Goal: Task Accomplishment & Management: Use online tool/utility

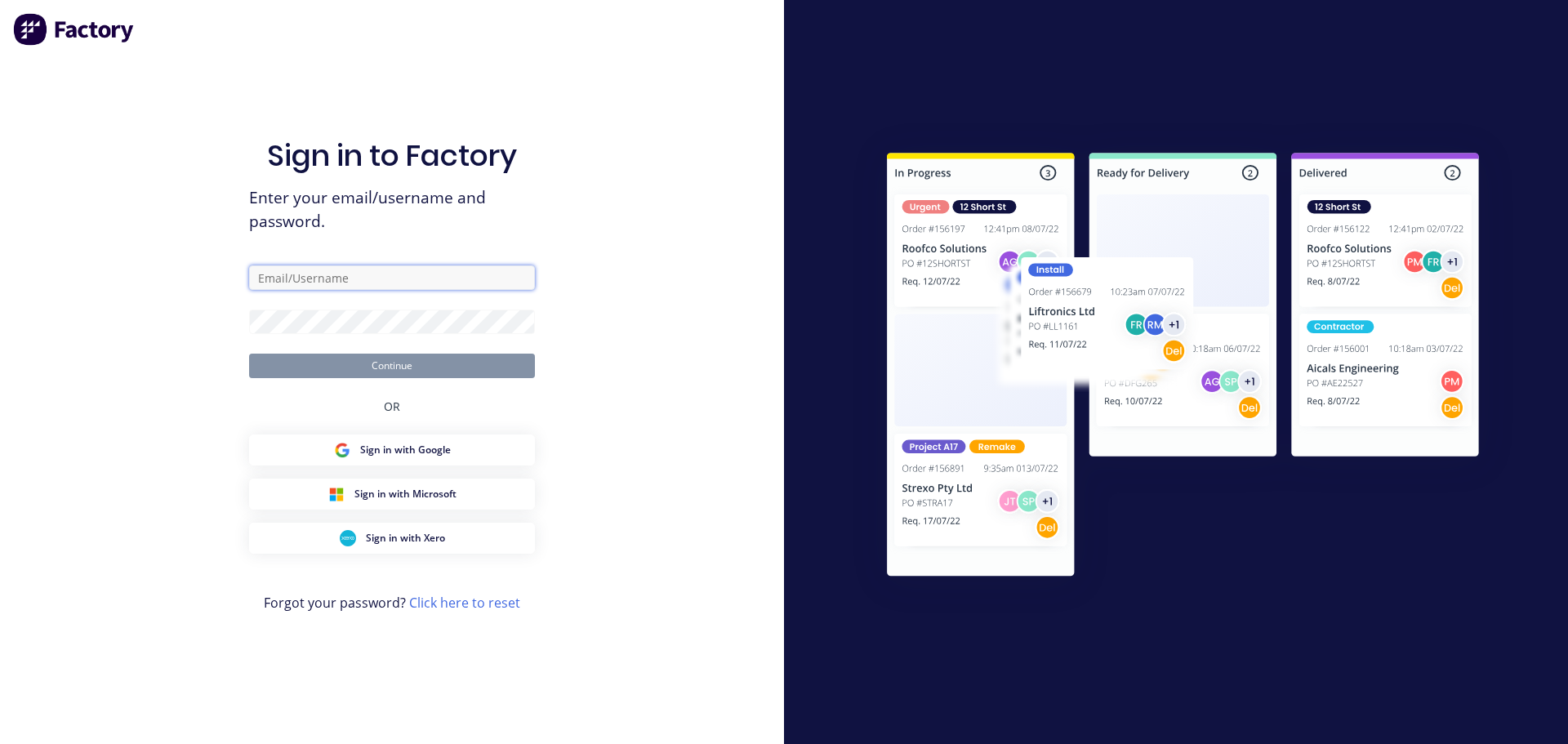
type input "[PERSON_NAME][EMAIL_ADDRESS][DOMAIN_NAME]"
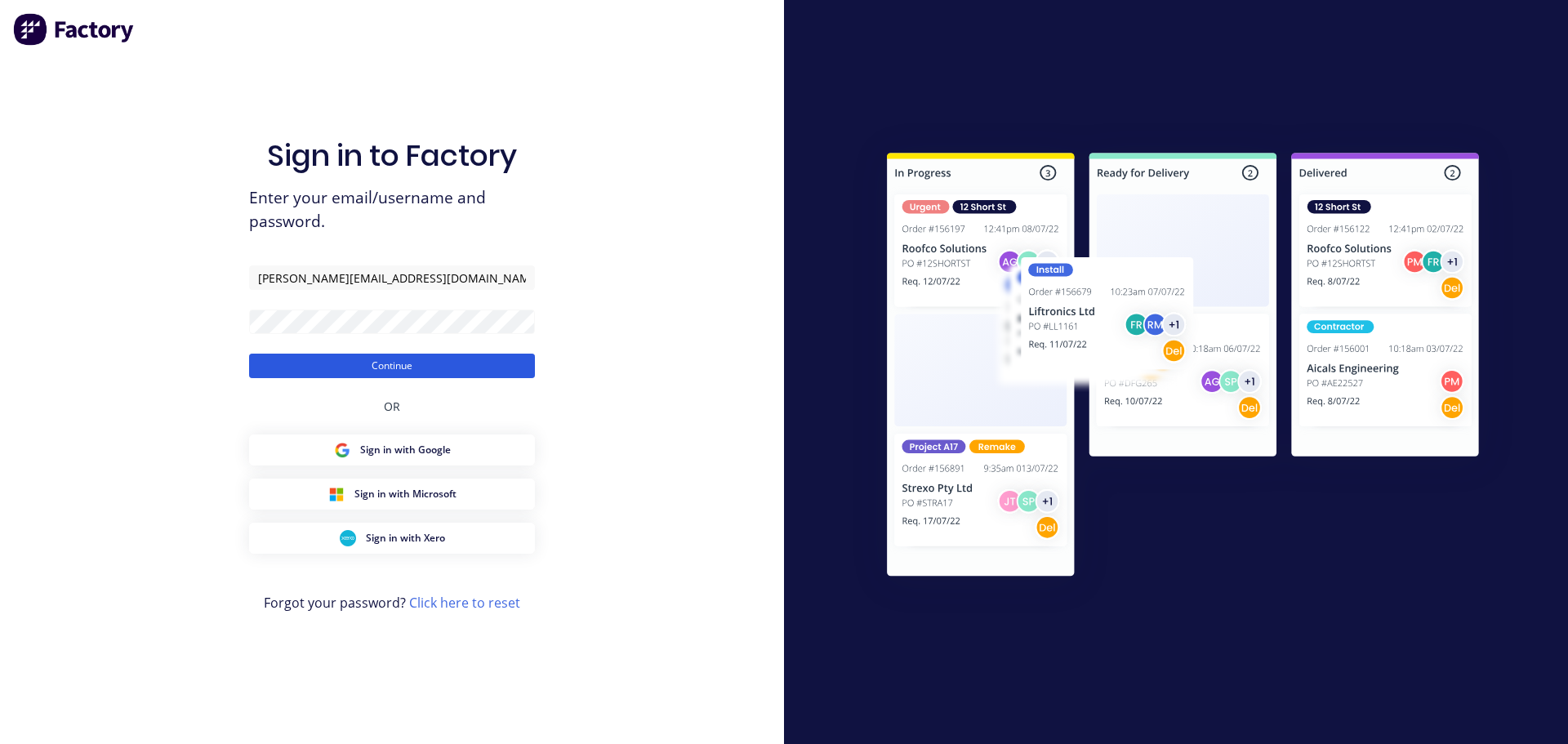
click at [458, 372] on button "Continue" at bounding box center [392, 366] width 286 height 24
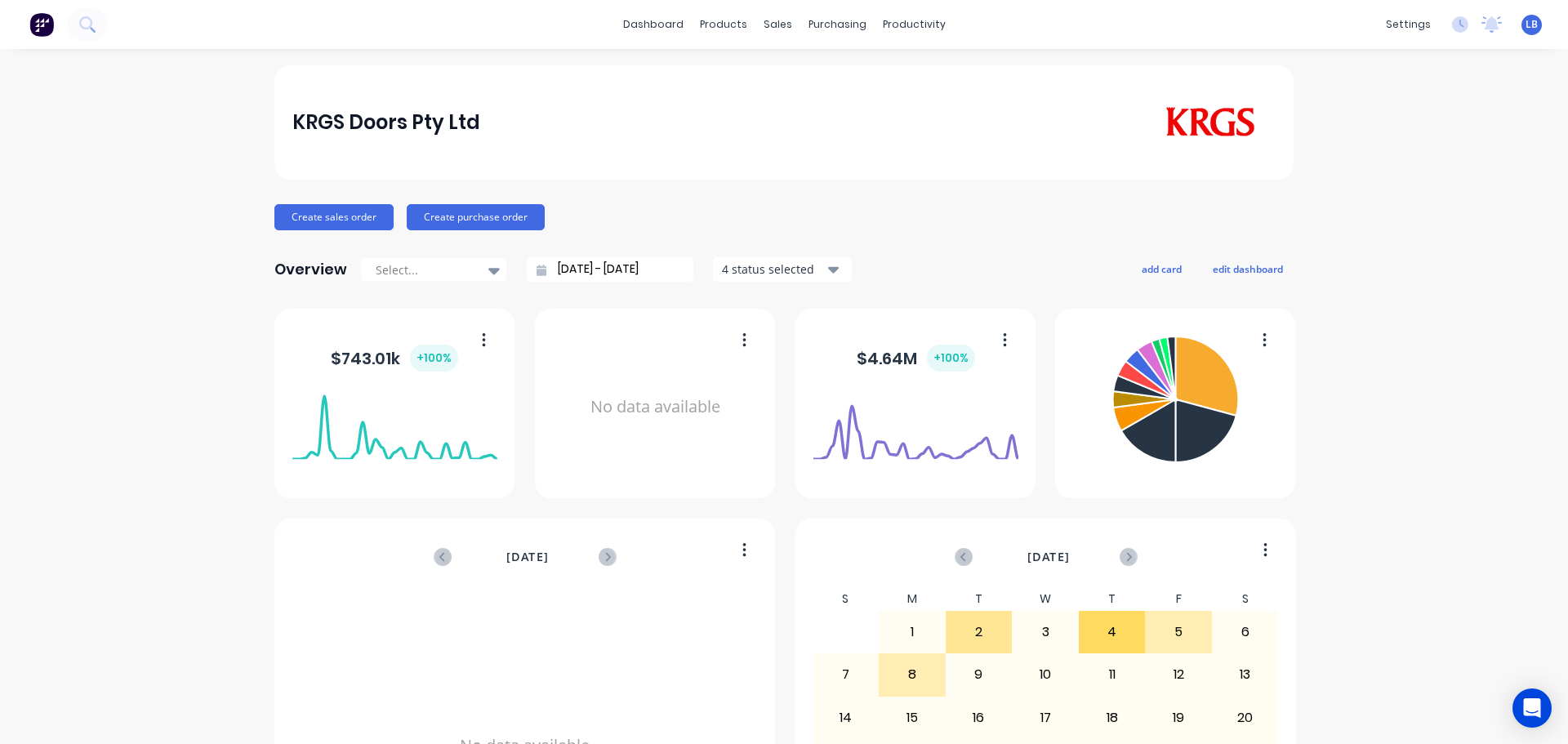
click at [404, 635] on div "No data available" at bounding box center [525, 746] width 466 height 317
click at [821, 85] on div "Sales Orders" at bounding box center [832, 78] width 67 height 15
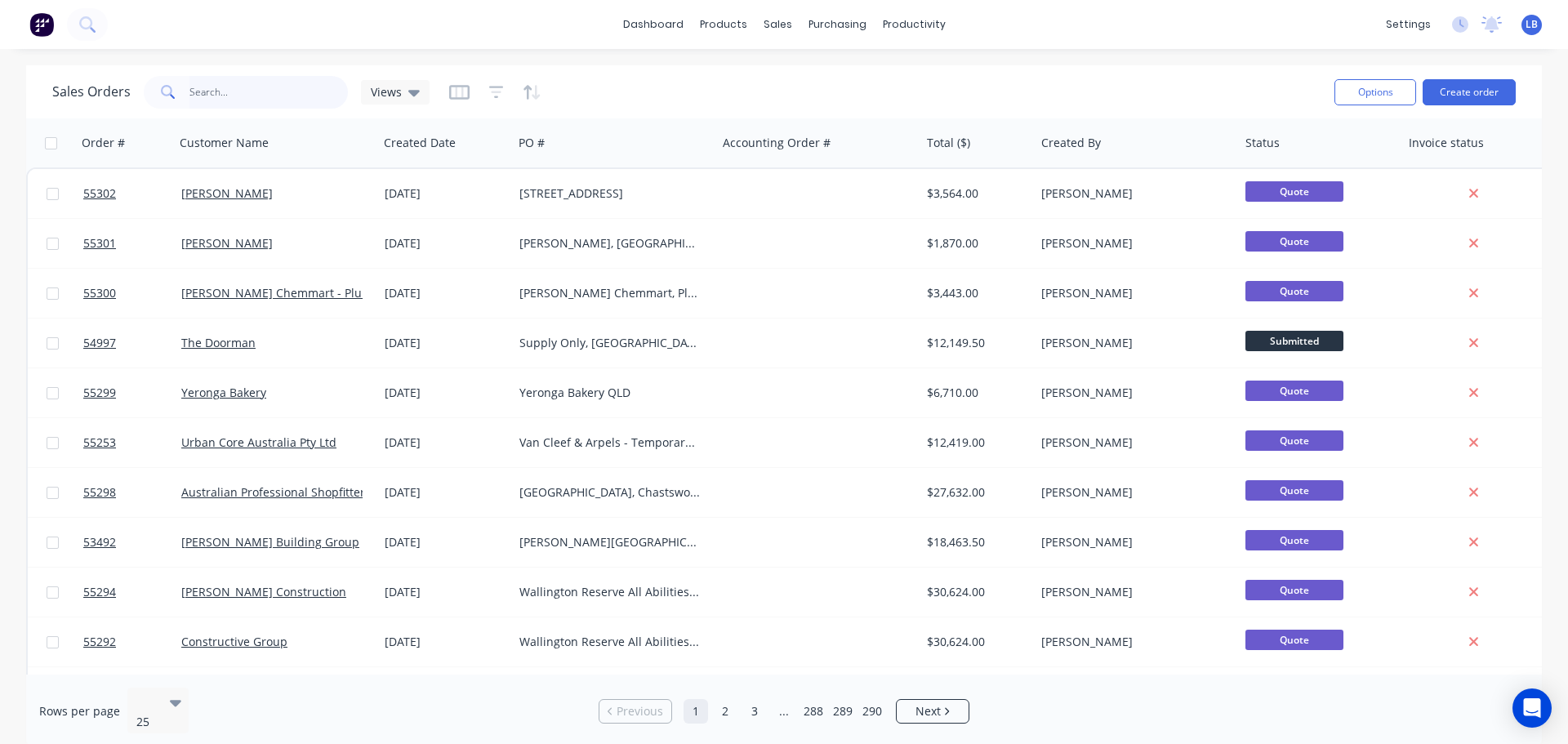
drag, startPoint x: 210, startPoint y: 96, endPoint x: 217, endPoint y: 104, distance: 10.6
click at [210, 96] on input "text" at bounding box center [269, 92] width 159 height 33
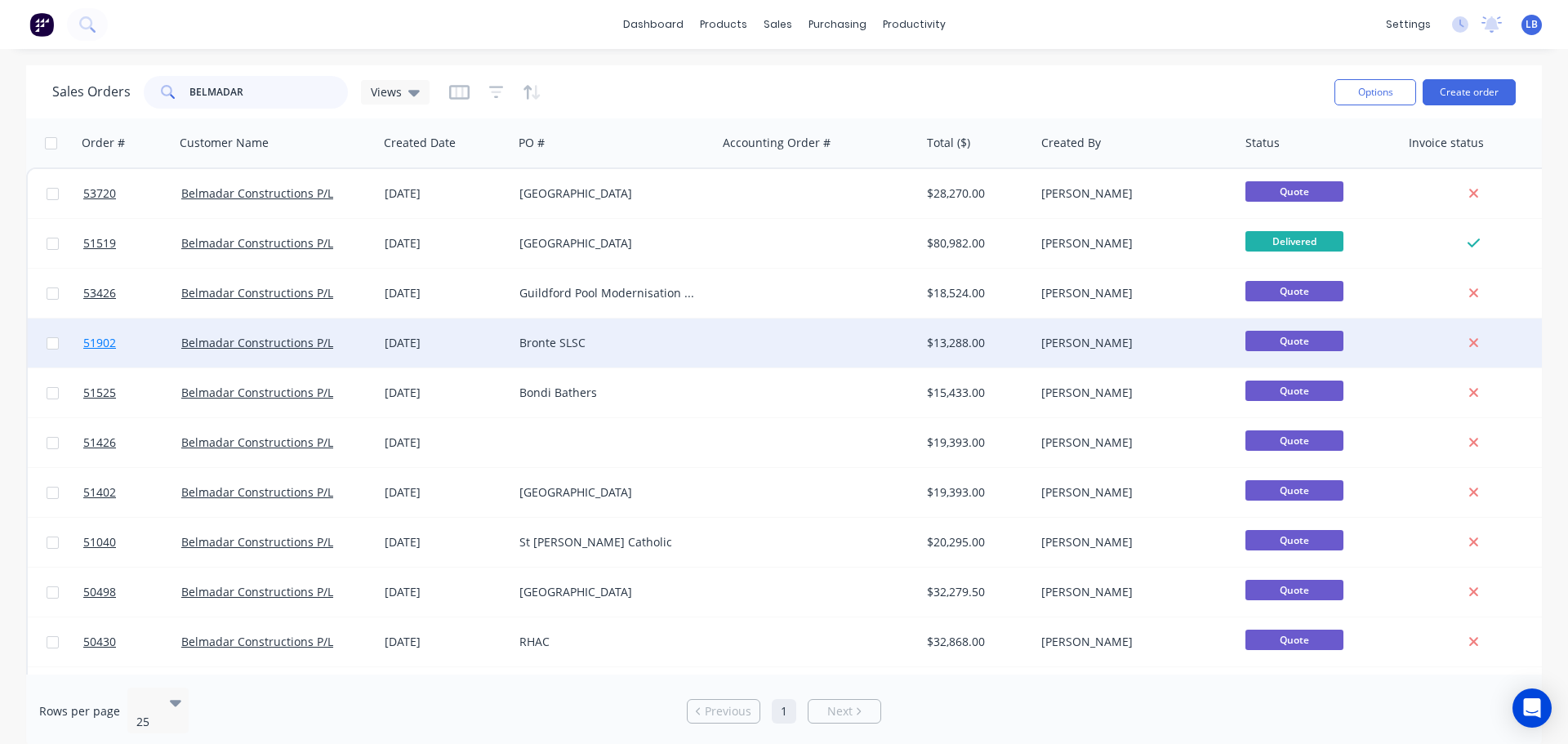
type input "BELMADAR"
click at [97, 344] on span "51902" at bounding box center [99, 344] width 33 height 17
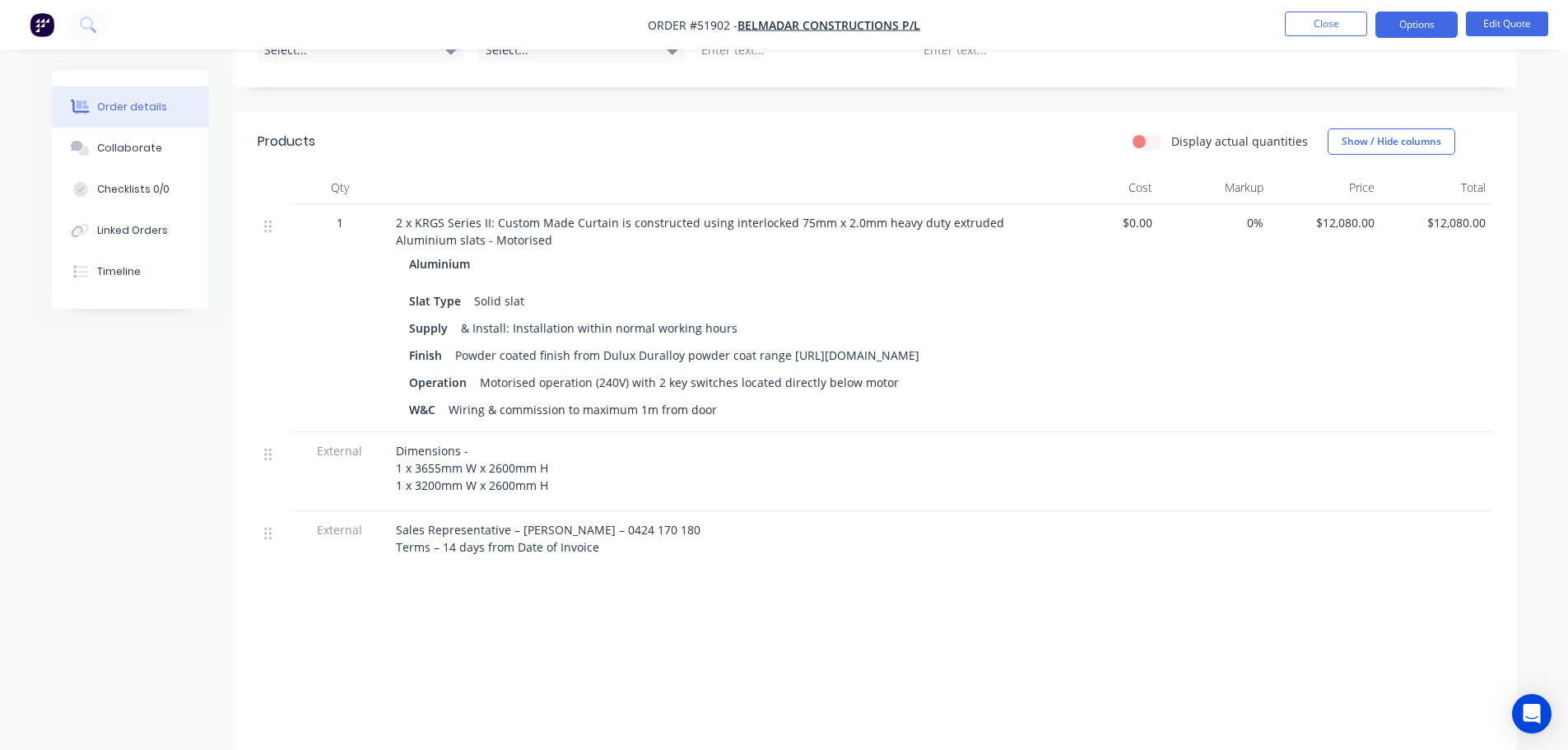
scroll to position [494, 0]
click at [1304, 24] on button "Close" at bounding box center [1326, 23] width 83 height 24
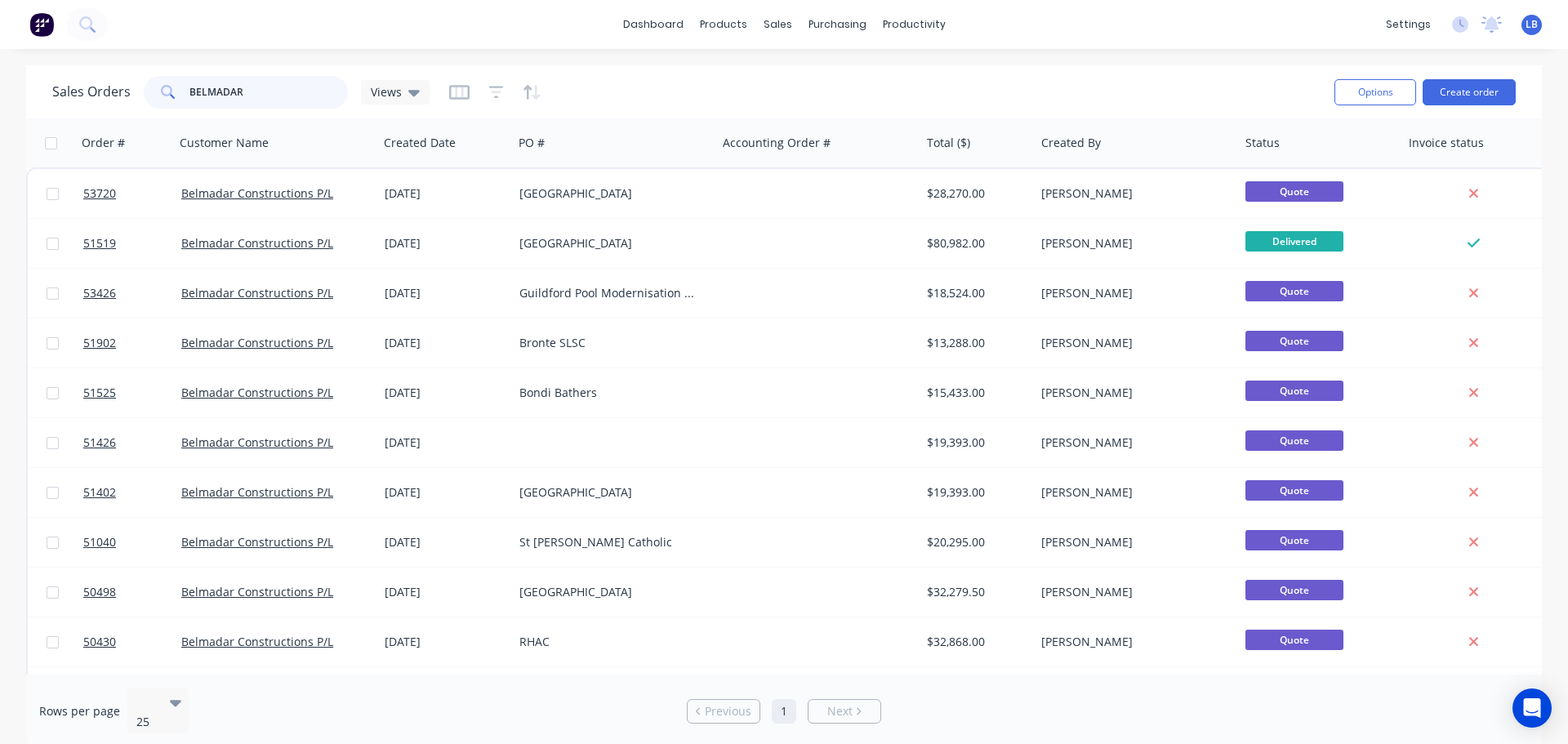
drag, startPoint x: 242, startPoint y: 88, endPoint x: 157, endPoint y: 116, distance: 89.5
click at [158, 116] on div "Sales Orders BELMADAR Views Options Create order" at bounding box center [784, 91] width 1516 height 53
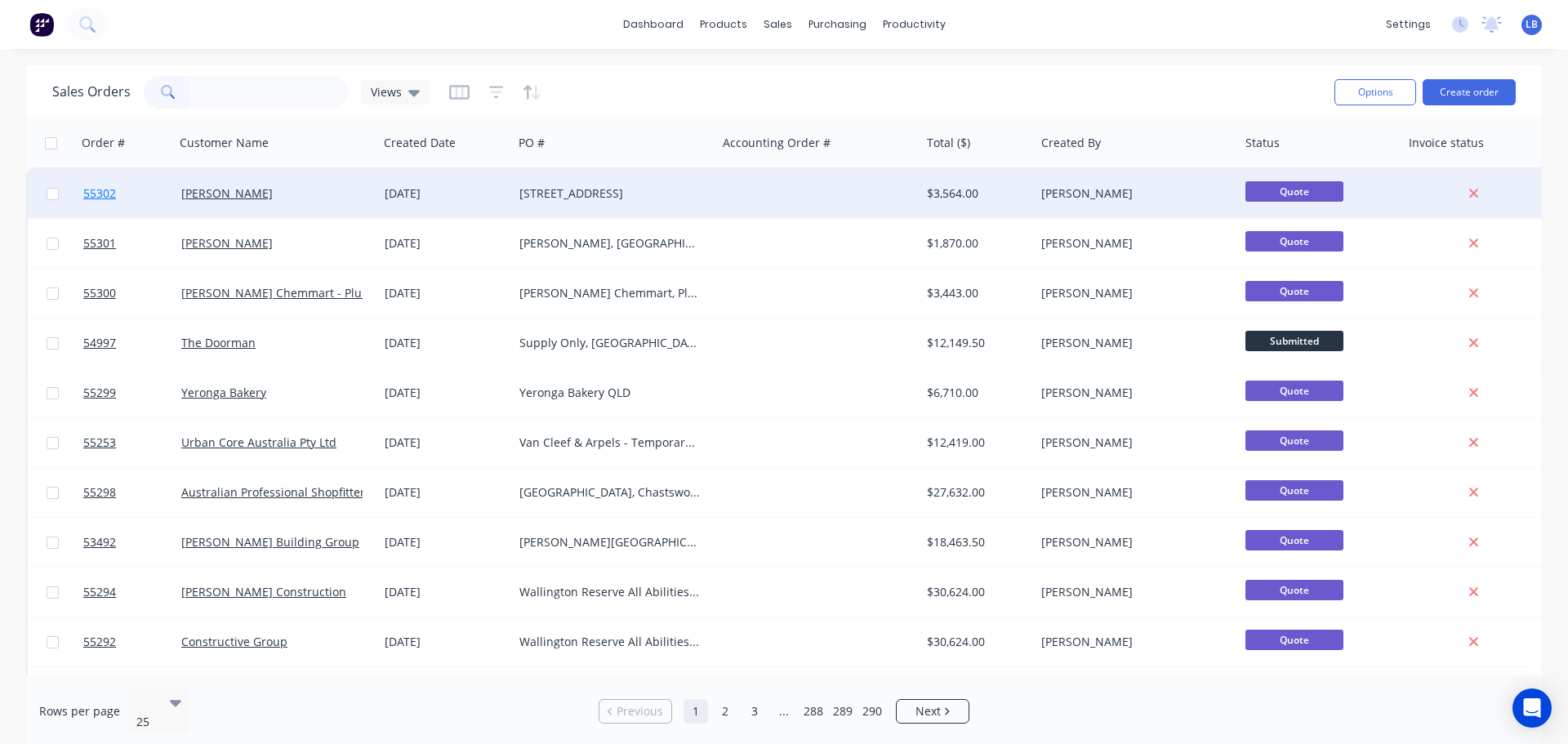
click at [102, 196] on span "55302" at bounding box center [99, 194] width 33 height 17
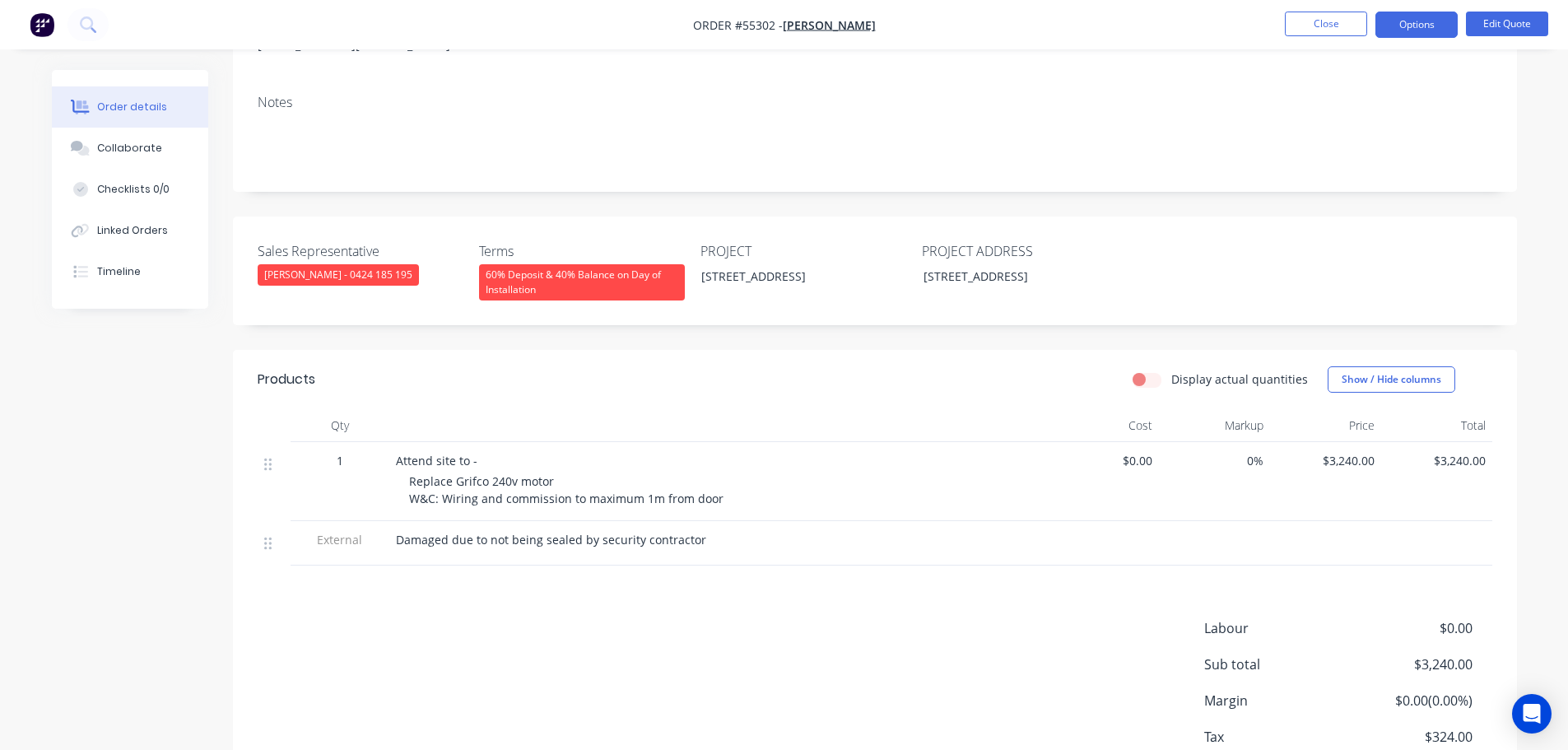
scroll to position [247, 0]
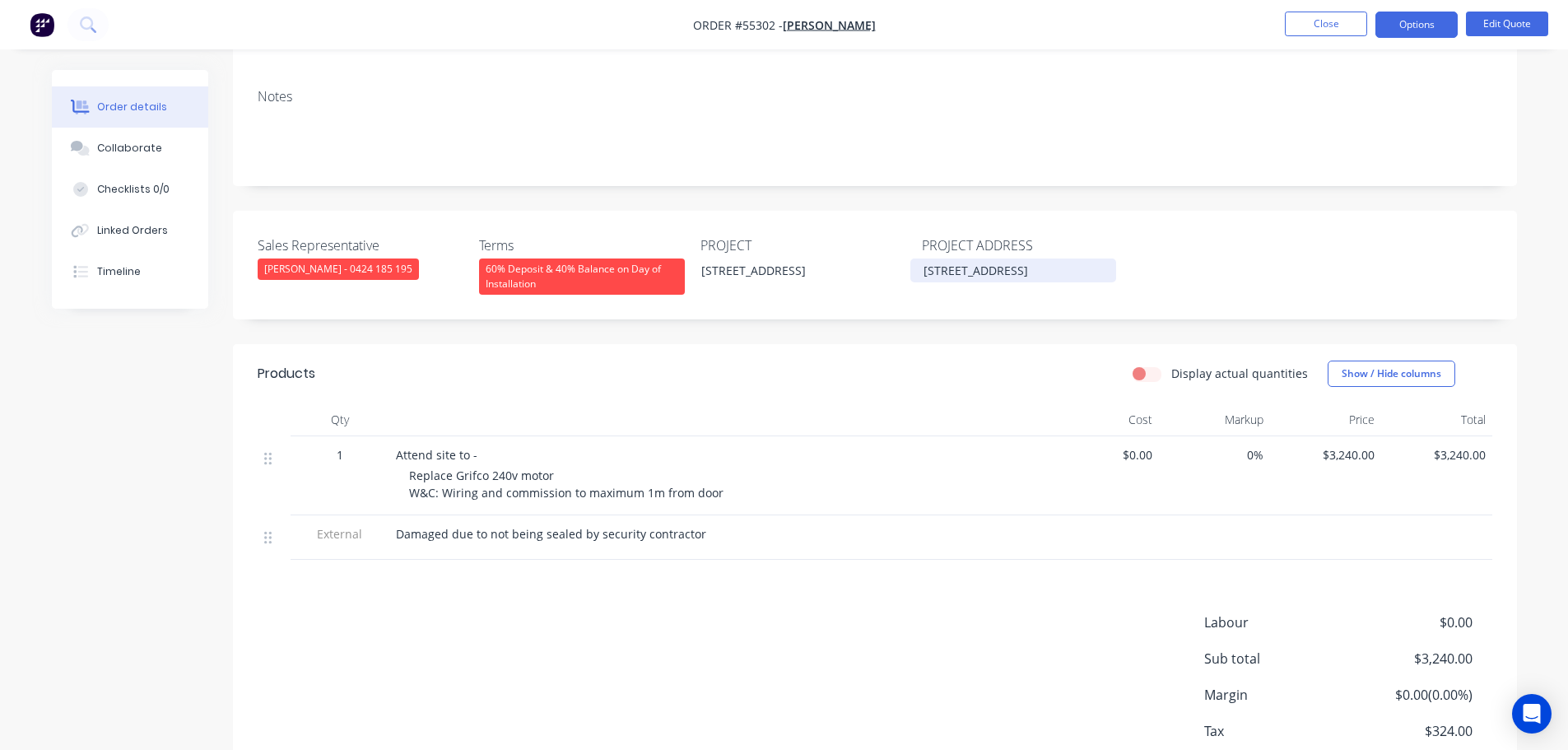
click at [973, 273] on div "47 Condor St, Burwood NSW" at bounding box center [1012, 269] width 206 height 23
copy div "47 Condor St, Burwood NSW"
click at [1330, 31] on button "Close" at bounding box center [1326, 23] width 83 height 24
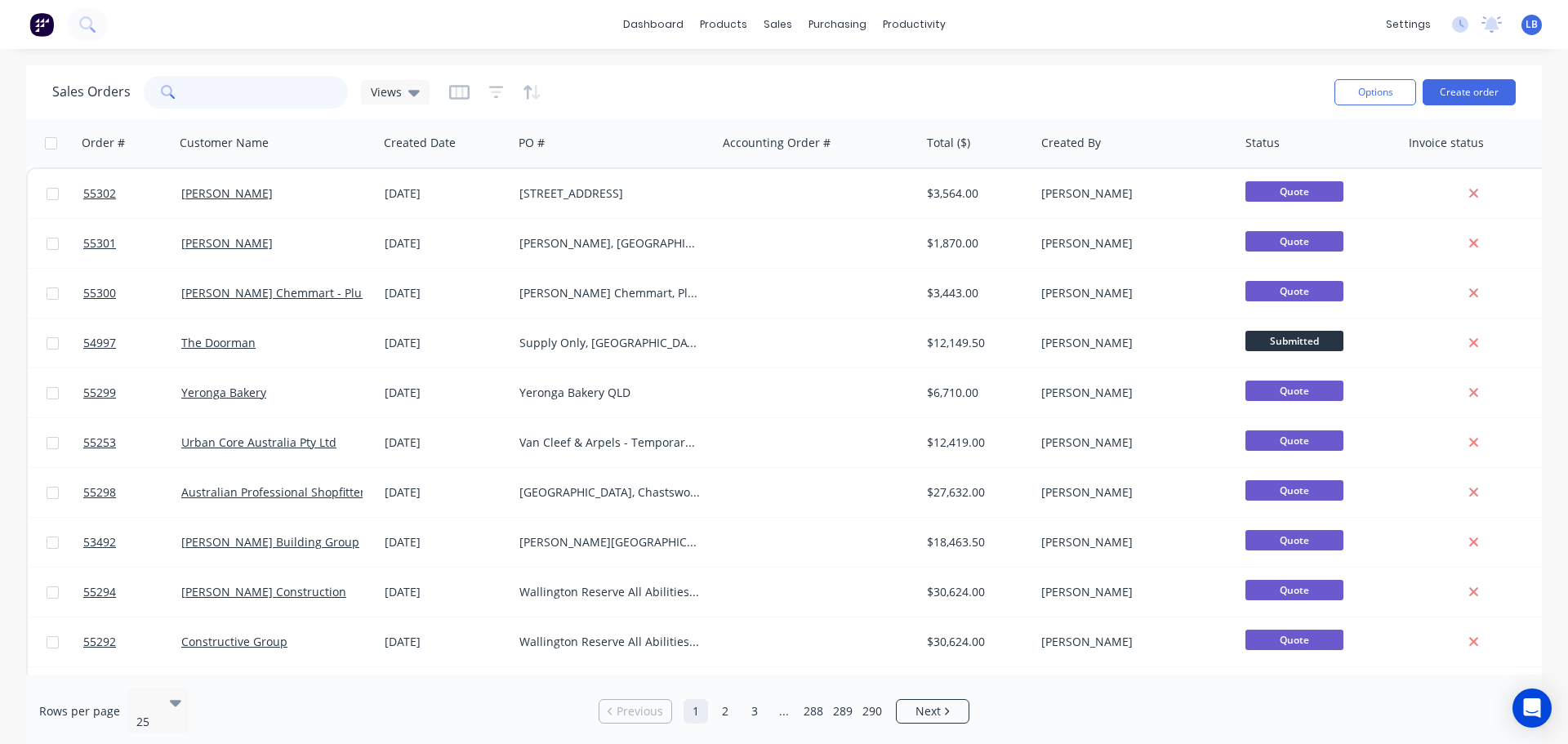
click at [215, 82] on input "text" at bounding box center [269, 92] width 159 height 33
type input "55223"
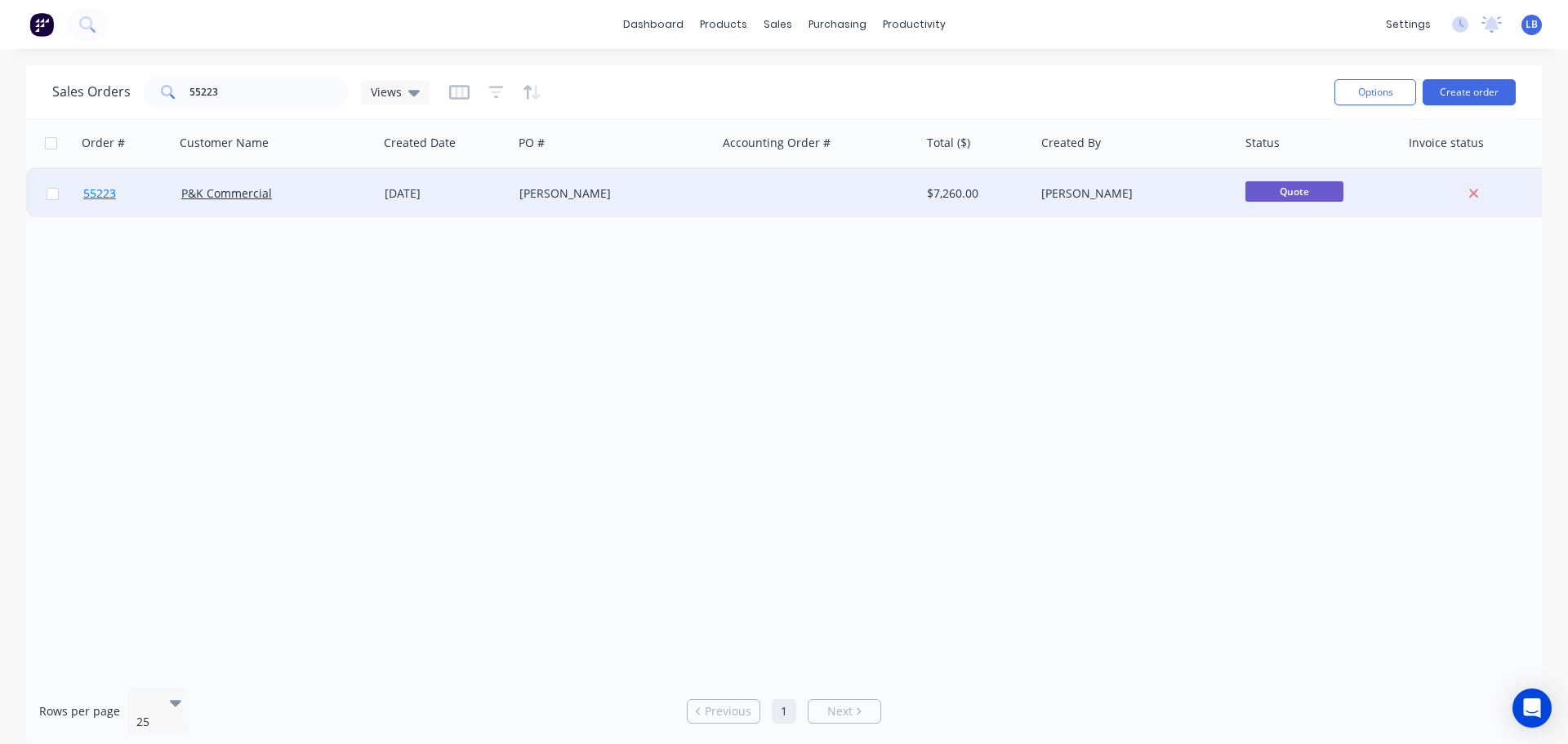
click at [100, 196] on span "55223" at bounding box center [99, 194] width 33 height 17
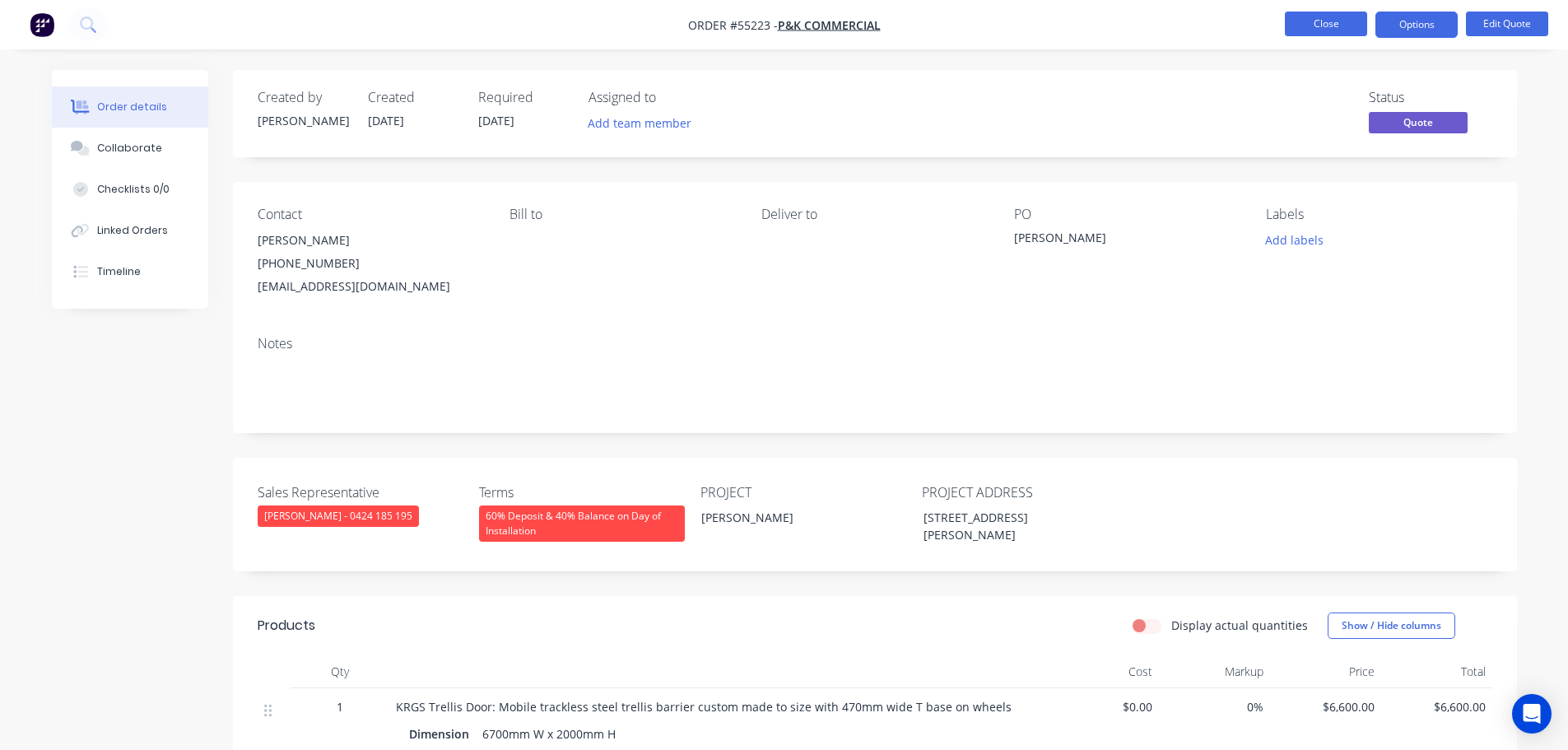
click at [1289, 23] on button "Close" at bounding box center [1326, 23] width 83 height 24
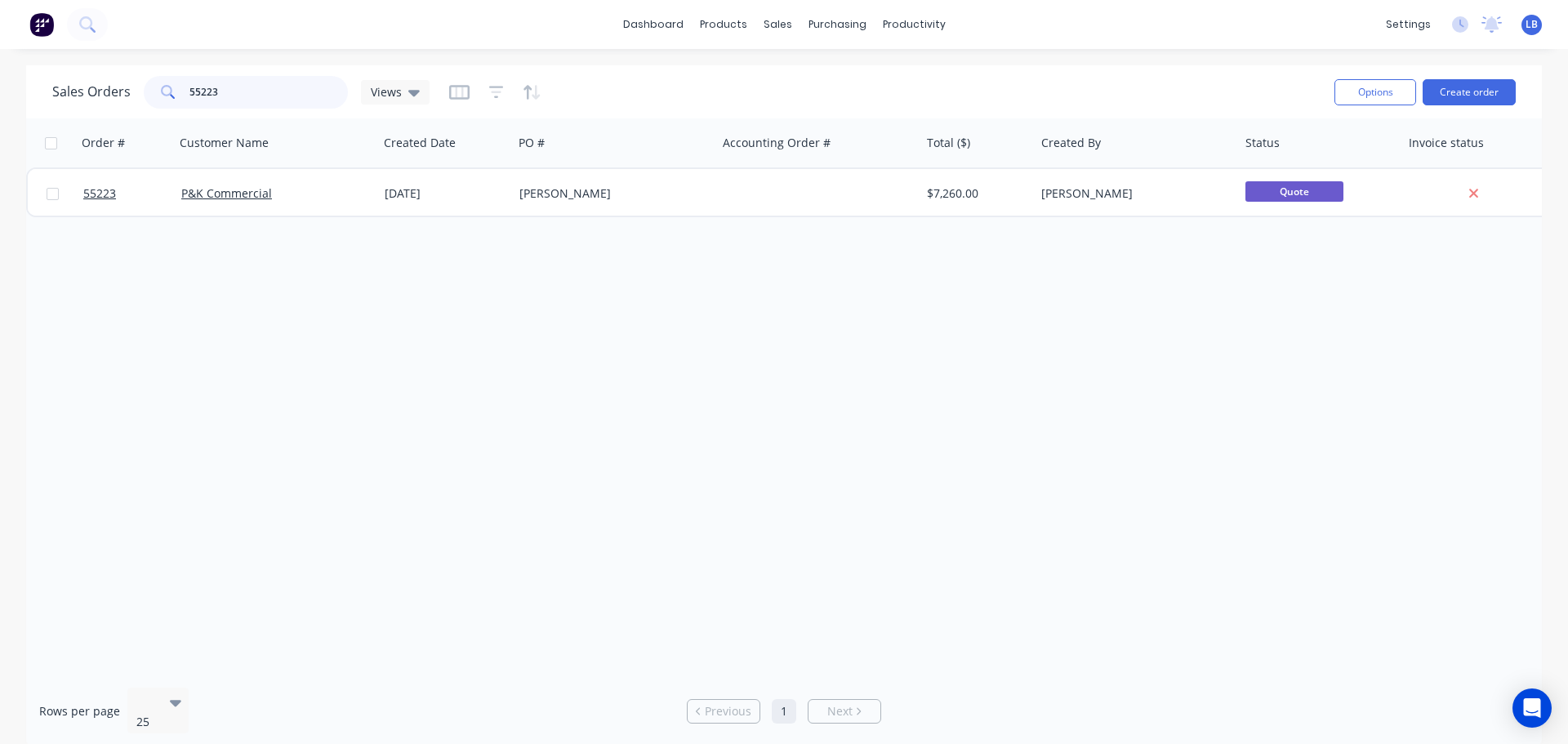
drag, startPoint x: 227, startPoint y: 89, endPoint x: 163, endPoint y: 110, distance: 67.4
click at [163, 110] on div "Sales Orders 55223 Views" at bounding box center [686, 91] width 1269 height 40
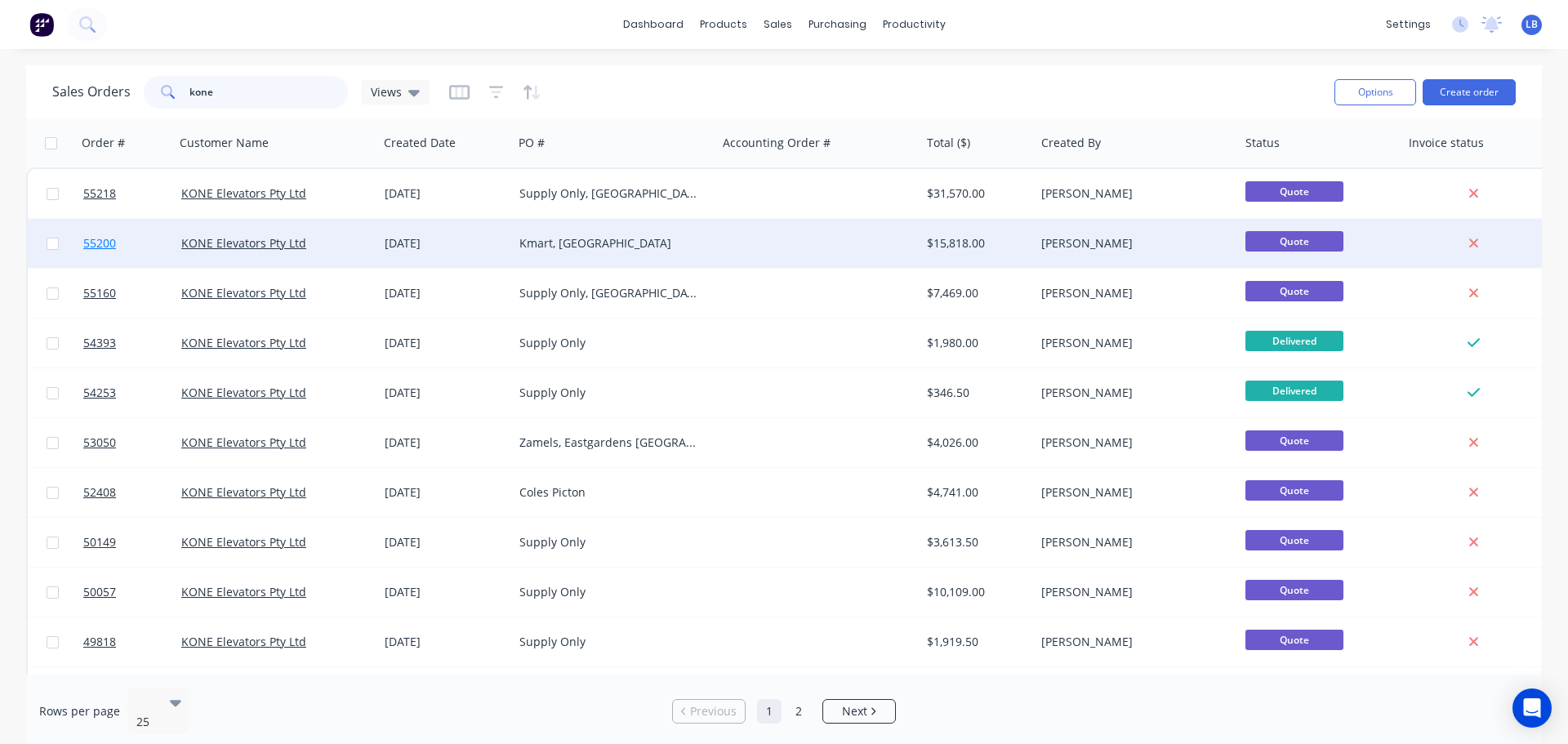
type input "kone"
click at [88, 244] on span "55200" at bounding box center [99, 244] width 33 height 17
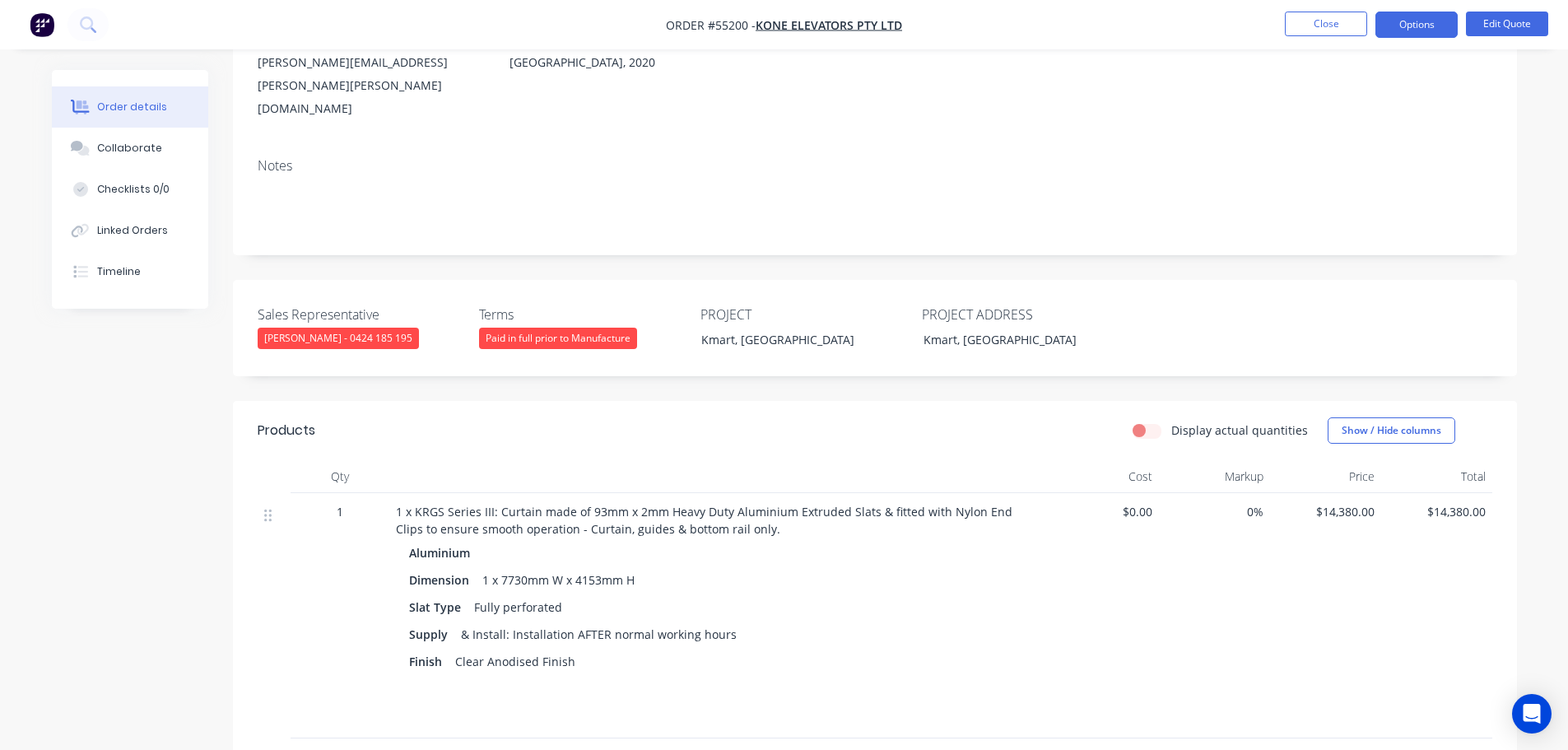
scroll to position [247, 0]
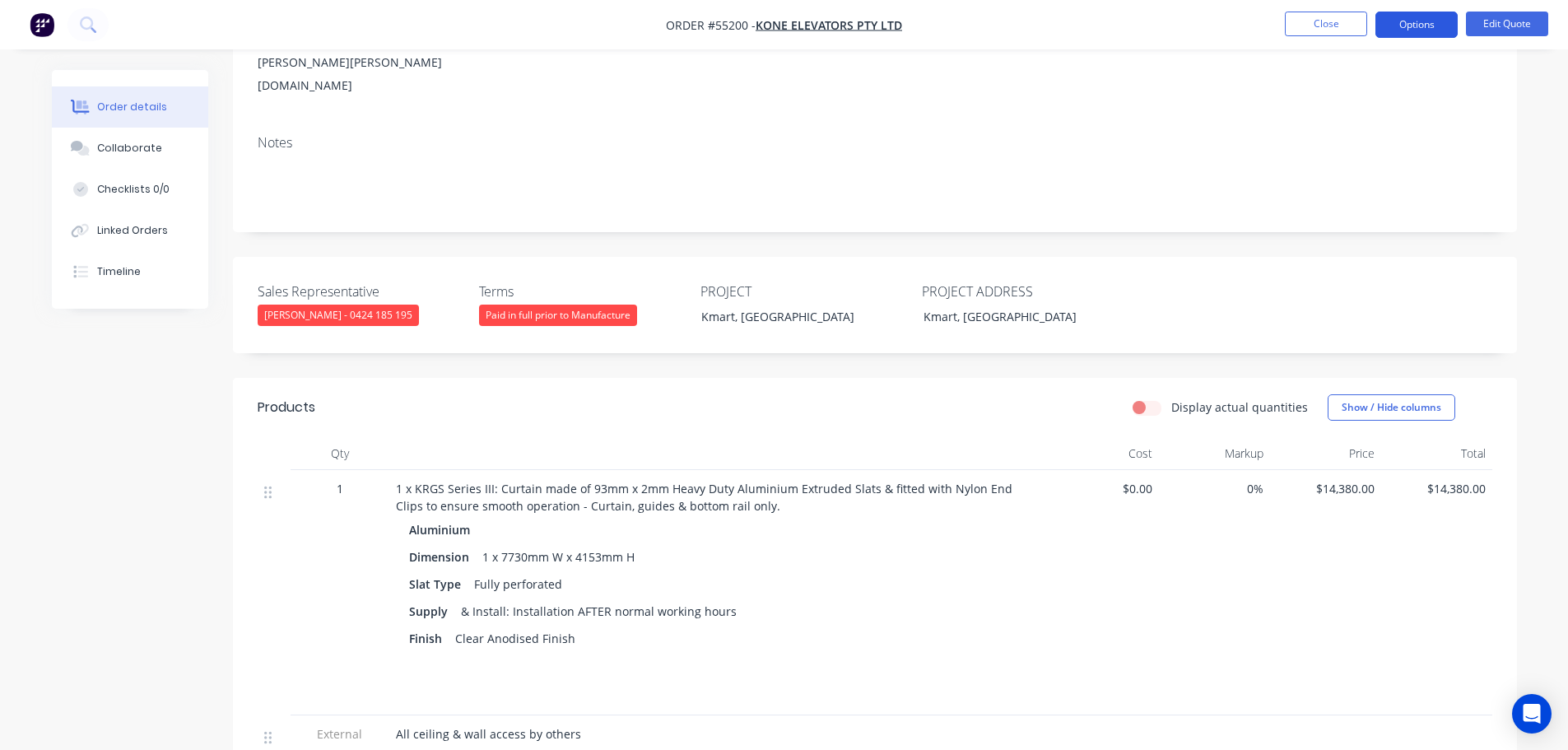
click at [1417, 30] on button "Options" at bounding box center [1417, 24] width 83 height 26
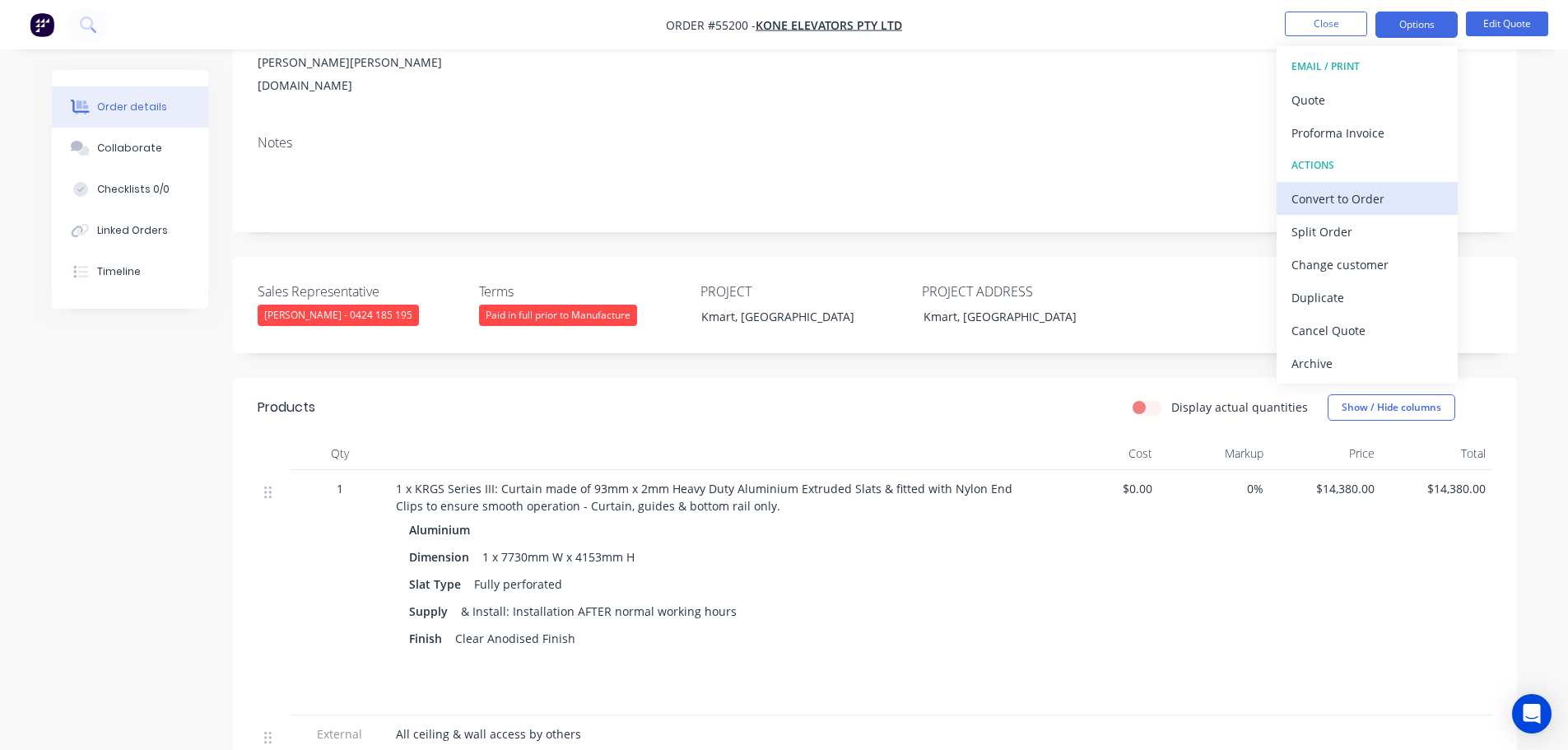
click at [1337, 198] on div "Convert to Order" at bounding box center [1366, 198] width 151 height 23
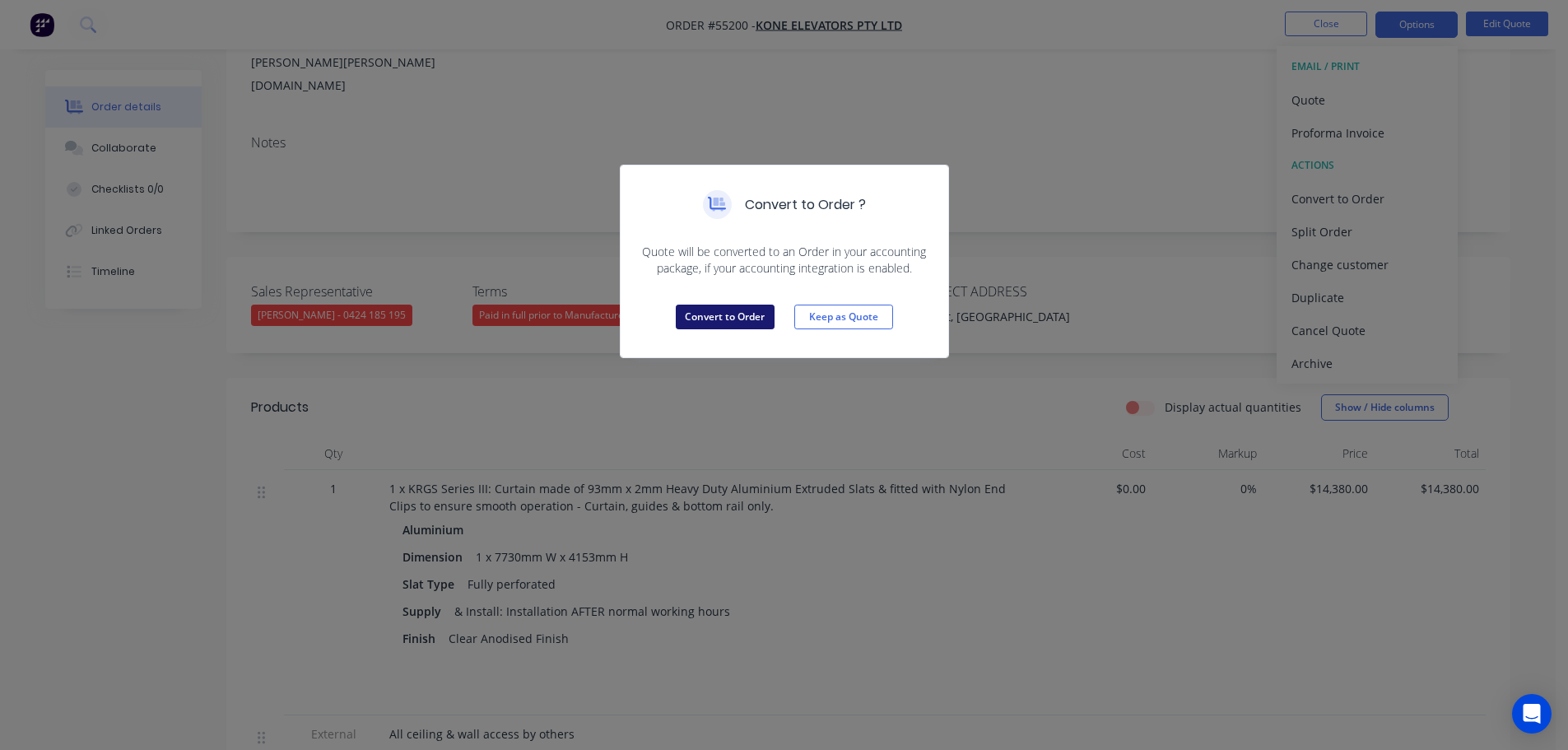
click at [693, 314] on button "Convert to Order" at bounding box center [724, 317] width 99 height 24
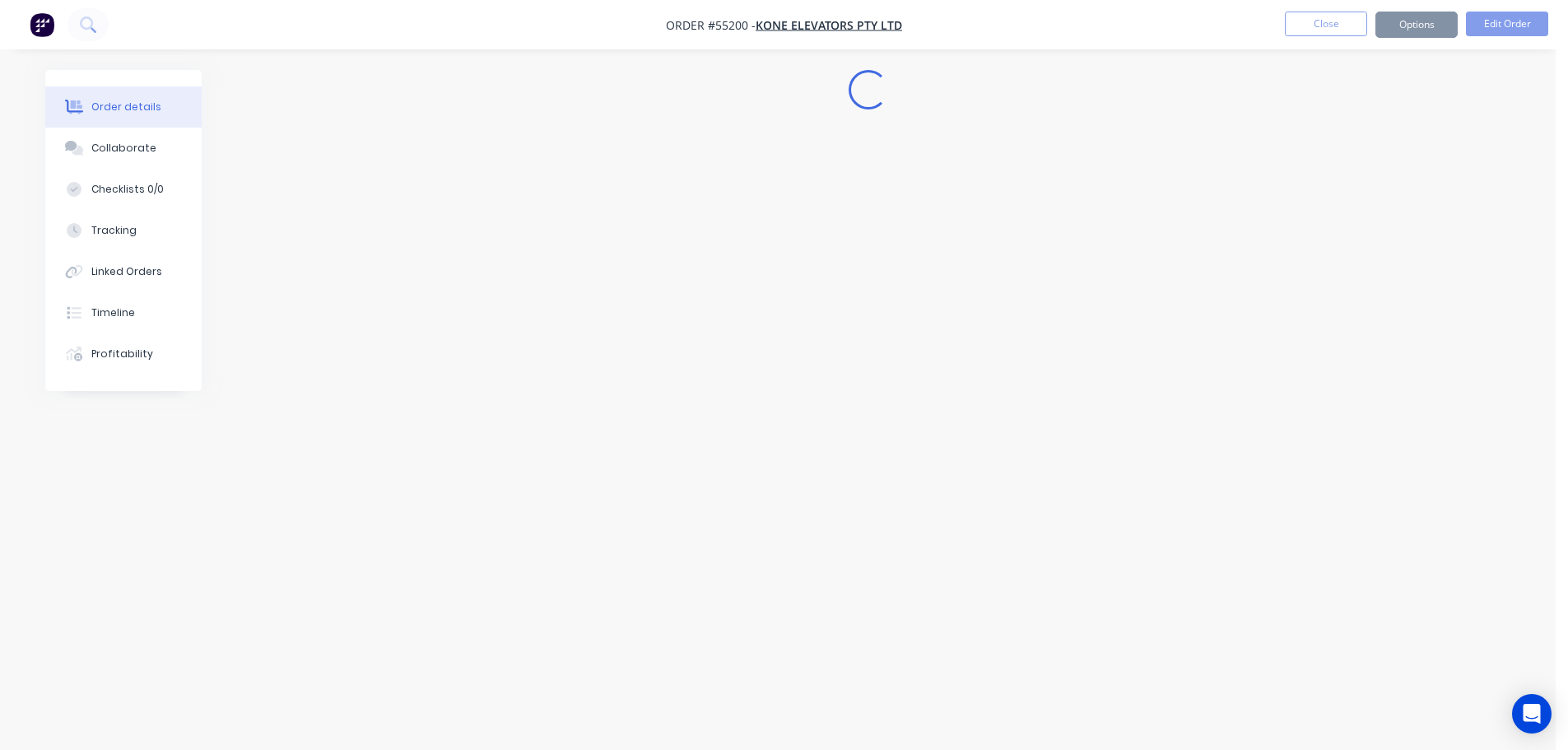
scroll to position [0, 0]
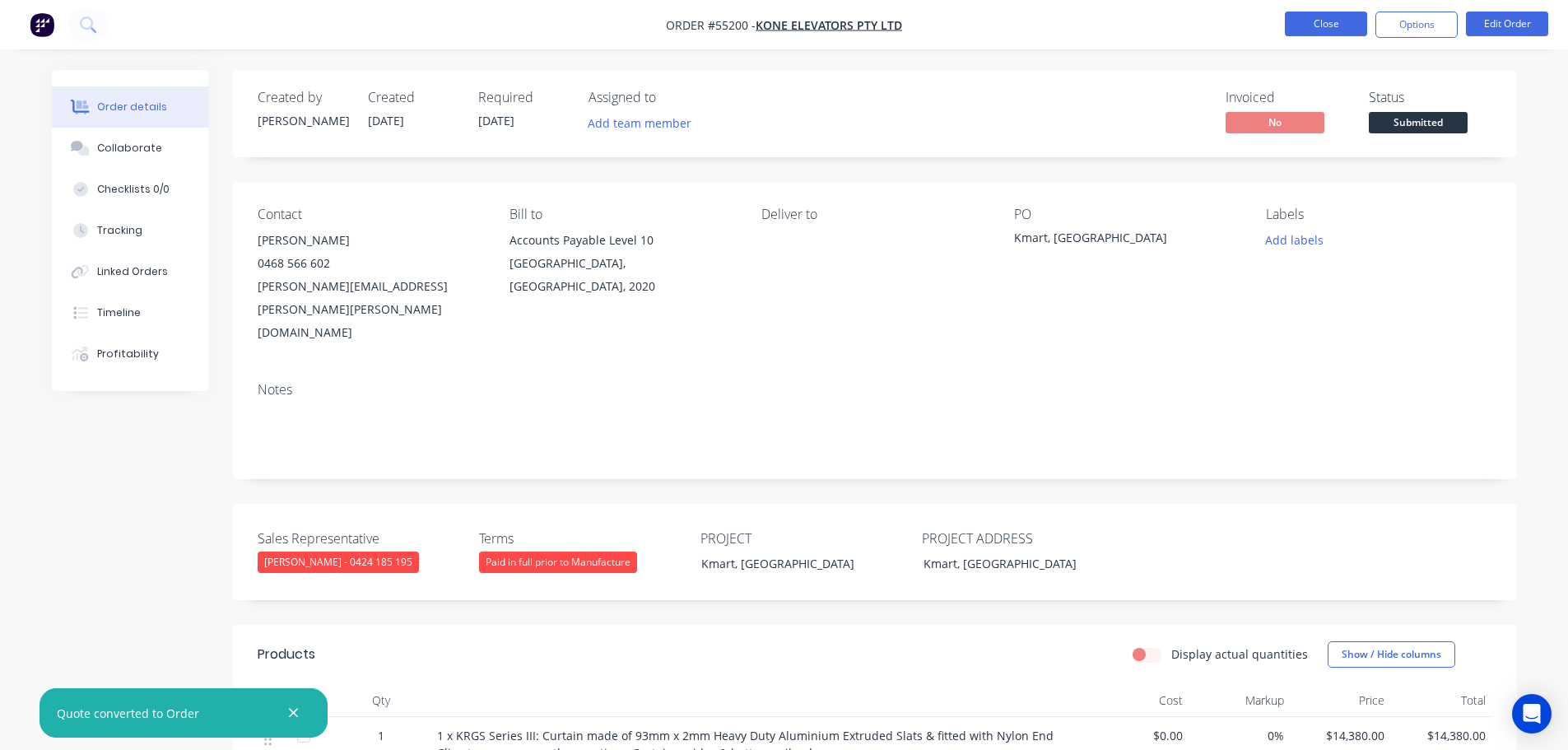
click at [1326, 27] on button "Close" at bounding box center [1326, 23] width 83 height 24
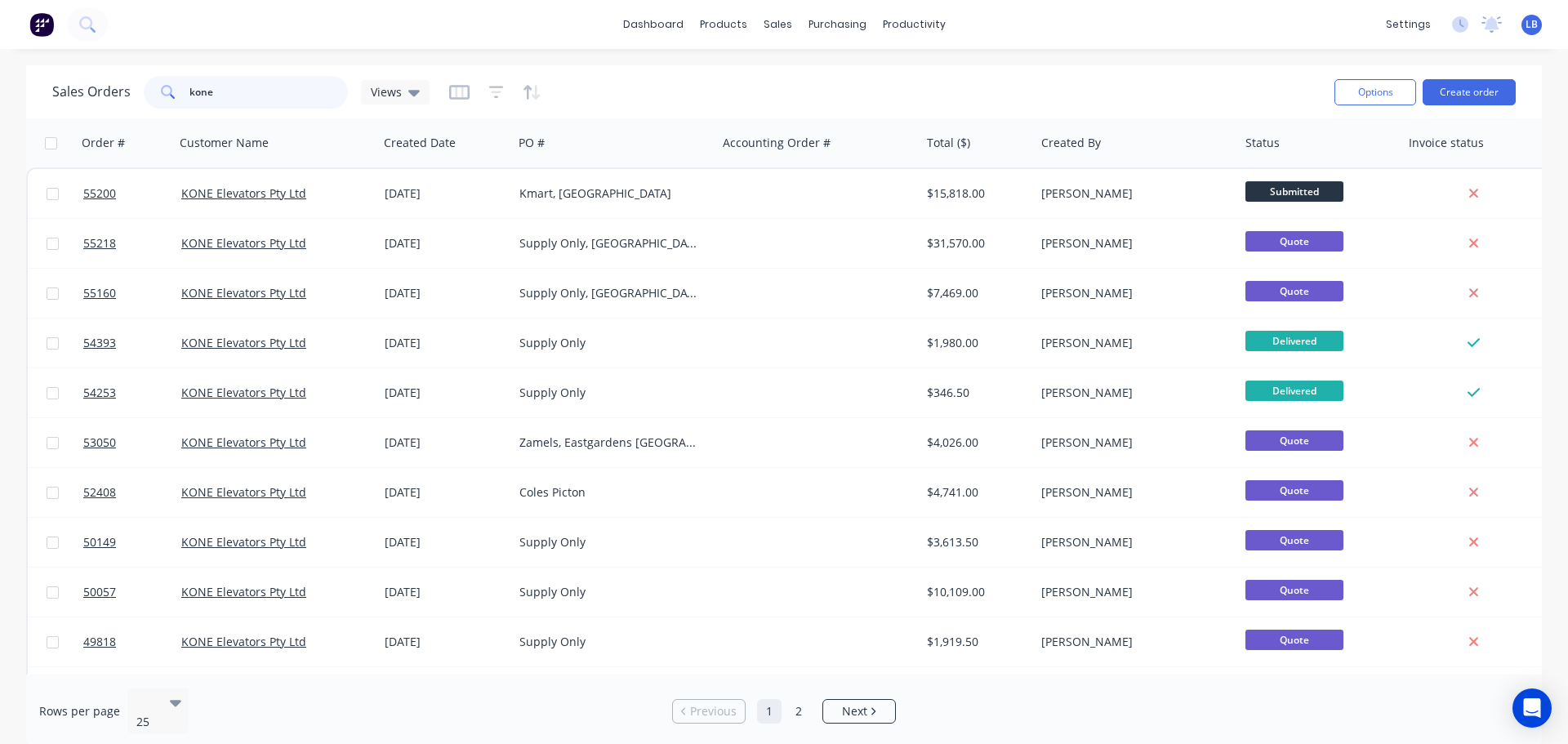
drag, startPoint x: 212, startPoint y: 94, endPoint x: 170, endPoint y: 108, distance: 44.3
click at [170, 108] on div "kone" at bounding box center [245, 92] width 204 height 33
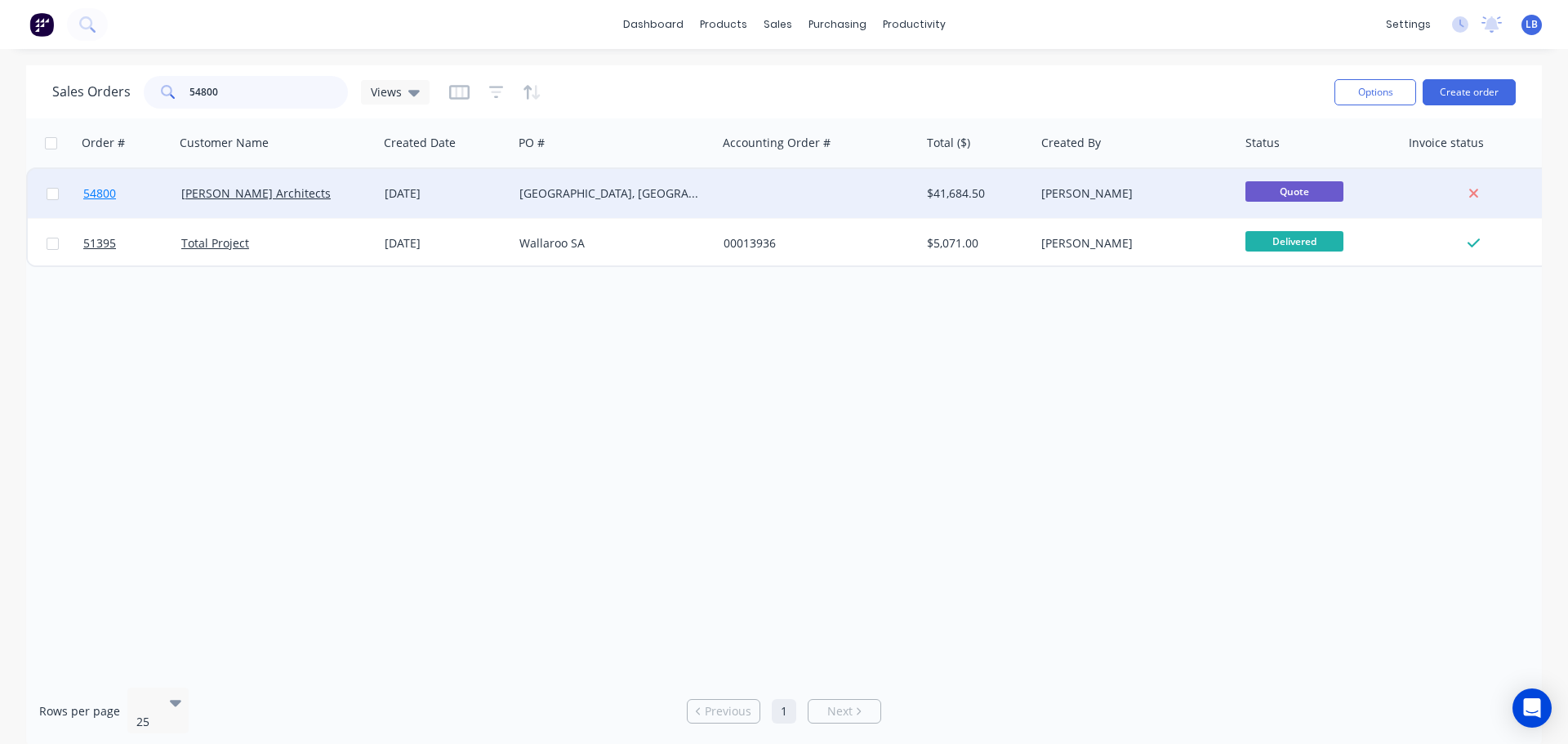
type input "54800"
click at [104, 196] on span "54800" at bounding box center [99, 194] width 33 height 17
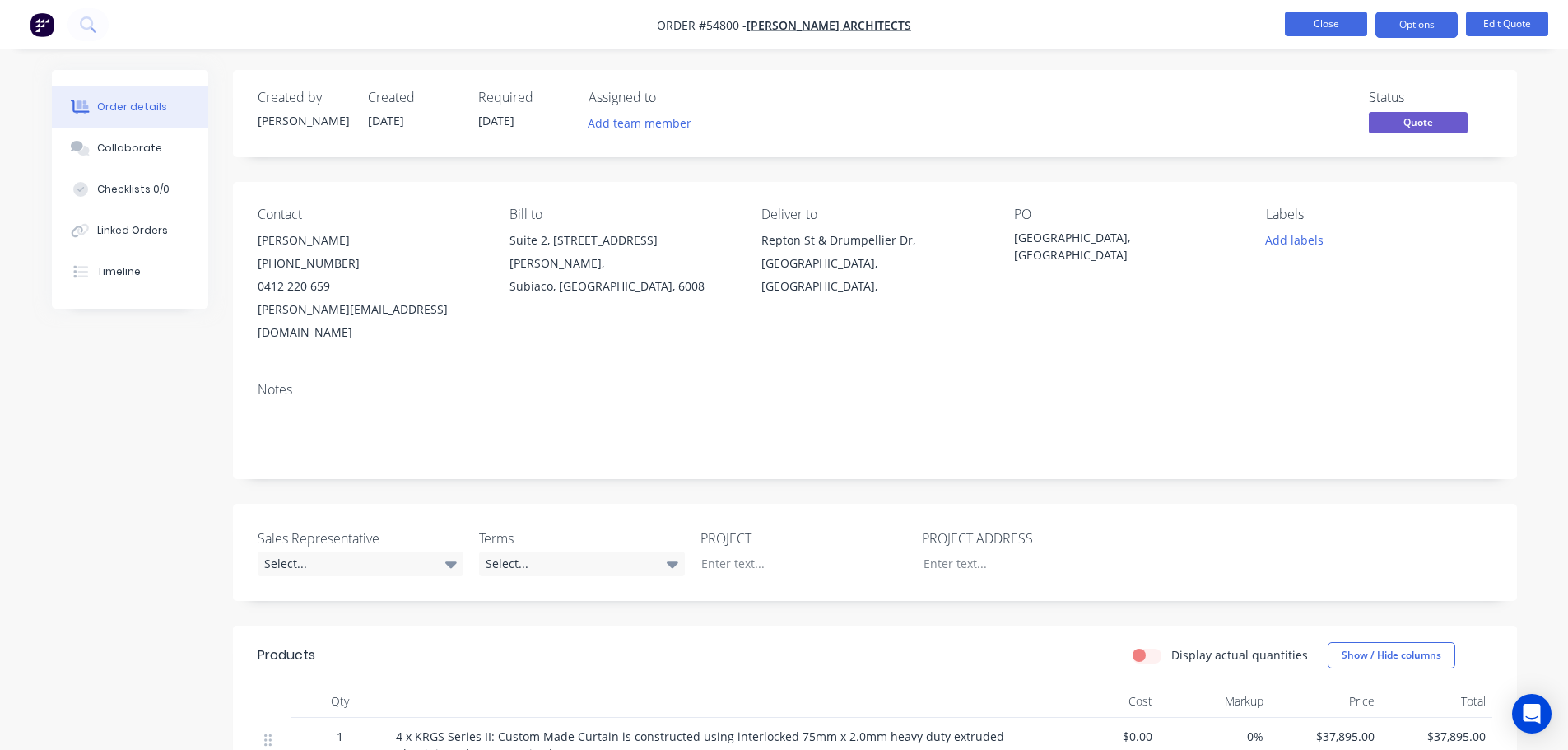
click at [1302, 24] on button "Close" at bounding box center [1326, 23] width 83 height 24
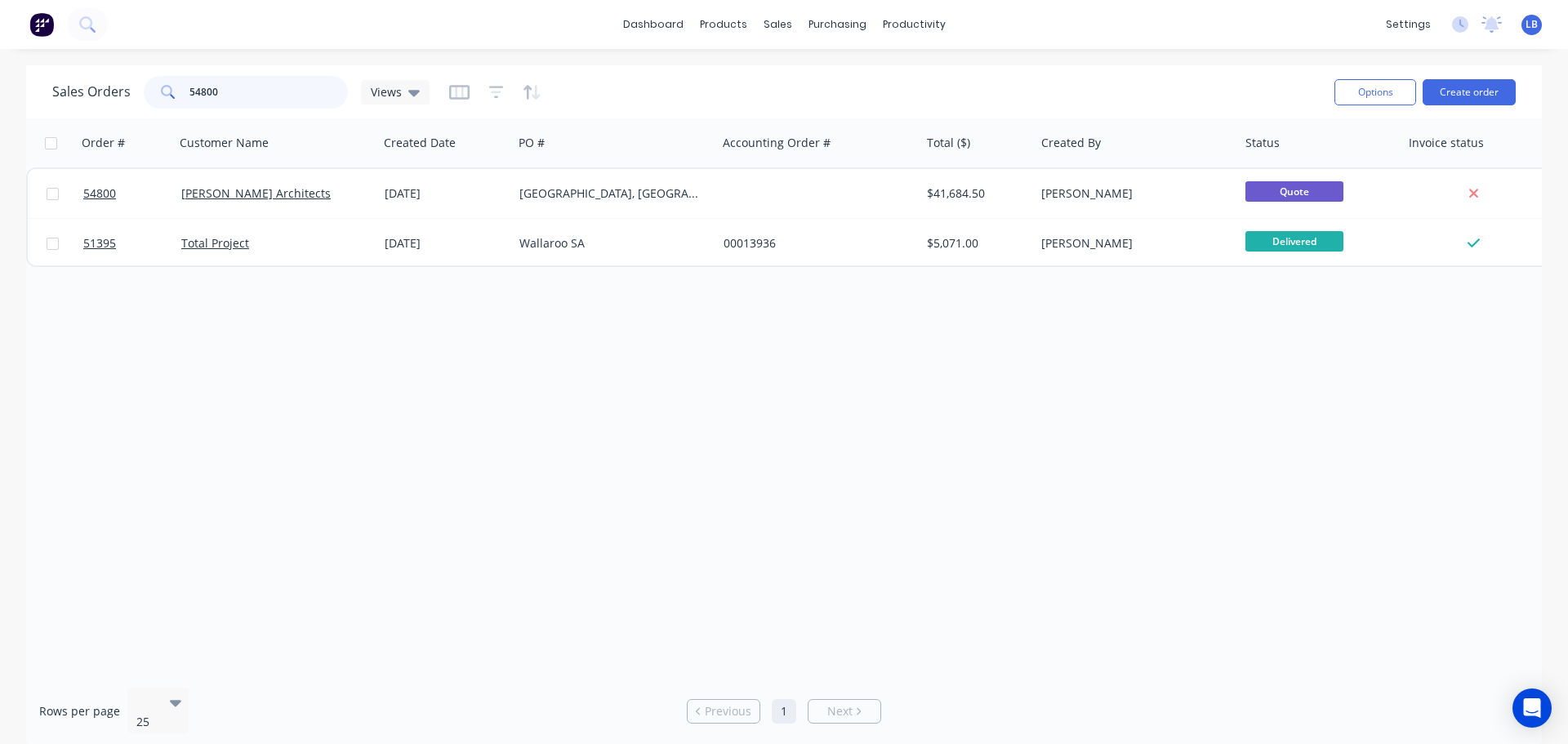
drag, startPoint x: 225, startPoint y: 91, endPoint x: 186, endPoint y: 98, distance: 39.6
click at [186, 98] on div "54800" at bounding box center [245, 92] width 204 height 33
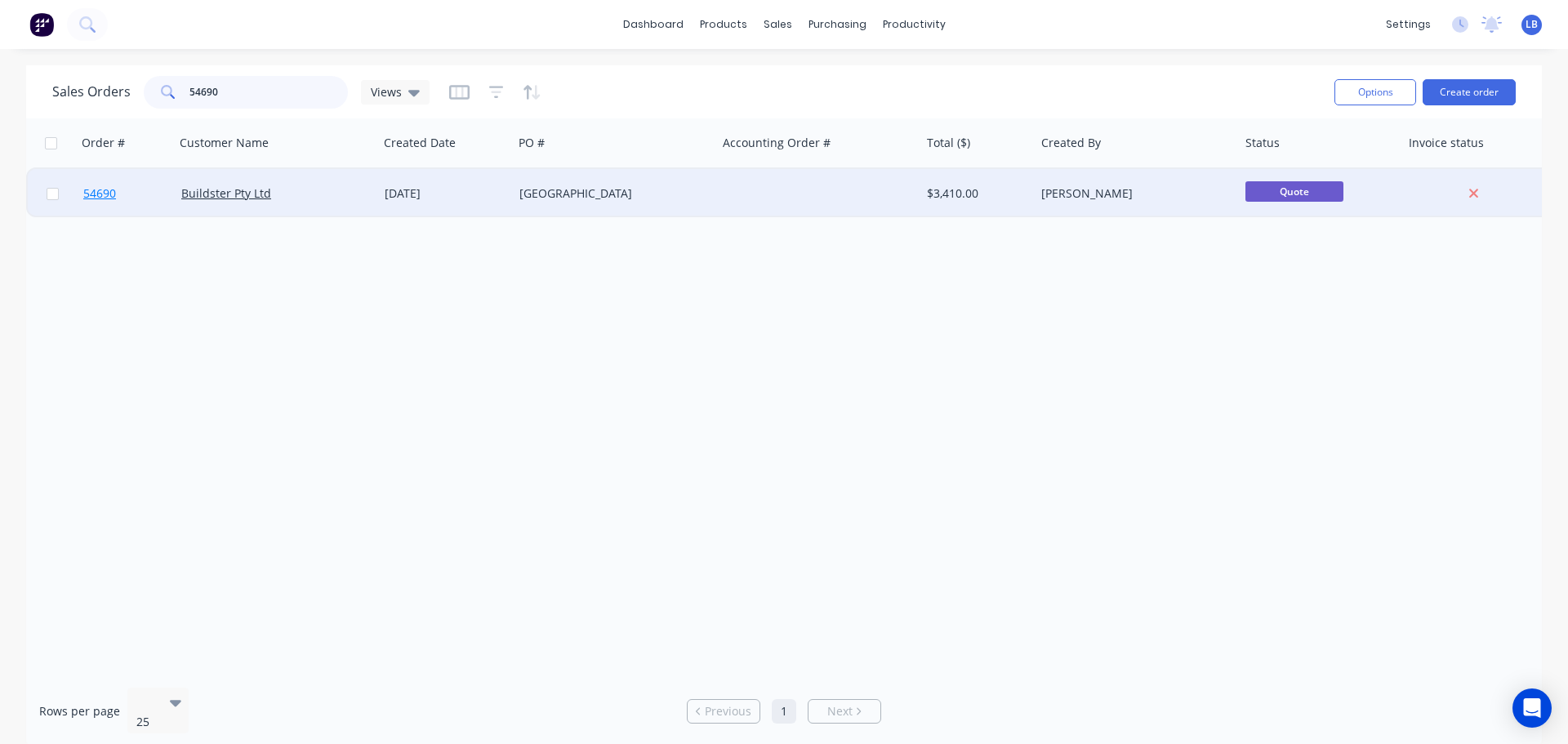
type input "54690"
click at [100, 195] on span "54690" at bounding box center [99, 194] width 33 height 17
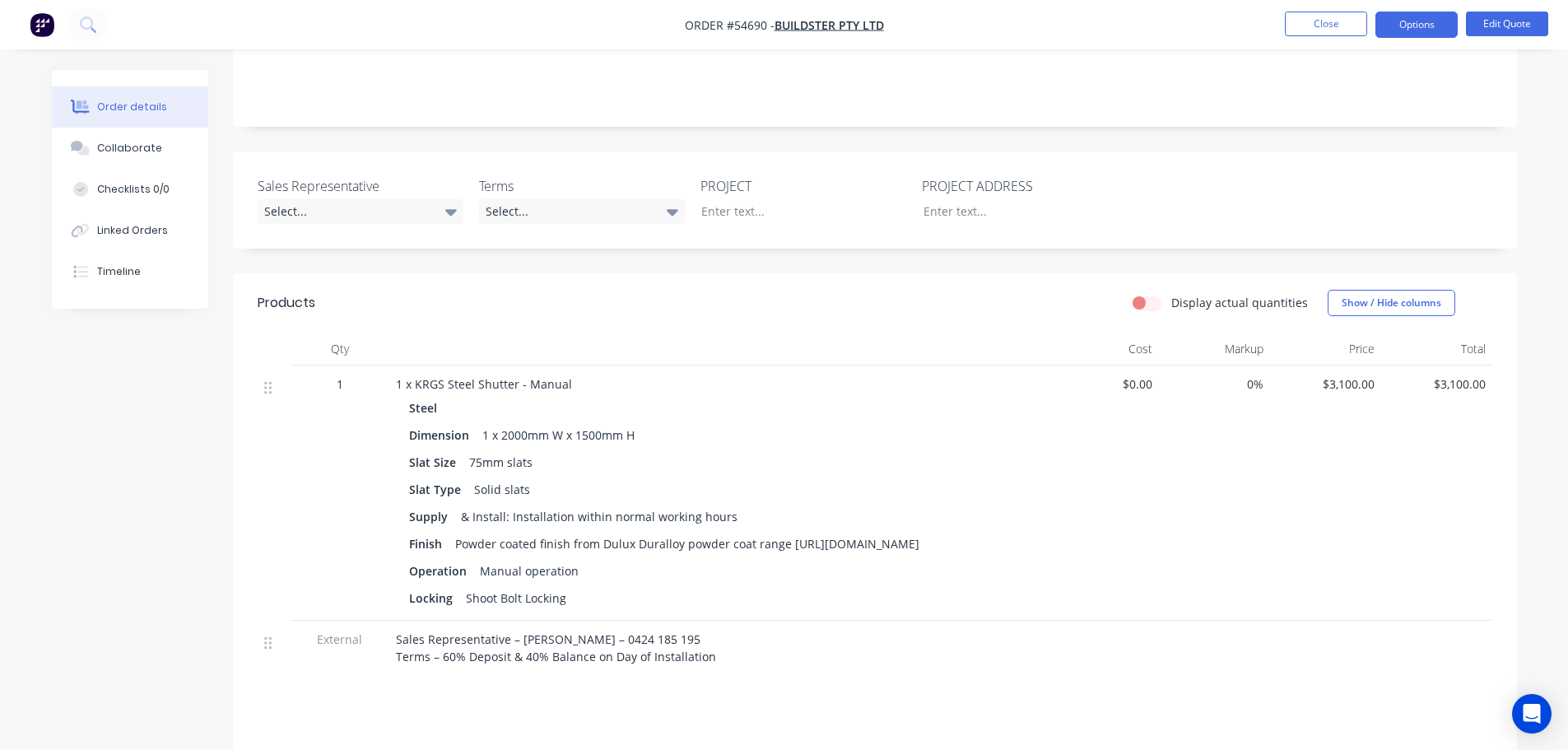
scroll to position [329, 0]
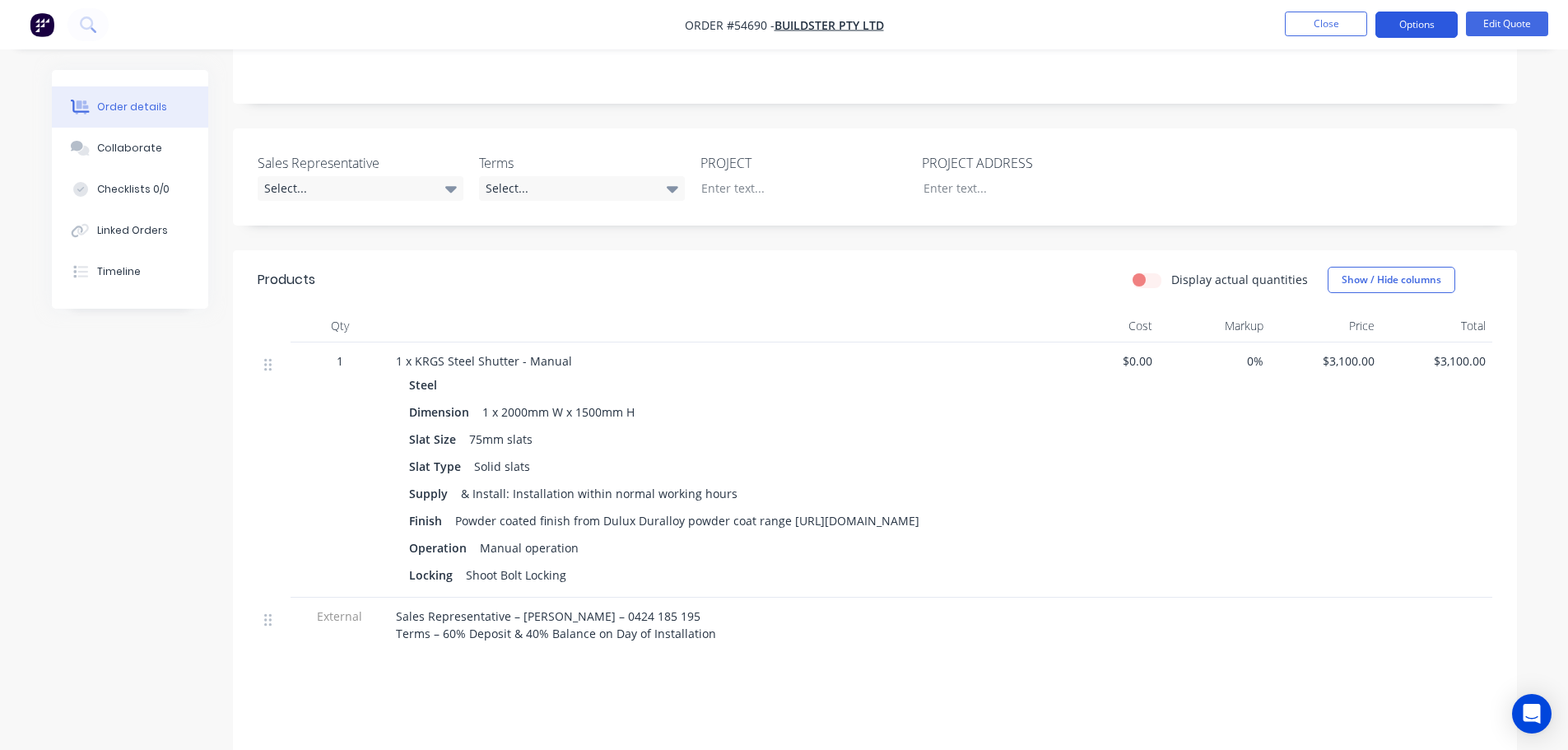
click at [1411, 21] on button "Options" at bounding box center [1417, 24] width 83 height 26
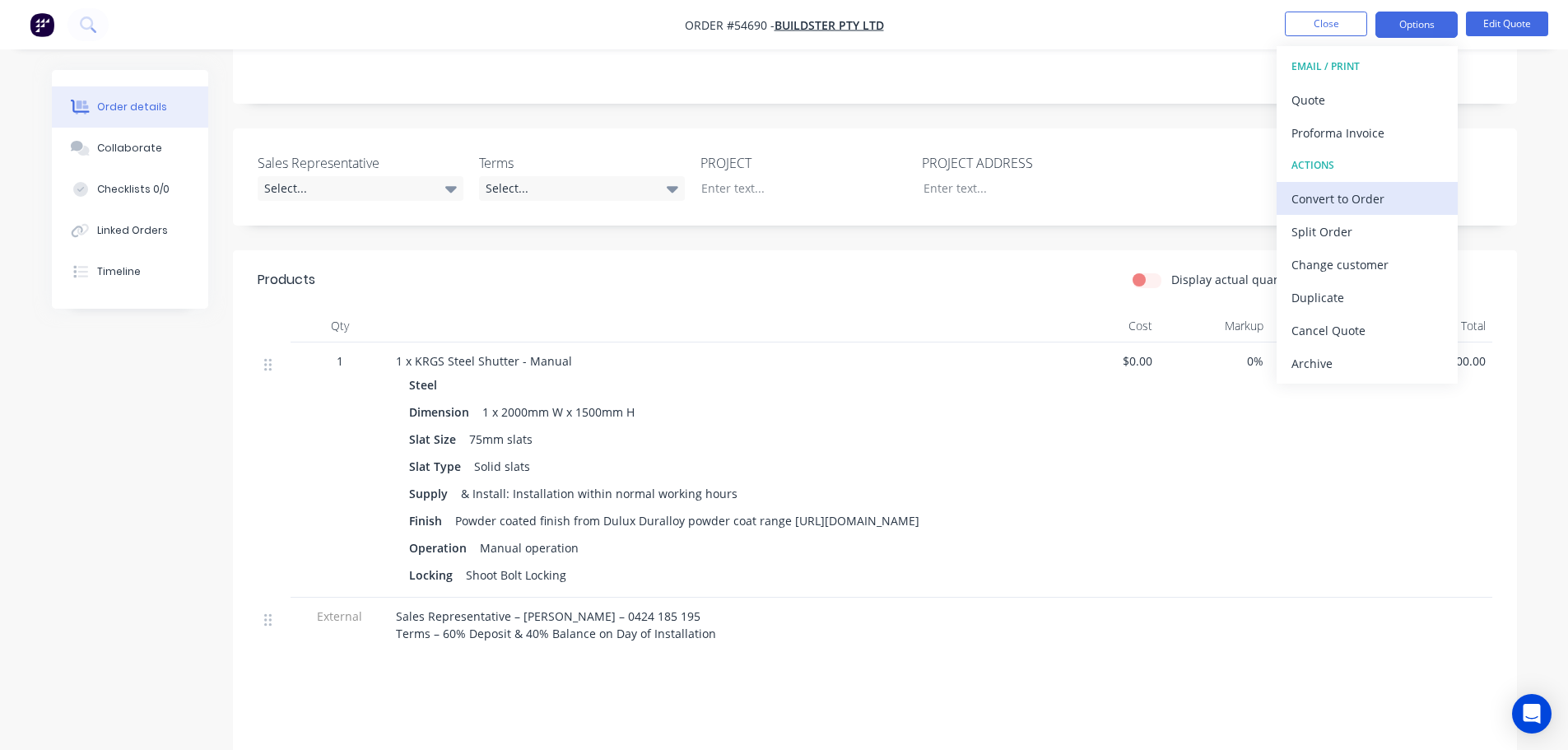
click at [1324, 204] on div "Convert to Order" at bounding box center [1366, 198] width 151 height 23
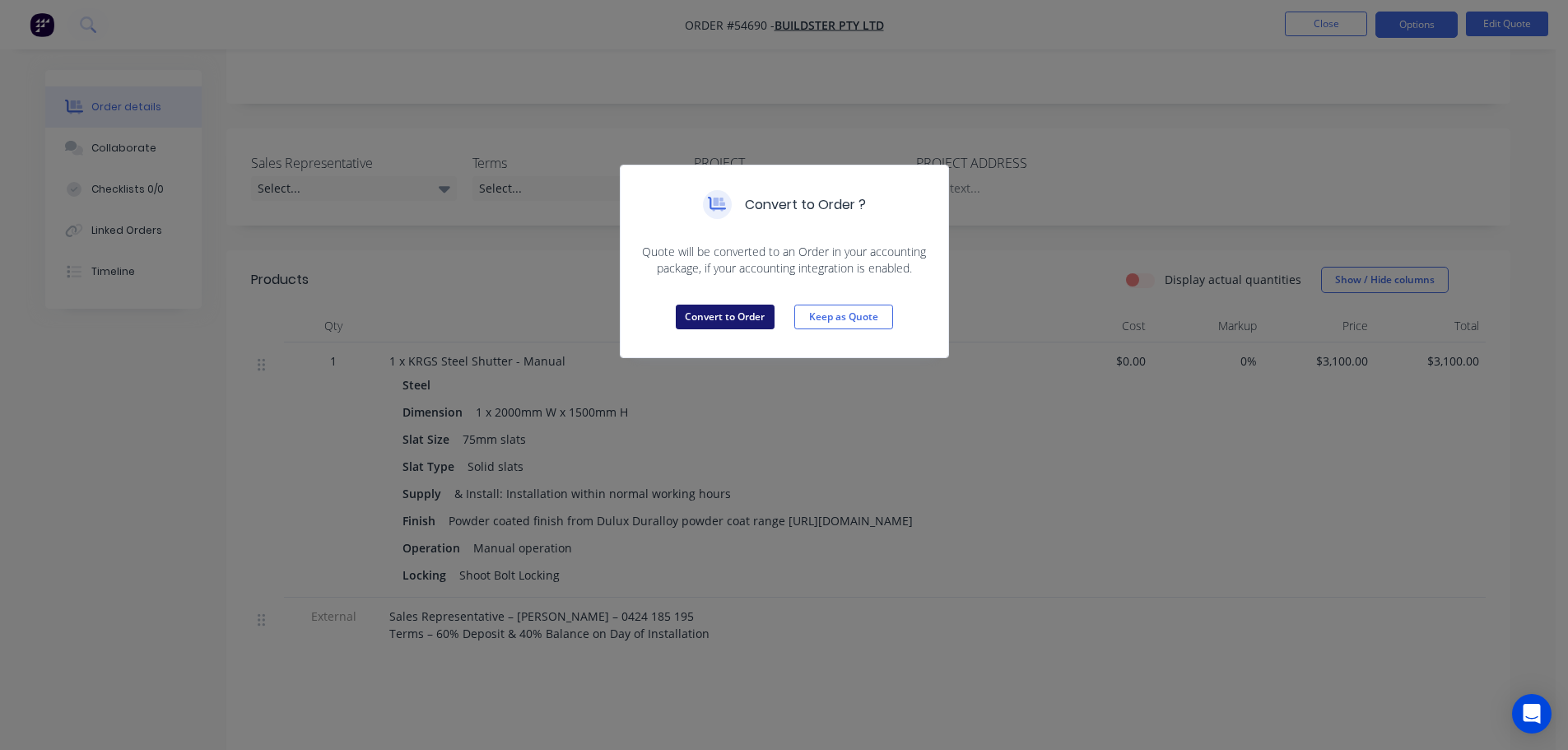
click at [721, 316] on button "Convert to Order" at bounding box center [724, 317] width 99 height 24
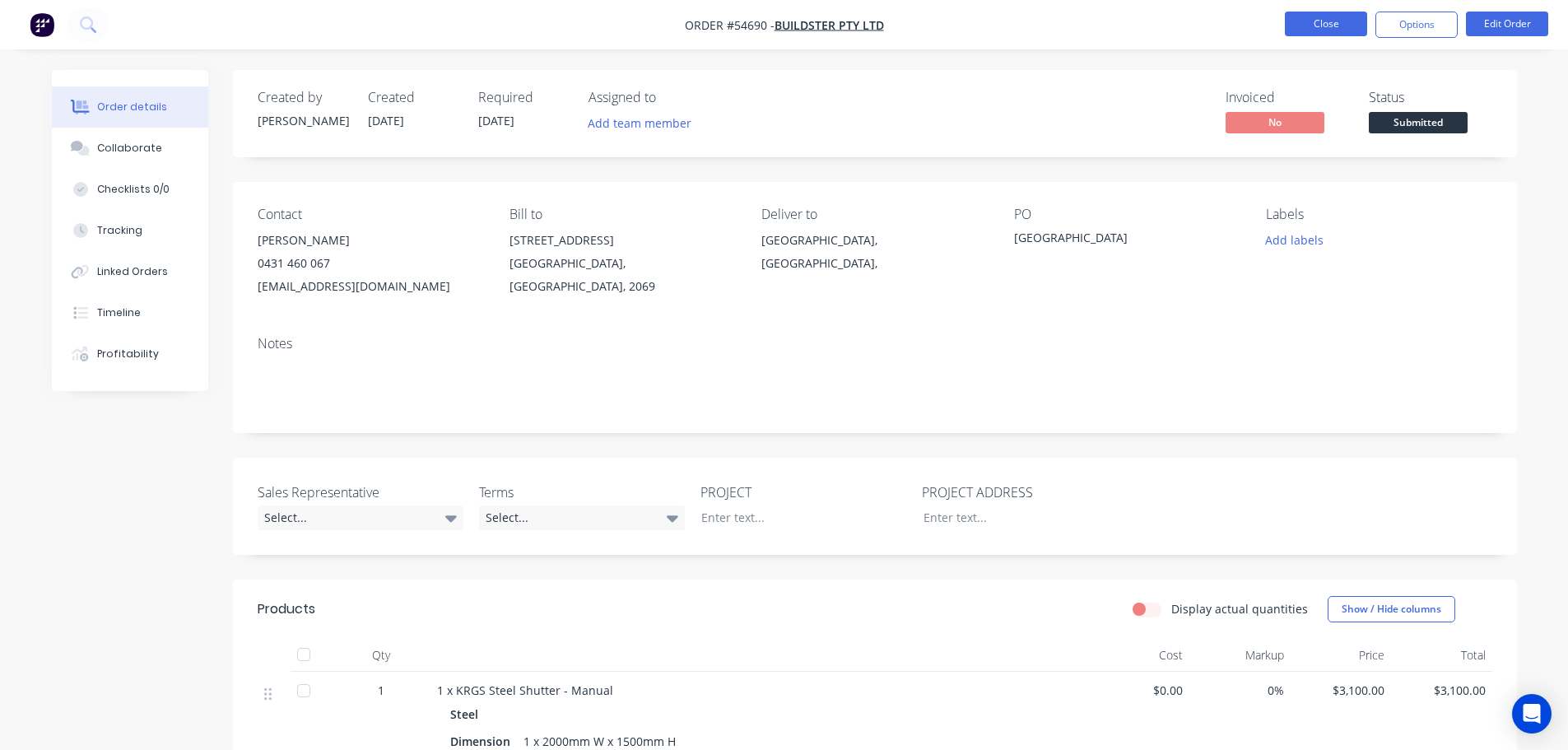
click at [1290, 23] on button "Close" at bounding box center [1326, 23] width 83 height 24
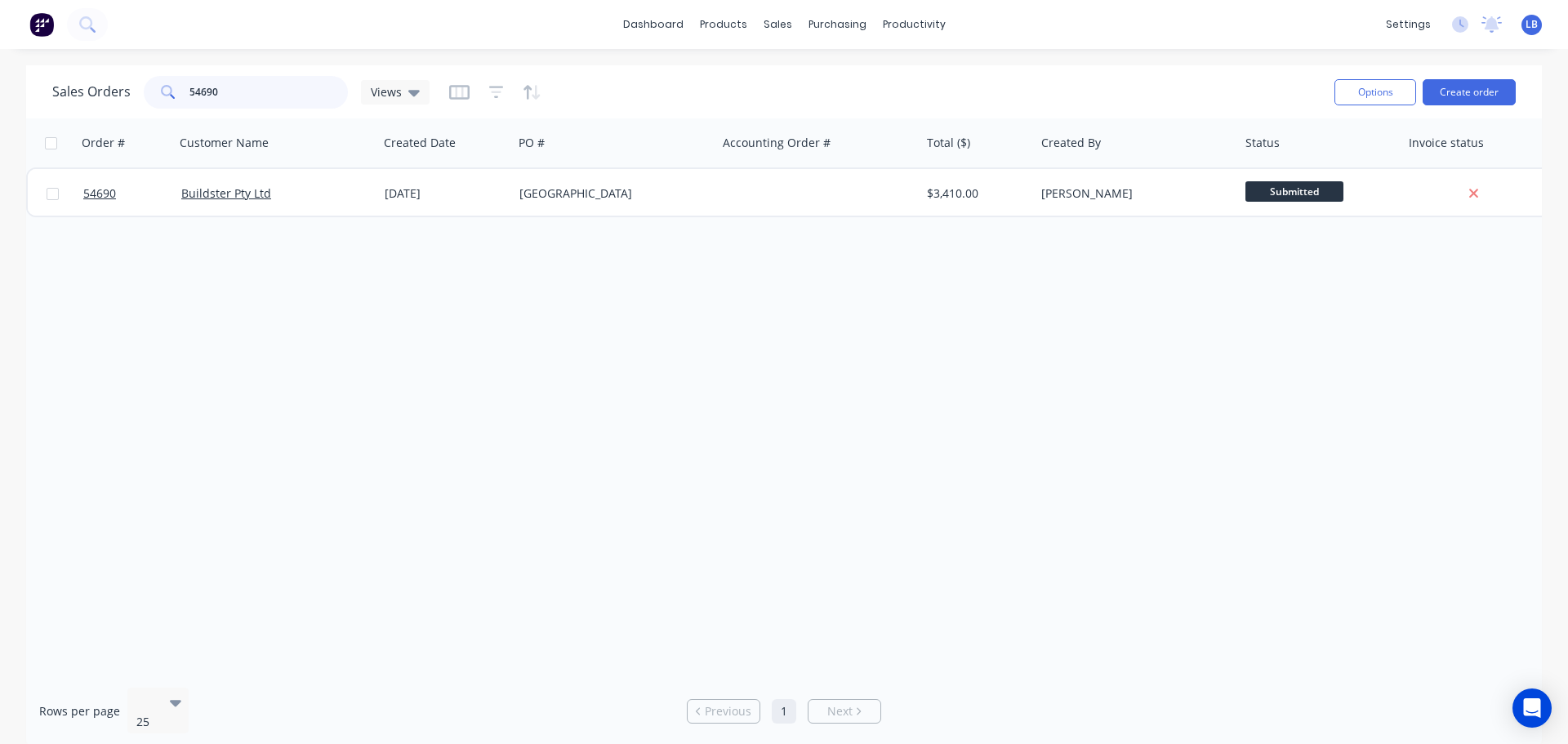
click at [229, 90] on input "54690" at bounding box center [269, 92] width 159 height 33
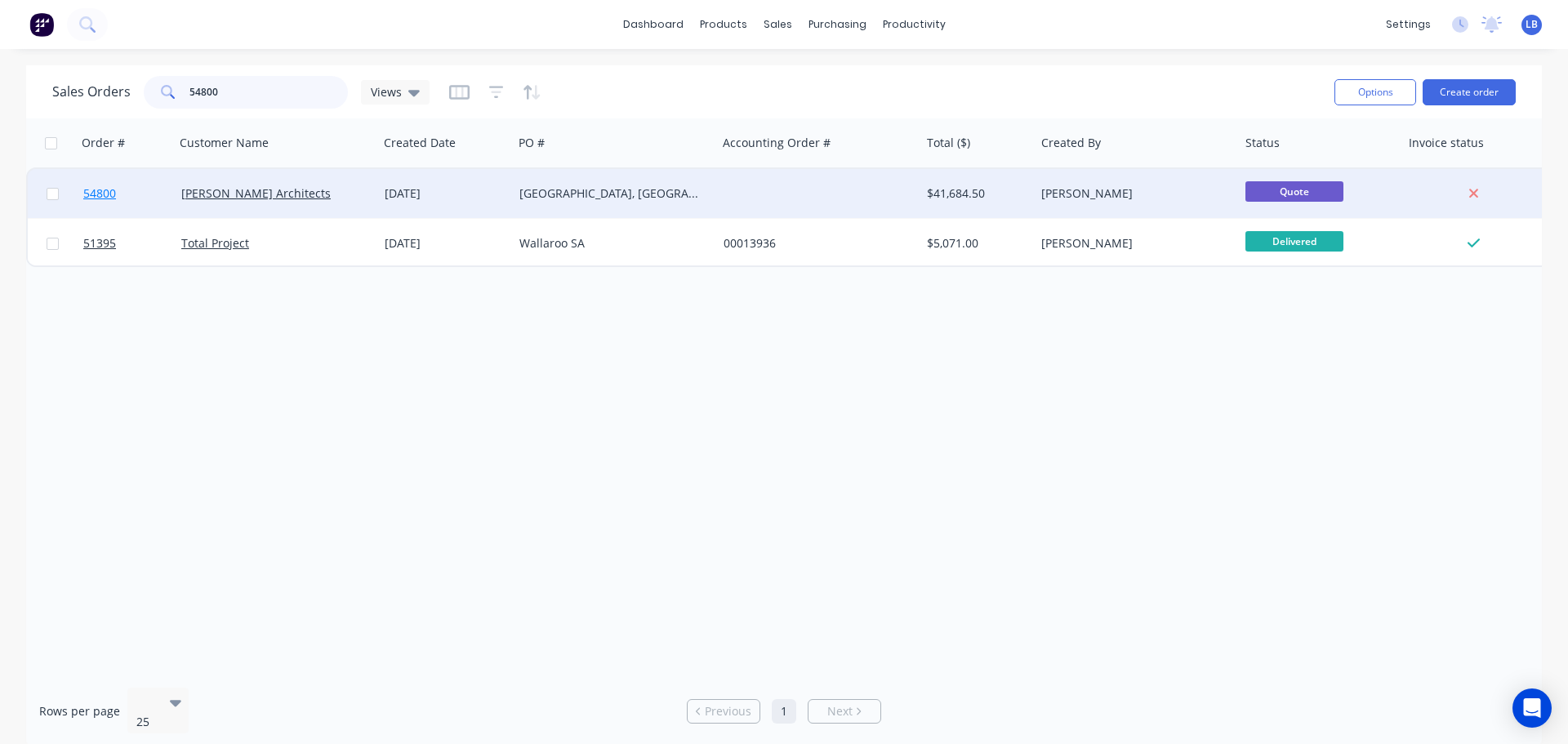
type input "54800"
click at [98, 194] on span "54800" at bounding box center [99, 194] width 33 height 17
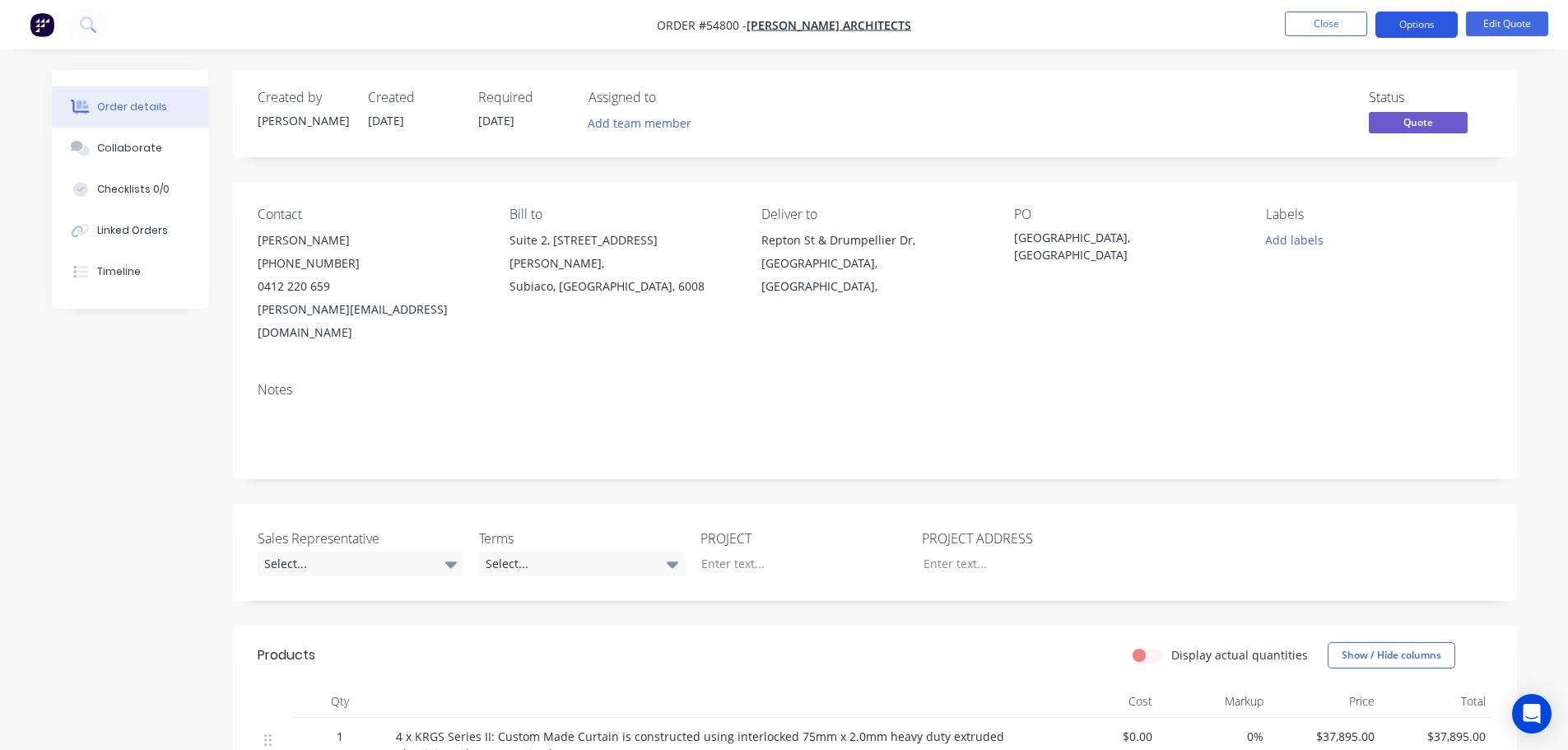
click at [1415, 25] on button "Options" at bounding box center [1417, 24] width 83 height 26
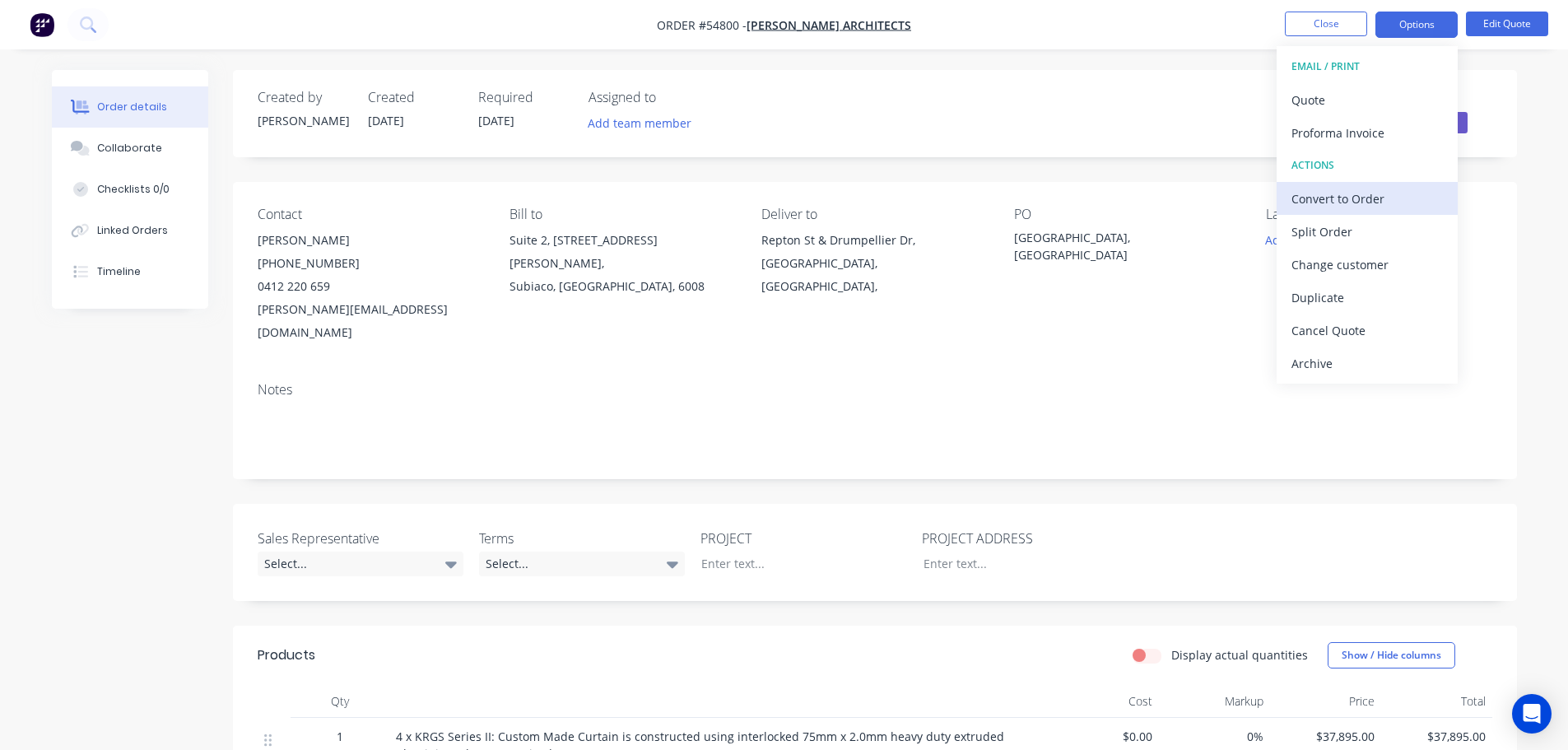
click at [1354, 205] on div "Convert to Order" at bounding box center [1366, 198] width 151 height 23
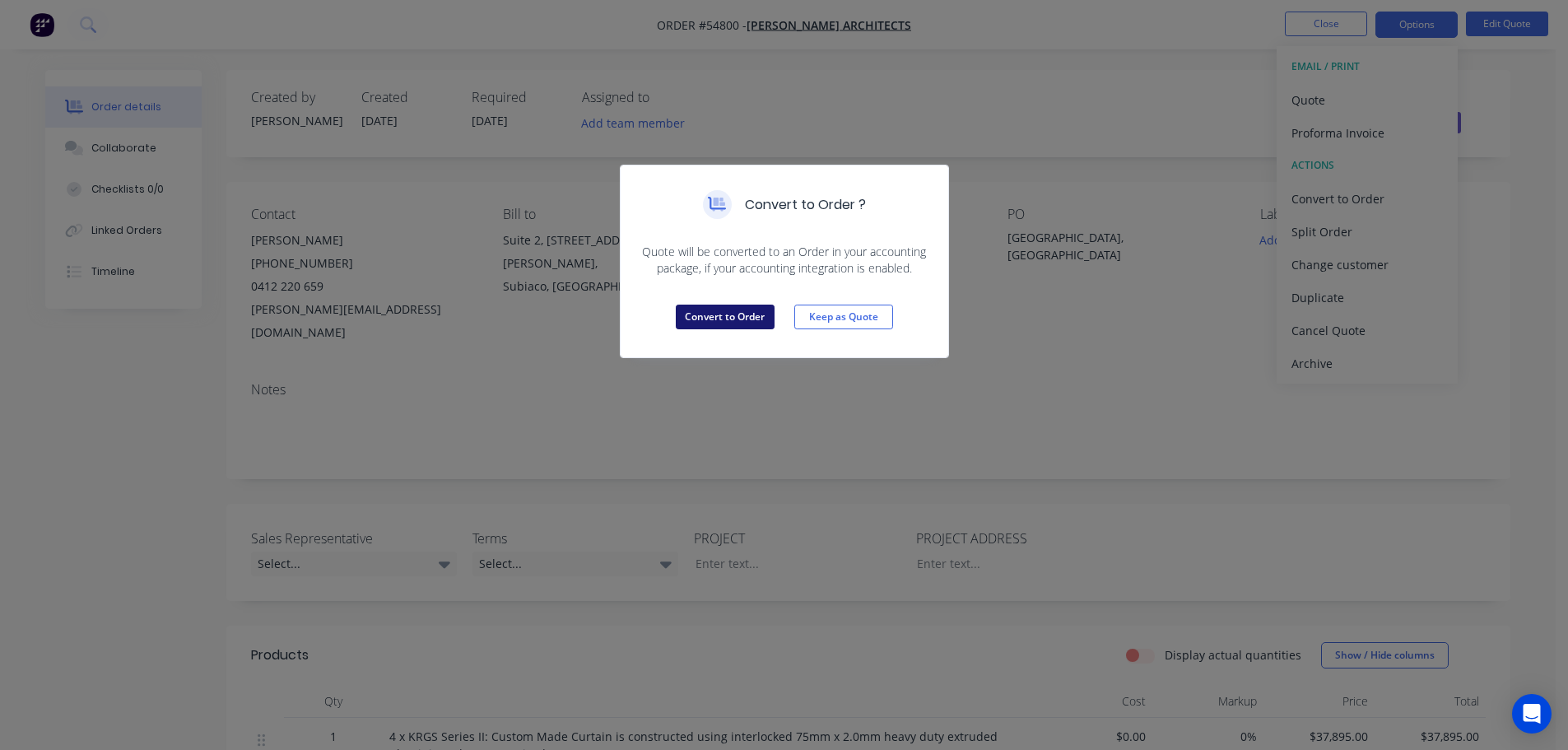
click at [713, 318] on button "Convert to Order" at bounding box center [724, 317] width 99 height 24
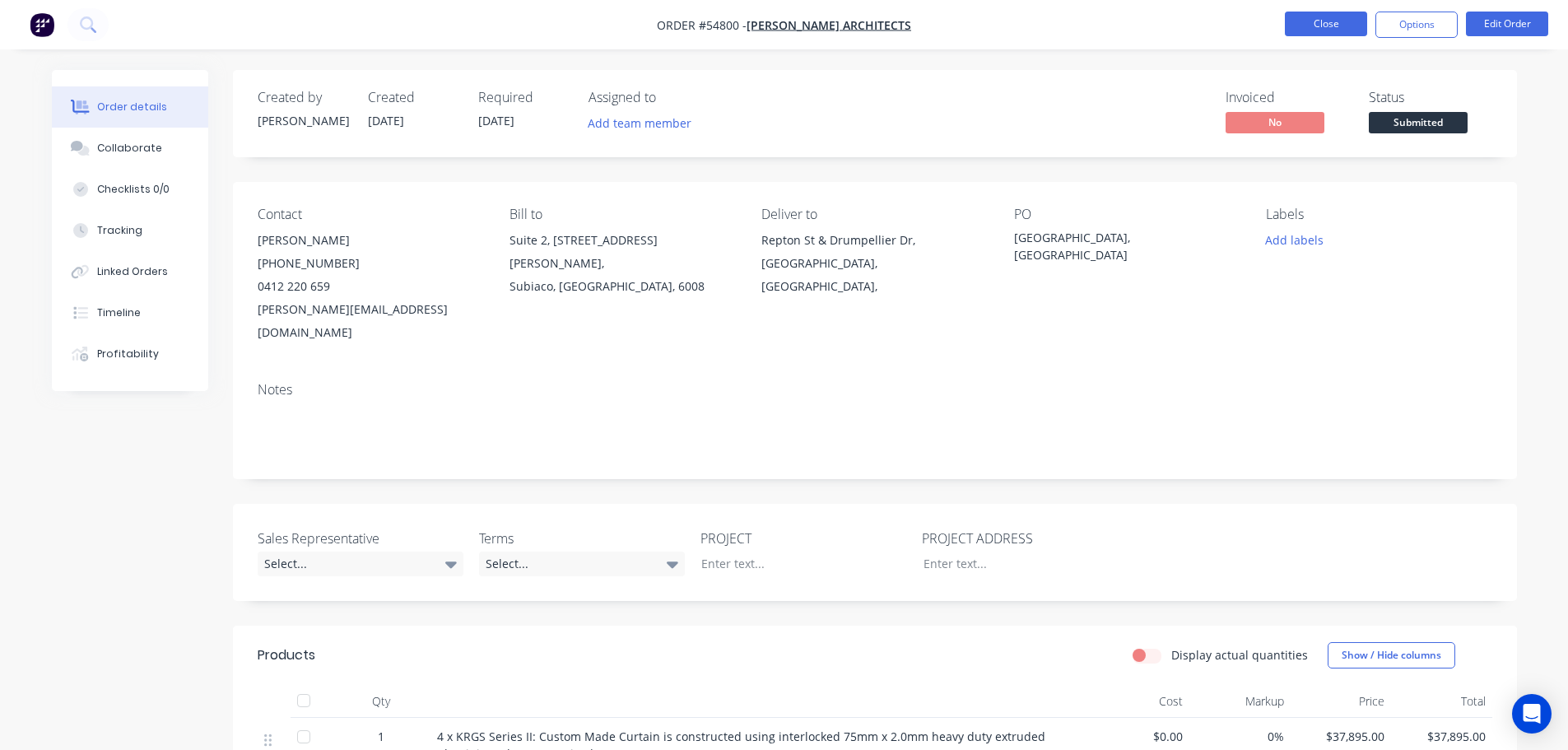
click at [1302, 28] on button "Close" at bounding box center [1326, 23] width 83 height 24
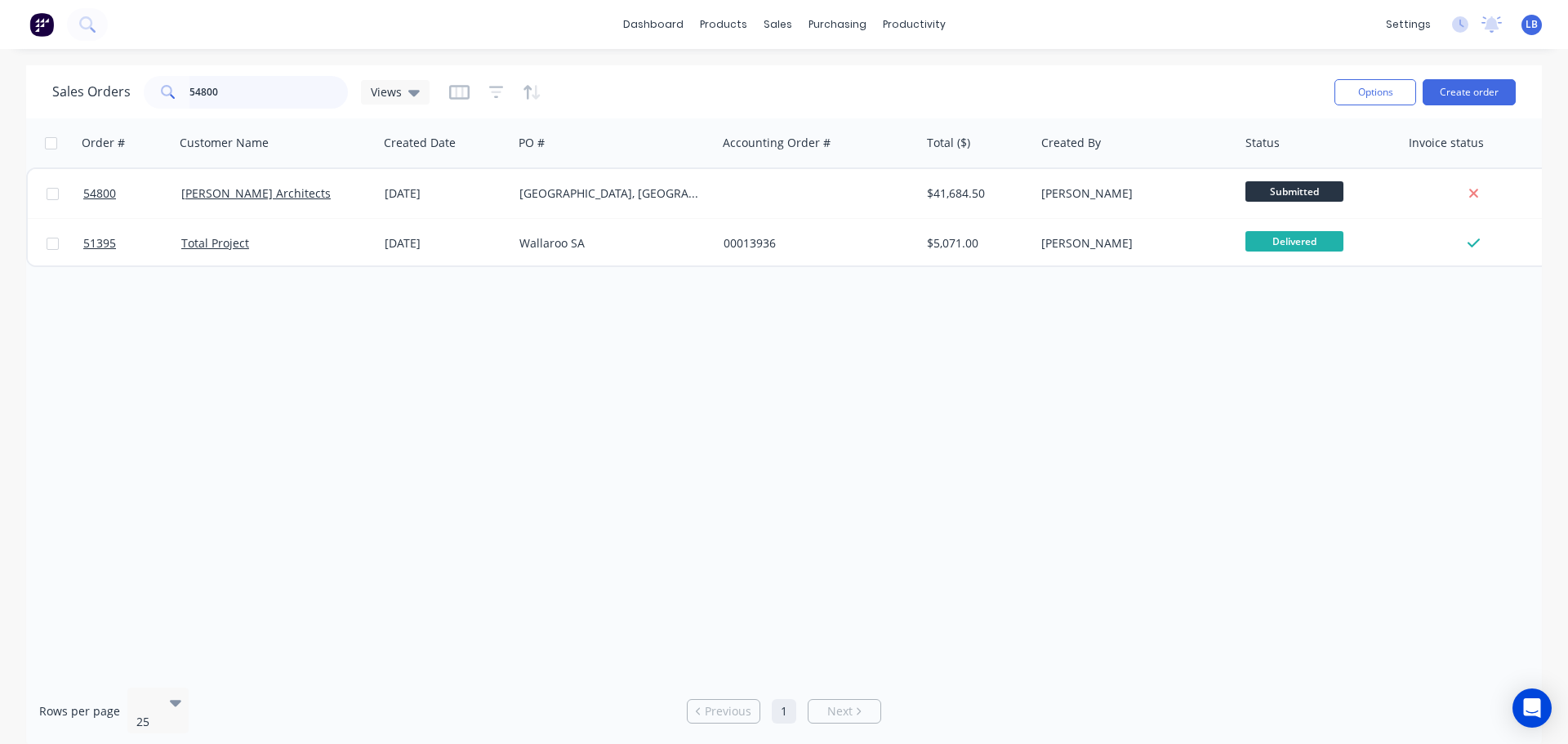
click at [222, 93] on input "54800" at bounding box center [269, 92] width 159 height 33
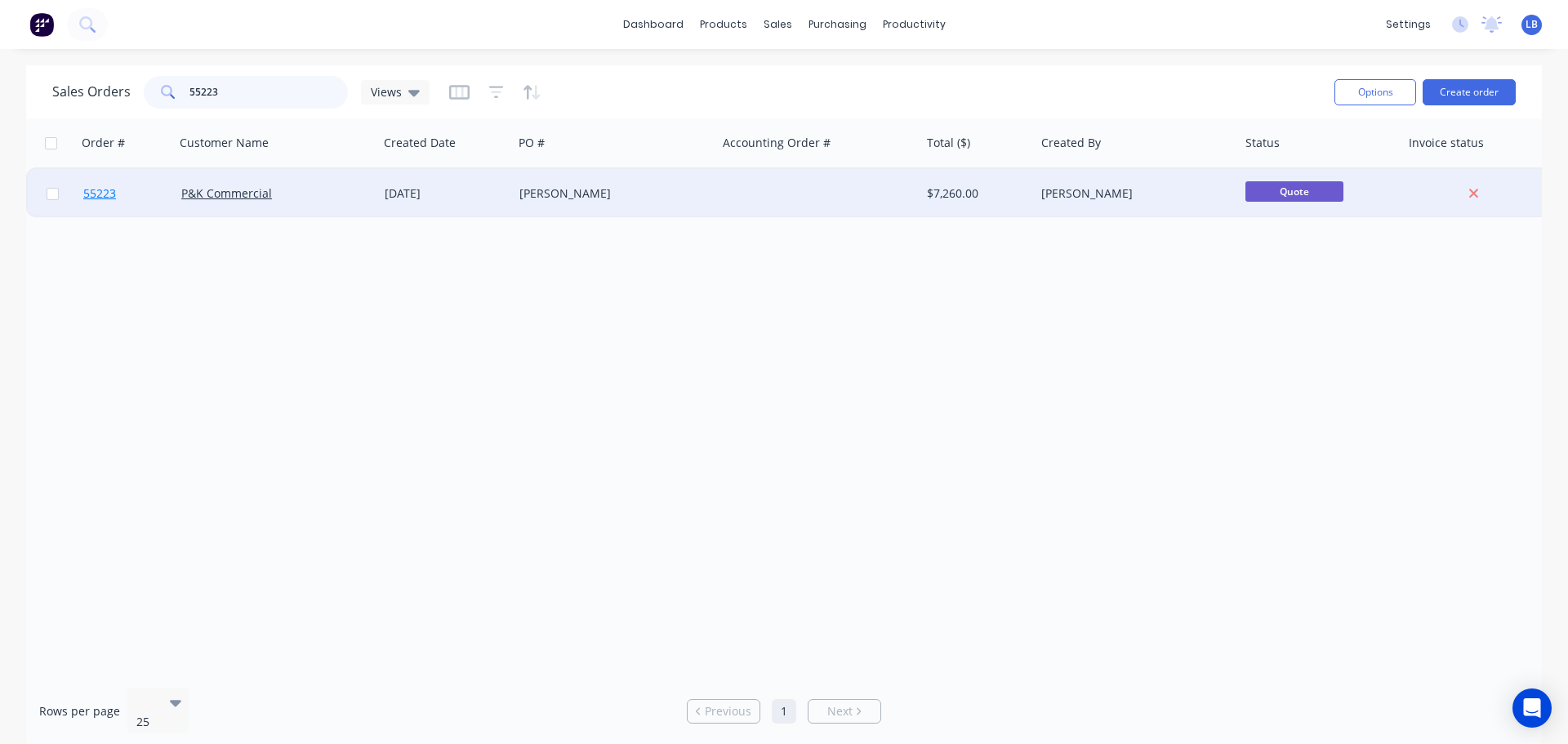
type input "55223"
click at [92, 203] on link "55223" at bounding box center [131, 194] width 98 height 49
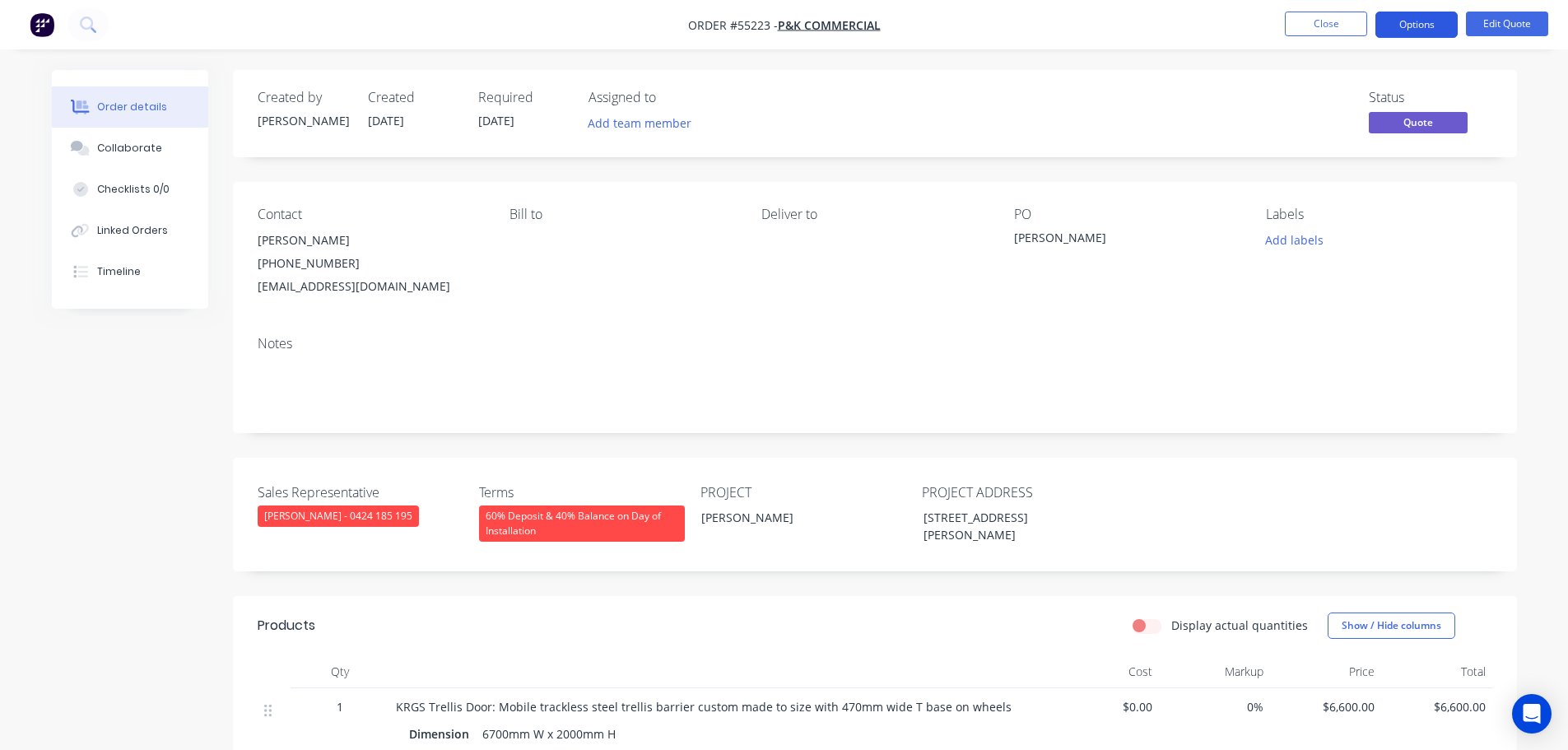
click at [1430, 19] on button "Options" at bounding box center [1417, 24] width 83 height 26
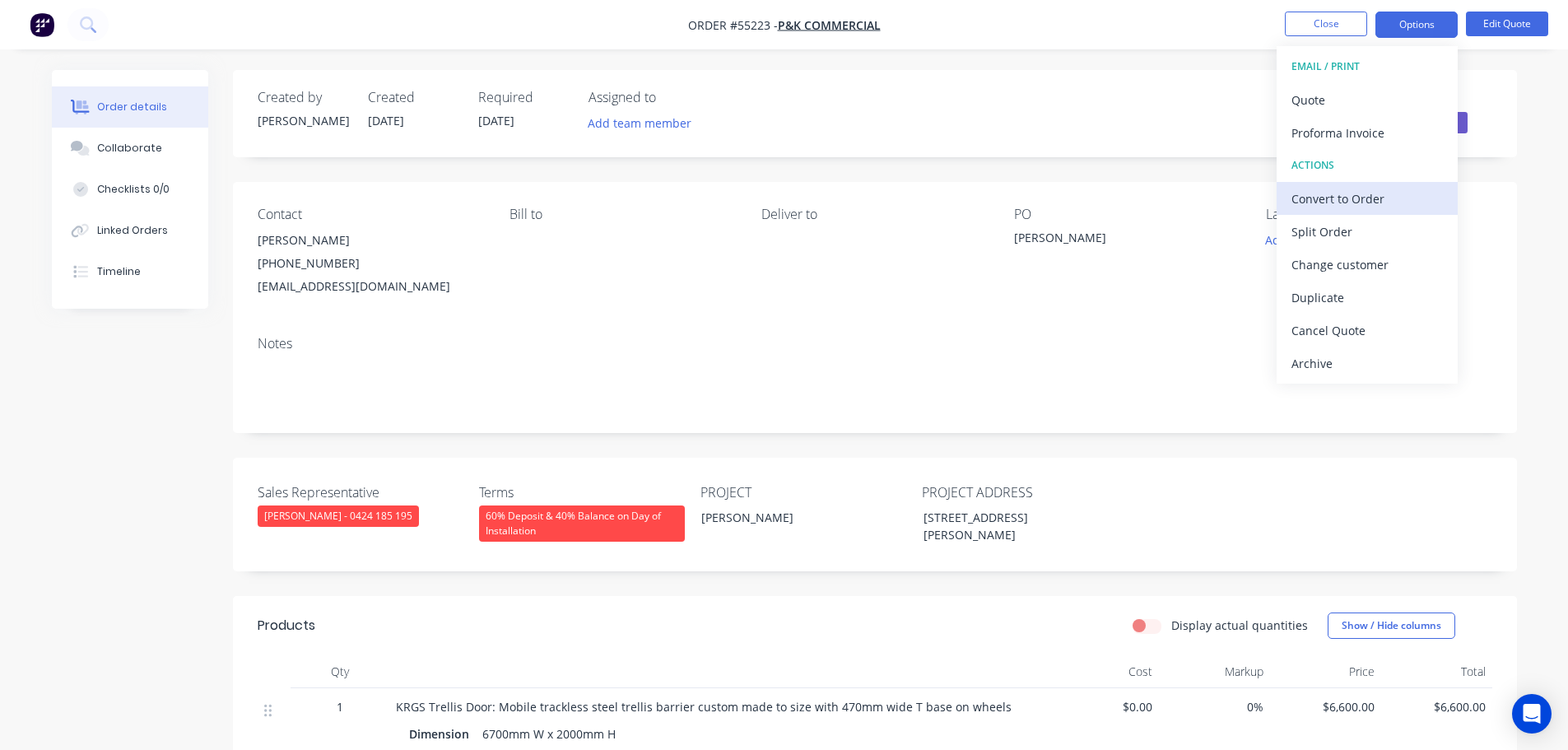
click at [1318, 204] on div "Convert to Order" at bounding box center [1366, 198] width 151 height 23
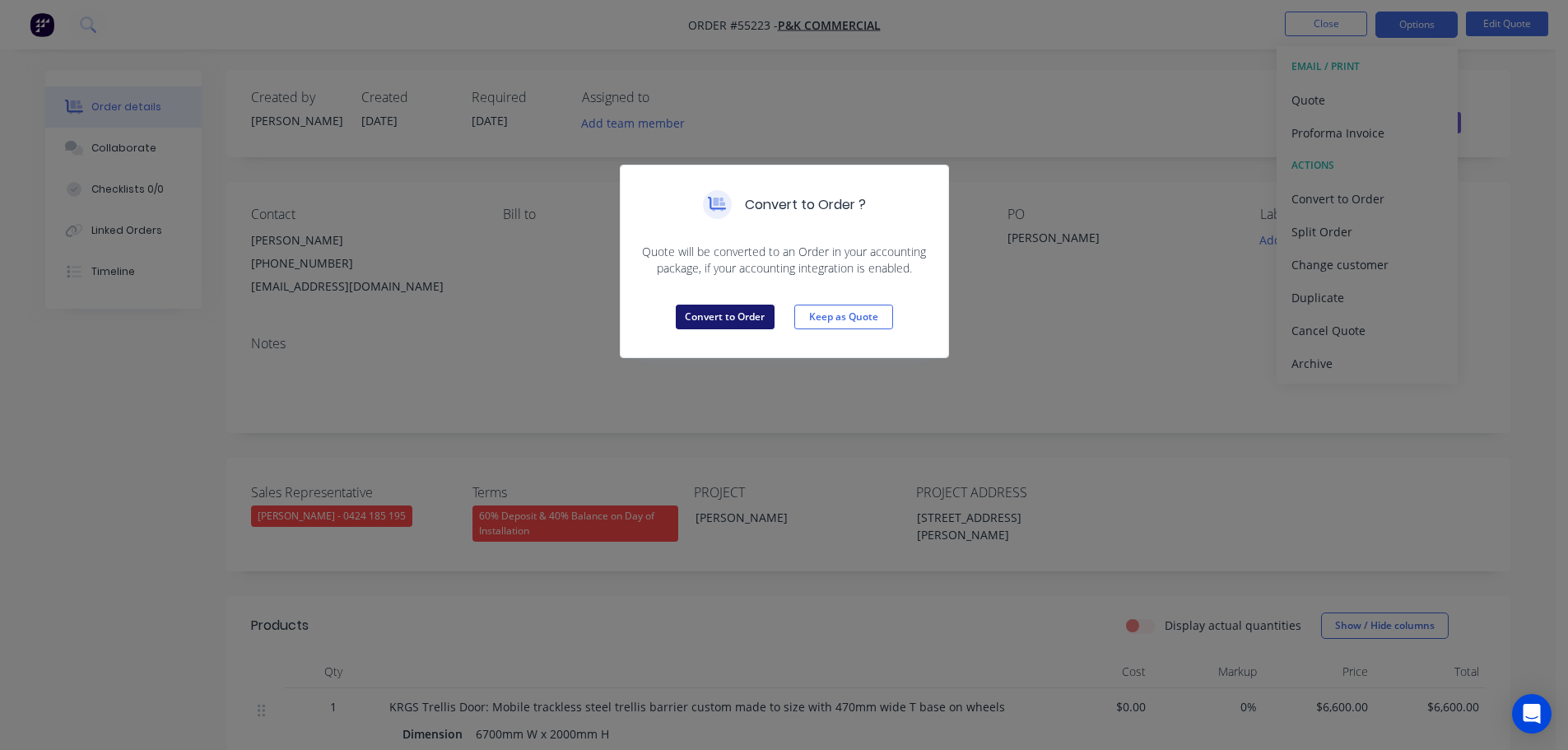
click at [721, 329] on button "Convert to Order" at bounding box center [724, 317] width 99 height 24
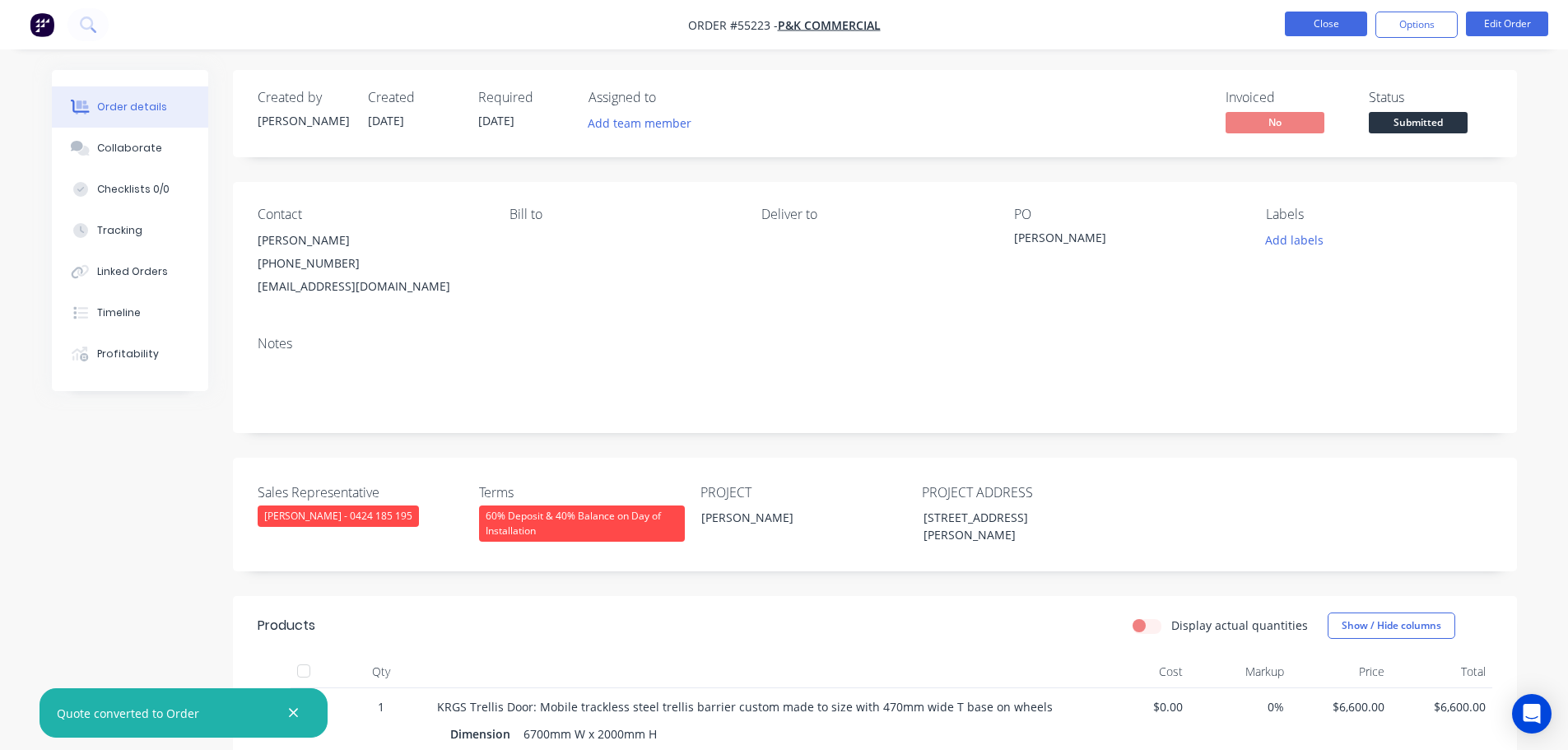
click at [1305, 32] on button "Close" at bounding box center [1326, 23] width 83 height 24
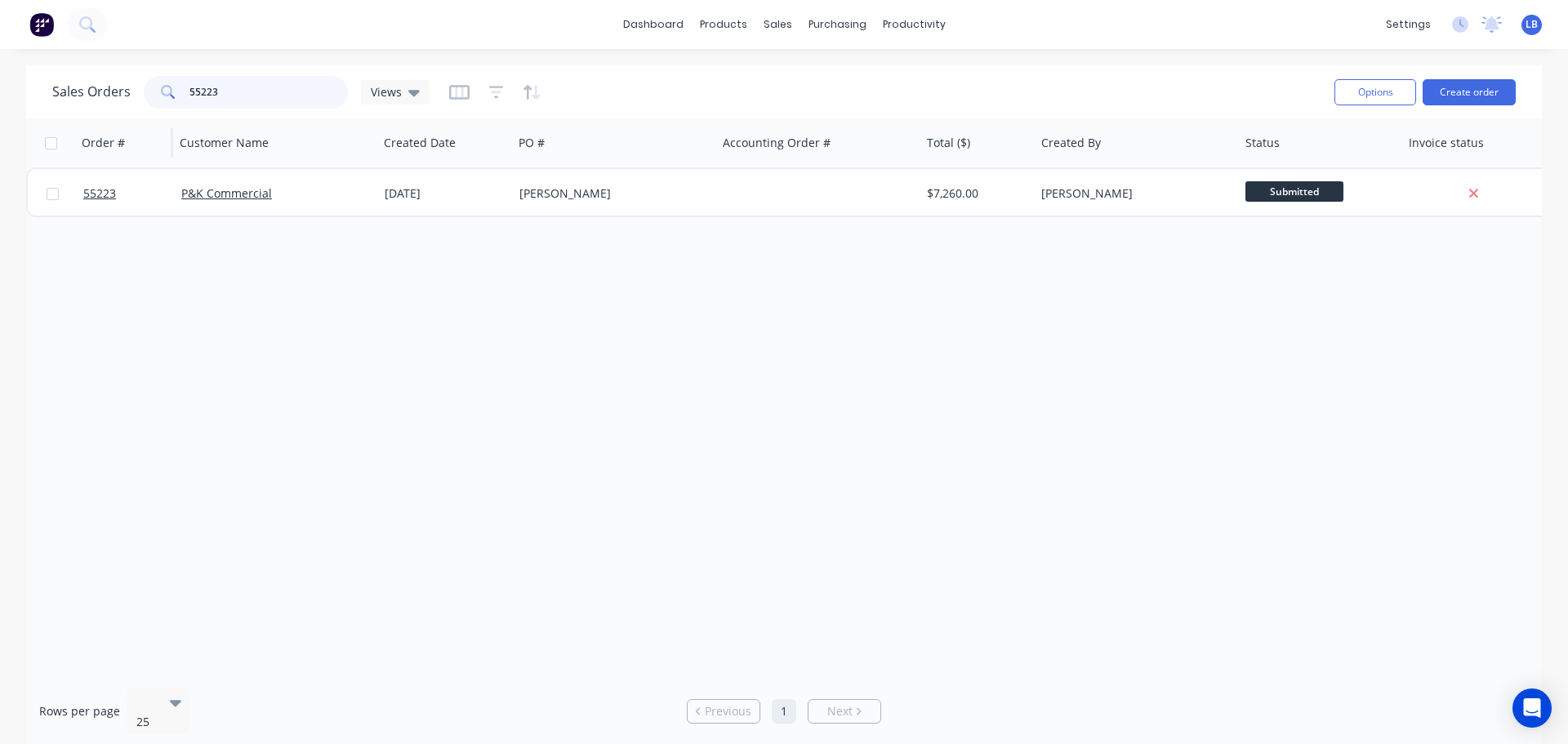
drag, startPoint x: 219, startPoint y: 89, endPoint x: 111, endPoint y: 120, distance: 112.4
click at [111, 120] on div "Sales Orders 55223 Views Options Create order Order # Customer Name Created Dat…" at bounding box center [784, 406] width 1516 height 683
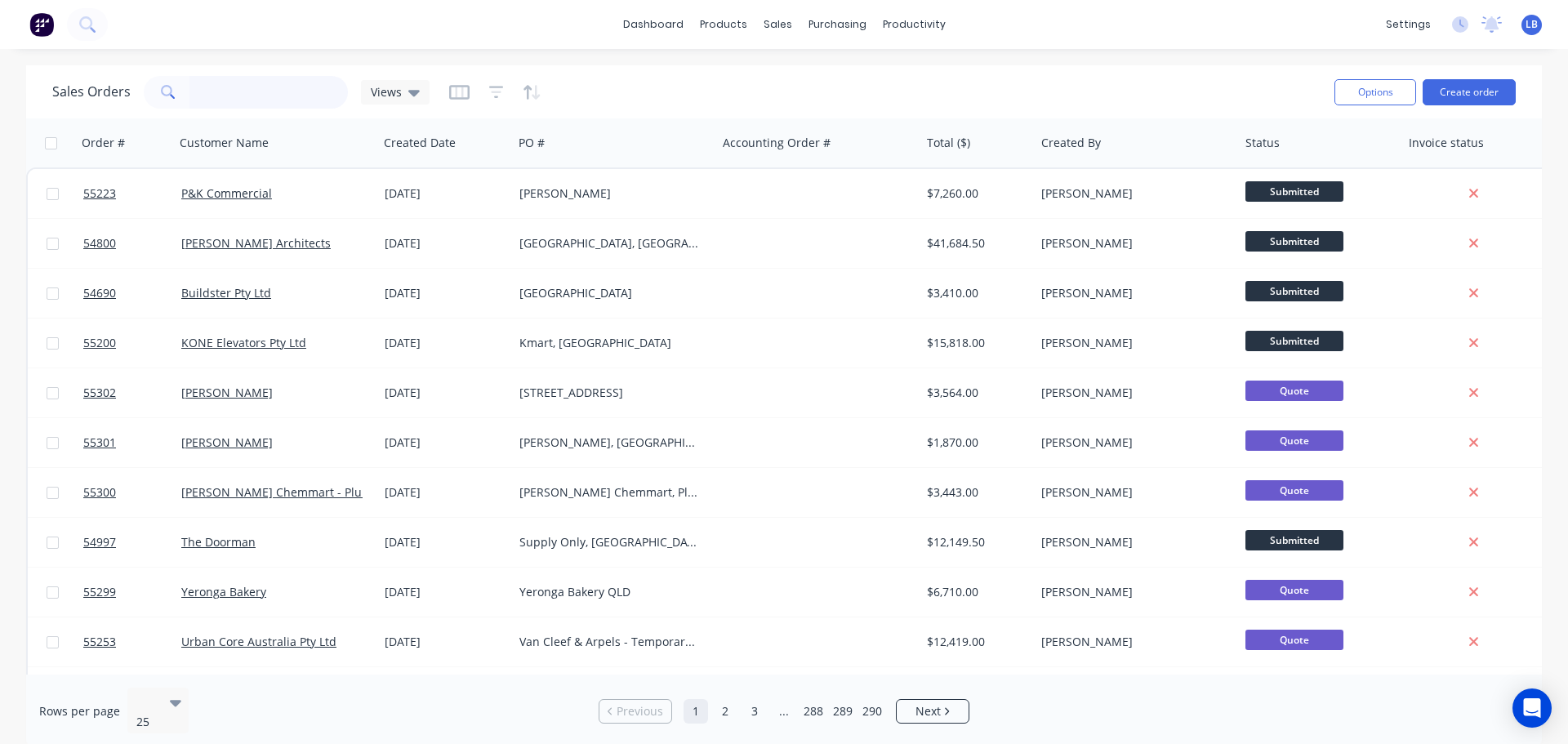
click at [211, 90] on input "text" at bounding box center [269, 92] width 159 height 33
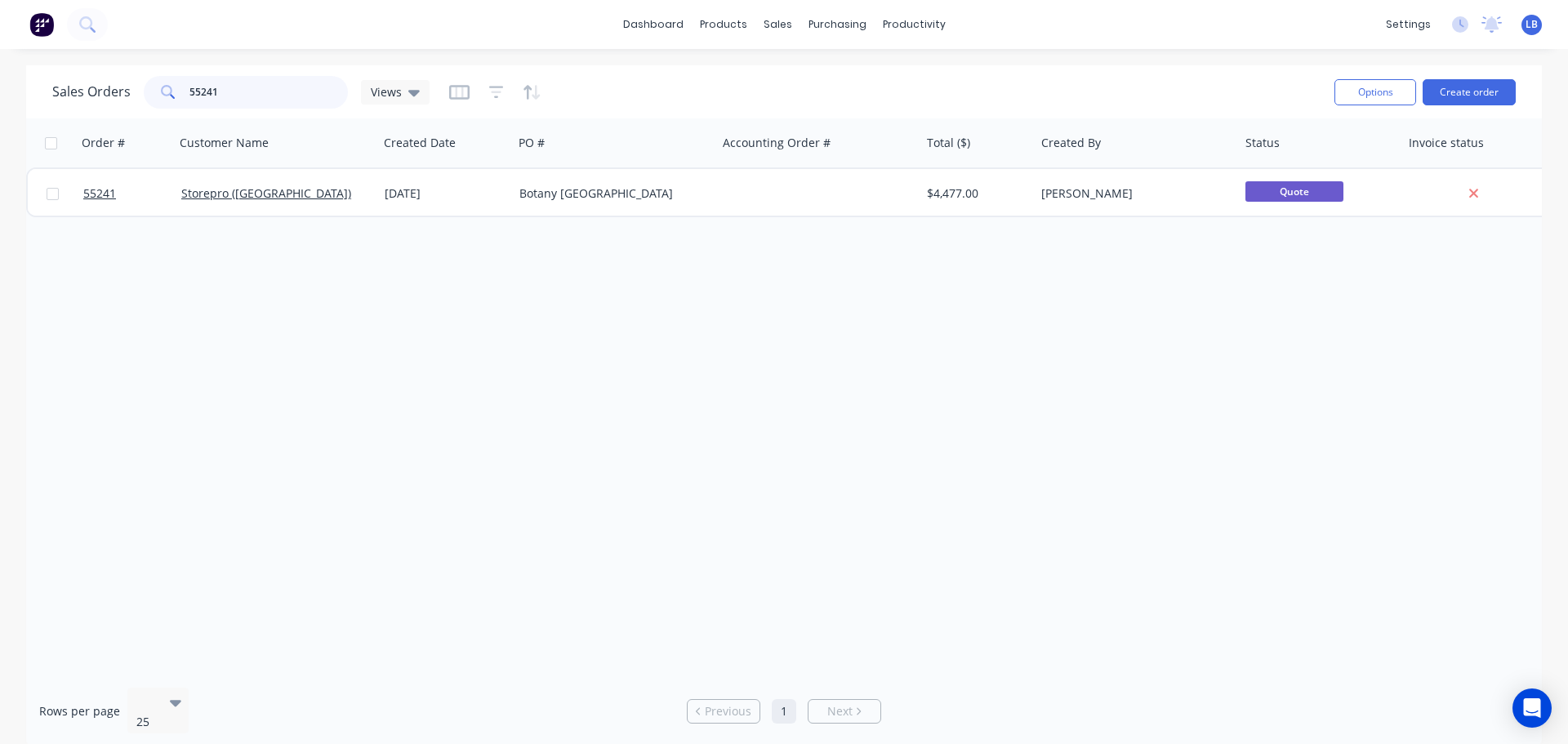
type input "55241"
drag, startPoint x: 223, startPoint y: 93, endPoint x: 132, endPoint y: 106, distance: 91.9
click at [132, 106] on div "Sales Orders 55241 Views" at bounding box center [240, 92] width 377 height 33
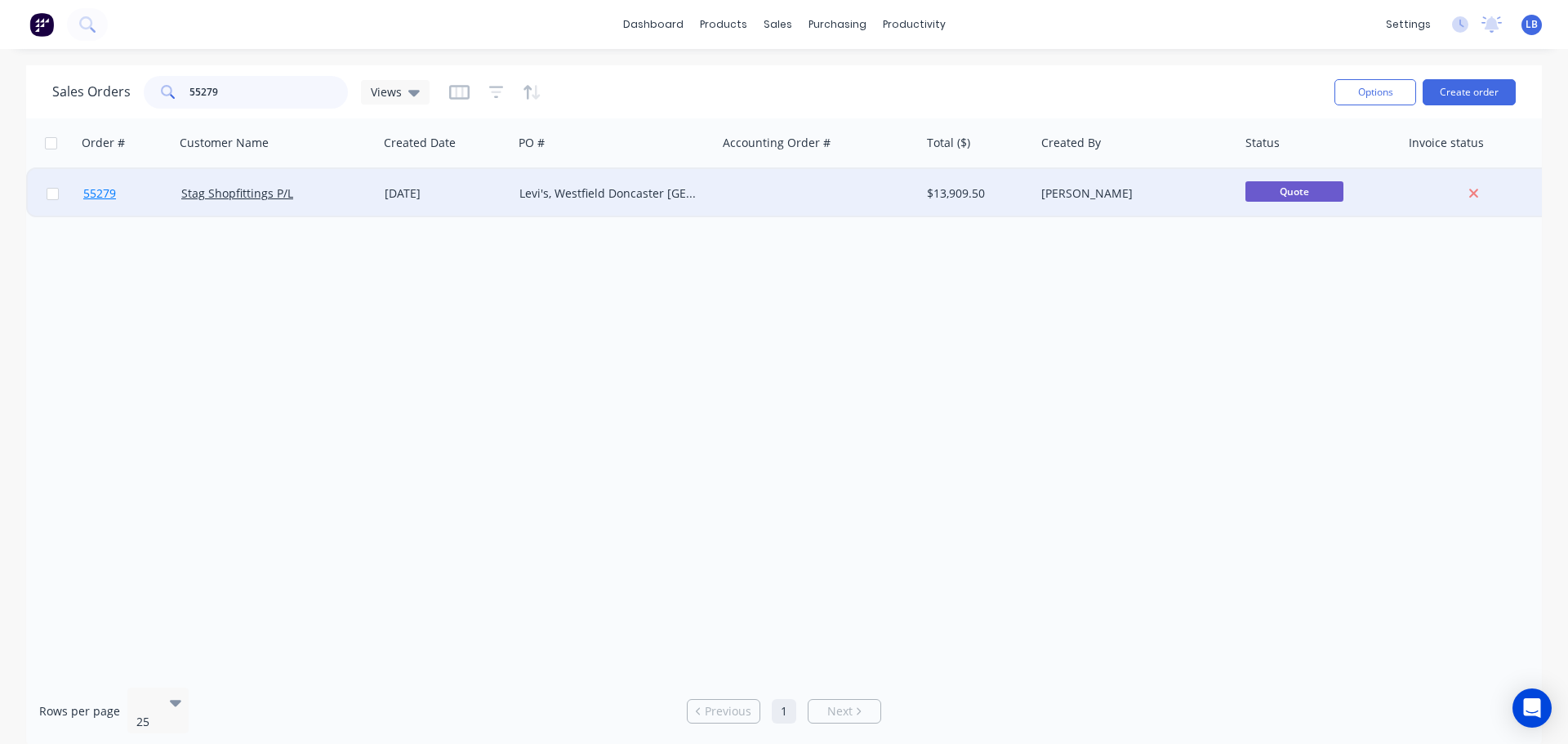
type input "55279"
click at [102, 196] on span "55279" at bounding box center [99, 194] width 33 height 17
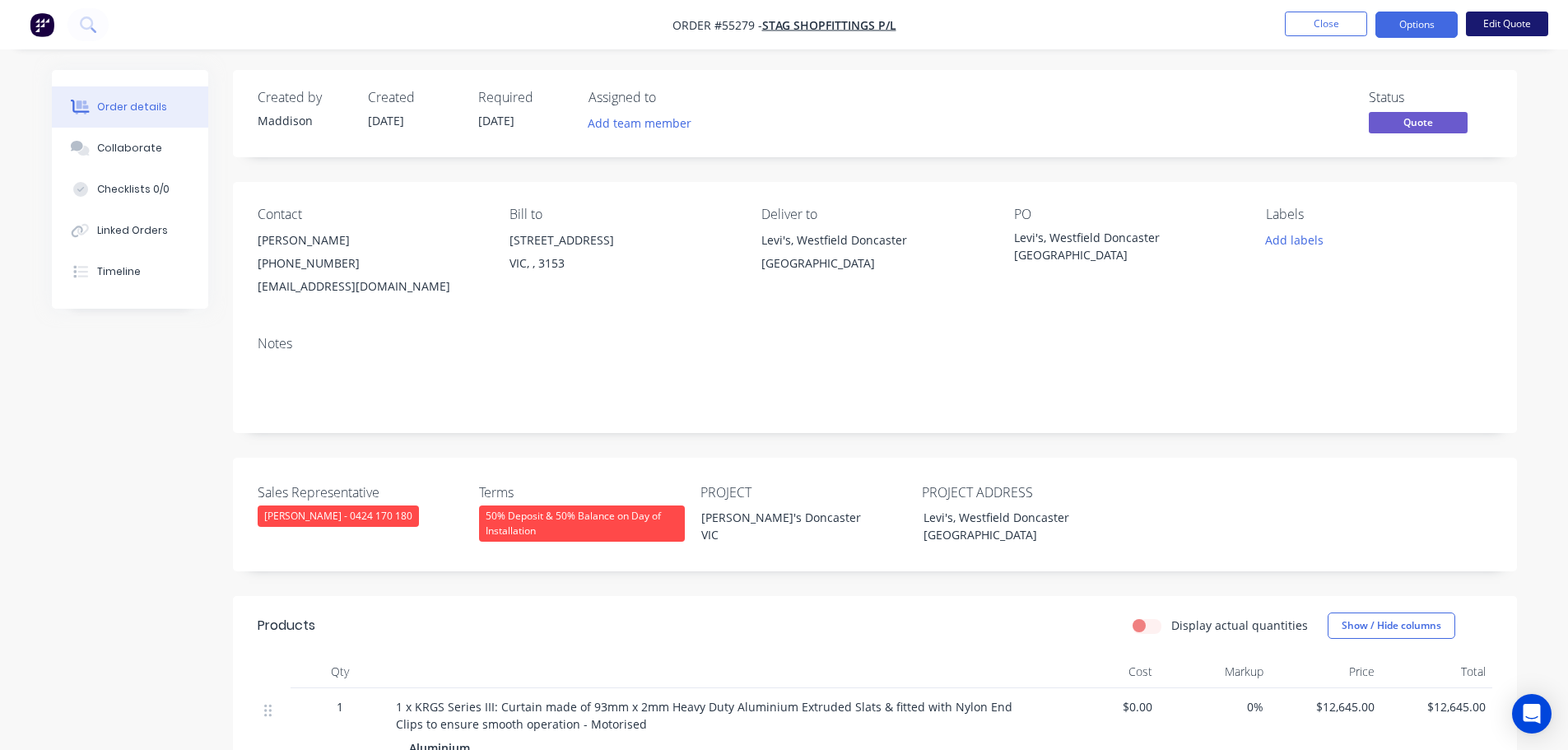
click at [1500, 28] on button "Edit Quote" at bounding box center [1507, 23] width 83 height 24
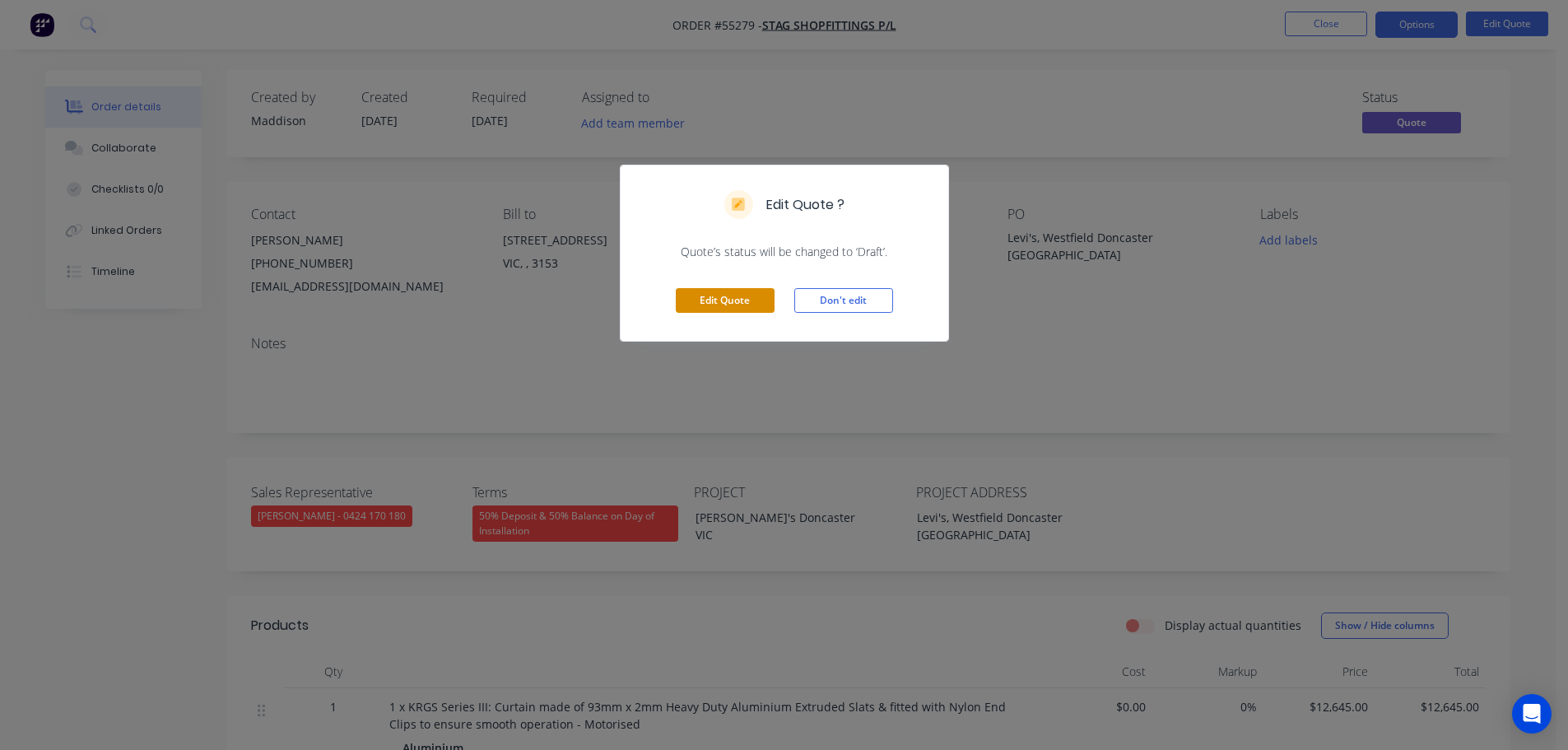
click at [737, 304] on button "Edit Quote" at bounding box center [724, 300] width 99 height 24
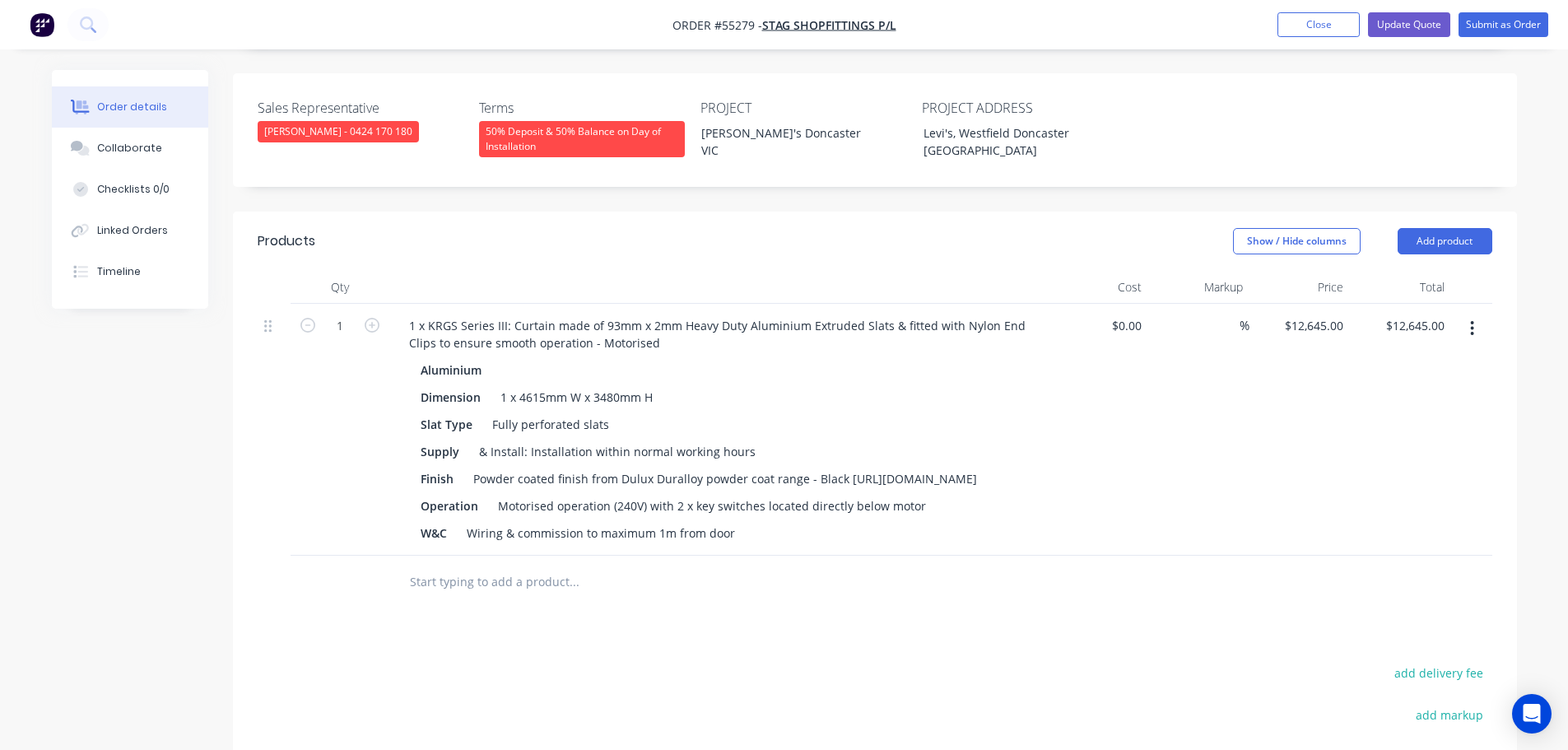
scroll to position [412, 0]
click at [1444, 313] on input "12645.00" at bounding box center [1422, 324] width 57 height 23
type input "14615"
type input "$14,615.00"
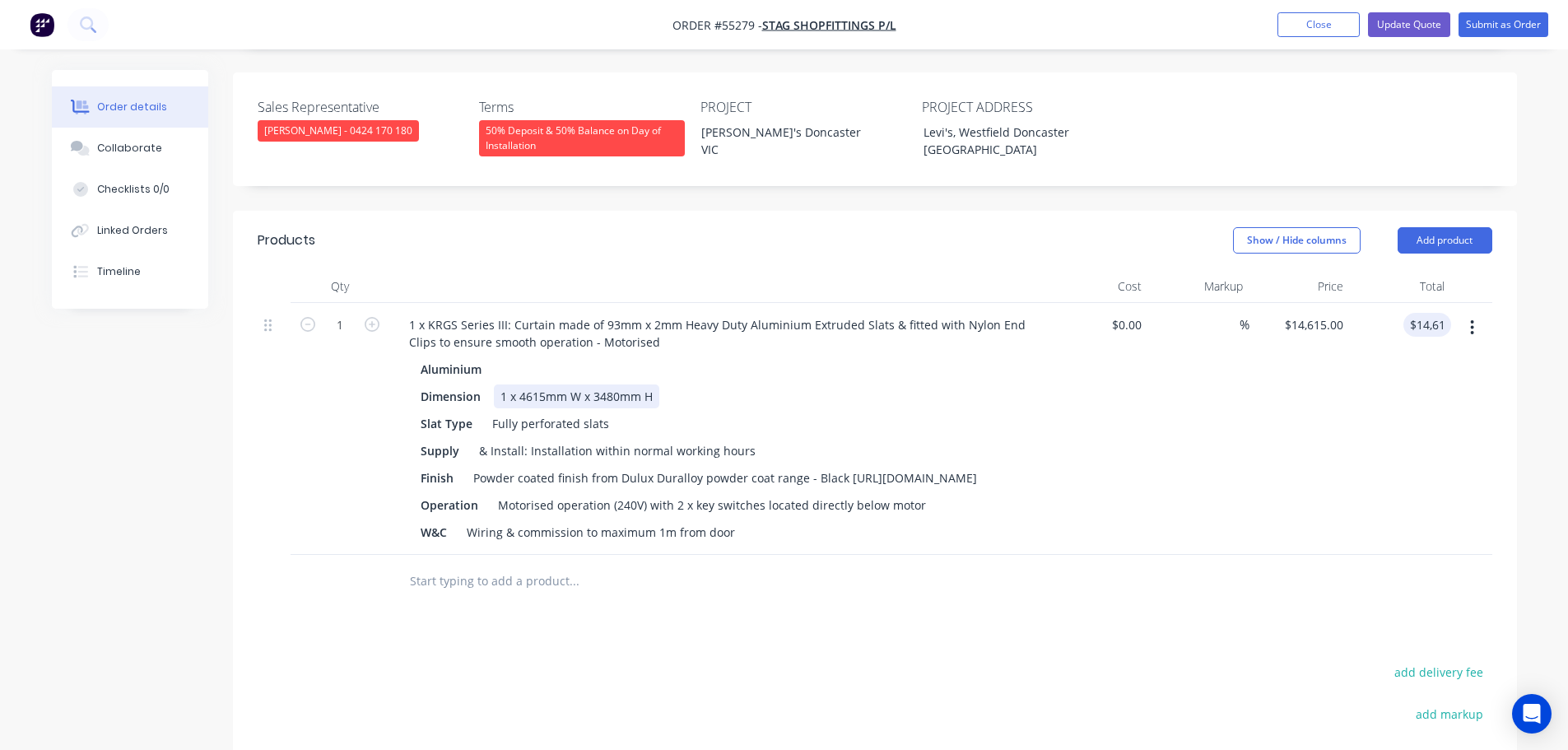
click at [541, 385] on div "1 x 4615mm W x 3480mm H" at bounding box center [576, 396] width 165 height 23
click at [545, 385] on div "1 x 4615mm W x 3480mm H" at bounding box center [576, 396] width 165 height 23
click at [517, 385] on div "1 x mm W x 3480mm H" at bounding box center [563, 396] width 139 height 23
click at [1391, 31] on button "Update Quote" at bounding box center [1409, 24] width 83 height 24
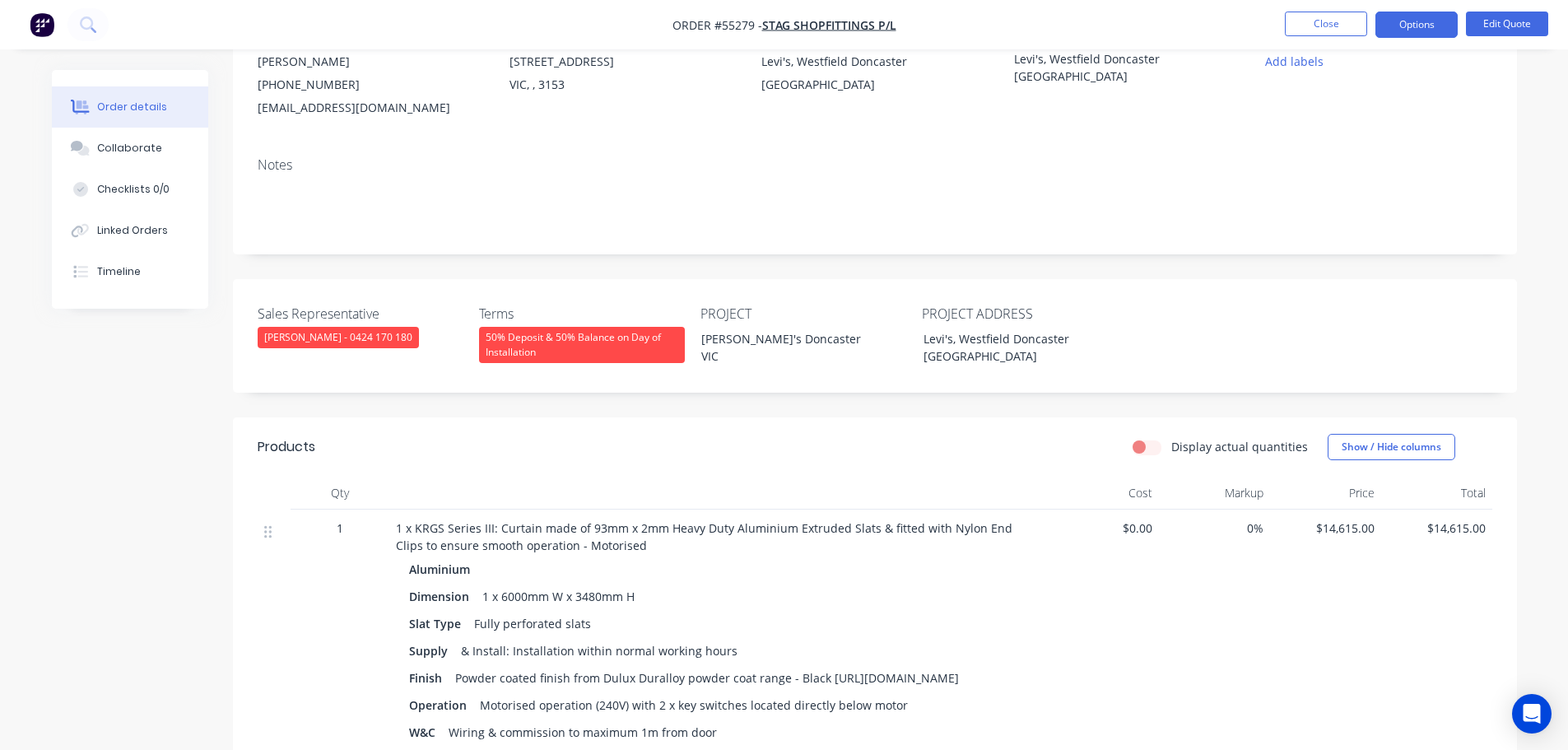
scroll to position [247, 0]
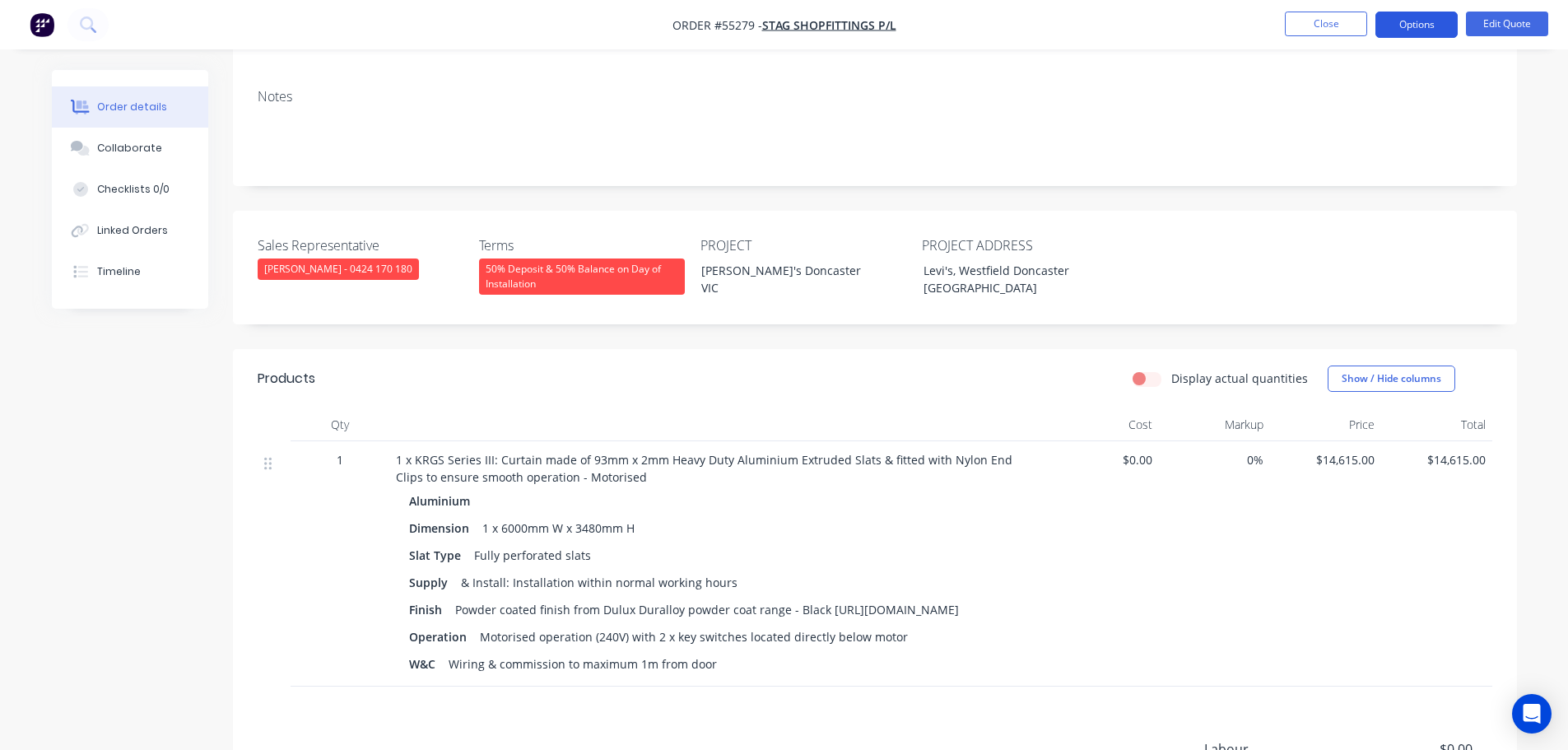
drag, startPoint x: 1395, startPoint y: 10, endPoint x: 1398, endPoint y: 30, distance: 20.2
click at [1395, 11] on nav "Order #55279 - Stag Shopfittings P/L Close Options Edit Quote" at bounding box center [784, 24] width 1568 height 50
click at [1398, 30] on button "Options" at bounding box center [1417, 24] width 83 height 26
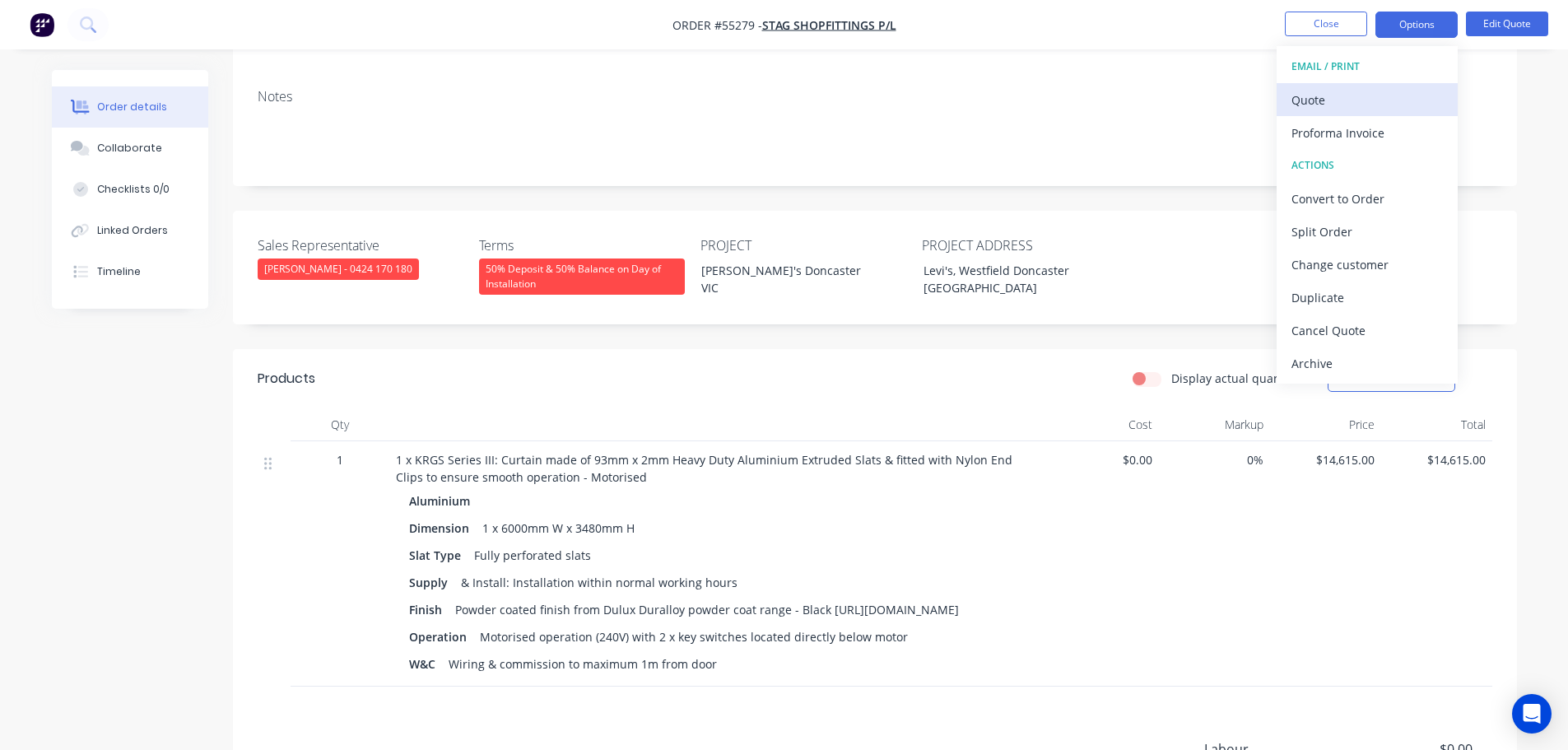
click at [1320, 100] on div "Quote" at bounding box center [1366, 99] width 151 height 23
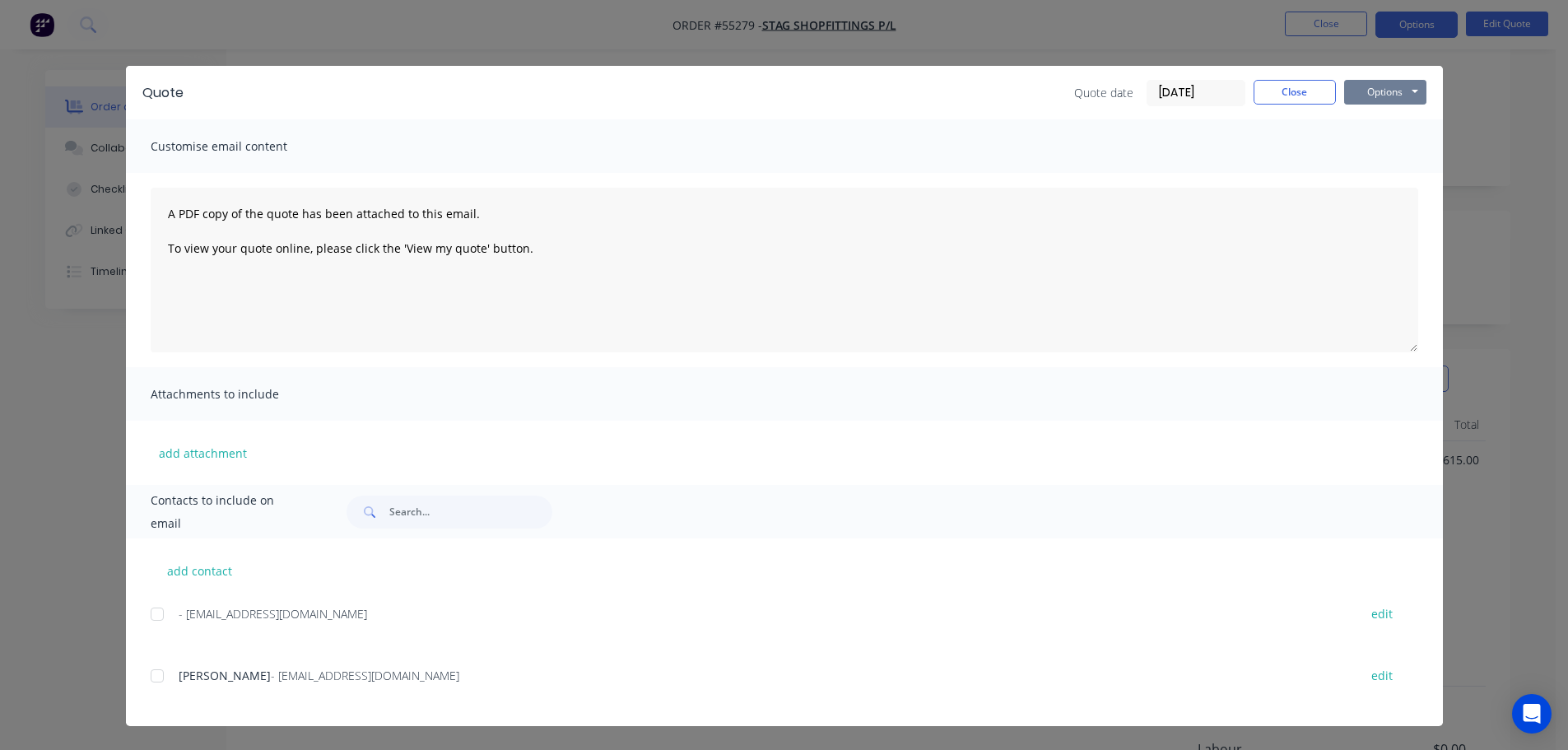
click at [1367, 95] on button "Options" at bounding box center [1385, 92] width 83 height 24
click at [1381, 156] on button "Print" at bounding box center [1396, 148] width 105 height 27
click at [1295, 92] on button "Close" at bounding box center [1295, 92] width 83 height 24
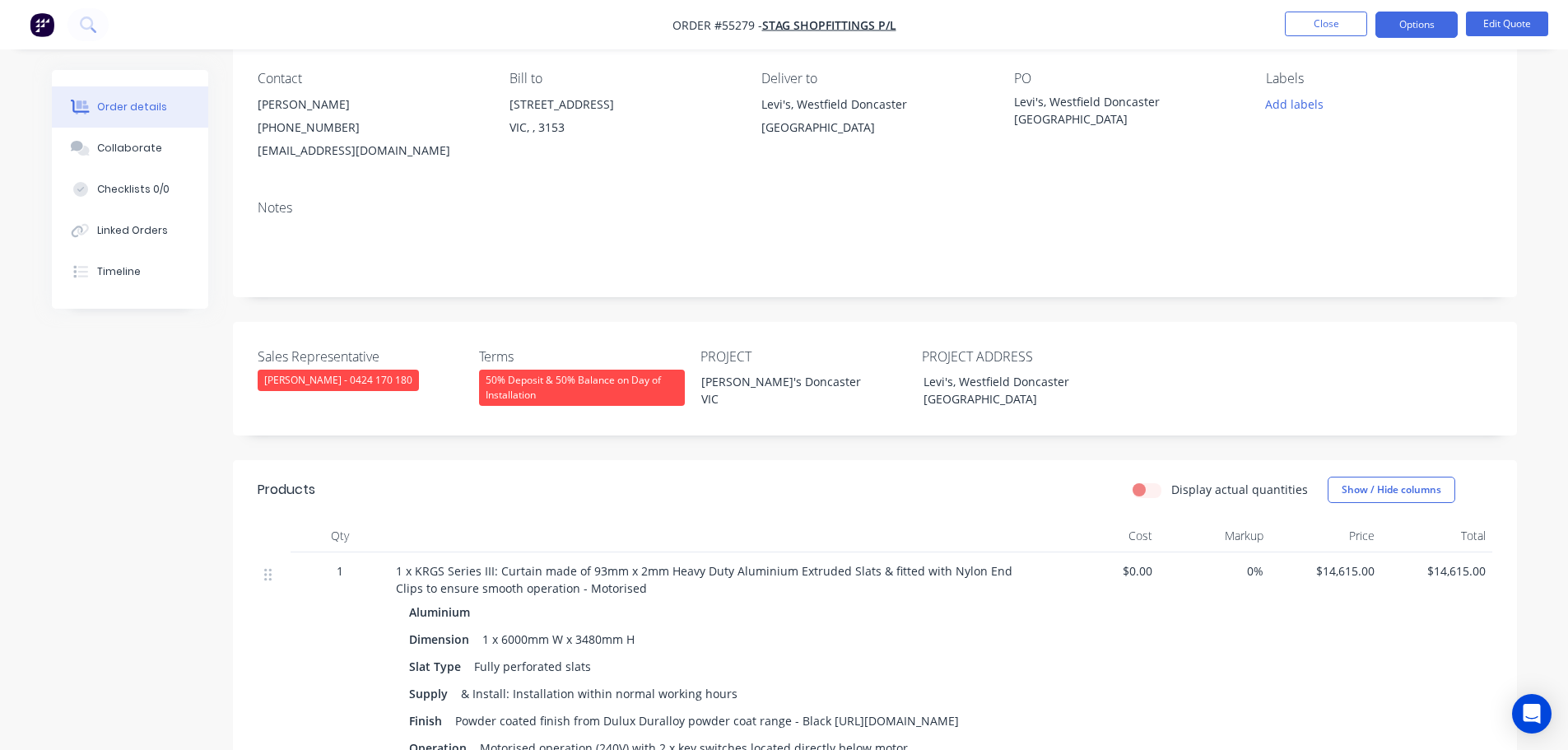
scroll to position [0, 0]
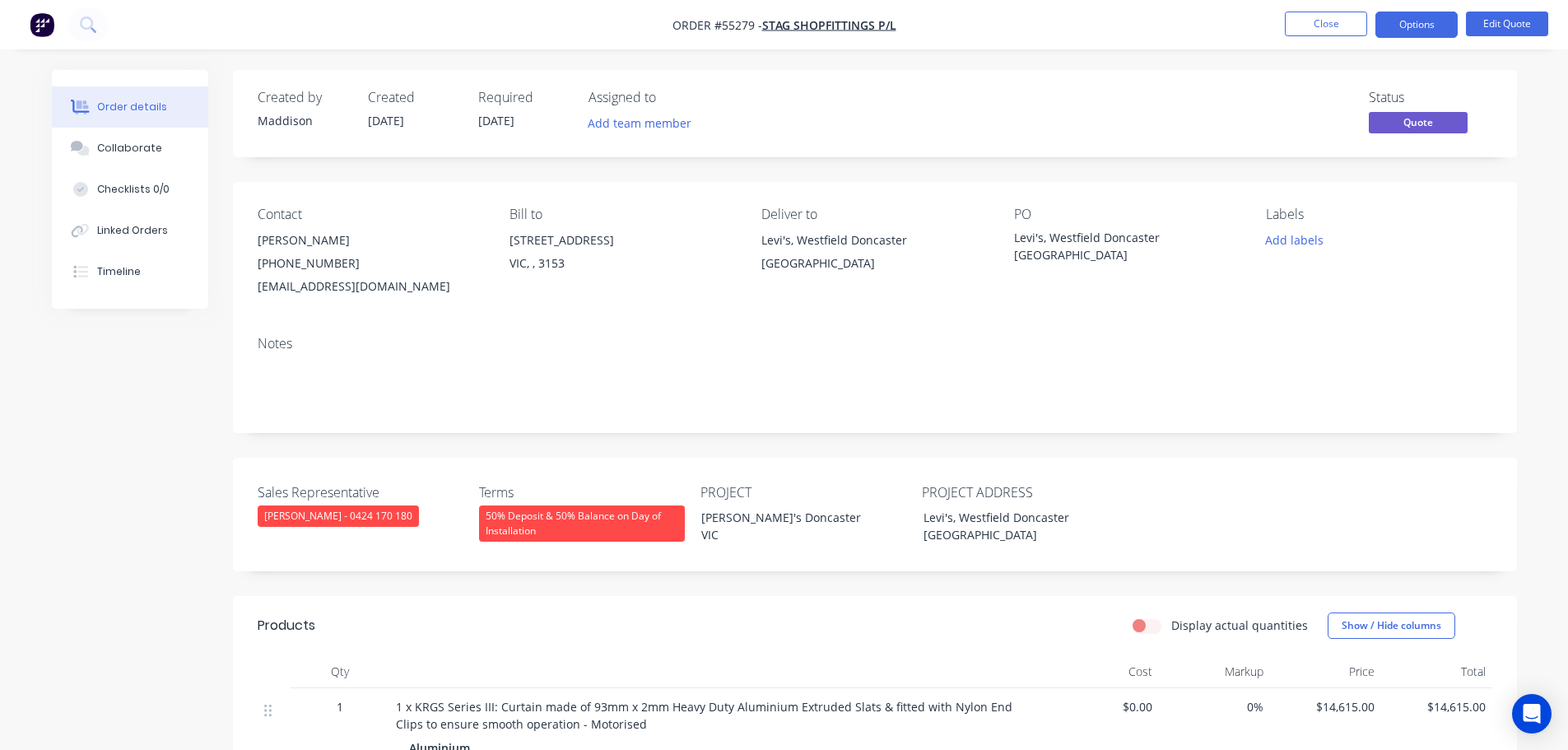
click at [297, 284] on div "pregan@stagsf.com" at bounding box center [371, 286] width 225 height 23
copy div "pregan@stagsf.com"
click at [1110, 235] on div "Levi's, Westfield Doncaster VIC" at bounding box center [1117, 246] width 206 height 35
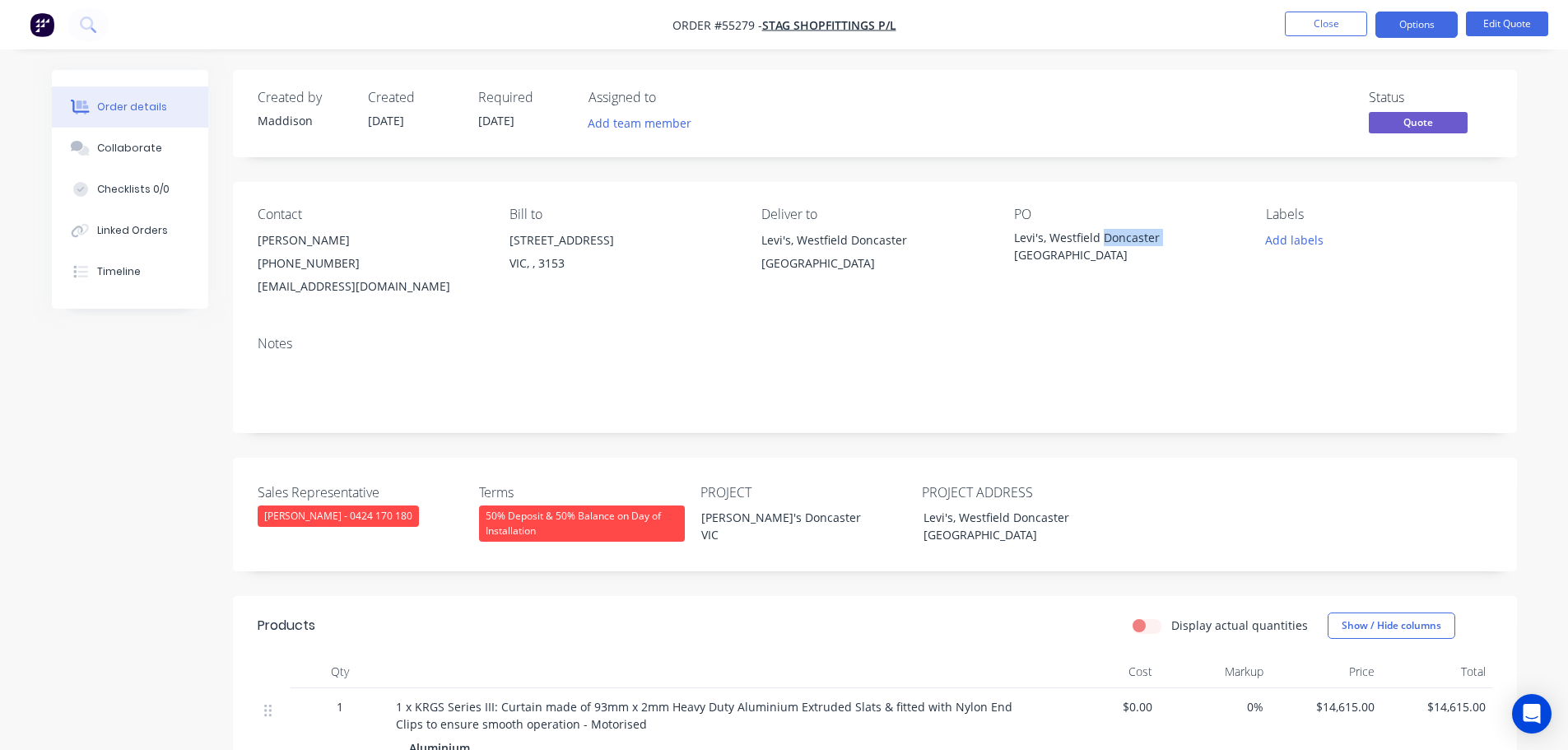
click at [1110, 235] on div "Levi's, Westfield Doncaster VIC" at bounding box center [1117, 246] width 206 height 35
copy div "Levi's, Westfield Doncaster VIC"
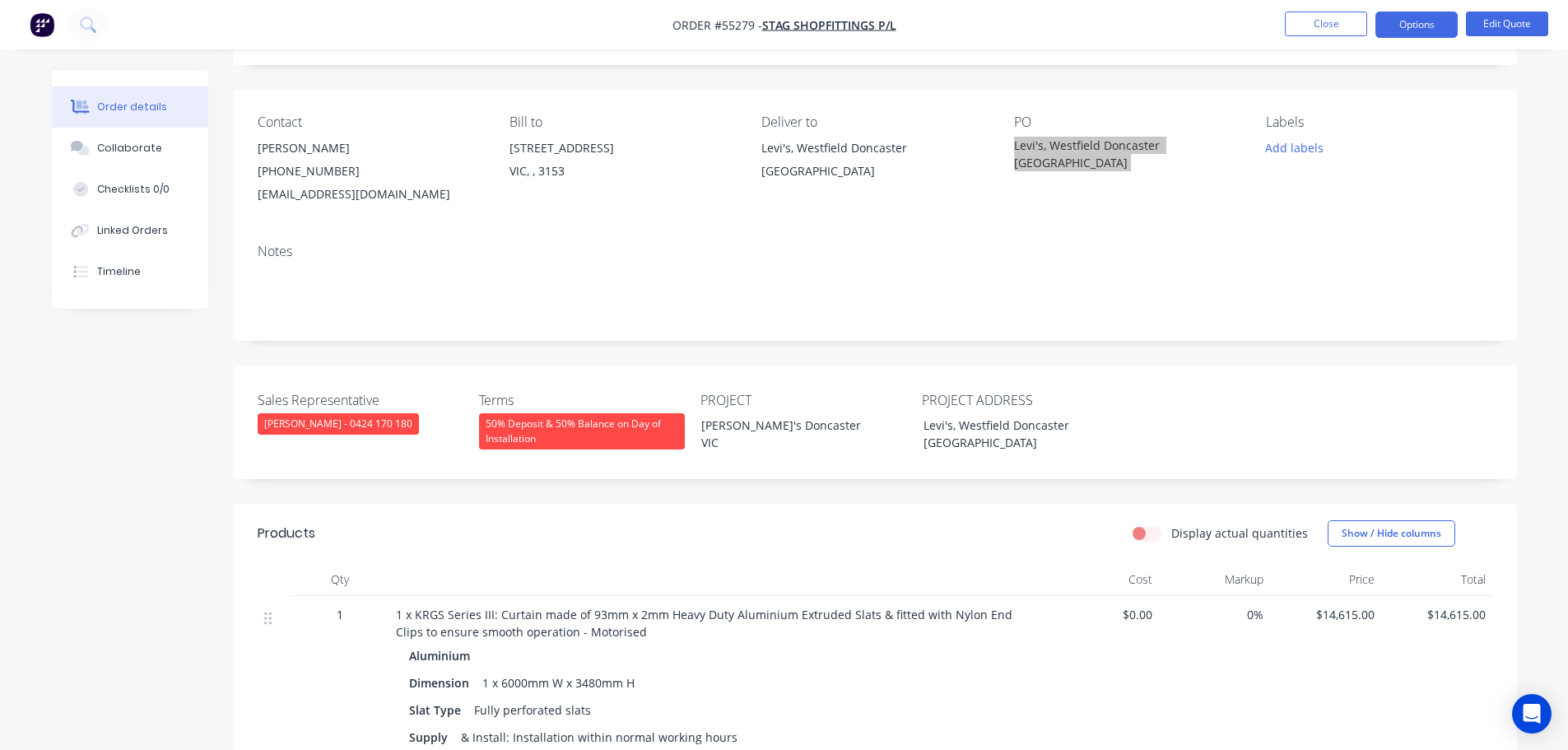
scroll to position [83, 0]
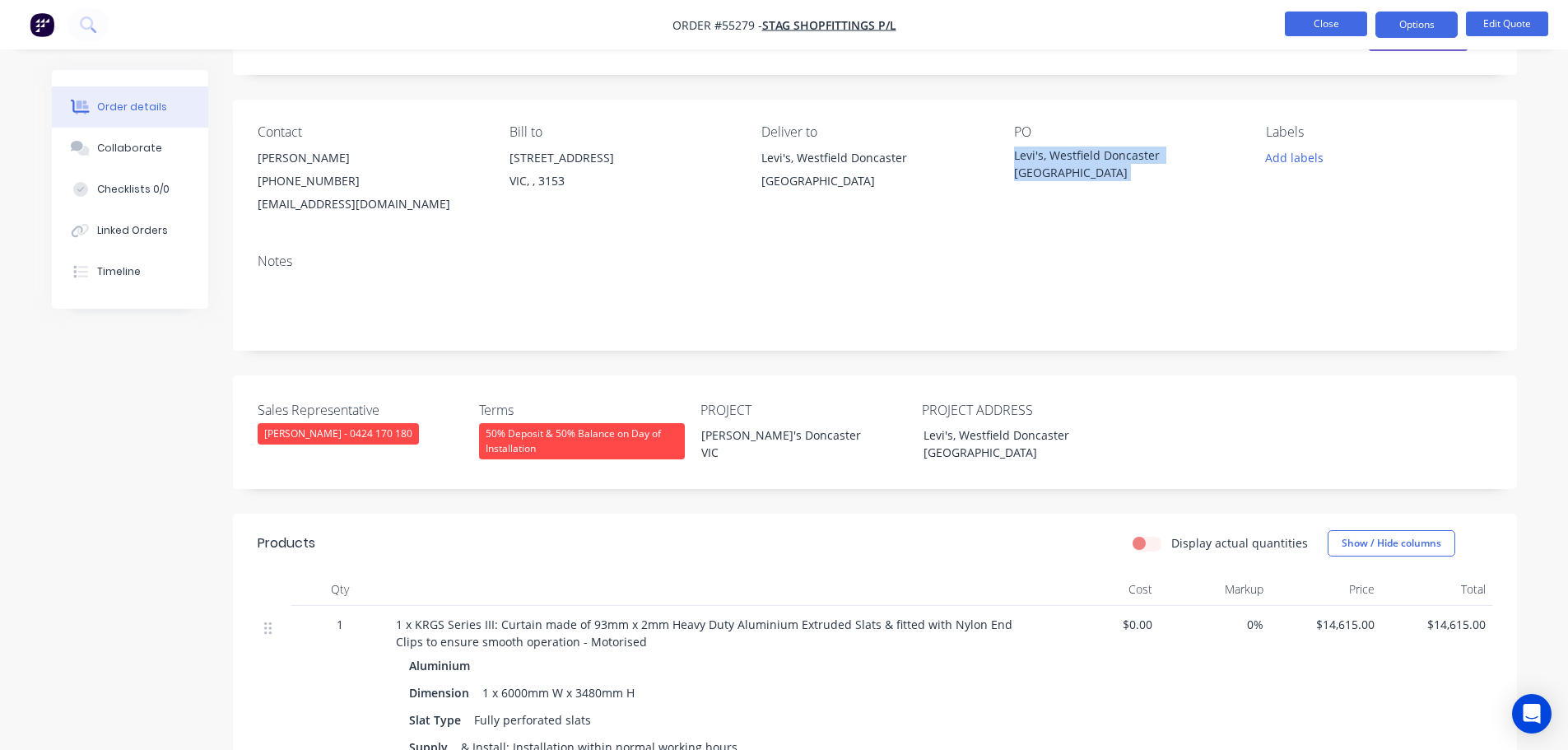
click at [1302, 23] on button "Close" at bounding box center [1326, 23] width 83 height 24
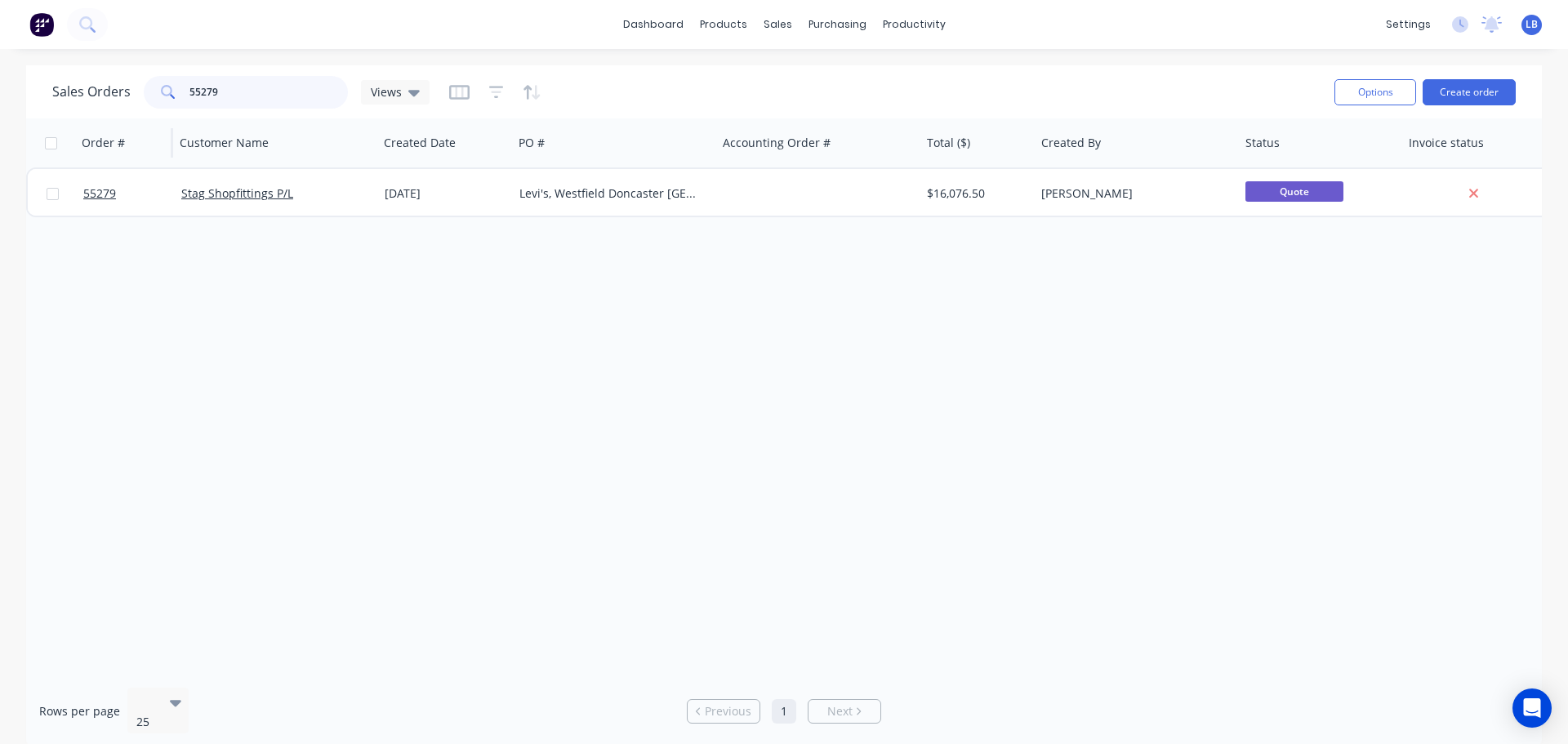
drag, startPoint x: 218, startPoint y: 89, endPoint x: 94, endPoint y: 123, distance: 128.6
click at [94, 123] on div "Sales Orders 55279 Views Options Create order Order # Customer Name Created Dat…" at bounding box center [784, 406] width 1516 height 683
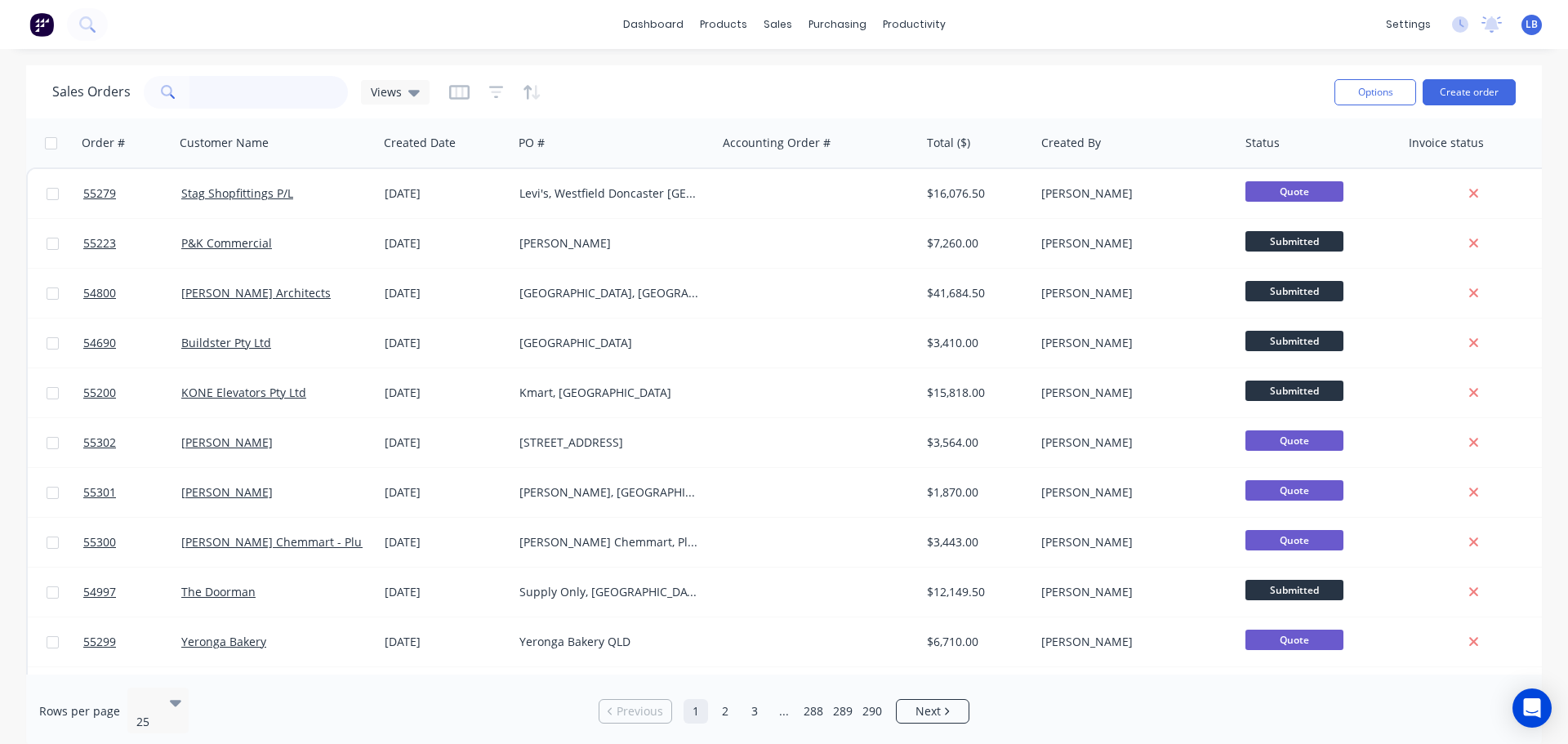
click at [230, 89] on input "text" at bounding box center [269, 92] width 159 height 33
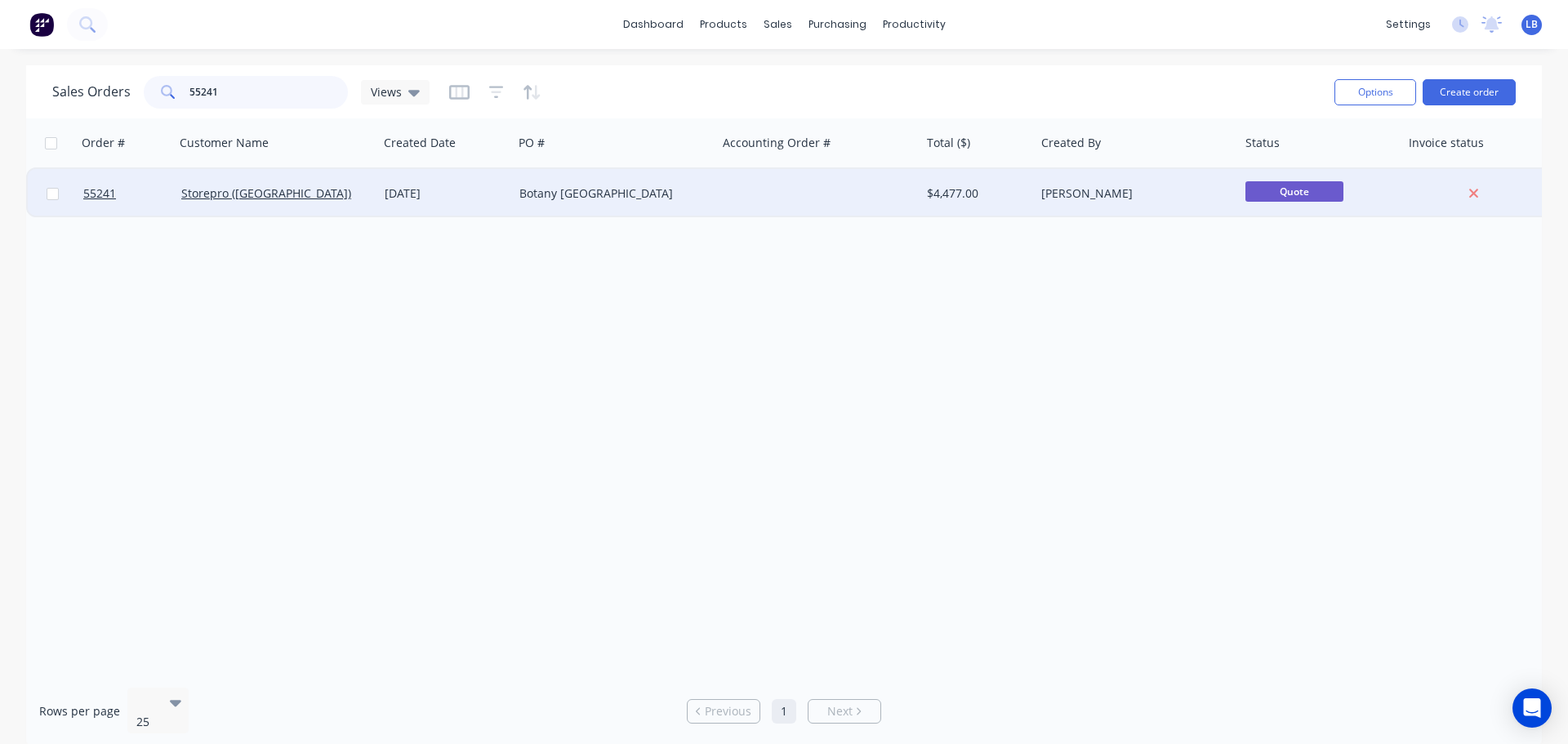
type input "55241"
click at [1280, 196] on span "Quote" at bounding box center [1294, 192] width 98 height 20
click at [92, 198] on span "55241" at bounding box center [99, 194] width 33 height 17
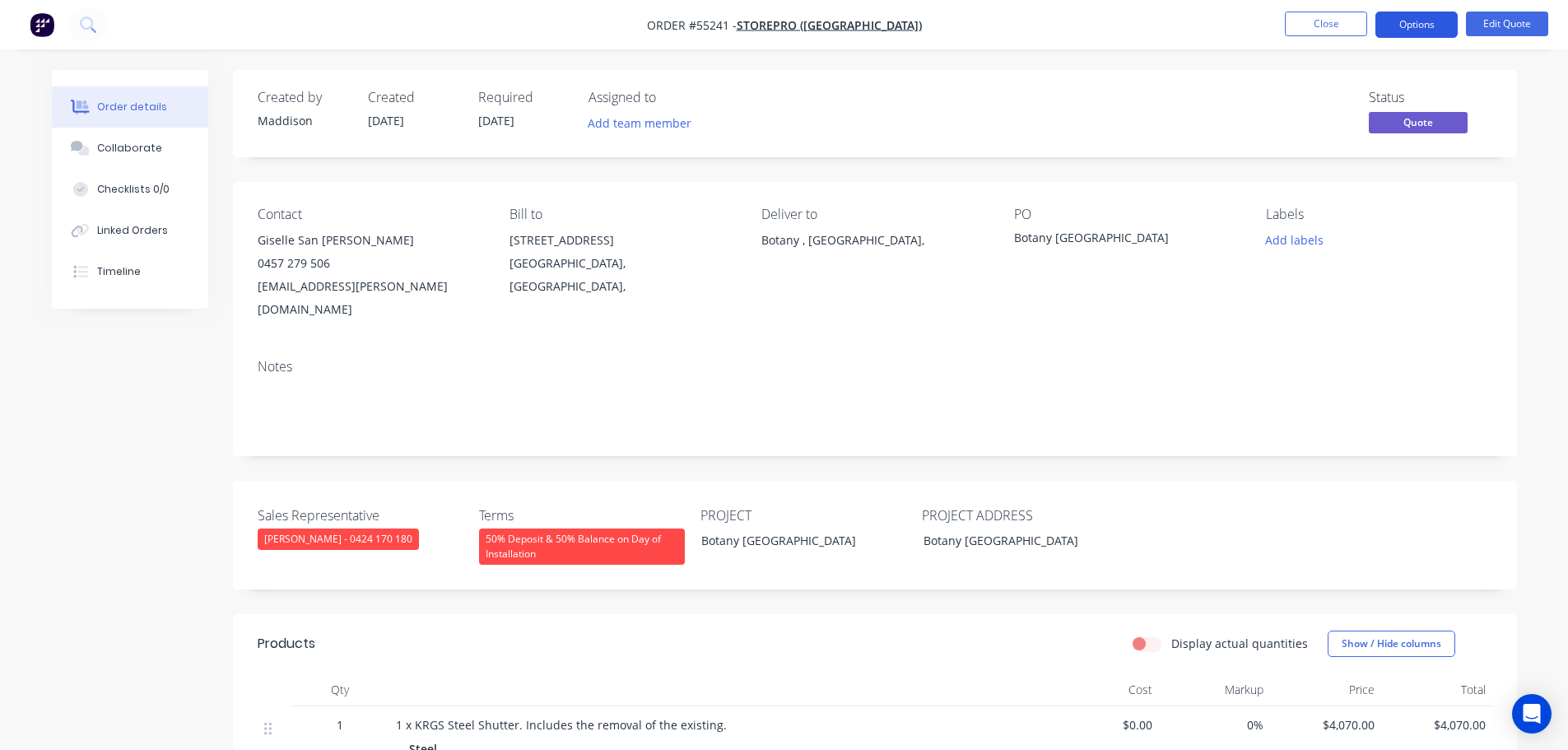
click at [1411, 30] on button "Options" at bounding box center [1417, 24] width 83 height 26
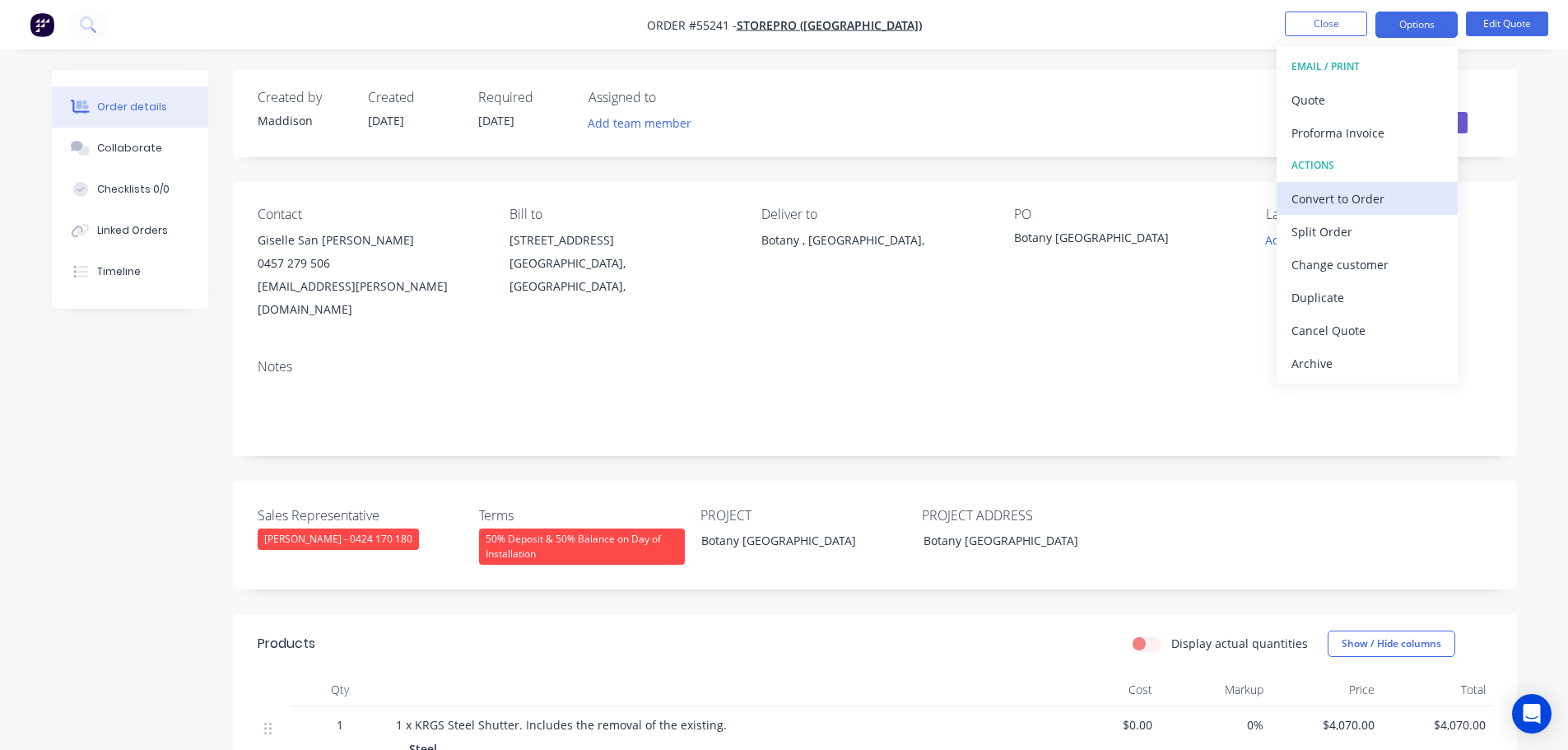
click at [1317, 203] on div "Convert to Order" at bounding box center [1366, 198] width 151 height 23
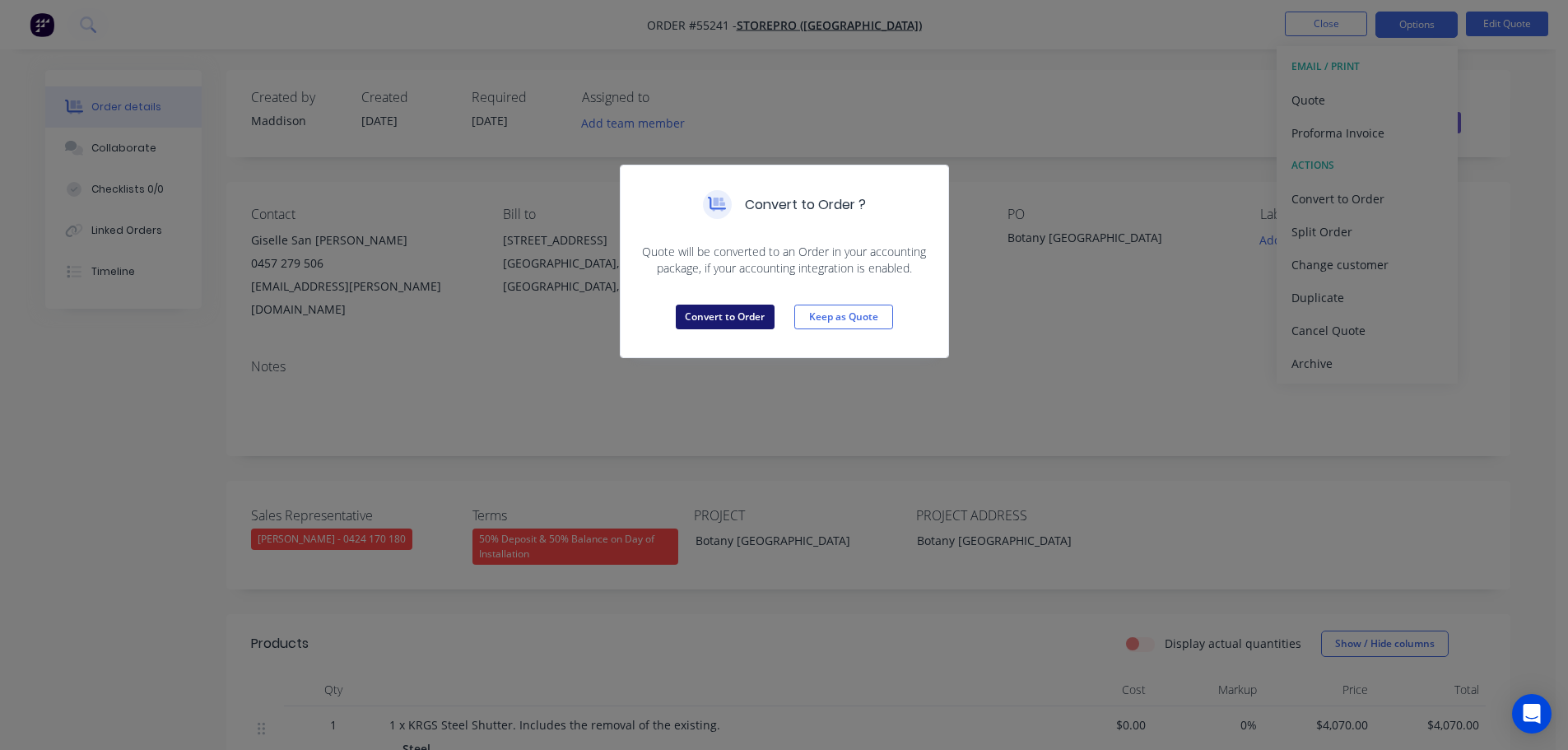
click at [725, 312] on button "Convert to Order" at bounding box center [724, 317] width 99 height 24
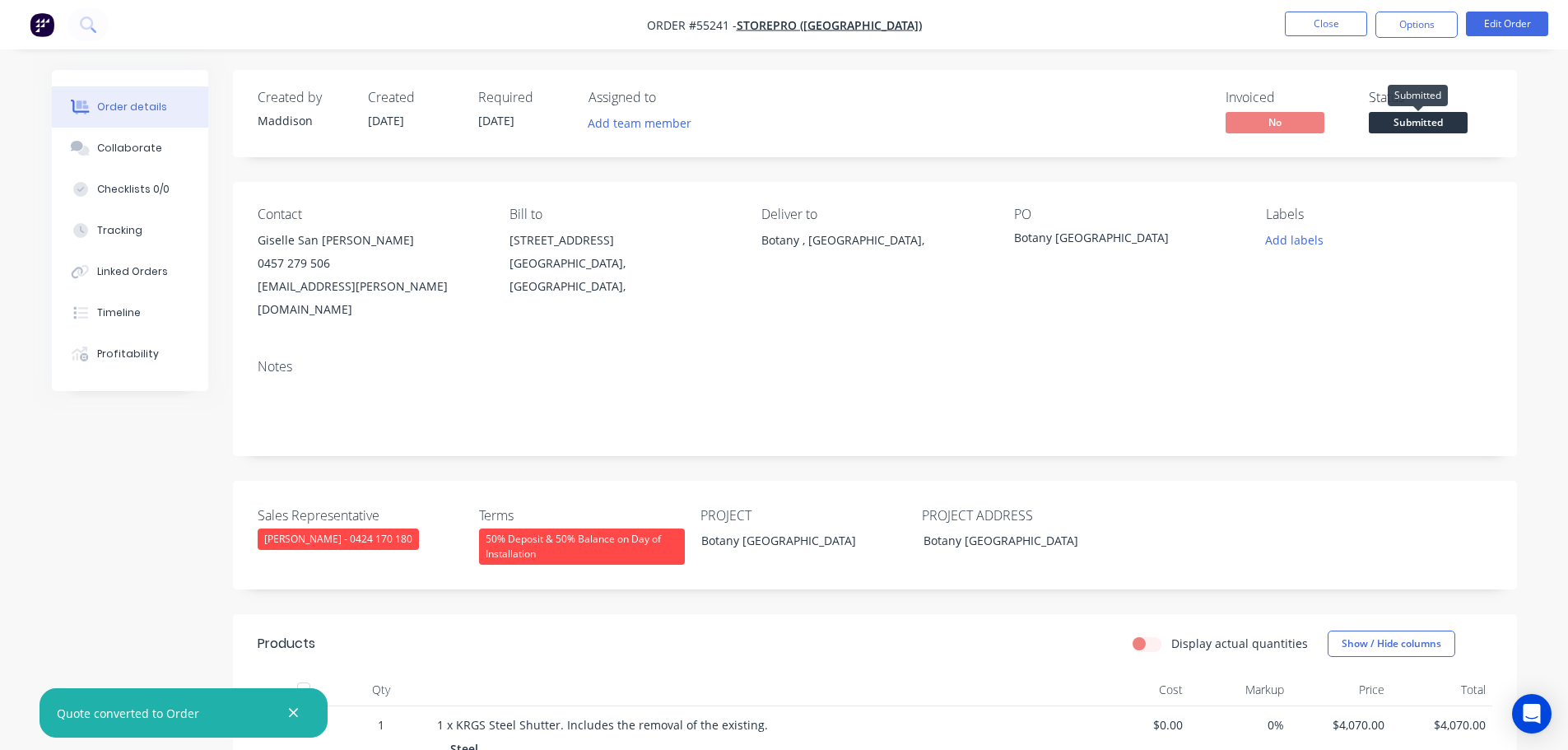
click at [1404, 121] on span "Submitted" at bounding box center [1418, 122] width 99 height 21
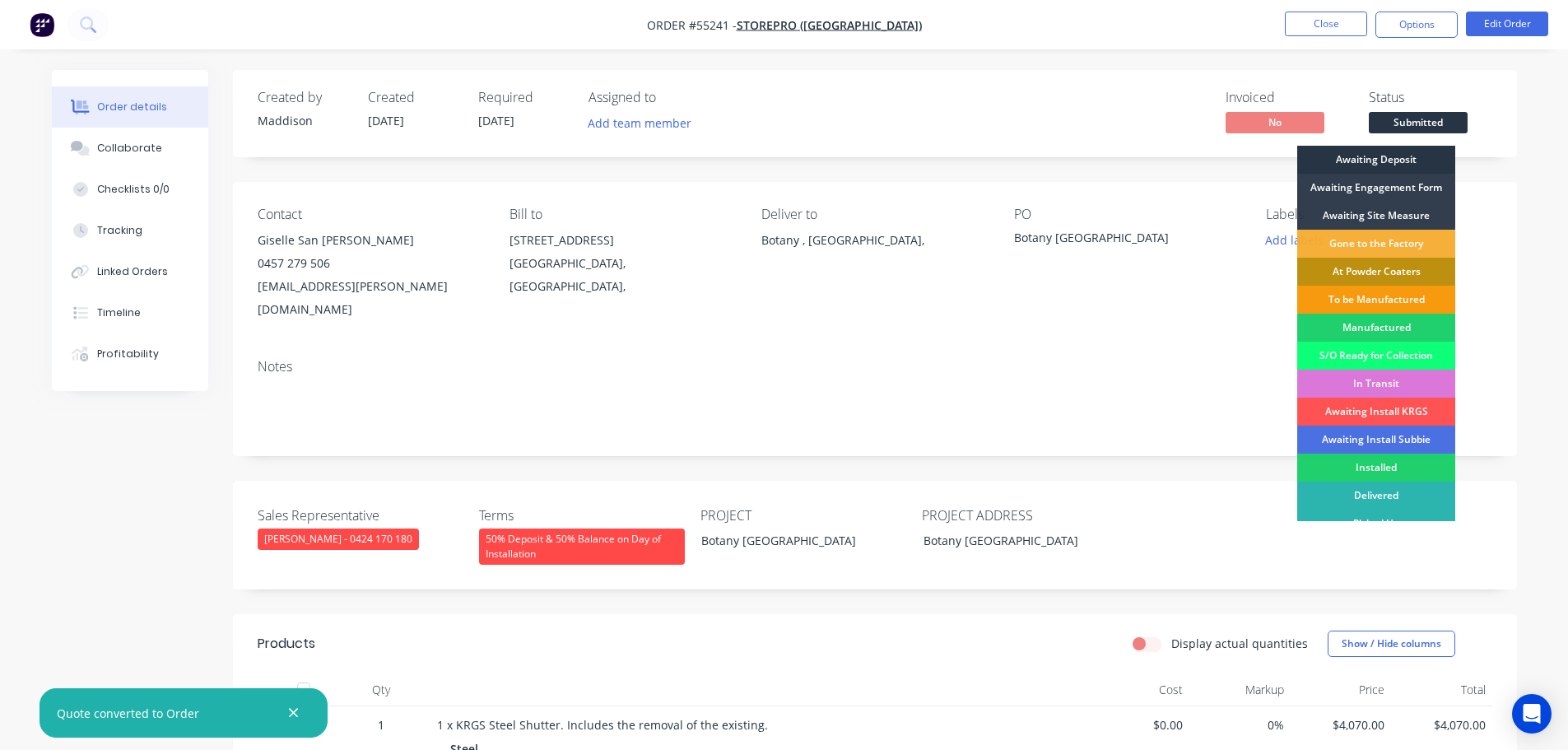
click at [1375, 166] on div "Awaiting Deposit" at bounding box center [1376, 160] width 158 height 28
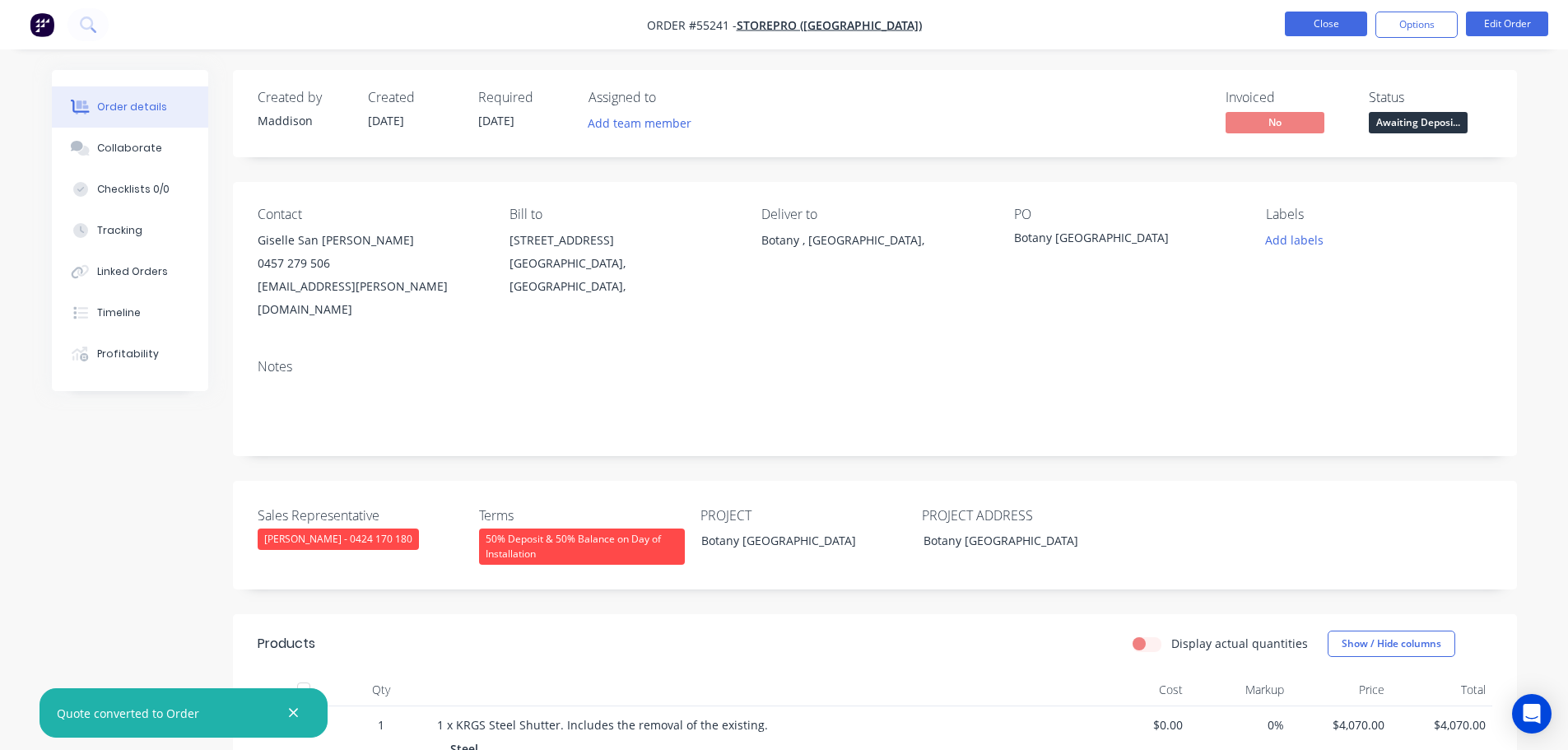
click at [1325, 23] on button "Close" at bounding box center [1326, 23] width 83 height 24
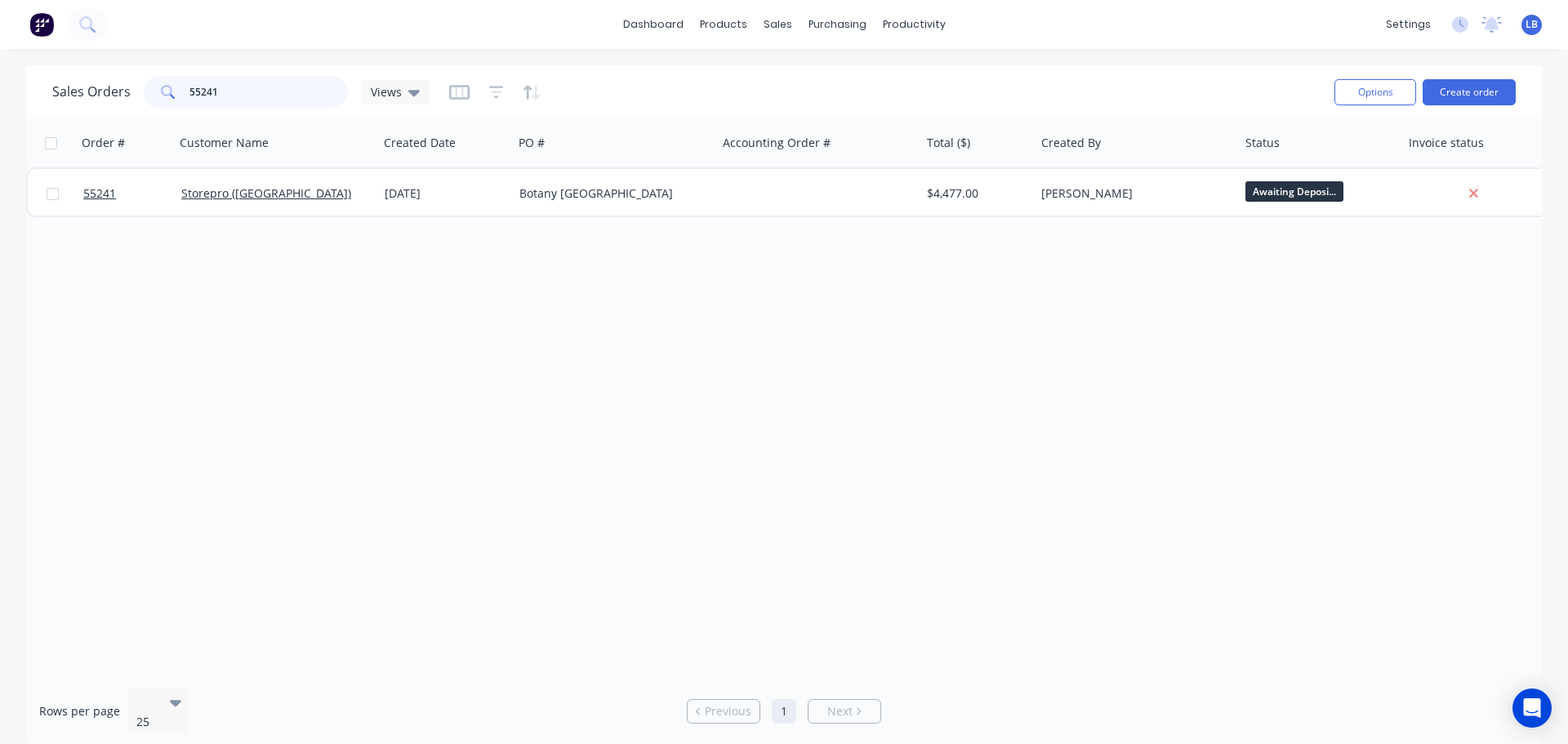
drag, startPoint x: 226, startPoint y: 90, endPoint x: 121, endPoint y: 103, distance: 105.8
click at [121, 103] on div "Sales Orders 55241 Views" at bounding box center [240, 92] width 377 height 33
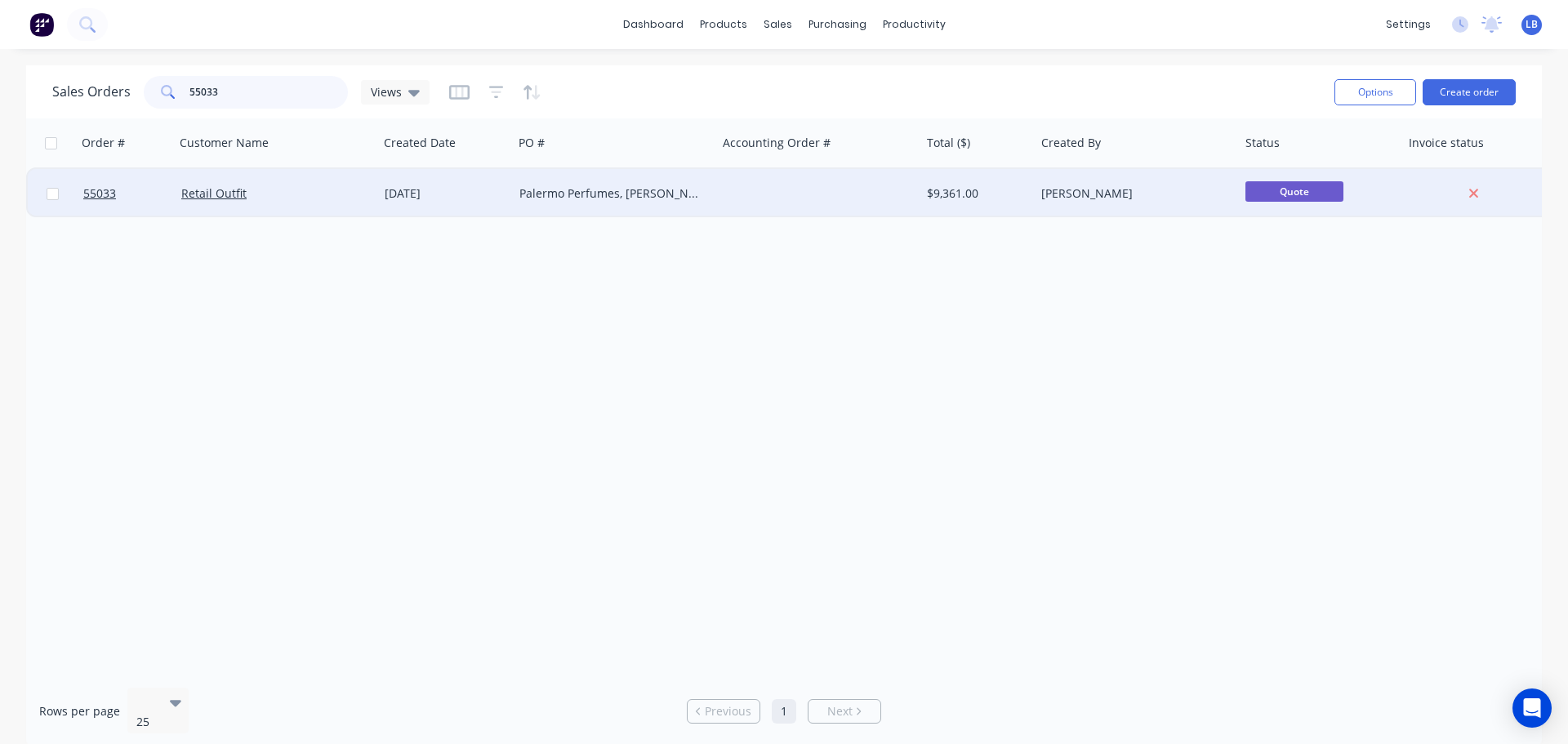
type input "55033"
click at [83, 199] on div at bounding box center [125, 194] width 98 height 49
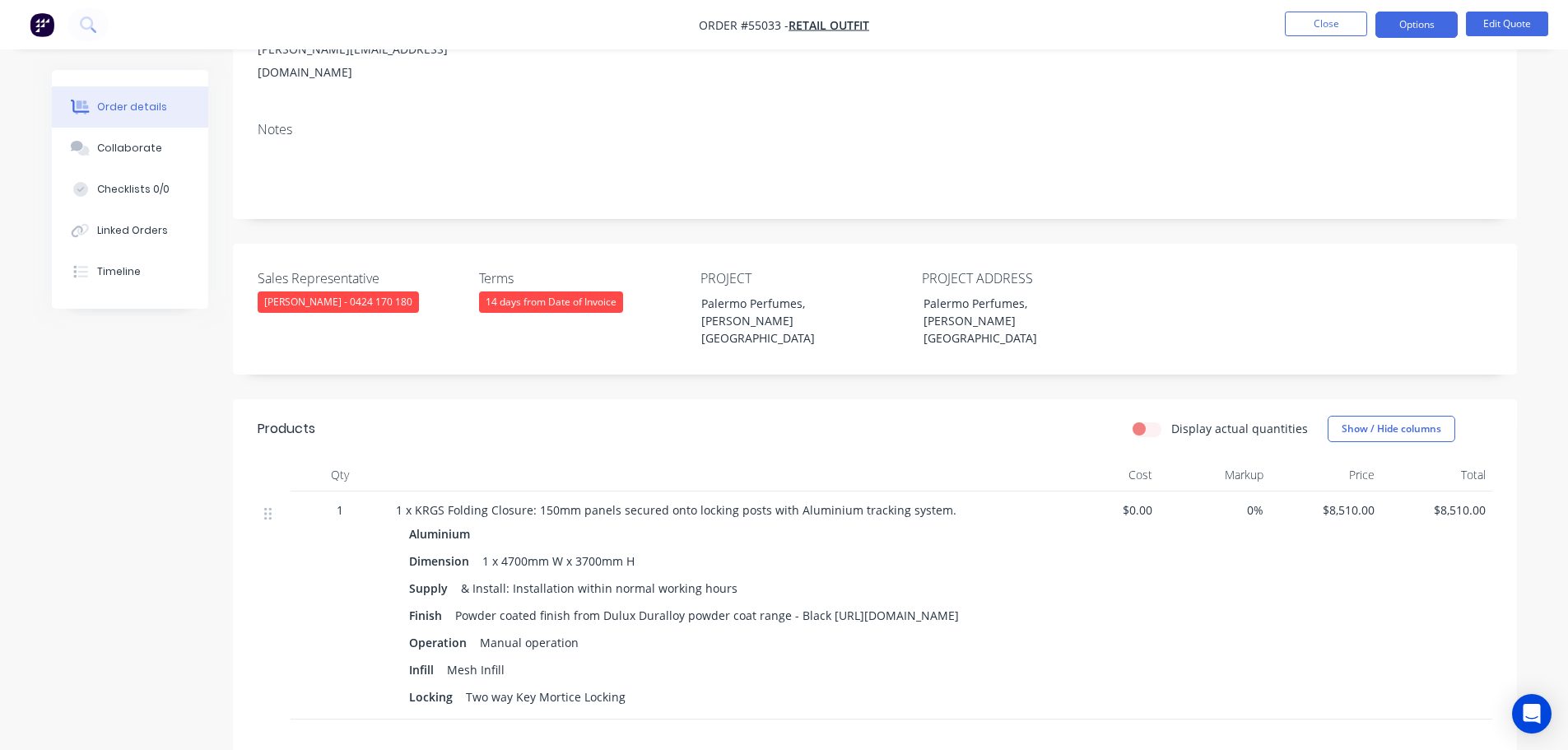
scroll to position [247, 0]
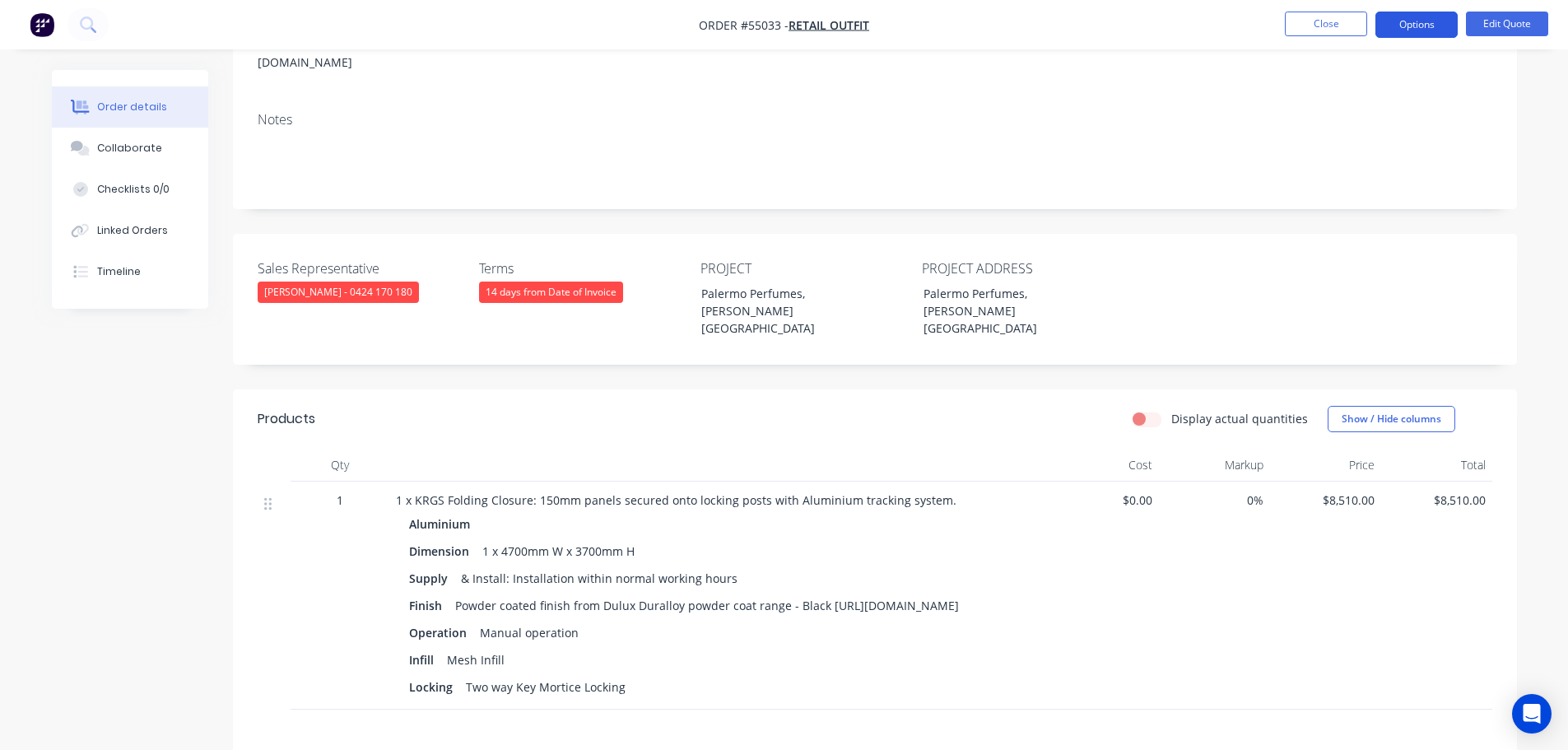
click at [1411, 24] on button "Options" at bounding box center [1417, 24] width 83 height 26
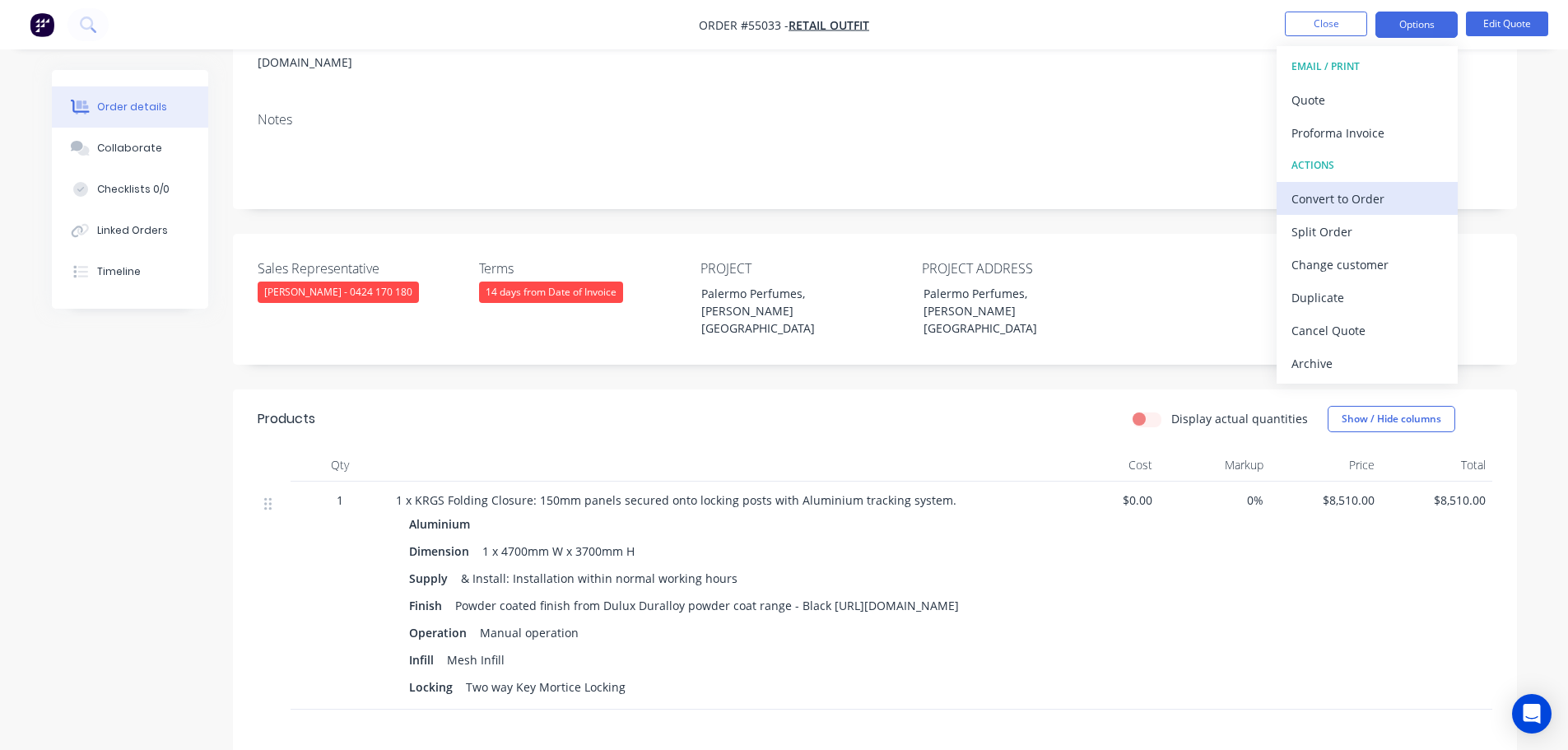
click at [1306, 197] on div "Convert to Order" at bounding box center [1366, 198] width 151 height 23
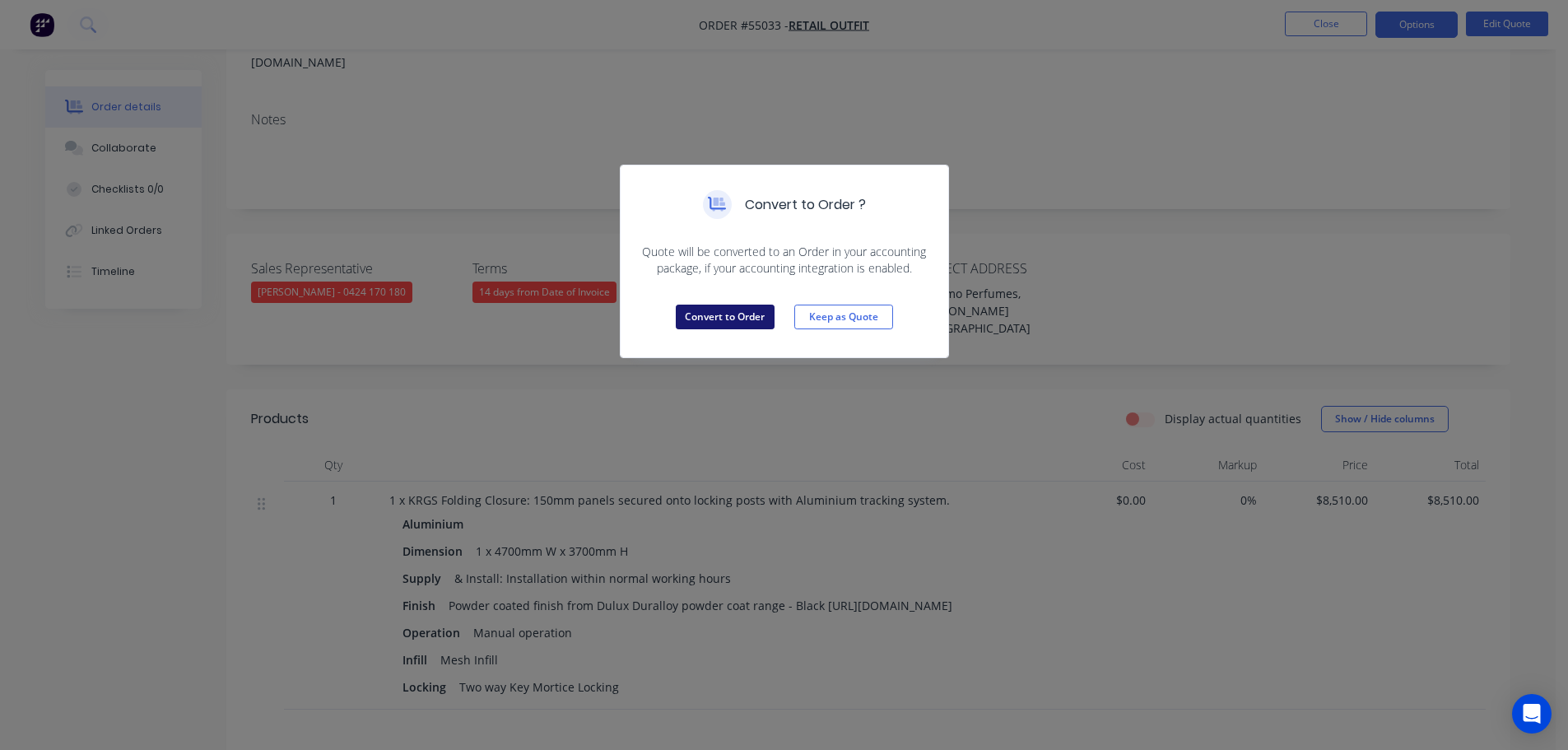
click at [734, 323] on button "Convert to Order" at bounding box center [724, 317] width 99 height 24
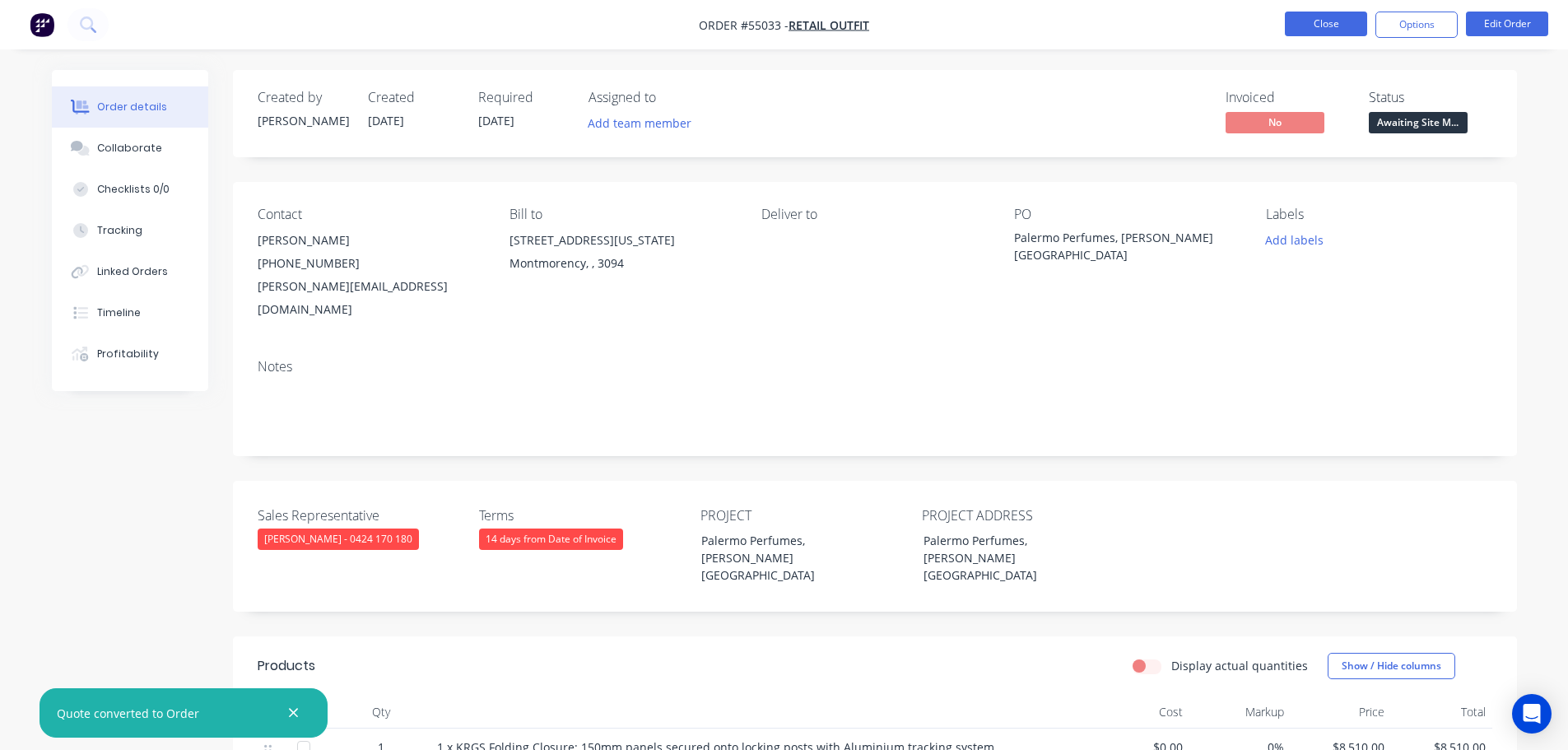
click at [1299, 28] on button "Close" at bounding box center [1326, 23] width 83 height 24
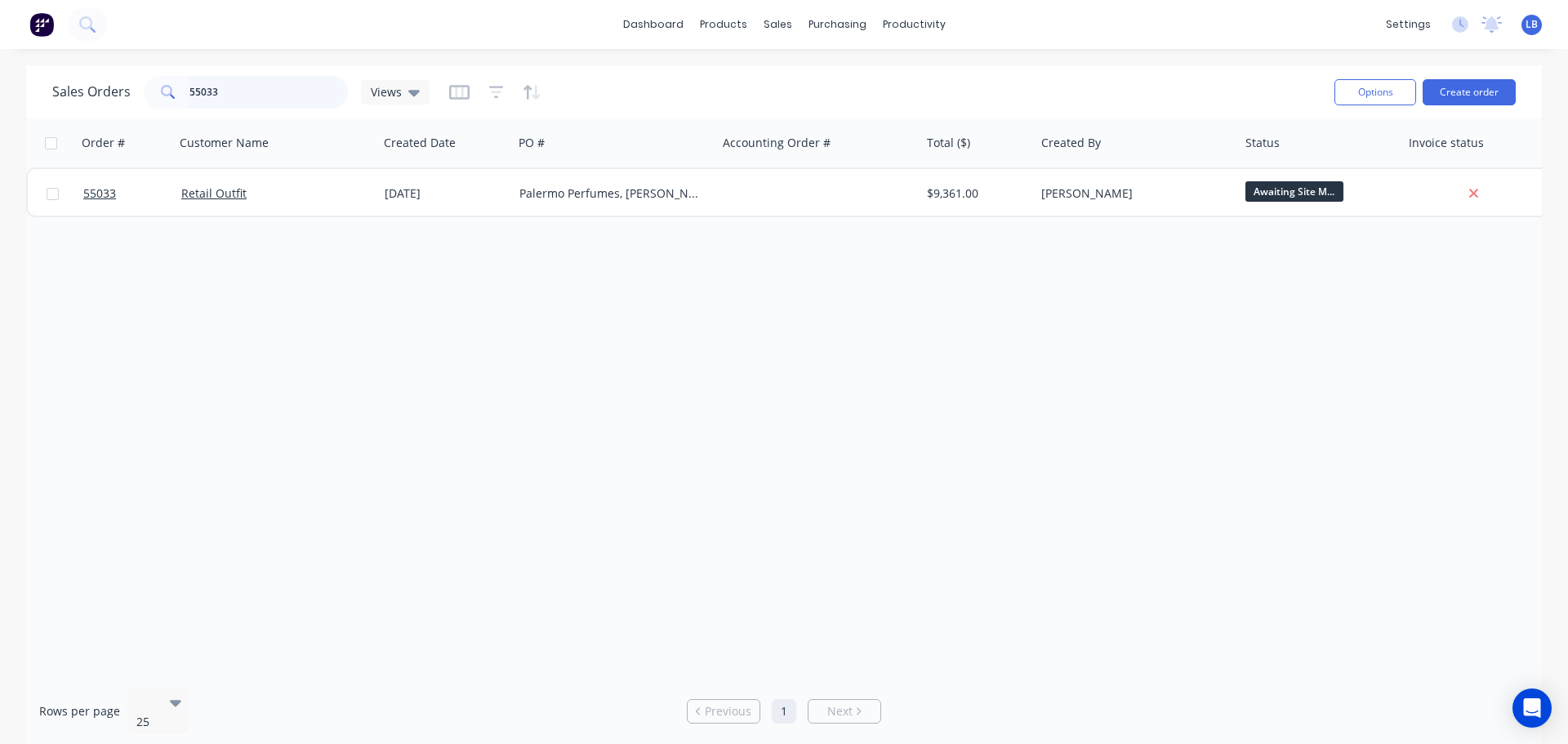
click at [237, 91] on input "55033" at bounding box center [269, 92] width 159 height 33
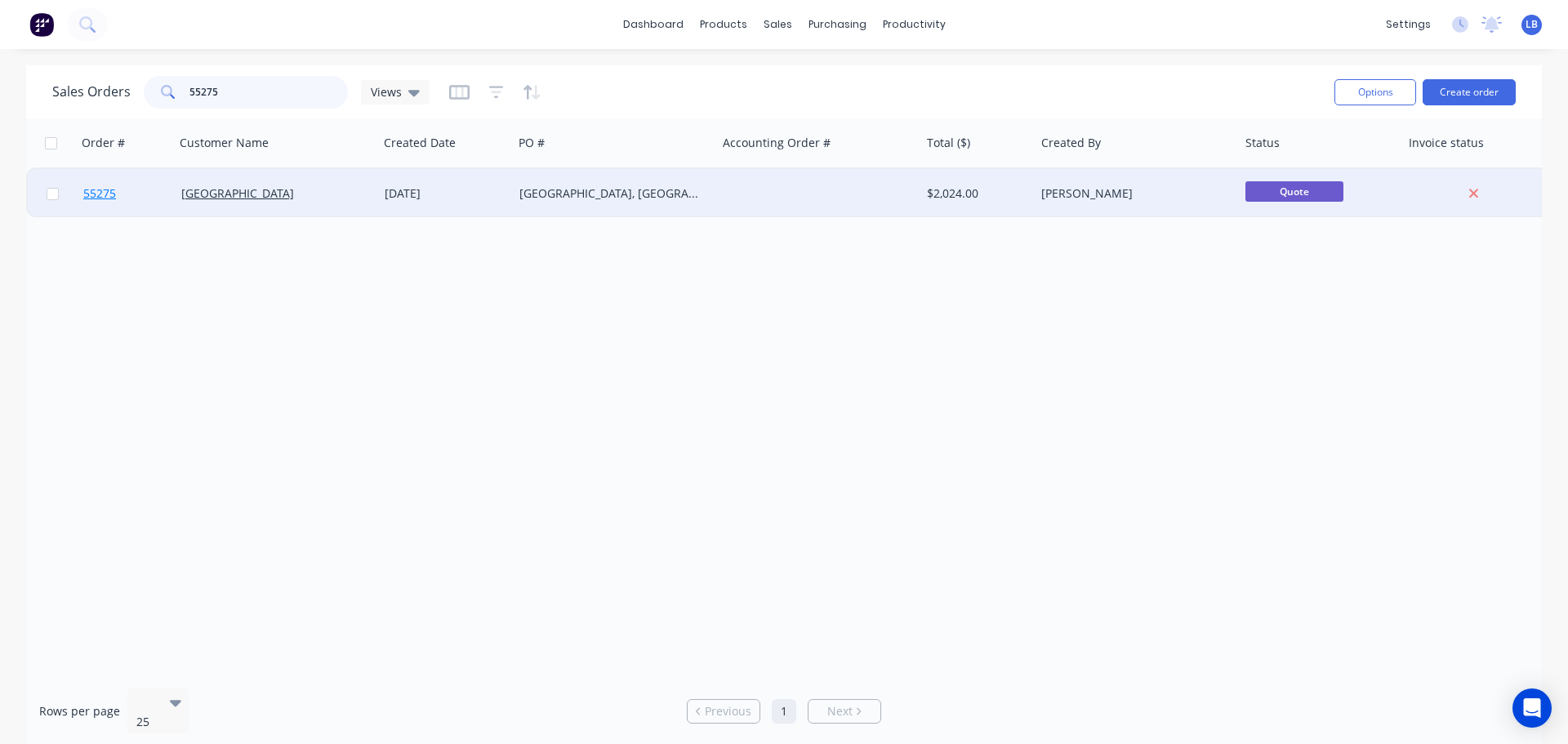
type input "55275"
click at [93, 199] on span "55275" at bounding box center [99, 194] width 33 height 17
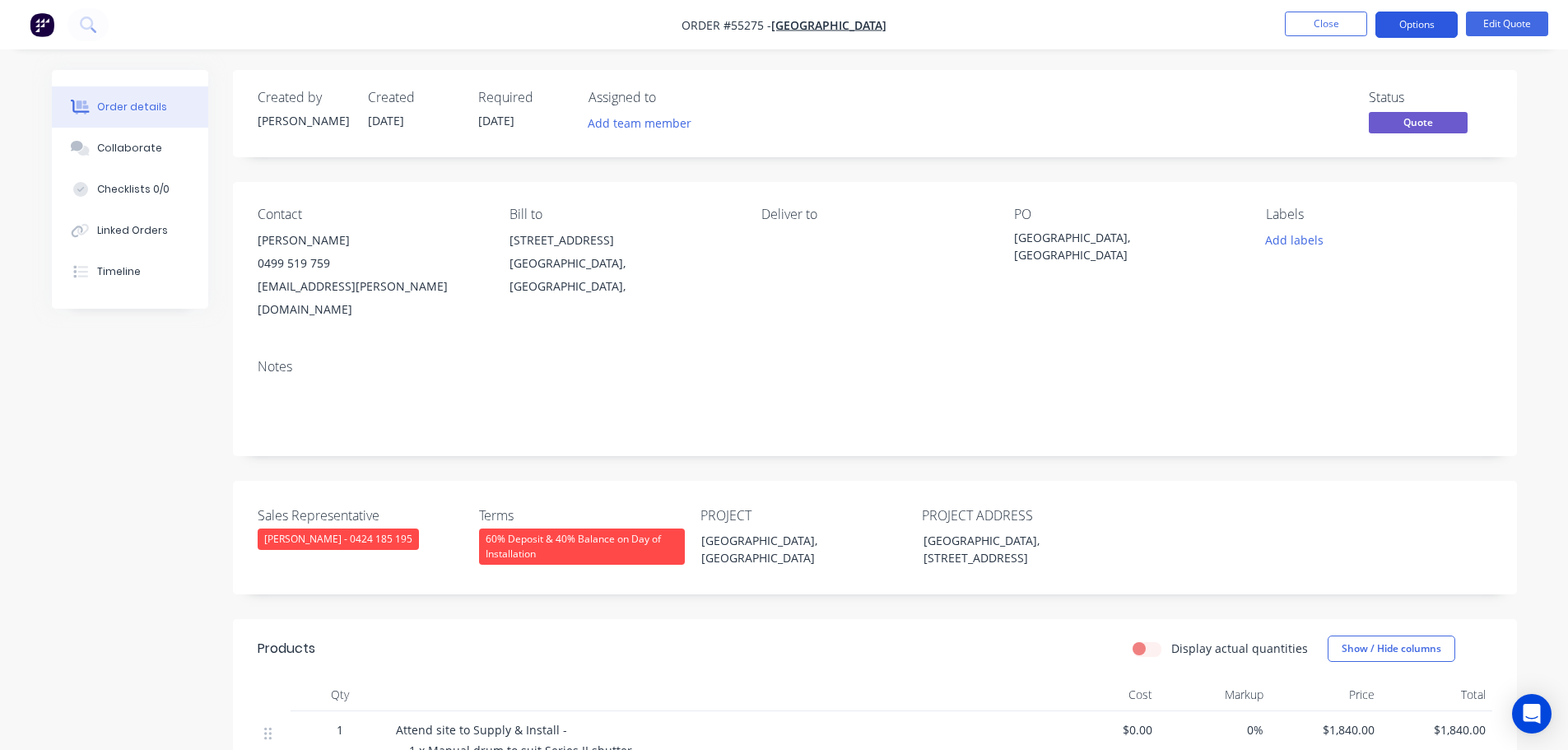
click at [1416, 23] on button "Options" at bounding box center [1417, 24] width 83 height 26
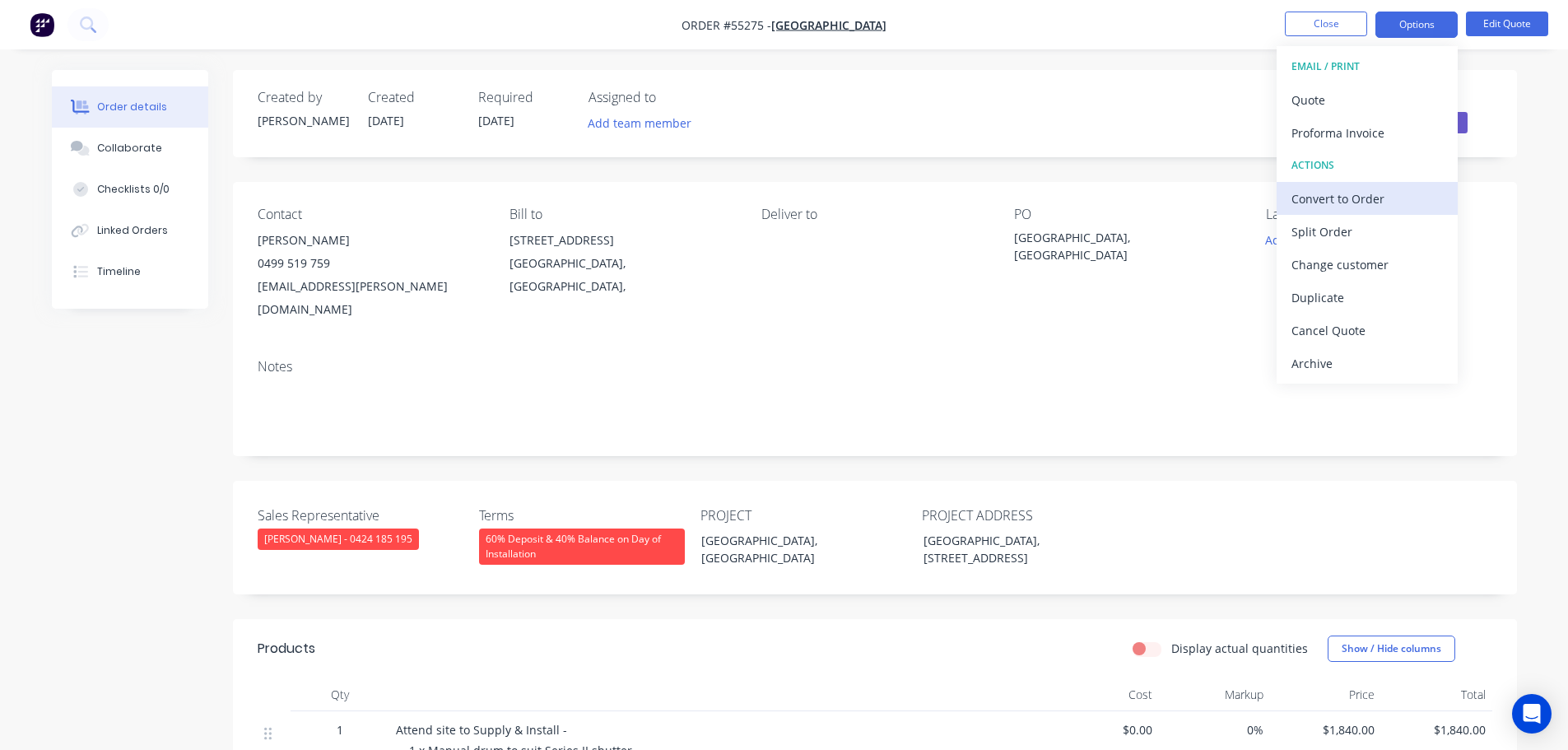
click at [1360, 204] on div "Convert to Order" at bounding box center [1366, 198] width 151 height 23
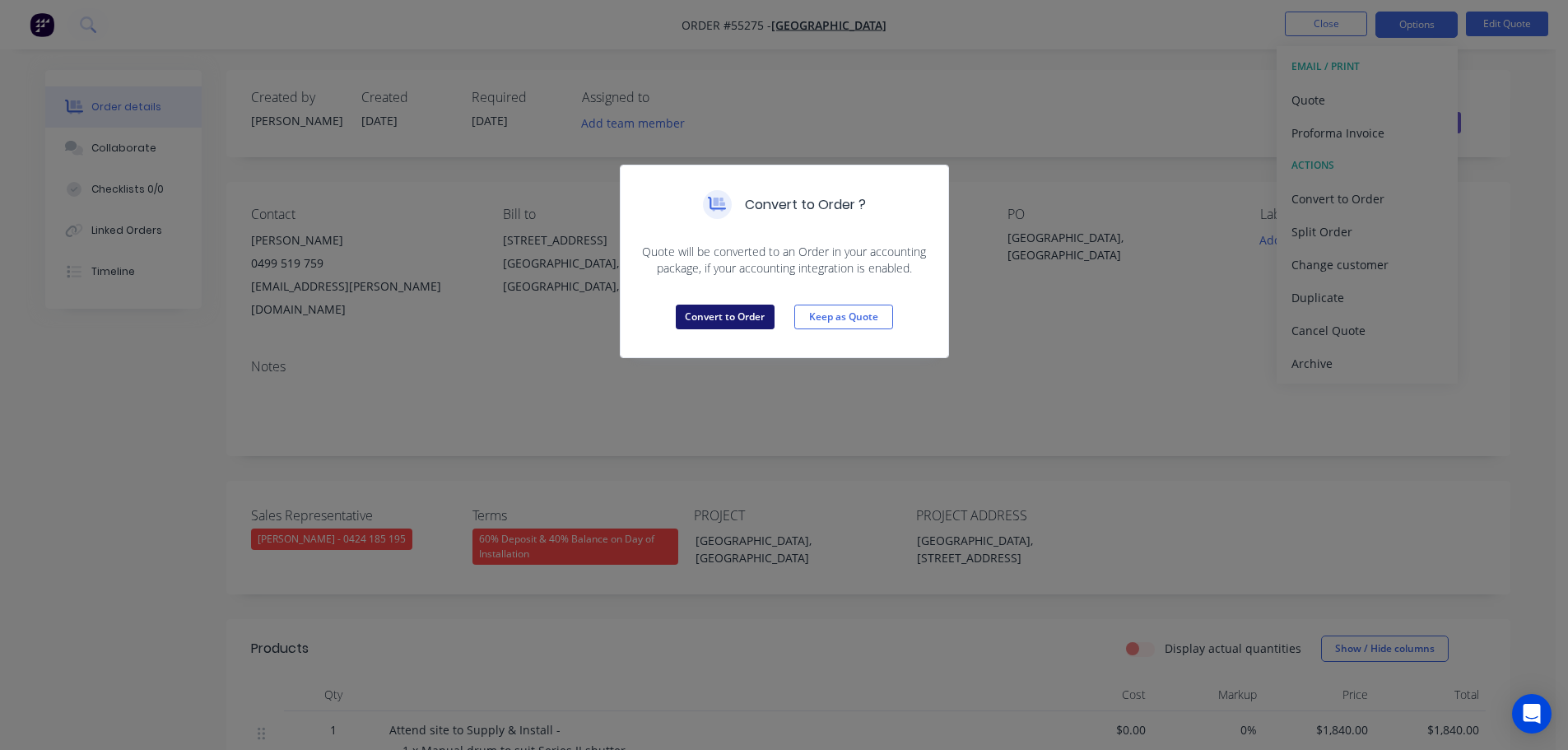
click at [721, 309] on button "Convert to Order" at bounding box center [724, 317] width 99 height 24
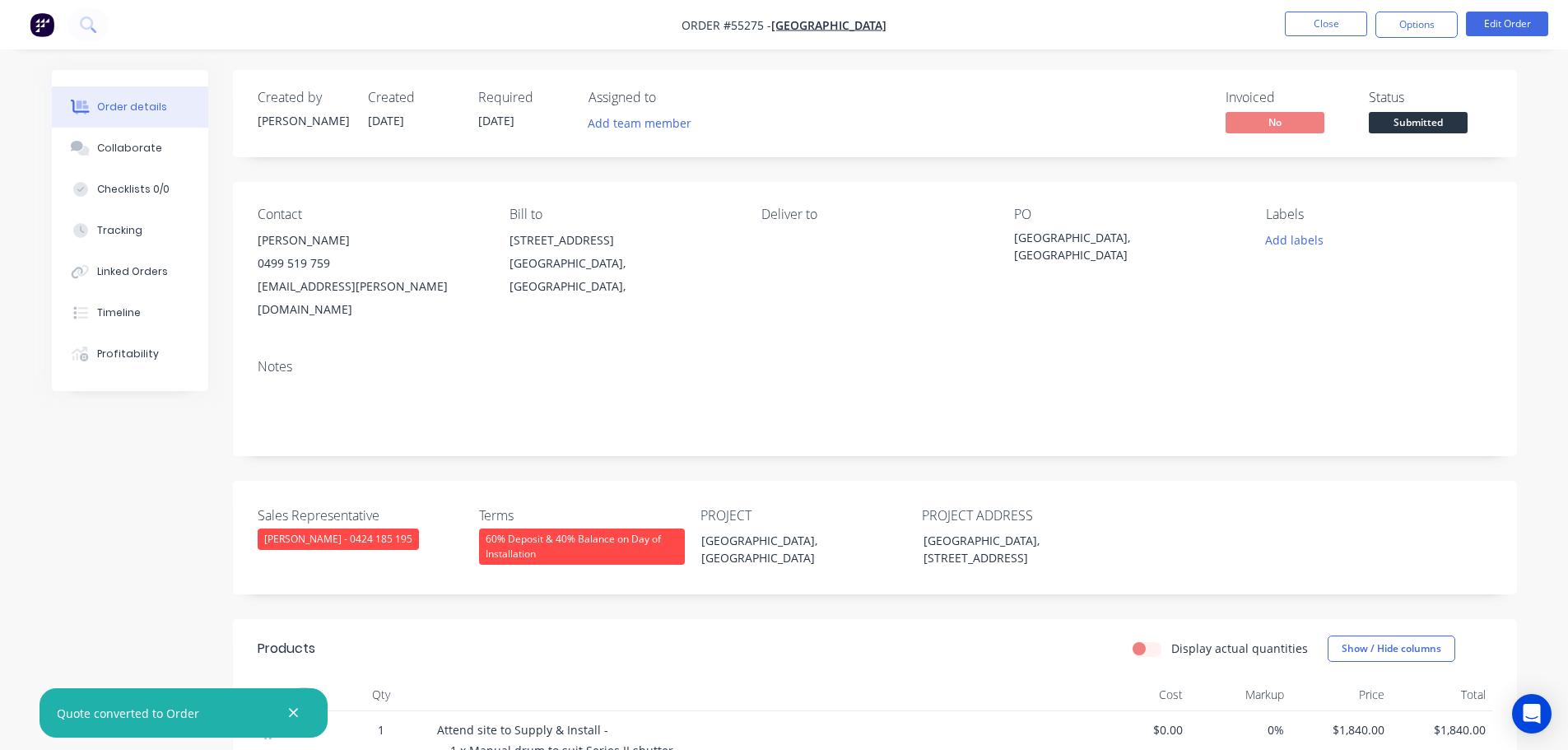
click at [1394, 127] on span "Submitted" at bounding box center [1418, 122] width 99 height 21
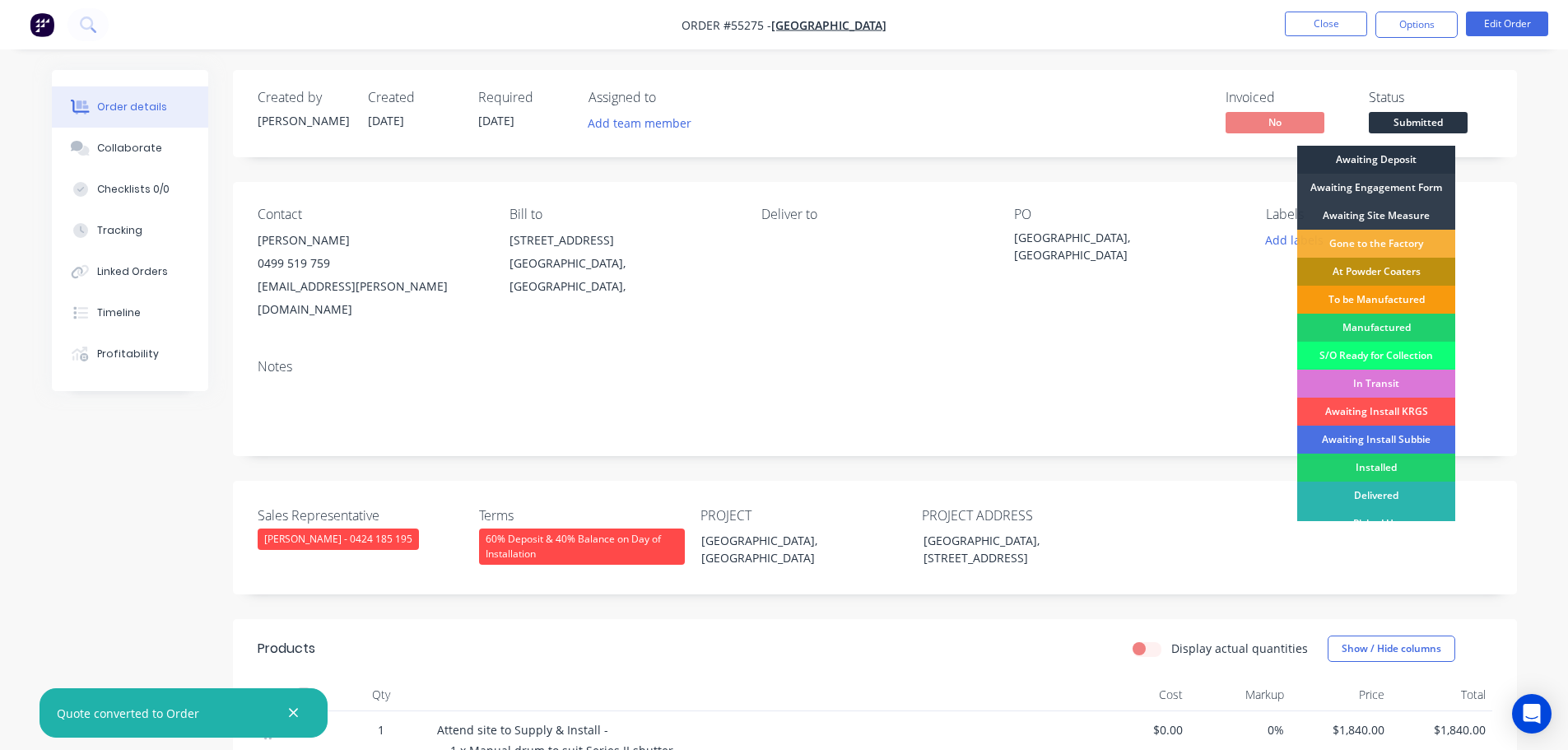
click at [1368, 161] on div "Awaiting Deposit" at bounding box center [1376, 160] width 158 height 28
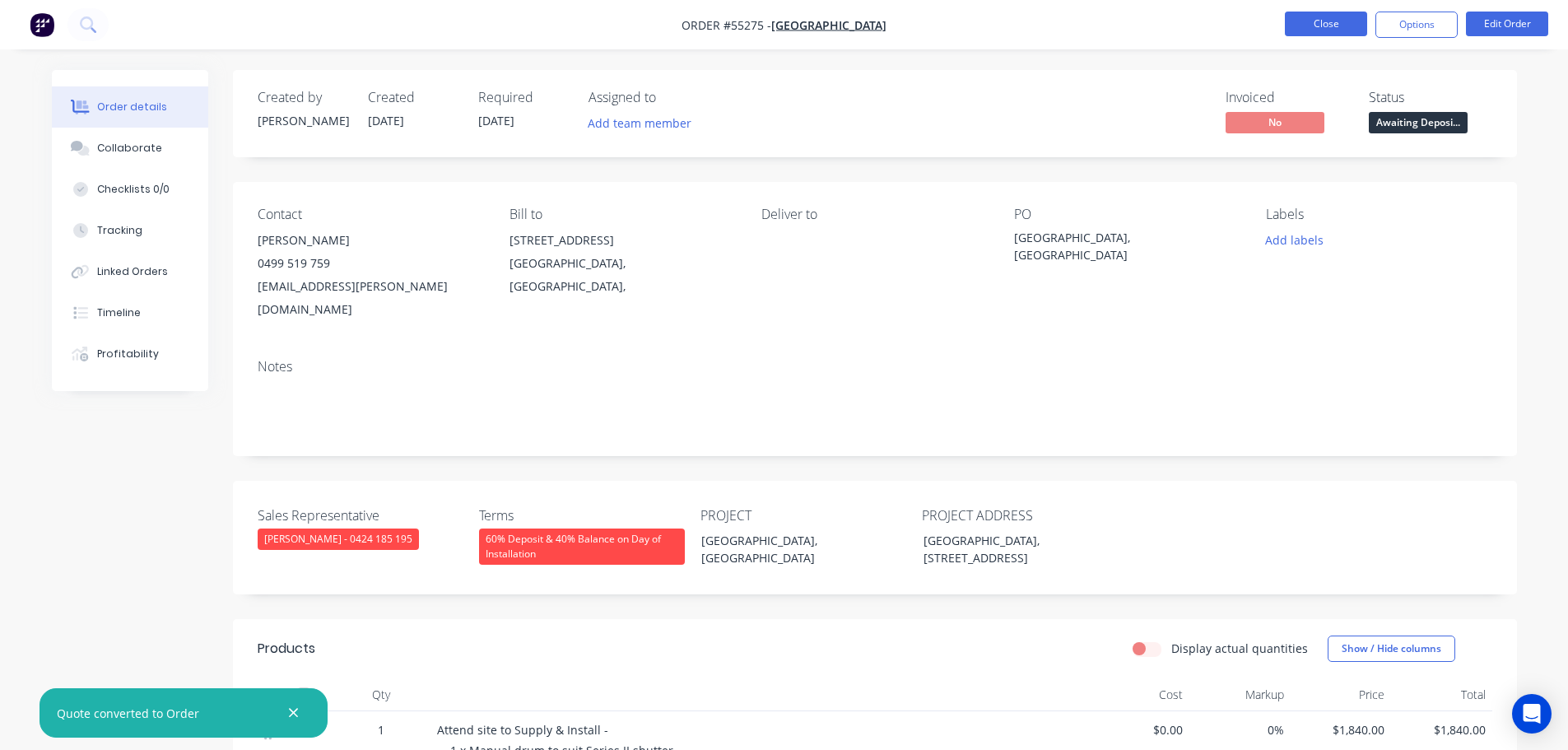
click at [1336, 29] on button "Close" at bounding box center [1326, 23] width 83 height 24
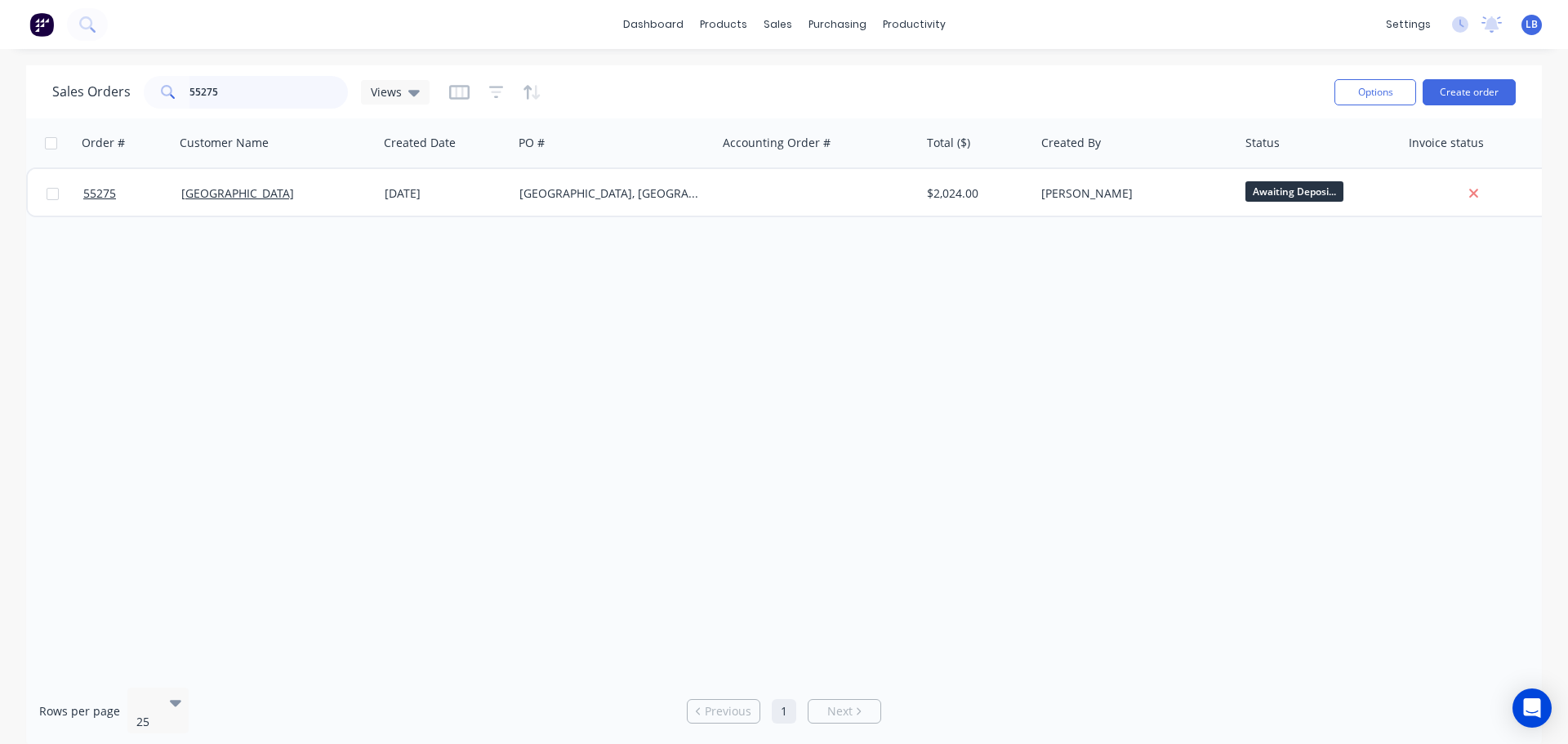
click at [244, 95] on input "55275" at bounding box center [269, 92] width 159 height 33
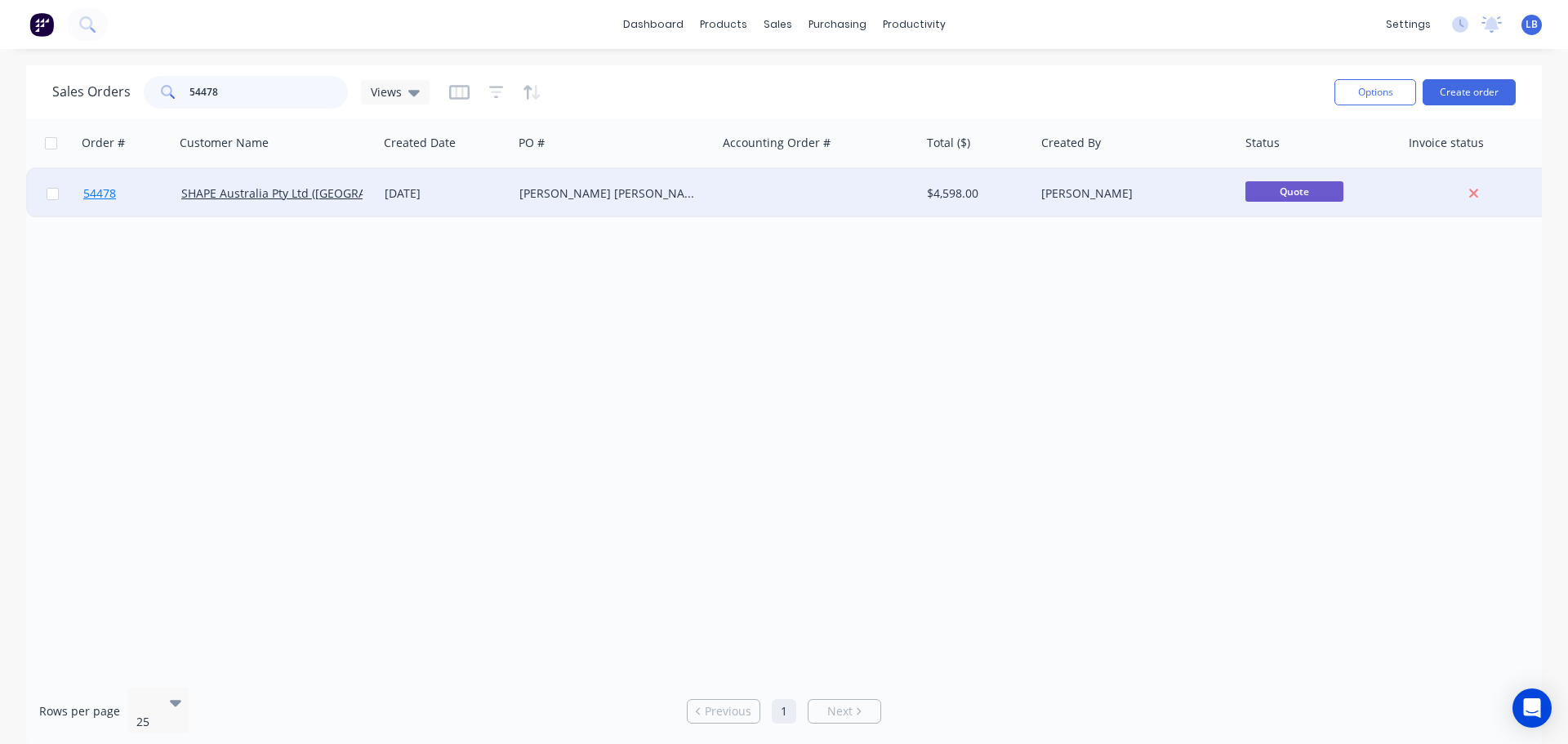
type input "54478"
click at [99, 195] on span "54478" at bounding box center [99, 194] width 33 height 17
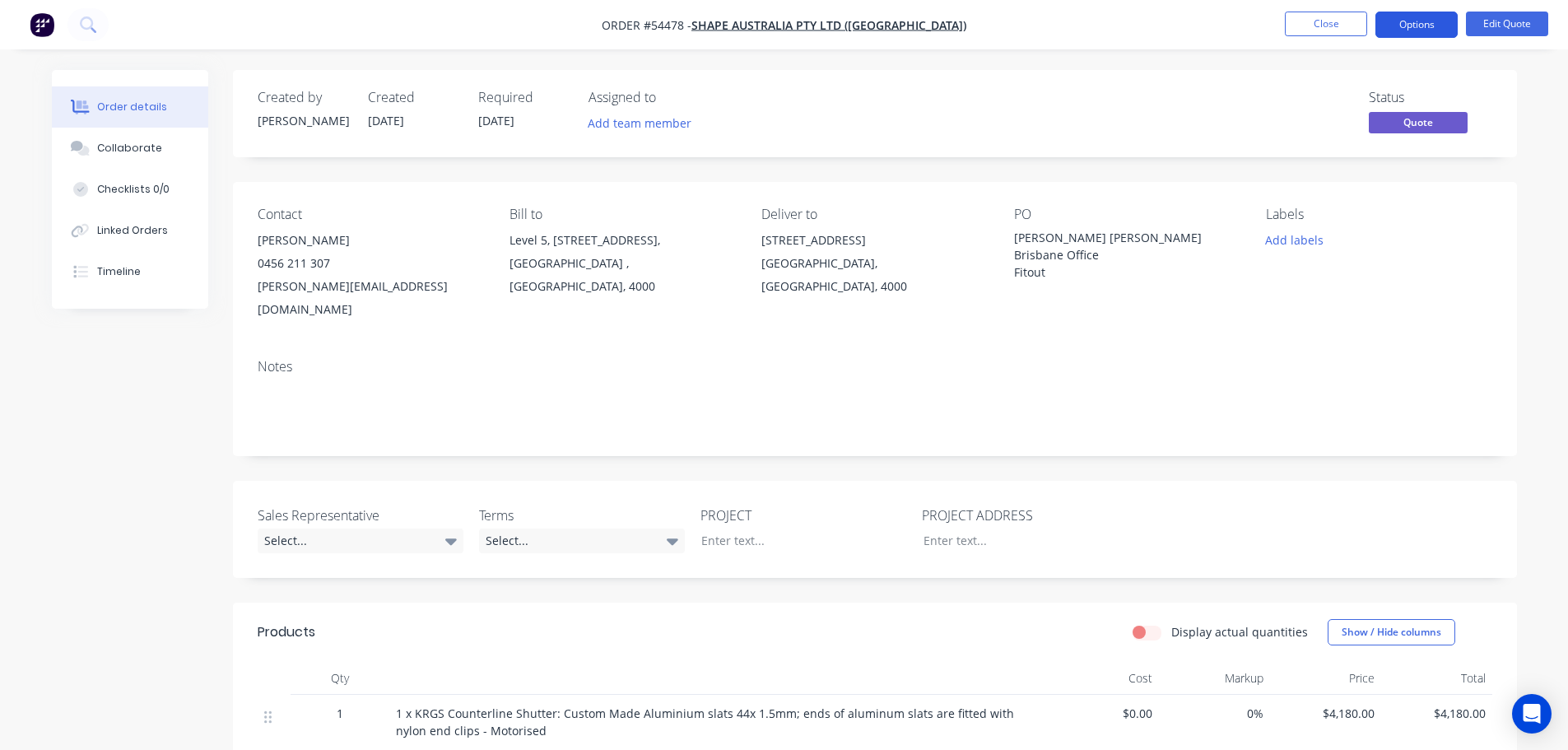
click at [1424, 27] on button "Options" at bounding box center [1417, 24] width 83 height 26
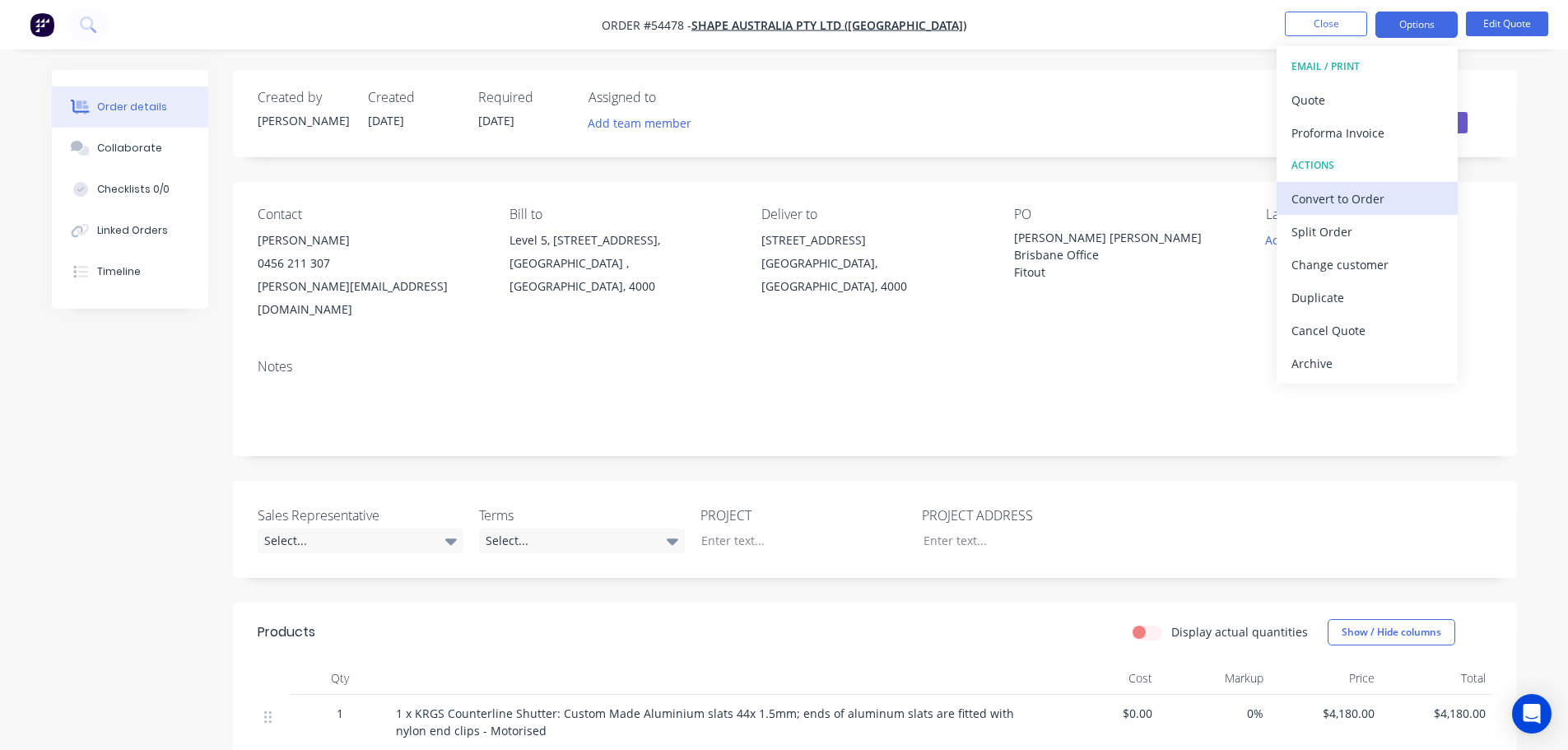
click at [1317, 197] on div "Convert to Order" at bounding box center [1366, 198] width 151 height 23
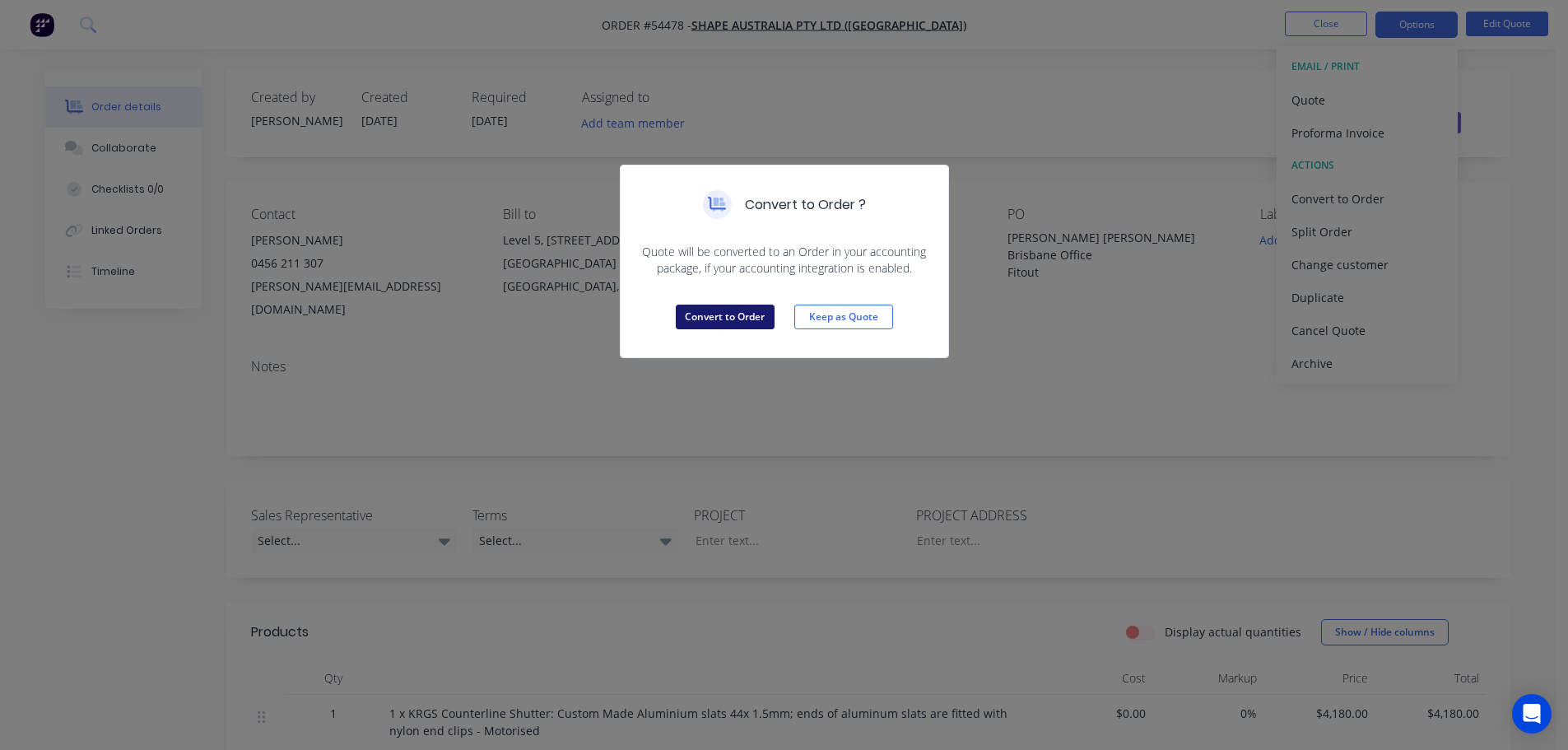
click at [708, 321] on button "Convert to Order" at bounding box center [724, 317] width 99 height 24
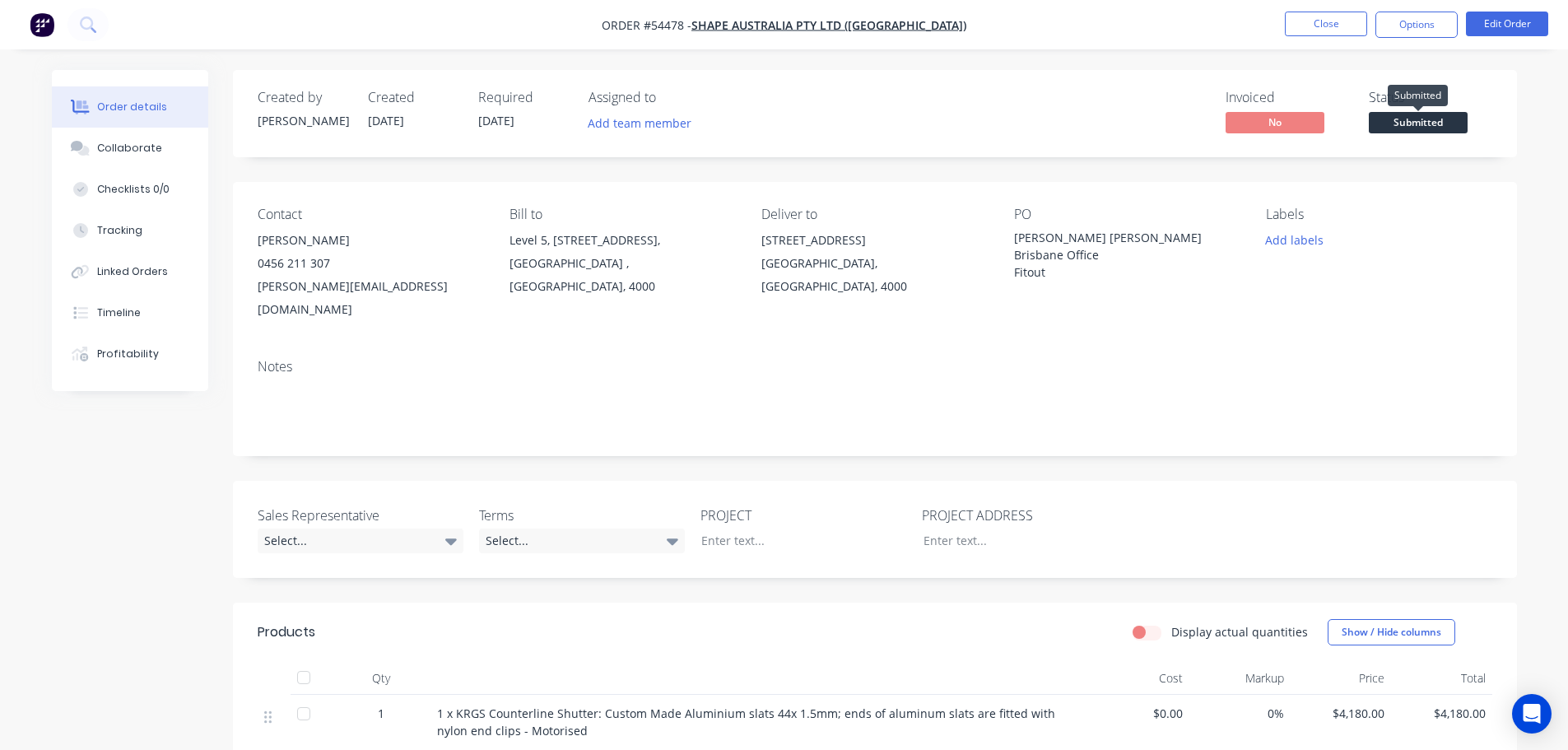
click at [1419, 128] on span "Submitted" at bounding box center [1418, 122] width 99 height 21
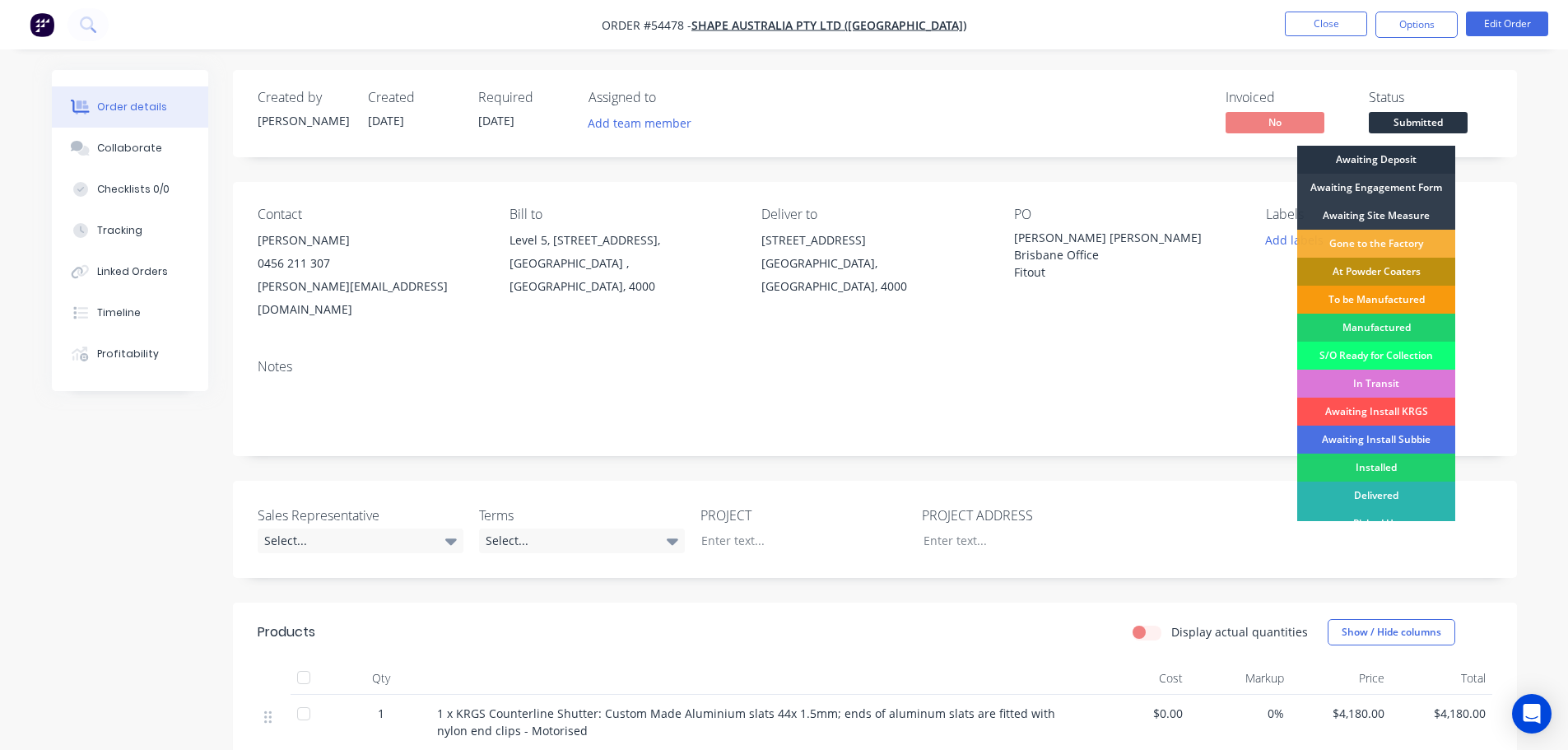
click at [1393, 161] on div "Awaiting Deposit" at bounding box center [1376, 160] width 158 height 28
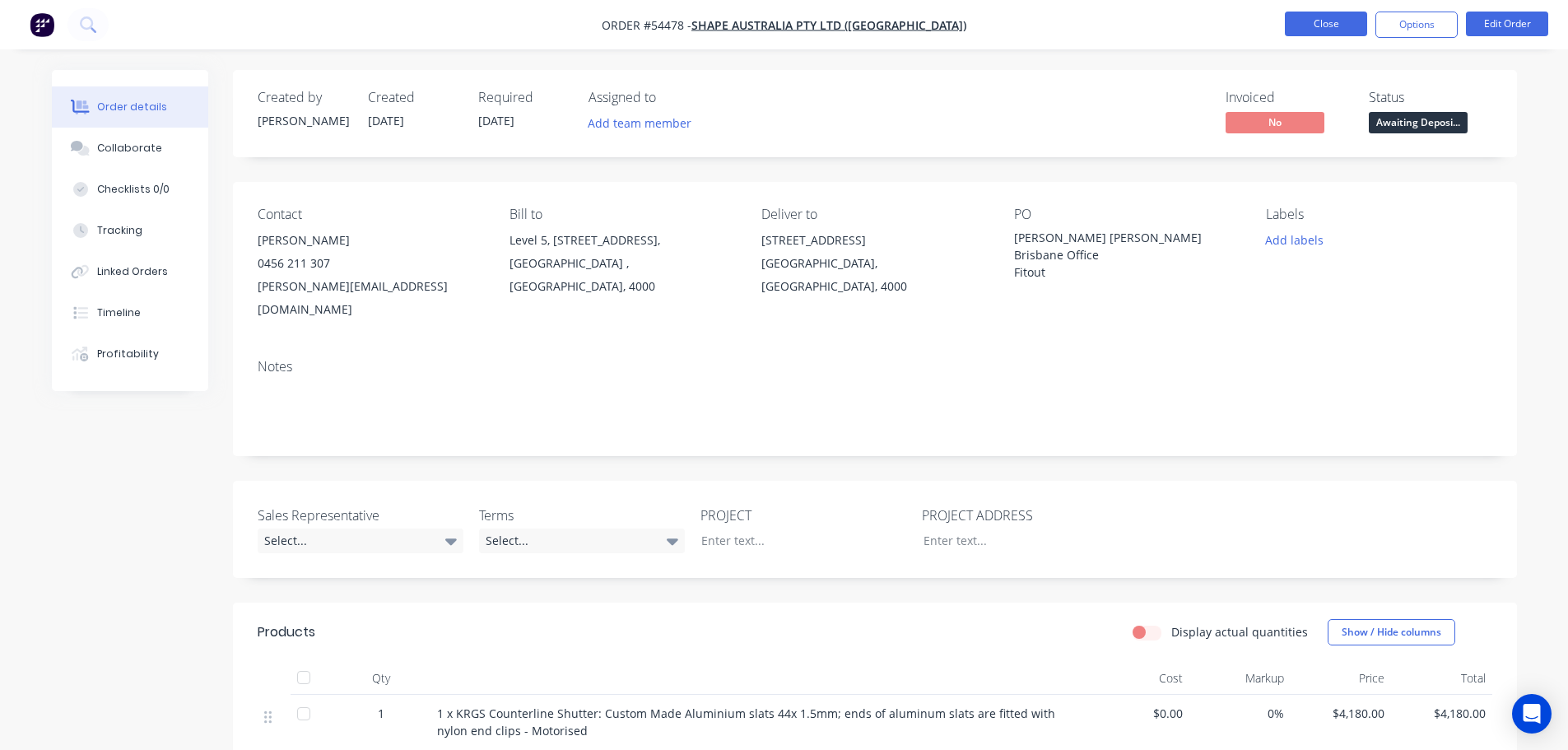
click at [1318, 25] on button "Close" at bounding box center [1326, 23] width 83 height 24
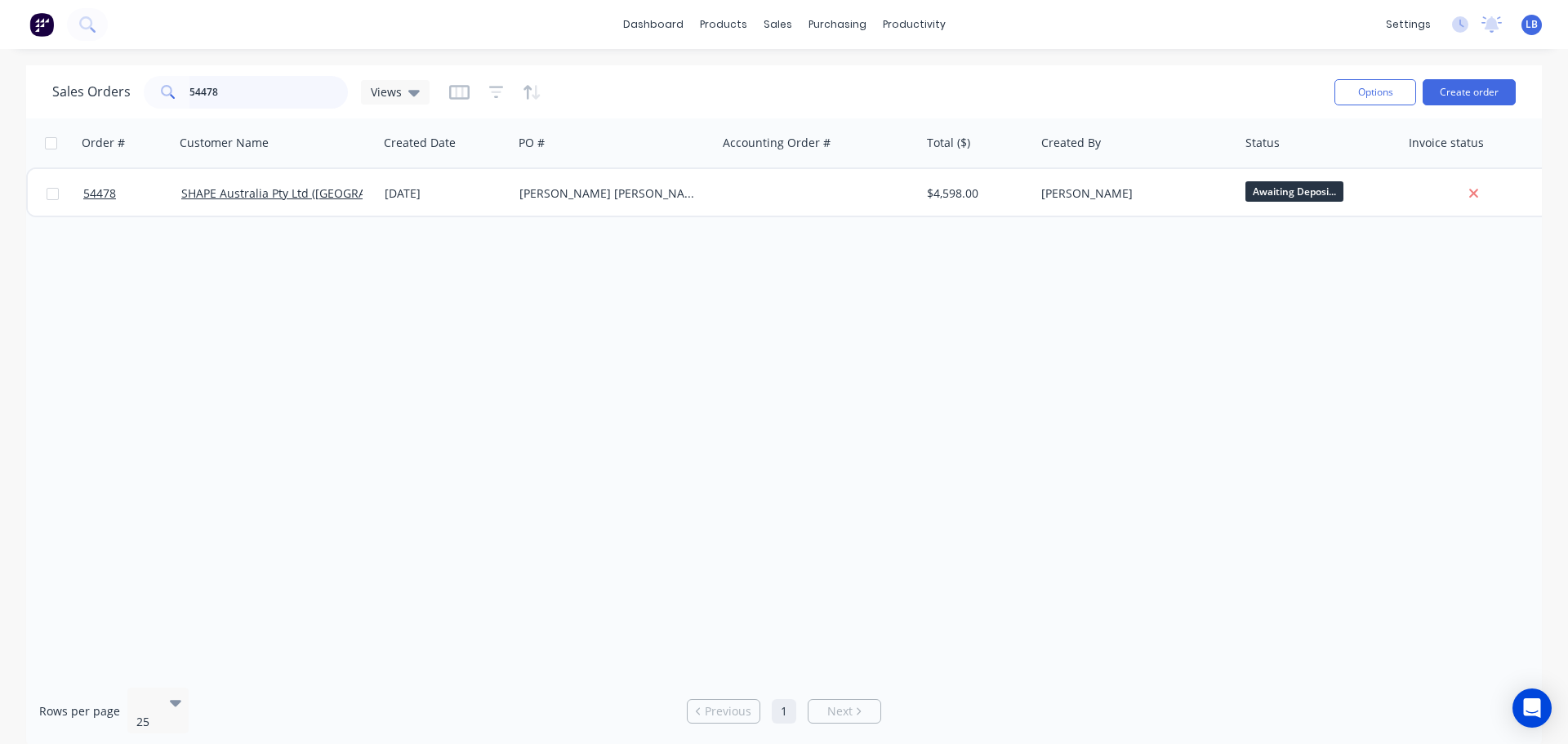
click at [225, 88] on input "54478" at bounding box center [269, 92] width 159 height 33
click at [226, 95] on input "55259" at bounding box center [269, 92] width 159 height 33
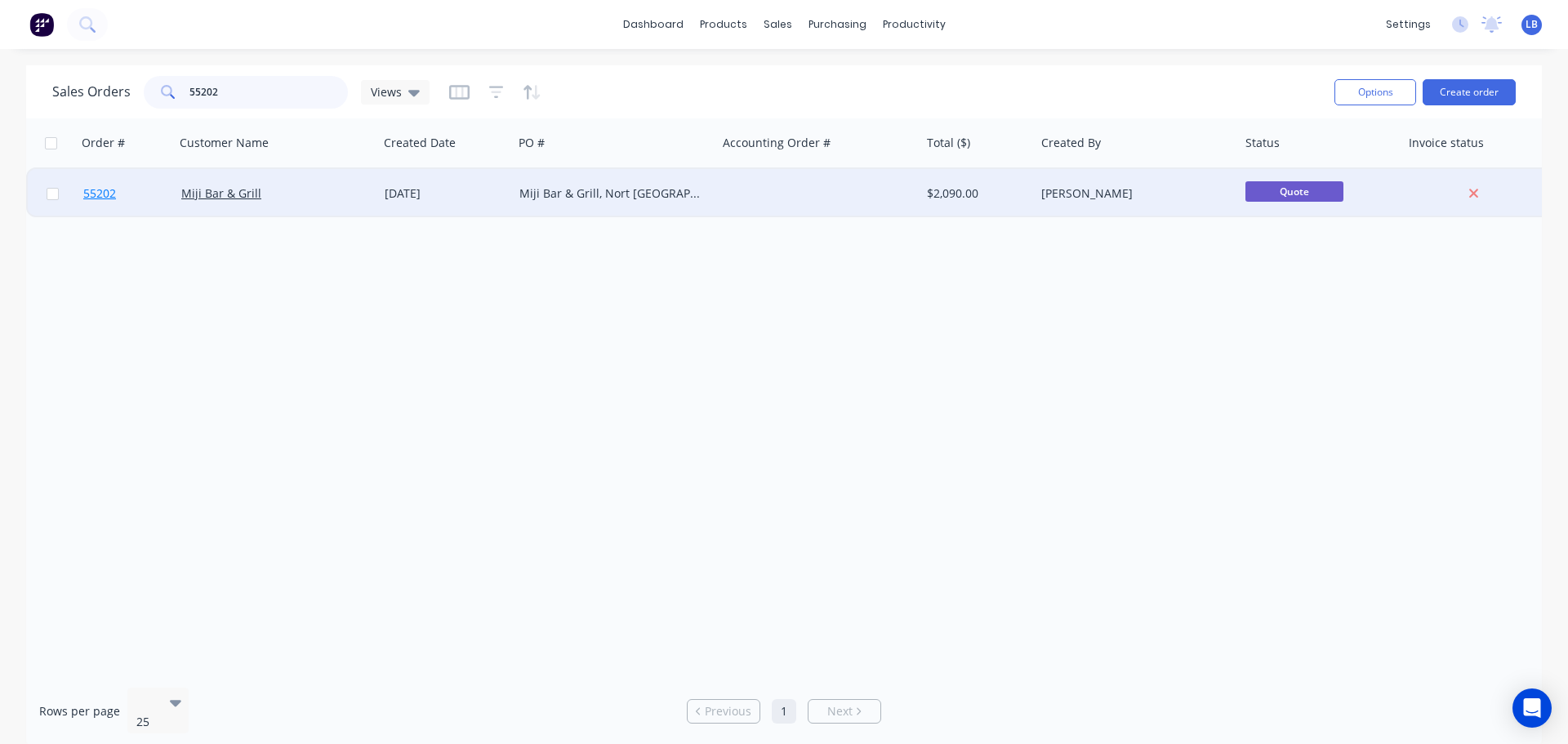
type input "55202"
click at [90, 193] on span "55202" at bounding box center [99, 194] width 33 height 17
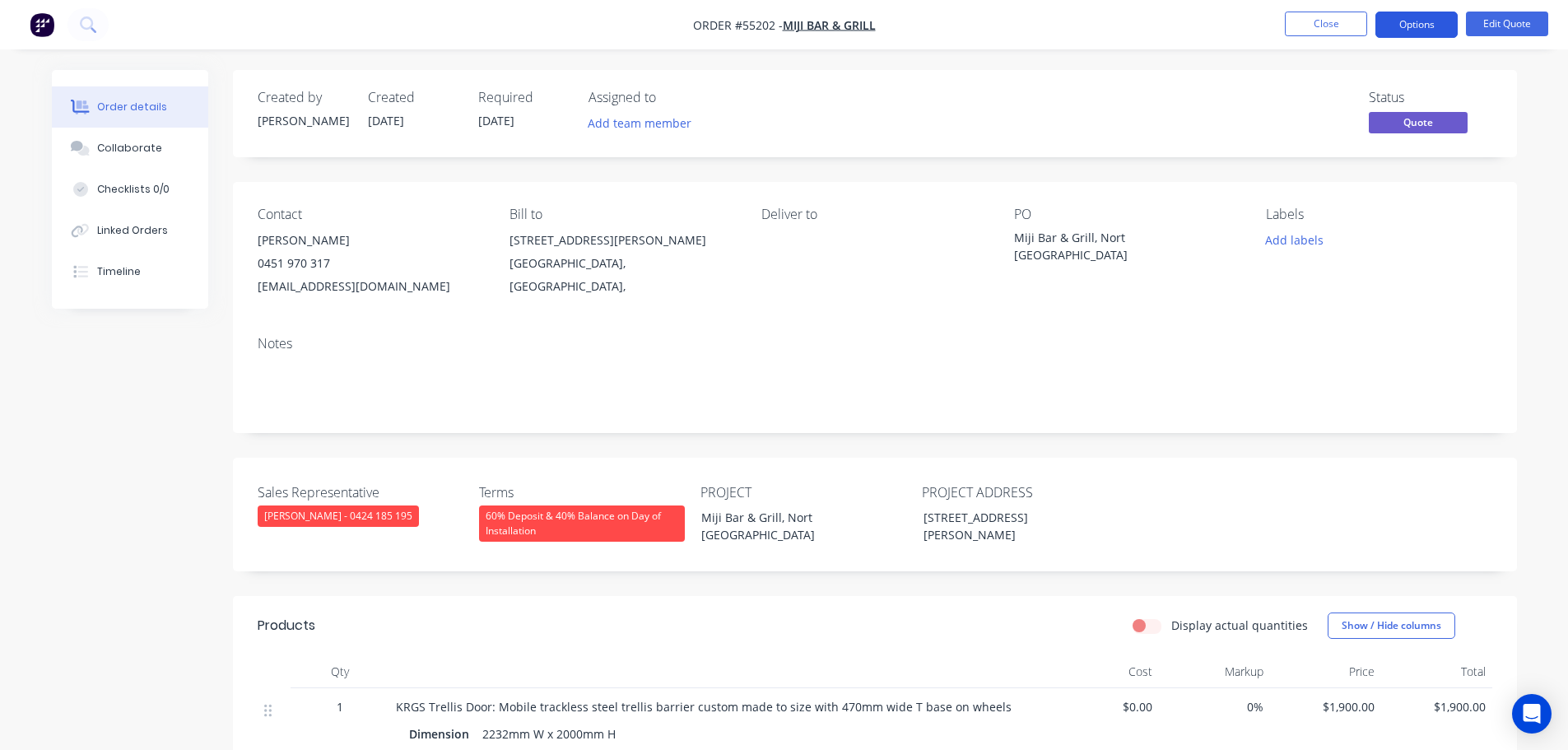
click at [1430, 23] on button "Options" at bounding box center [1417, 24] width 83 height 26
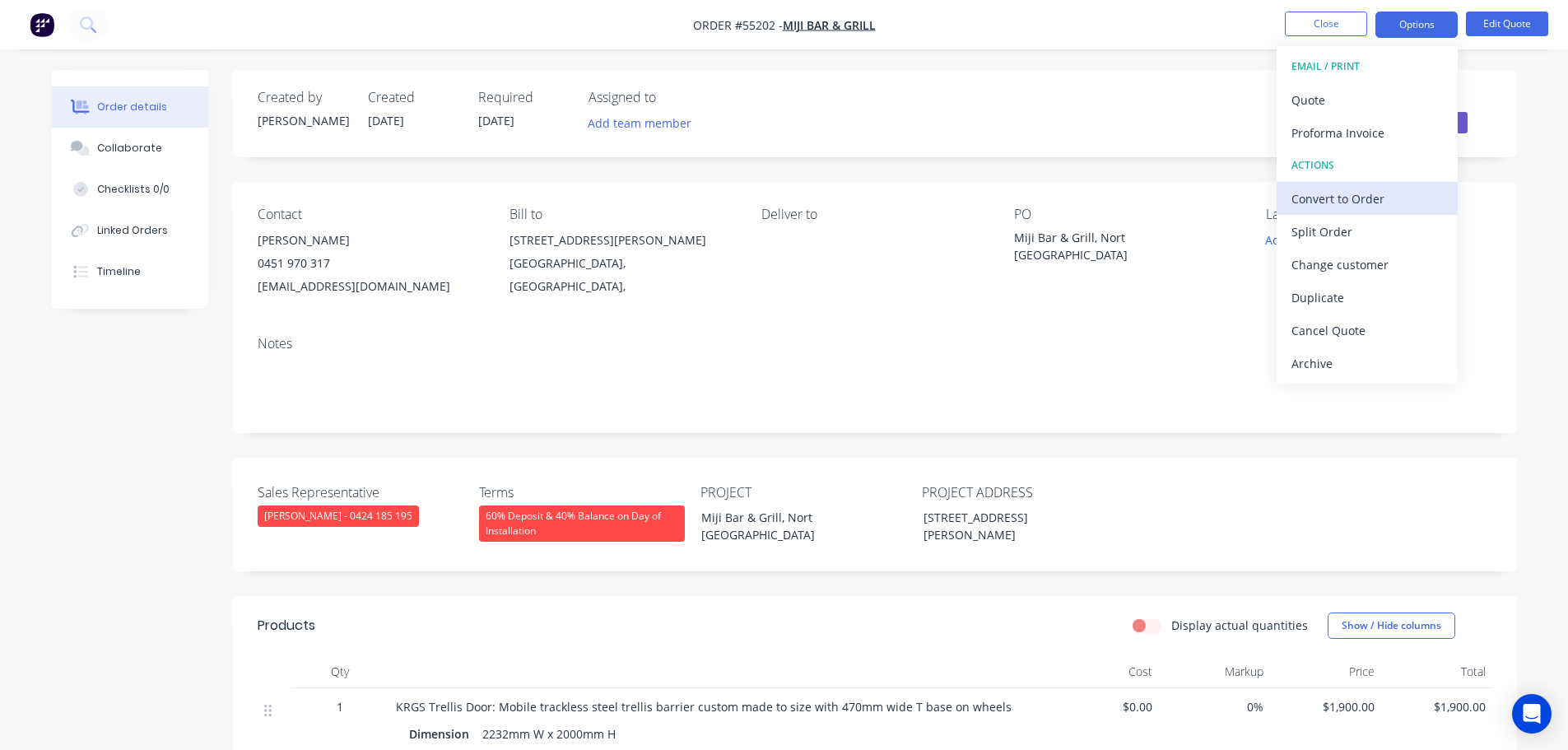
click at [1334, 199] on div "Convert to Order" at bounding box center [1366, 198] width 151 height 23
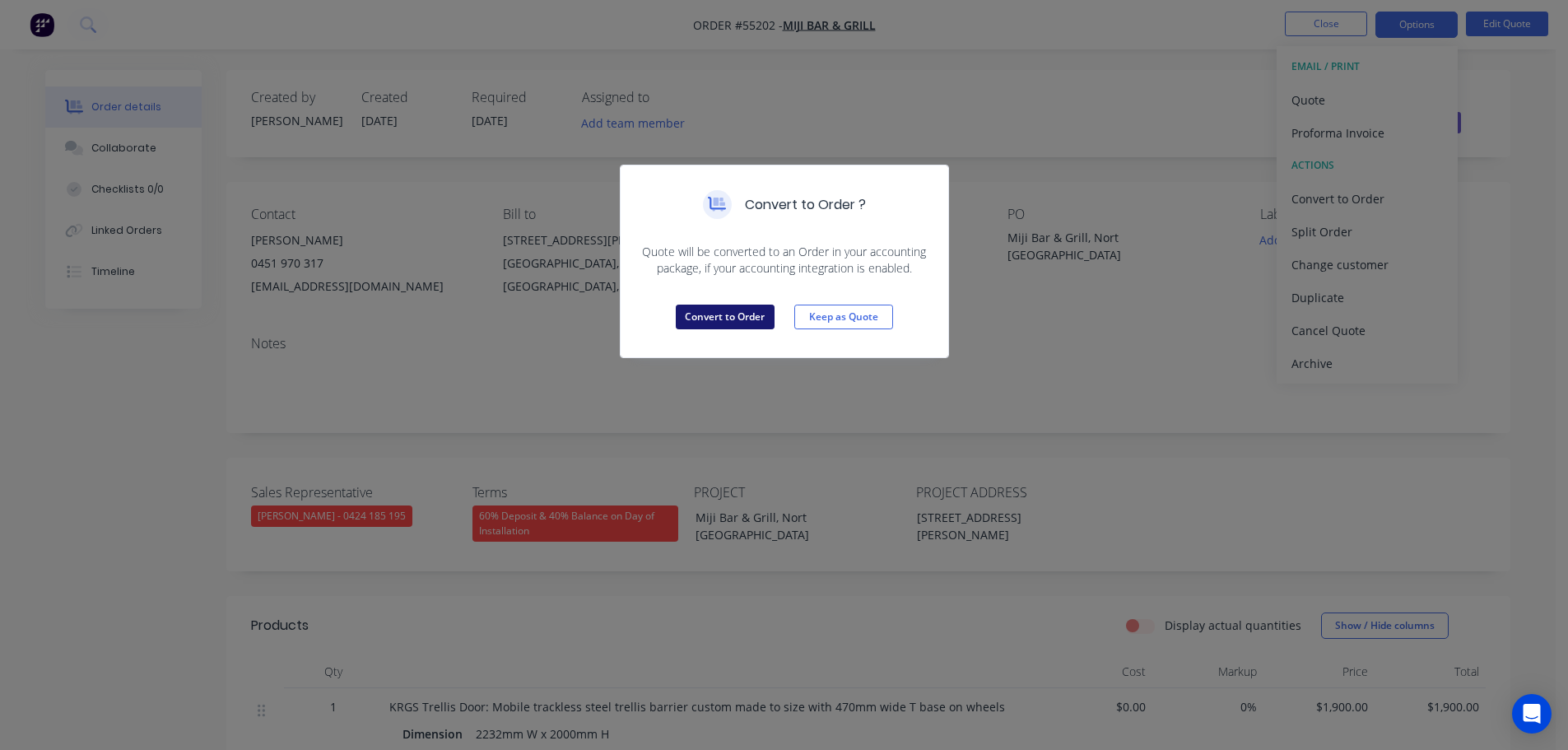
click at [699, 317] on button "Convert to Order" at bounding box center [724, 317] width 99 height 24
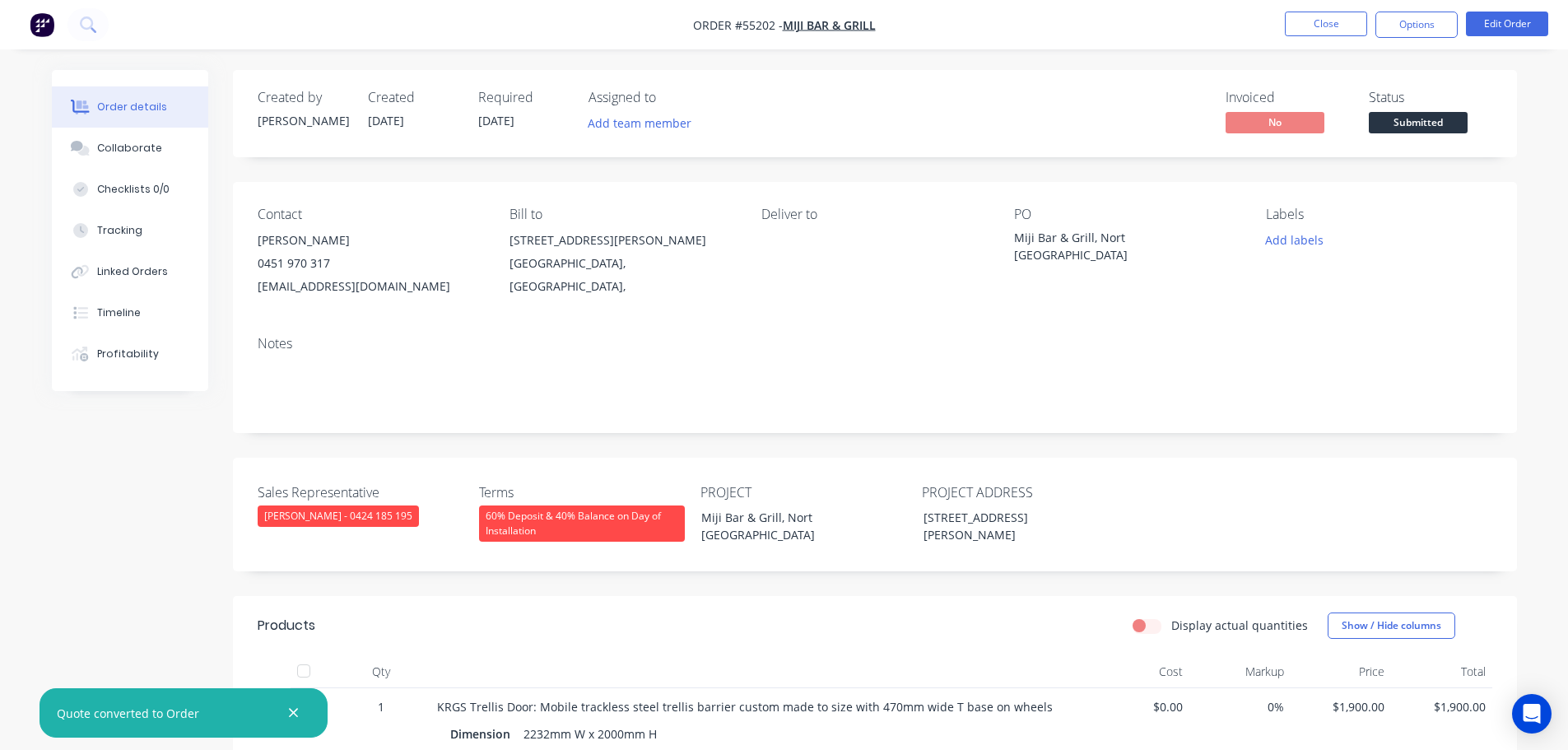
click at [1378, 123] on span "Submitted" at bounding box center [1418, 122] width 99 height 21
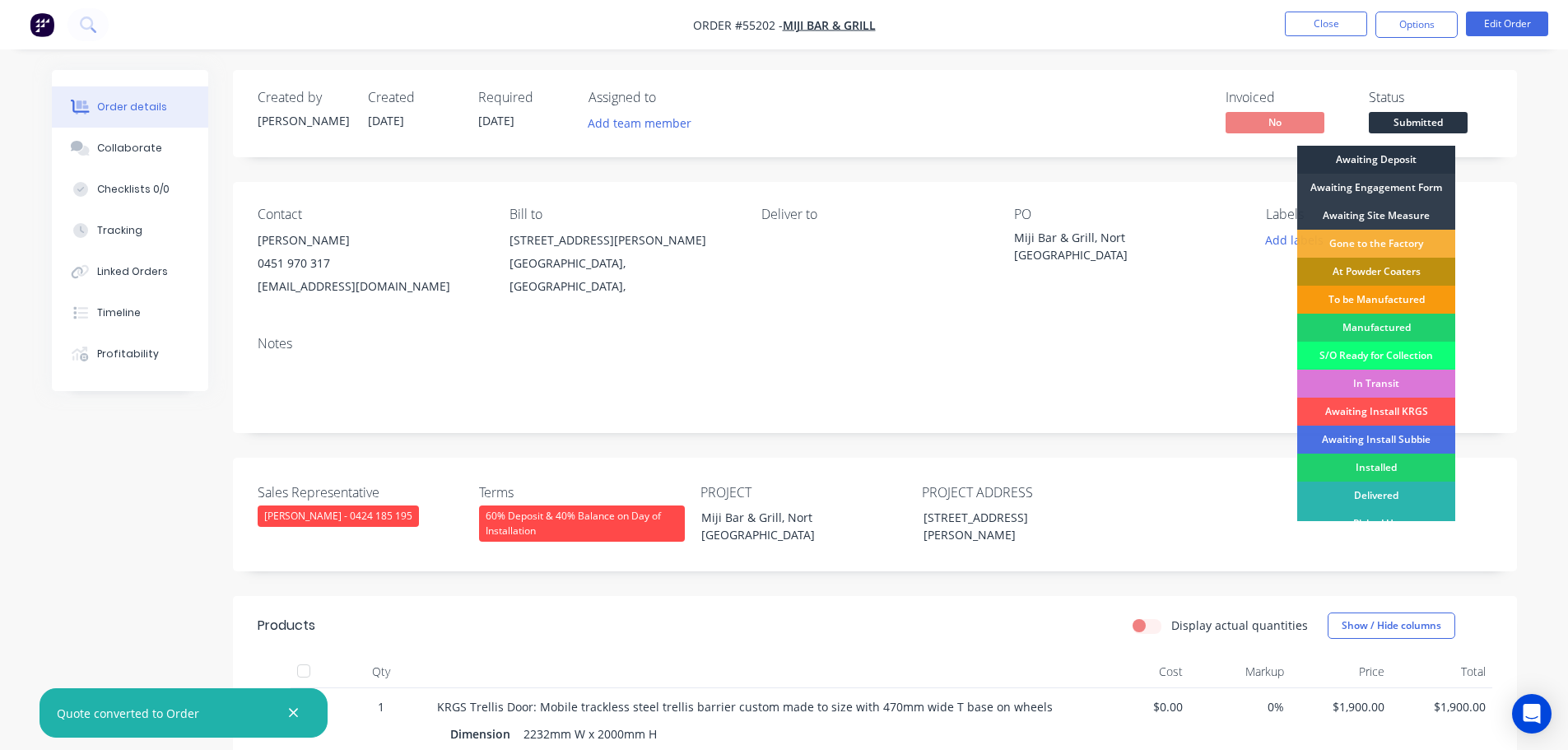
click at [1358, 152] on div "Awaiting Deposit" at bounding box center [1376, 160] width 158 height 28
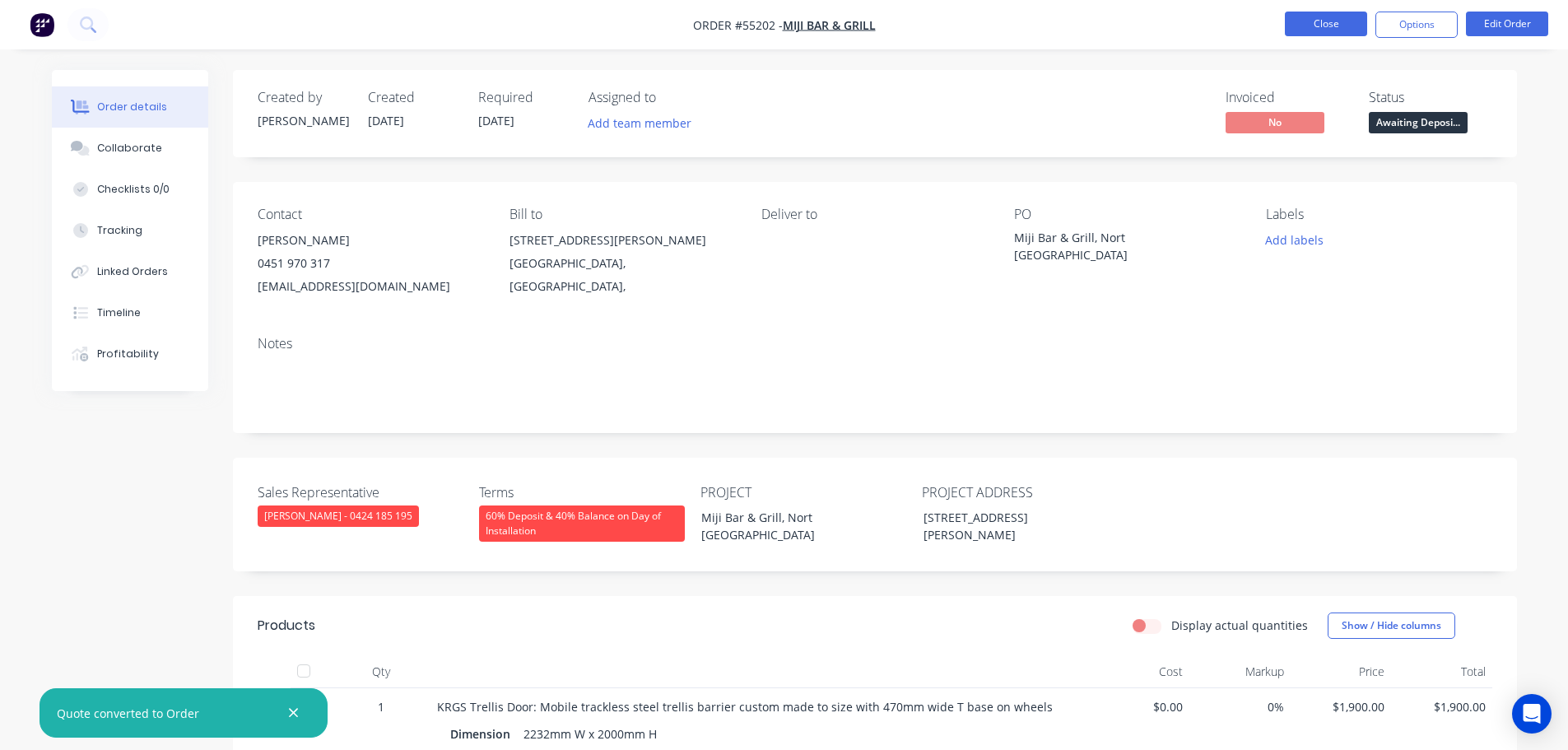
click at [1311, 20] on button "Close" at bounding box center [1326, 23] width 83 height 24
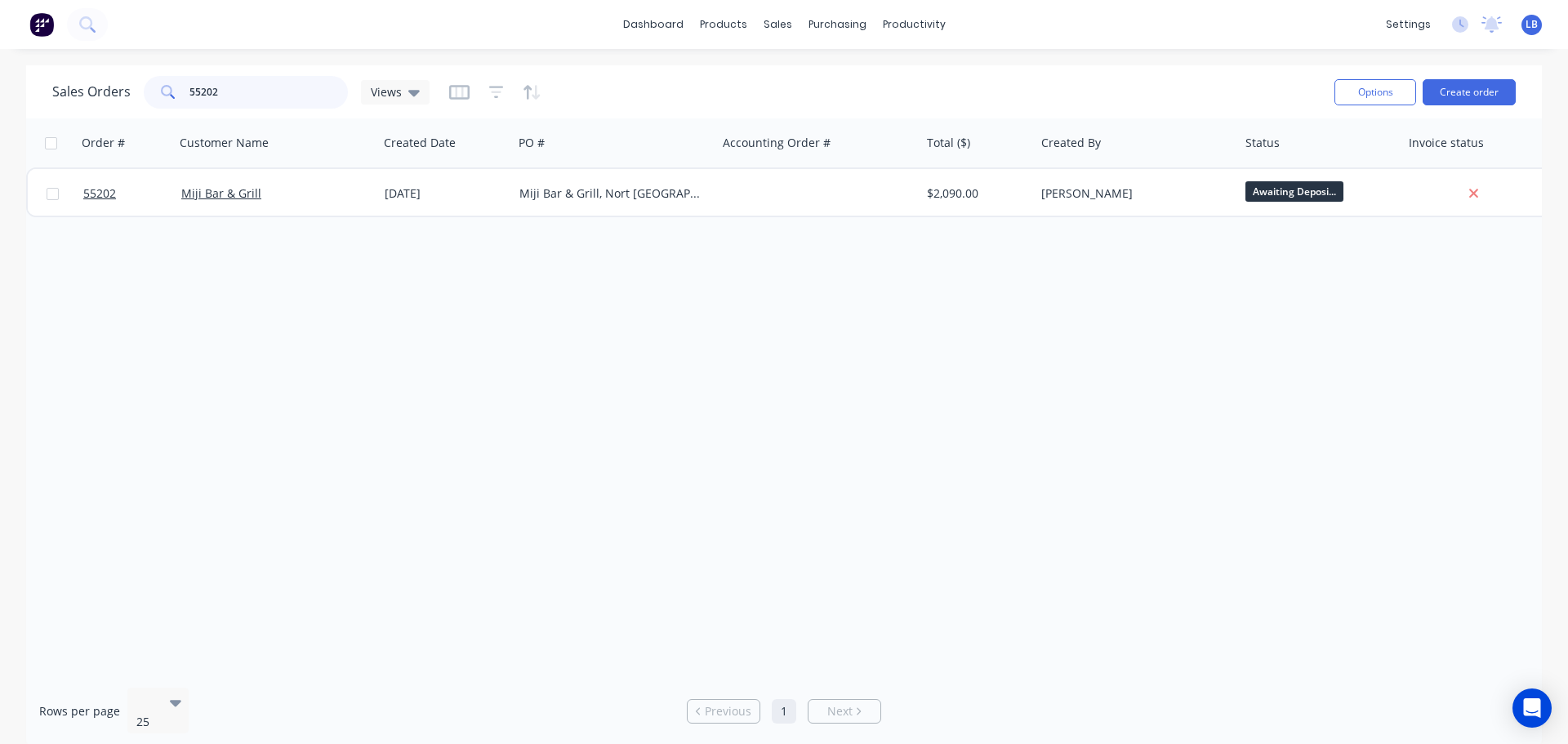
click at [230, 89] on input "55202" at bounding box center [269, 92] width 159 height 33
click at [257, 90] on input "55273" at bounding box center [269, 92] width 159 height 33
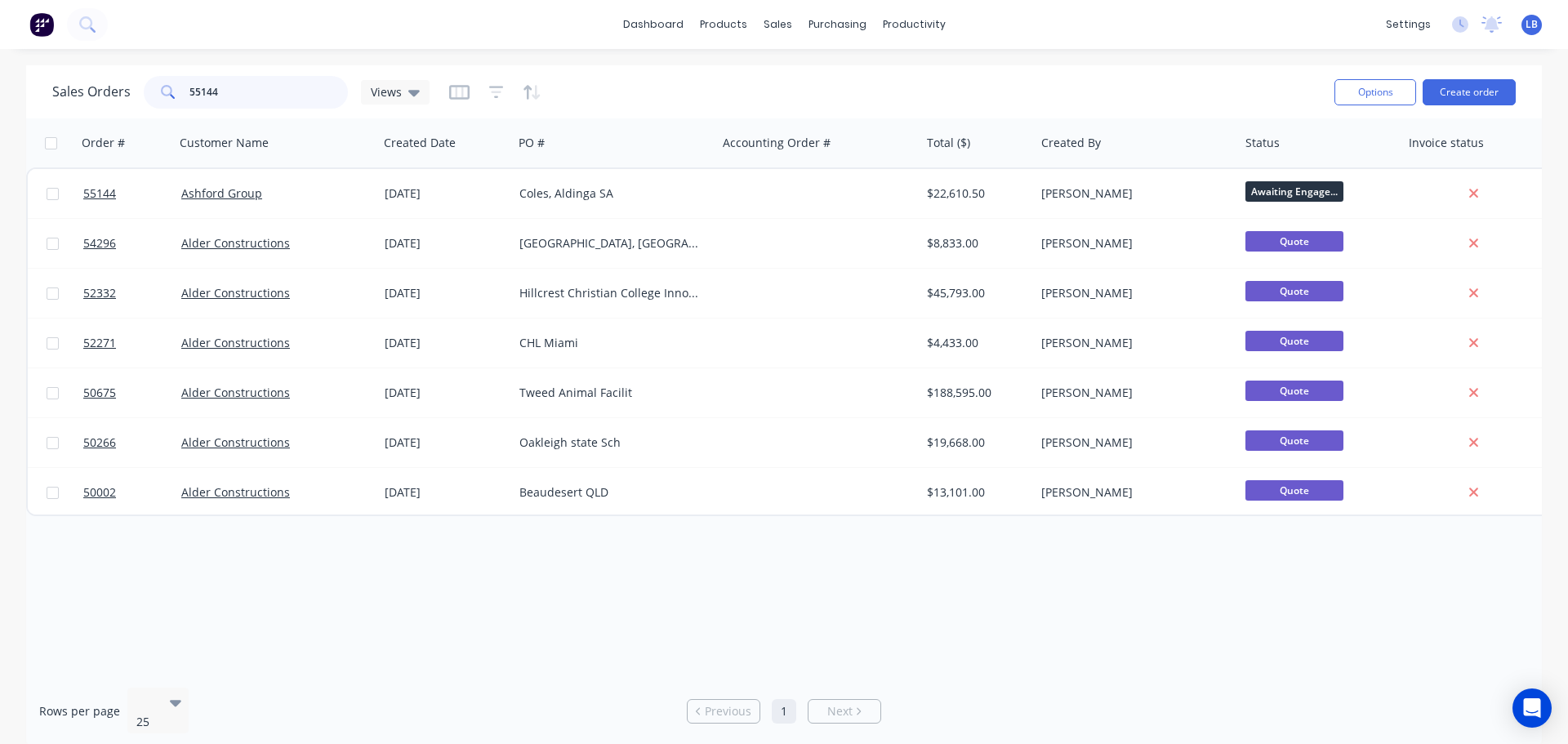
click at [243, 82] on input "55144" at bounding box center [269, 92] width 159 height 33
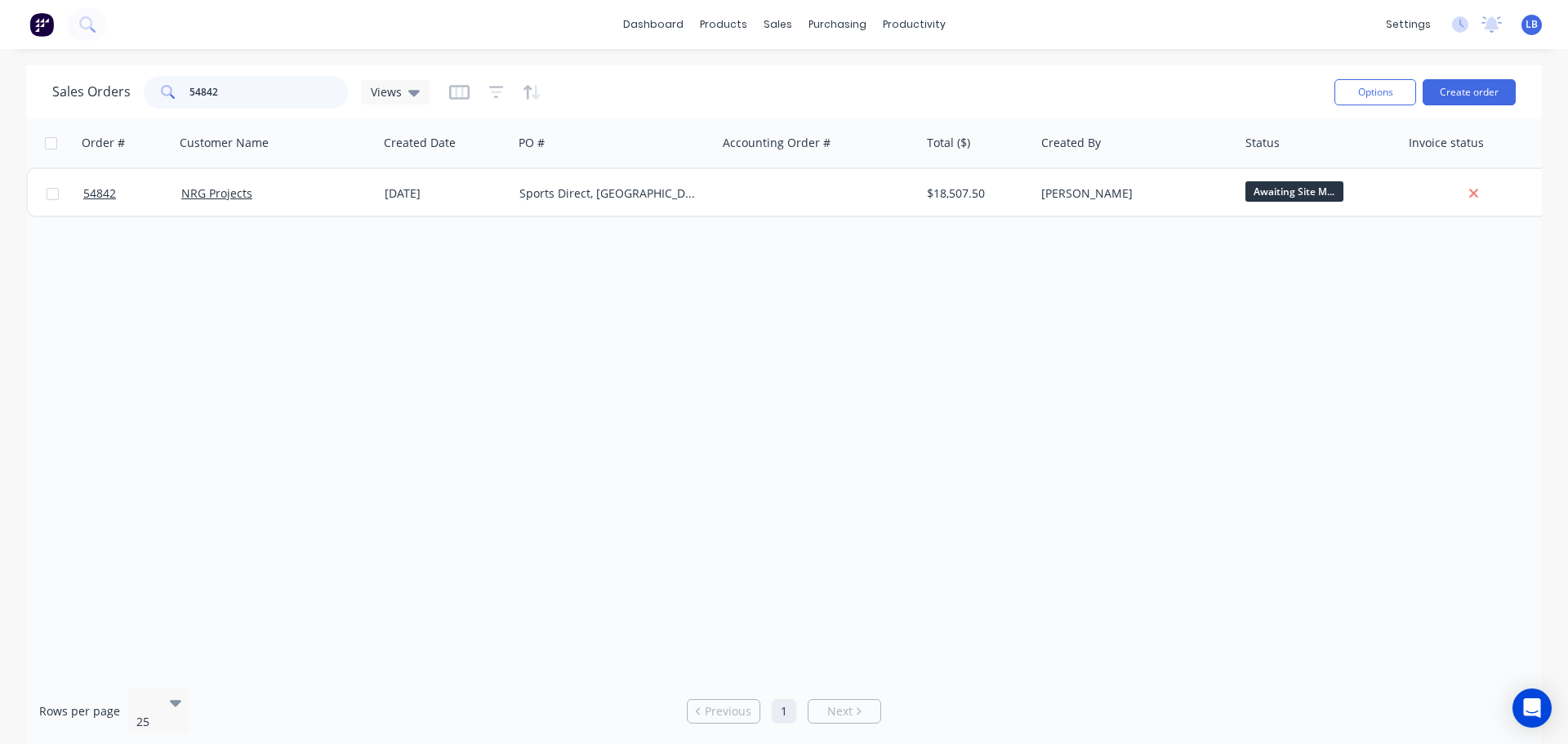
click at [229, 92] on input "54842" at bounding box center [269, 92] width 159 height 33
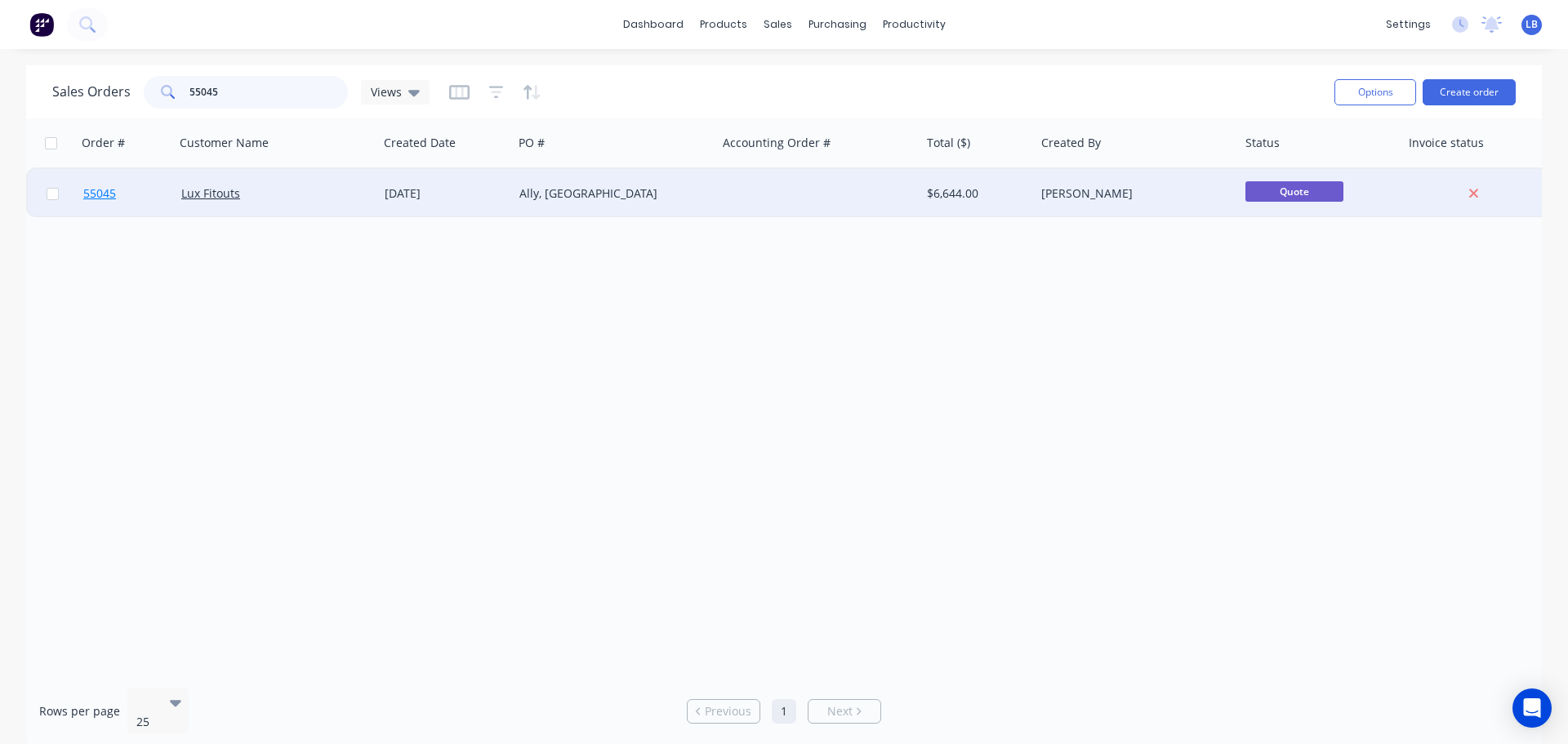
type input "55045"
click at [89, 201] on span "55045" at bounding box center [99, 194] width 33 height 17
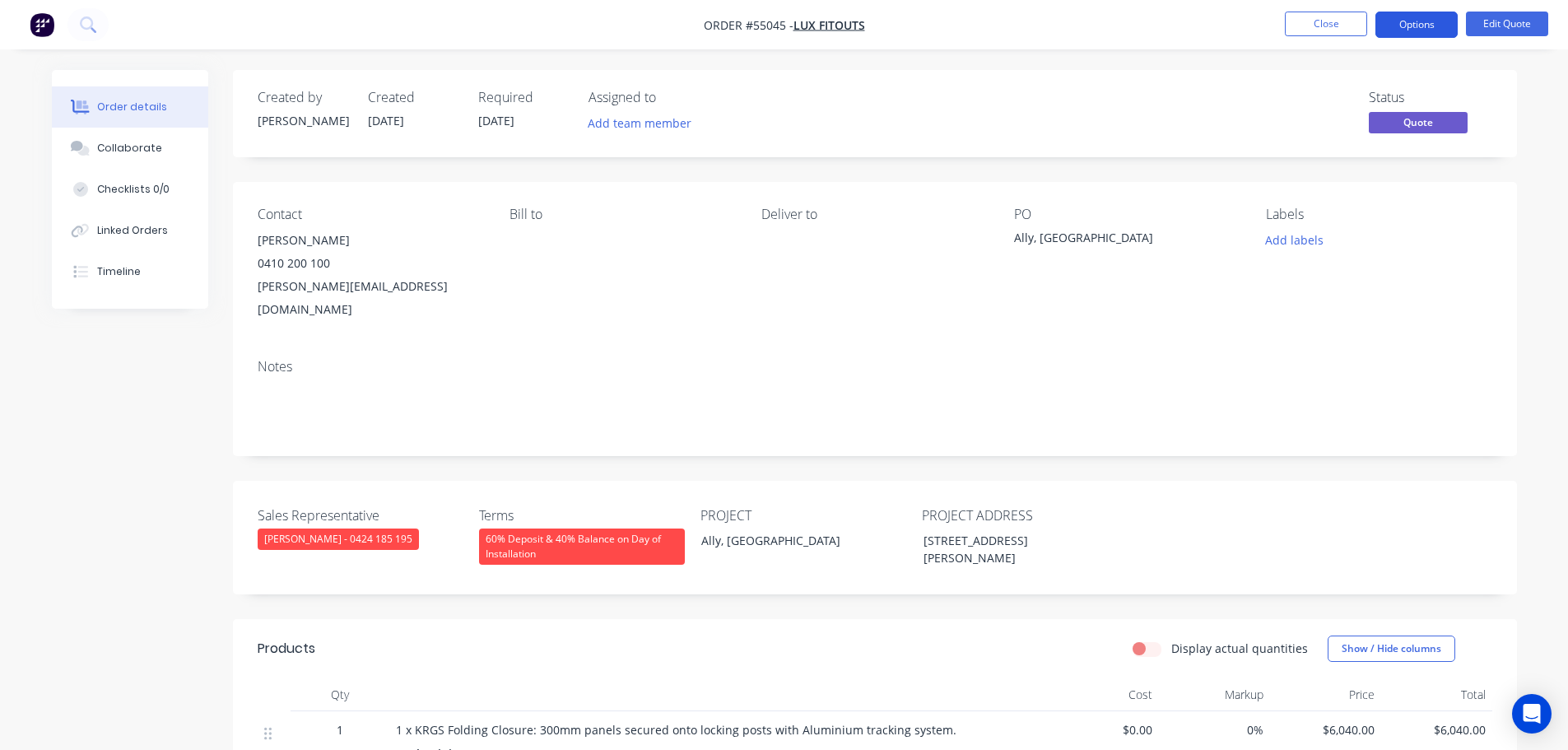
click at [1408, 29] on button "Options" at bounding box center [1417, 24] width 83 height 26
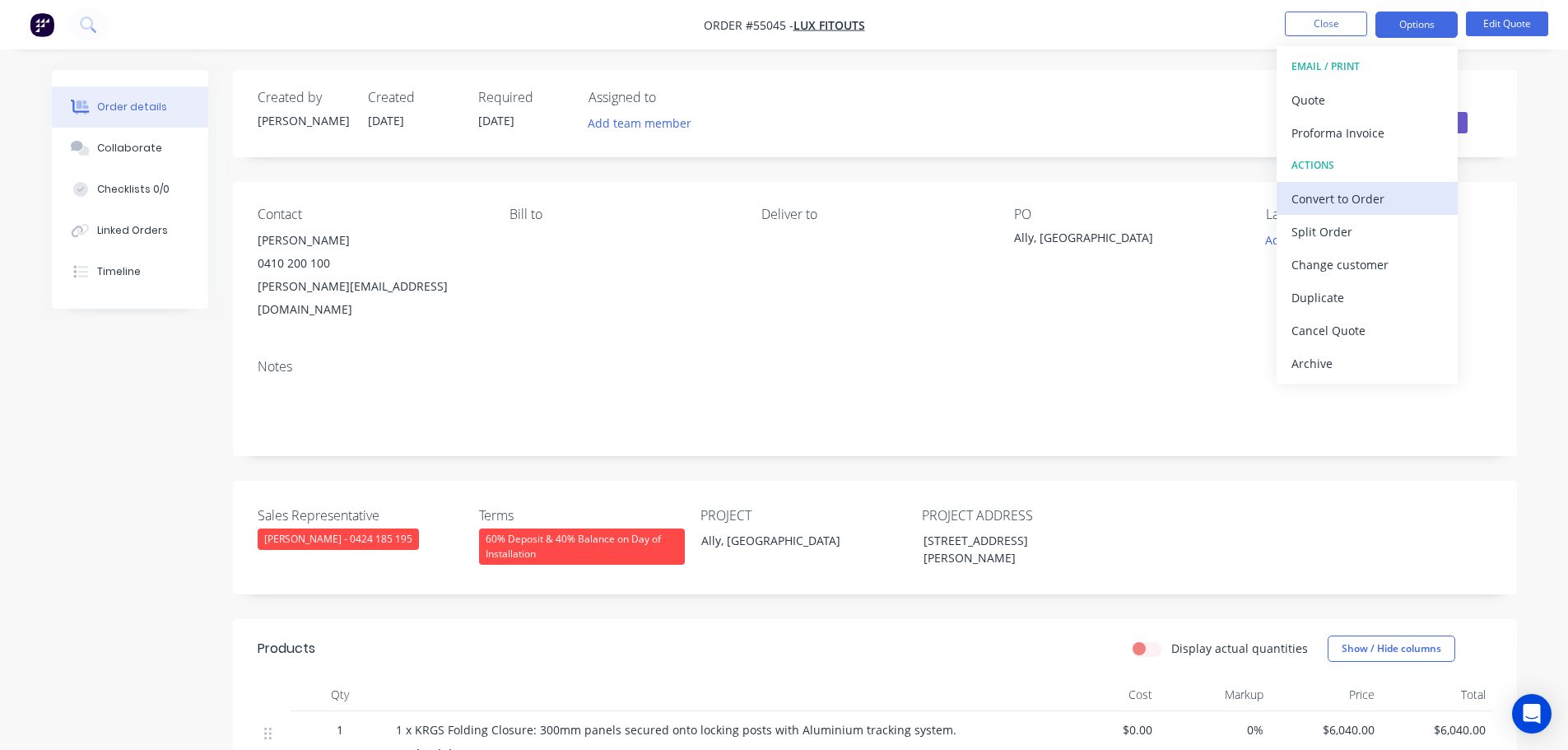
click at [1304, 202] on div "Convert to Order" at bounding box center [1366, 198] width 151 height 23
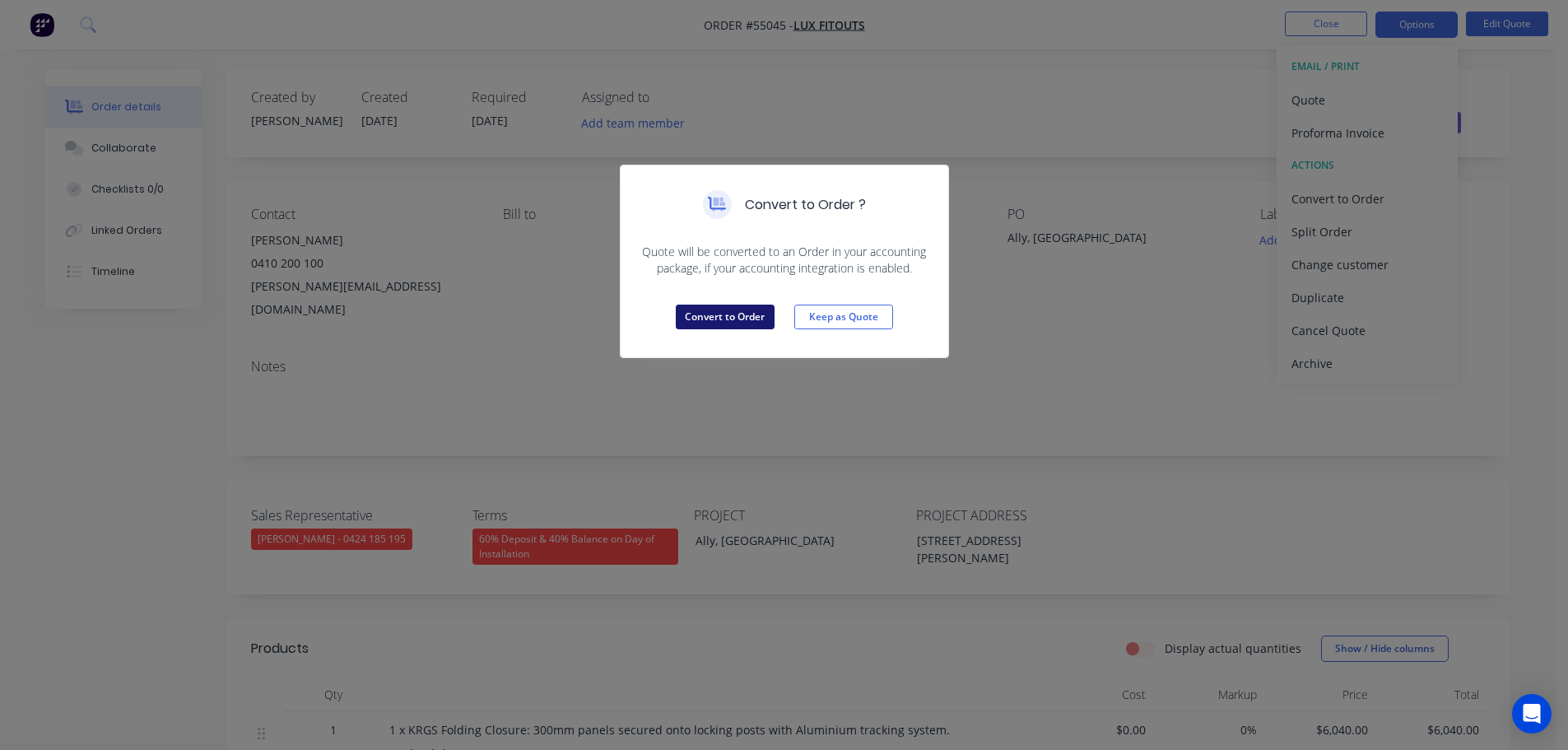
click at [754, 313] on button "Convert to Order" at bounding box center [724, 317] width 99 height 24
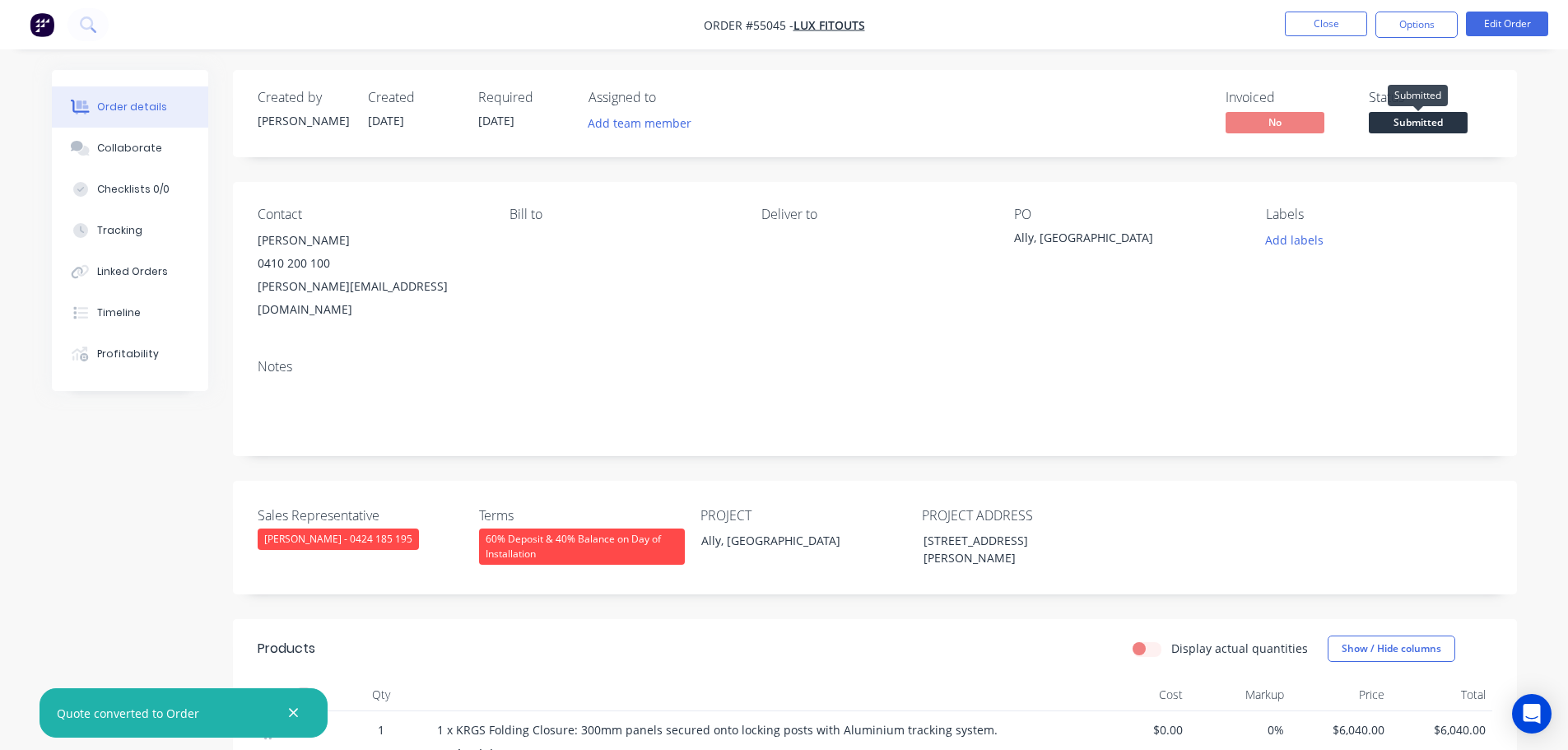
click at [1388, 115] on span "Submitted" at bounding box center [1418, 122] width 99 height 21
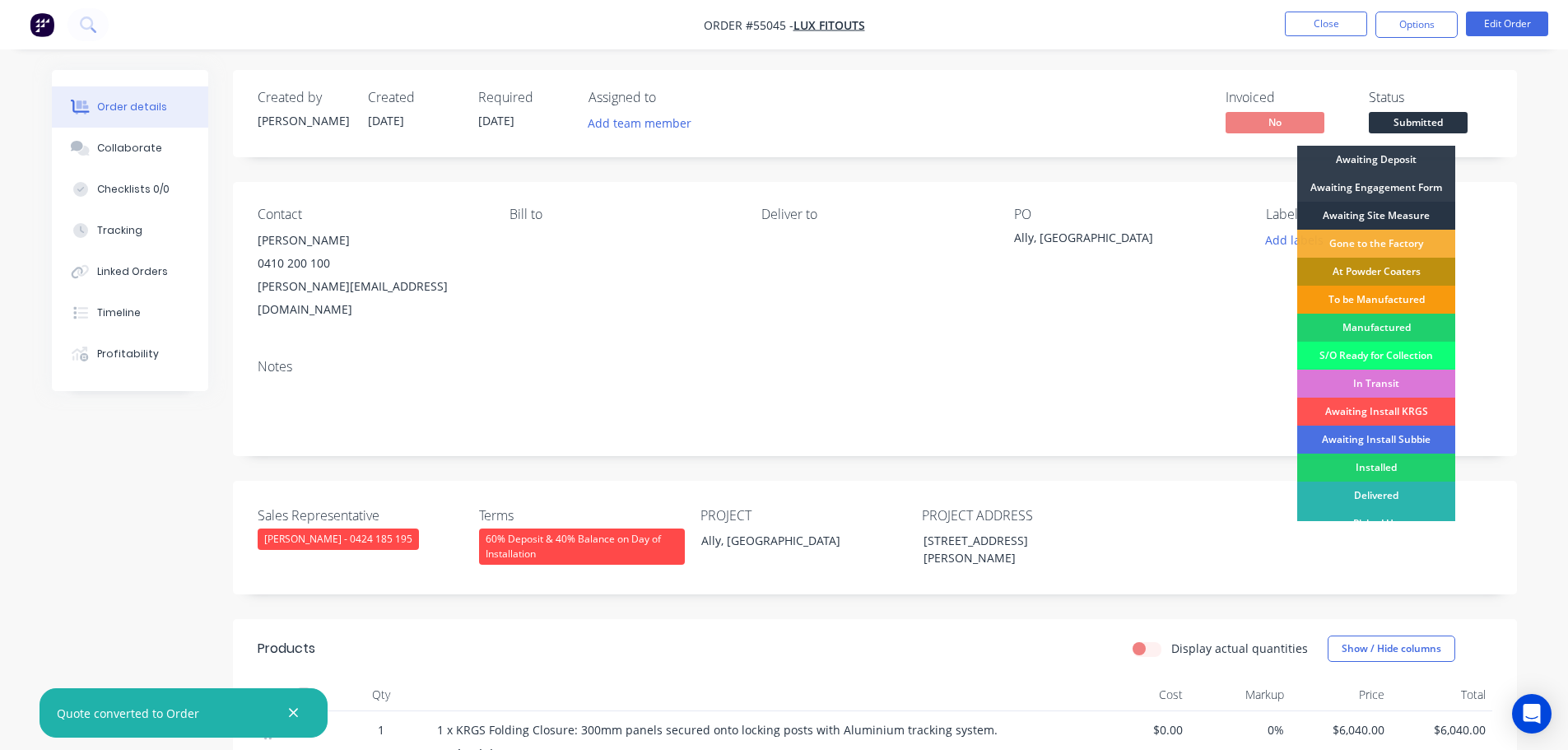
click at [1358, 220] on div "Awaiting Site Measure" at bounding box center [1376, 216] width 158 height 28
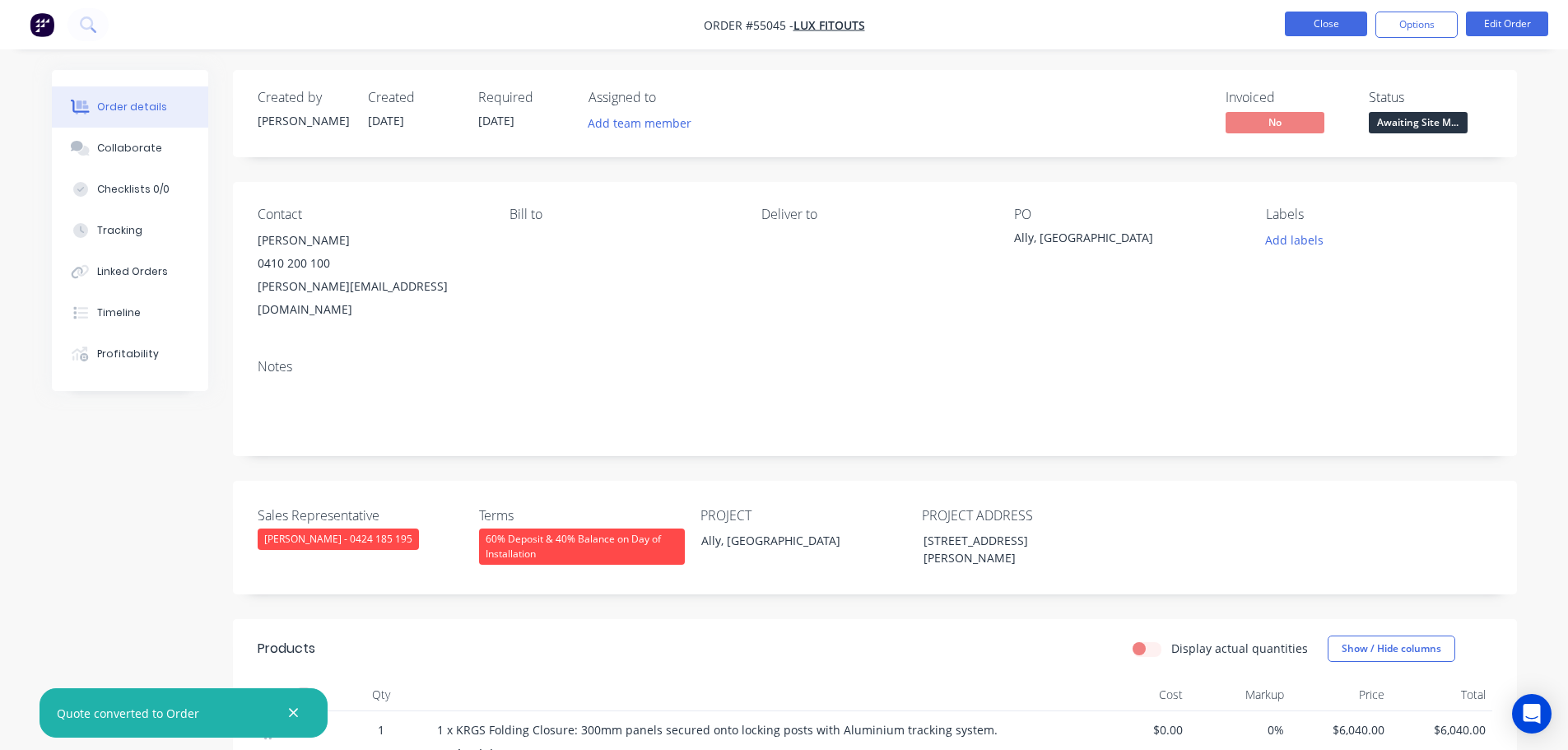
click at [1317, 28] on button "Close" at bounding box center [1326, 23] width 83 height 24
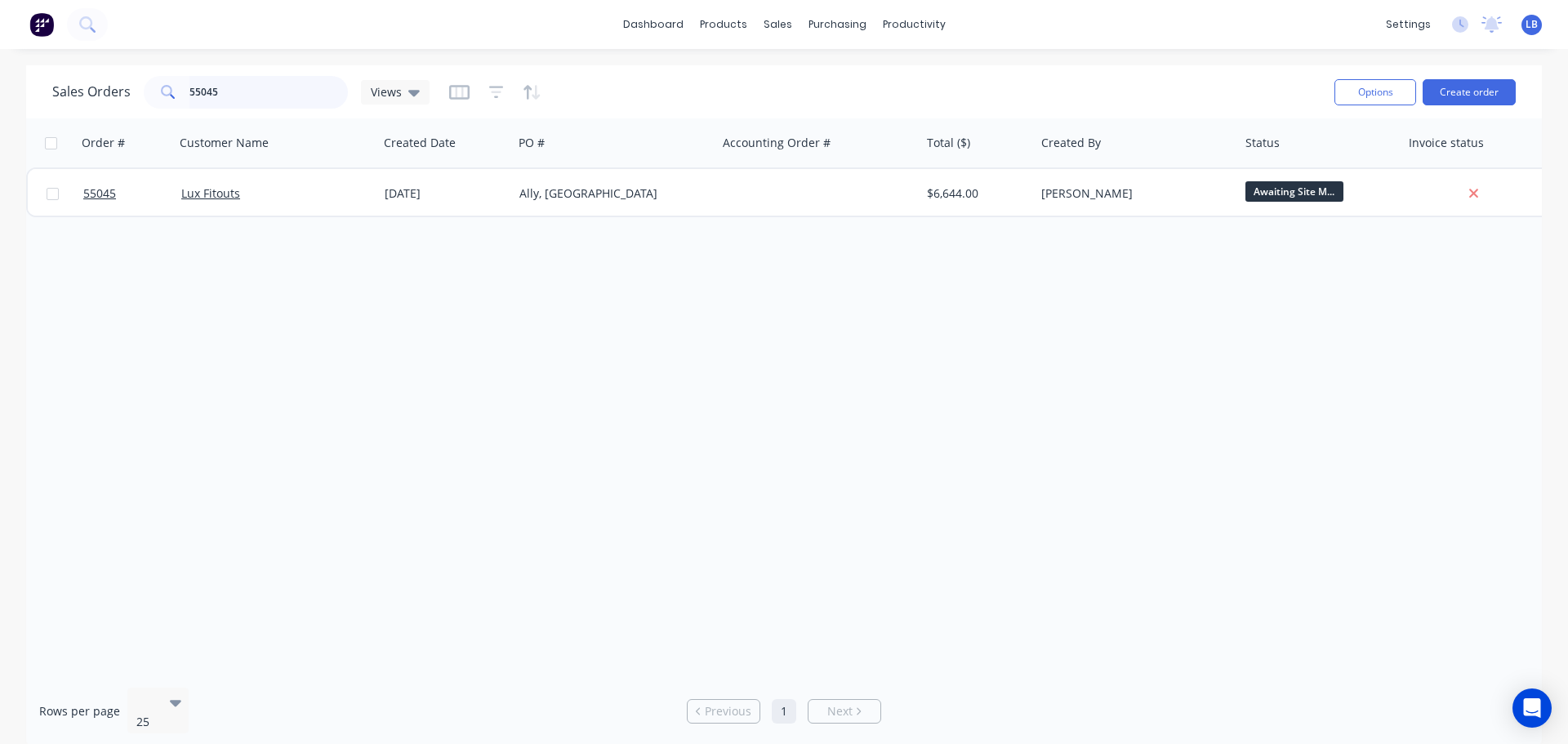
click at [237, 95] on input "55045" at bounding box center [269, 92] width 159 height 33
type input "5"
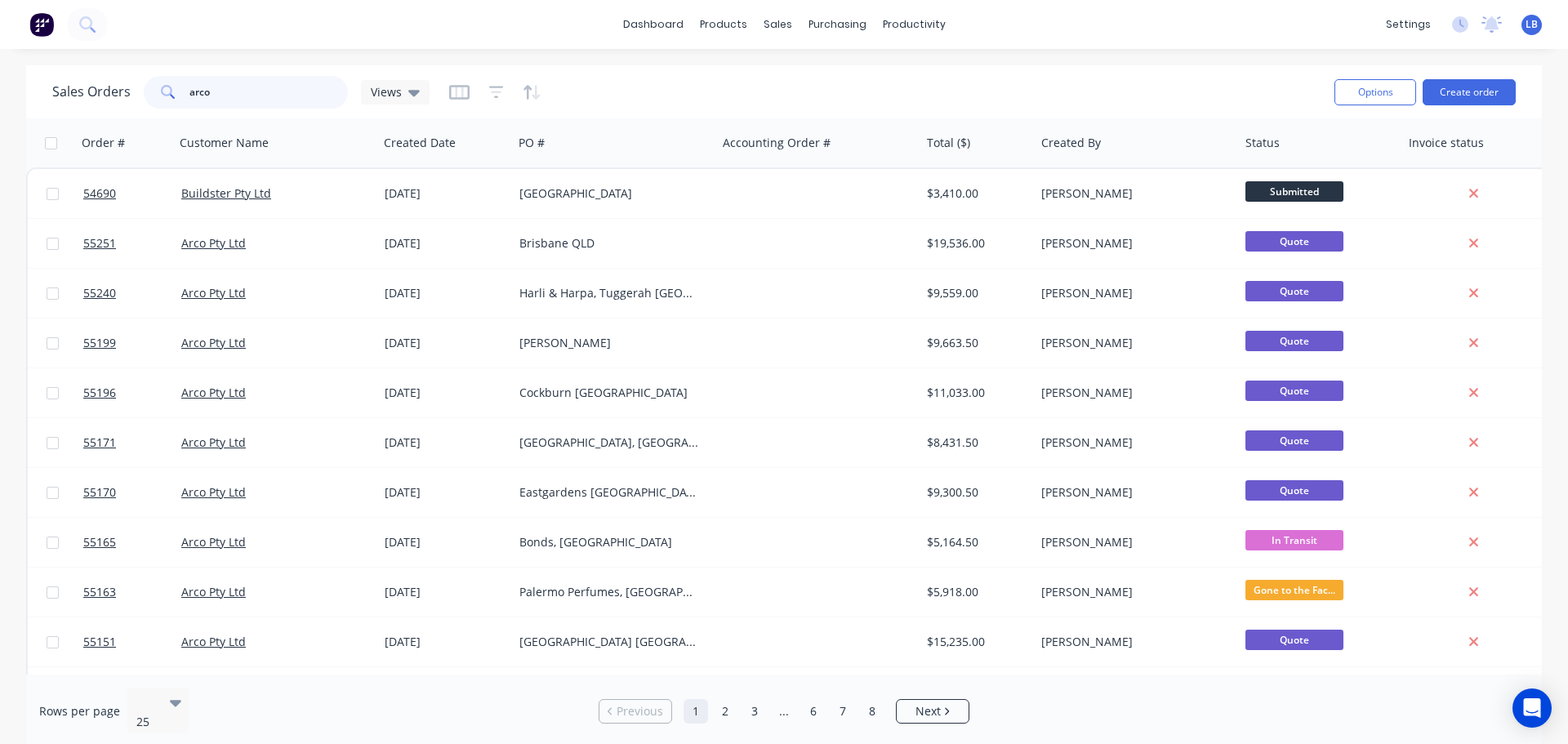
drag, startPoint x: 212, startPoint y: 88, endPoint x: 159, endPoint y: 115, distance: 59.5
click at [159, 115] on div "Sales Orders arco Views Options Create order" at bounding box center [784, 91] width 1516 height 53
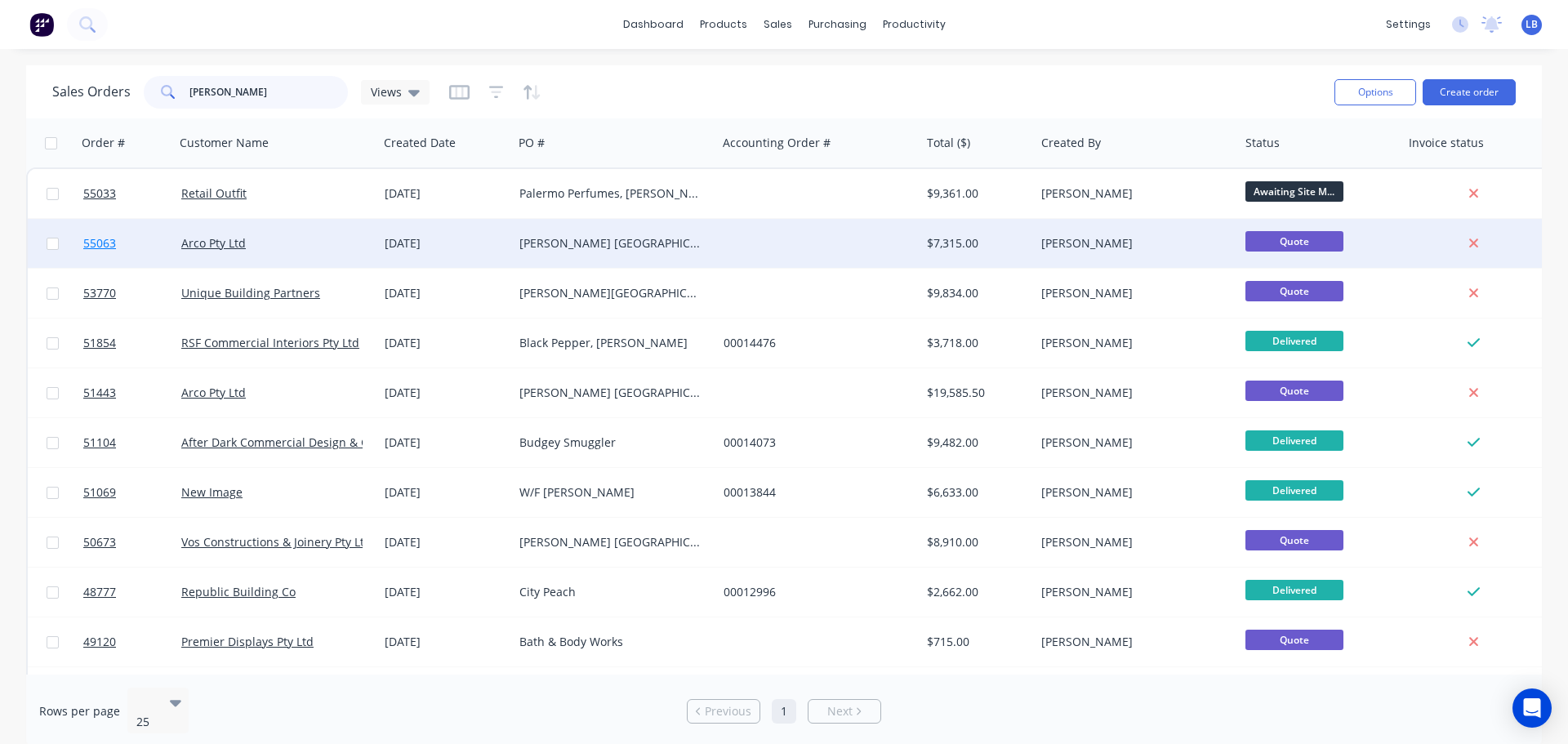
type input "kotara"
click at [97, 245] on span "55063" at bounding box center [99, 244] width 33 height 17
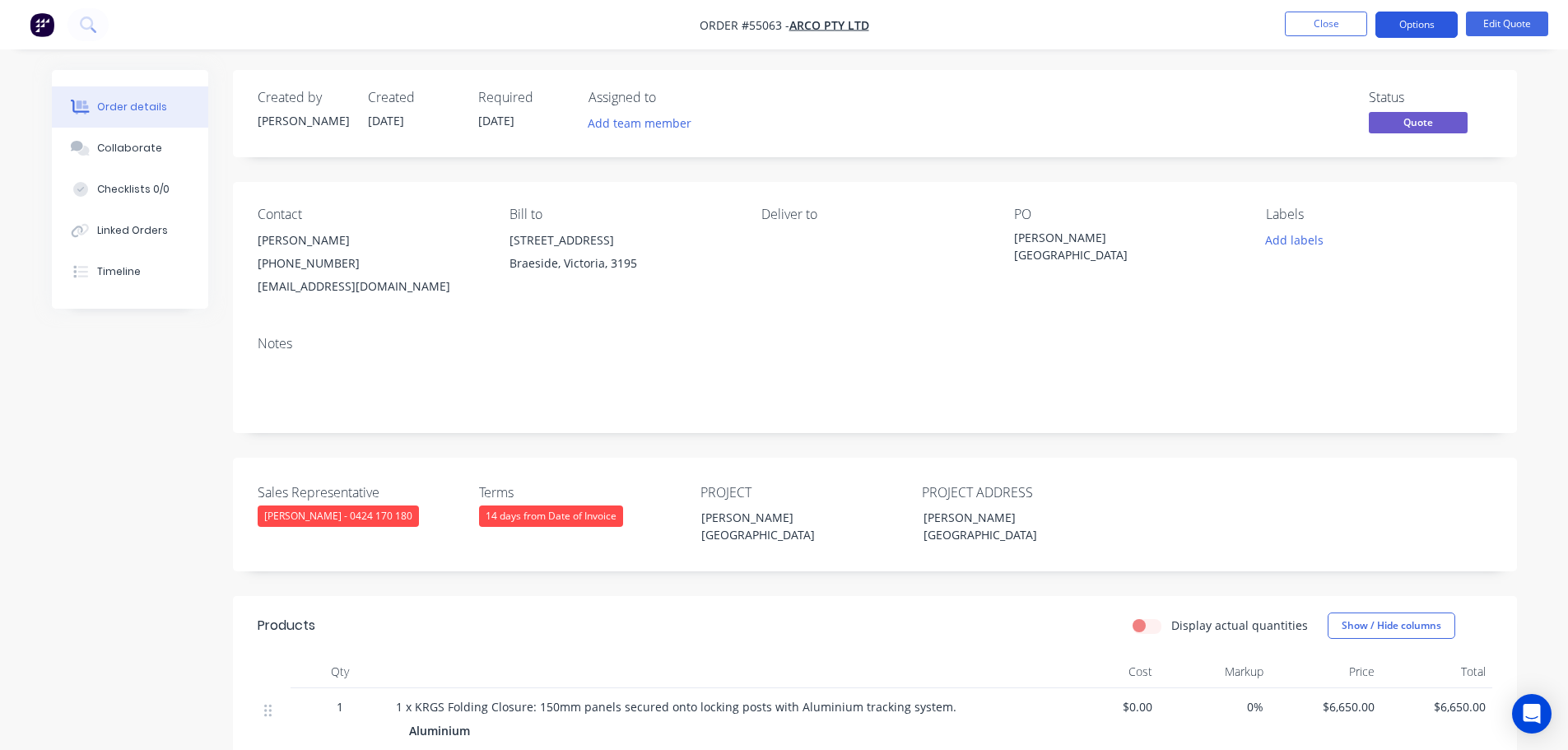
click at [1411, 25] on button "Options" at bounding box center [1417, 24] width 83 height 26
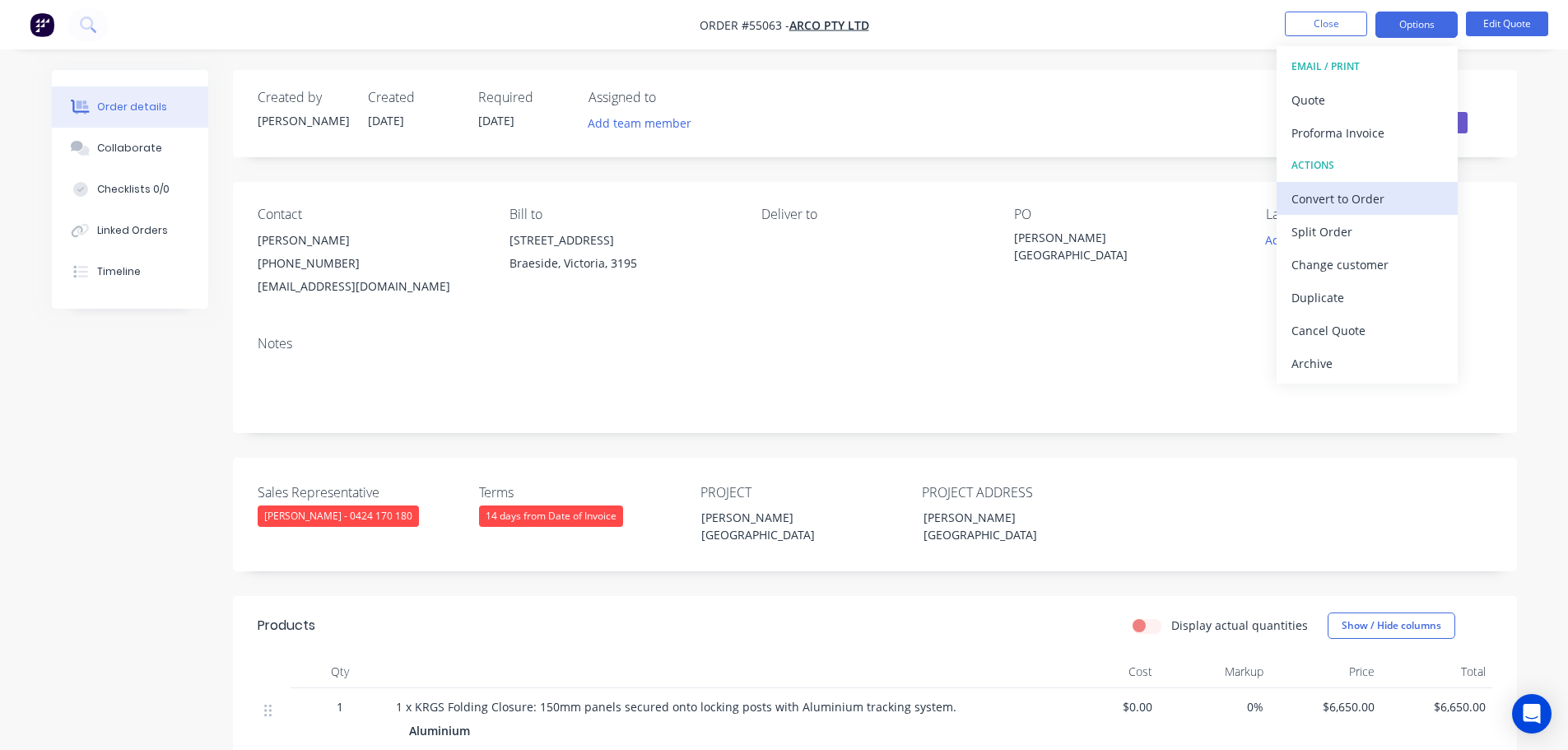
click at [1314, 204] on div "Convert to Order" at bounding box center [1366, 198] width 151 height 23
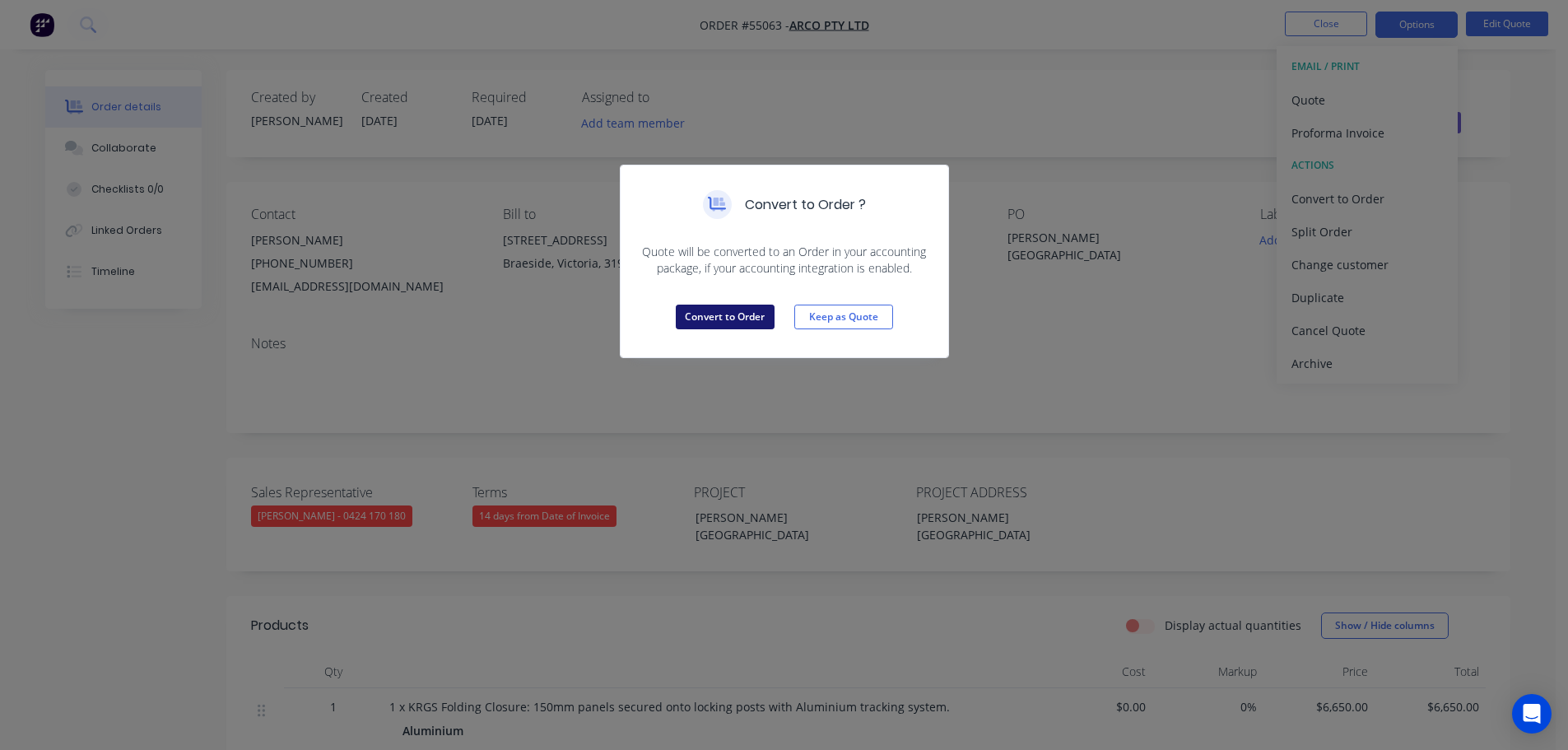
click at [717, 318] on button "Convert to Order" at bounding box center [724, 317] width 99 height 24
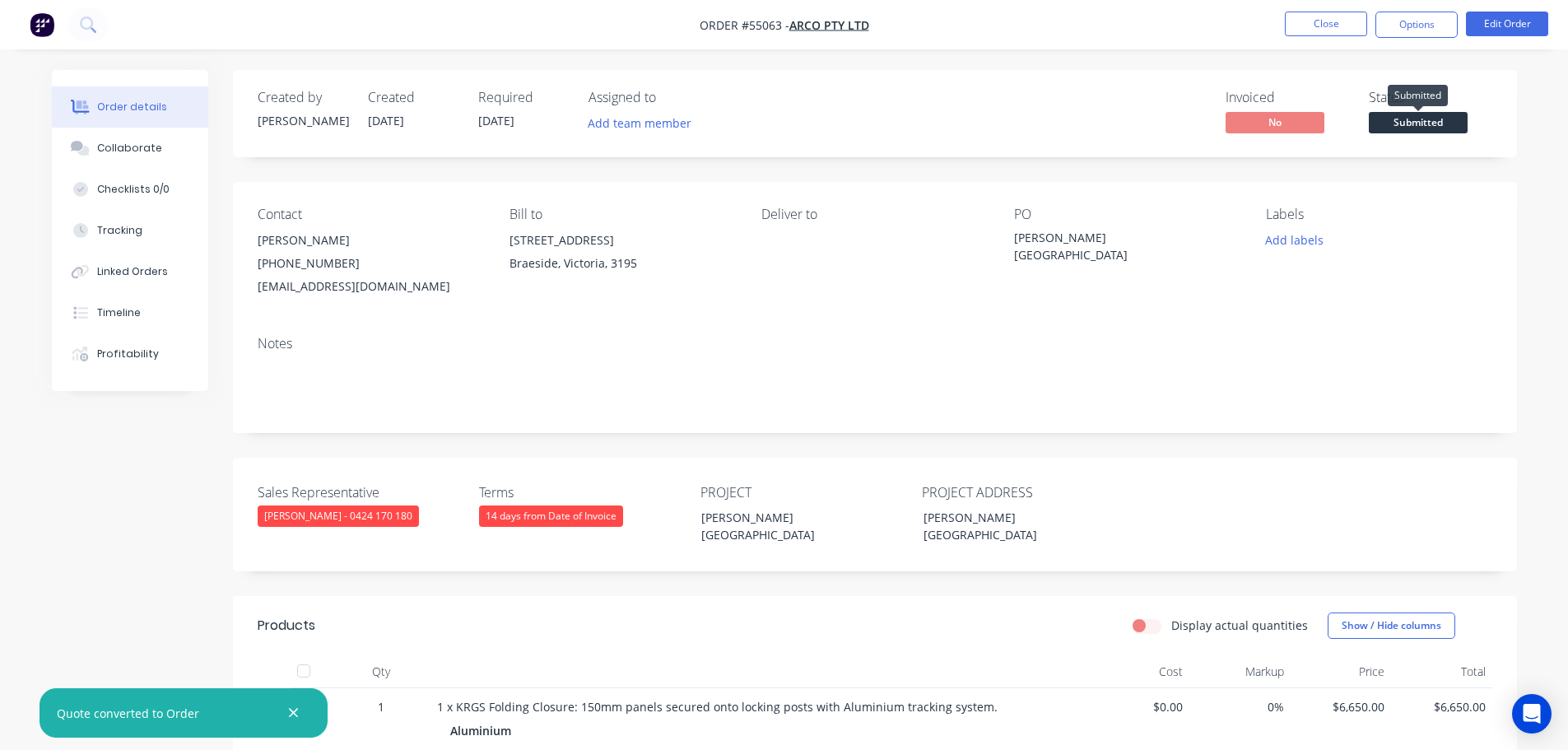
click at [1402, 124] on span "Submitted" at bounding box center [1418, 122] width 99 height 21
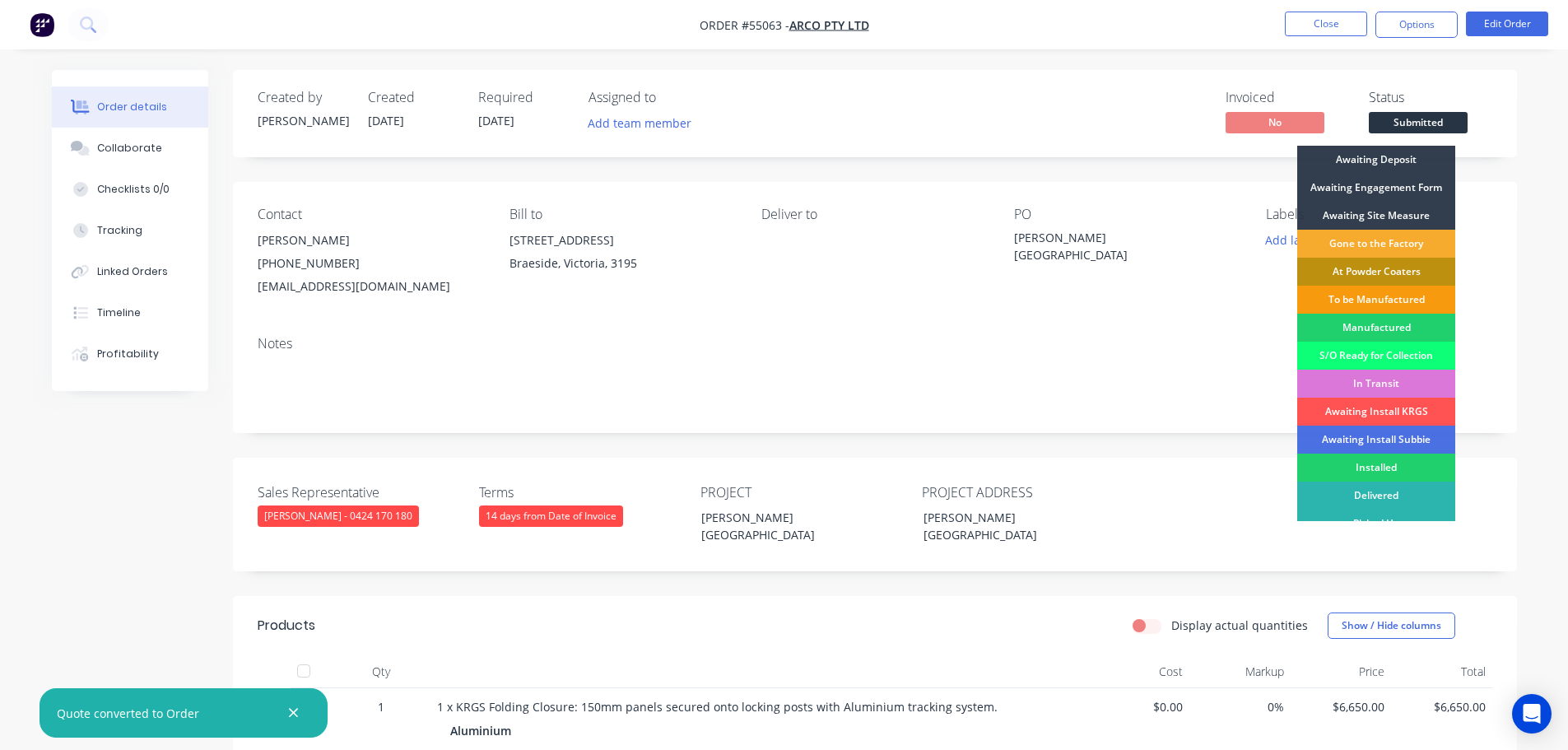
click at [1357, 243] on div "Gone to the Factory" at bounding box center [1376, 244] width 158 height 28
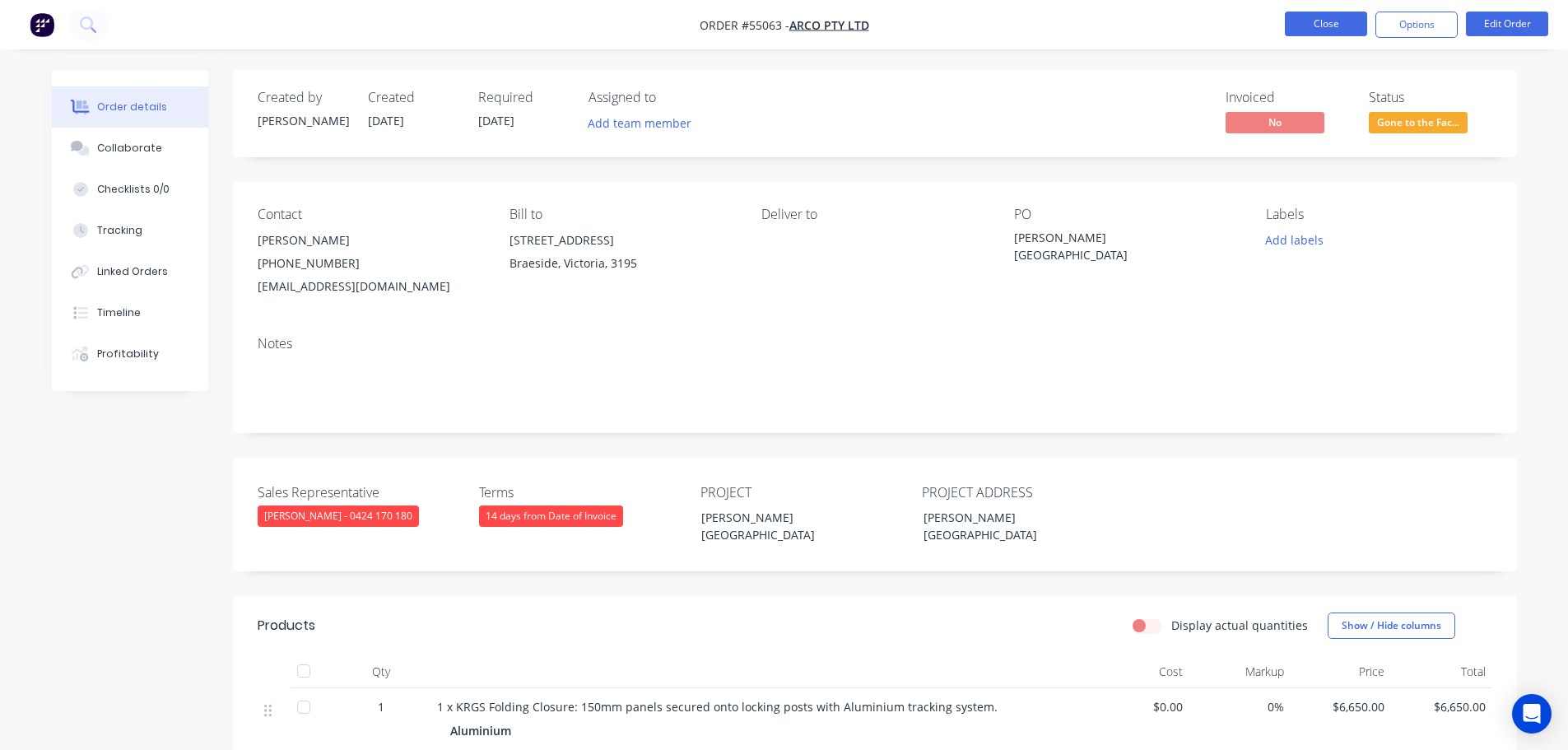
click at [1324, 17] on button "Close" at bounding box center [1326, 23] width 83 height 24
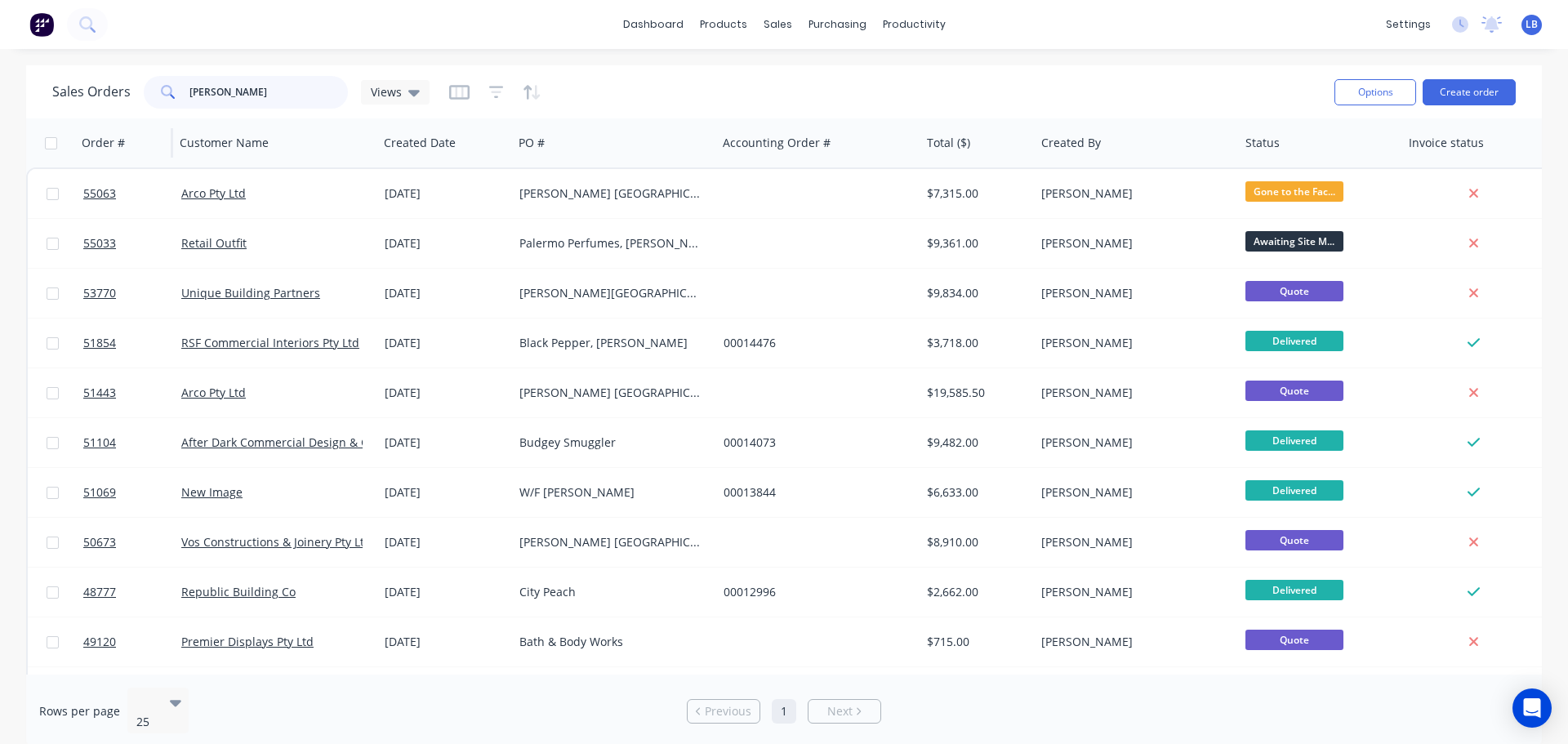
drag, startPoint x: 227, startPoint y: 88, endPoint x: 163, endPoint y: 118, distance: 70.7
click at [163, 118] on div "Sales Orders kotara Views Options Create order Order # Customer Name Created Da…" at bounding box center [784, 406] width 1516 height 683
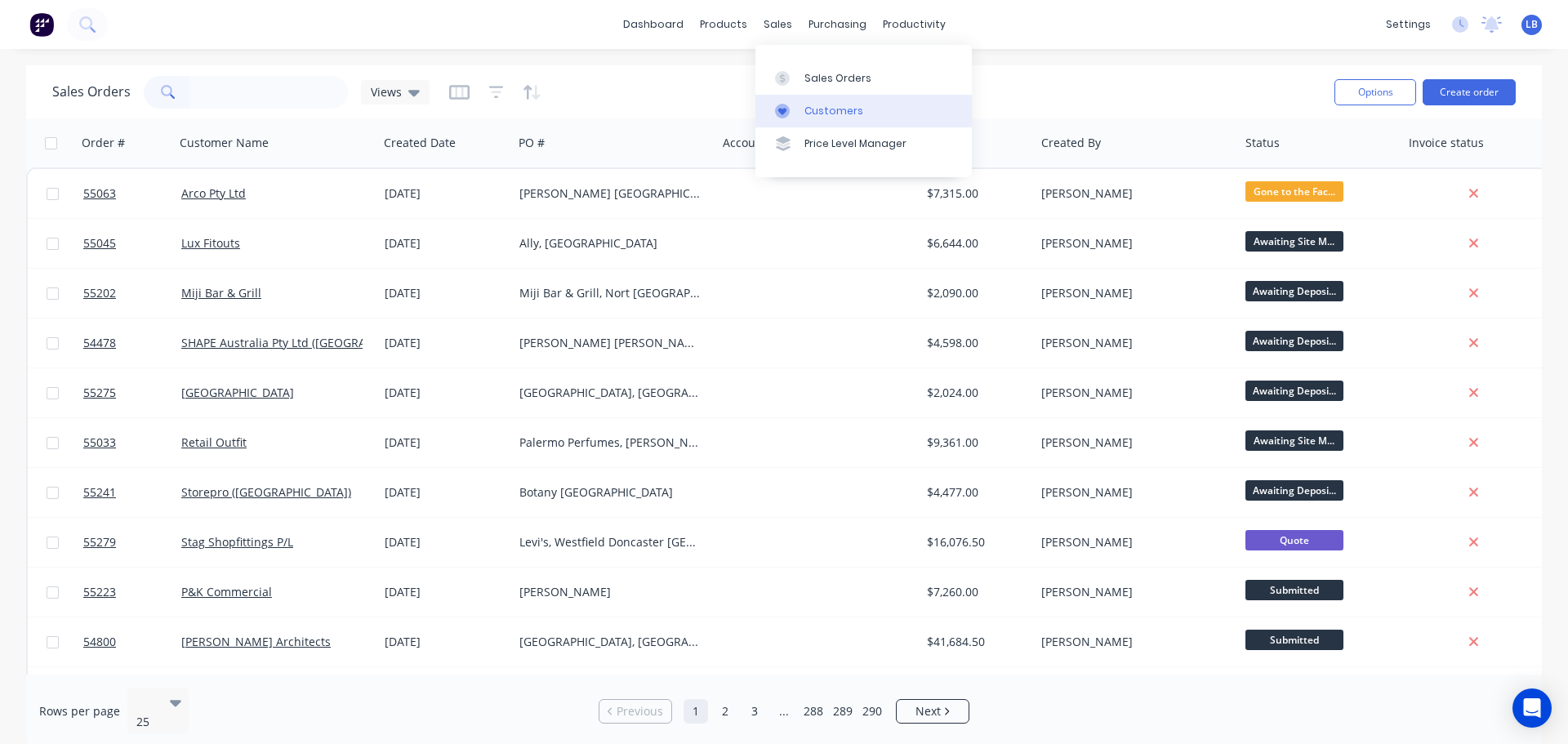
click at [815, 106] on div "Customers" at bounding box center [833, 111] width 59 height 15
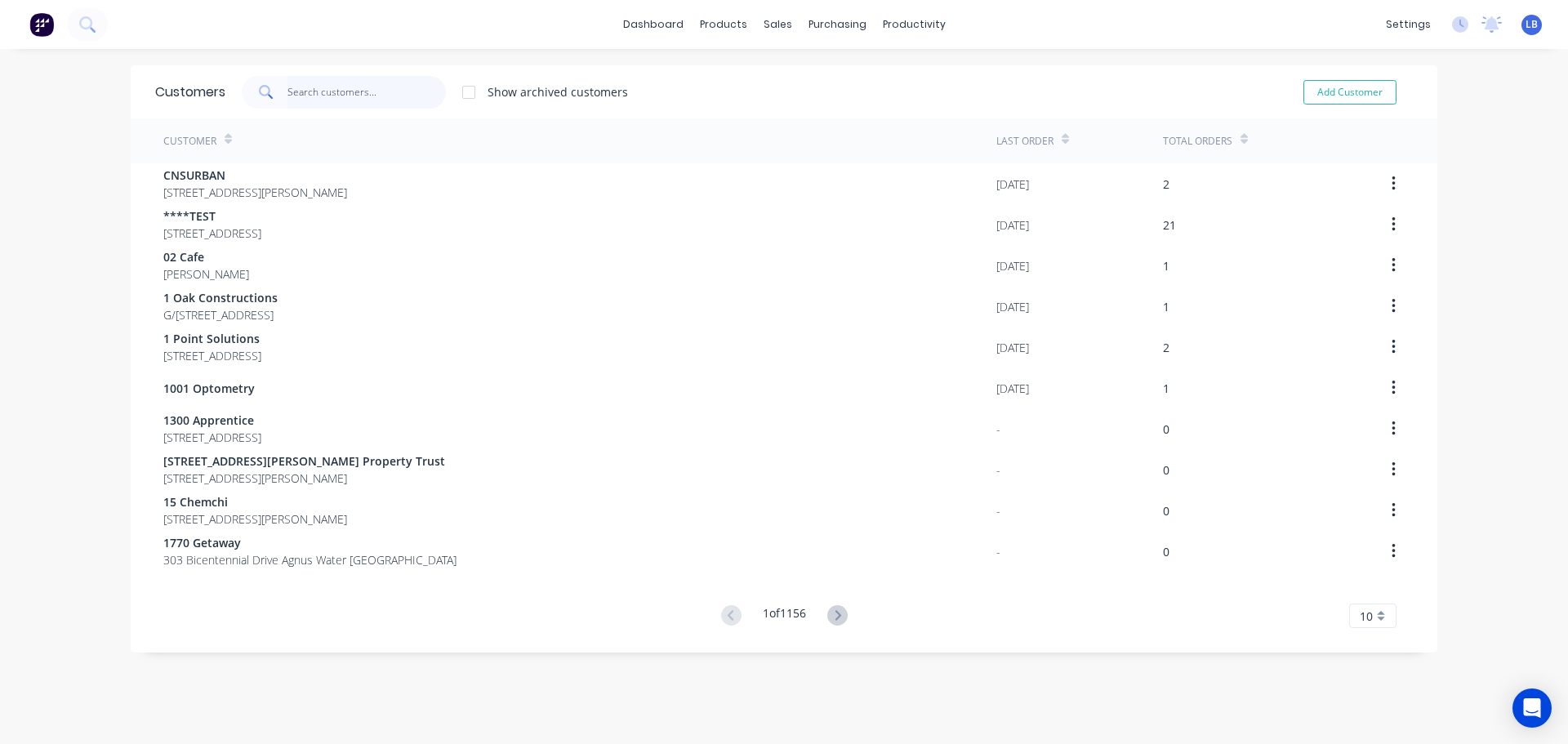
click at [333, 98] on input "text" at bounding box center [367, 92] width 159 height 33
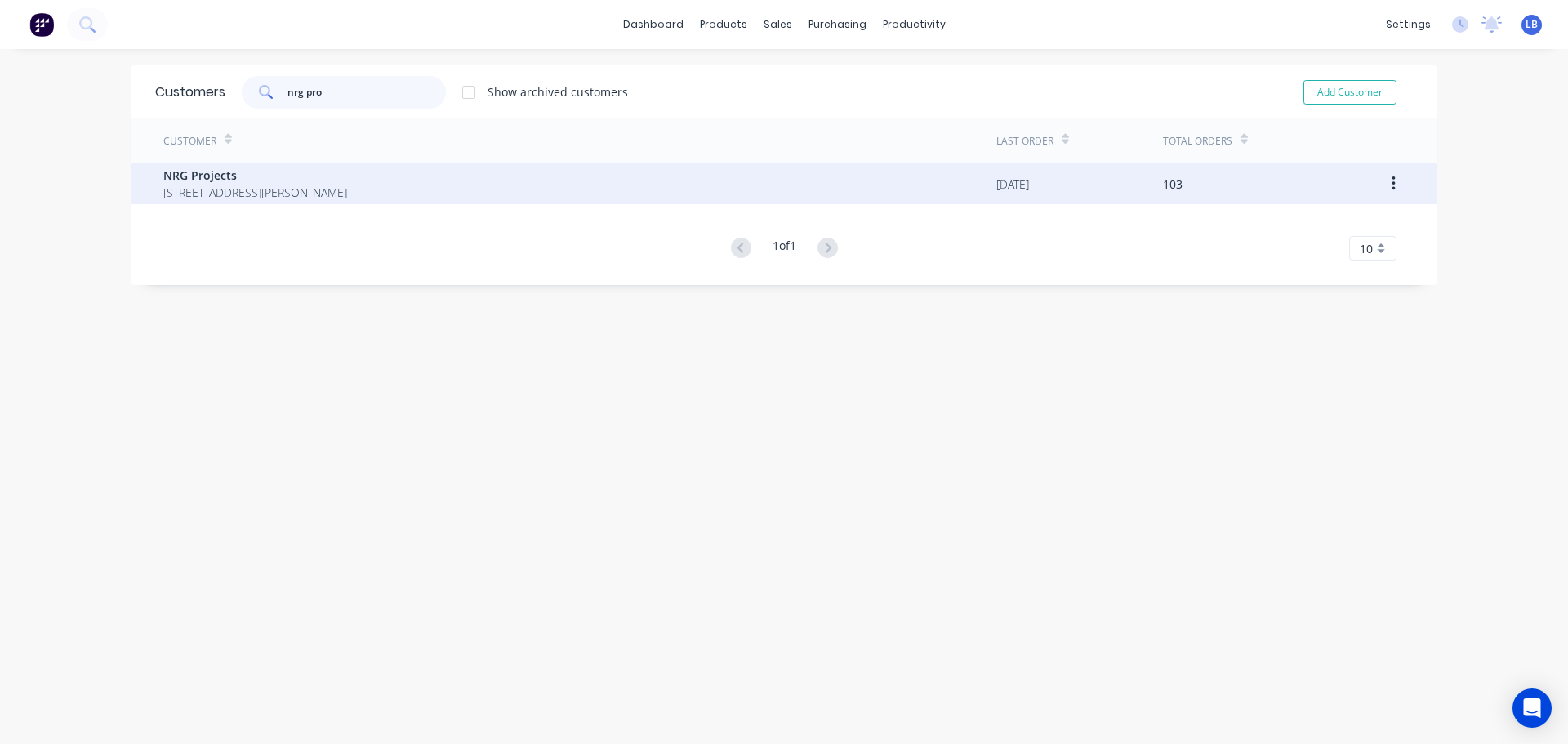
type input "nrg pro"
click at [166, 184] on span "8 Merola Way Campbellfield 3061" at bounding box center [254, 192] width 183 height 17
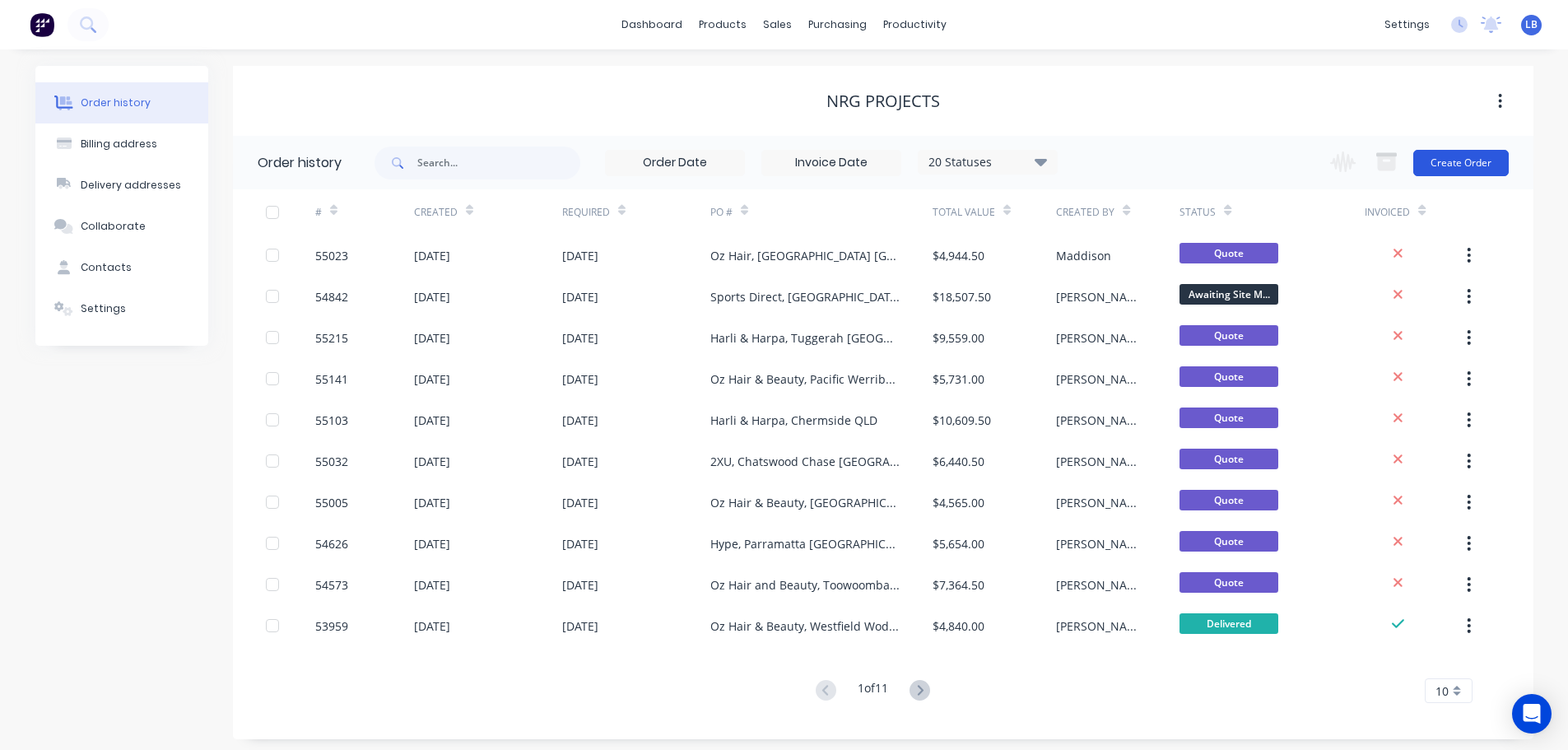
click at [1463, 165] on button "Create Order" at bounding box center [1461, 163] width 96 height 26
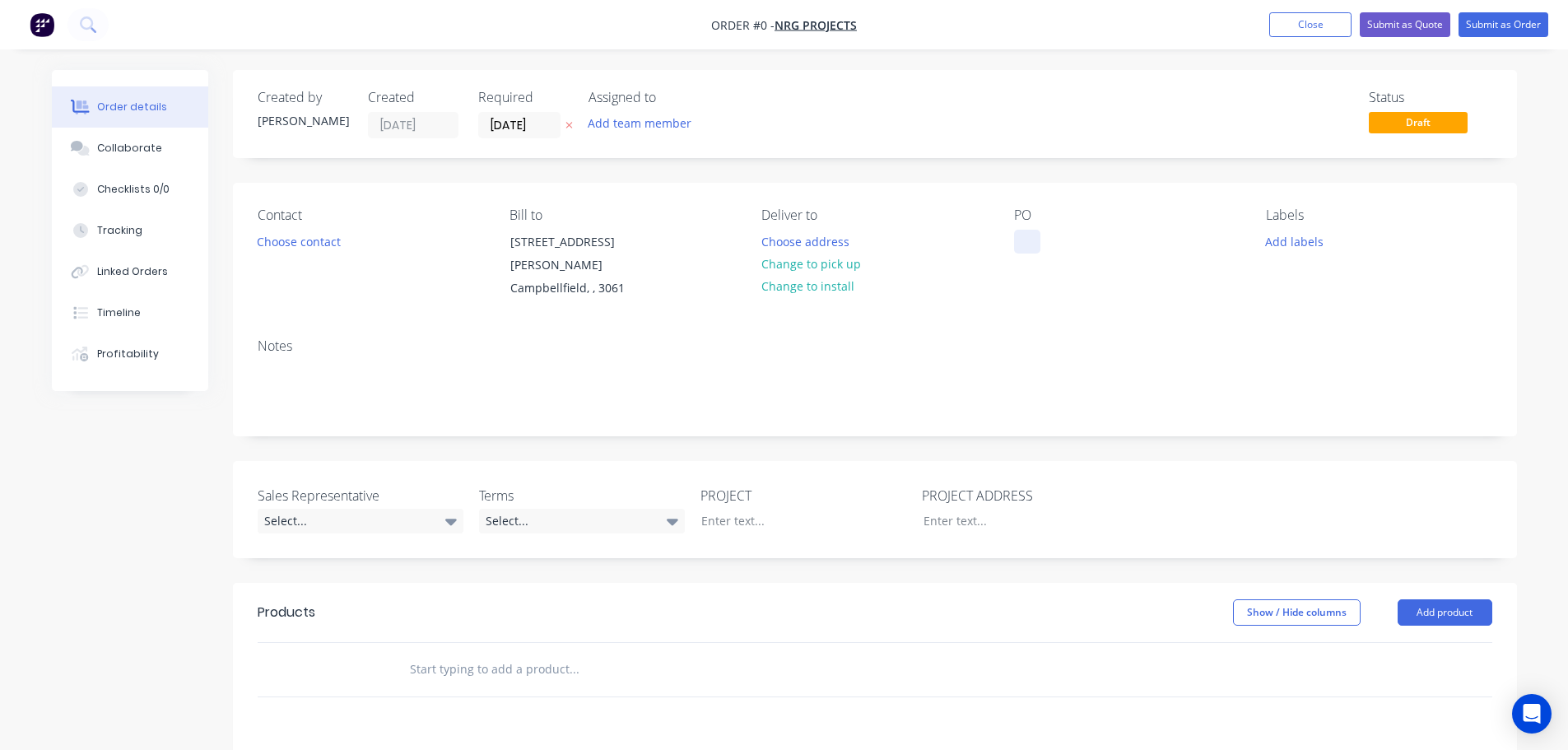
click at [1036, 236] on div at bounding box center [1028, 241] width 26 height 23
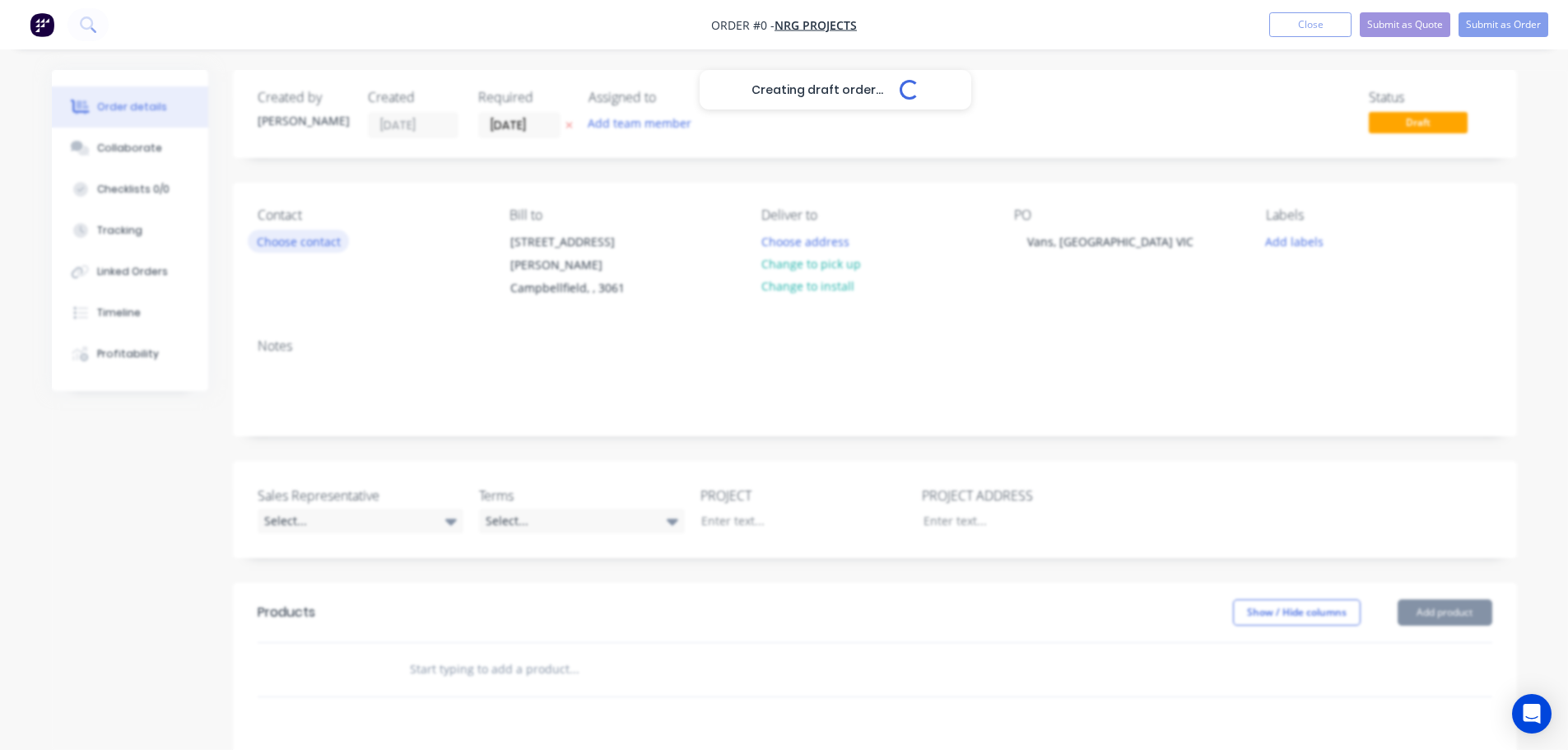
click at [305, 239] on div "Creating draft order... Loading... Order details Collaborate Checklists 0/0 Tra…" at bounding box center [784, 594] width 1499 height 1048
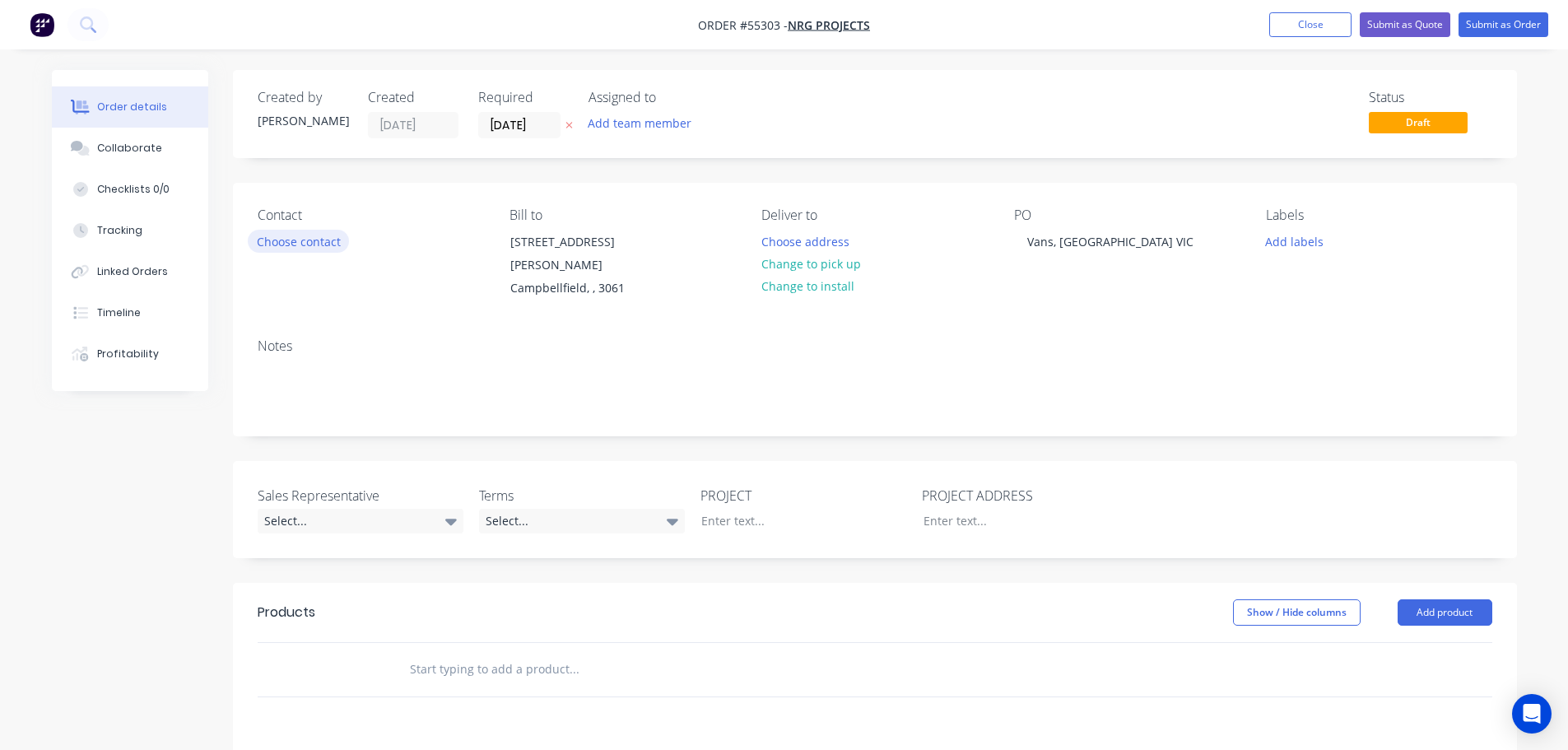
click at [305, 239] on button "Choose contact" at bounding box center [298, 241] width 101 height 23
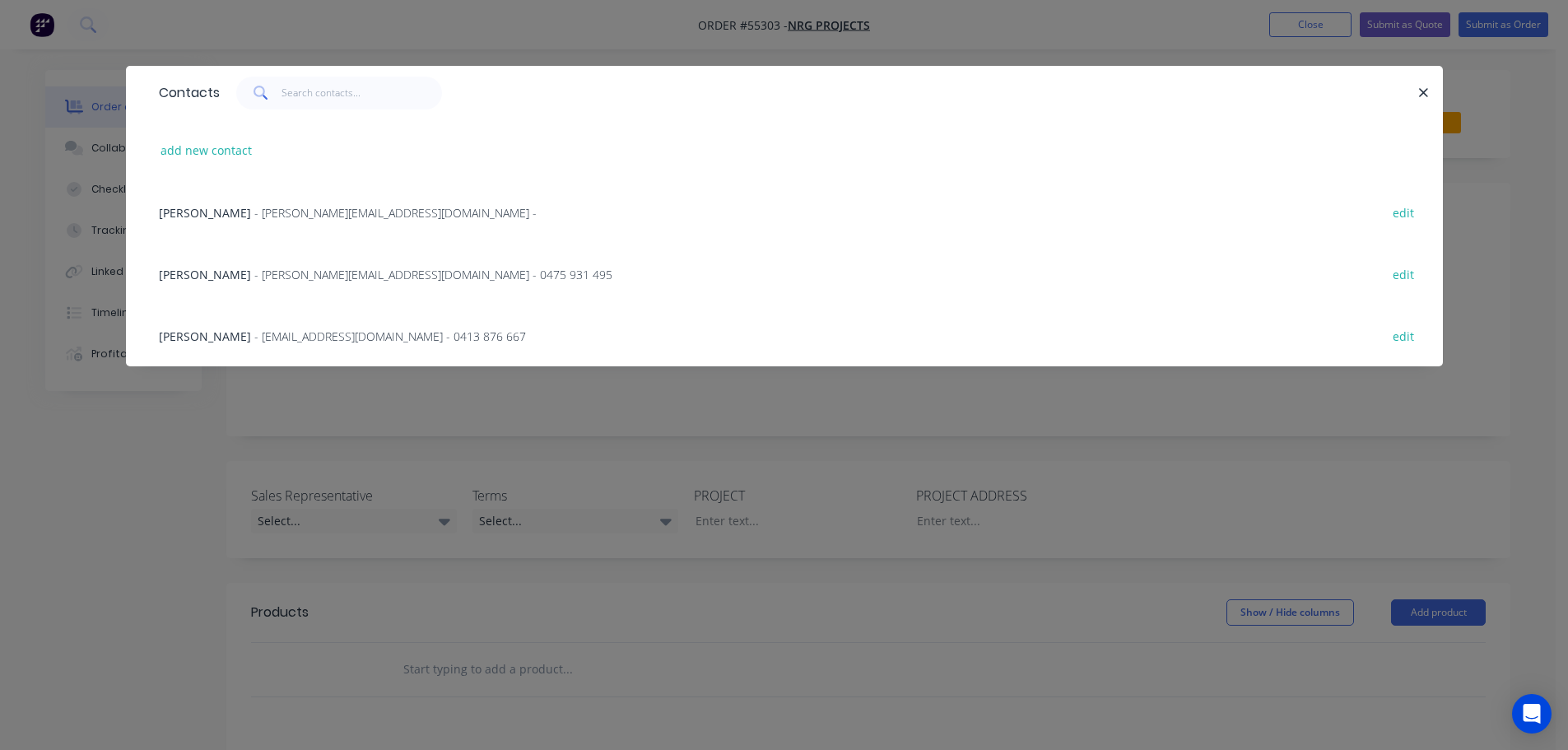
click at [205, 215] on span "Peter Speakman" at bounding box center [205, 212] width 92 height 16
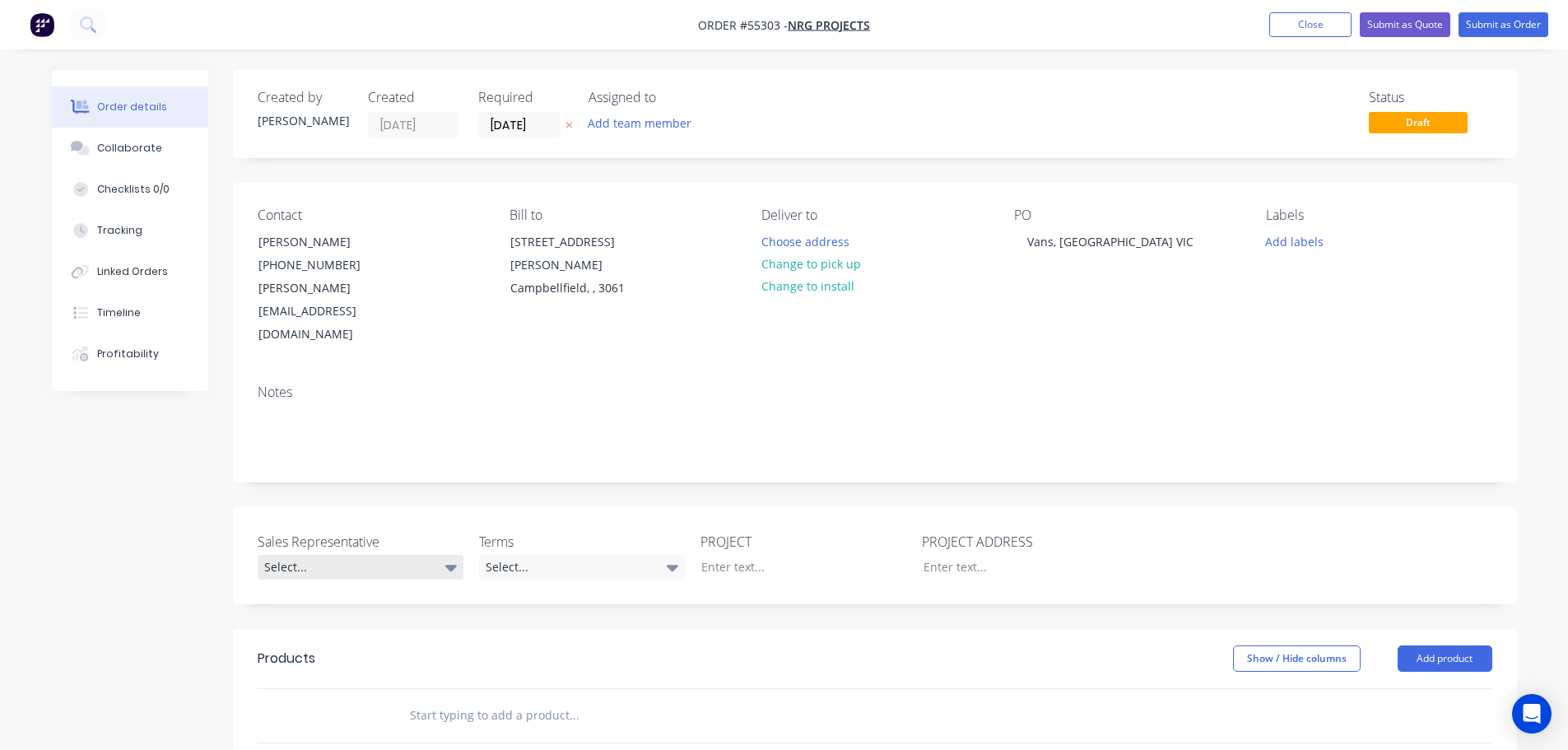
click at [293, 555] on div "Select..." at bounding box center [360, 567] width 206 height 24
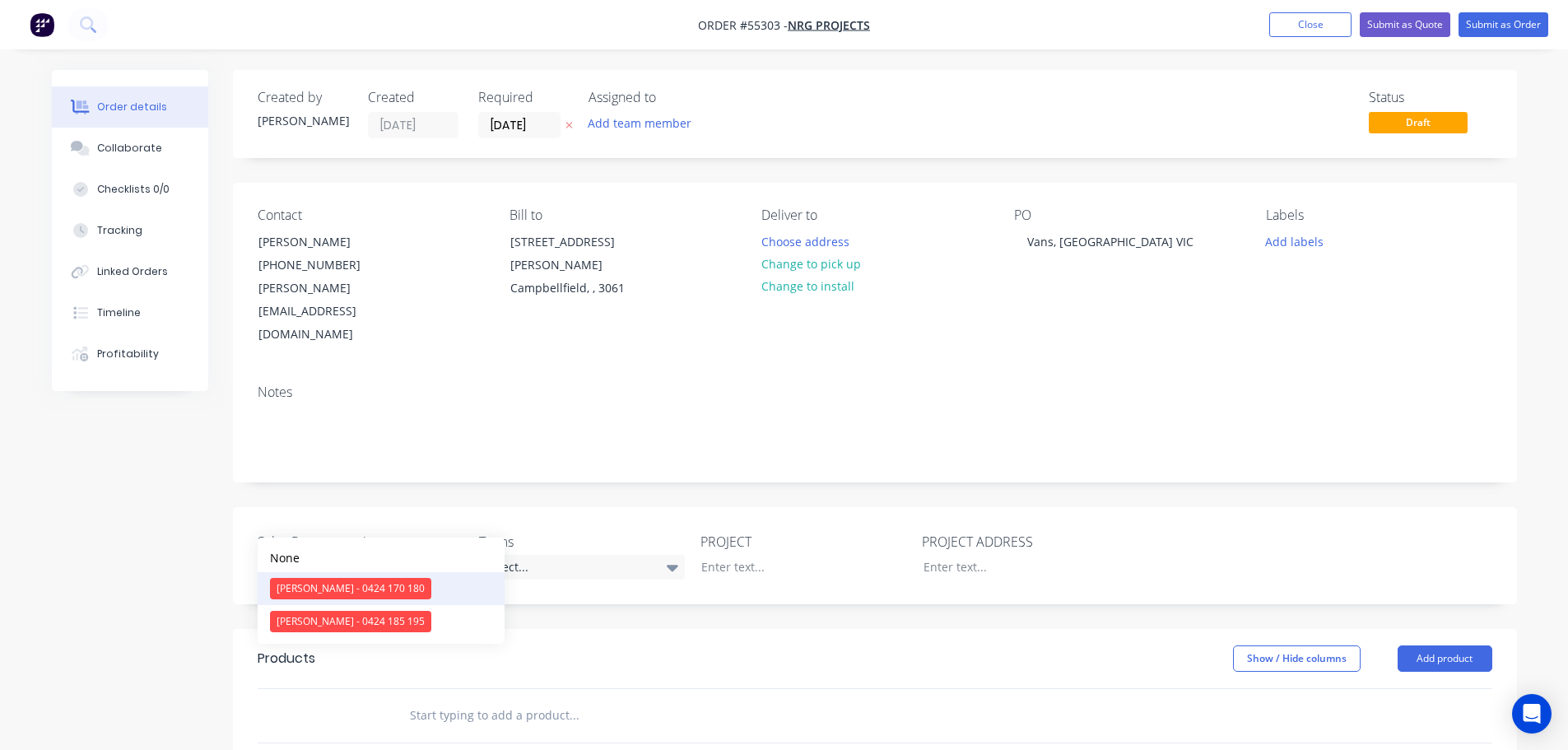
click at [332, 593] on div "Clayton Blackman - 0424 170 180" at bounding box center [351, 589] width 161 height 22
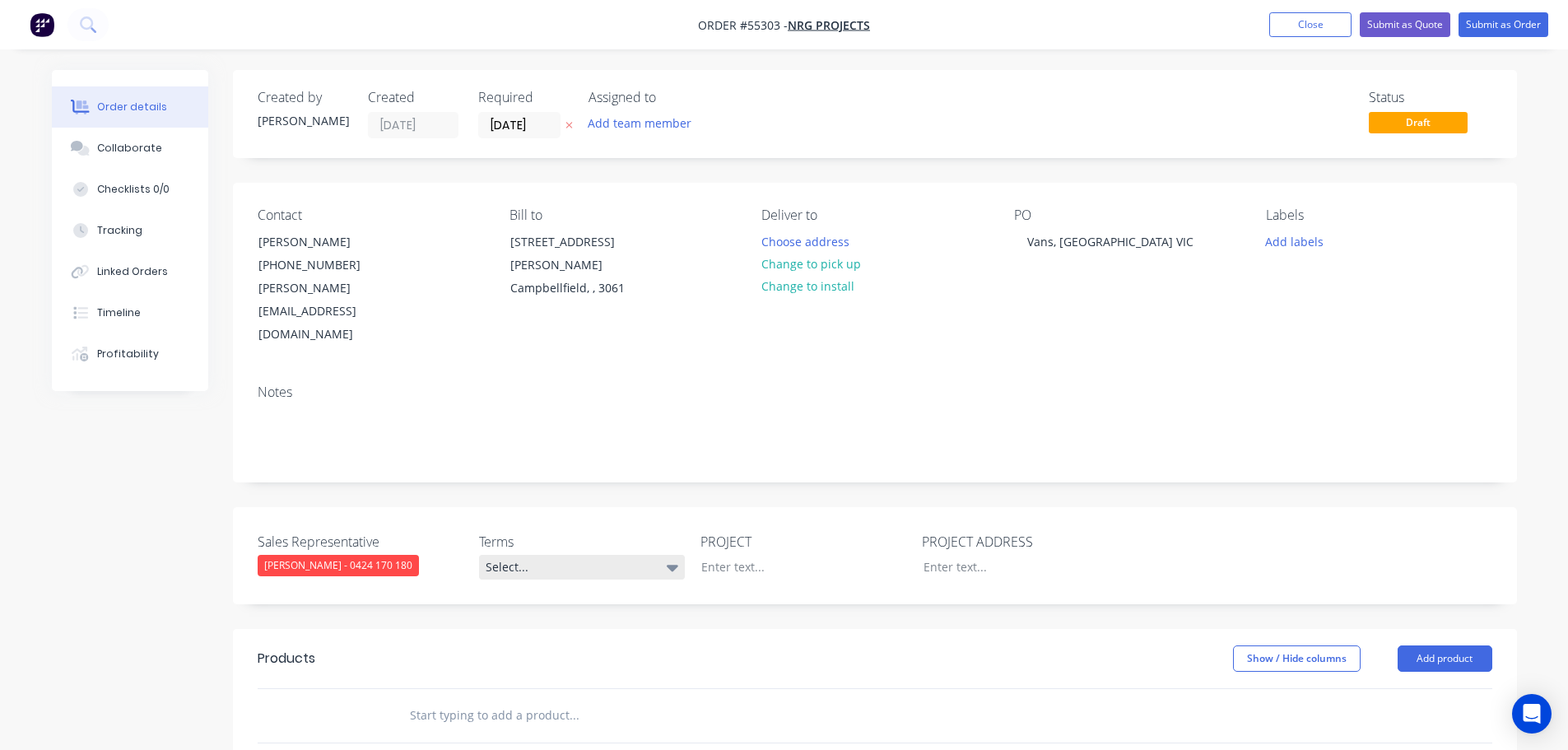
click at [511, 555] on div "Select..." at bounding box center [582, 567] width 206 height 24
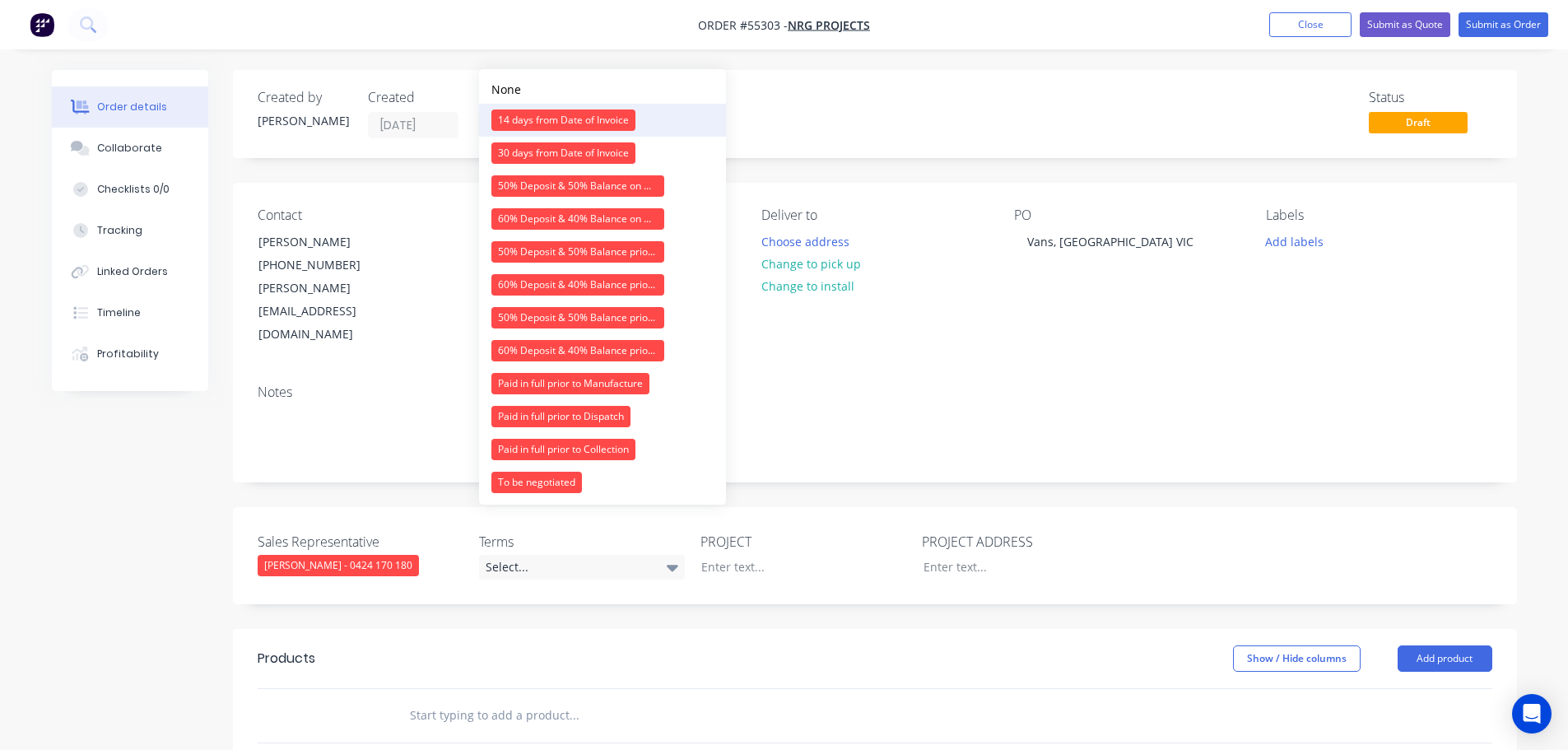
click at [560, 117] on div "14 days from Date of Invoice" at bounding box center [564, 120] width 145 height 22
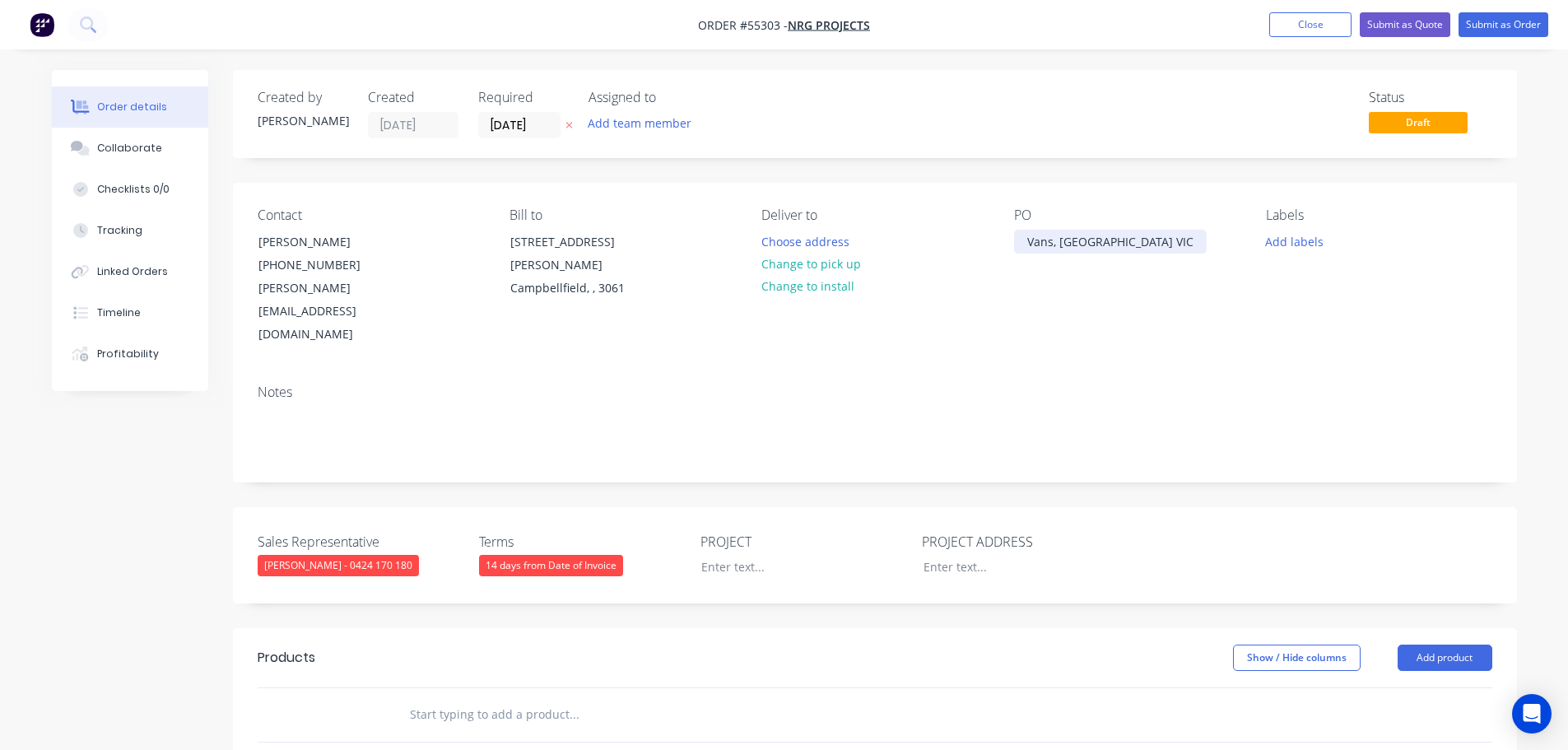
click at [1095, 240] on div "Vans, South Wharf VIC" at bounding box center [1110, 241] width 192 height 23
copy div "Vans, South Wharf VIC"
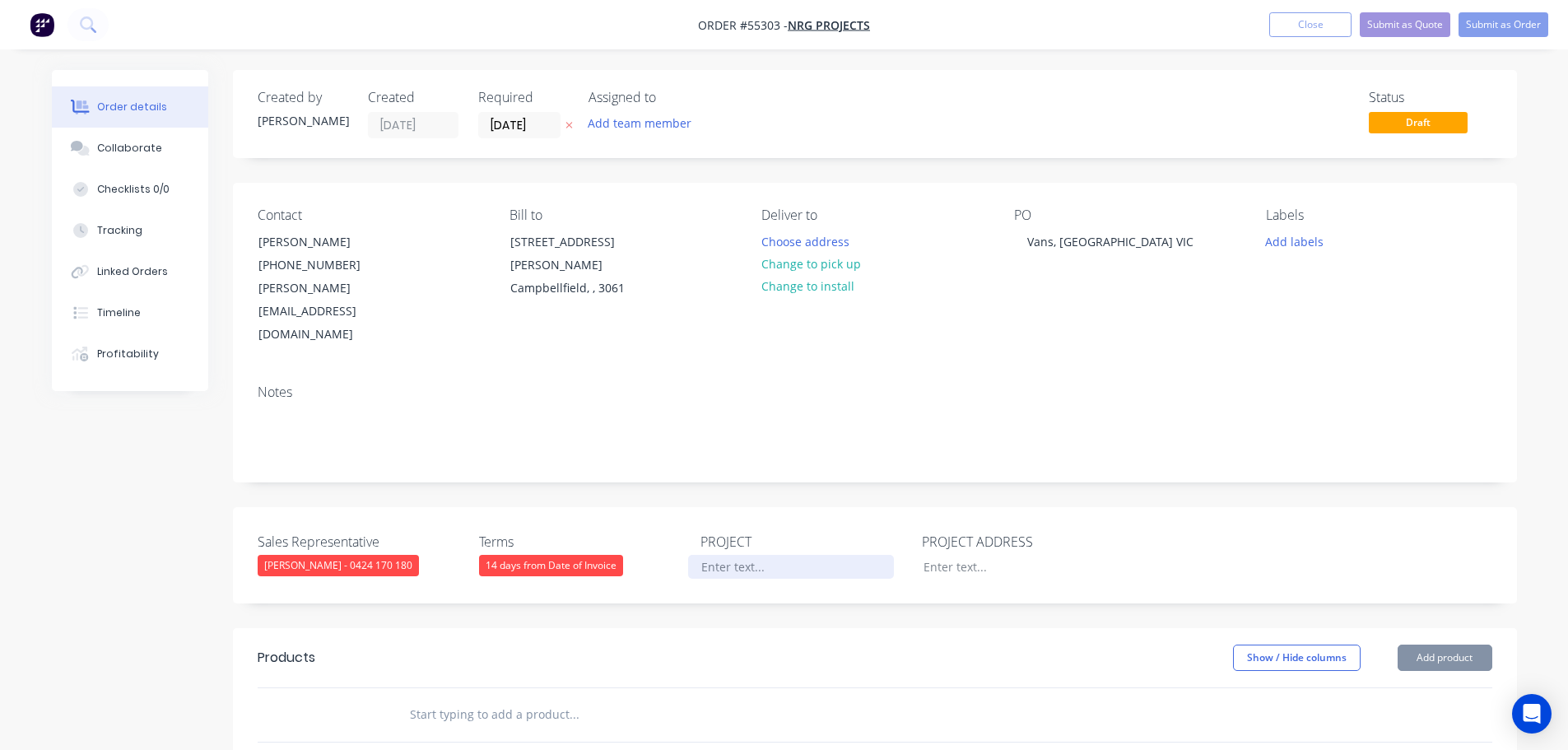
click at [727, 555] on div at bounding box center [790, 566] width 206 height 23
paste div
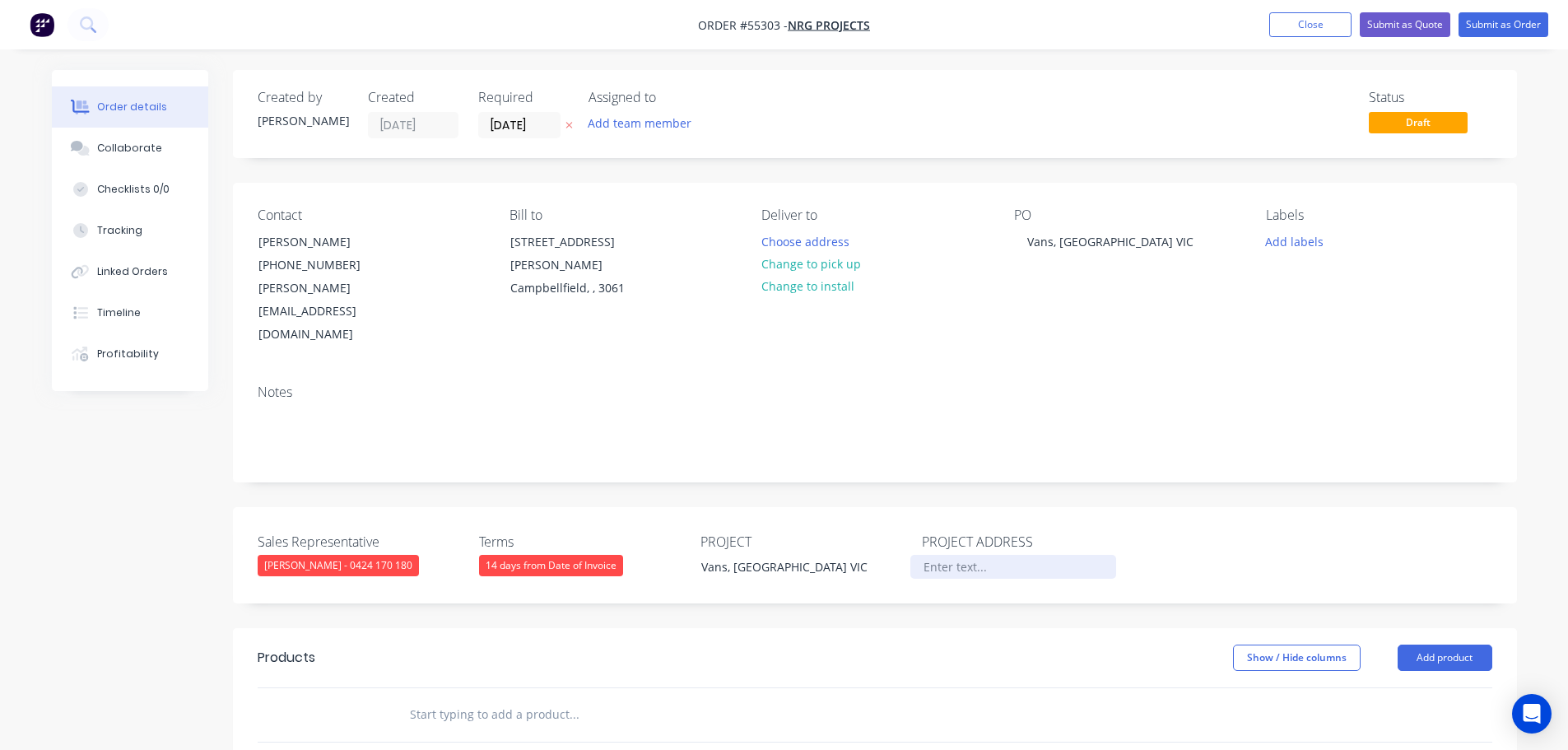
click at [941, 555] on div at bounding box center [1012, 566] width 206 height 23
paste div
click at [1027, 555] on div "Vans, South Wharf VIC" at bounding box center [1012, 566] width 206 height 23
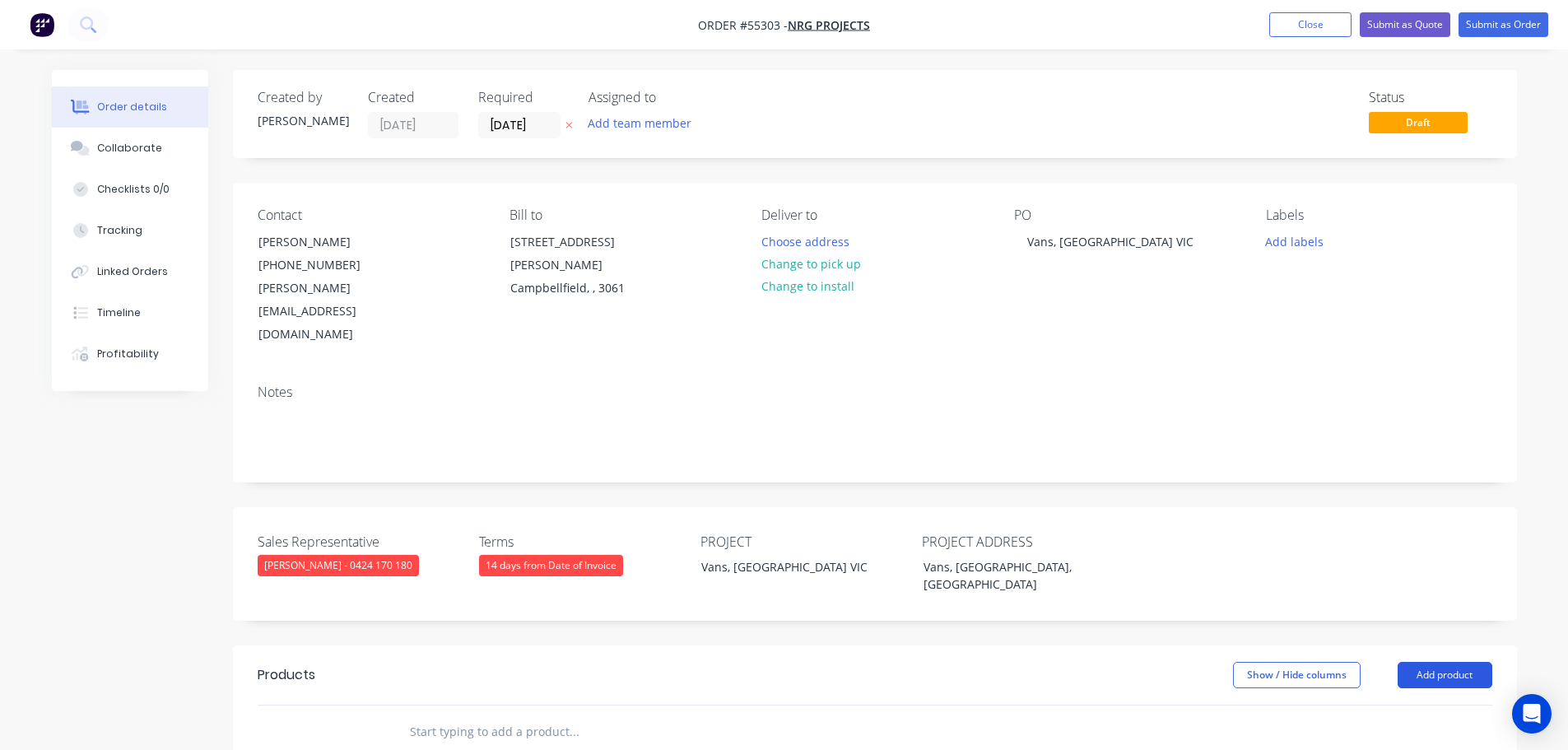
click at [1419, 662] on button "Add product" at bounding box center [1445, 675] width 95 height 26
click at [1392, 705] on div "Product catalogue" at bounding box center [1414, 716] width 127 height 23
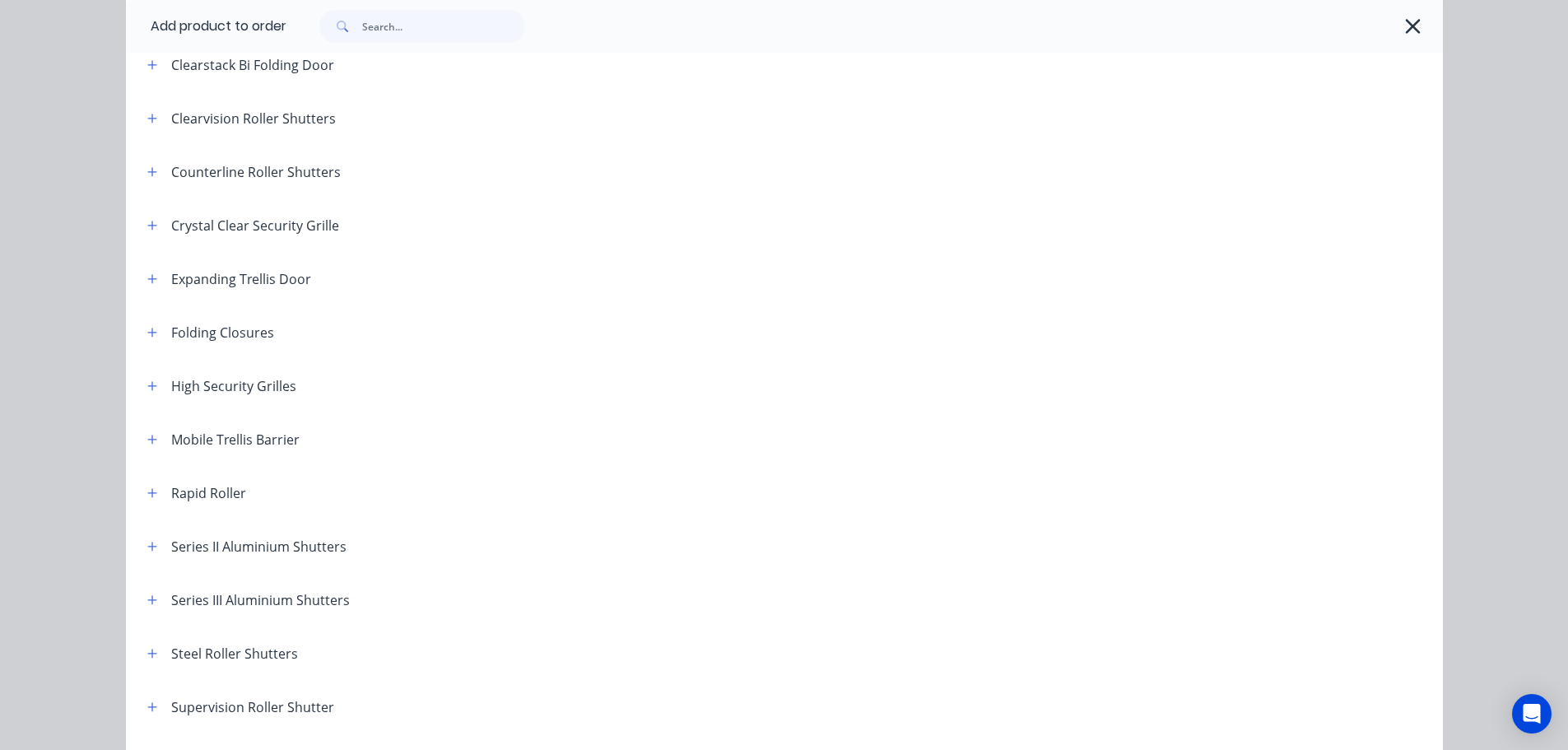
scroll to position [329, 0]
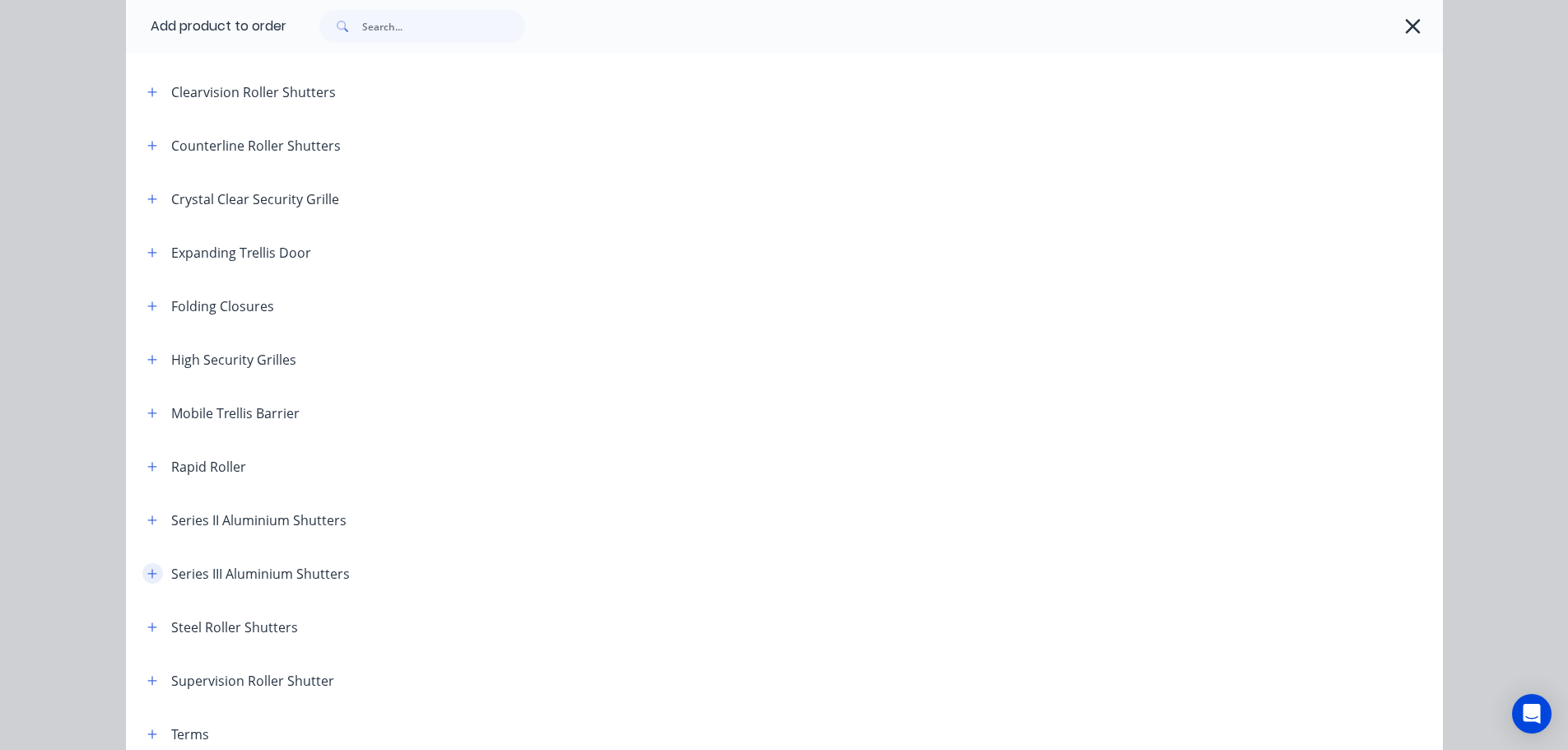
click at [143, 574] on button "button" at bounding box center [153, 574] width 21 height 21
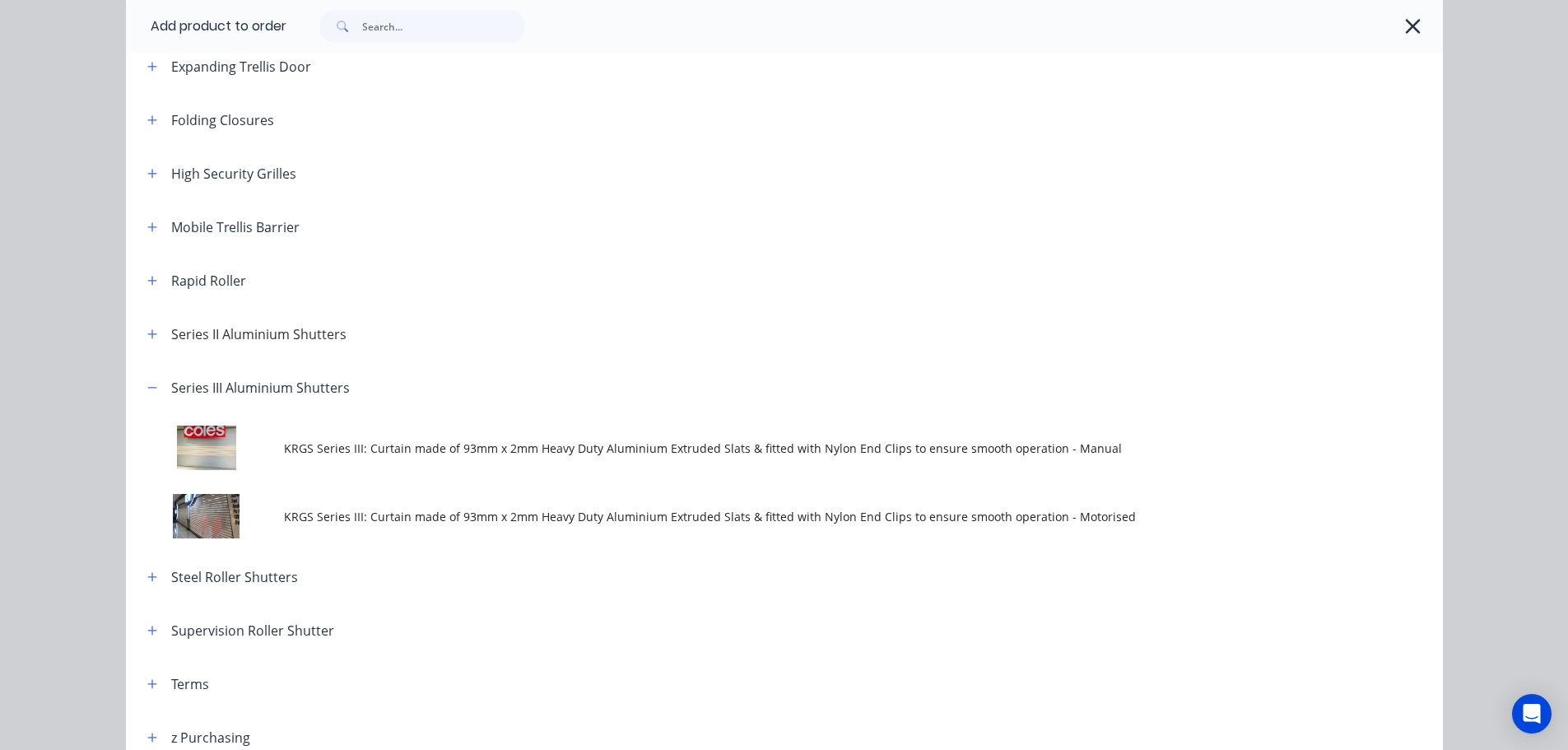
scroll to position [576, 0]
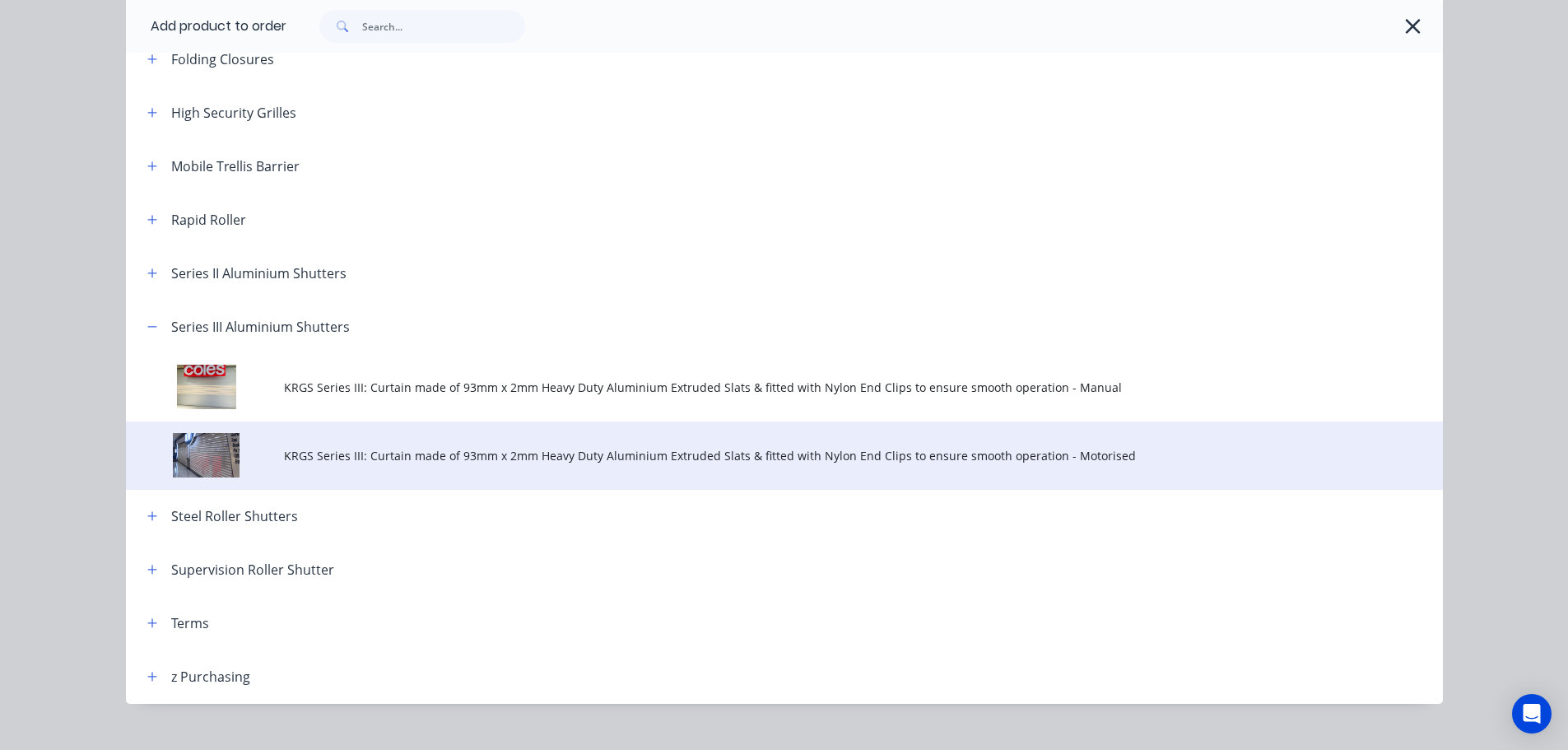
click at [499, 459] on span "KRGS Series III: Curtain made of 93mm x 2mm Heavy Duty Aluminium Extruded Slats…" at bounding box center [748, 455] width 927 height 17
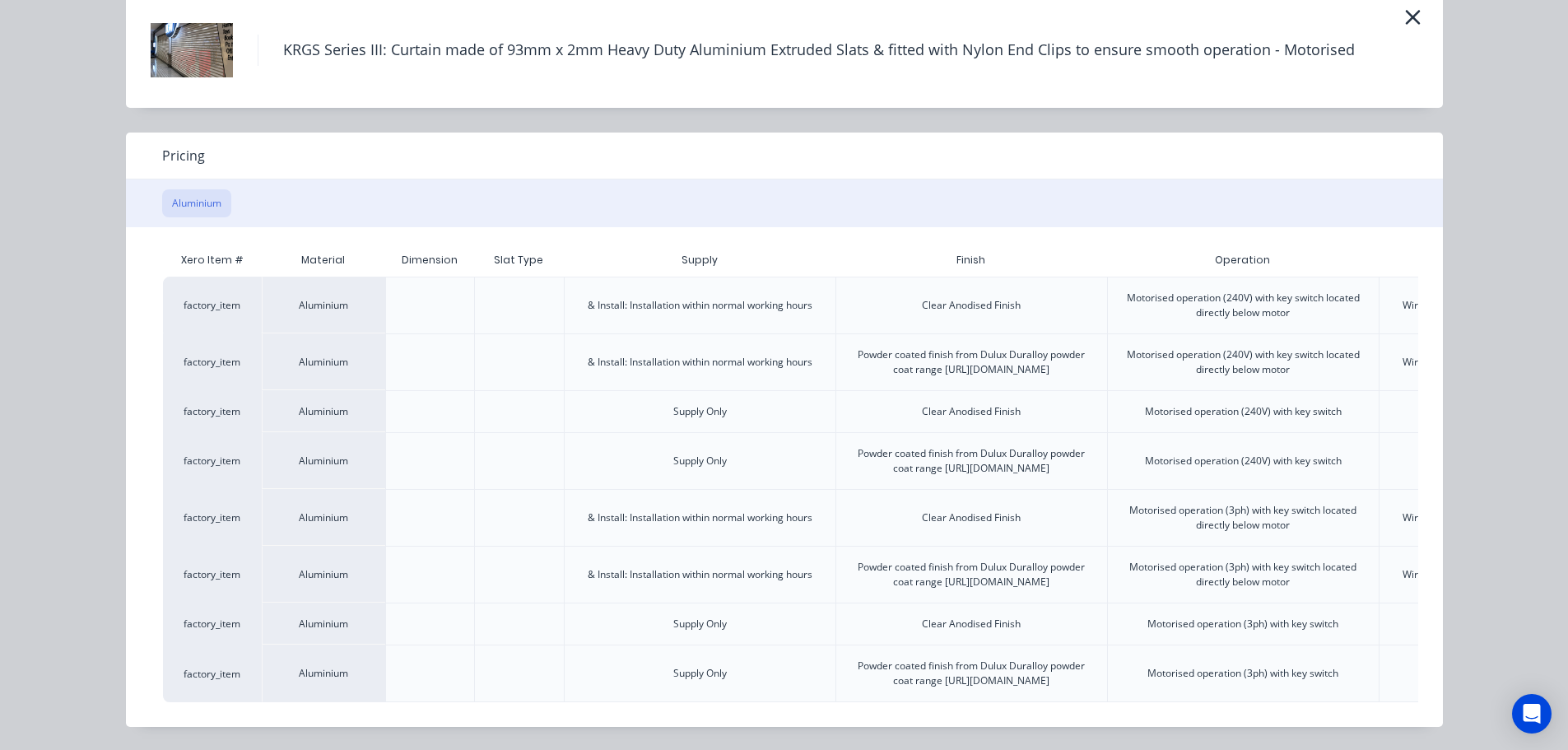
scroll to position [0, 321]
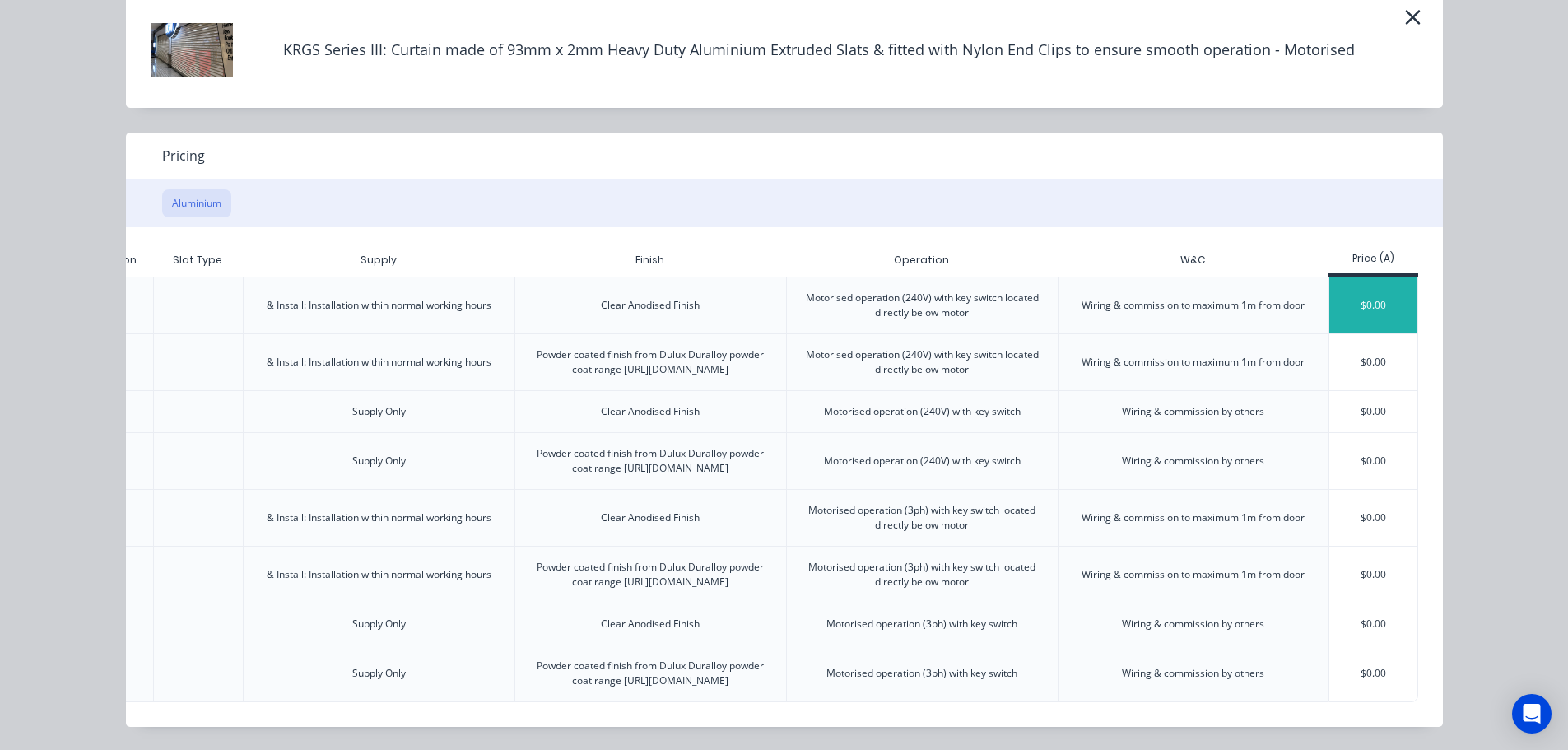
click at [1359, 278] on div "$0.00" at bounding box center [1374, 306] width 88 height 56
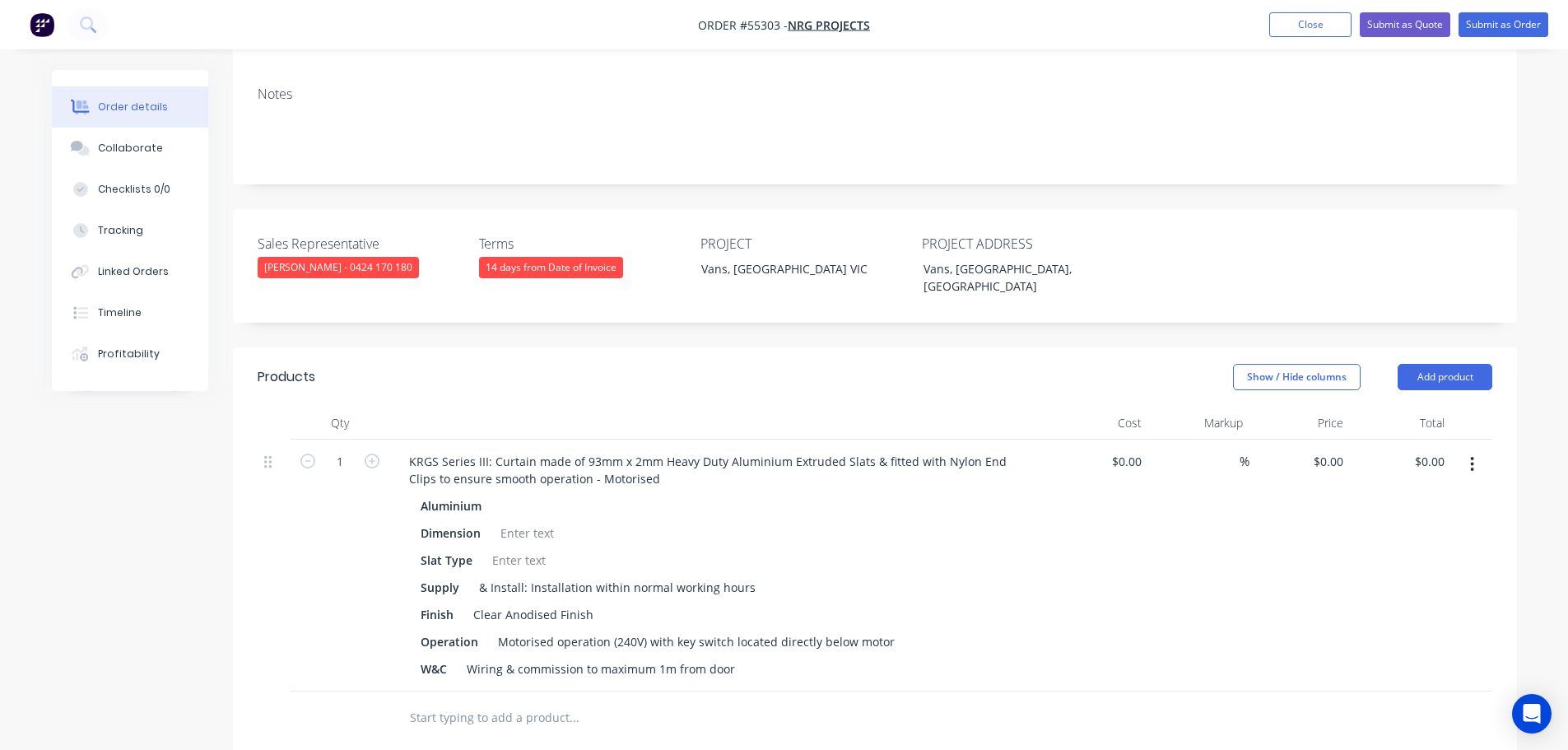
scroll to position [329, 0]
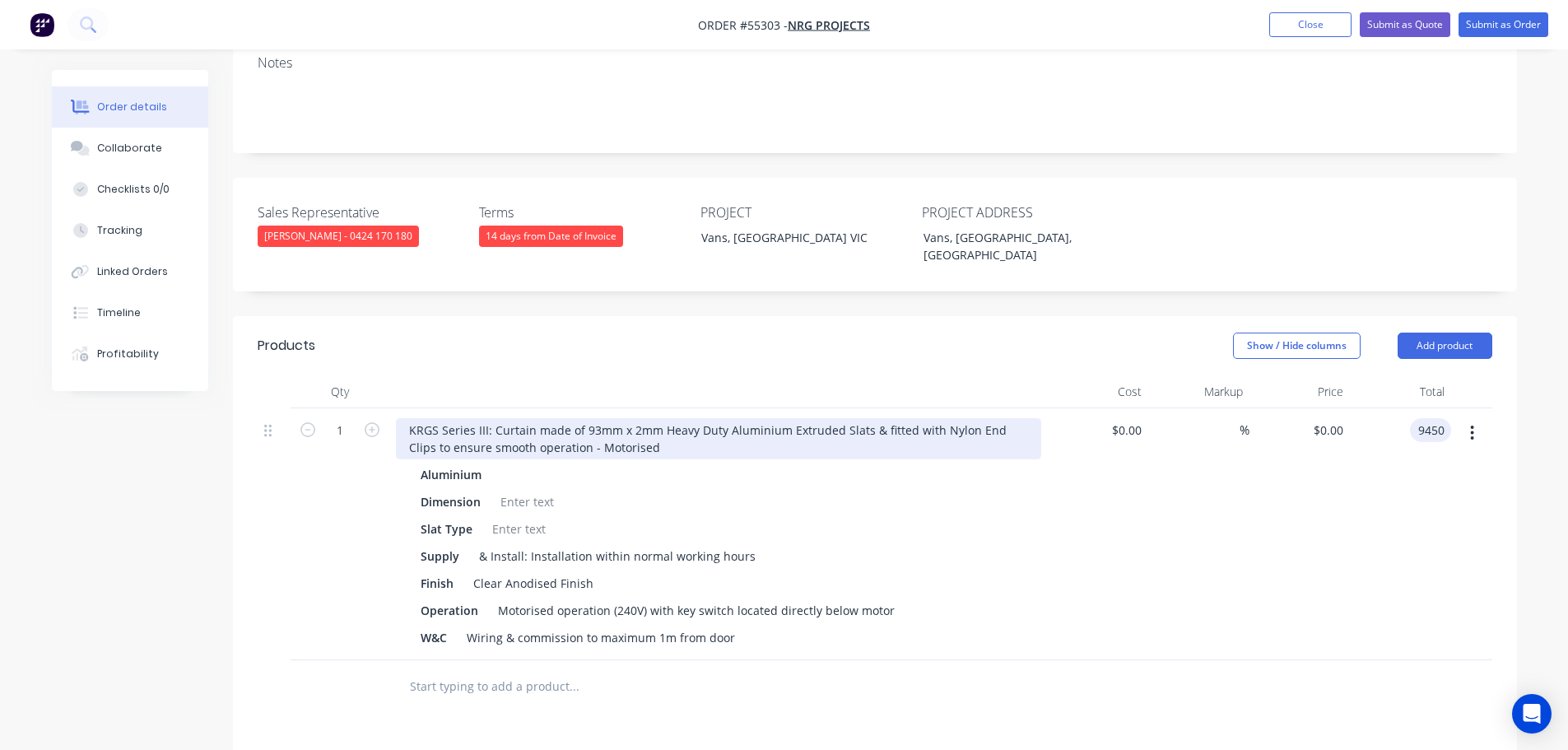
type input "9450"
type input "$9,450.00"
click at [409, 419] on div "KRGS Series III: Curtain made of 93mm x 2mm Heavy Duty Aluminium Extruded Slats…" at bounding box center [719, 439] width 646 height 41
click at [404, 419] on div "KRGS Series III: Curtain made of 93mm x 2mm Heavy Duty Aluminium Extruded Slats…" at bounding box center [719, 439] width 646 height 41
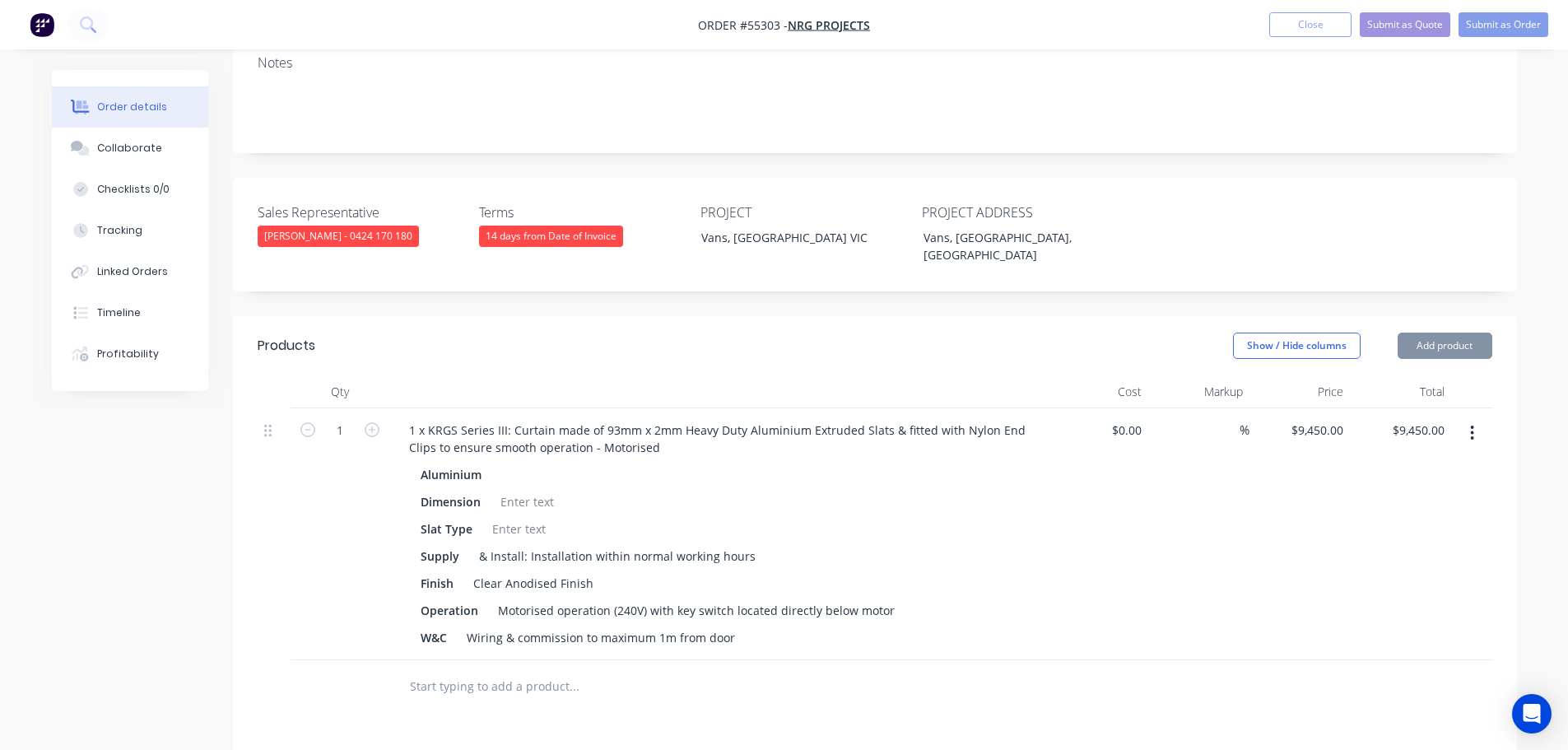
click at [510, 490] on div at bounding box center [526, 501] width 67 height 23
click at [516, 490] on div at bounding box center [526, 501] width 67 height 23
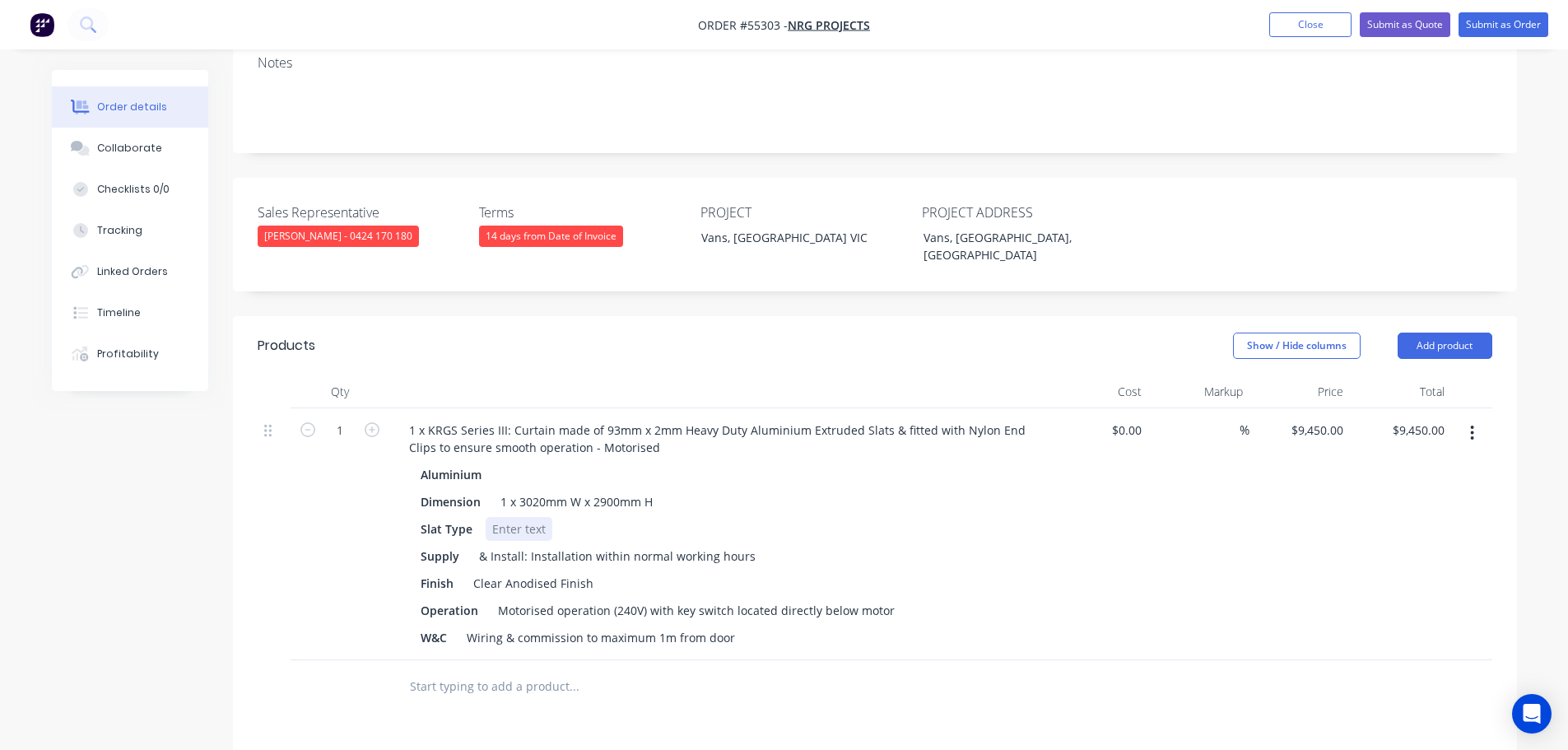
click at [506, 517] on div at bounding box center [519, 528] width 67 height 23
click at [674, 599] on div "Motorised operation (240V) with key switch located directly below motor" at bounding box center [696, 610] width 410 height 23
click at [737, 599] on div "Motorised operation (240V) with 2 key switch located directly below motor" at bounding box center [701, 610] width 419 height 23
click at [1416, 38] on nav "Order #55303 - NRG Projects Add product Close Submit as Quote Submit as Order" at bounding box center [784, 24] width 1568 height 50
click at [1416, 24] on button "Submit as Quote" at bounding box center [1405, 24] width 90 height 24
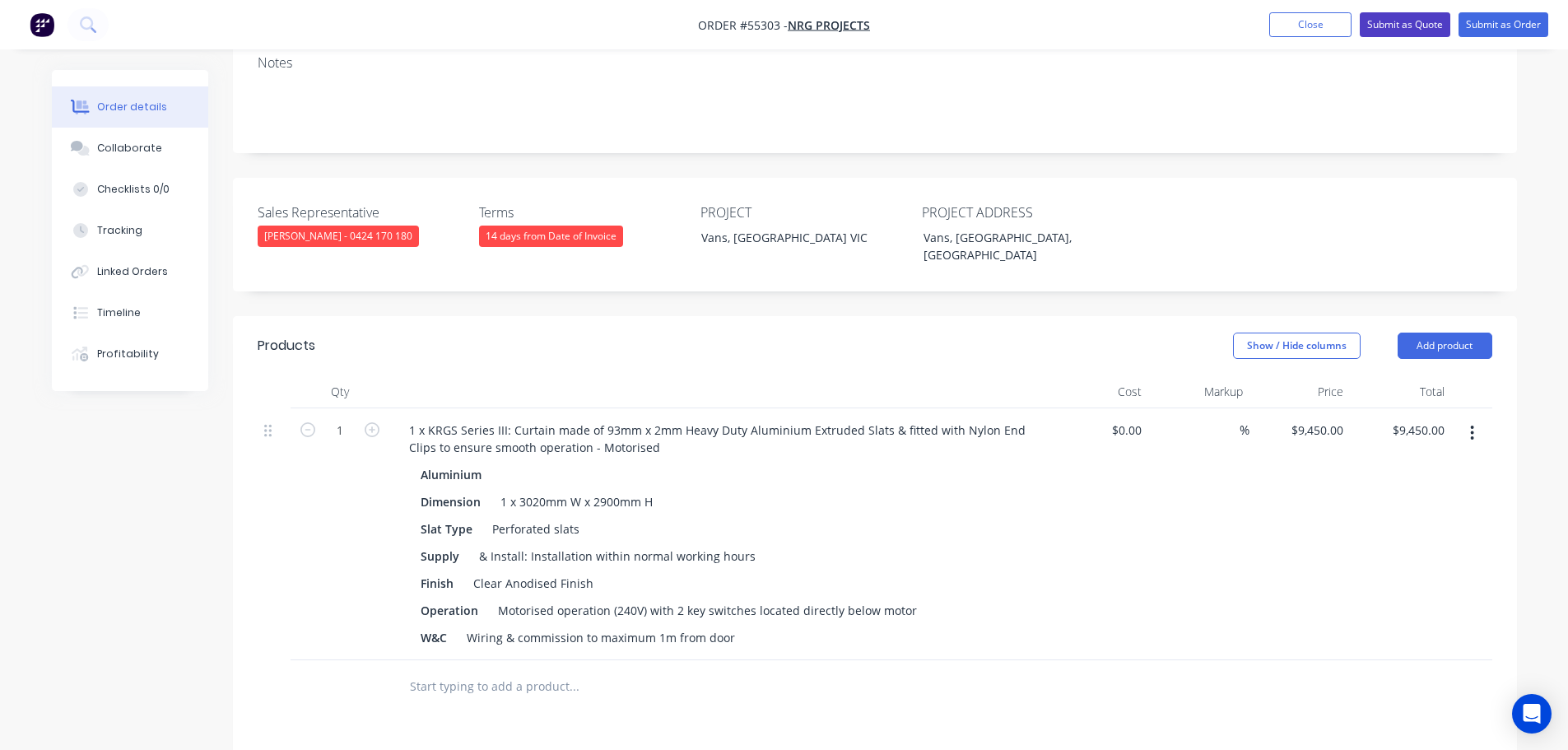
scroll to position [0, 0]
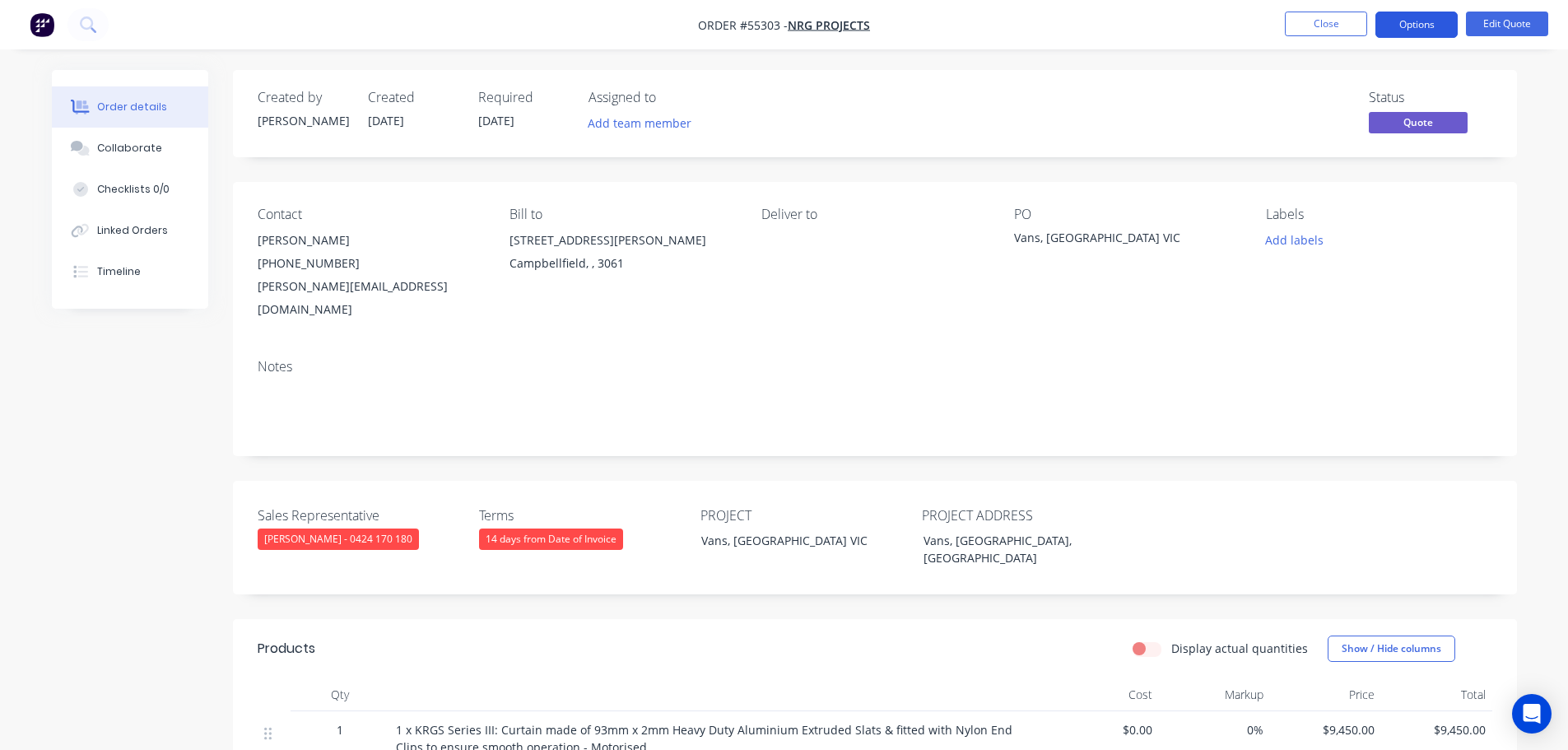
click at [1415, 29] on button "Options" at bounding box center [1417, 24] width 83 height 26
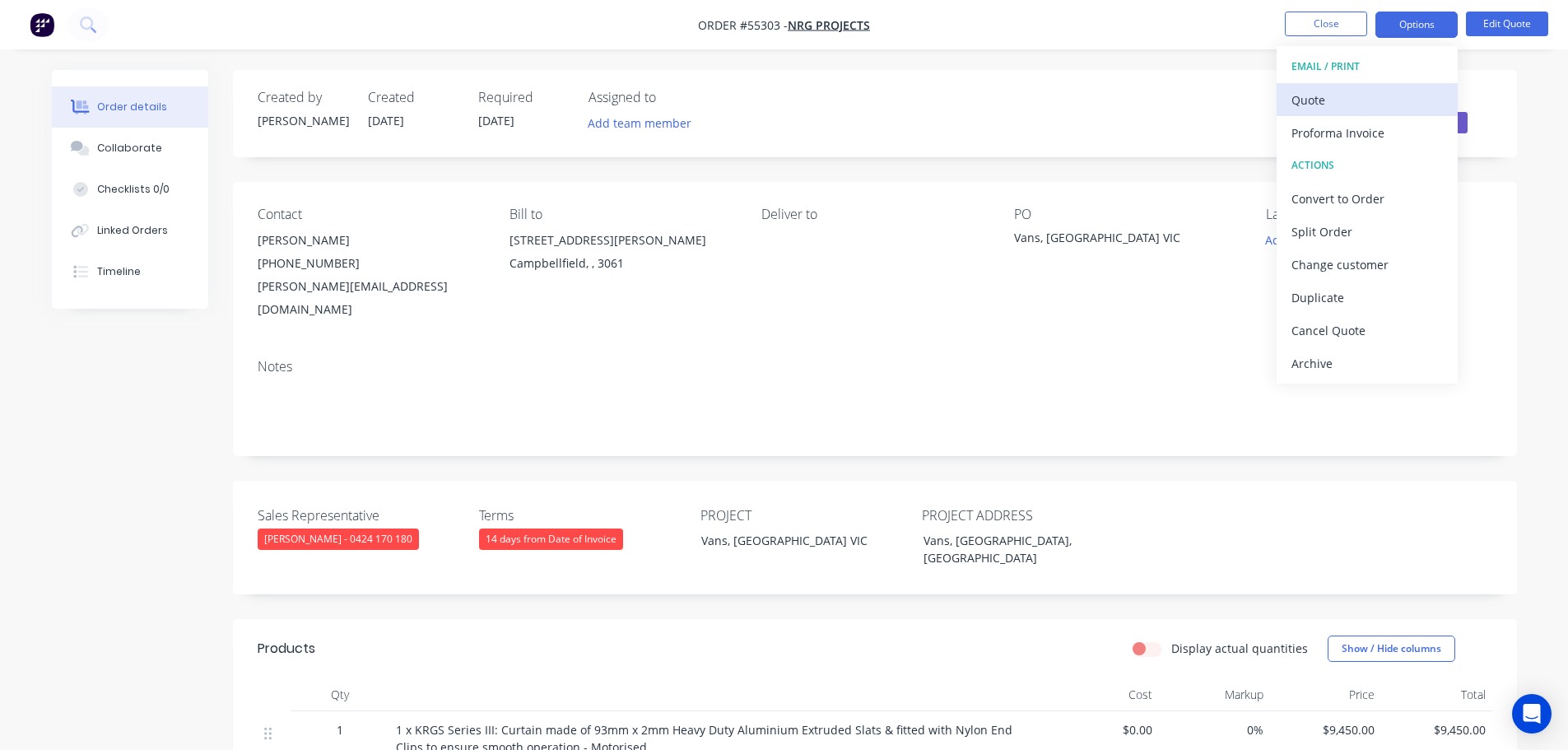
click at [1320, 101] on div "Quote" at bounding box center [1366, 99] width 151 height 23
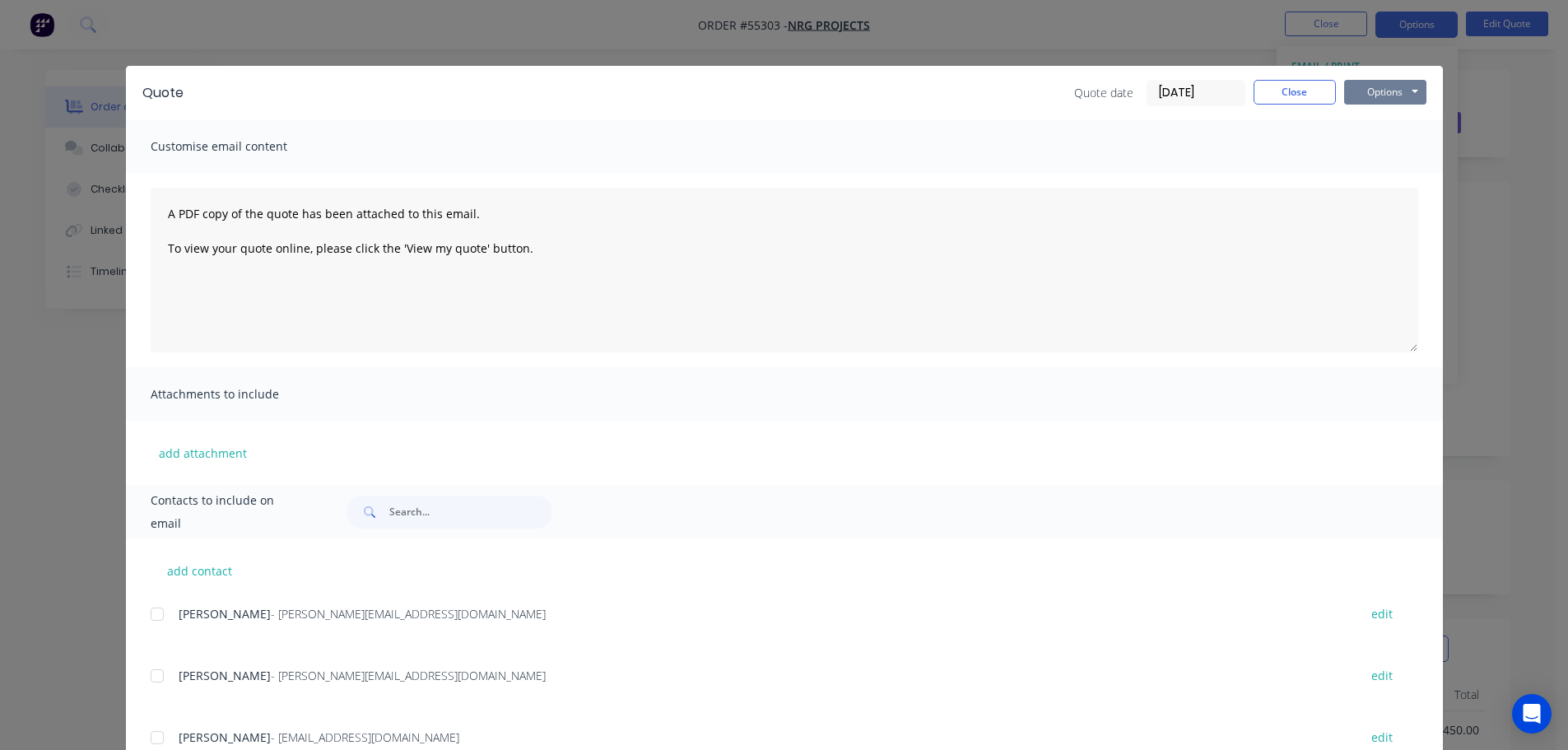
click at [1367, 100] on button "Options" at bounding box center [1385, 92] width 83 height 24
click at [1376, 155] on button "Print" at bounding box center [1396, 148] width 105 height 27
click at [1296, 98] on button "Close" at bounding box center [1295, 92] width 83 height 24
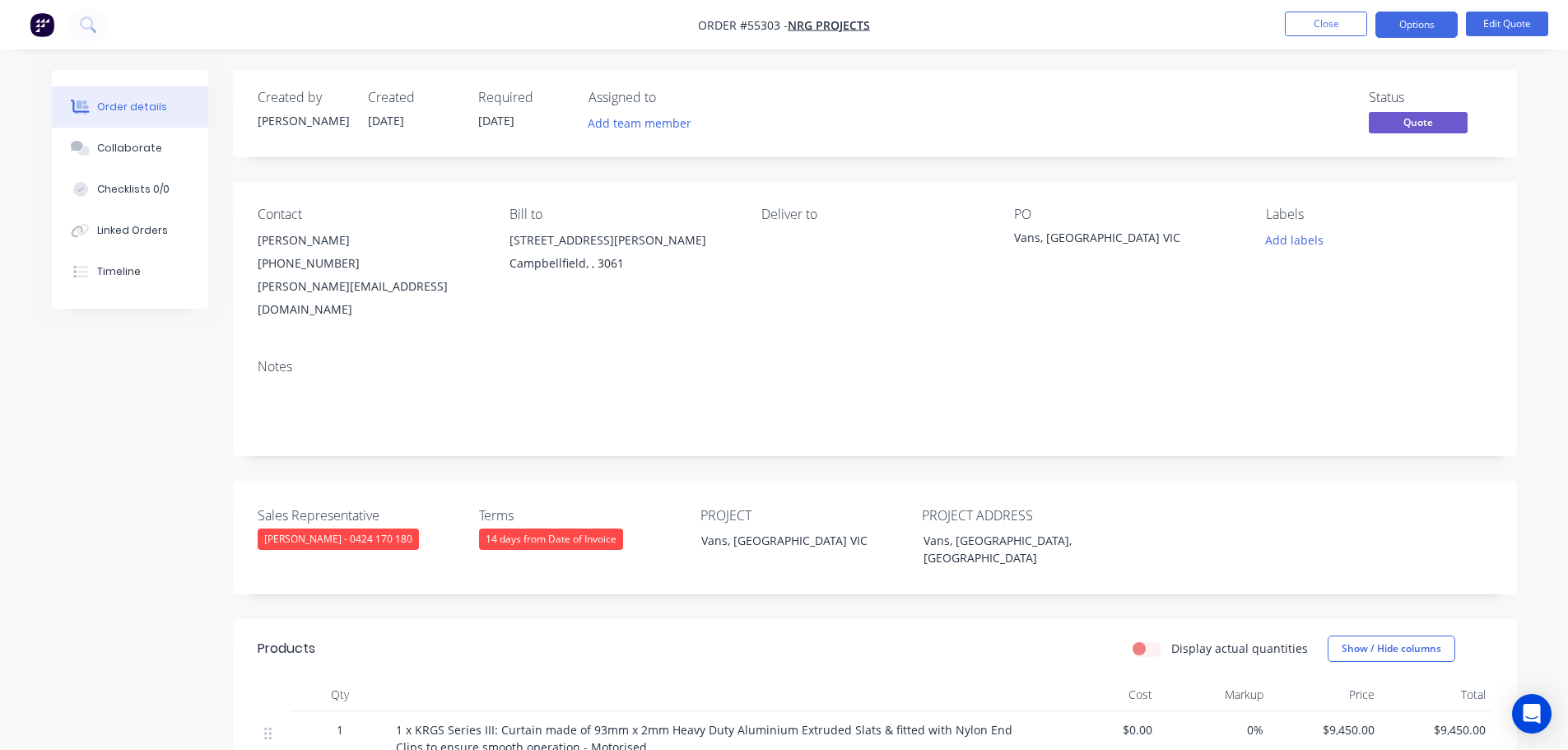
click at [320, 283] on div "peter@nrgprojects.com.au" at bounding box center [371, 298] width 225 height 46
copy div "peter@nrgprojects.com.au"
click at [1039, 237] on div "Vans, South Wharf VIC" at bounding box center [1117, 240] width 206 height 23
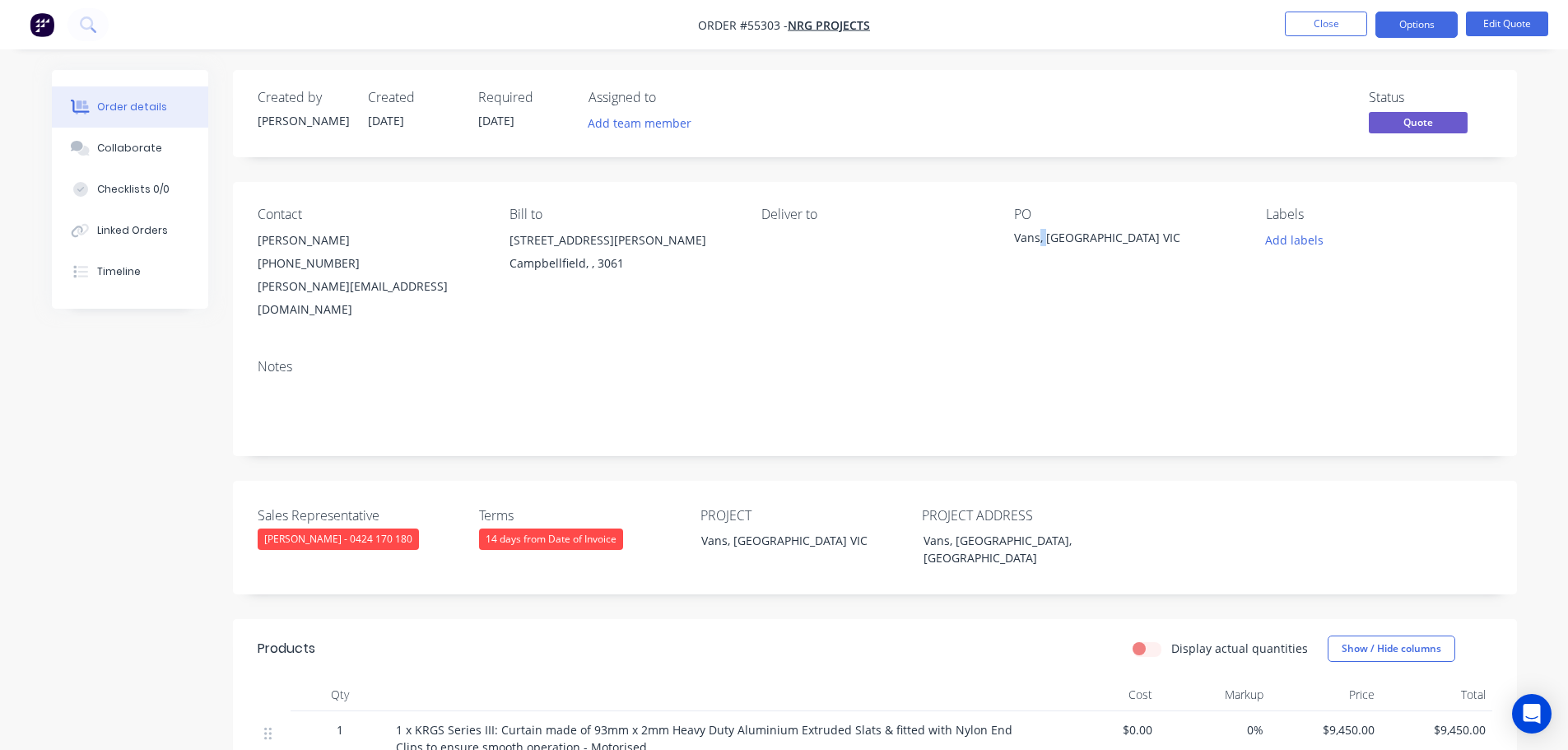
click at [1039, 237] on div "Vans, South Wharf VIC" at bounding box center [1117, 240] width 206 height 23
copy div "Vans, South Wharf VIC"
click at [1307, 26] on button "Close" at bounding box center [1326, 23] width 83 height 24
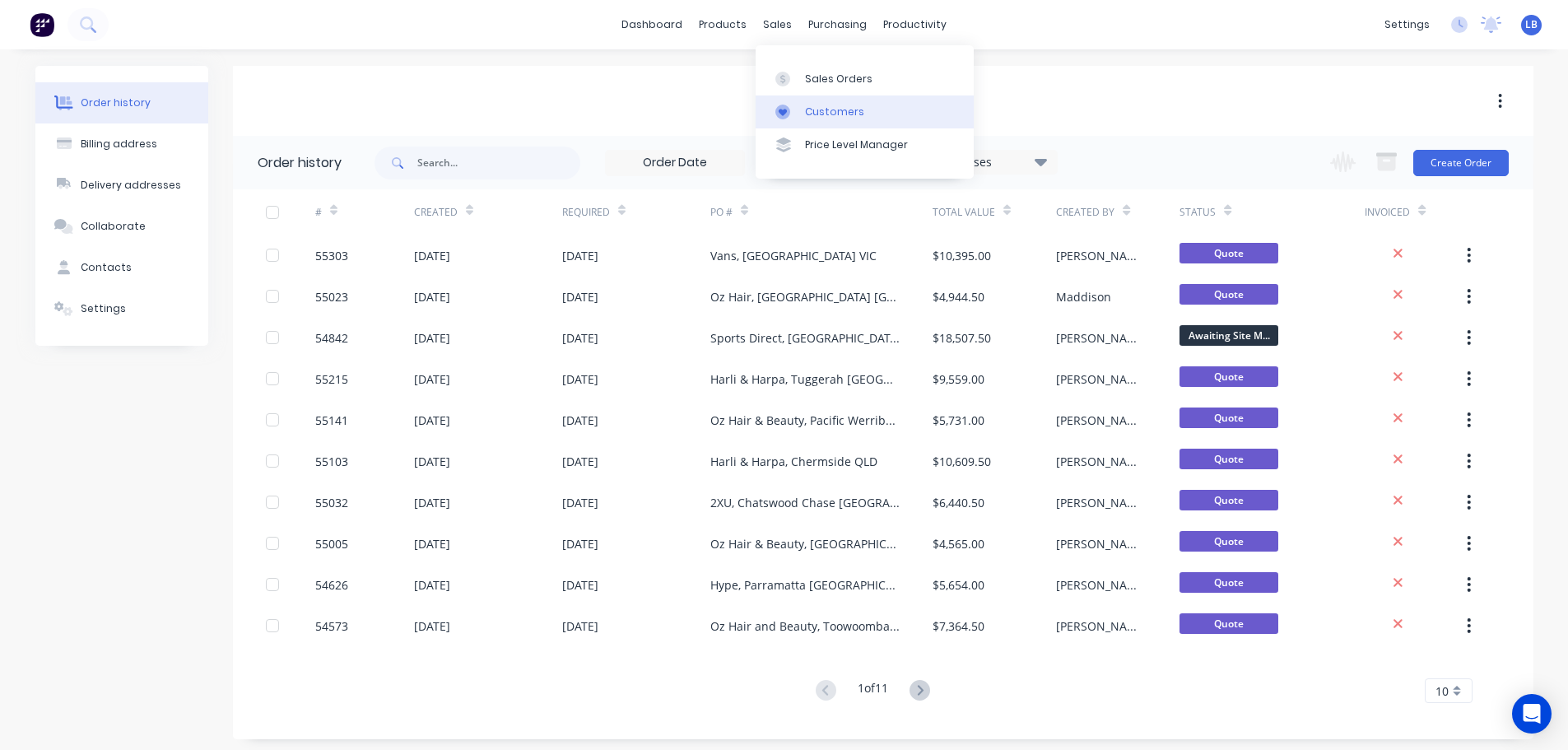
click at [830, 104] on div "Customers" at bounding box center [834, 112] width 59 height 15
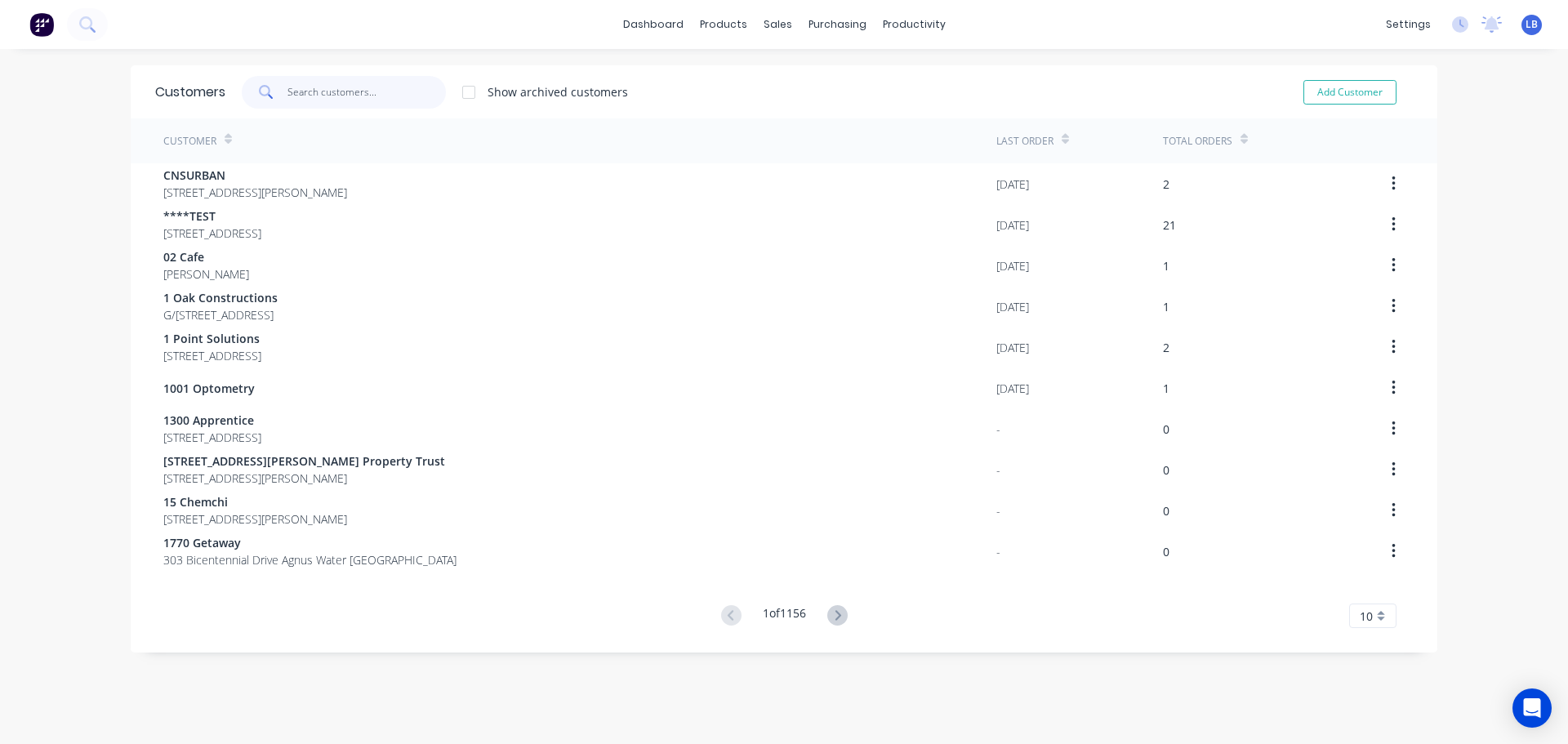
click at [314, 97] on input "text" at bounding box center [367, 92] width 159 height 33
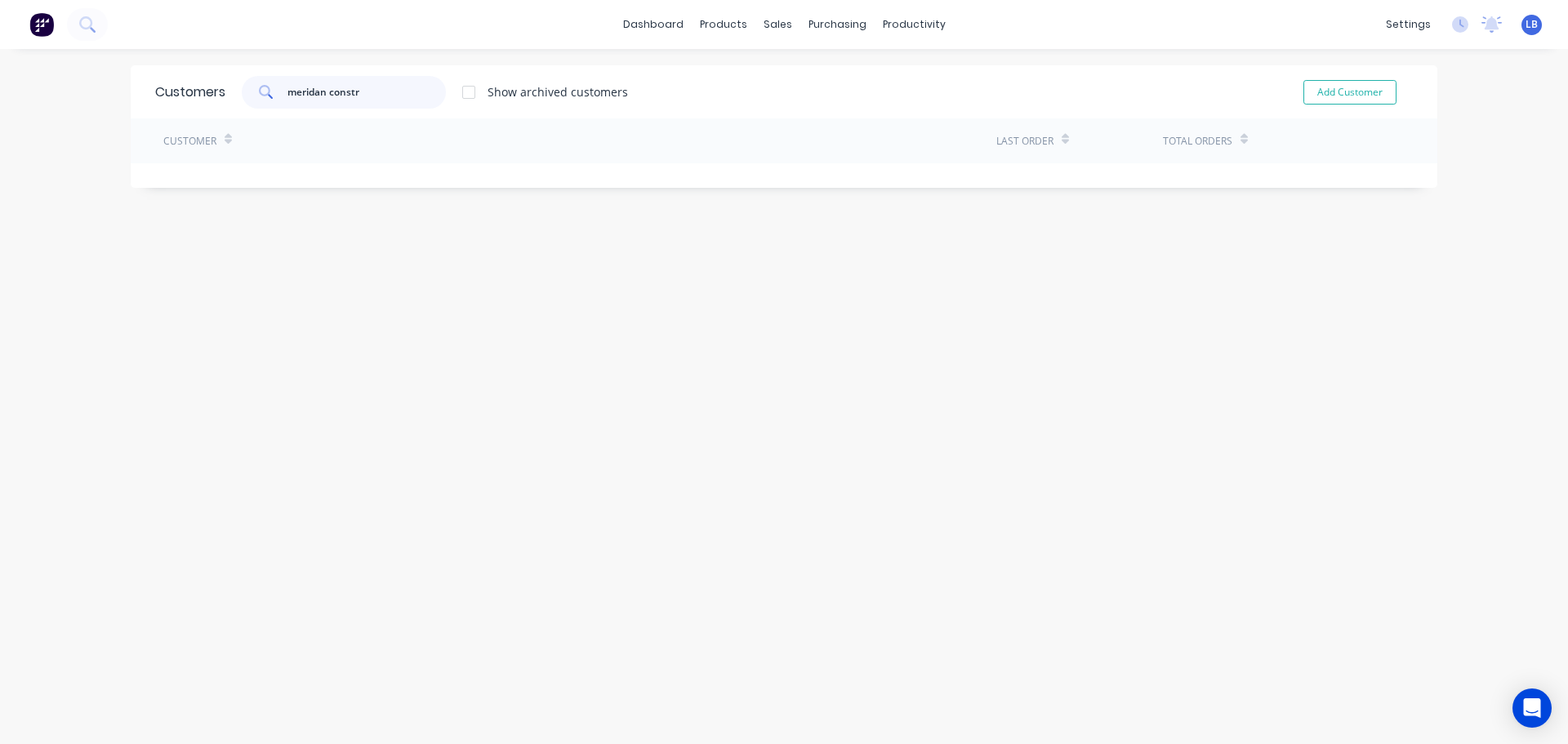
drag, startPoint x: 356, startPoint y: 89, endPoint x: 325, endPoint y: 105, distance: 34.9
click at [325, 105] on input "meridan constr" at bounding box center [367, 92] width 159 height 33
click at [837, 115] on div "Customers" at bounding box center [828, 111] width 59 height 15
click at [332, 98] on input "meridan" at bounding box center [367, 92] width 159 height 33
drag, startPoint x: 332, startPoint y: 98, endPoint x: 209, endPoint y: 98, distance: 123.0
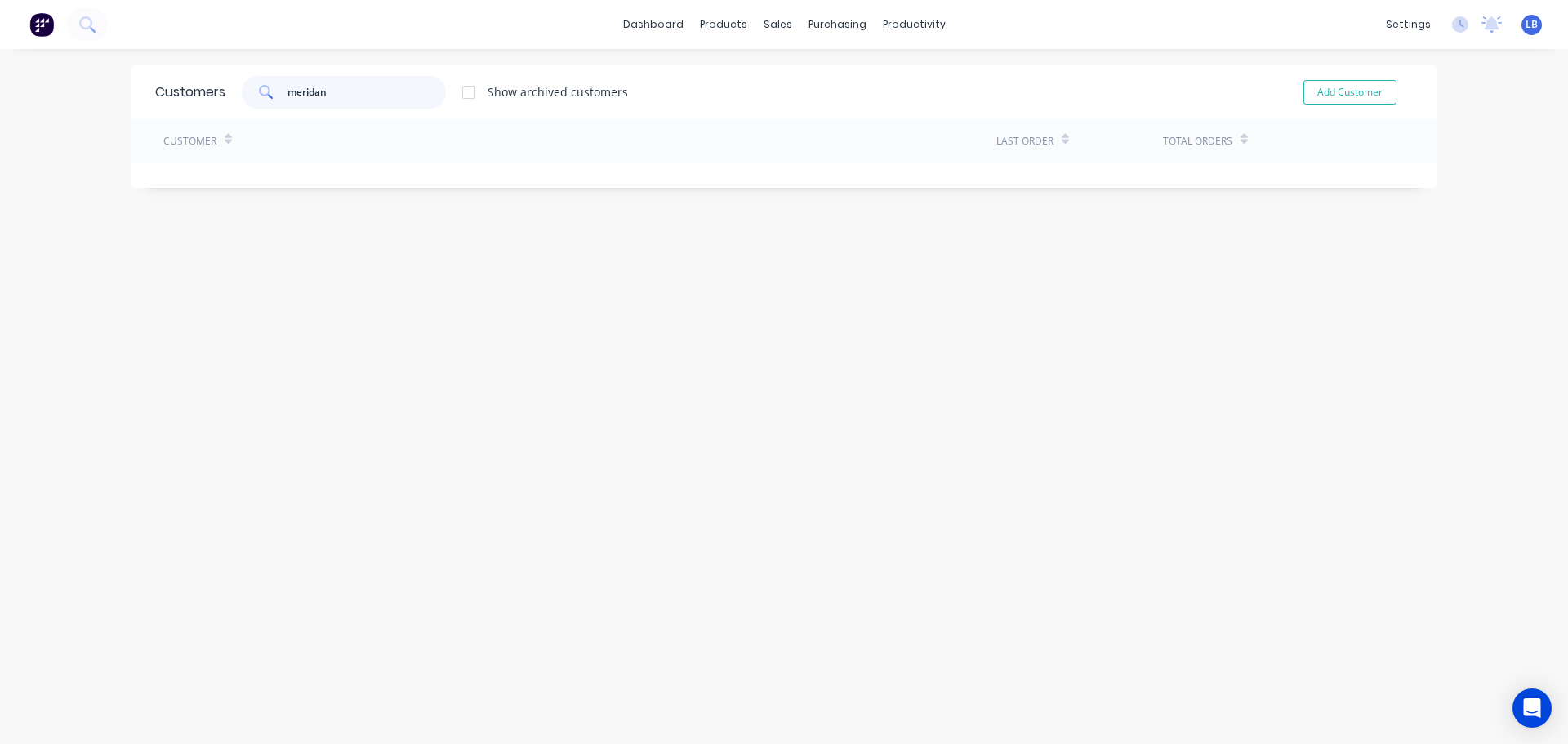
click at [209, 98] on div "Customers meridan Show archived customers Add Customer" at bounding box center [784, 91] width 1307 height 53
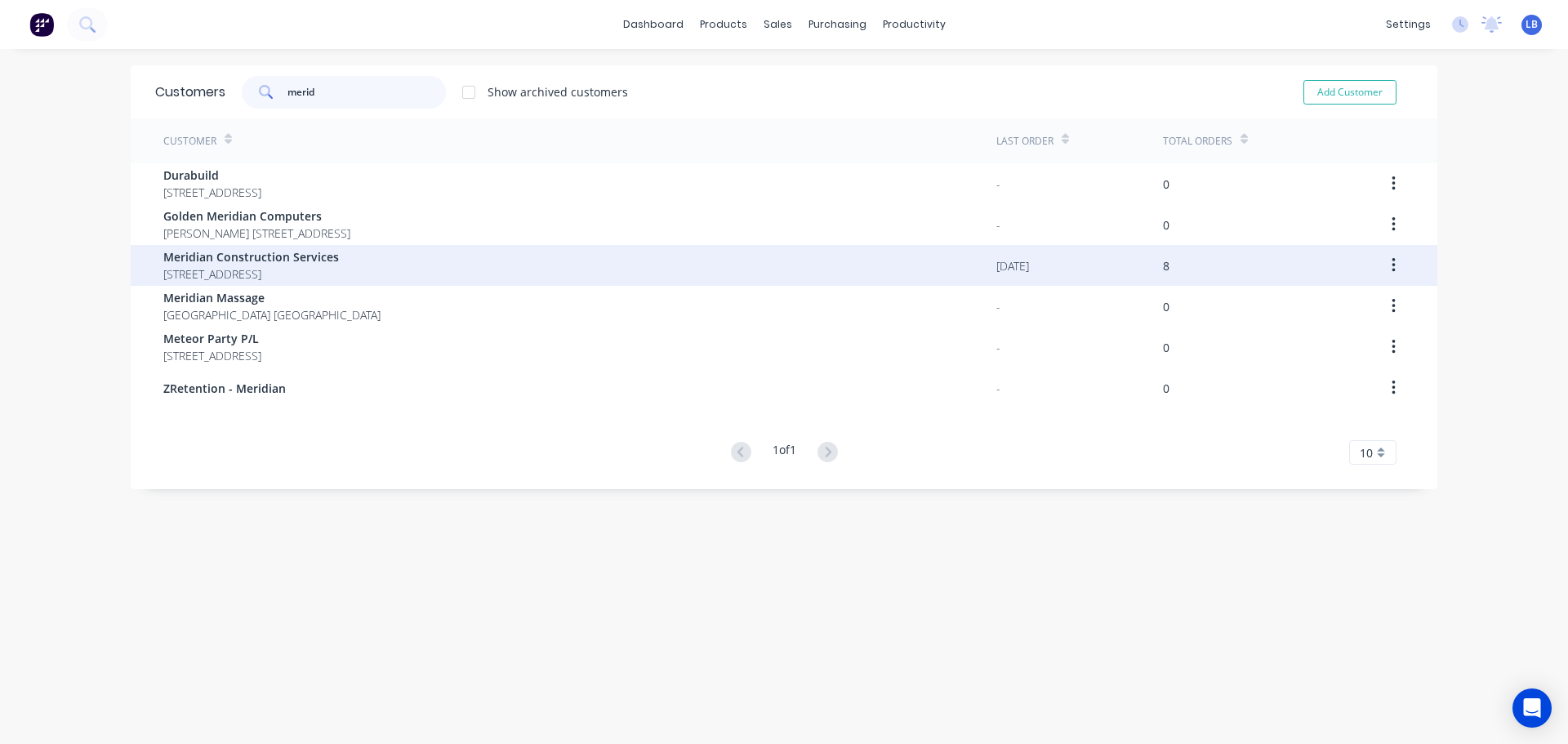
type input "merid"
click at [231, 256] on span "Meridian Construction Services" at bounding box center [250, 257] width 176 height 17
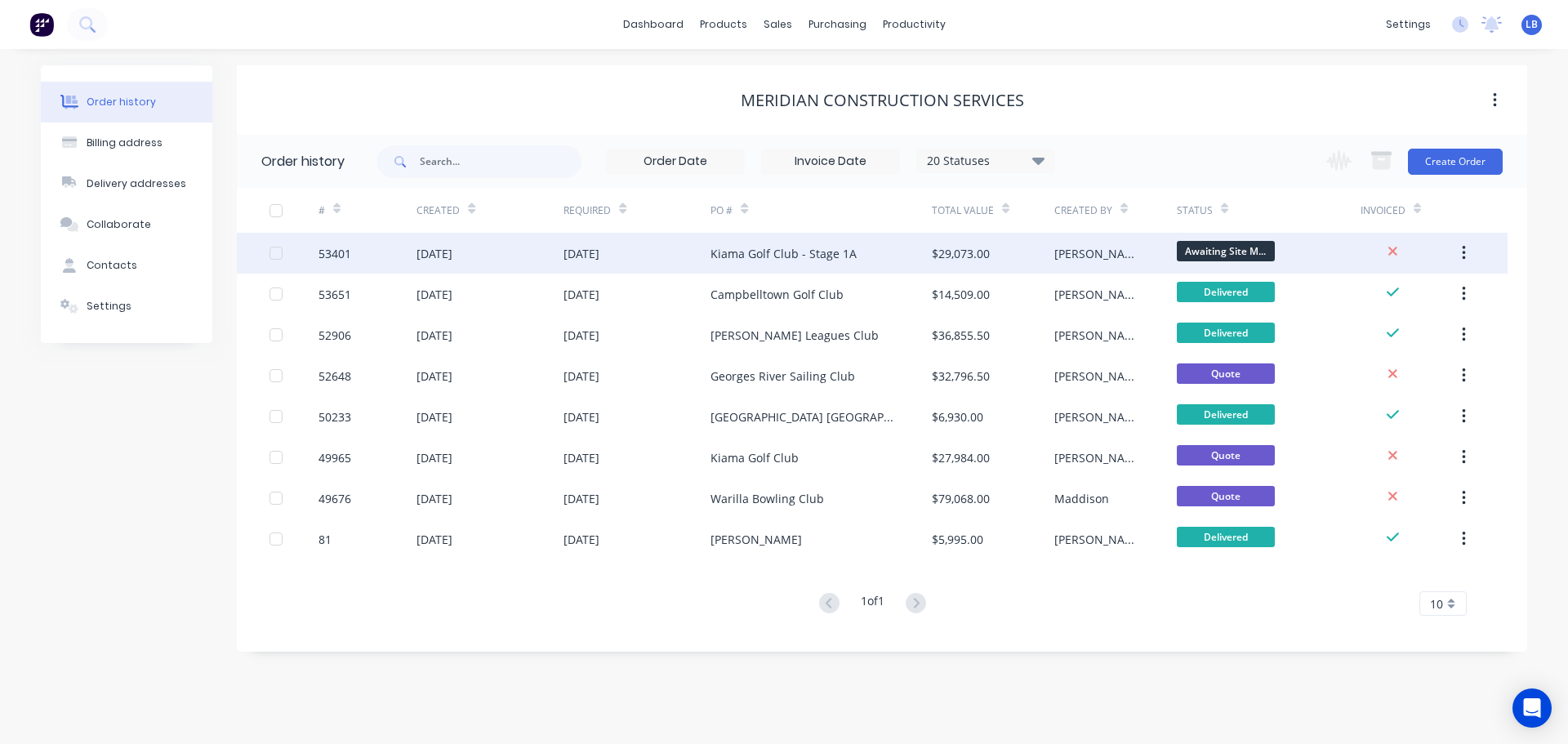
click at [334, 255] on div "53401" at bounding box center [334, 253] width 33 height 17
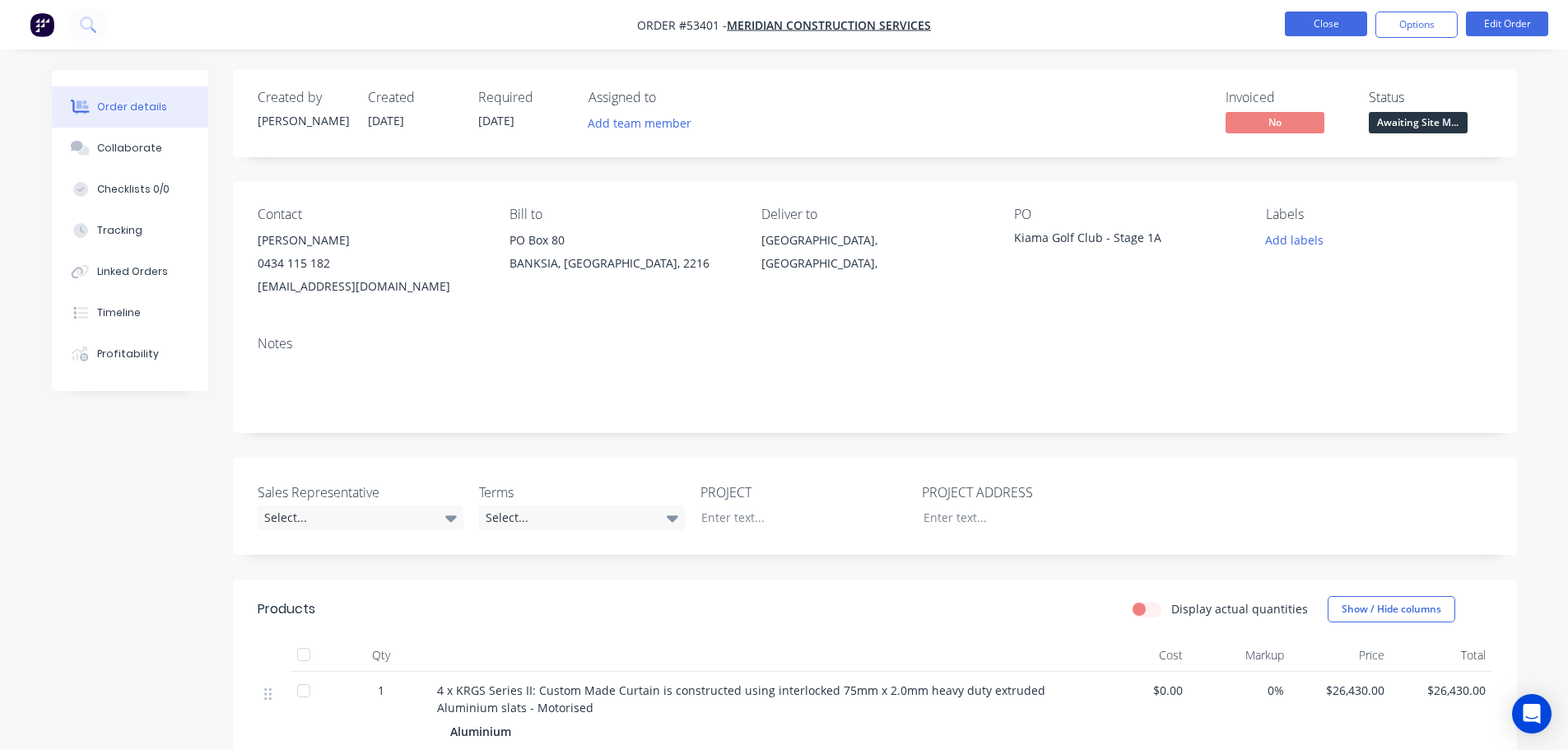
click at [1302, 21] on button "Close" at bounding box center [1326, 23] width 83 height 24
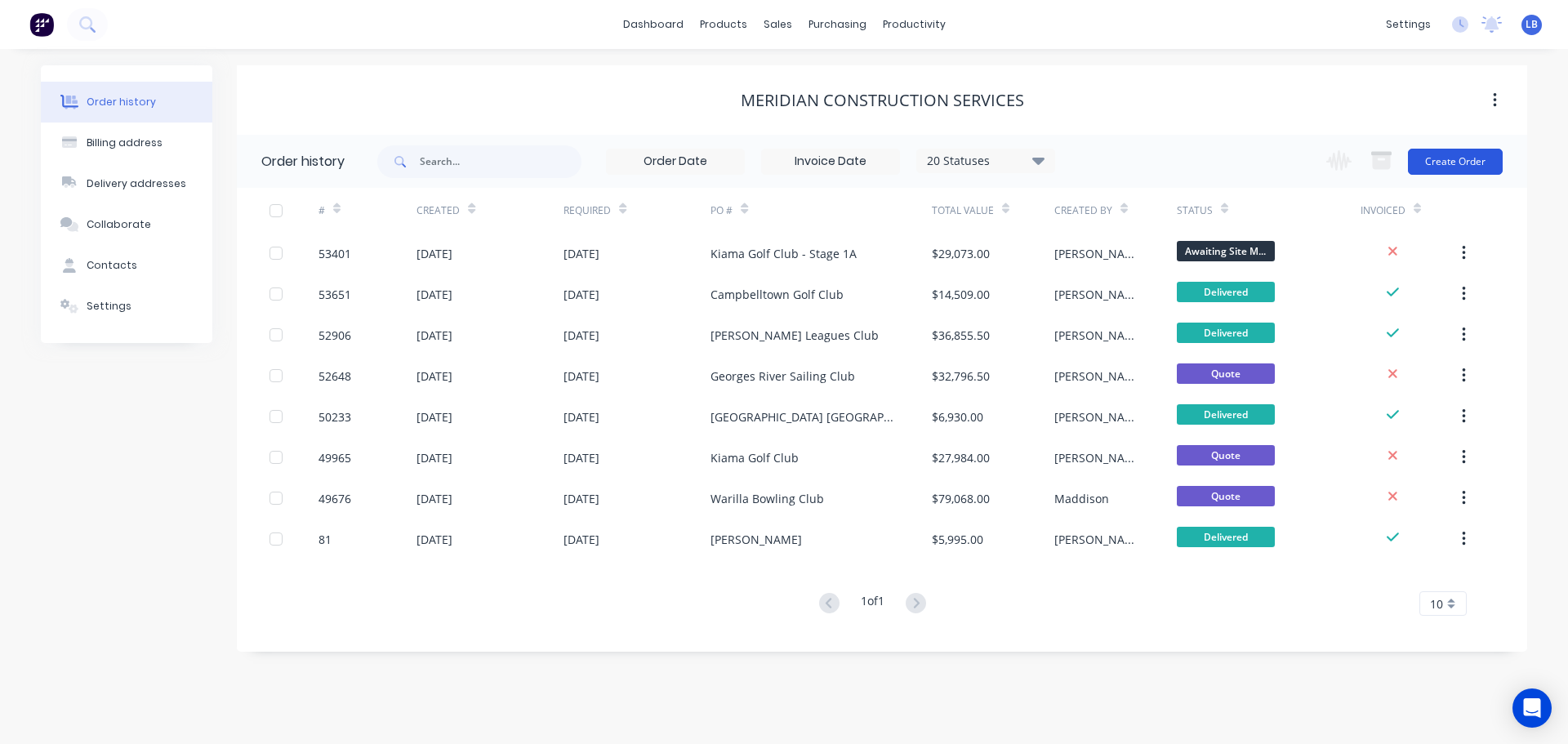
click at [1453, 158] on button "Create Order" at bounding box center [1455, 162] width 95 height 26
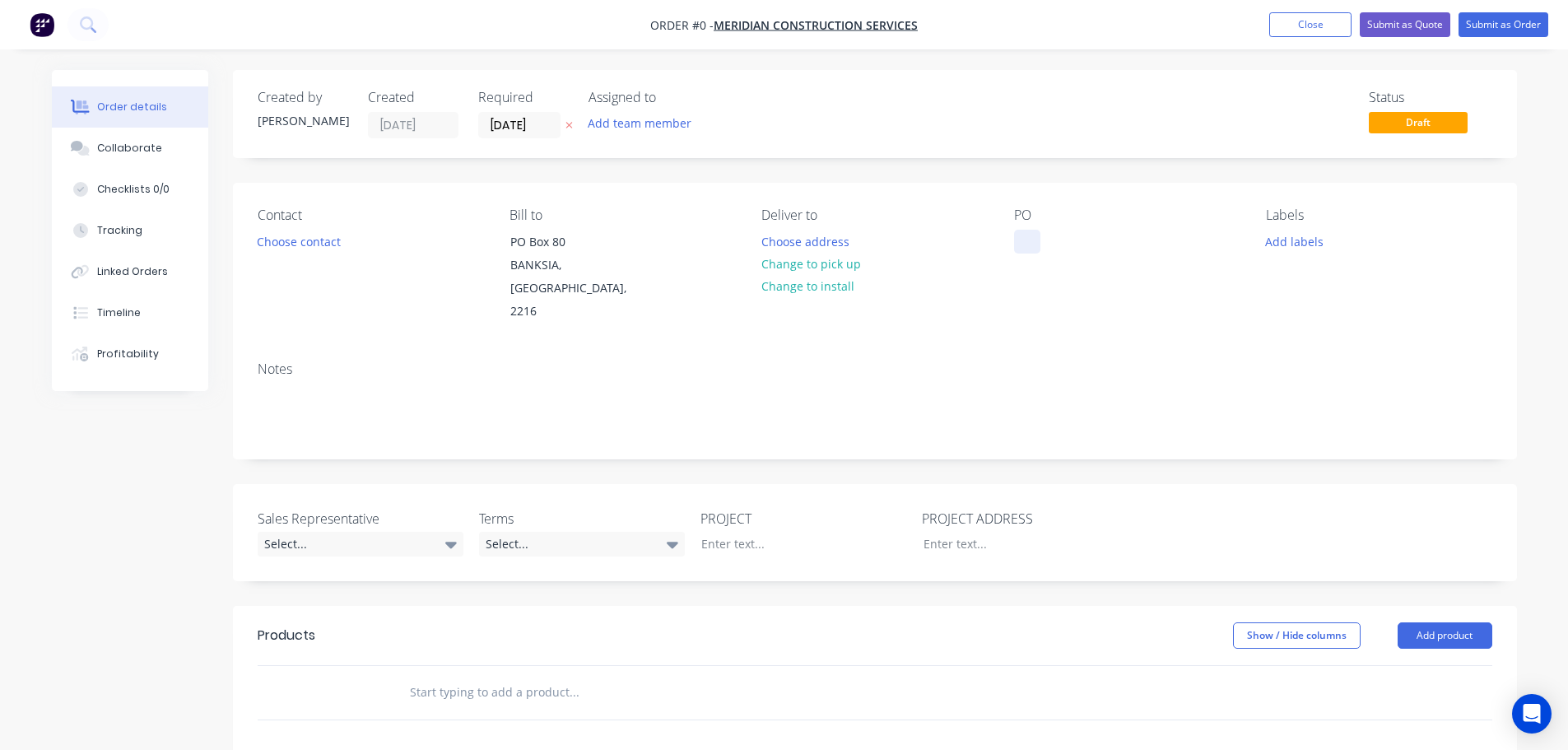
click at [1030, 240] on div at bounding box center [1028, 241] width 26 height 23
click at [286, 249] on div "Order details Collaborate Checklists 0/0 Tracking Linked Orders Timeline Profit…" at bounding box center [784, 605] width 1499 height 1070
click at [286, 249] on button "Choose contact" at bounding box center [298, 241] width 101 height 23
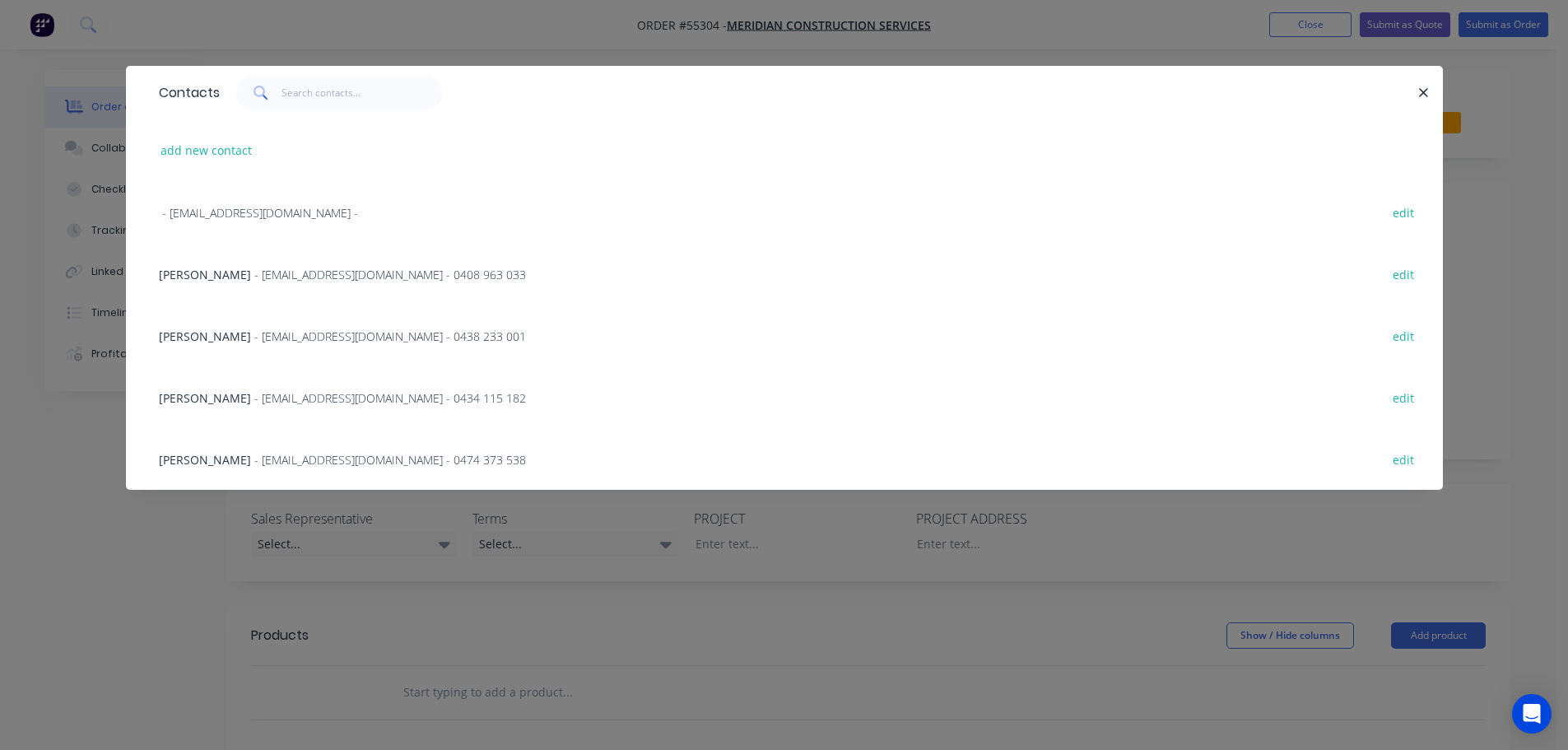
click at [190, 336] on span "Oliver Cerise" at bounding box center [205, 336] width 92 height 16
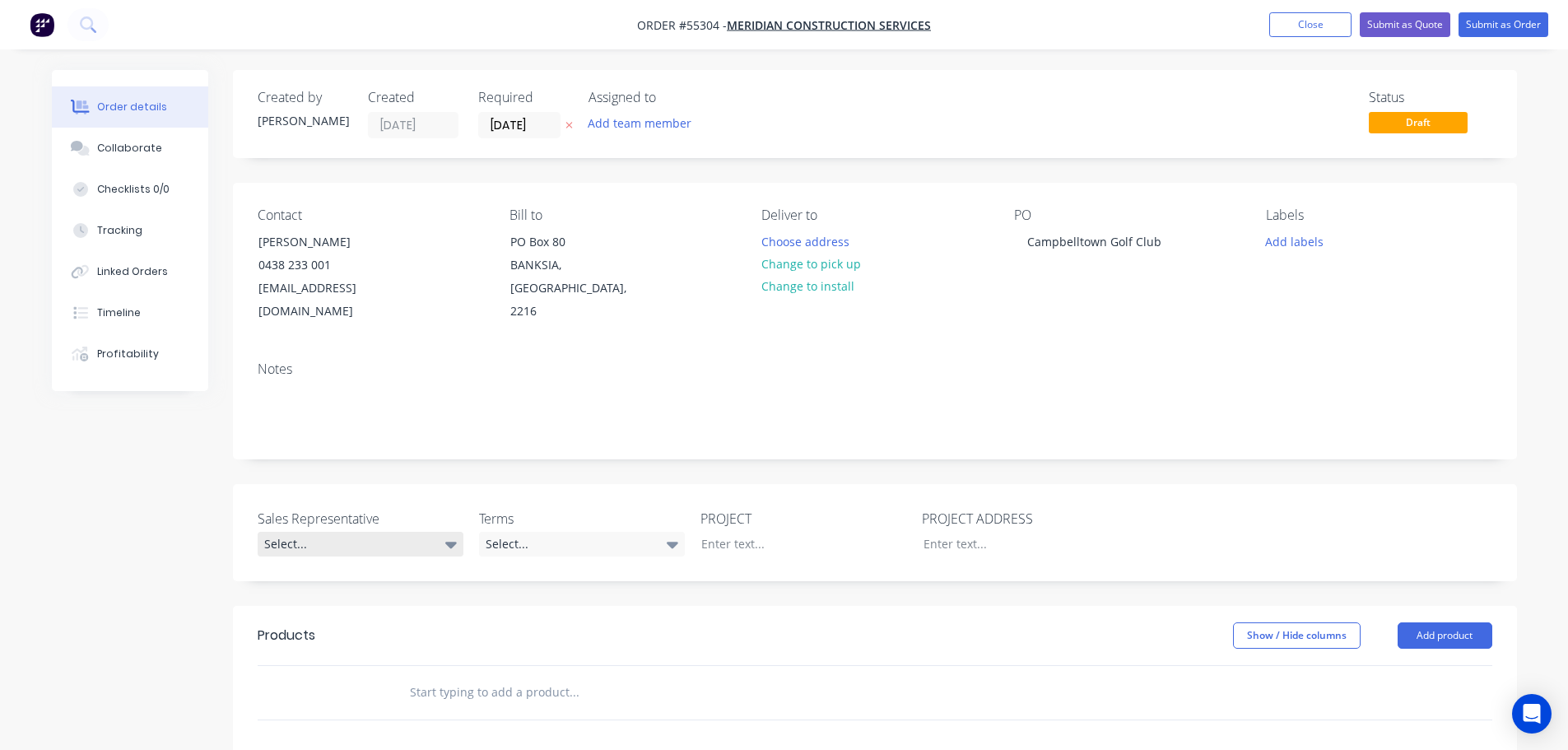
click at [345, 532] on div "Select..." at bounding box center [360, 544] width 206 height 24
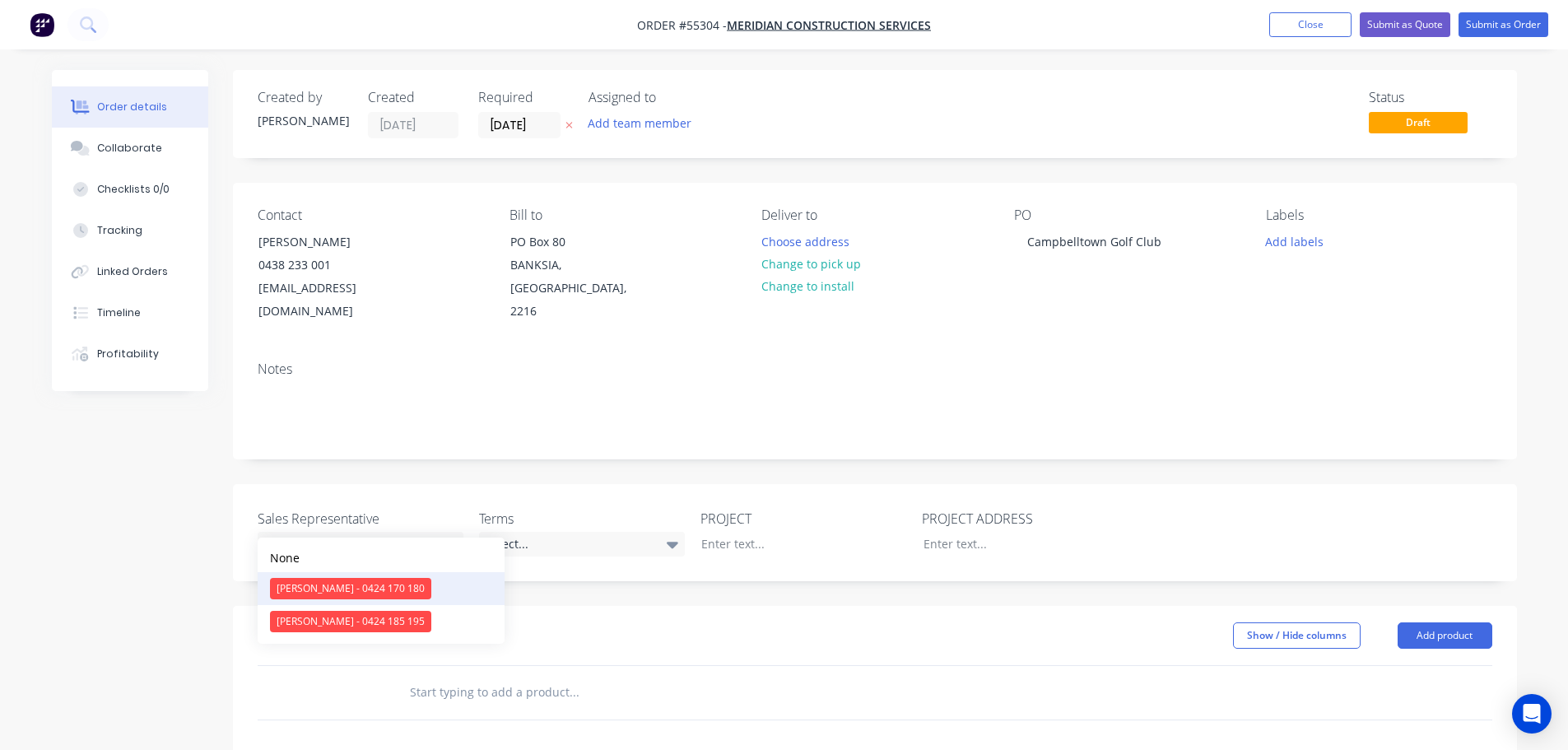
click at [329, 590] on div "Clayton Blackman - 0424 170 180" at bounding box center [351, 589] width 161 height 22
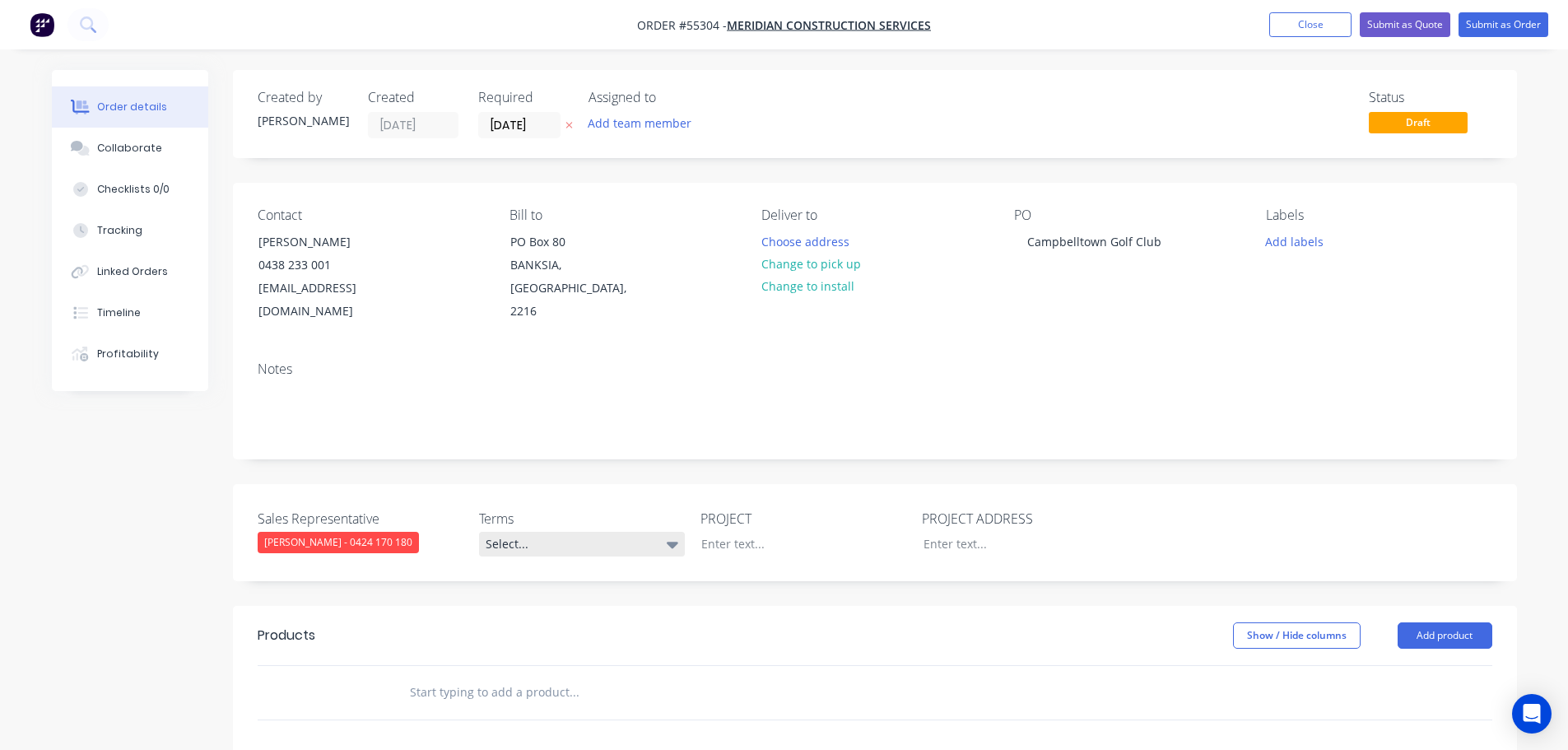
click at [585, 532] on div "Select..." at bounding box center [582, 544] width 206 height 24
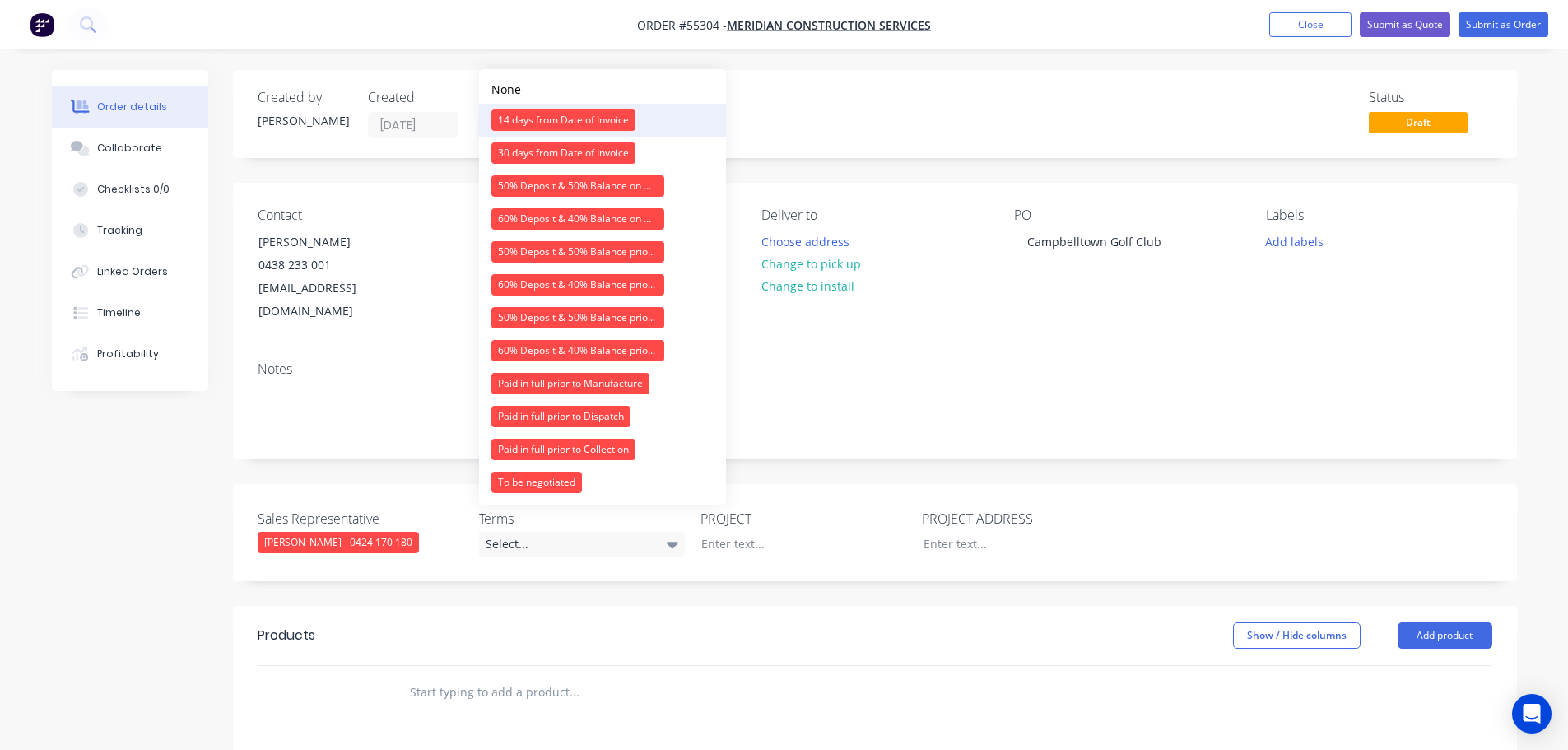
click at [556, 110] on div "14 days from Date of Invoice" at bounding box center [564, 120] width 145 height 22
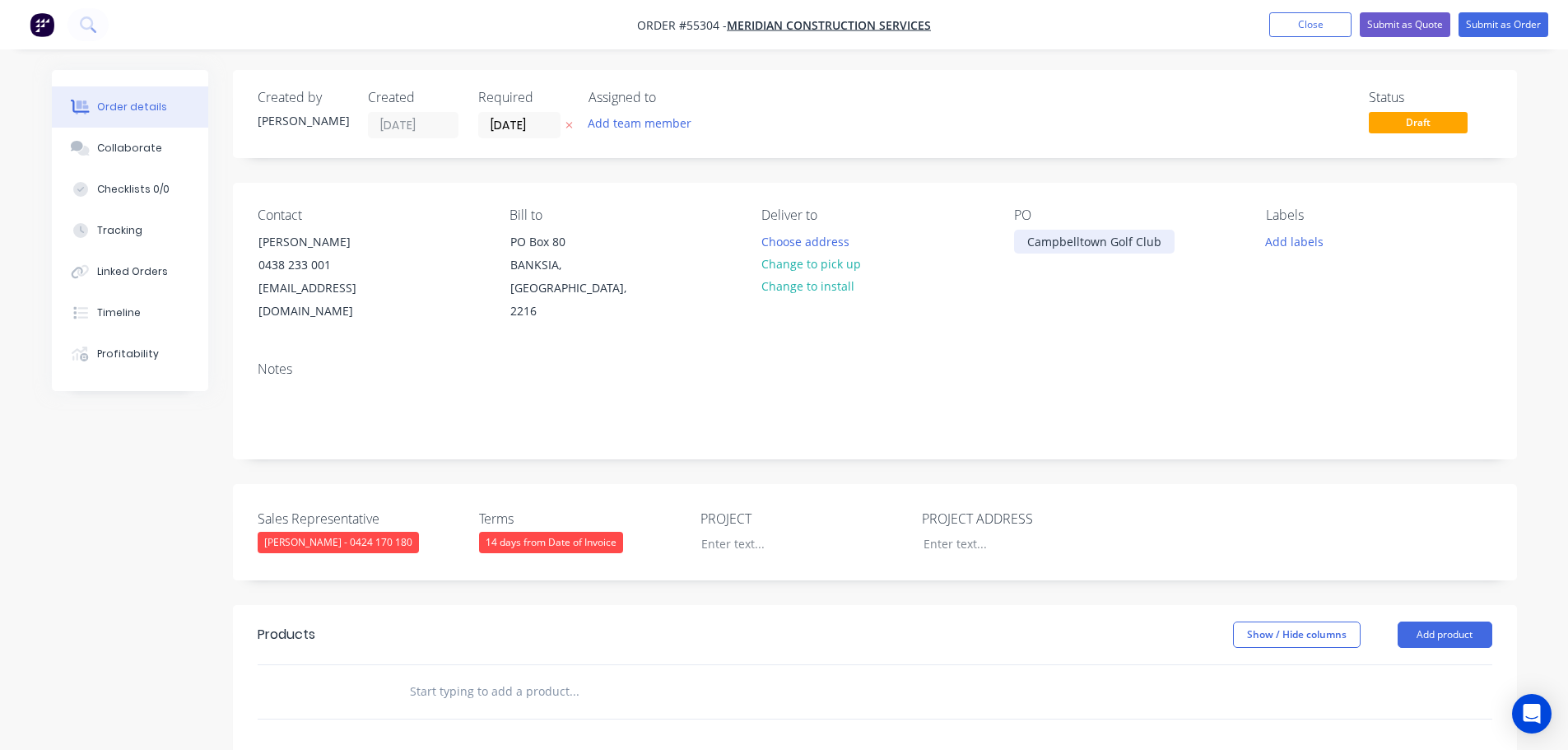
click at [1099, 239] on div "Campbelltown Golf Club" at bounding box center [1094, 241] width 160 height 23
copy div "Campbelltown Golf Club"
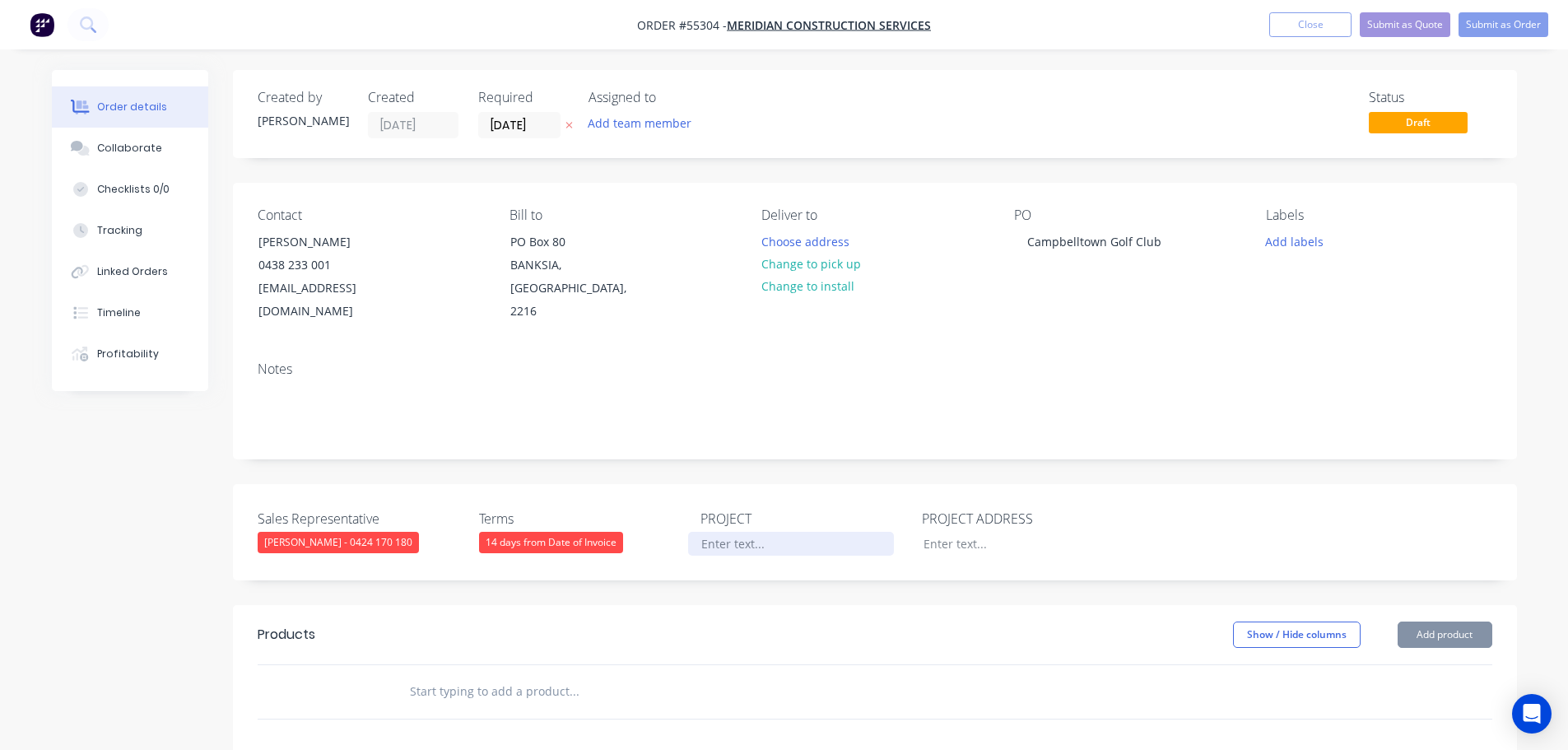
click at [731, 532] on div at bounding box center [790, 543] width 206 height 23
paste div
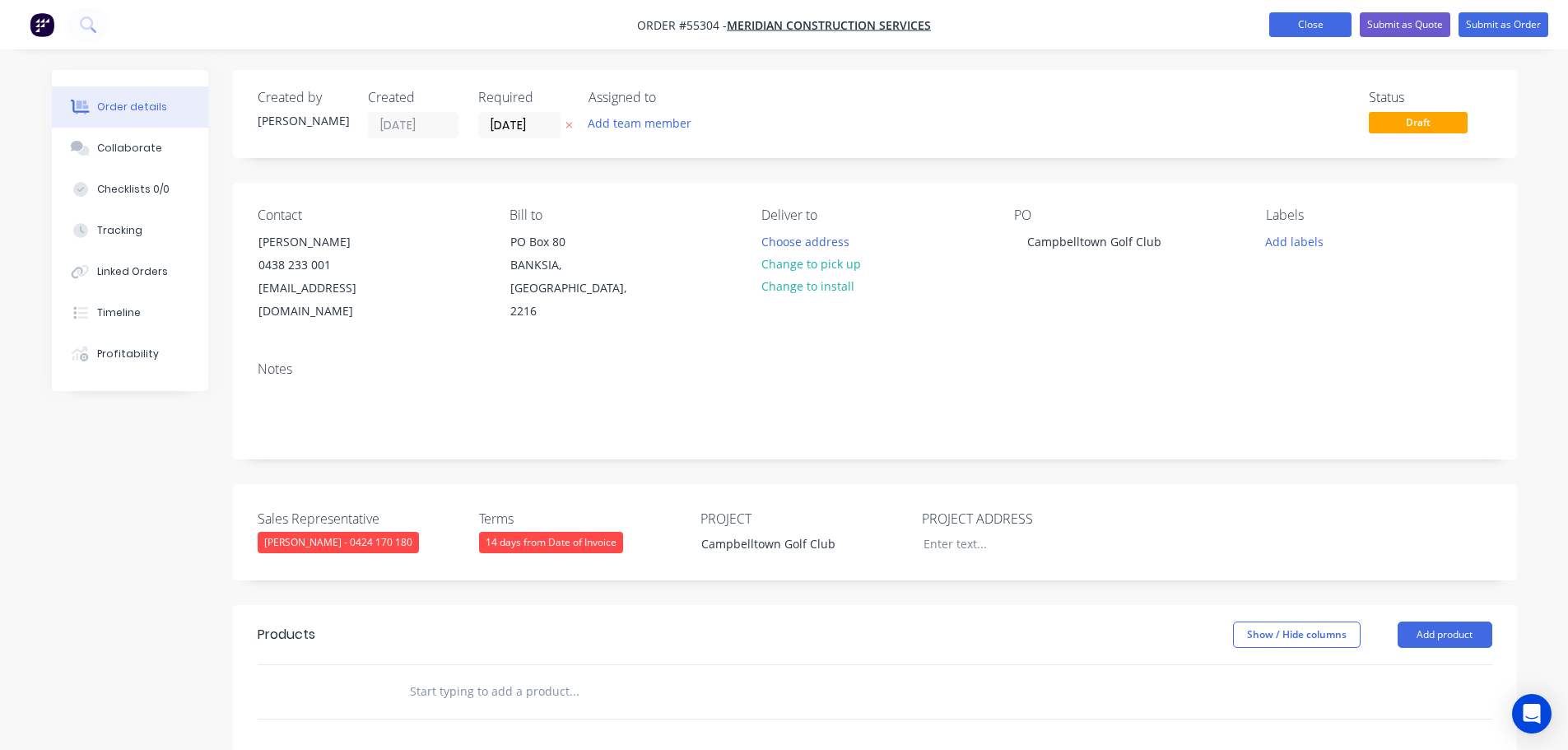
click at [1282, 21] on button "Close" at bounding box center [1311, 24] width 83 height 24
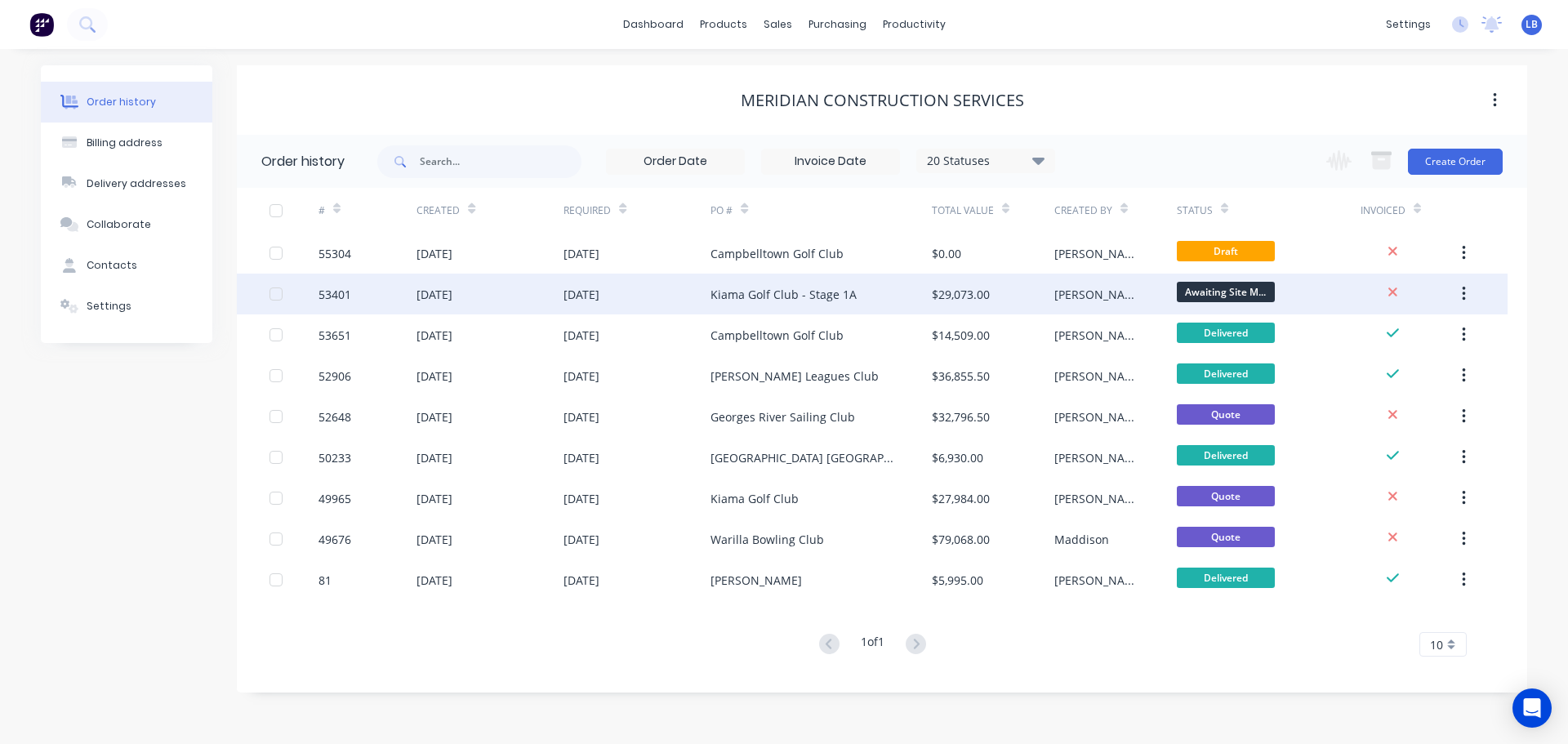
click at [334, 291] on div "53401" at bounding box center [334, 294] width 33 height 17
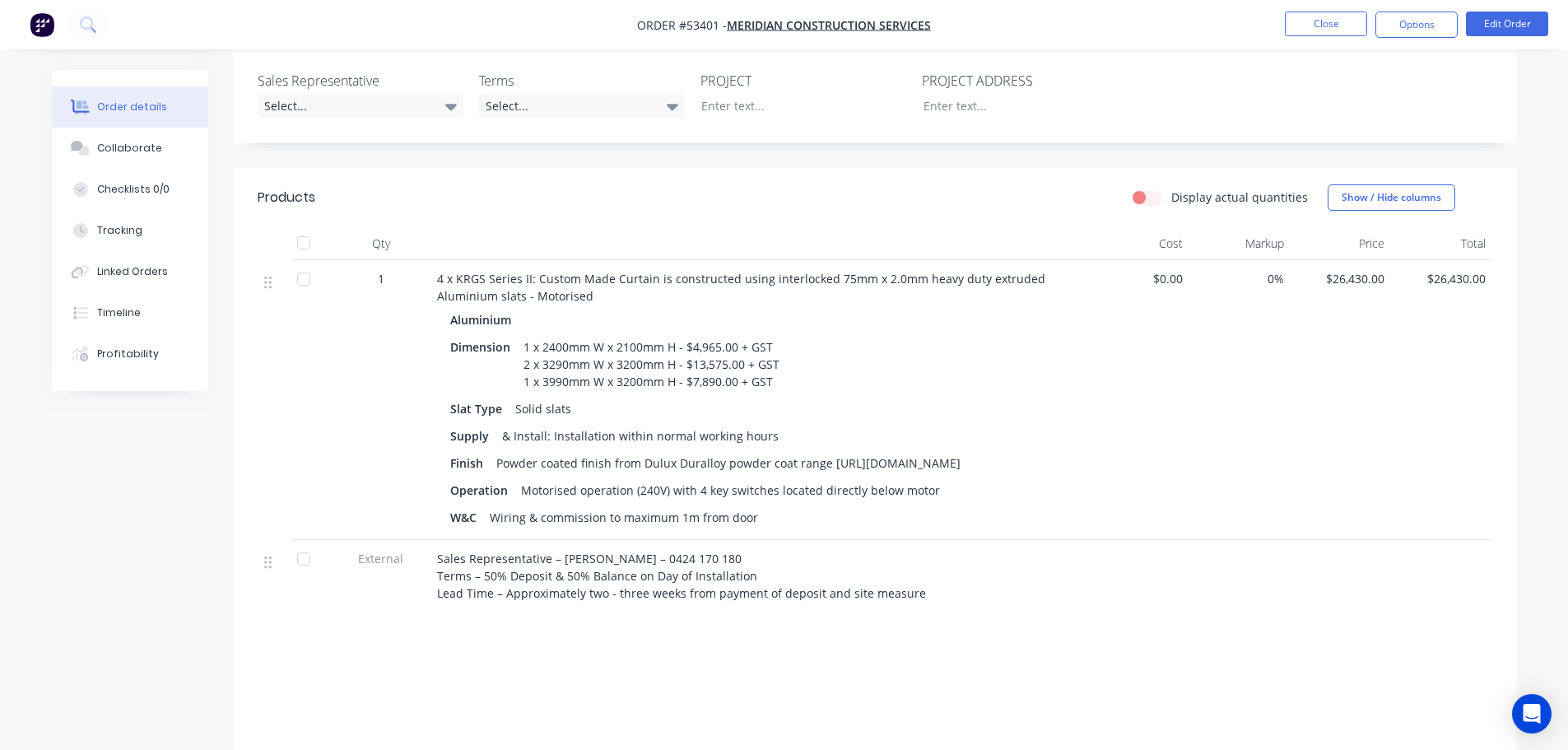
scroll to position [83, 0]
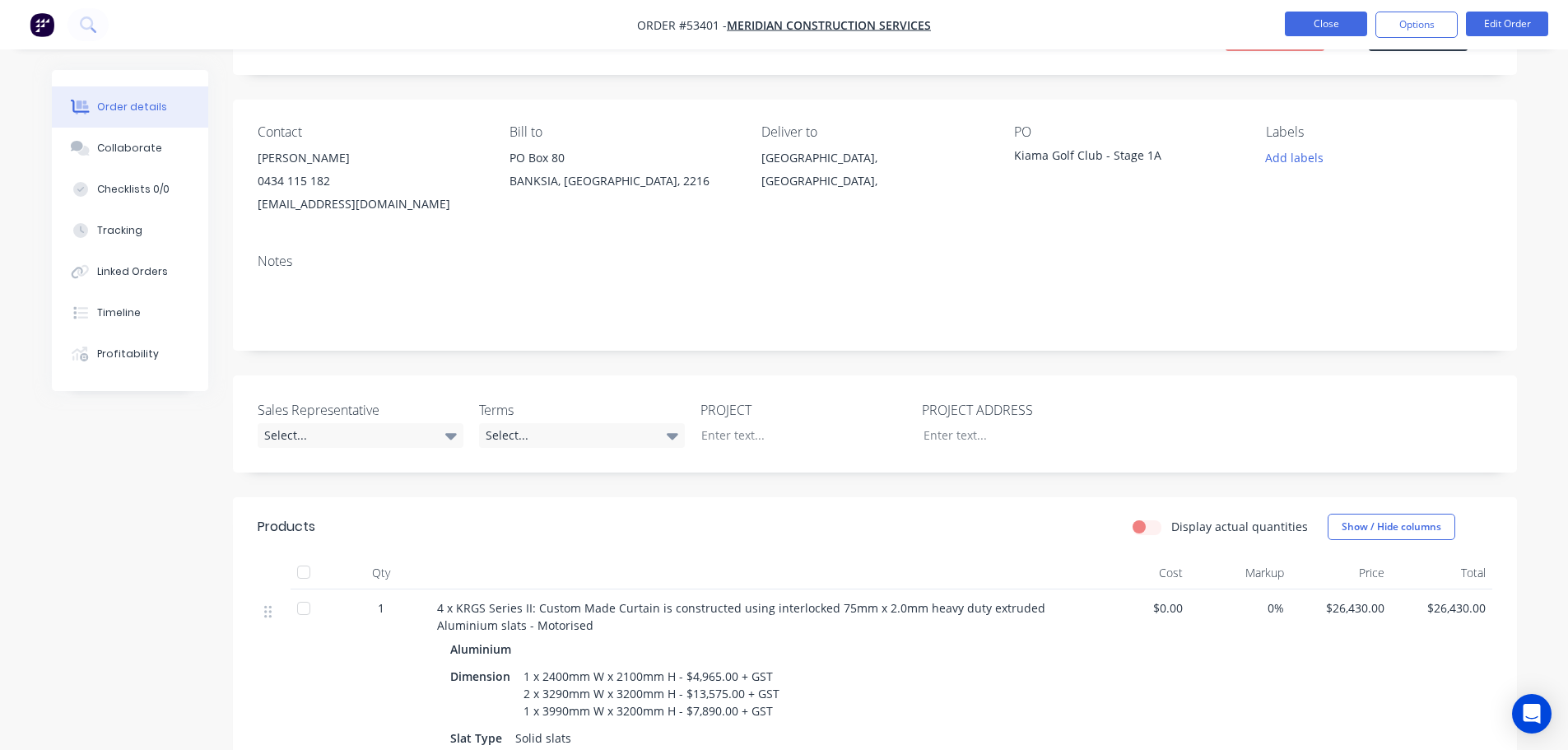
click at [1295, 19] on button "Close" at bounding box center [1326, 23] width 83 height 24
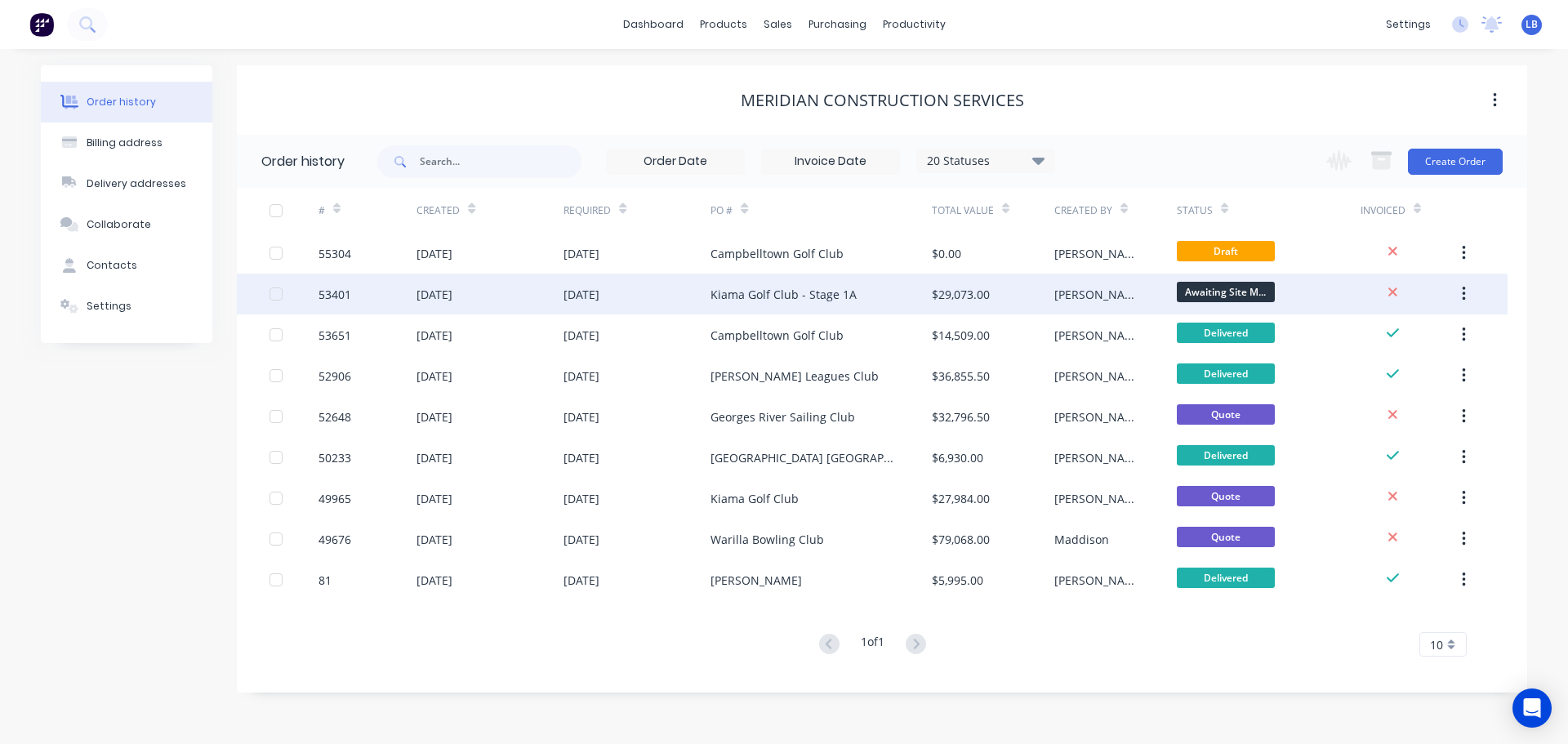
click at [317, 296] on div at bounding box center [293, 294] width 49 height 41
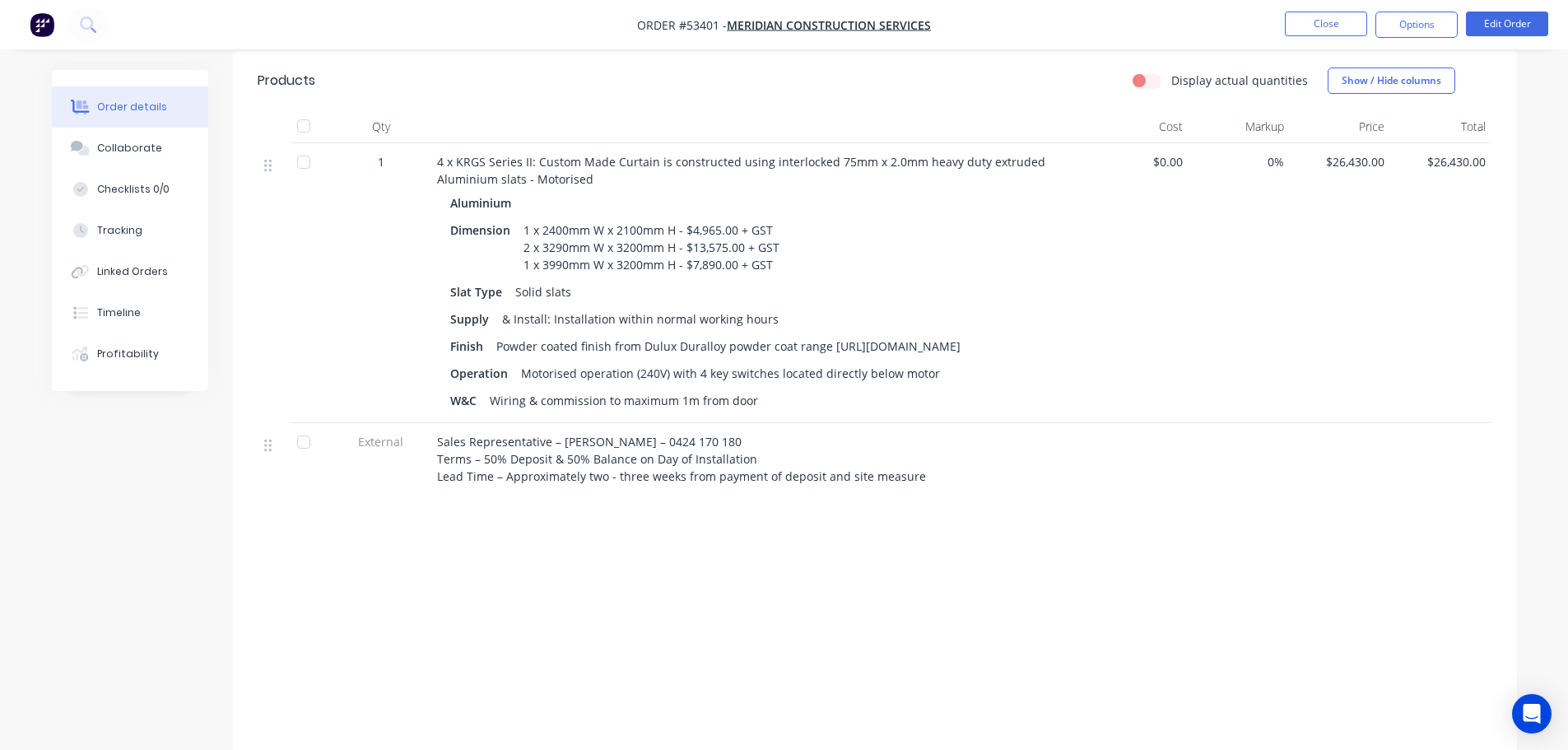
scroll to position [576, 0]
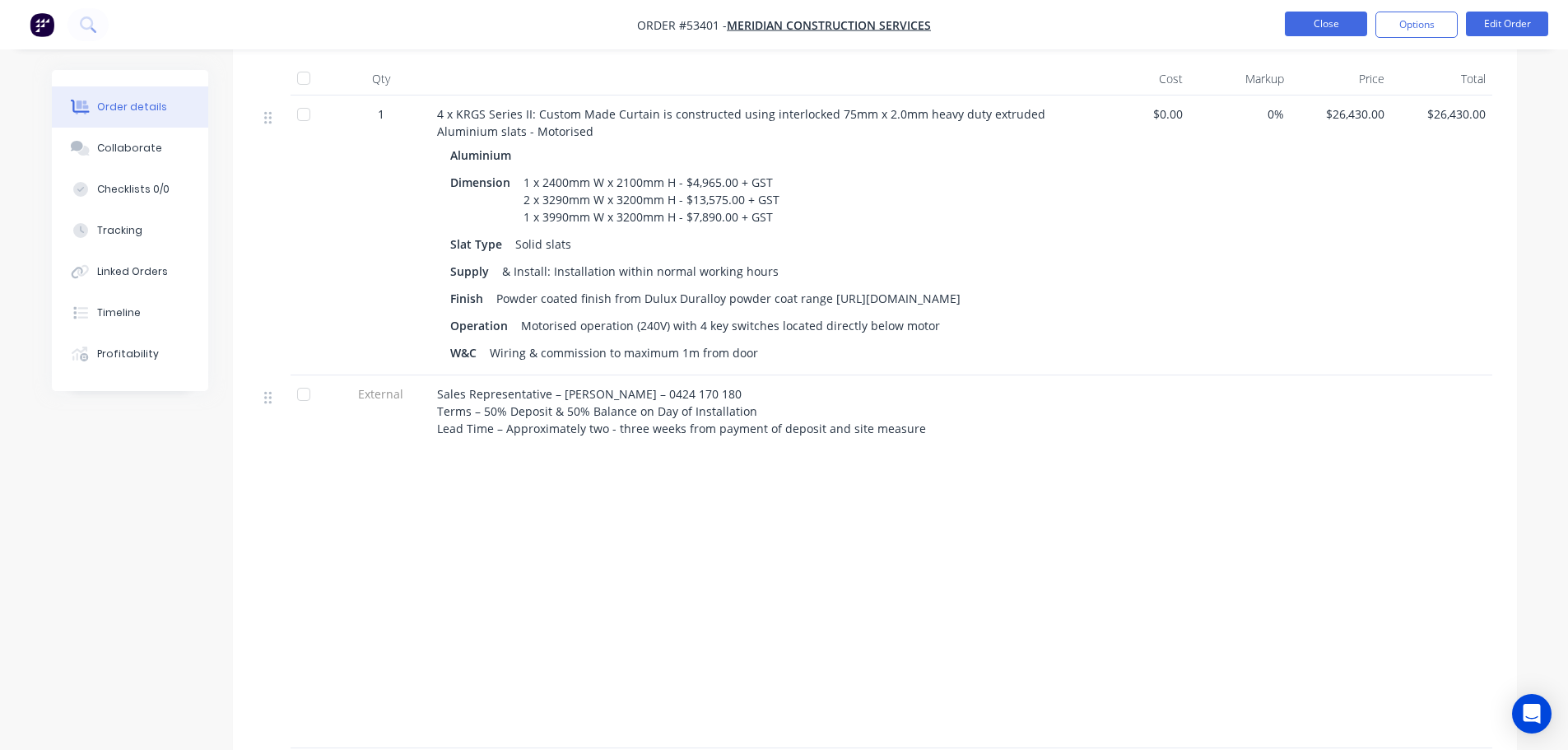
click at [1315, 27] on button "Close" at bounding box center [1326, 23] width 83 height 24
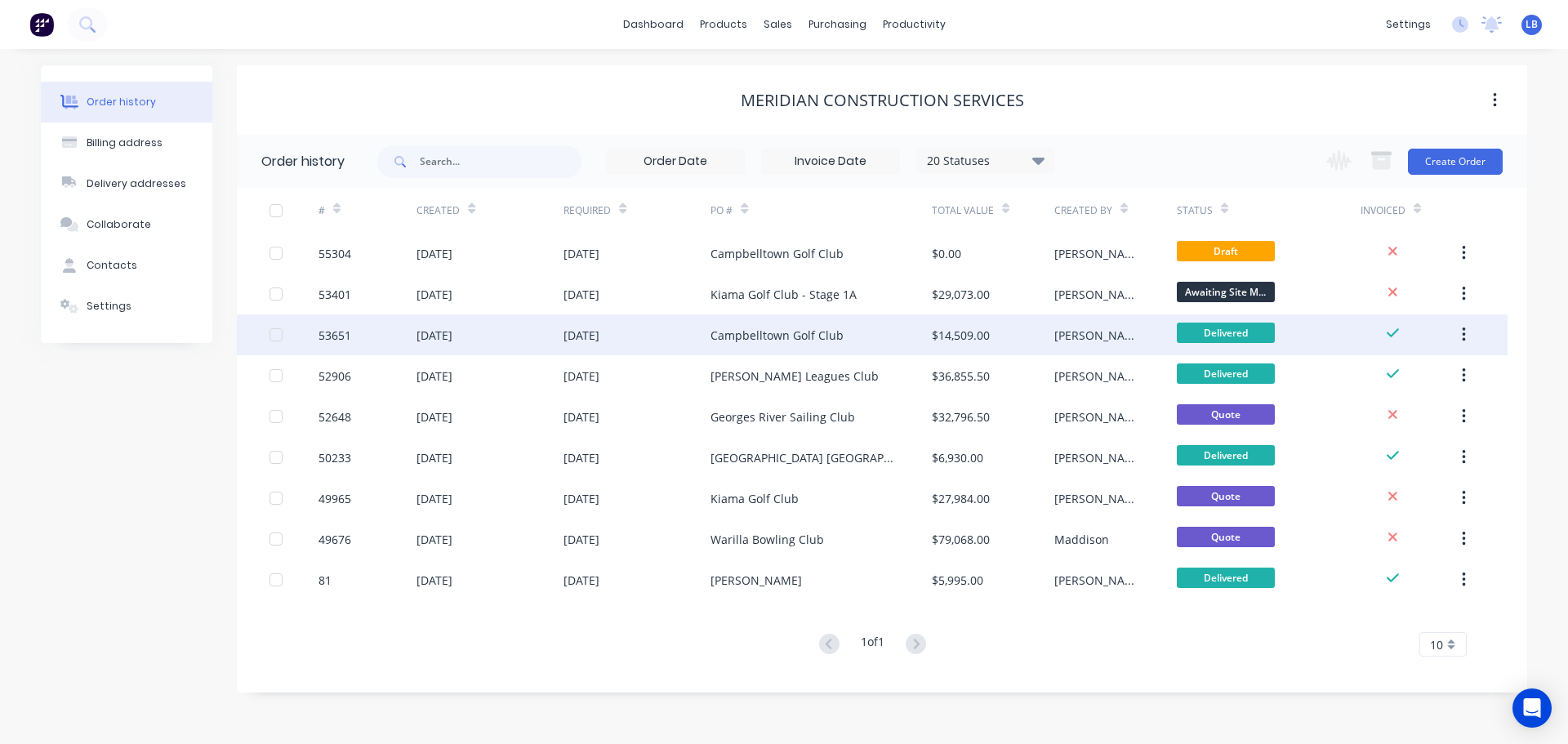
click at [345, 330] on div "53651" at bounding box center [334, 335] width 33 height 17
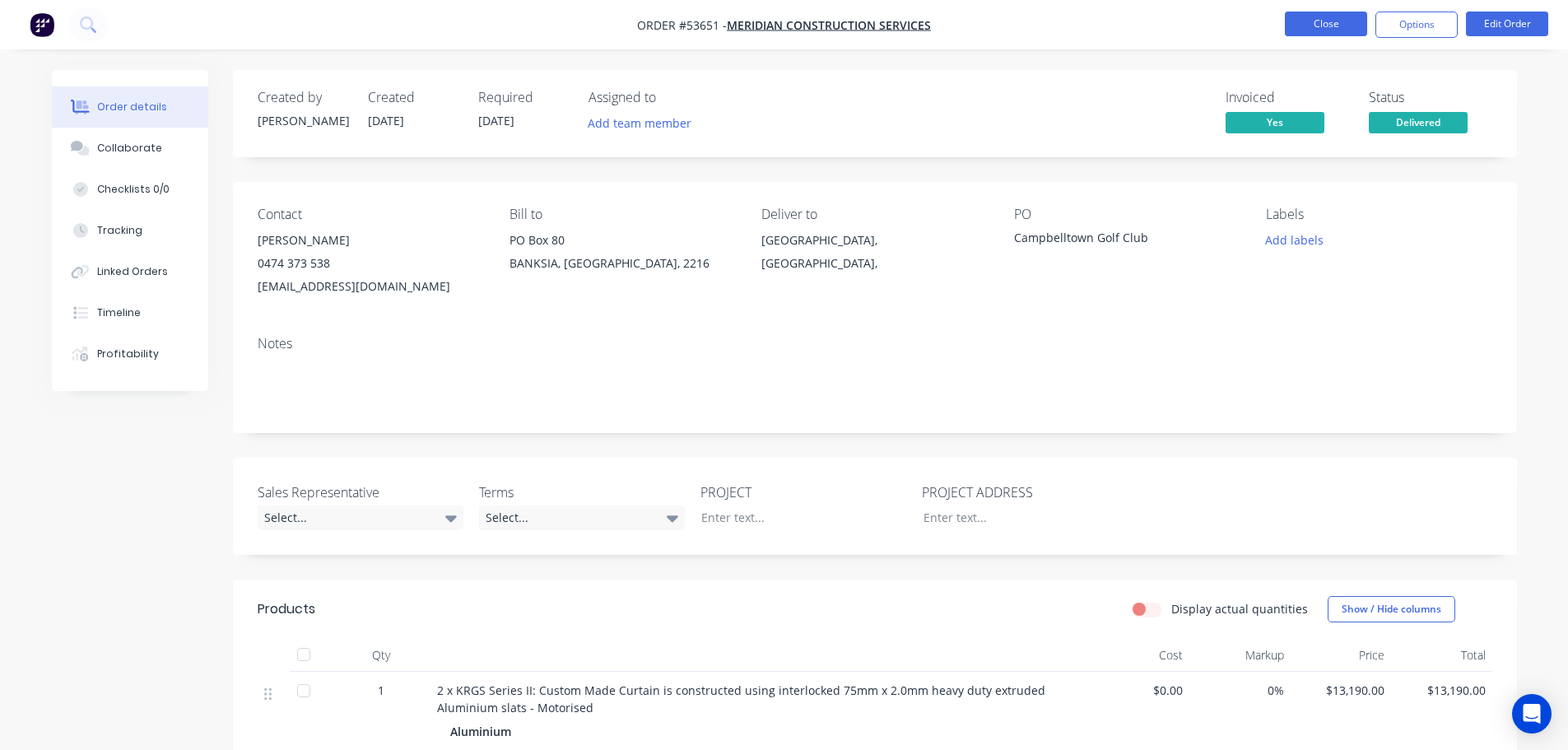
click at [1308, 23] on button "Close" at bounding box center [1326, 23] width 83 height 24
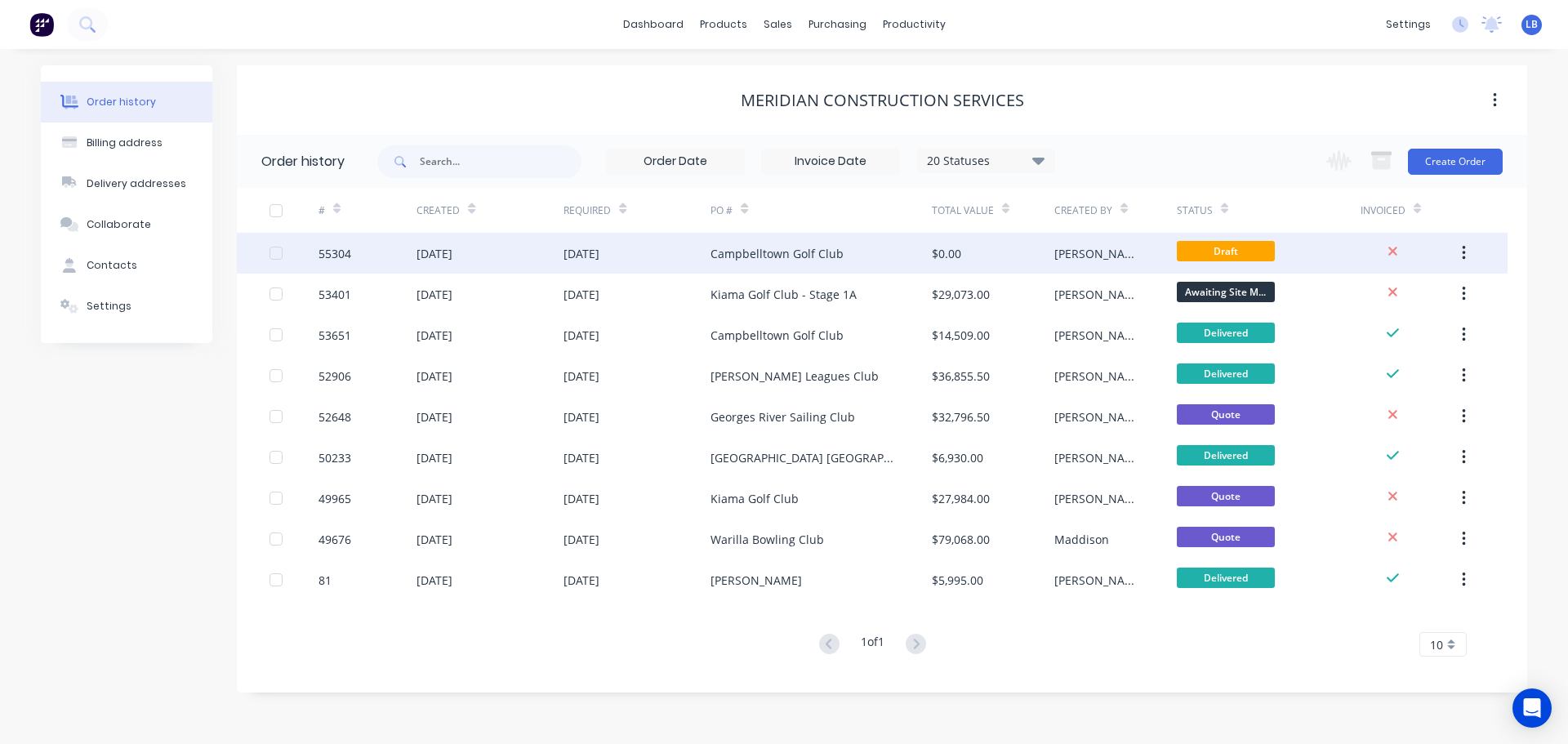
click at [345, 255] on div "55304" at bounding box center [334, 253] width 33 height 17
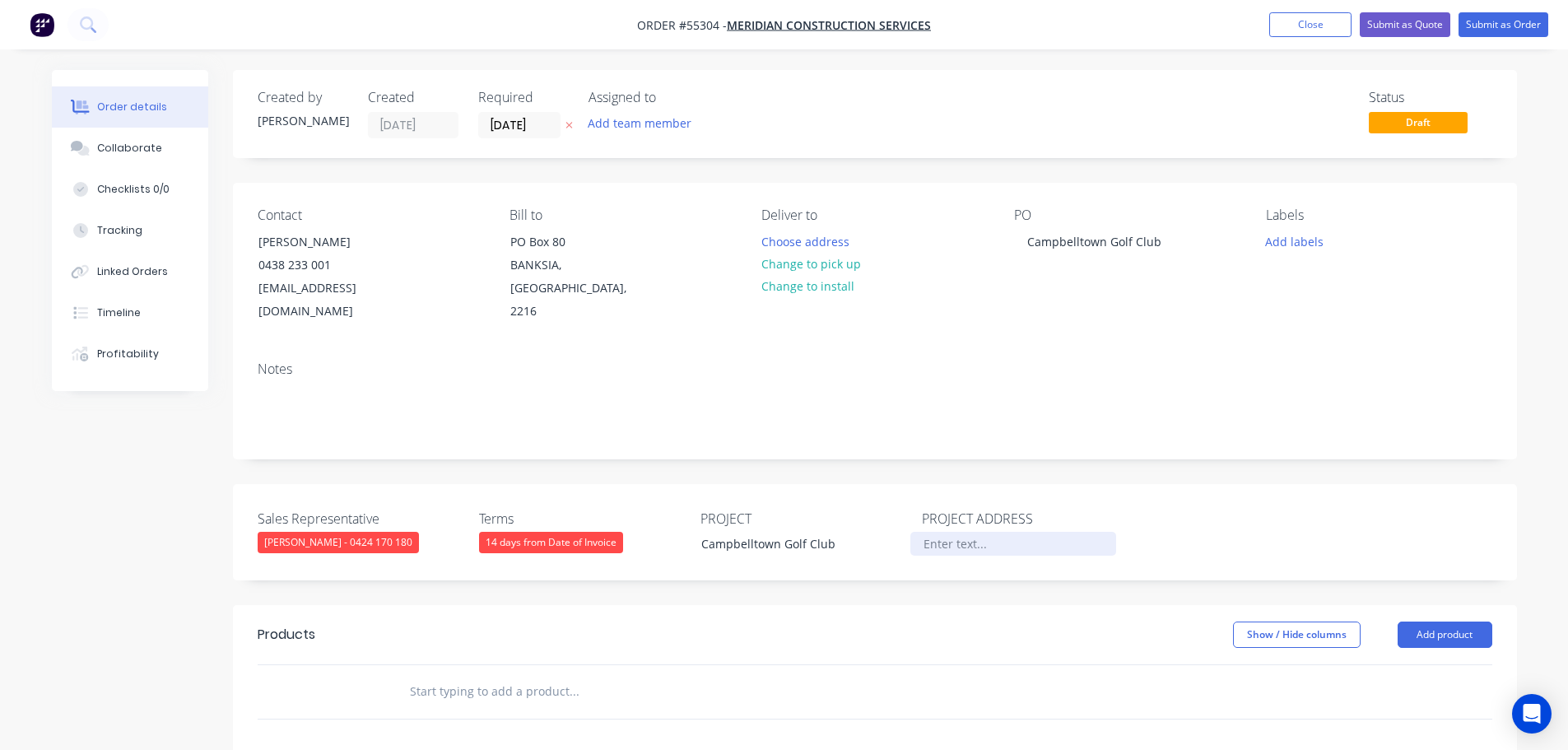
click at [927, 532] on div at bounding box center [1012, 543] width 206 height 23
paste div
click at [1423, 621] on button "Add product" at bounding box center [1445, 635] width 95 height 26
click at [1385, 665] on div "Product catalogue" at bounding box center [1414, 676] width 127 height 23
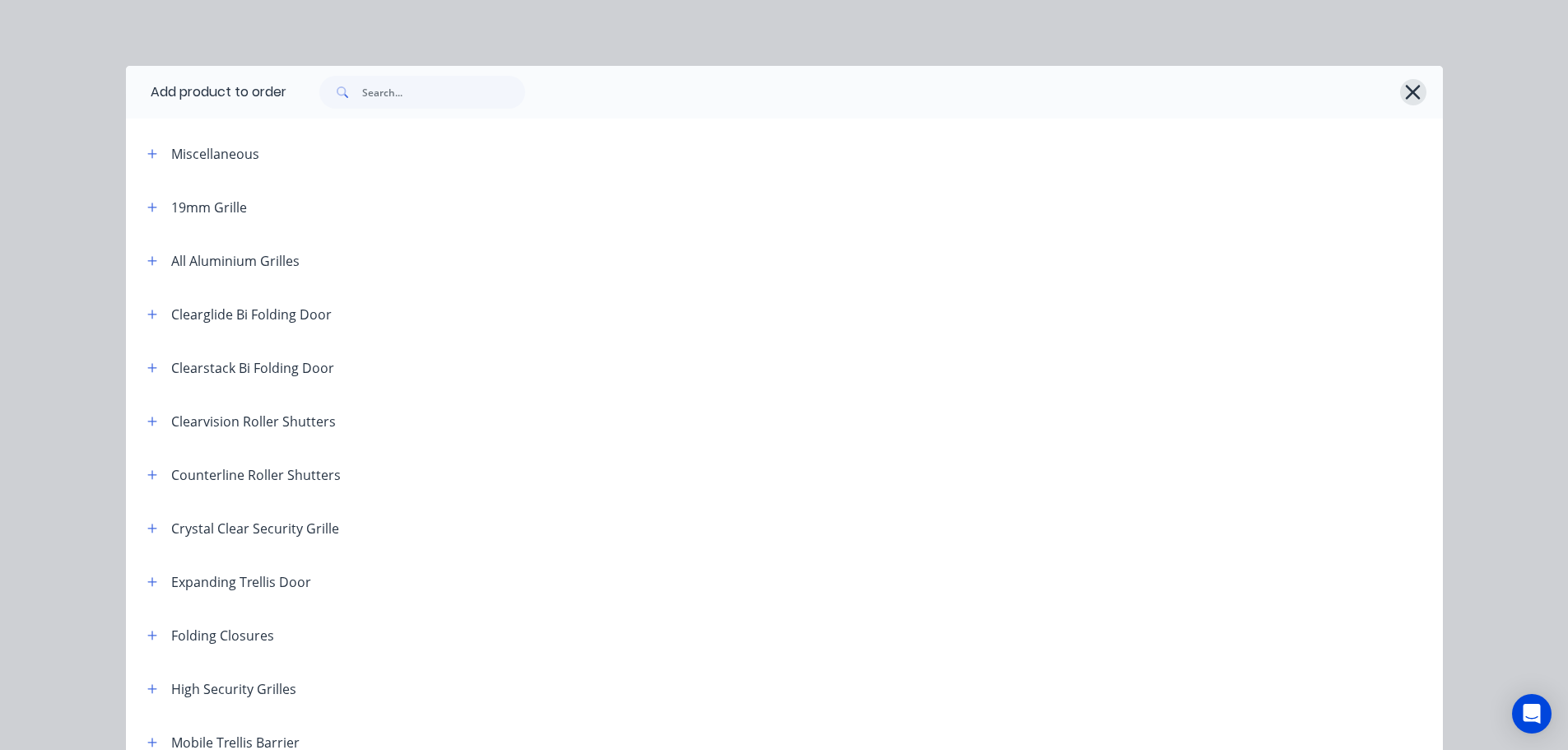
click at [1406, 88] on icon "button" at bounding box center [1413, 92] width 15 height 15
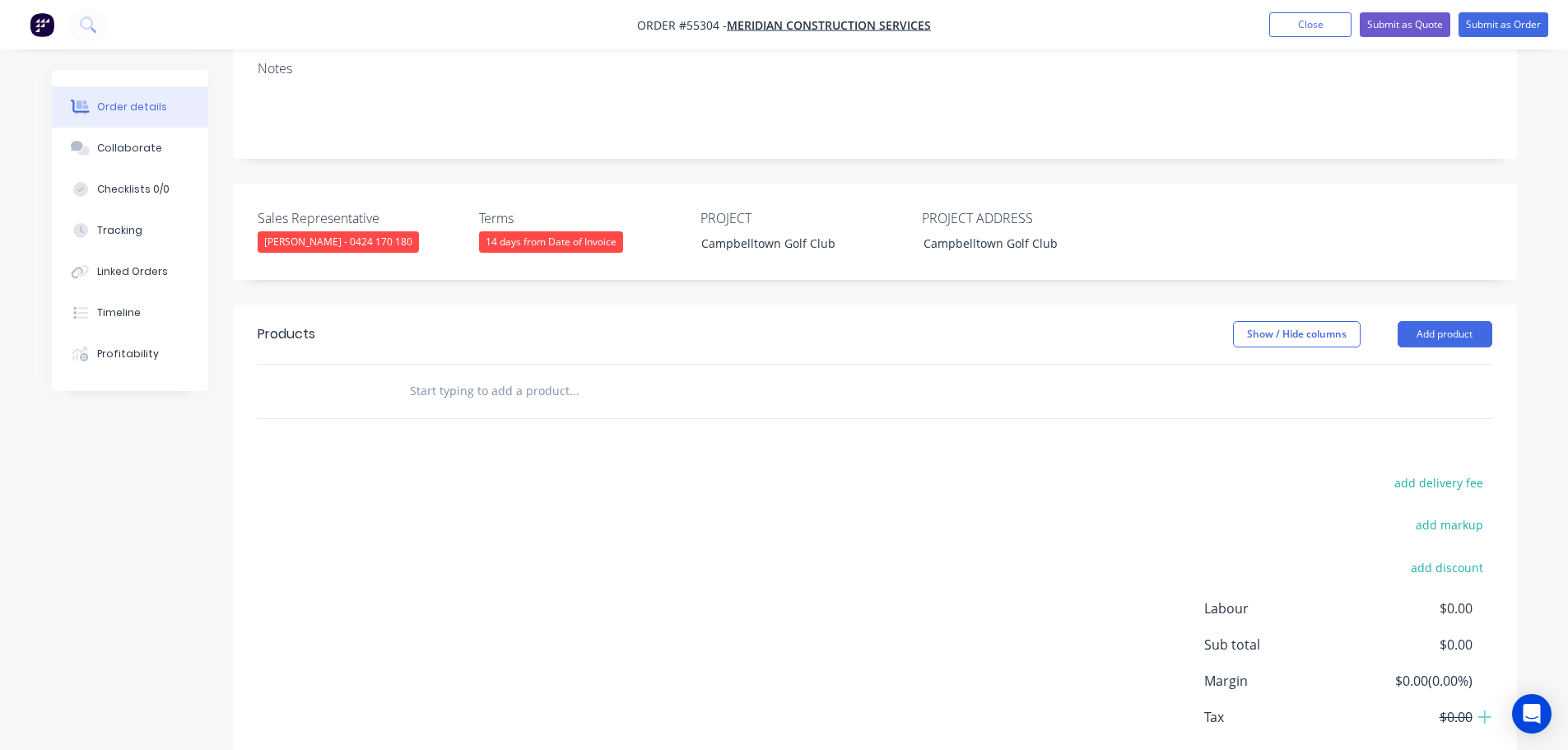
scroll to position [329, 0]
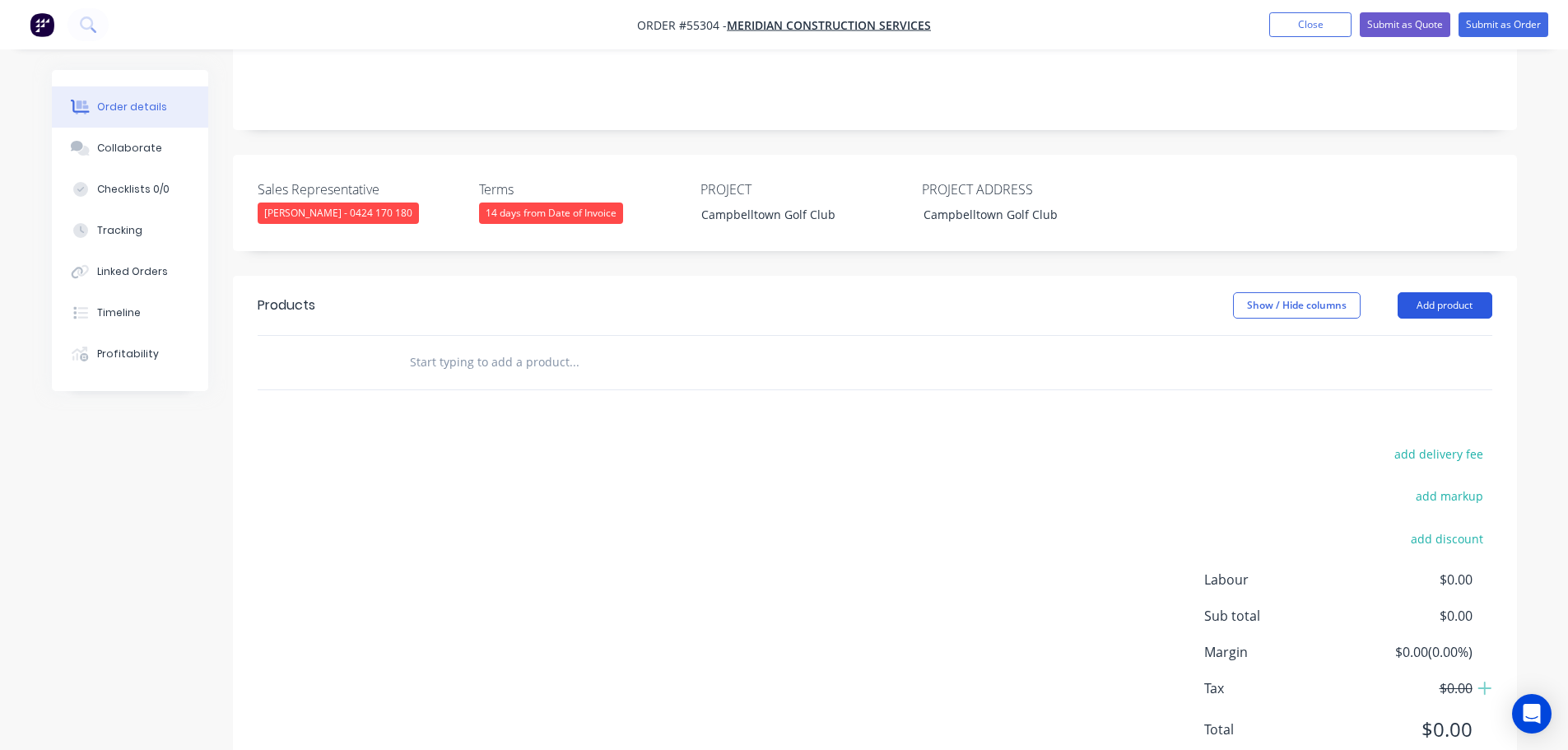
click at [1411, 292] on button "Add product" at bounding box center [1445, 305] width 95 height 26
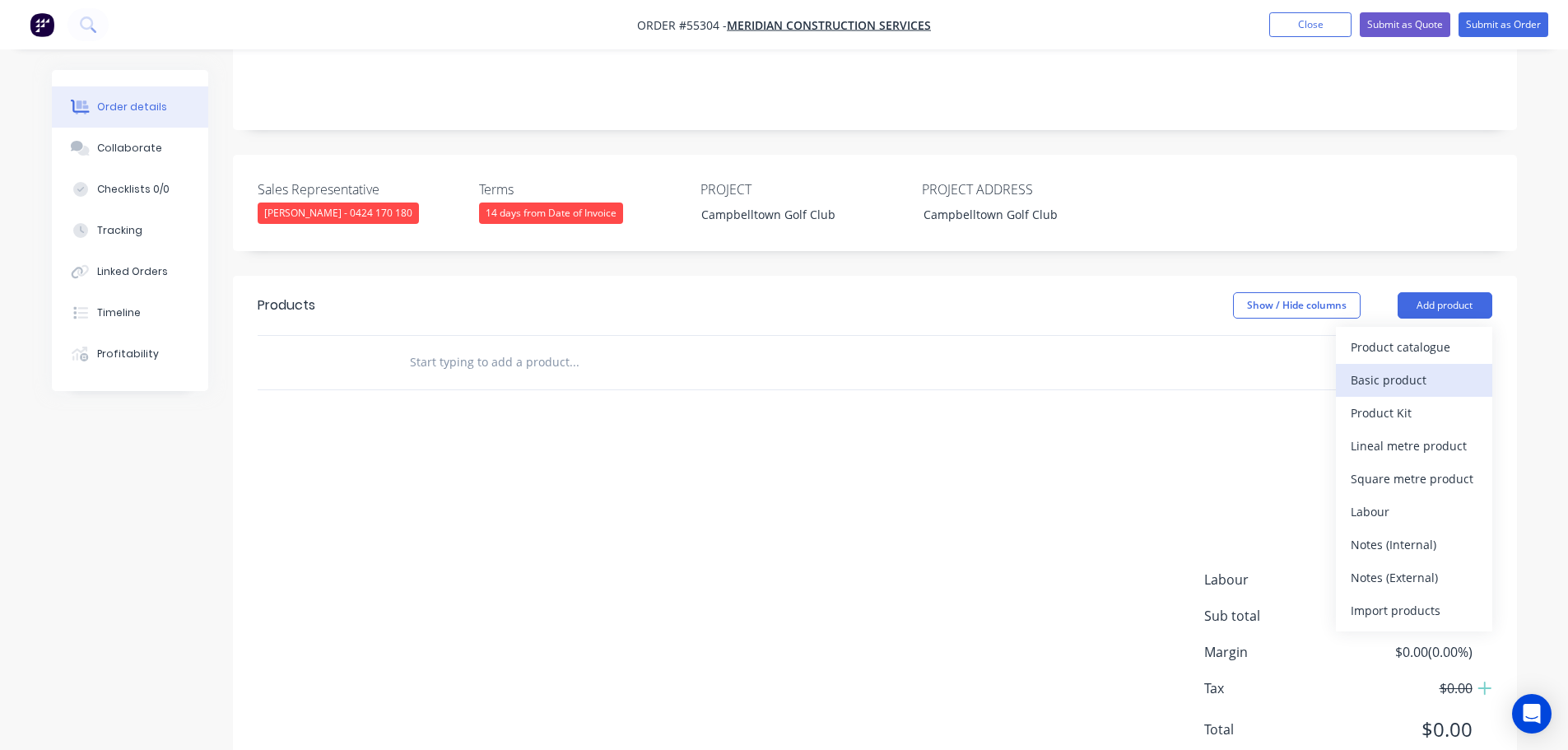
click at [1408, 368] on div "Basic product" at bounding box center [1414, 379] width 127 height 23
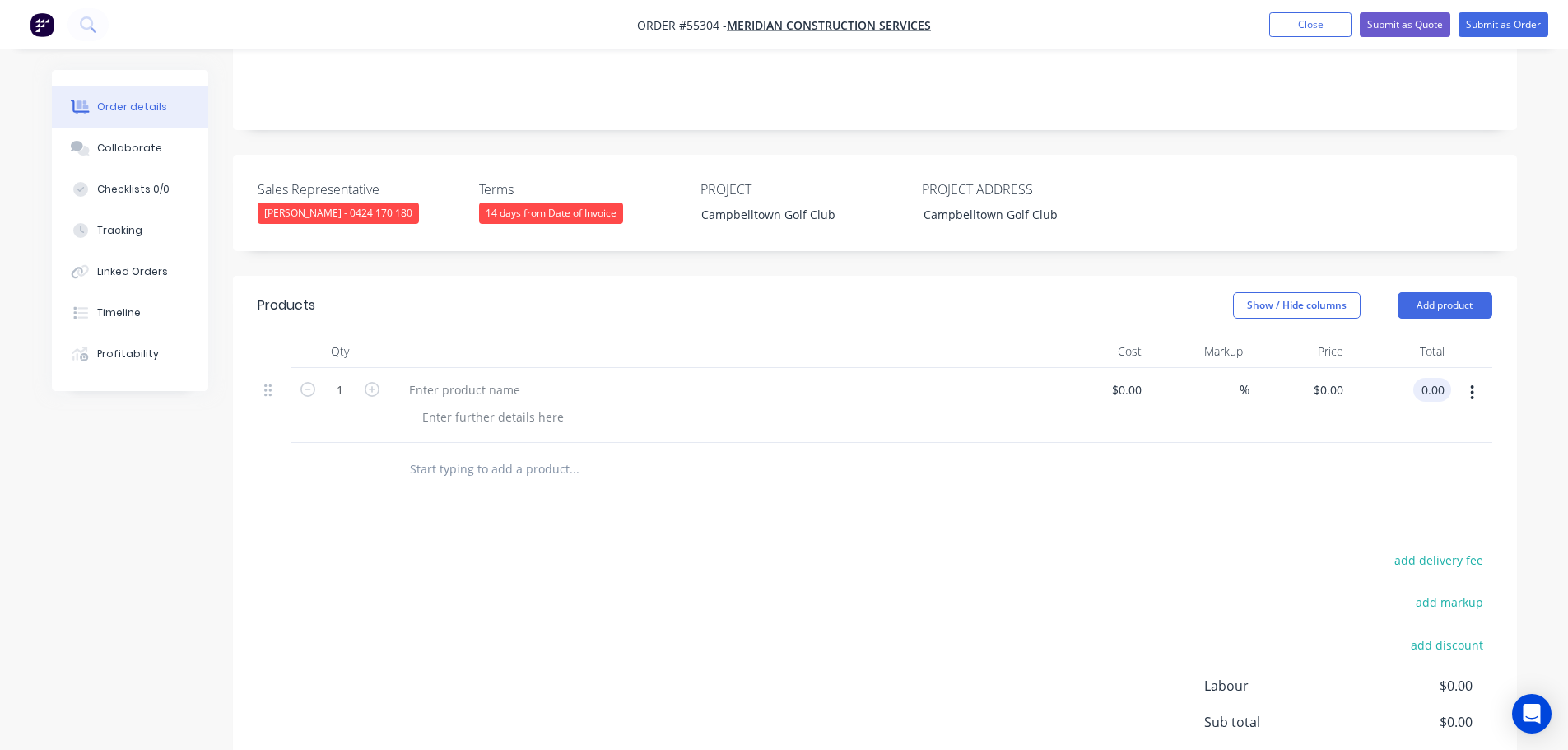
click at [1440, 378] on input "0.00" at bounding box center [1435, 390] width 31 height 23
type input "1300"
type input "$1,300.00"
click at [486, 378] on div at bounding box center [464, 390] width 137 height 23
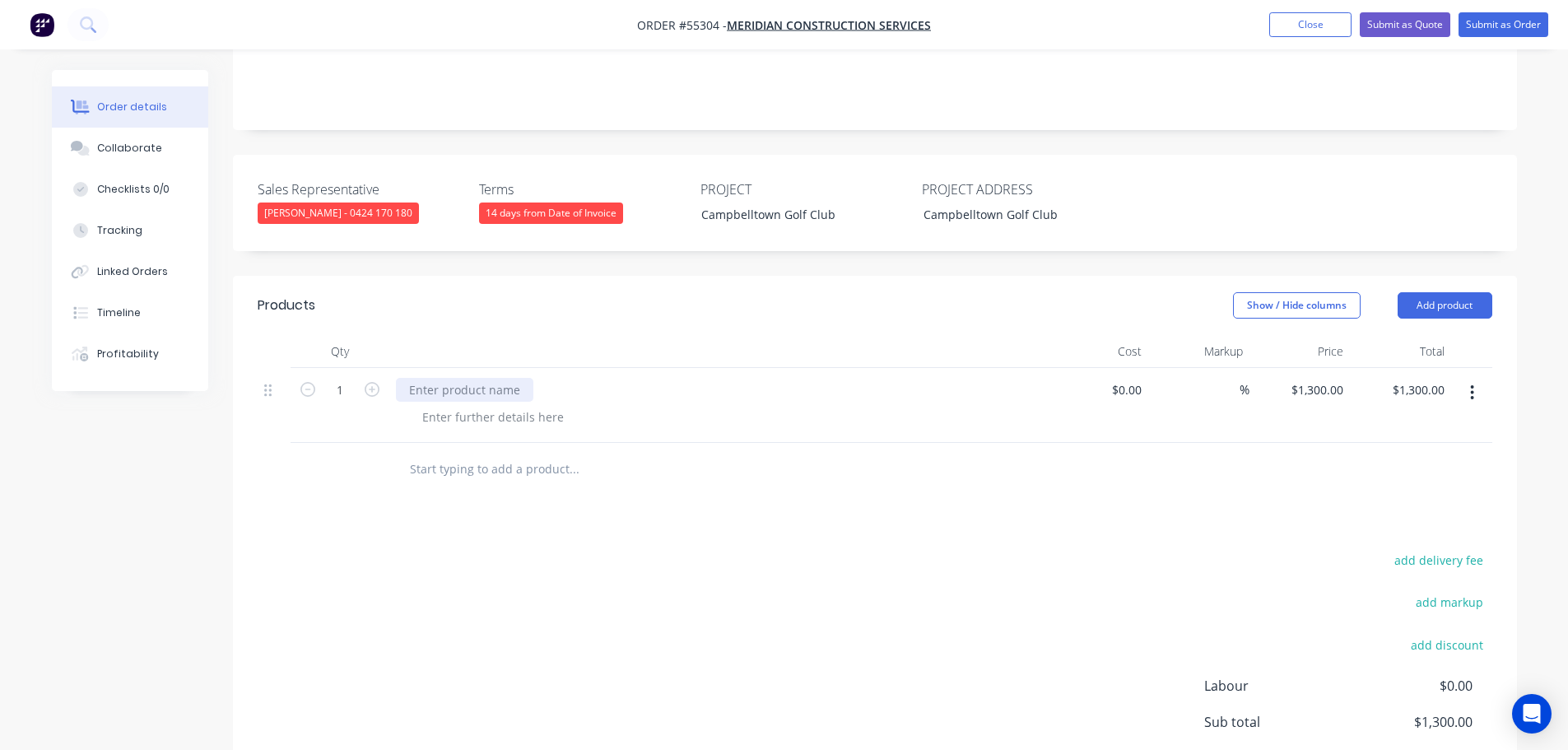
click at [441, 378] on div at bounding box center [464, 390] width 137 height 23
click at [480, 406] on div at bounding box center [493, 417] width 168 height 23
click at [456, 406] on div at bounding box center [493, 417] width 168 height 23
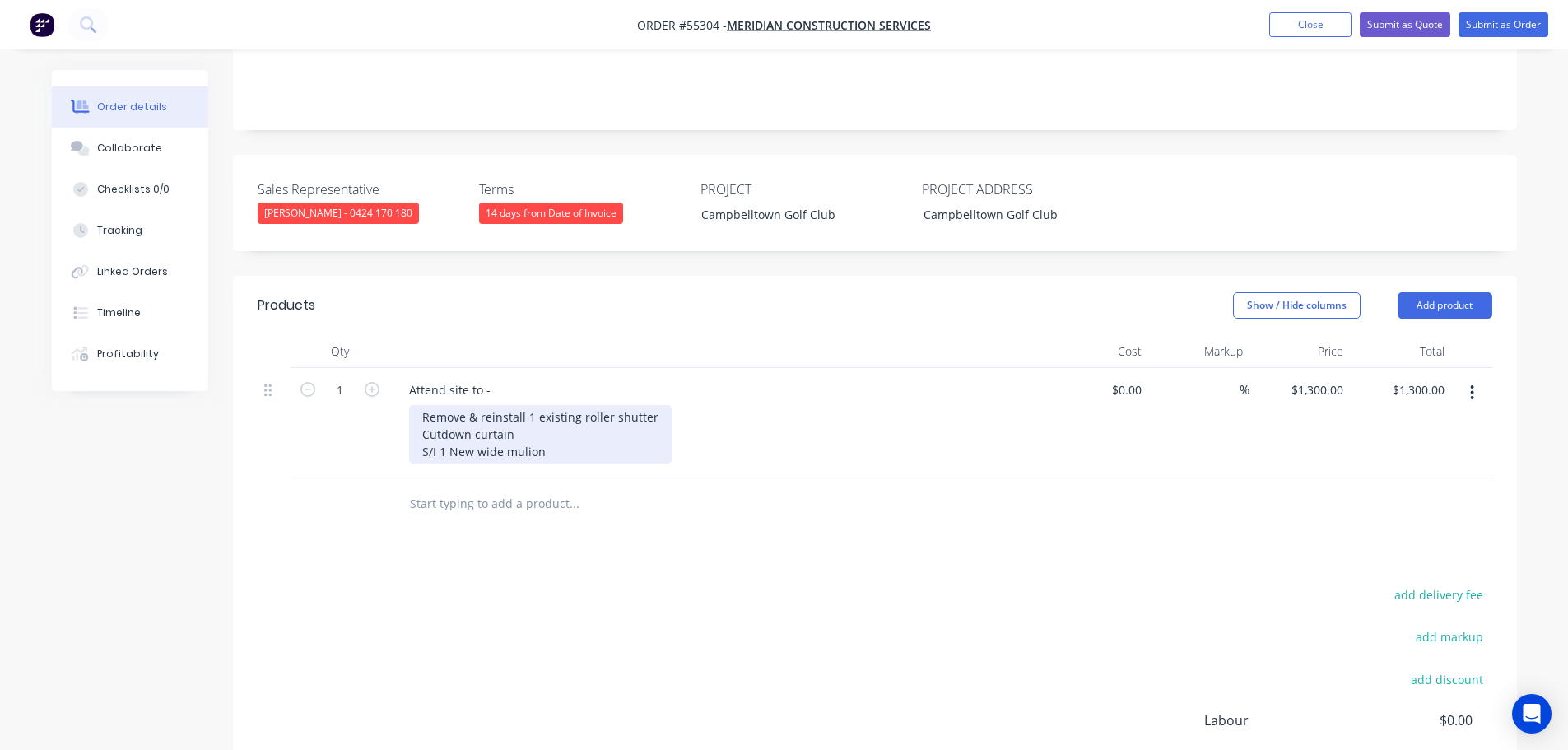
click at [520, 428] on div "Remove & reinstall 1 existing roller shutter Cutdown curtain S/I 1 New wide mul…" at bounding box center [540, 435] width 263 height 58
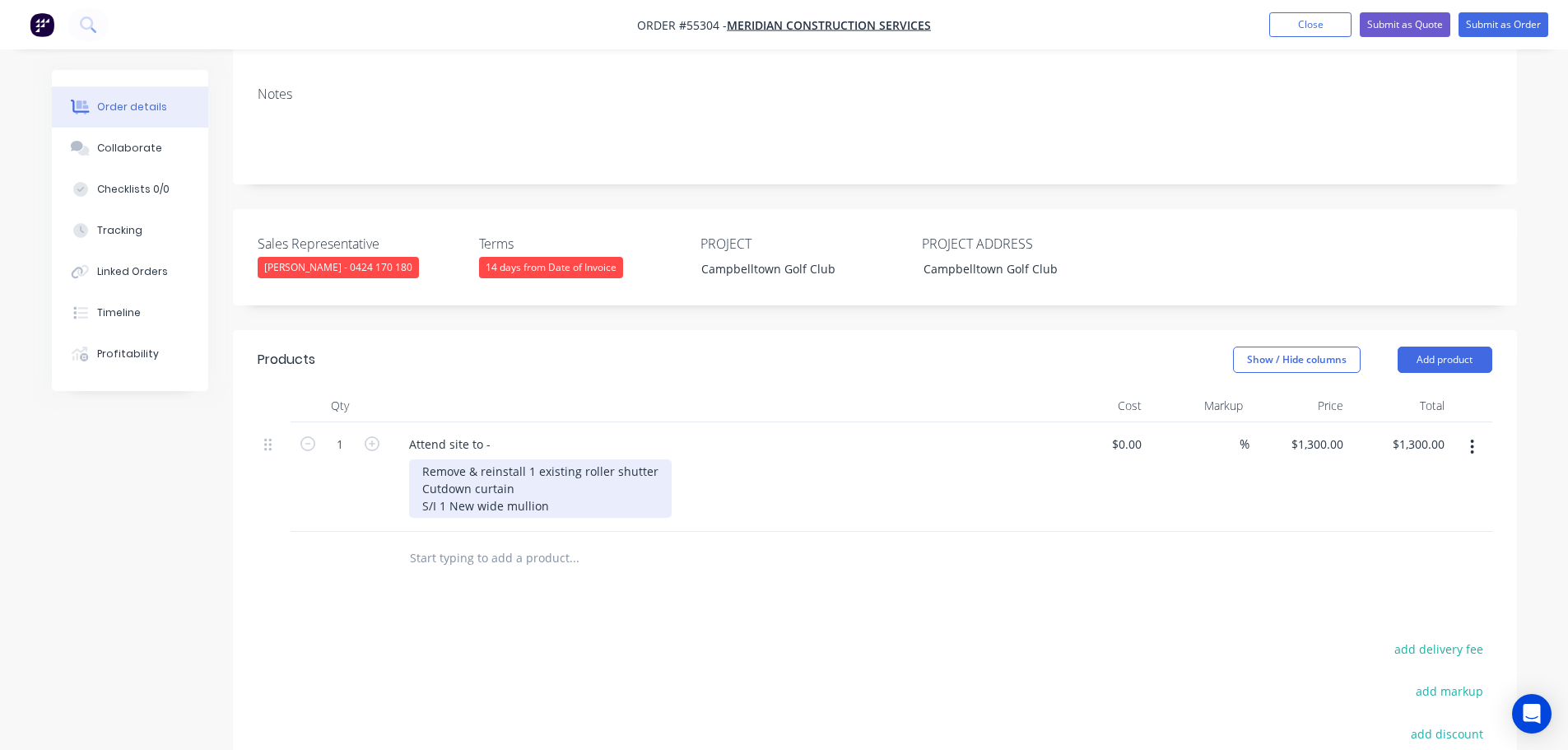
scroll to position [164, 0]
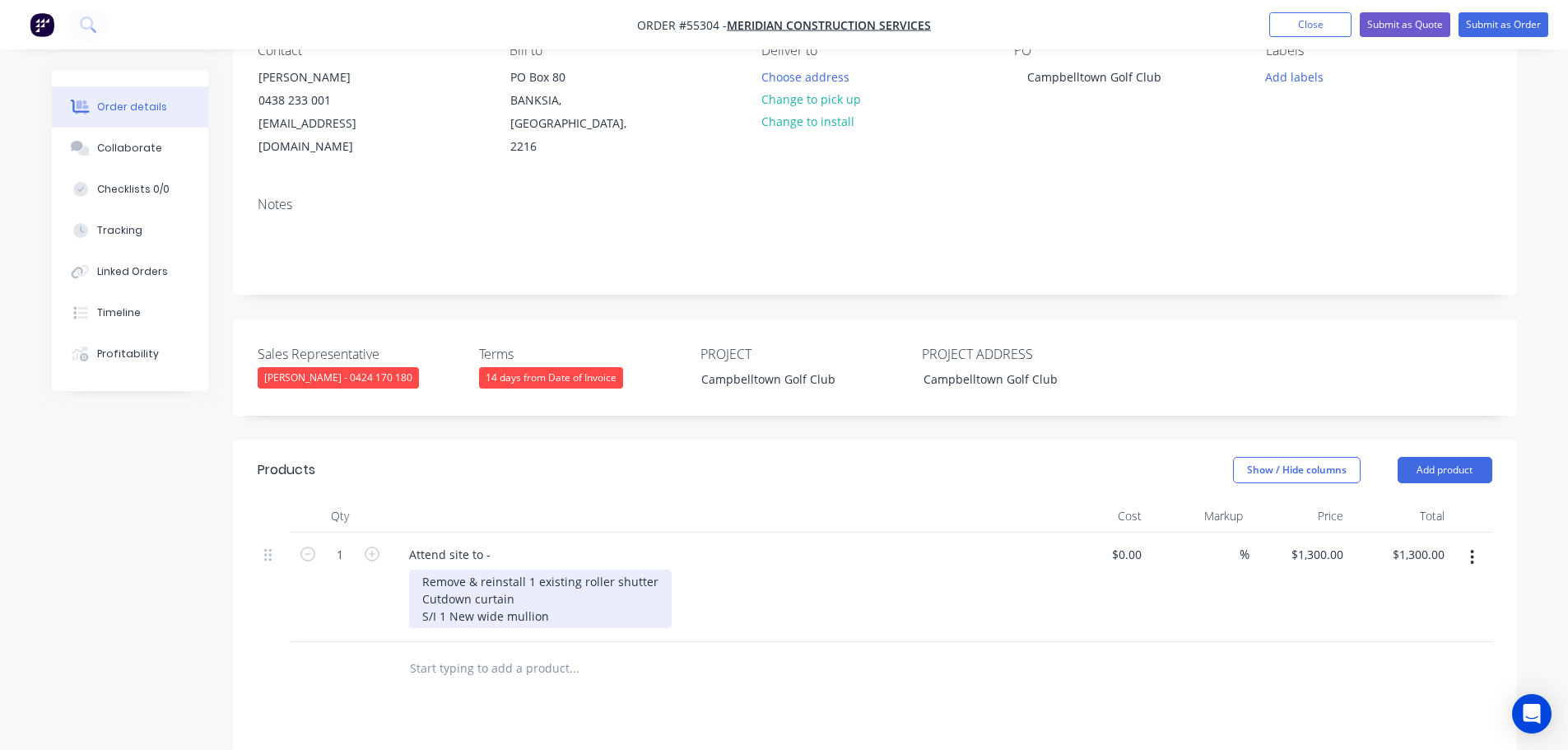
click at [555, 599] on div "Remove & reinstall 1 existing roller shutter Cutdown curtain S/I 1 New wide mul…" at bounding box center [540, 599] width 263 height 58
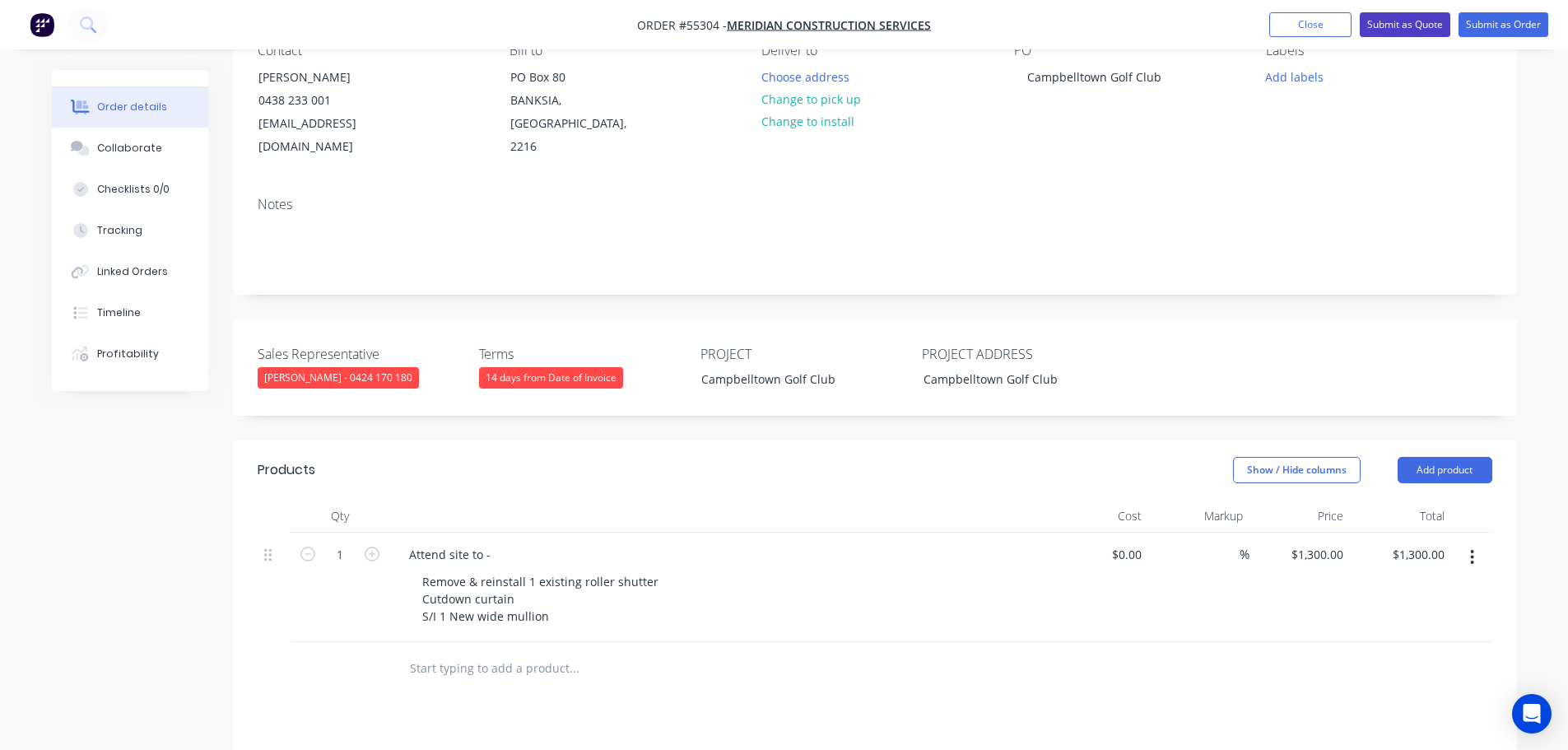
click at [1392, 26] on button "Submit as Quote" at bounding box center [1405, 24] width 90 height 24
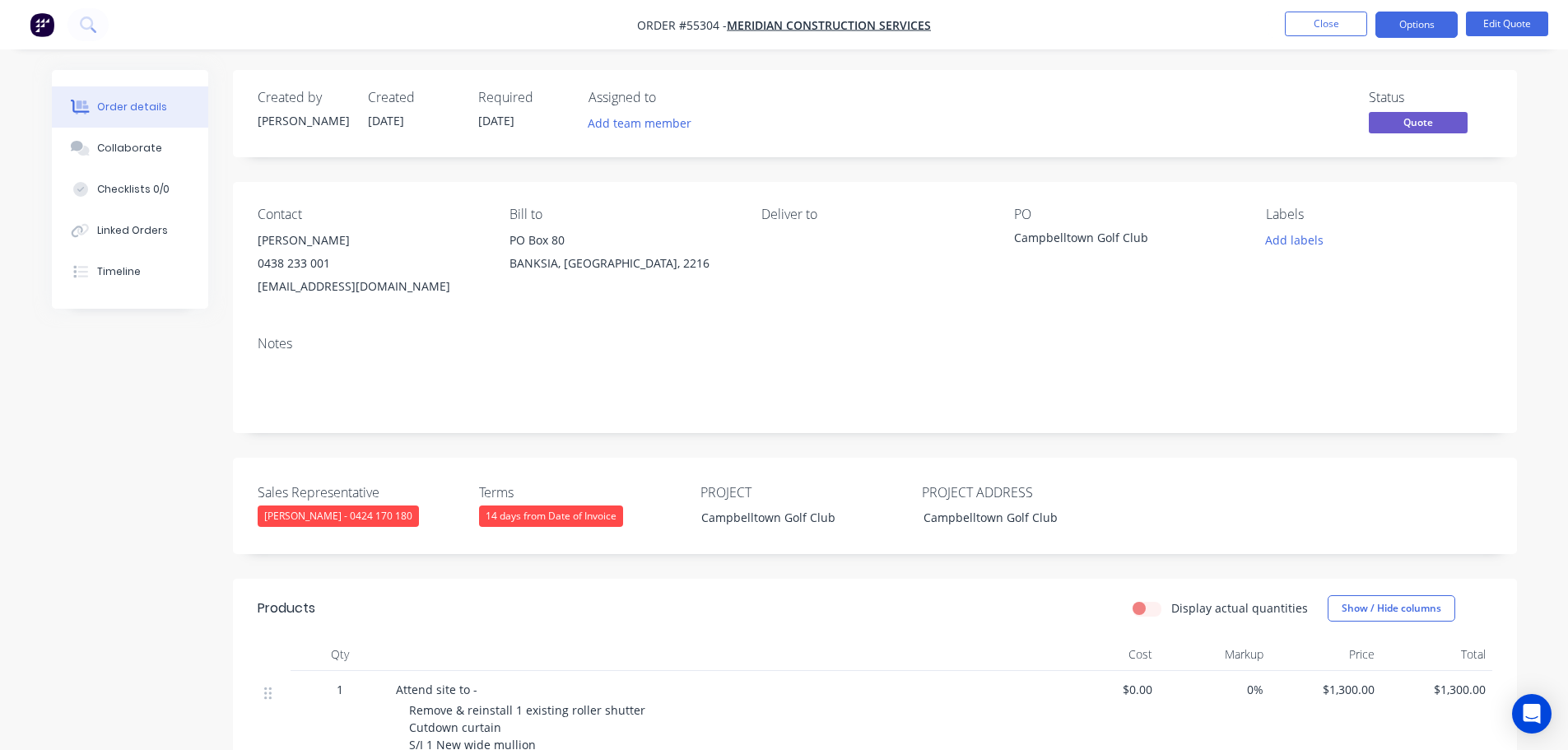
click at [1392, 26] on button "Options" at bounding box center [1417, 24] width 83 height 26
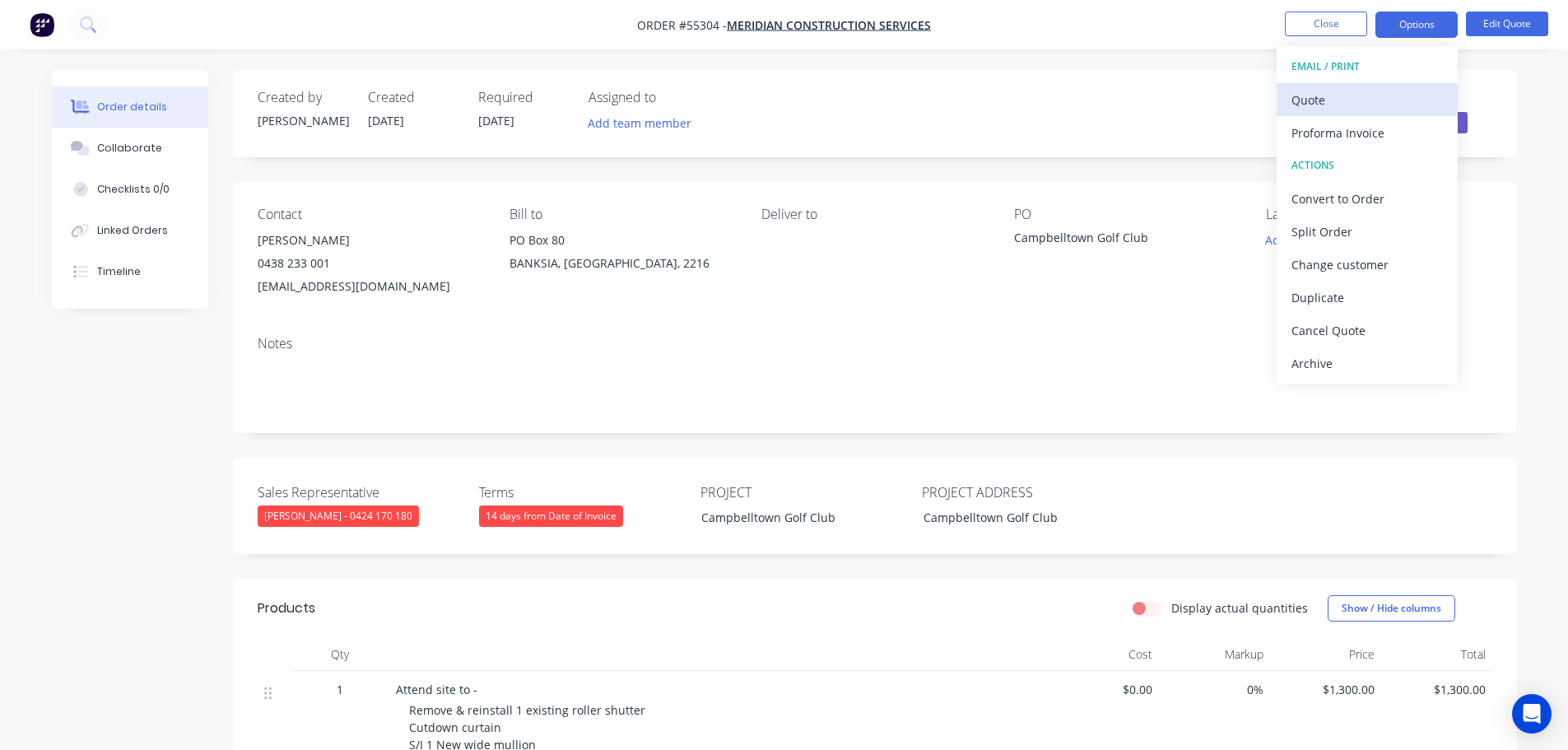
click at [1315, 99] on div "Quote" at bounding box center [1366, 99] width 151 height 23
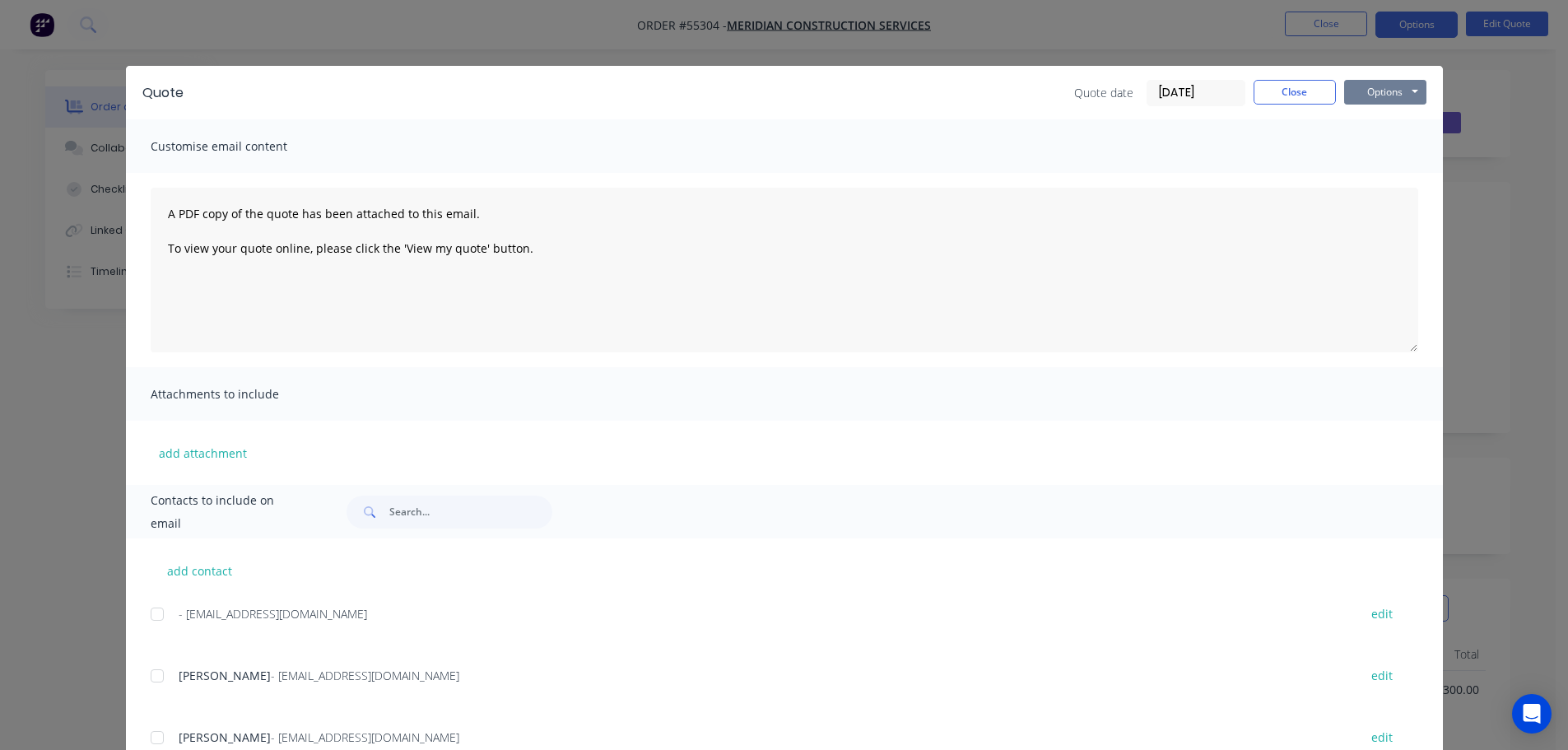
click at [1374, 91] on button "Options" at bounding box center [1385, 92] width 83 height 24
click at [1372, 152] on button "Print" at bounding box center [1396, 148] width 105 height 27
click at [1298, 93] on button "Close" at bounding box center [1295, 92] width 83 height 24
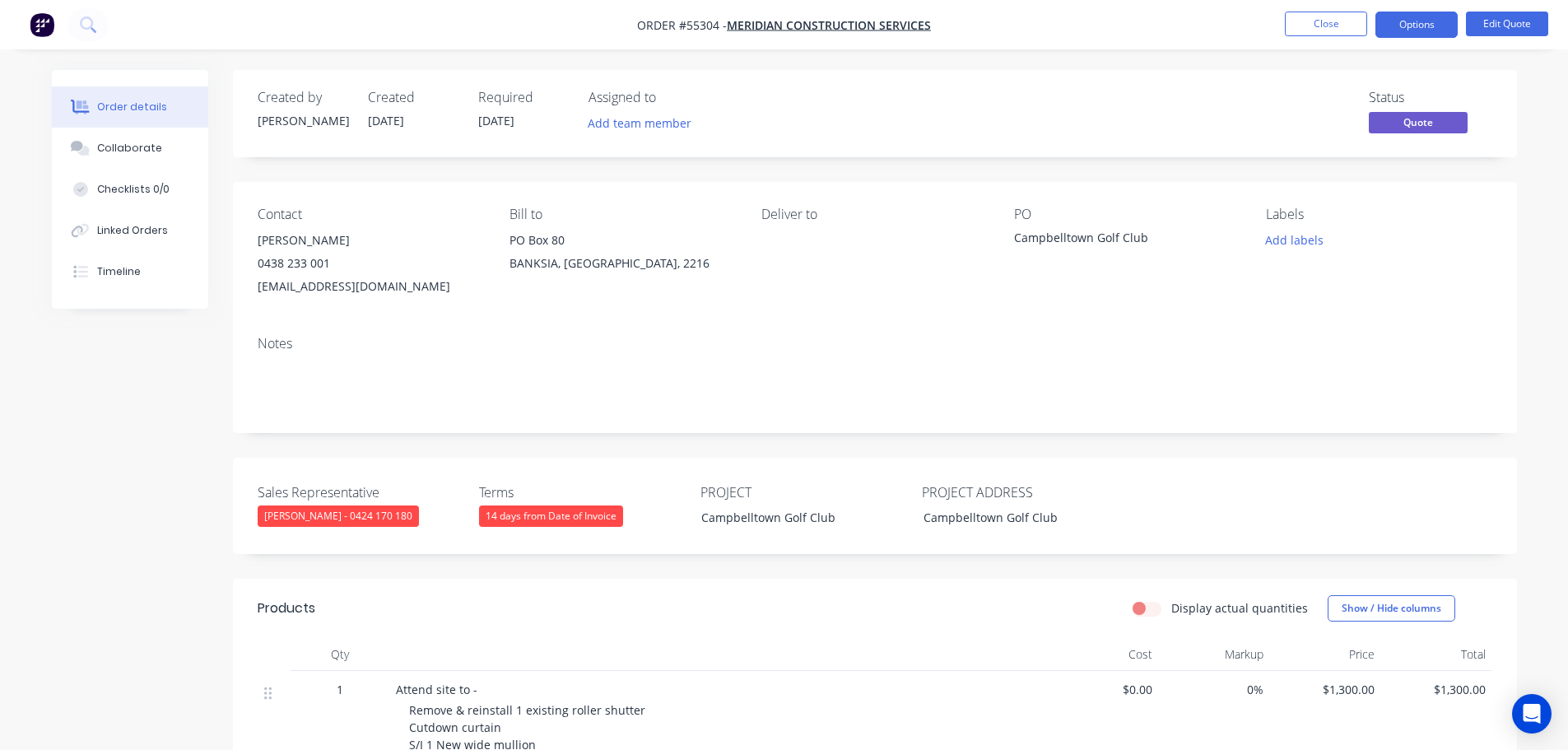
click at [298, 285] on div "omc@meridianconst.com.au" at bounding box center [371, 286] width 225 height 23
copy div "omc@meridianconst.com.au"
click at [1103, 234] on div "Campbelltown Golf Club" at bounding box center [1117, 240] width 206 height 23
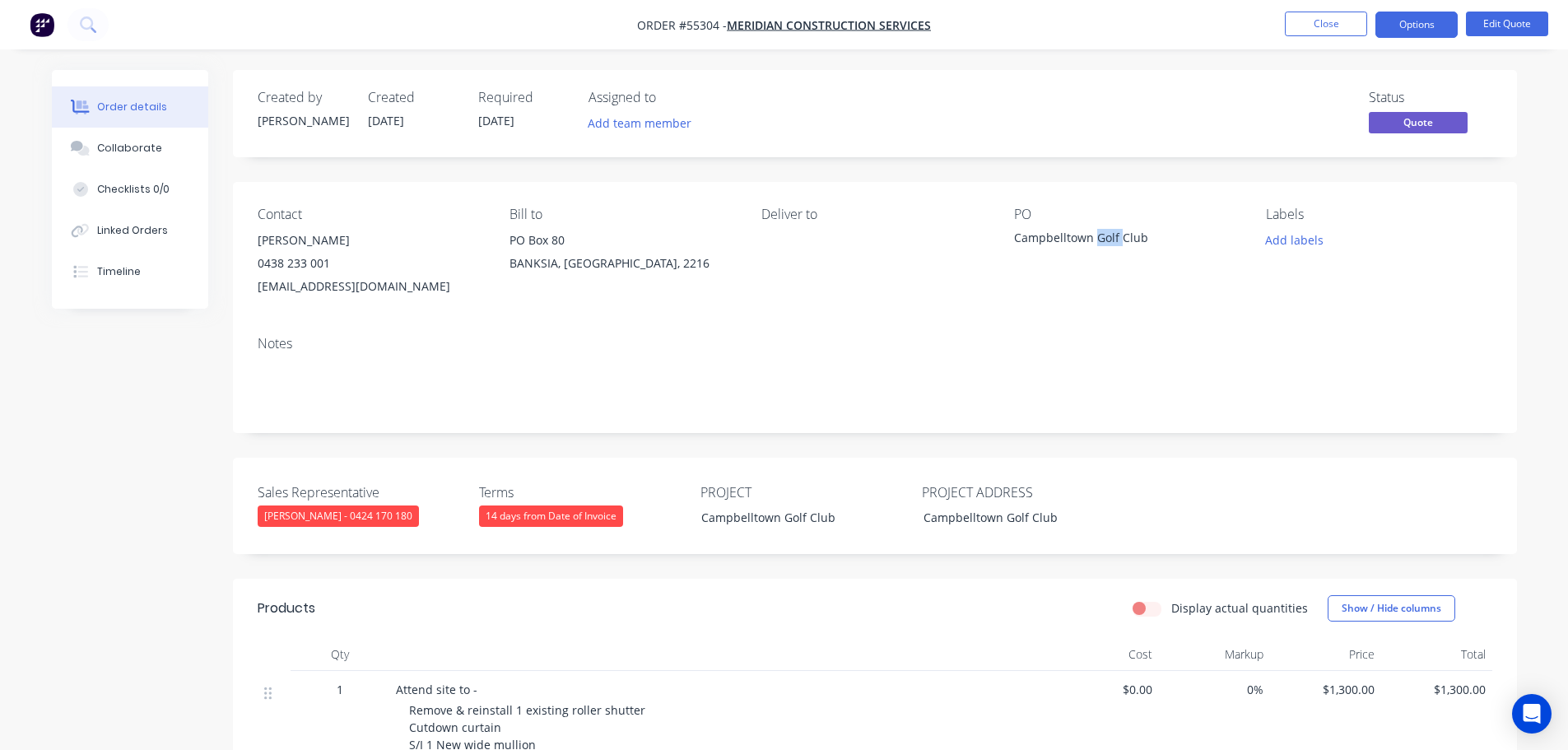
click at [1103, 235] on div "Campbelltown Golf Club" at bounding box center [1117, 240] width 206 height 23
copy div "Campbelltown Golf Club"
click at [330, 268] on span at bounding box center [330, 263] width 0 height 16
click at [1304, 17] on button "Close" at bounding box center [1326, 23] width 83 height 24
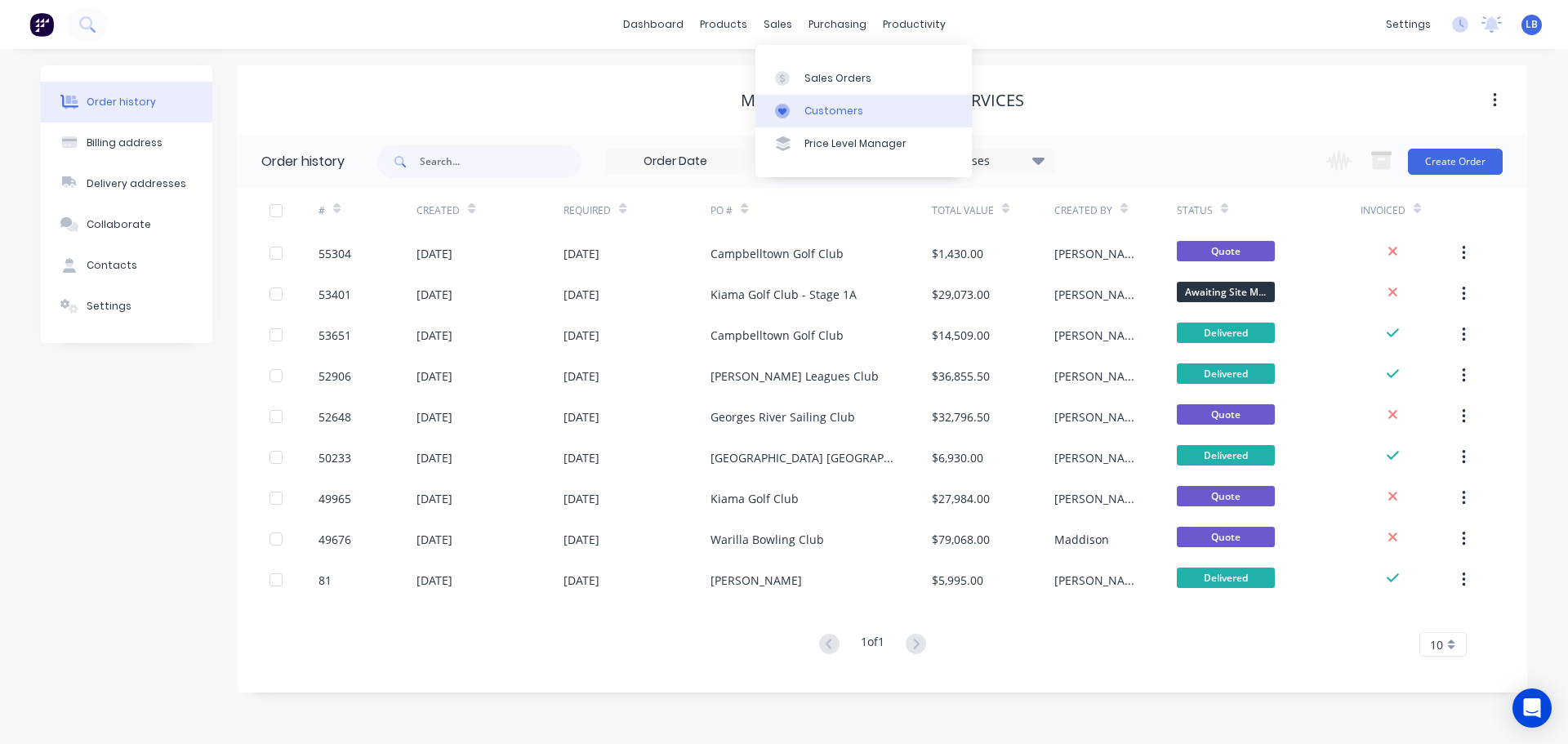
click at [833, 112] on div "Customers" at bounding box center [833, 111] width 59 height 15
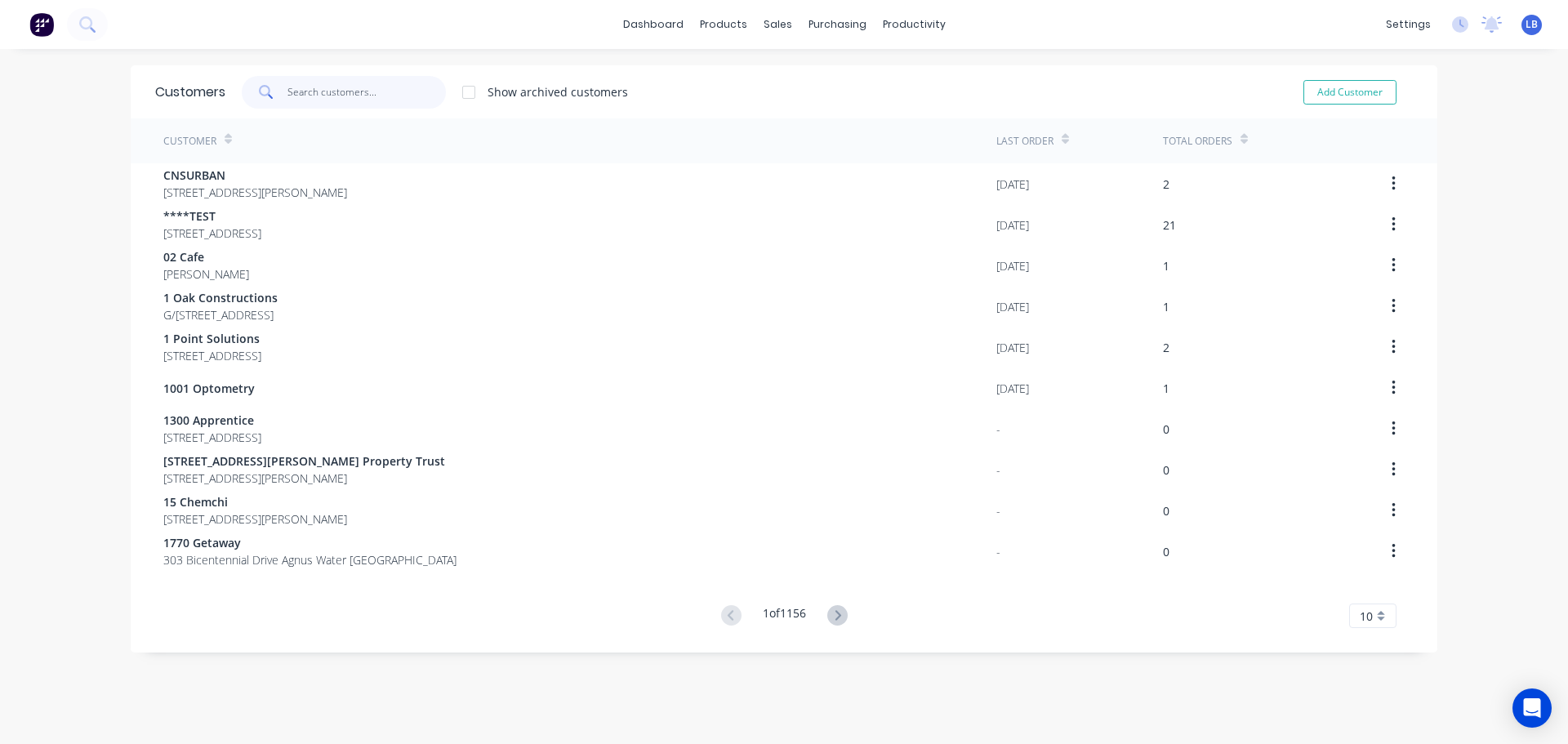
click at [324, 95] on input "text" at bounding box center [367, 92] width 159 height 33
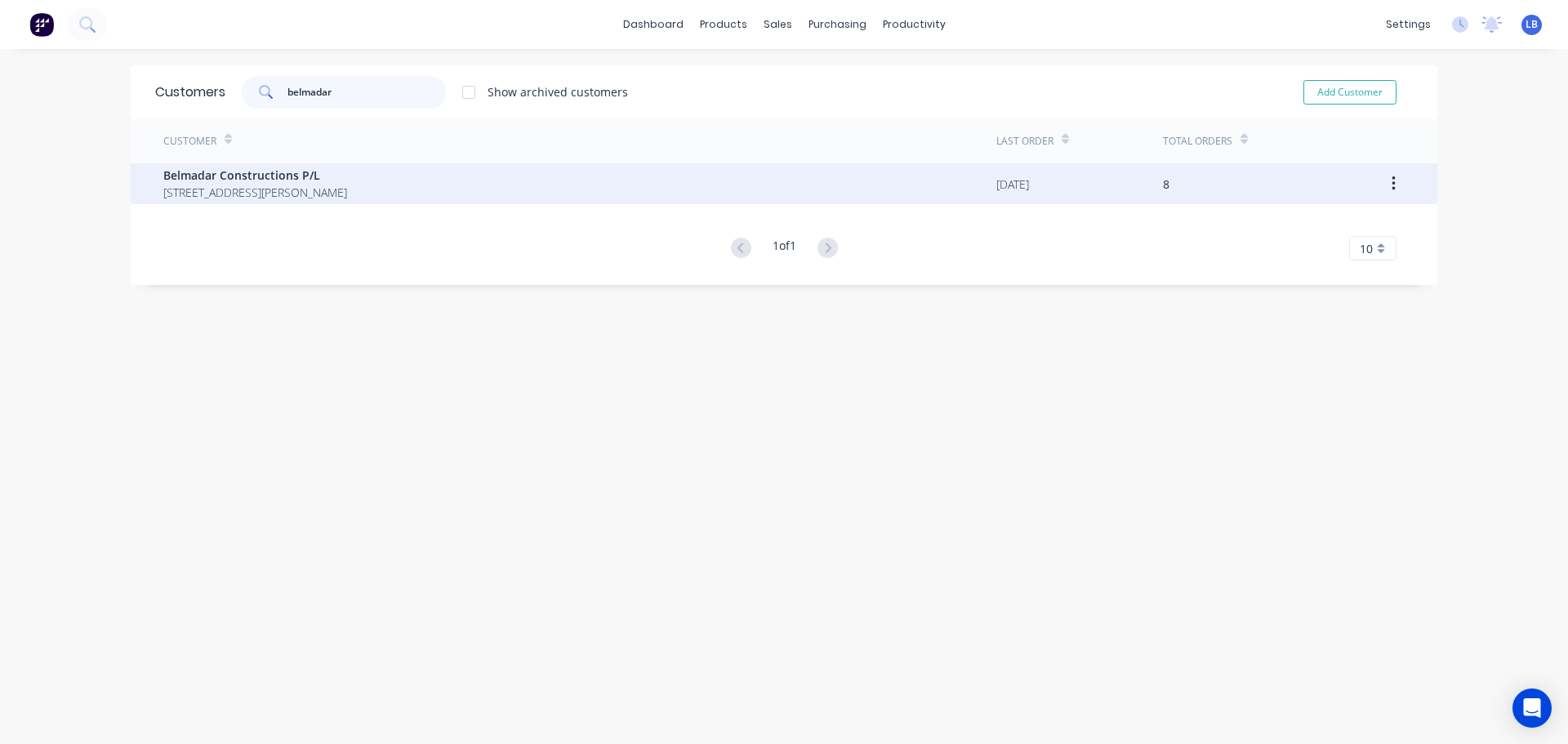
type input "belmadar"
click at [192, 172] on span "Belmadar Constructions P/L" at bounding box center [254, 175] width 183 height 17
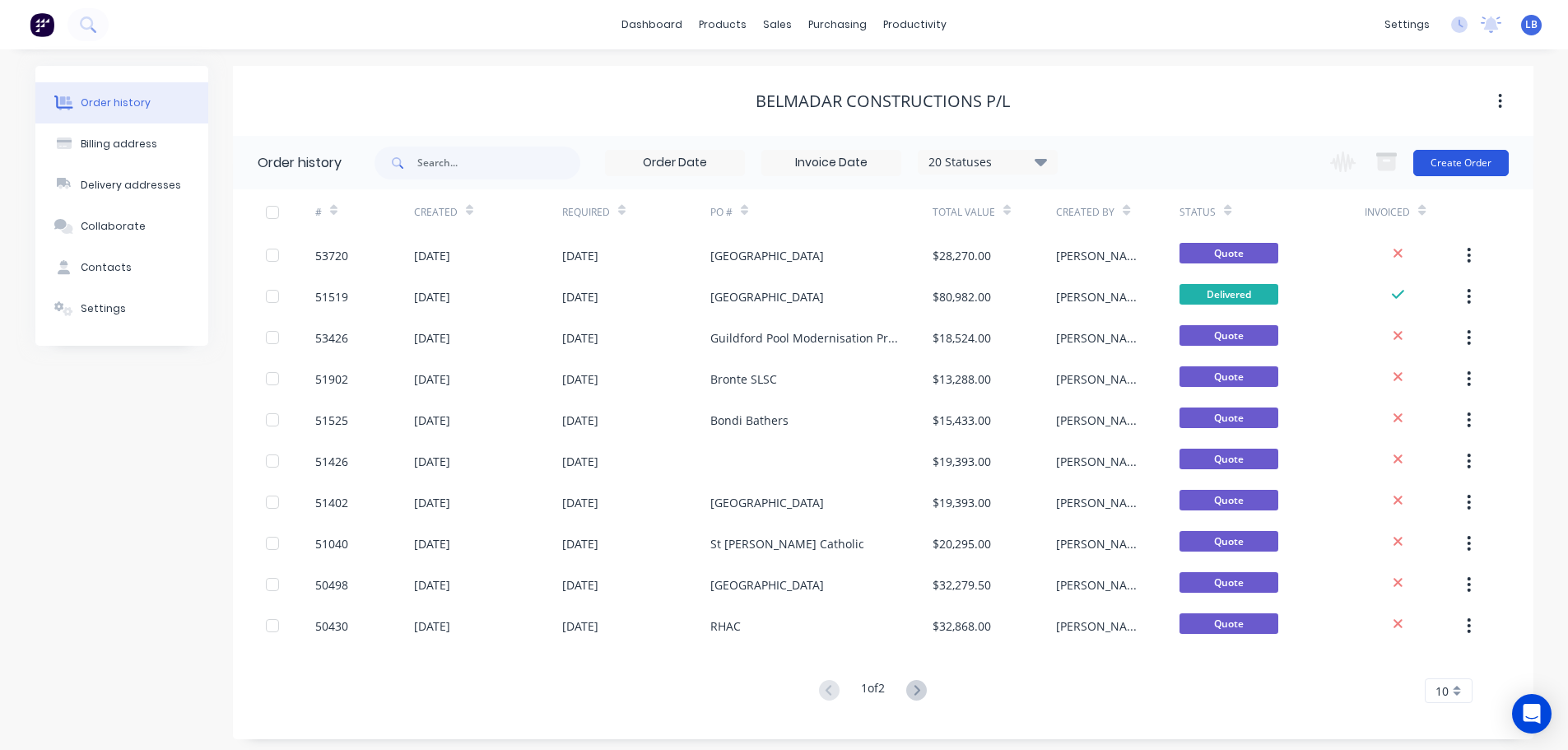
click at [1467, 166] on button "Create Order" at bounding box center [1461, 163] width 96 height 26
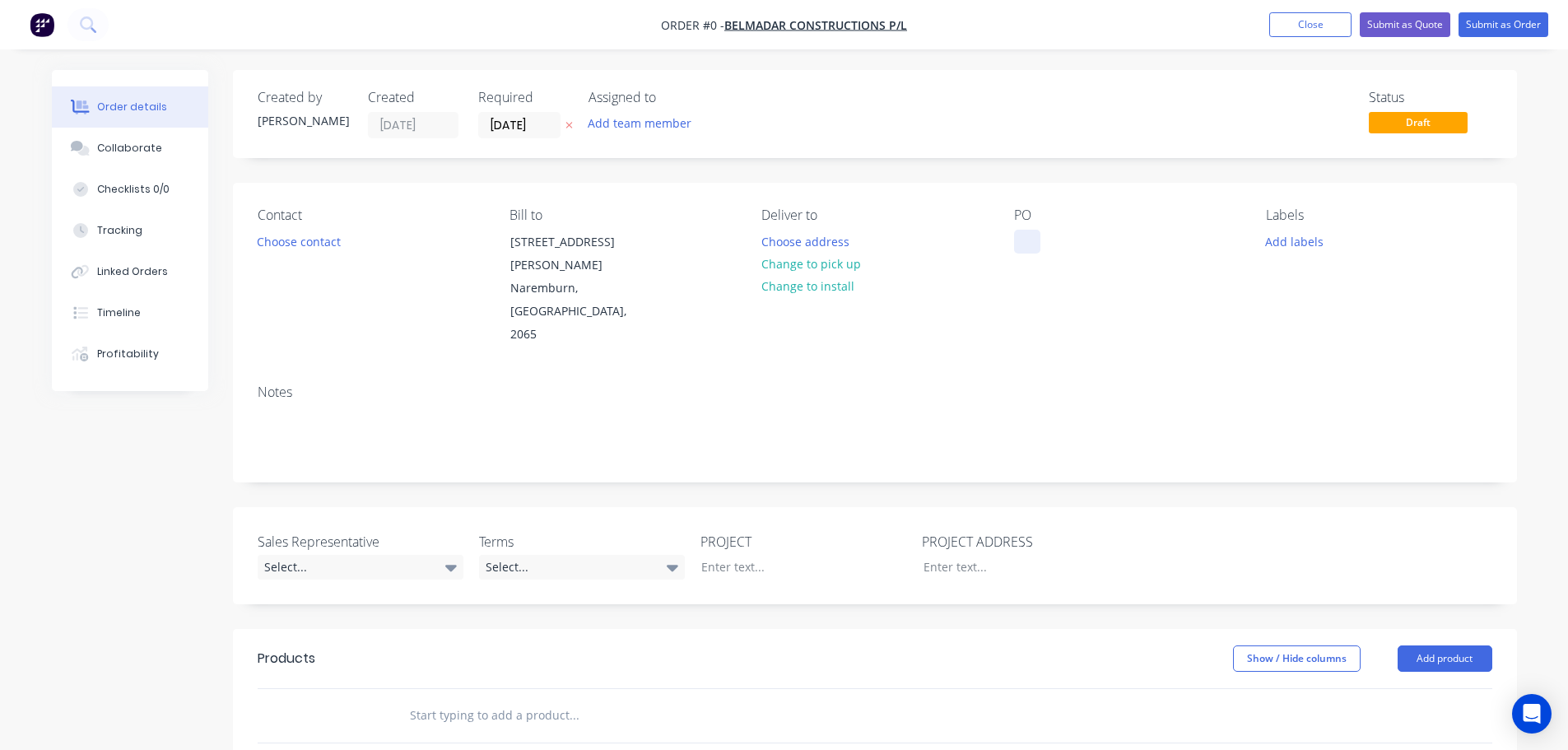
click at [1024, 231] on div at bounding box center [1028, 241] width 26 height 23
click at [1015, 237] on div at bounding box center [1028, 241] width 26 height 23
paste div
click at [714, 555] on div at bounding box center [790, 566] width 206 height 23
paste div
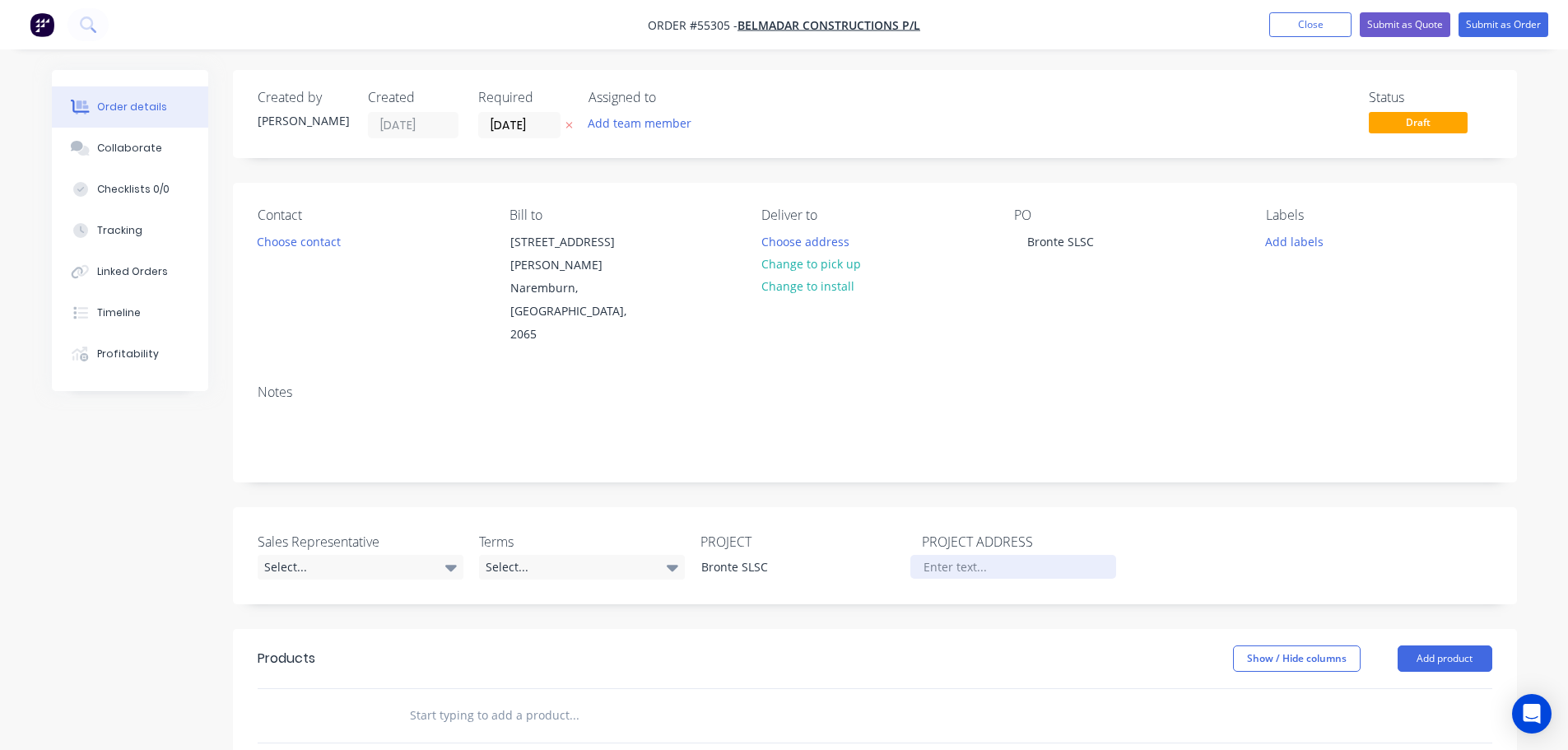
click at [930, 555] on div at bounding box center [1012, 566] width 206 height 23
paste div
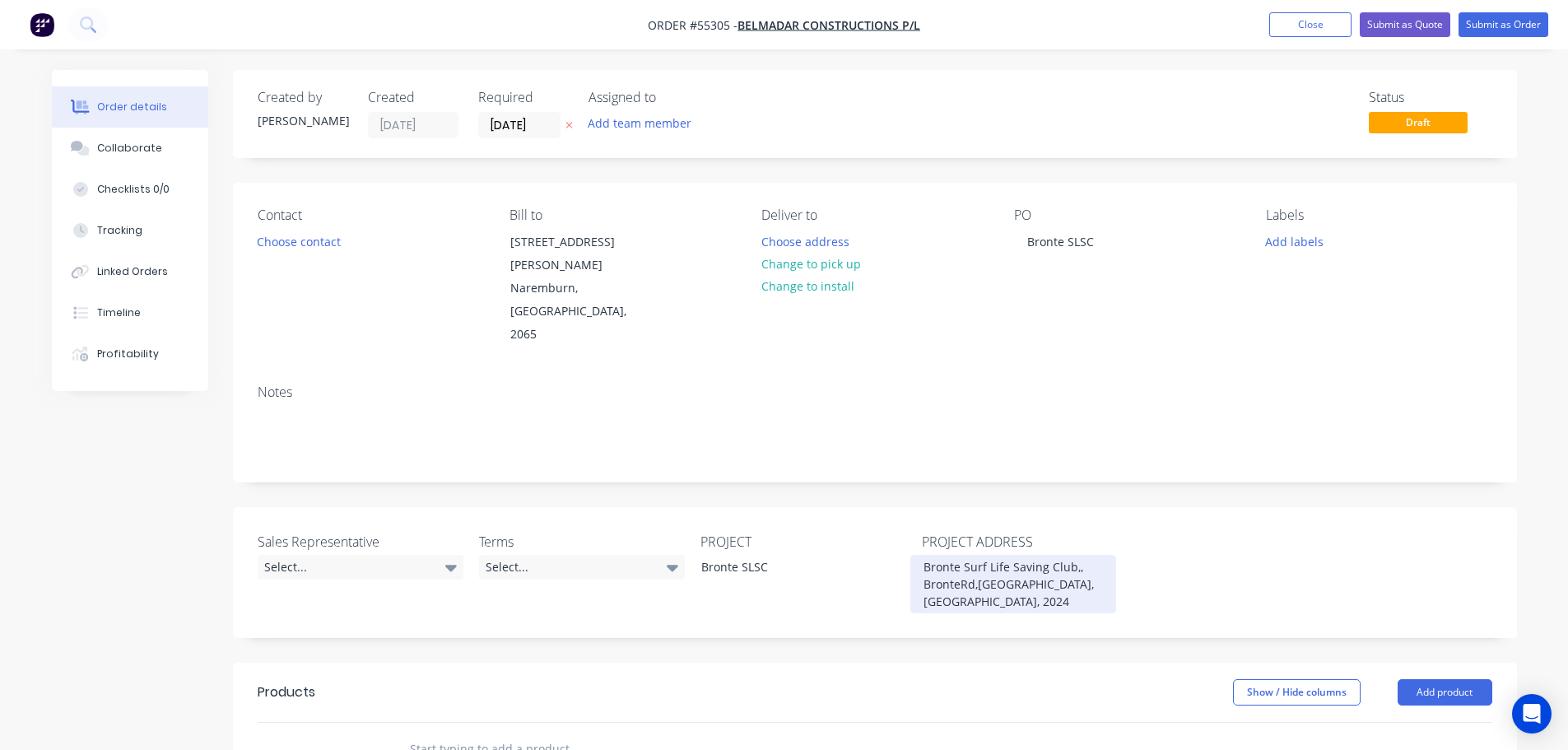
click at [960, 555] on div "Bronte Surf Life Saving Club,, BronteRd,Bronte, NSW, 2024" at bounding box center [1012, 584] width 206 height 58
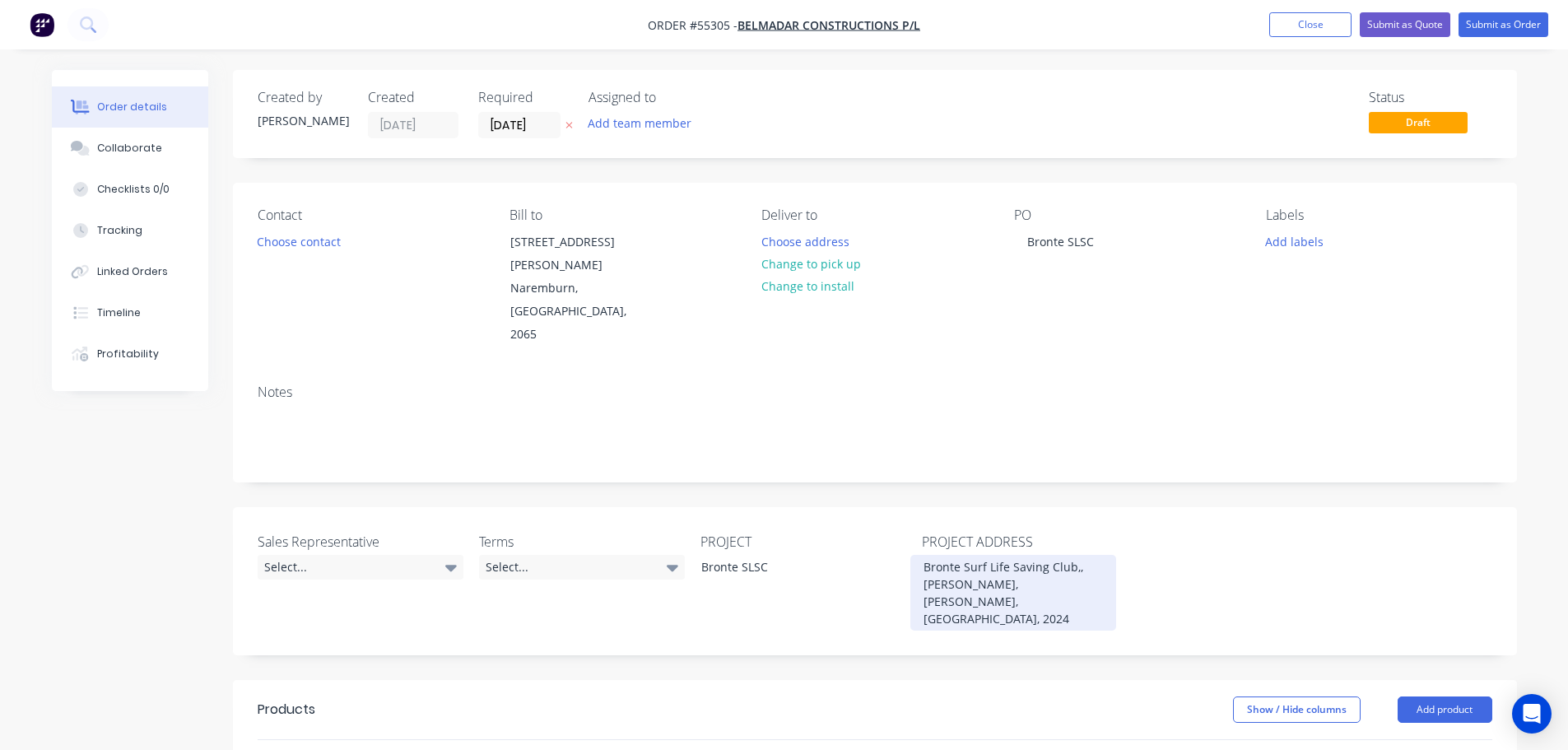
click at [977, 555] on div "Bronte Surf Life Saving Club,, Bronte Rd,Bronte, NSW, 2024" at bounding box center [1012, 592] width 206 height 76
click at [979, 555] on div "Bronte Surf Life Saving Club,, Bronte Rd,Bronte, NSW, 2024" at bounding box center [1012, 592] width 206 height 76
click at [1053, 555] on div "Bronte Surf Life Saving Club,, Bronte Rd, Bronte, NSW, 2024" at bounding box center [1012, 592] width 206 height 76
click at [1024, 555] on div "Bronte Surf Life Saving Club,, Bronte Rd, Bronte, NSW 2024" at bounding box center [1012, 592] width 206 height 76
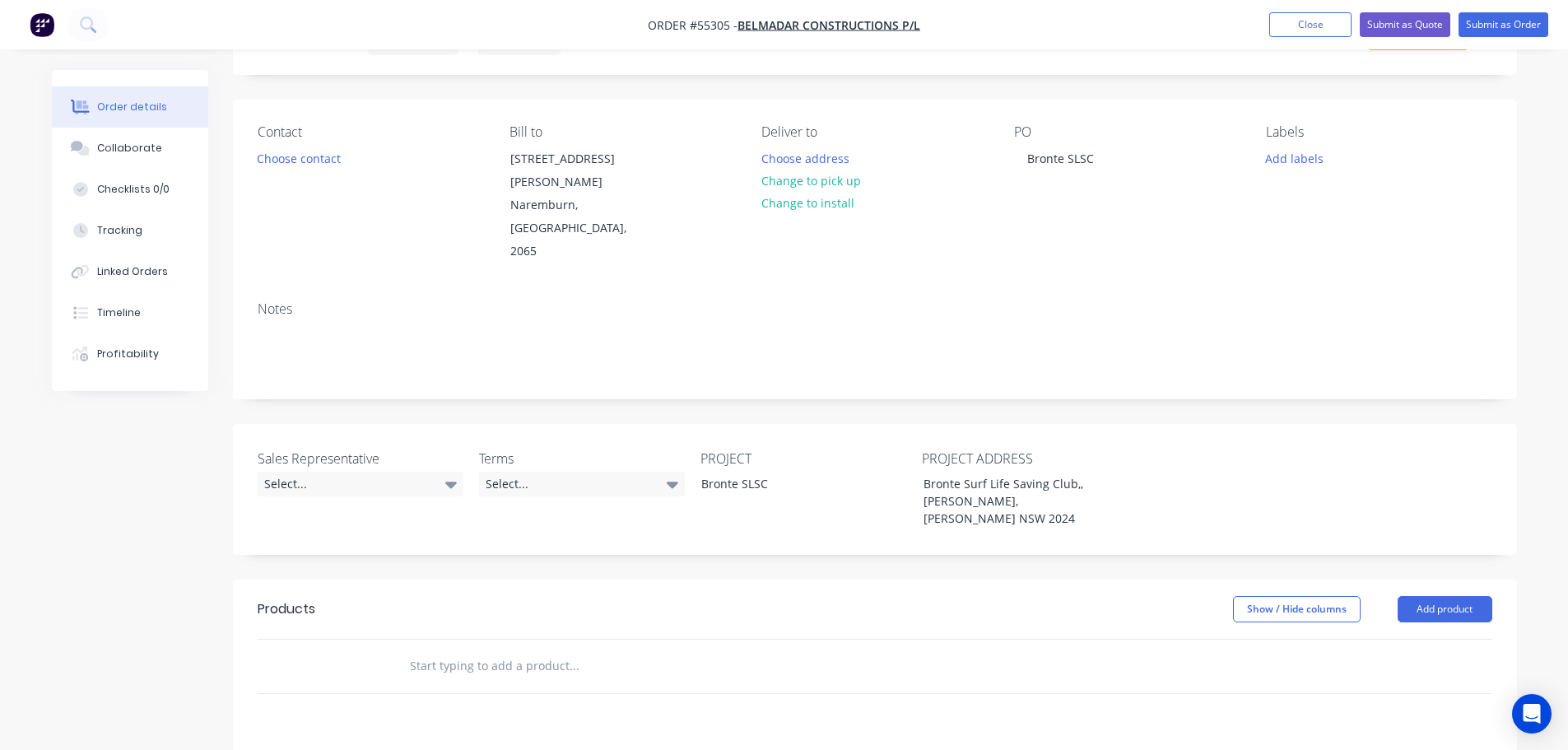
scroll to position [83, 0]
click at [293, 473] on div "Select..." at bounding box center [360, 485] width 206 height 24
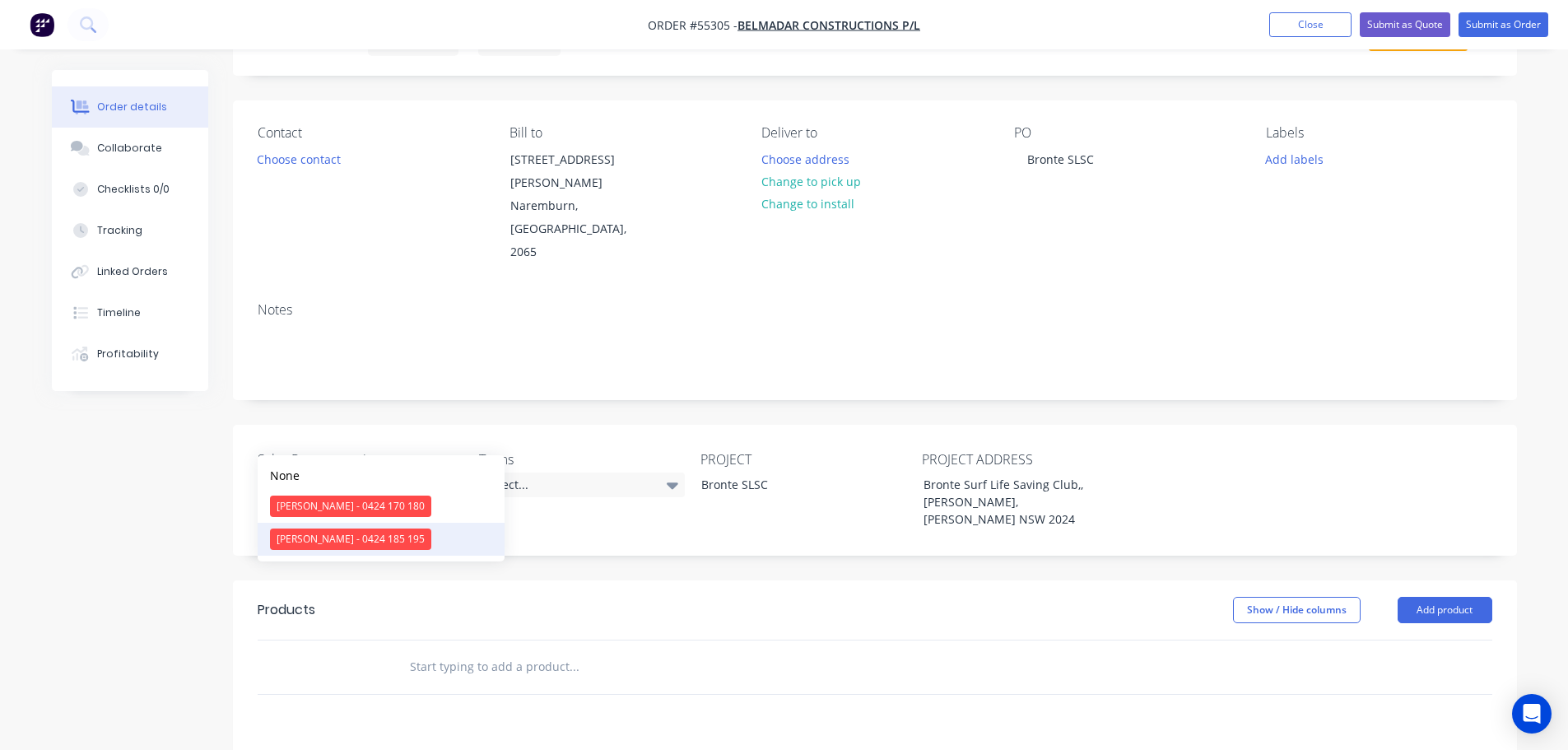
click at [289, 544] on div "Drew Blackman - 0424 185 195" at bounding box center [351, 539] width 161 height 22
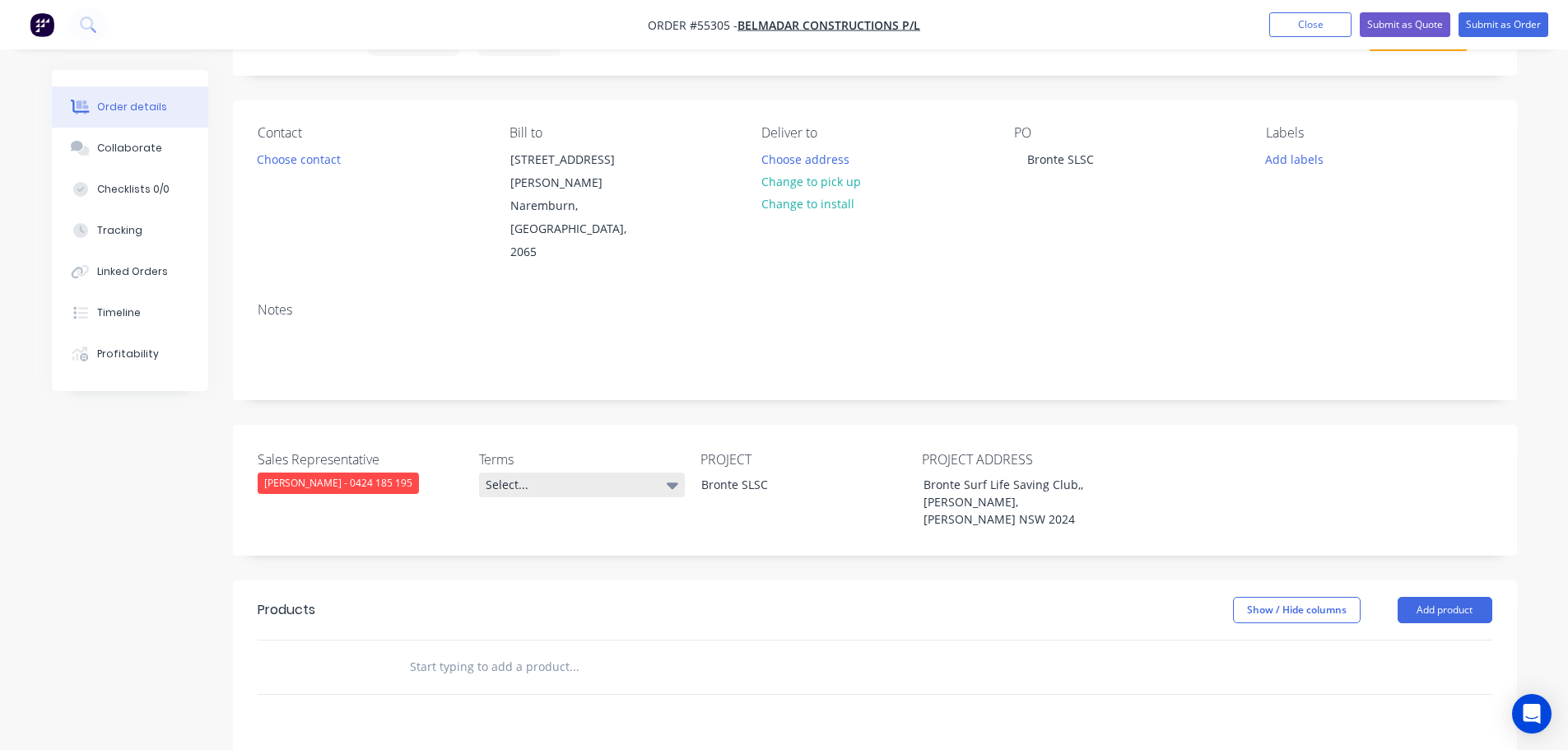
click at [547, 473] on div "Select..." at bounding box center [582, 485] width 206 height 24
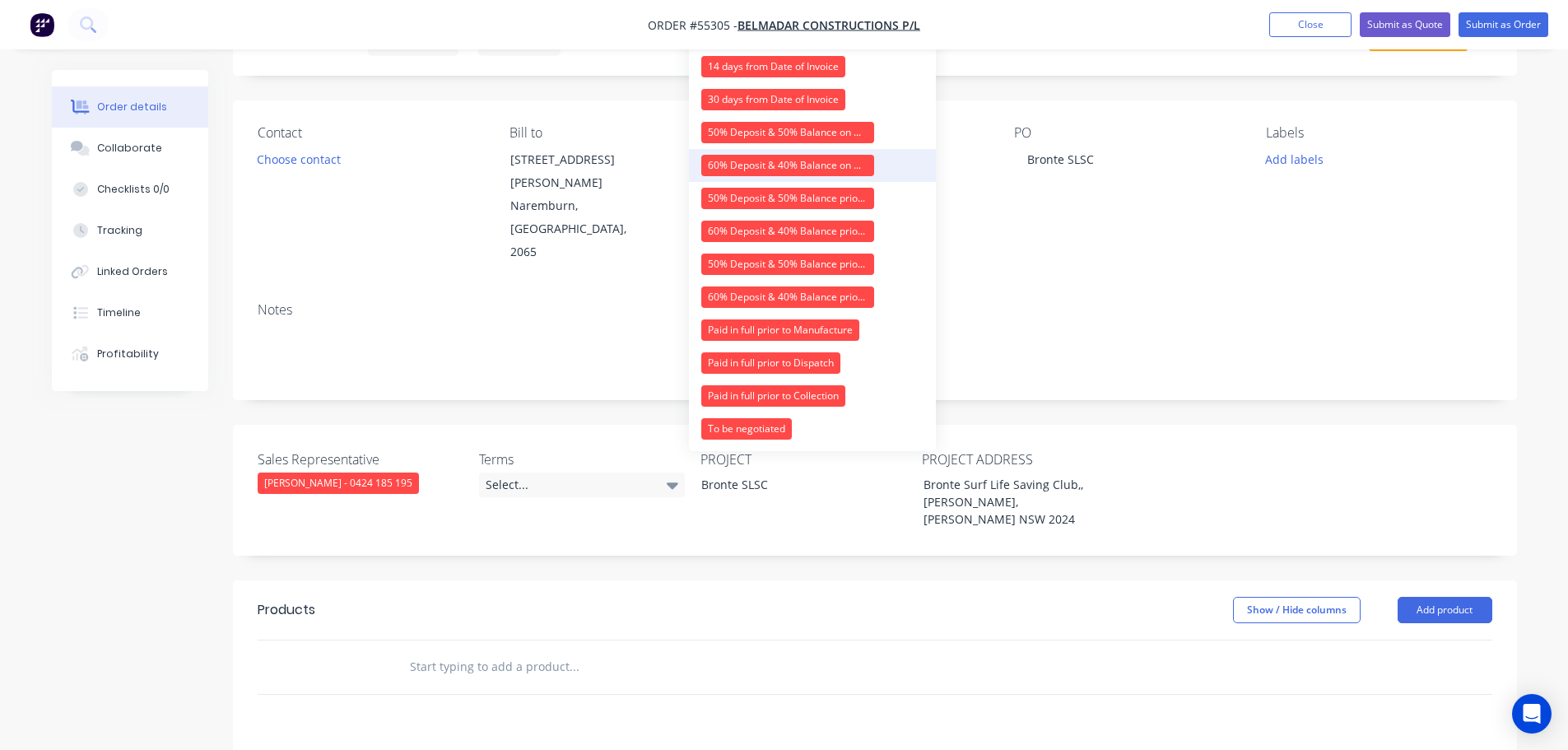
click at [727, 163] on div "60% Deposit & 40% Balance on Day of Installation" at bounding box center [787, 165] width 173 height 22
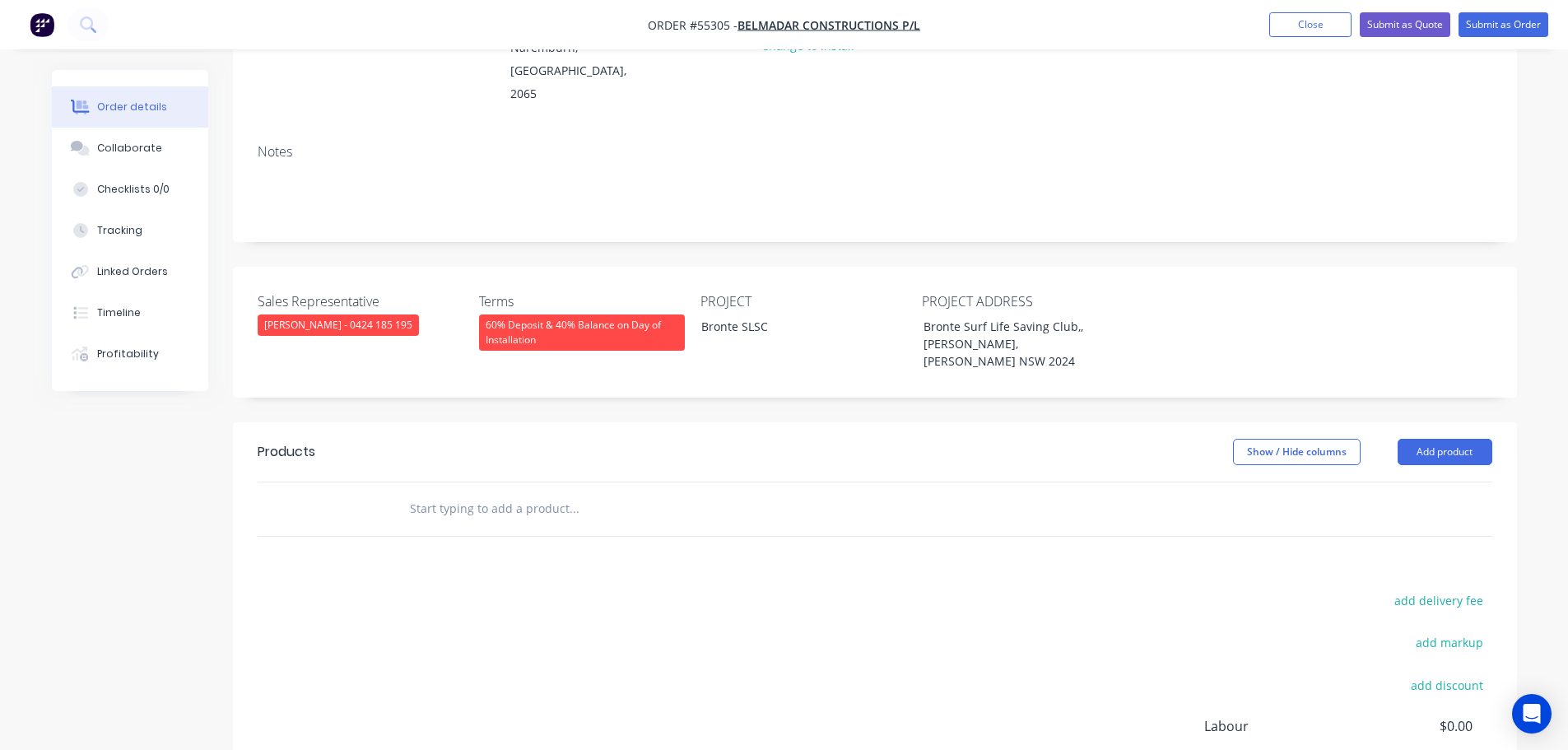
scroll to position [247, 0]
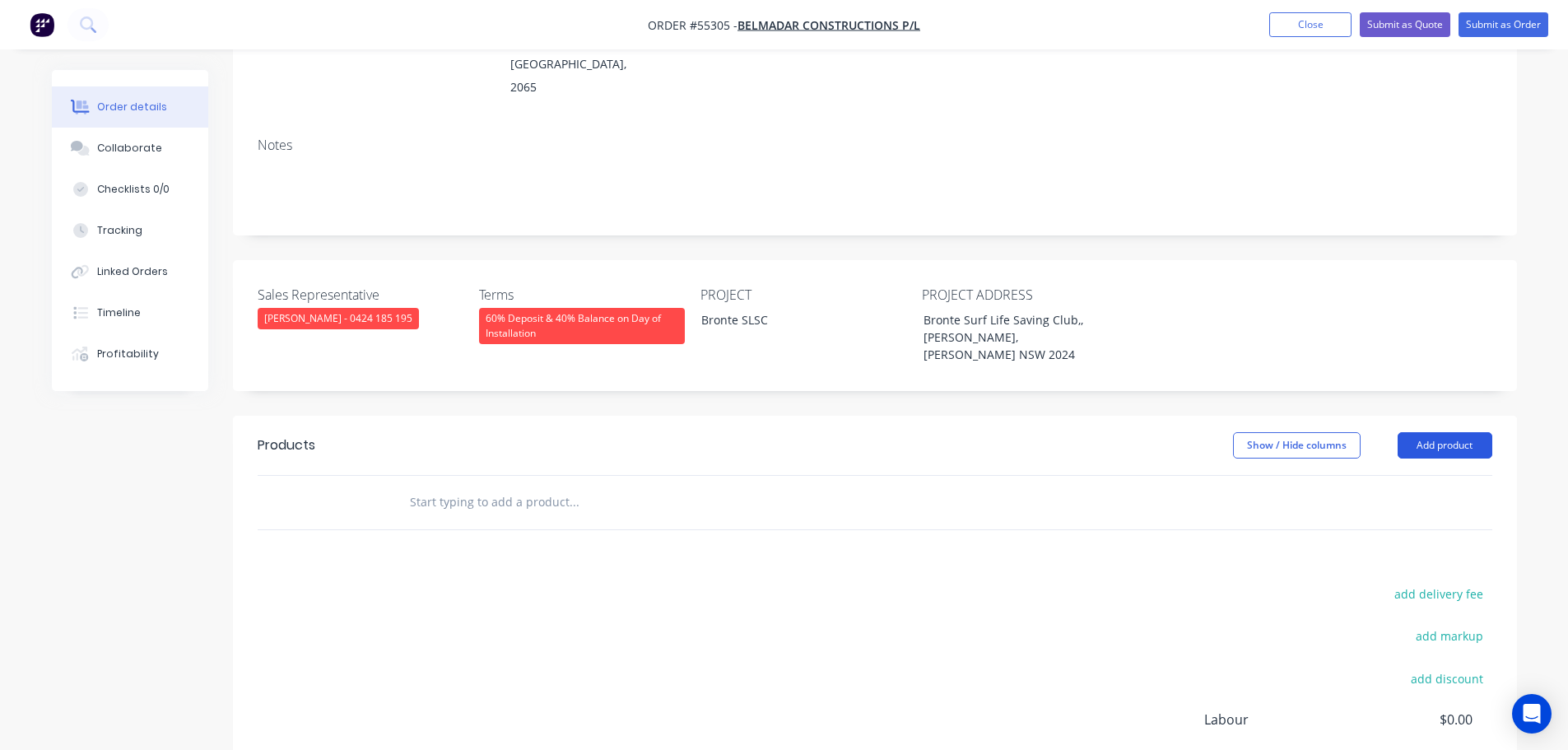
click at [1417, 433] on button "Add product" at bounding box center [1445, 446] width 95 height 26
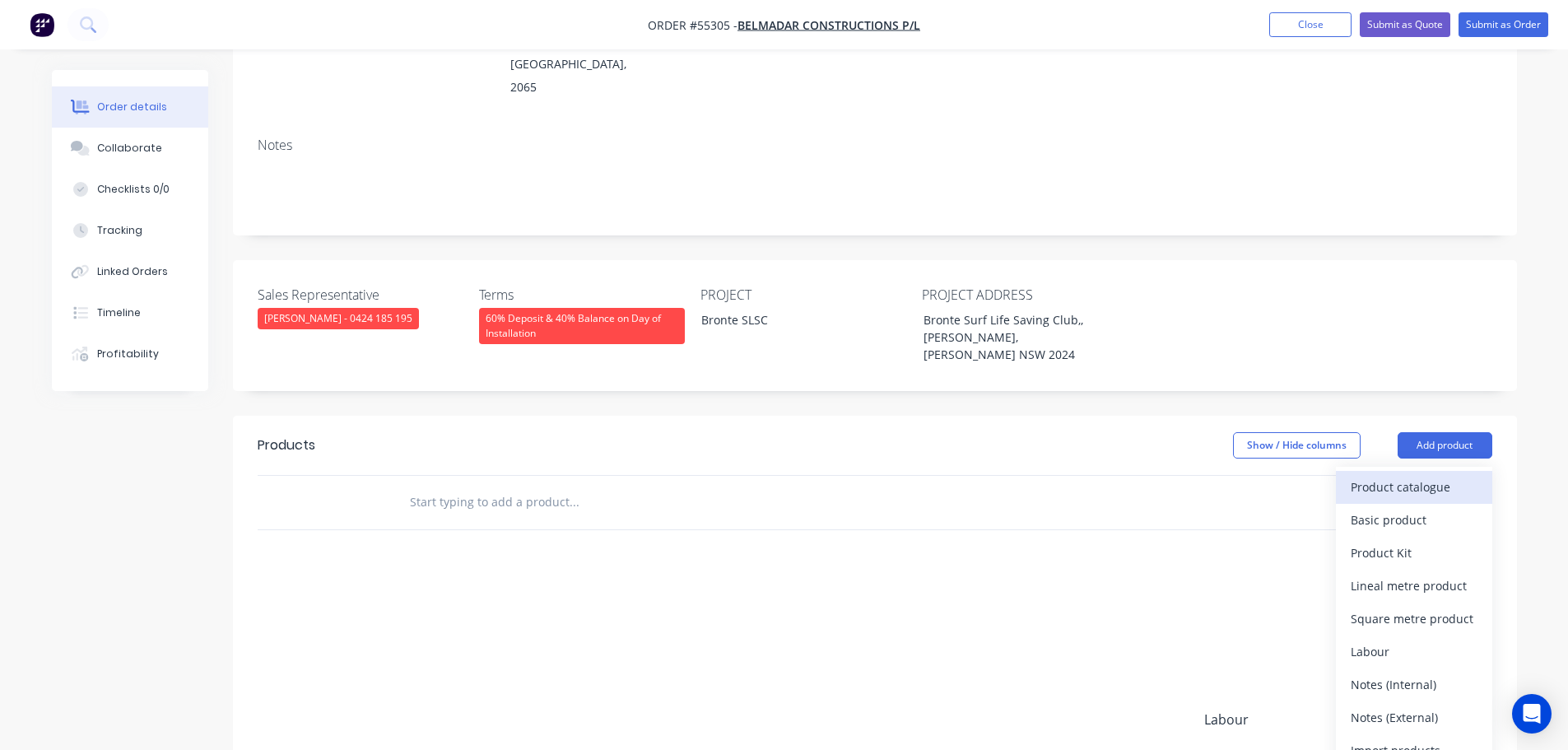
click at [1376, 475] on div "Product catalogue" at bounding box center [1414, 486] width 127 height 23
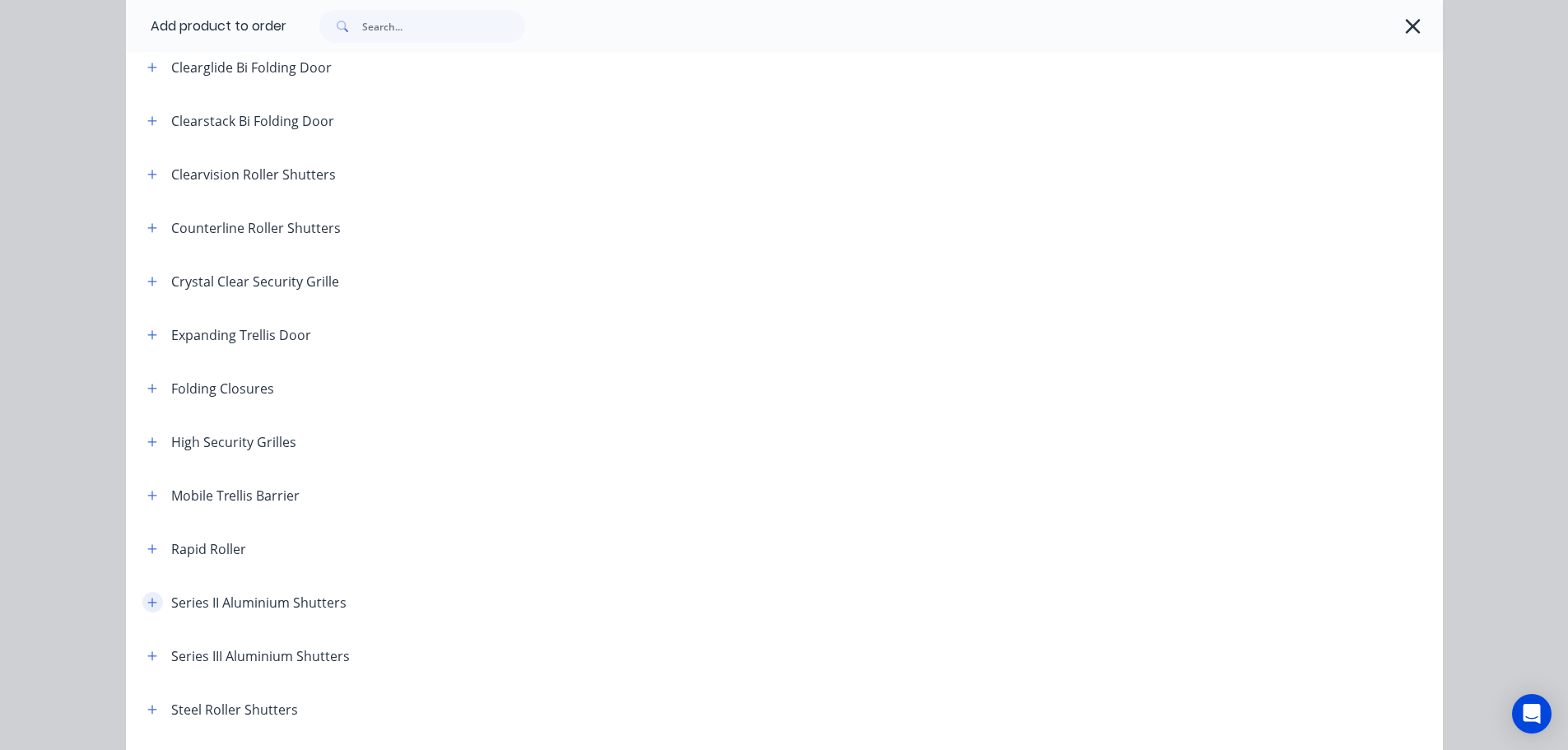
click at [147, 603] on icon "button" at bounding box center [152, 603] width 9 height 9
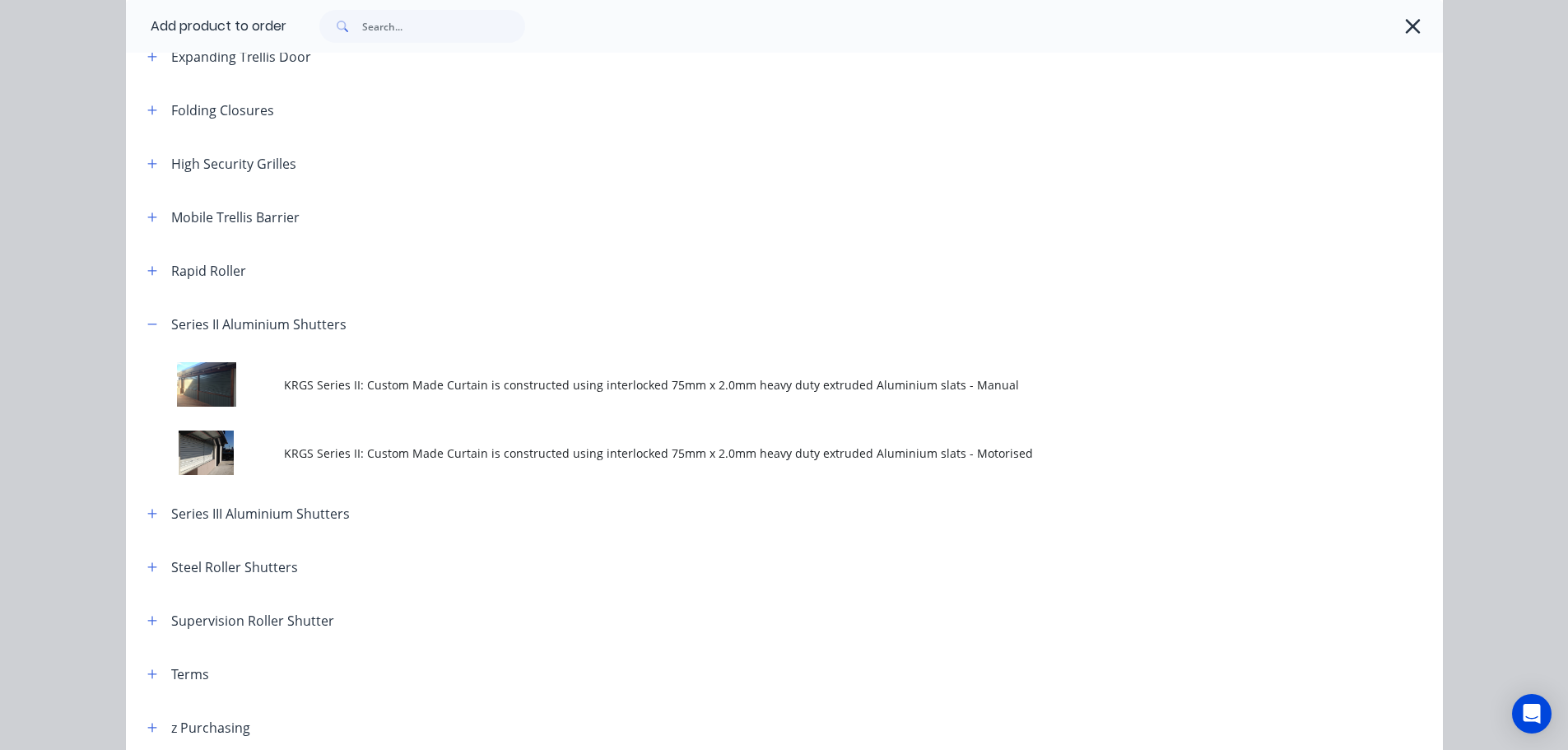
scroll to position [576, 0]
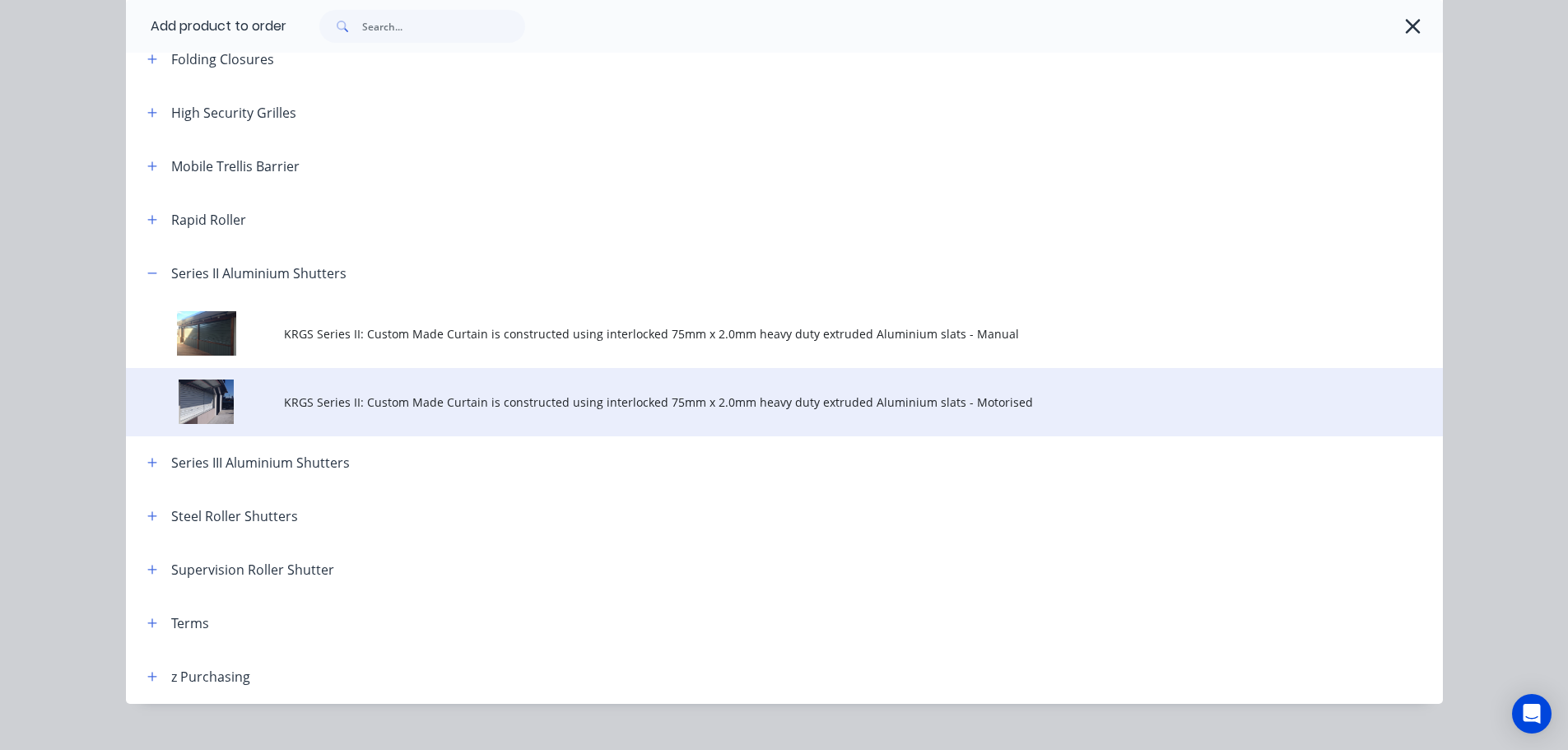
click at [368, 409] on span "KRGS Series II: Custom Made Curtain is constructed using interlocked 75mm x 2.0…" at bounding box center [748, 402] width 927 height 17
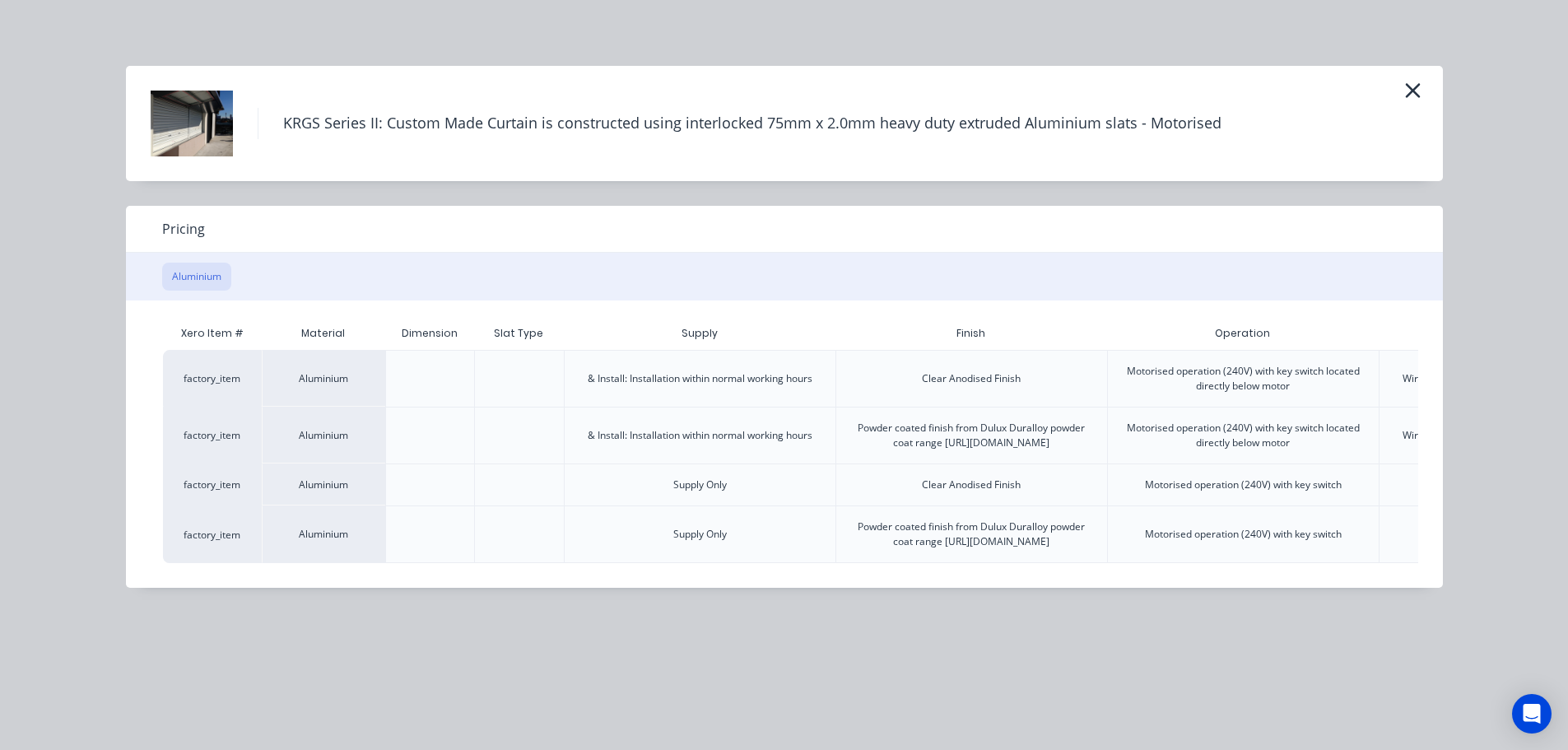
scroll to position [0, 321]
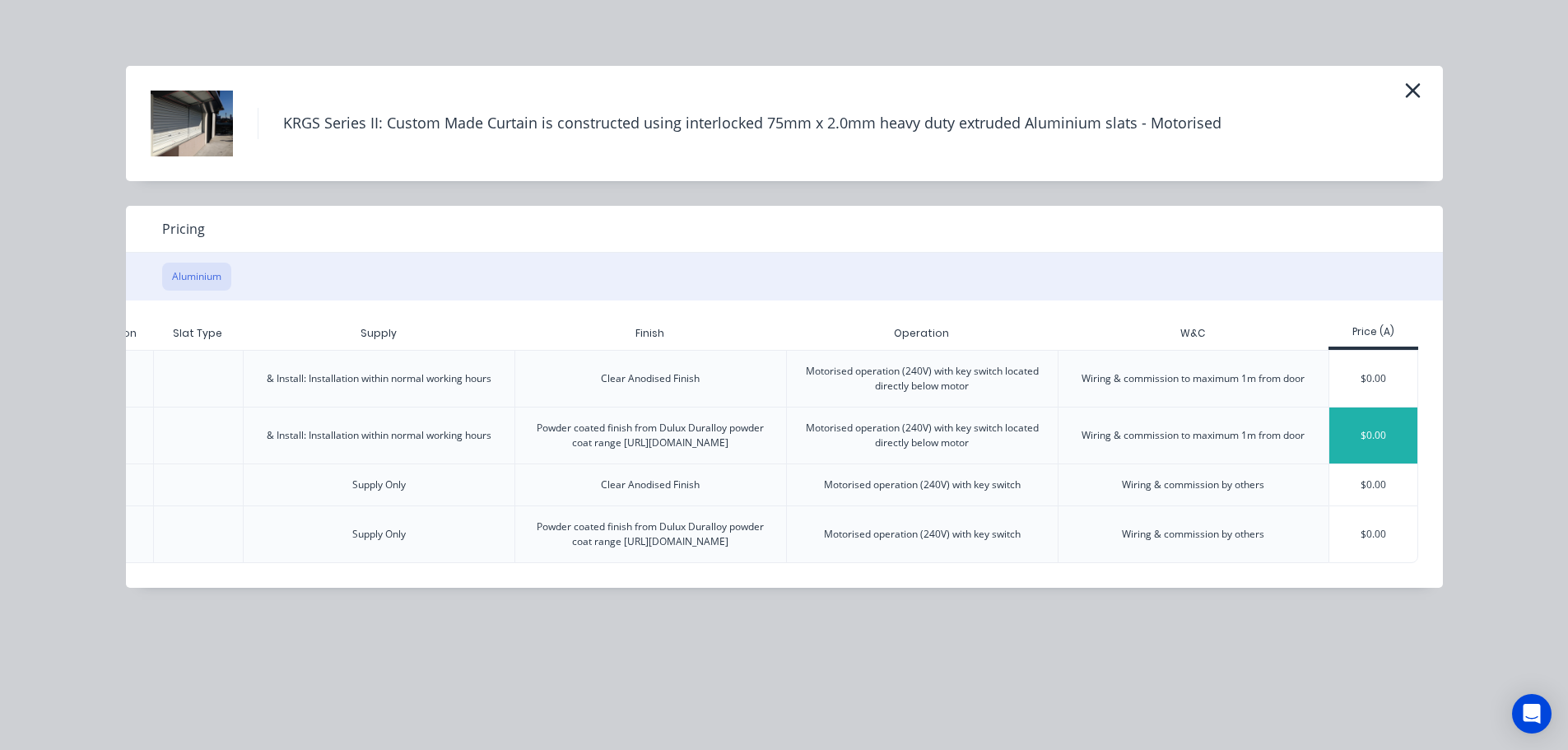
click at [1371, 452] on div "$0.00" at bounding box center [1374, 436] width 88 height 56
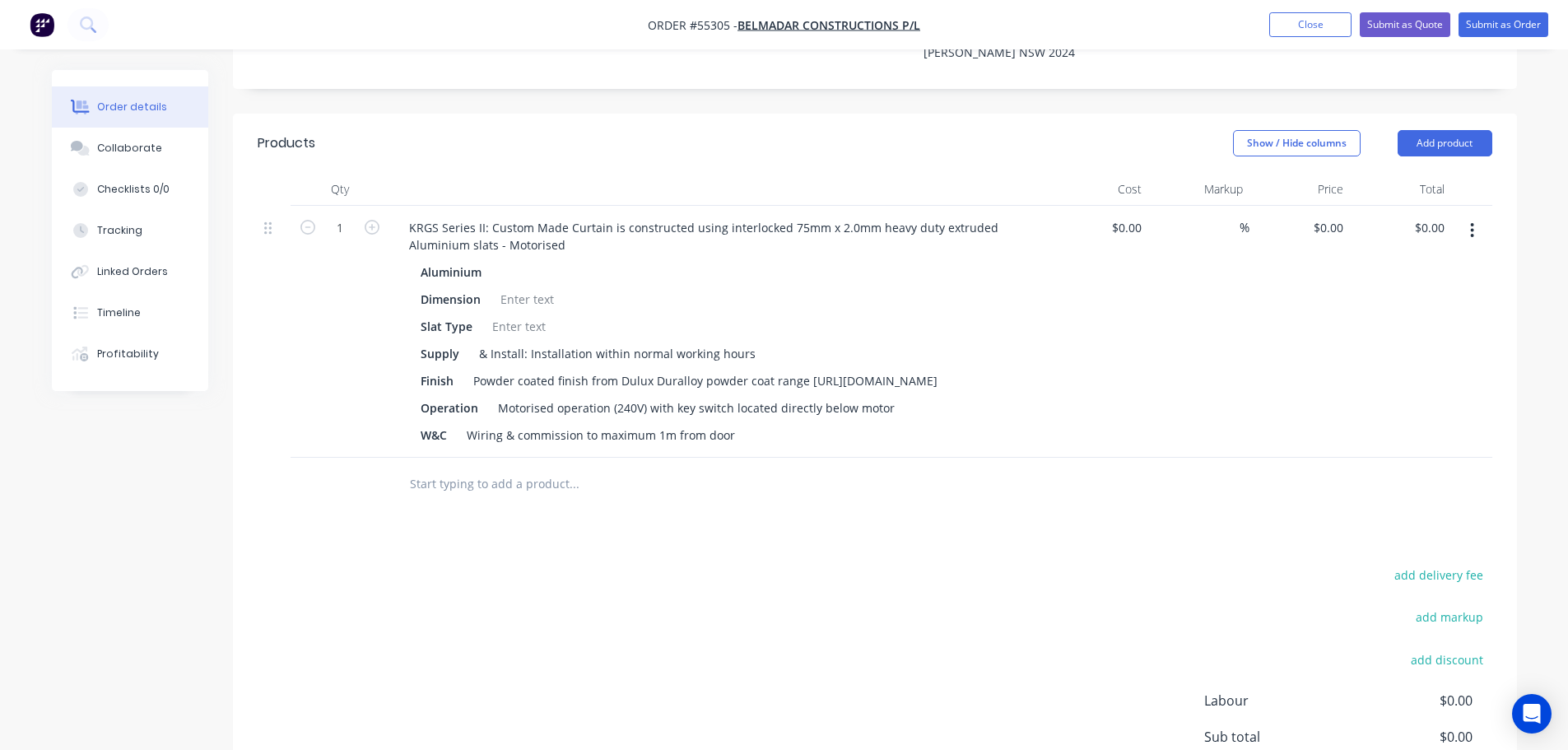
scroll to position [576, 0]
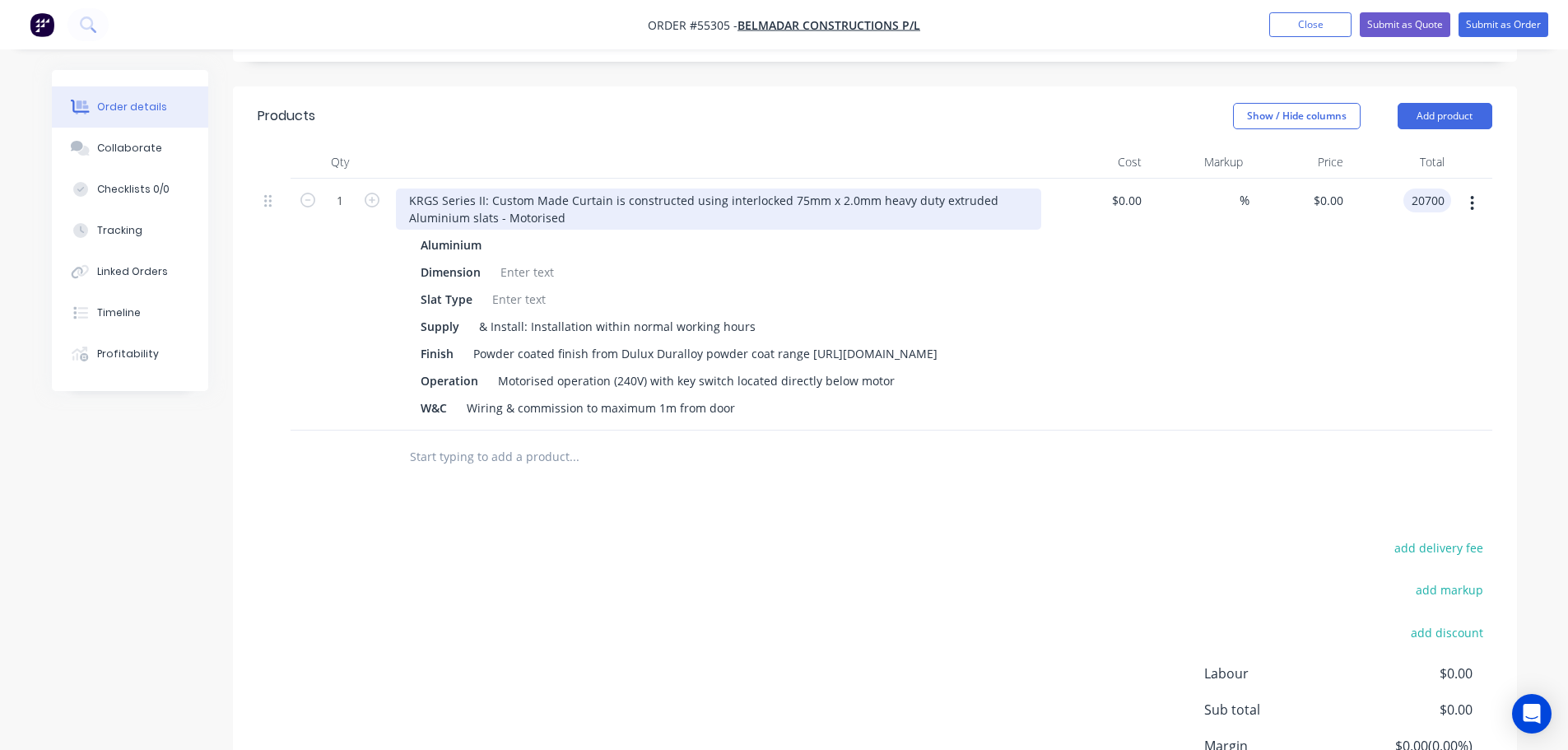
type input "20700"
type input "$20,700.00"
click at [409, 189] on div "KRGS Series II: Custom Made Curtain is constructed using interlocked 75mm x 2.0…" at bounding box center [719, 209] width 646 height 41
click at [396, 189] on div "KRGS Series II: Custom Made Curtain is constructed using interlocked 75mm x 2.0…" at bounding box center [719, 209] width 646 height 41
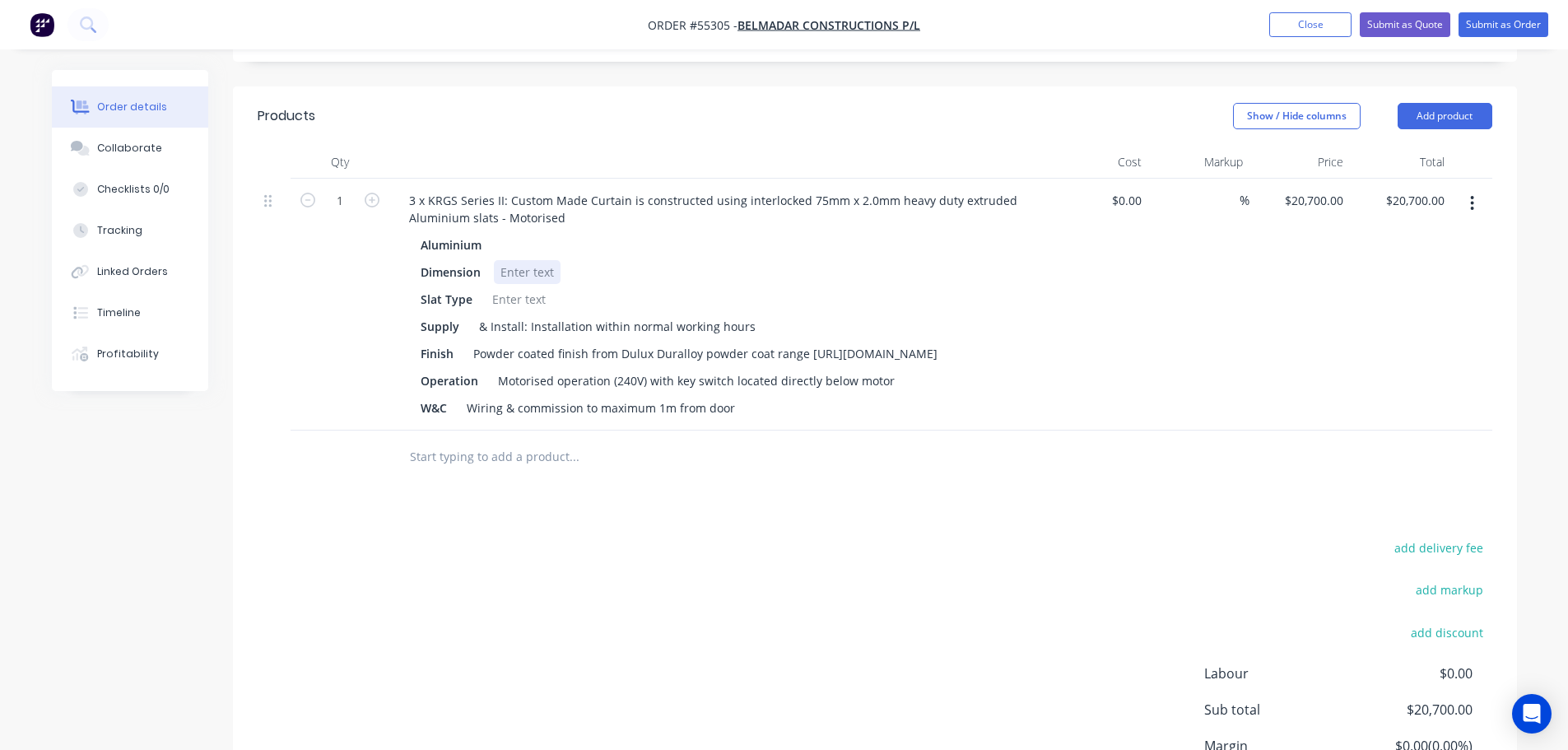
click at [521, 260] on div at bounding box center [526, 271] width 67 height 23
click at [509, 260] on div at bounding box center [526, 271] width 67 height 23
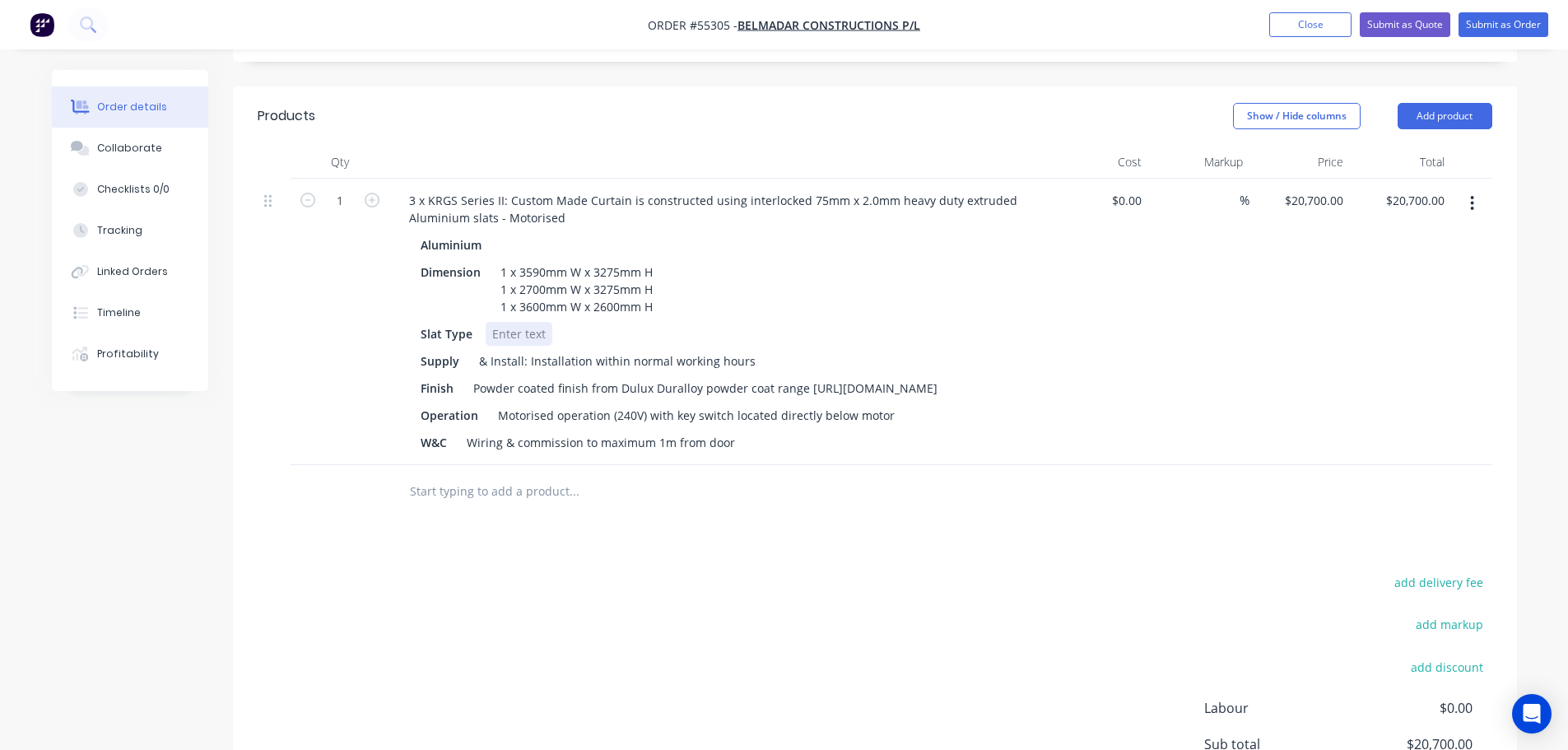
click at [520, 322] on div at bounding box center [519, 333] width 67 height 23
drag, startPoint x: 667, startPoint y: 371, endPoint x: 700, endPoint y: 461, distance: 95.9
click at [671, 385] on div "Aluminium Dimension 1 x 3590mm W x 3275mm H 1 x 2700mm W x 3275mm H 1 x 3600mm …" at bounding box center [719, 344] width 646 height 222
click at [737, 404] on div "Motorised operation (240V) with 2 key switch located directly below motor" at bounding box center [701, 415] width 419 height 23
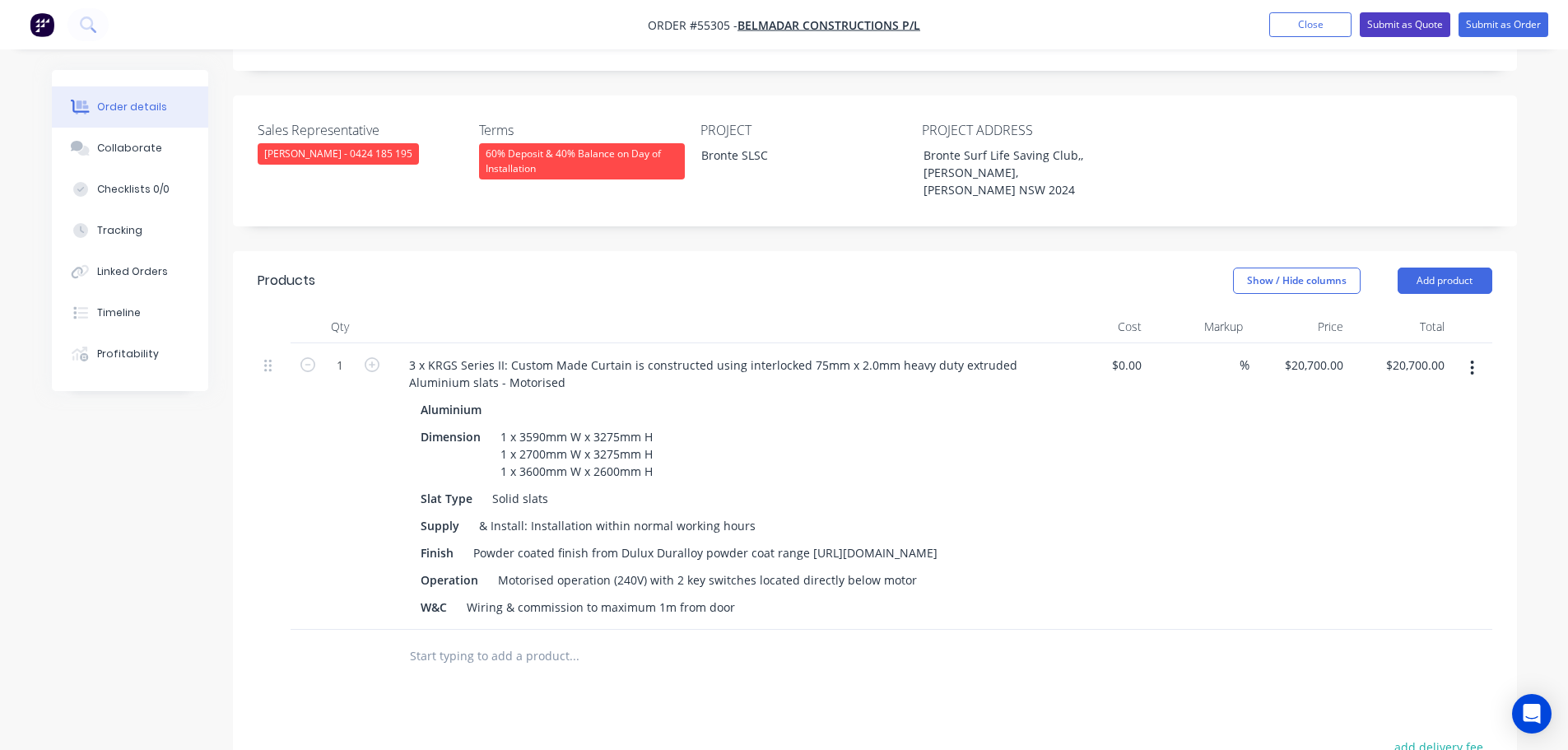
click at [1382, 29] on button "Submit as Quote" at bounding box center [1405, 24] width 90 height 24
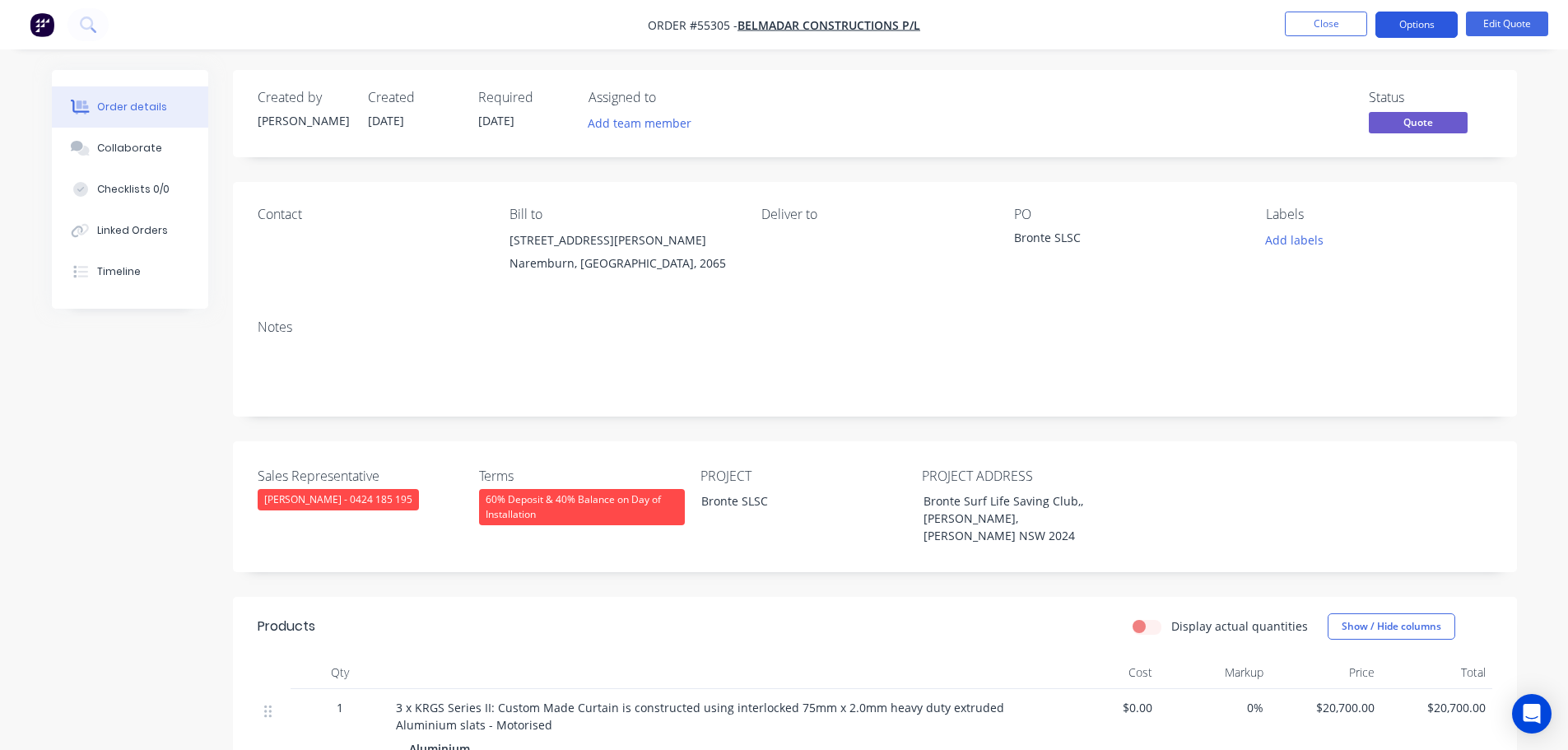
click at [1392, 23] on button "Options" at bounding box center [1417, 24] width 83 height 26
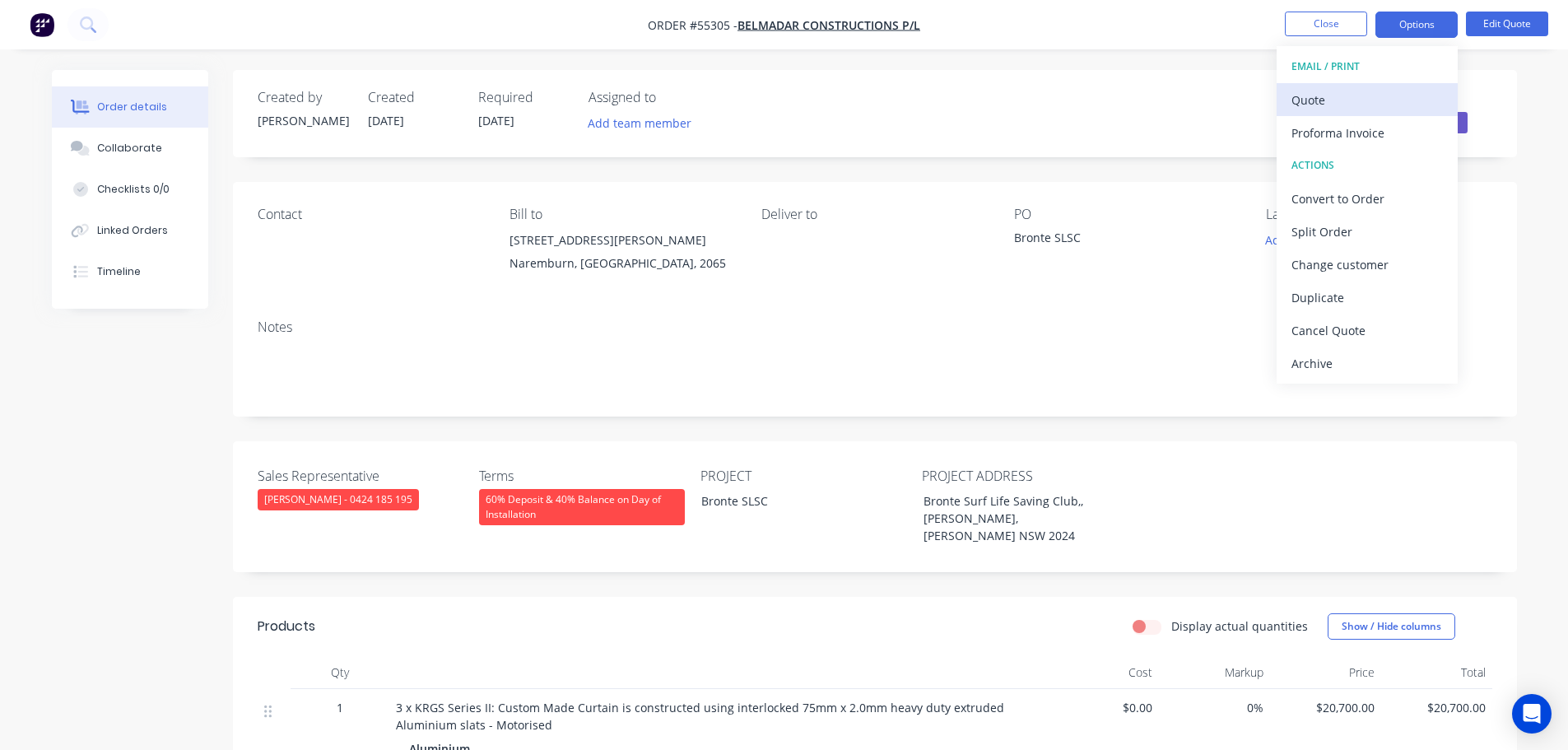
click at [1327, 102] on div "Quote" at bounding box center [1366, 99] width 151 height 23
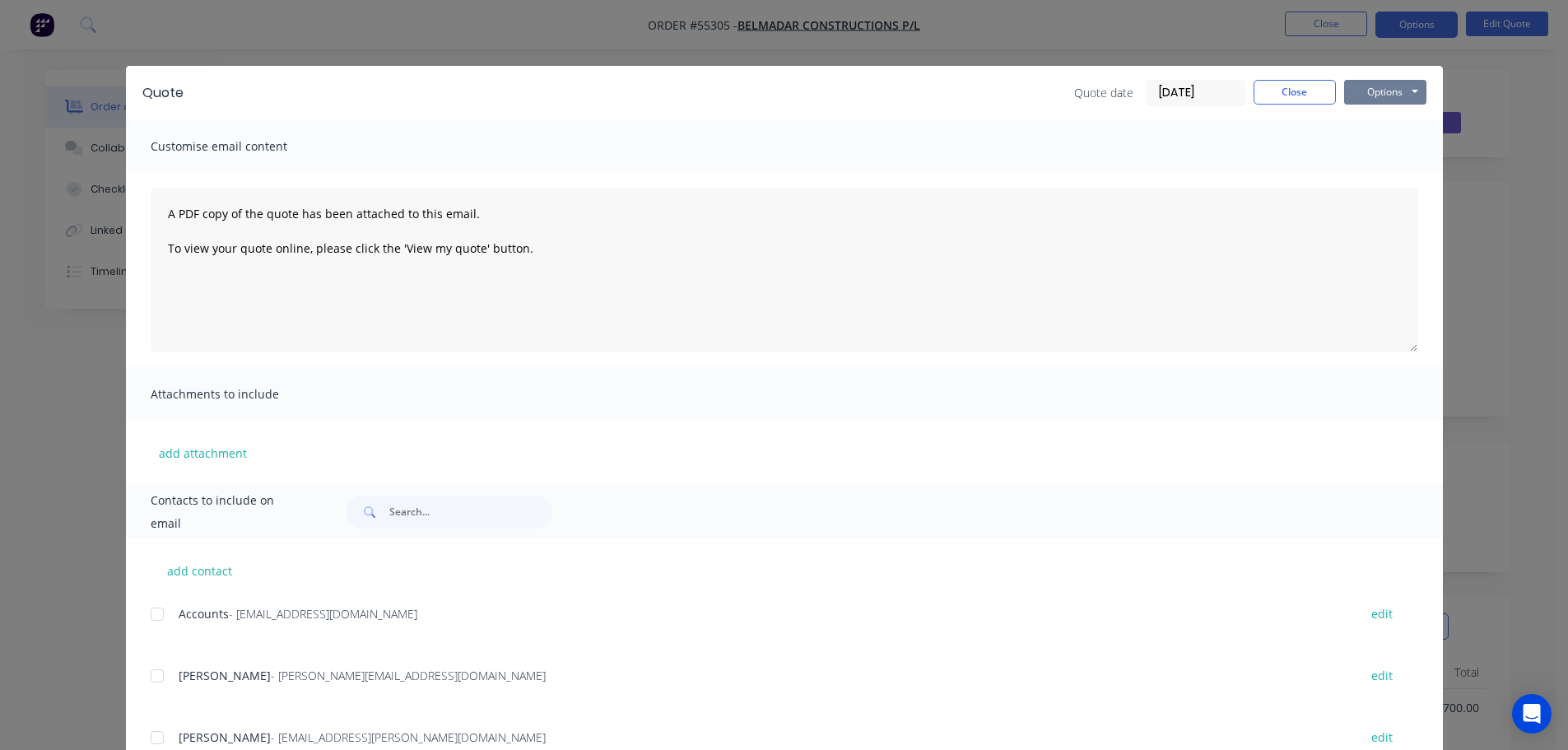
drag, startPoint x: 1356, startPoint y: 89, endPoint x: 1356, endPoint y: 106, distance: 17.0
click at [1356, 92] on button "Options" at bounding box center [1385, 92] width 83 height 24
click at [1370, 156] on button "Print" at bounding box center [1396, 148] width 105 height 27
click at [1278, 99] on button "Close" at bounding box center [1295, 92] width 83 height 24
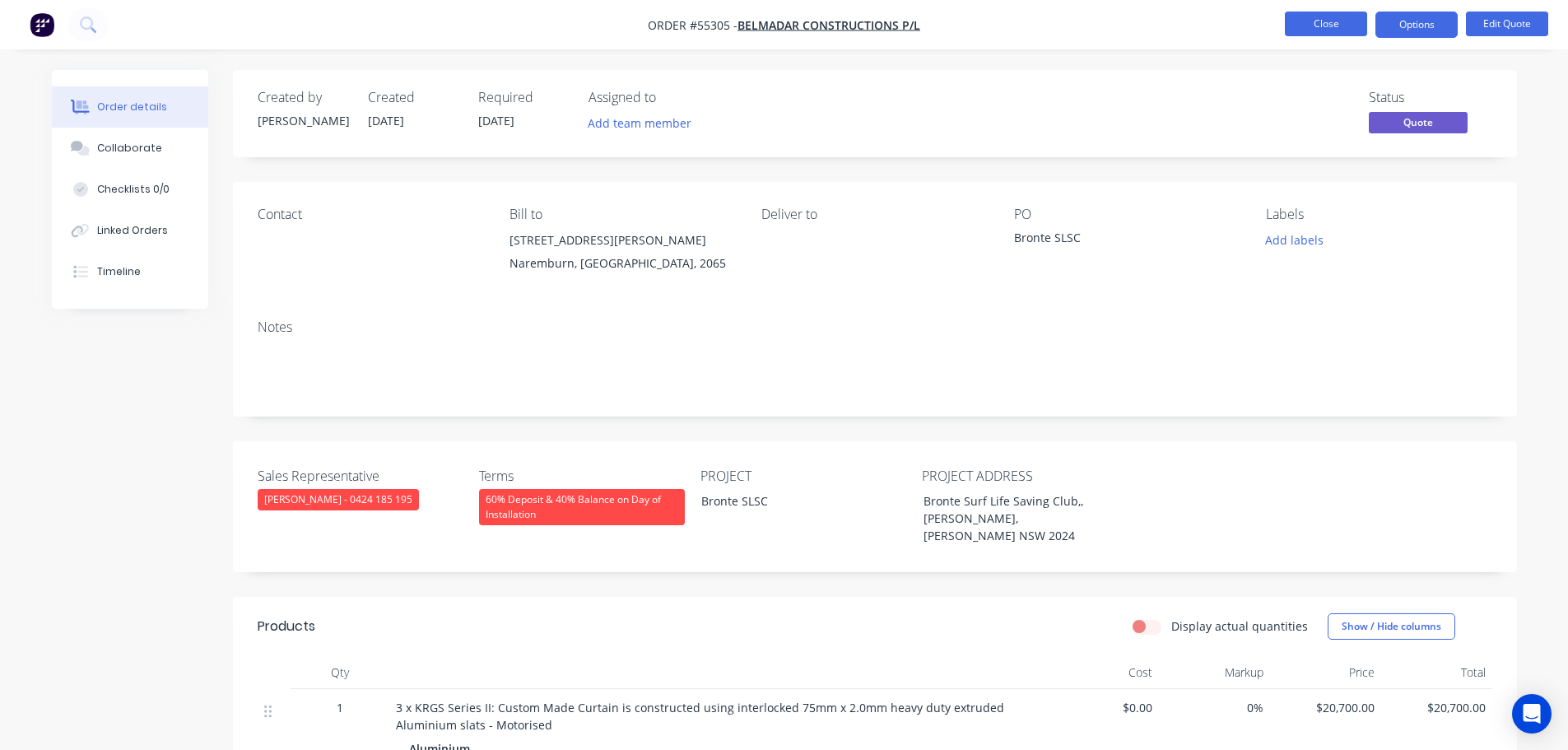
click at [1302, 27] on button "Close" at bounding box center [1326, 23] width 83 height 24
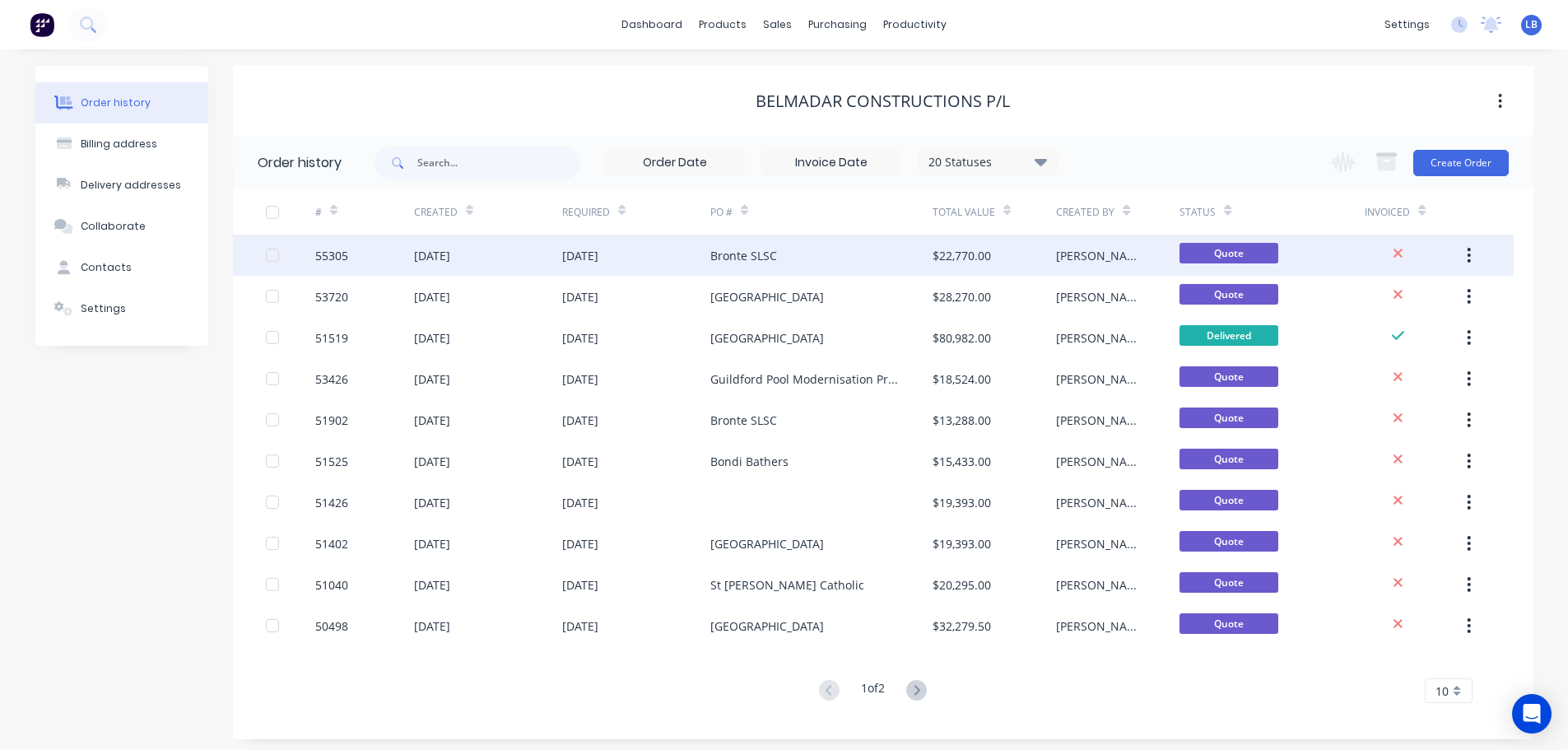
click at [344, 255] on div "55305" at bounding box center [331, 255] width 33 height 17
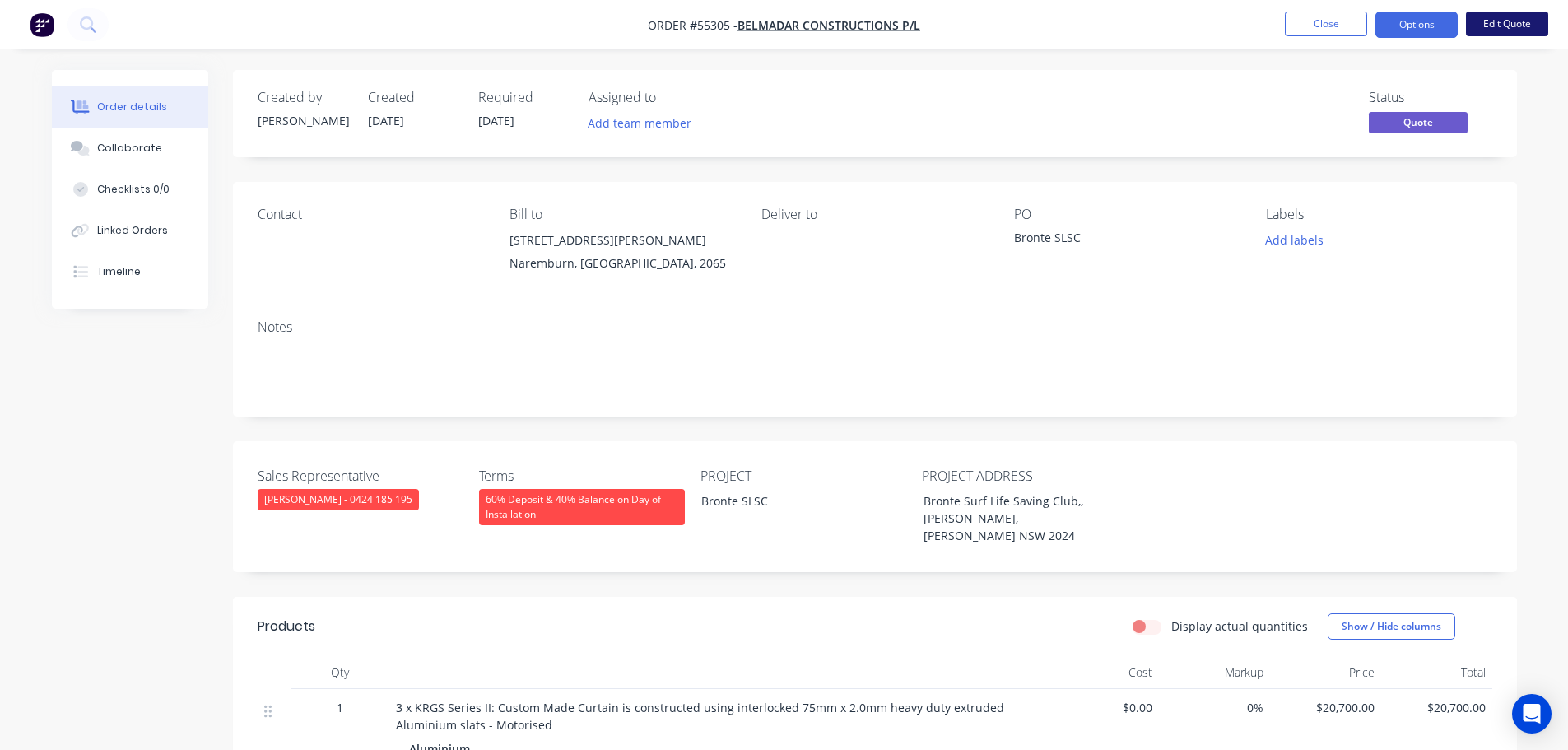
click at [1509, 21] on button "Edit Quote" at bounding box center [1507, 23] width 83 height 24
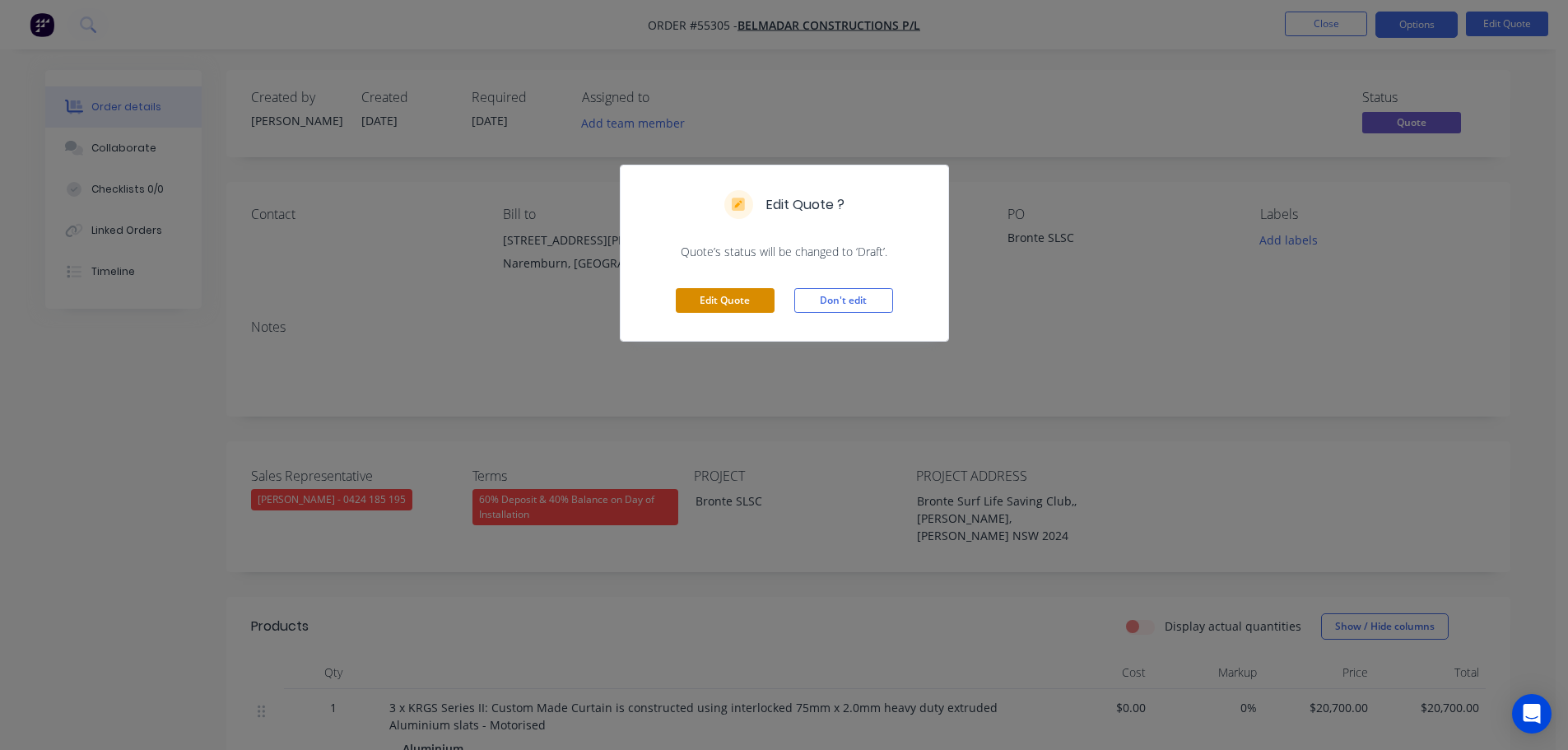
click at [754, 305] on button "Edit Quote" at bounding box center [724, 300] width 99 height 24
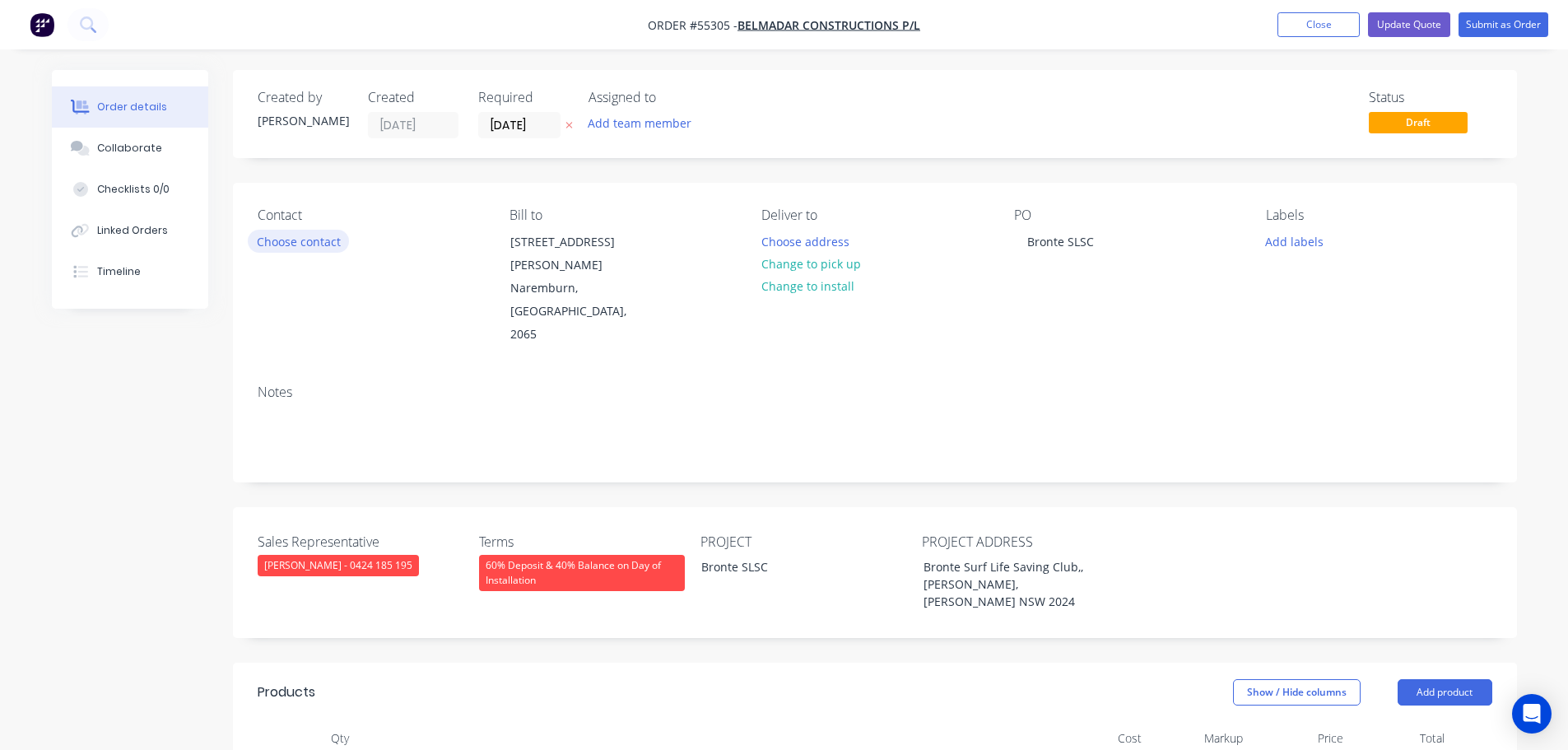
click at [295, 245] on button "Choose contact" at bounding box center [298, 241] width 101 height 23
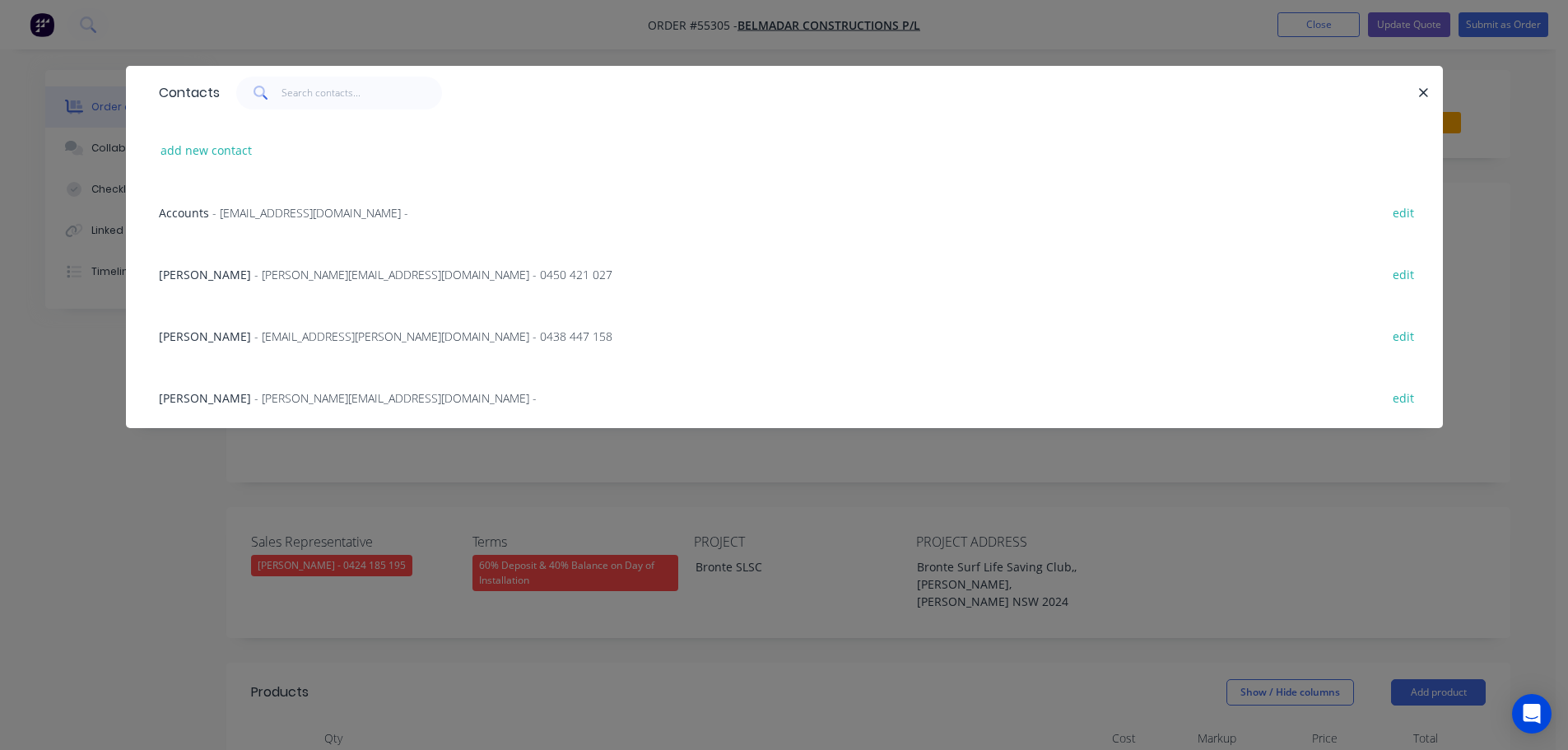
click at [180, 339] on span "Jo Butler" at bounding box center [205, 336] width 92 height 16
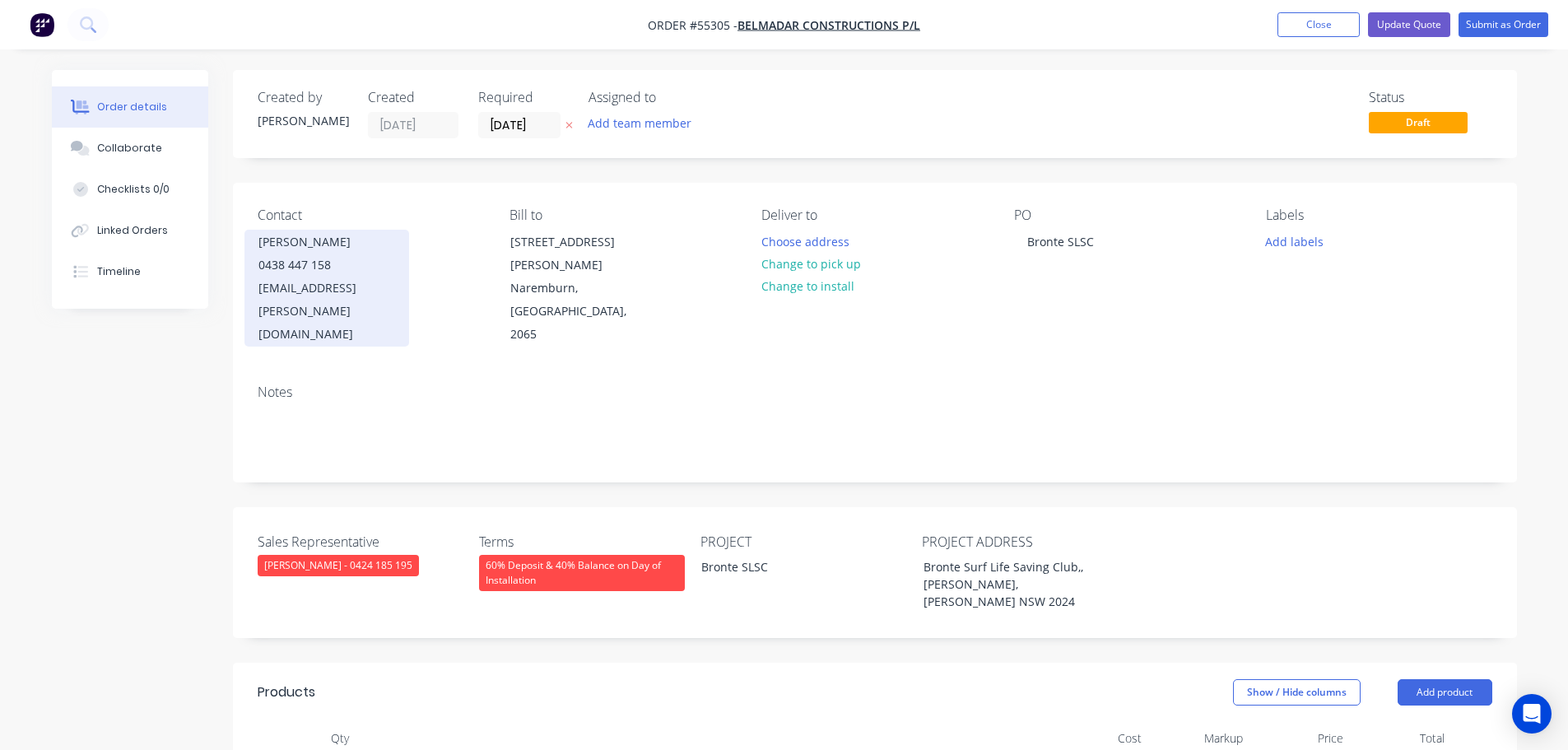
click at [318, 292] on div "jo.butler@belmadar.com.au" at bounding box center [327, 312] width 137 height 69
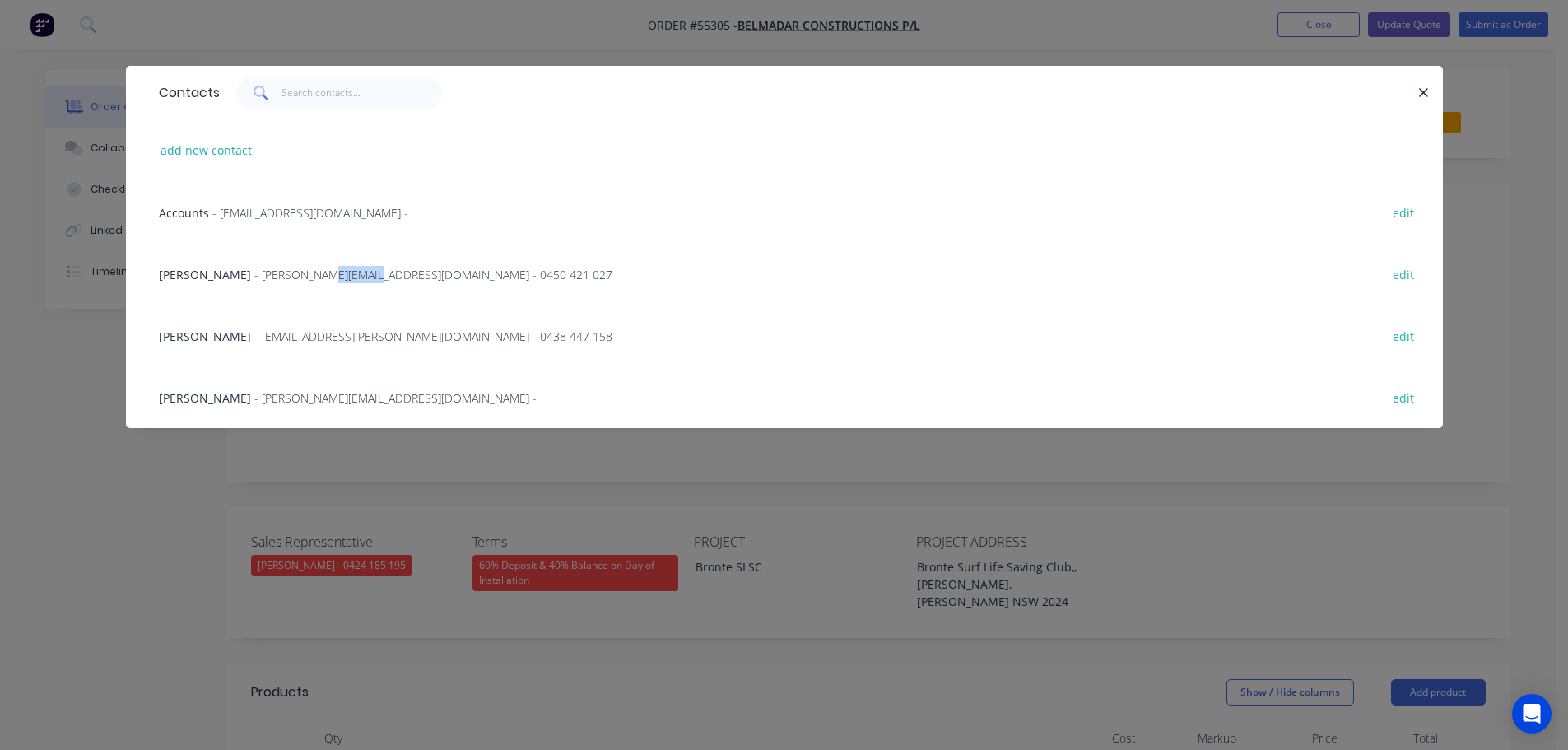
click at [318, 292] on div "Cindy Miao - cindy.miao@belmadar.com.au - 0450 421 027 edit" at bounding box center [784, 274] width 1268 height 62
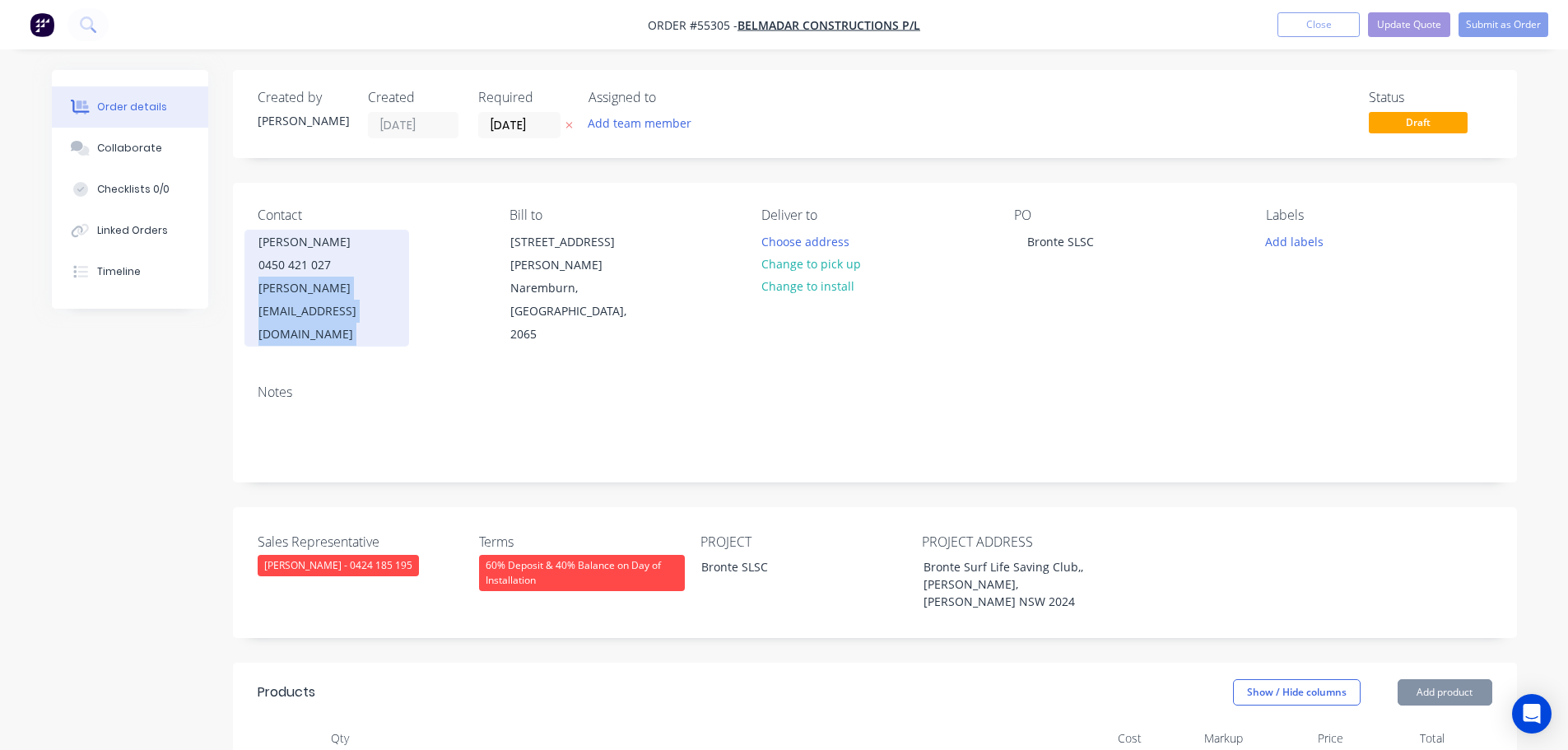
click at [318, 292] on div "cindy.miao@belmadar.com.au" at bounding box center [327, 312] width 137 height 69
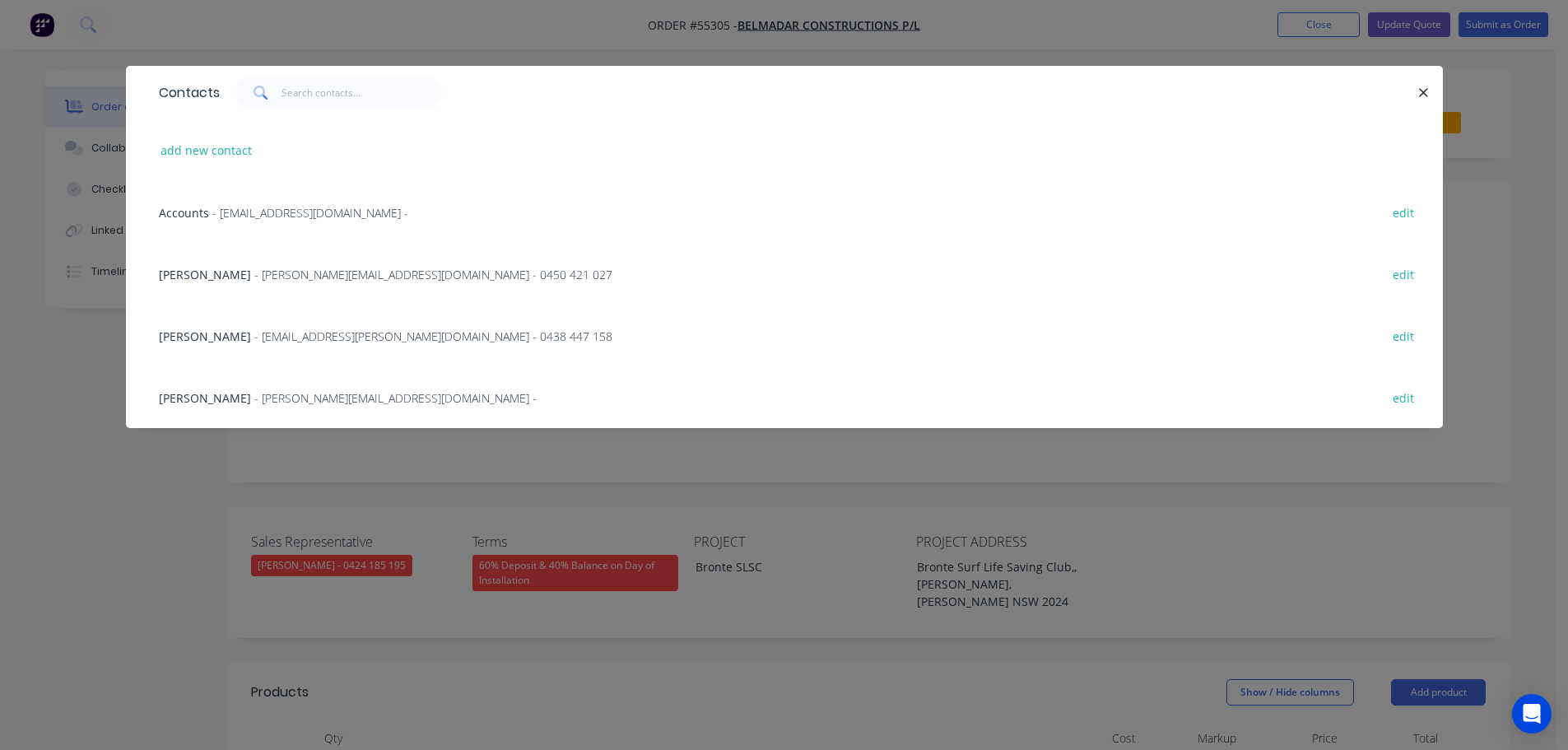
click at [571, 449] on div "Contacts add new contact Accounts - accounts@belmadar.com.au - edit Cindy Miao …" at bounding box center [784, 259] width 1317 height 387
click at [92, 418] on div "Contacts add new contact Accounts - accounts@belmadar.com.au - edit Cindy Miao …" at bounding box center [784, 375] width 1568 height 750
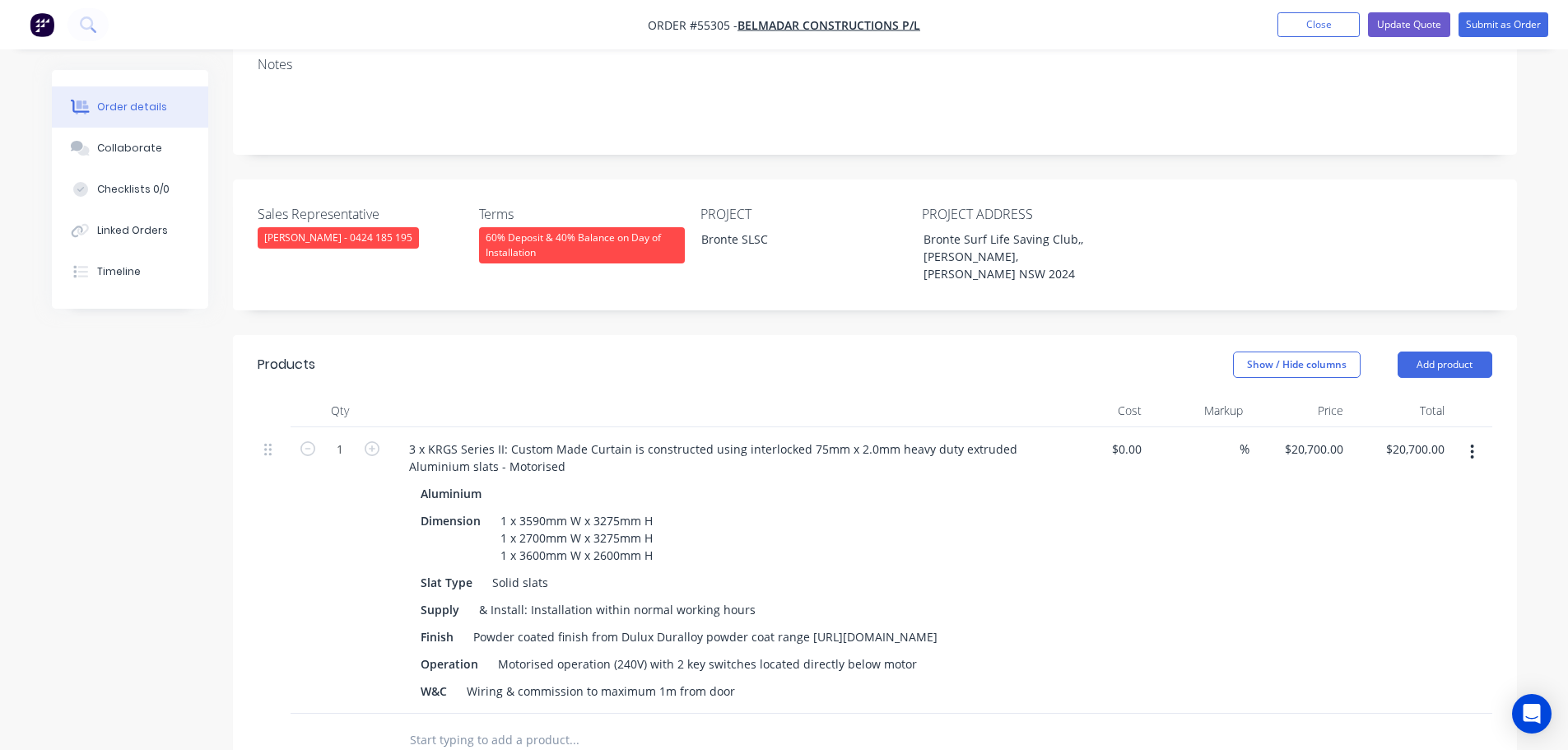
scroll to position [329, 0]
click at [1375, 26] on button "Update Quote" at bounding box center [1409, 24] width 83 height 24
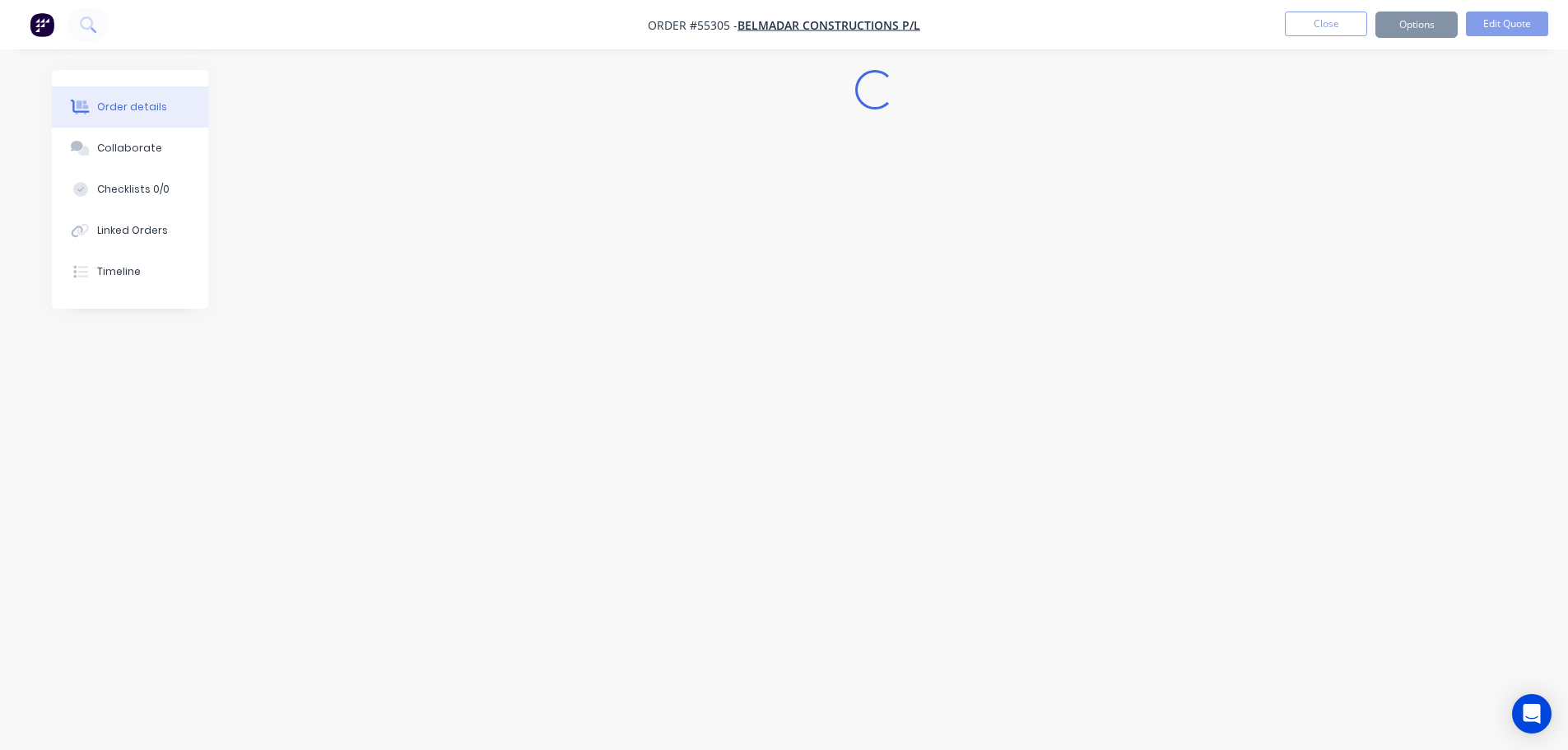
scroll to position [0, 0]
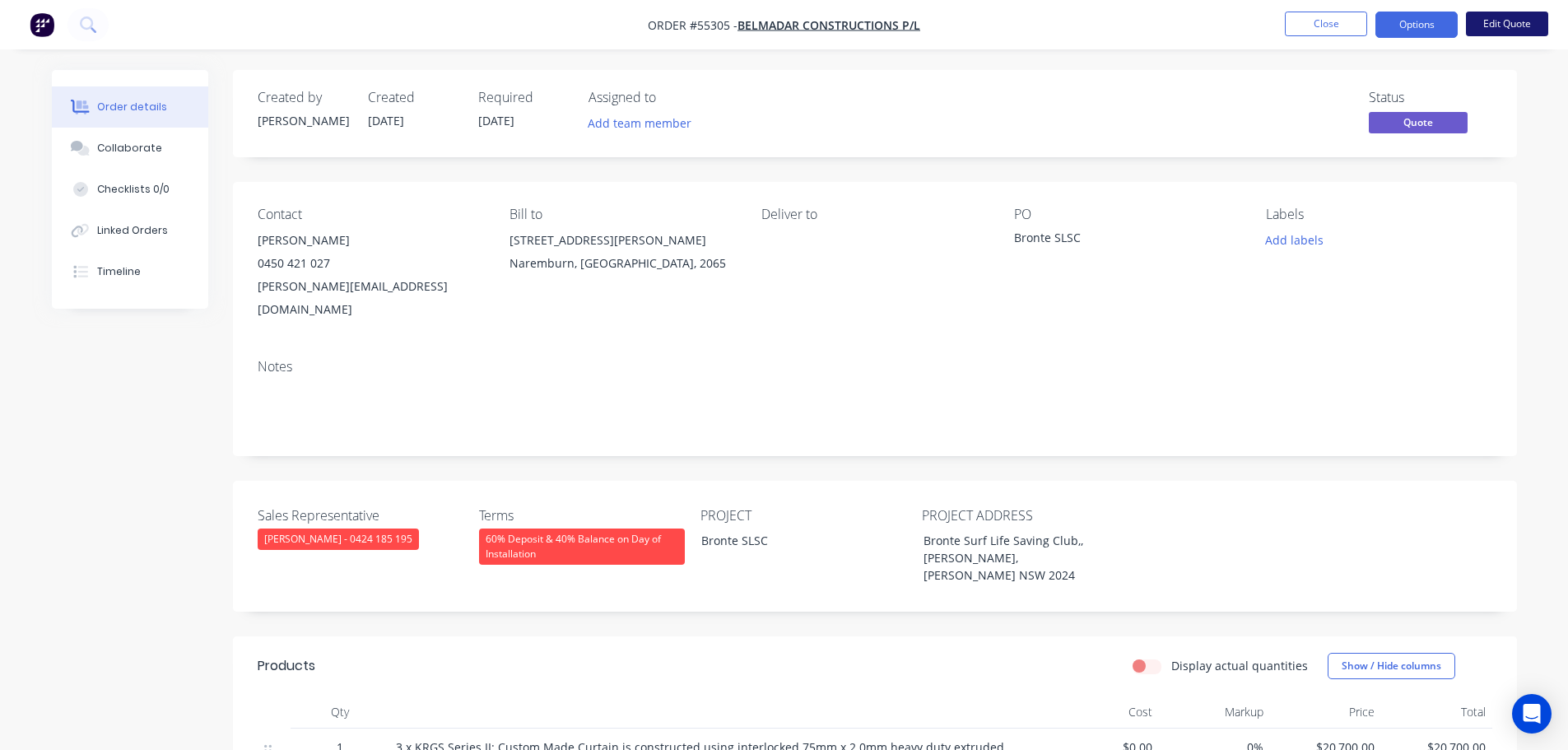
click at [1485, 25] on button "Edit Quote" at bounding box center [1507, 23] width 83 height 24
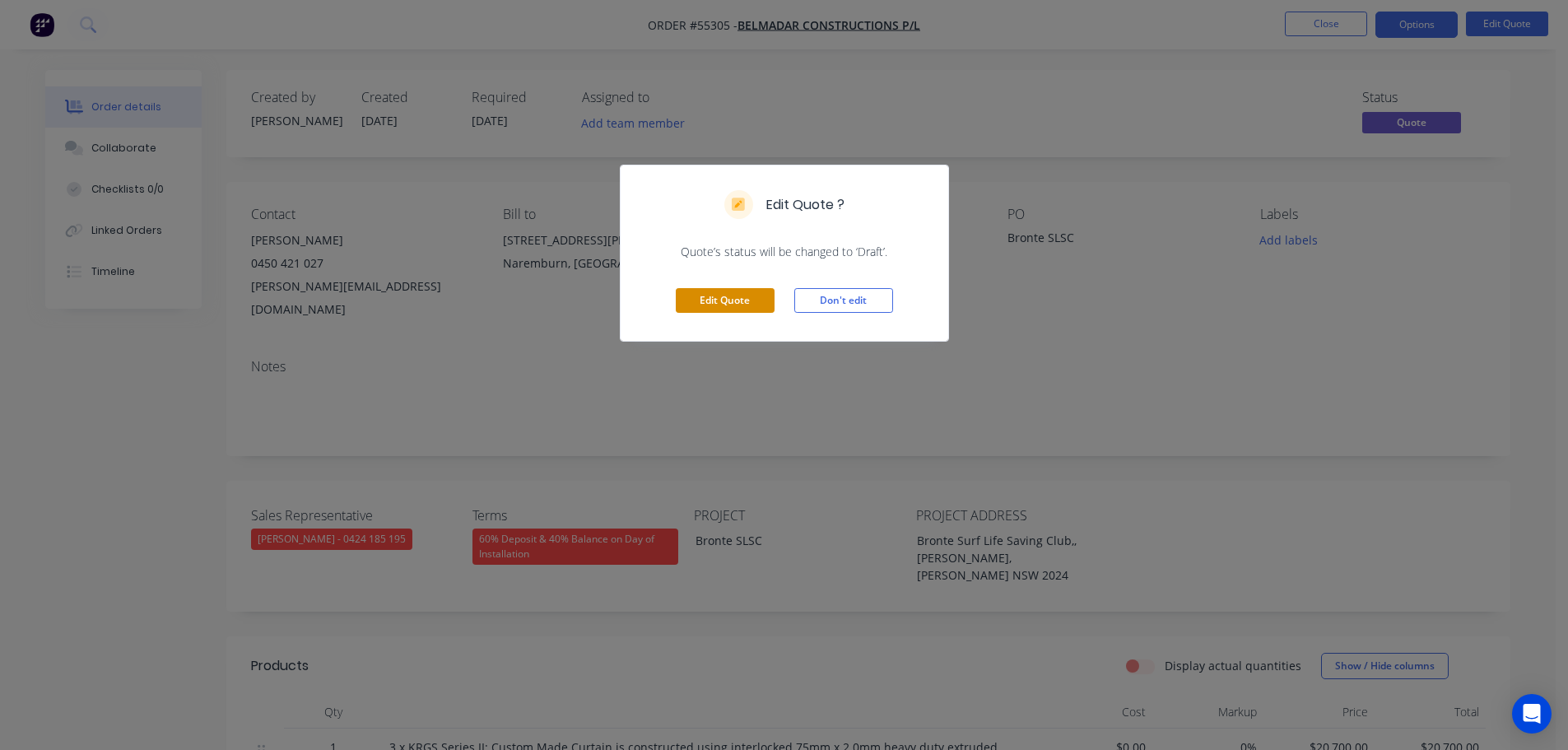
click at [735, 301] on button "Edit Quote" at bounding box center [724, 300] width 99 height 24
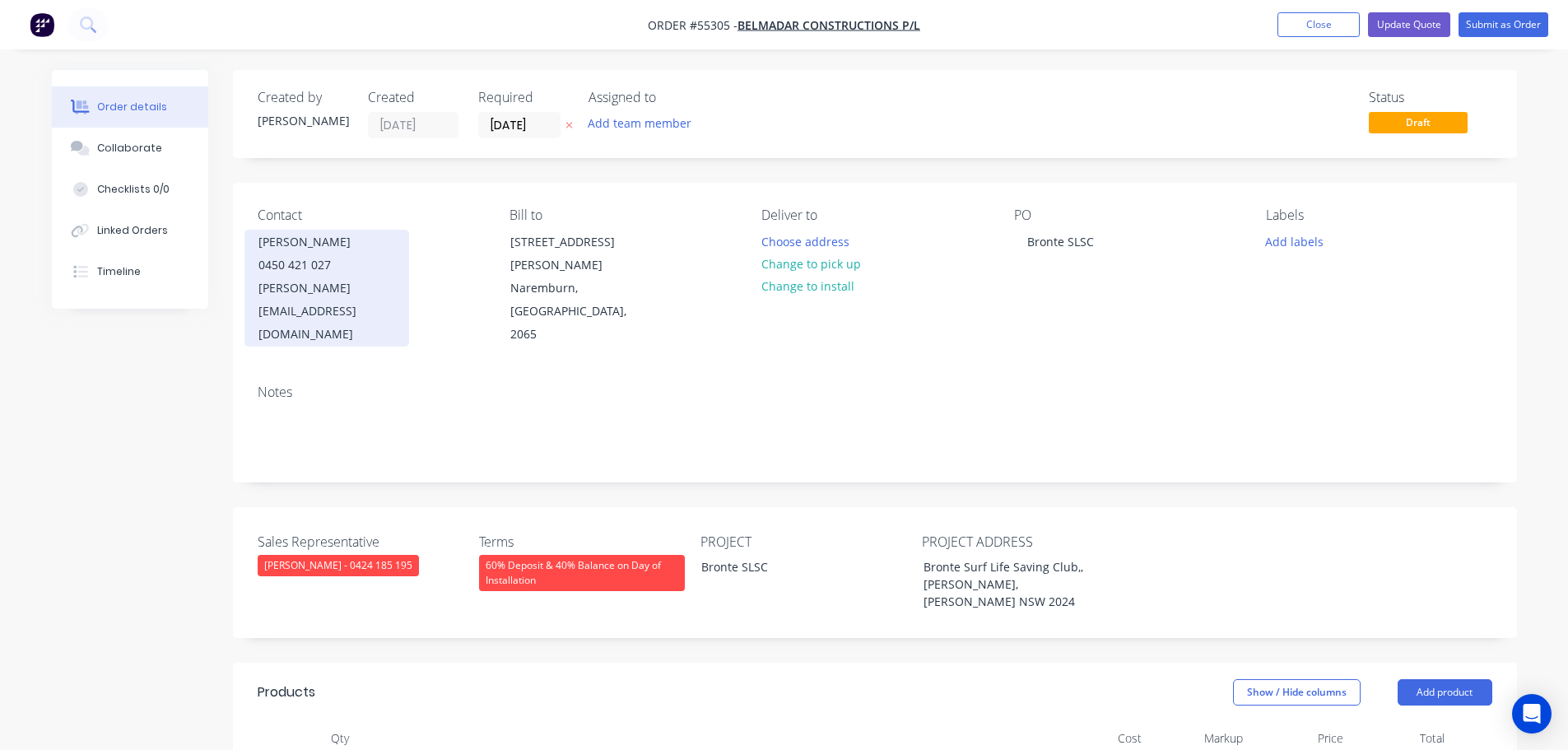
click at [293, 266] on div "0450 421 027" at bounding box center [327, 265] width 137 height 23
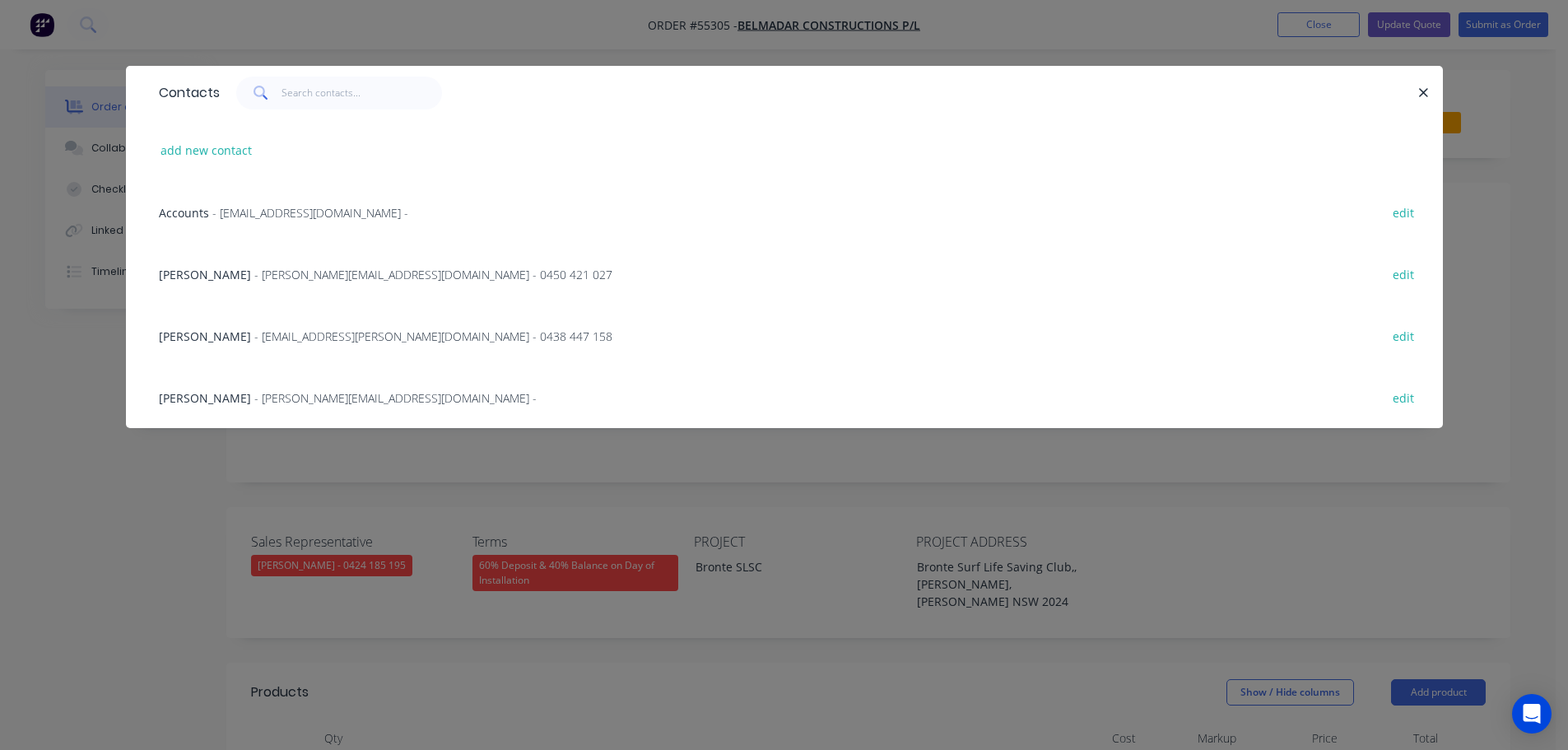
click at [167, 336] on span "Jo Butler" at bounding box center [205, 336] width 92 height 16
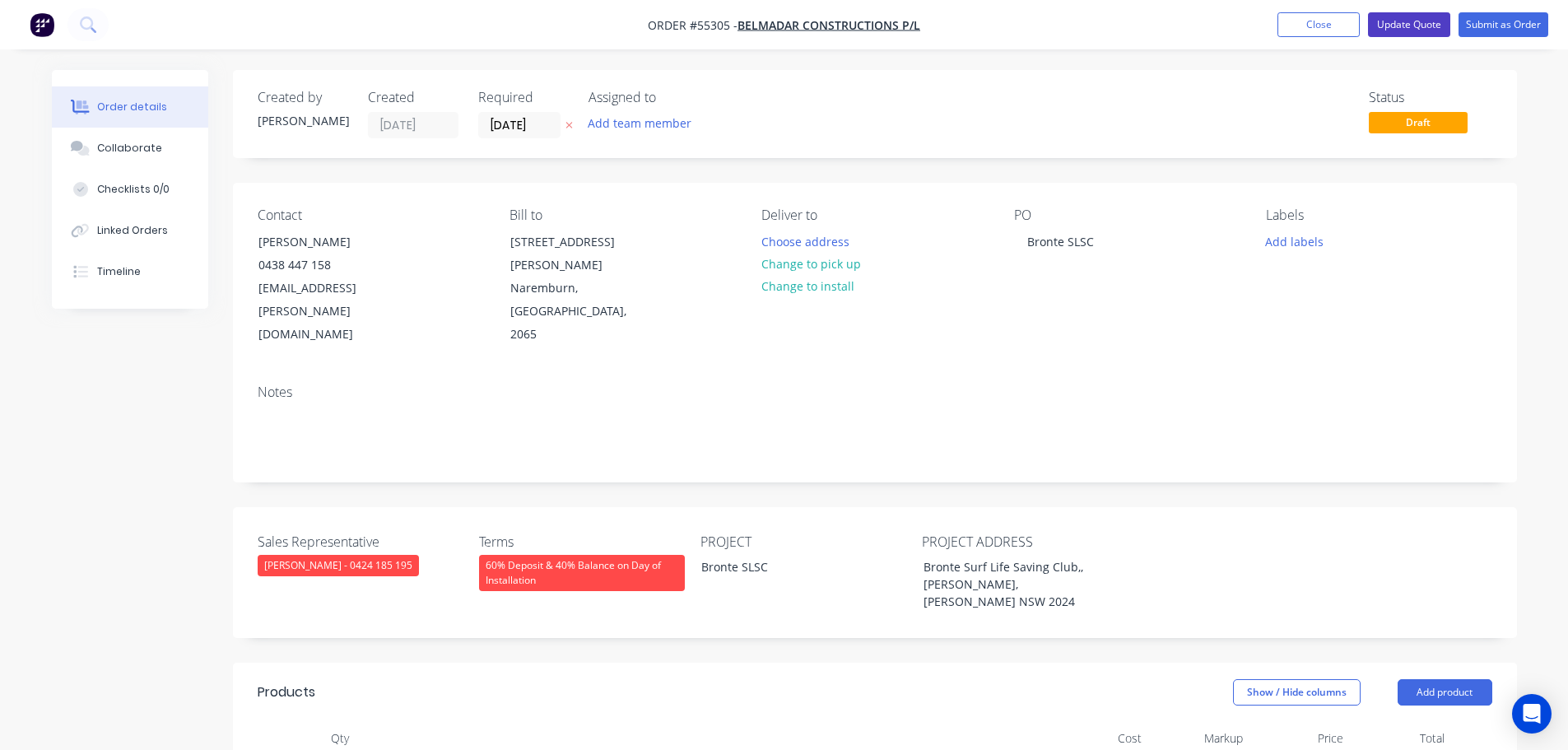
click at [1399, 30] on button "Update Quote" at bounding box center [1409, 24] width 83 height 24
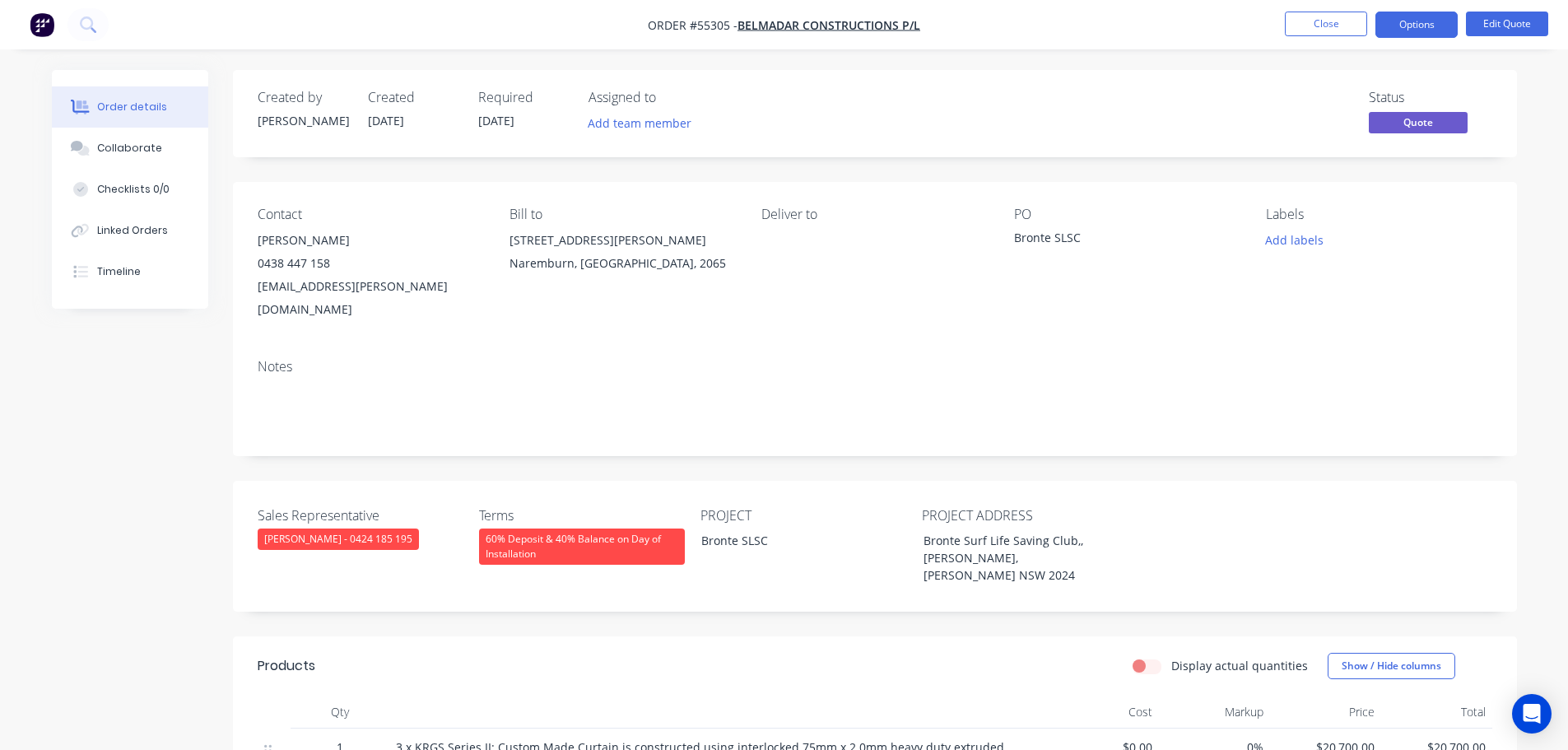
click at [1399, 30] on button "Options" at bounding box center [1417, 24] width 83 height 26
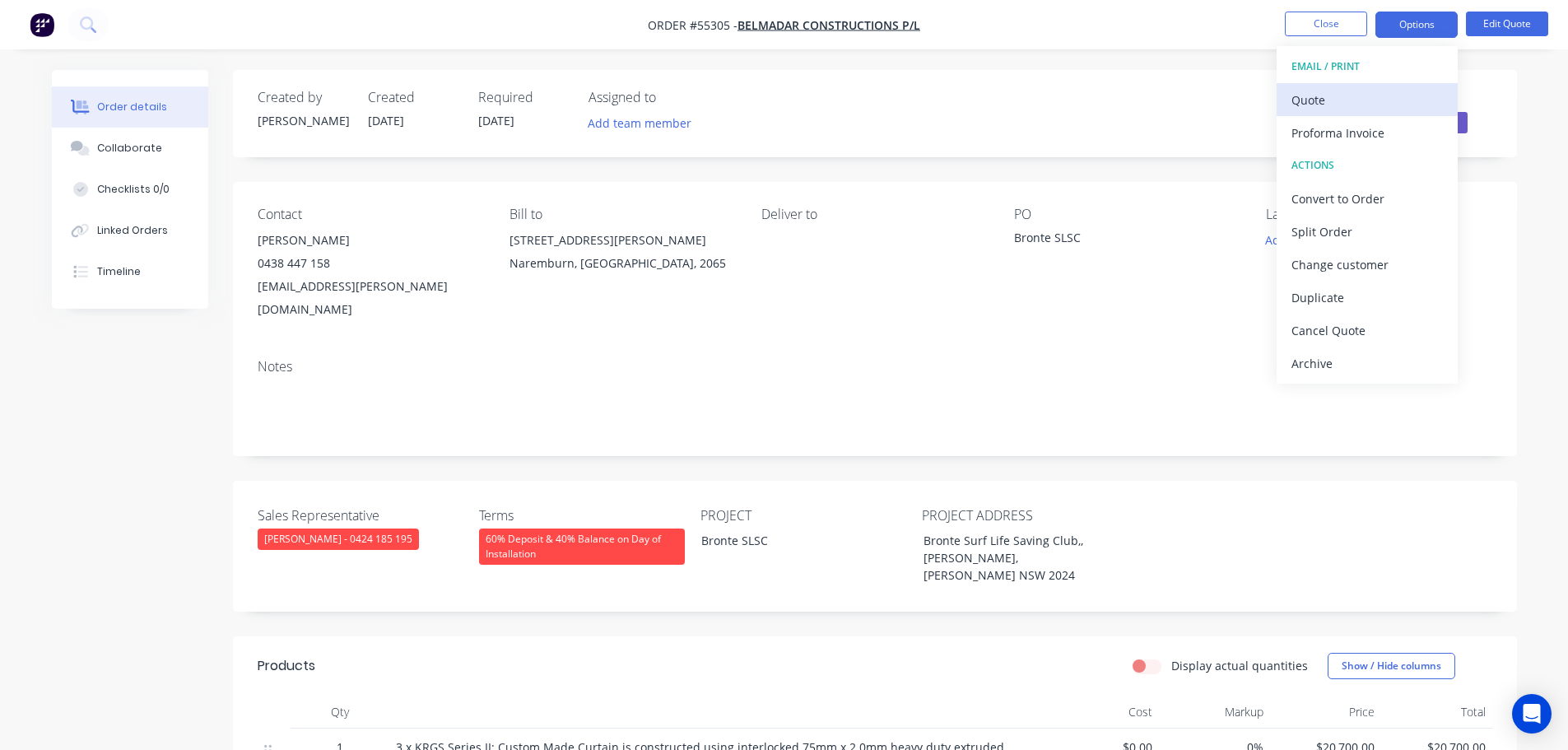
click at [1309, 102] on div "Quote" at bounding box center [1366, 99] width 151 height 23
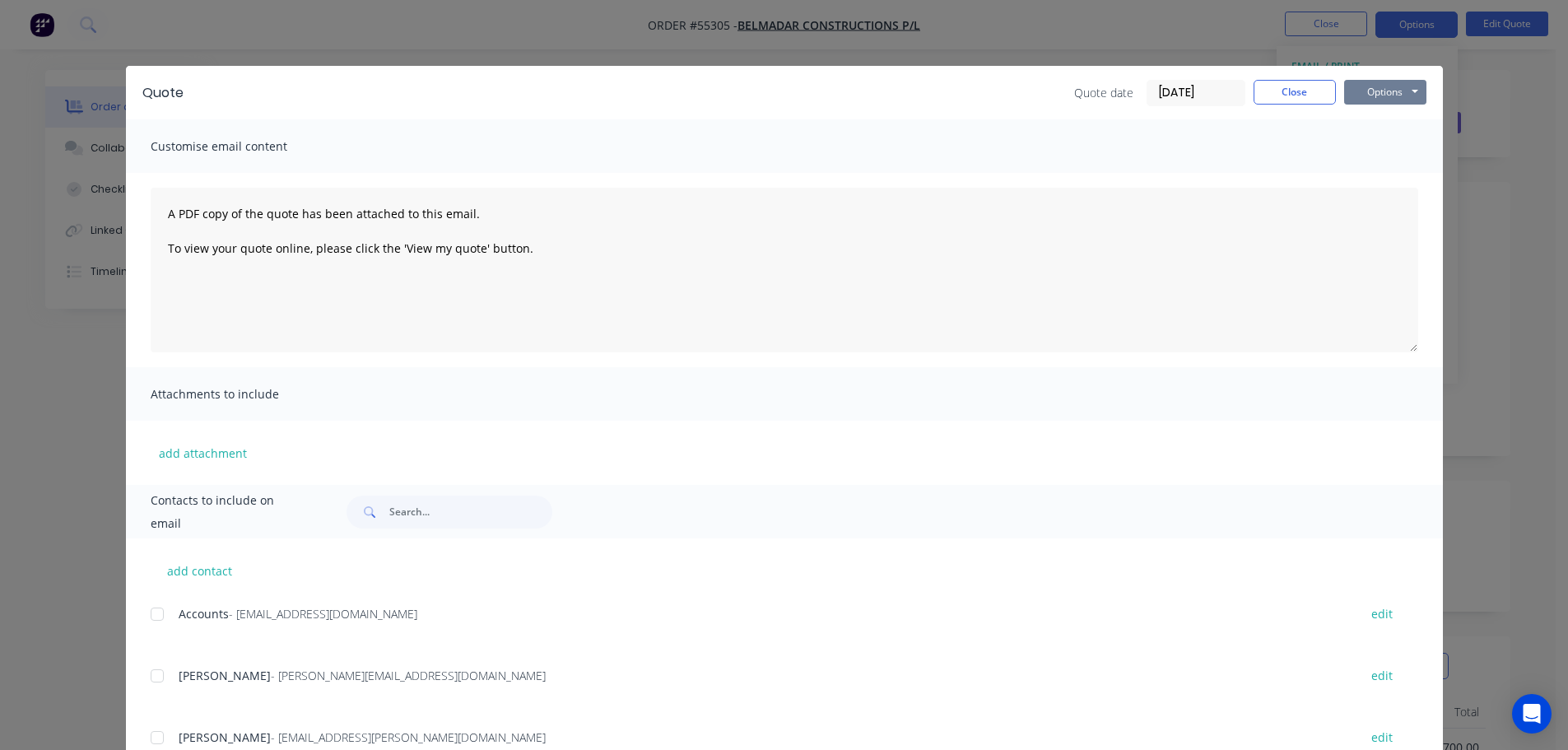
click at [1361, 98] on button "Options" at bounding box center [1385, 92] width 83 height 24
click at [1369, 147] on button "Print" at bounding box center [1396, 148] width 105 height 27
click at [1264, 90] on button "Close" at bounding box center [1295, 92] width 83 height 24
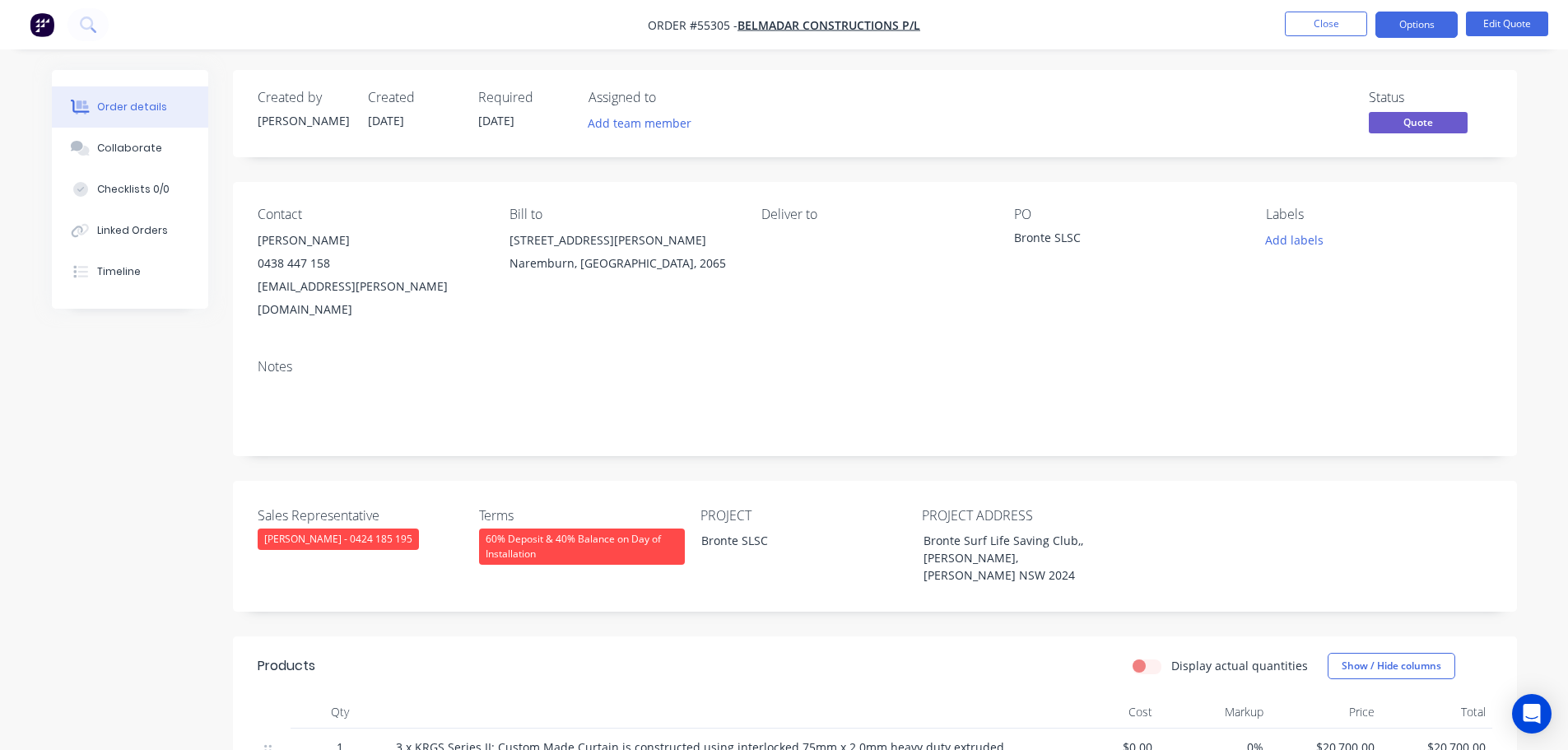
click at [324, 292] on div "jo.butler@belmadar.com.au" at bounding box center [371, 298] width 225 height 46
copy div "jo.butler@belmadar.com.au"
click at [1060, 238] on div "Bronte SLSC" at bounding box center [1117, 240] width 206 height 23
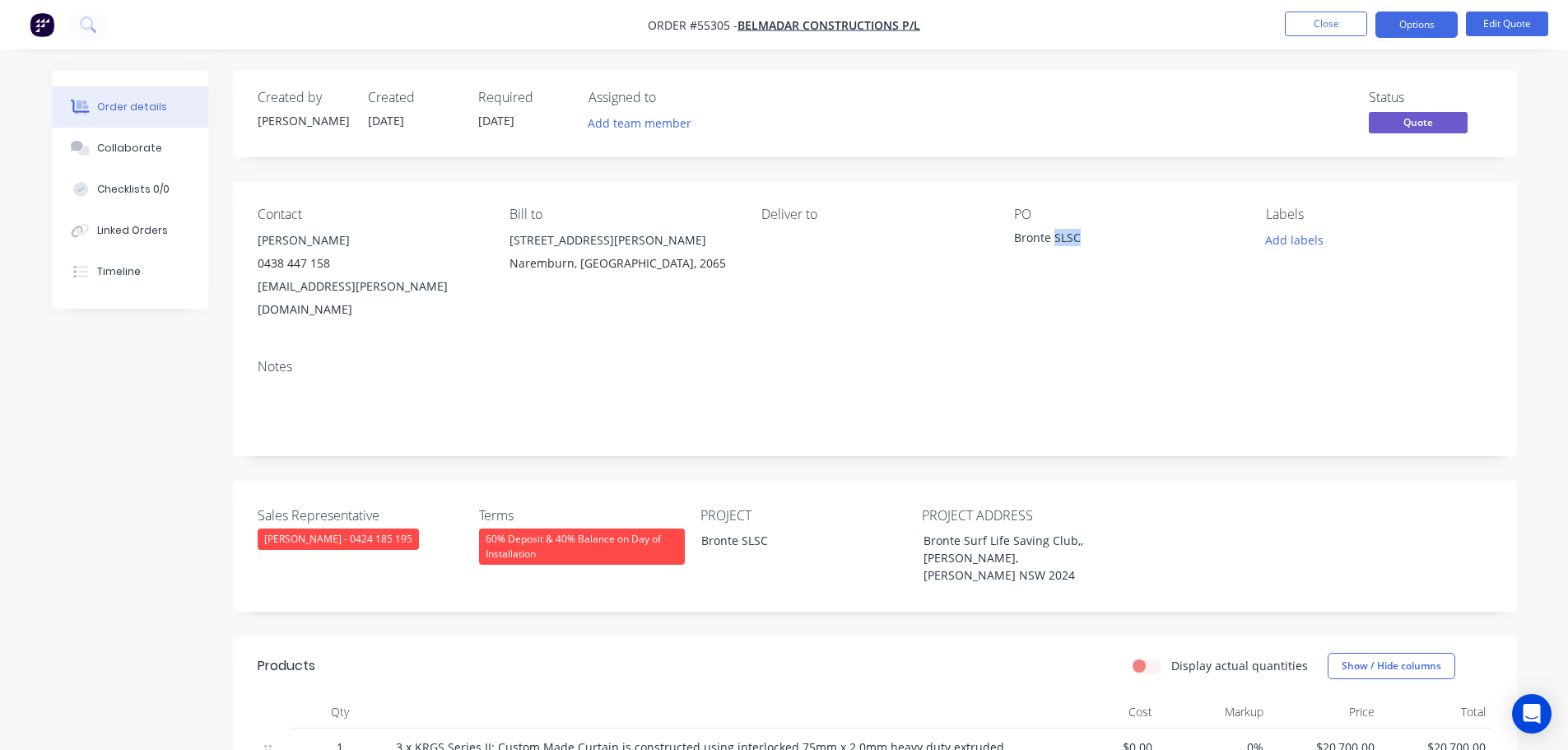
click at [1060, 238] on div "Bronte SLSC" at bounding box center [1117, 240] width 206 height 23
click at [330, 267] on span at bounding box center [330, 263] width 0 height 16
click at [1338, 20] on button "Close" at bounding box center [1326, 23] width 83 height 24
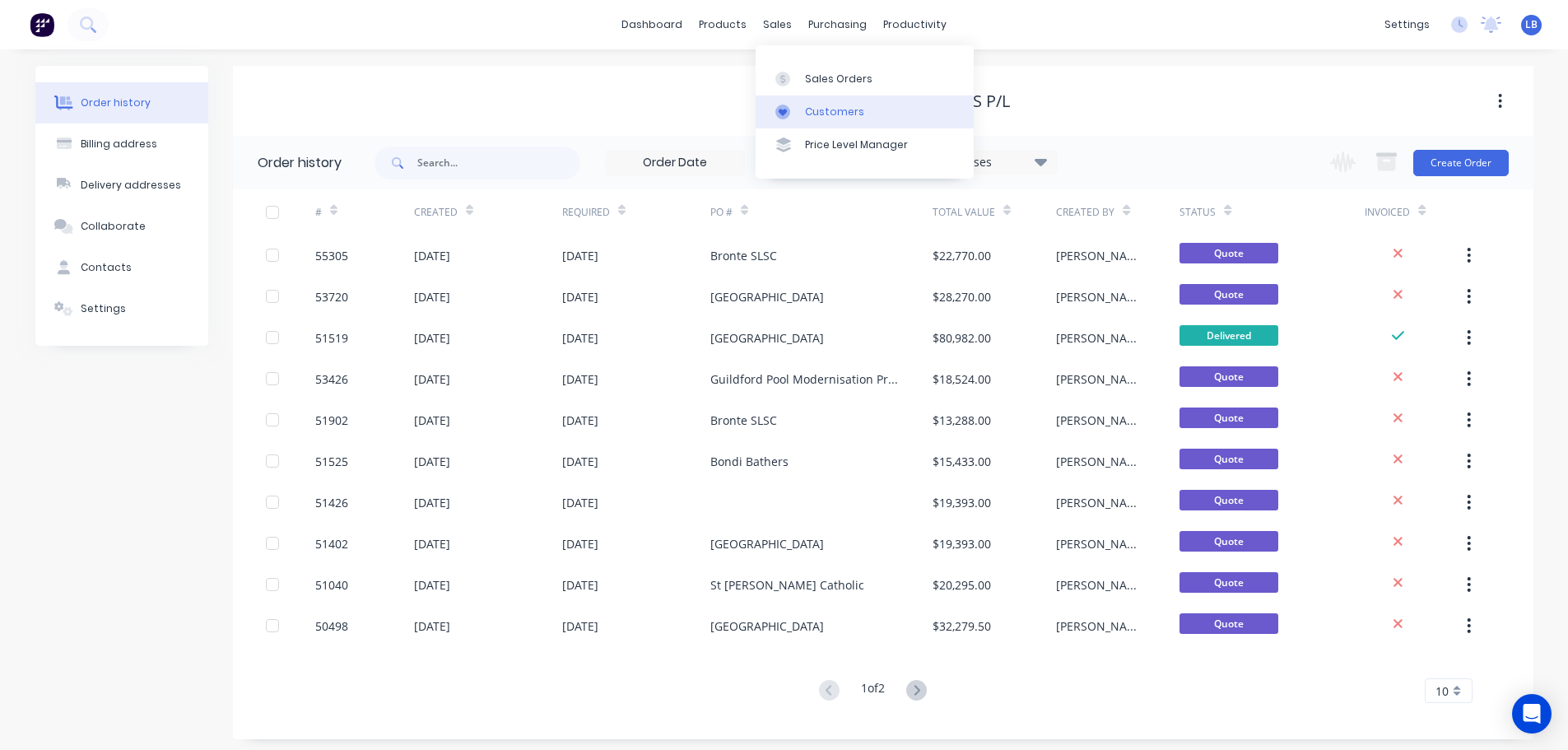
click at [836, 118] on div "Customers" at bounding box center [834, 112] width 59 height 15
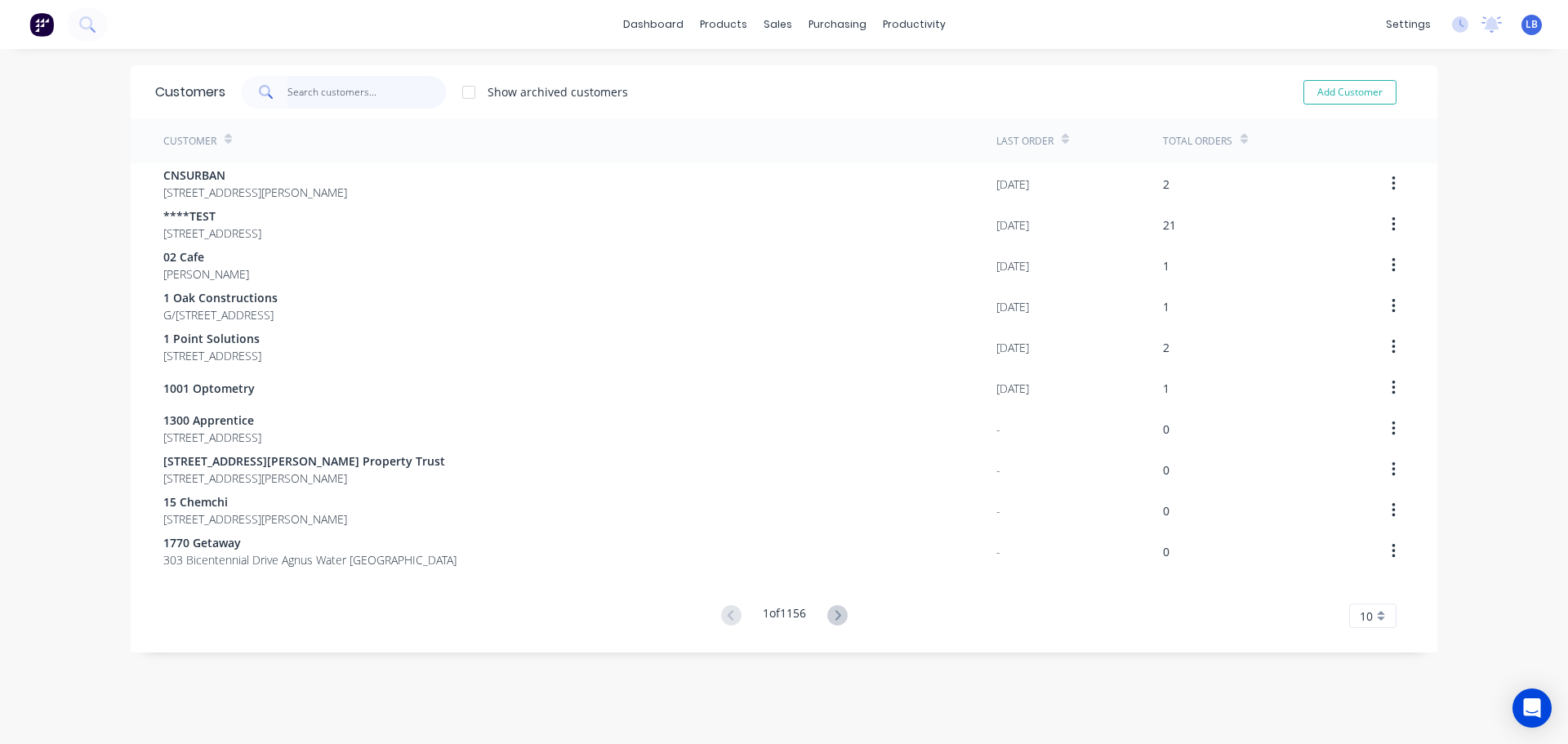
click at [318, 93] on input "text" at bounding box center [367, 92] width 159 height 33
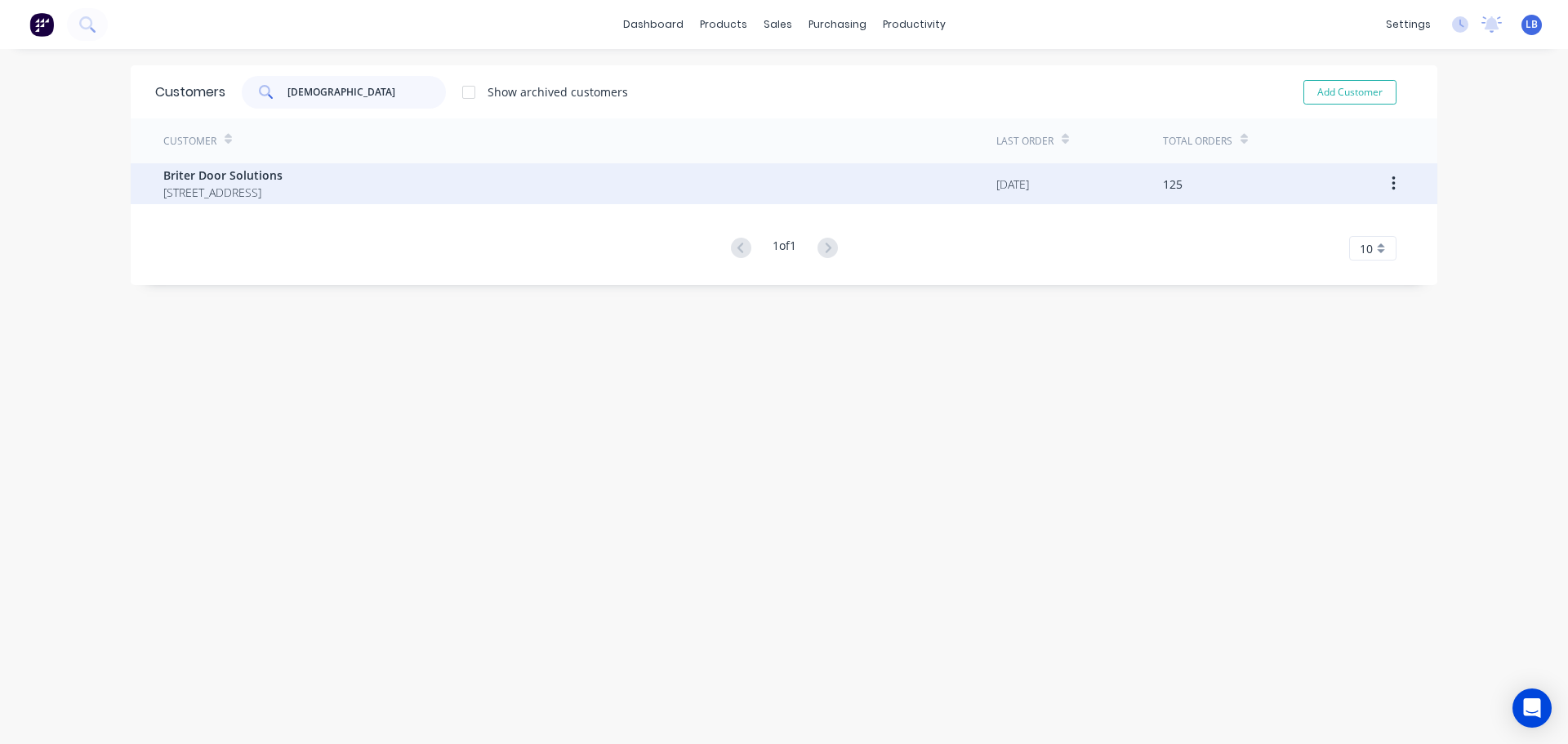
type input "briter"
click at [208, 169] on span "Briter Door Solutions" at bounding box center [223, 175] width 119 height 17
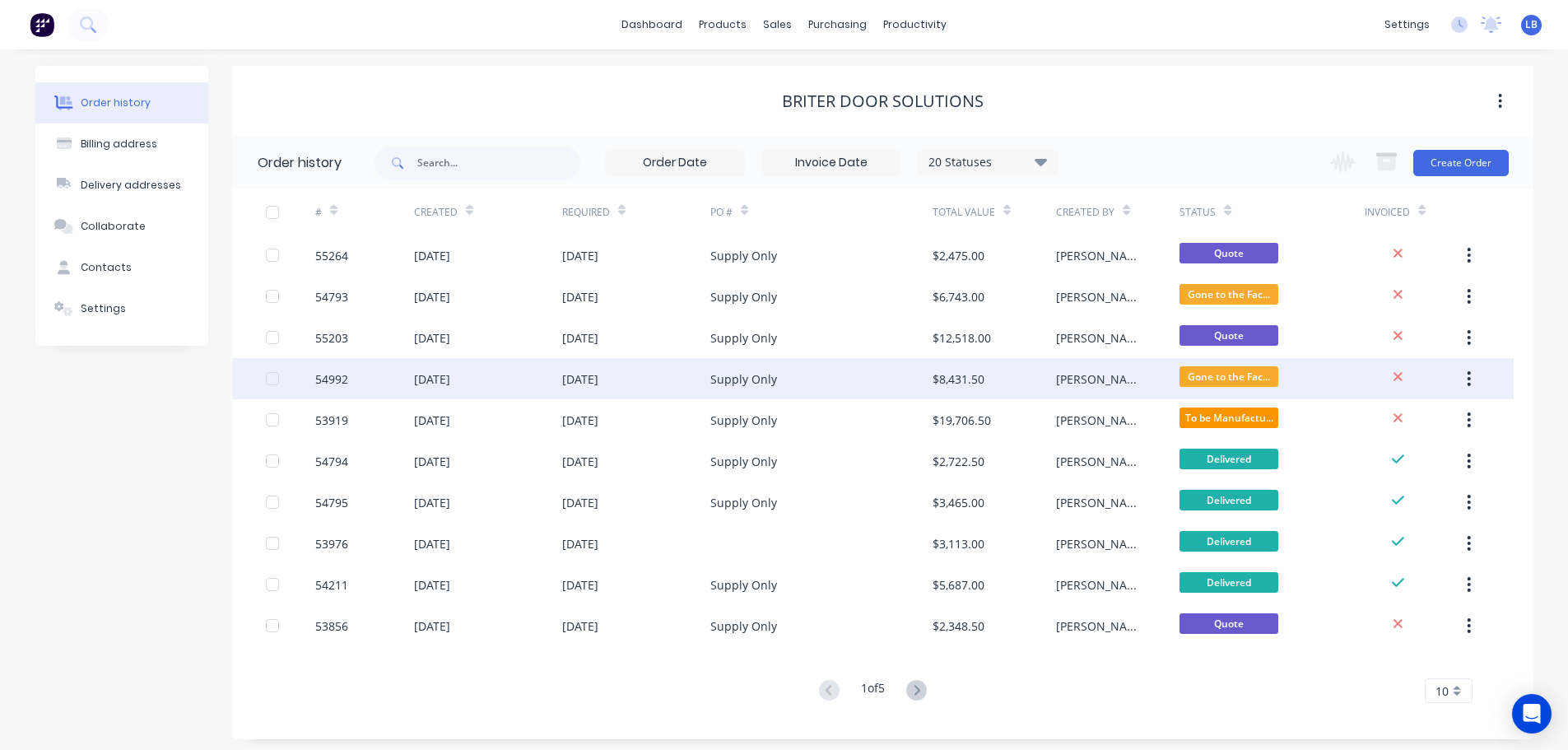
click at [324, 380] on div "54992" at bounding box center [331, 379] width 33 height 17
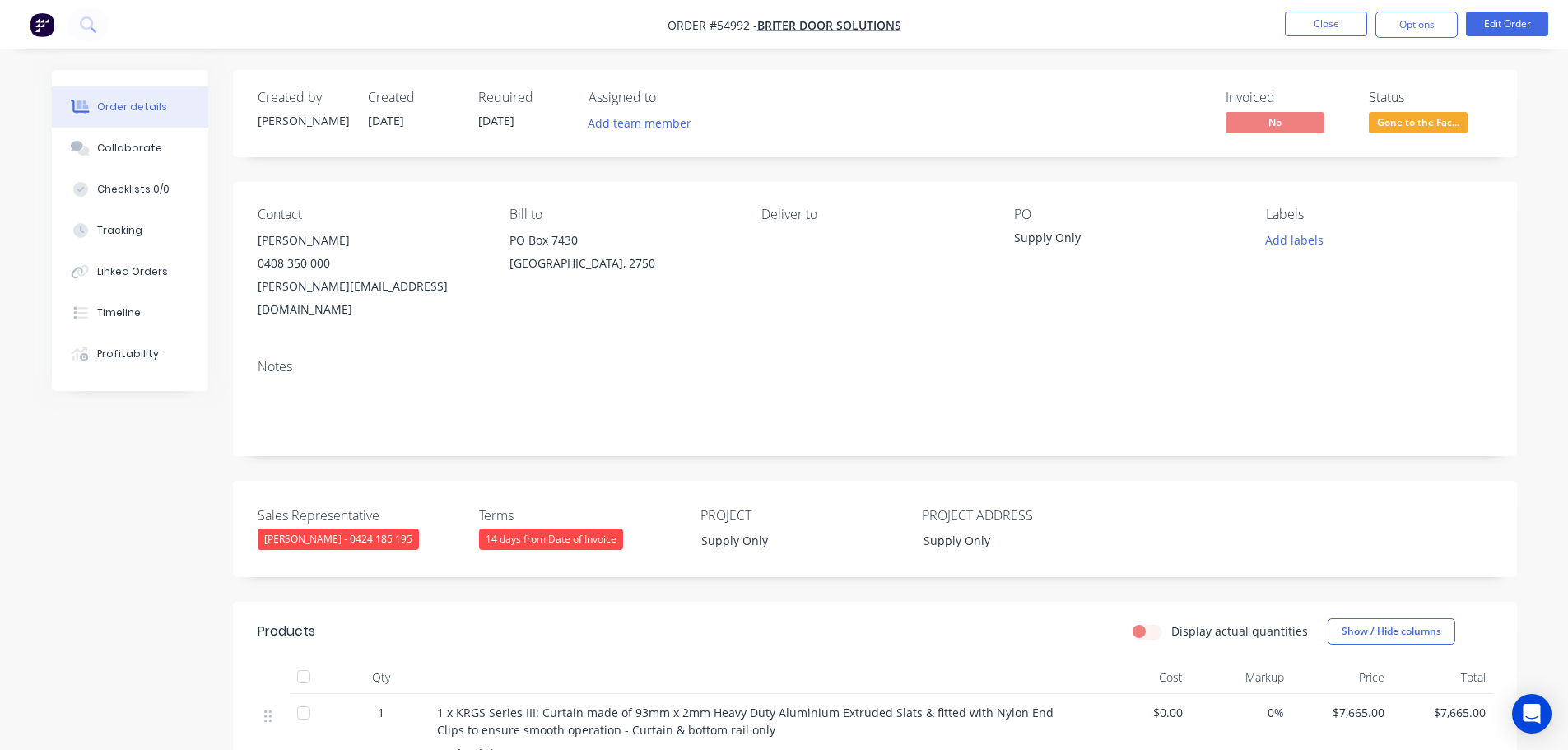
click at [1283, 24] on ul "Close Options Edit Order" at bounding box center [1416, 24] width 303 height 26
click at [1302, 23] on button "Close" at bounding box center [1326, 23] width 83 height 24
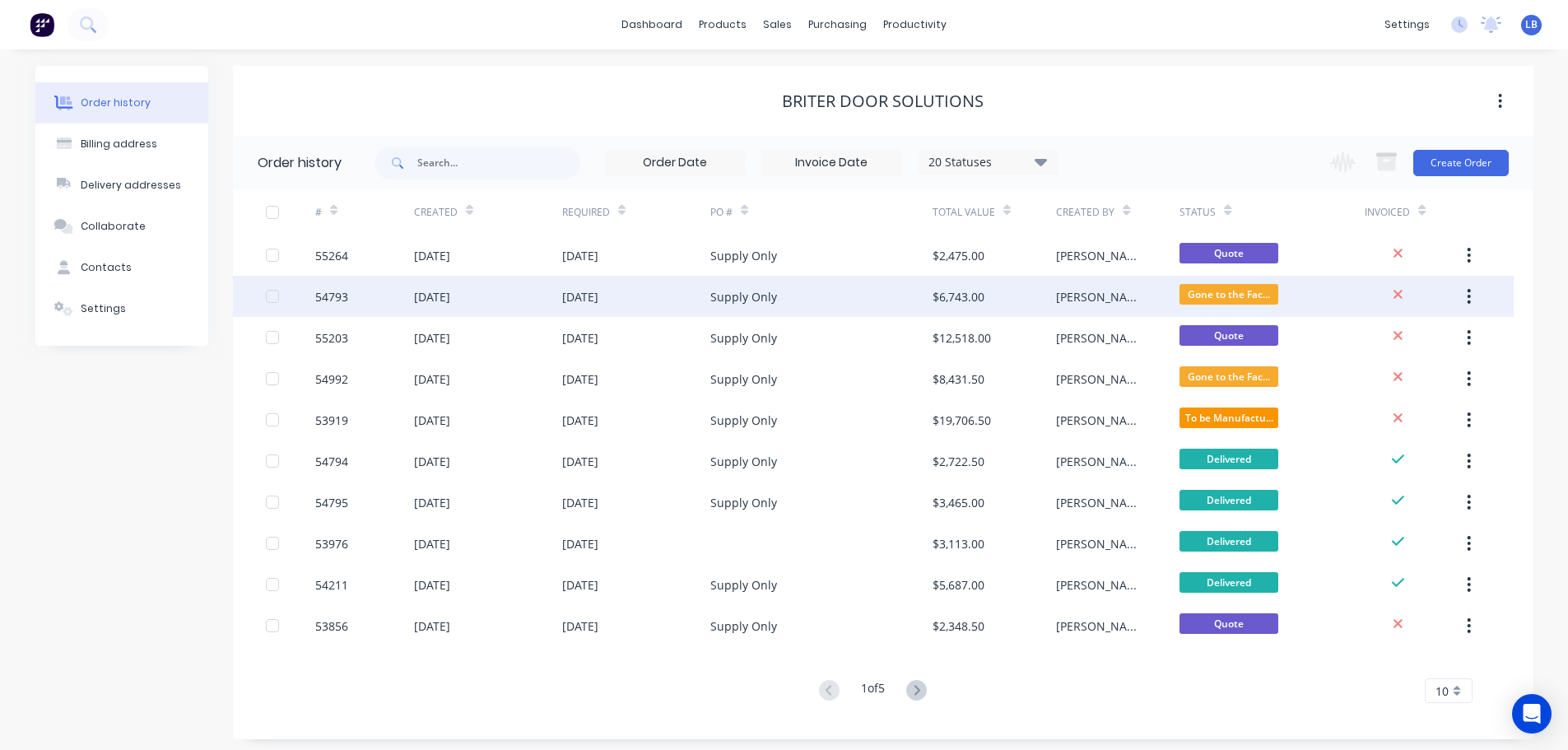
click at [329, 294] on div "54793" at bounding box center [331, 297] width 33 height 17
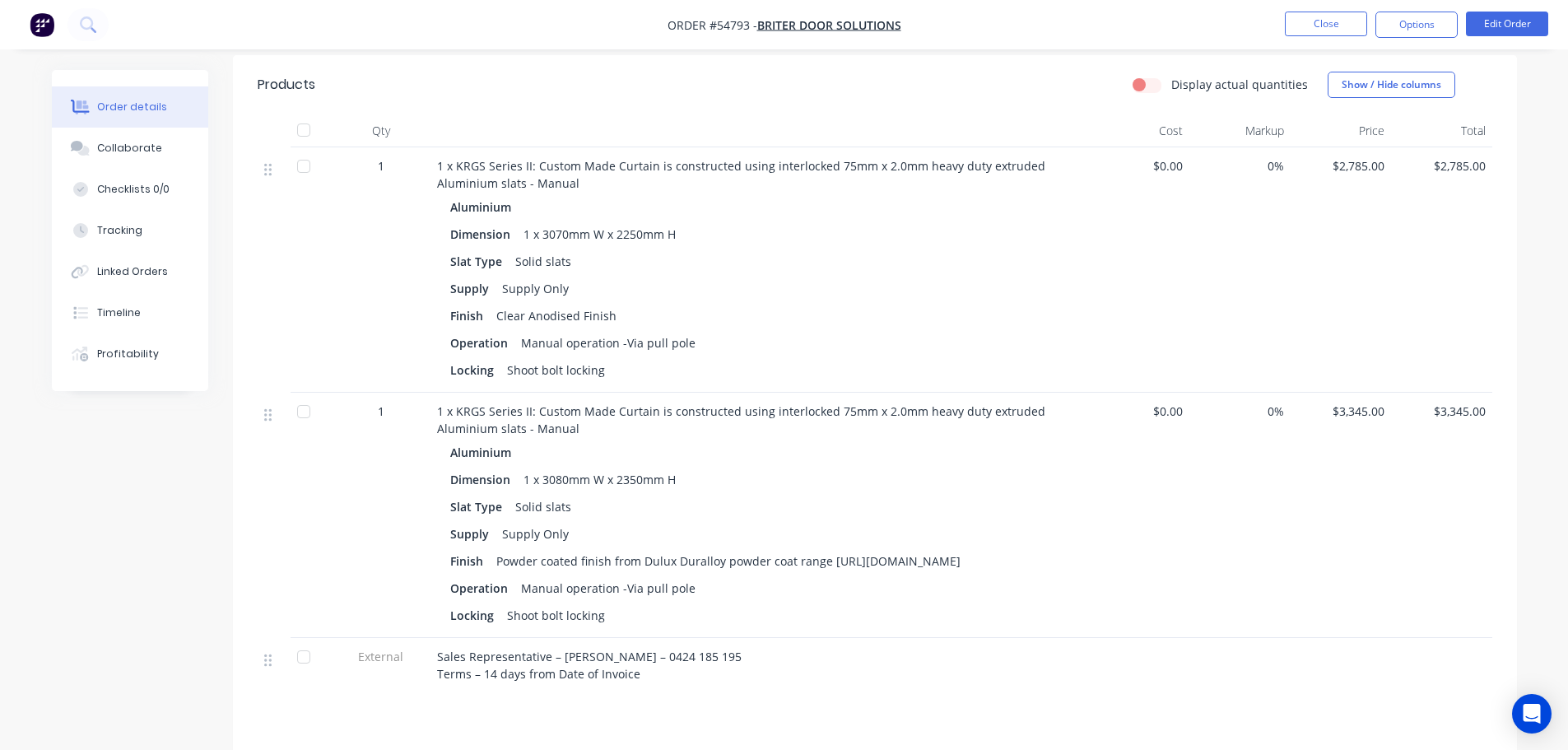
scroll to position [538, 0]
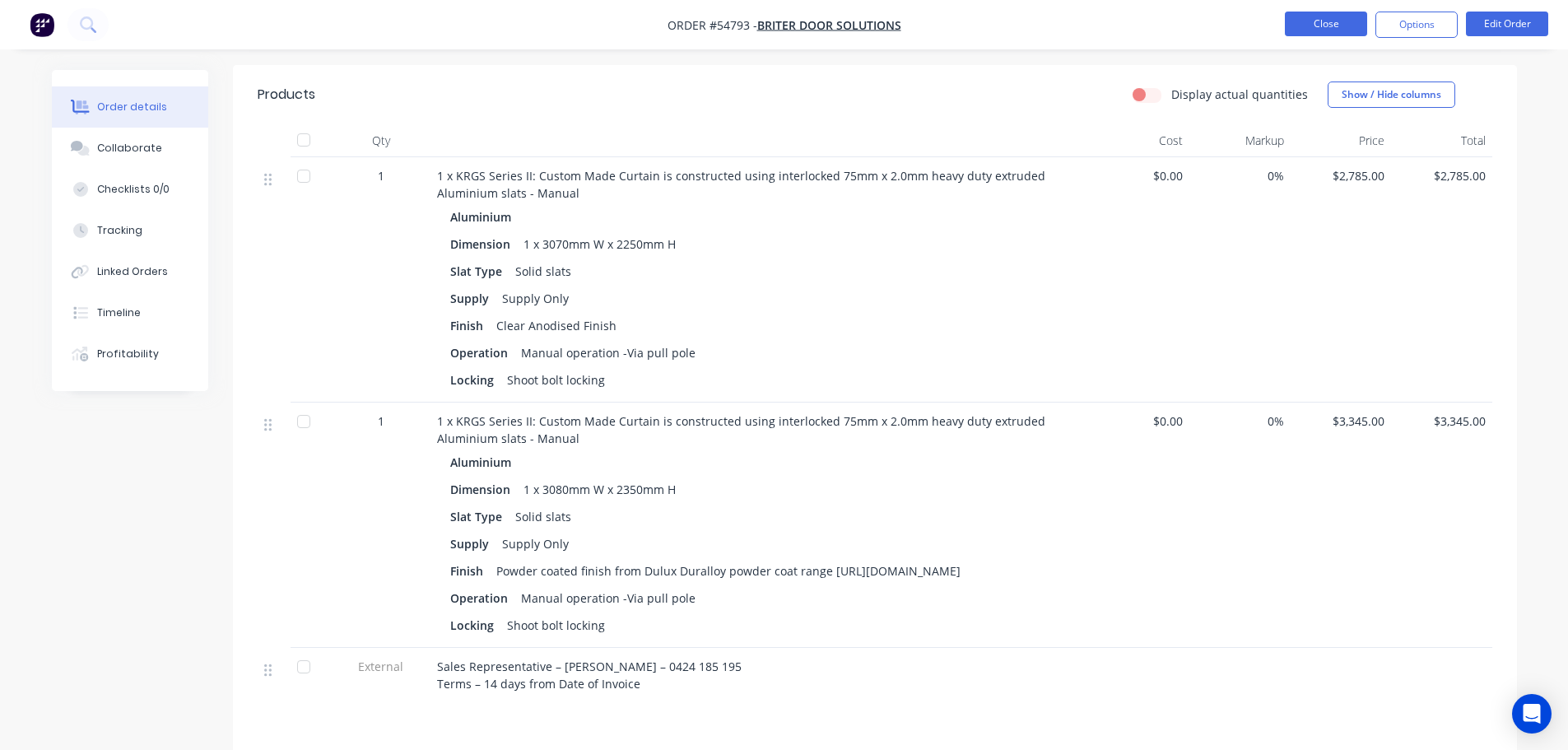
click at [1307, 30] on button "Close" at bounding box center [1326, 23] width 83 height 24
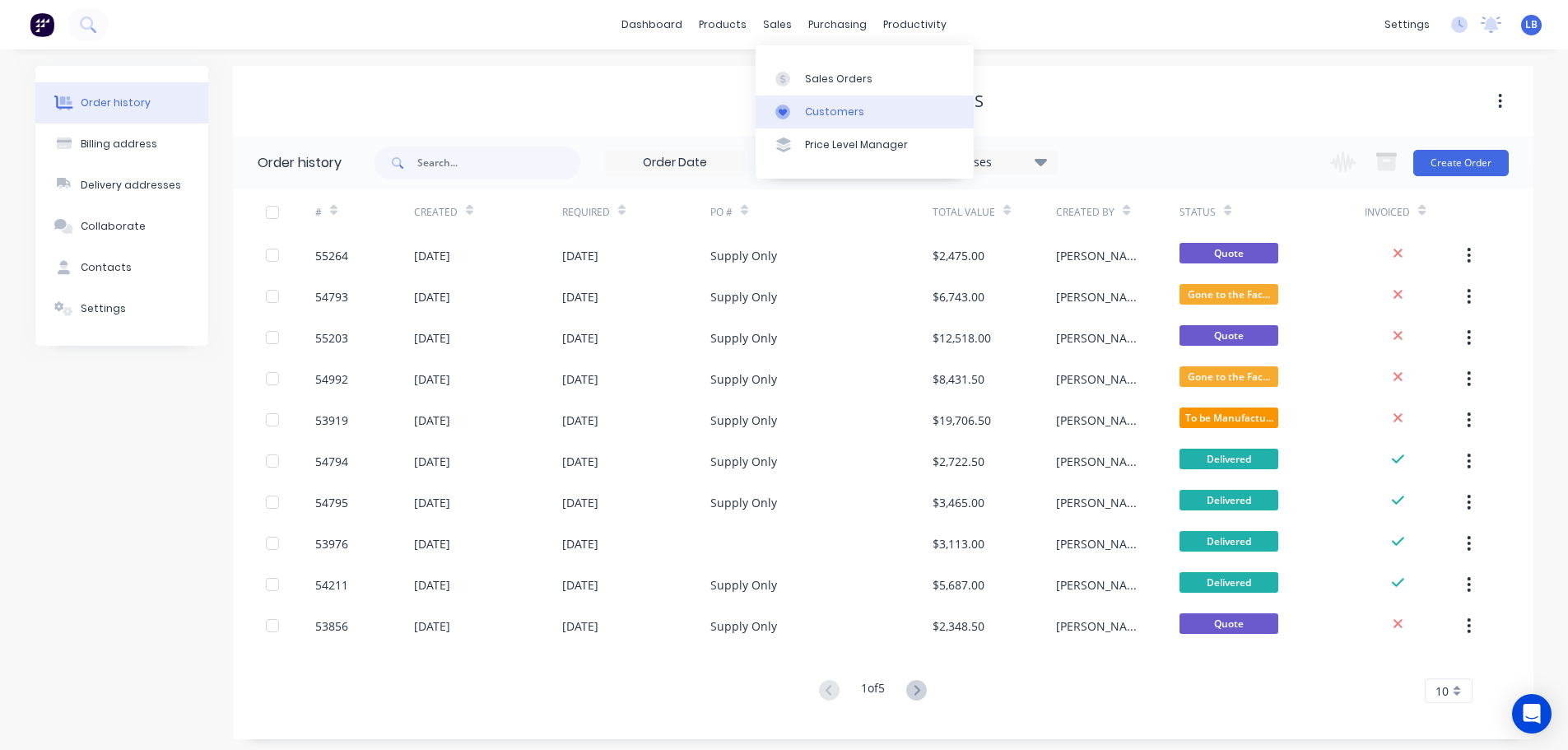
click at [833, 111] on div "Customers" at bounding box center [834, 112] width 59 height 15
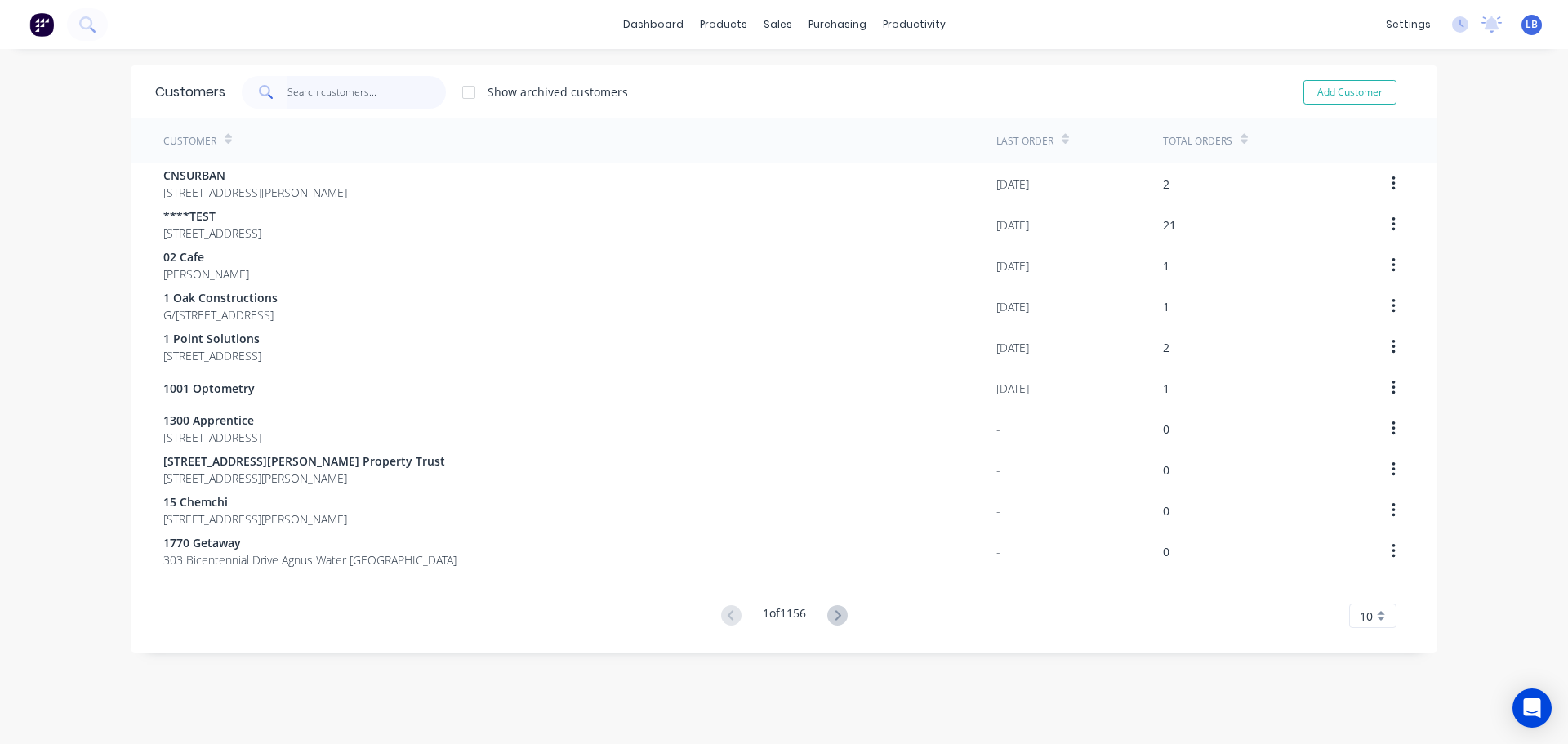
click at [318, 89] on input "text" at bounding box center [367, 92] width 159 height 33
click at [815, 75] on div "Sales Orders" at bounding box center [832, 78] width 67 height 15
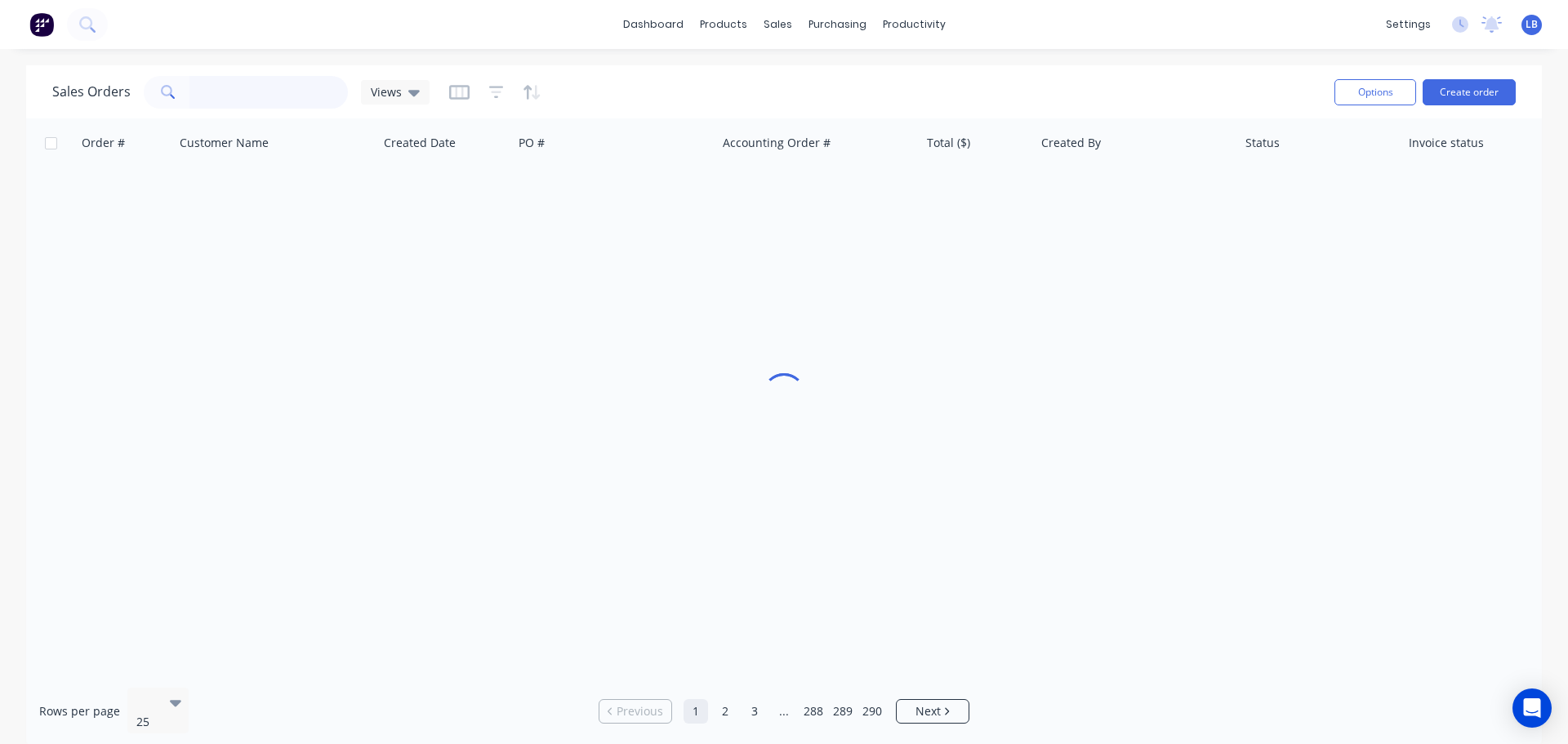
click at [238, 93] on input "text" at bounding box center [269, 92] width 159 height 33
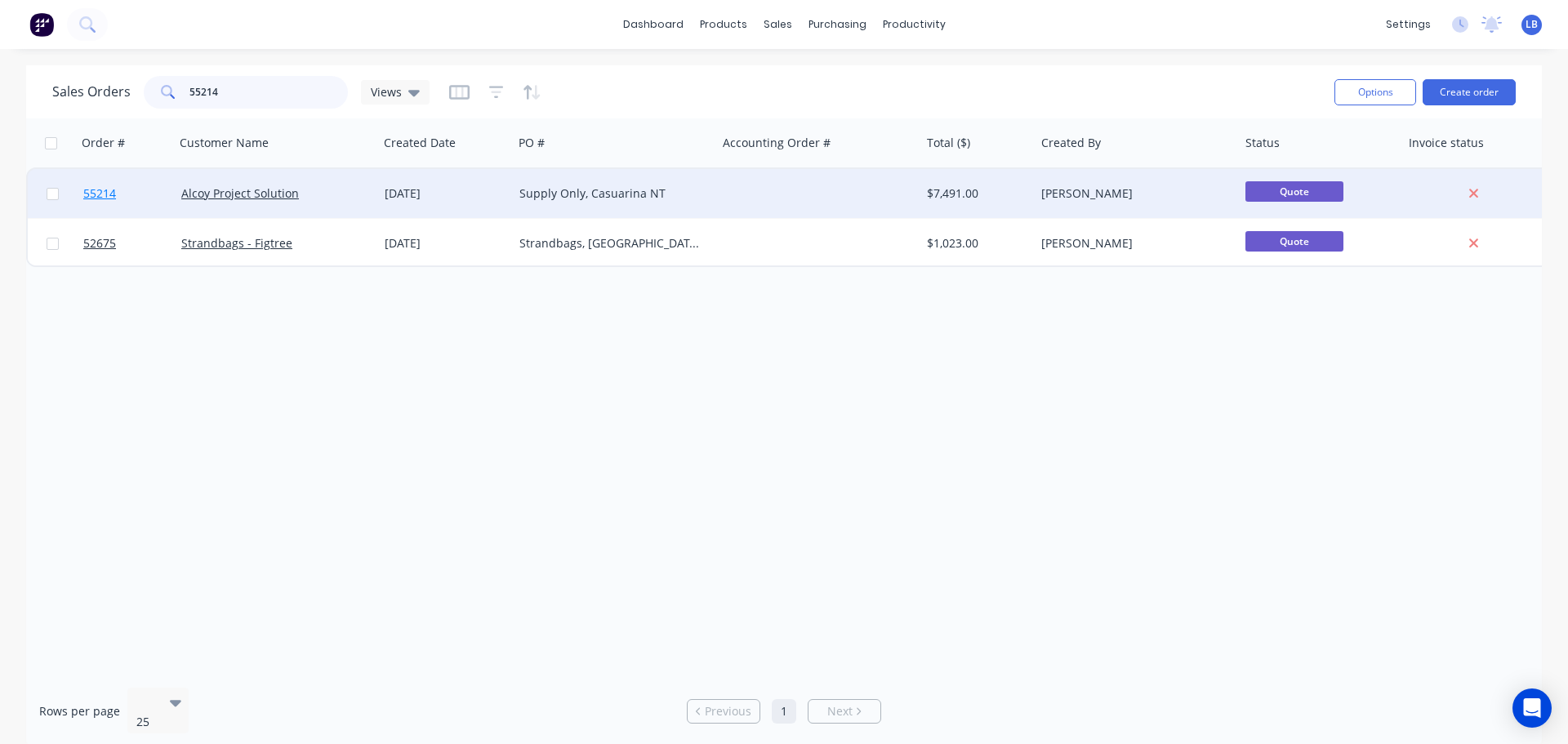
type input "55214"
click at [115, 196] on span "55214" at bounding box center [99, 194] width 33 height 17
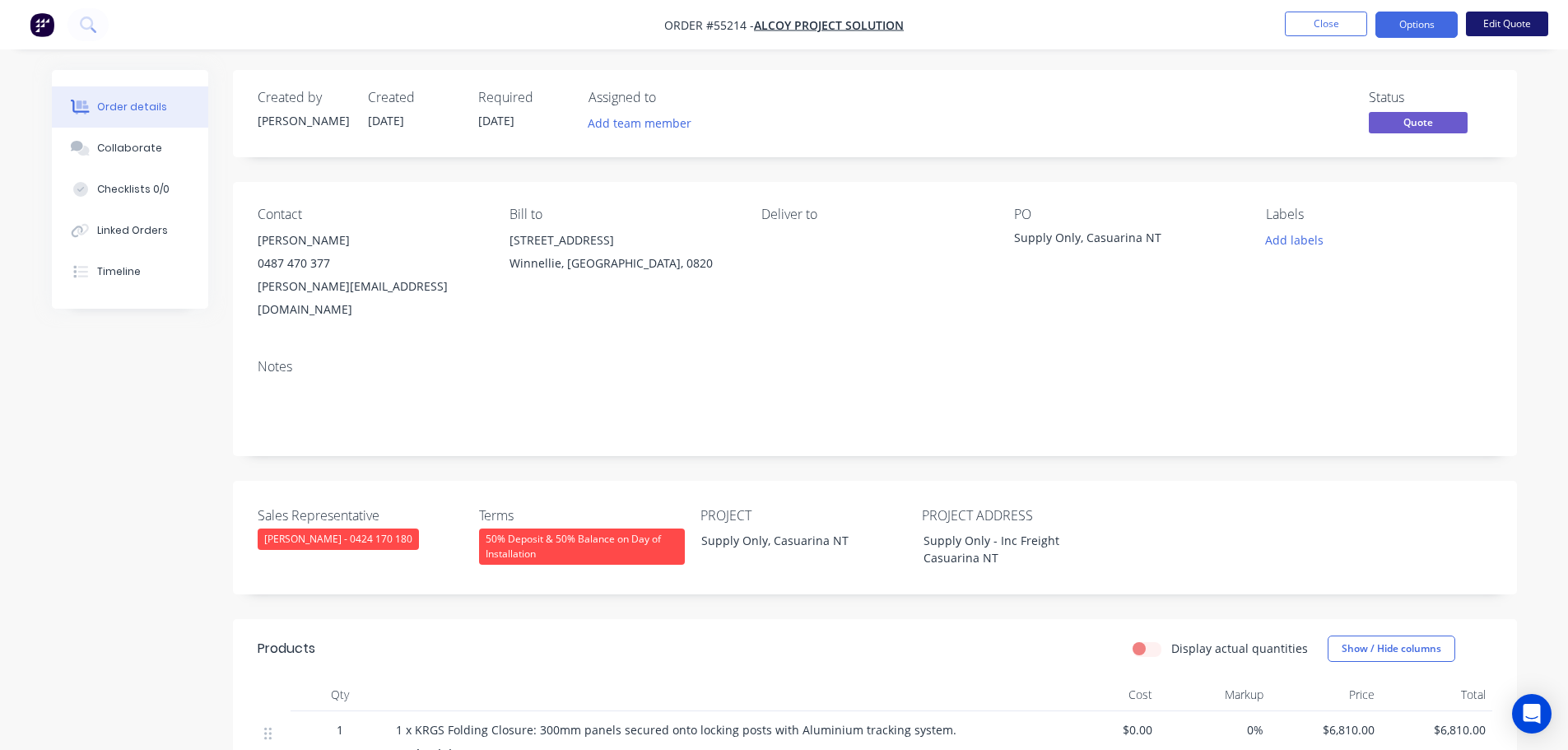
click at [1478, 23] on button "Edit Quote" at bounding box center [1507, 23] width 83 height 24
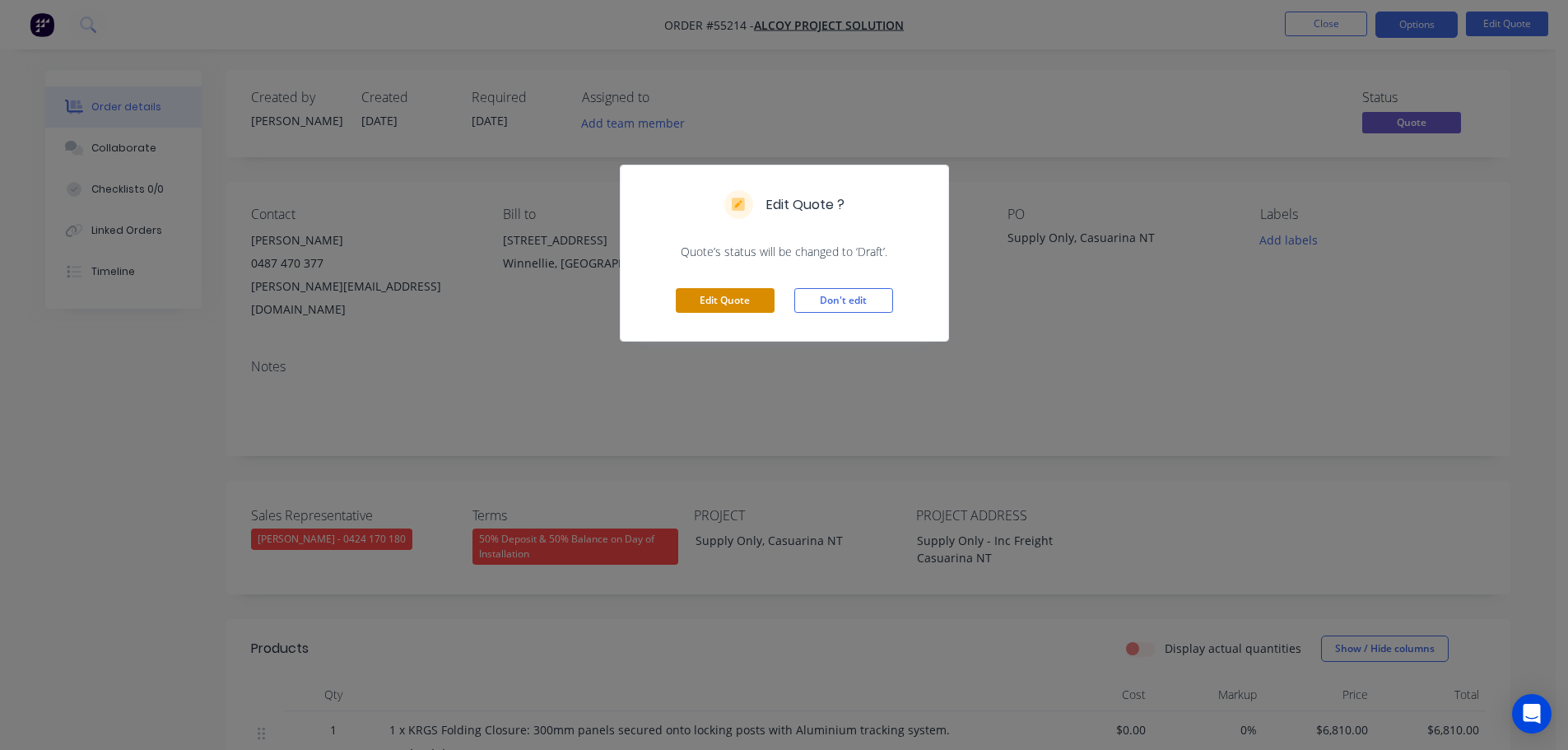
click at [708, 310] on button "Edit Quote" at bounding box center [724, 300] width 99 height 24
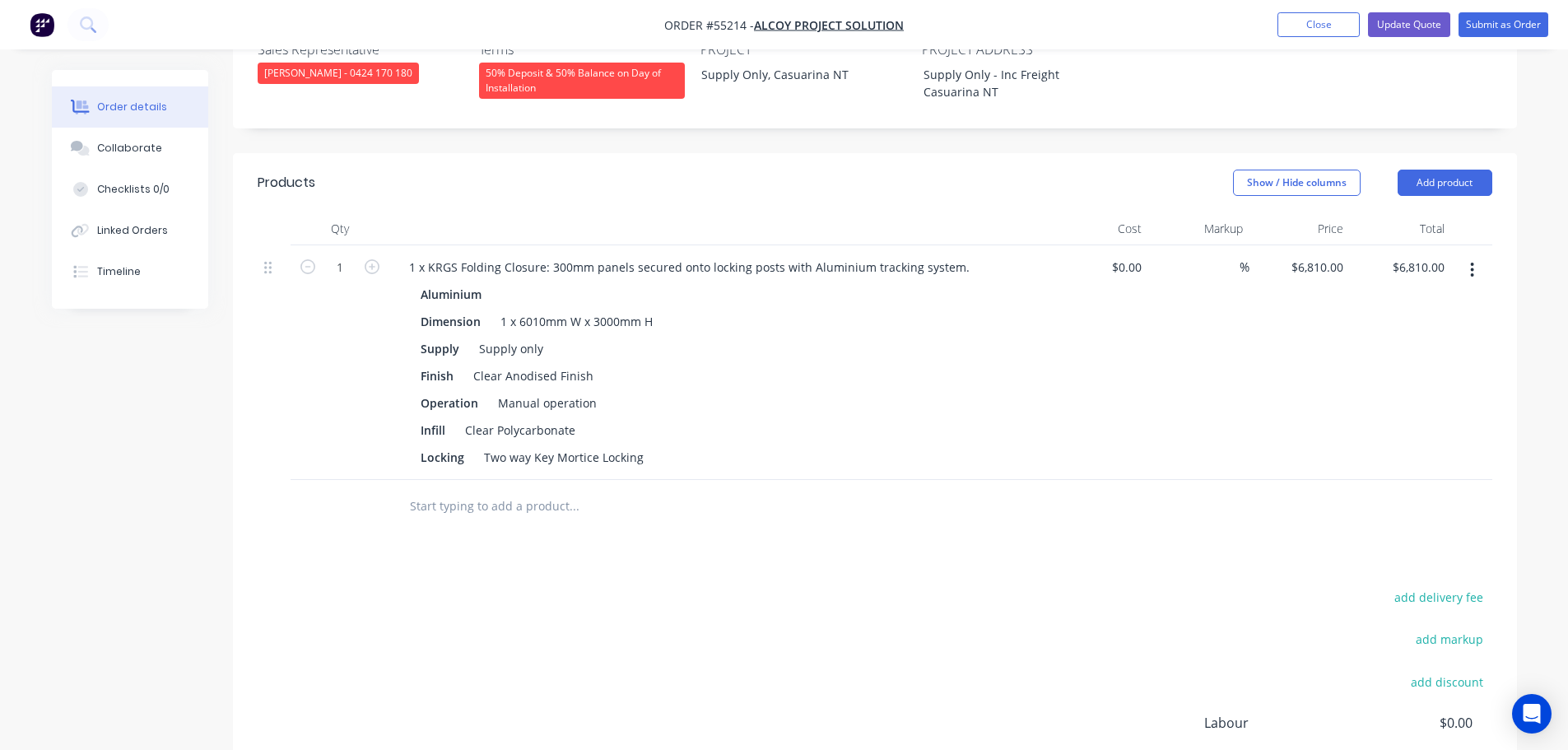
scroll to position [494, 0]
click at [1426, 253] on input "6810.00" at bounding box center [1422, 265] width 60 height 23
type input "7170"
type input "$7,170.00"
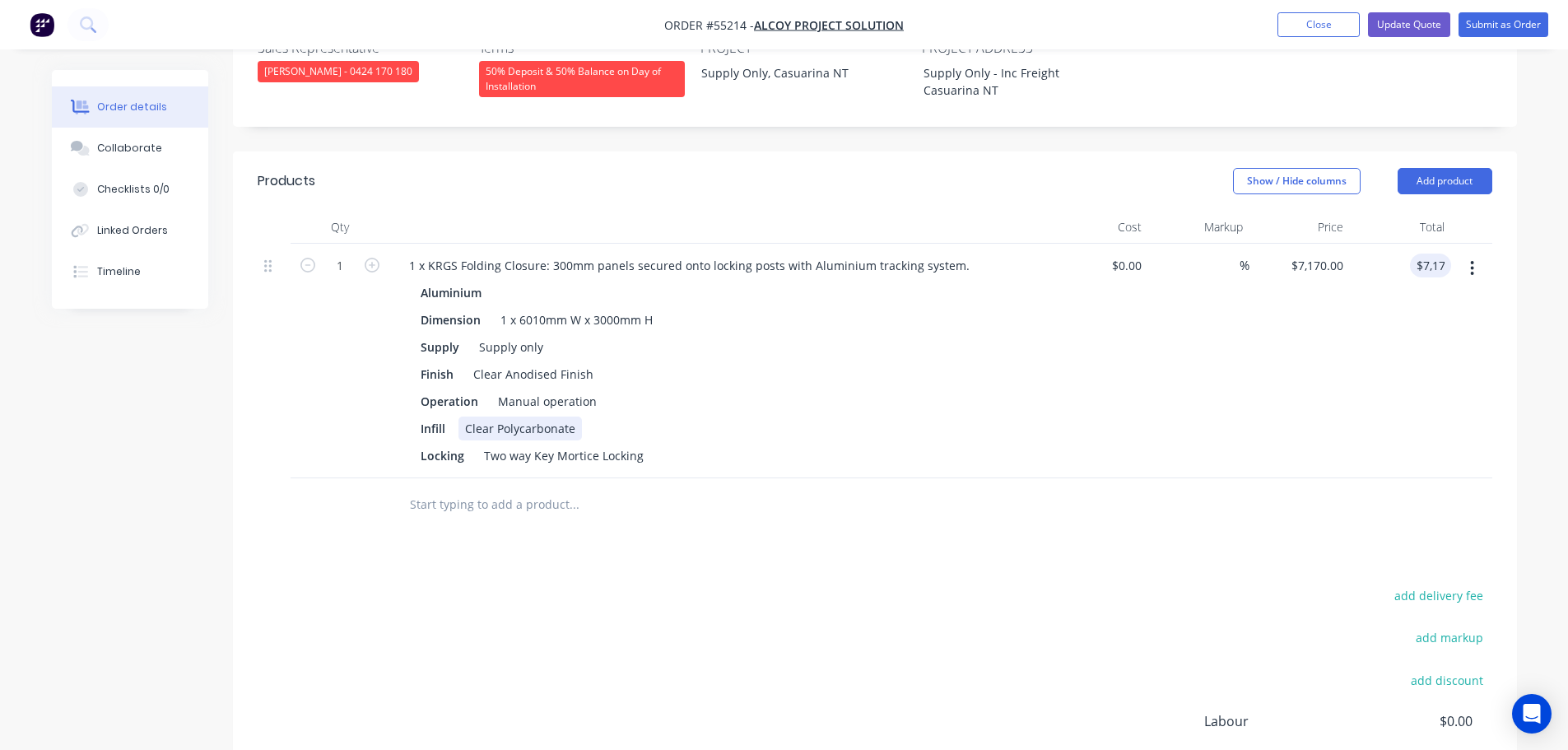
click at [530, 417] on div "Clear Polycarbonate" at bounding box center [521, 428] width 124 height 23
drag, startPoint x: 573, startPoint y: 383, endPoint x: 464, endPoint y: 391, distance: 109.3
click at [464, 417] on div "Clear Polycarbonate" at bounding box center [521, 428] width 124 height 23
click at [1413, 23] on button "Update Quote" at bounding box center [1409, 24] width 83 height 24
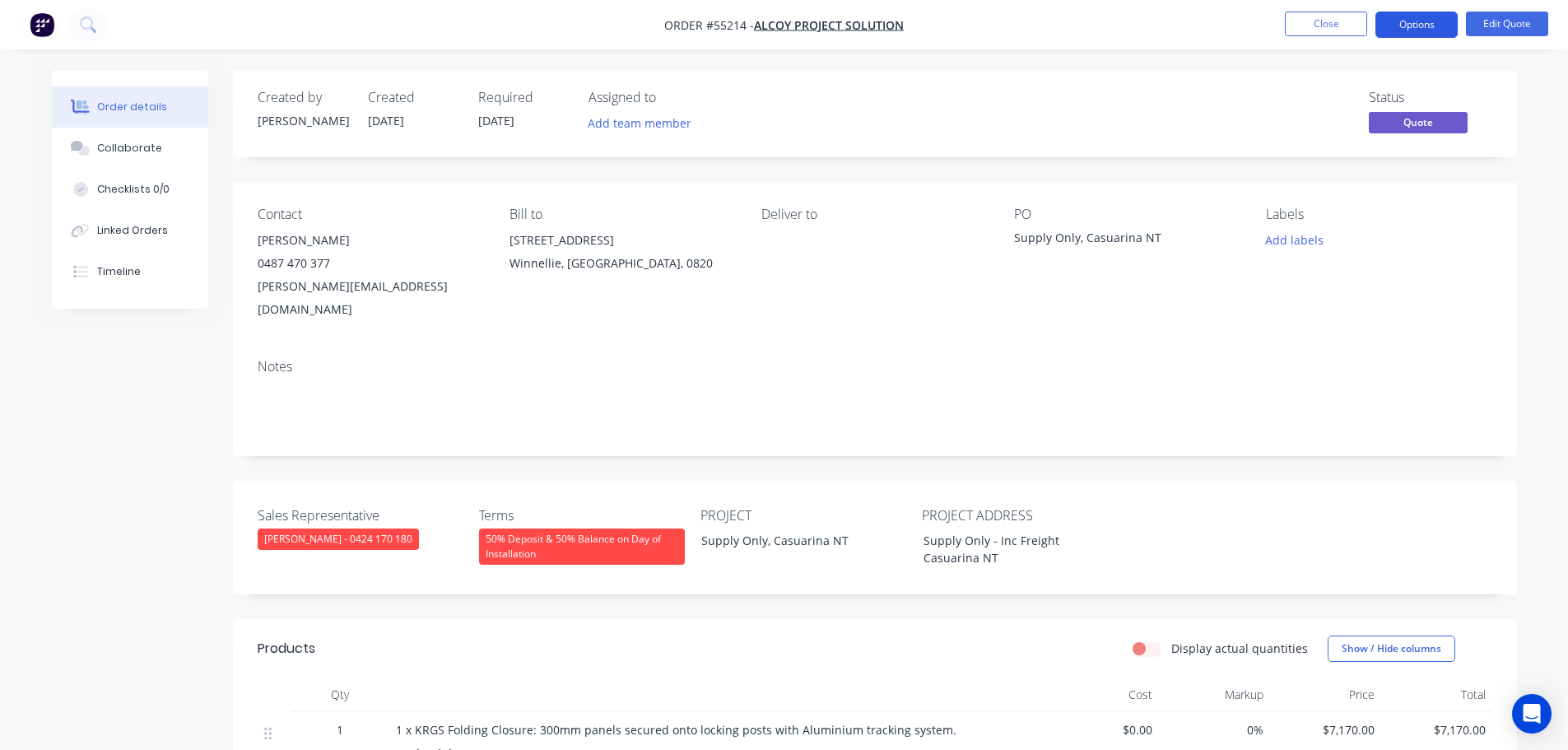
click at [1410, 28] on button "Options" at bounding box center [1417, 24] width 83 height 26
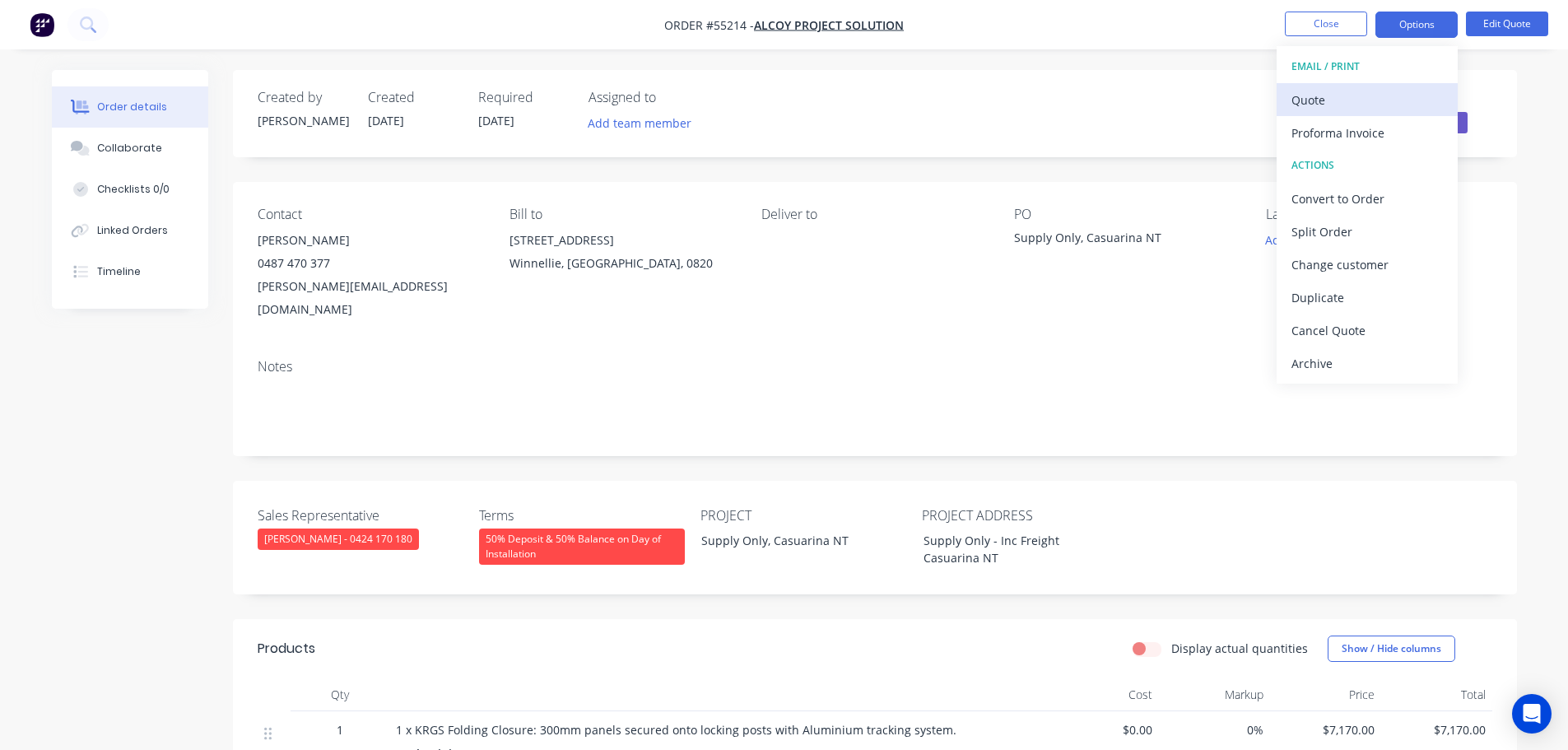
click at [1306, 105] on div "Quote" at bounding box center [1366, 99] width 151 height 23
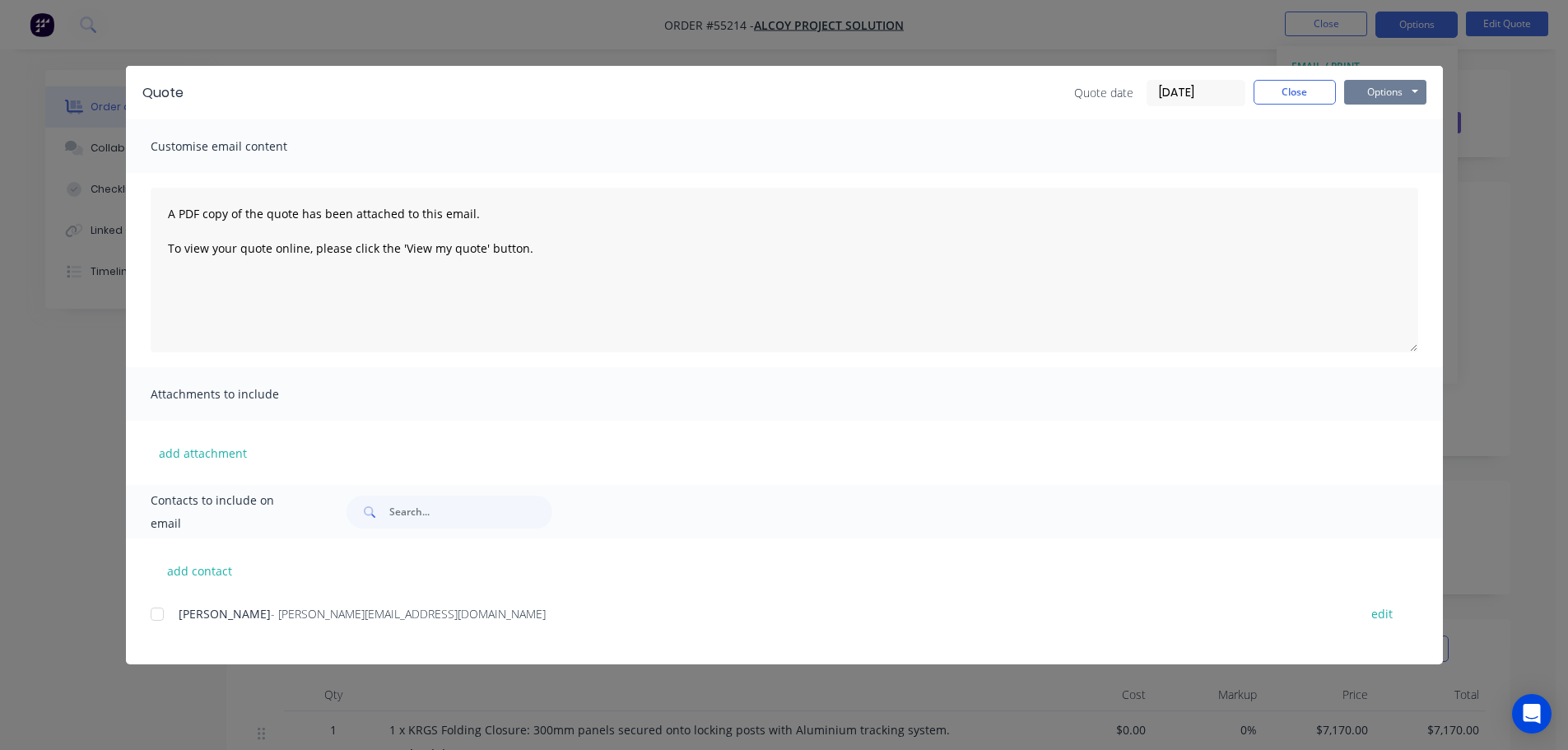
click at [1378, 90] on button "Options" at bounding box center [1385, 92] width 83 height 24
click at [1395, 151] on button "Print" at bounding box center [1396, 148] width 105 height 27
click at [1277, 99] on button "Close" at bounding box center [1295, 92] width 83 height 24
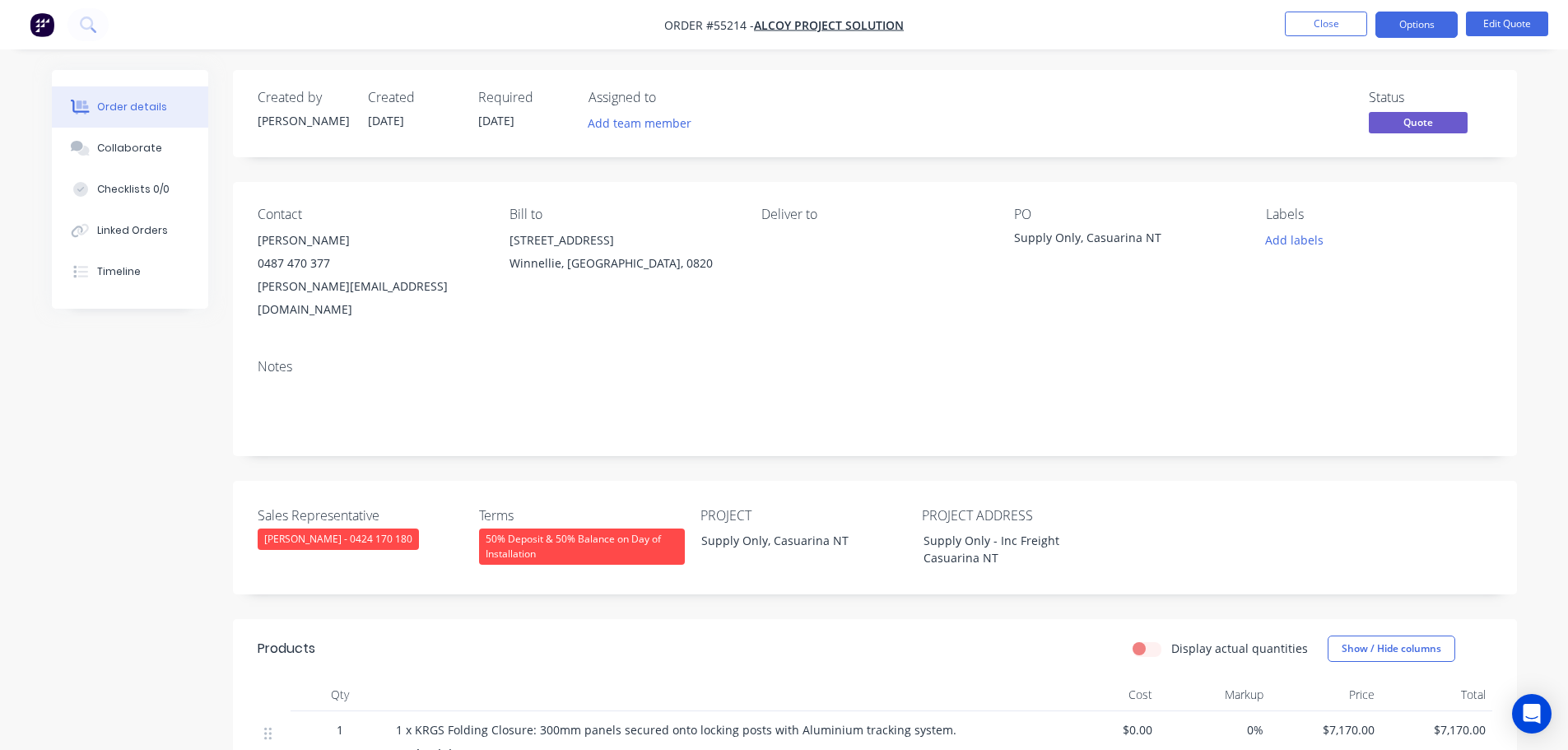
click at [330, 265] on span at bounding box center [330, 263] width 0 height 16
click at [1334, 28] on button "Close" at bounding box center [1326, 23] width 83 height 24
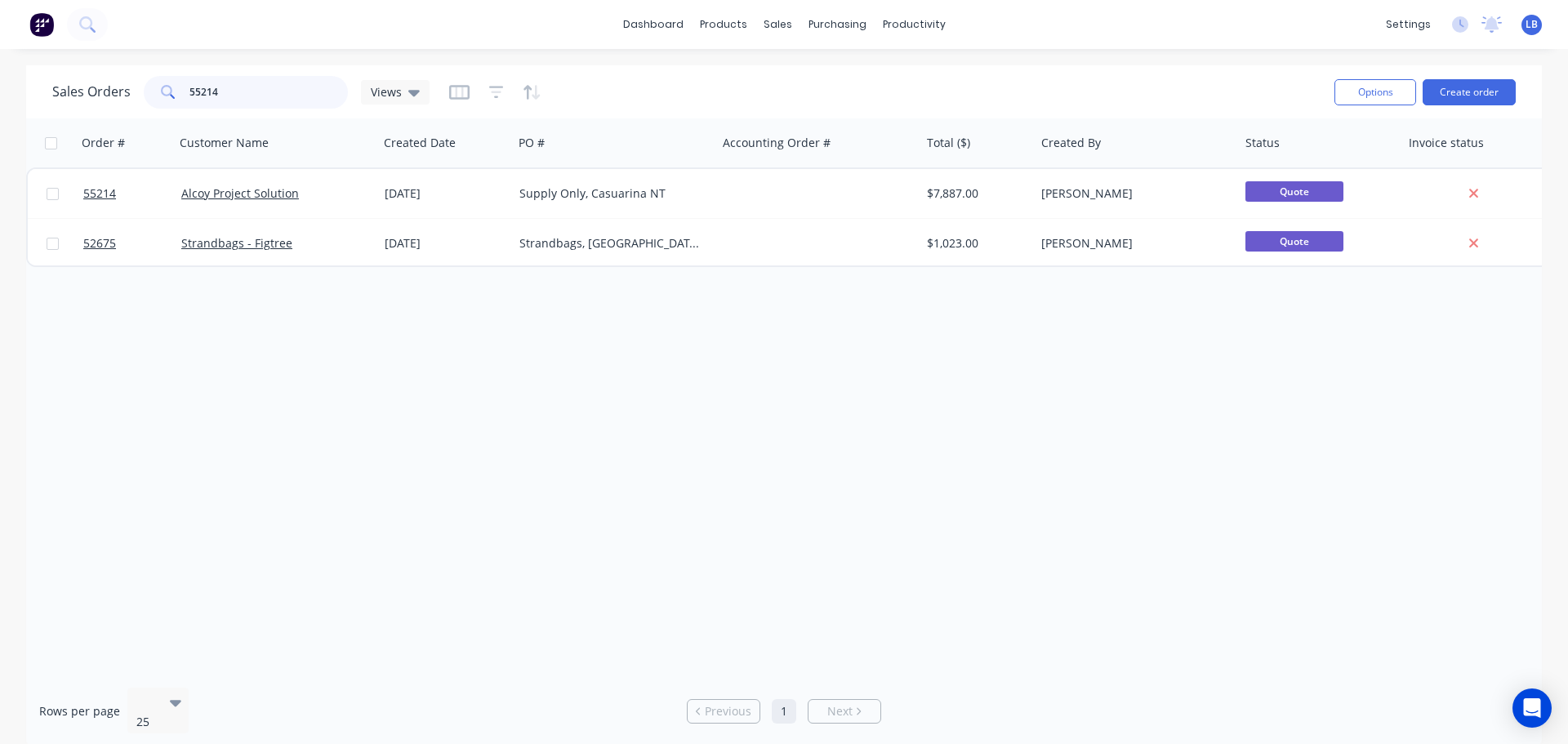
drag, startPoint x: 221, startPoint y: 91, endPoint x: 162, endPoint y: 110, distance: 62.0
click at [164, 107] on div "55214" at bounding box center [245, 92] width 204 height 33
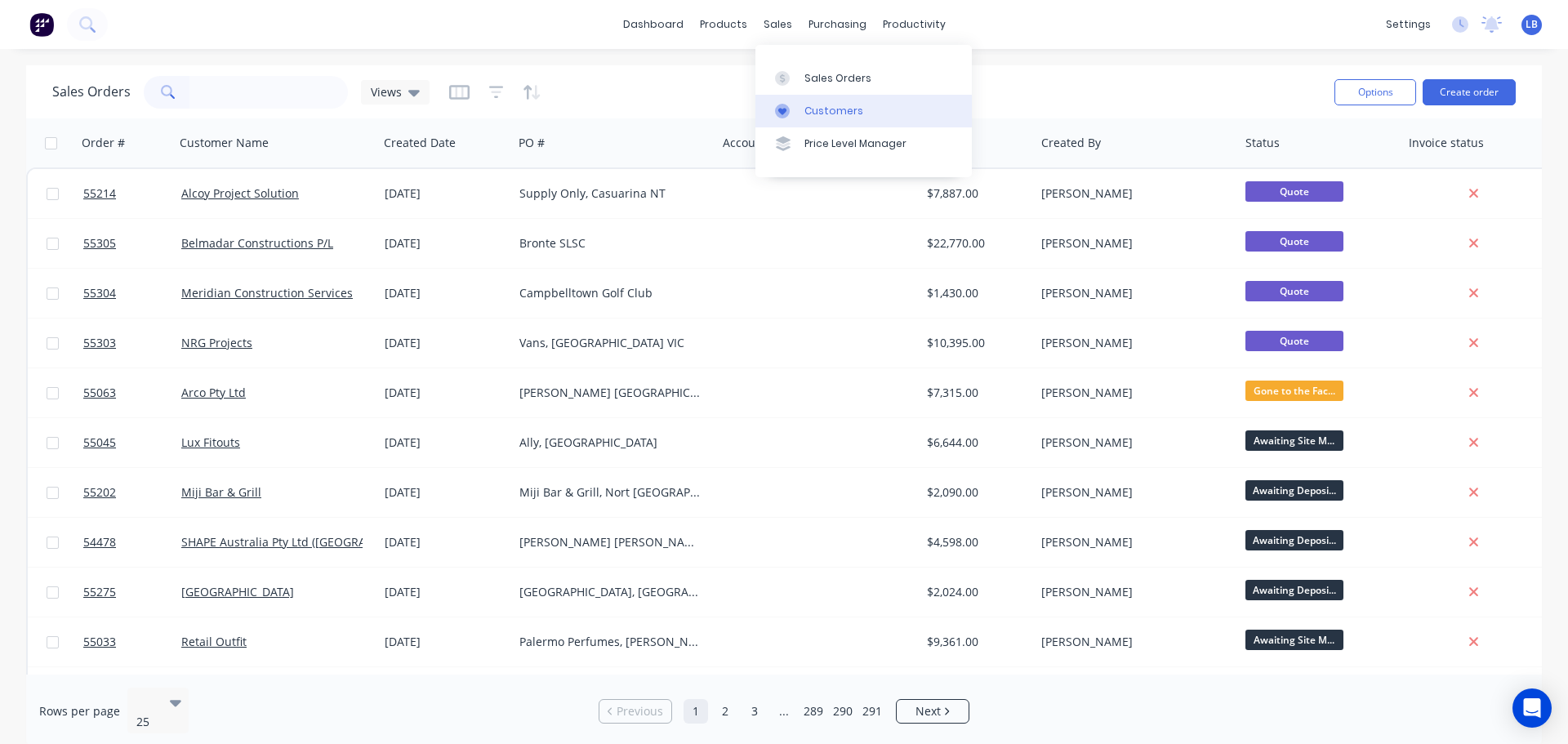
click at [827, 111] on div "Customers" at bounding box center [833, 111] width 59 height 15
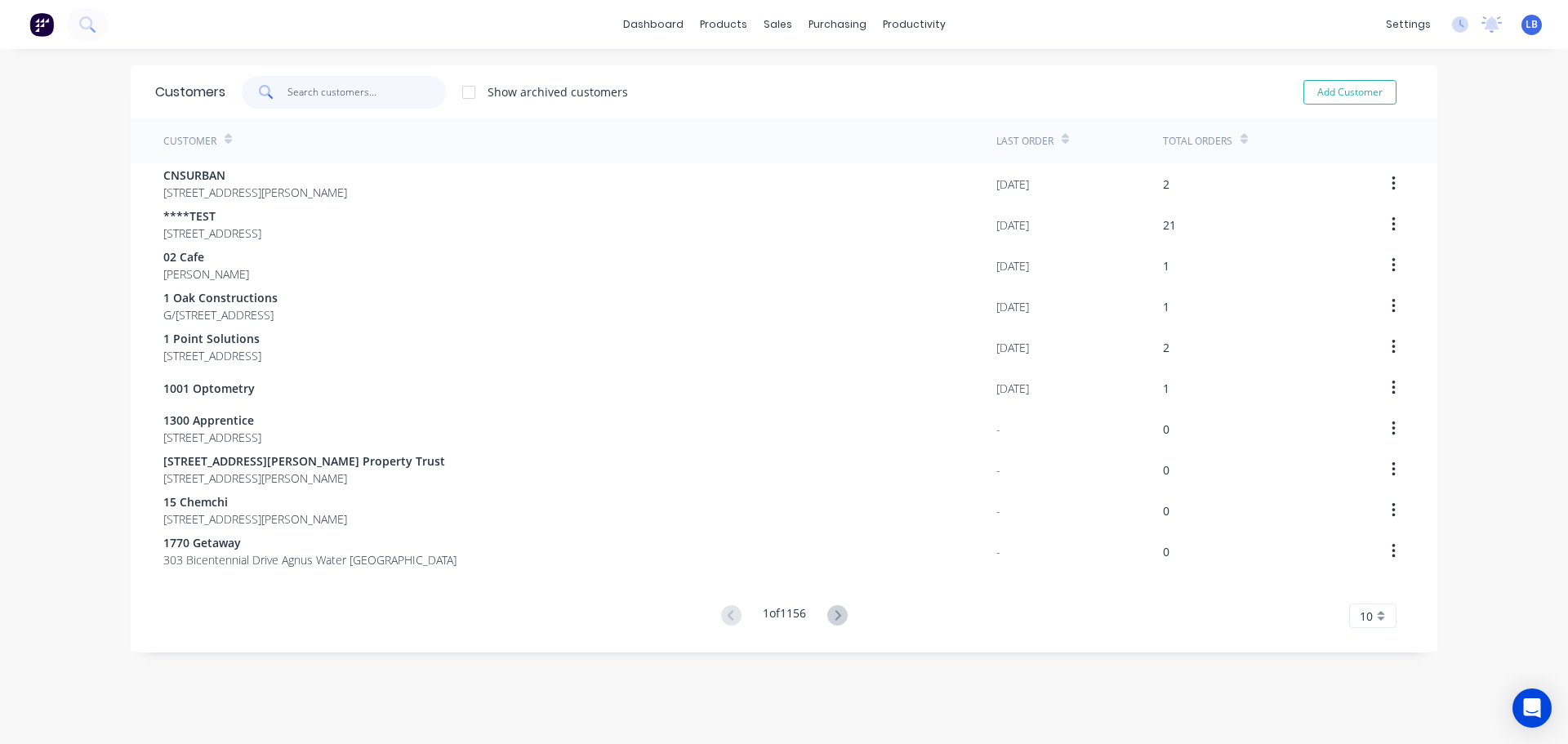
click at [307, 91] on input "text" at bounding box center [367, 92] width 159 height 33
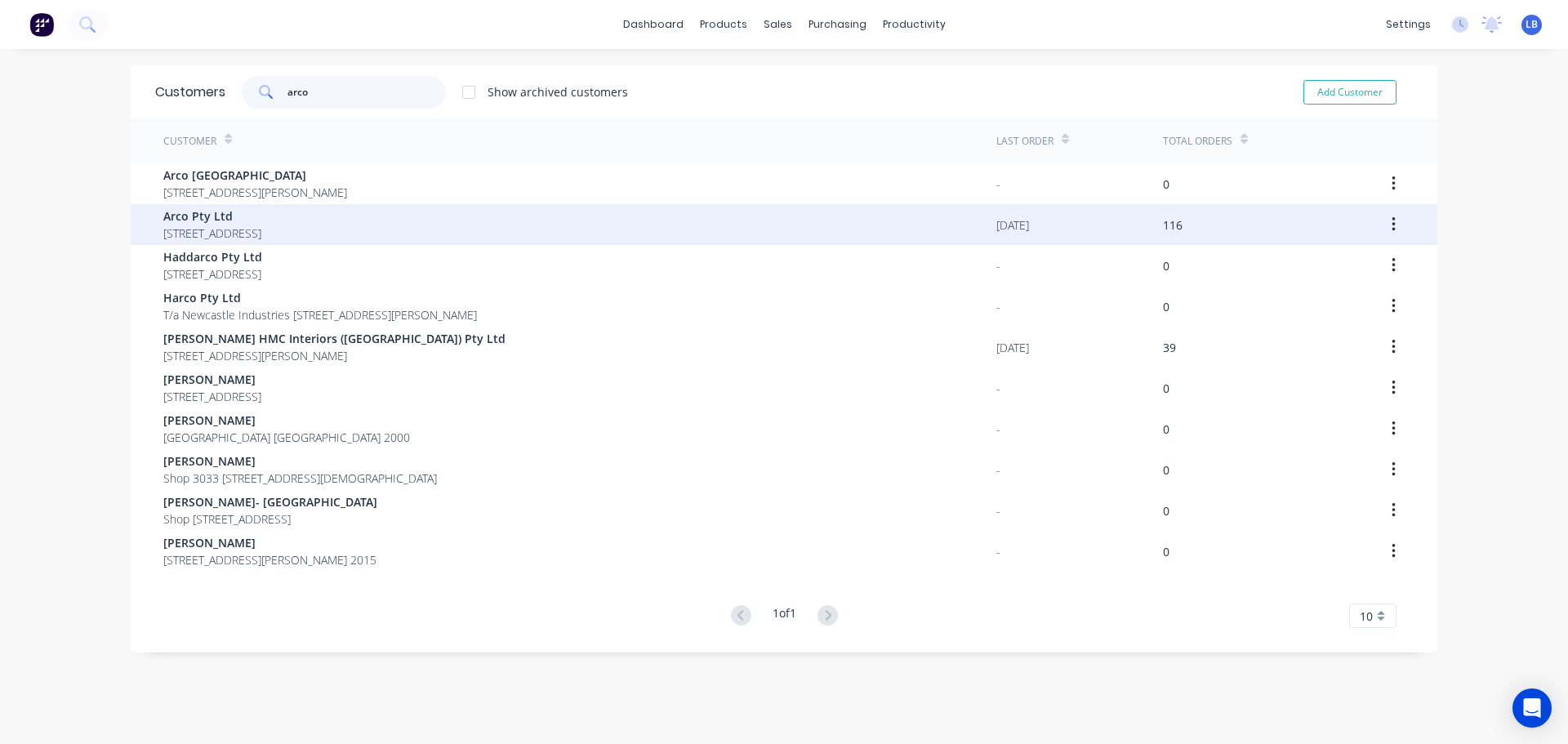
type input "arco"
click at [191, 210] on span "Arco Pty Ltd" at bounding box center [211, 216] width 98 height 17
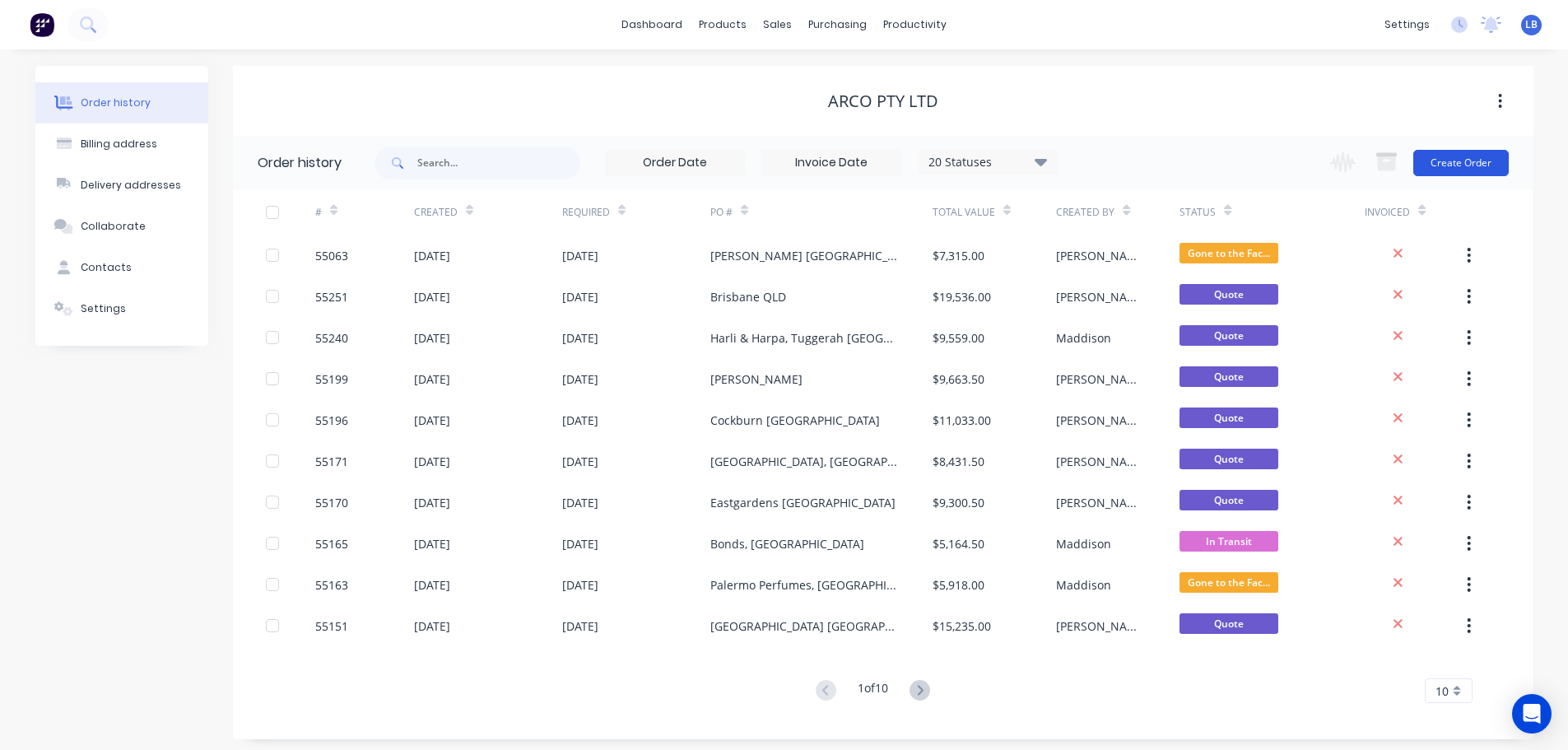
click at [1441, 163] on button "Create Order" at bounding box center [1461, 163] width 96 height 26
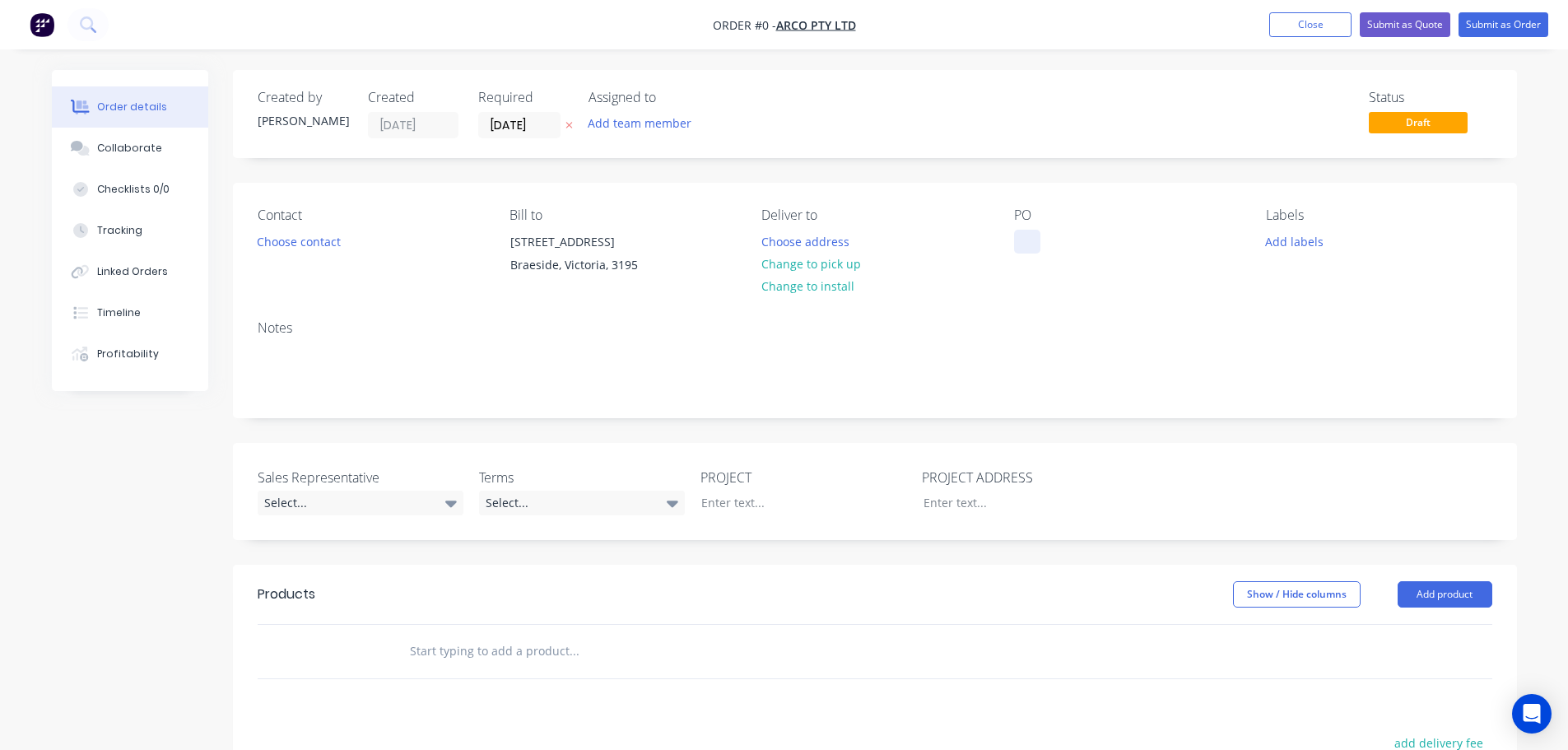
click at [1033, 240] on div at bounding box center [1028, 241] width 26 height 23
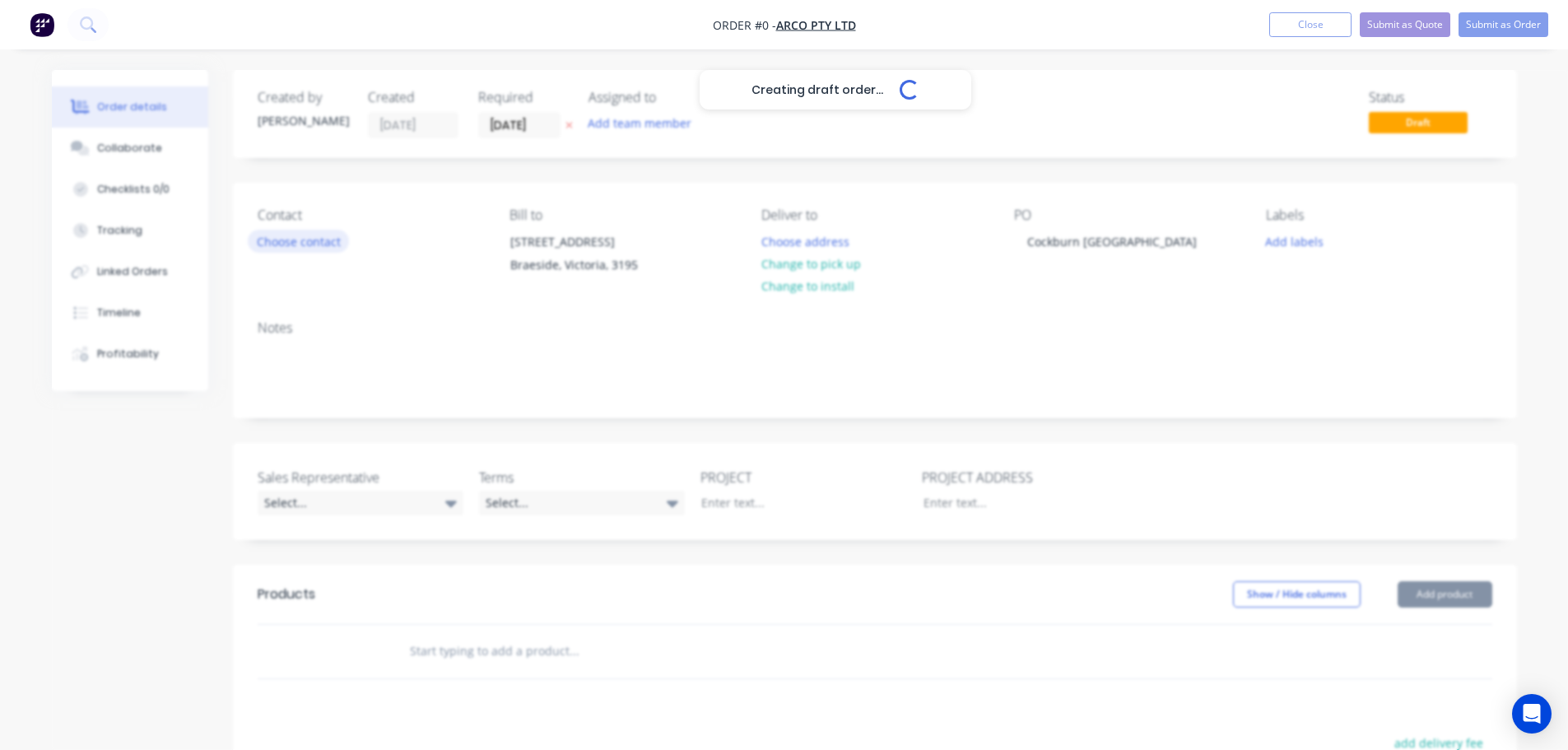
click at [270, 243] on div "Creating draft order... Loading... Order details Collaborate Checklists 0/0 Tra…" at bounding box center [784, 585] width 1499 height 1030
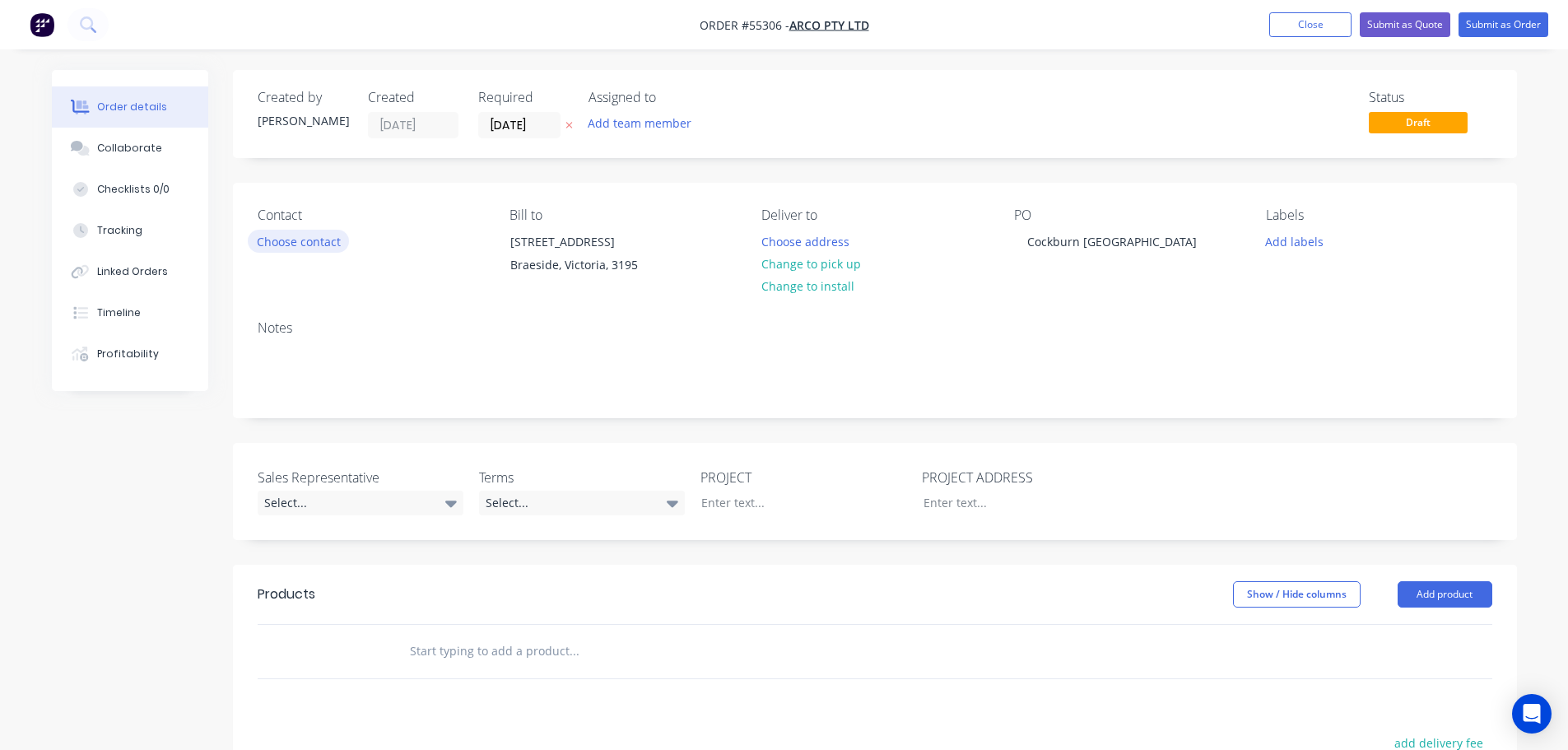
click at [270, 243] on button "Choose contact" at bounding box center [298, 241] width 101 height 23
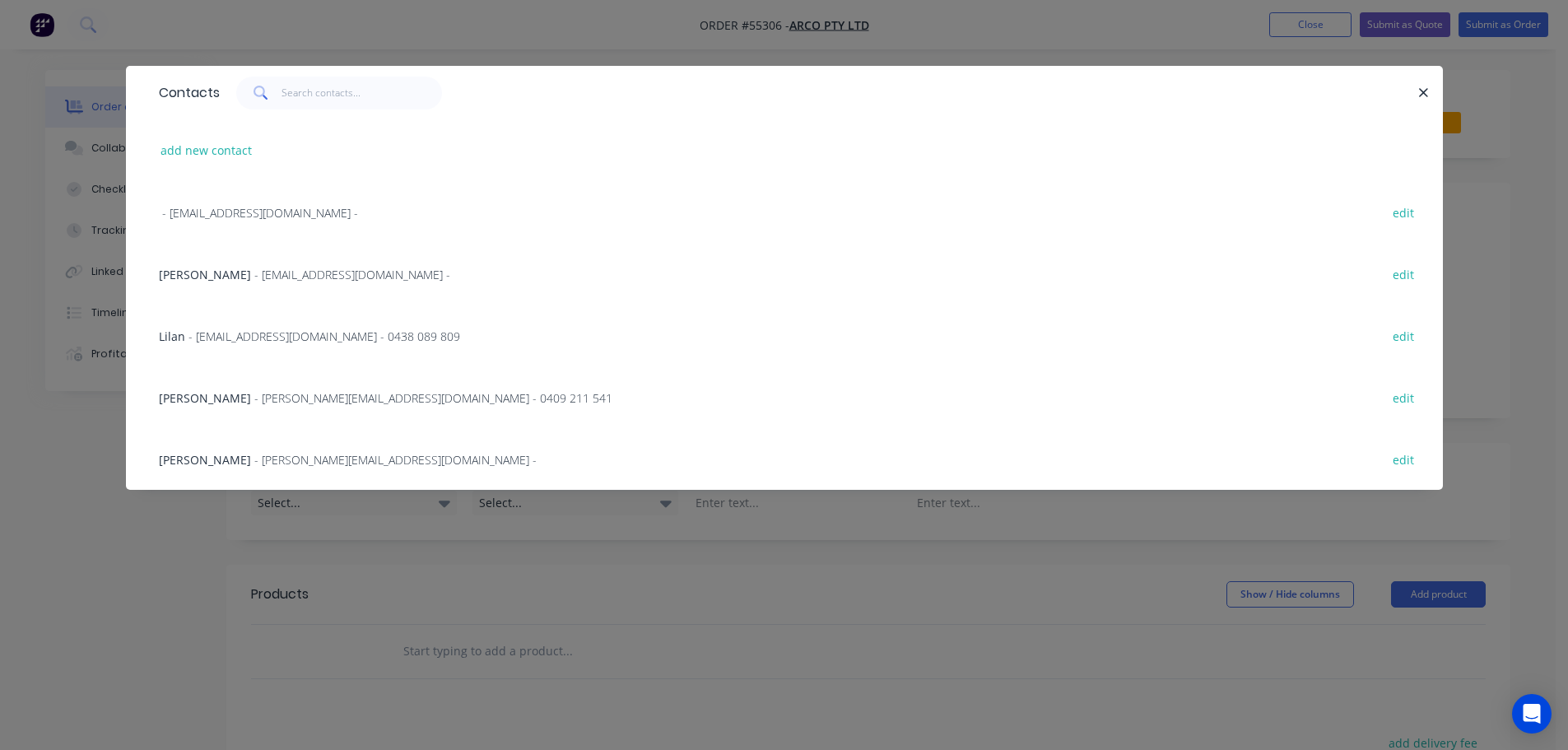
click at [218, 277] on span "Steve Boothey" at bounding box center [205, 274] width 92 height 16
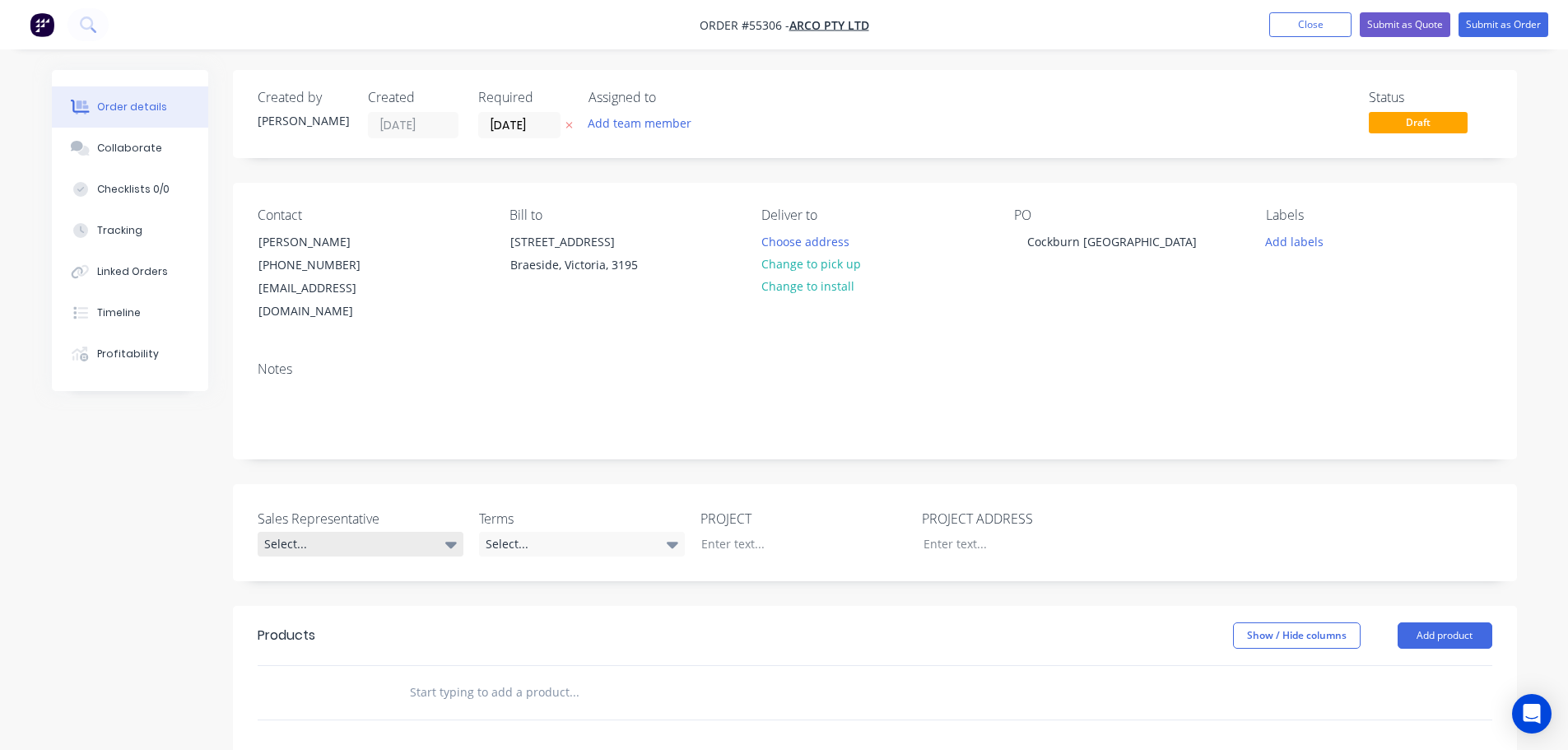
click at [304, 532] on div "Select..." at bounding box center [360, 544] width 206 height 24
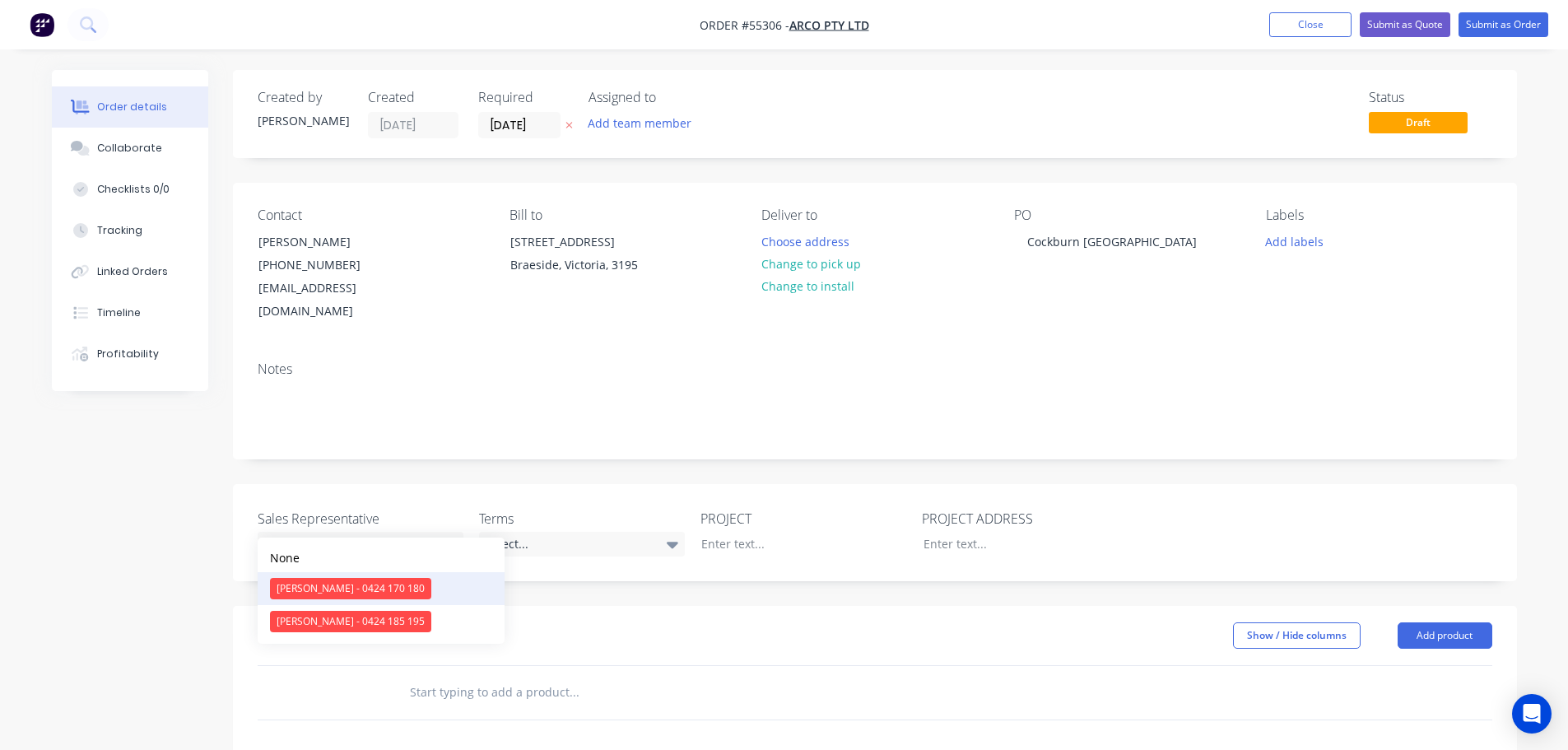
click at [325, 592] on div "Clayton Blackman - 0424 170 180" at bounding box center [351, 589] width 161 height 22
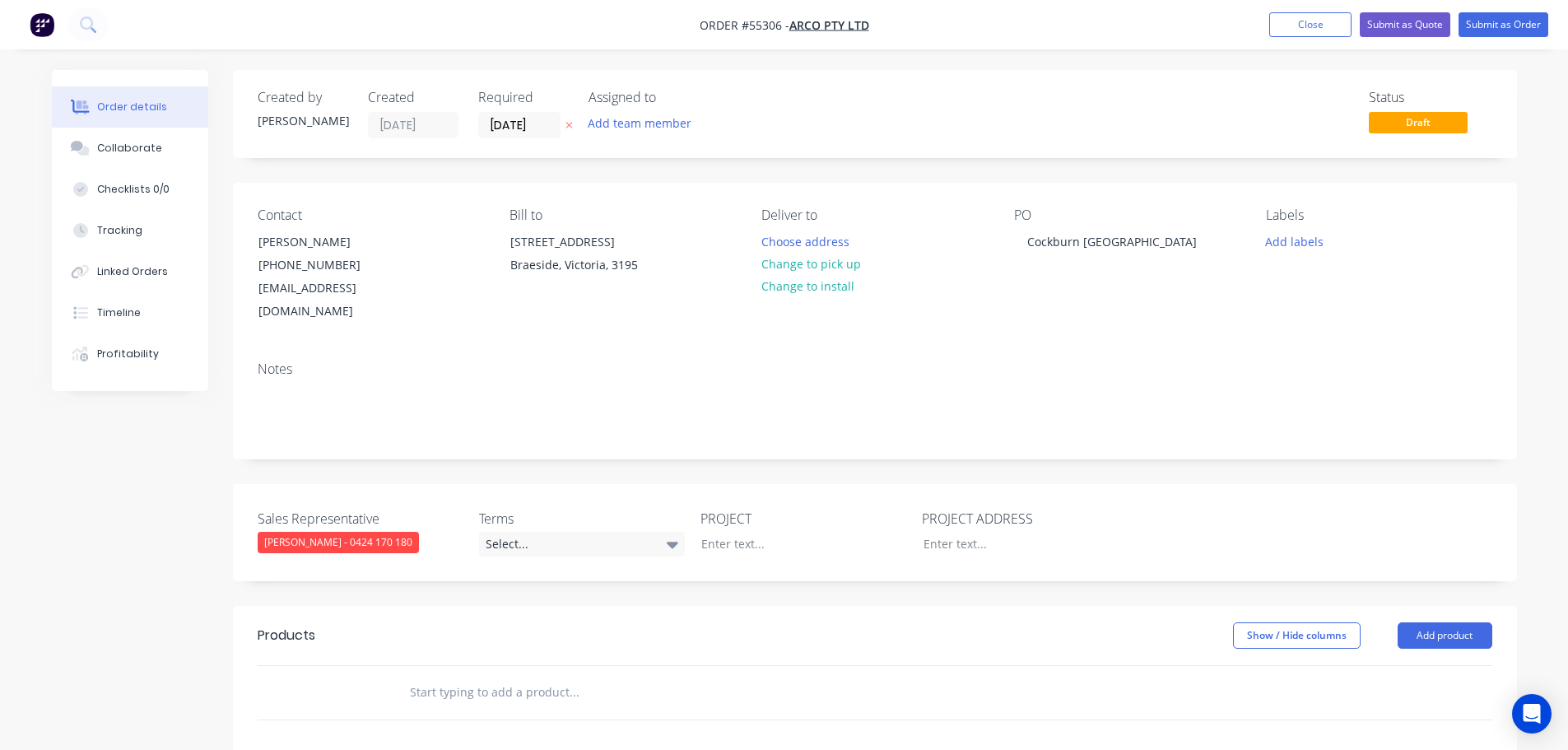
click at [330, 532] on div "Clayton Blackman - 0424 170 180" at bounding box center [339, 543] width 161 height 22
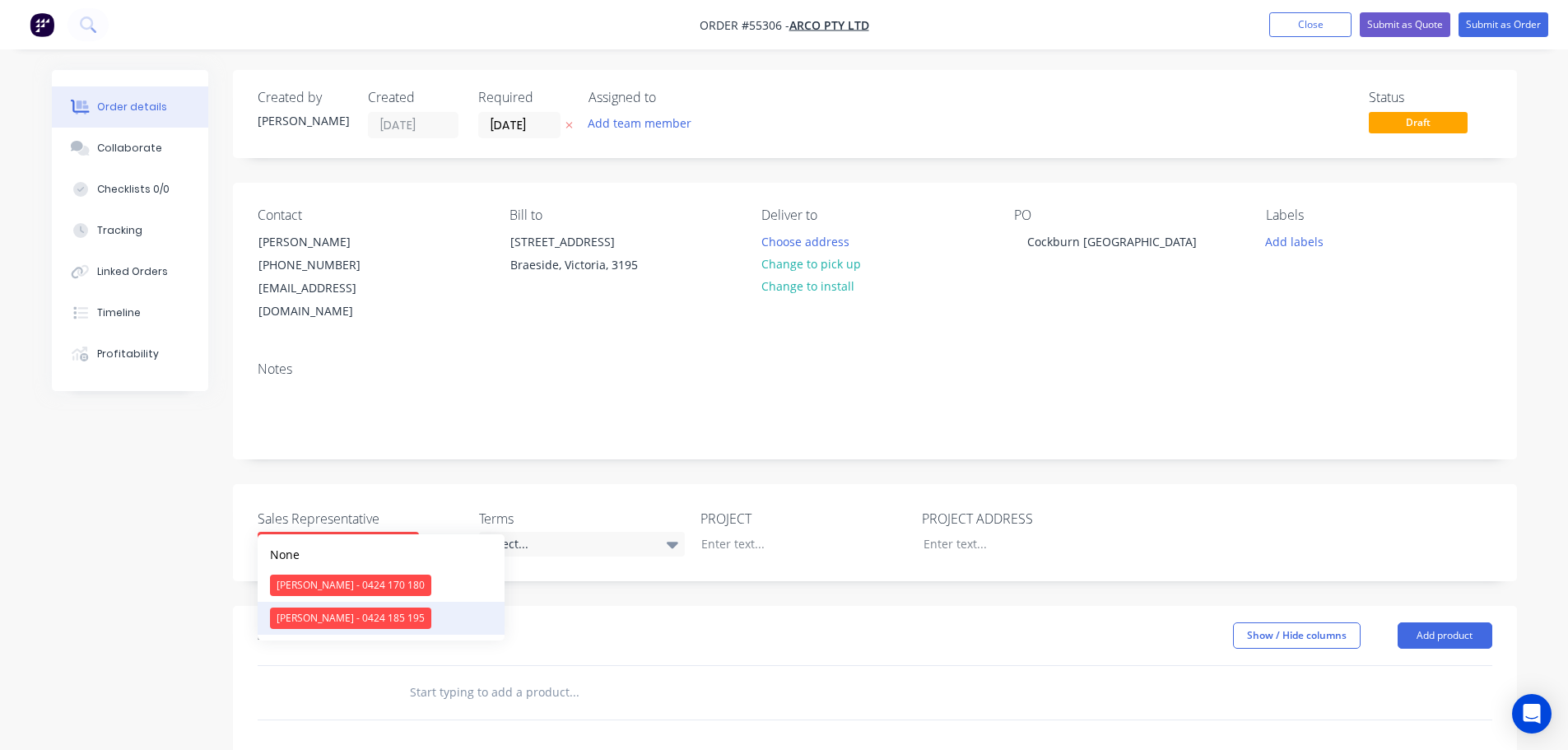
click at [322, 620] on div "Drew Blackman - 0424 185 195" at bounding box center [351, 618] width 161 height 22
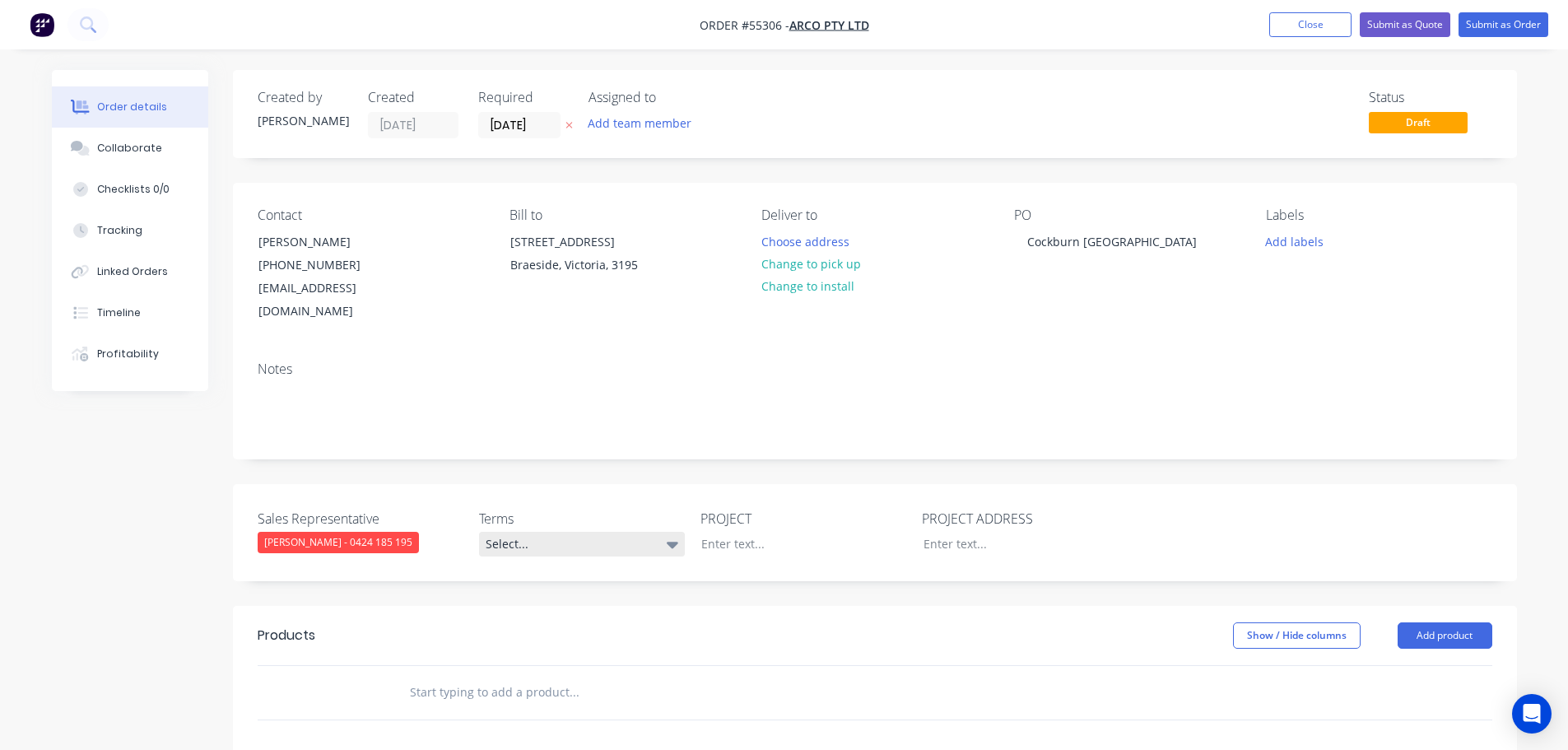
click at [540, 532] on div "Select..." at bounding box center [582, 544] width 206 height 24
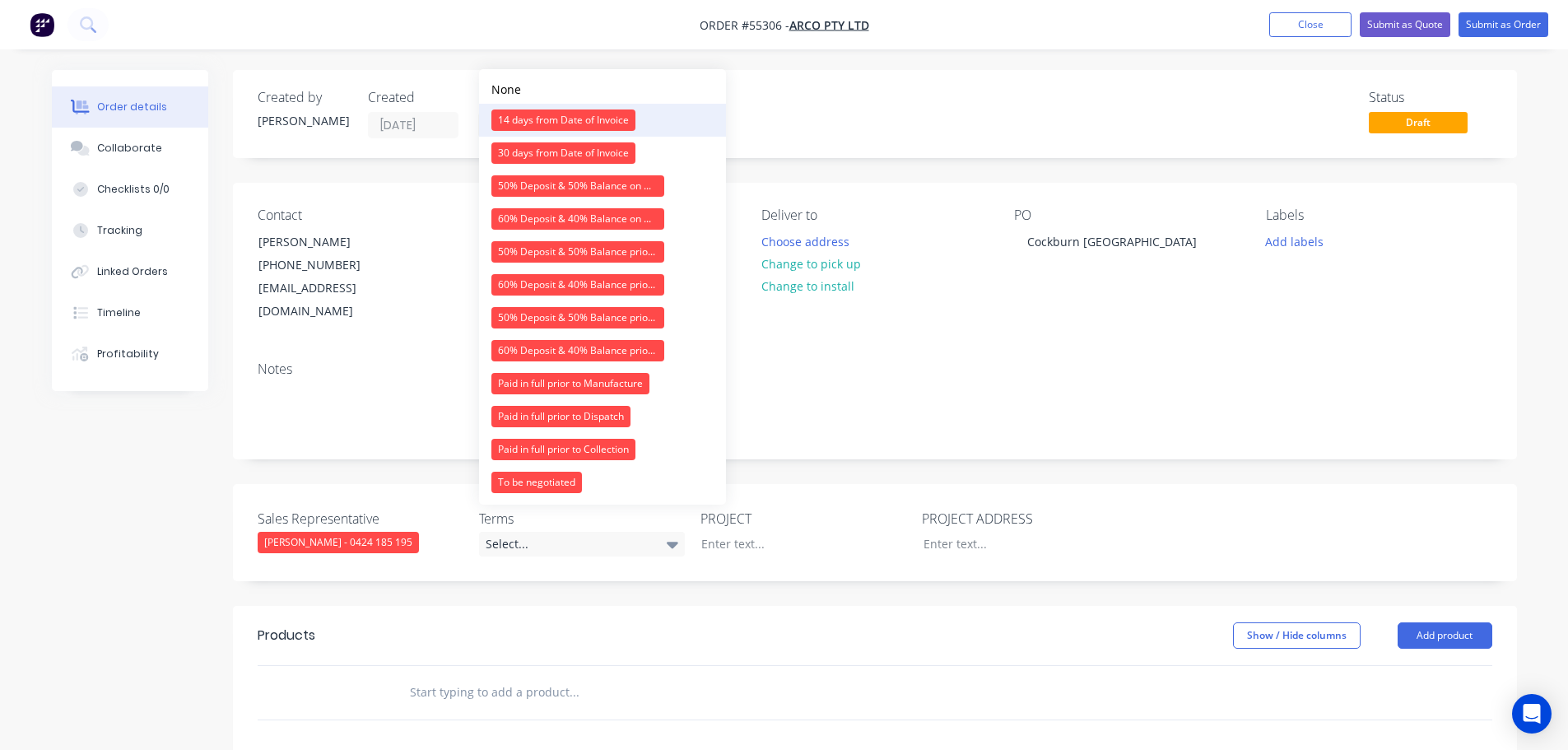
click at [566, 125] on div "14 days from Date of Invoice" at bounding box center [564, 120] width 145 height 22
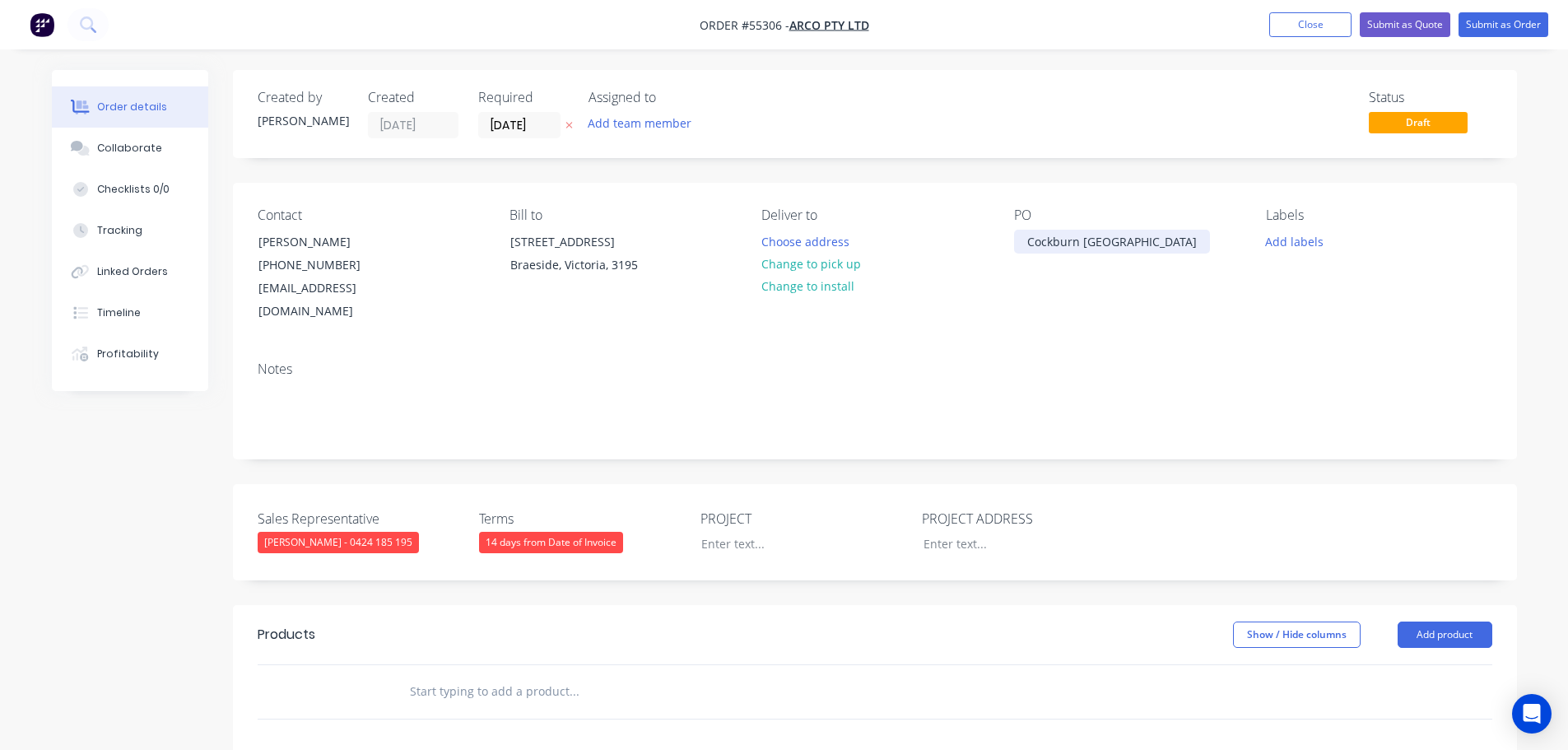
click at [1061, 238] on div "Cockburn WA" at bounding box center [1112, 241] width 196 height 23
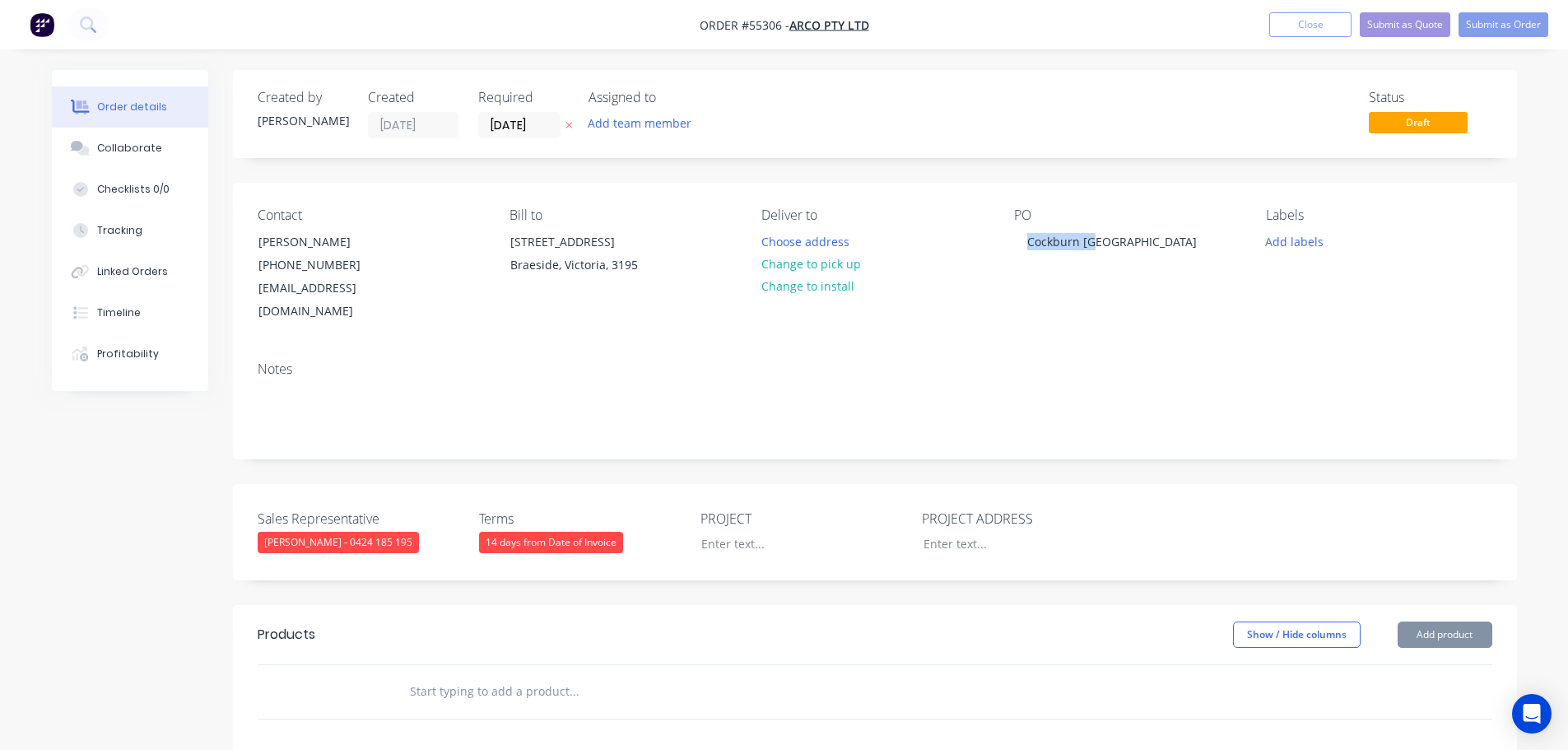
click at [632, 687] on div at bounding box center [686, 692] width 593 height 54
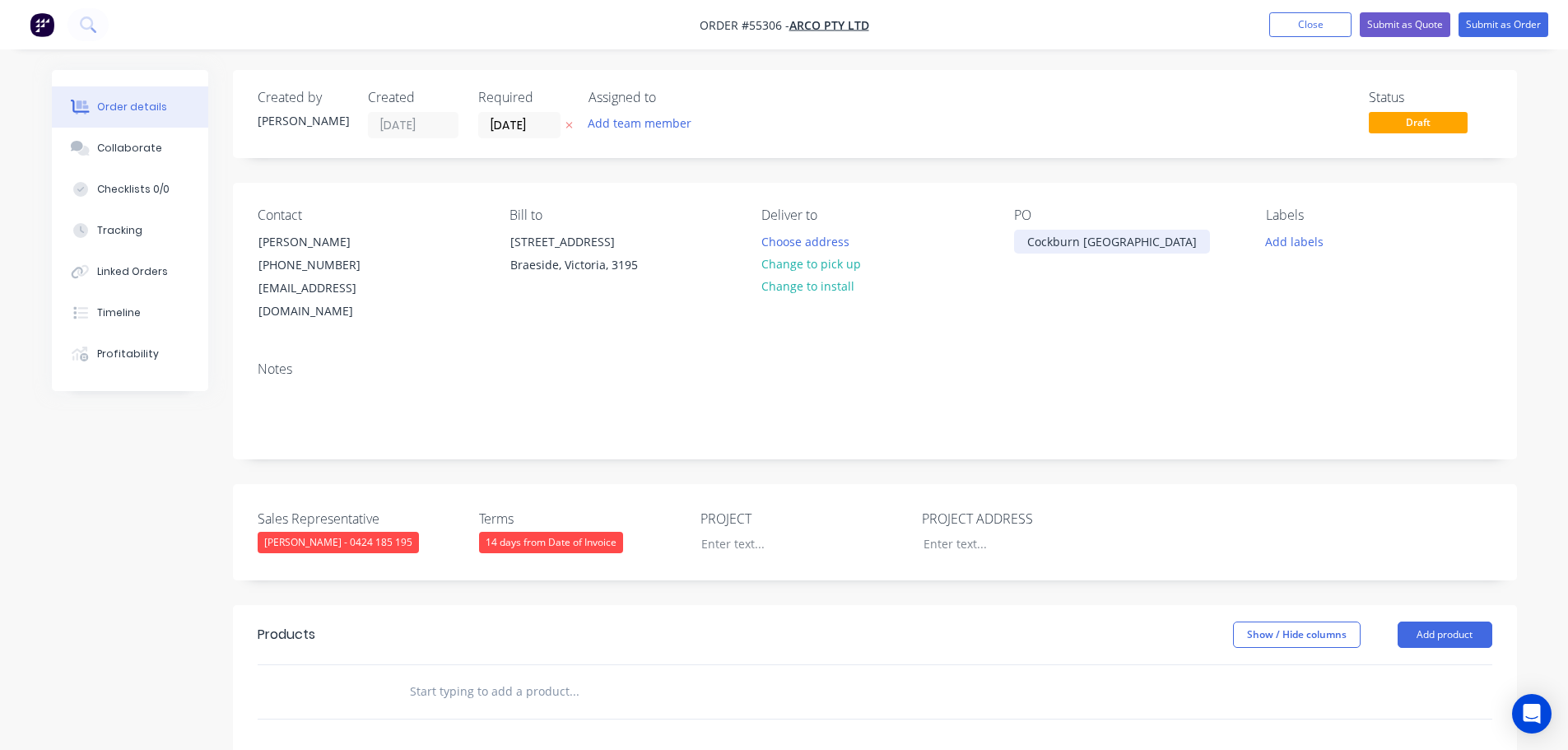
click at [1065, 235] on div "Cockburn WA" at bounding box center [1112, 241] width 196 height 23
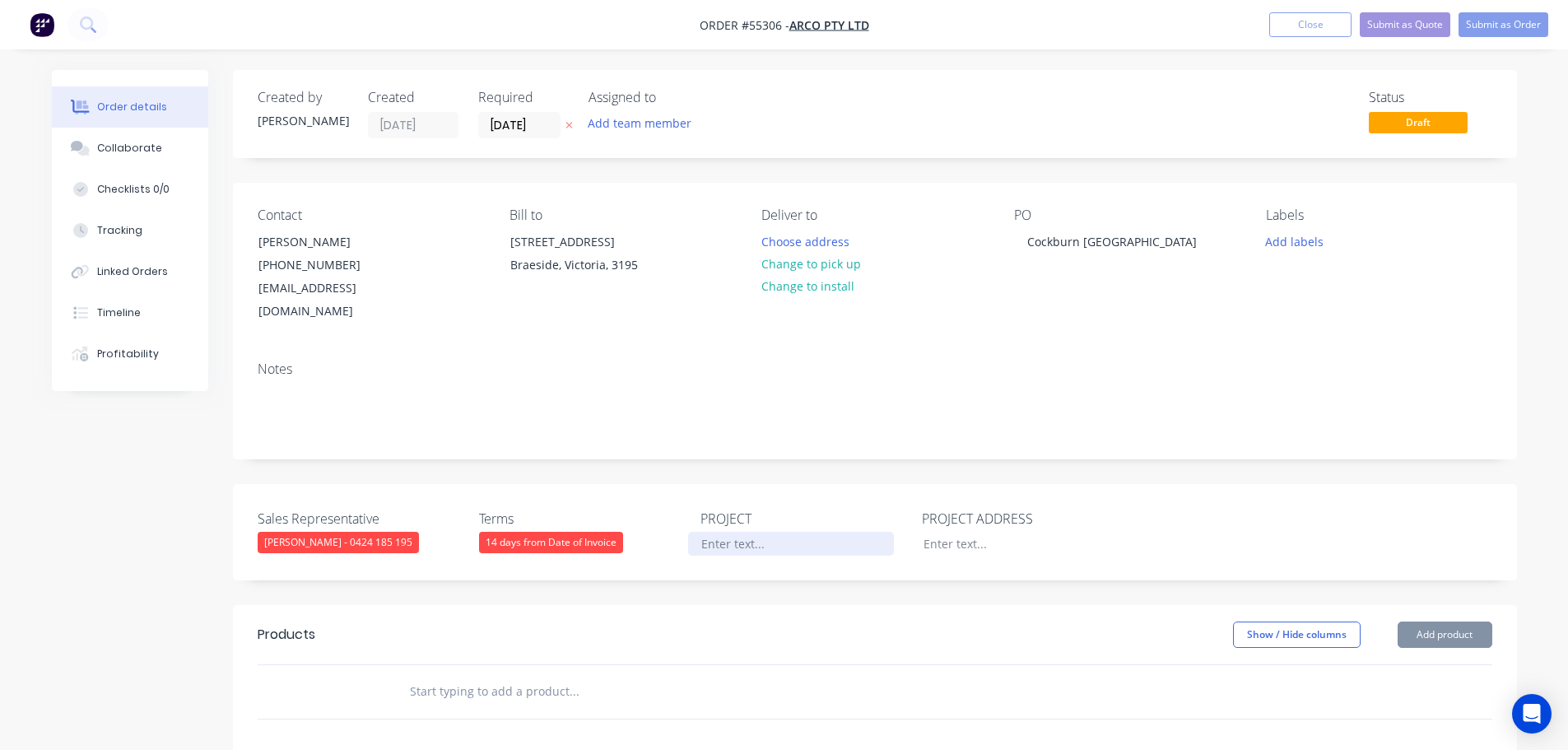
click at [721, 532] on div at bounding box center [790, 543] width 206 height 23
paste div
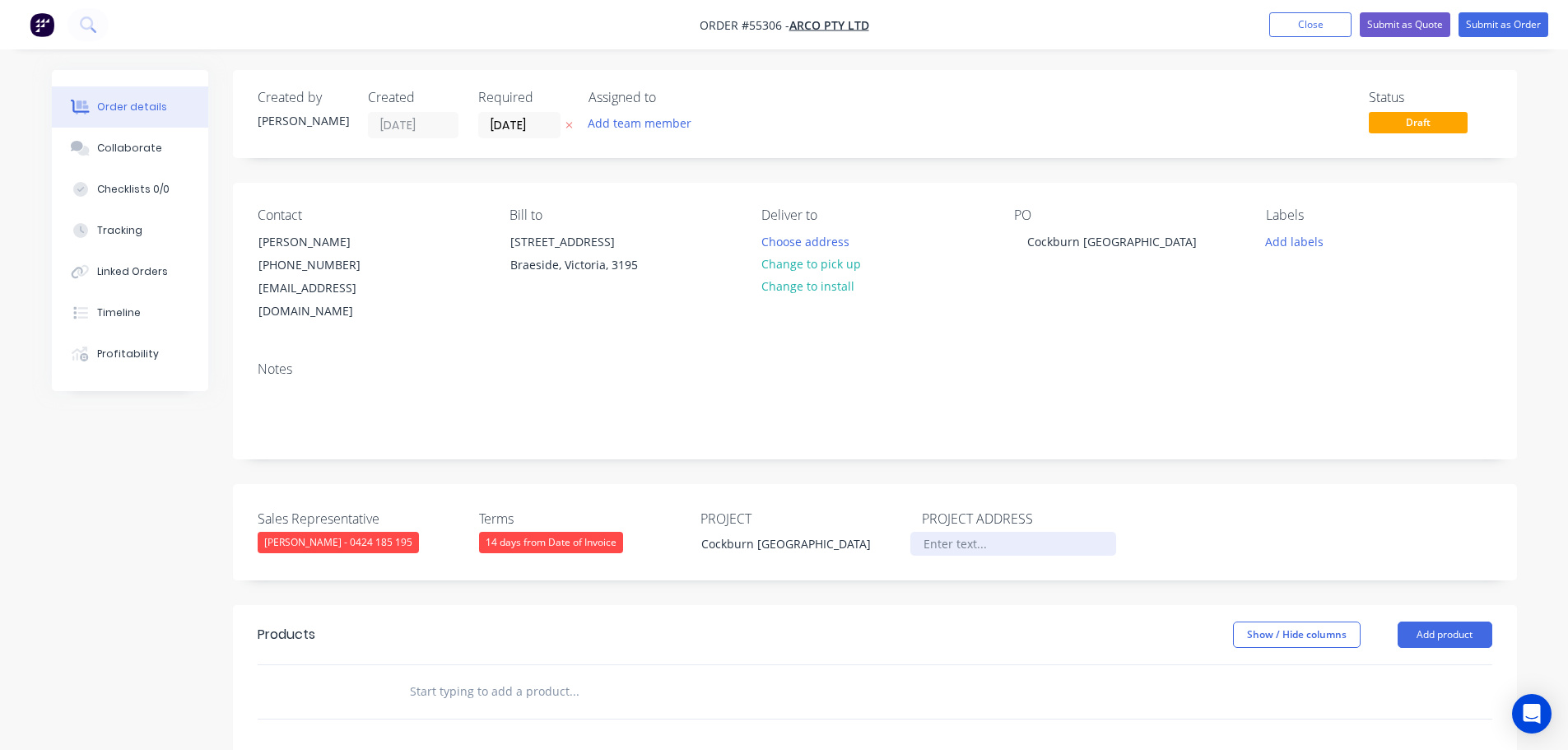
click at [951, 532] on div at bounding box center [1012, 543] width 206 height 23
paste div
click at [1413, 621] on button "Add product" at bounding box center [1445, 635] width 95 height 26
click at [1369, 665] on div "Product catalogue" at bounding box center [1414, 676] width 127 height 23
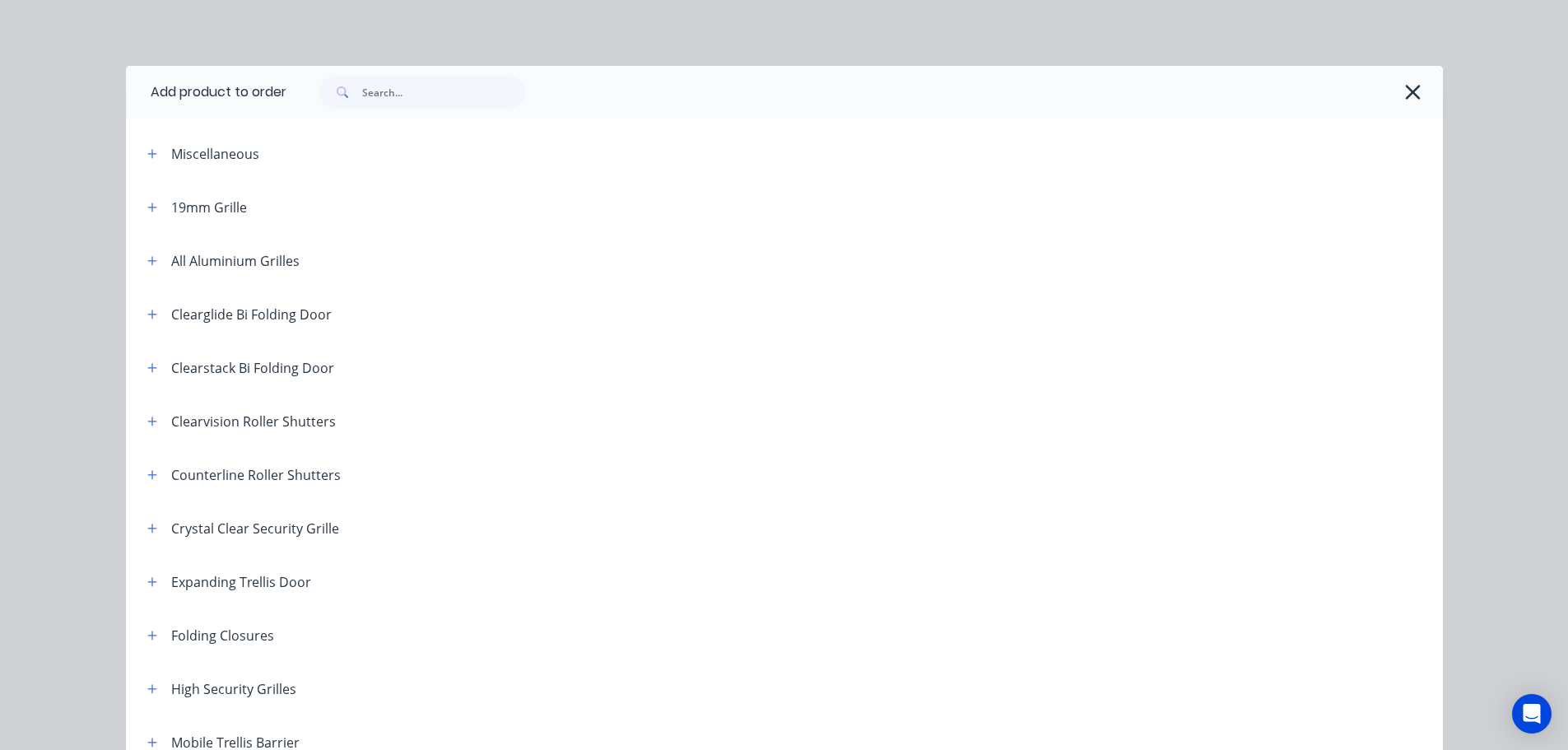
scroll to position [247, 0]
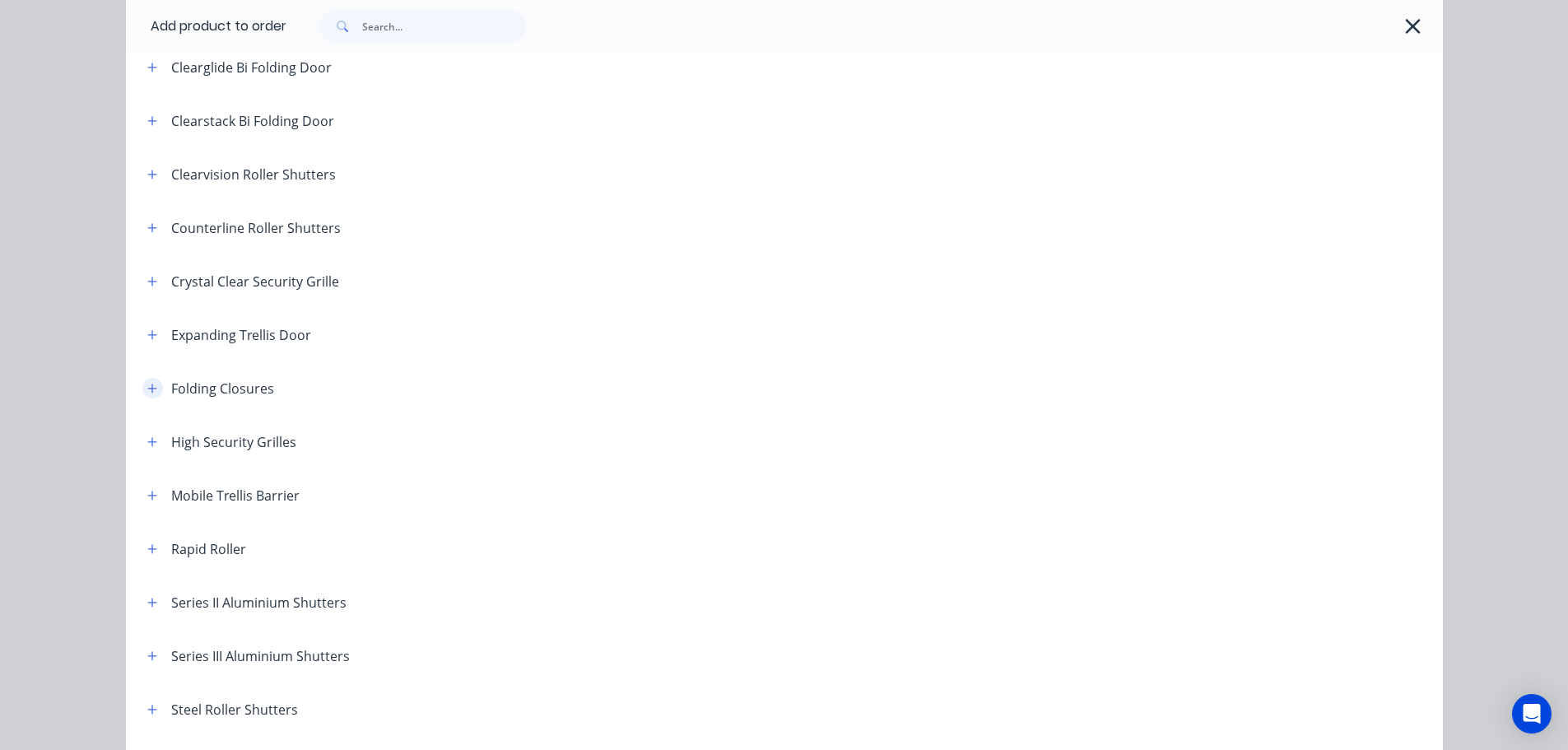
click at [143, 387] on button "button" at bounding box center [153, 389] width 21 height 21
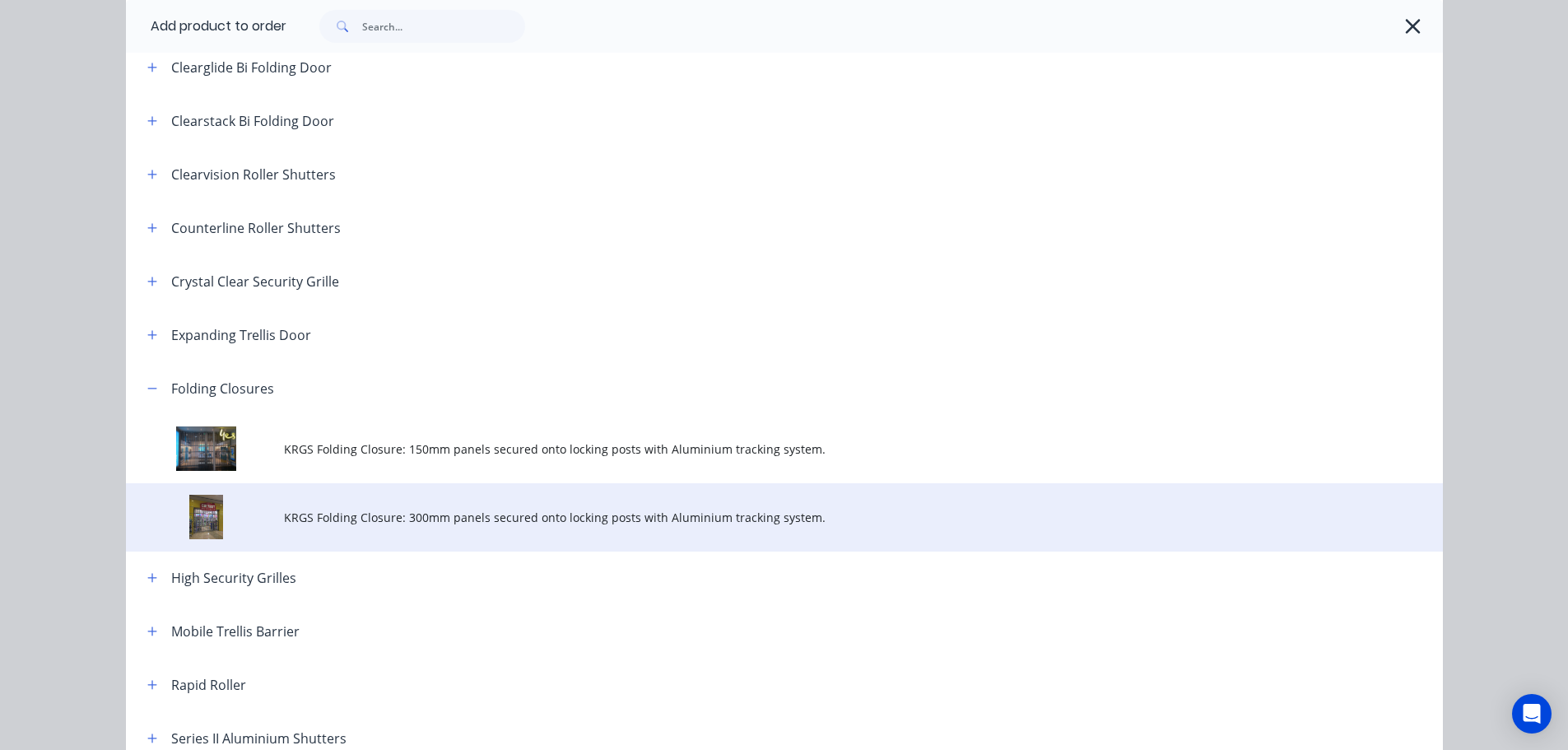
click at [461, 519] on span "KRGS Folding Closure: 300mm panels secured onto locking posts with Aluminium tr…" at bounding box center [748, 517] width 927 height 17
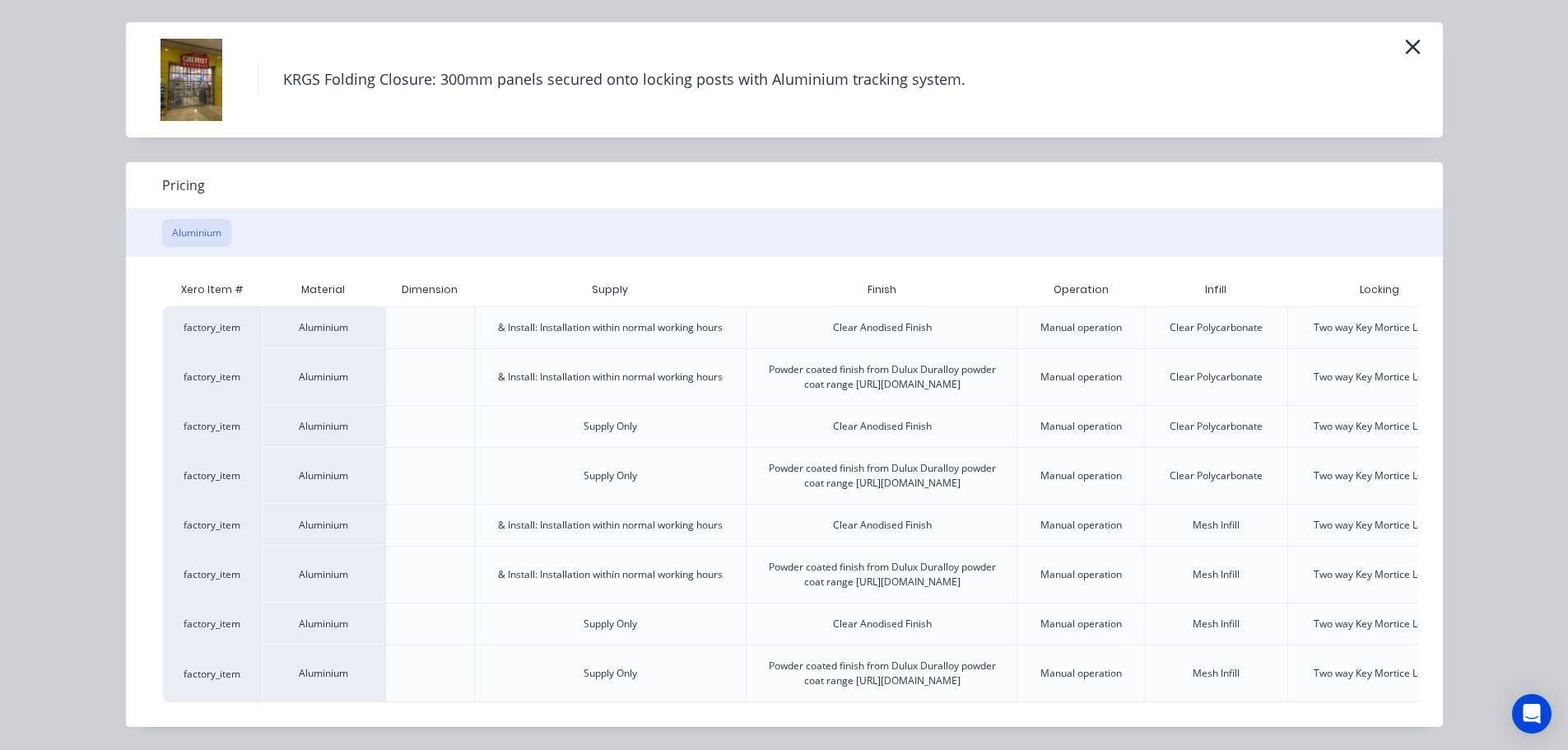
scroll to position [0, 145]
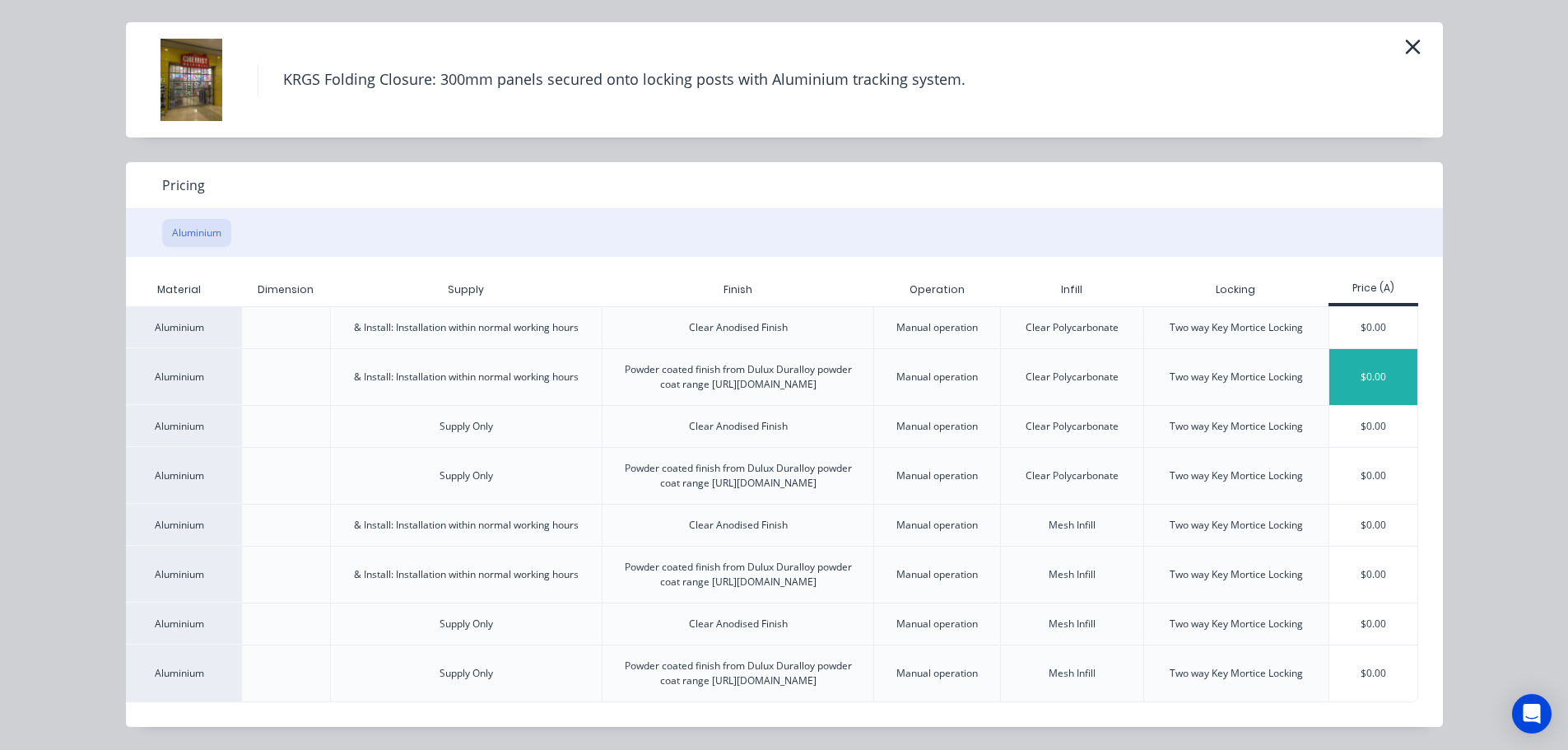
click at [1364, 349] on div "$0.00" at bounding box center [1374, 377] width 88 height 56
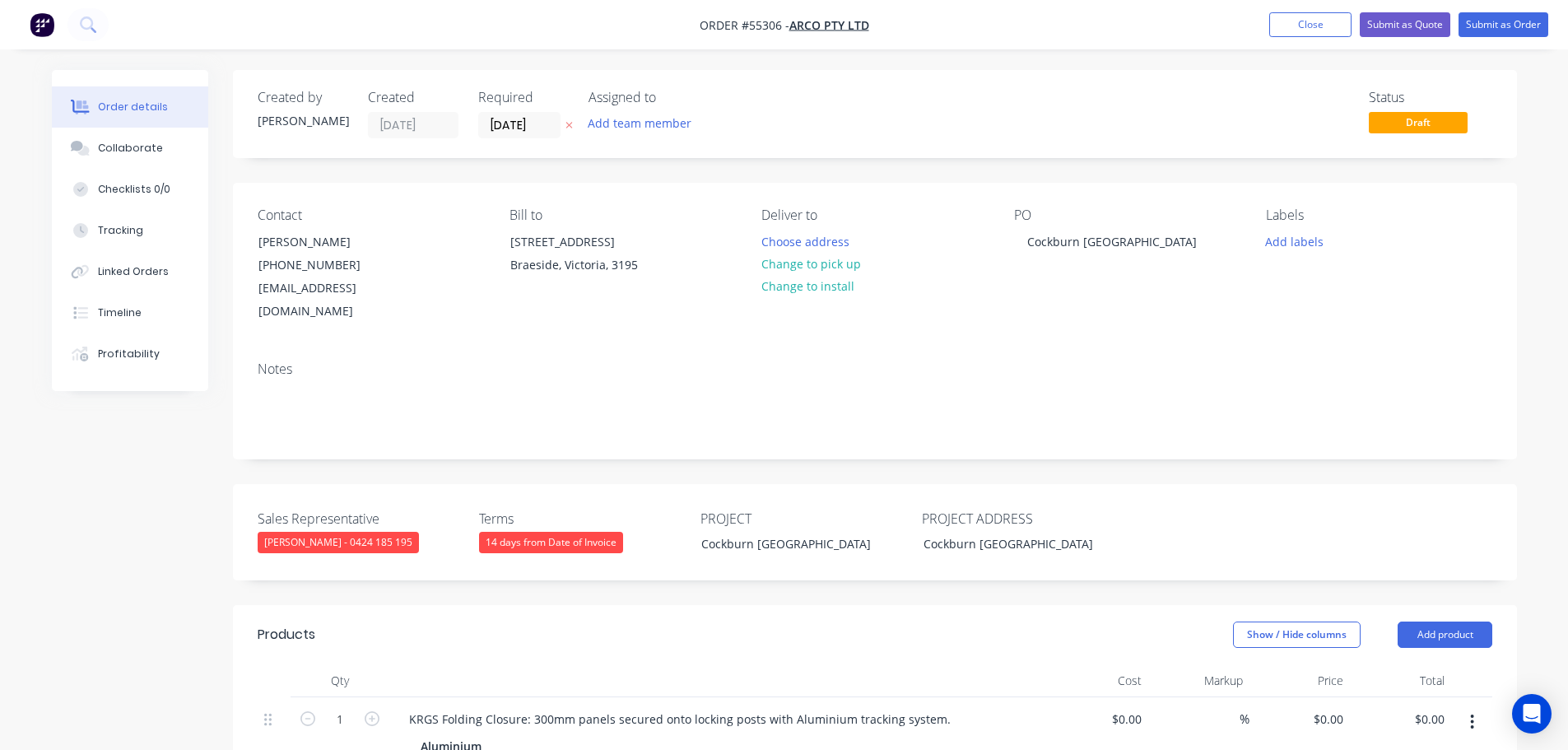
scroll to position [329, 0]
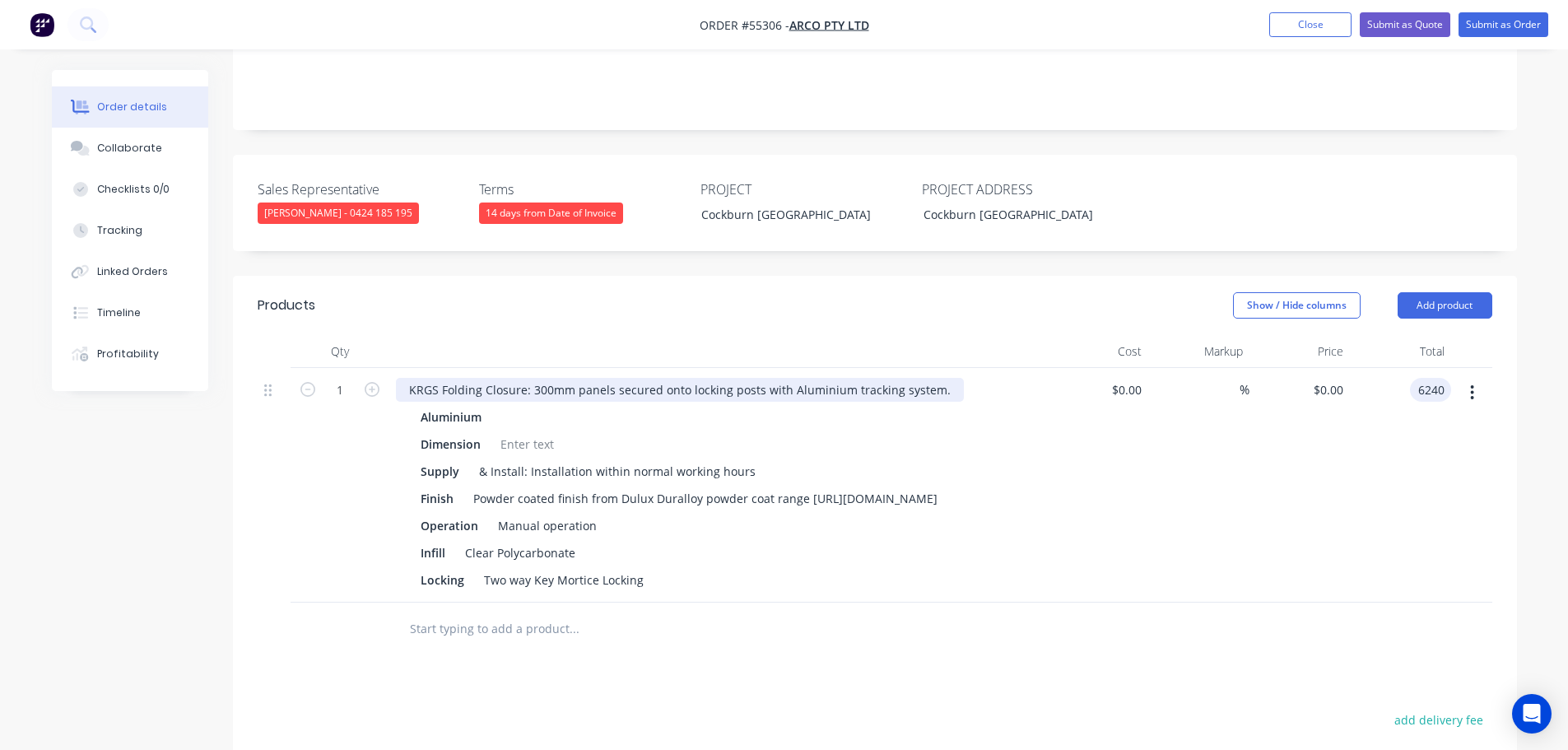
type input "6240"
type input "$6,240.00"
click at [407, 378] on div "KRGS Folding Closure: 300mm panels secured onto locking posts with Aluminium tr…" at bounding box center [679, 390] width 568 height 23
click at [399, 378] on div "KRGS Folding Closure: 300mm panels secured onto locking posts with Aluminium tr…" at bounding box center [679, 390] width 568 height 23
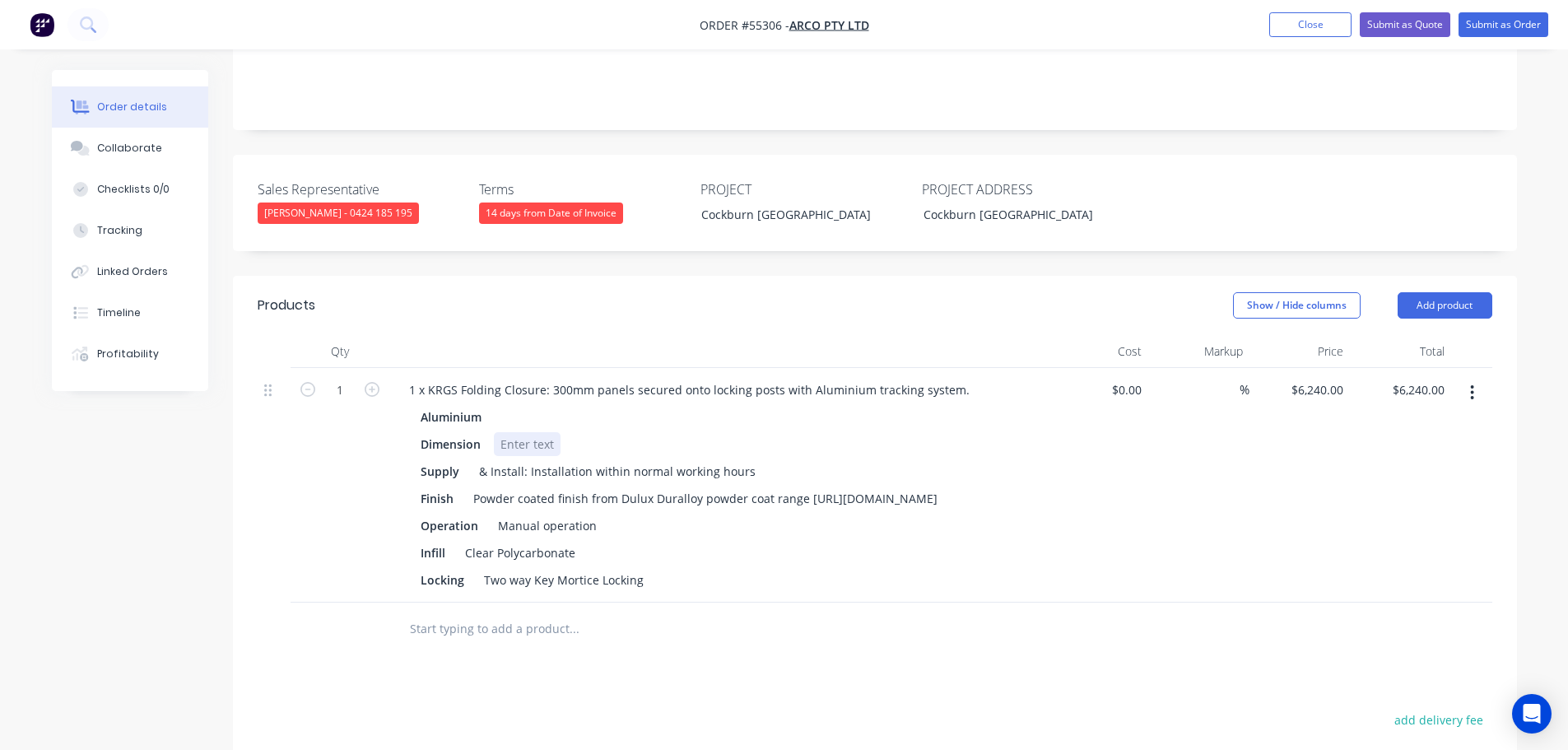
click at [539, 433] on div at bounding box center [526, 444] width 67 height 23
click at [545, 433] on div at bounding box center [526, 444] width 67 height 23
click at [812, 486] on div "Powder coated finish from Dulux Duralloy powder coat range https://duluxpowders…" at bounding box center [705, 497] width 478 height 23
click at [1384, 24] on button "Submit as Quote" at bounding box center [1405, 24] width 90 height 24
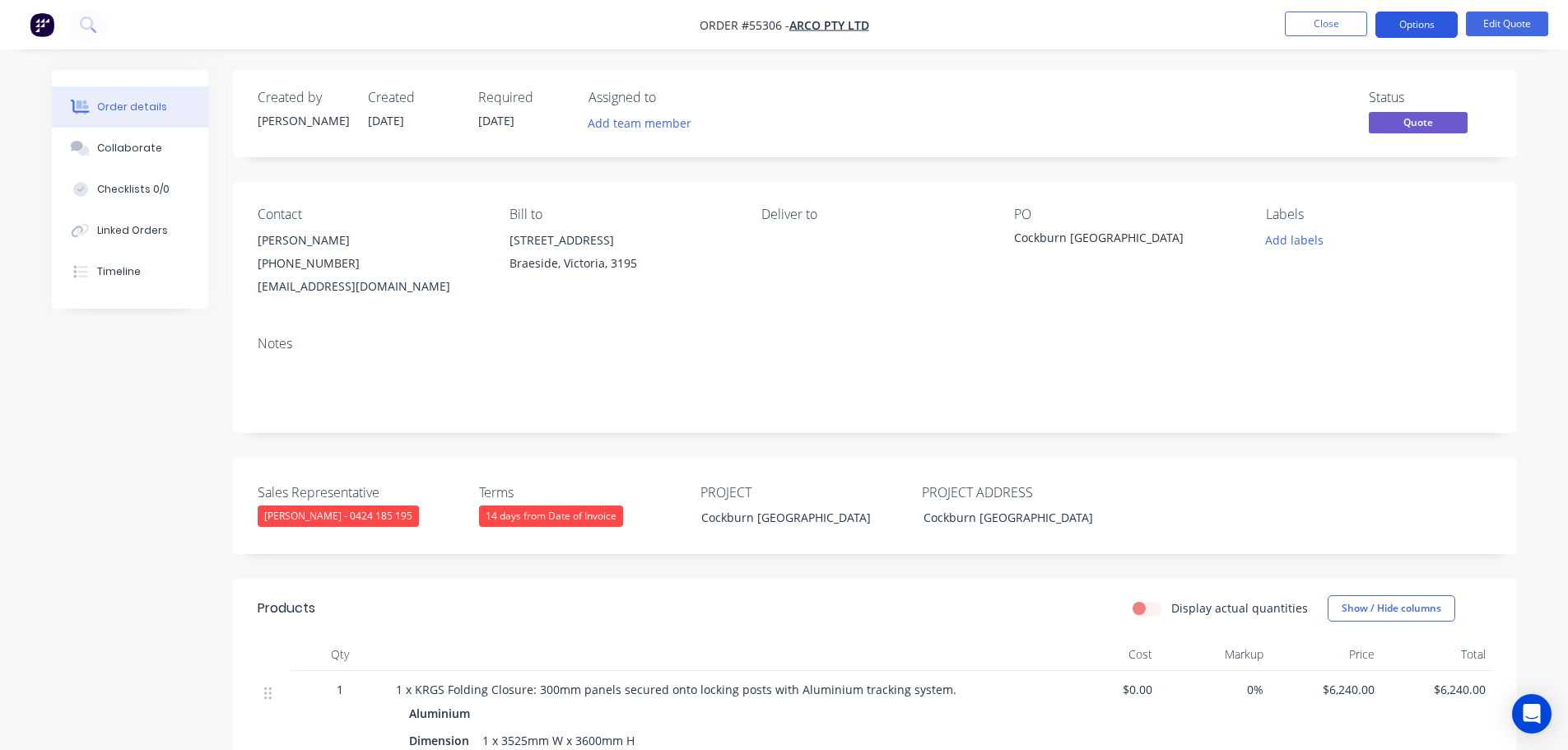
click at [1399, 24] on button "Options" at bounding box center [1417, 24] width 83 height 26
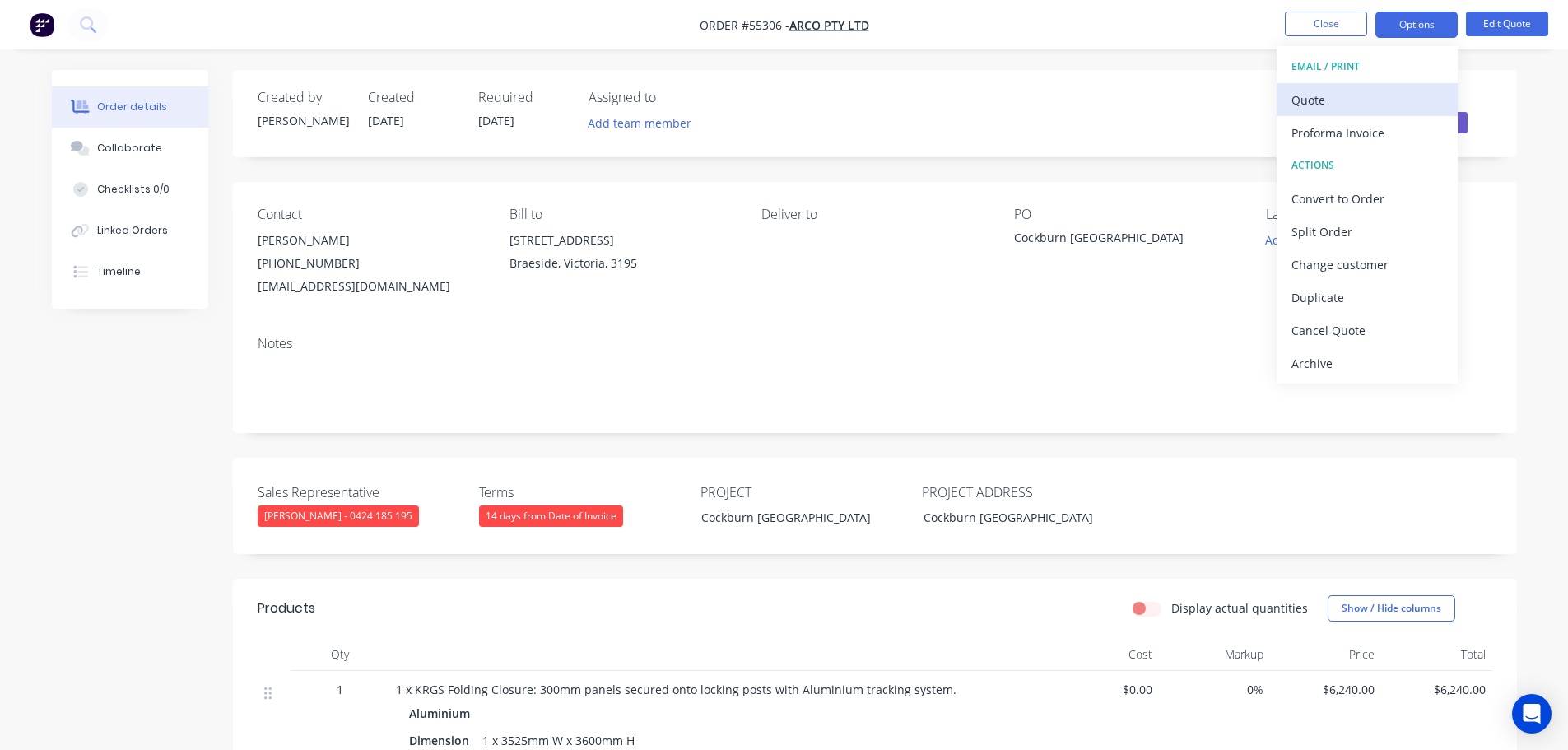
click at [1311, 103] on div "Quote" at bounding box center [1366, 99] width 151 height 23
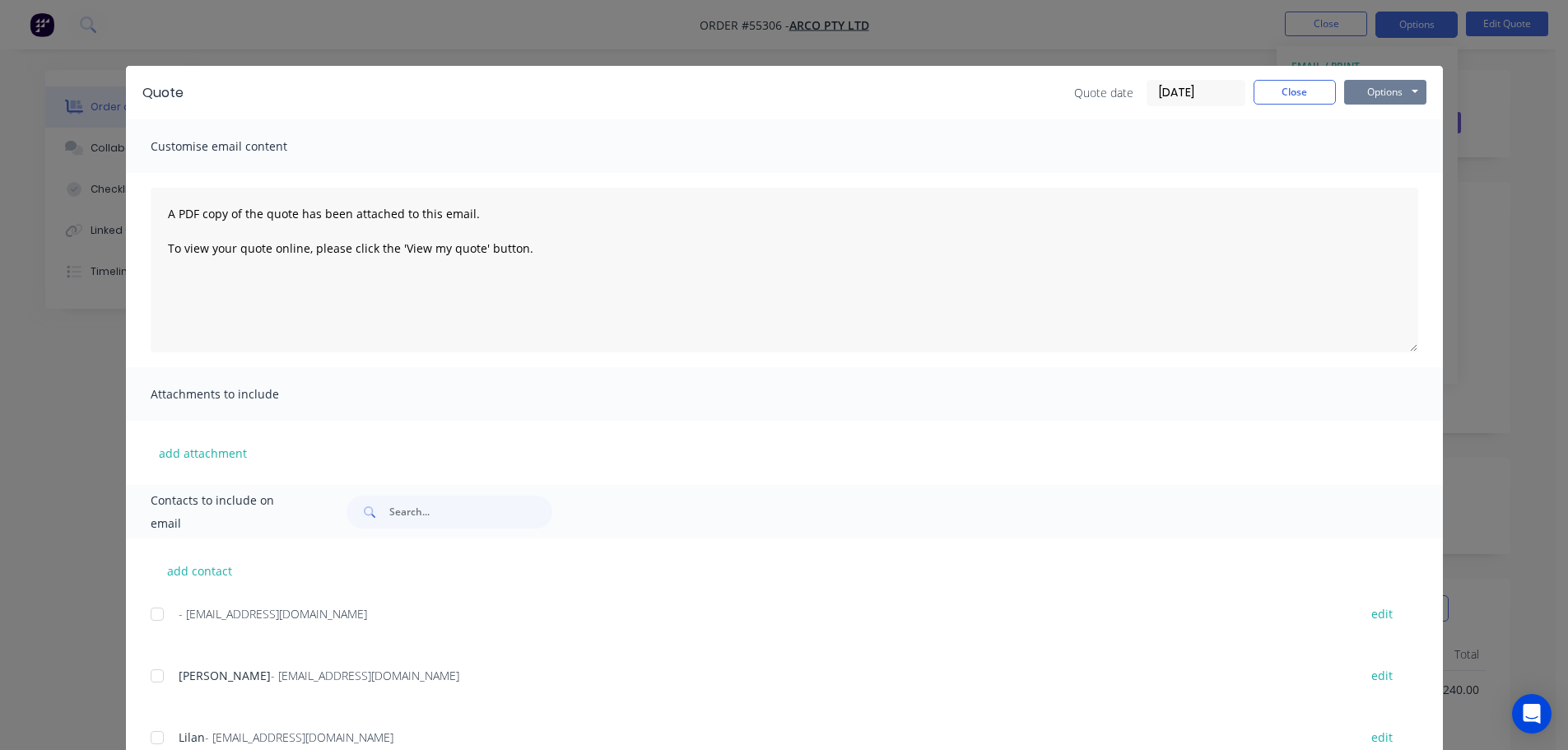
click at [1359, 93] on button "Options" at bounding box center [1385, 92] width 83 height 24
click at [1372, 156] on button "Print" at bounding box center [1396, 148] width 105 height 27
click at [1257, 94] on button "Close" at bounding box center [1295, 92] width 83 height 24
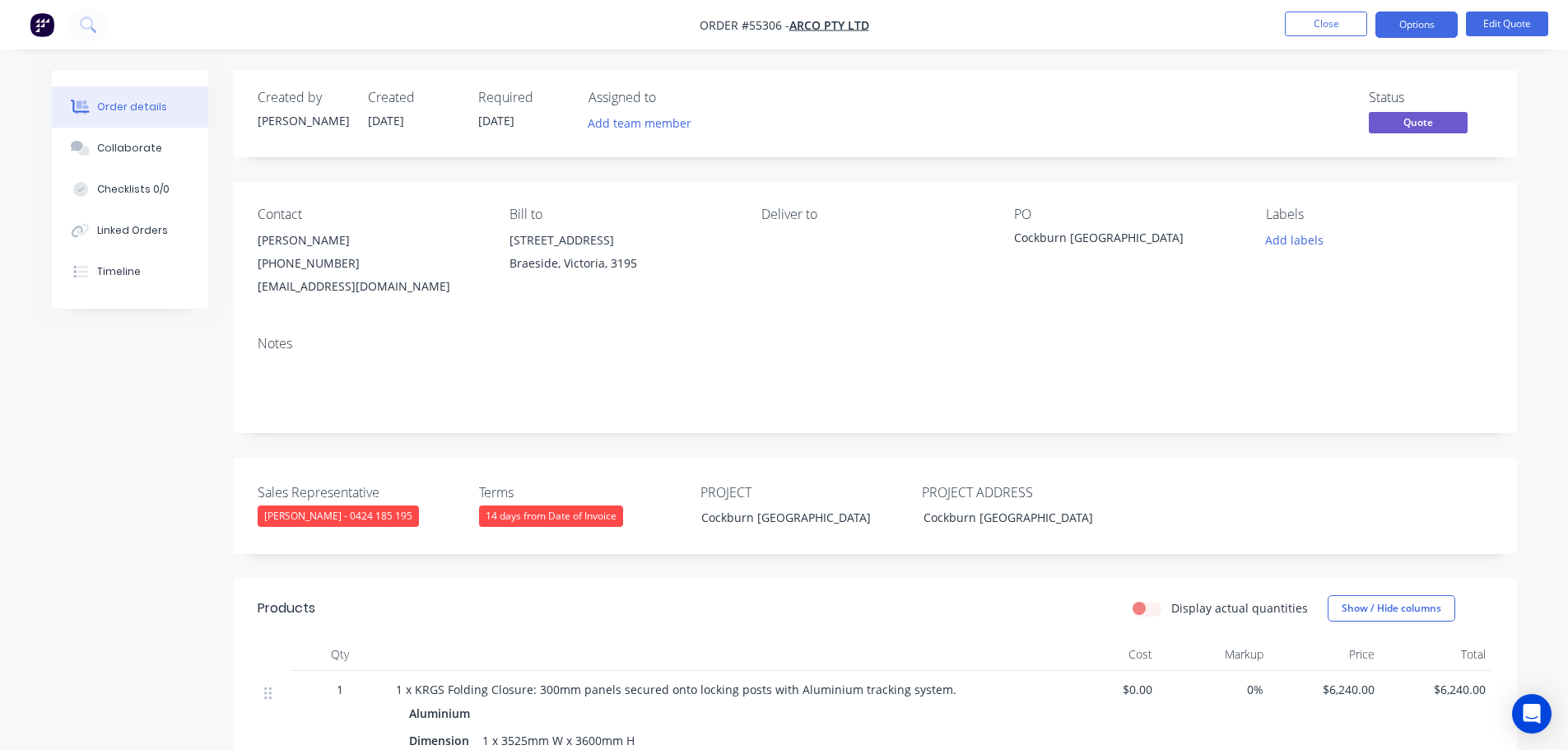
click at [332, 292] on div "quotes@arco.com.au" at bounding box center [371, 286] width 225 height 23
click at [1045, 237] on div "Cockburn WA" at bounding box center [1117, 240] width 206 height 23
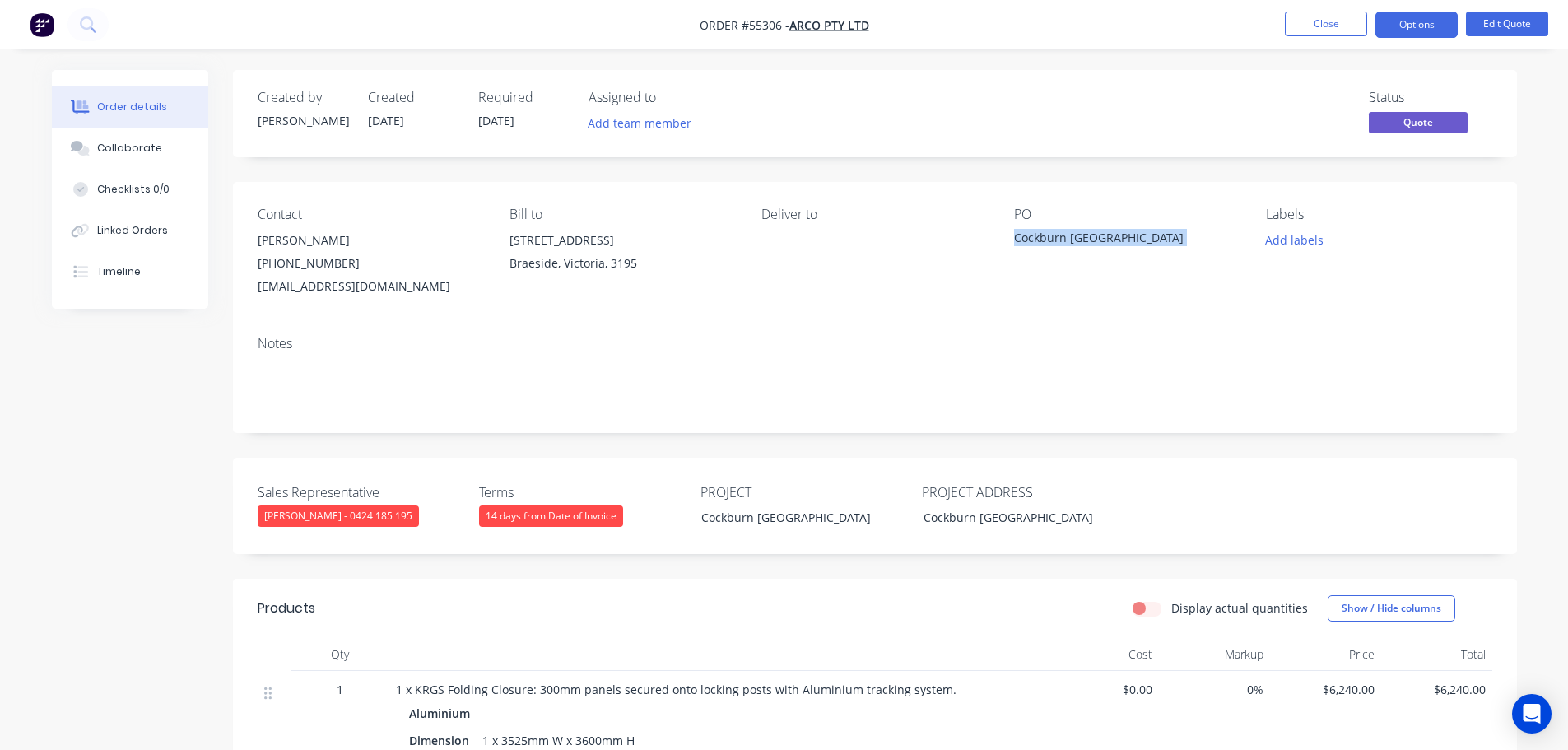
click at [1045, 237] on div "Cockburn WA" at bounding box center [1117, 240] width 206 height 23
click at [1304, 21] on button "Close" at bounding box center [1326, 23] width 83 height 24
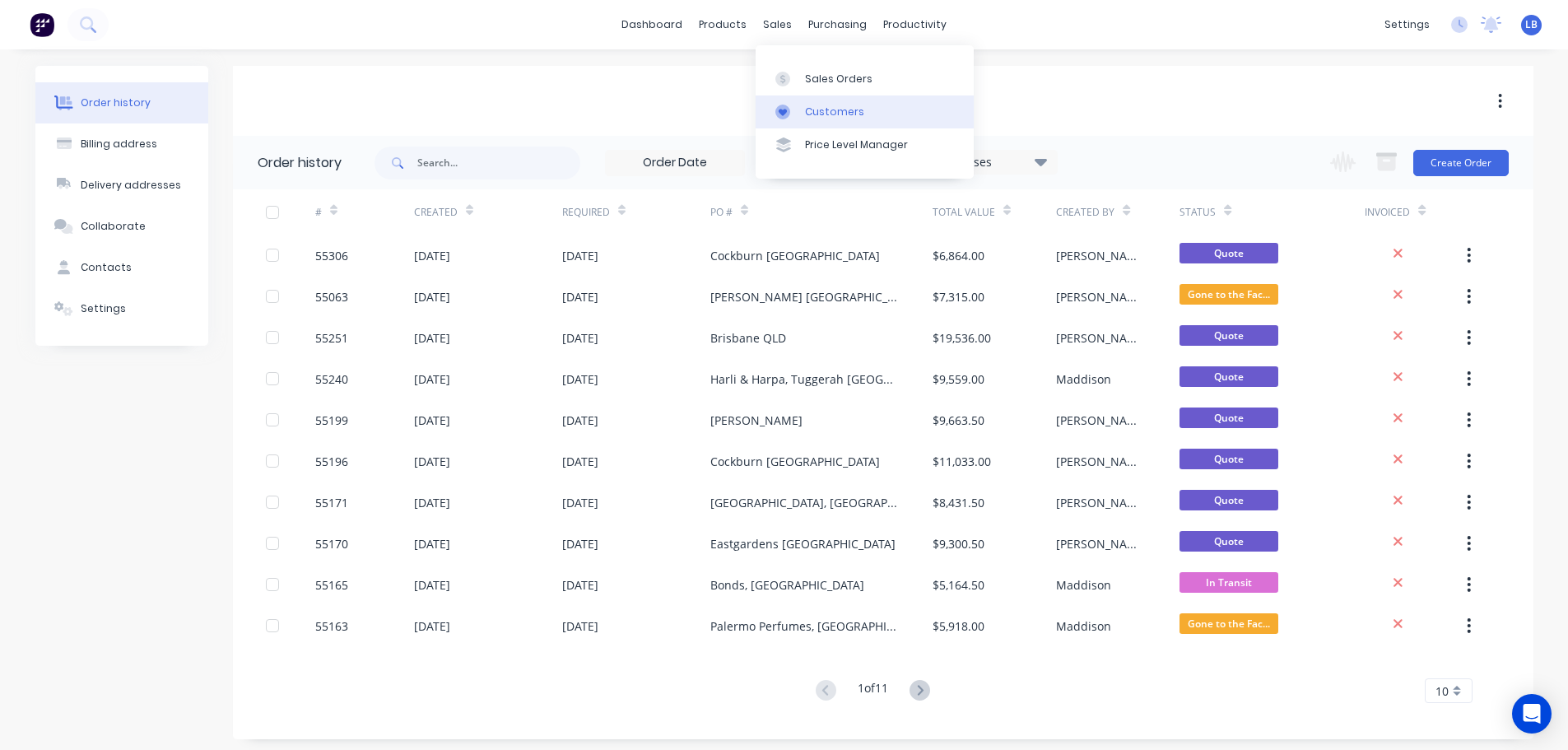
click at [816, 114] on div "Customers" at bounding box center [834, 112] width 59 height 15
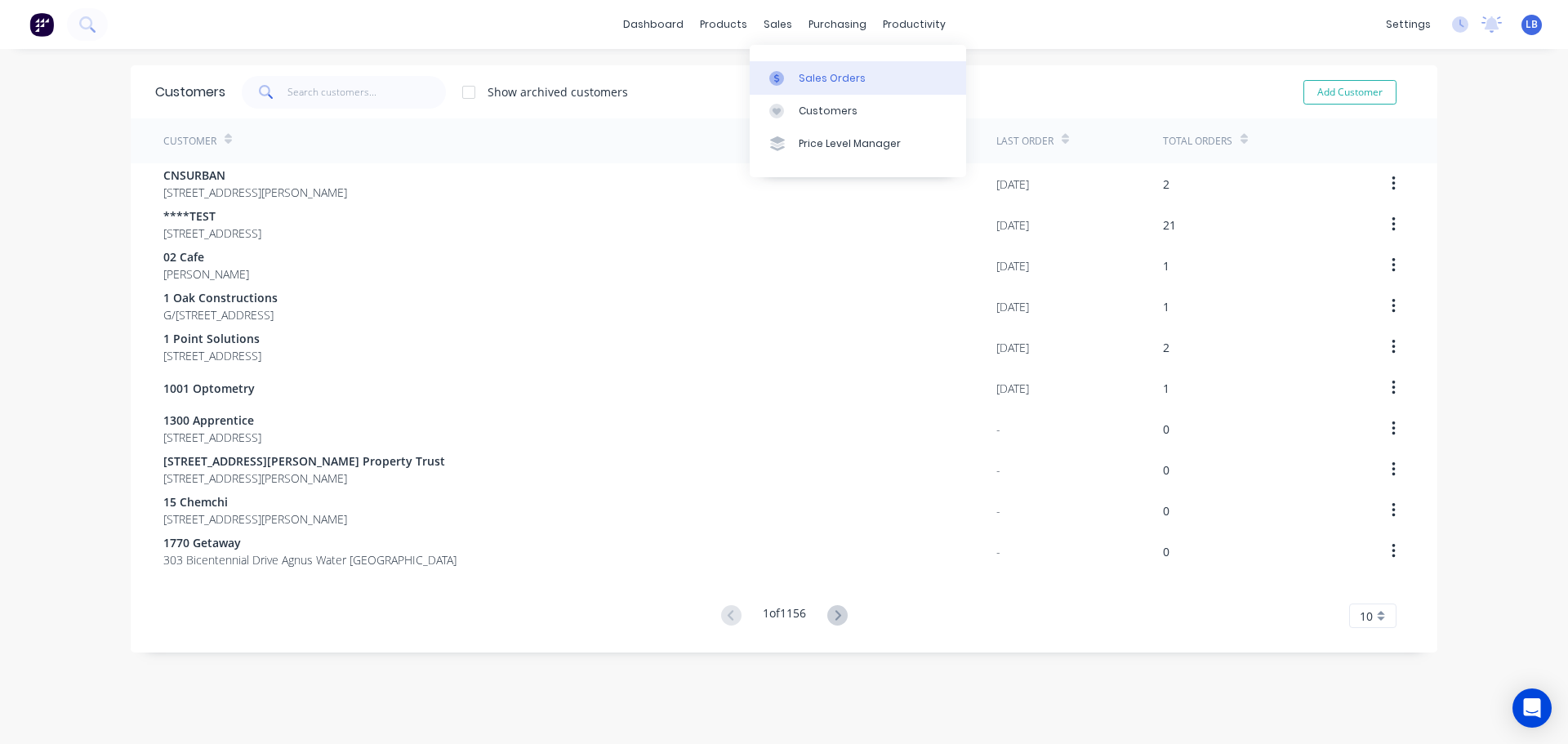
click at [814, 81] on div "Sales Orders" at bounding box center [832, 78] width 67 height 15
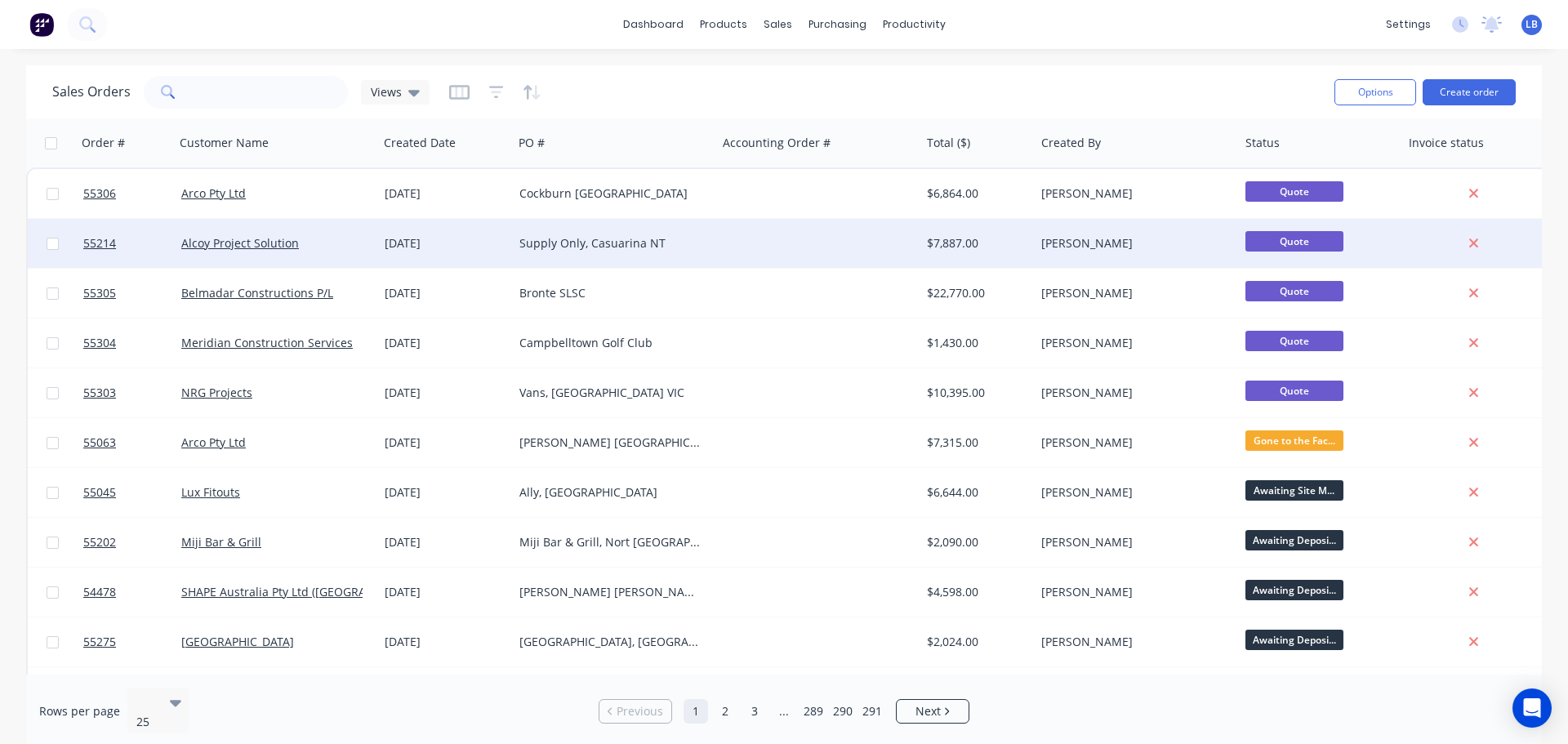
click at [75, 244] on div at bounding box center [52, 243] width 49 height 49
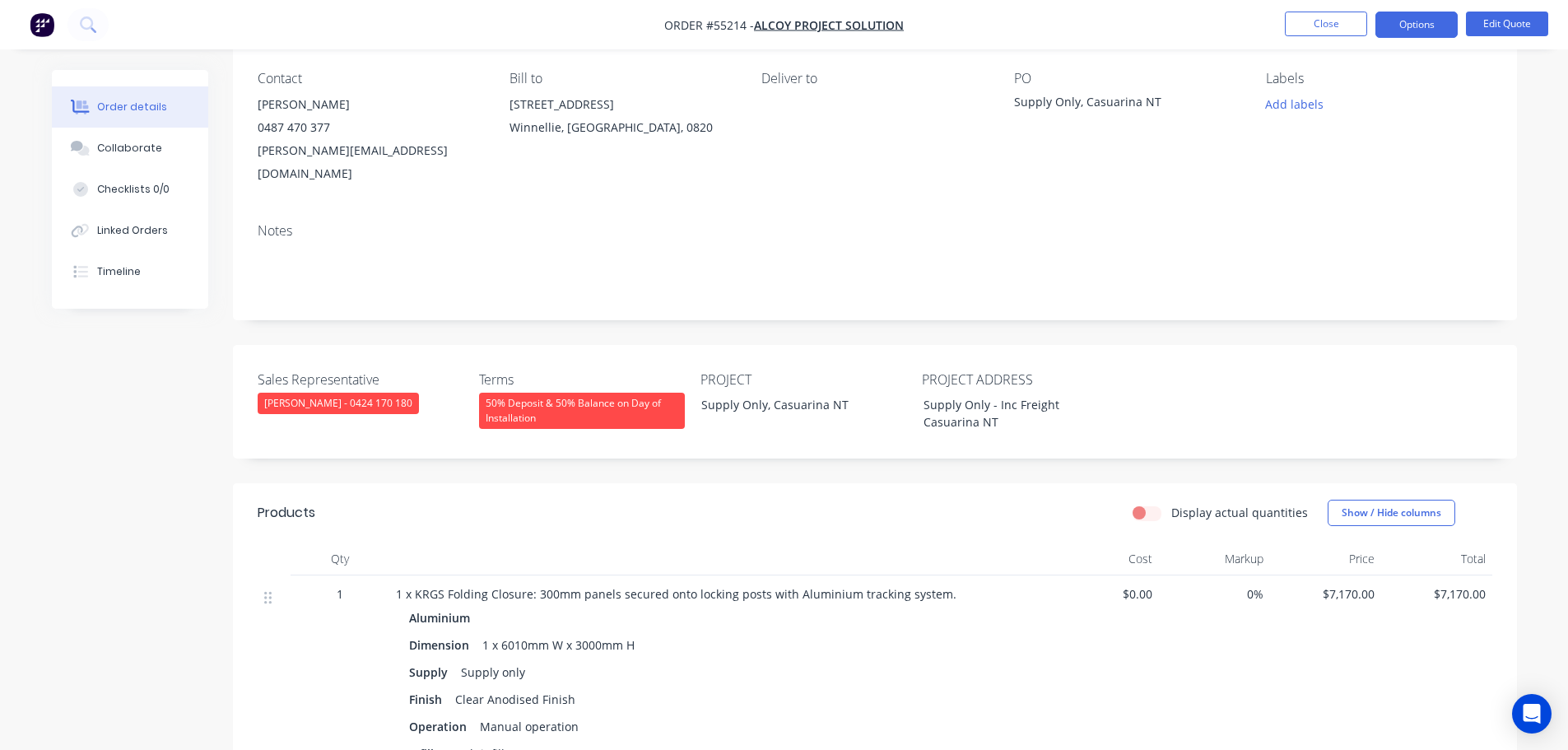
scroll to position [130, 0]
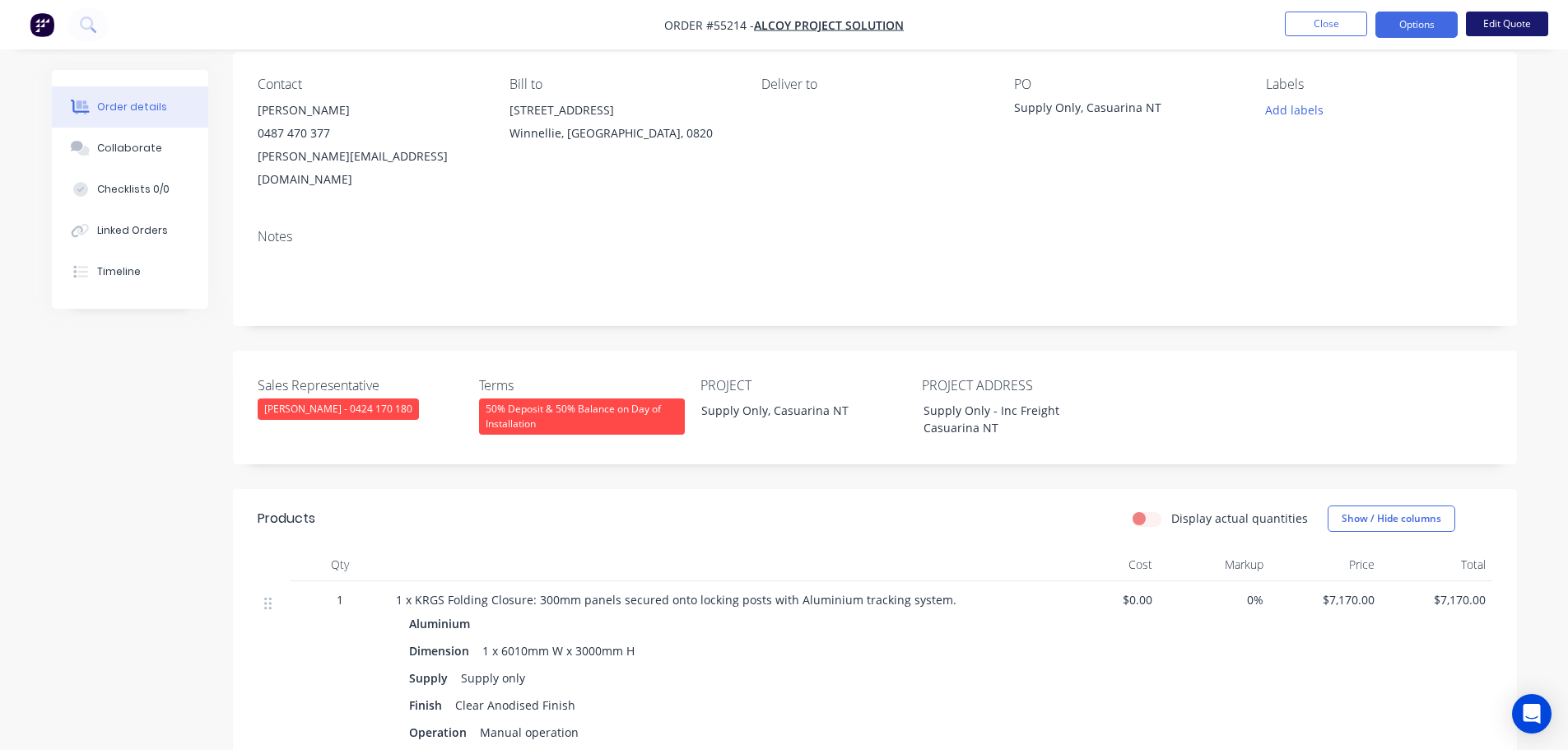
click at [1501, 30] on button "Edit Quote" at bounding box center [1507, 23] width 83 height 24
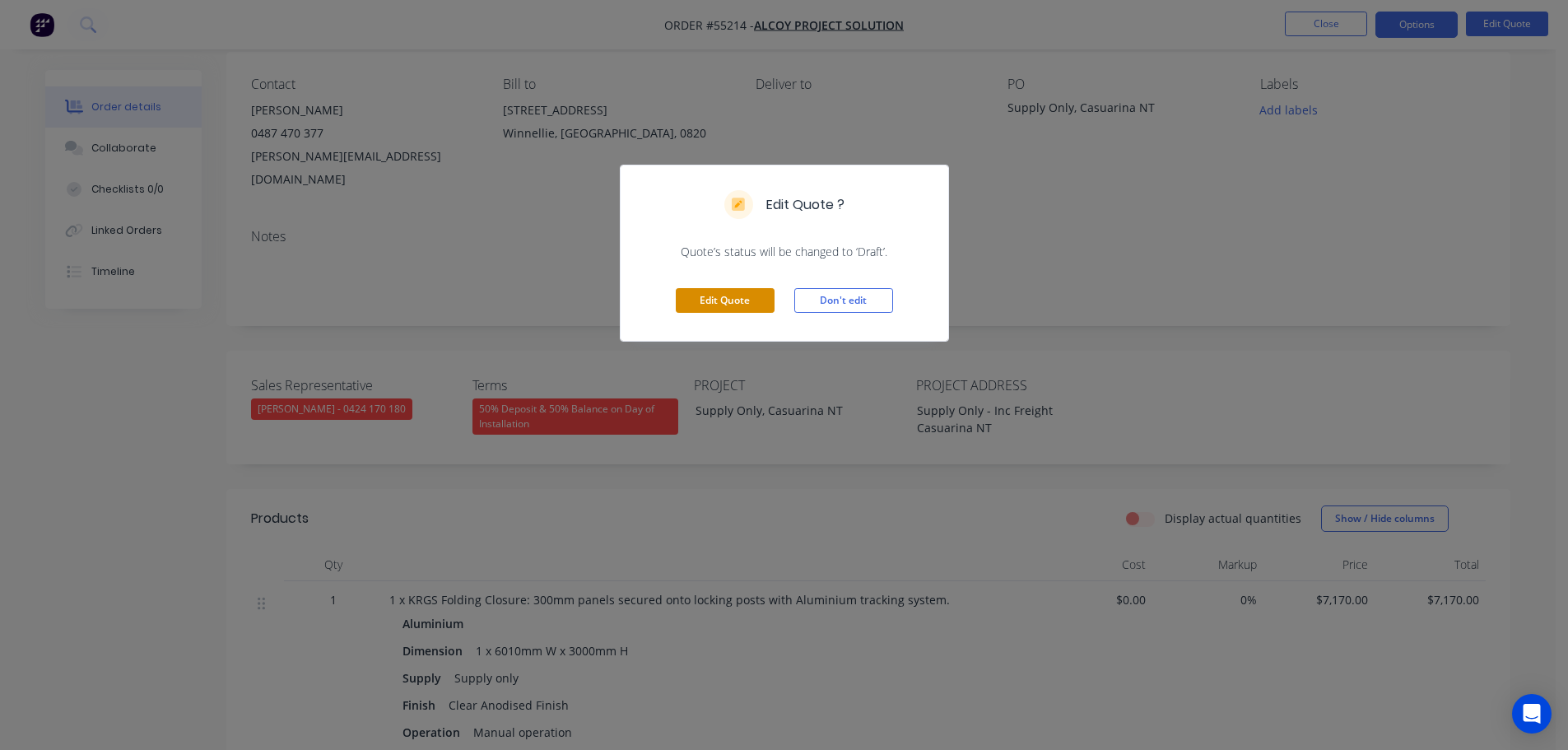
click at [717, 299] on button "Edit Quote" at bounding box center [724, 300] width 99 height 24
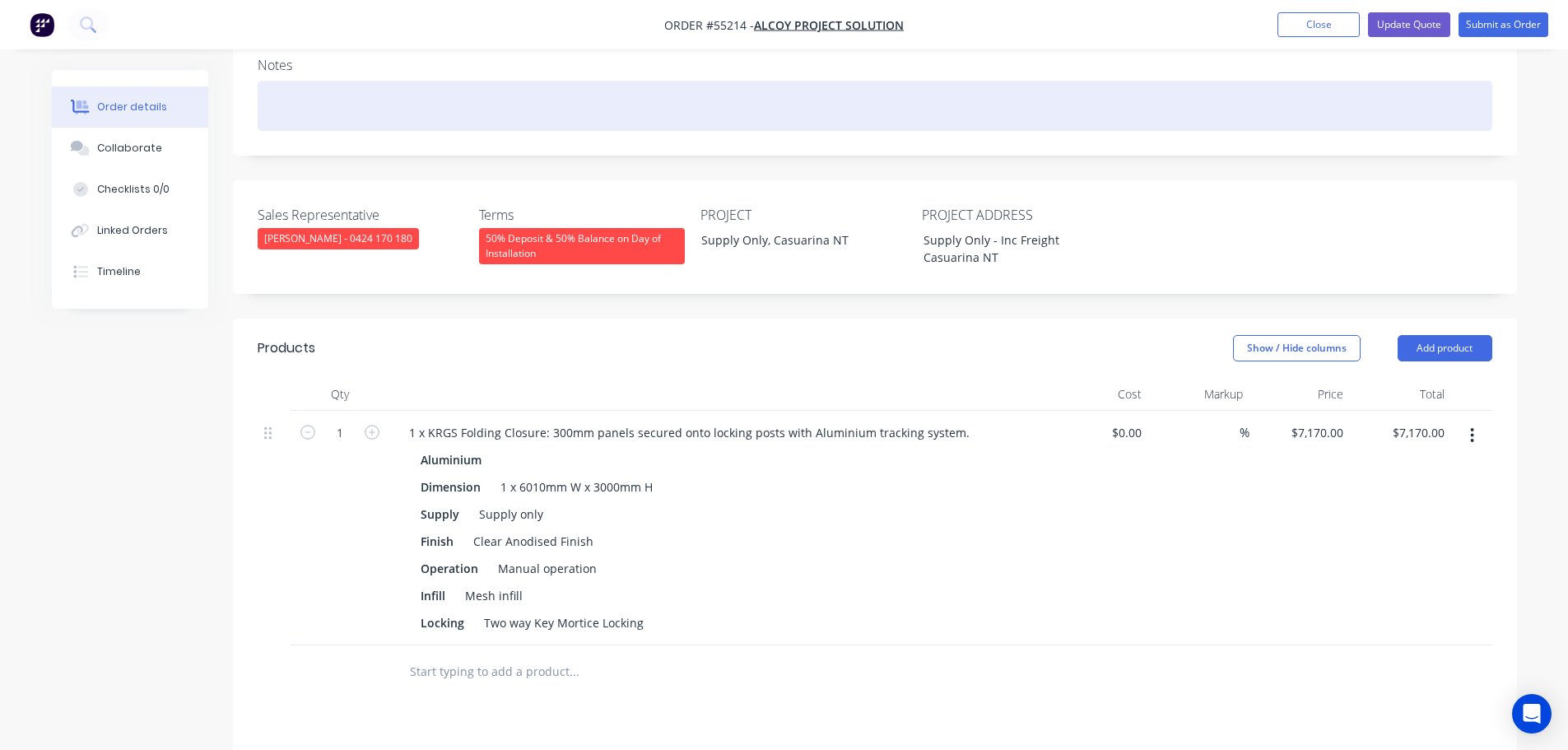
scroll to position [329, 0]
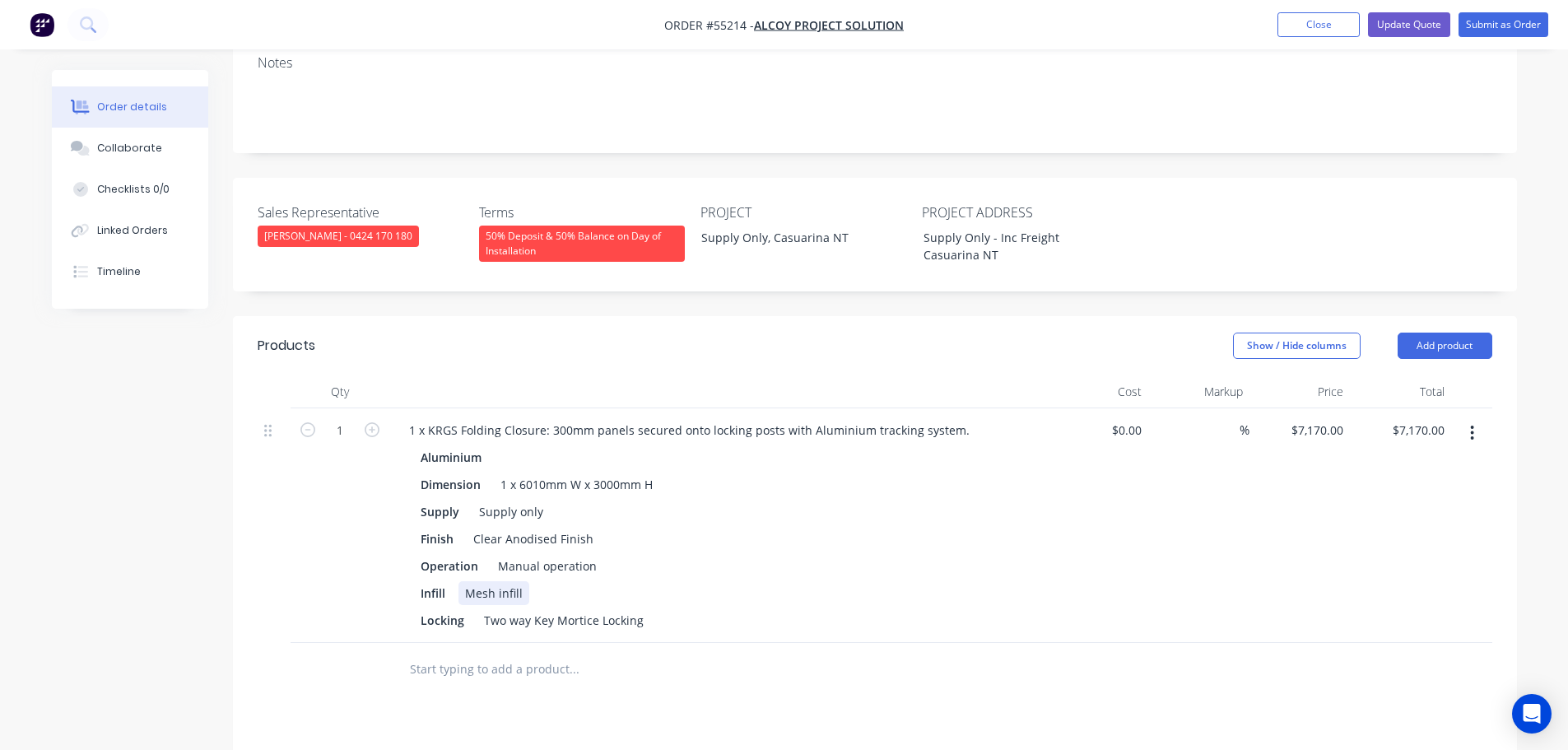
click at [464, 581] on div "Mesh infill" at bounding box center [494, 592] width 70 height 23
click at [1419, 25] on button "Update Quote" at bounding box center [1409, 24] width 83 height 24
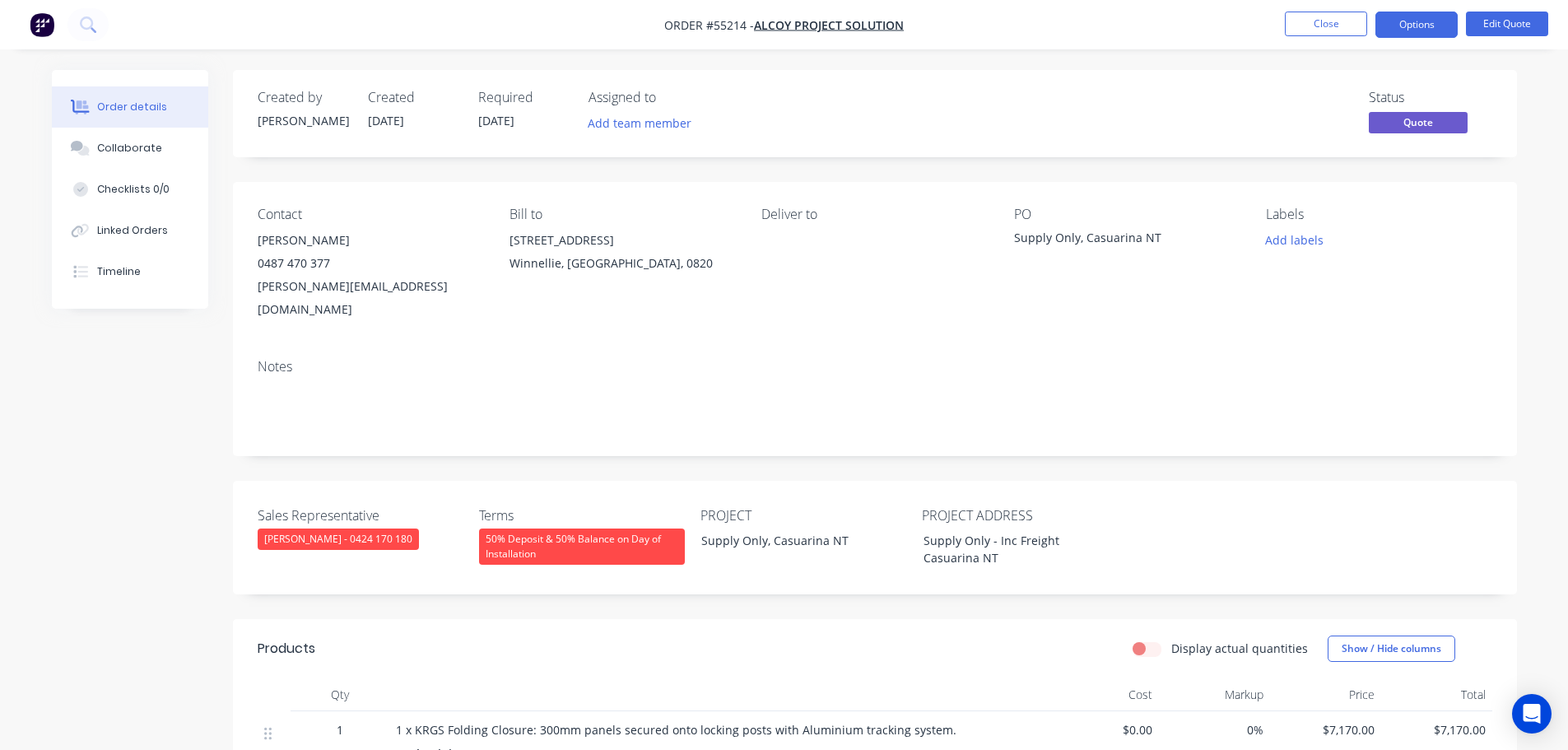
click at [1419, 25] on button "Options" at bounding box center [1417, 24] width 83 height 26
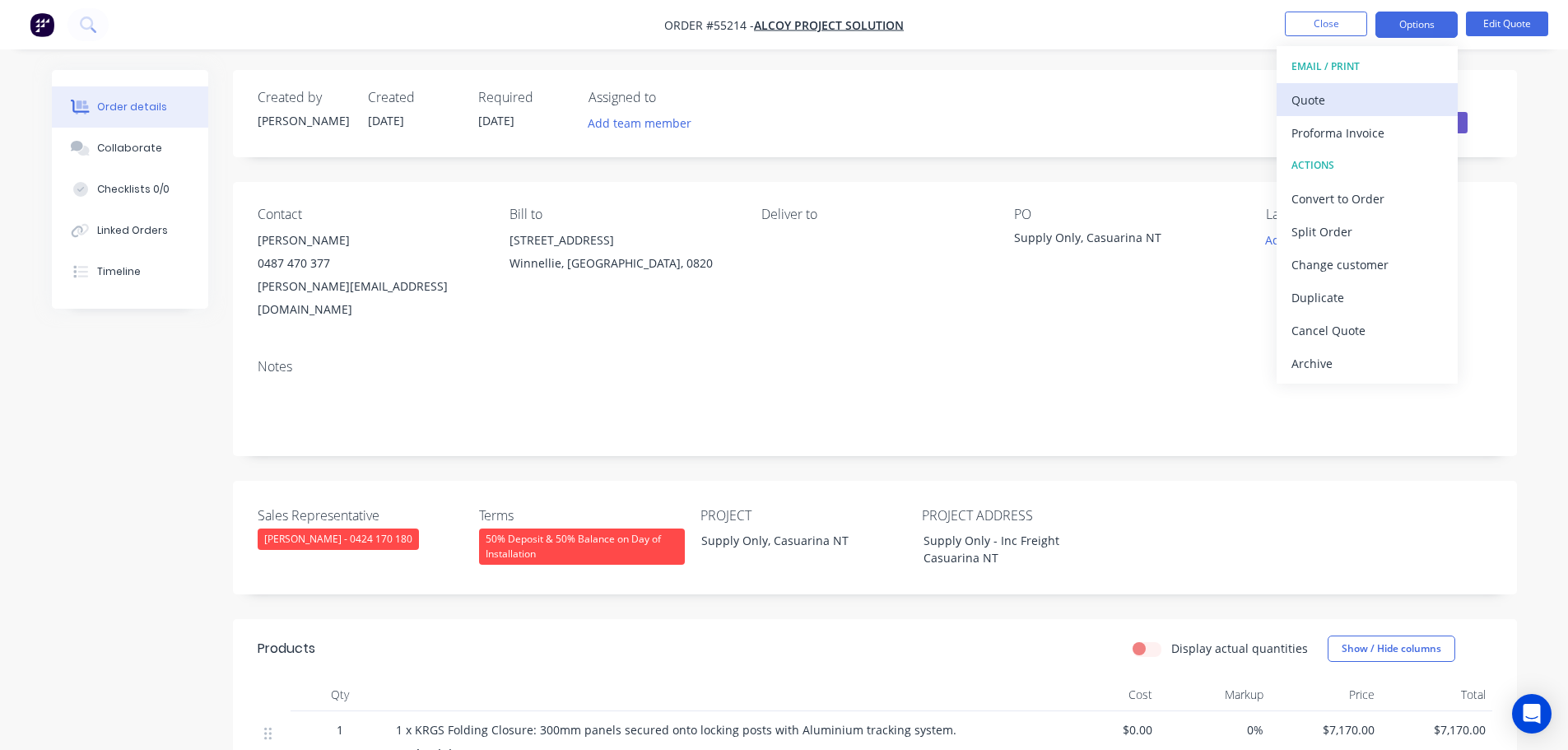
click at [1317, 104] on div "Quote" at bounding box center [1366, 99] width 151 height 23
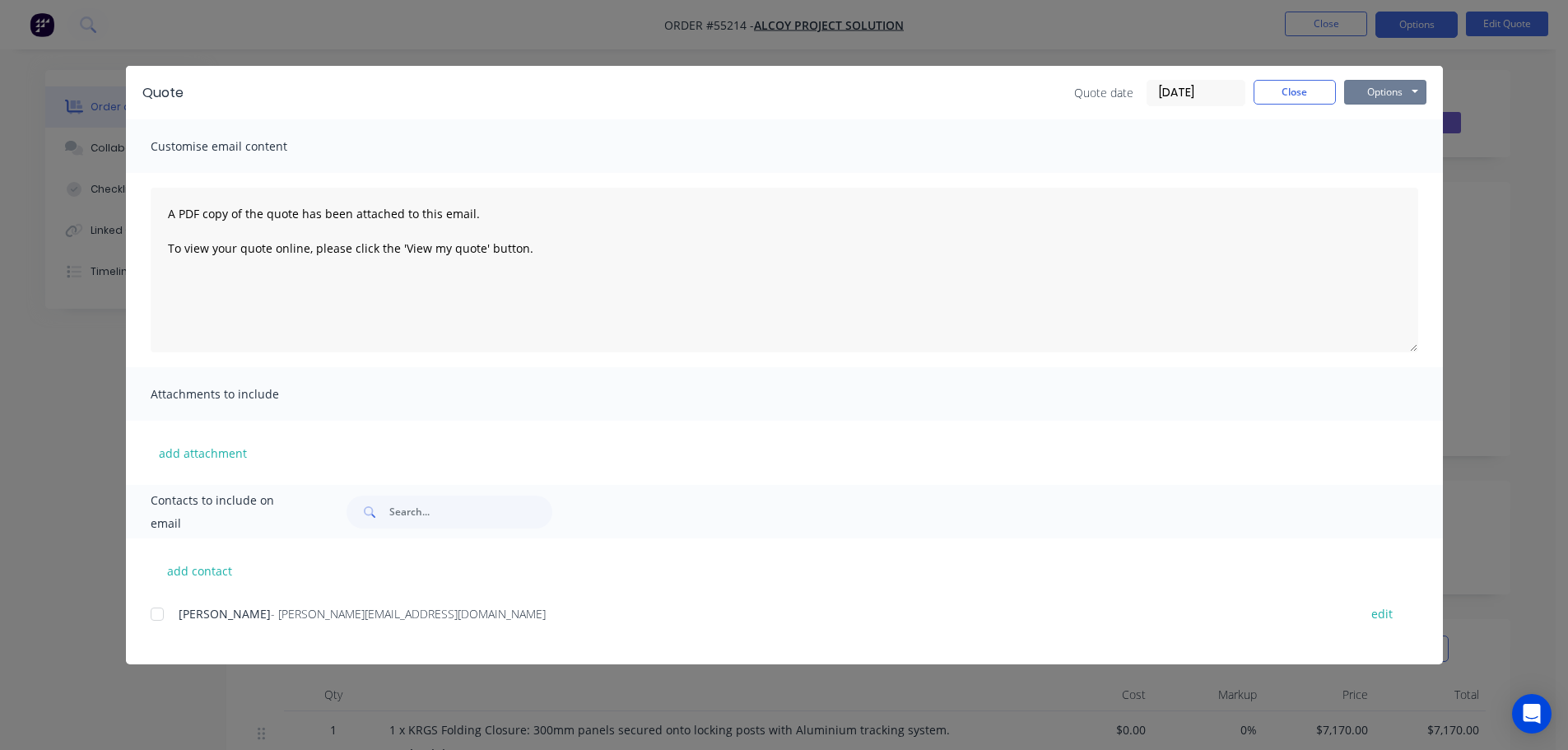
drag, startPoint x: 1355, startPoint y: 92, endPoint x: 1361, endPoint y: 104, distance: 13.4
click at [1359, 99] on button "Options" at bounding box center [1385, 92] width 83 height 24
click at [1384, 145] on button "Print" at bounding box center [1396, 148] width 105 height 27
click at [1267, 88] on button "Close" at bounding box center [1295, 92] width 83 height 24
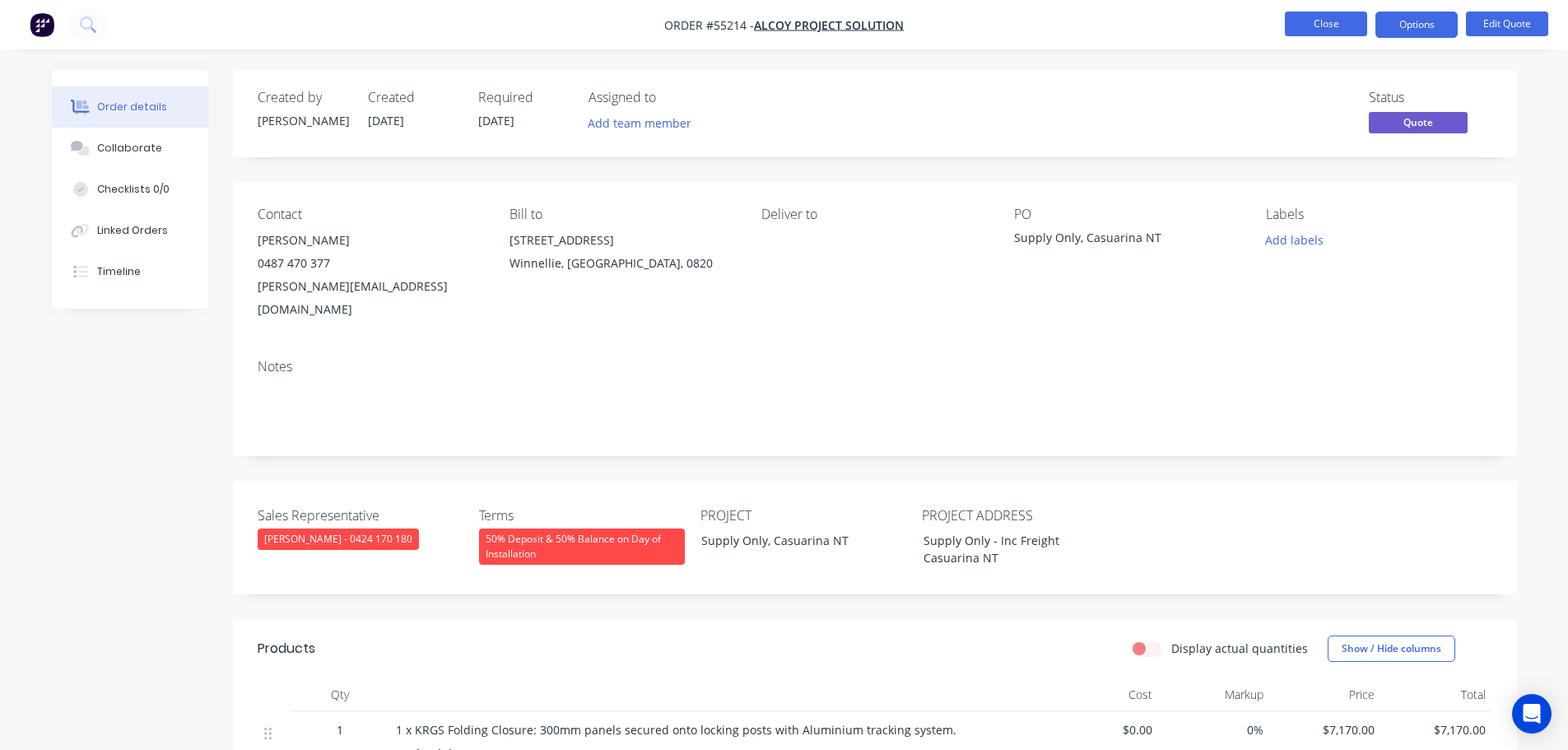
click at [1317, 30] on button "Close" at bounding box center [1326, 23] width 83 height 24
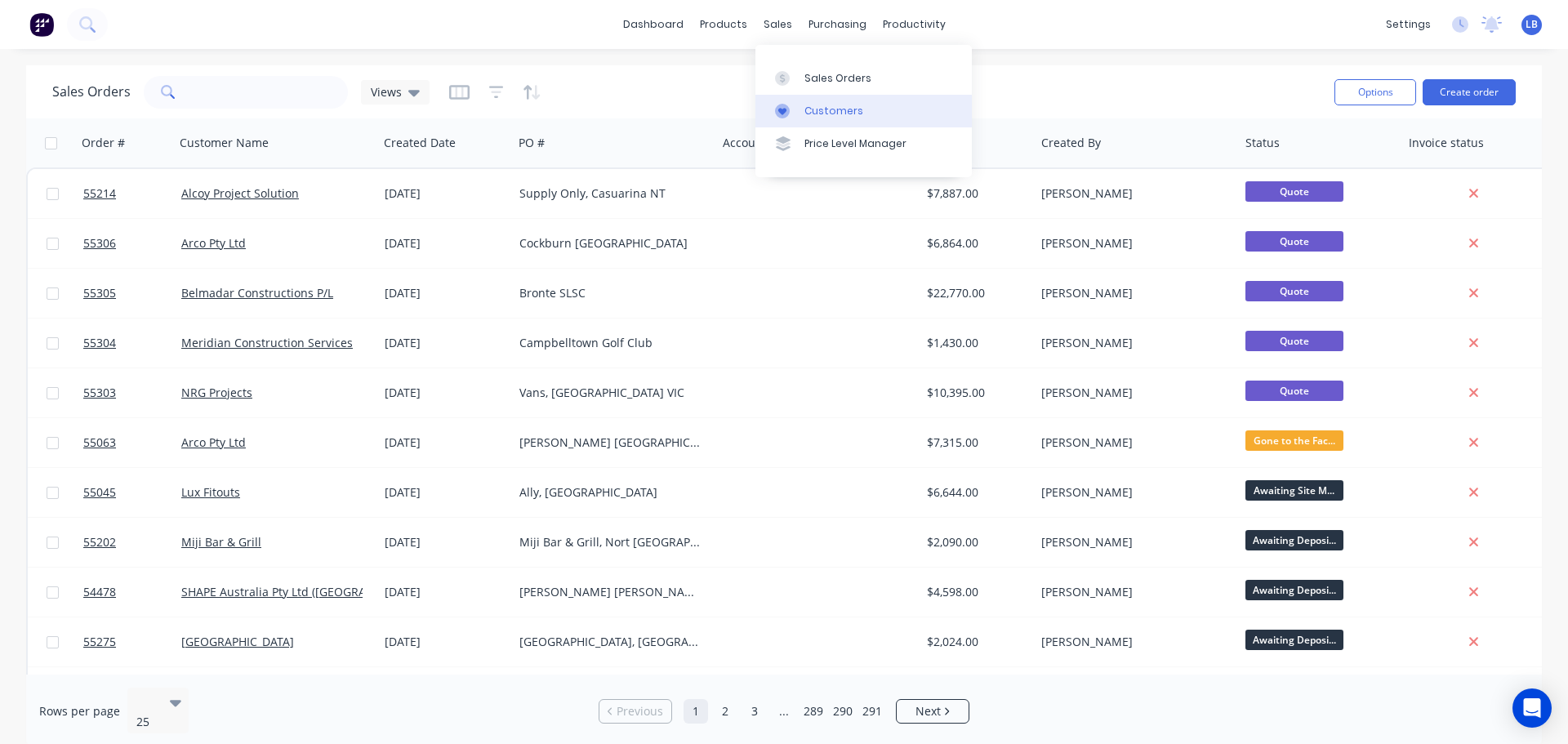
click at [823, 121] on link "Customers" at bounding box center [863, 111] width 216 height 33
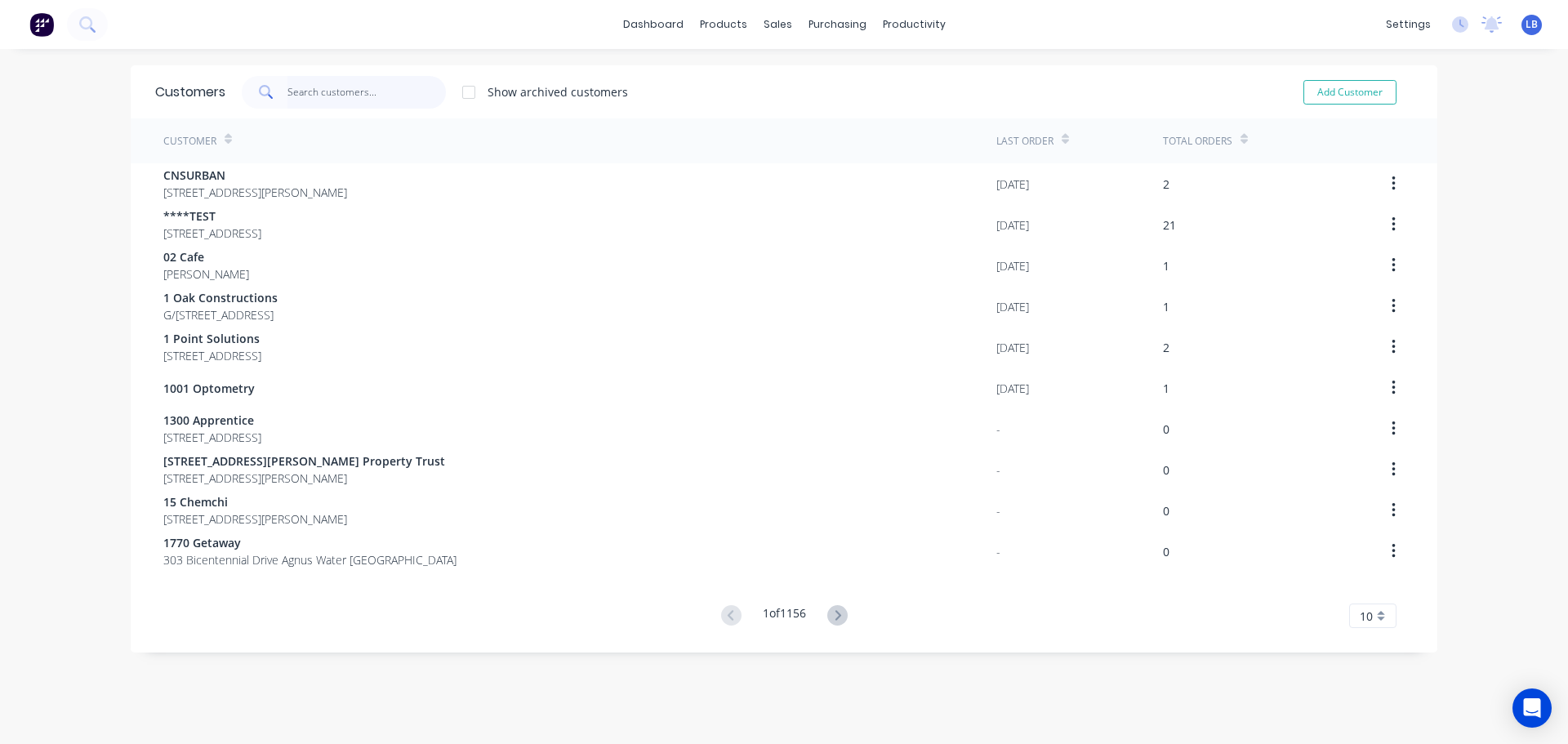
click at [314, 87] on input "text" at bounding box center [367, 92] width 159 height 33
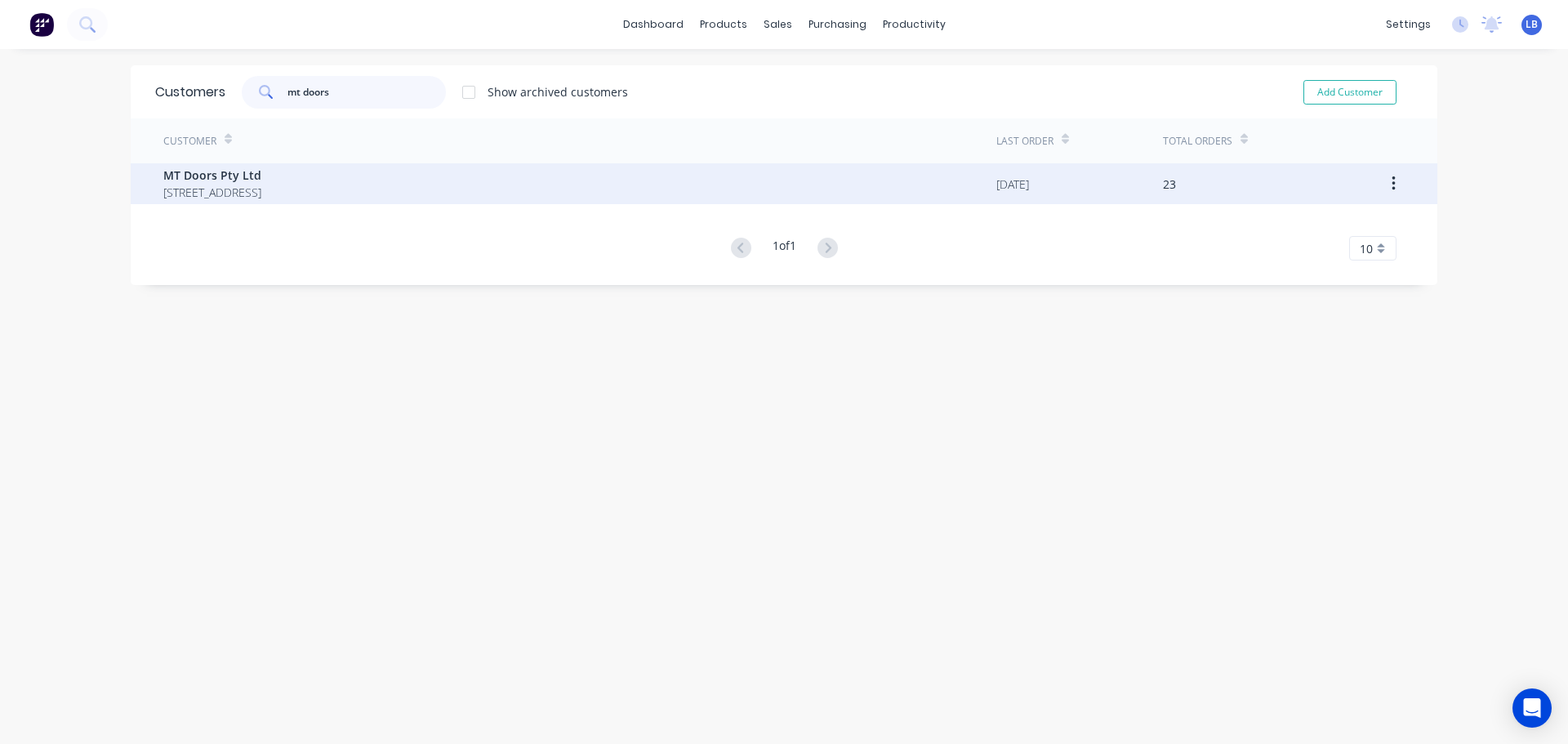
type input "mt doors"
click at [224, 181] on span "MT Doors Pty Ltd" at bounding box center [211, 175] width 98 height 17
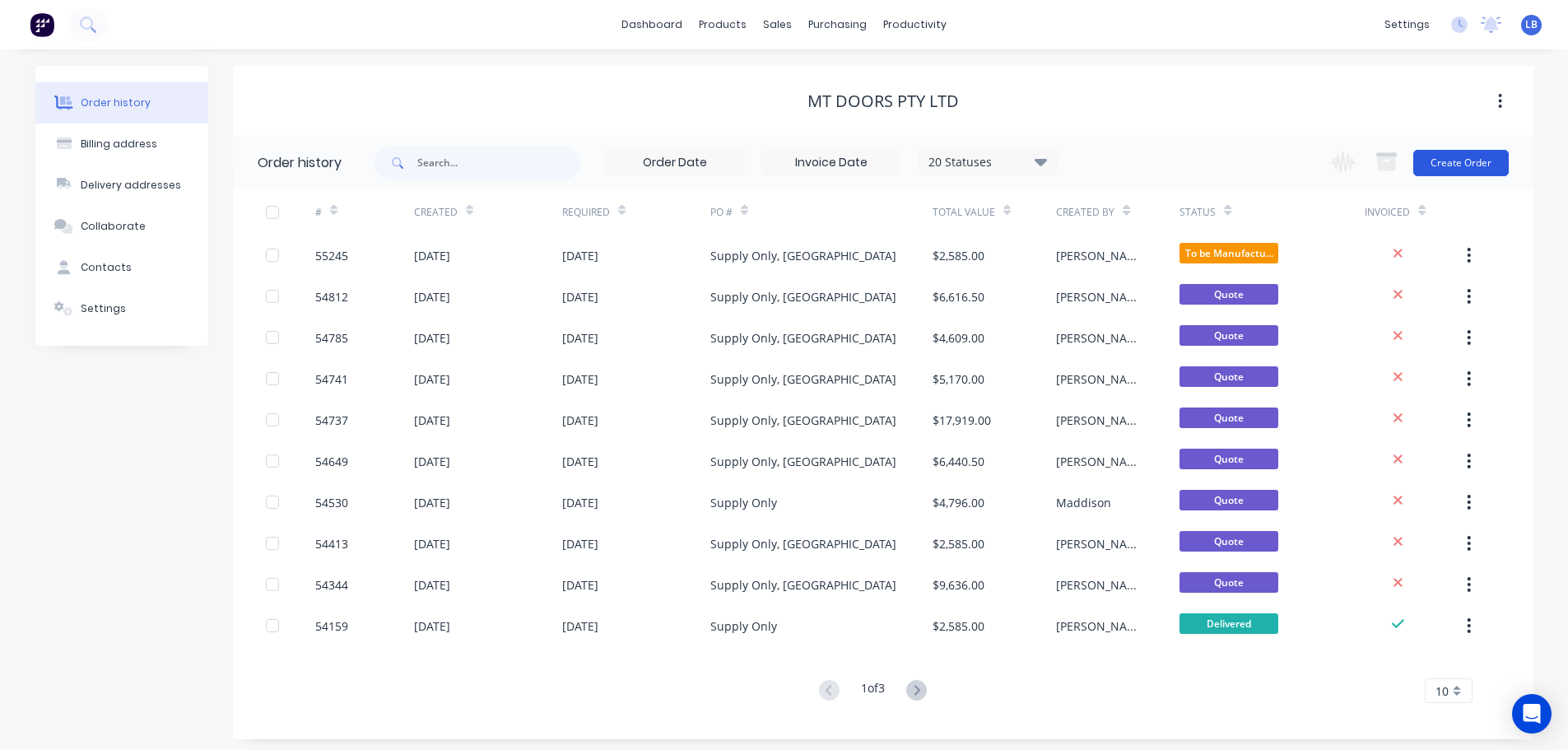
click at [1452, 158] on button "Create Order" at bounding box center [1461, 163] width 96 height 26
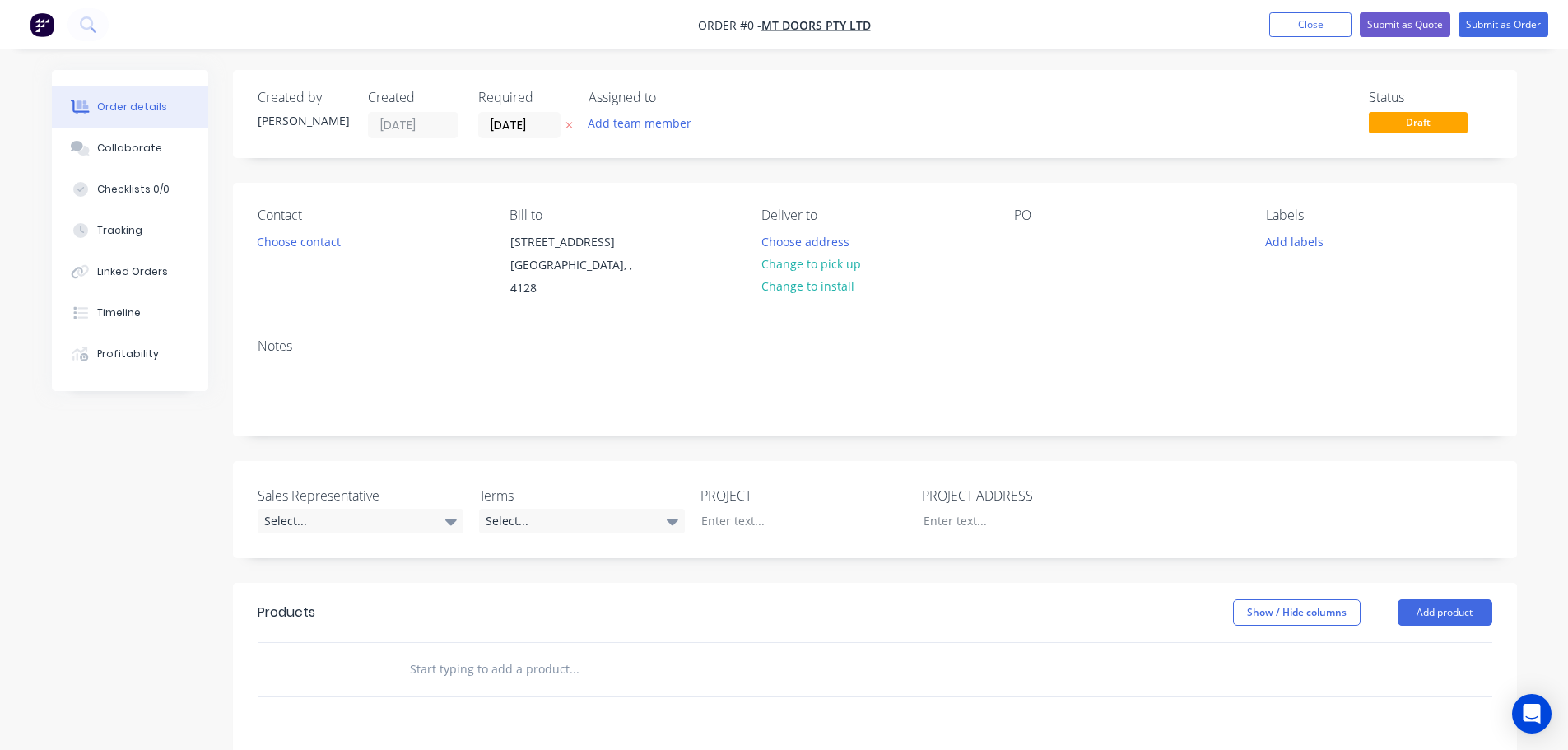
click at [1041, 236] on div "PO" at bounding box center [1127, 253] width 225 height 93
click at [1023, 237] on div at bounding box center [1028, 241] width 26 height 23
click at [1073, 243] on div "Supply Only, QLD" at bounding box center [1117, 251] width 206 height 41
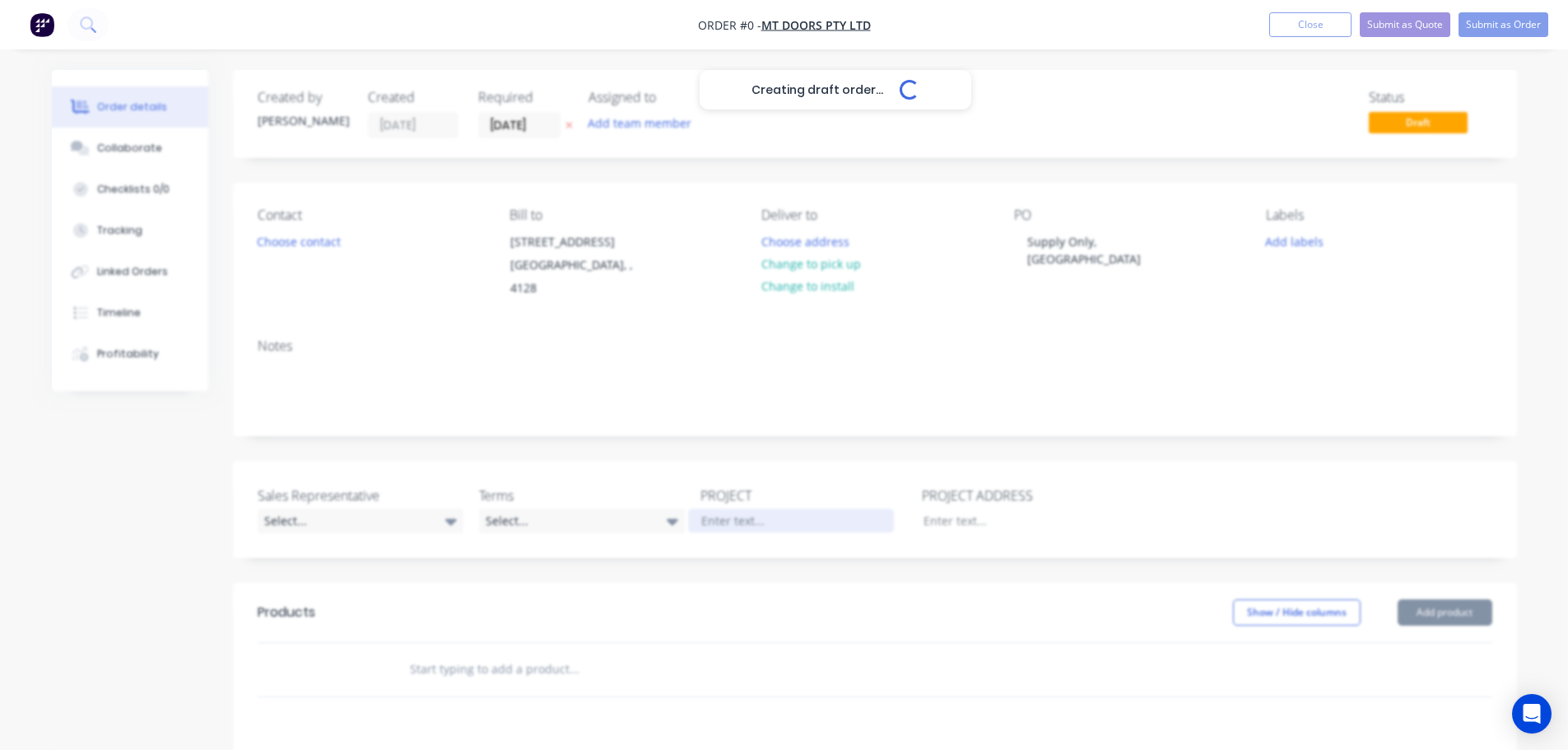
click at [732, 501] on div "Creating draft order... Loading... Order details Collaborate Checklists 0/0 Tra…" at bounding box center [784, 594] width 1499 height 1048
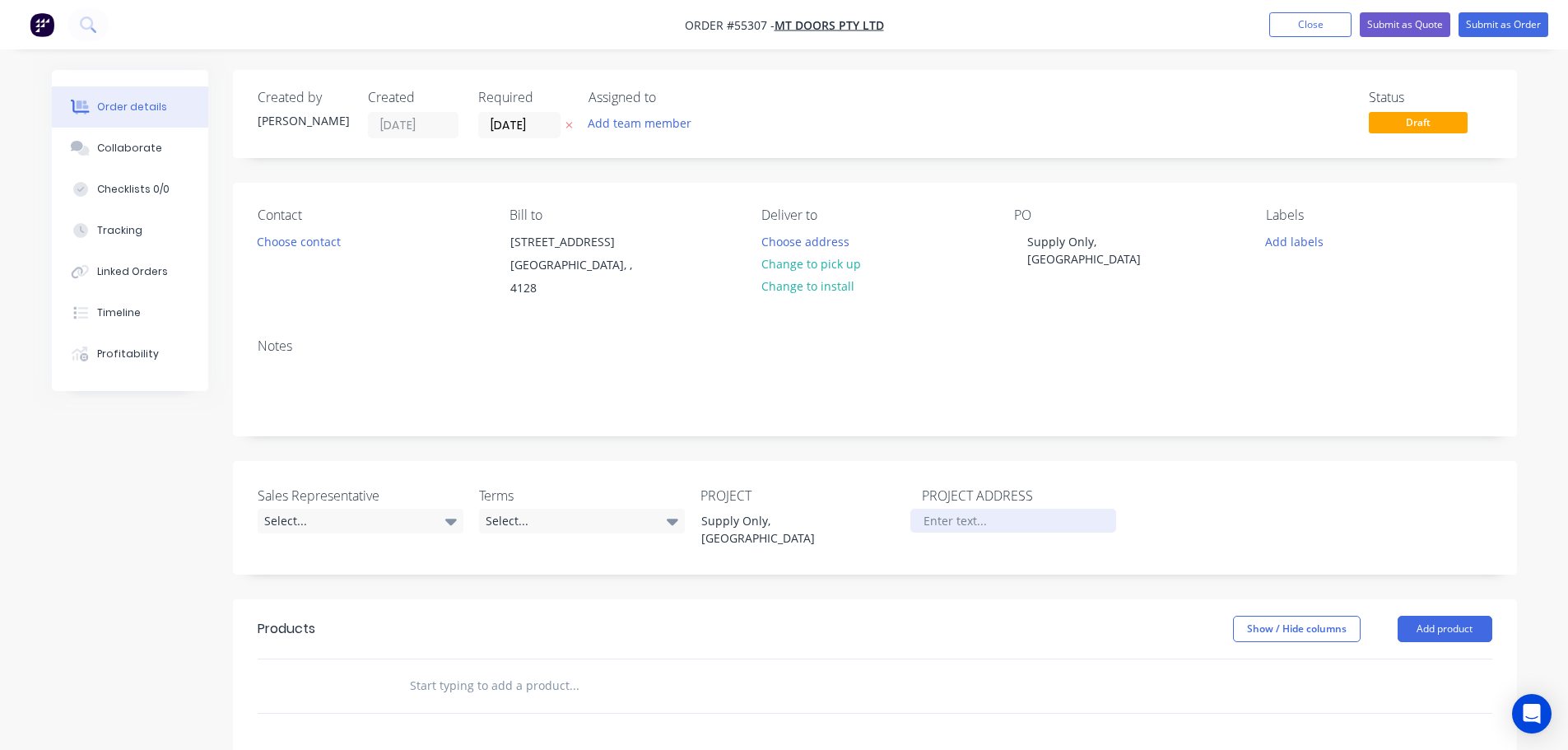
click at [947, 509] on div at bounding box center [1012, 520] width 206 height 23
paste div
drag, startPoint x: 989, startPoint y: 502, endPoint x: 991, endPoint y: 517, distance: 15.1
click at [989, 509] on div "Supply Only, QLD" at bounding box center [1012, 529] width 206 height 41
click at [304, 243] on button "Choose contact" at bounding box center [298, 241] width 101 height 23
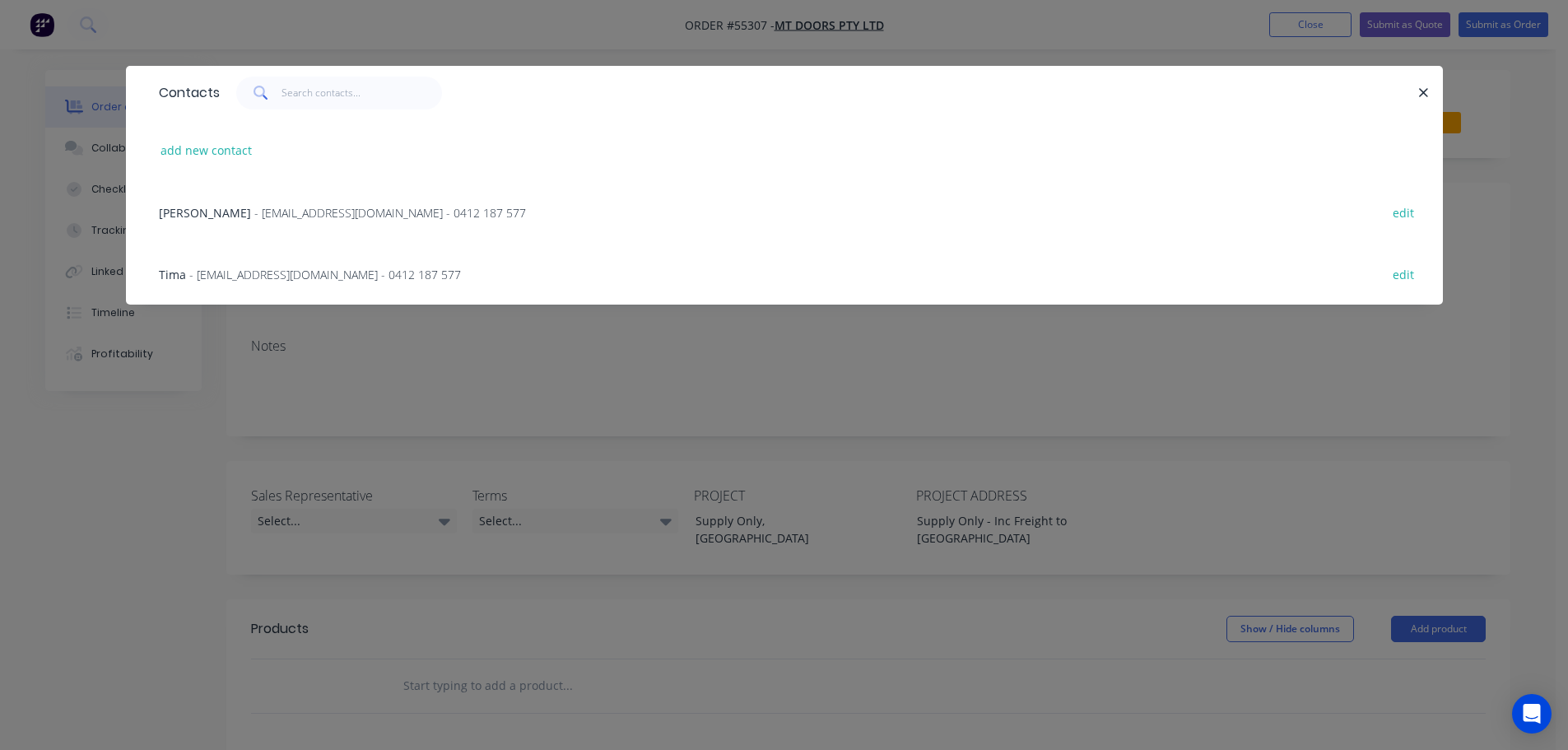
click at [236, 279] on span "- mt-doors@outlook.com - 0412 187 577" at bounding box center [325, 274] width 271 height 16
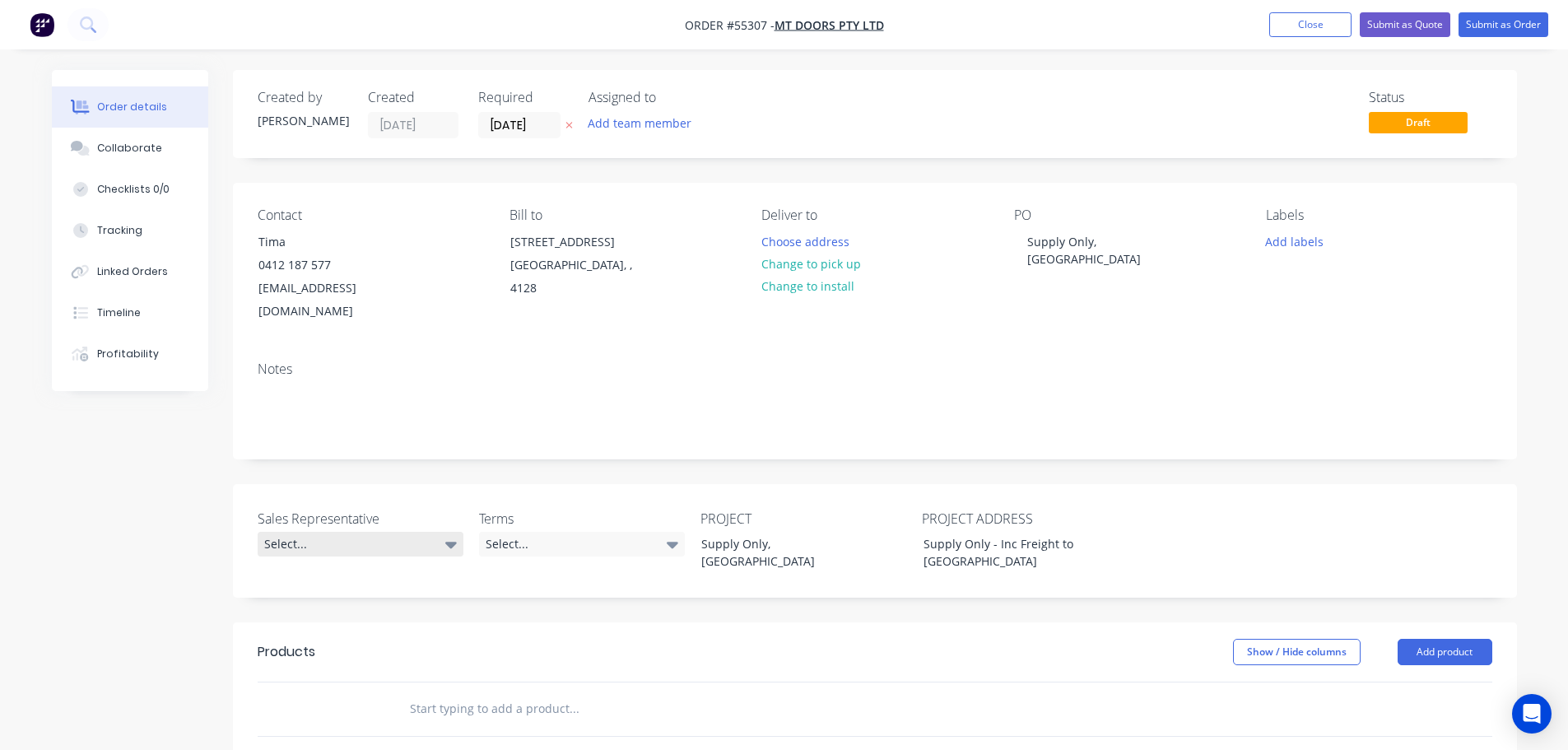
click at [312, 532] on div "Select..." at bounding box center [360, 544] width 206 height 24
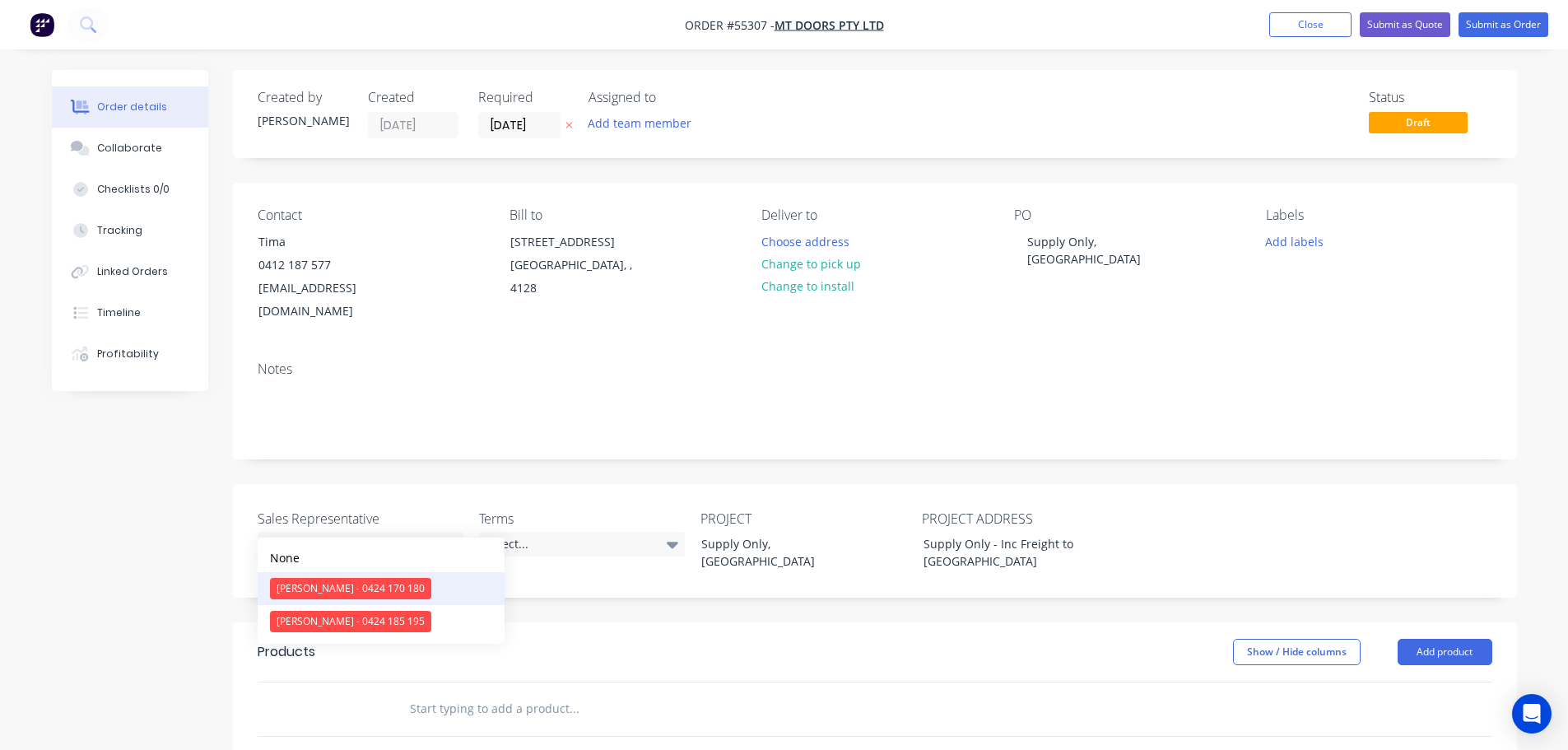
click at [335, 590] on div "Clayton Blackman - 0424 170 180" at bounding box center [351, 589] width 161 height 22
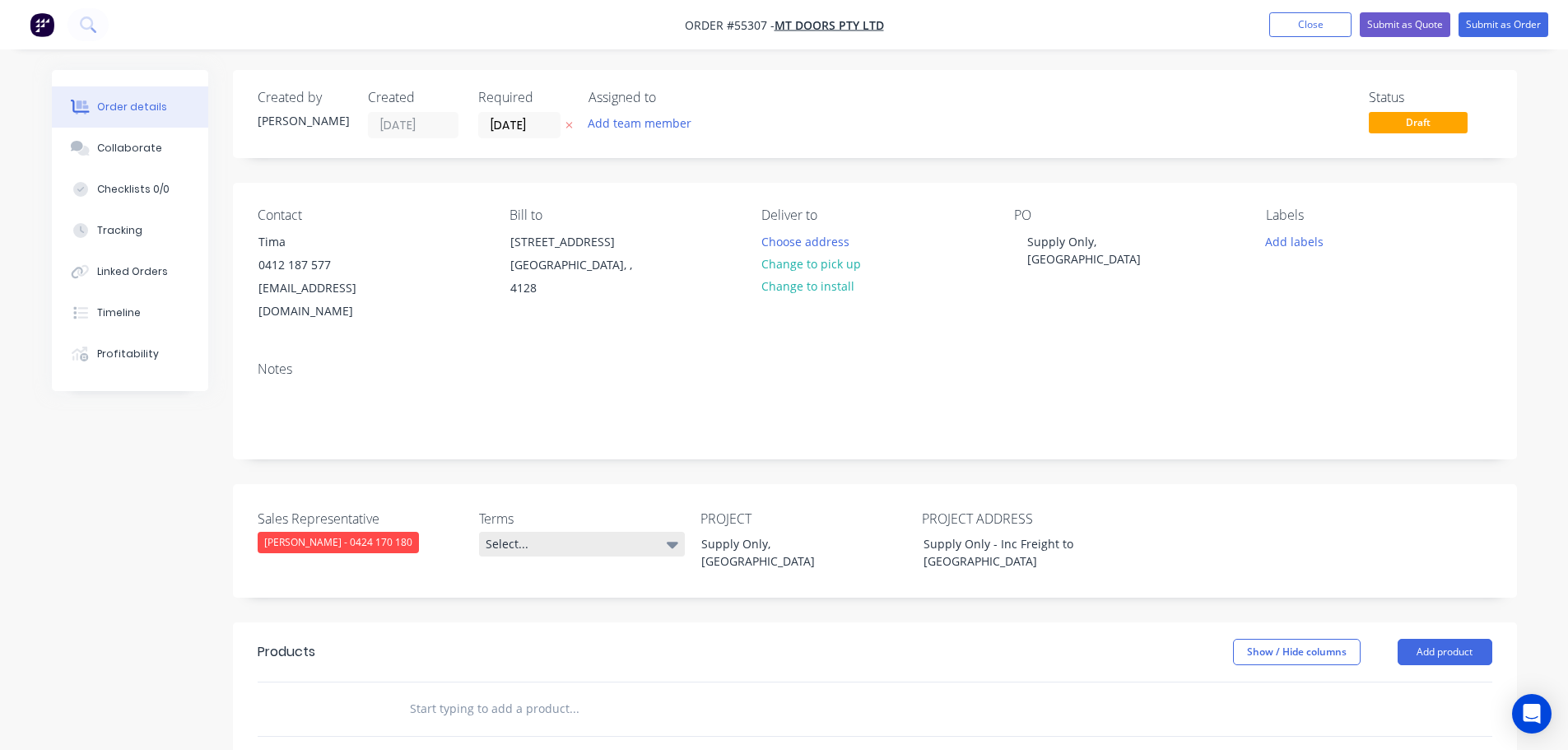
click at [563, 532] on div "Select..." at bounding box center [582, 544] width 206 height 24
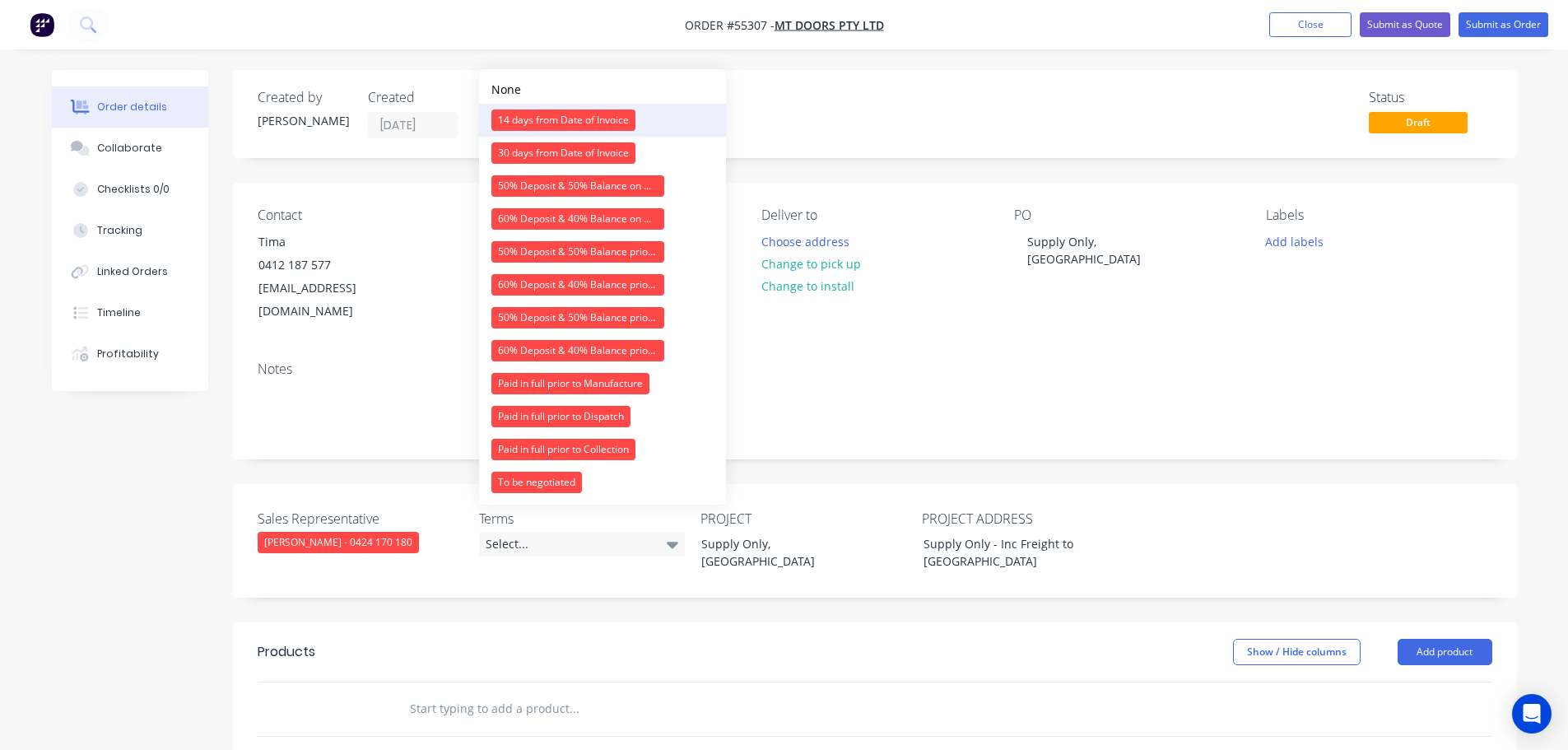
click at [556, 116] on div "14 days from Date of Invoice" at bounding box center [564, 120] width 145 height 22
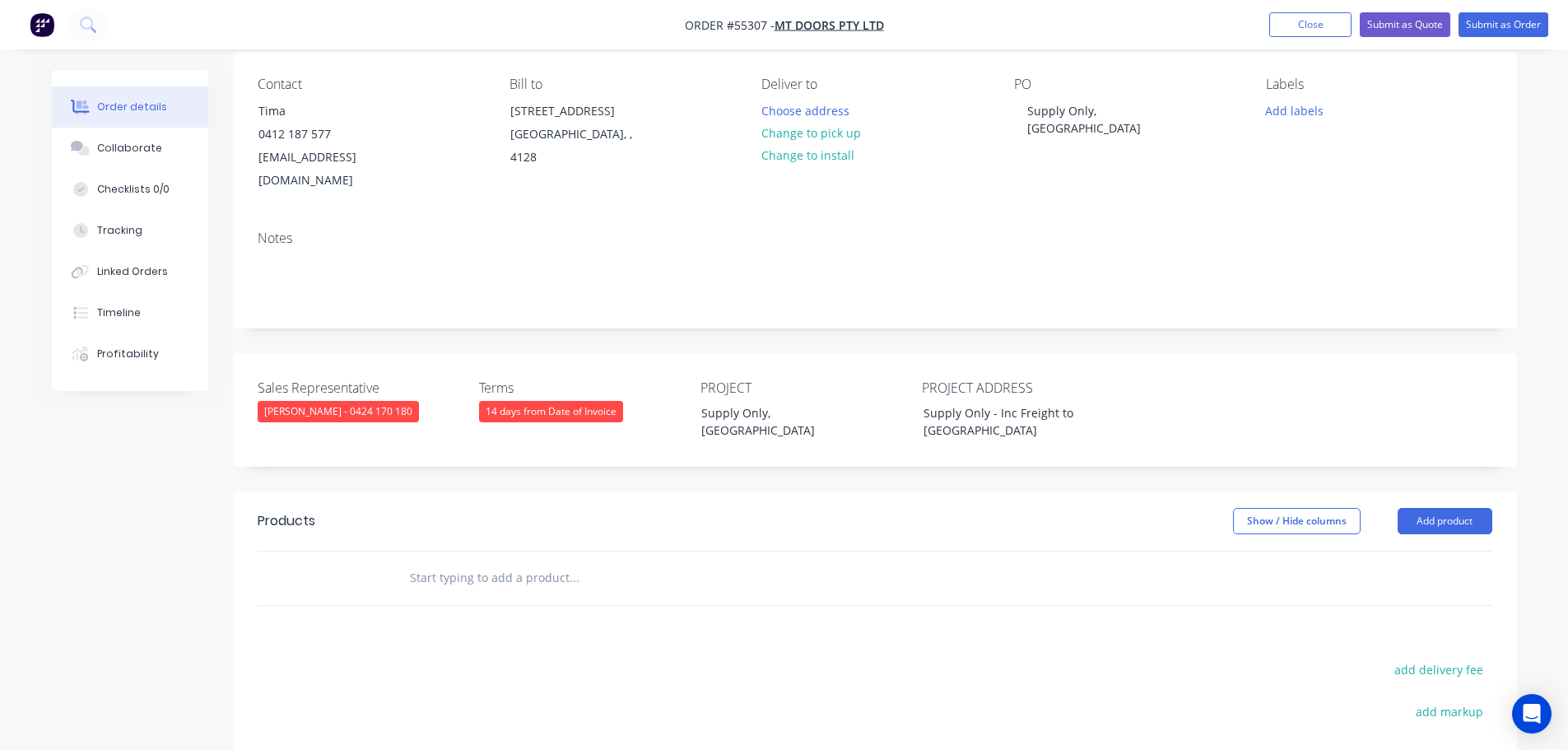
scroll to position [247, 0]
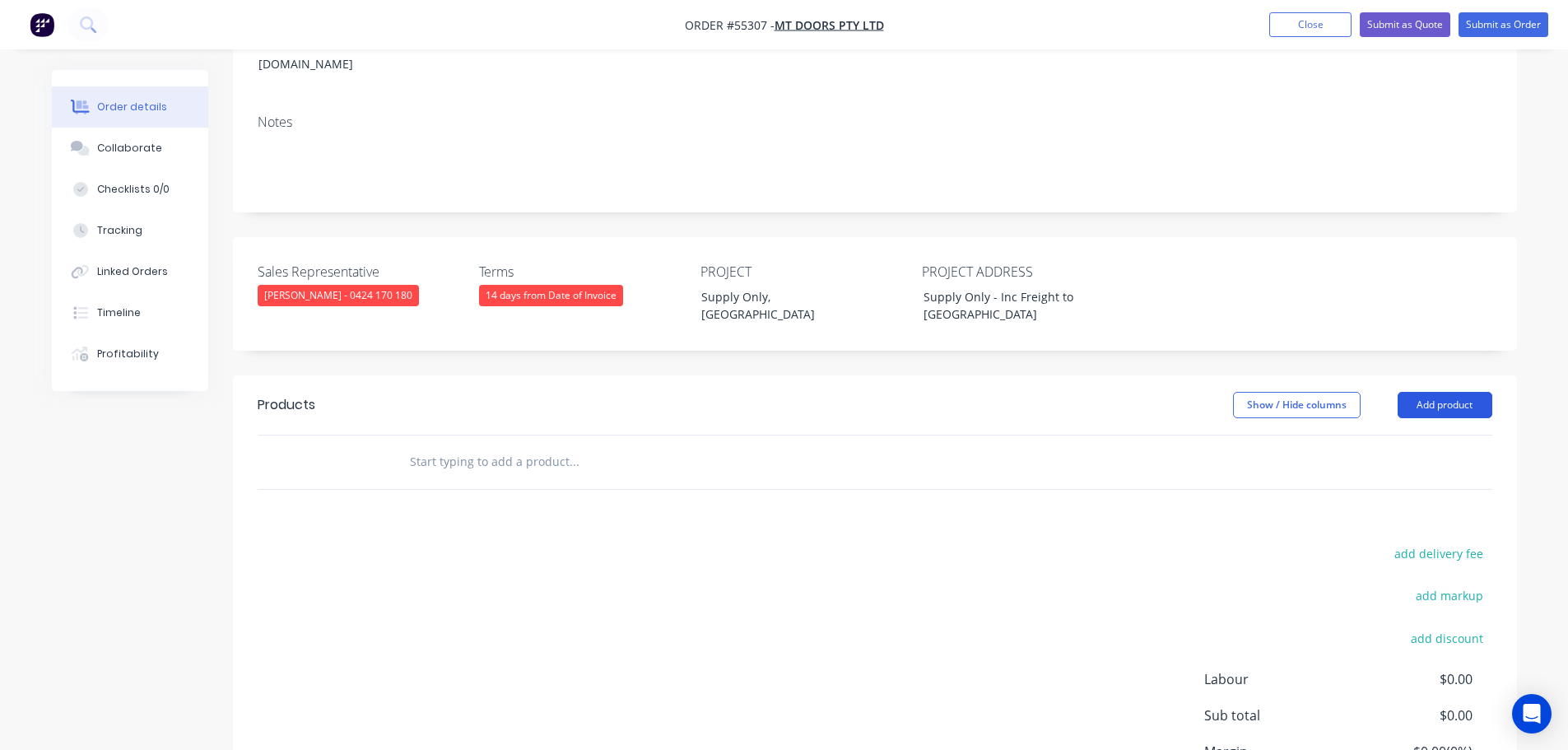
click at [1420, 392] on button "Add product" at bounding box center [1445, 406] width 95 height 26
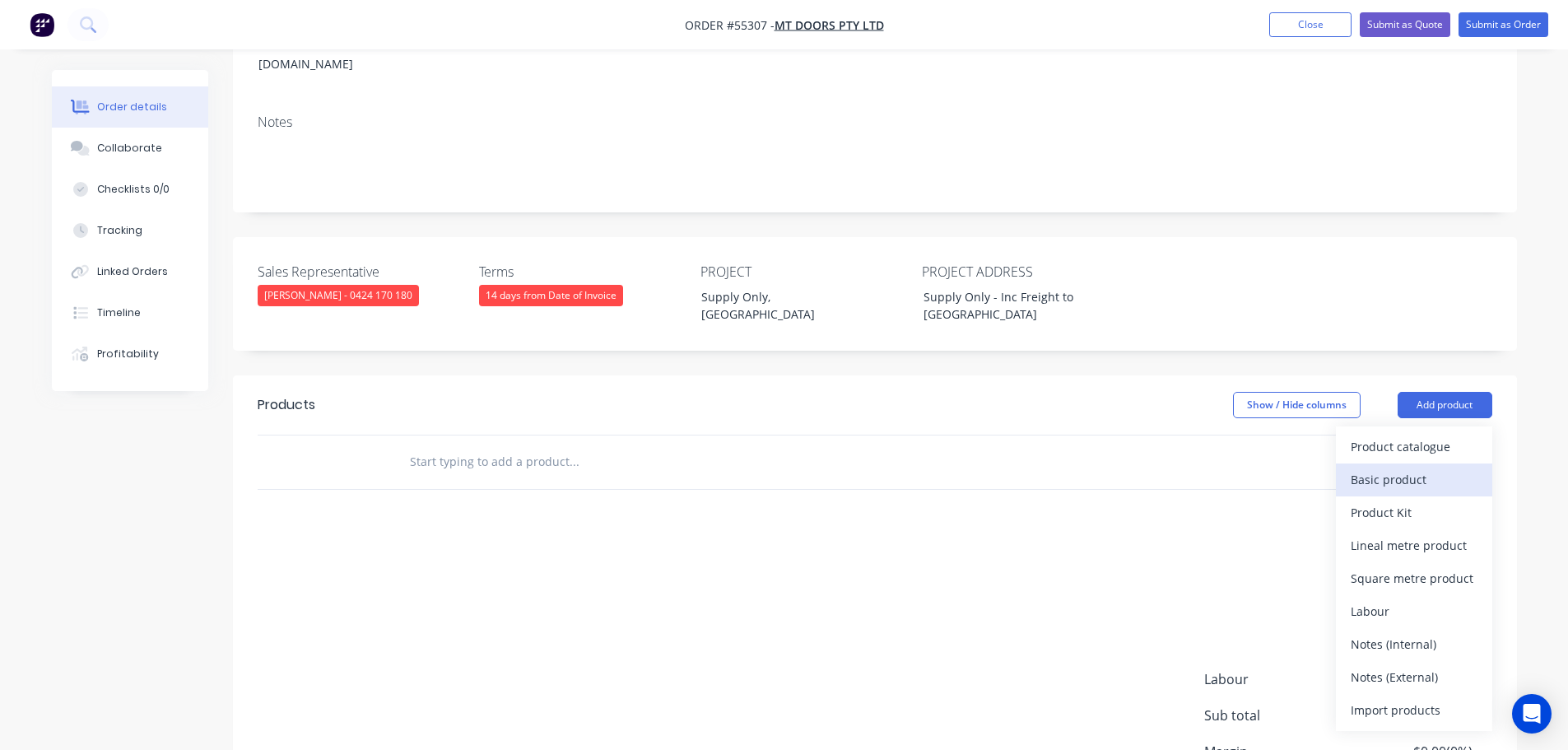
click at [1379, 467] on div "Basic product" at bounding box center [1414, 479] width 127 height 23
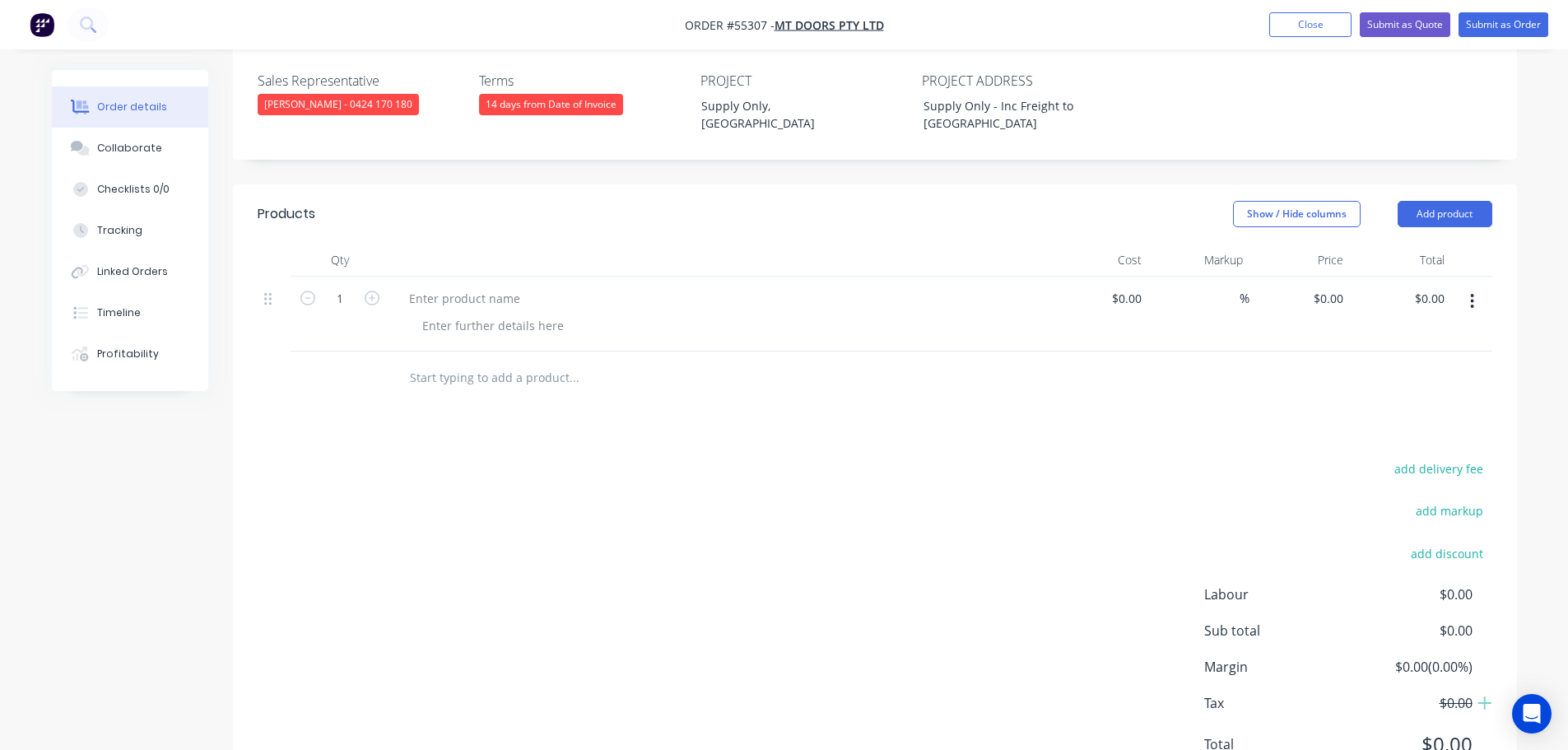
scroll to position [473, 0]
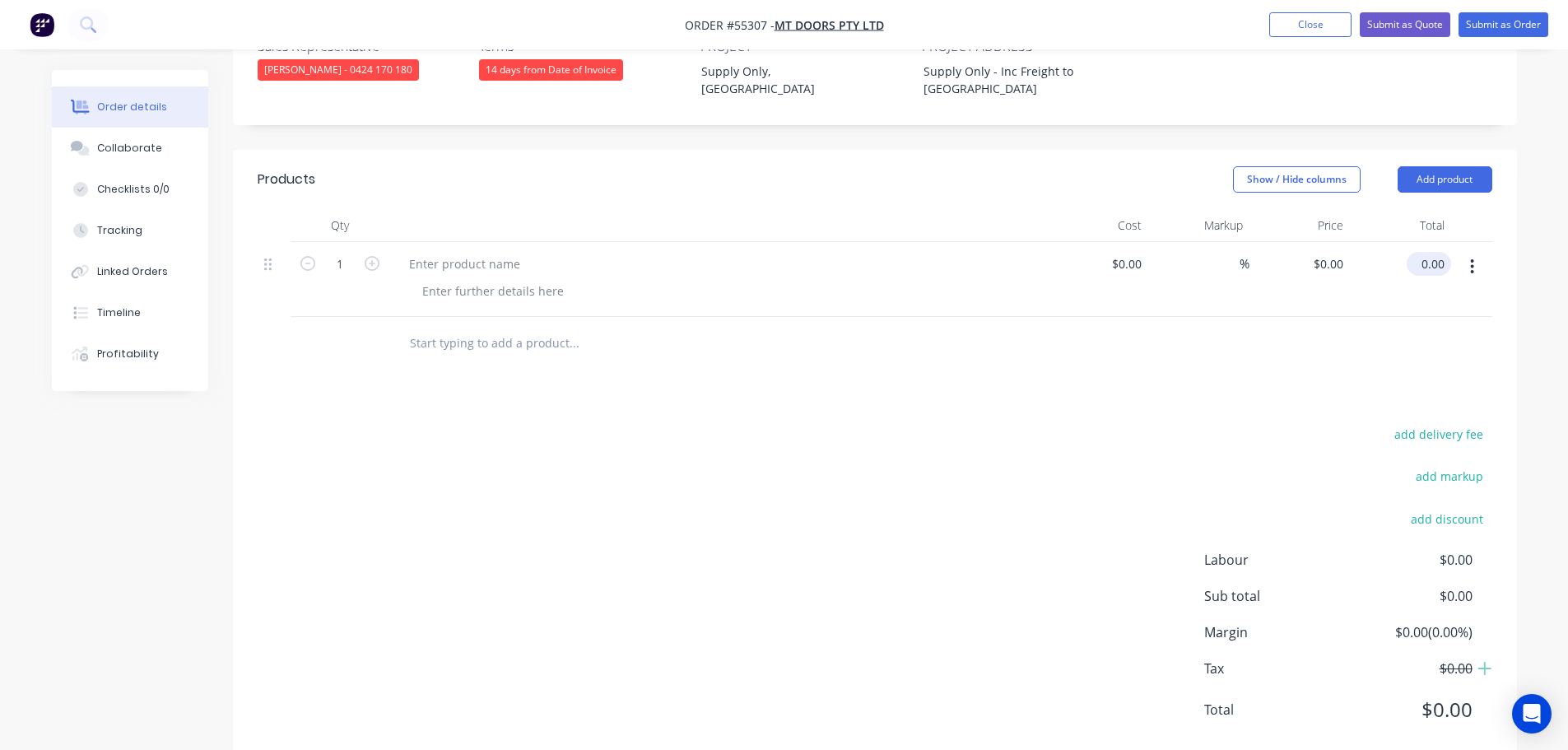
click at [1432, 252] on input "0.00" at bounding box center [1432, 263] width 38 height 23
type input "2290"
type input "$2,290.00"
click at [427, 252] on div at bounding box center [464, 263] width 137 height 23
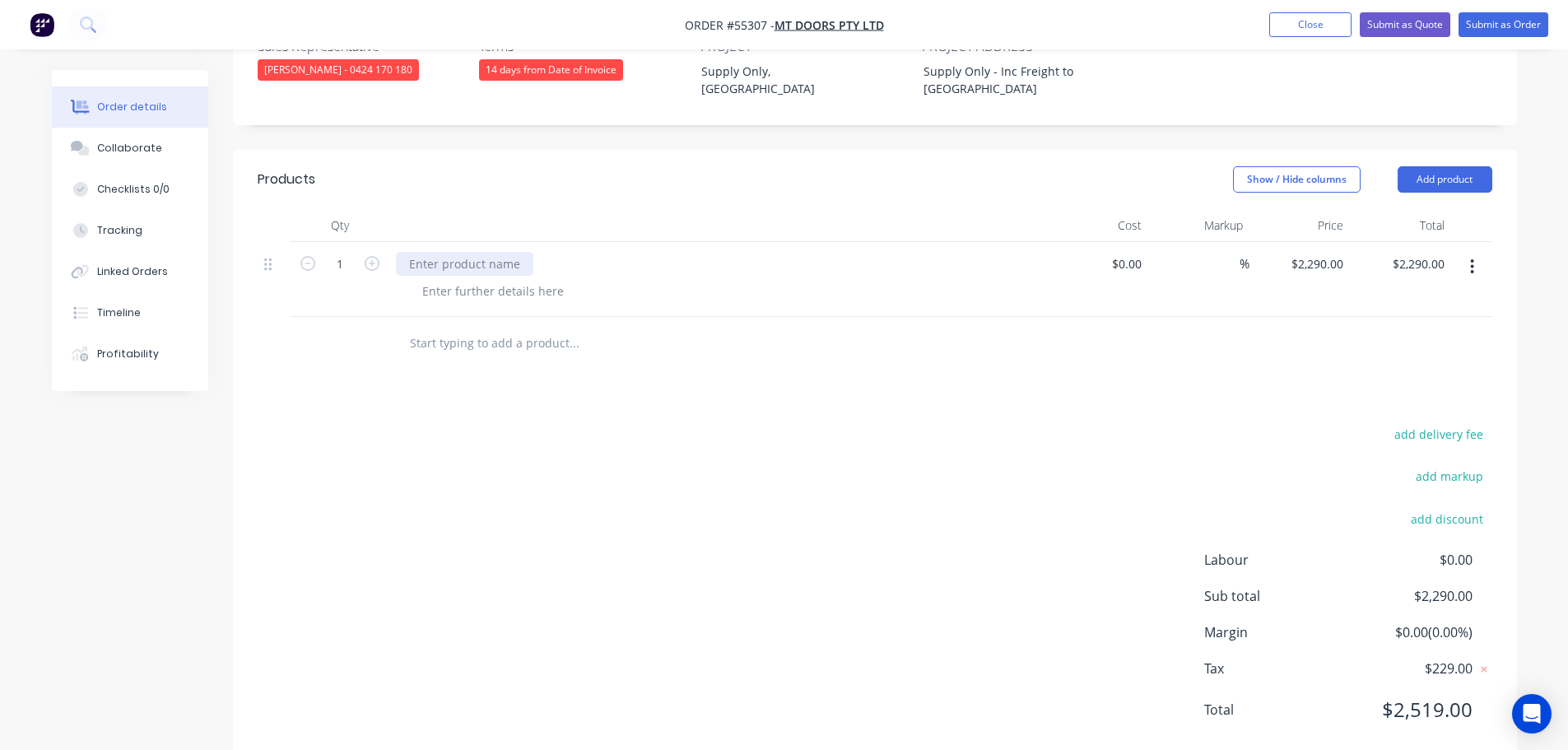
click at [436, 252] on div at bounding box center [464, 263] width 137 height 23
click at [488, 279] on div at bounding box center [493, 290] width 168 height 23
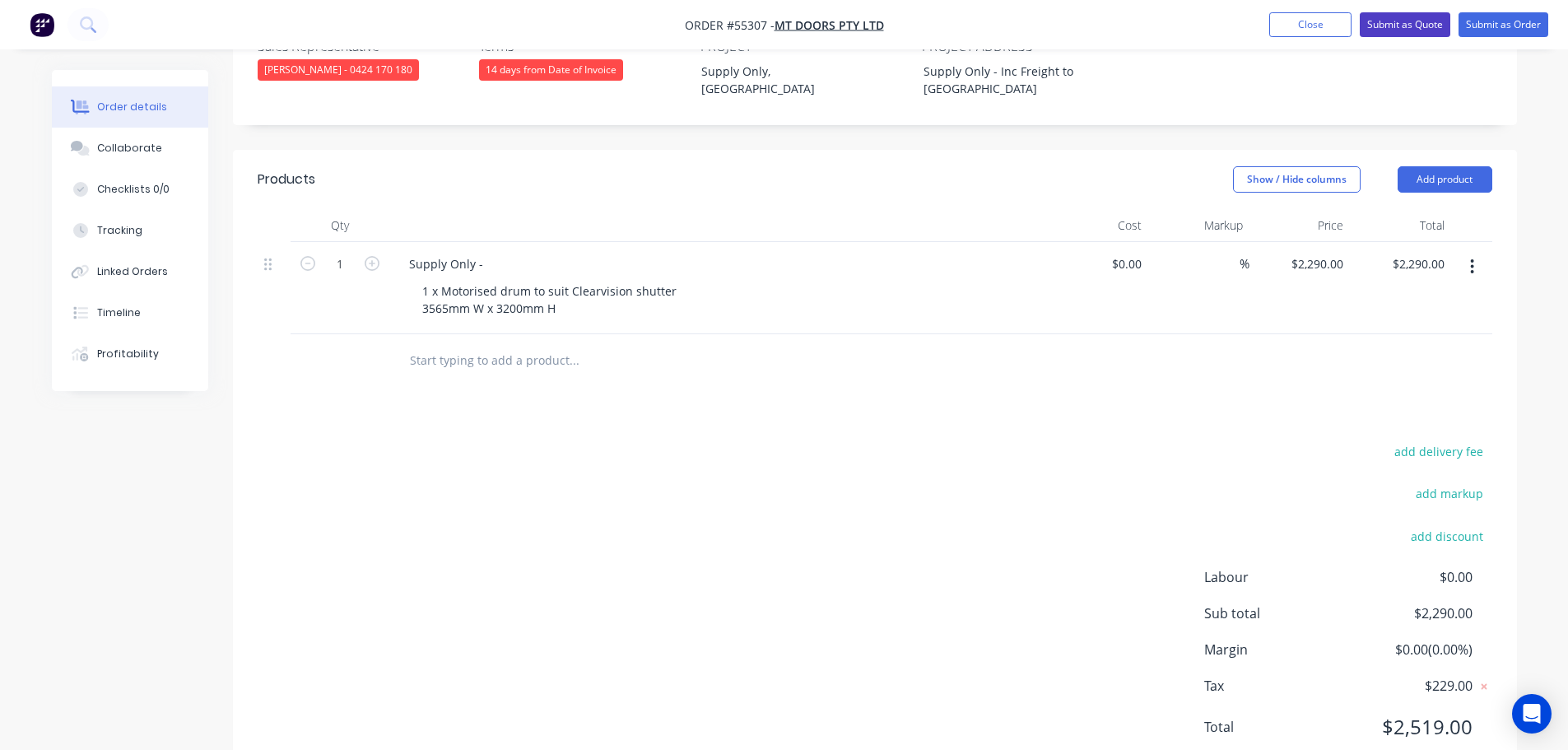
click at [1415, 23] on button "Submit as Quote" at bounding box center [1405, 24] width 90 height 24
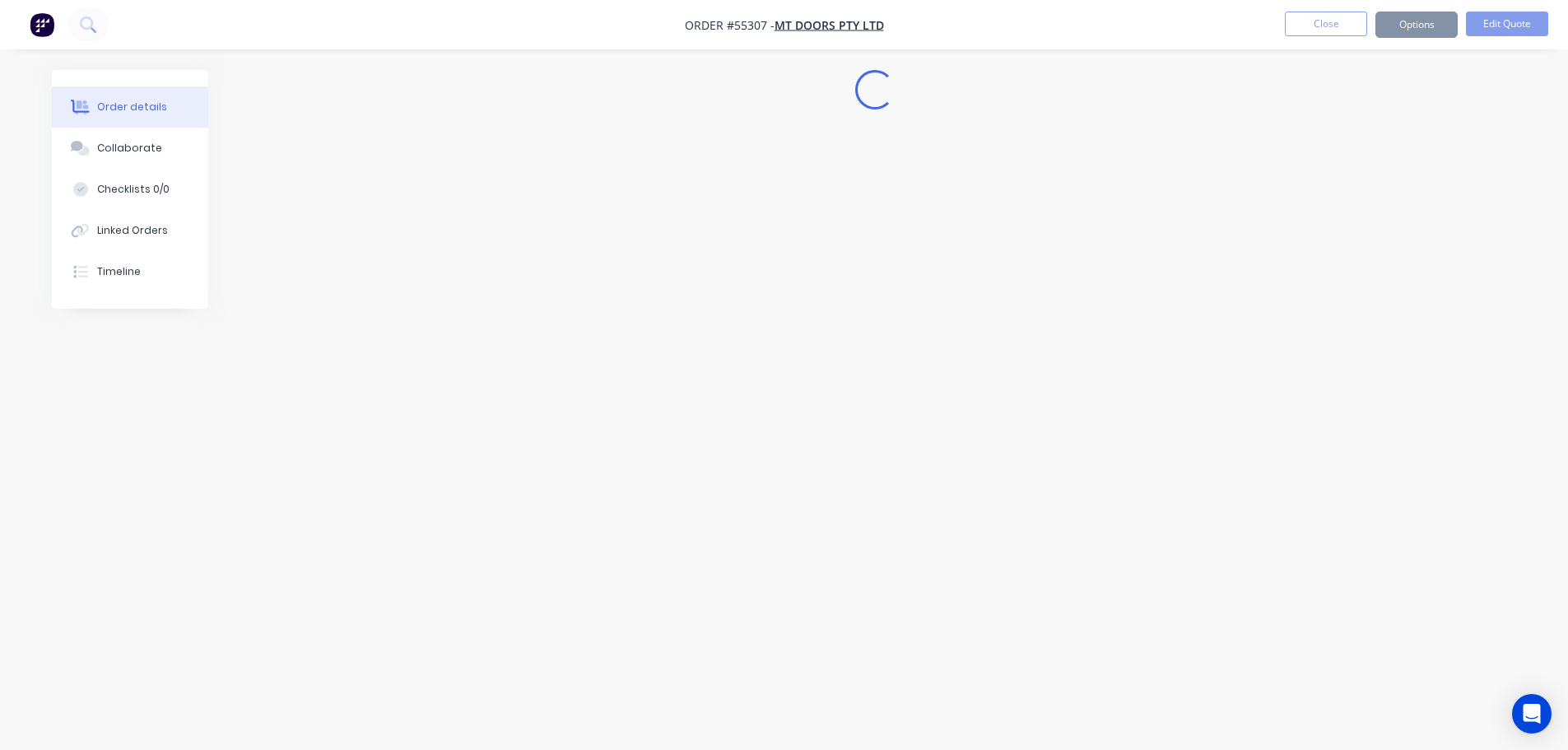
scroll to position [0, 0]
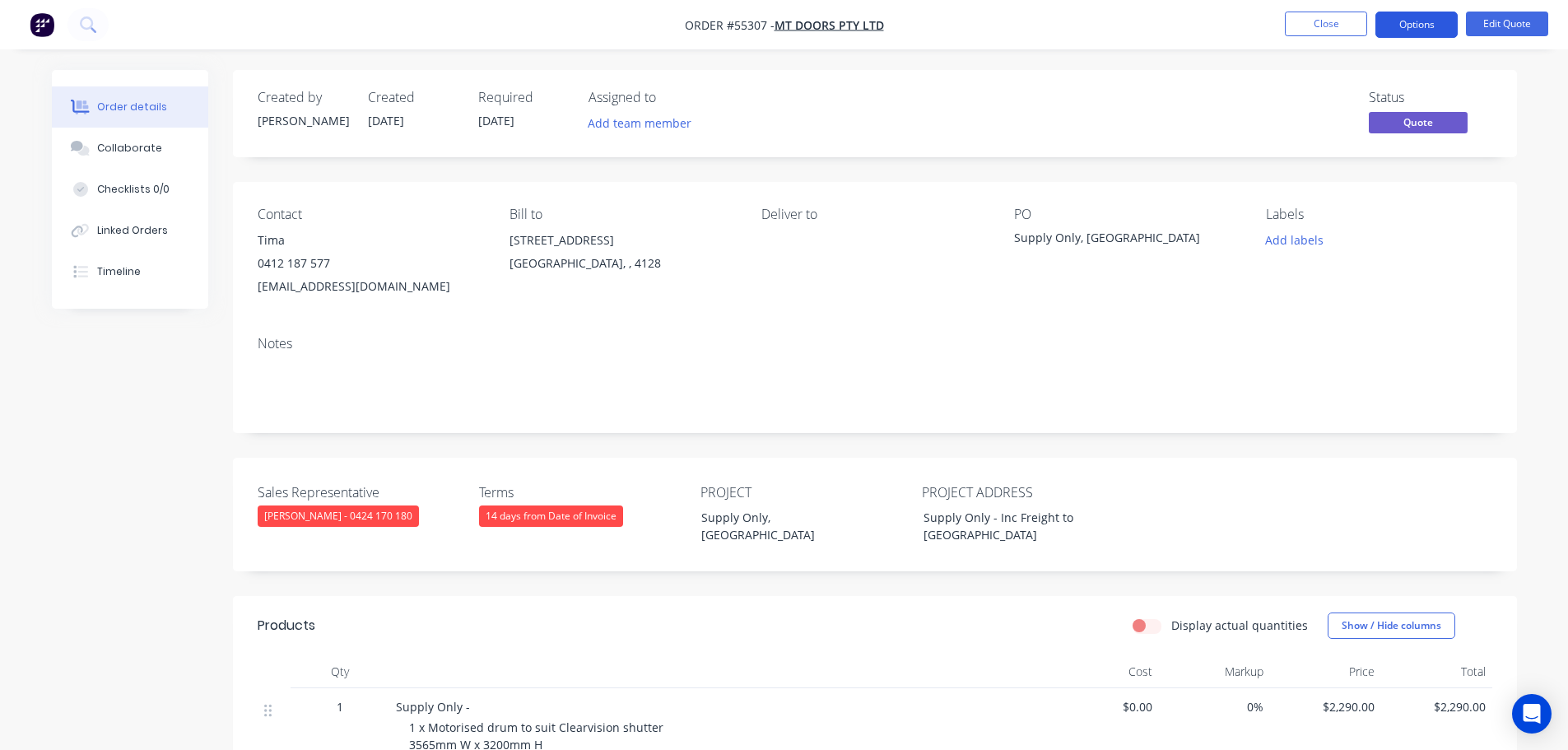
click at [1408, 24] on button "Options" at bounding box center [1417, 24] width 83 height 26
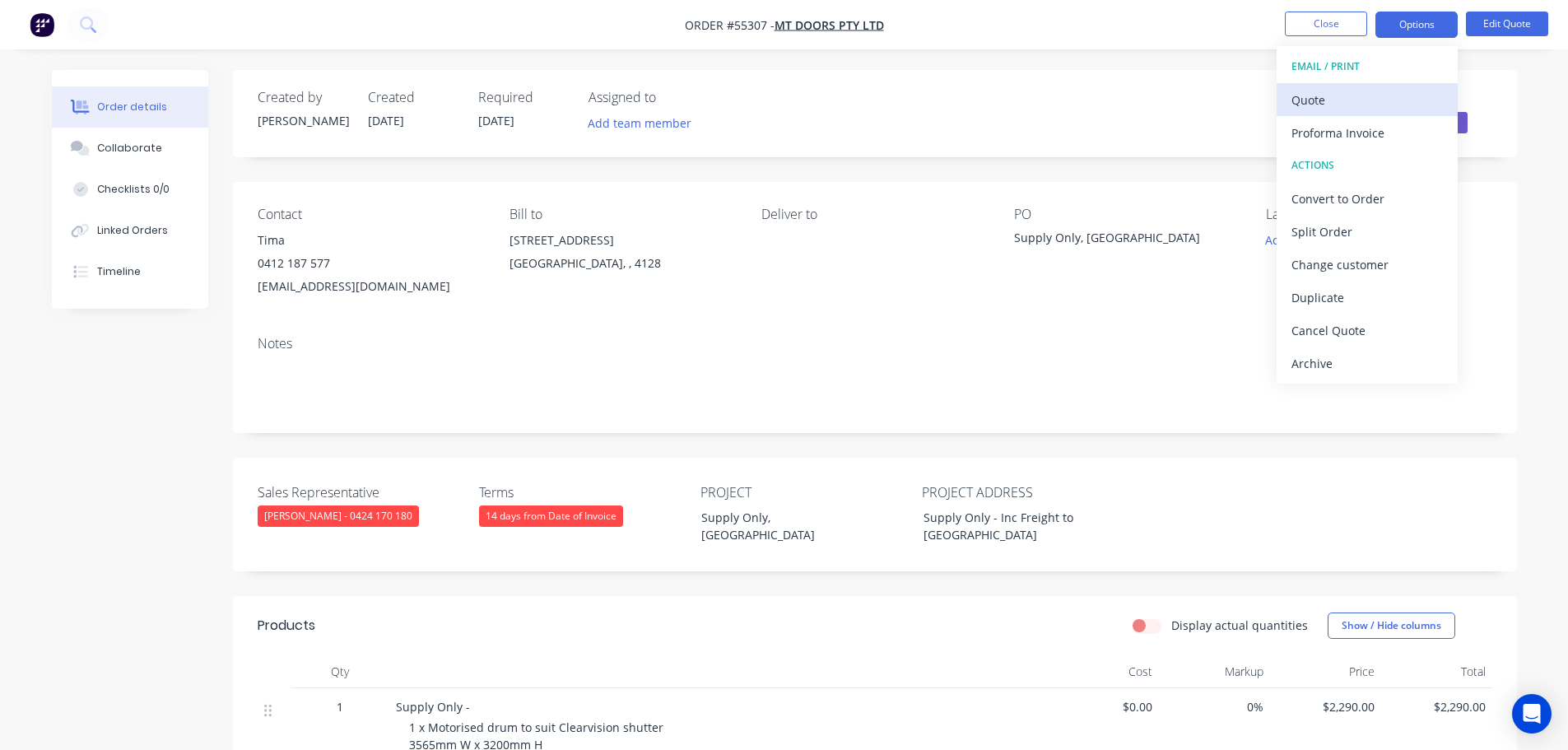
click at [1316, 99] on div "Quote" at bounding box center [1366, 99] width 151 height 23
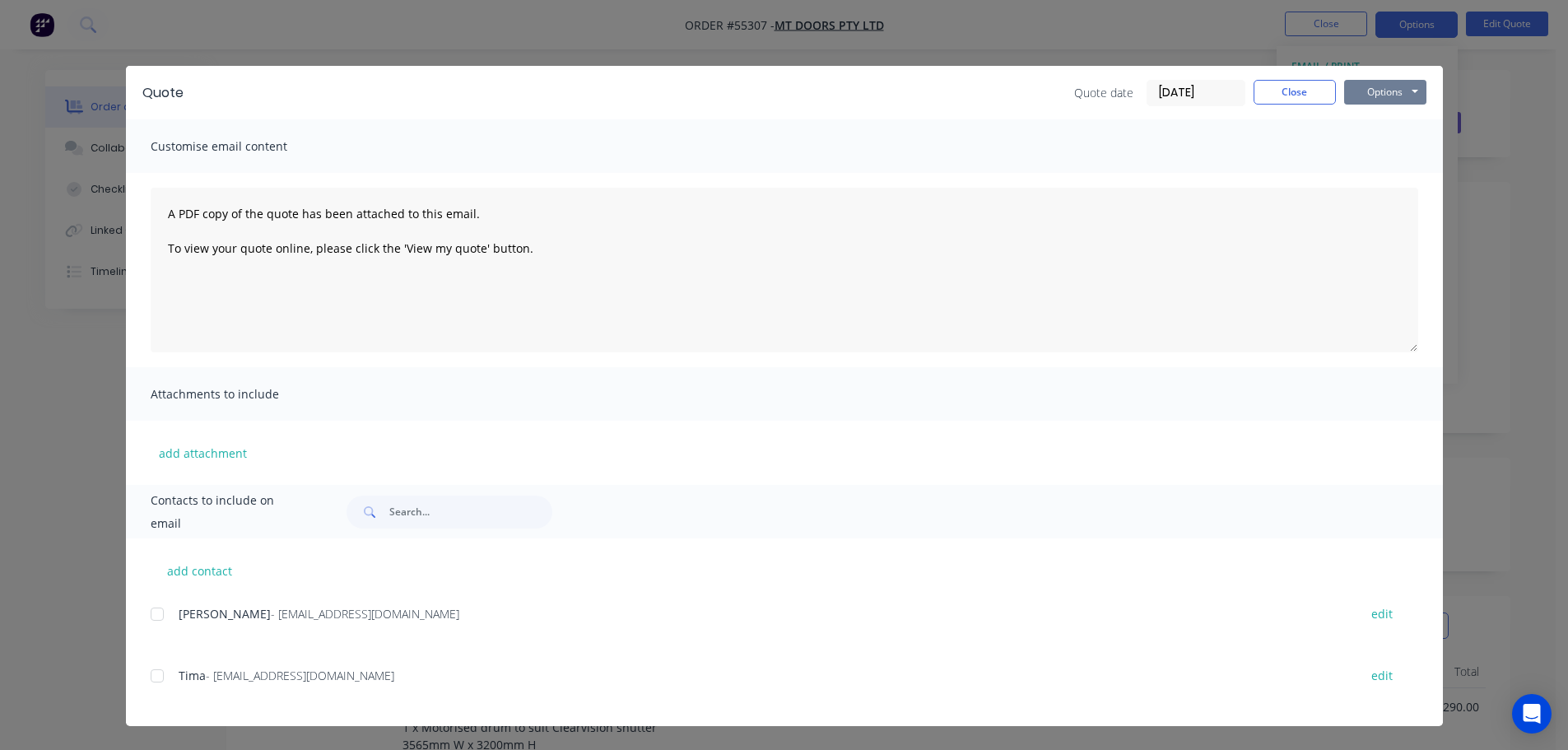
click at [1368, 89] on button "Options" at bounding box center [1385, 92] width 83 height 24
click at [1362, 145] on button "Print" at bounding box center [1396, 148] width 105 height 27
click at [1286, 91] on button "Close" at bounding box center [1295, 92] width 83 height 24
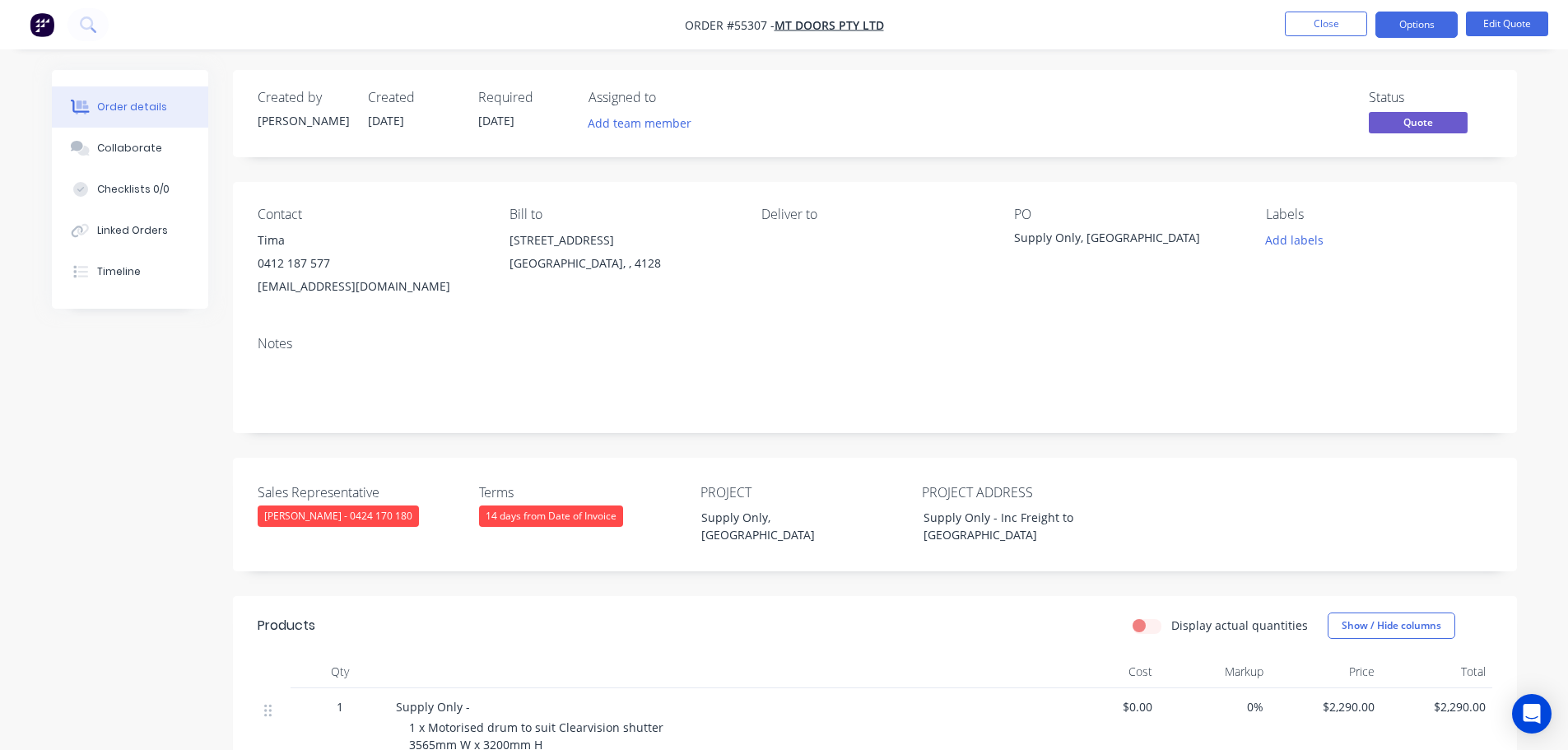
click at [306, 289] on div "mt-doors@outlook.com" at bounding box center [371, 286] width 225 height 23
click at [984, 512] on div "Supply Only - Inc Freight to QLD" at bounding box center [1012, 527] width 206 height 41
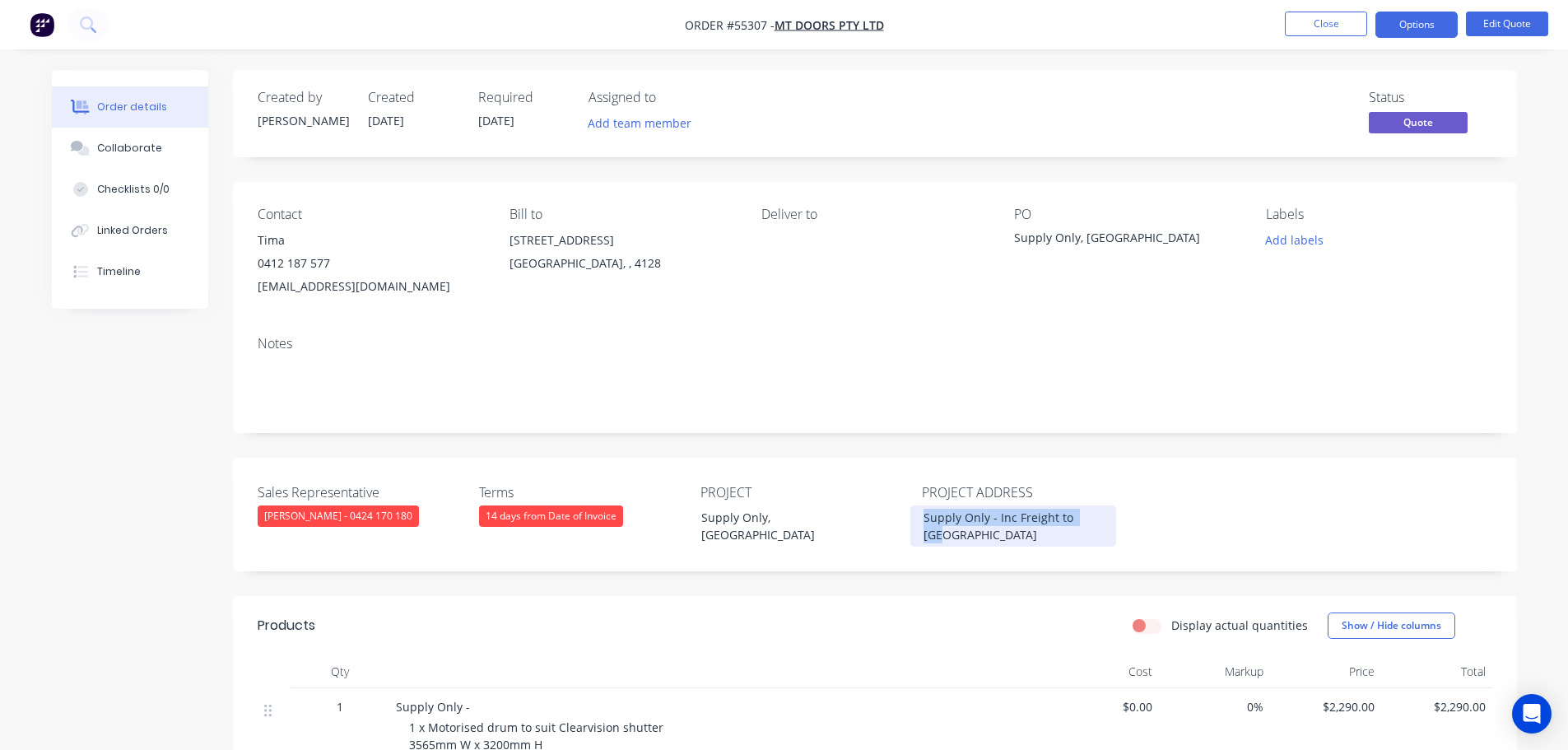
click at [984, 512] on div "Supply Only - Inc Freight to QLD" at bounding box center [1012, 527] width 206 height 41
drag, startPoint x: 984, startPoint y: 512, endPoint x: 981, endPoint y: 594, distance: 82.1
click at [981, 613] on div "Display actual quantities Show / Hide columns" at bounding box center [1006, 626] width 972 height 26
click at [1078, 236] on div "Supply Only, QLD" at bounding box center [1117, 240] width 206 height 23
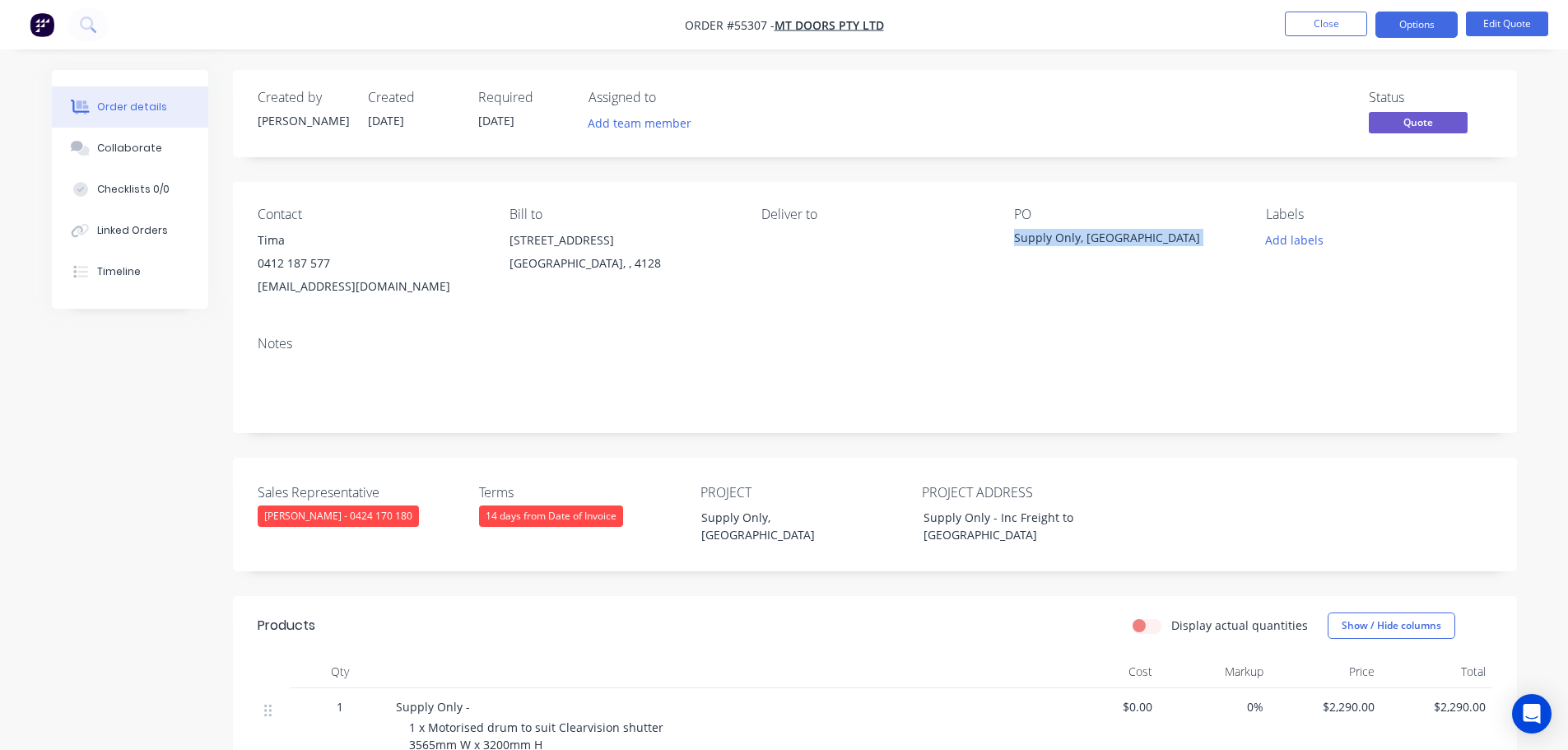
click at [1078, 236] on div "Supply Only, QLD" at bounding box center [1117, 240] width 206 height 23
click at [1494, 24] on button "Edit Quote" at bounding box center [1507, 23] width 83 height 24
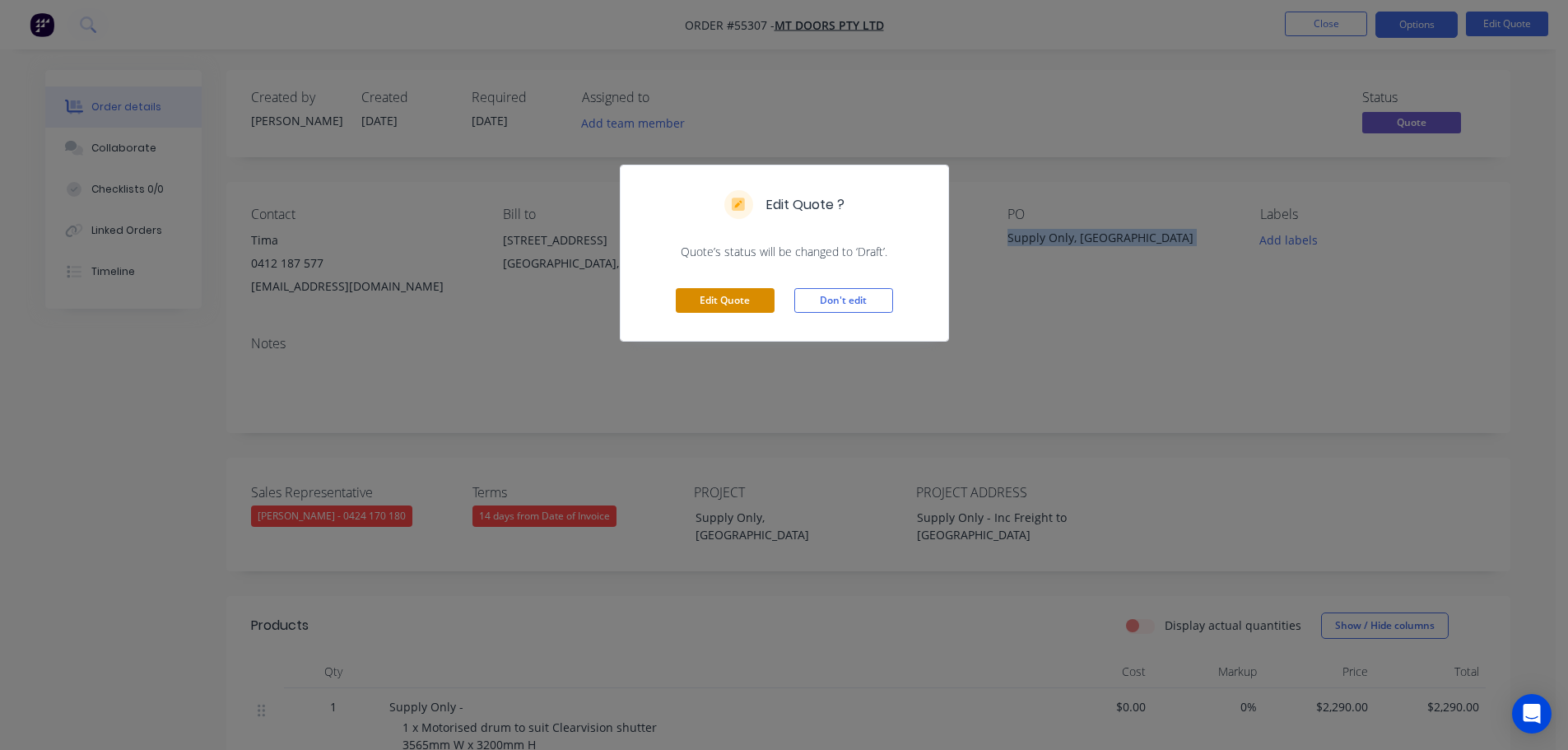
click at [741, 300] on button "Edit Quote" at bounding box center [724, 300] width 99 height 24
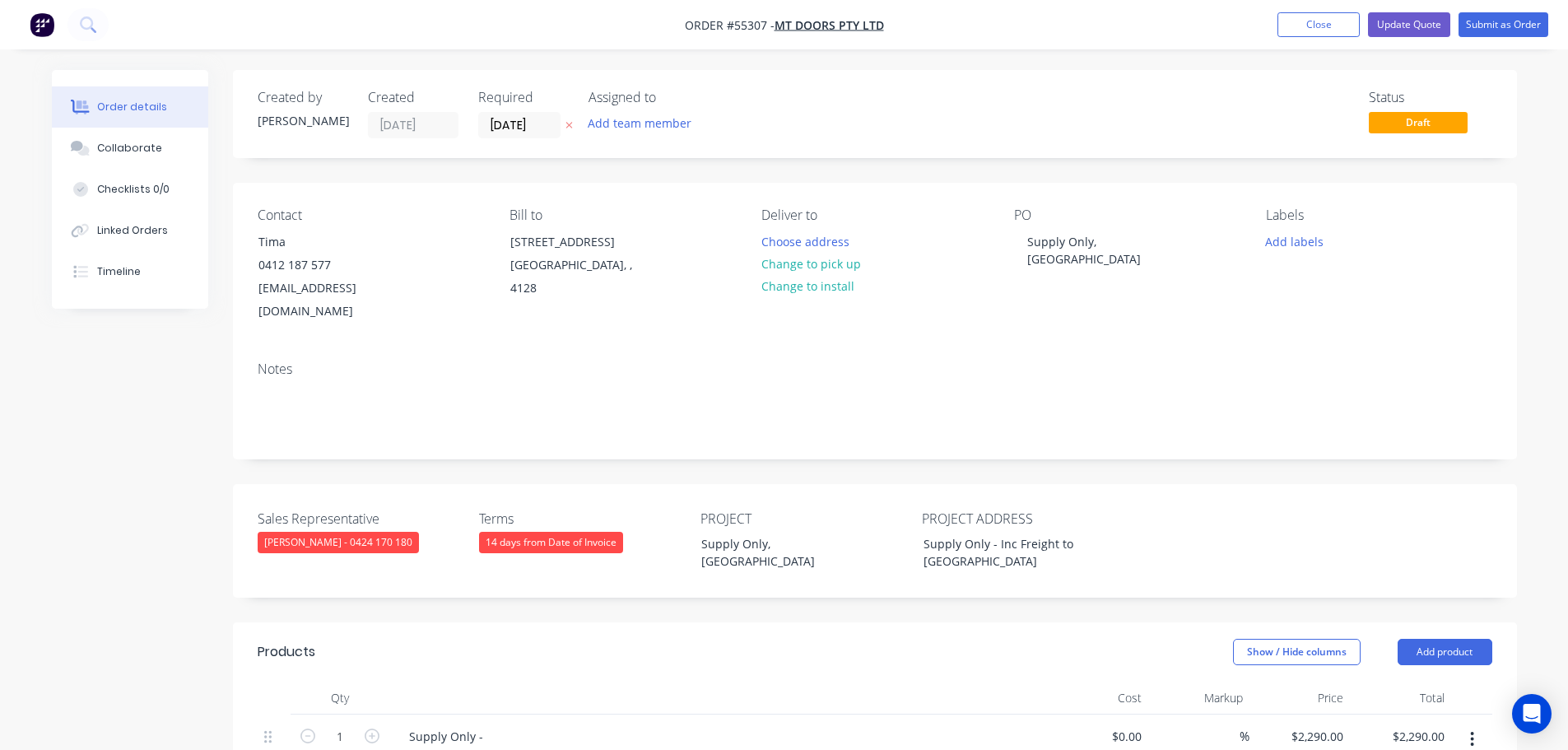
click at [357, 532] on div "Clayton Blackman - 0424 170 180" at bounding box center [339, 543] width 161 height 22
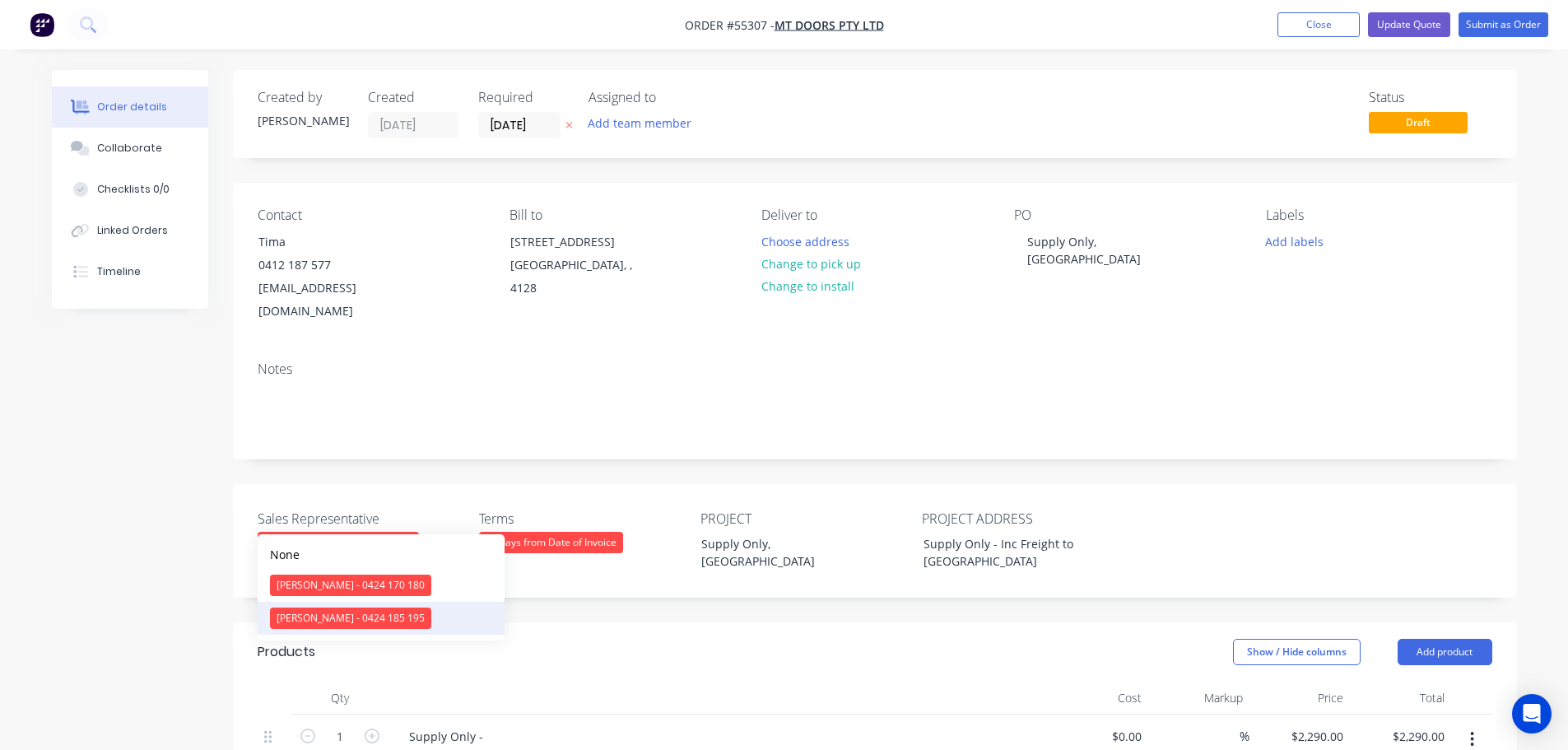
click at [306, 620] on div "Drew Blackman - 0424 185 195" at bounding box center [351, 618] width 161 height 22
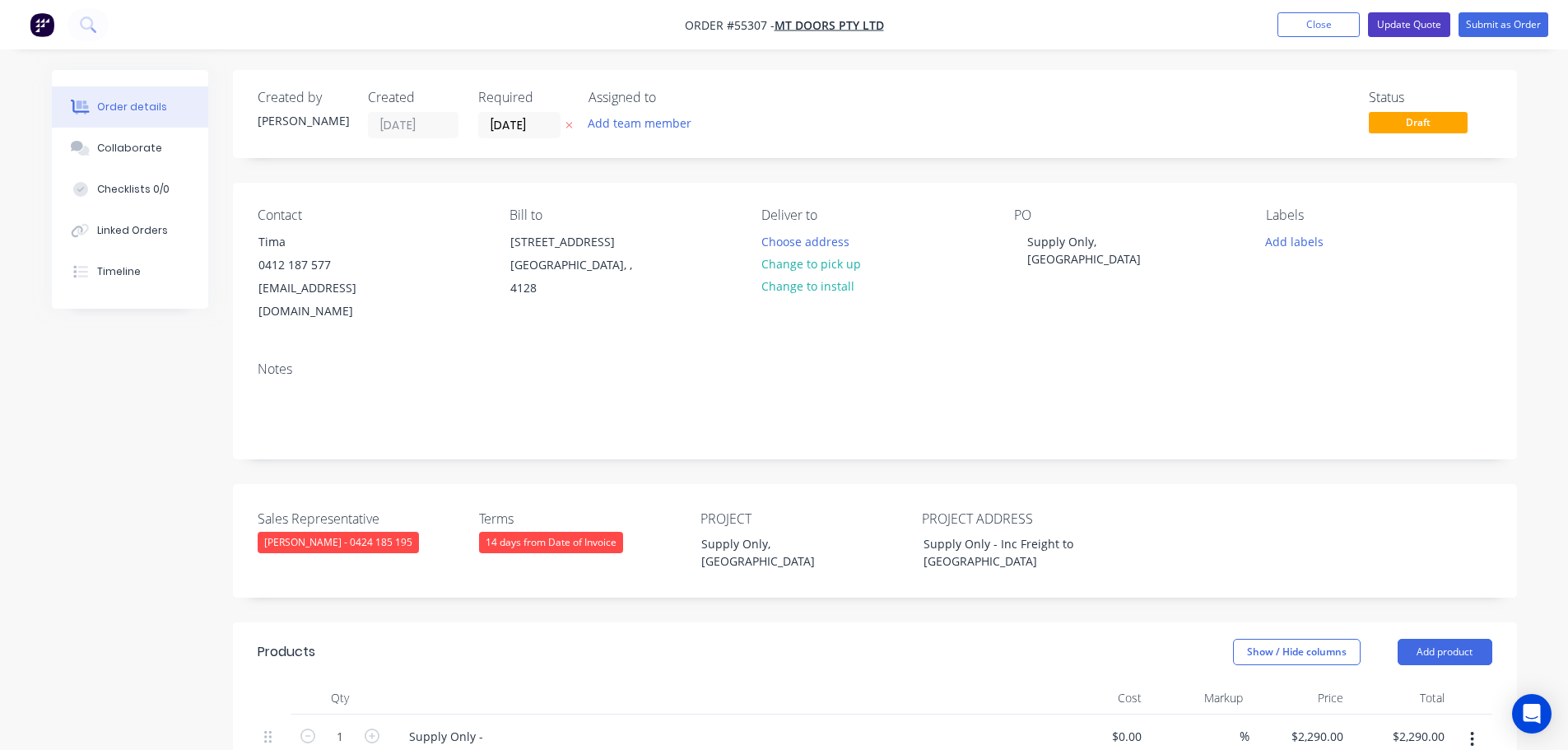
click at [1424, 25] on button "Update Quote" at bounding box center [1409, 24] width 83 height 24
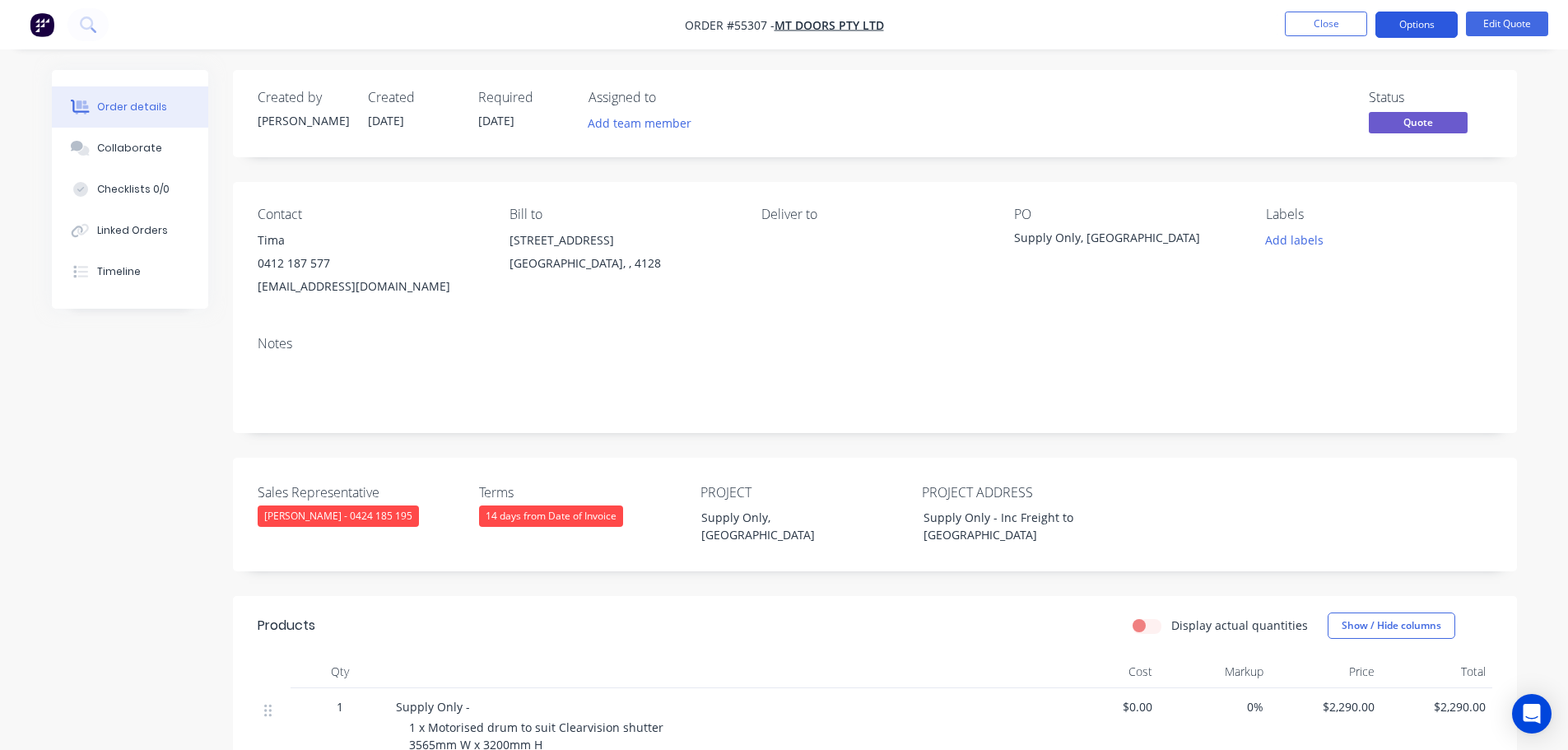
click at [1419, 18] on button "Options" at bounding box center [1417, 24] width 83 height 26
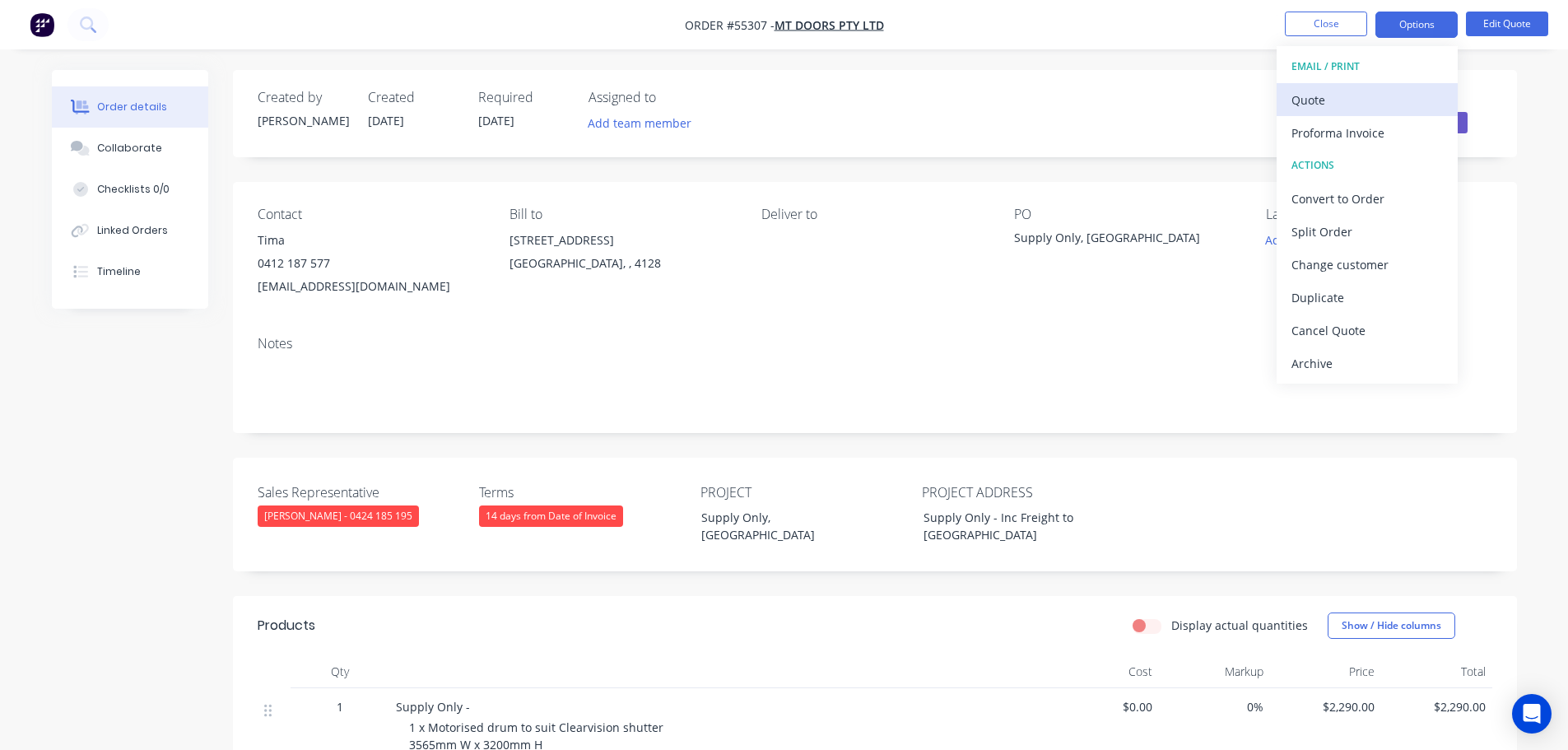
click at [1323, 106] on div "Quote" at bounding box center [1366, 99] width 151 height 23
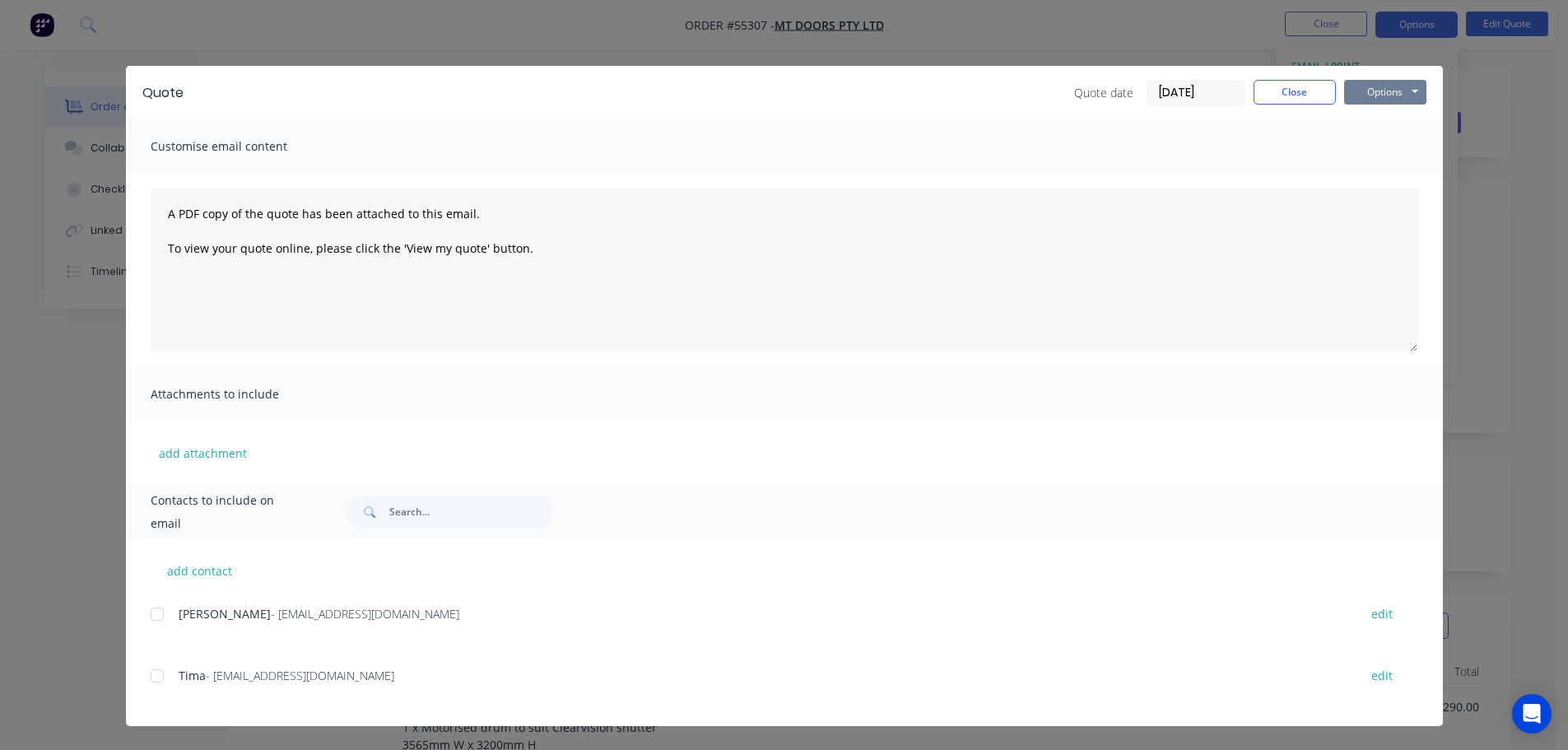
drag, startPoint x: 1384, startPoint y: 93, endPoint x: 1385, endPoint y: 102, distance: 9.1
click at [1384, 95] on button "Options" at bounding box center [1385, 92] width 83 height 24
click at [1401, 151] on button "Print" at bounding box center [1396, 148] width 105 height 27
click at [1302, 95] on button "Close" at bounding box center [1295, 92] width 83 height 24
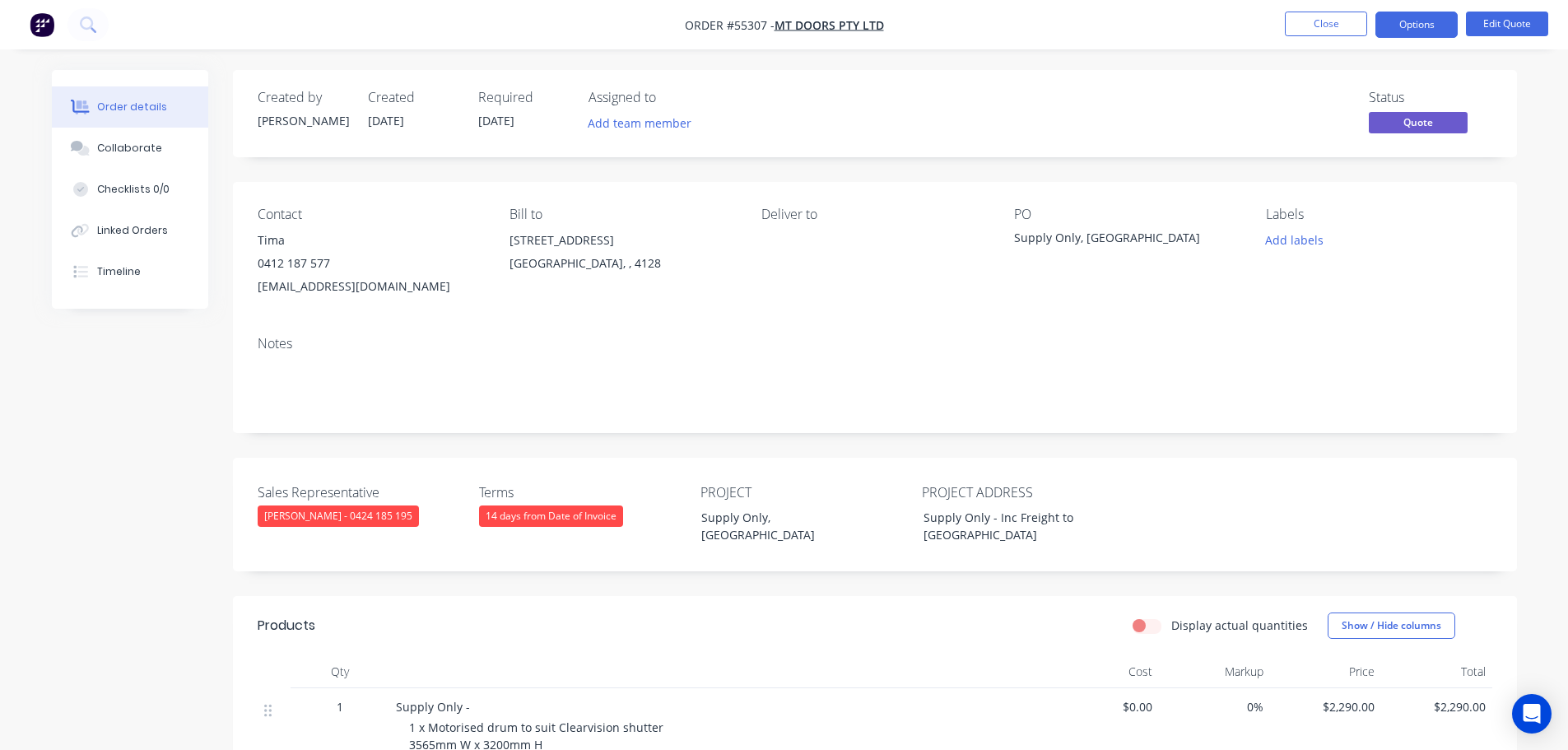
click at [330, 267] on span at bounding box center [330, 263] width 0 height 16
click at [1315, 22] on button "Close" at bounding box center [1326, 23] width 83 height 24
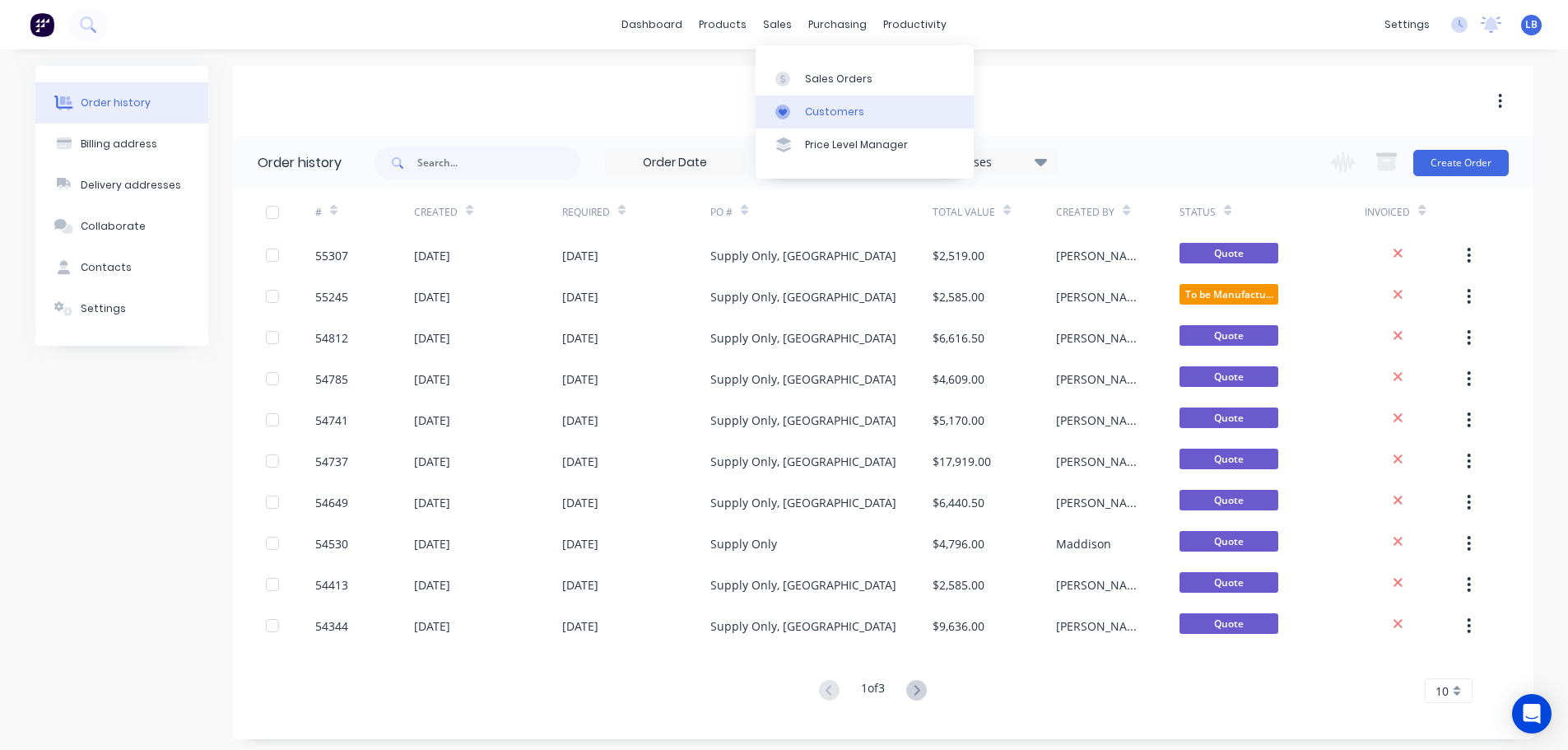
click at [822, 115] on div "Customers" at bounding box center [834, 112] width 59 height 15
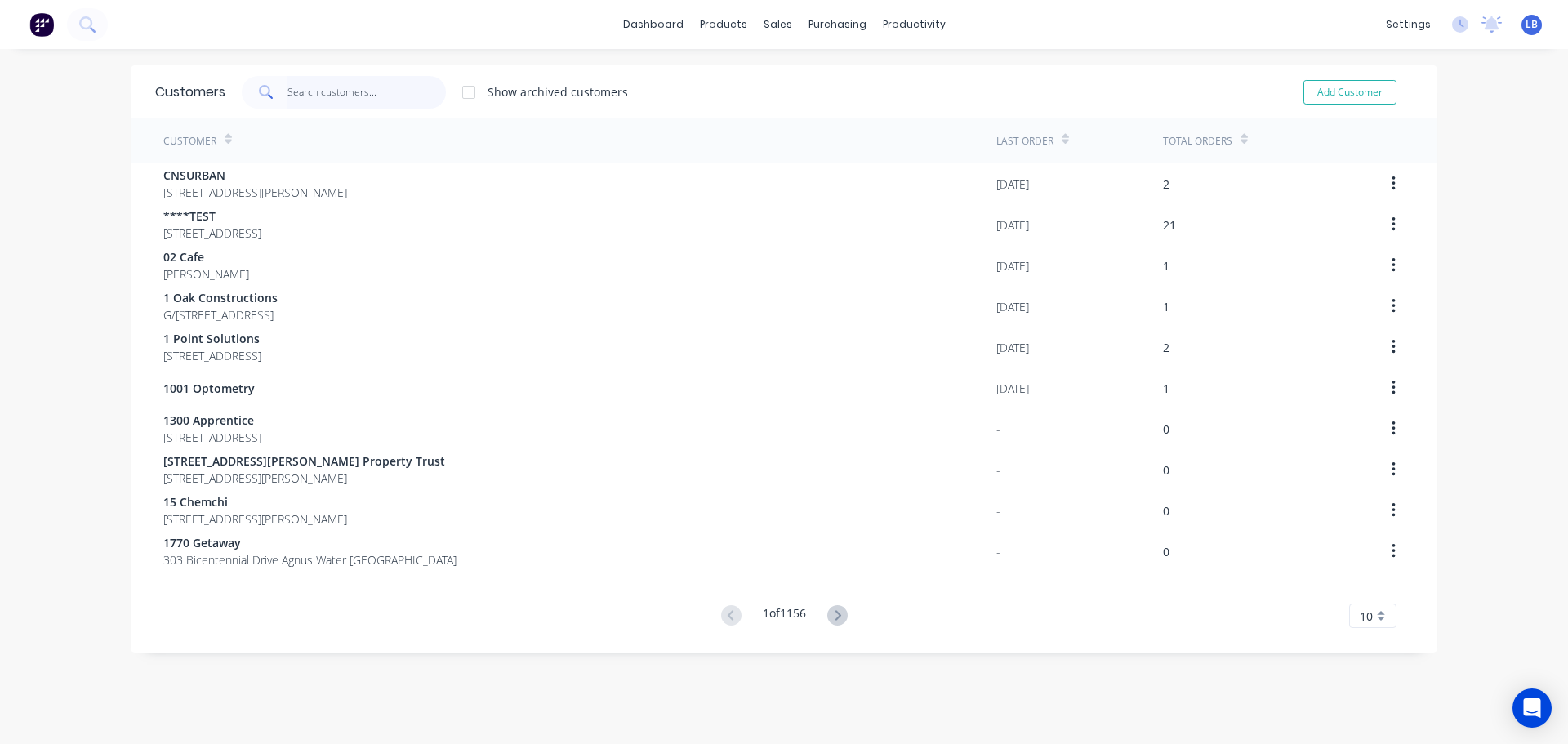
click at [331, 88] on input "text" at bounding box center [367, 92] width 159 height 33
click at [297, 89] on input "text" at bounding box center [367, 92] width 159 height 33
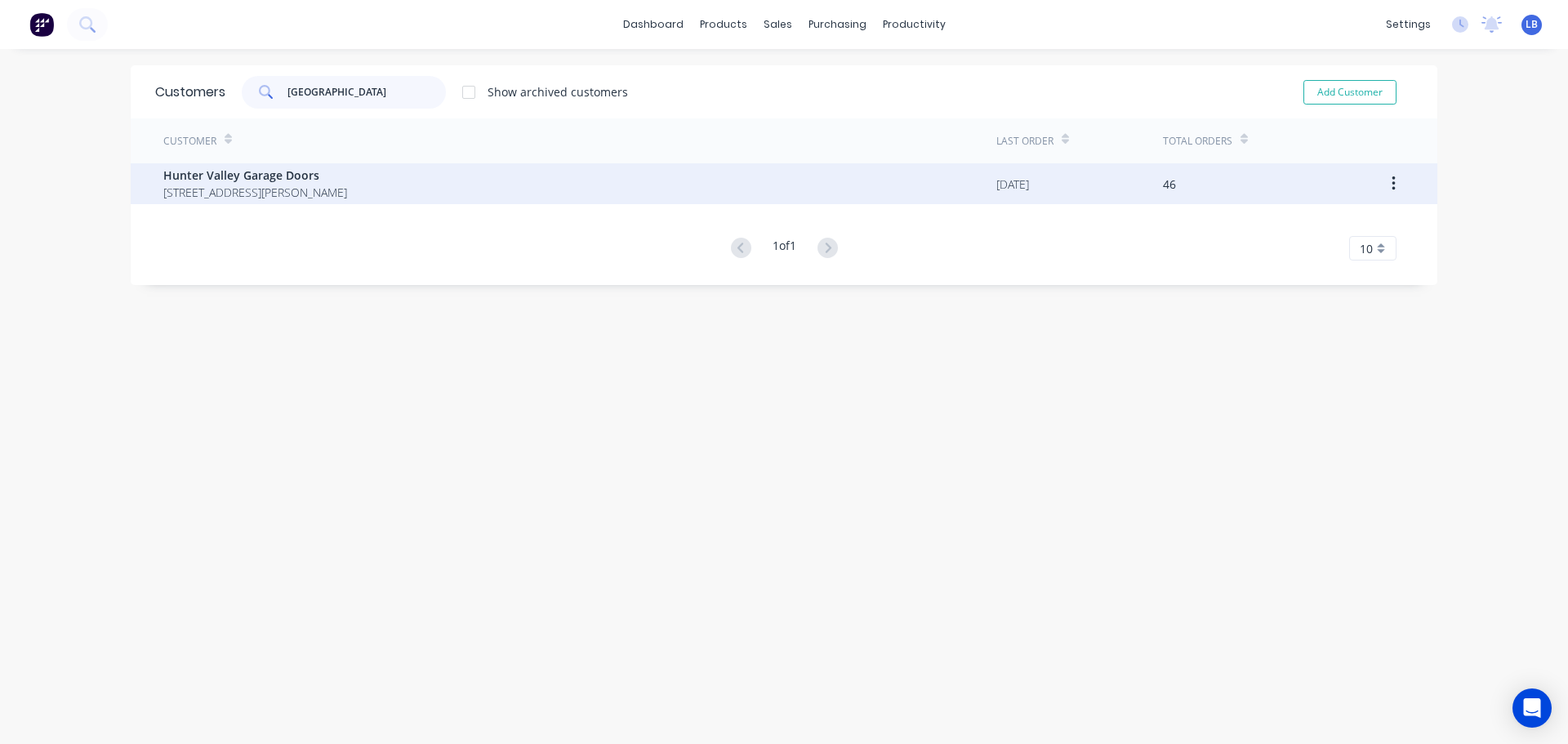
type input "Hunter Valley"
click at [220, 176] on span "Hunter Valley Garage Doors" at bounding box center [254, 175] width 183 height 17
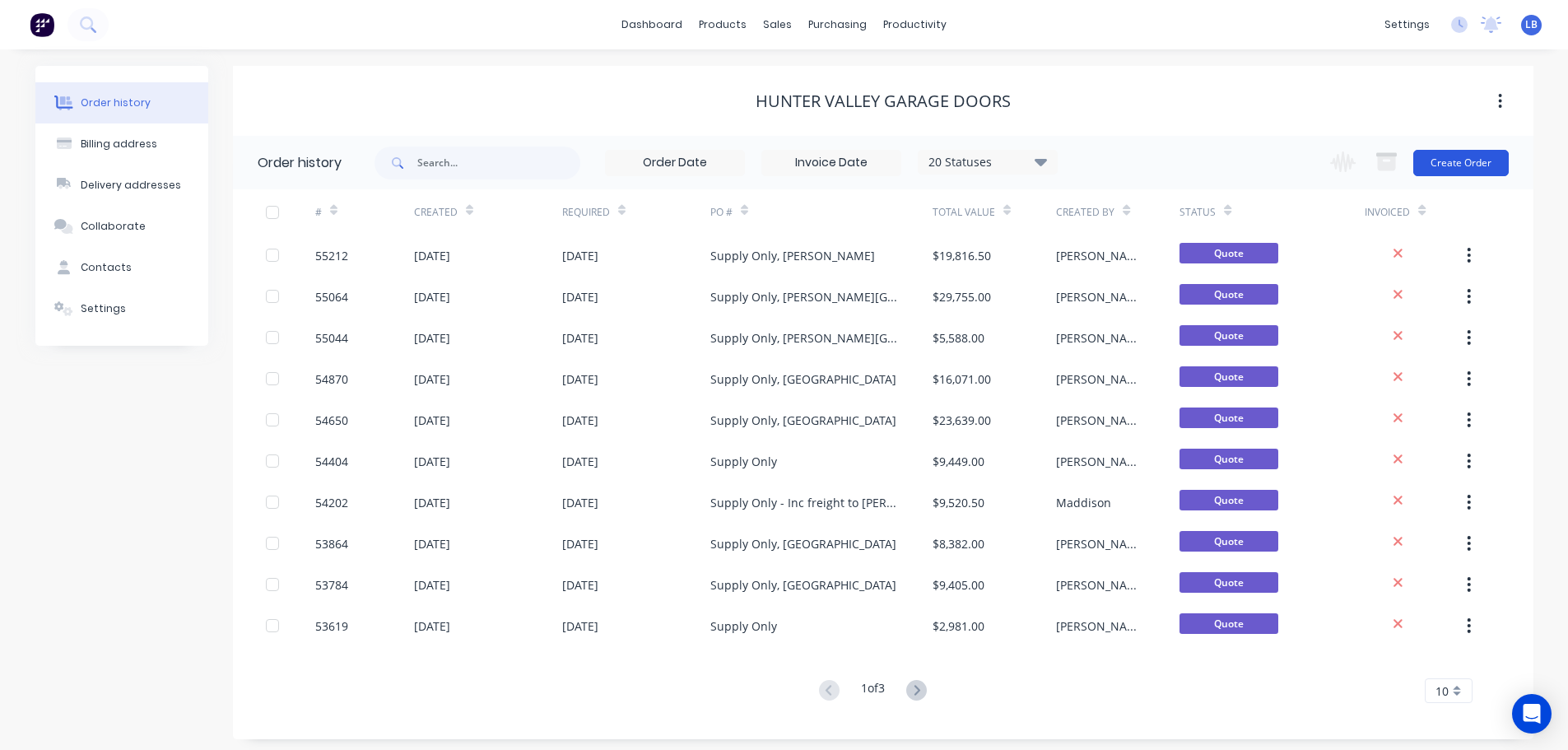
click at [1437, 168] on button "Create Order" at bounding box center [1461, 163] width 96 height 26
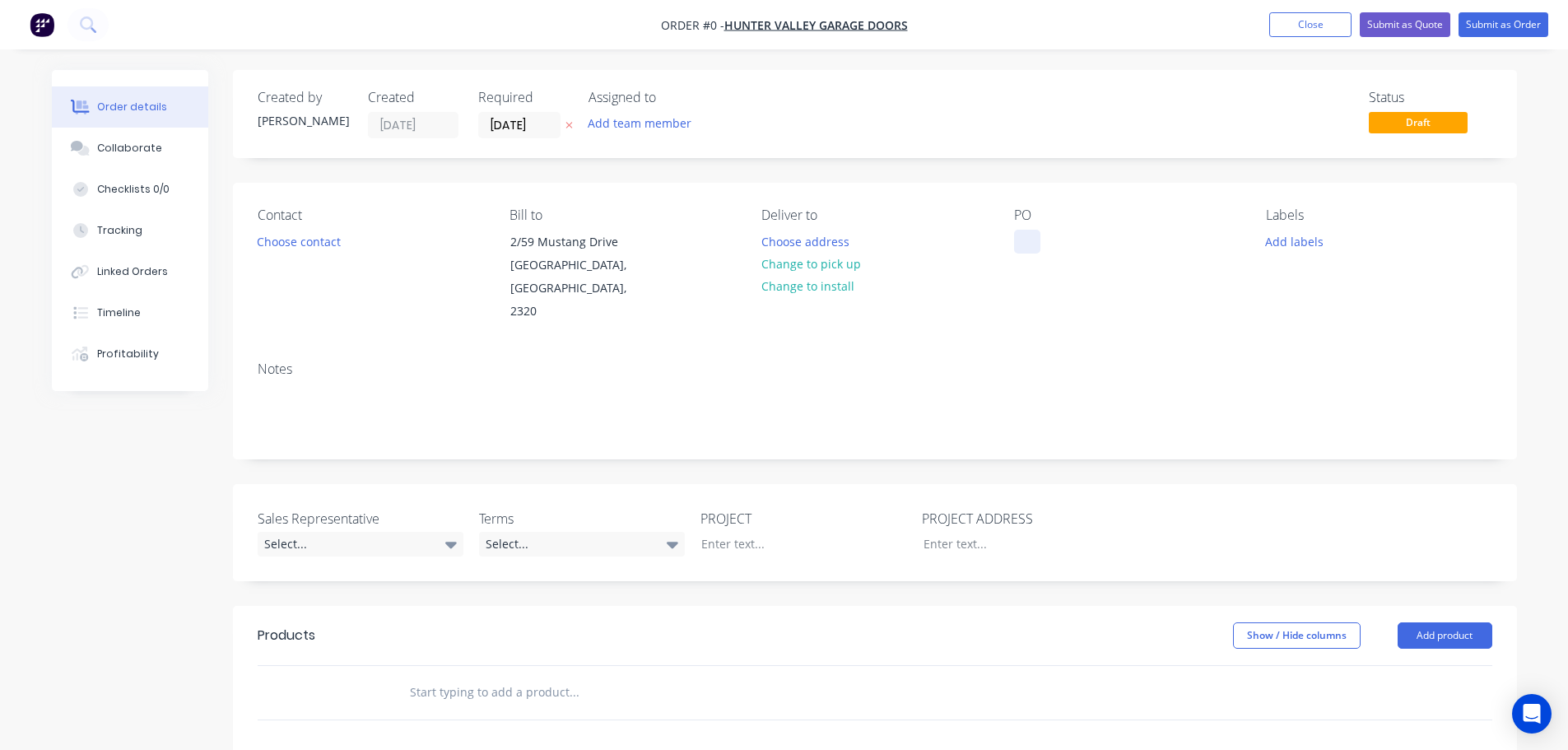
click at [1034, 236] on div at bounding box center [1028, 241] width 26 height 23
click at [286, 241] on div "Order details Collaborate Checklists 0/0 Tracking Linked Orders Timeline Profit…" at bounding box center [784, 605] width 1499 height 1070
click at [286, 241] on button "Choose contact" at bounding box center [298, 241] width 101 height 23
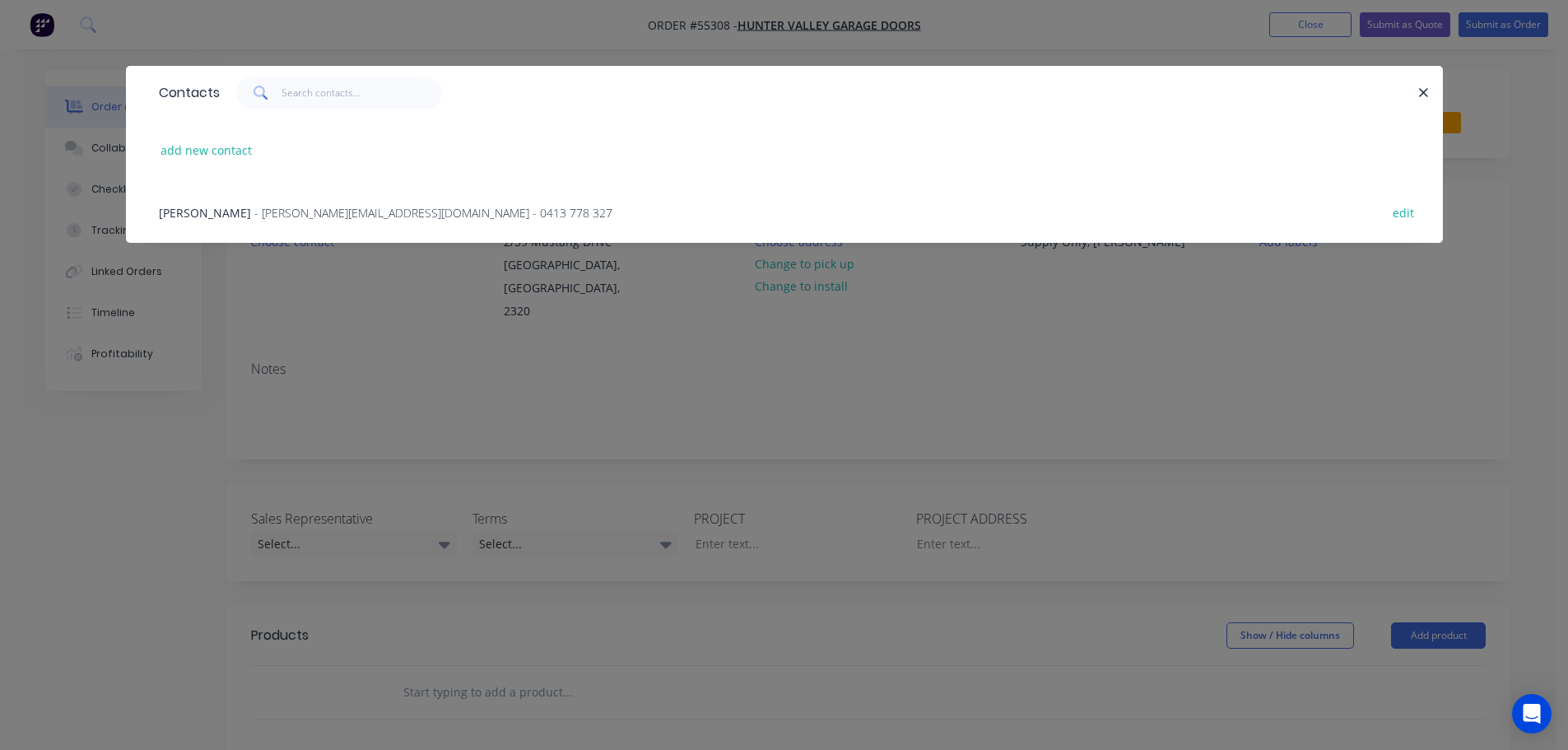
click at [206, 218] on span "Jake Ferguson" at bounding box center [205, 212] width 92 height 16
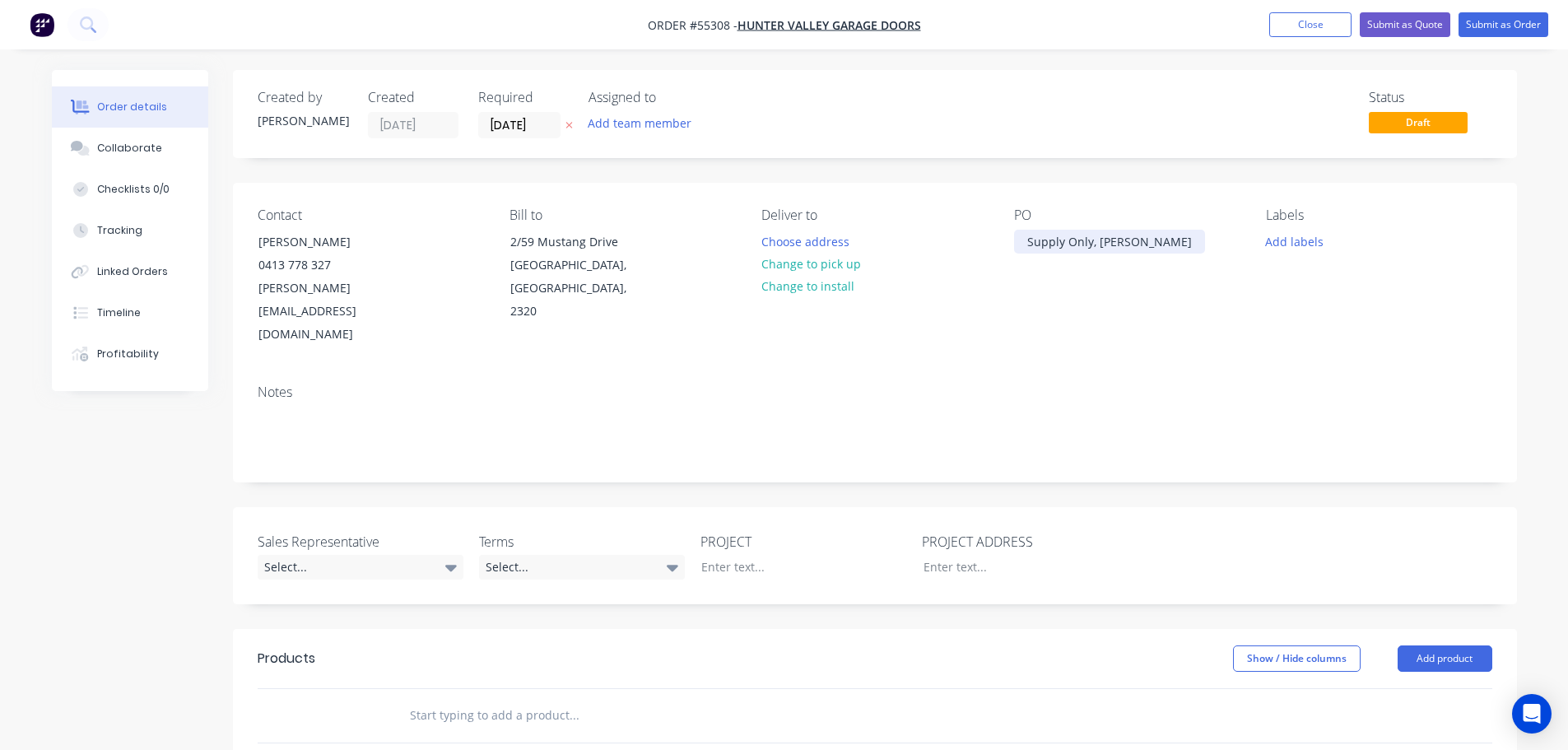
click at [1087, 243] on div "Supply Only, Rutherford" at bounding box center [1110, 241] width 191 height 23
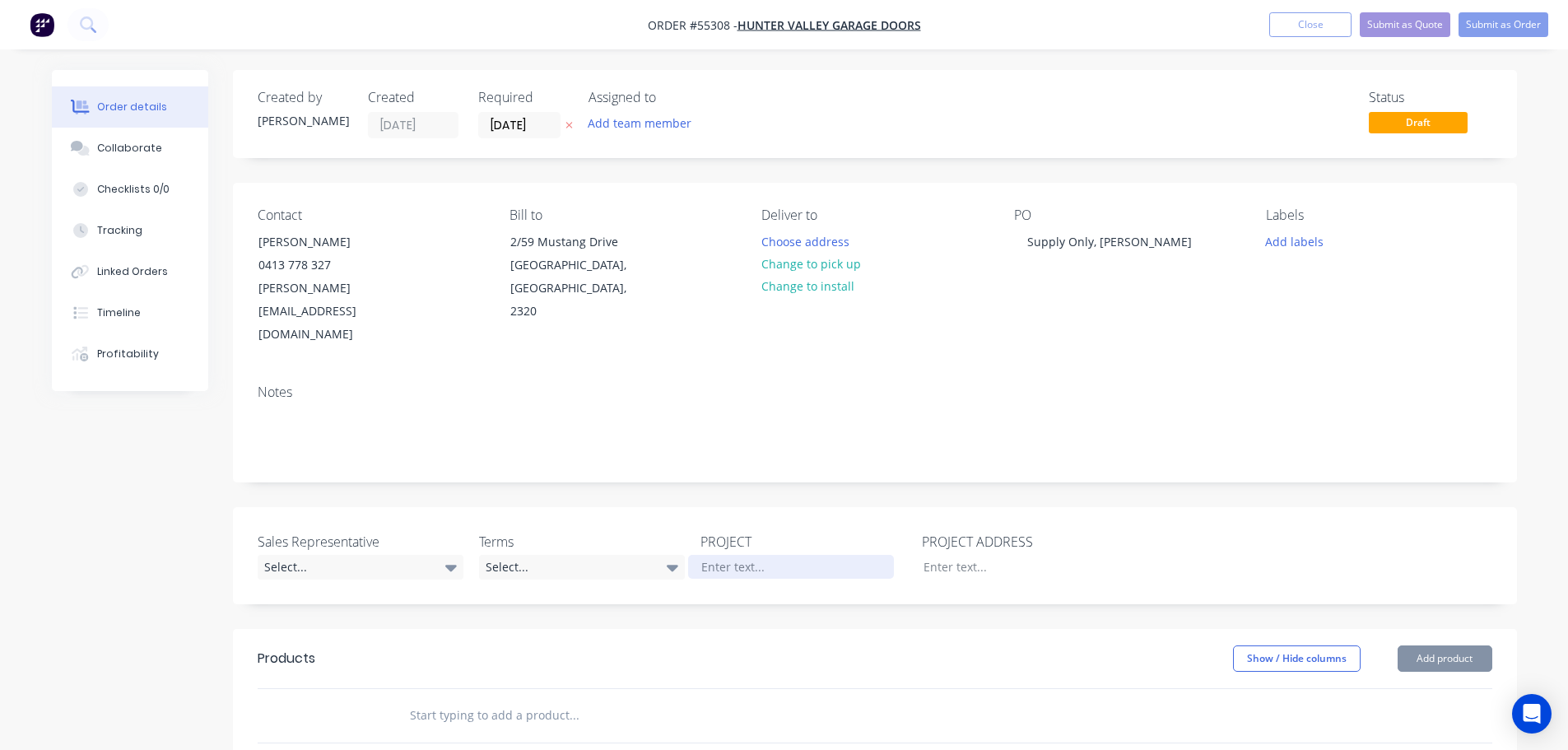
click at [716, 555] on div at bounding box center [790, 566] width 206 height 23
paste div
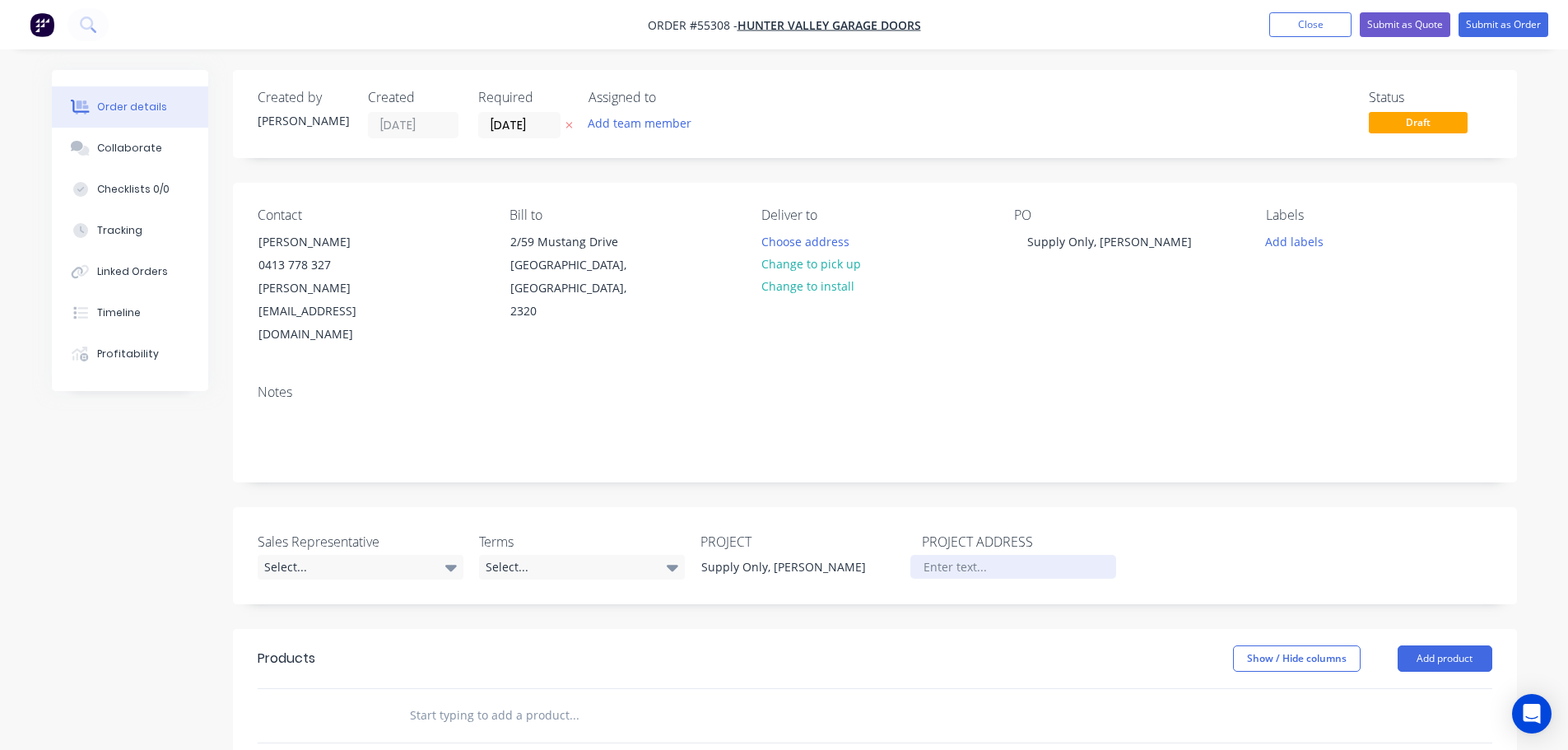
click at [939, 555] on div at bounding box center [1012, 566] width 206 height 23
paste div
click at [296, 555] on div "Select..." at bounding box center [360, 567] width 206 height 24
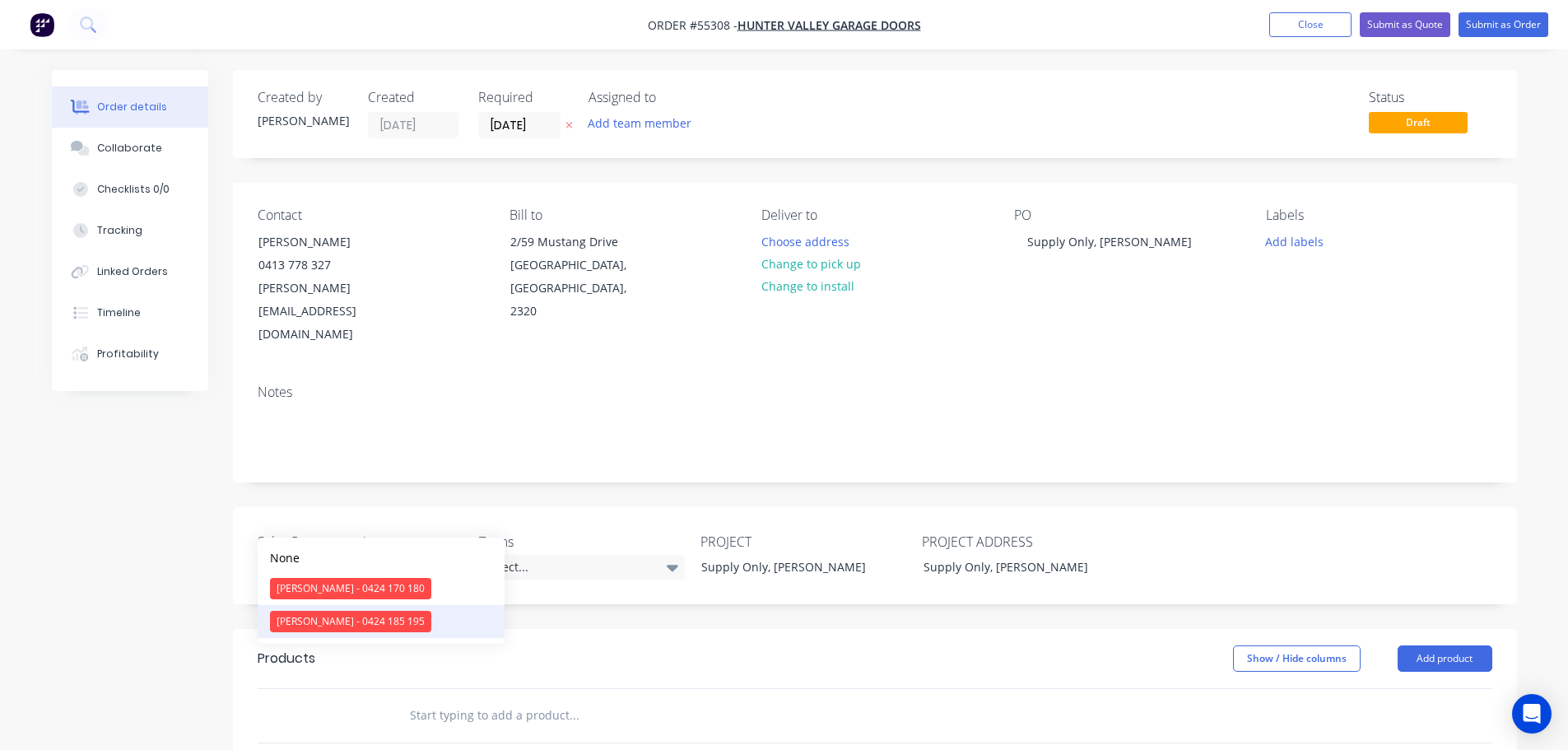
click at [320, 618] on div "Drew Blackman - 0424 185 195" at bounding box center [351, 621] width 161 height 22
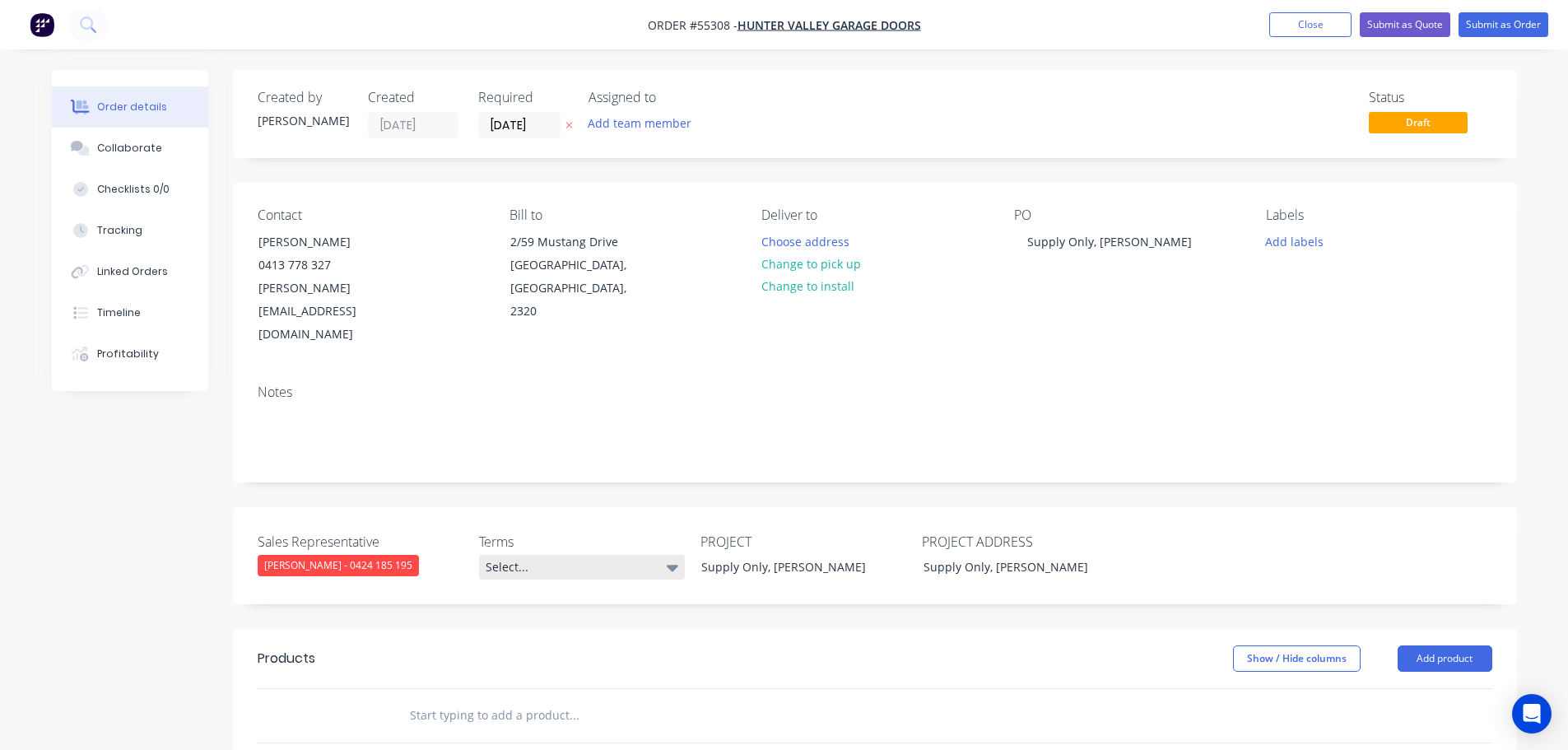
click at [502, 555] on div "Select..." at bounding box center [582, 567] width 206 height 24
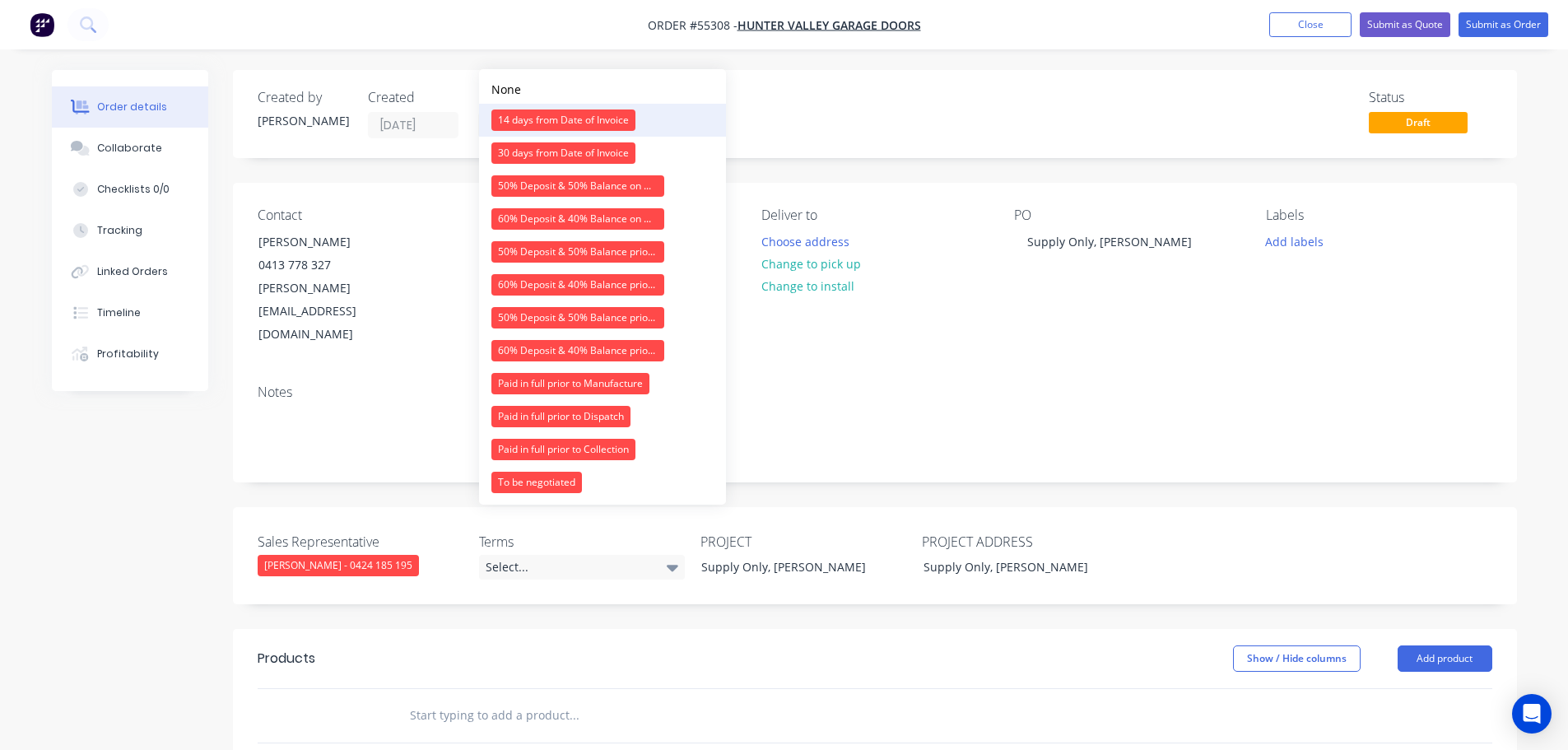
click at [515, 121] on div "14 days from Date of Invoice" at bounding box center [564, 120] width 145 height 22
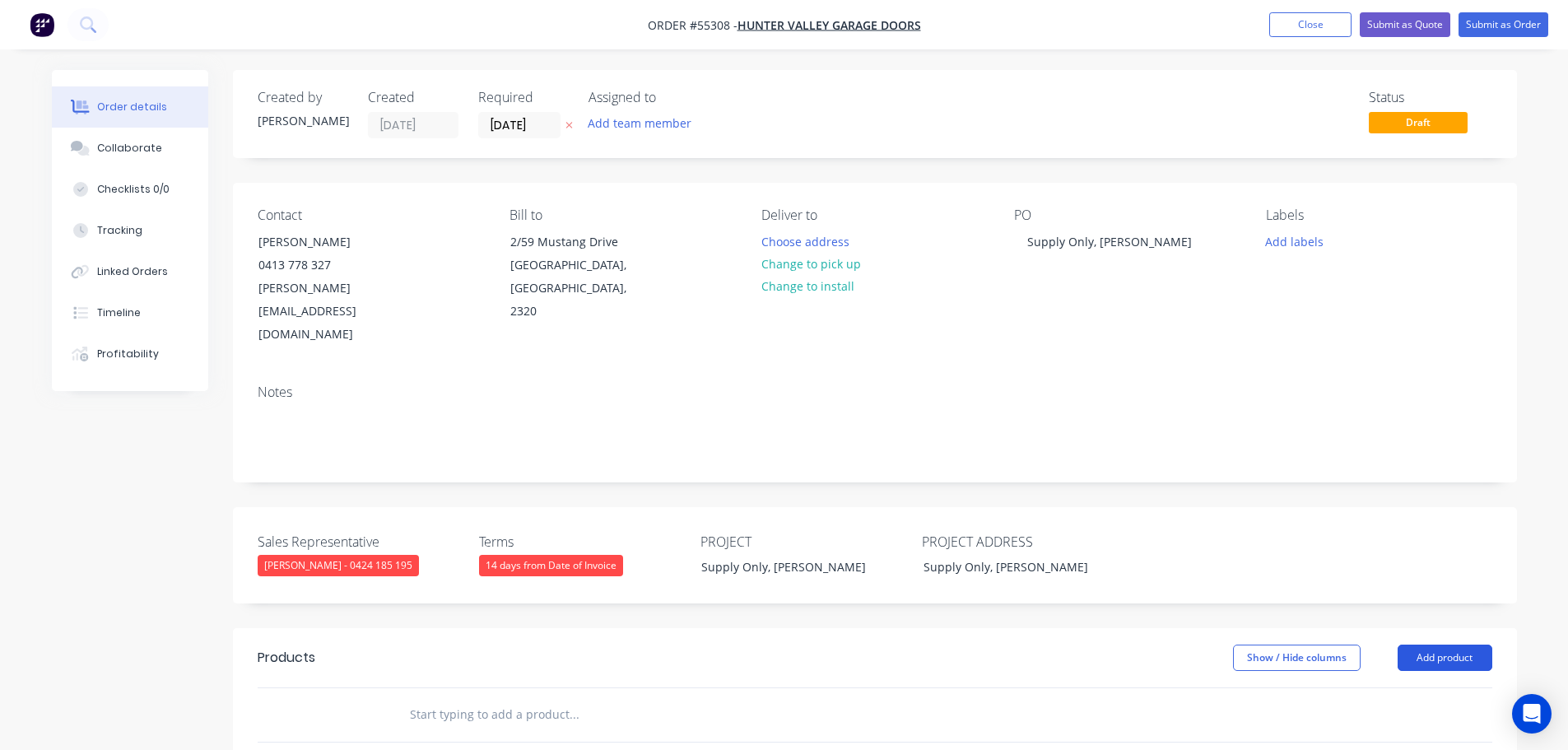
click at [1439, 645] on button "Add product" at bounding box center [1445, 658] width 95 height 26
click at [1397, 687] on div "Product catalogue" at bounding box center [1414, 698] width 127 height 23
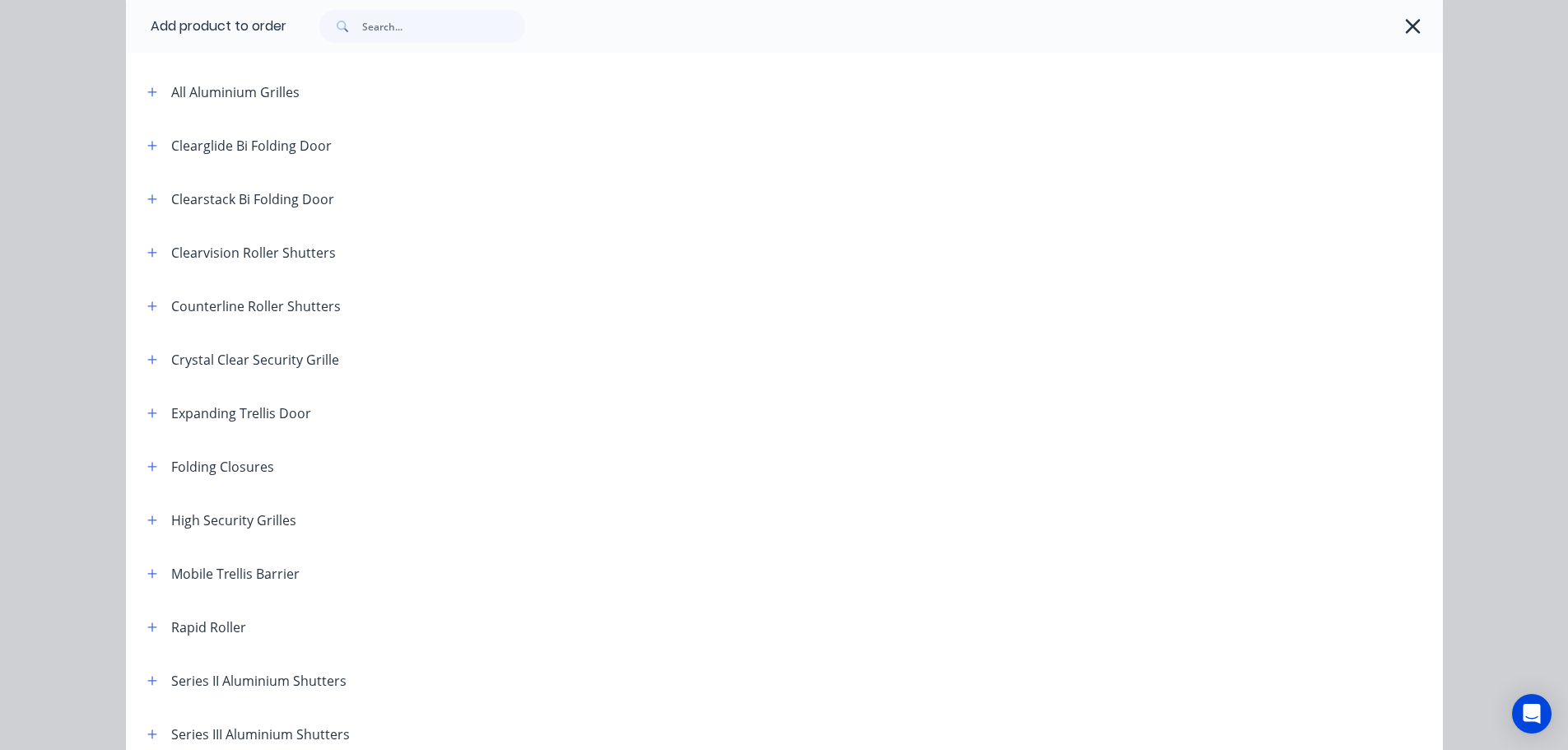
scroll to position [164, 0]
click at [147, 308] on icon "button" at bounding box center [152, 311] width 10 height 11
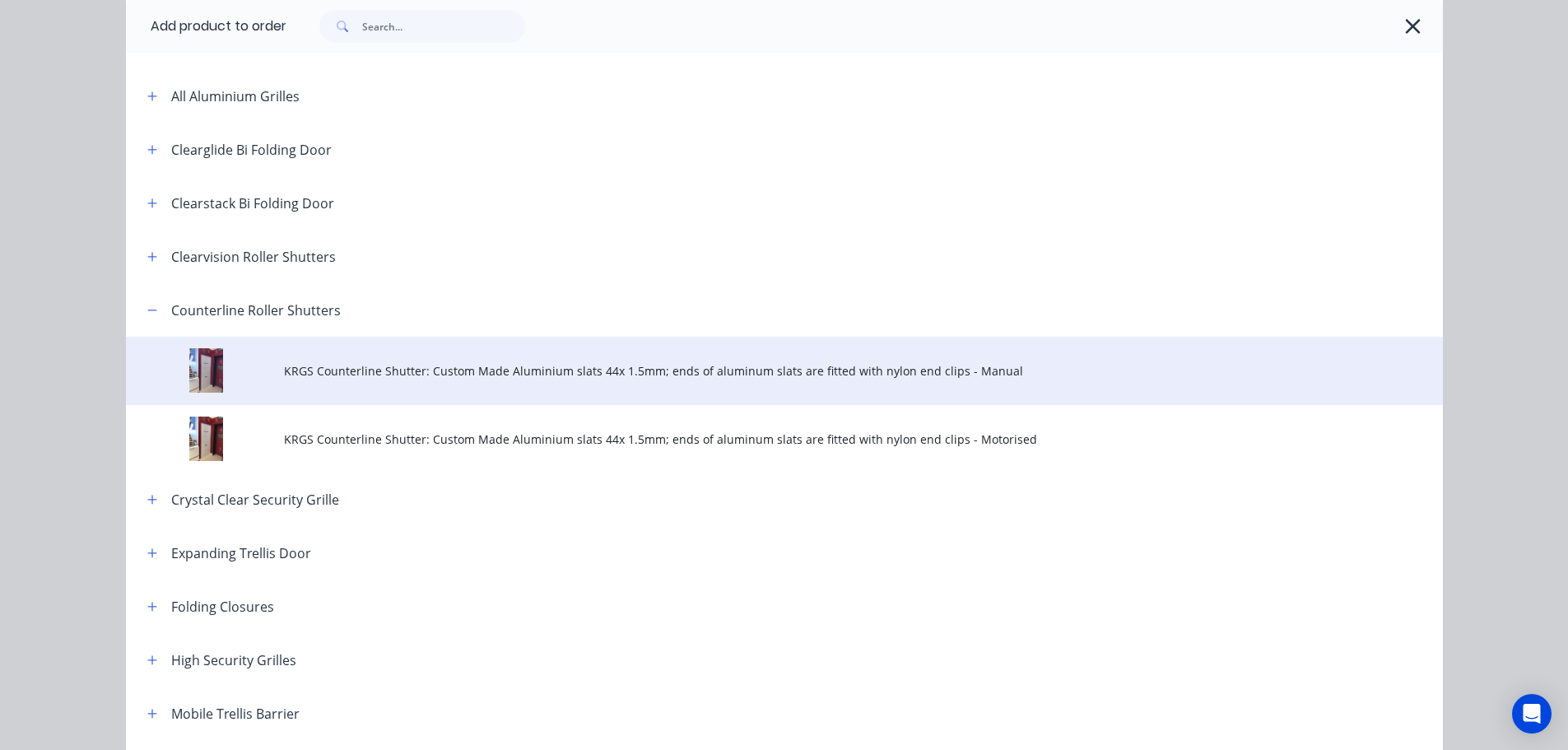
click at [348, 370] on span "KRGS Counterline Shutter: Custom Made Aluminium slats 44x 1.5mm; ends of alumin…" at bounding box center [748, 371] width 927 height 17
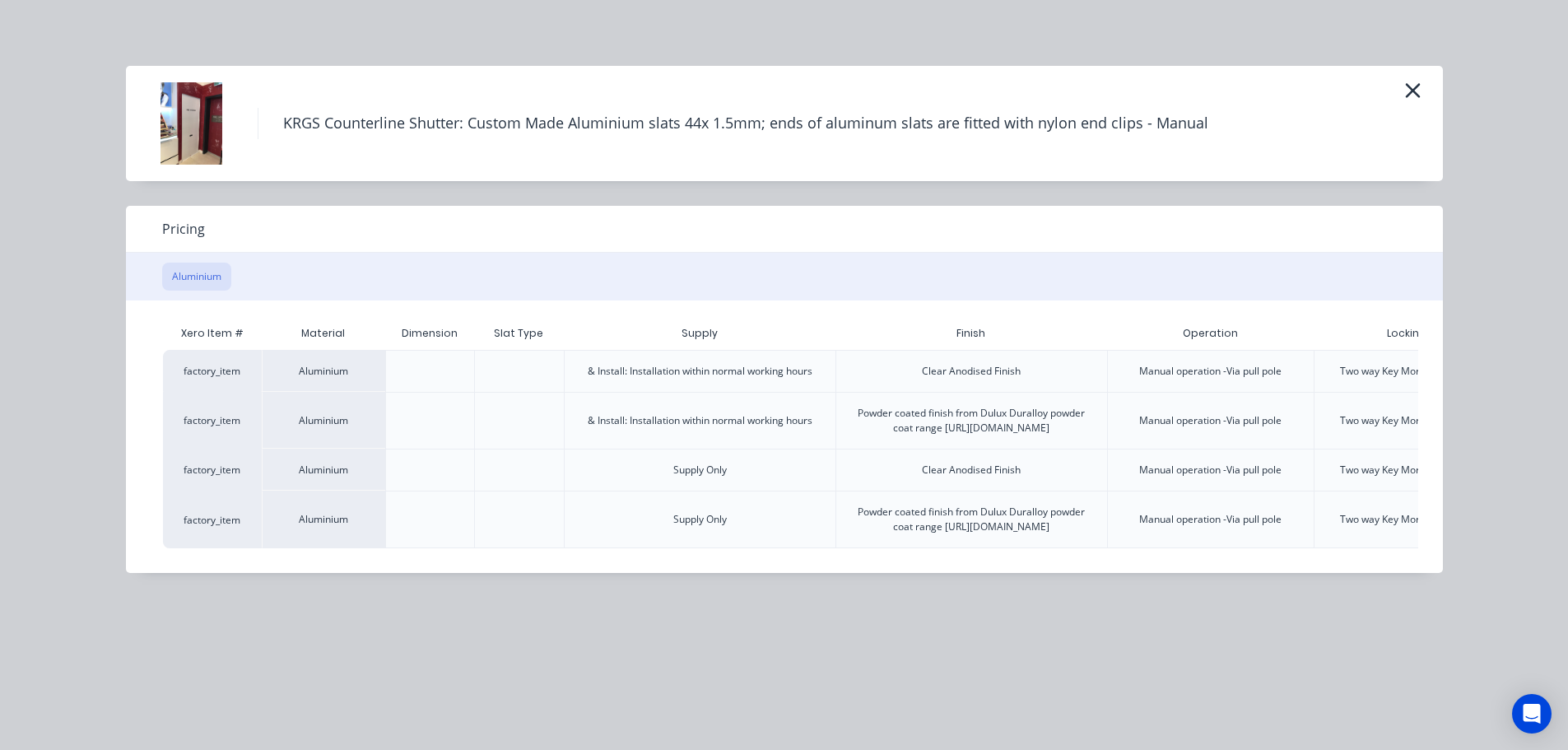
scroll to position [0, 171]
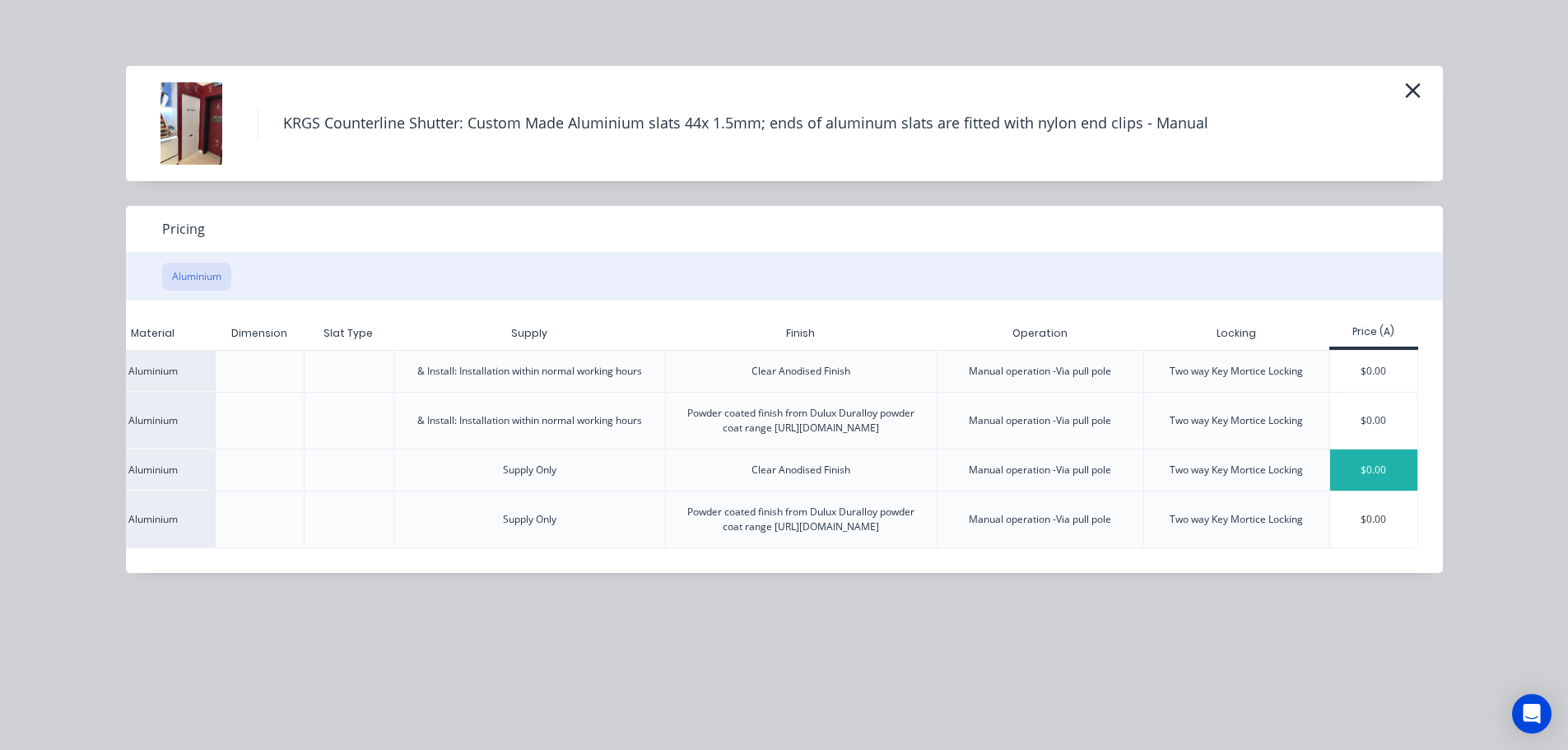
click at [1342, 486] on div "$0.00" at bounding box center [1375, 470] width 88 height 41
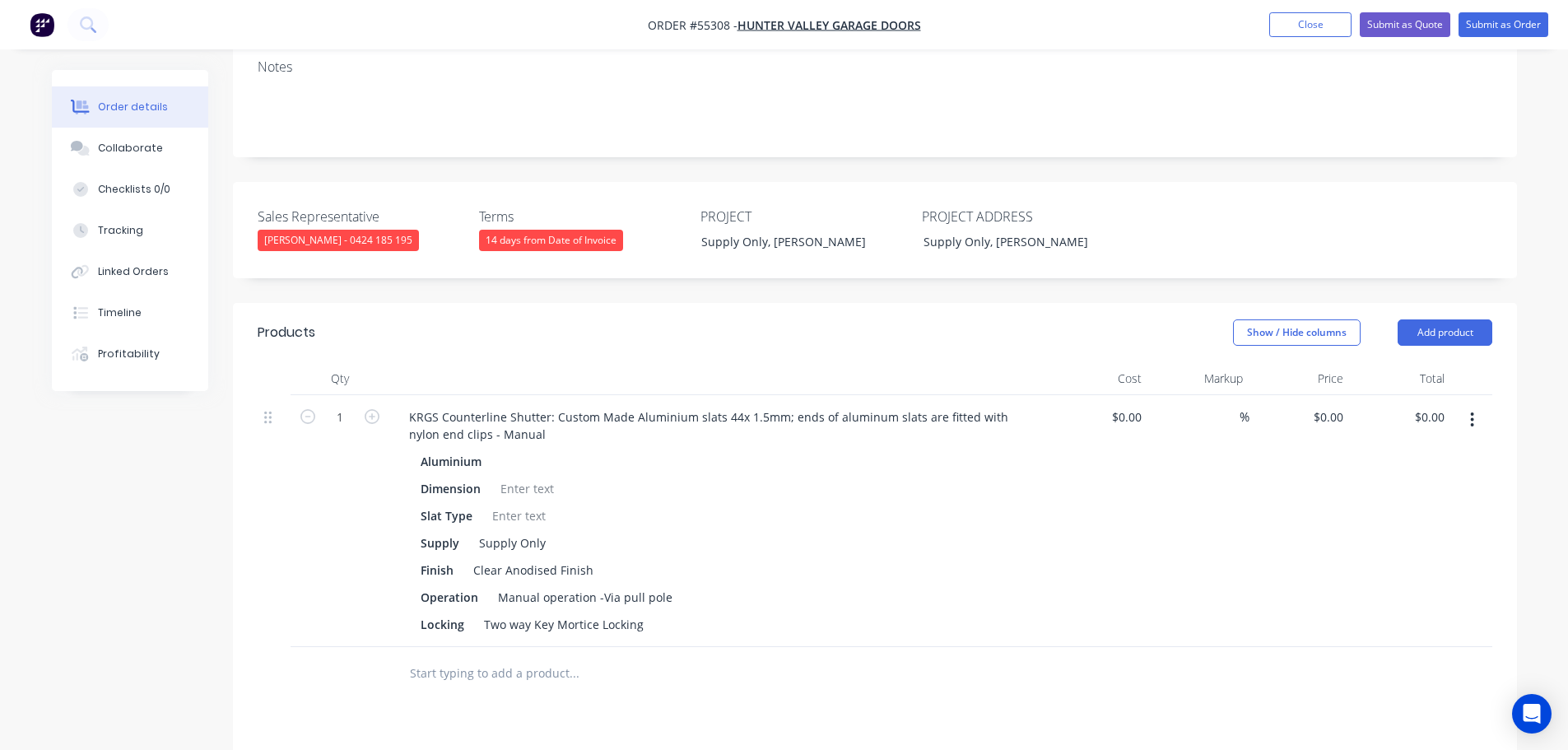
scroll to position [329, 0]
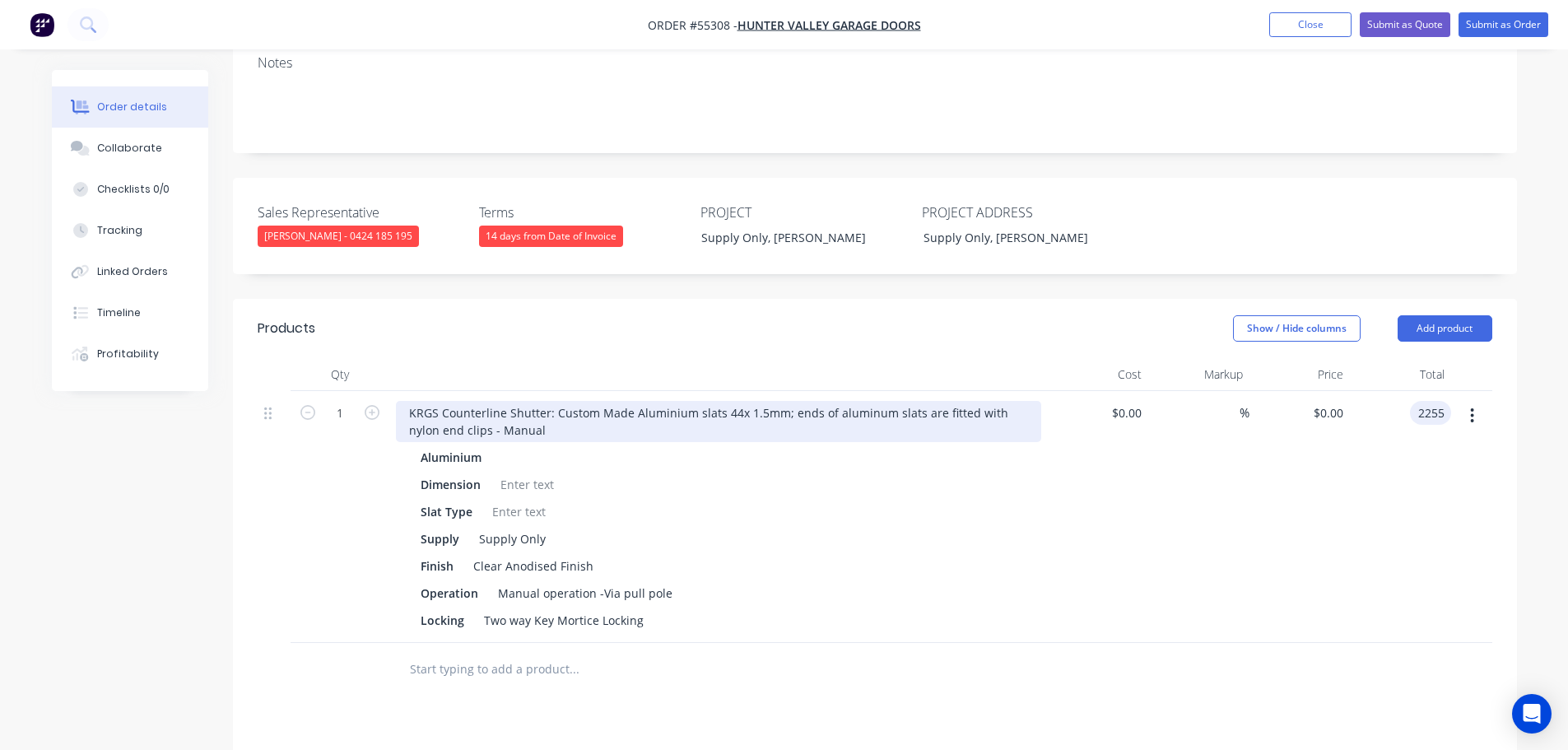
type input "2255"
type input "$2,255.00"
click at [397, 401] on div "KRGS Counterline Shutter: Custom Made Aluminium slats 44x 1.5mm; ends of alumin…" at bounding box center [719, 421] width 646 height 41
click at [400, 401] on div "KRGS Counterline Shutter: Custom Made Aluminium slats 44x 1.5mm; ends of alumin…" at bounding box center [719, 421] width 646 height 41
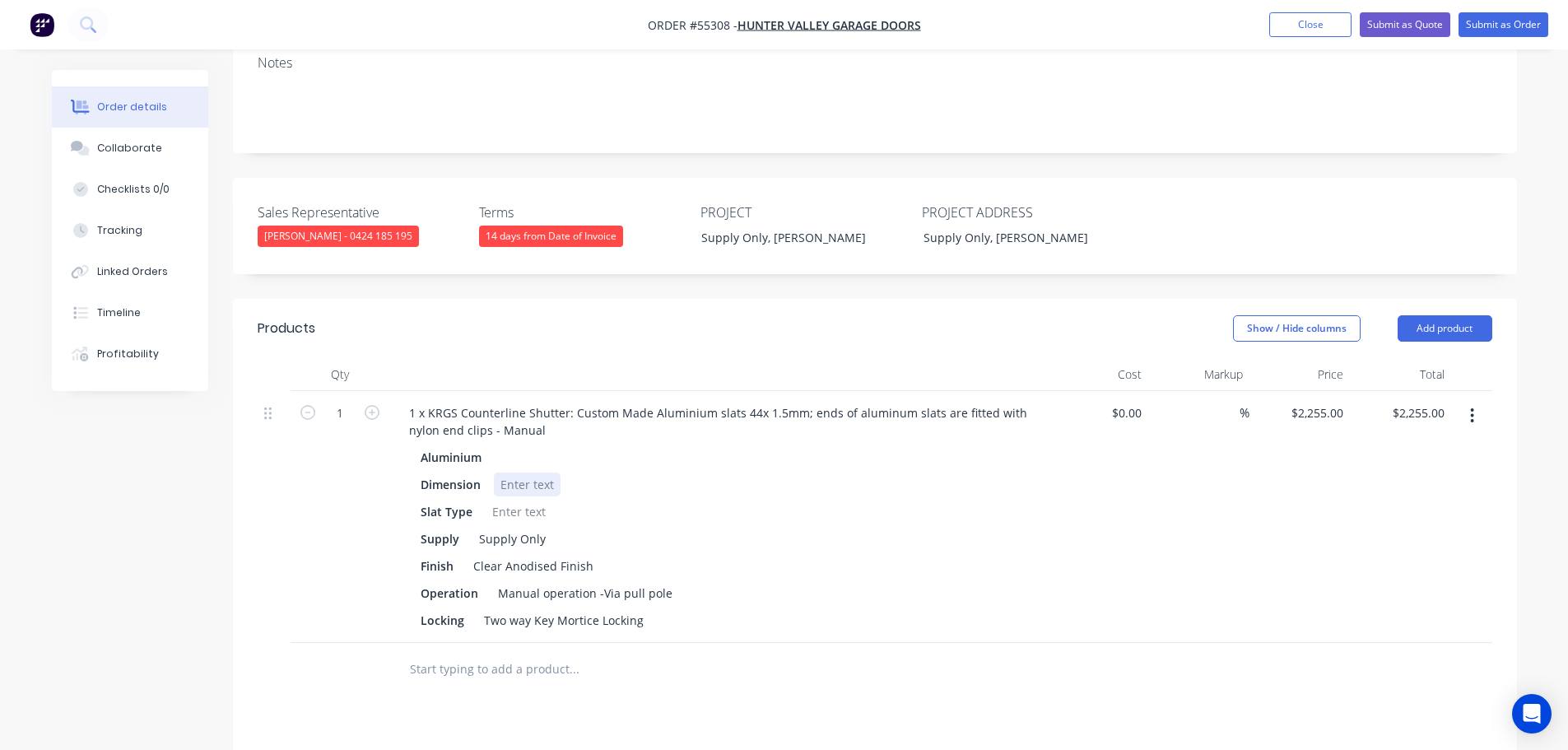
click at [525, 473] on div at bounding box center [526, 484] width 67 height 23
click at [516, 499] on div at bounding box center [519, 511] width 67 height 23
click at [1390, 24] on button "Submit as Quote" at bounding box center [1405, 24] width 90 height 24
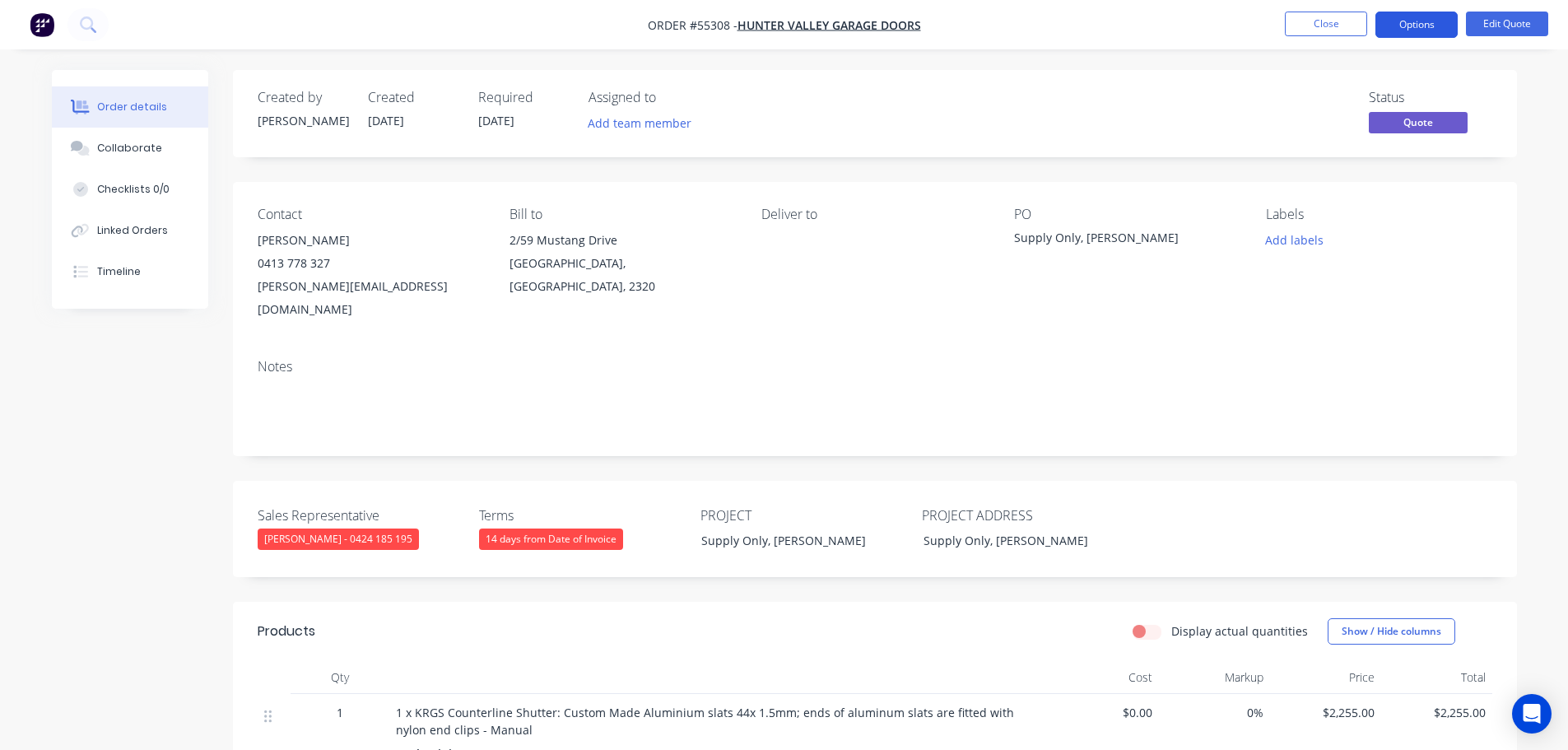
click at [1398, 30] on button "Options" at bounding box center [1417, 24] width 83 height 26
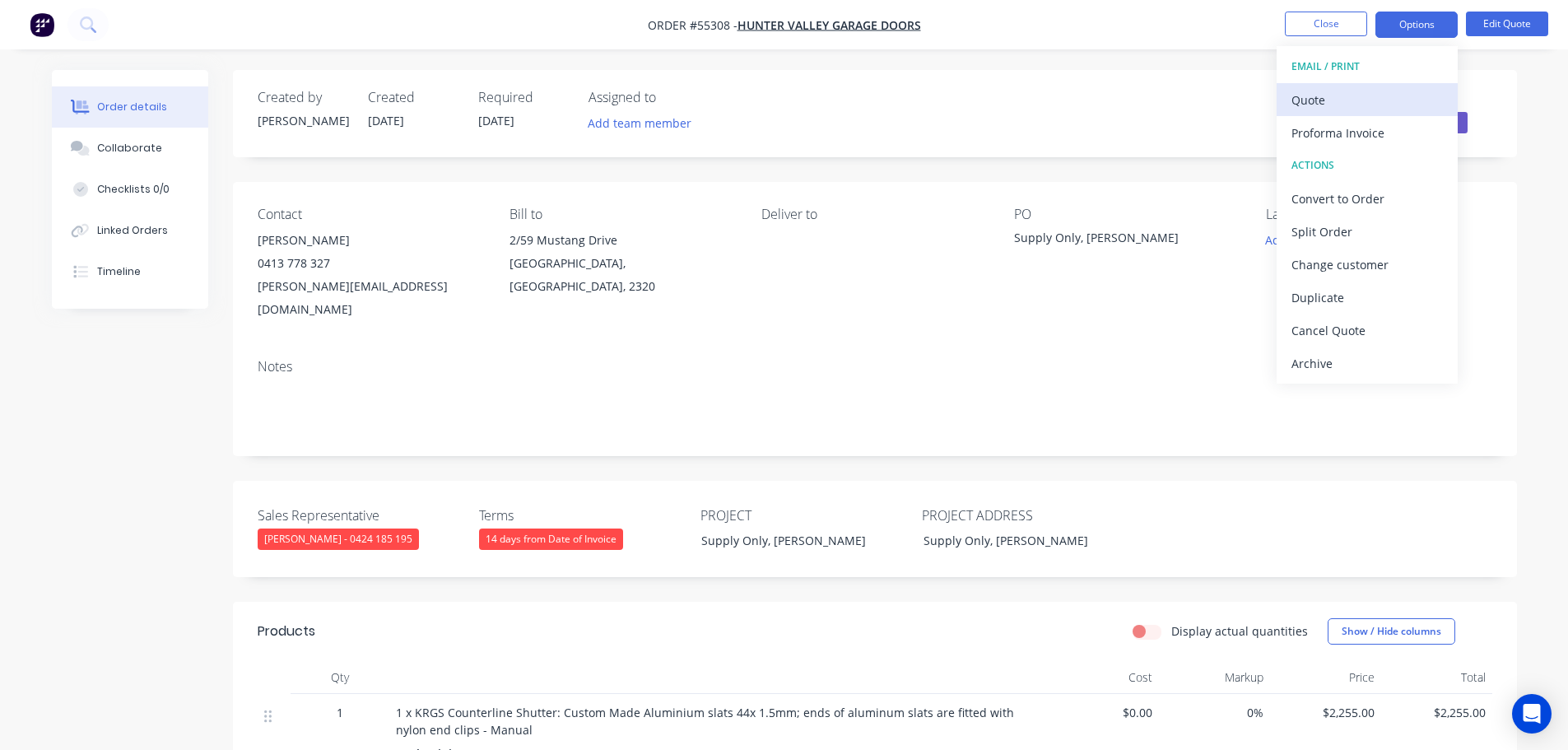
click at [1317, 99] on div "Quote" at bounding box center [1366, 99] width 151 height 23
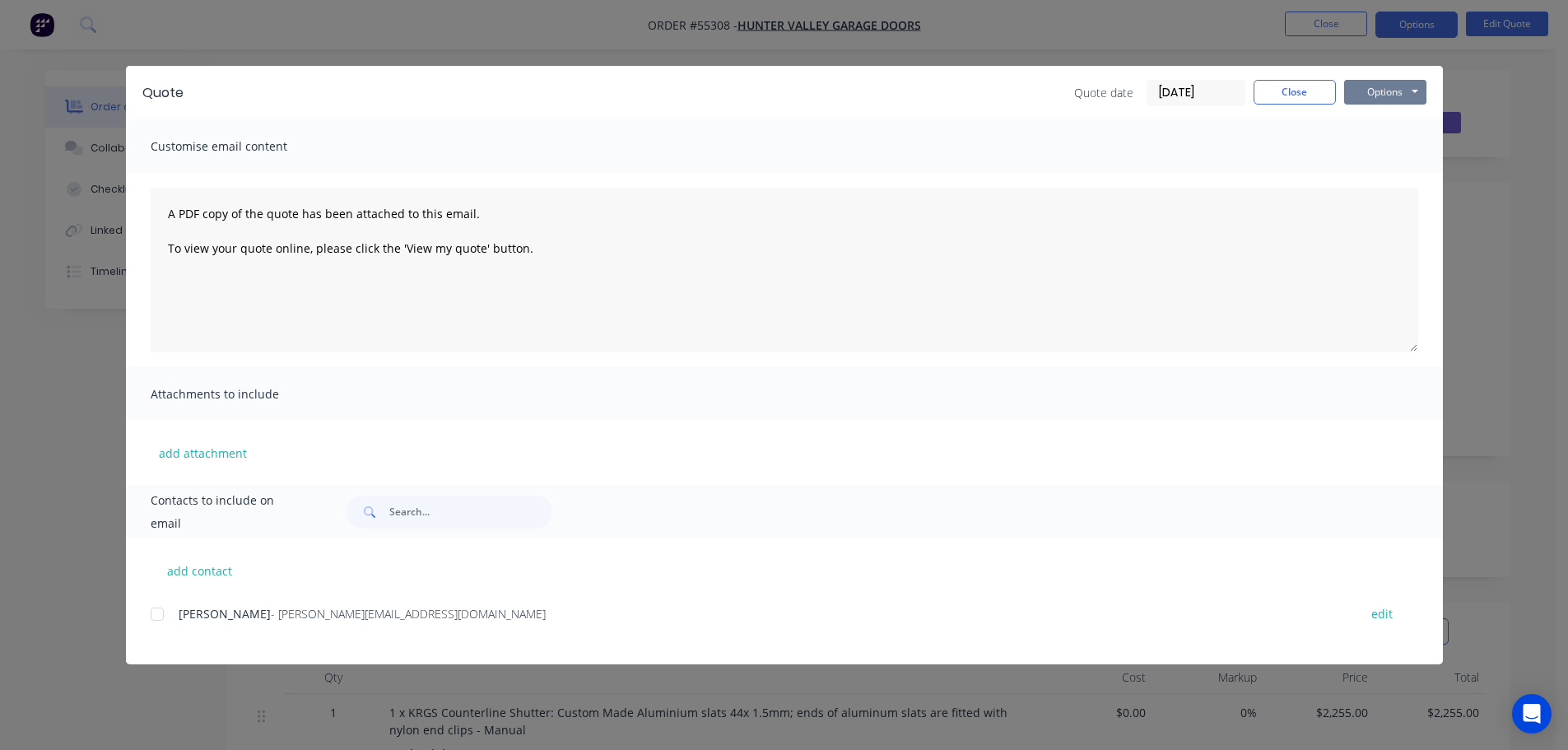
drag, startPoint x: 1367, startPoint y: 92, endPoint x: 1370, endPoint y: 107, distance: 15.3
click at [1369, 99] on button "Options" at bounding box center [1385, 92] width 83 height 24
click at [1379, 147] on button "Print" at bounding box center [1396, 148] width 105 height 27
click at [1290, 95] on button "Close" at bounding box center [1295, 92] width 83 height 24
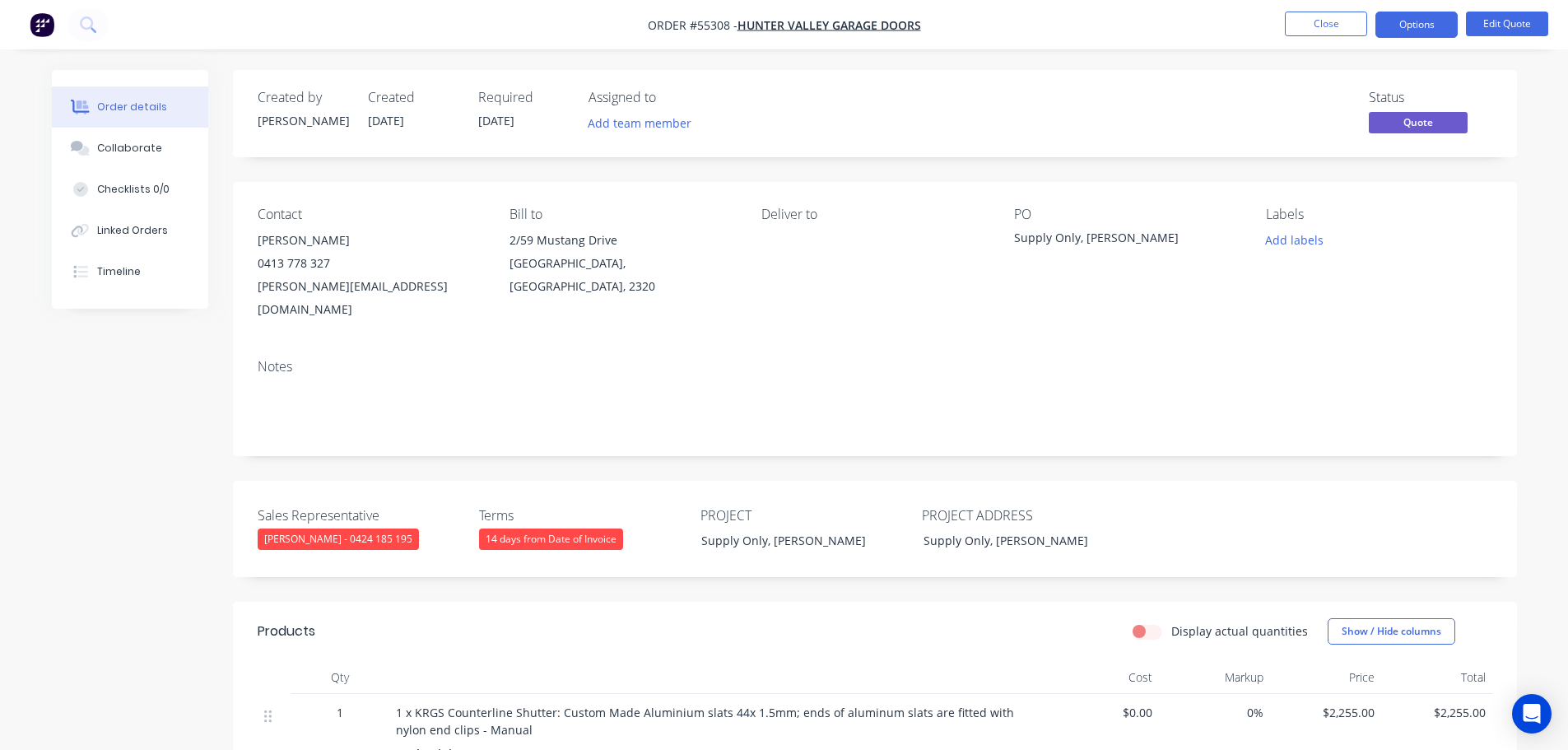
click at [302, 290] on div "jake@hvgaragedoors.com.au" at bounding box center [371, 298] width 225 height 46
click at [1089, 238] on div "Supply Only, Rutherford" at bounding box center [1117, 240] width 206 height 23
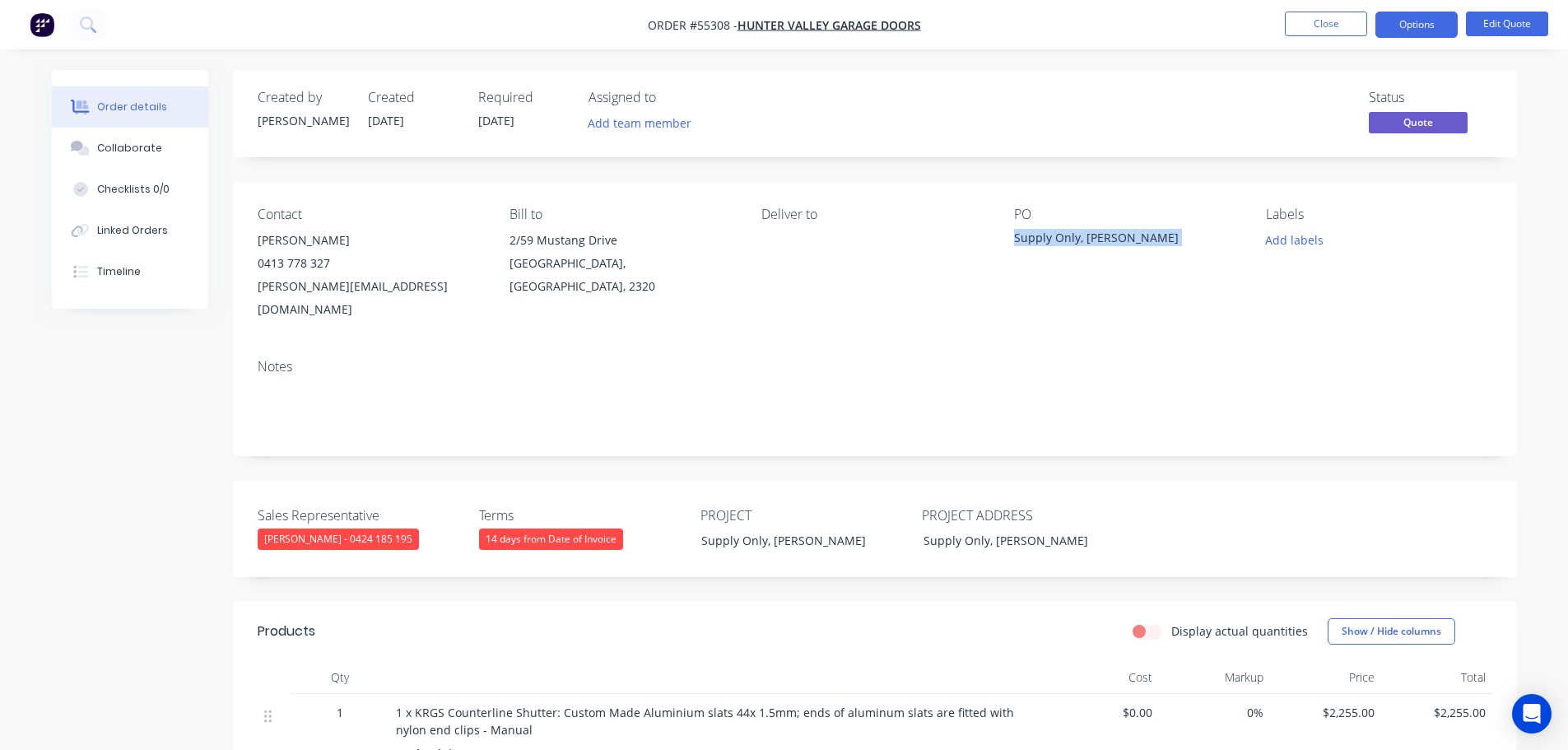
click at [1089, 238] on div "Supply Only, Rutherford" at bounding box center [1117, 240] width 206 height 23
click at [330, 266] on span at bounding box center [330, 263] width 0 height 16
click at [1306, 27] on button "Close" at bounding box center [1326, 23] width 83 height 24
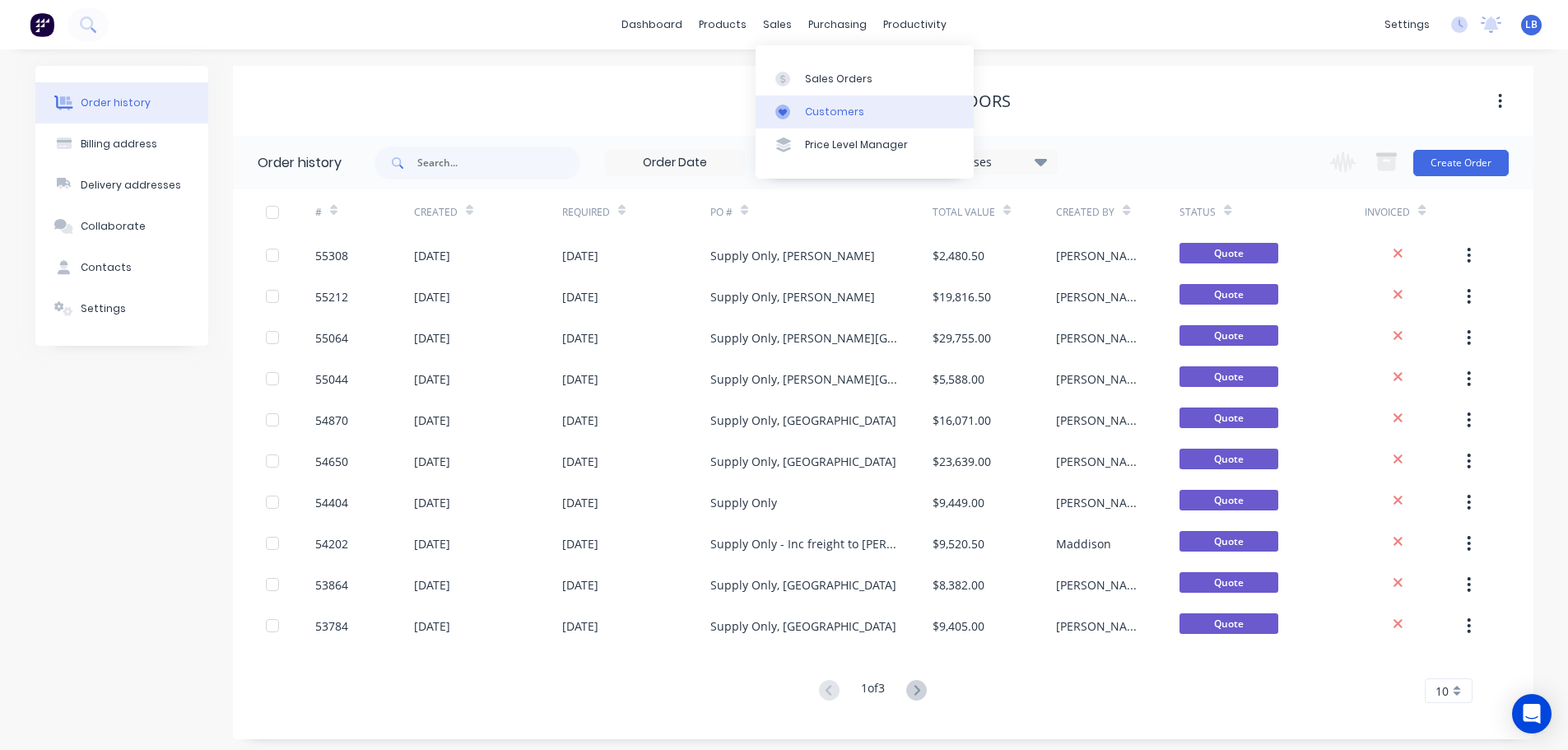
click at [851, 114] on div "Customers" at bounding box center [834, 112] width 59 height 15
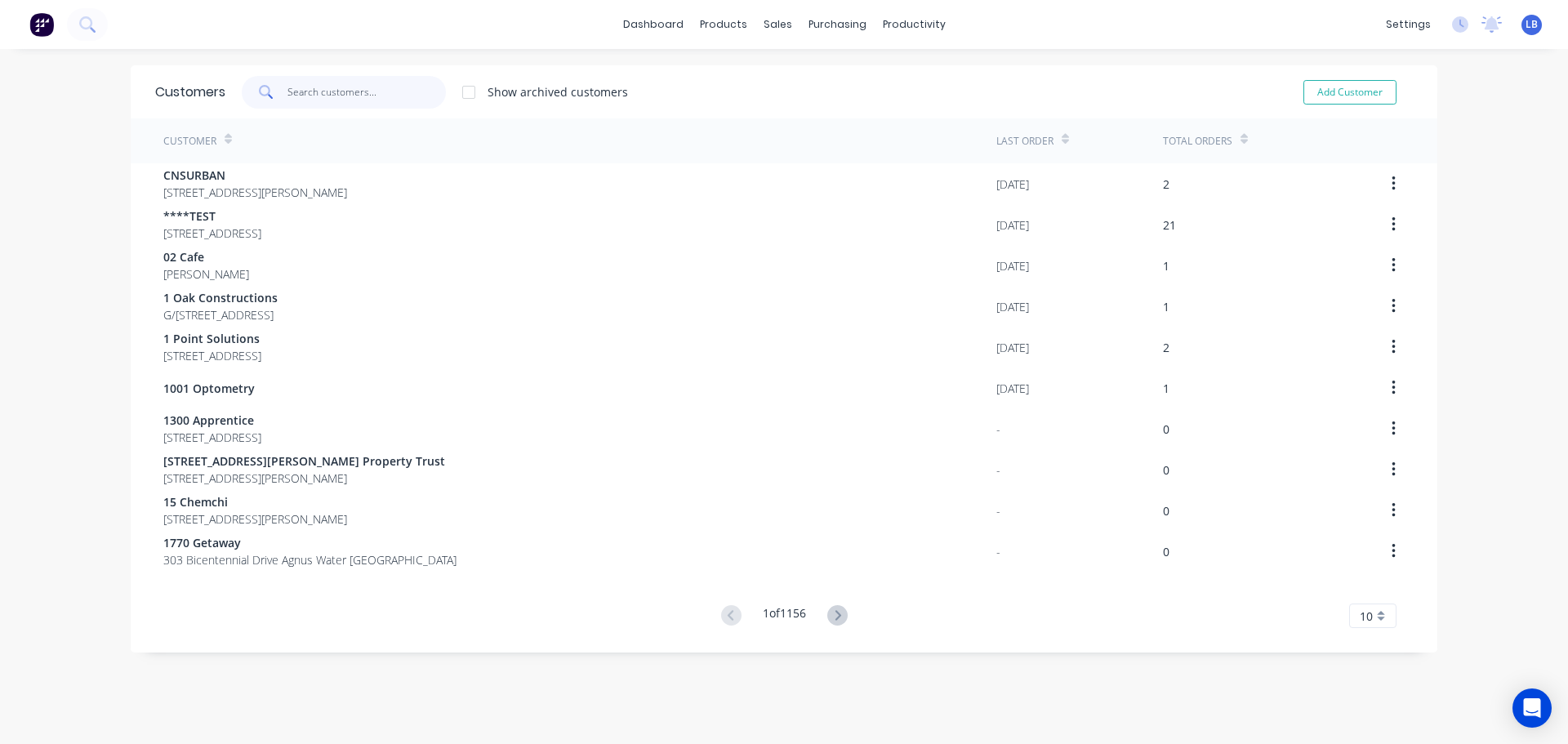
click at [323, 98] on input "text" at bounding box center [367, 92] width 159 height 33
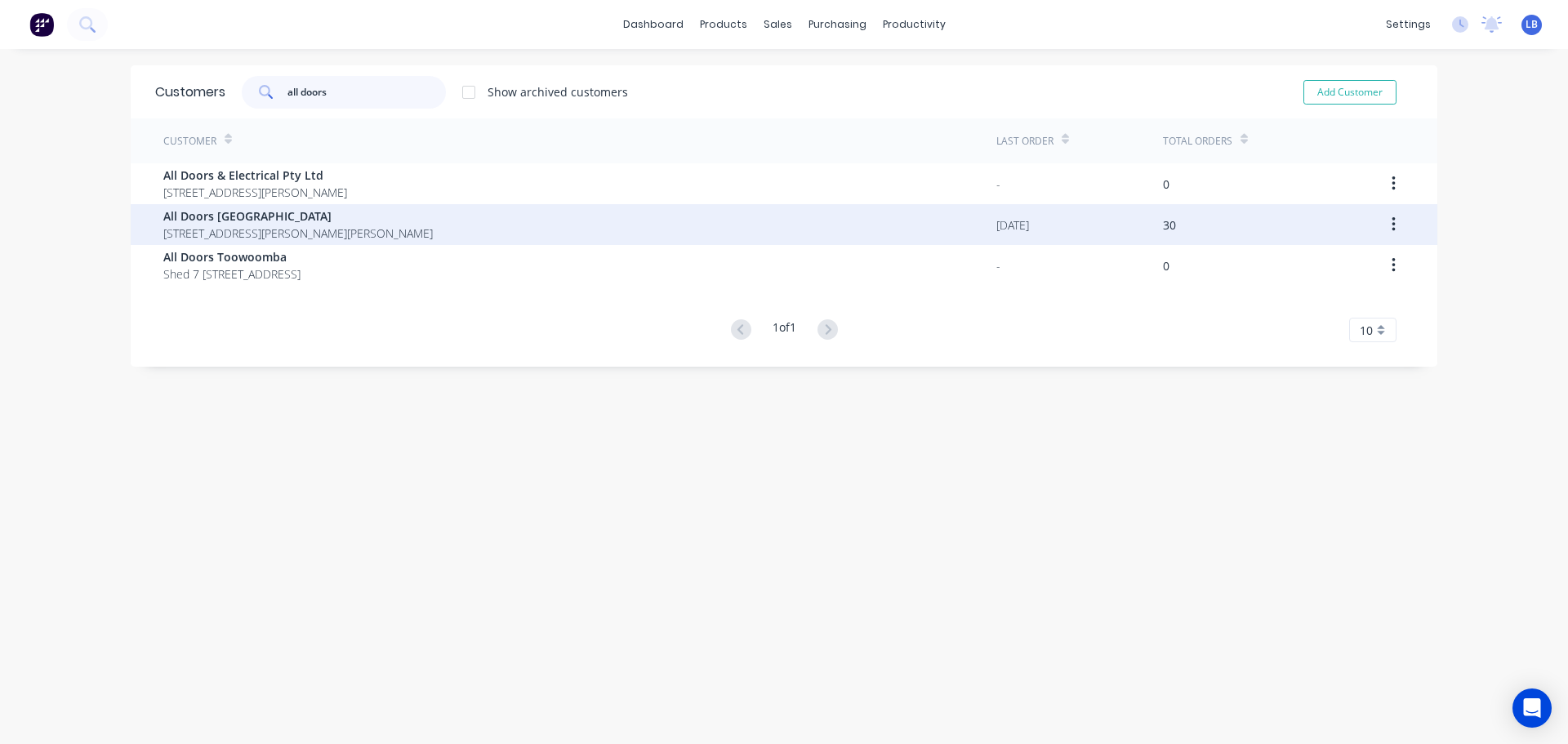
type input "all doors"
click at [250, 238] on span "125 Denham Court Road Denham Court New South Wales" at bounding box center [297, 233] width 269 height 17
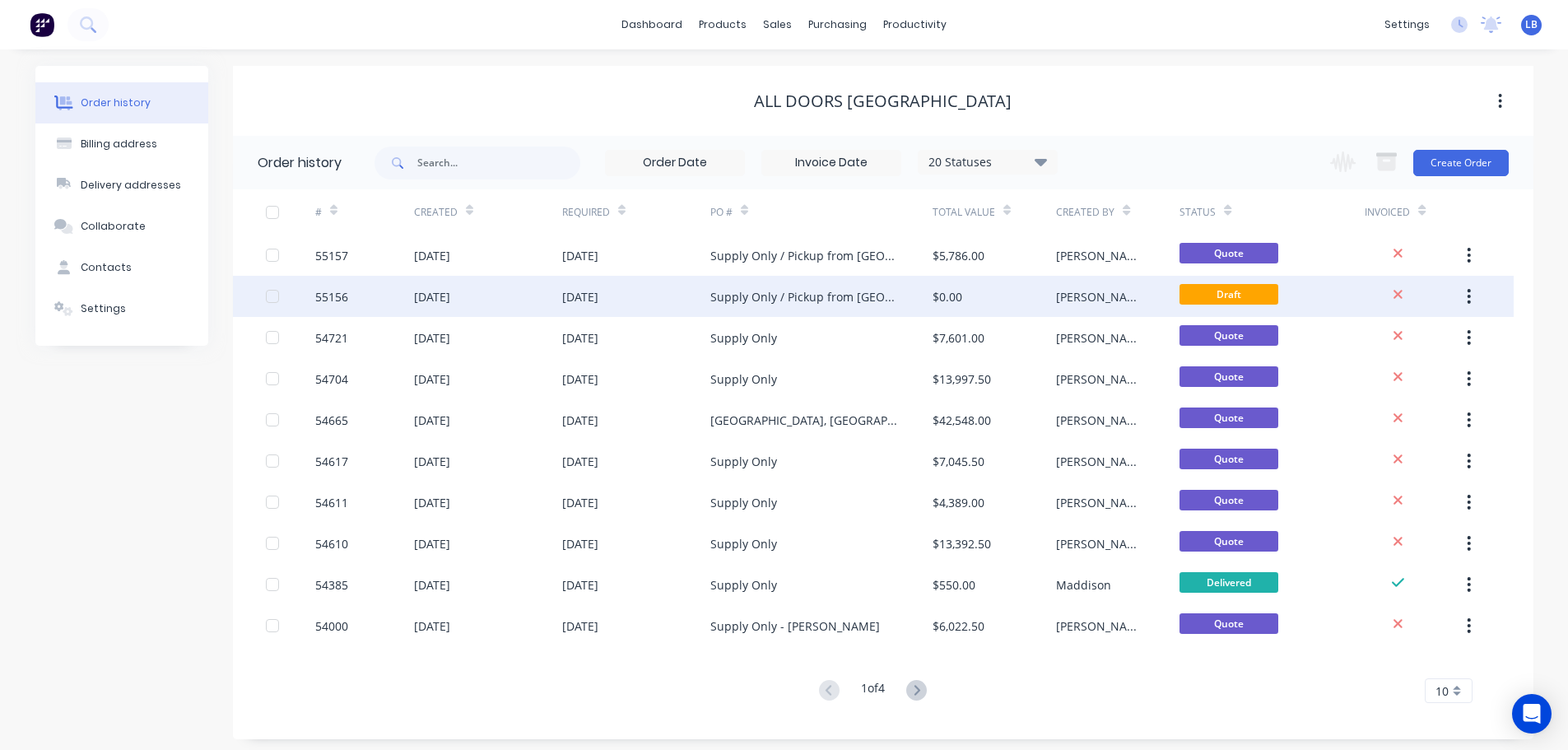
click at [1467, 298] on icon "button" at bounding box center [1469, 296] width 4 height 18
click at [1362, 343] on div "Archive" at bounding box center [1410, 339] width 127 height 23
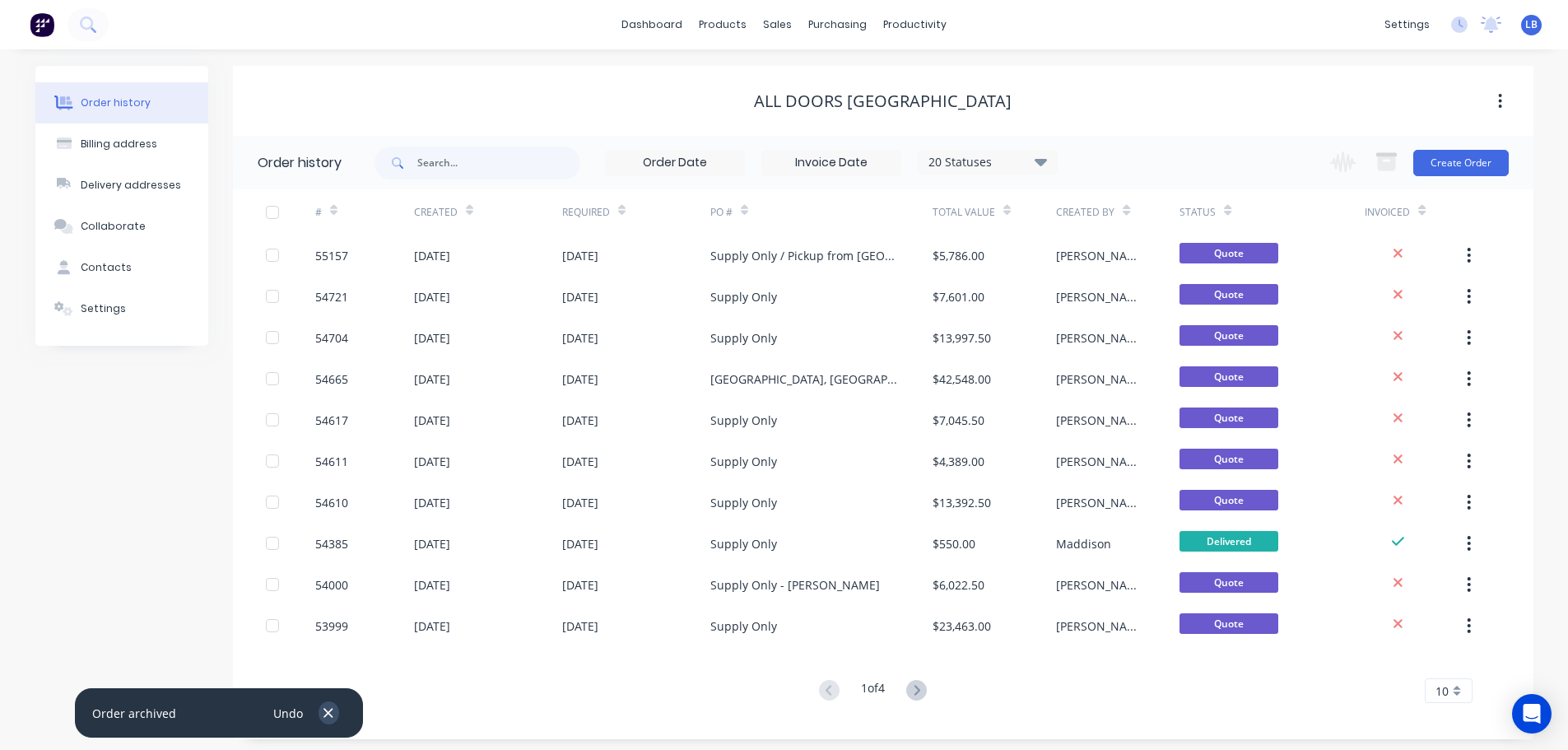
click at [332, 712] on icon "button" at bounding box center [327, 713] width 10 height 15
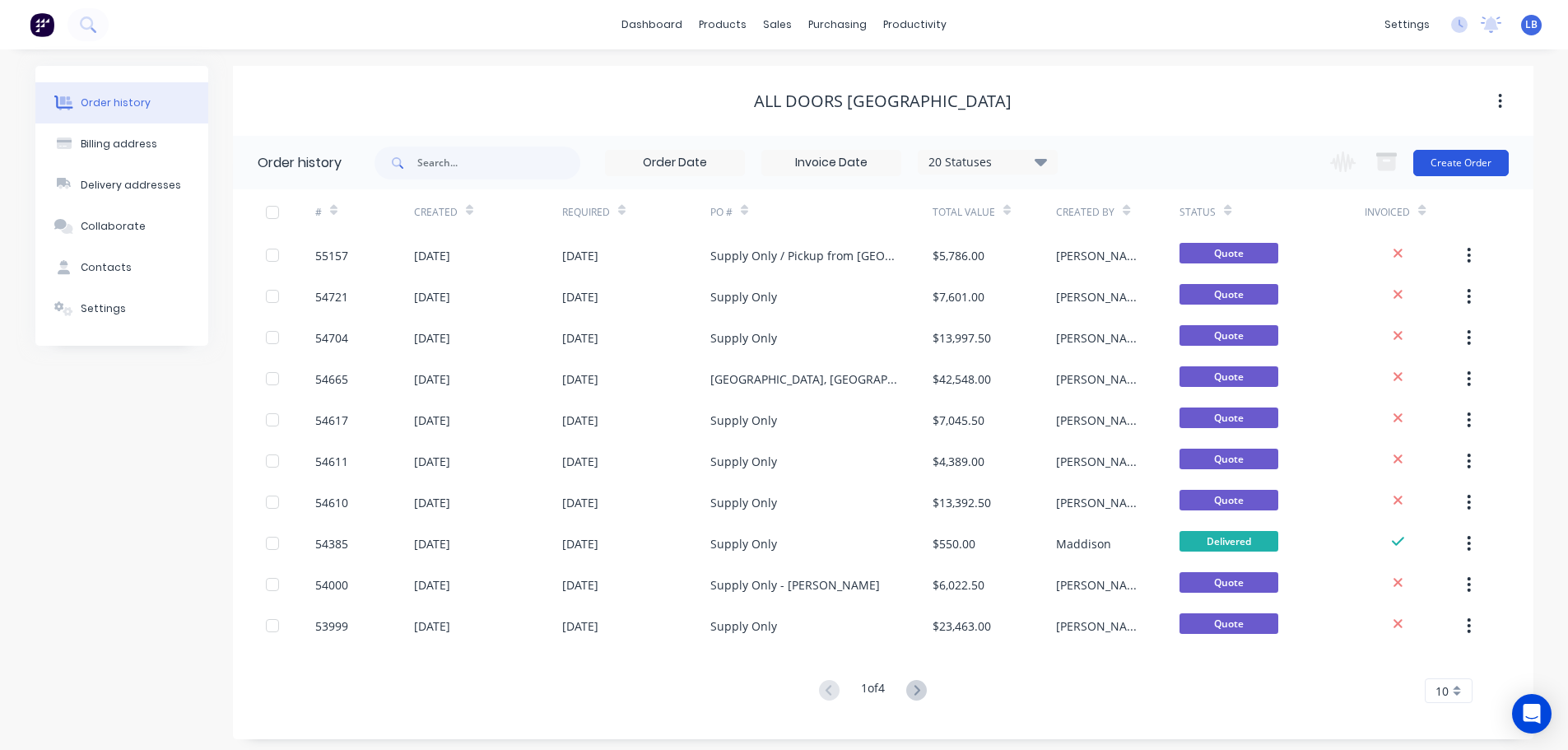
click at [1467, 169] on button "Create Order" at bounding box center [1461, 163] width 96 height 26
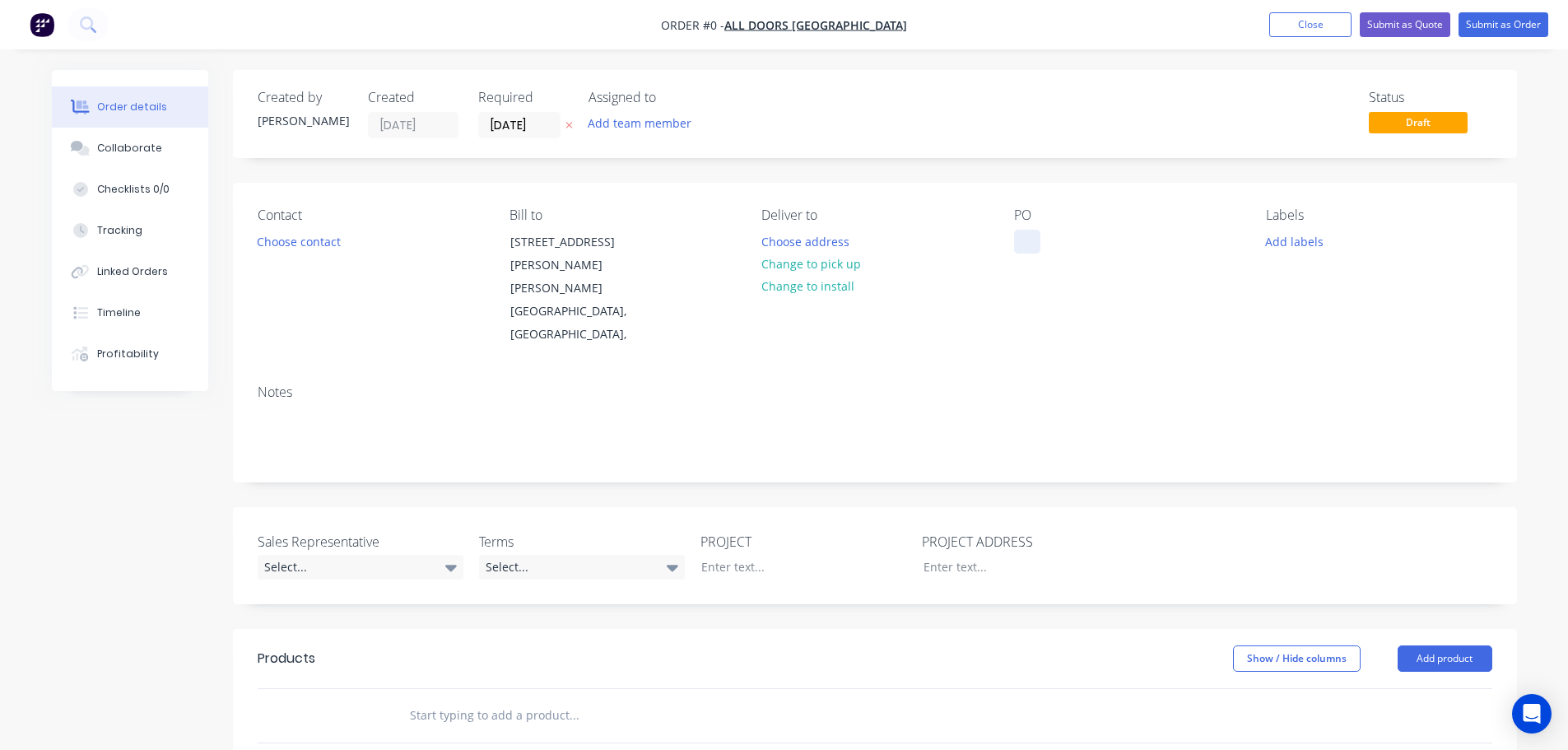
click at [1036, 231] on div at bounding box center [1028, 241] width 26 height 23
click at [1061, 242] on div "Supply Only" at bounding box center [1060, 241] width 93 height 23
click at [713, 523] on div "Order details Collaborate Checklists 0/0 Tracking Linked Orders Timeline Profit…" at bounding box center [784, 617] width 1499 height 1094
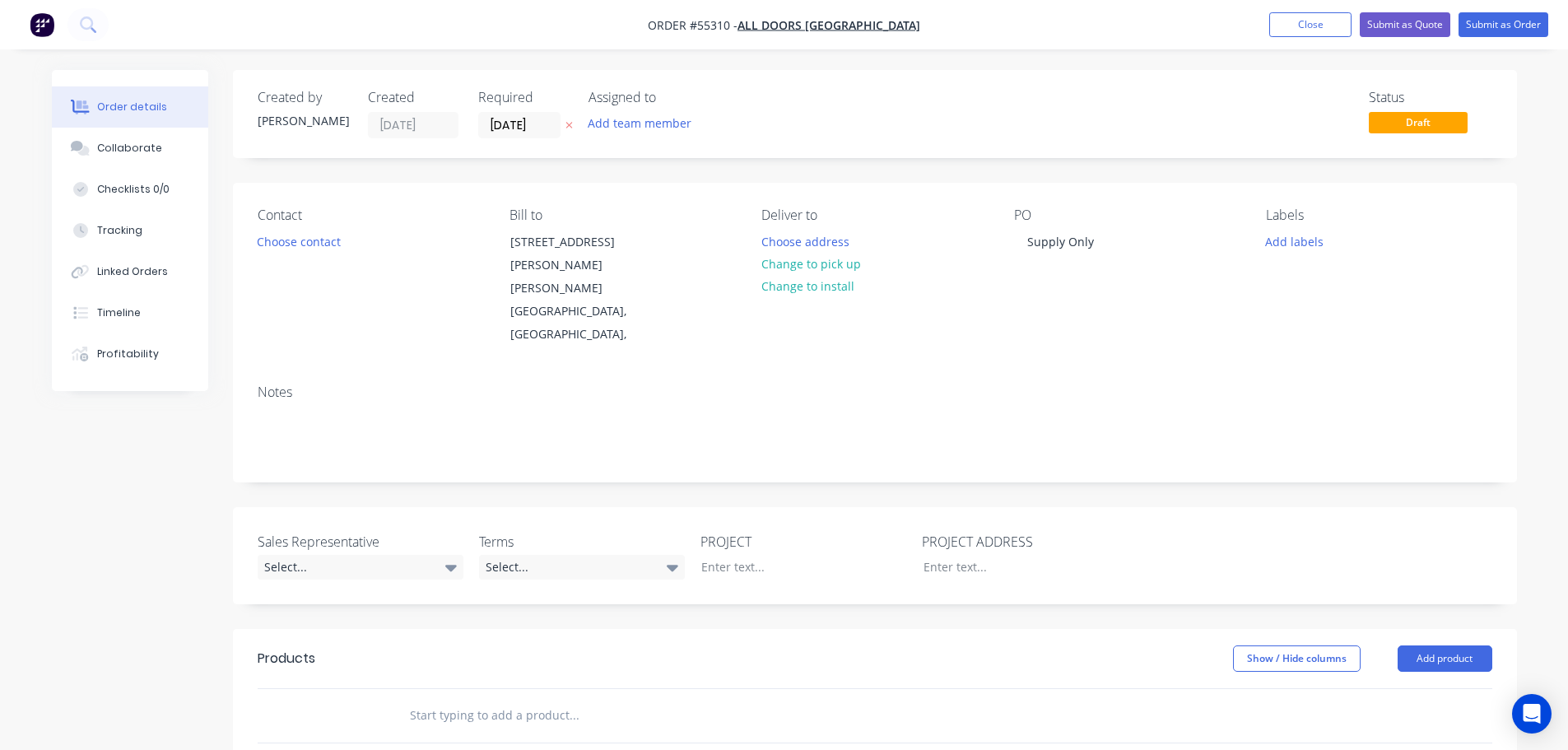
drag, startPoint x: 713, startPoint y: 523, endPoint x: 738, endPoint y: 574, distance: 56.8
click at [756, 689] on div at bounding box center [686, 715] width 593 height 54
click at [721, 555] on div at bounding box center [790, 566] width 206 height 23
paste div
click at [934, 555] on div at bounding box center [1012, 566] width 206 height 23
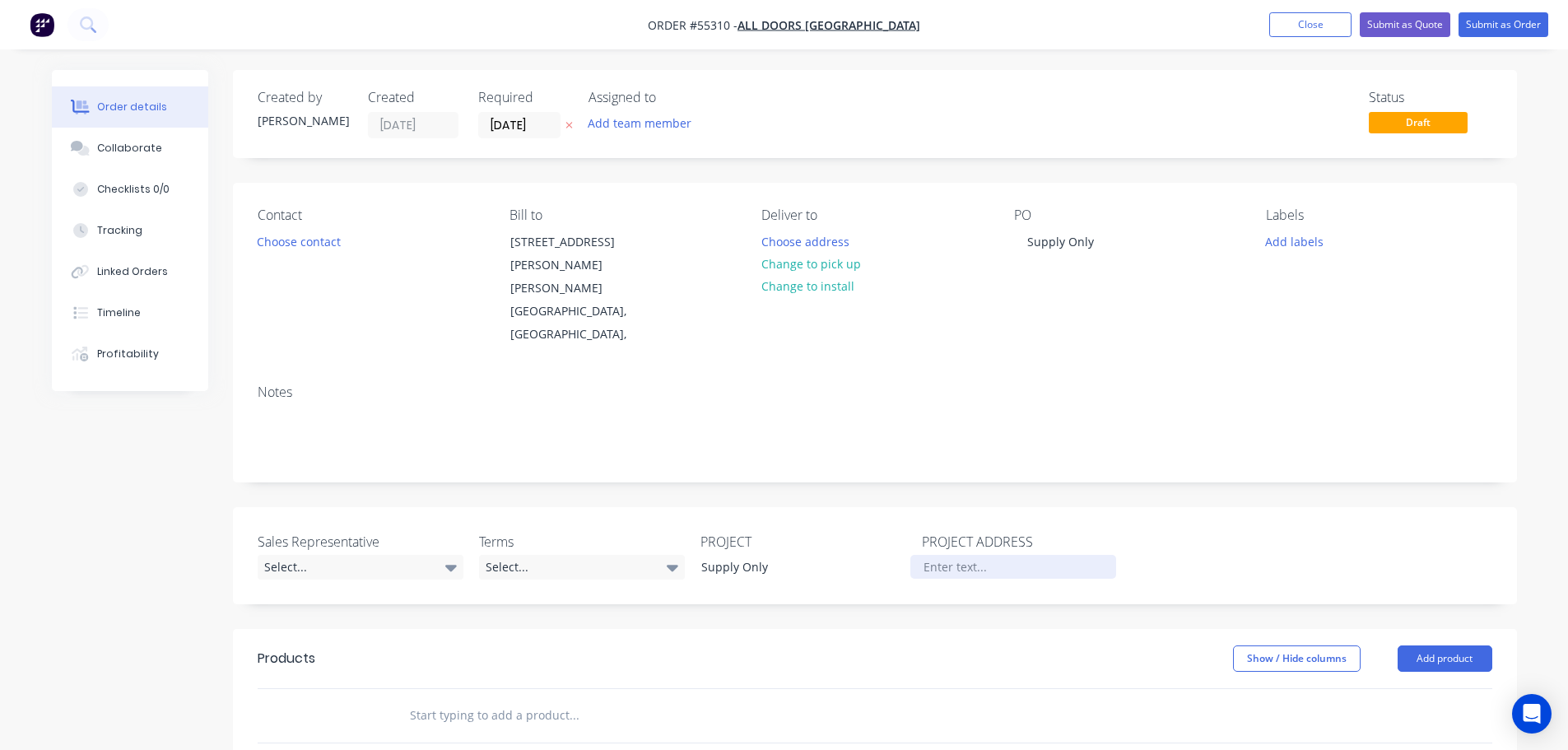
paste div
click at [305, 245] on button "Choose contact" at bounding box center [298, 241] width 101 height 23
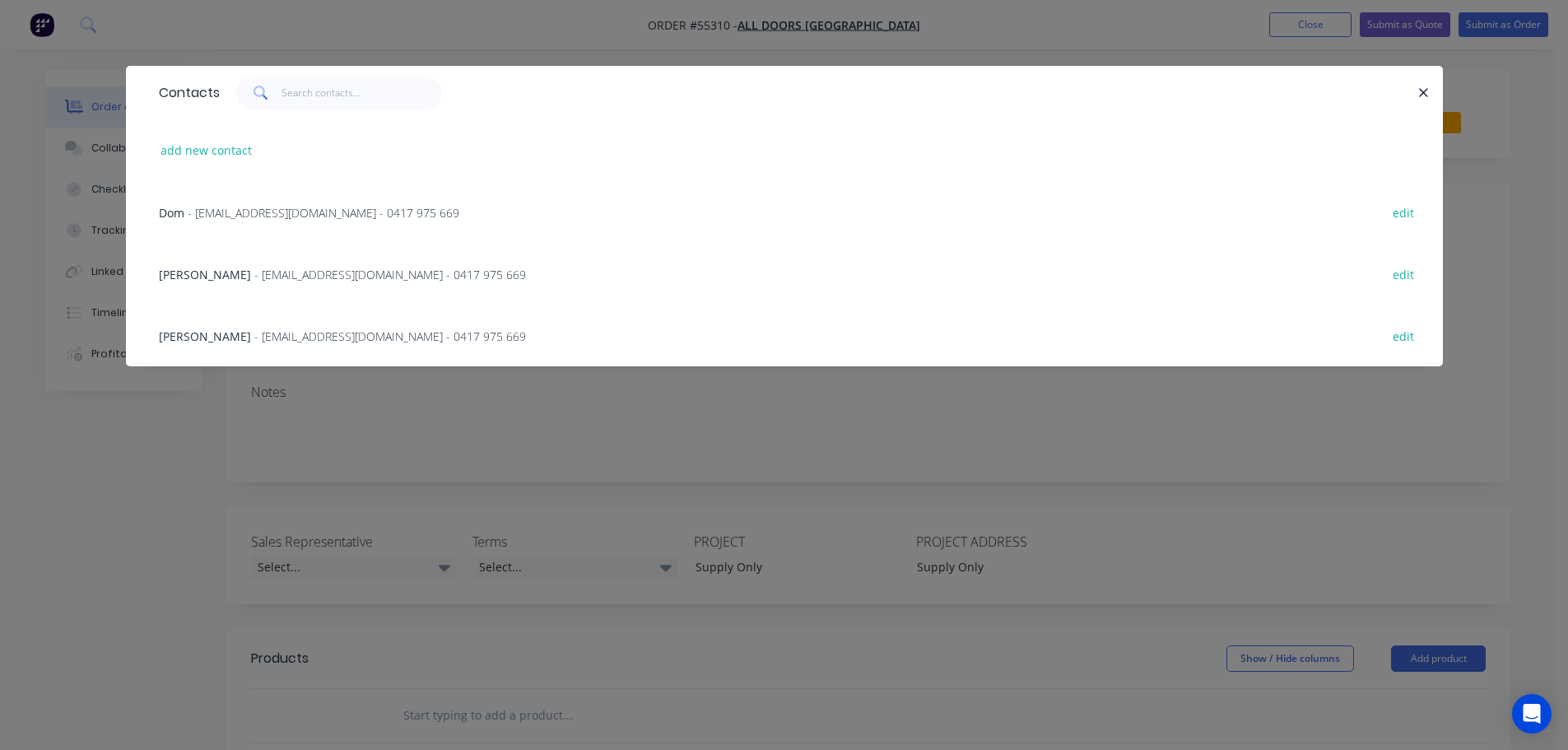
click at [244, 344] on span "Jayme-Lee Brack" at bounding box center [205, 336] width 92 height 16
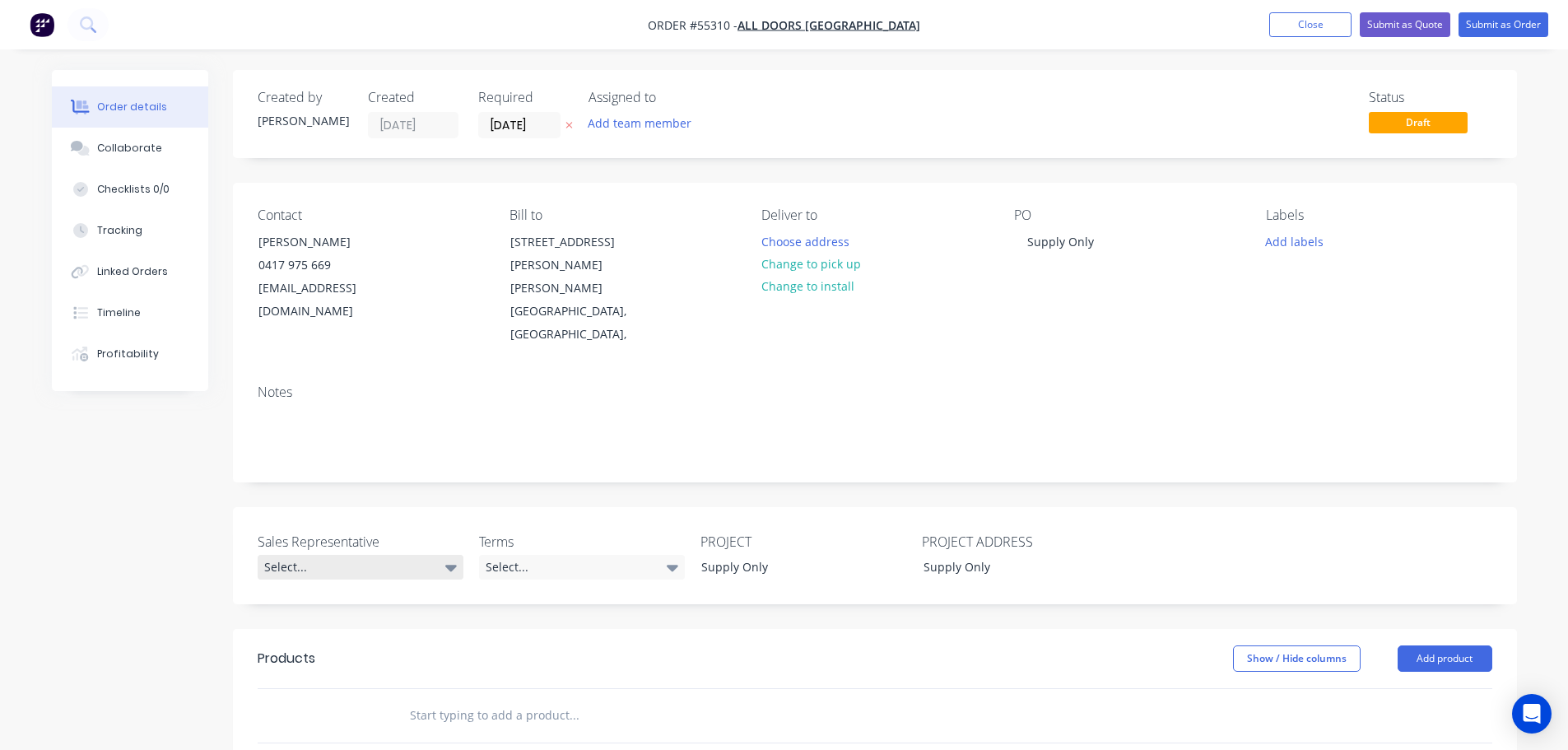
click at [296, 555] on div "Select..." at bounding box center [360, 567] width 206 height 24
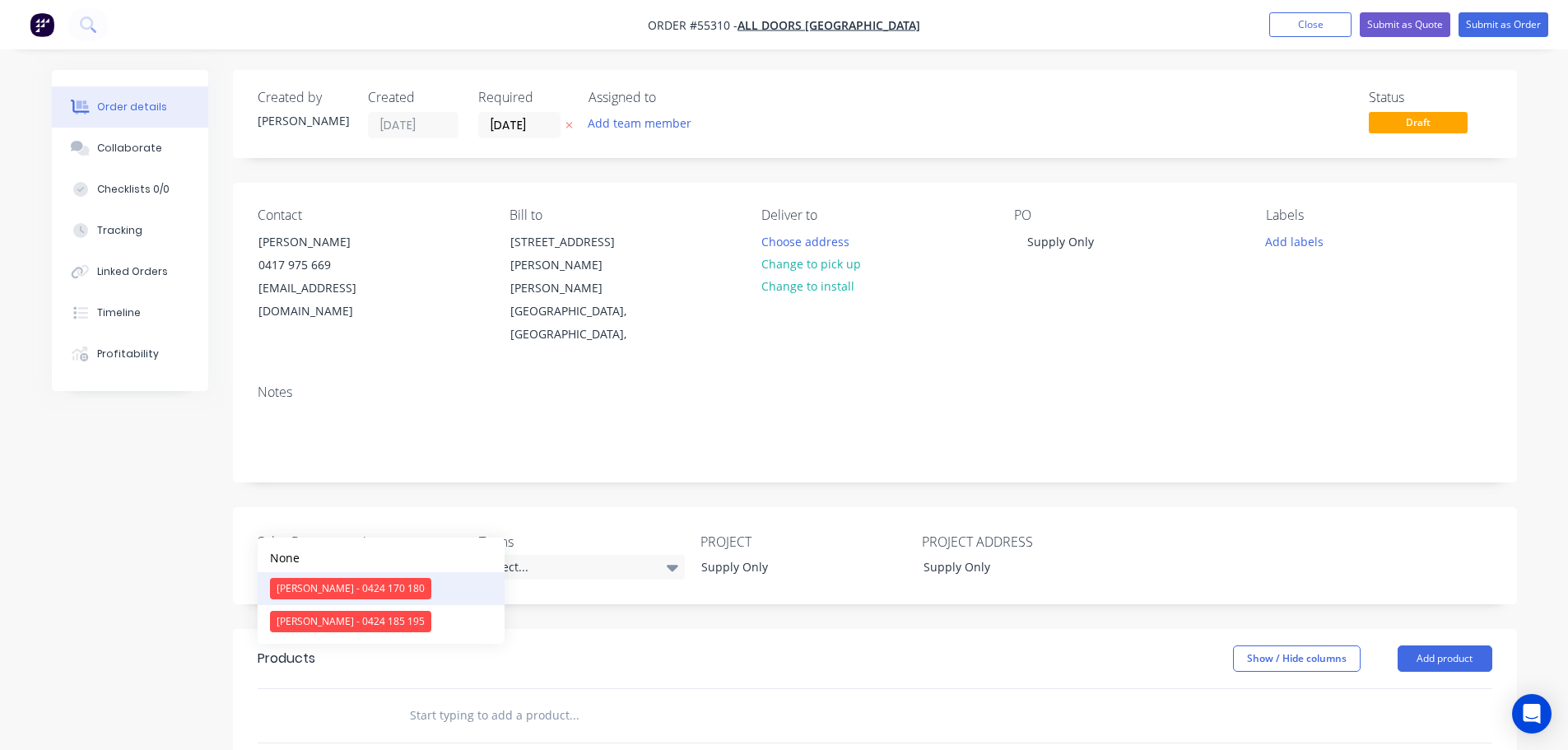
click at [318, 588] on div "Clayton Blackman - 0424 170 180" at bounding box center [351, 589] width 161 height 22
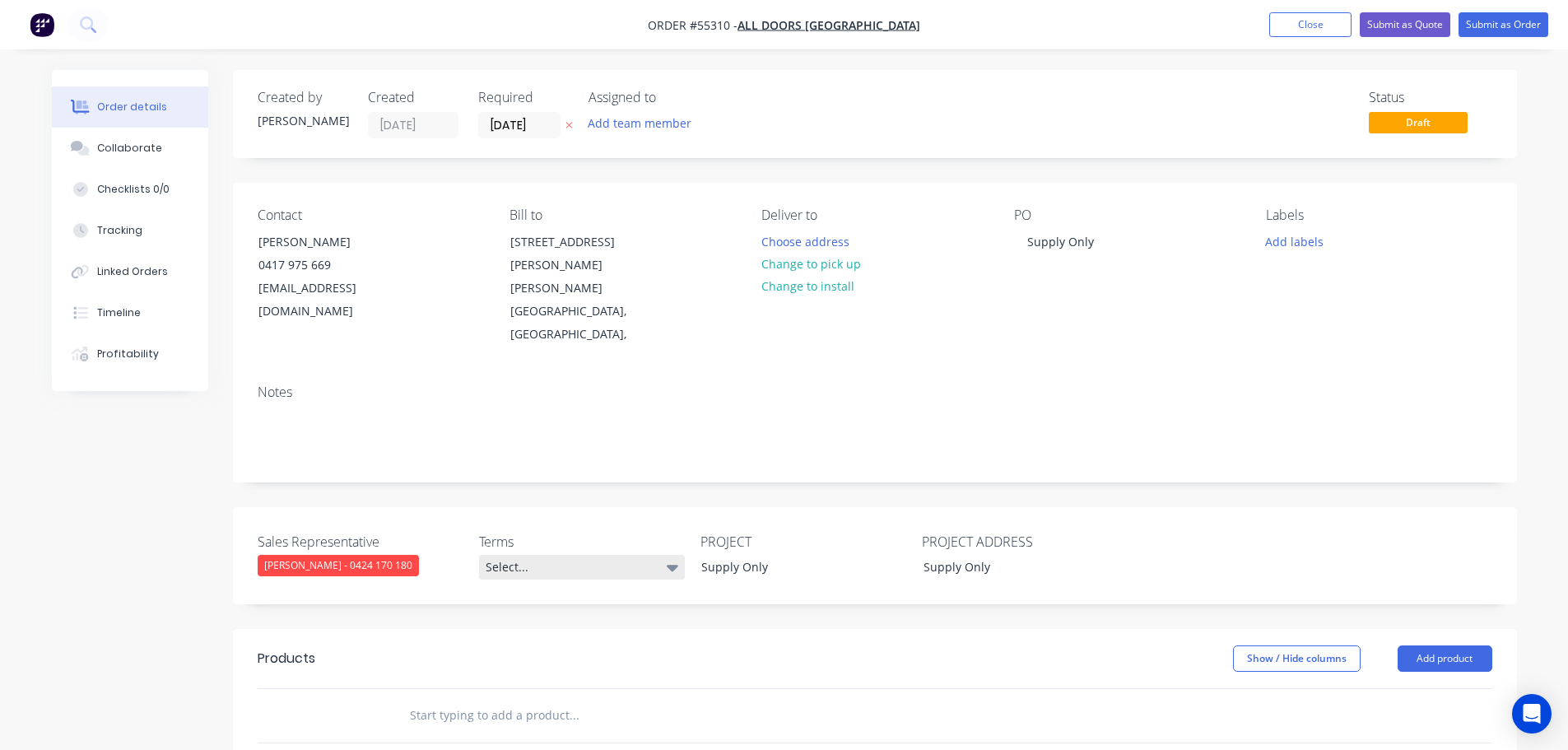
click at [540, 555] on div "Select..." at bounding box center [582, 567] width 206 height 24
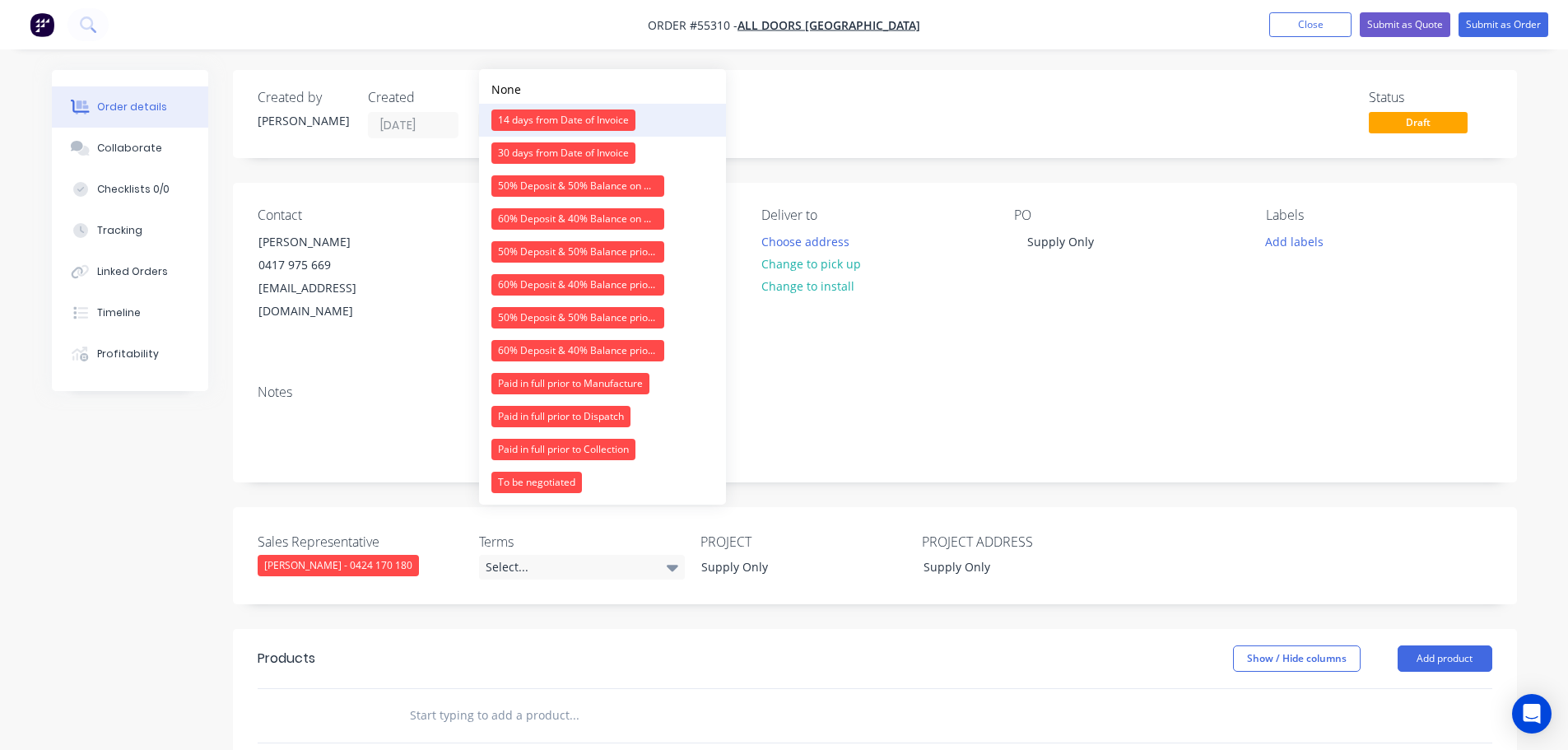
click at [586, 118] on div "14 days from Date of Invoice" at bounding box center [564, 120] width 145 height 22
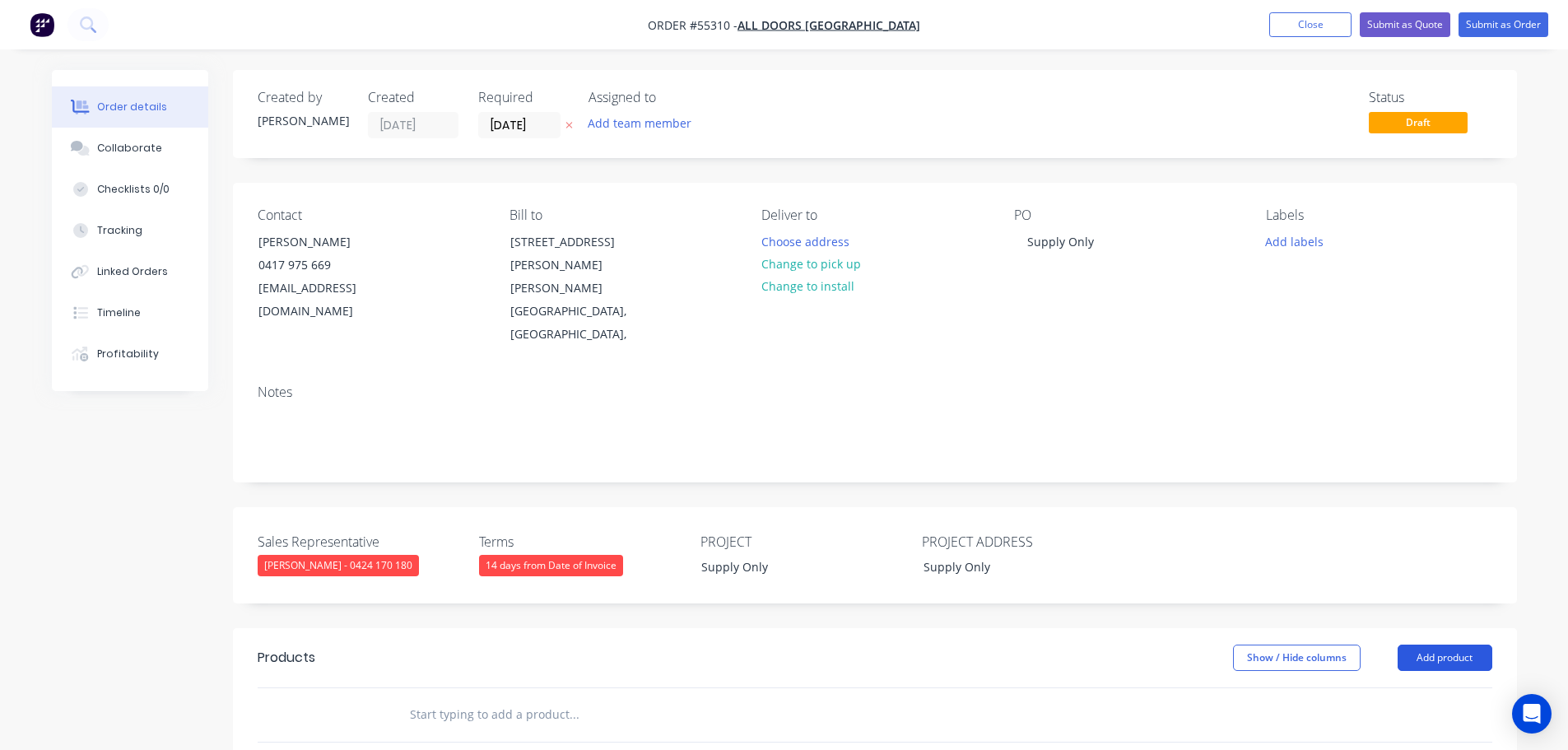
click at [1439, 645] on button "Add product" at bounding box center [1445, 658] width 95 height 26
click at [1395, 687] on div "Product catalogue" at bounding box center [1414, 698] width 127 height 23
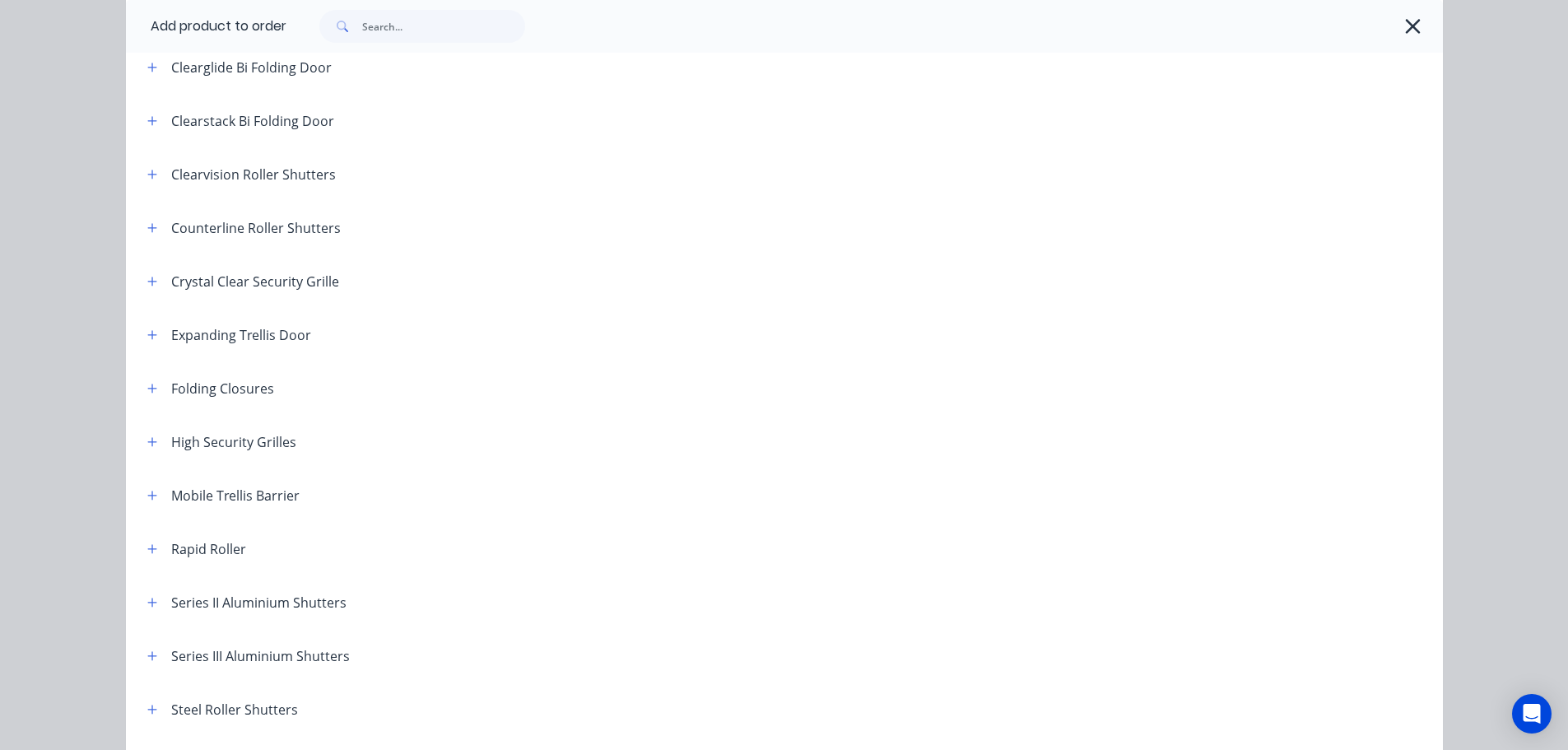
scroll to position [412, 0]
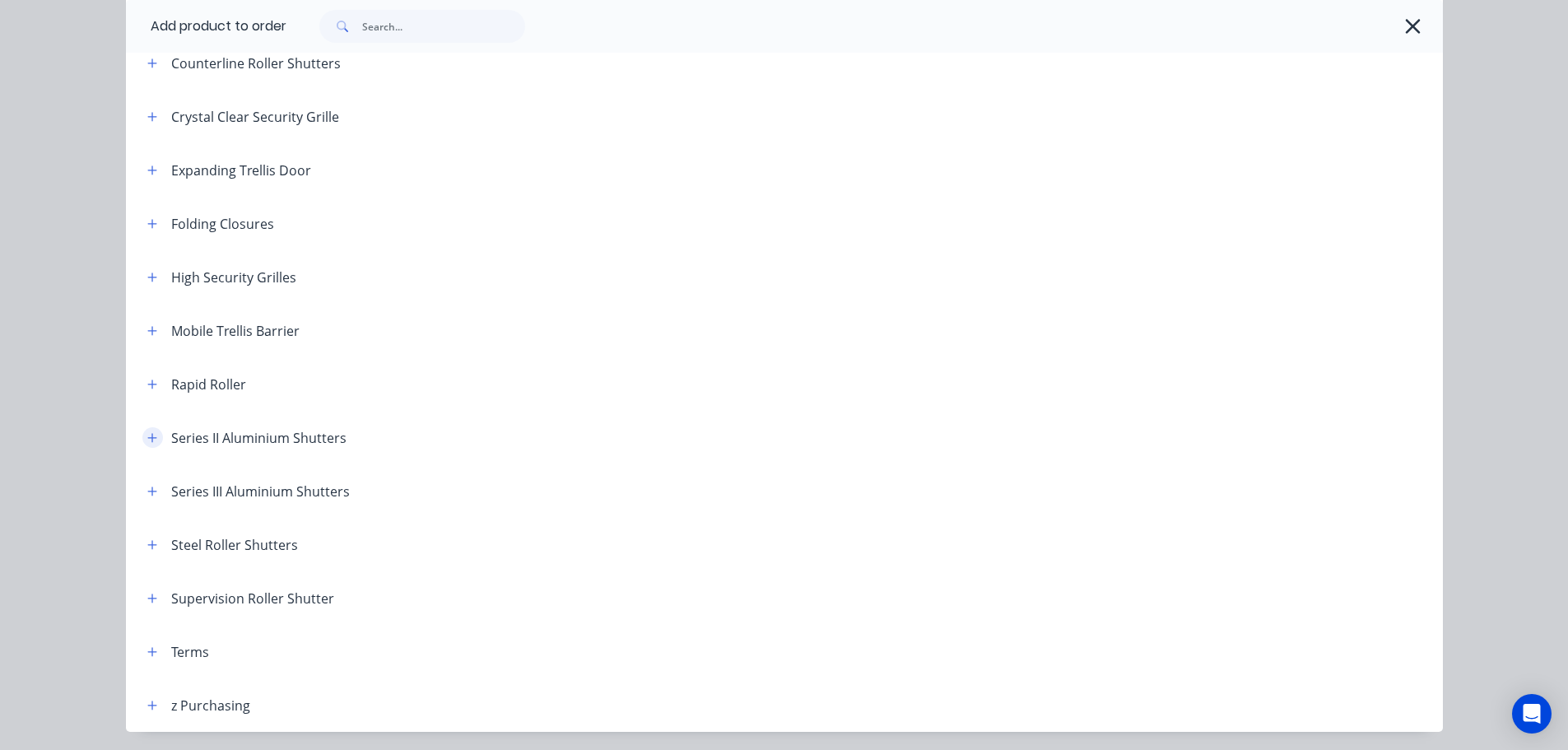
click at [147, 434] on icon "button" at bounding box center [152, 438] width 10 height 11
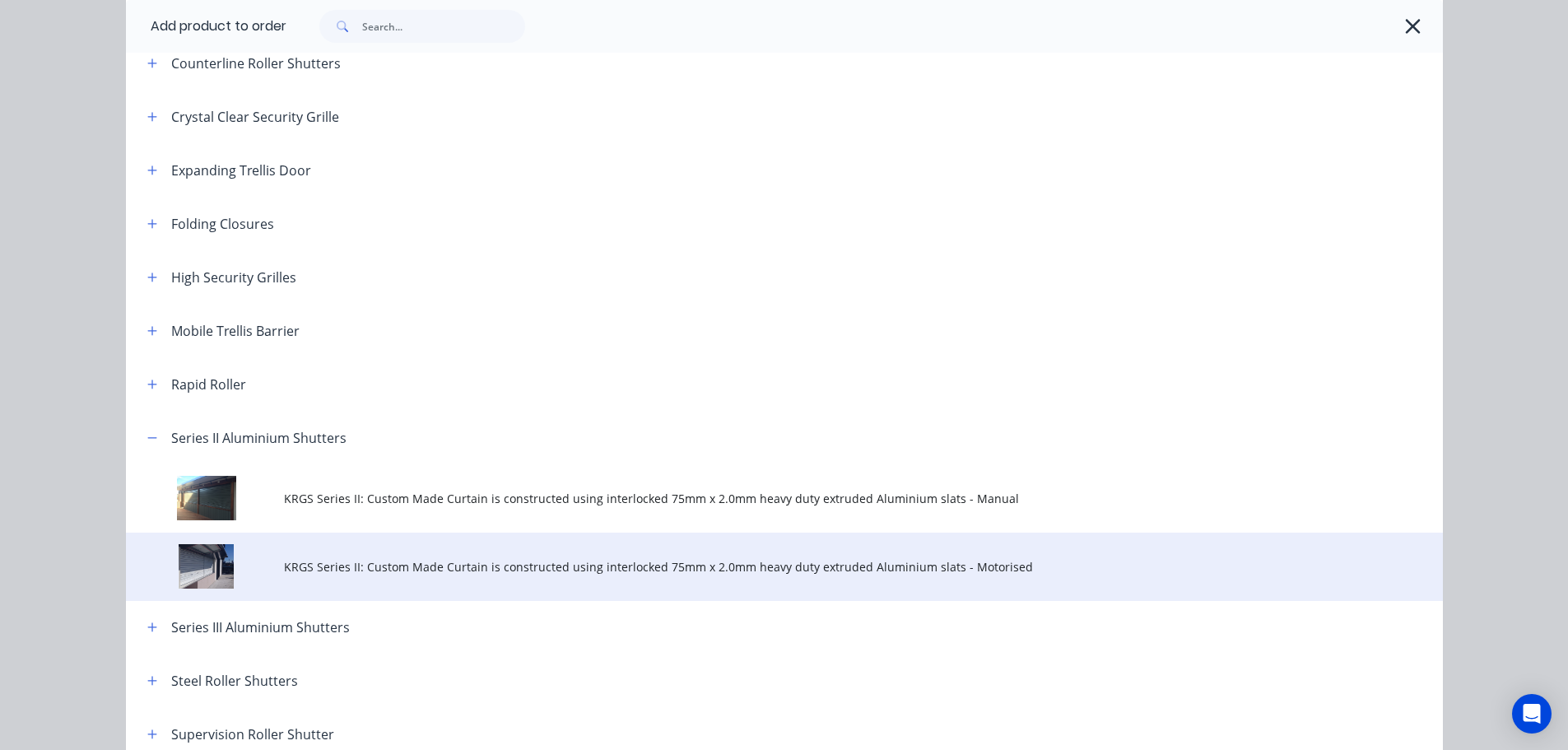
click at [463, 565] on span "KRGS Series II: Custom Made Curtain is constructed using interlocked 75mm x 2.0…" at bounding box center [748, 567] width 927 height 17
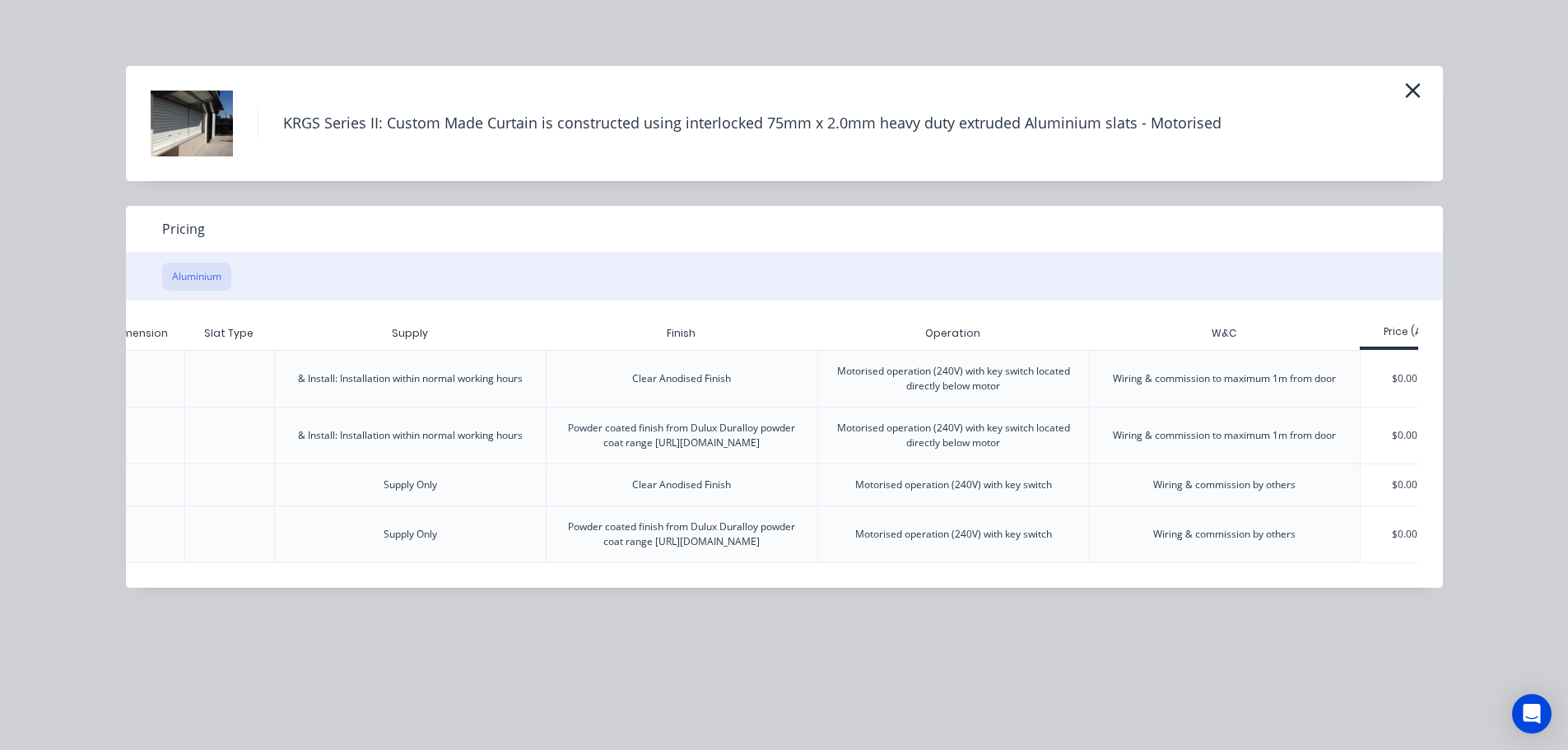
scroll to position [0, 321]
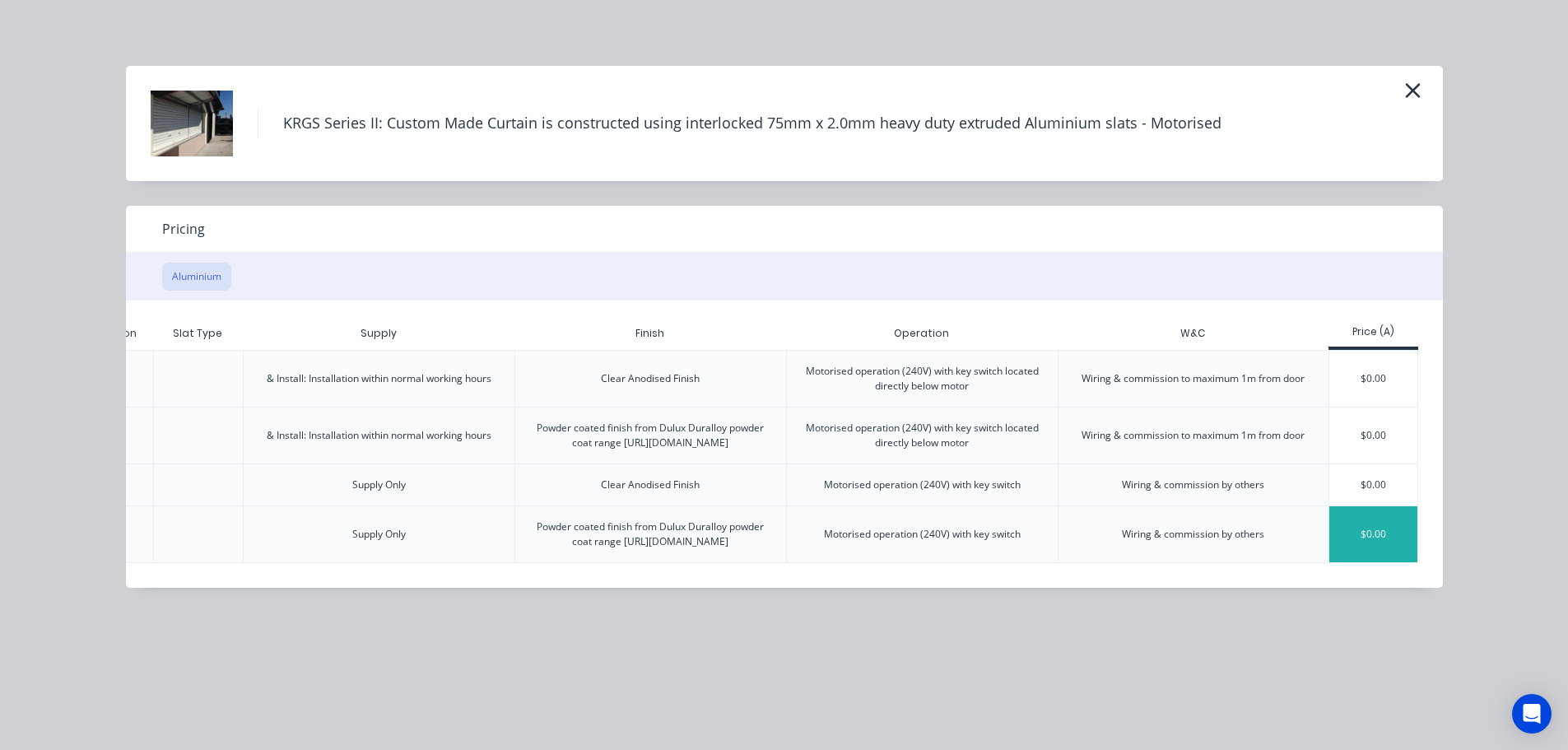
click at [1368, 550] on div "$0.00" at bounding box center [1374, 534] width 88 height 56
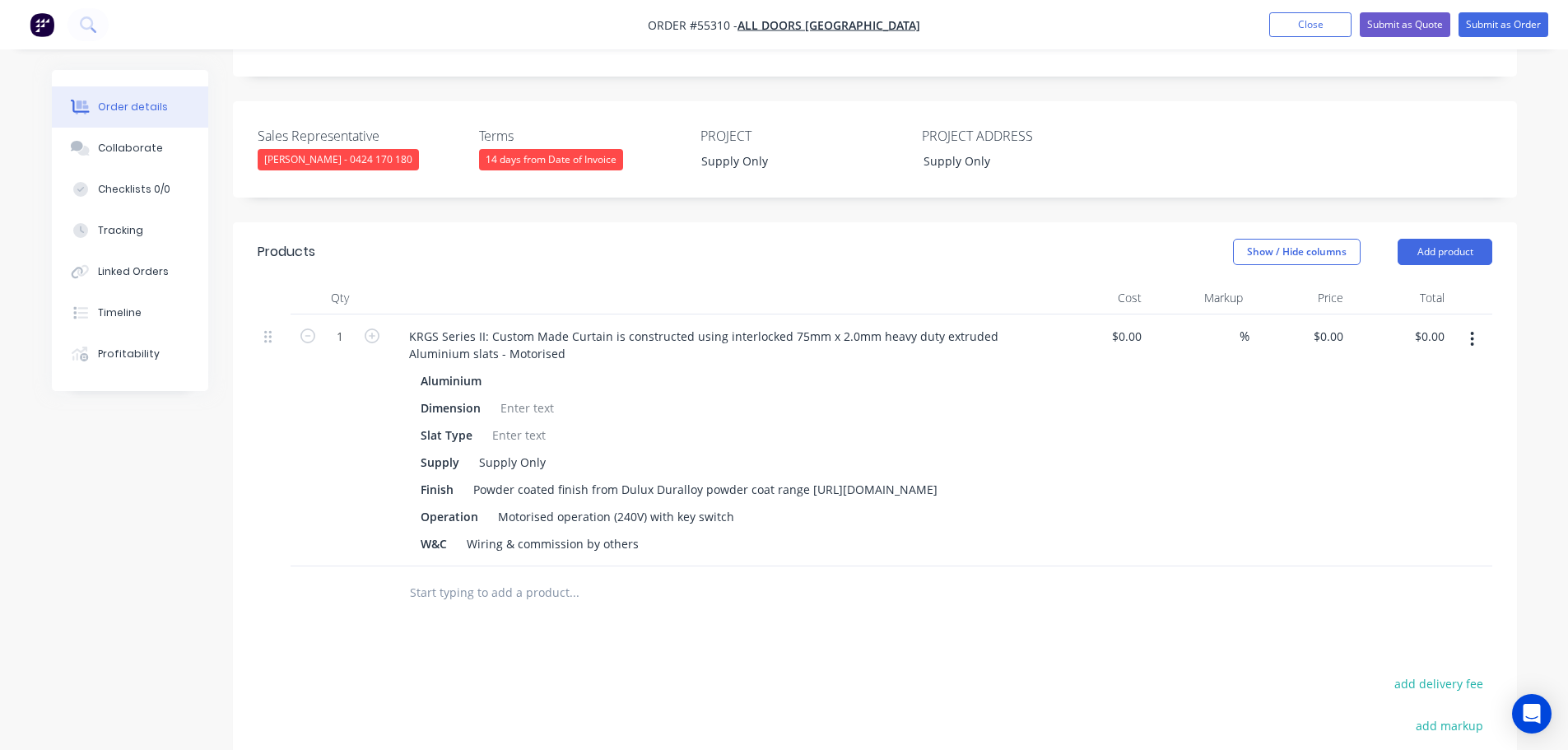
scroll to position [412, 0]
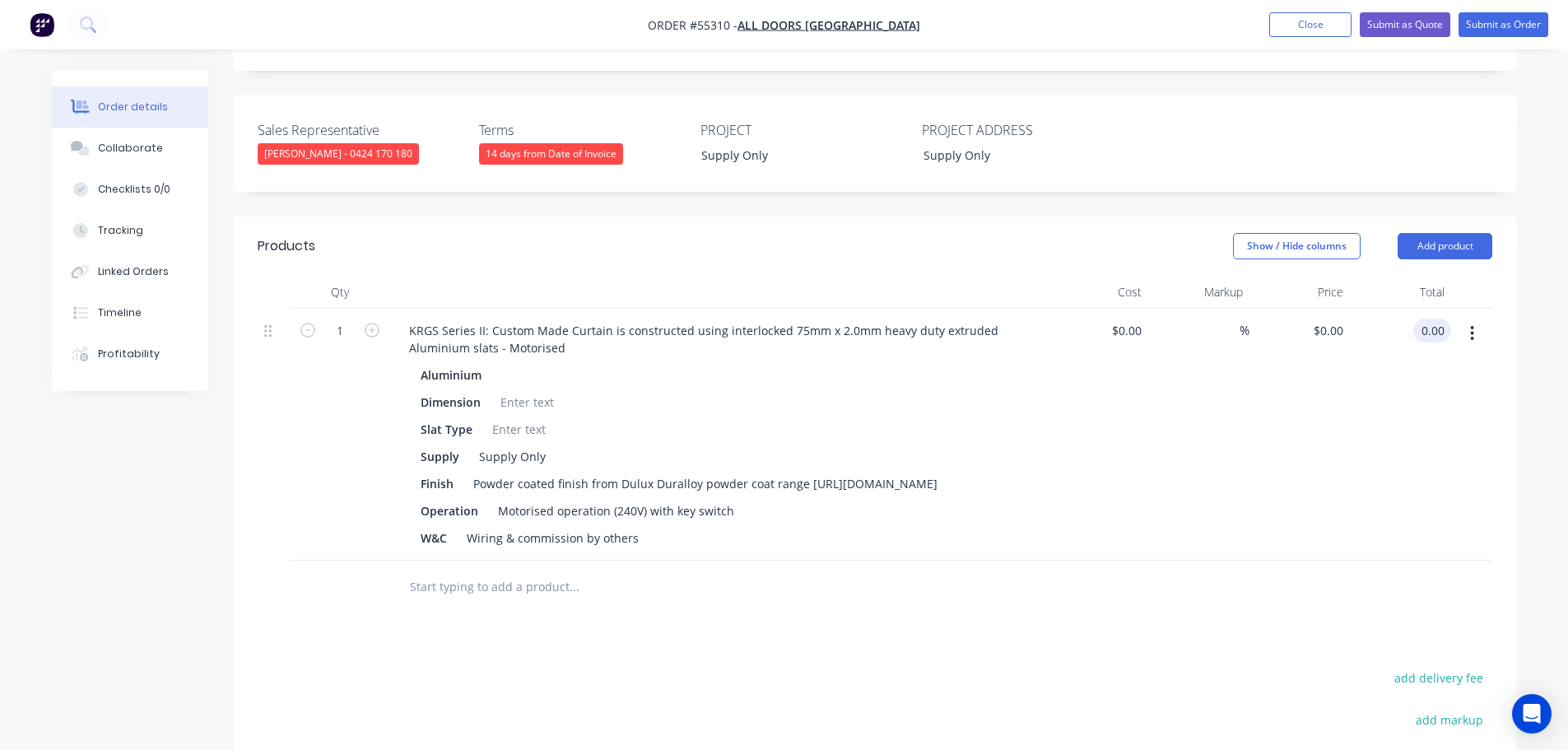
click at [1443, 318] on input "0.00" at bounding box center [1435, 329] width 31 height 23
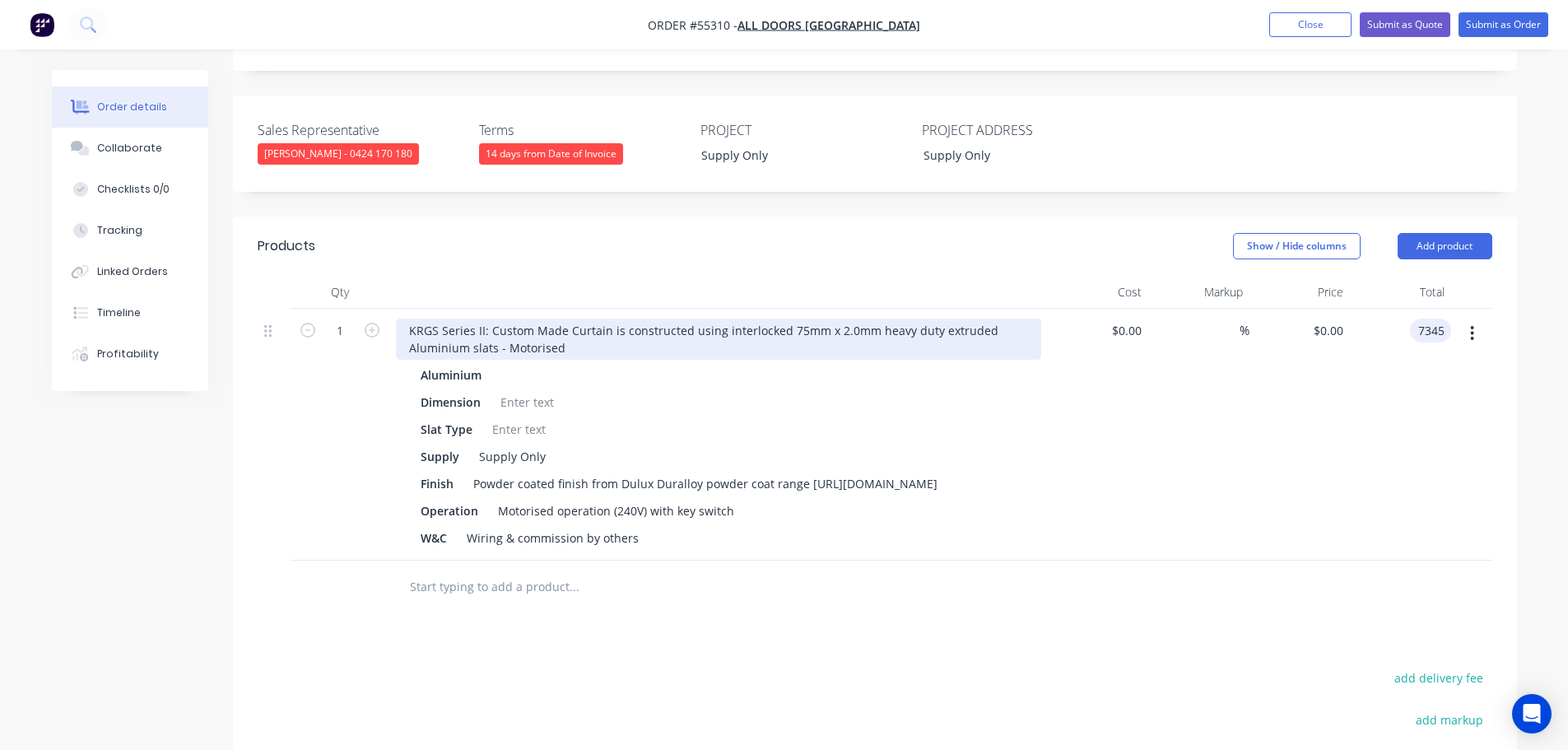
type input "7345"
type input "$7,345.00"
click at [401, 318] on div "KRGS Series II: Custom Made Curtain is constructed using interlocked 75mm x 2.0…" at bounding box center [719, 339] width 646 height 41
click at [396, 318] on div "KRGS Series II: Custom Made Curtain is constructed using interlocked 75mm x 2.0…" at bounding box center [719, 339] width 646 height 41
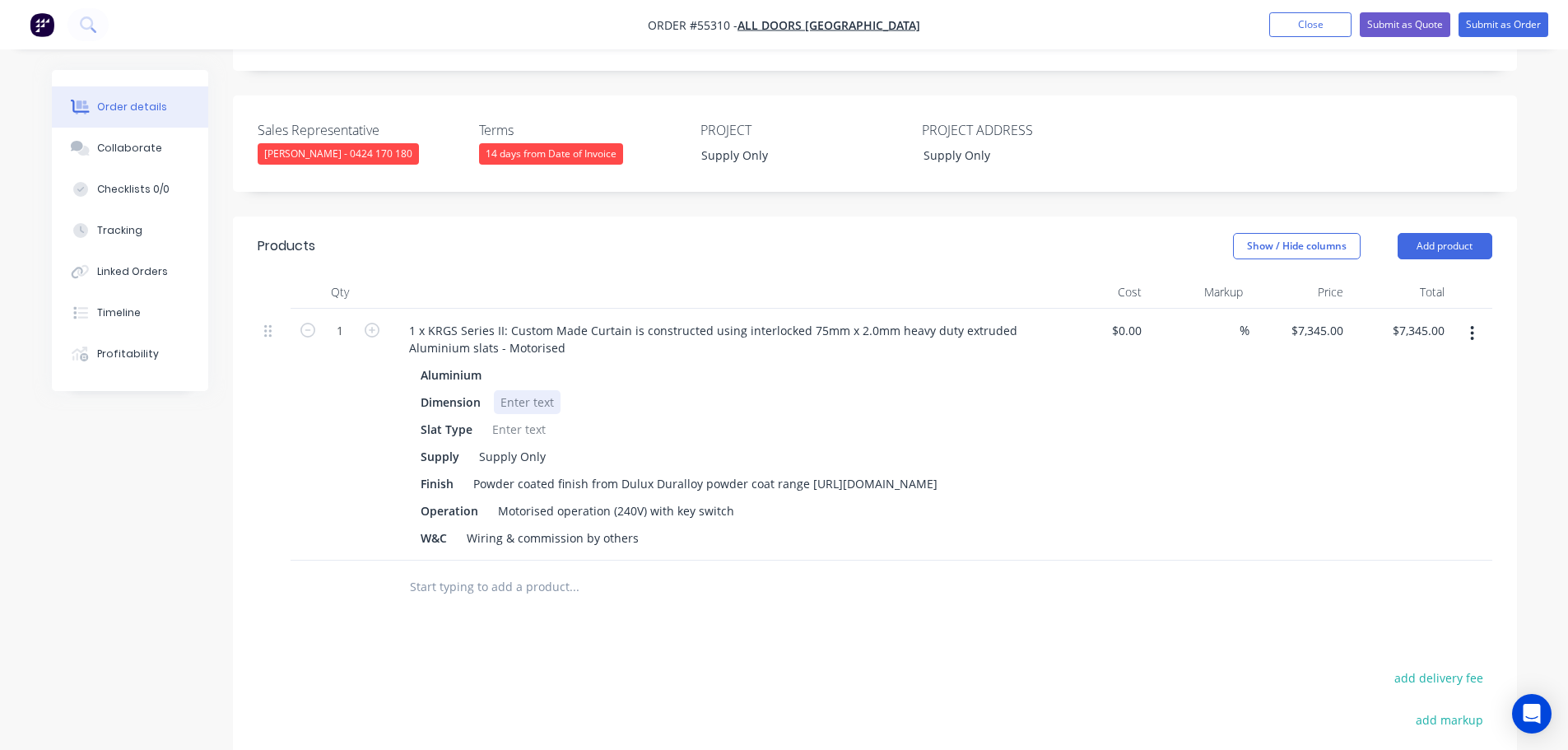
click at [517, 390] on div at bounding box center [526, 402] width 67 height 23
click at [506, 418] on div at bounding box center [519, 429] width 67 height 23
drag, startPoint x: 641, startPoint y: 510, endPoint x: 459, endPoint y: 520, distance: 182.3
click at [459, 527] on div "W&C Wiring & commission by others" at bounding box center [715, 538] width 602 height 23
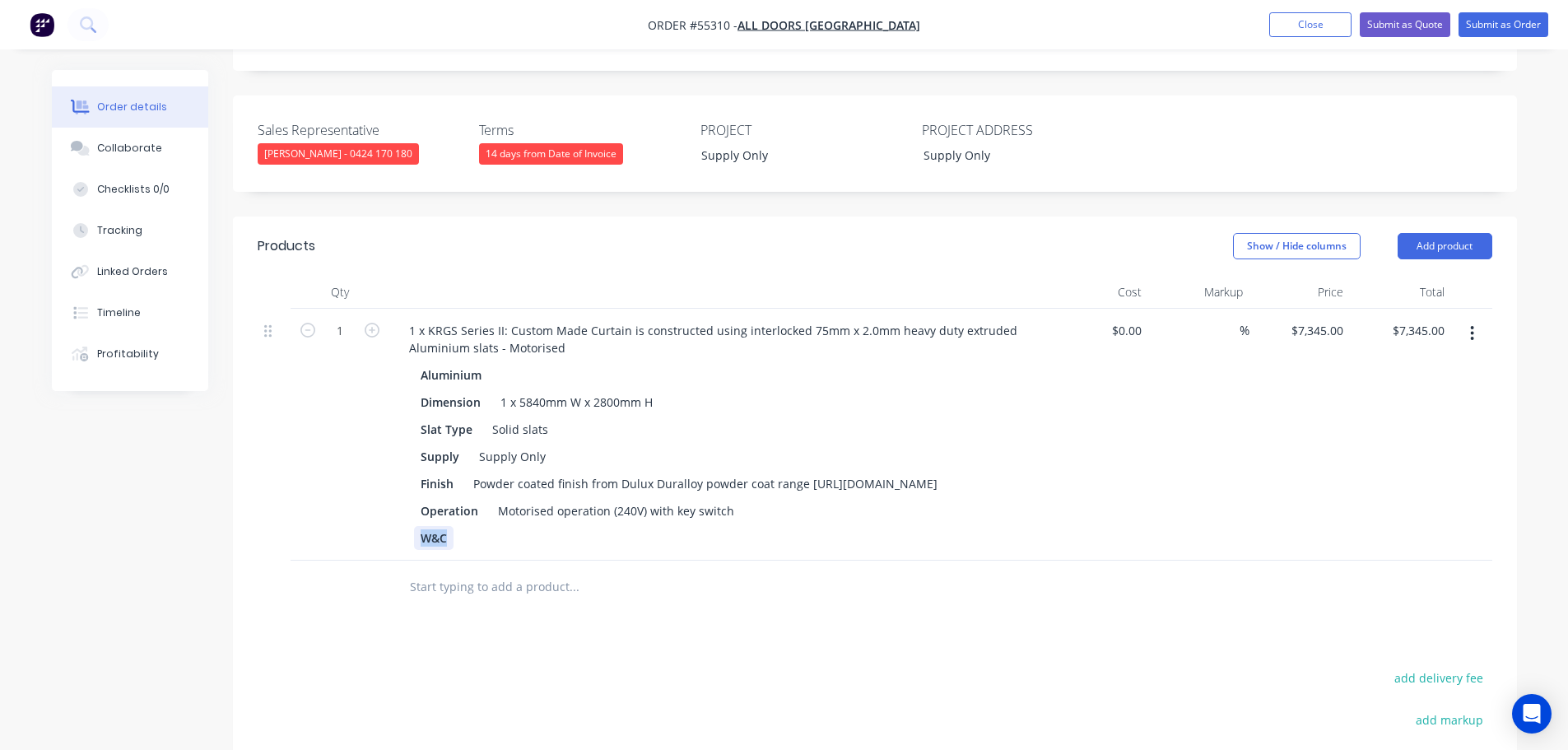
drag, startPoint x: 447, startPoint y: 510, endPoint x: 396, endPoint y: 521, distance: 52.2
click at [396, 521] on div "1 x KRGS Series II: Custom Made Curtain is constructed using interlocked 75mm x…" at bounding box center [719, 435] width 659 height 252
drag, startPoint x: 727, startPoint y: 482, endPoint x: 649, endPoint y: 500, distance: 80.0
click at [649, 500] on div "Aluminium Dimension 1 x 5840mm W x 2800mm H Slat Type Solid slats Supply Supply…" at bounding box center [719, 456] width 646 height 187
drag, startPoint x: 644, startPoint y: 484, endPoint x: 611, endPoint y: 506, distance: 39.7
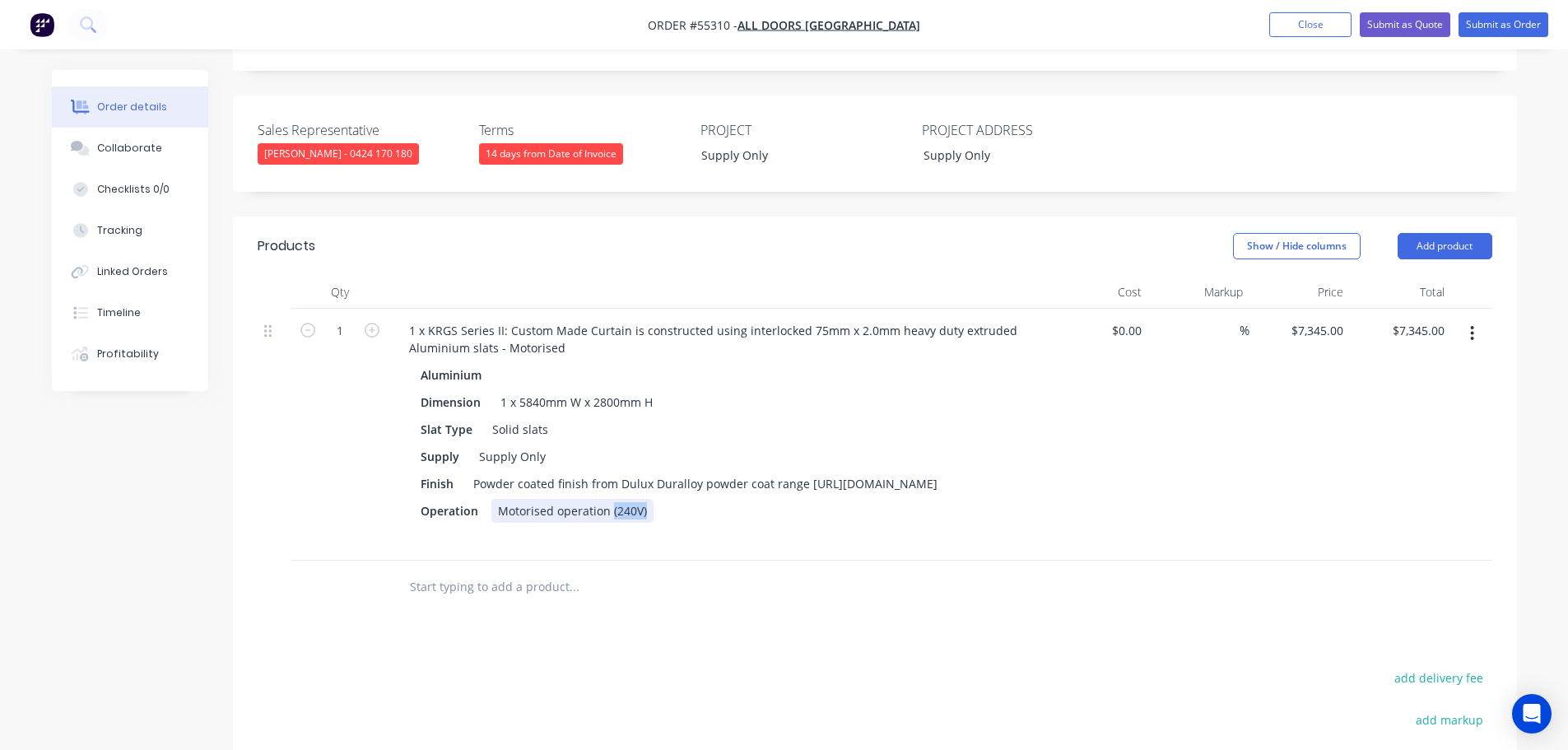
click at [611, 506] on div "Aluminium Dimension 1 x 5840mm W x 2800mm H Slat Type Solid slats Supply Supply…" at bounding box center [719, 456] width 646 height 187
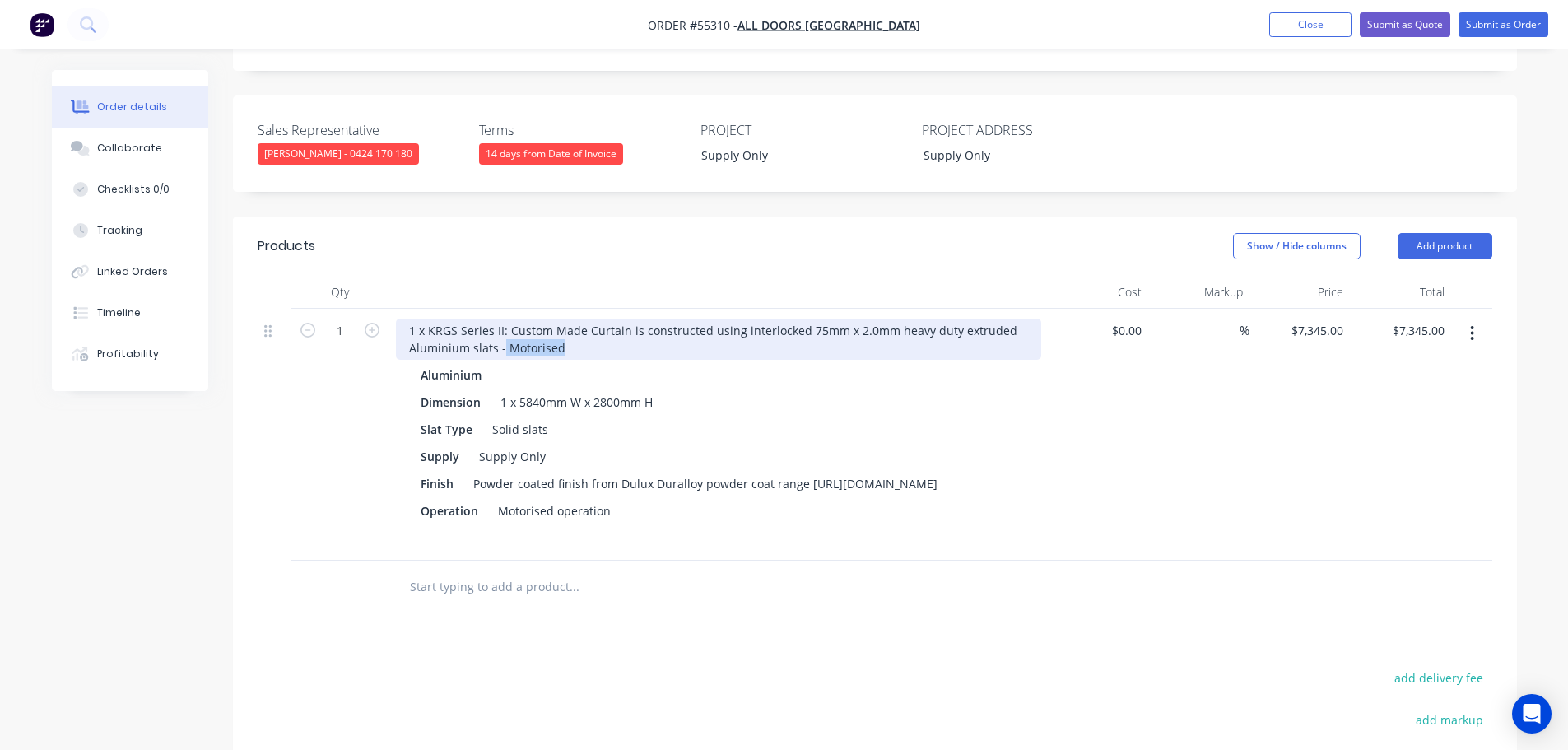
drag, startPoint x: 560, startPoint y: 303, endPoint x: 499, endPoint y: 331, distance: 67.1
click at [499, 331] on div "1 x KRGS Series II: Custom Made Curtain is constructed using interlocked 75mm x…" at bounding box center [719, 435] width 659 height 252
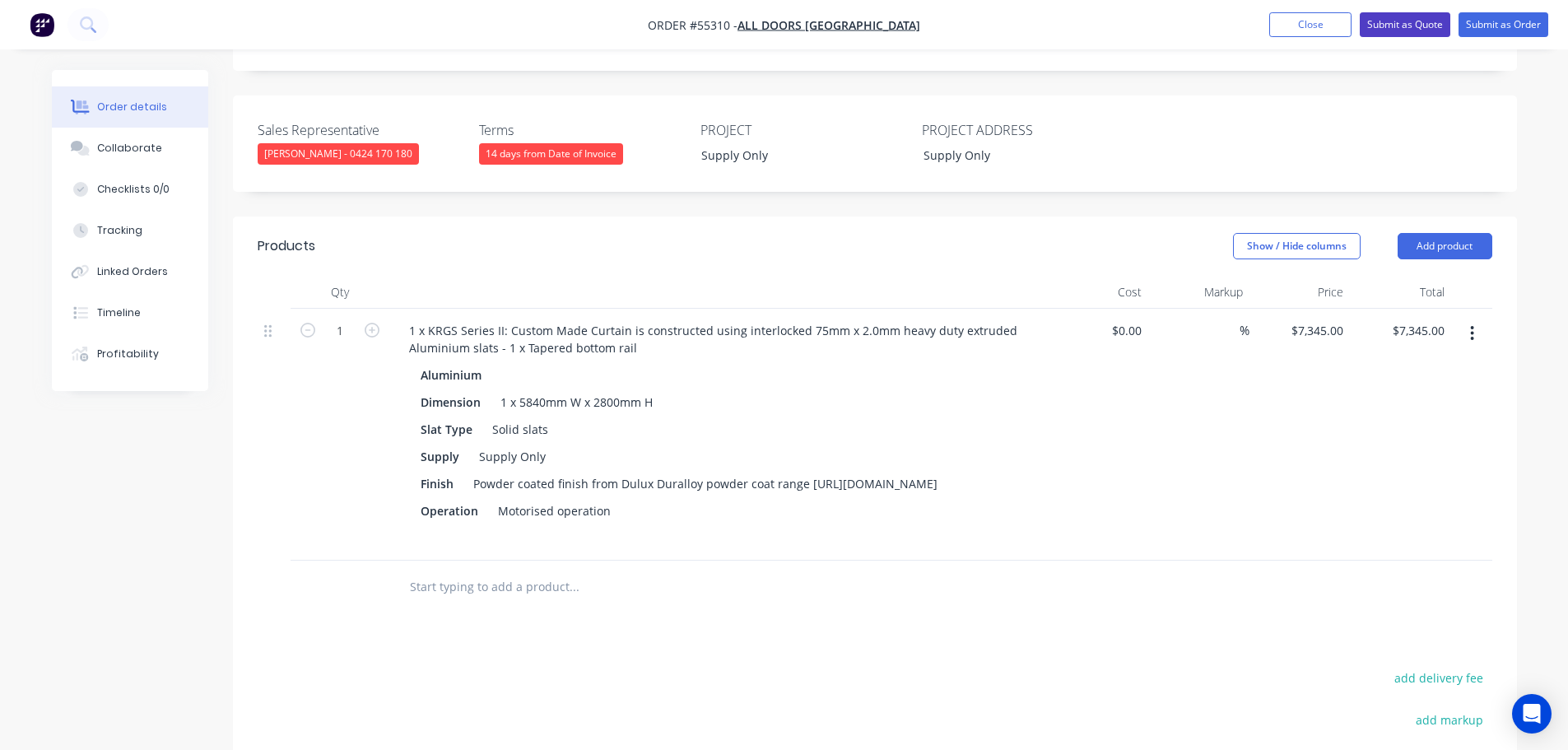
click at [1378, 34] on button "Submit as Quote" at bounding box center [1405, 24] width 90 height 24
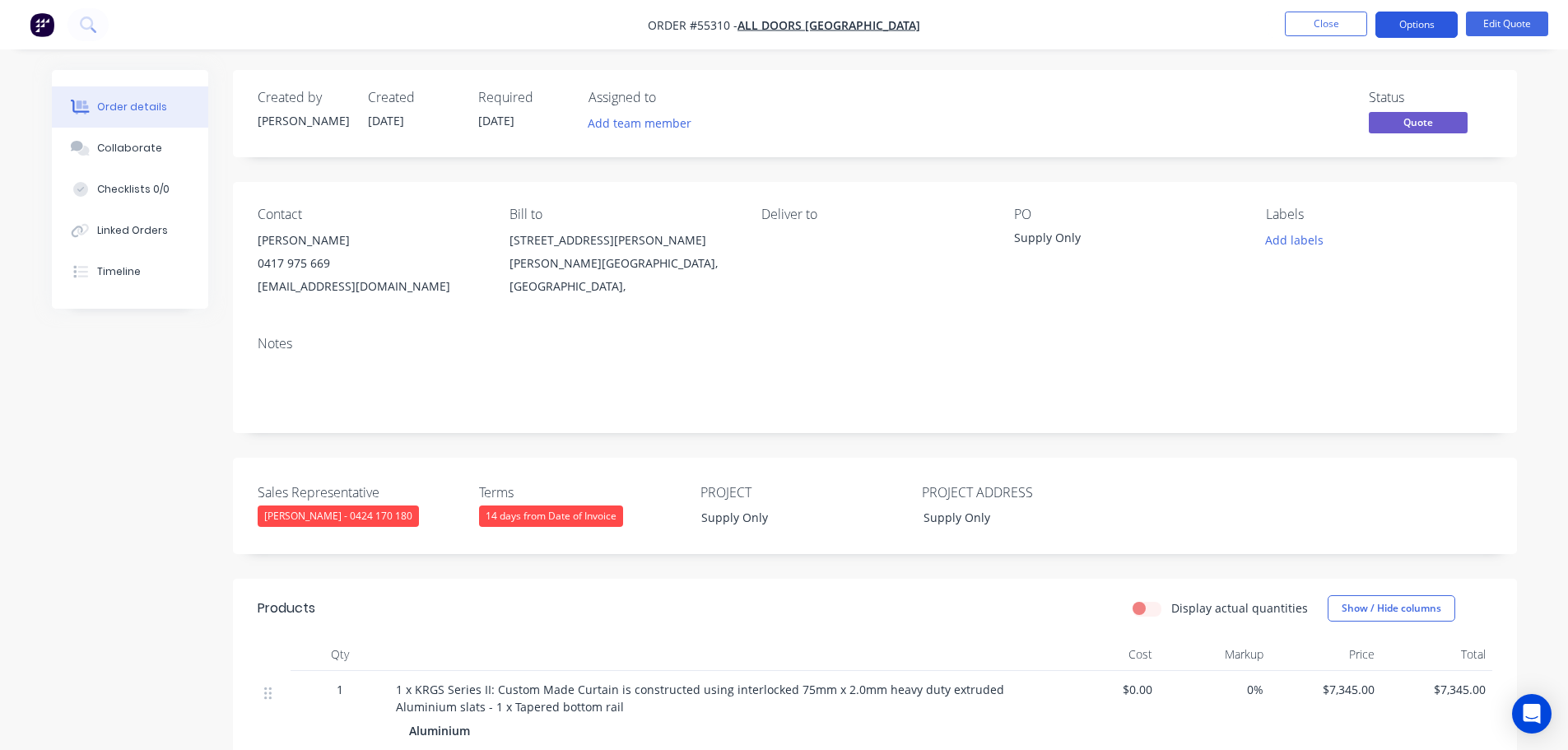
click at [1420, 20] on button "Options" at bounding box center [1417, 24] width 83 height 26
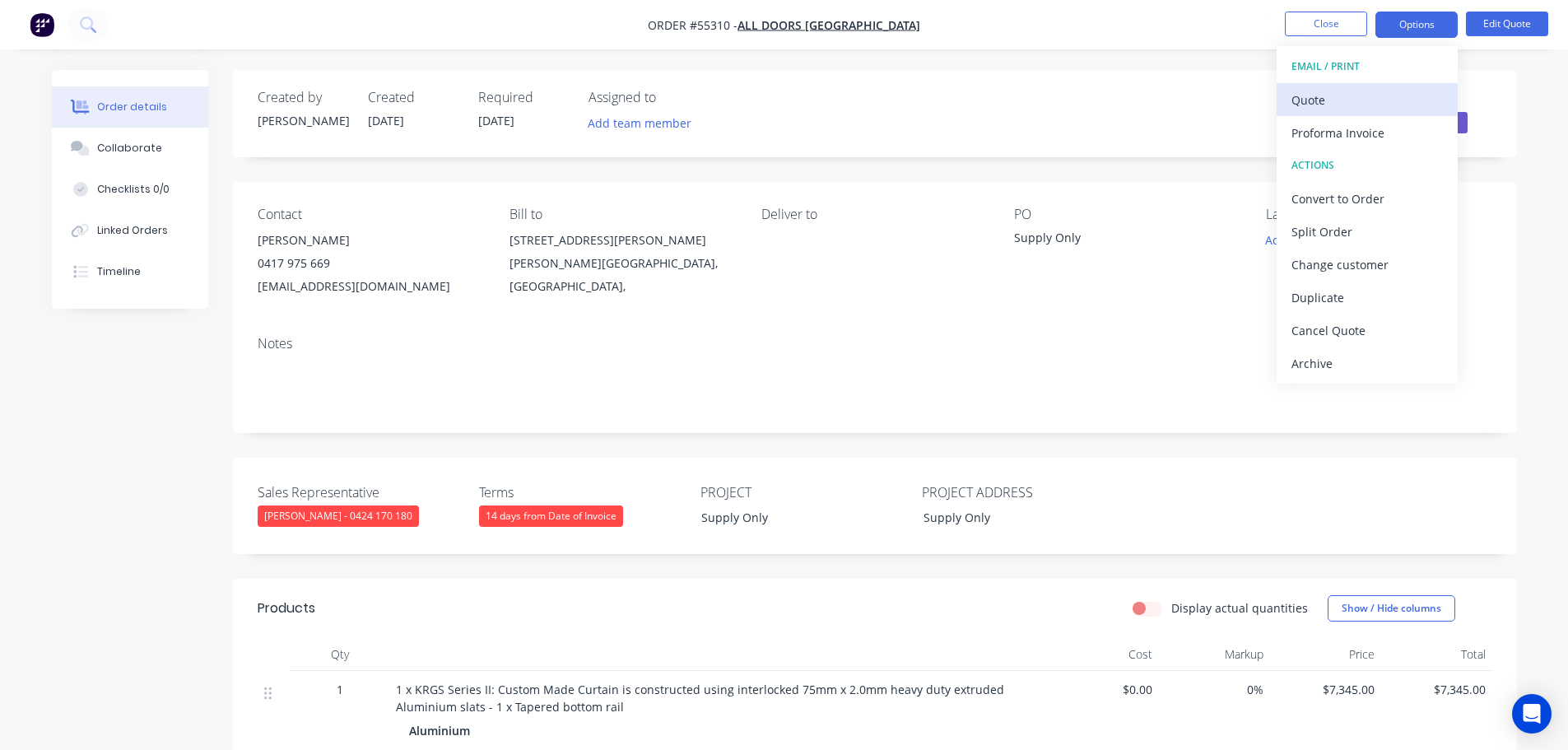
click at [1318, 99] on div "Quote" at bounding box center [1366, 99] width 151 height 23
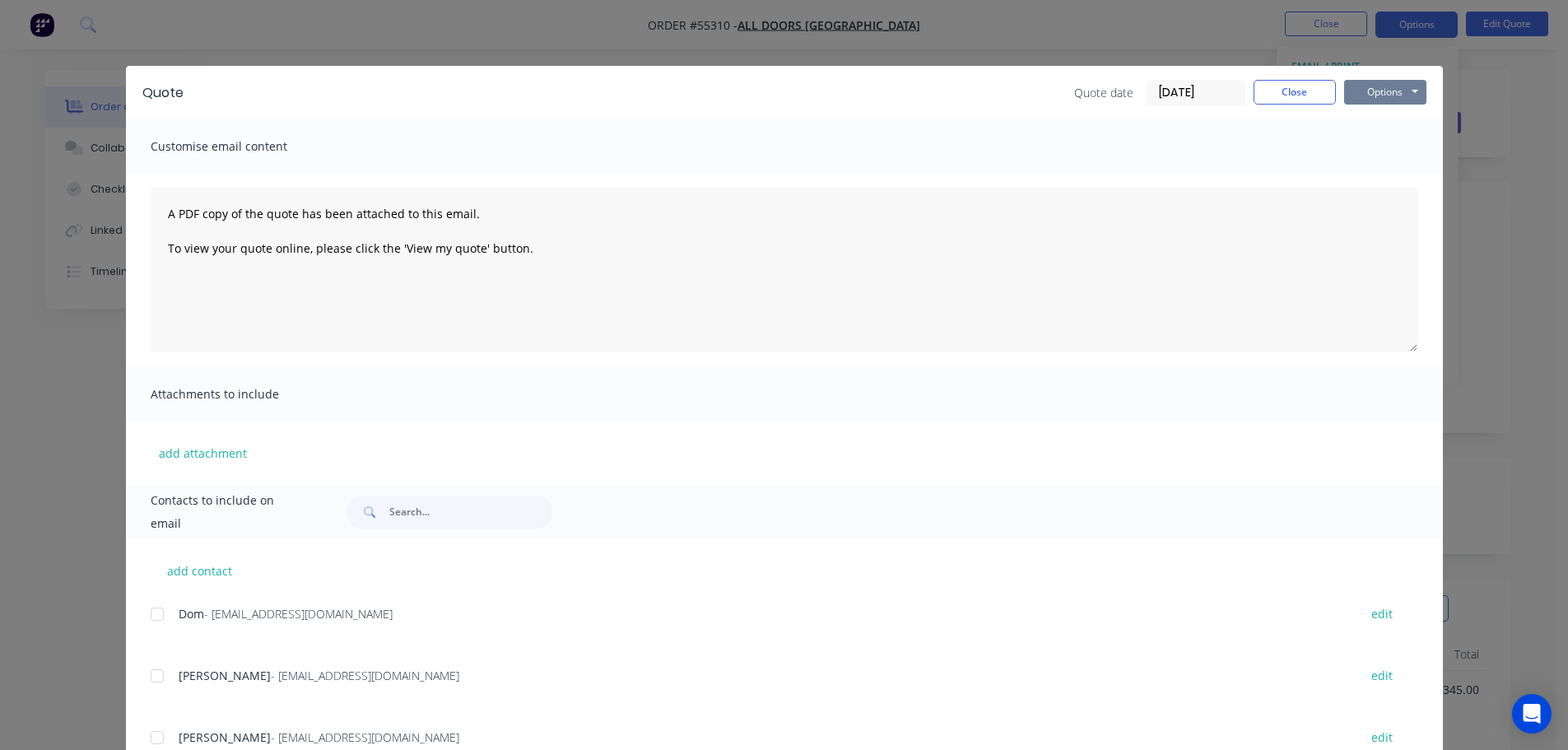
click at [1358, 93] on button "Options" at bounding box center [1385, 92] width 83 height 24
click at [1378, 146] on button "Print" at bounding box center [1396, 148] width 105 height 27
click at [1284, 89] on button "Close" at bounding box center [1295, 92] width 83 height 24
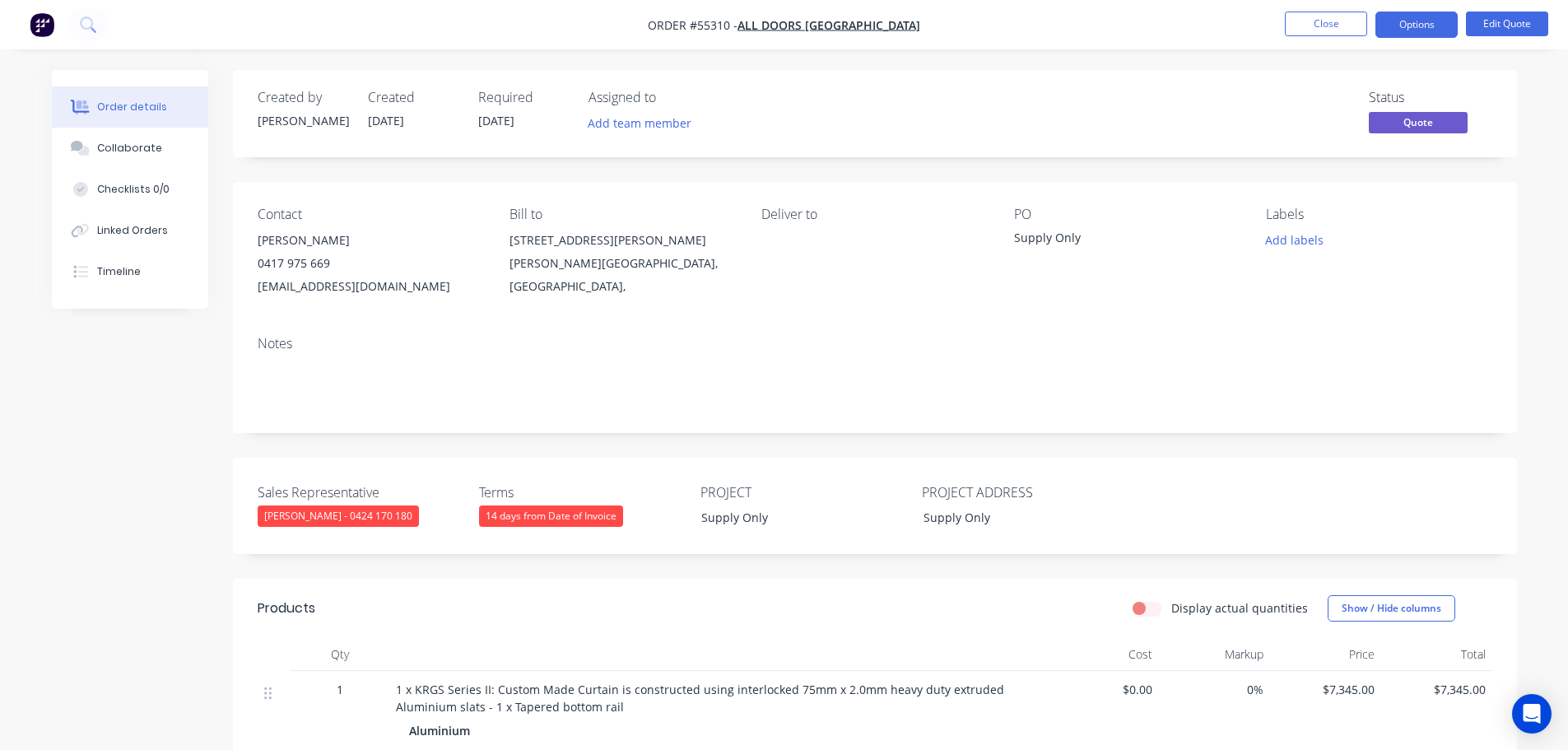
click at [312, 287] on div "sales@alldoorsnsw.com.au" at bounding box center [371, 286] width 225 height 23
click at [1043, 237] on div "Supply Only" at bounding box center [1117, 240] width 206 height 23
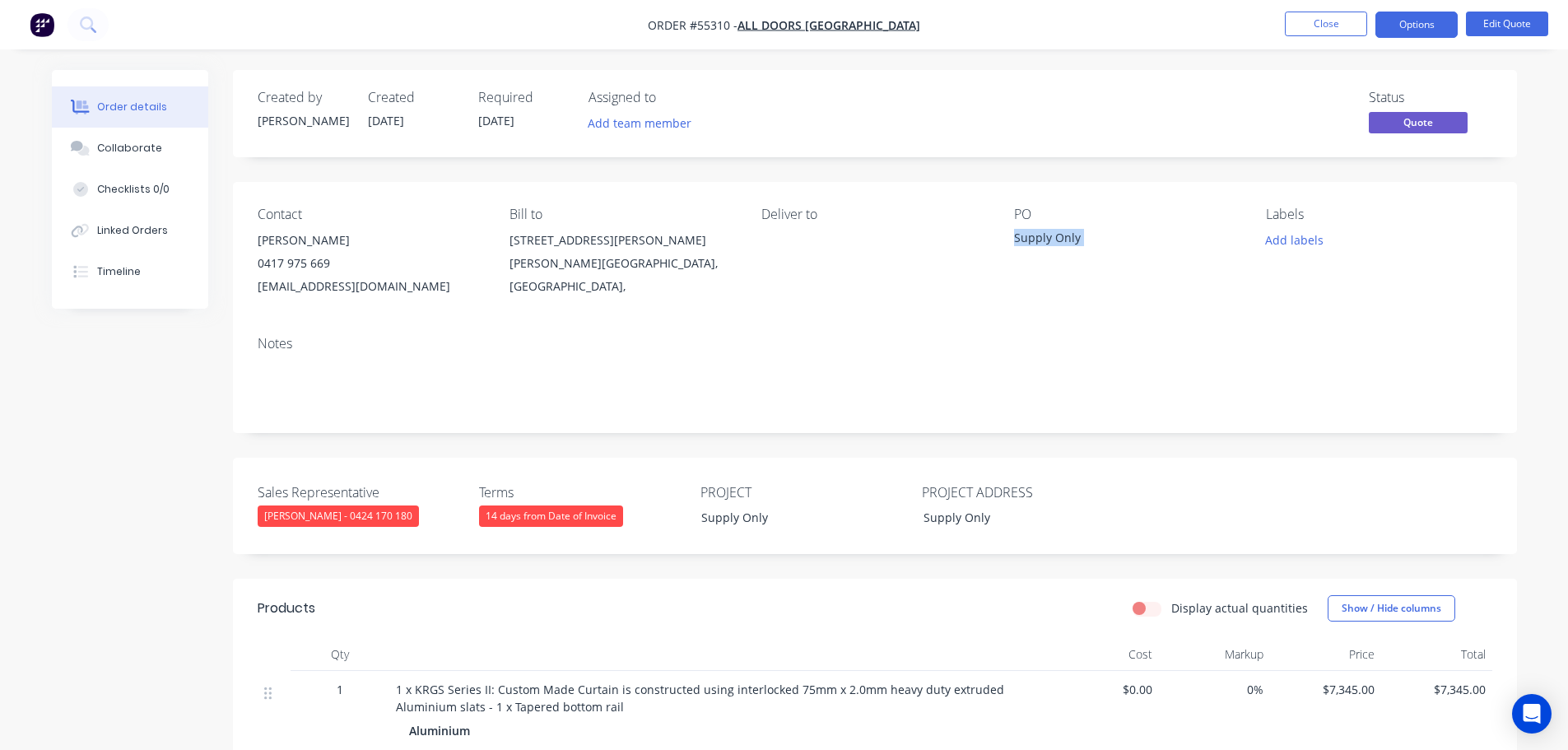
click at [1043, 237] on div "Supply Only" at bounding box center [1117, 240] width 206 height 23
click at [330, 265] on span at bounding box center [330, 263] width 0 height 16
click at [1345, 27] on button "Close" at bounding box center [1326, 23] width 83 height 24
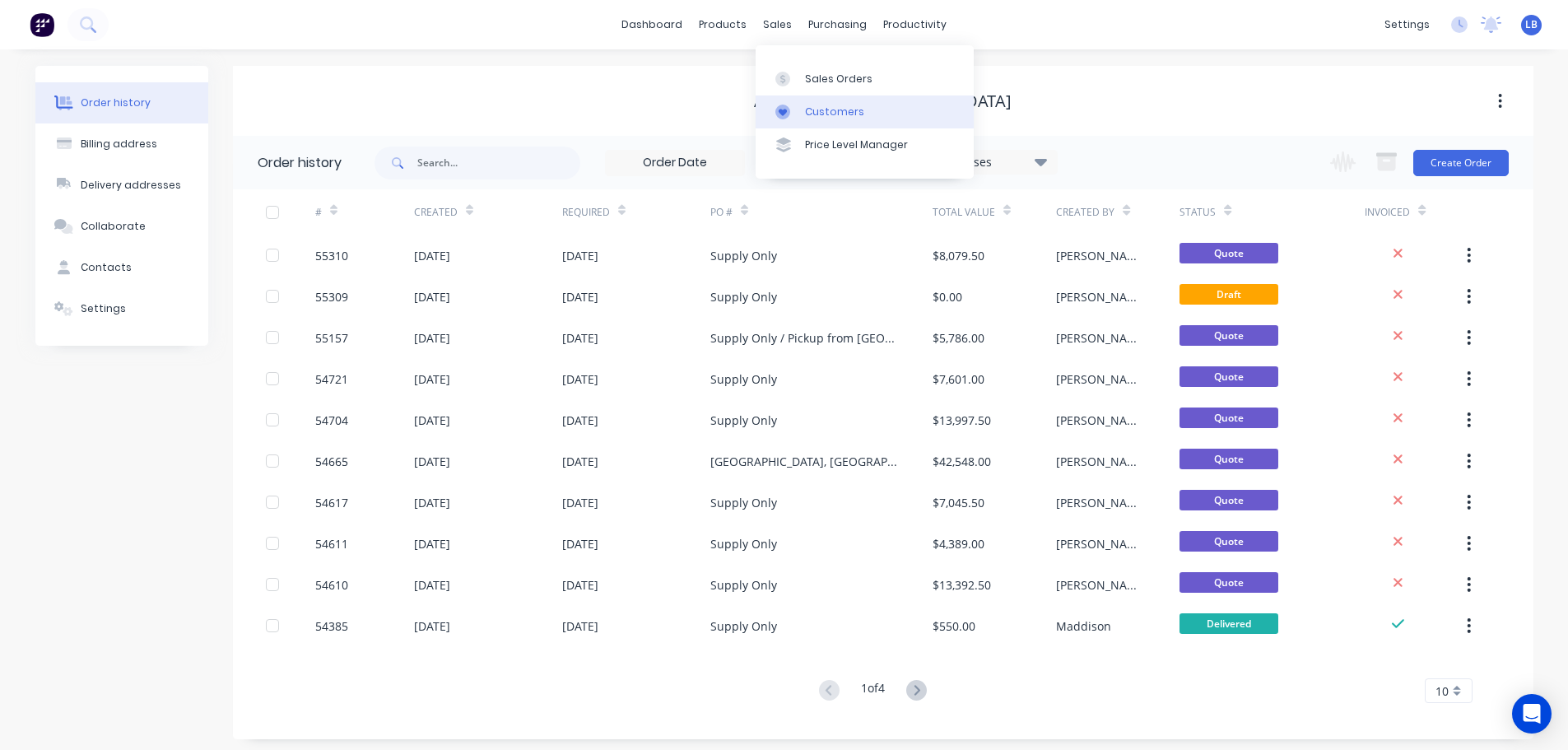
click at [824, 104] on div "Customers" at bounding box center [834, 112] width 59 height 15
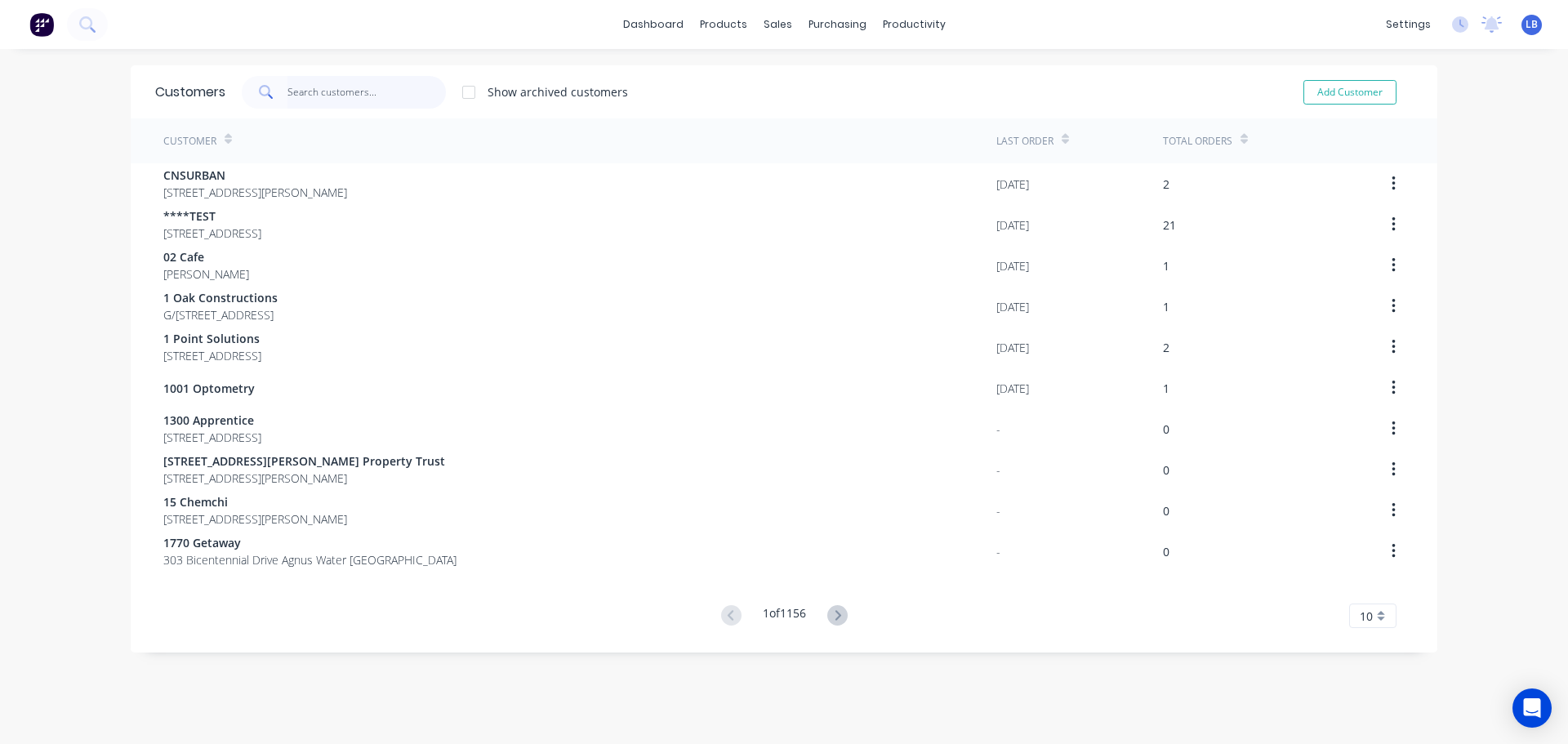
click at [320, 98] on input "text" at bounding box center [367, 92] width 159 height 33
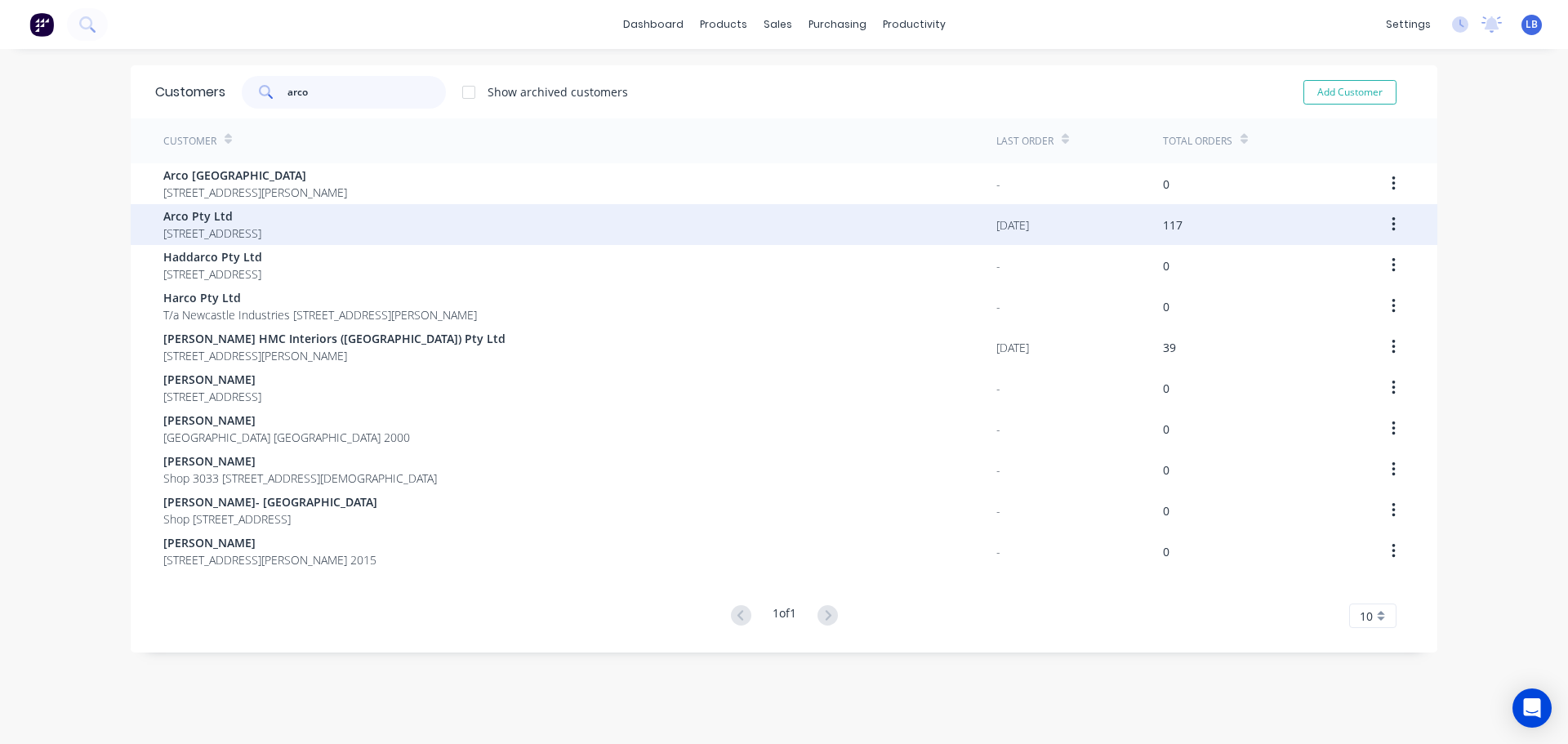
type input "arco"
click at [218, 234] on span "29-31 Macbeth Street Braeside Victoria 3195" at bounding box center [211, 233] width 98 height 17
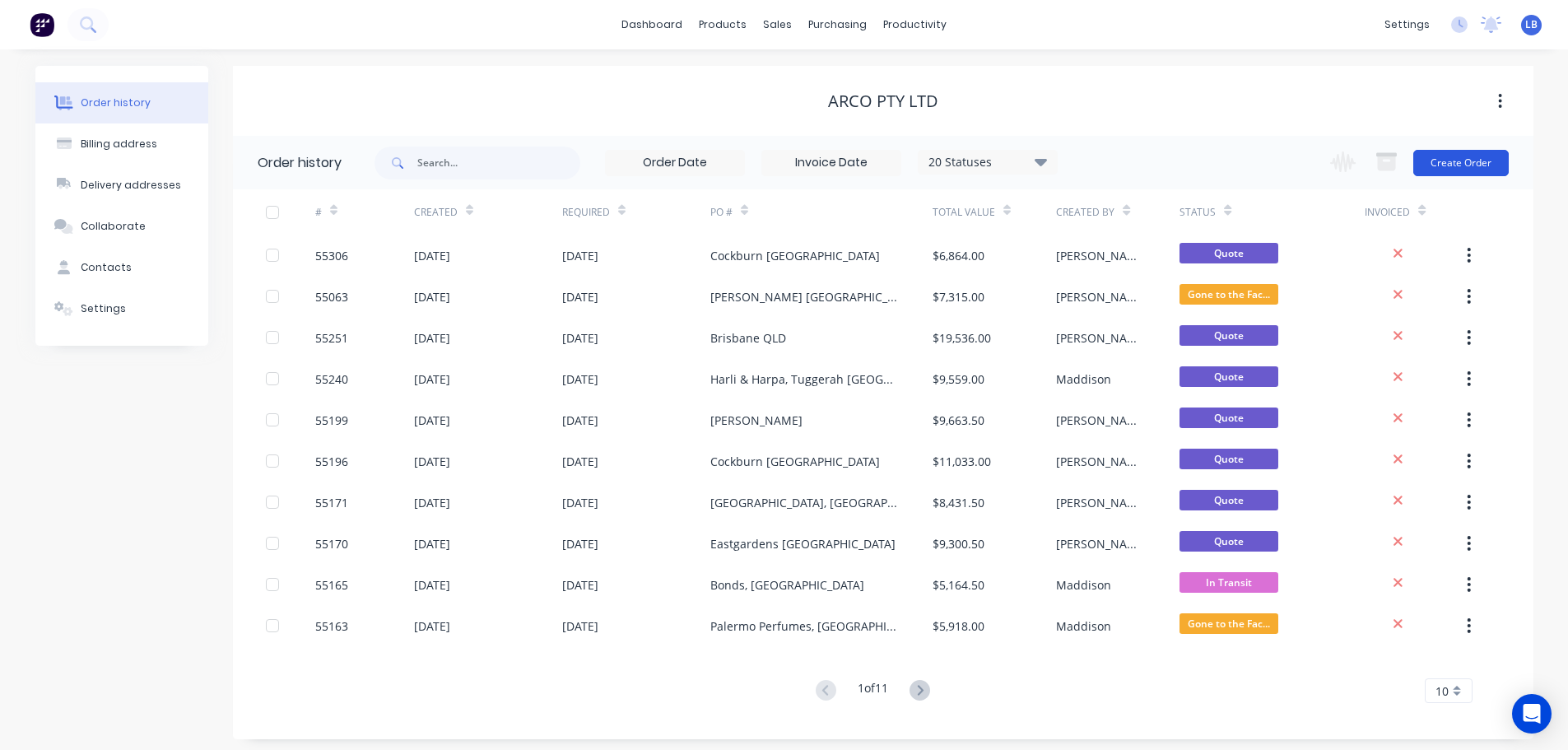
click at [1424, 165] on button "Create Order" at bounding box center [1461, 163] width 96 height 26
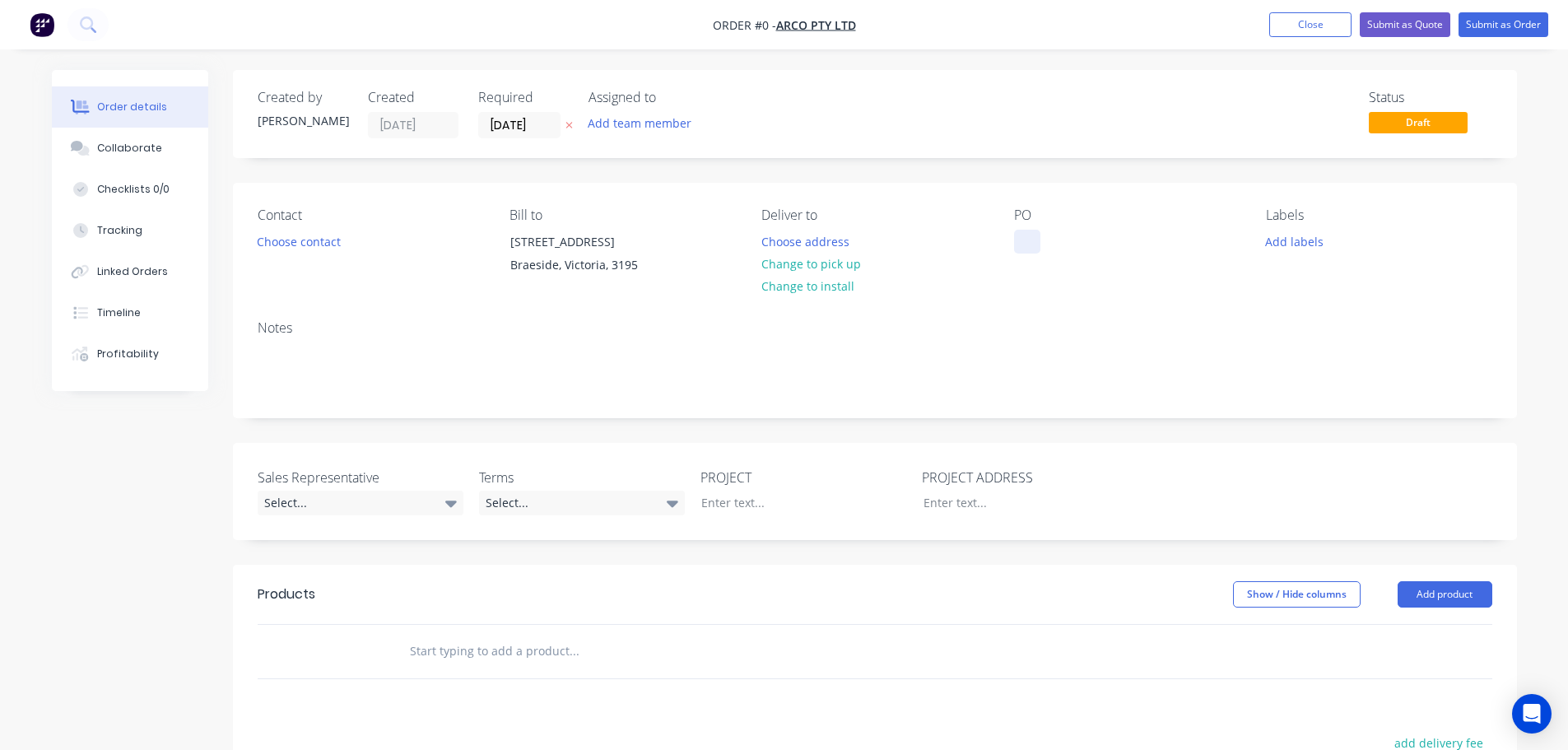
click at [1018, 233] on div at bounding box center [1028, 241] width 26 height 23
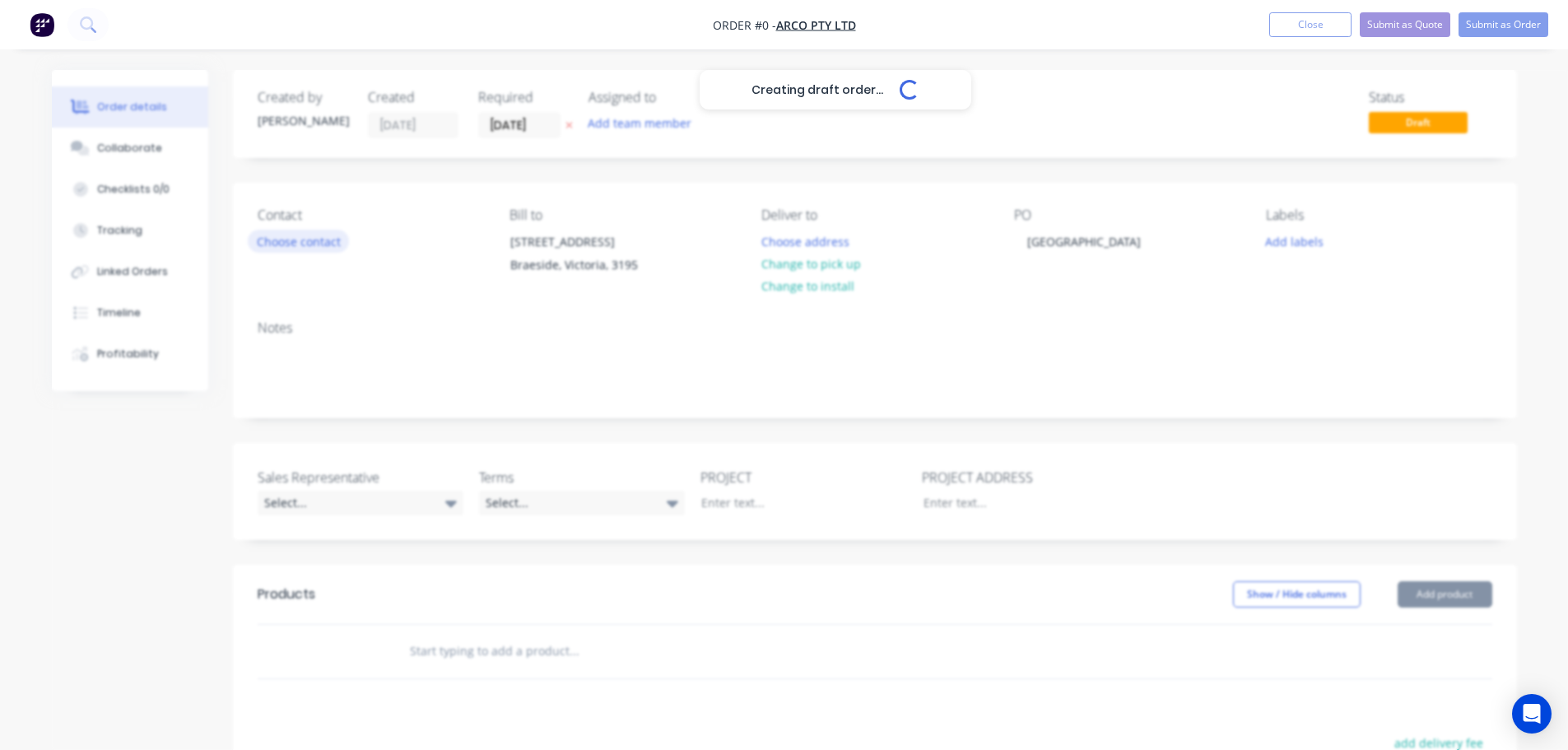
click at [301, 242] on div "Creating draft order... Loading... Order details Collaborate Checklists 0/0 Tra…" at bounding box center [784, 585] width 1499 height 1030
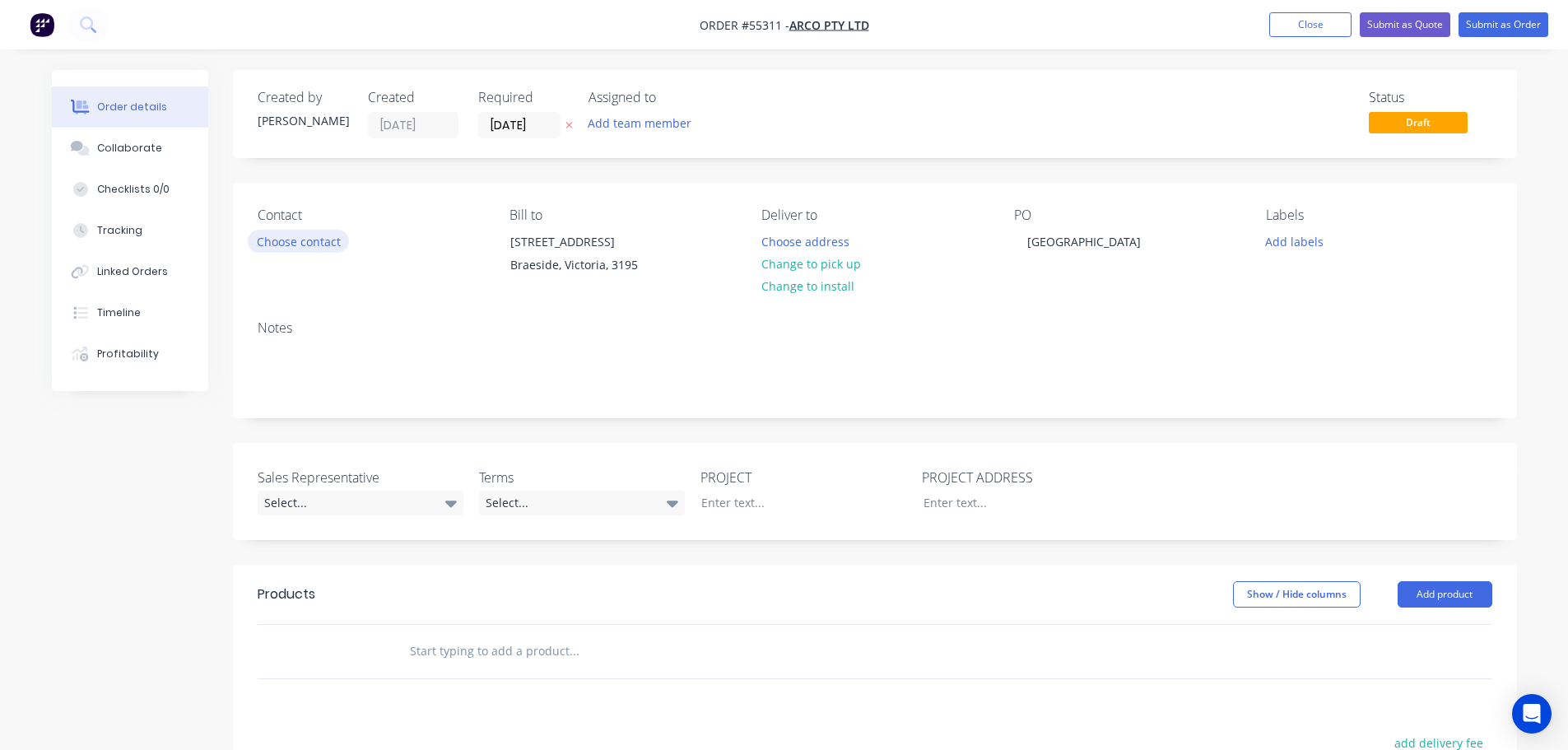
click at [301, 242] on button "Choose contact" at bounding box center [298, 241] width 101 height 23
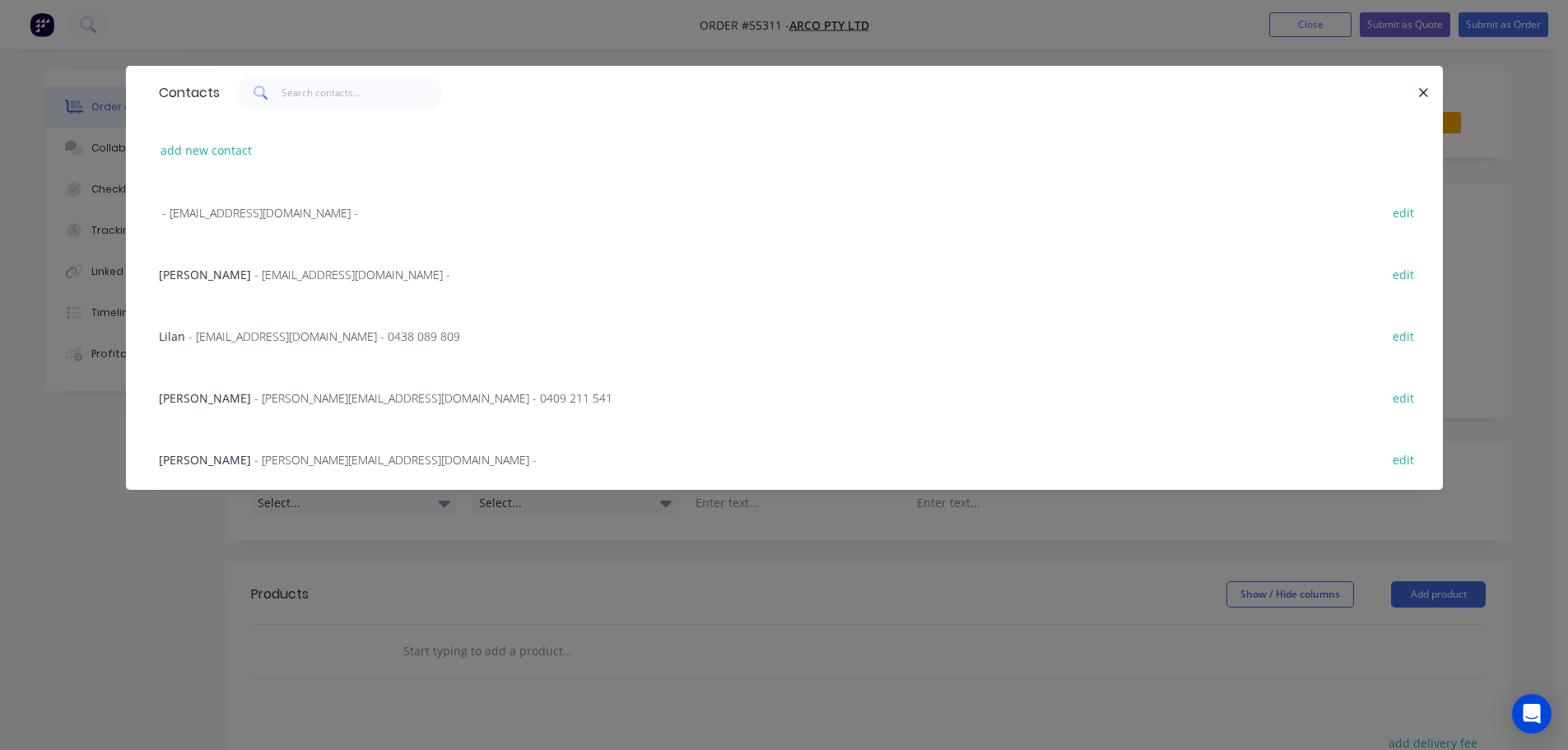
click at [189, 279] on span "Steve Boothey" at bounding box center [205, 274] width 92 height 16
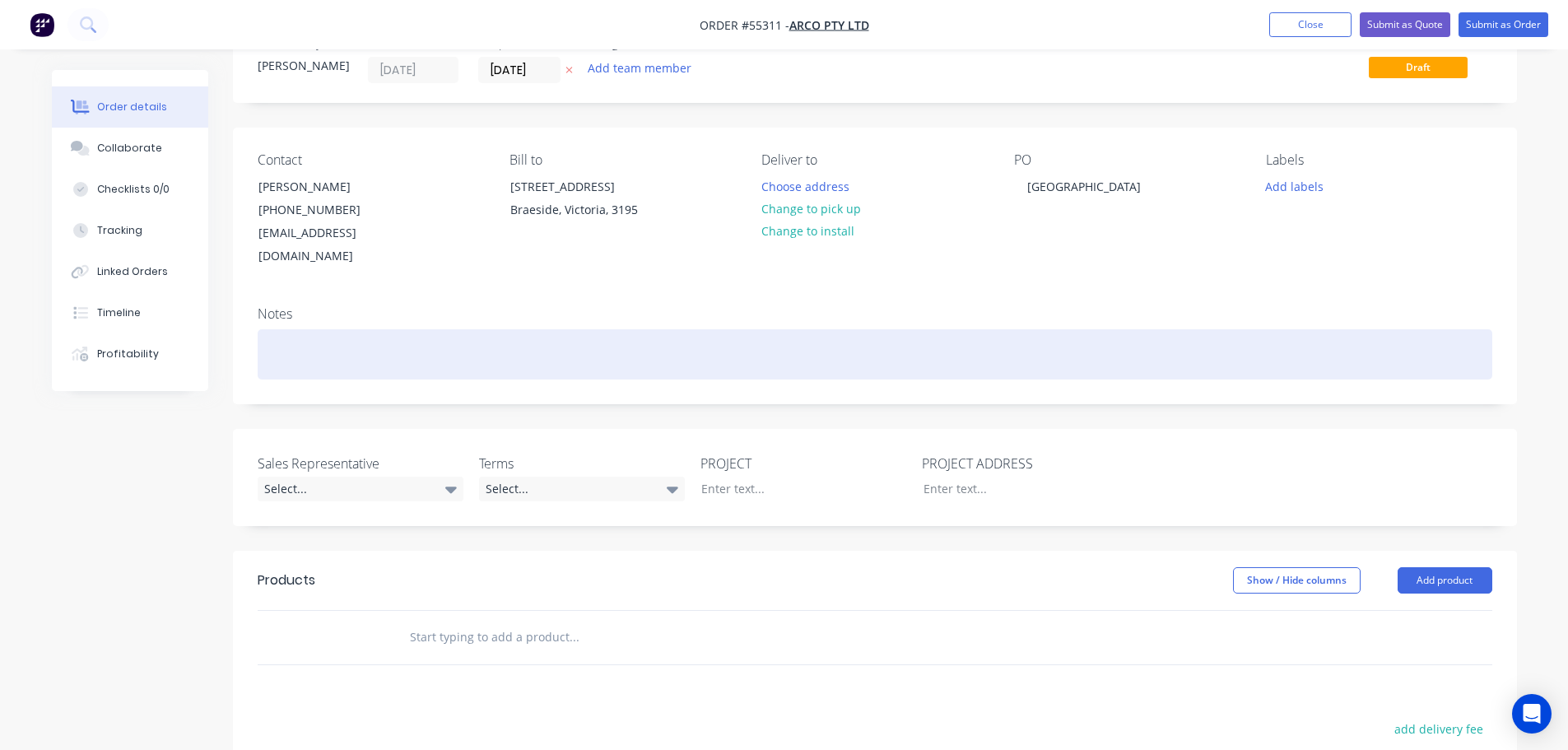
scroll to position [83, 0]
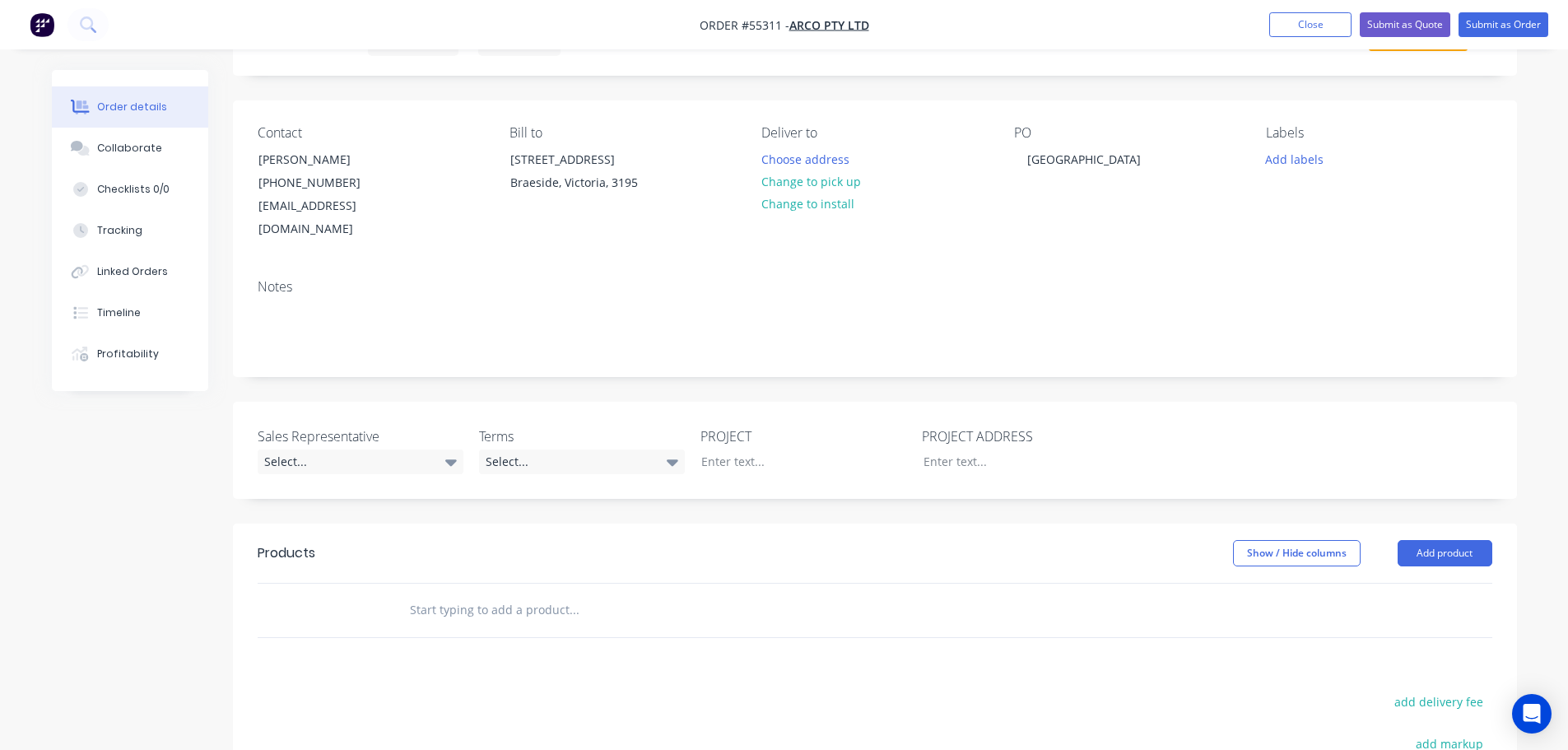
click at [350, 426] on div "Sales Representative Select..." at bounding box center [360, 450] width 206 height 48
click at [320, 450] on div "Select..." at bounding box center [360, 462] width 206 height 24
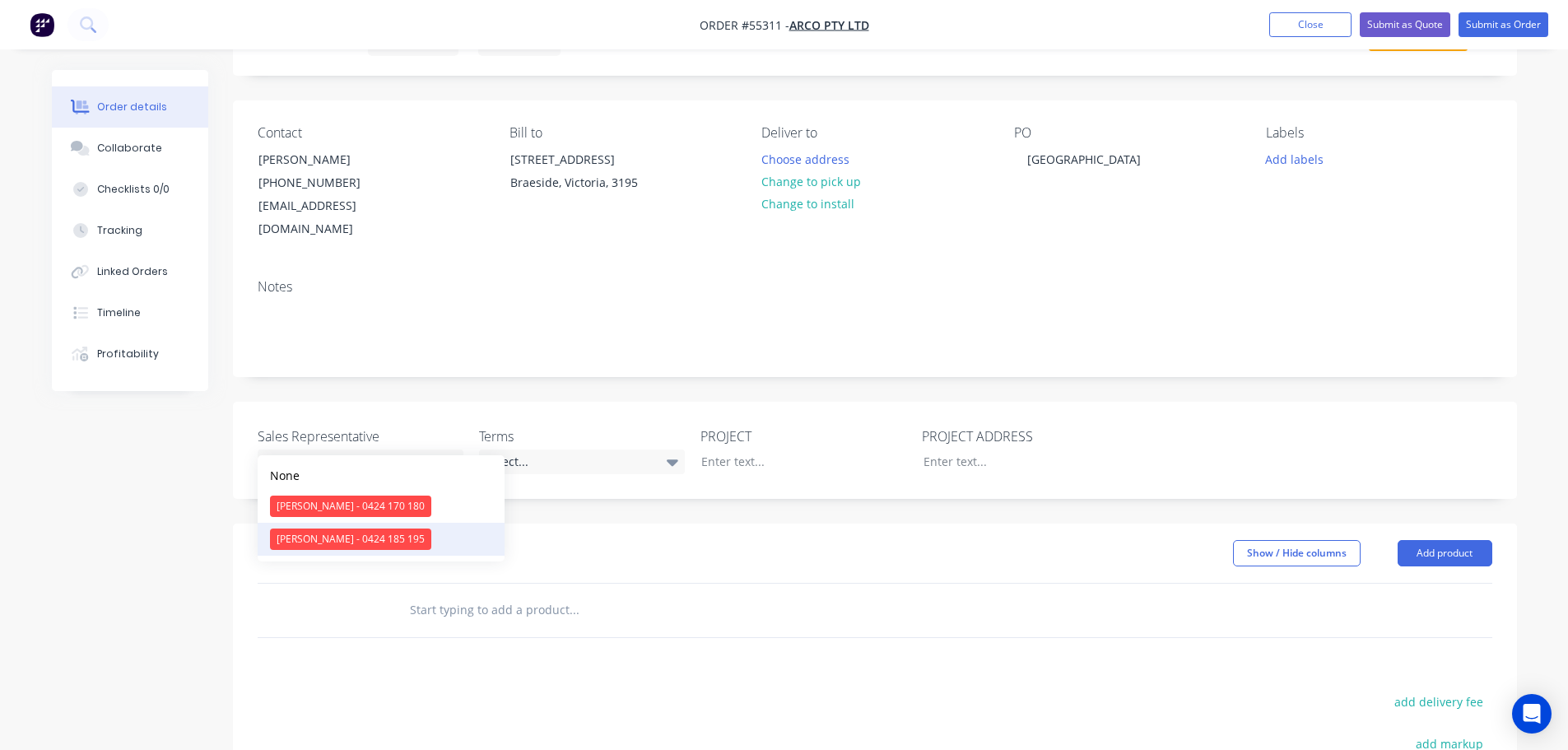
click at [303, 540] on div "Drew Blackman - 0424 185 195" at bounding box center [351, 539] width 161 height 22
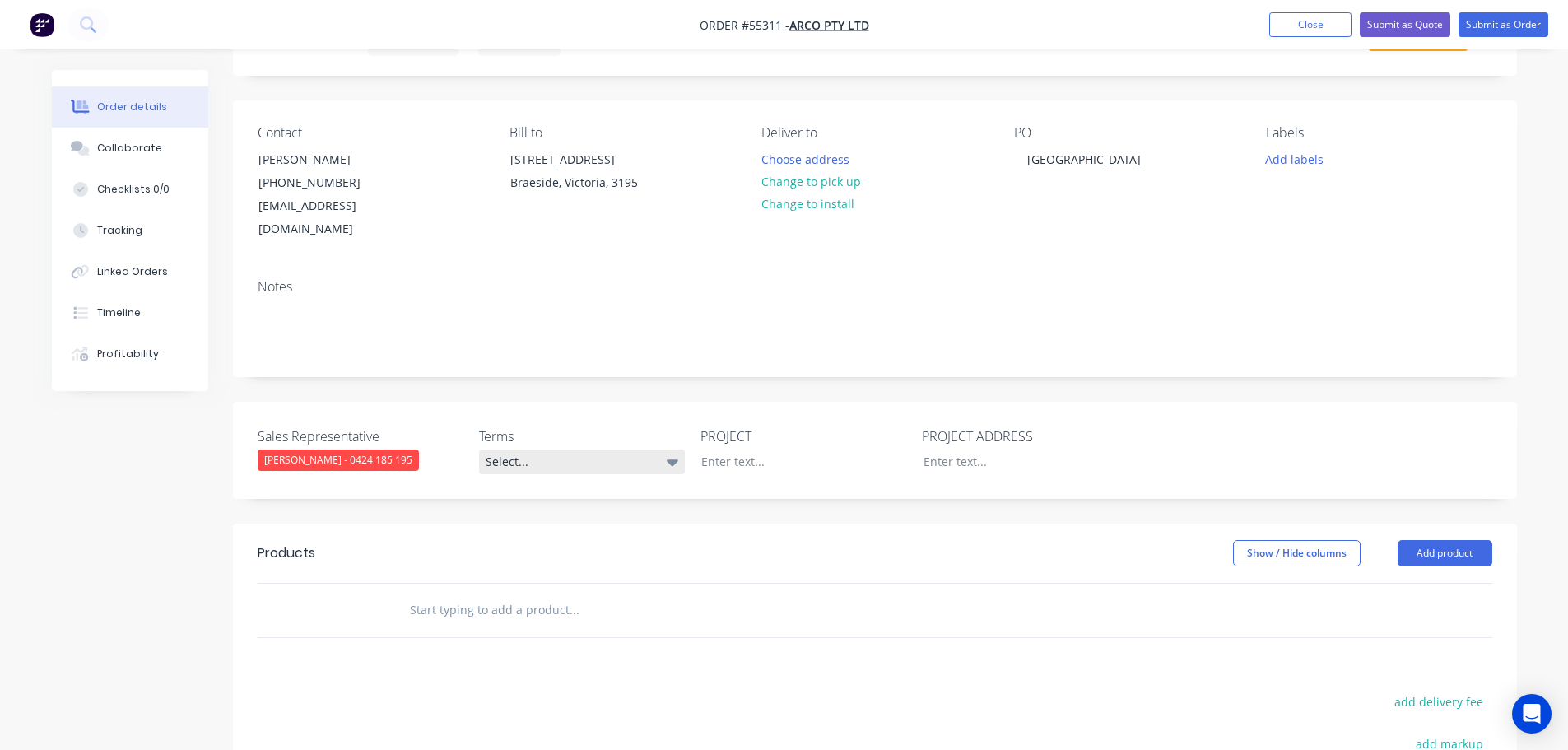
click at [530, 450] on div "Select..." at bounding box center [582, 462] width 206 height 24
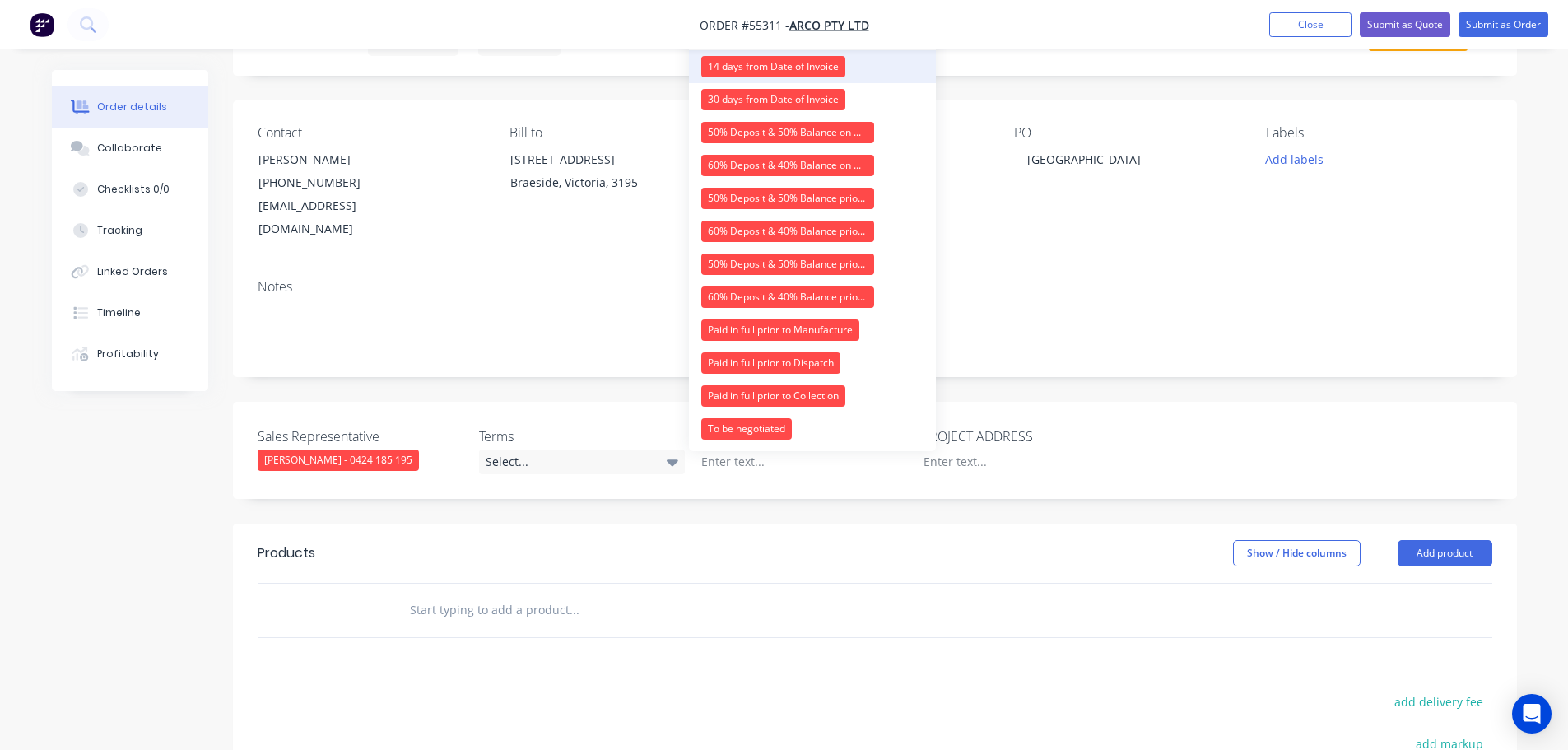
click at [765, 59] on div "14 days from Date of Invoice" at bounding box center [773, 67] width 145 height 22
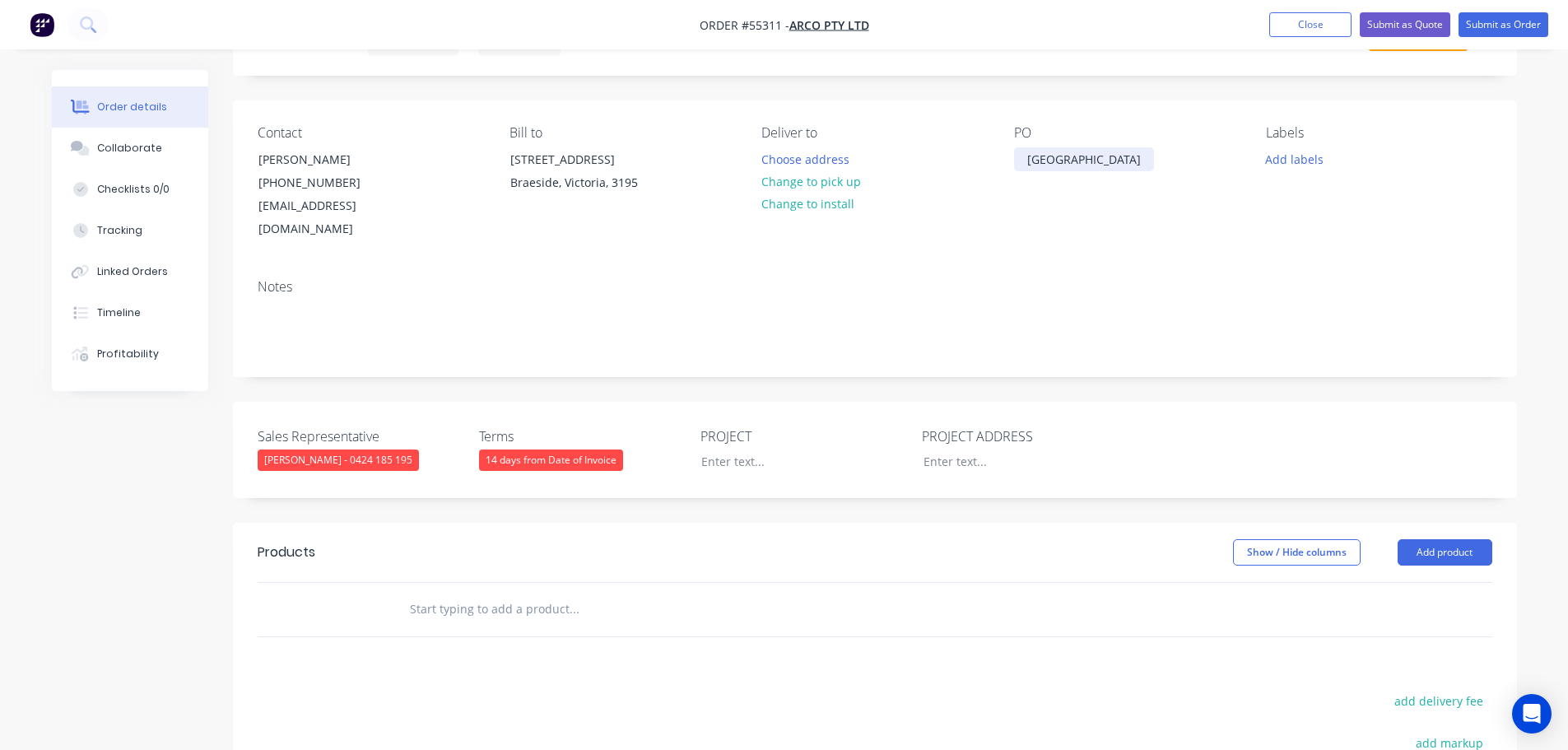
click at [1057, 158] on div "Midland Gate WA" at bounding box center [1084, 159] width 140 height 23
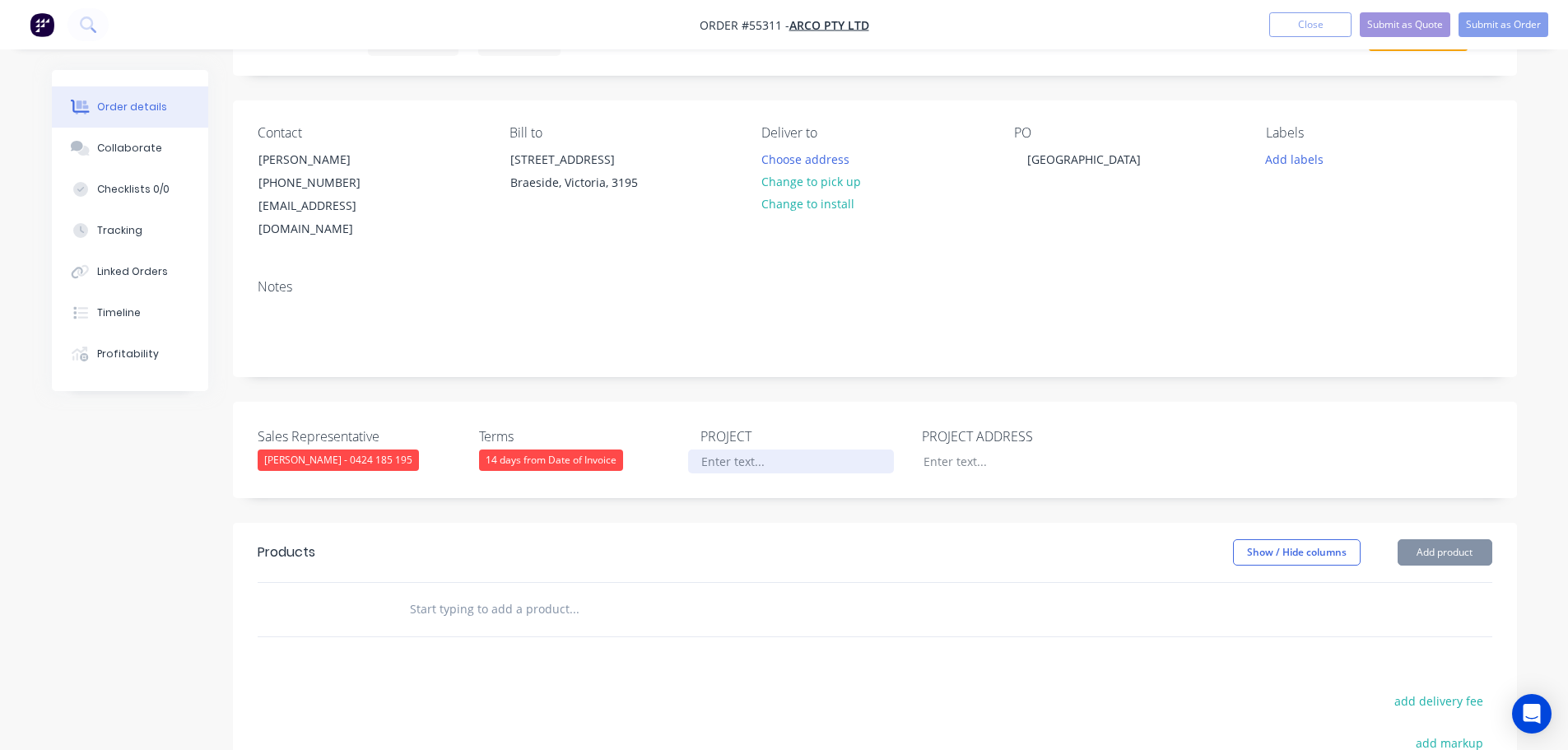
click at [706, 450] on div at bounding box center [790, 461] width 206 height 23
paste div
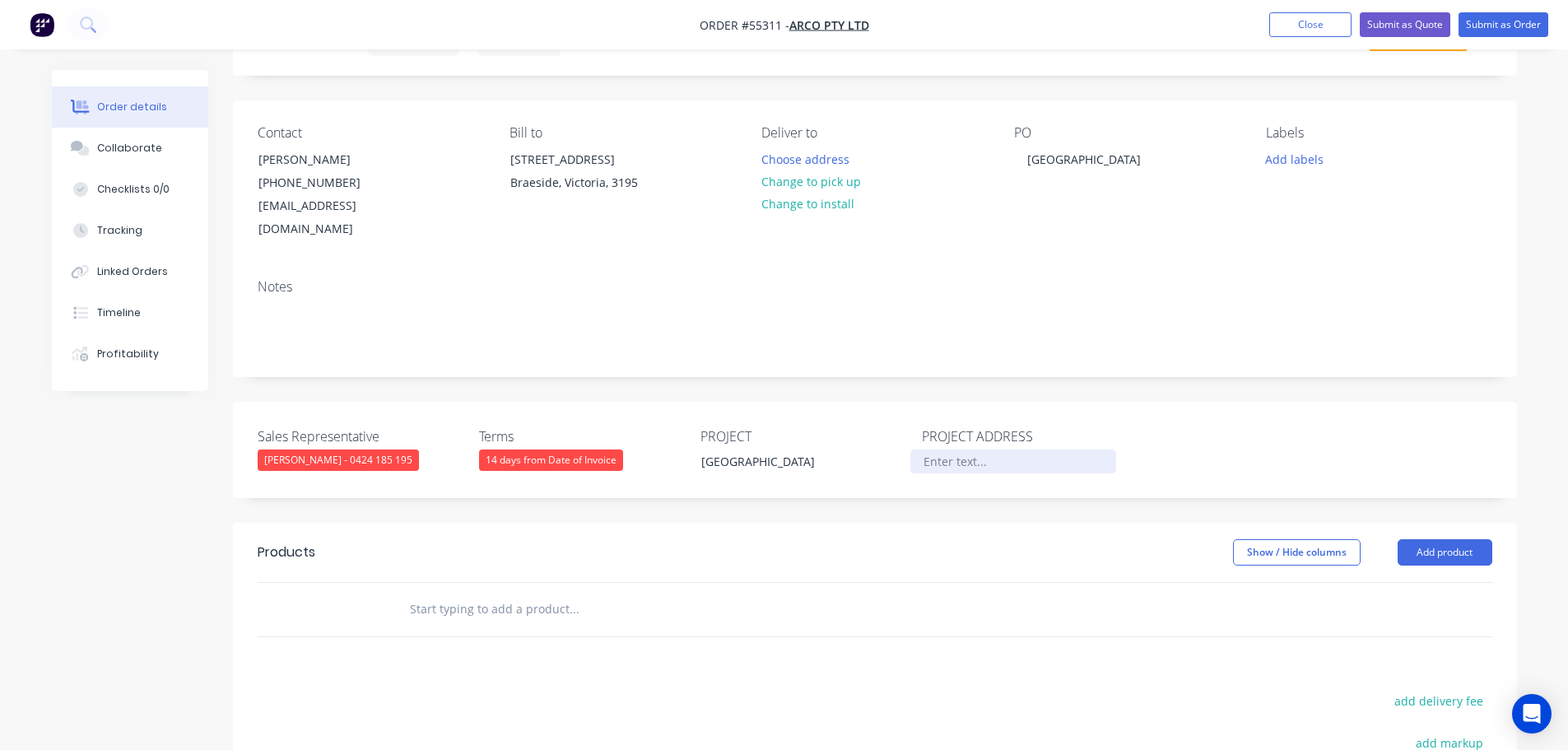
click at [929, 450] on div at bounding box center [1012, 461] width 206 height 23
paste div
click at [1408, 540] on button "Add product" at bounding box center [1445, 553] width 95 height 26
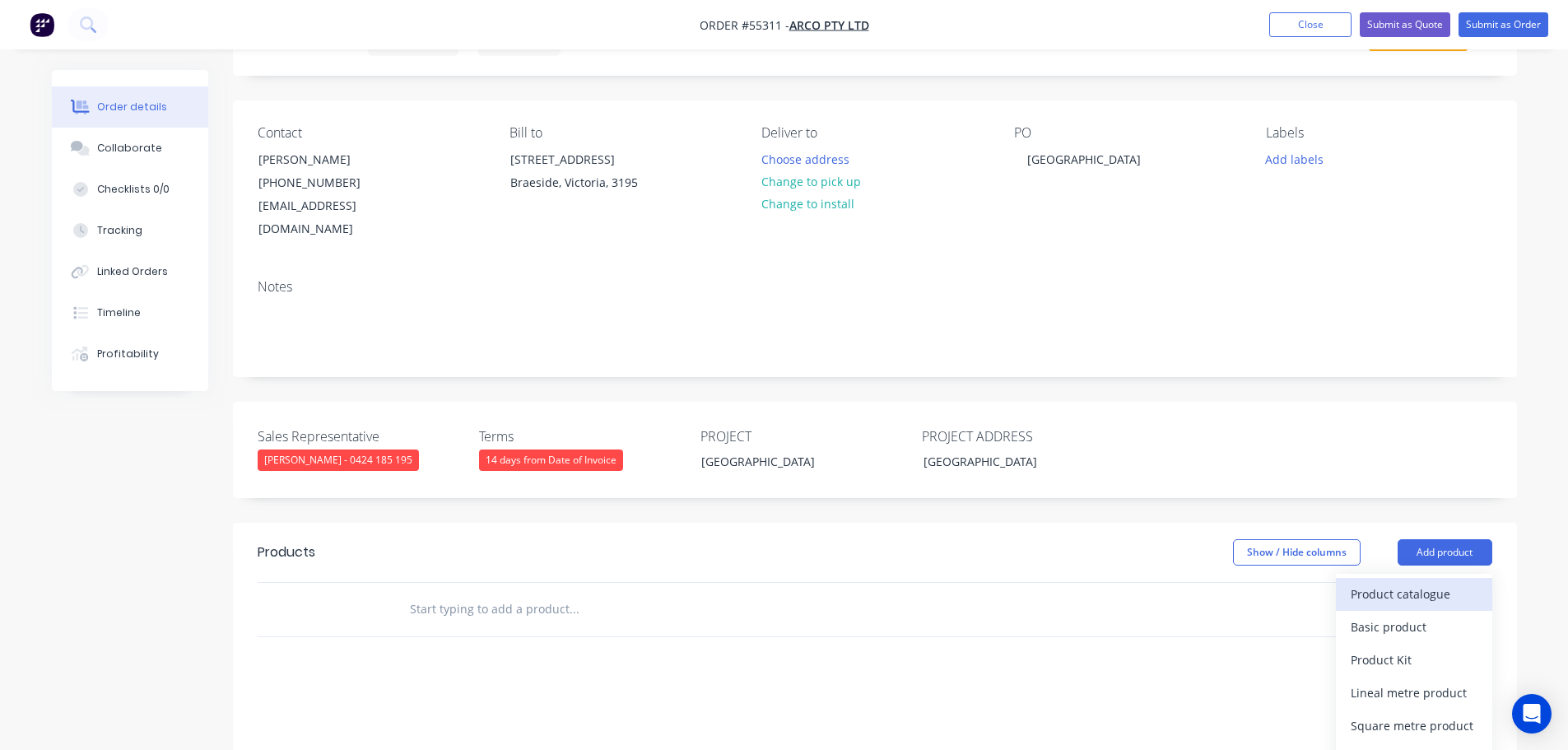
click at [1373, 582] on div "Product catalogue" at bounding box center [1414, 593] width 127 height 23
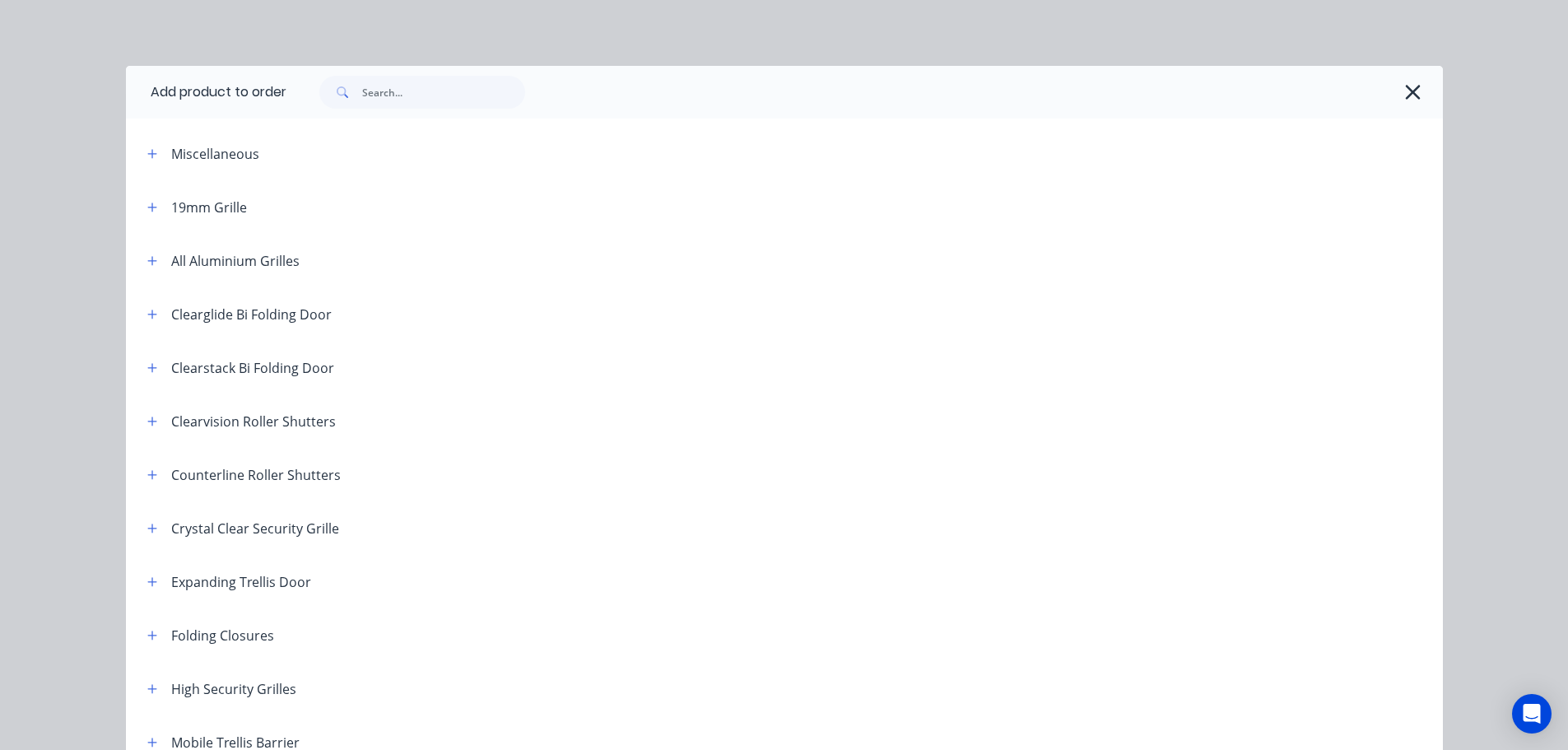
scroll to position [164, 0]
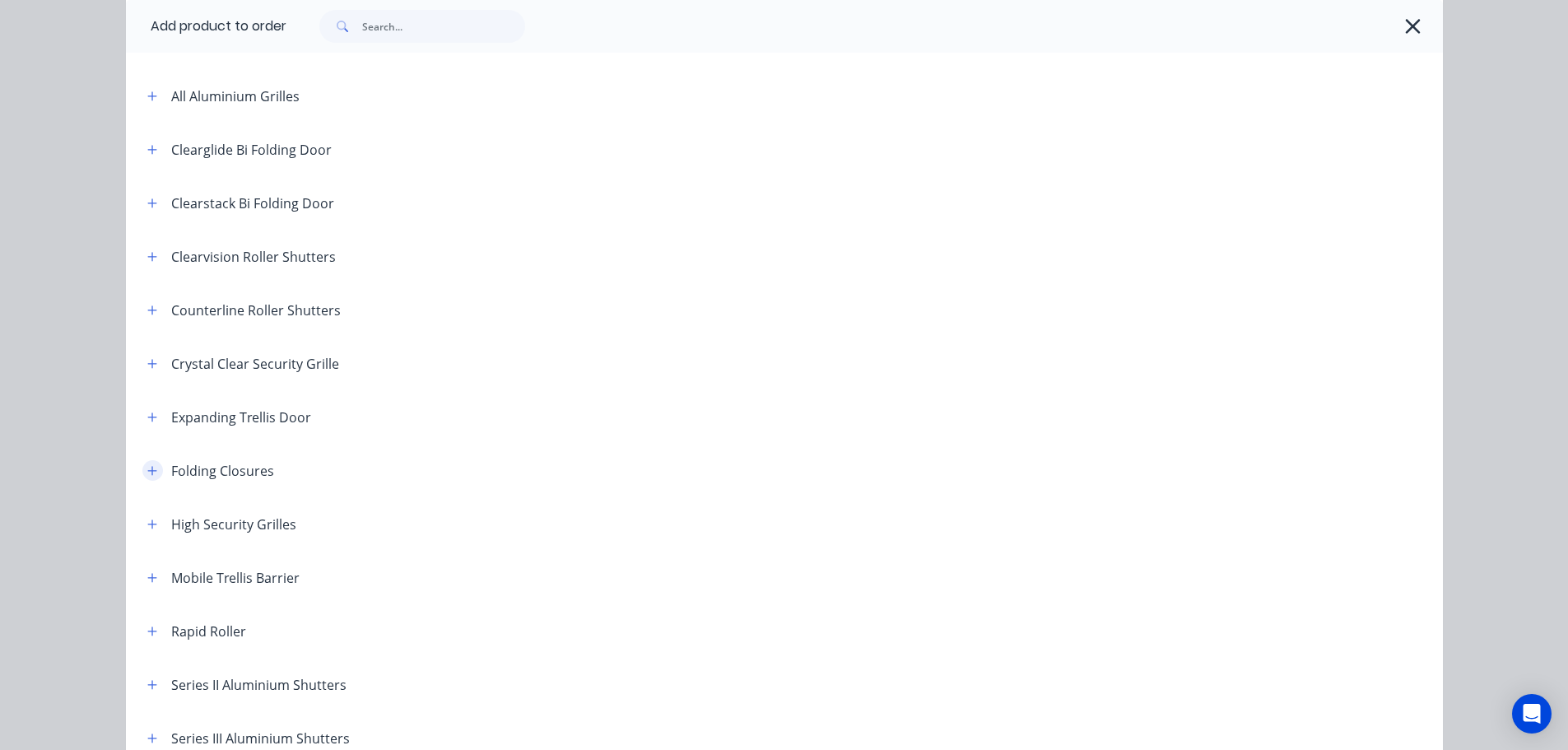
click at [147, 473] on icon "button" at bounding box center [152, 471] width 9 height 9
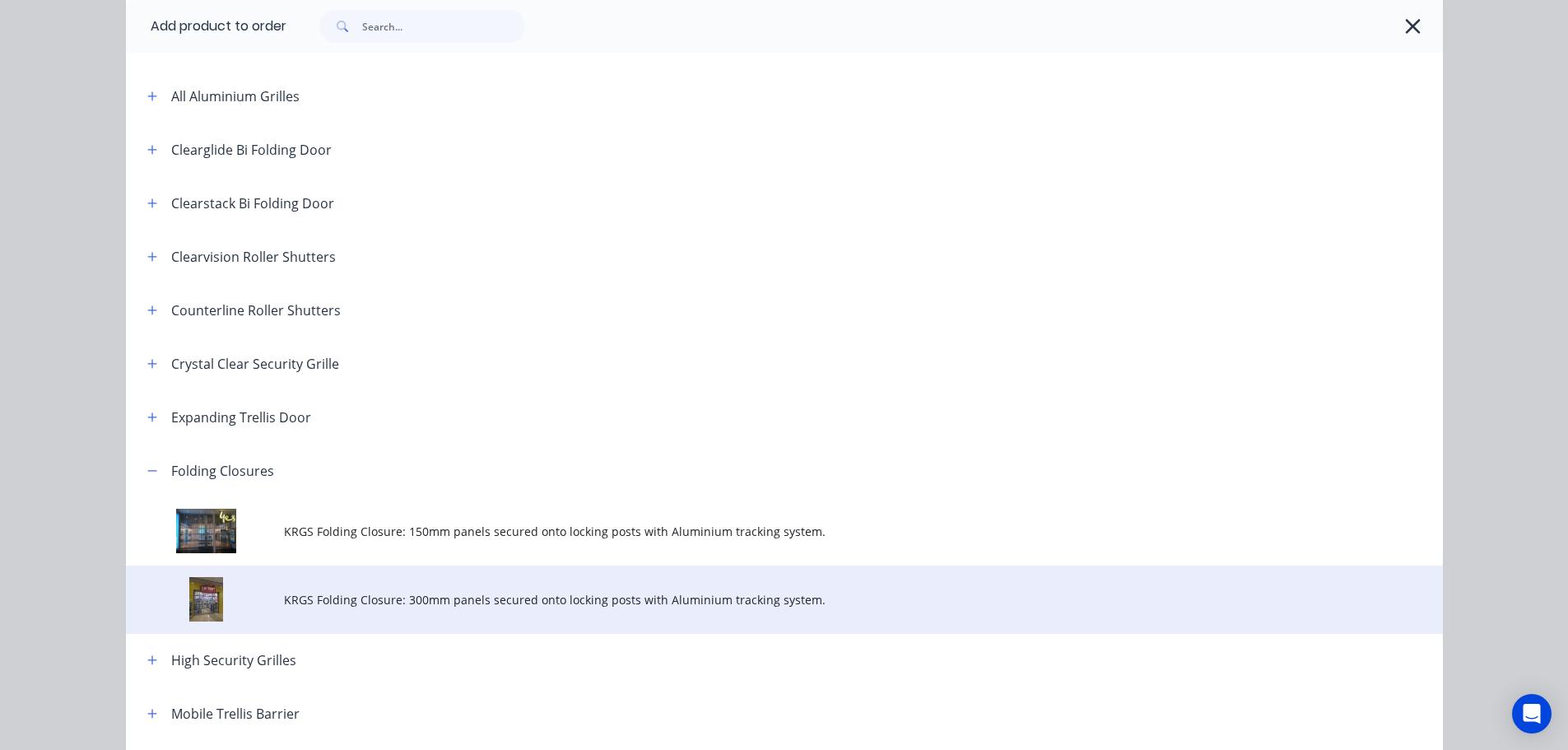
click at [321, 603] on span "KRGS Folding Closure: 300mm panels secured onto locking posts with Aluminium tr…" at bounding box center [748, 600] width 927 height 17
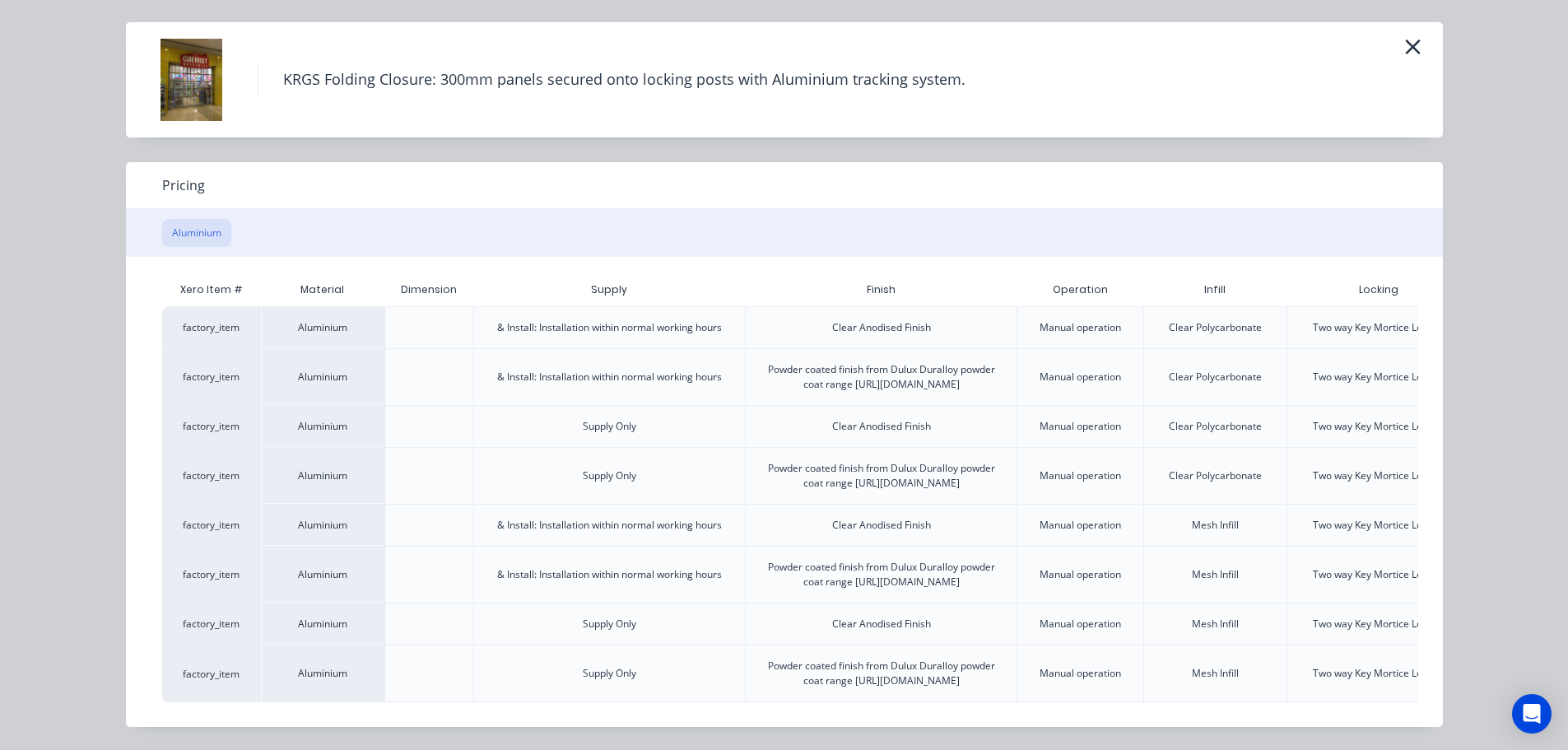
scroll to position [0, 145]
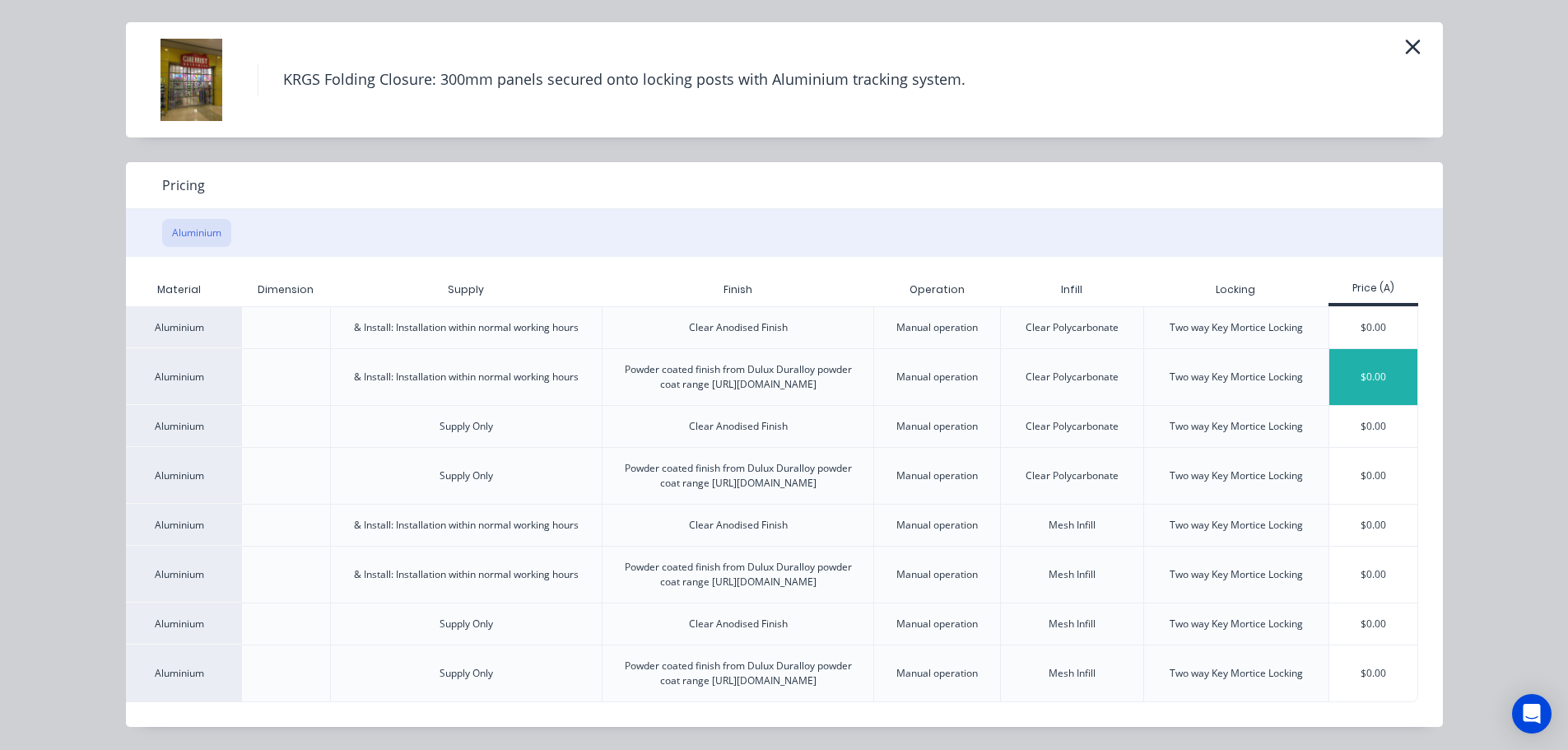
click at [1378, 349] on div "$0.00" at bounding box center [1374, 377] width 88 height 56
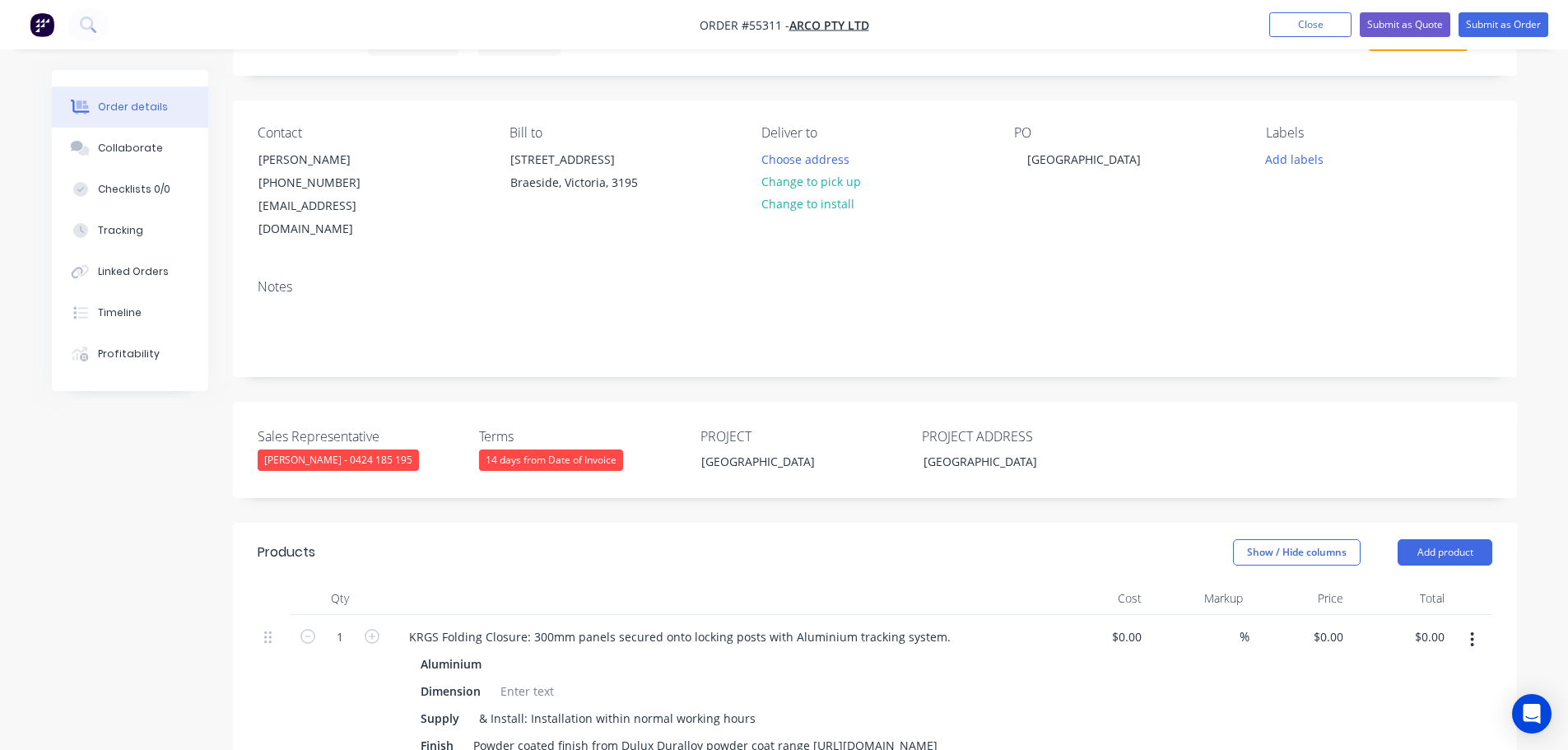
scroll to position [329, 0]
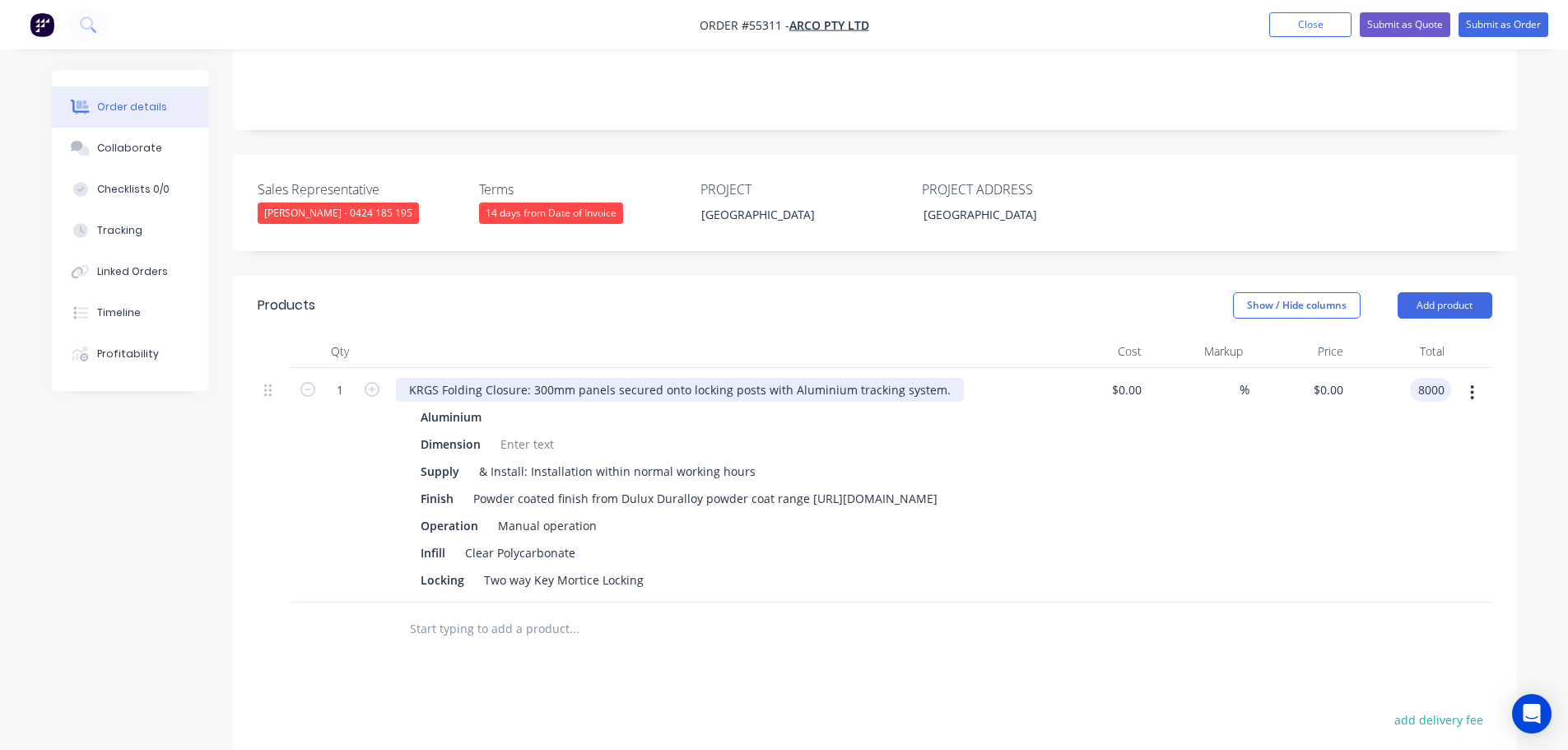
type input "8000"
type input "$8,000.00"
click at [405, 378] on div "KRGS Folding Closure: 300mm panels secured onto locking posts with Aluminium tr…" at bounding box center [679, 390] width 568 height 23
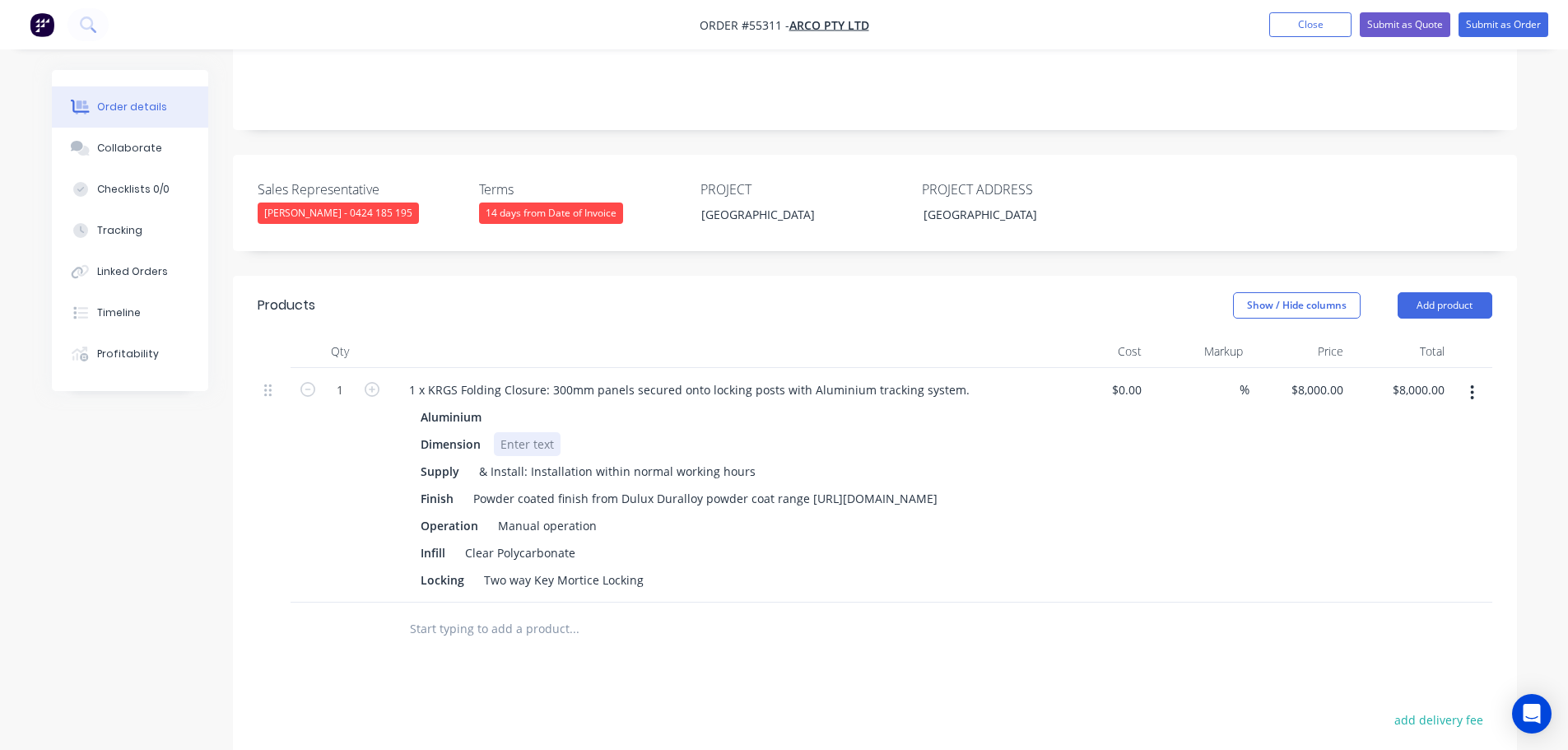
click at [520, 433] on div at bounding box center [526, 444] width 67 height 23
click at [1376, 23] on button "Submit as Quote" at bounding box center [1405, 24] width 90 height 24
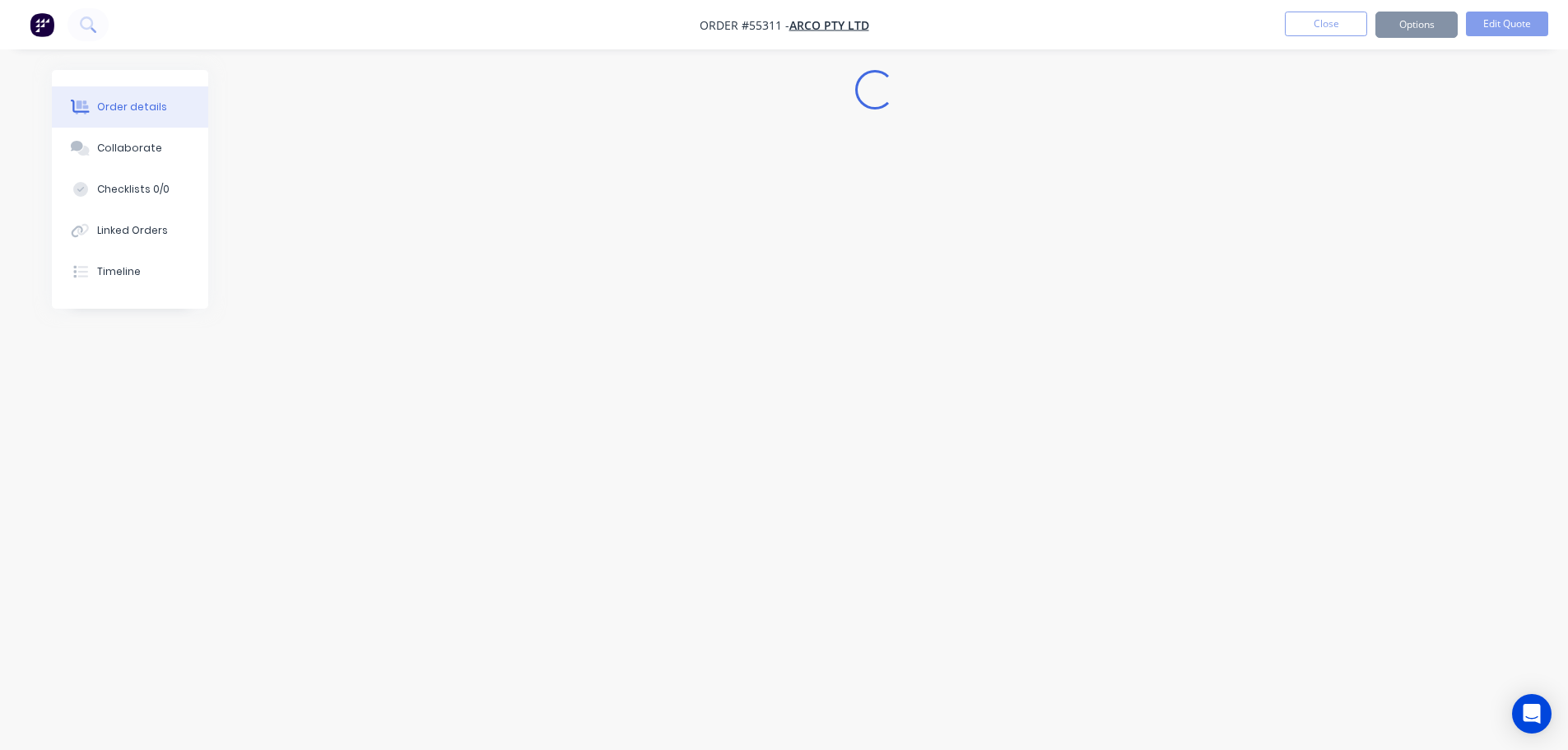
scroll to position [0, 0]
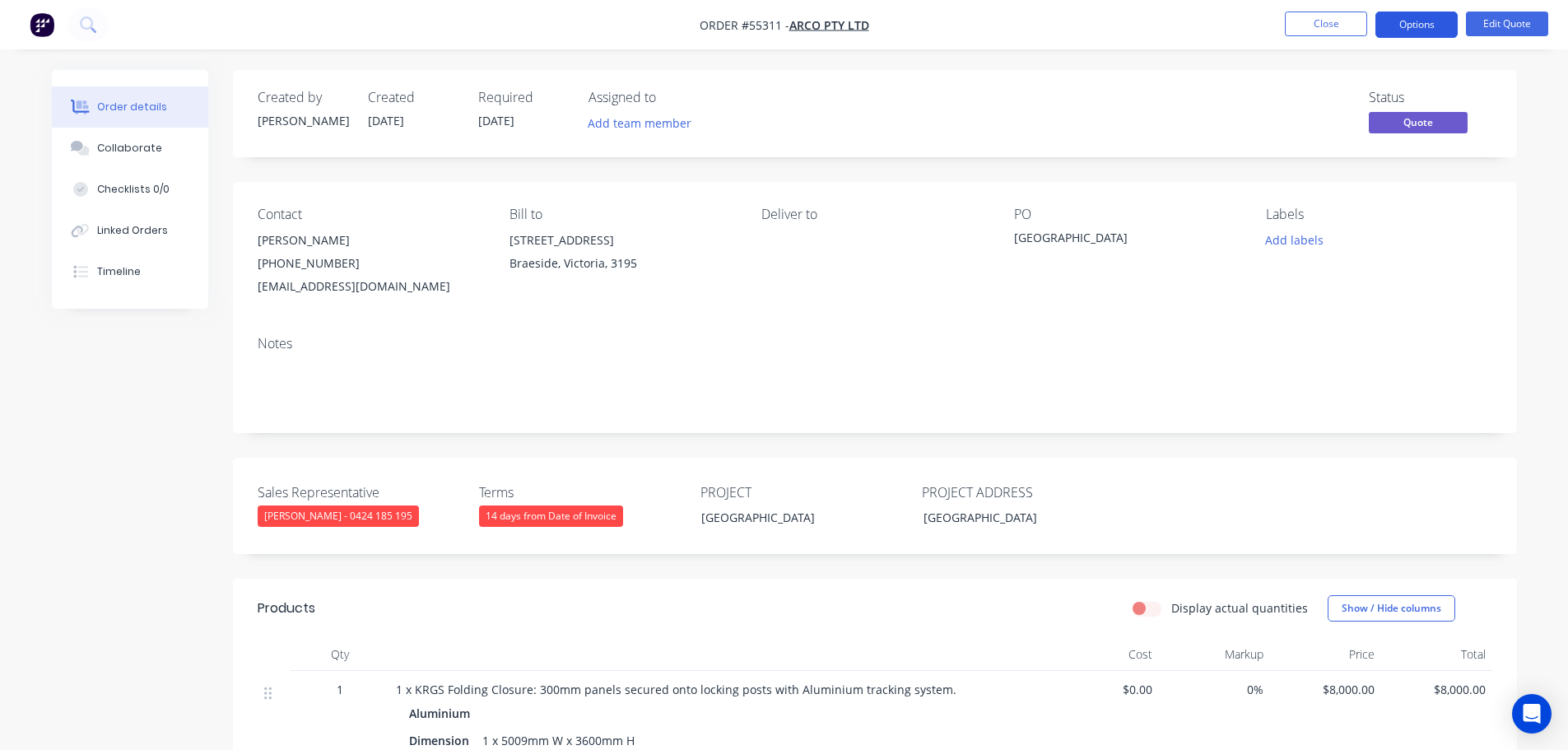
click at [1398, 26] on button "Options" at bounding box center [1417, 24] width 83 height 26
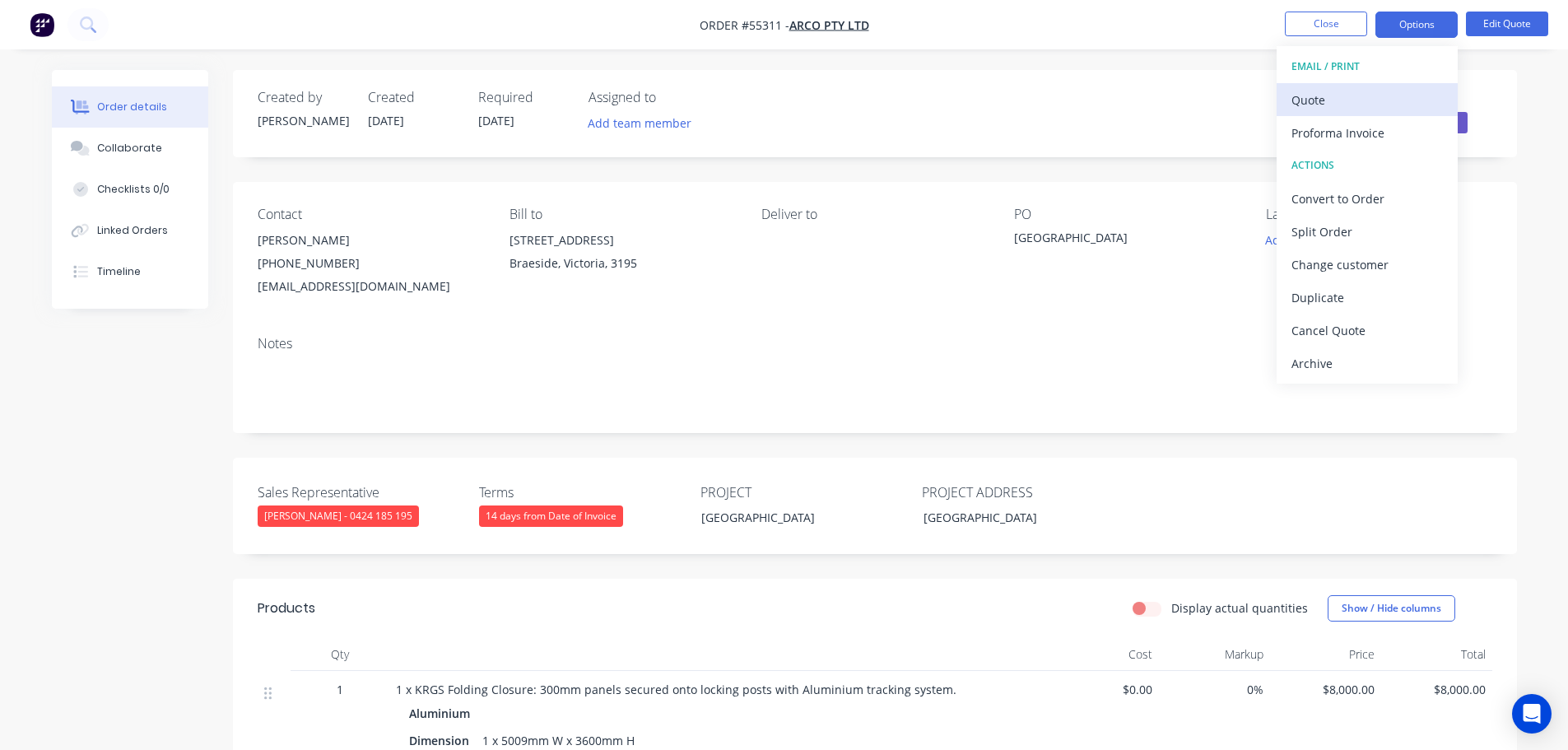
click at [1332, 108] on div "Quote" at bounding box center [1366, 99] width 151 height 23
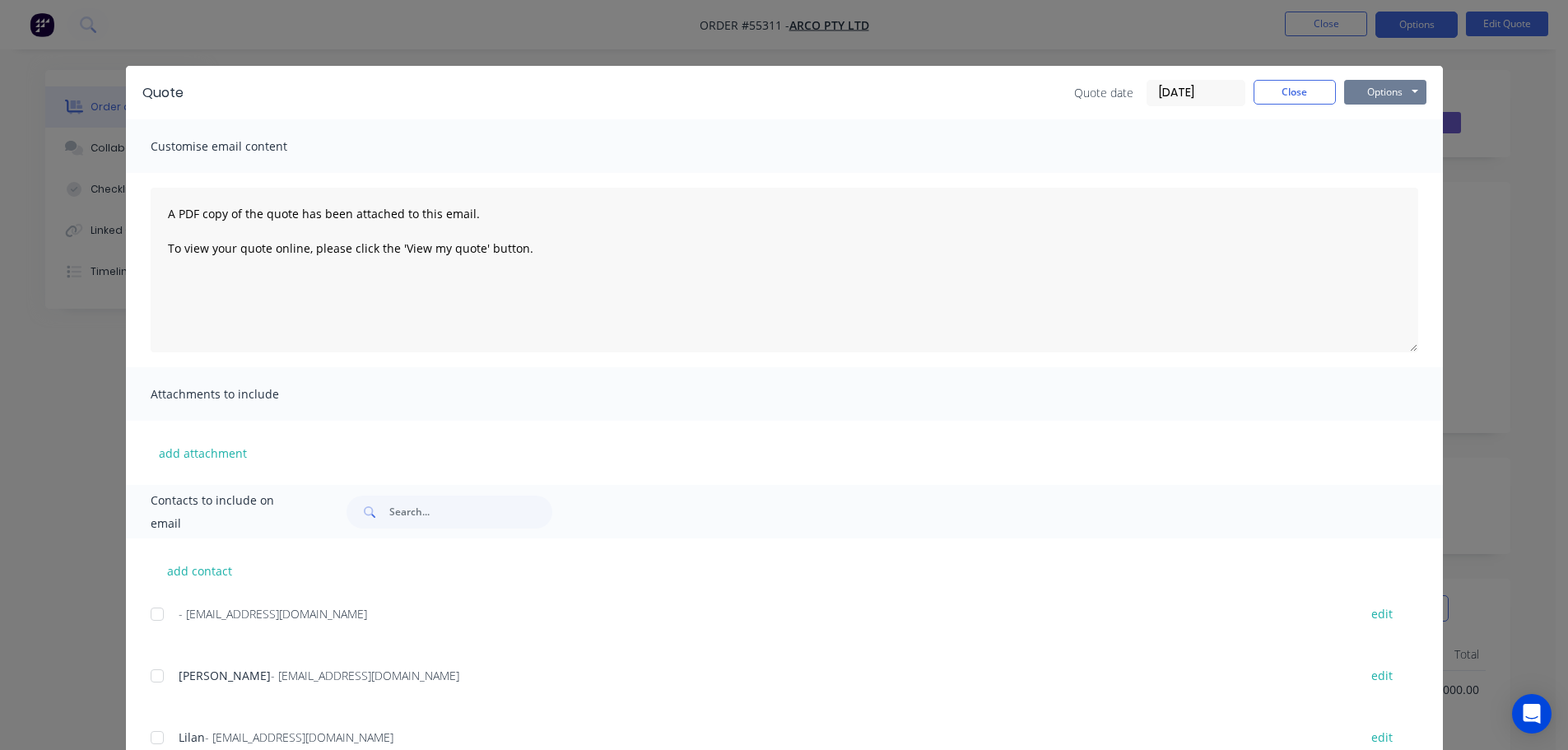
click at [1365, 99] on button "Options" at bounding box center [1385, 92] width 83 height 24
click at [1388, 149] on button "Print" at bounding box center [1396, 148] width 105 height 27
click at [1281, 95] on button "Close" at bounding box center [1295, 92] width 83 height 24
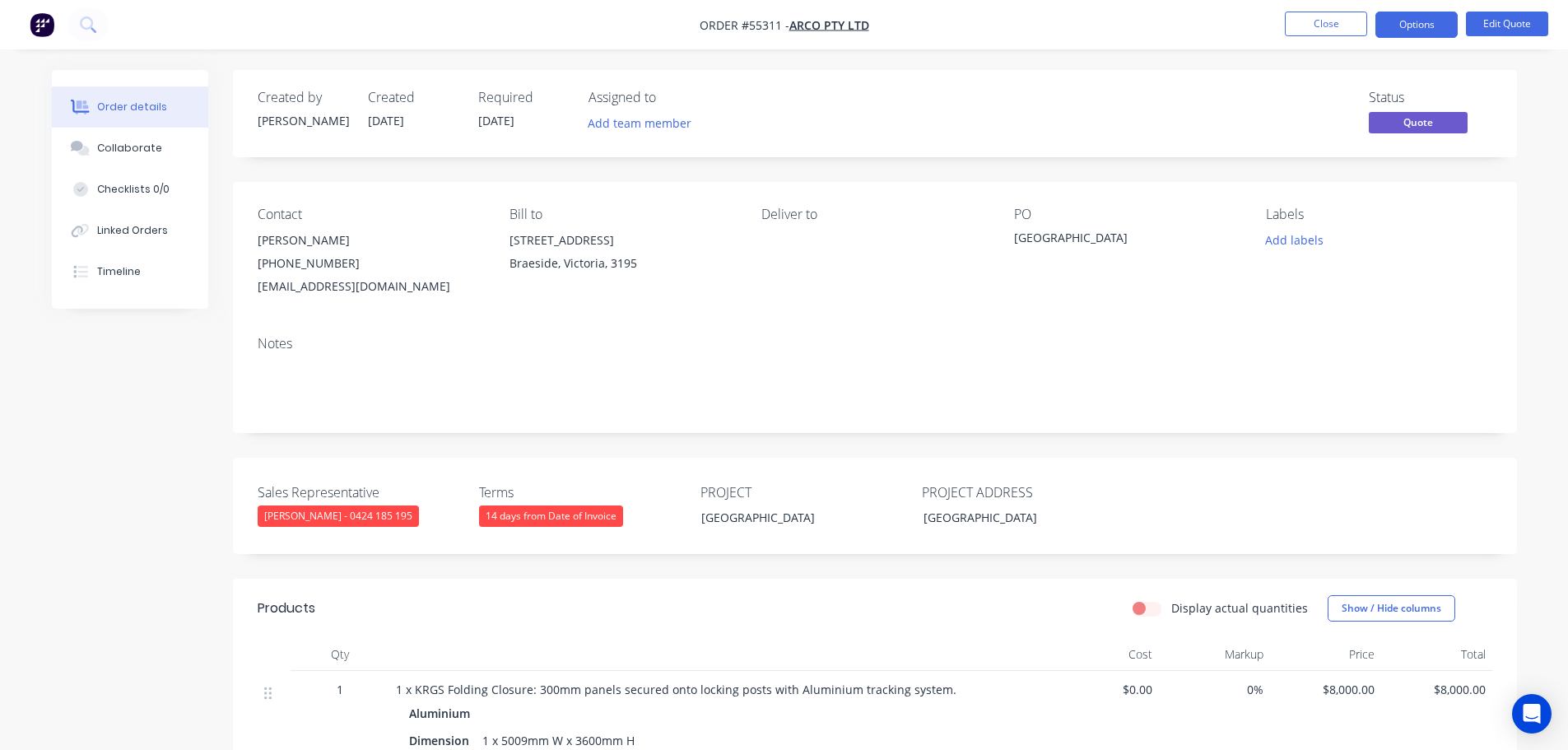
click at [295, 292] on div "quotes@arco.com.au" at bounding box center [371, 286] width 225 height 23
click at [1055, 237] on div "Midland Gate WA" at bounding box center [1117, 240] width 206 height 23
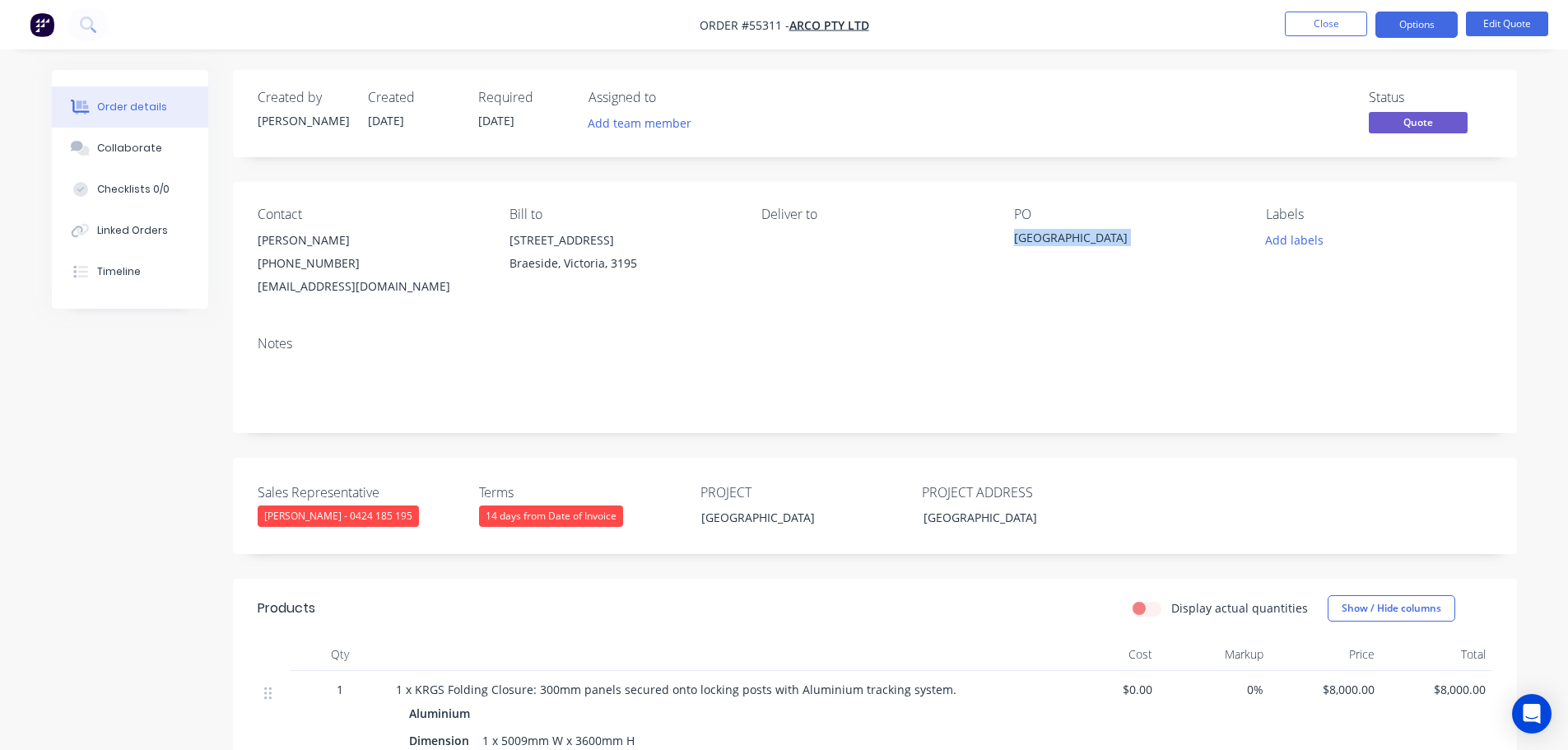
click at [1055, 237] on div "Midland Gate WA" at bounding box center [1117, 240] width 206 height 23
click at [1310, 30] on button "Close" at bounding box center [1326, 23] width 83 height 24
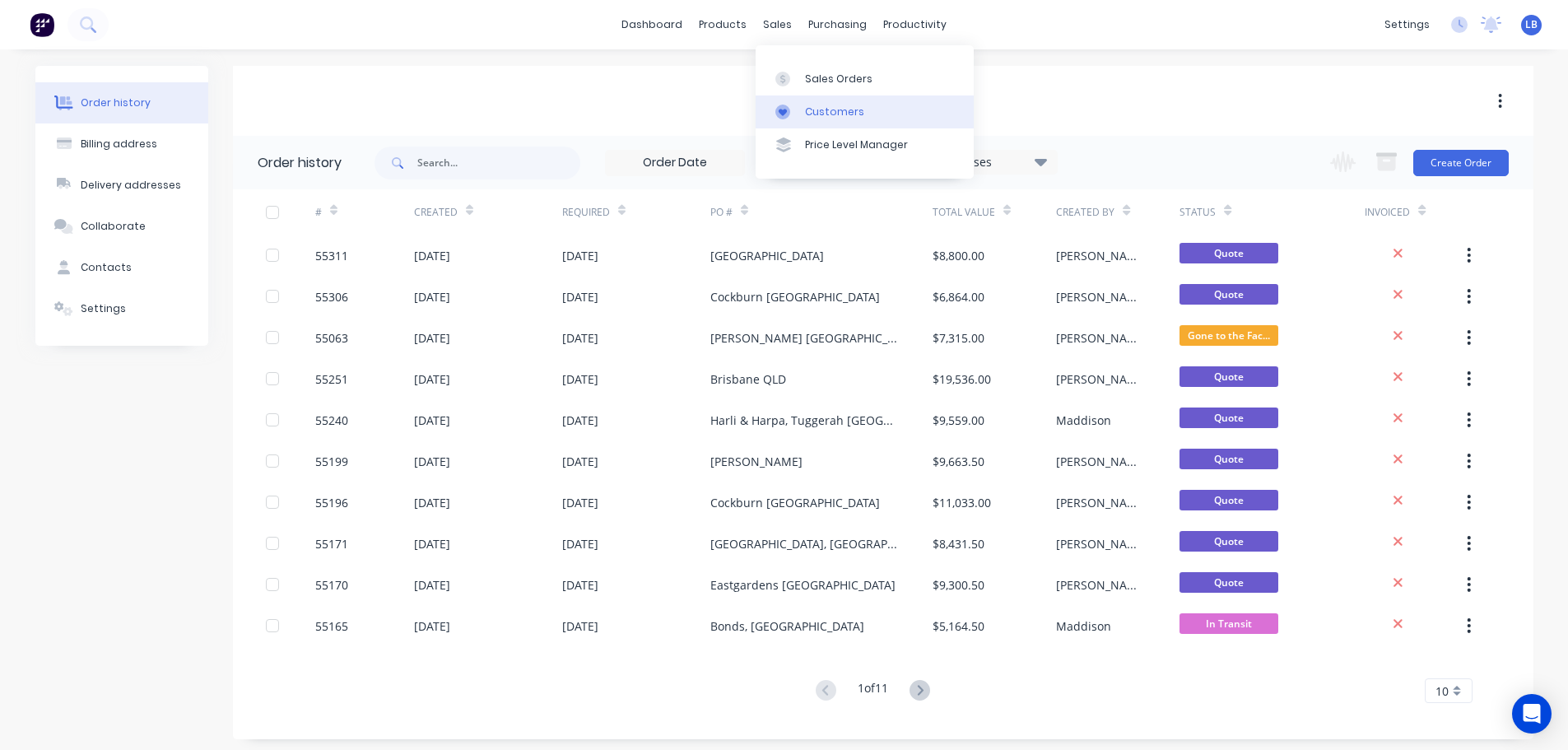
click at [836, 111] on div "Customers" at bounding box center [834, 112] width 59 height 15
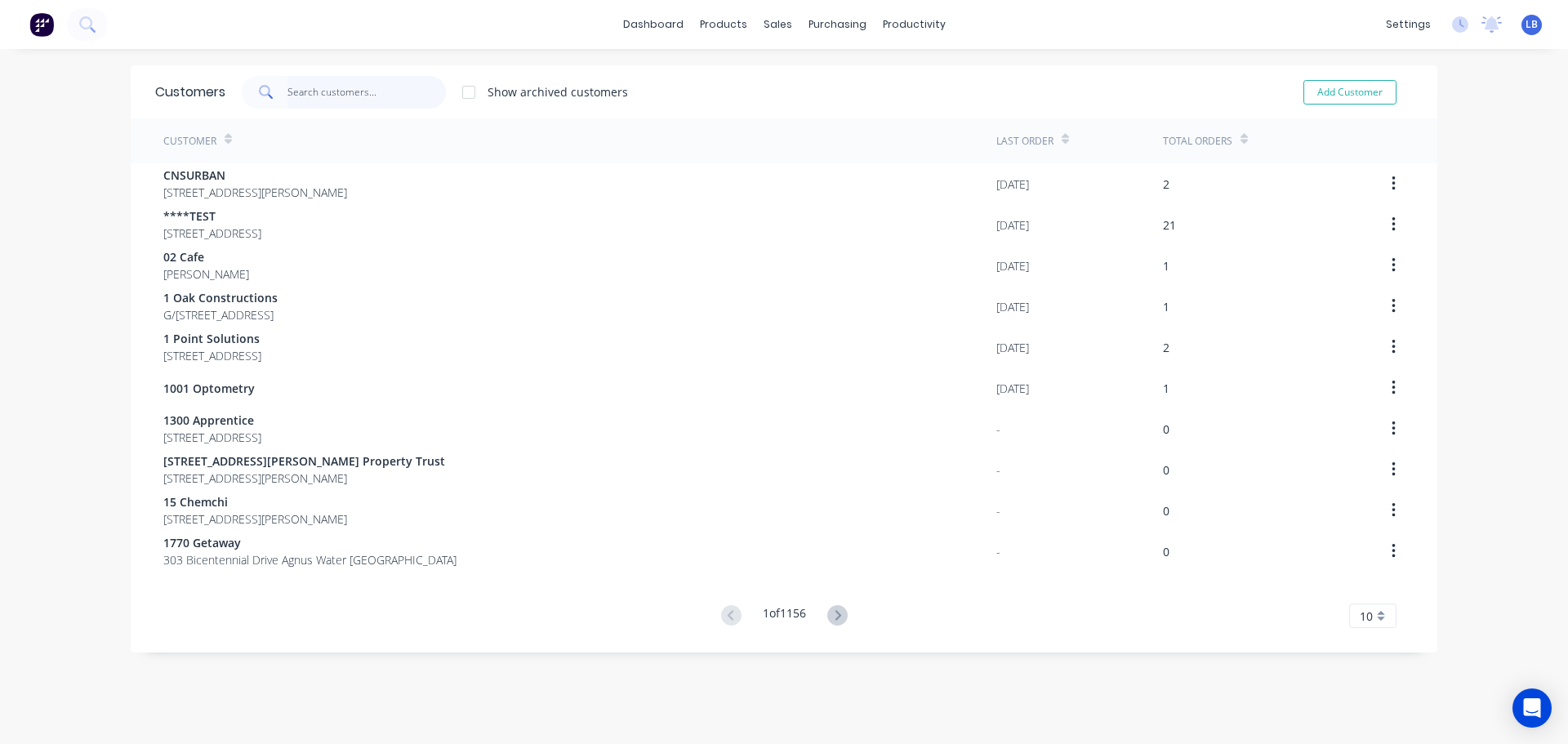
click at [349, 97] on input "text" at bounding box center [367, 92] width 159 height 33
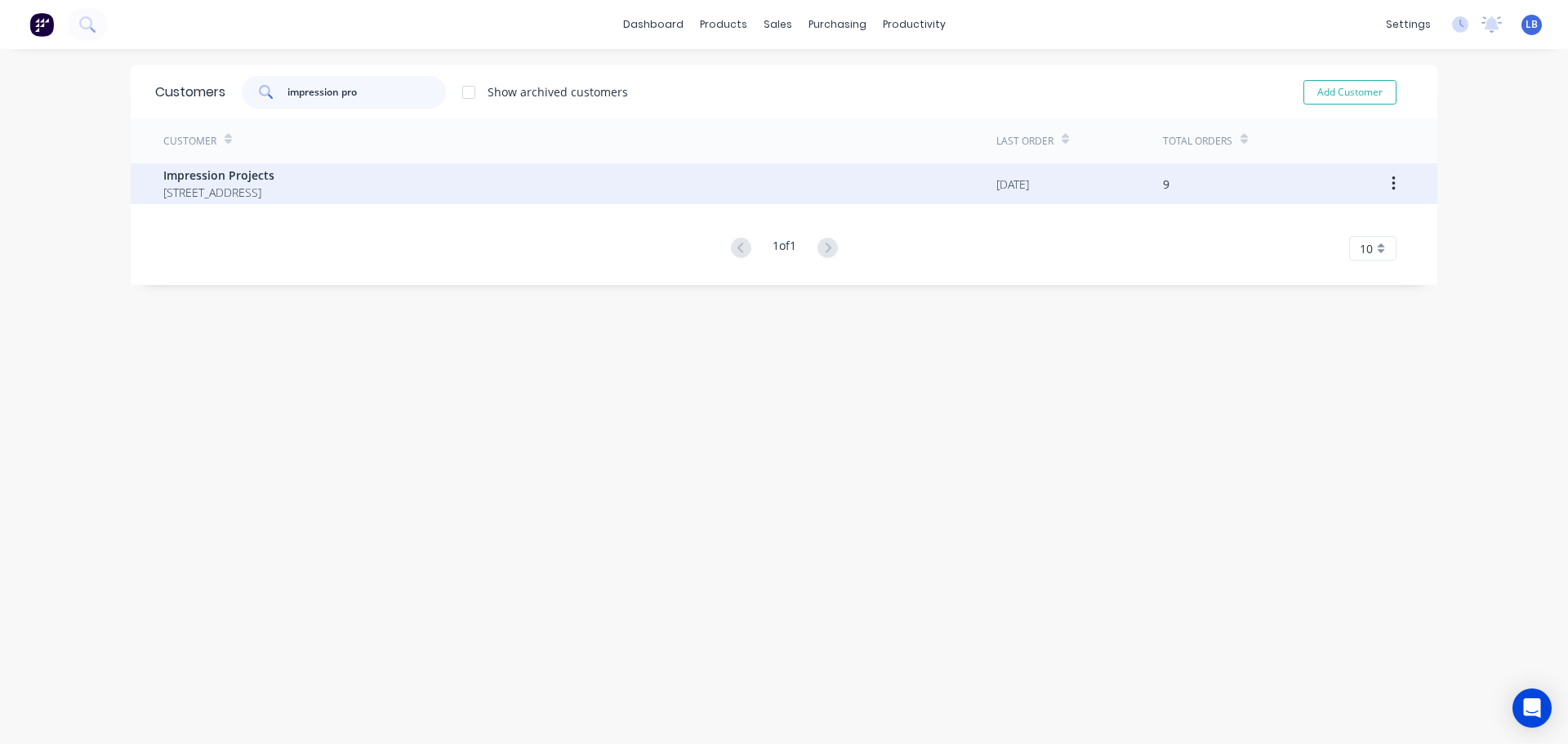
type input "impression pro"
click at [206, 176] on span "Impression Projects" at bounding box center [218, 175] width 111 height 17
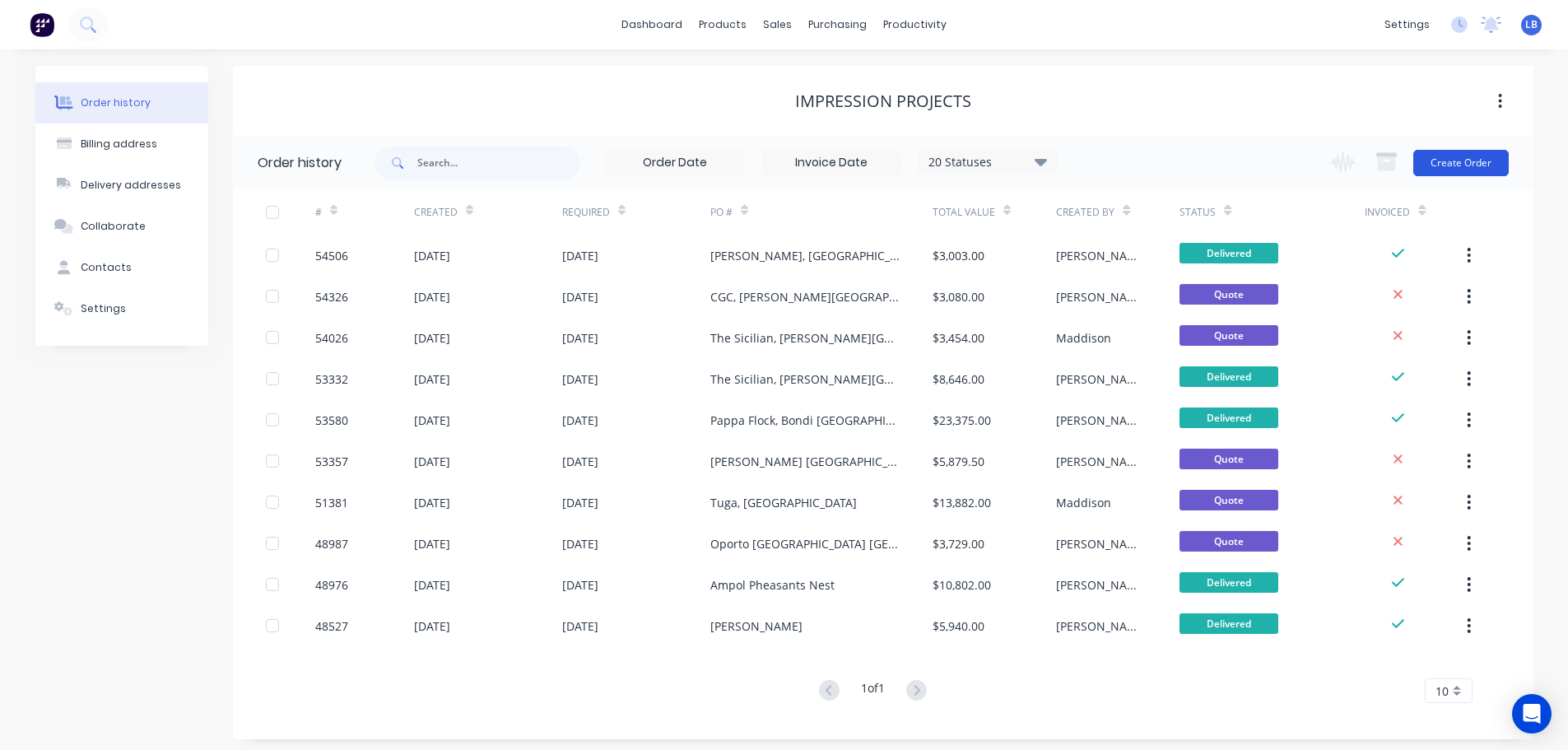
click at [1487, 162] on button "Create Order" at bounding box center [1461, 163] width 96 height 26
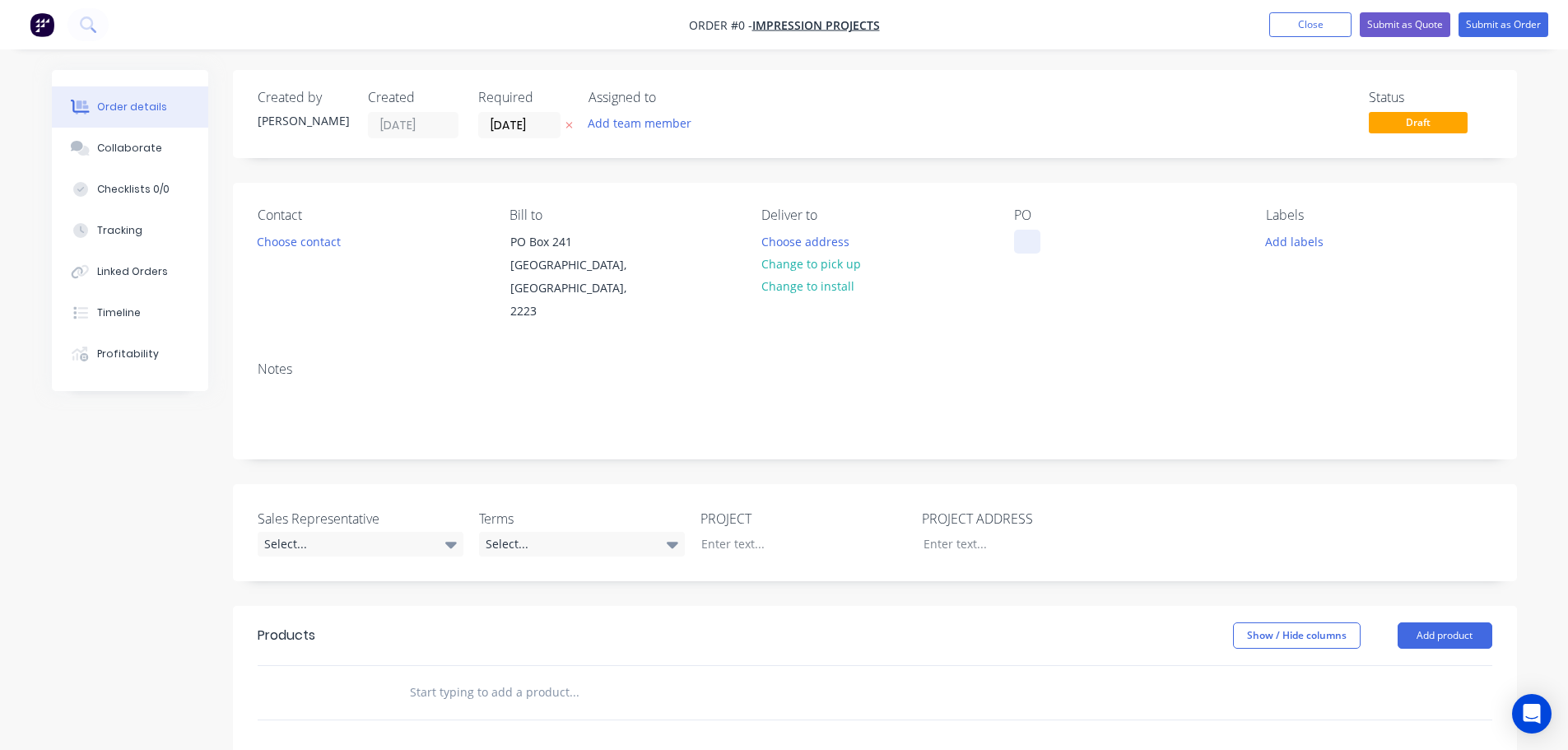
click at [1023, 239] on div at bounding box center [1028, 241] width 26 height 23
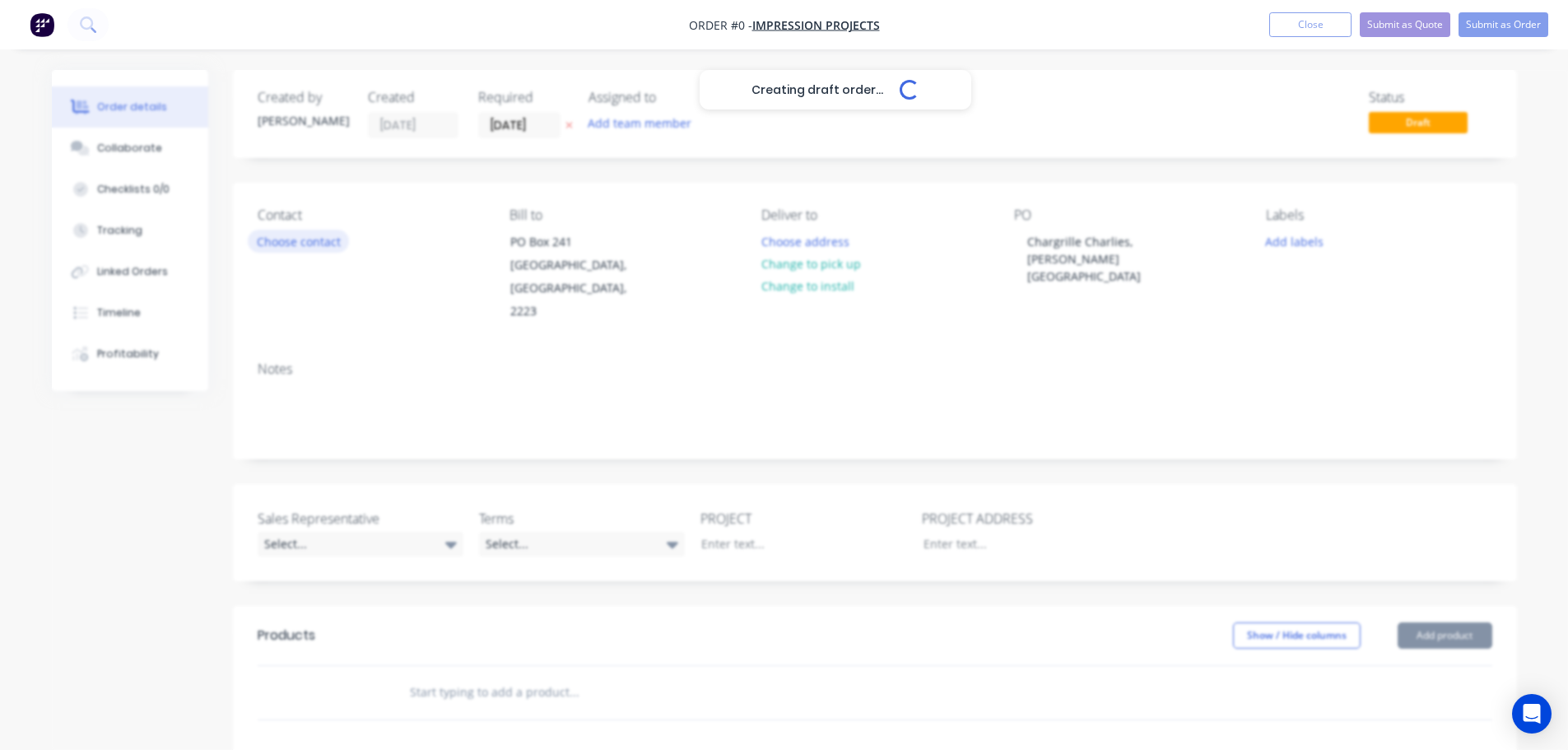
click at [320, 246] on div "Creating draft order... Loading... Order details Collaborate Checklists 0/0 Tra…" at bounding box center [784, 605] width 1499 height 1070
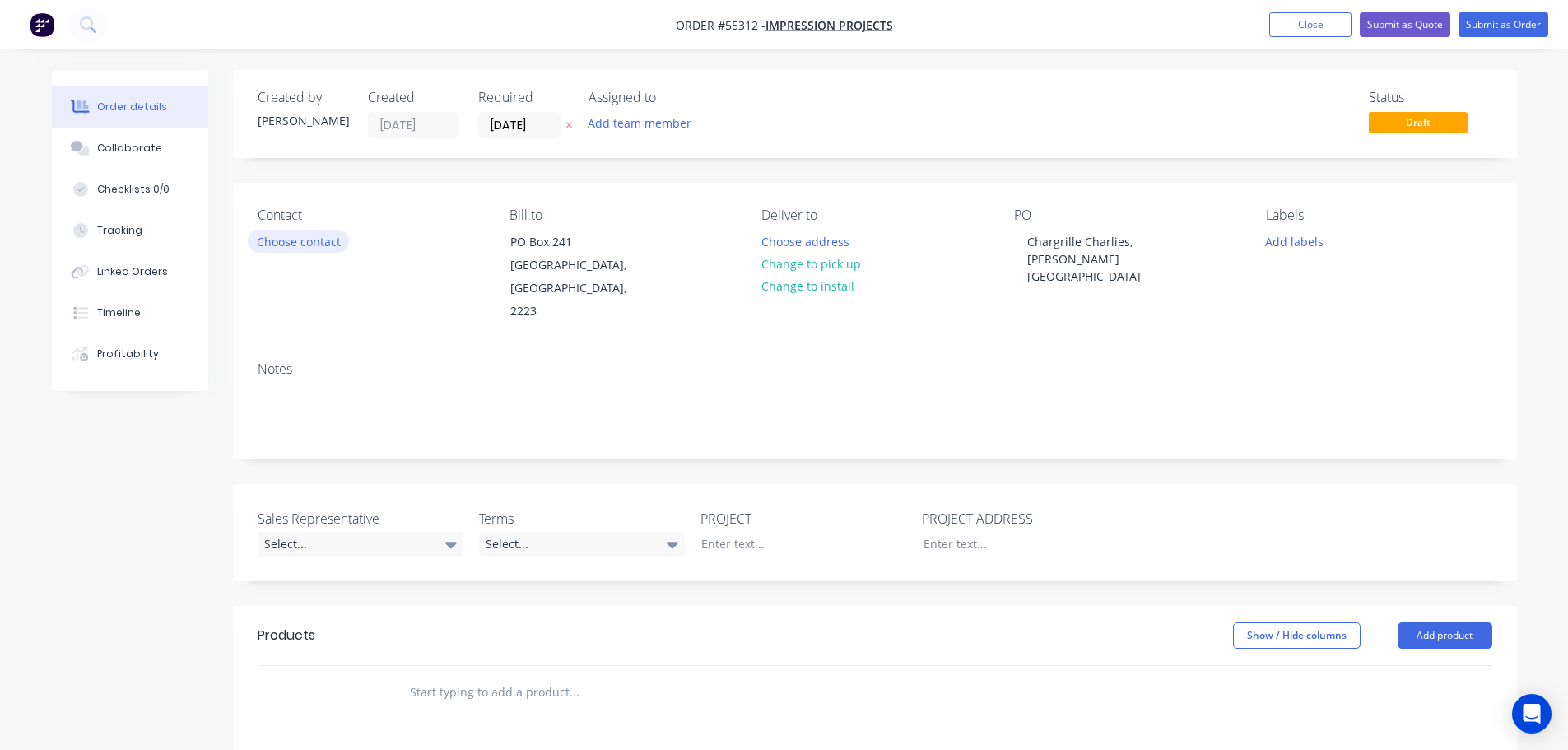
click at [320, 246] on button "Choose contact" at bounding box center [298, 241] width 101 height 23
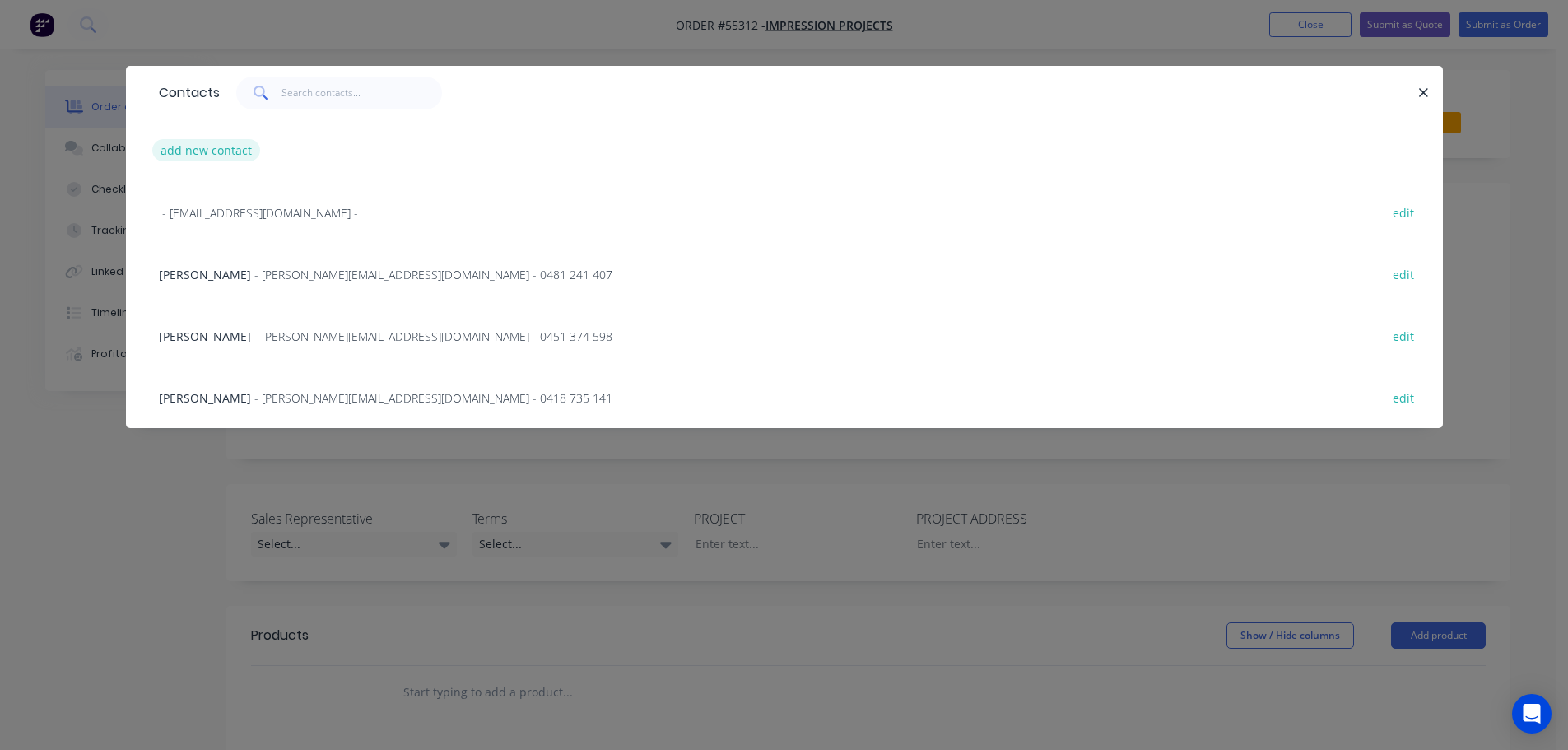
click at [227, 150] on button "add new contact" at bounding box center [206, 150] width 109 height 23
select select "AU"
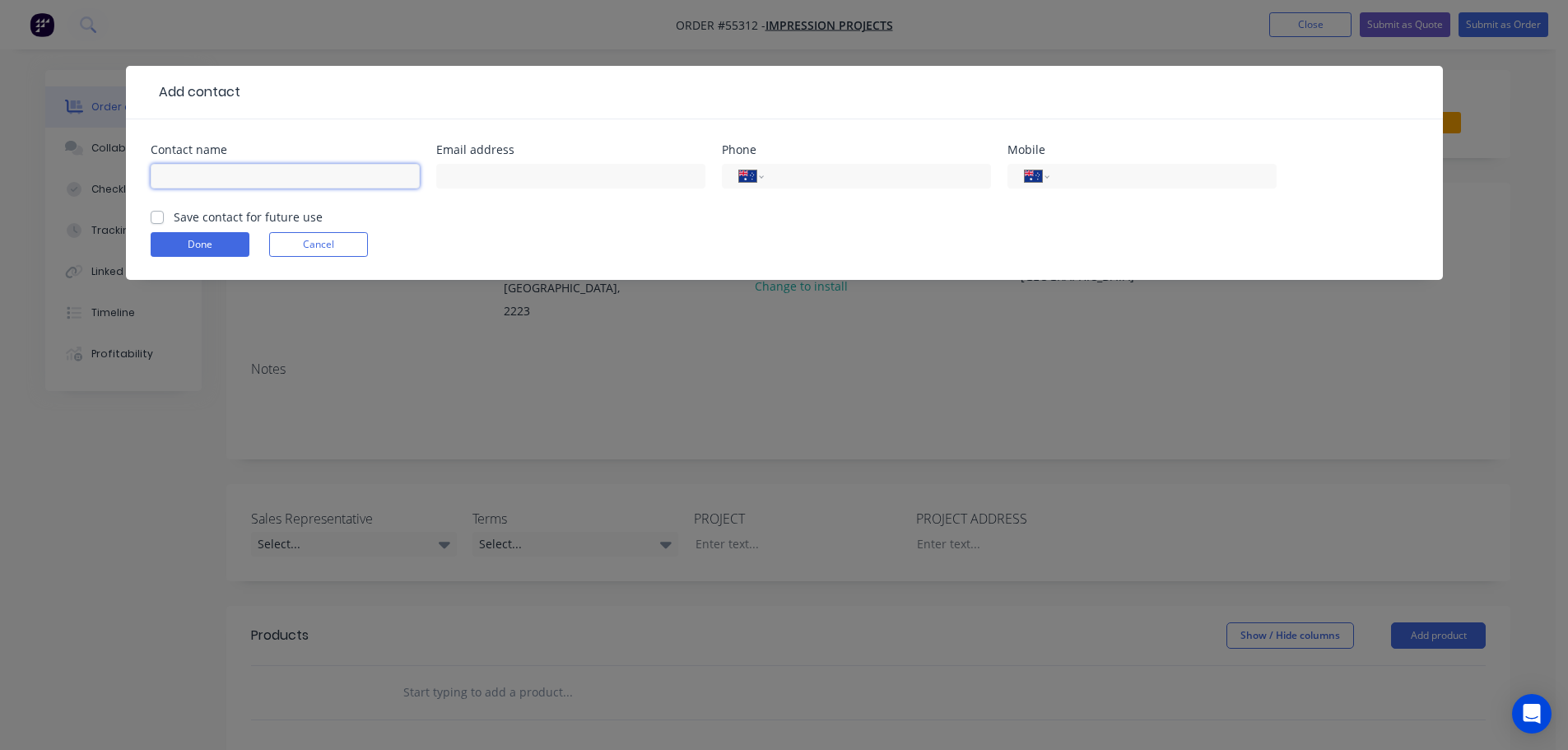
drag, startPoint x: 227, startPoint y: 150, endPoint x: 216, endPoint y: 192, distance: 43.4
click at [178, 177] on input "text" at bounding box center [285, 176] width 269 height 24
type input "Andrew Victor"
click at [460, 173] on input "text" at bounding box center [571, 176] width 269 height 24
type input "andrew@impressionprojects.com.au"
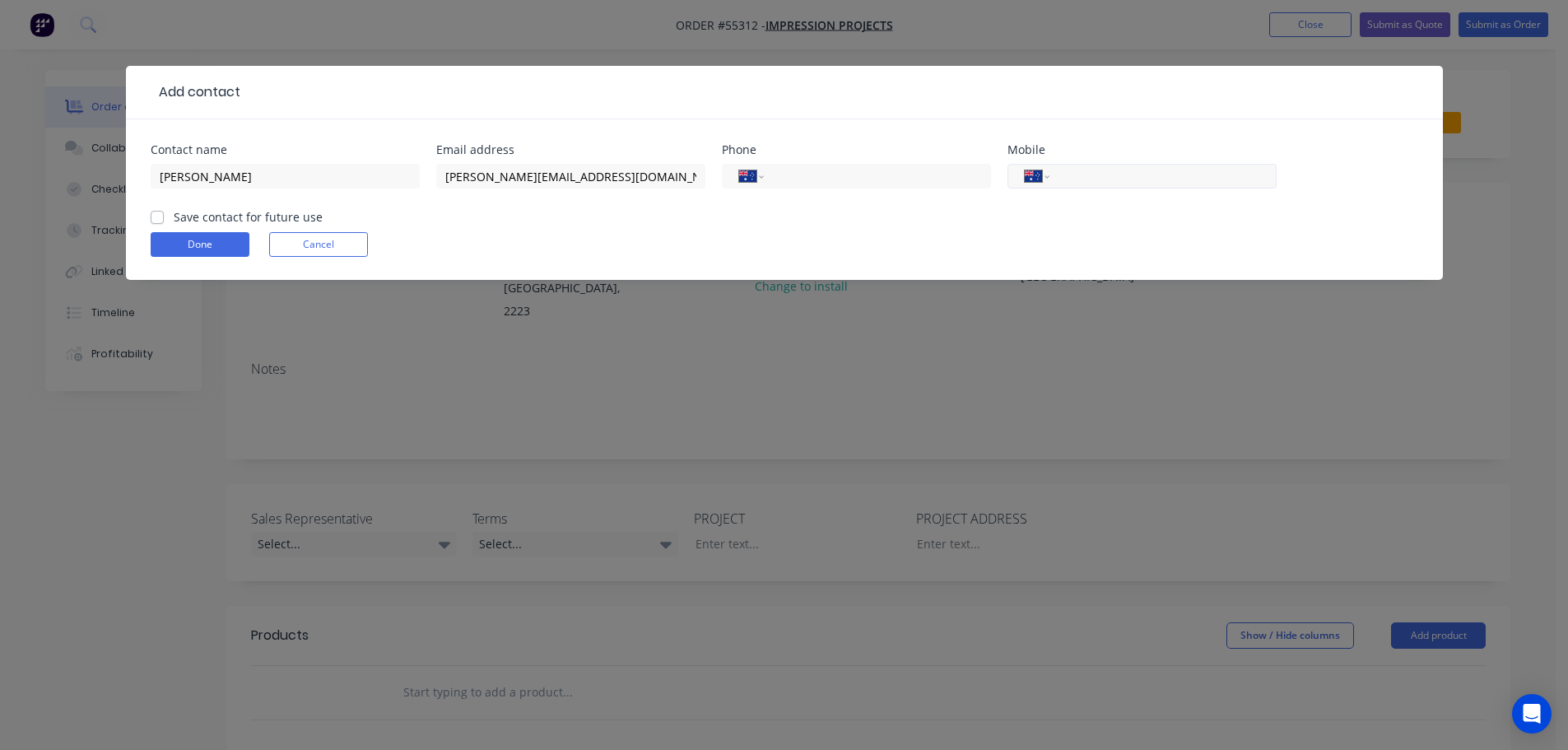
click at [1137, 179] on input "tel" at bounding box center [1160, 176] width 198 height 19
type input "0403 350 976"
click at [174, 216] on label "Save contact for future use" at bounding box center [248, 217] width 149 height 17
click at [159, 216] on input "Save contact for future use" at bounding box center [158, 216] width 13 height 16
checkbox input "true"
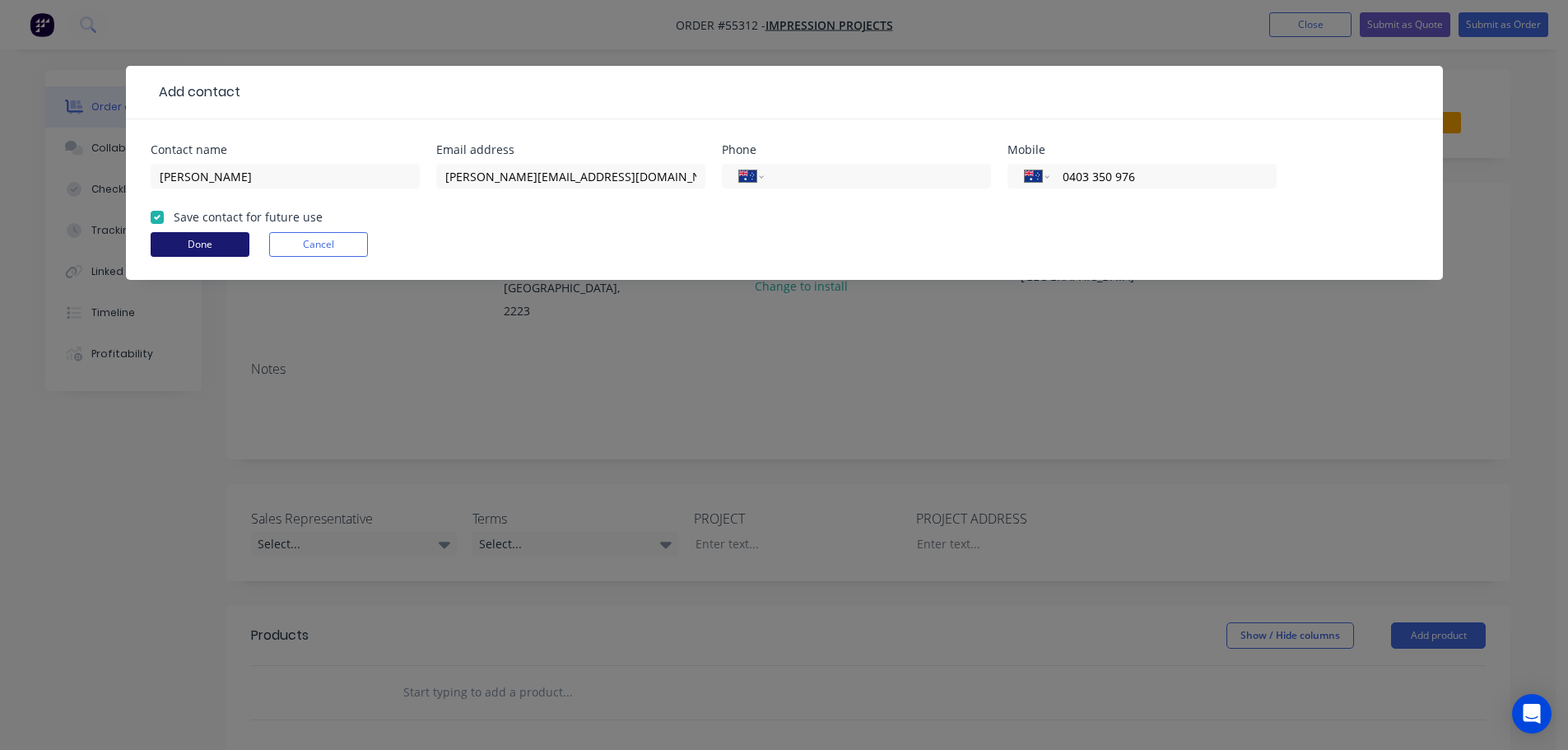
click at [162, 245] on button "Done" at bounding box center [200, 244] width 99 height 24
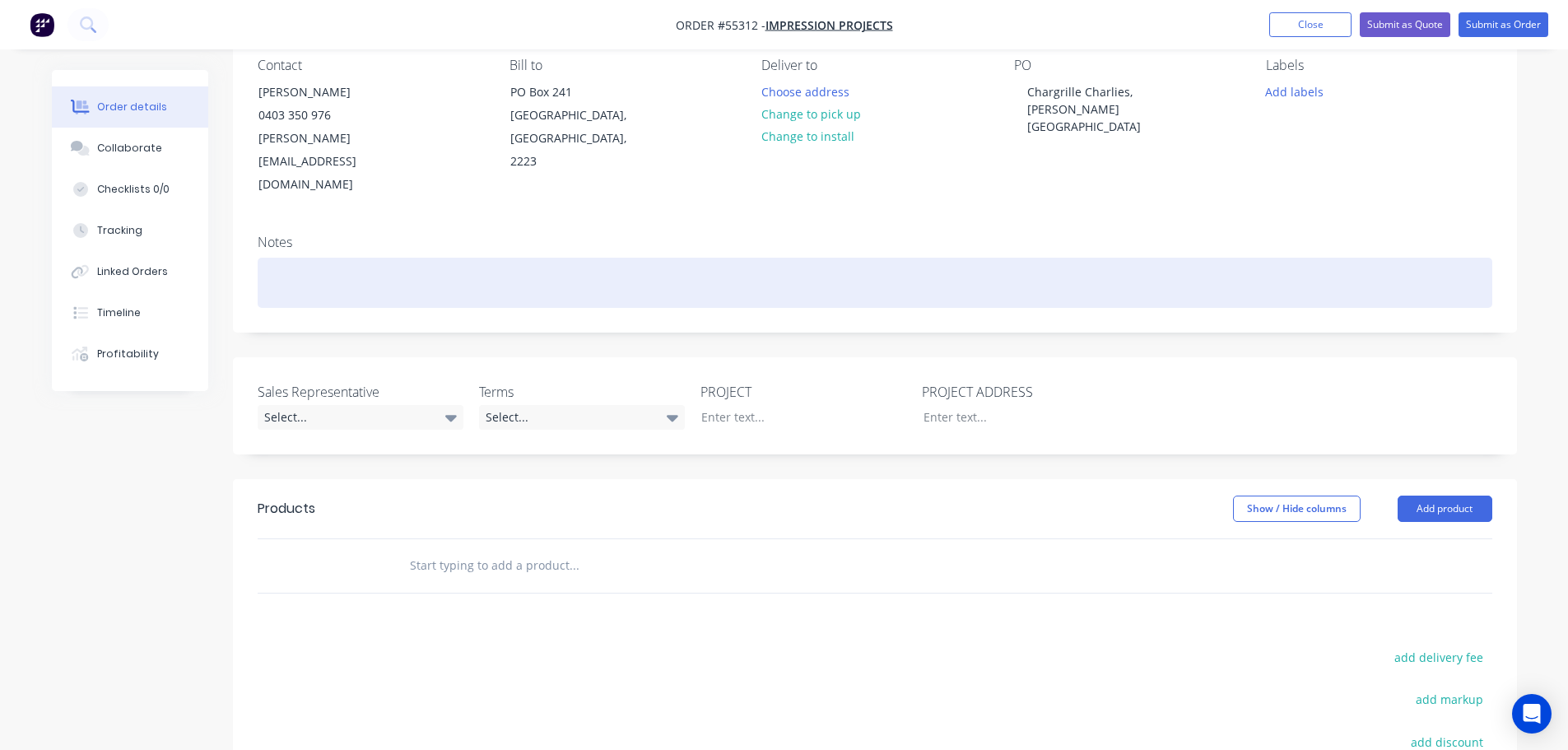
scroll to position [164, 0]
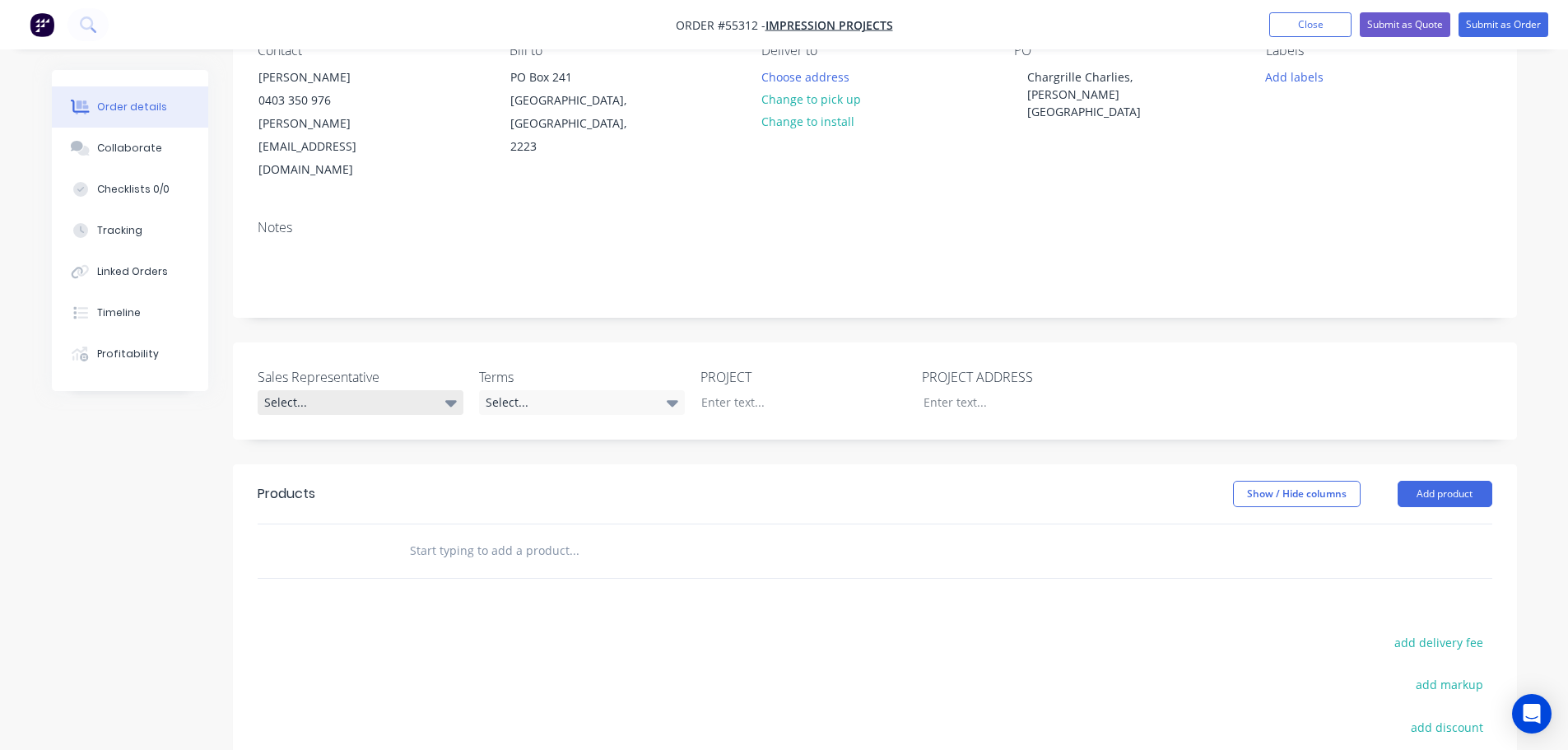
click at [335, 390] on div "Select..." at bounding box center [360, 403] width 206 height 24
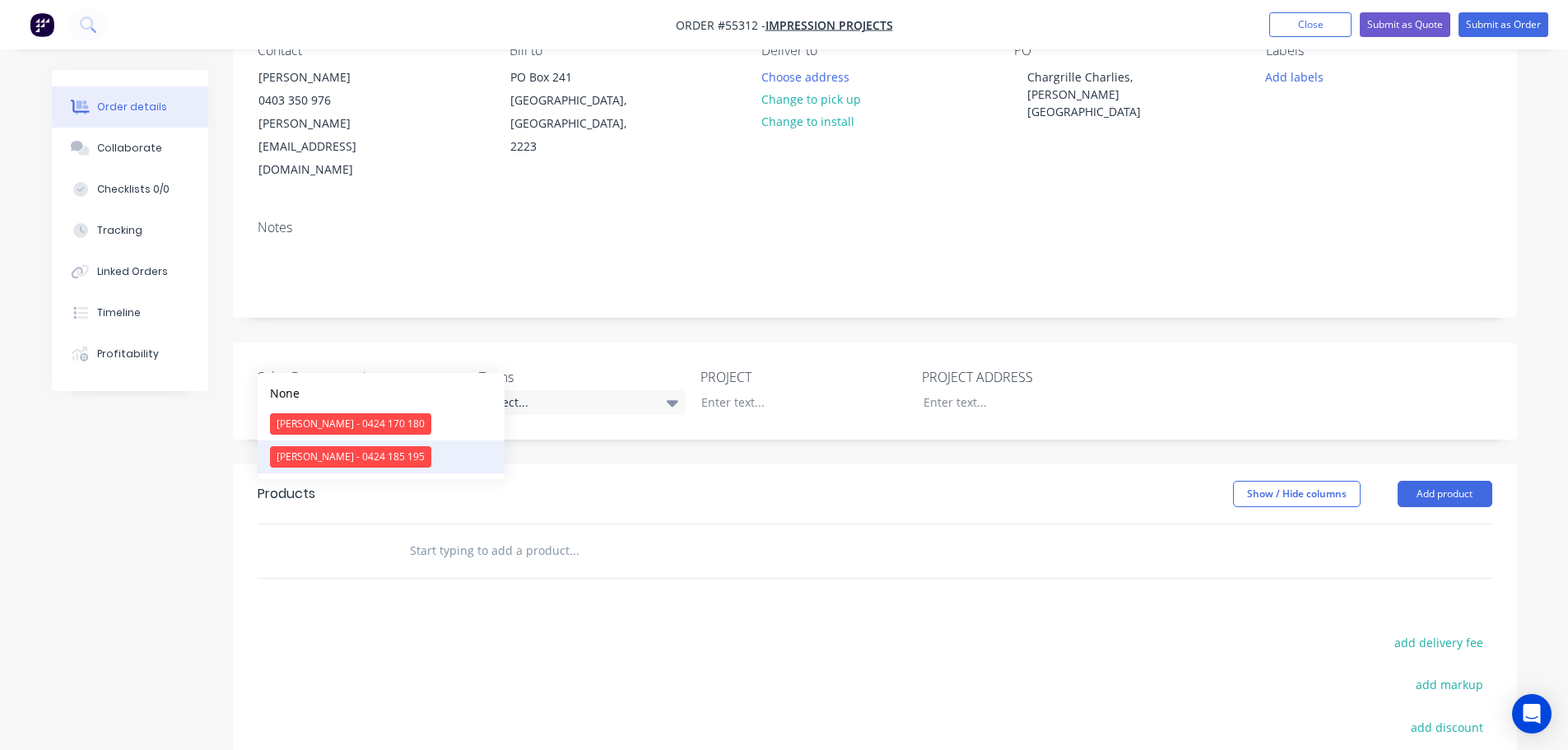
click at [339, 459] on div "Drew Blackman - 0424 185 195" at bounding box center [351, 456] width 161 height 22
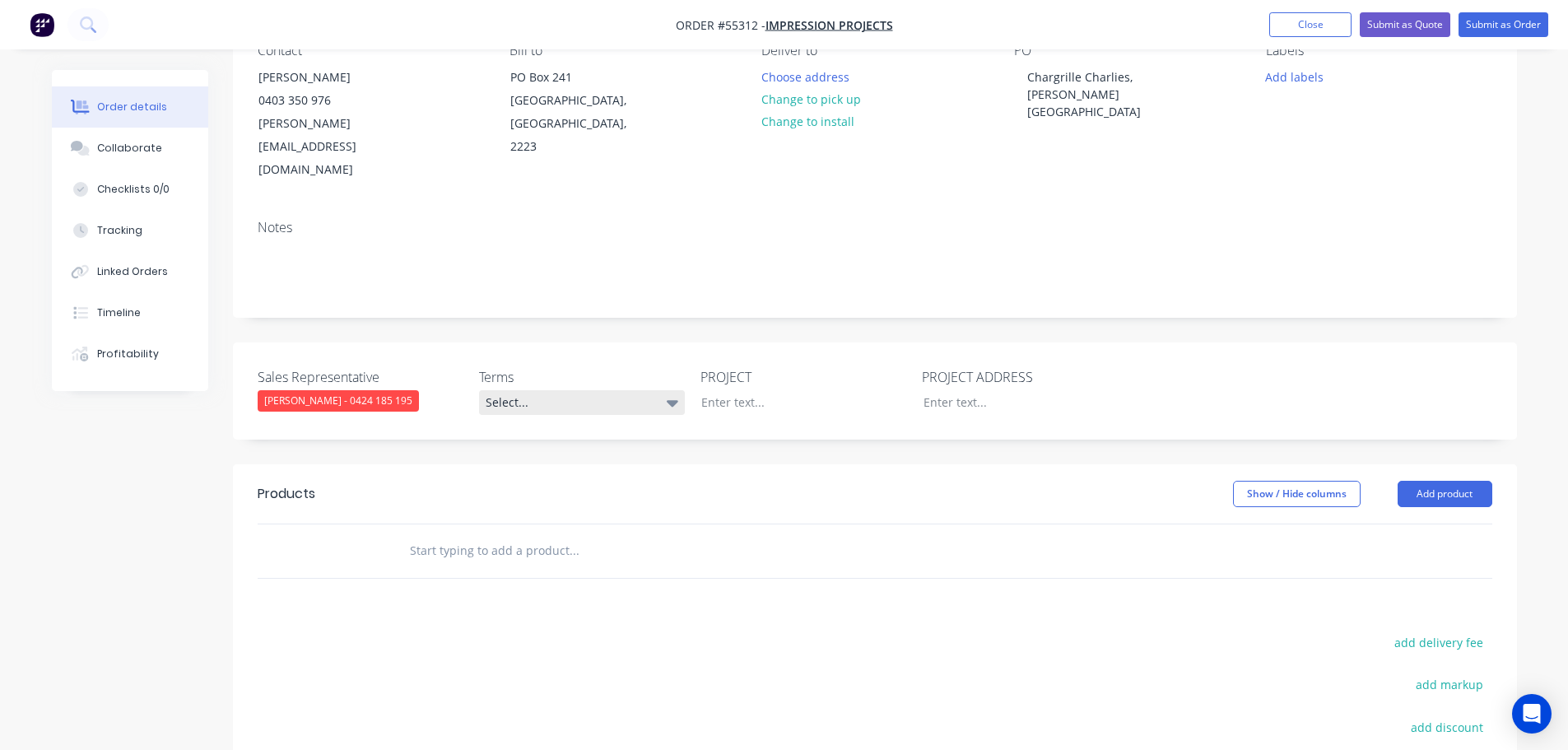
click at [545, 390] on div "Select..." at bounding box center [582, 403] width 206 height 24
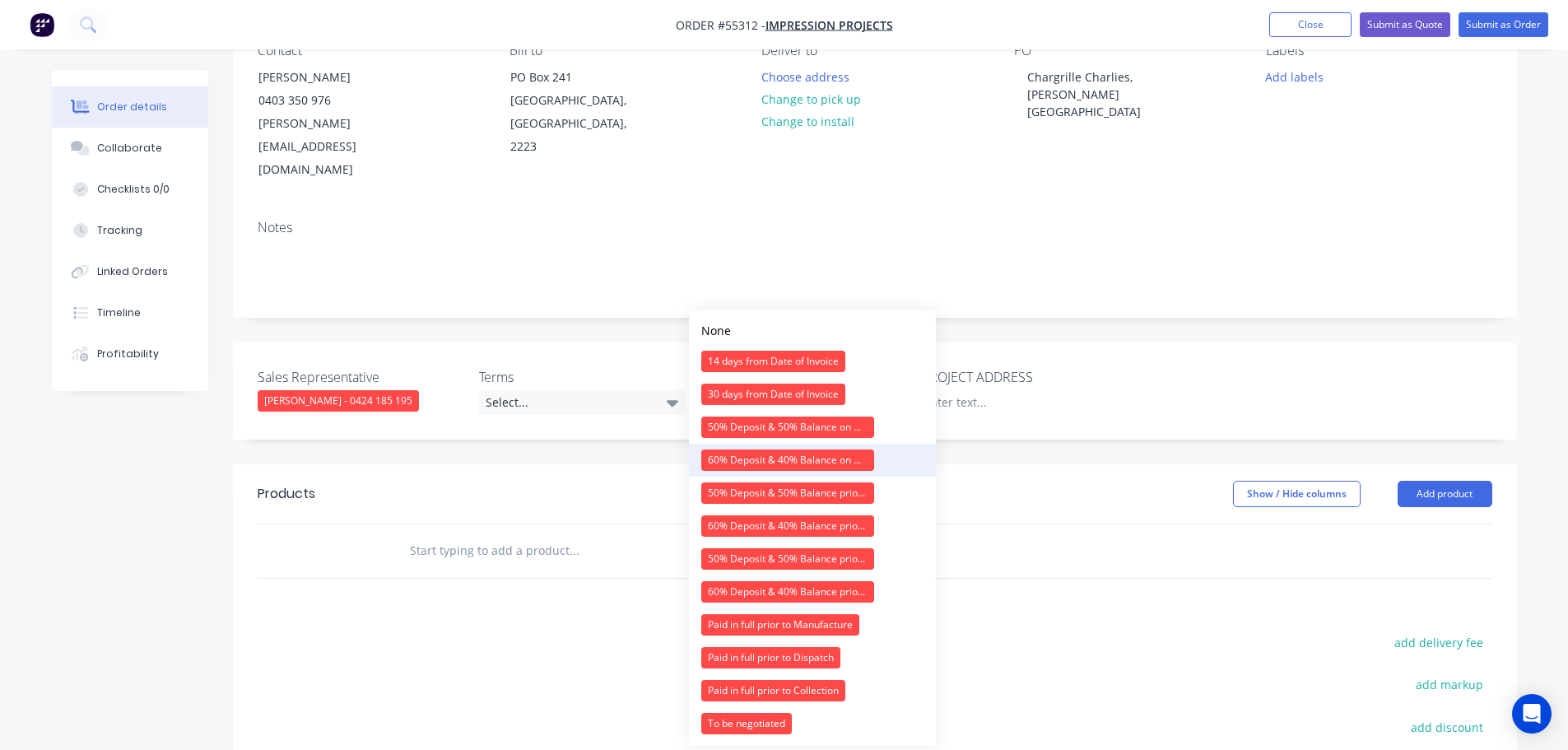
click at [759, 452] on div "60% Deposit & 40% Balance on Day of Installation" at bounding box center [787, 460] width 173 height 22
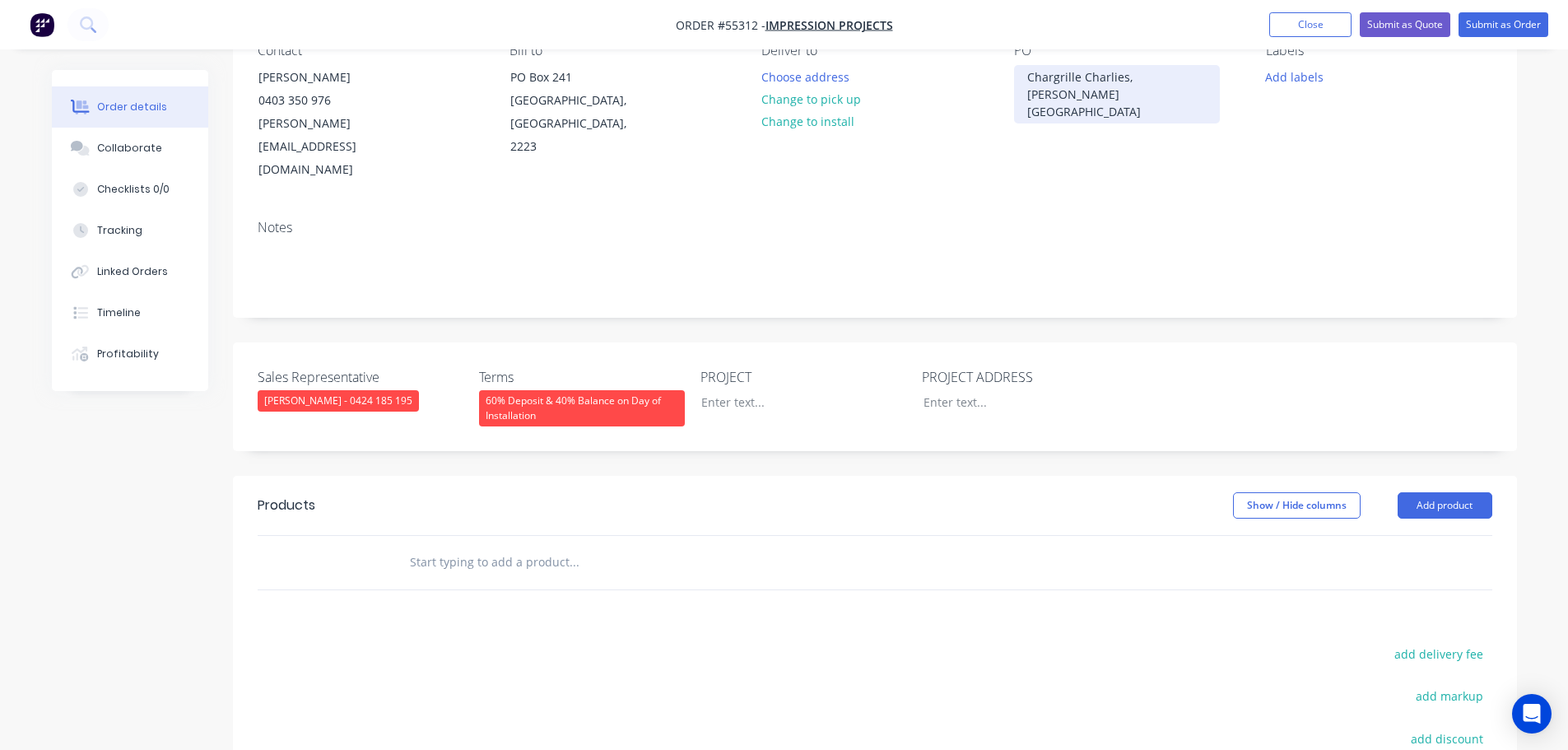
click at [1130, 73] on div "Chargrille Charlies, Redfern NSW" at bounding box center [1117, 94] width 206 height 58
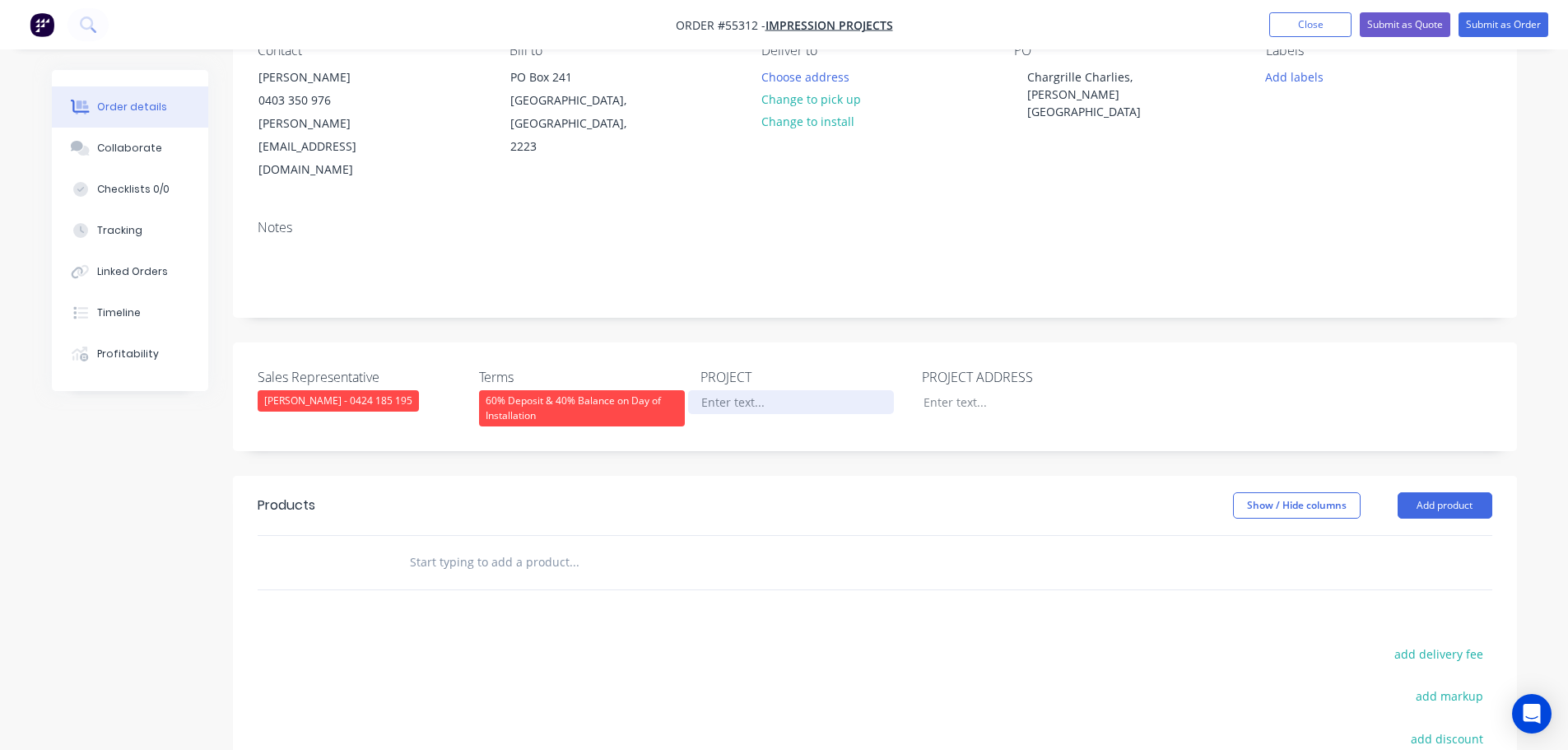
click at [717, 390] on div at bounding box center [790, 402] width 206 height 23
paste div
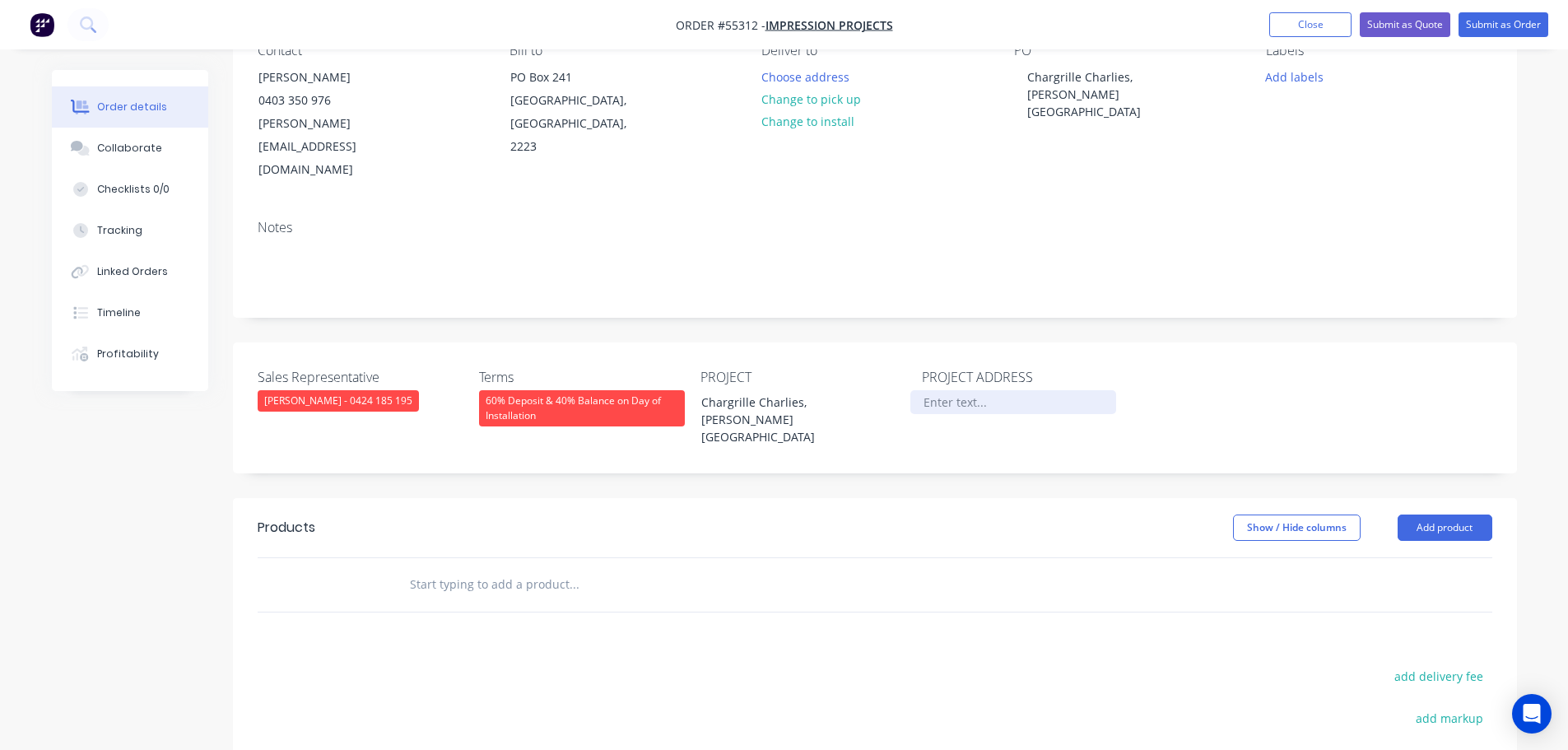
click at [969, 390] on div at bounding box center [1012, 402] width 206 height 23
click at [1441, 514] on button "Add product" at bounding box center [1445, 528] width 95 height 26
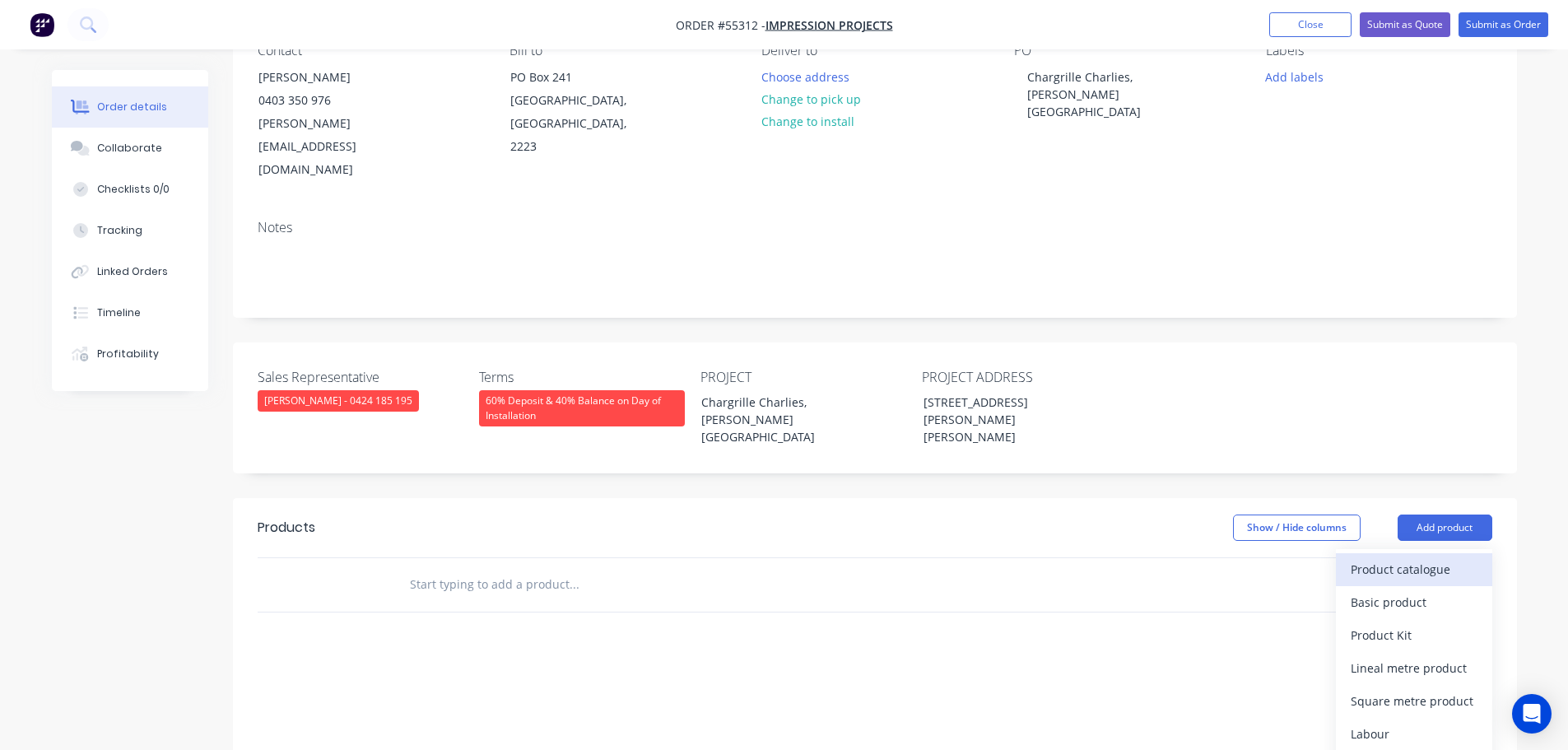
click at [1371, 558] on div "Product catalogue" at bounding box center [1414, 569] width 127 height 23
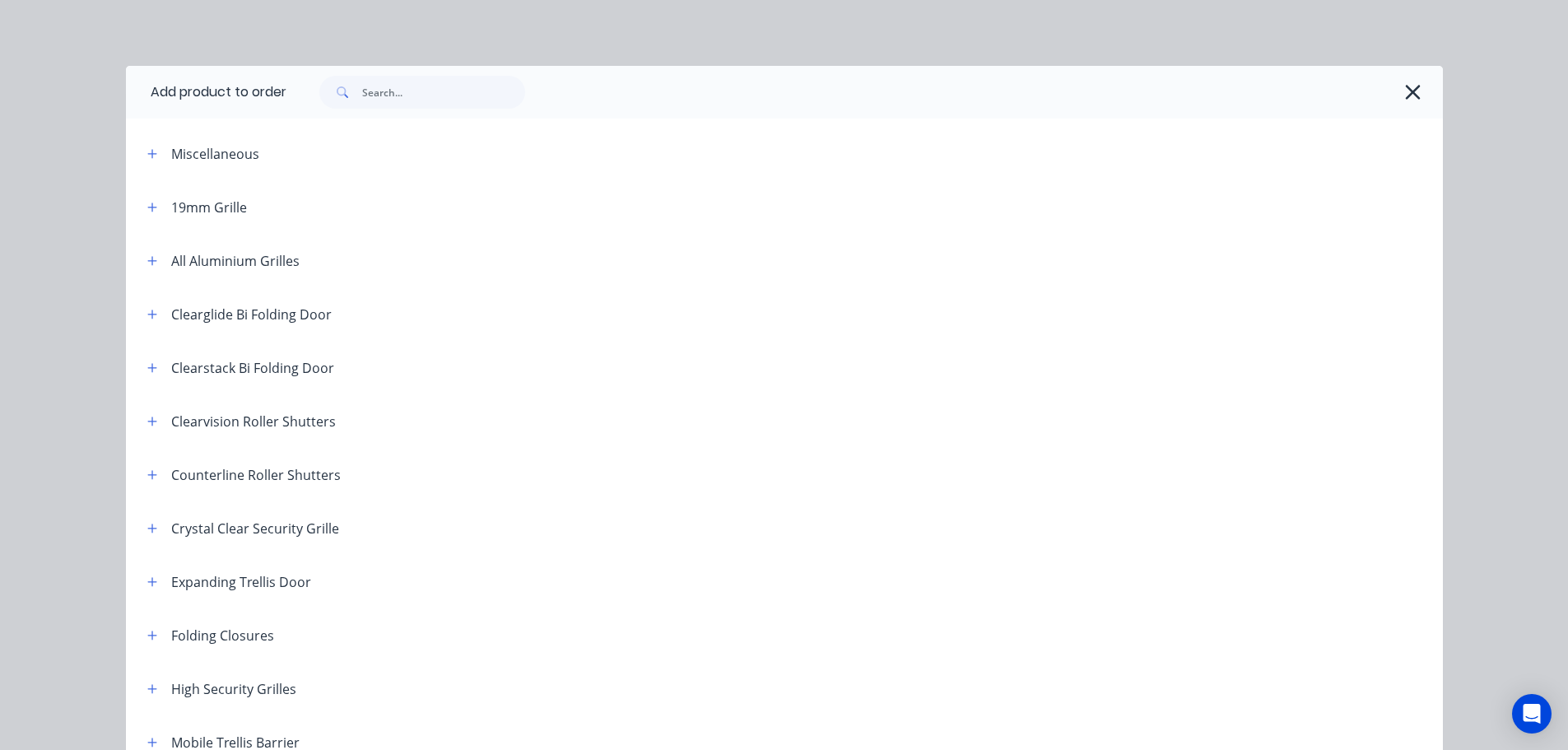
scroll to position [329, 0]
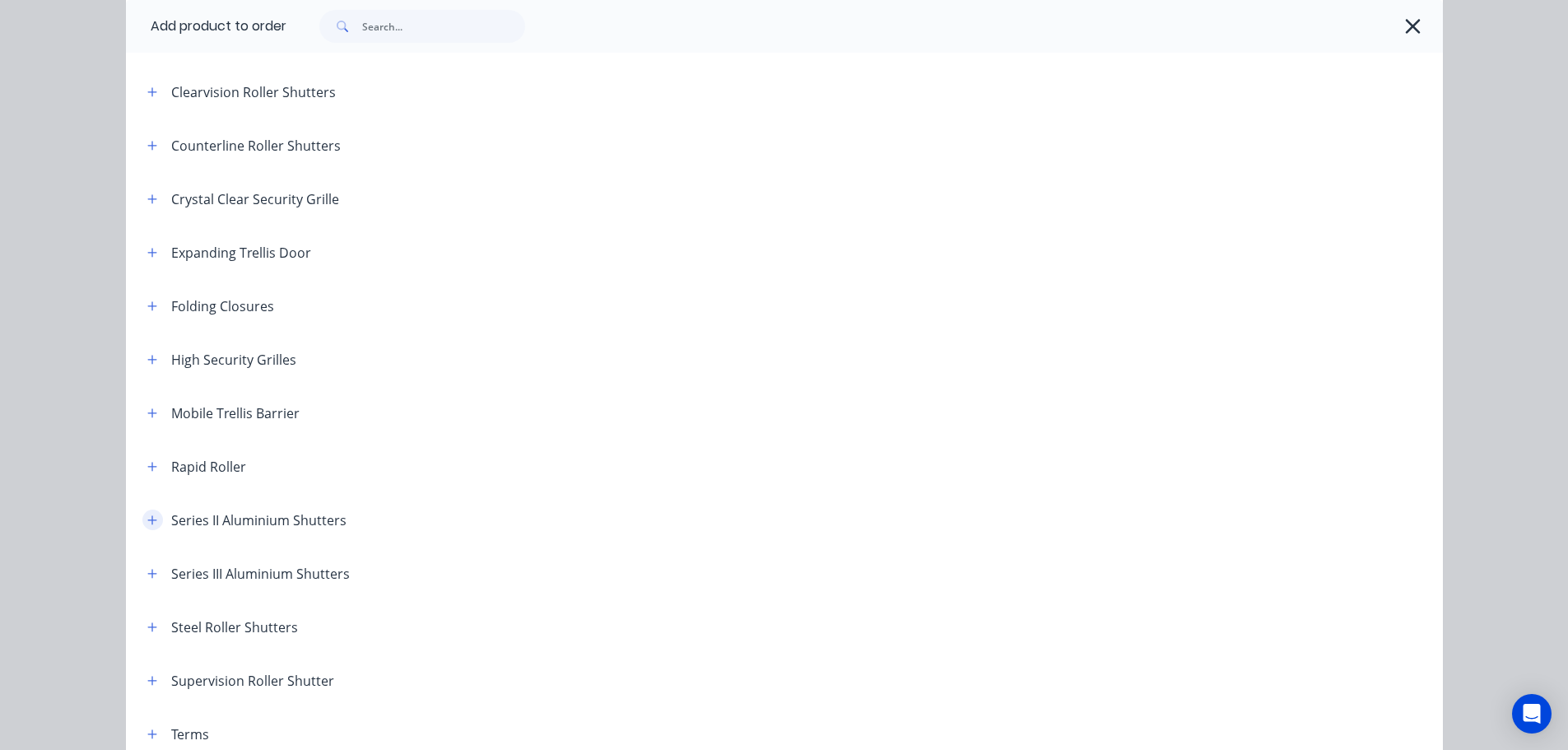
click at [147, 520] on icon "button" at bounding box center [152, 520] width 9 height 9
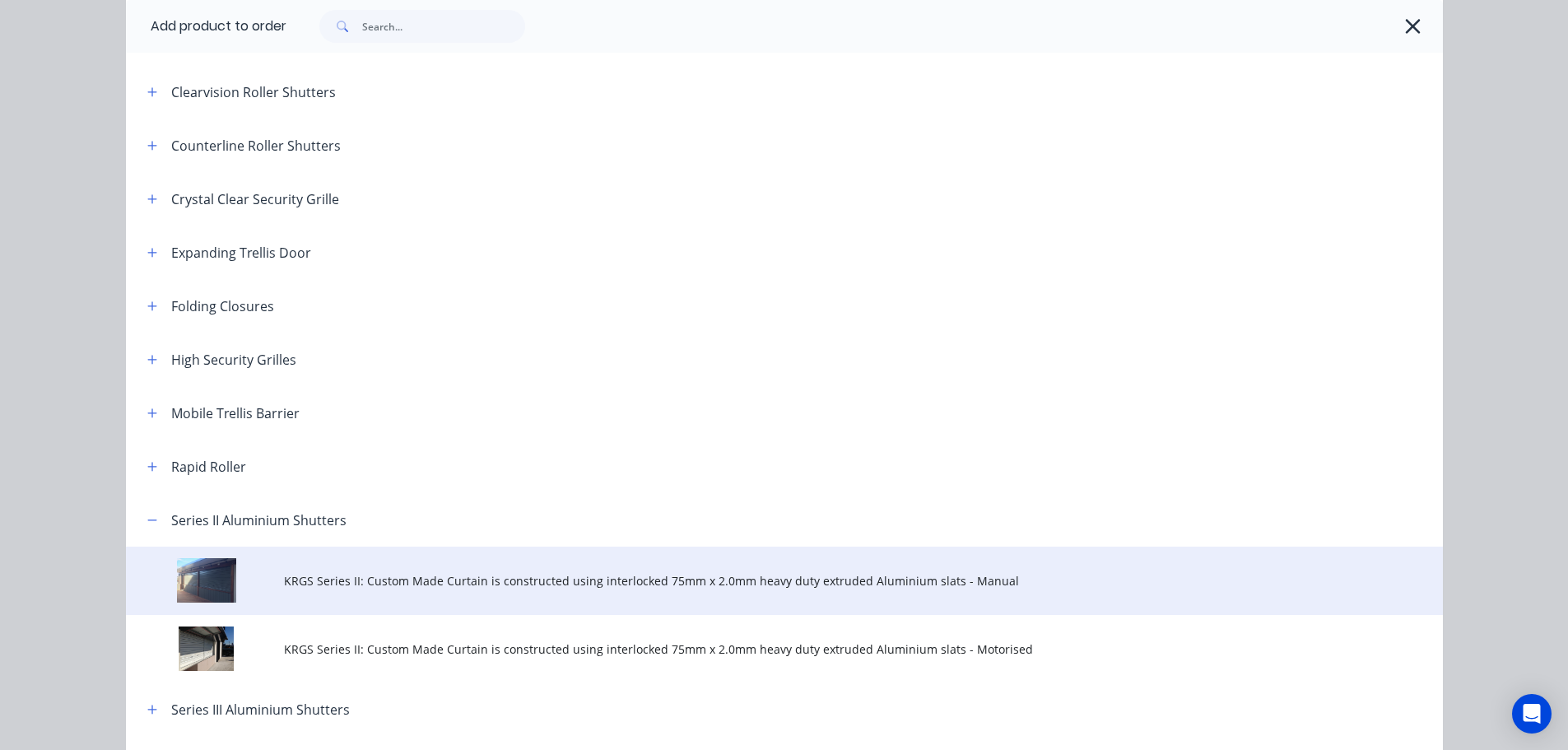
click at [426, 577] on span "KRGS Series II: Custom Made Curtain is constructed using interlocked 75mm x 2.0…" at bounding box center [748, 581] width 927 height 17
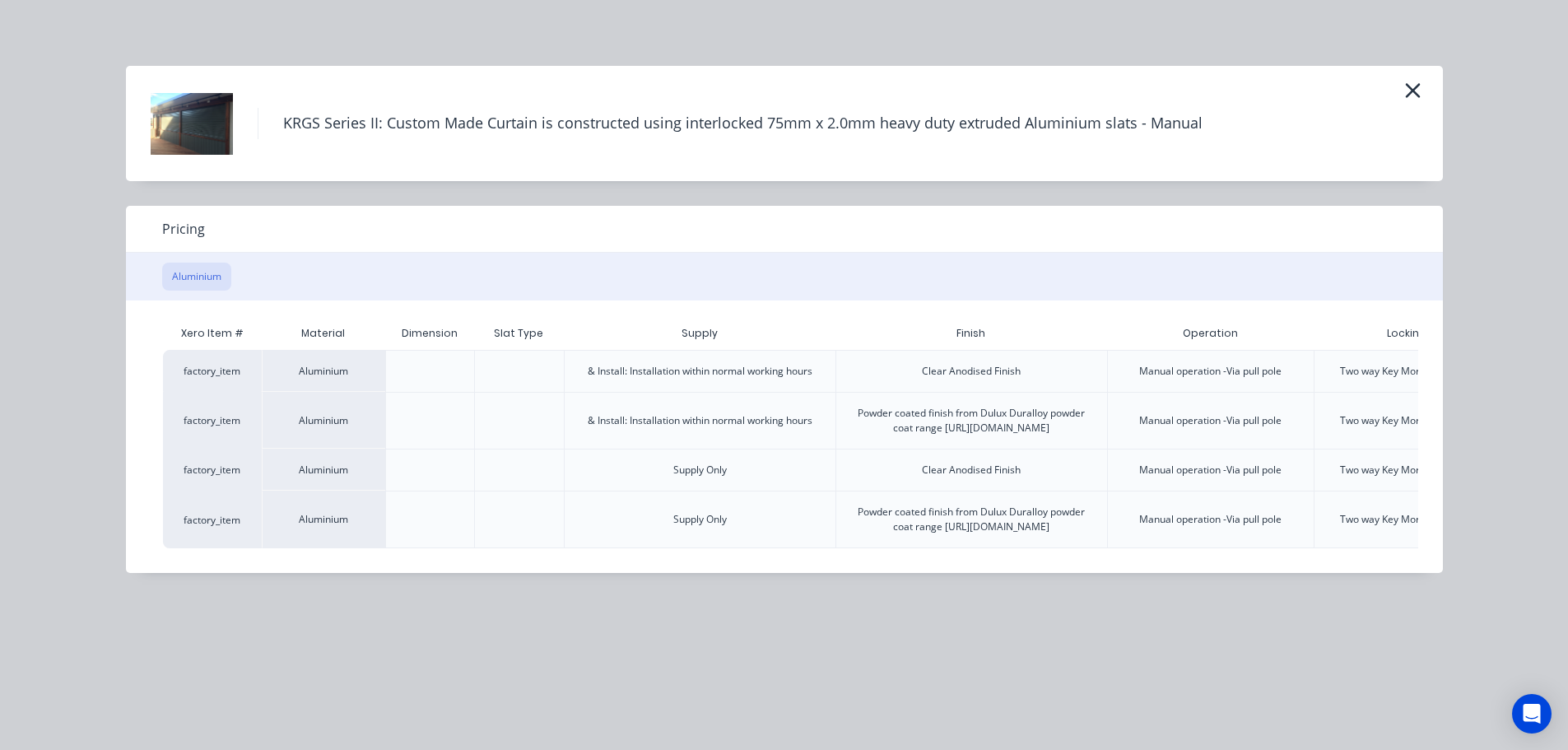
scroll to position [0, 171]
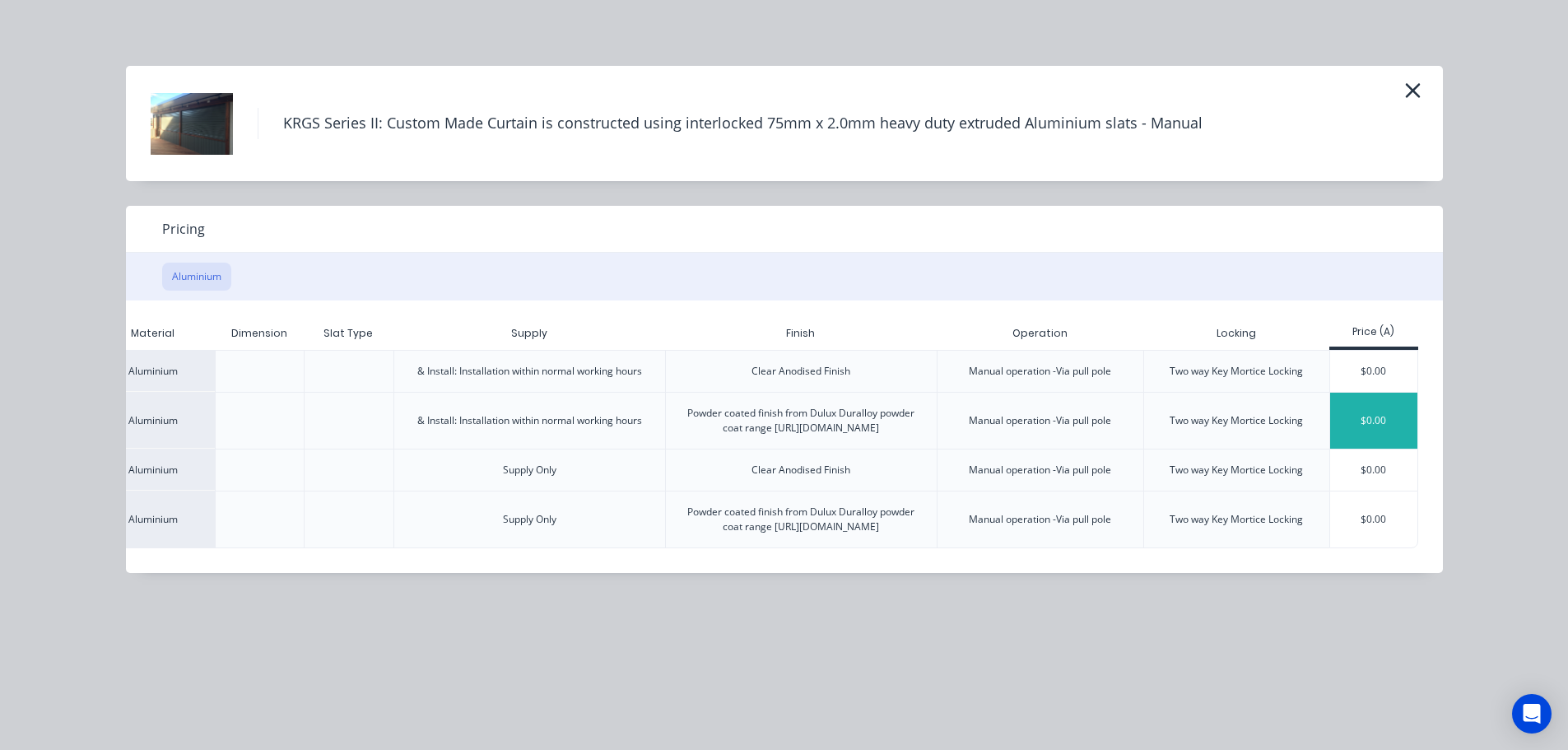
click at [1388, 426] on div "$0.00" at bounding box center [1375, 421] width 88 height 56
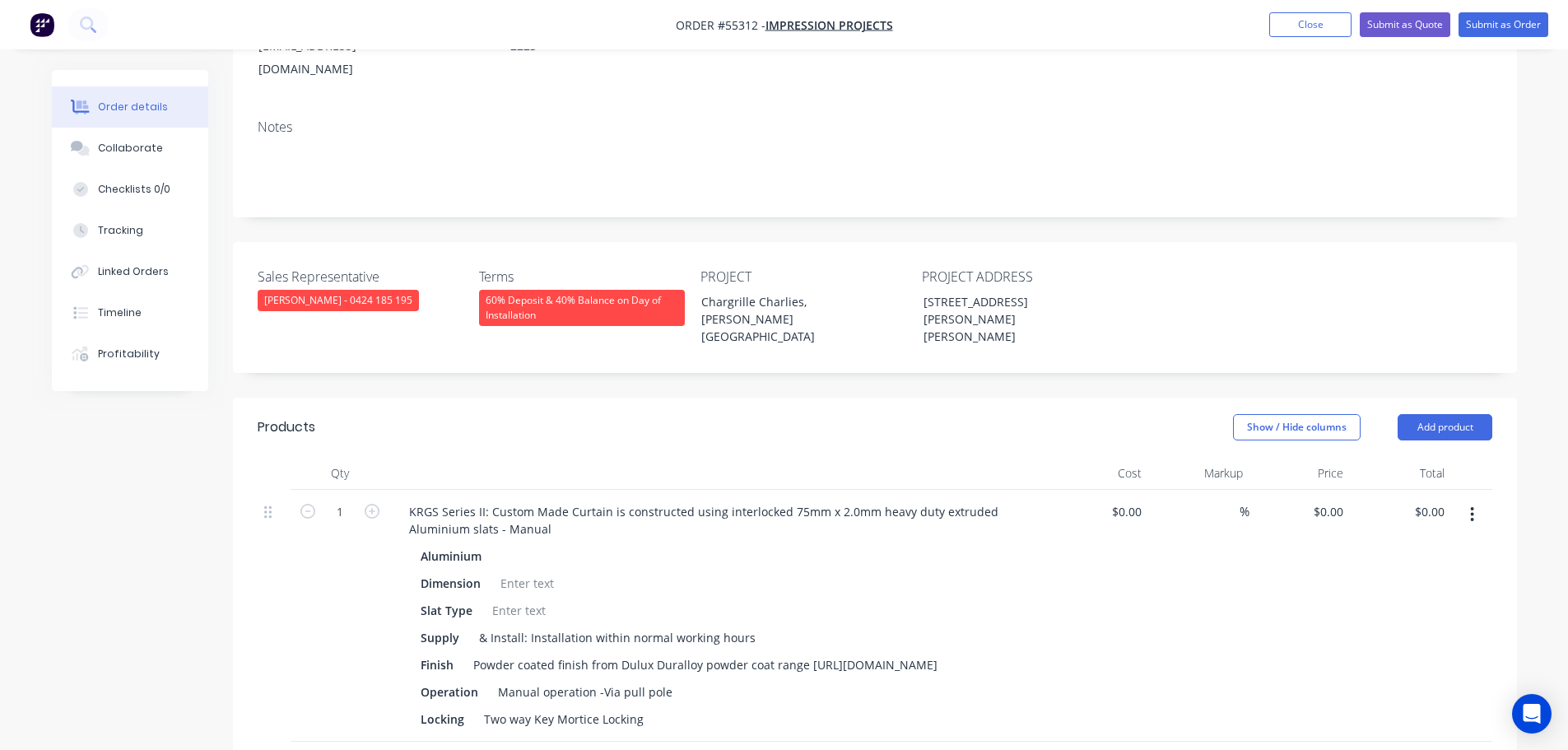
scroll to position [494, 0]
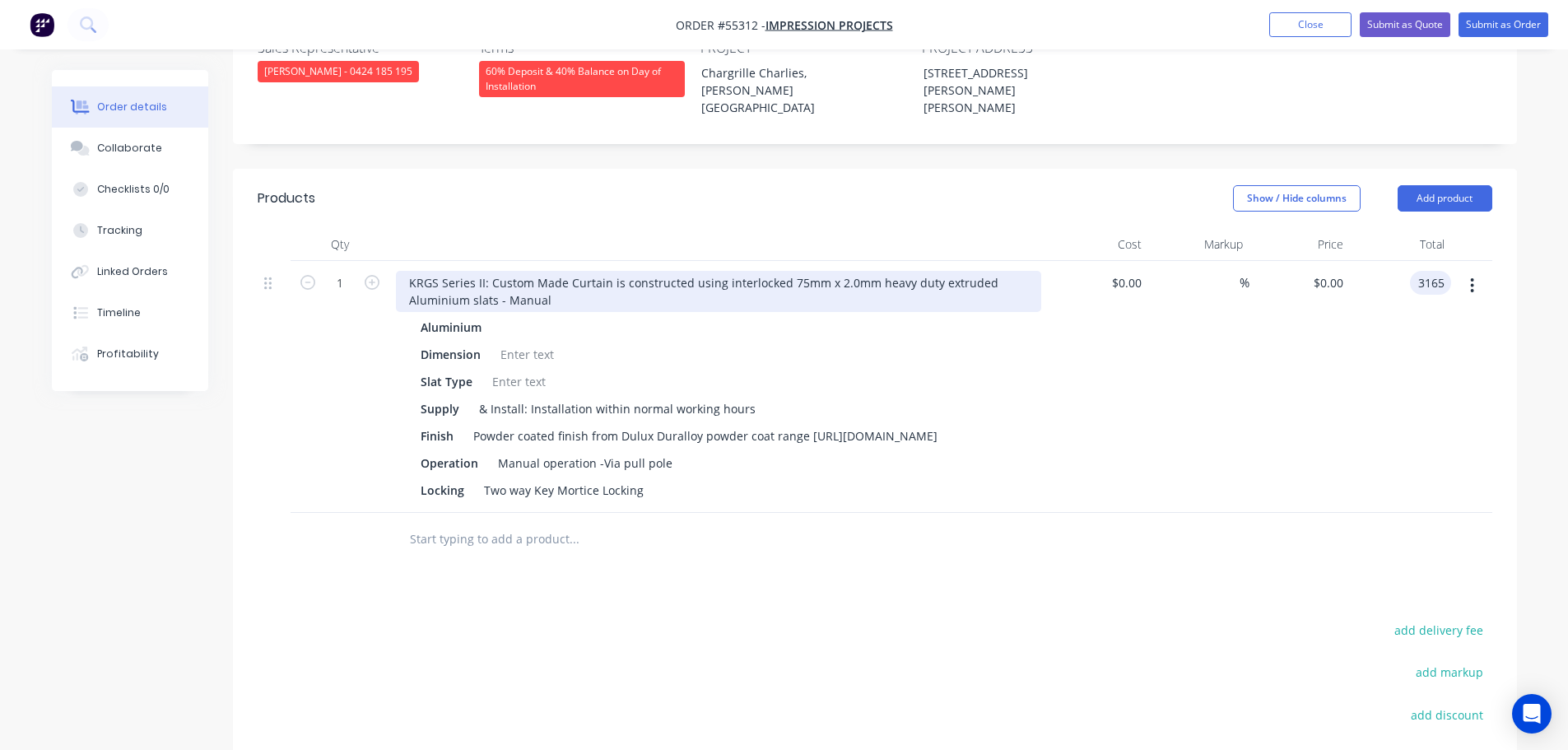
type input "3165"
type input "$3,165.00"
click at [398, 271] on div "KRGS Series II: Custom Made Curtain is constructed using interlocked 75mm x 2.0…" at bounding box center [719, 292] width 646 height 41
click at [405, 271] on div "KRGS Series II: Custom Made Curtain is constructed using interlocked 75mm x 2.0…" at bounding box center [719, 292] width 646 height 41
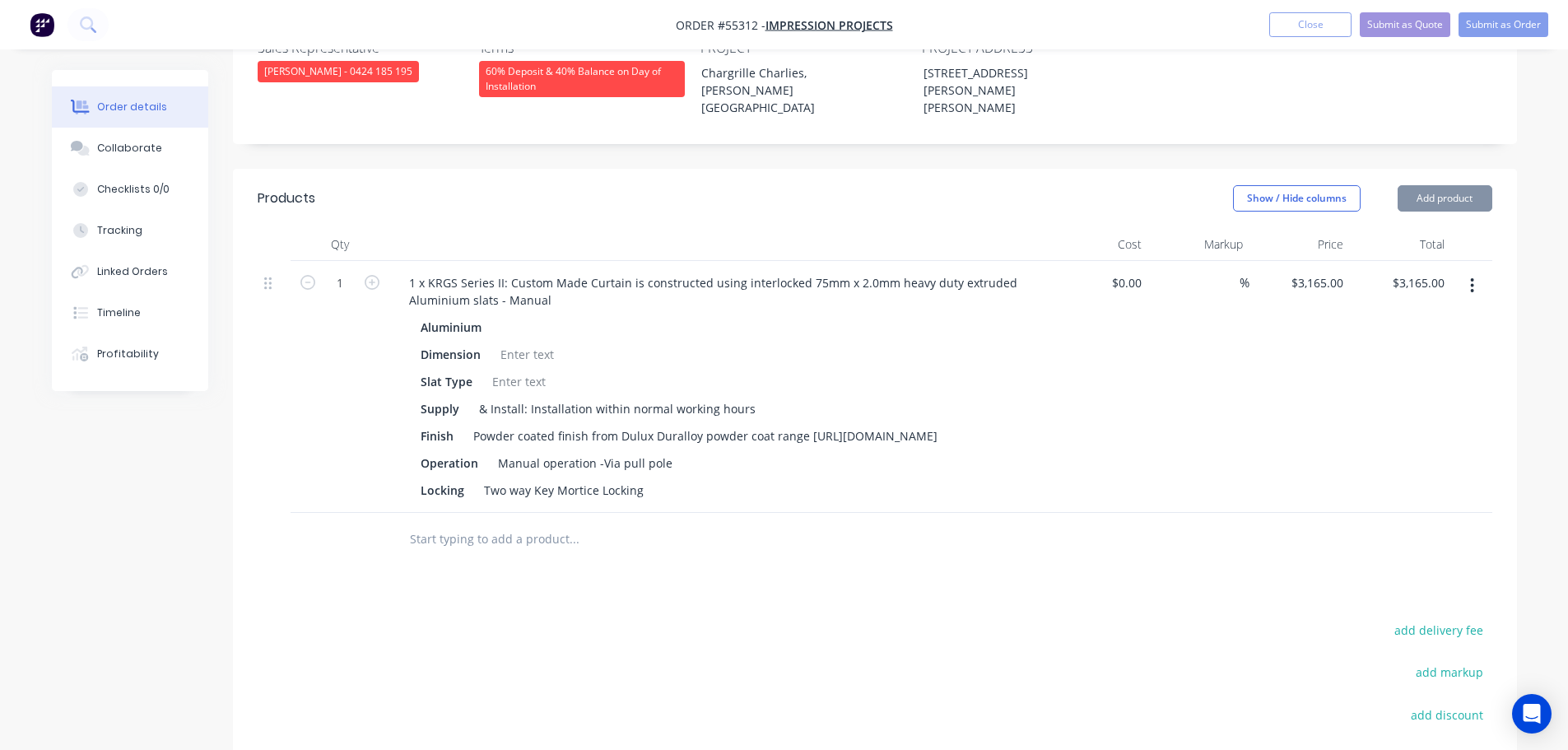
click at [519, 343] on div at bounding box center [526, 354] width 67 height 23
click at [525, 343] on div at bounding box center [526, 354] width 67 height 23
click at [497, 370] on div at bounding box center [519, 381] width 67 height 23
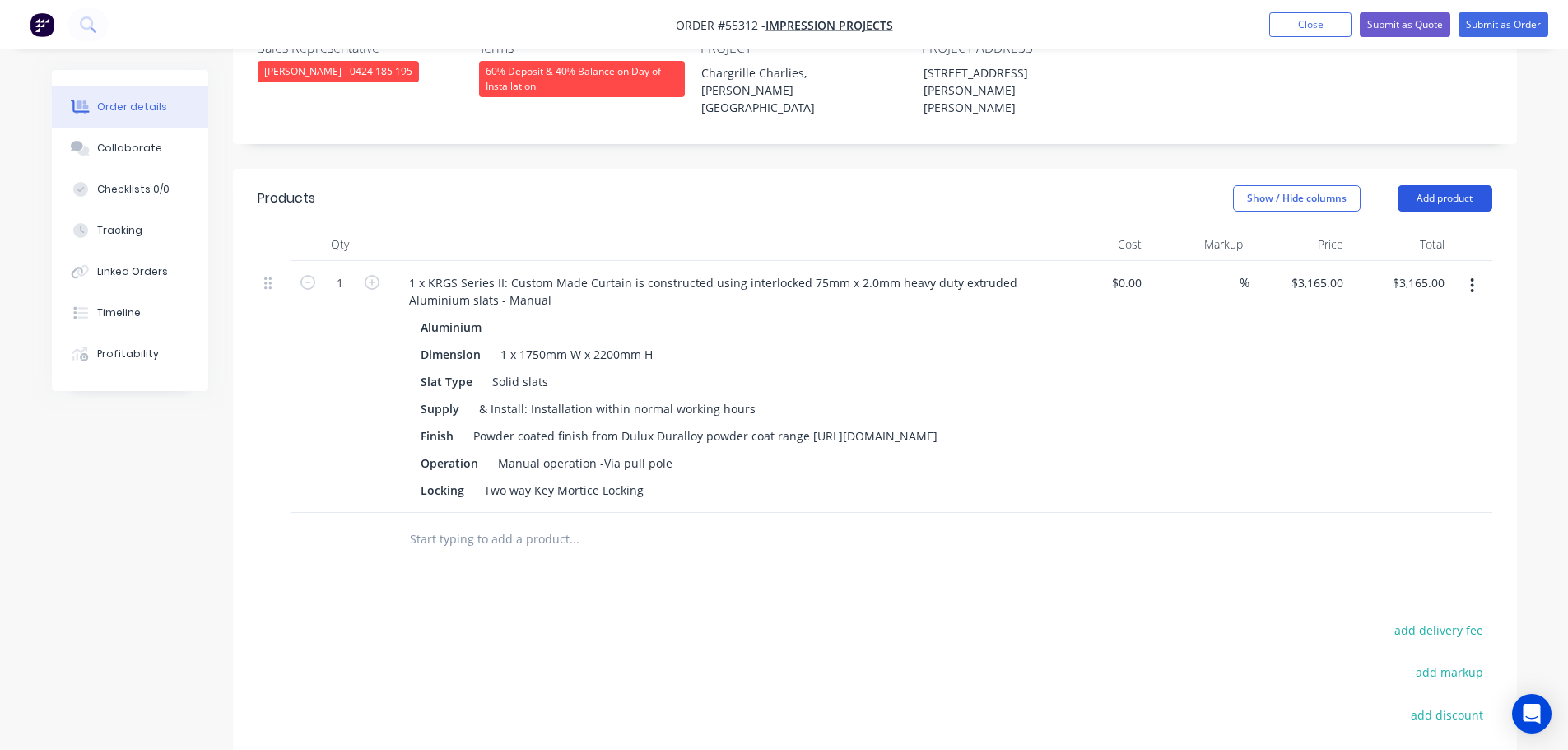
click at [1434, 185] on button "Add product" at bounding box center [1445, 198] width 95 height 26
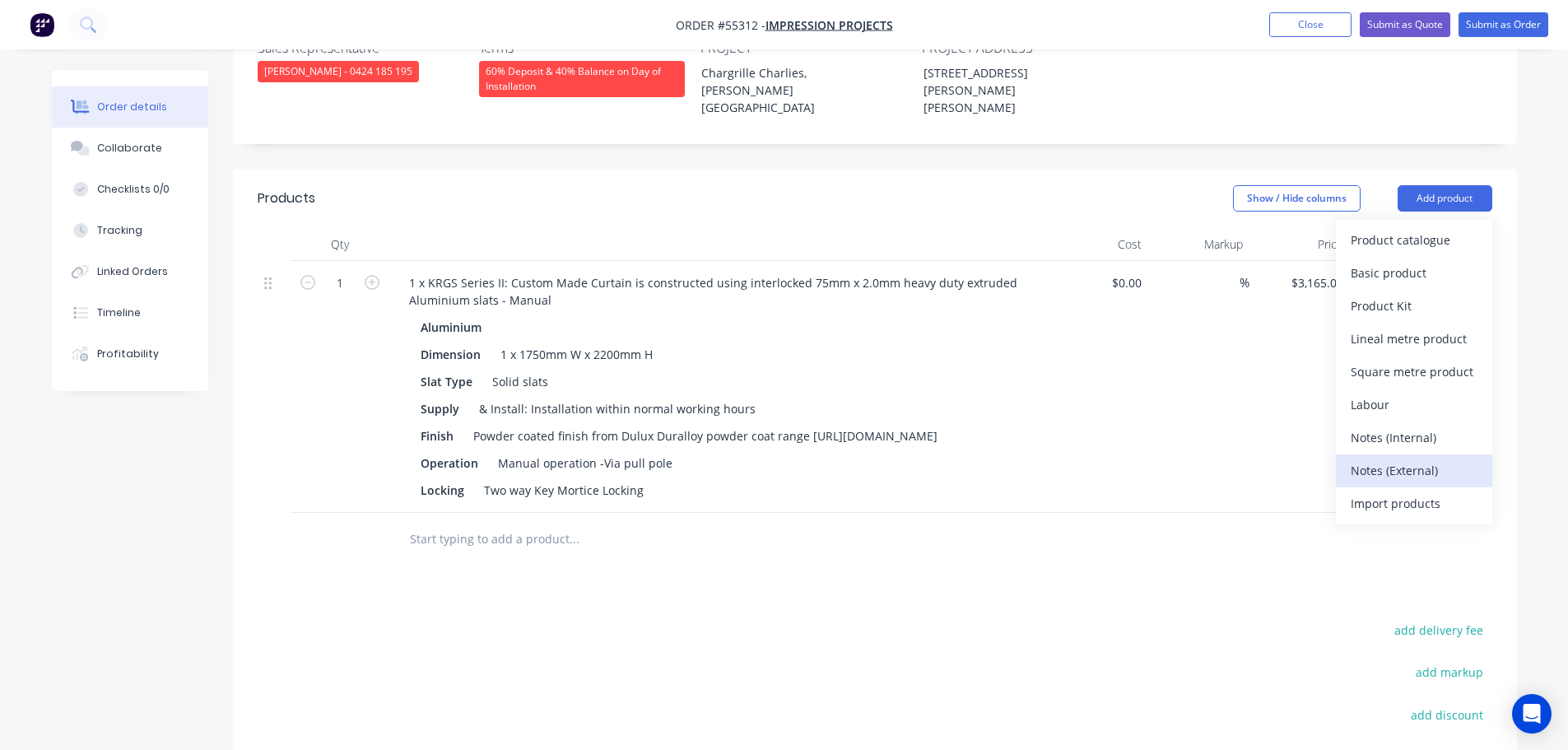
click at [1364, 459] on div "Notes (External)" at bounding box center [1414, 470] width 127 height 23
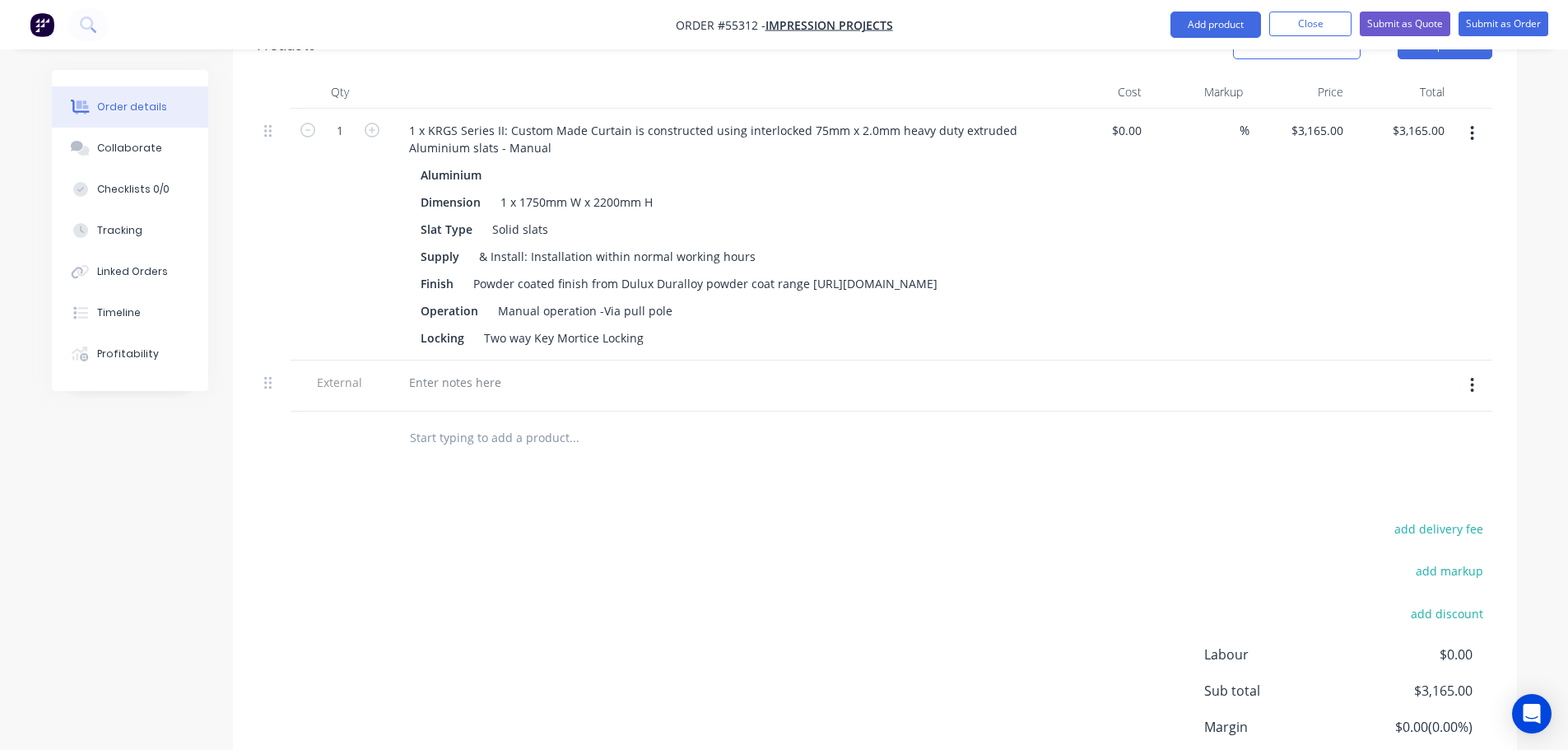
scroll to position [659, 0]
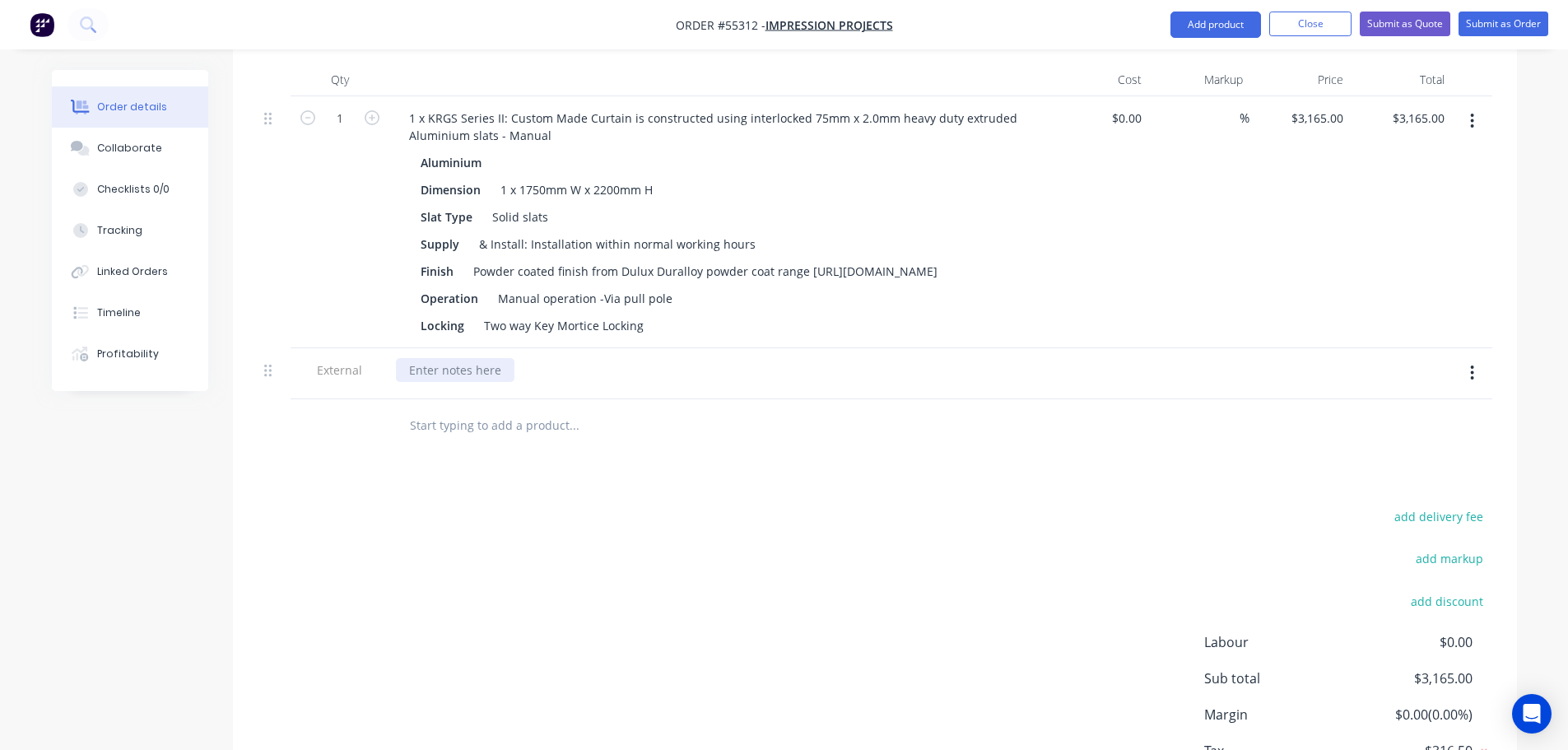
click at [447, 359] on div at bounding box center [455, 370] width 118 height 23
paste div
drag, startPoint x: 575, startPoint y: 317, endPoint x: 569, endPoint y: 399, distance: 82.2
click at [573, 359] on div "Lead Time – Approximately two weeks from payment of deposit and site measure" at bounding box center [633, 370] width 475 height 23
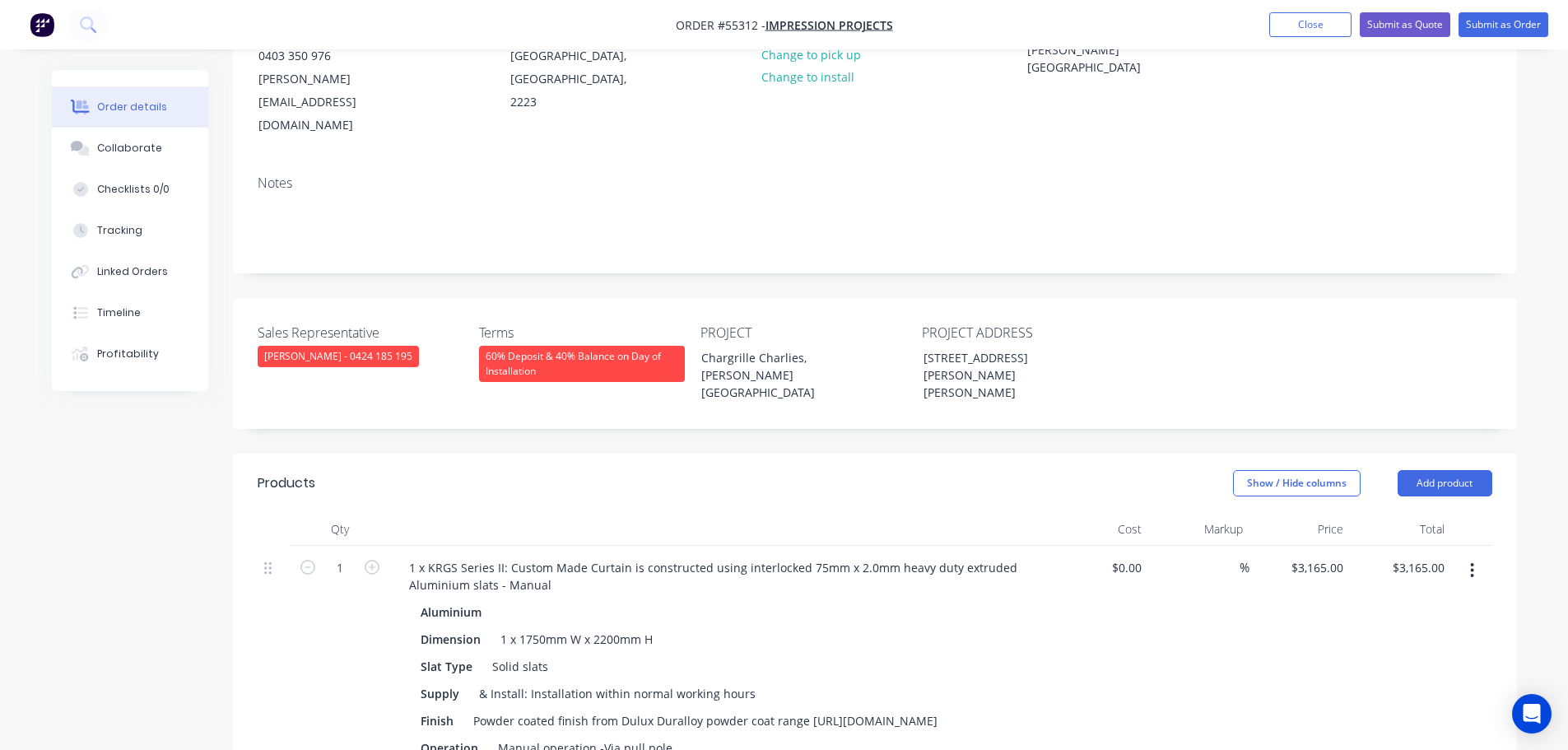
scroll to position [83, 0]
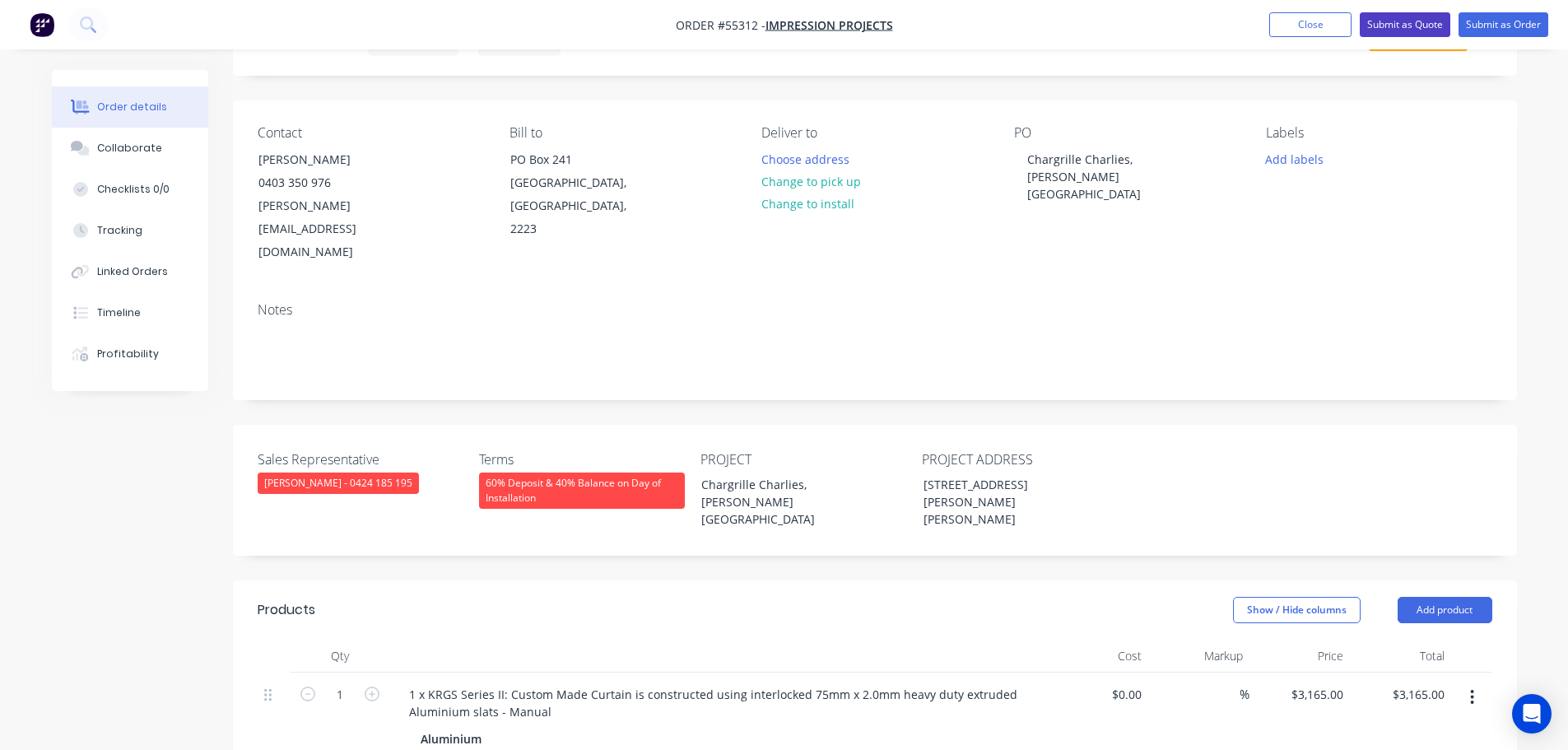
click at [1420, 28] on button "Submit as Quote" at bounding box center [1405, 24] width 90 height 24
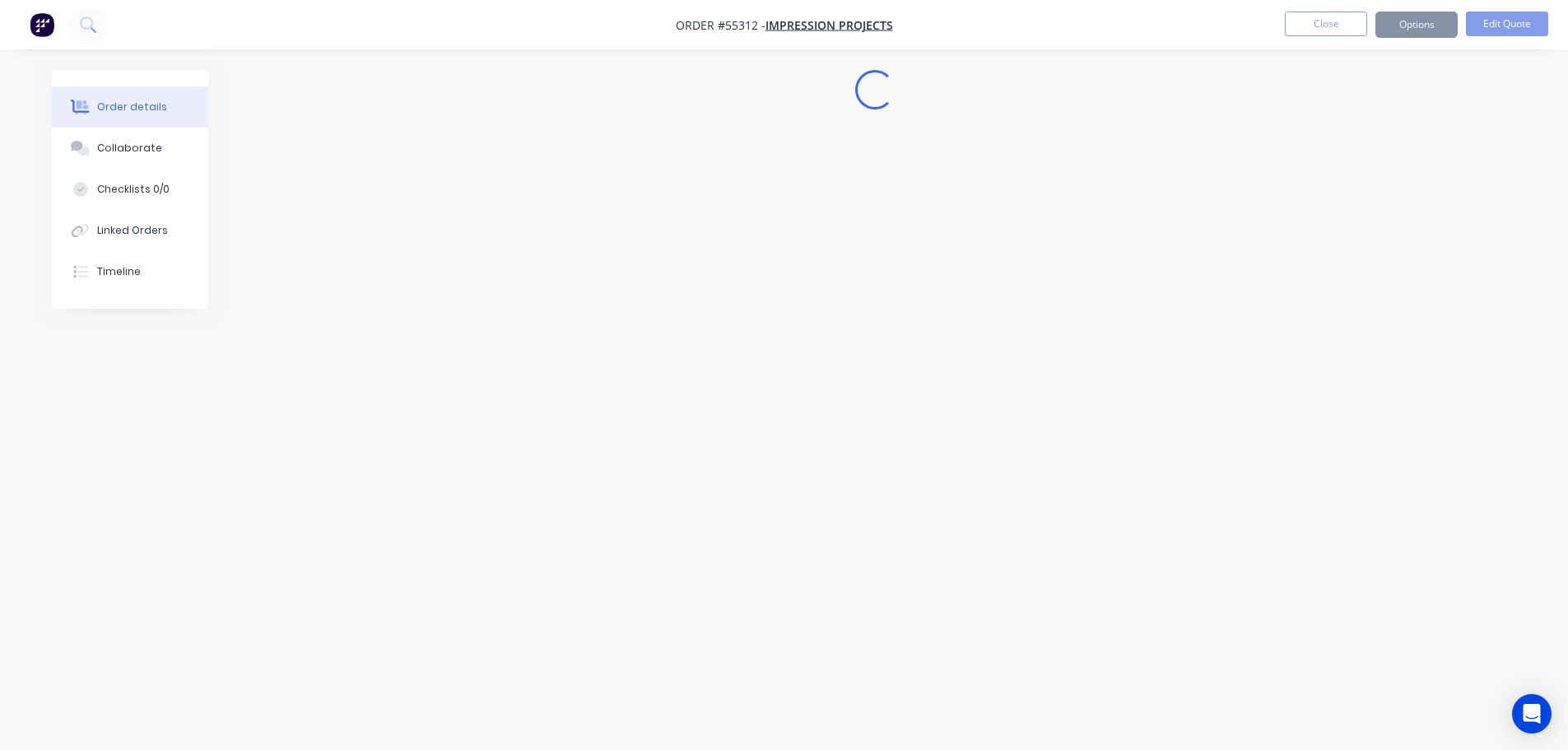
scroll to position [0, 0]
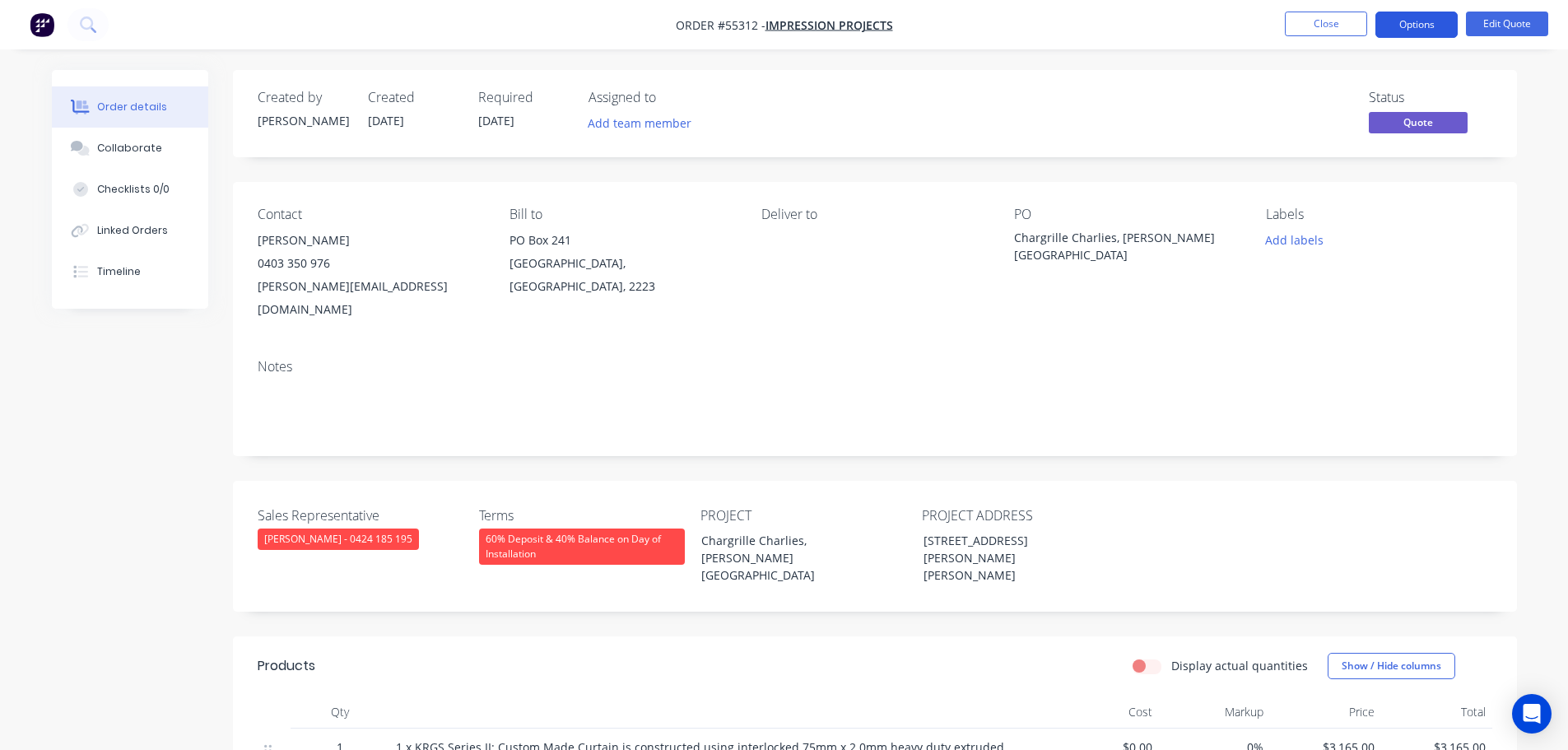
click at [1414, 33] on button "Options" at bounding box center [1417, 24] width 83 height 26
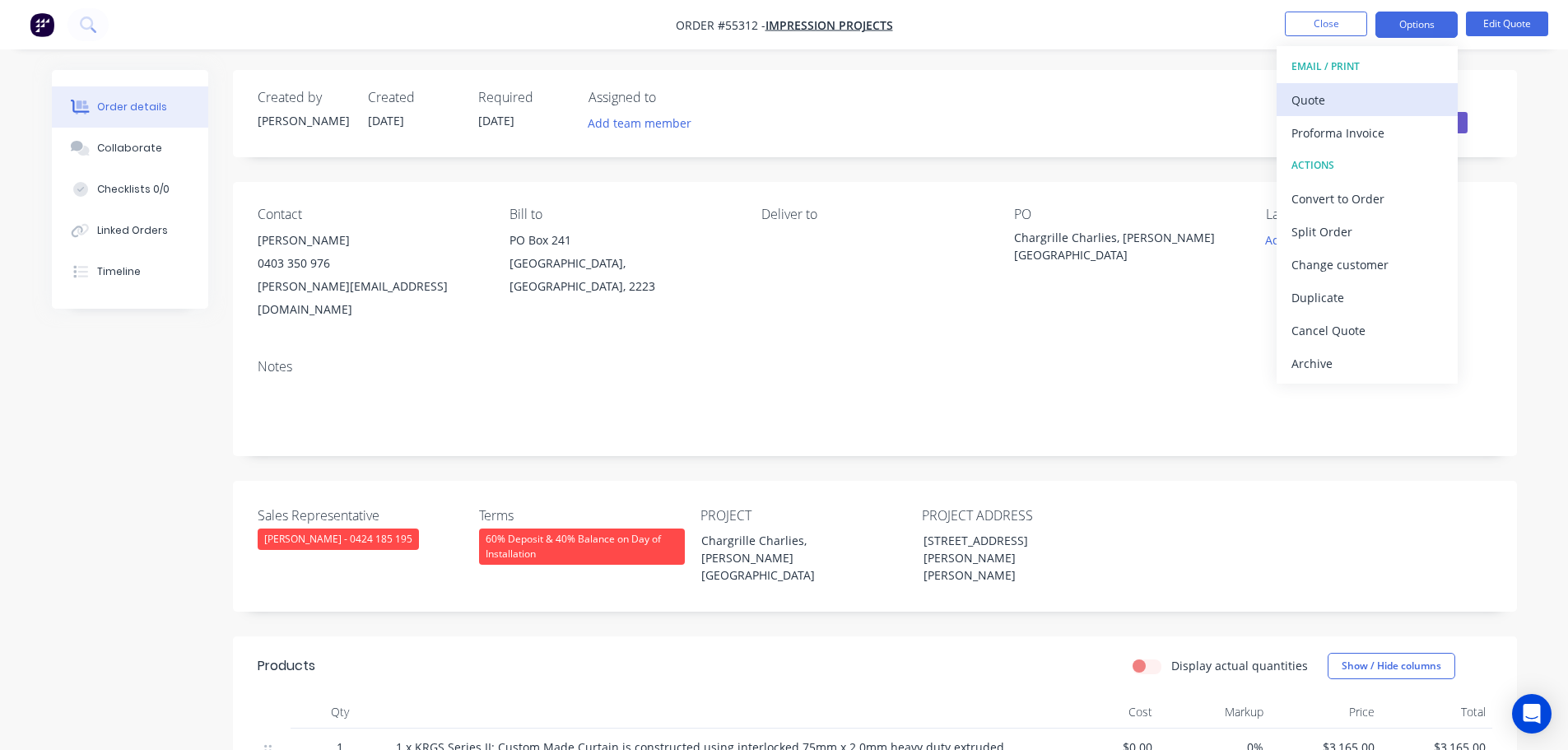
click at [1326, 99] on div "Quote" at bounding box center [1366, 99] width 151 height 23
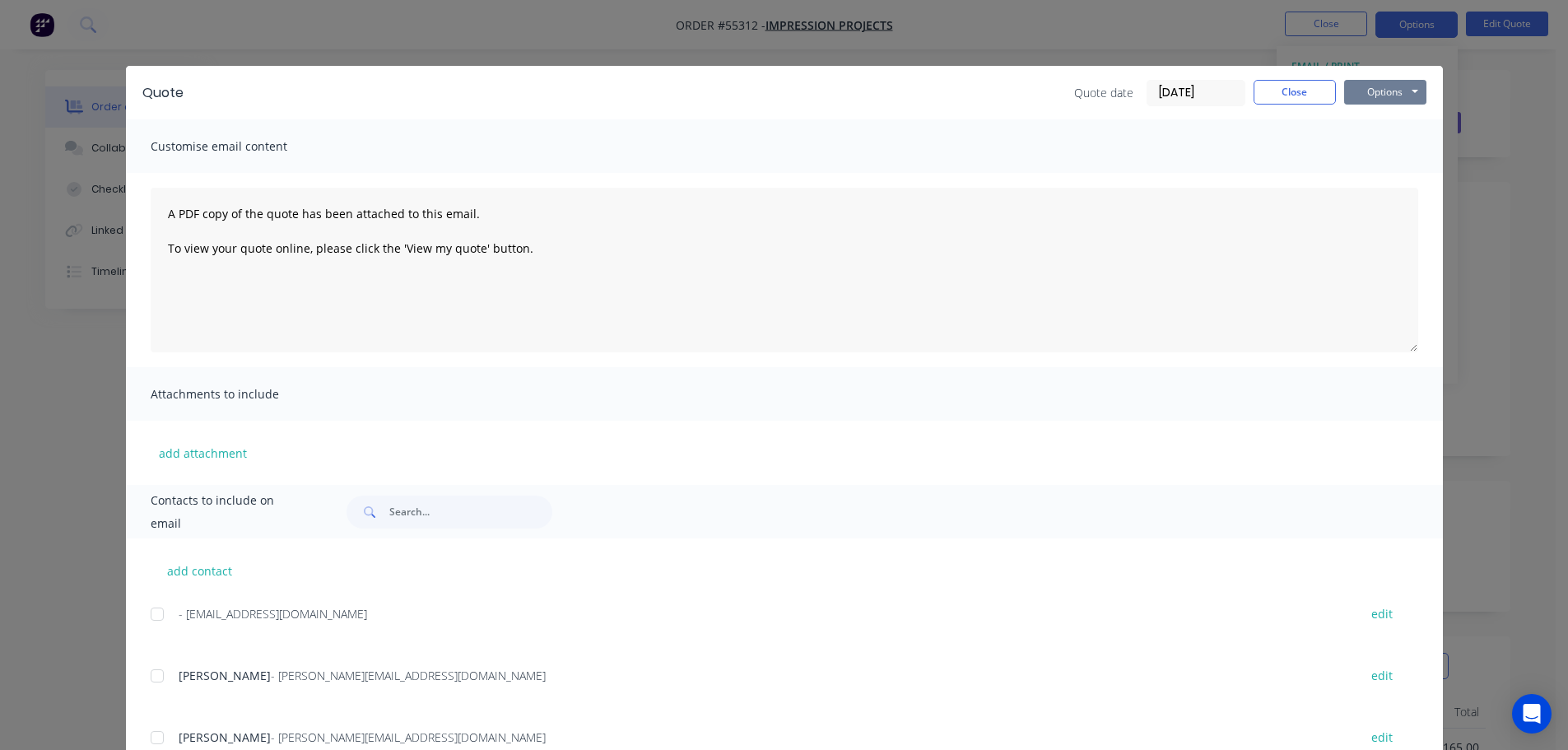
click at [1379, 92] on button "Options" at bounding box center [1385, 92] width 83 height 24
click at [1377, 153] on button "Print" at bounding box center [1396, 148] width 105 height 27
click at [1286, 96] on button "Close" at bounding box center [1295, 92] width 83 height 24
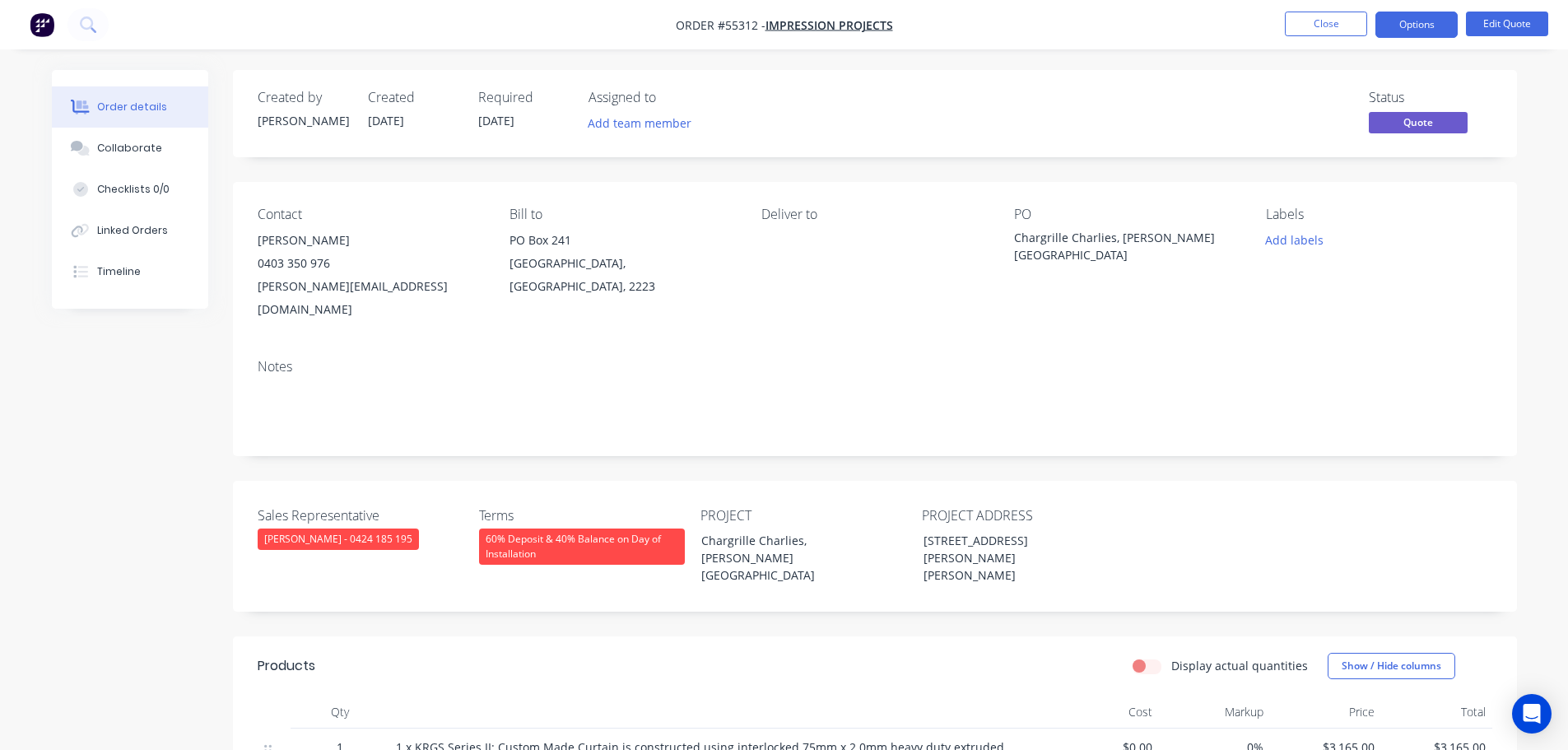
click at [318, 284] on div "andrew@impressionprojects.com.au" at bounding box center [371, 298] width 225 height 46
click at [1071, 231] on div "Chargrille Charlies, Redfern NSW" at bounding box center [1117, 246] width 206 height 35
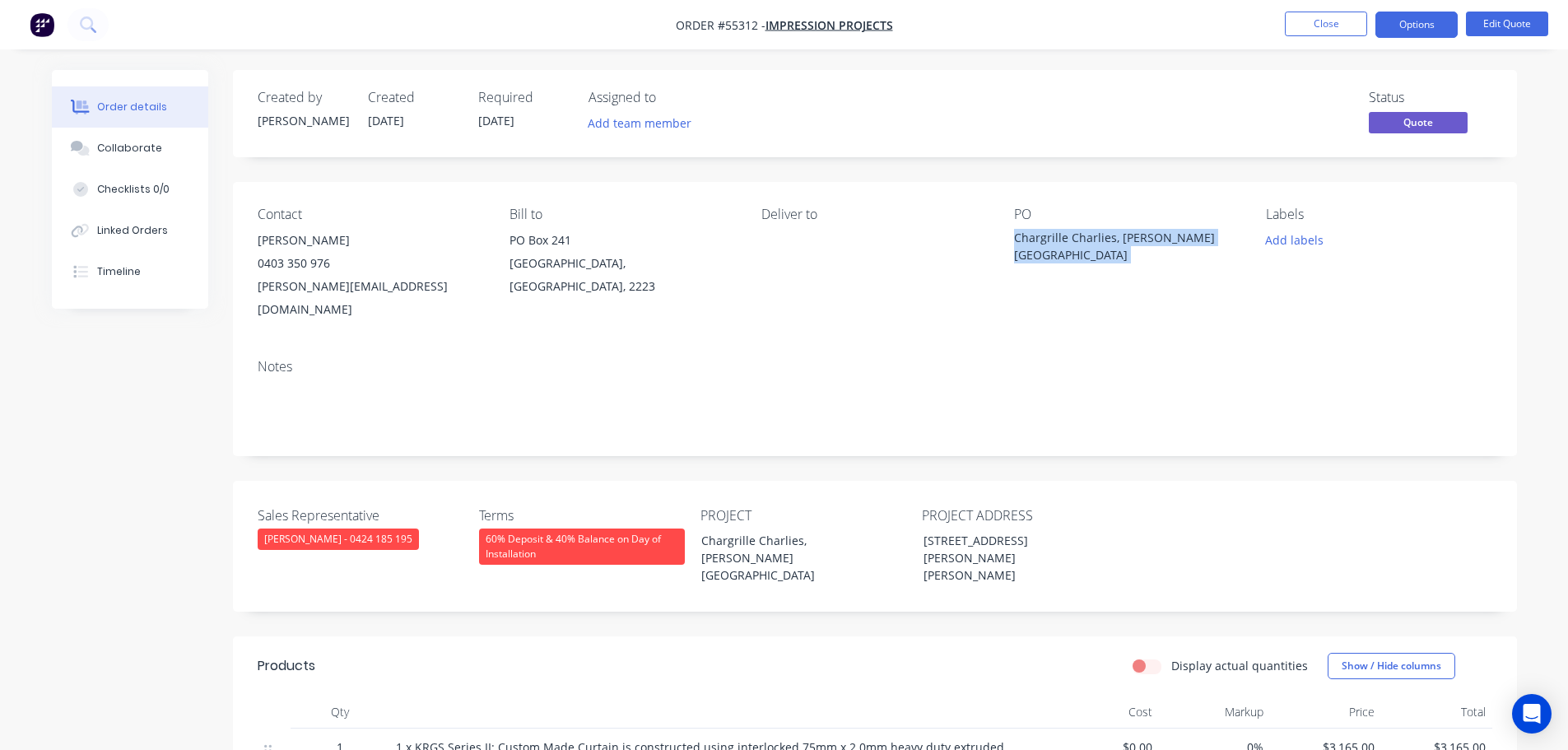
click at [1071, 231] on div "Chargrille Charlies, Redfern NSW" at bounding box center [1117, 246] width 206 height 35
click at [330, 265] on span at bounding box center [330, 263] width 0 height 16
click at [1304, 27] on button "Close" at bounding box center [1326, 23] width 83 height 24
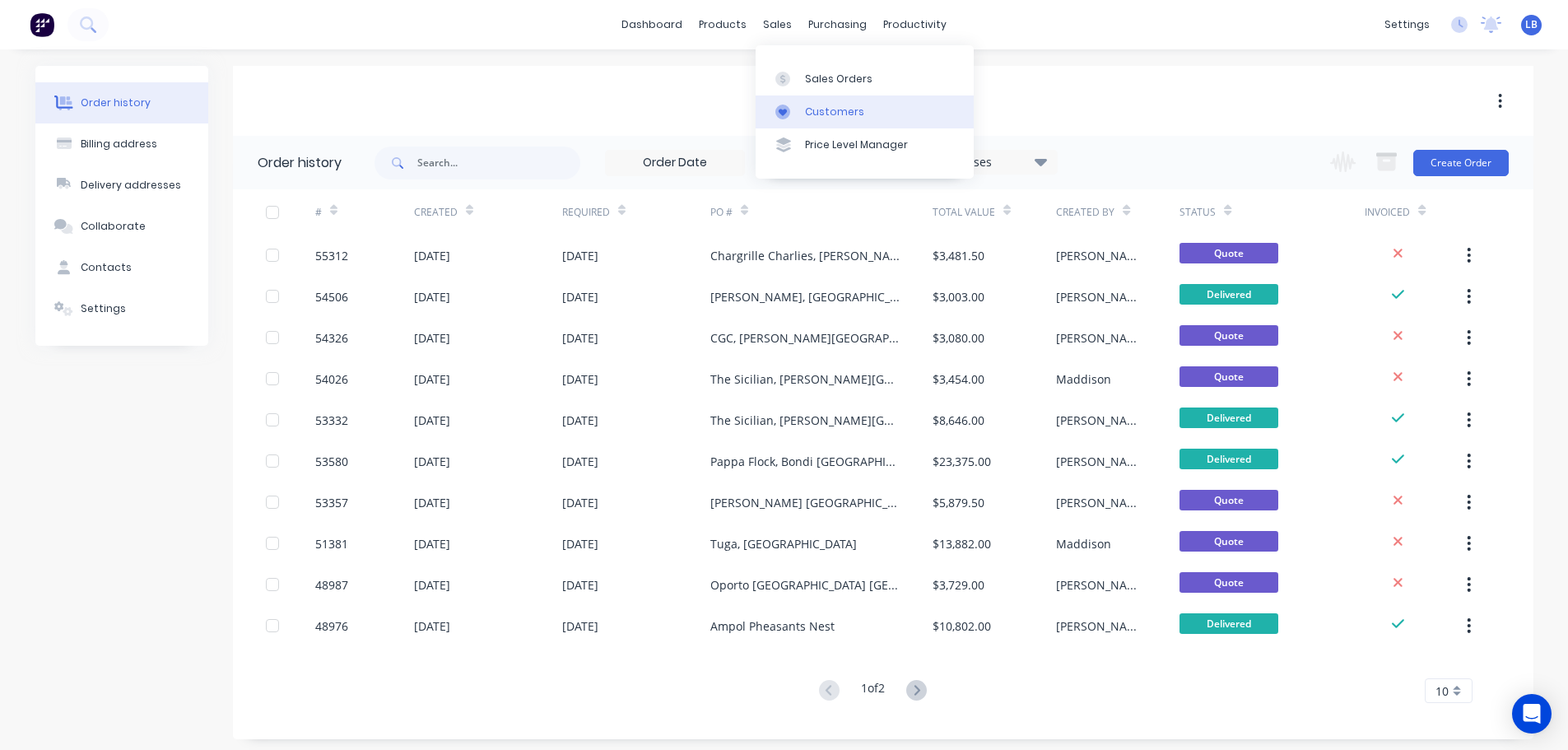
click at [838, 115] on div "Customers" at bounding box center [834, 112] width 59 height 15
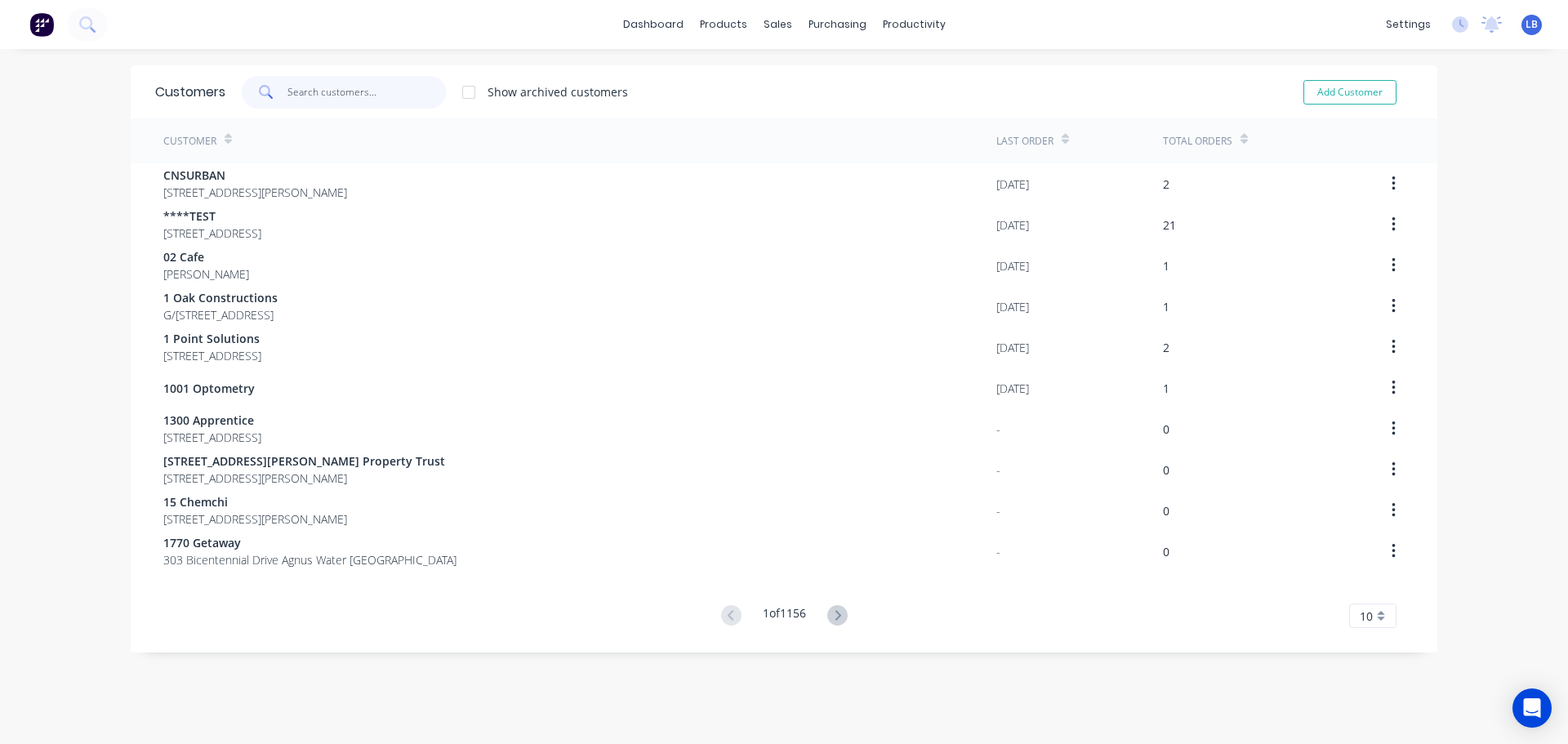
click at [292, 91] on input "text" at bounding box center [367, 92] width 159 height 33
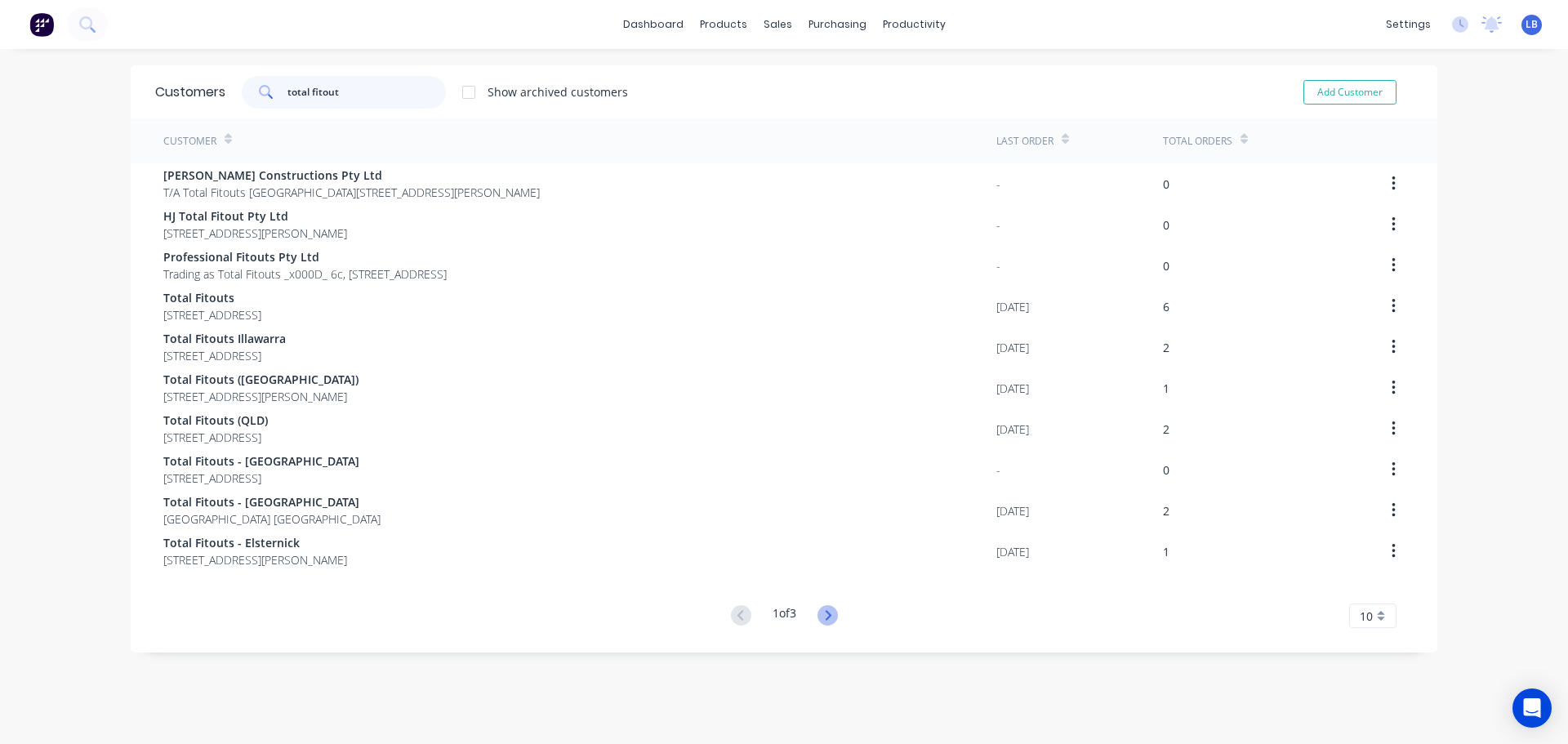
type input "total fitout"
click at [831, 619] on icon at bounding box center [828, 615] width 20 height 20
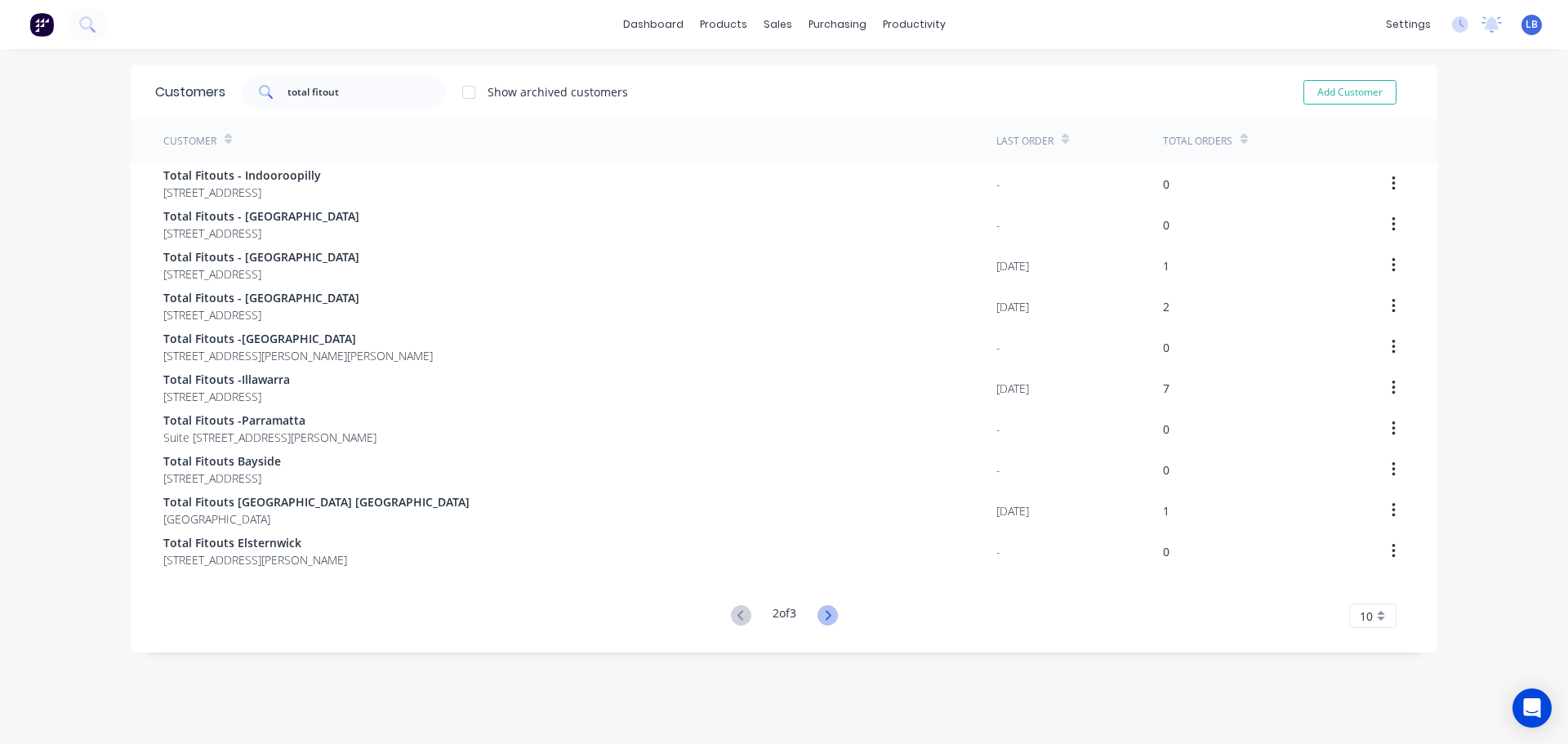
click at [821, 612] on icon at bounding box center [828, 615] width 20 height 20
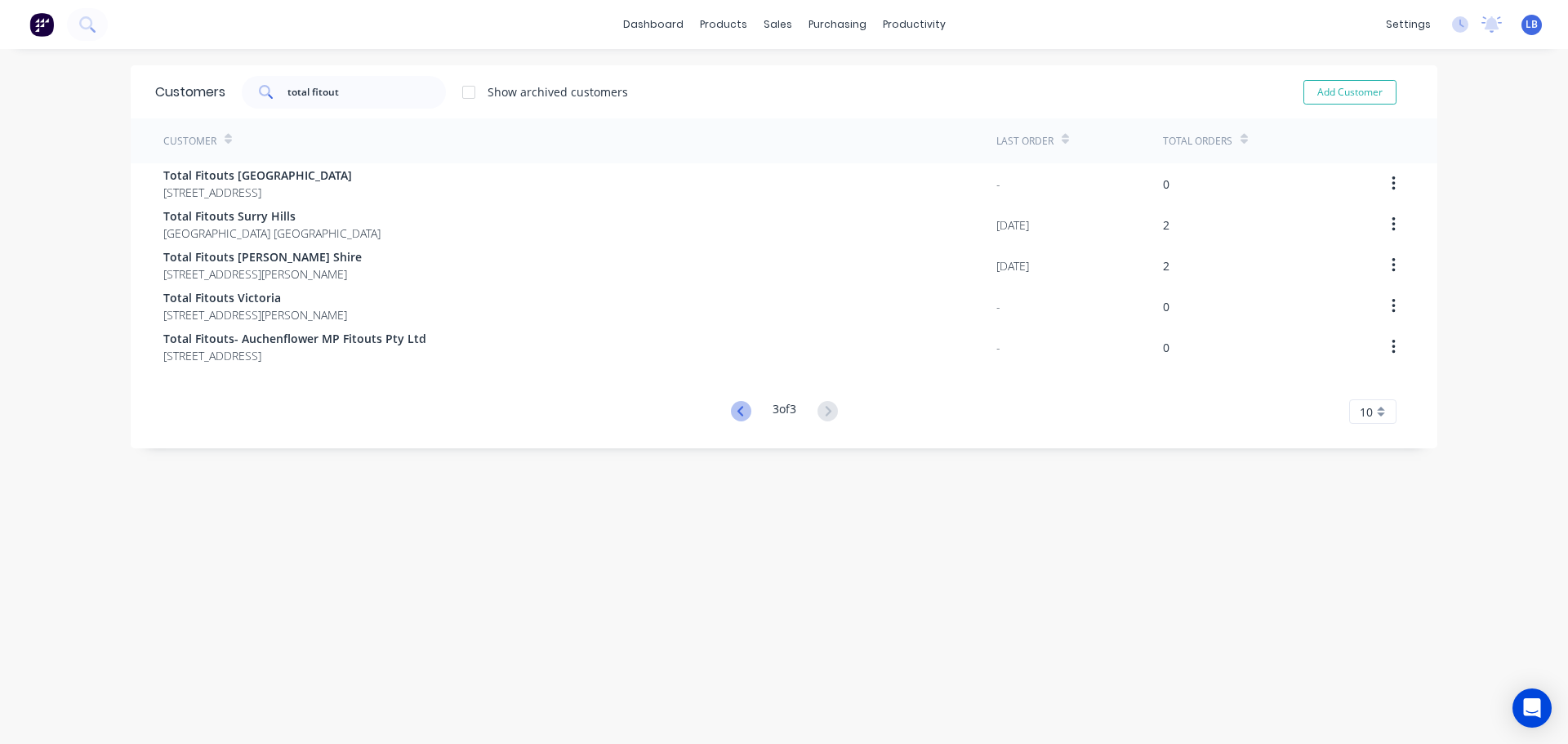
click at [737, 416] on icon at bounding box center [739, 411] width 6 height 10
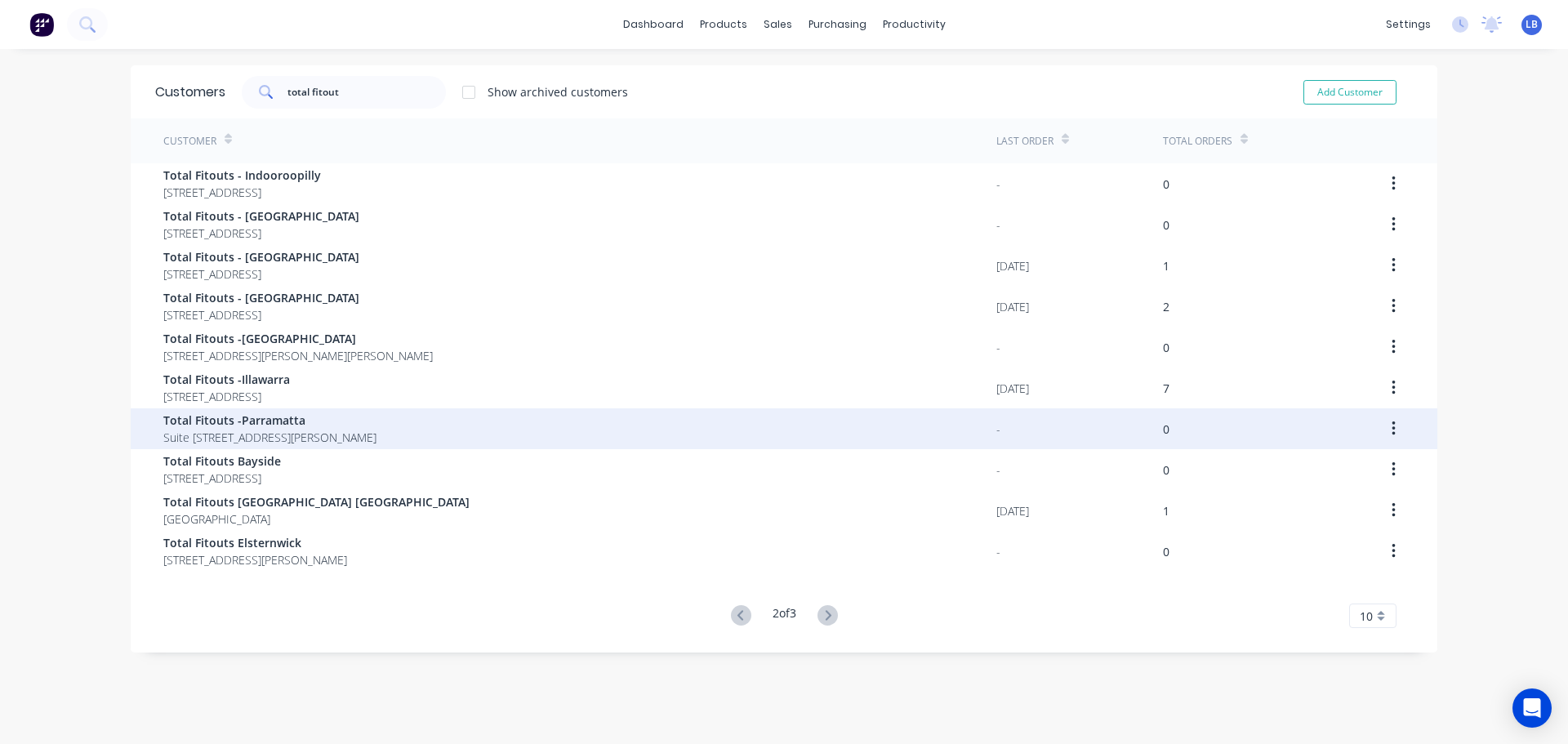
click at [237, 420] on span "Total Fitouts -Parramatta" at bounding box center [269, 420] width 213 height 17
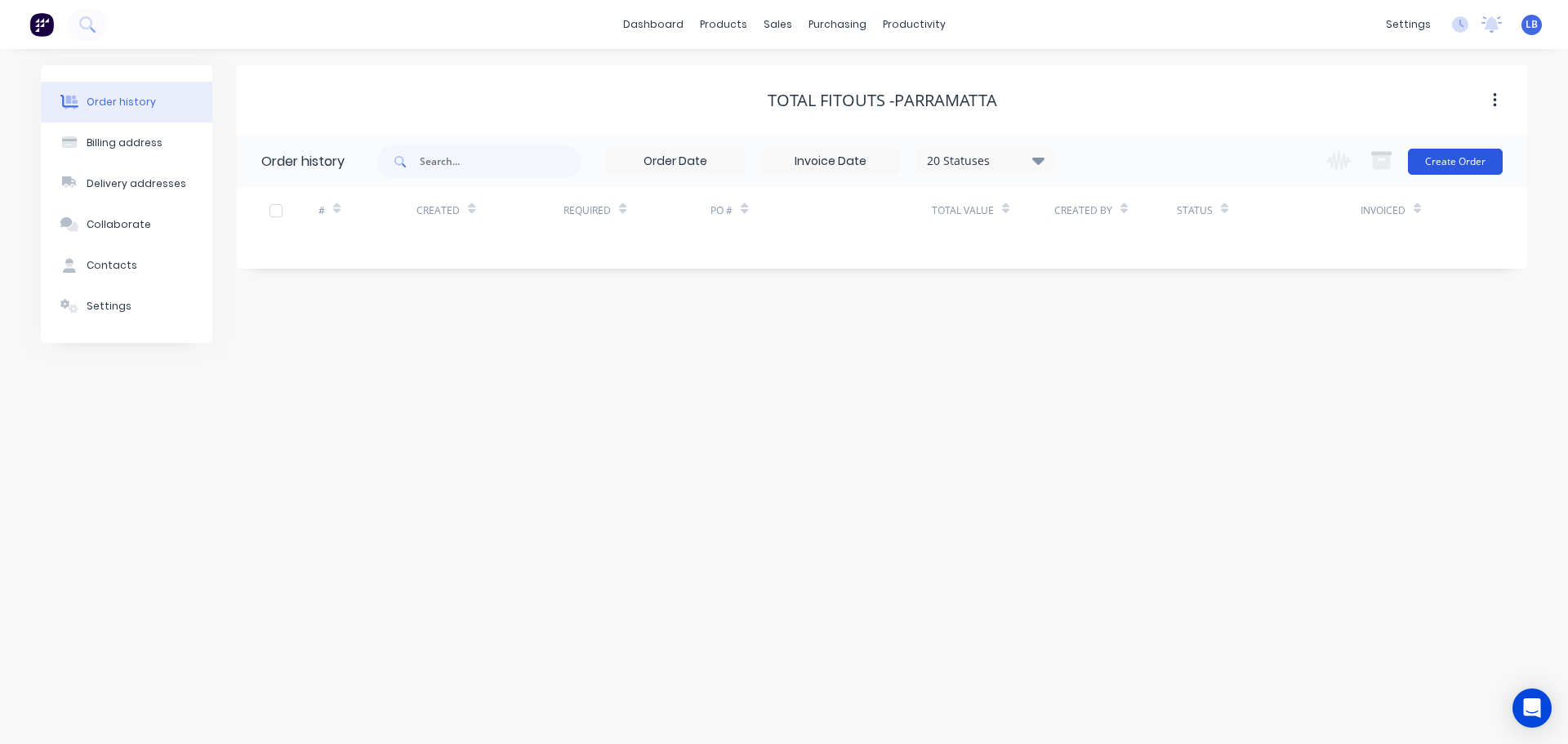
click at [1428, 160] on button "Create Order" at bounding box center [1455, 162] width 95 height 26
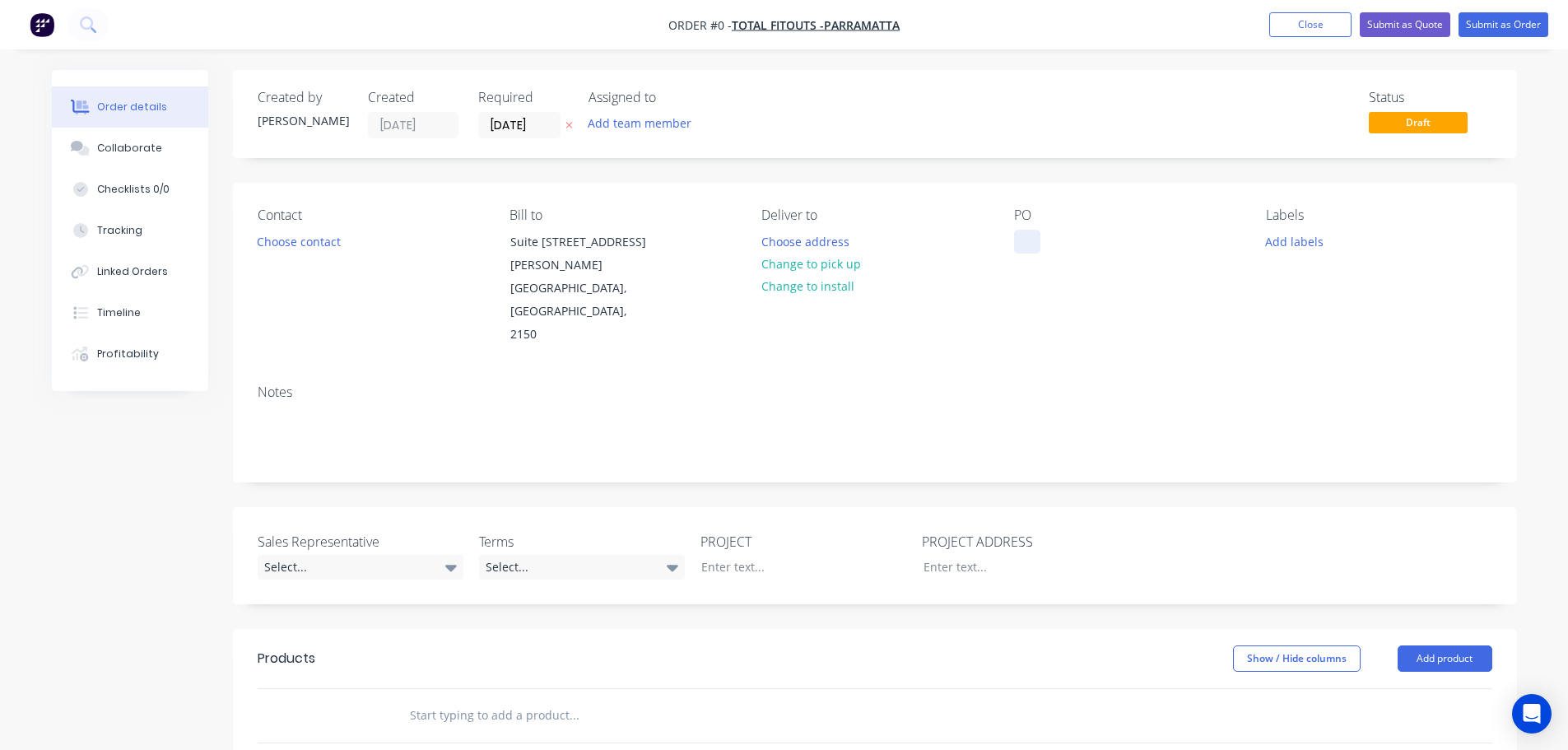
click at [1017, 237] on div at bounding box center [1028, 241] width 26 height 23
click at [1095, 250] on div "Elite Supplements, Australia Fair QLD" at bounding box center [1117, 251] width 206 height 41
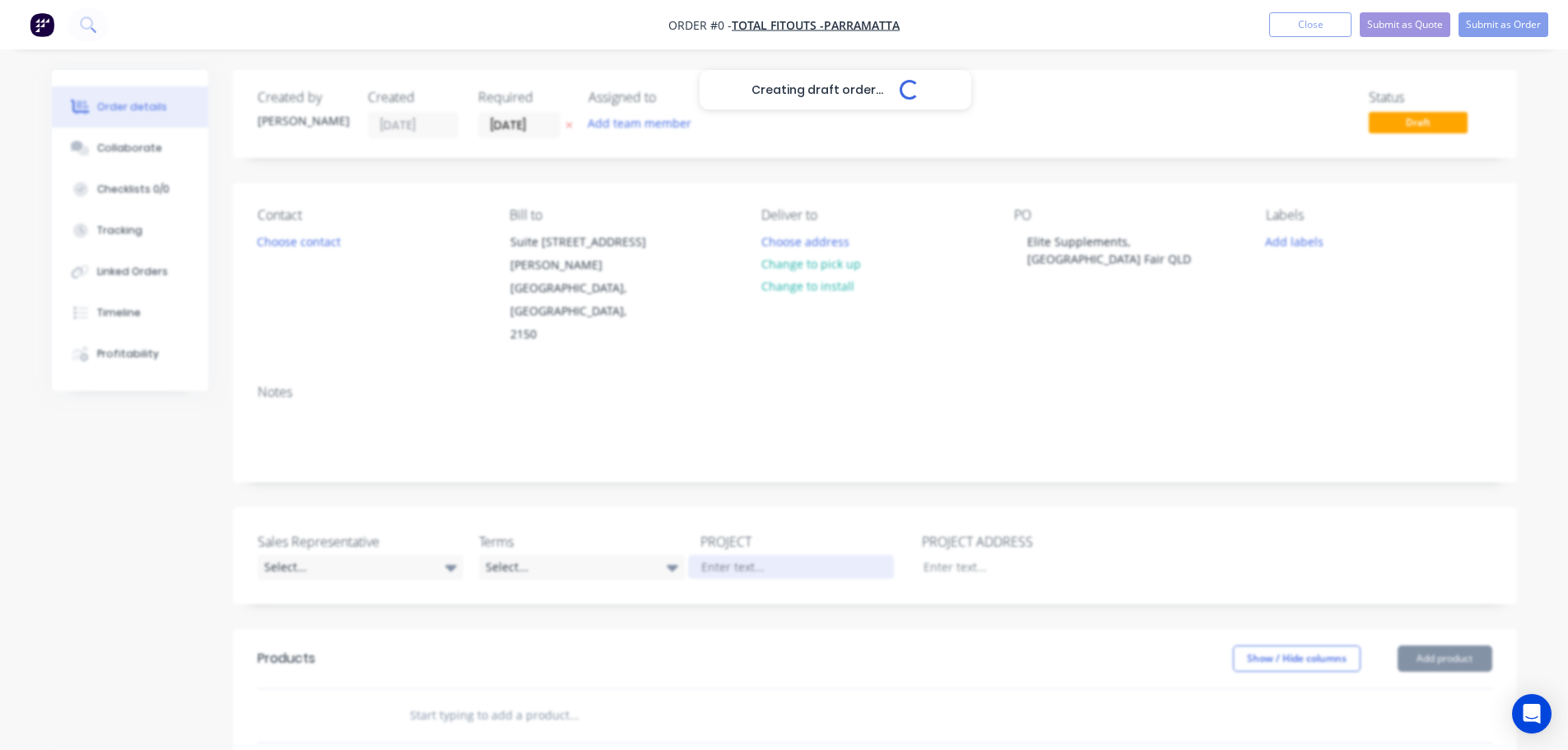
click at [723, 521] on div "Creating draft order... Loading... Order details Collaborate Checklists 0/0 Tra…" at bounding box center [784, 617] width 1499 height 1094
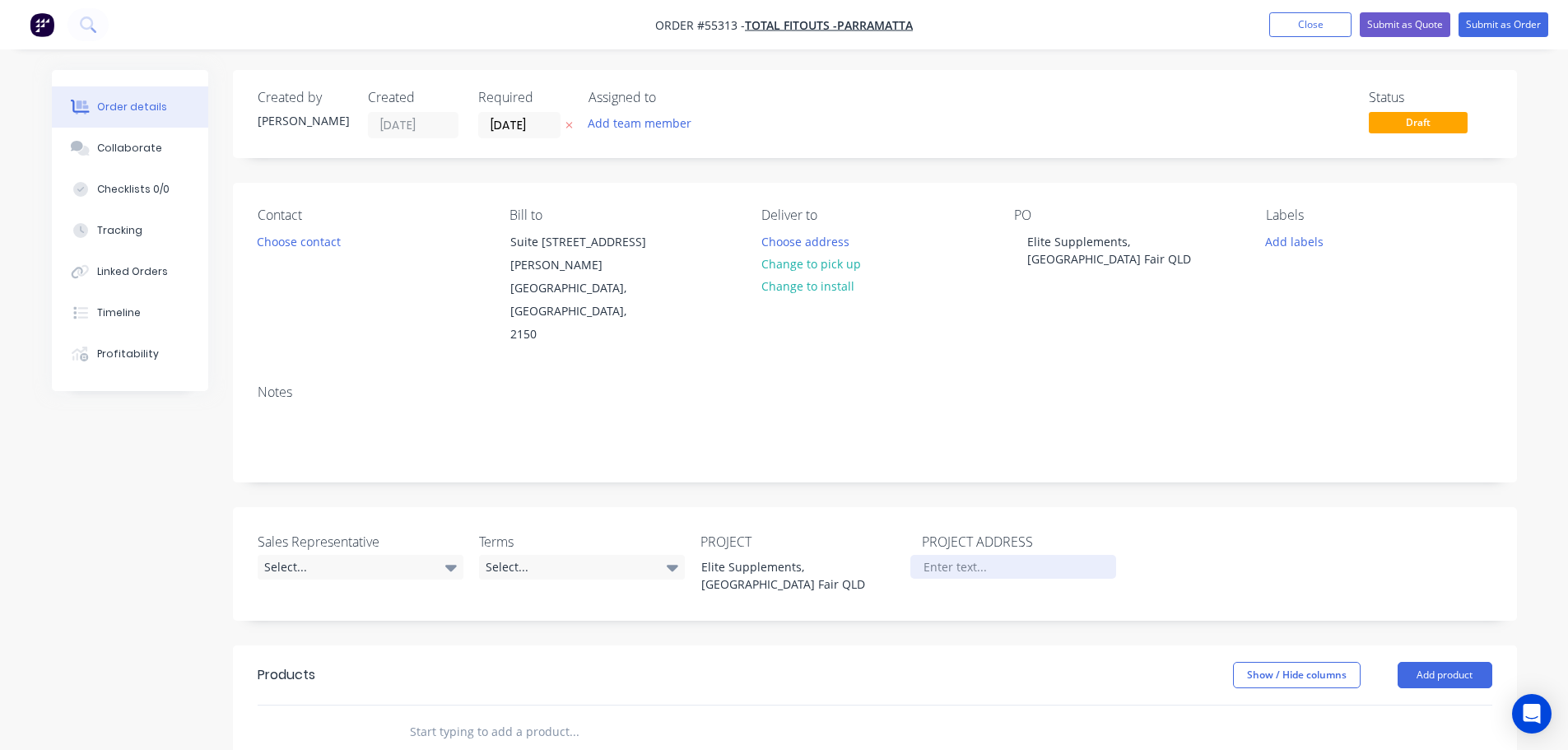
click at [936, 555] on div at bounding box center [1012, 566] width 206 height 23
paste div
click at [290, 237] on button "Choose contact" at bounding box center [298, 241] width 101 height 23
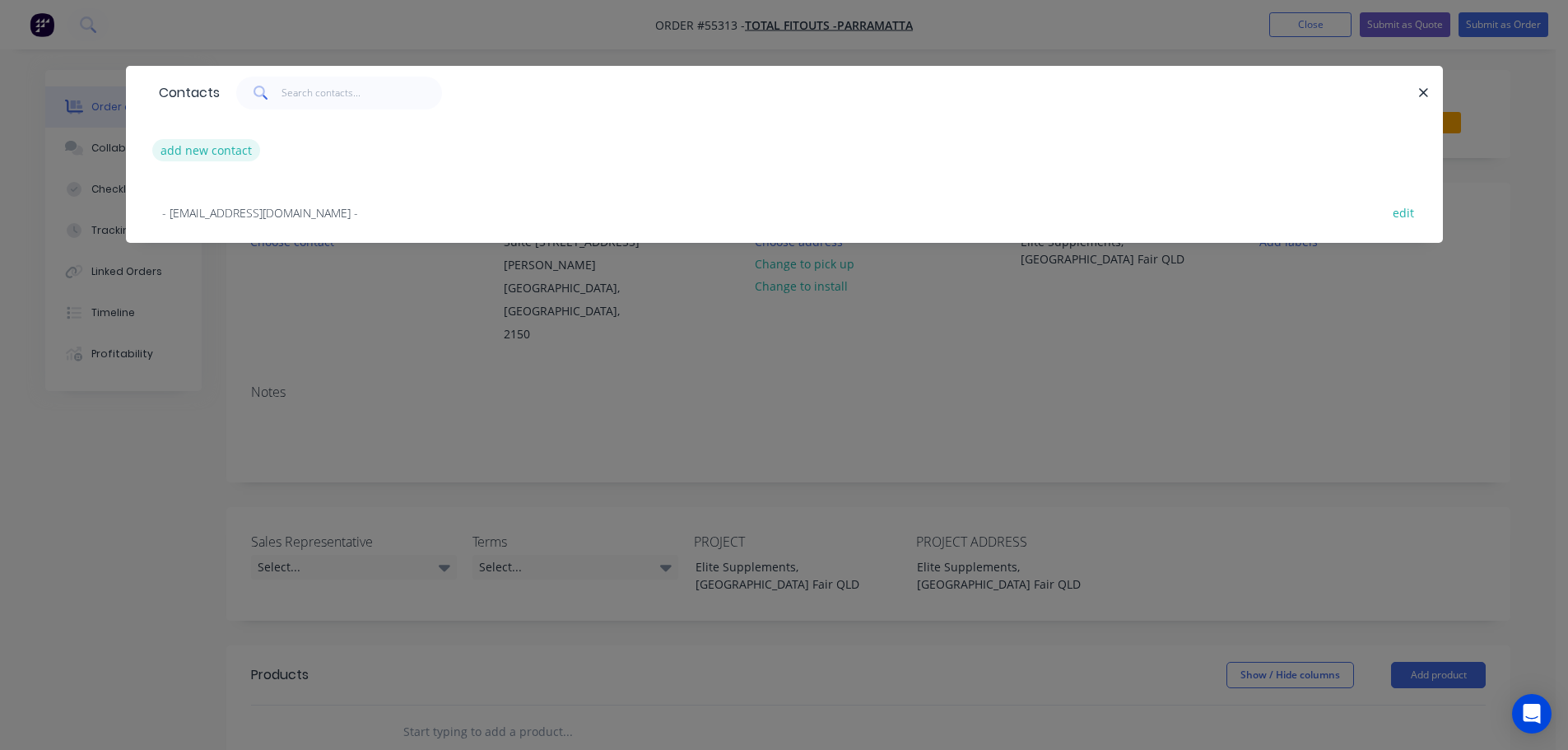
click at [180, 150] on button "add new contact" at bounding box center [206, 150] width 109 height 23
select select "AU"
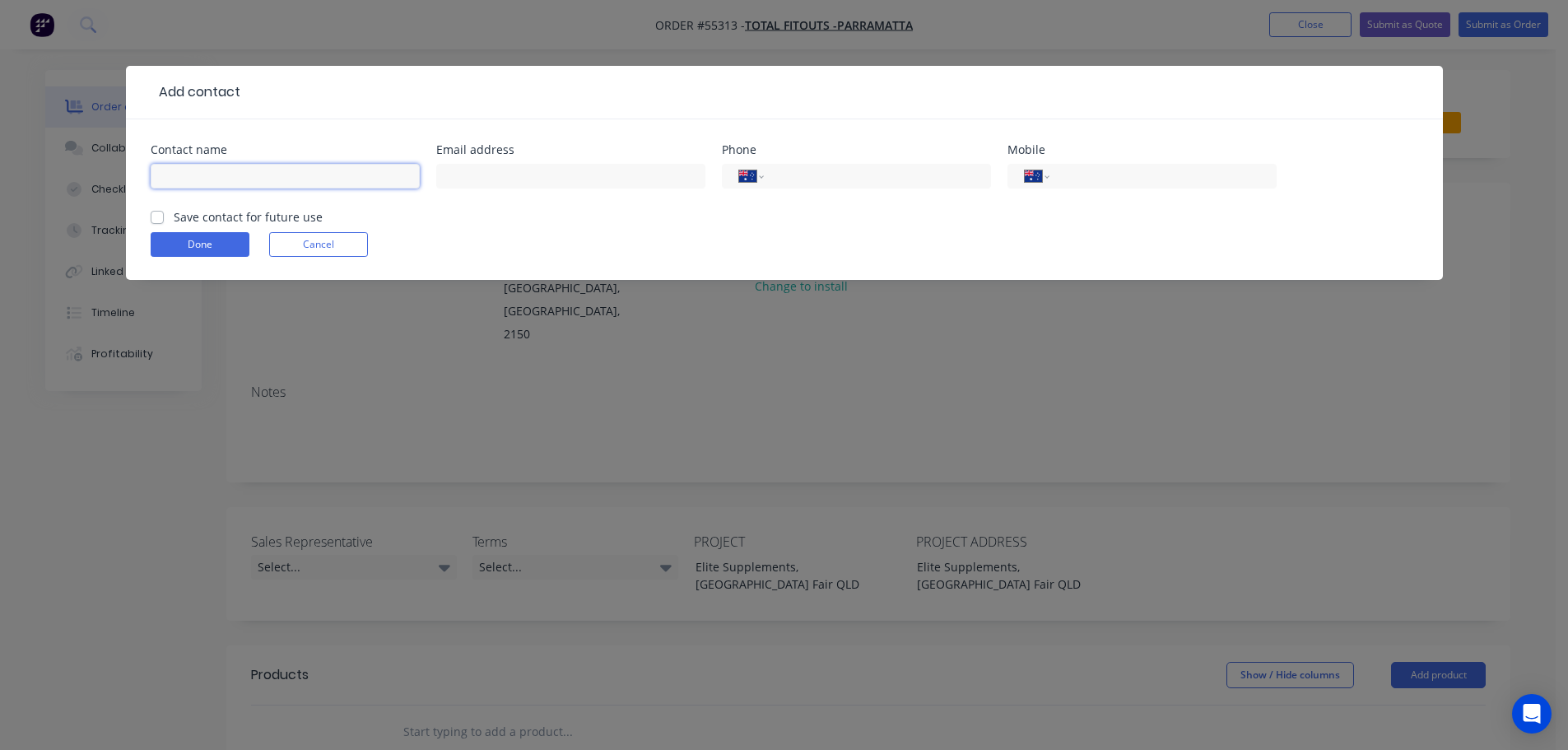
drag, startPoint x: 180, startPoint y: 150, endPoint x: 172, endPoint y: 171, distance: 22.5
click at [172, 171] on input "text" at bounding box center [285, 176] width 269 height 24
type input "Lynuz Macalalad"
click at [486, 174] on input "text" at bounding box center [571, 176] width 269 height 24
type input "lynuz.macalalad@totalfitouts.com.au"
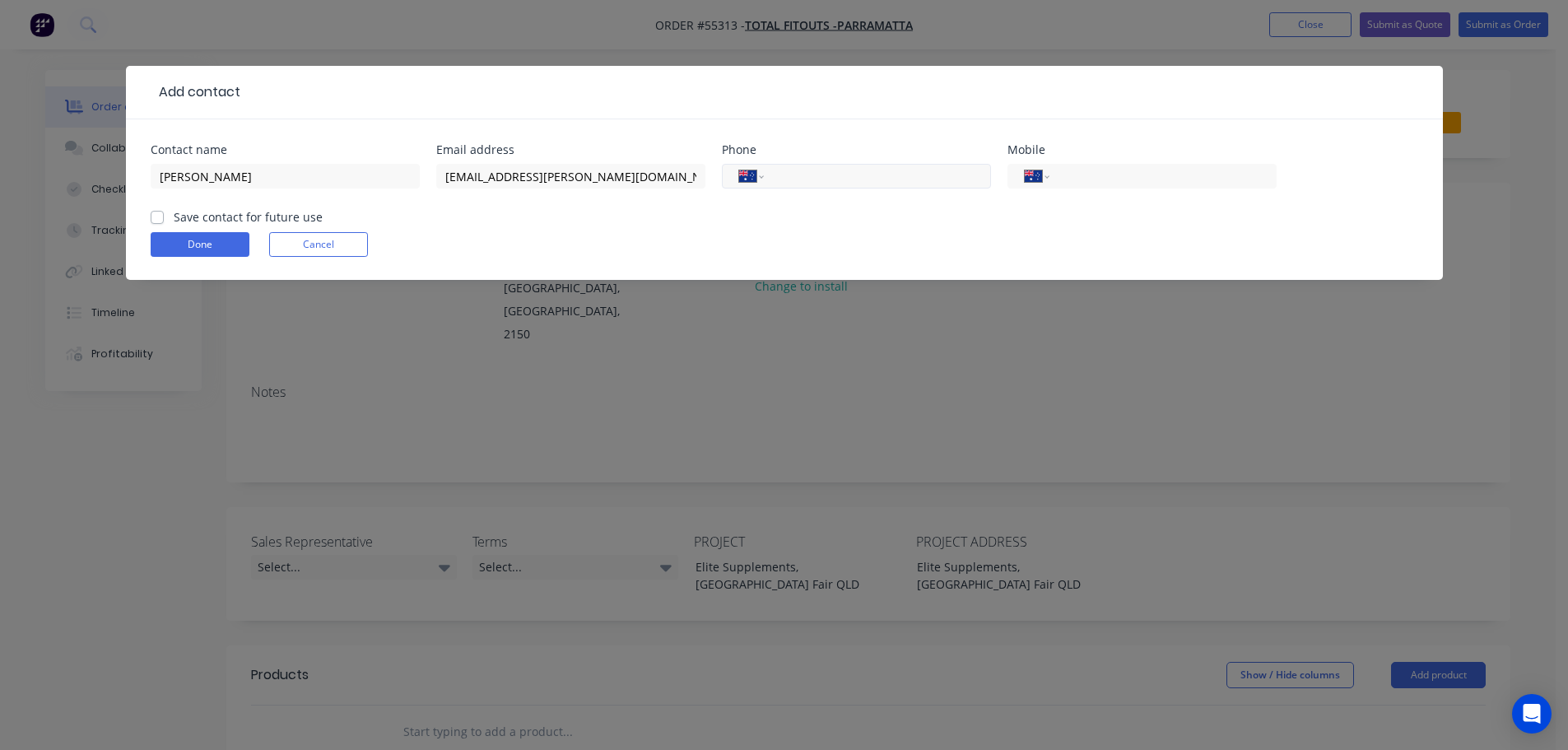
click at [796, 176] on input "tel" at bounding box center [874, 176] width 198 height 19
click at [1117, 178] on input "tel" at bounding box center [1160, 176] width 198 height 19
type input "0452 525 356"
click at [174, 217] on label "Save contact for future use" at bounding box center [248, 217] width 149 height 17
click at [156, 217] on input "Save contact for future use" at bounding box center [158, 216] width 13 height 16
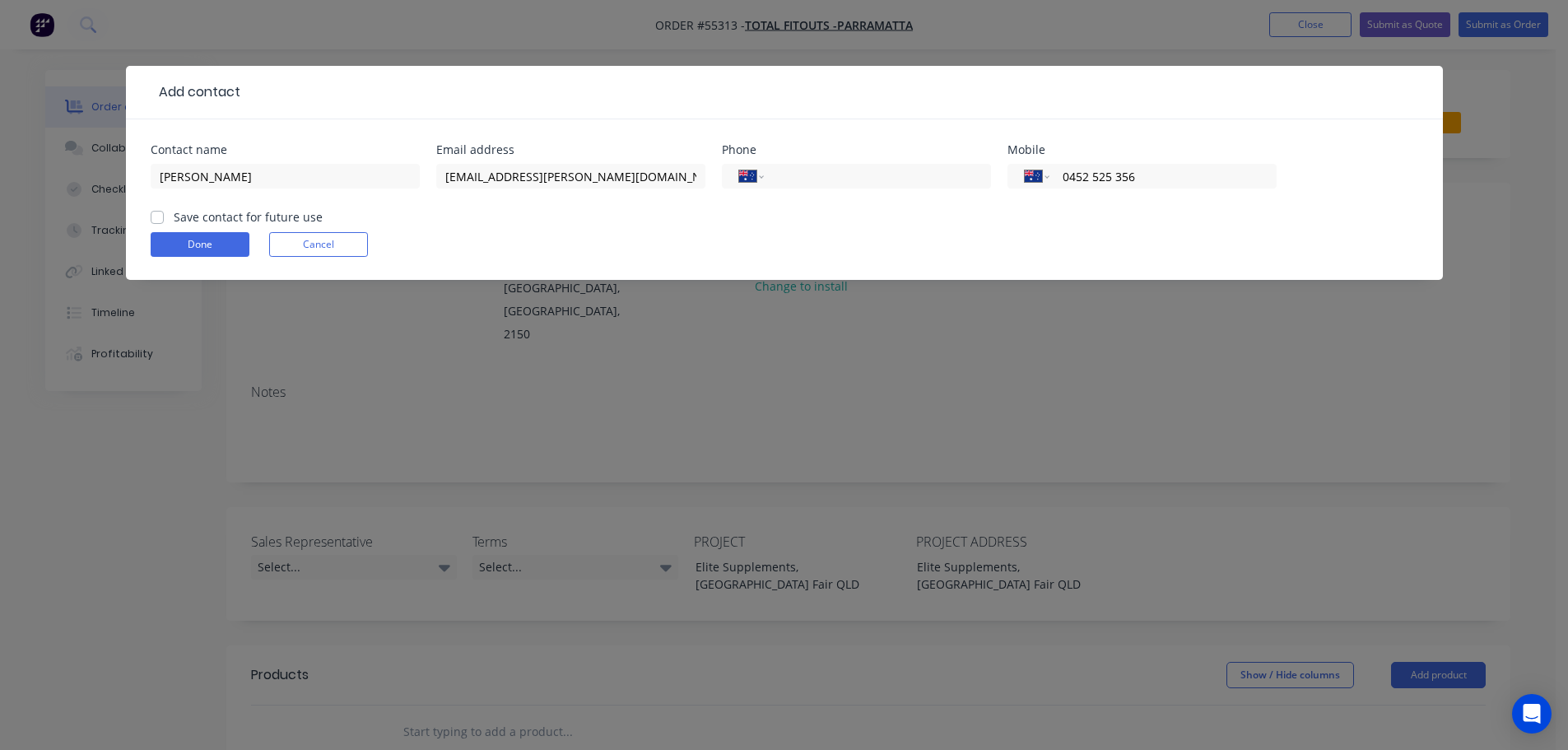
checkbox input "true"
click at [171, 249] on button "Done" at bounding box center [200, 244] width 99 height 24
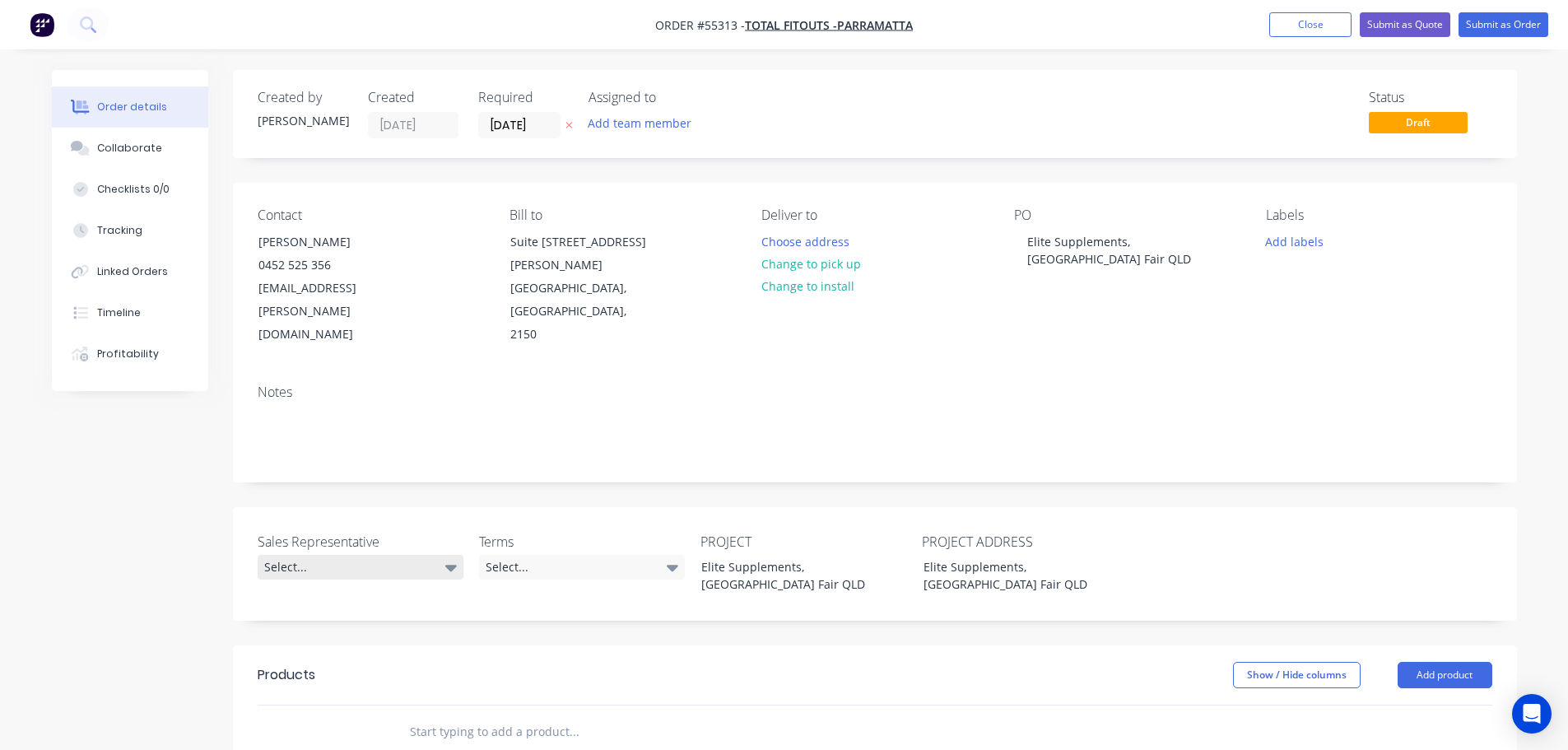
click at [294, 555] on div "Select..." at bounding box center [360, 567] width 206 height 24
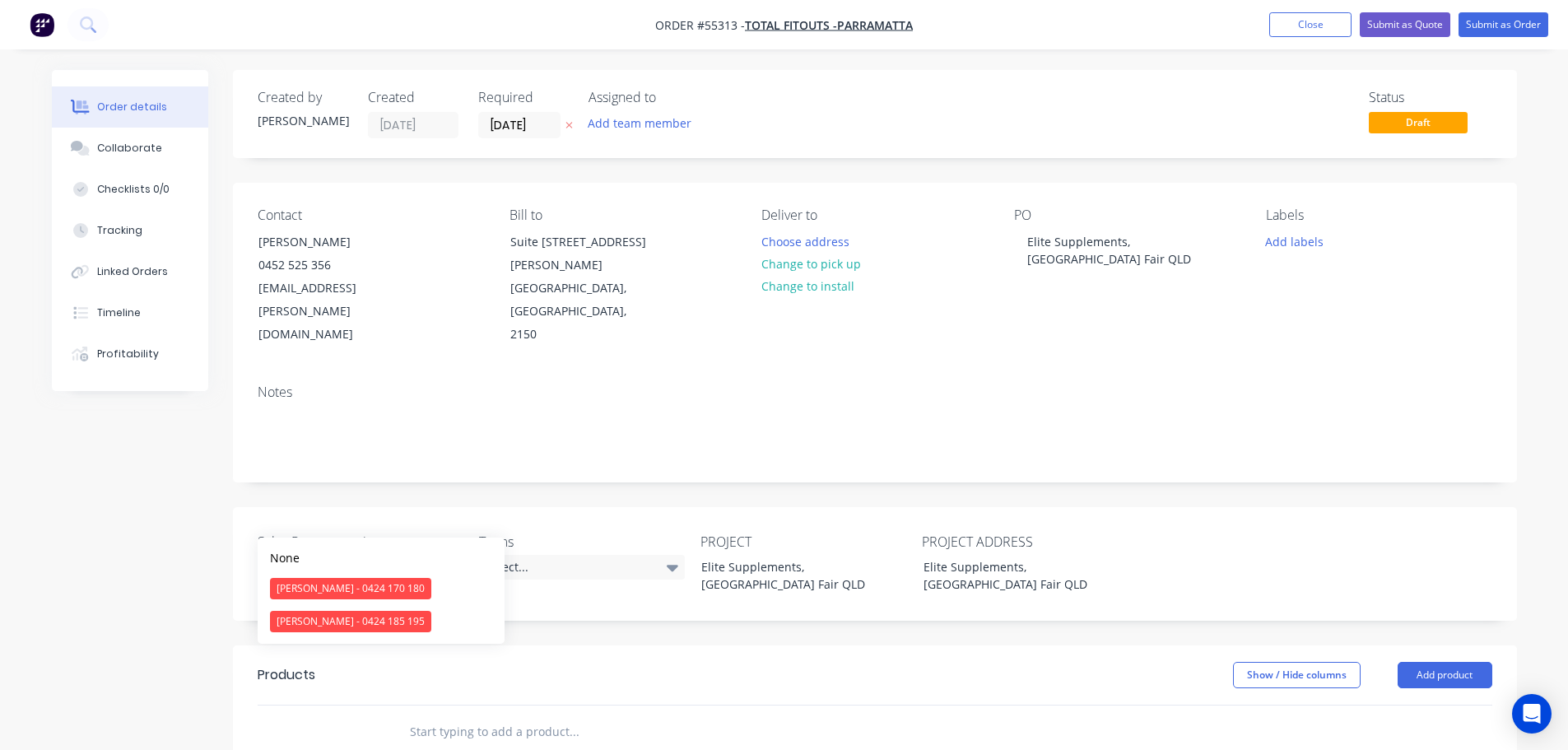
drag, startPoint x: 320, startPoint y: 585, endPoint x: 459, endPoint y: 554, distance: 142.4
click at [327, 585] on div "Clayton Blackman - 0424 170 180" at bounding box center [351, 589] width 161 height 22
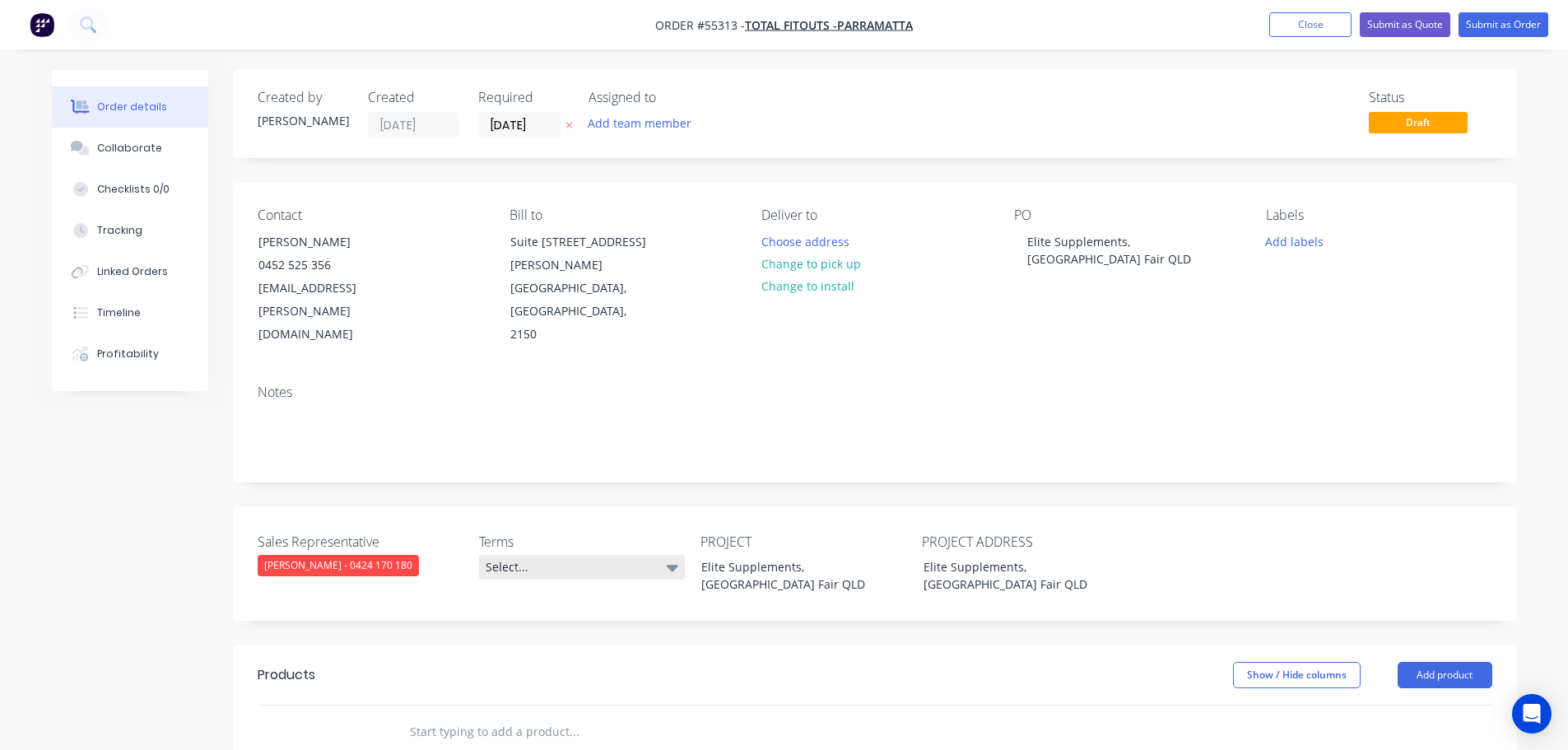
click at [562, 555] on div "Select..." at bounding box center [582, 567] width 206 height 24
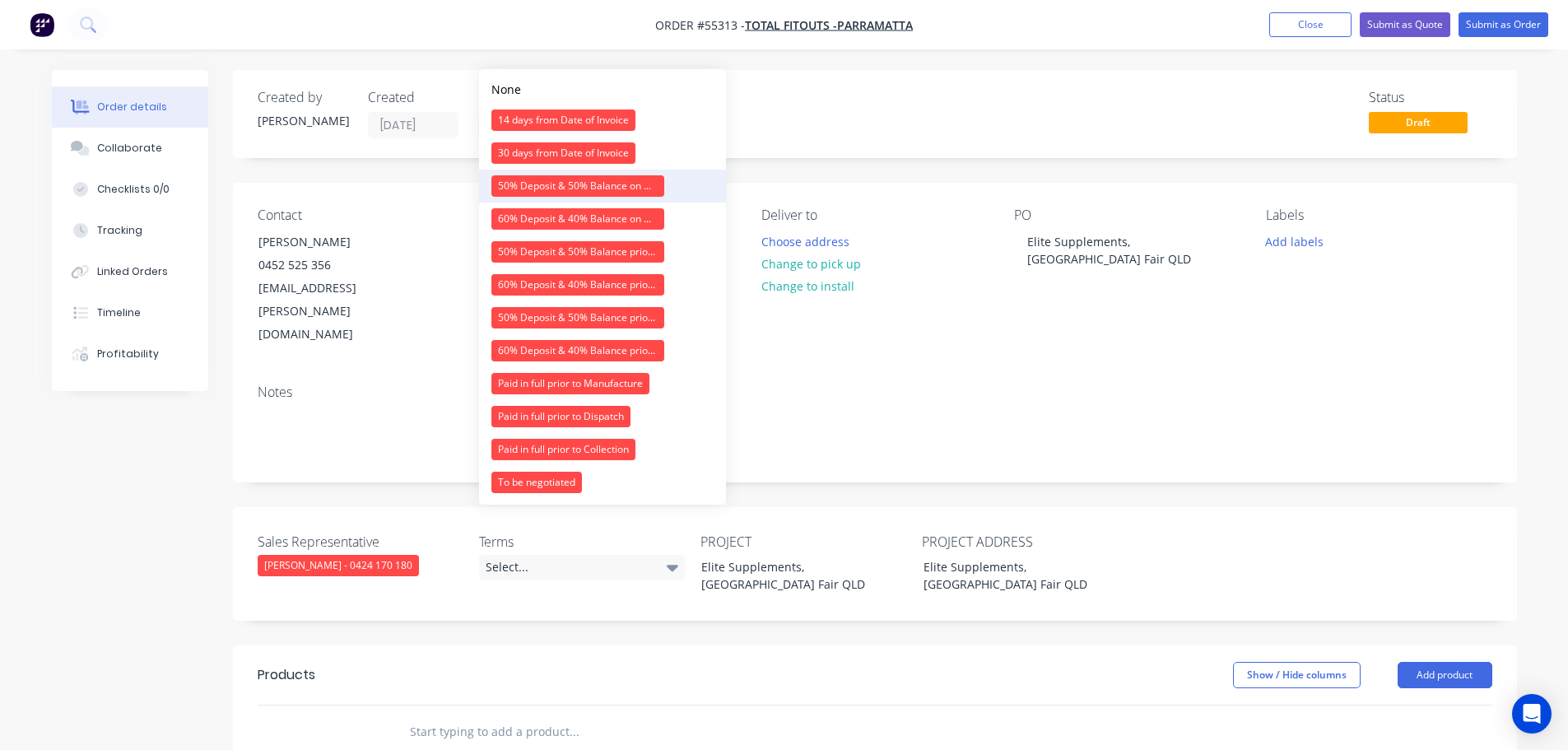
click at [545, 180] on div "50% Deposit & 50% Balance on Day of Installation" at bounding box center [578, 186] width 173 height 22
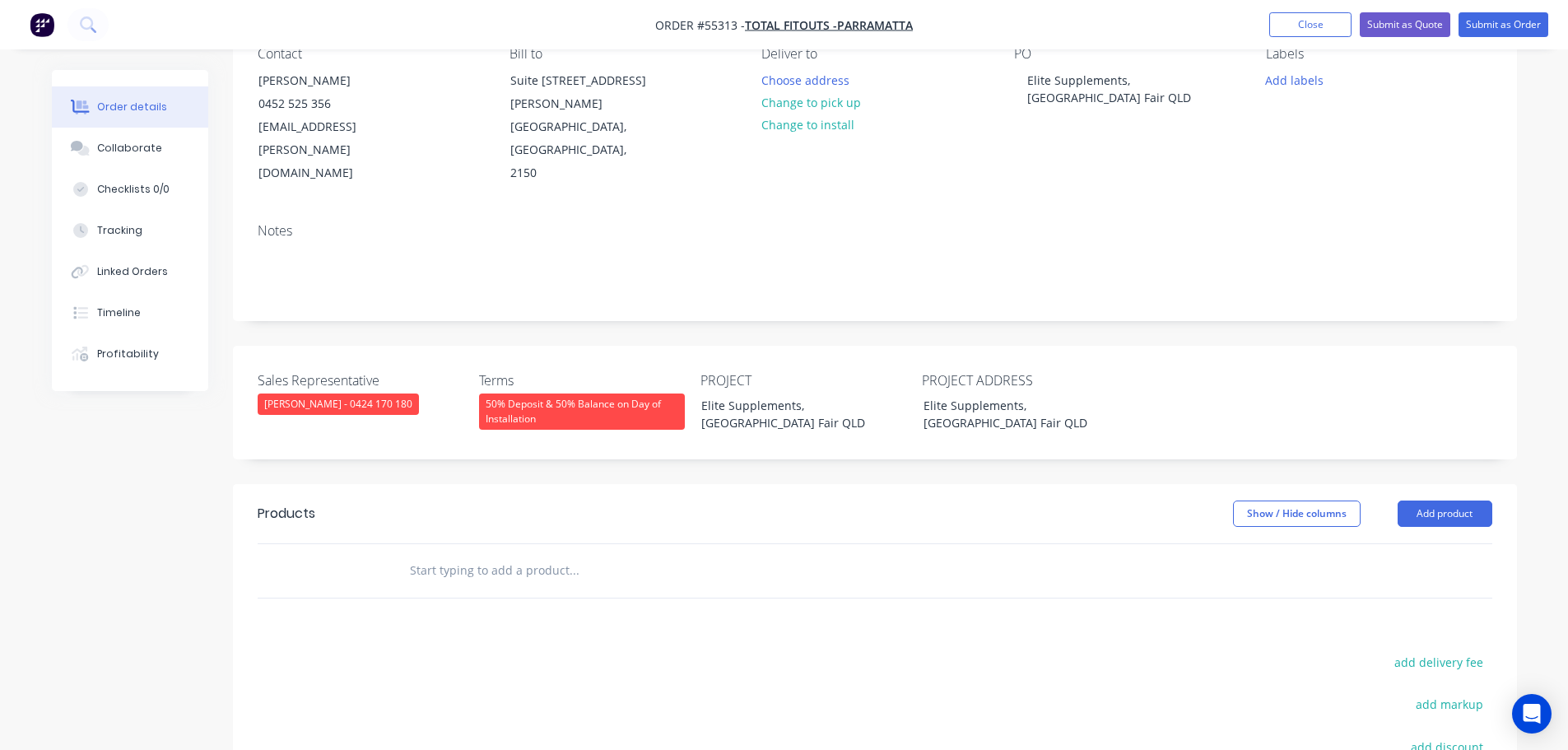
scroll to position [164, 0]
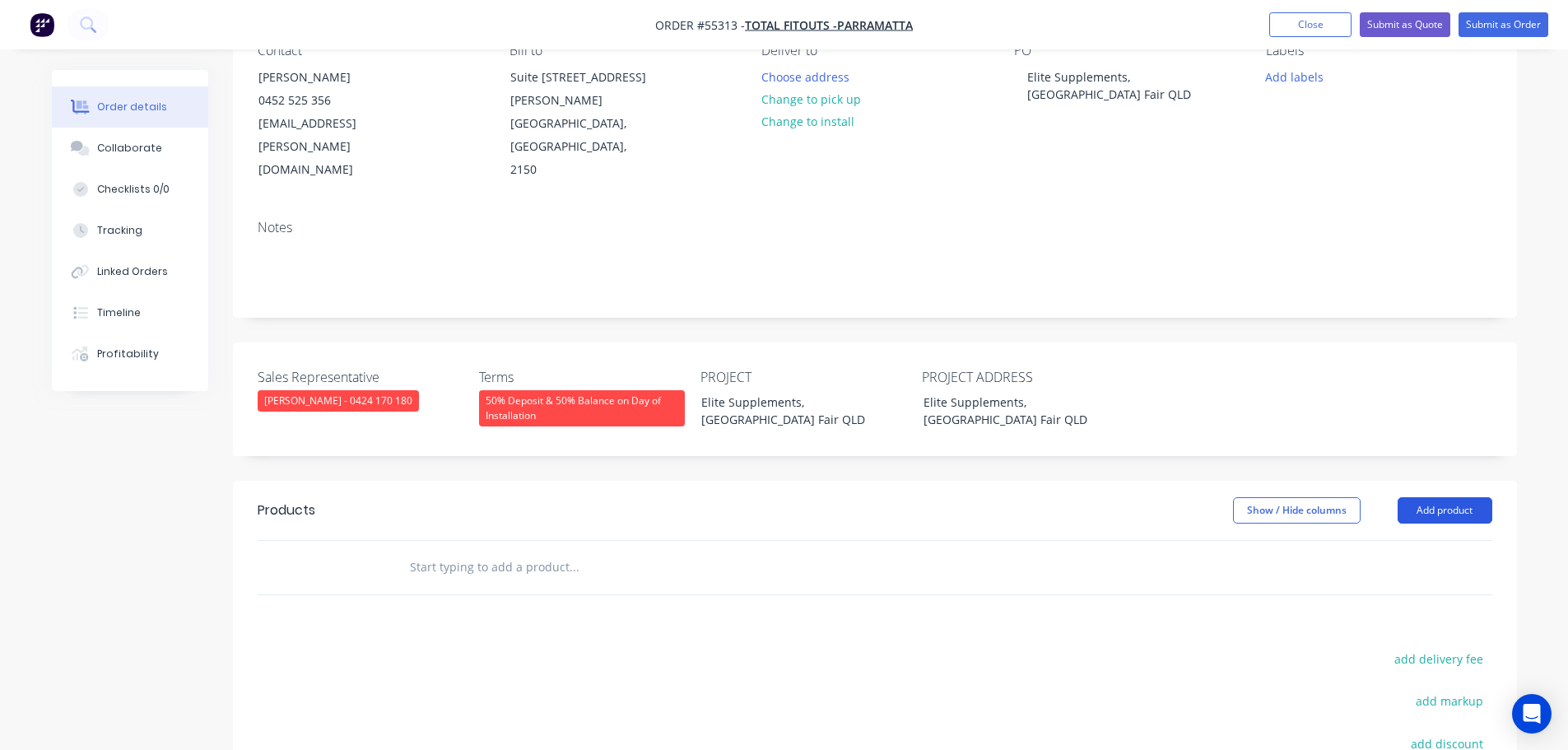
click at [1445, 497] on button "Add product" at bounding box center [1445, 511] width 95 height 26
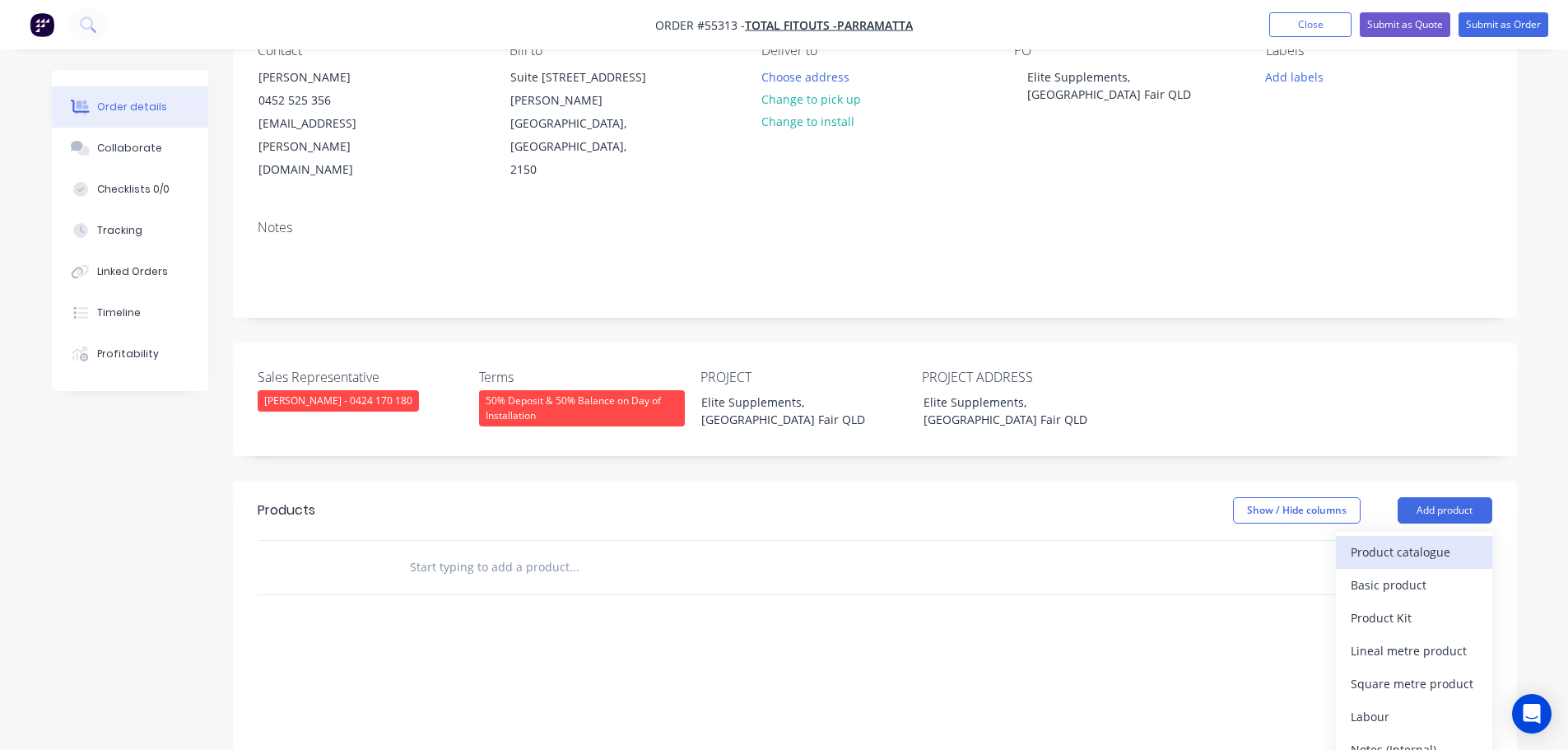
click at [1392, 540] on div "Product catalogue" at bounding box center [1414, 551] width 127 height 23
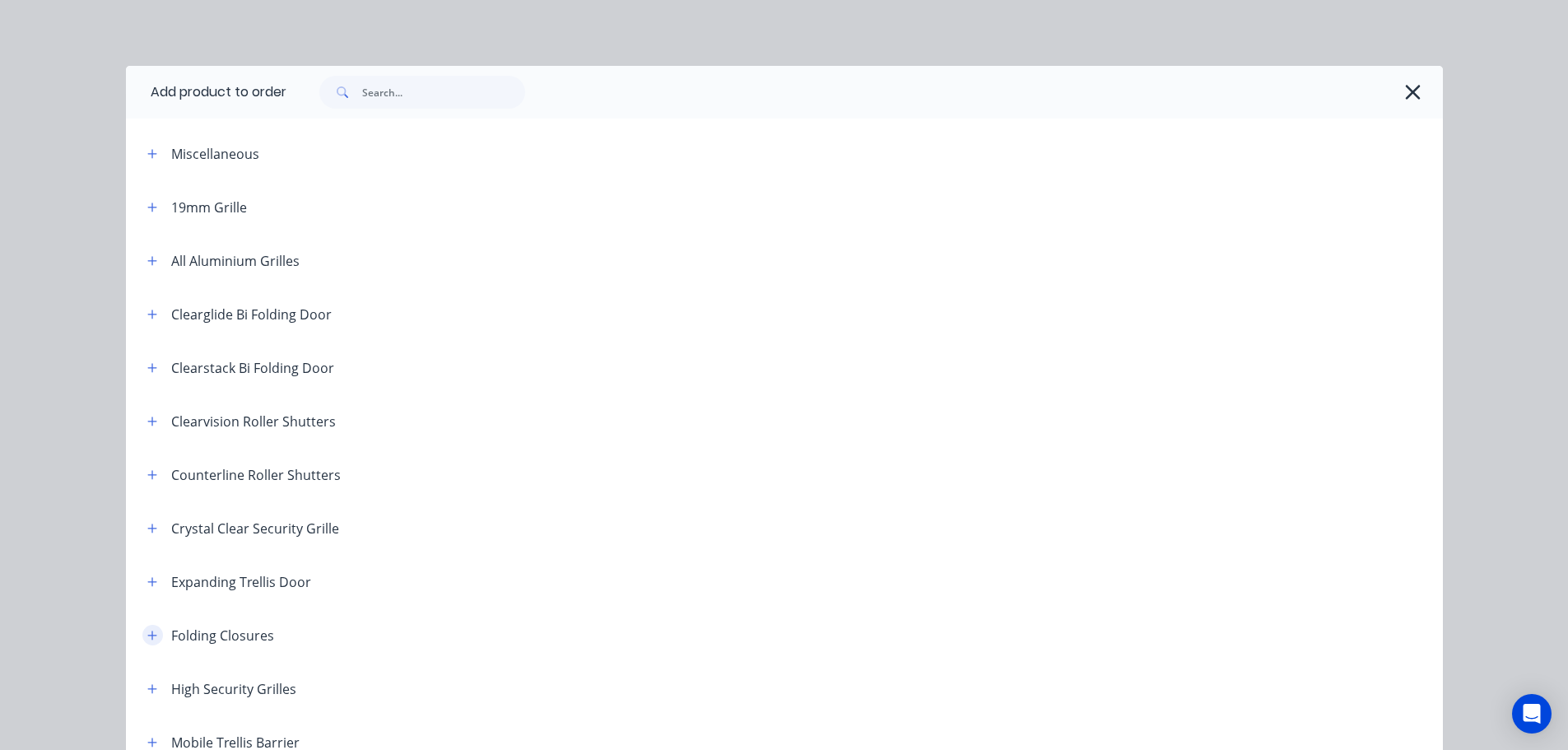
click at [150, 638] on icon "button" at bounding box center [152, 635] width 10 height 11
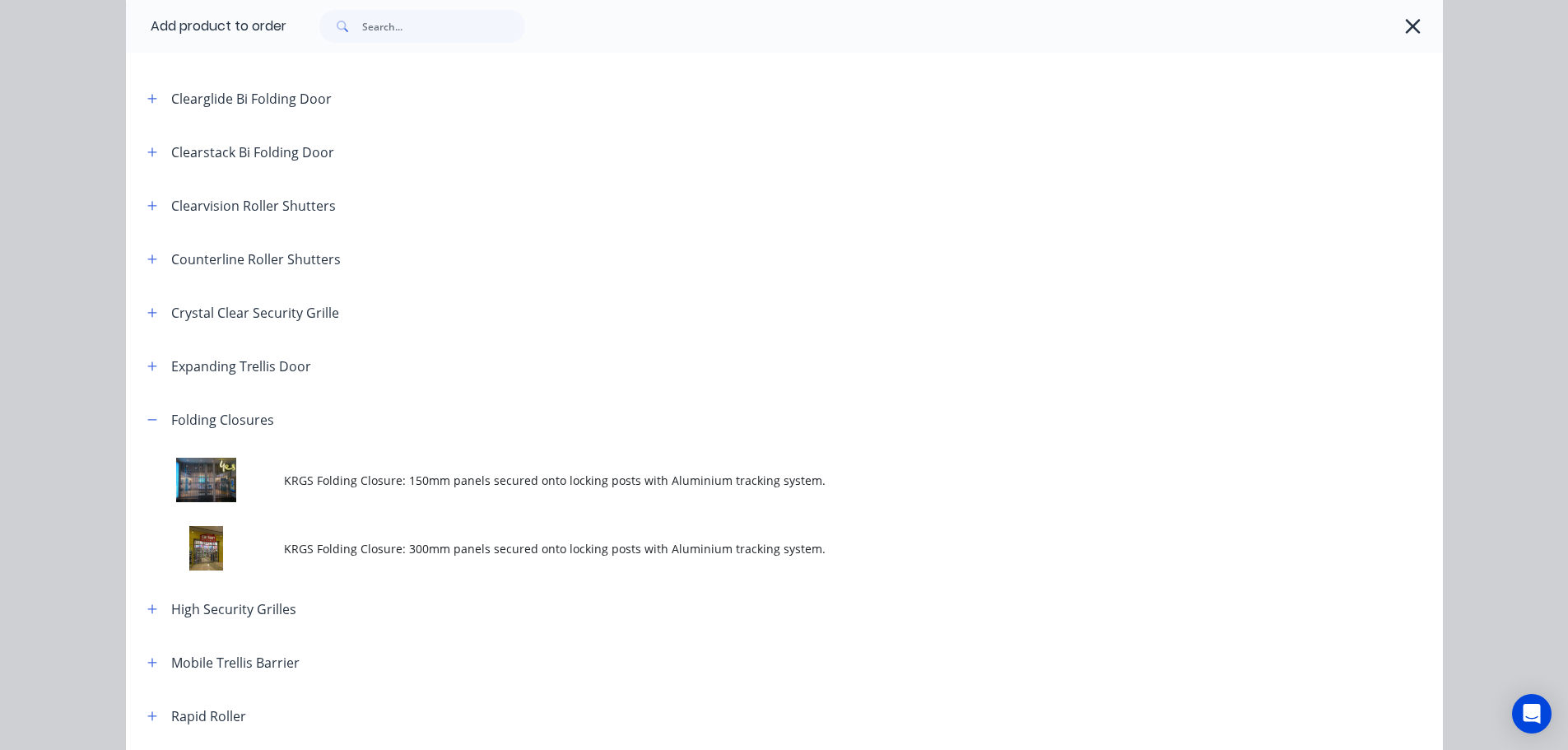
scroll to position [247, 0]
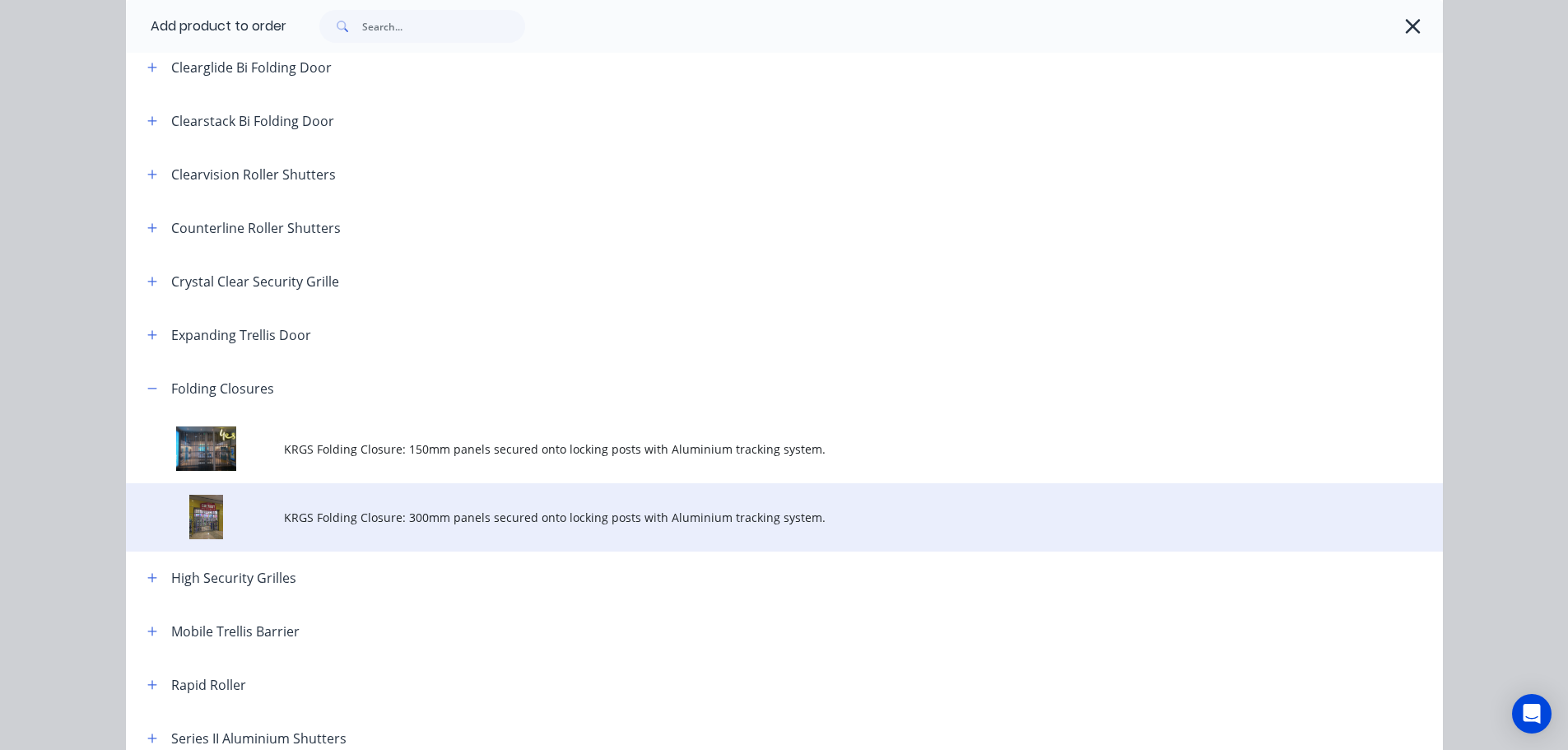
click at [461, 522] on span "KRGS Folding Closure: 300mm panels secured onto locking posts with Aluminium tr…" at bounding box center [748, 517] width 927 height 17
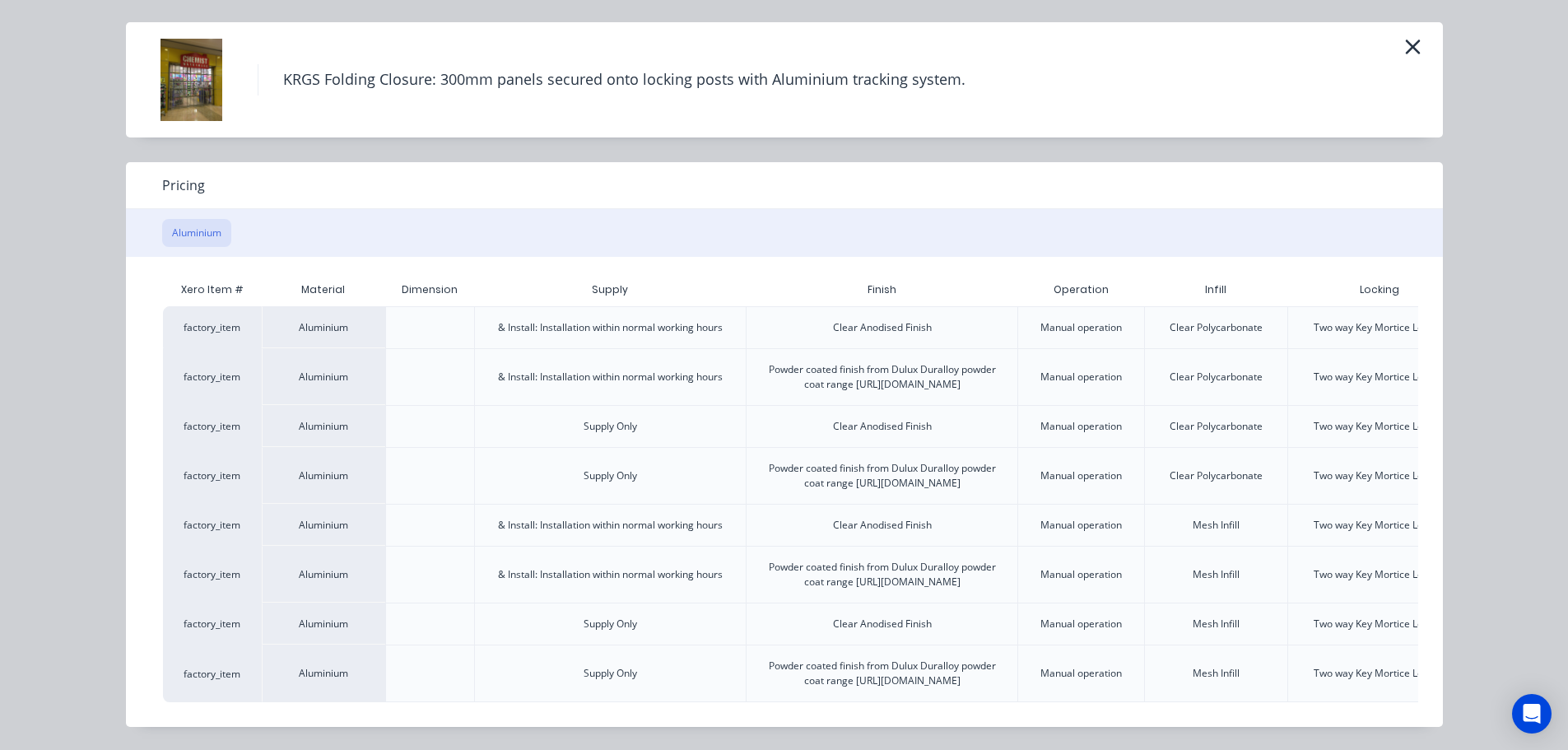
scroll to position [0, 145]
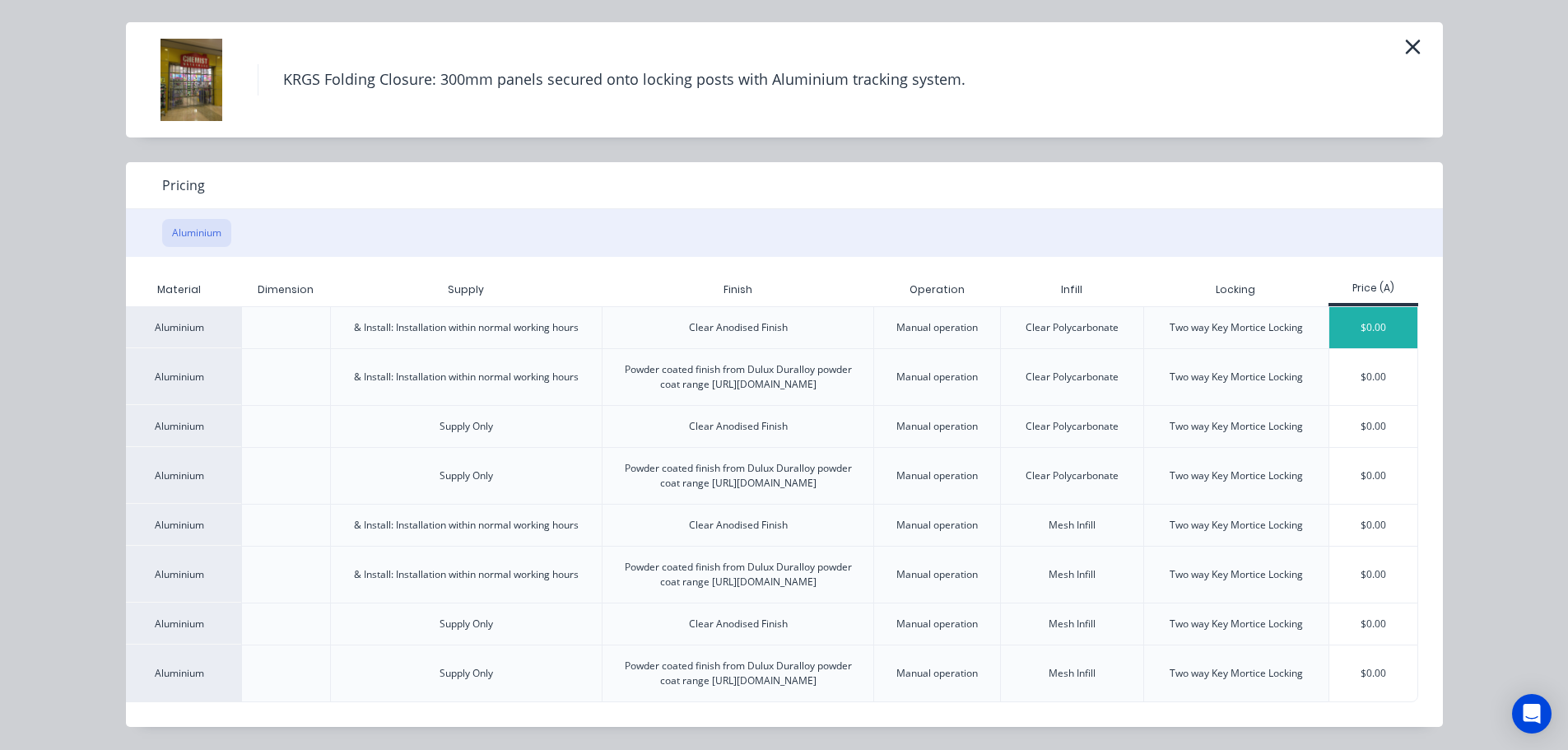
click at [1355, 307] on div "$0.00" at bounding box center [1374, 328] width 88 height 41
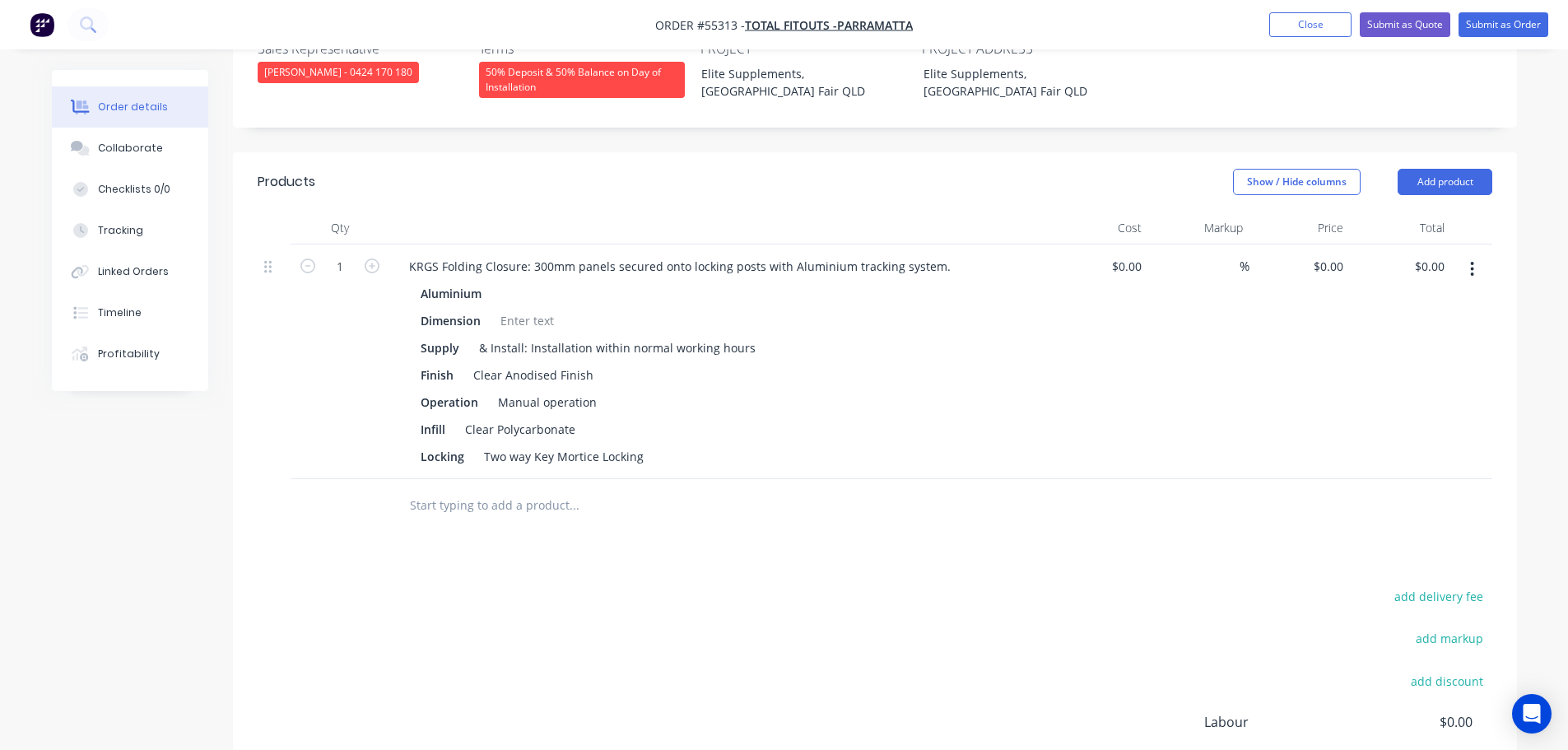
scroll to position [494, 0]
drag, startPoint x: 1452, startPoint y: 220, endPoint x: 1433, endPoint y: 239, distance: 26.9
click at [1448, 244] on div "1 KRGS Folding Closure: 300mm panels secured onto locking posts with Aluminium …" at bounding box center [875, 361] width 1235 height 235
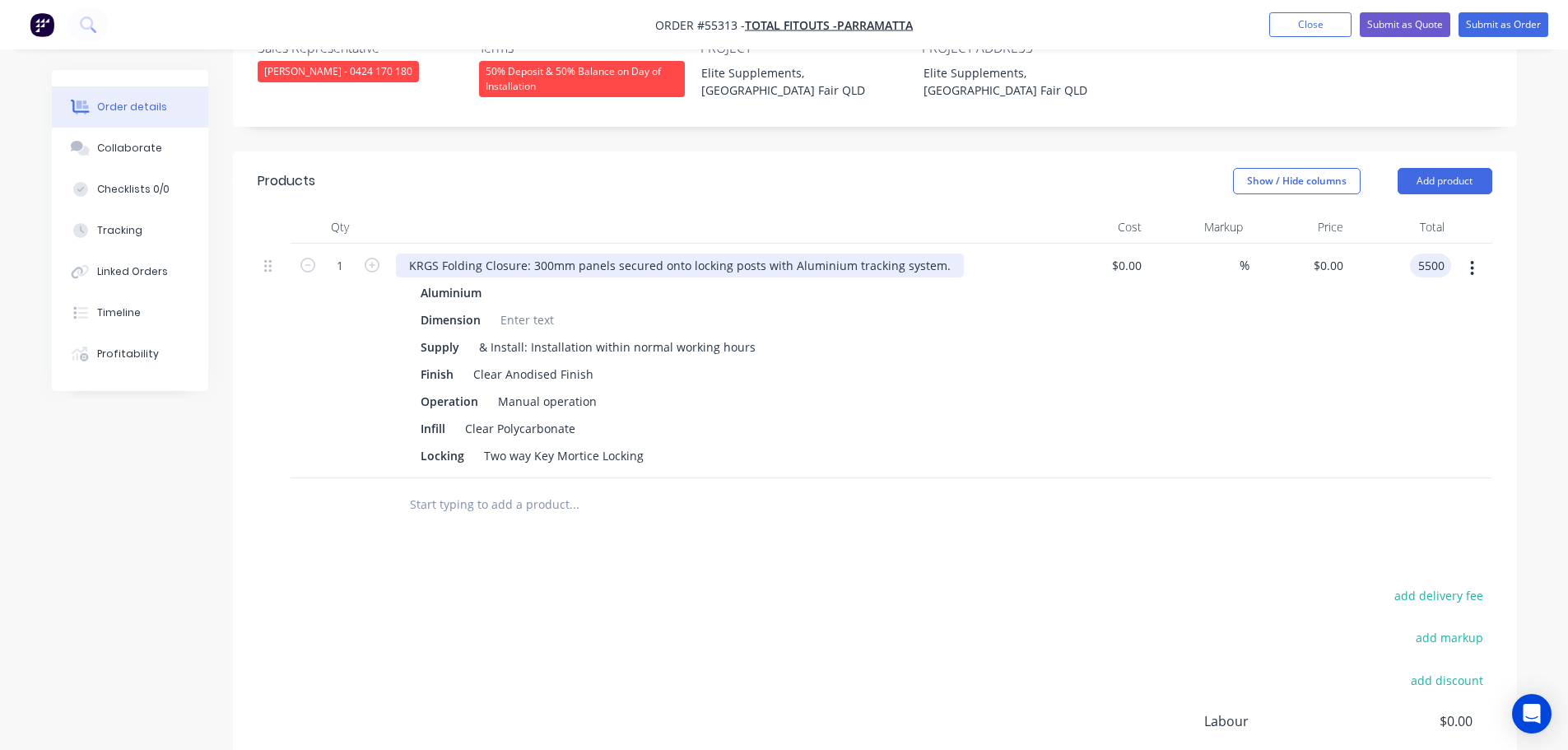
type input "5500"
type input "$5,500.00"
click at [405, 253] on div "KRGS Folding Closure: 300mm panels secured onto locking posts with Aluminium tr…" at bounding box center [679, 265] width 568 height 23
click at [403, 253] on div "KRGS Folding Closure: 300mm panels secured onto locking posts with Aluminium tr…" at bounding box center [679, 265] width 568 height 23
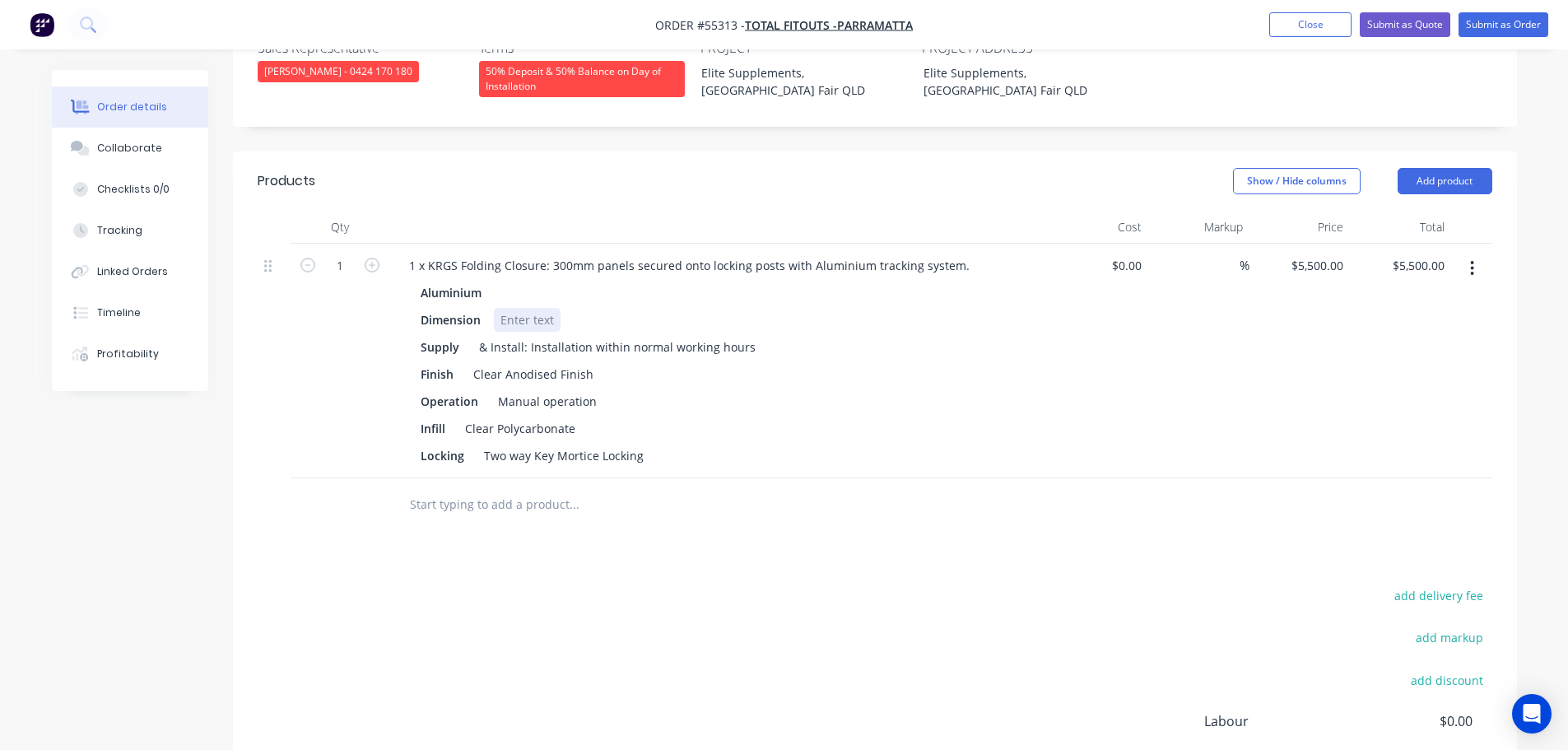
click at [525, 308] on div at bounding box center [526, 319] width 67 height 23
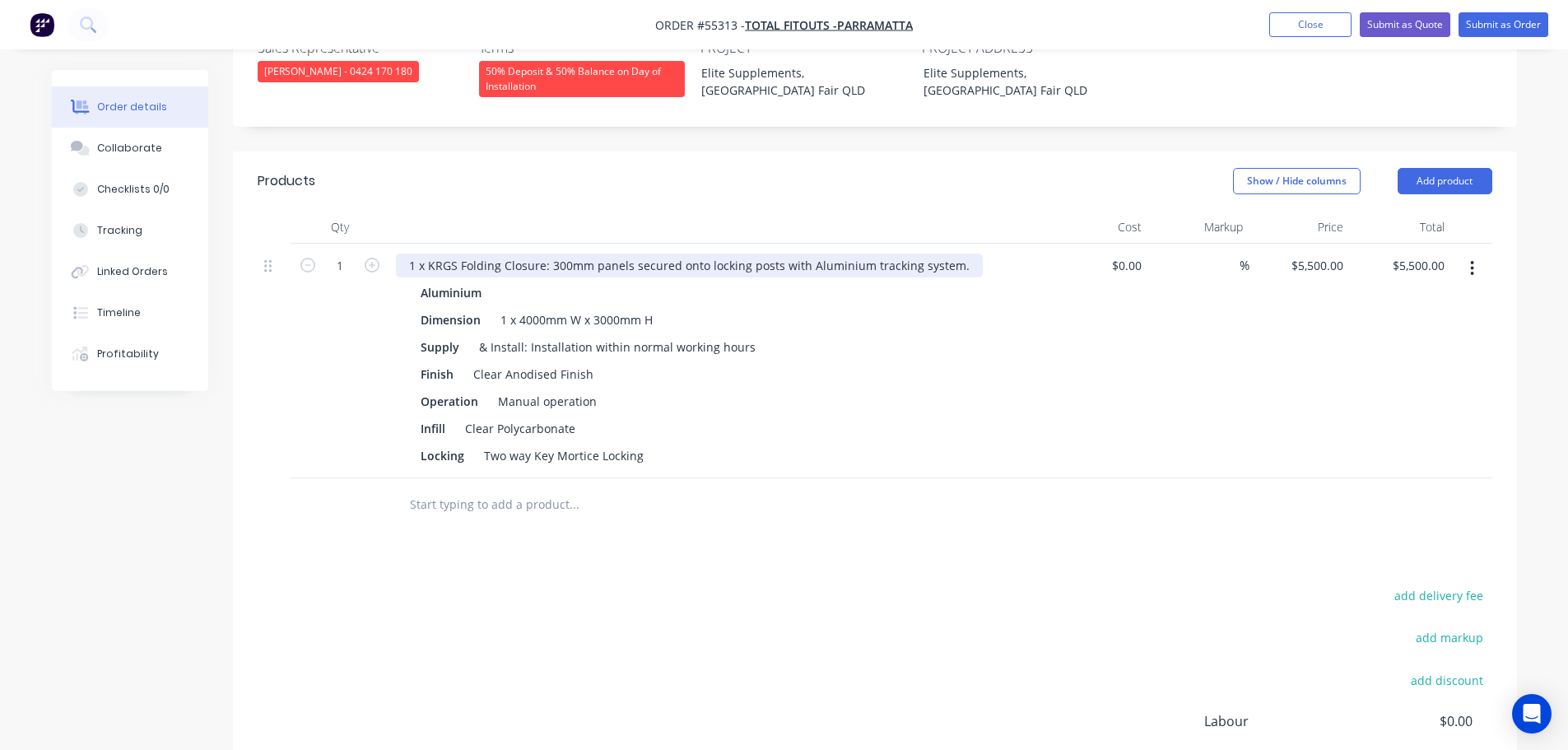
click at [406, 253] on div "1 x KRGS Folding Closure: 300mm panels secured onto locking posts with Aluminiu…" at bounding box center [689, 265] width 586 height 23
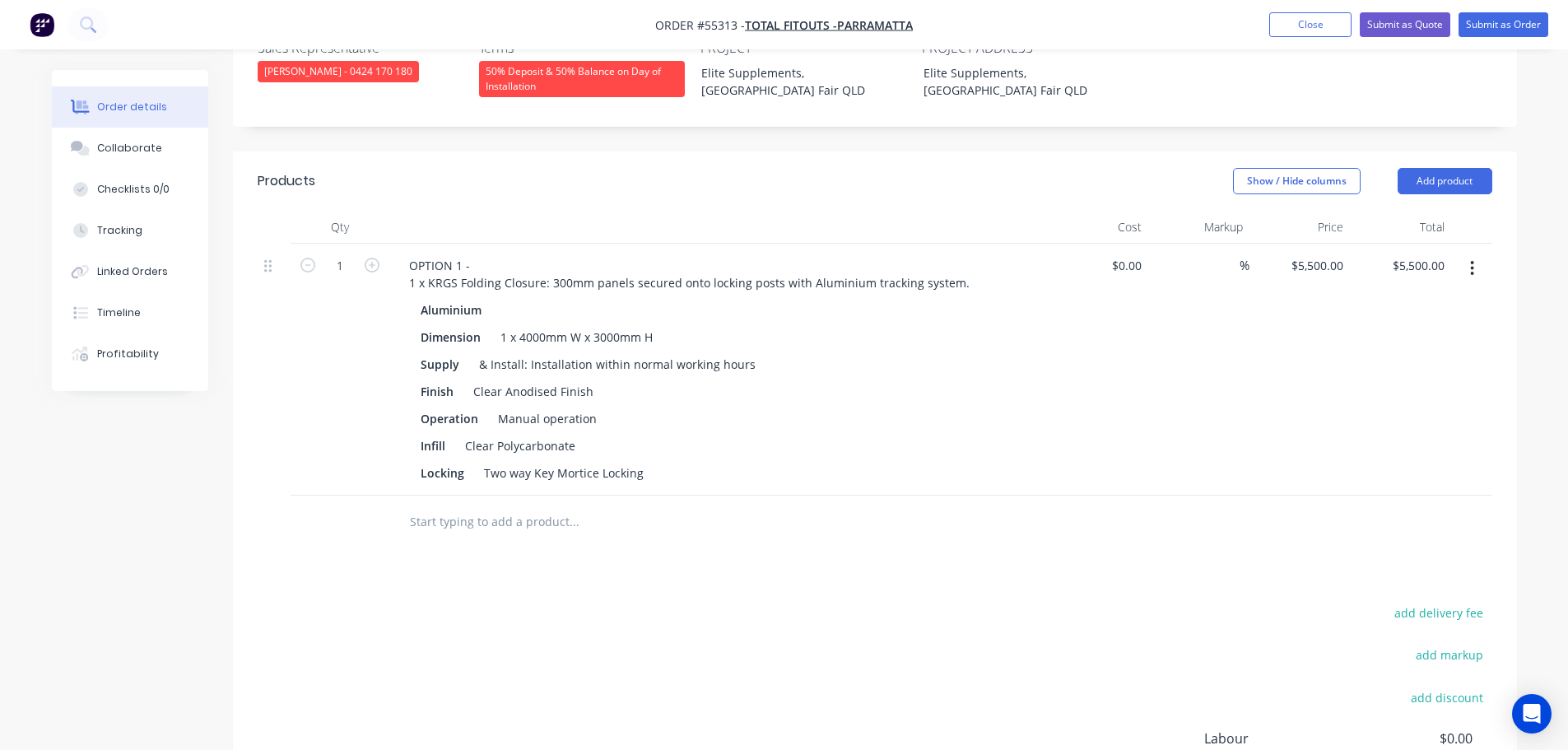
click at [1474, 259] on icon "button" at bounding box center [1472, 268] width 4 height 18
click at [1372, 332] on div "Duplicate" at bounding box center [1414, 344] width 127 height 23
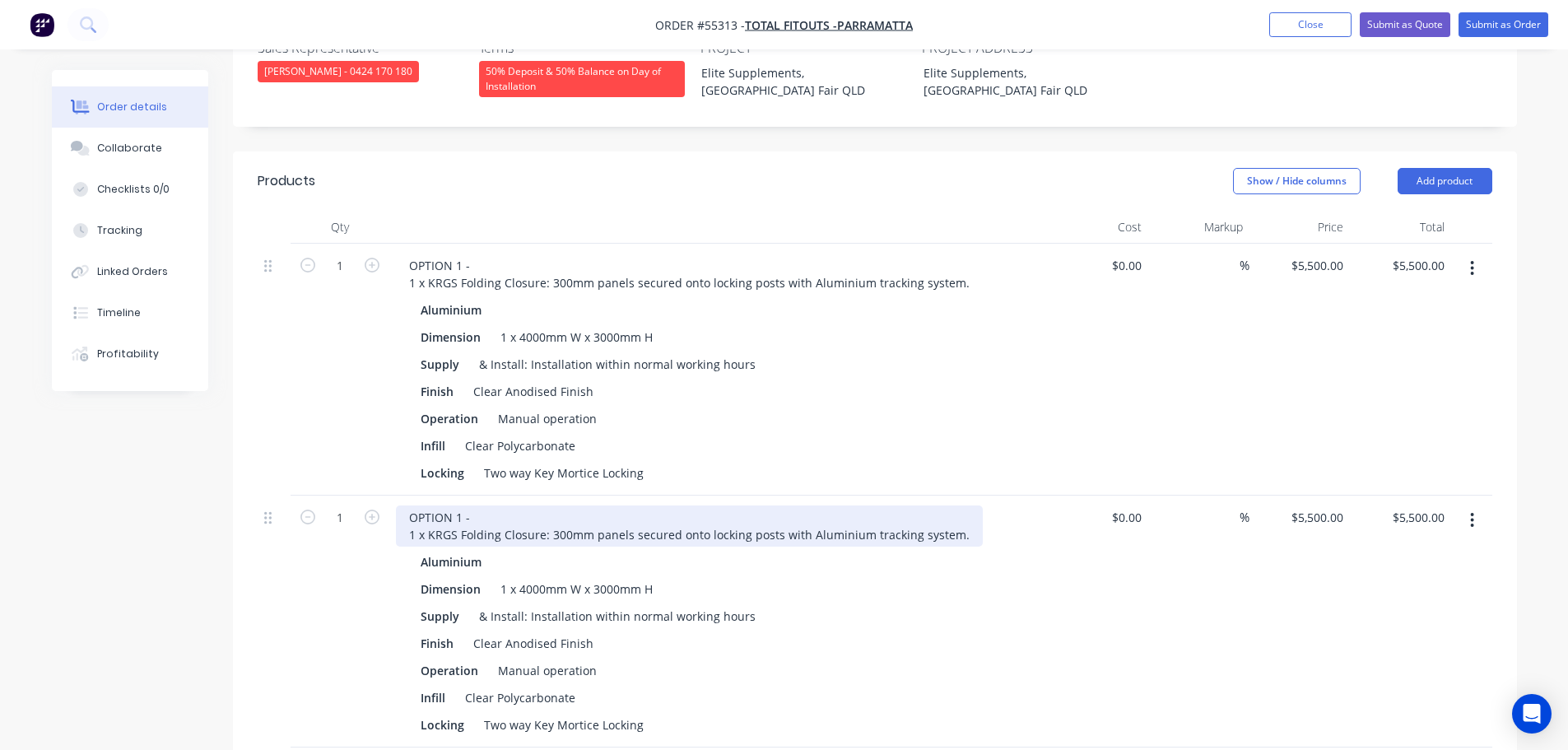
click at [459, 506] on div "OPTION 1 - 1 x KRGS Folding Closure: 300mm panels secured onto locking posts wi…" at bounding box center [689, 527] width 586 height 41
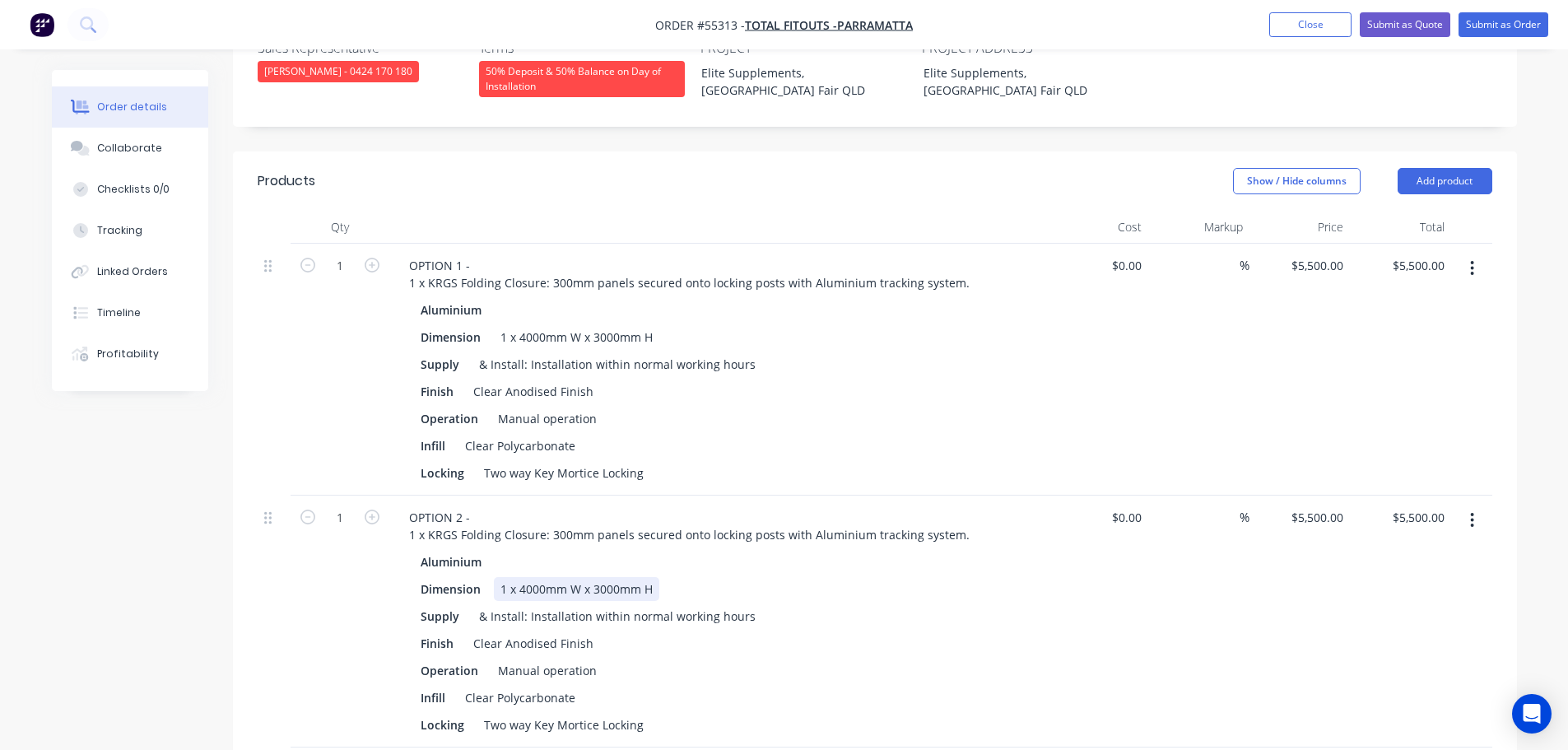
click at [540, 577] on div "1 x 4000mm W x 3000mm H" at bounding box center [576, 589] width 165 height 23
click at [543, 577] on div "1 x 4000mm W x 3000mm H" at bounding box center [576, 589] width 165 height 23
click at [1435, 506] on input "5500.00" at bounding box center [1422, 517] width 60 height 23
type input "9065"
type input "$9,065.00"
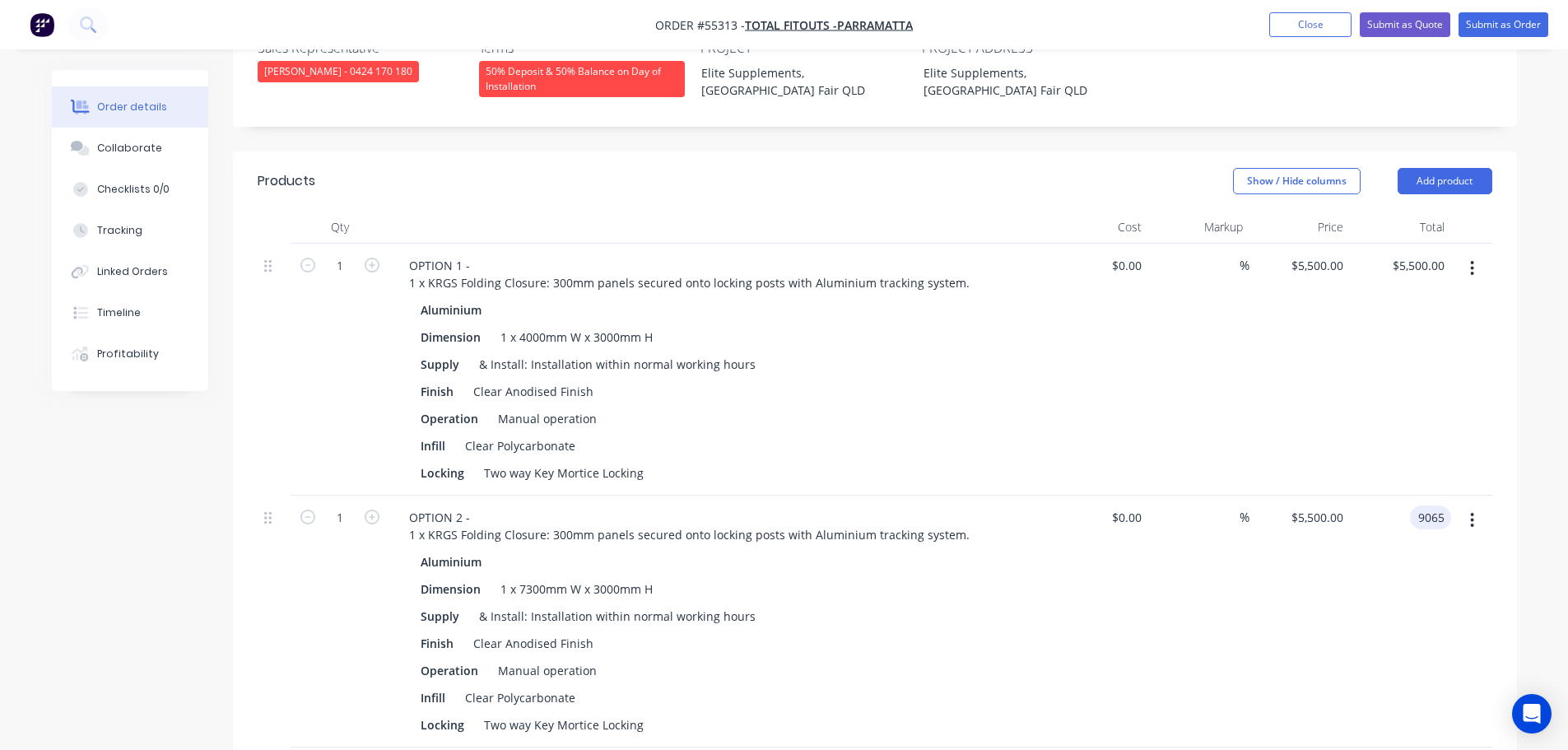
type input "$9,065.00"
click at [1285, 631] on div "$9,065.00 $9,065.00" at bounding box center [1301, 621] width 101 height 252
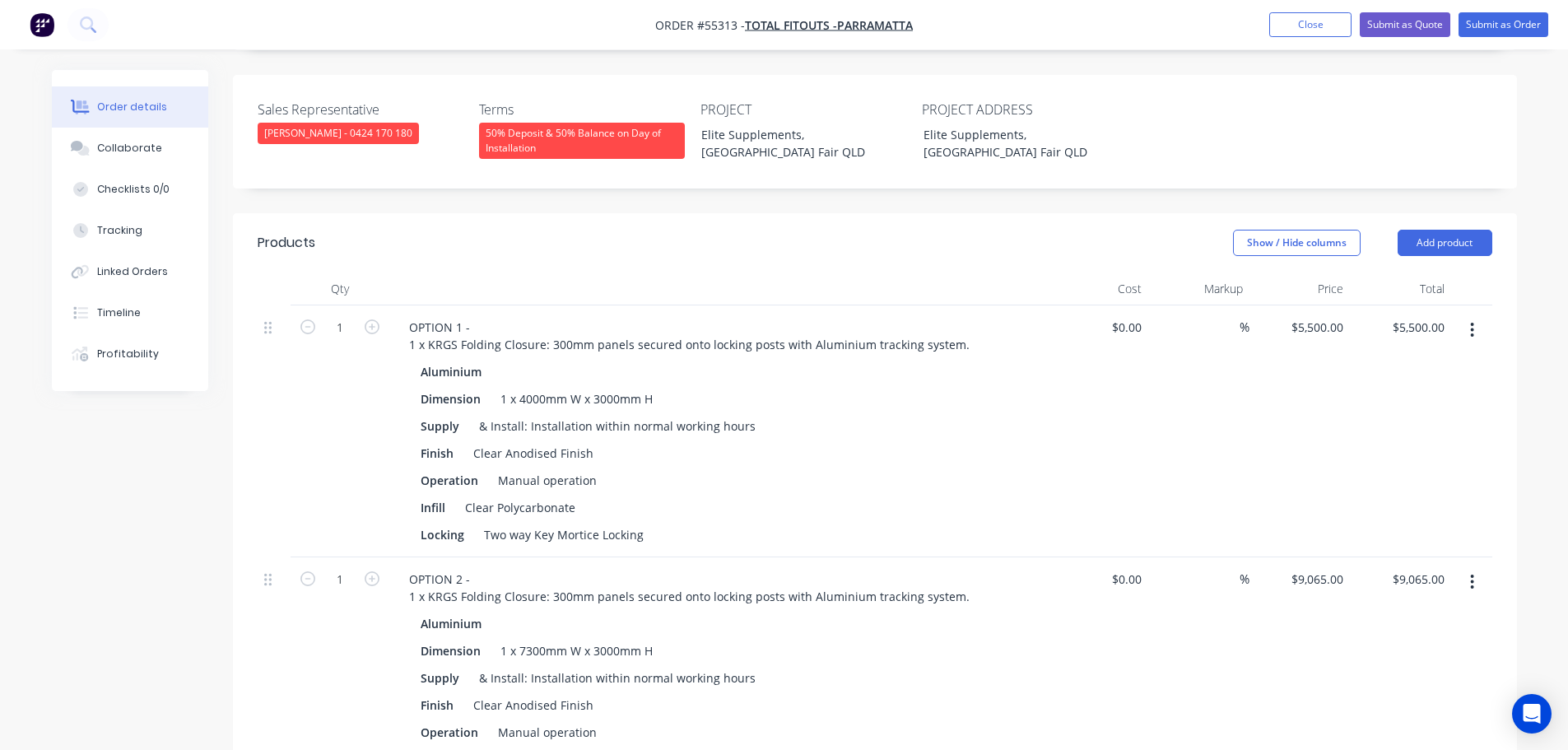
scroll to position [412, 0]
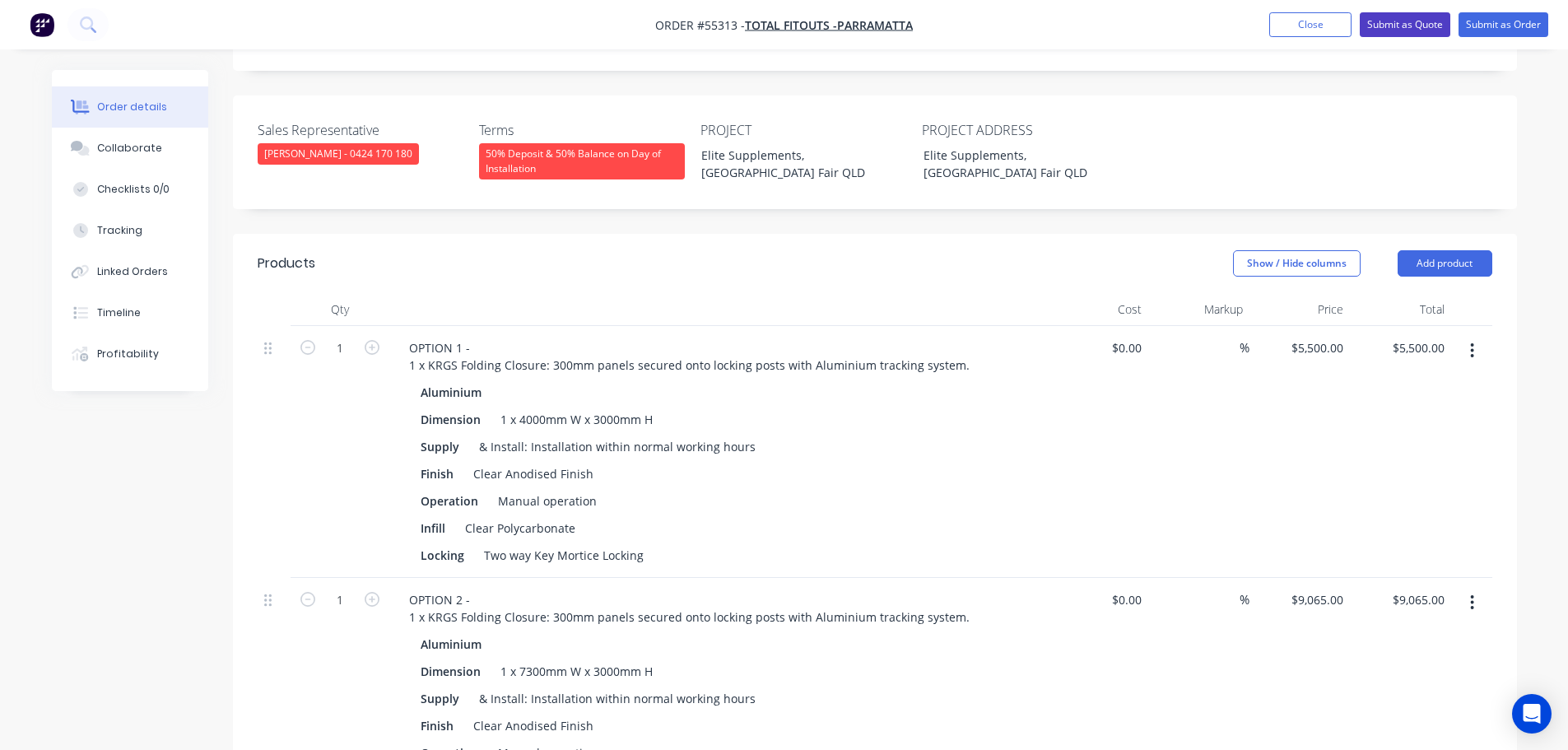
click at [1405, 31] on button "Submit as Quote" at bounding box center [1405, 24] width 90 height 24
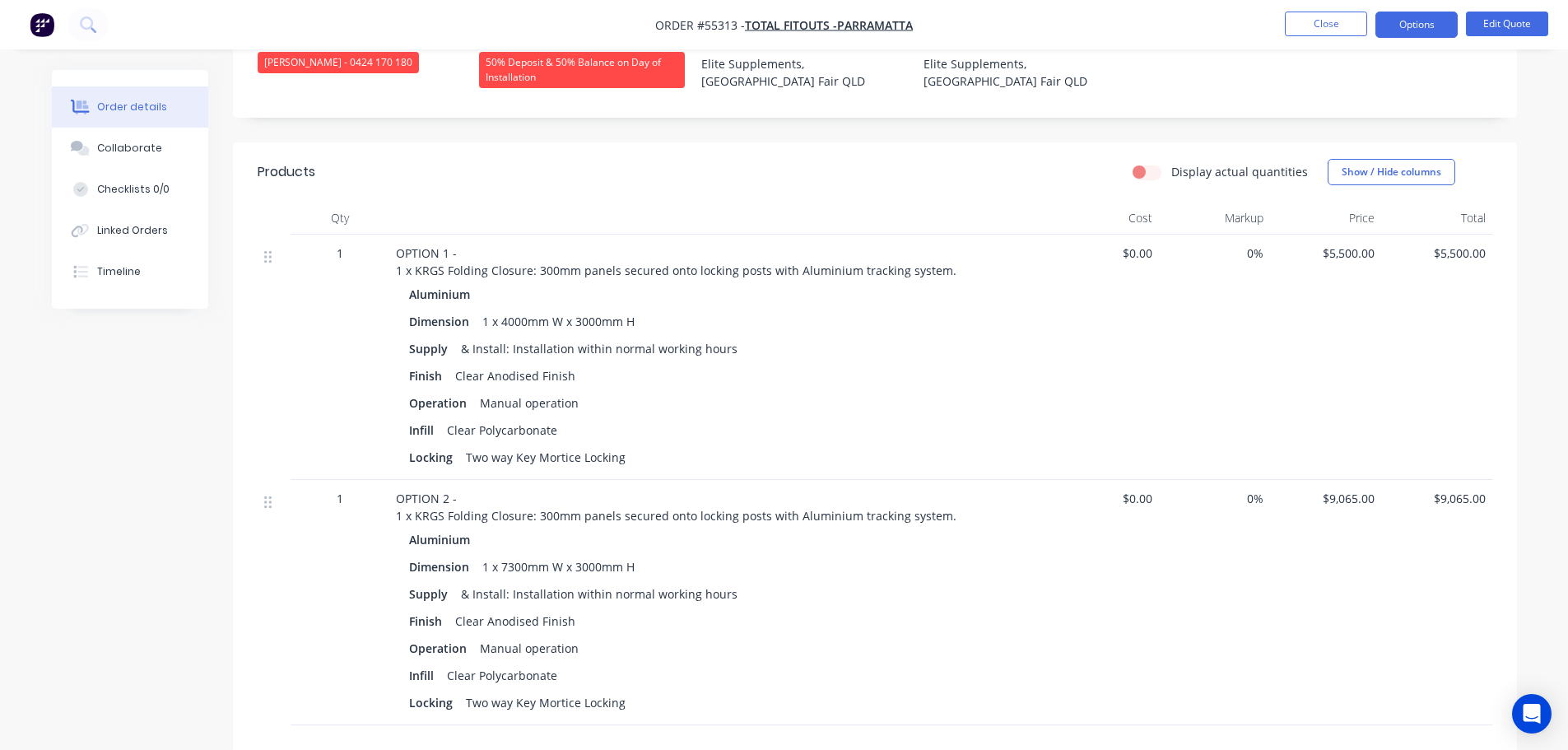
scroll to position [247, 0]
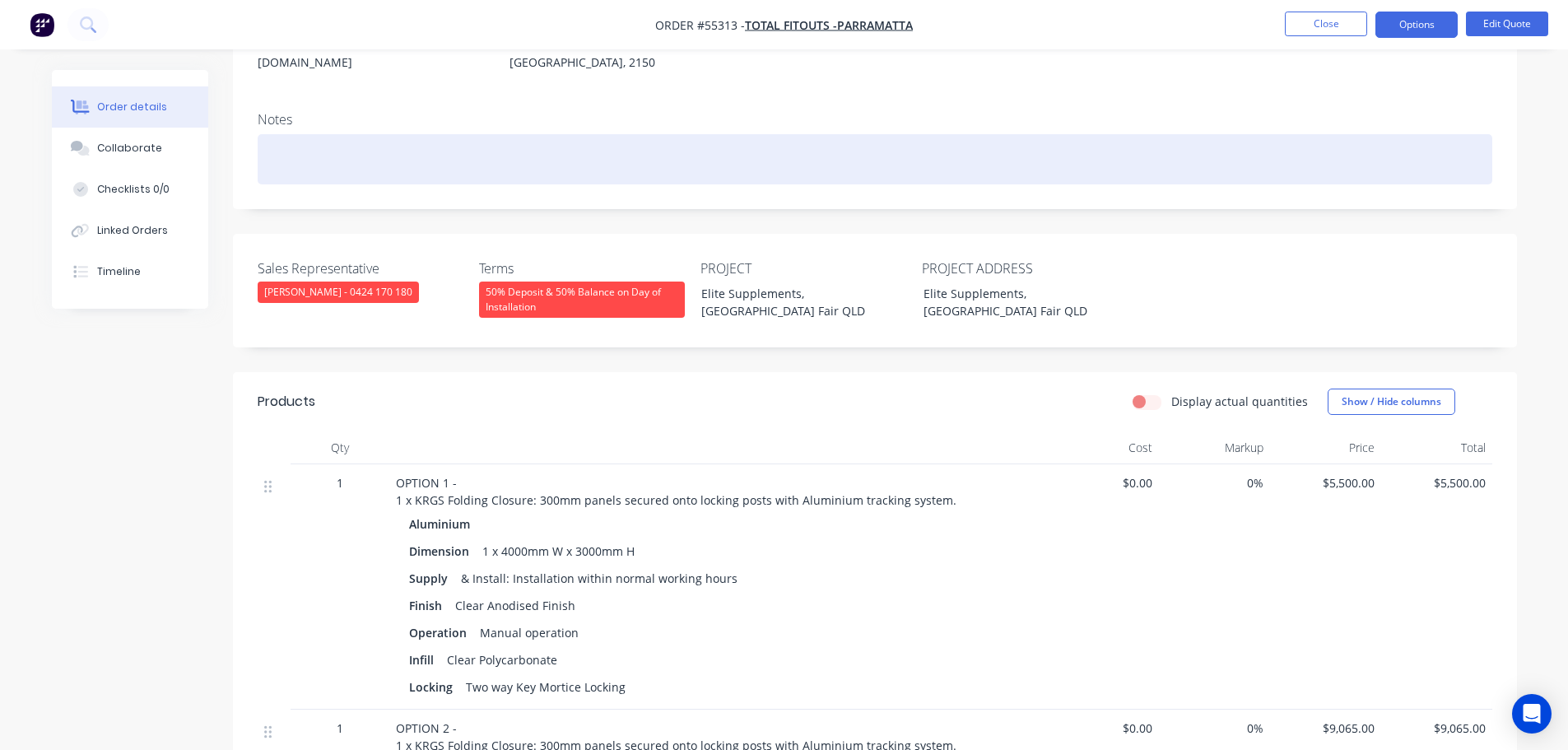
click at [982, 134] on div at bounding box center [875, 160] width 1235 height 51
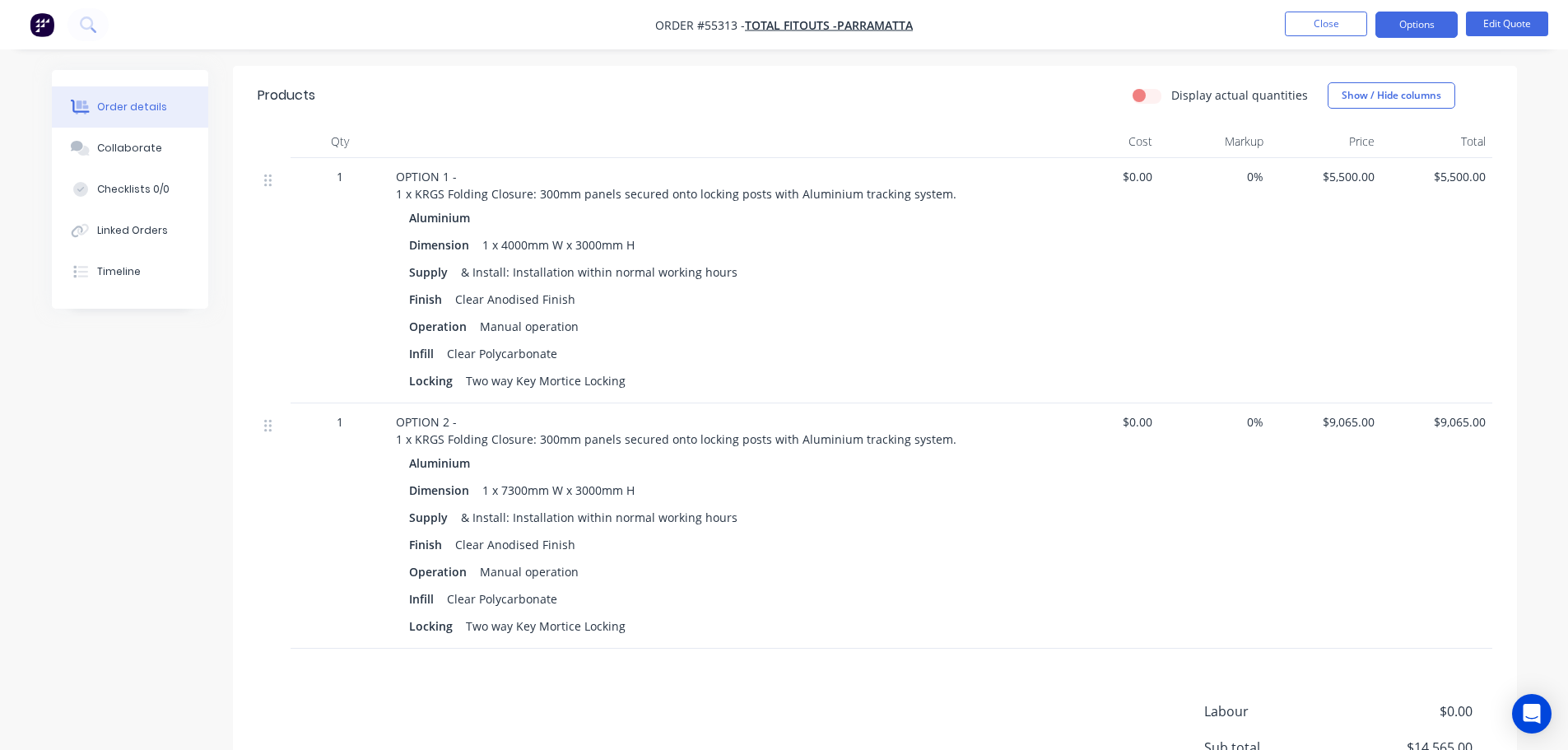
scroll to position [576, 0]
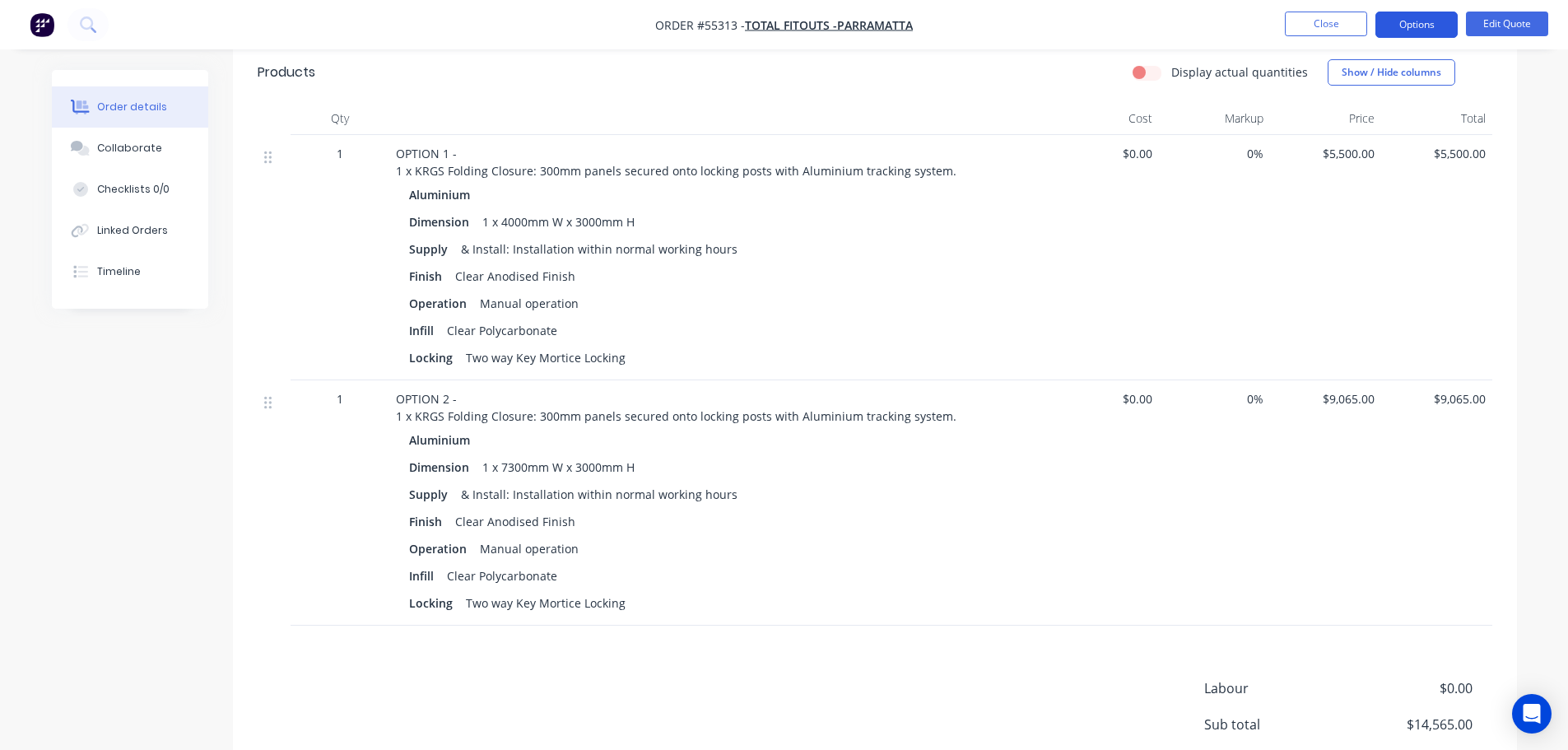
click at [1409, 23] on button "Options" at bounding box center [1417, 24] width 83 height 26
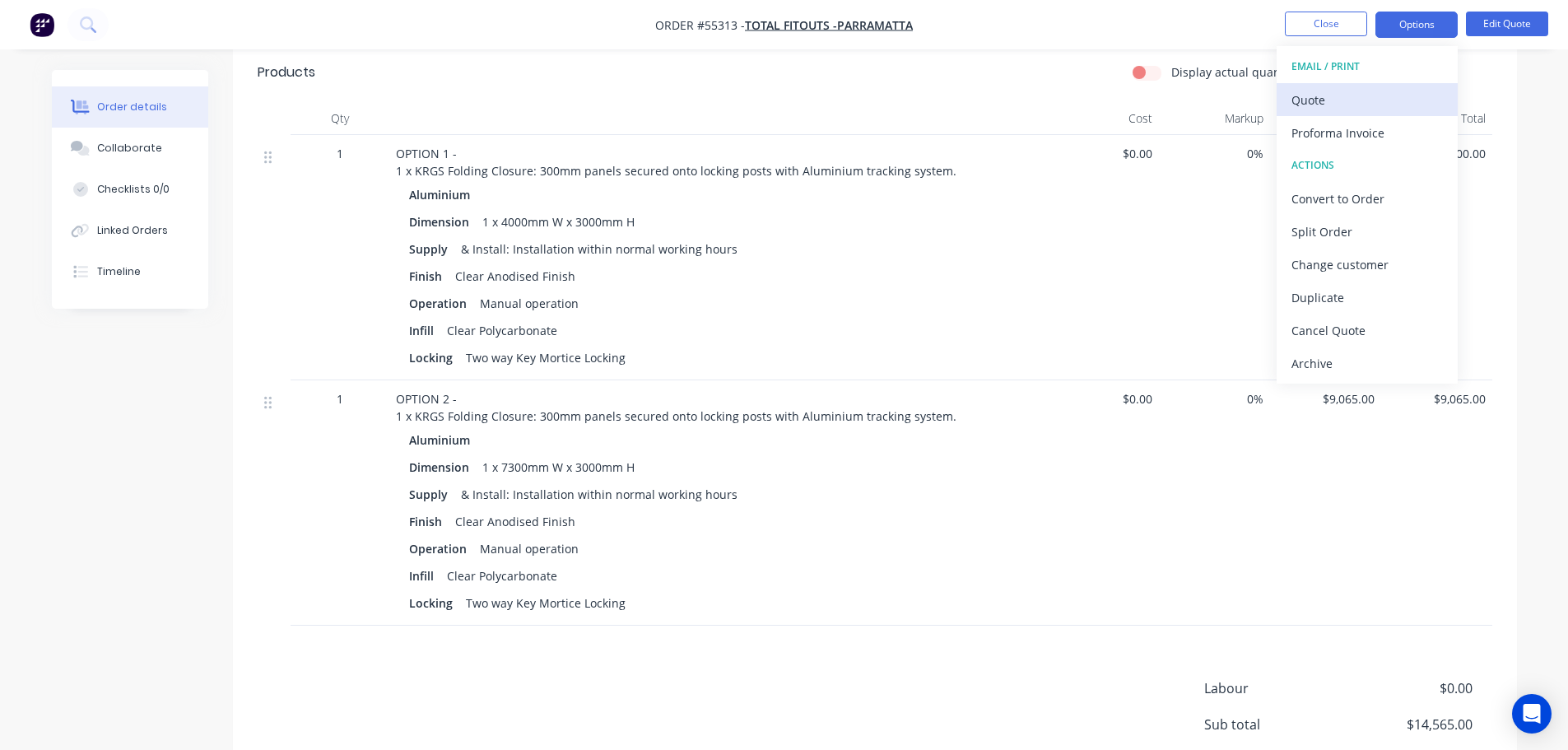
click at [1303, 103] on div "Quote" at bounding box center [1366, 99] width 151 height 23
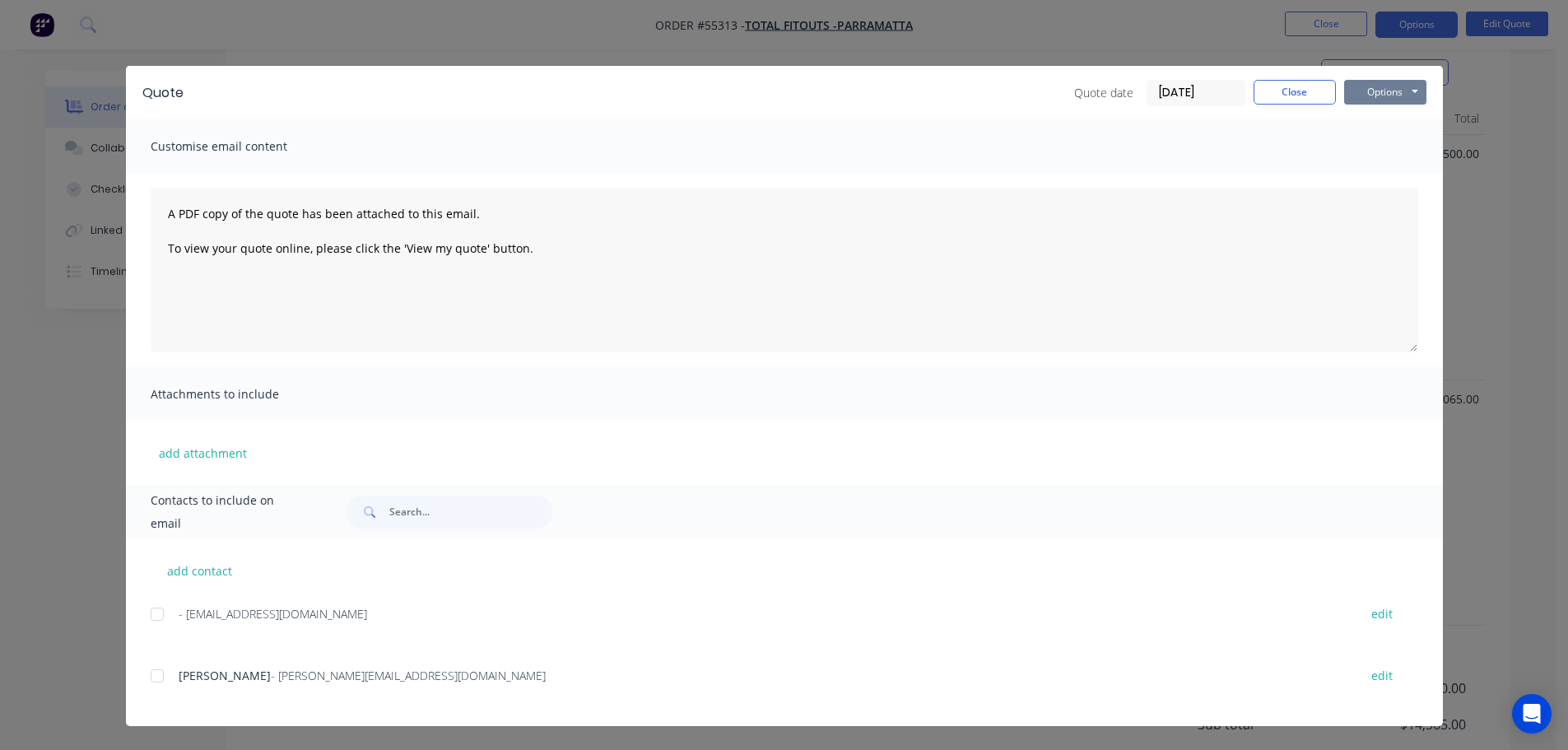
click at [1351, 90] on button "Options" at bounding box center [1385, 92] width 83 height 24
click at [1368, 146] on button "Print" at bounding box center [1396, 148] width 105 height 27
click at [1266, 100] on button "Close" at bounding box center [1295, 92] width 83 height 24
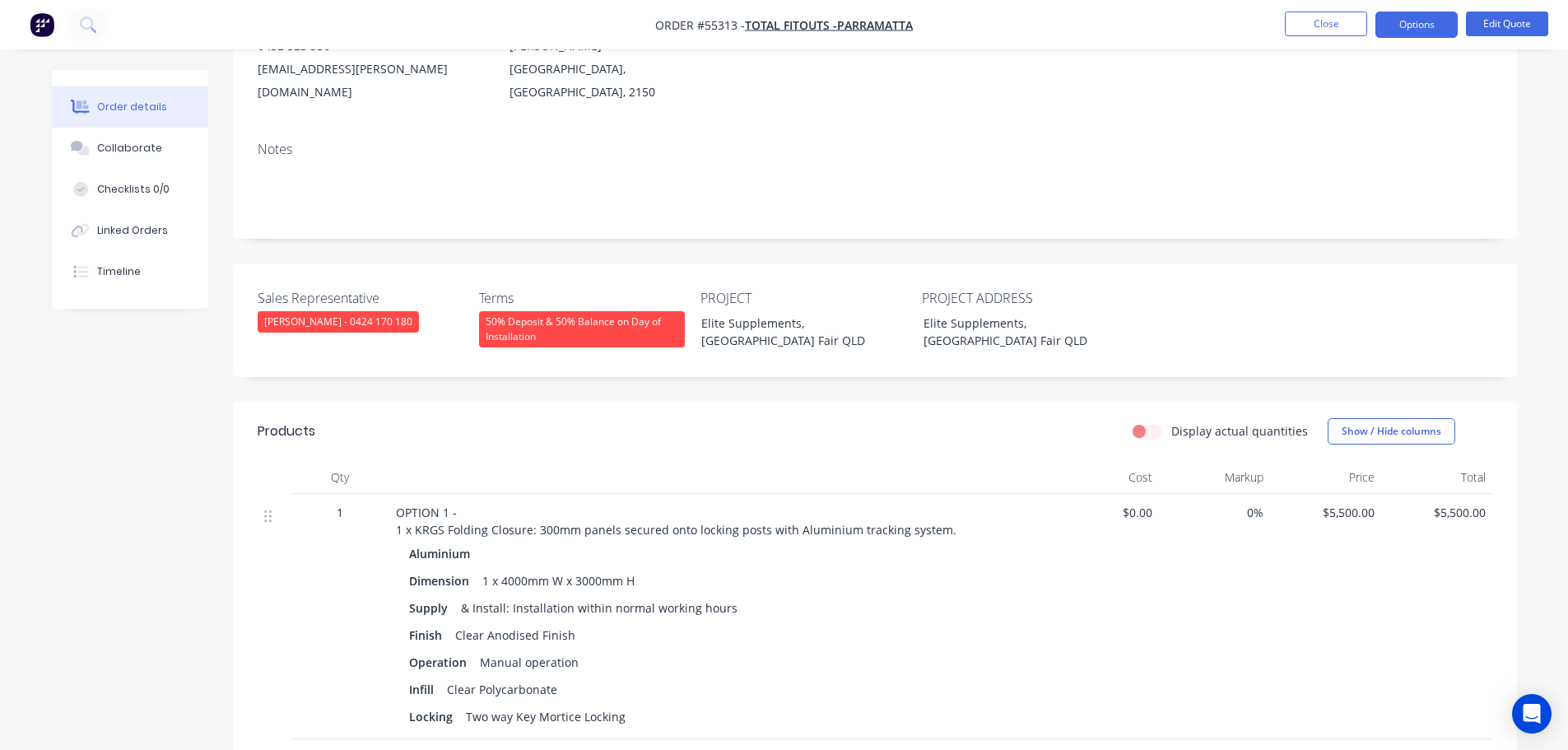
scroll to position [164, 0]
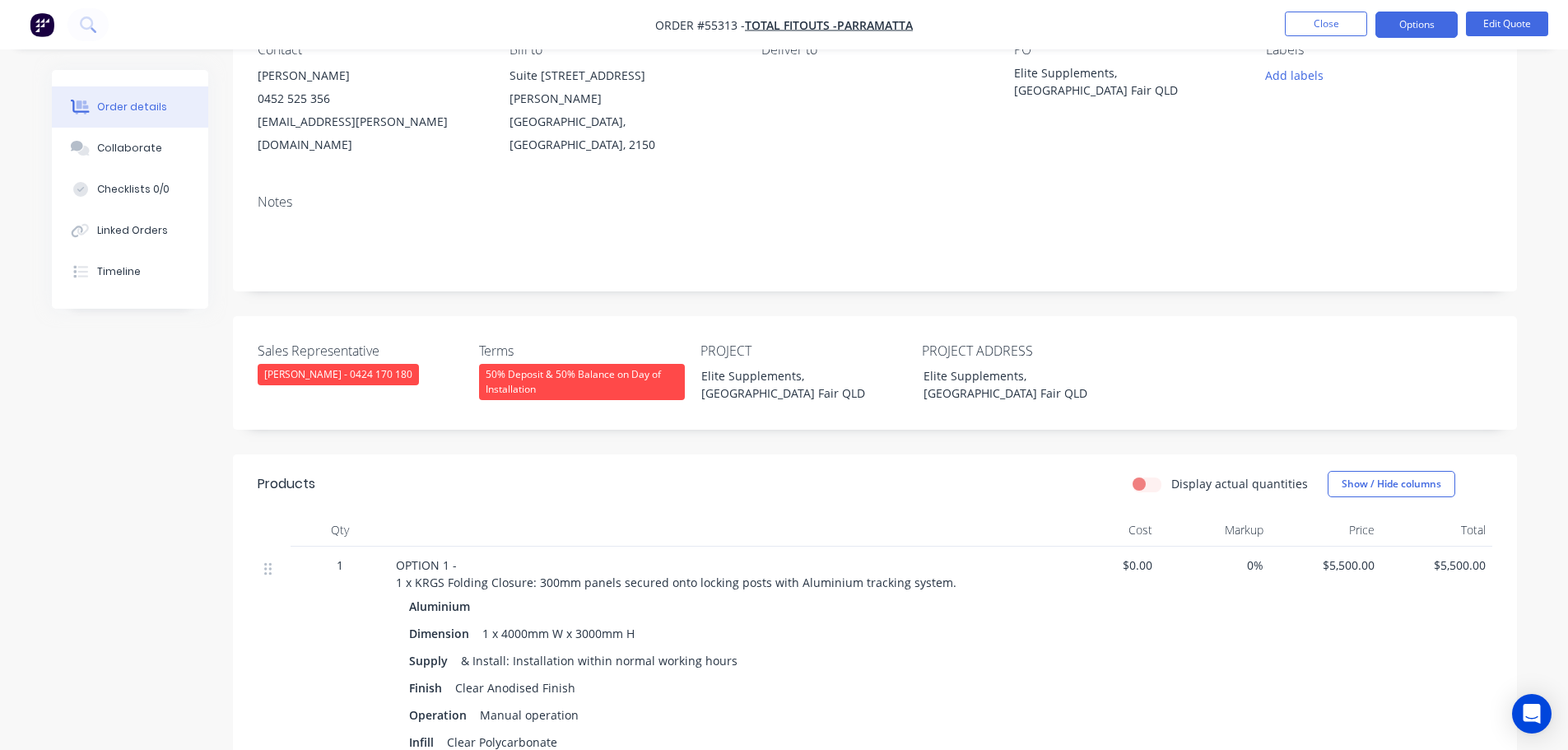
click at [322, 130] on div "lynuz.macalalad@totalfitouts.com.au" at bounding box center [371, 133] width 225 height 46
click at [992, 364] on div "Elite Supplements, Australia Fair QLD" at bounding box center [1012, 385] width 206 height 41
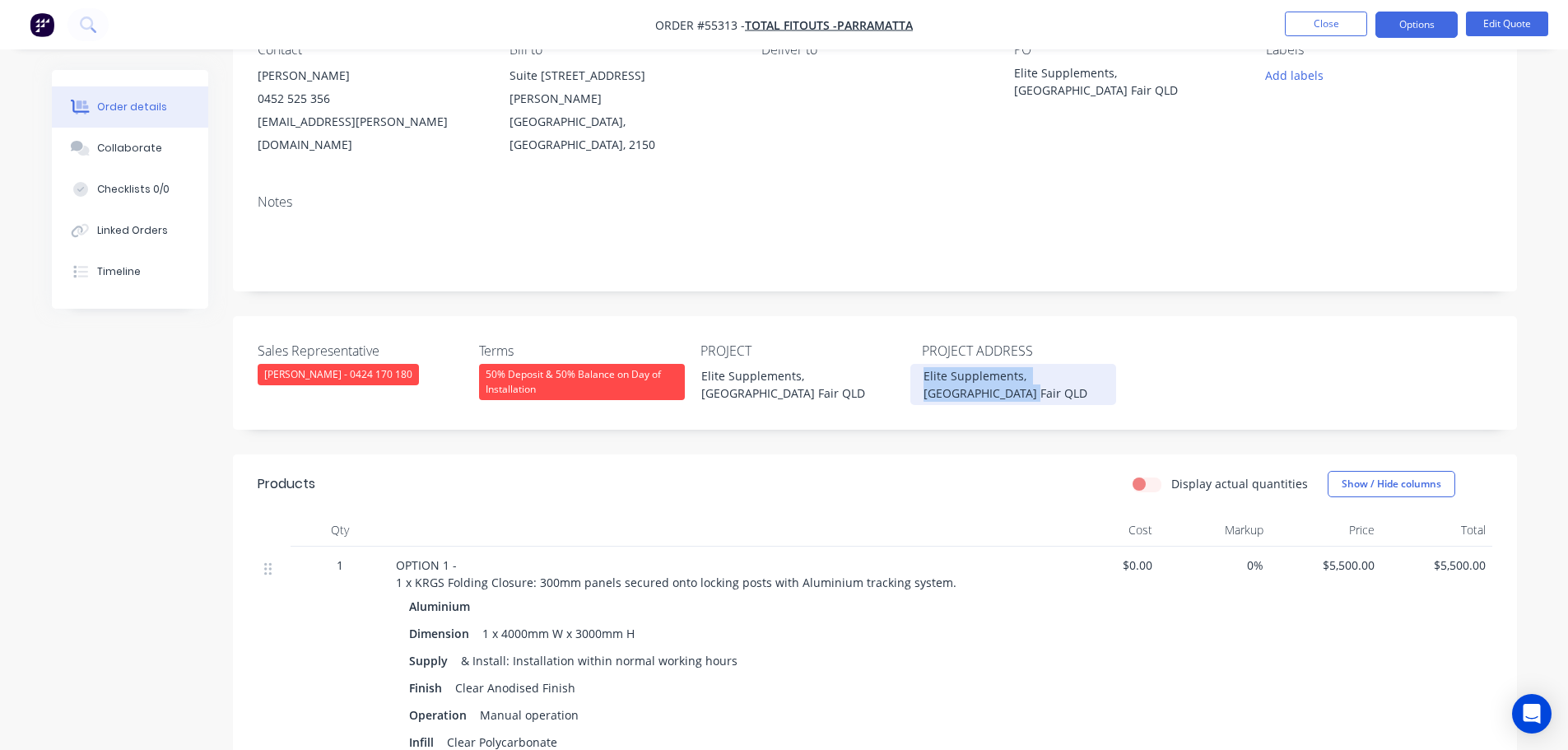
click at [992, 364] on div "Elite Supplements, Australia Fair QLD" at bounding box center [1012, 385] width 206 height 41
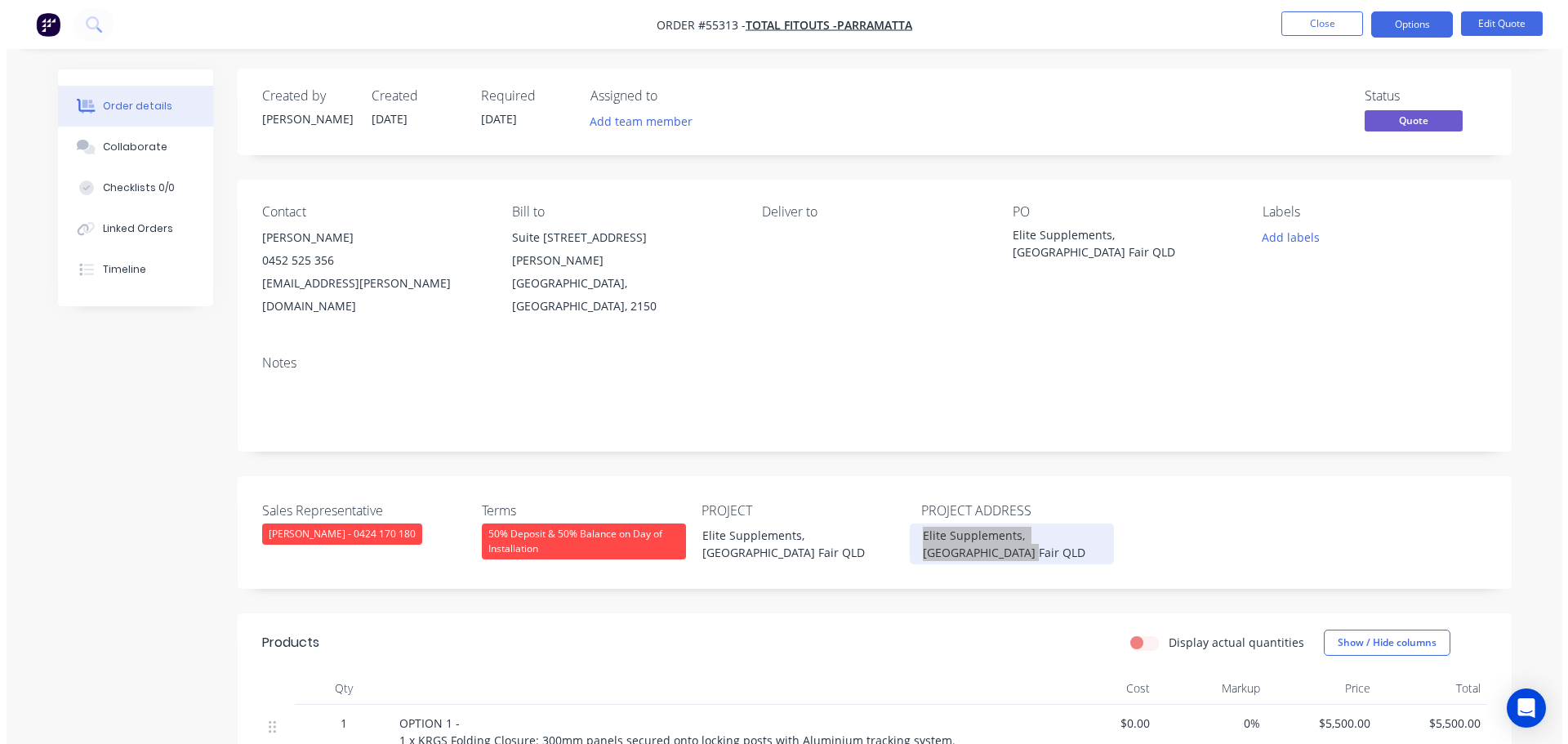
scroll to position [0, 0]
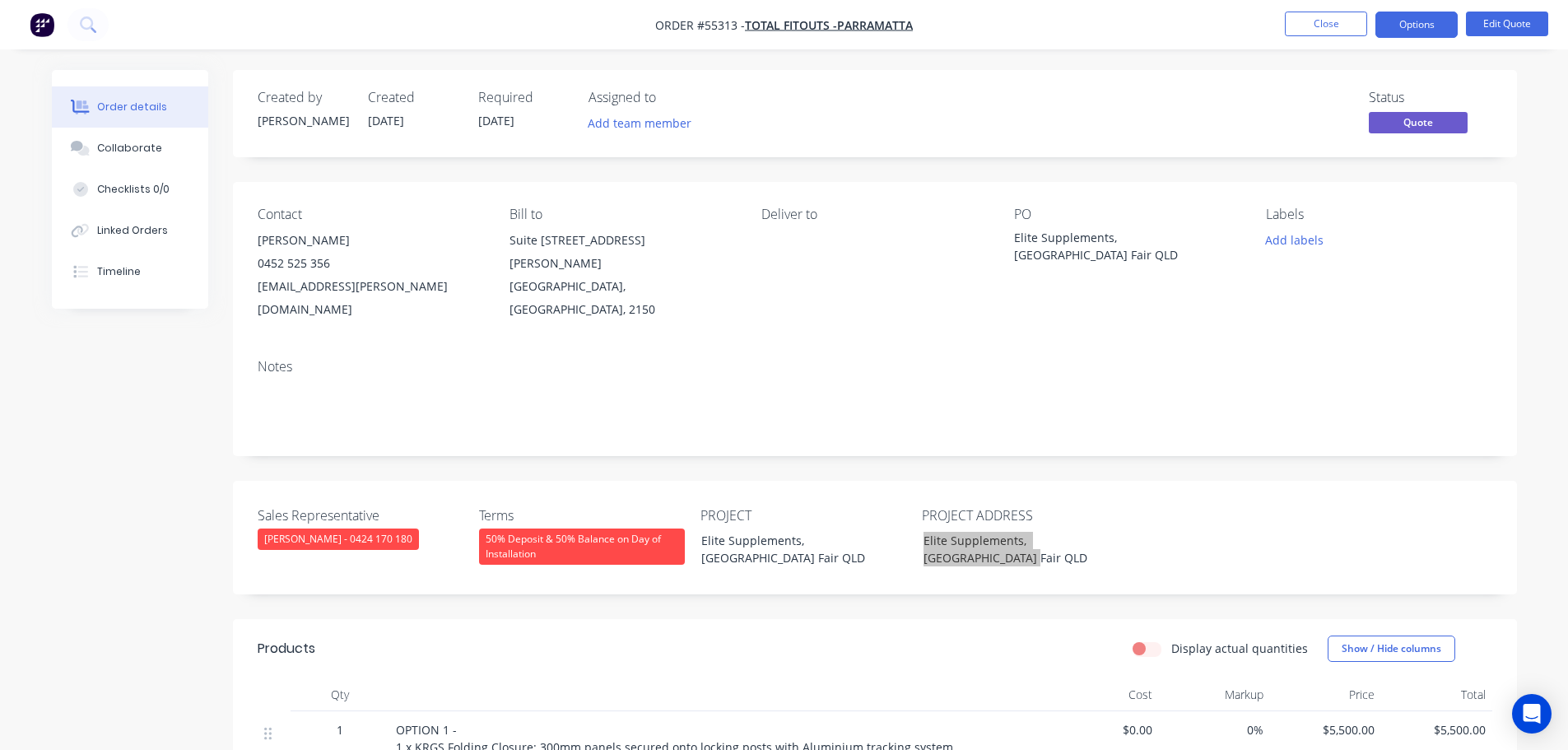
click at [330, 266] on span at bounding box center [330, 263] width 0 height 16
click at [1309, 23] on button "Close" at bounding box center [1326, 23] width 83 height 24
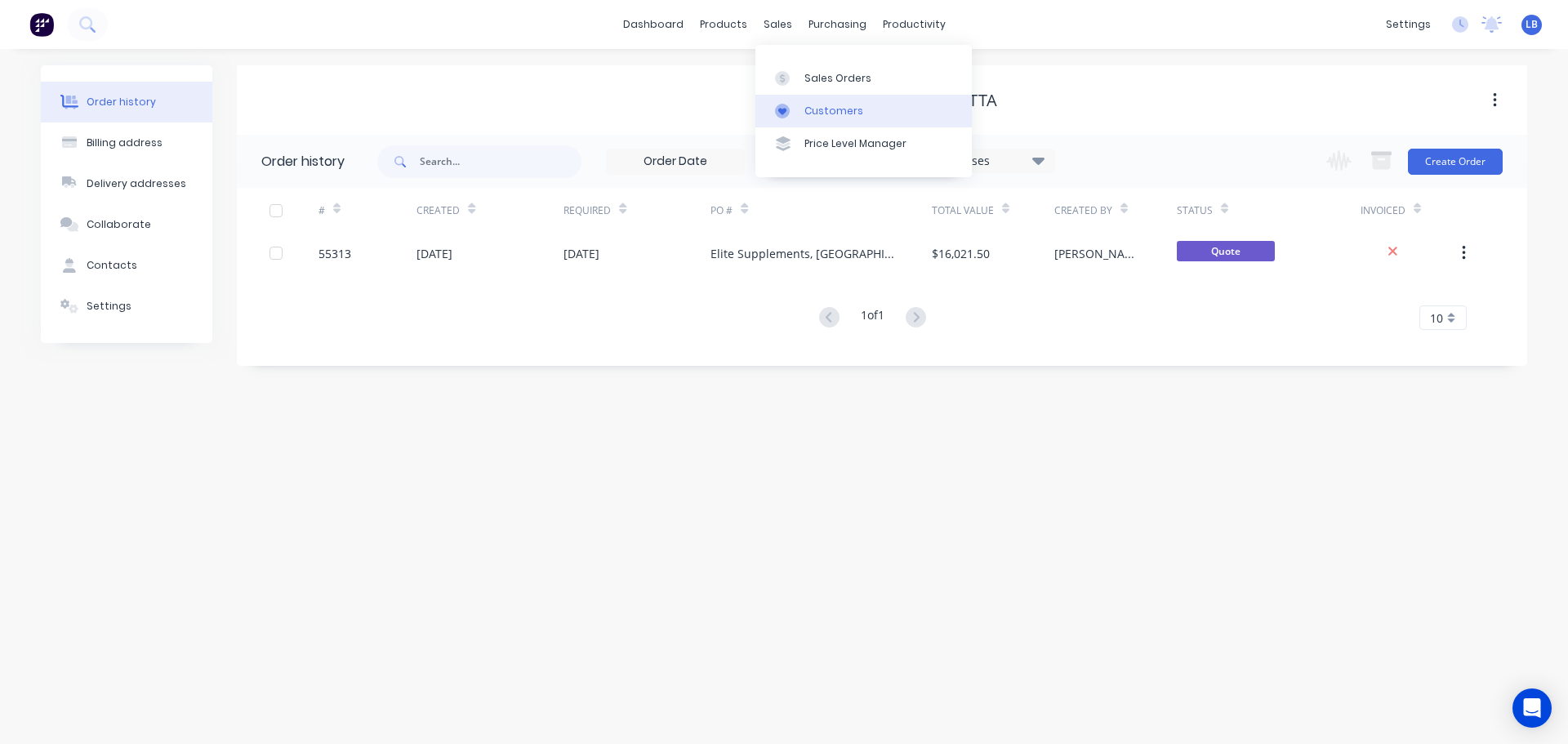
click at [838, 119] on link "Customers" at bounding box center [863, 111] width 216 height 33
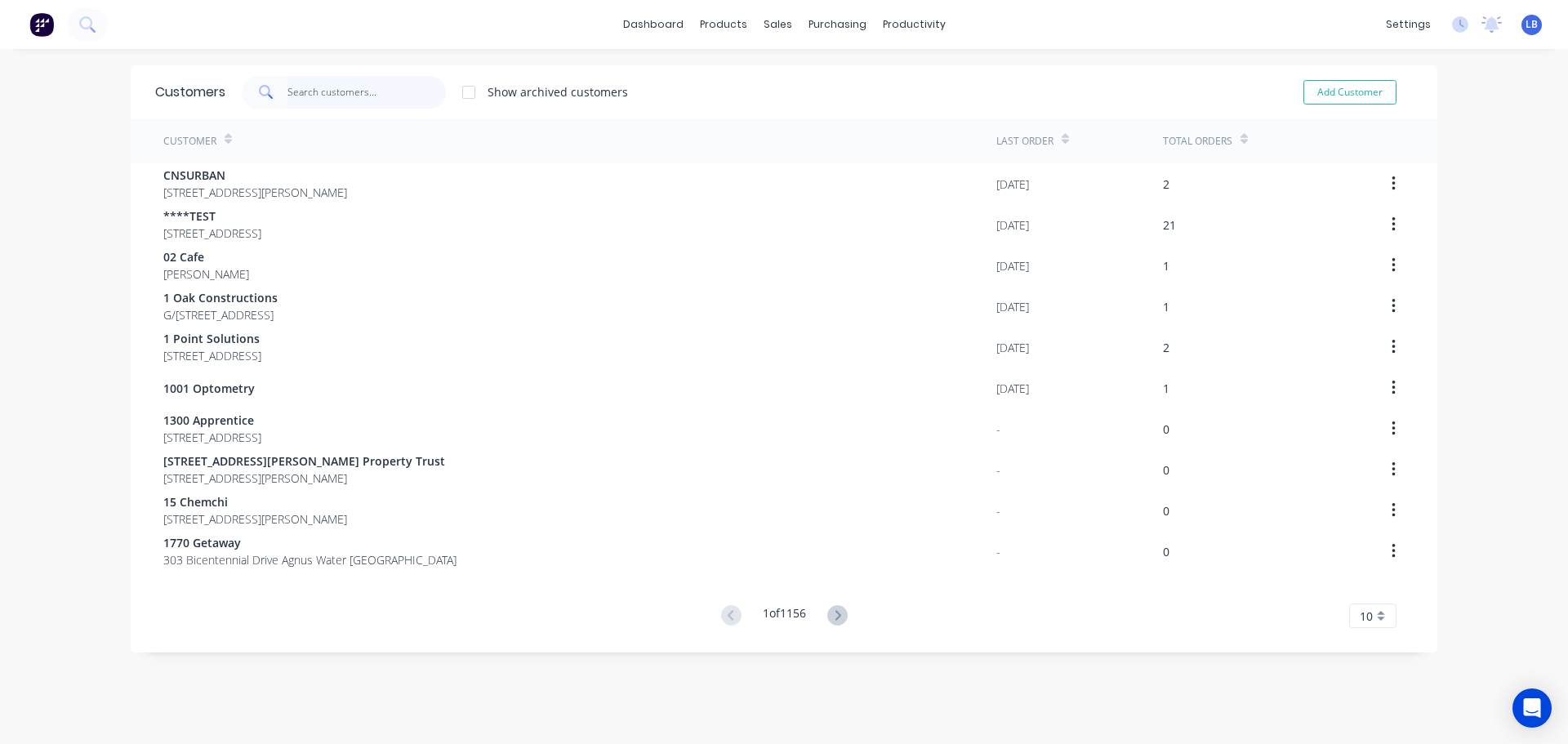
click at [345, 96] on input "text" at bounding box center [367, 92] width 159 height 33
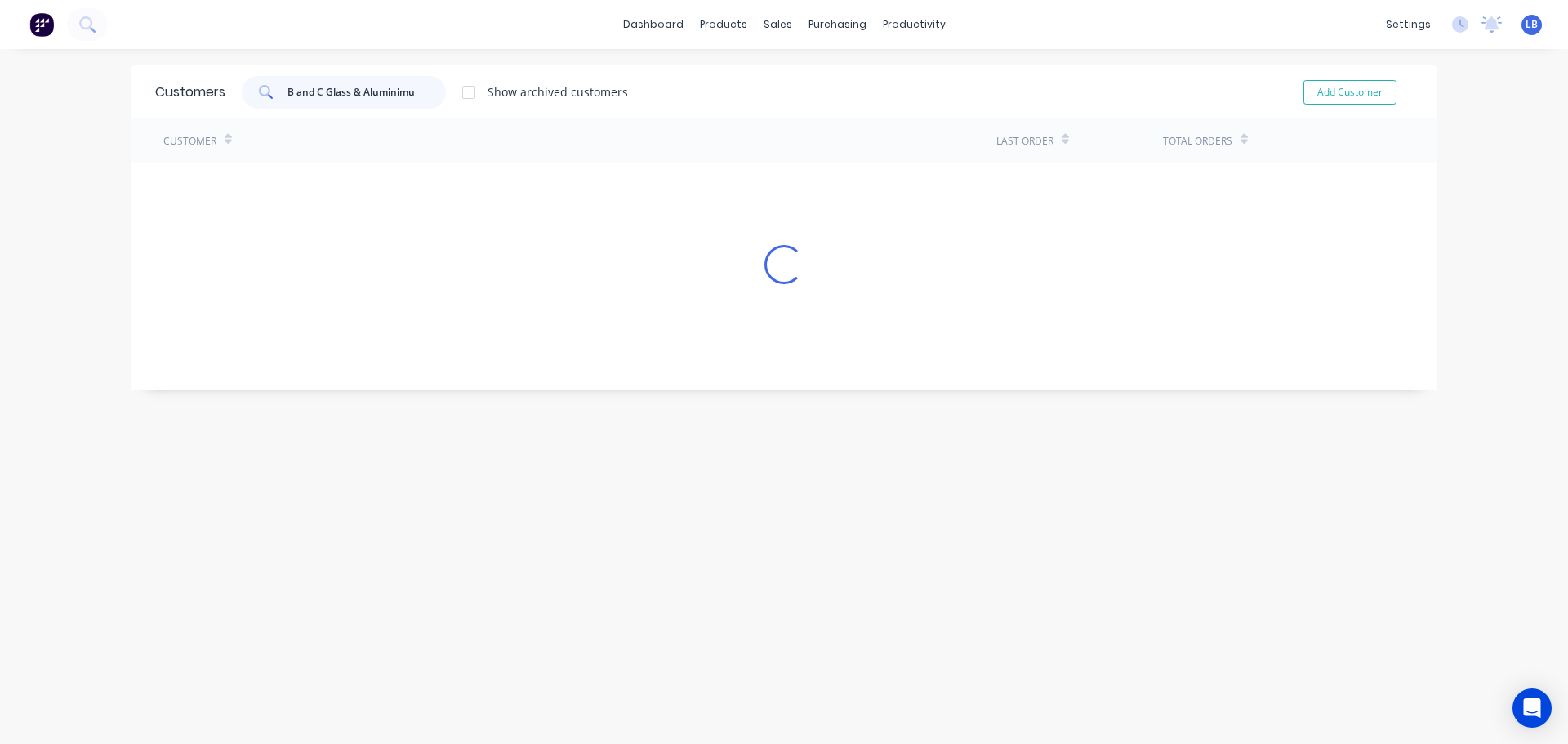
type input "B and C Glass & Aluminimum"
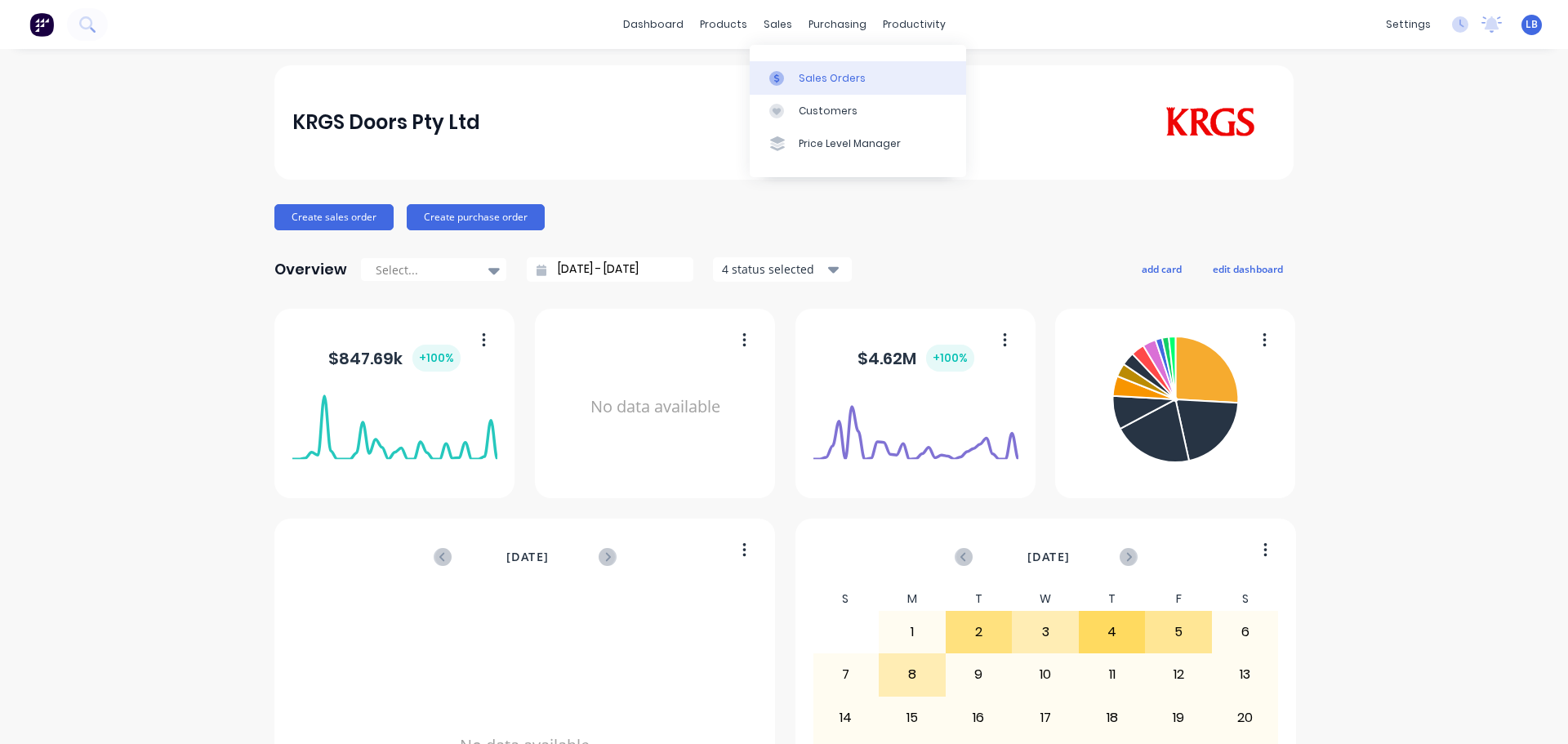
click at [815, 84] on div "Sales Orders" at bounding box center [832, 78] width 67 height 15
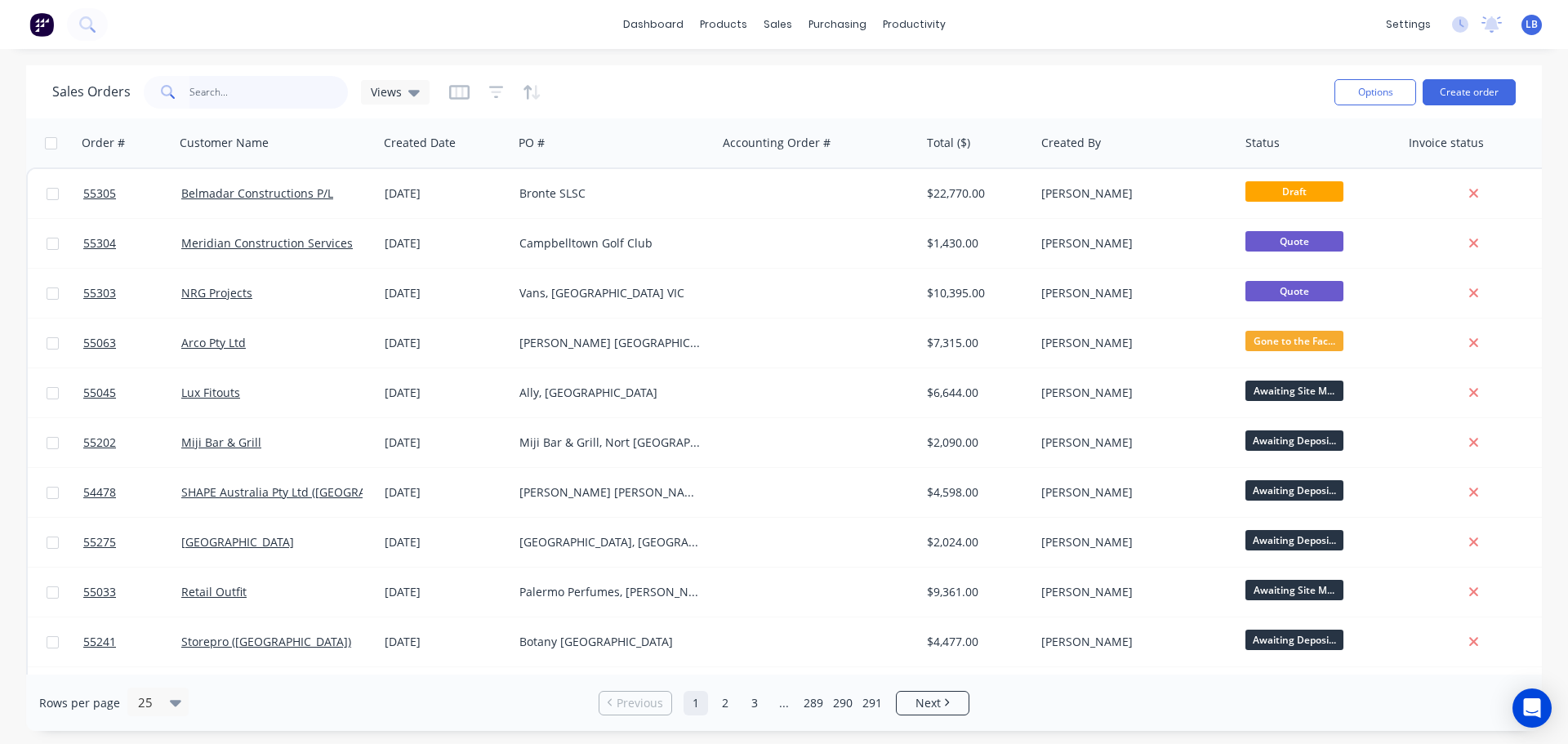
click at [230, 94] on input "text" at bounding box center [269, 92] width 159 height 33
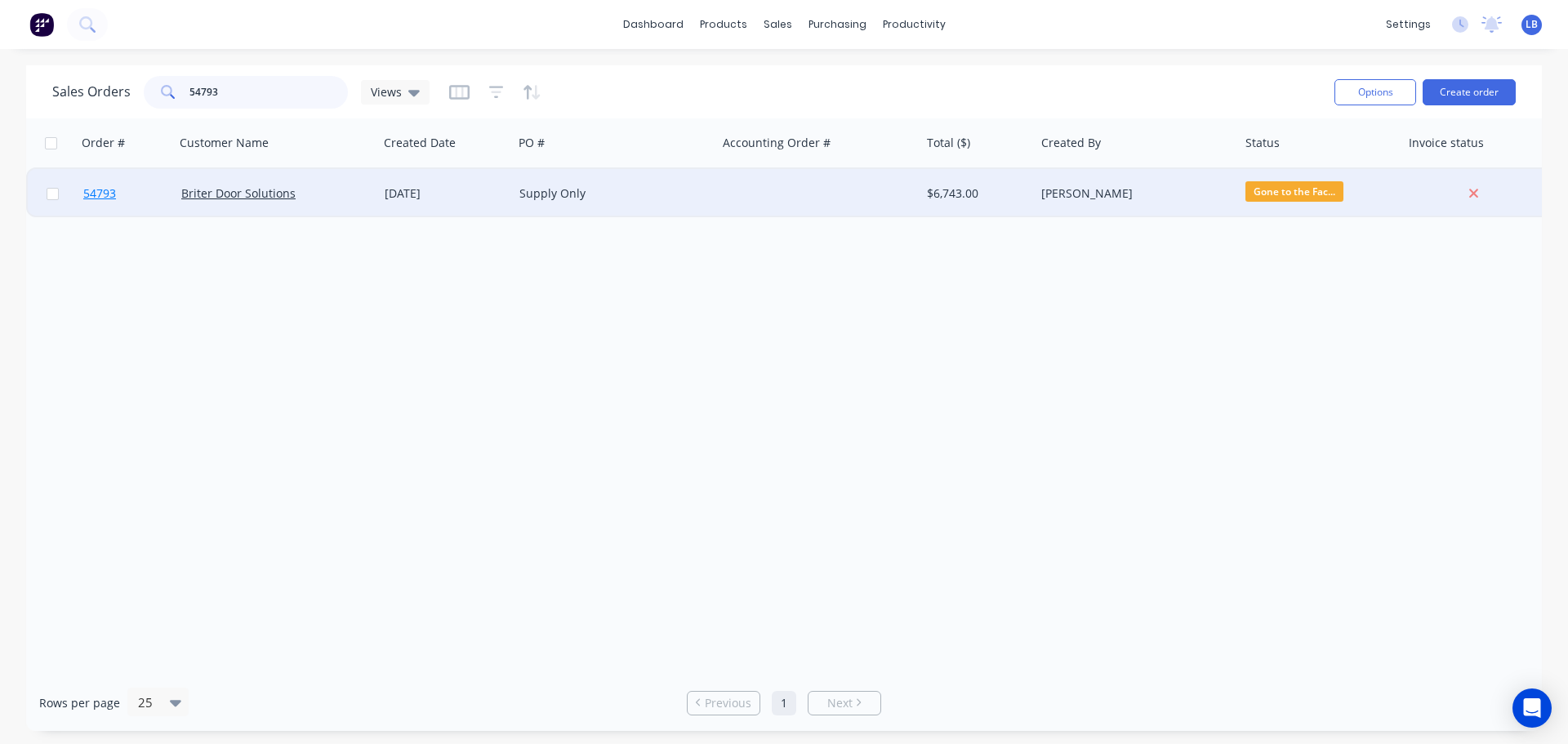
type input "54793"
click at [84, 195] on span "54793" at bounding box center [99, 194] width 33 height 17
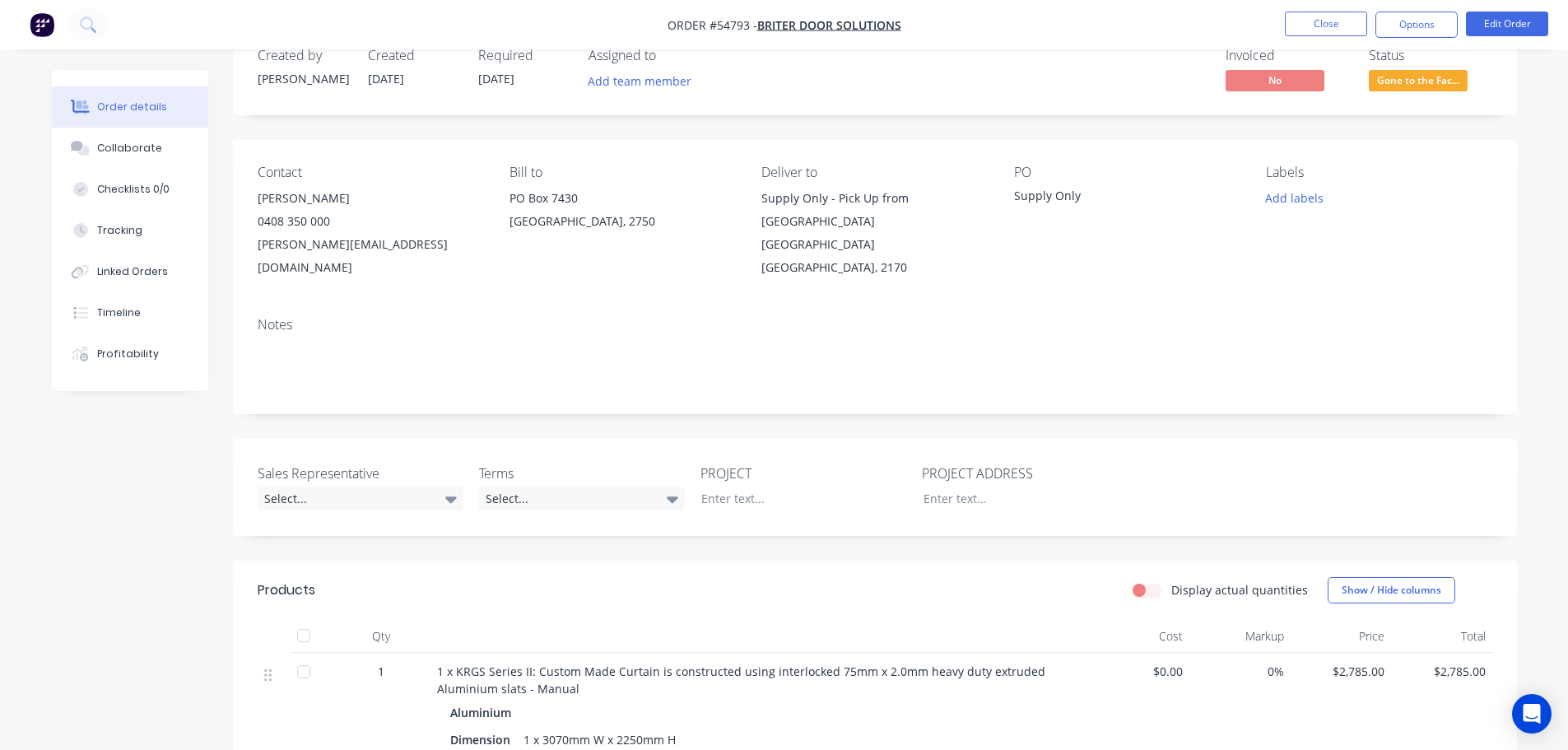
scroll to position [83, 0]
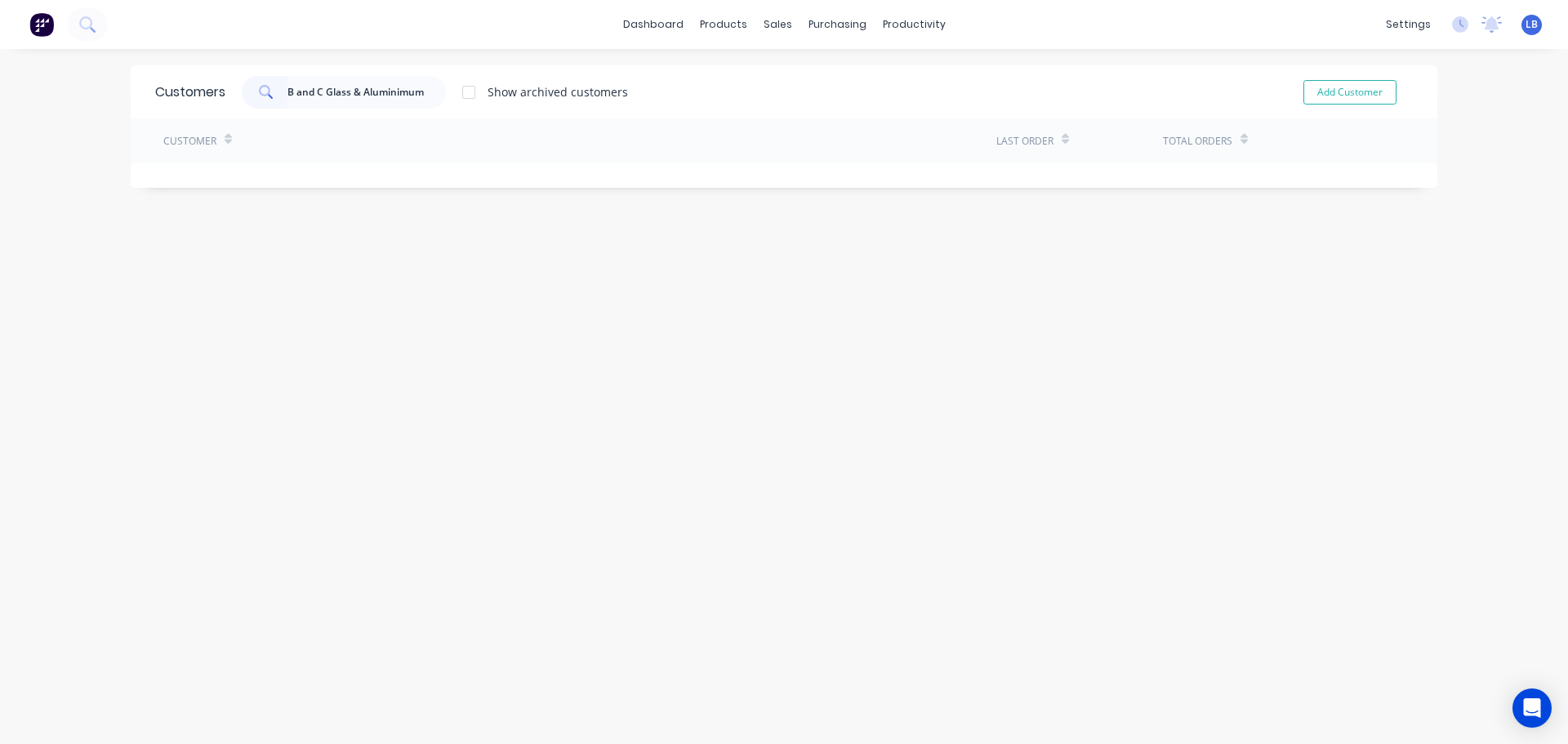
type input "B and C Glass & Aluminimum"
click at [1331, 90] on button "Add Customer" at bounding box center [1350, 92] width 93 height 24
select select "AU"
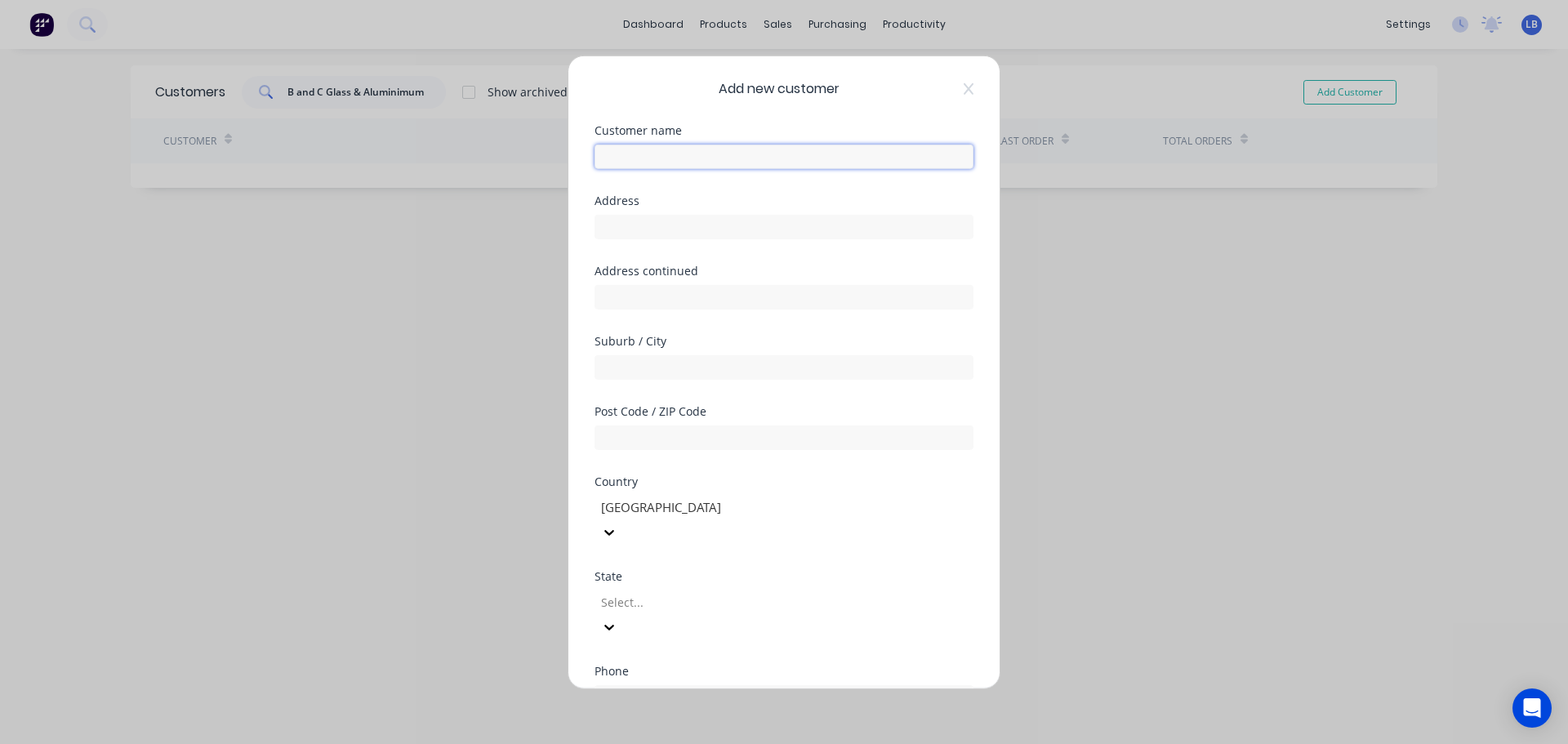
click at [615, 155] on input "text" at bounding box center [784, 156] width 379 height 24
drag, startPoint x: 737, startPoint y: 155, endPoint x: 734, endPoint y: 182, distance: 27.2
click at [735, 171] on div "Customer name B&C Glass and Aluminimum" at bounding box center [784, 158] width 379 height 70
type input "B&C Glass and Aluminium"
click at [622, 229] on input "text" at bounding box center [784, 226] width 379 height 24
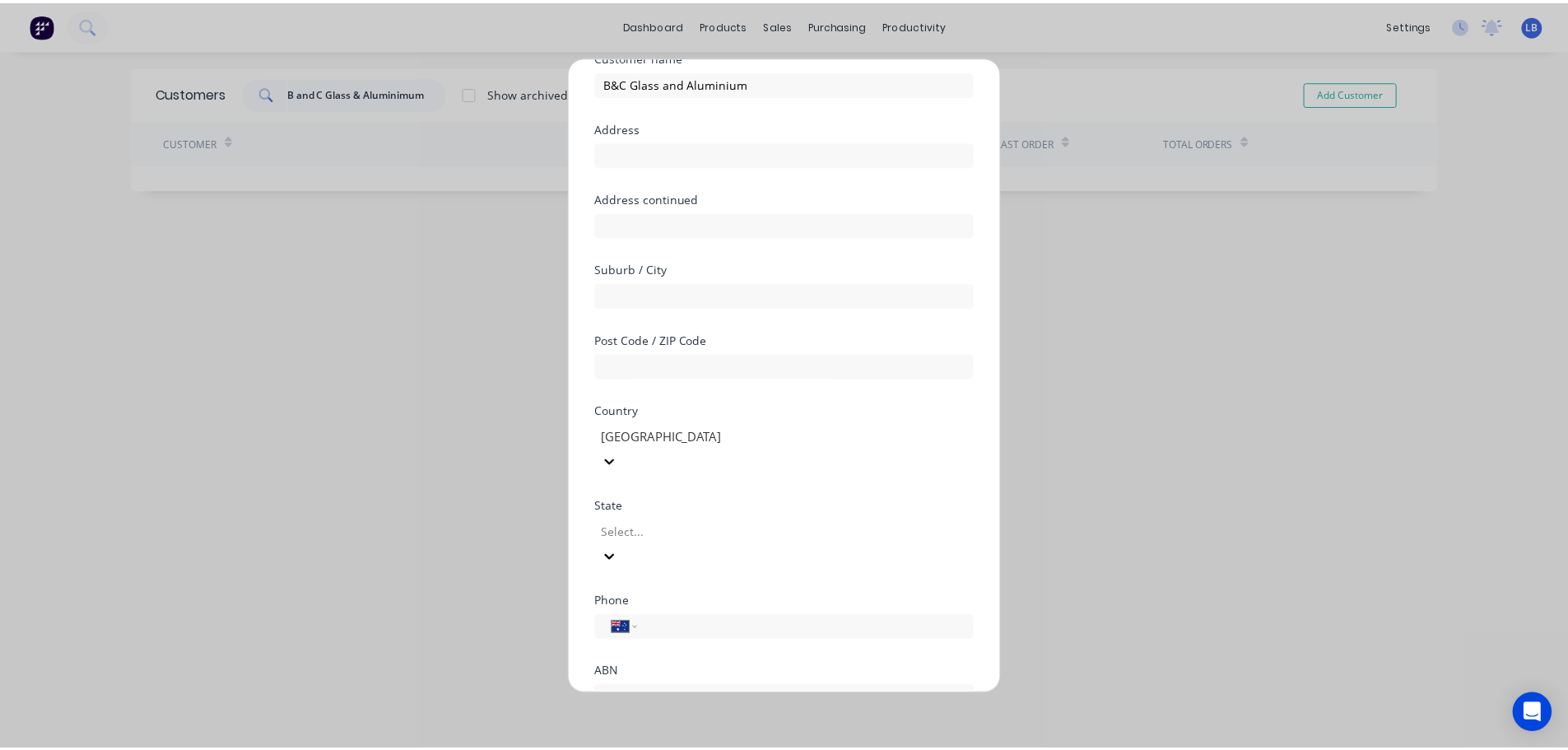
scroll to position [166, 0]
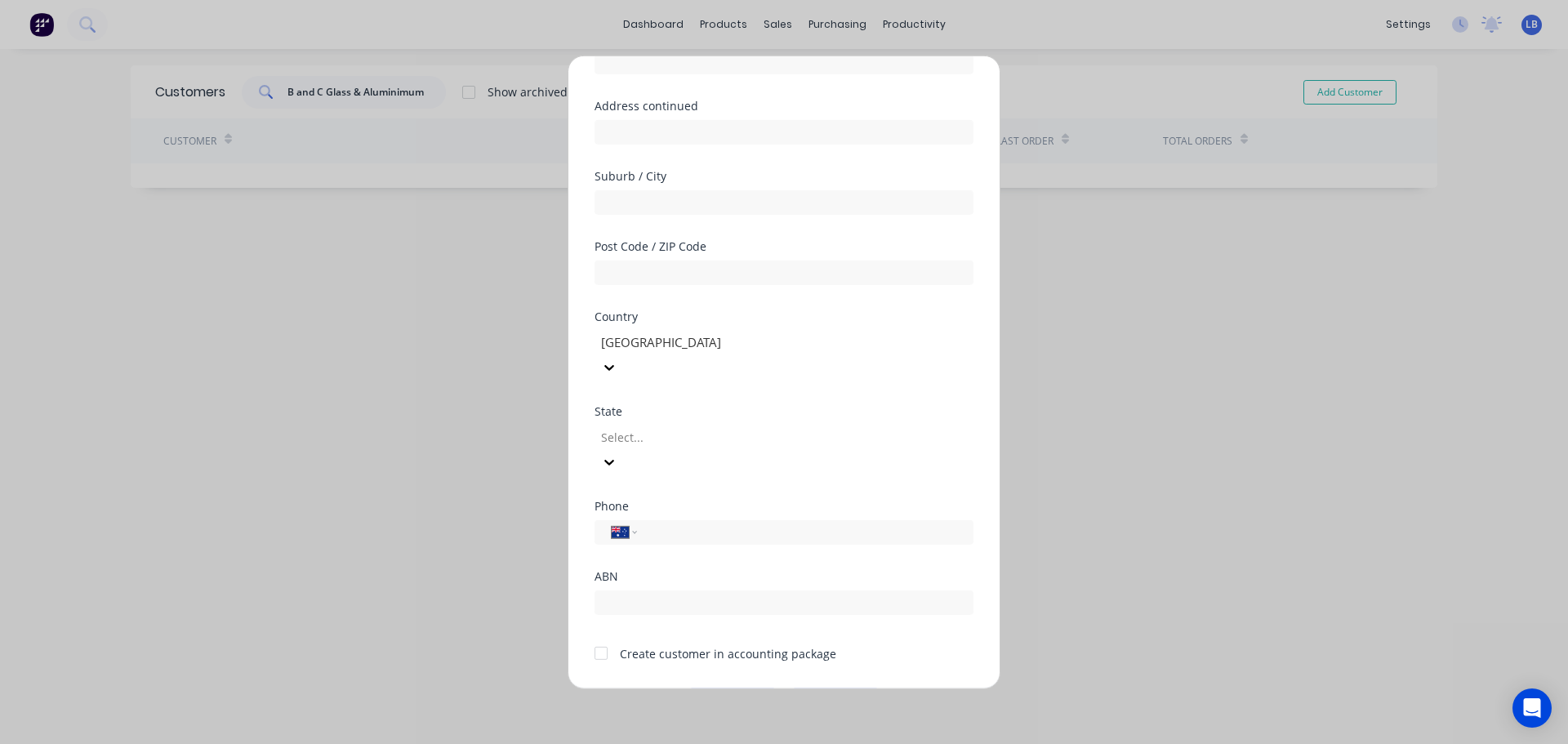
click at [594, 637] on div at bounding box center [601, 653] width 33 height 33
click at [721, 688] on button "Save" at bounding box center [733, 701] width 89 height 26
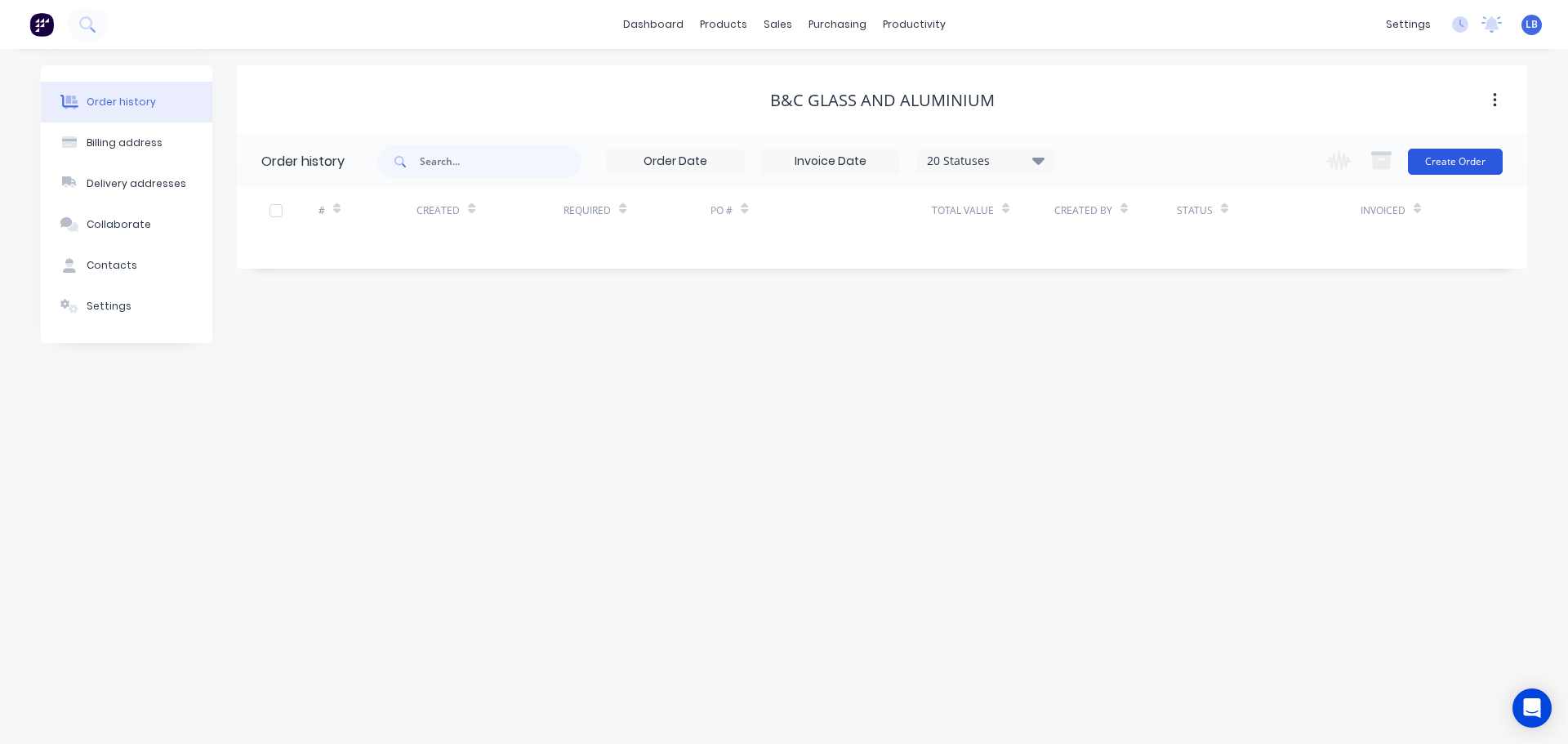
click at [1429, 172] on button "Create Order" at bounding box center [1455, 162] width 95 height 26
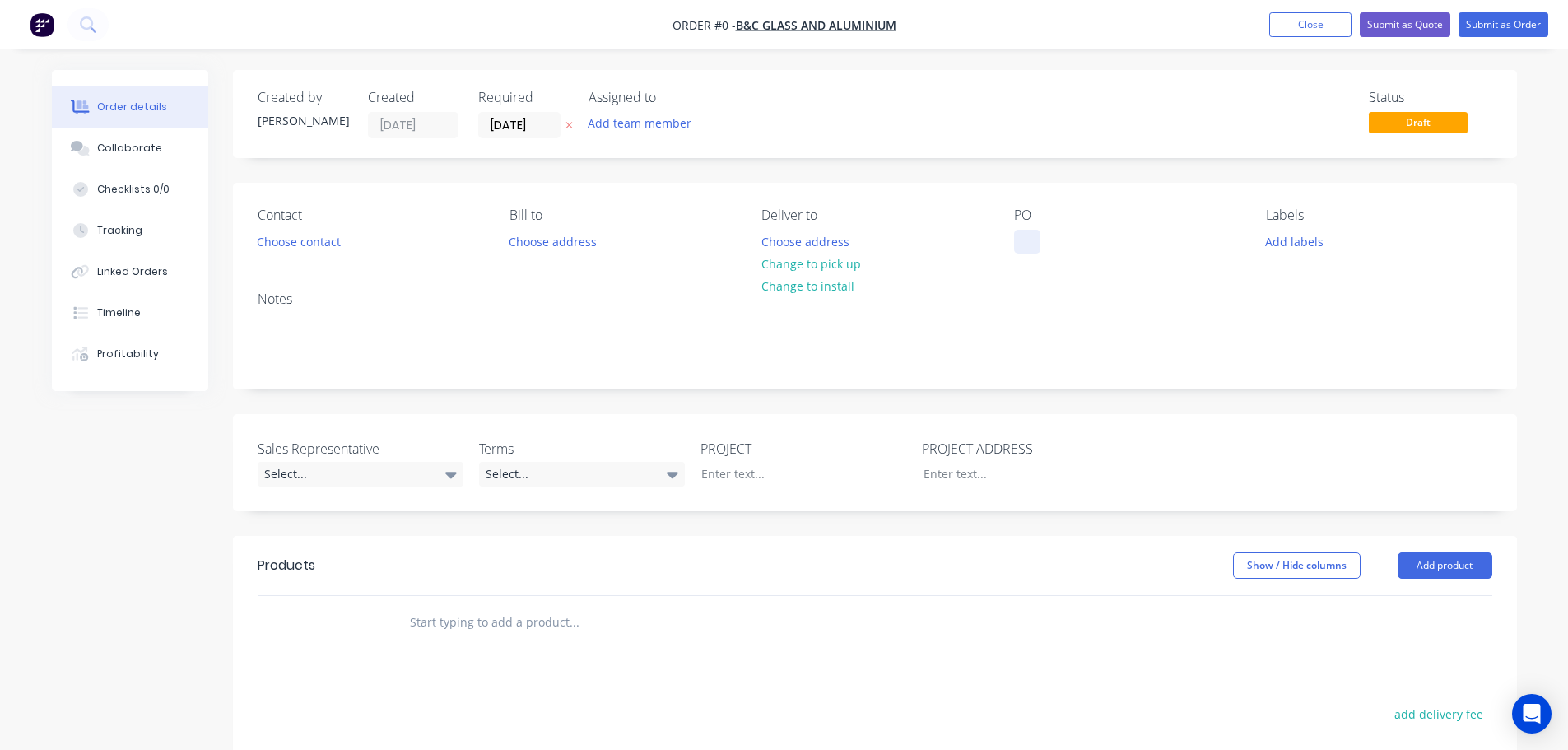
click at [1021, 236] on div at bounding box center [1028, 241] width 26 height 23
click at [1025, 238] on div at bounding box center [1028, 241] width 26 height 23
click at [1068, 243] on div "Richmond VIC" at bounding box center [1114, 241] width 199 height 23
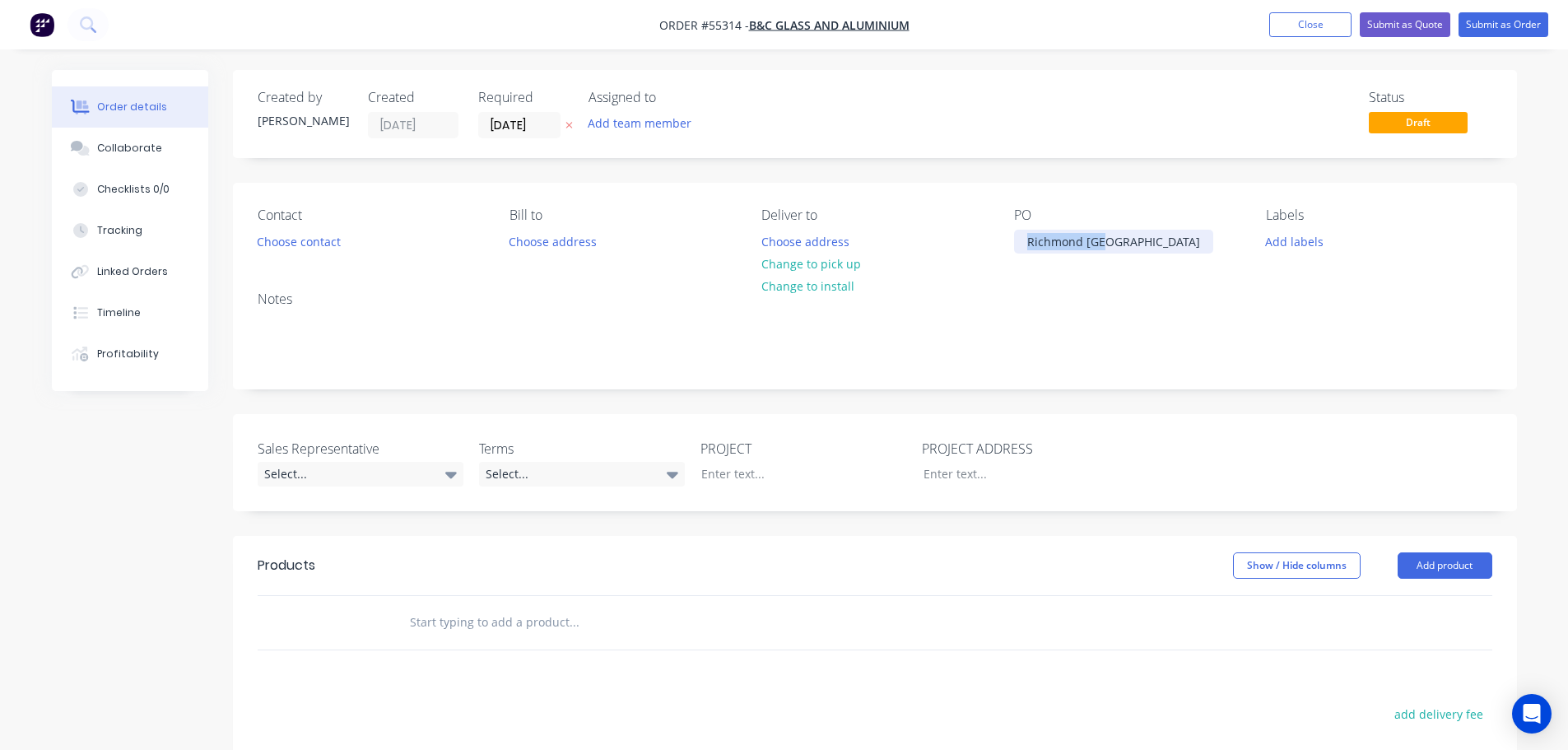
copy div "Richmond VIC"
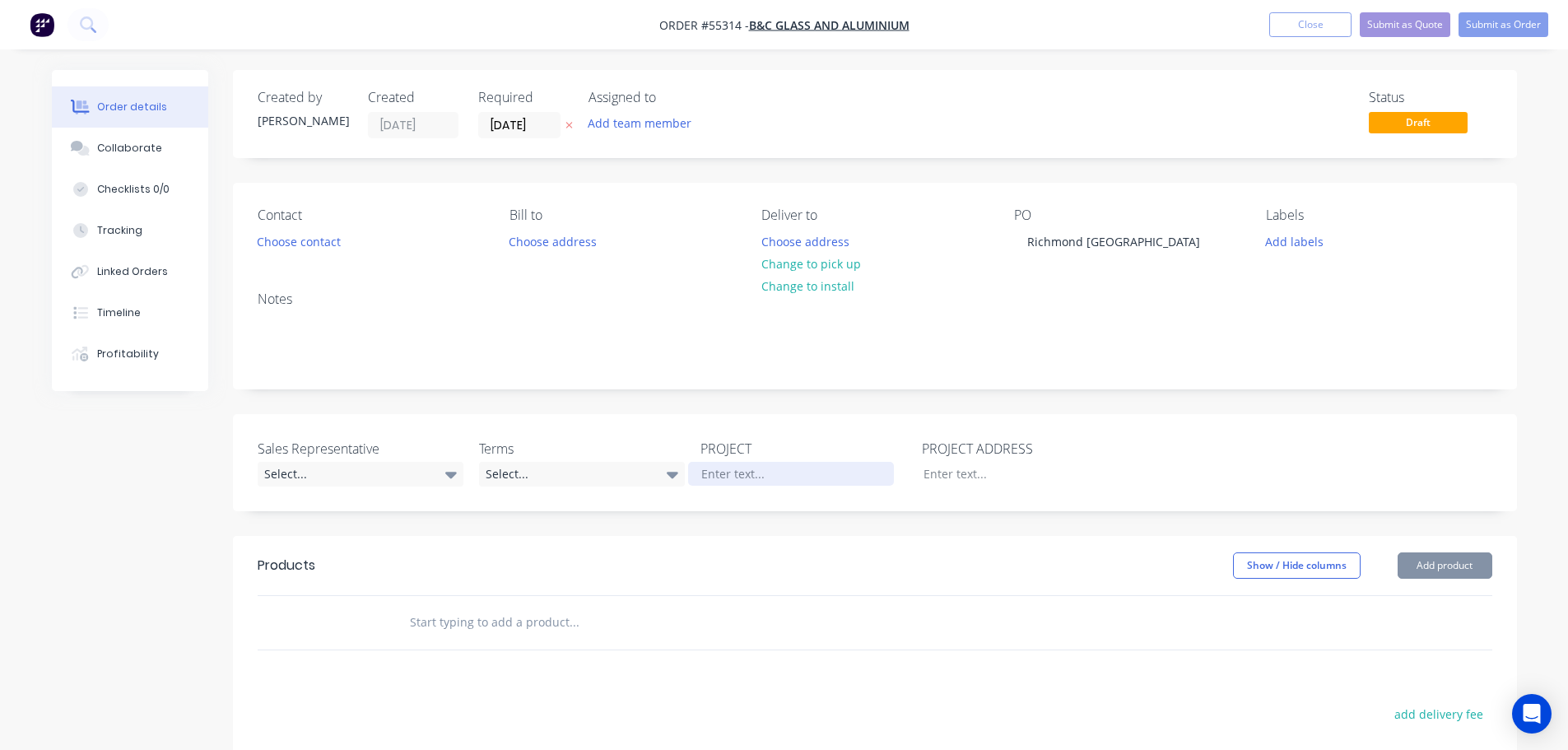
click at [726, 475] on div at bounding box center [790, 473] width 206 height 23
paste div
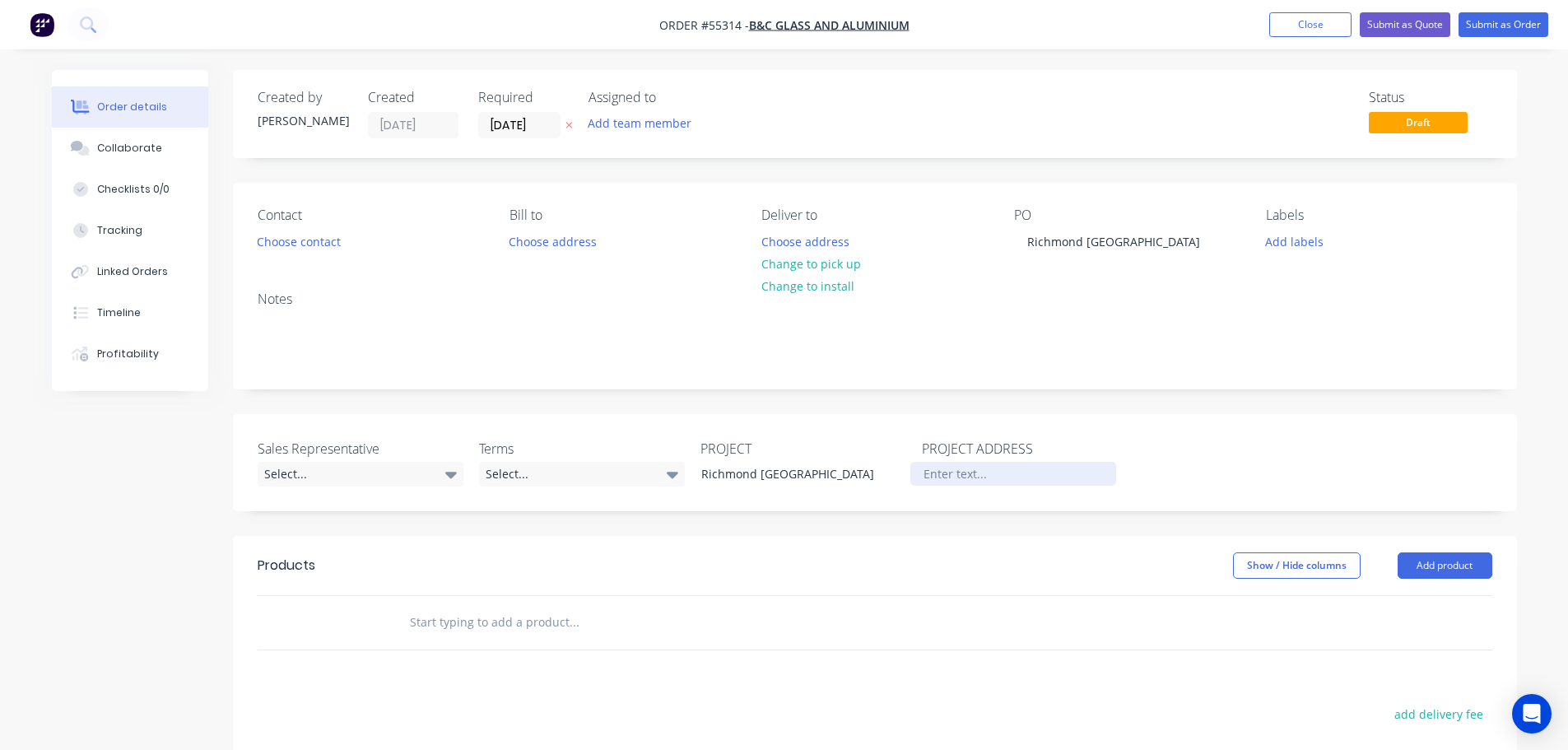
click at [935, 471] on div at bounding box center [1012, 473] width 206 height 23
paste div
click at [300, 245] on button "Choose contact" at bounding box center [298, 241] width 101 height 23
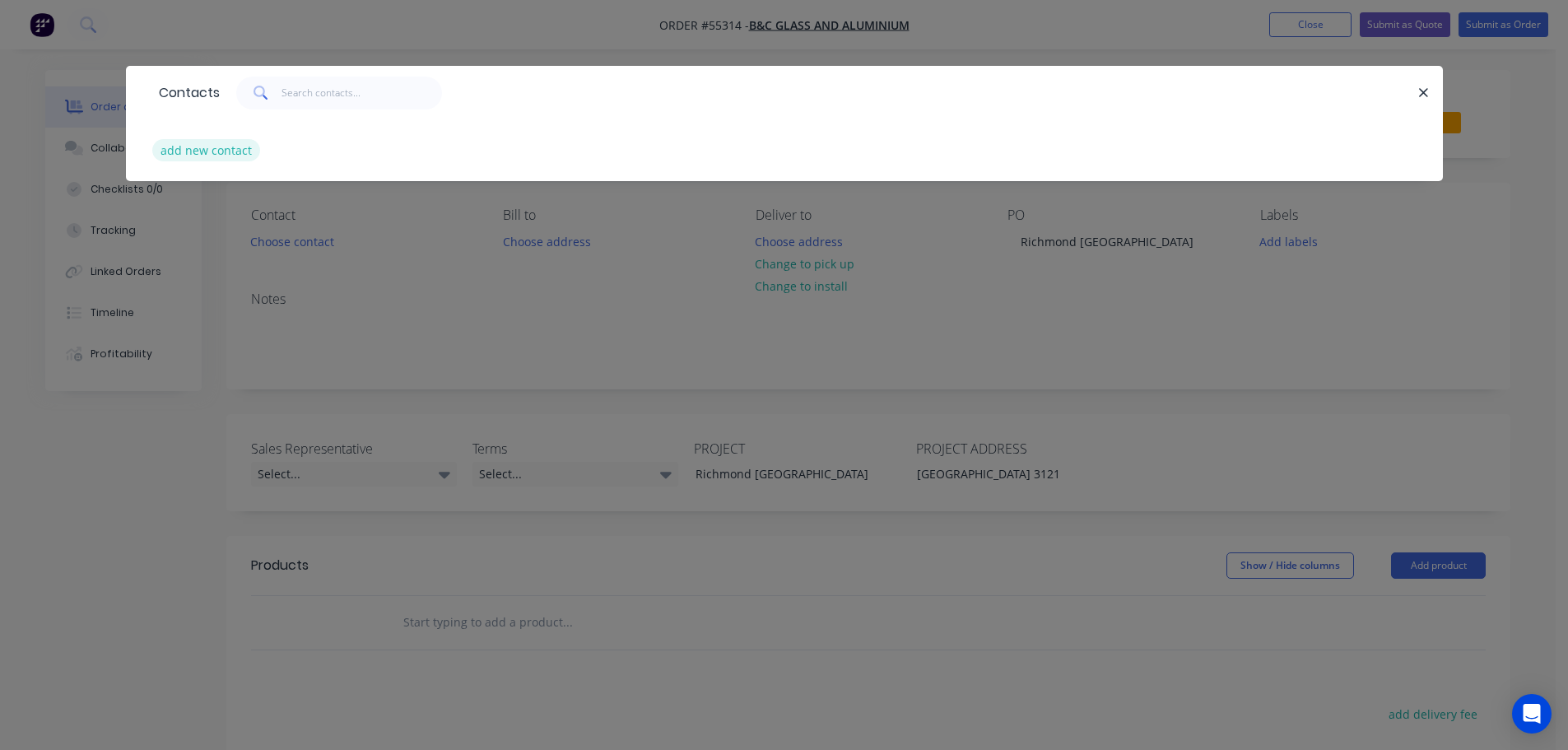
click at [219, 152] on button "add new contact" at bounding box center [206, 150] width 109 height 23
select select "AU"
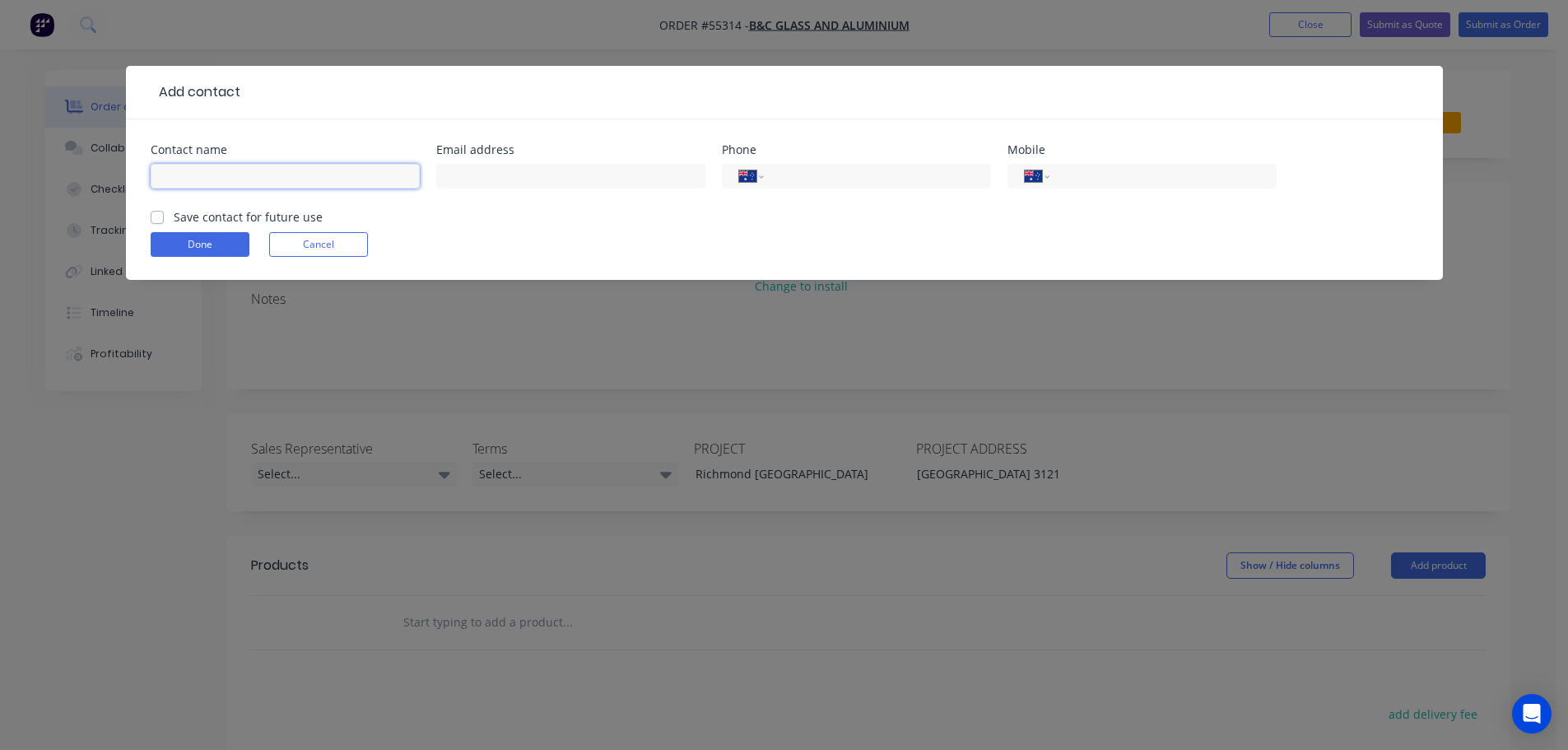
drag, startPoint x: 219, startPoint y: 152, endPoint x: 186, endPoint y: 173, distance: 39.1
click at [189, 172] on input "text" at bounding box center [285, 176] width 269 height 24
type input "Brendan"
drag, startPoint x: 470, startPoint y: 177, endPoint x: 460, endPoint y: 197, distance: 22.4
click at [470, 177] on input "text" at bounding box center [571, 176] width 269 height 24
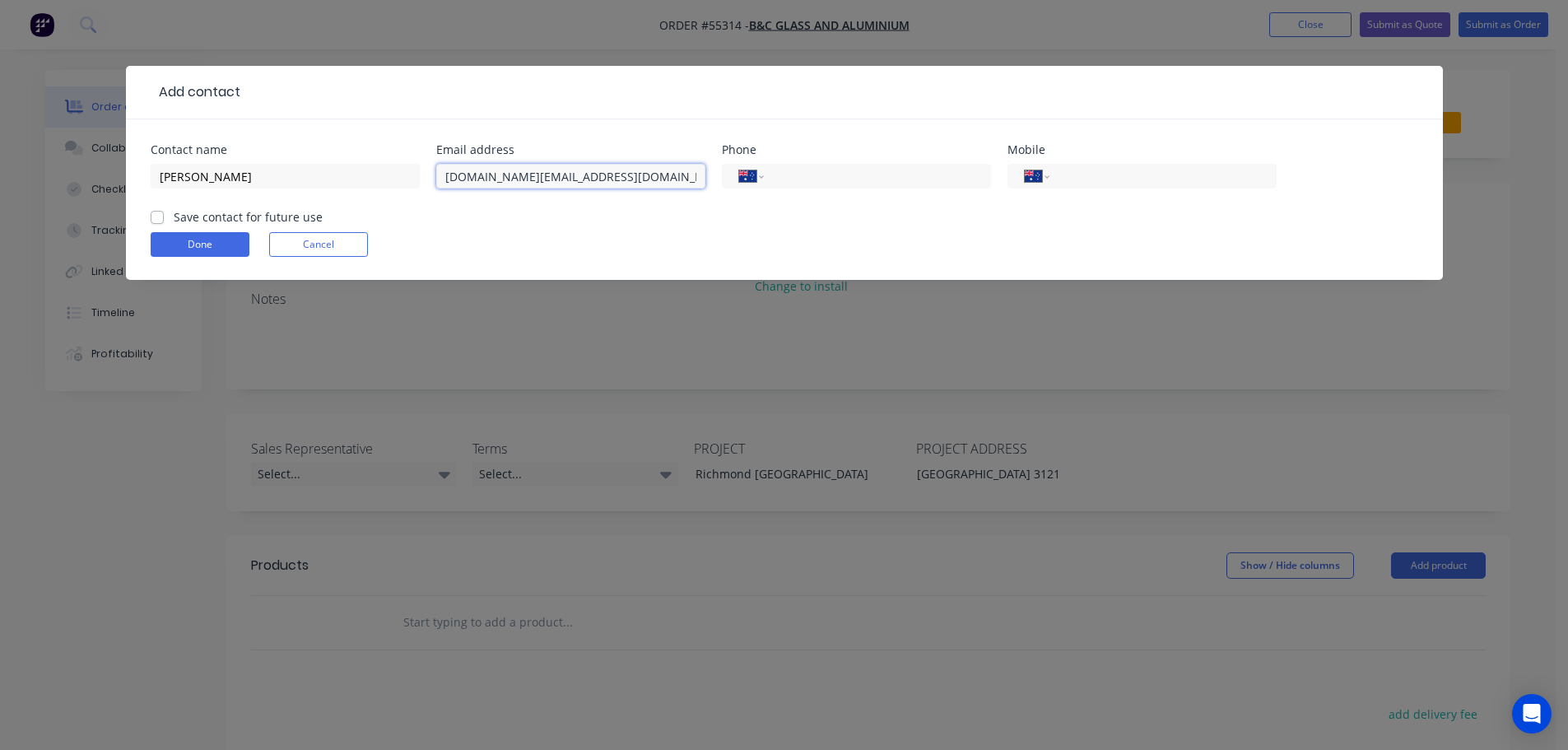
click at [448, 175] on input "b.c.glass@hotmail.com" at bounding box center [571, 176] width 269 height 24
click at [450, 176] on input "b.c.glass@hotmail.com" at bounding box center [571, 176] width 269 height 24
click at [459, 178] on input "B.c.glass@hotmail.com" at bounding box center [571, 176] width 269 height 24
type input "B.C.glass@hotmail.com"
click at [1132, 174] on input "tel" at bounding box center [1160, 176] width 198 height 19
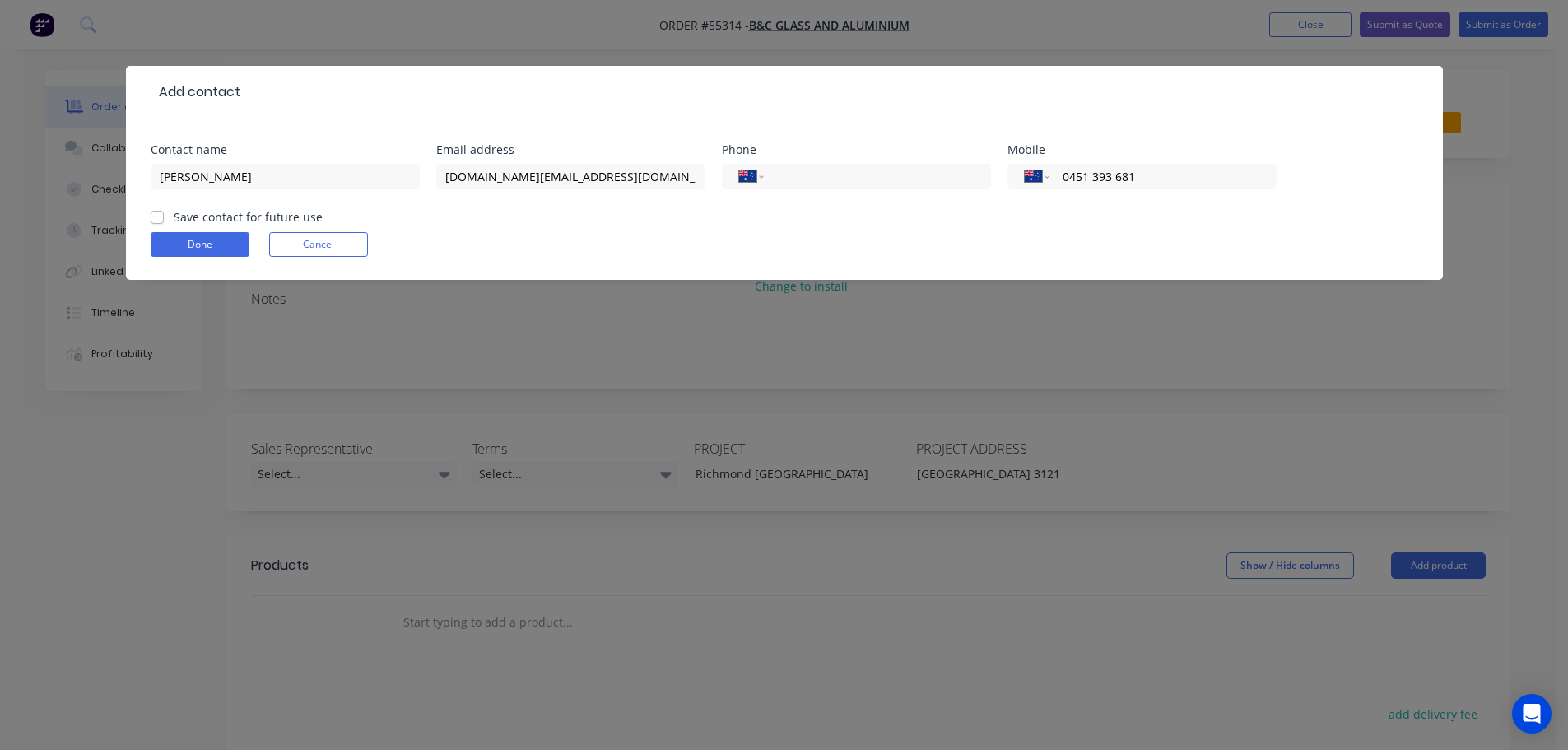
type input "0451 393 681"
click at [167, 214] on div "Save contact for future use" at bounding box center [236, 217] width 172 height 17
click at [158, 226] on form "Contact name Brendan Email address B.C.glass@hotmail.com Phone International Af…" at bounding box center [784, 212] width 1268 height 136
drag, startPoint x: 157, startPoint y: 219, endPoint x: 160, endPoint y: 240, distance: 21.2
click at [174, 219] on label "Save contact for future use" at bounding box center [248, 217] width 149 height 17
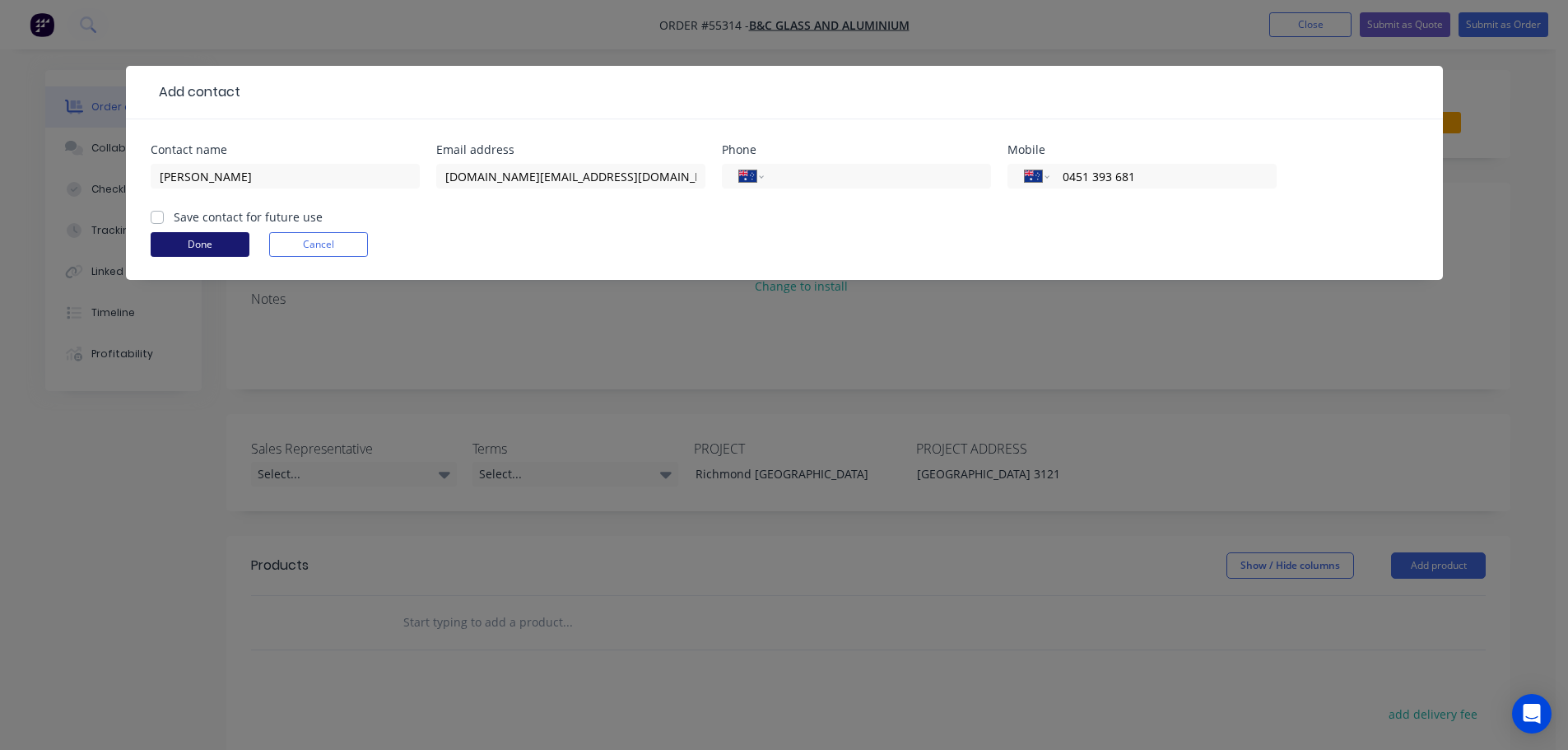
click at [156, 219] on input "Save contact for future use" at bounding box center [158, 216] width 13 height 16
checkbox input "true"
click at [175, 253] on button "Done" at bounding box center [200, 244] width 99 height 24
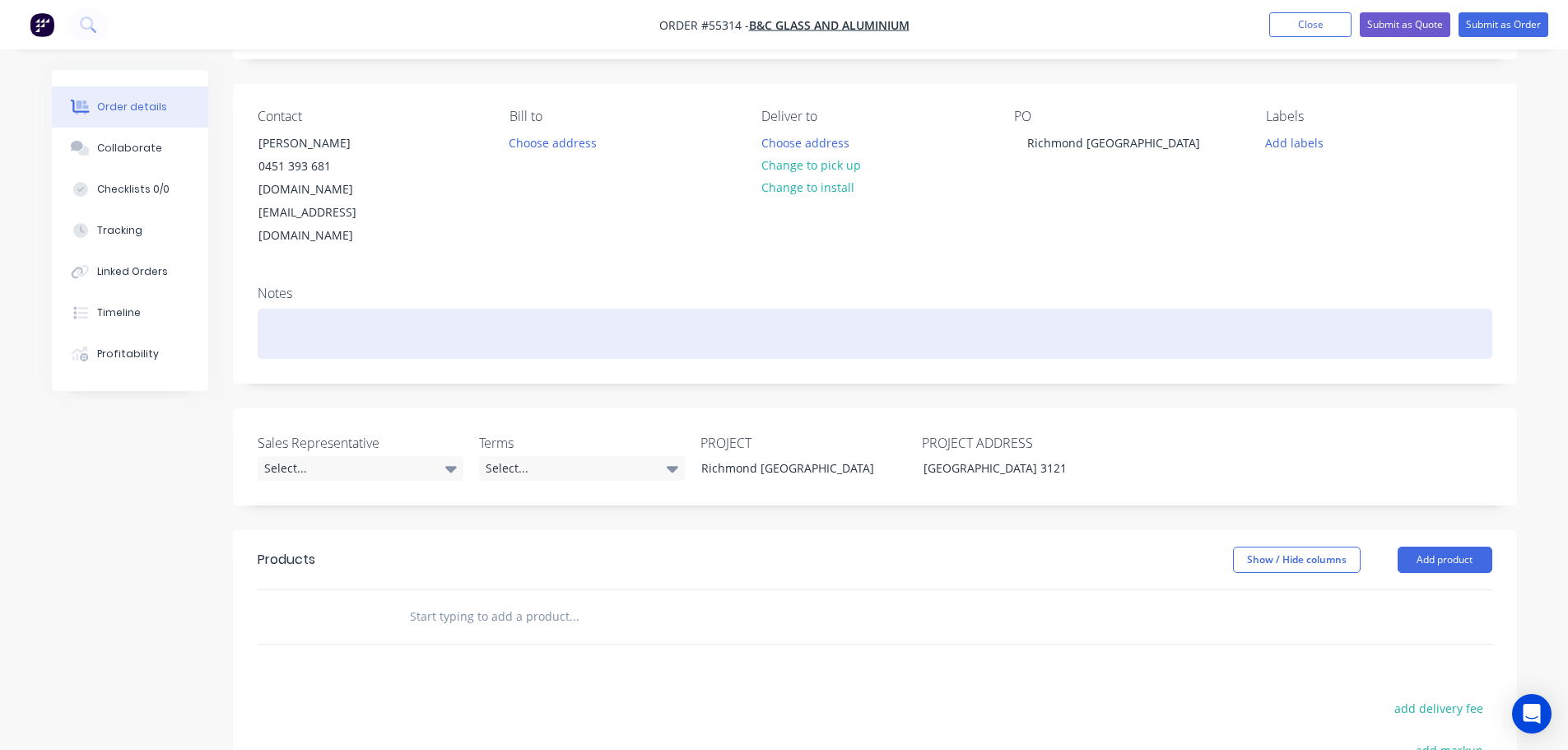
scroll to position [247, 0]
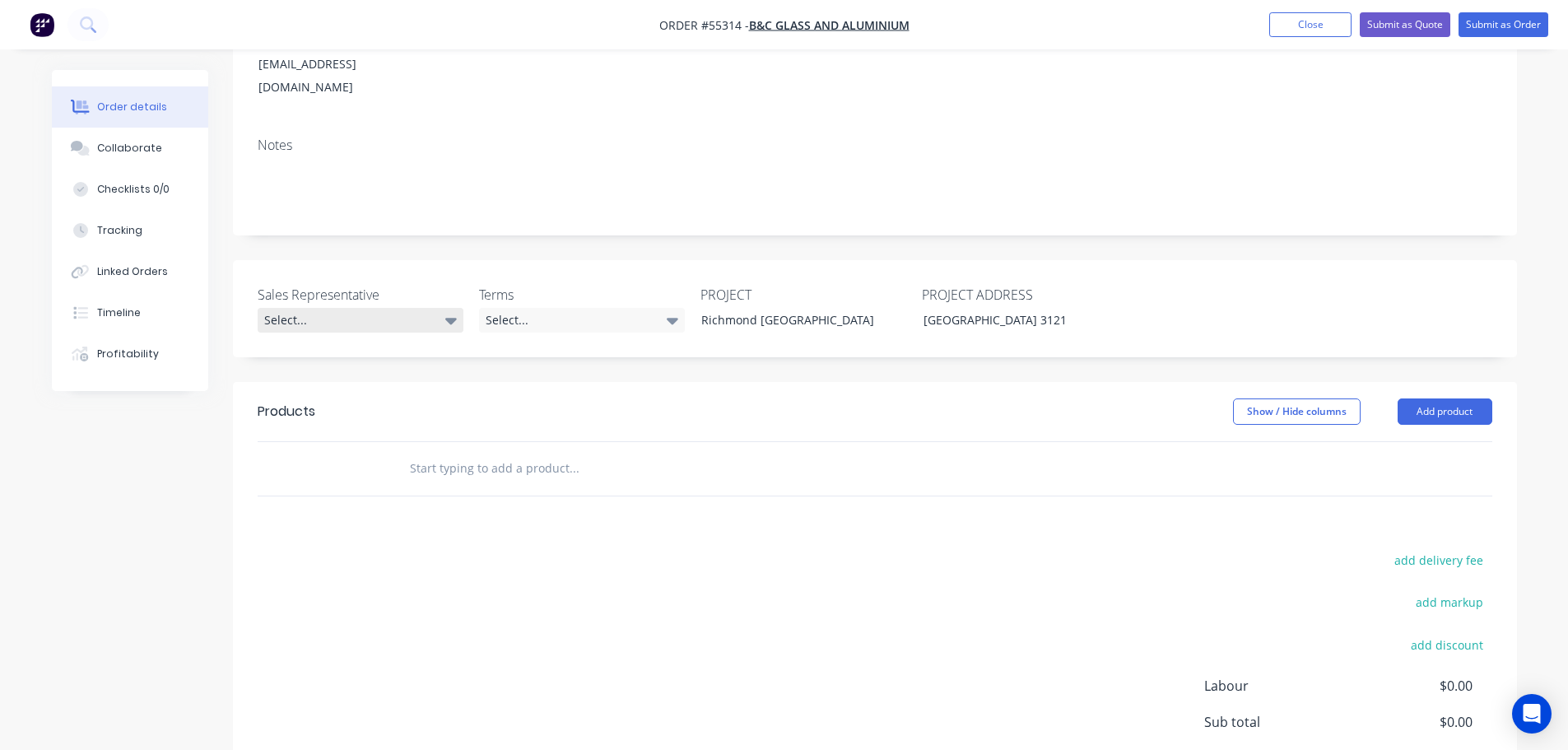
click at [317, 308] on div "Select..." at bounding box center [360, 320] width 206 height 24
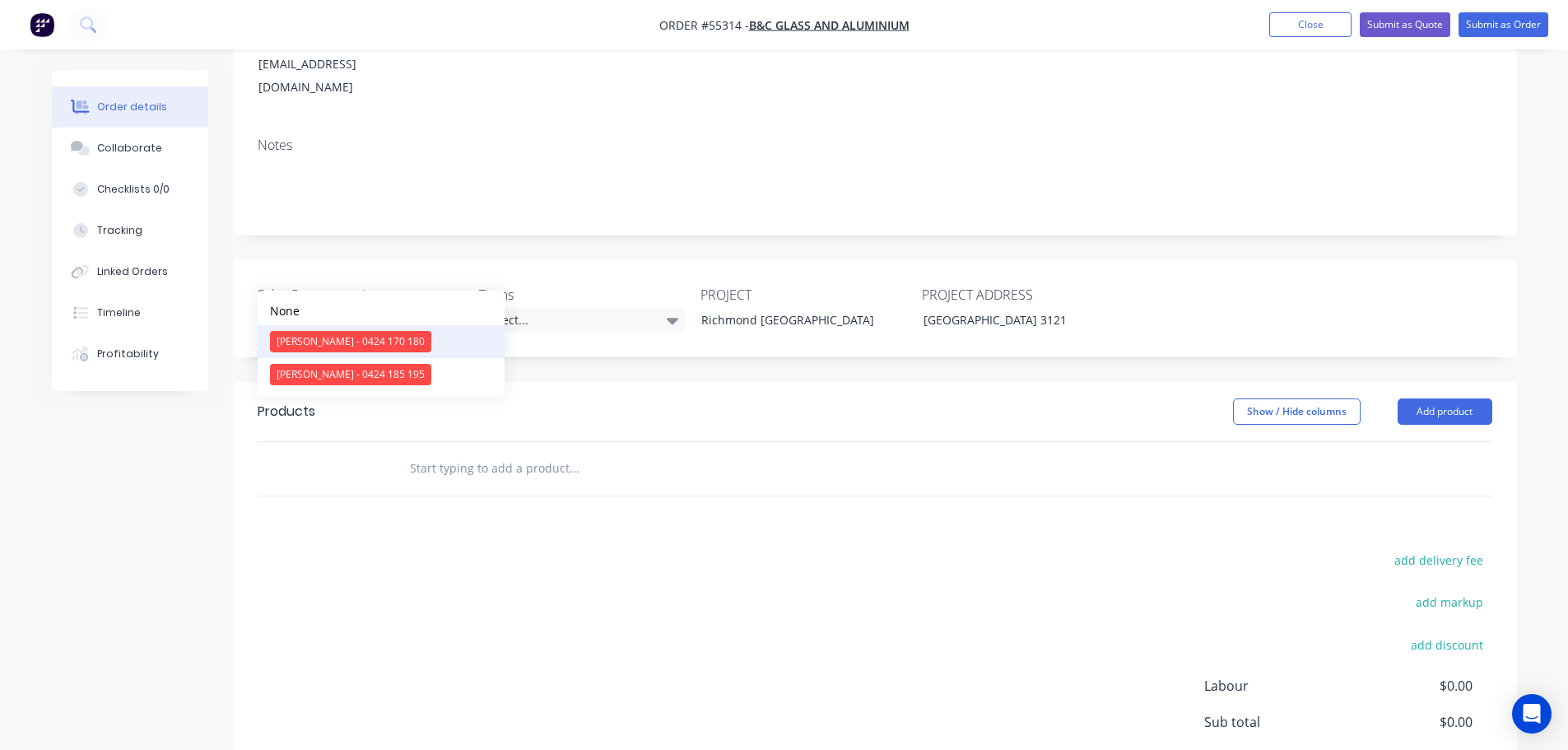
click at [304, 336] on div "Clayton Blackman - 0424 170 180" at bounding box center [351, 342] width 161 height 22
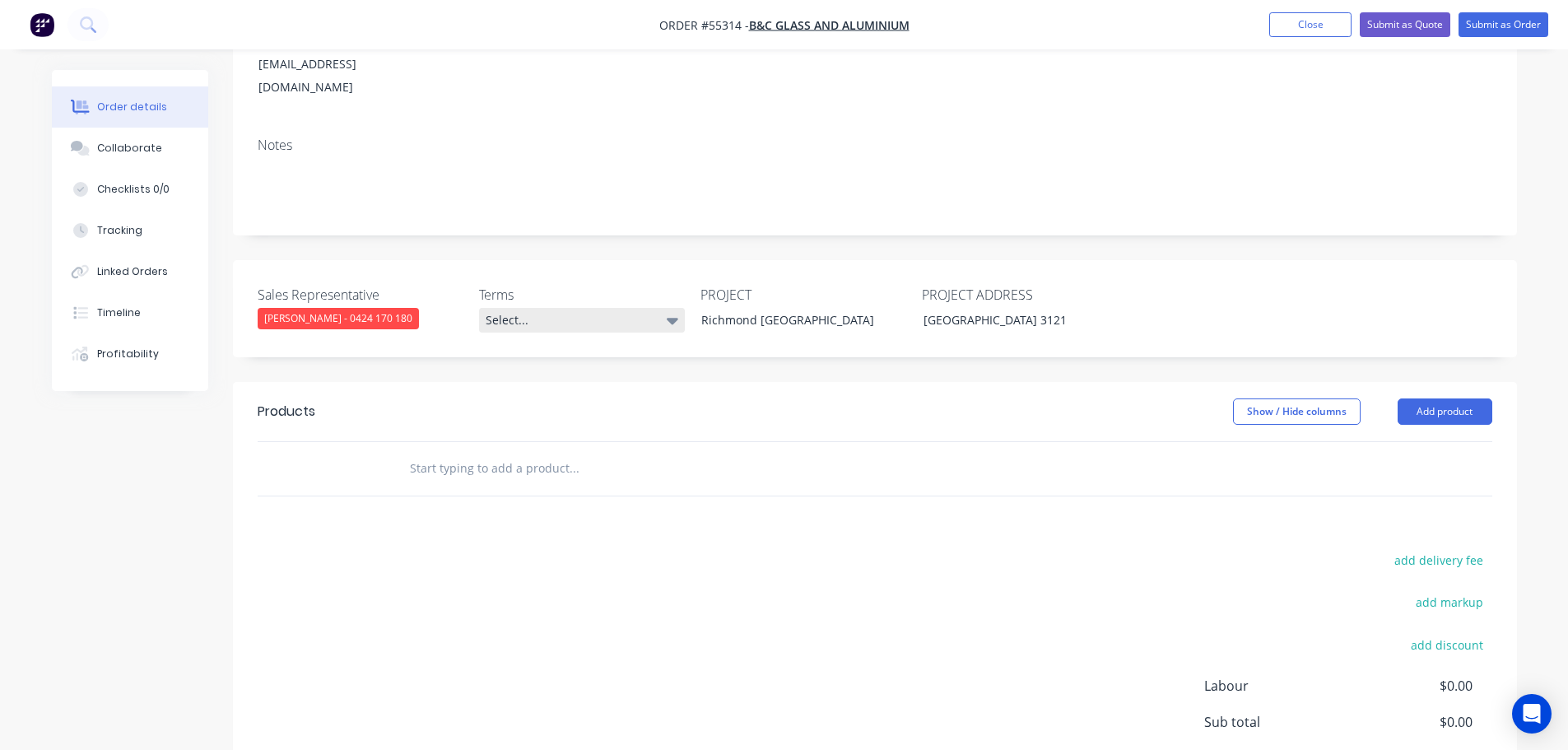
click at [552, 308] on div "Select..." at bounding box center [582, 320] width 206 height 24
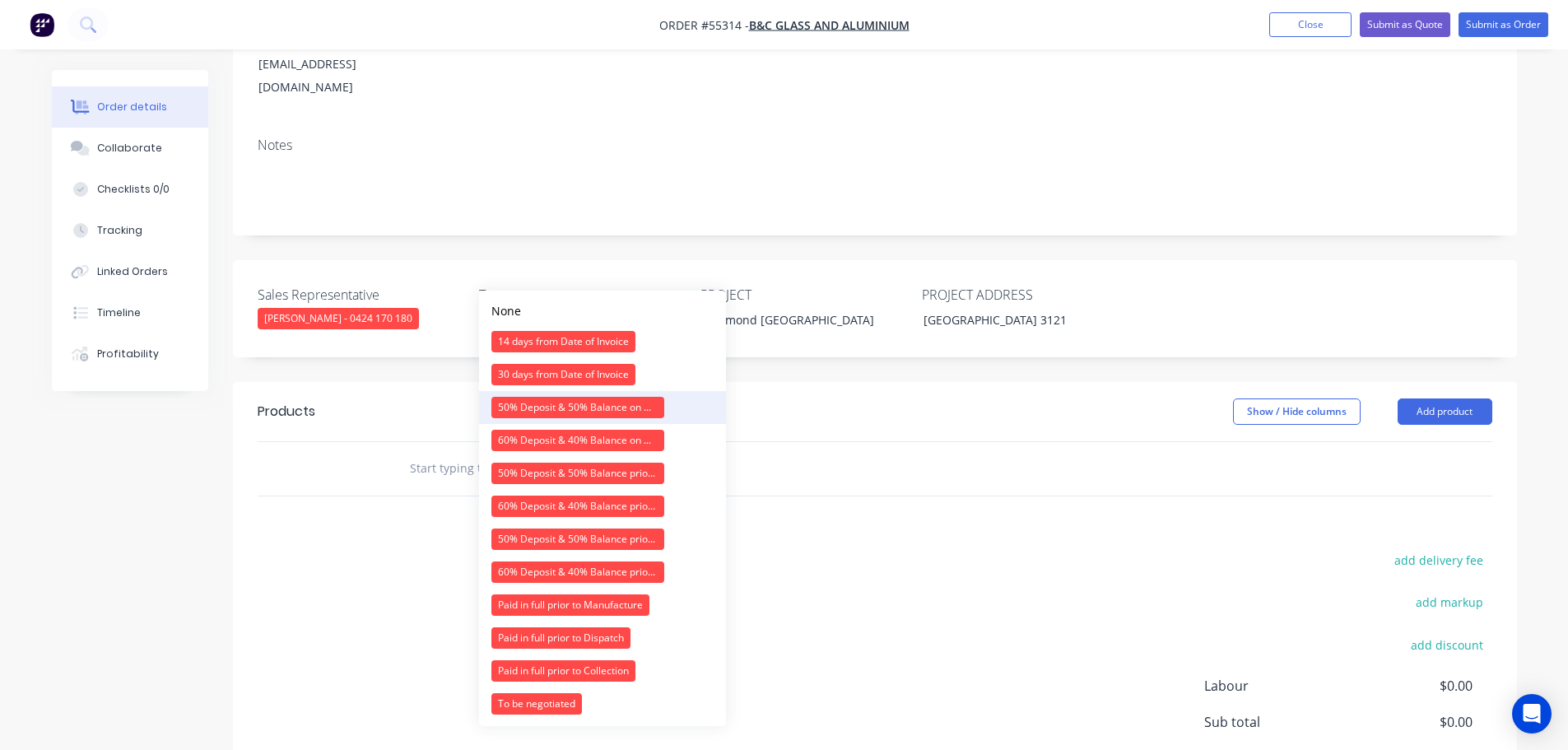
click at [524, 409] on div "50% Deposit & 50% Balance on Day of Installation" at bounding box center [578, 407] width 173 height 22
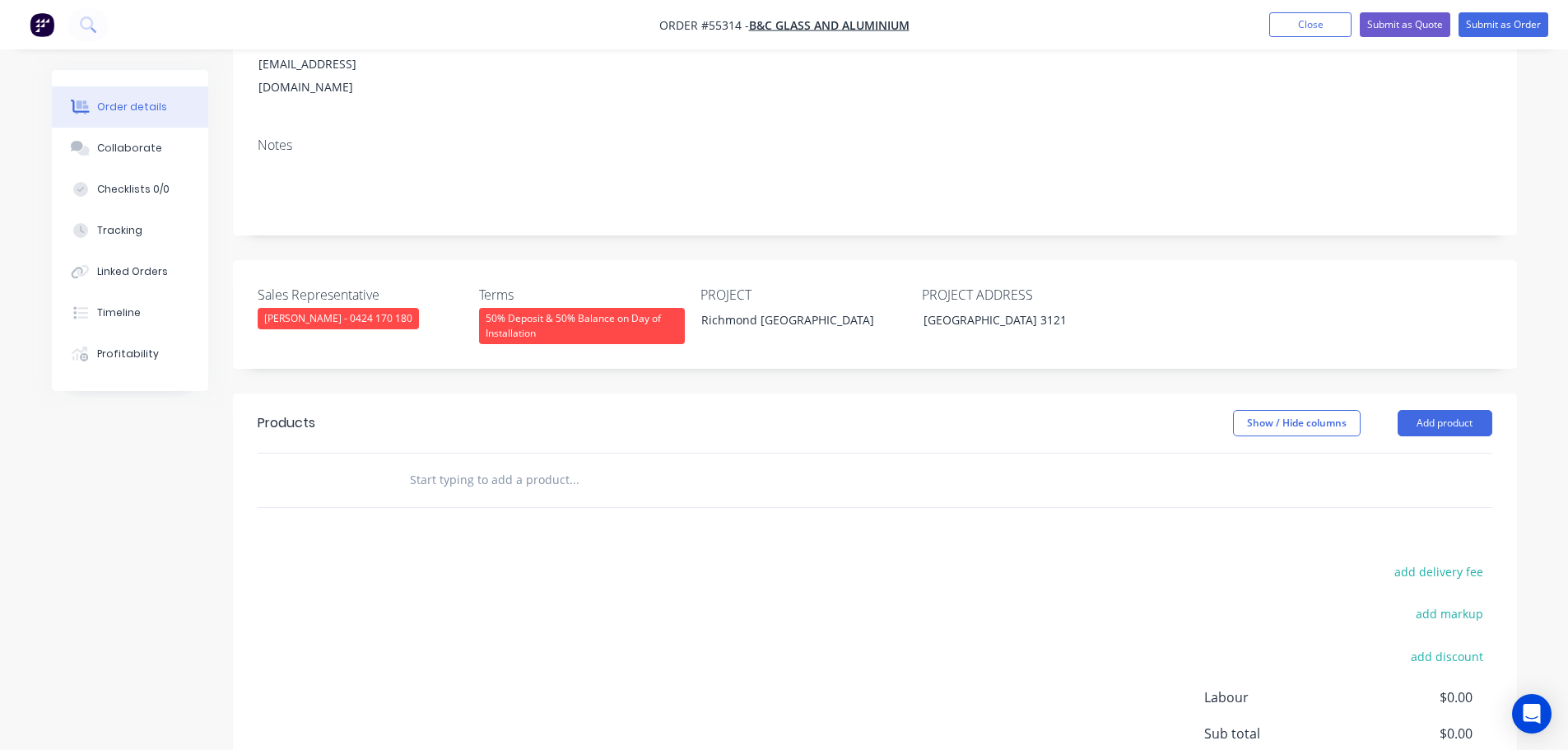
drag, startPoint x: 1423, startPoint y: 373, endPoint x: 1405, endPoint y: 396, distance: 29.2
click at [1421, 410] on button "Add product" at bounding box center [1445, 423] width 95 height 26
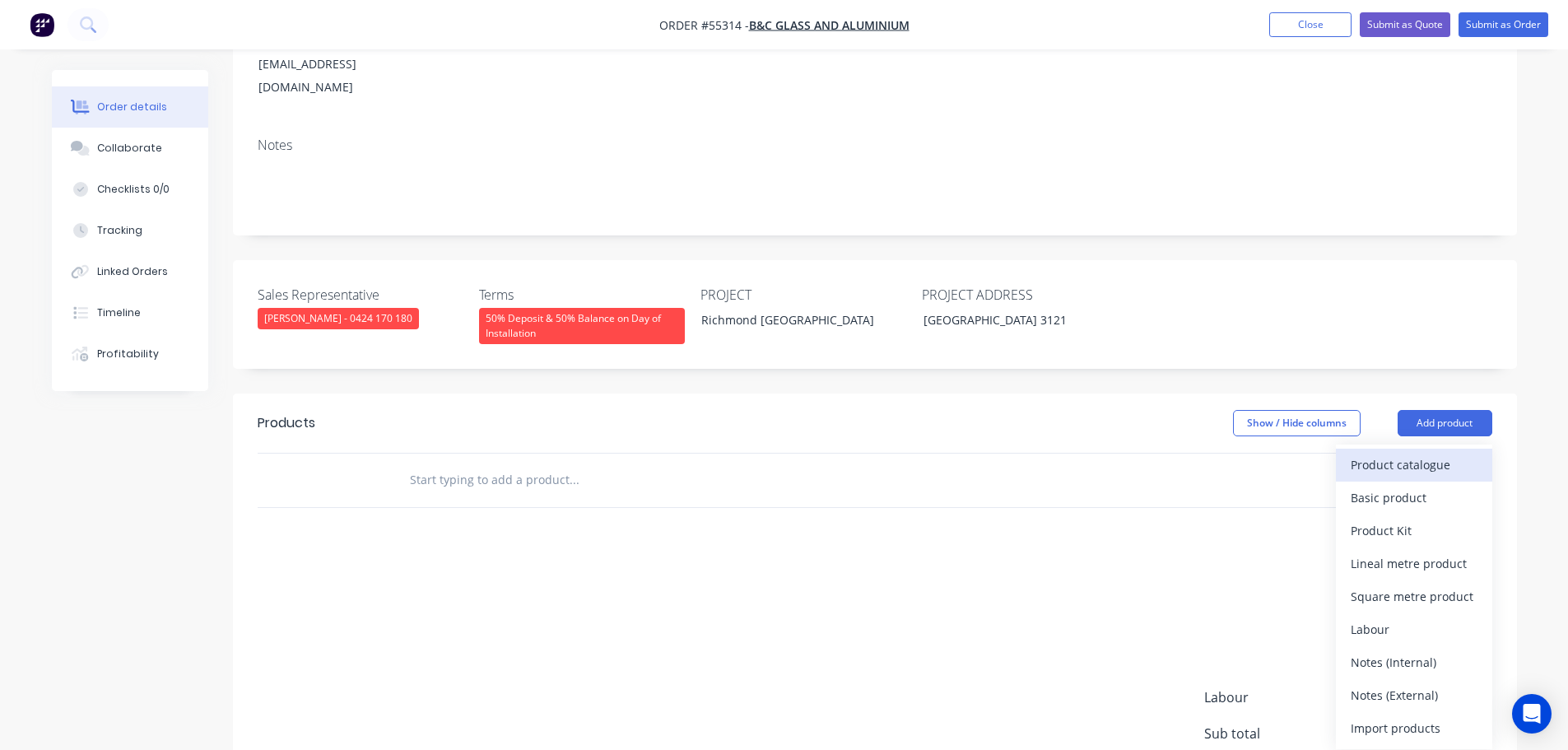
click at [1375, 452] on div "Product catalogue" at bounding box center [1414, 464] width 127 height 23
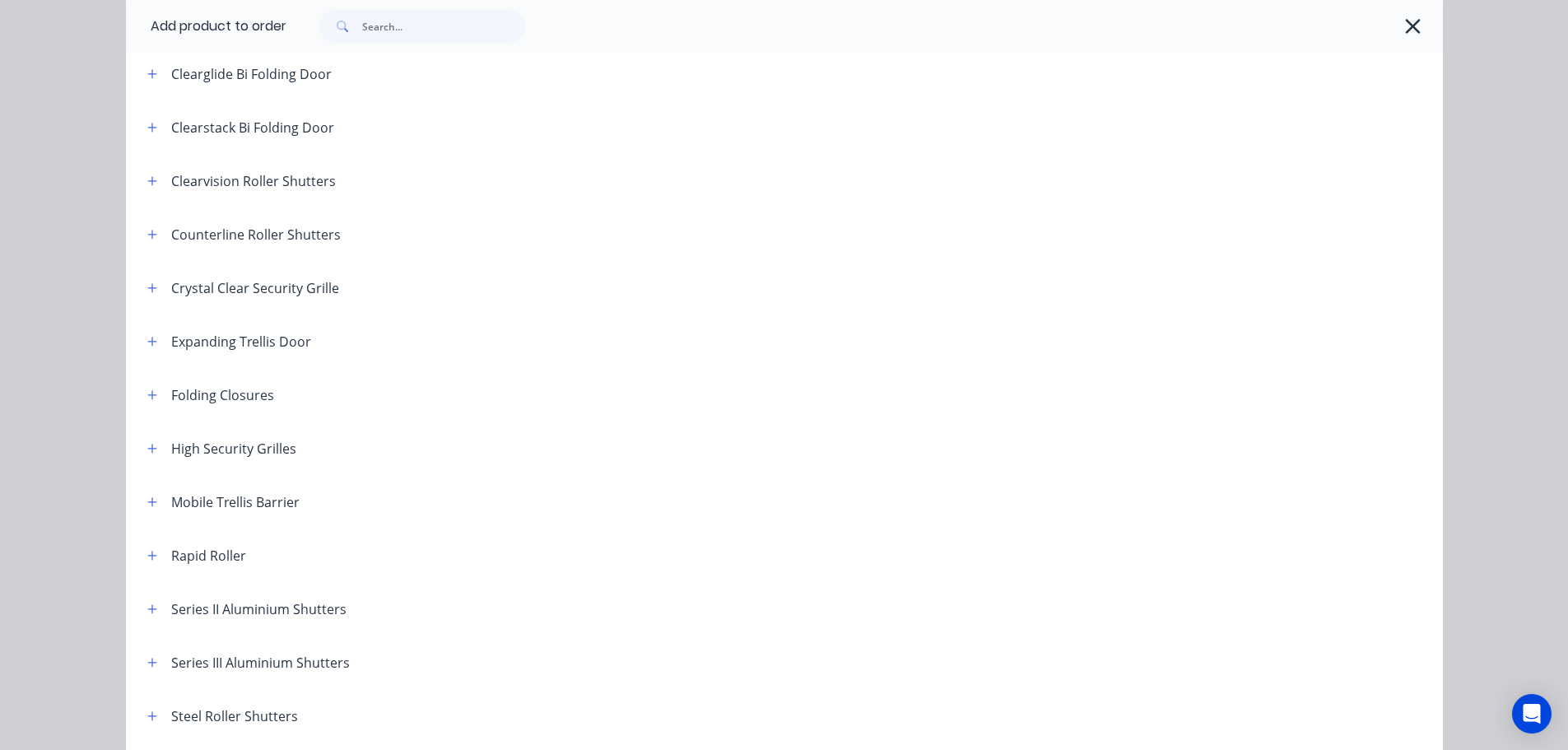
scroll to position [219, 0]
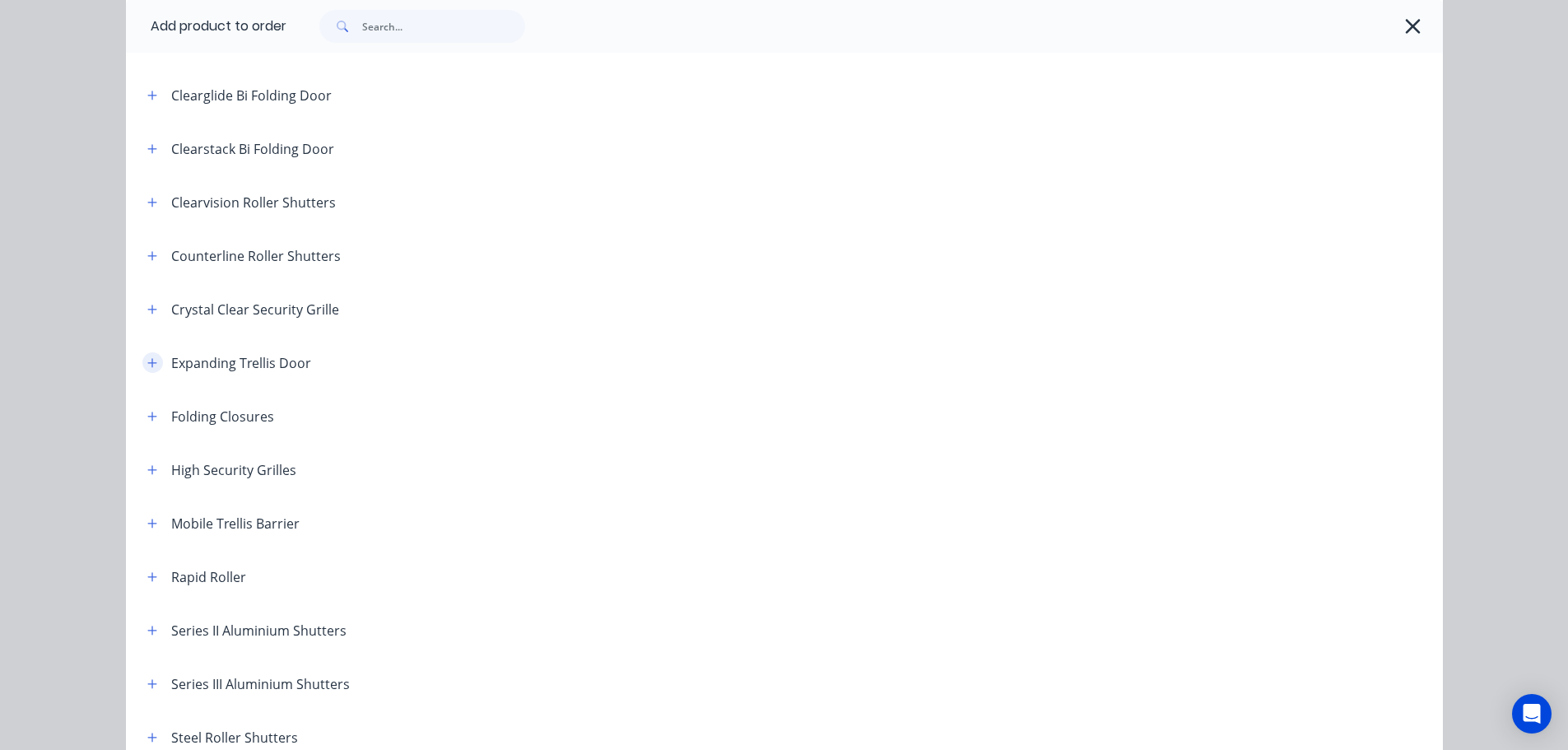
click at [143, 364] on button "button" at bounding box center [153, 362] width 21 height 21
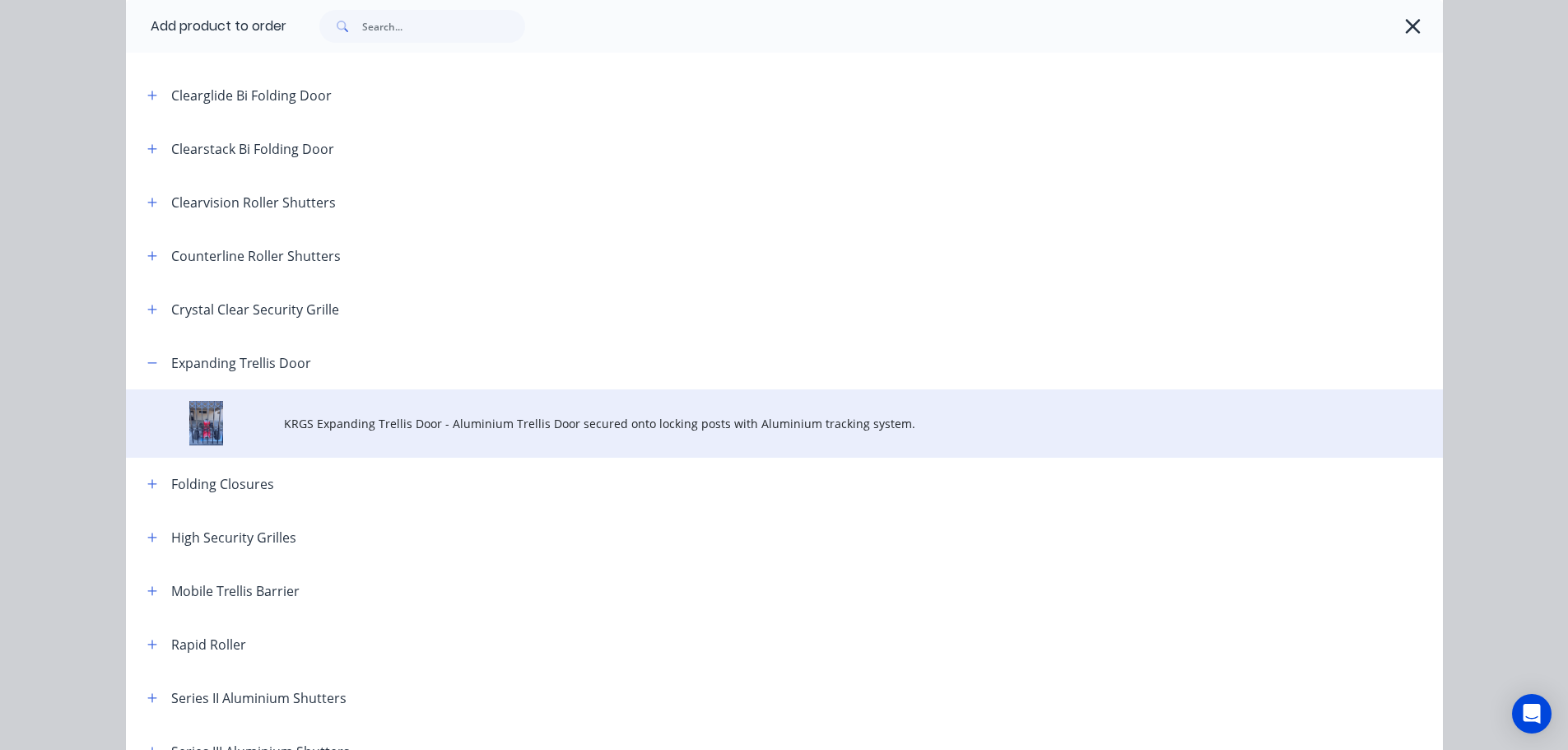
click at [365, 424] on span "KRGS Expanding Trellis Door - Aluminium Trellis Door secured onto locking posts…" at bounding box center [748, 423] width 927 height 17
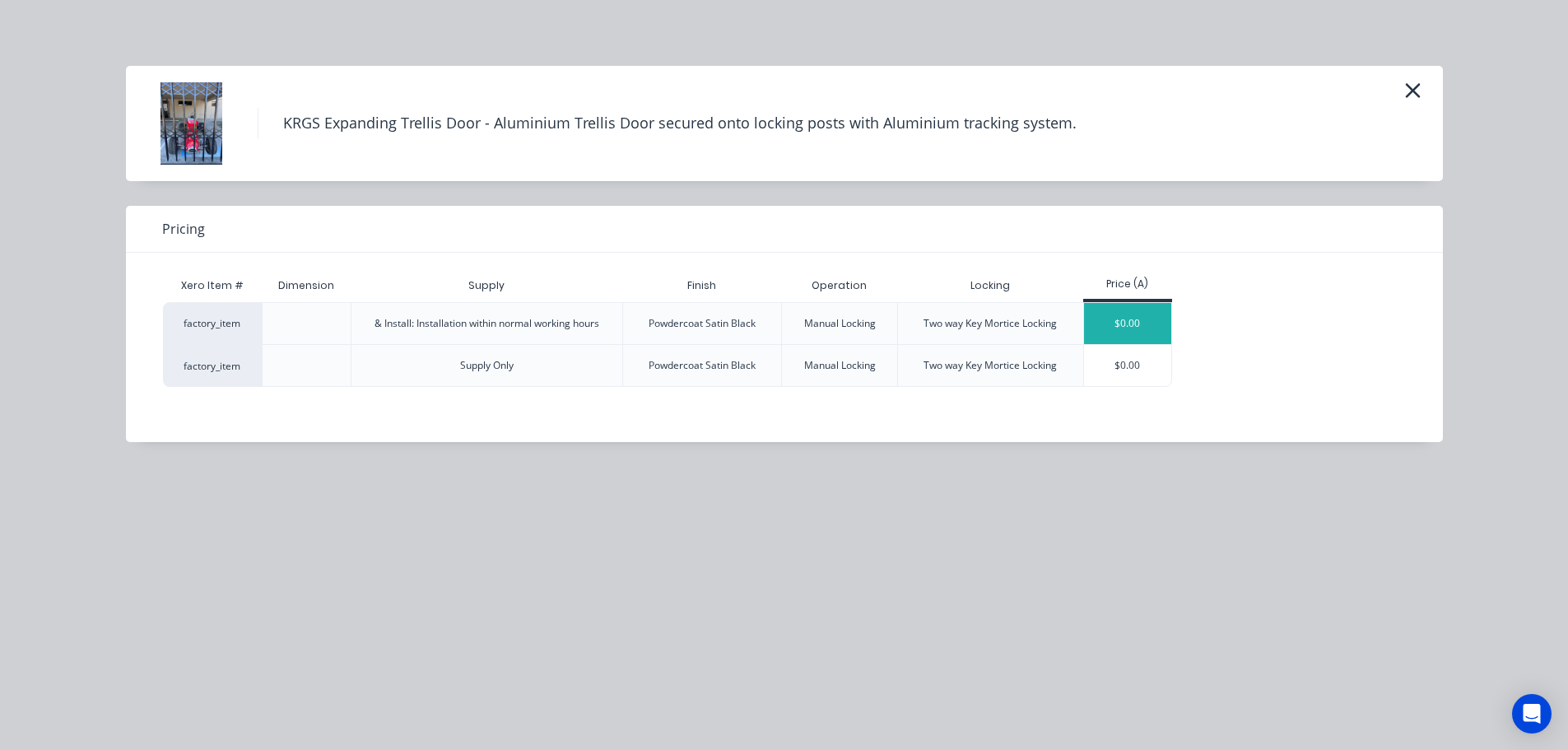
click at [1134, 332] on div "$0.00" at bounding box center [1128, 324] width 88 height 41
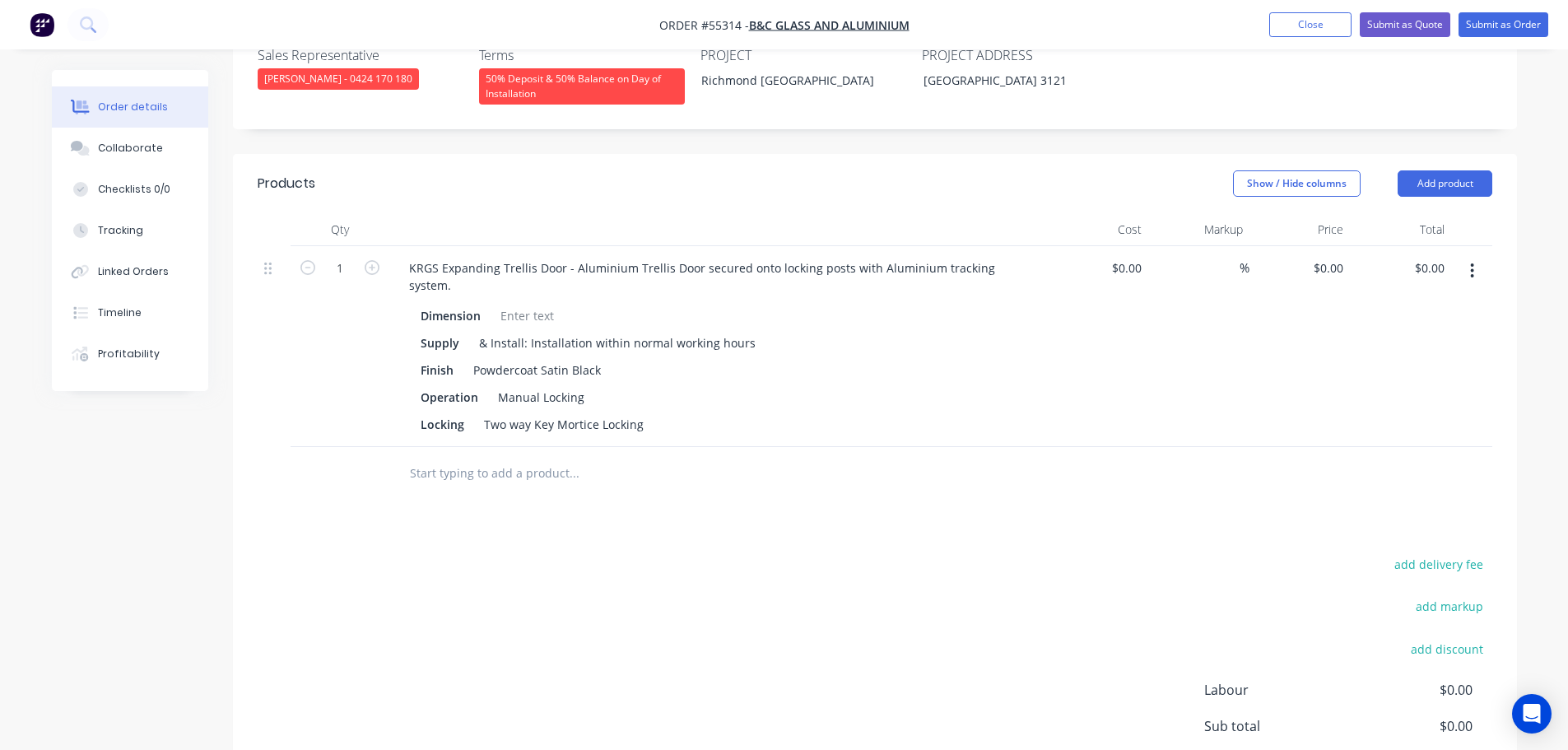
scroll to position [494, 0]
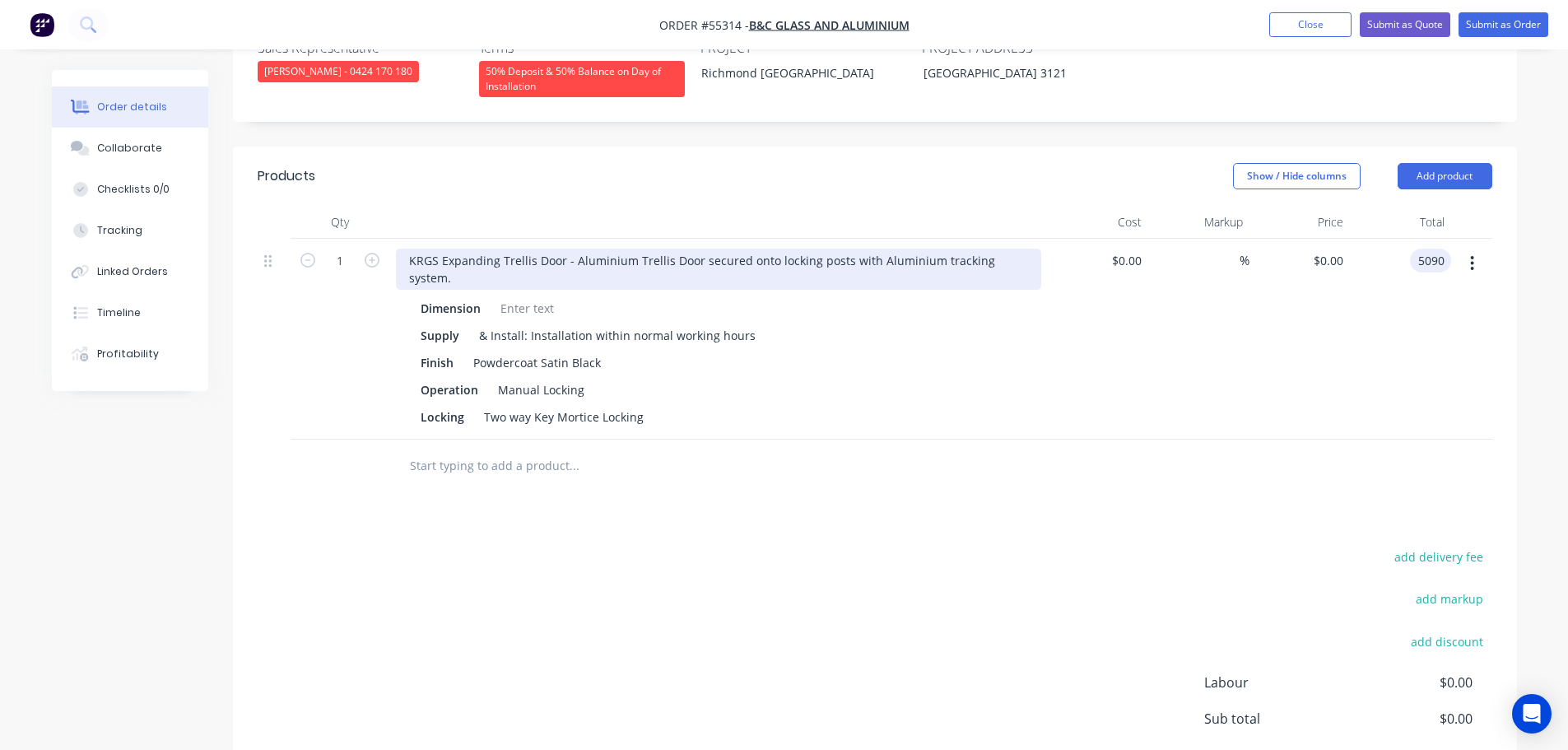
type input "5090"
type input "$5,090.00"
click at [410, 249] on div "KRGS Expanding Trellis Door - Aluminium Trellis Door secured onto locking posts…" at bounding box center [719, 269] width 646 height 41
click at [407, 249] on div "KRGS Expanding Trellis Door - Aluminium Trellis Door secured onto locking posts…" at bounding box center [719, 269] width 646 height 41
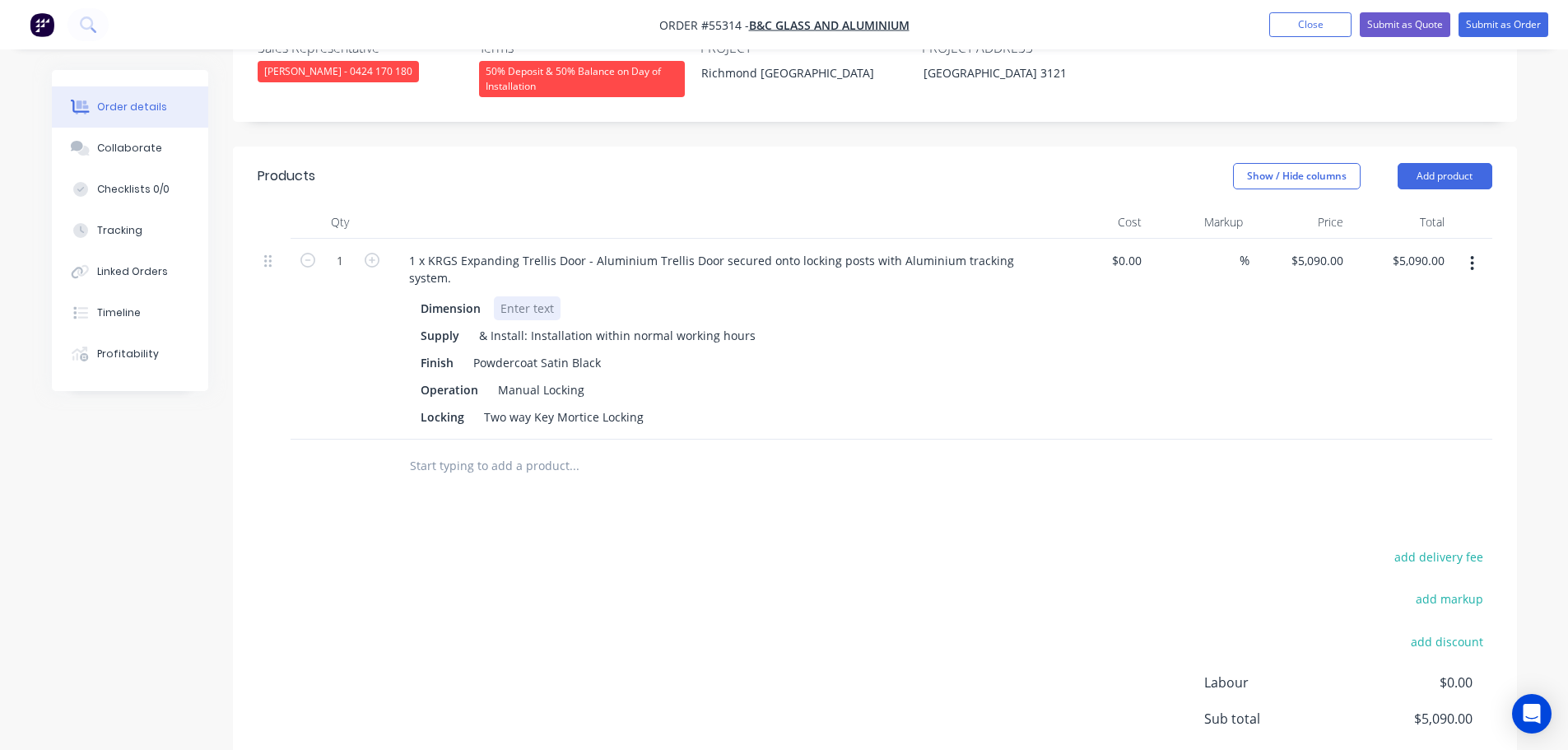
click at [523, 297] on div at bounding box center [526, 308] width 67 height 23
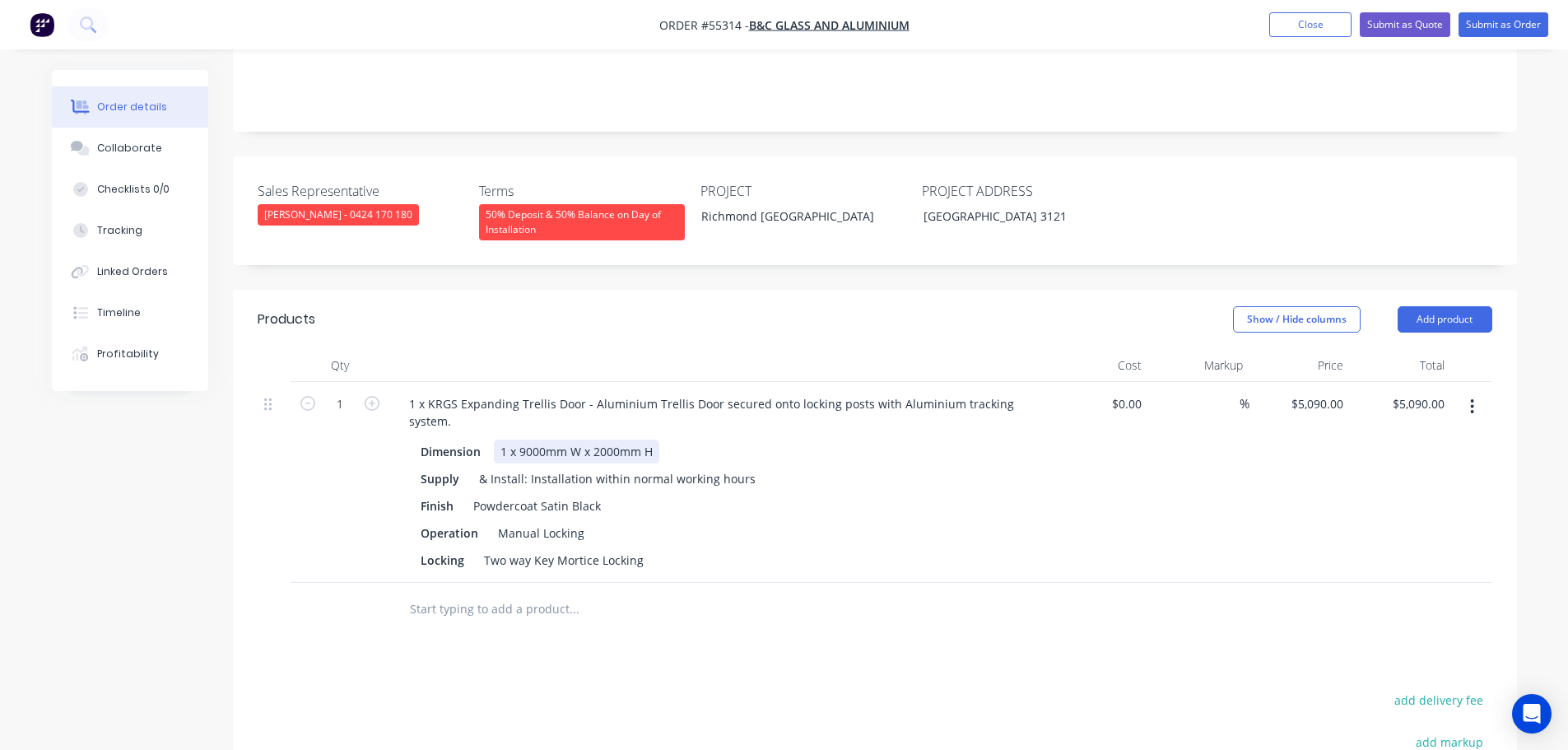
scroll to position [329, 0]
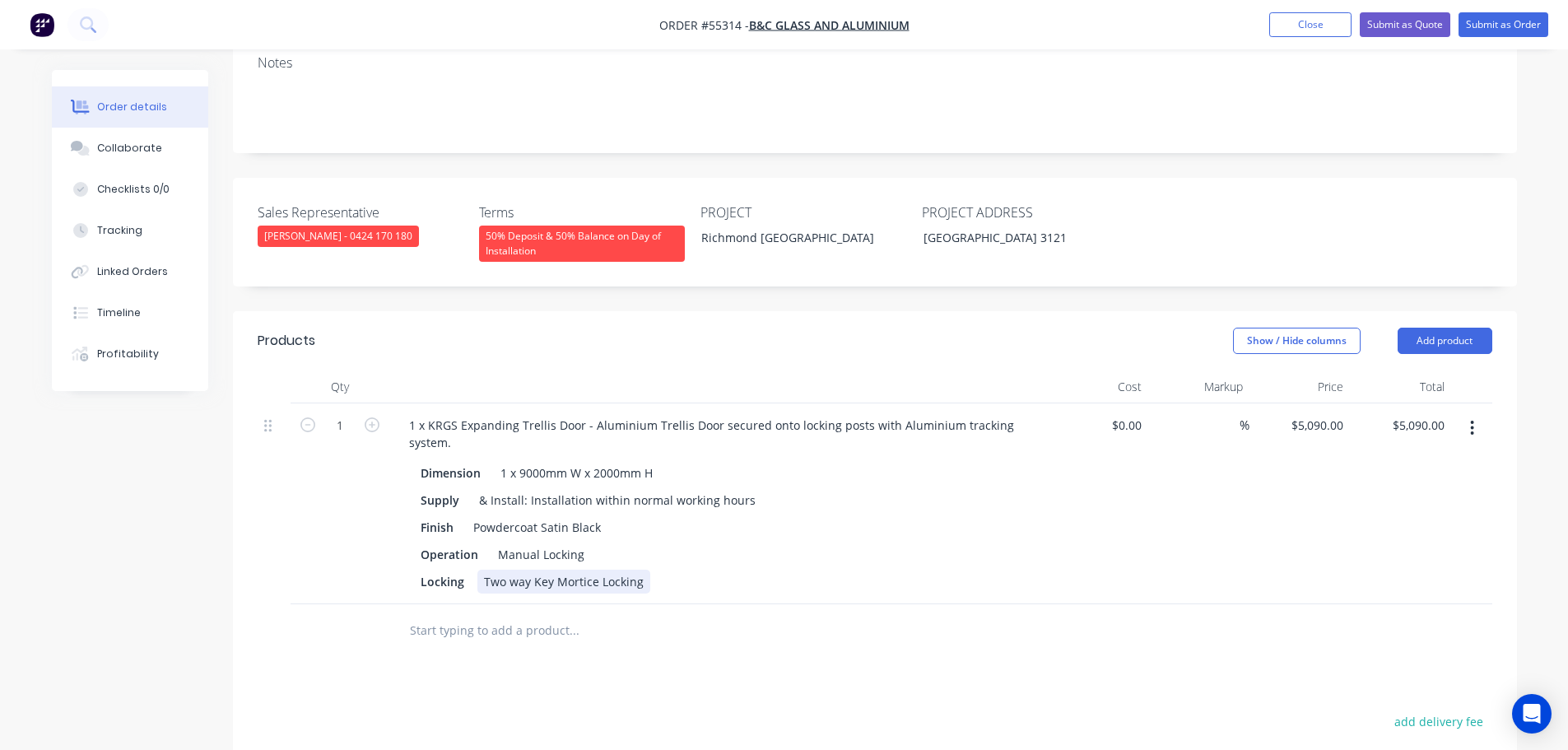
click at [659, 570] on div "Locking Two way Key Mortice Locking" at bounding box center [715, 581] width 602 height 23
click at [1285, 29] on button "Close" at bounding box center [1311, 24] width 83 height 24
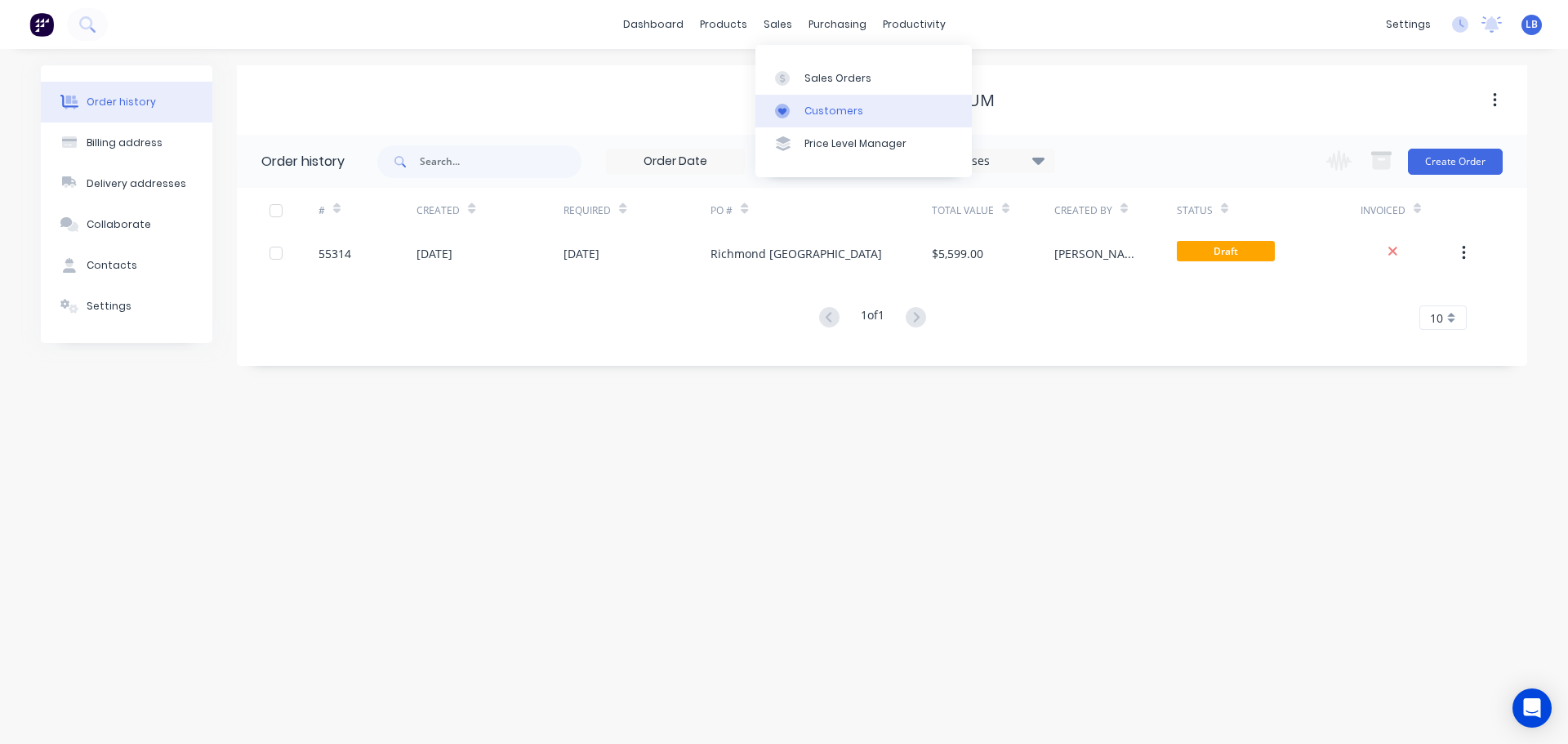
click at [852, 118] on link "Customers" at bounding box center [863, 111] width 216 height 33
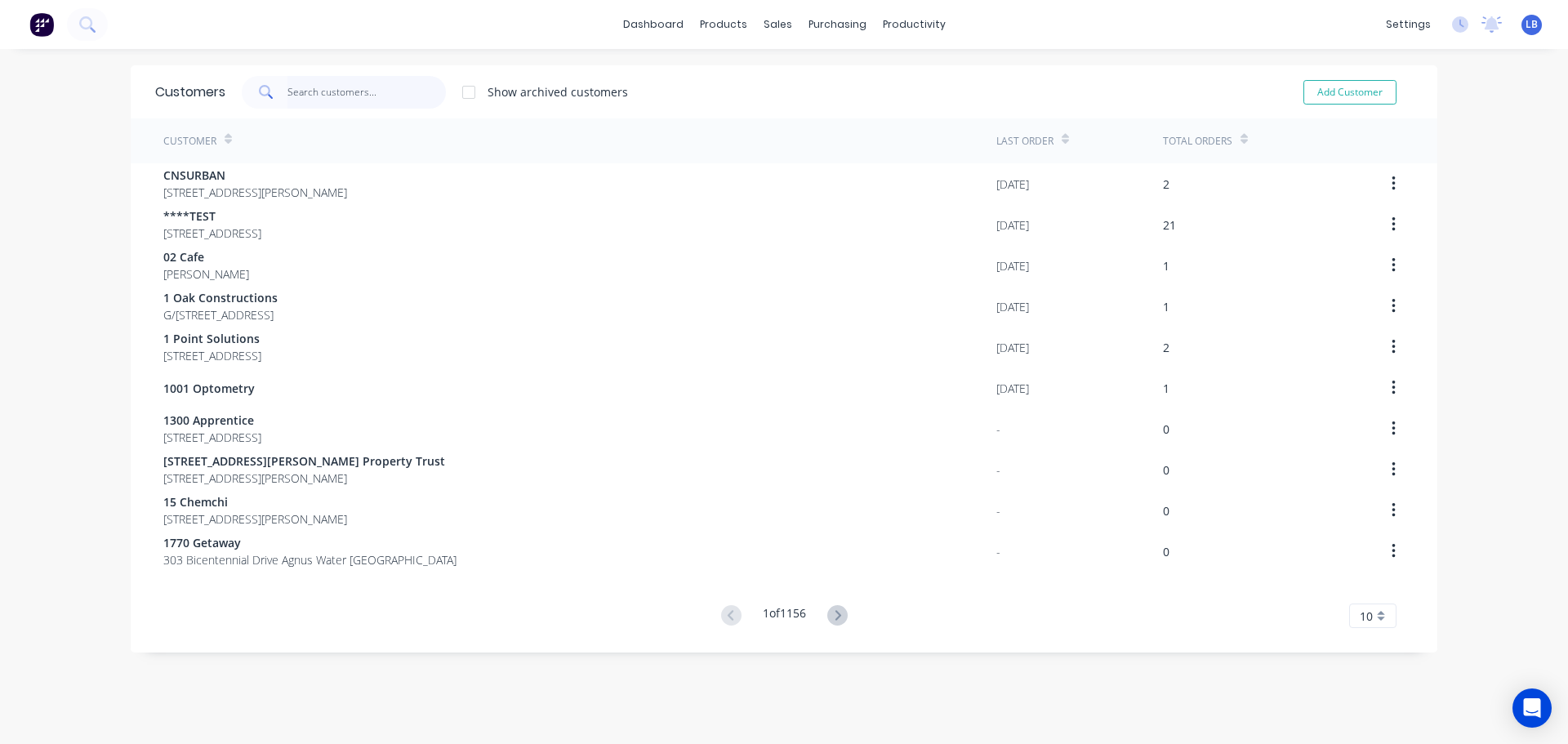
drag, startPoint x: 328, startPoint y: 98, endPoint x: 342, endPoint y: 112, distance: 19.8
click at [328, 98] on input "text" at bounding box center [367, 92] width 159 height 33
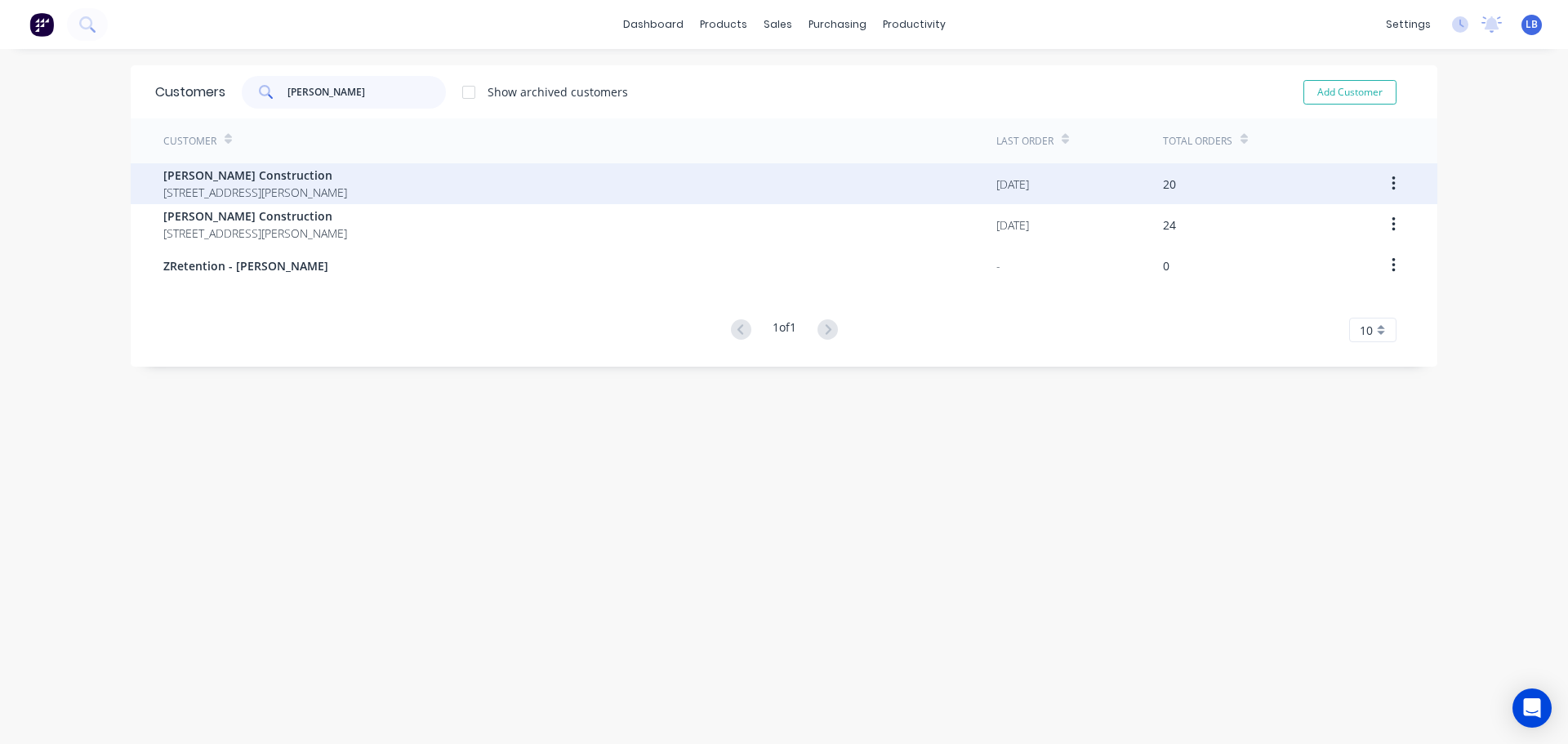
type input "richard crookes"
click at [249, 177] on span "Richard Crookes Construction" at bounding box center [254, 175] width 183 height 17
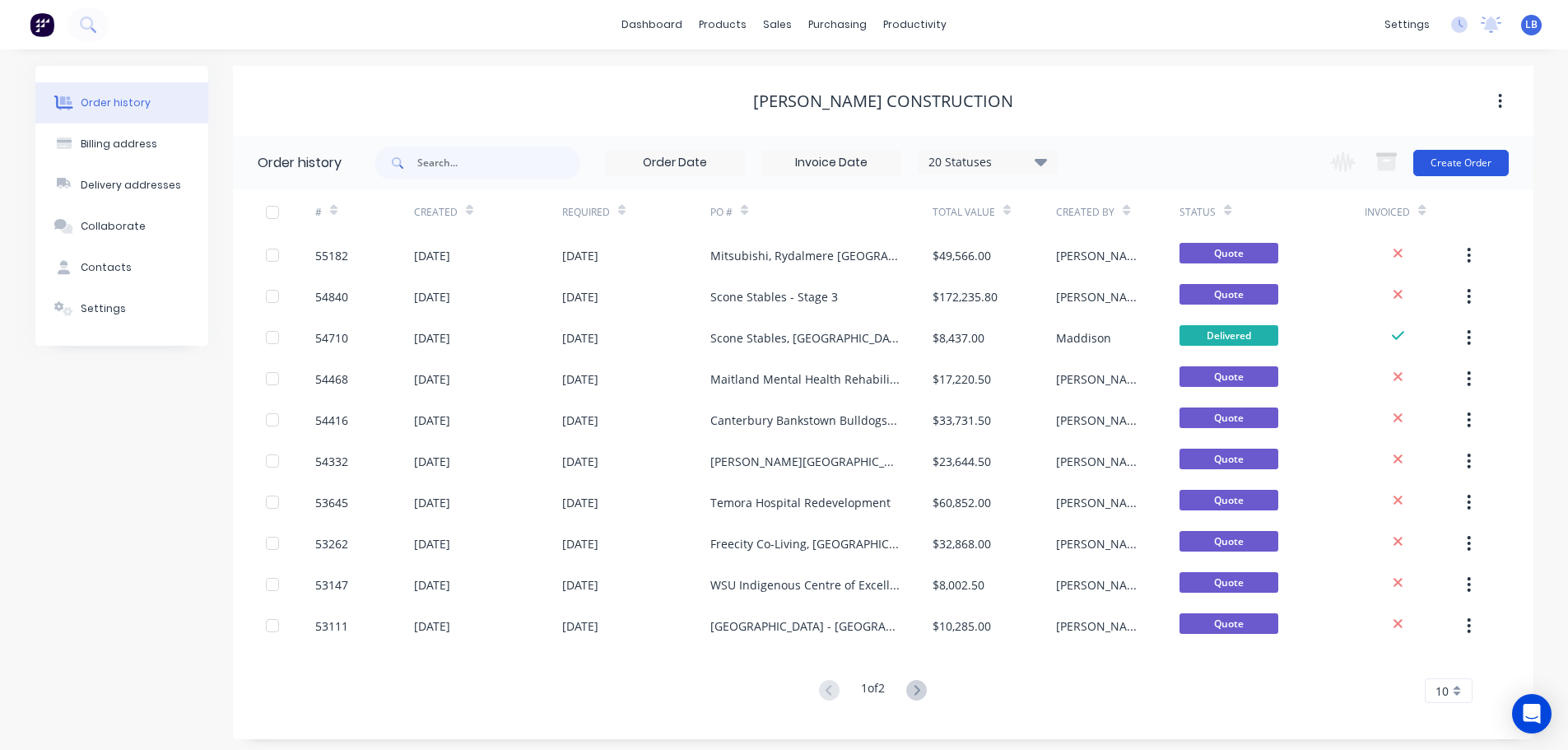
click at [1455, 175] on button "Create Order" at bounding box center [1461, 163] width 96 height 26
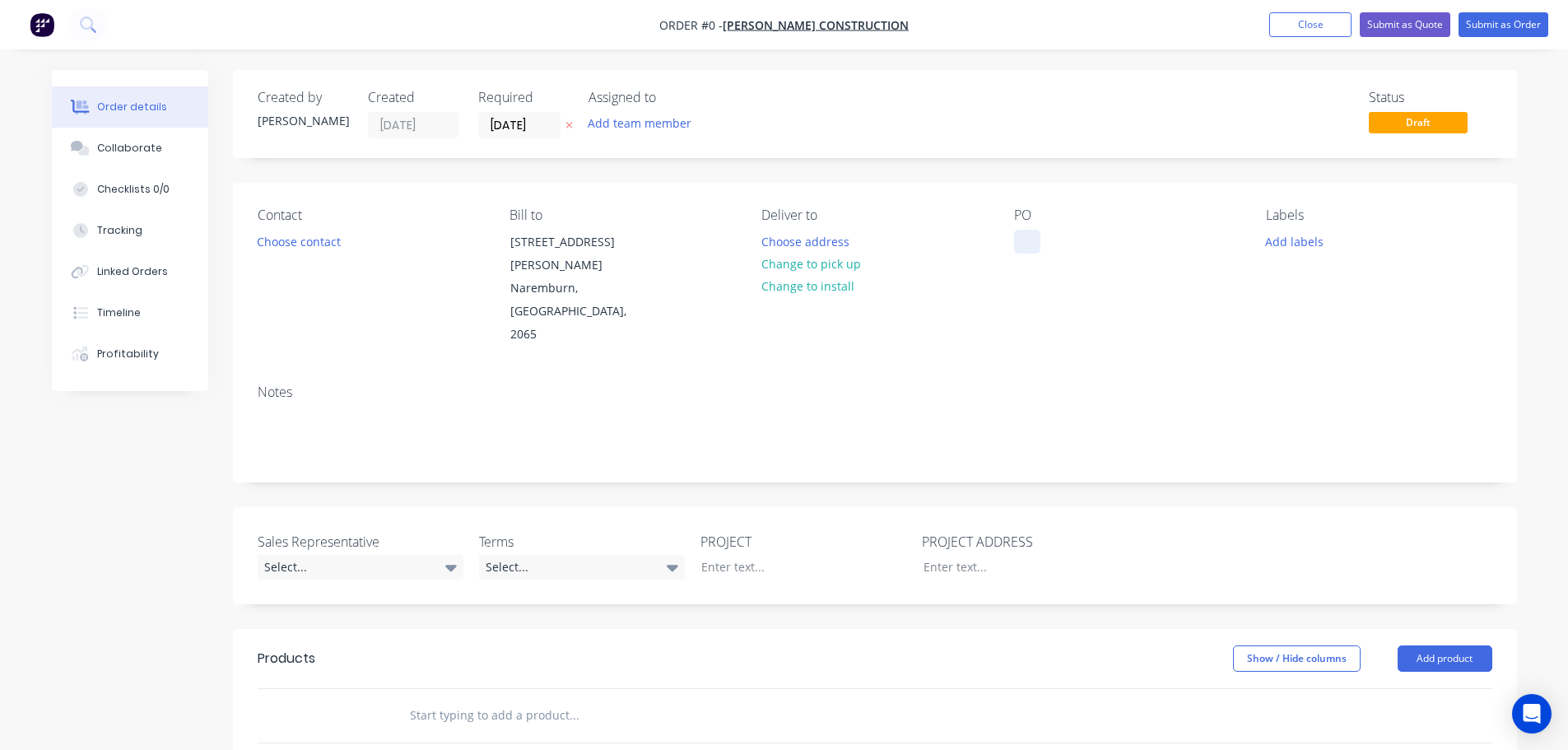
click at [1034, 231] on div at bounding box center [1028, 241] width 26 height 23
click at [1070, 247] on div "Scone Stables" at bounding box center [1066, 241] width 103 height 23
copy div "Scone Stables"
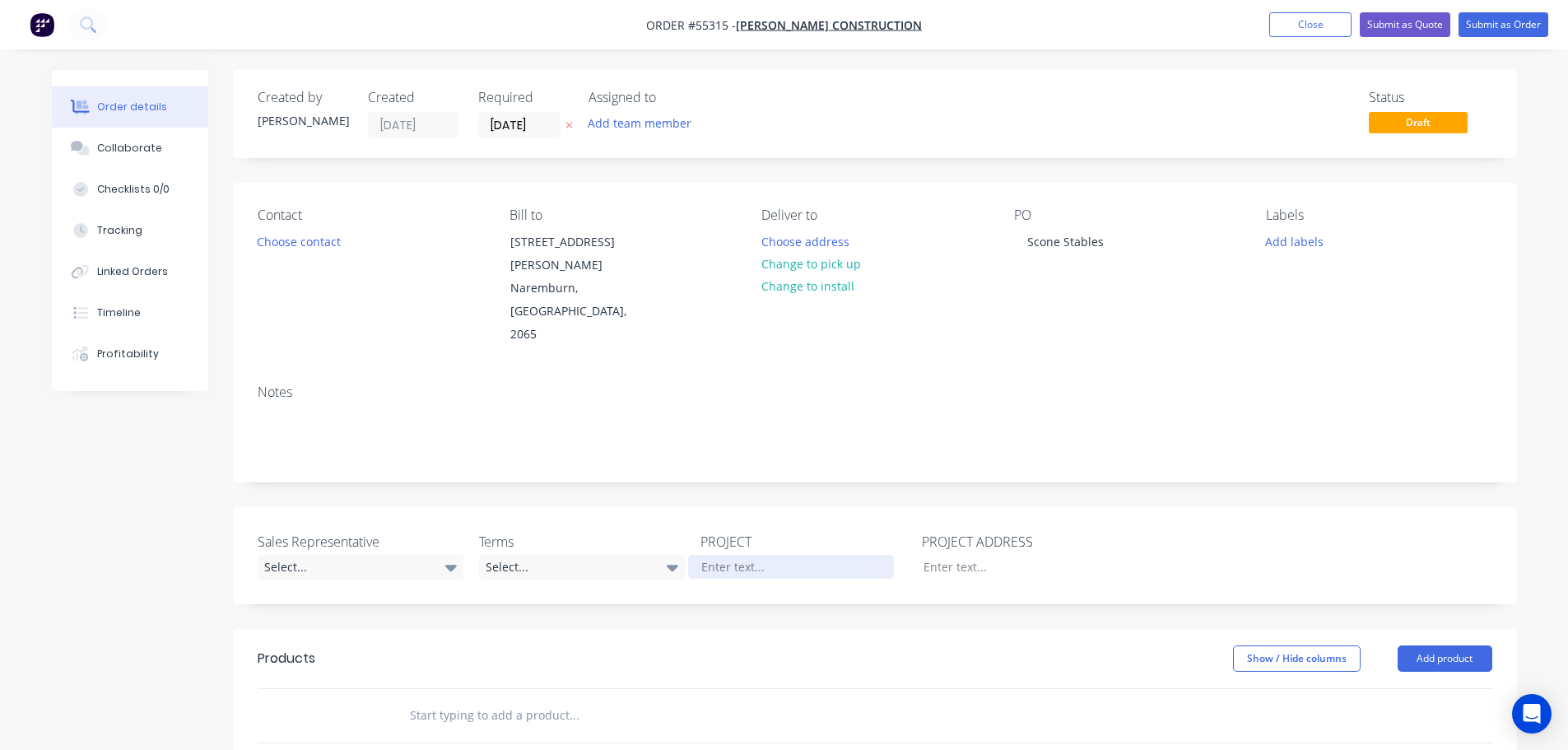
click at [733, 555] on div at bounding box center [790, 566] width 206 height 23
paste div
click at [932, 555] on div at bounding box center [1012, 566] width 206 height 23
paste div
click at [287, 241] on button "Choose contact" at bounding box center [298, 241] width 101 height 23
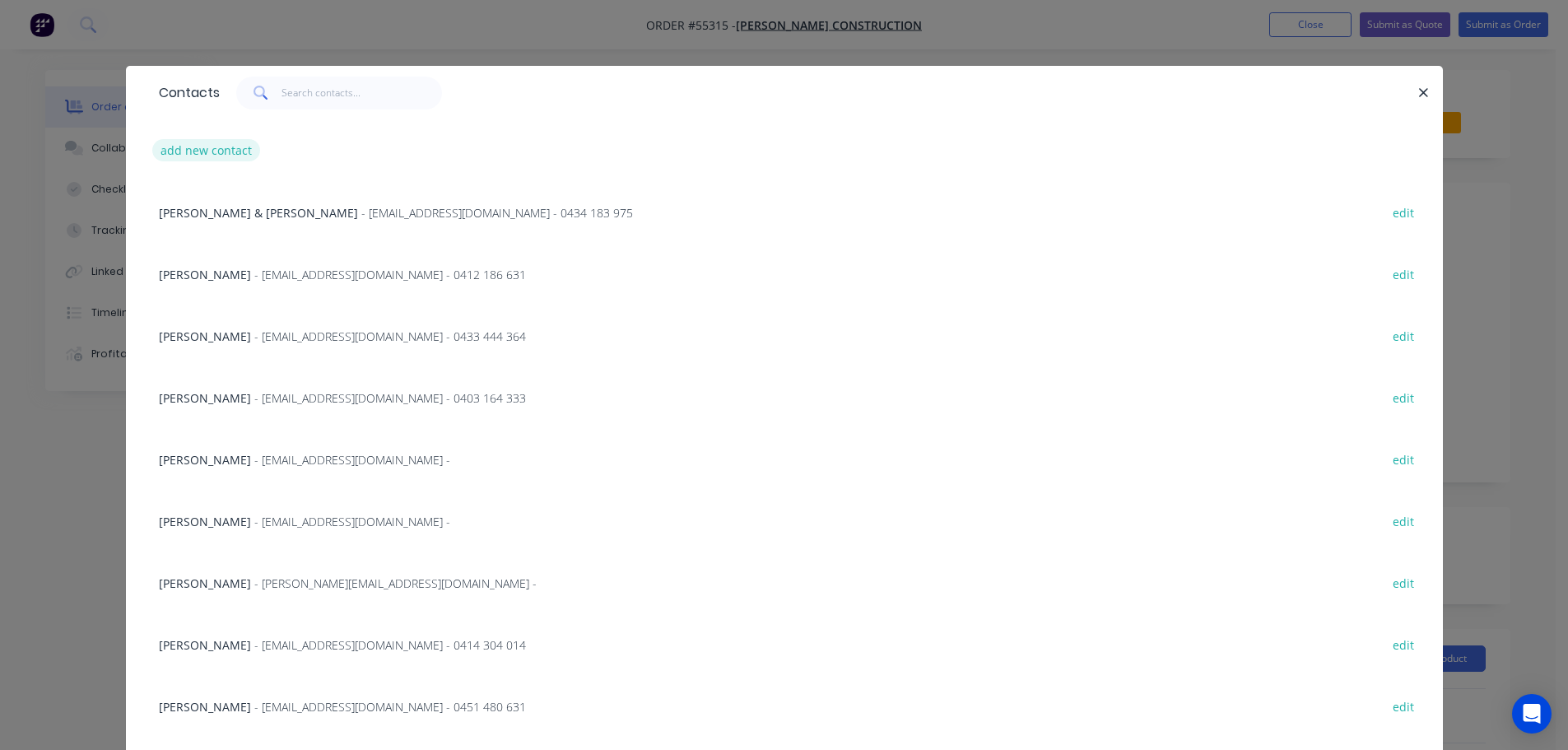
click at [209, 149] on button "add new contact" at bounding box center [206, 150] width 109 height 23
select select "AU"
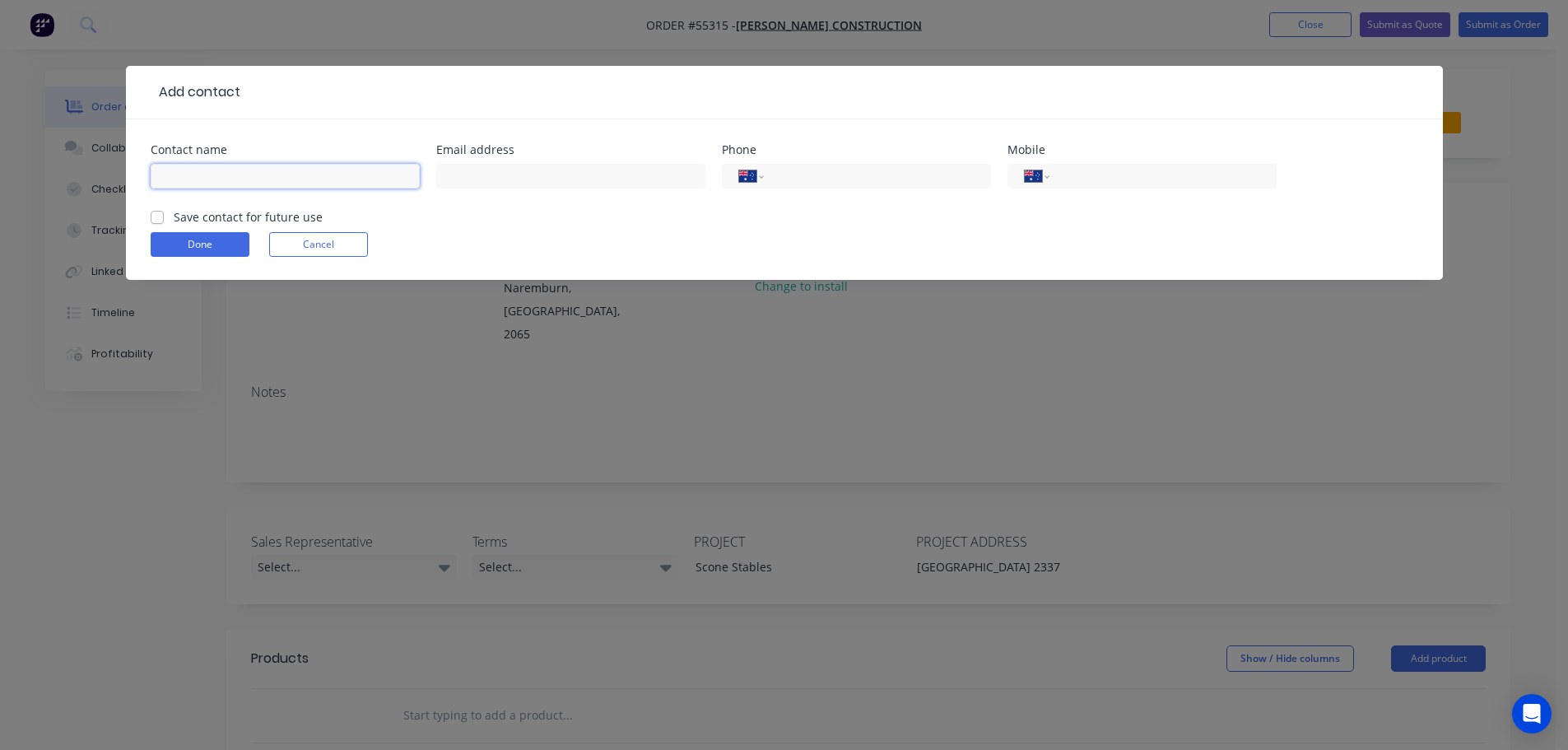
click at [182, 175] on input "text" at bounding box center [285, 176] width 269 height 24
type input "L"
type input "James Earl"
click at [472, 177] on input "text" at bounding box center [571, 176] width 269 height 24
type input "earlj@richardcrookes.com.au"
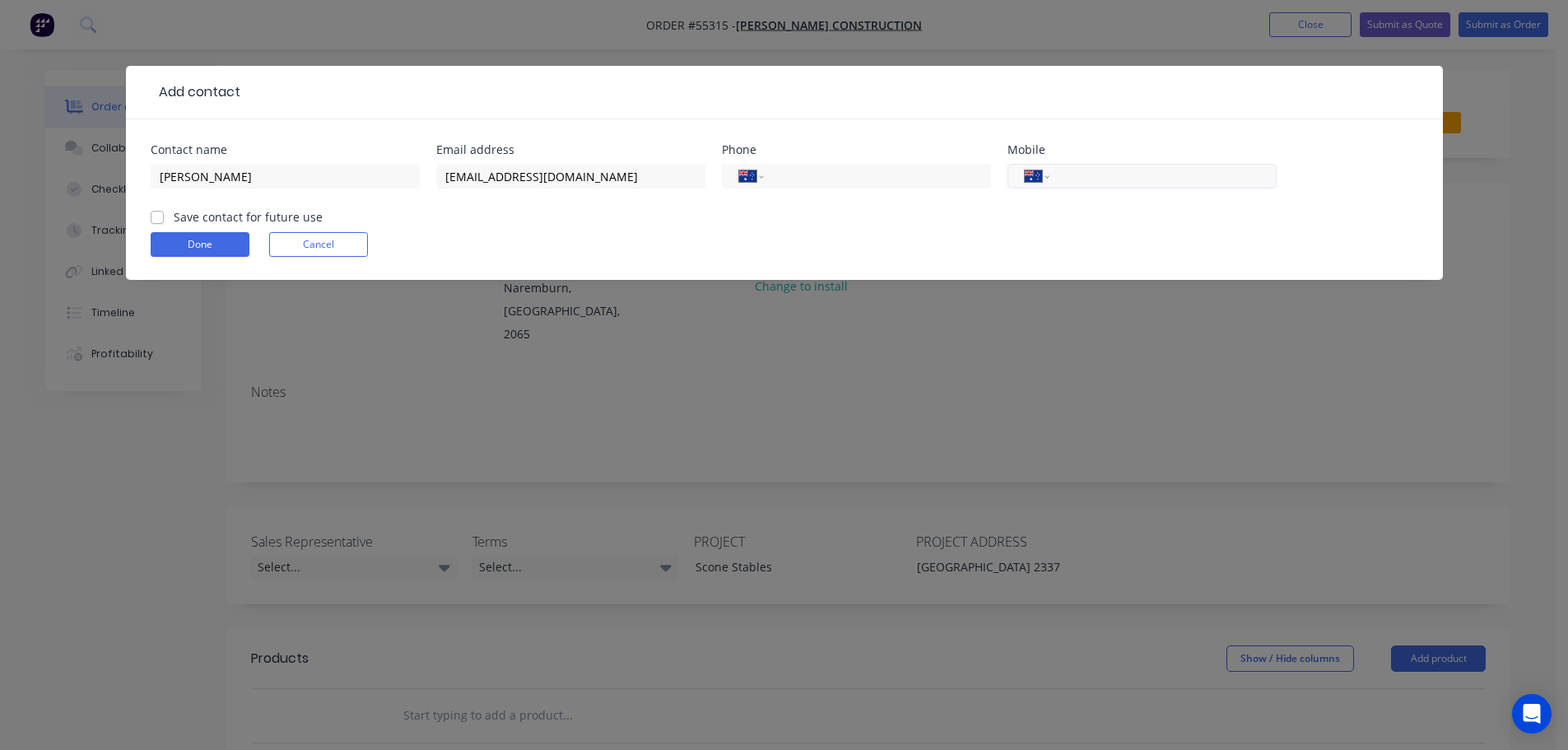
click at [1096, 176] on input "tel" at bounding box center [1160, 176] width 198 height 19
type input "0434 618 409"
click at [174, 219] on label "Save contact for future use" at bounding box center [248, 217] width 149 height 17
click at [156, 219] on input "Save contact for future use" at bounding box center [158, 216] width 13 height 16
checkbox input "true"
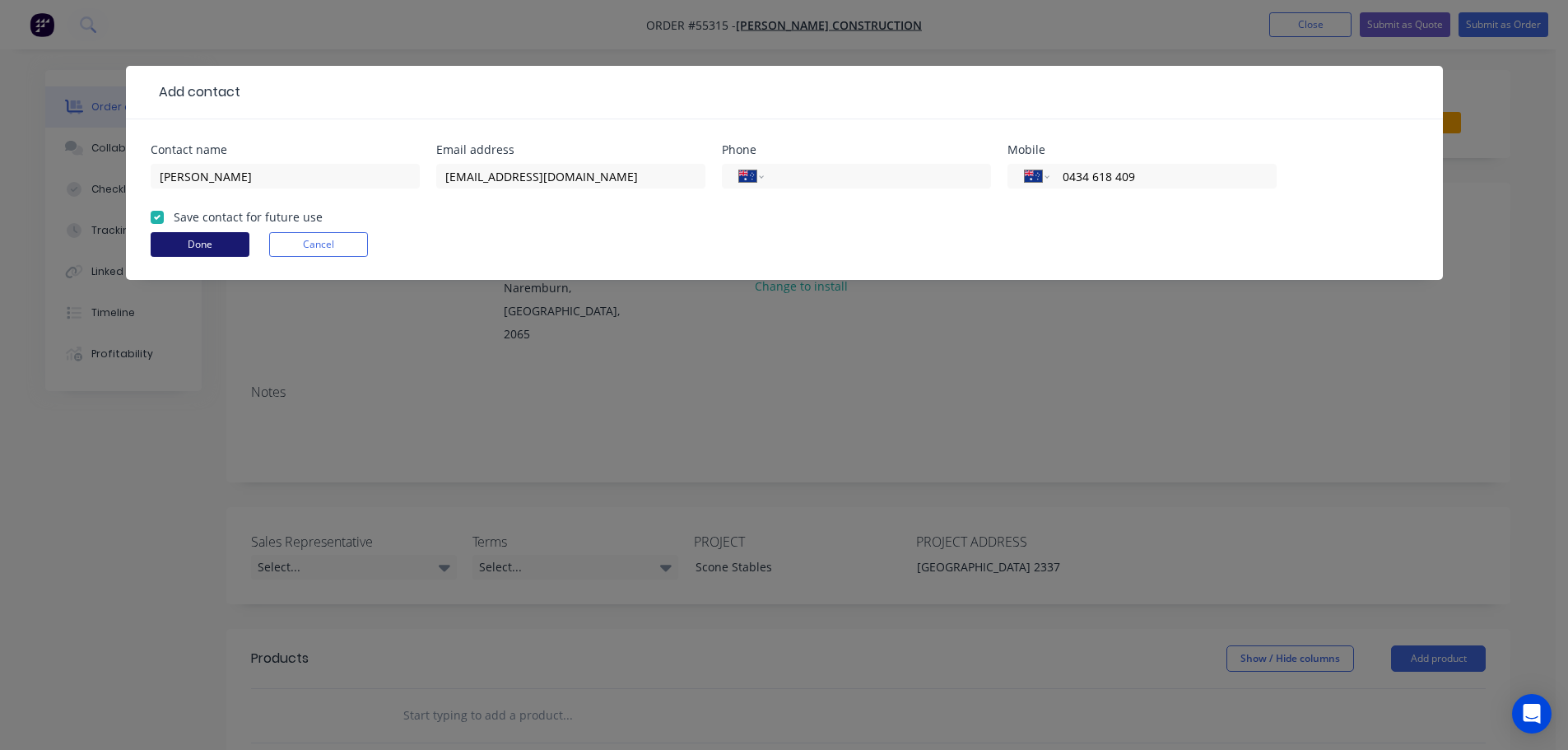
click at [171, 253] on button "Done" at bounding box center [200, 244] width 99 height 24
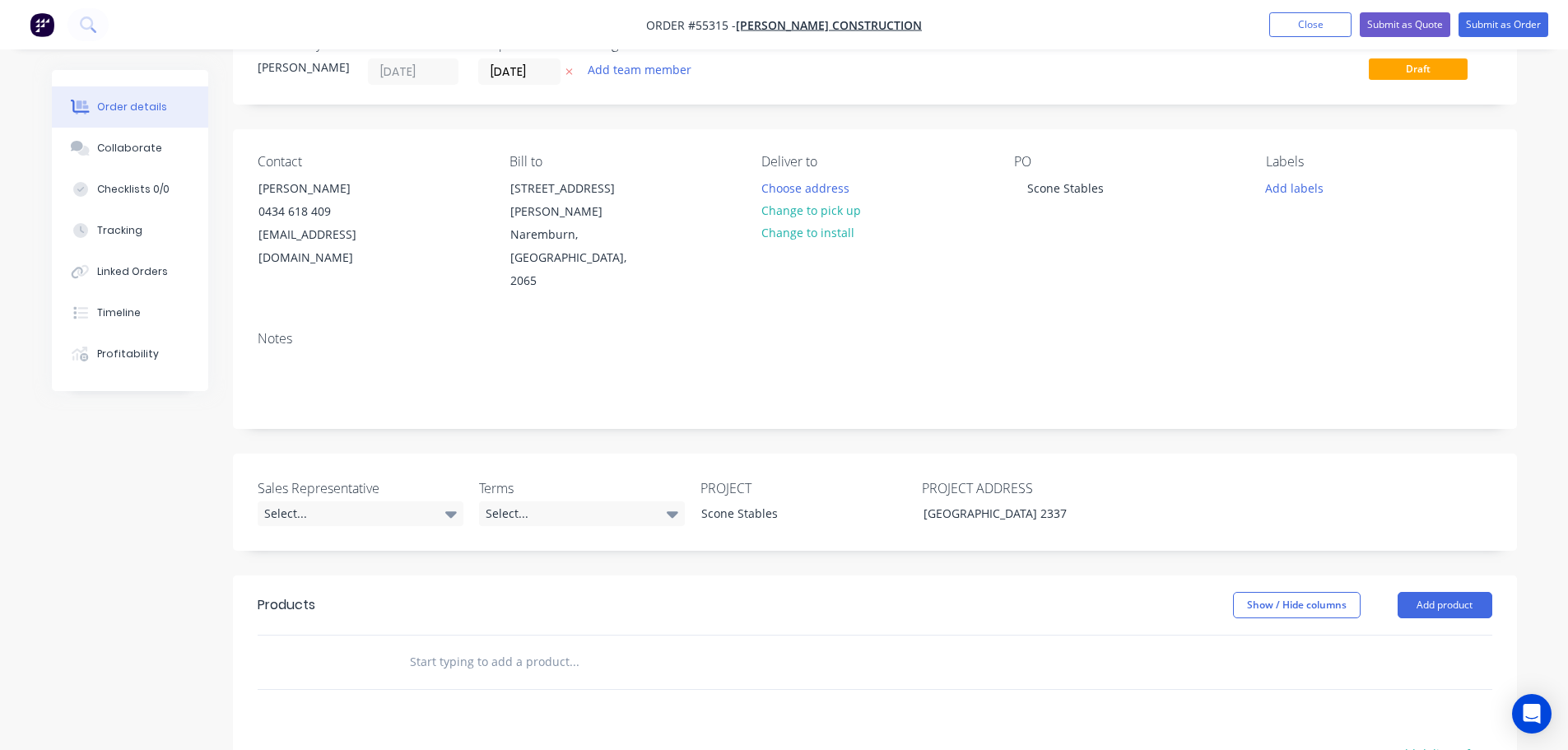
scroll to position [83, 0]
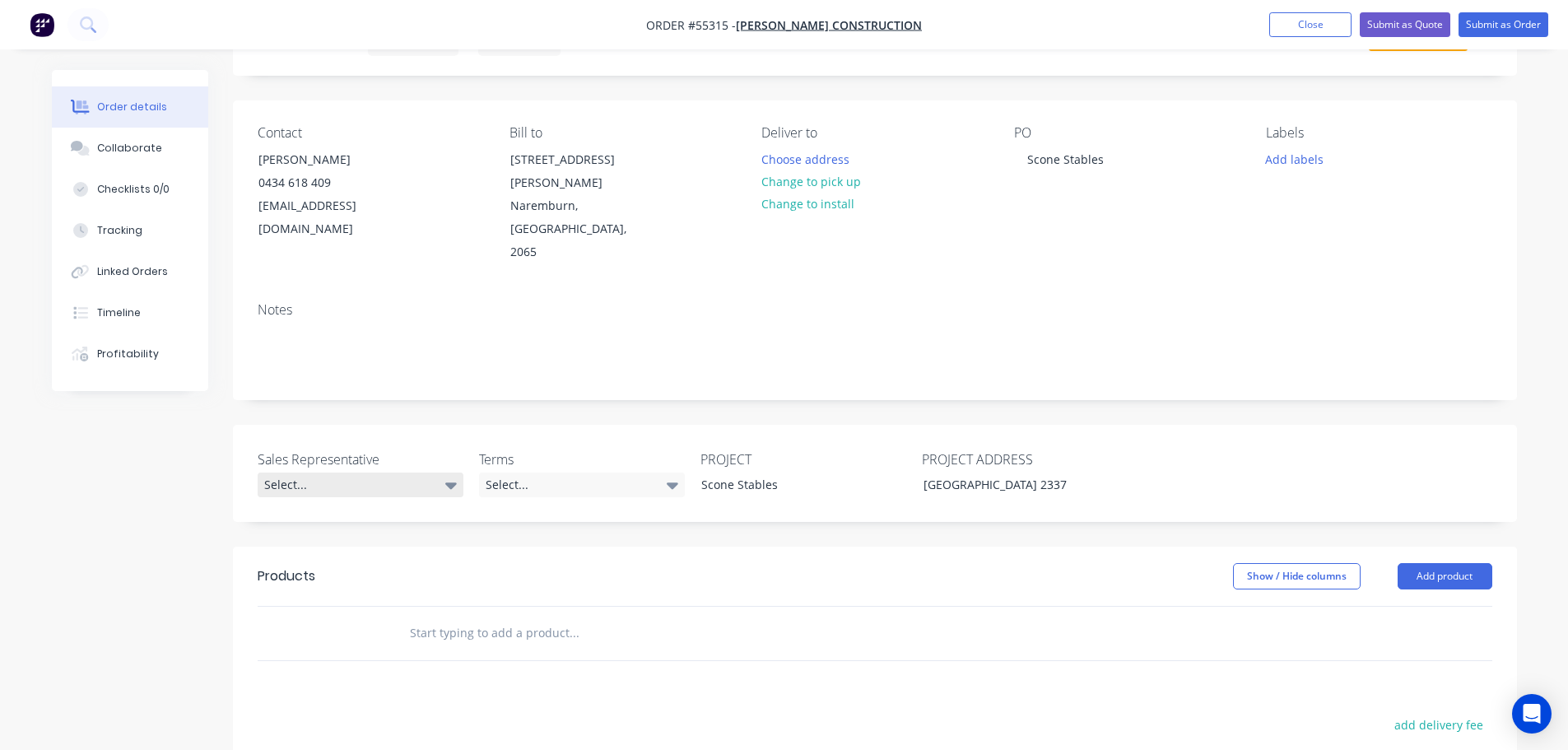
click at [304, 473] on div "Select..." at bounding box center [360, 485] width 206 height 24
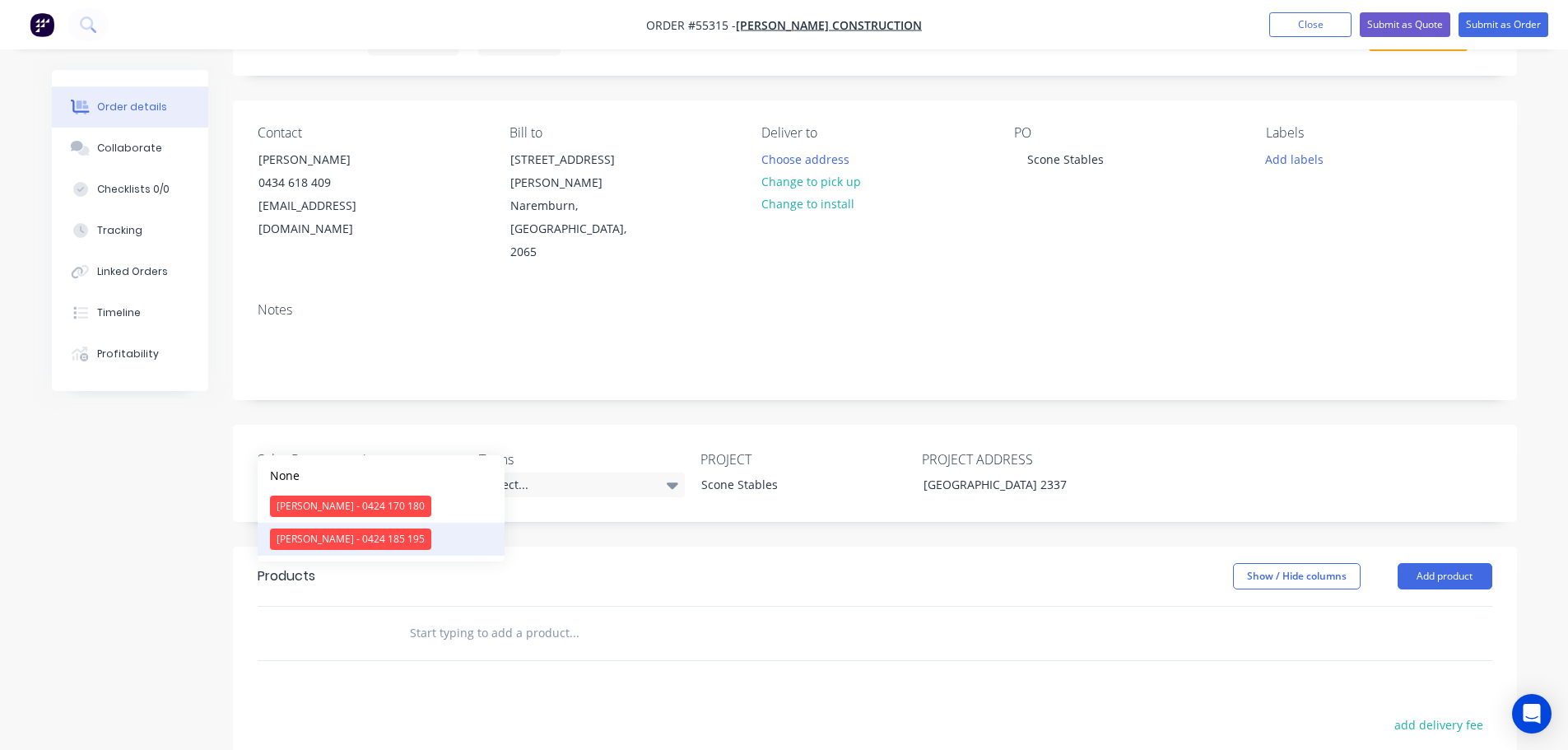
click at [323, 546] on div "Drew Blackman - 0424 185 195" at bounding box center [351, 539] width 161 height 22
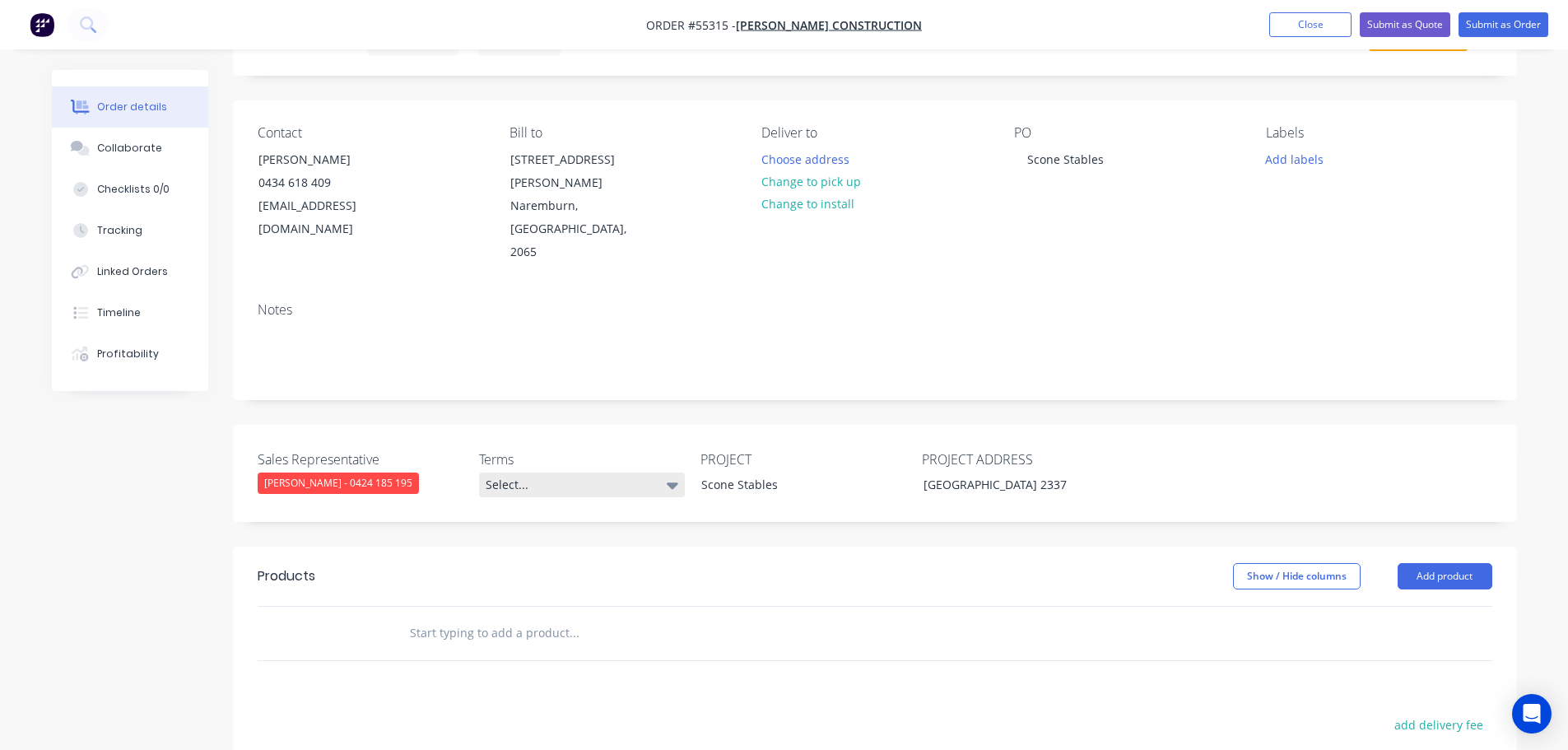
click at [551, 473] on div "Select..." at bounding box center [582, 485] width 206 height 24
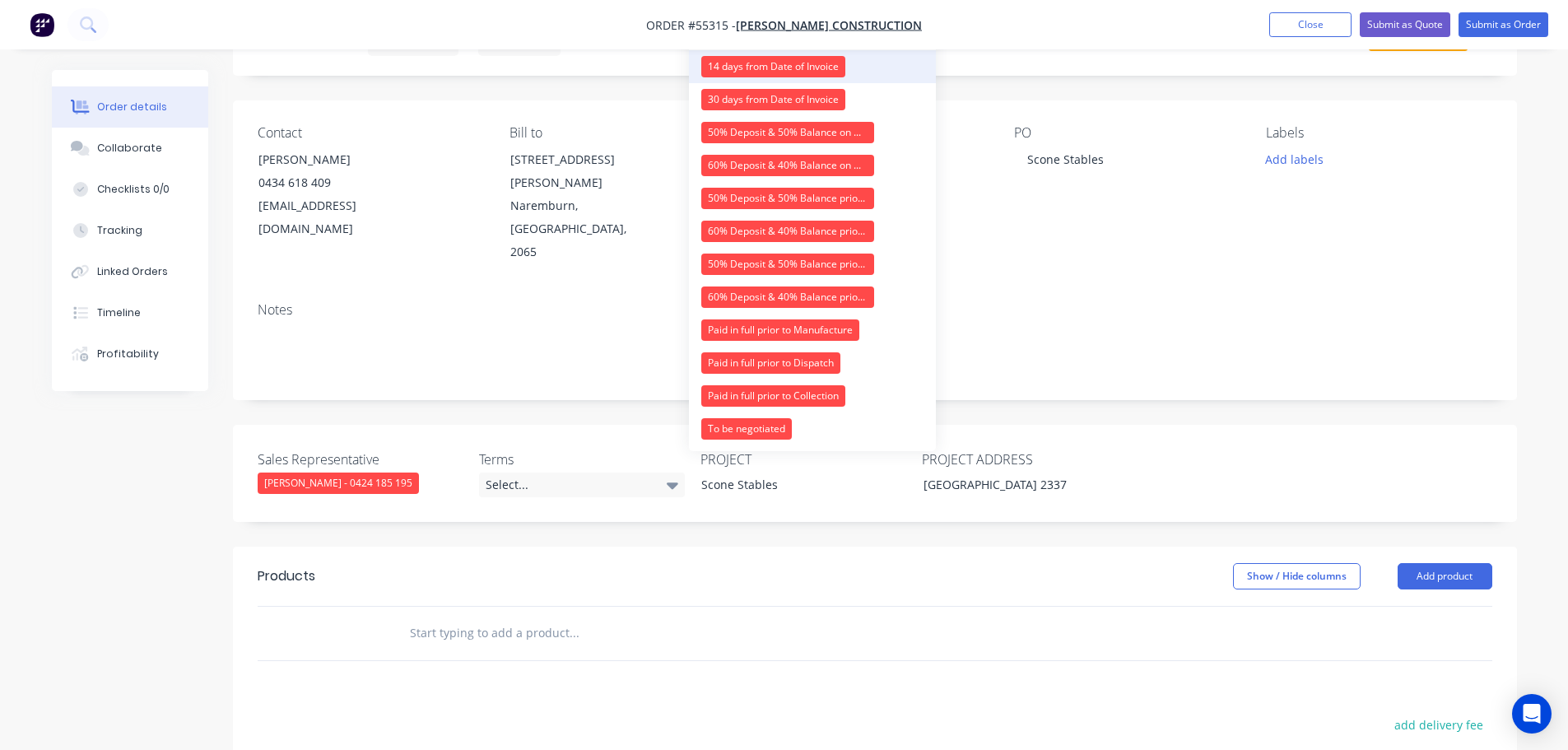
click at [790, 67] on div "14 days from Date of Invoice" at bounding box center [773, 67] width 145 height 22
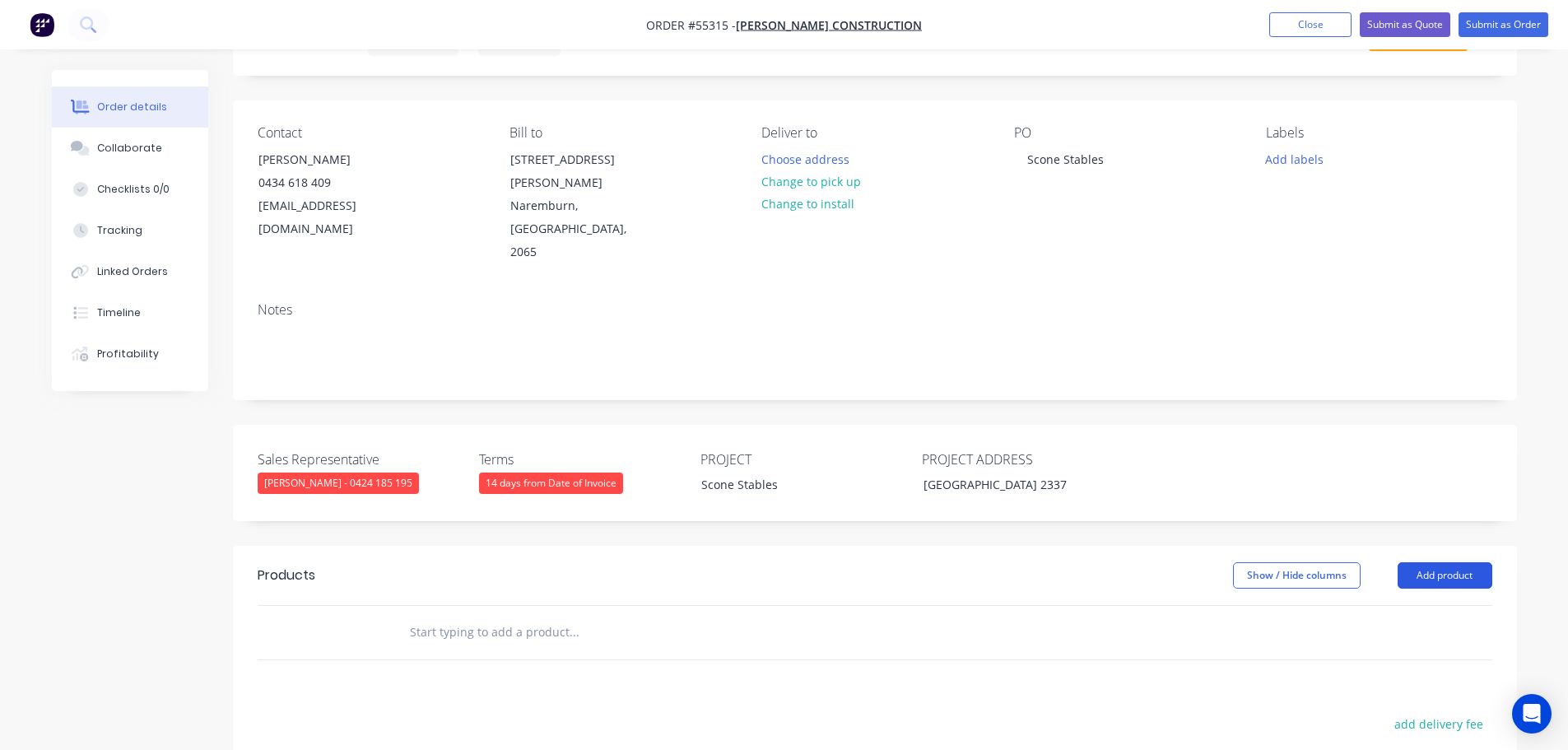
click at [1445, 562] on button "Add product" at bounding box center [1445, 575] width 95 height 26
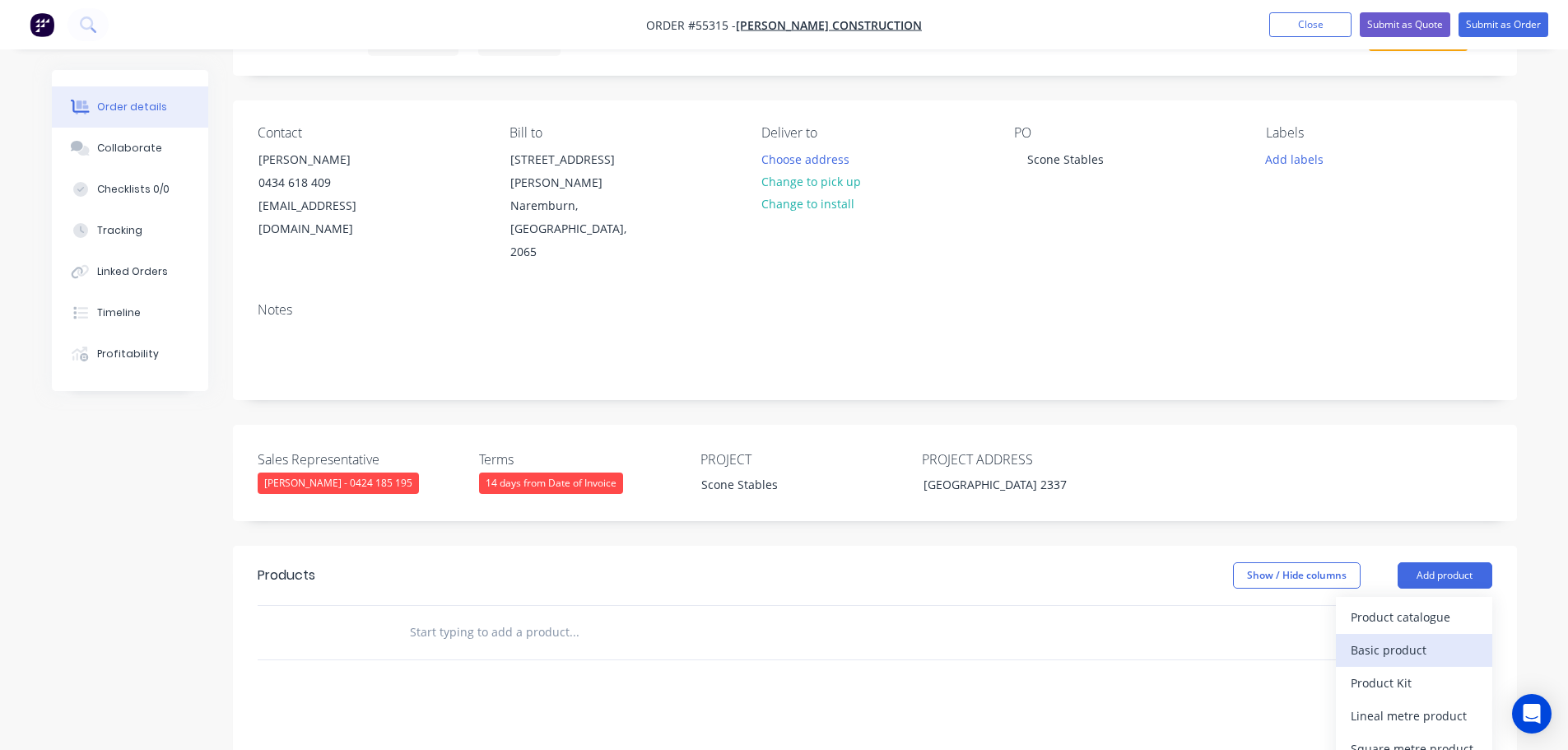
click at [1364, 638] on div "Basic product" at bounding box center [1414, 650] width 127 height 23
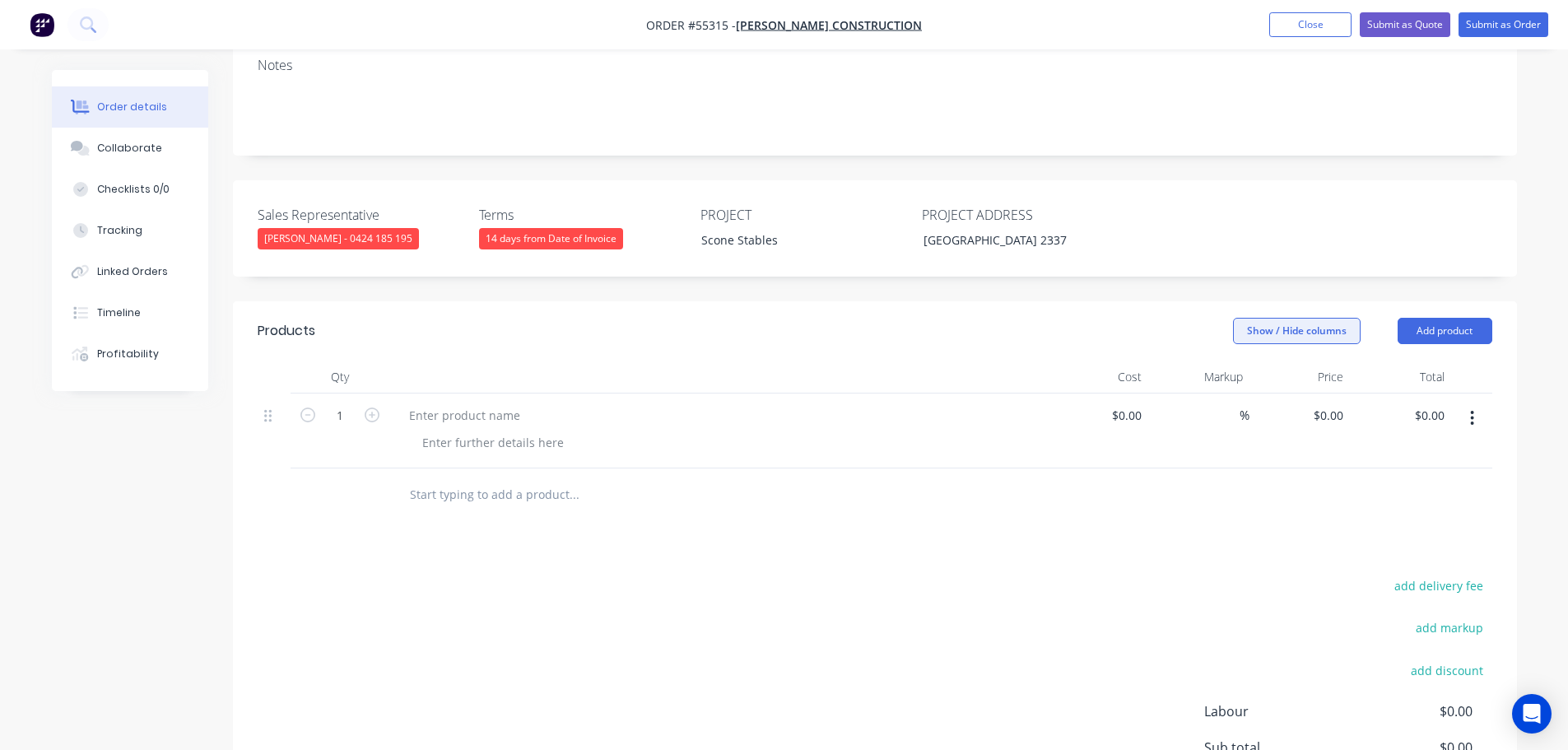
scroll to position [329, 0]
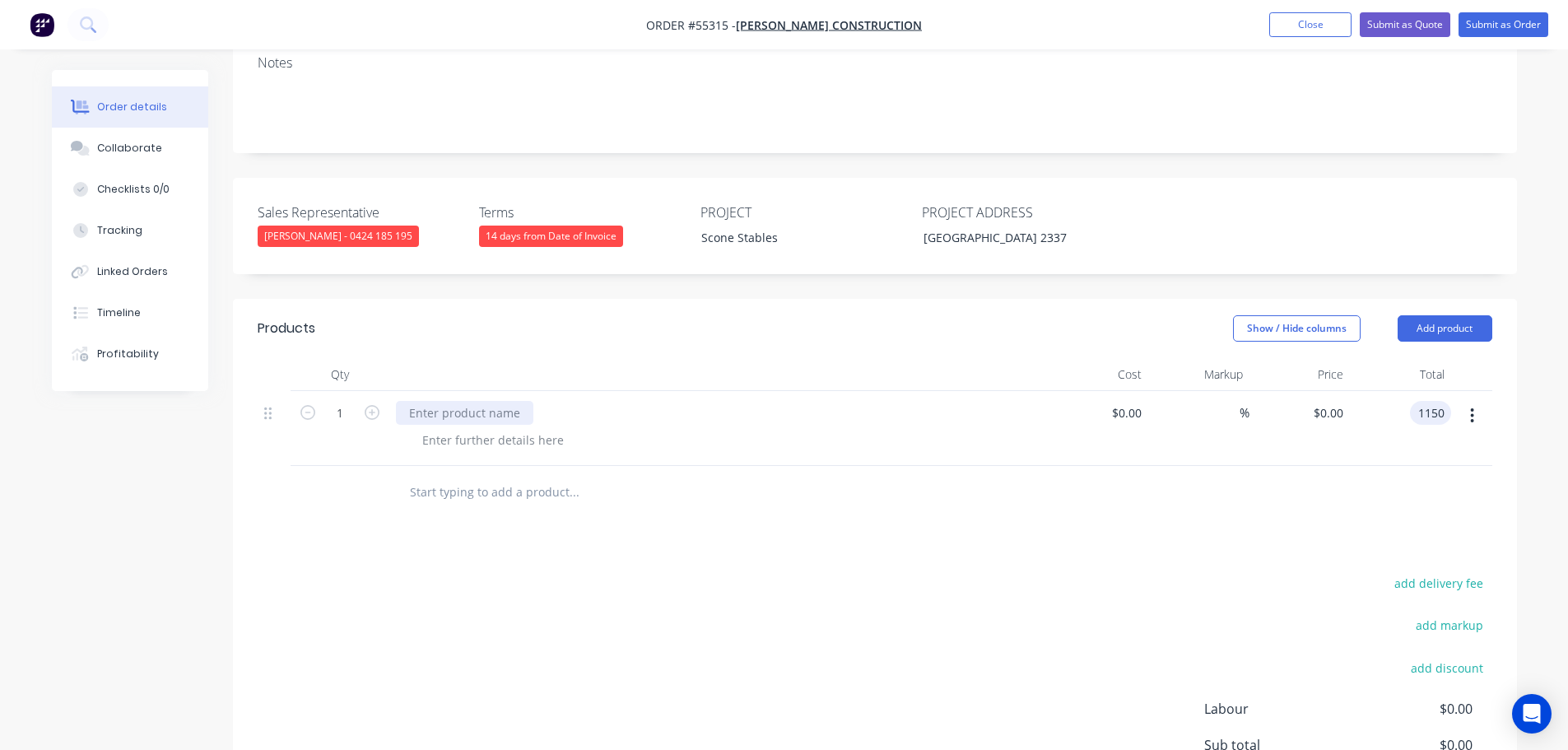
type input "1150"
type input "$1,150.00"
click at [459, 401] on div at bounding box center [464, 412] width 137 height 23
click at [436, 401] on div at bounding box center [464, 412] width 137 height 23
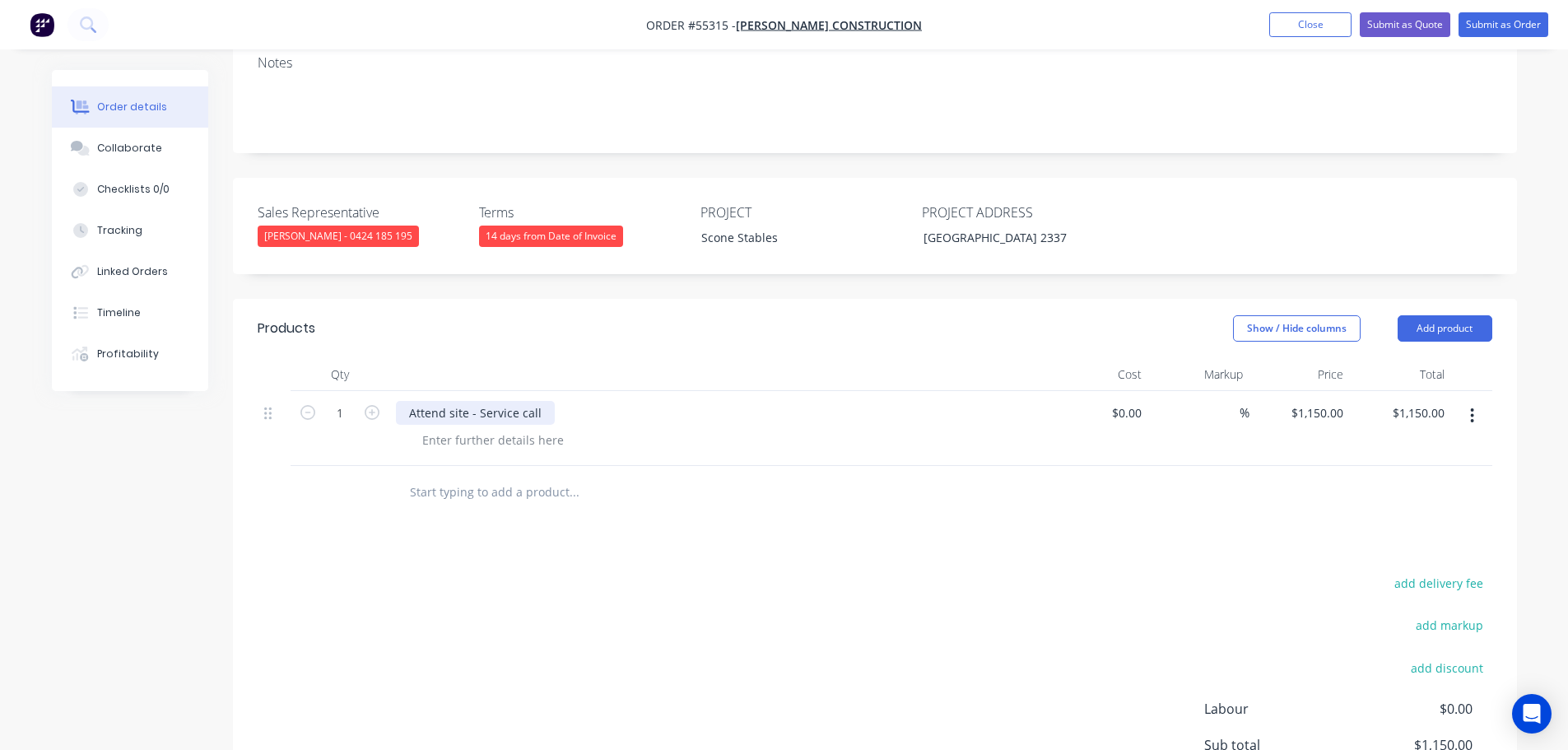
click at [521, 401] on div "Attend site - Service call" at bounding box center [475, 412] width 159 height 23
drag, startPoint x: 452, startPoint y: 366, endPoint x: 460, endPoint y: 411, distance: 45.7
click at [452, 401] on div "Attend site - Service Call" at bounding box center [476, 412] width 160 height 23
click at [471, 428] on div at bounding box center [493, 439] width 168 height 23
click at [491, 428] on div at bounding box center [493, 439] width 168 height 23
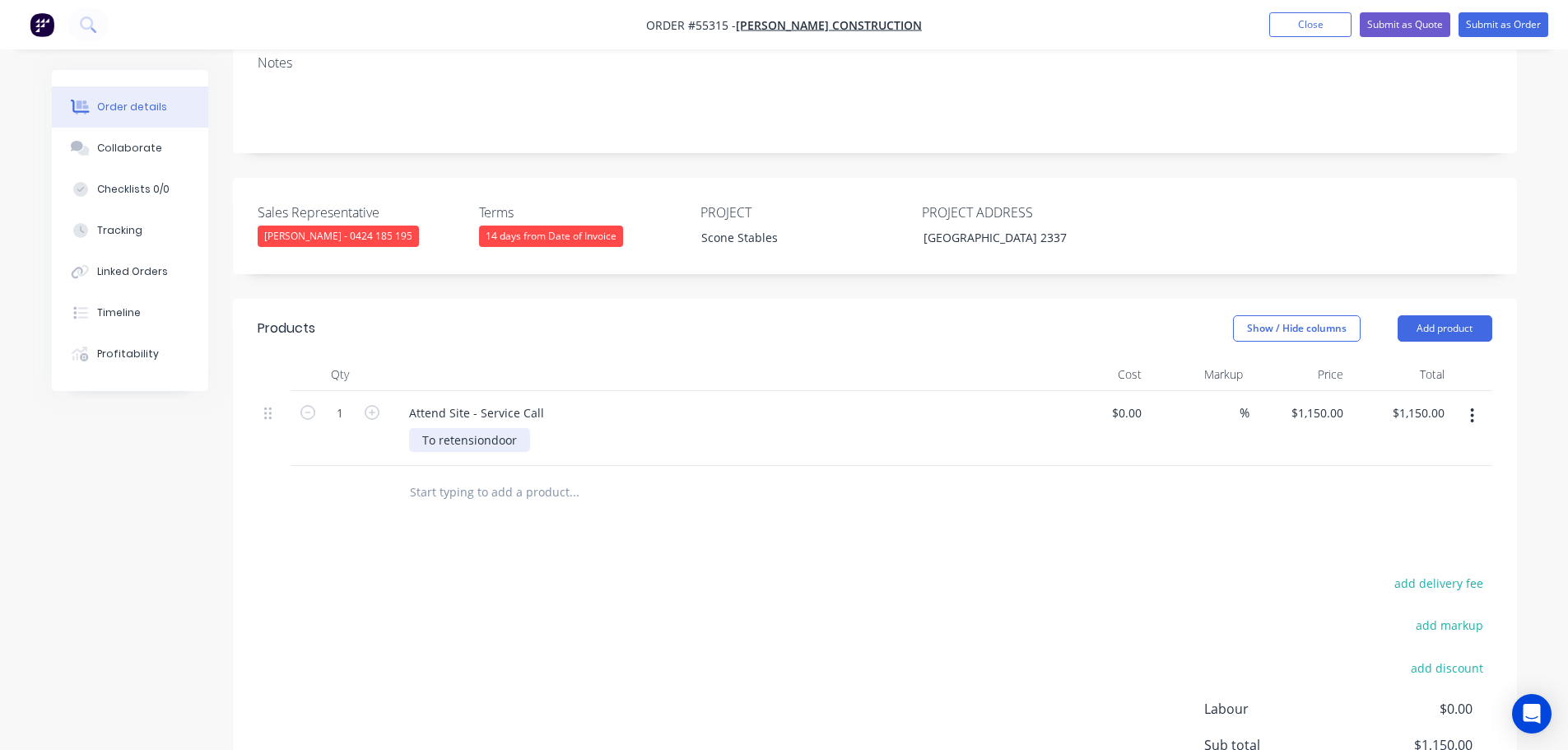
click at [490, 428] on div "To retensiondoor" at bounding box center [469, 439] width 121 height 23
click at [524, 428] on div "To retension door" at bounding box center [471, 439] width 124 height 23
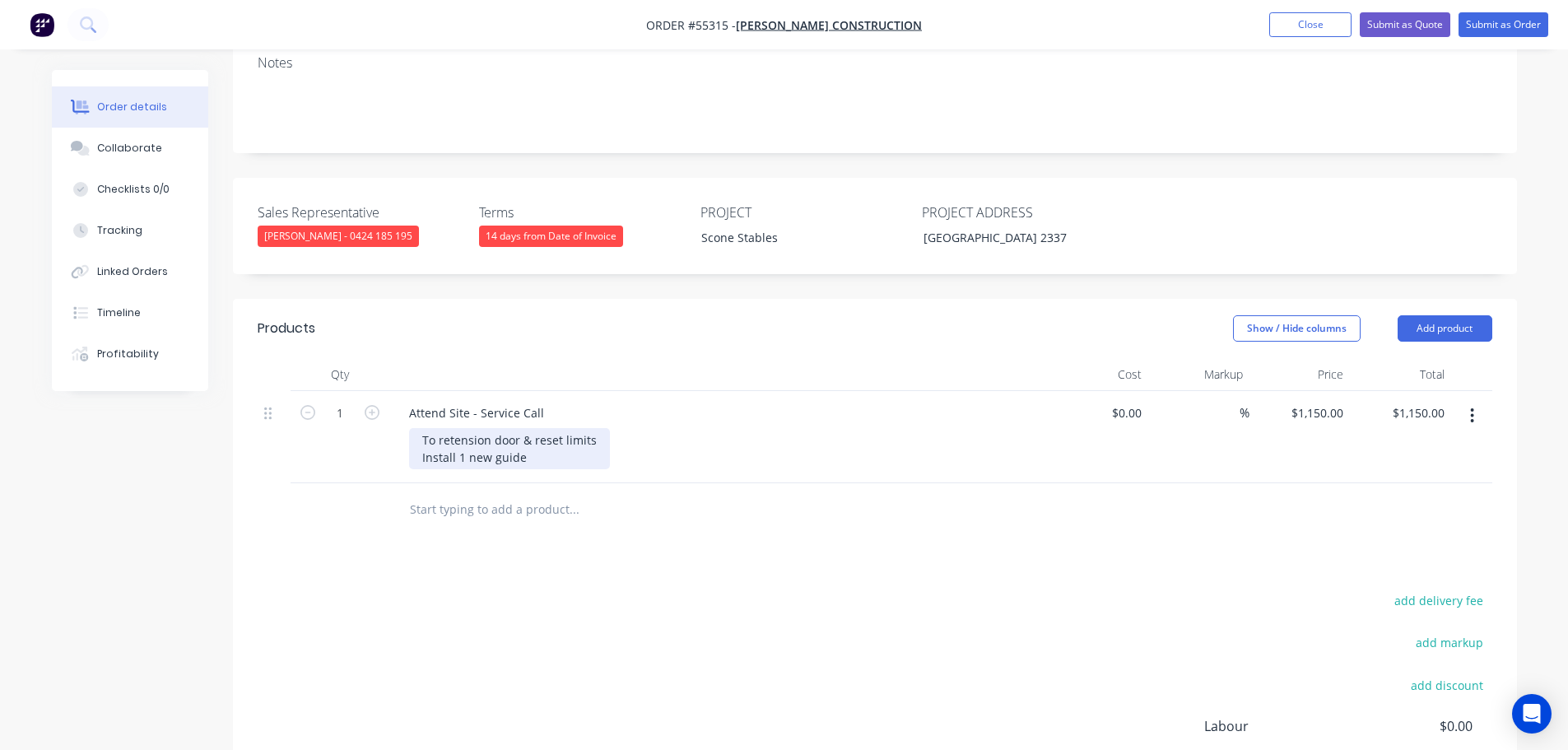
click at [469, 428] on div "To retension door & reset limits Install 1 new guide" at bounding box center [510, 449] width 201 height 41
click at [616, 428] on div "To retention door & reset limits Install 1 new guide" at bounding box center [725, 449] width 632 height 41
drag, startPoint x: 529, startPoint y: 409, endPoint x: 539, endPoint y: 450, distance: 42.2
click at [529, 428] on div "To retention door & reset limits Install 1 new guide" at bounding box center [509, 449] width 199 height 41
click at [1385, 23] on button "Submit as Quote" at bounding box center [1405, 24] width 90 height 24
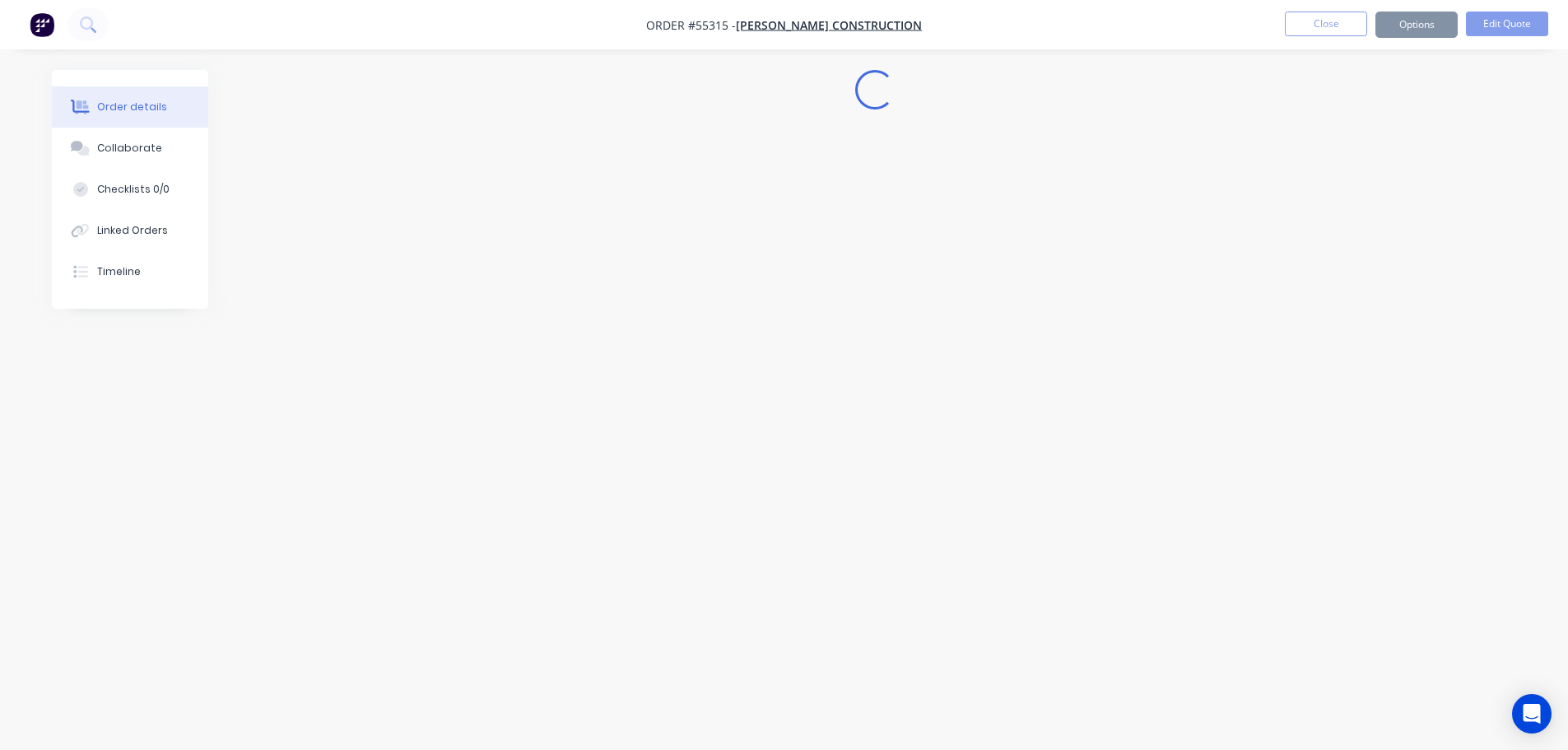
scroll to position [0, 0]
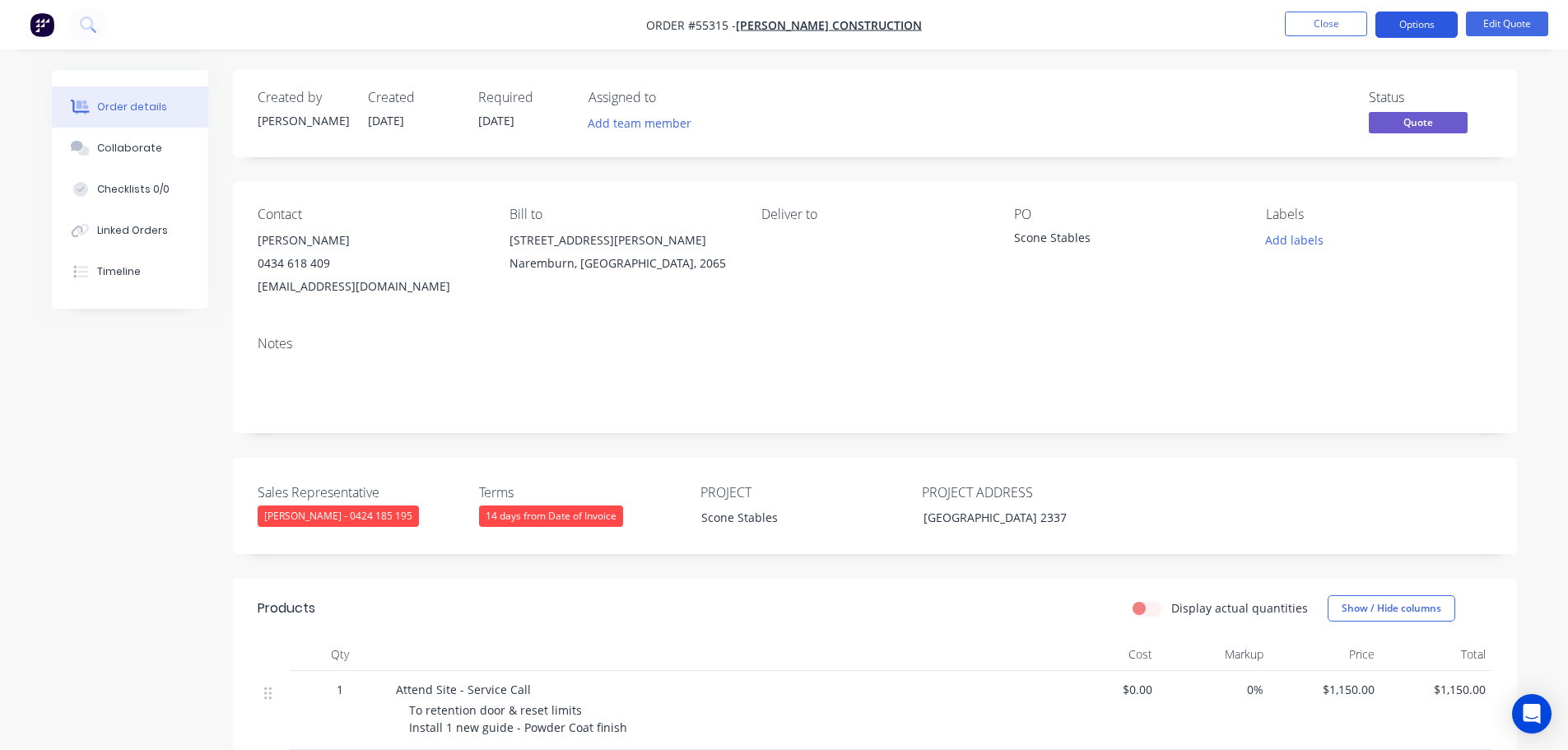
click at [1412, 23] on button "Options" at bounding box center [1417, 24] width 83 height 26
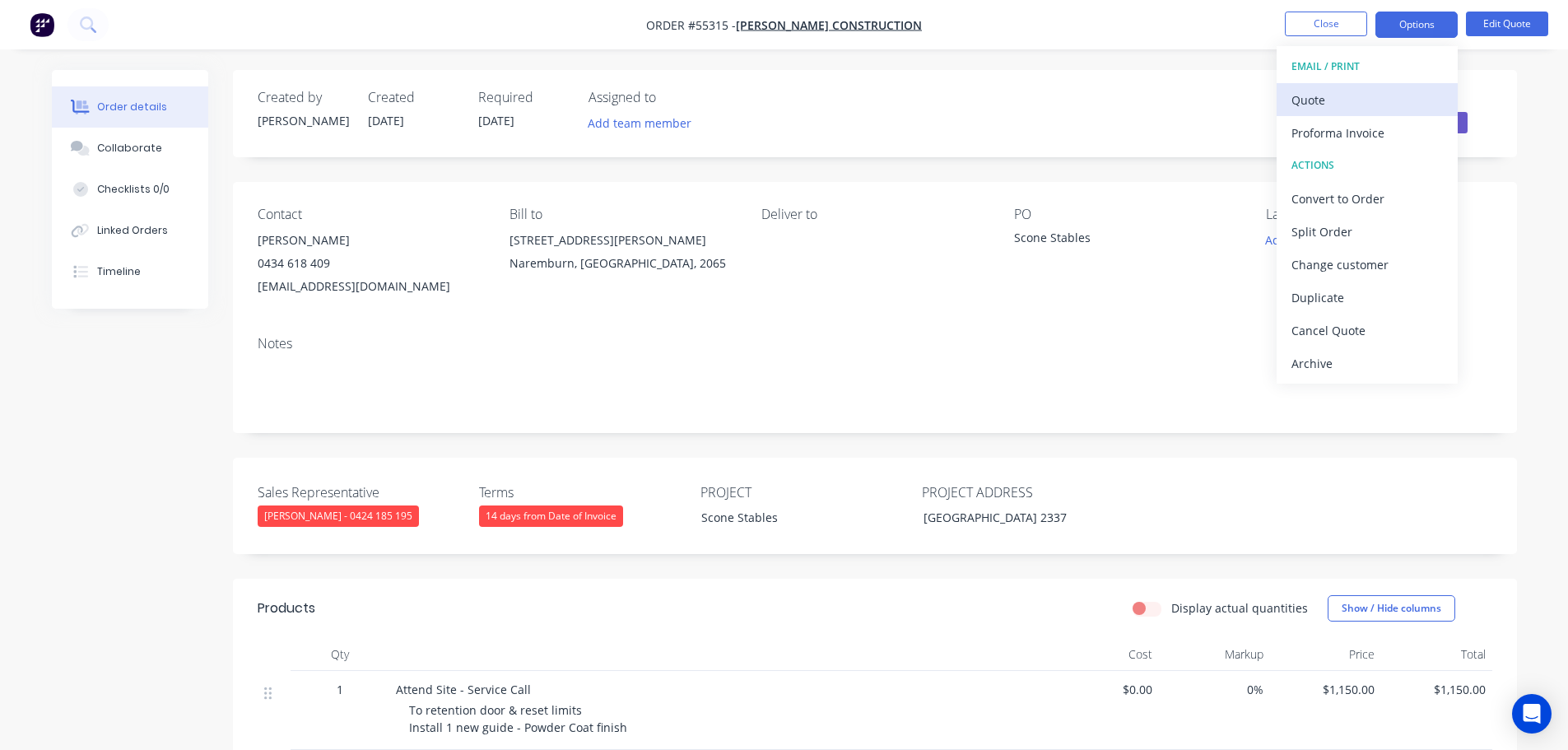
click at [1317, 98] on div "Quote" at bounding box center [1366, 99] width 151 height 23
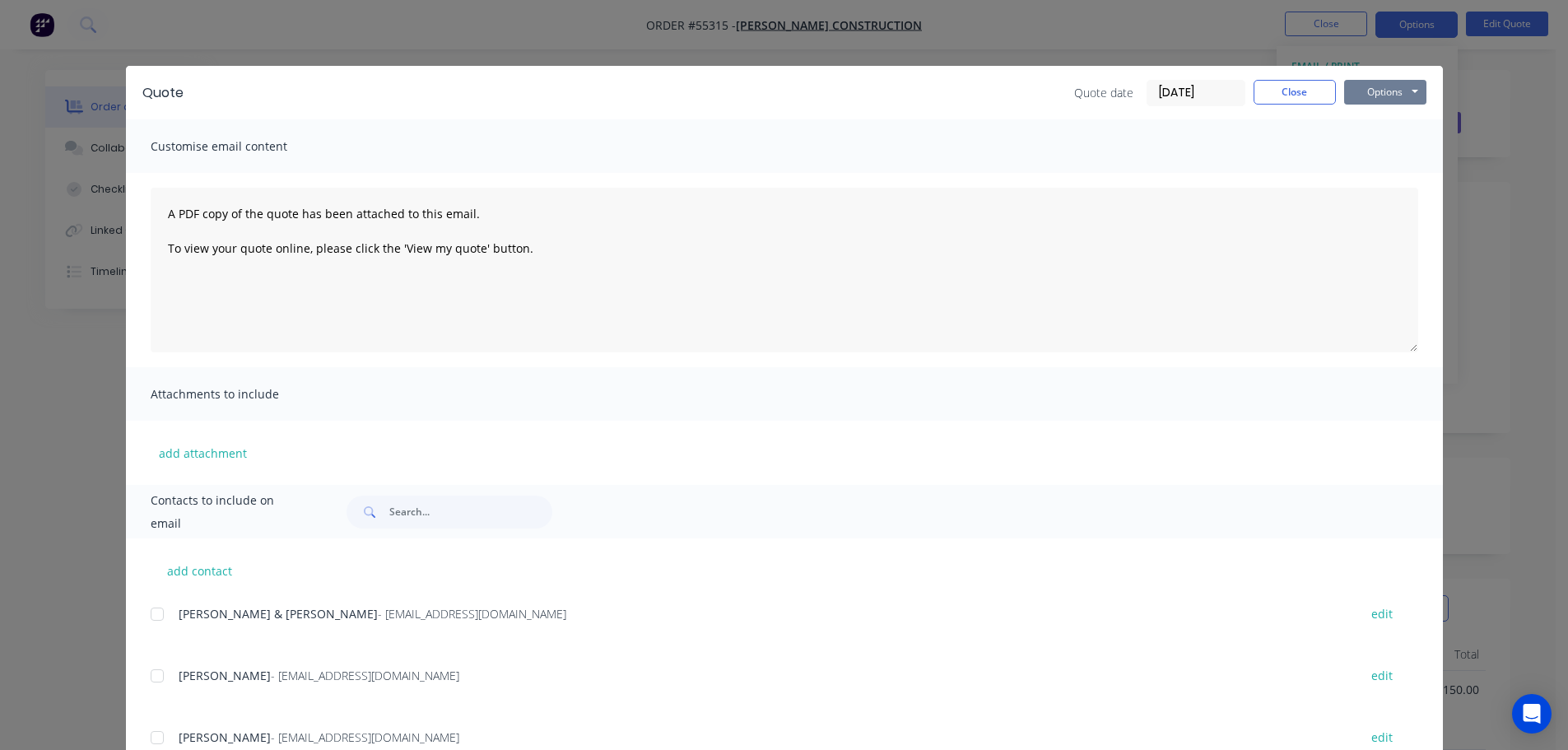
click at [1387, 97] on button "Options" at bounding box center [1385, 92] width 83 height 24
click at [1385, 147] on button "Print" at bounding box center [1396, 148] width 105 height 27
click at [1243, 95] on div "Quote date 09/09/25 Close Options Preview Print Email" at bounding box center [1250, 93] width 352 height 26
click at [1260, 93] on button "Close" at bounding box center [1295, 92] width 83 height 24
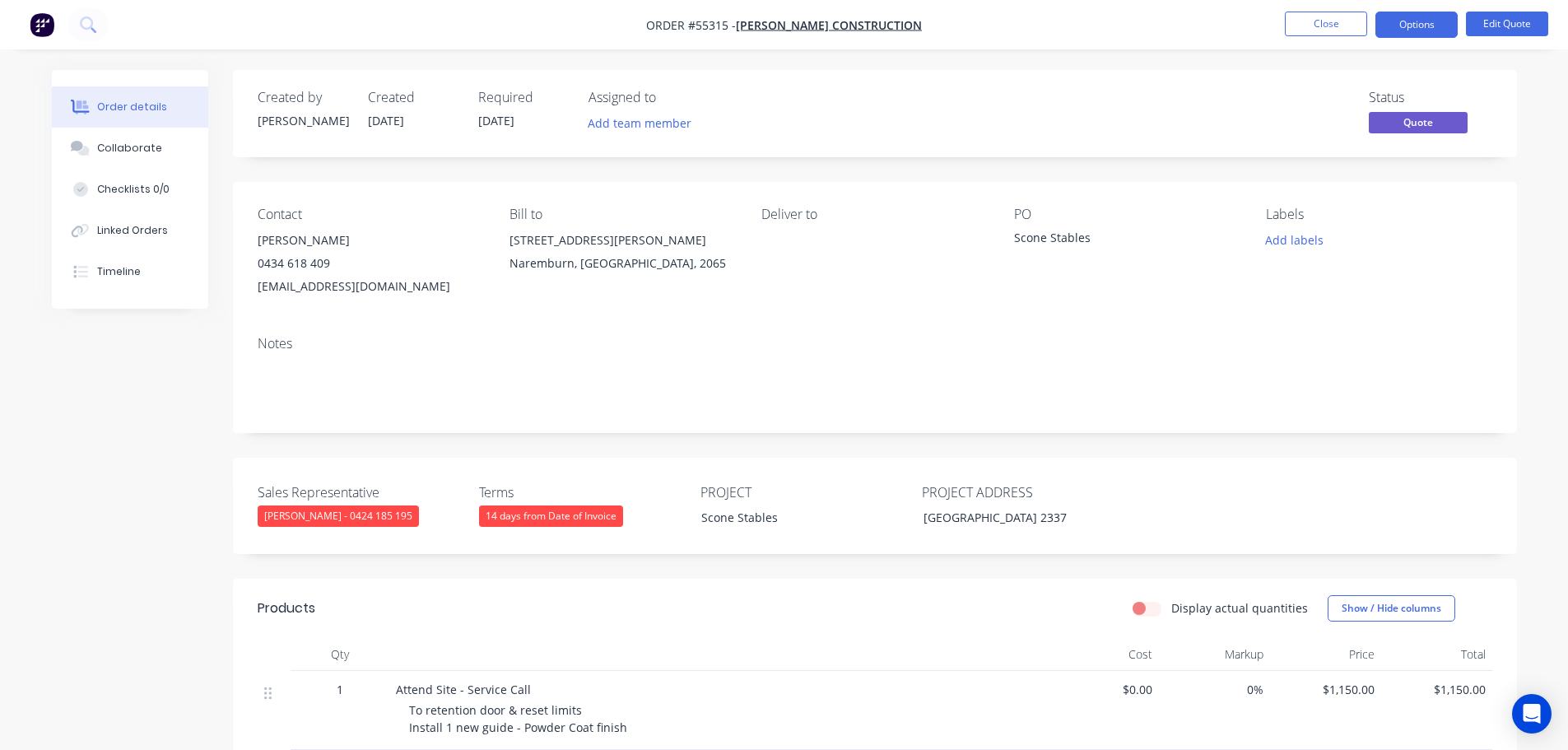
click at [299, 288] on div "earlj@richardcrookes.com.au" at bounding box center [371, 286] width 225 height 23
copy div "earlj@richardcrookes.com.au"
click at [1040, 238] on div "Scone Stables" at bounding box center [1117, 240] width 206 height 23
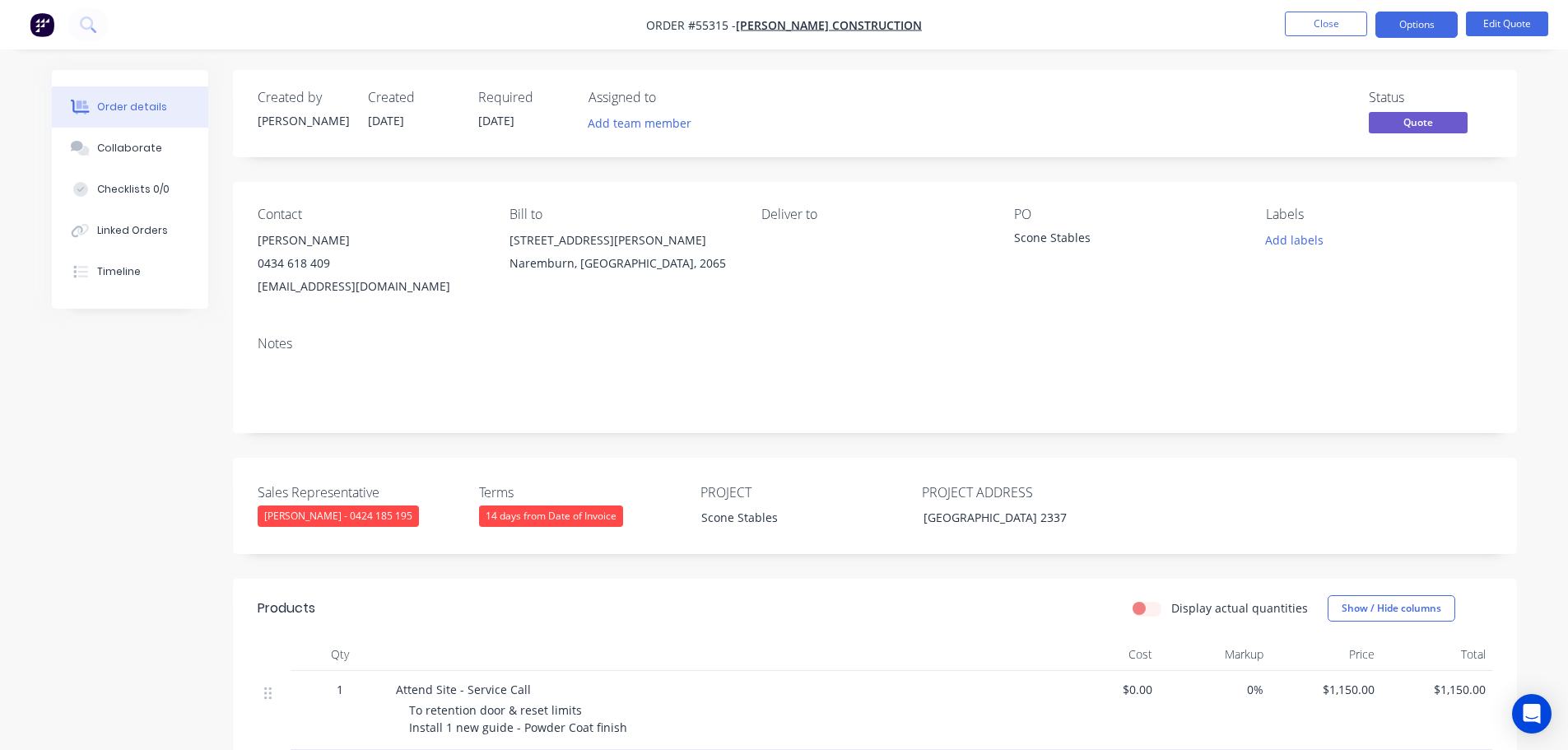
click at [1043, 238] on div "Scone Stables" at bounding box center [1117, 240] width 206 height 23
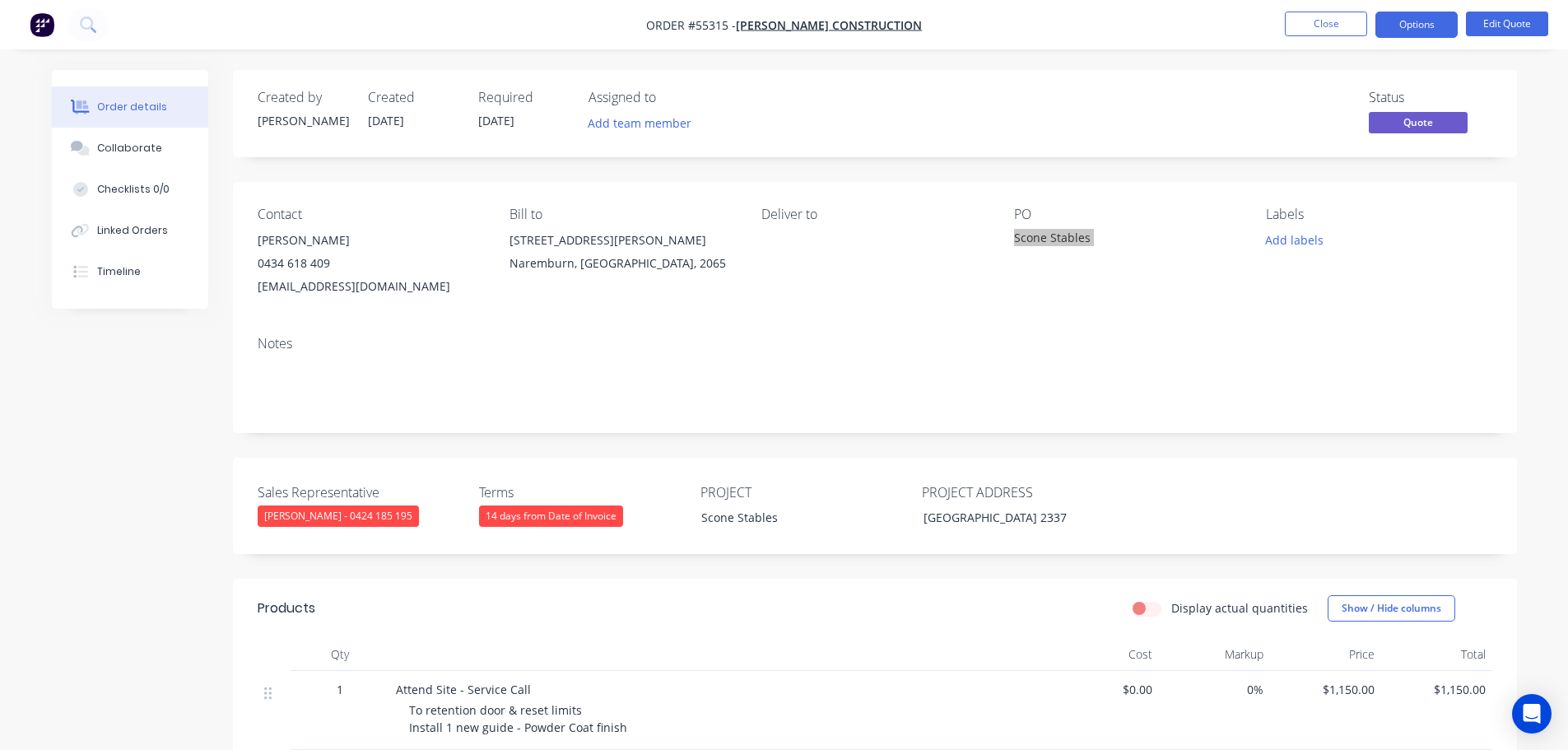
click at [330, 268] on span at bounding box center [330, 263] width 0 height 16
click at [1317, 20] on button "Close" at bounding box center [1326, 23] width 83 height 24
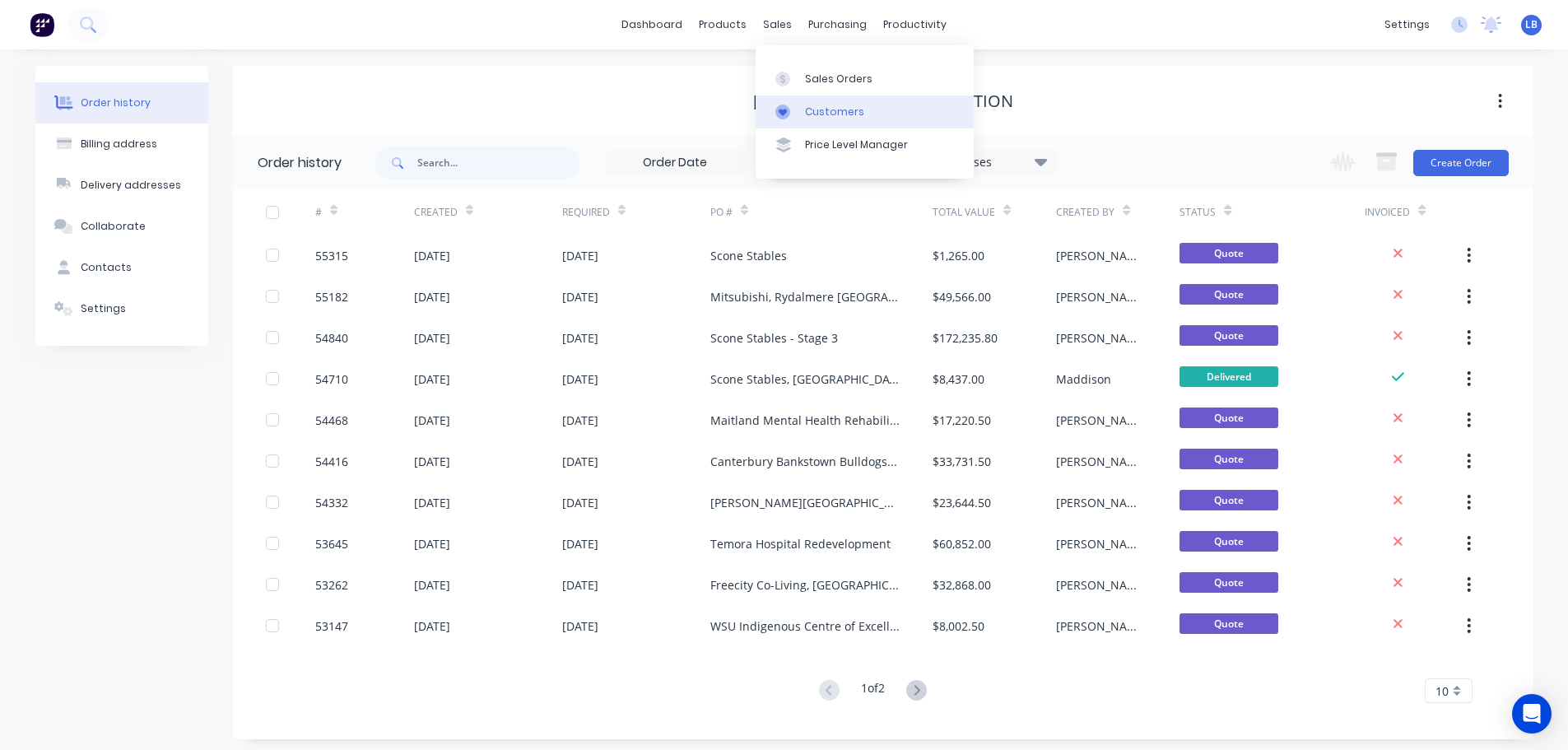
click at [812, 110] on div "Customers" at bounding box center [834, 112] width 59 height 15
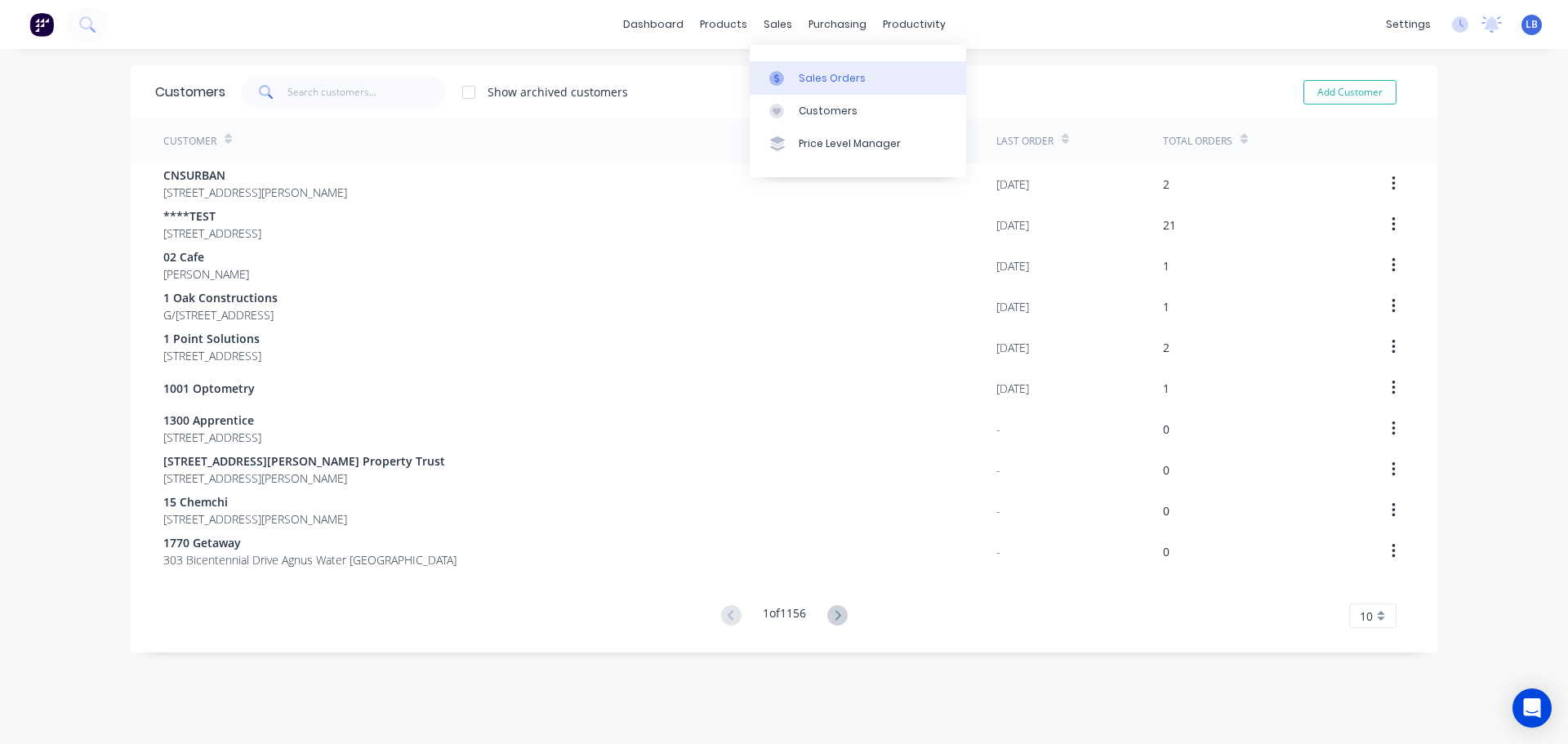
click at [834, 78] on div "Sales Orders" at bounding box center [832, 78] width 67 height 15
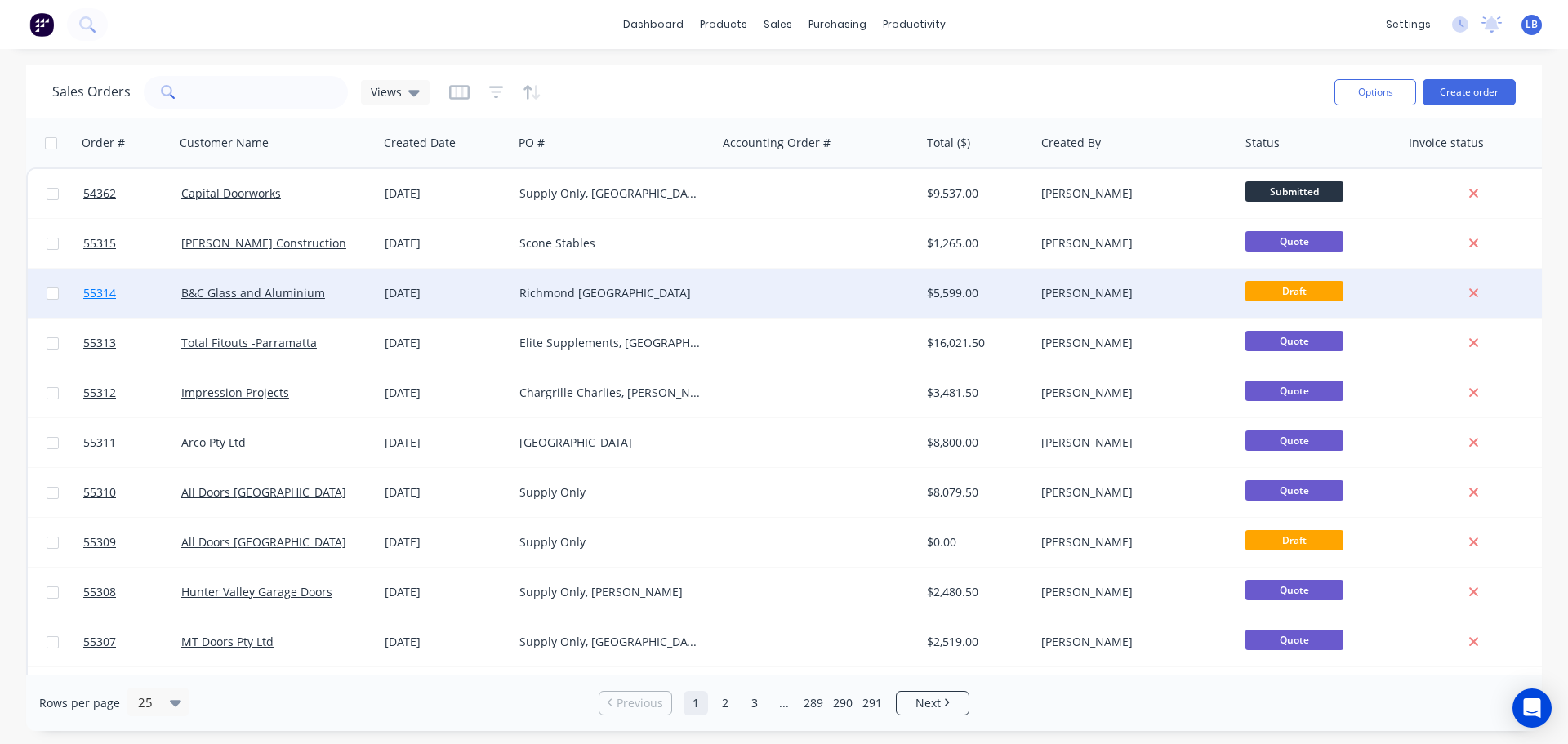
click at [90, 287] on span "55314" at bounding box center [99, 293] width 33 height 17
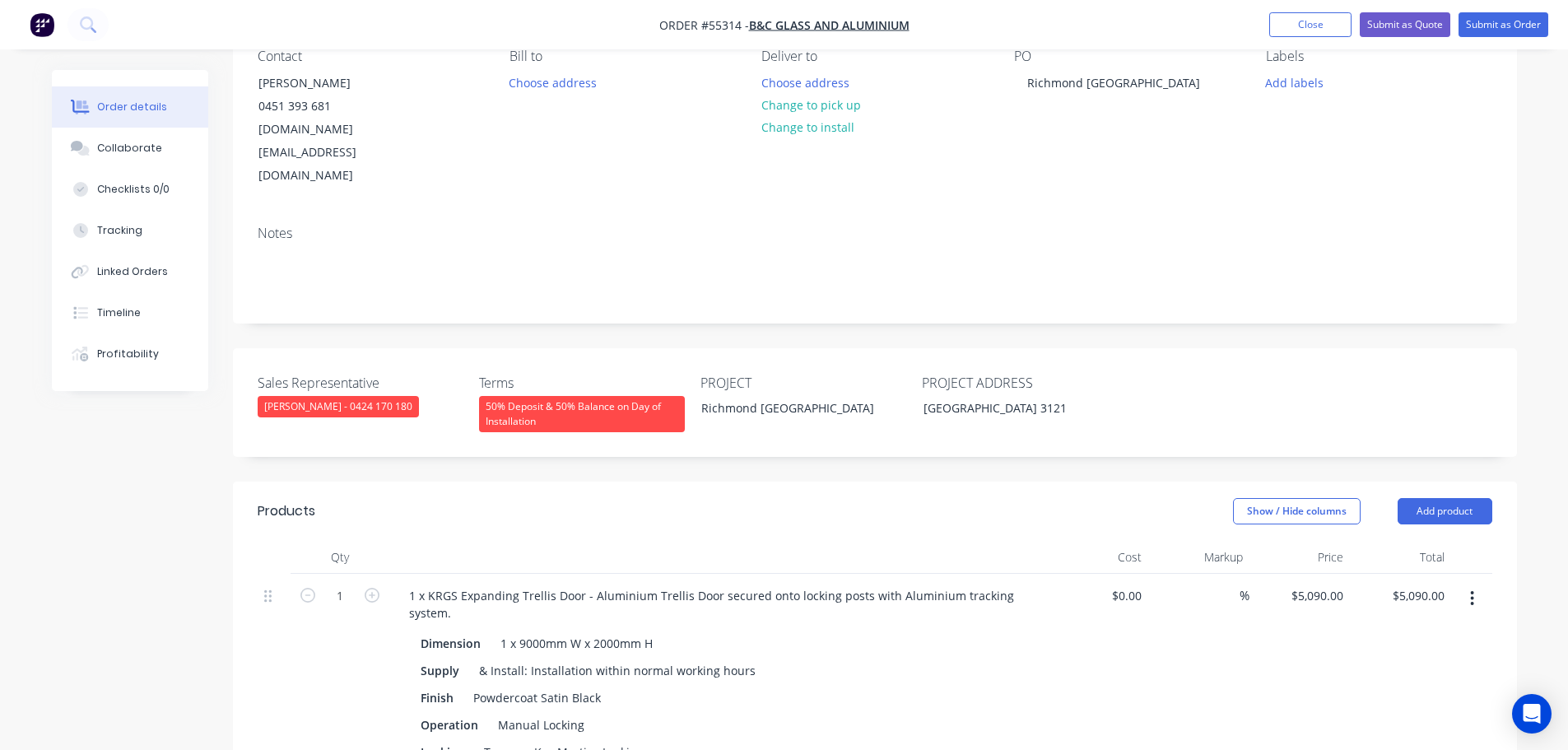
scroll to position [164, 0]
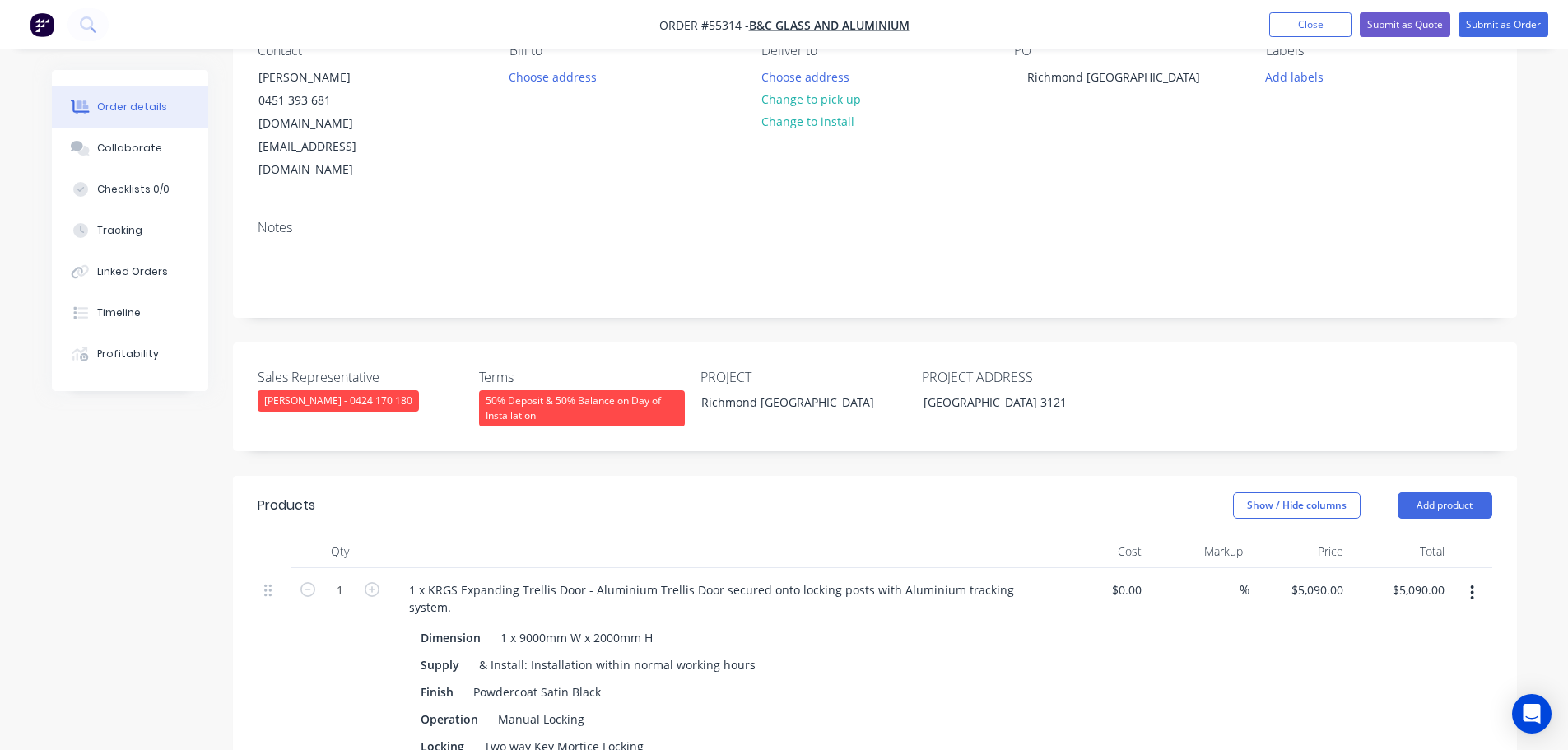
click at [1119, 82] on div "PO Richmond VIC" at bounding box center [1127, 113] width 225 height 139
click at [1107, 79] on div "Richmond VIC" at bounding box center [1114, 76] width 199 height 23
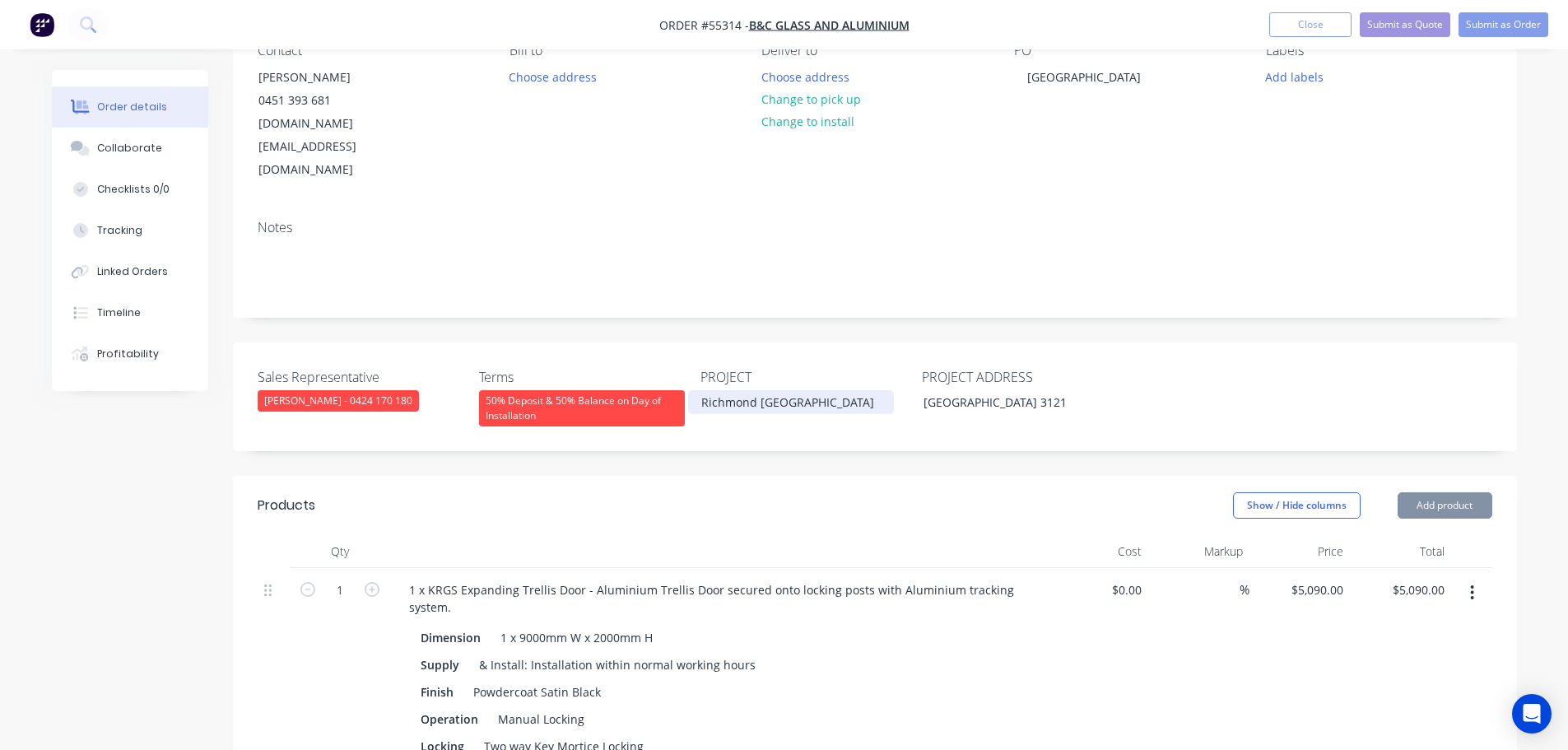
drag, startPoint x: 781, startPoint y: 353, endPoint x: 781, endPoint y: 390, distance: 37.0
click at [781, 390] on div "Richmond VIC" at bounding box center [790, 402] width 206 height 23
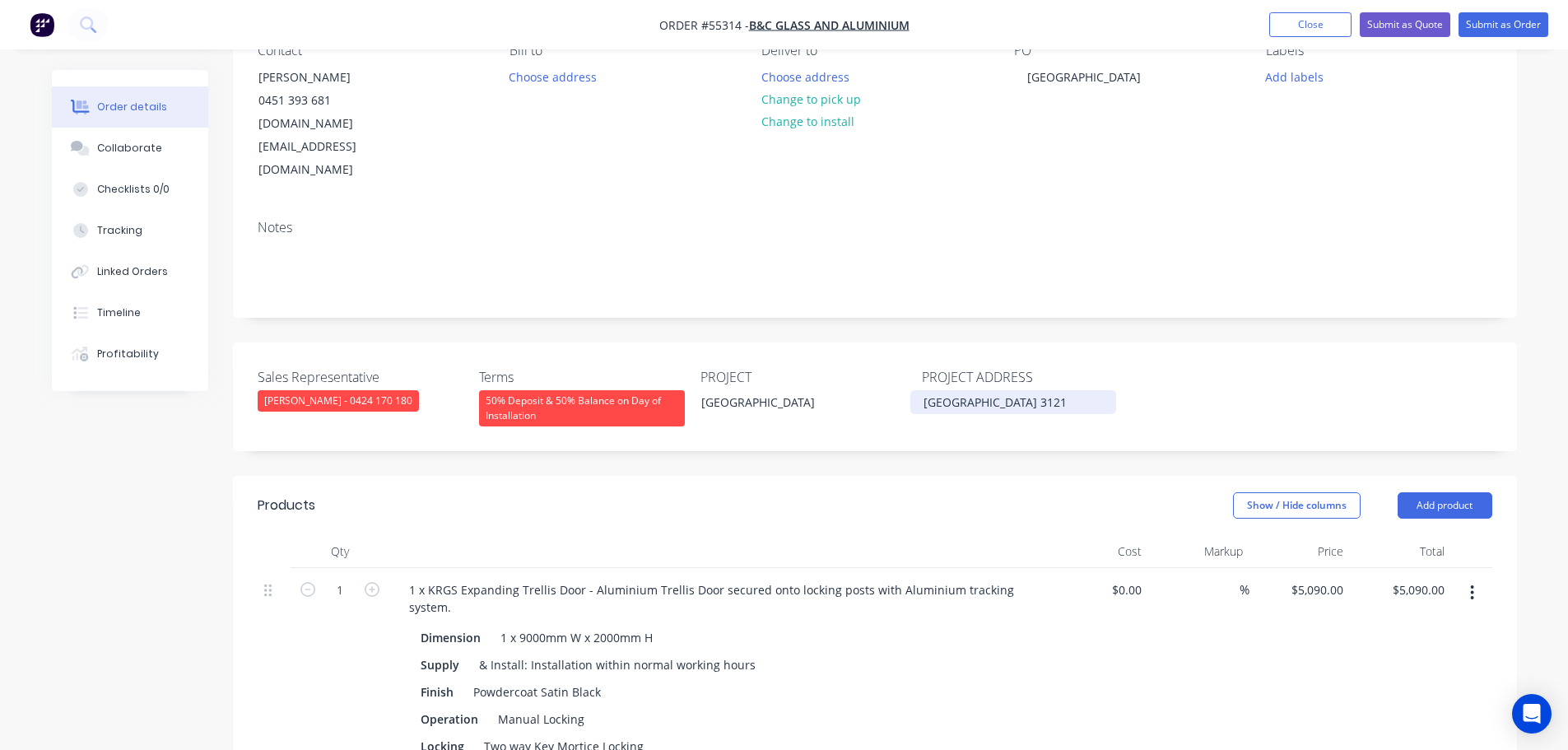
drag, startPoint x: 998, startPoint y: 360, endPoint x: 987, endPoint y: 390, distance: 32.0
click at [997, 390] on div "Richmond VIC 3121" at bounding box center [1012, 402] width 206 height 23
drag, startPoint x: 1035, startPoint y: 352, endPoint x: 1035, endPoint y: 365, distance: 13.0
click at [1035, 390] on div "Richmond NSW 3121" at bounding box center [1012, 402] width 206 height 23
click at [1429, 23] on button "Submit as Quote" at bounding box center [1405, 24] width 90 height 24
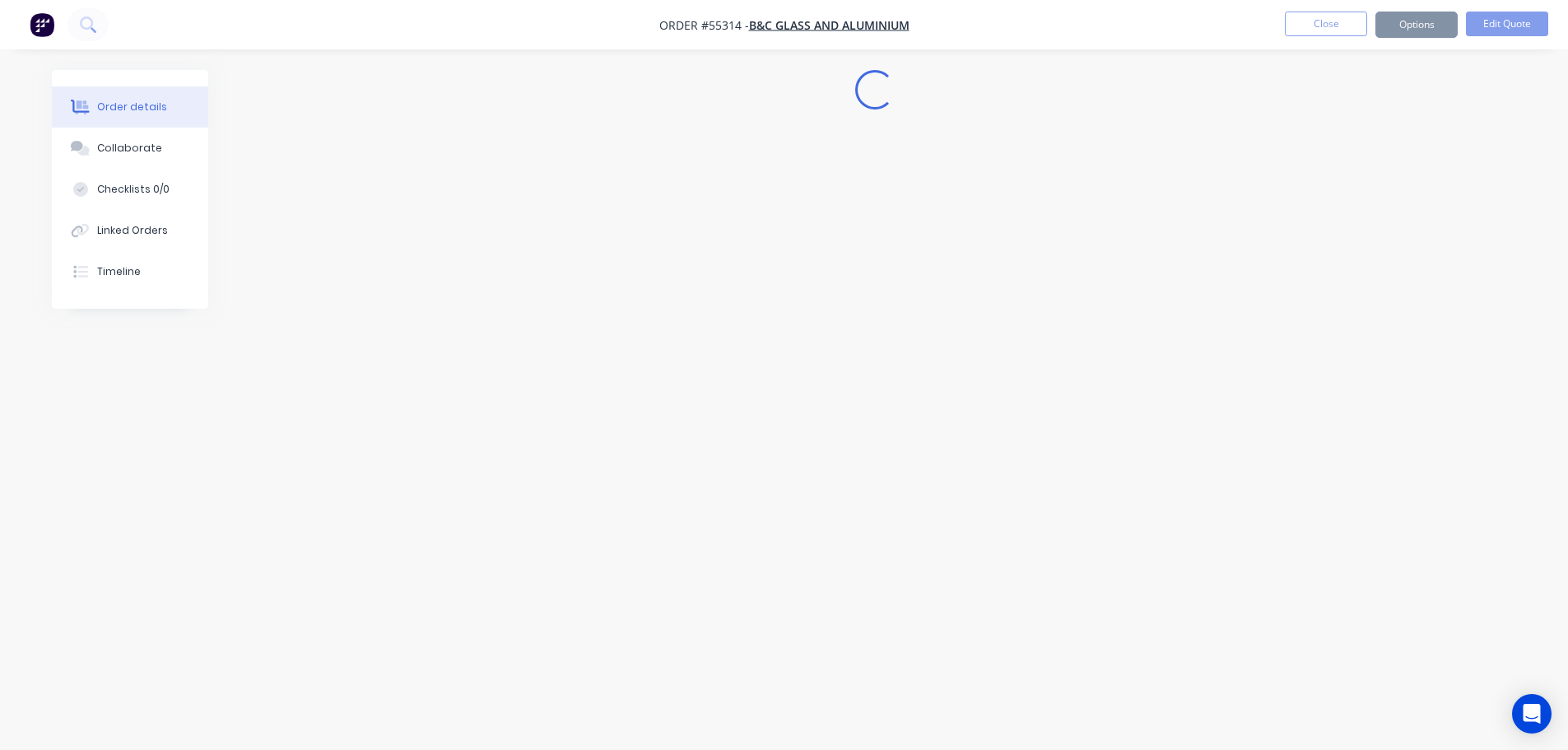
scroll to position [0, 0]
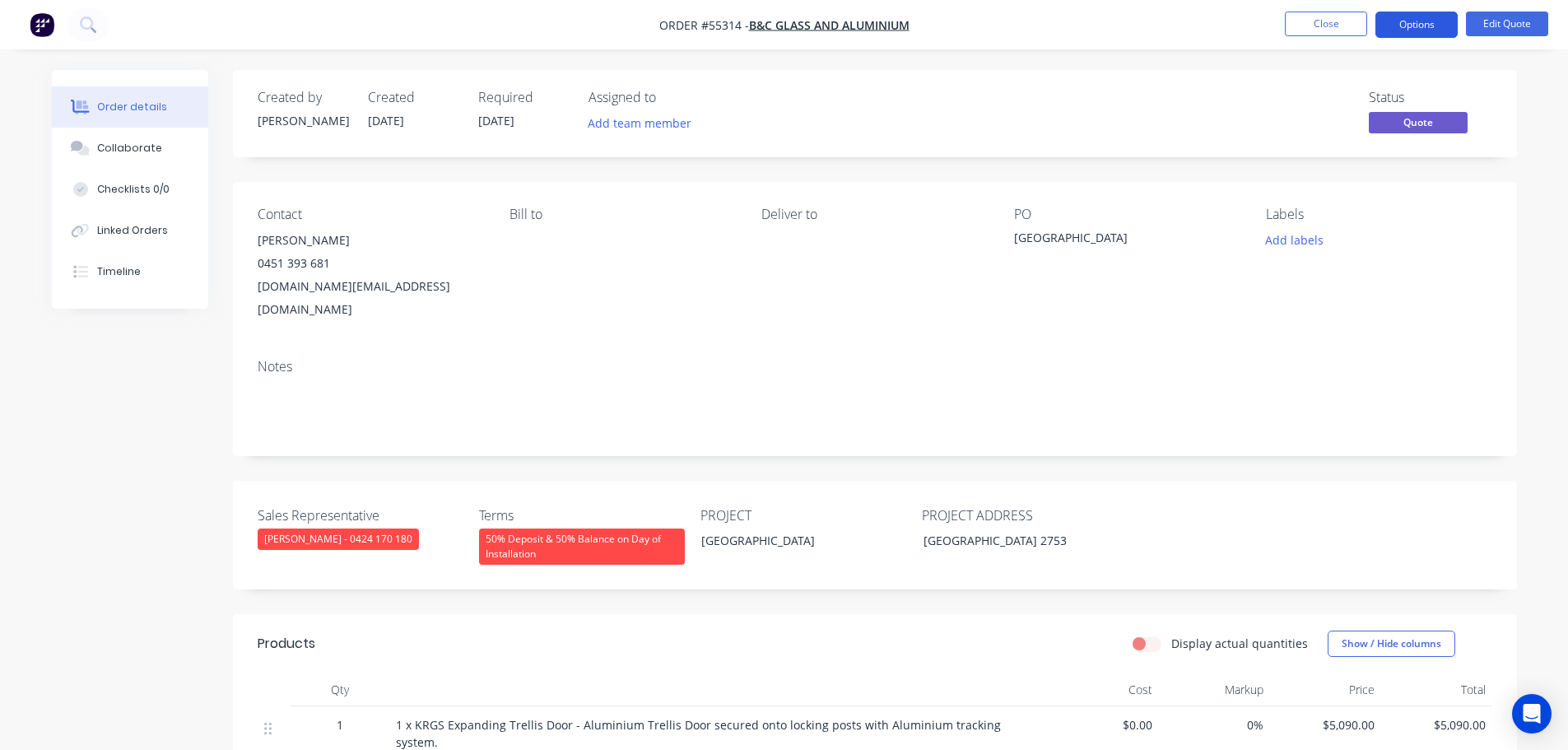
click at [1407, 27] on button "Options" at bounding box center [1417, 24] width 83 height 26
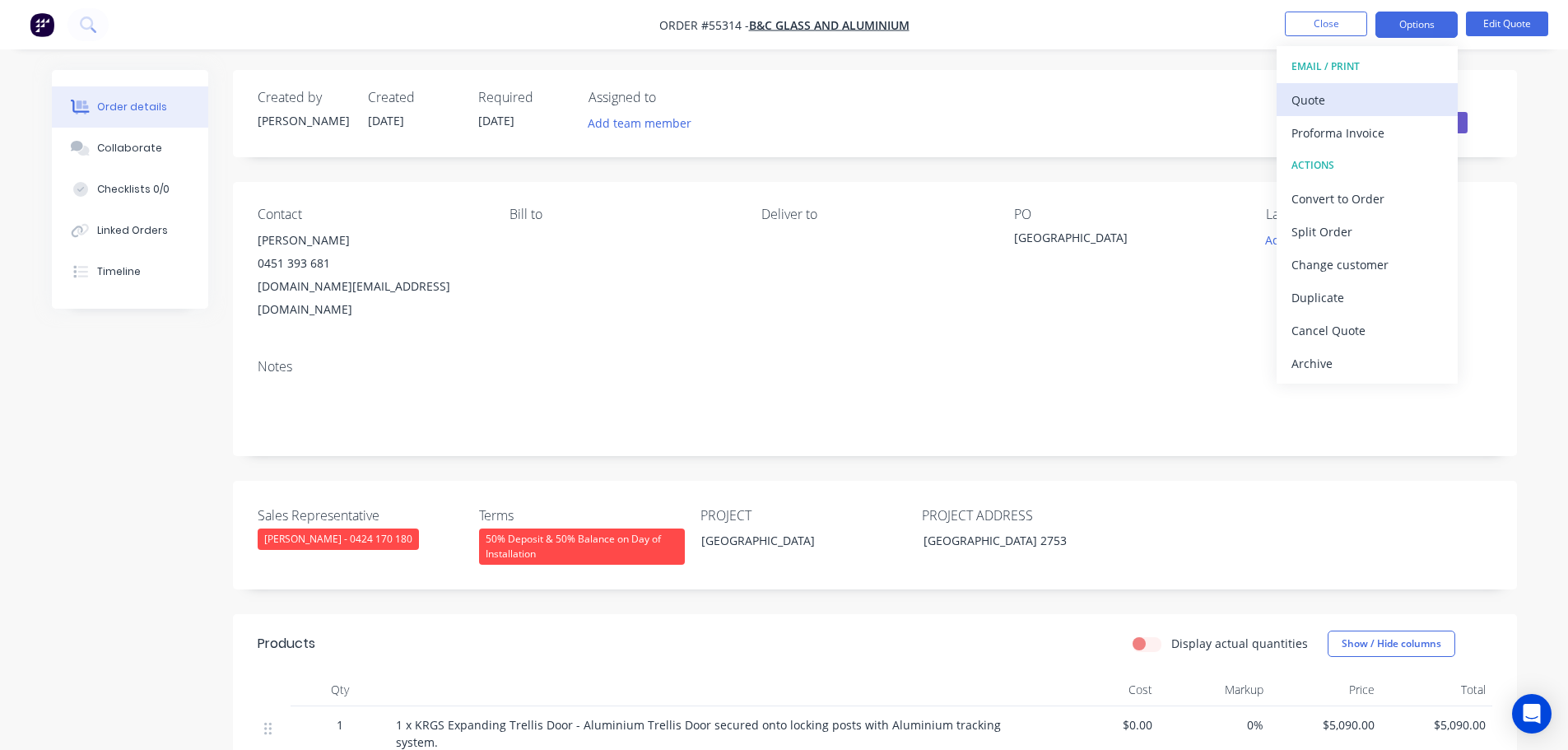
click at [1319, 101] on div "Quote" at bounding box center [1366, 99] width 151 height 23
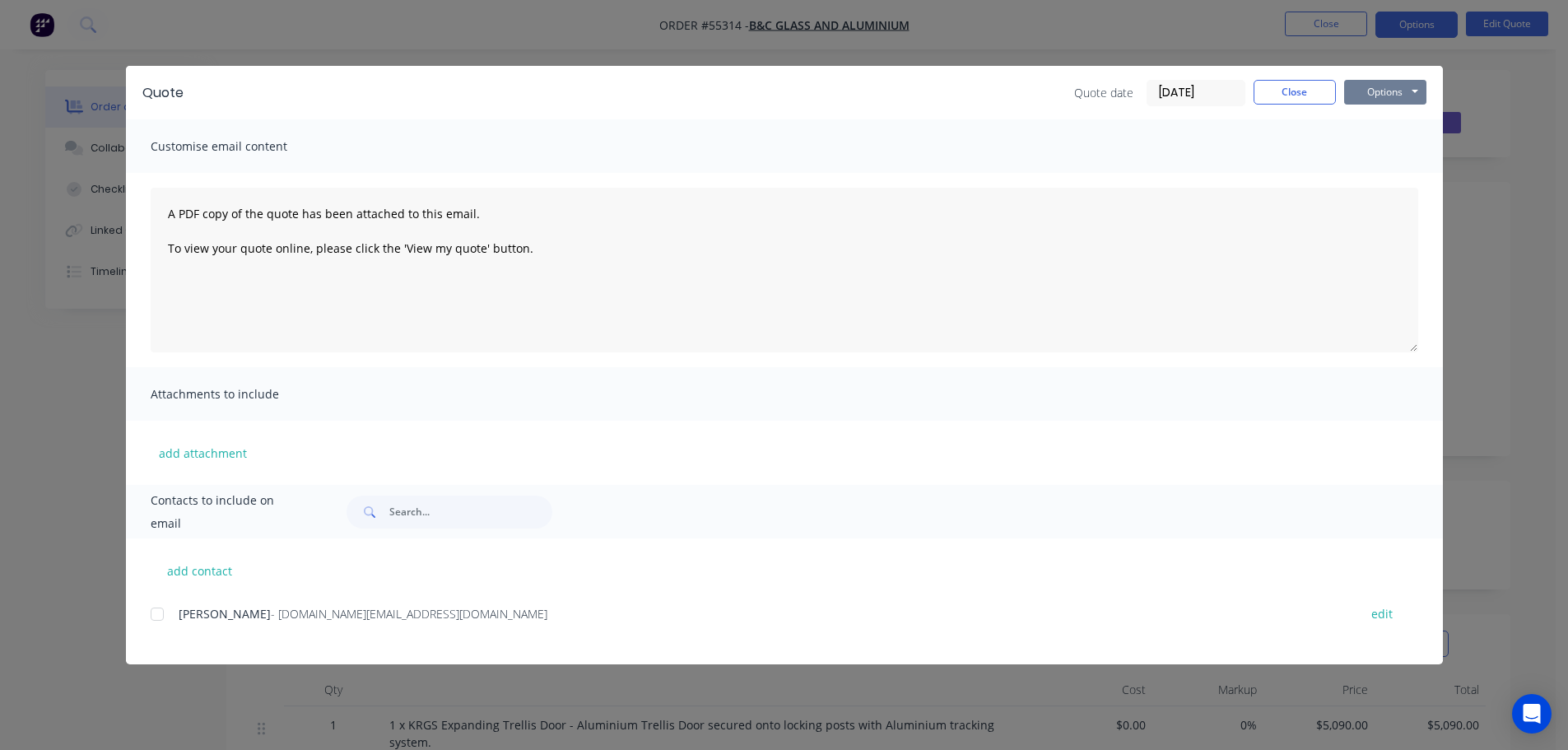
click at [1371, 93] on button "Options" at bounding box center [1385, 92] width 83 height 24
click at [1364, 154] on button "Print" at bounding box center [1396, 148] width 105 height 27
click at [1266, 98] on button "Close" at bounding box center [1295, 92] width 83 height 24
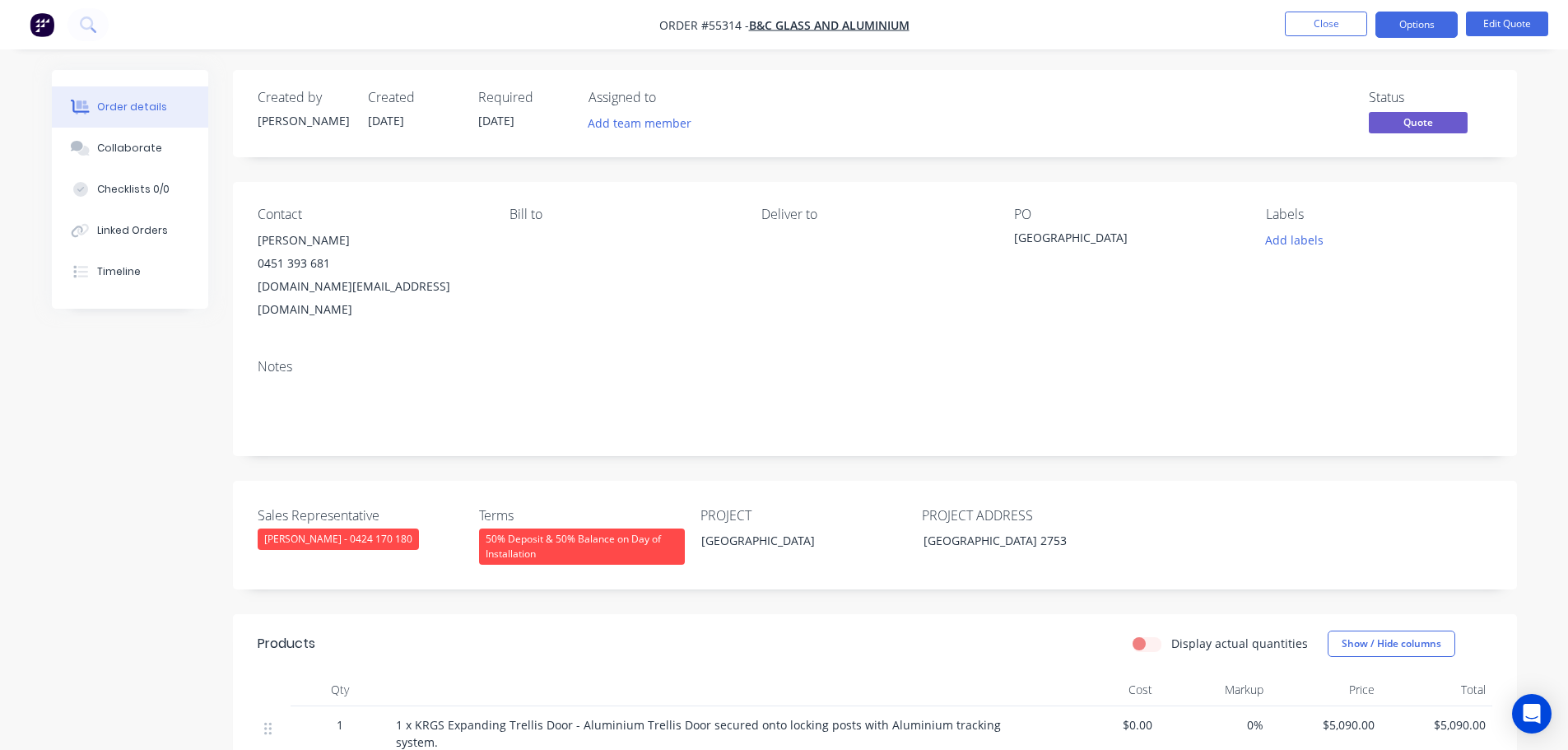
click at [321, 291] on div "B.C.glass@hotmail.com" at bounding box center [371, 298] width 225 height 46
copy div "B.C.glass@hotmail.com"
click at [1061, 240] on div "Richmond NSW" at bounding box center [1117, 240] width 206 height 23
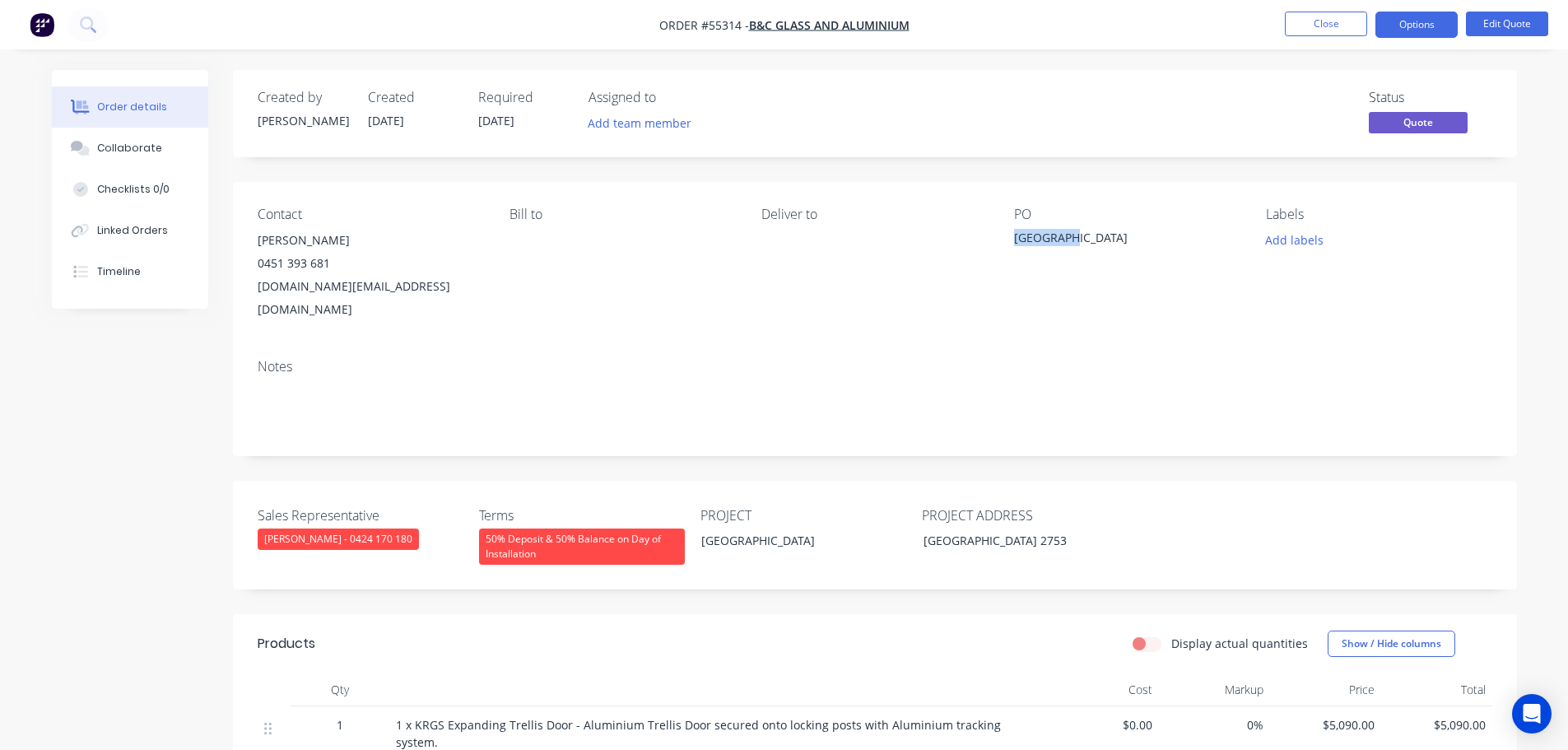
click at [1061, 240] on div "Richmond NSW" at bounding box center [1117, 240] width 206 height 23
copy div "Richmond NSW"
click at [1481, 24] on button "Edit Quote" at bounding box center [1507, 23] width 83 height 24
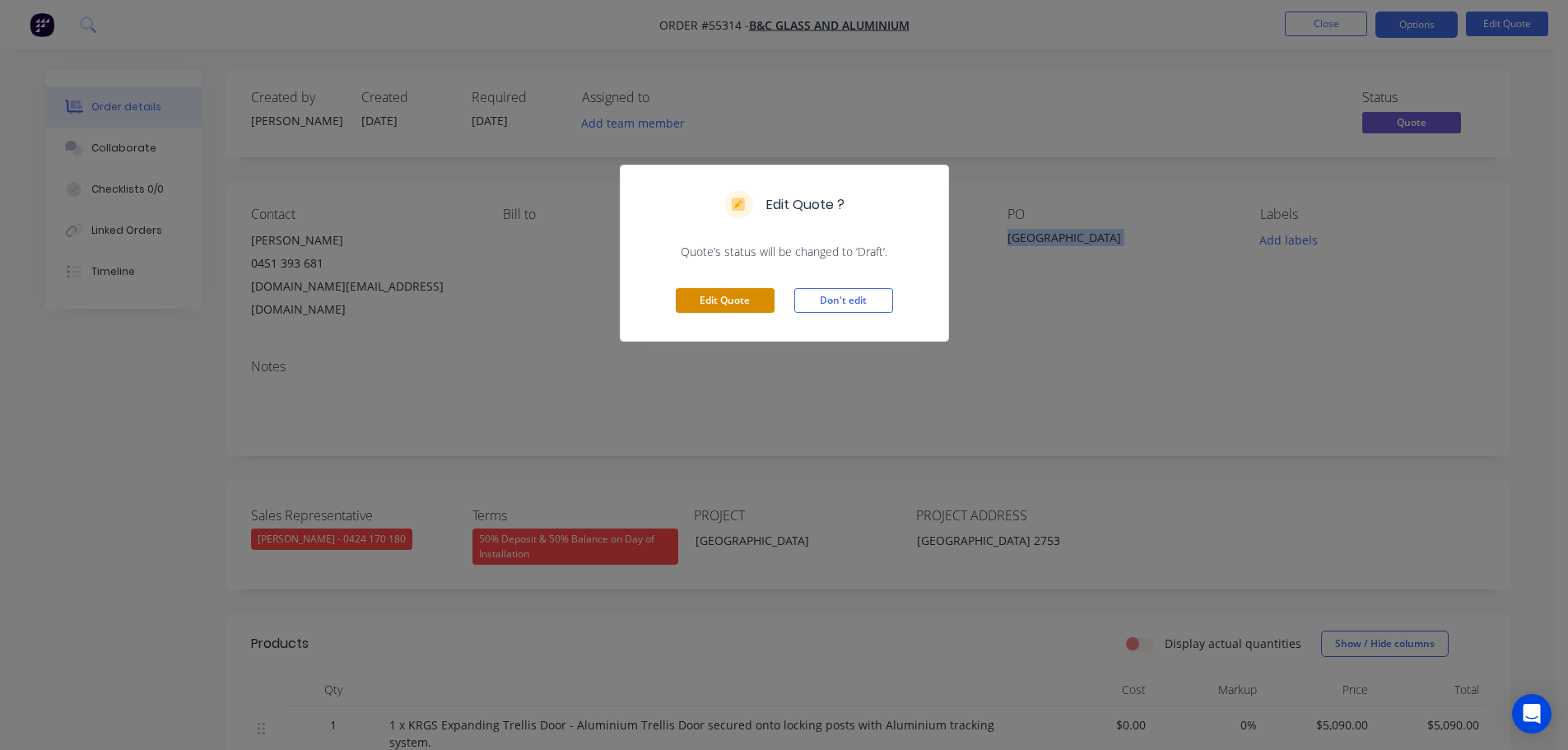
click at [683, 300] on button "Edit Quote" at bounding box center [724, 300] width 99 height 24
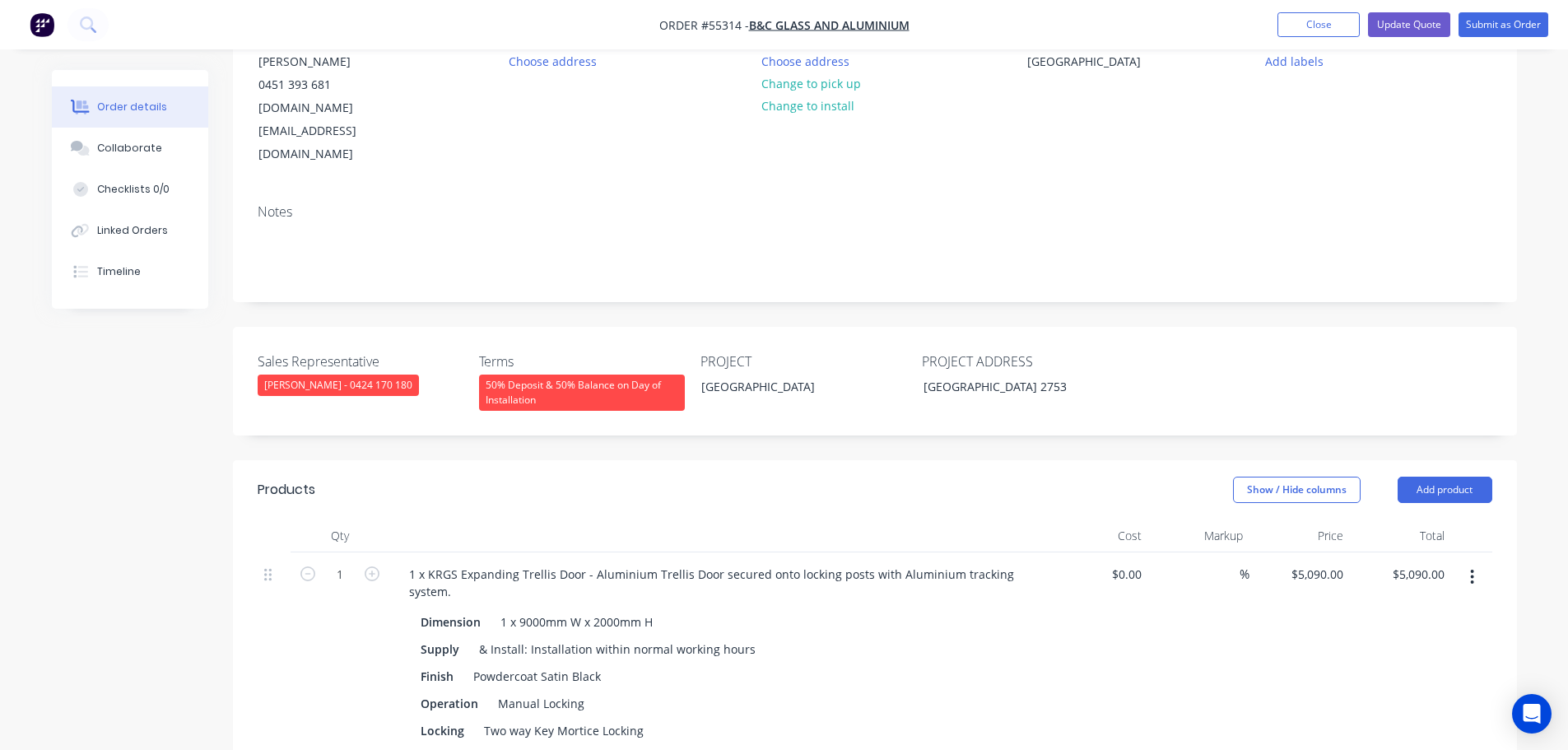
scroll to position [329, 0]
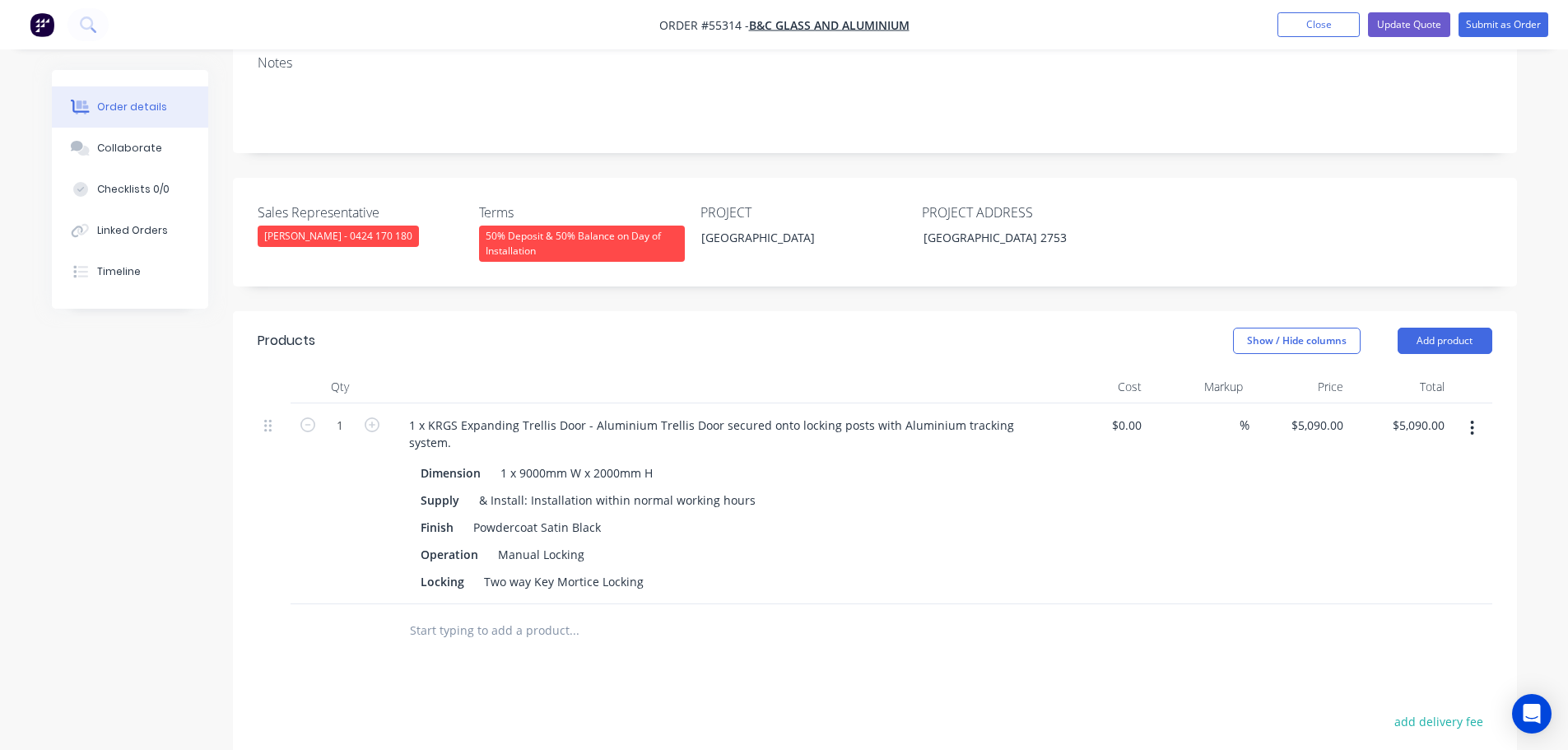
drag, startPoint x: 1481, startPoint y: 375, endPoint x: 1460, endPoint y: 395, distance: 29.0
click at [1481, 413] on button "button" at bounding box center [1471, 428] width 38 height 30
click at [1364, 559] on div "Delete" at bounding box center [1414, 570] width 127 height 23
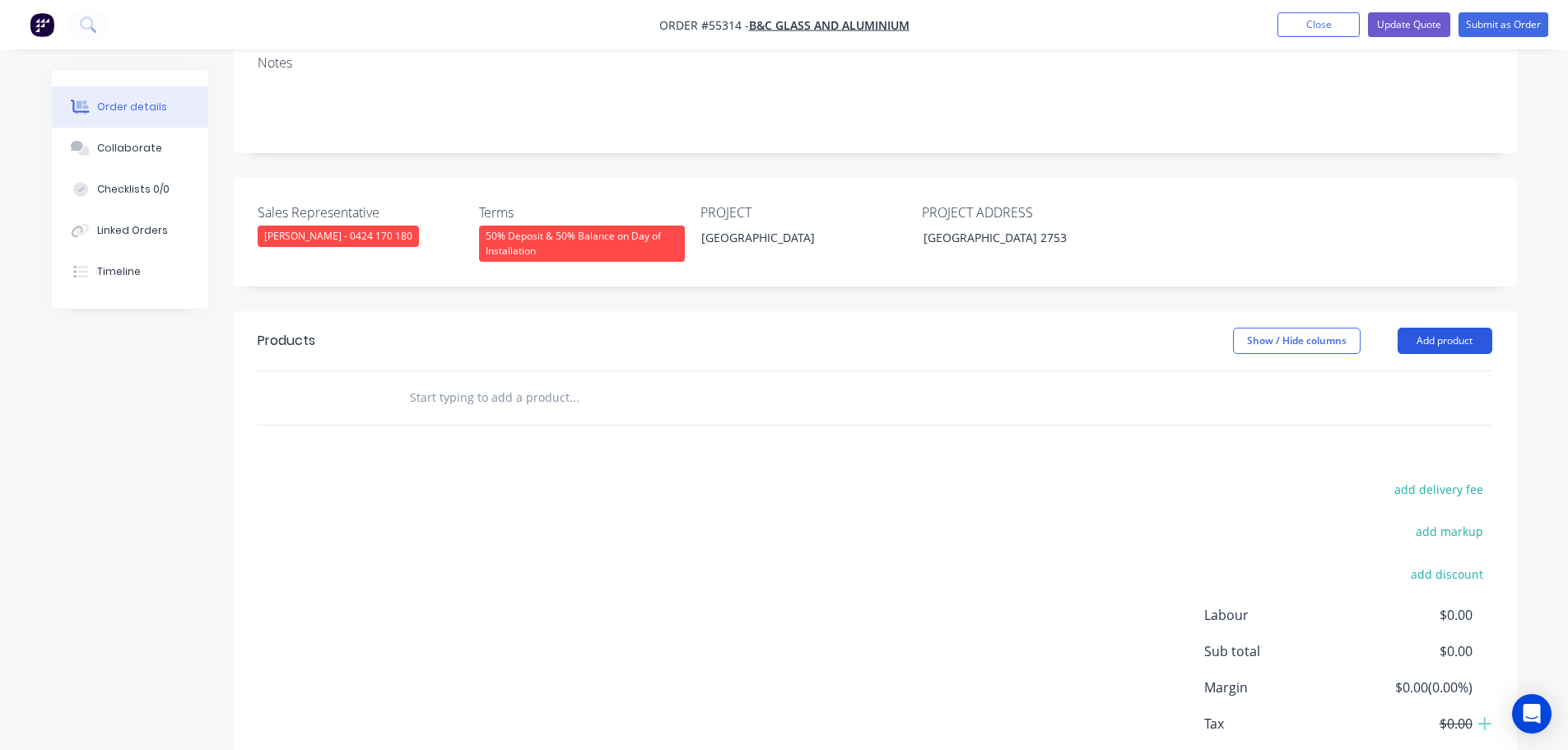
click at [1423, 328] on button "Add product" at bounding box center [1445, 341] width 95 height 26
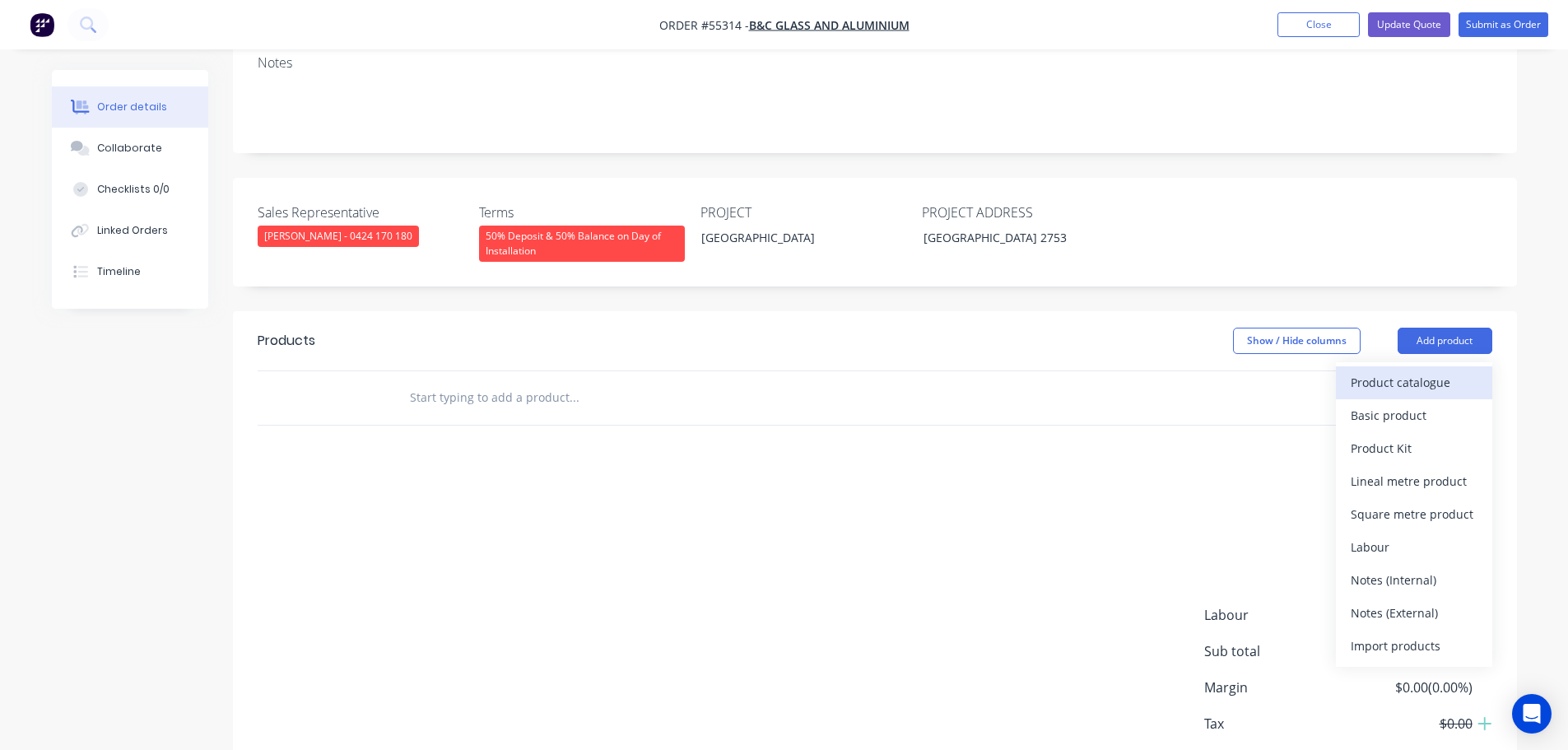
click at [1404, 371] on div "Product catalogue" at bounding box center [1414, 382] width 127 height 23
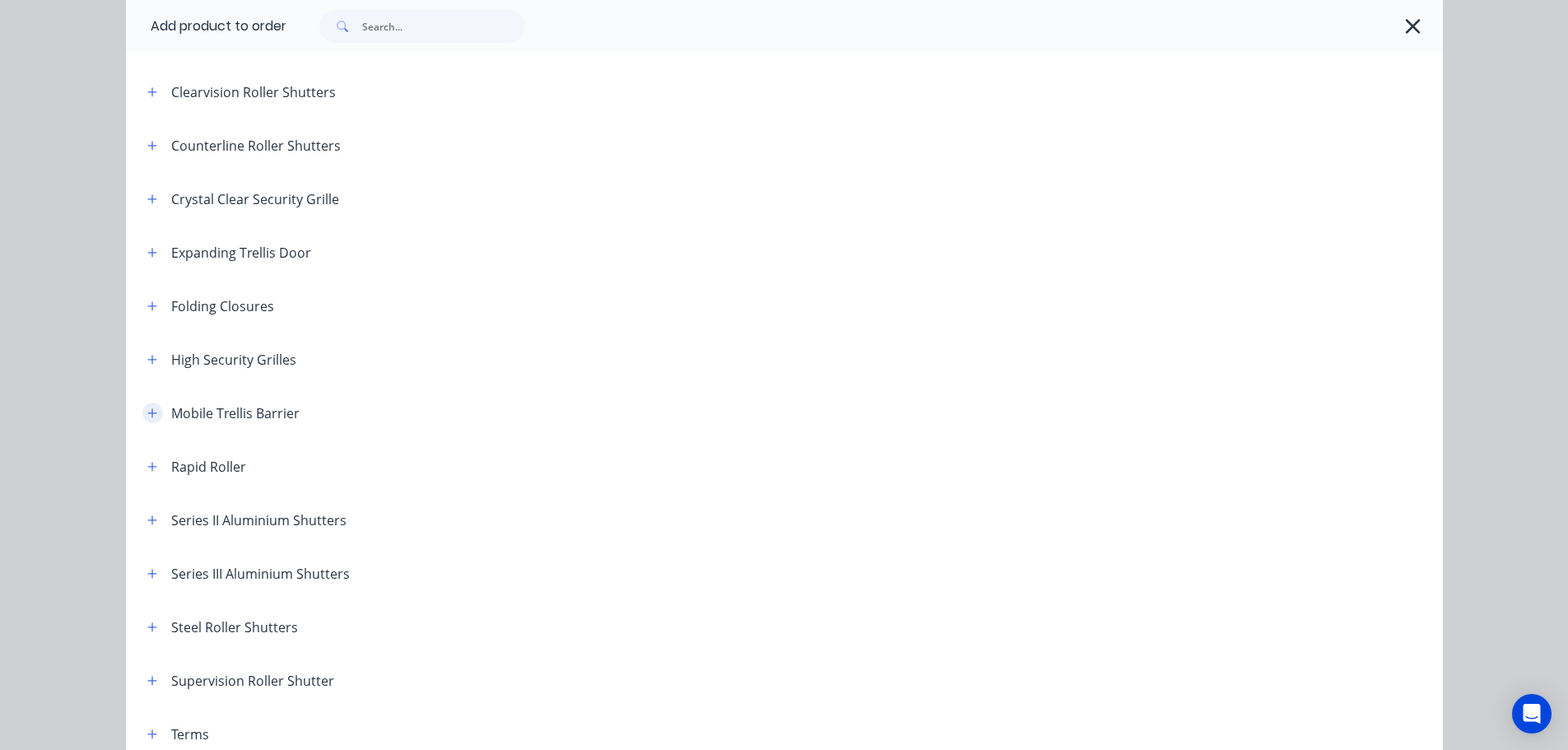
click at [147, 415] on icon "button" at bounding box center [152, 413] width 9 height 9
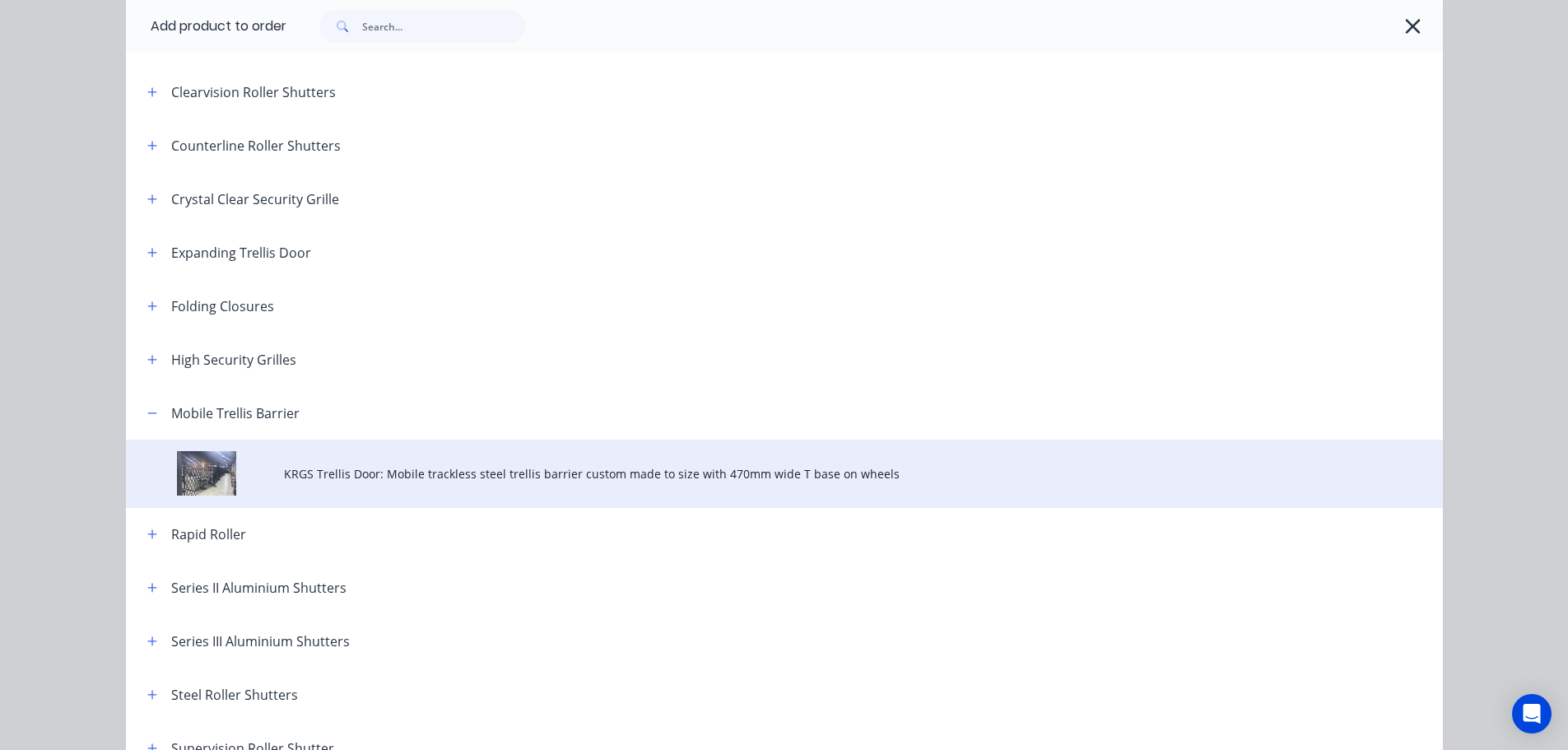
click at [384, 480] on span "KRGS Trellis Door: Mobile trackless steel trellis barrier custom made to size w…" at bounding box center [748, 474] width 927 height 17
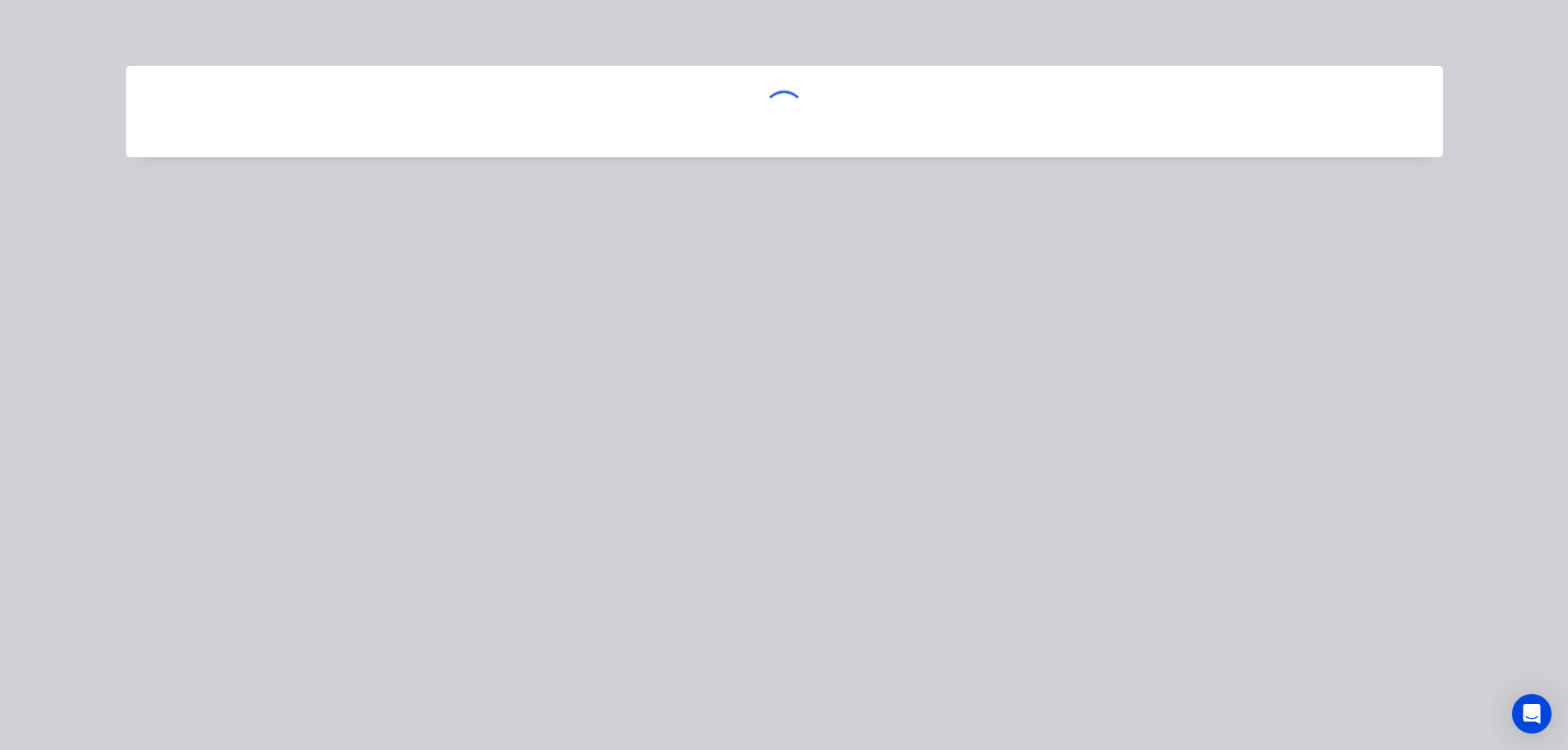
scroll to position [0, 0]
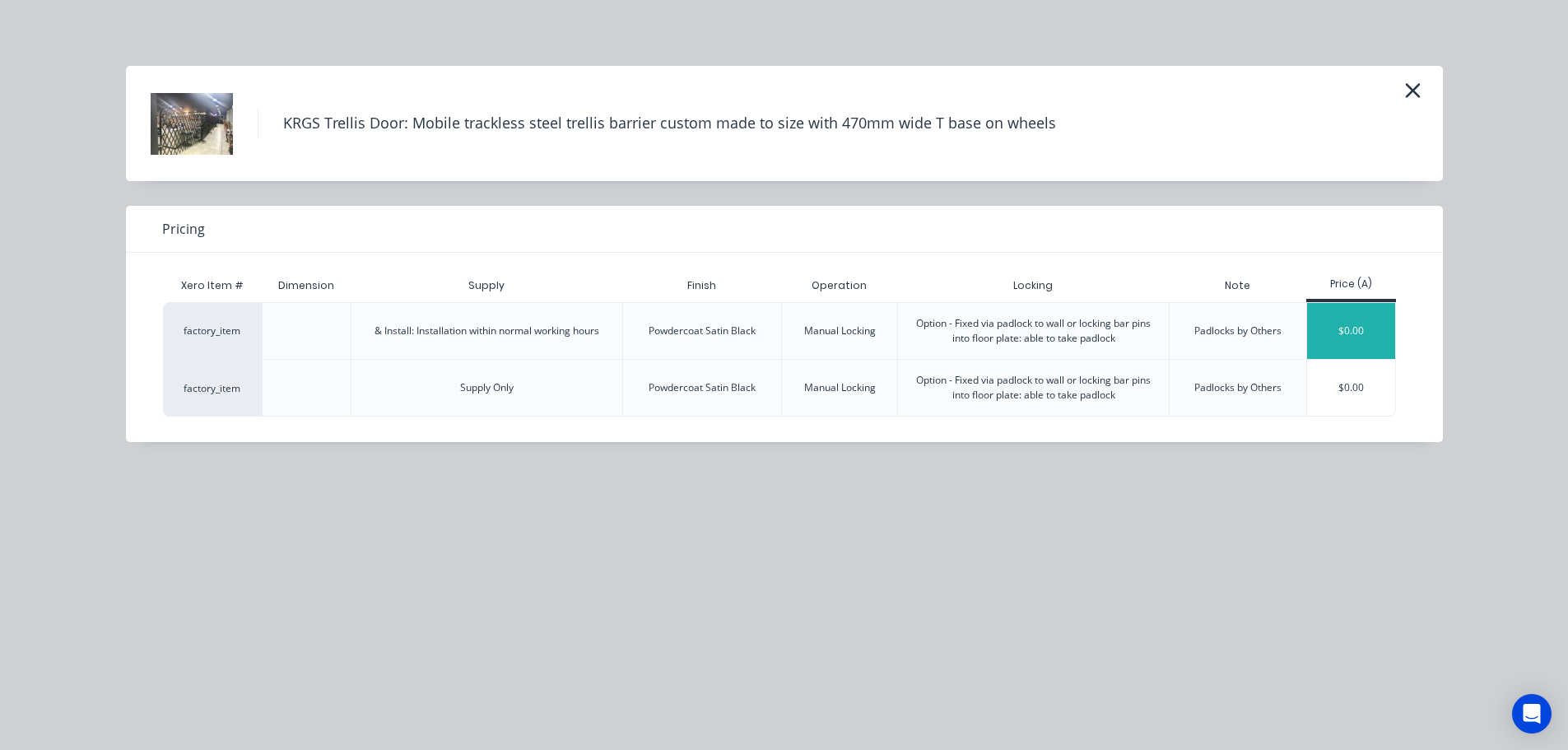
click at [1358, 331] on div "$0.00" at bounding box center [1351, 331] width 88 height 56
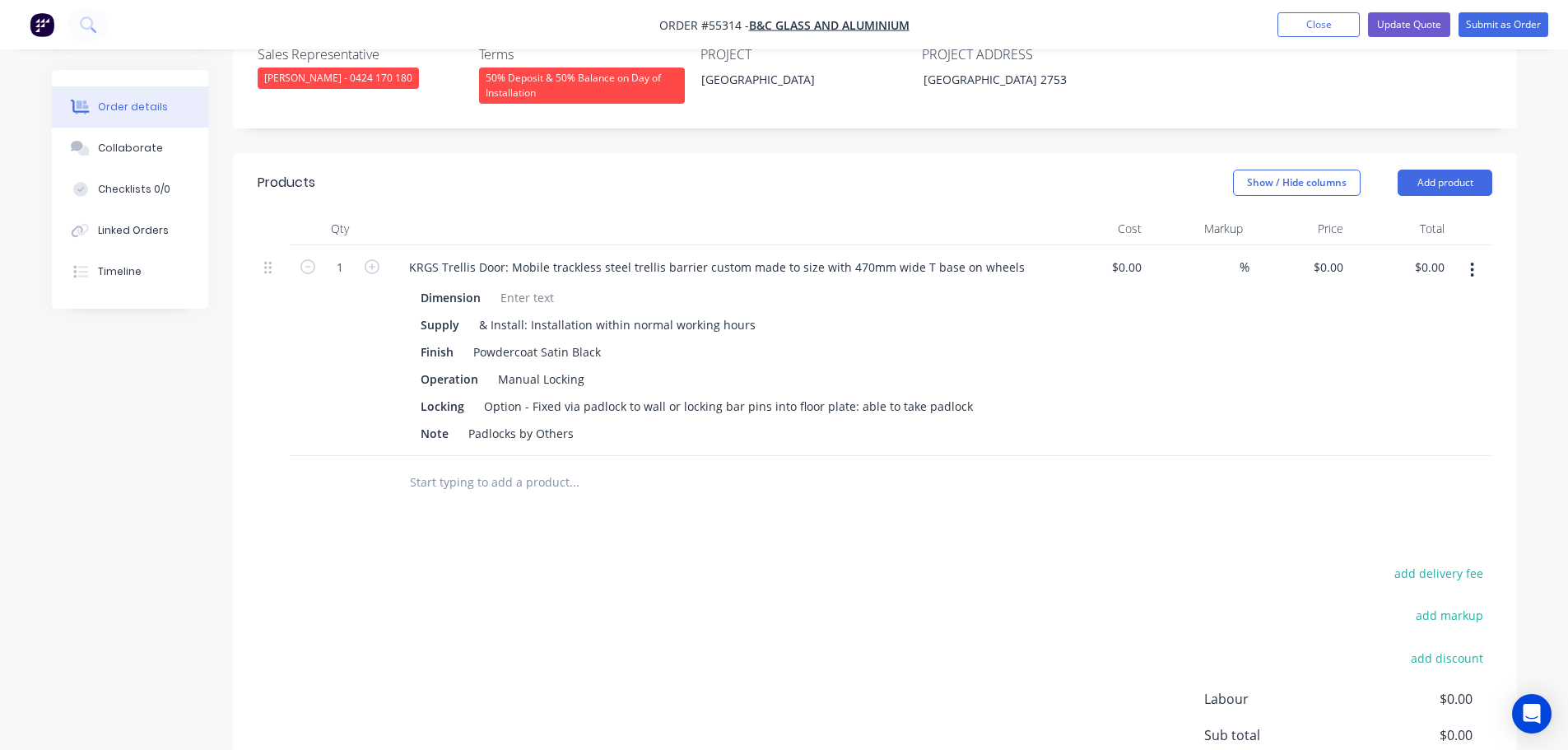
scroll to position [494, 0]
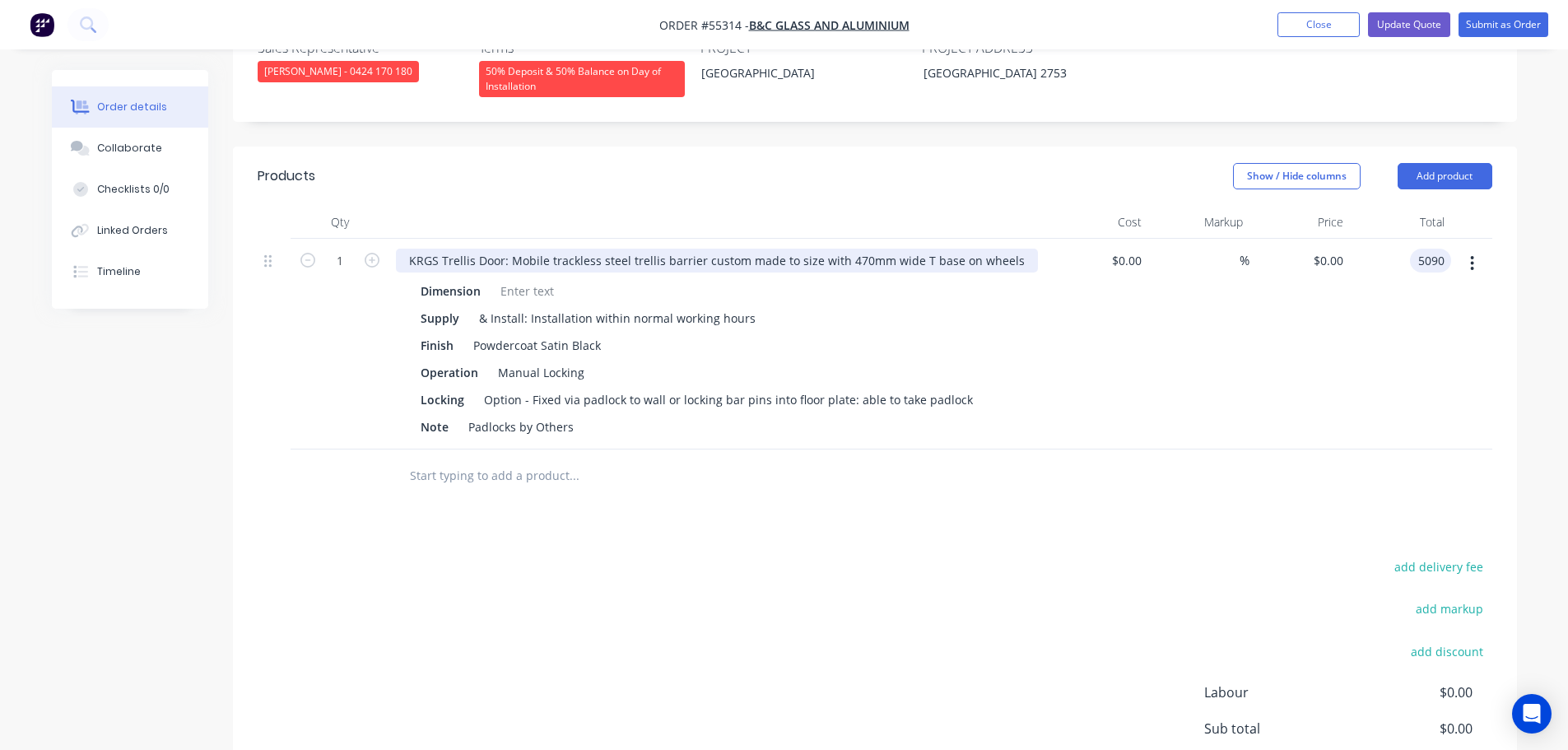
type input "5090"
type input "$5,090.00"
click at [405, 249] on div "KRGS Trellis Door: Mobile trackless steel trellis barrier custom made to size w…" at bounding box center [717, 260] width 642 height 23
click at [406, 249] on div "KRGS Trellis Door: Mobile trackless steel trellis barrier custom made to size w…" at bounding box center [717, 260] width 642 height 23
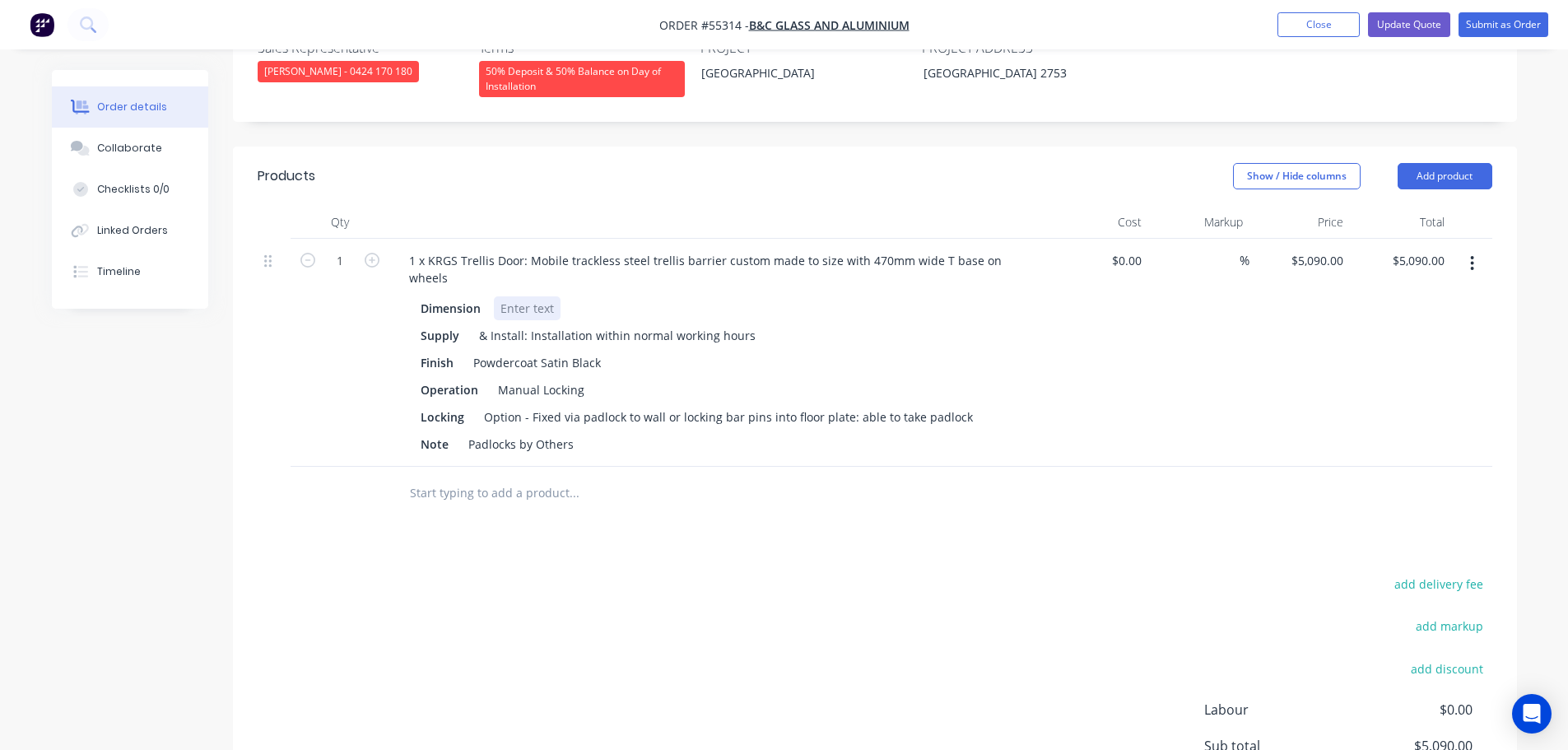
drag, startPoint x: 511, startPoint y: 231, endPoint x: 511, endPoint y: 245, distance: 14.0
click at [511, 293] on div "Dimension Supply & Install: Installation within normal working hours Finish Pow…" at bounding box center [719, 375] width 646 height 163
click at [511, 297] on div at bounding box center [526, 308] width 67 height 23
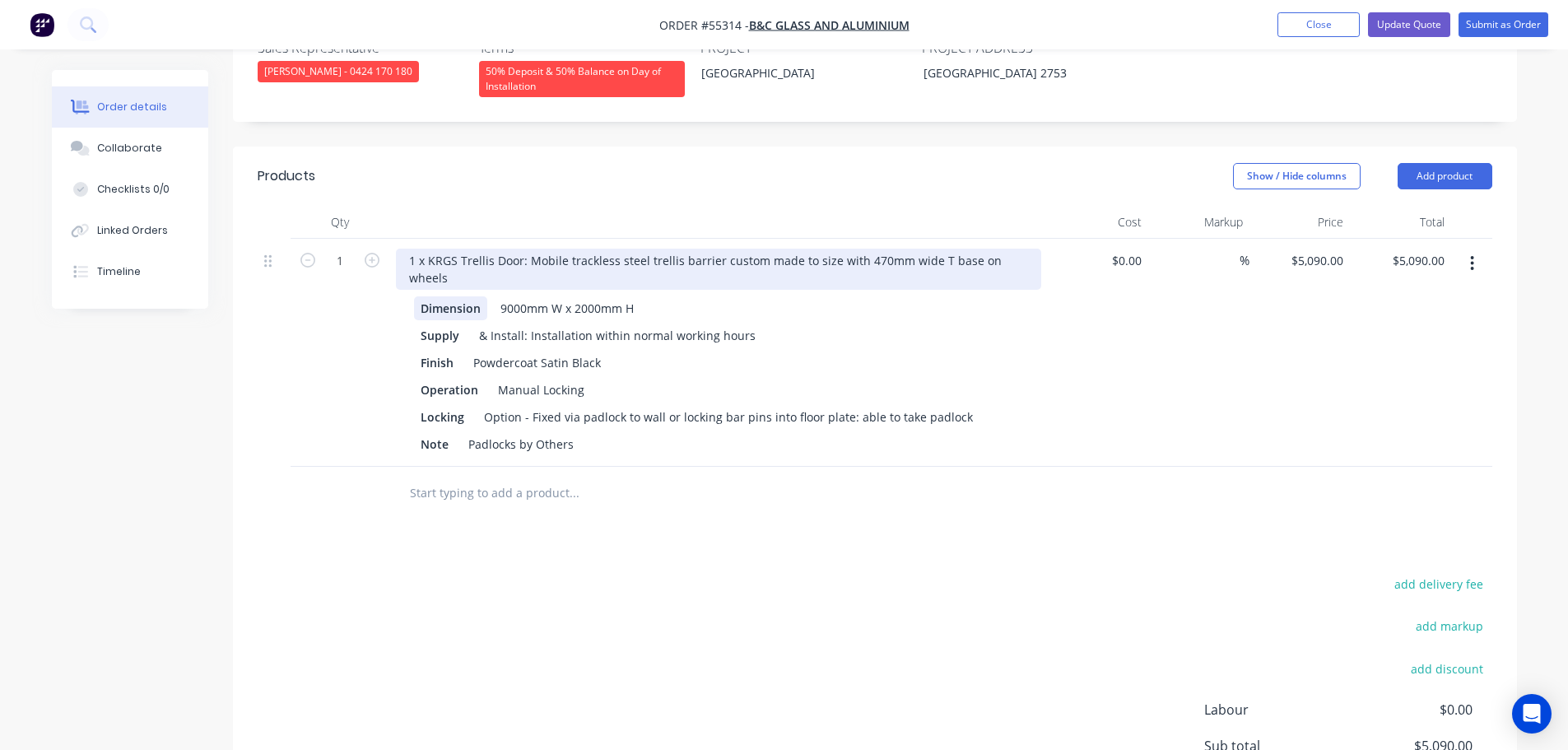
drag, startPoint x: 428, startPoint y: 215, endPoint x: 426, endPoint y: 247, distance: 32.1
click at [428, 238] on div "1 x KRGS Trellis Door: Mobile trackless steel trellis barrier custom made to si…" at bounding box center [719, 352] width 659 height 228
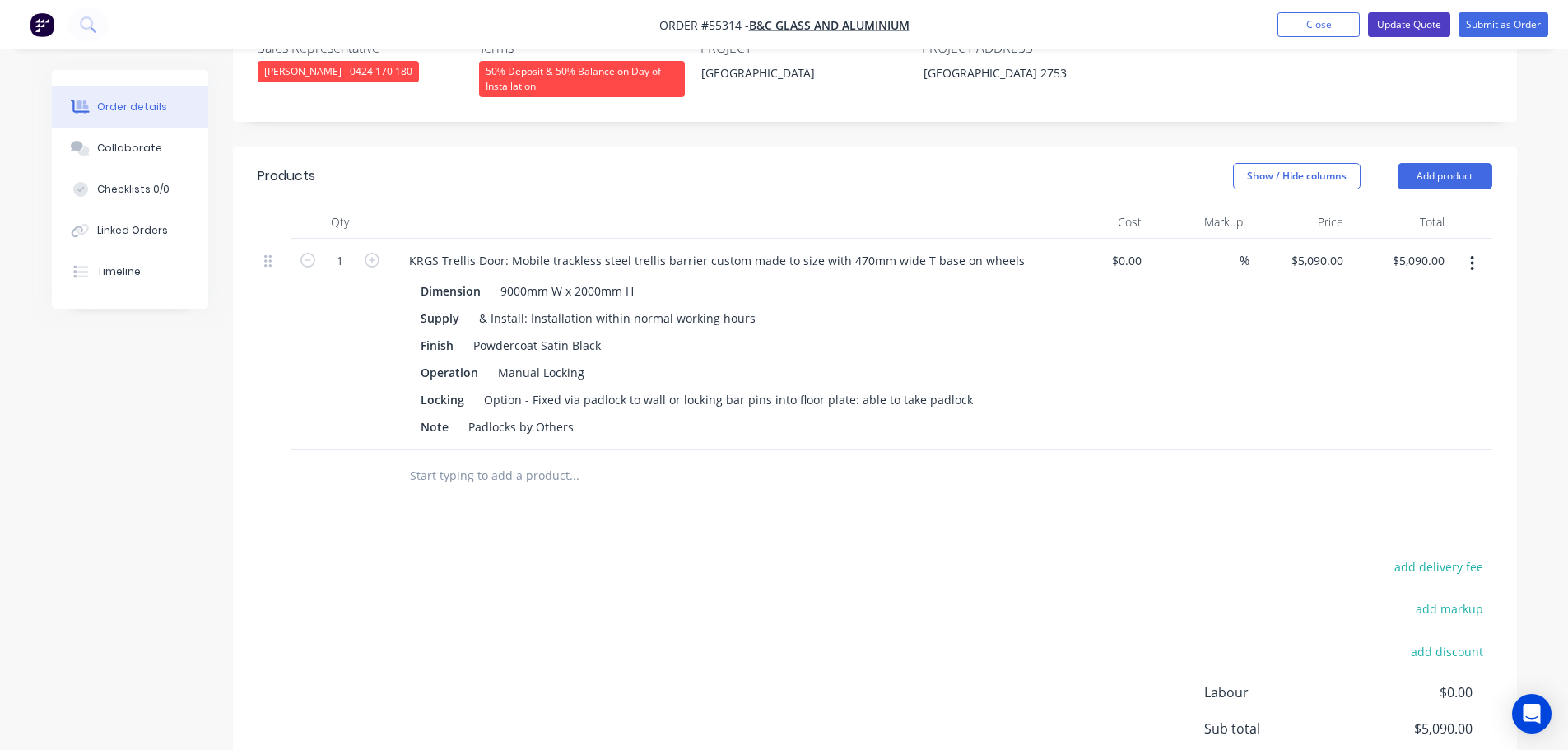
click at [1386, 25] on button "Update Quote" at bounding box center [1409, 24] width 83 height 24
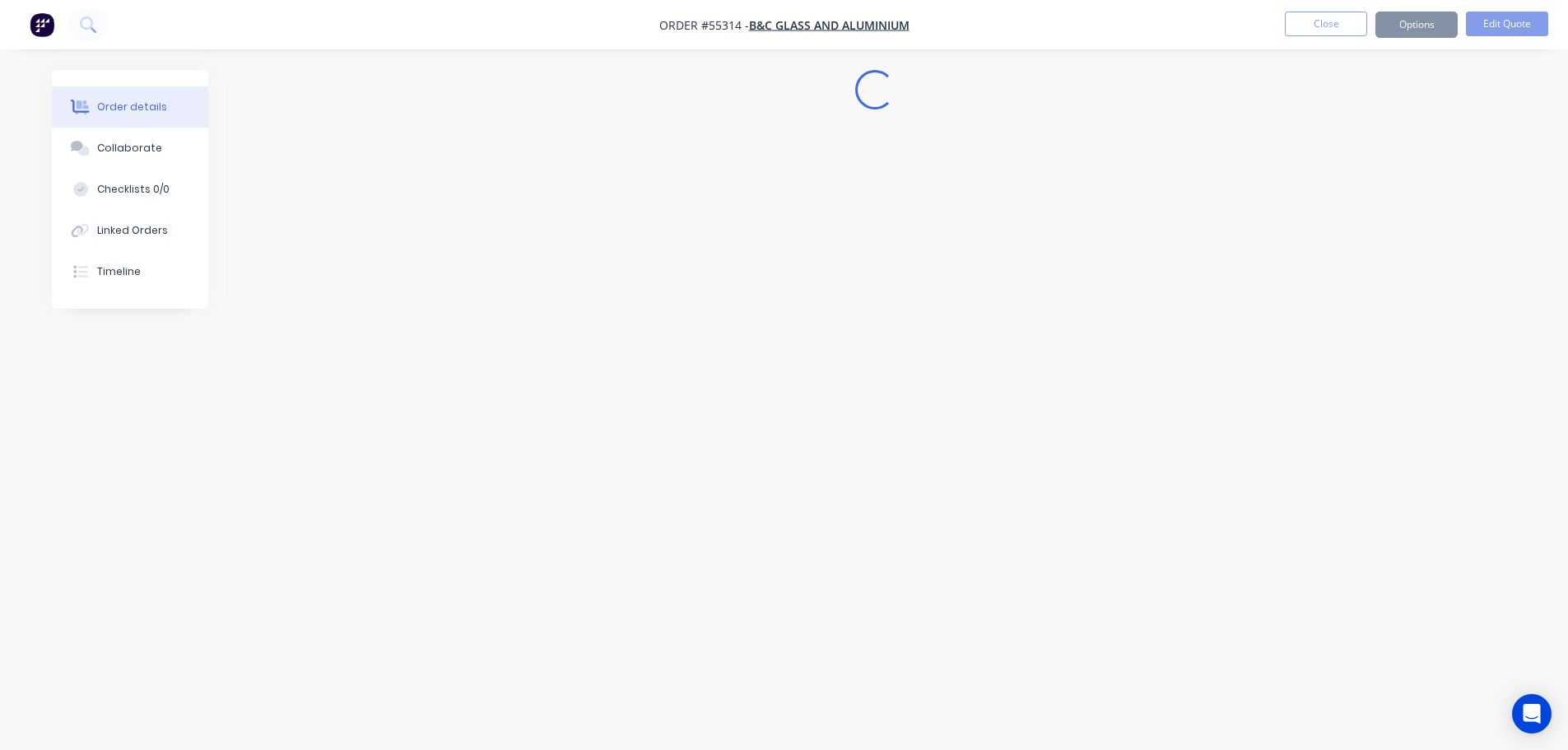
scroll to position [0, 0]
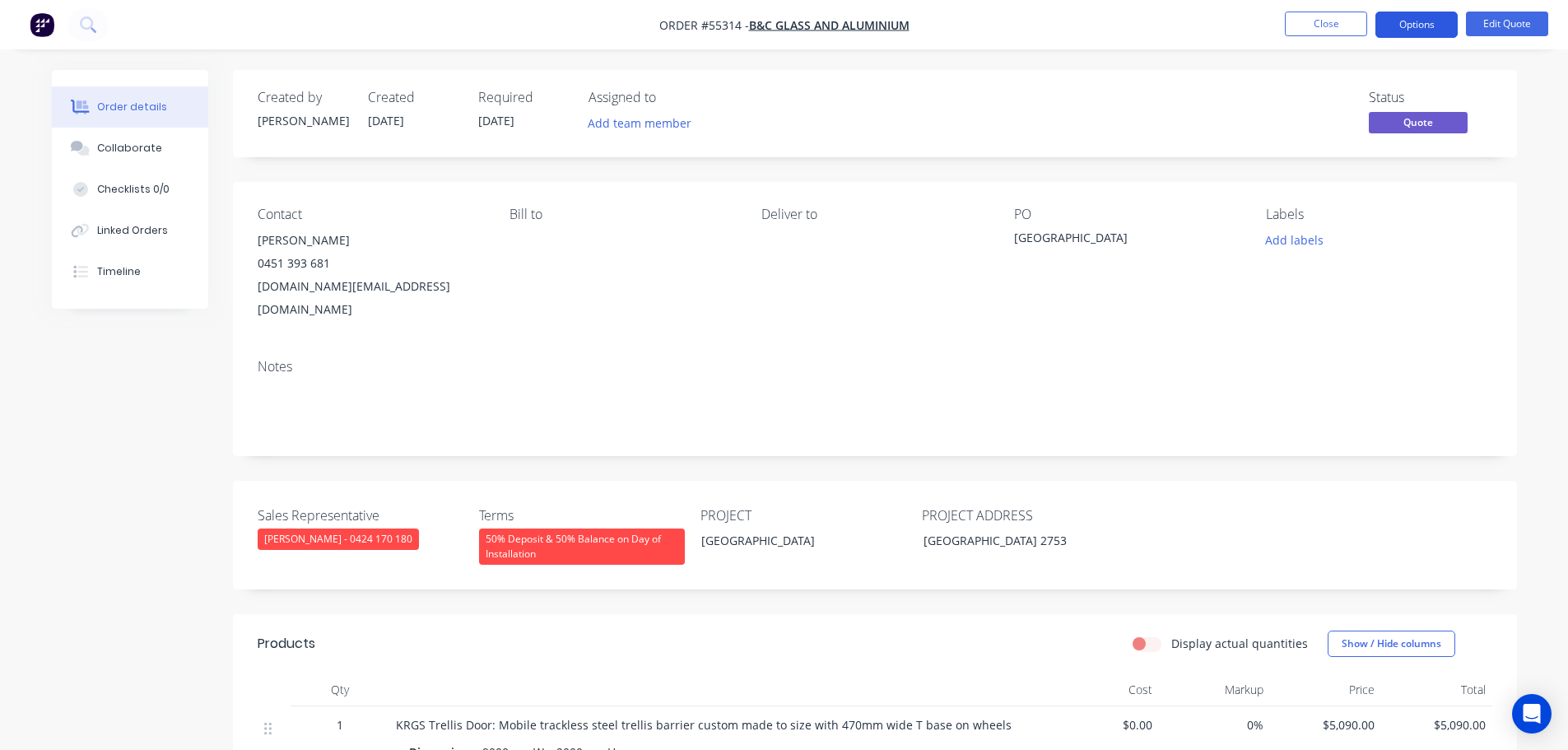
click at [1418, 13] on button "Options" at bounding box center [1417, 24] width 83 height 26
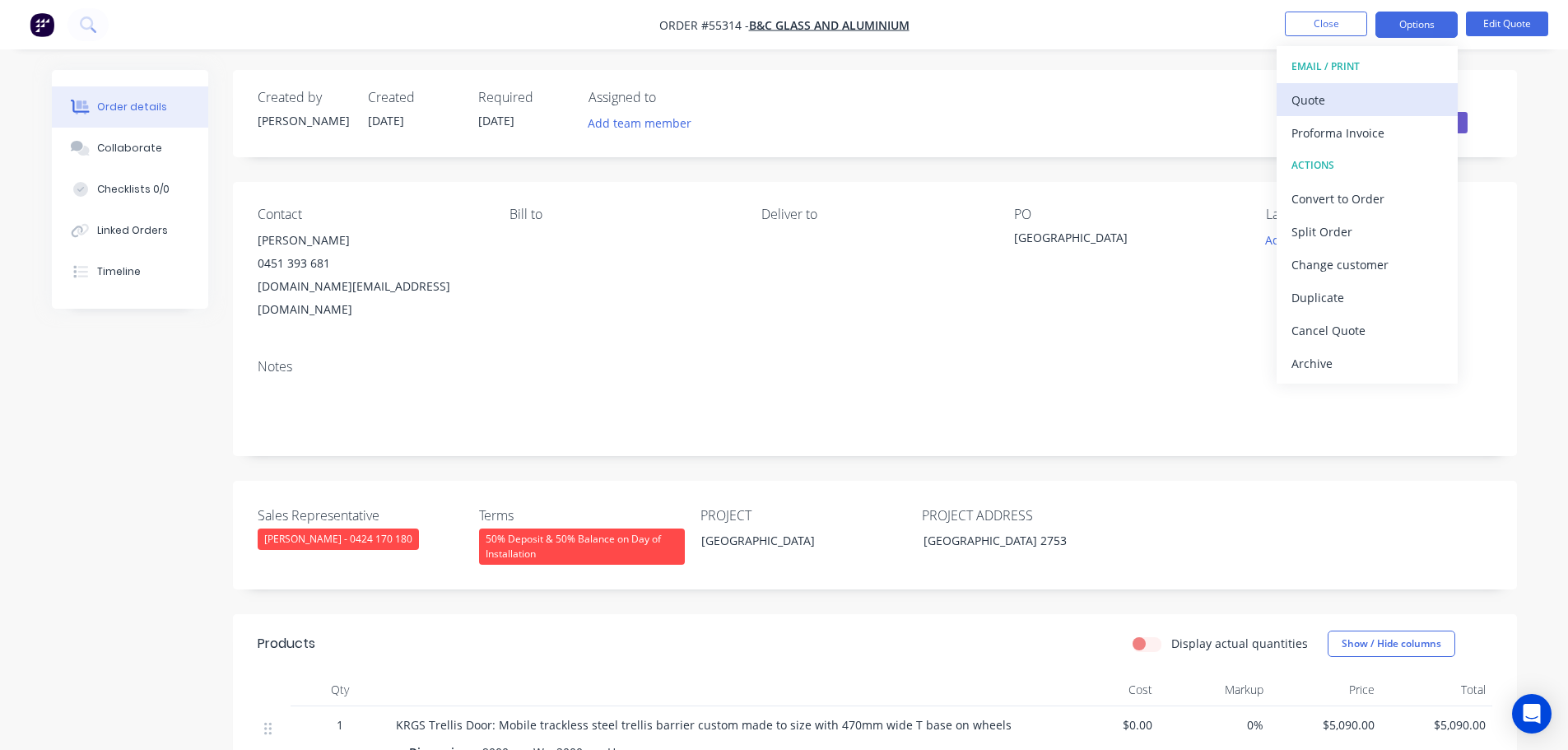
click at [1302, 99] on div "Quote" at bounding box center [1366, 99] width 151 height 23
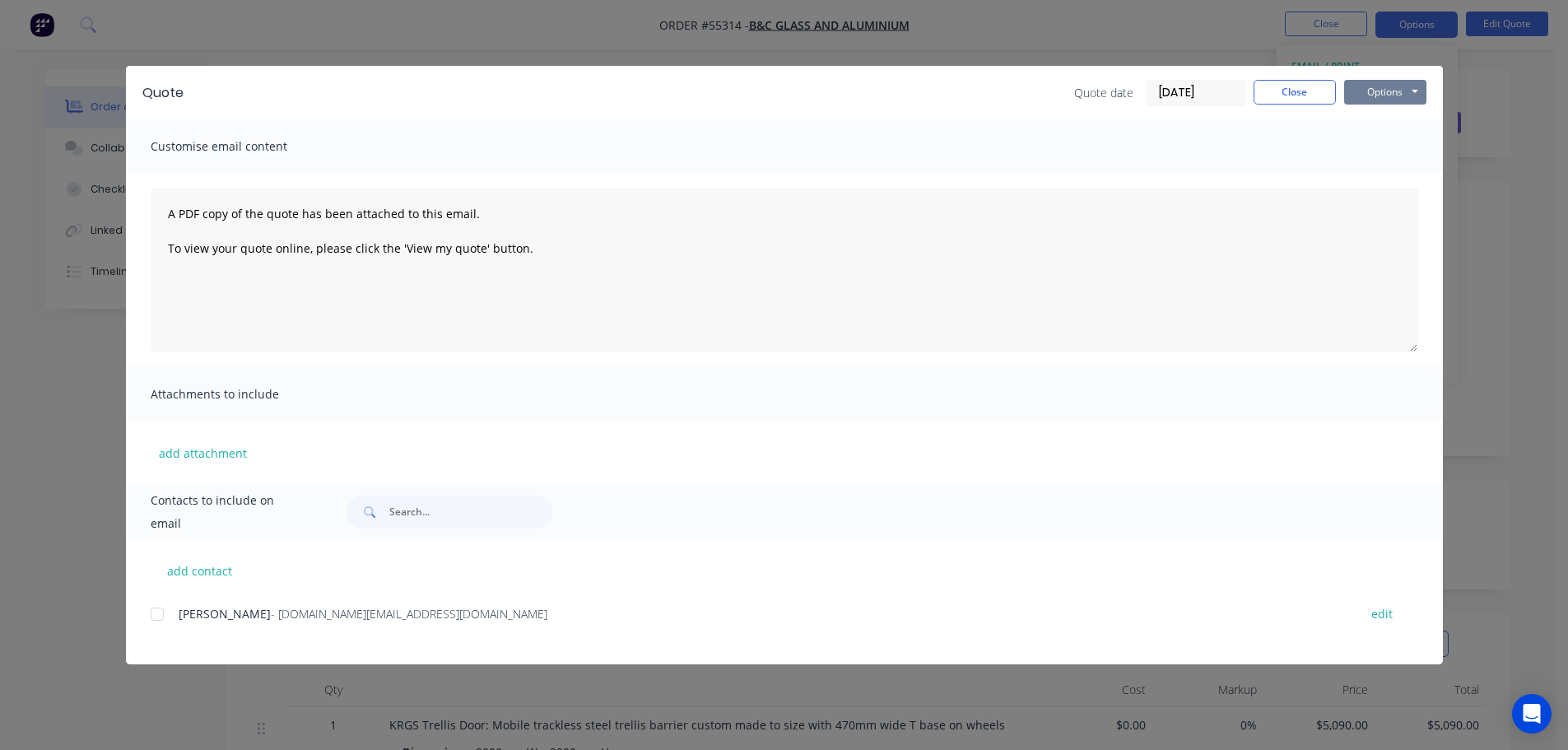
click at [1364, 99] on button "Options" at bounding box center [1385, 92] width 83 height 24
click at [1378, 150] on button "Print" at bounding box center [1396, 148] width 105 height 27
click at [1289, 98] on button "Close" at bounding box center [1295, 92] width 83 height 24
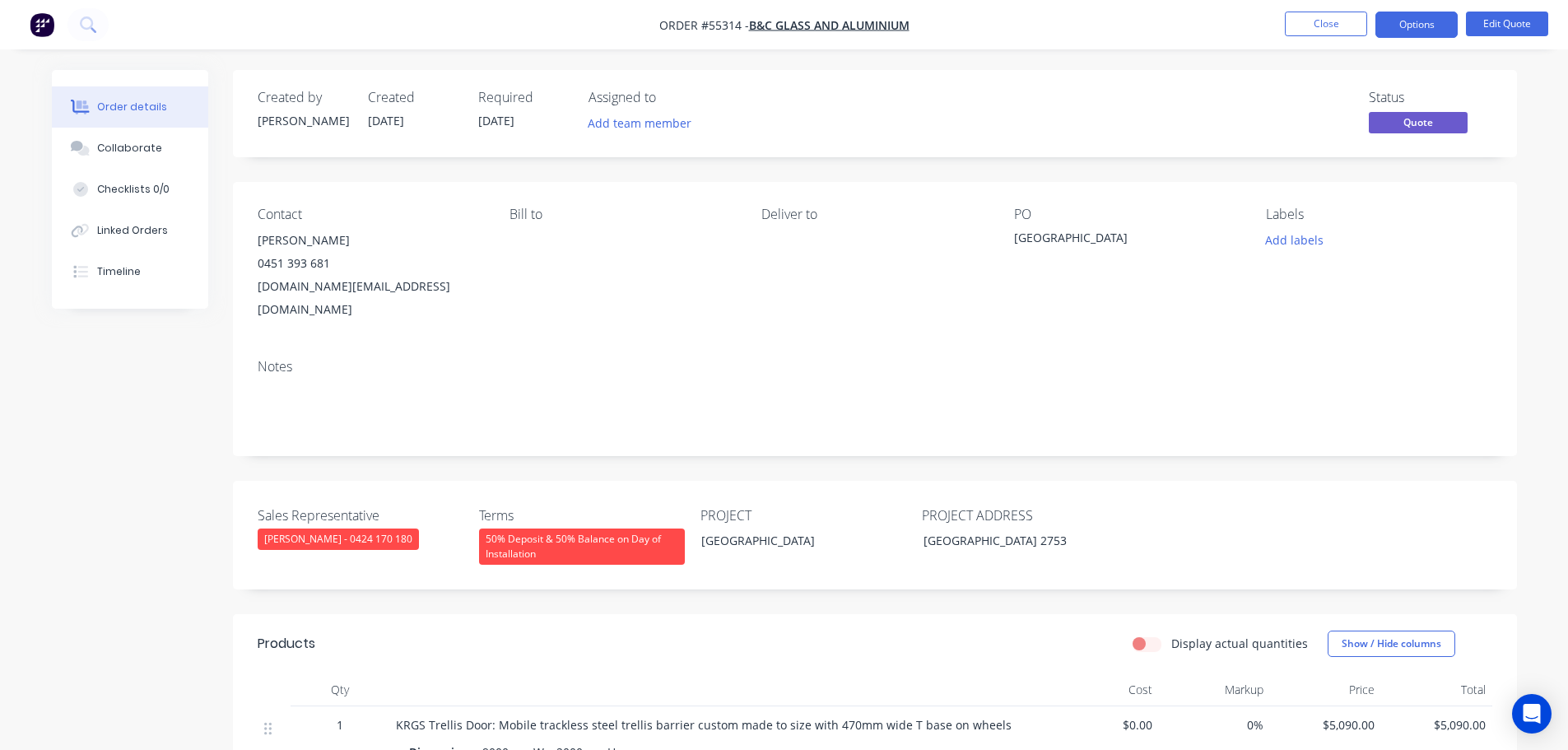
click at [330, 265] on span at bounding box center [330, 263] width 0 height 16
click at [1317, 17] on button "Close" at bounding box center [1326, 23] width 83 height 24
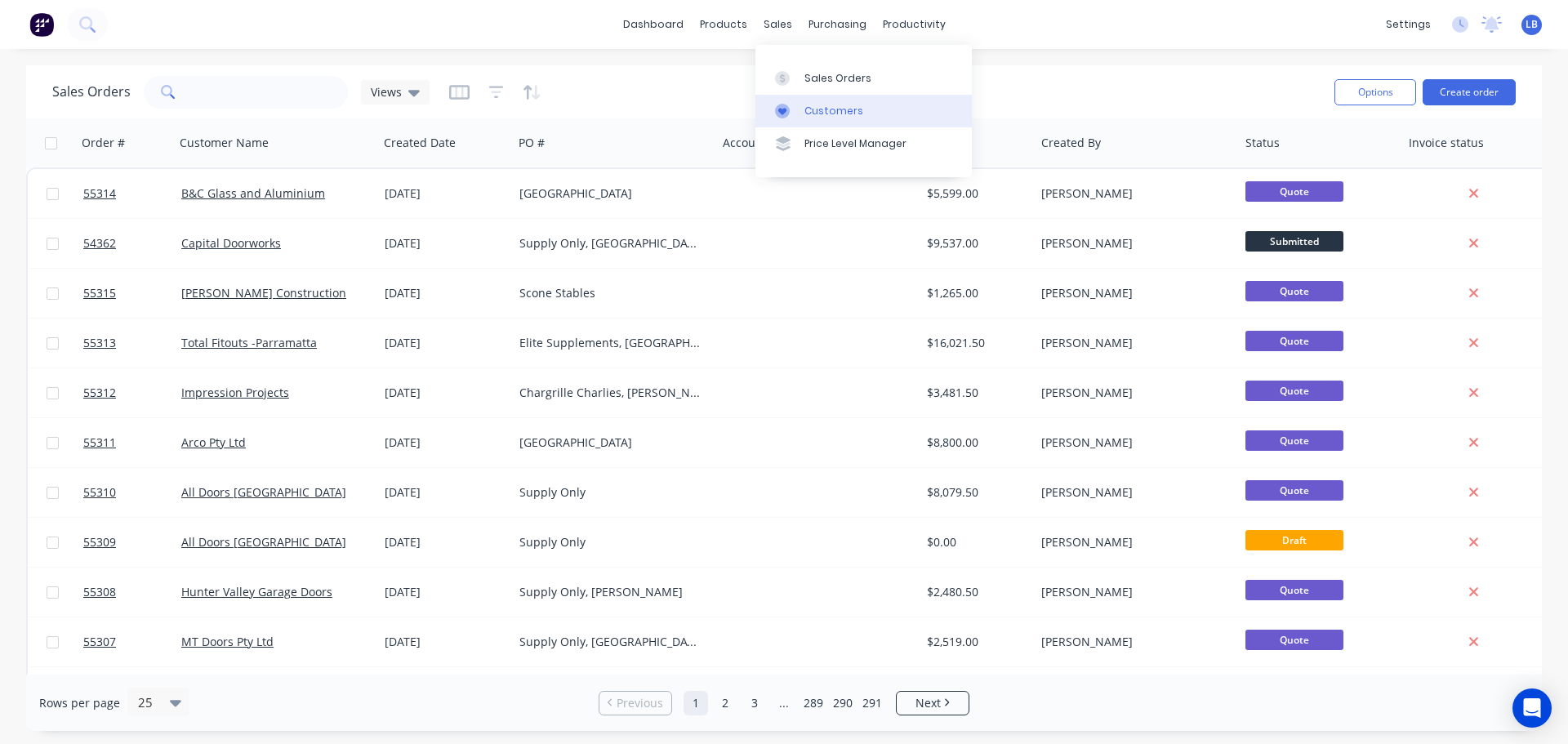
click at [827, 105] on div "Customers" at bounding box center [833, 111] width 59 height 15
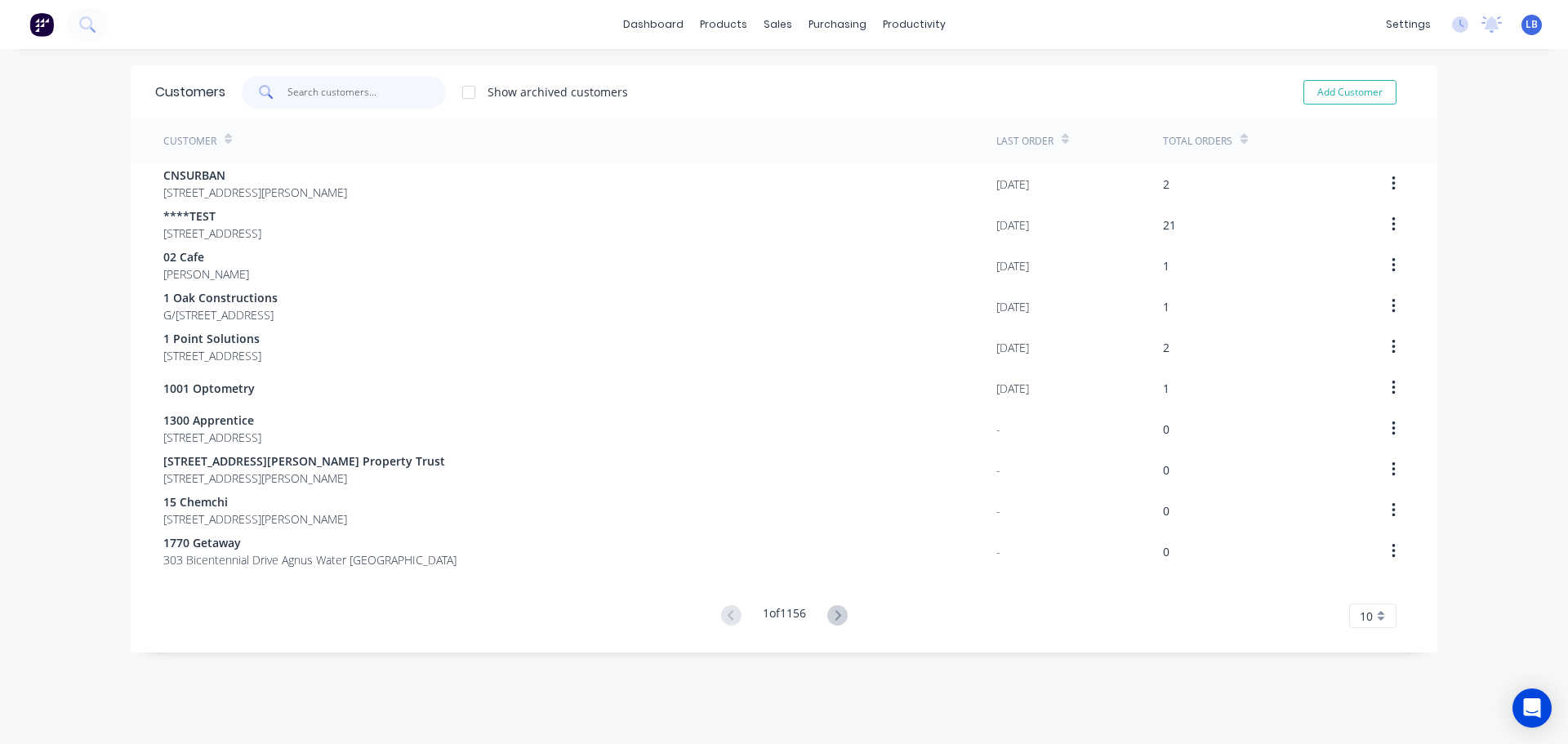
click at [322, 89] on input "text" at bounding box center [367, 92] width 159 height 33
click at [314, 97] on input "text" at bounding box center [367, 92] width 159 height 33
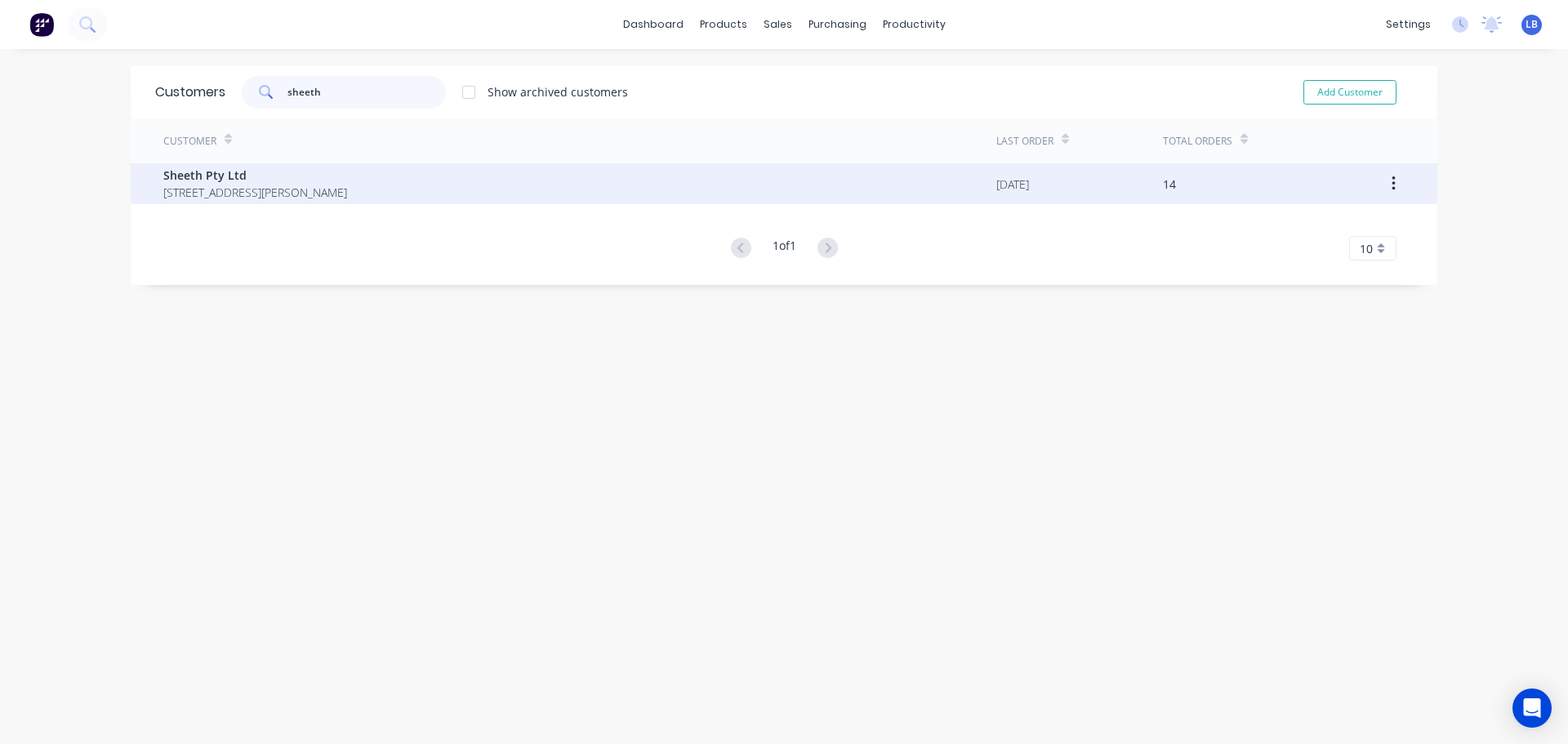
type input "sheeth"
click at [192, 173] on span "Sheeth Pty Ltd" at bounding box center [254, 175] width 183 height 17
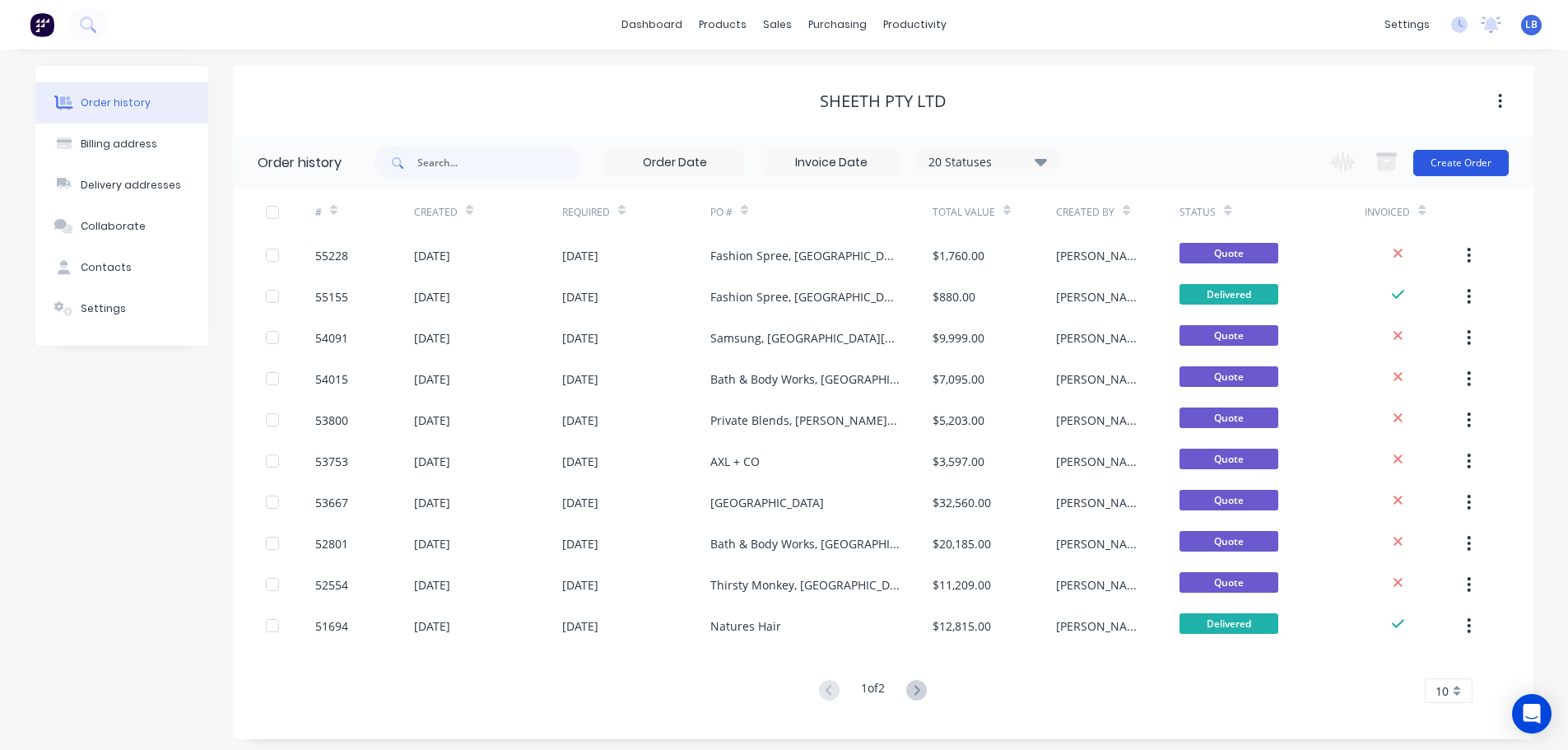
click at [1454, 174] on button "Create Order" at bounding box center [1461, 163] width 96 height 26
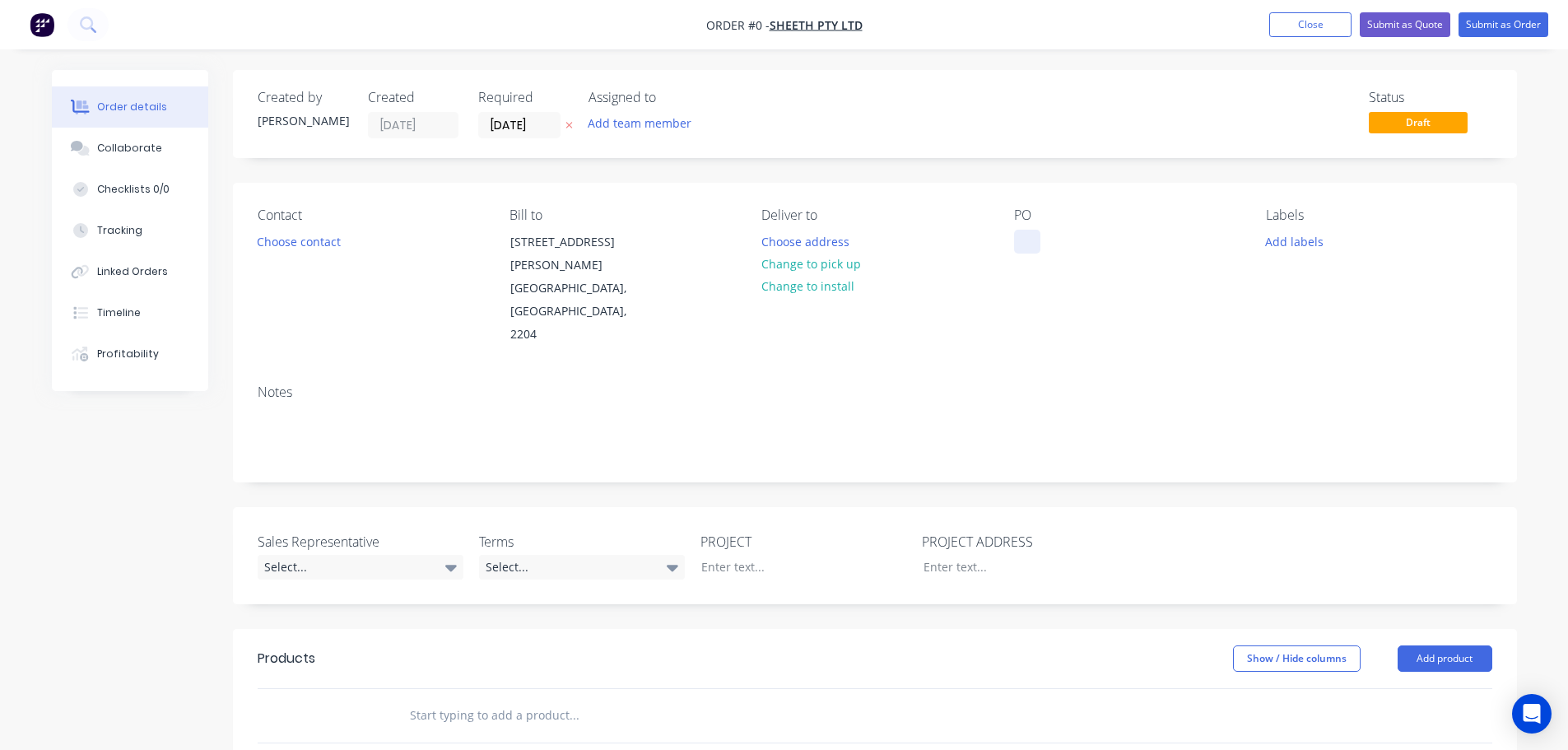
click at [1027, 238] on div at bounding box center [1028, 241] width 26 height 23
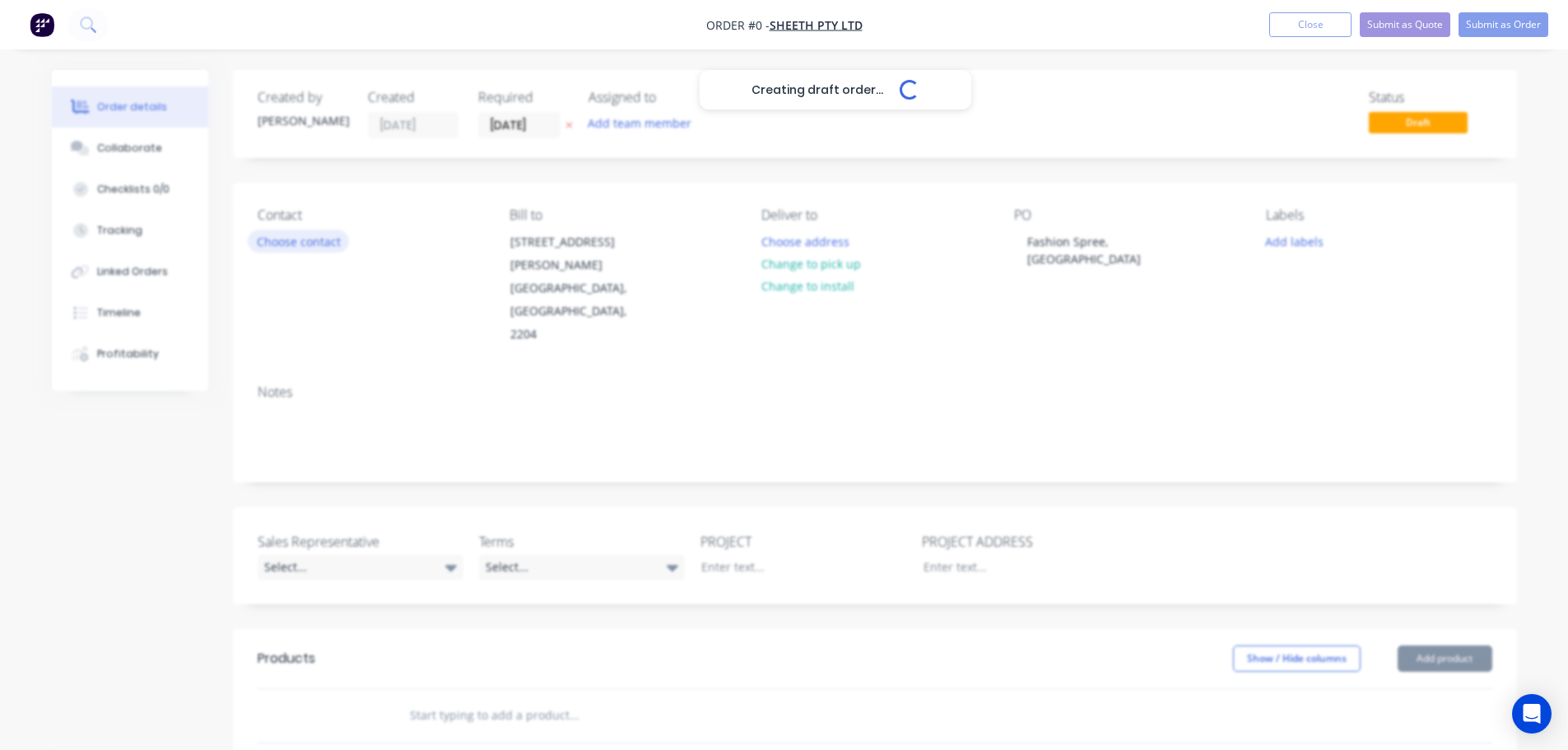
click at [296, 238] on div "Creating draft order... Loading... Order details Collaborate Checklists 0/0 Tra…" at bounding box center [784, 617] width 1499 height 1094
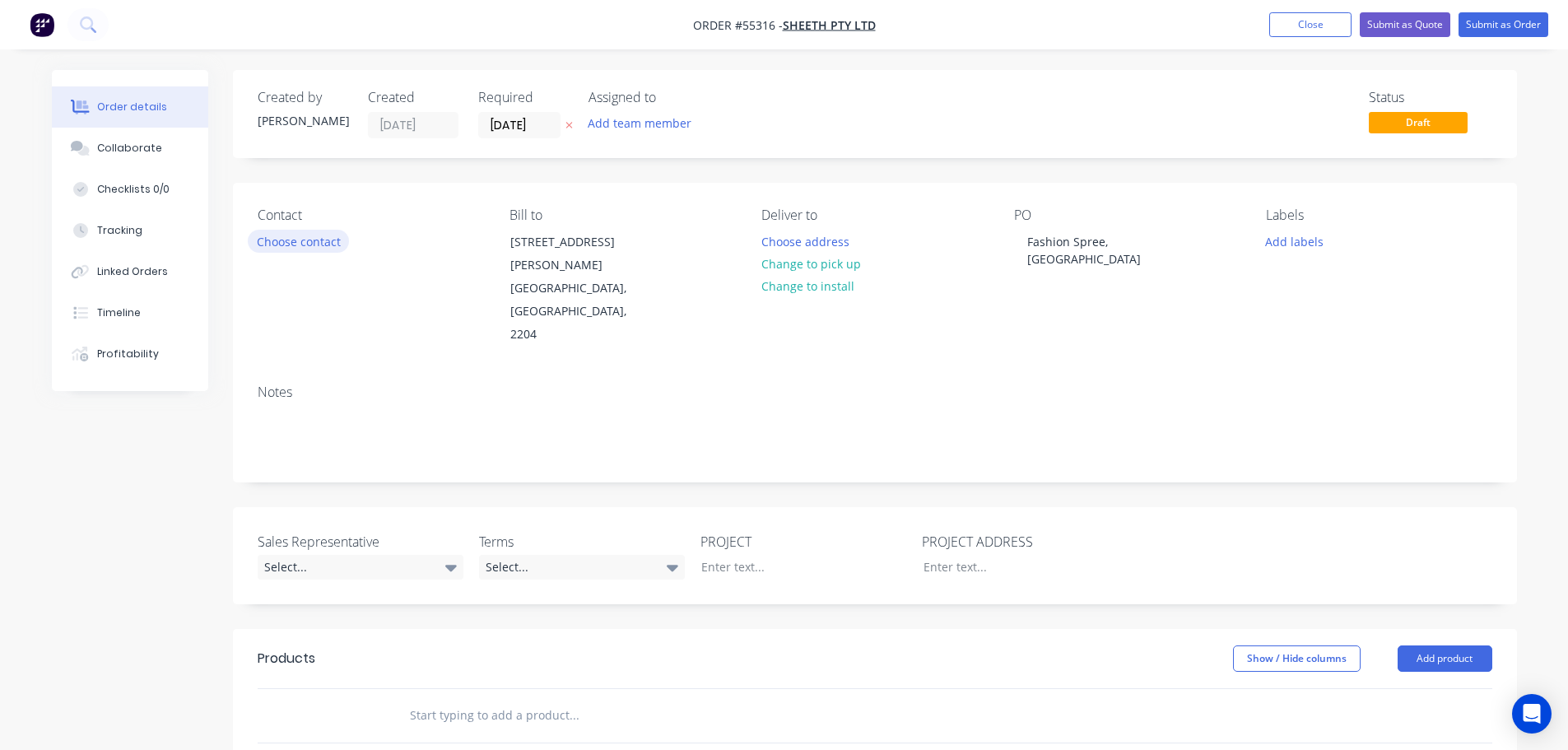
click at [295, 238] on button "Choose contact" at bounding box center [298, 241] width 101 height 23
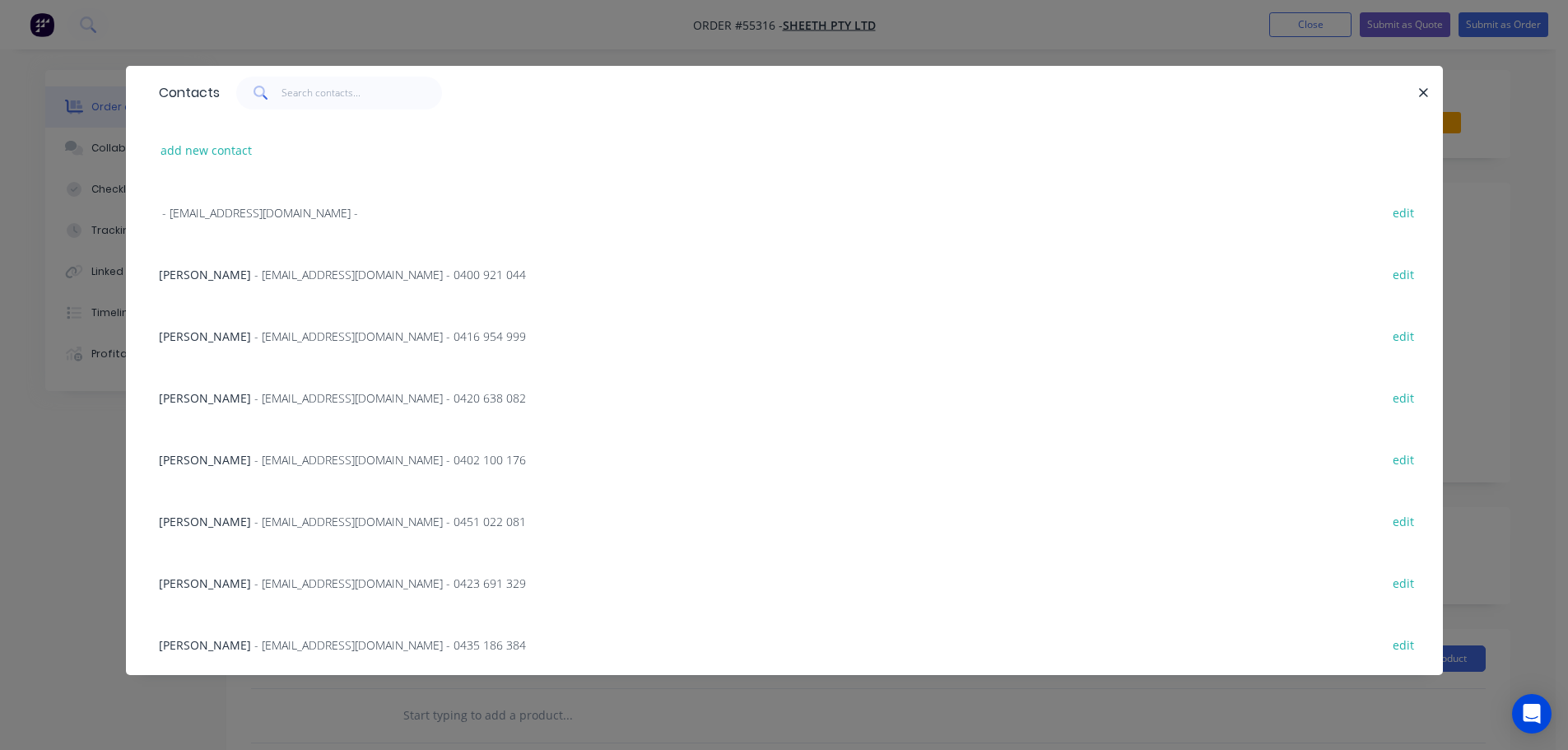
click at [212, 643] on span "Abdullah Akgul" at bounding box center [205, 645] width 92 height 16
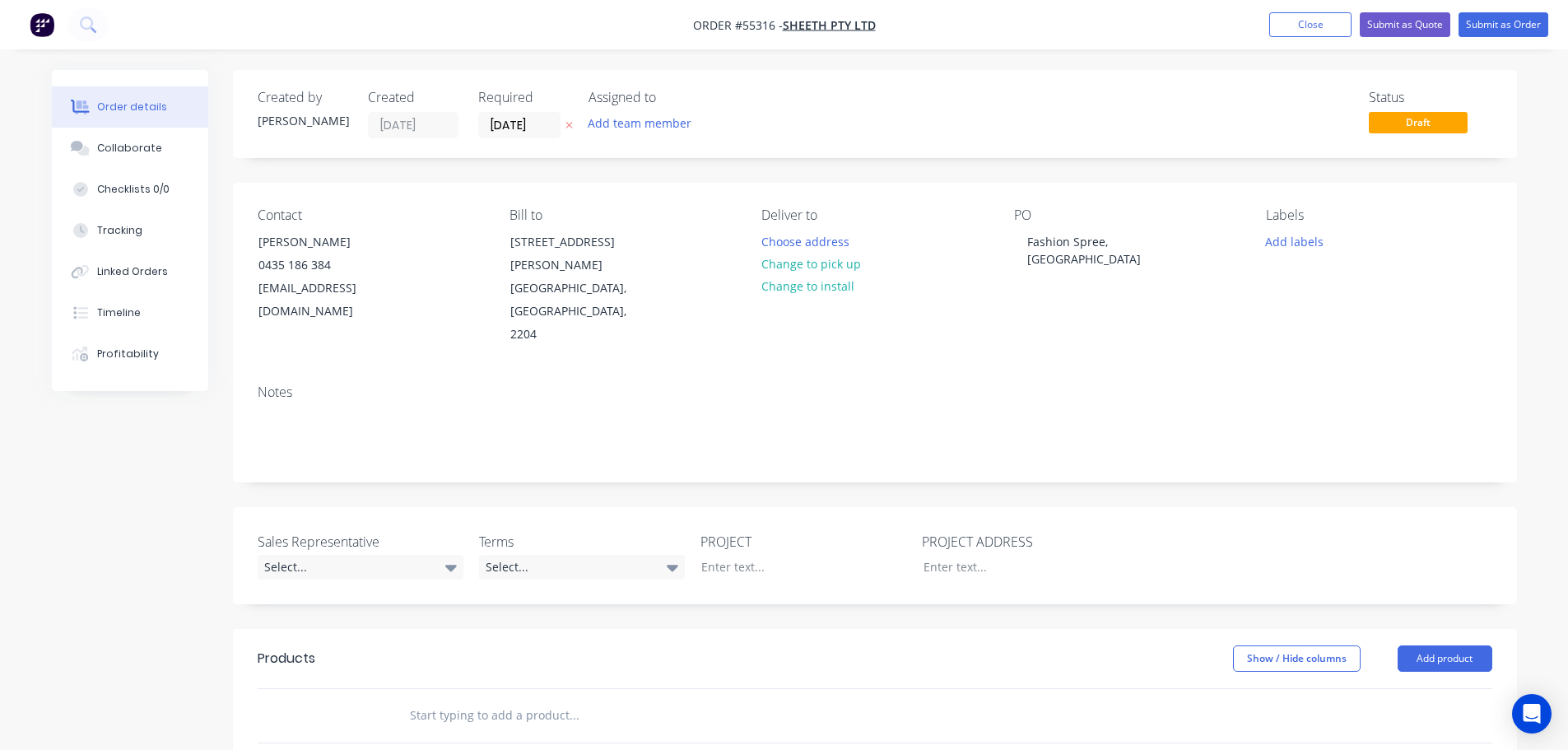
scroll to position [164, 0]
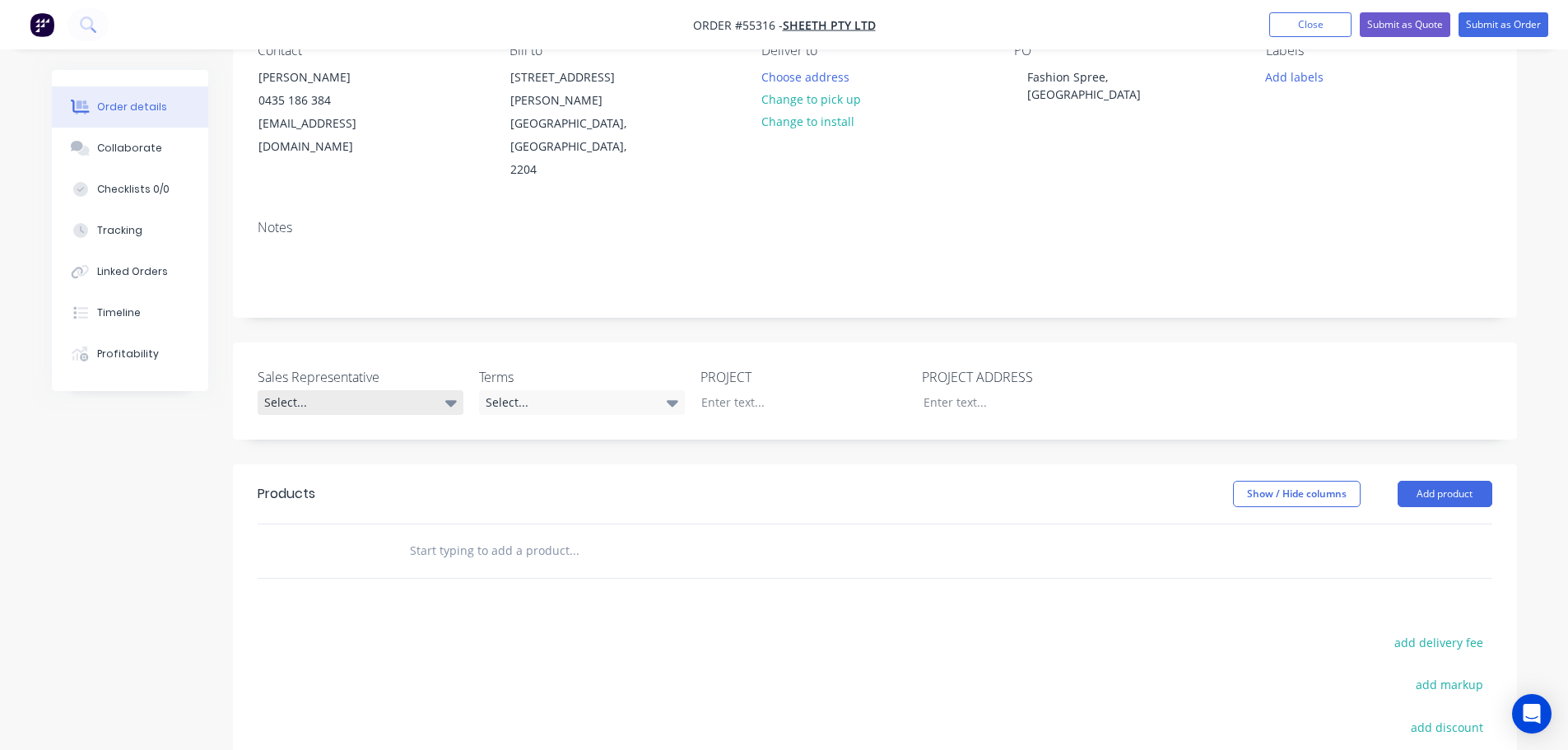
click at [292, 390] on div "Select..." at bounding box center [360, 403] width 206 height 24
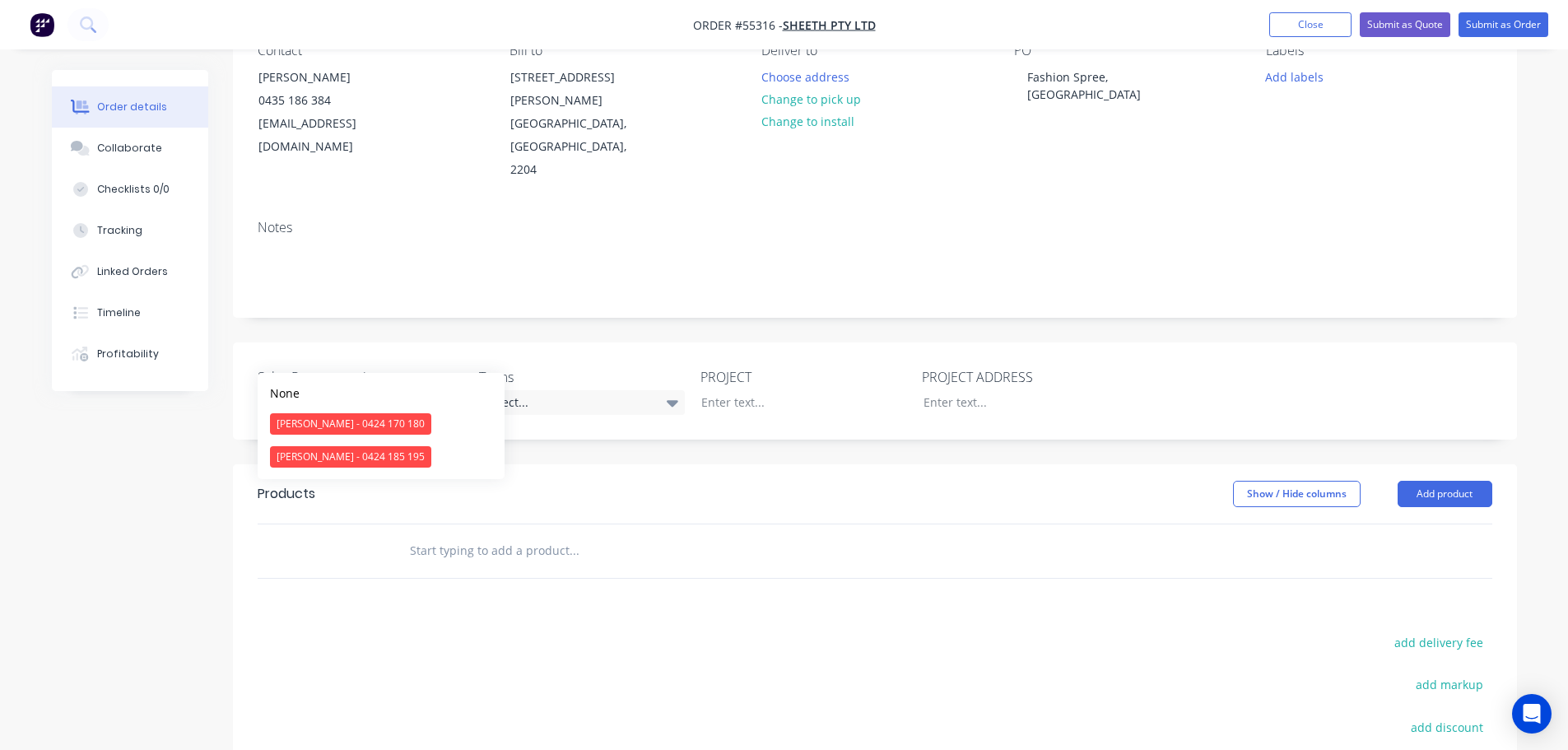
drag, startPoint x: 311, startPoint y: 463, endPoint x: 417, endPoint y: 434, distance: 109.9
click at [313, 463] on div "Drew Blackman - 0424 185 195" at bounding box center [351, 456] width 161 height 22
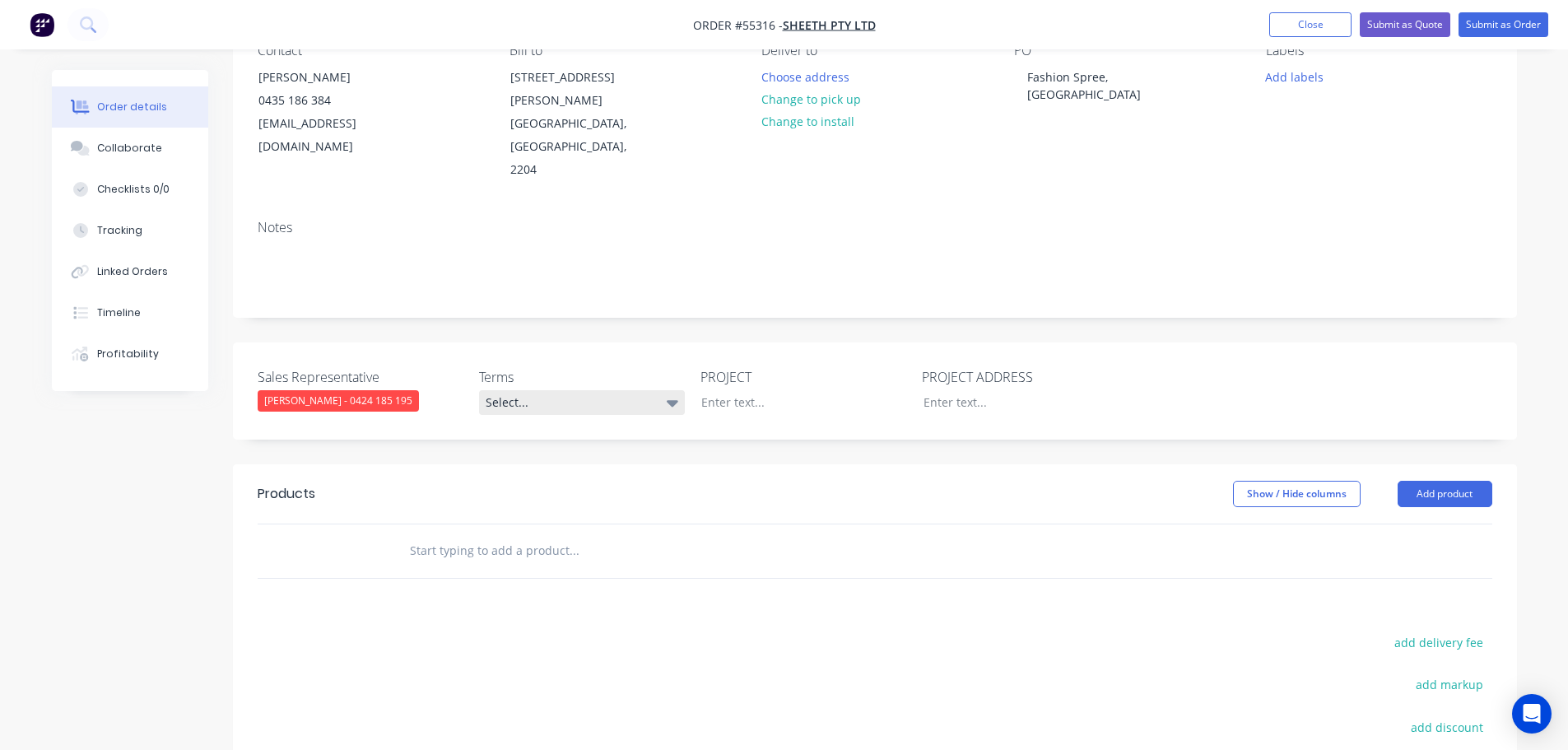
click at [559, 390] on div "Select..." at bounding box center [582, 403] width 206 height 24
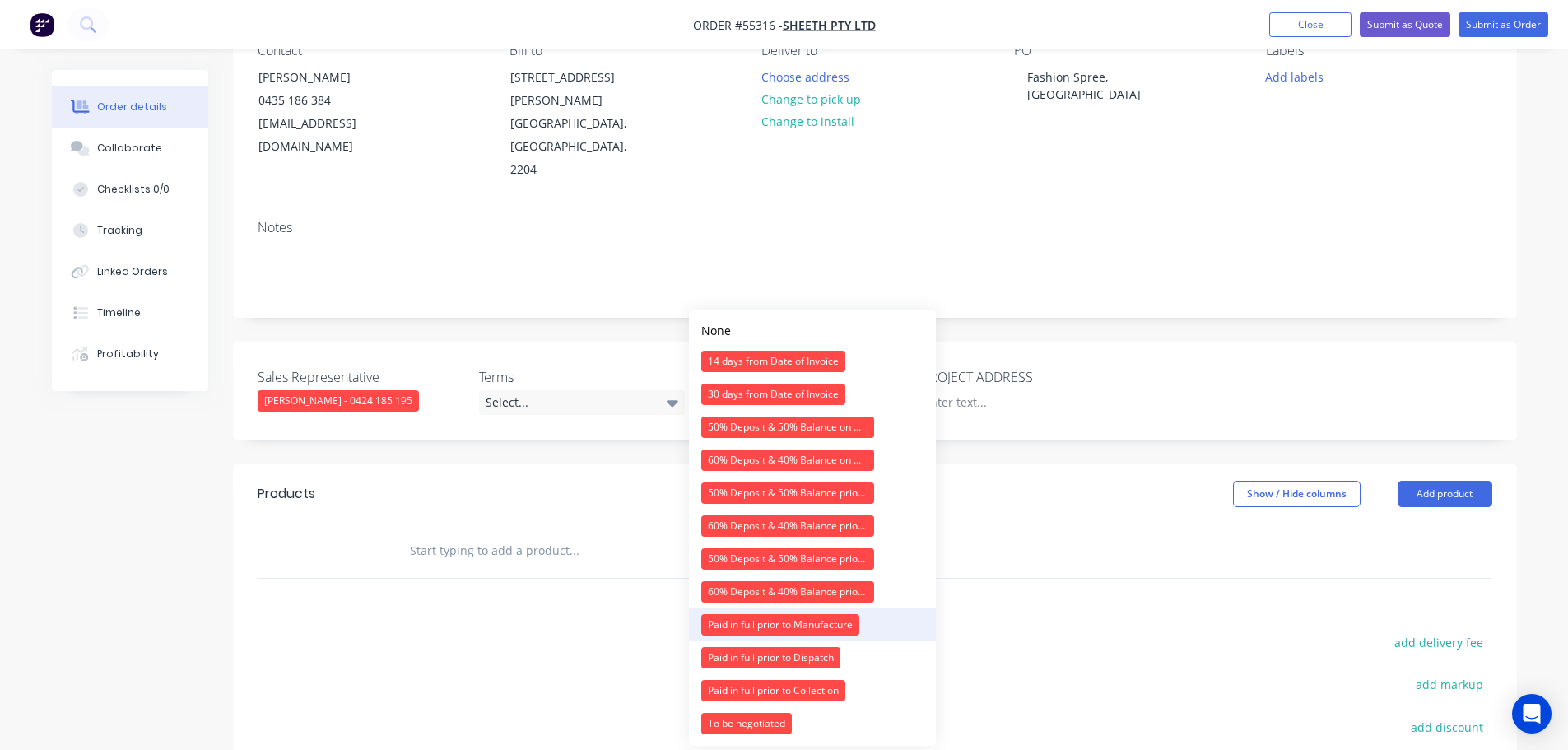
click at [746, 627] on div "Paid in full prior to Manufacture" at bounding box center [780, 624] width 158 height 22
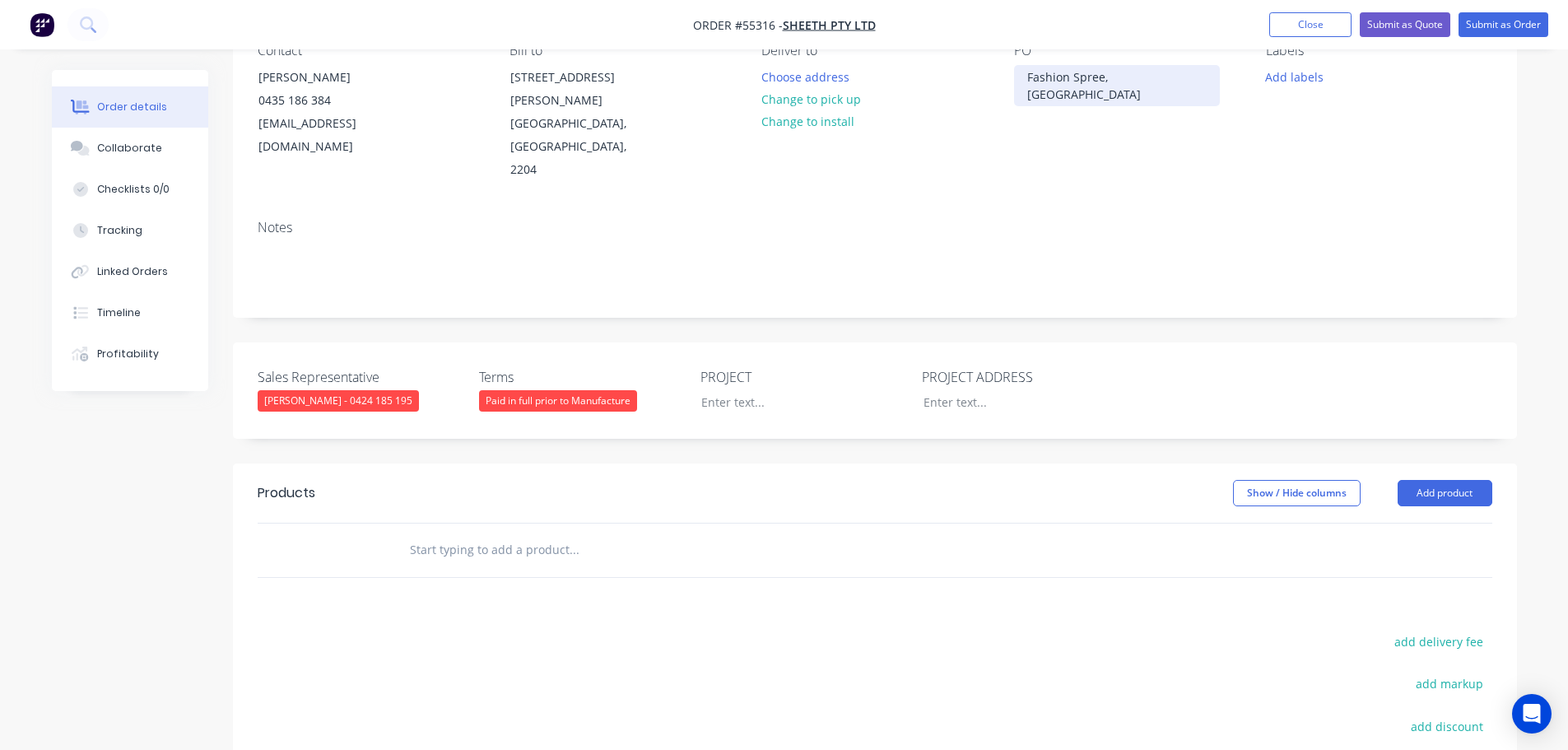
click at [1105, 80] on div "Fashion Spree, Liverpool" at bounding box center [1117, 85] width 206 height 41
copy div "Fashion Spree, Liverpool"
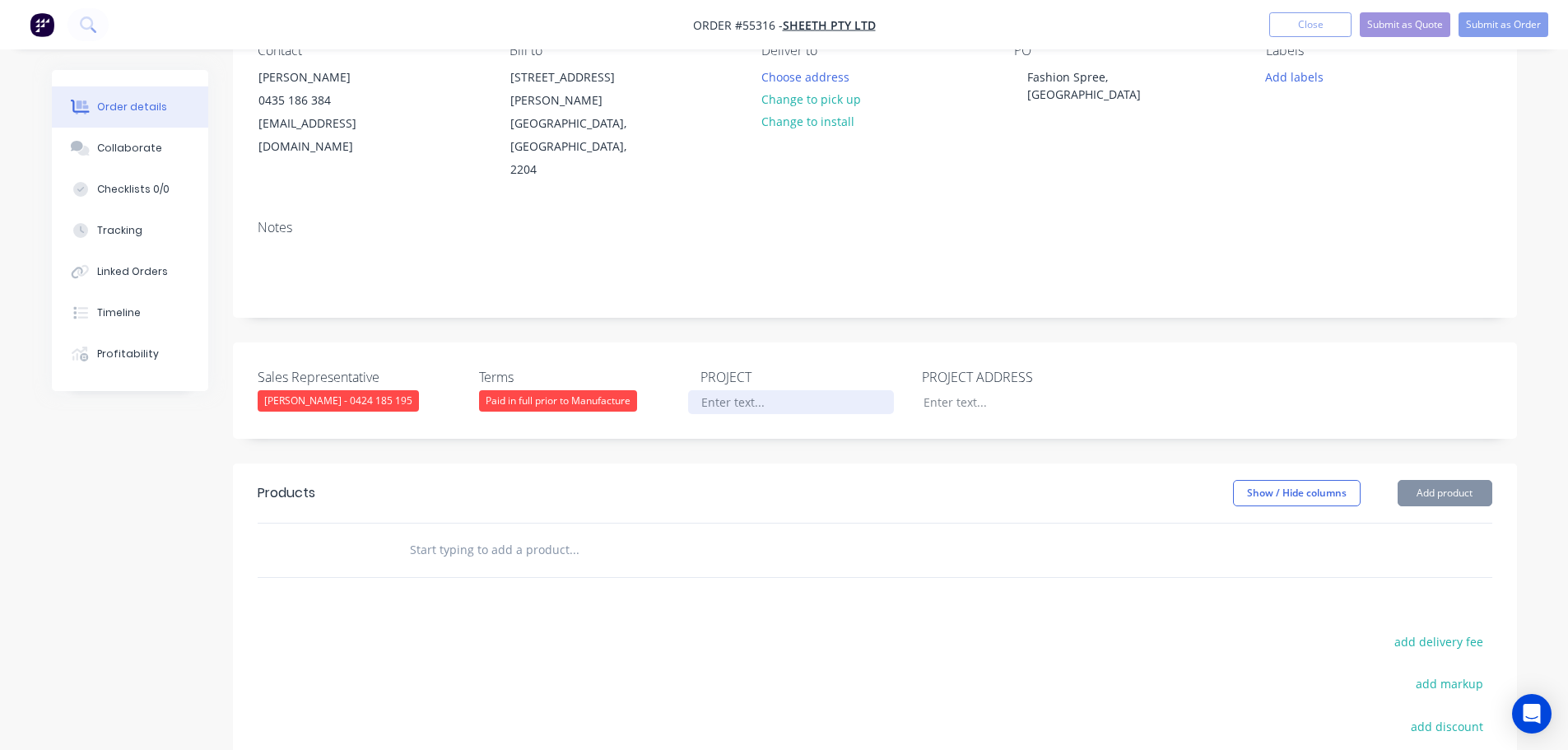
click at [713, 390] on div at bounding box center [790, 402] width 206 height 23
paste div
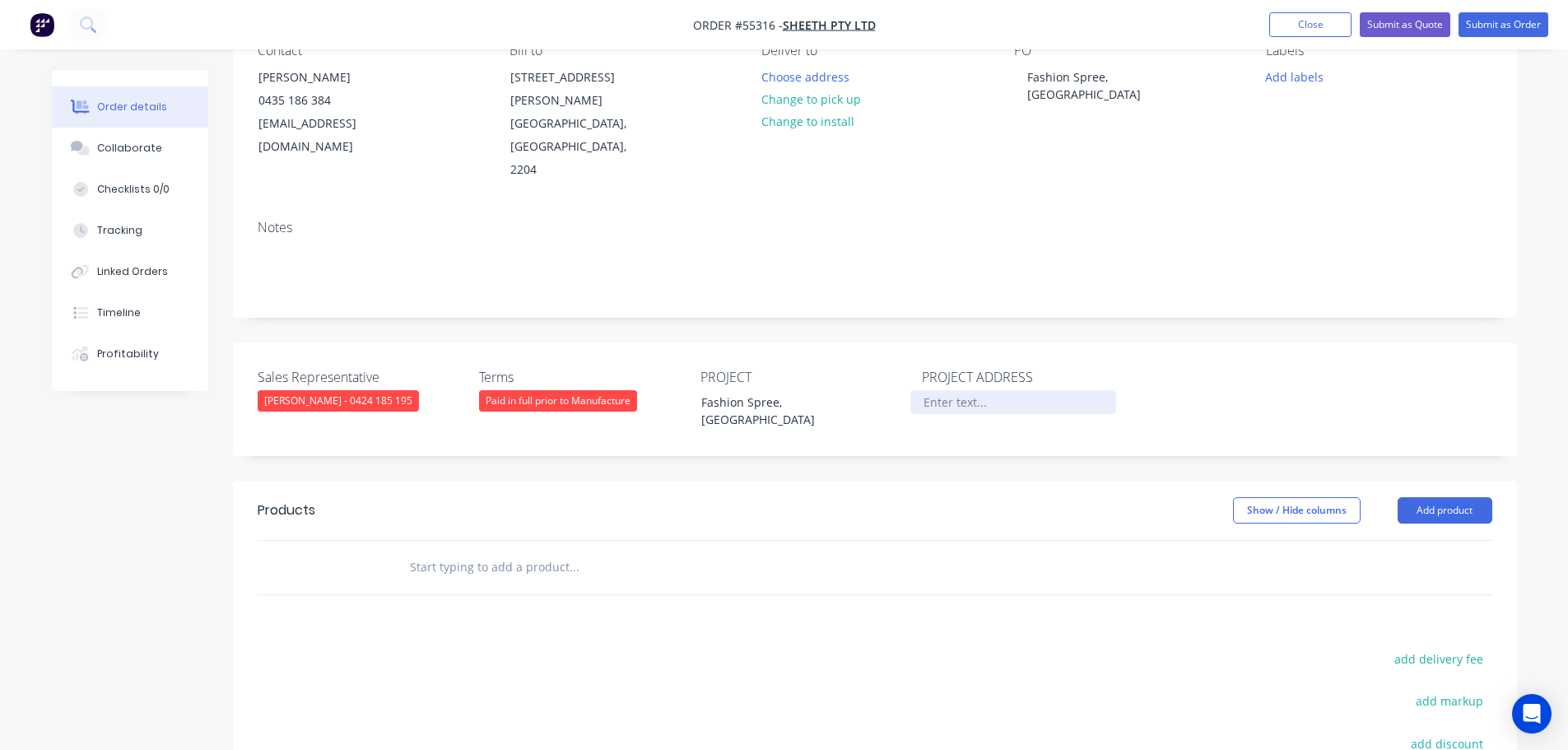
click at [933, 390] on div at bounding box center [1012, 402] width 206 height 23
paste div
click at [1438, 497] on button "Add product" at bounding box center [1445, 511] width 95 height 26
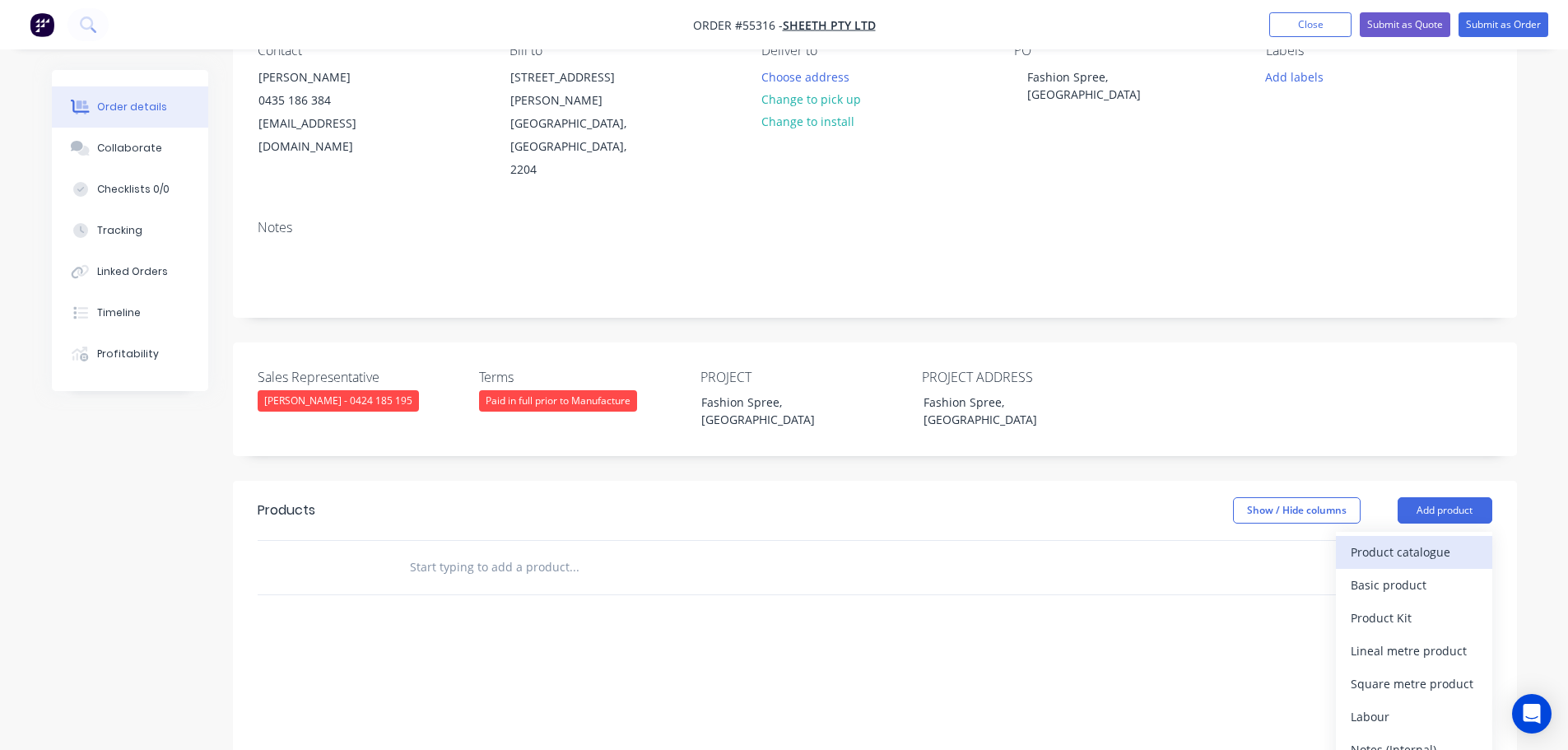
click at [1413, 540] on div "Product catalogue" at bounding box center [1414, 551] width 127 height 23
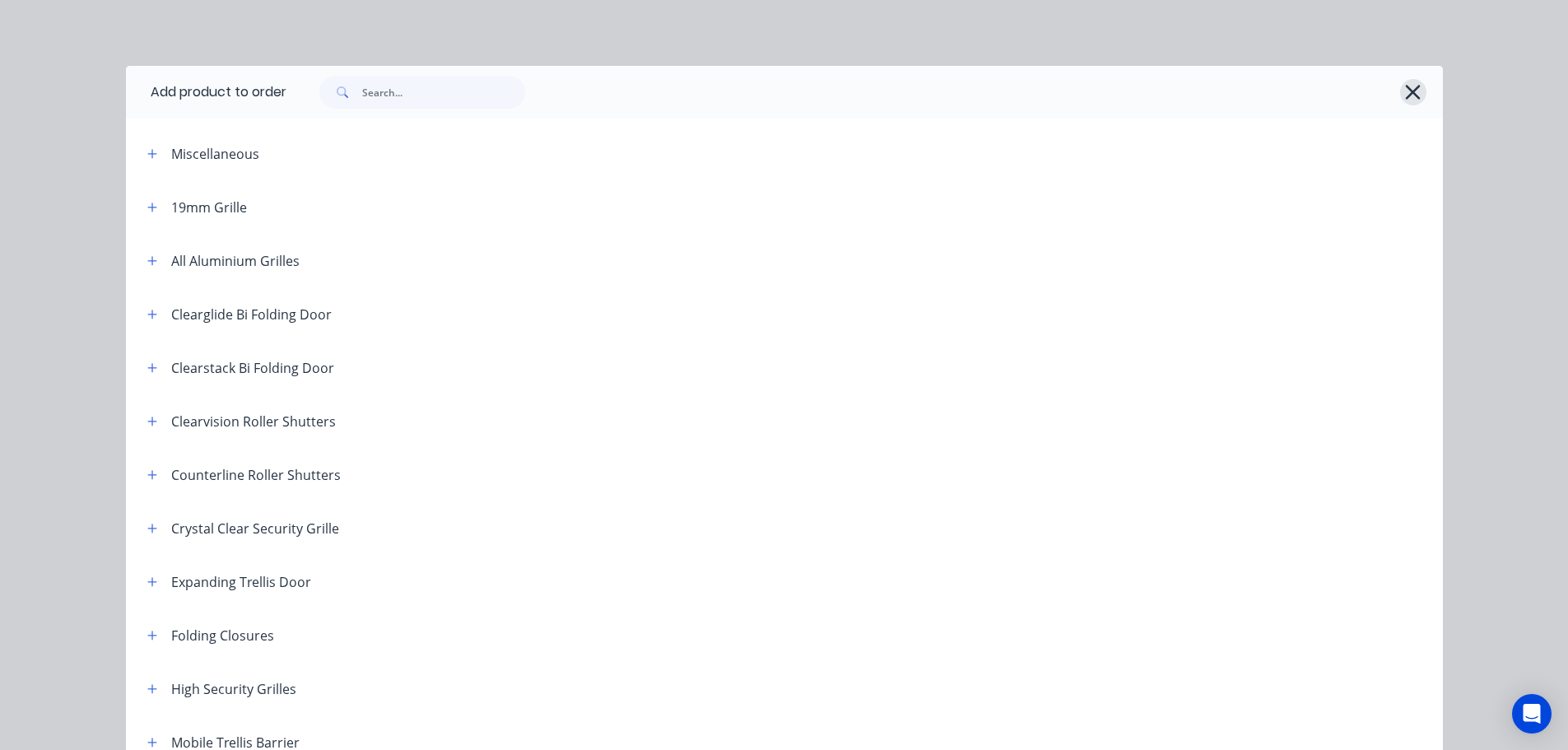
click at [1416, 93] on button "button" at bounding box center [1413, 92] width 26 height 26
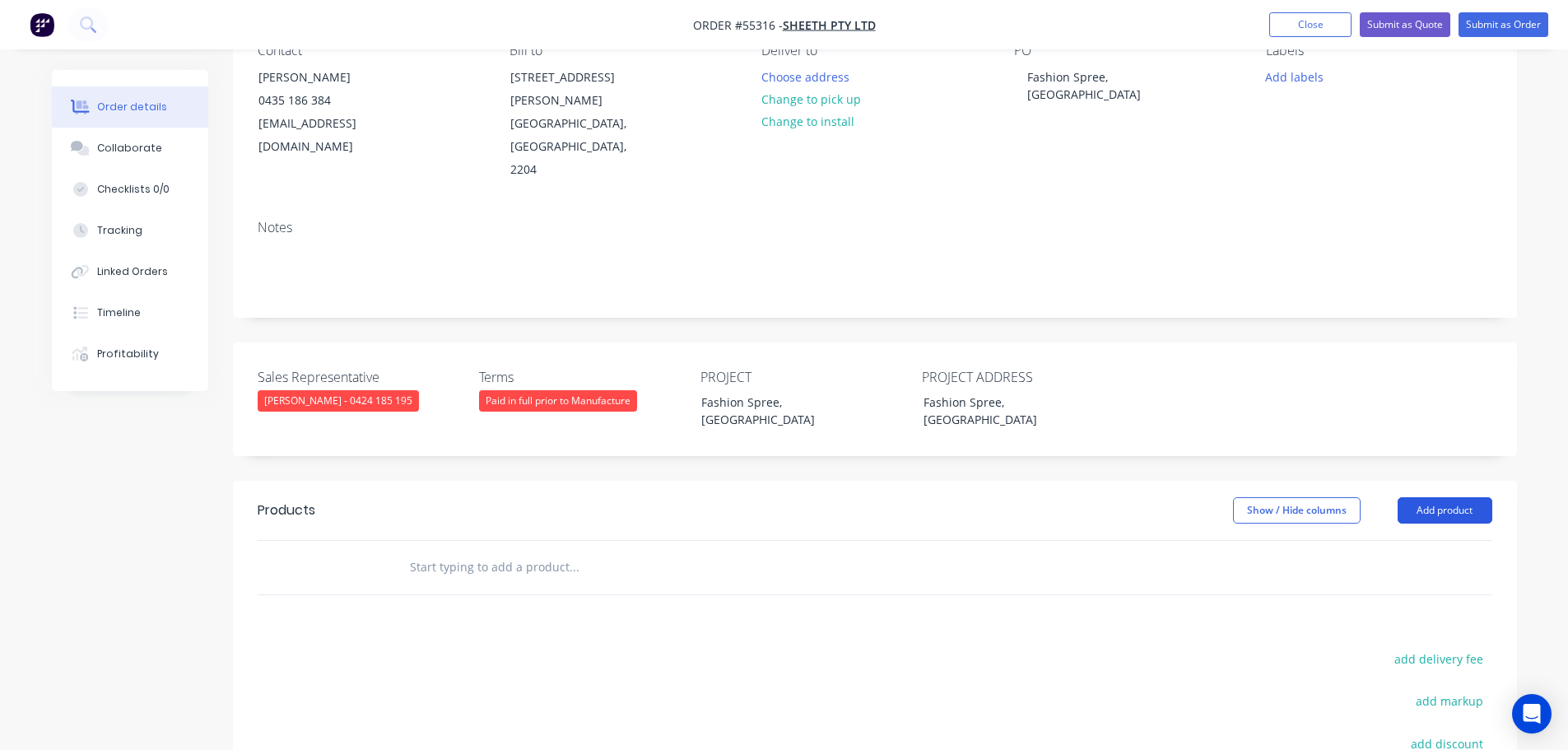
click at [1412, 497] on button "Add product" at bounding box center [1445, 511] width 95 height 26
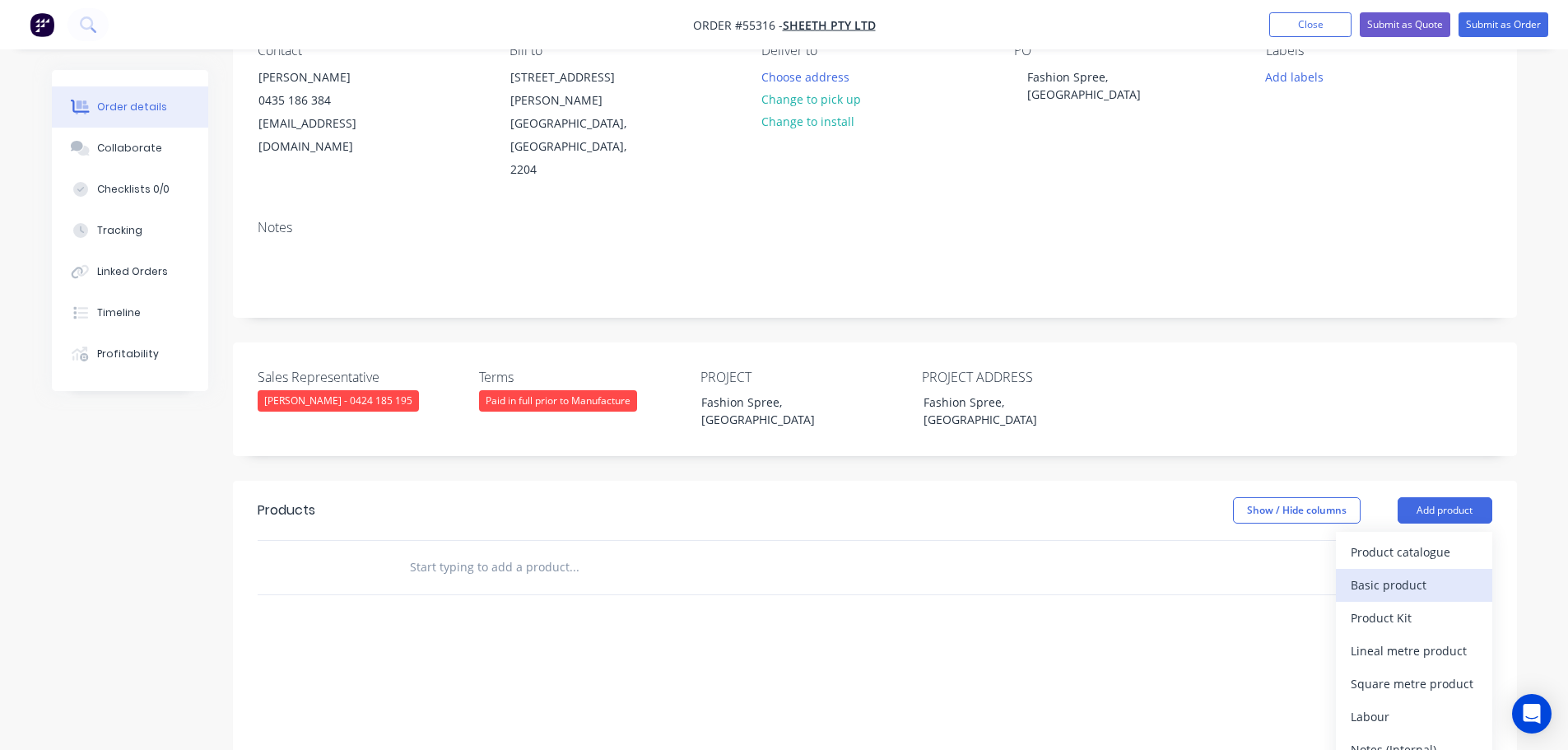
click at [1393, 574] on div "Basic product" at bounding box center [1414, 585] width 127 height 23
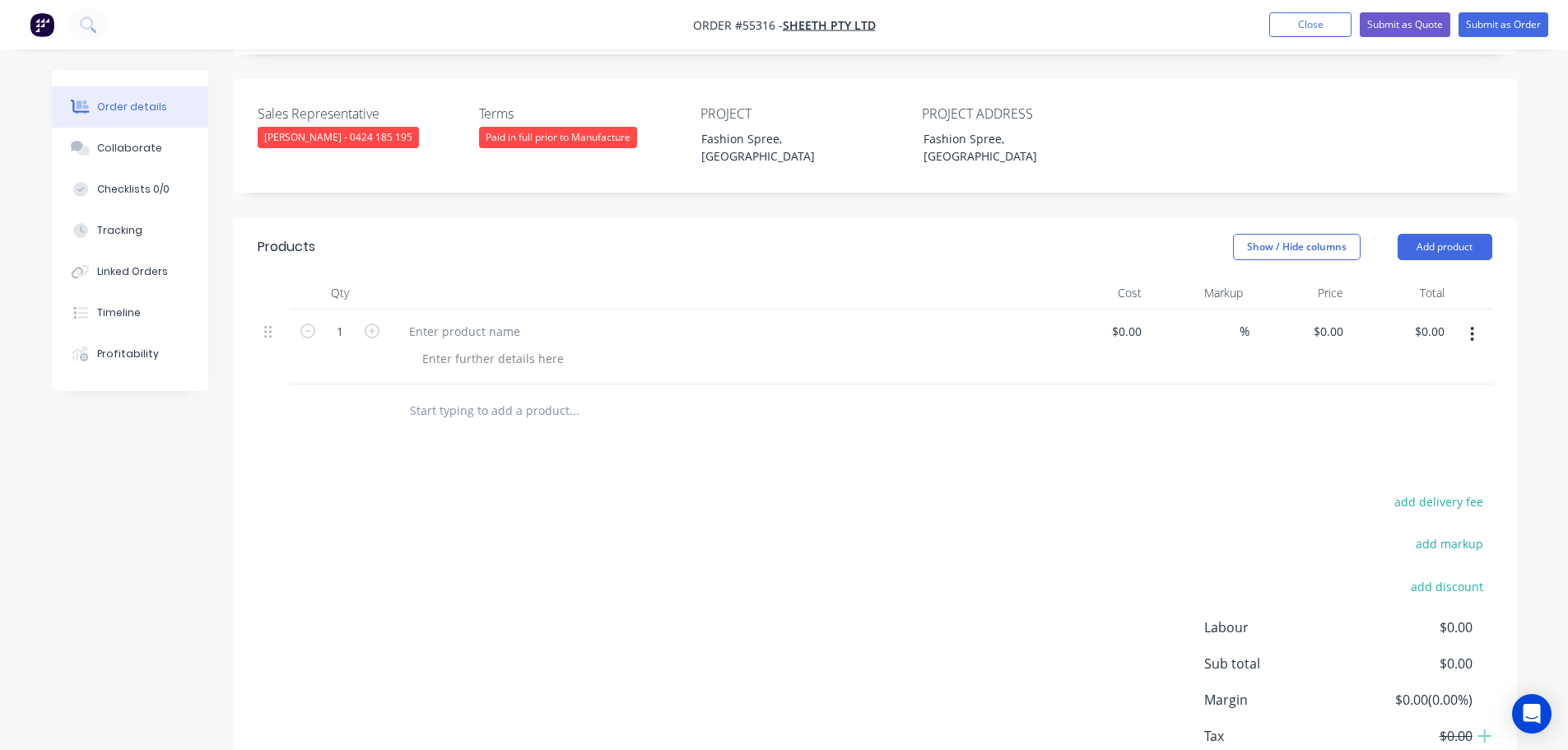
scroll to position [473, 0]
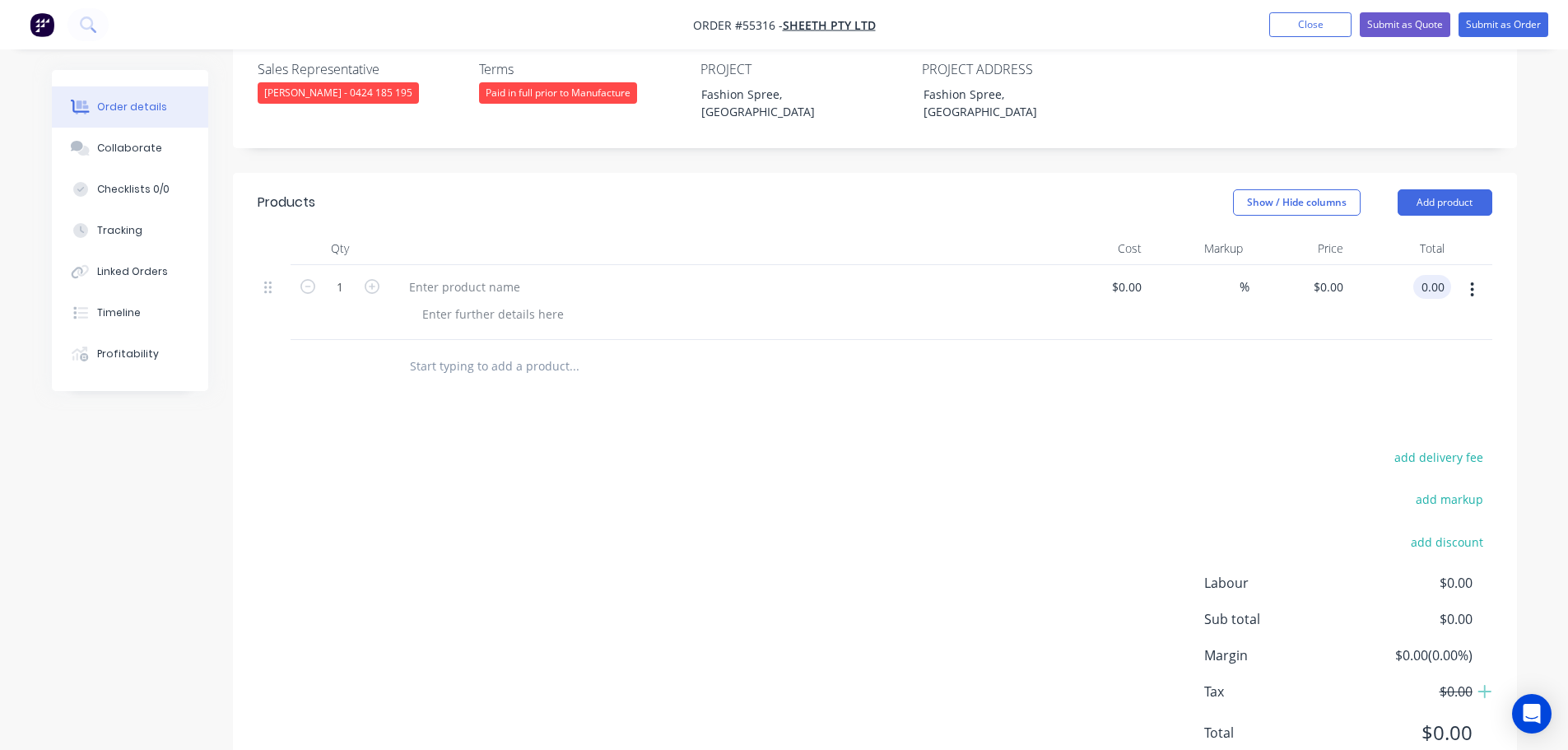
click at [1441, 275] on input "0.00" at bounding box center [1435, 286] width 31 height 23
type input "4050"
type input "$4,050.00"
click at [427, 275] on div at bounding box center [464, 286] width 137 height 23
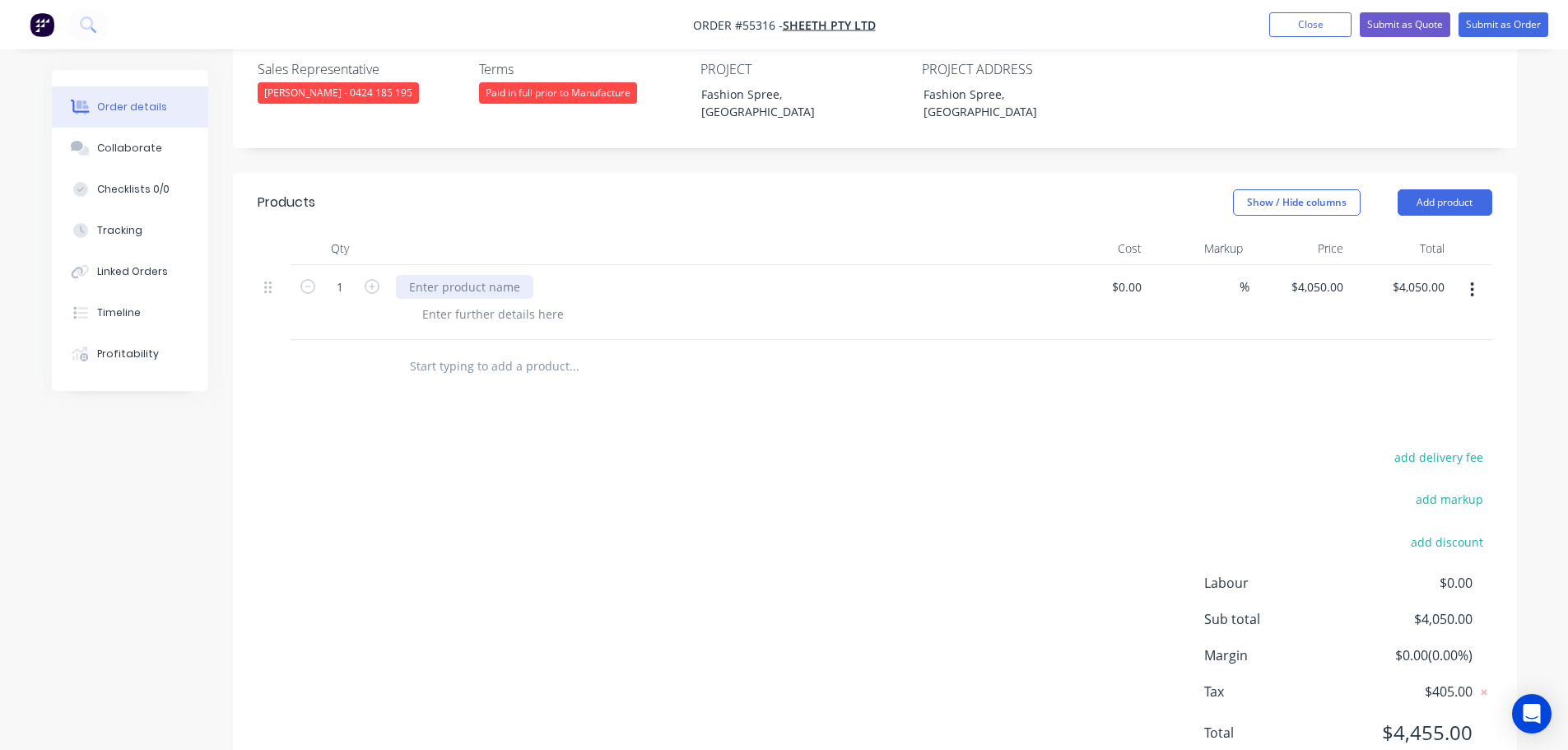
click at [427, 275] on div at bounding box center [464, 286] width 137 height 23
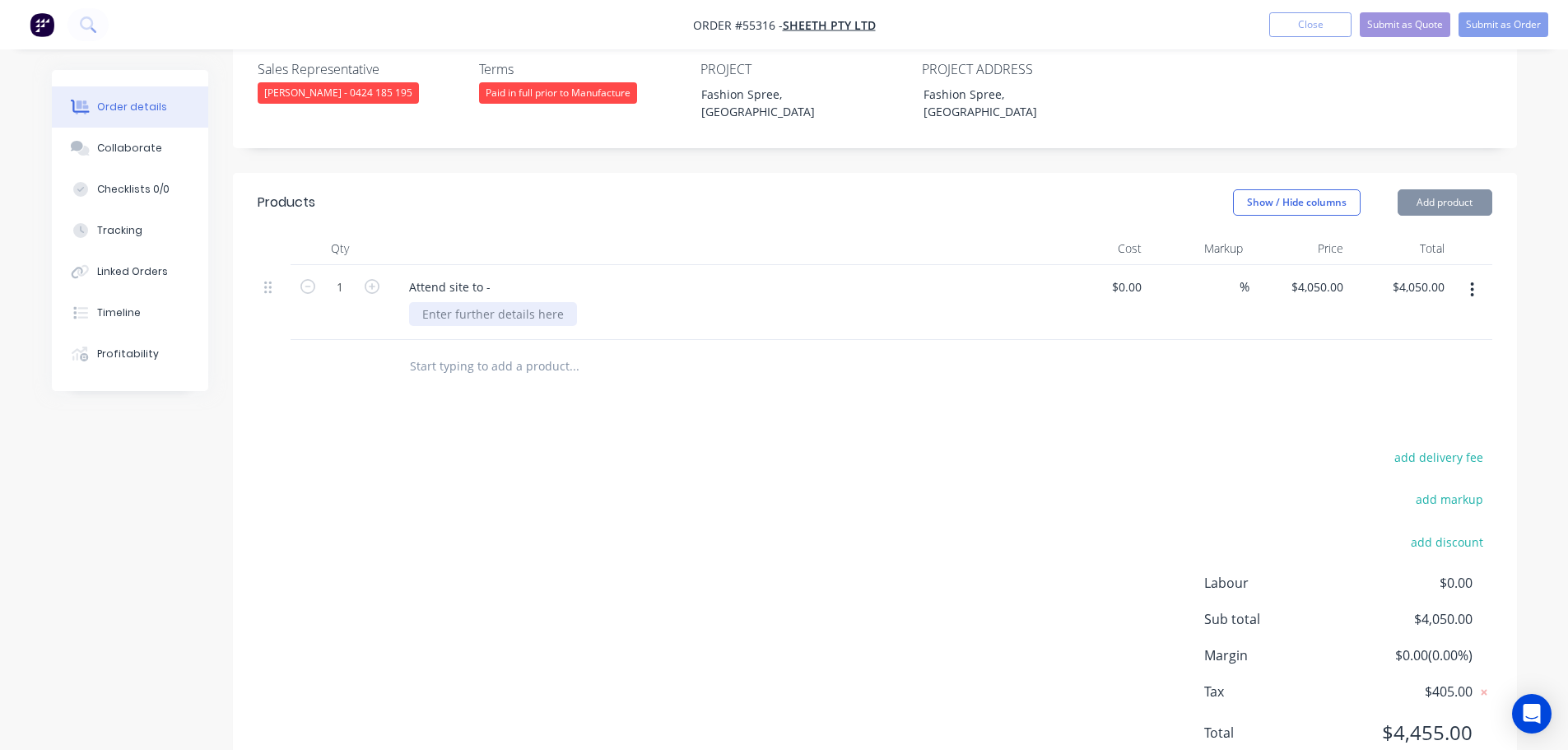
click at [520, 302] on div at bounding box center [493, 314] width 168 height 23
click at [489, 302] on div "Remake Folfing Closure" at bounding box center [486, 314] width 155 height 23
drag, startPoint x: 488, startPoint y: 248, endPoint x: 489, endPoint y: 259, distance: 11.0
click at [489, 302] on div "Remake Folfing Closure" at bounding box center [486, 314] width 155 height 23
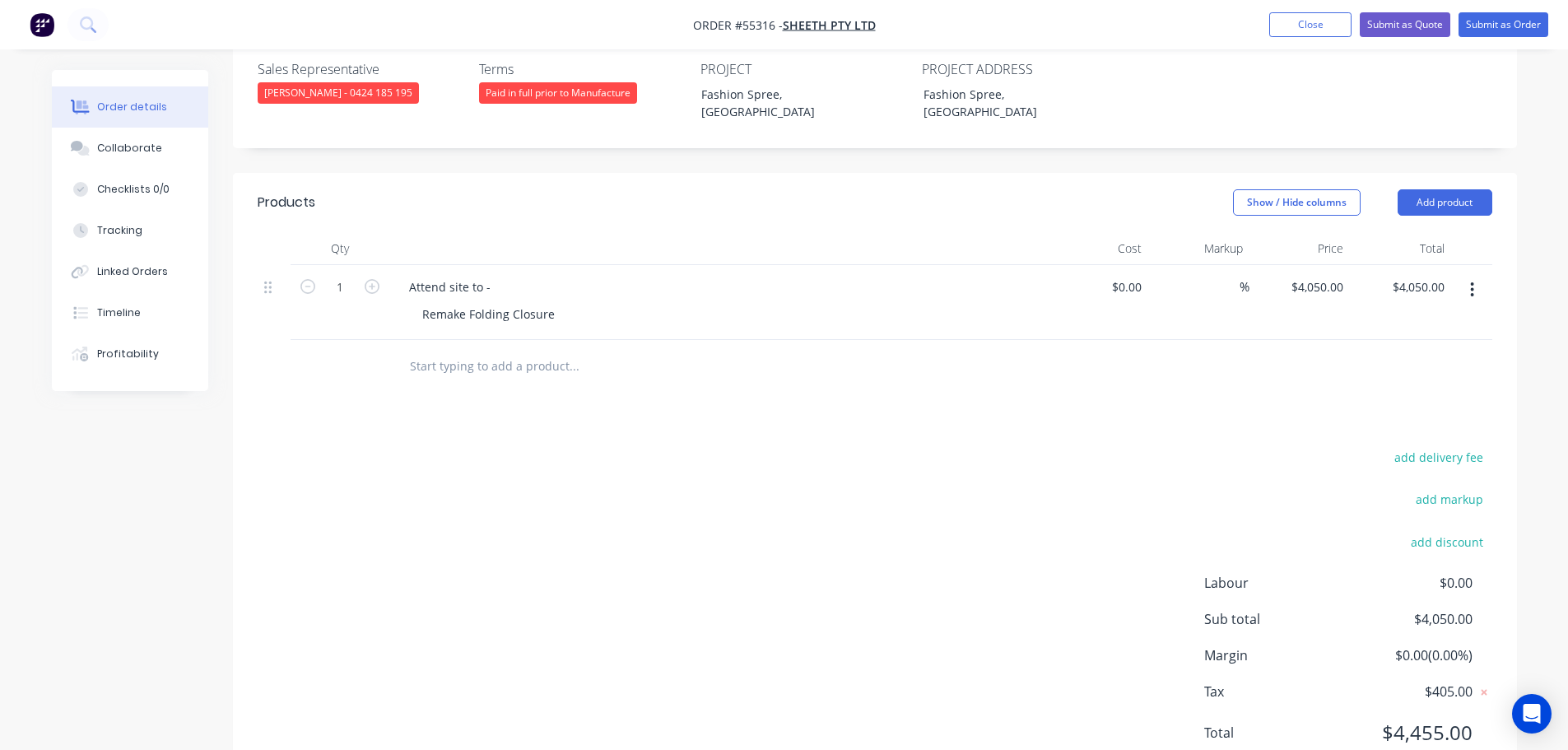
click at [573, 302] on div "Remake Folding Closure" at bounding box center [725, 314] width 632 height 23
click at [553, 302] on div "Remake Folding Closure" at bounding box center [488, 314] width 159 height 23
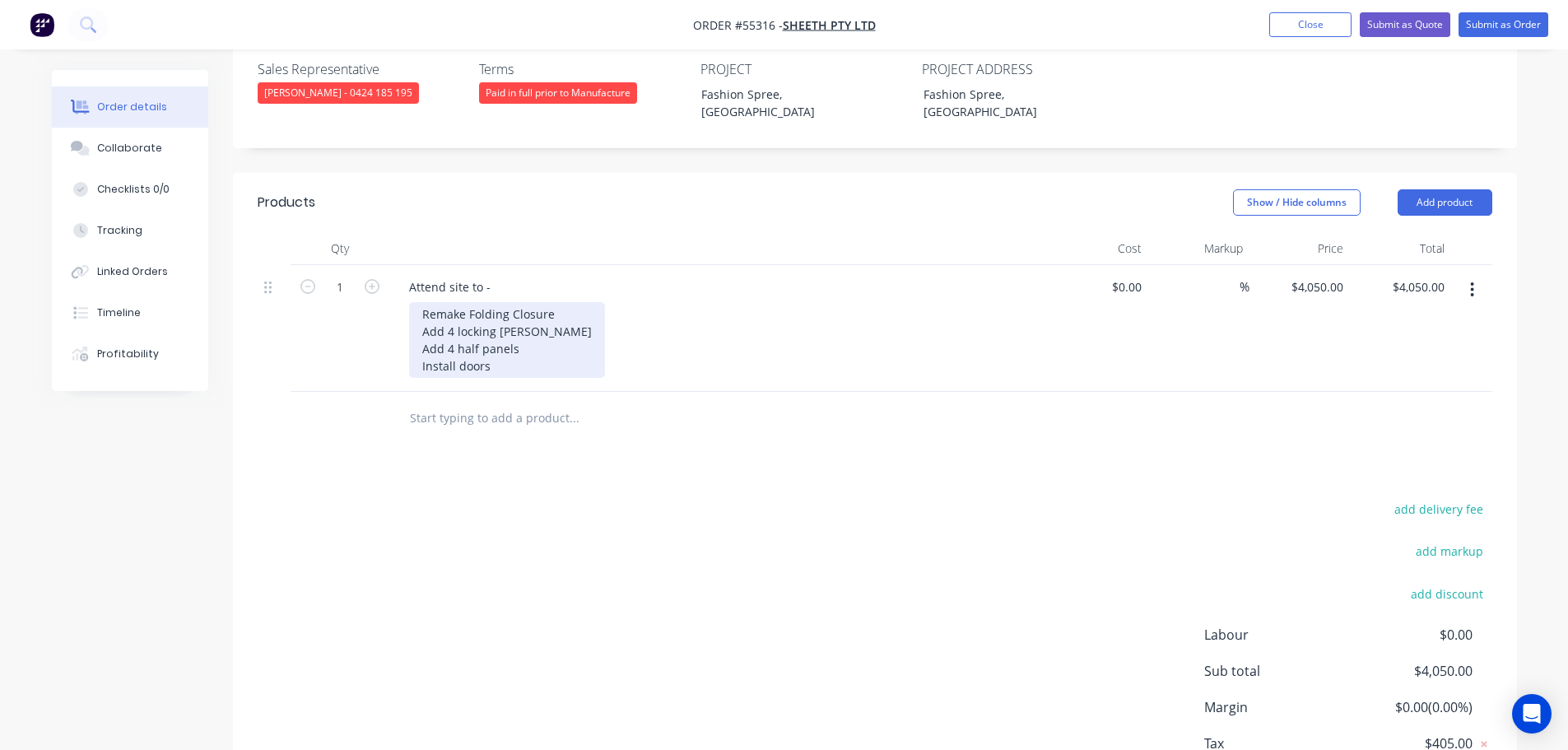
click at [464, 302] on div "Remake Folding Closure Add 4 locking stiles Add 4 half panels Install doors" at bounding box center [507, 340] width 196 height 76
drag, startPoint x: 571, startPoint y: 254, endPoint x: 631, endPoint y: 399, distance: 156.9
click at [574, 302] on div "Remake 2 x Folding Closure Add 4 locking stiles Add 4 half panels Install doors" at bounding box center [507, 340] width 196 height 76
click at [720, 313] on div "Remake 2 x Folding Closure Add 4 locking stiles Add 4 half panels Install doors" at bounding box center [725, 340] width 632 height 76
drag, startPoint x: 571, startPoint y: 247, endPoint x: 572, endPoint y: 271, distance: 24.0
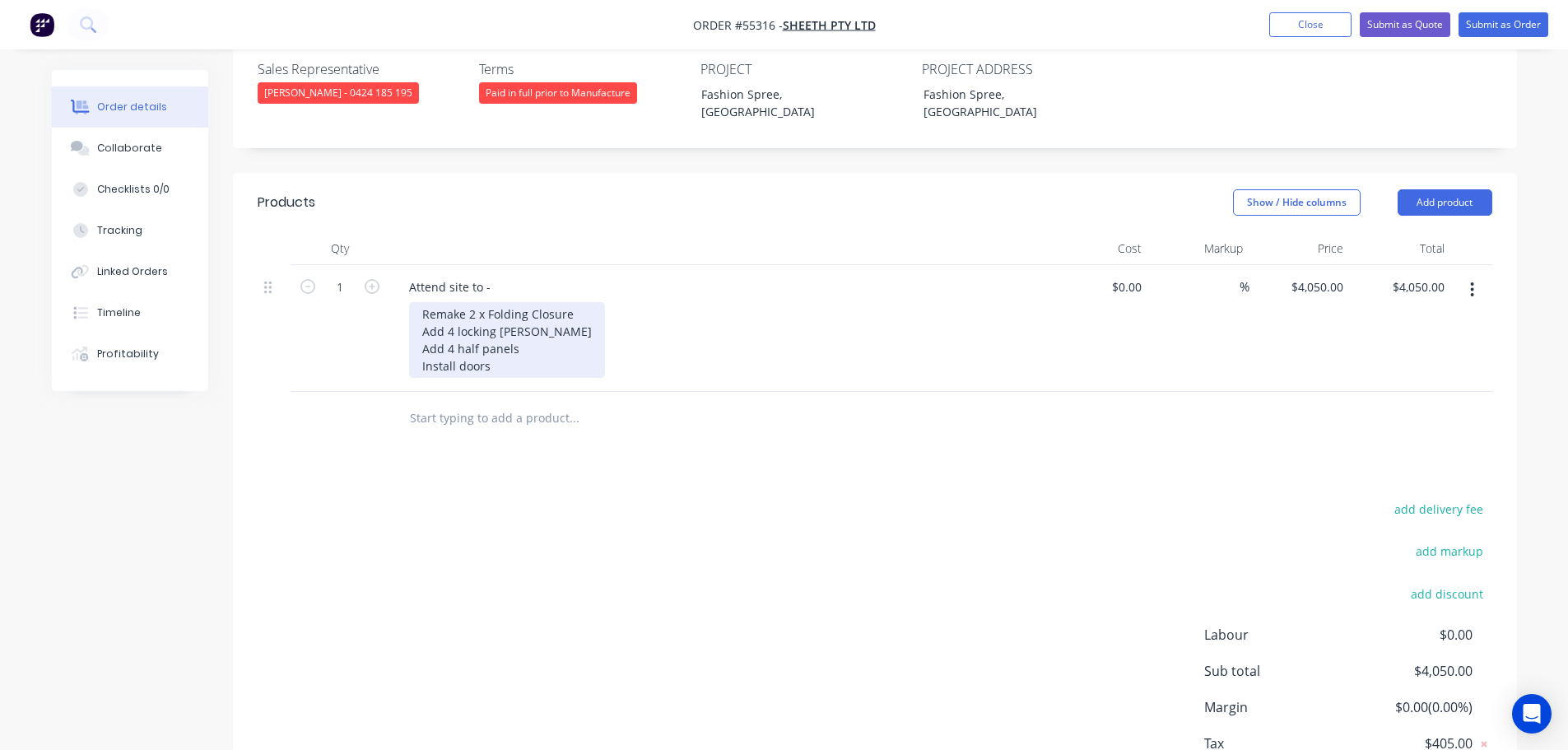
click at [571, 302] on div "Remake 2 x Folding Closure Add 4 locking stiles Add 4 half panels Install doors" at bounding box center [507, 340] width 196 height 76
drag, startPoint x: 588, startPoint y: 271, endPoint x: 584, endPoint y: 246, distance: 25.3
click at [588, 302] on div "Remake 2 x Folding Closure Add 4 locking stiles Add 4 half panels Install doors" at bounding box center [725, 340] width 632 height 76
drag, startPoint x: 569, startPoint y: 250, endPoint x: 563, endPoint y: 260, distance: 11.7
click at [563, 302] on div "Remake 2 x Folding Closure Add 4 locking stiles Add 4 half panels Install doors" at bounding box center [507, 340] width 196 height 76
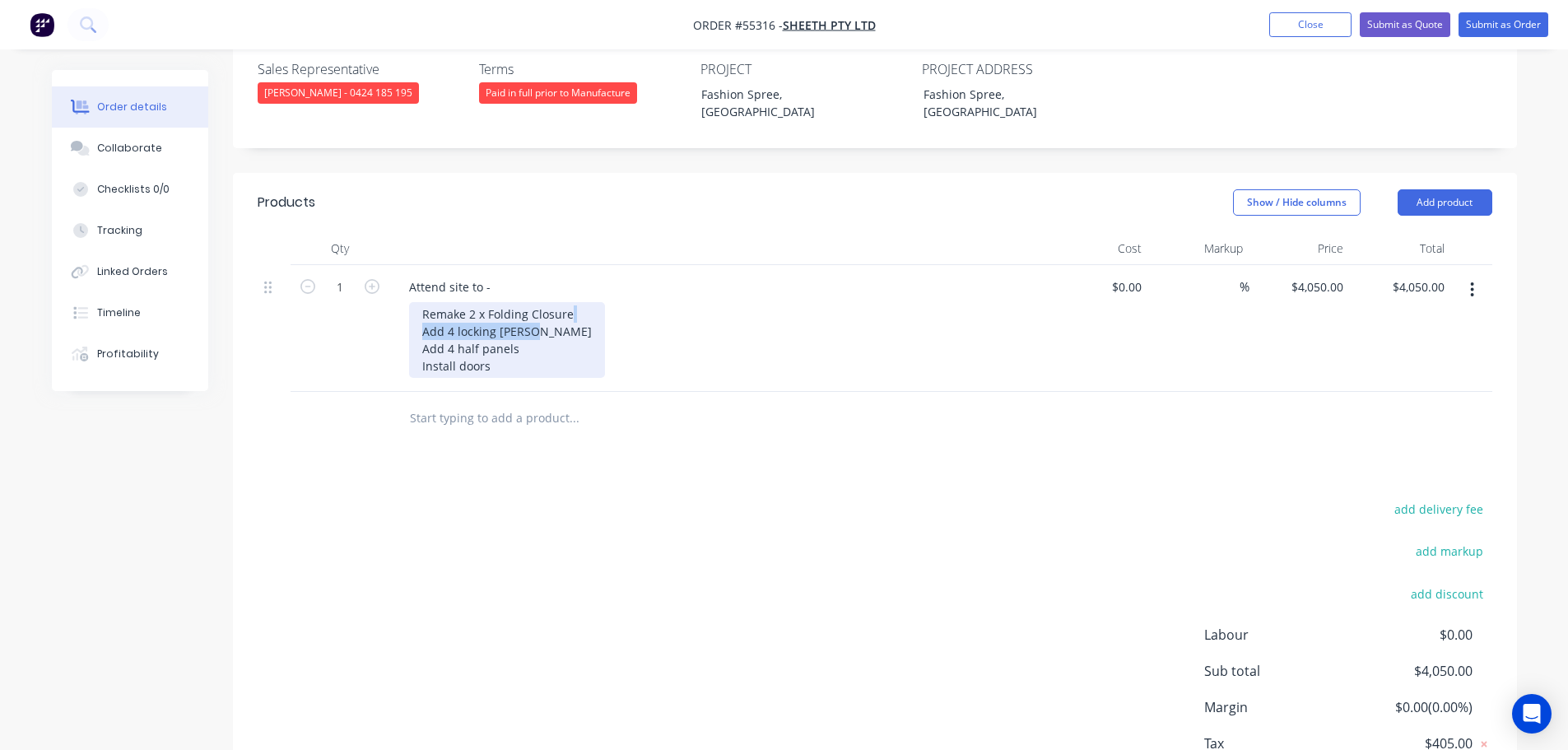
click at [580, 302] on div "Remake 2 x Folding Closure Add 4 locking stiles Add 4 half panels Install doors" at bounding box center [507, 340] width 196 height 76
click at [567, 302] on div "Remake 2 x Folding Closure Add 4 locking stiles Add 4 half panels Install doors" at bounding box center [507, 340] width 196 height 76
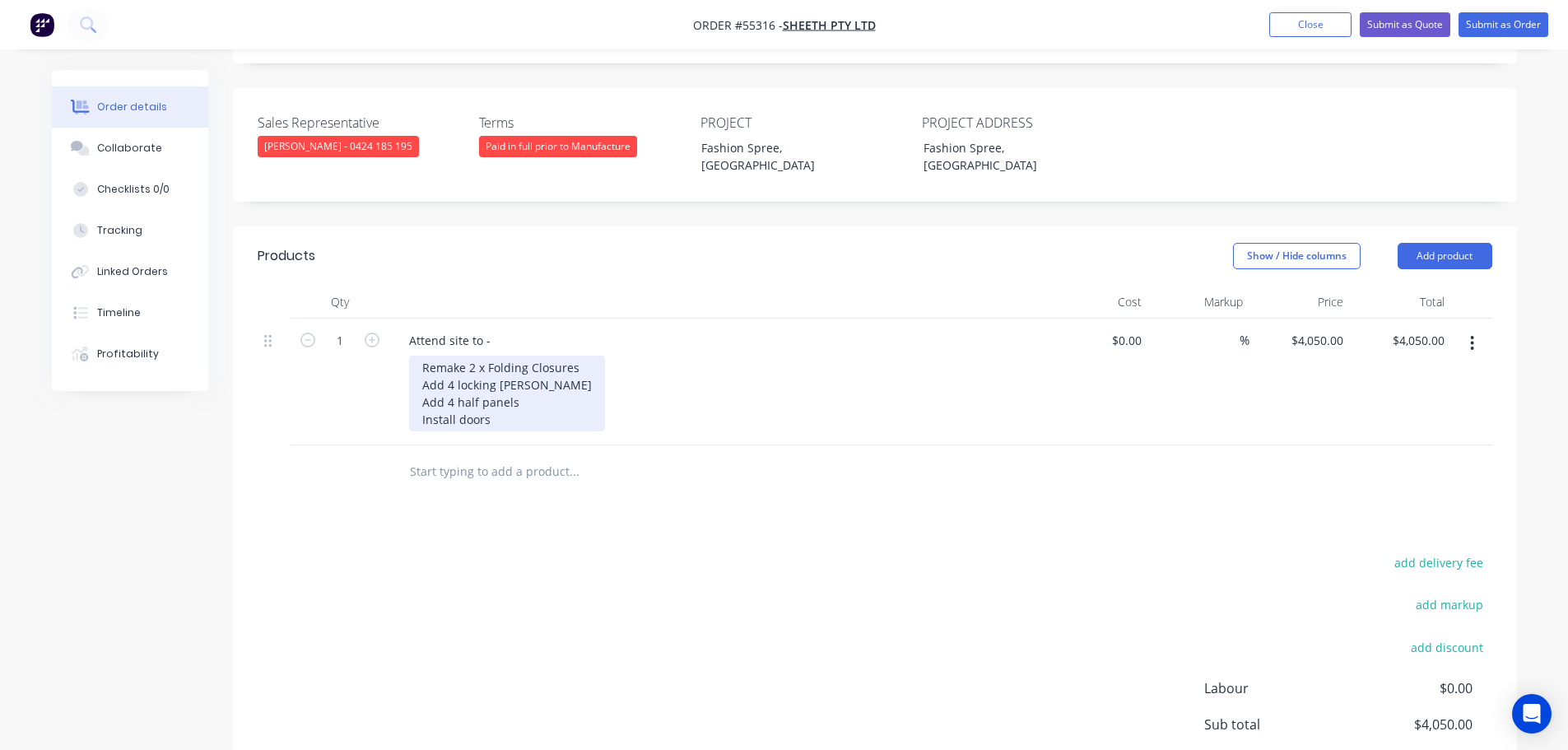
scroll to position [390, 0]
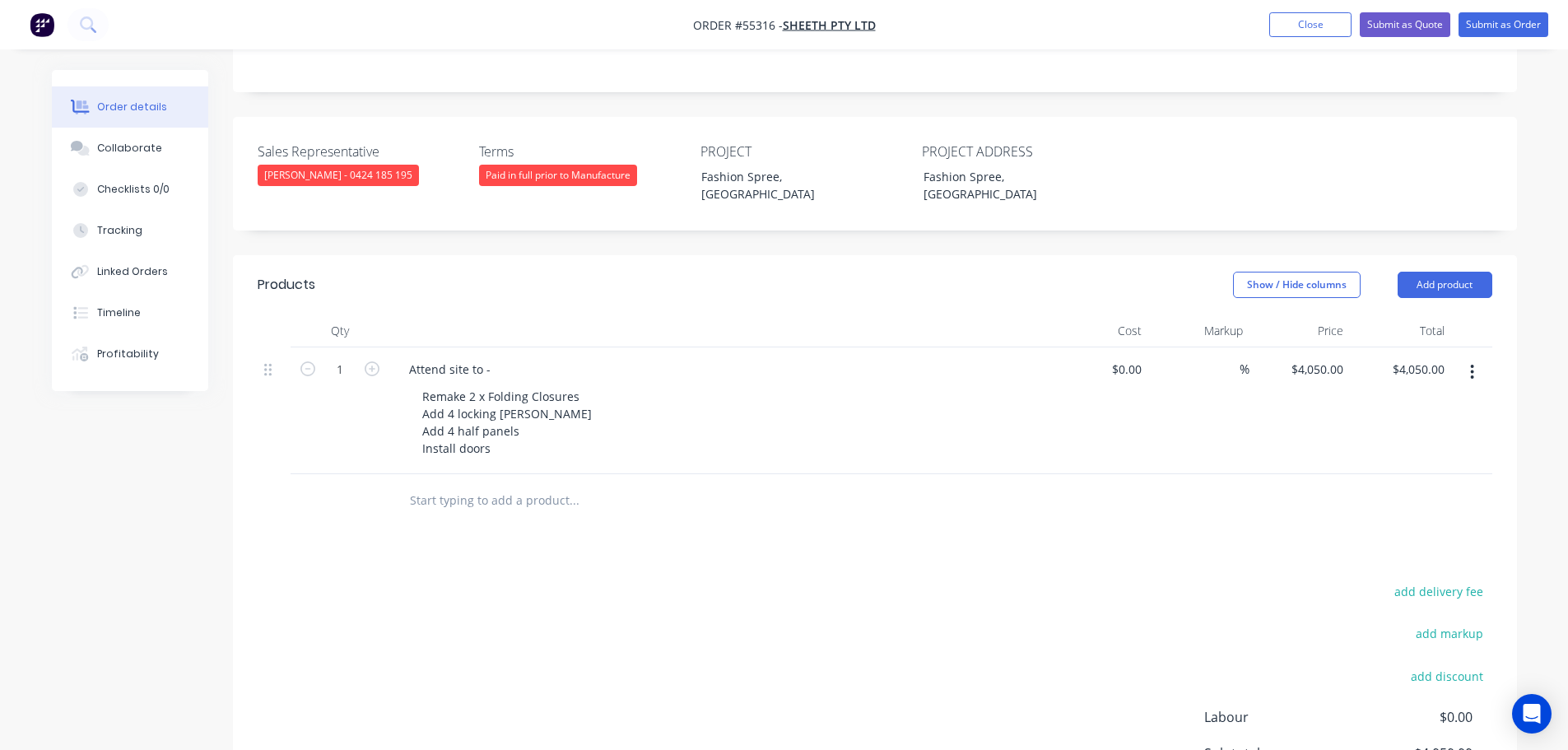
click at [542, 406] on div "Attend site to - Remake 2 x Folding Closures Add 4 locking stiles Add 4 half pa…" at bounding box center [719, 410] width 659 height 127
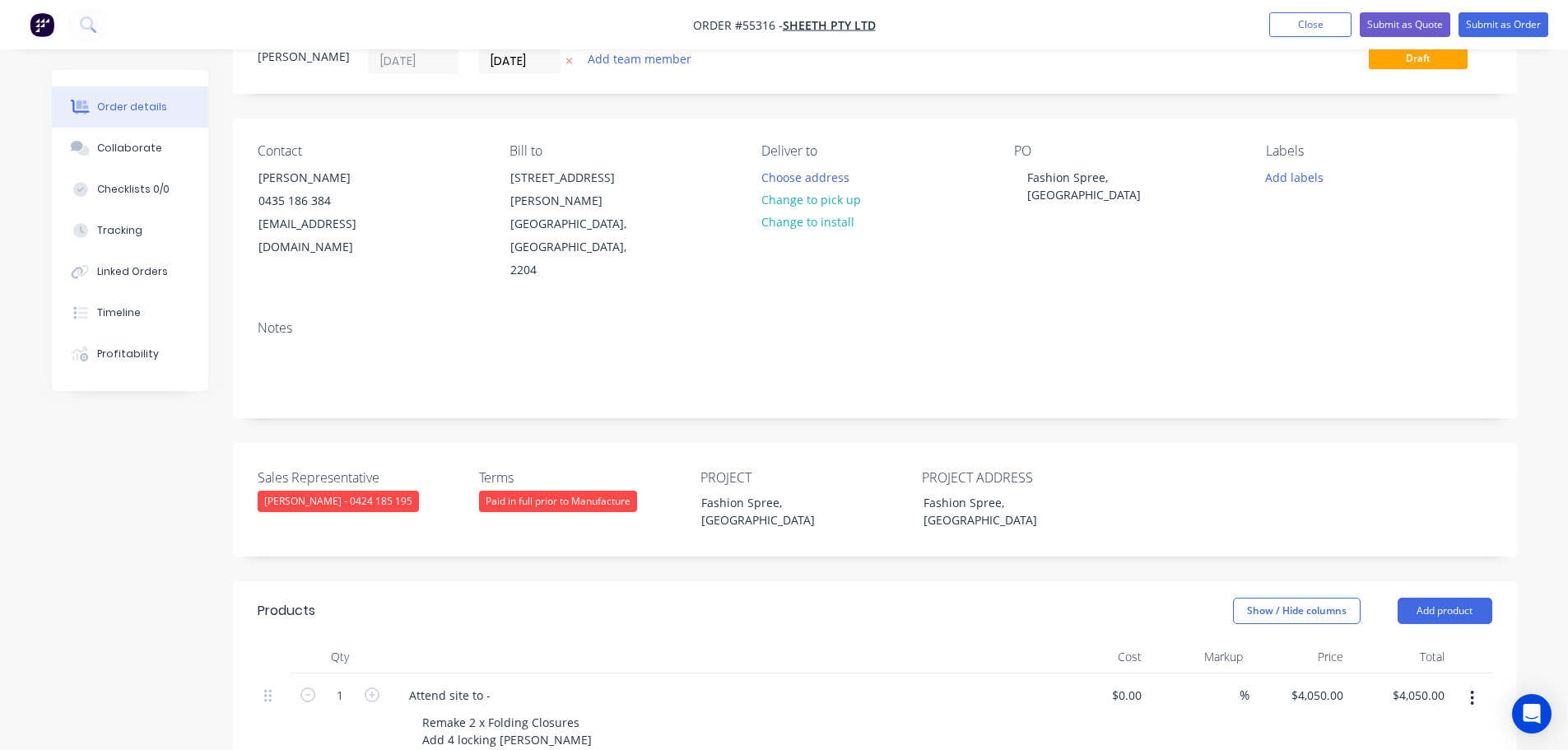
scroll to position [0, 0]
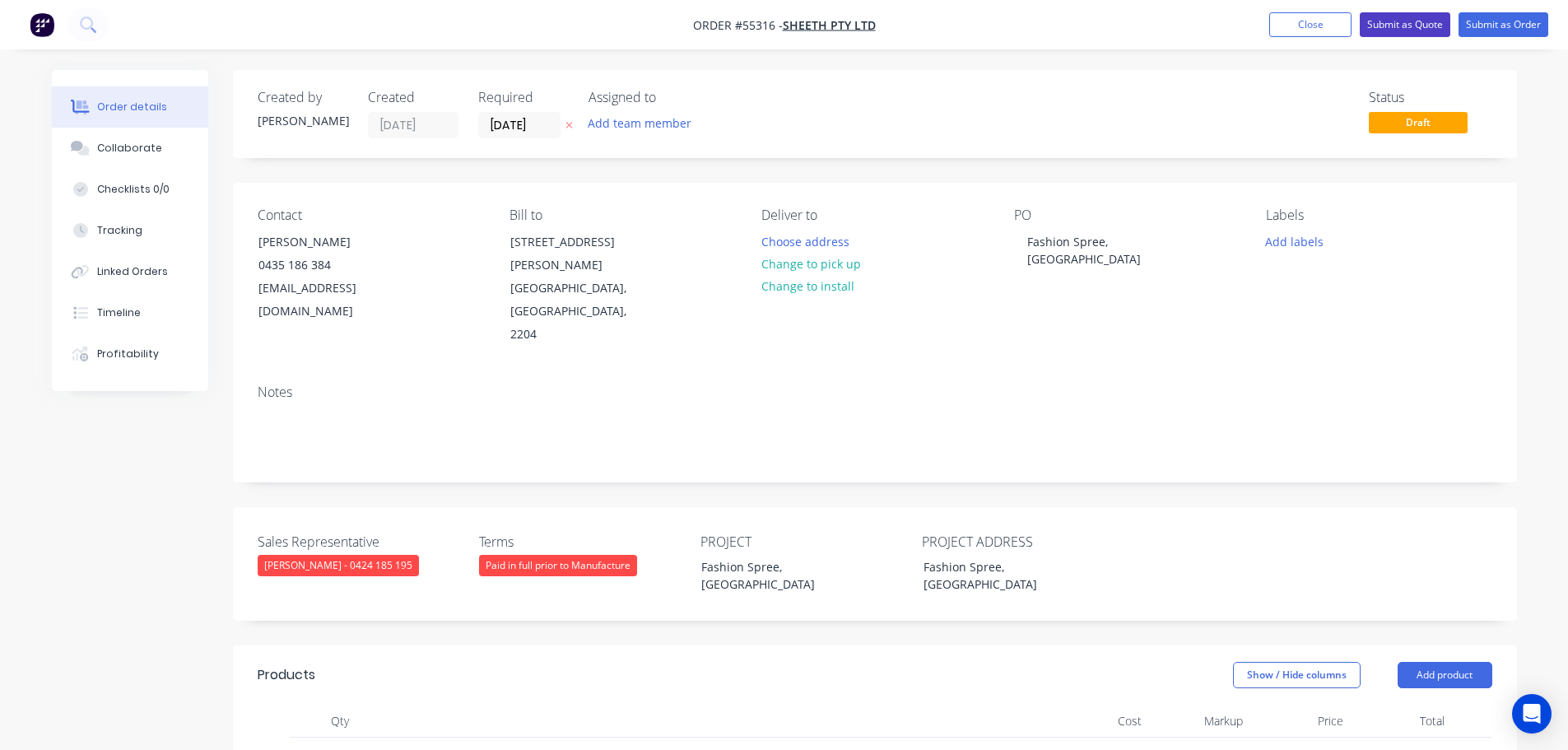
click at [1389, 23] on button "Submit as Quote" at bounding box center [1405, 24] width 90 height 24
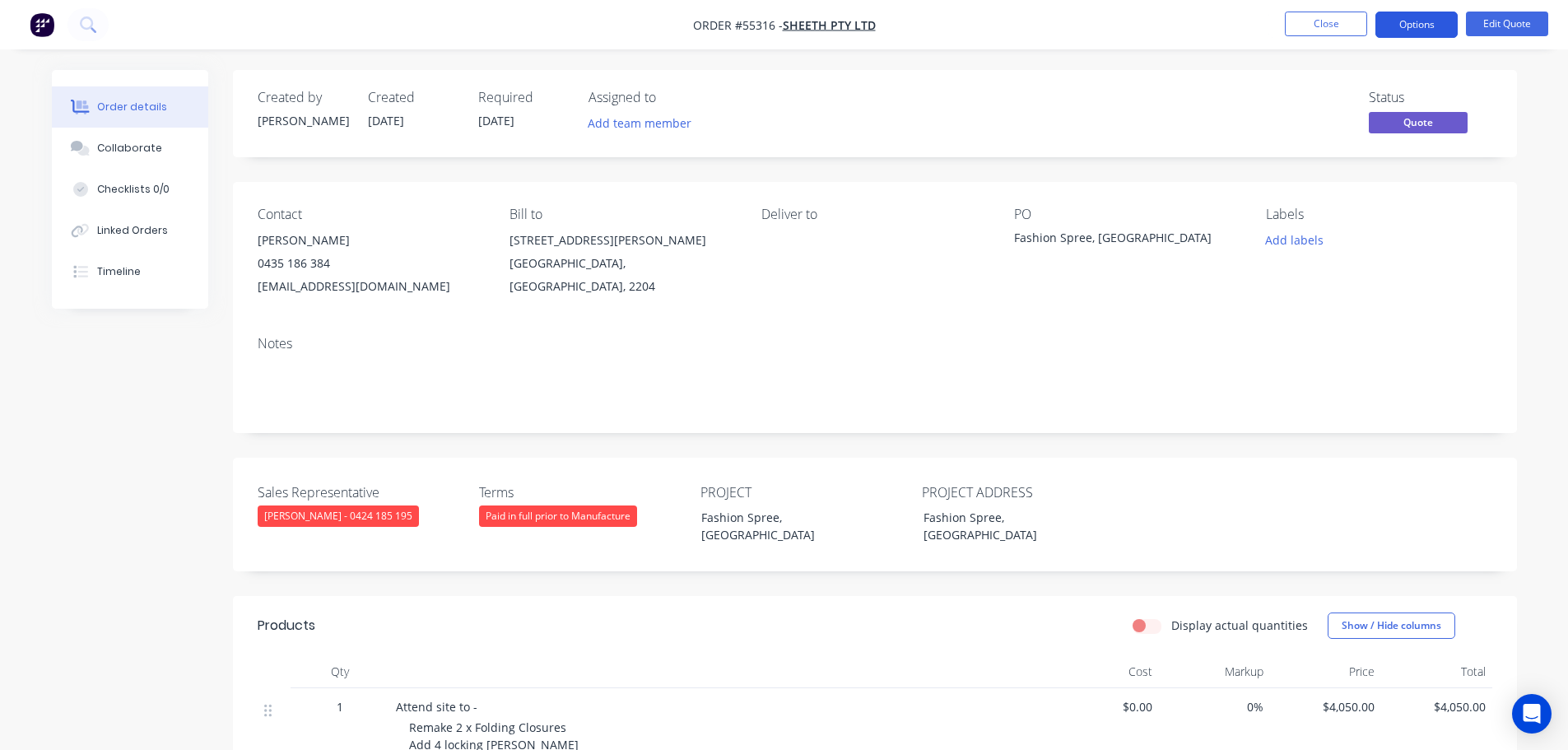
click at [1386, 27] on button "Options" at bounding box center [1417, 24] width 83 height 26
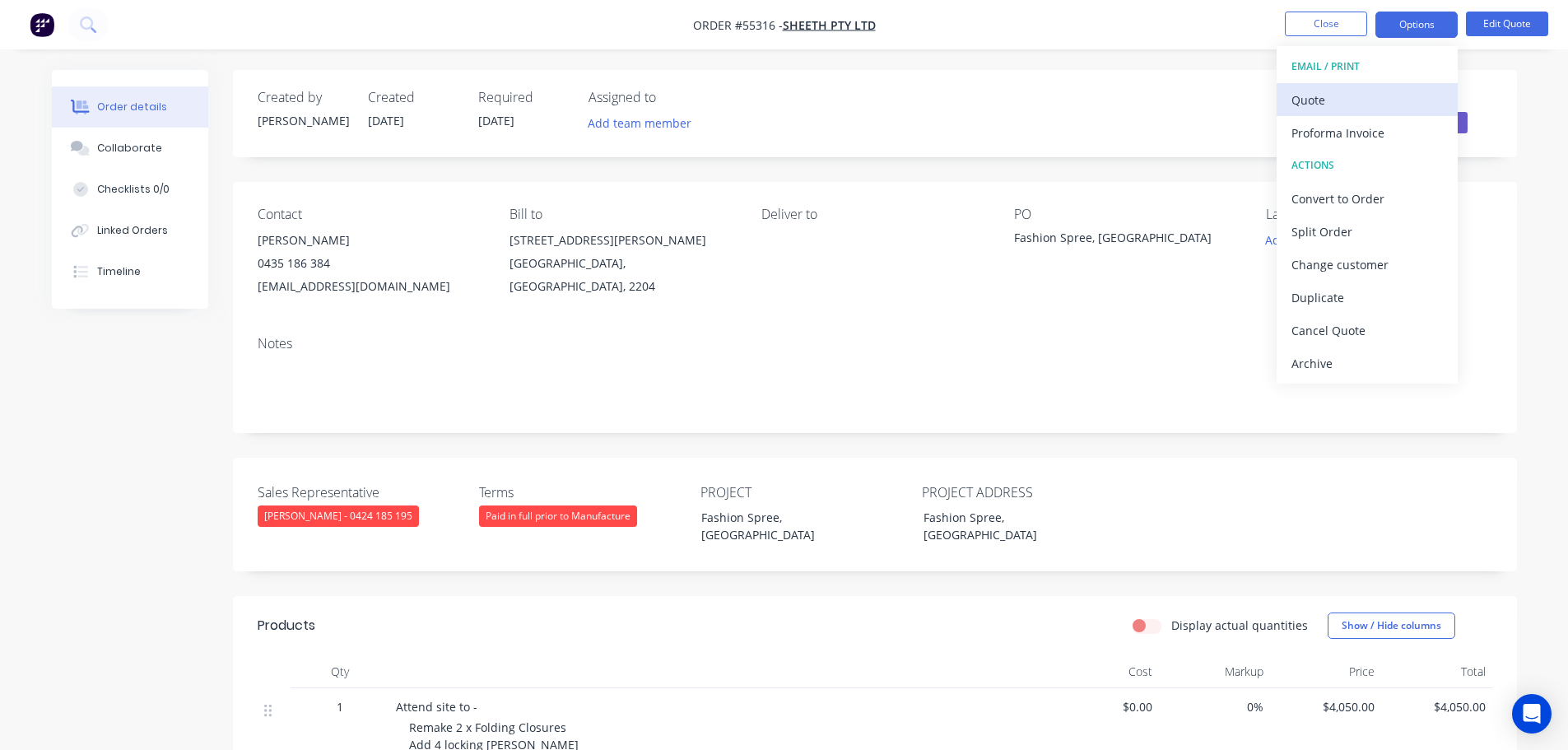
click at [1309, 104] on div "Quote" at bounding box center [1366, 99] width 151 height 23
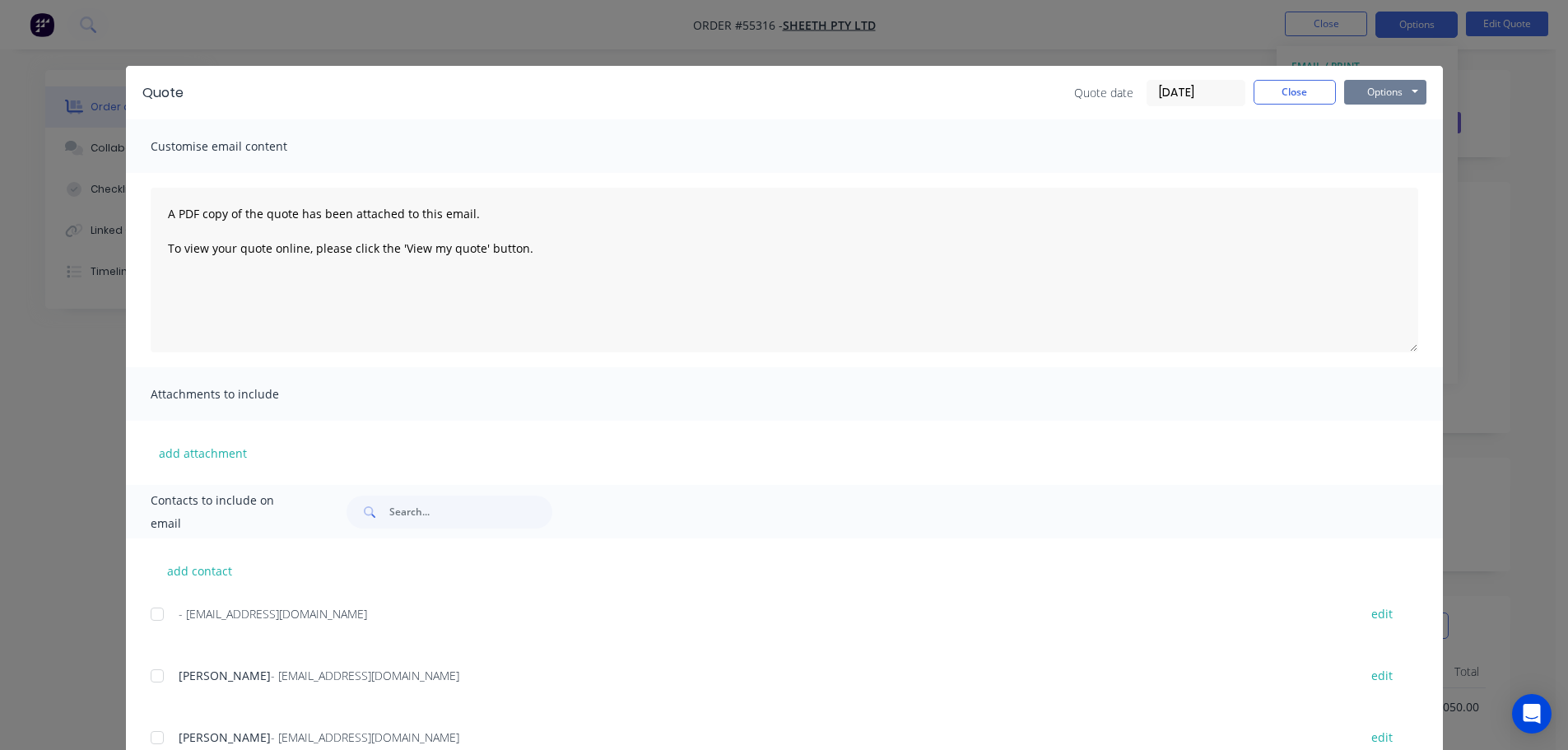
click at [1354, 98] on button "Options" at bounding box center [1385, 92] width 83 height 24
click at [1378, 148] on button "Print" at bounding box center [1396, 148] width 105 height 27
click at [1297, 96] on button "Close" at bounding box center [1295, 92] width 83 height 24
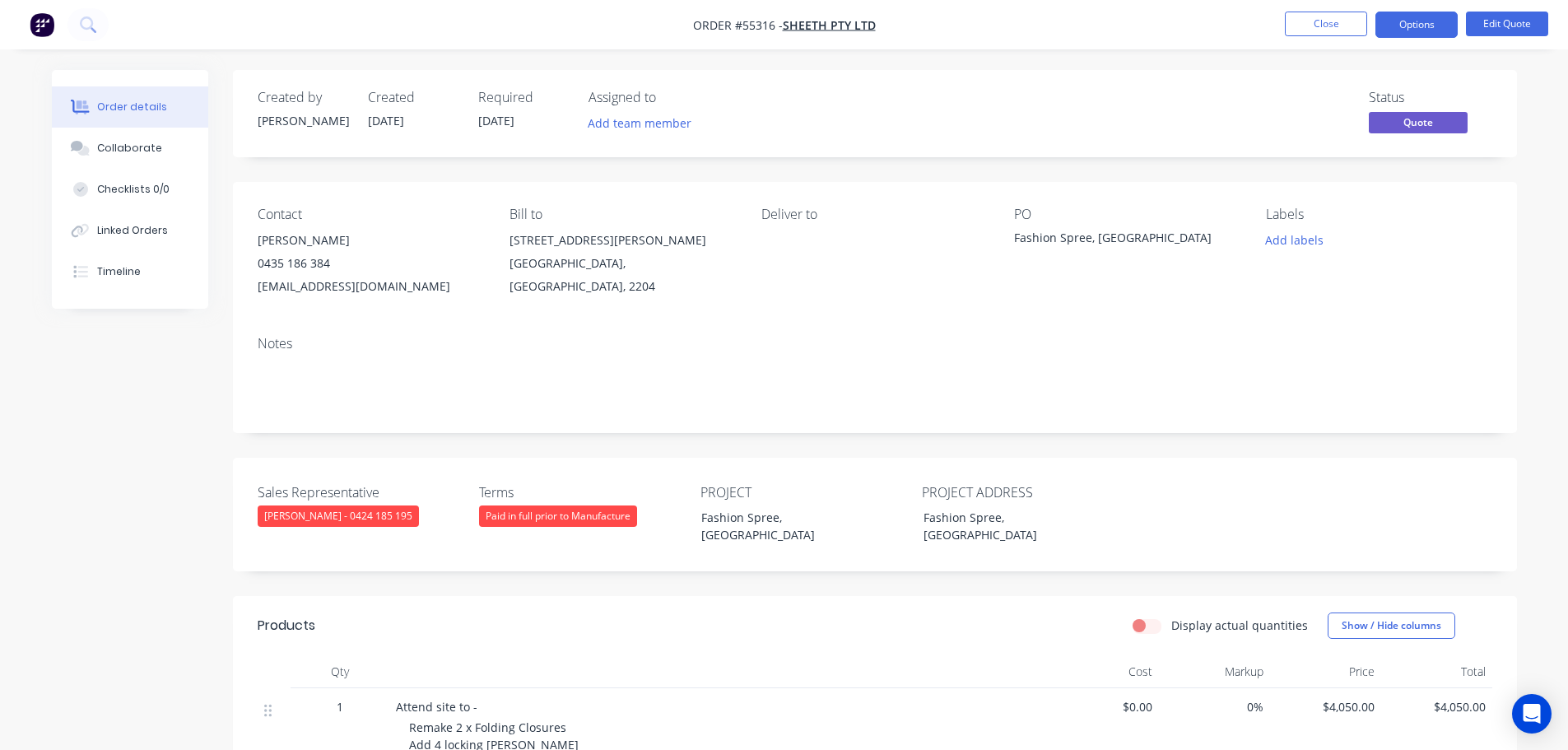
click at [1165, 30] on nav "Order #55316 - Sheeth Pty Ltd Close Options Edit Quote" at bounding box center [784, 24] width 1568 height 50
click at [329, 284] on div "aakgul@sheeth.com.au" at bounding box center [371, 286] width 225 height 23
copy div "aakgul@sheeth.com.au"
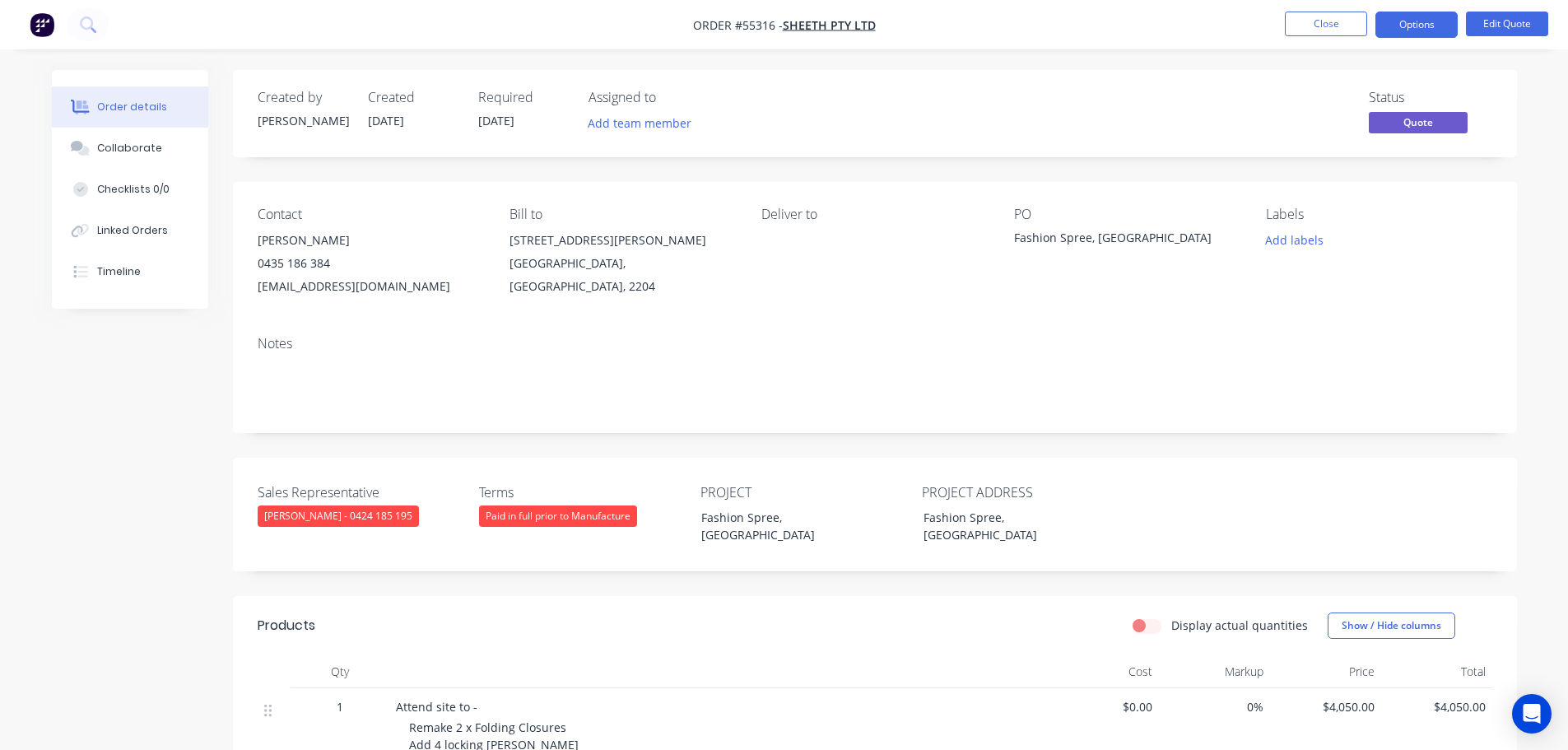
click at [1087, 240] on div "Fashion Spree, Liverpool" at bounding box center [1117, 240] width 206 height 23
copy div "Fashion Spree, Liverpool"
click at [330, 262] on span at bounding box center [330, 263] width 0 height 16
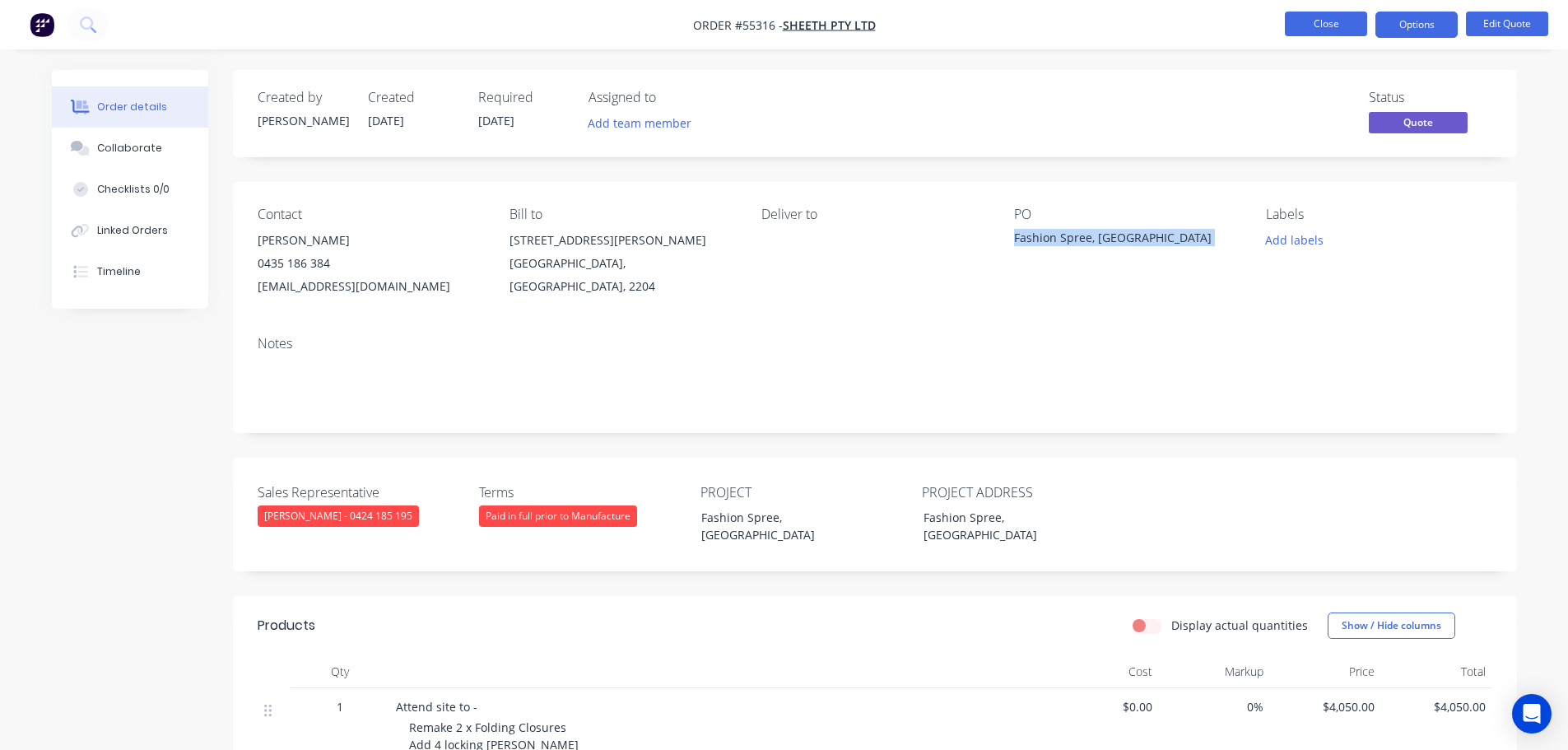
click at [1311, 26] on button "Close" at bounding box center [1326, 23] width 83 height 24
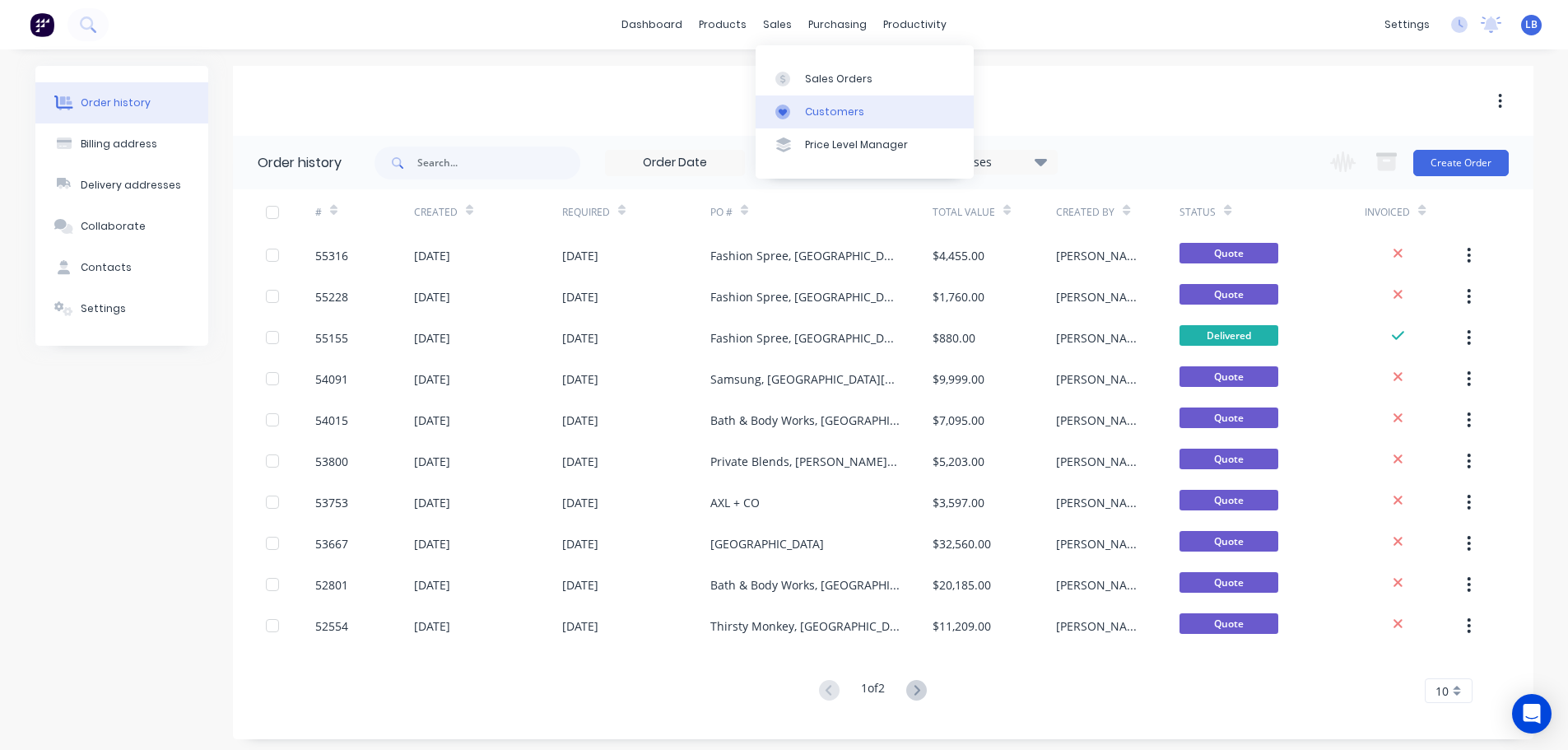
click at [824, 104] on div "Customers" at bounding box center [834, 112] width 59 height 15
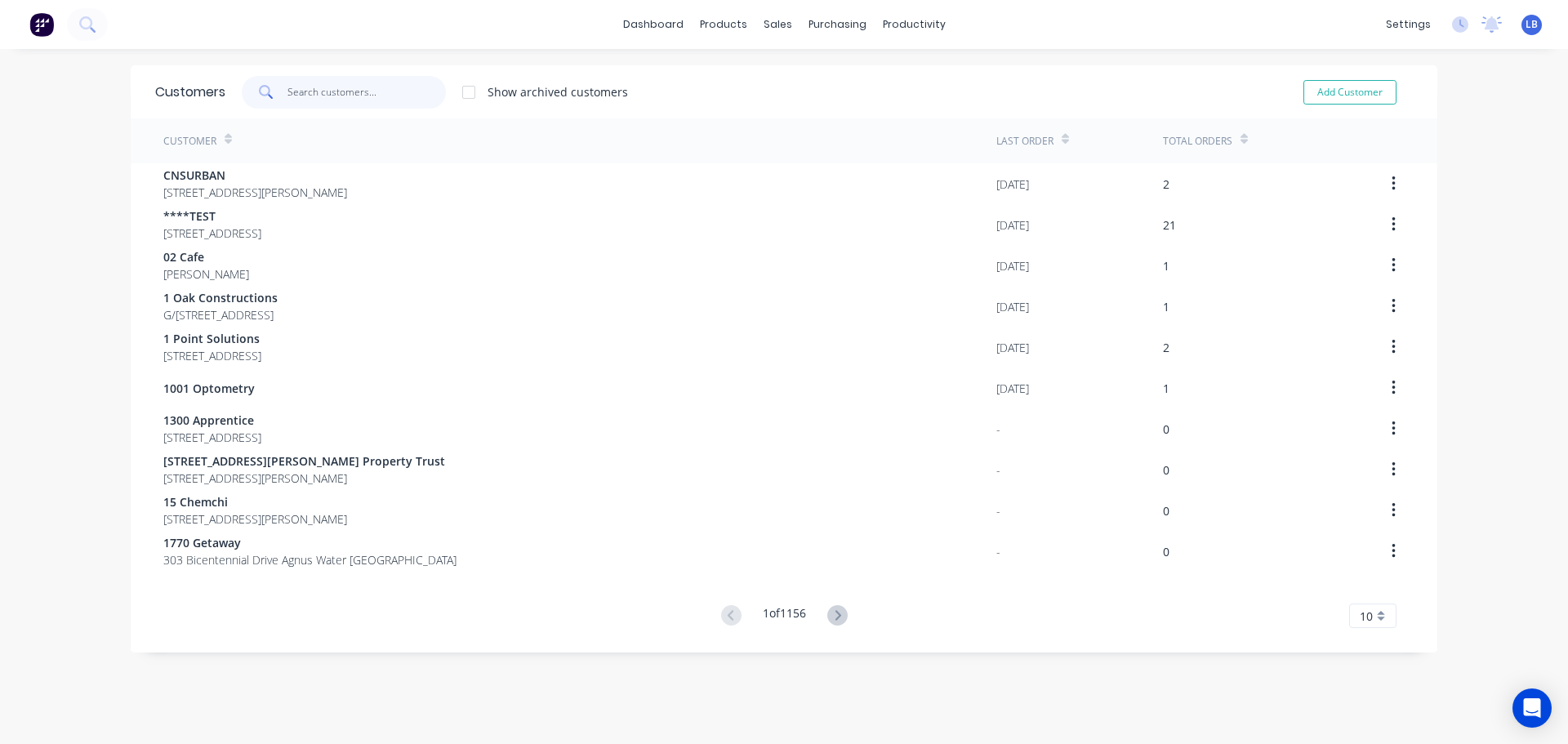
click at [354, 96] on input "text" at bounding box center [367, 92] width 159 height 33
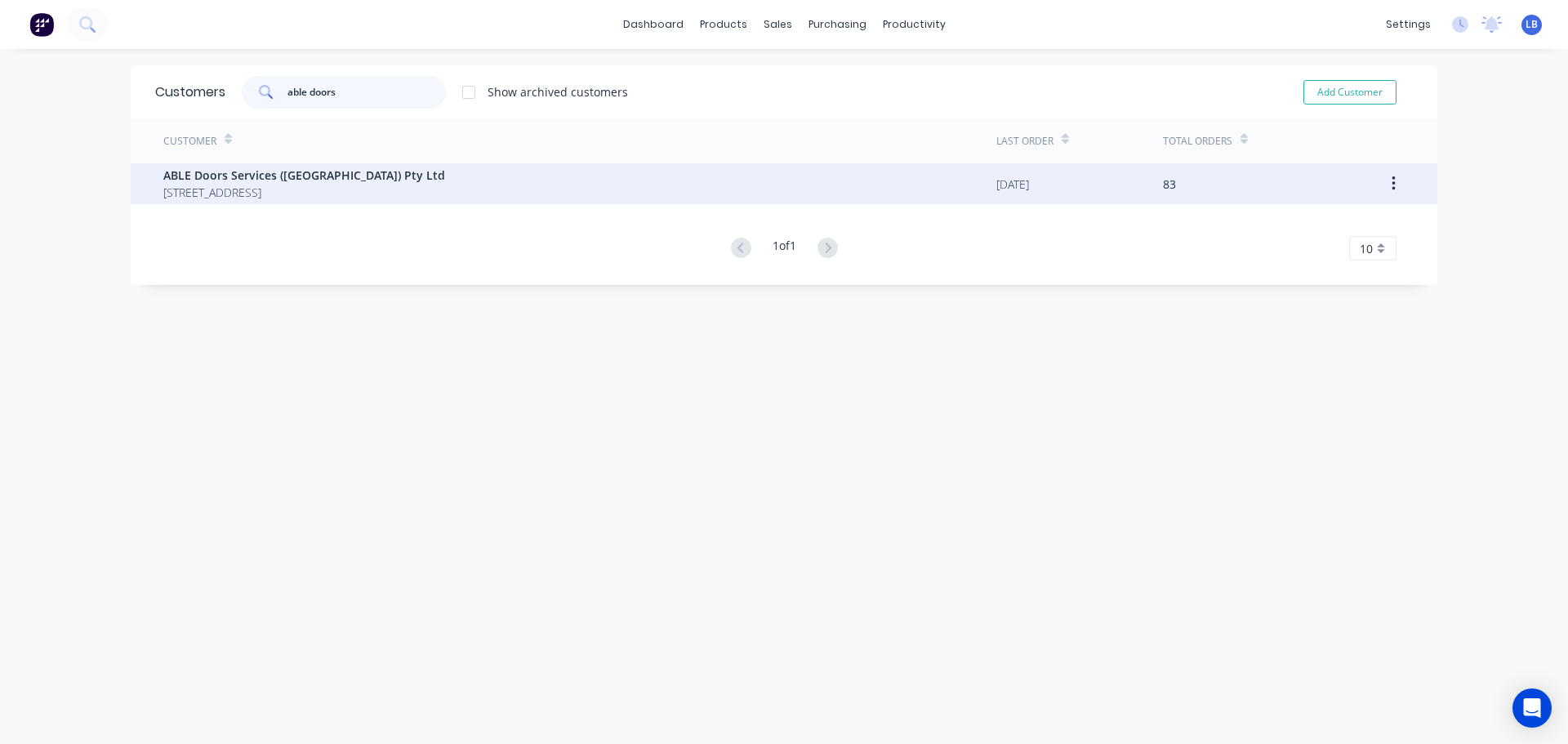
type input "able doors"
click at [256, 170] on span "ABLE Doors Services (NSW) Pty Ltd" at bounding box center [304, 175] width 282 height 17
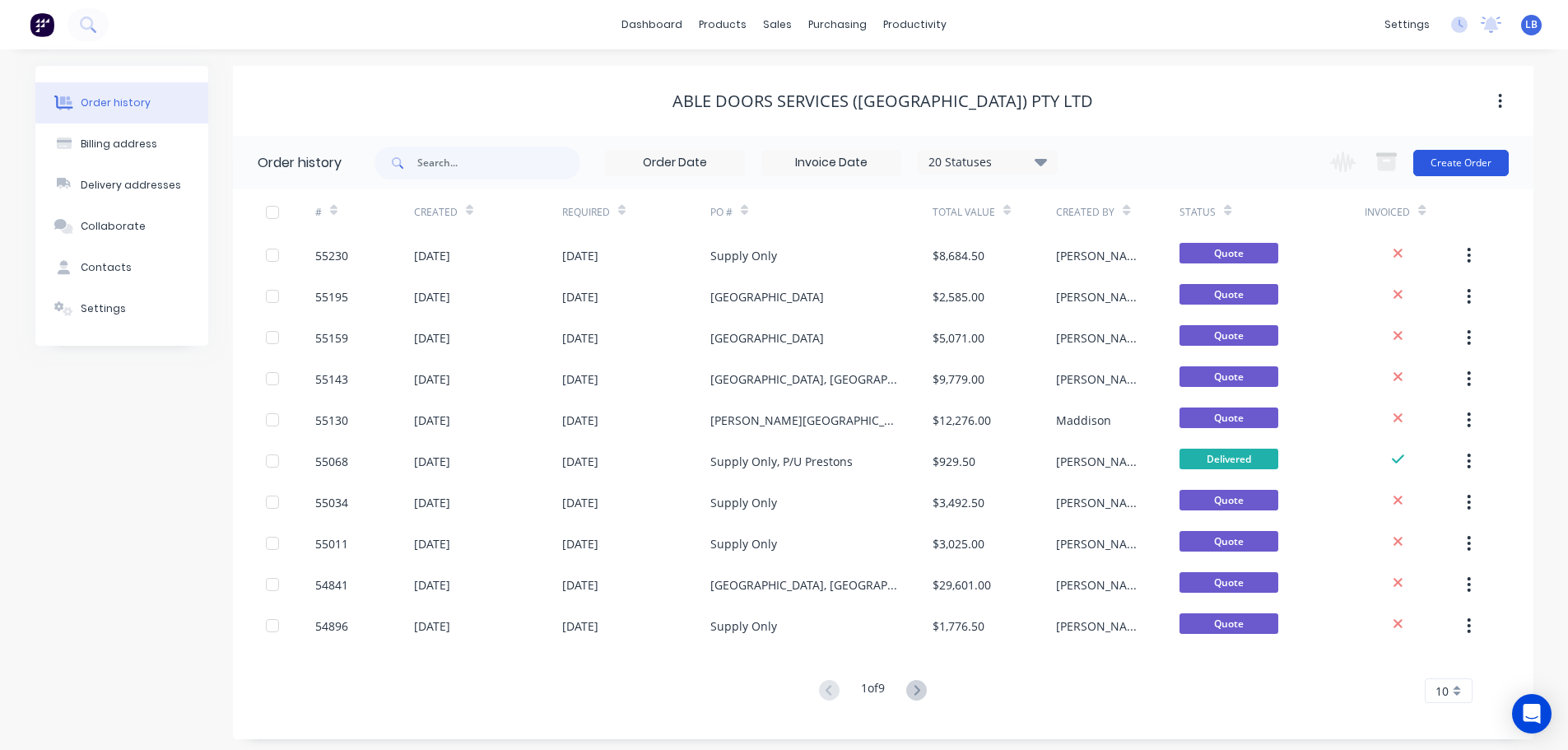
click at [1480, 154] on button "Create Order" at bounding box center [1461, 163] width 96 height 26
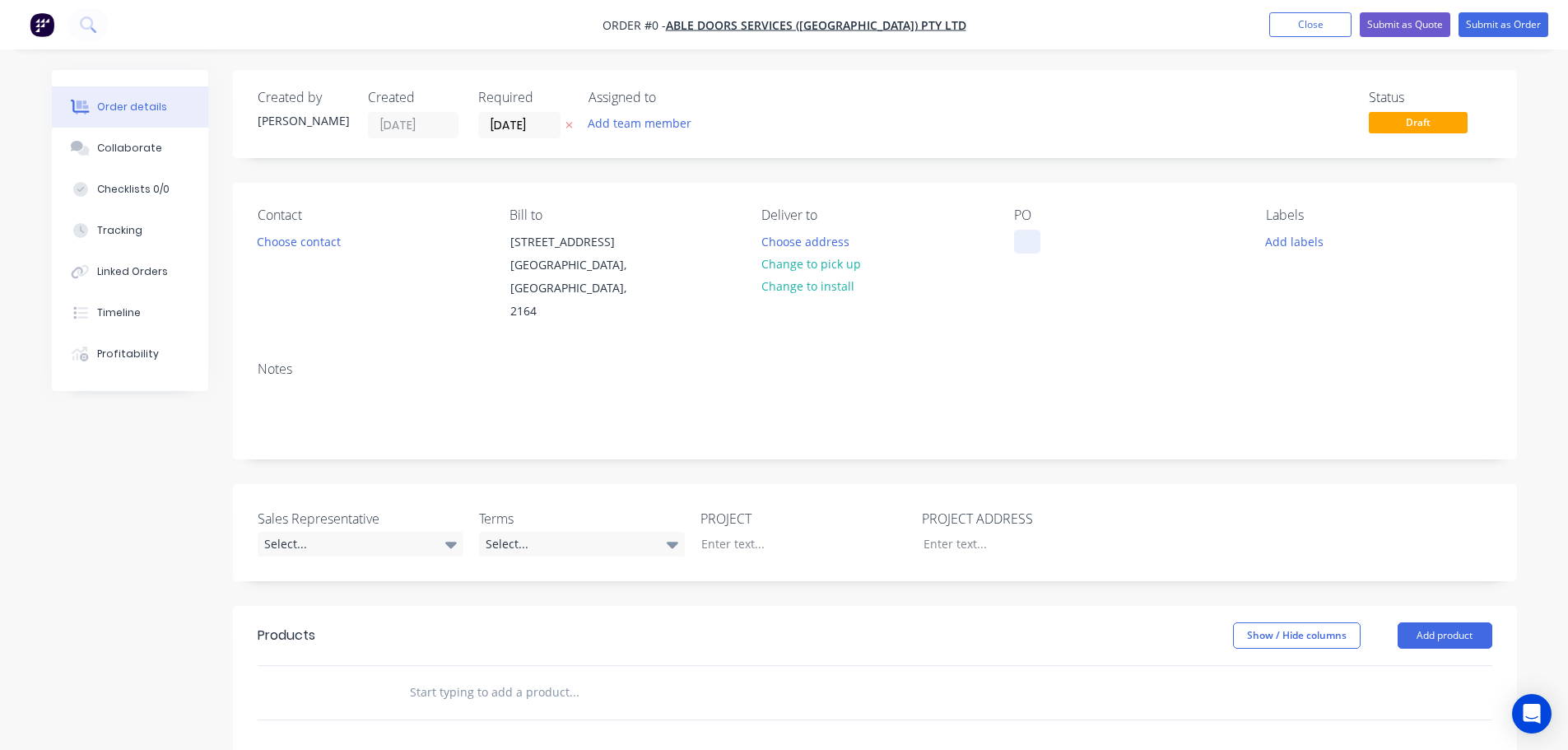
click at [1036, 238] on div at bounding box center [1028, 241] width 26 height 23
click at [1062, 239] on div "Supply Only" at bounding box center [1060, 241] width 93 height 23
copy div "Supply Only"
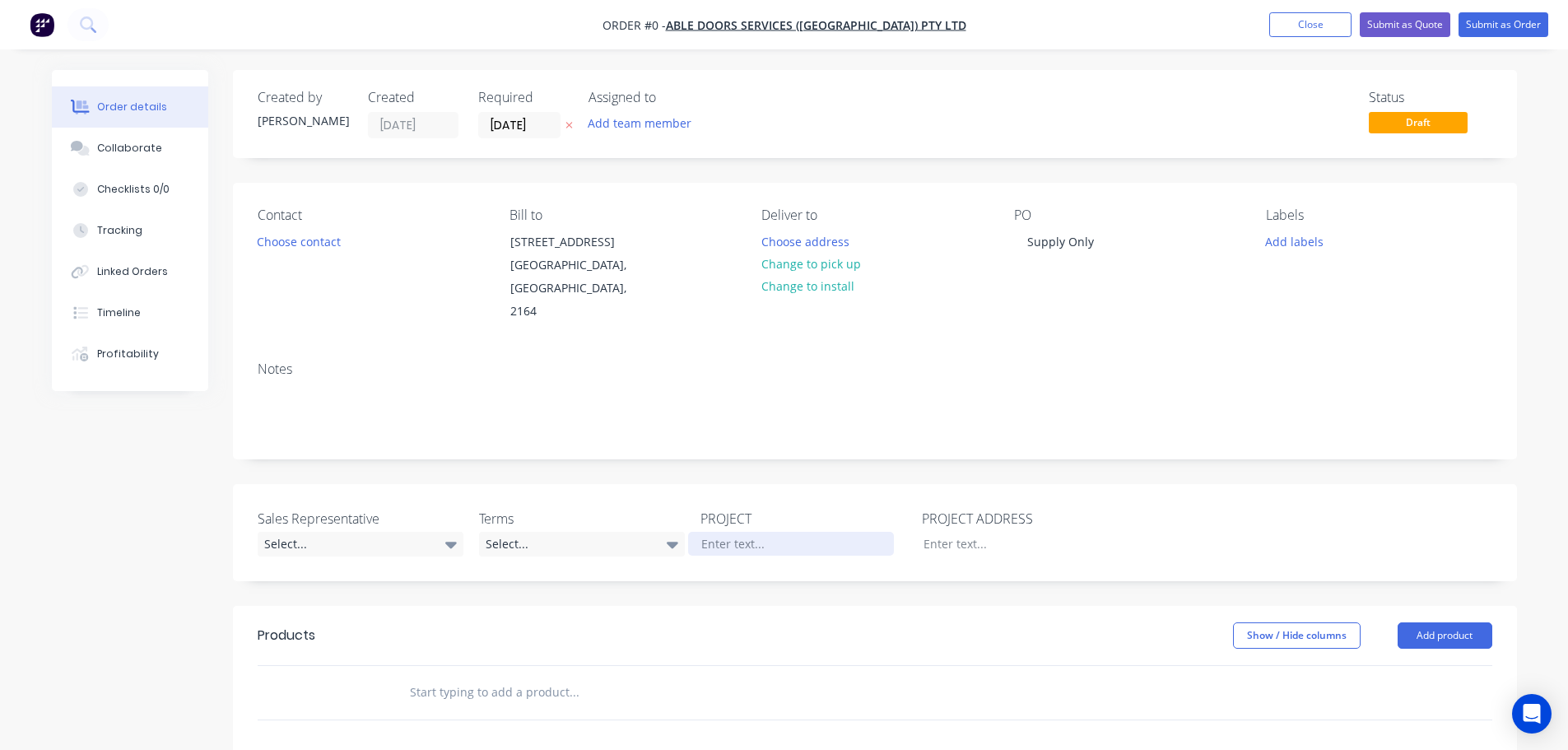
click at [712, 513] on div "Order details Collaborate Checklists 0/0 Tracking Linked Orders Timeline Profit…" at bounding box center [784, 605] width 1499 height 1070
click at [933, 532] on div at bounding box center [1012, 543] width 206 height 23
paste div
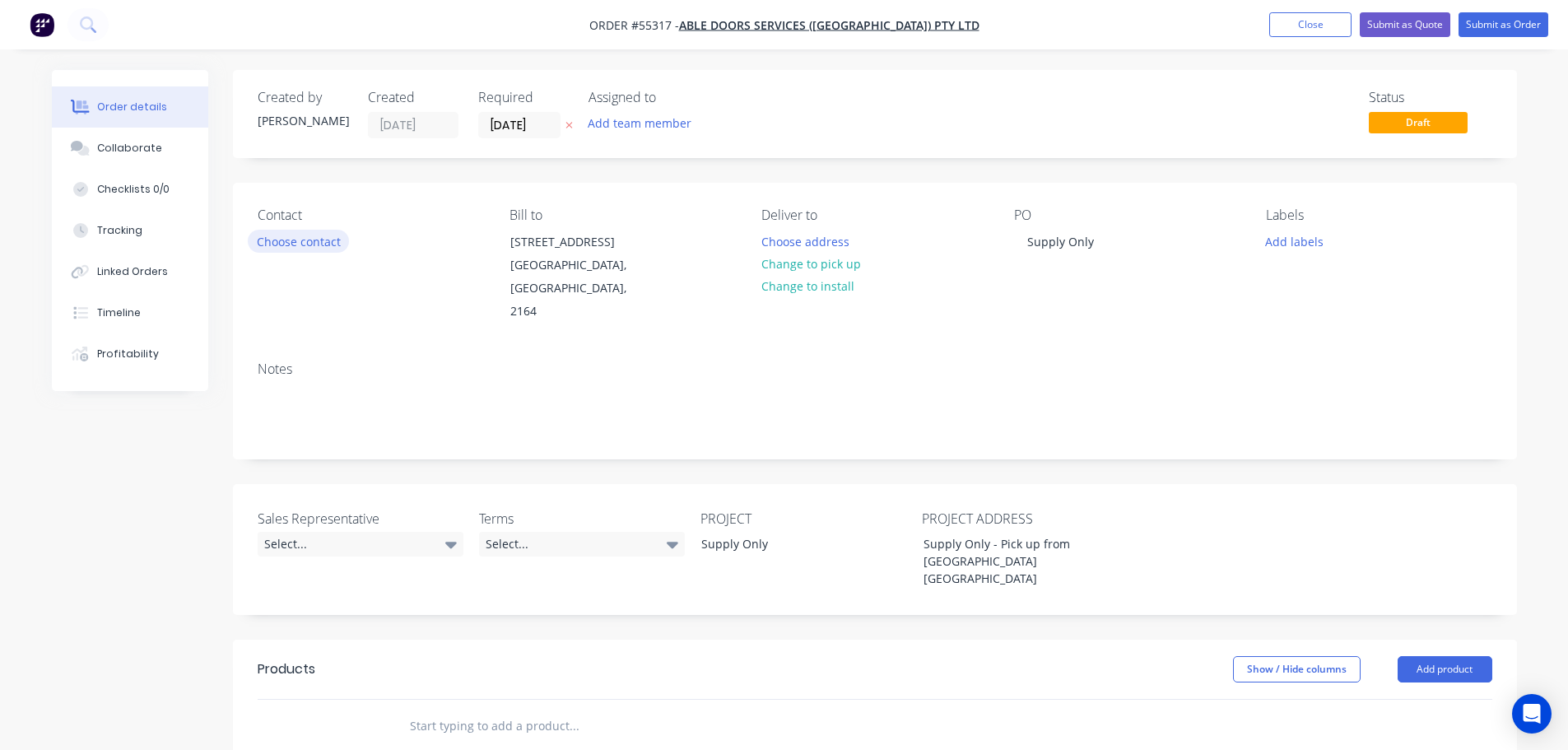
click at [305, 246] on button "Choose contact" at bounding box center [298, 241] width 101 height 23
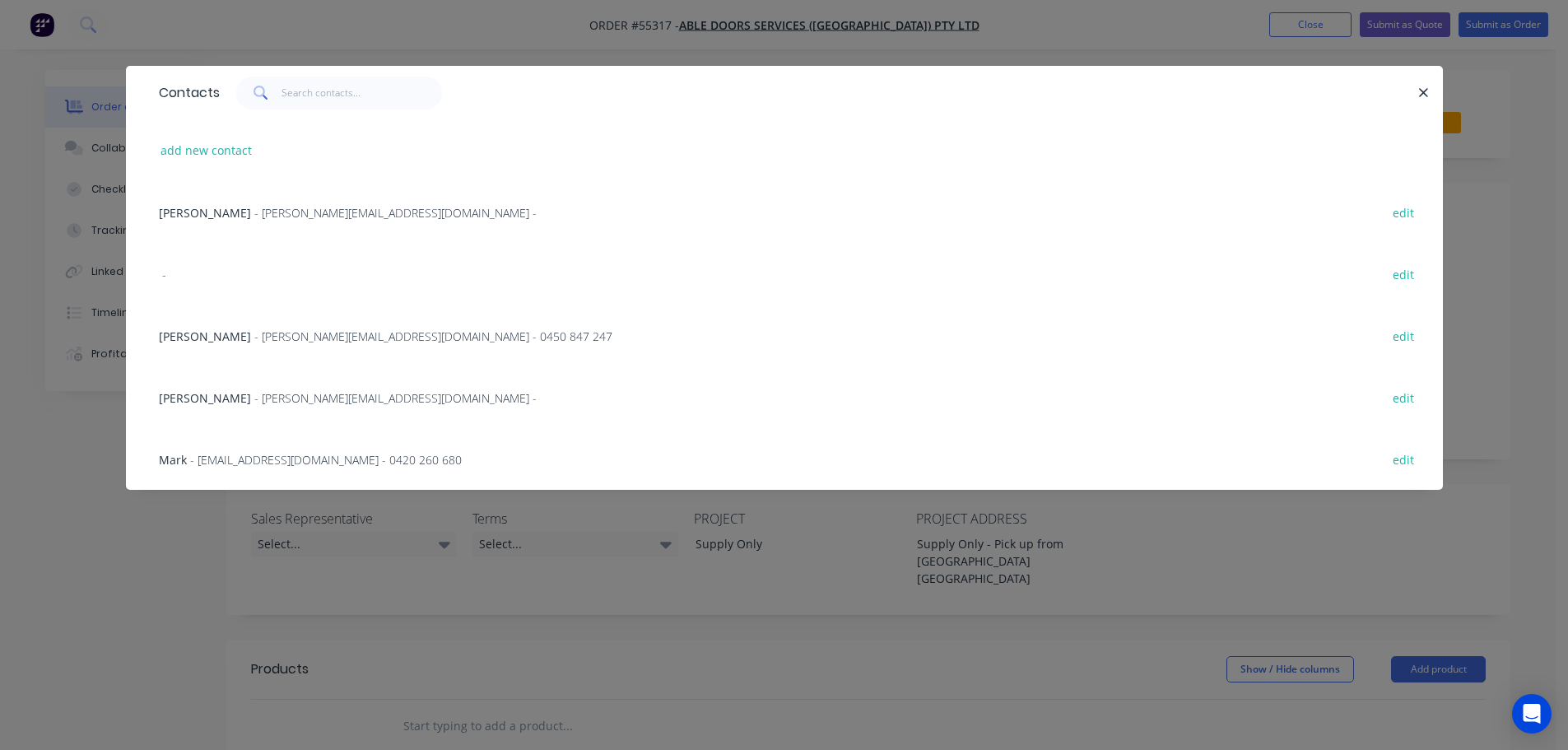
click at [254, 342] on span "- matt@abledoors.com.au - 0450 847 247" at bounding box center [434, 336] width 358 height 16
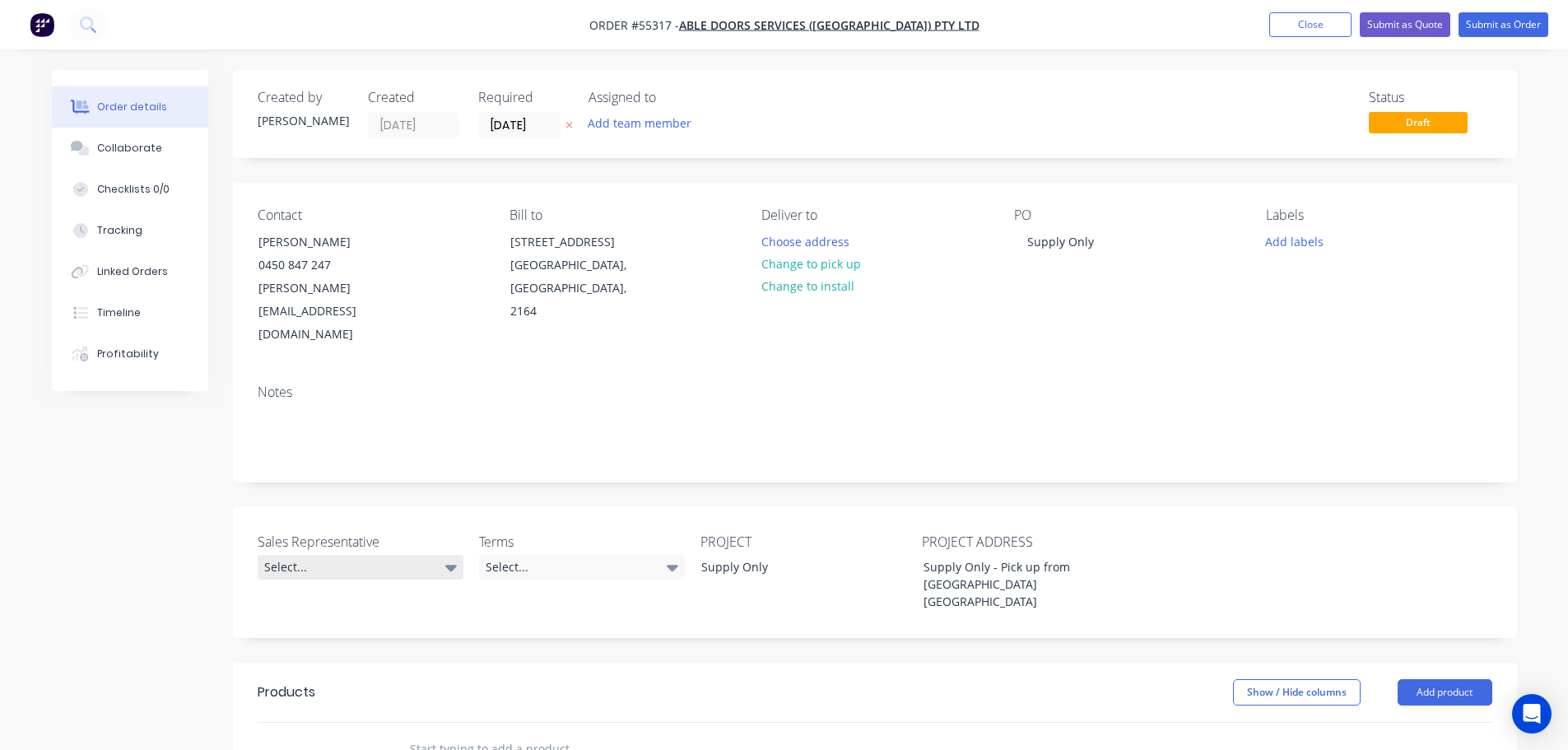
click at [296, 555] on div "Select..." at bounding box center [360, 567] width 206 height 24
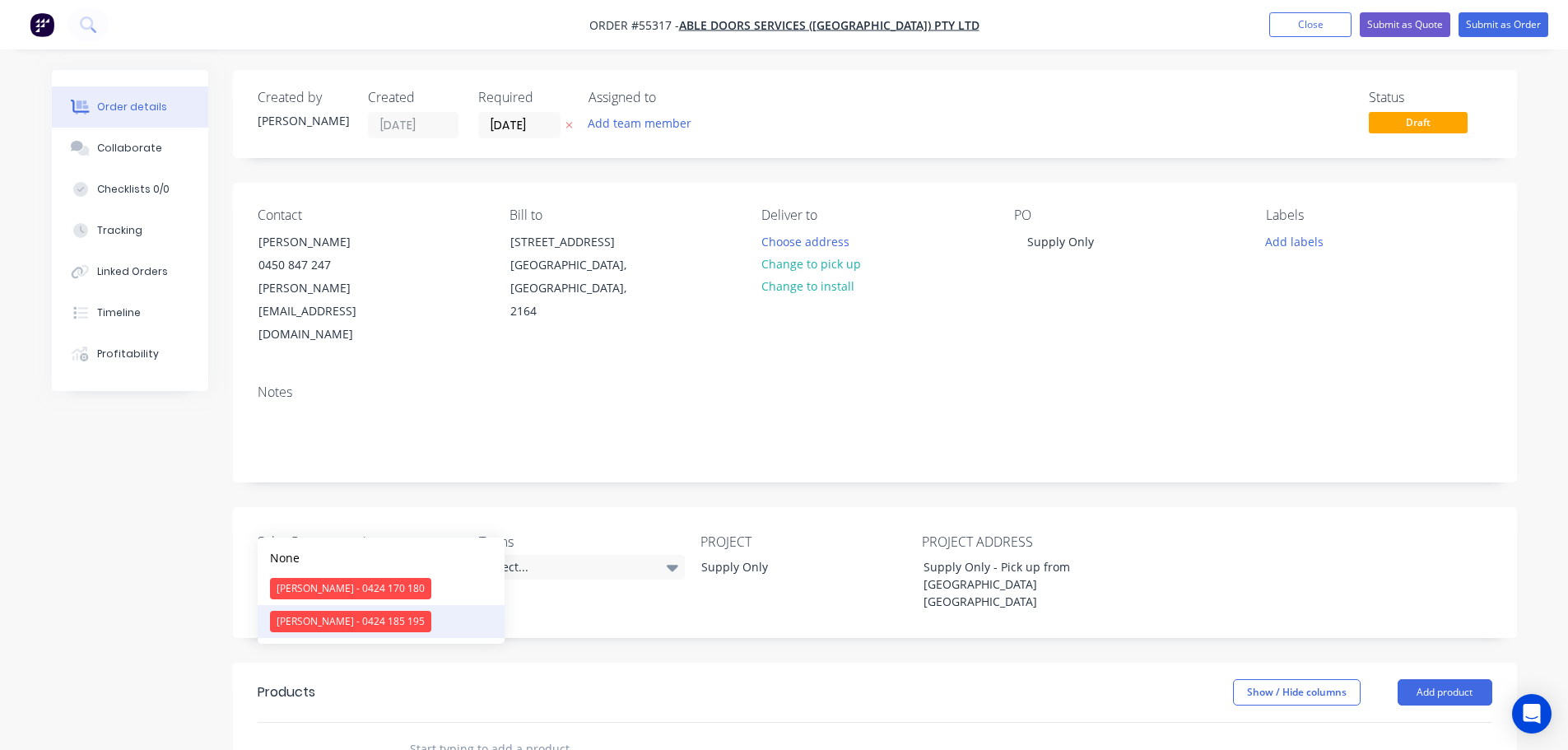
click at [319, 620] on div "Drew Blackman - 0424 185 195" at bounding box center [351, 621] width 161 height 22
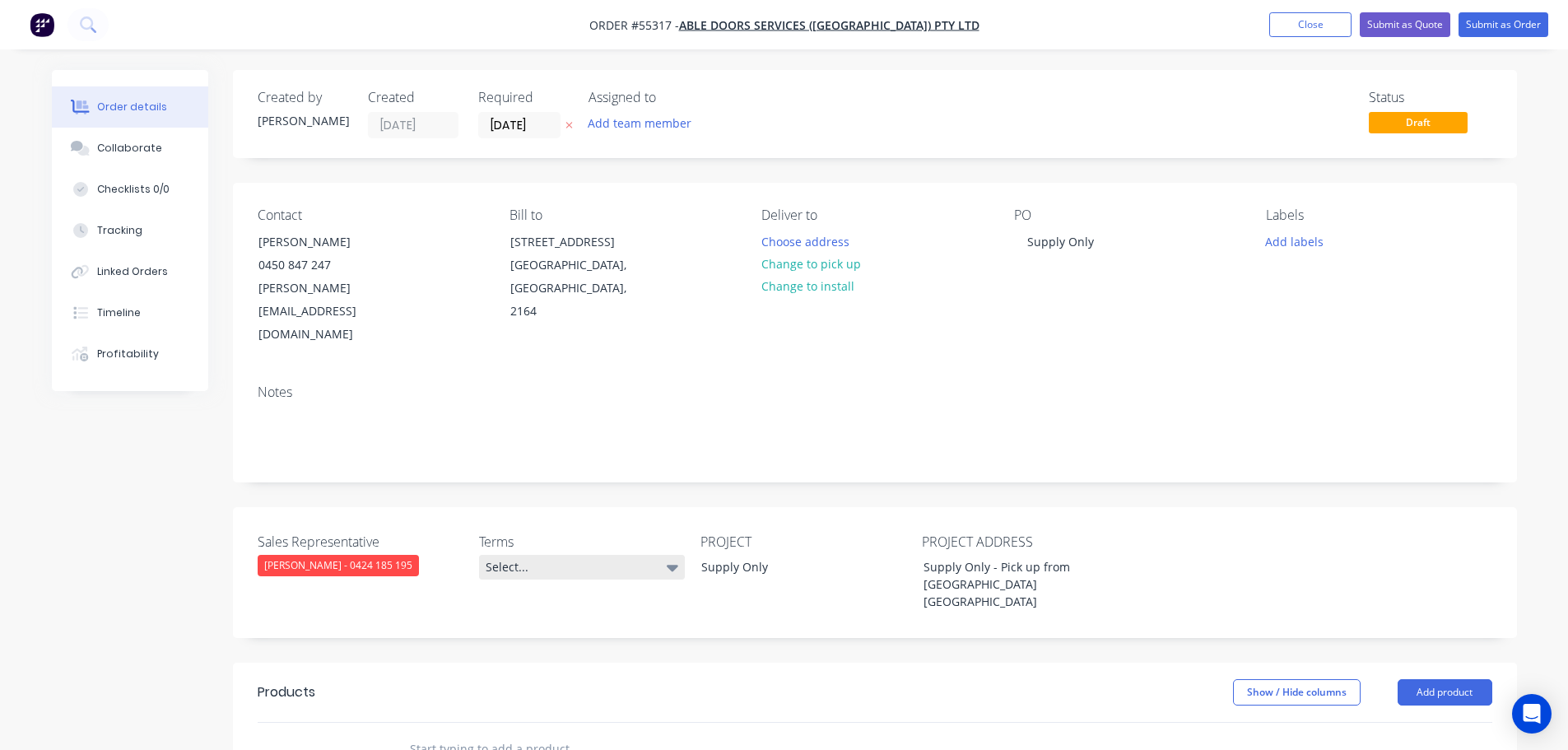
click at [553, 555] on div "Select..." at bounding box center [582, 567] width 206 height 24
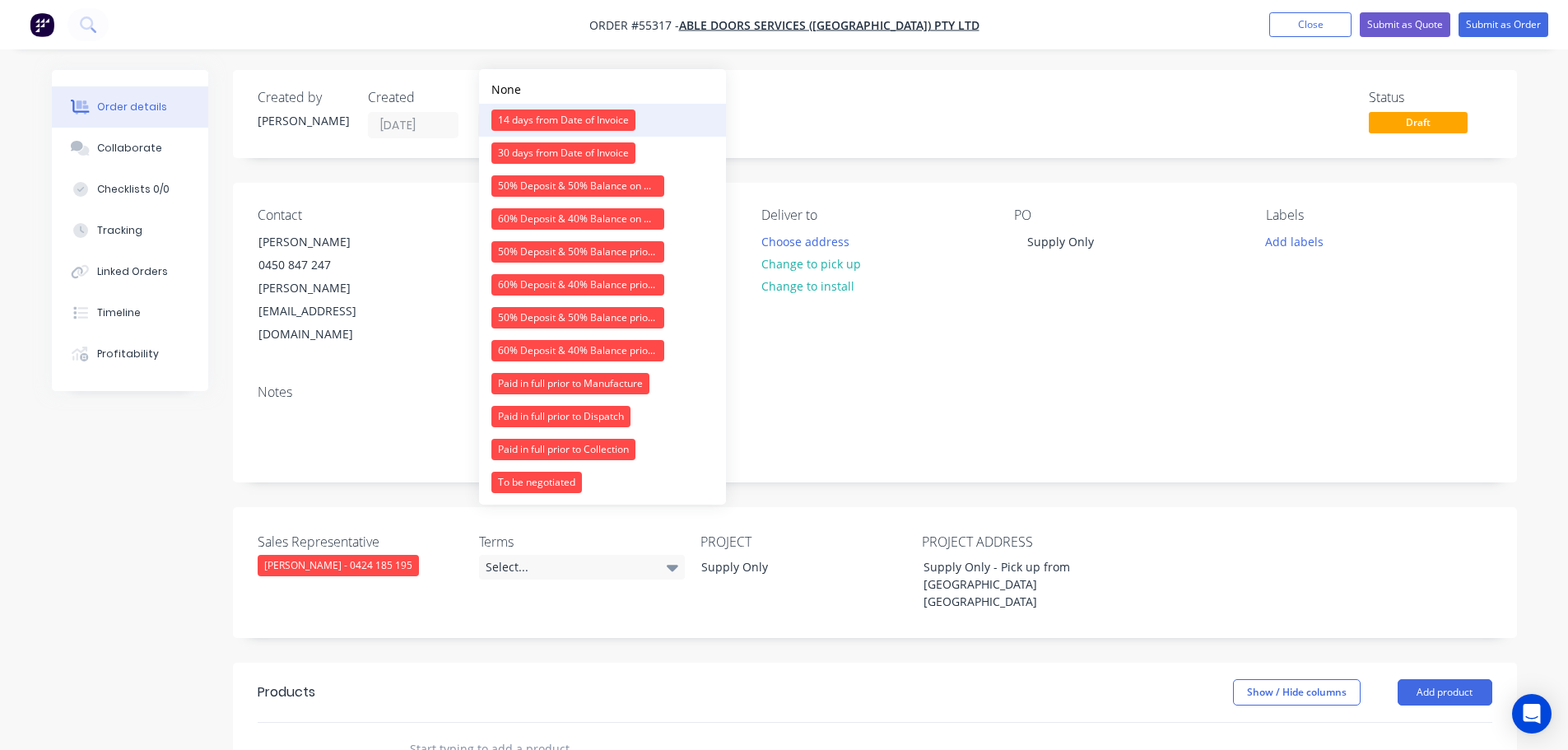
click at [557, 117] on div "14 days from Date of Invoice" at bounding box center [564, 120] width 145 height 22
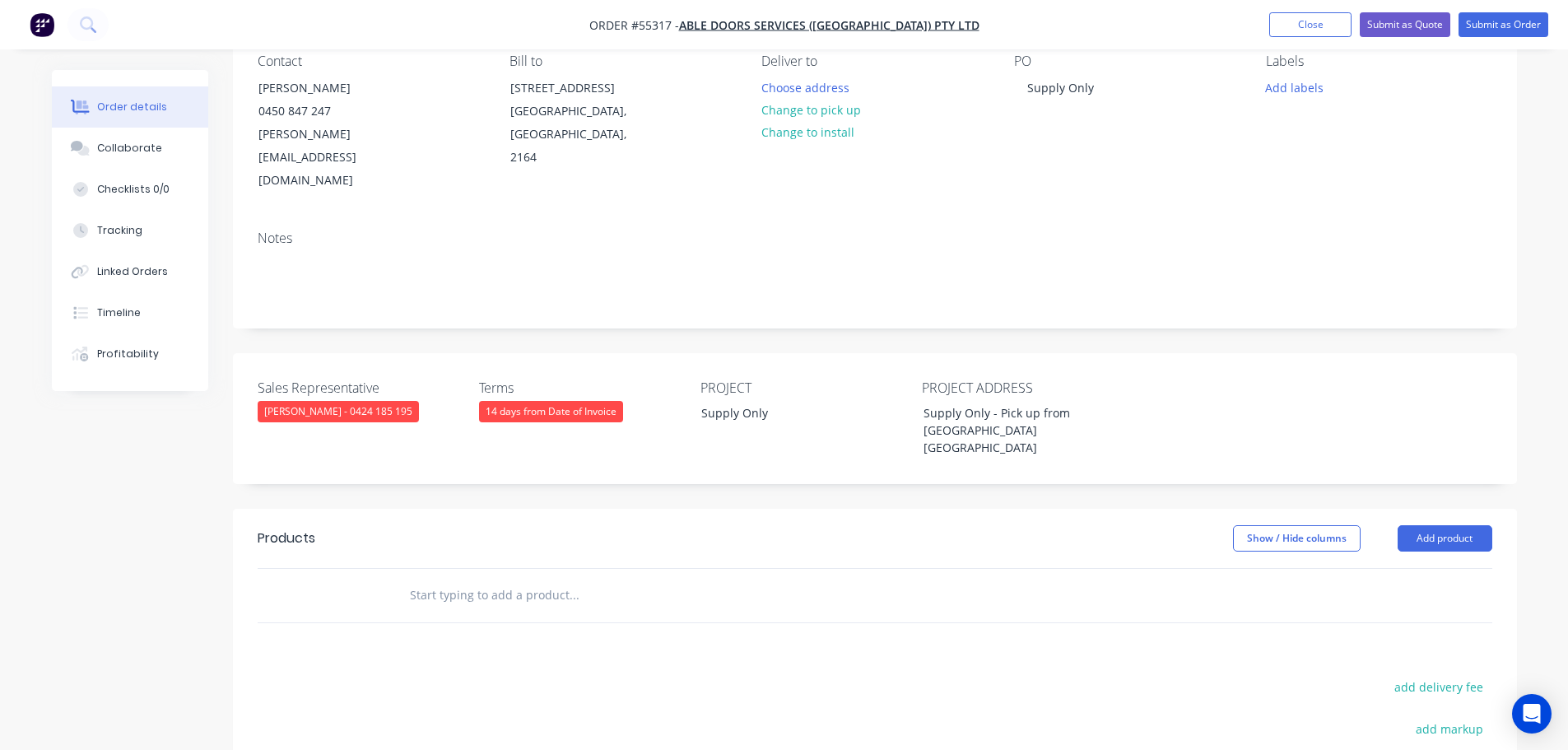
scroll to position [164, 0]
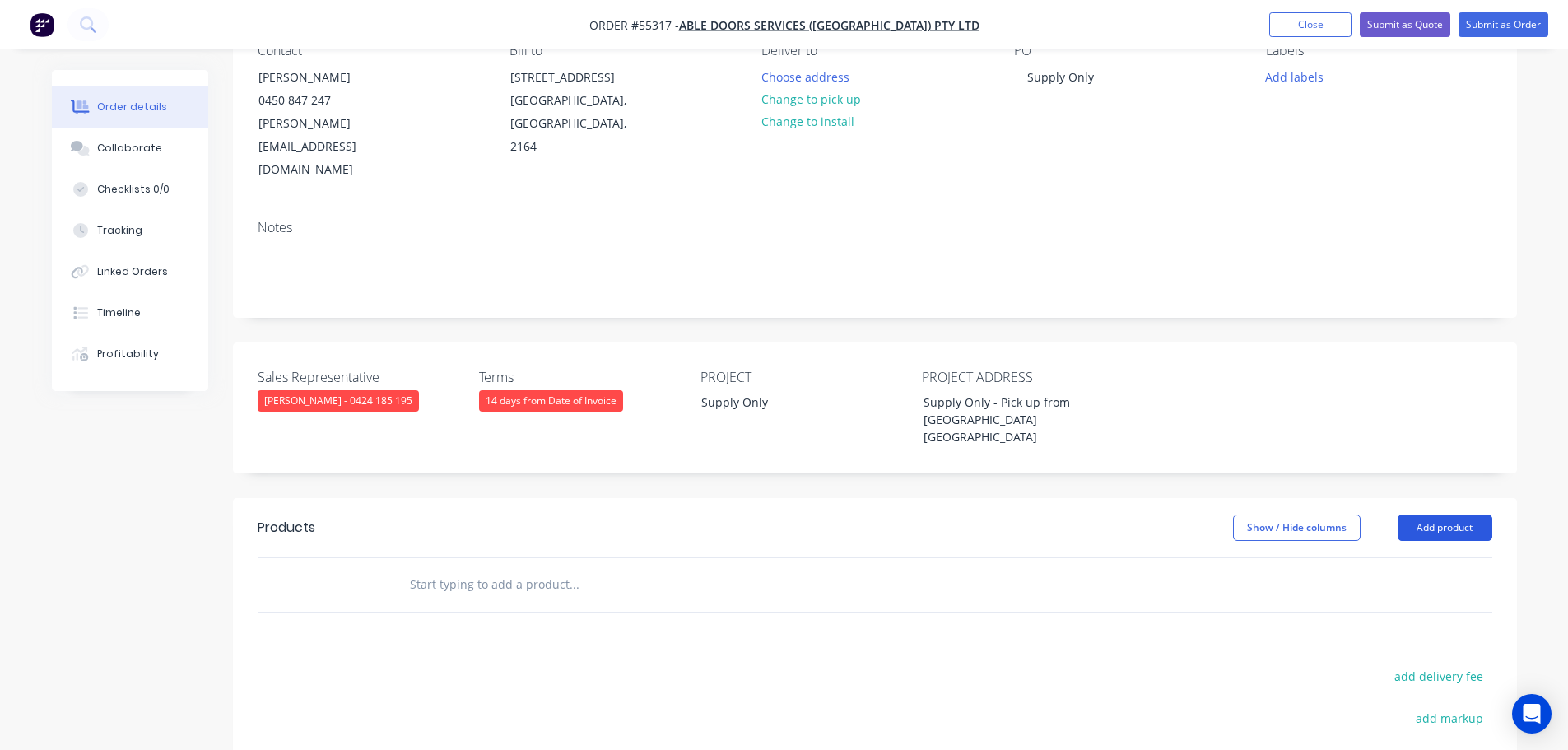
click at [1404, 514] on button "Add product" at bounding box center [1445, 528] width 95 height 26
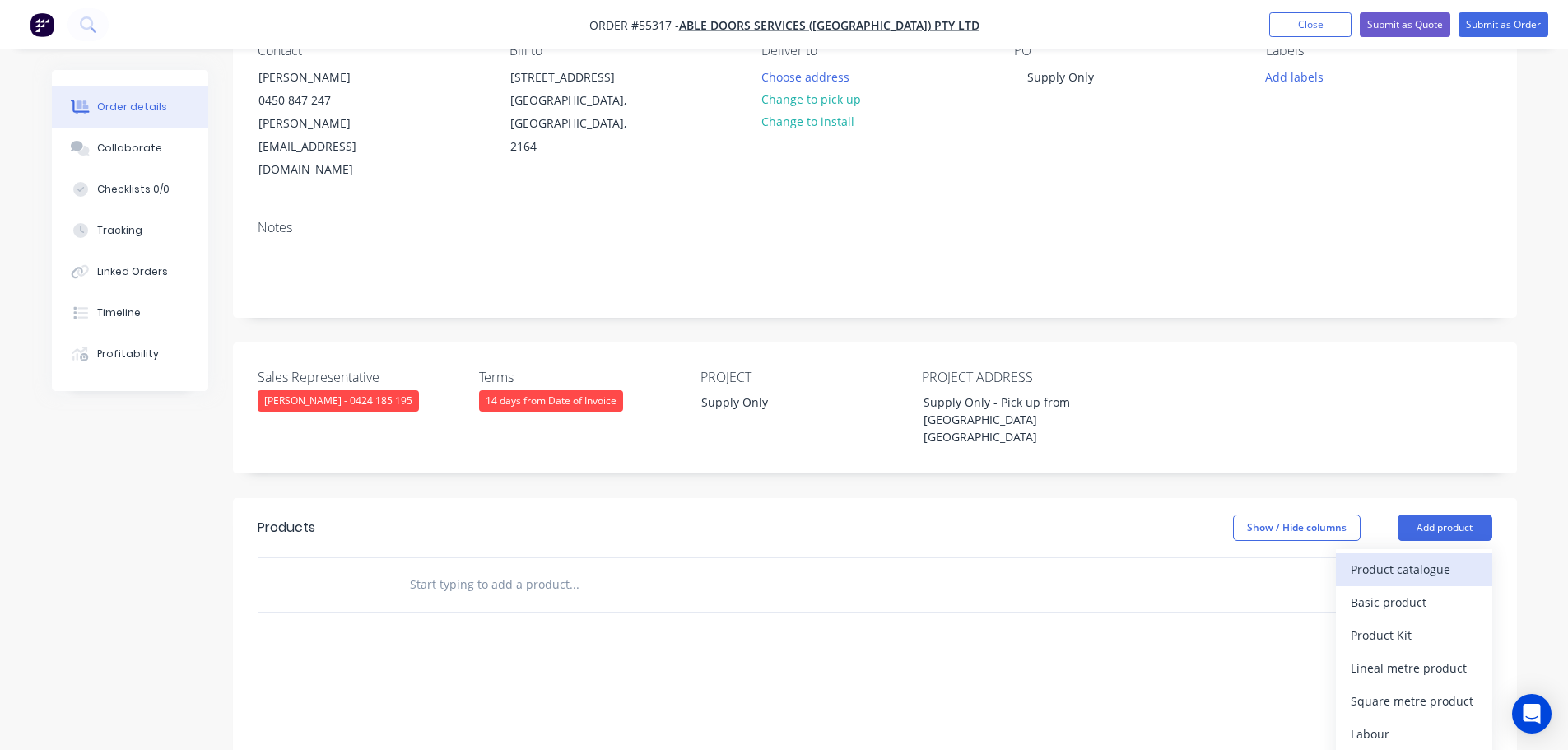
click at [1378, 558] on div "Product catalogue" at bounding box center [1414, 569] width 127 height 23
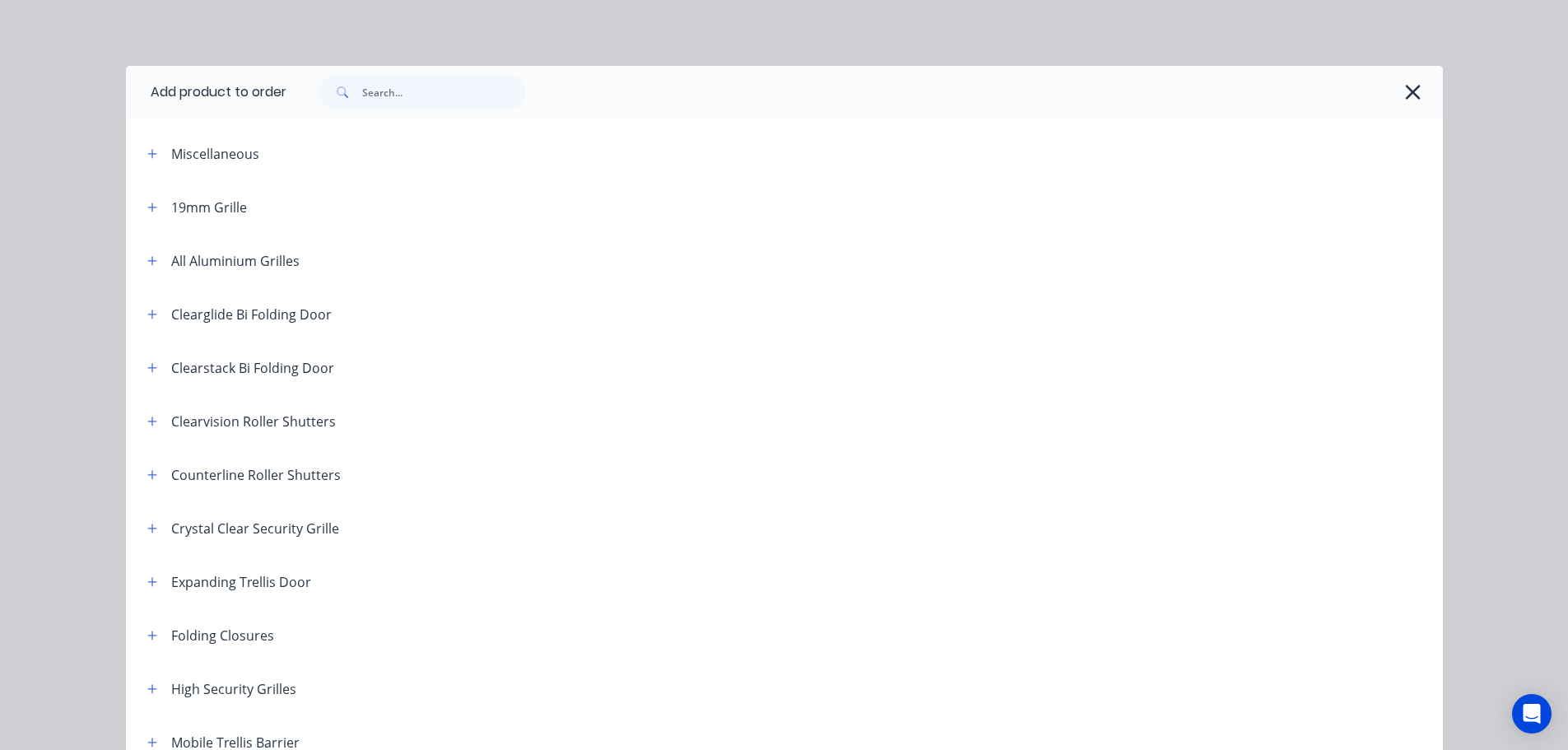
scroll to position [247, 0]
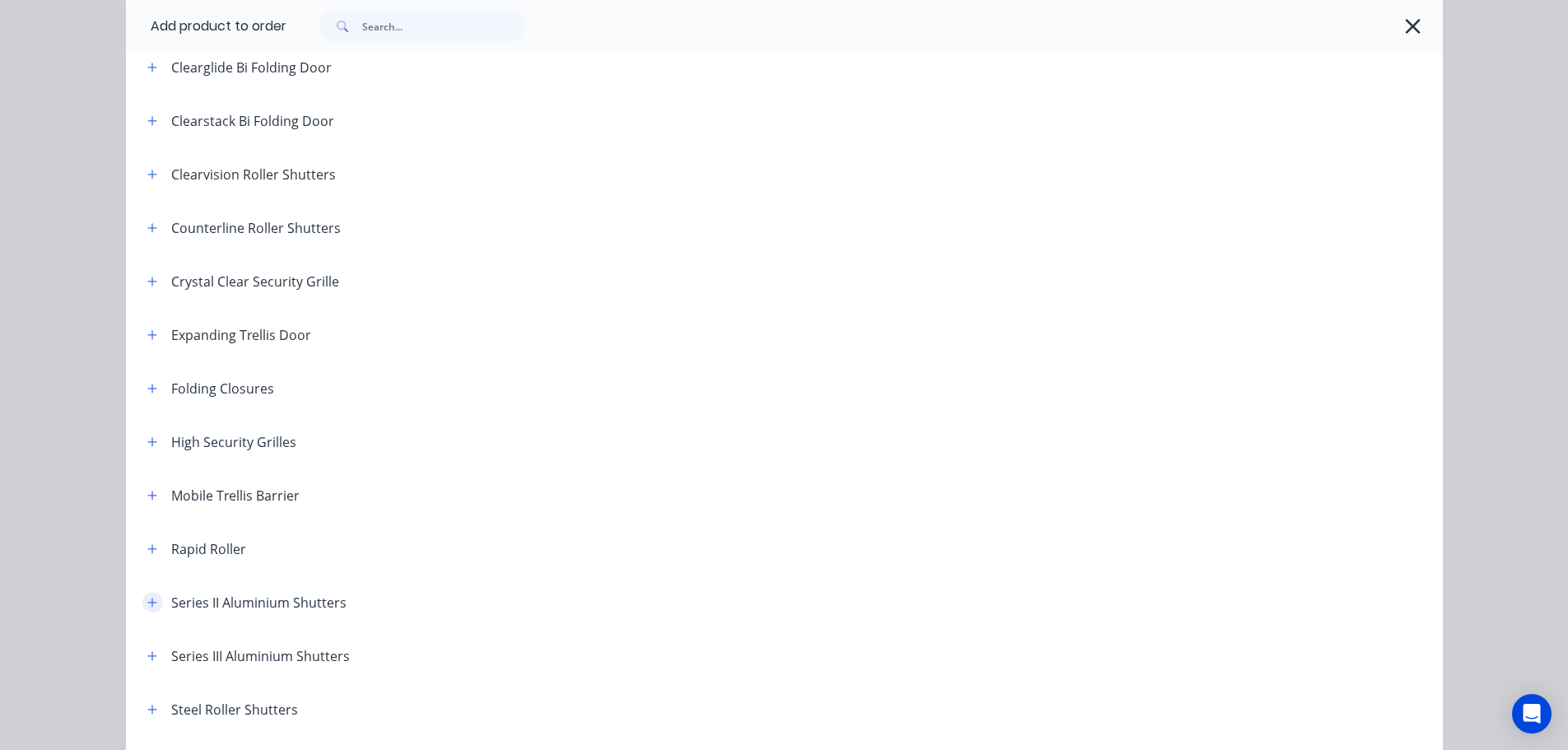
click at [147, 603] on icon "button" at bounding box center [152, 603] width 9 height 9
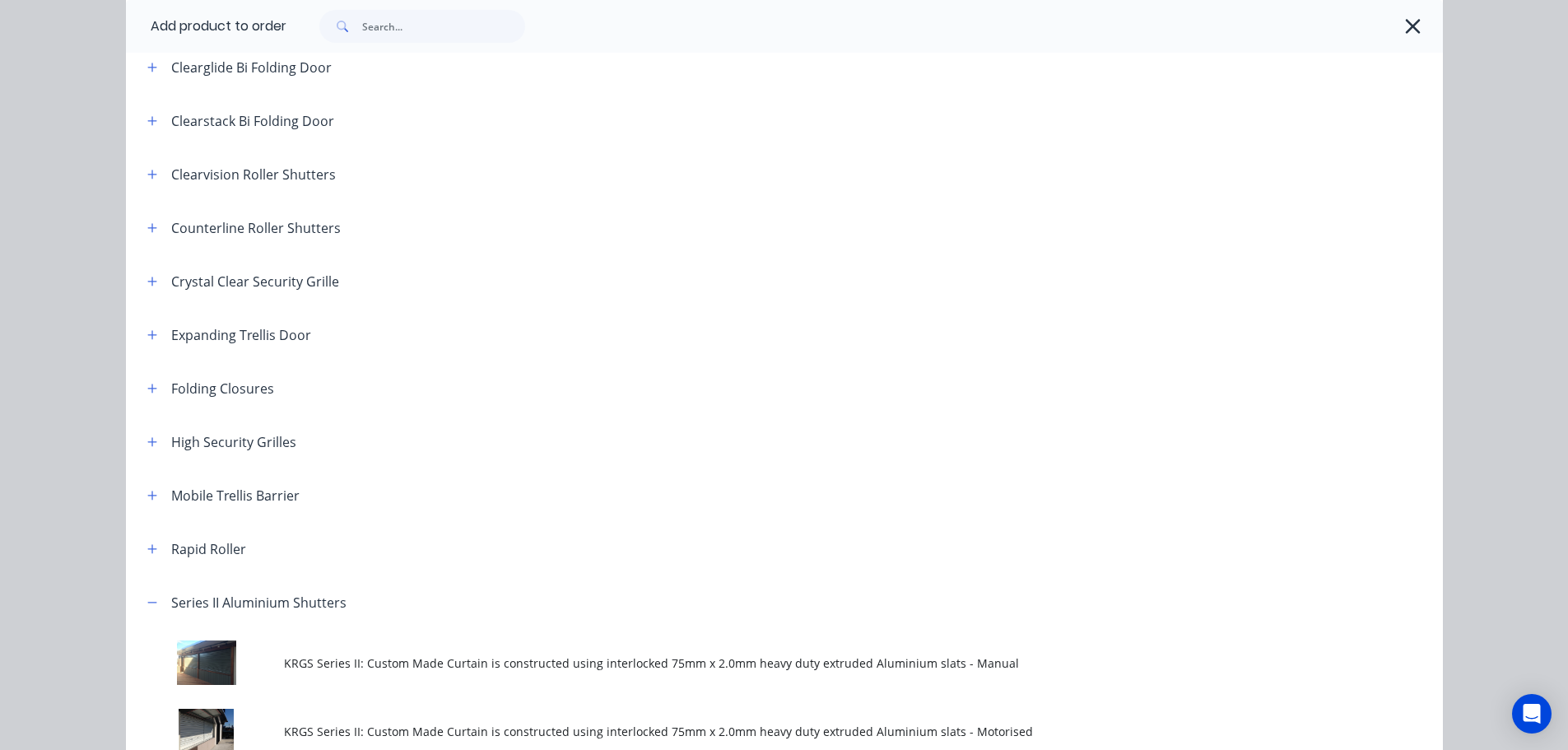
scroll to position [412, 0]
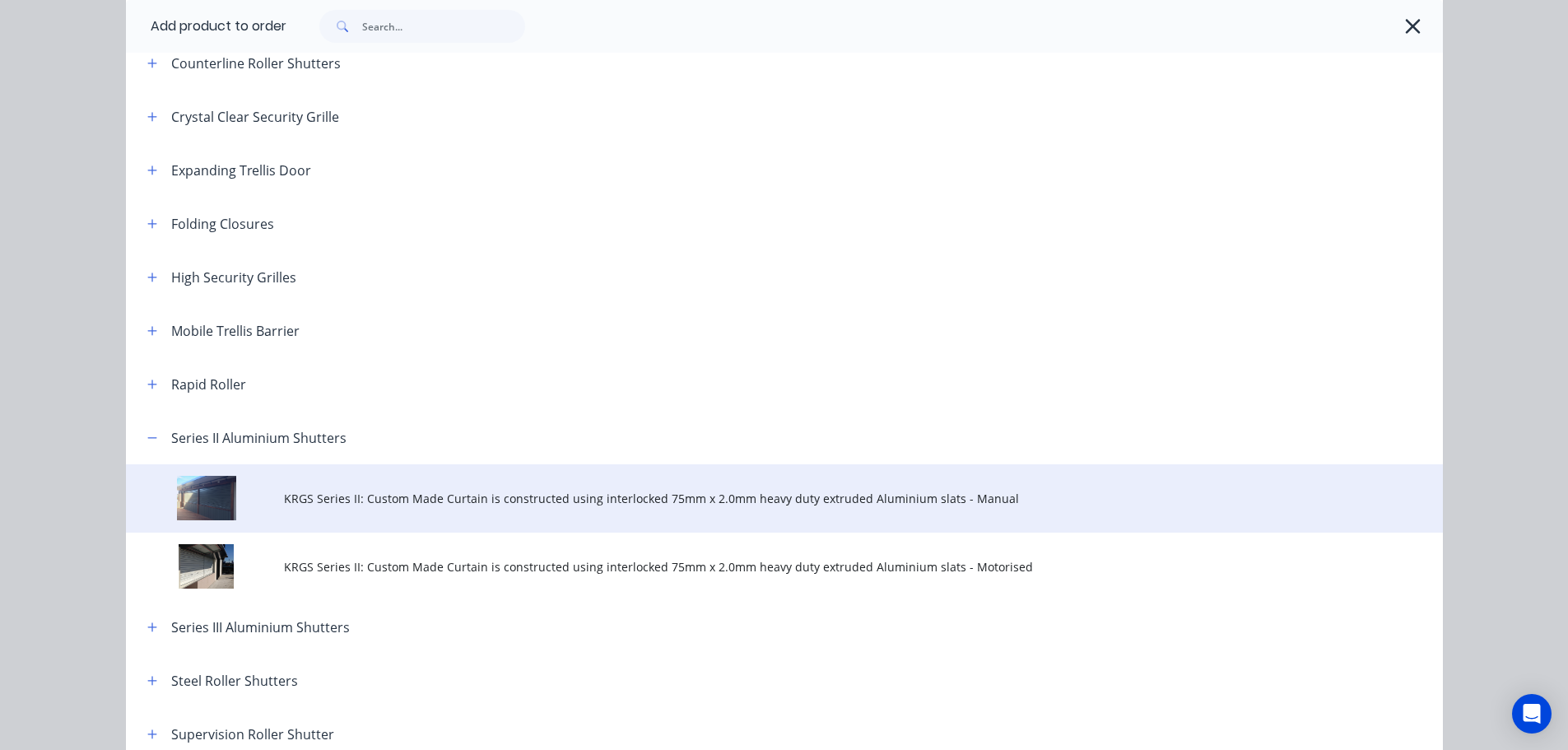
click at [557, 506] on span "KRGS Series II: Custom Made Curtain is constructed using interlocked 75mm x 2.0…" at bounding box center [748, 498] width 927 height 17
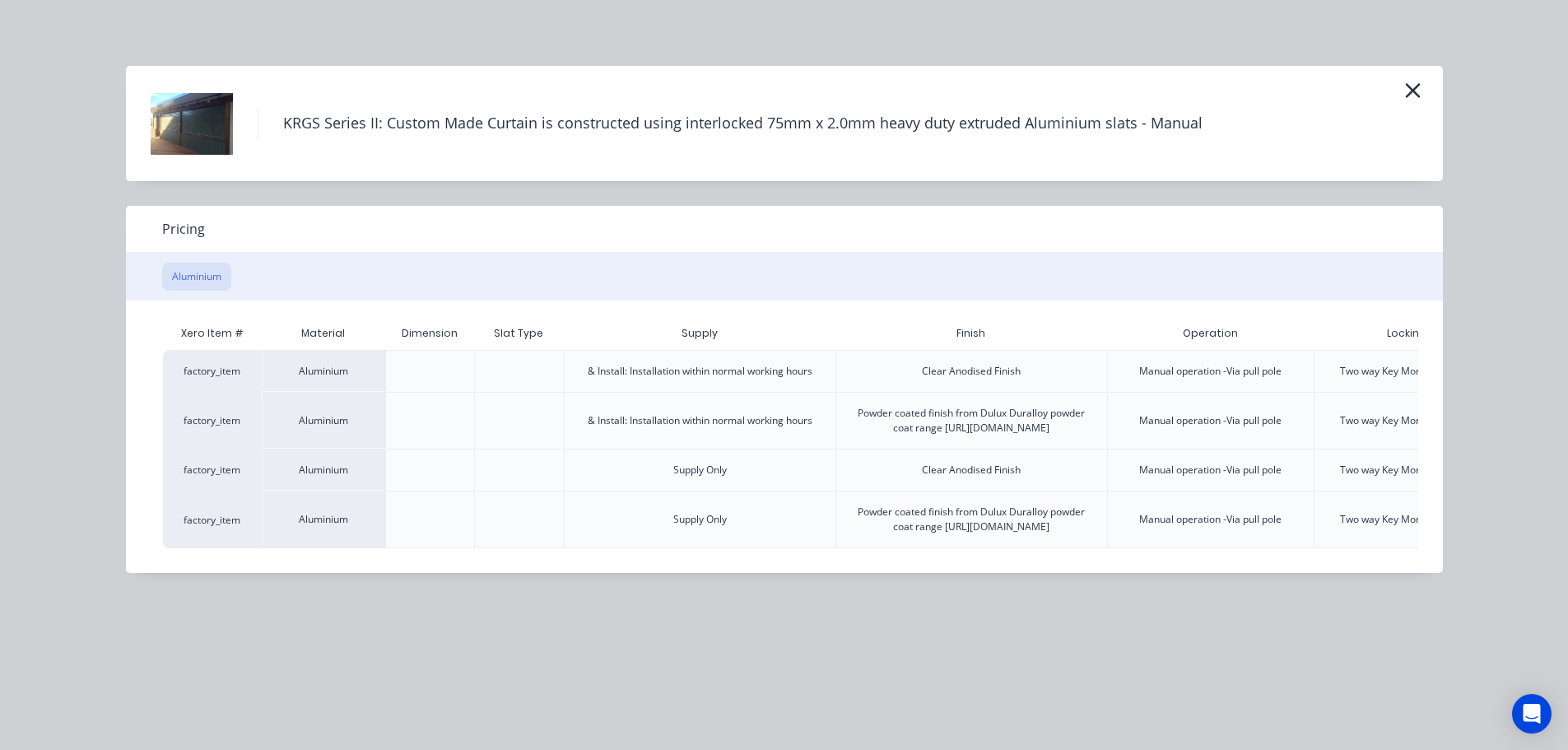
scroll to position [0, 171]
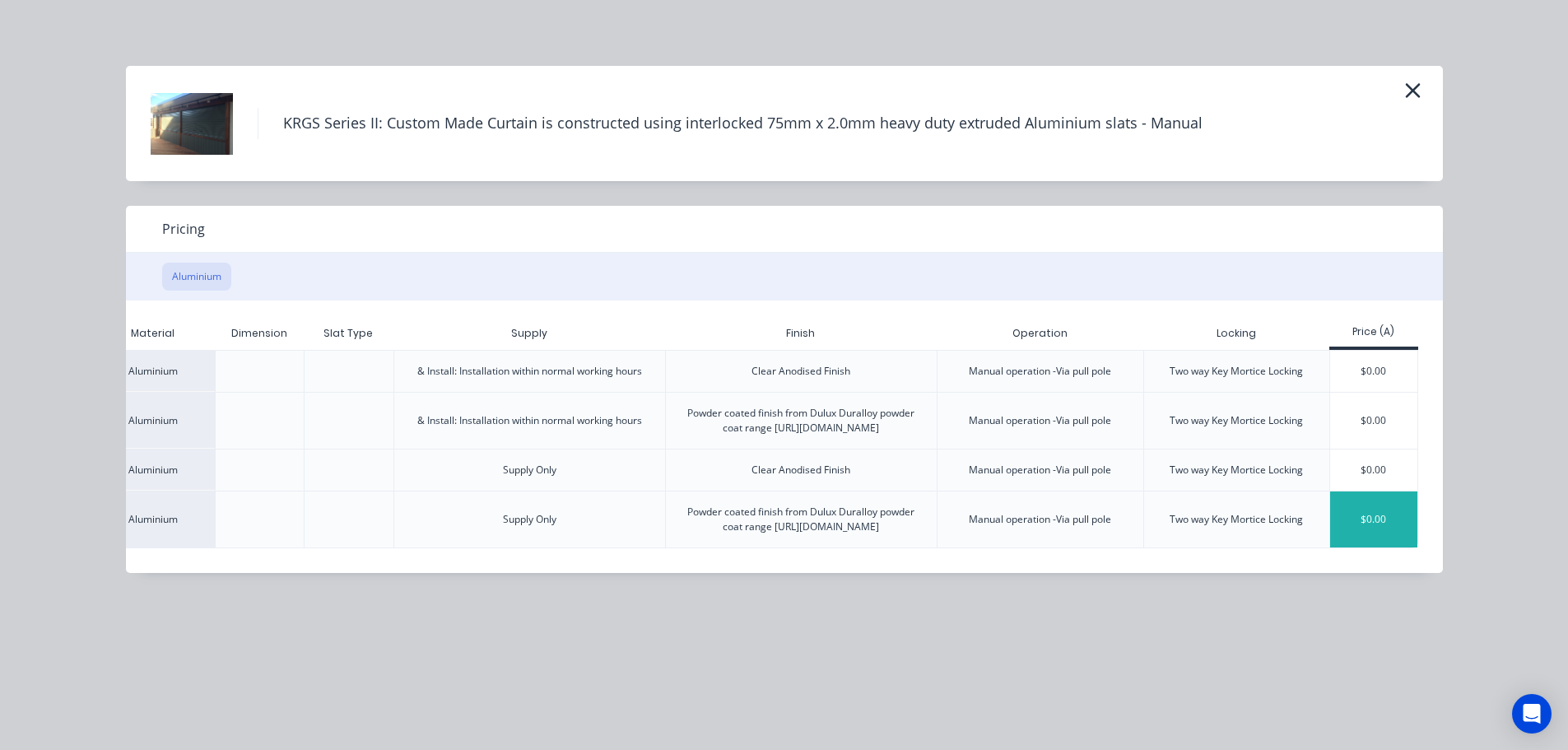
click at [1391, 530] on div "$0.00" at bounding box center [1375, 520] width 88 height 56
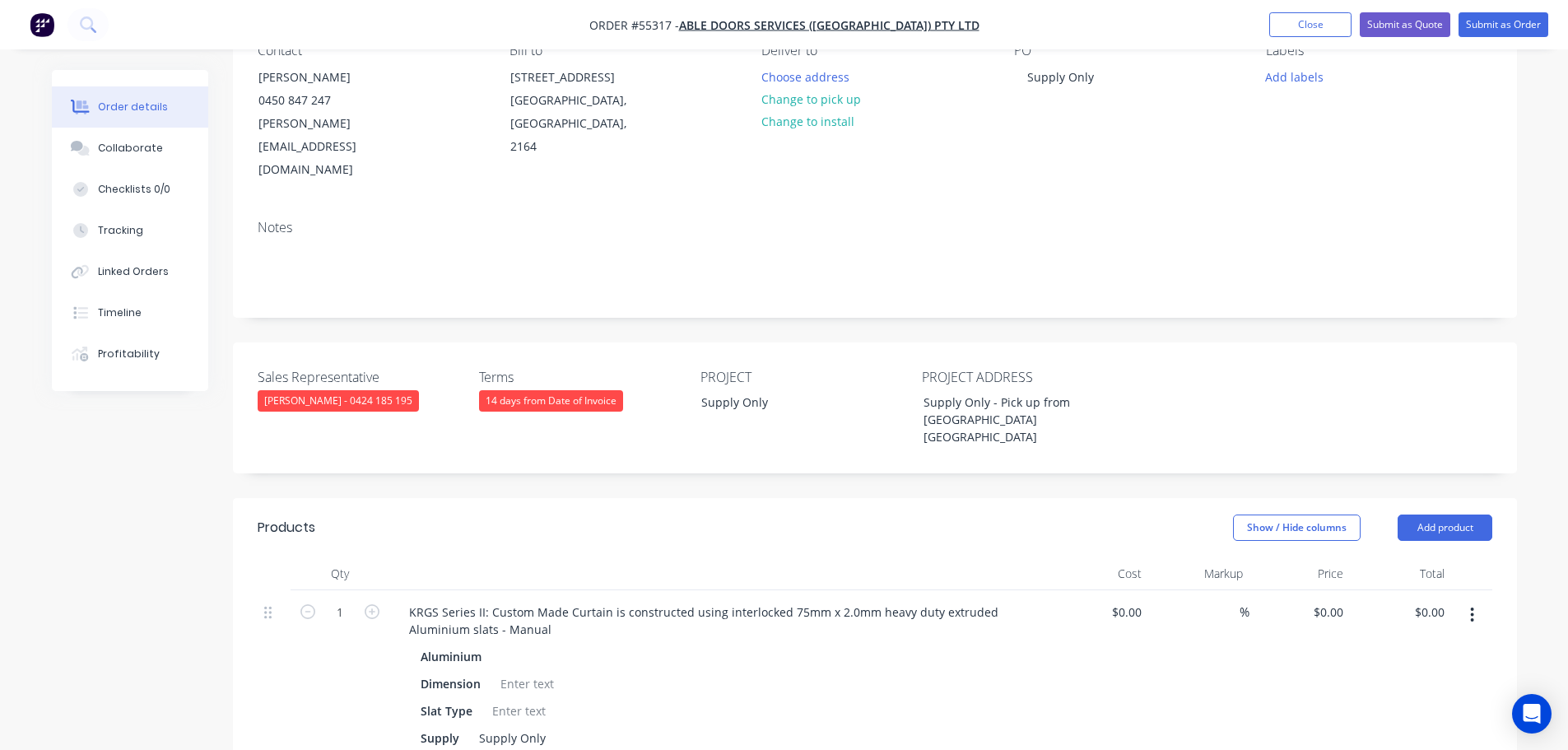
scroll to position [329, 0]
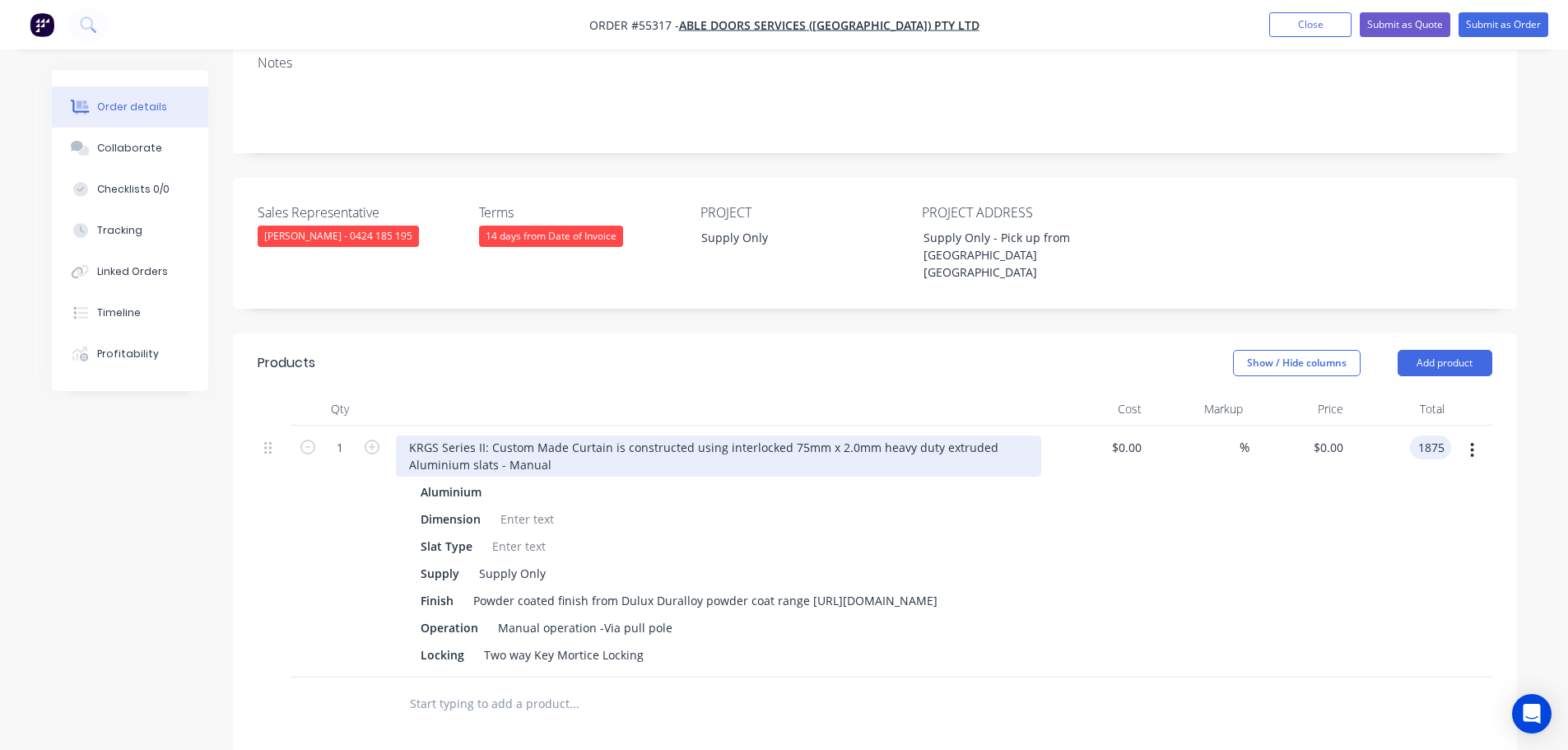
type input "1875"
type input "$1,875.00"
click at [403, 436] on div "KRGS Series II: Custom Made Curtain is constructed using interlocked 75mm x 2.0…" at bounding box center [719, 456] width 646 height 41
click at [399, 436] on div "KRGS Series II: Custom Made Curtain is constructed using interlocked 75mm x 2.0…" at bounding box center [719, 456] width 646 height 41
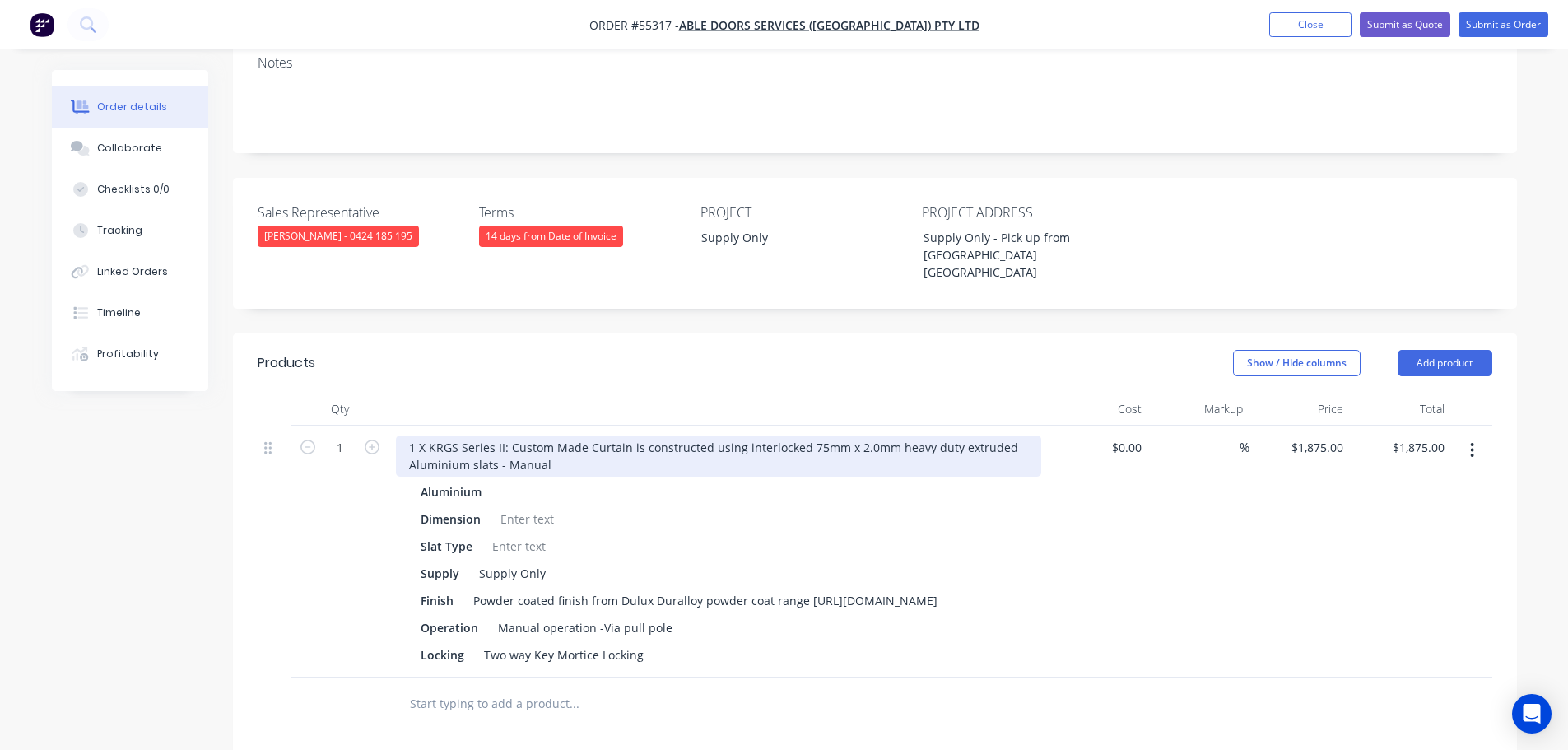
drag, startPoint x: 426, startPoint y: 382, endPoint x: 419, endPoint y: 427, distance: 45.5
click at [426, 436] on div "1 X KRGS Series II: Custom Made Curtain is constructed using interlocked 75mm x…" at bounding box center [719, 456] width 646 height 41
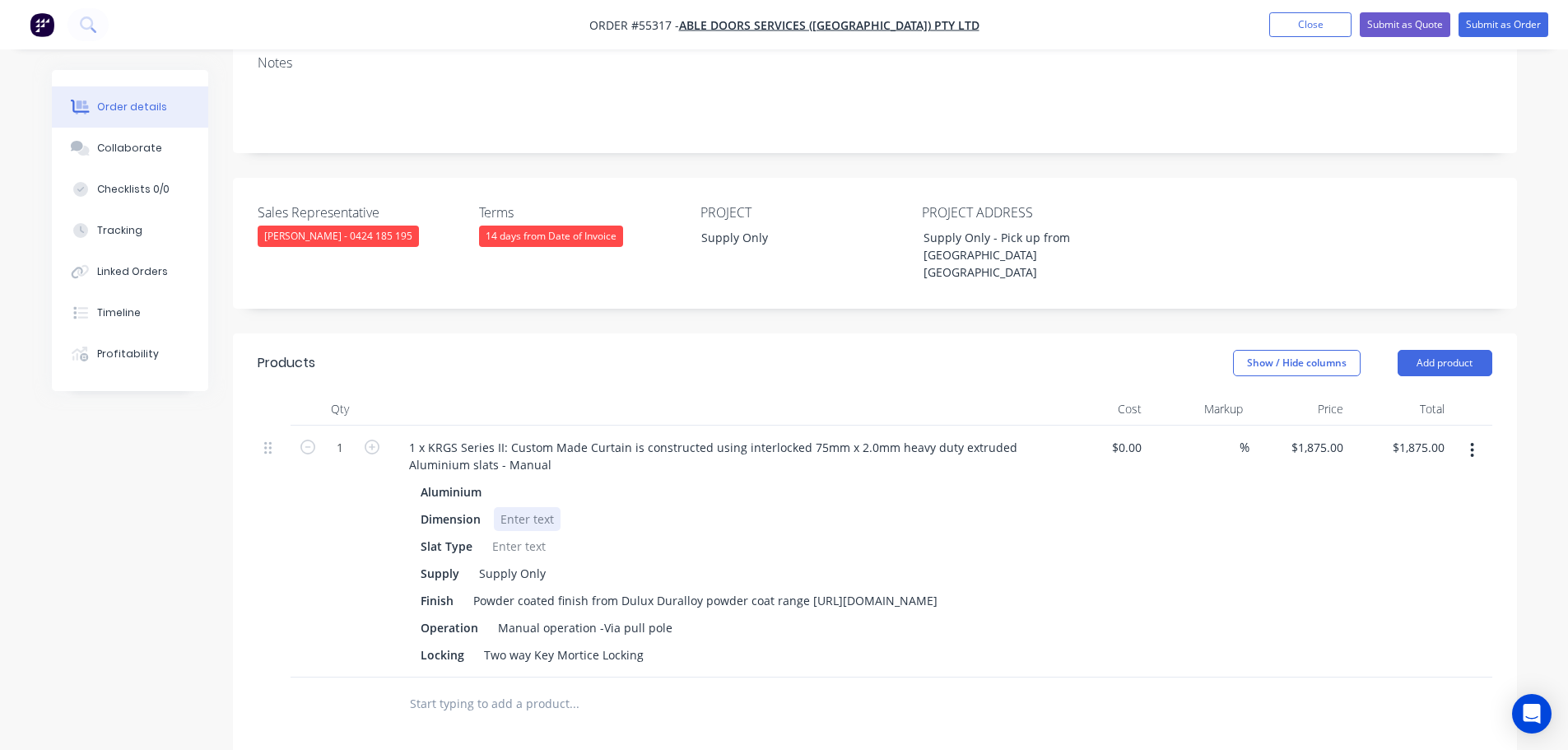
click at [517, 507] on div at bounding box center [526, 518] width 67 height 23
click at [510, 507] on div at bounding box center [526, 518] width 67 height 23
click at [1308, 20] on button "Close" at bounding box center [1311, 24] width 83 height 24
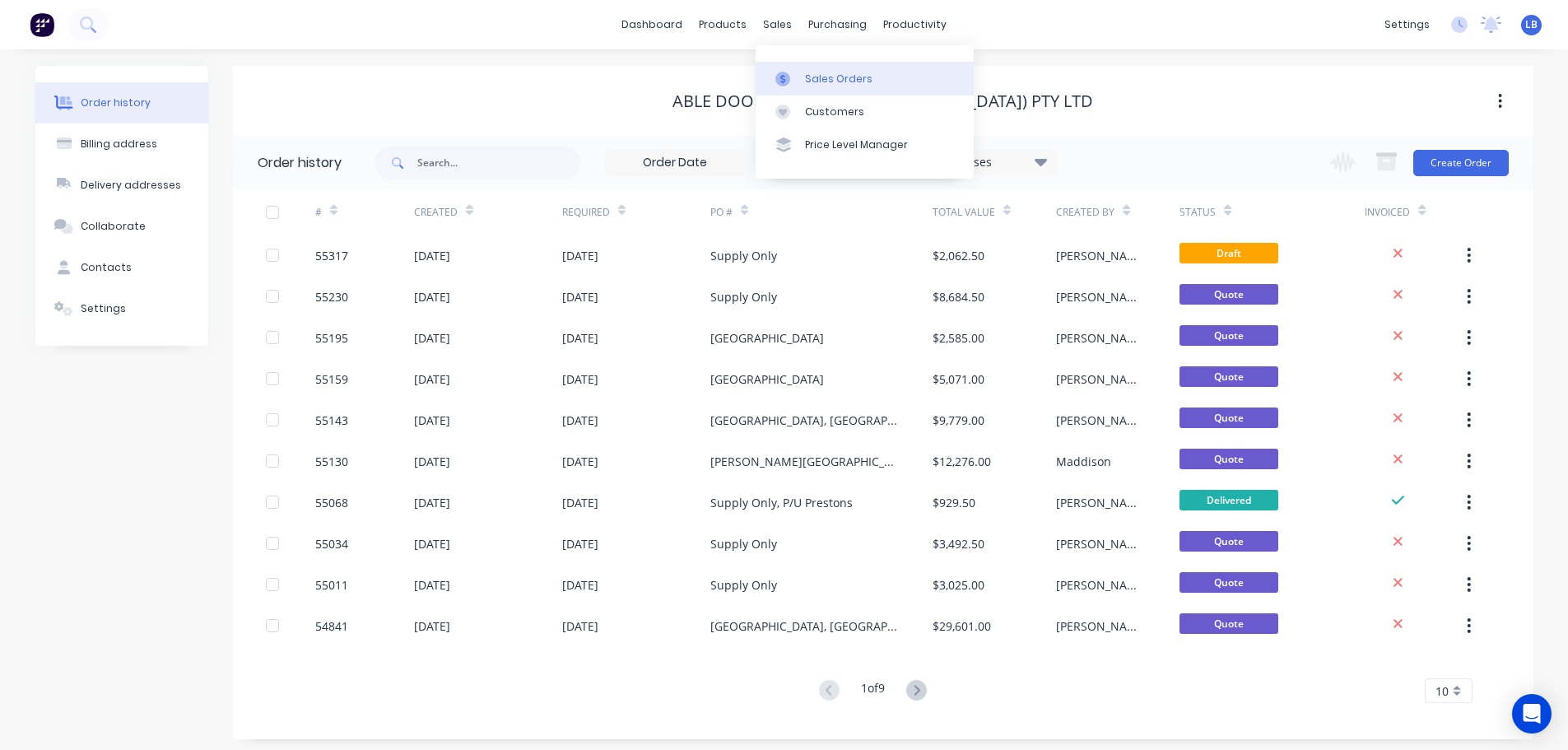
click at [855, 79] on div "Sales Orders" at bounding box center [839, 79] width 68 height 15
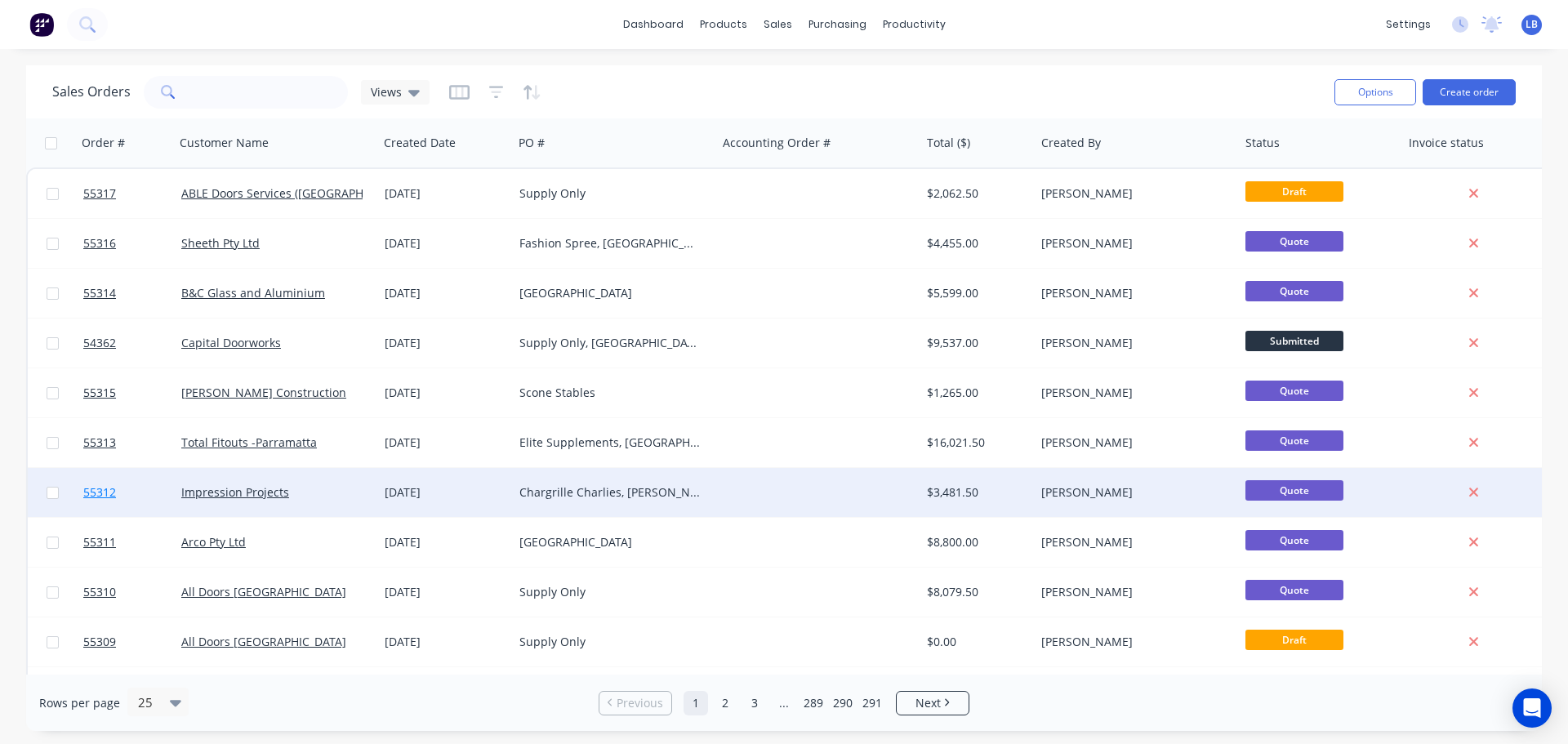
click at [103, 493] on span "55312" at bounding box center [99, 493] width 33 height 17
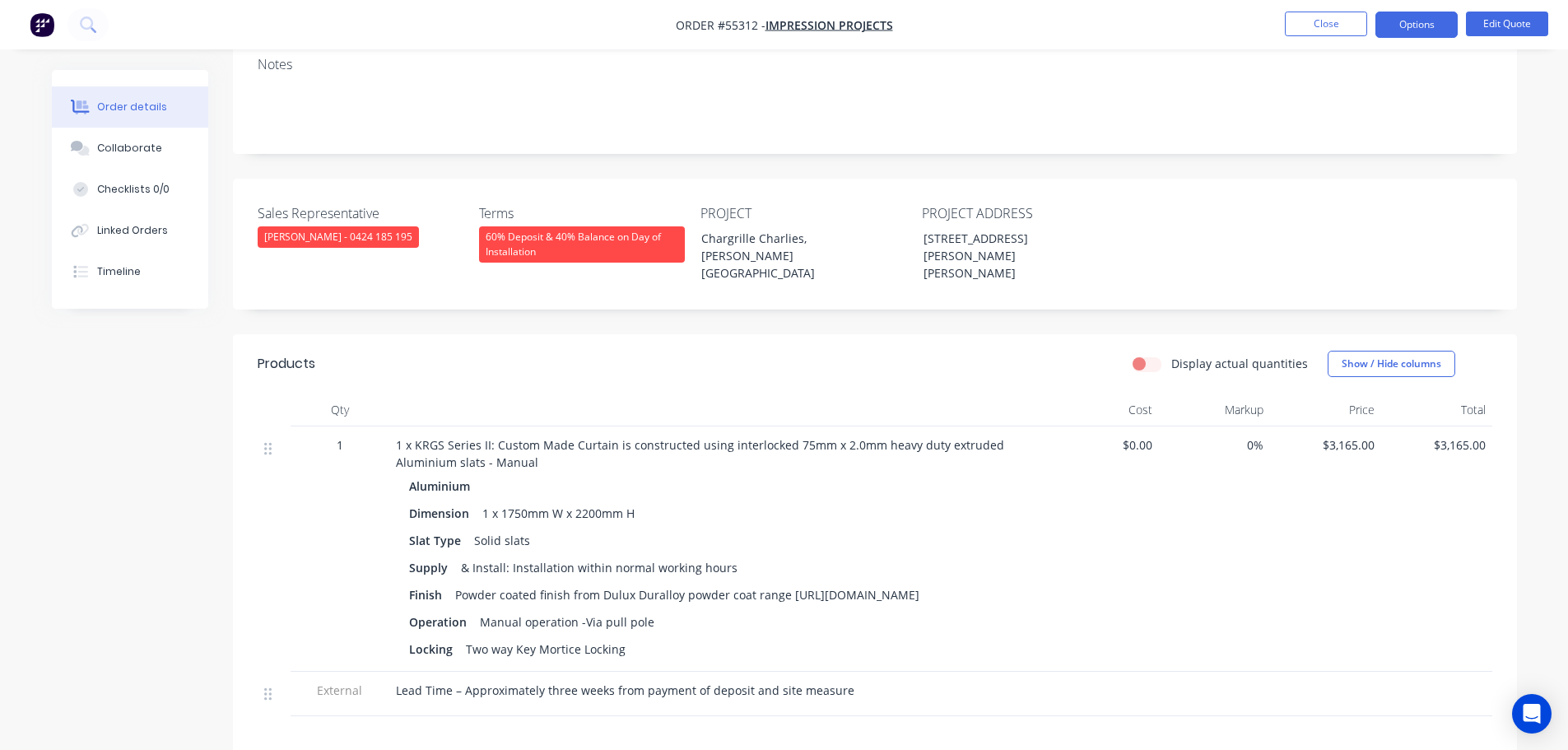
scroll to position [329, 0]
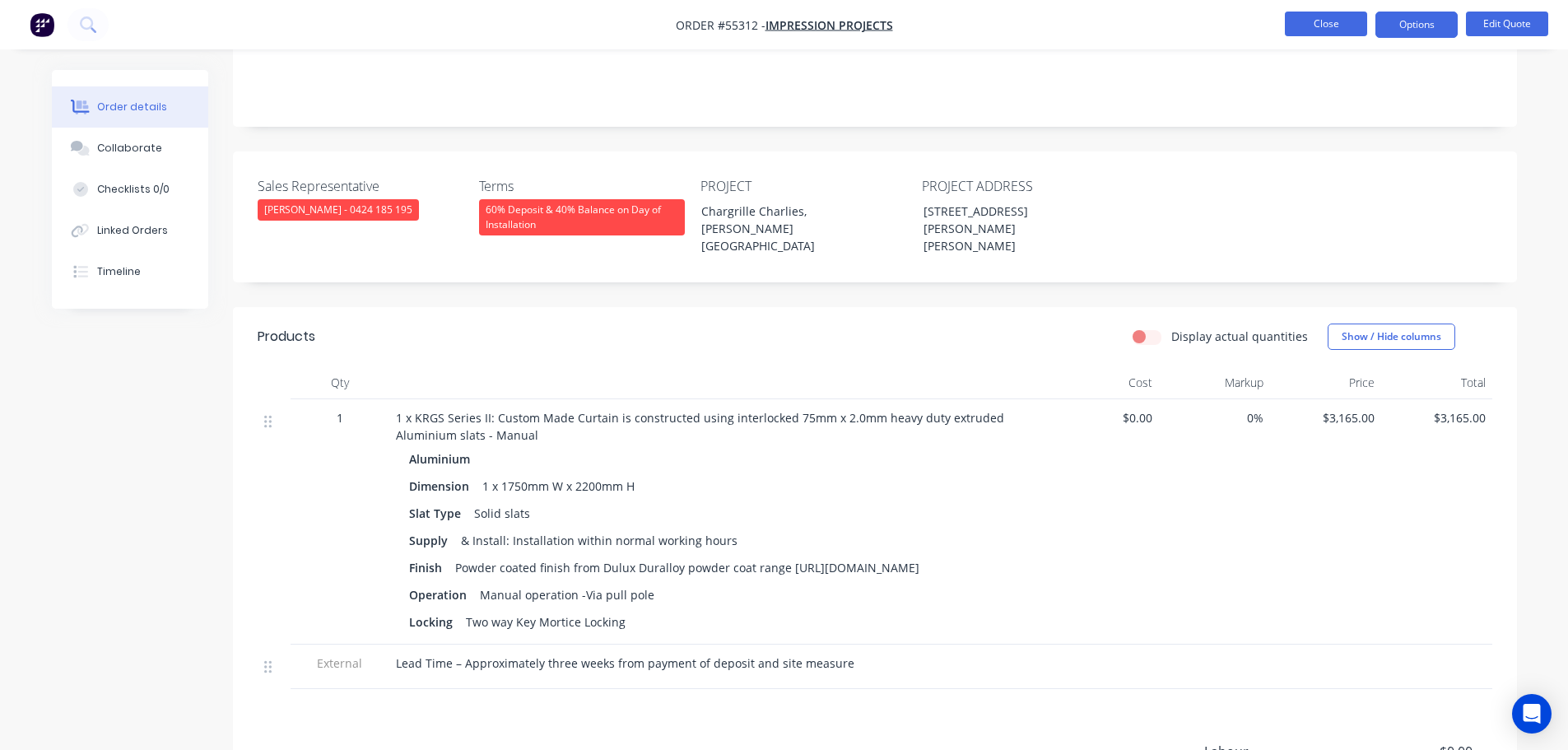
click at [1294, 26] on button "Close" at bounding box center [1326, 23] width 83 height 24
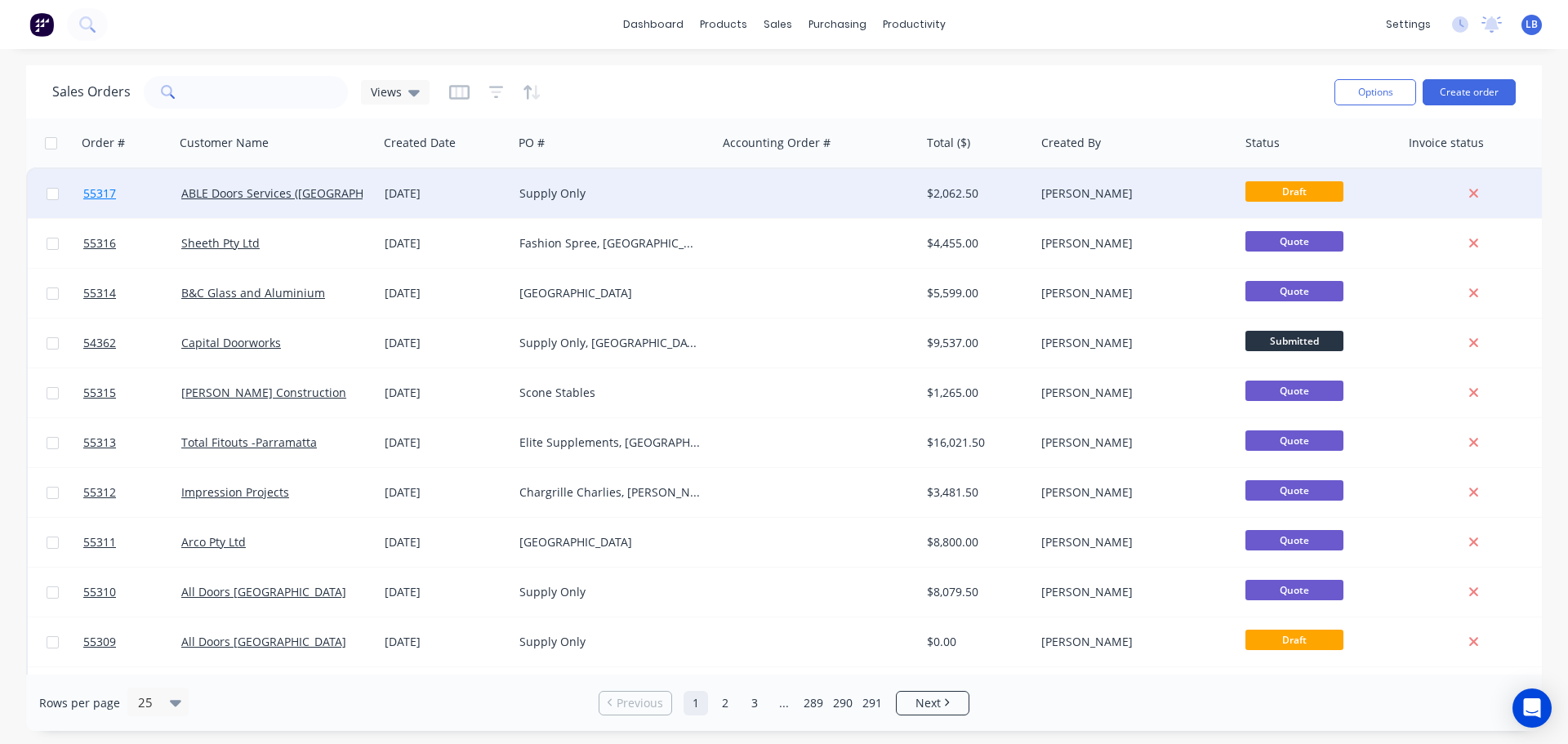
click at [87, 192] on span "55317" at bounding box center [99, 194] width 33 height 17
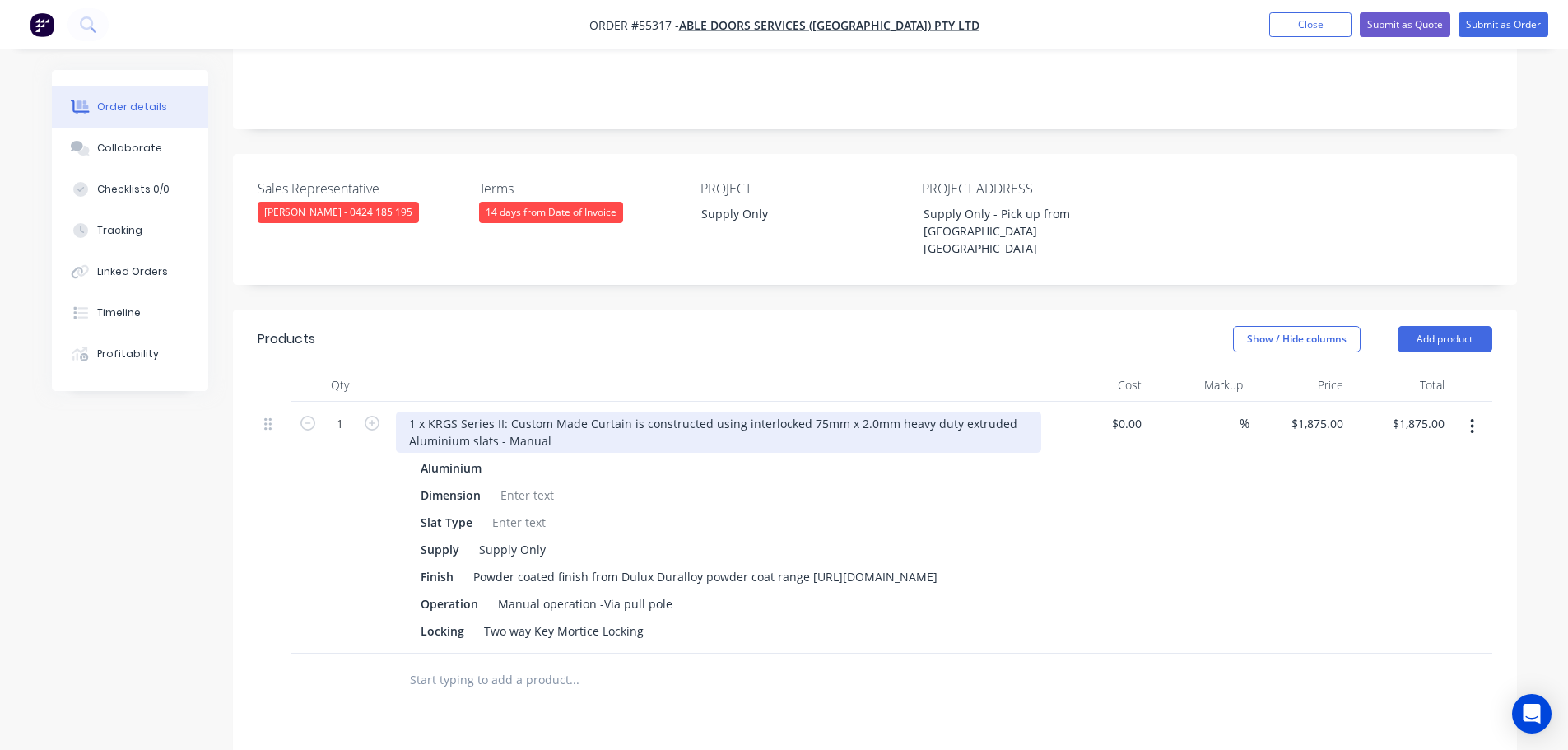
scroll to position [412, 0]
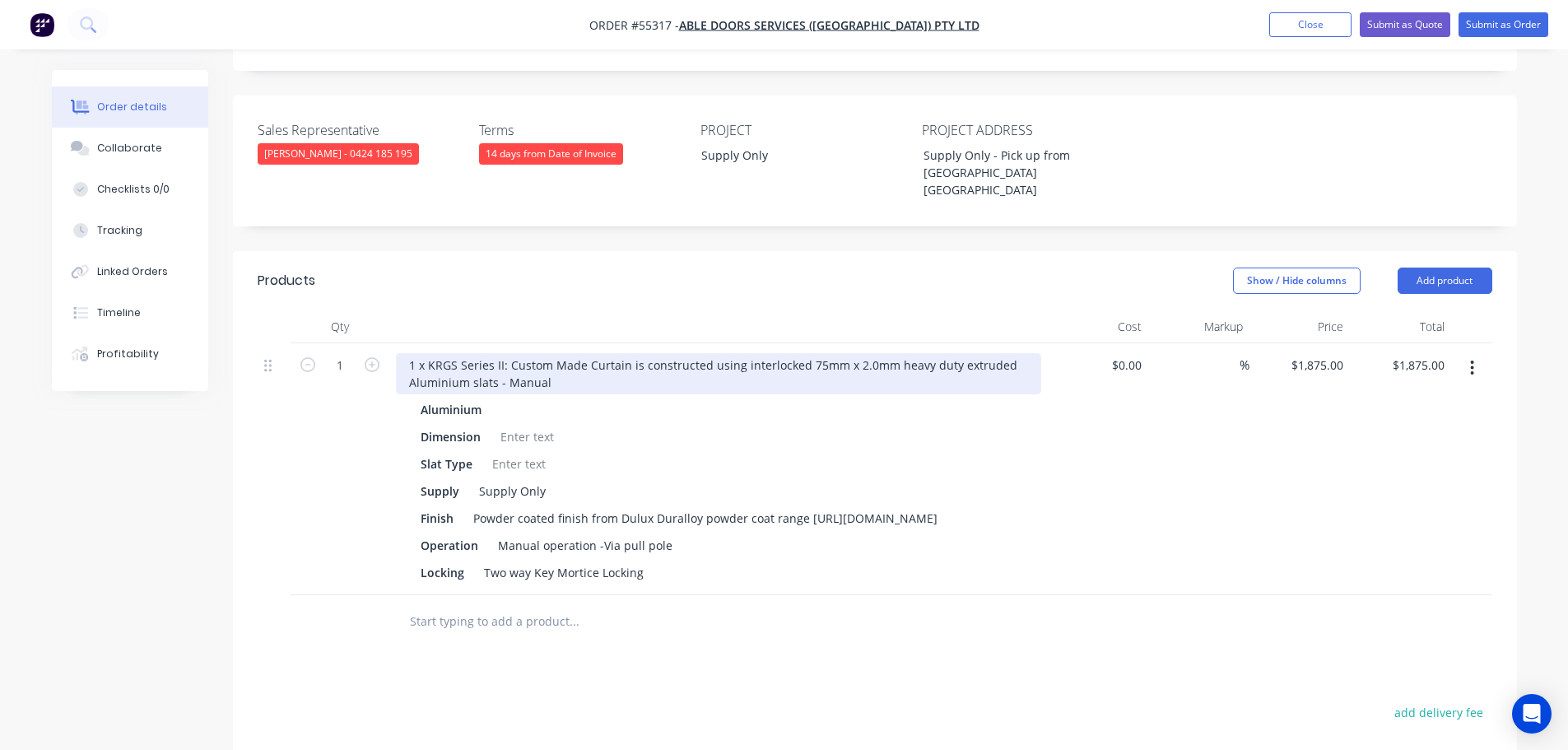
click at [552, 353] on div "1 x KRGS Series II: Custom Made Curtain is constructed using interlocked 75mm x…" at bounding box center [719, 374] width 646 height 41
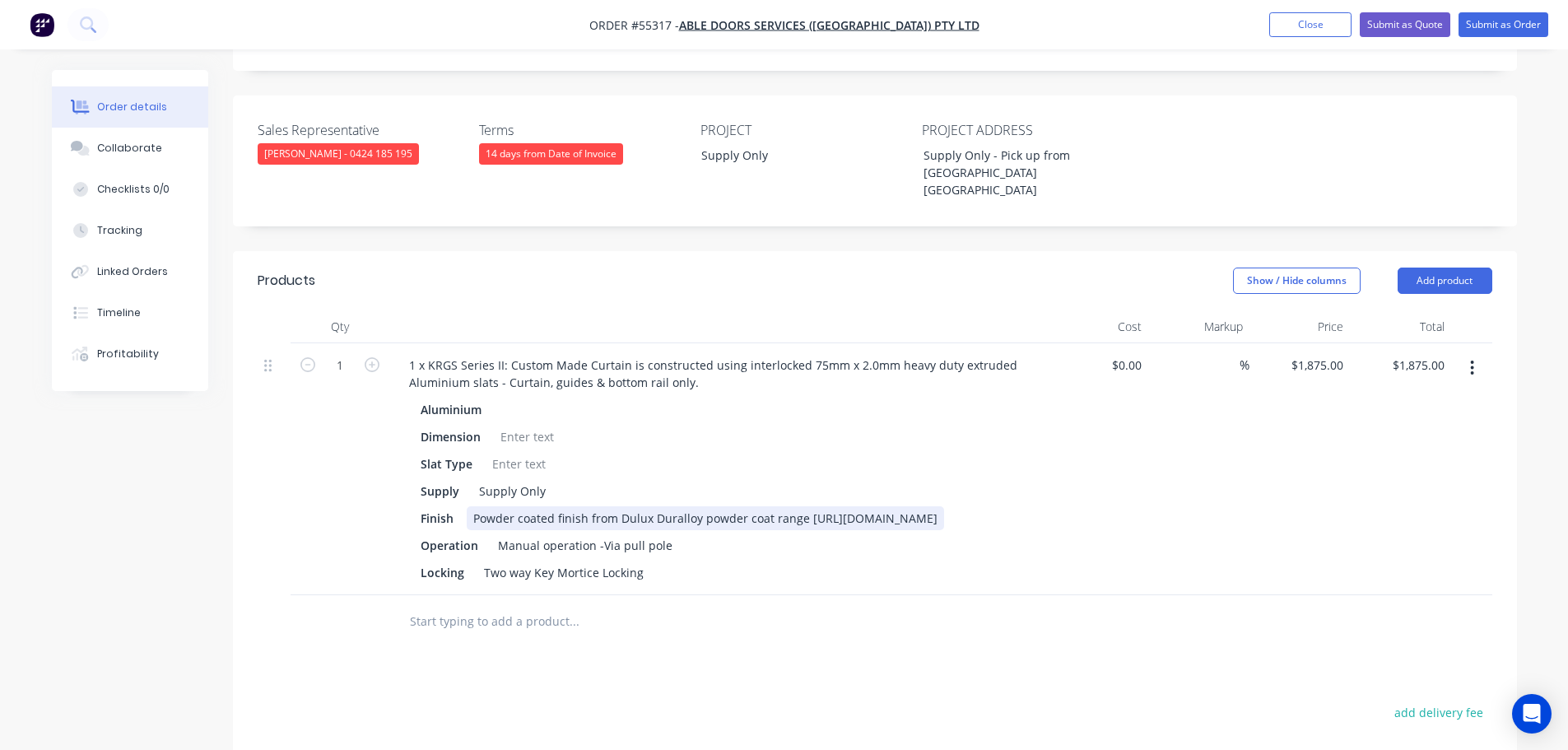
click at [815, 506] on div "Powder coated finish from Dulux Duralloy powder coat range https://duluxpowders…" at bounding box center [705, 517] width 478 height 23
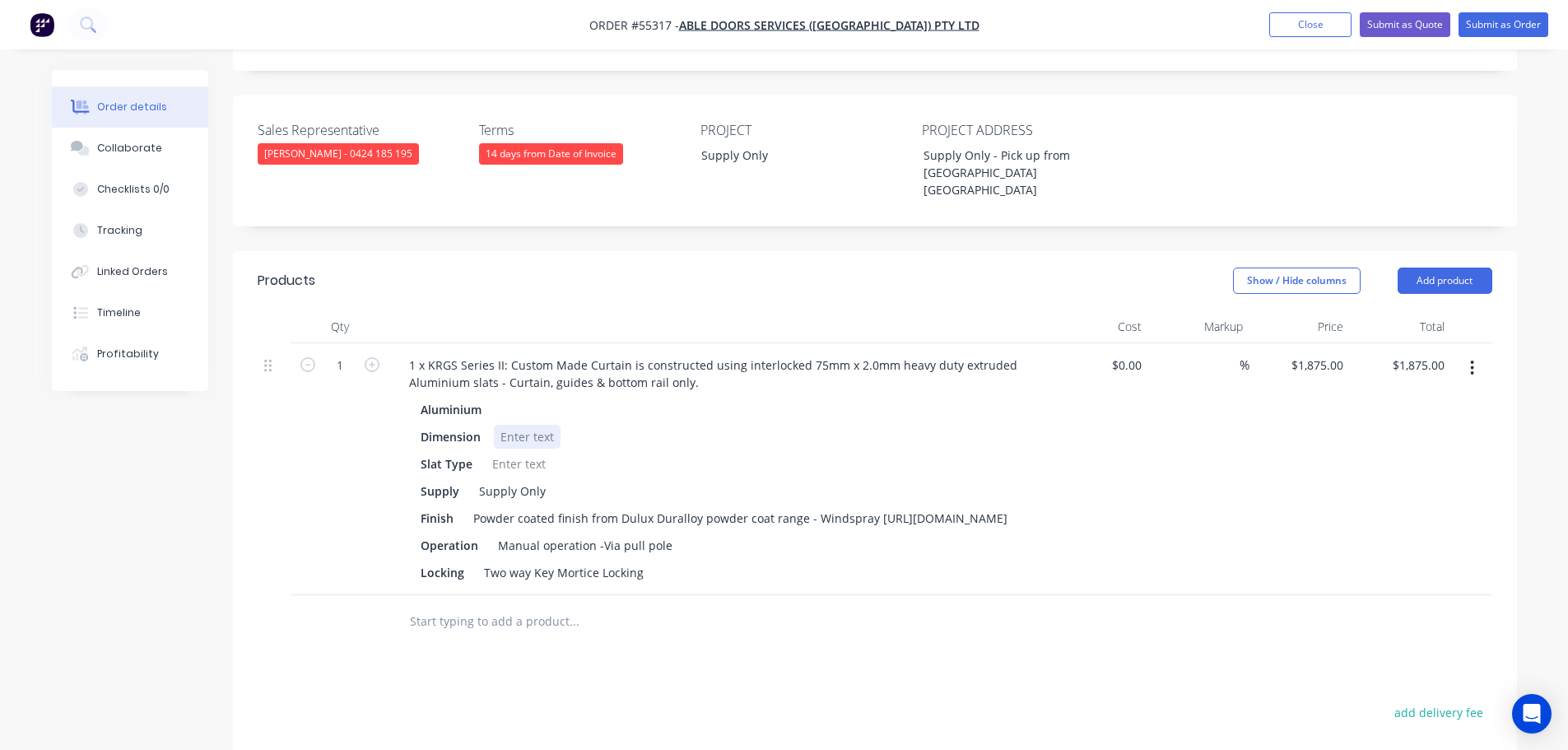
click at [519, 425] on div at bounding box center [526, 436] width 67 height 23
click at [526, 452] on div at bounding box center [519, 464] width 67 height 23
drag, startPoint x: 645, startPoint y: 522, endPoint x: 467, endPoint y: 543, distance: 179.2
click at [467, 543] on div "1 x KRGS Series II: Custom Made Curtain is constructed using interlocked 75mm x…" at bounding box center [719, 469] width 659 height 252
drag, startPoint x: 464, startPoint y: 527, endPoint x: 390, endPoint y: 530, distance: 74.1
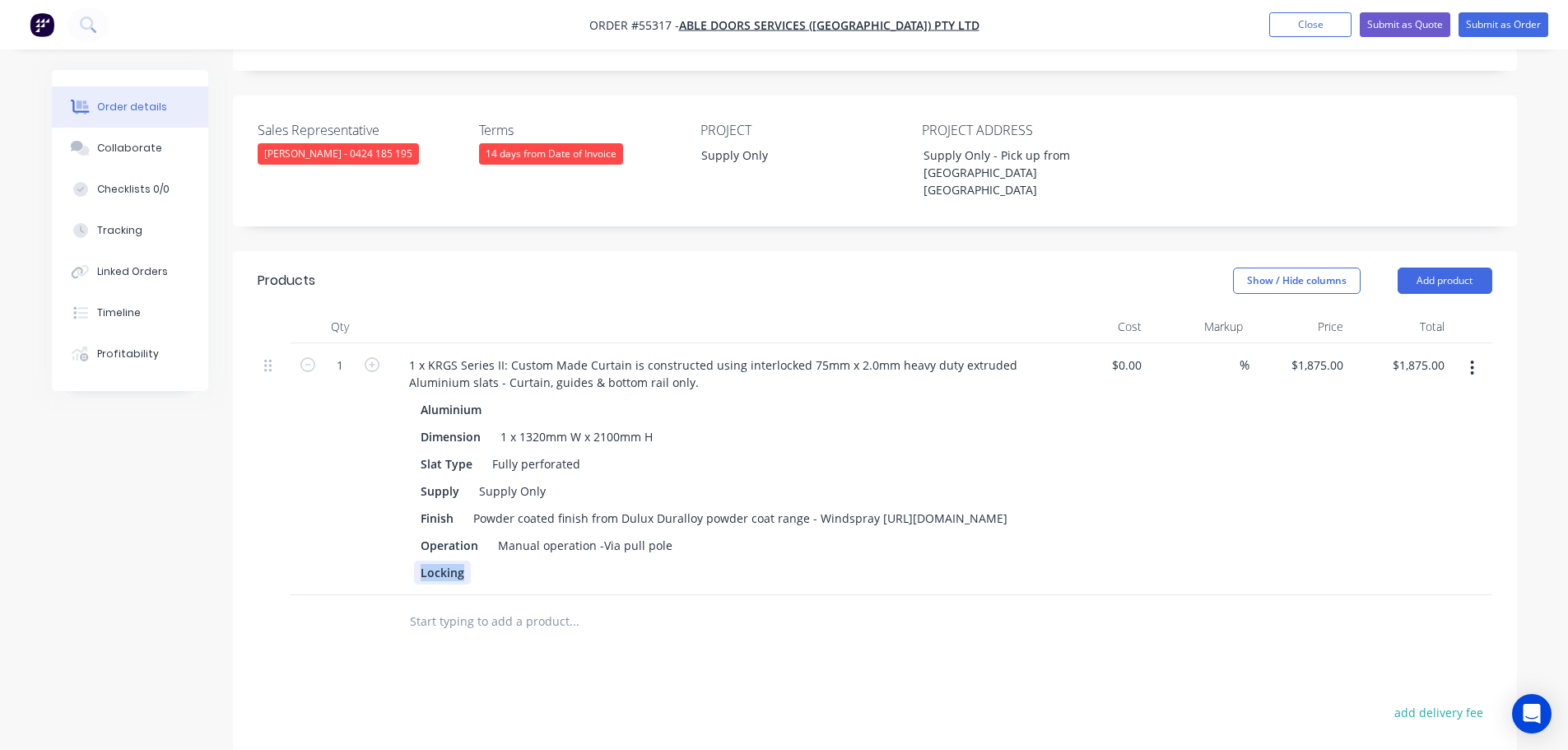
click at [390, 530] on div "1 x KRGS Series II: Custom Made Curtain is constructed using interlocked 75mm x…" at bounding box center [719, 469] width 659 height 252
drag, startPoint x: 667, startPoint y: 500, endPoint x: 480, endPoint y: 517, distance: 187.8
click at [480, 517] on div "Aluminium Dimension 1 x 1320mm W x 2100mm H Slat Type Fully perforated Supply S…" at bounding box center [719, 491] width 646 height 187
drag, startPoint x: 479, startPoint y: 503, endPoint x: 373, endPoint y: 506, distance: 106.0
click at [373, 506] on div "1 1 x KRGS Series II: Custom Made Curtain is constructed using interlocked 75mm…" at bounding box center [875, 469] width 1235 height 252
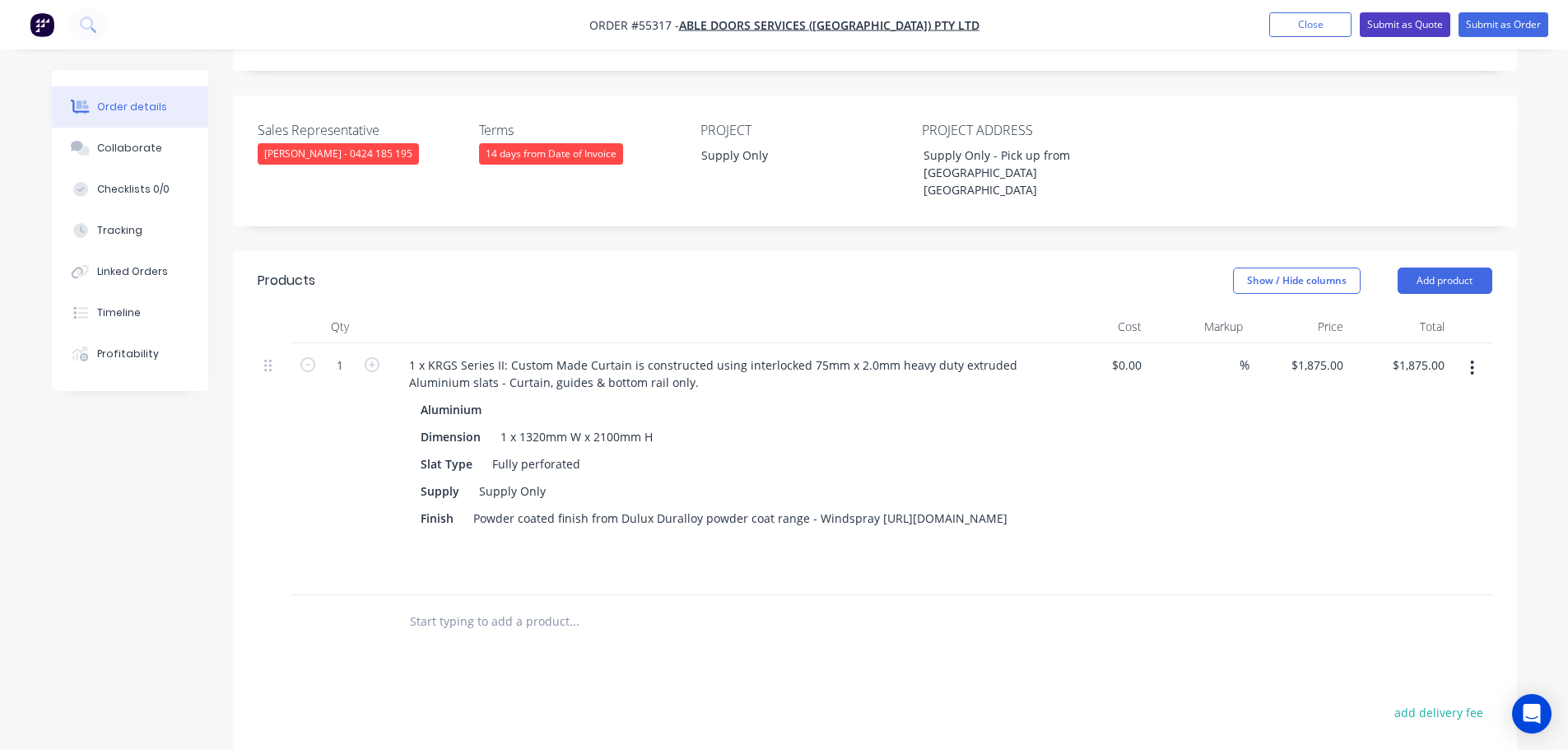
click at [1391, 26] on button "Submit as Quote" at bounding box center [1405, 24] width 90 height 24
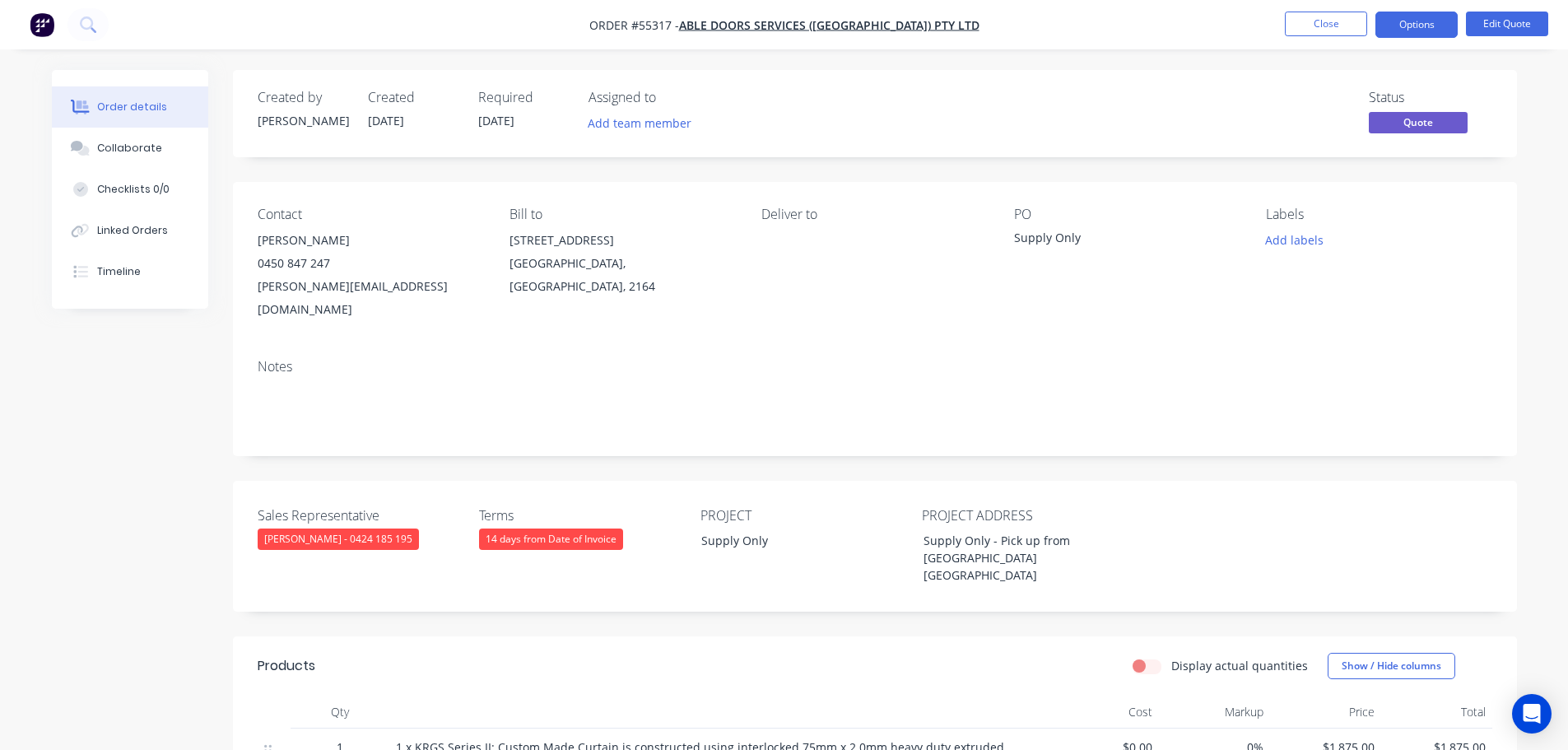
click at [1391, 26] on button "Options" at bounding box center [1417, 24] width 83 height 26
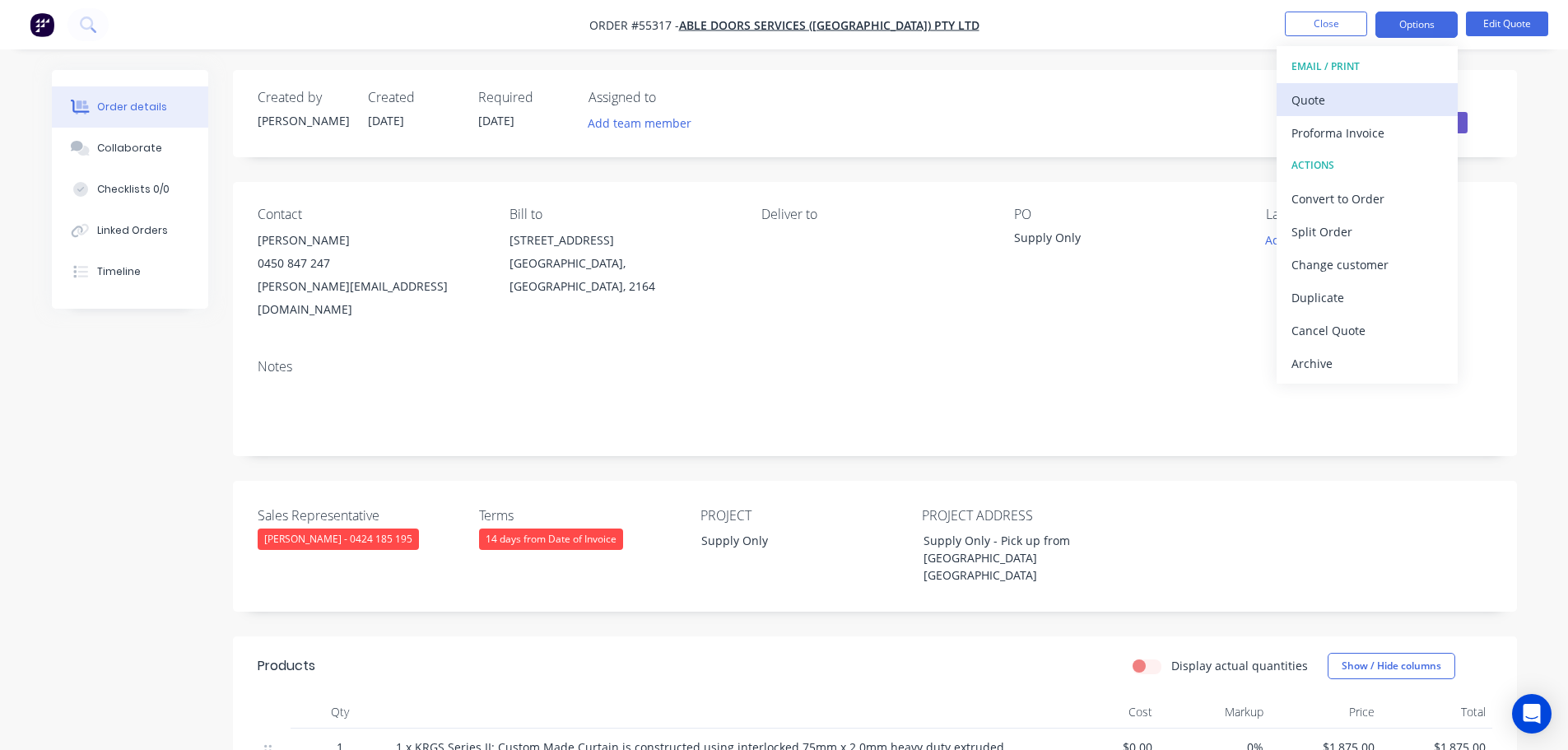
click at [1318, 98] on div "Quote" at bounding box center [1366, 99] width 151 height 23
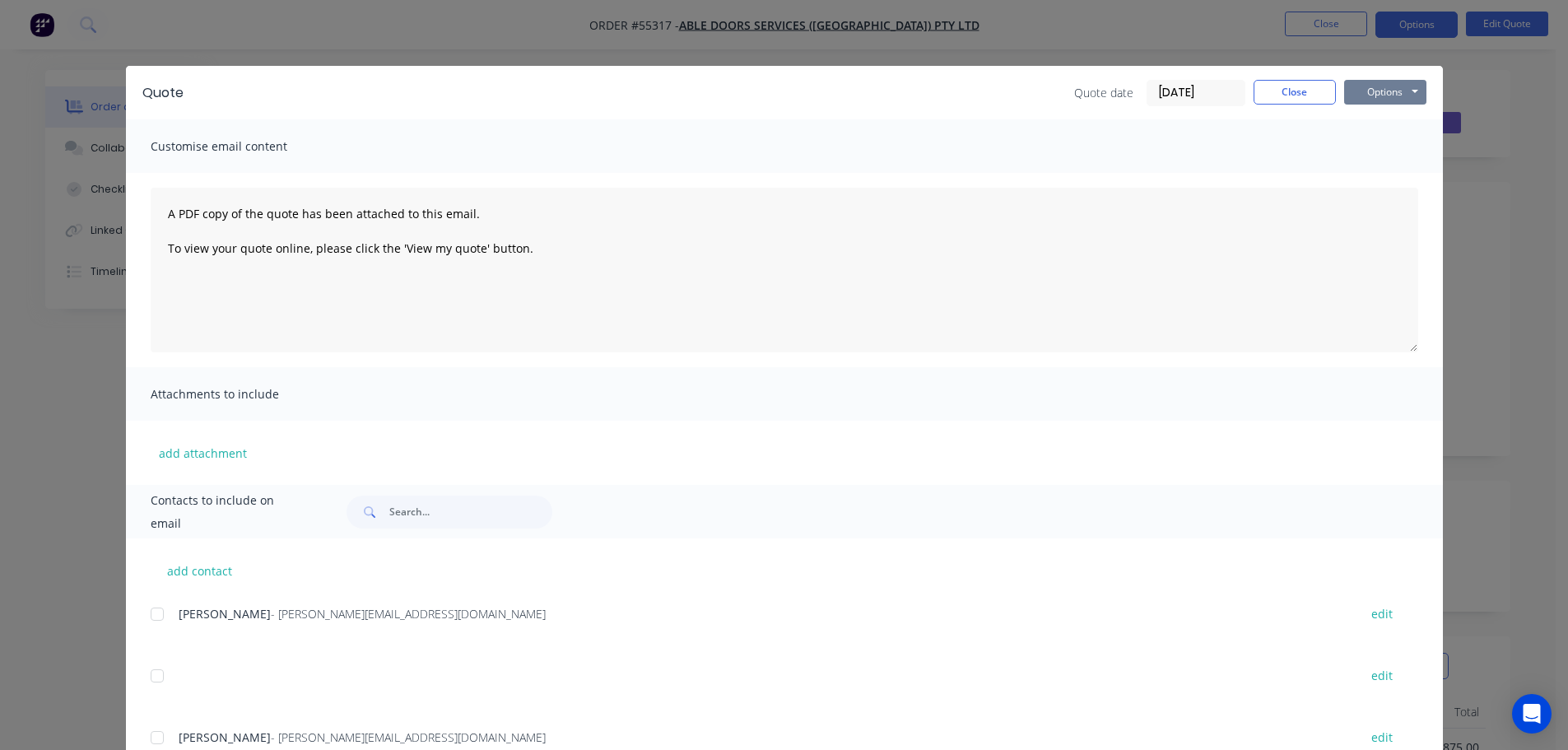
click at [1351, 98] on button "Options" at bounding box center [1385, 92] width 83 height 24
click at [1365, 146] on button "Print" at bounding box center [1396, 148] width 105 height 27
click at [1284, 96] on button "Close" at bounding box center [1295, 92] width 83 height 24
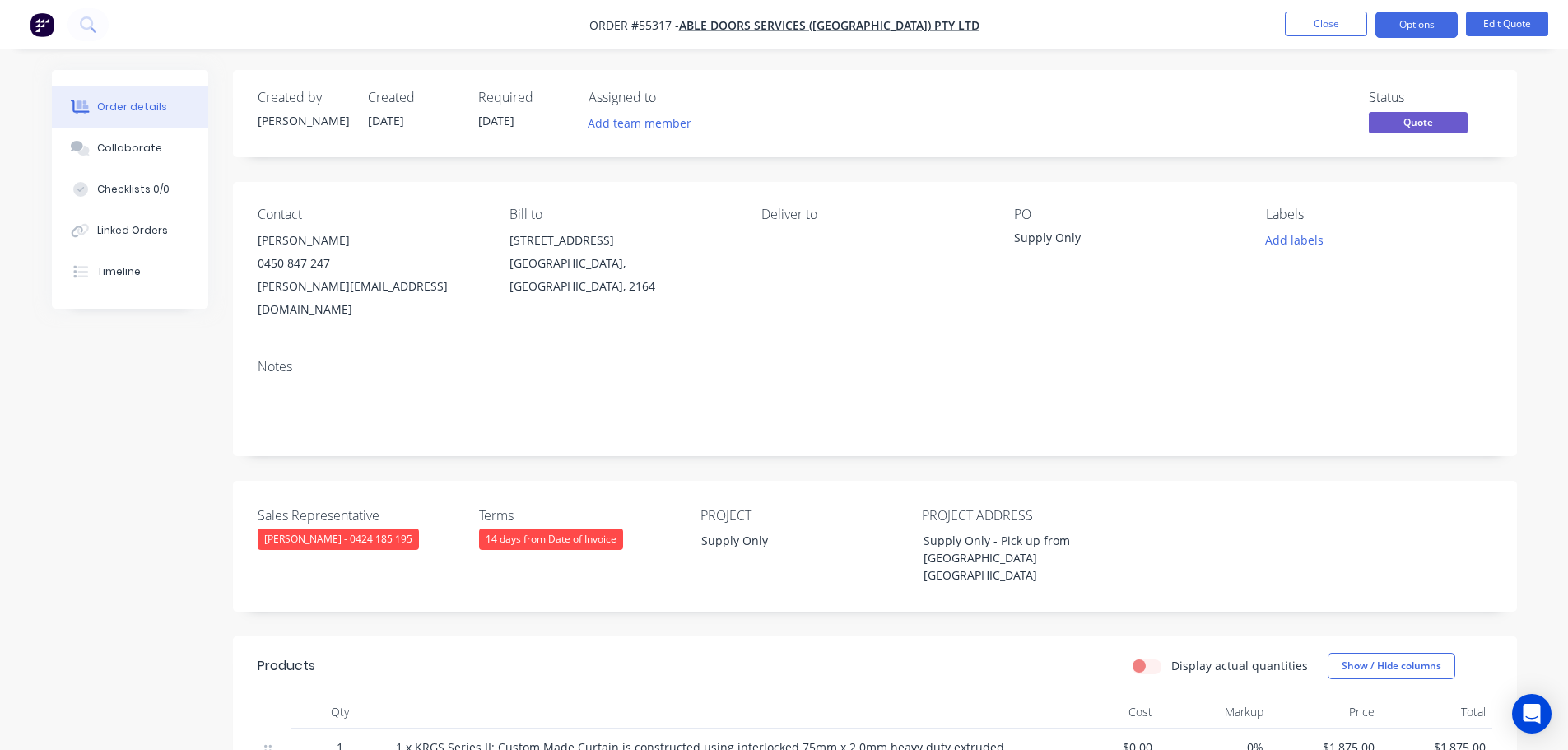
click at [275, 286] on div "matt@abledoors.com.au" at bounding box center [371, 298] width 225 height 46
copy div "matt@abledoors.com.au"
click at [1058, 238] on div "Supply Only" at bounding box center [1117, 240] width 206 height 23
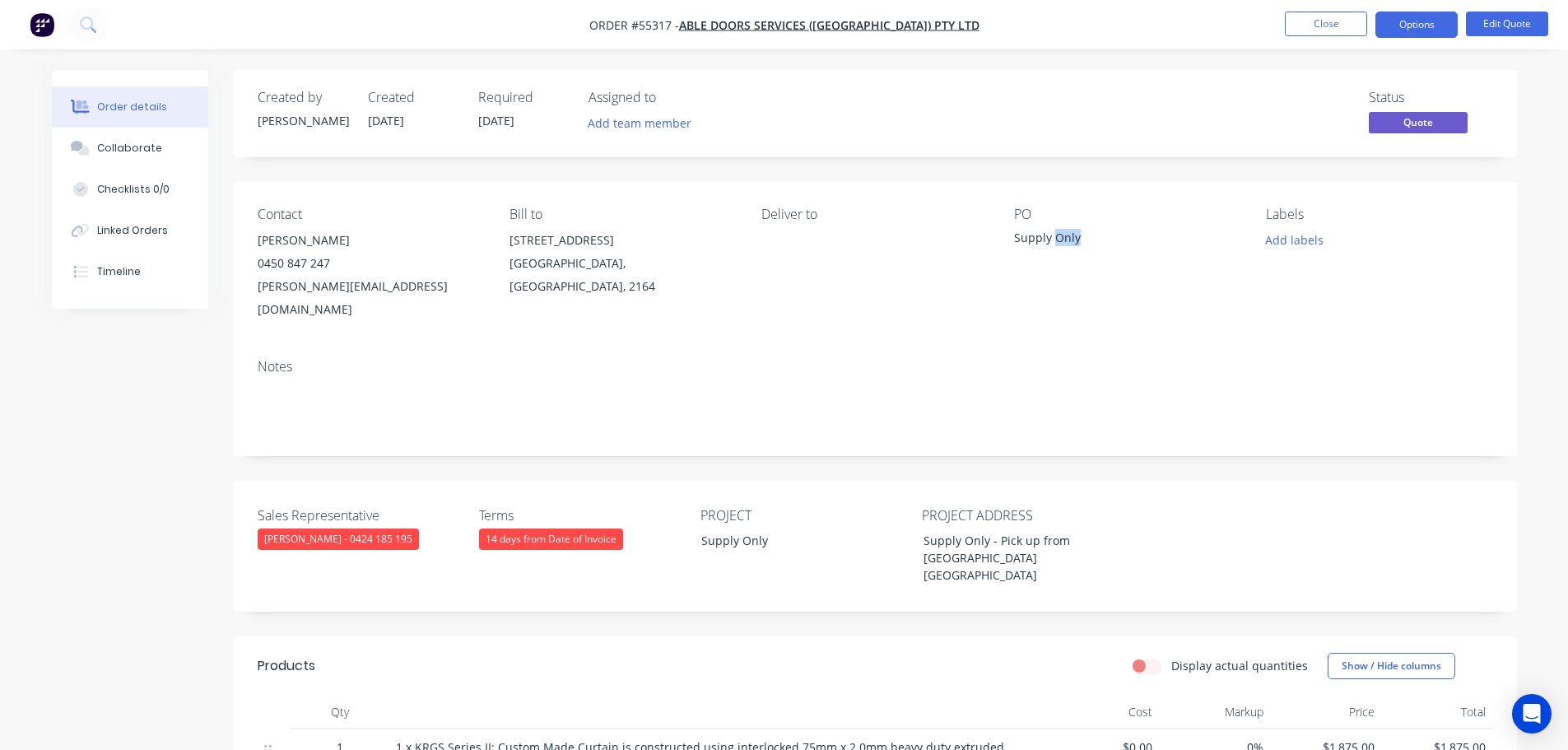
click at [1058, 238] on div "Supply Only" at bounding box center [1117, 240] width 206 height 23
click at [330, 264] on span at bounding box center [330, 263] width 0 height 16
click at [1311, 23] on button "Close" at bounding box center [1326, 23] width 83 height 24
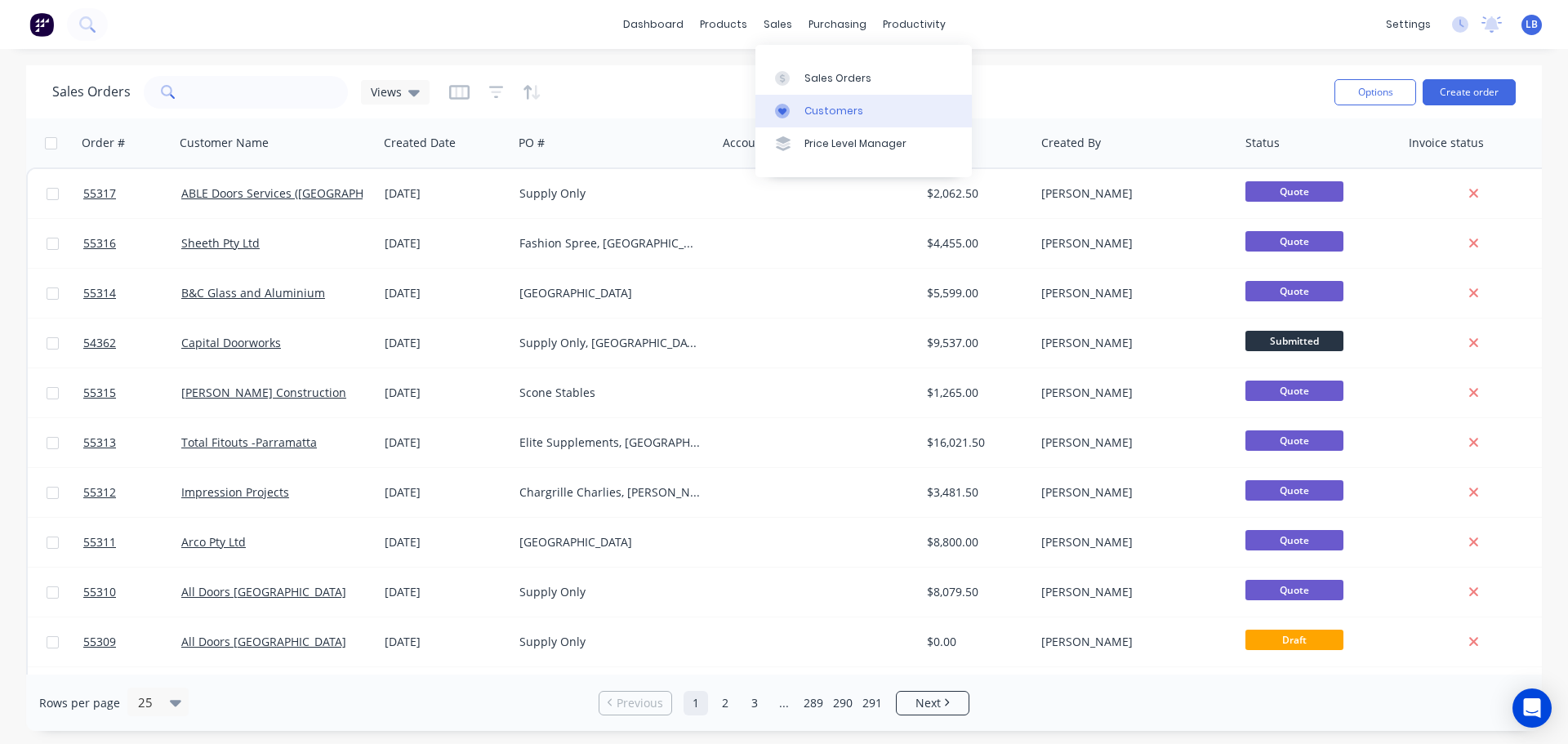
click at [825, 108] on div "Customers" at bounding box center [833, 111] width 59 height 15
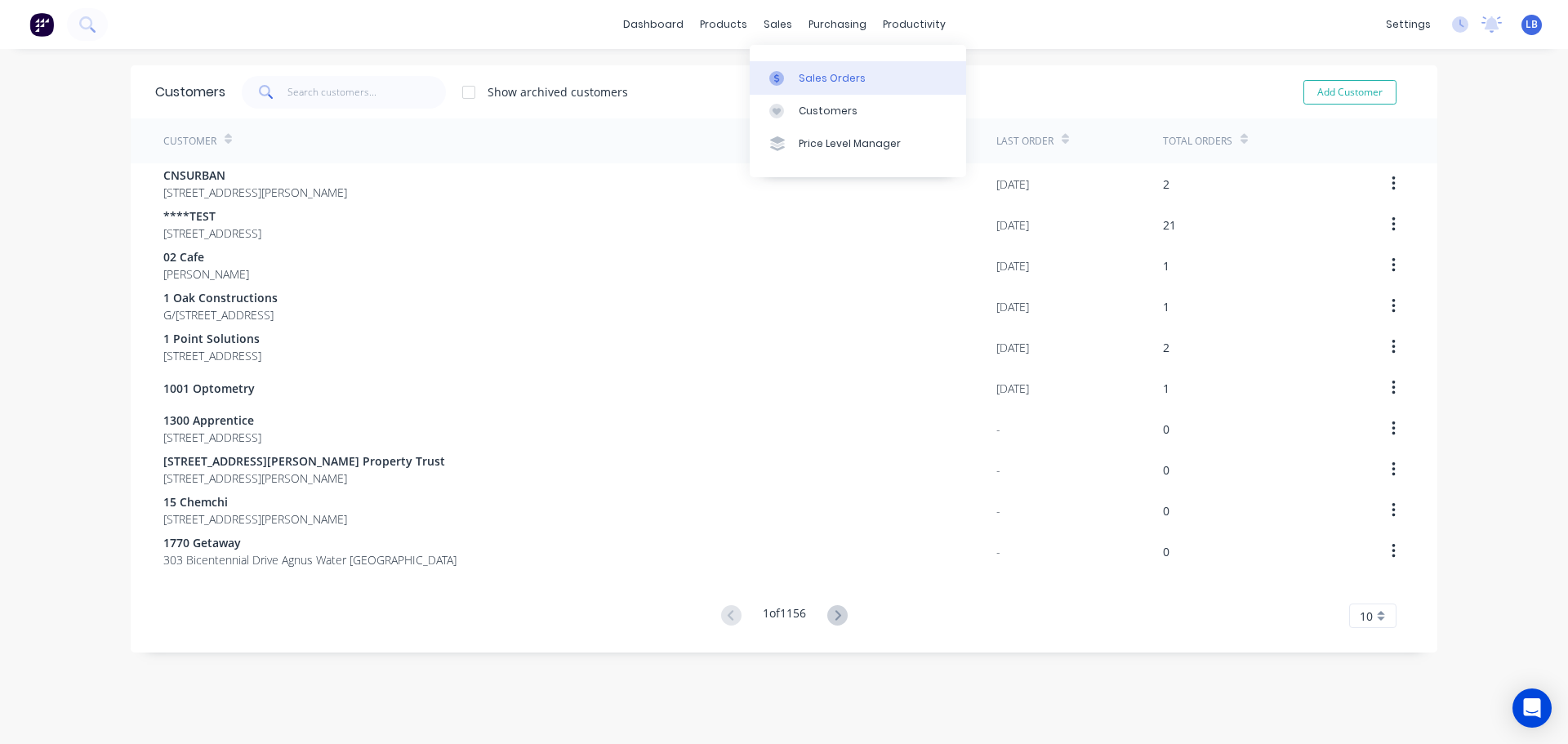
click at [815, 83] on div "Sales Orders" at bounding box center [832, 78] width 67 height 15
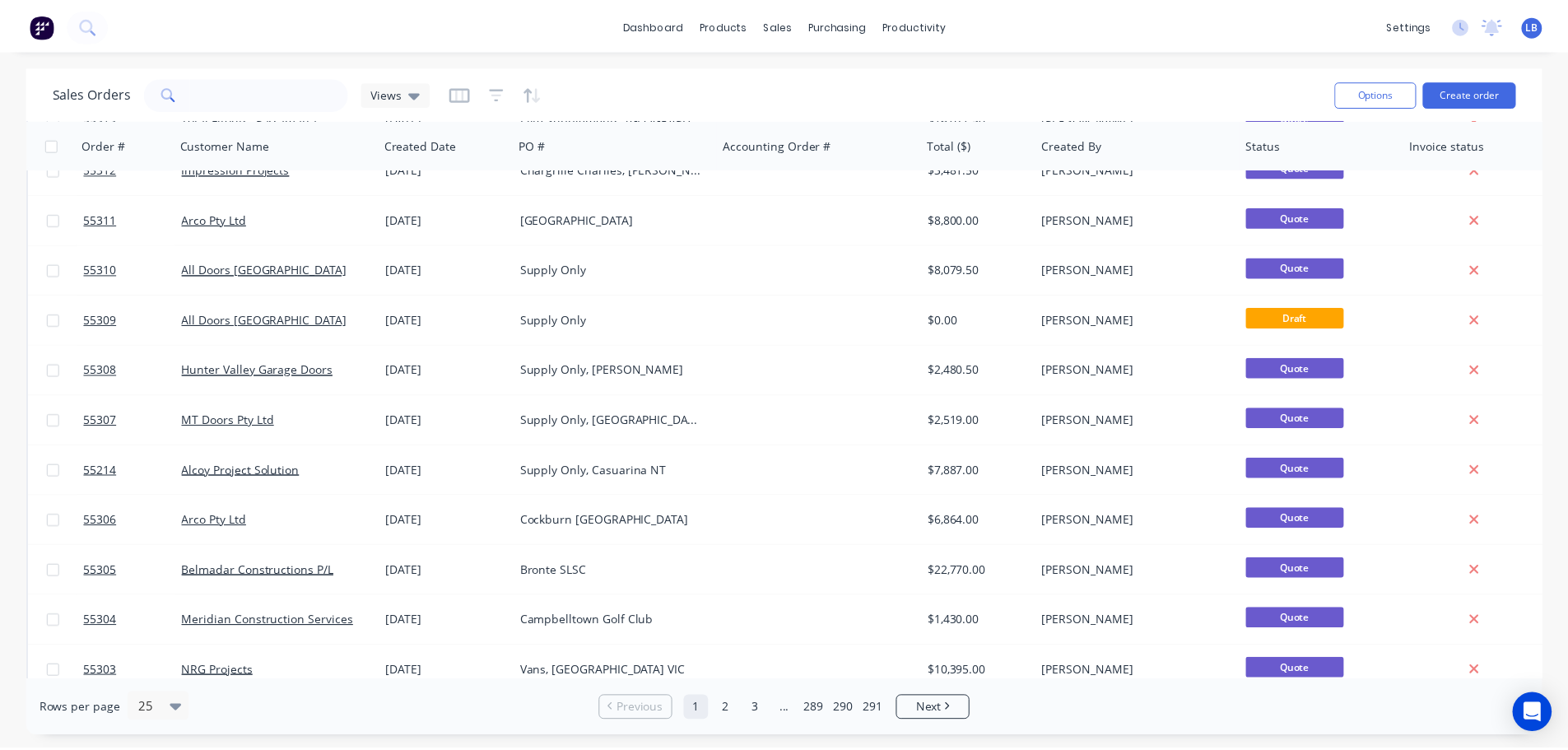
scroll to position [329, 0]
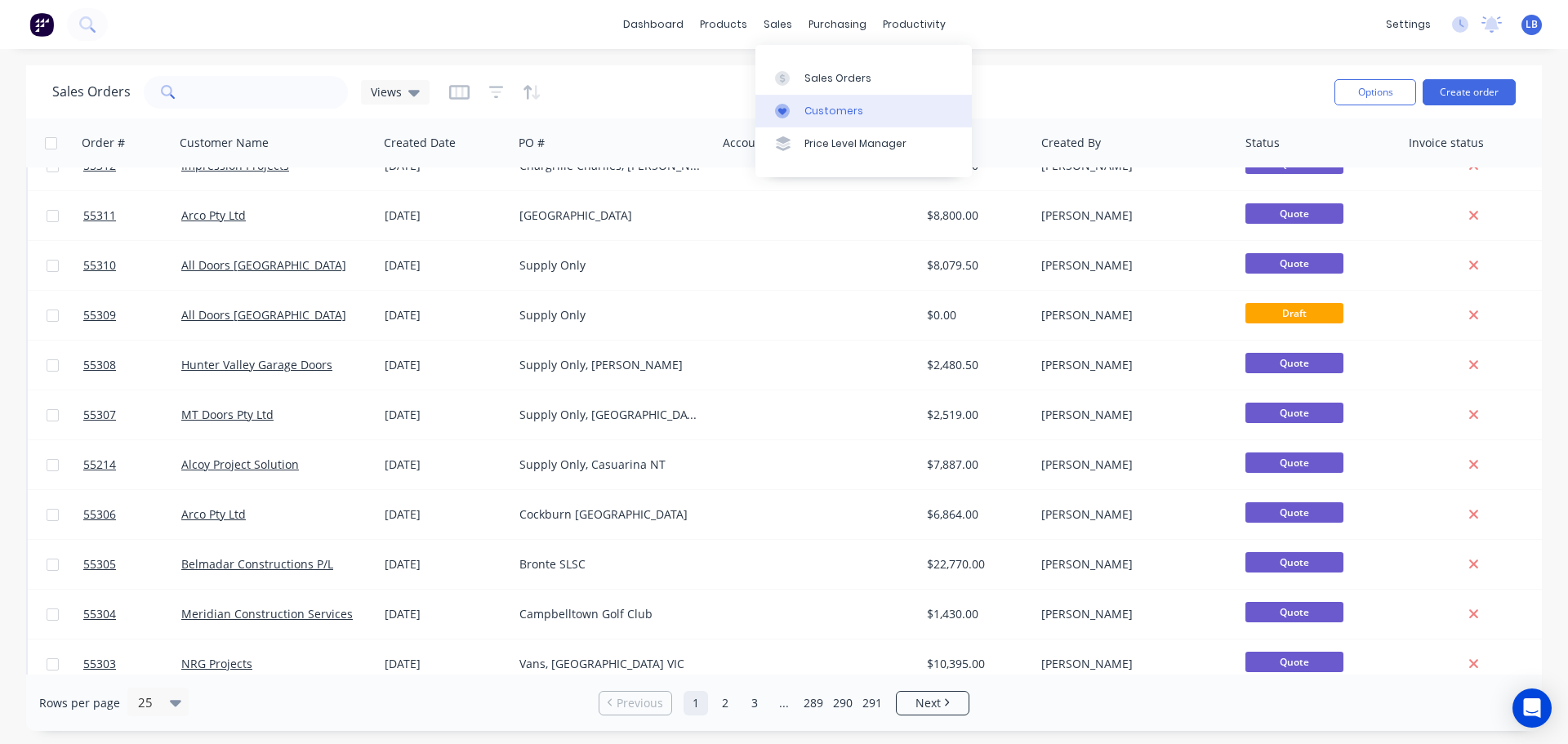
click at [842, 113] on div "Customers" at bounding box center [833, 111] width 59 height 15
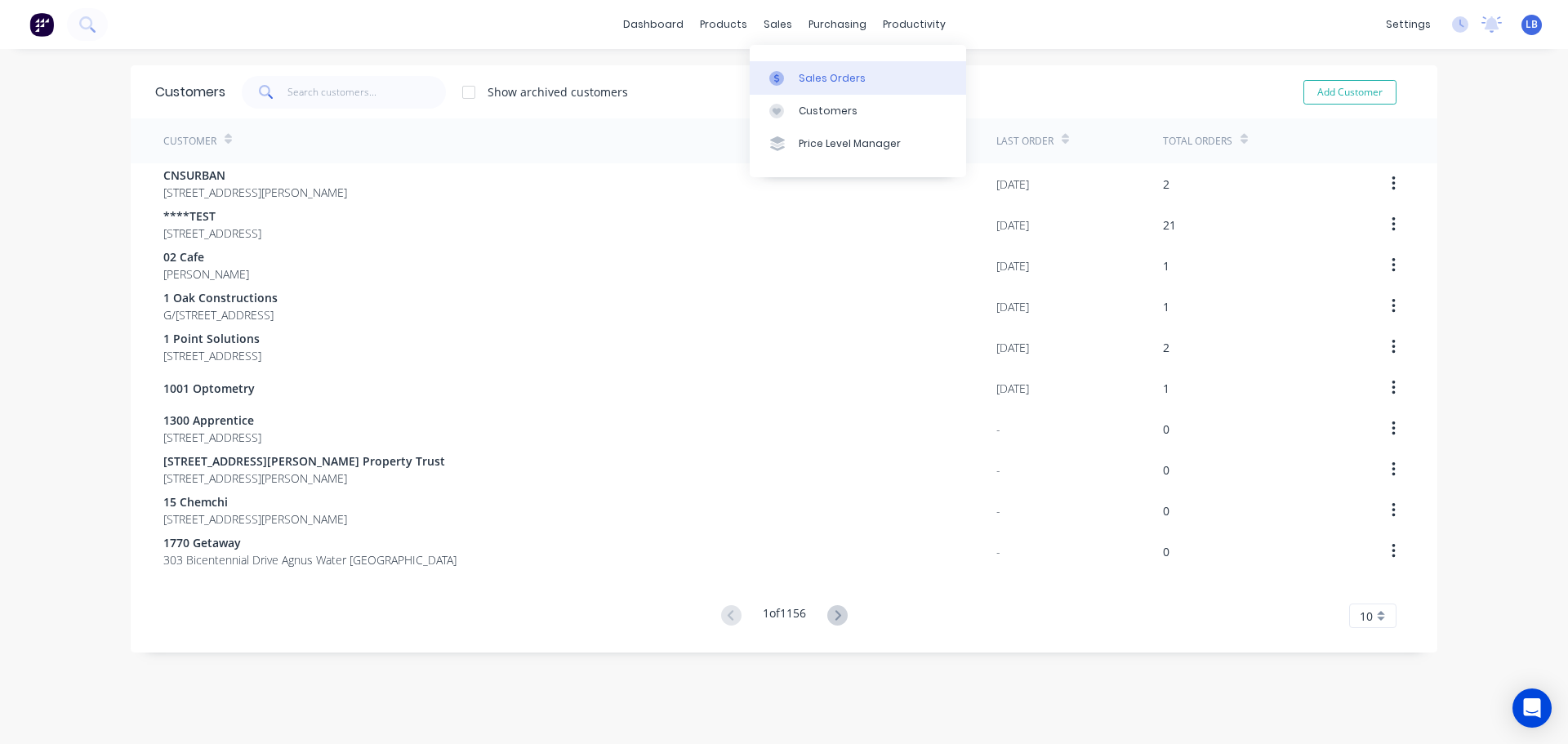
click at [836, 85] on div "Sales Orders" at bounding box center [832, 78] width 67 height 15
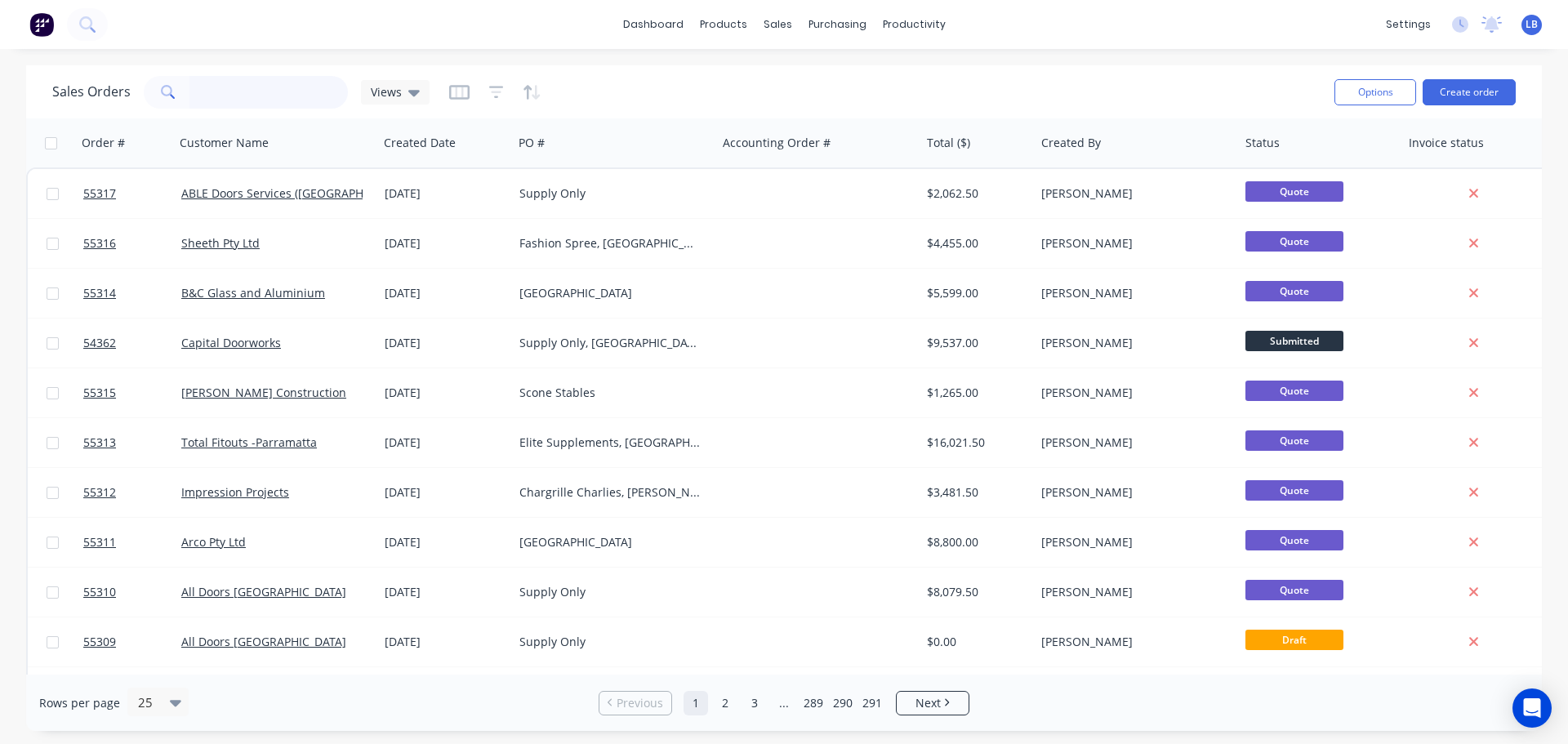
click at [203, 82] on input "text" at bounding box center [269, 92] width 159 height 33
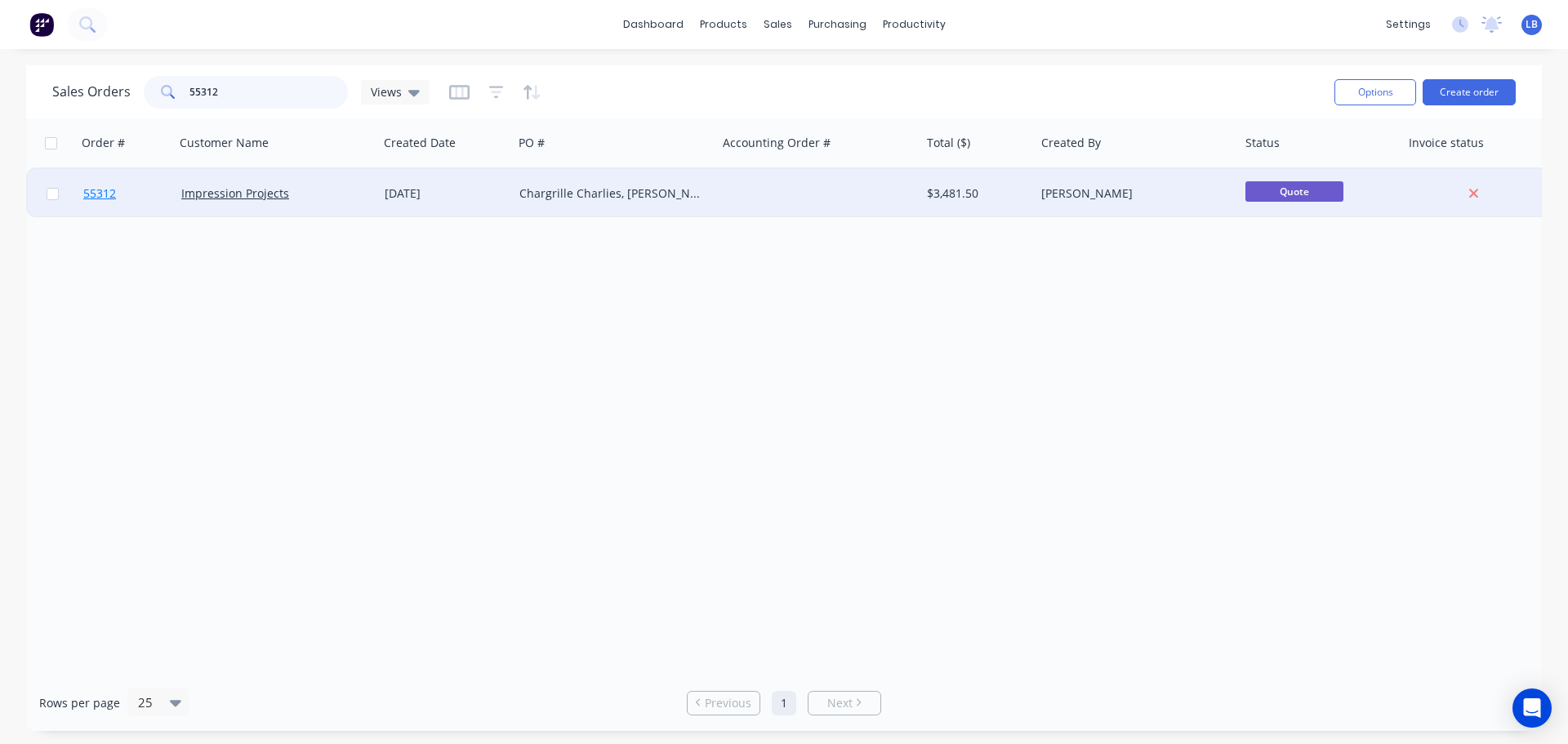
type input "55312"
click at [106, 197] on span "55312" at bounding box center [99, 194] width 33 height 17
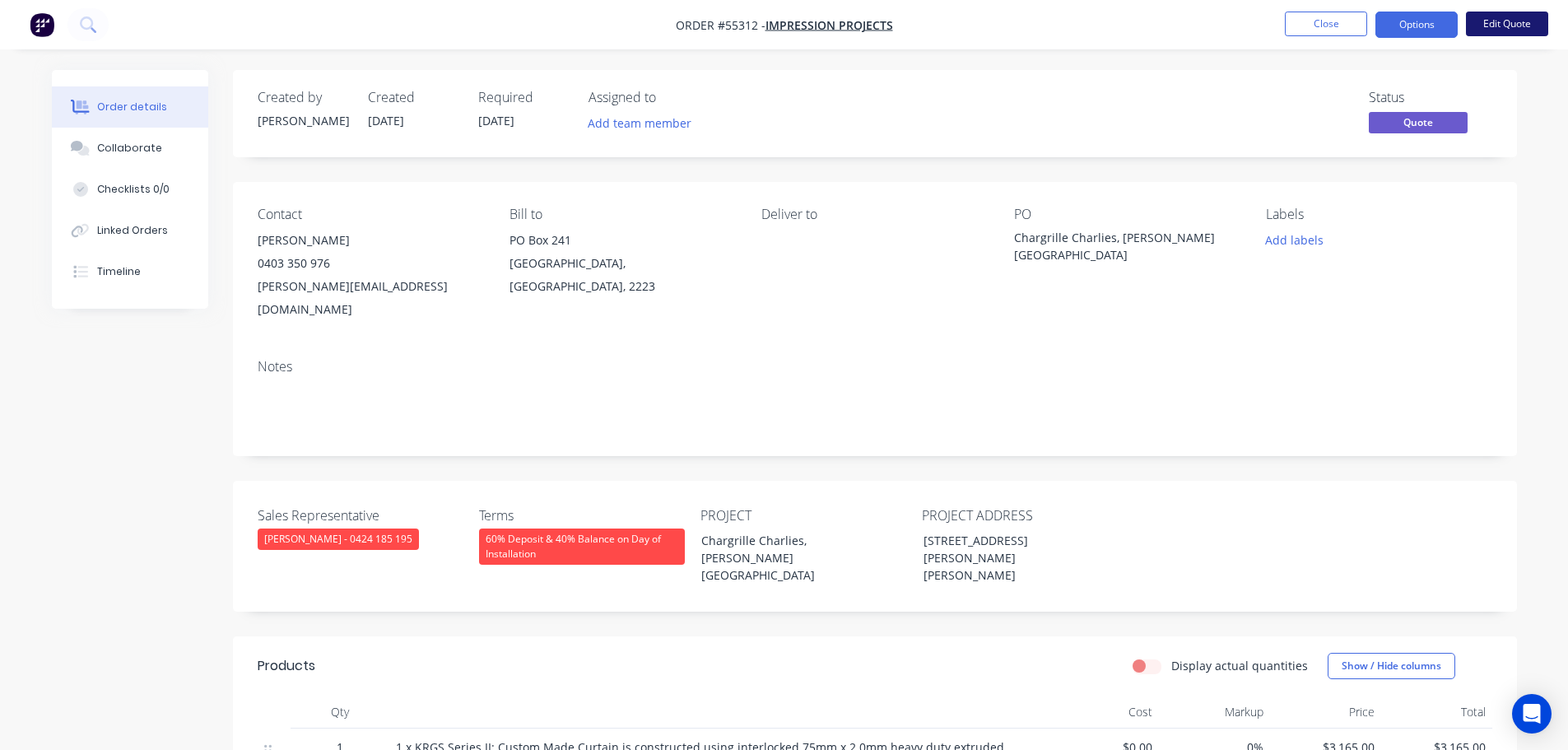
click at [1505, 28] on button "Edit Quote" at bounding box center [1507, 23] width 83 height 24
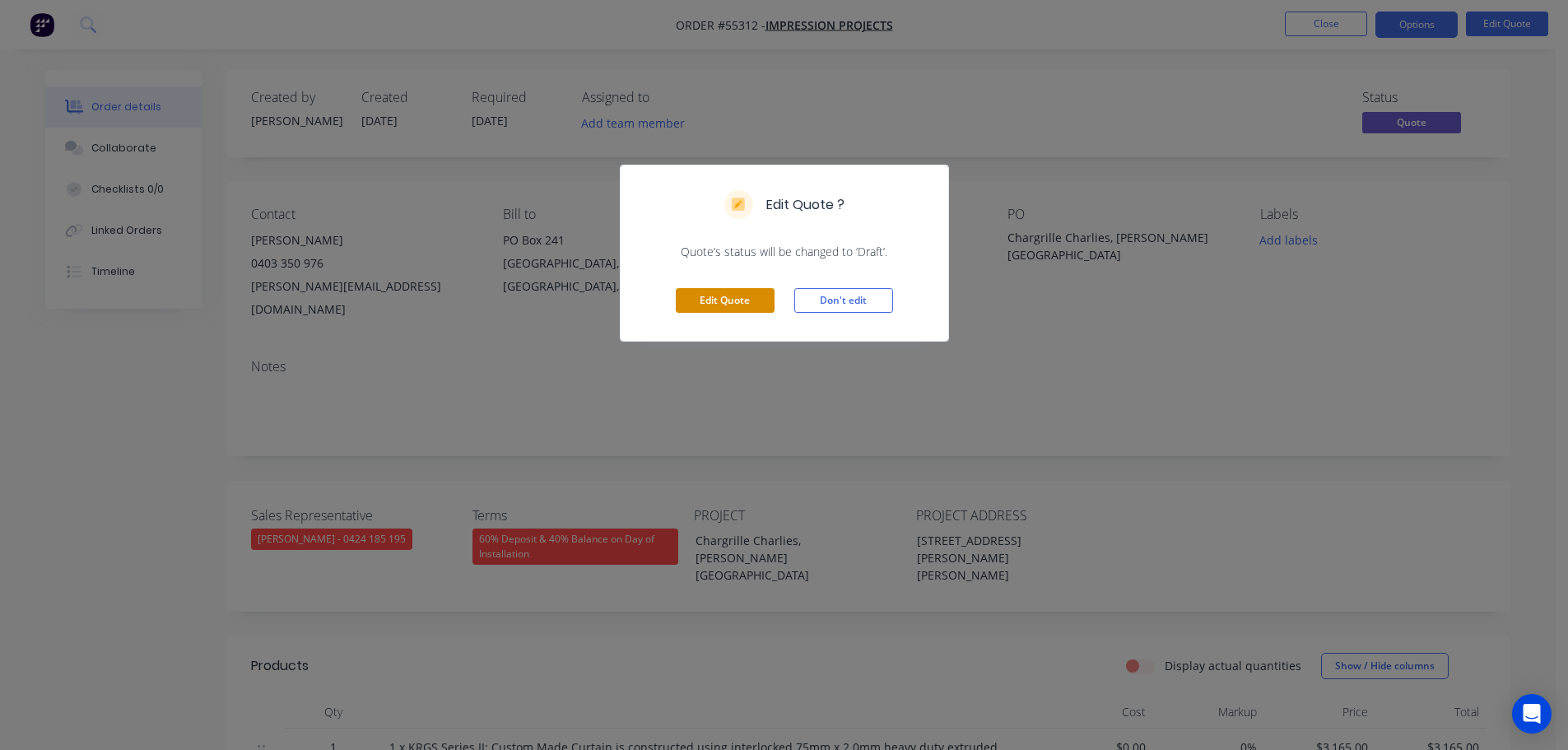
click at [744, 303] on button "Edit Quote" at bounding box center [724, 300] width 99 height 24
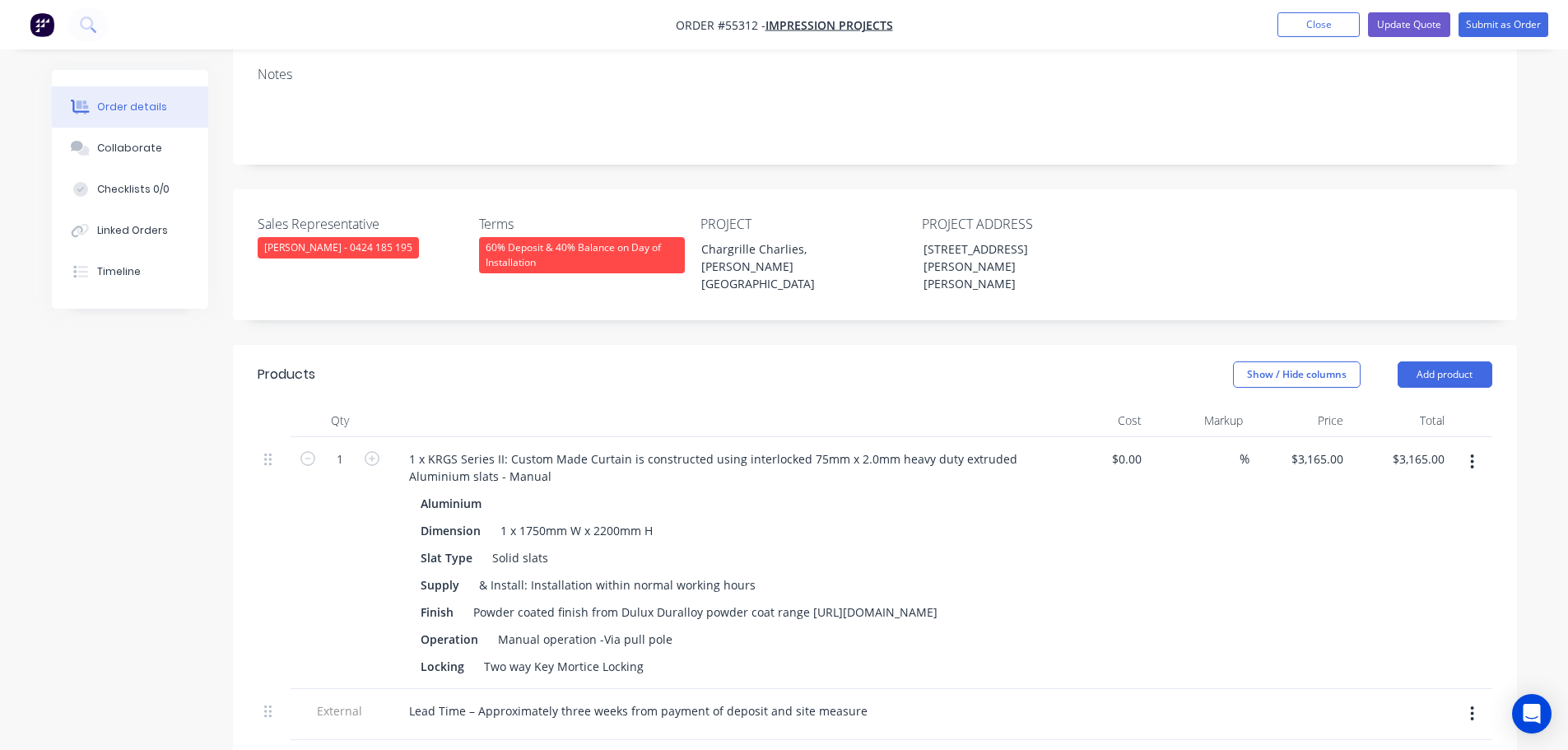
scroll to position [329, 0]
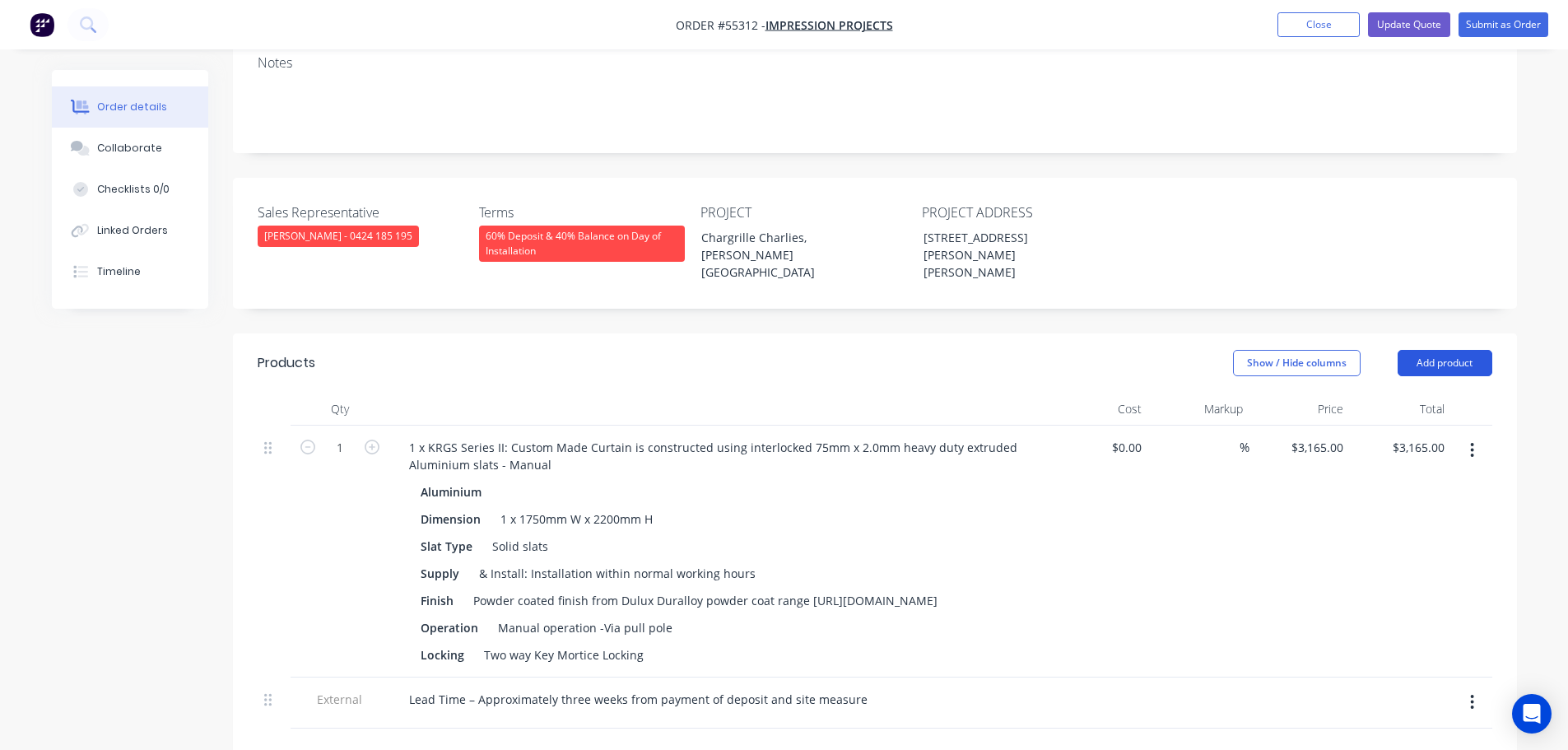
click at [1424, 350] on button "Add product" at bounding box center [1445, 363] width 95 height 26
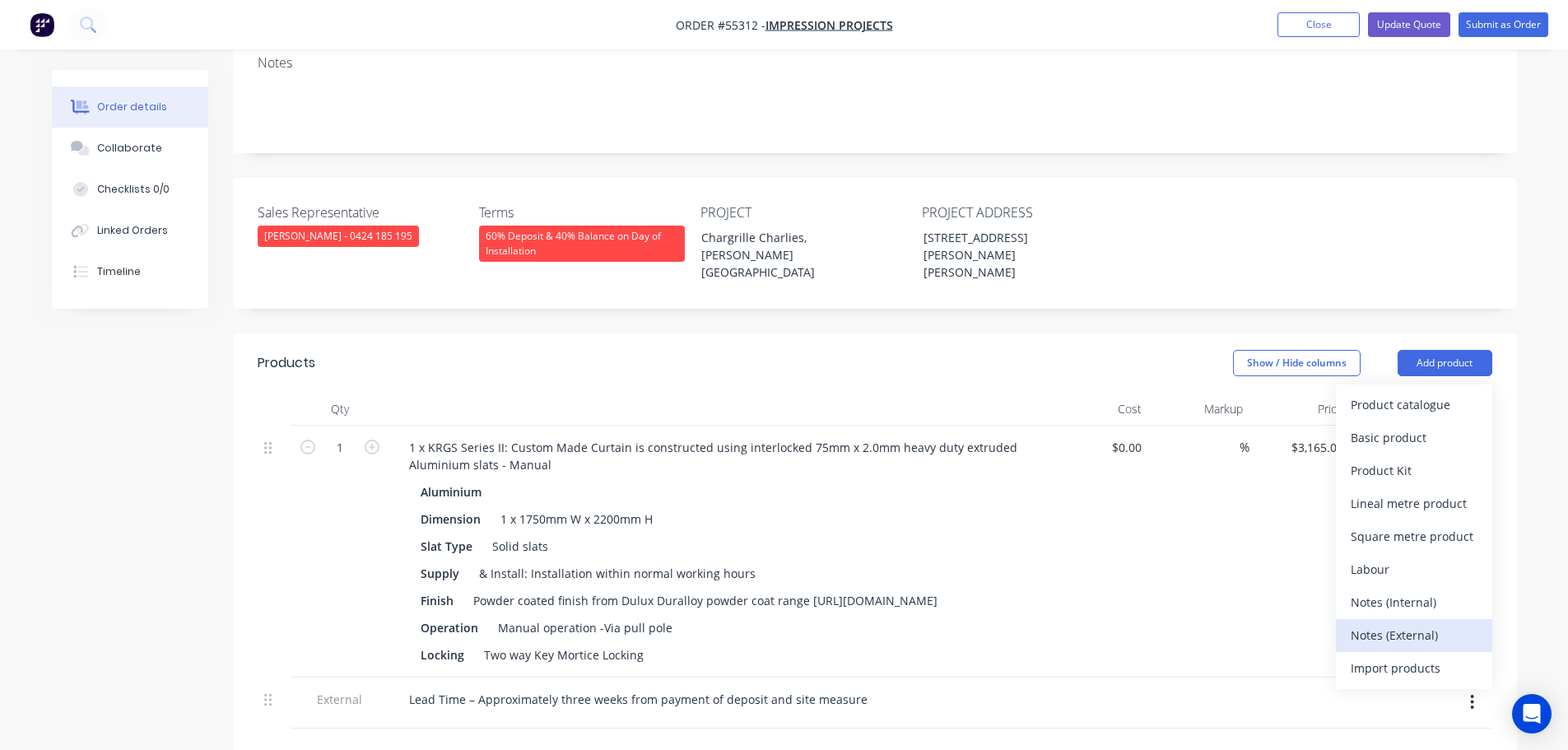
click at [1363, 623] on div "Notes (External)" at bounding box center [1414, 635] width 127 height 23
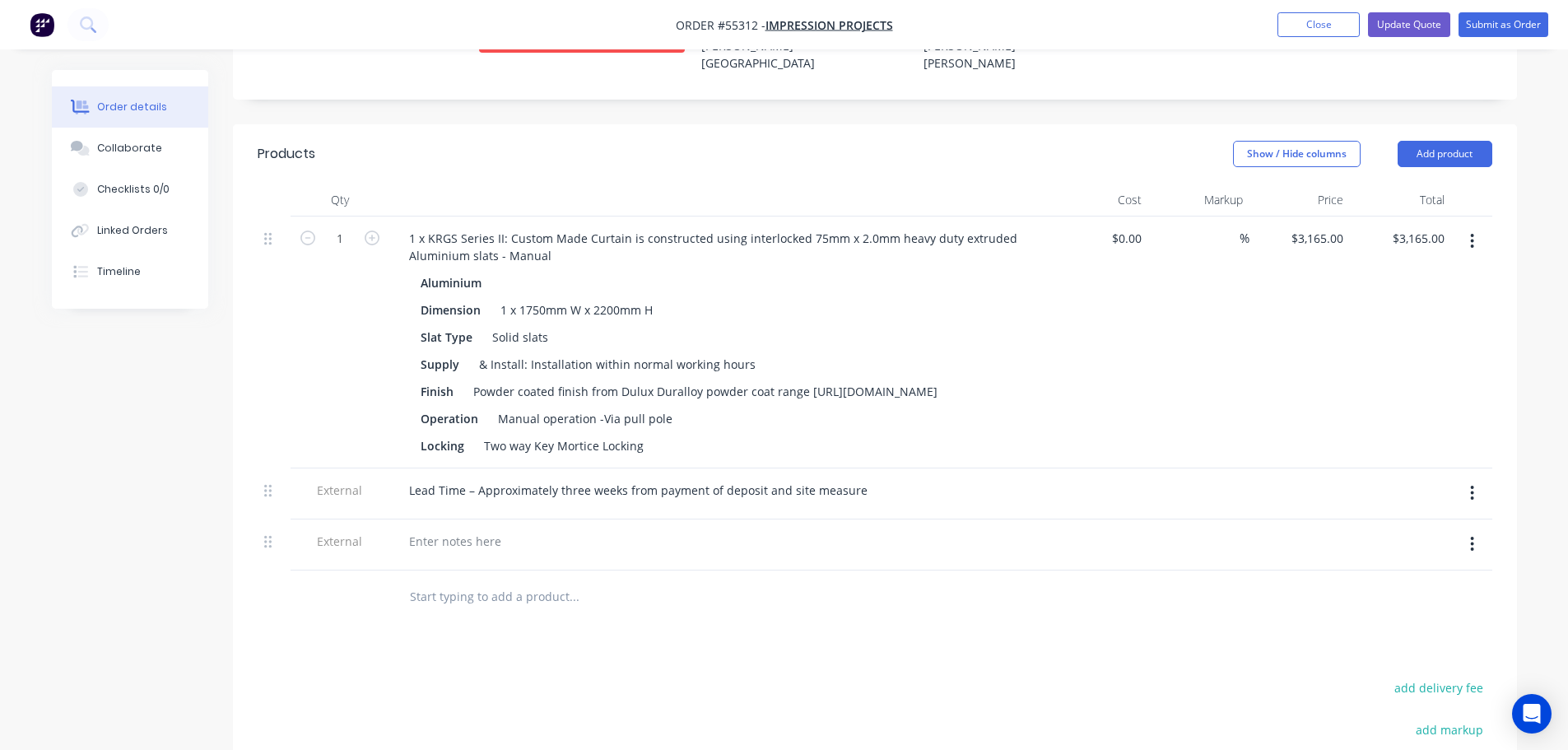
scroll to position [576, 0]
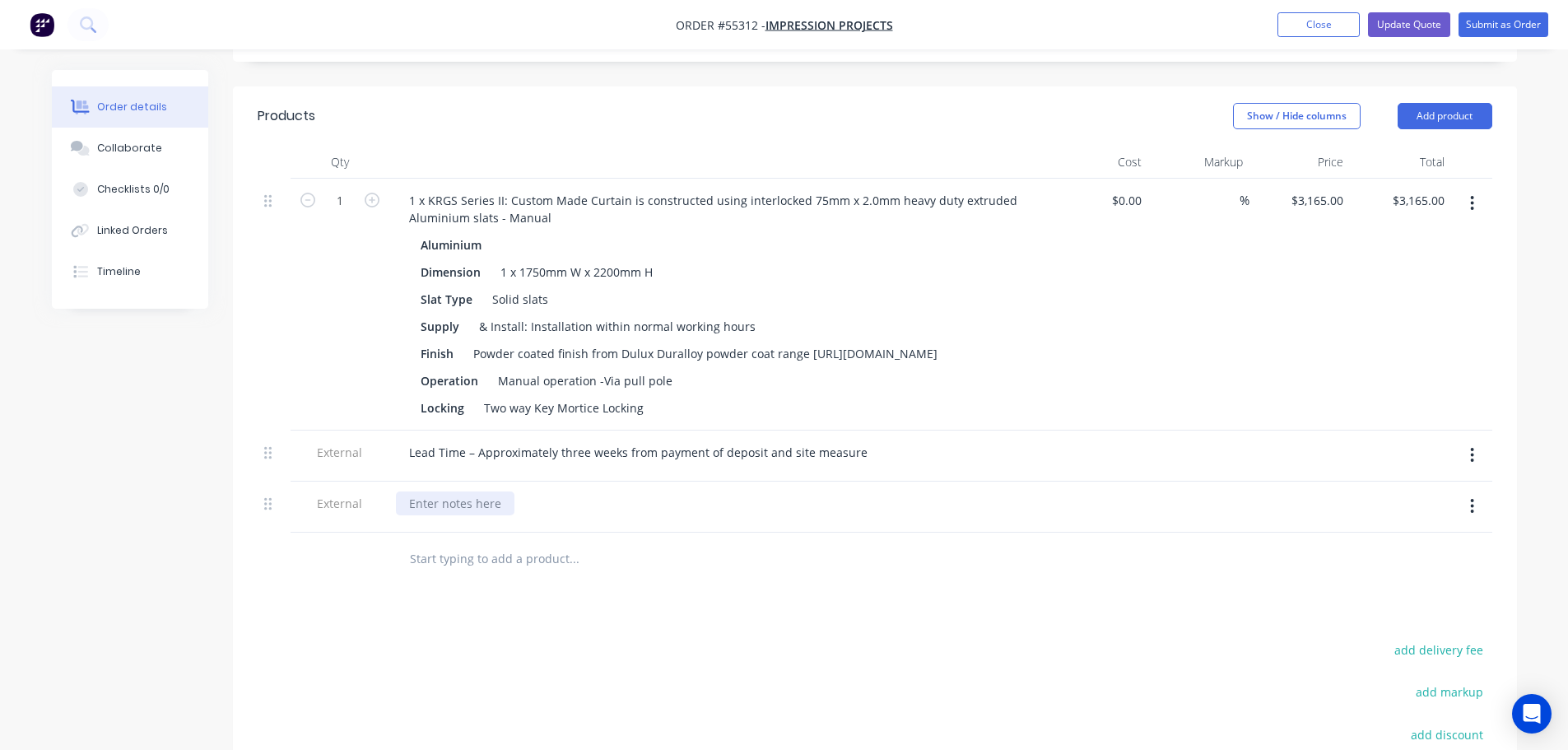
click at [411, 492] on div at bounding box center [455, 503] width 118 height 23
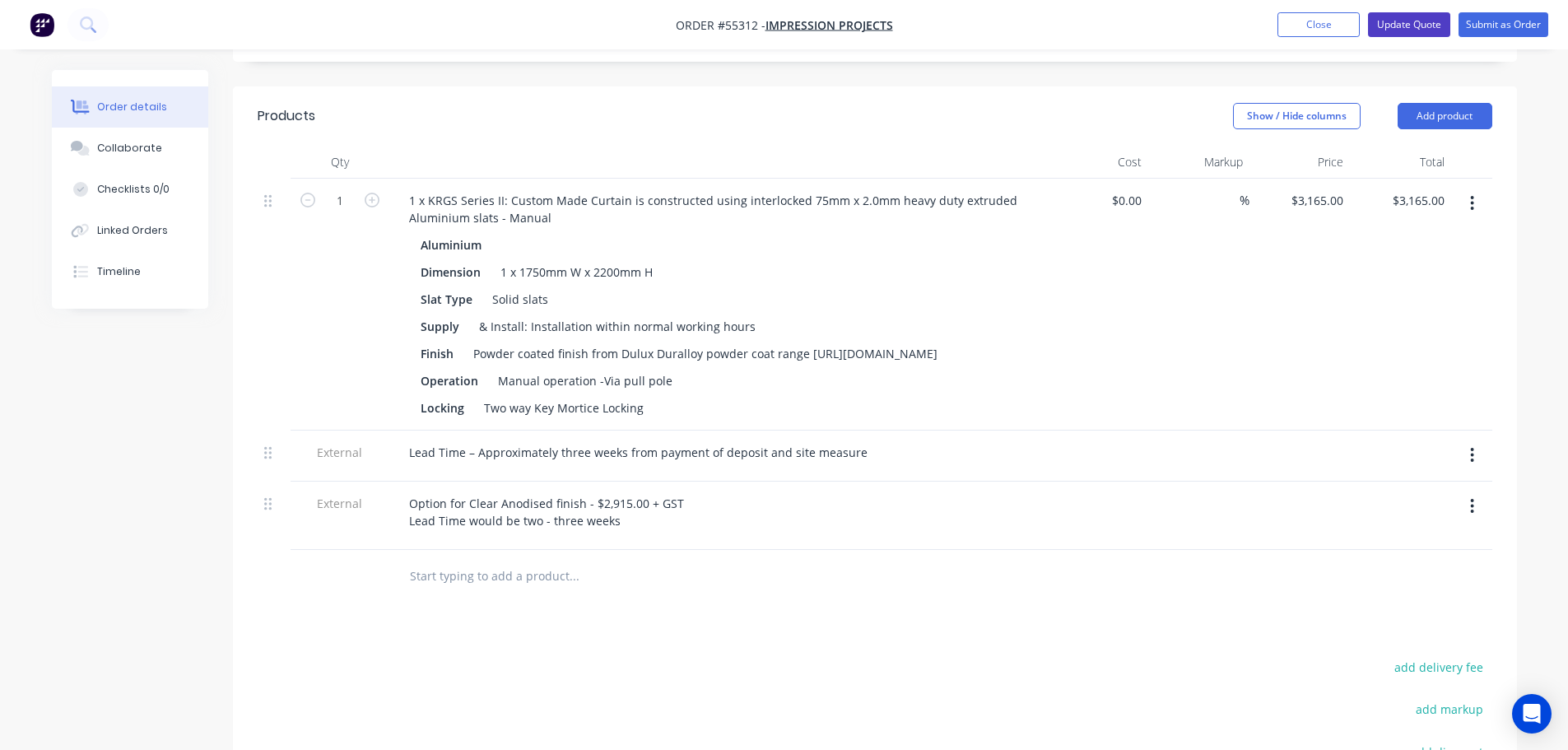
click at [1403, 18] on button "Update Quote" at bounding box center [1409, 24] width 83 height 24
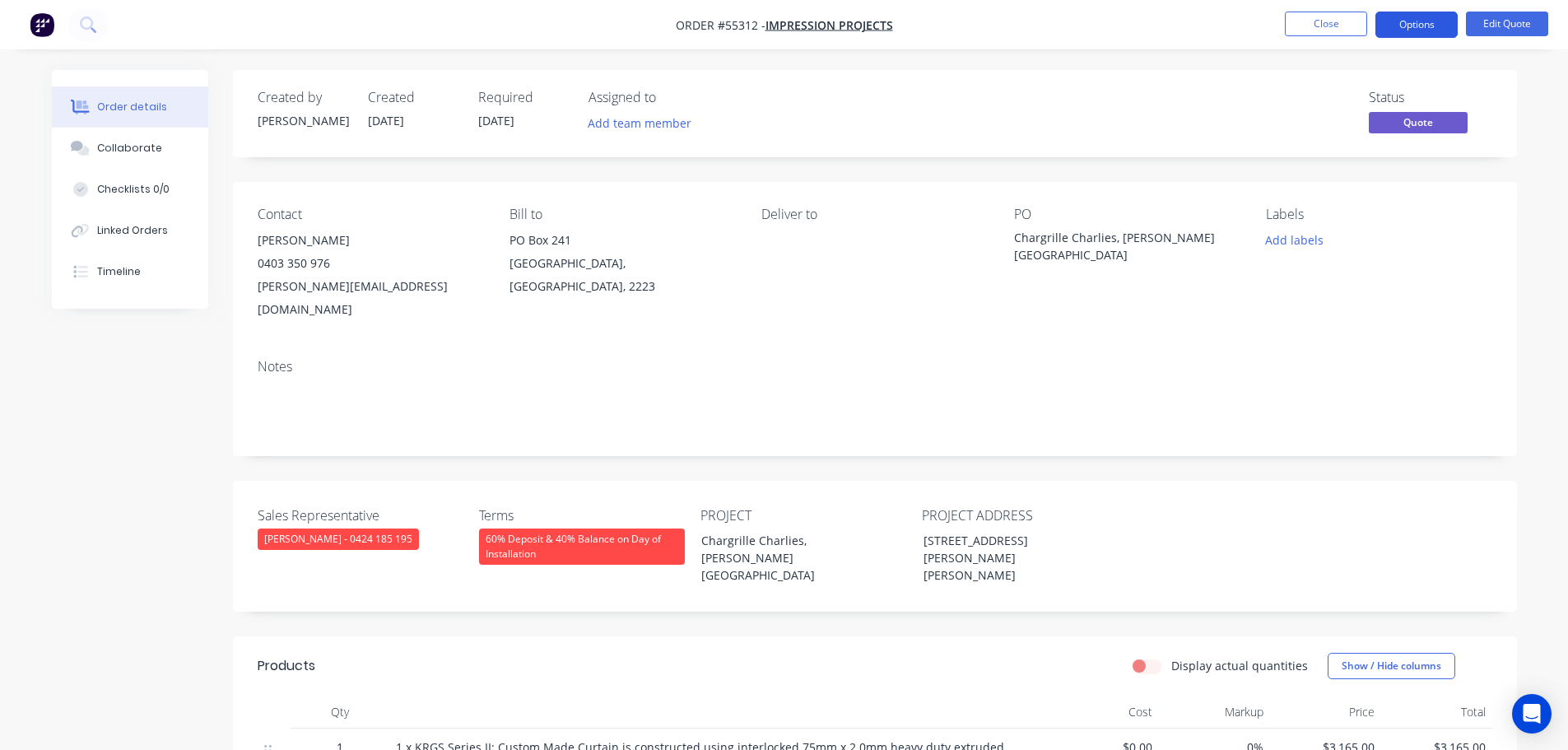
click at [1403, 21] on button "Options" at bounding box center [1417, 24] width 83 height 26
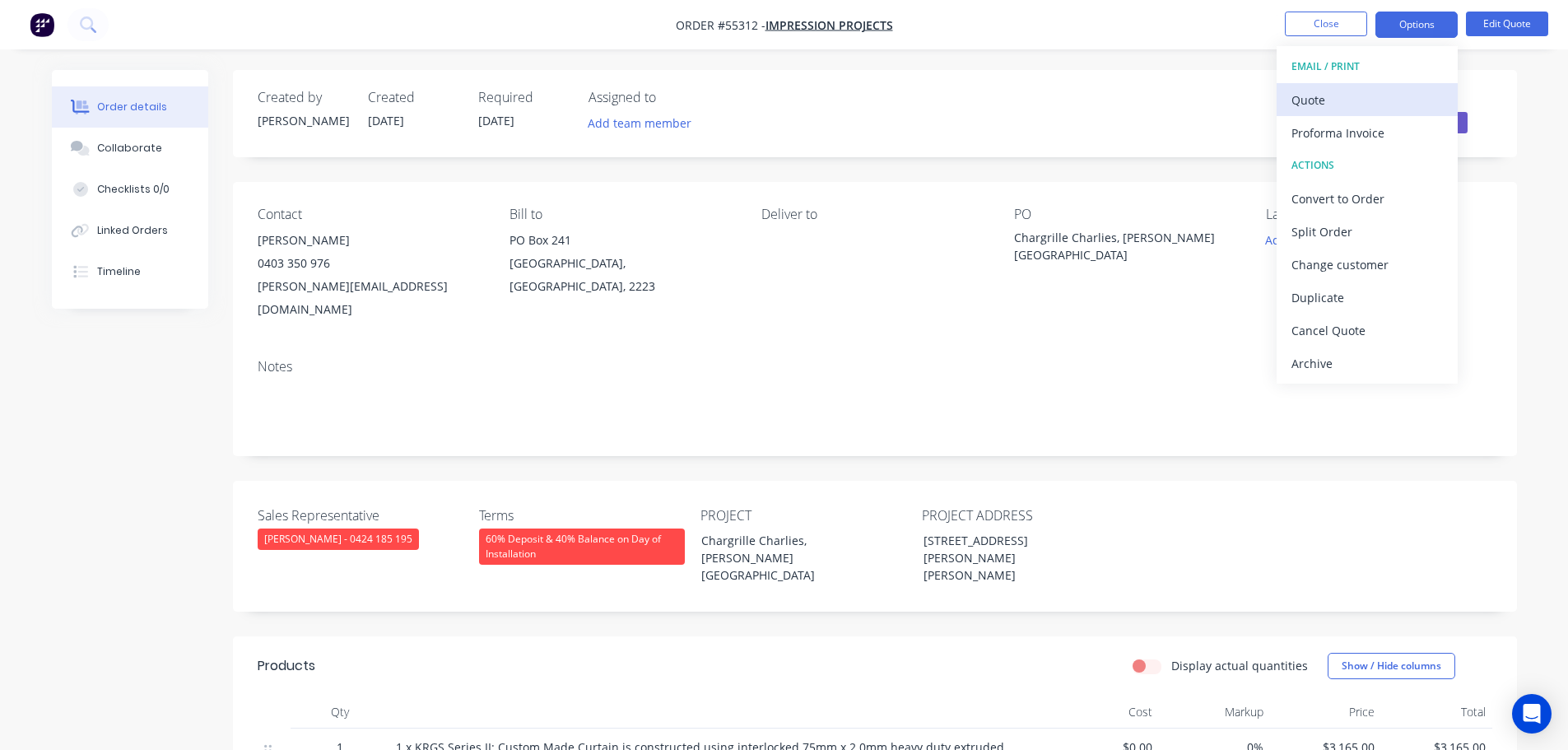
click at [1327, 104] on div "Quote" at bounding box center [1366, 99] width 151 height 23
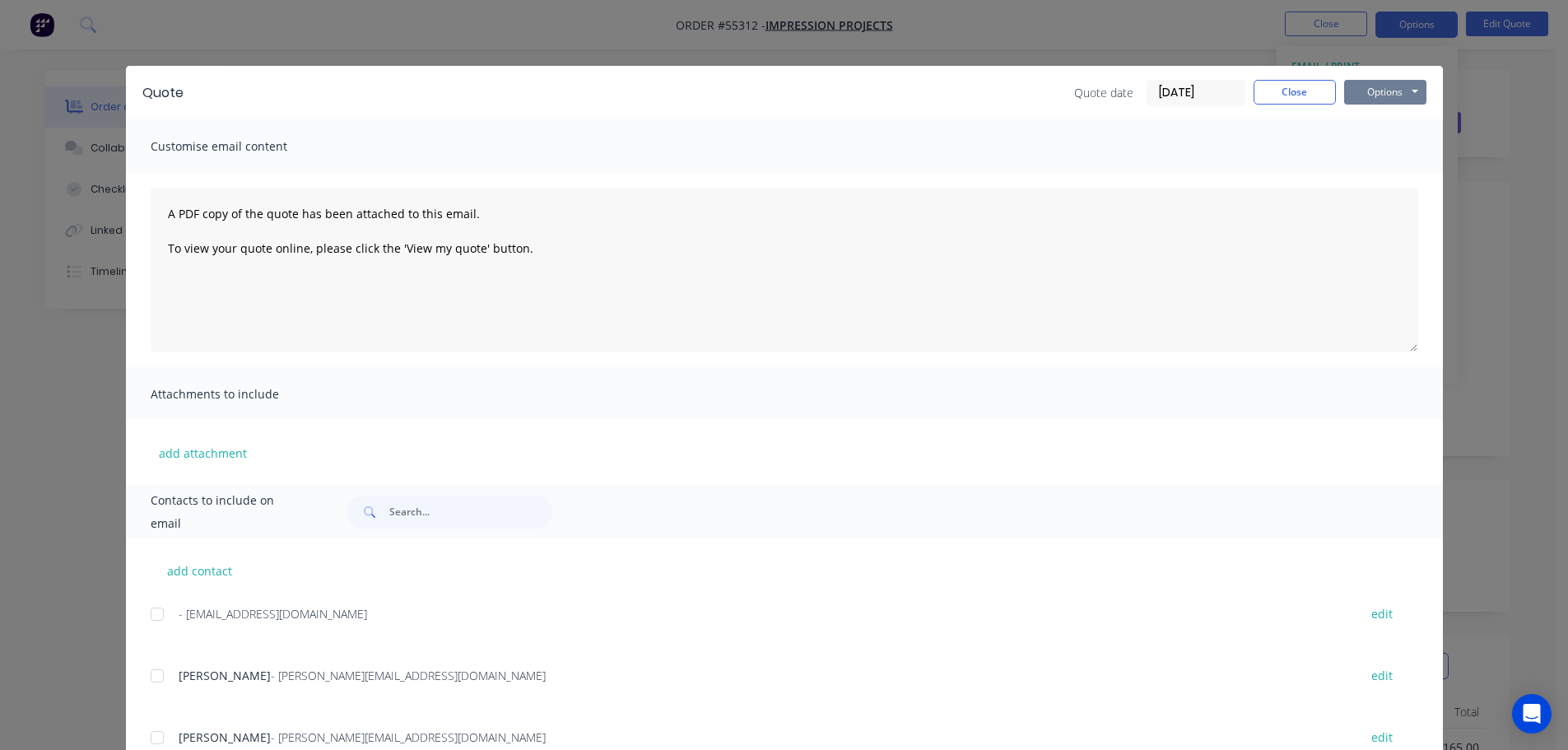
click at [1378, 90] on button "Options" at bounding box center [1385, 92] width 83 height 24
click at [1384, 145] on button "Print" at bounding box center [1396, 148] width 105 height 27
click at [1278, 96] on button "Close" at bounding box center [1295, 92] width 83 height 24
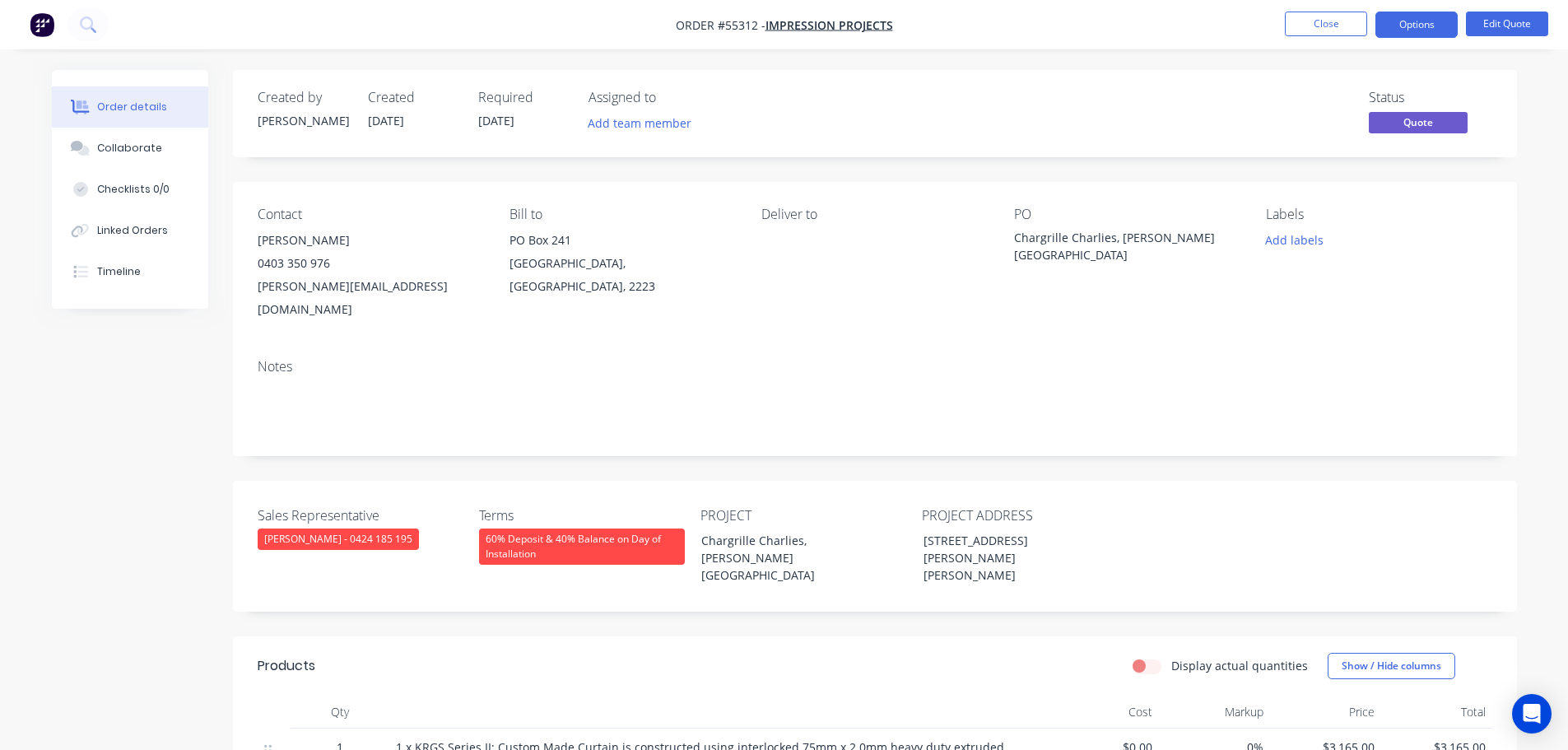
click at [313, 288] on div "andrew@impressionprojects.com.au" at bounding box center [371, 298] width 225 height 46
click at [330, 265] on span at bounding box center [330, 263] width 0 height 16
click at [1343, 22] on button "Close" at bounding box center [1326, 23] width 83 height 24
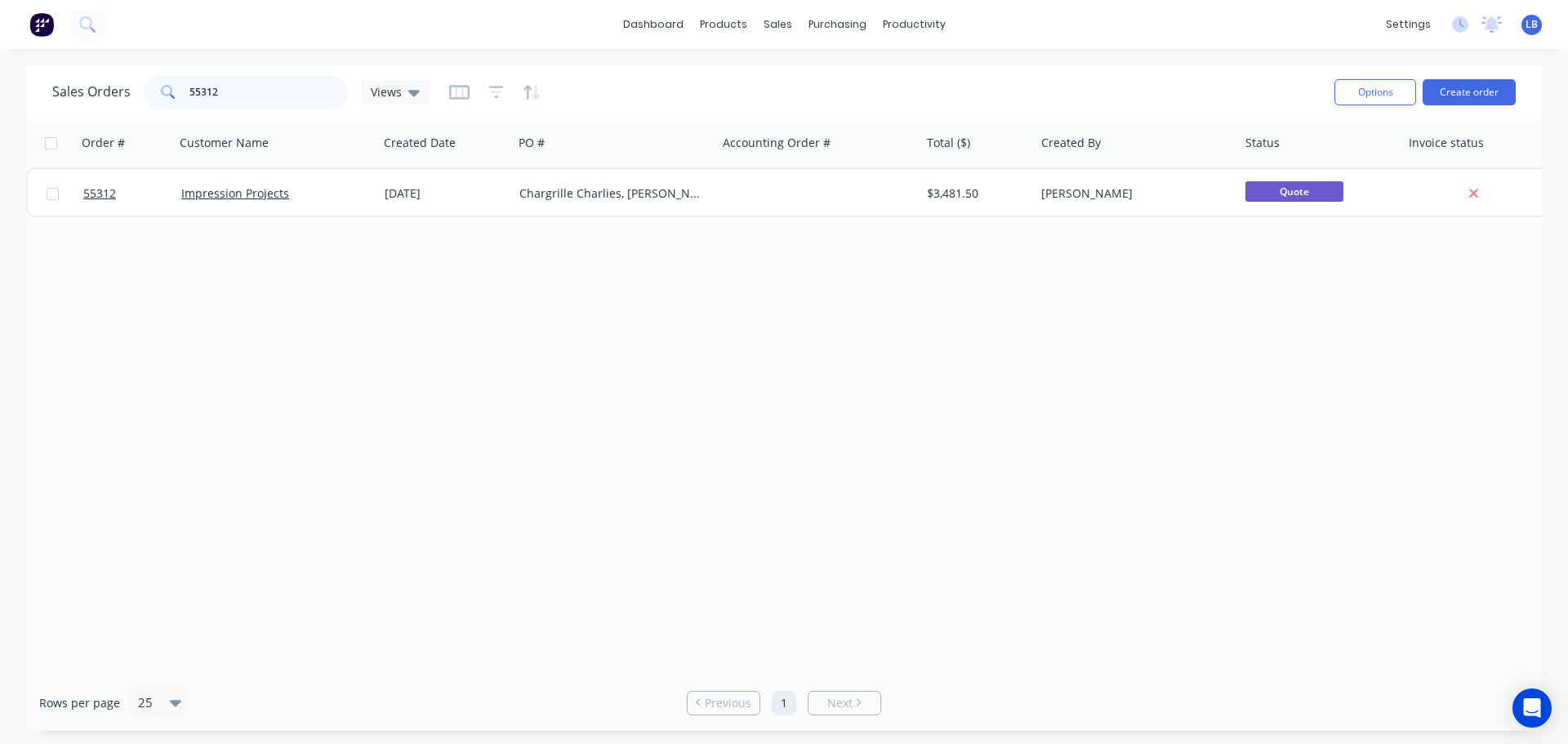
drag, startPoint x: 223, startPoint y: 92, endPoint x: 112, endPoint y: 105, distance: 111.8
click at [112, 105] on div "Sales Orders 55312 Views" at bounding box center [240, 92] width 377 height 33
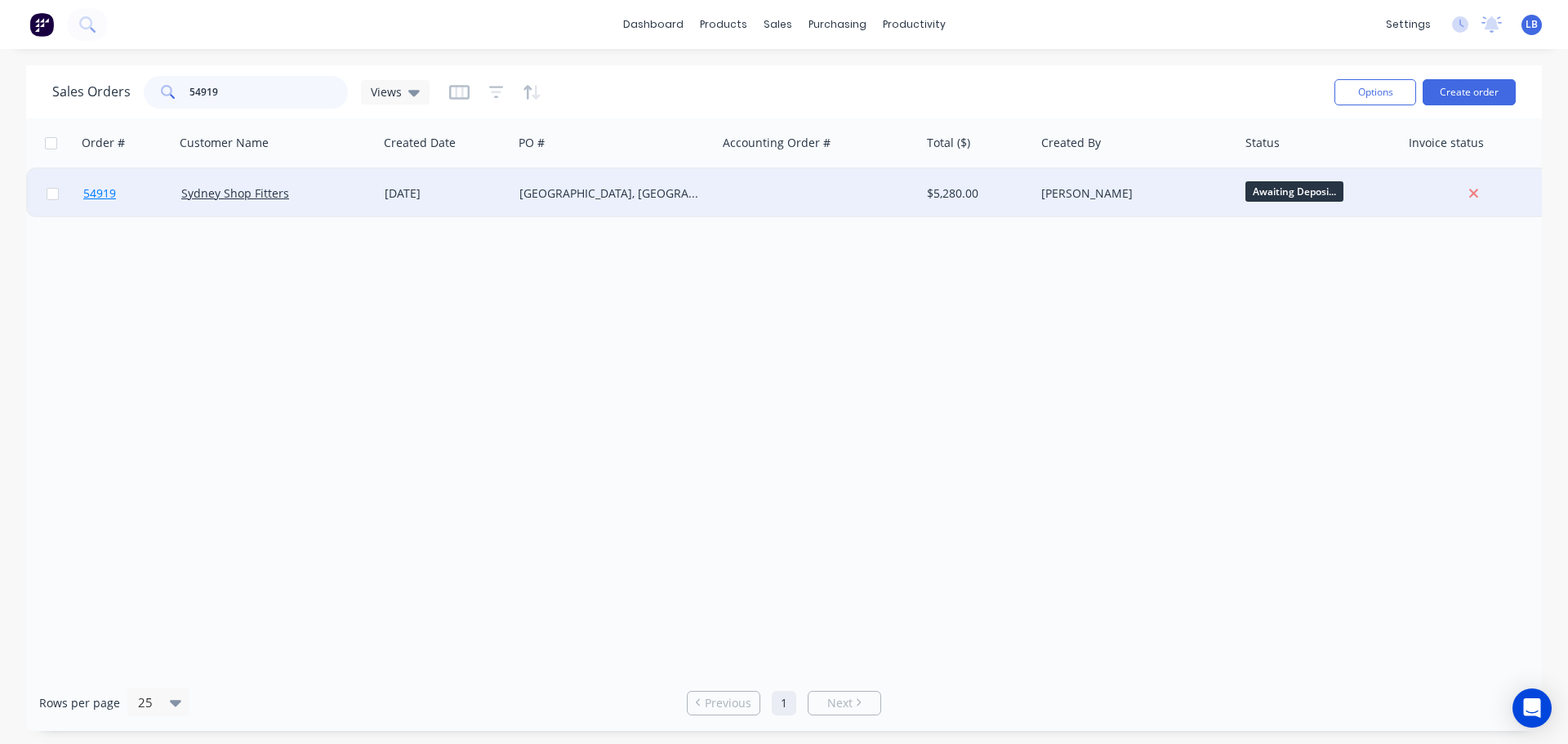
type input "54919"
click at [111, 199] on span "54919" at bounding box center [99, 194] width 33 height 17
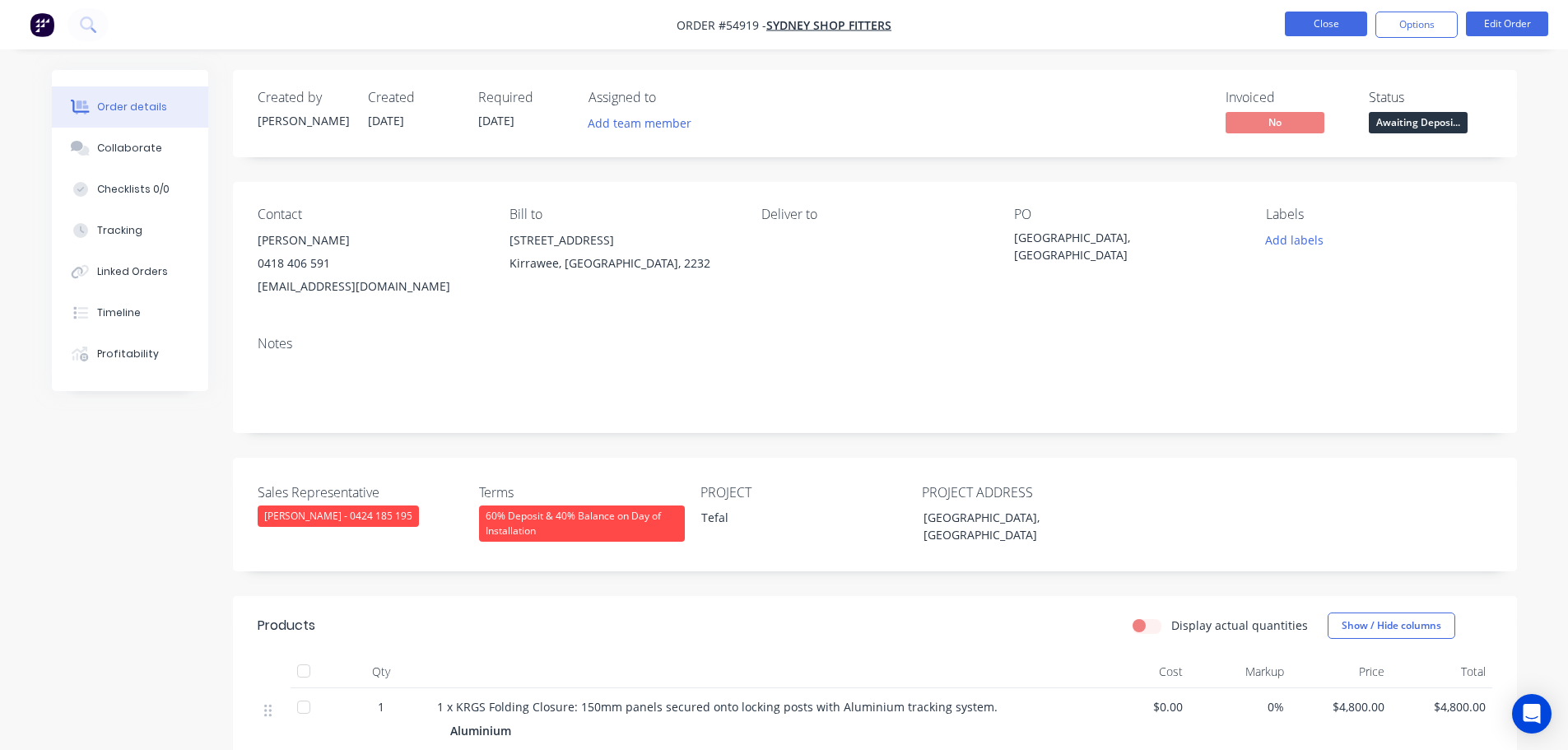
drag, startPoint x: 1319, startPoint y: 36, endPoint x: 1315, endPoint y: 26, distance: 10.8
click at [1315, 26] on button "Close" at bounding box center [1326, 23] width 83 height 24
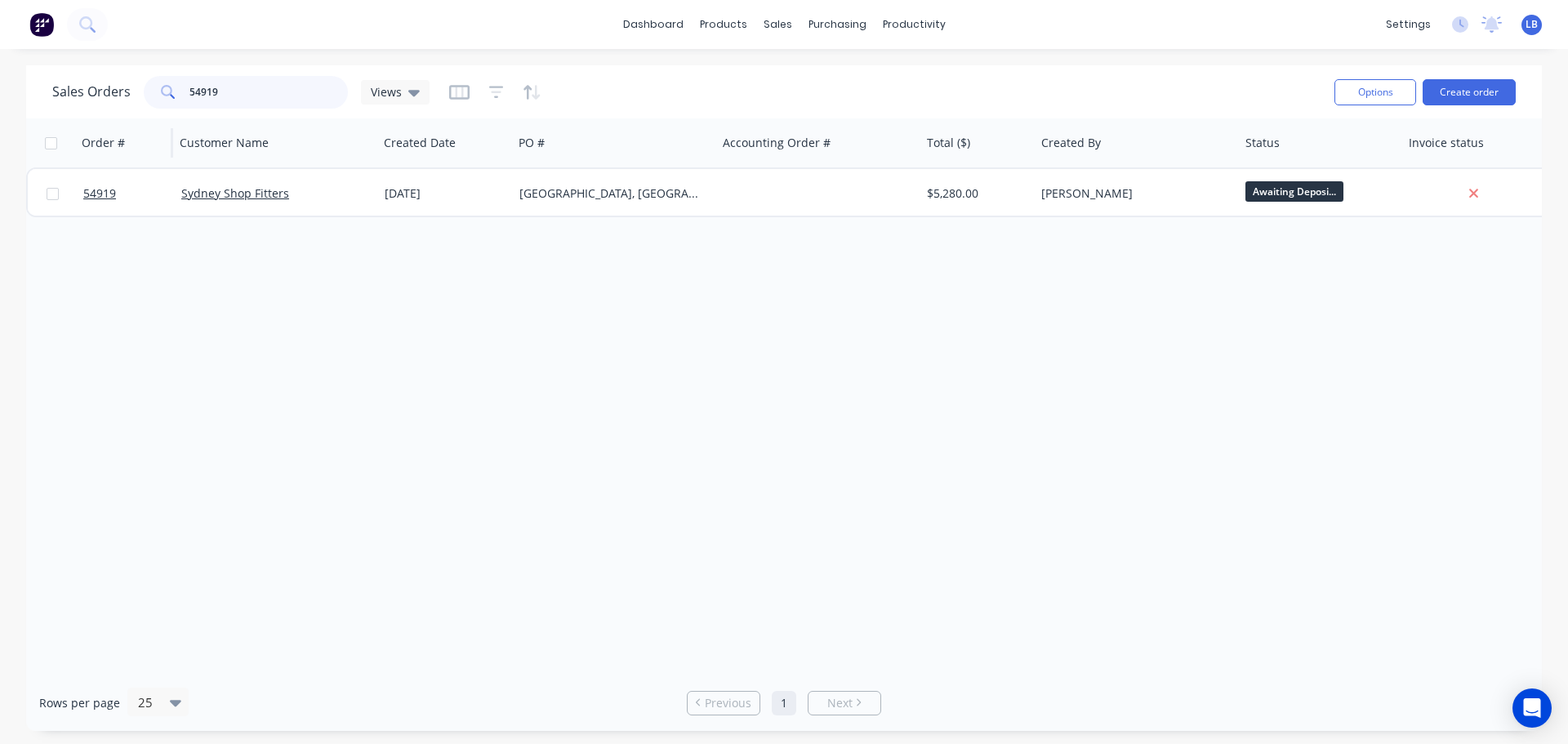
drag, startPoint x: 227, startPoint y: 90, endPoint x: 120, endPoint y: 118, distance: 110.6
click at [120, 118] on div "Sales Orders 54919 Views Options Create order Order # Customer Name Created Dat…" at bounding box center [784, 398] width 1516 height 666
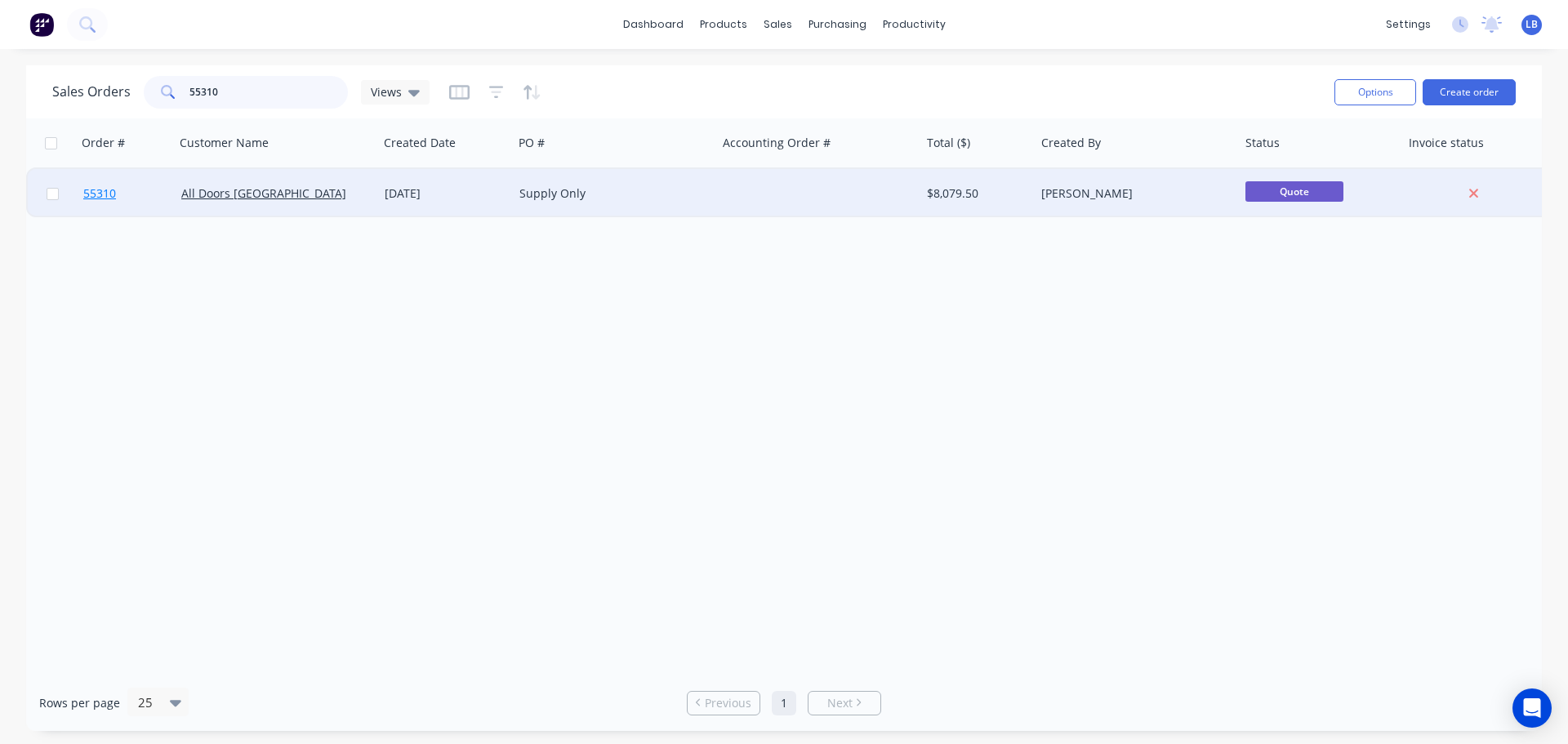
type input "55310"
click at [114, 194] on span "55310" at bounding box center [99, 194] width 33 height 17
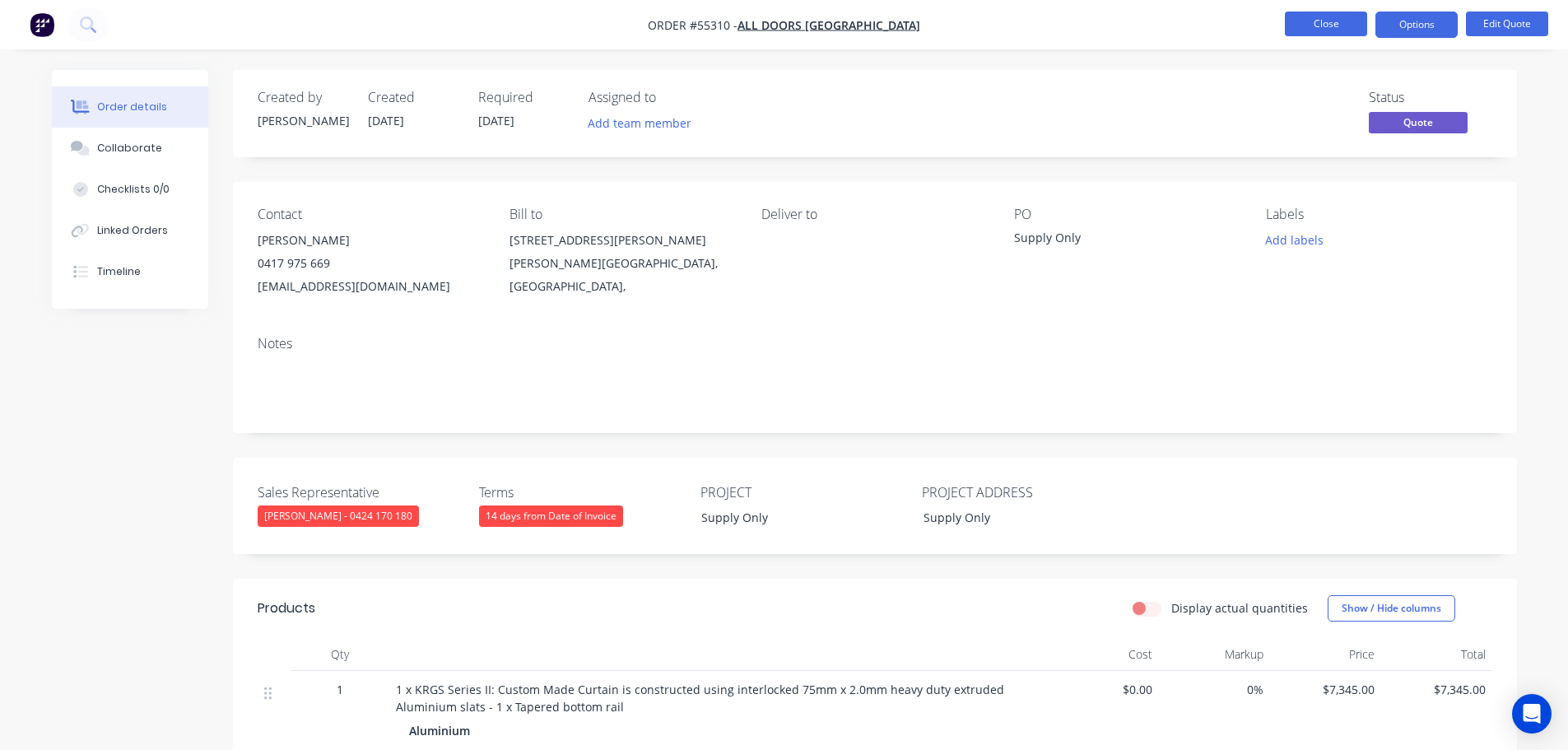
click at [1316, 31] on button "Close" at bounding box center [1326, 23] width 83 height 24
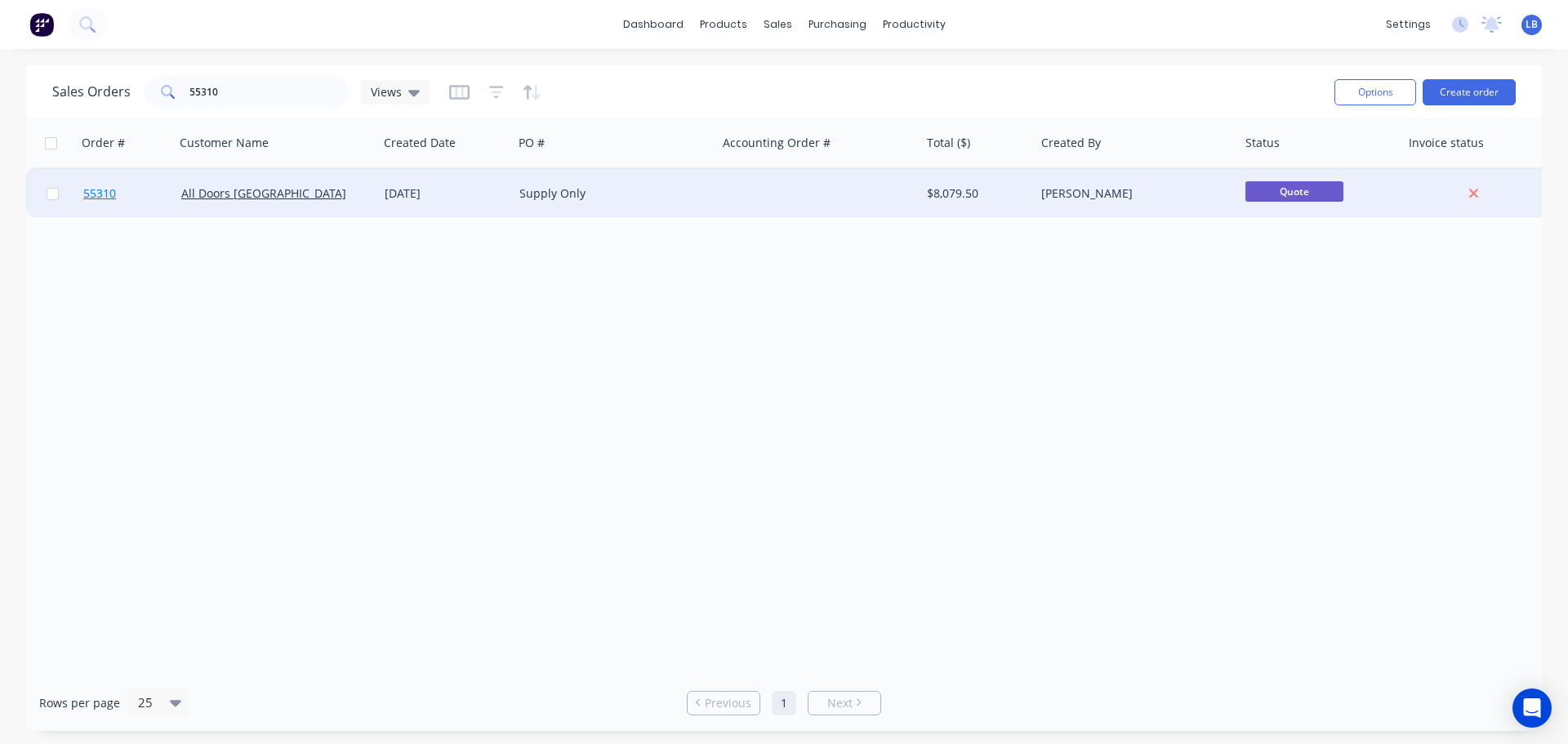
click at [96, 193] on span "55310" at bounding box center [99, 194] width 33 height 17
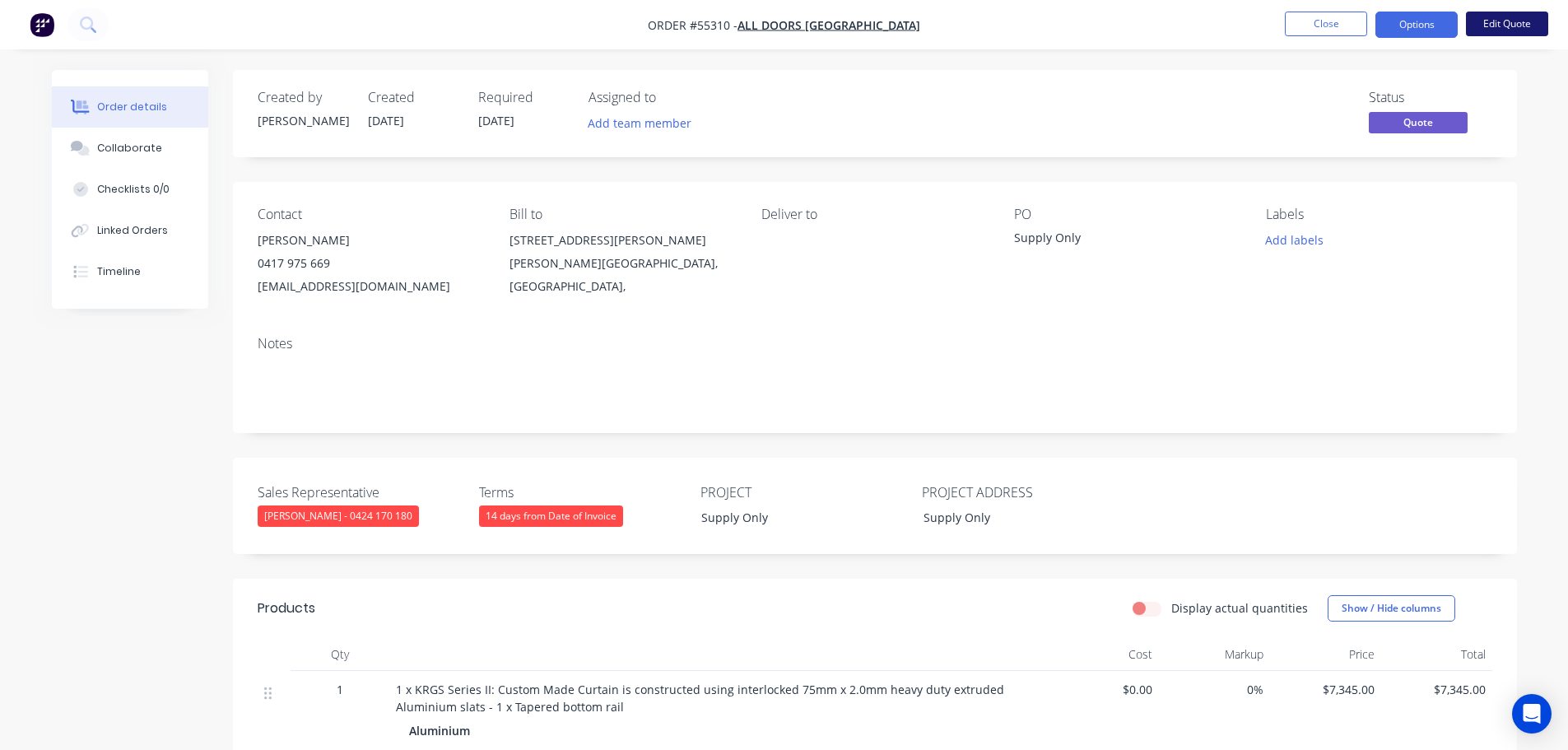
click at [1492, 30] on button "Edit Quote" at bounding box center [1507, 23] width 83 height 24
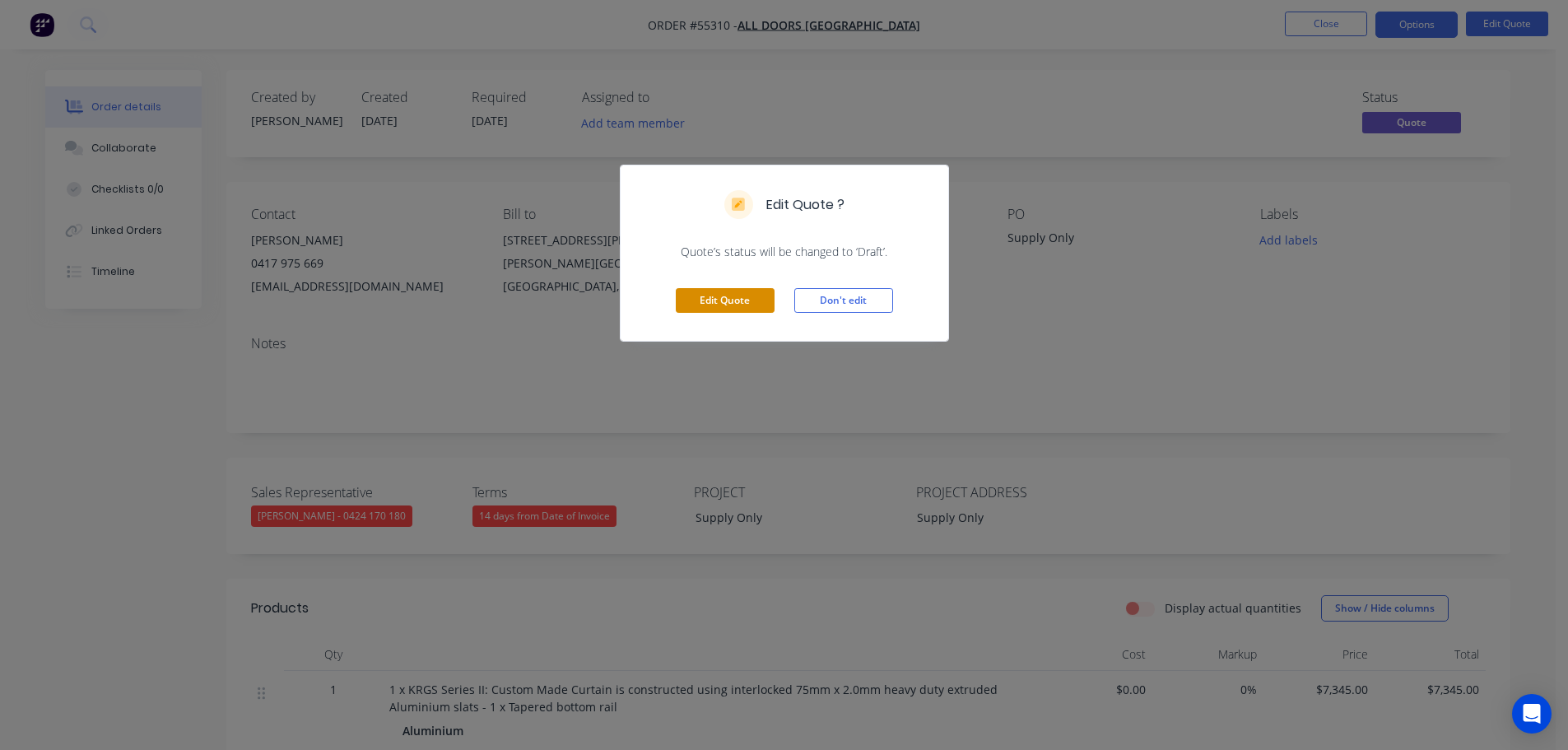
click at [714, 311] on button "Edit Quote" at bounding box center [724, 300] width 99 height 24
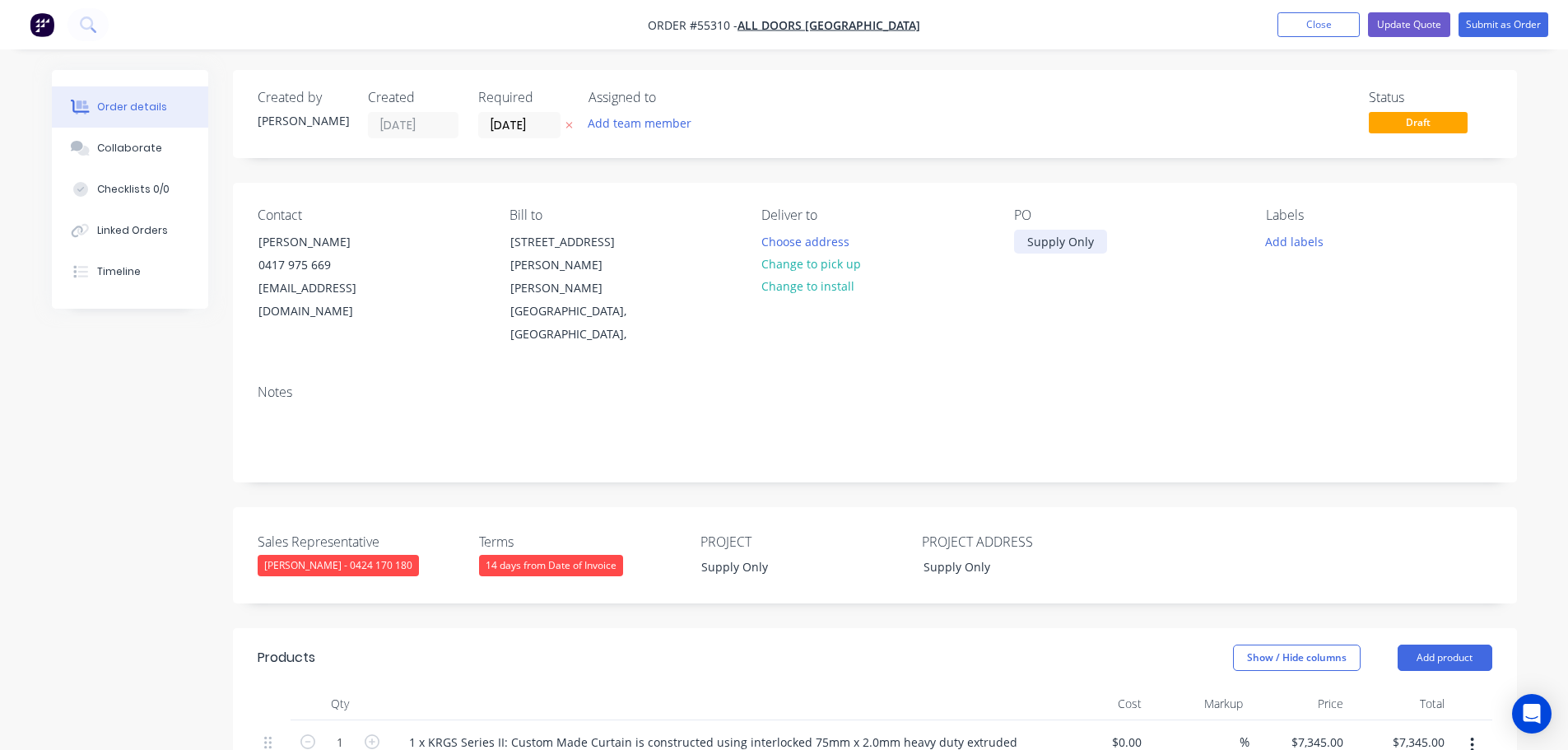
click at [1101, 245] on div "Supply Only" at bounding box center [1060, 241] width 93 height 23
click at [1028, 243] on div "Supply Only" at bounding box center [1060, 241] width 93 height 23
click at [1408, 25] on button "Update Quote" at bounding box center [1409, 24] width 83 height 24
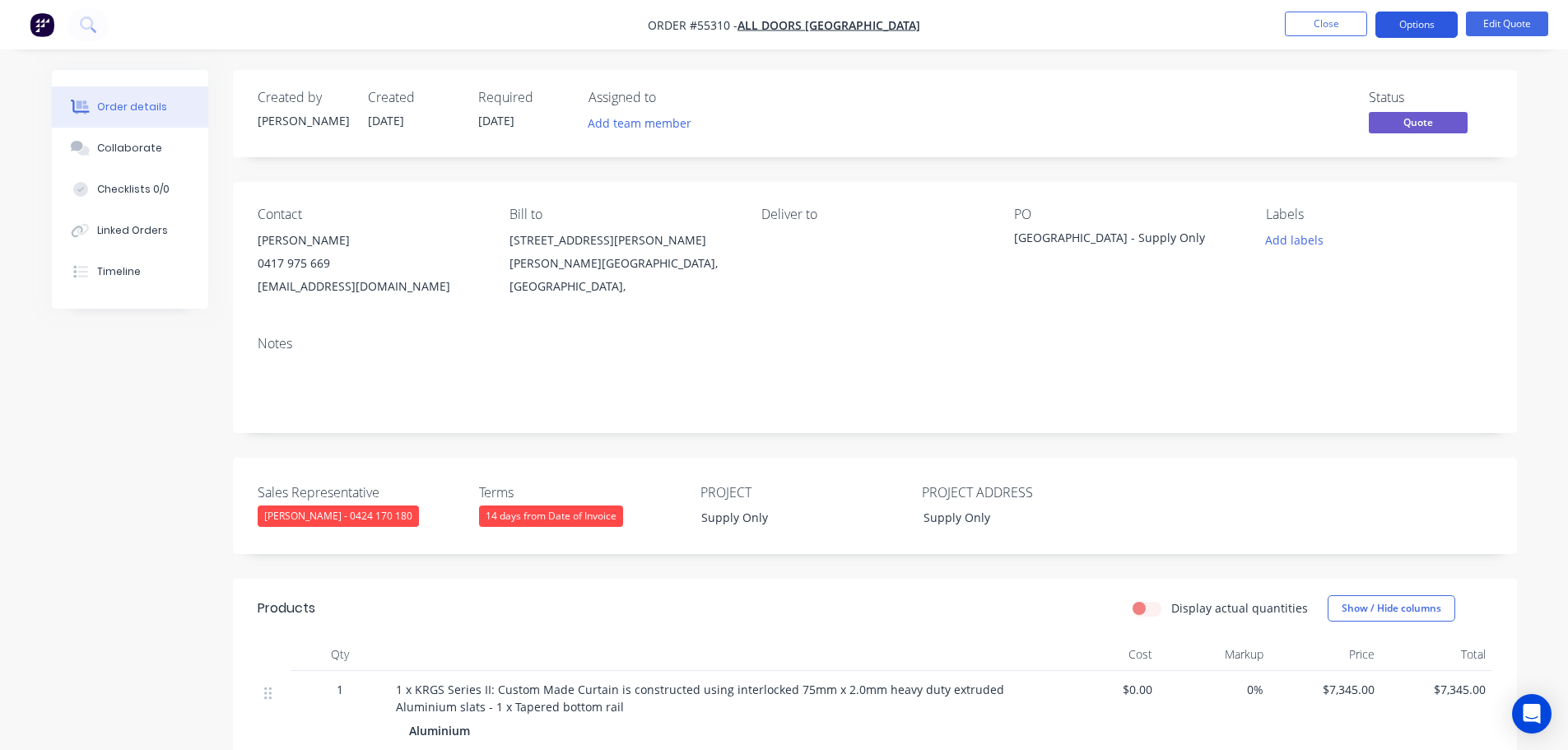
click at [1400, 27] on button "Options" at bounding box center [1417, 24] width 83 height 26
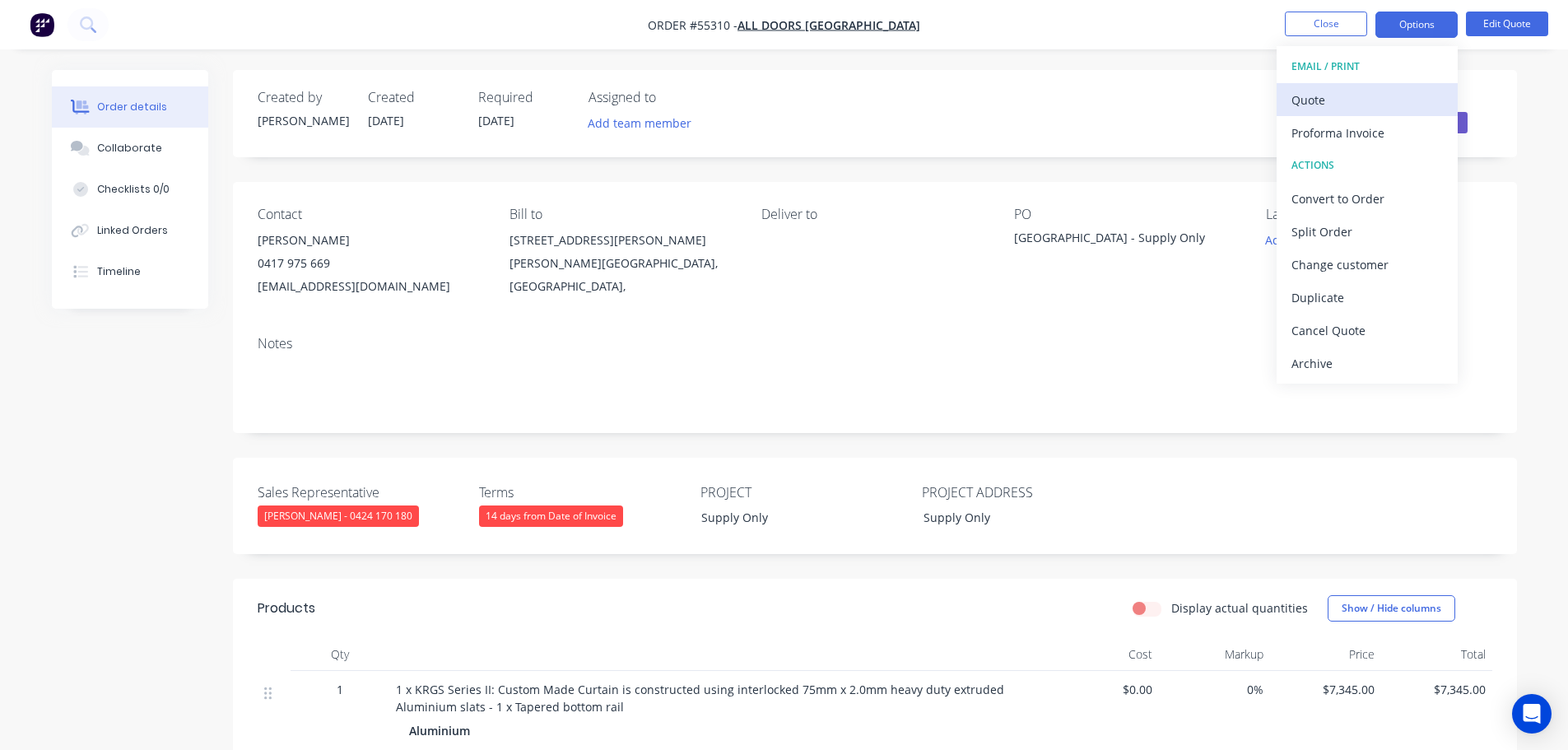
click at [1323, 95] on div "Quote" at bounding box center [1366, 99] width 151 height 23
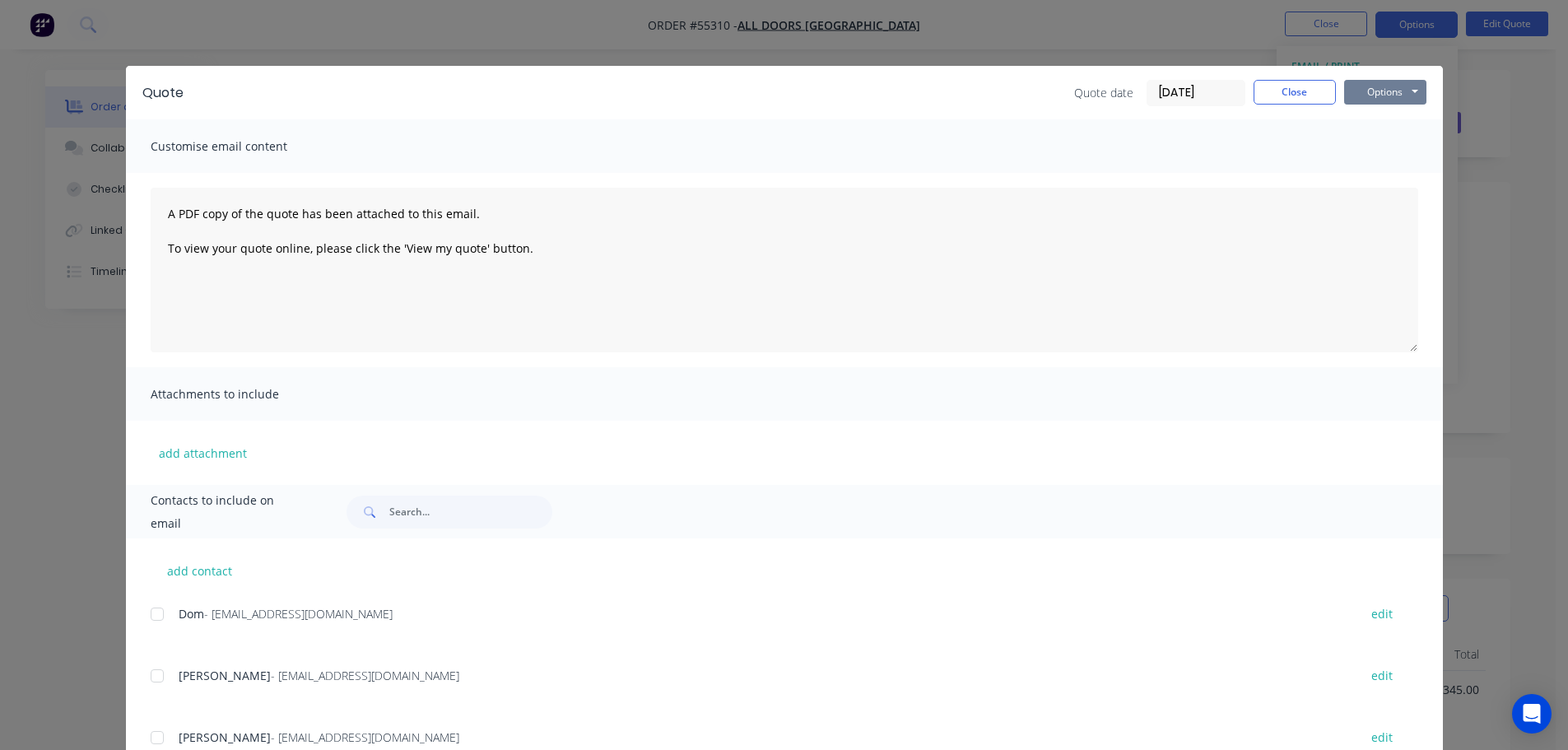
click at [1357, 90] on button "Options" at bounding box center [1385, 92] width 83 height 24
click at [1369, 150] on button "Print" at bounding box center [1396, 148] width 105 height 27
click at [1302, 94] on button "Close" at bounding box center [1295, 92] width 83 height 24
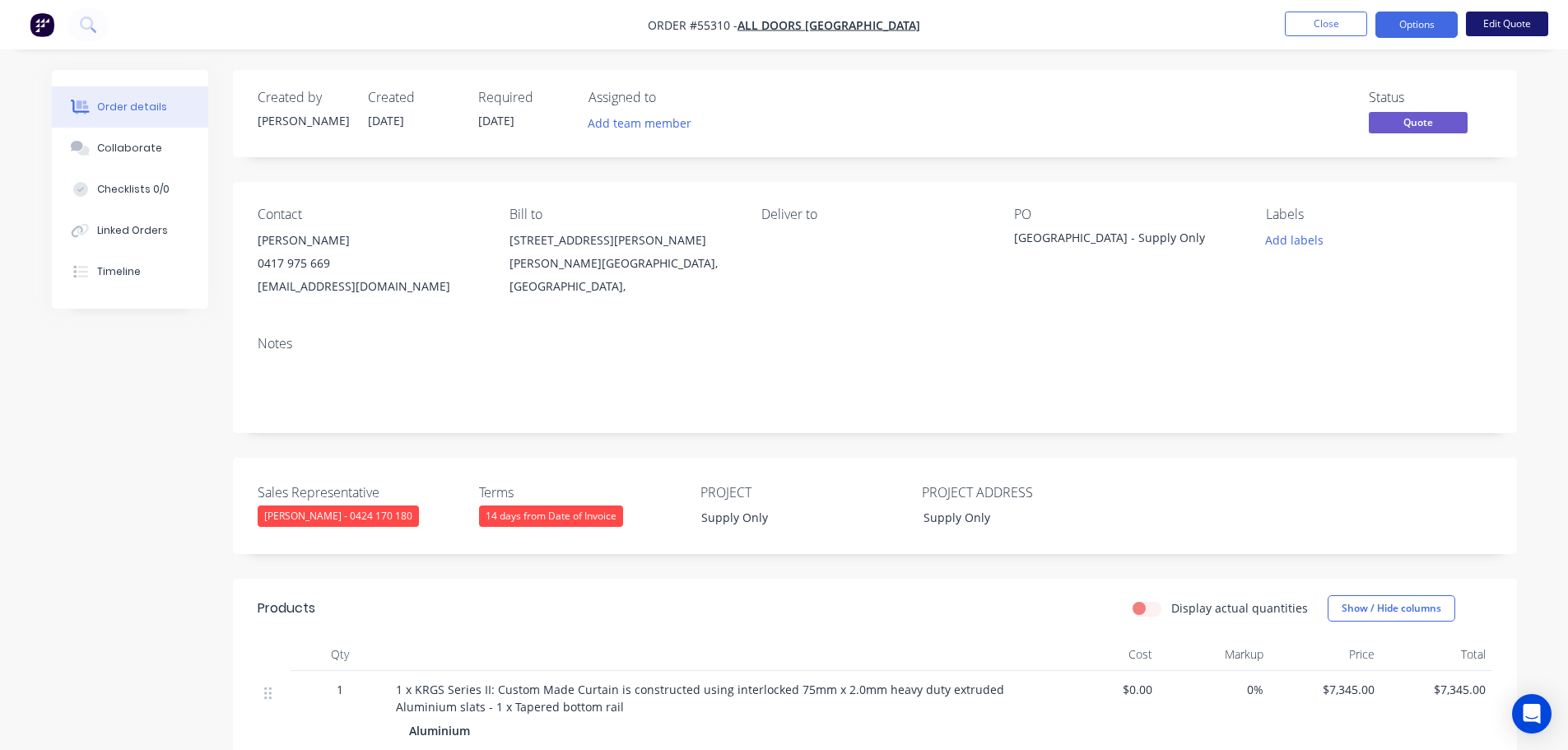
click at [1505, 26] on button "Edit Quote" at bounding box center [1507, 23] width 83 height 24
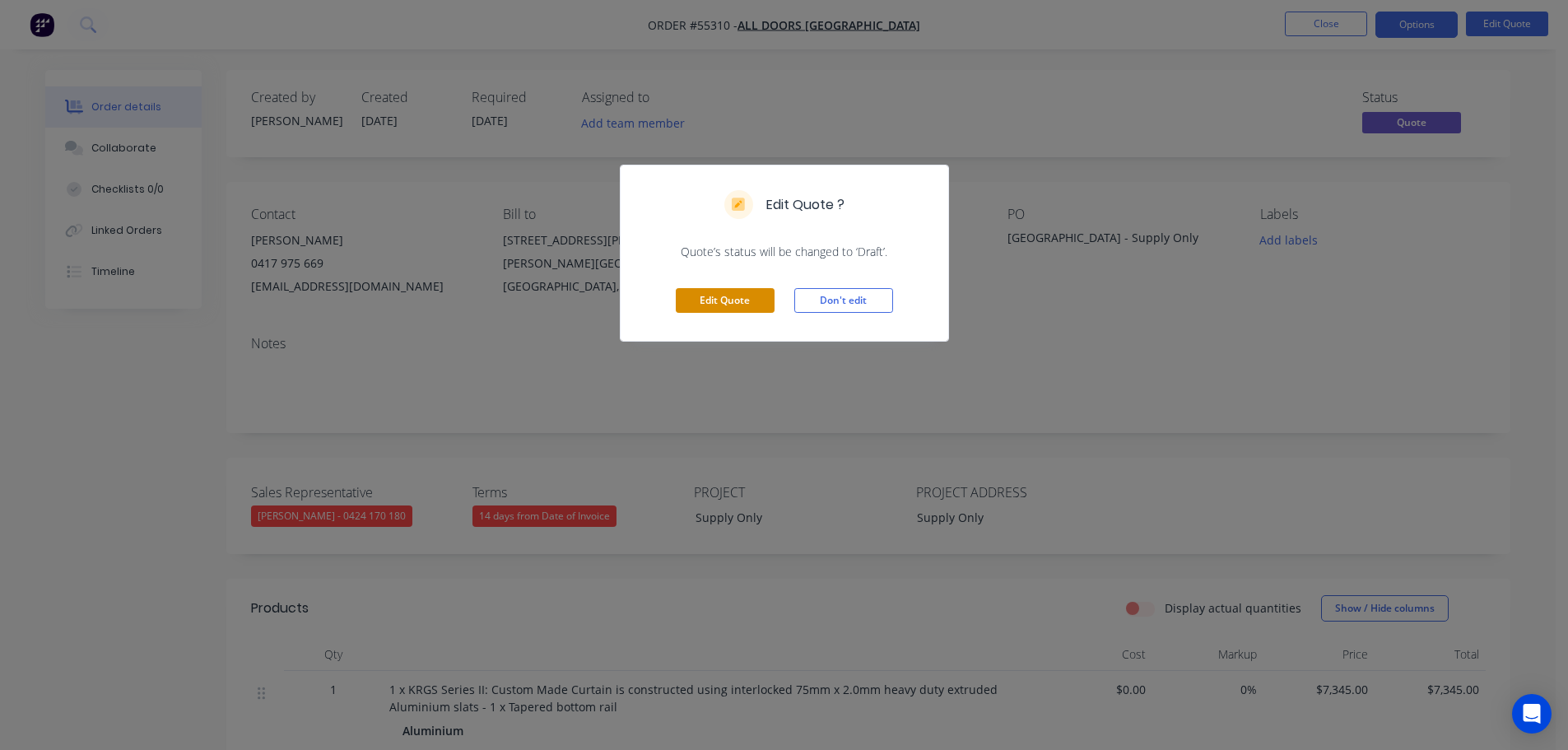
click at [709, 312] on button "Edit Quote" at bounding box center [724, 300] width 99 height 24
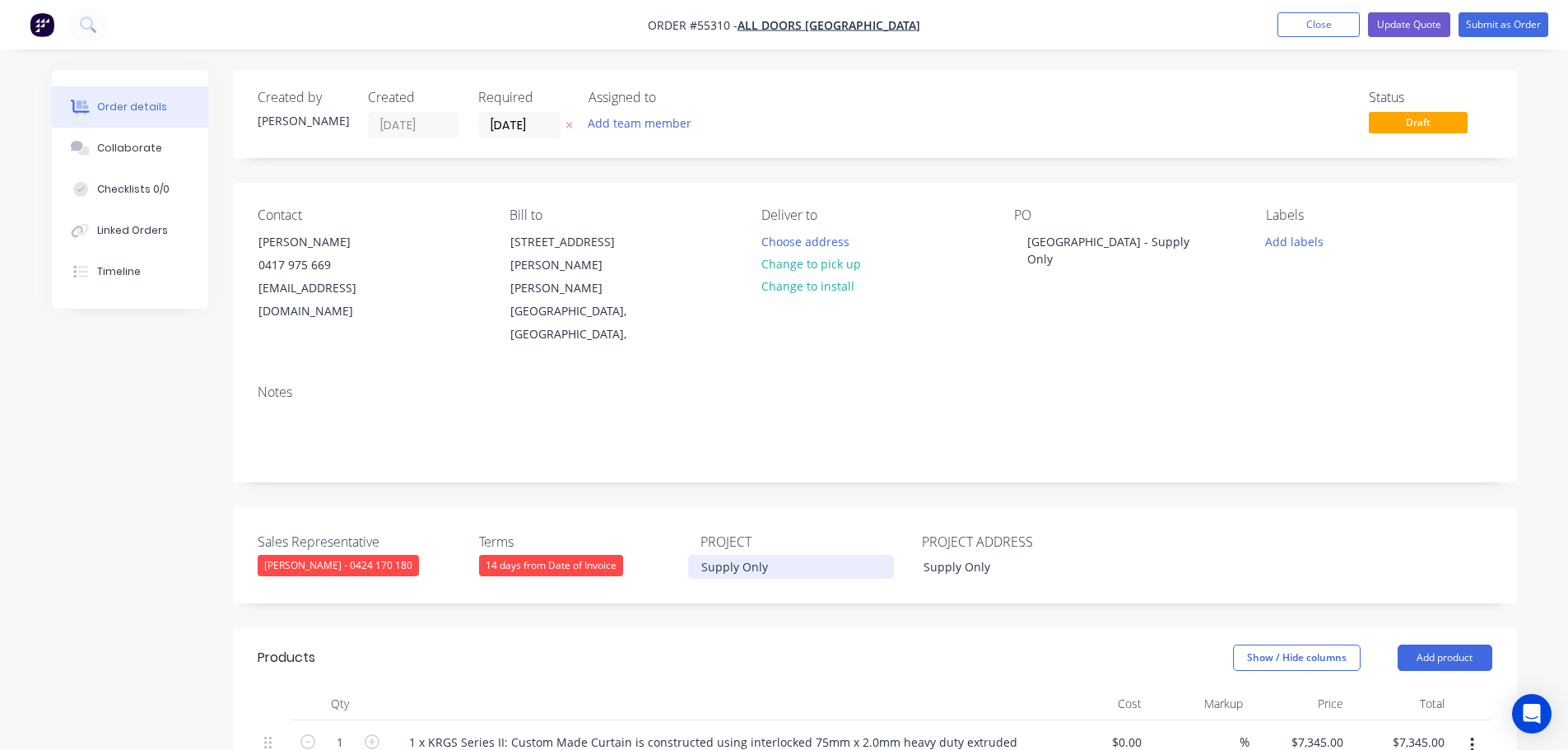
click at [701, 555] on div "Supply Only" at bounding box center [790, 566] width 206 height 23
drag, startPoint x: 768, startPoint y: 518, endPoint x: 656, endPoint y: 543, distance: 114.8
click at [656, 543] on div "Sales Representative Clayton Blackman - 0424 170 180 Terms 14 days from Date of…" at bounding box center [875, 555] width 1284 height 97
drag, startPoint x: 993, startPoint y: 519, endPoint x: 880, endPoint y: 537, distance: 114.4
click at [880, 537] on div "Sales Representative Clayton Blackman - 0424 170 180 Terms 14 days from Date of…" at bounding box center [875, 555] width 1284 height 97
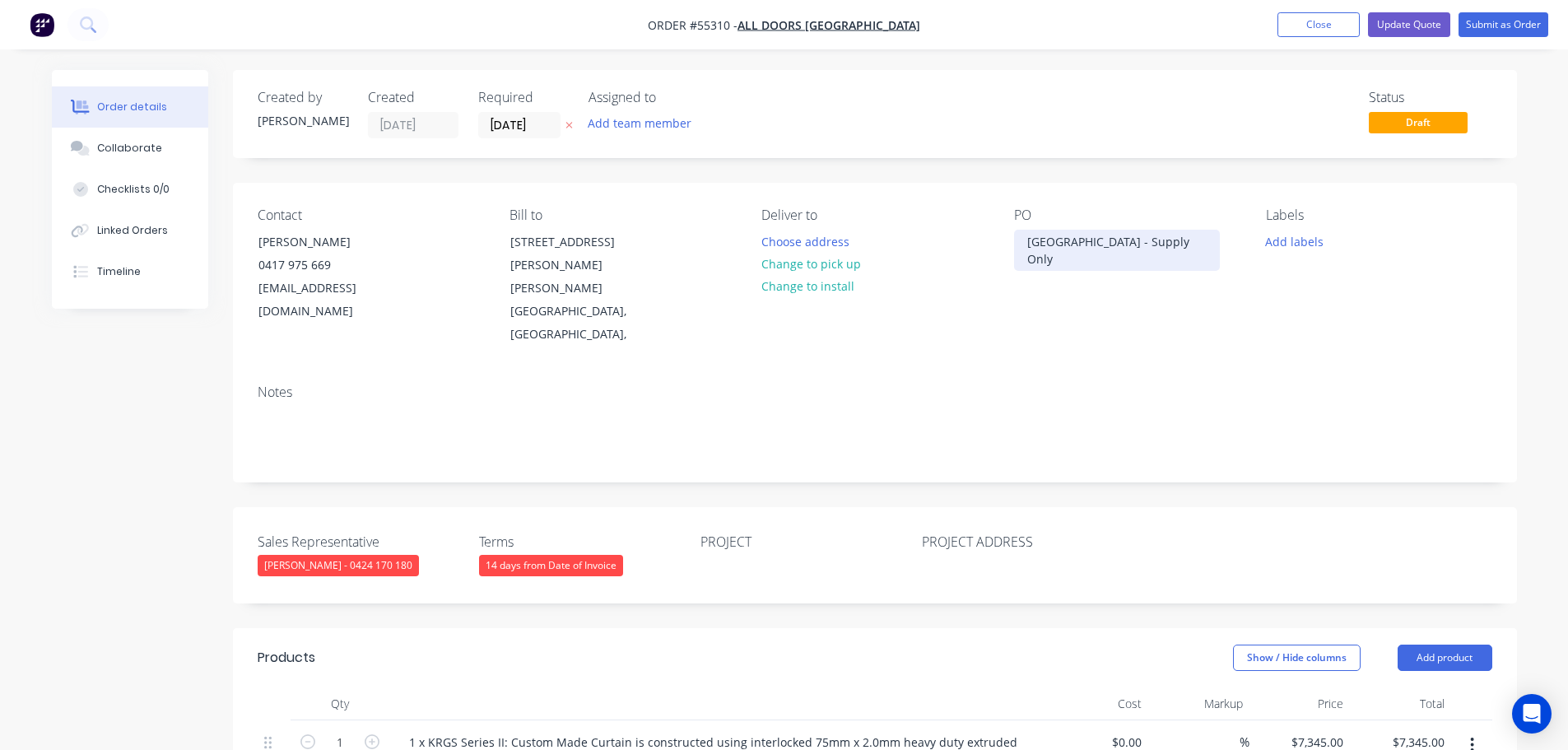
click at [1090, 246] on div "Queens Park - Supply Only" at bounding box center [1117, 251] width 206 height 41
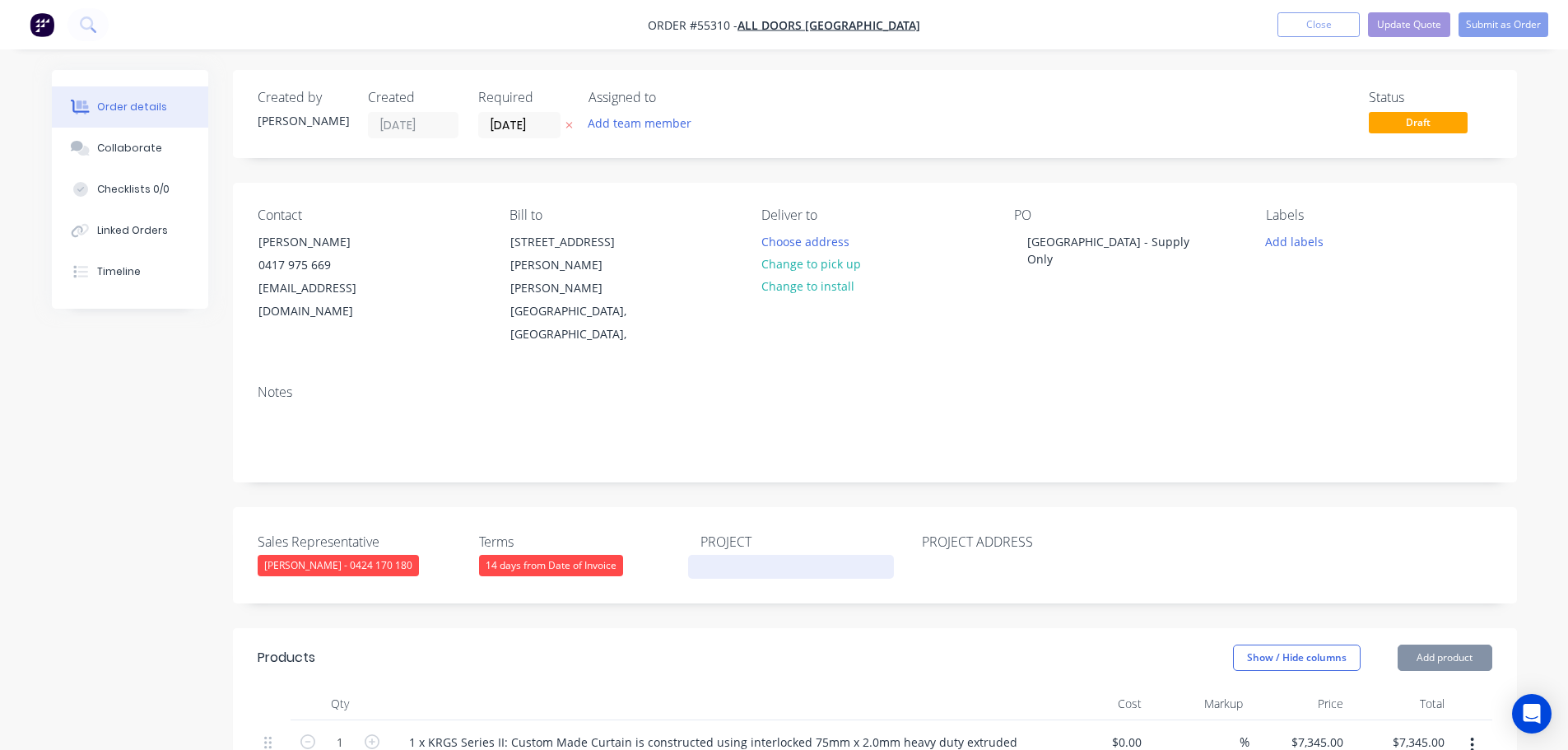
click at [709, 555] on div at bounding box center [790, 566] width 206 height 23
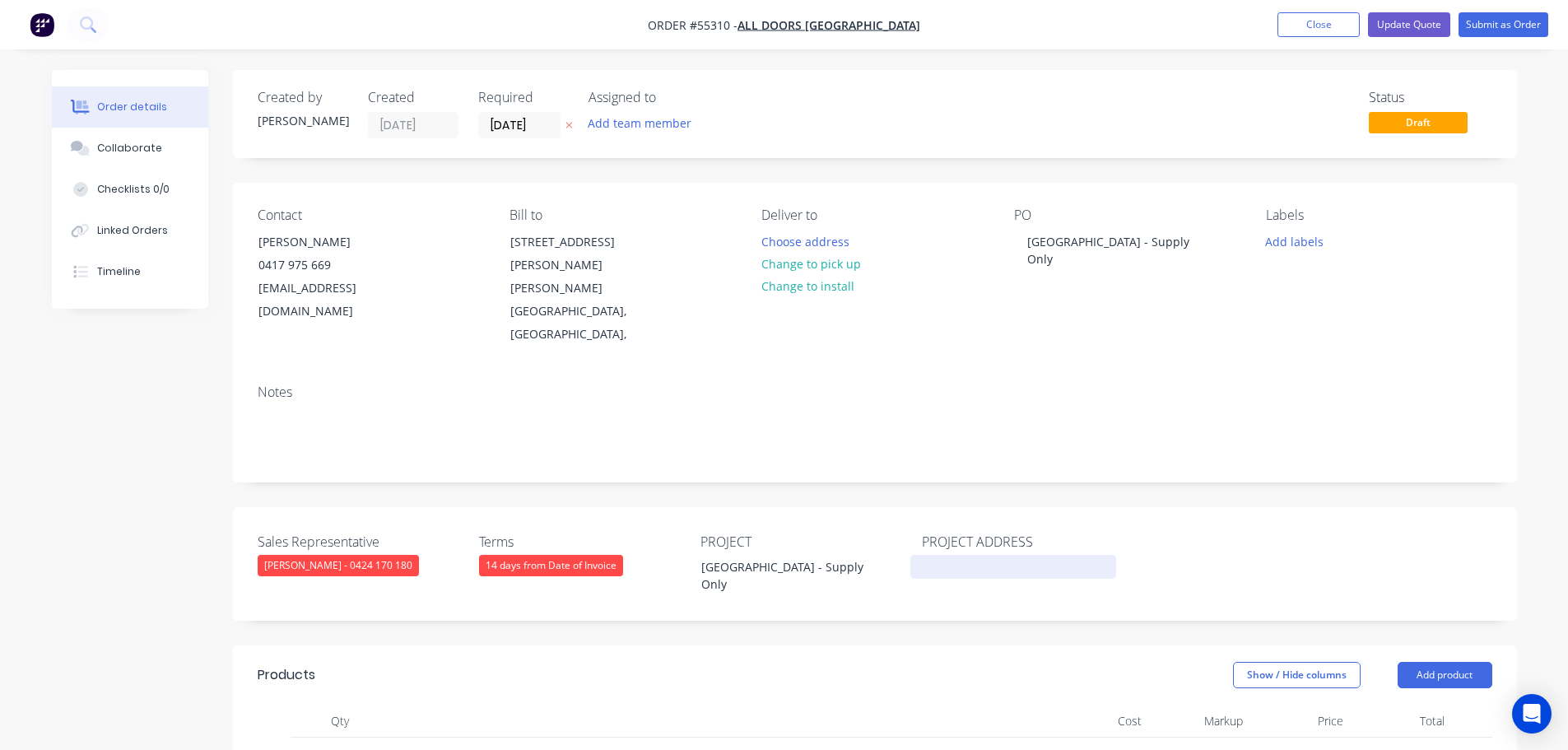
click at [936, 555] on div at bounding box center [1012, 566] width 206 height 23
click at [1391, 33] on button "Update Quote" at bounding box center [1409, 24] width 83 height 24
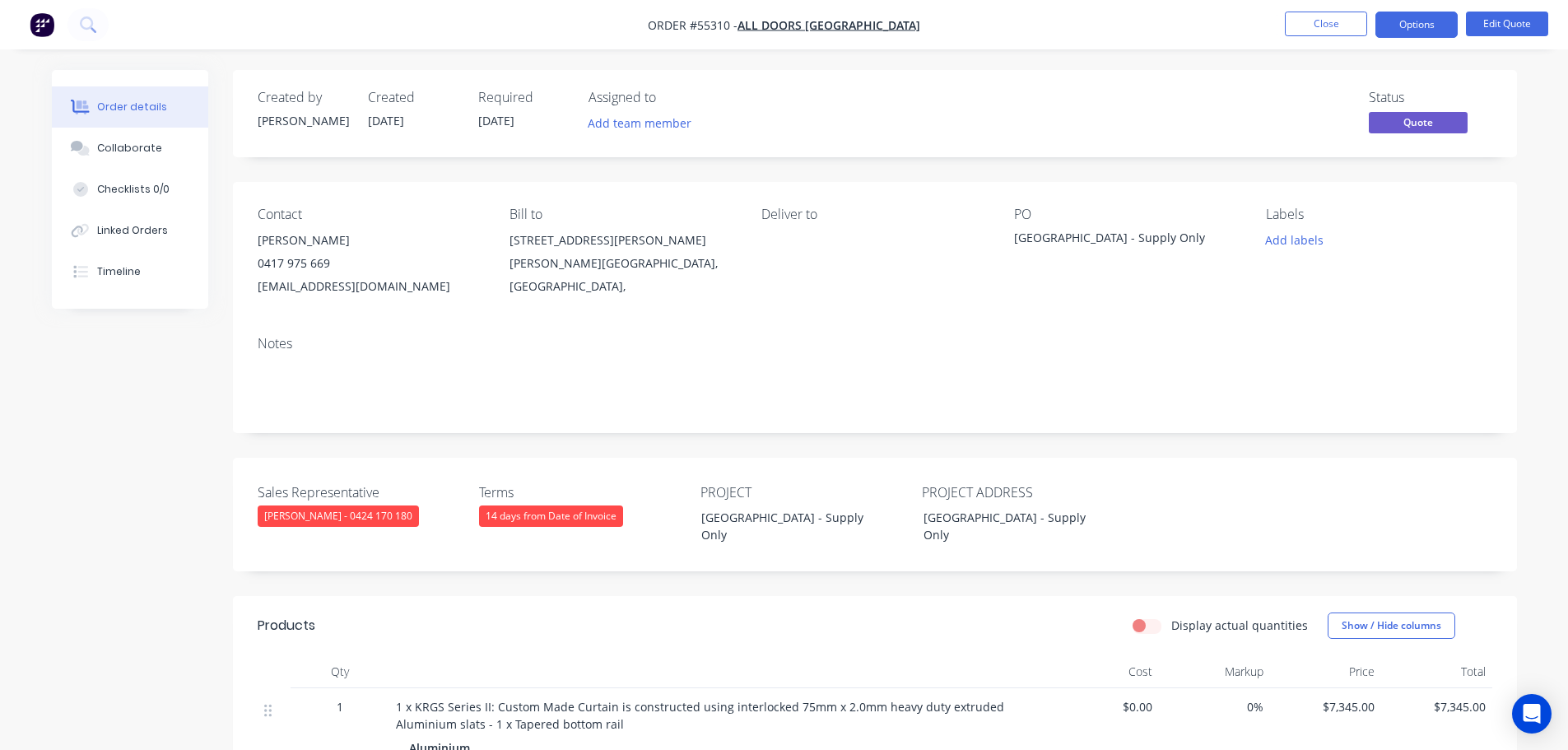
drag, startPoint x: 1405, startPoint y: 23, endPoint x: 1399, endPoint y: 38, distance: 16.2
click at [1405, 28] on button "Options" at bounding box center [1417, 24] width 83 height 26
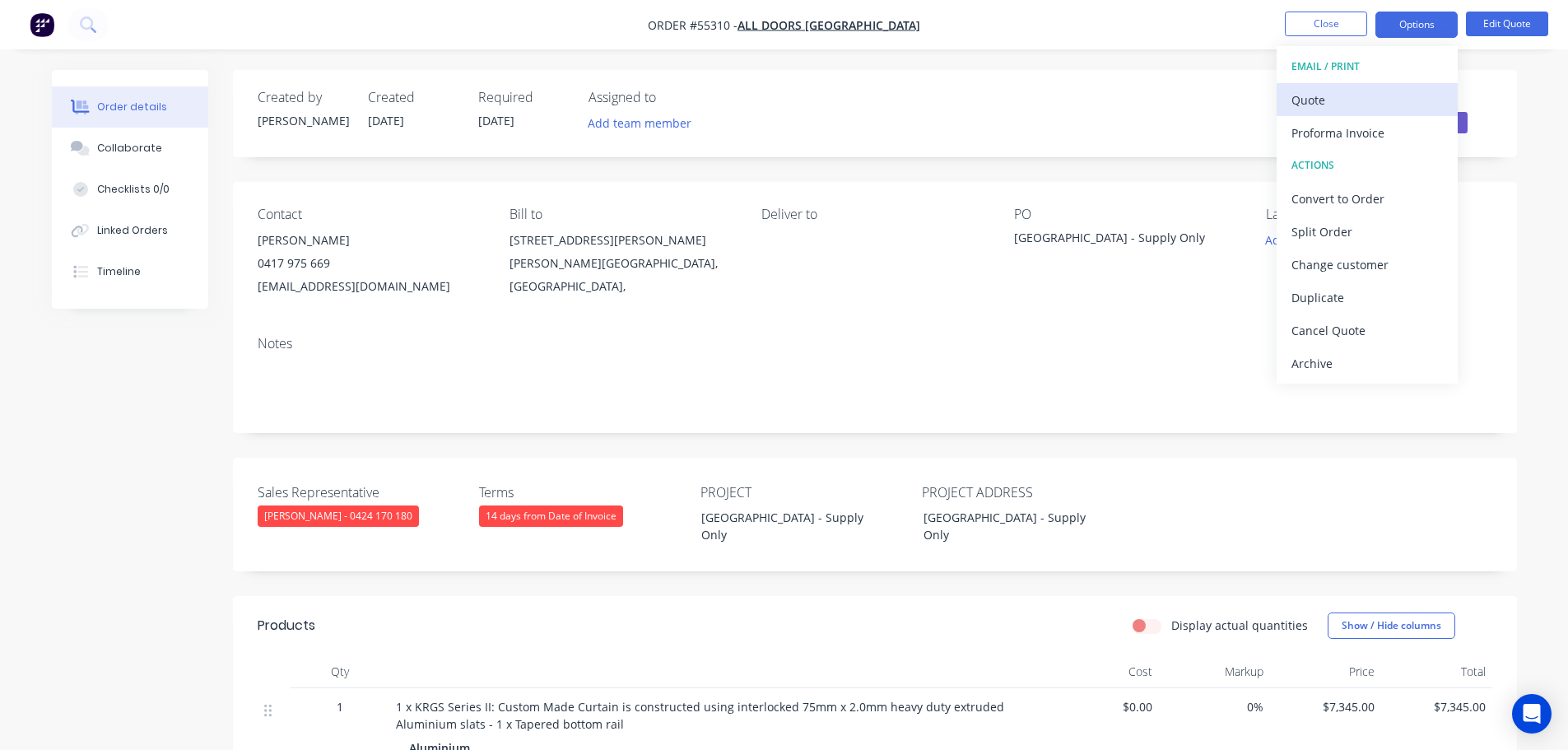
click at [1307, 105] on div "Quote" at bounding box center [1366, 99] width 151 height 23
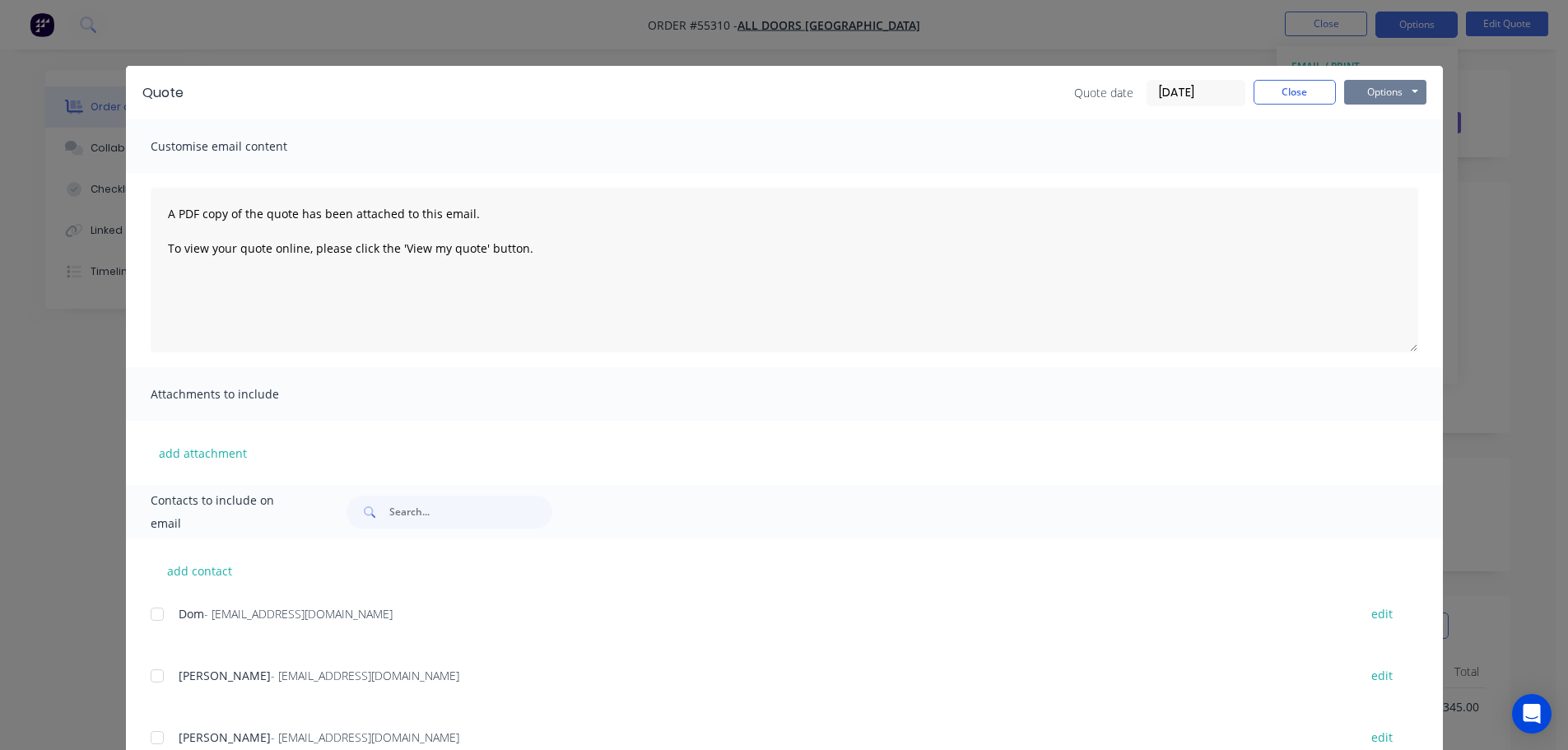
click at [1356, 99] on button "Options" at bounding box center [1385, 92] width 83 height 24
click at [1372, 155] on button "Print" at bounding box center [1396, 148] width 105 height 27
click at [1272, 92] on button "Close" at bounding box center [1295, 92] width 83 height 24
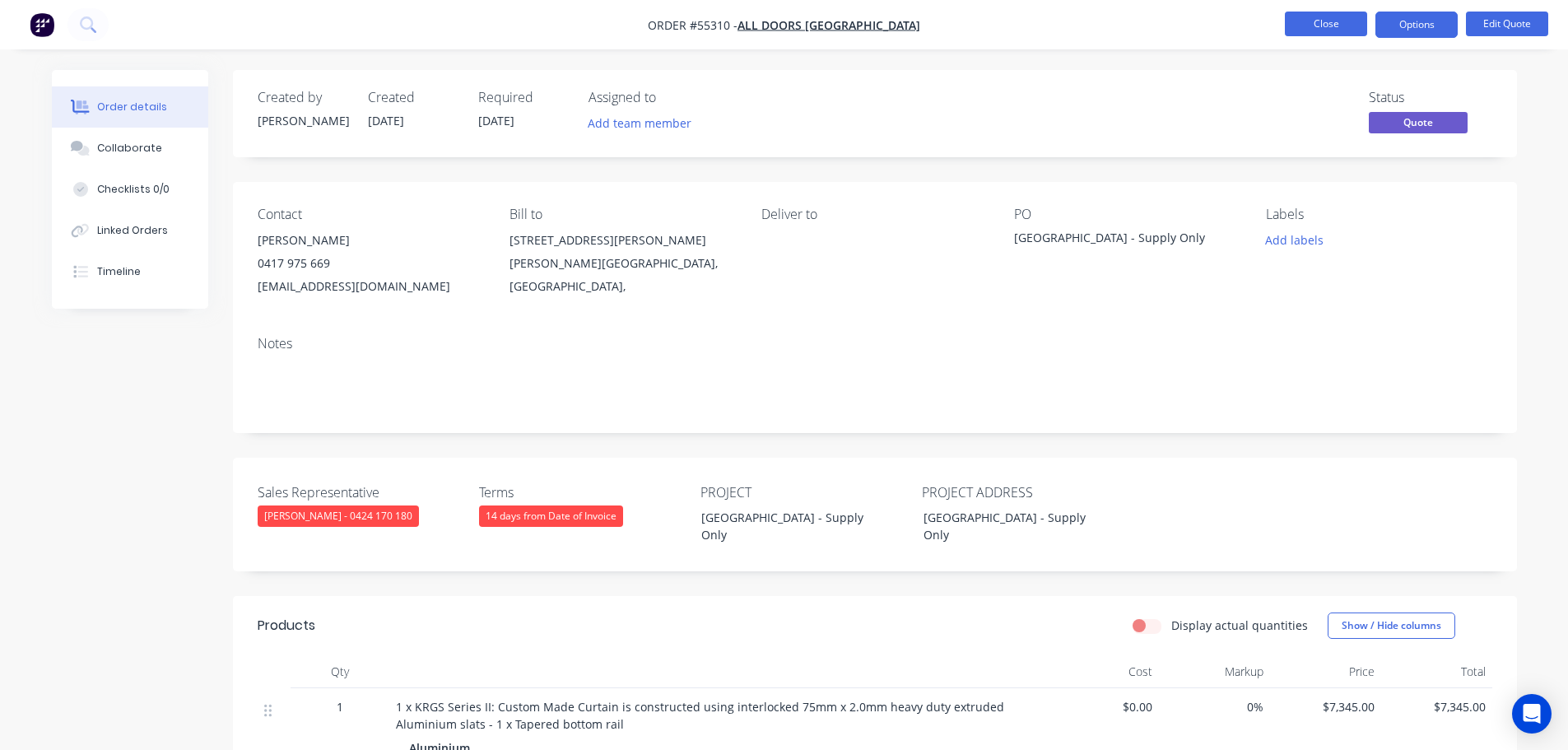
click at [1311, 26] on button "Close" at bounding box center [1326, 23] width 83 height 24
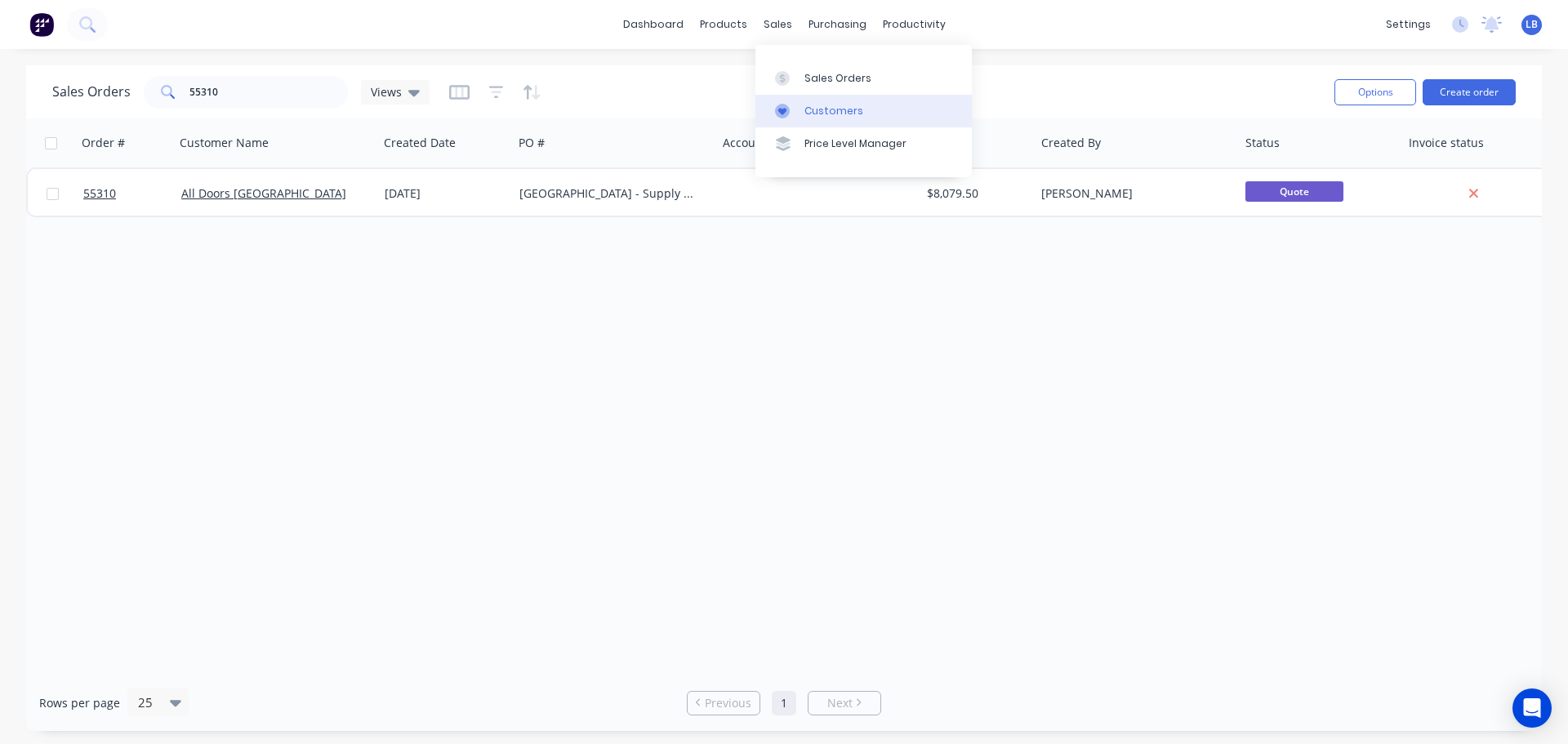
click at [826, 109] on div "Customers" at bounding box center [833, 111] width 59 height 15
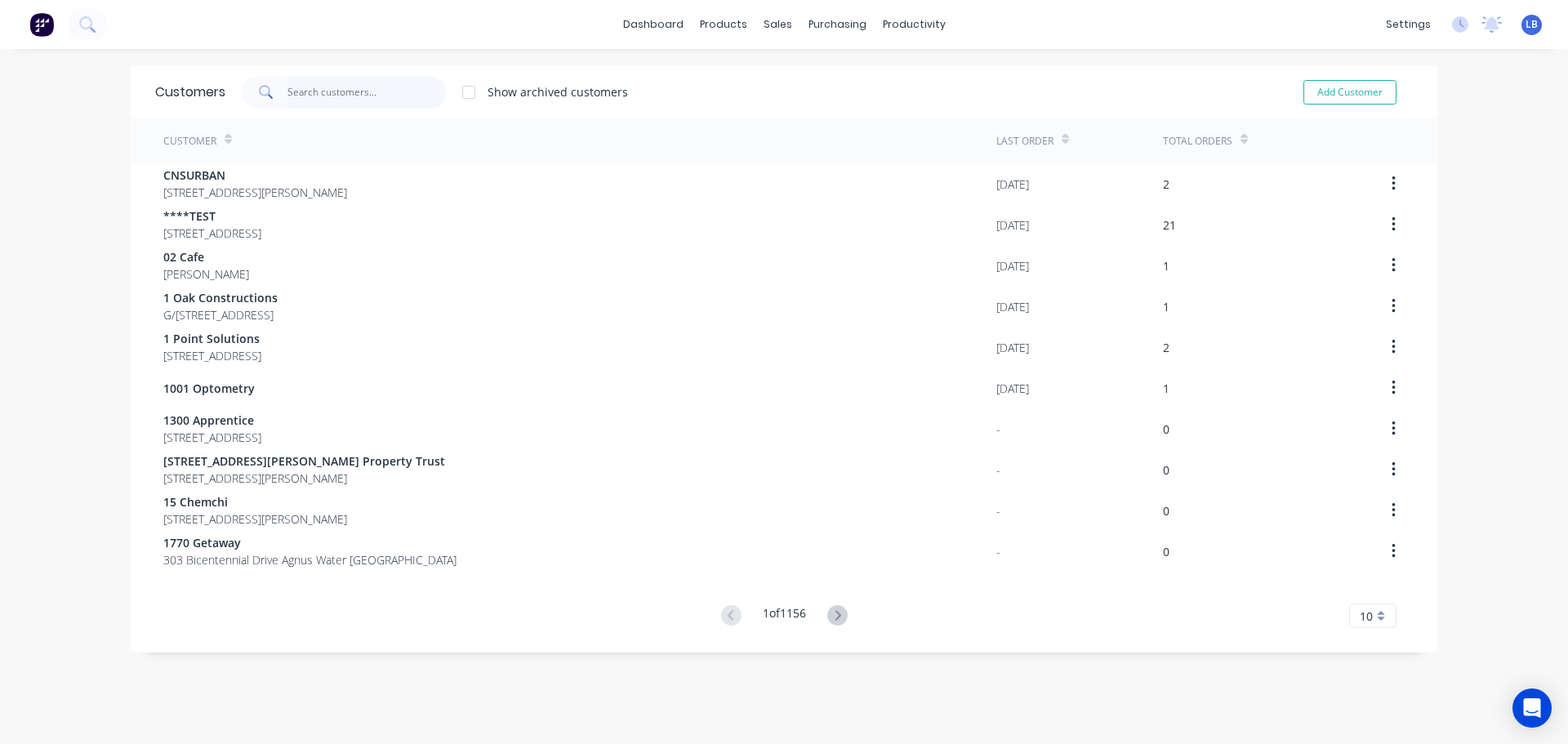
click at [323, 99] on input "text" at bounding box center [367, 92] width 159 height 33
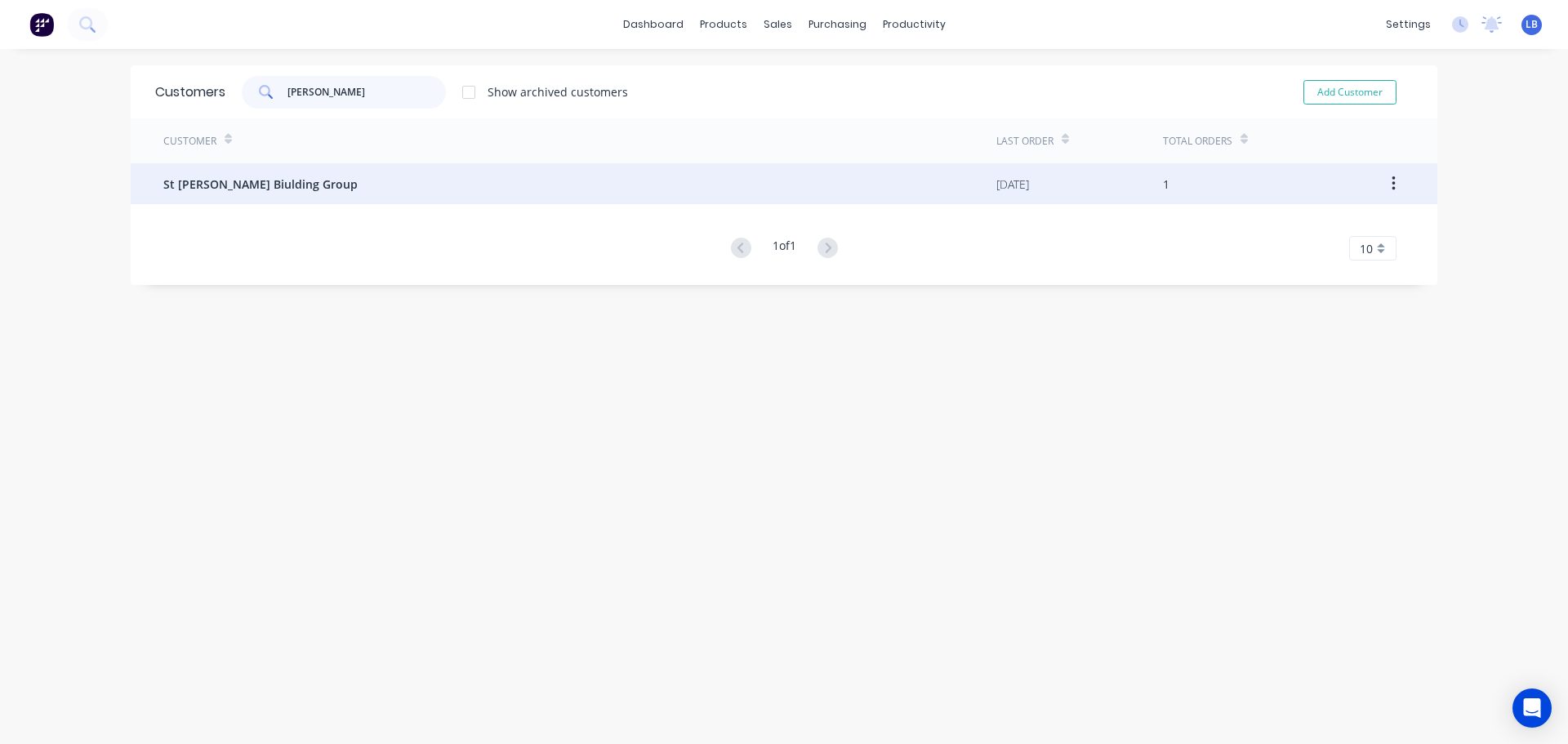
type input "ferrer"
click at [259, 182] on span "St Ferrer Biulding Group" at bounding box center [260, 184] width 195 height 17
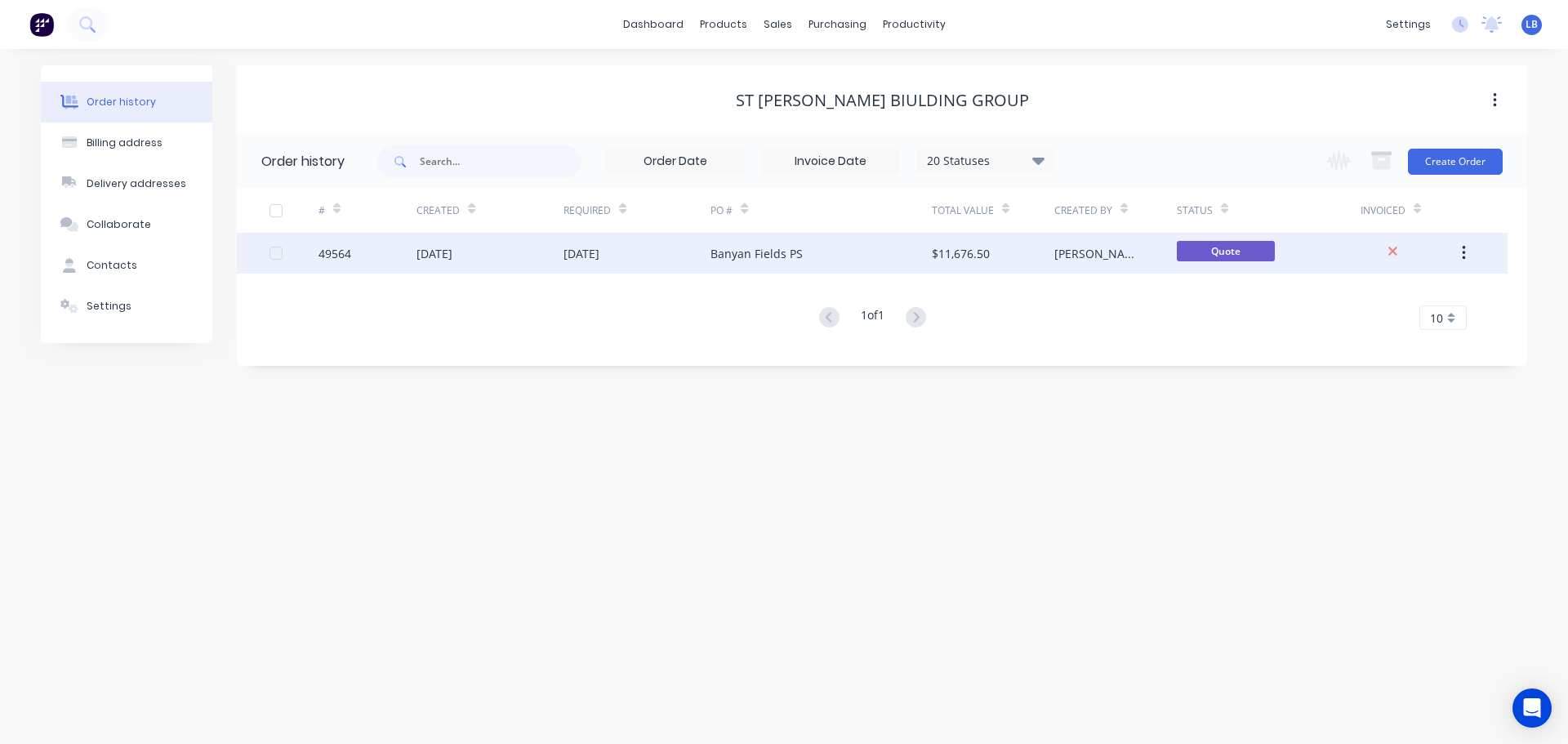
click at [330, 249] on div "49564" at bounding box center [334, 253] width 33 height 17
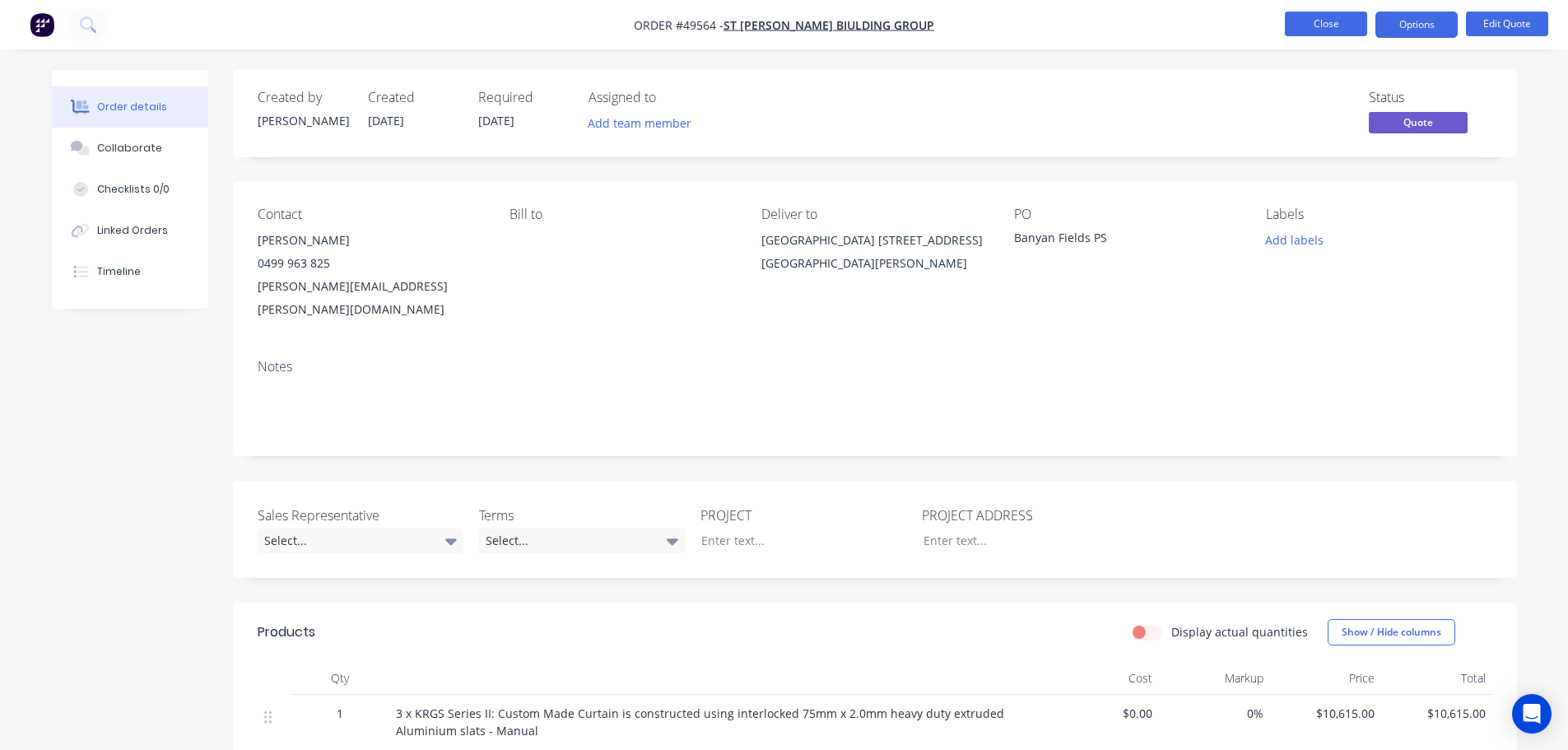
click at [1338, 23] on button "Close" at bounding box center [1326, 23] width 83 height 24
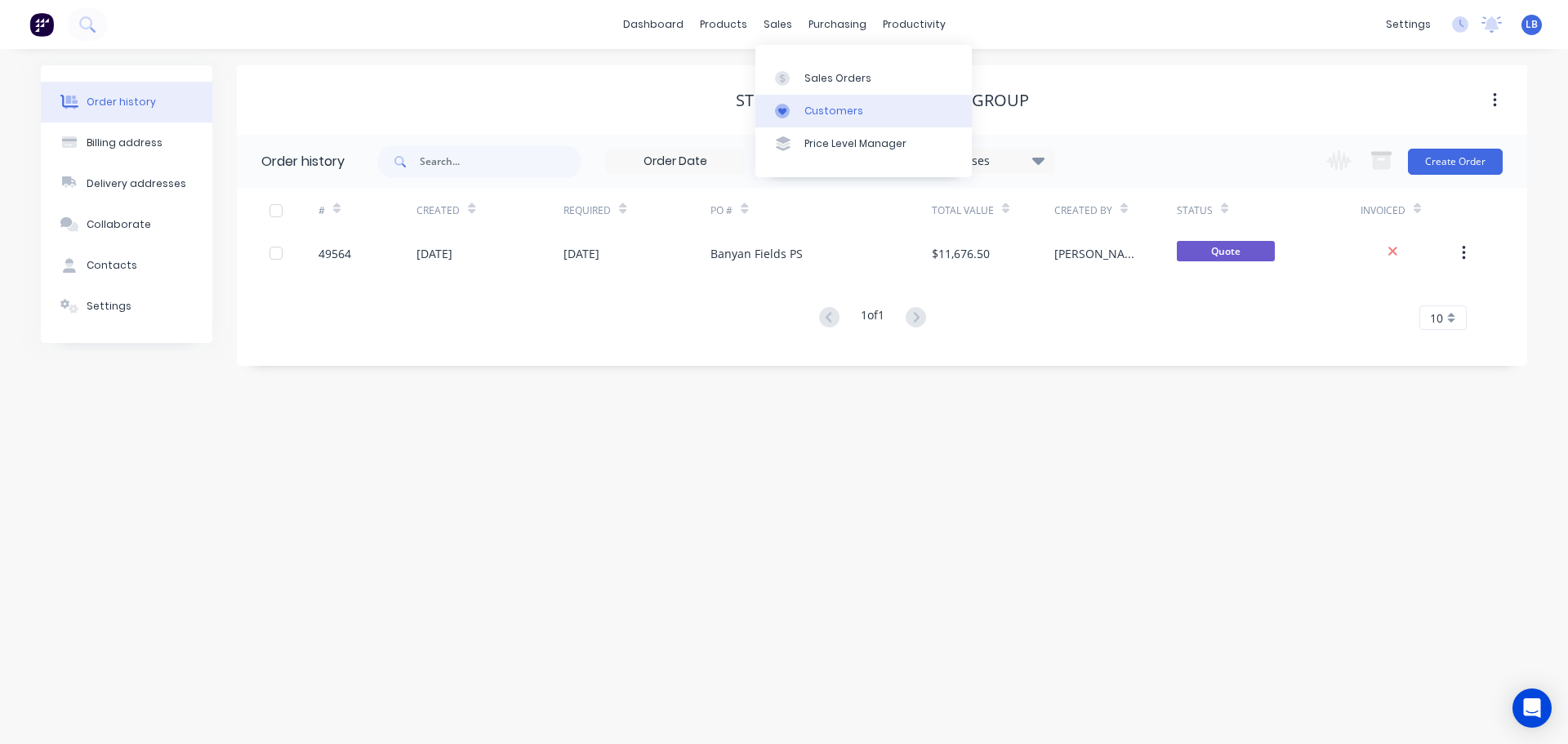
click at [826, 116] on div "Customers" at bounding box center [833, 111] width 59 height 15
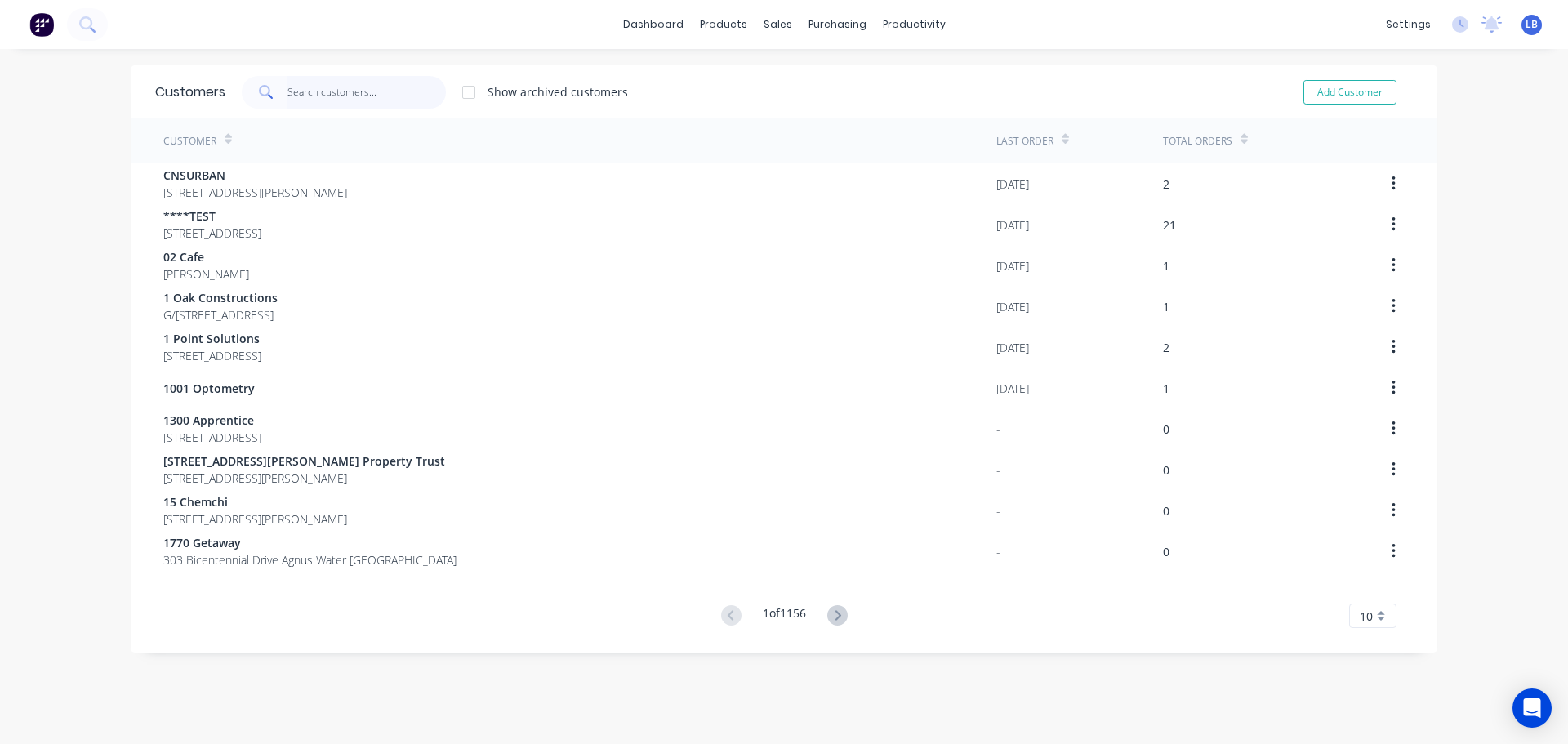
click at [335, 101] on input "text" at bounding box center [367, 92] width 159 height 33
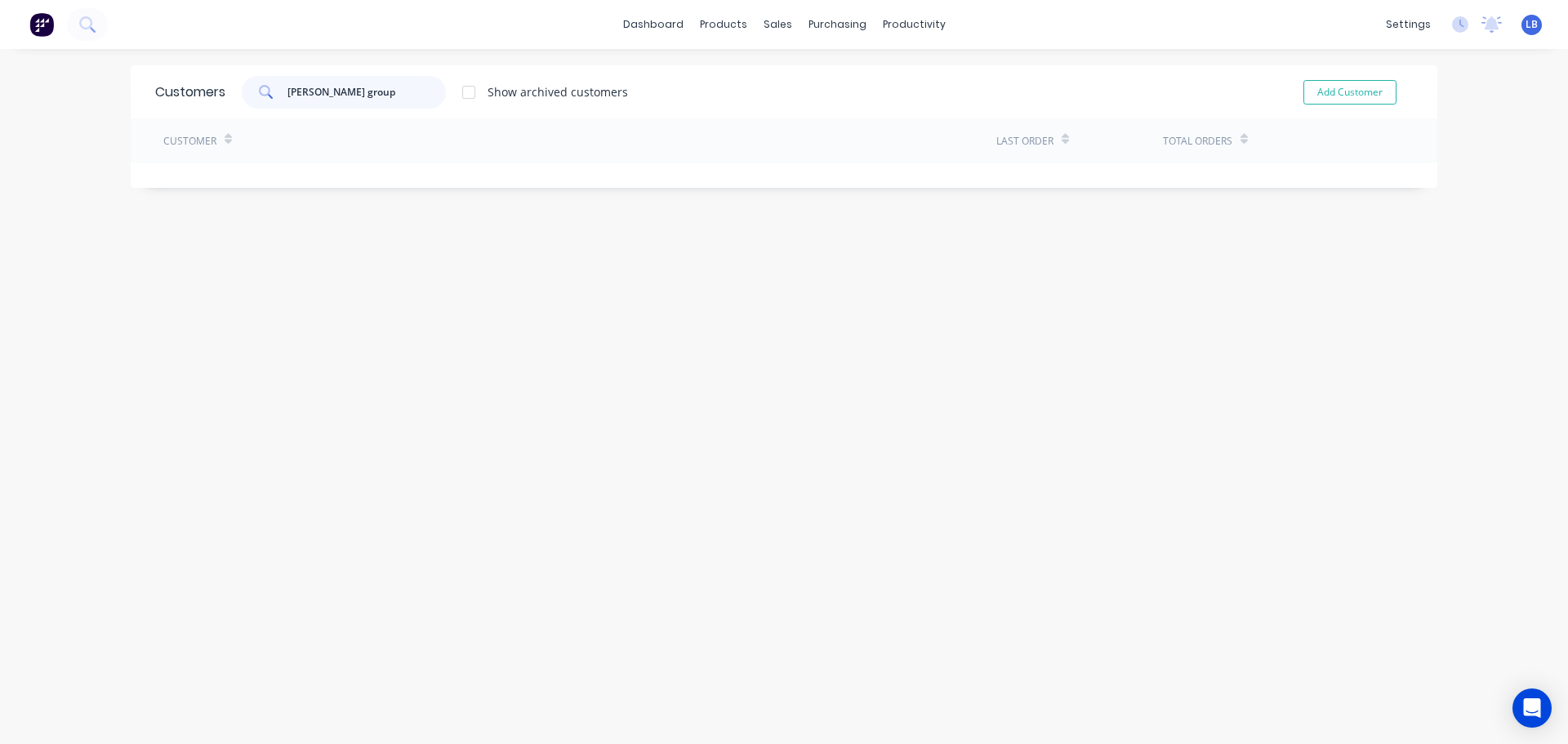
drag, startPoint x: 345, startPoint y: 92, endPoint x: 223, endPoint y: 118, distance: 124.7
click at [223, 118] on div "Customers ferren group Show archived customers Add Customer Customer Last Order…" at bounding box center [784, 127] width 1307 height 123
drag, startPoint x: 345, startPoint y: 88, endPoint x: 208, endPoint y: 108, distance: 138.5
click at [208, 108] on div "Customers ferrer group Show archived customers Add Customer" at bounding box center [784, 91] width 1307 height 53
type input "ferrer group"
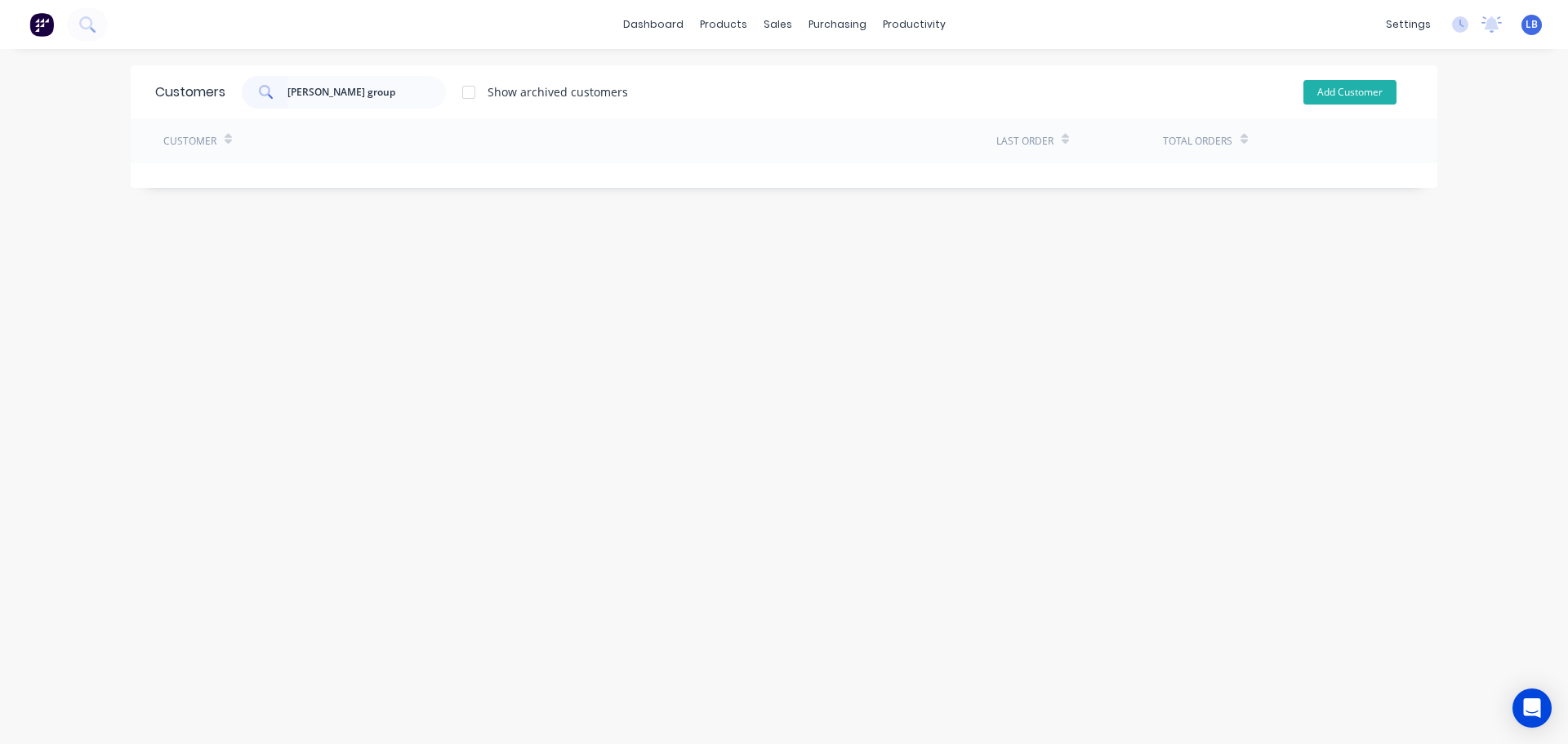
click at [1316, 88] on button "Add Customer" at bounding box center [1350, 92] width 93 height 24
select select "AU"
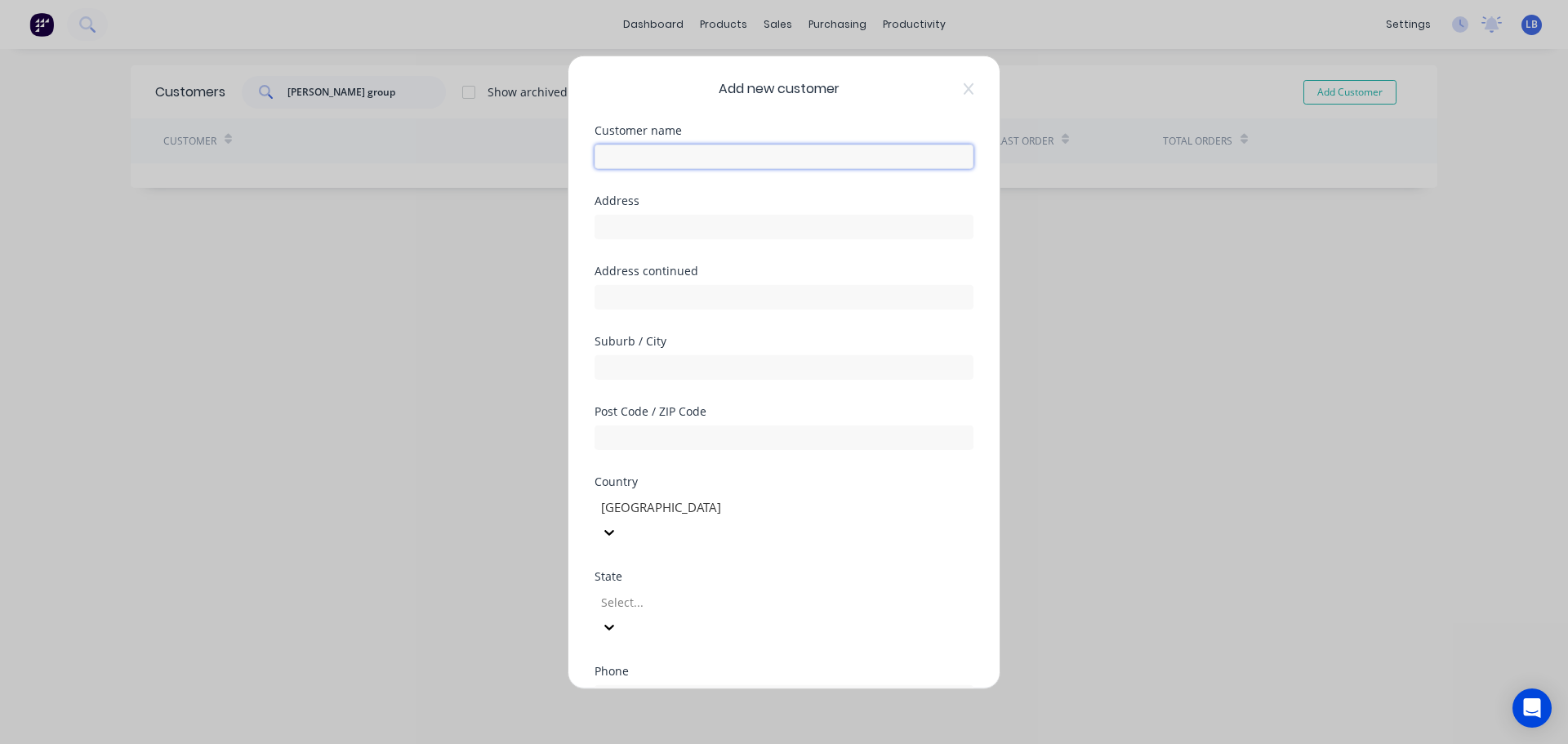
click at [603, 156] on input "text" at bounding box center [784, 156] width 379 height 24
paste input "ferrer group"
click at [606, 156] on input "ferrer group" at bounding box center [784, 156] width 379 height 24
drag, startPoint x: 644, startPoint y: 158, endPoint x: 644, endPoint y: 213, distance: 55.0
click at [644, 161] on input "Ferrer group" at bounding box center [784, 156] width 379 height 24
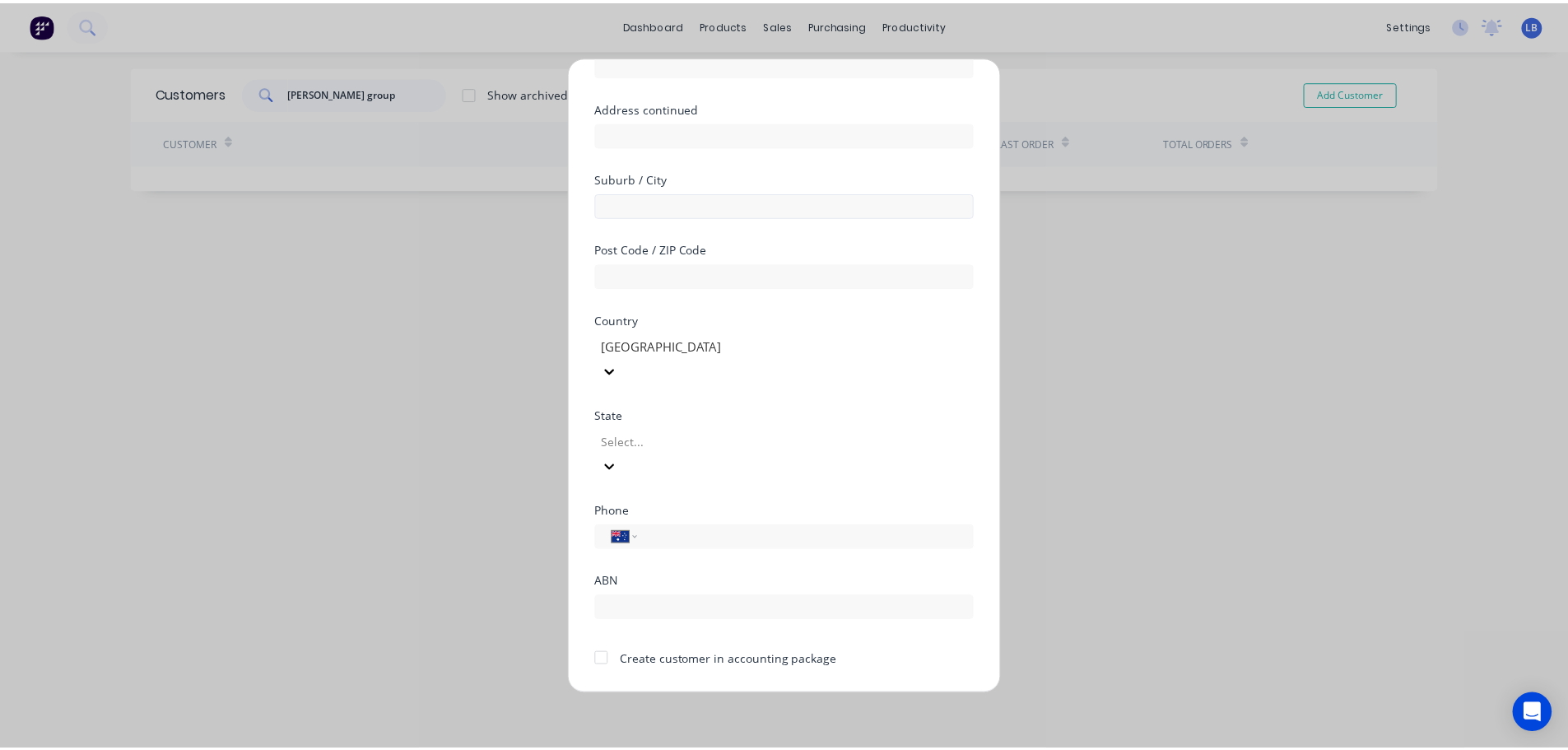
scroll to position [166, 0]
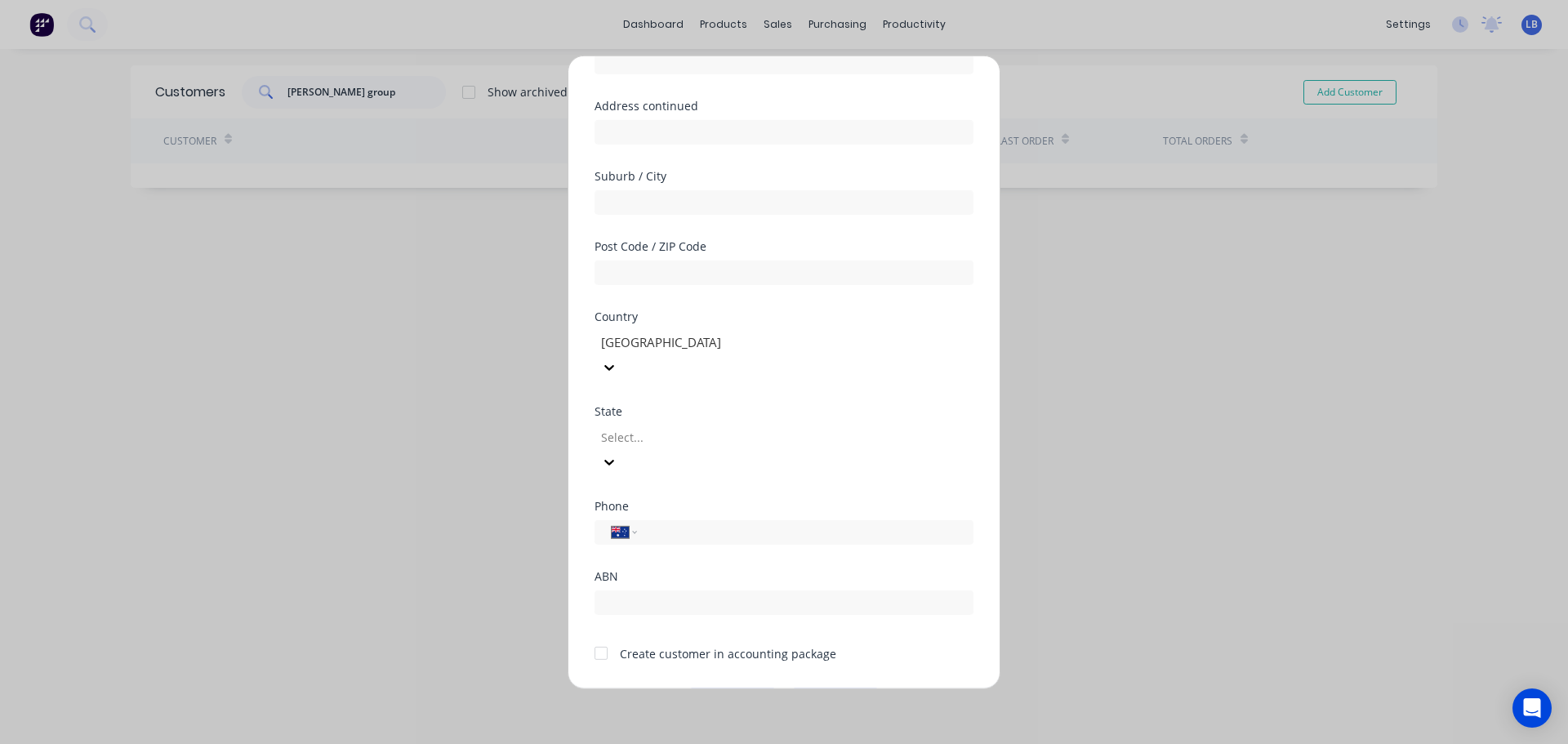
type input "Ferrer Group"
drag, startPoint x: 593, startPoint y: 605, endPoint x: 634, endPoint y: 636, distance: 51.4
click at [600, 637] on div at bounding box center [601, 653] width 33 height 33
click at [709, 688] on button "Save" at bounding box center [733, 701] width 89 height 26
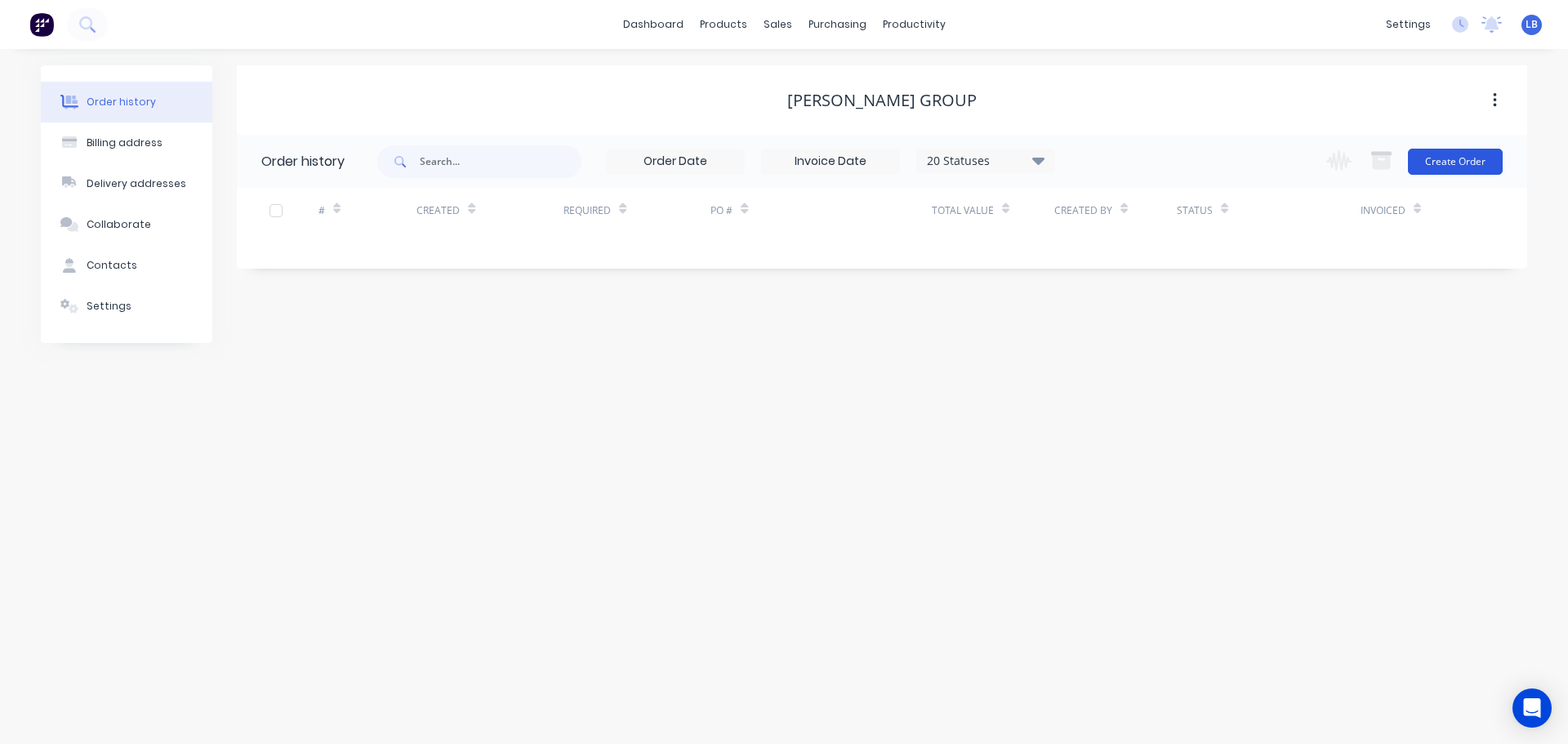
click at [1436, 168] on button "Create Order" at bounding box center [1455, 162] width 95 height 26
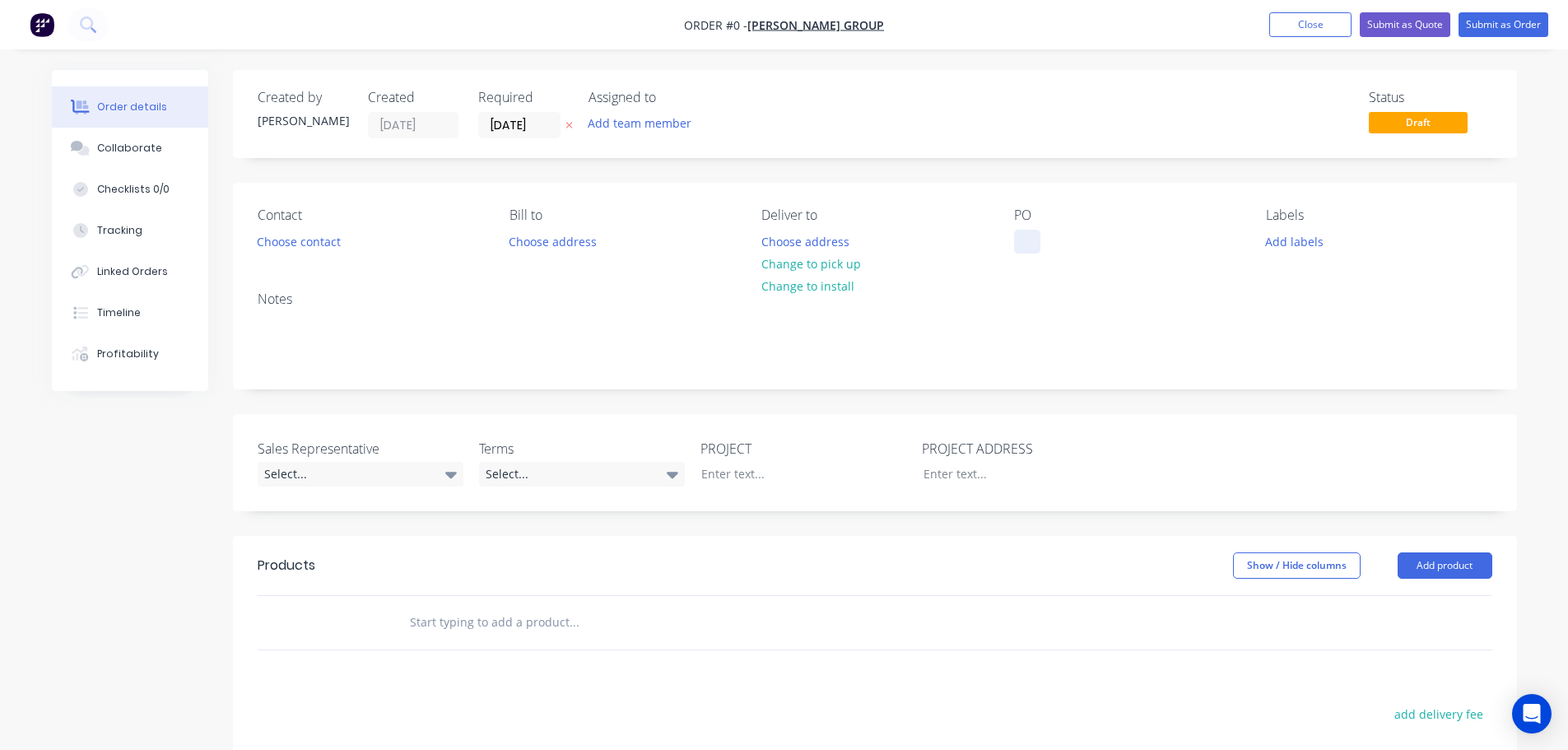
click at [1032, 235] on div at bounding box center [1028, 241] width 26 height 23
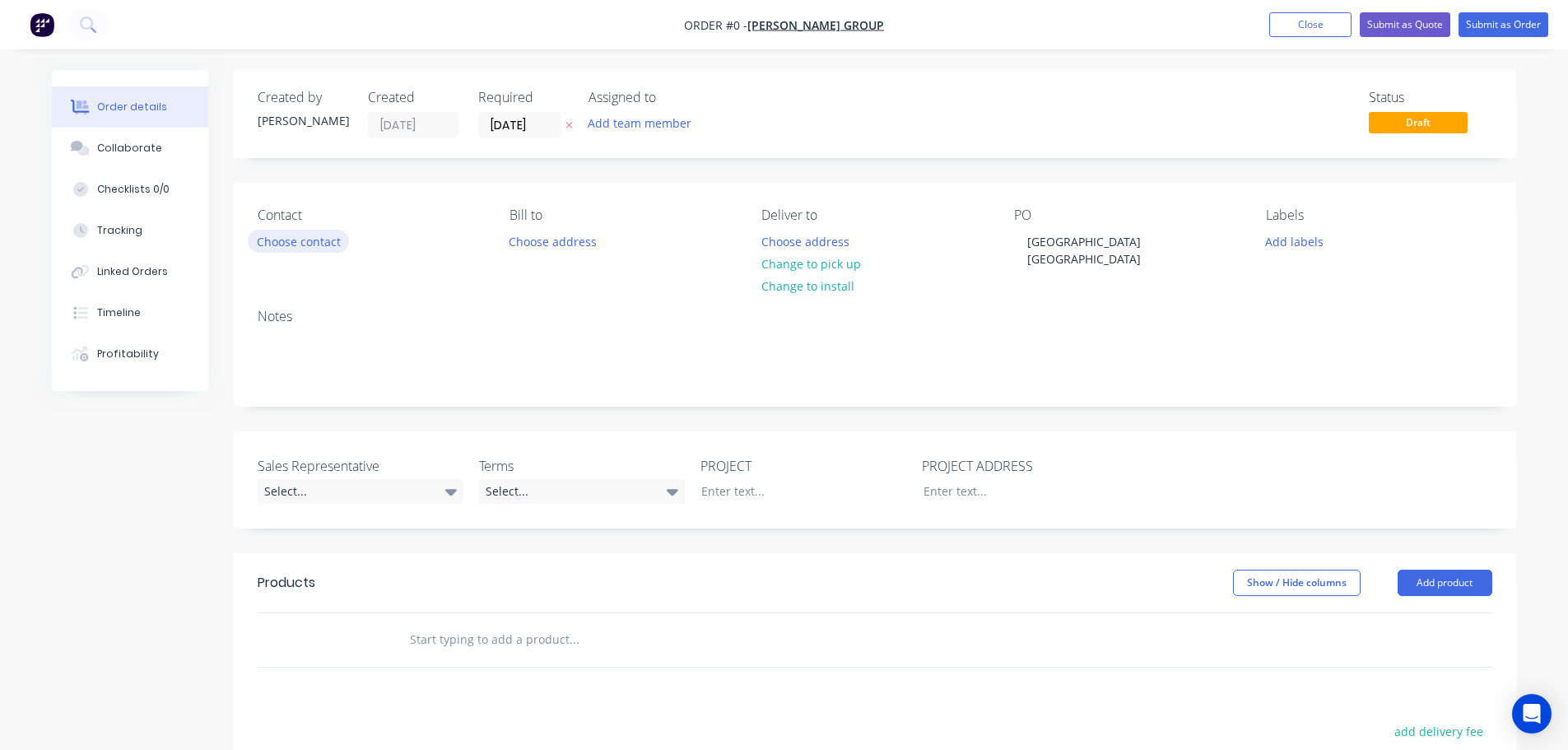
click at [268, 242] on div "Order details Collaborate Checklists 0/0 Tracking Linked Orders Timeline Profit…" at bounding box center [784, 579] width 1499 height 1018
click at [268, 242] on button "Choose contact" at bounding box center [298, 241] width 101 height 23
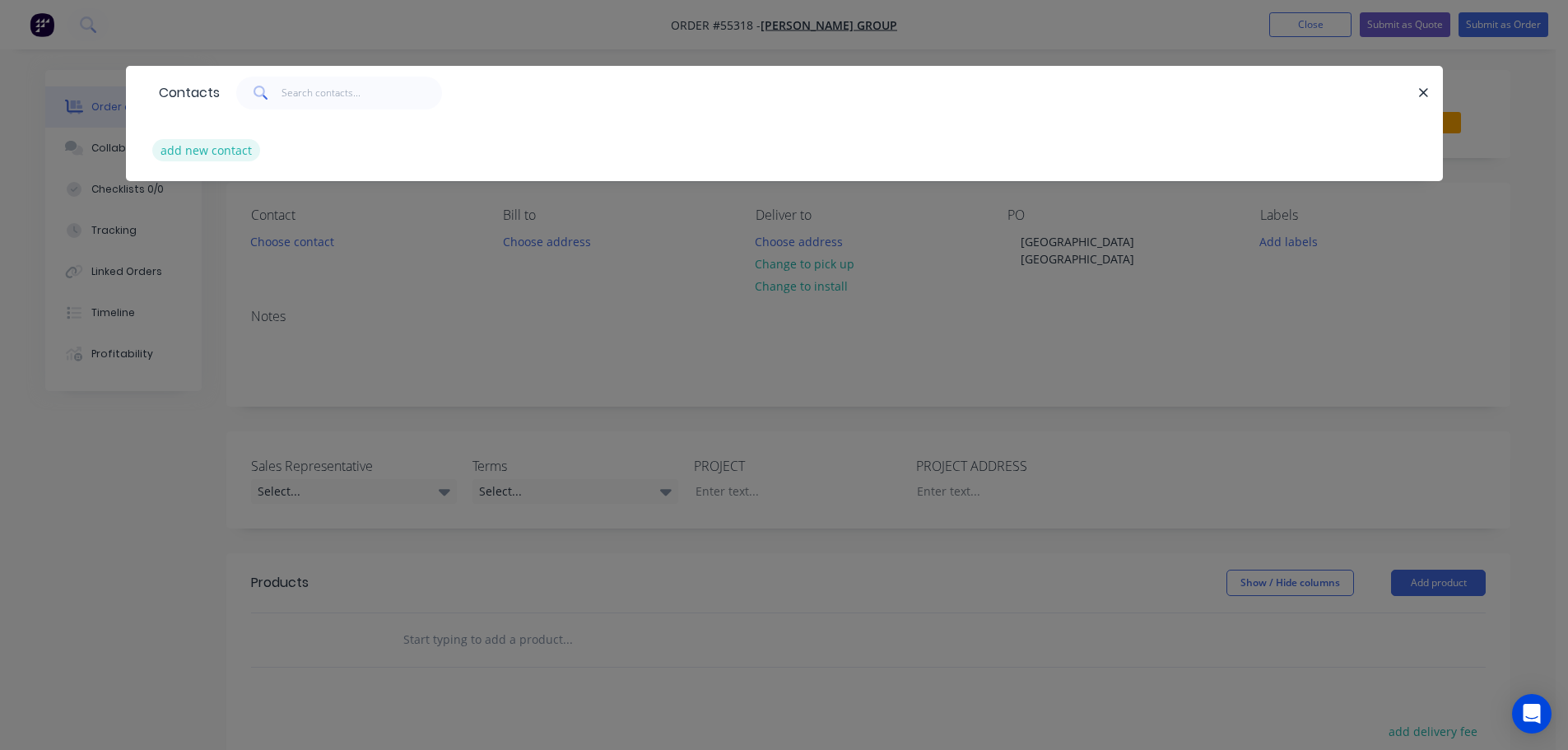
click at [231, 158] on button "add new contact" at bounding box center [206, 150] width 109 height 23
select select "AU"
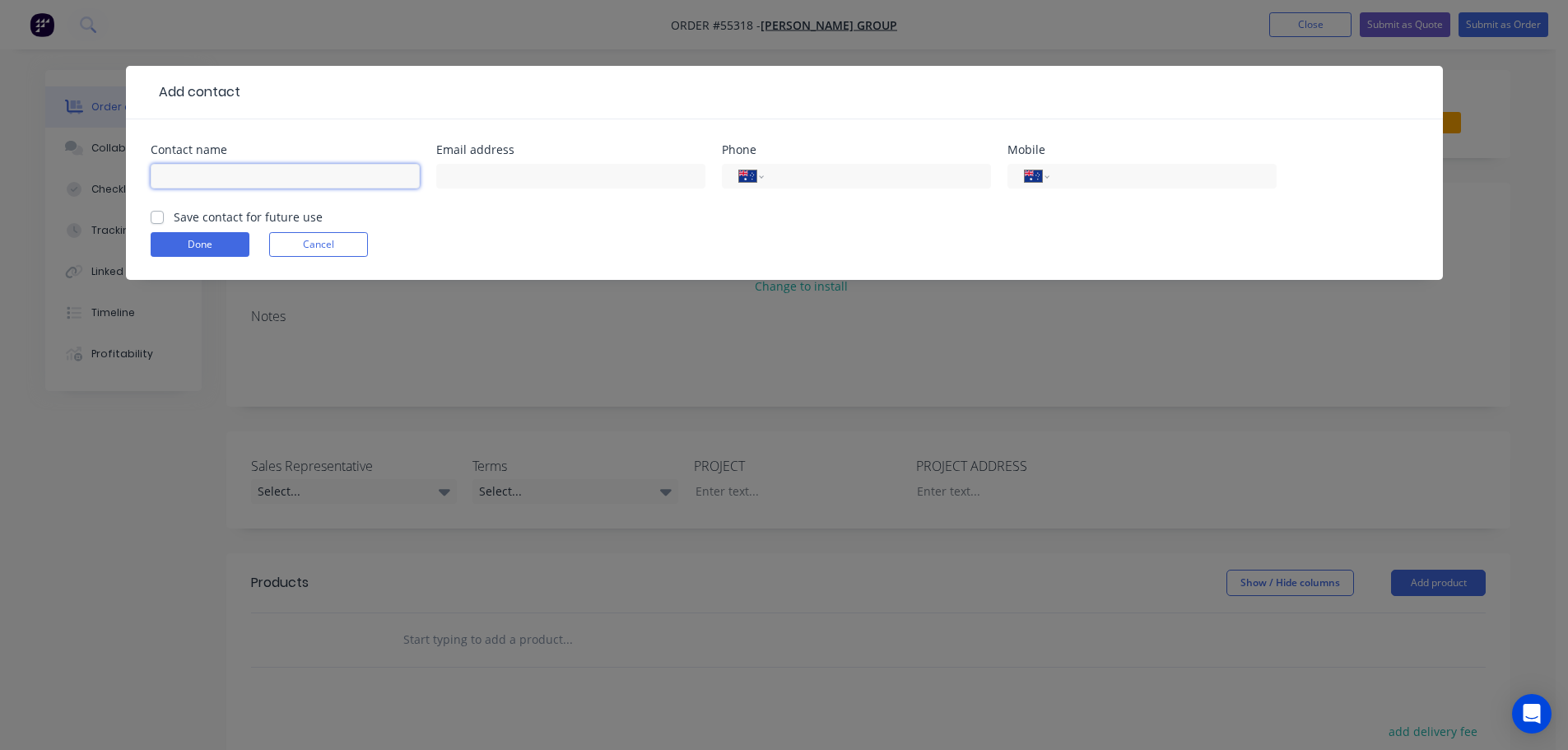
click at [154, 166] on input "text" at bounding box center [285, 176] width 269 height 24
type input "Sam"
click at [484, 177] on input "text" at bounding box center [571, 176] width 269 height 24
type input "sam@ferrergroup.com.au"
click at [1113, 185] on input "tel" at bounding box center [1160, 176] width 198 height 19
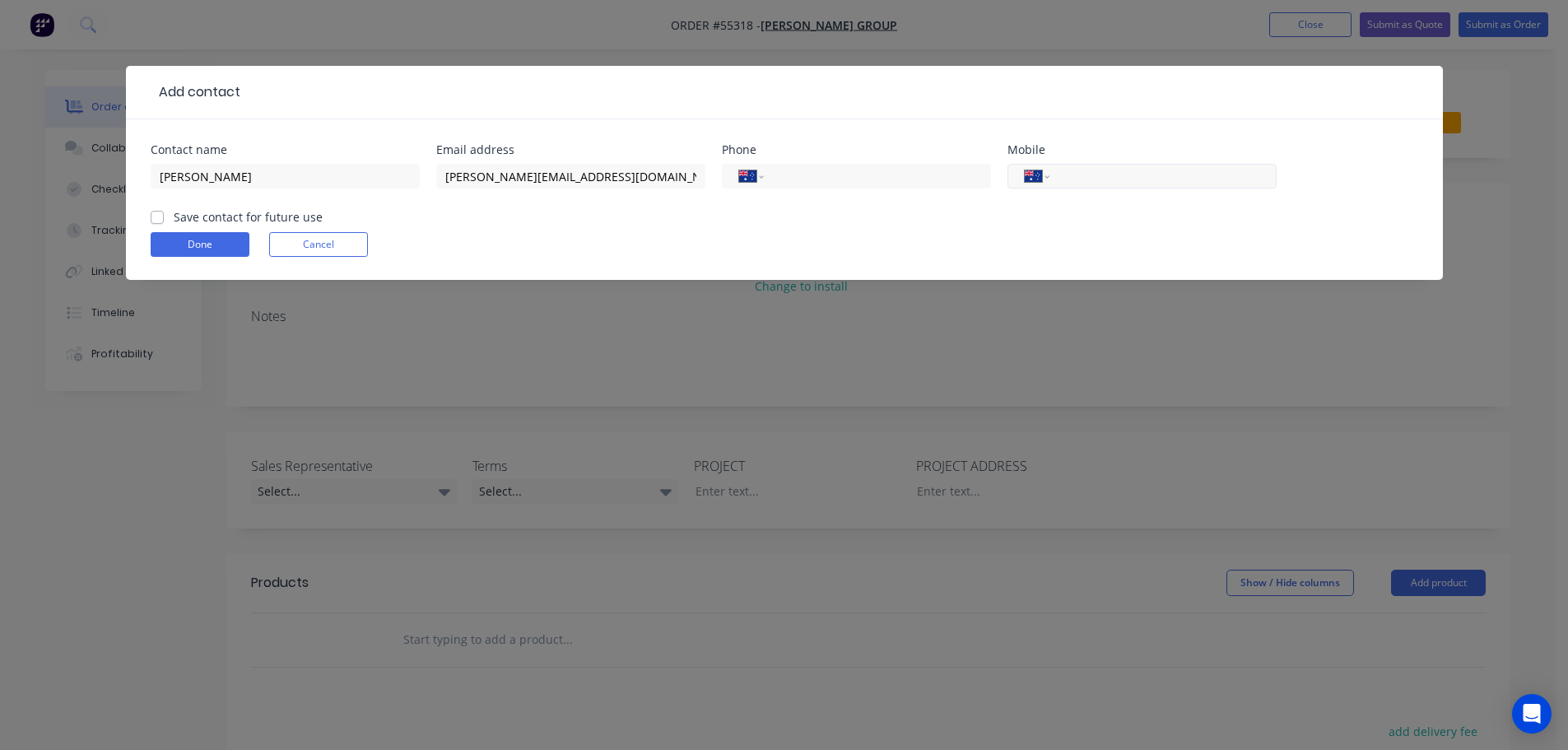
click at [1111, 179] on input "tel" at bounding box center [1160, 176] width 198 height 19
type input "0145 474 040"
click at [174, 217] on label "Save contact for future use" at bounding box center [248, 217] width 149 height 17
click at [158, 217] on input "Save contact for future use" at bounding box center [158, 216] width 13 height 16
checkbox input "true"
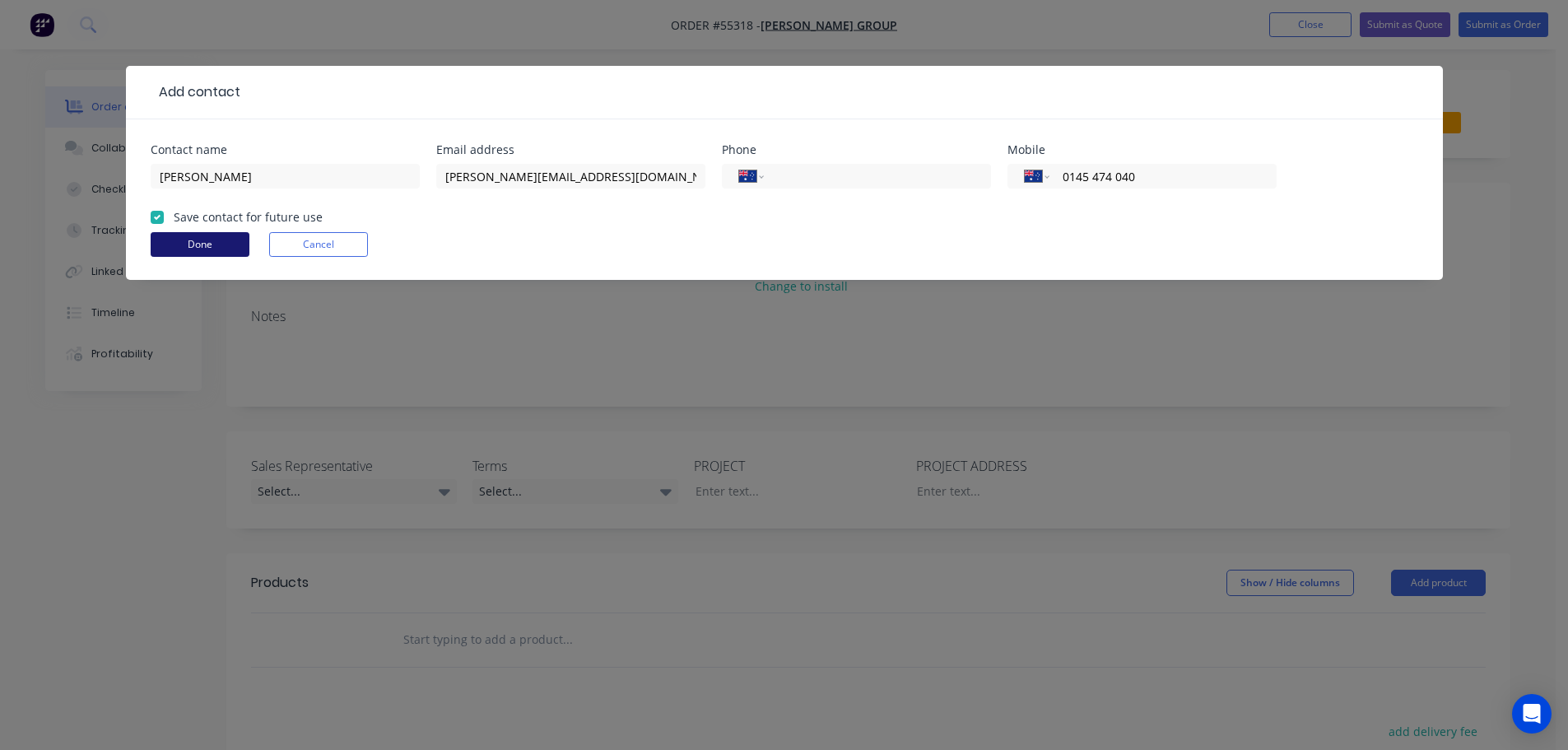
click at [164, 235] on button "Done" at bounding box center [200, 244] width 99 height 24
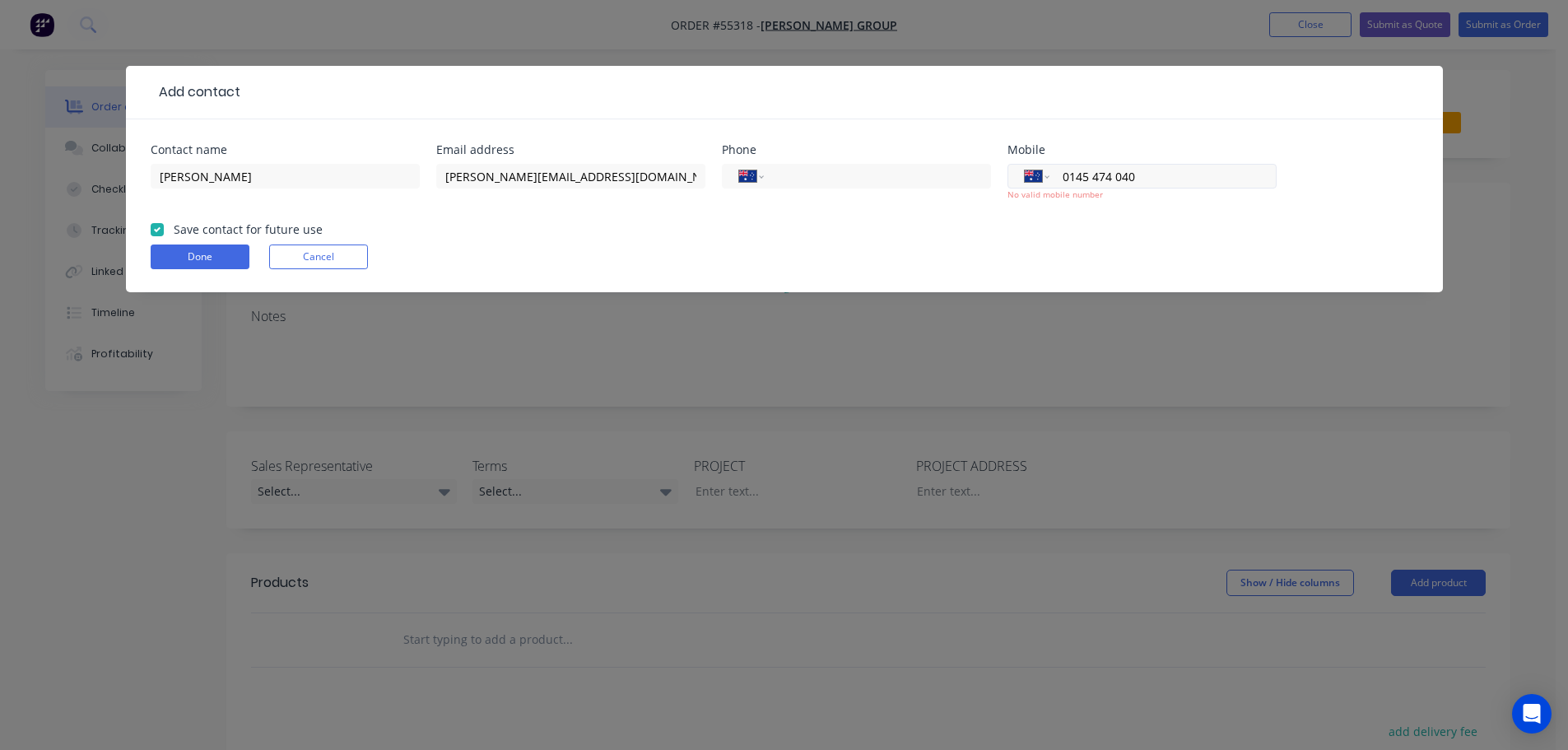
click at [1092, 174] on input "0145 474 040" at bounding box center [1160, 176] width 198 height 19
click at [1087, 173] on input "0145 474 040" at bounding box center [1160, 176] width 198 height 19
type input "0415 474 040"
click at [210, 260] on button "Done" at bounding box center [200, 257] width 99 height 24
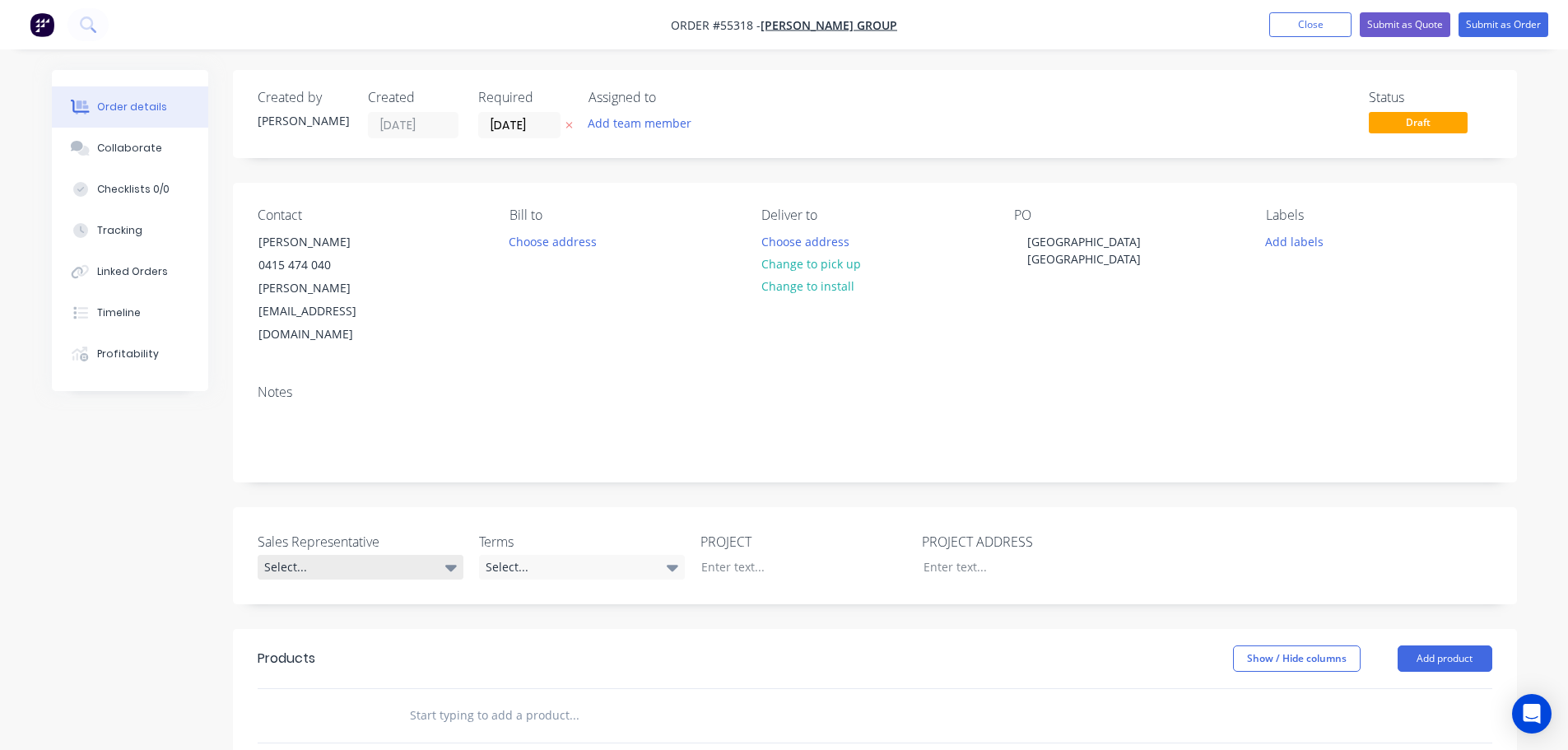
click at [318, 555] on div "Select..." at bounding box center [360, 567] width 206 height 24
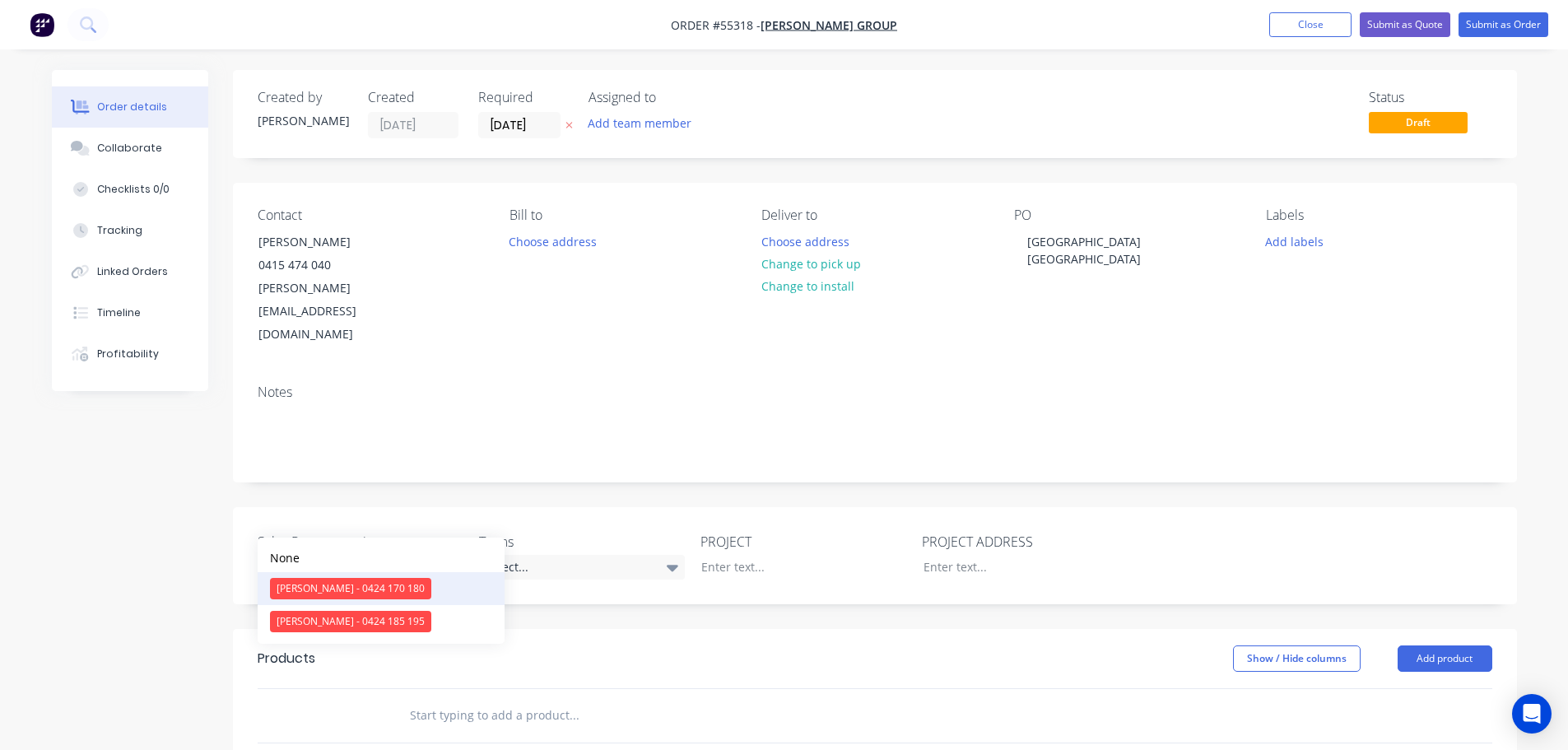
click at [327, 586] on div "Clayton Blackman - 0424 170 180" at bounding box center [351, 589] width 161 height 22
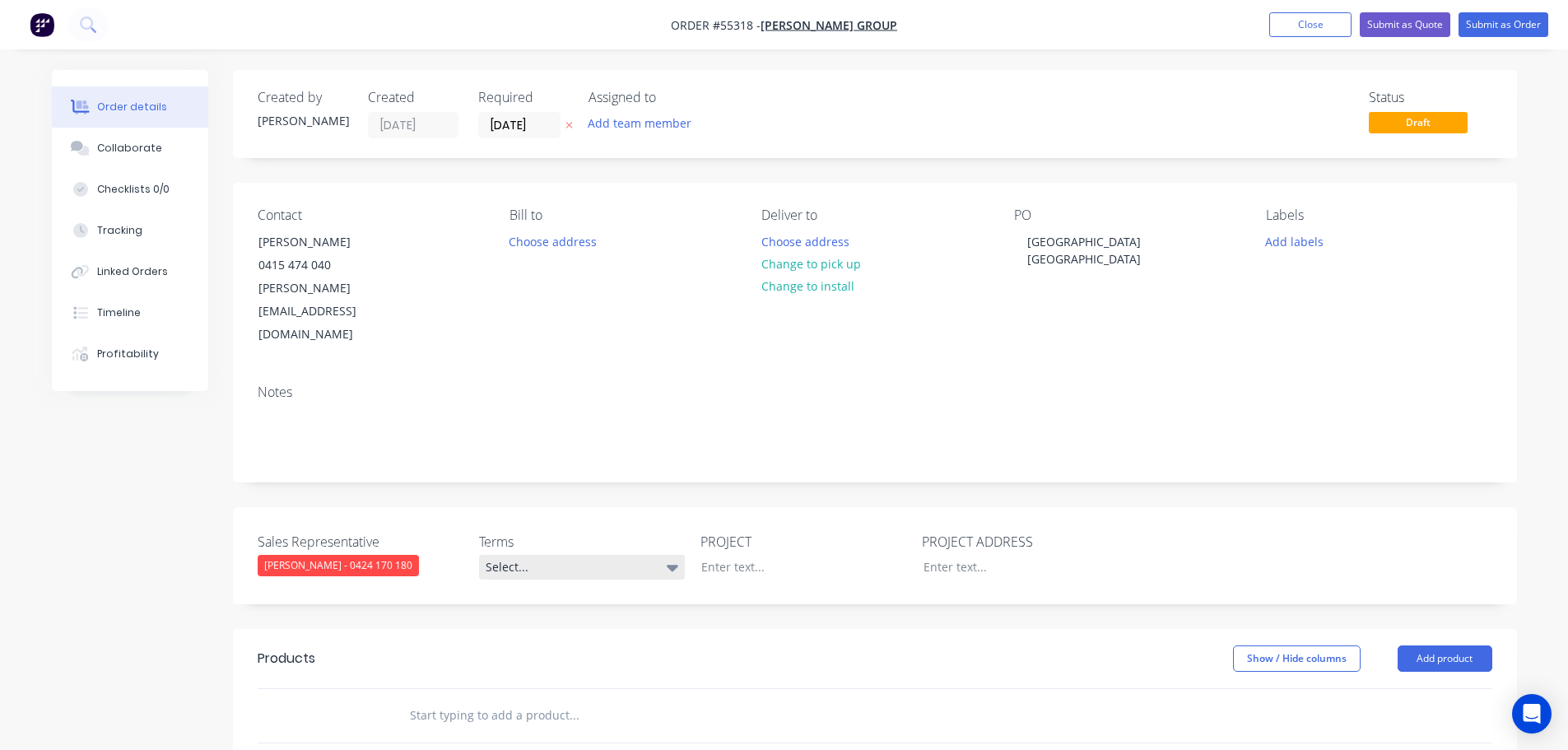
click at [541, 555] on div "Select..." at bounding box center [582, 567] width 206 height 24
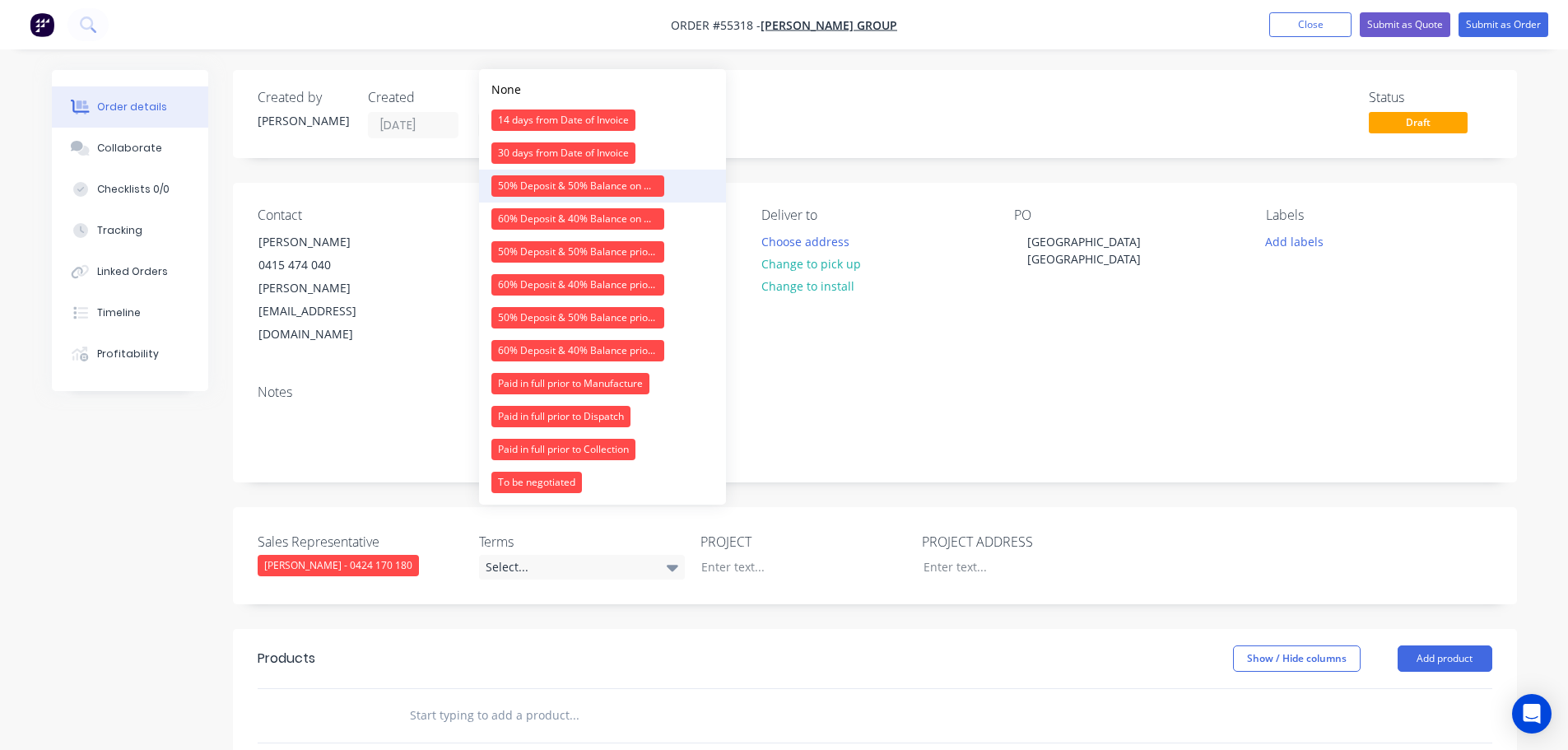
click at [526, 191] on div "50% Deposit & 50% Balance on Day of Installation" at bounding box center [578, 186] width 173 height 22
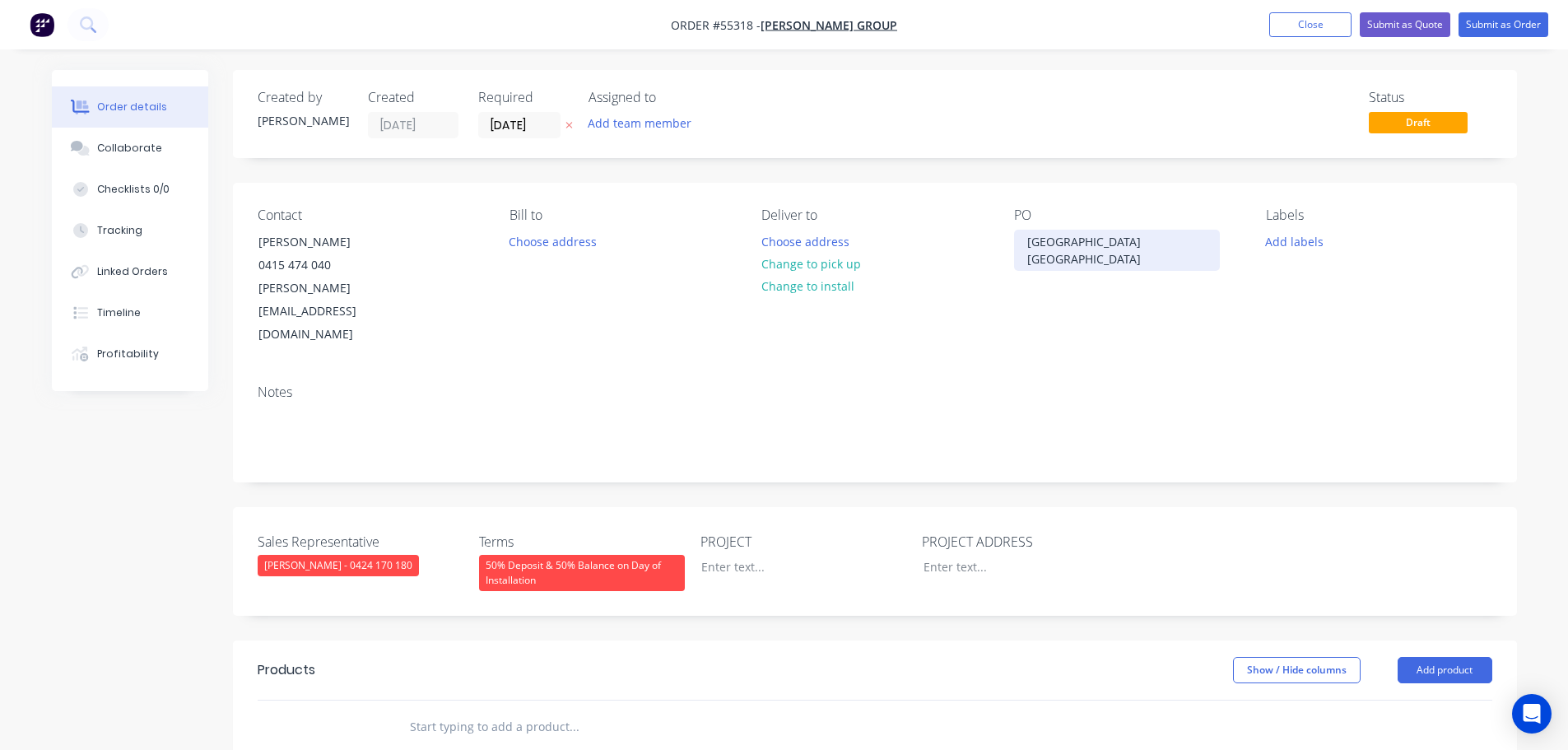
click at [1070, 241] on div "Campbelltown NSW" at bounding box center [1117, 251] width 206 height 41
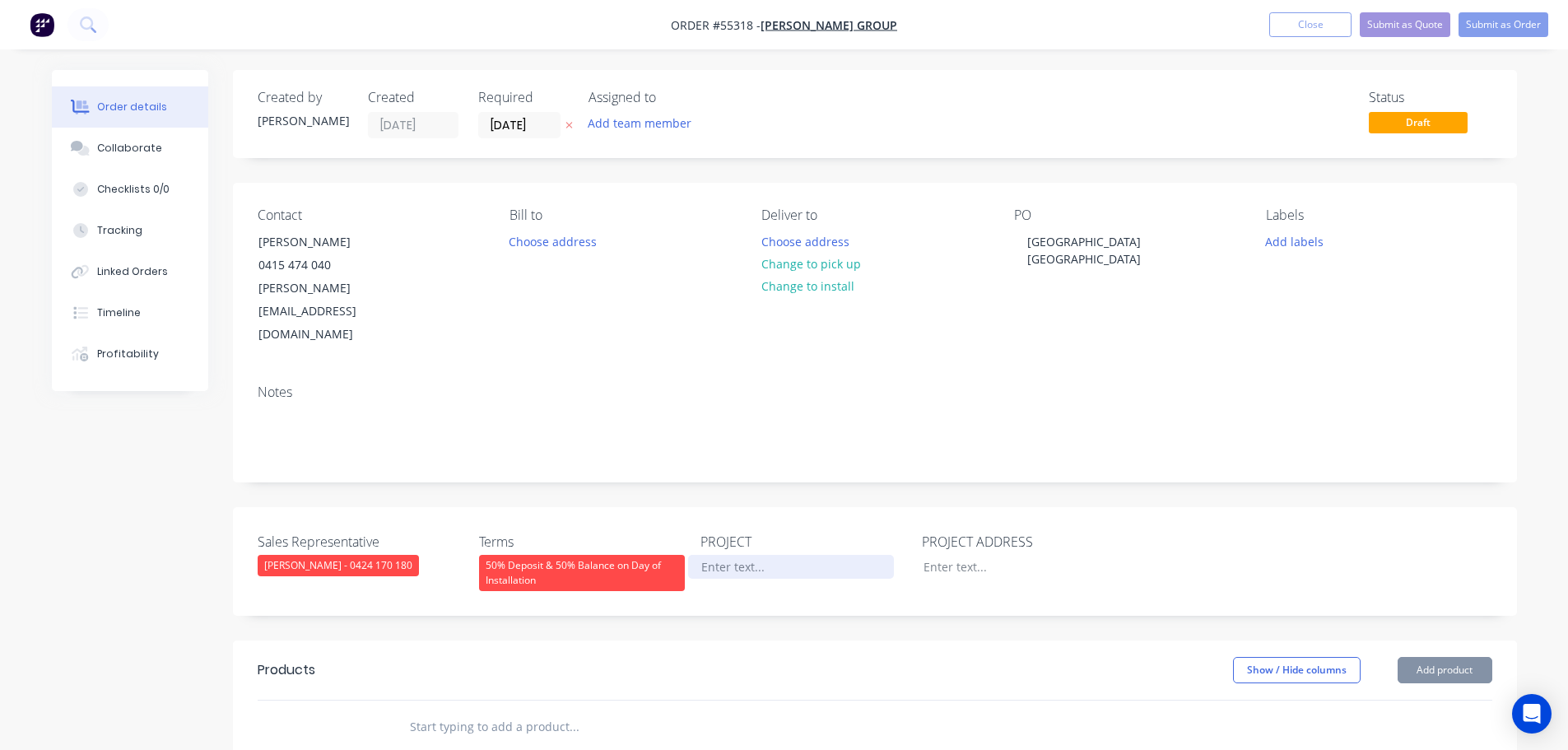
click at [731, 555] on div at bounding box center [790, 566] width 206 height 23
paste div
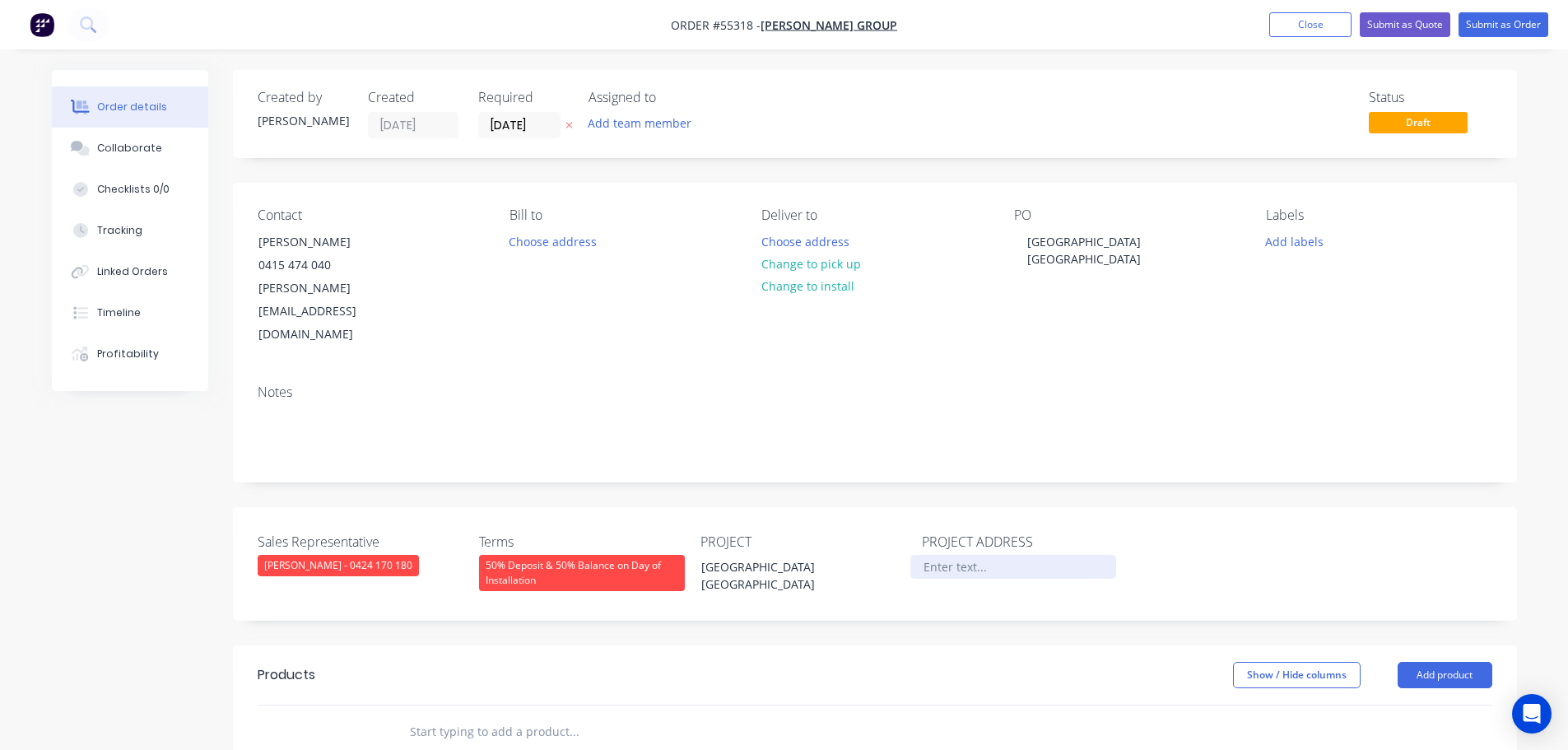
click at [936, 555] on div at bounding box center [1012, 566] width 206 height 23
paste div
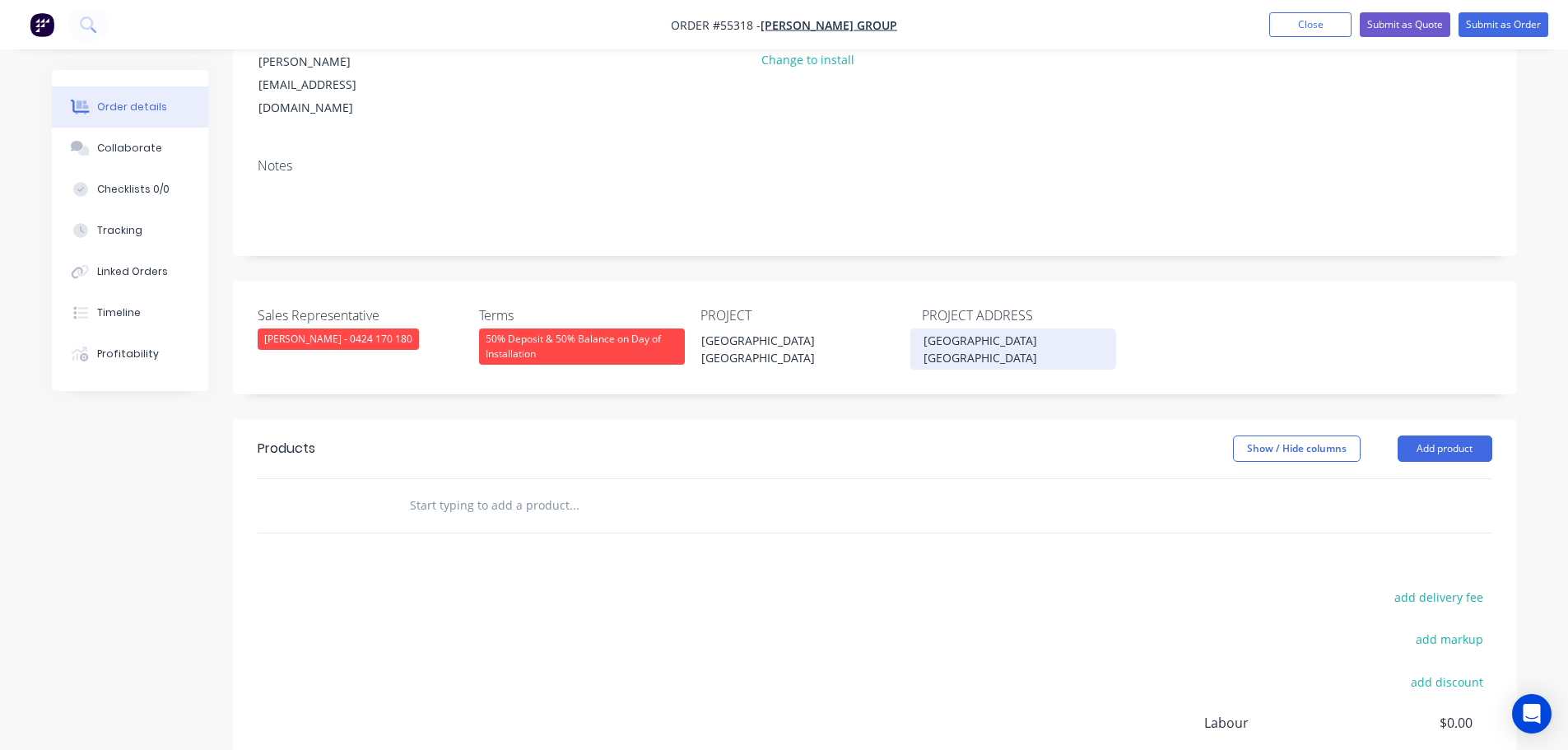
scroll to position [247, 0]
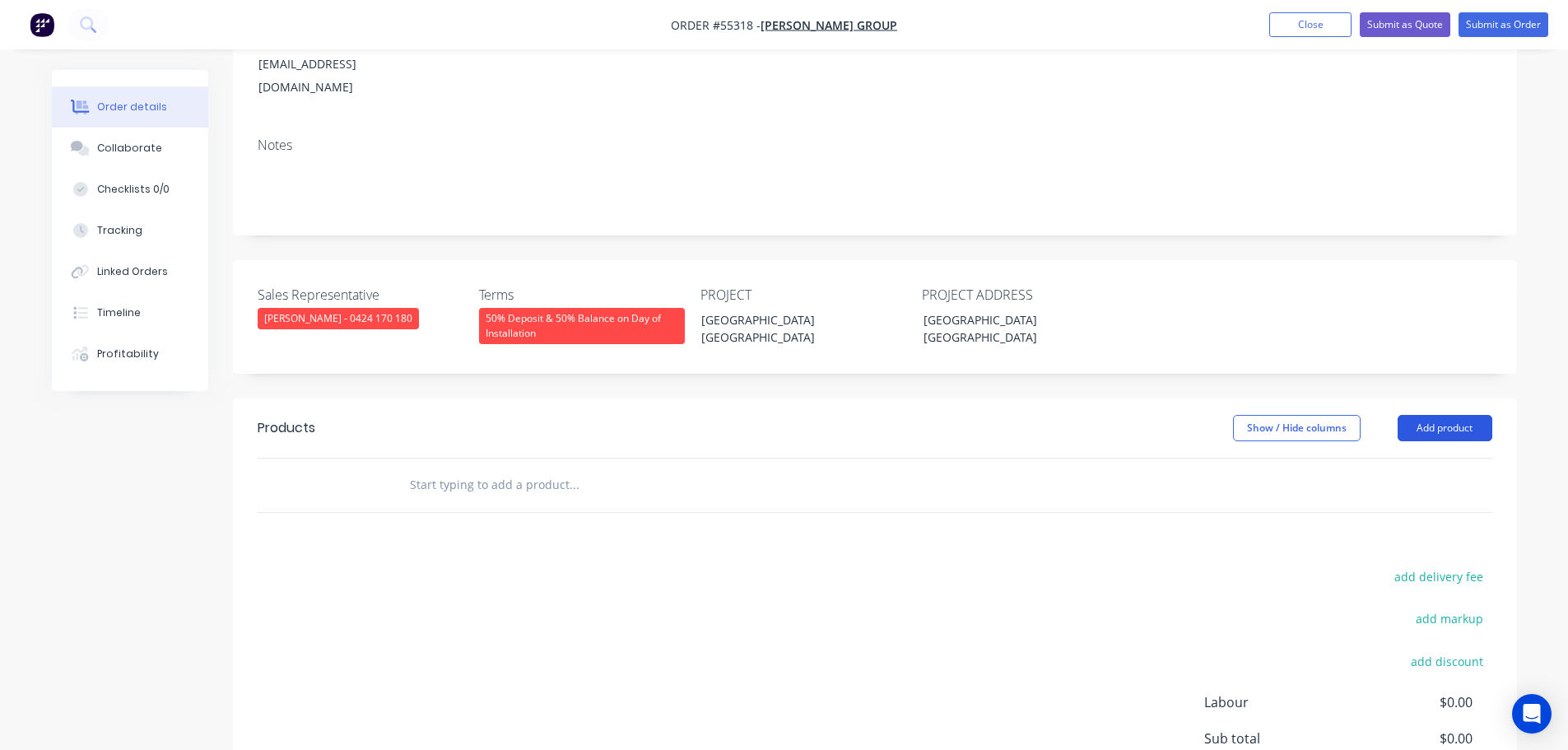
click at [1439, 415] on button "Add product" at bounding box center [1445, 428] width 95 height 26
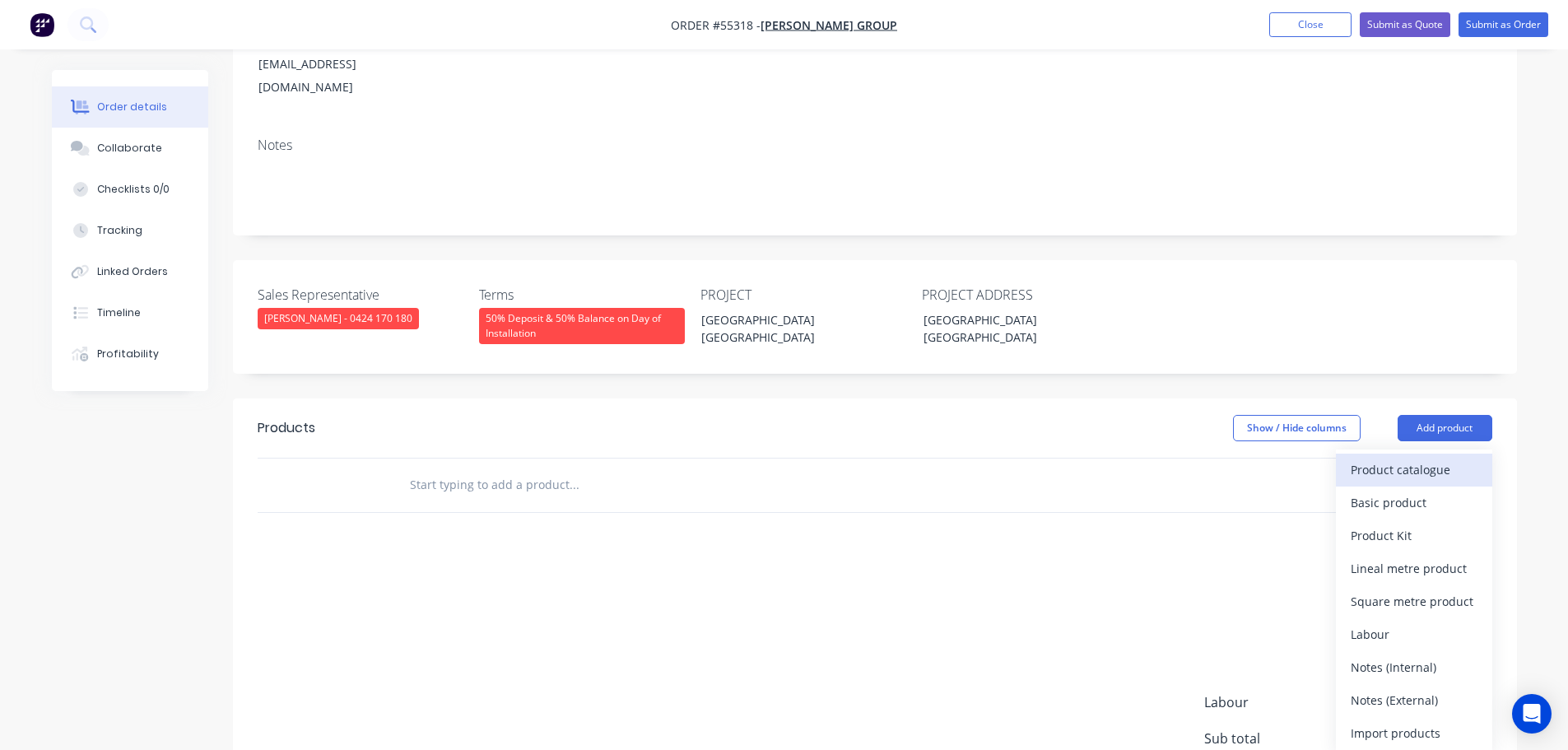
click at [1377, 458] on div "Product catalogue" at bounding box center [1414, 469] width 127 height 23
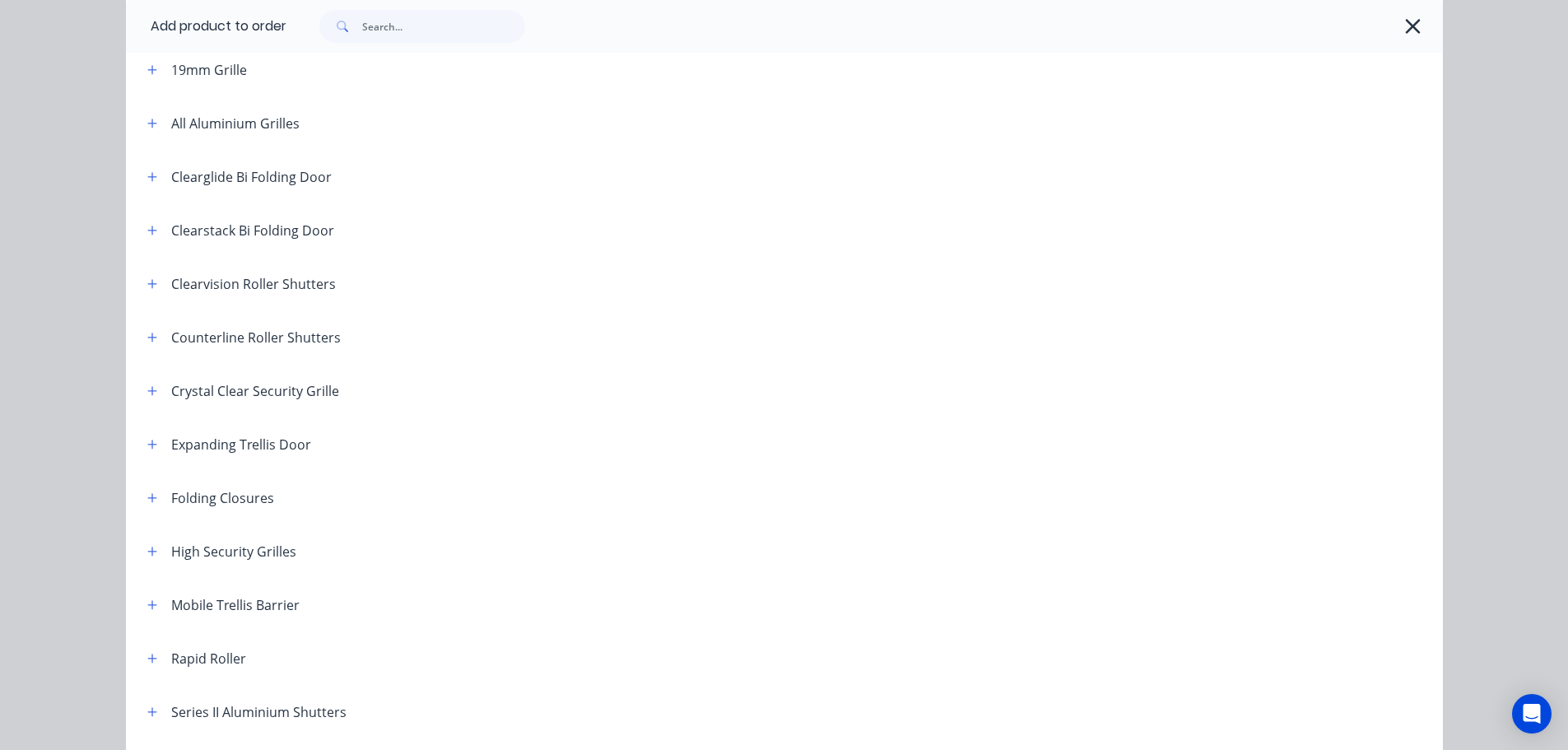
scroll to position [329, 0]
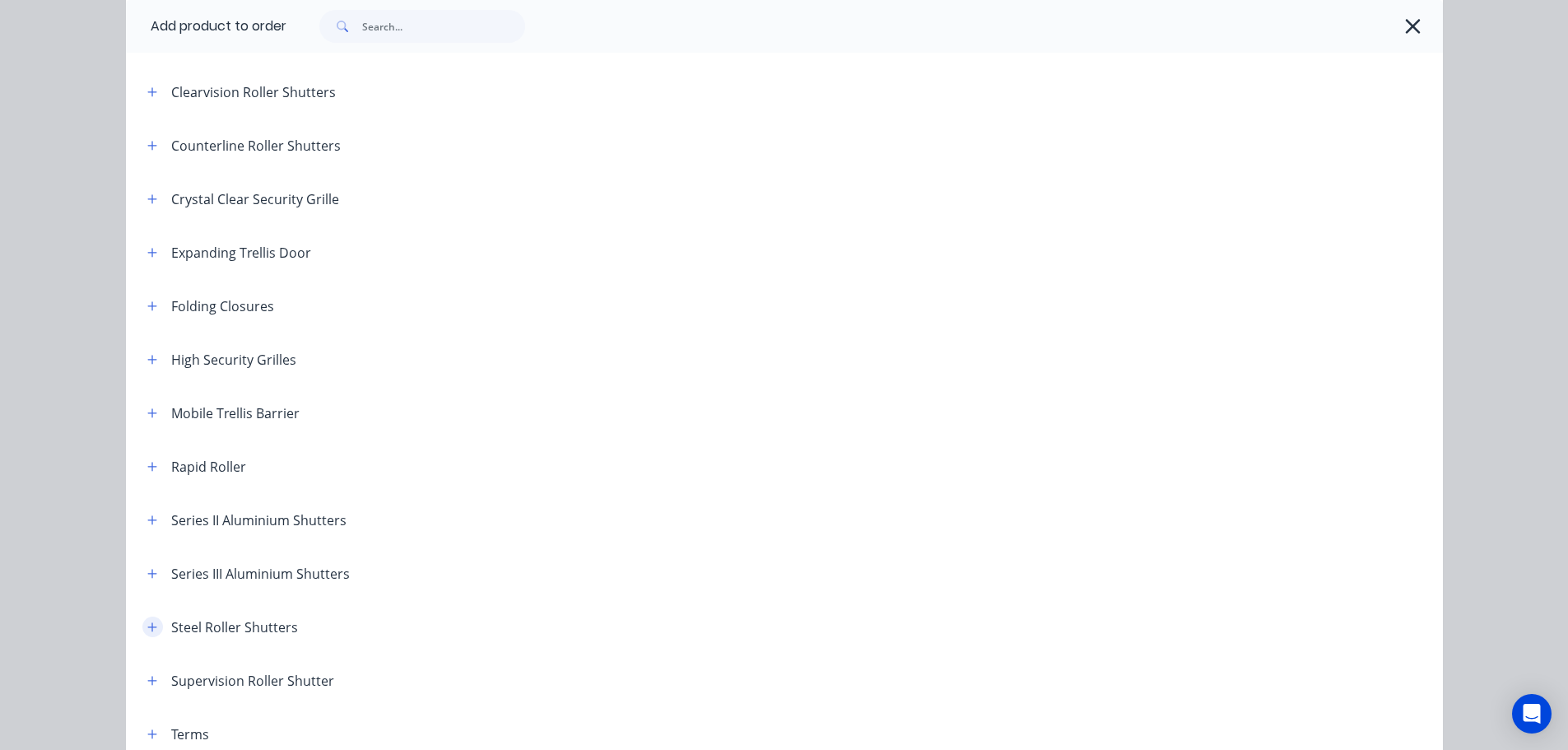
click at [147, 630] on icon "button" at bounding box center [152, 627] width 10 height 11
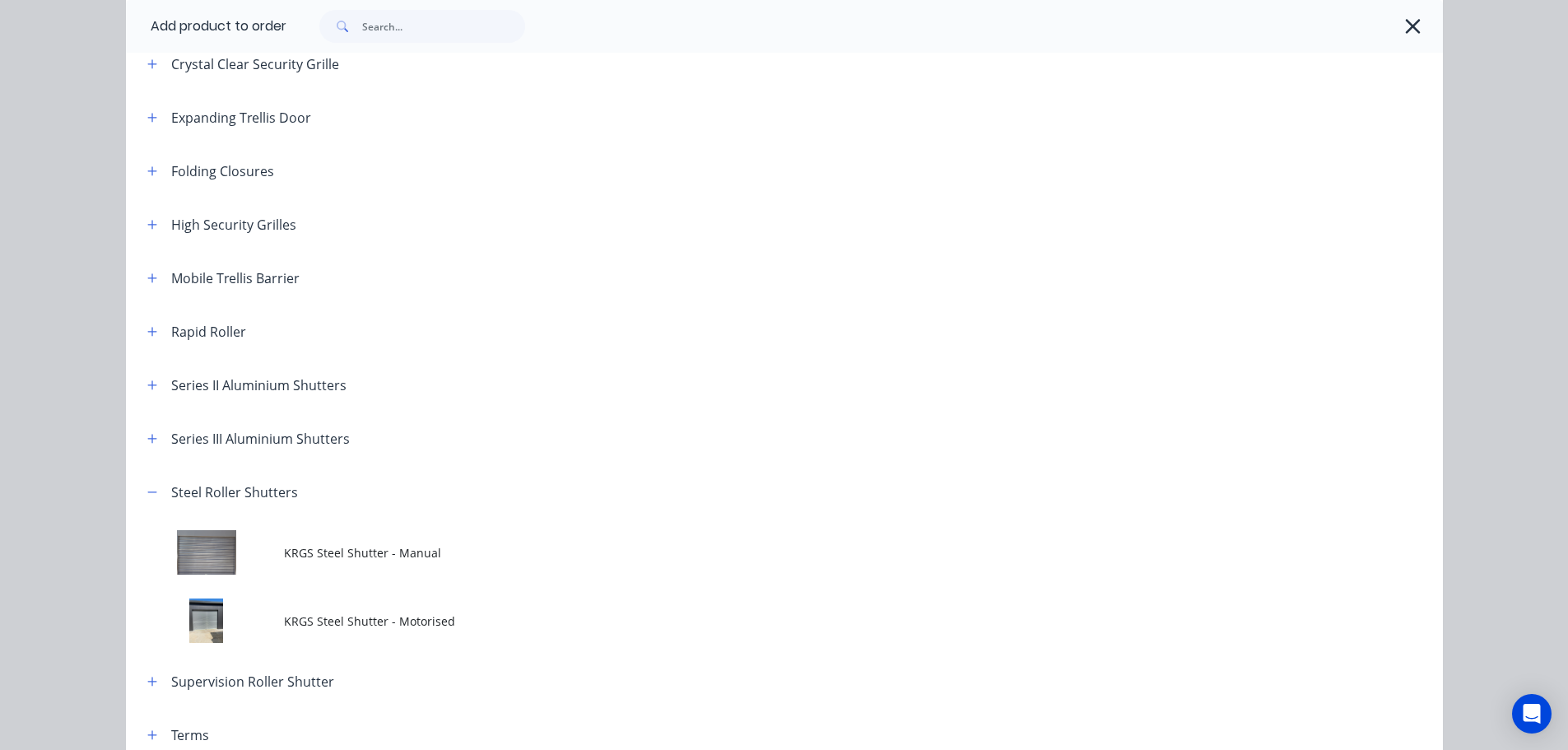
scroll to position [576, 0]
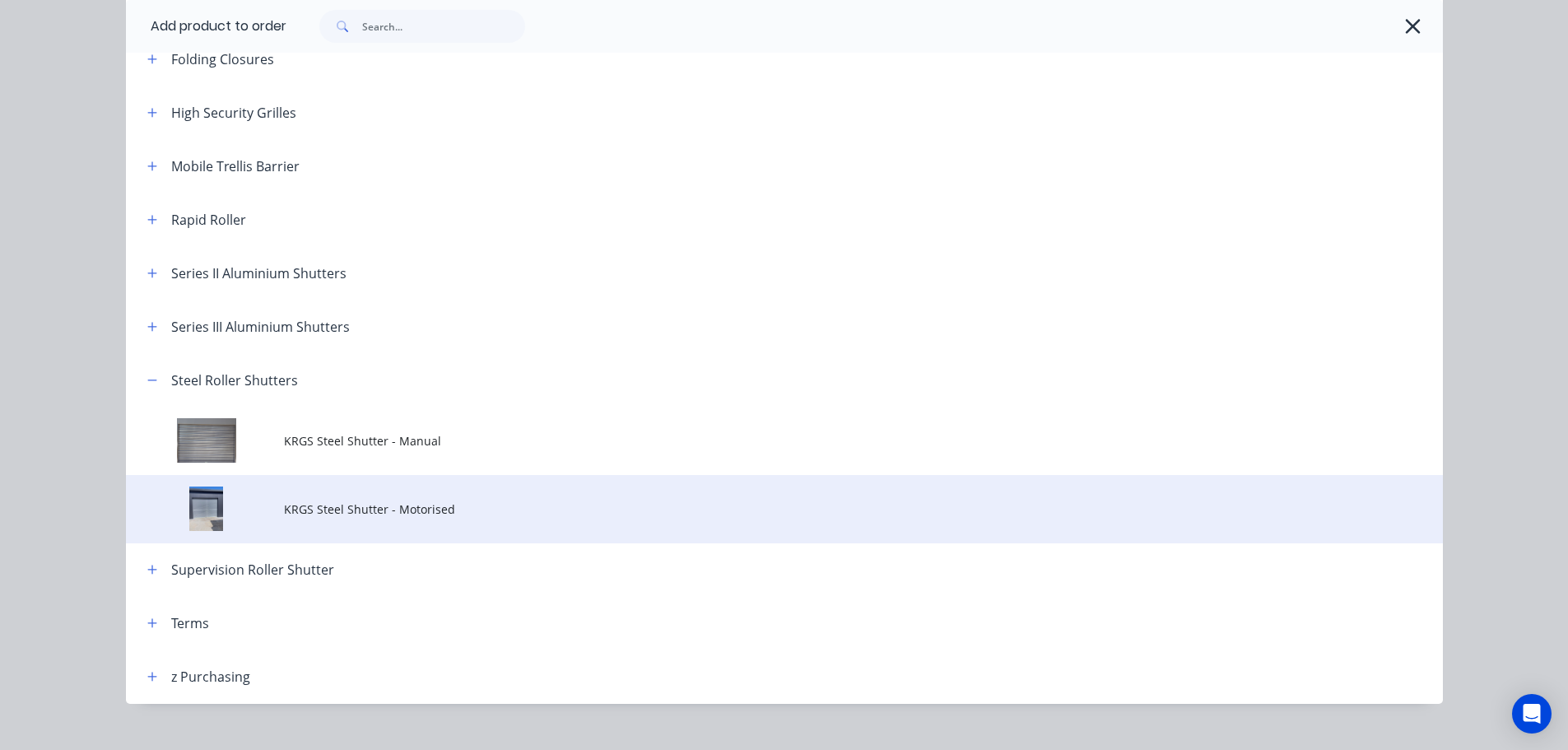
click at [312, 510] on span "KRGS Steel Shutter - Motorised" at bounding box center [748, 509] width 927 height 17
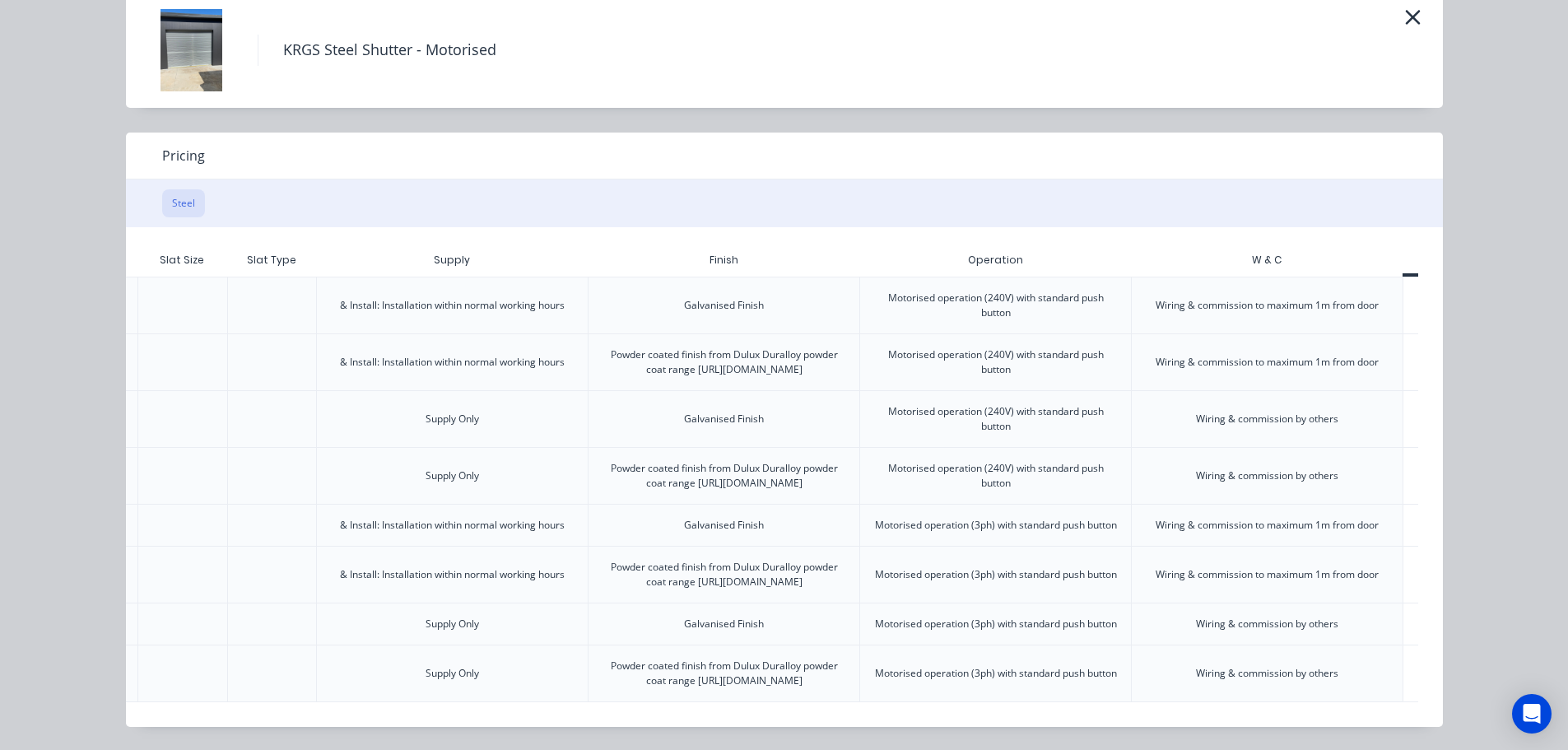
scroll to position [0, 411]
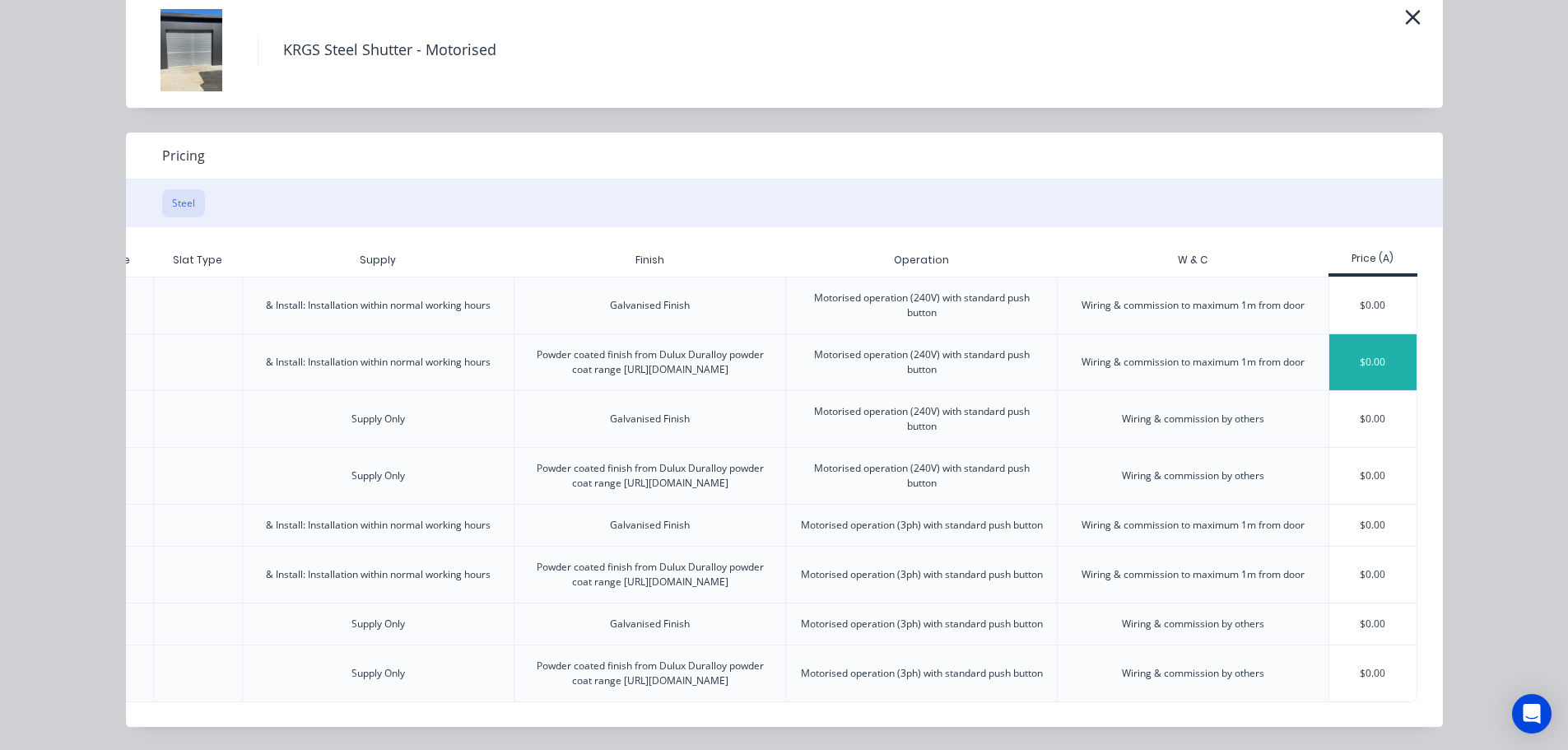
click at [1356, 334] on div "$0.00" at bounding box center [1374, 362] width 88 height 56
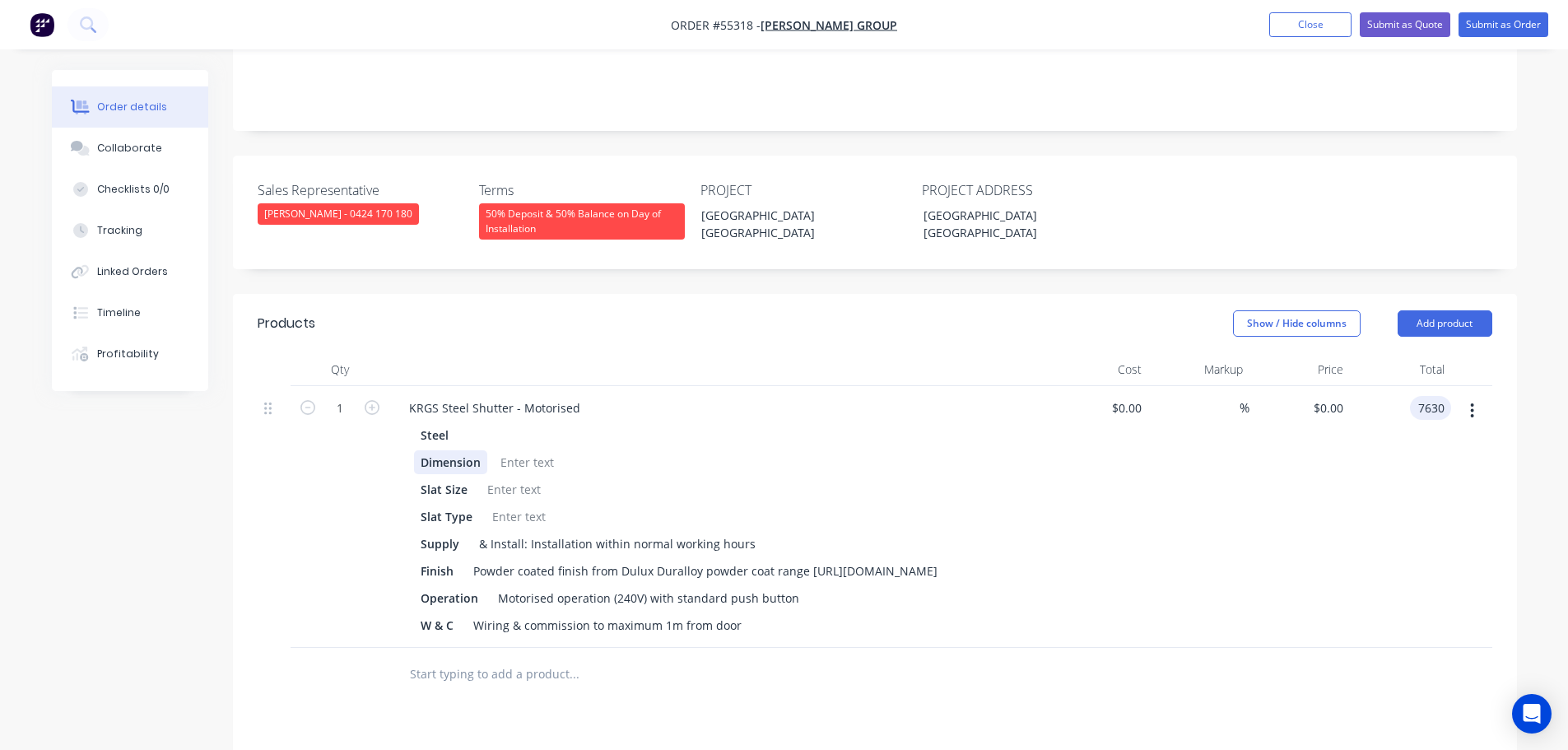
scroll to position [494, 0]
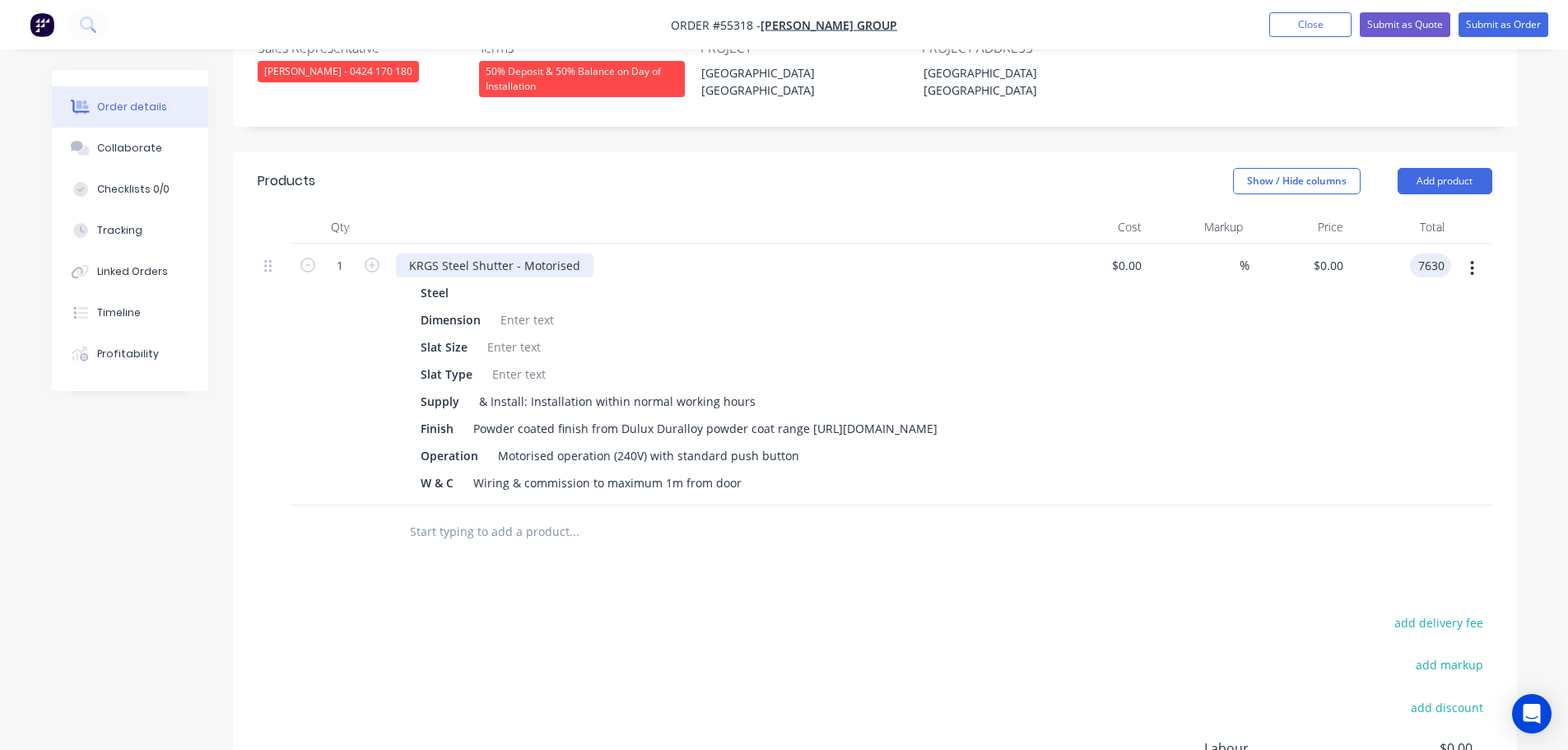
type input "7630"
type input "$7,630.00"
click at [404, 253] on div "KRGS Steel Shutter - Motorised" at bounding box center [495, 265] width 198 height 23
click at [399, 253] on div "KRGS Steel Shutter - Motorised" at bounding box center [495, 265] width 198 height 23
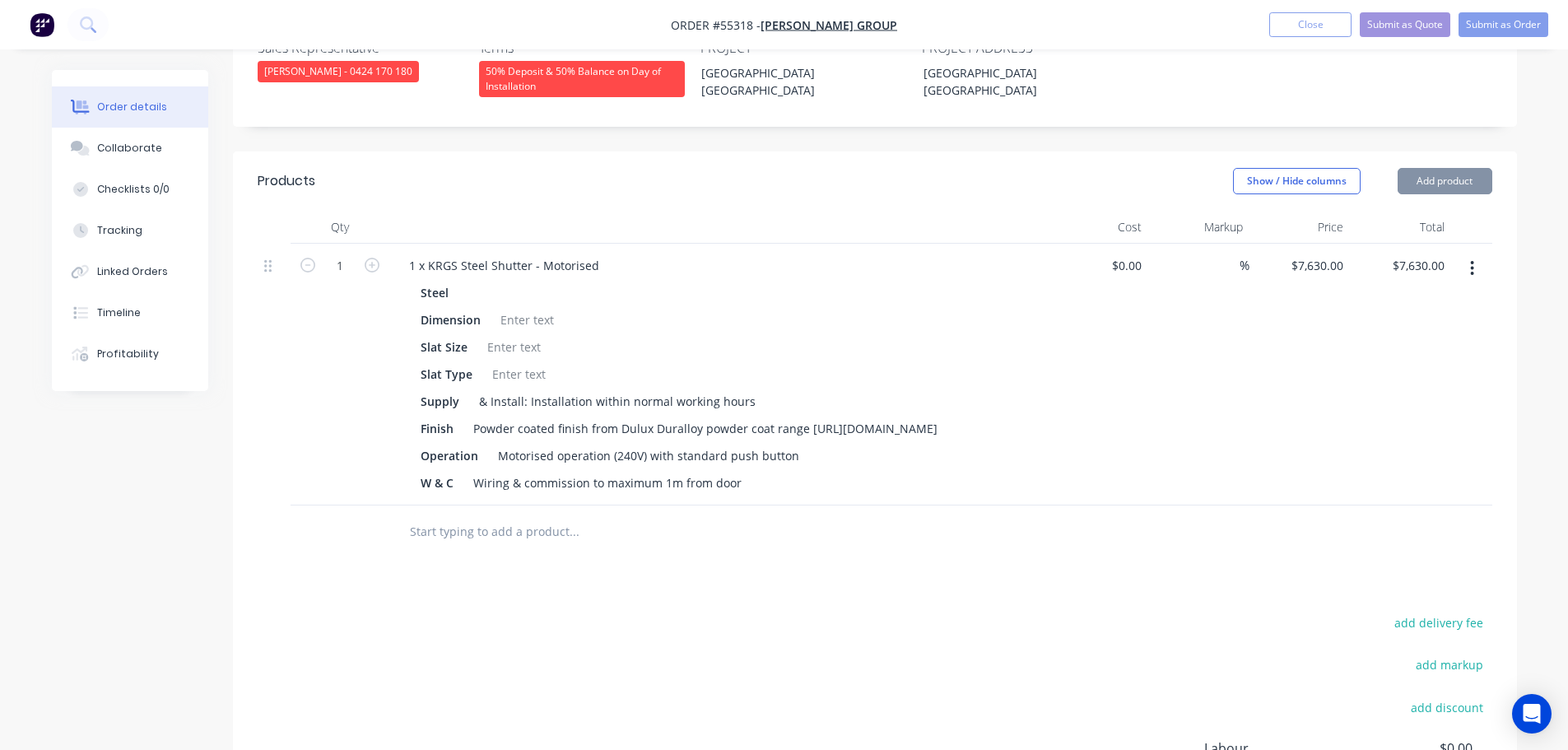
click at [536, 308] on div at bounding box center [526, 319] width 67 height 23
click at [533, 308] on div at bounding box center [526, 319] width 67 height 23
click at [511, 335] on div at bounding box center [513, 346] width 67 height 23
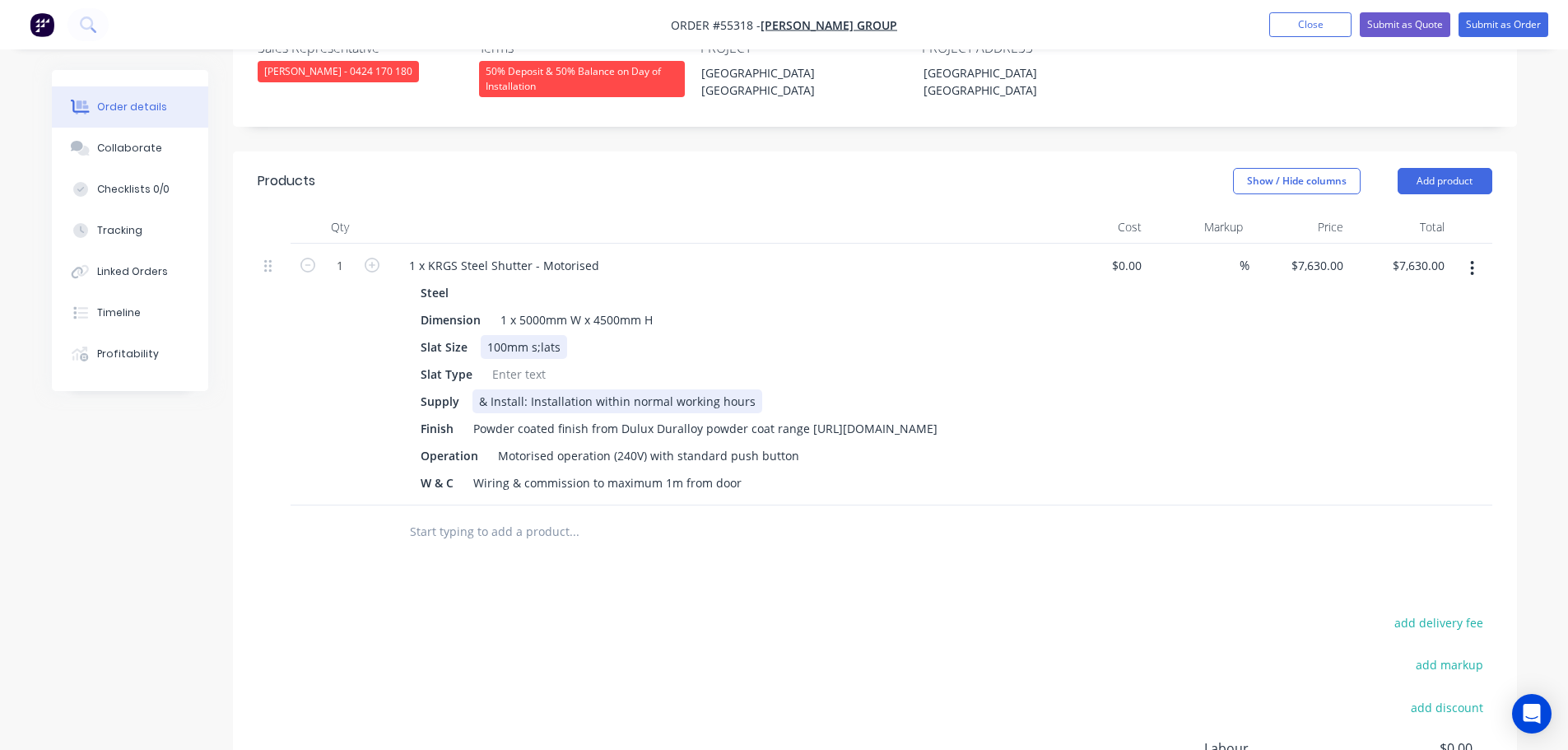
drag, startPoint x: 539, startPoint y: 295, endPoint x: 540, endPoint y: 338, distance: 43.0
click at [540, 330] on div "Steel Dimension 1 x 5000mm W x 4500mm H Slat Size 100mm s;lats Slat Type Supply…" at bounding box center [719, 388] width 646 height 214
click at [527, 362] on div at bounding box center [519, 374] width 67 height 23
click at [1396, 23] on button "Submit as Quote" at bounding box center [1405, 24] width 90 height 24
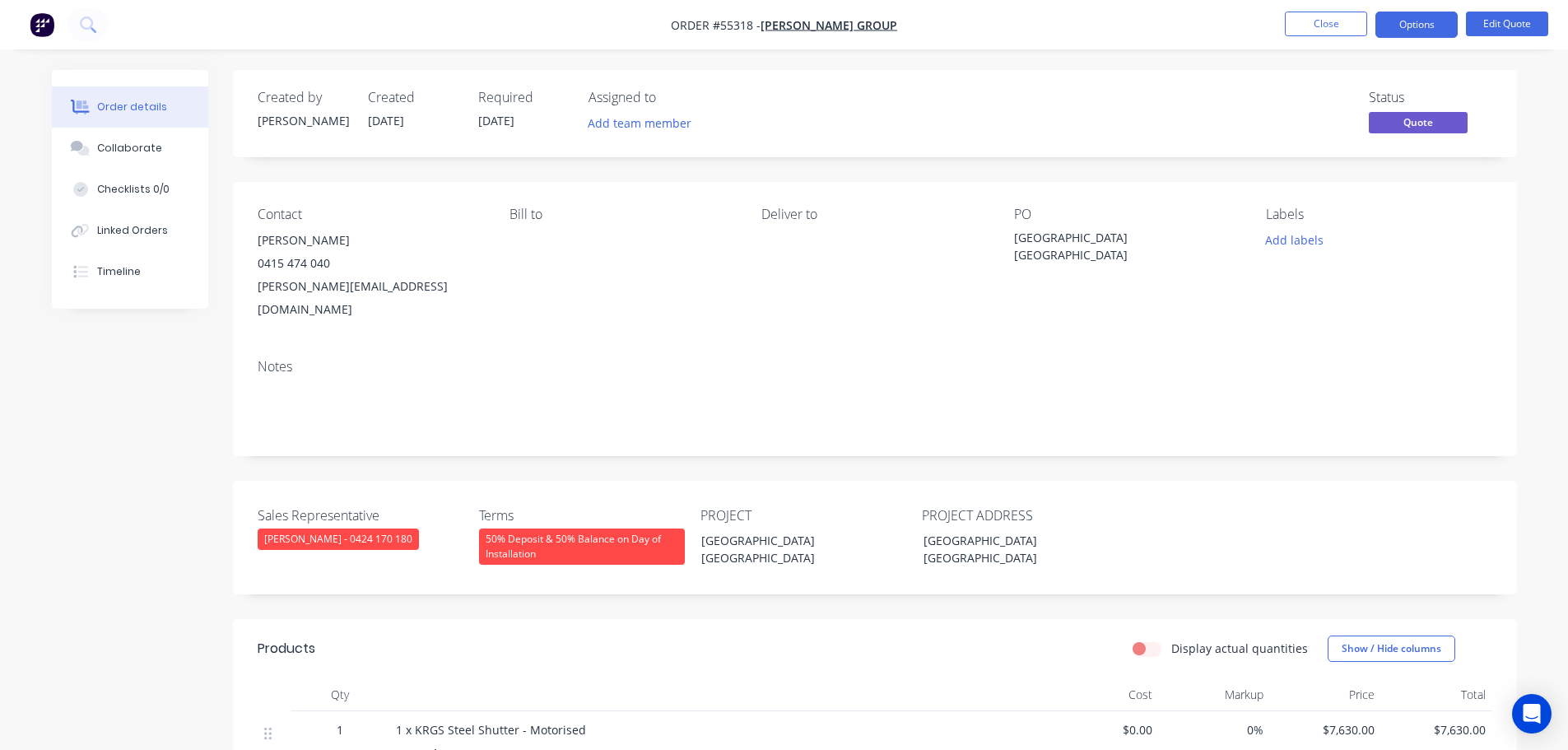
click at [1396, 23] on button "Options" at bounding box center [1417, 24] width 83 height 26
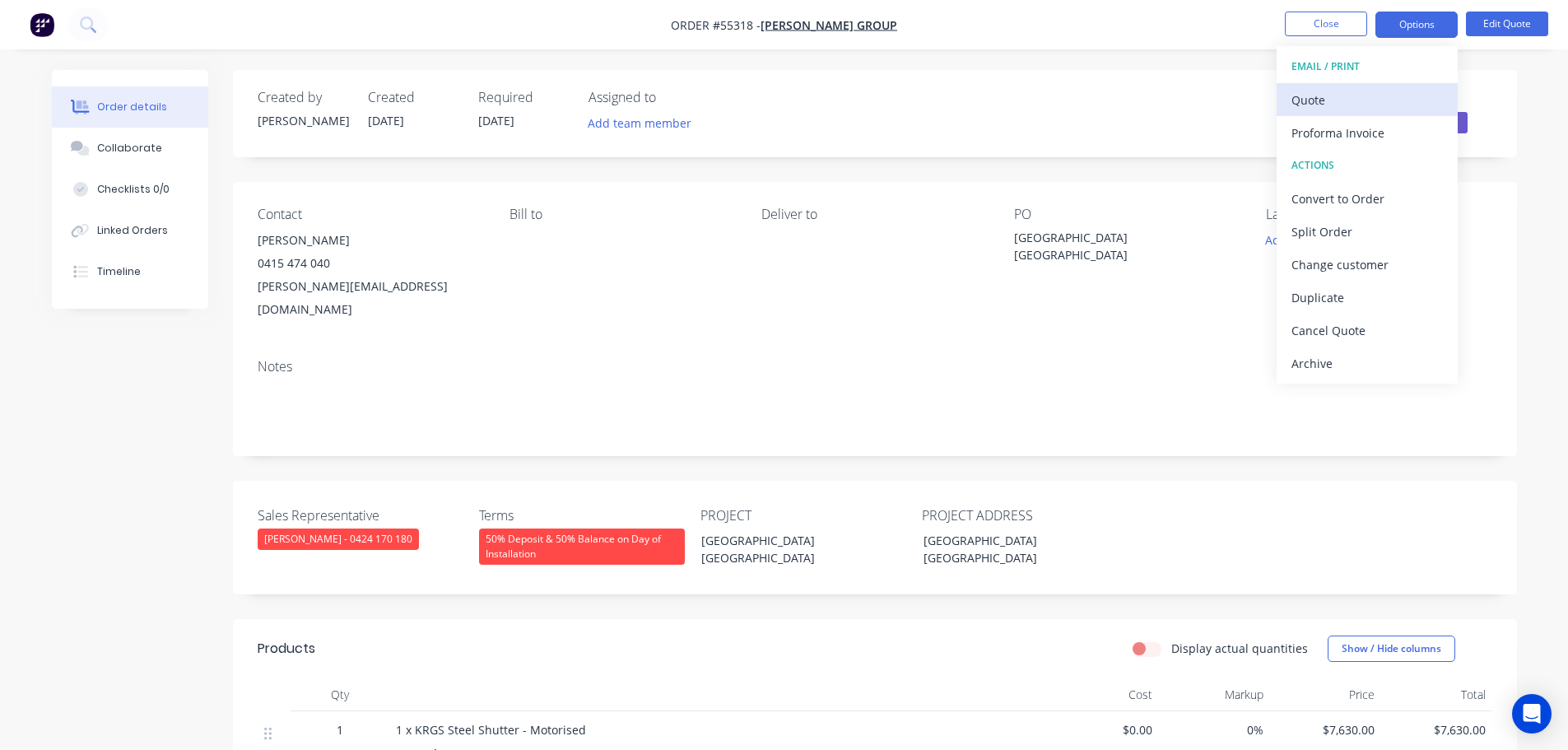
click at [1320, 102] on div "Quote" at bounding box center [1366, 99] width 151 height 23
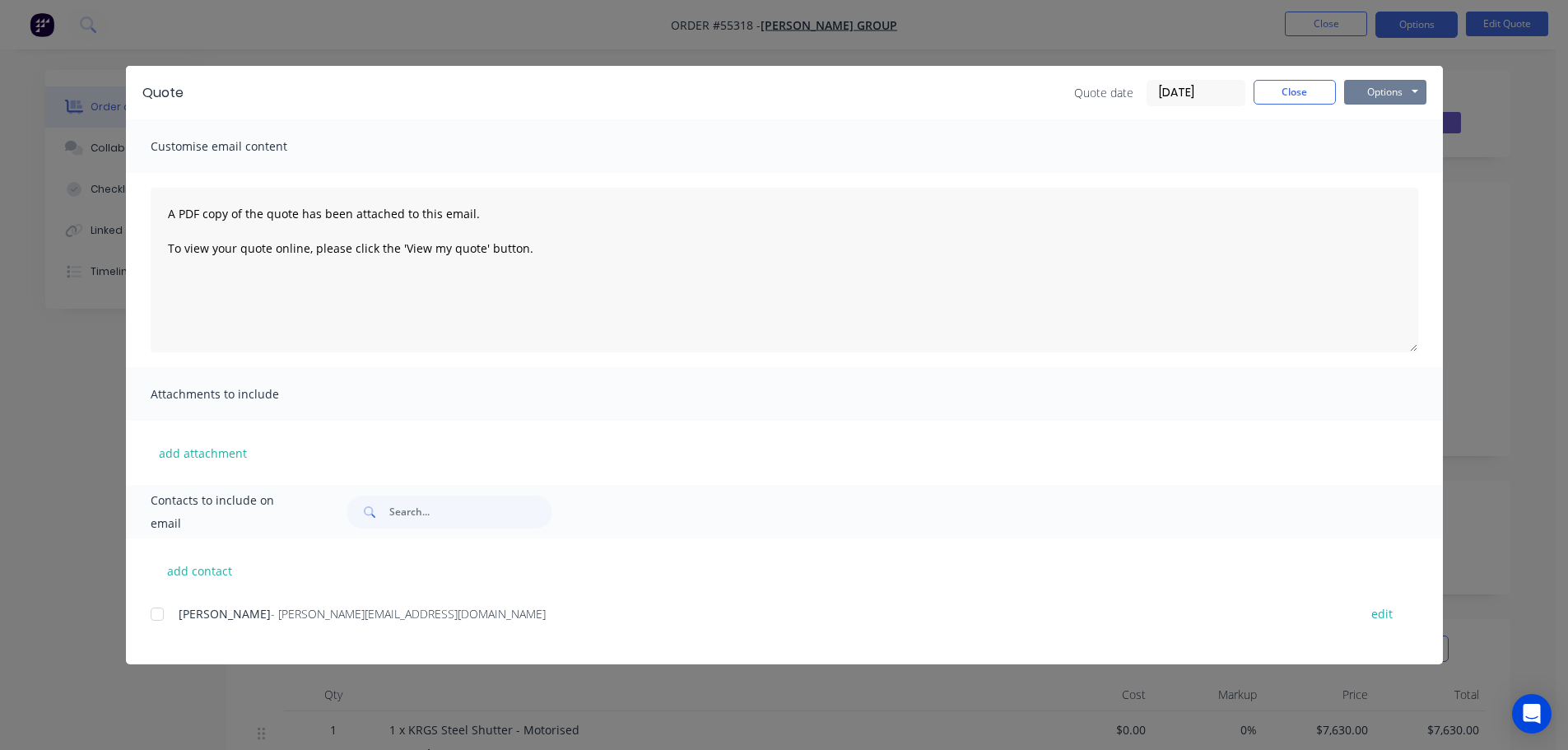
drag, startPoint x: 1354, startPoint y: 93, endPoint x: 1360, endPoint y: 105, distance: 13.4
click at [1357, 99] on button "Options" at bounding box center [1385, 92] width 83 height 24
click at [1377, 145] on button "Print" at bounding box center [1396, 148] width 105 height 27
click at [1268, 88] on button "Close" at bounding box center [1295, 92] width 83 height 24
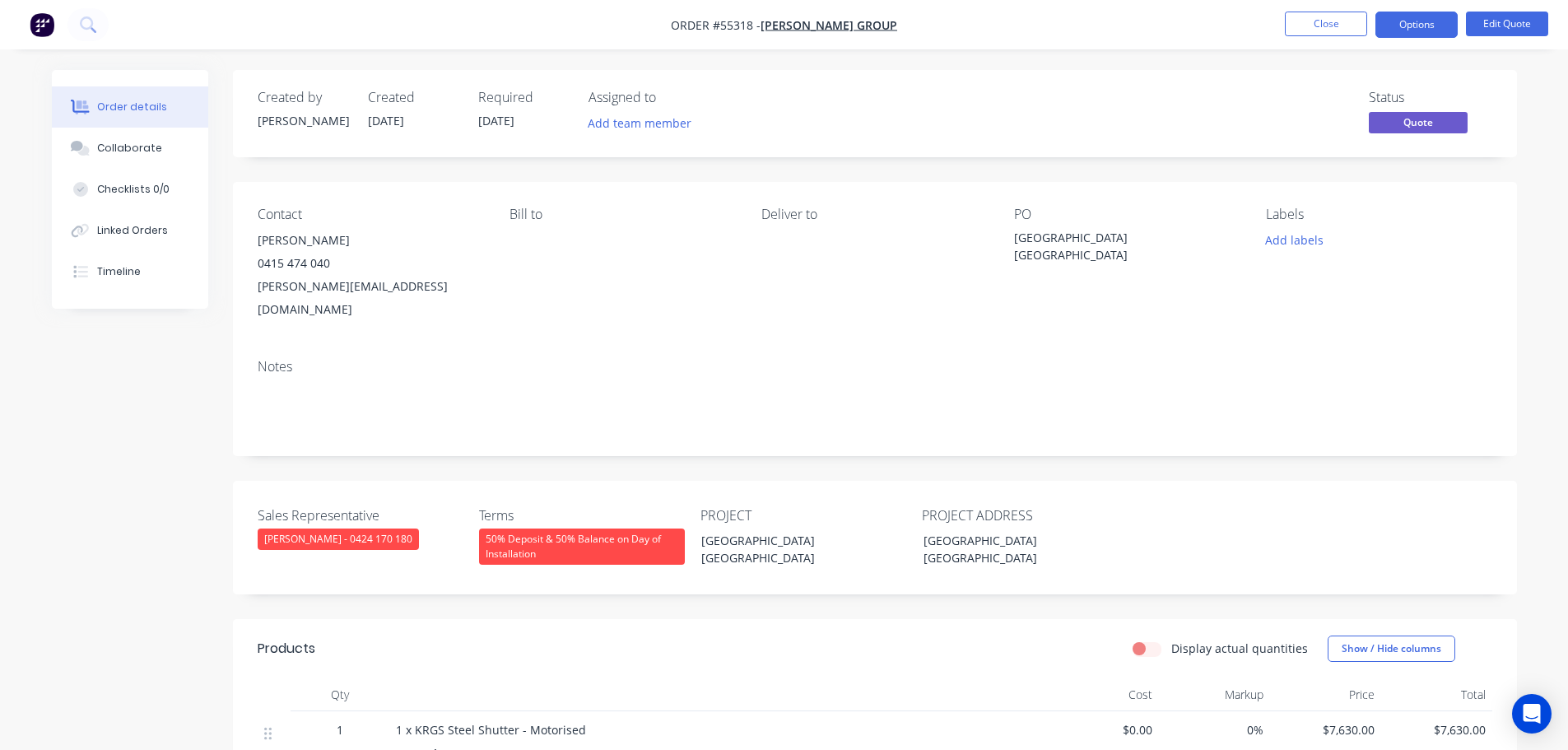
click at [322, 289] on div "sam@ferrergroup.com.au" at bounding box center [371, 298] width 225 height 46
click at [1047, 229] on div "Campbelltown NSW" at bounding box center [1117, 246] width 206 height 35
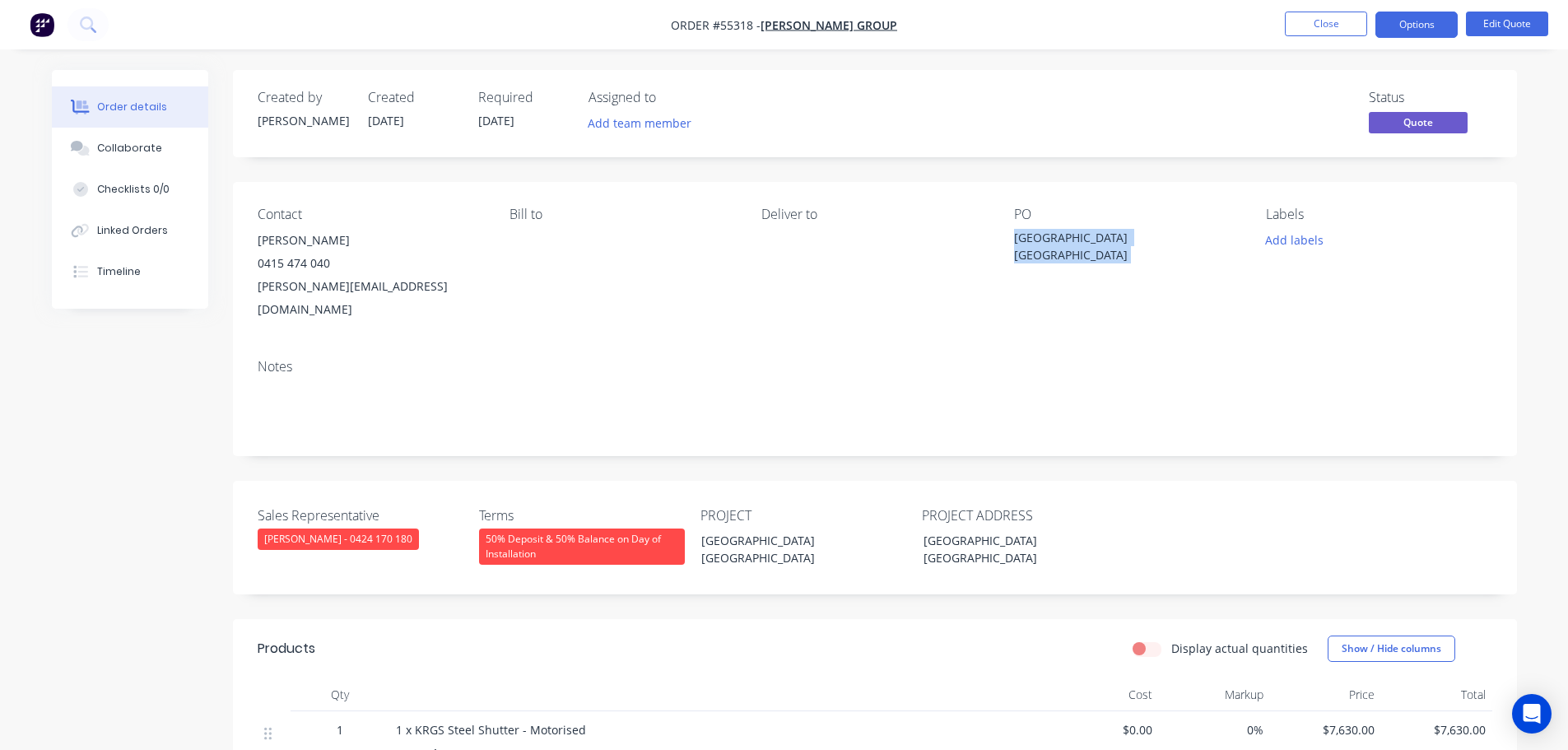
click at [1047, 229] on div "Campbelltown NSW" at bounding box center [1117, 246] width 206 height 35
click at [330, 266] on span at bounding box center [330, 263] width 0 height 16
click at [1319, 24] on button "Close" at bounding box center [1326, 23] width 83 height 24
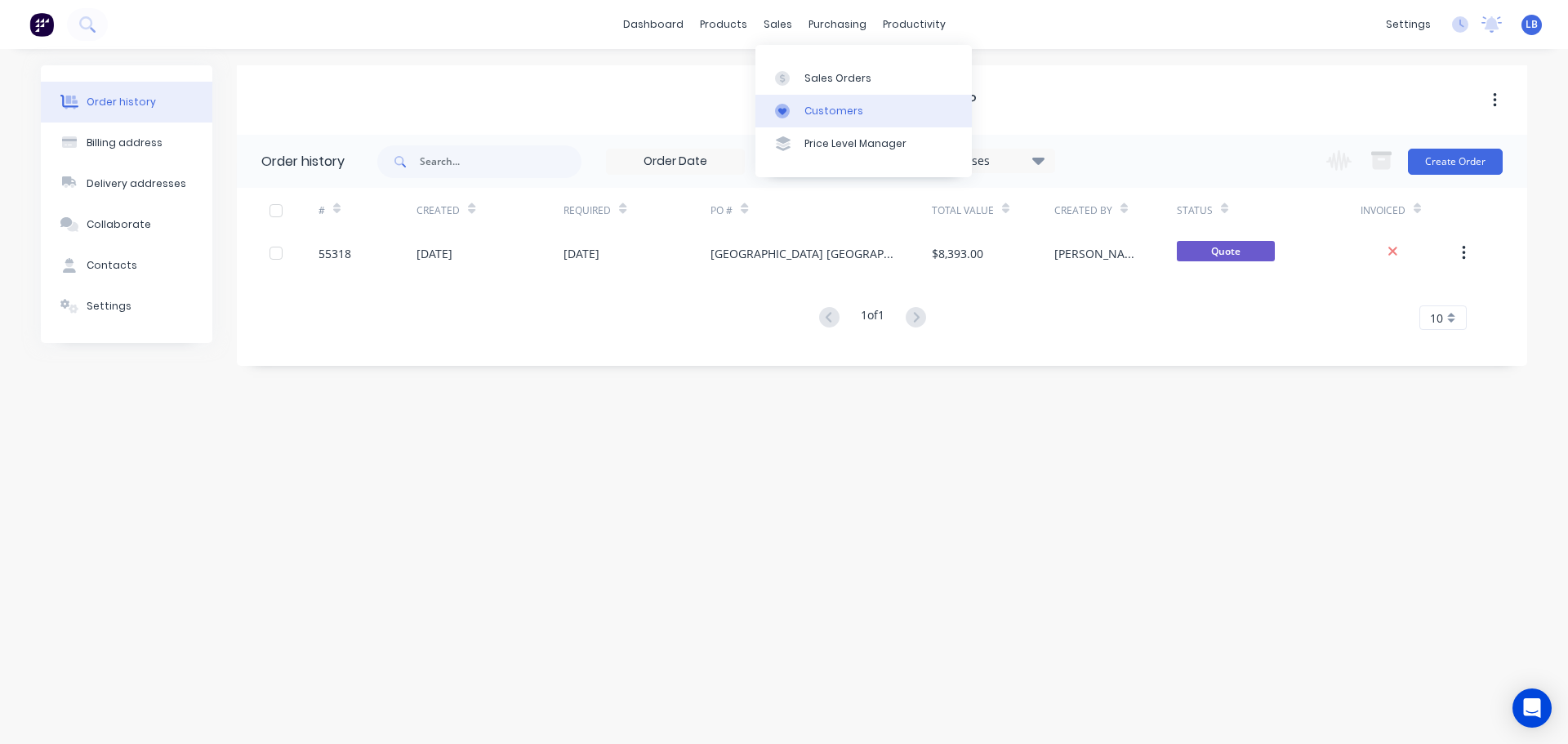
click at [835, 114] on div "Customers" at bounding box center [833, 111] width 59 height 15
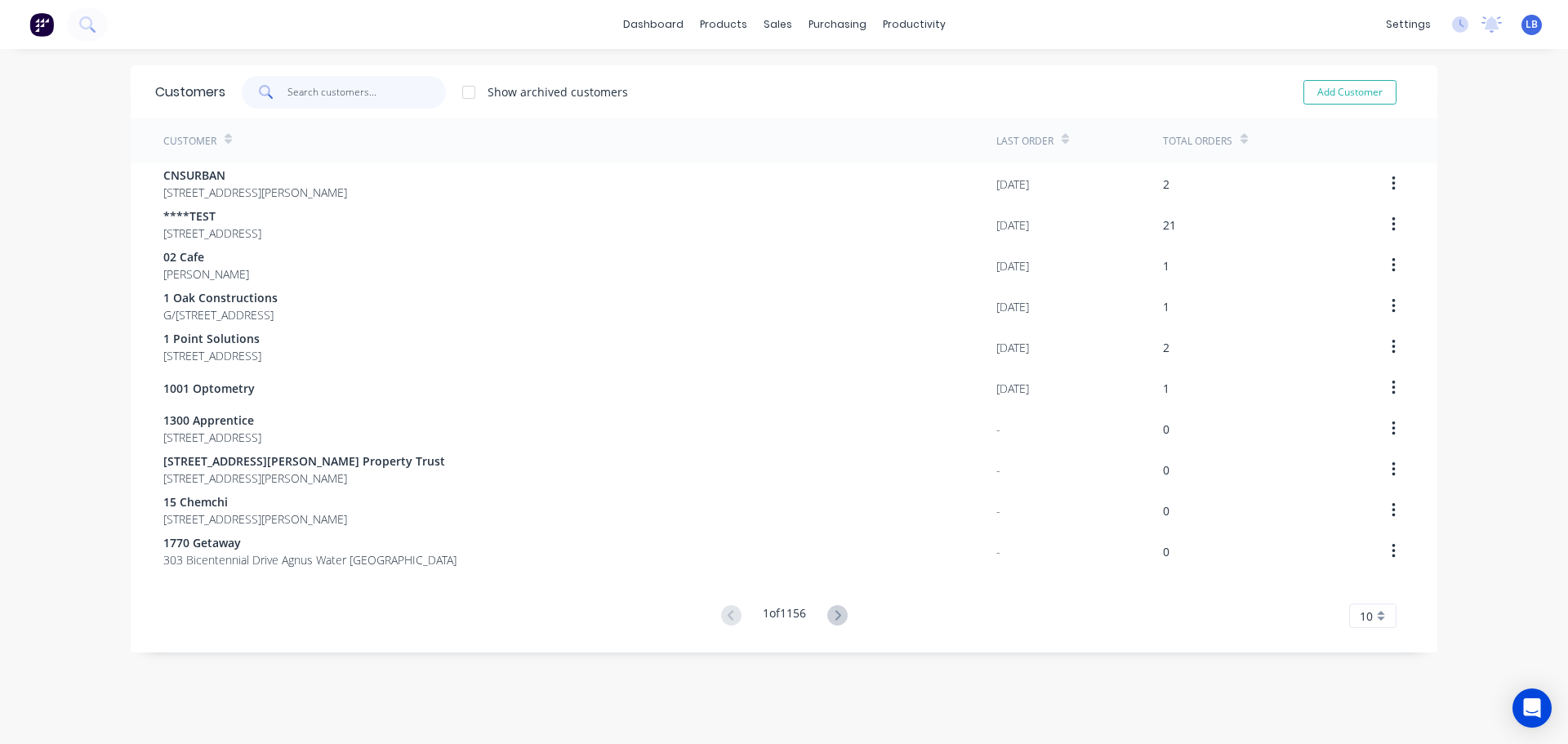
click at [333, 90] on input "text" at bounding box center [367, 92] width 159 height 33
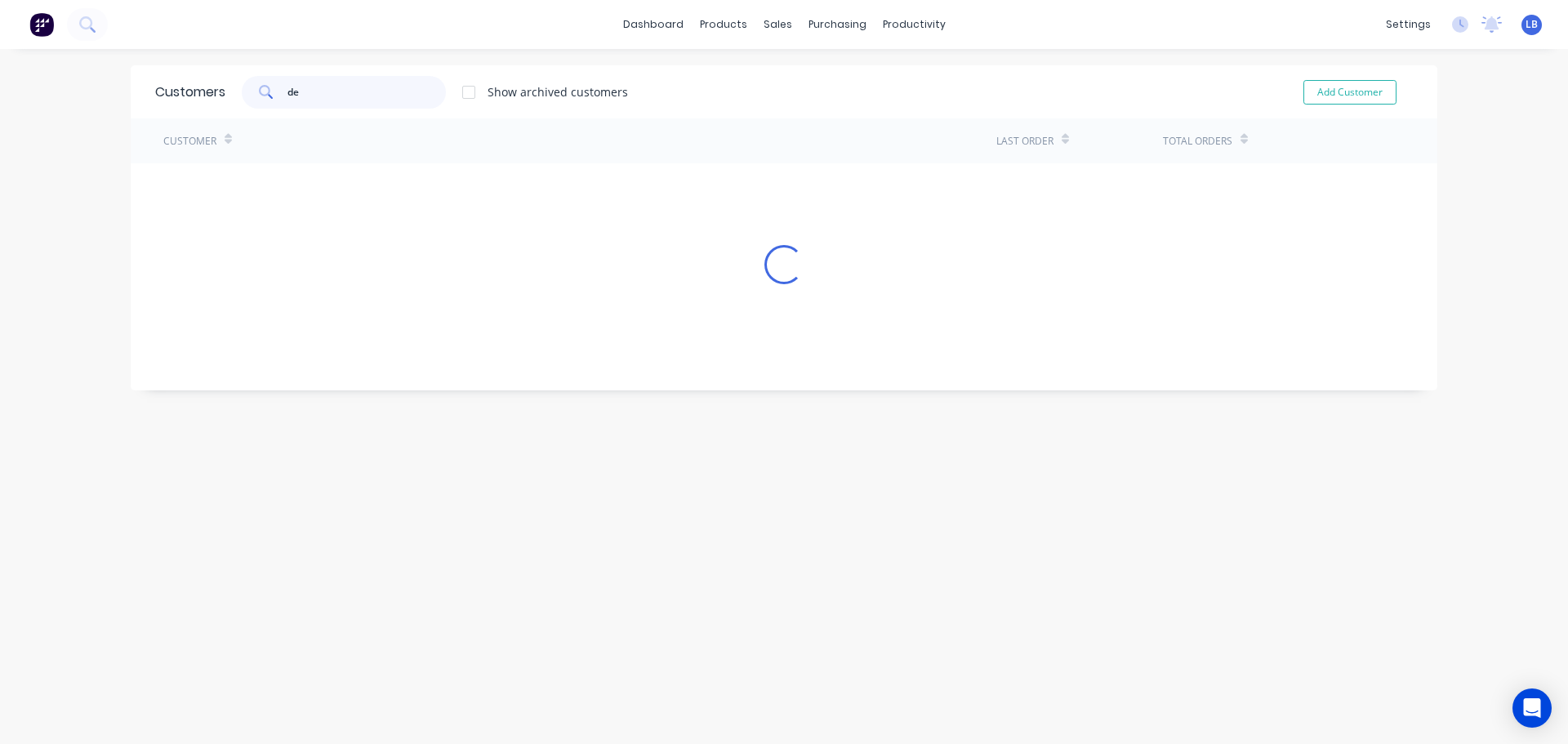
type input "d"
type input "p"
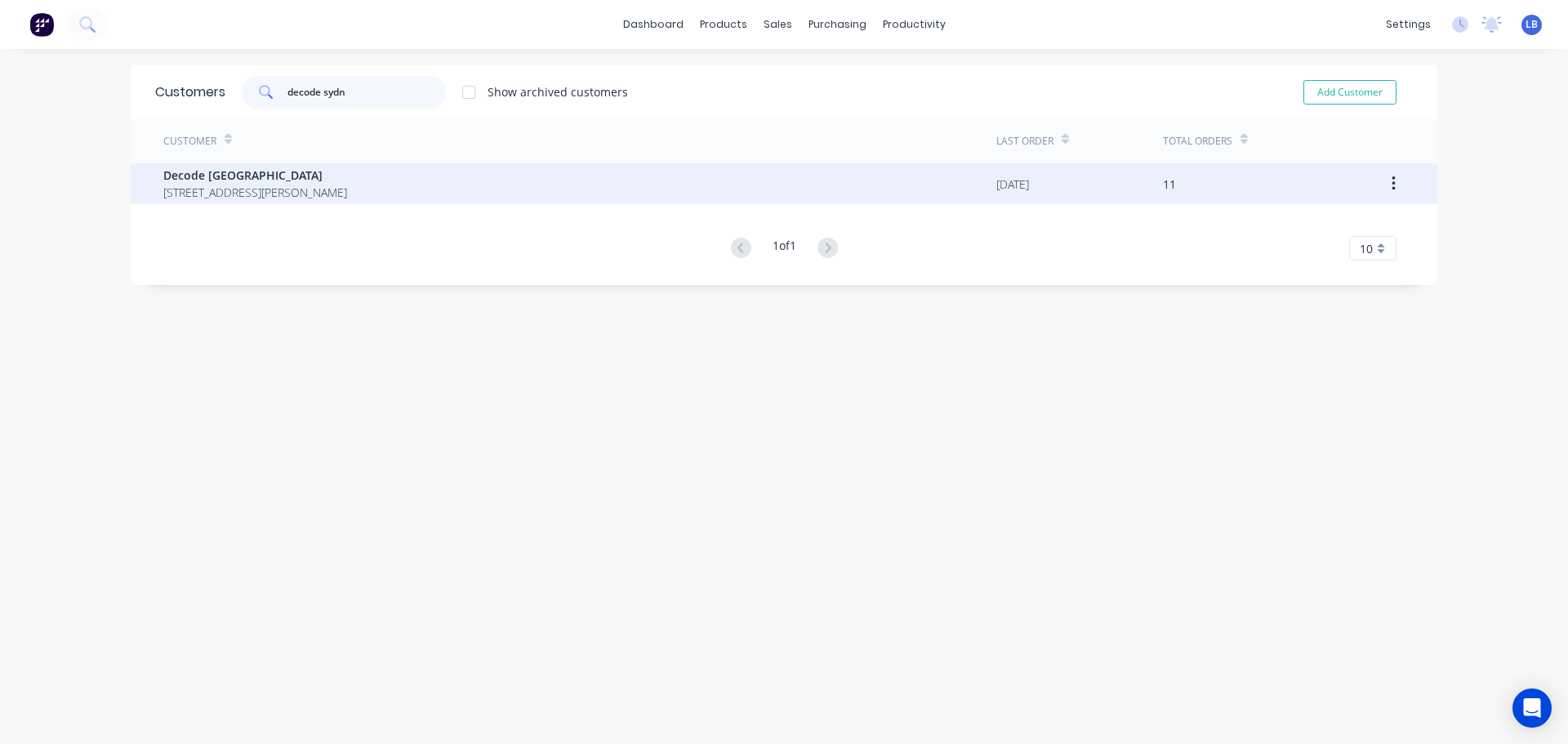
type input "decode sydn"
click at [218, 173] on span "Decode Sydney" at bounding box center [254, 175] width 183 height 17
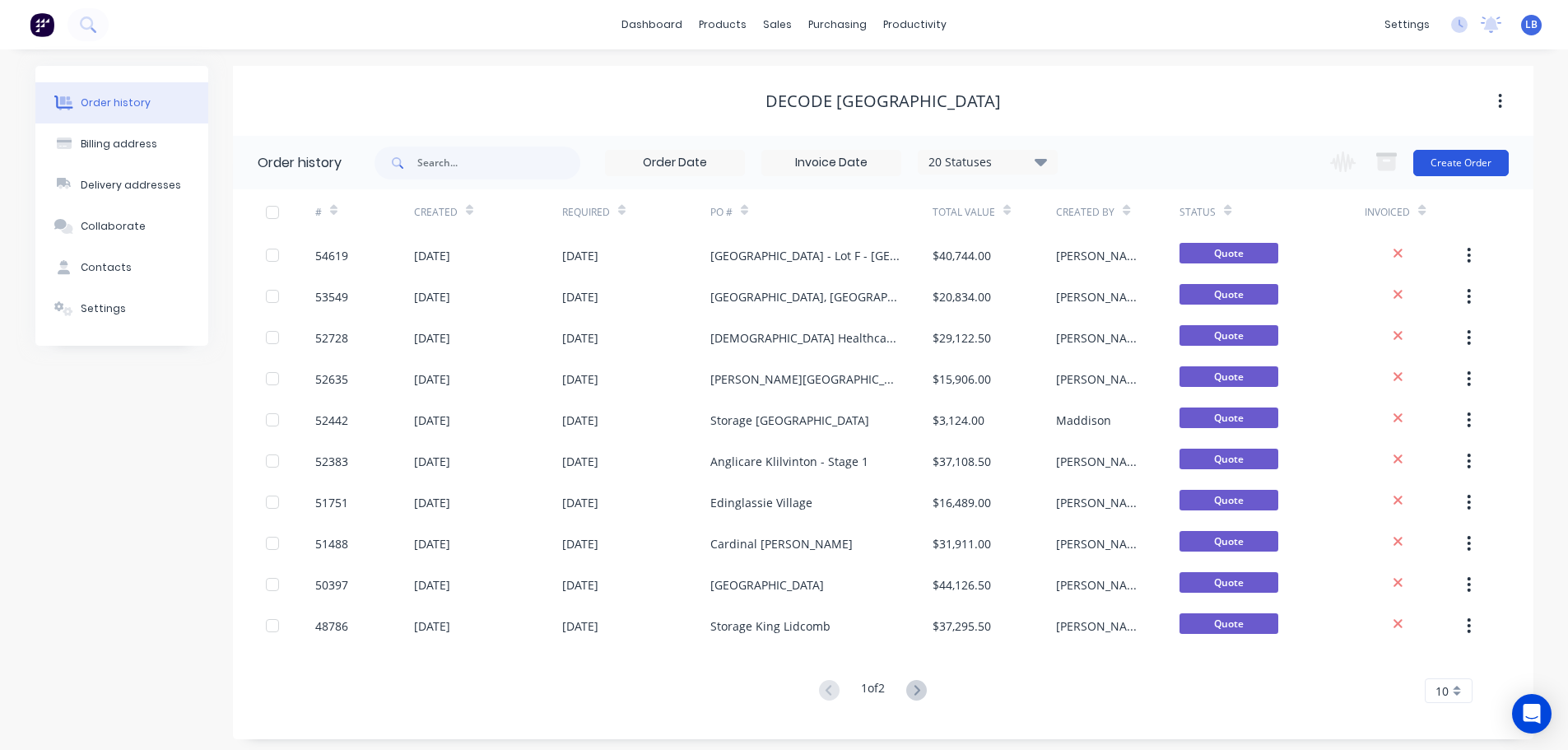
click at [1426, 168] on button "Create Order" at bounding box center [1461, 163] width 96 height 26
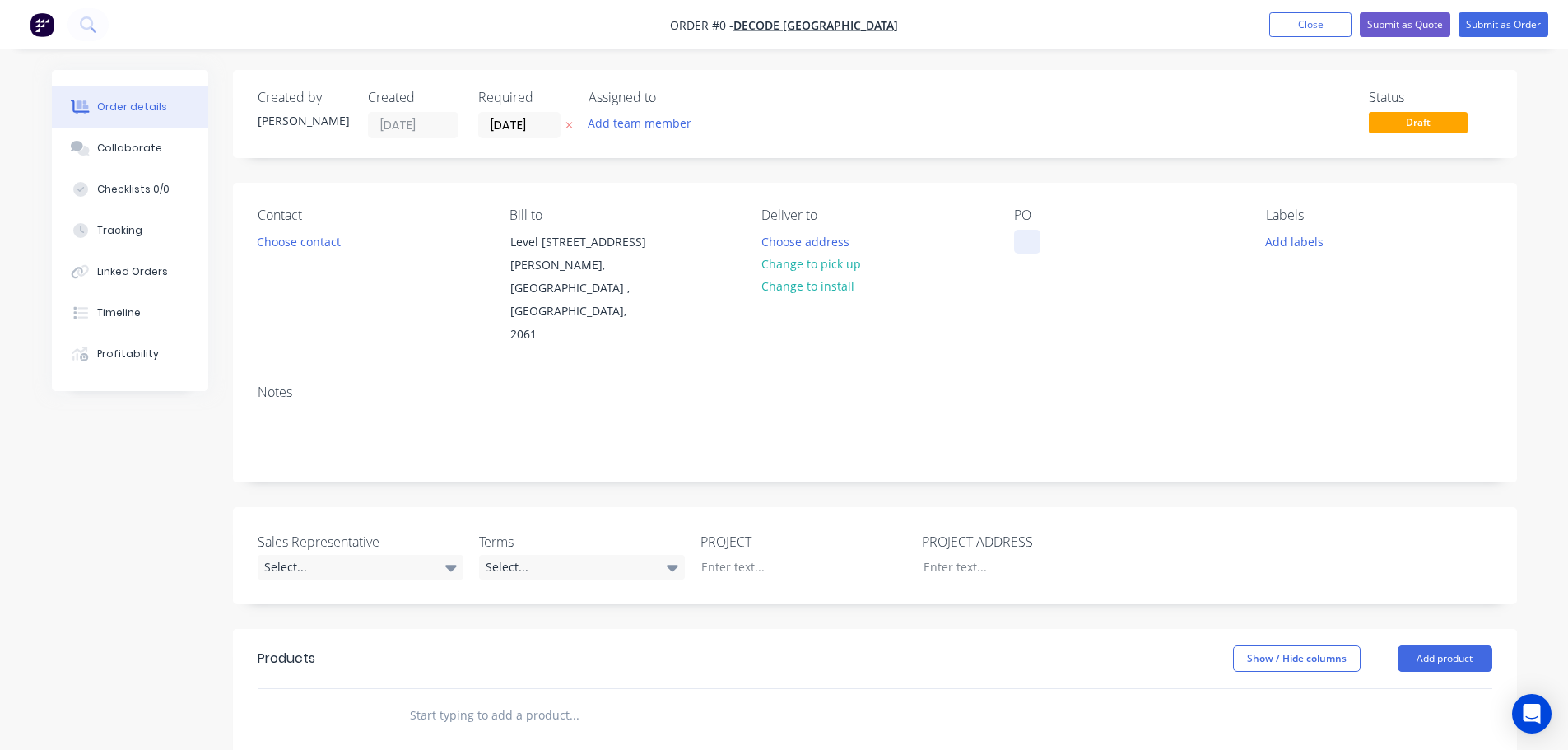
click at [1025, 237] on div at bounding box center [1028, 241] width 26 height 23
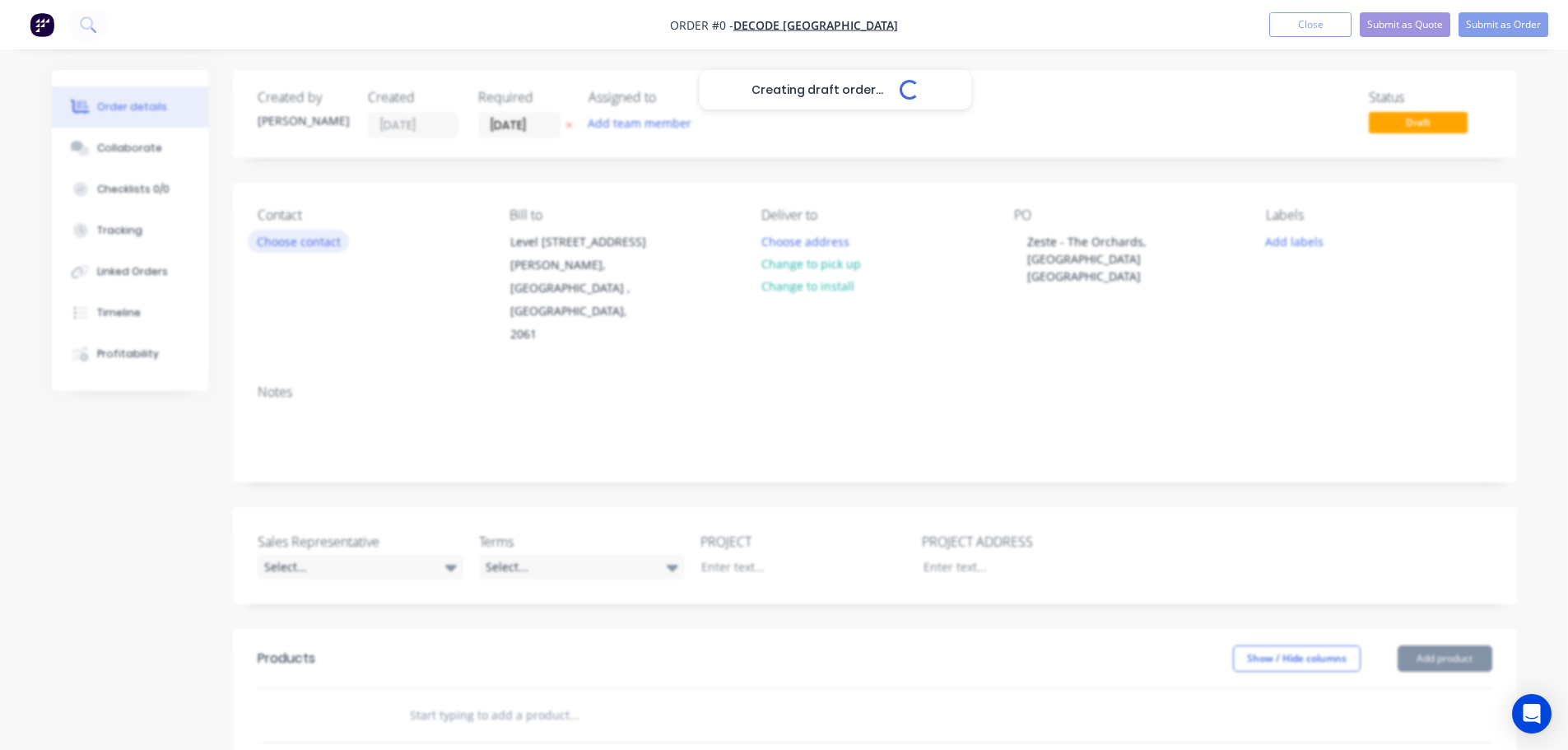
click at [295, 249] on div "Creating draft order... Loading... Order details Collaborate Checklists 0/0 Tra…" at bounding box center [784, 617] width 1499 height 1094
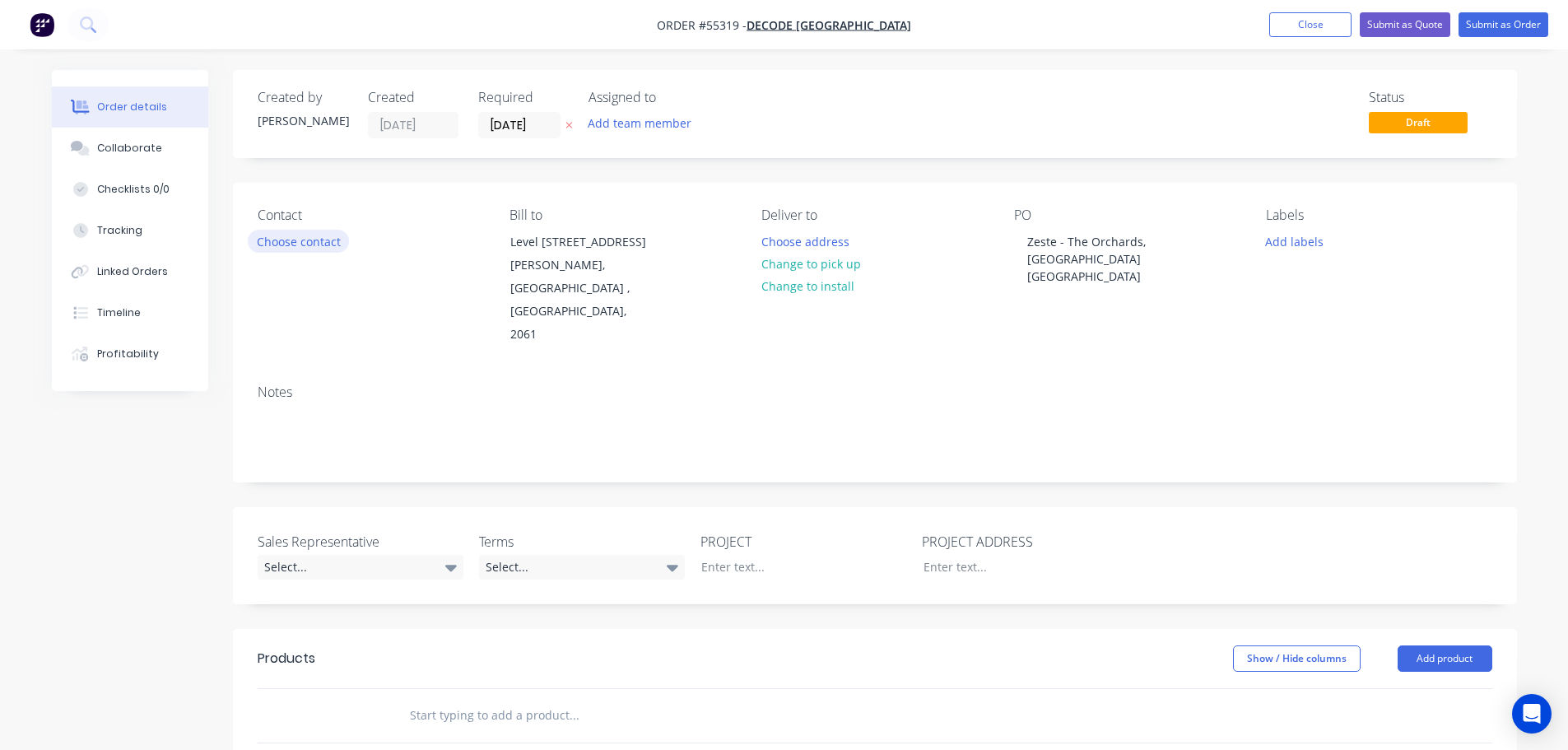
click at [301, 241] on button "Choose contact" at bounding box center [298, 241] width 101 height 23
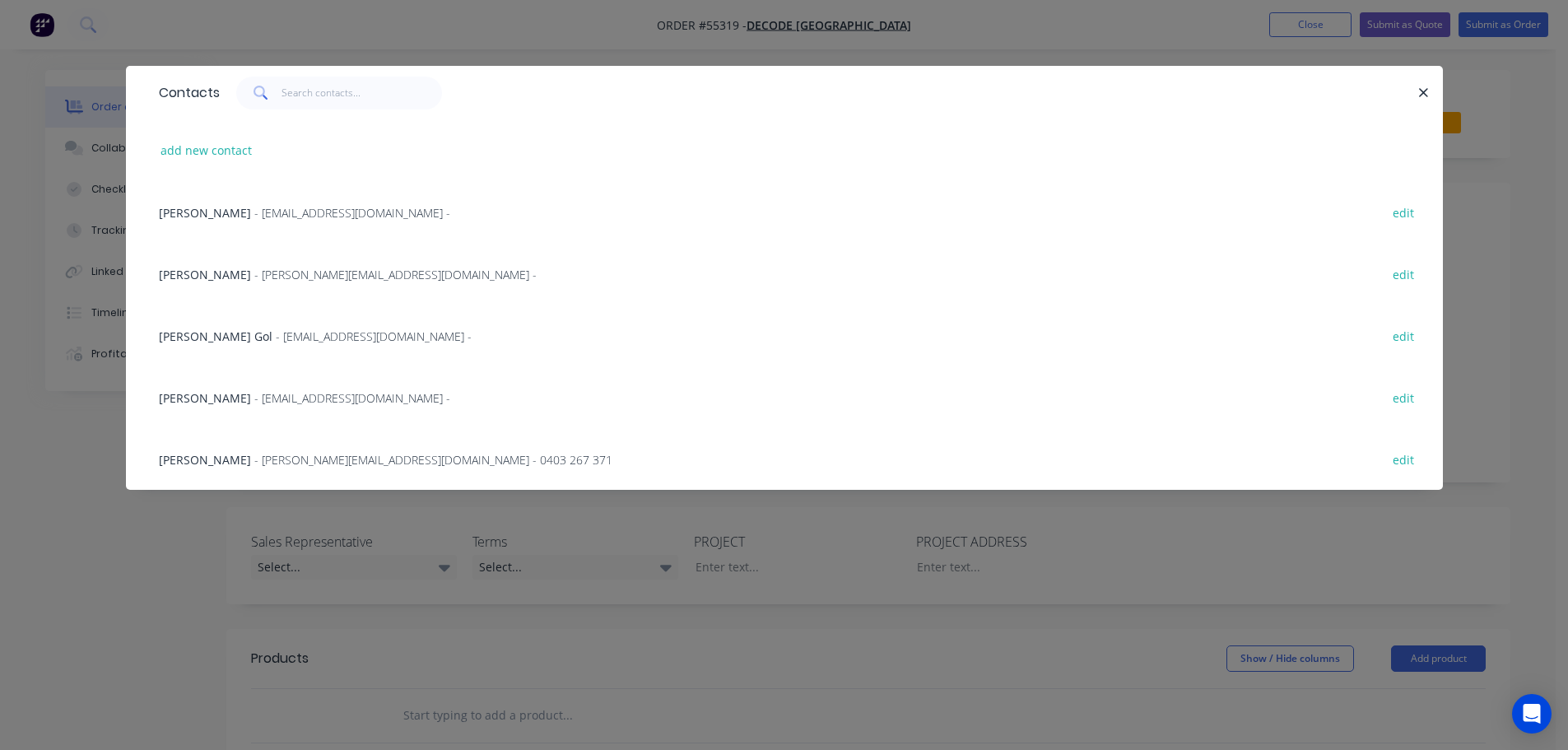
click at [203, 212] on span "Julia Vereshchagina" at bounding box center [205, 212] width 92 height 16
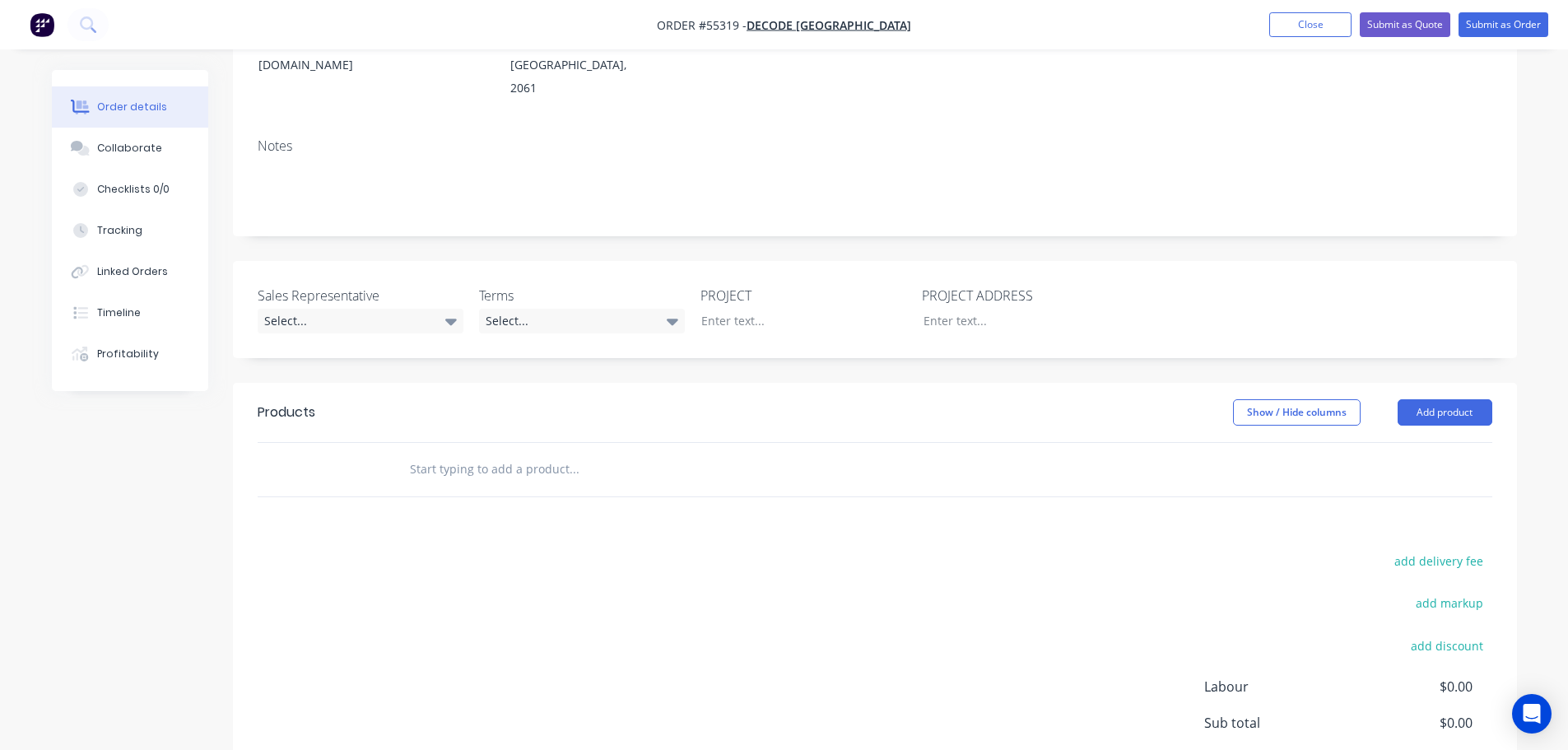
scroll to position [247, 0]
click at [318, 308] on div "Select..." at bounding box center [360, 320] width 206 height 24
click at [322, 338] on div "Clayton Blackman - 0424 170 180" at bounding box center [351, 342] width 161 height 22
click at [528, 308] on div "Select..." at bounding box center [582, 320] width 206 height 24
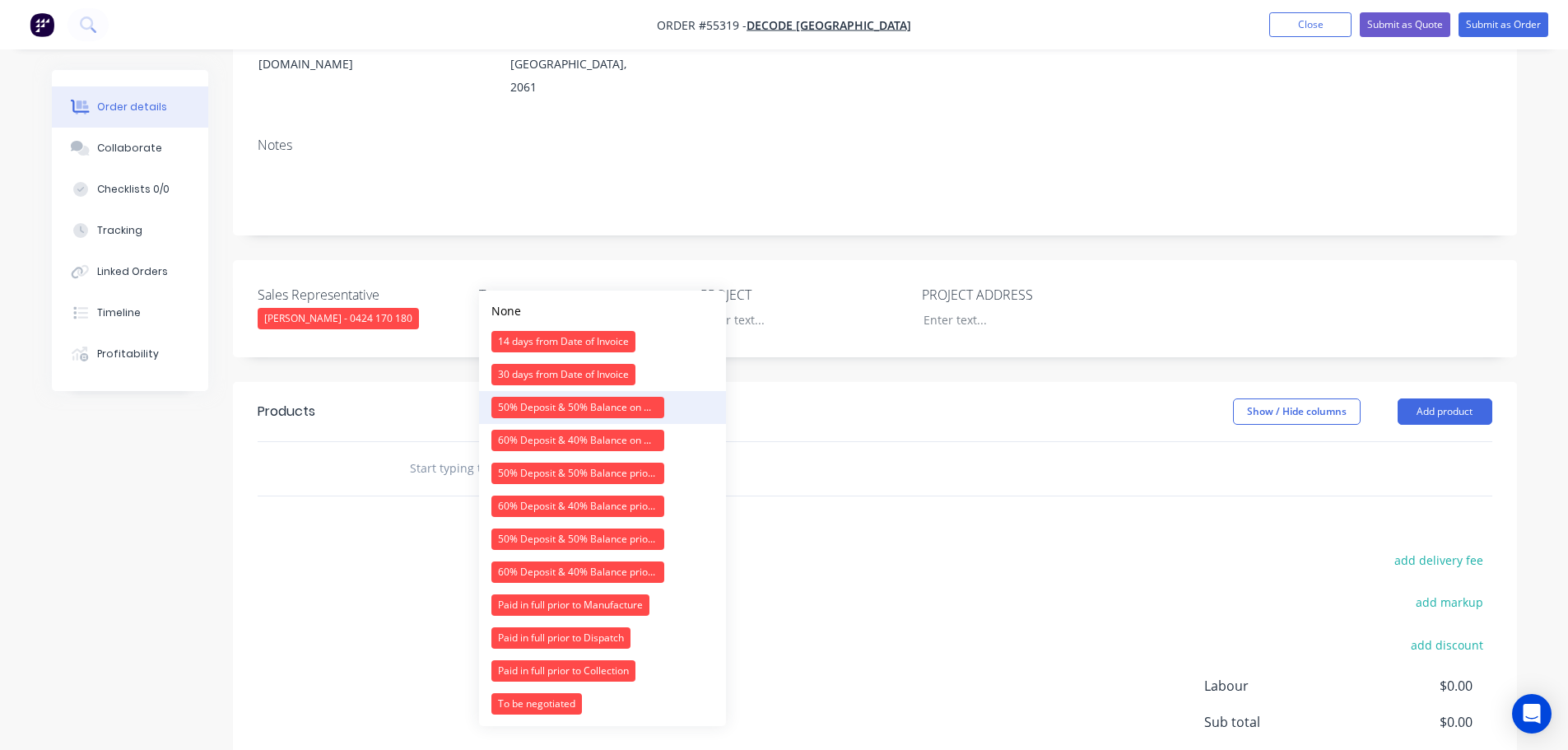
click at [537, 409] on div "50% Deposit & 50% Balance on Day of Installation" at bounding box center [578, 407] width 173 height 22
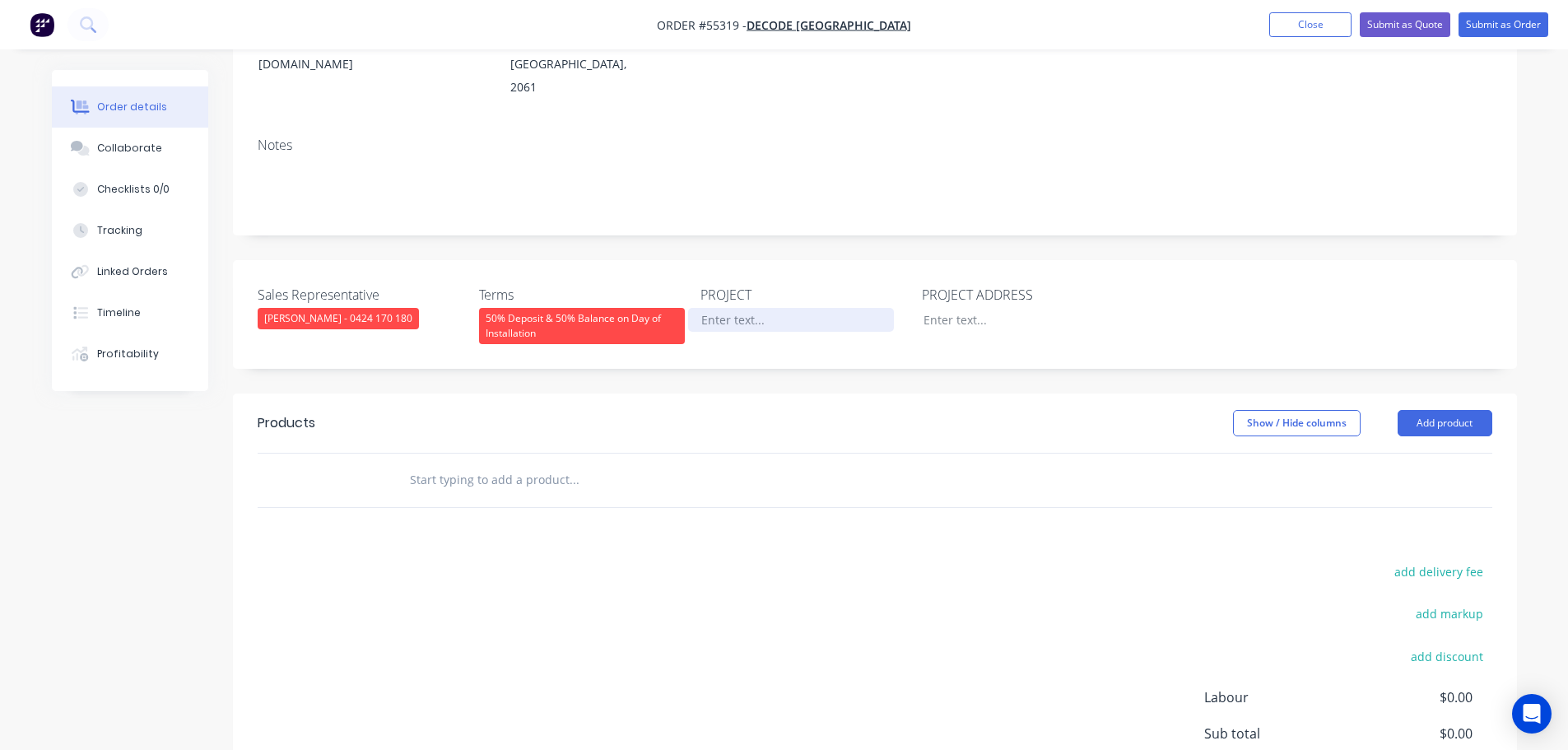
click at [727, 308] on div at bounding box center [790, 319] width 206 height 23
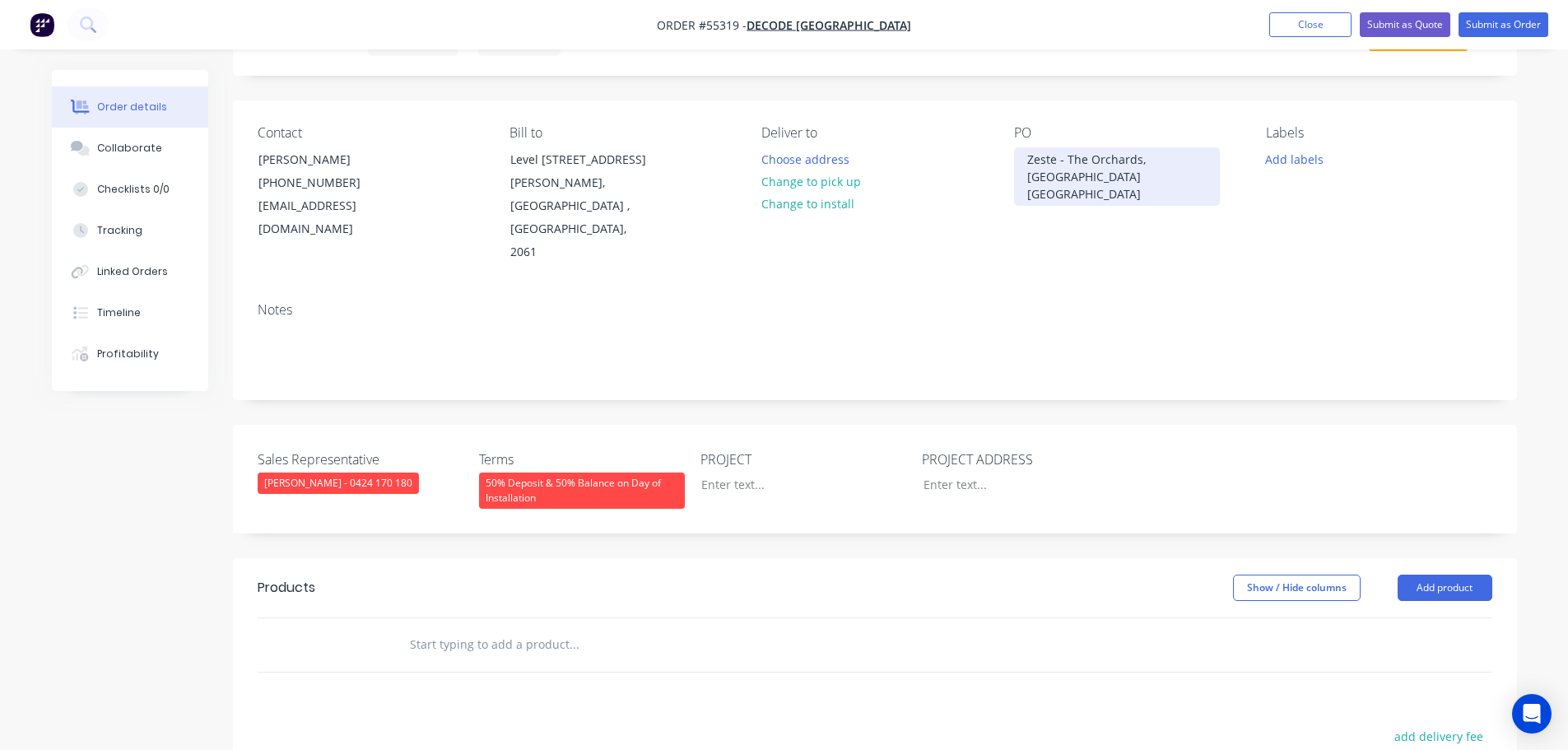
click at [1098, 159] on div "Zeste - The Orchards, Kellyville NSW" at bounding box center [1117, 176] width 206 height 58
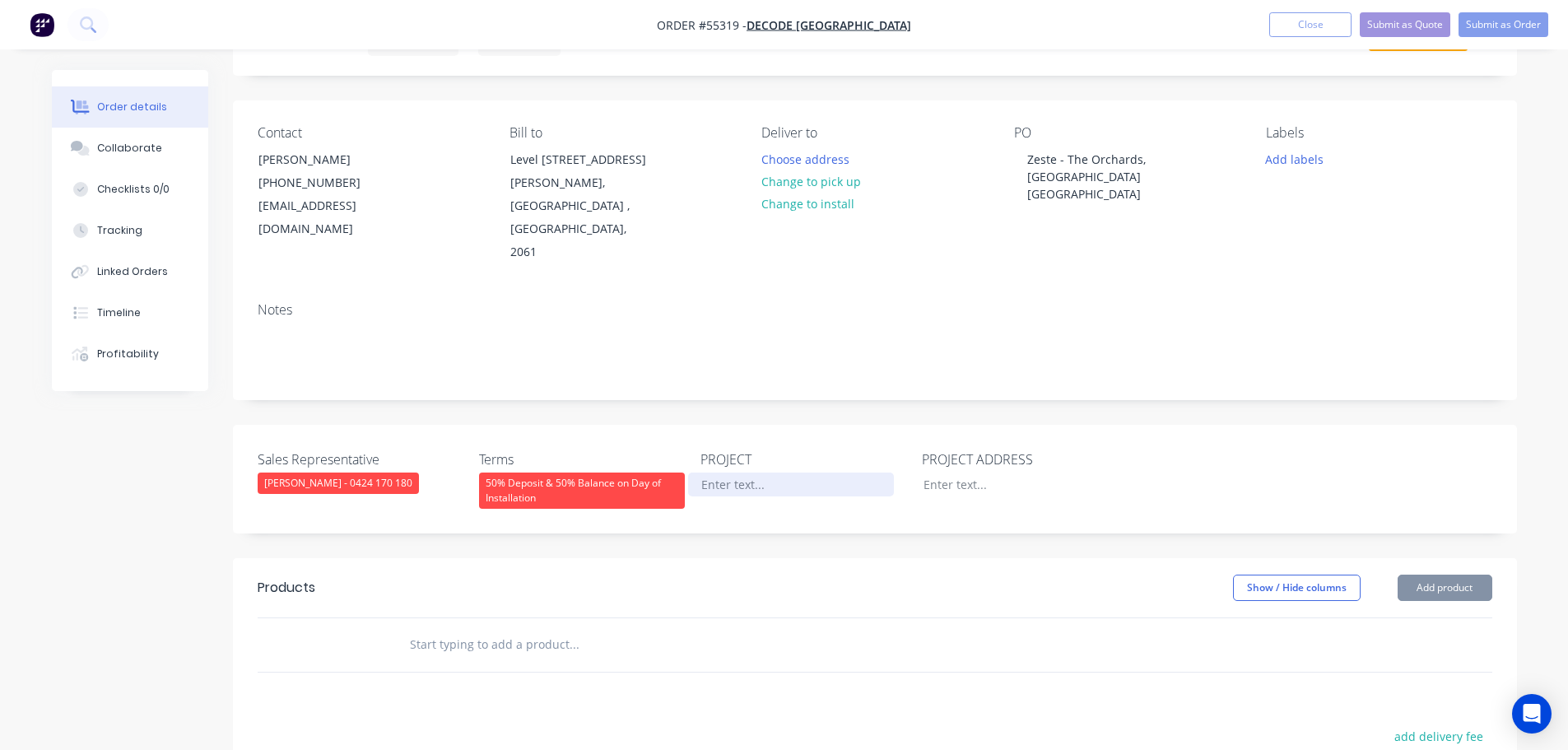
click at [723, 473] on div at bounding box center [790, 484] width 206 height 23
paste div
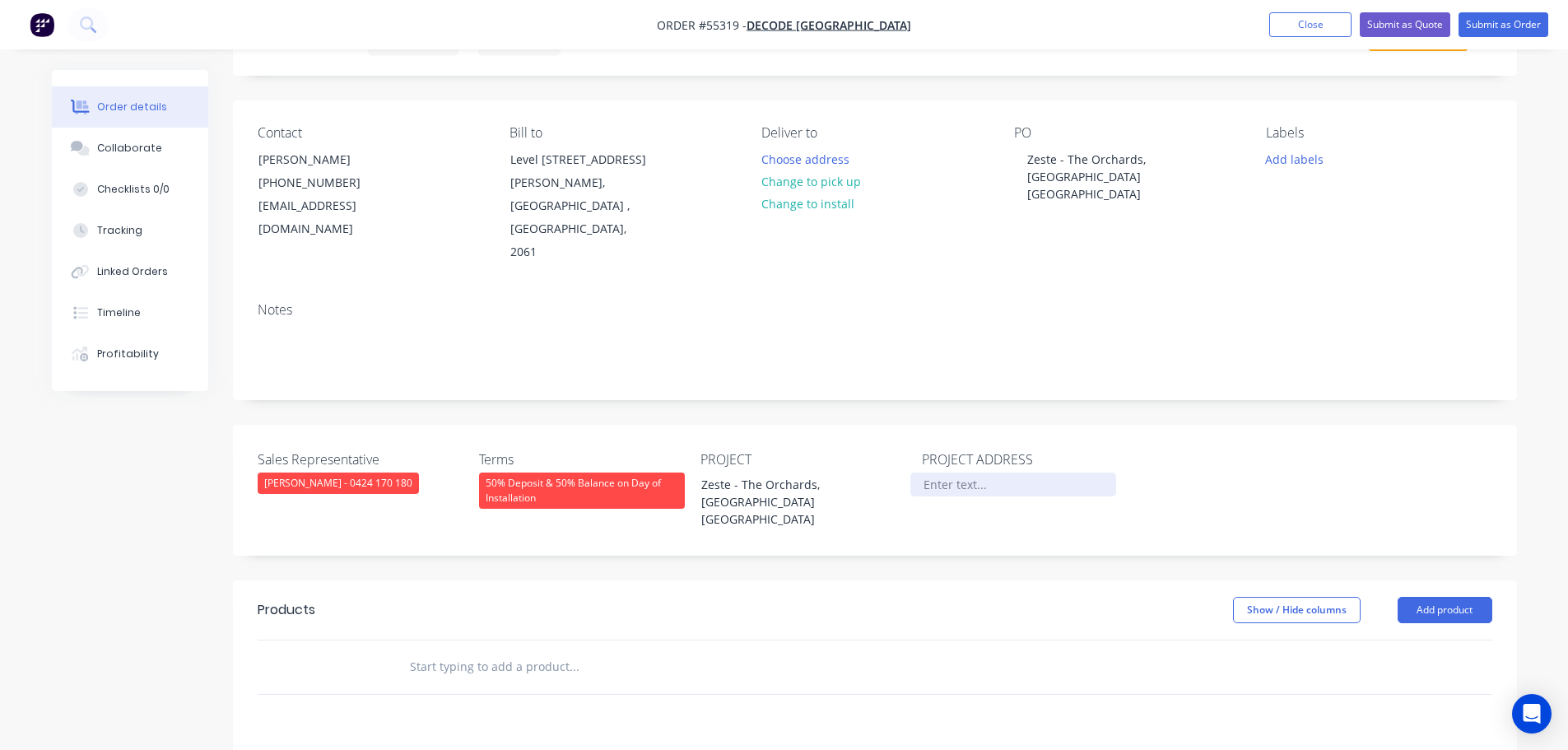
click at [944, 473] on div at bounding box center [1012, 484] width 206 height 23
click at [1432, 597] on button "Add product" at bounding box center [1445, 610] width 95 height 26
click at [1393, 640] on div "Product catalogue" at bounding box center [1414, 651] width 127 height 23
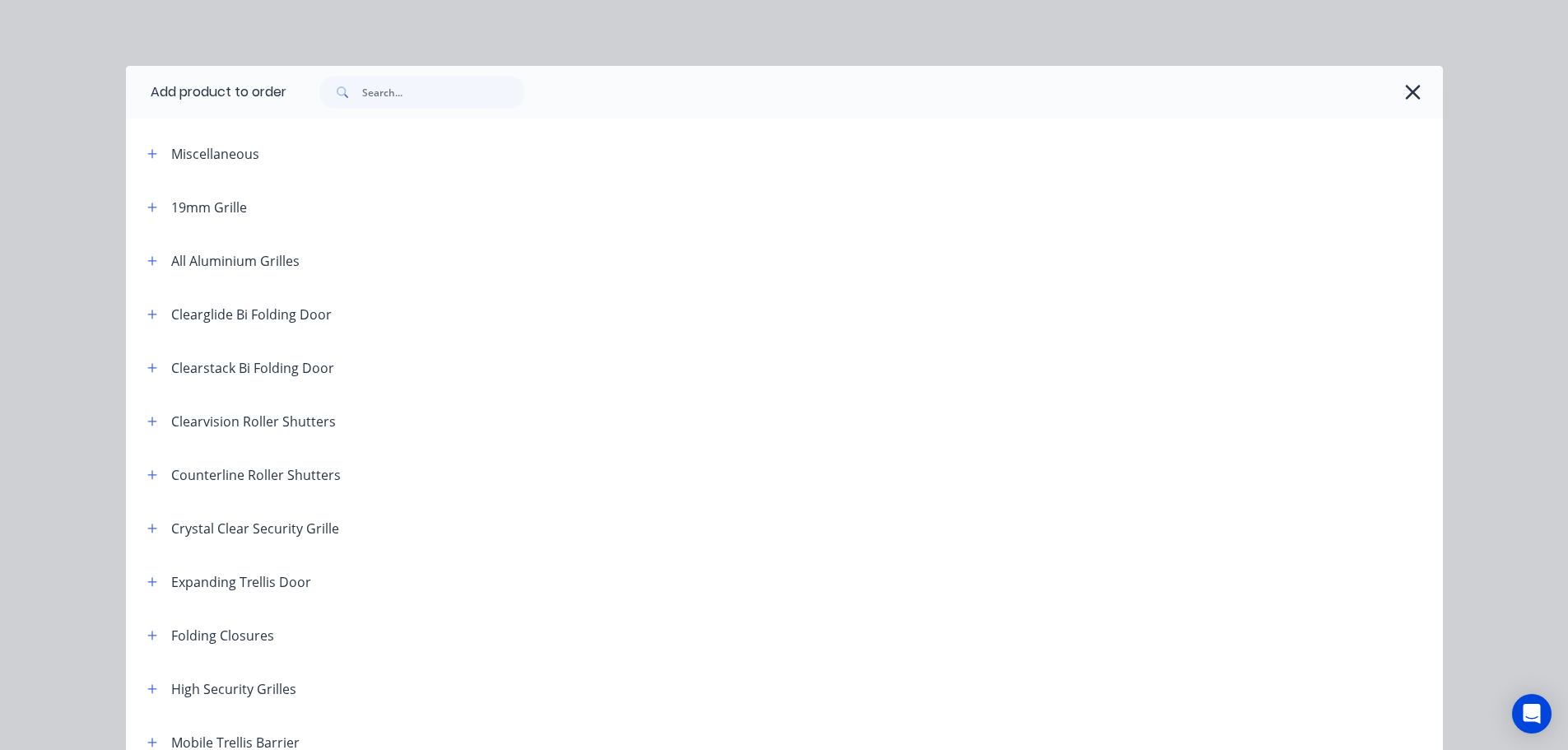
scroll to position [412, 0]
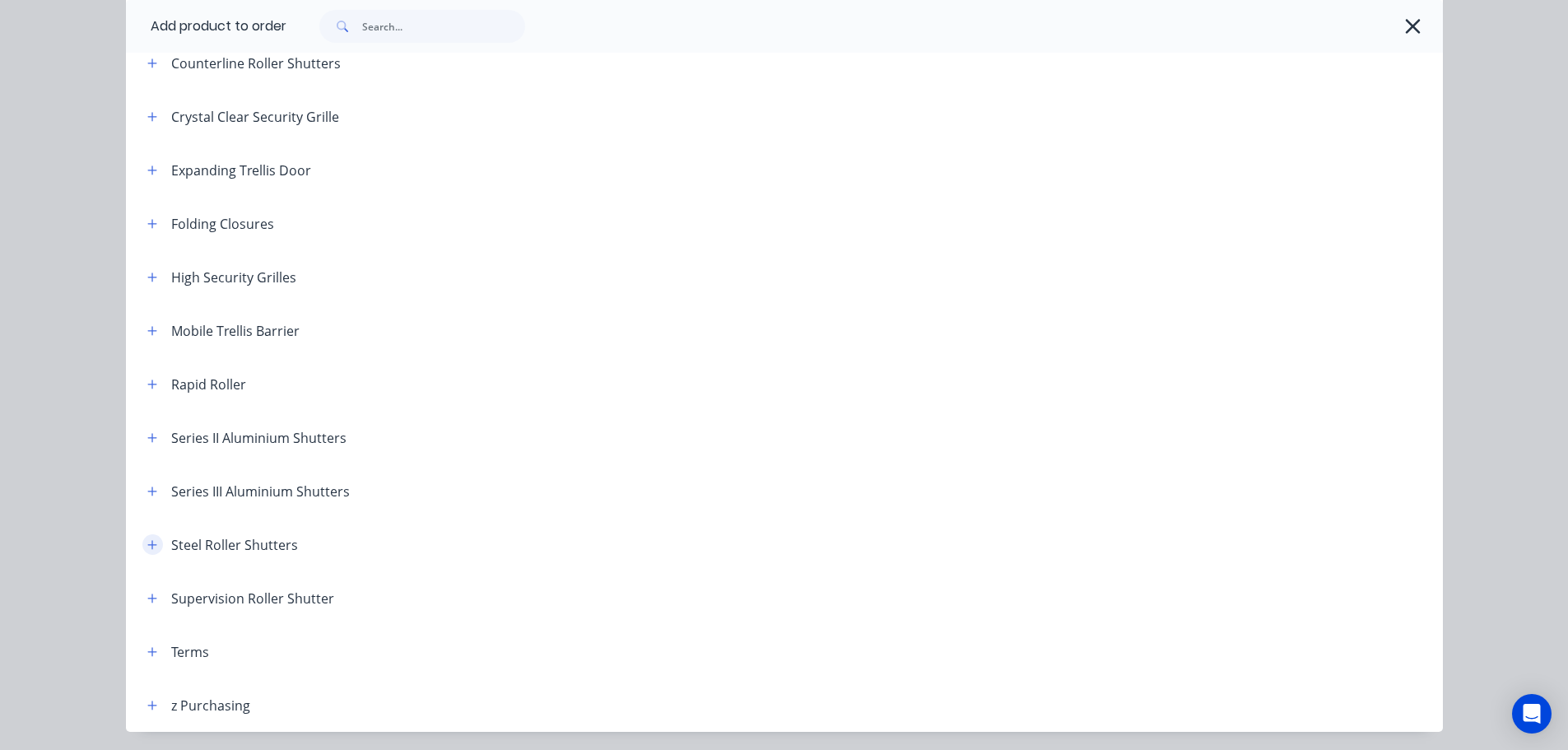
click at [147, 545] on icon "button" at bounding box center [152, 544] width 9 height 9
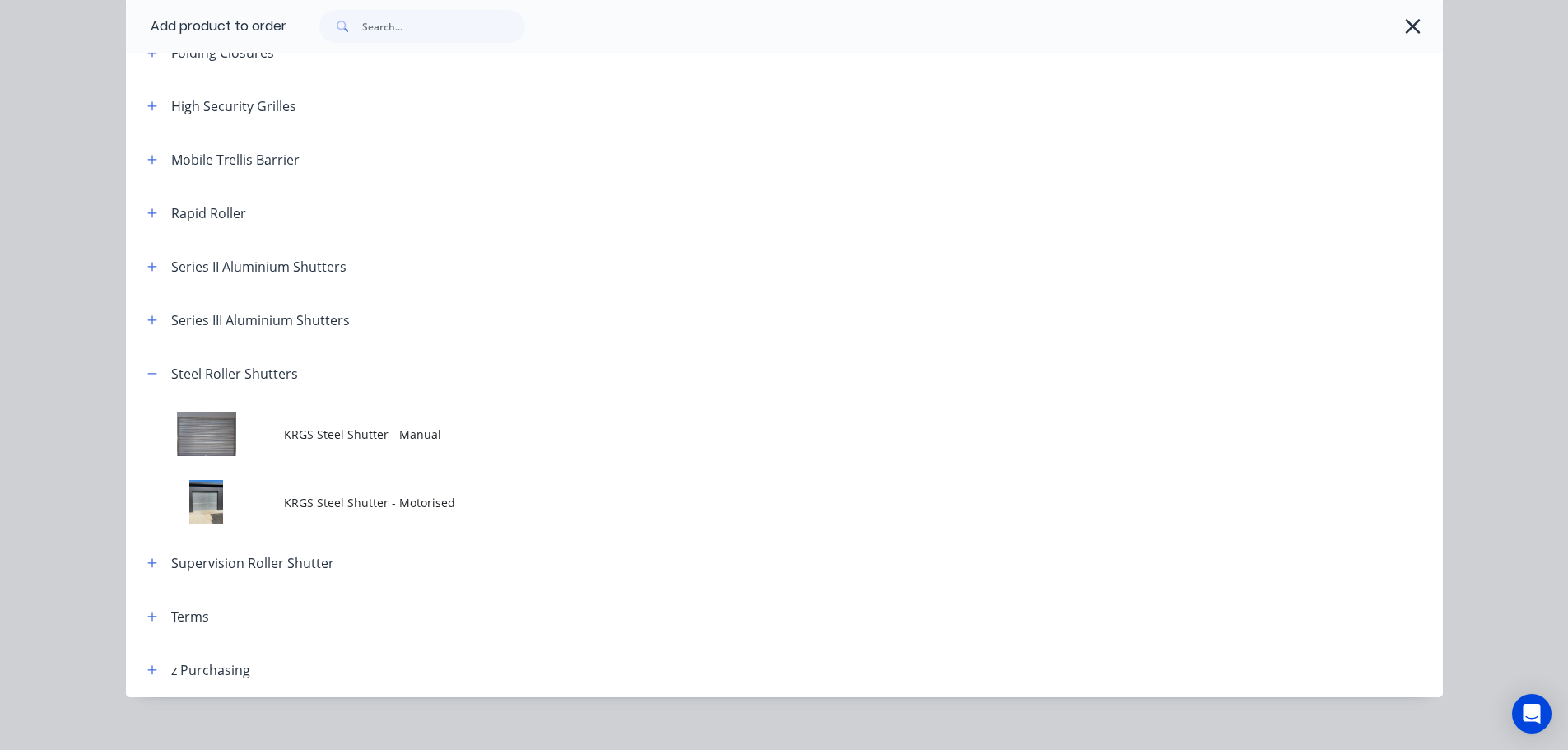
scroll to position [603, 0]
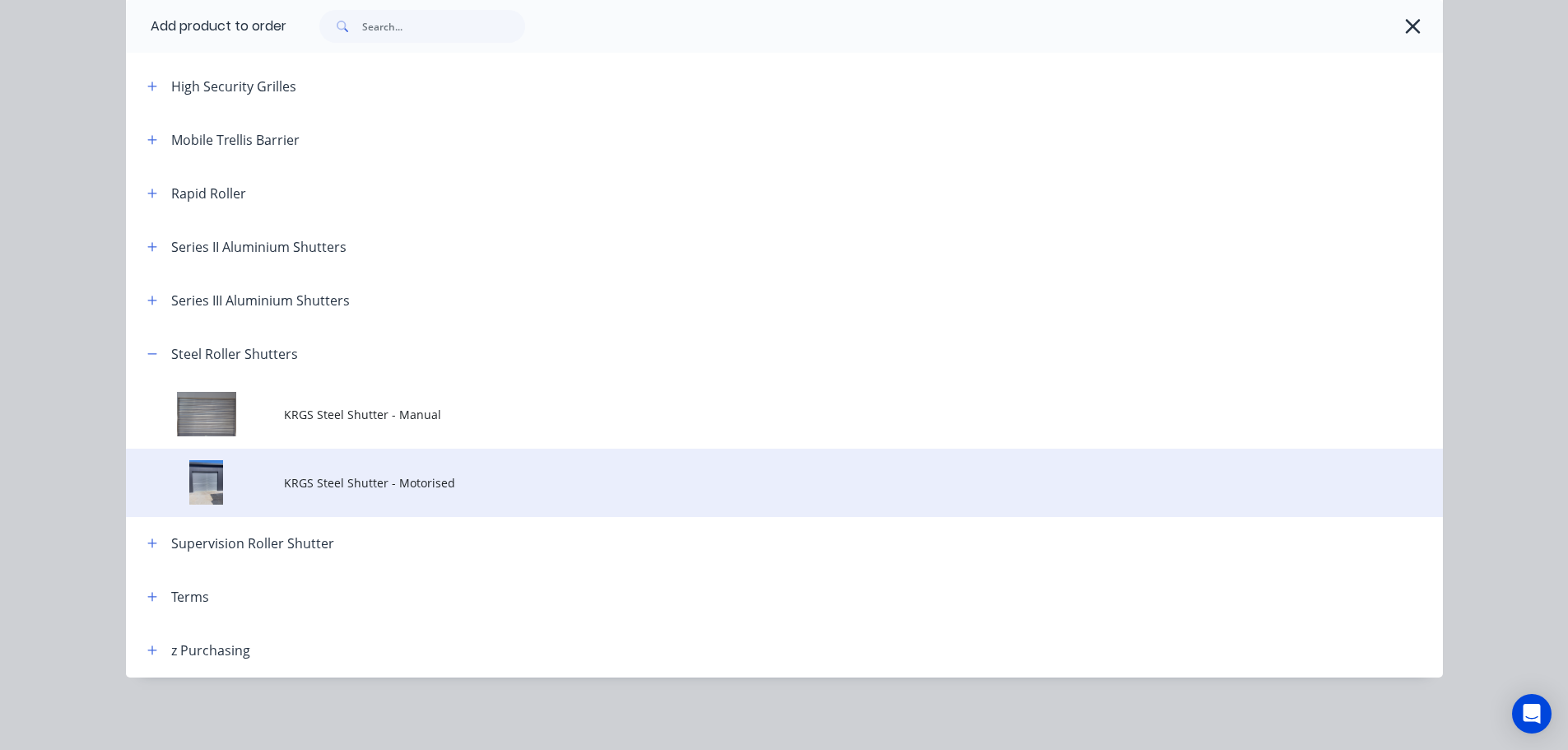
click at [402, 482] on span "KRGS Steel Shutter - Motorised" at bounding box center [748, 482] width 927 height 17
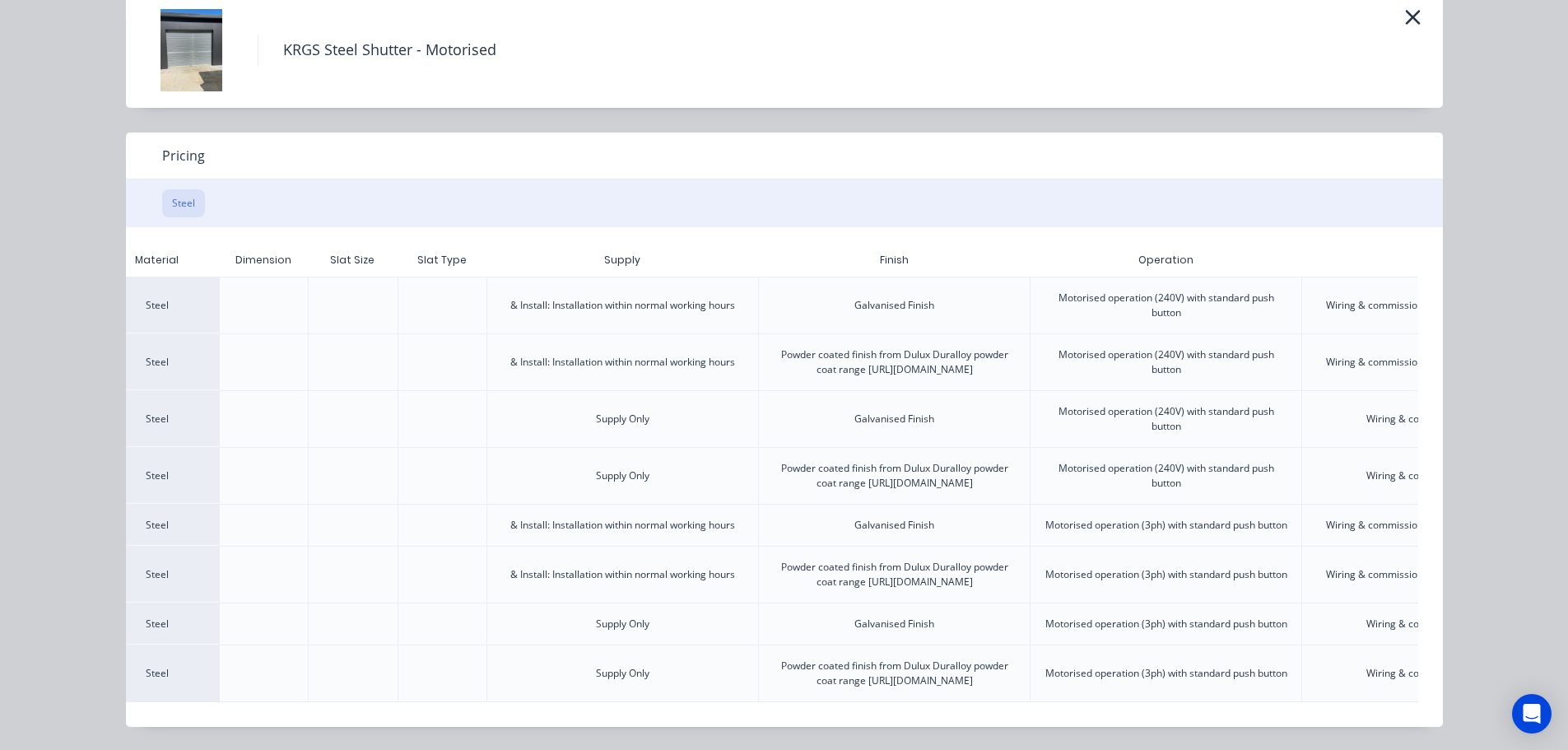
scroll to position [0, 411]
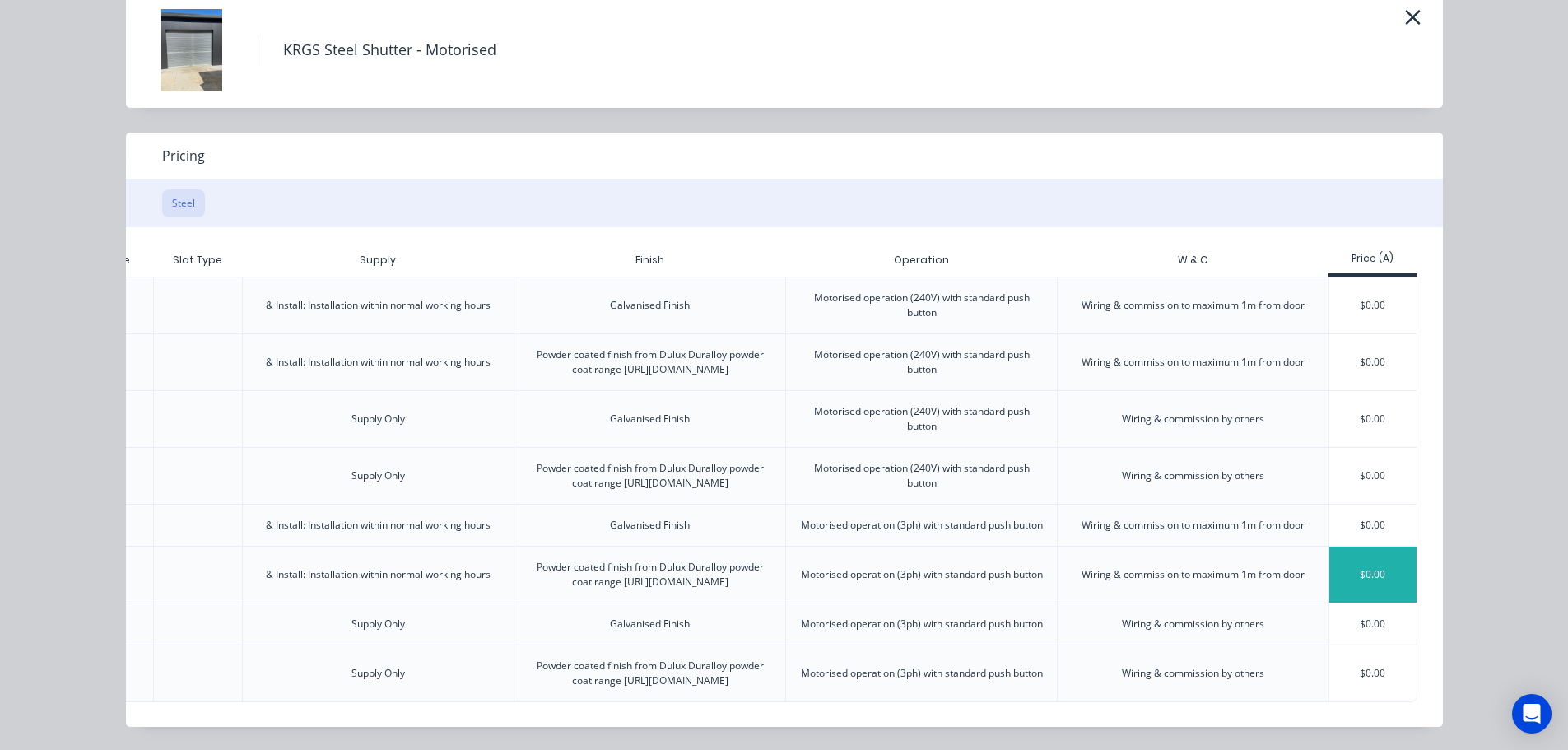
click at [1373, 546] on div "$0.00" at bounding box center [1374, 574] width 88 height 56
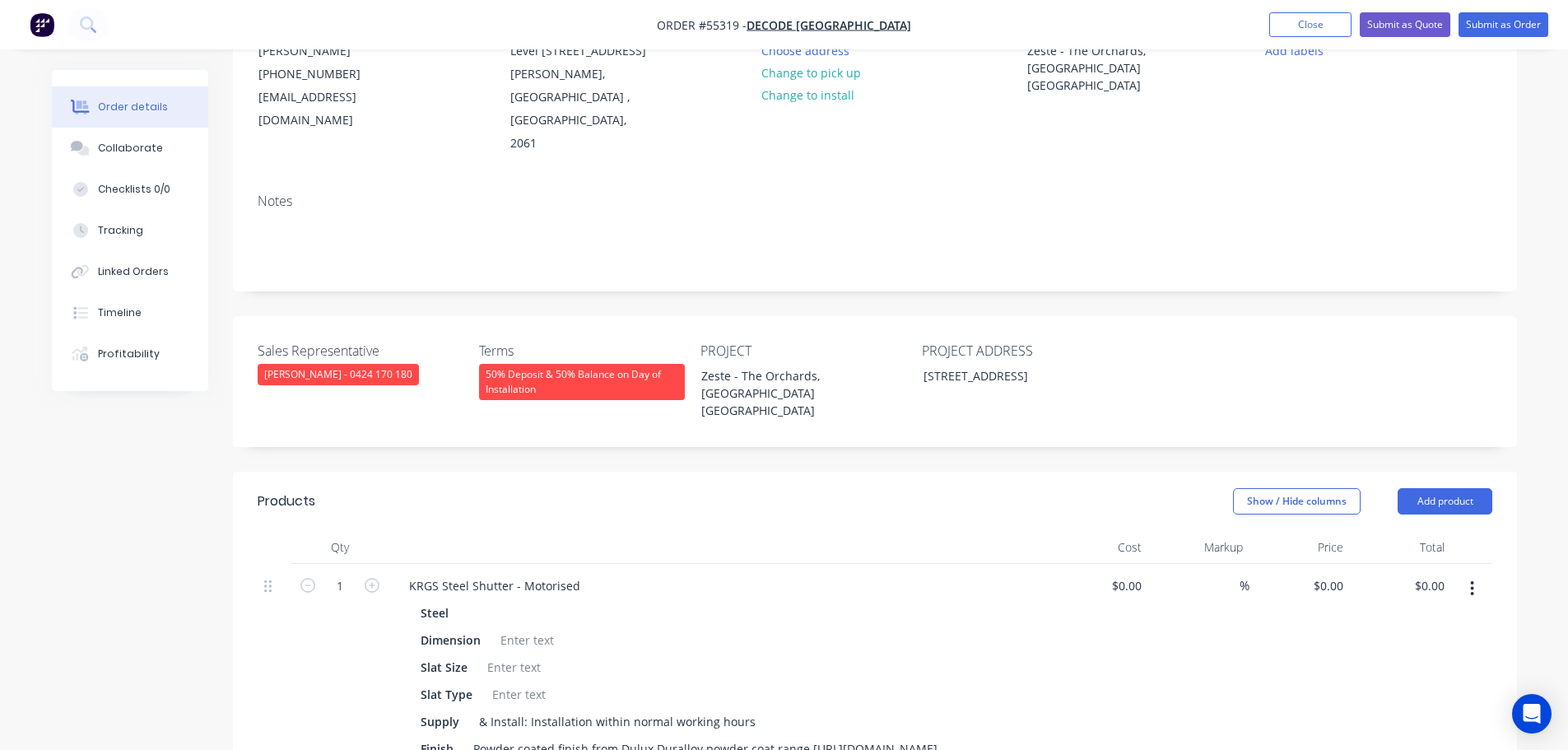
scroll to position [329, 0]
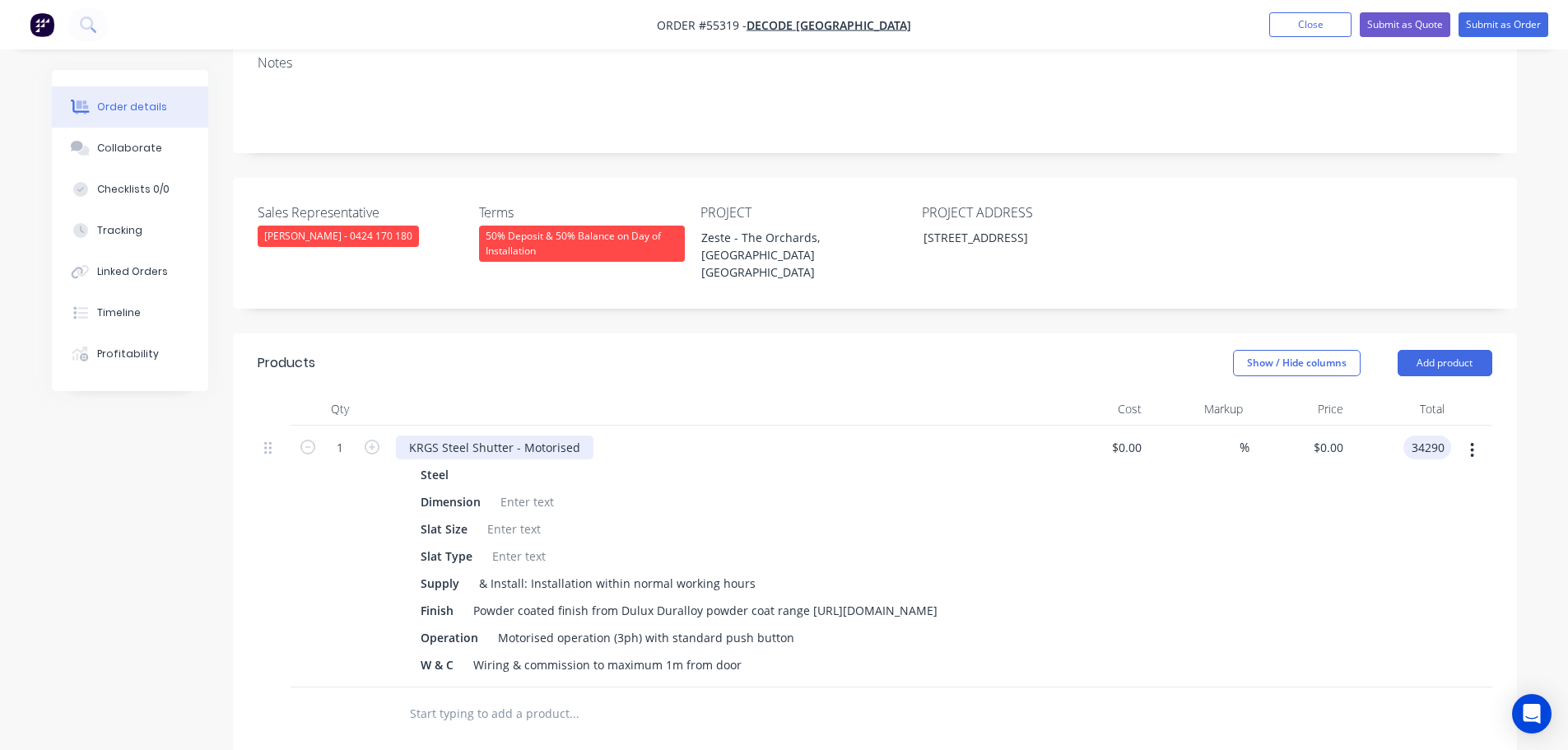
type input "34290"
type input "$34,290.00"
click at [406, 436] on div "KRGS Steel Shutter - Motorised" at bounding box center [495, 447] width 198 height 23
click at [400, 436] on div "KRGS Steel Shutter - Motorised" at bounding box center [495, 447] width 198 height 23
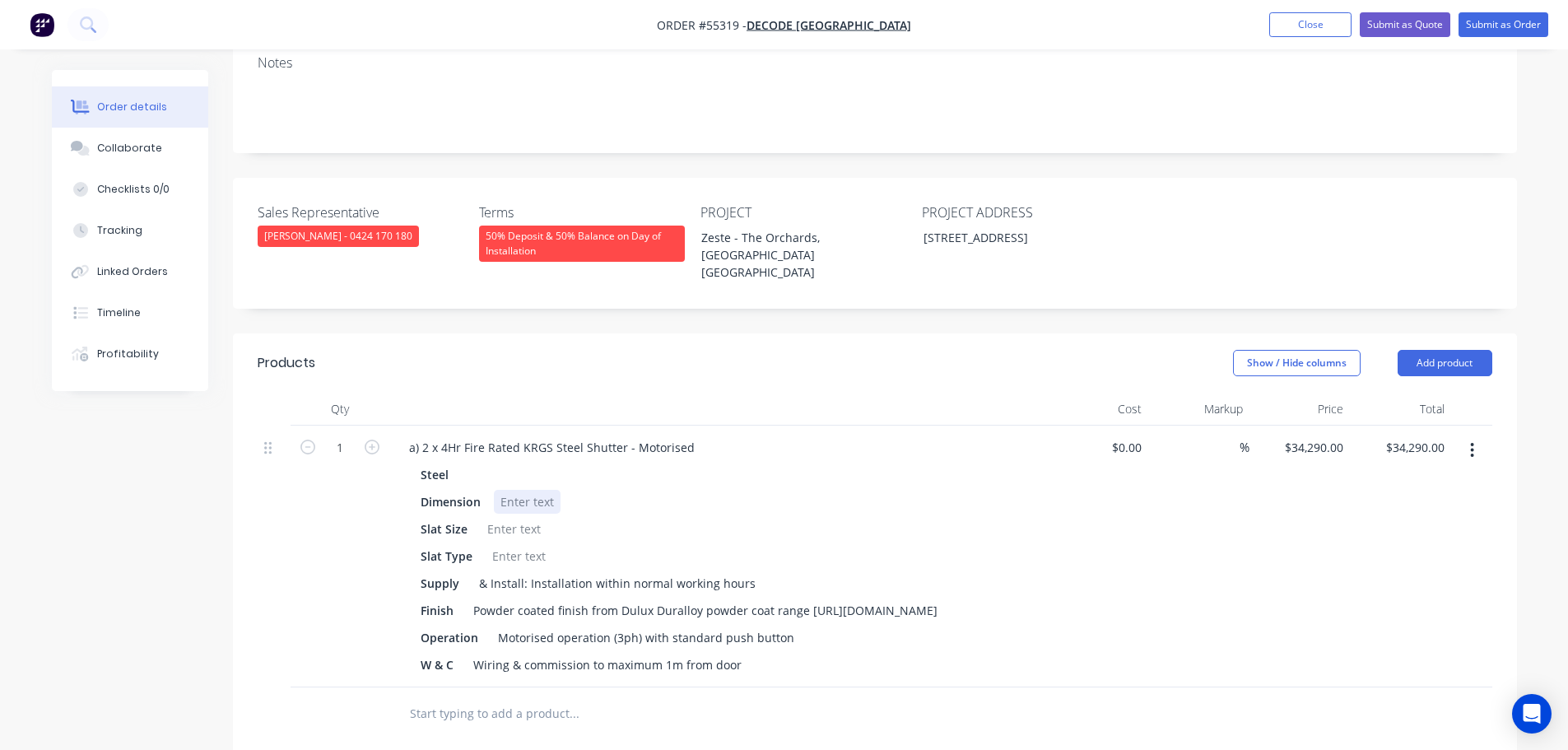
click at [516, 490] on div at bounding box center [526, 501] width 67 height 23
click at [496, 517] on div at bounding box center [513, 528] width 67 height 23
click at [504, 544] on div at bounding box center [519, 556] width 67 height 23
click at [1425, 350] on button "Add product" at bounding box center [1445, 363] width 95 height 26
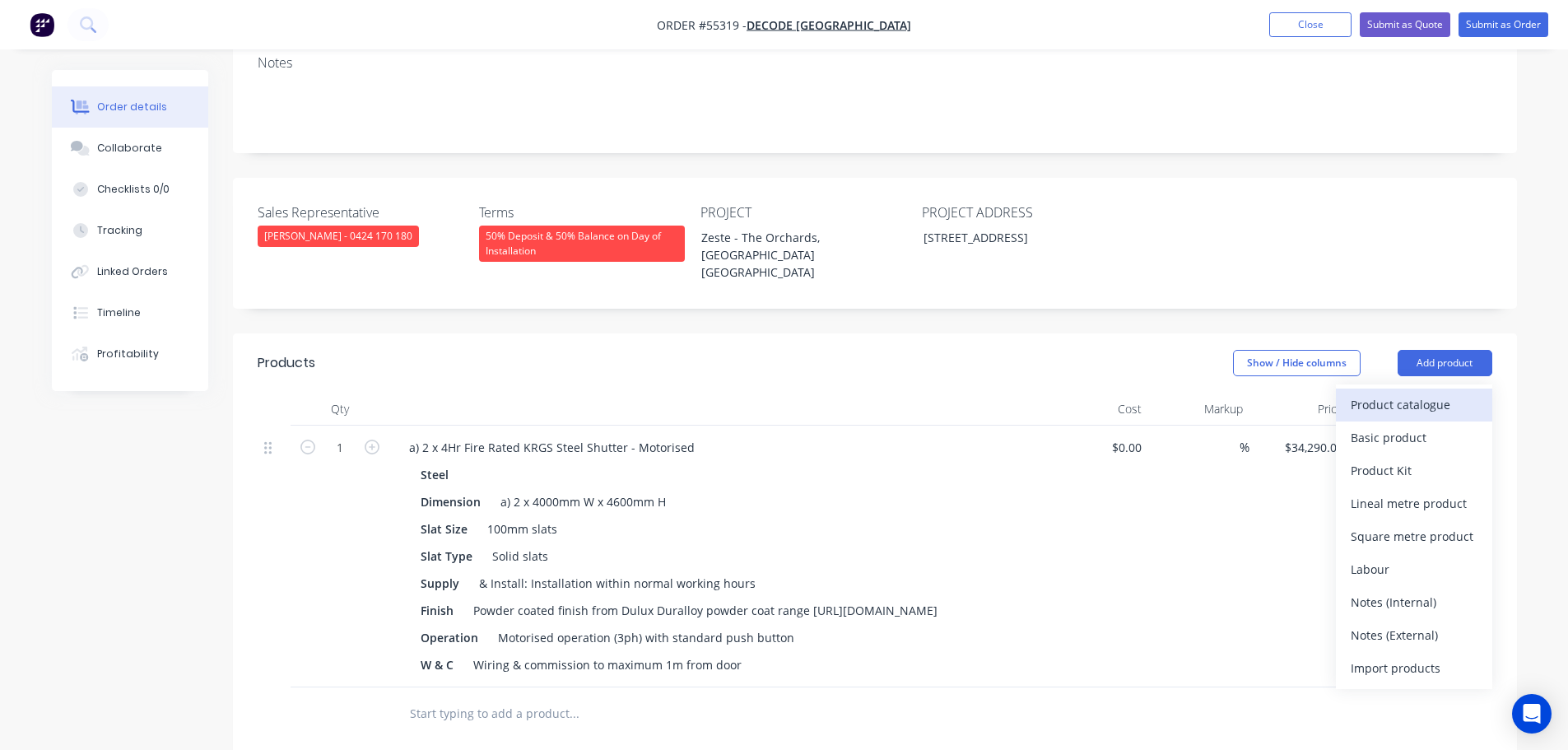
click at [1378, 392] on div "Product catalogue" at bounding box center [1414, 404] width 127 height 23
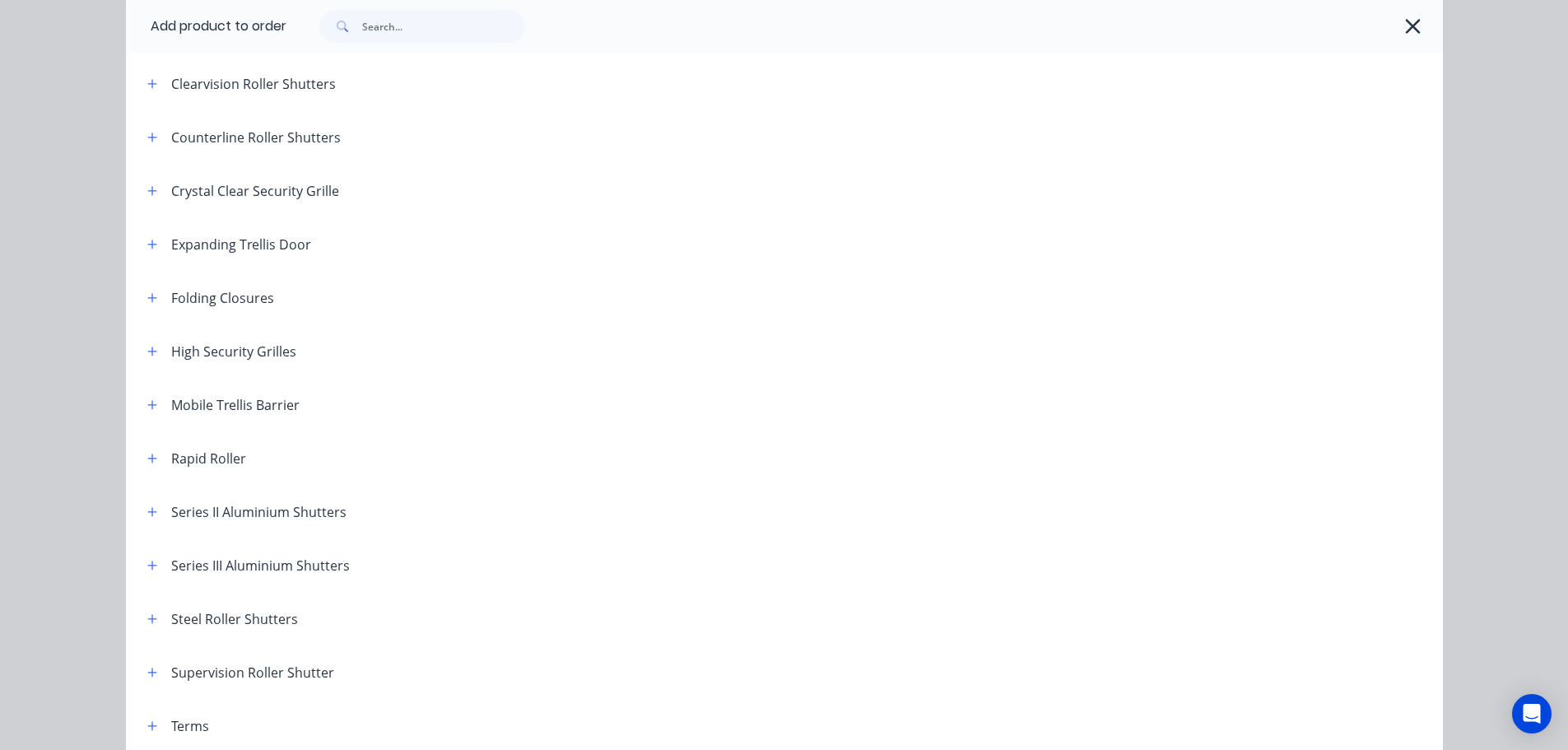
scroll to position [467, 0]
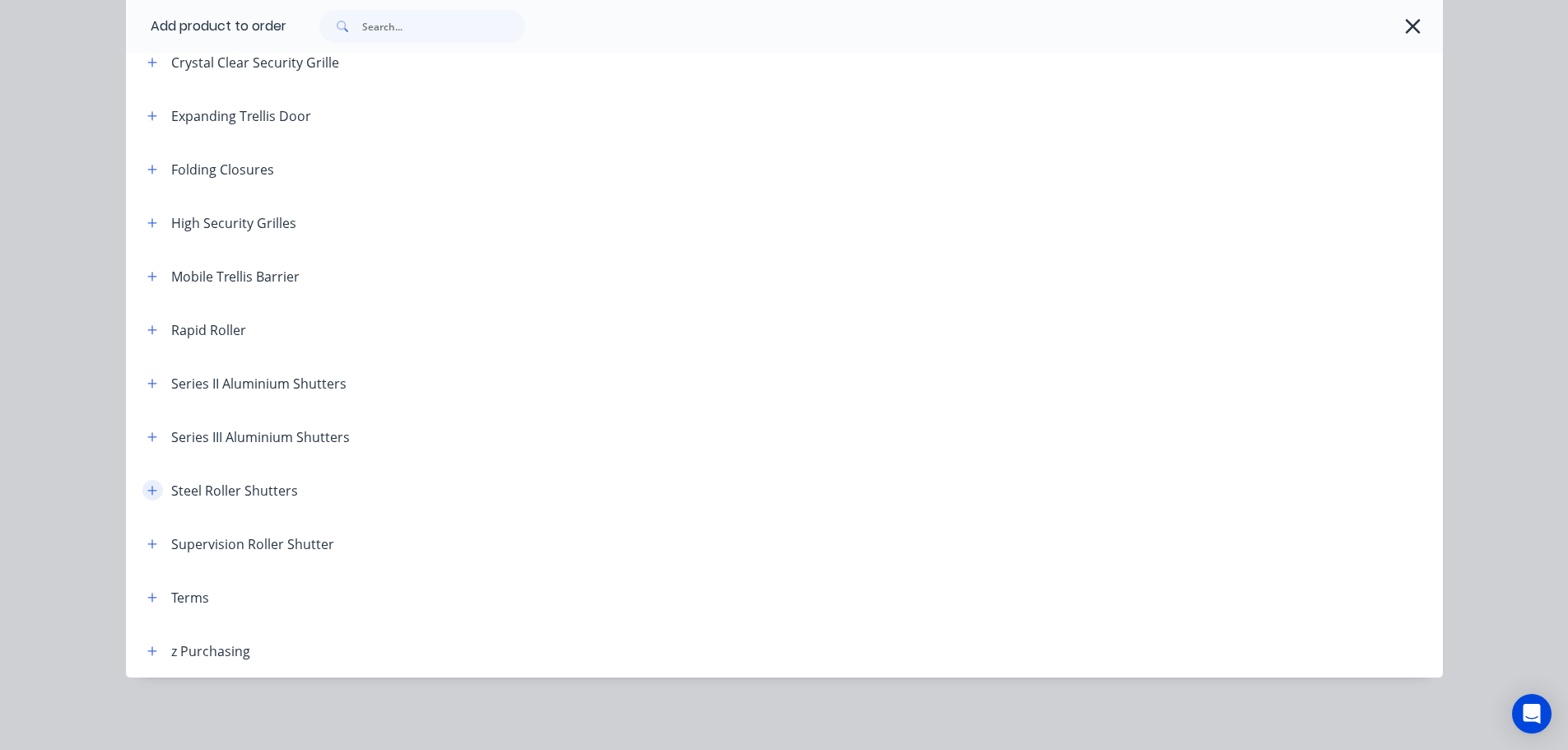
click at [147, 490] on icon "button" at bounding box center [152, 491] width 9 height 9
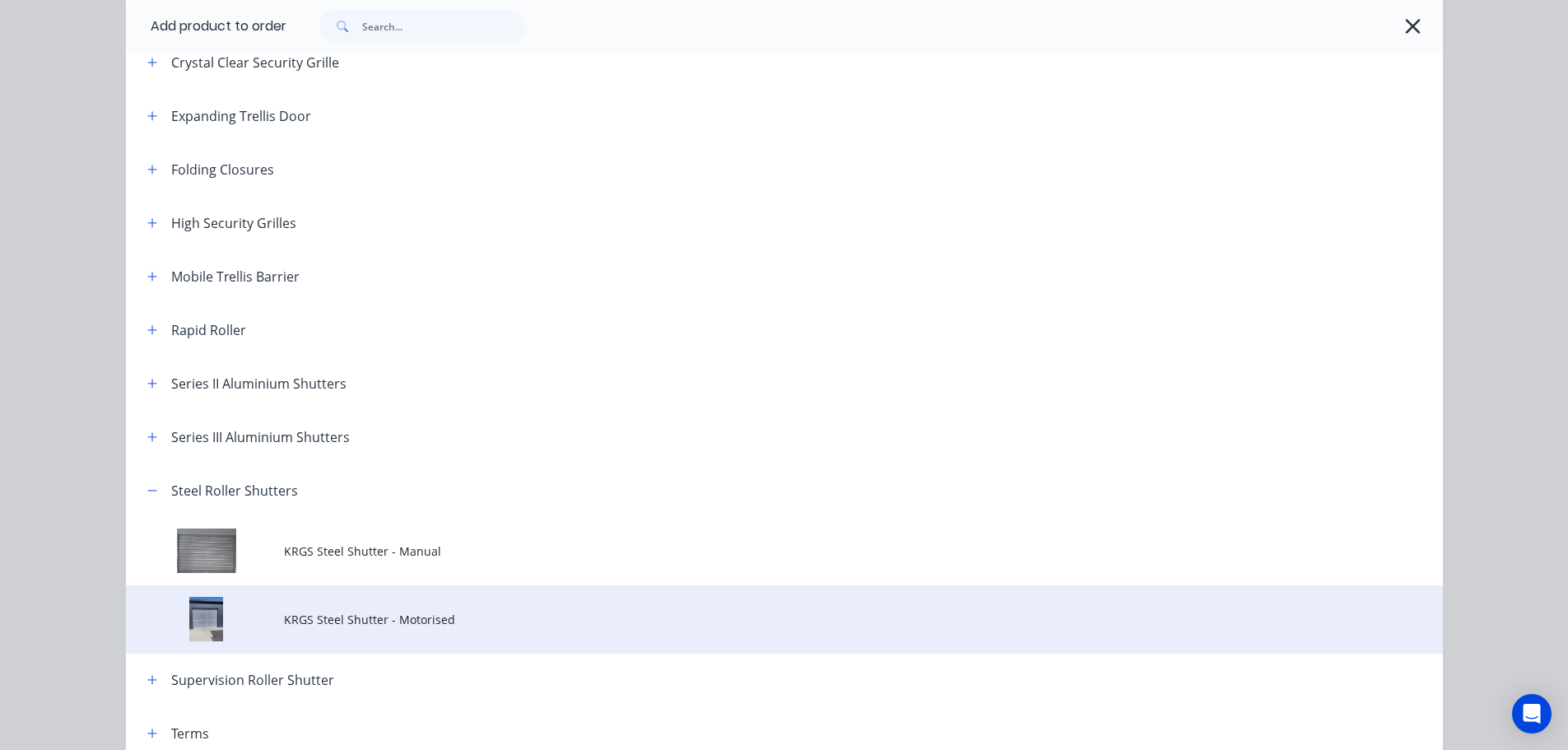
click at [380, 614] on span "KRGS Steel Shutter - Motorised" at bounding box center [748, 620] width 927 height 17
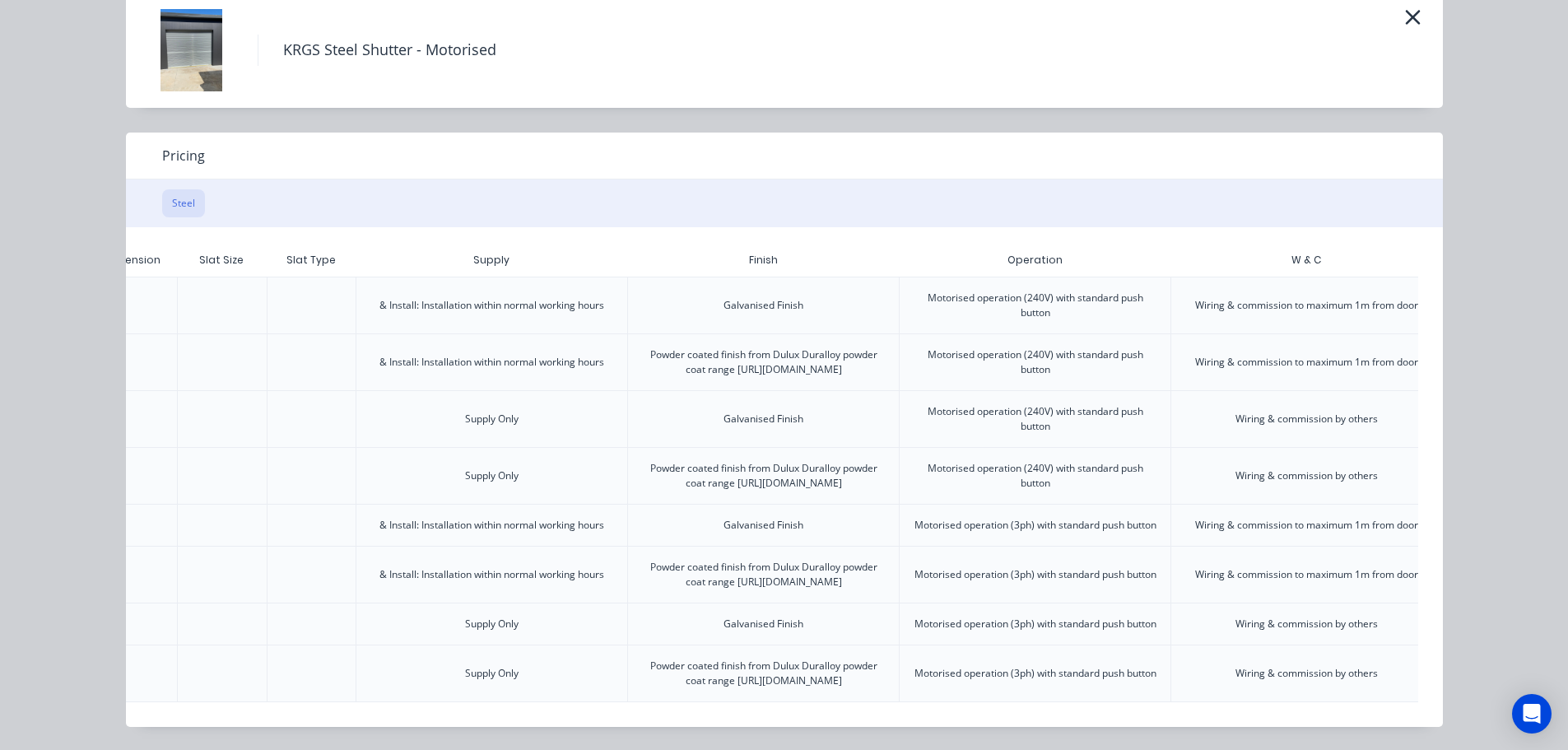
scroll to position [0, 411]
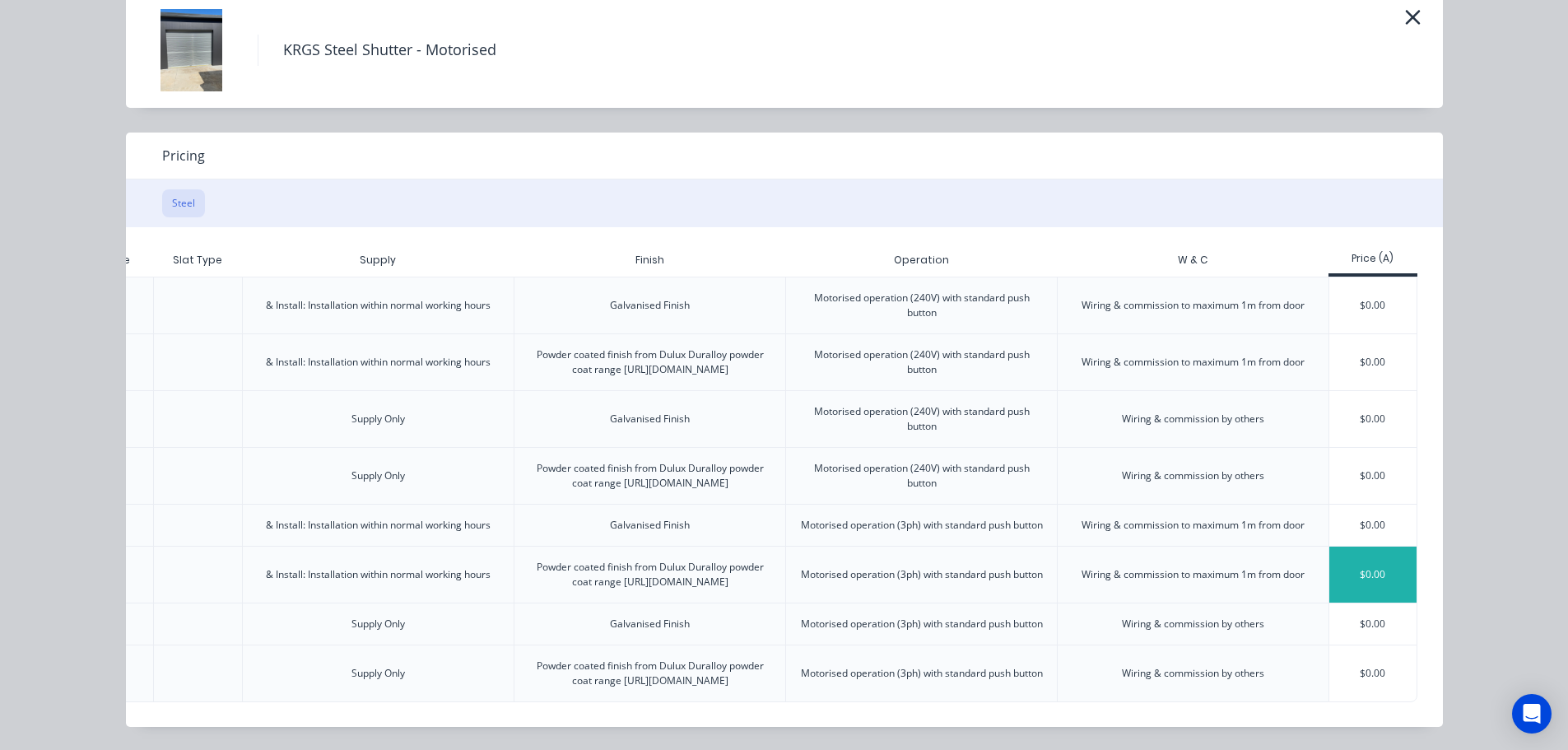
click at [1364, 546] on div "$0.00" at bounding box center [1374, 574] width 88 height 56
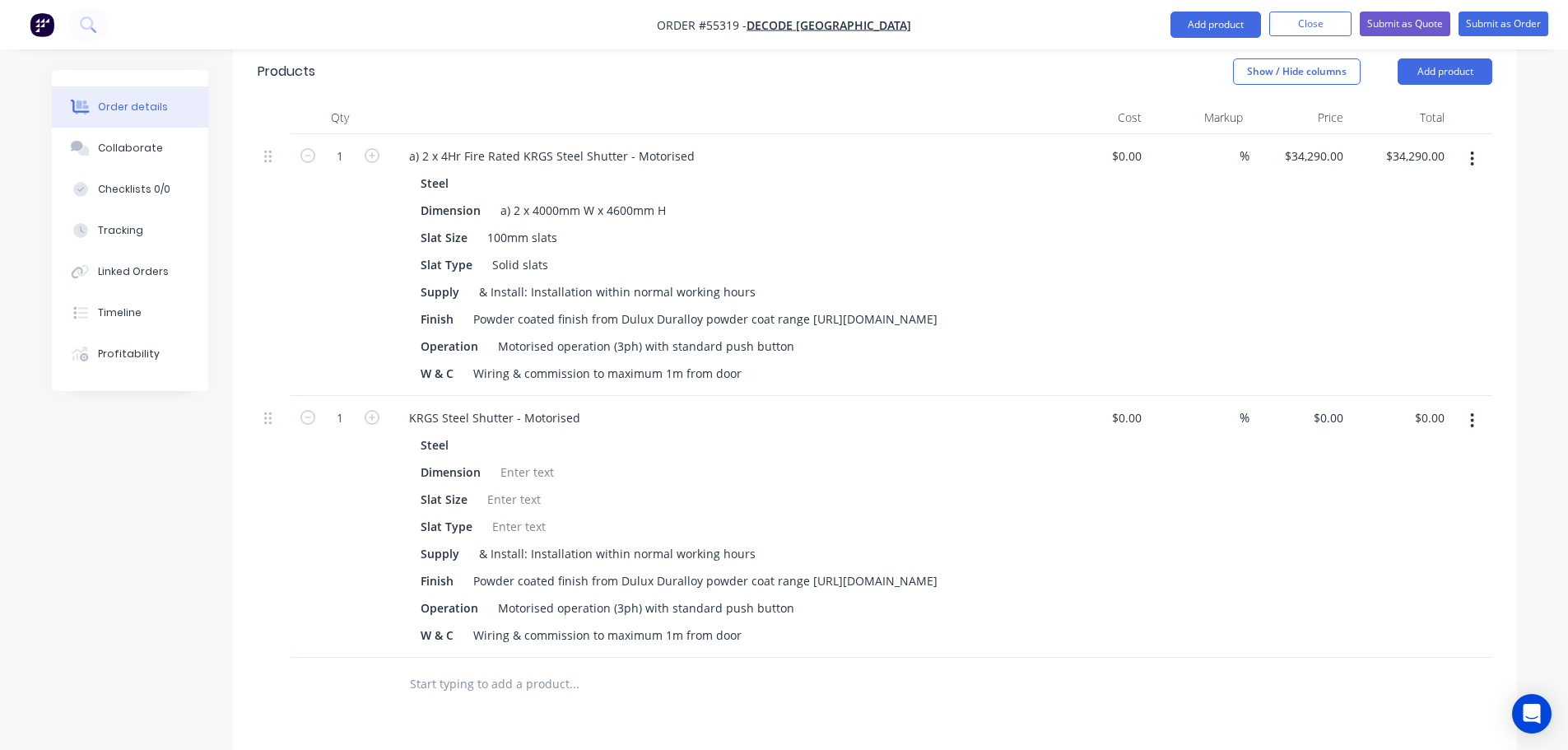
scroll to position [659, 0]
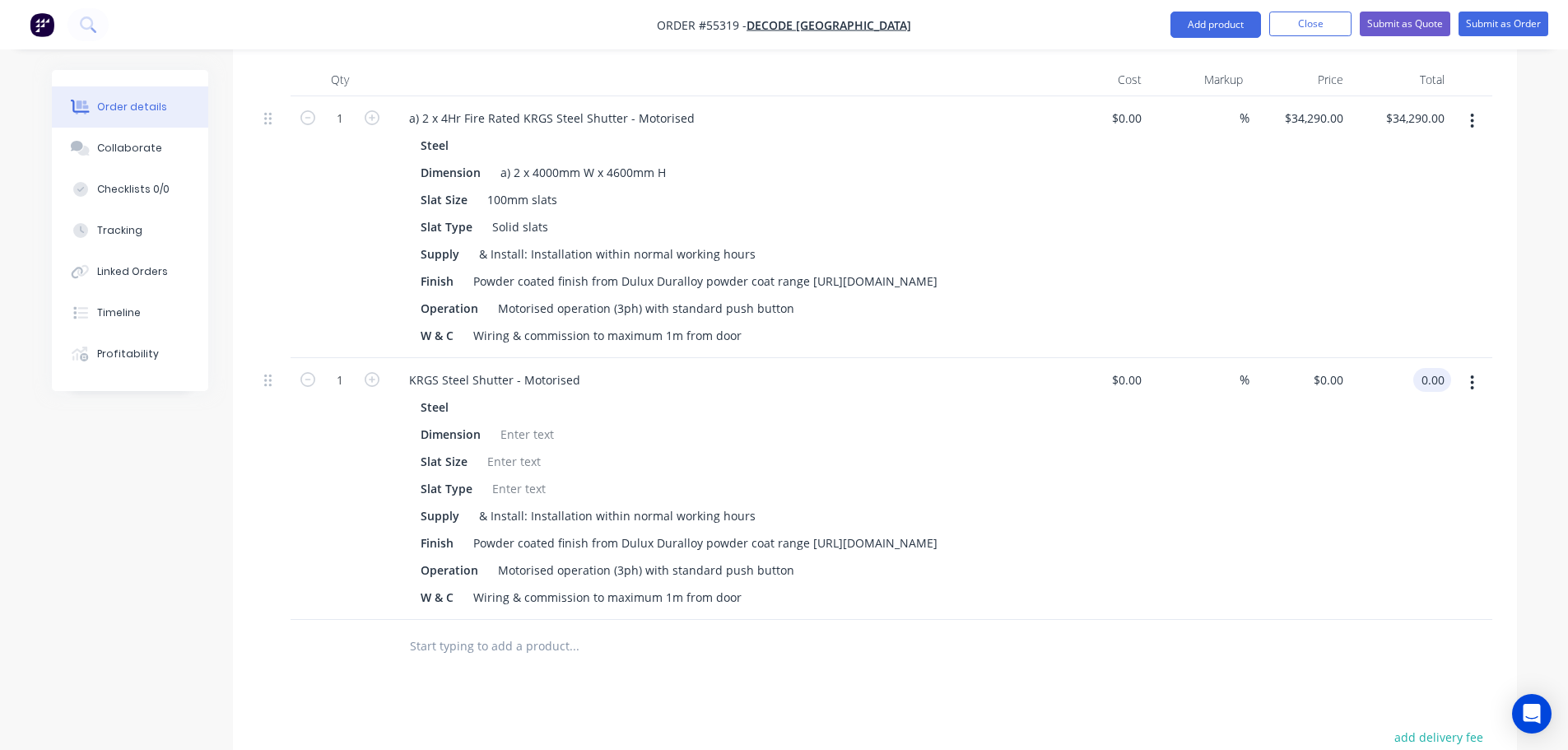
drag, startPoint x: 1449, startPoint y: 324, endPoint x: 1421, endPoint y: 352, distance: 39.6
click at [1421, 359] on div "0.00 0.00" at bounding box center [1401, 489] width 101 height 262
type input "8940"
type input "$8,940.00"
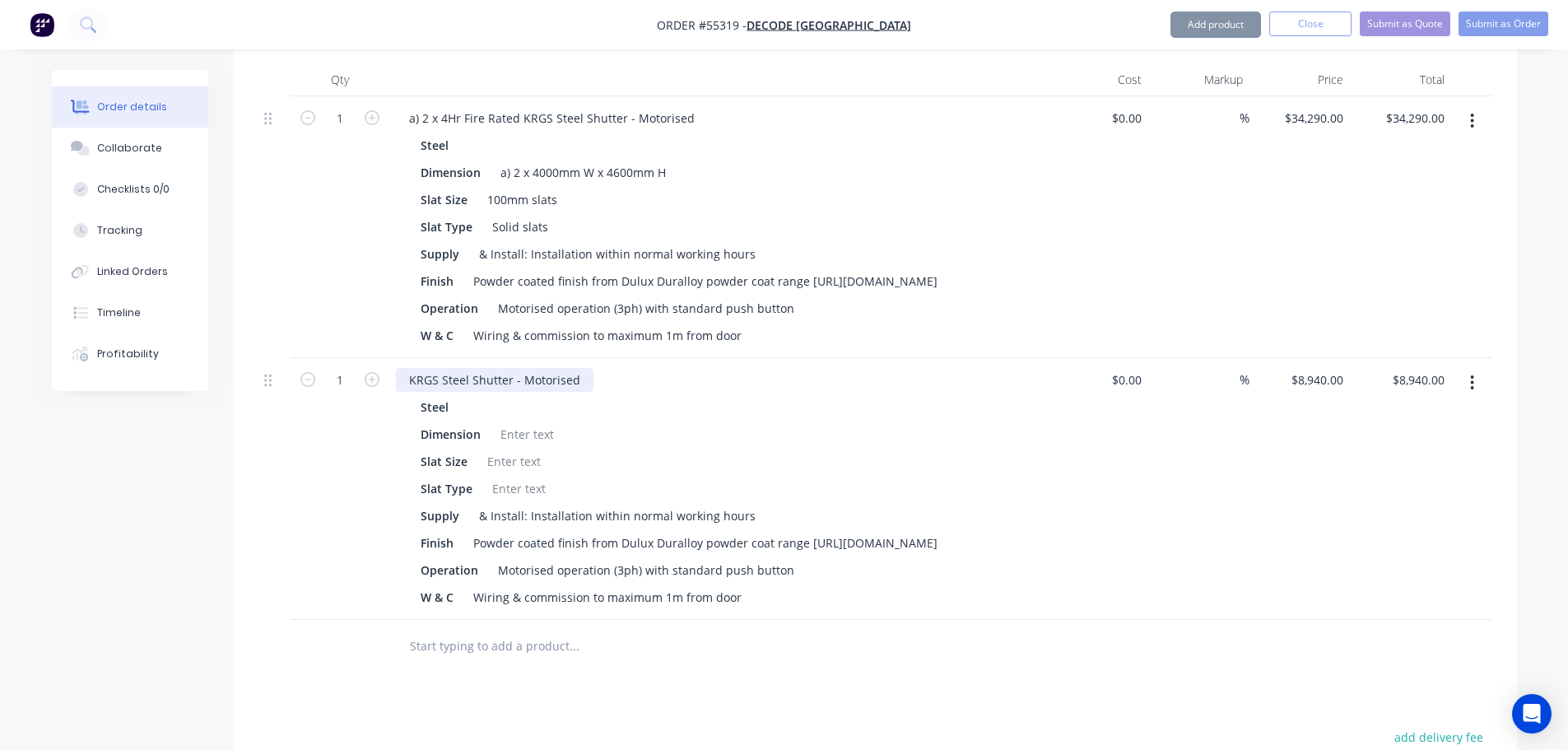
click at [408, 368] on div "KRGS Steel Shutter - Motorised" at bounding box center [495, 379] width 198 height 23
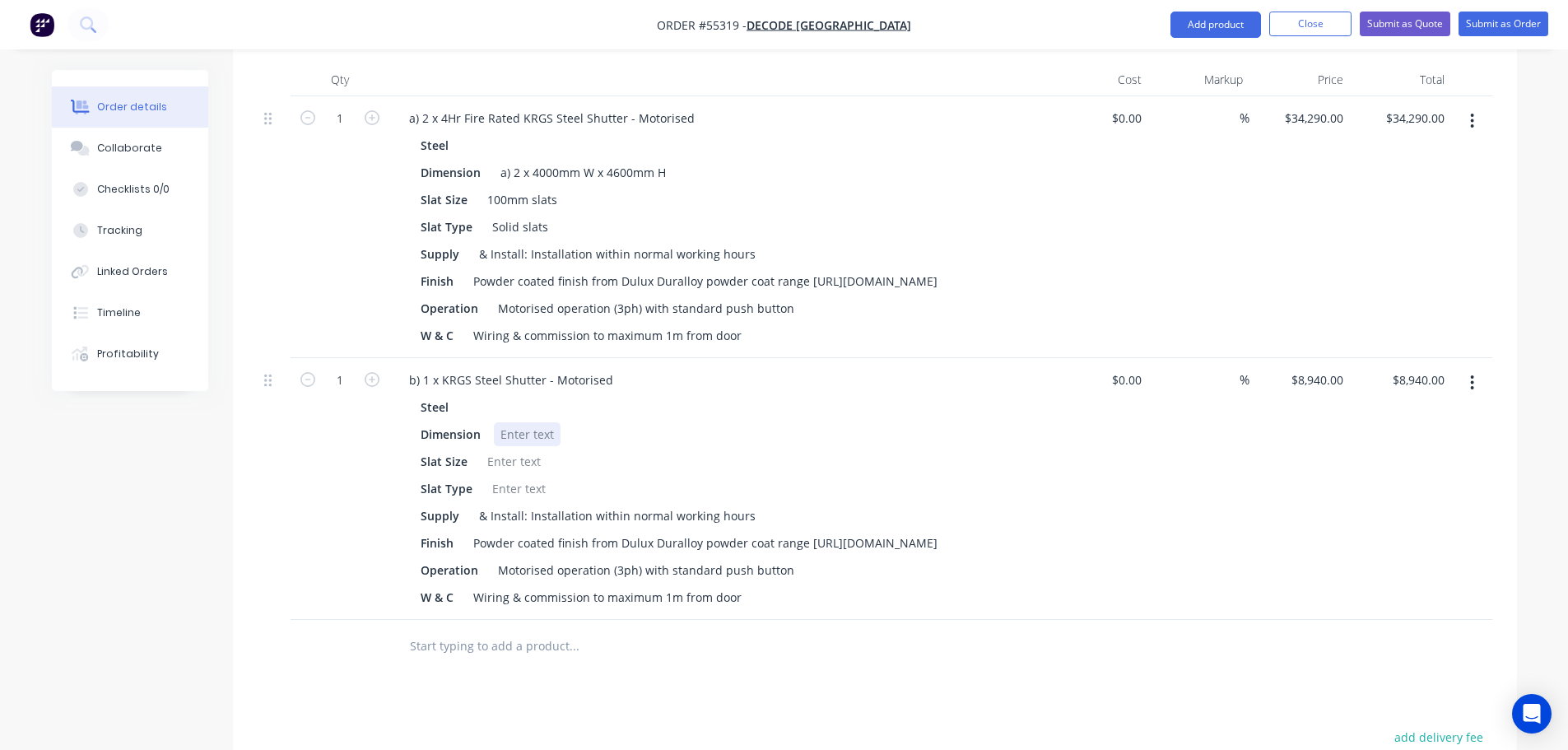
click at [514, 422] on div at bounding box center [526, 434] width 67 height 23
click at [495, 450] on div at bounding box center [513, 461] width 67 height 23
click at [499, 477] on div at bounding box center [519, 488] width 67 height 23
click at [1224, 31] on button "Add product" at bounding box center [1215, 24] width 90 height 26
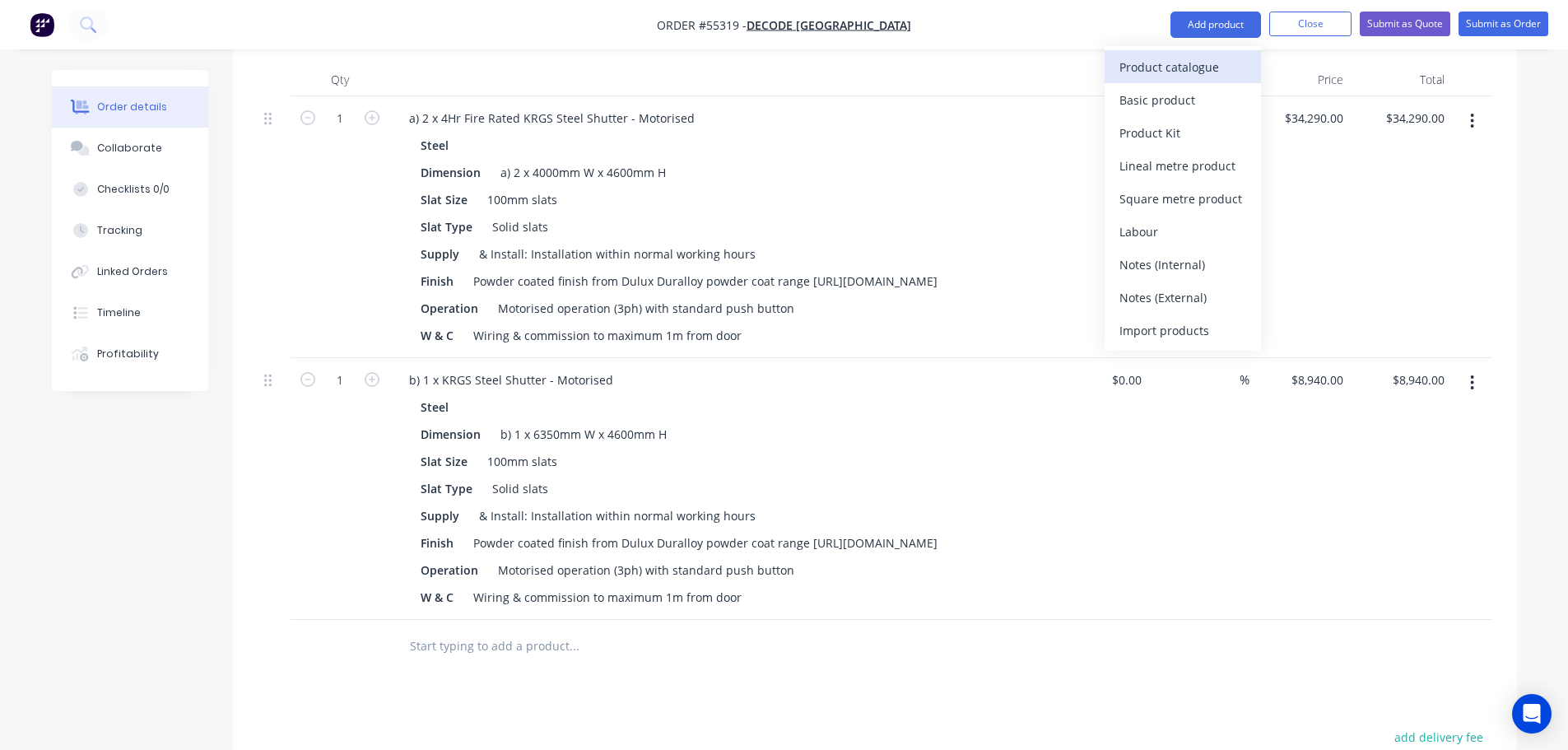
click at [1140, 73] on div "Product catalogue" at bounding box center [1182, 67] width 127 height 23
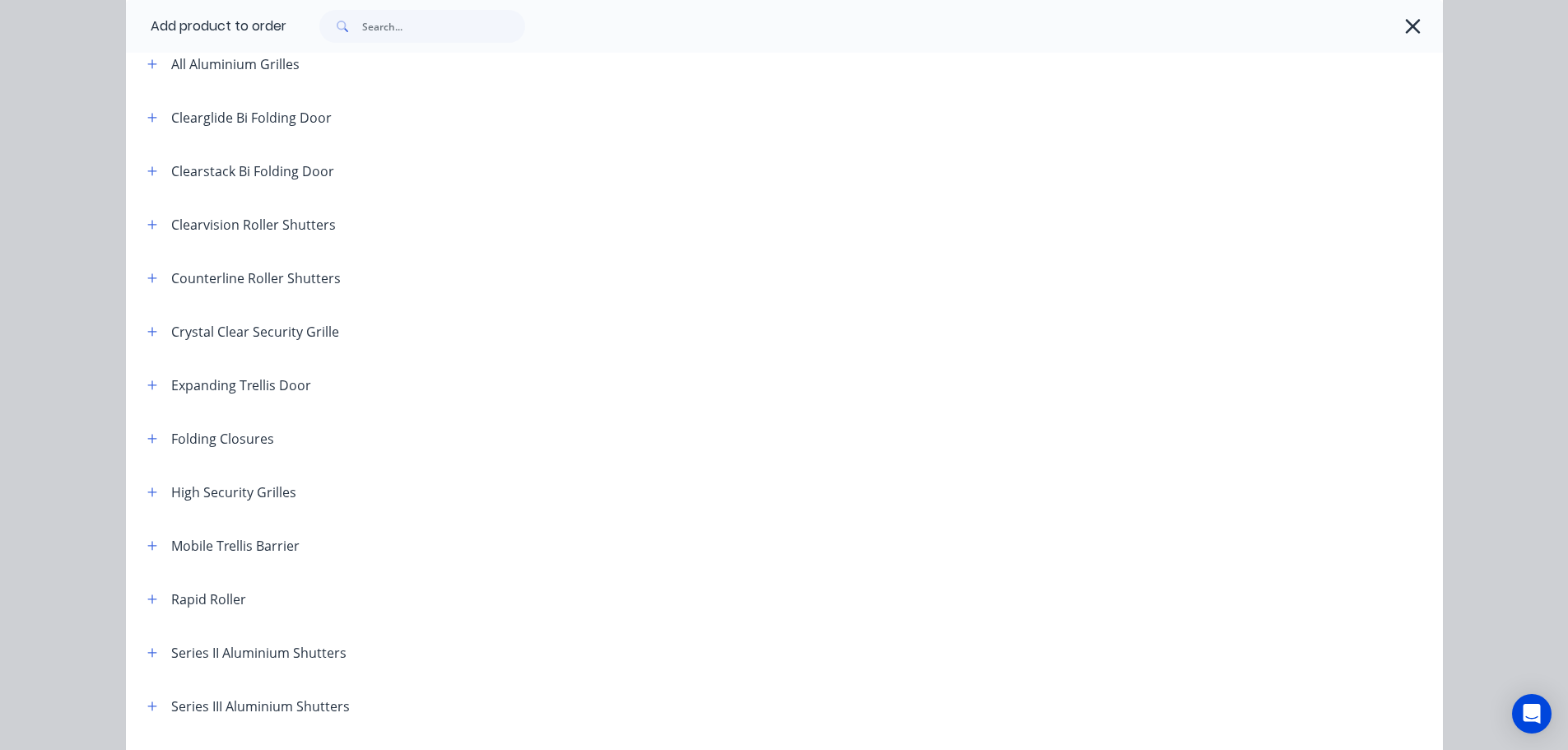
scroll to position [247, 0]
click at [150, 604] on icon "button" at bounding box center [152, 603] width 10 height 11
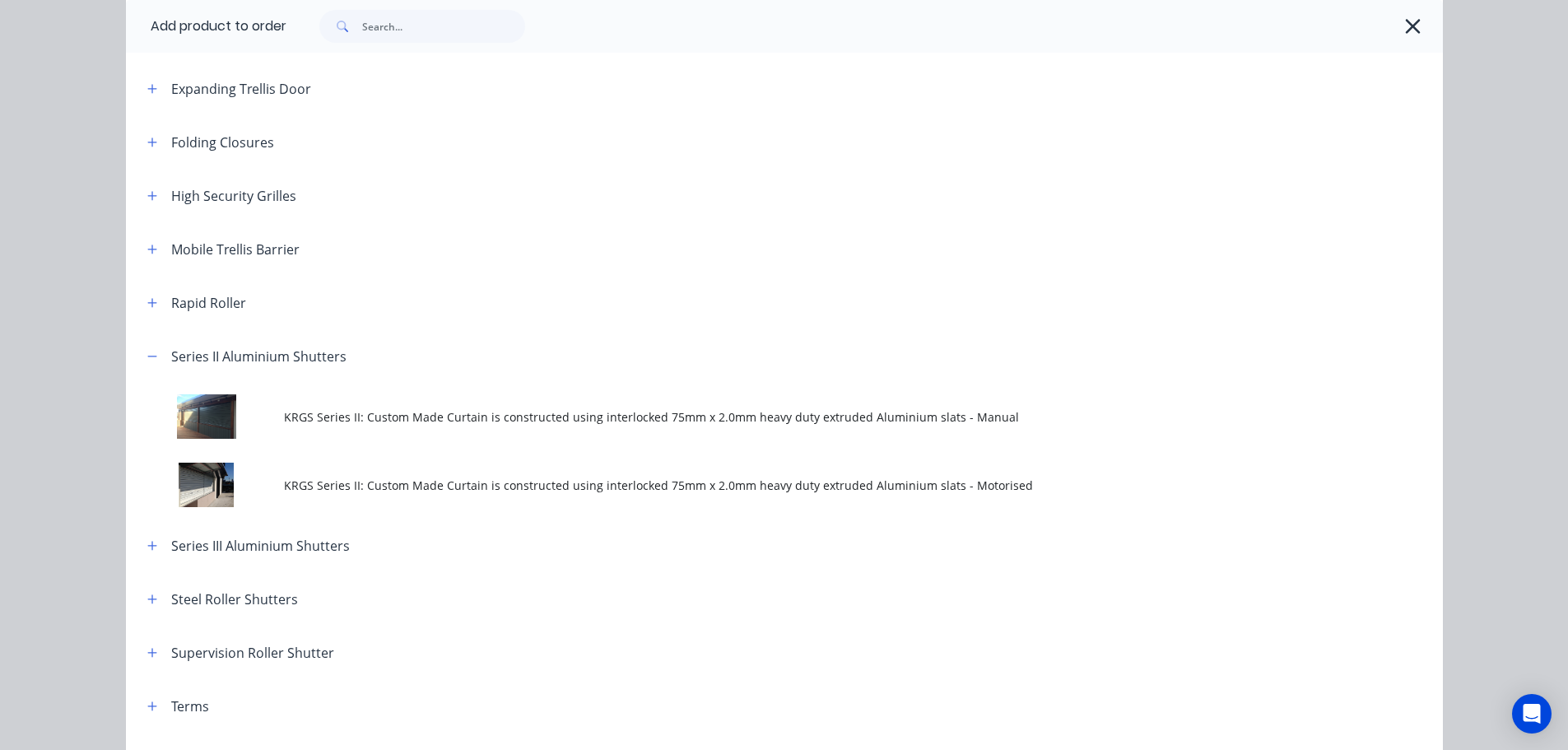
scroll to position [494, 0]
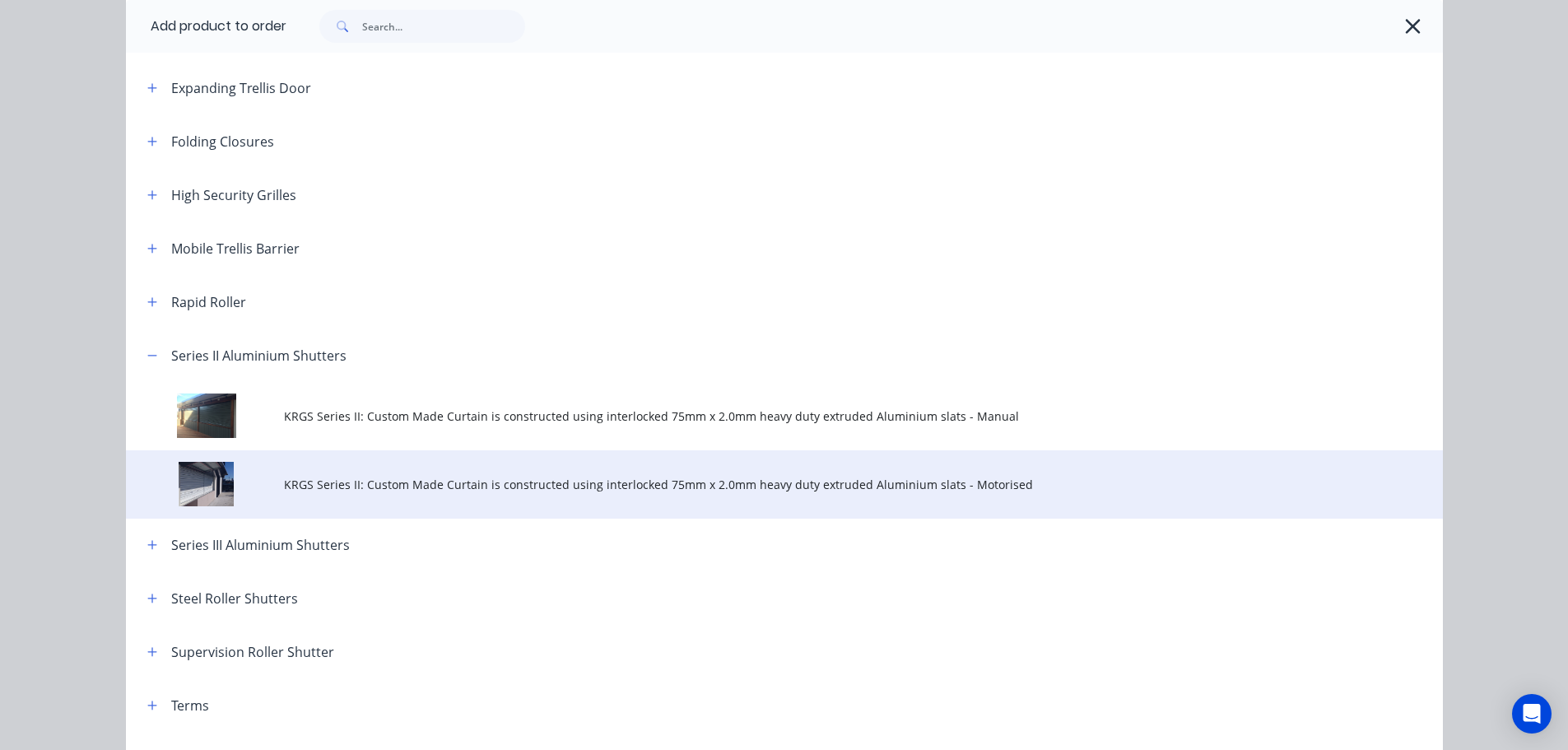
click at [540, 486] on span "KRGS Series II: Custom Made Curtain is constructed using interlocked 75mm x 2.0…" at bounding box center [748, 484] width 927 height 17
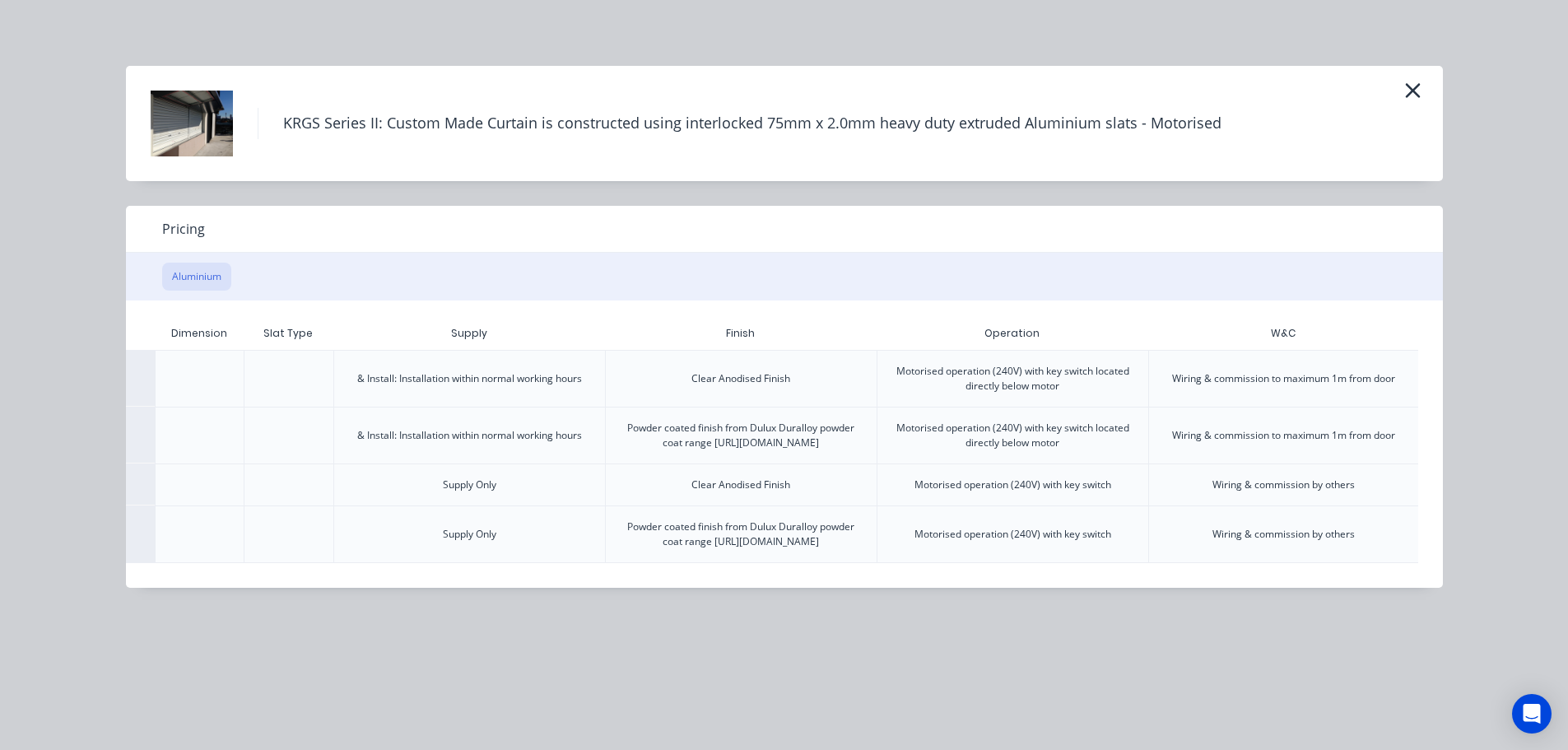
scroll to position [0, 321]
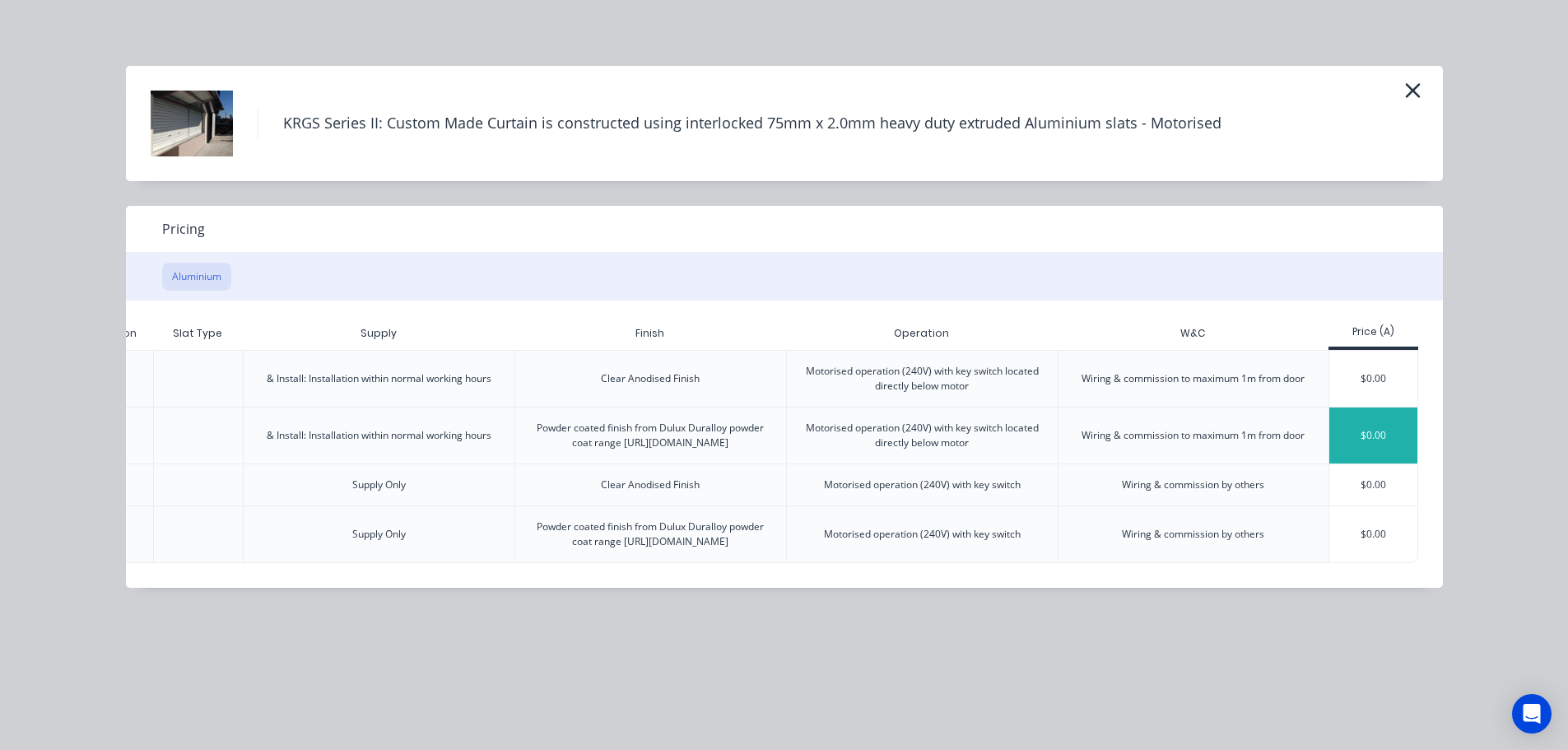
click at [1356, 442] on div "$0.00" at bounding box center [1374, 436] width 88 height 56
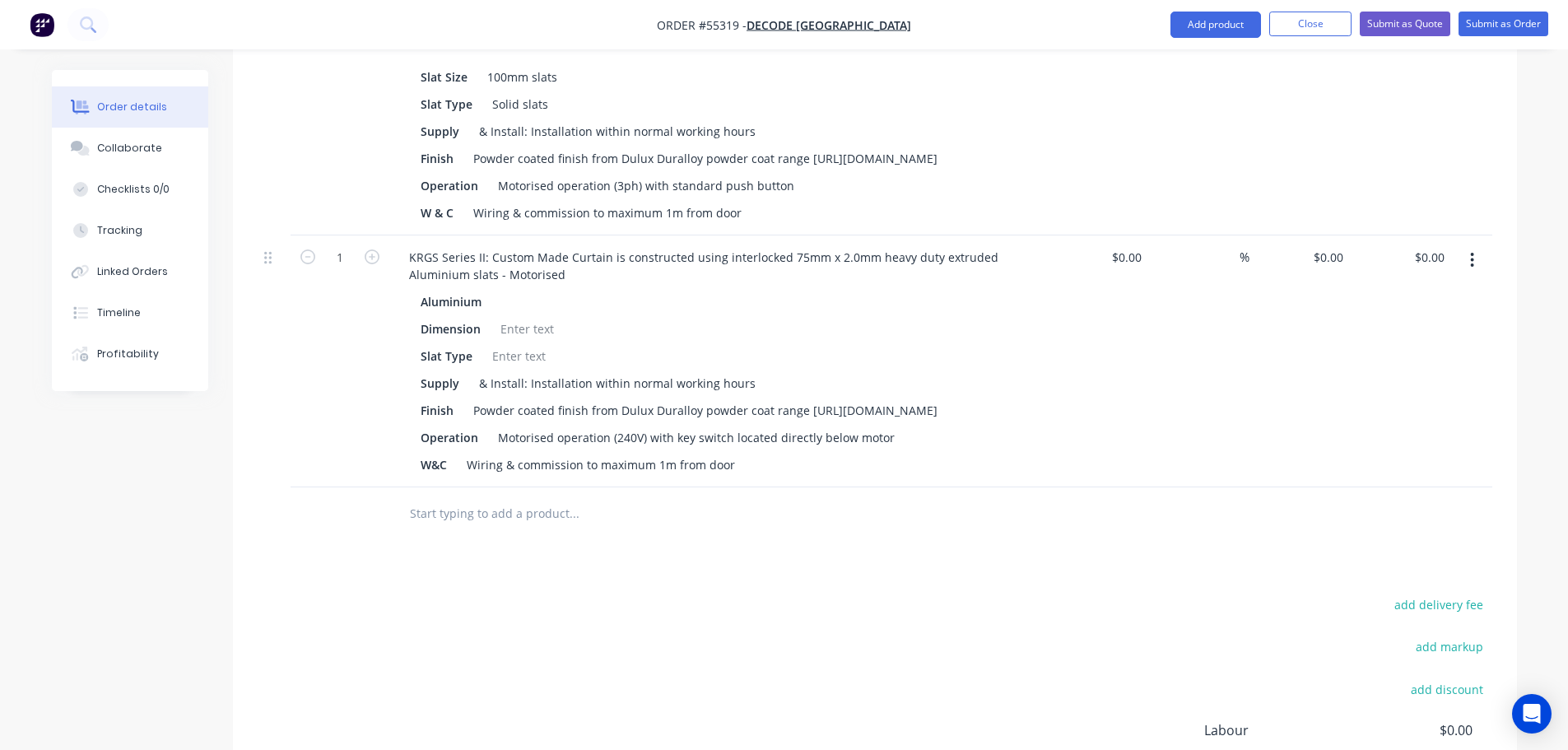
scroll to position [996, 0]
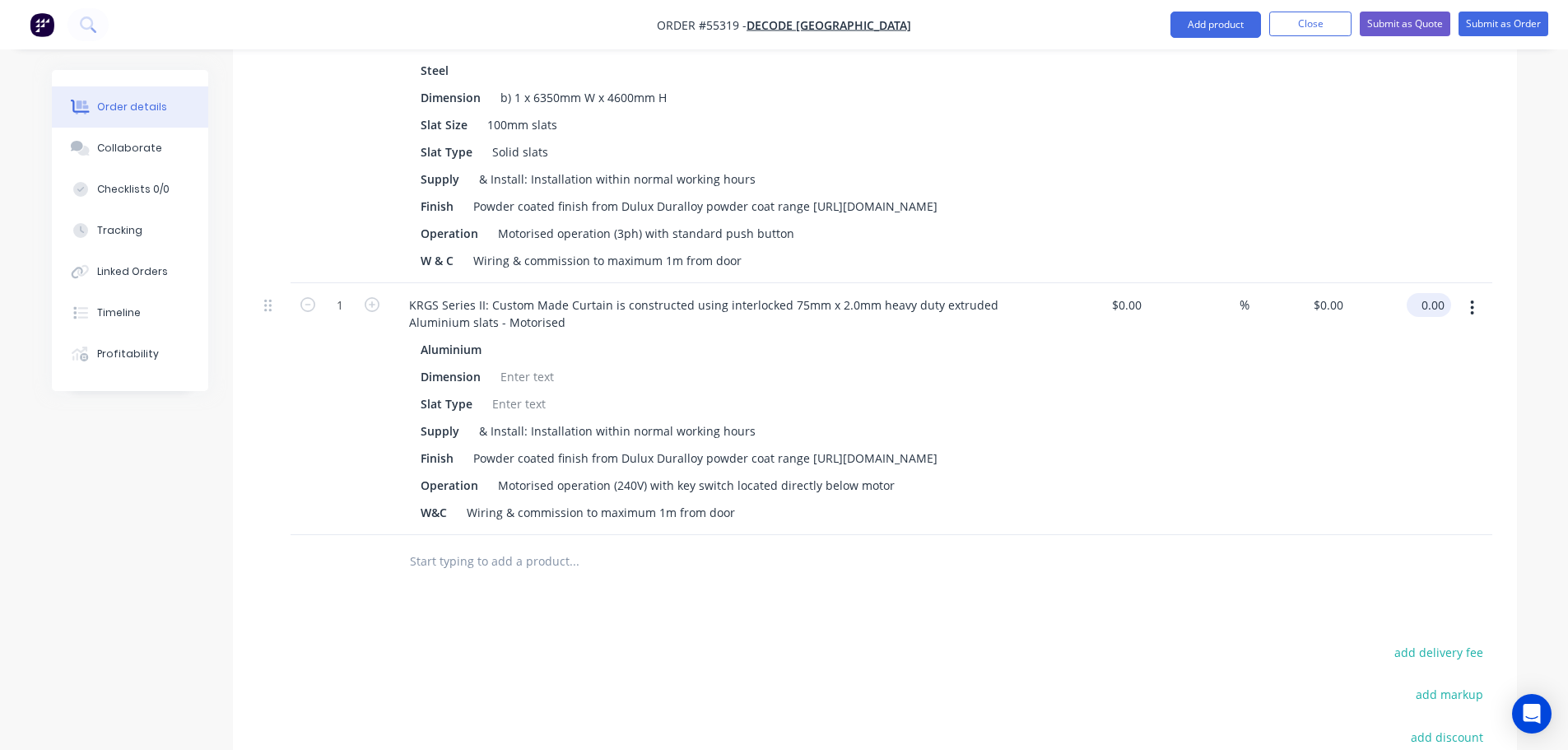
click at [1440, 293] on input "0.00" at bounding box center [1432, 304] width 38 height 23
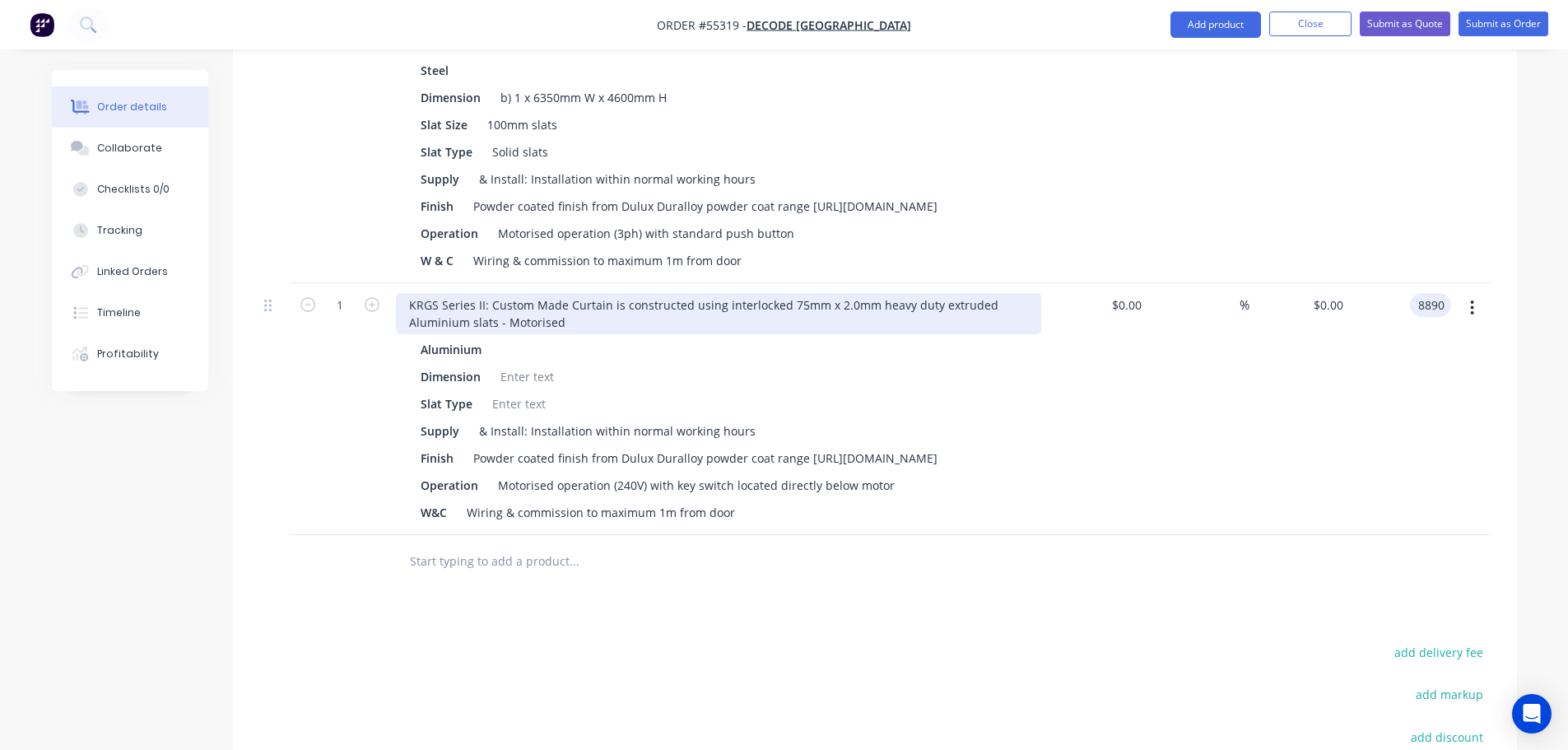
type input "8890"
type input "$8,890.00"
click at [403, 293] on div "KRGS Series II: Custom Made Curtain is constructed using interlocked 75mm x 2.0…" at bounding box center [719, 314] width 646 height 41
click at [400, 293] on div "KRGS Series II: Custom Made Curtain is constructed using interlocked 75mm x 2.0…" at bounding box center [719, 314] width 646 height 41
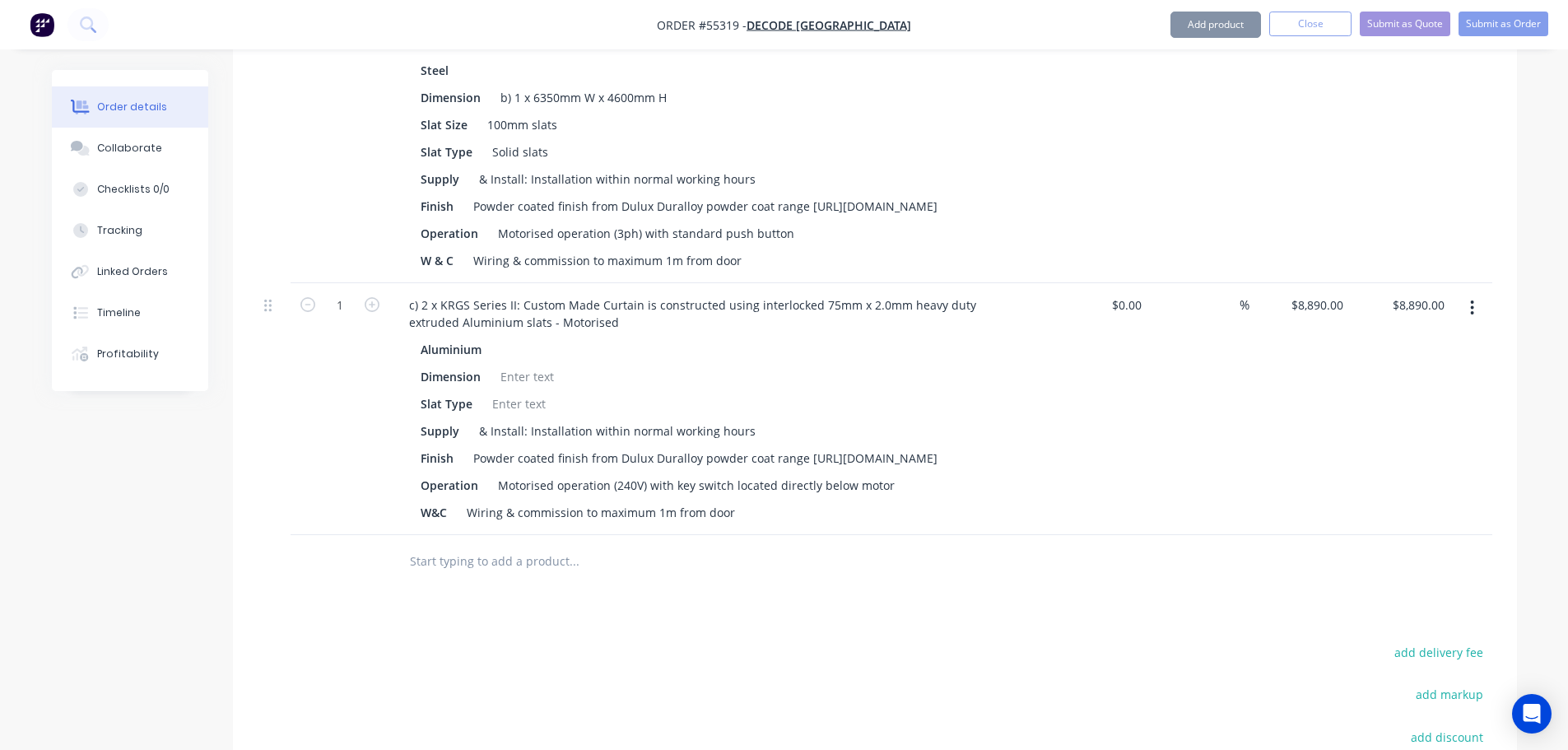
click at [509, 365] on div at bounding box center [526, 376] width 67 height 23
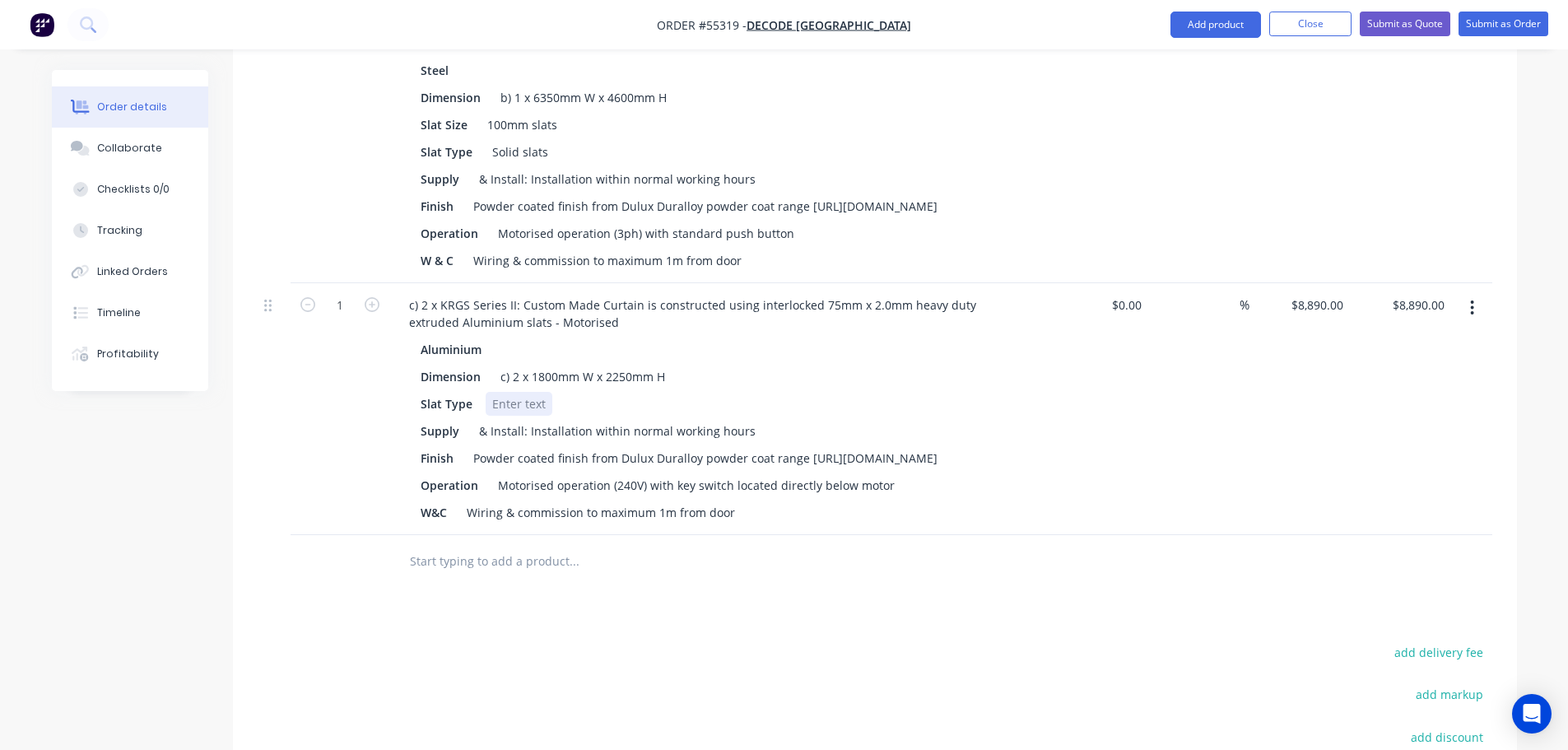
click at [499, 392] on div at bounding box center [519, 404] width 67 height 23
click at [669, 473] on div "Motorised operation (240V) with key switch located directly below motor" at bounding box center [696, 484] width 410 height 23
drag, startPoint x: 737, startPoint y: 474, endPoint x: 742, endPoint y: 525, distance: 51.2
click at [737, 478] on div "Motorised operation (240V) with 2 key switch located directly below motor" at bounding box center [701, 484] width 419 height 23
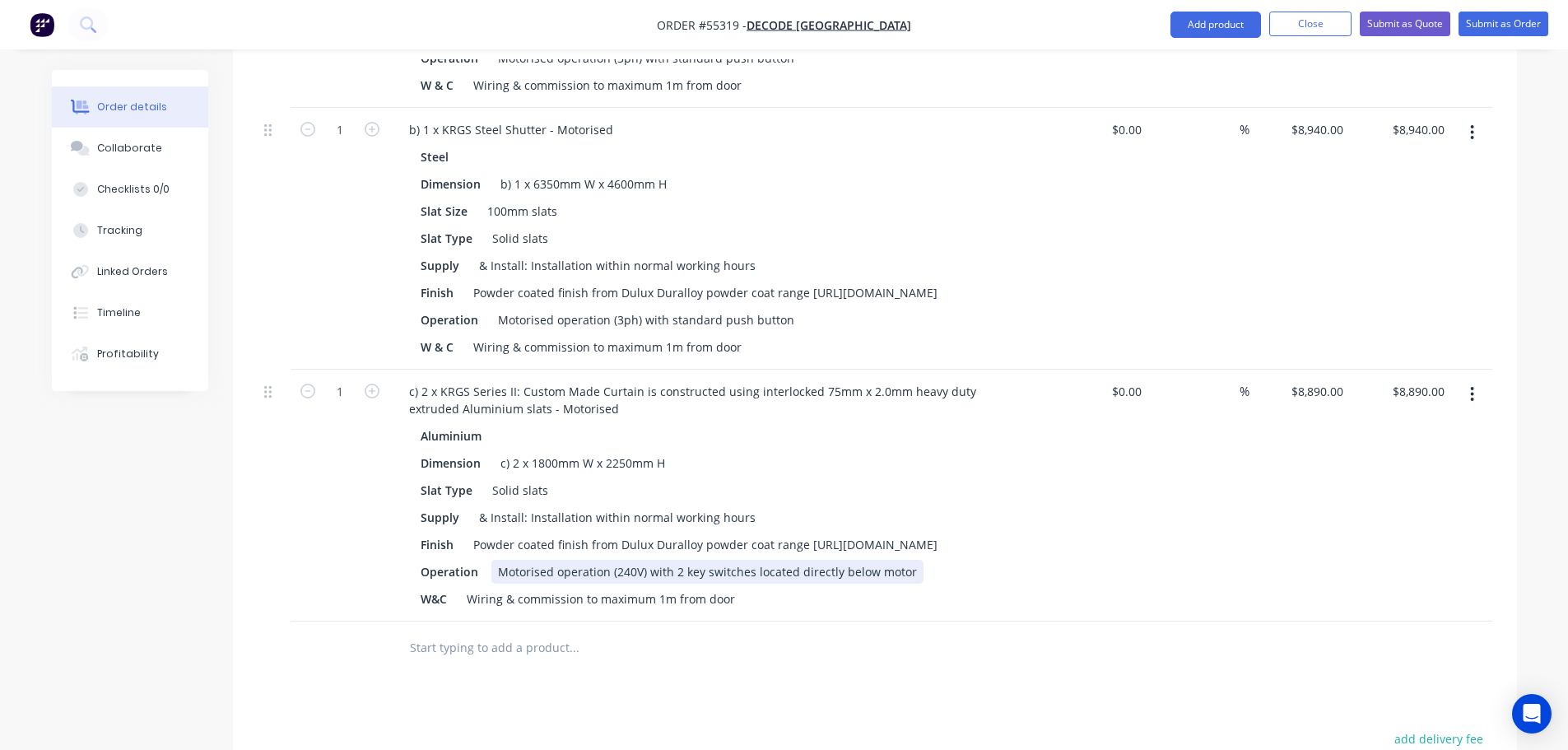
scroll to position [913, 0]
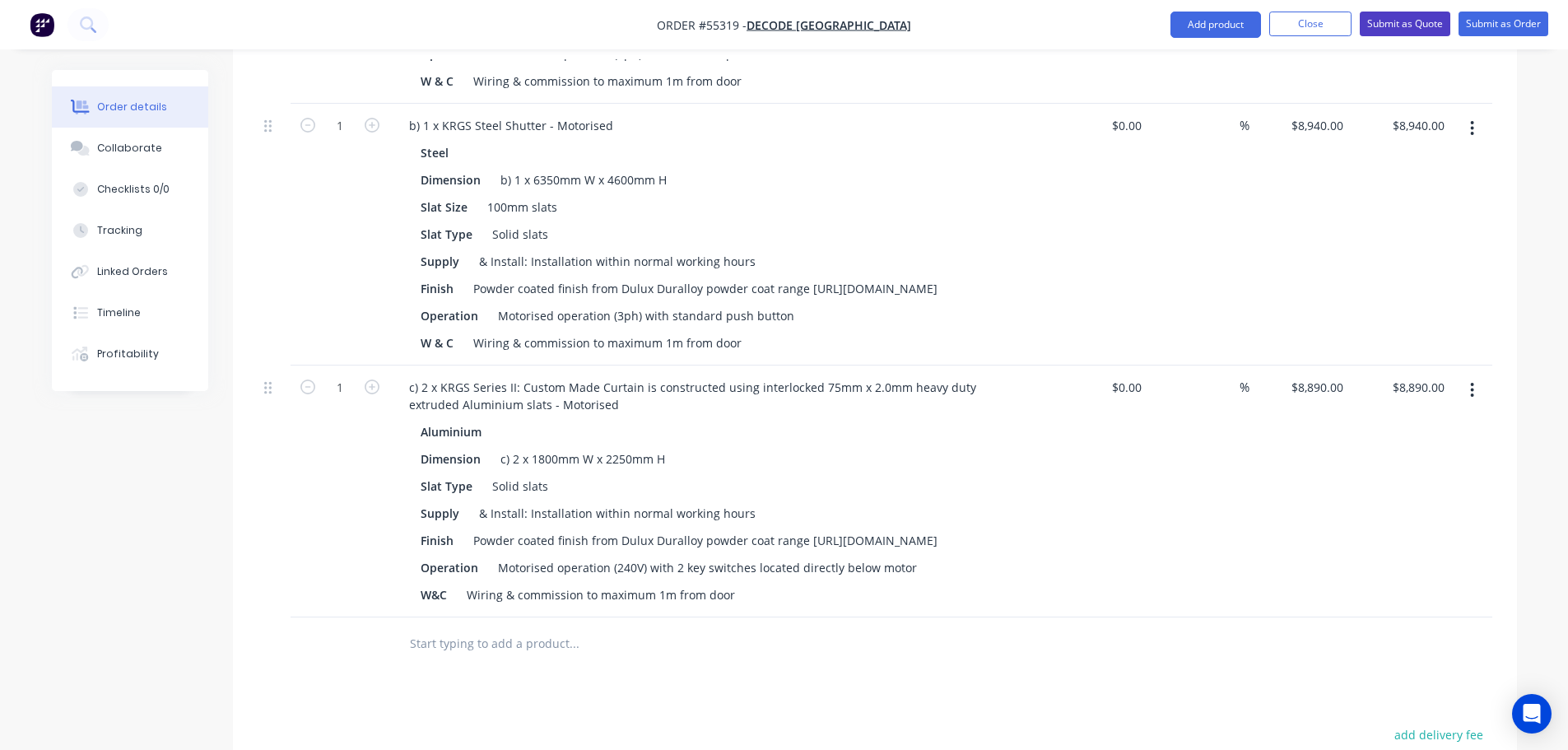
click at [1391, 23] on button "Submit as Quote" at bounding box center [1405, 23] width 90 height 24
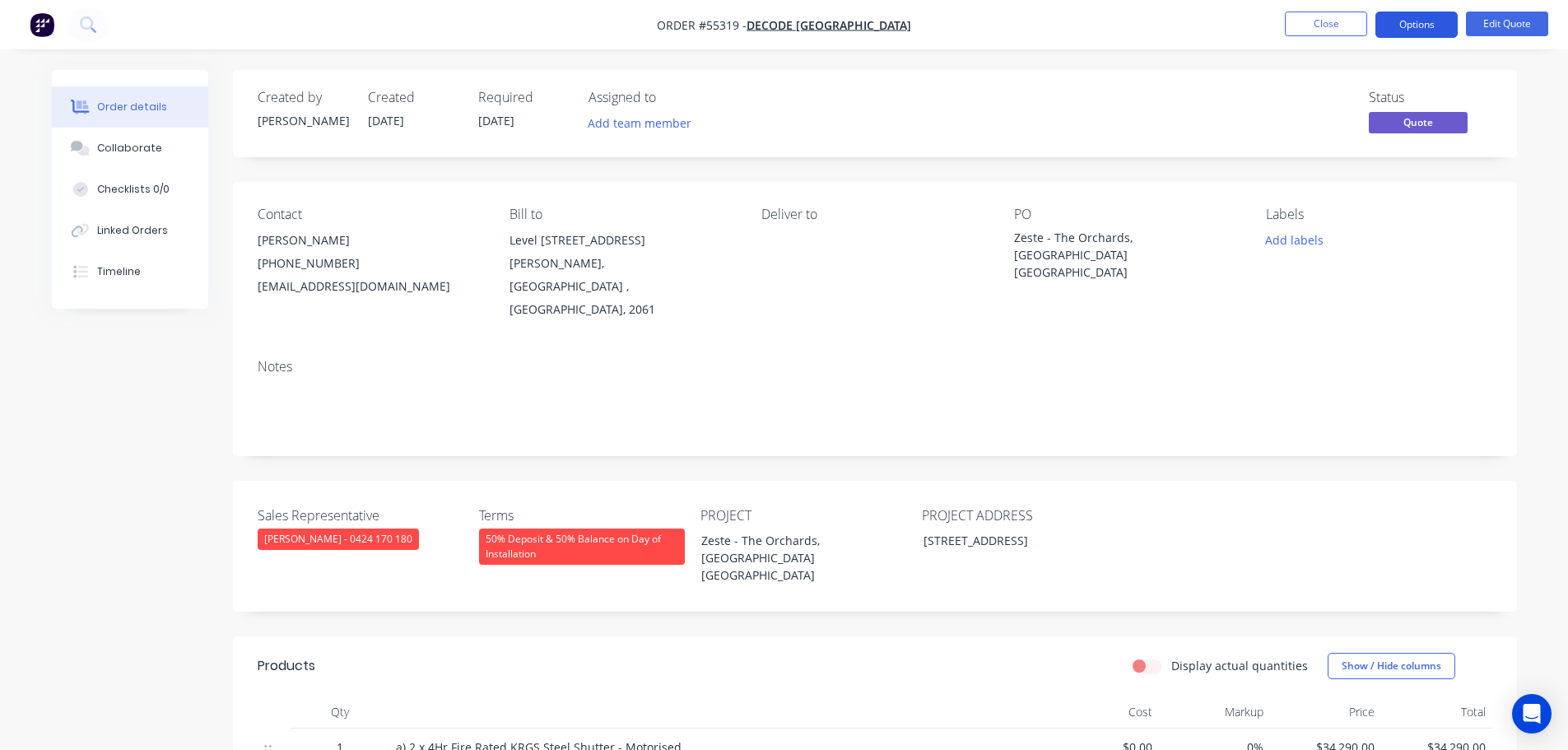
click at [1405, 22] on button "Options" at bounding box center [1417, 24] width 83 height 26
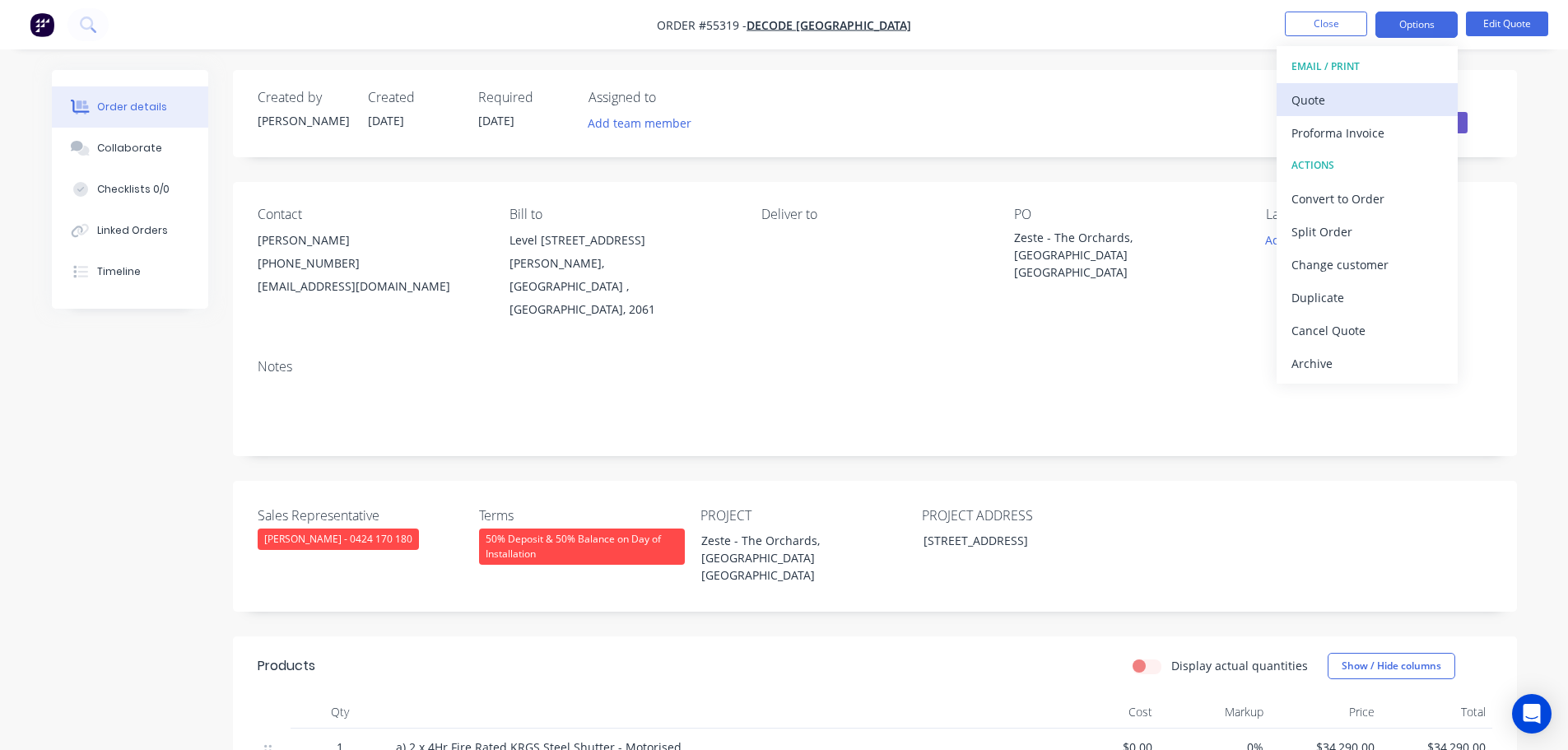
click at [1302, 98] on div "Quote" at bounding box center [1366, 99] width 151 height 23
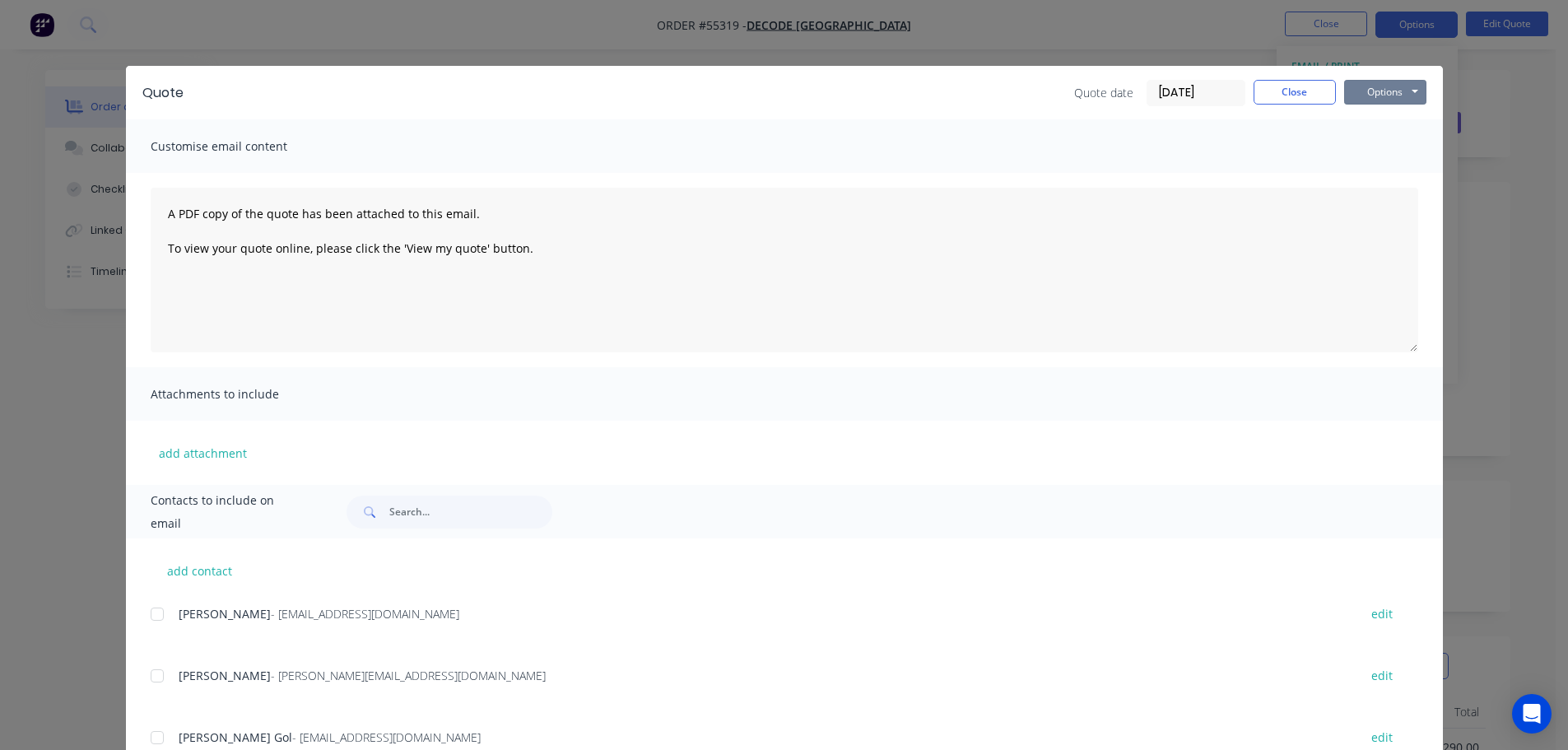
drag, startPoint x: 1372, startPoint y: 91, endPoint x: 1365, endPoint y: 104, distance: 14.8
click at [1370, 96] on button "Options" at bounding box center [1385, 92] width 83 height 24
click at [1372, 146] on button "Print" at bounding box center [1396, 148] width 105 height 27
click at [1292, 90] on button "Close" at bounding box center [1295, 92] width 83 height 24
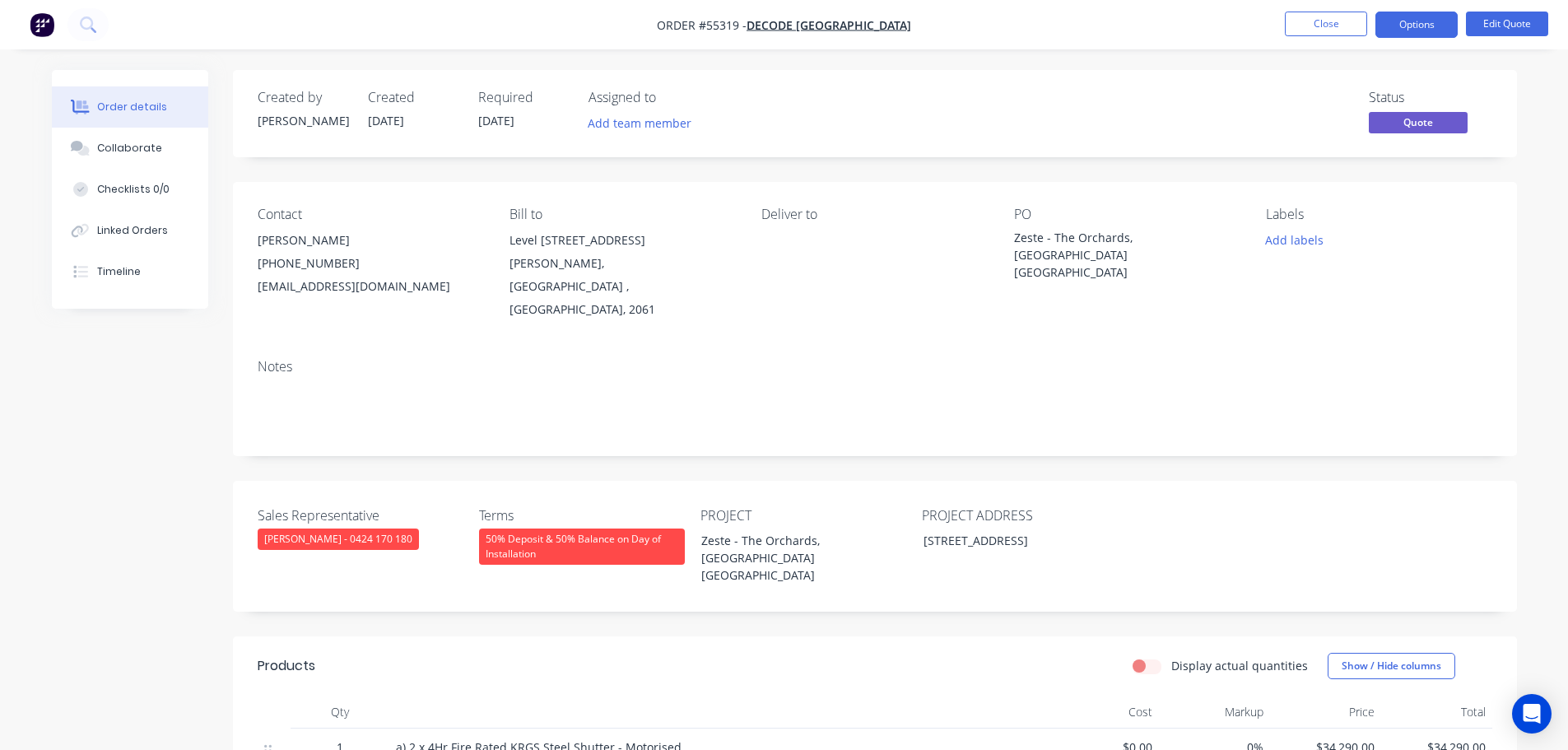
click at [319, 289] on div "estimating@decodegroup.com.au" at bounding box center [371, 286] width 225 height 23
click at [1130, 240] on div "Zeste - The Orchards, Kellyville NSW" at bounding box center [1117, 254] width 206 height 52
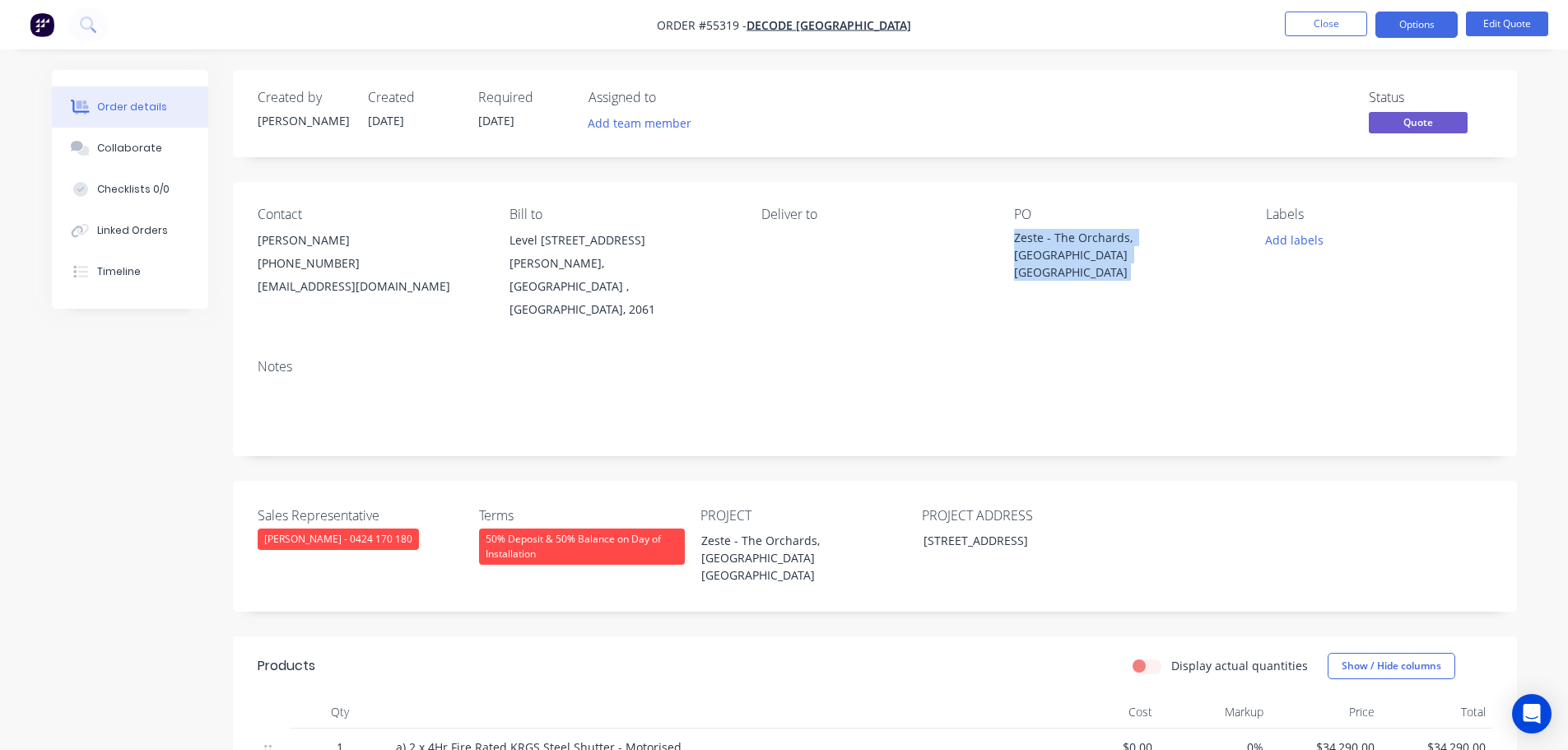
click at [1130, 240] on div "Zeste - The Orchards, Kellyville NSW" at bounding box center [1117, 254] width 206 height 52
click at [1329, 23] on button "Close" at bounding box center [1326, 23] width 83 height 24
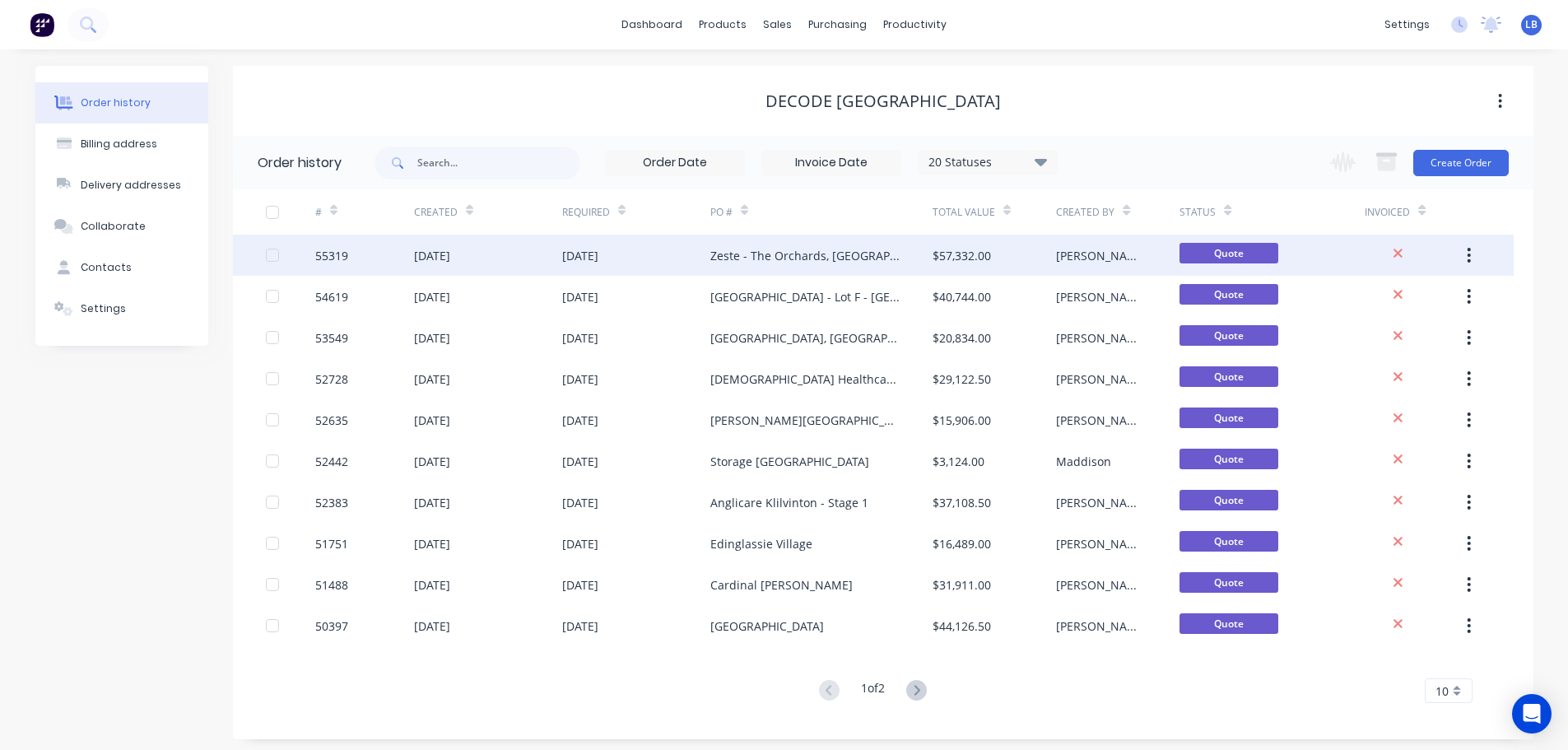
click at [318, 257] on div "55319" at bounding box center [331, 255] width 33 height 17
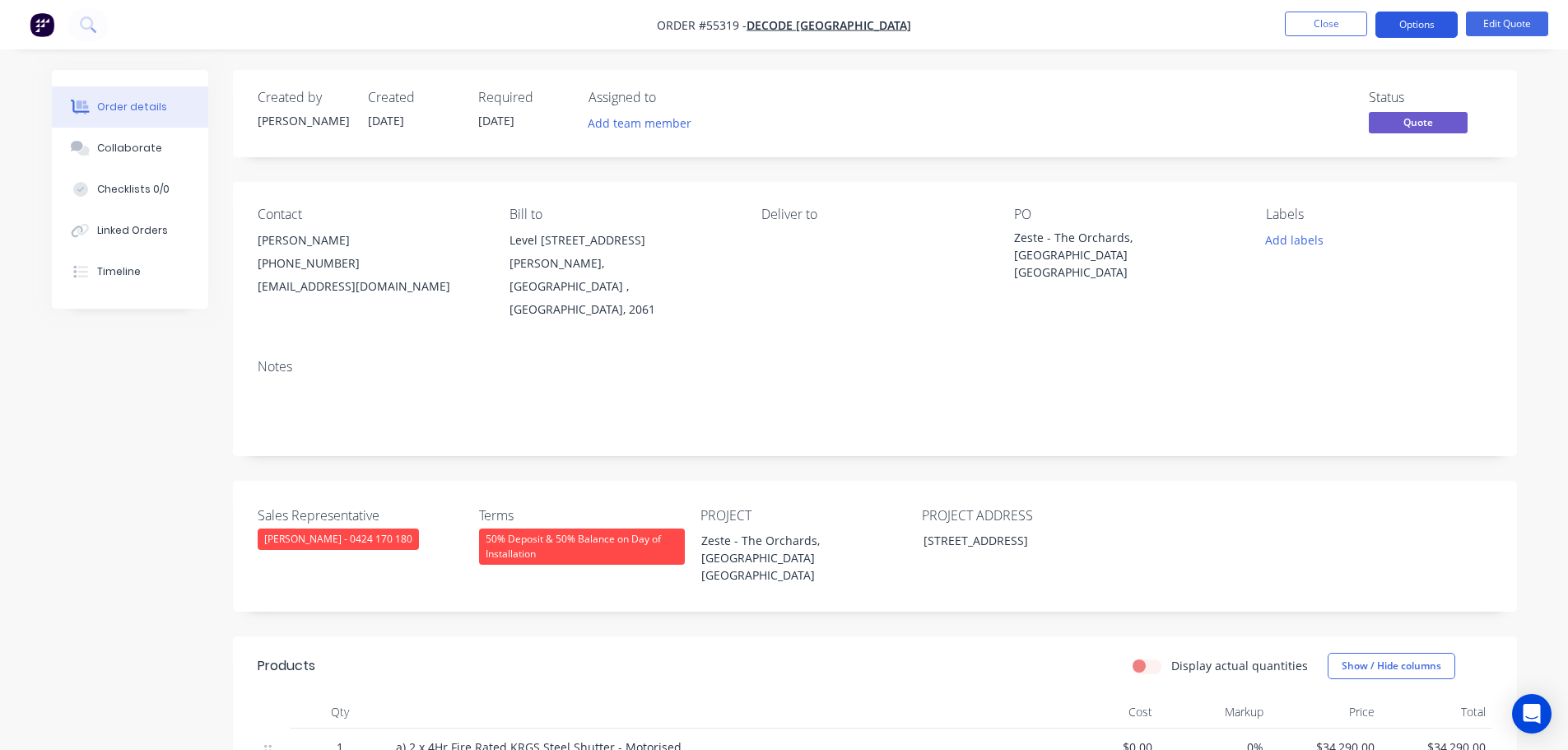
click at [1393, 30] on button "Options" at bounding box center [1417, 24] width 83 height 26
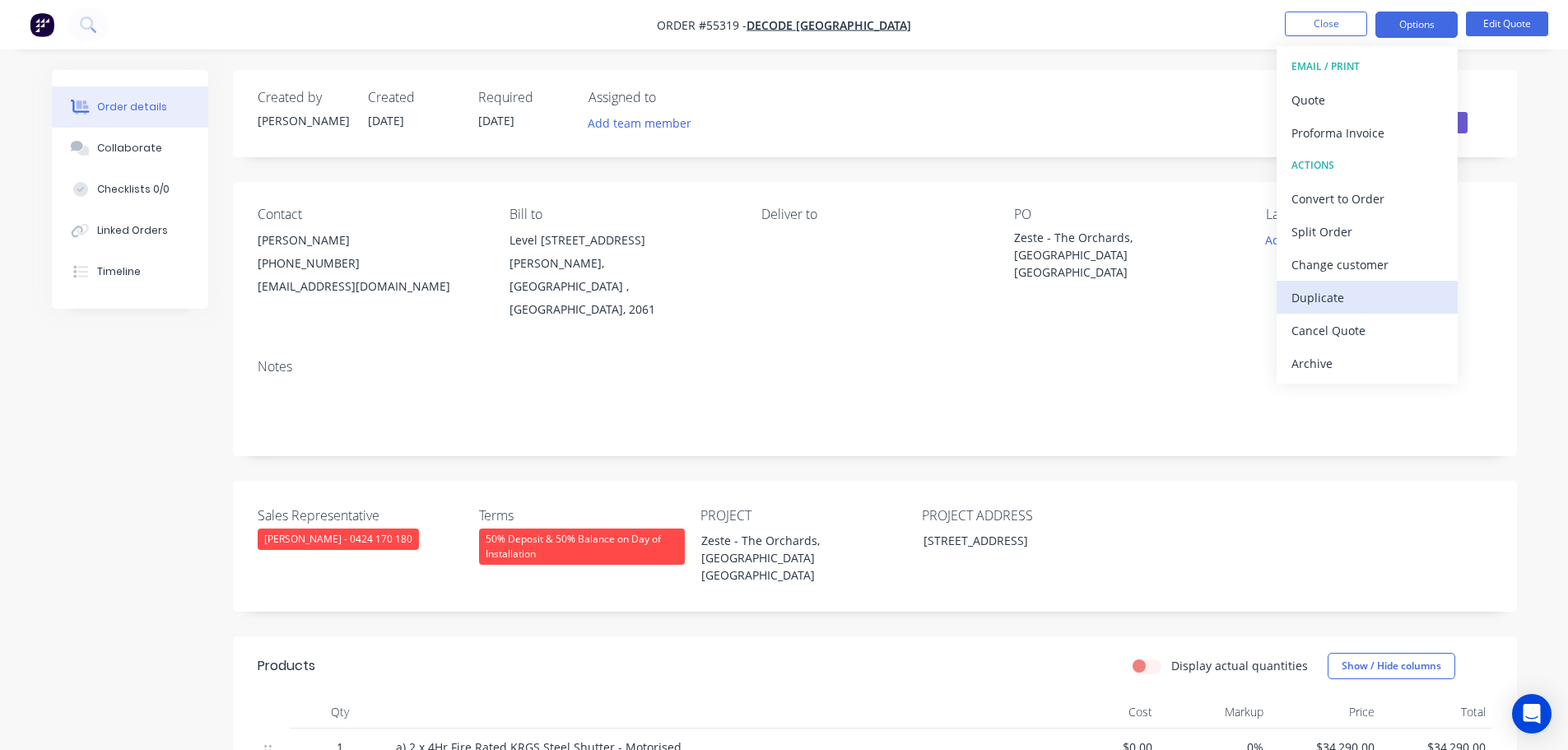
click at [1324, 307] on div "Duplicate" at bounding box center [1366, 297] width 151 height 23
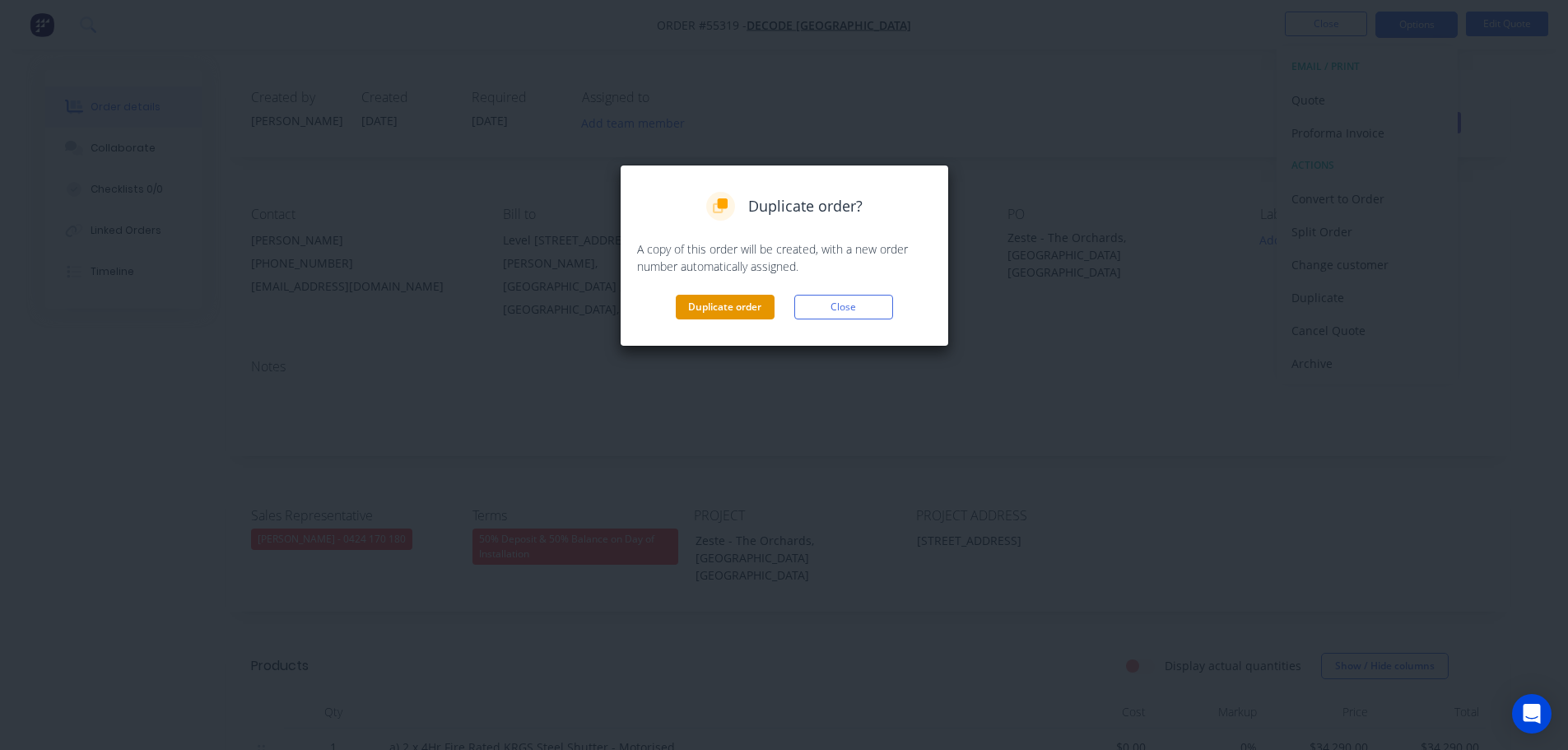
click at [734, 309] on button "Duplicate order" at bounding box center [724, 307] width 99 height 24
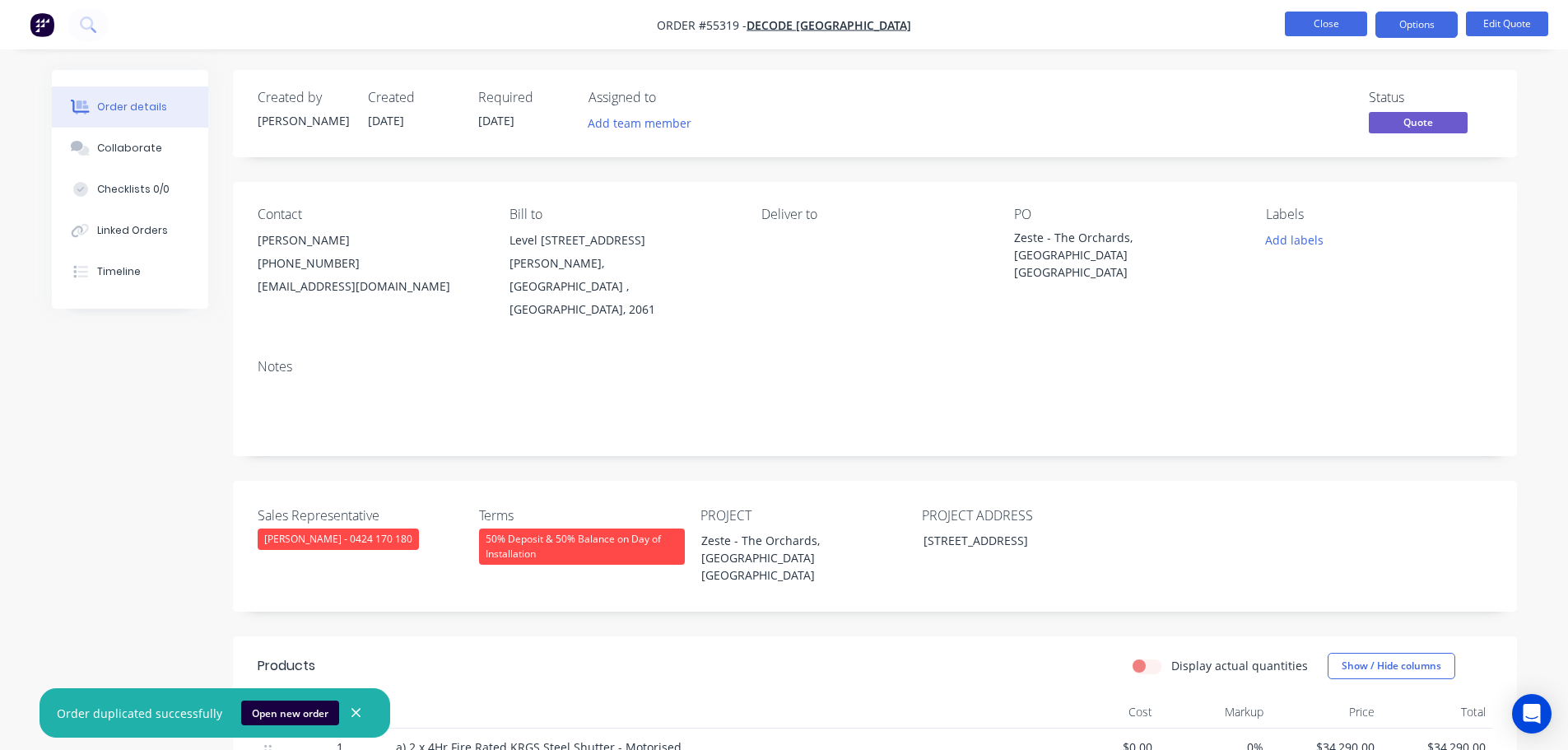
click at [1302, 26] on button "Close" at bounding box center [1326, 23] width 83 height 24
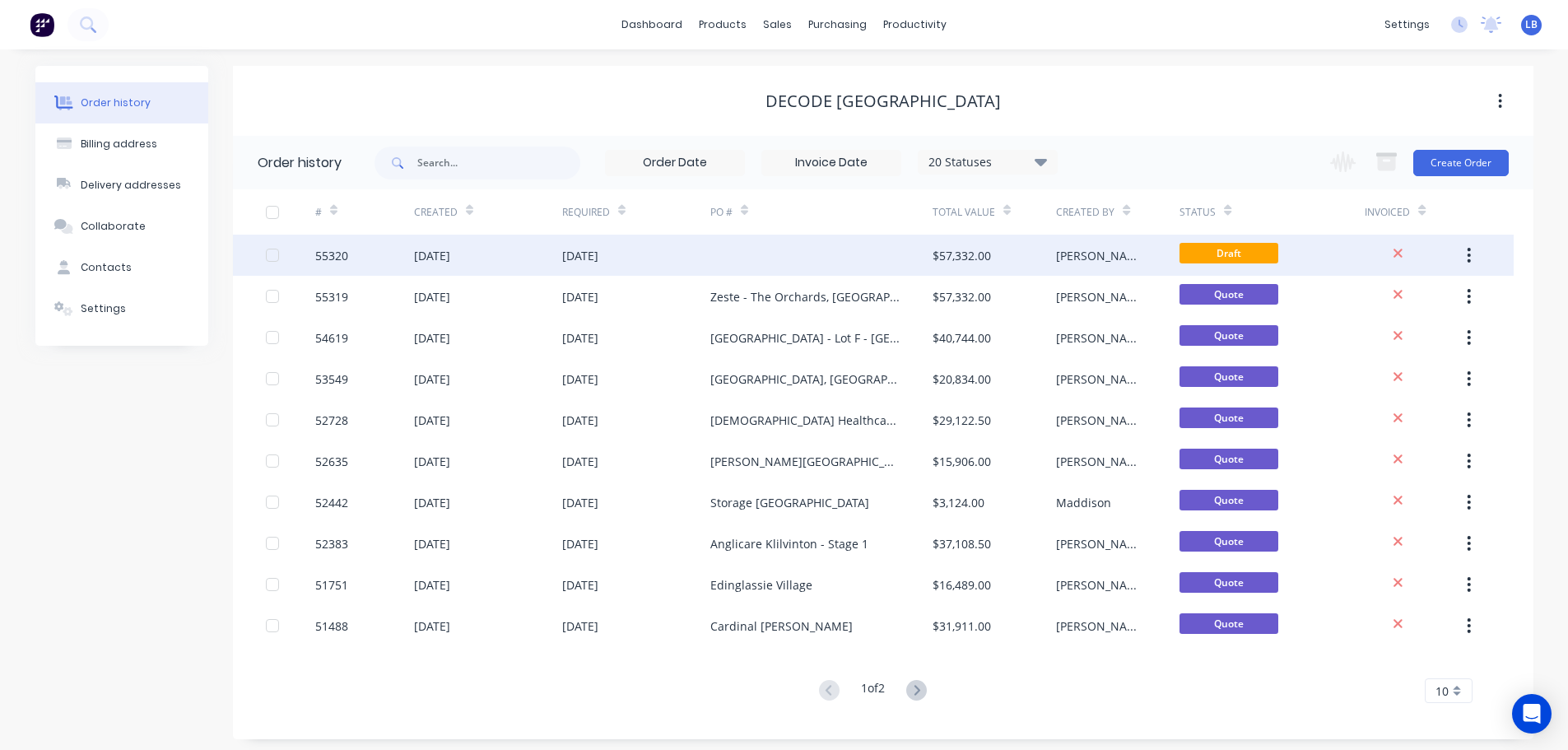
click at [351, 253] on div "55320" at bounding box center [364, 255] width 99 height 41
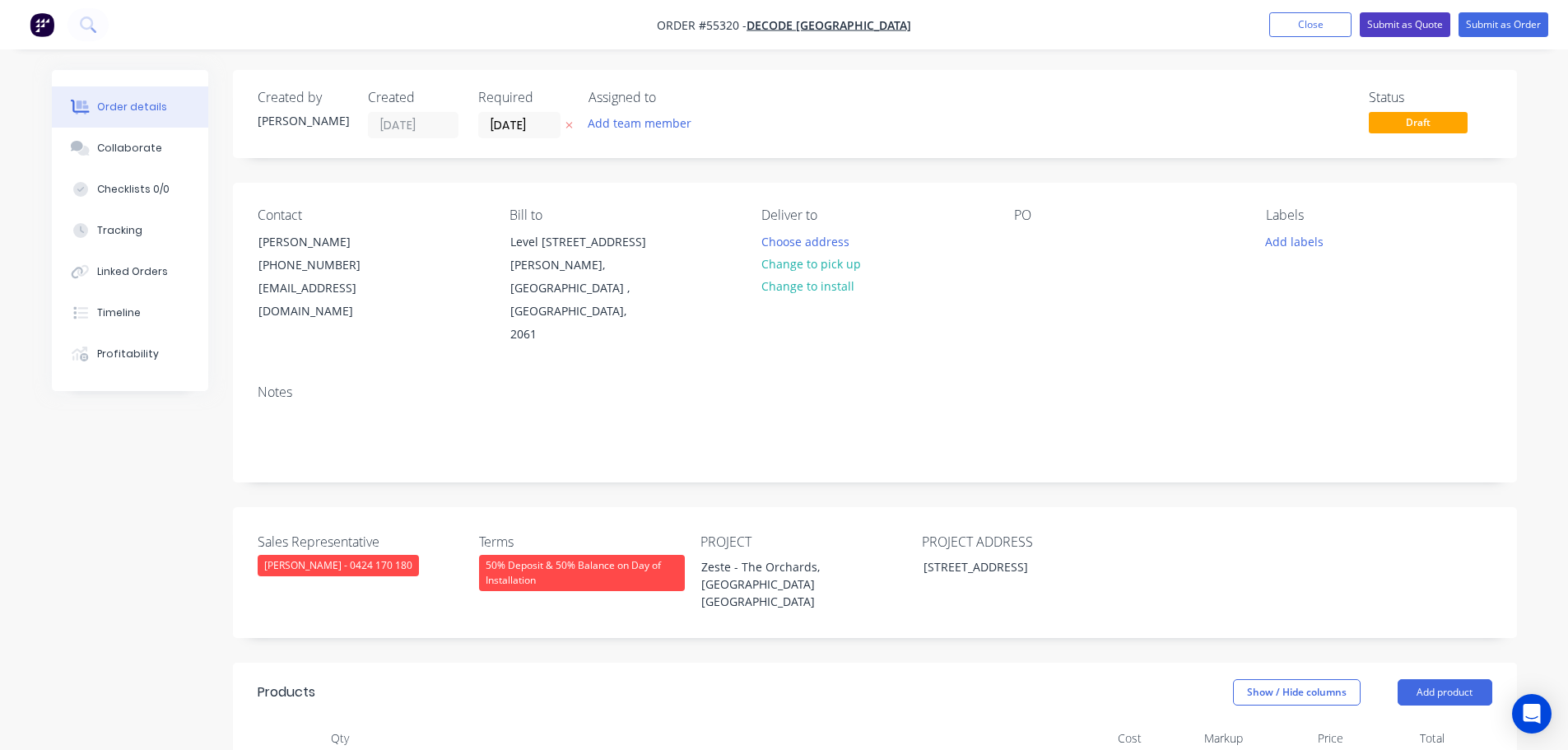
click at [1402, 23] on button "Submit as Quote" at bounding box center [1405, 24] width 90 height 24
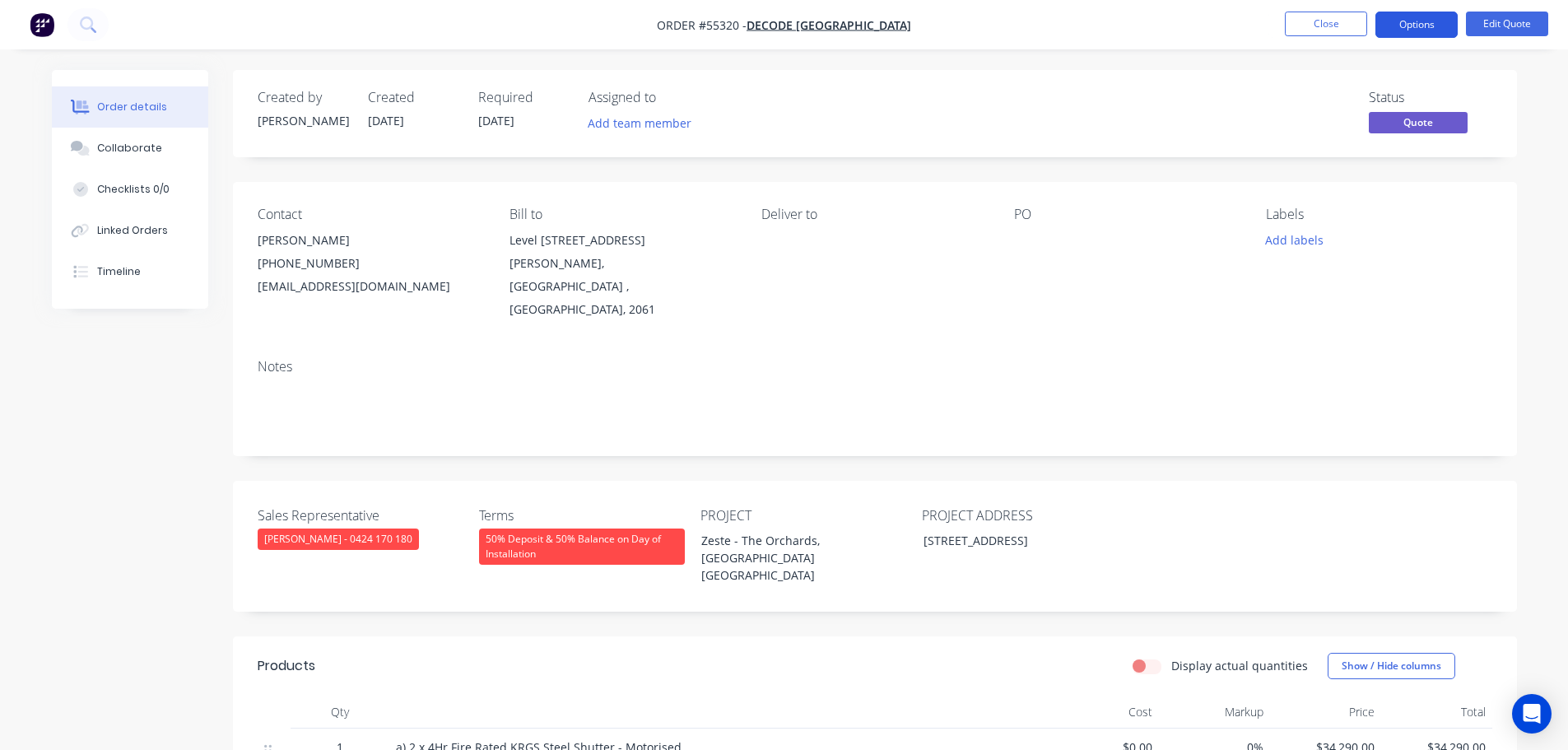
click at [1405, 28] on button "Options" at bounding box center [1417, 24] width 83 height 26
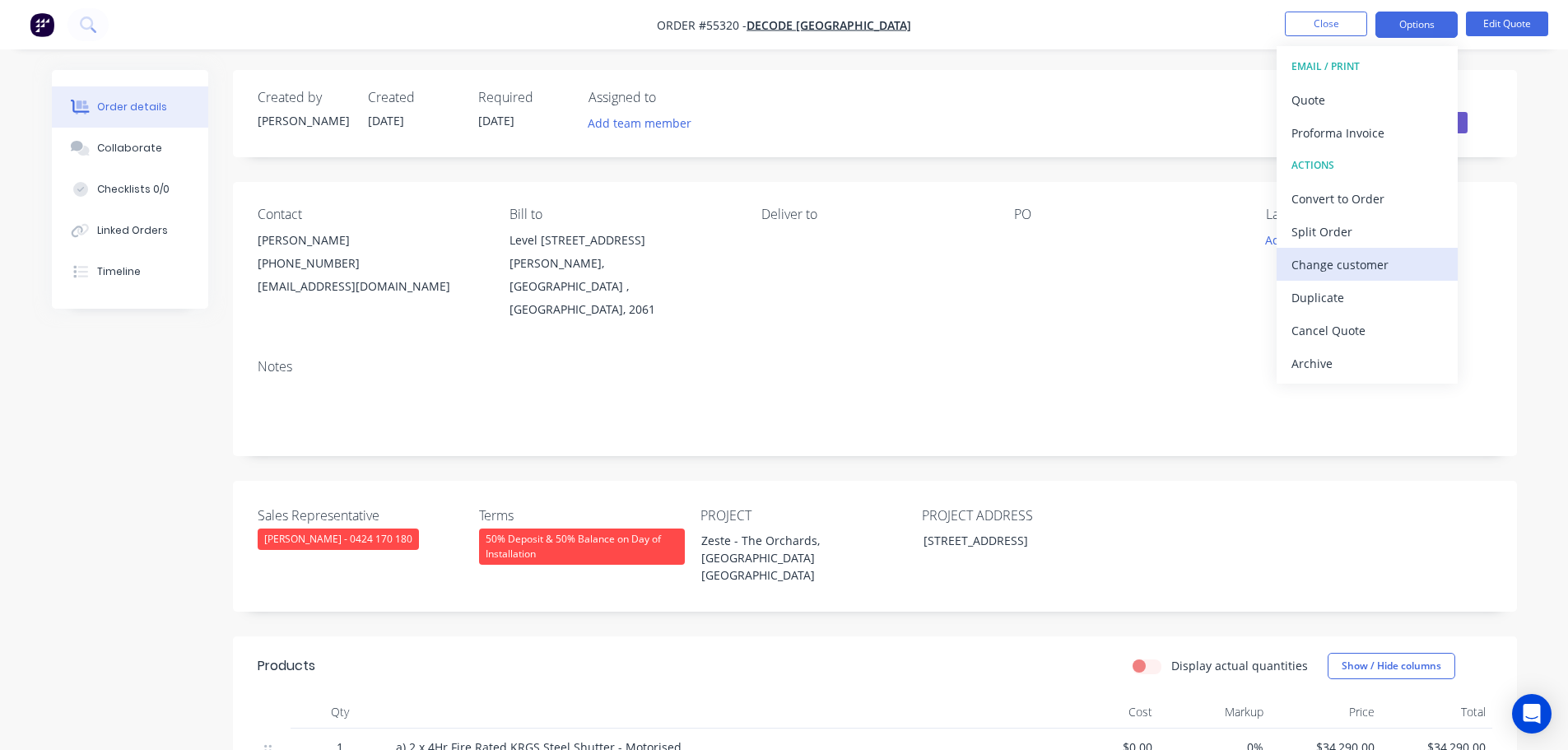
click at [1328, 262] on div "Change customer" at bounding box center [1366, 264] width 151 height 23
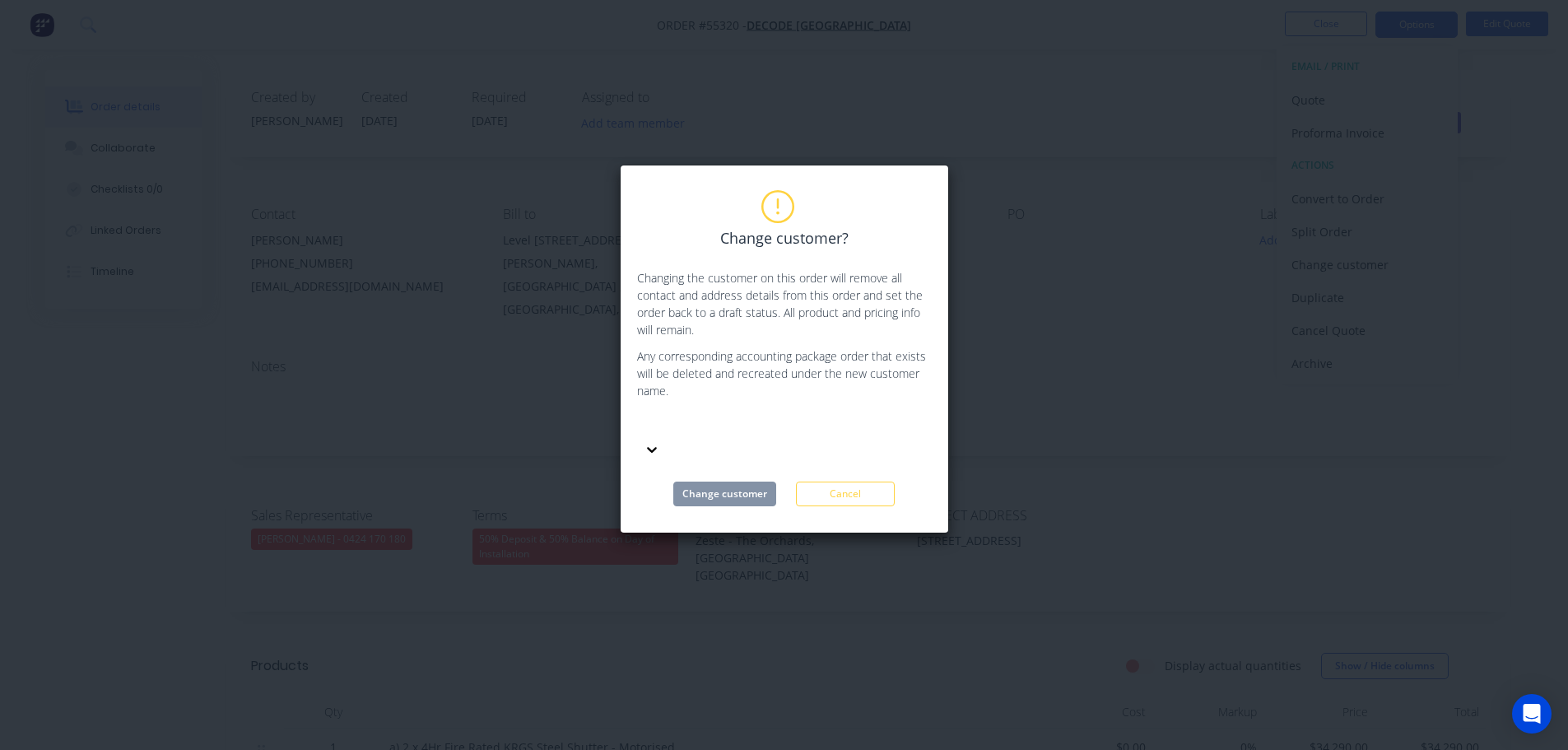
click at [641, 429] on div at bounding box center [760, 436] width 247 height 50
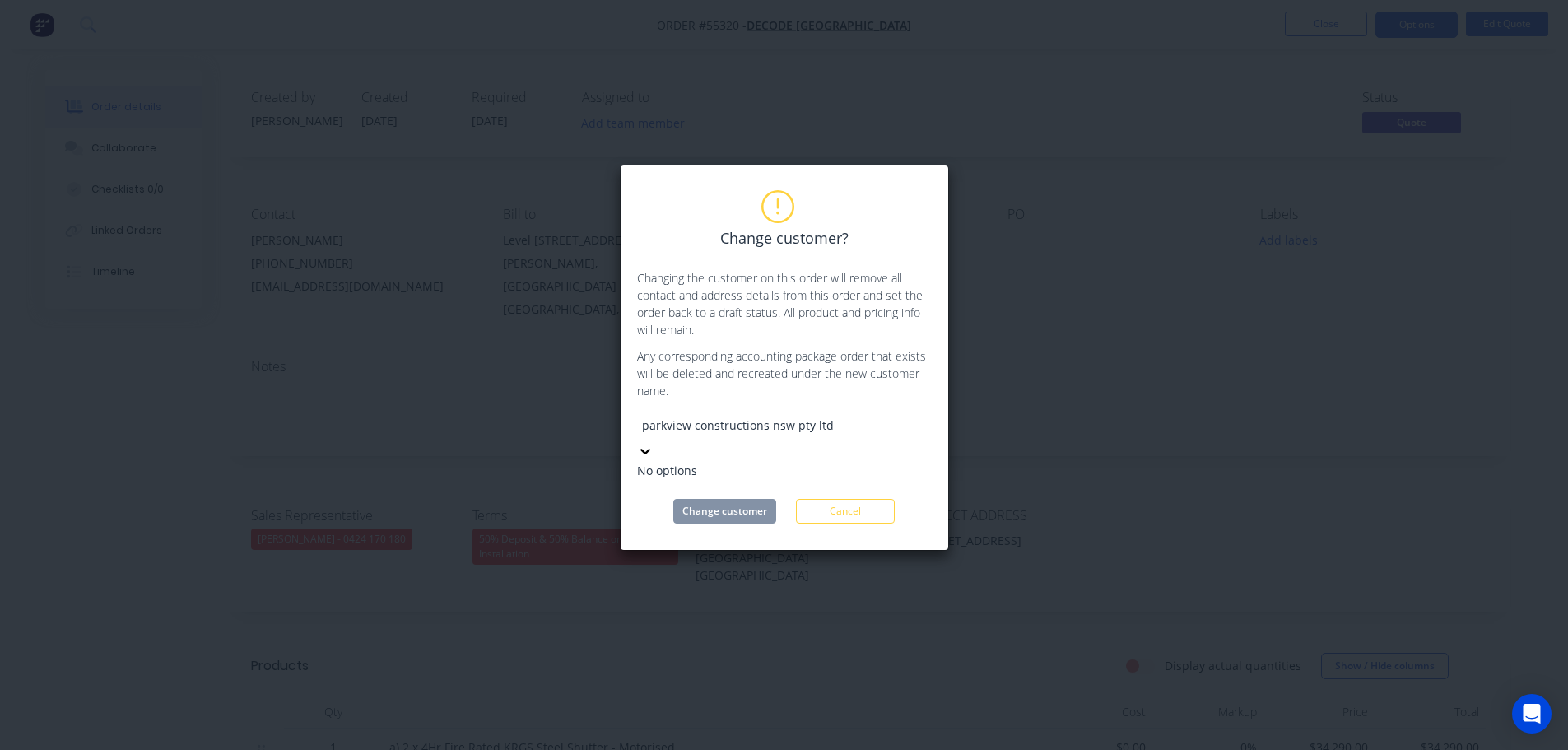
type input "parkview constructions nsw pty ltd"
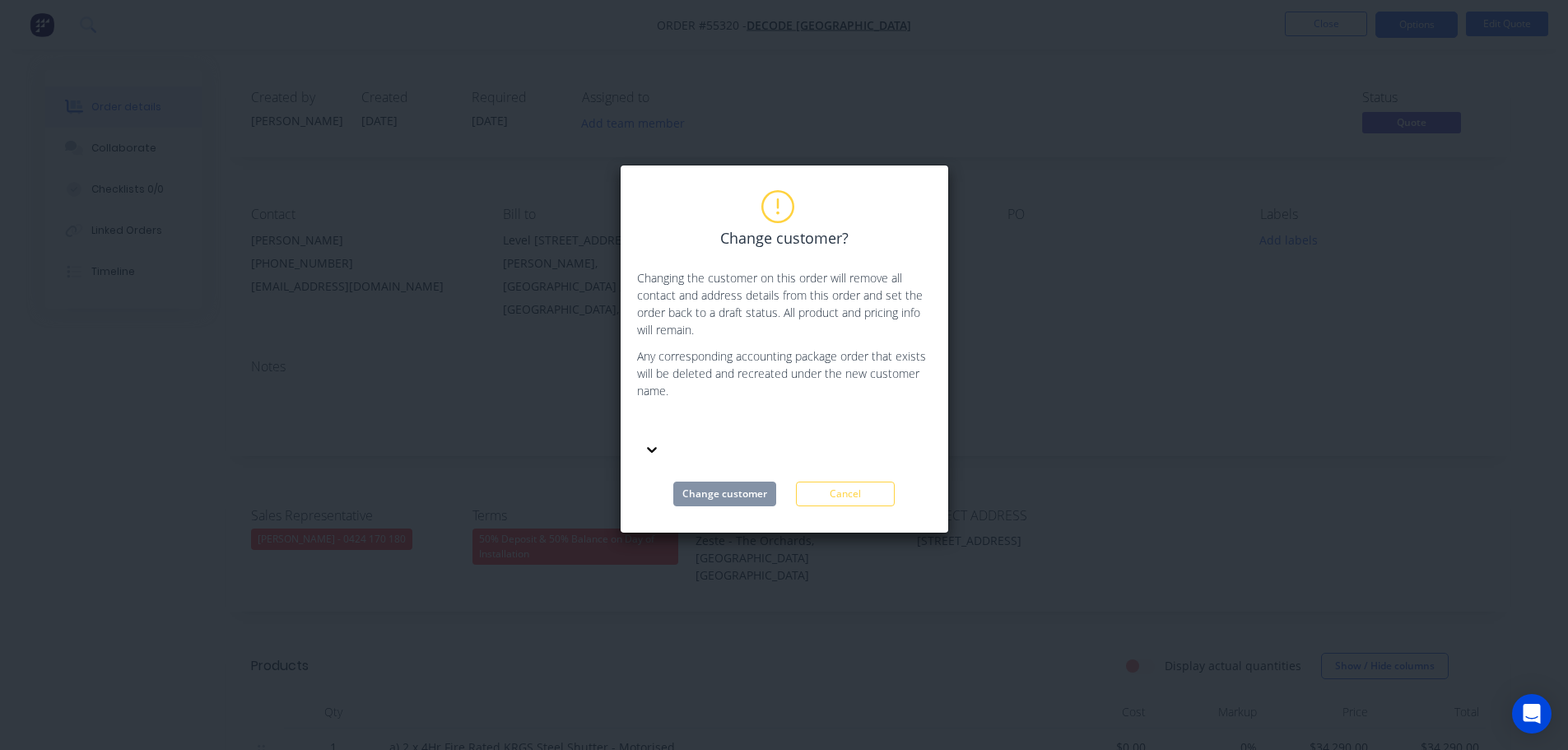
click at [792, 482] on div "Change customer Cancel" at bounding box center [784, 494] width 295 height 24
click at [837, 482] on button "Cancel" at bounding box center [845, 494] width 99 height 24
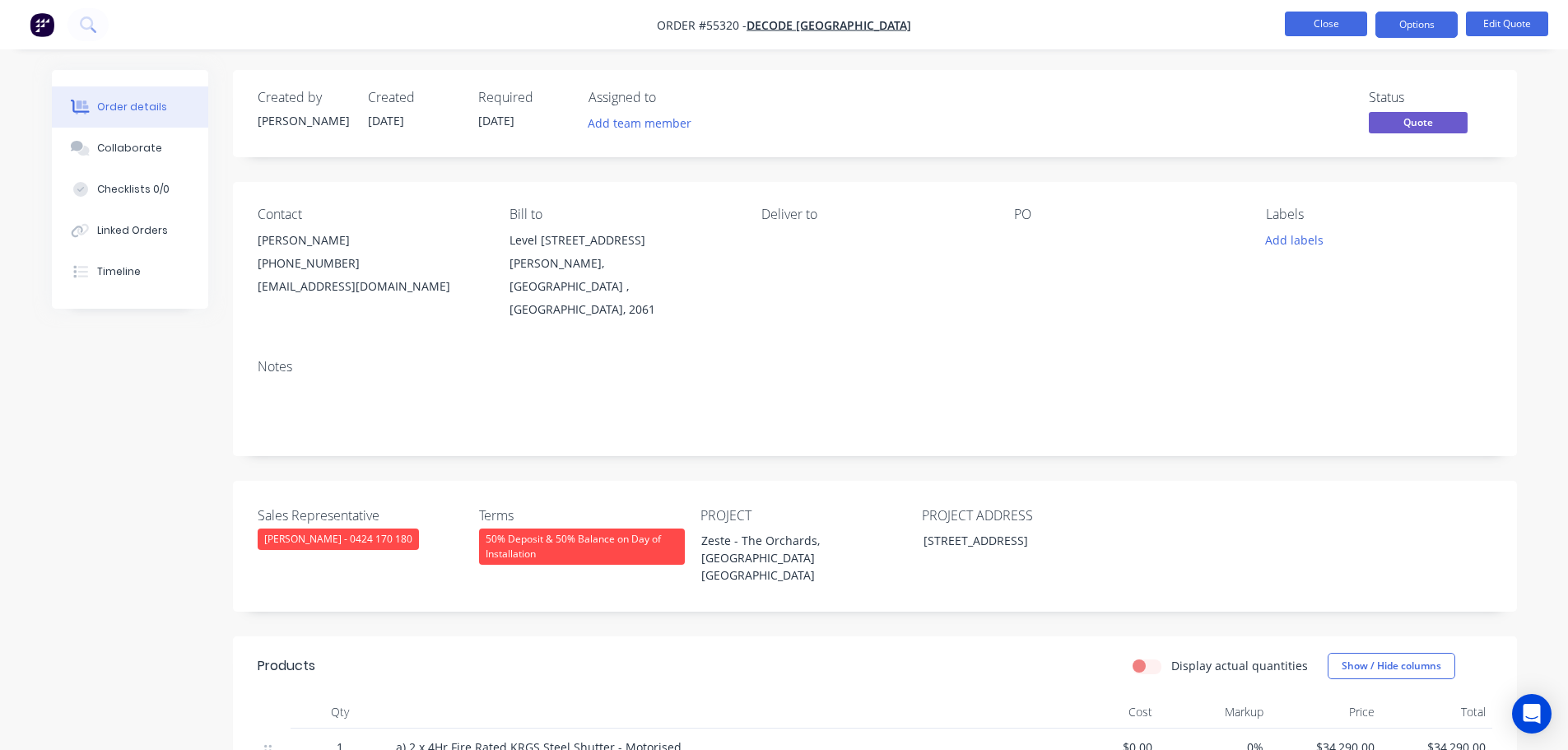
click at [1335, 21] on button "Close" at bounding box center [1326, 23] width 83 height 24
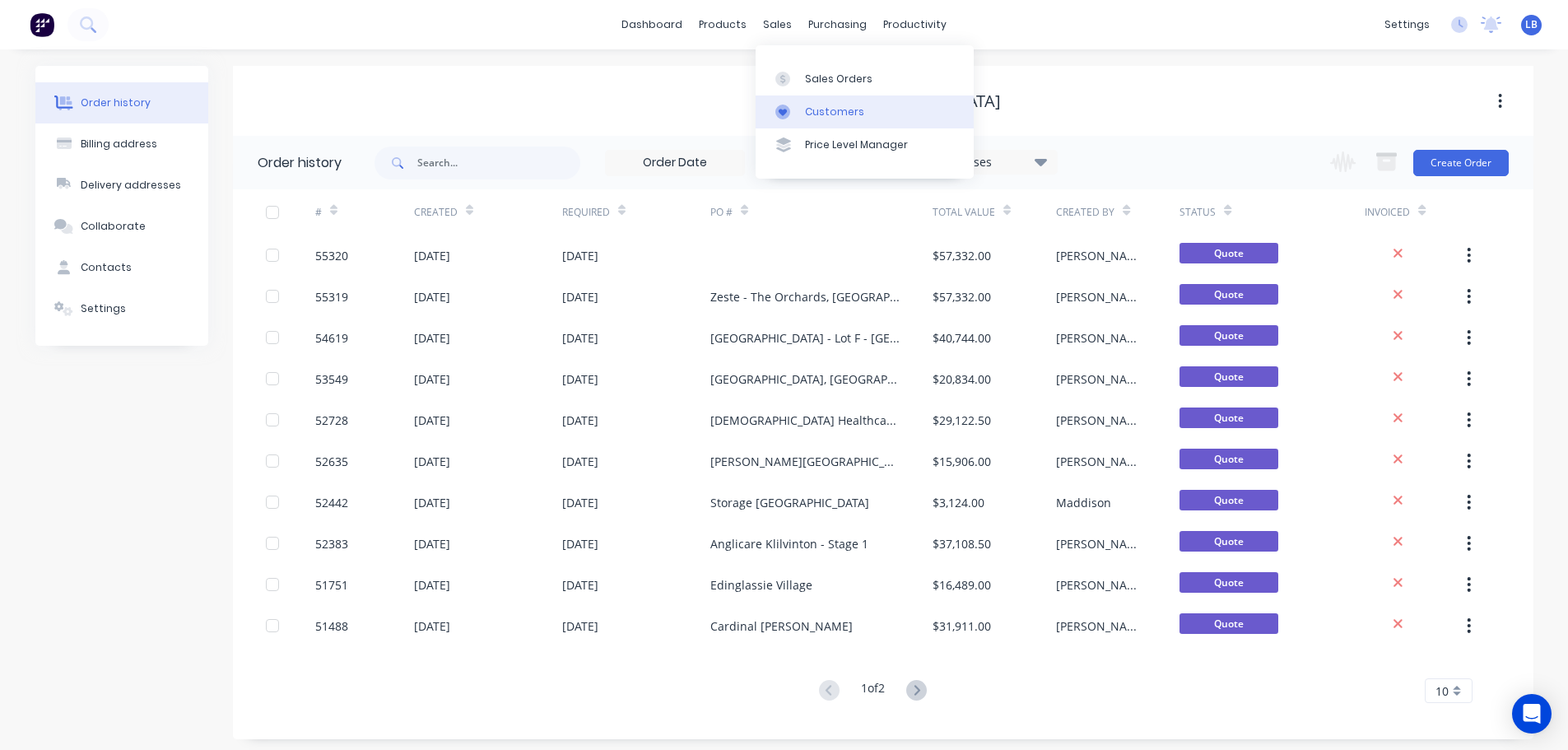
click at [835, 112] on div "Customers" at bounding box center [834, 112] width 59 height 15
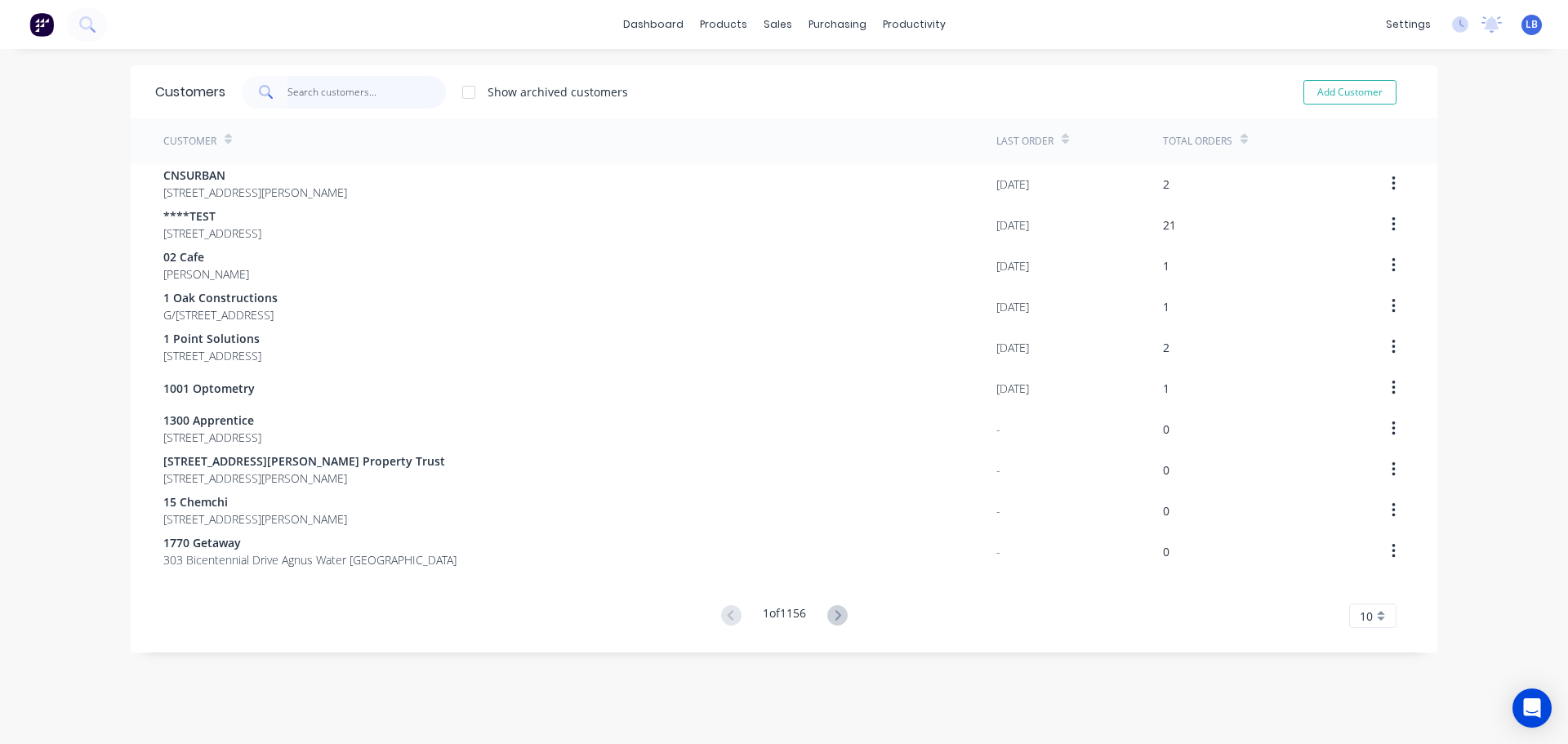
click at [324, 96] on input "text" at bounding box center [367, 92] width 159 height 33
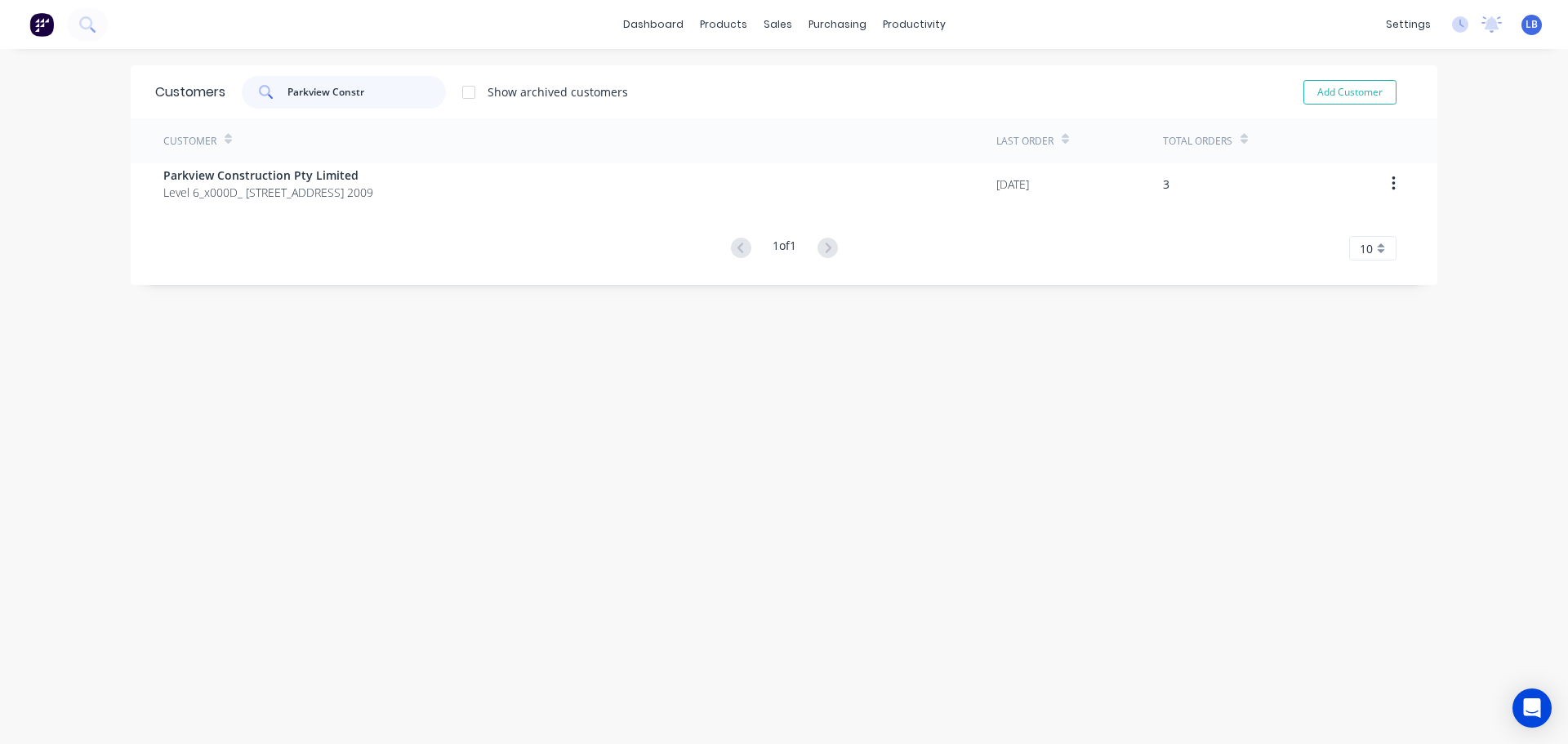
type input "Parkview Constr"
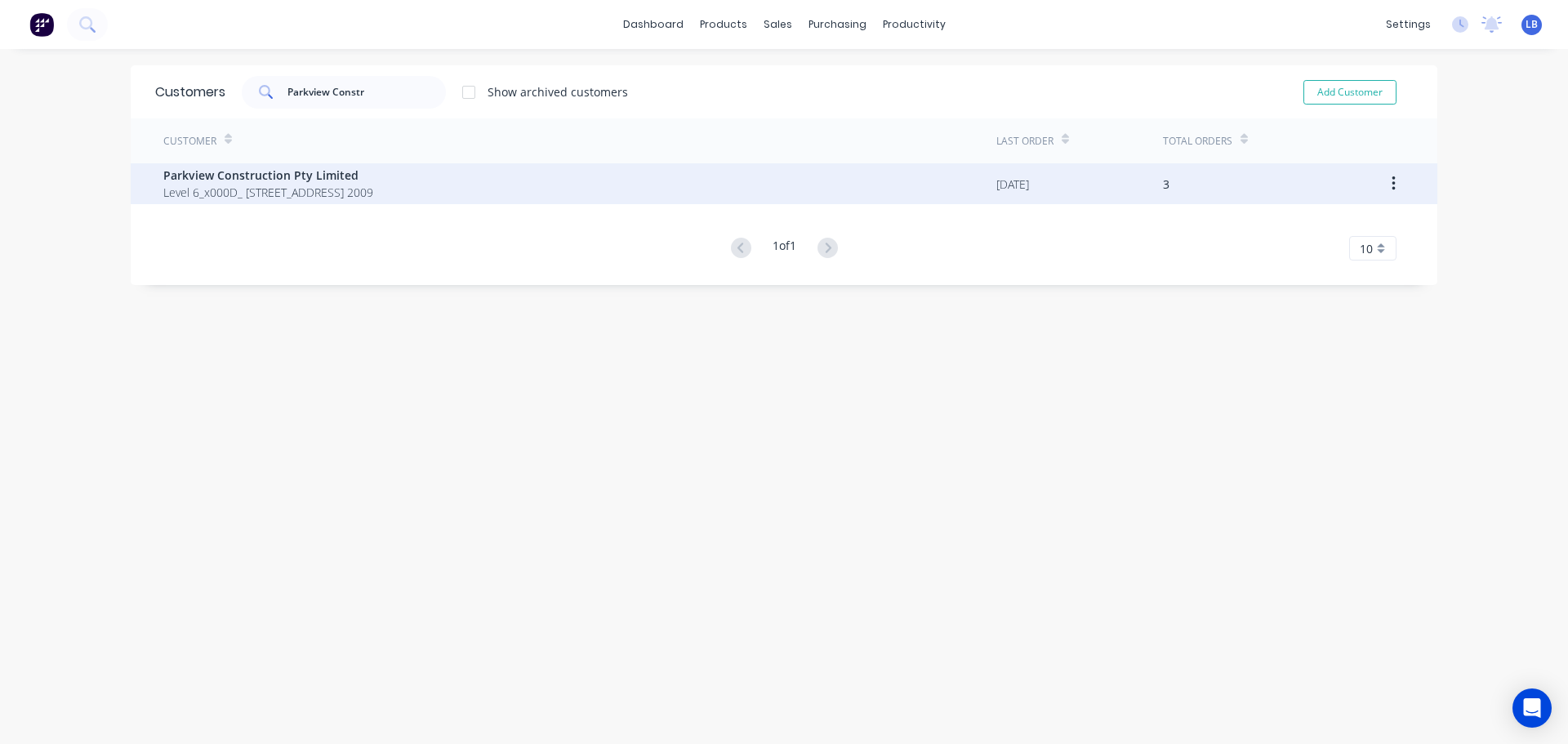
click at [212, 169] on span "Parkview Construction Pty Limited" at bounding box center [267, 175] width 210 height 17
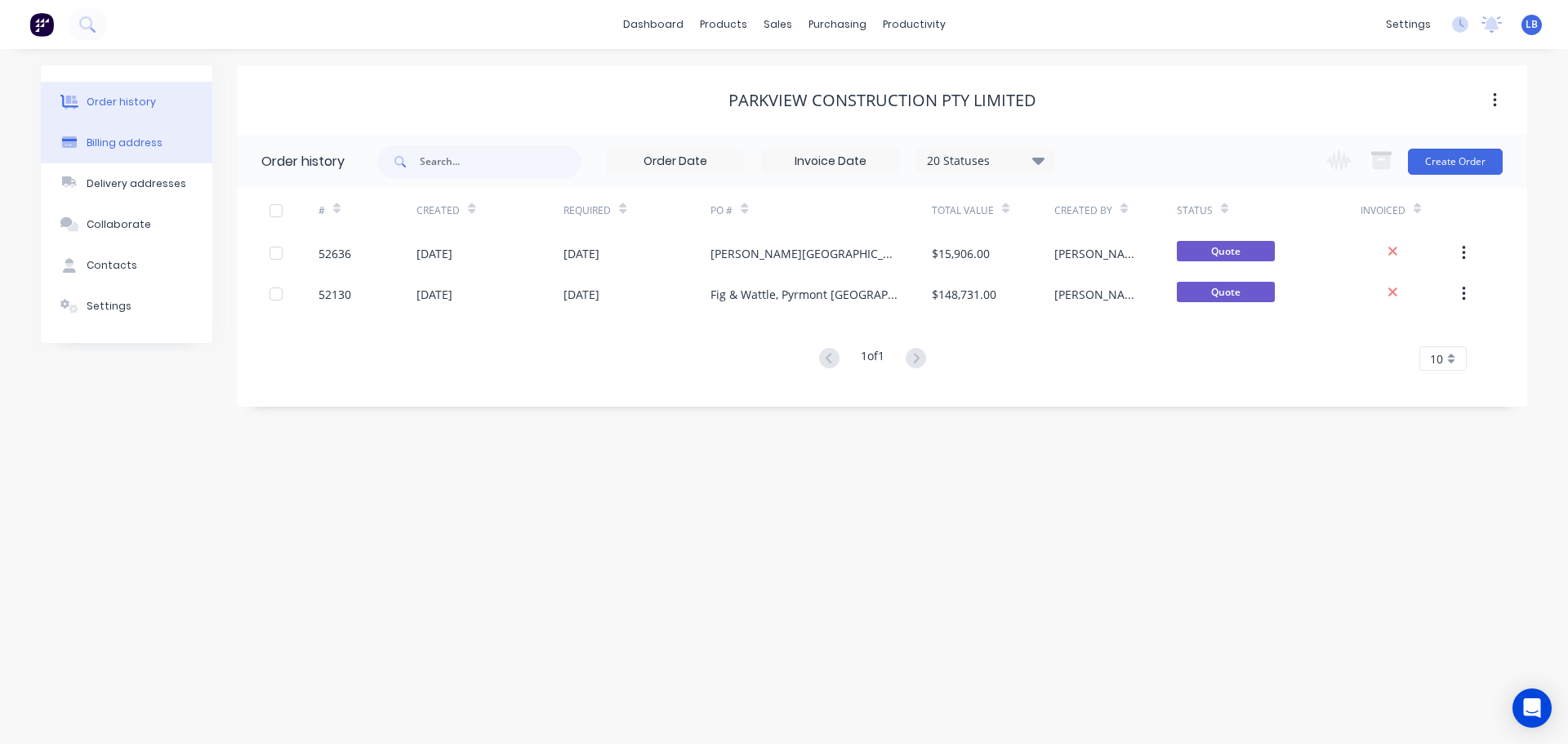
click at [139, 143] on div "Billing address" at bounding box center [125, 143] width 76 height 15
select select "AU"
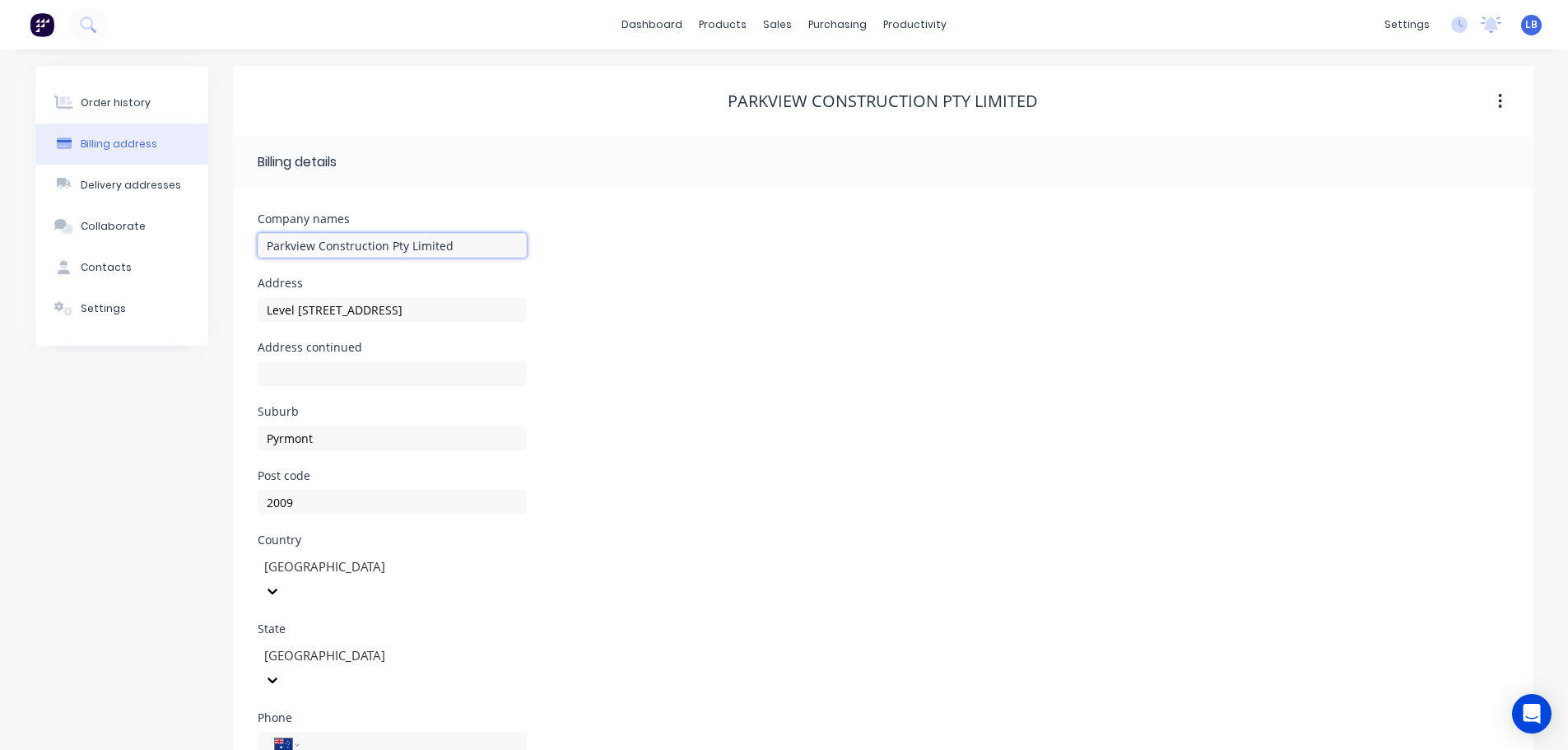
drag, startPoint x: 384, startPoint y: 242, endPoint x: 390, endPoint y: 269, distance: 27.7
click at [386, 245] on input "Parkview Construction Pty Limited" at bounding box center [392, 245] width 269 height 24
type input "Parkview Constructions Pty Limited"
type input "Level 6_x000D_235 Pyrmont Street"
type input "Parkview Constructions Pty Limited"
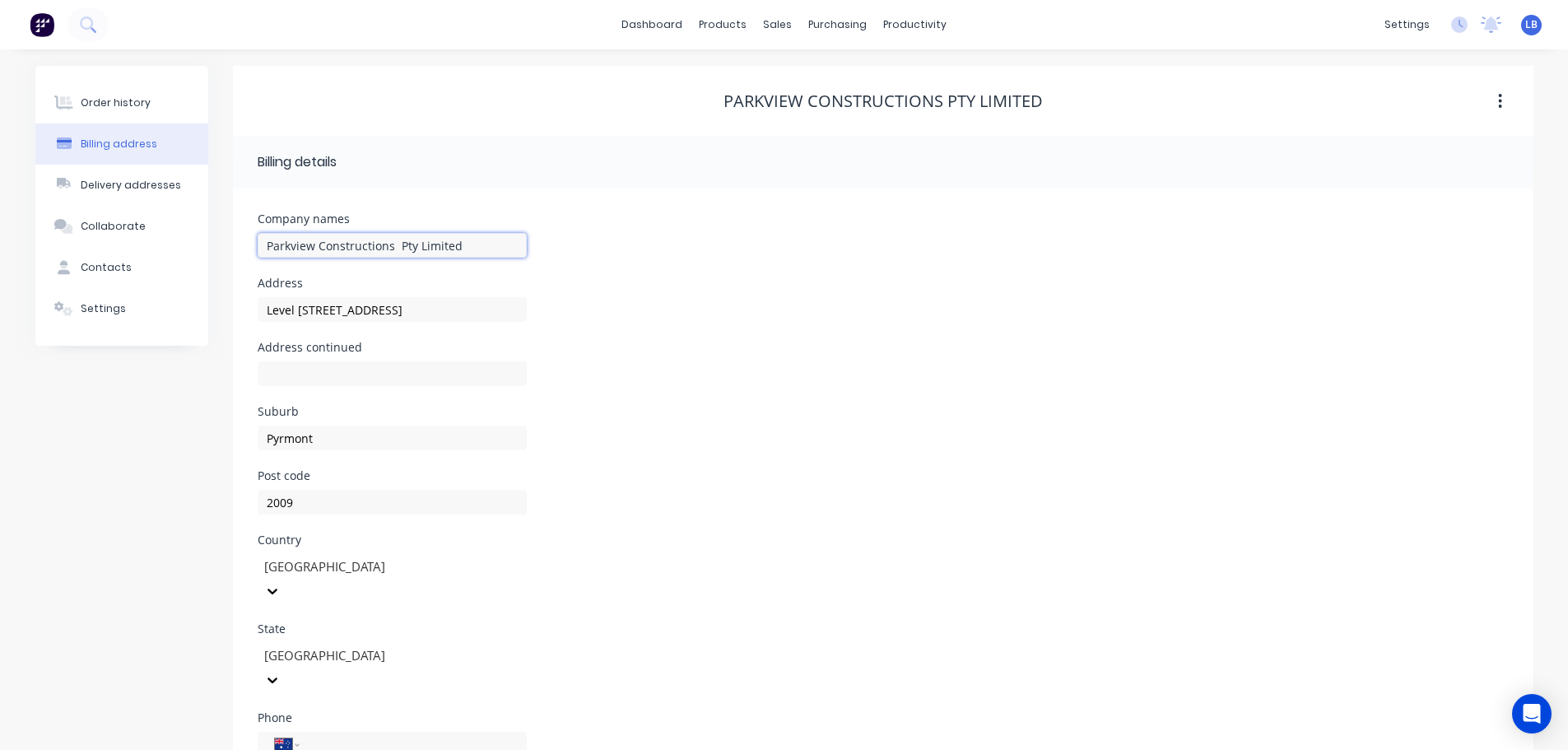
type input "Level 6_x000D_235 Pyrmont Street"
type input "Parkview Constructions 9 Pty Limited"
type input "Level 6_x000D_235 Pyrmont Street"
type input "Parkview Constructions Pty Limited"
type input "Level 6_x000D_235 Pyrmont Street"
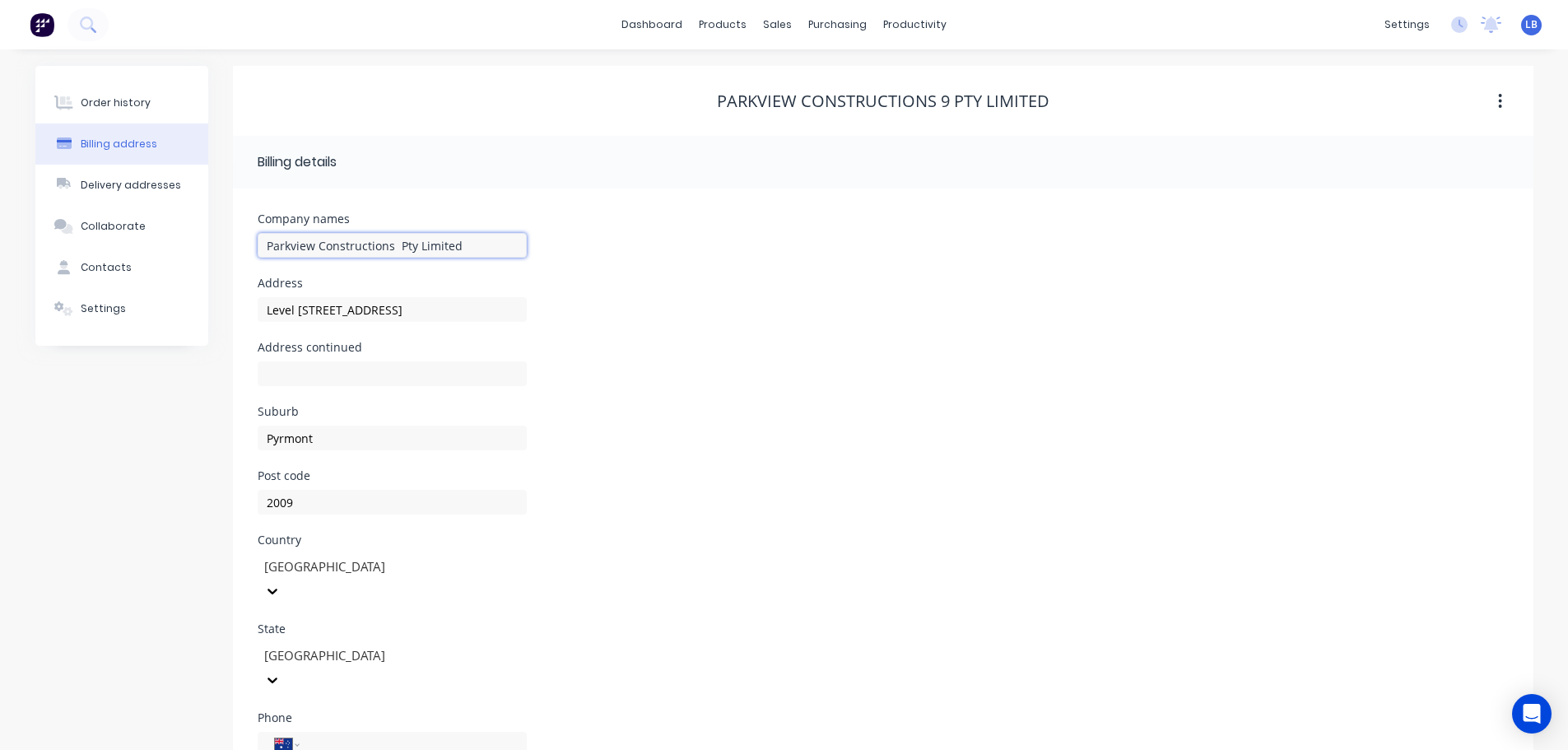
type input "Parkview Constructions ( Pty Limited"
type input "Level 6_x000D_235 Pyrmont Street"
type input "Parkview Constructions (N Pty Limited"
type input "Level 6_x000D_235 Pyrmont Street"
type input "Parkview Constructions (NS Pty Limited"
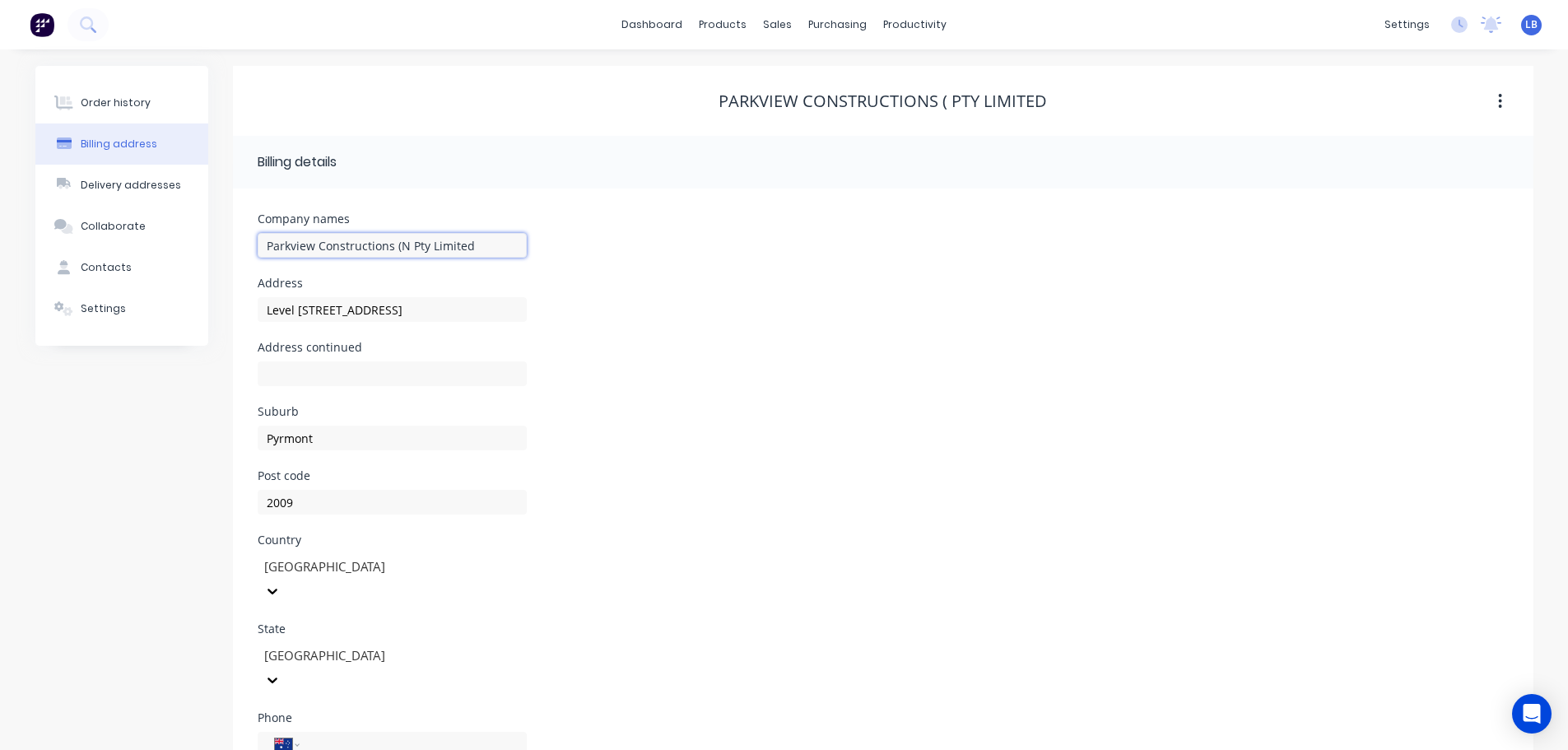
type input "Level 6_x000D_235 Pyrmont Street"
type input "Parkview Constructions (NSW Pty Limited"
type input "Level 6_x000D_235 Pyrmont Street"
type input "Parkview Constructions (NSW) Pty Limited"
type input "Level 6_x000D_235 Pyrmont Street"
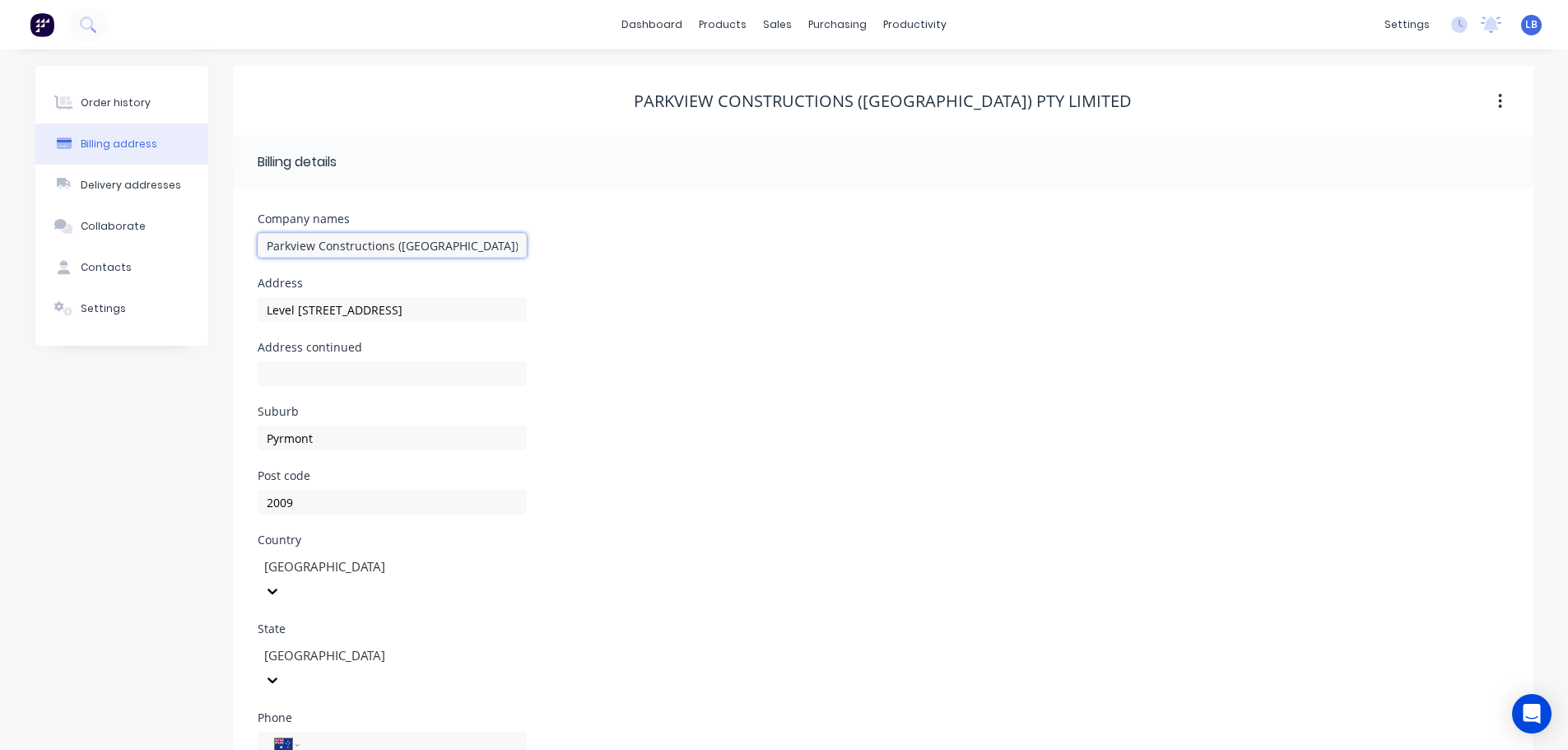
click at [495, 245] on input "Parkview Constructions (NSW) Pty Limited" at bounding box center [392, 245] width 269 height 24
type input "Parkview Constructions (NSW) Pty Limite"
type input "Level 6_x000D_235 Pyrmont Street"
type input "Parkview Constructions (NSW) Pty Limit"
type input "Level 6_x000D_235 Pyrmont Street"
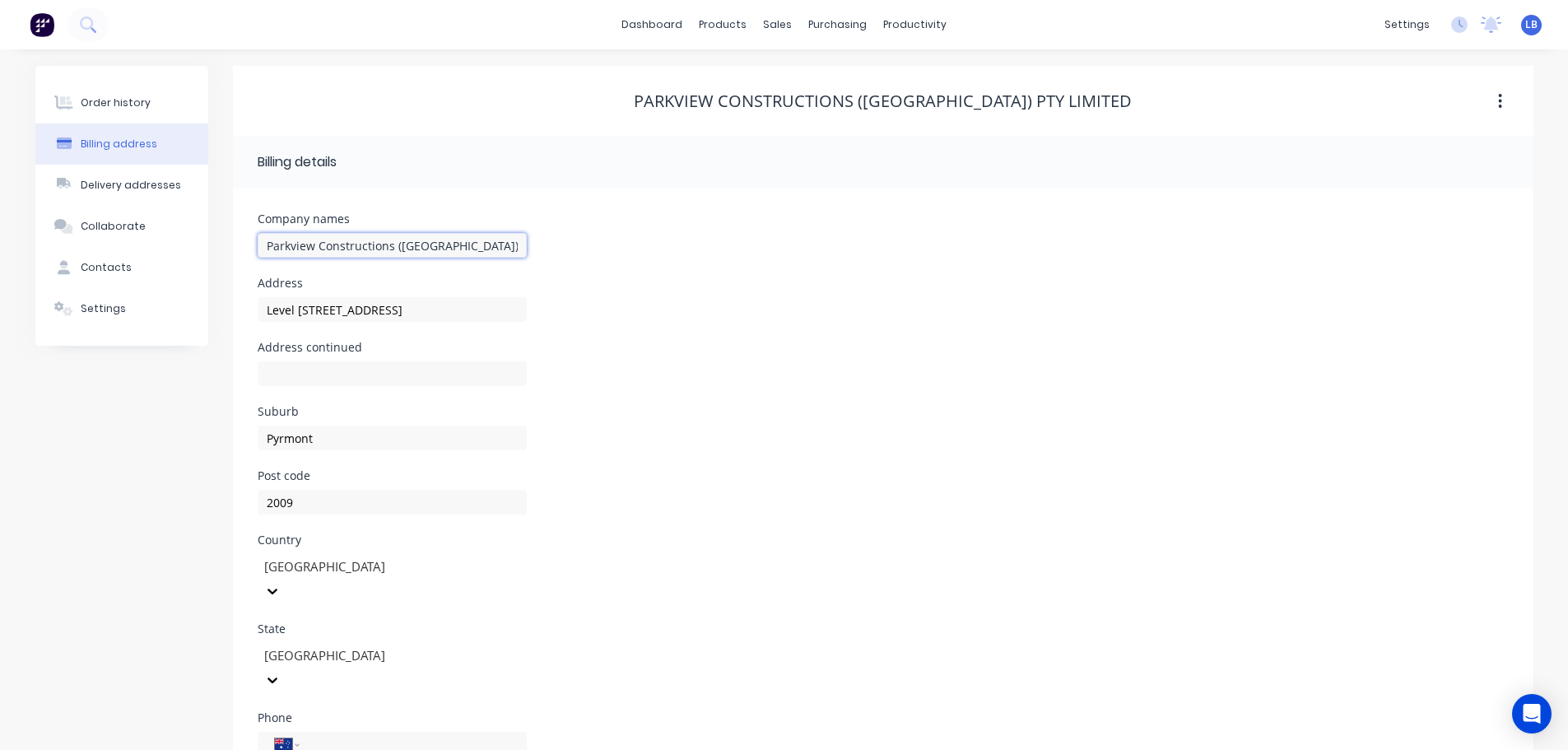
type input "Parkview Constructions (NSW) Pty Limi"
type input "Level 6_x000D_235 Pyrmont Street"
type input "Parkview Constructions (NSW) Pty Lim"
type input "Level 6_x000D_235 Pyrmont Street"
type input "Parkview Constructions (NSW) Pty Li"
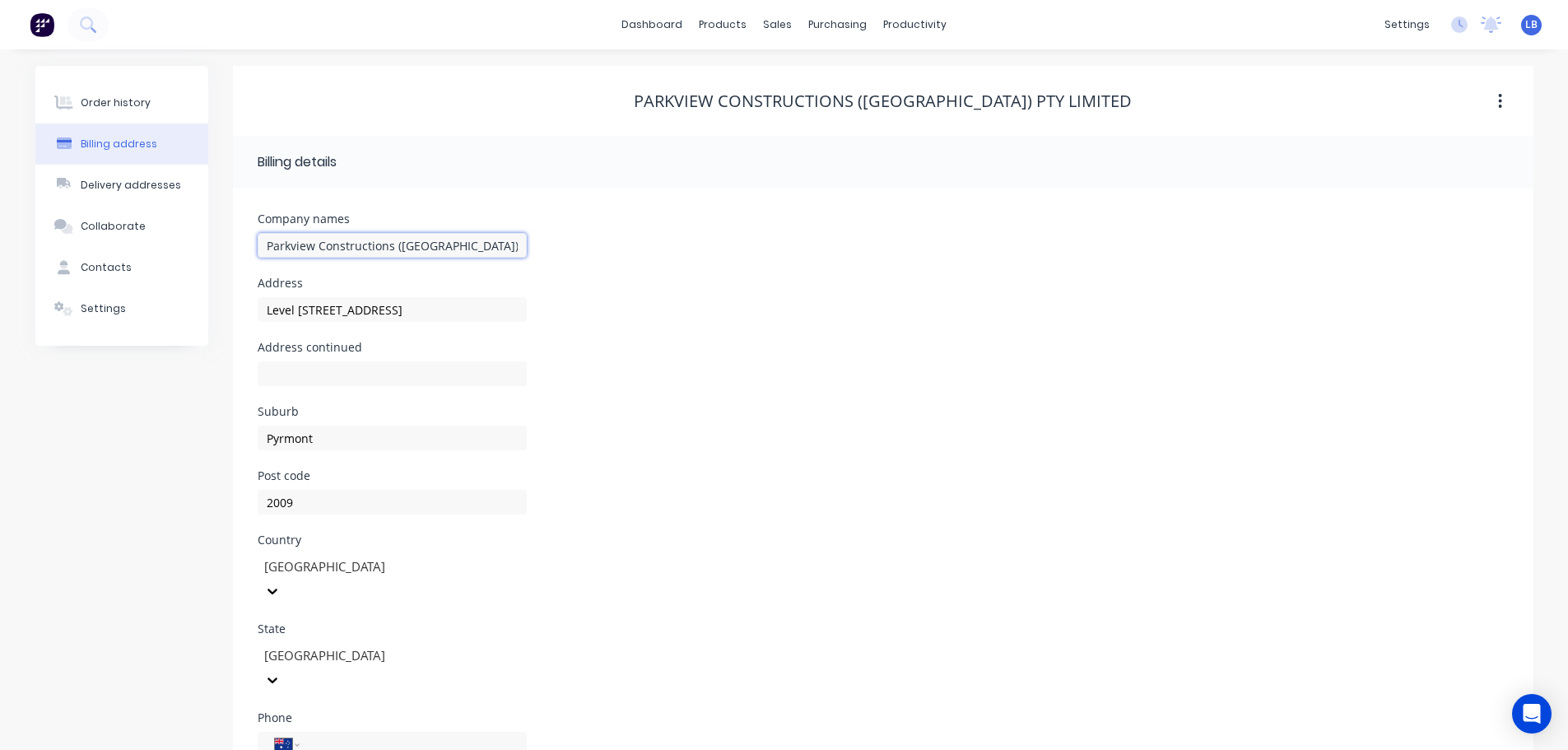
type input "Level 6_x000D_235 Pyrmont Street"
type input "Parkview Constructions (NSW) Pty L"
type input "Level 6_x000D_235 Pyrmont Street"
type input "Parkview Constructions (NSW) Pty Lt"
type input "Level 6_x000D_235 Pyrmont Street"
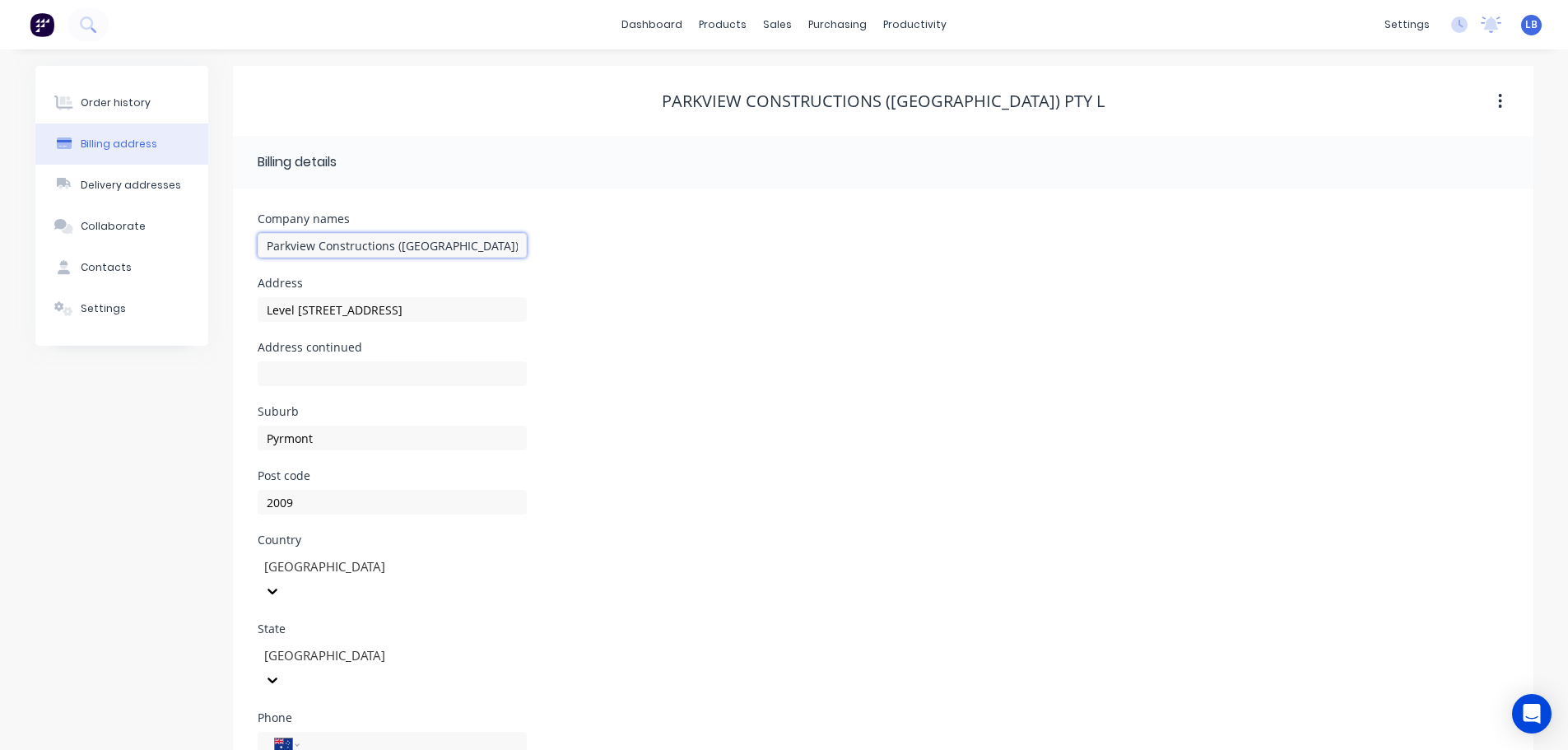
type input "Parkview Constructions (NSW) Pty Ltd"
type input "Level 6_x000D_235 Pyrmont Street"
type input "Parkview Constructions (NSW) Pty Ltd"
type input "Level 6_x000D_235 Pyrmont Street"
drag, startPoint x: 466, startPoint y: 309, endPoint x: 184, endPoint y: 332, distance: 282.9
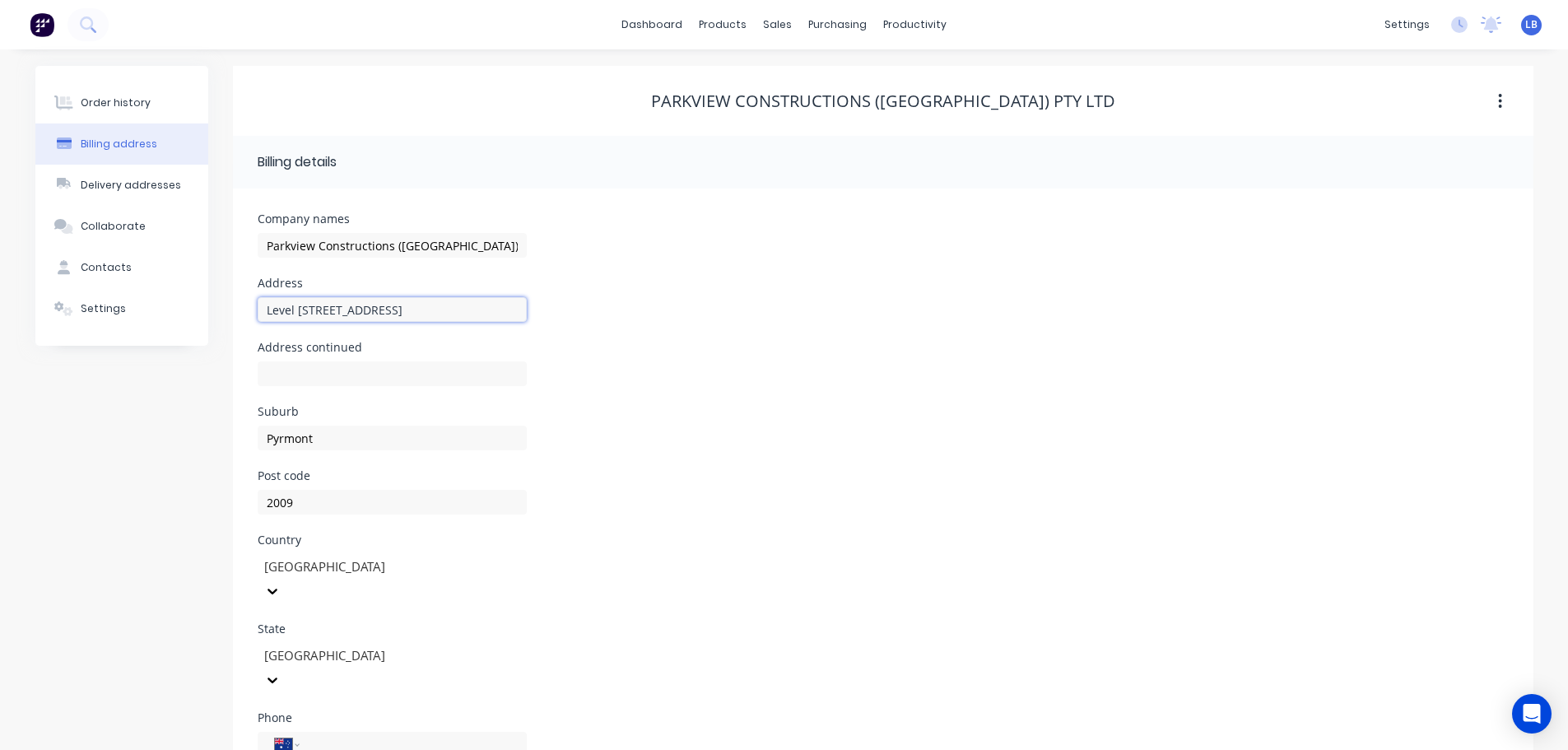
click at [184, 332] on div "Order history Billing address Delivery addresses Collaborate Contacts Settings …" at bounding box center [784, 461] width 1499 height 791
type input "Level 7"
drag, startPoint x: 266, startPoint y: 379, endPoint x: 287, endPoint y: 398, distance: 28.3
click at [266, 379] on input "text" at bounding box center [392, 374] width 269 height 24
type input "60 Union Street"
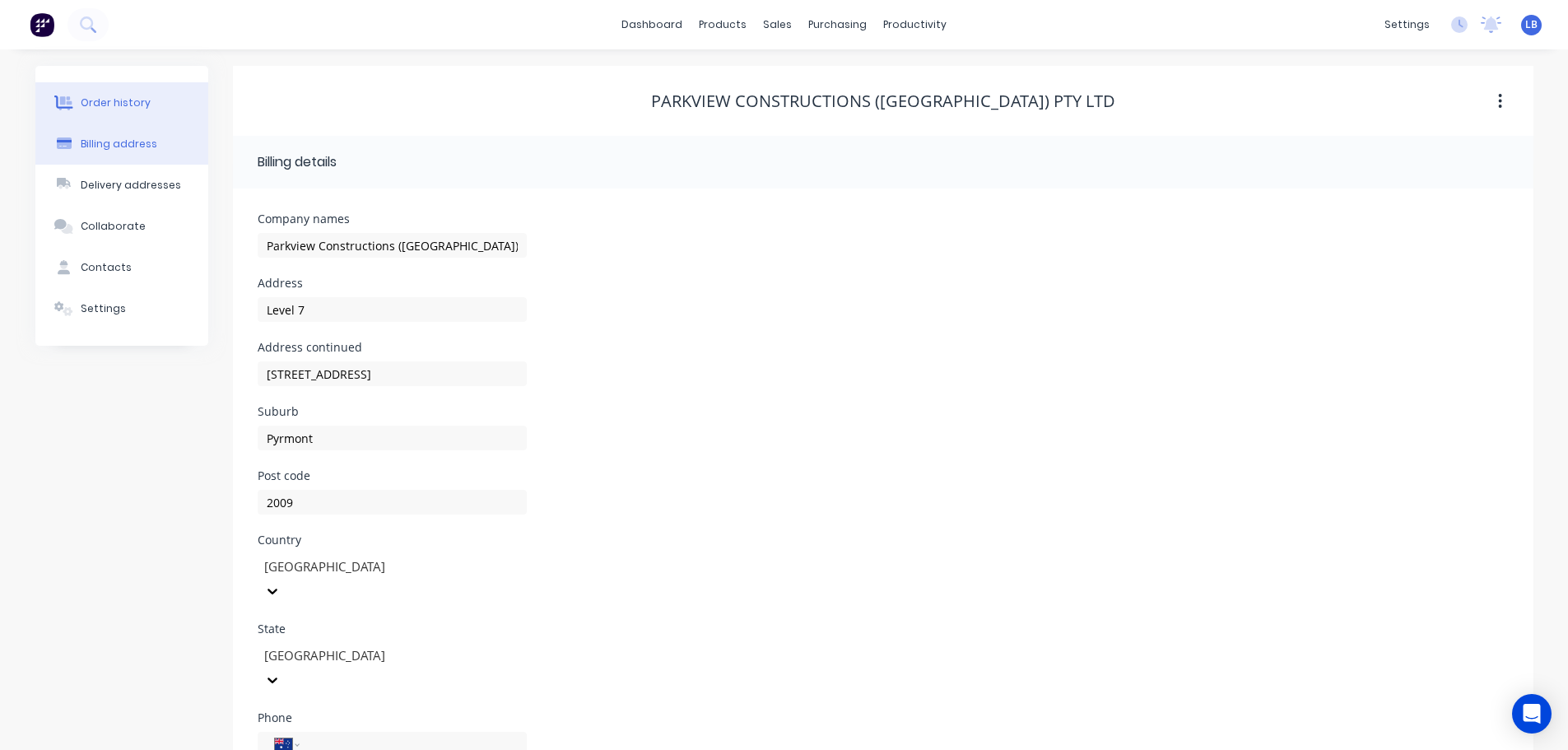
click at [134, 111] on button "Order history" at bounding box center [122, 103] width 173 height 41
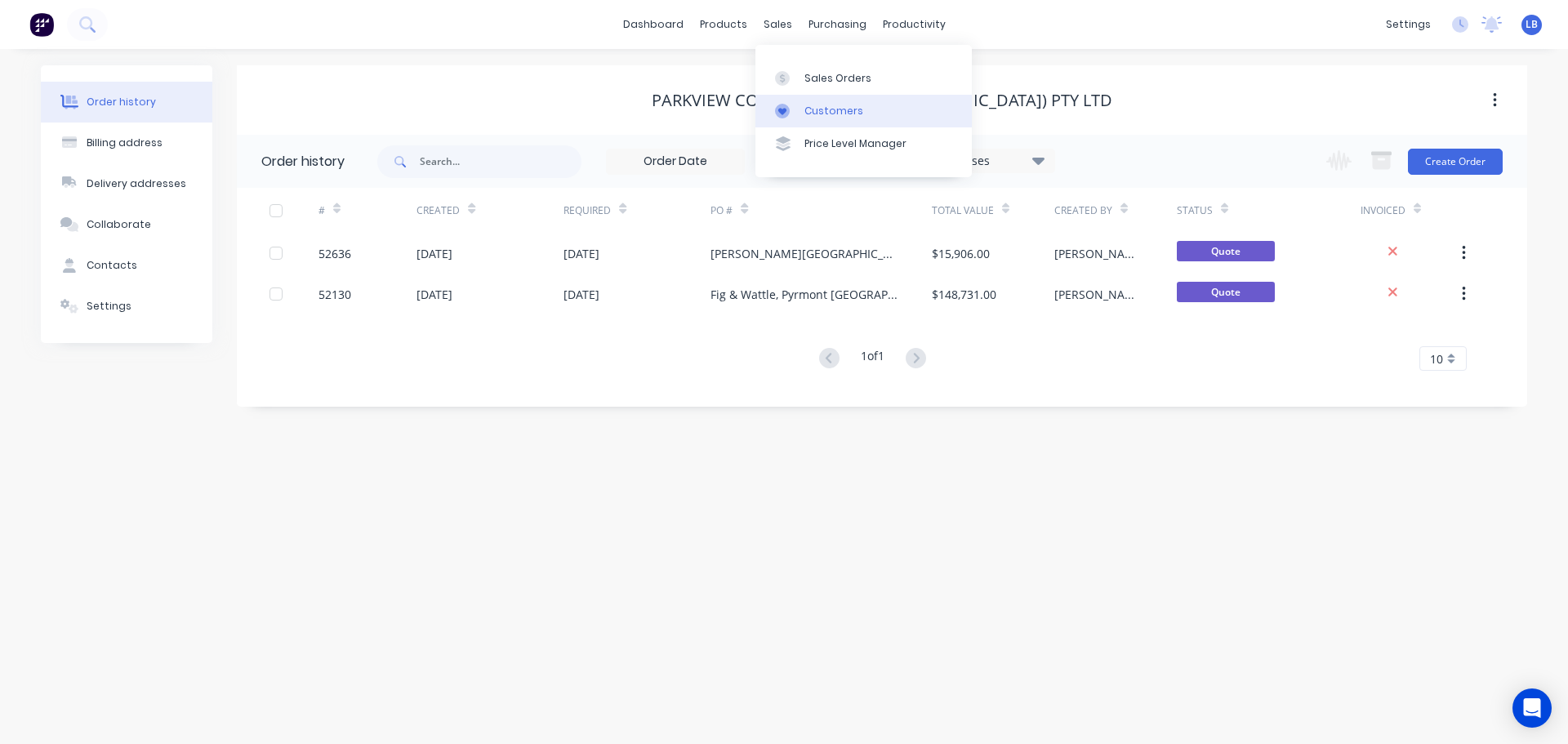
click at [816, 110] on div "Customers" at bounding box center [833, 111] width 59 height 15
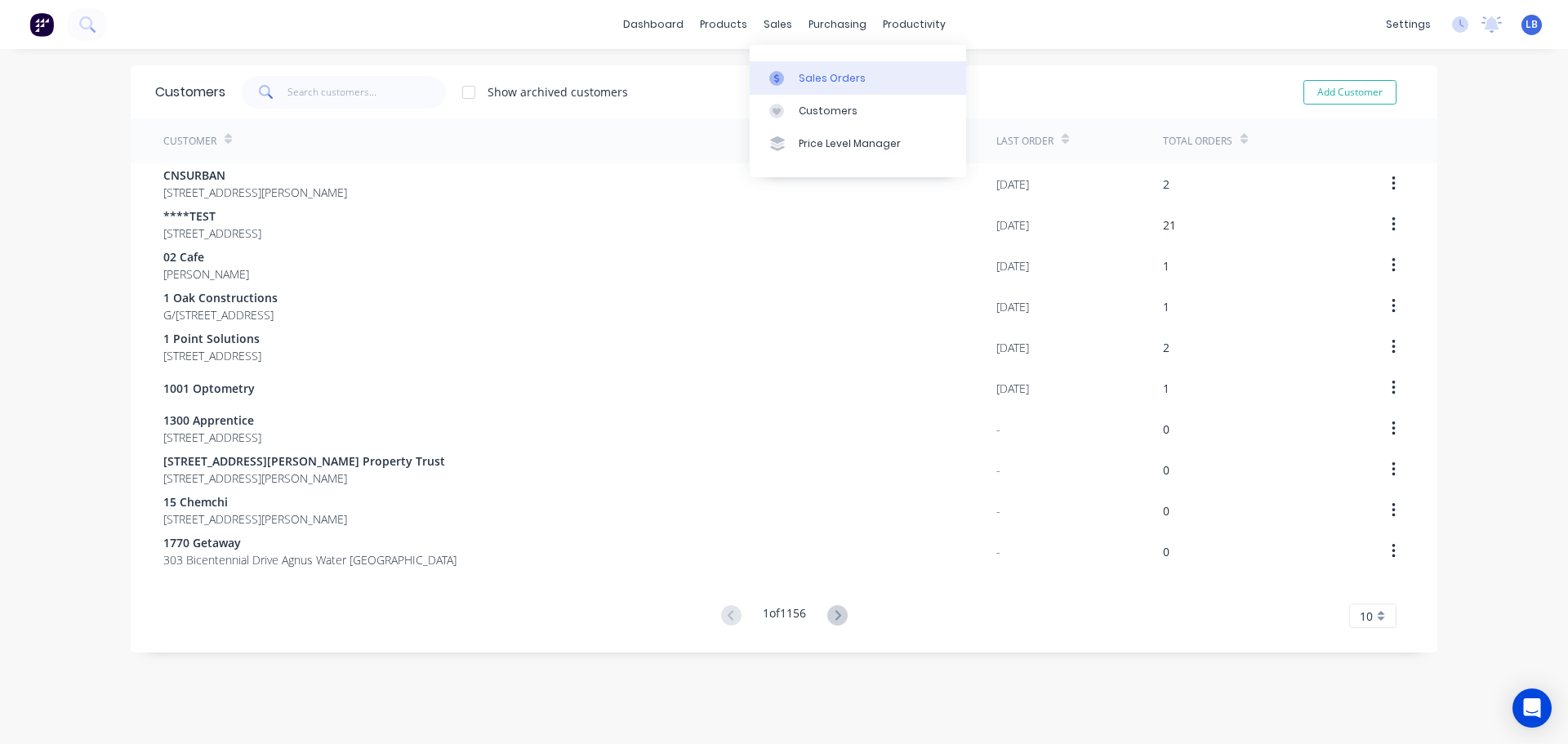
click at [815, 74] on div "Sales Orders" at bounding box center [832, 78] width 67 height 15
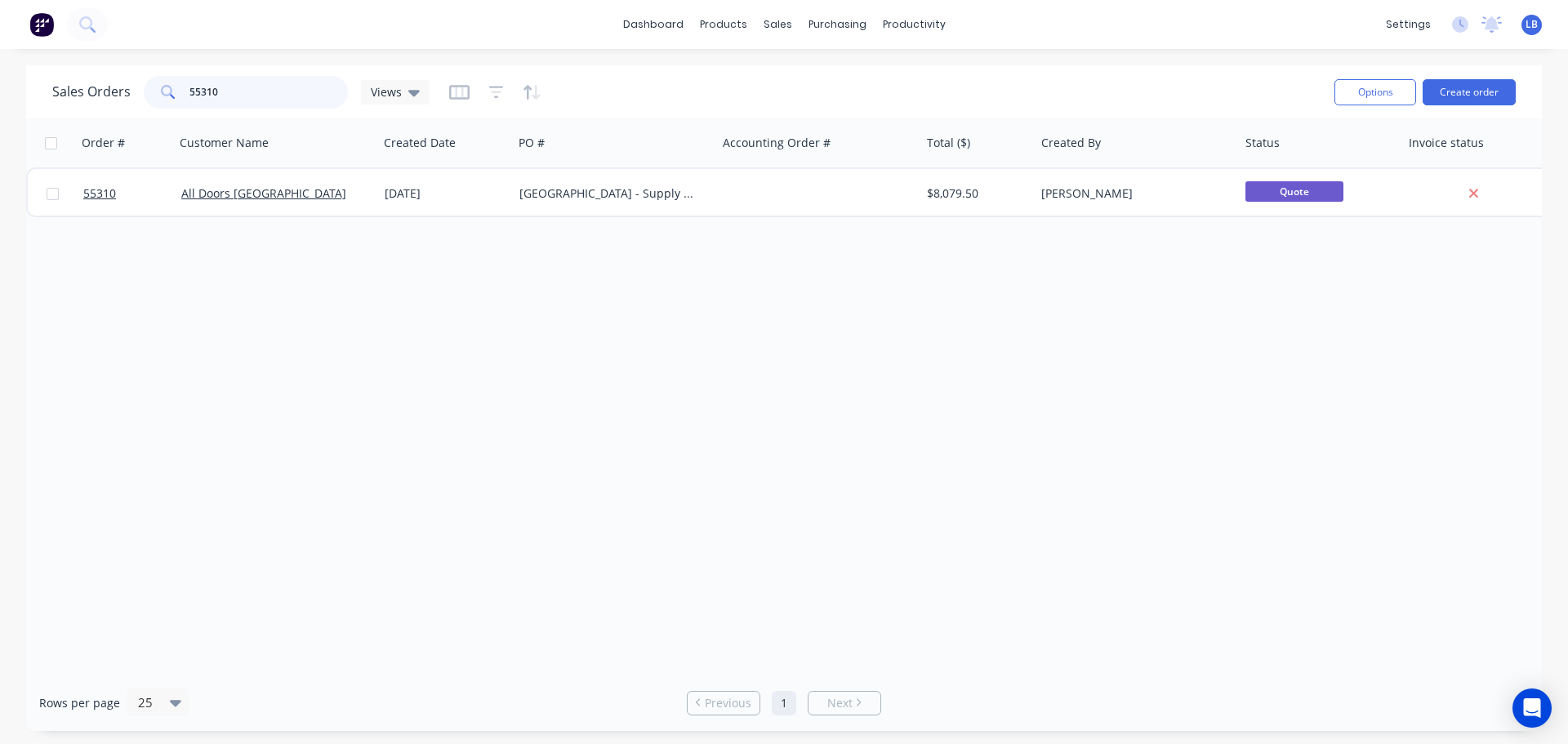
drag, startPoint x: 215, startPoint y: 89, endPoint x: 99, endPoint y: 108, distance: 117.5
click at [99, 108] on div "Sales Orders 55310 Views" at bounding box center [240, 92] width 377 height 33
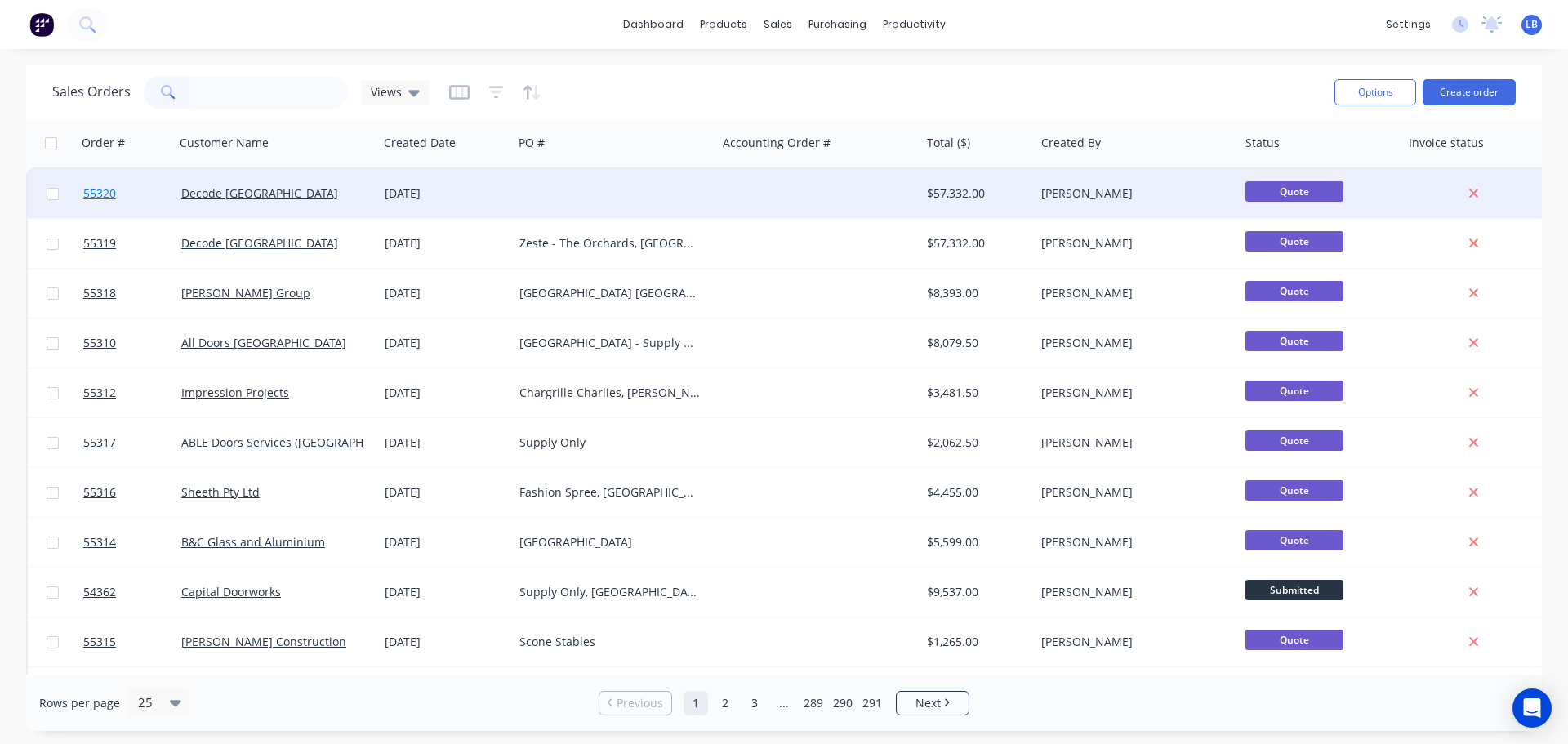
click at [88, 195] on span "55320" at bounding box center [99, 194] width 33 height 17
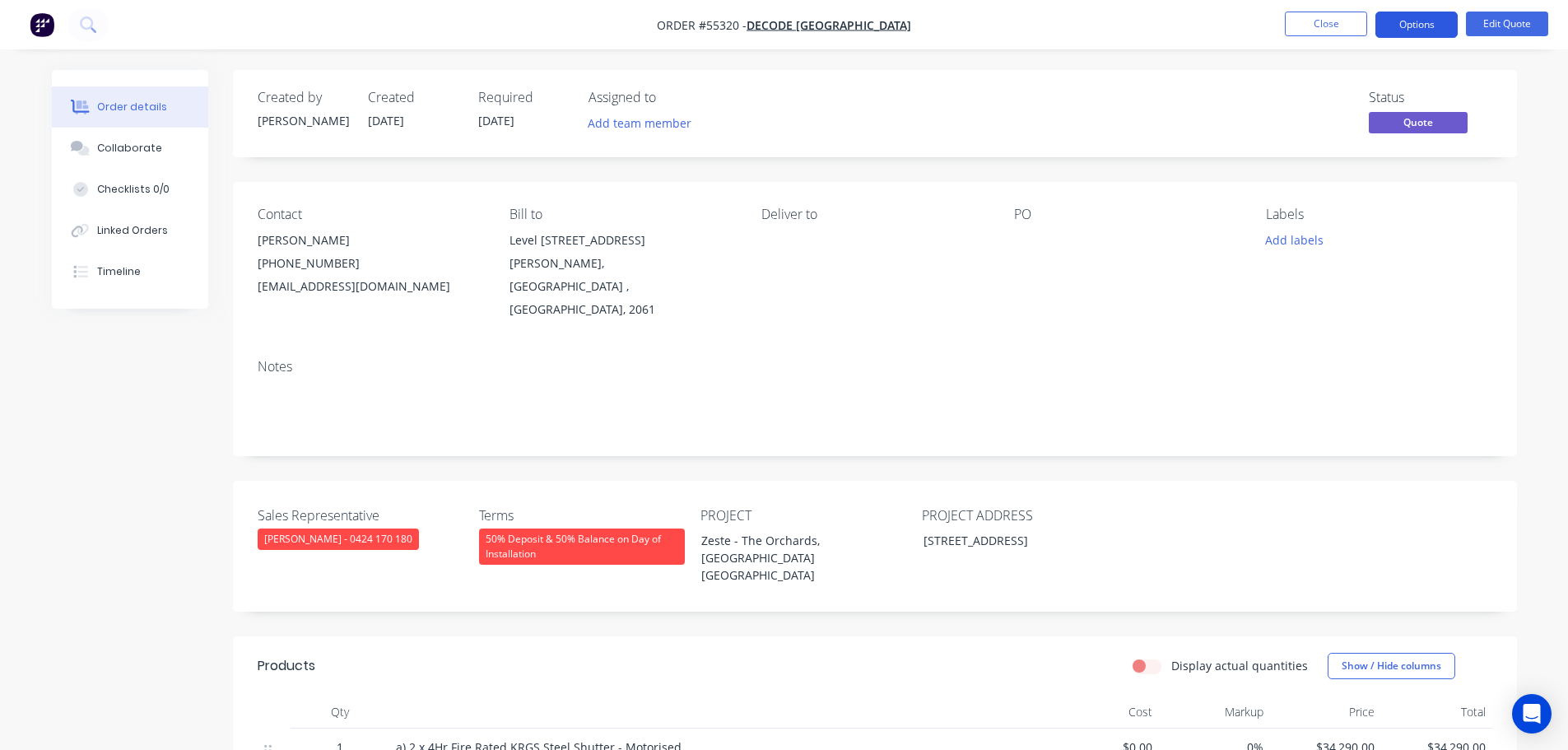
click at [1393, 20] on button "Options" at bounding box center [1417, 24] width 83 height 26
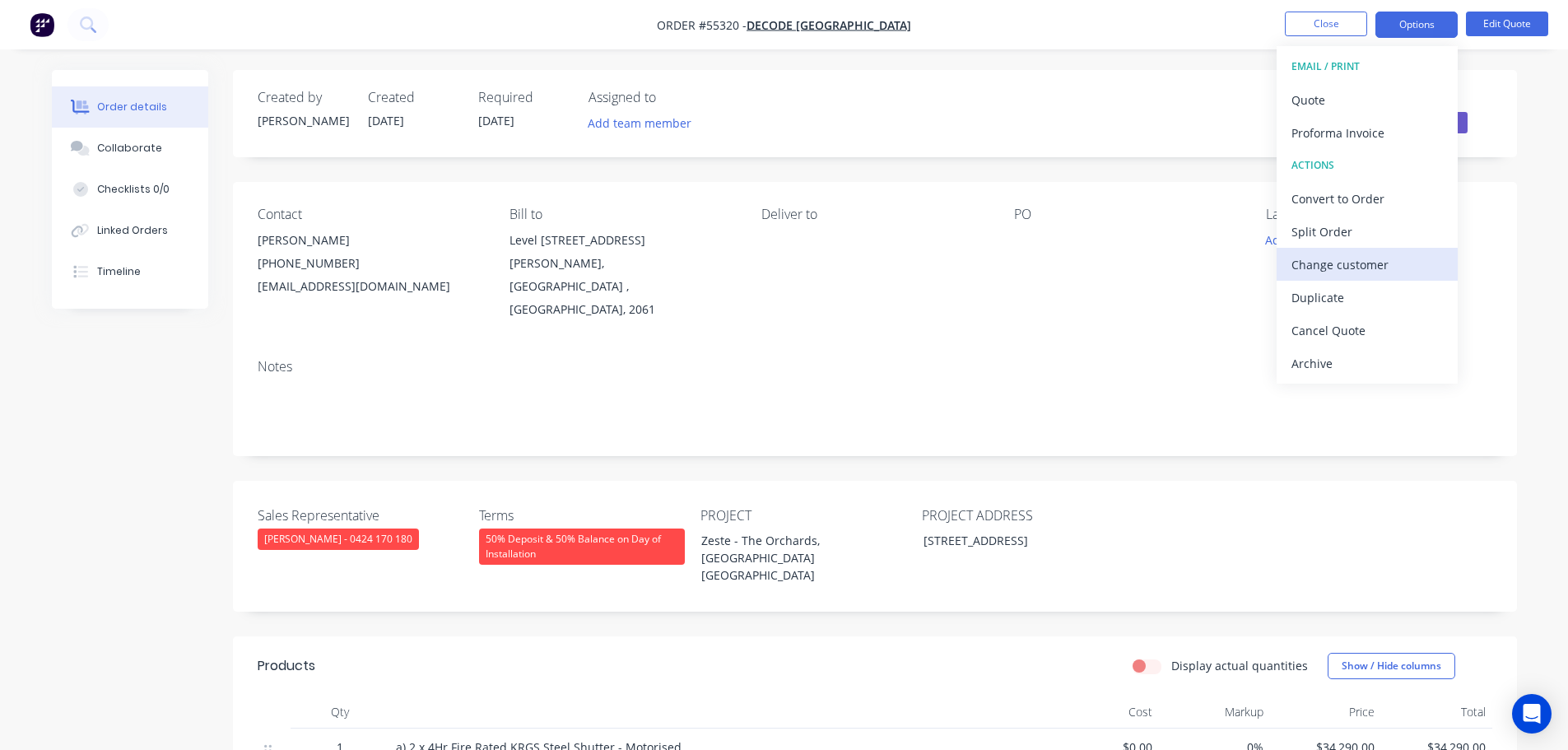
click at [1298, 262] on div "Change customer" at bounding box center [1366, 264] width 151 height 23
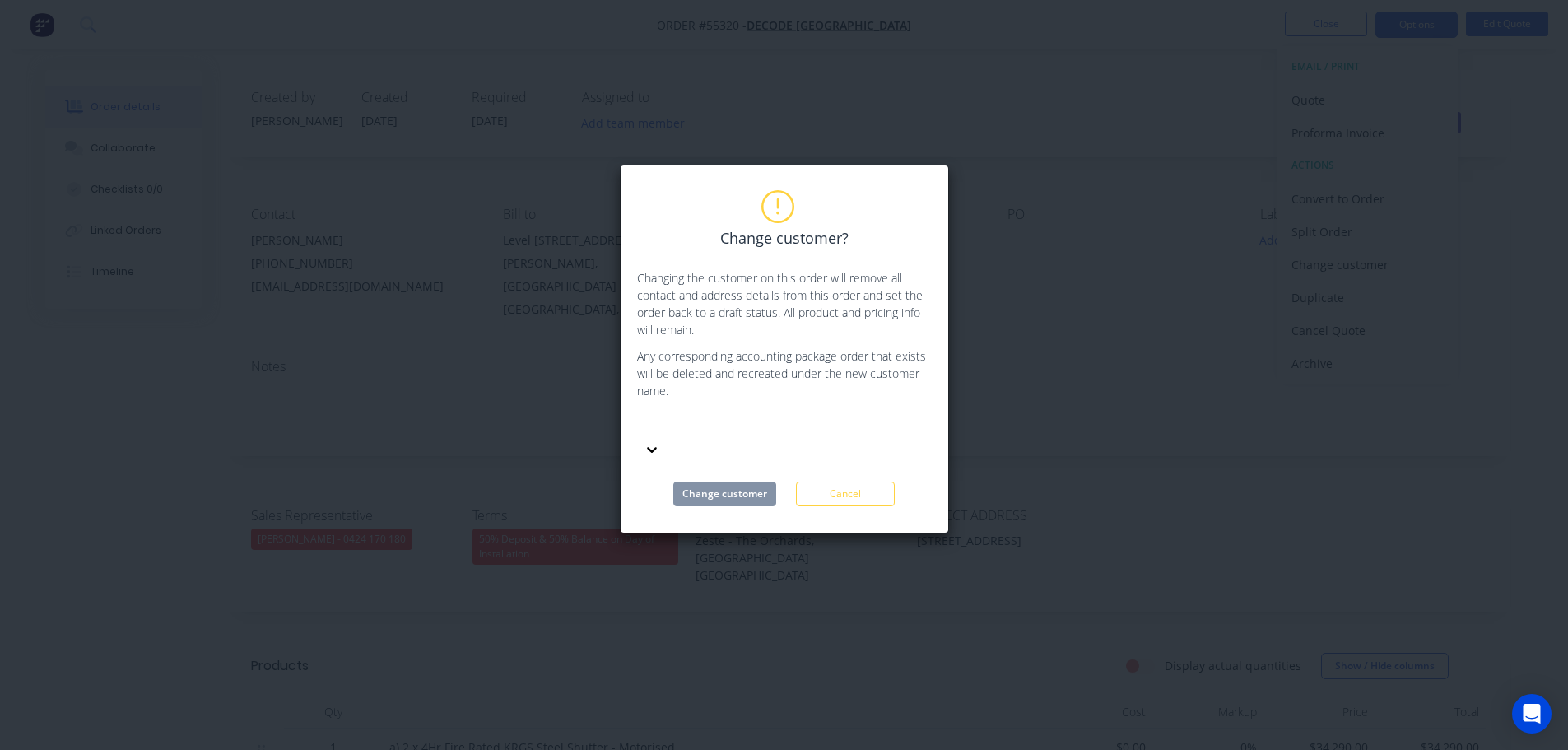
click at [709, 416] on div at bounding box center [760, 425] width 237 height 21
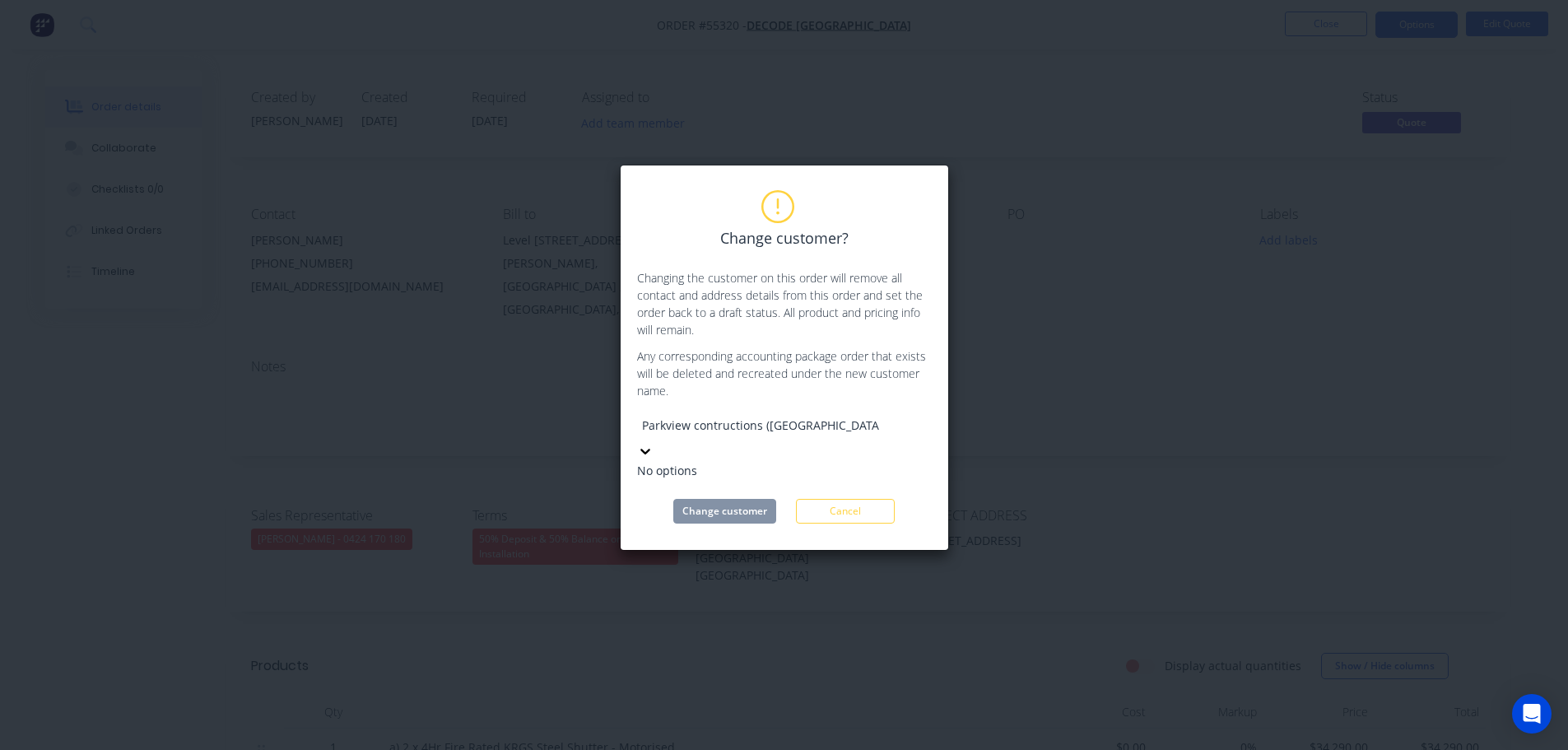
drag, startPoint x: 769, startPoint y: 426, endPoint x: 763, endPoint y: 480, distance: 54.3
click at [768, 439] on div "Change customer? Changing the customer on this order will remove all contact an…" at bounding box center [784, 358] width 295 height 332
type input "Parkview contruction (NSW) pty ltd"
click at [872, 429] on div at bounding box center [760, 424] width 247 height 24
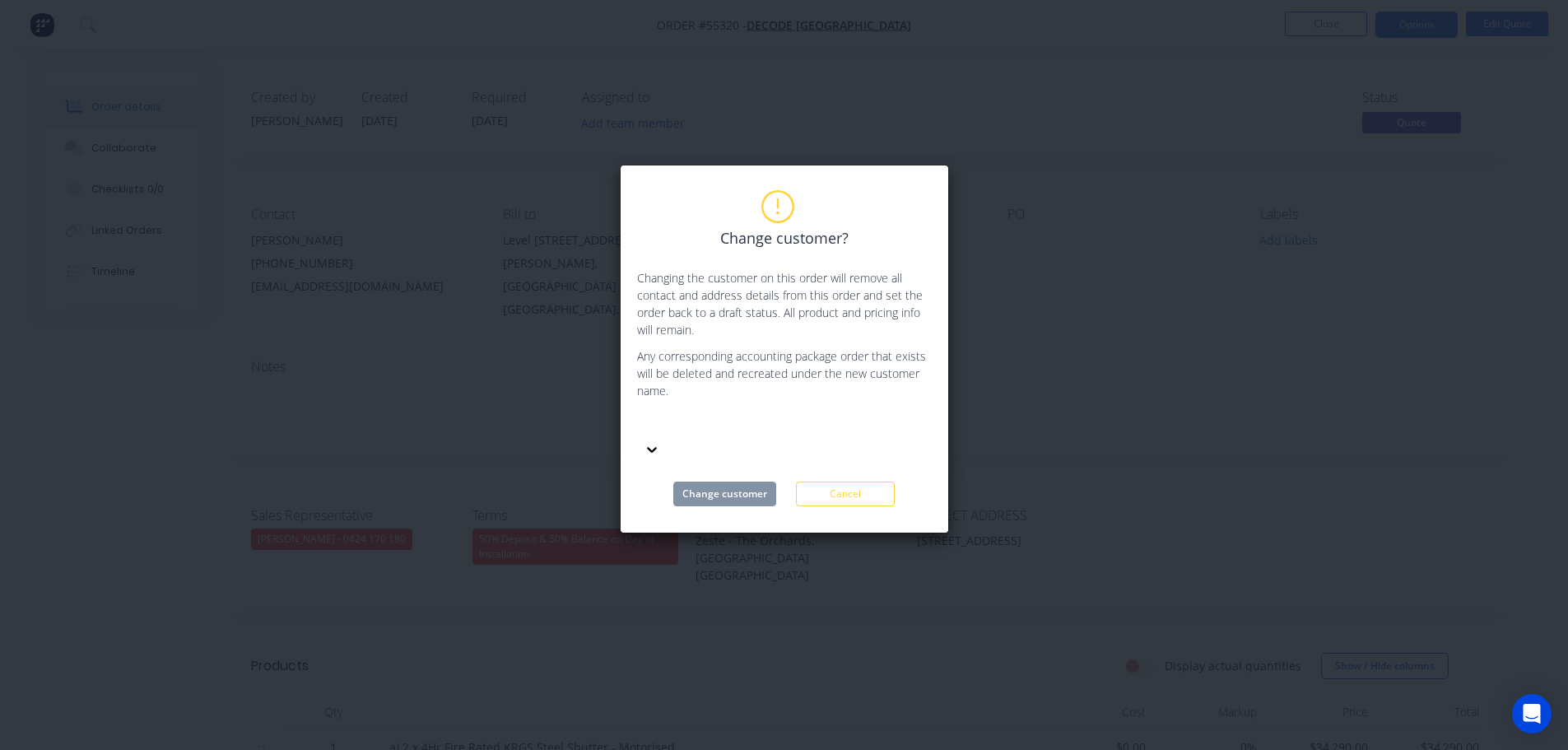
click at [669, 426] on div at bounding box center [760, 425] width 237 height 21
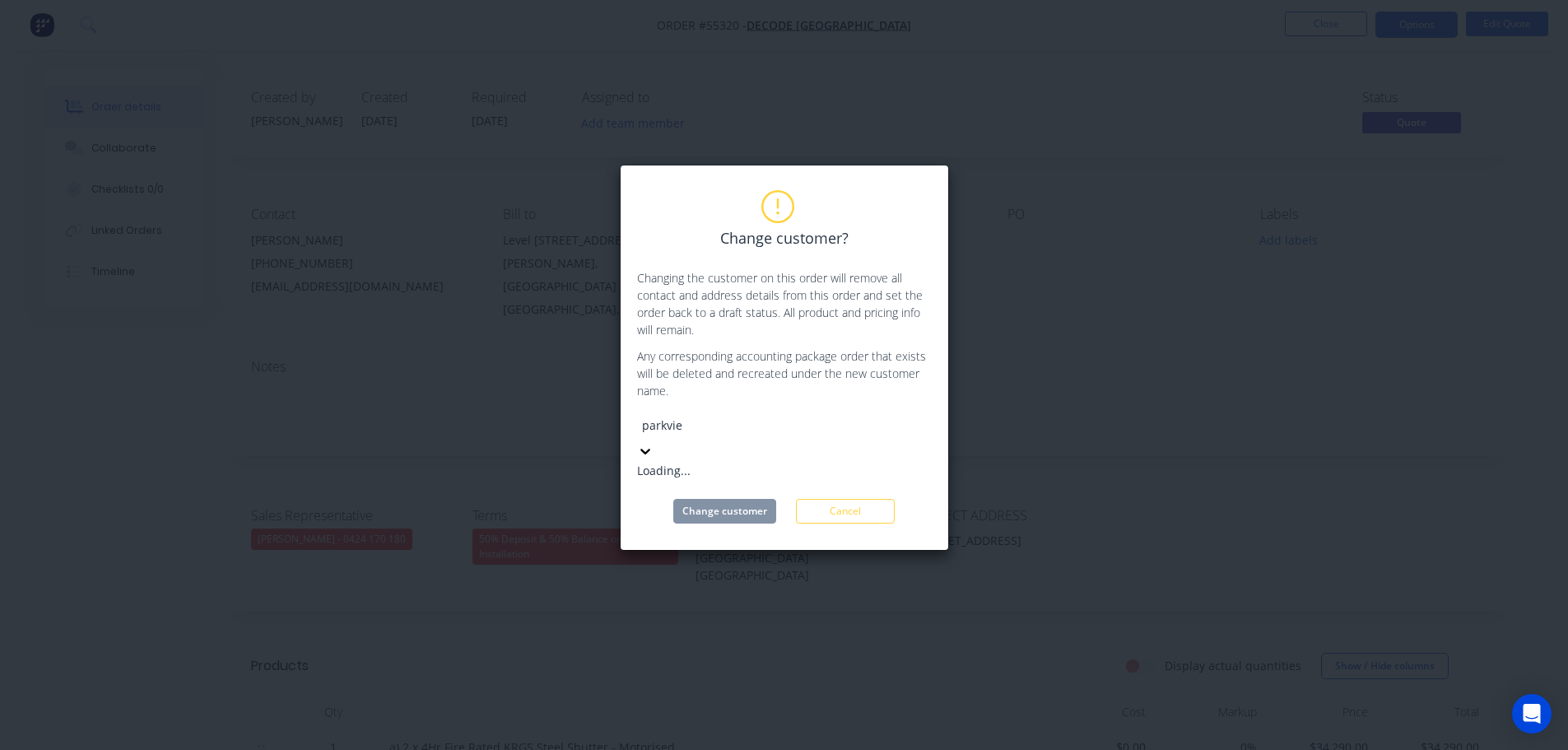
type input "parkview"
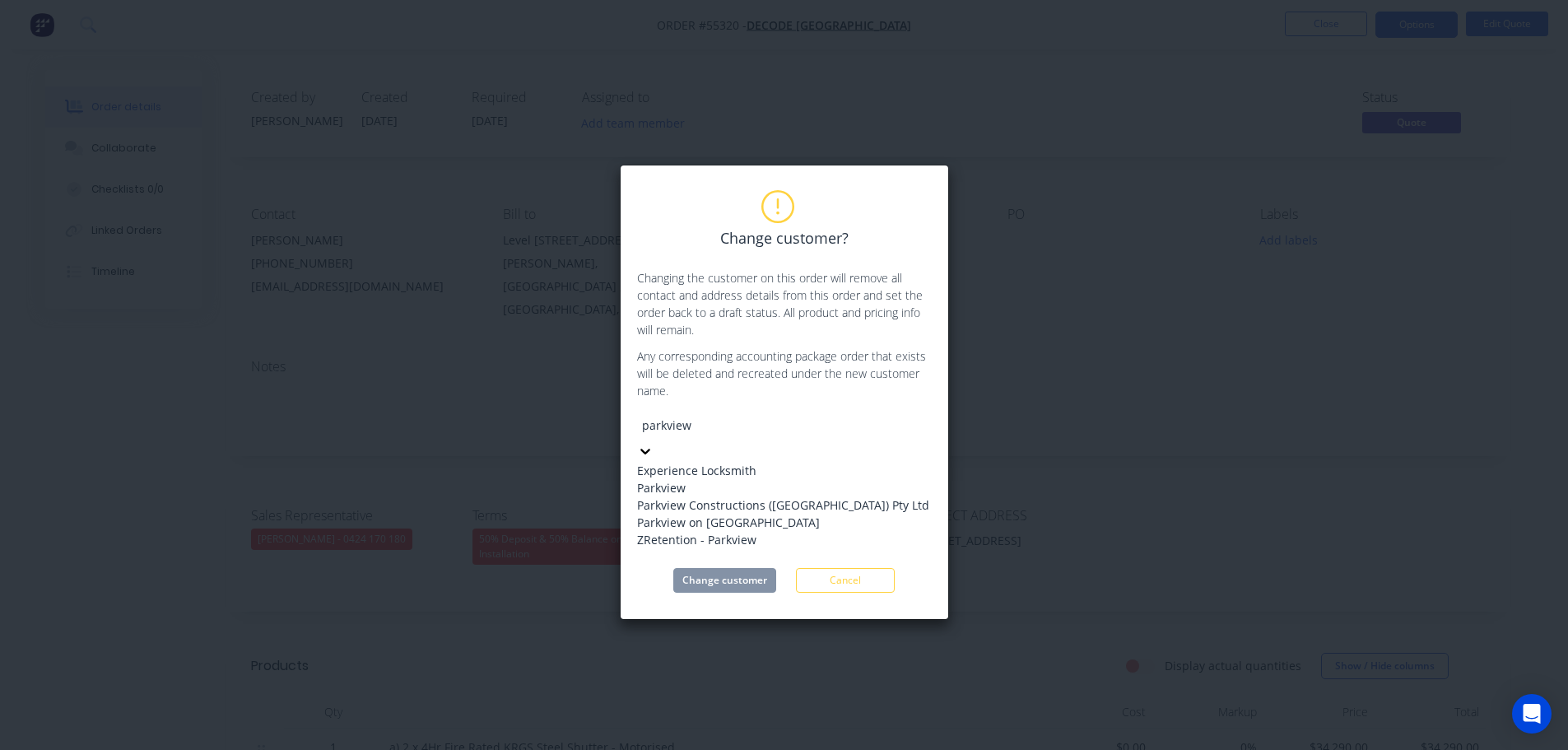
click at [683, 513] on div "Parkview Constructions (NSW) Pty Ltd" at bounding box center [783, 505] width 292 height 17
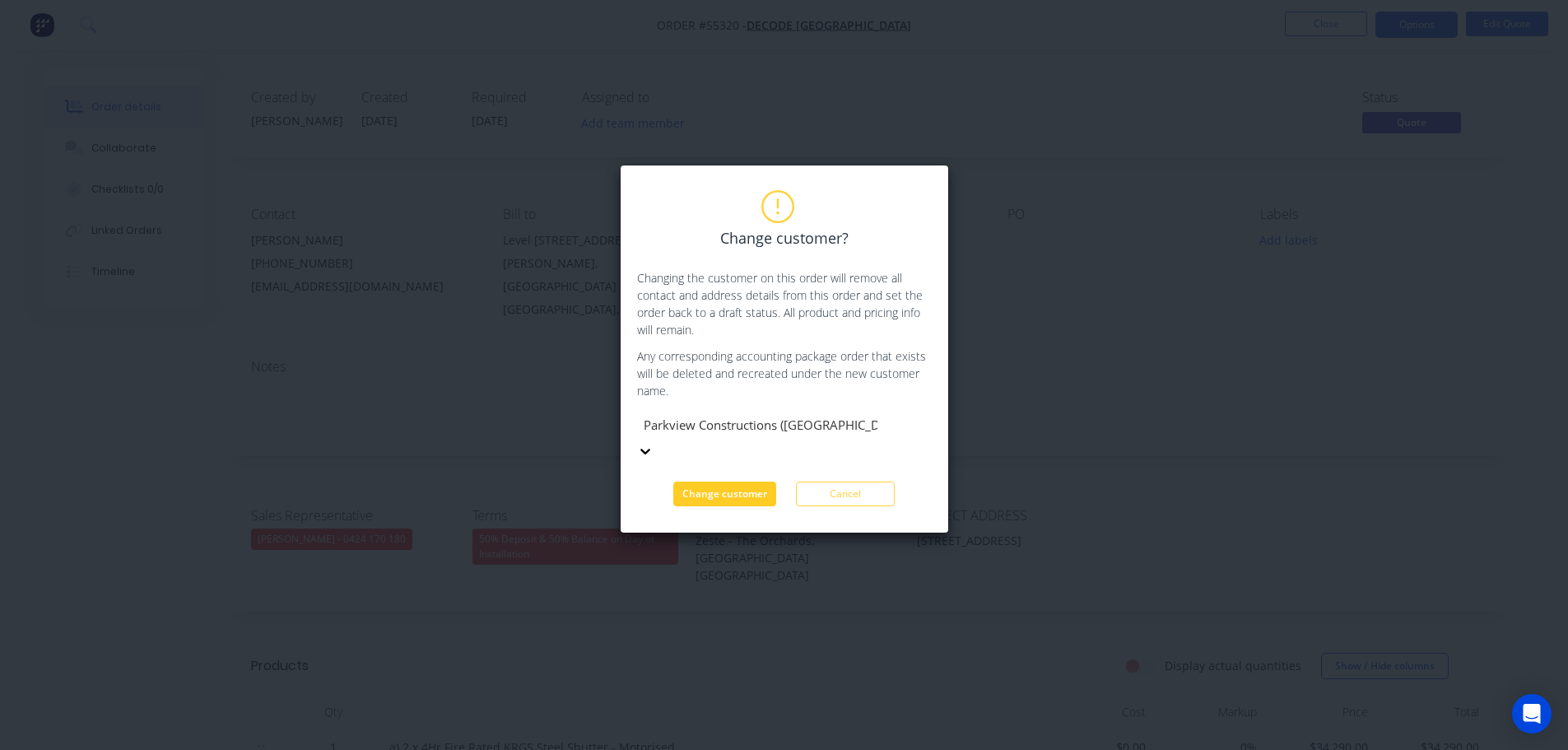
click at [719, 482] on button "Change customer" at bounding box center [725, 494] width 103 height 24
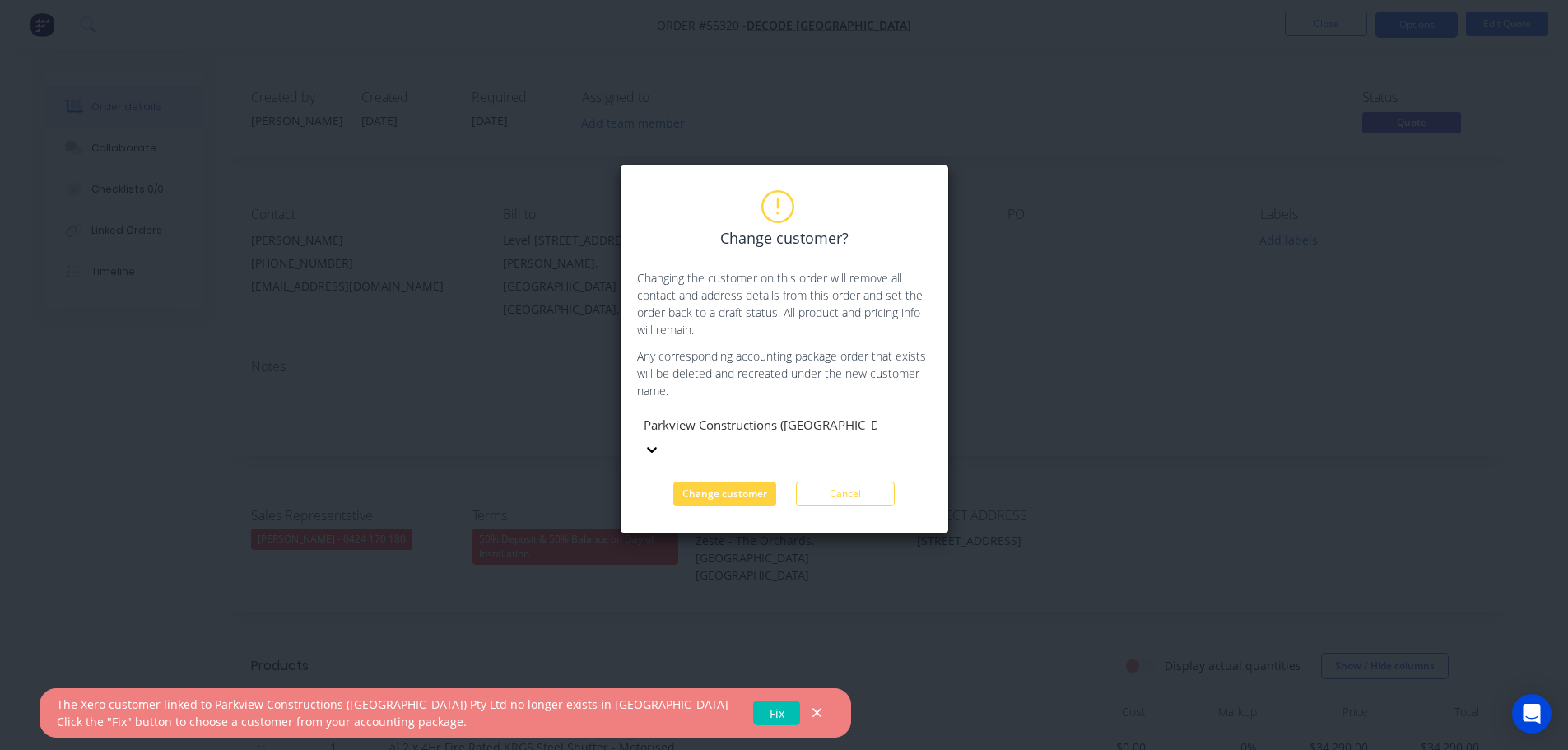
click at [754, 709] on link "Fix" at bounding box center [777, 713] width 47 height 24
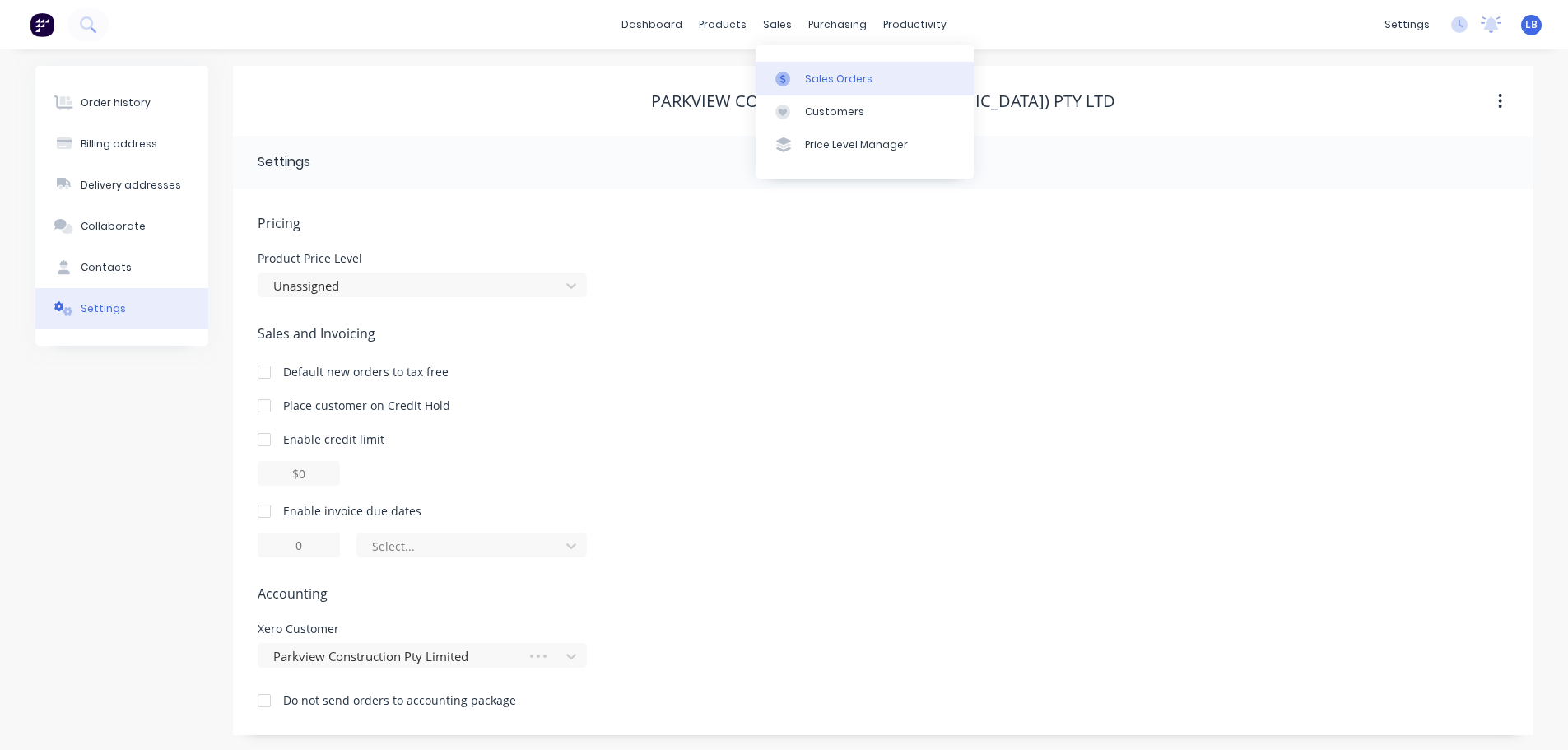
click at [835, 77] on div "Sales Orders" at bounding box center [839, 79] width 68 height 15
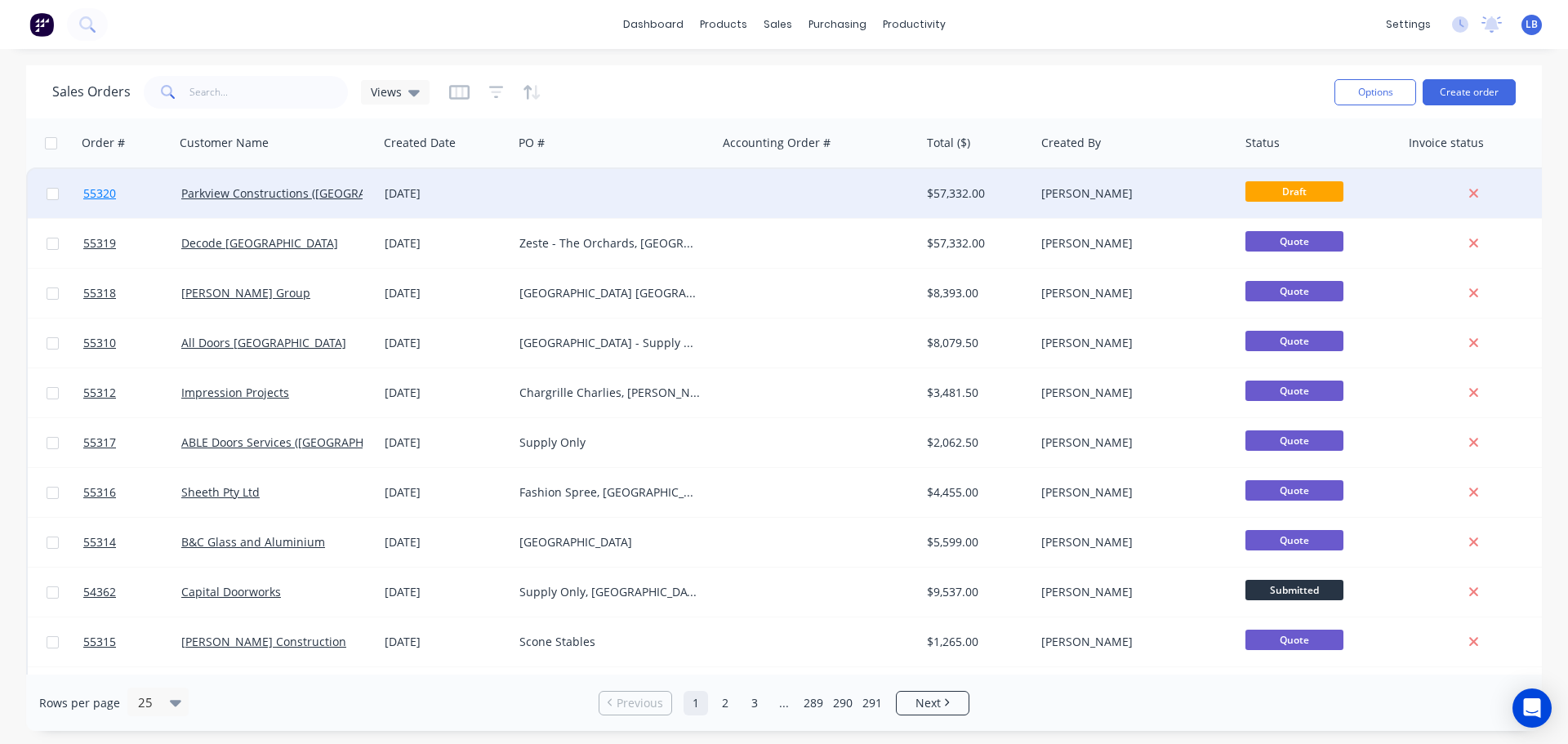
click at [103, 196] on span "55320" at bounding box center [99, 194] width 33 height 17
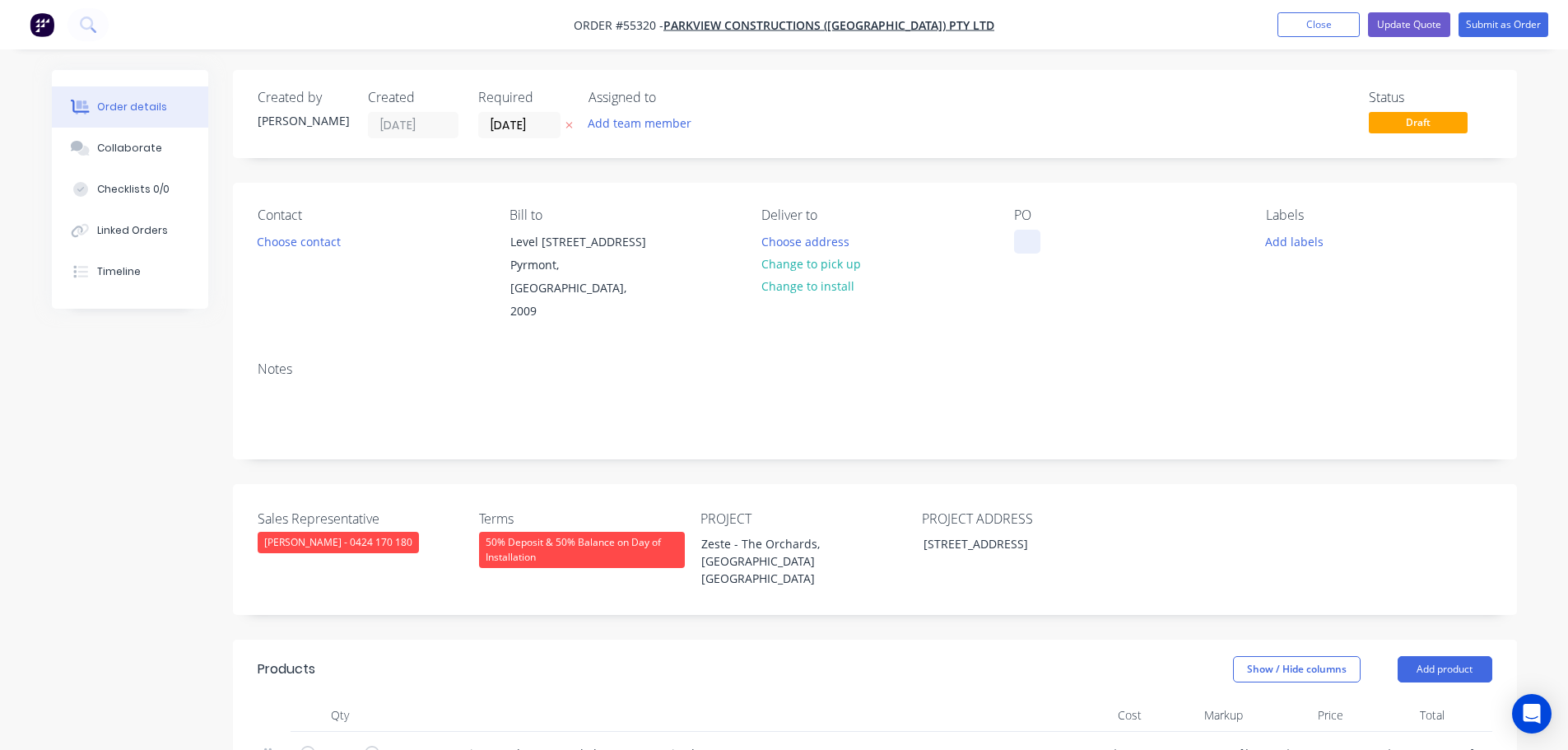
click at [1032, 236] on div at bounding box center [1028, 241] width 26 height 23
click at [1023, 235] on div at bounding box center [1028, 241] width 26 height 23
click at [784, 532] on div "Zeste - The Orchards, Kellyville NSW" at bounding box center [790, 561] width 206 height 58
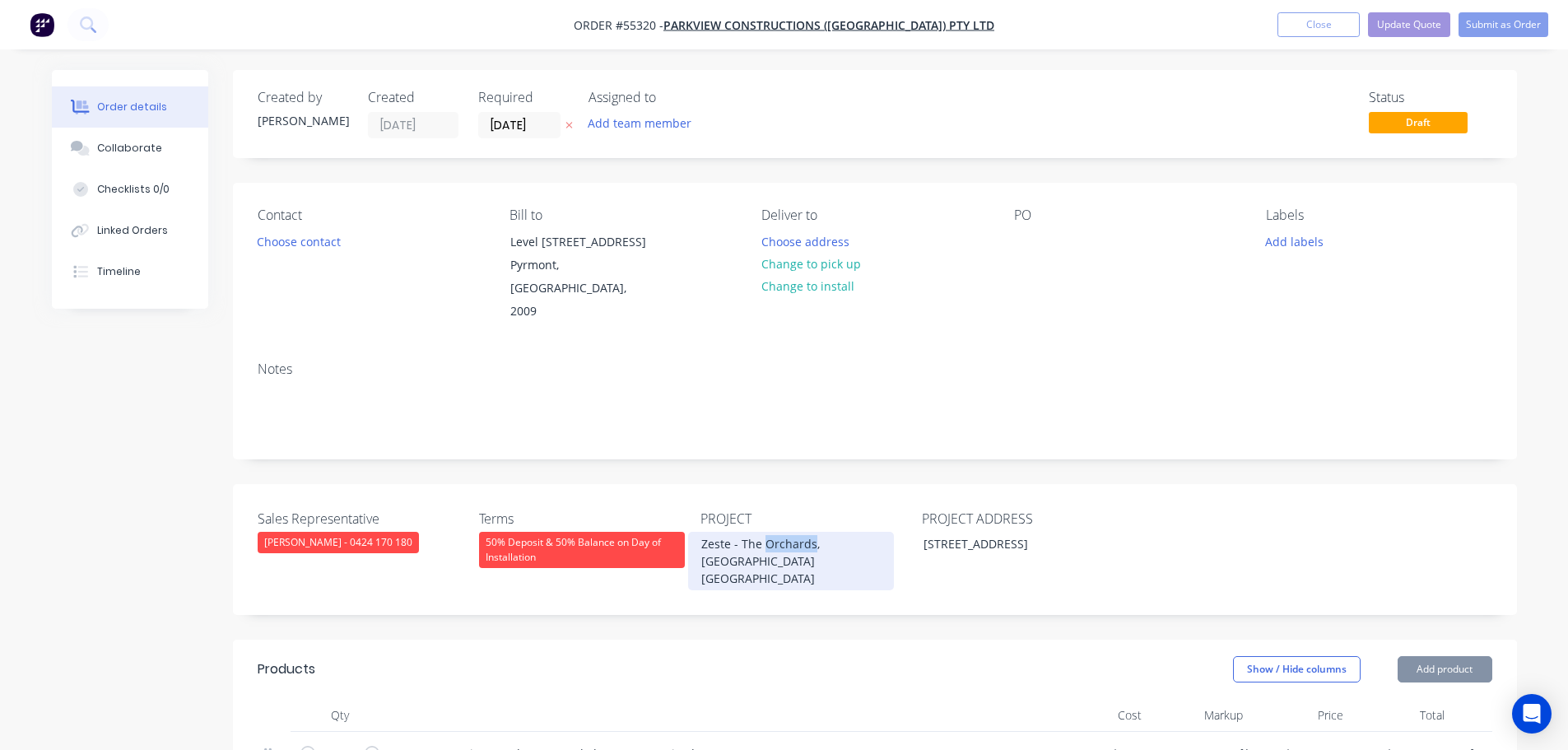
click at [784, 532] on div "Zeste - The Orchards, Kellyville NSW" at bounding box center [790, 561] width 206 height 58
copy div "Zeste - The Orchards, Kellyville NSW"
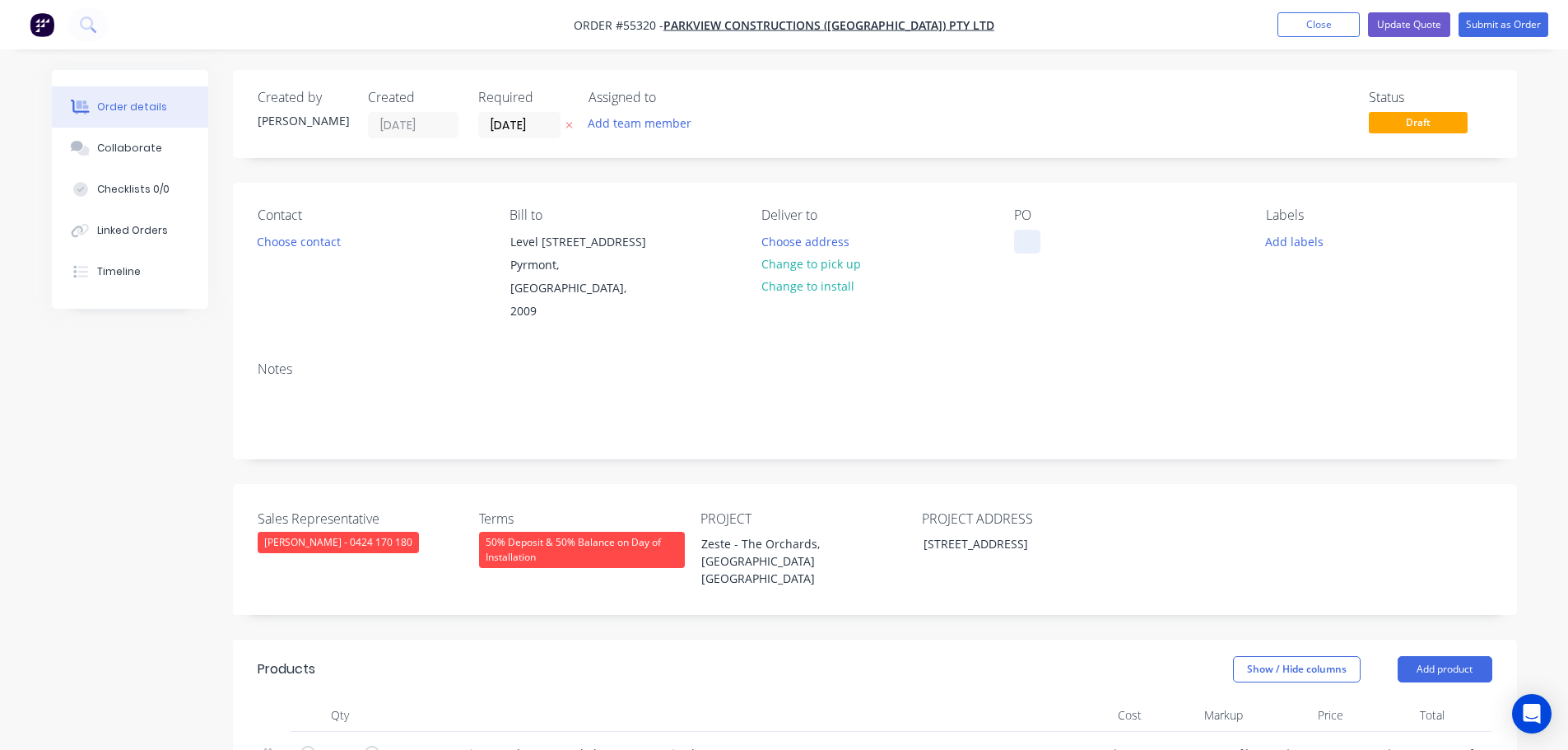
click at [1021, 231] on div at bounding box center [1028, 241] width 26 height 23
paste div
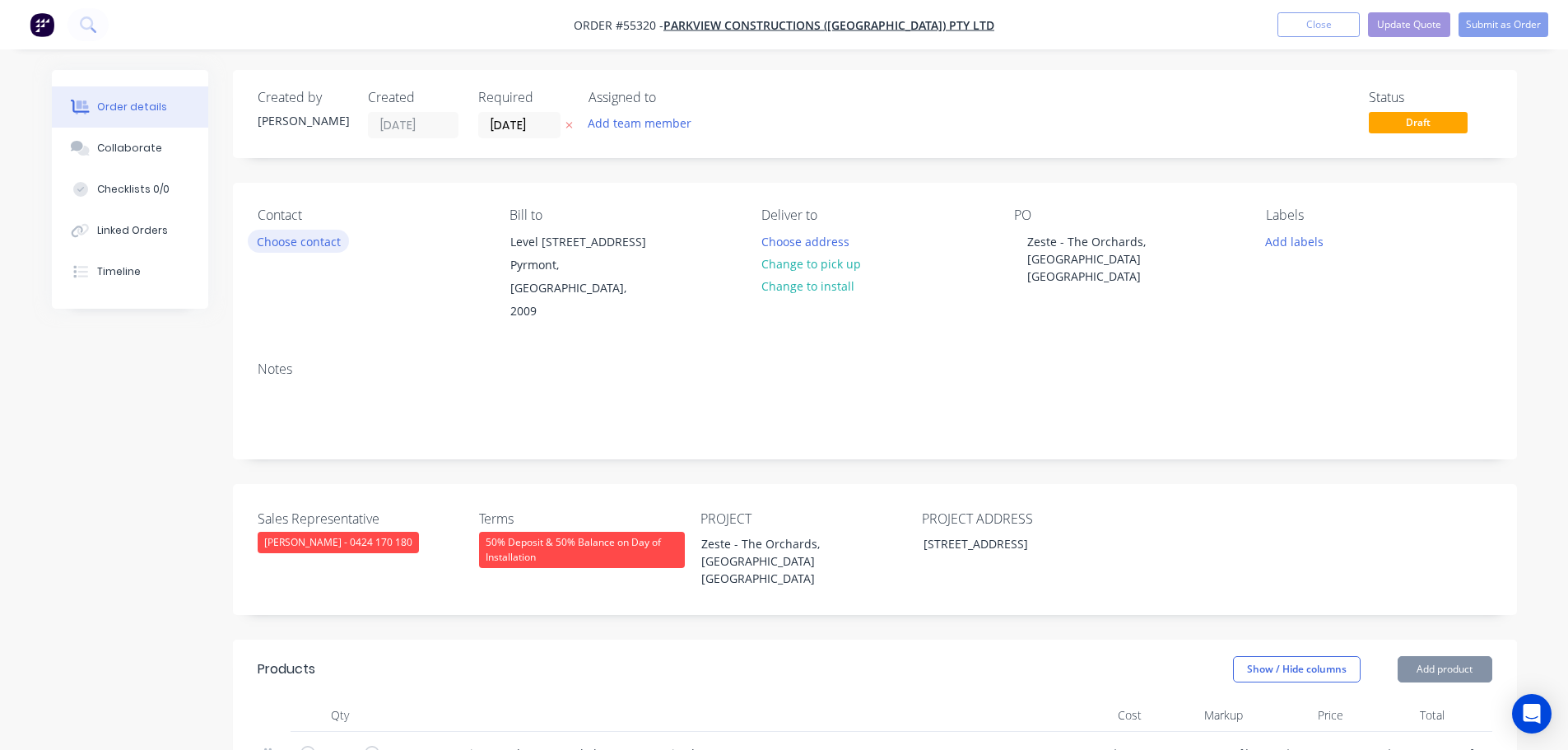
click at [317, 243] on button "Choose contact" at bounding box center [298, 241] width 101 height 23
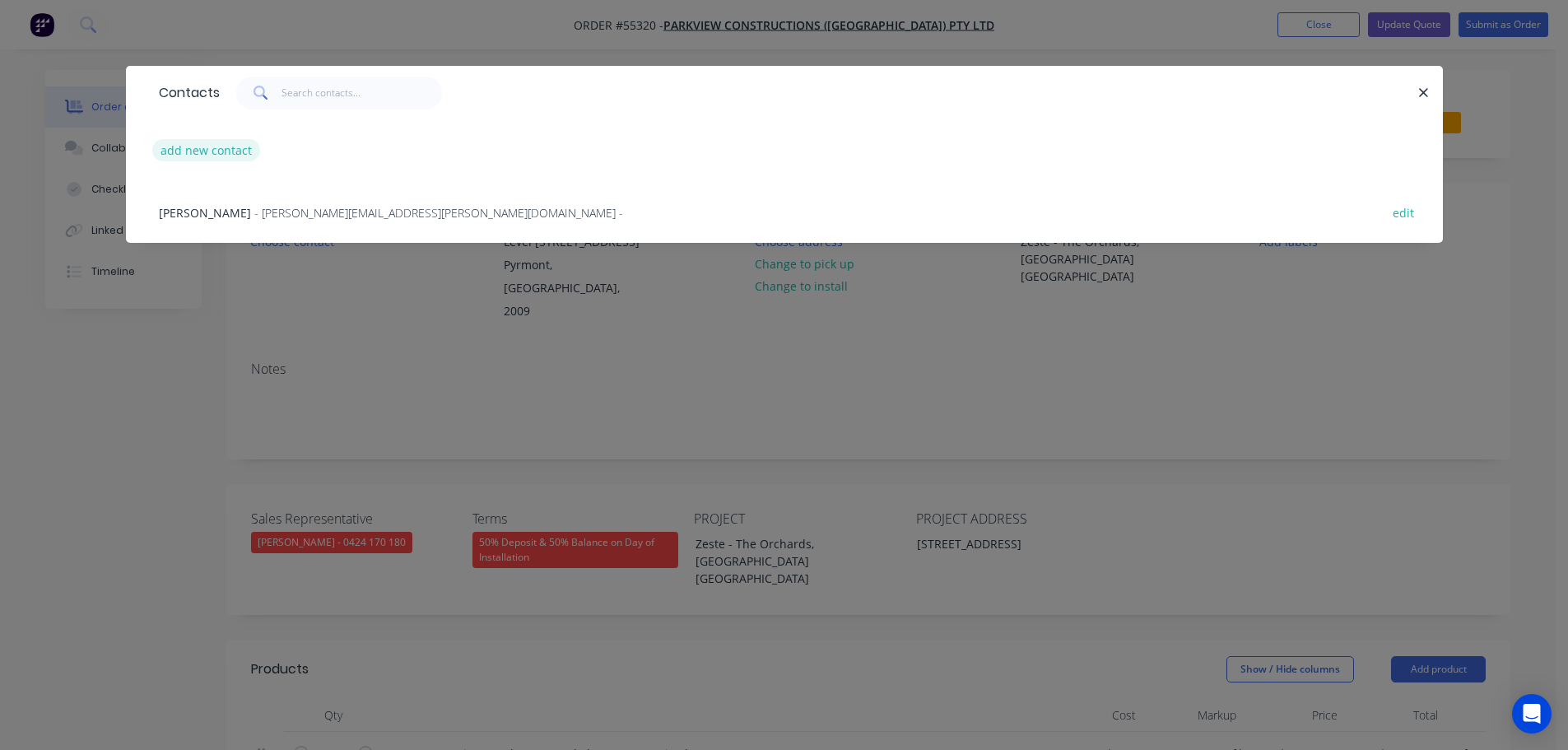
click at [203, 151] on button "add new contact" at bounding box center [206, 150] width 109 height 23
select select "AU"
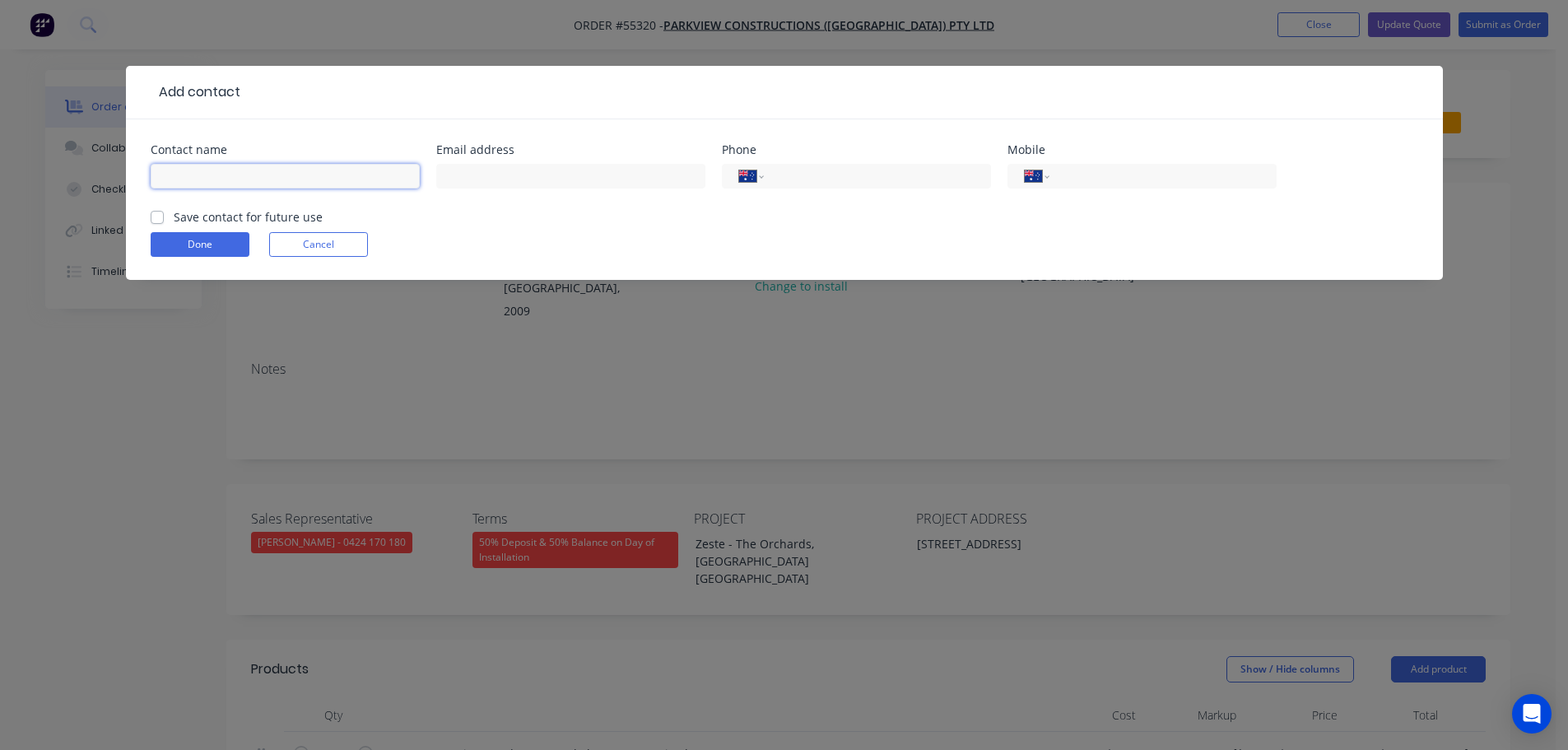
drag, startPoint x: 171, startPoint y: 179, endPoint x: 205, endPoint y: 196, distance: 38.0
click at [171, 179] on input "text" at bounding box center [285, 176] width 269 height 24
type input "Nick Mavris"
drag, startPoint x: 454, startPoint y: 171, endPoint x: 444, endPoint y: 228, distance: 57.9
click at [454, 171] on input "text" at bounding box center [571, 176] width 269 height 24
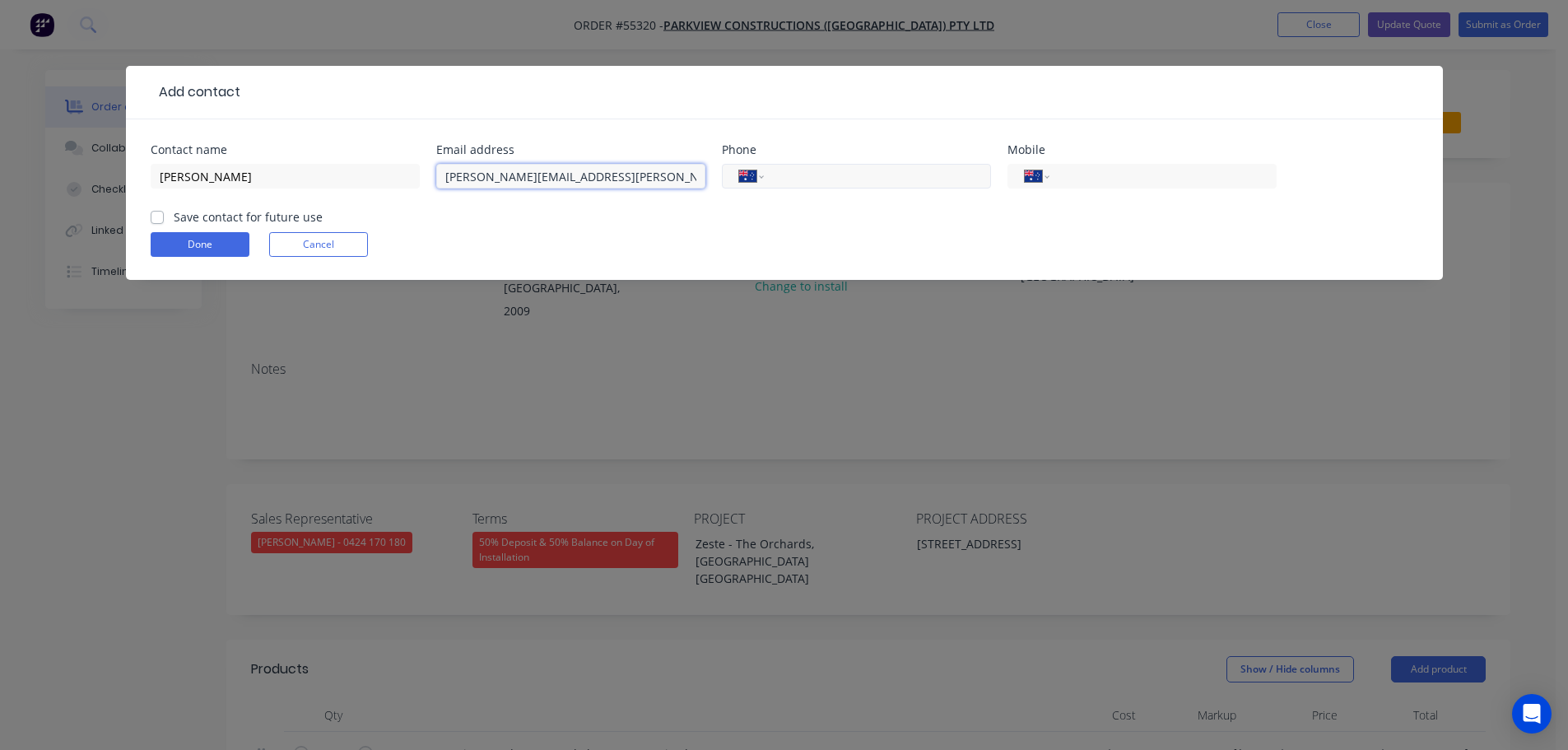
type input "nick.mavris@parkview.com.au"
click at [860, 174] on input "tel" at bounding box center [874, 176] width 198 height 19
type input "(02) 9506 1500"
click at [174, 216] on label "Save contact for future use" at bounding box center [248, 217] width 149 height 17
click at [154, 216] on input "Save contact for future use" at bounding box center [158, 216] width 13 height 16
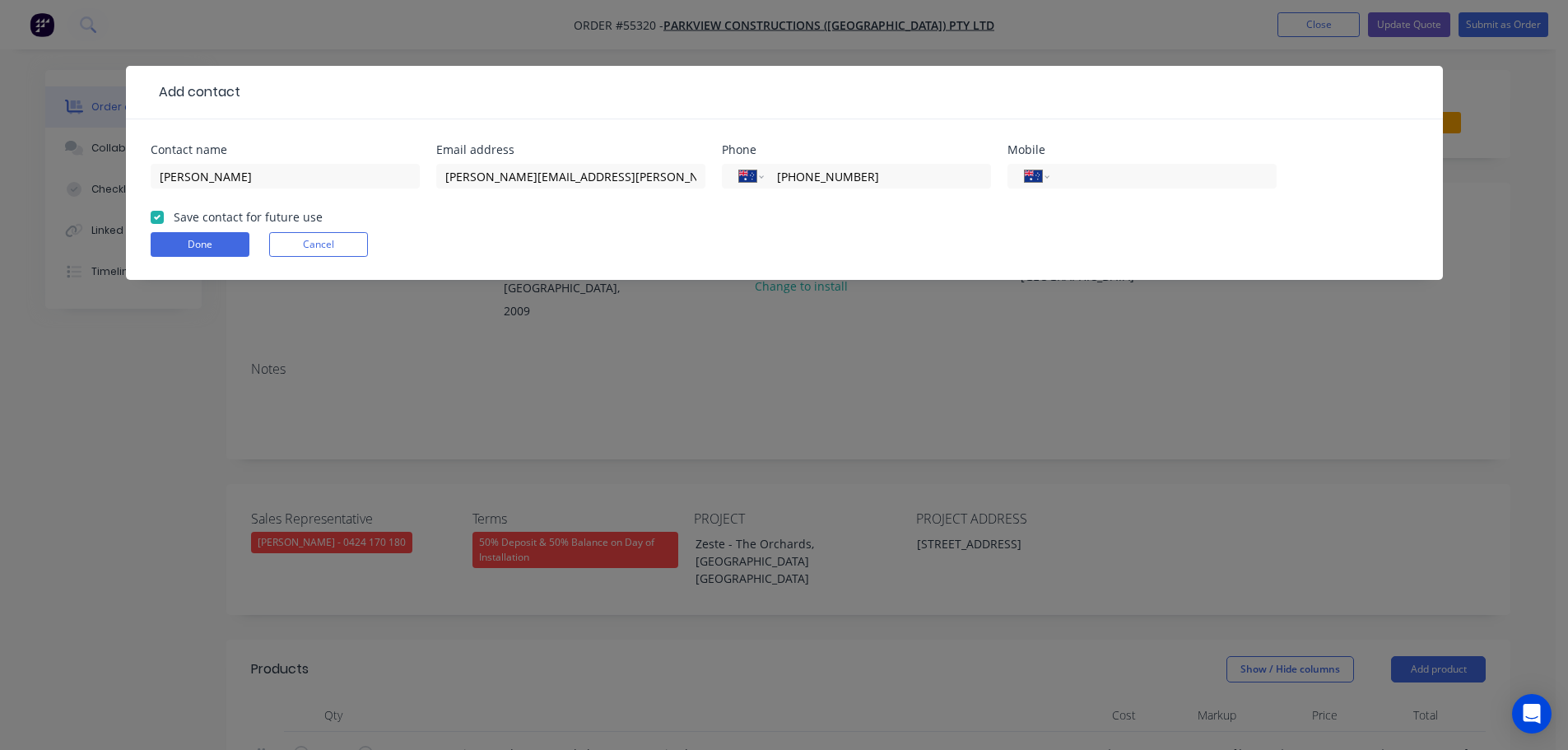
checkbox input "true"
click at [175, 238] on button "Done" at bounding box center [200, 244] width 99 height 24
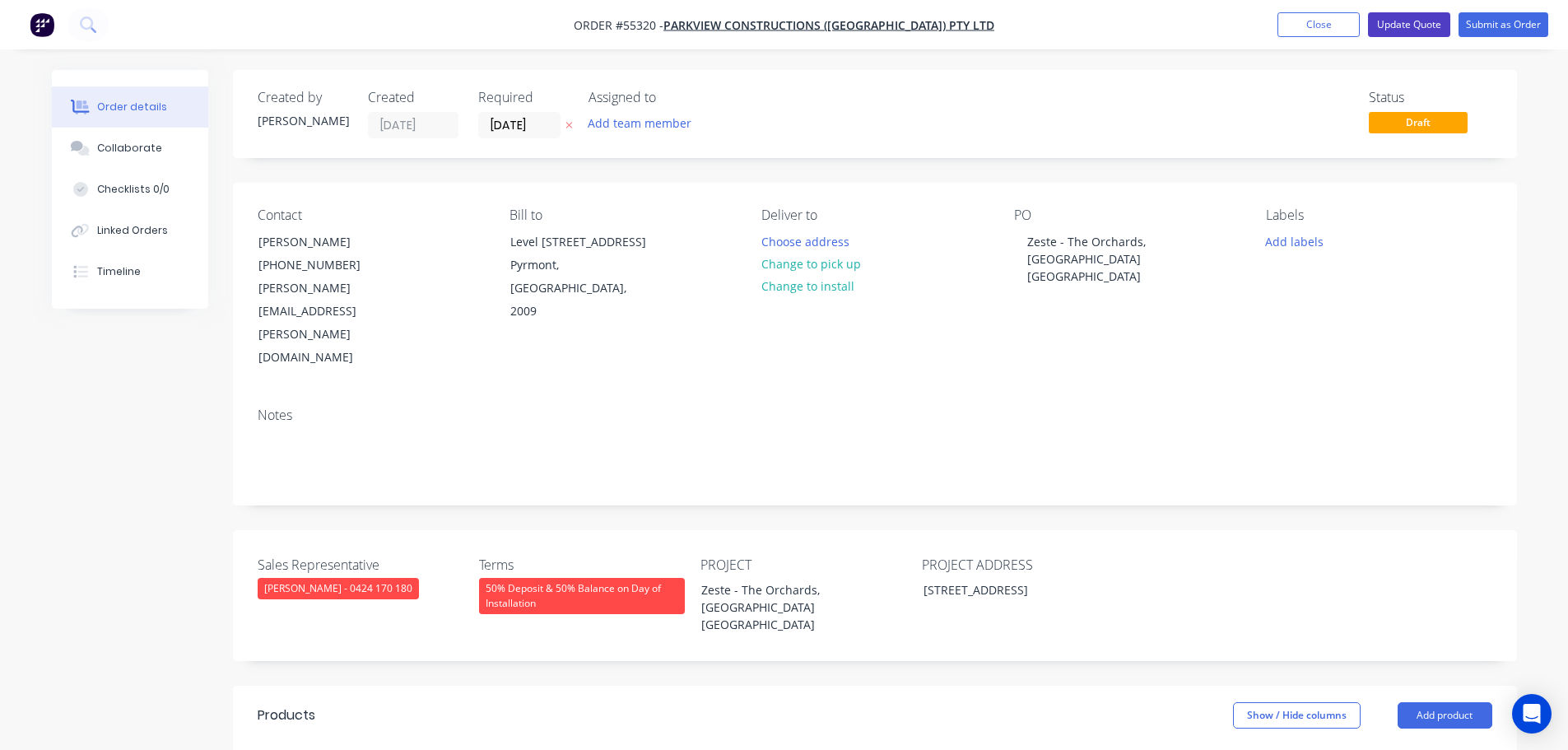
click at [1387, 23] on button "Update Quote" at bounding box center [1409, 24] width 83 height 24
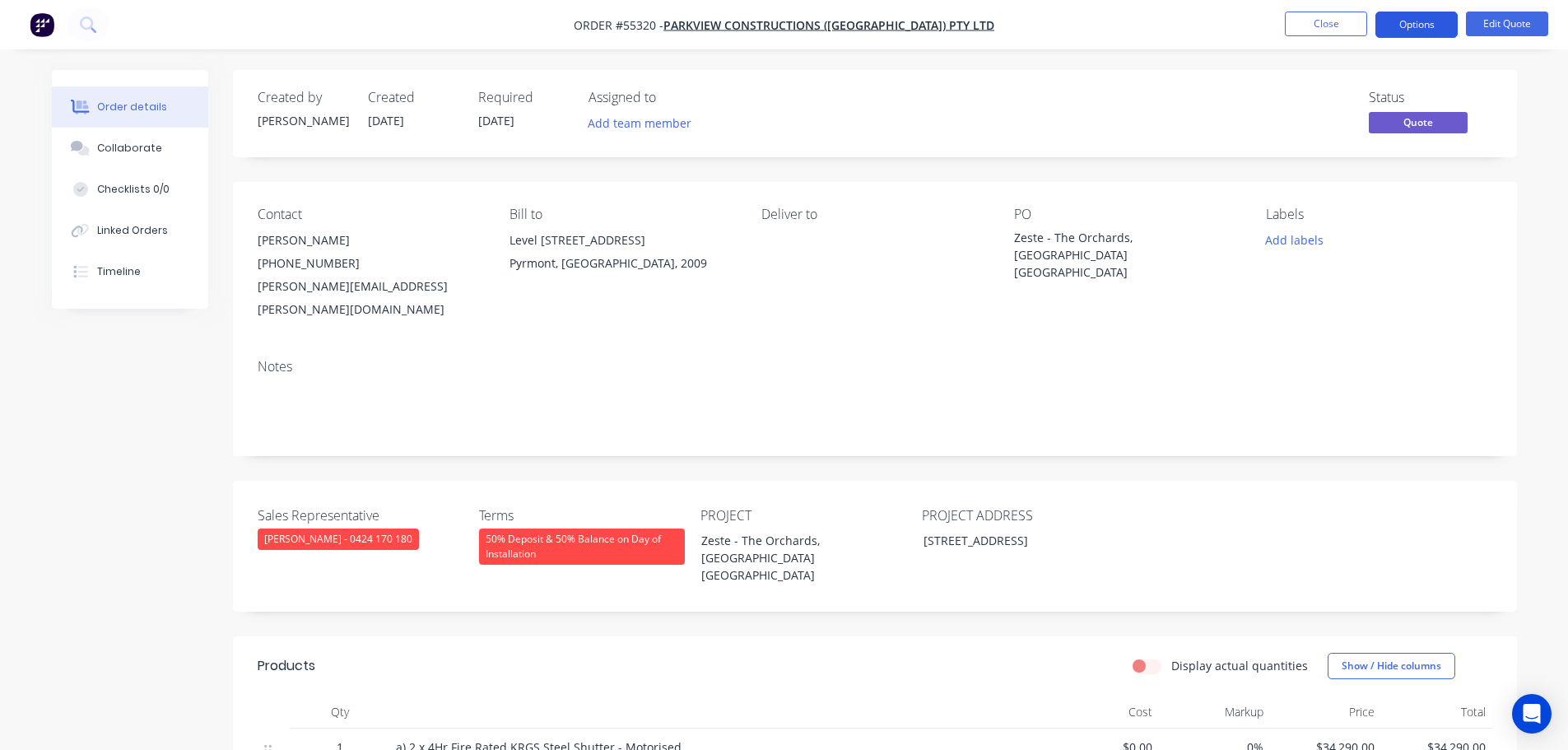
click at [1405, 22] on button "Options" at bounding box center [1417, 24] width 83 height 26
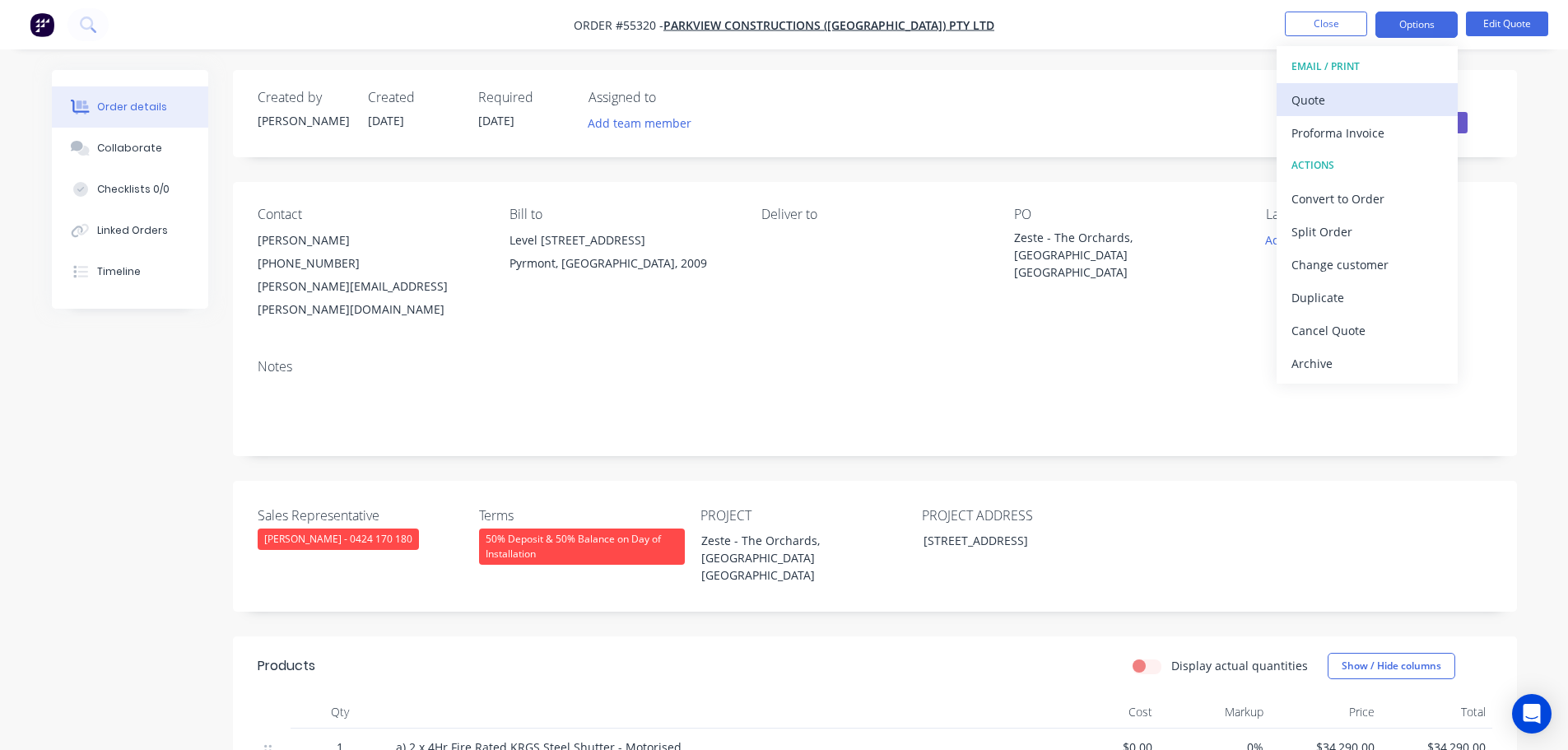
click at [1309, 99] on div "Quote" at bounding box center [1366, 99] width 151 height 23
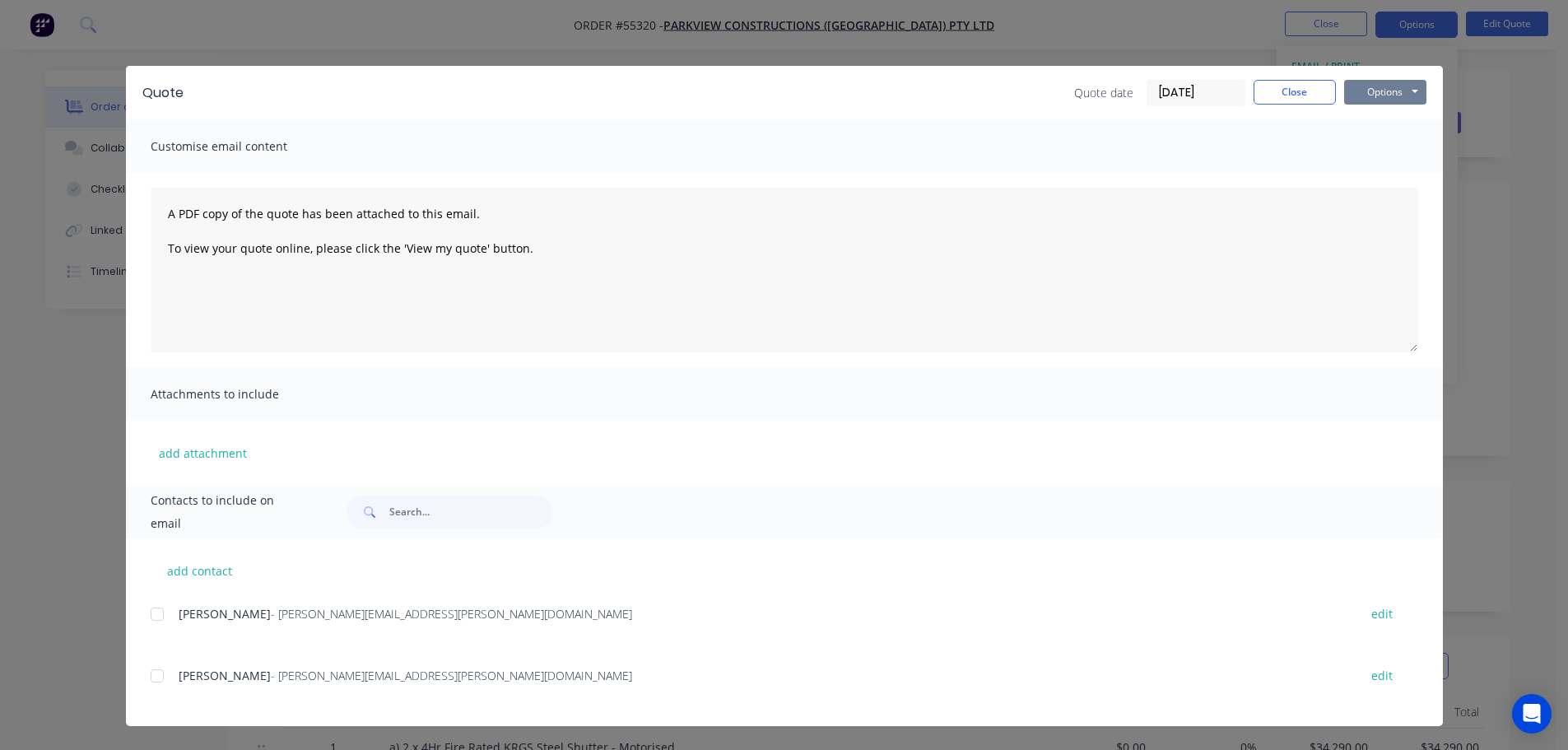
click at [1361, 90] on button "Options" at bounding box center [1385, 92] width 83 height 24
click at [1378, 148] on button "Print" at bounding box center [1396, 148] width 105 height 27
click at [1311, 95] on button "Close" at bounding box center [1295, 92] width 83 height 24
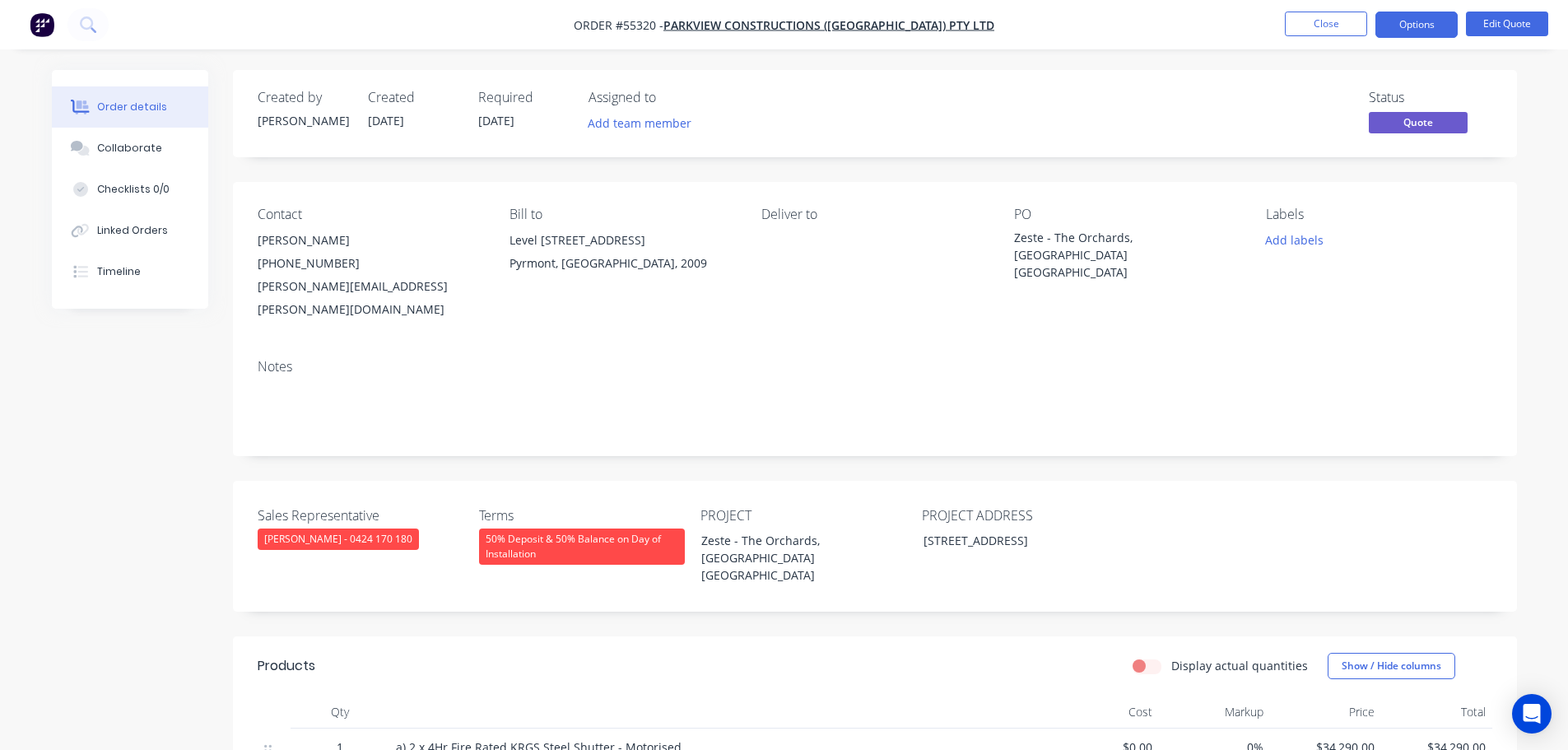
click at [322, 283] on div "nick.mavris@parkview.com.au" at bounding box center [371, 298] width 225 height 46
copy div "nick.mavris@parkview.com.au"
click at [1153, 241] on div "Zeste - The Orchards, Kellyville NSW" at bounding box center [1117, 254] width 206 height 52
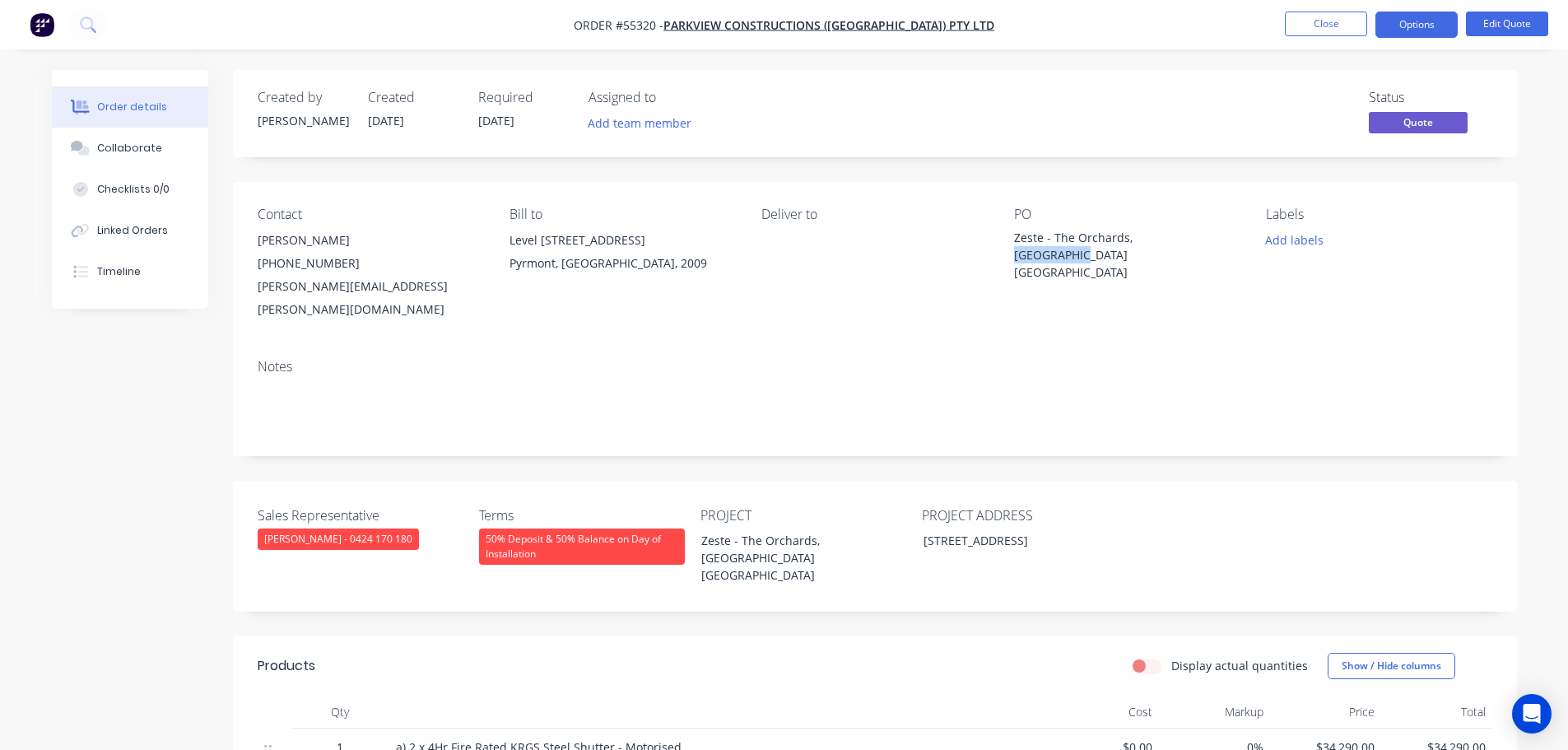
click at [1153, 241] on div "Zeste - The Orchards, Kellyville NSW" at bounding box center [1117, 254] width 206 height 52
copy div "Zeste - The Orchards, Kellyville NSW"
click at [1284, 30] on ul "Close Options Edit Quote" at bounding box center [1416, 24] width 303 height 26
click at [1313, 25] on button "Close" at bounding box center [1326, 23] width 83 height 24
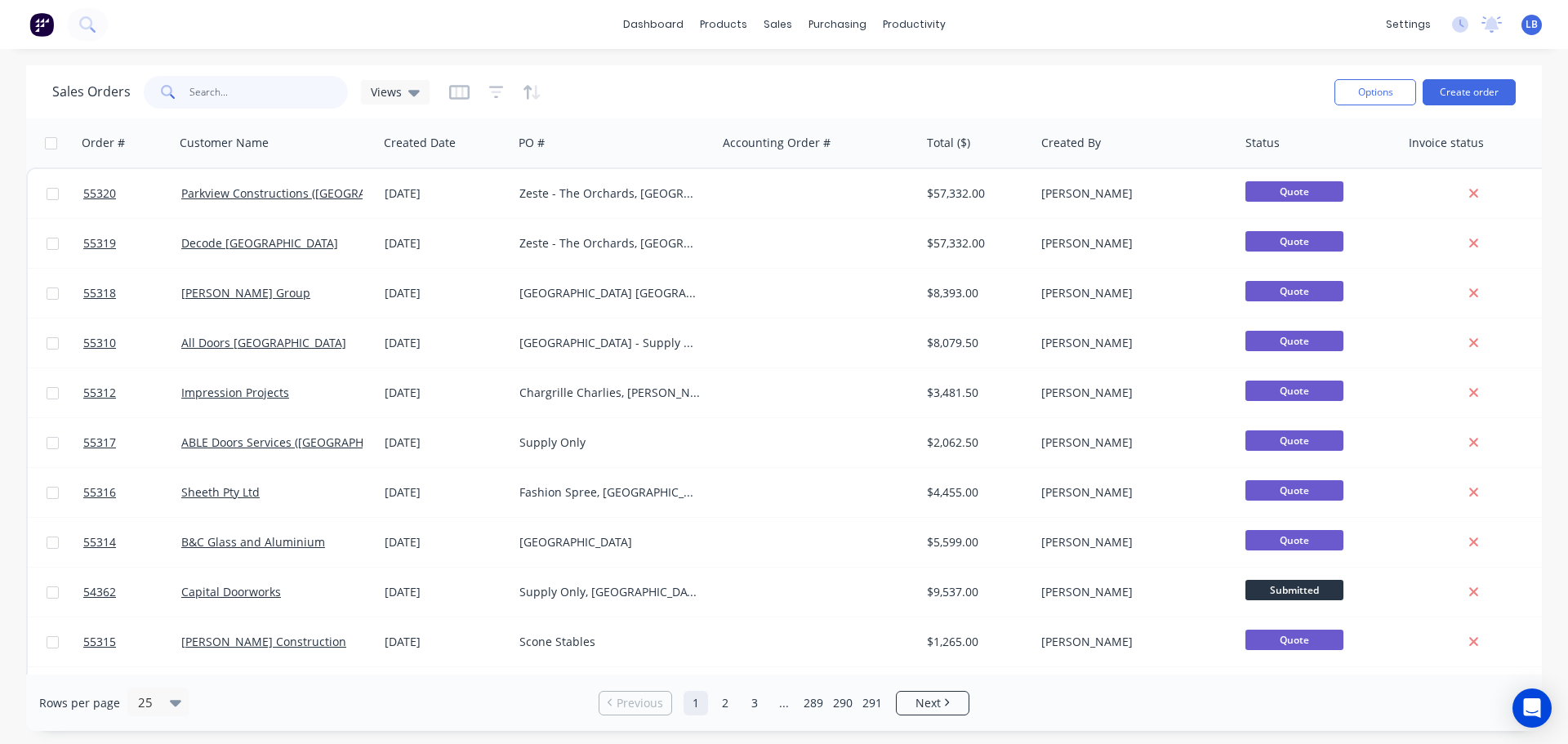
click at [223, 95] on input "text" at bounding box center [269, 92] width 159 height 33
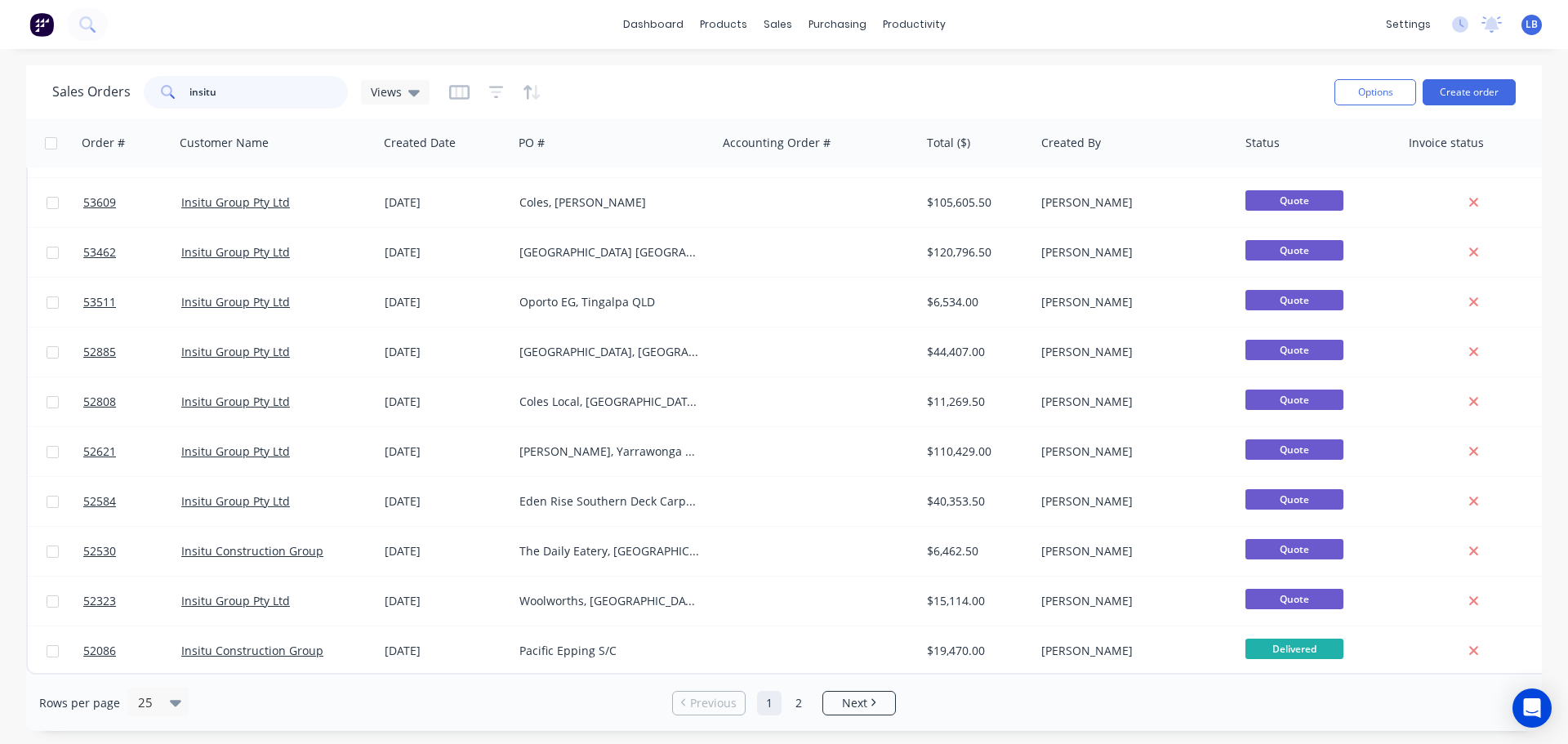
scroll to position [747, 0]
drag, startPoint x: 233, startPoint y: 91, endPoint x: 118, endPoint y: 93, distance: 115.0
click at [118, 93] on div "Sales Orders insitu Views" at bounding box center [240, 92] width 377 height 33
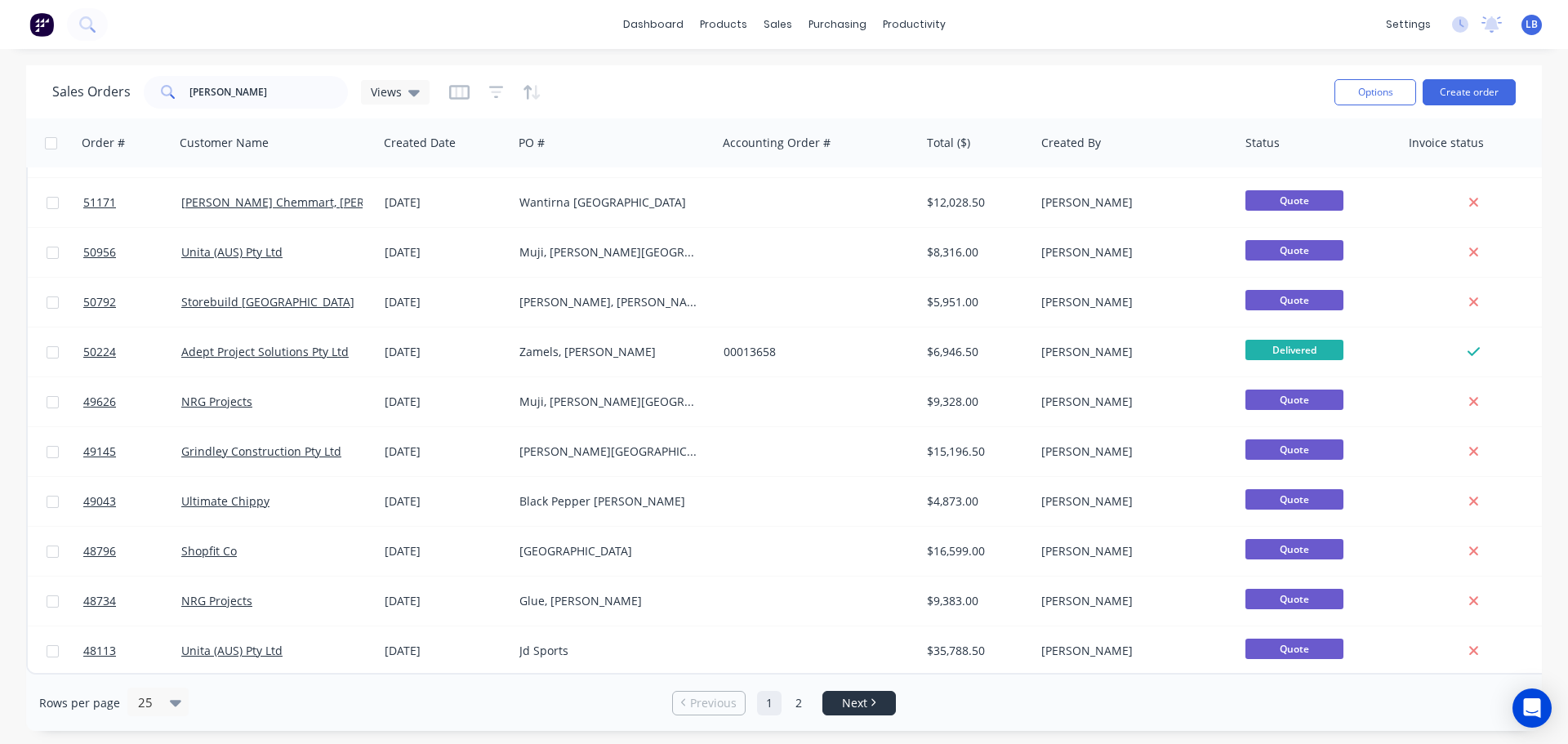
click at [848, 705] on span "Next" at bounding box center [854, 704] width 25 height 17
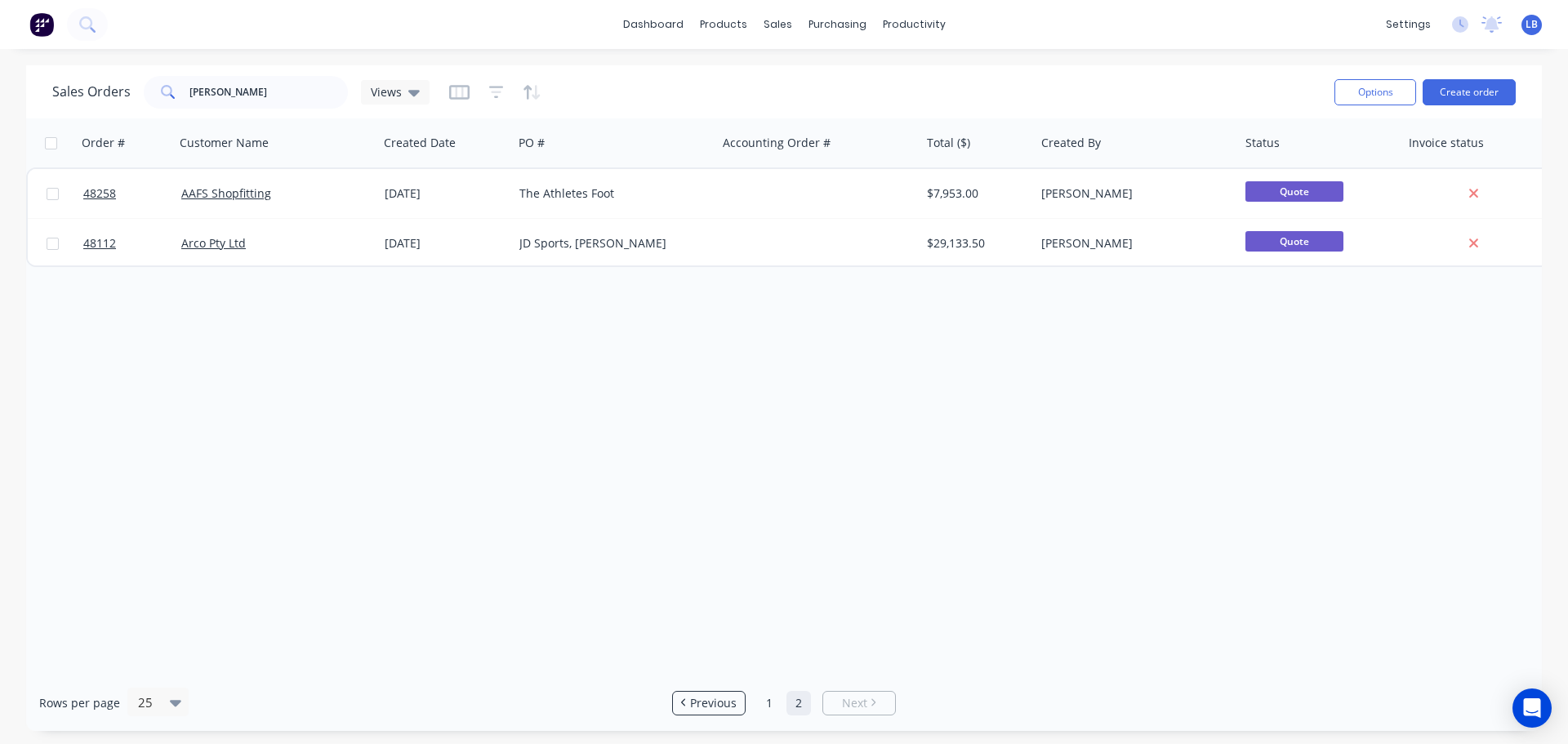
scroll to position [0, 0]
click at [705, 699] on span "Previous" at bounding box center [713, 704] width 47 height 17
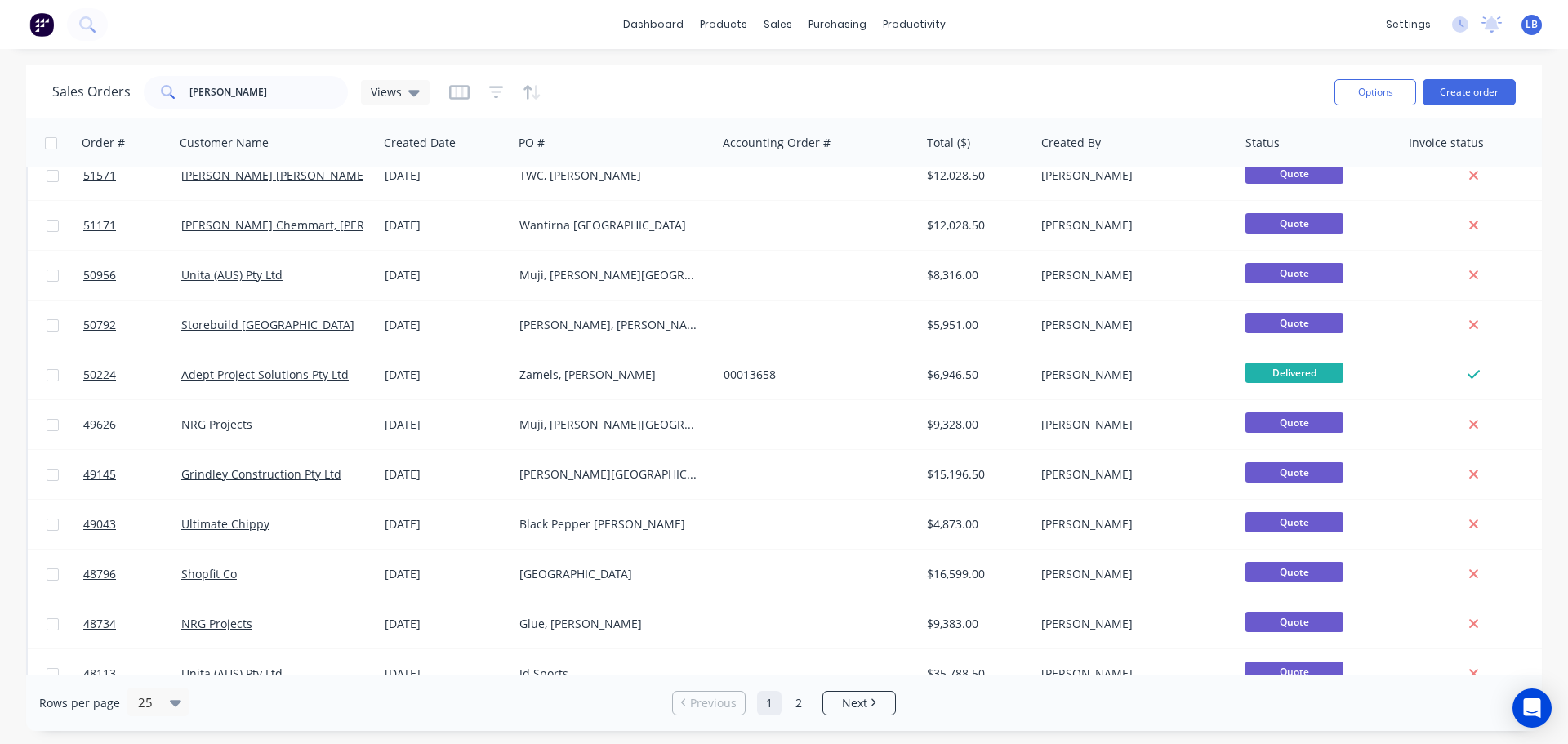
scroll to position [747, 0]
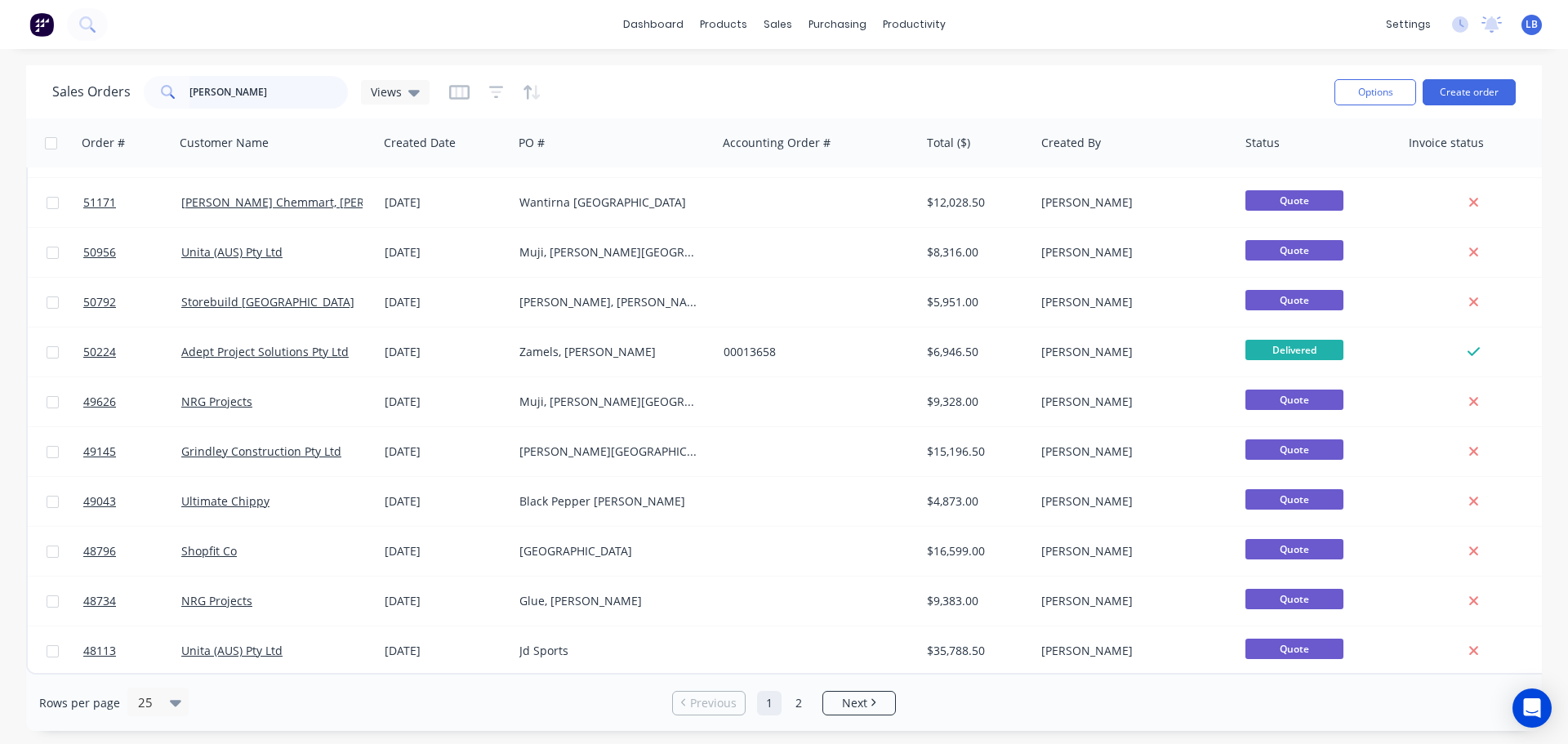
drag, startPoint x: 216, startPoint y: 88, endPoint x: 125, endPoint y: 101, distance: 91.9
click at [125, 101] on div "Sales Orders knox Views" at bounding box center [240, 92] width 377 height 33
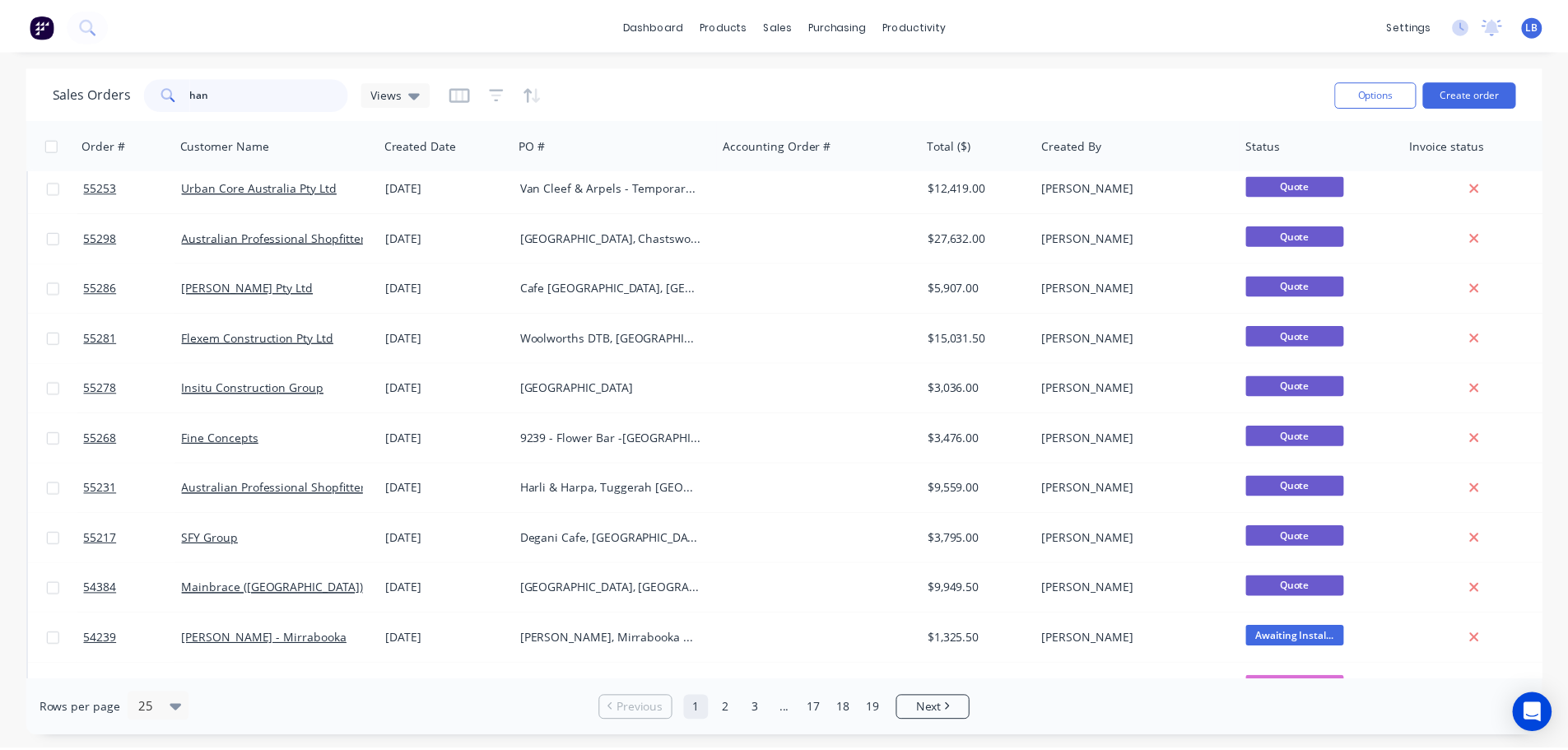
scroll to position [0, 0]
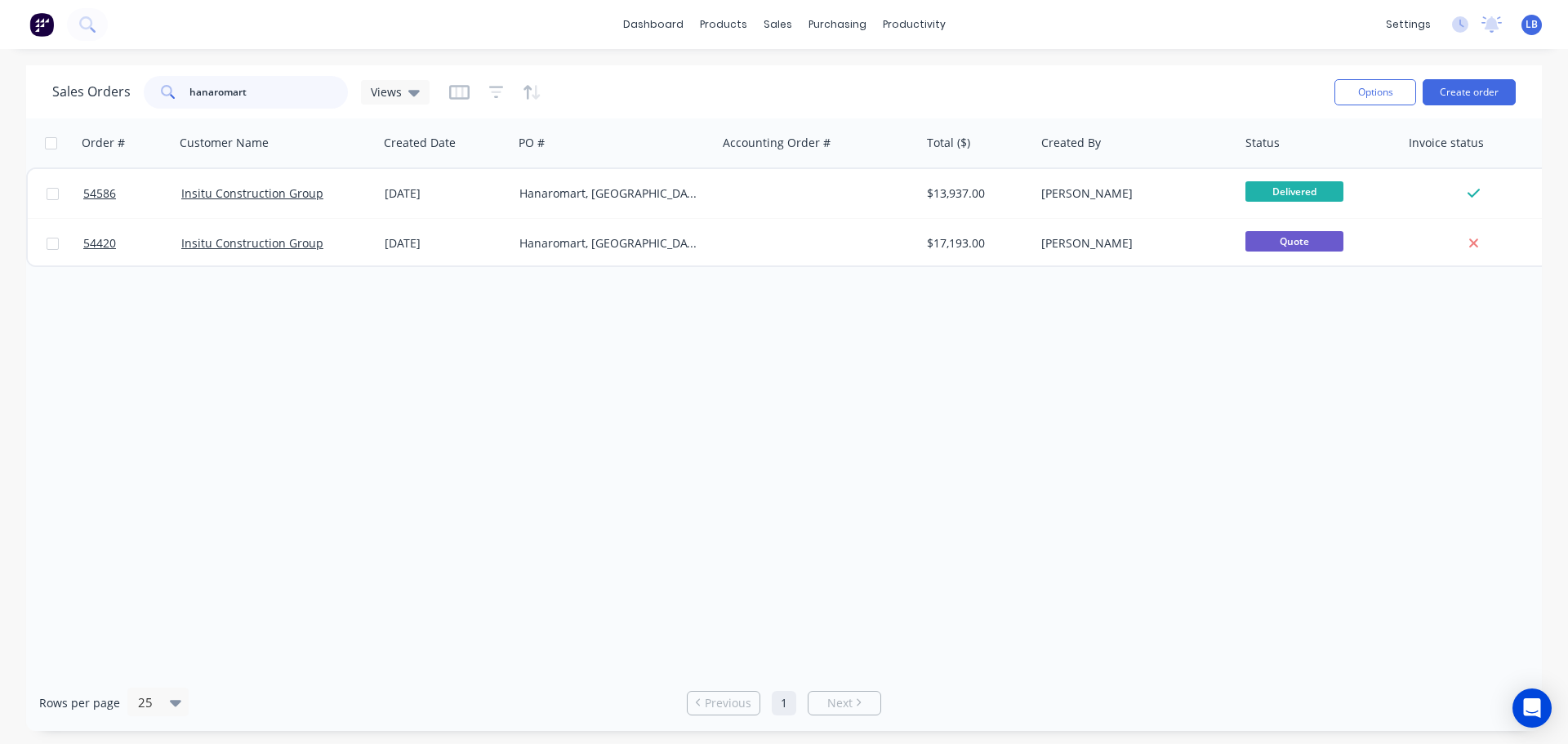
type input "hanaromart"
drag, startPoint x: 252, startPoint y: 95, endPoint x: 124, endPoint y: 105, distance: 128.4
click at [124, 105] on div "Sales Orders hanaromart Views" at bounding box center [240, 92] width 377 height 33
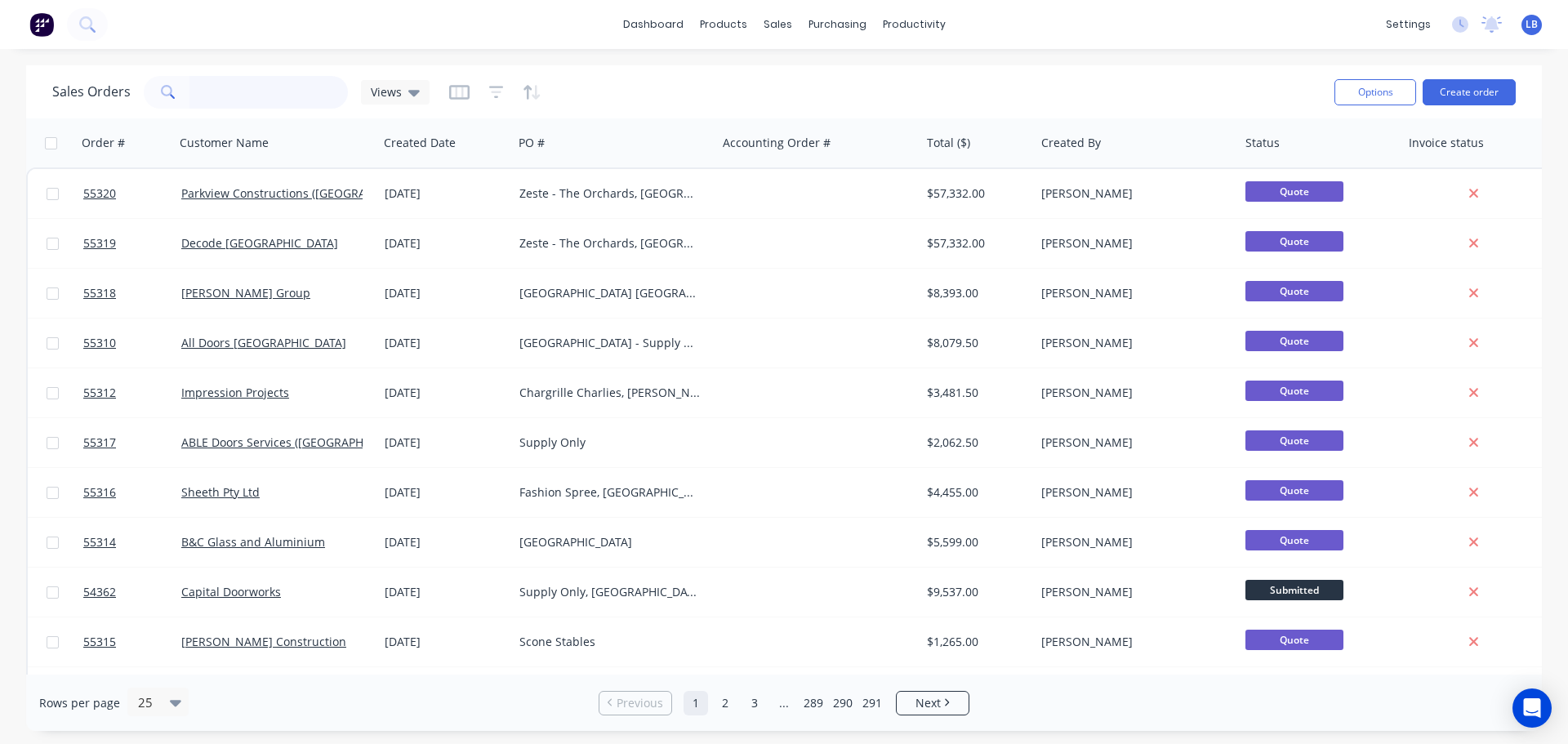
click at [245, 93] on input "text" at bounding box center [269, 92] width 159 height 33
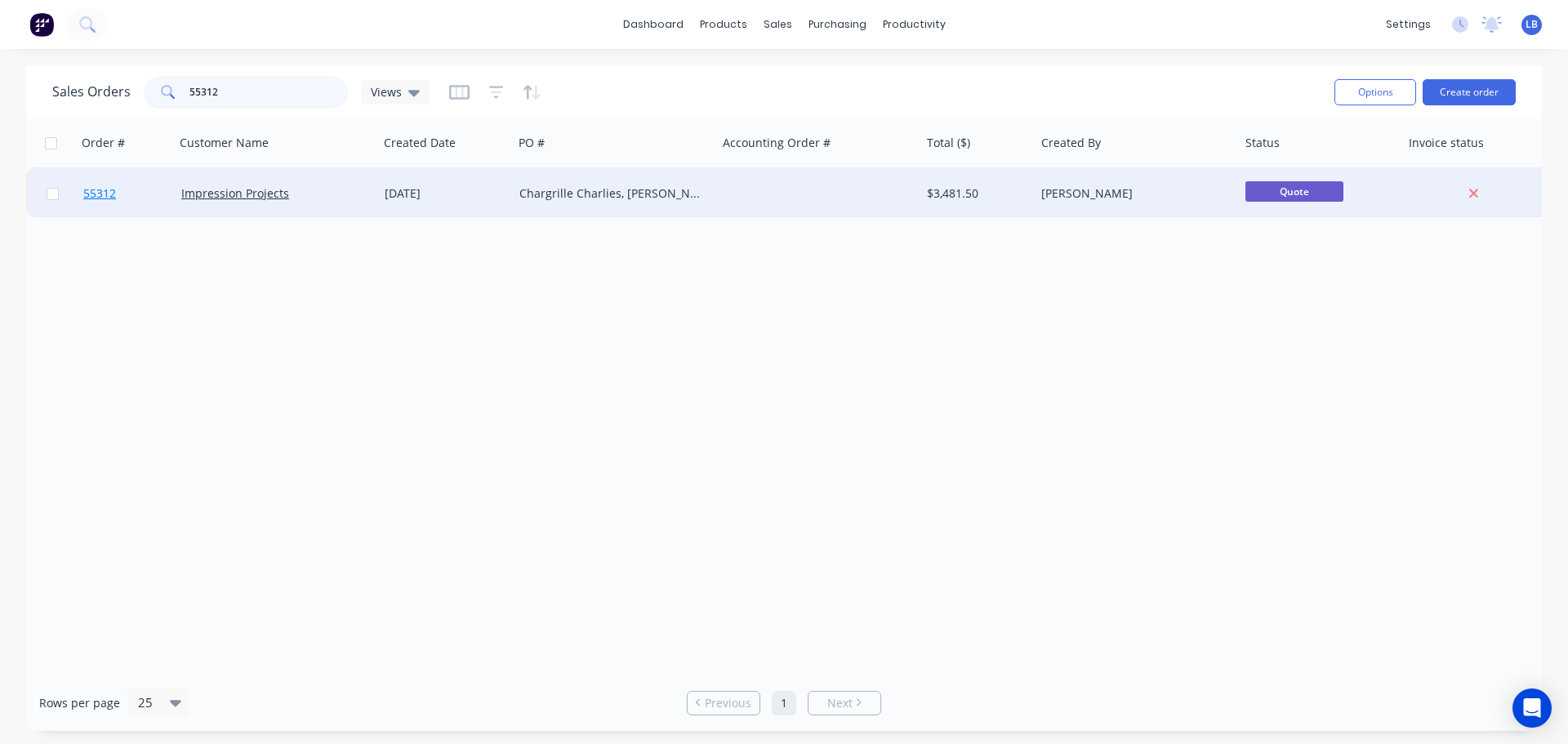
type input "55312"
click at [94, 188] on span "55312" at bounding box center [99, 194] width 33 height 17
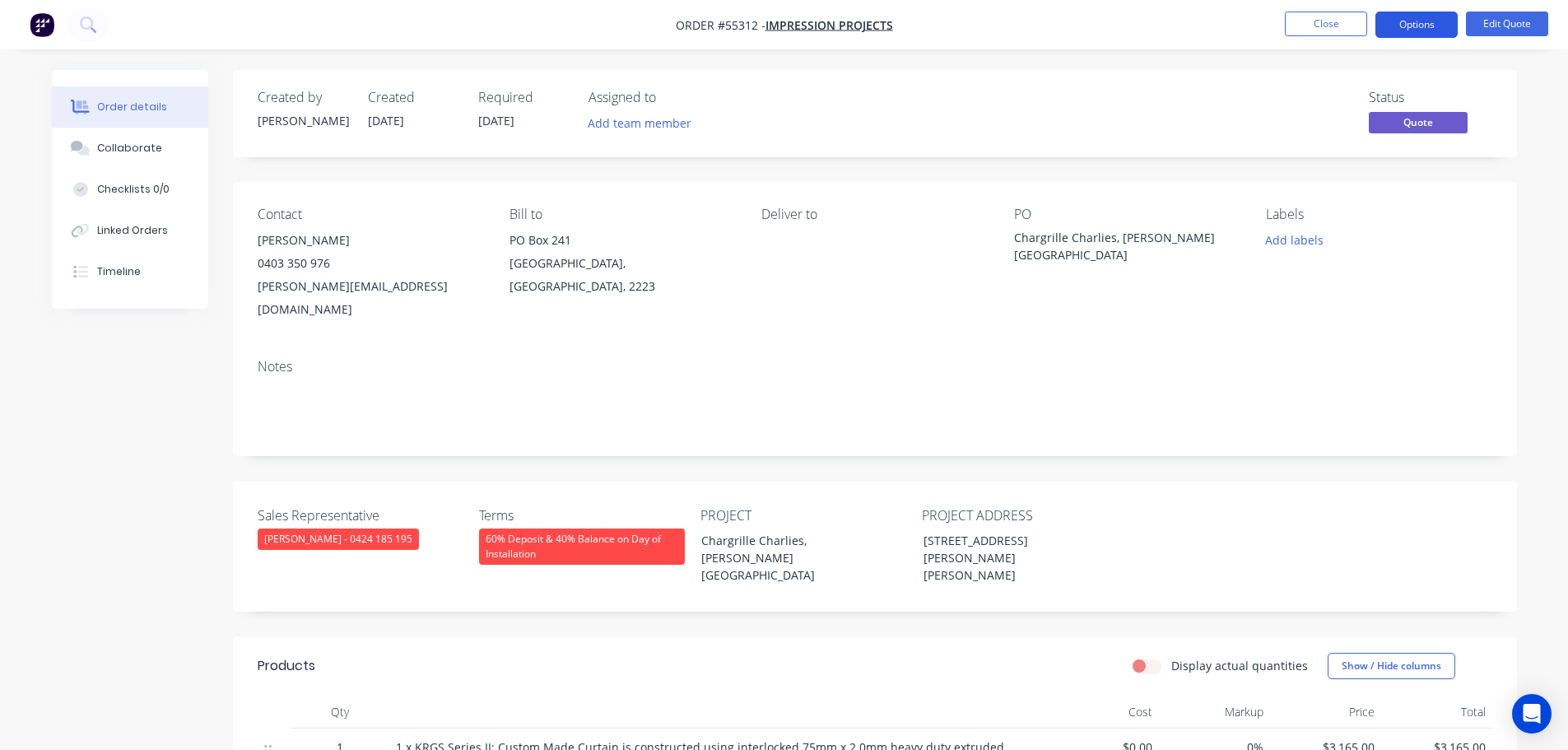
click at [1419, 17] on button "Options" at bounding box center [1417, 24] width 83 height 26
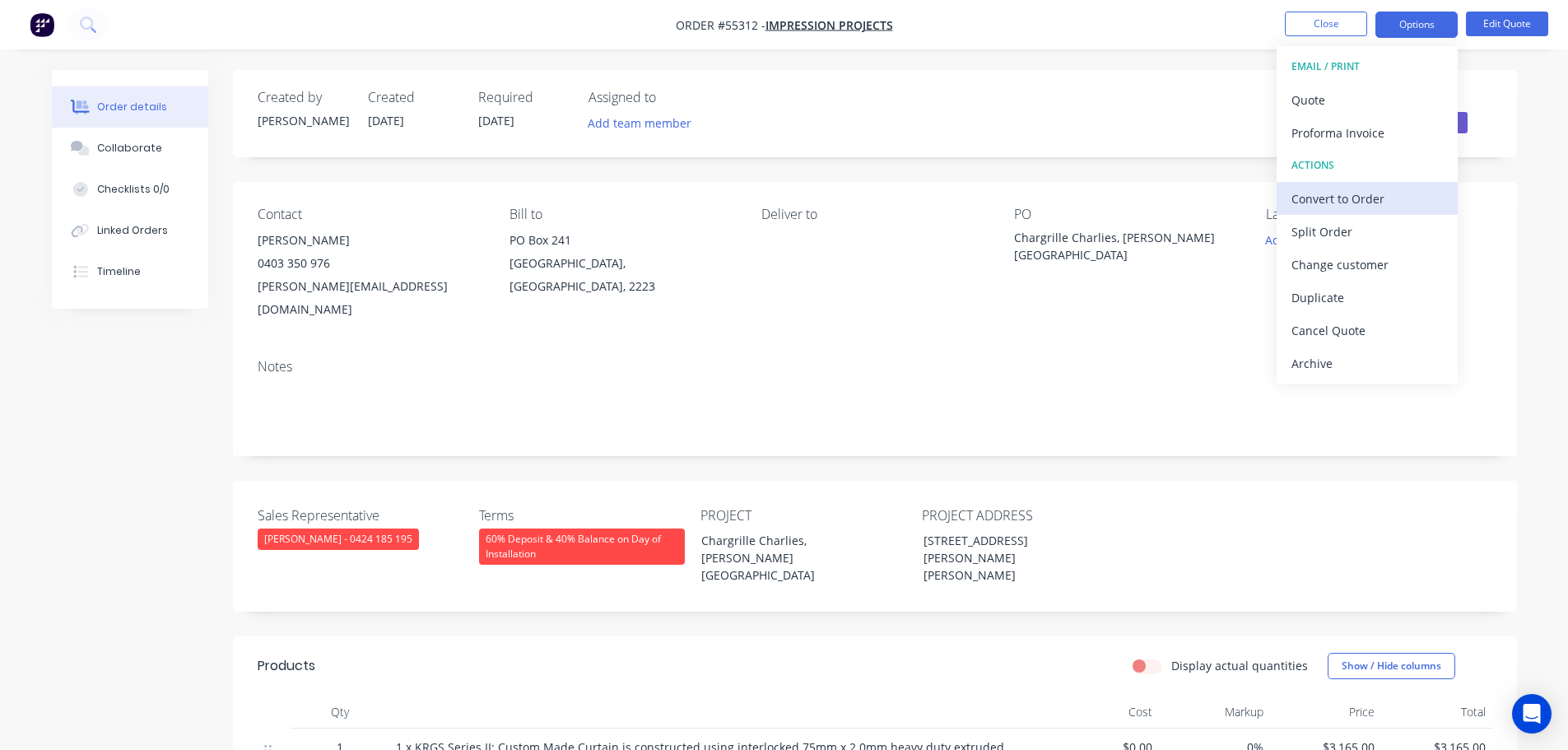
click at [1335, 202] on div "Convert to Order" at bounding box center [1366, 198] width 151 height 23
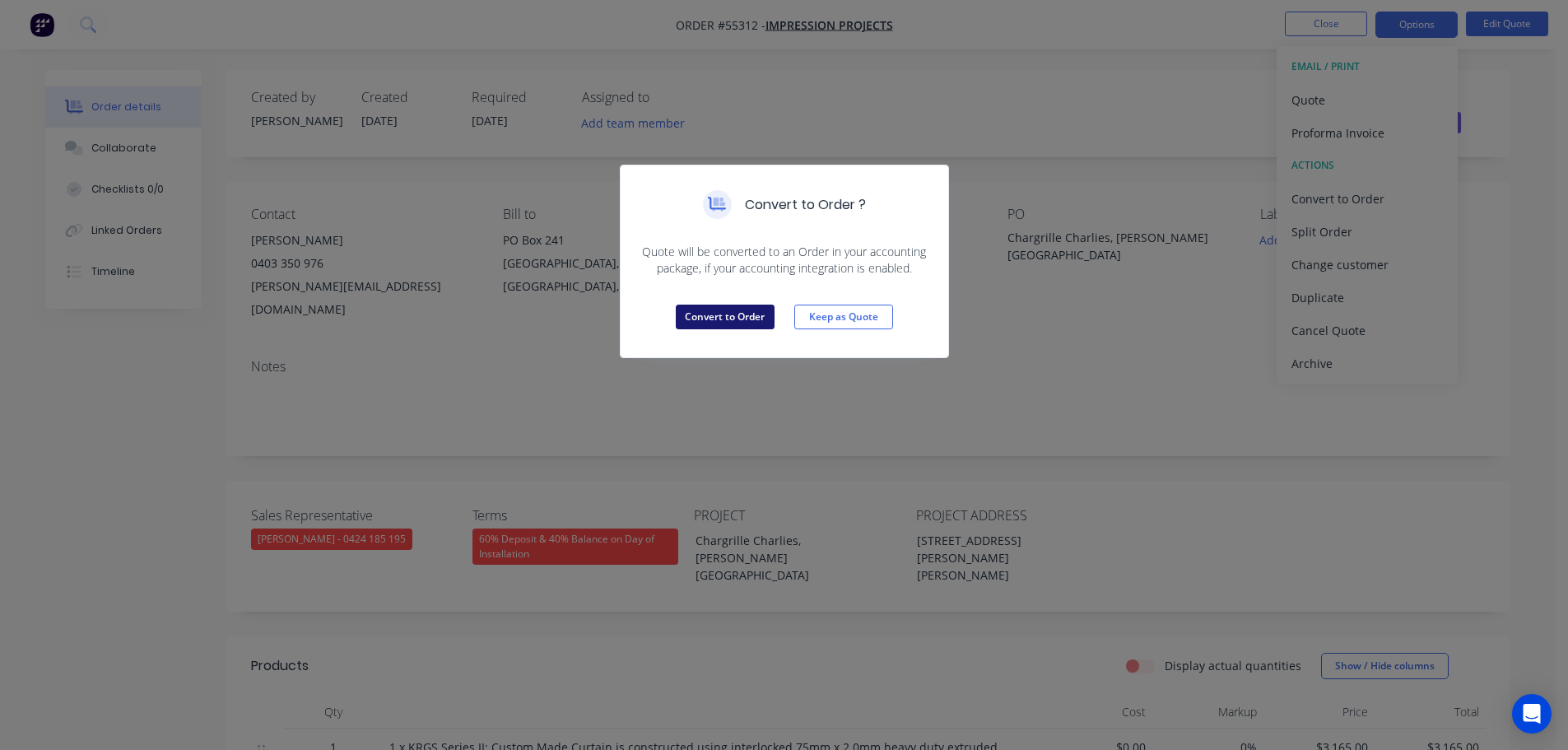
click at [753, 318] on button "Convert to Order" at bounding box center [724, 317] width 99 height 24
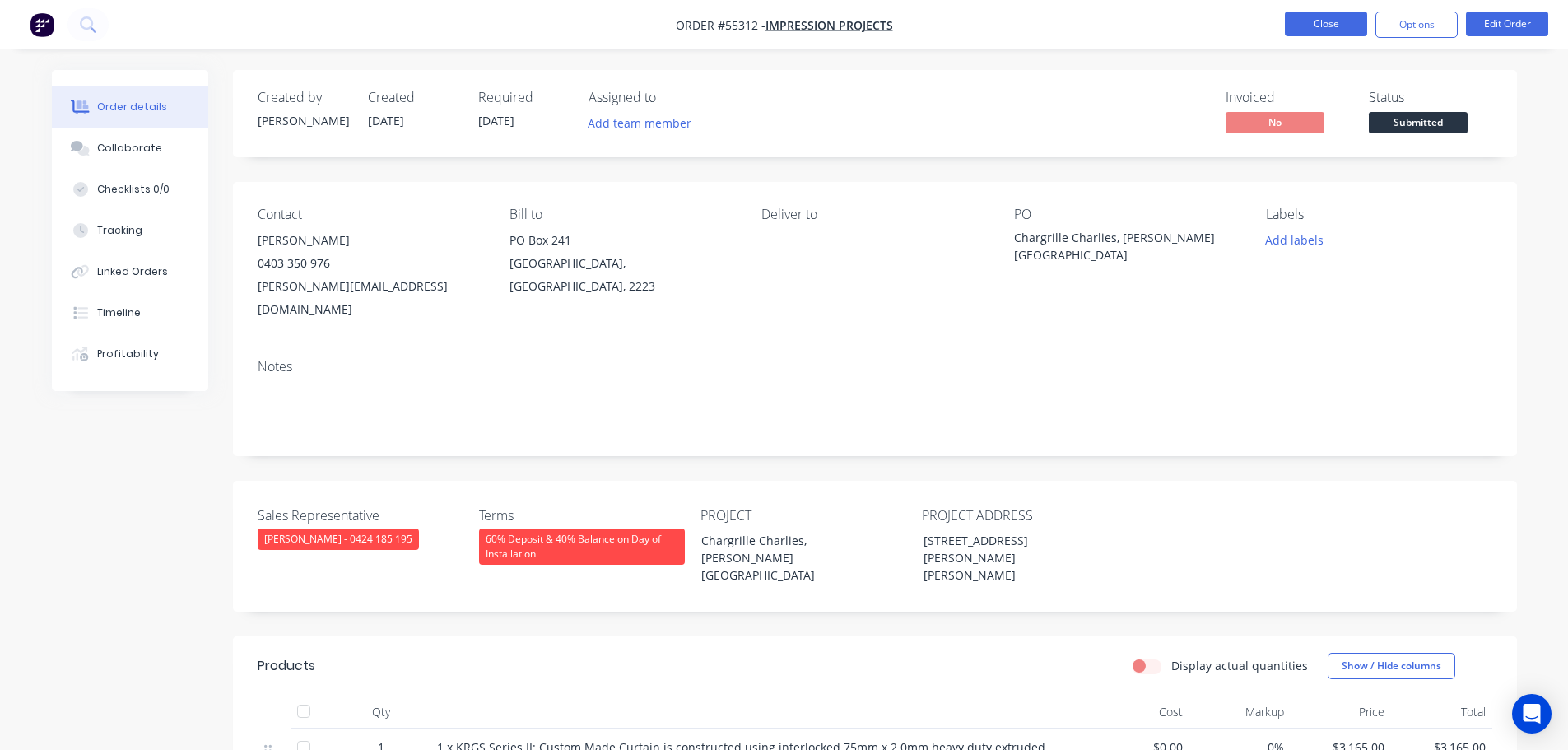
click at [1306, 24] on button "Close" at bounding box center [1326, 23] width 83 height 24
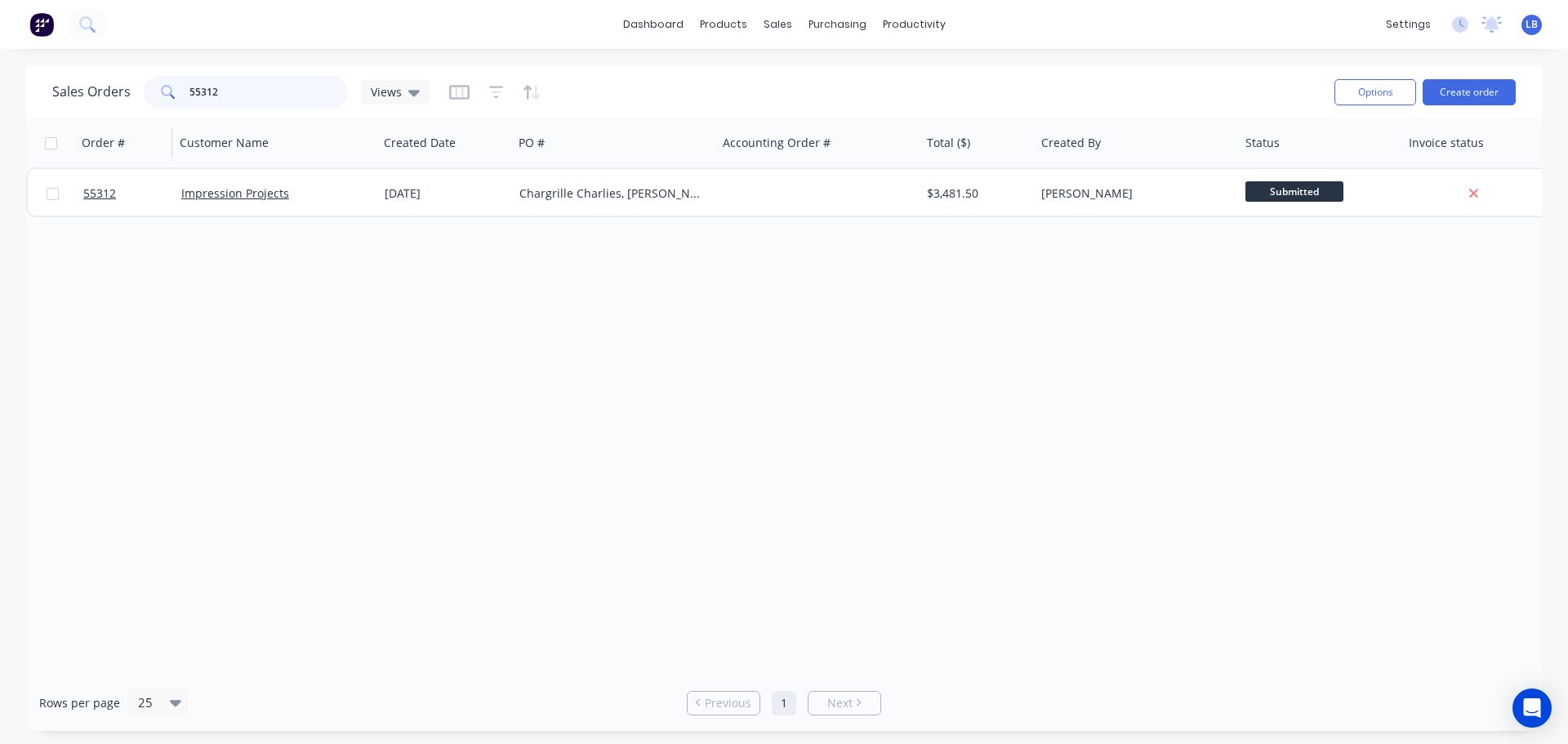
drag, startPoint x: 228, startPoint y: 91, endPoint x: 143, endPoint y: 120, distance: 89.8
click at [143, 120] on div "Sales Orders 55312 Views Options Create order Order # Customer Name Created Dat…" at bounding box center [784, 398] width 1516 height 666
type input "i"
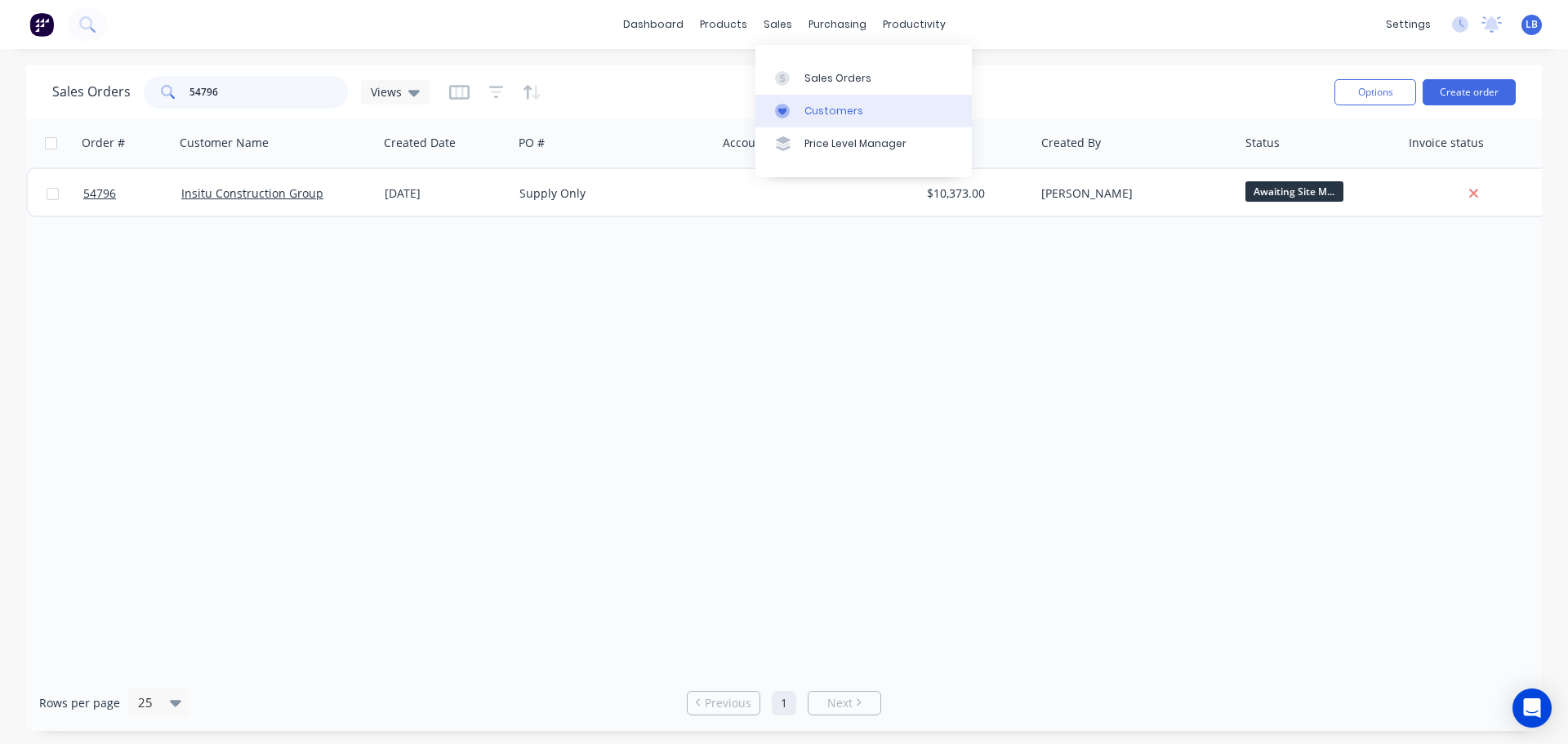
type input "54796"
click at [843, 106] on div "Customers" at bounding box center [833, 111] width 59 height 15
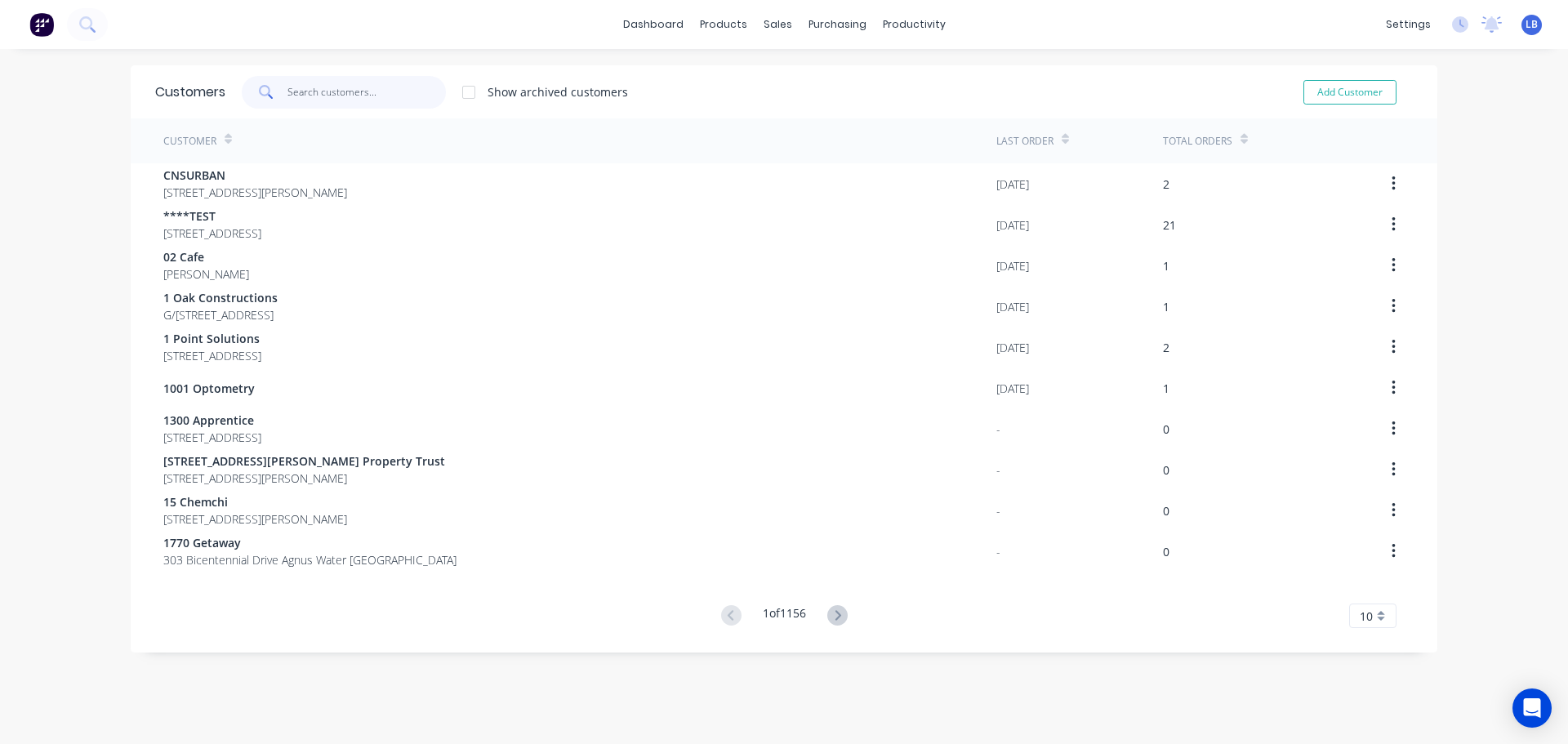
click at [295, 87] on input "text" at bounding box center [367, 92] width 159 height 33
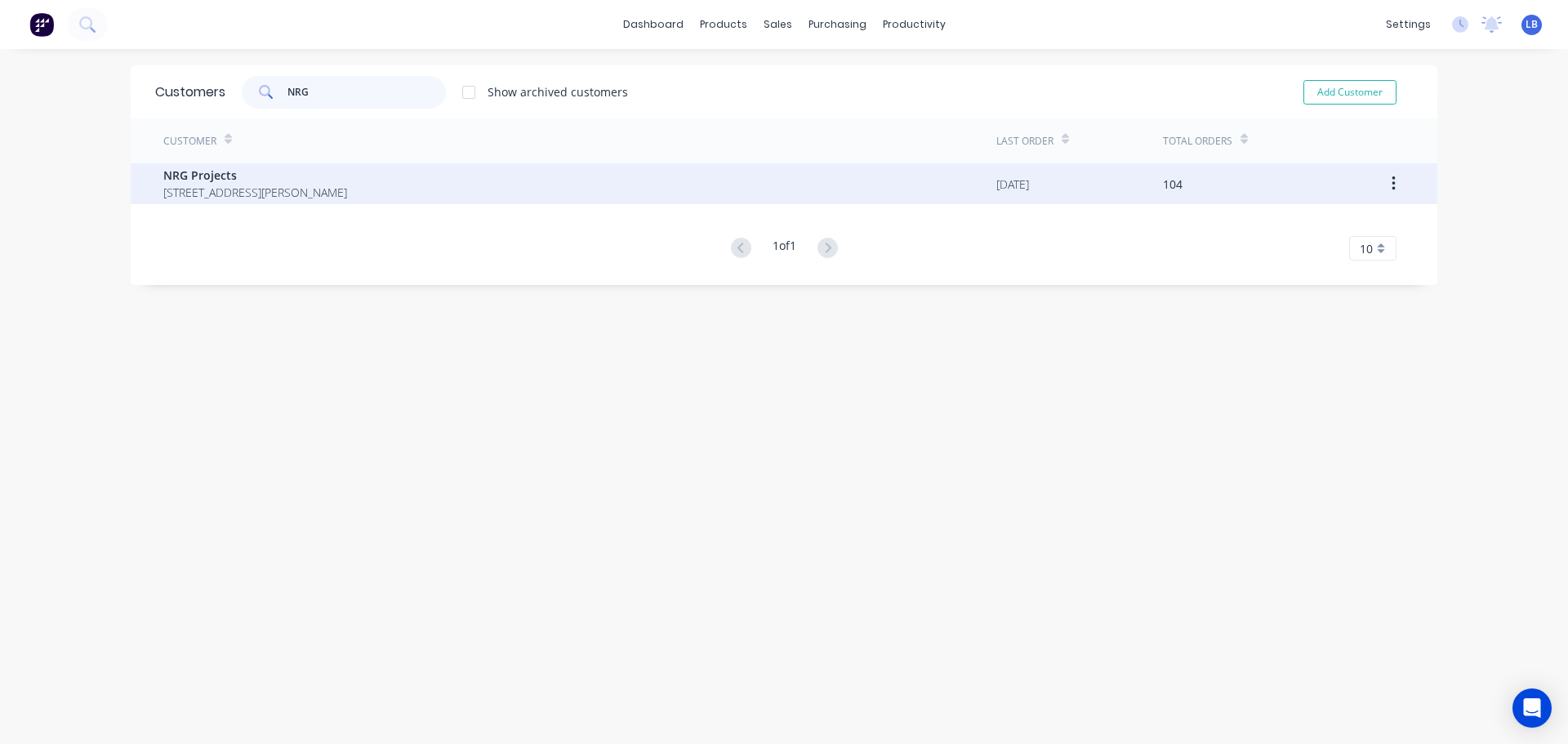
type input "NRG"
click at [182, 178] on span "NRG Projects" at bounding box center [254, 175] width 183 height 17
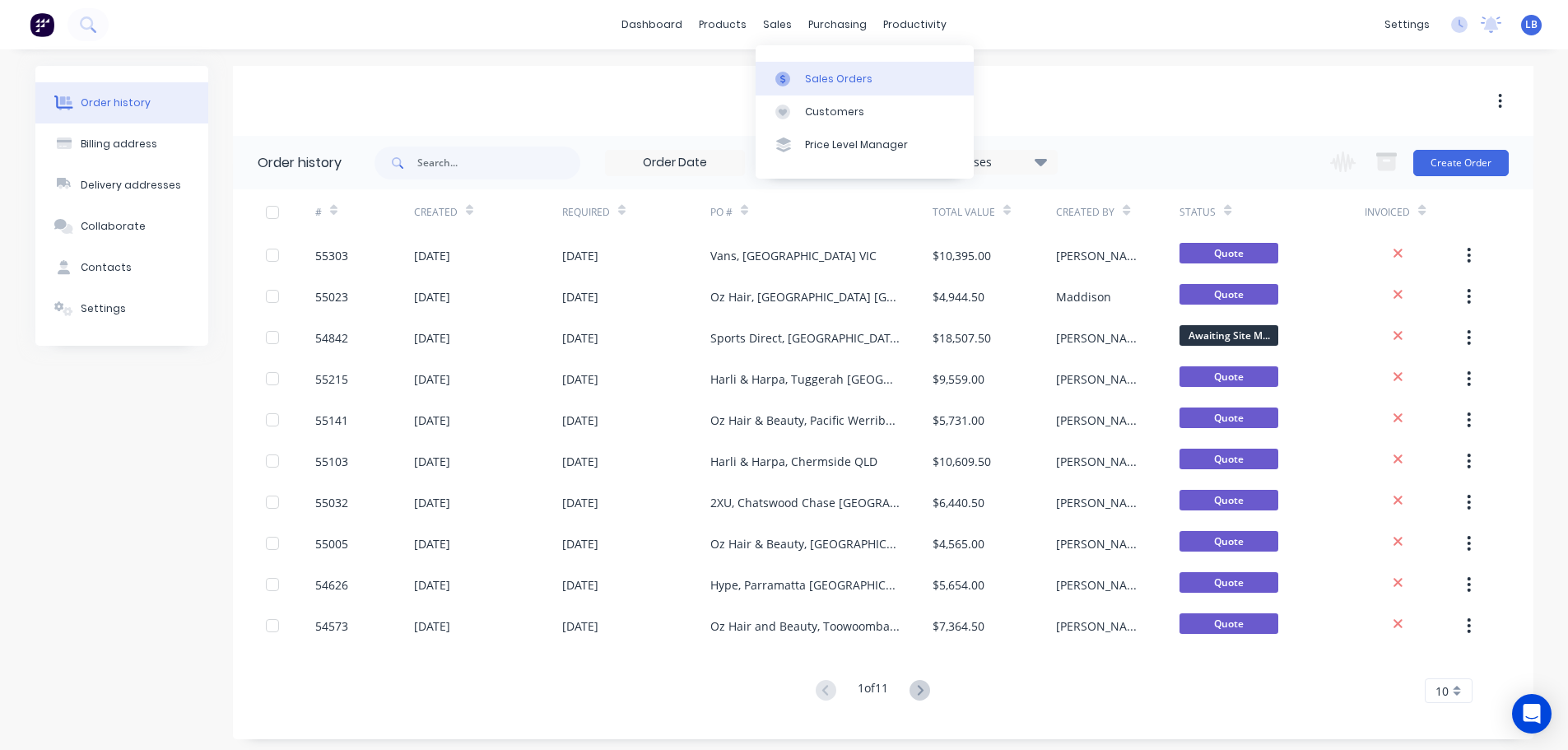
click at [823, 77] on div "Sales Orders" at bounding box center [839, 79] width 68 height 15
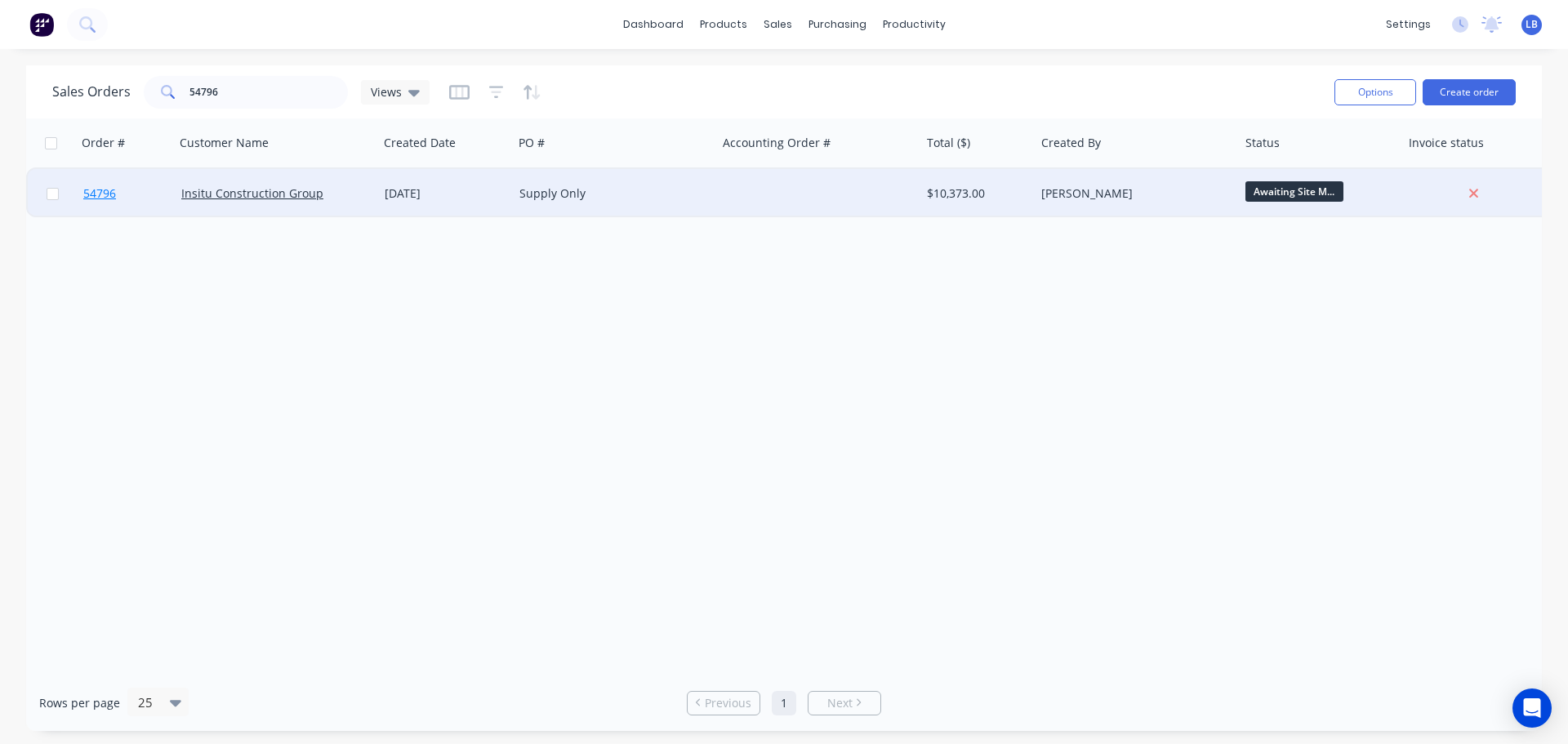
click at [100, 196] on span "54796" at bounding box center [99, 194] width 33 height 17
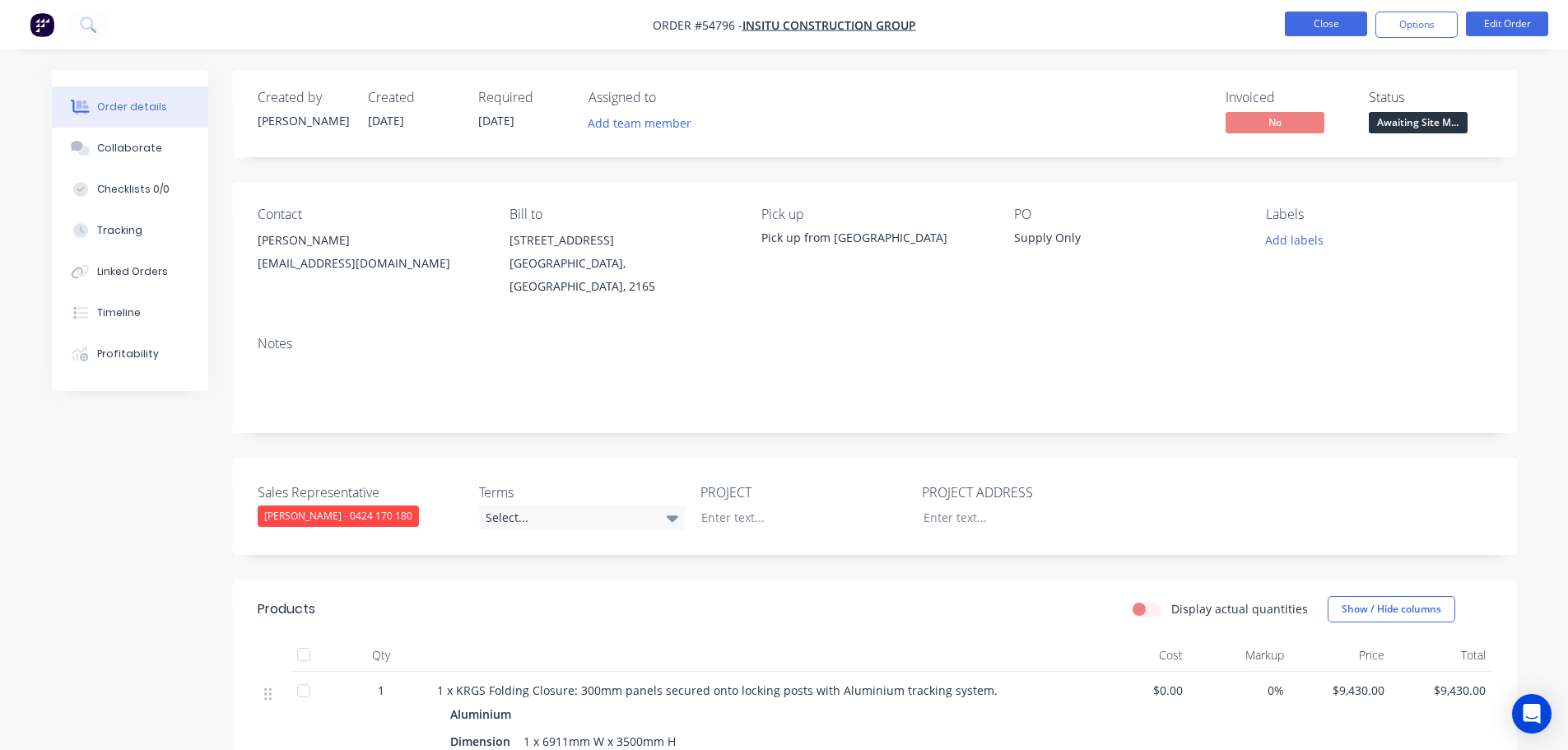
click at [1344, 24] on button "Close" at bounding box center [1326, 23] width 83 height 24
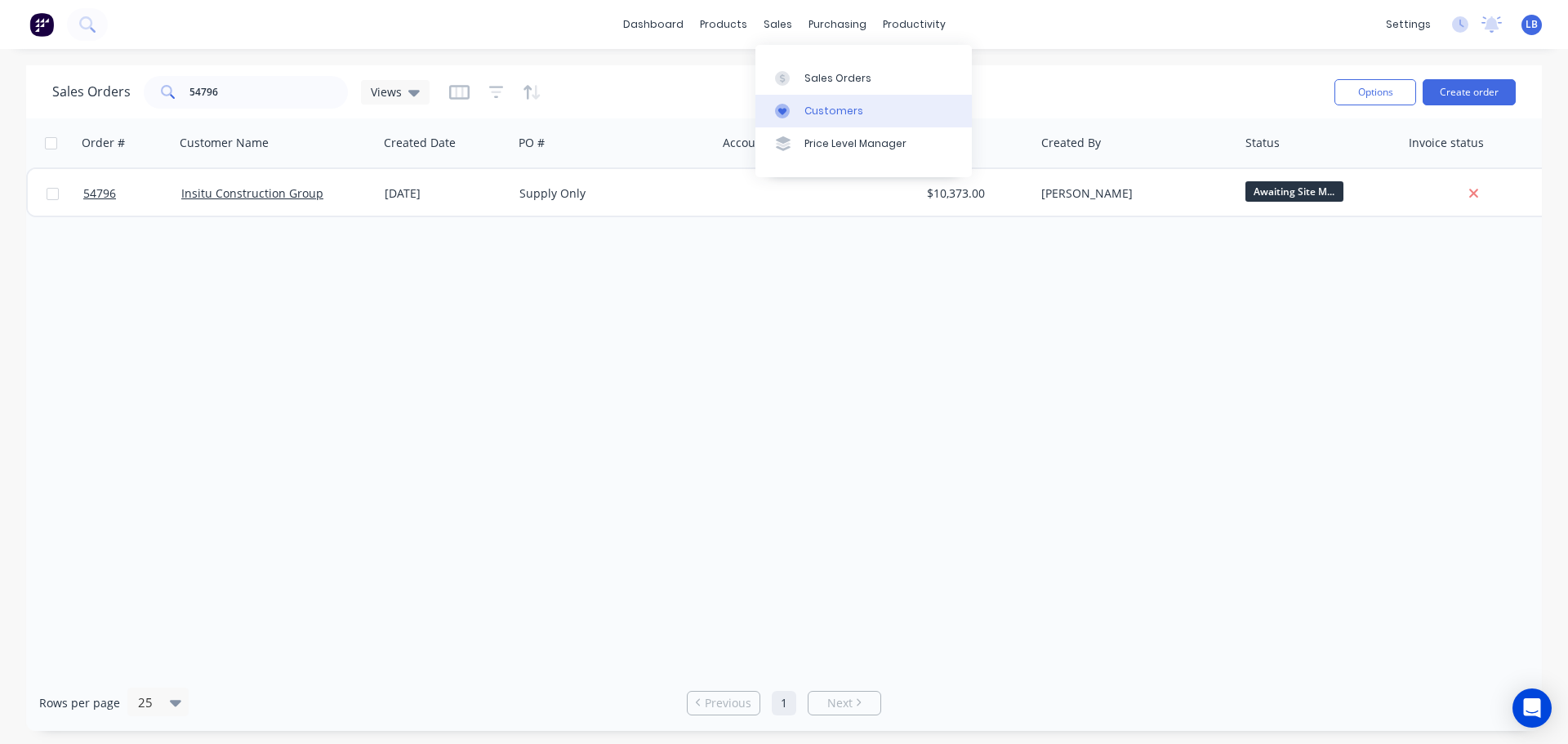
click at [819, 109] on div "Customers" at bounding box center [833, 111] width 59 height 15
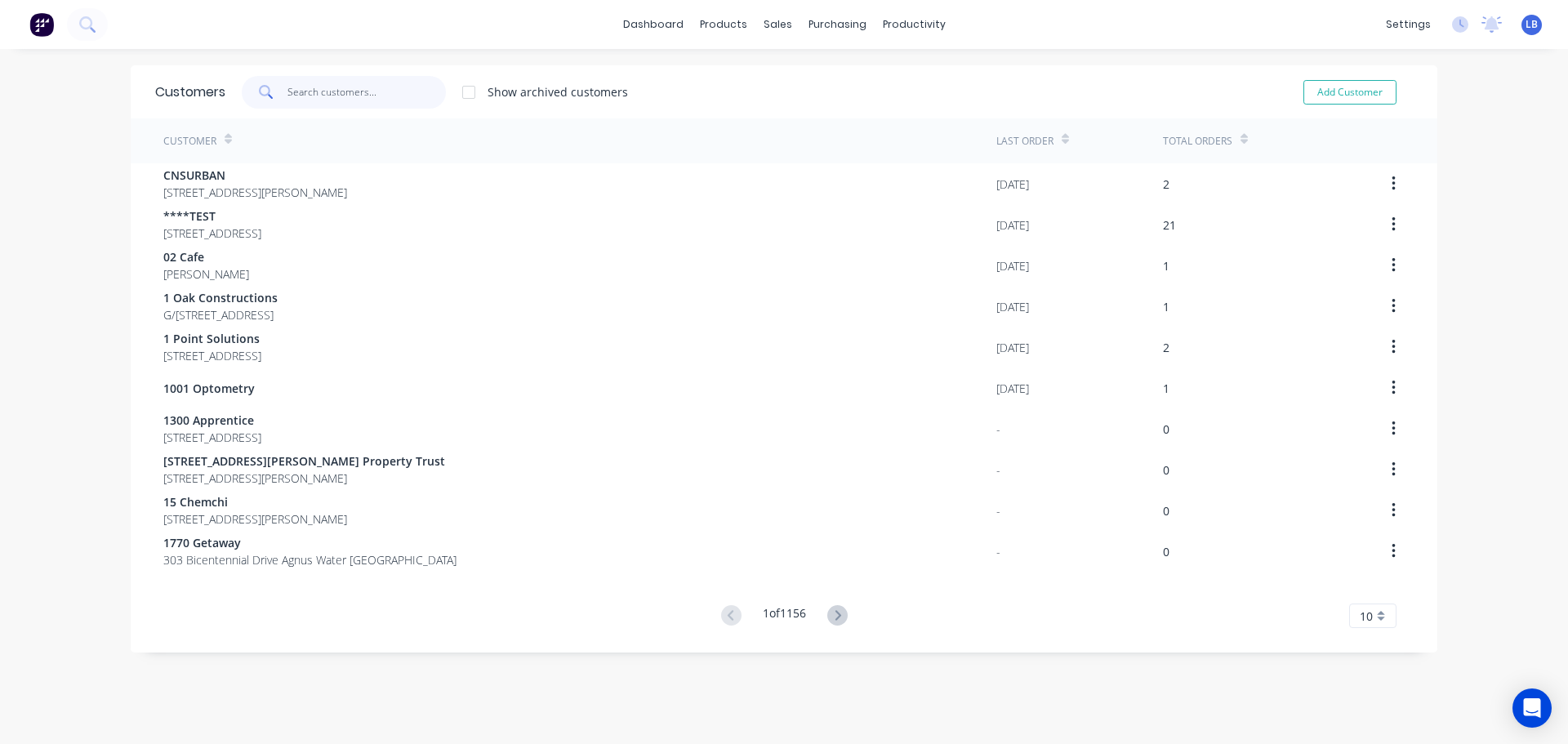
click at [318, 90] on input "text" at bounding box center [367, 92] width 159 height 33
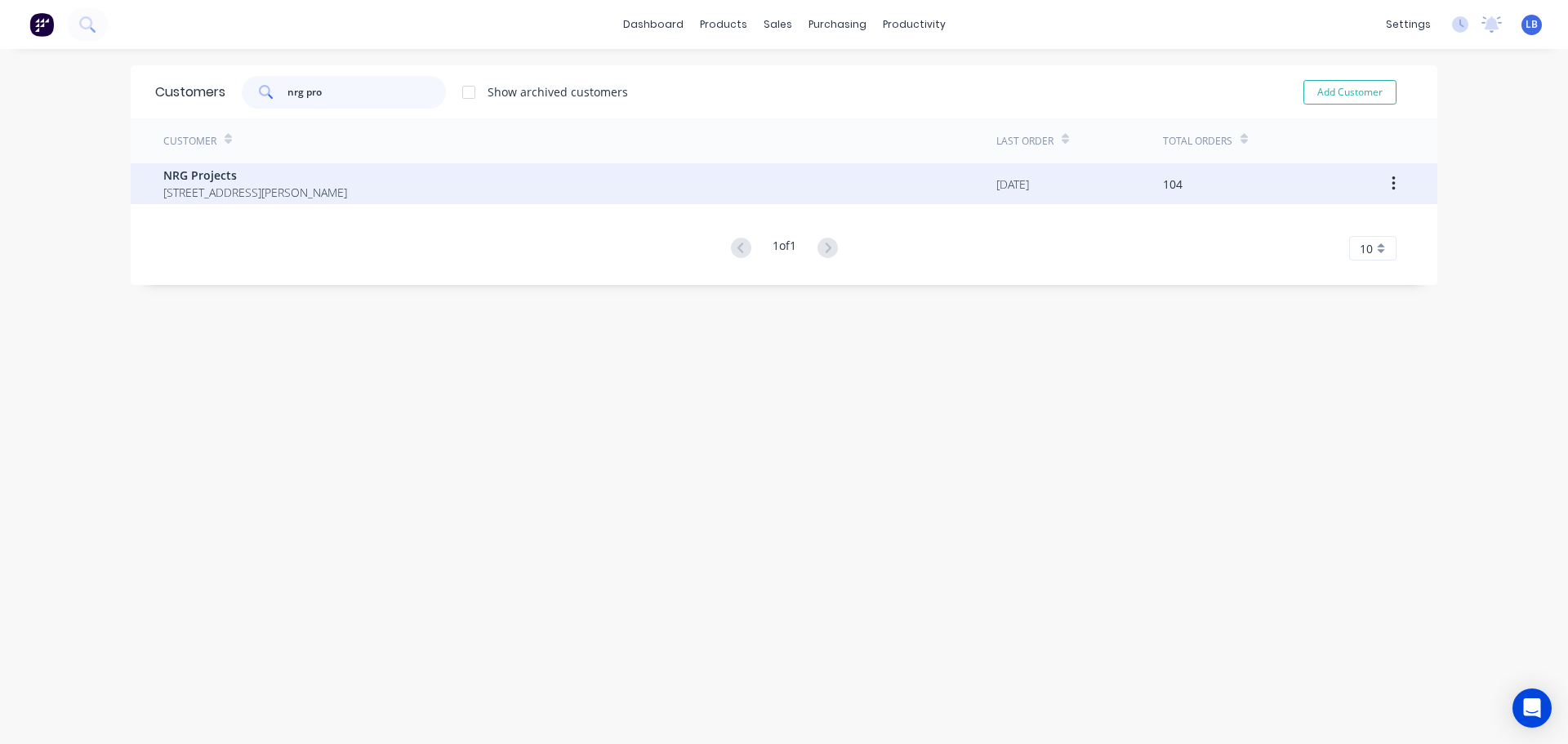
type input "nrg pro"
click at [216, 176] on span "NRG Projects" at bounding box center [254, 175] width 183 height 17
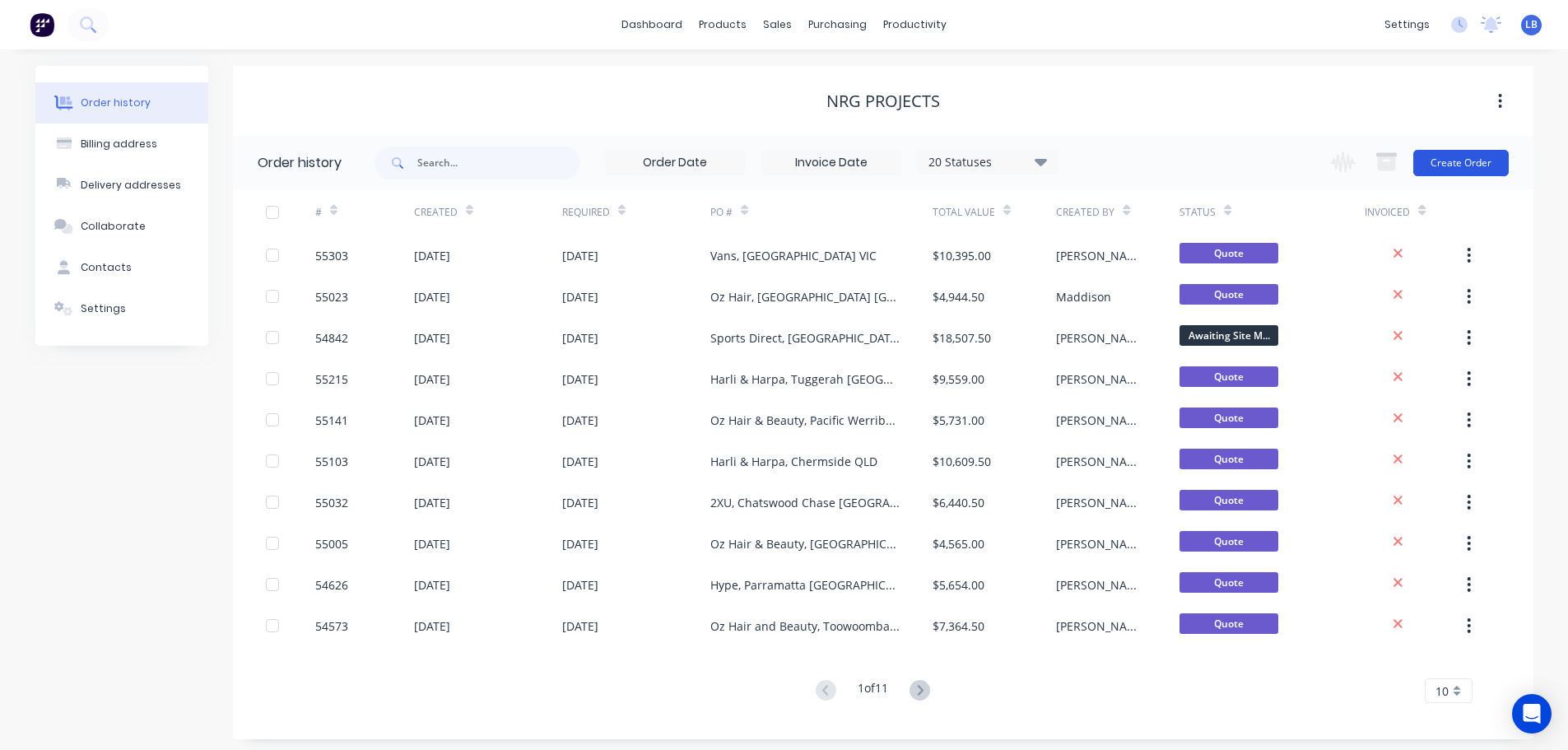
click at [1462, 158] on button "Create Order" at bounding box center [1461, 163] width 96 height 26
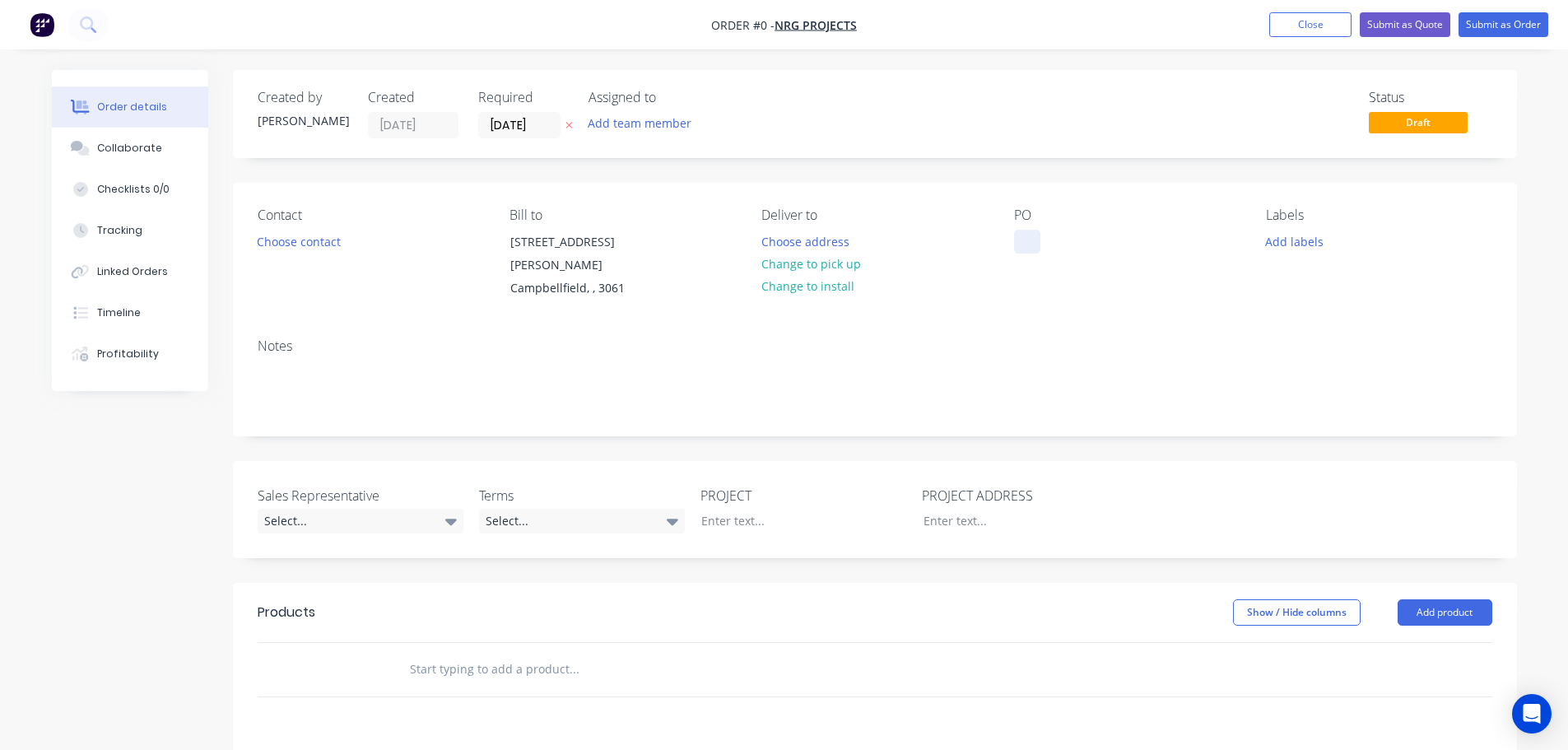
click at [1024, 243] on div at bounding box center [1028, 241] width 26 height 23
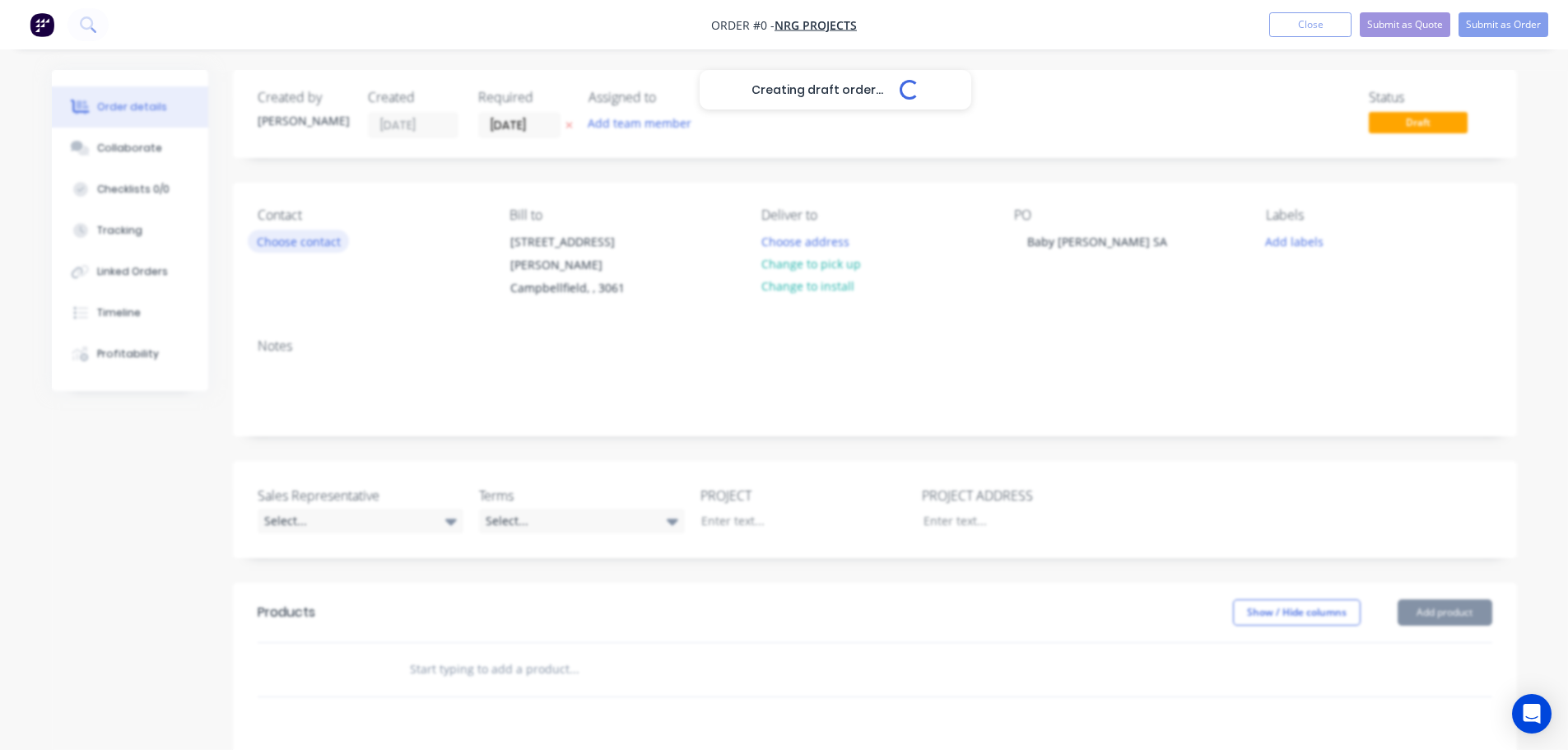
click at [291, 246] on div "Creating draft order... Loading... Order details Collaborate Checklists 0/0 Tra…" at bounding box center [784, 594] width 1499 height 1048
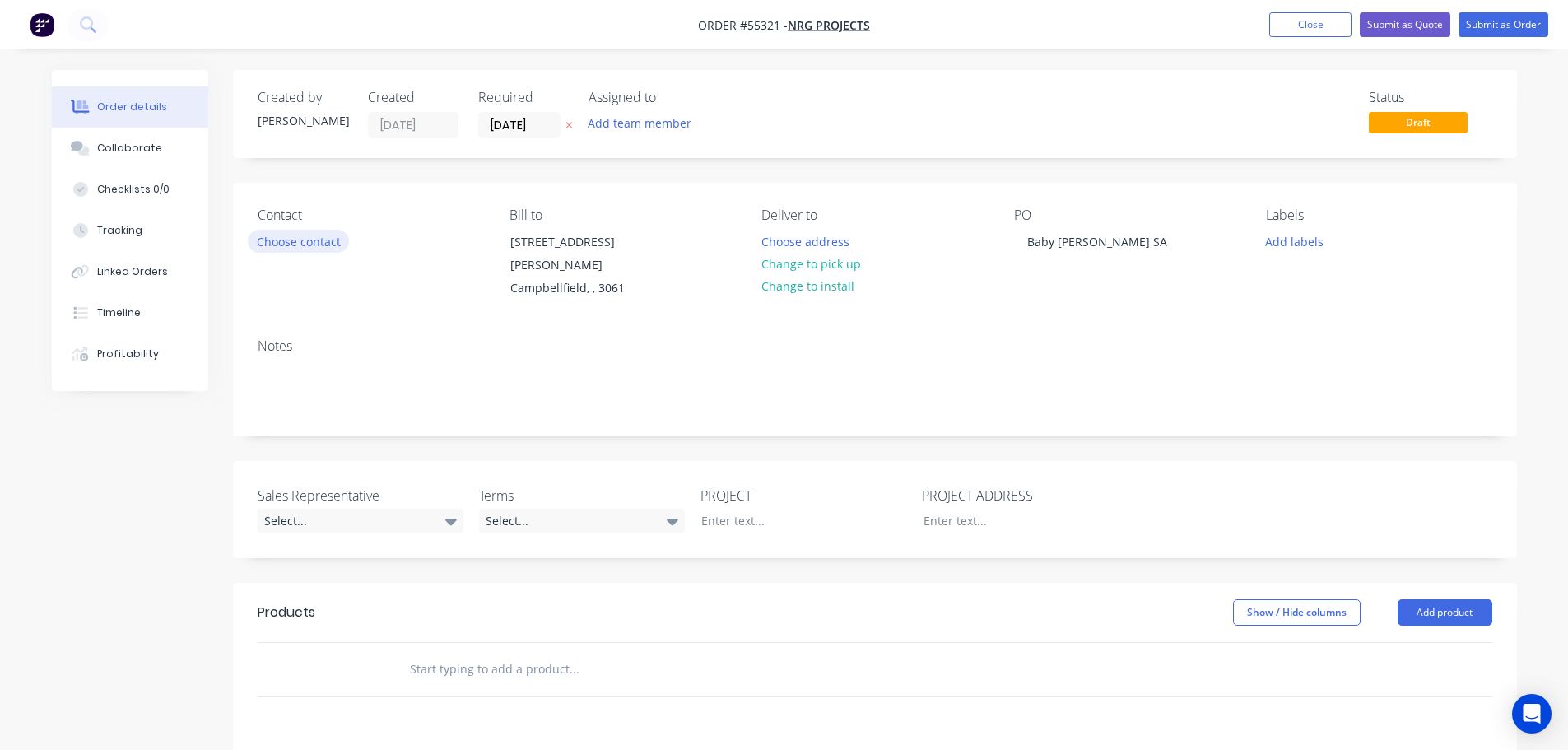
click at [291, 246] on button "Choose contact" at bounding box center [298, 241] width 101 height 23
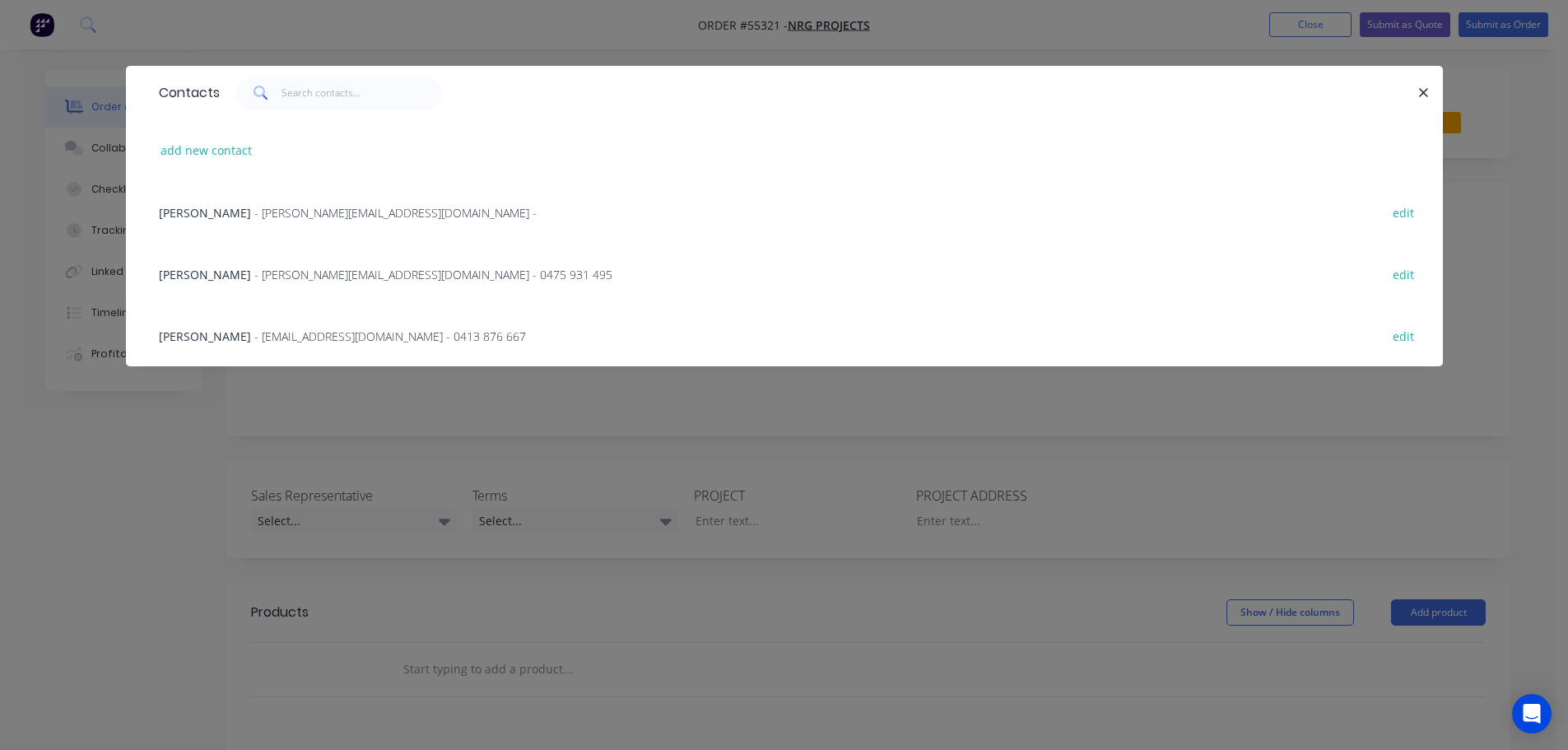
click at [274, 217] on span "- peter@nrgprojects.com.au -" at bounding box center [395, 212] width 282 height 16
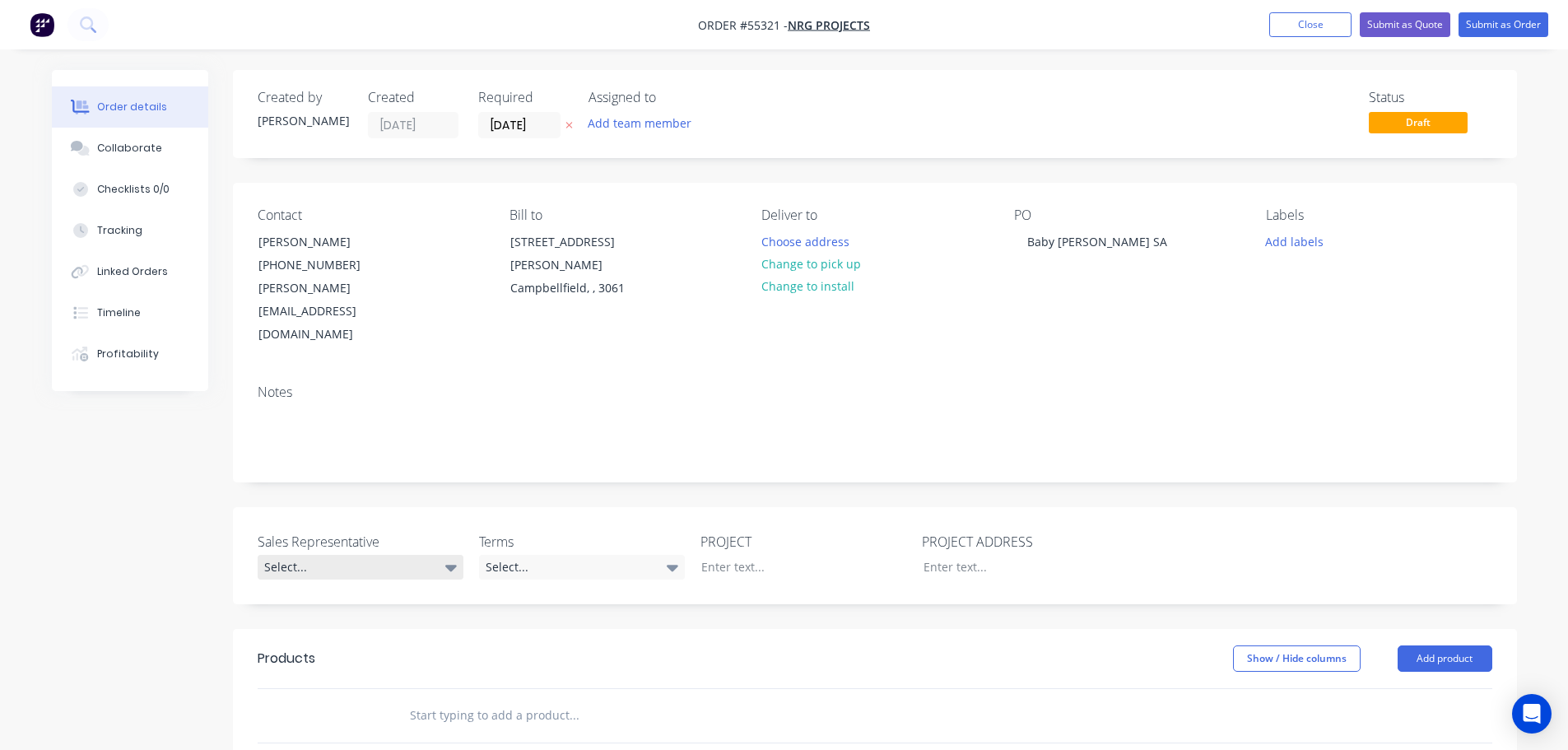
click at [343, 555] on div "Select..." at bounding box center [360, 567] width 206 height 24
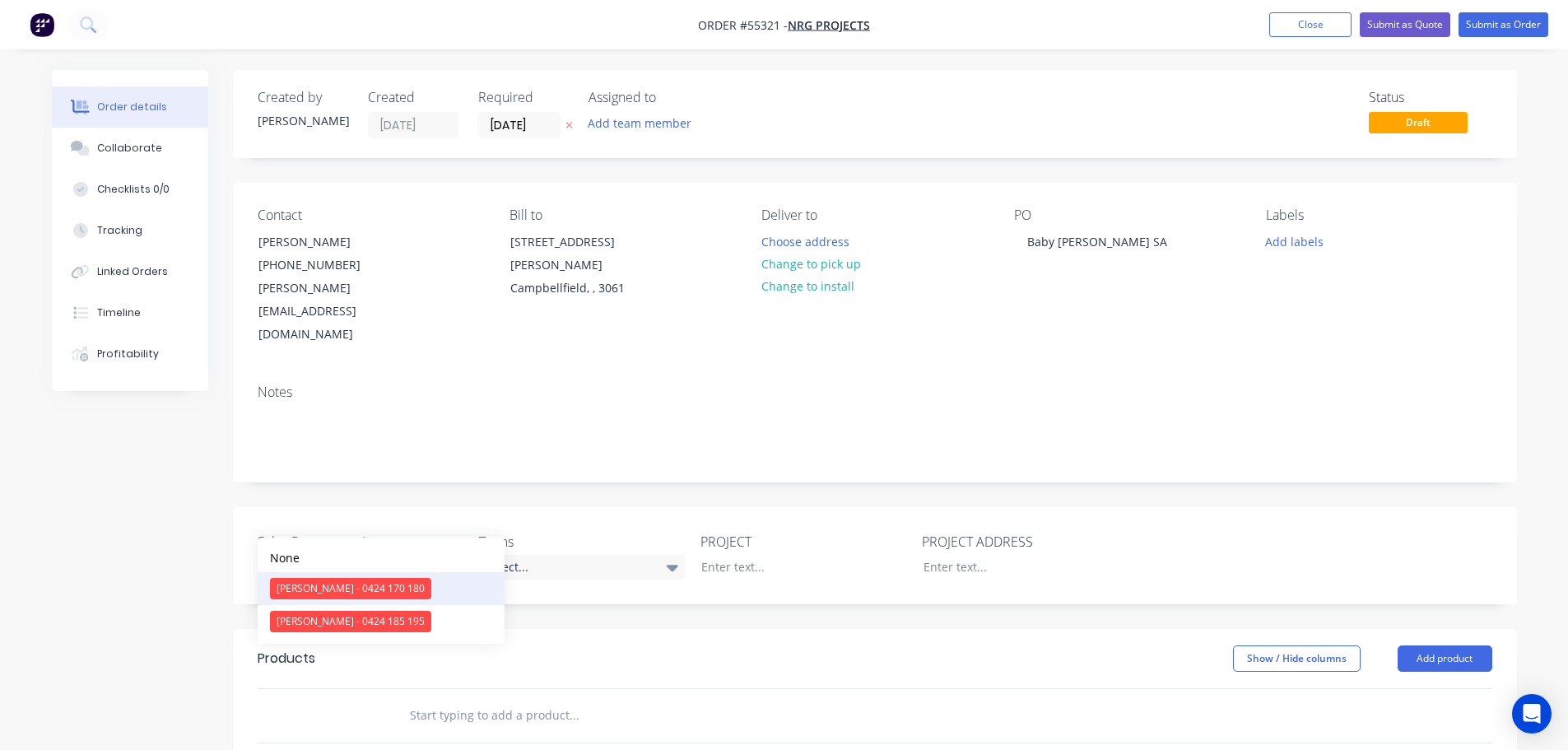
click at [328, 587] on div "Clayton Blackman - 0424 170 180" at bounding box center [351, 589] width 161 height 22
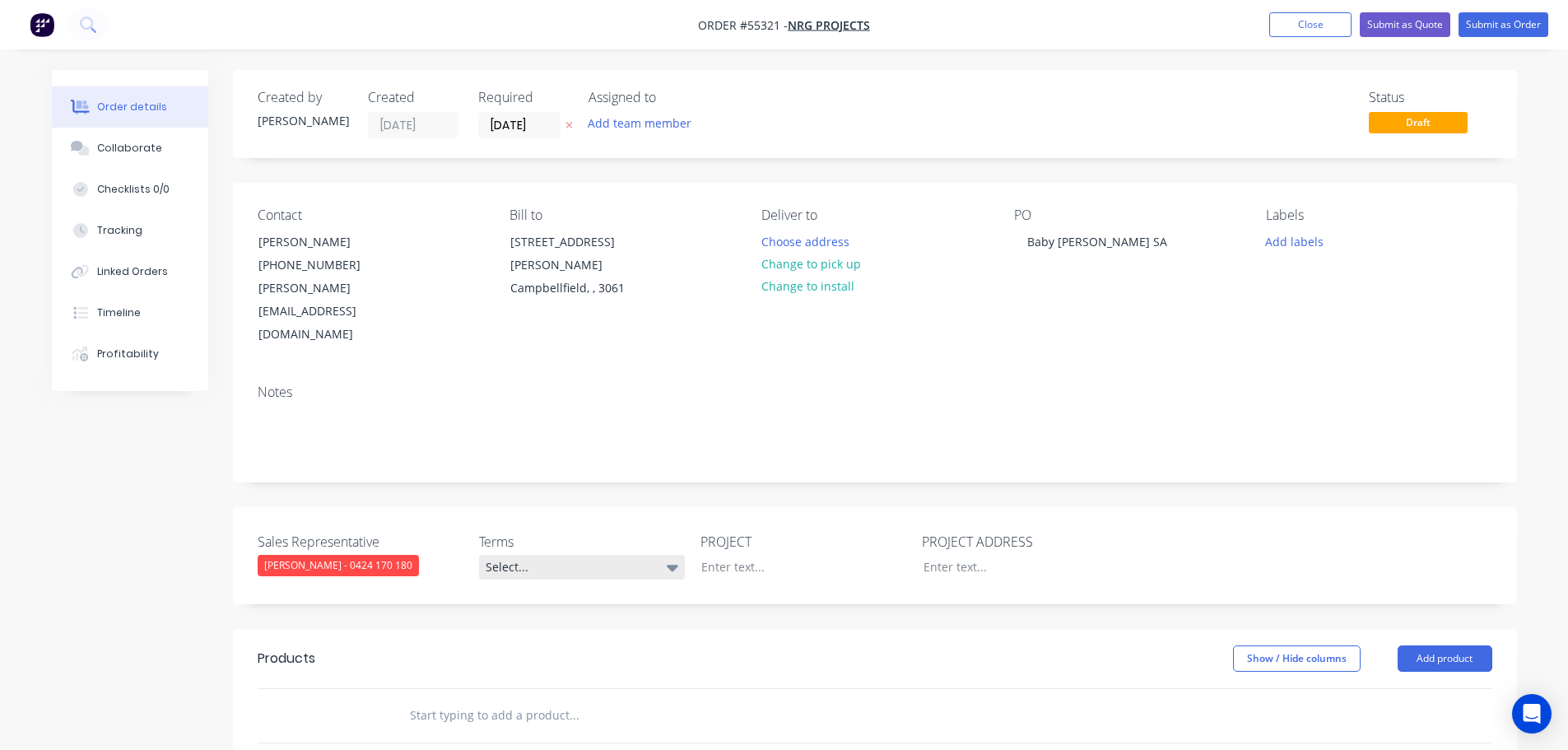
click at [549, 555] on div "Select..." at bounding box center [582, 567] width 206 height 24
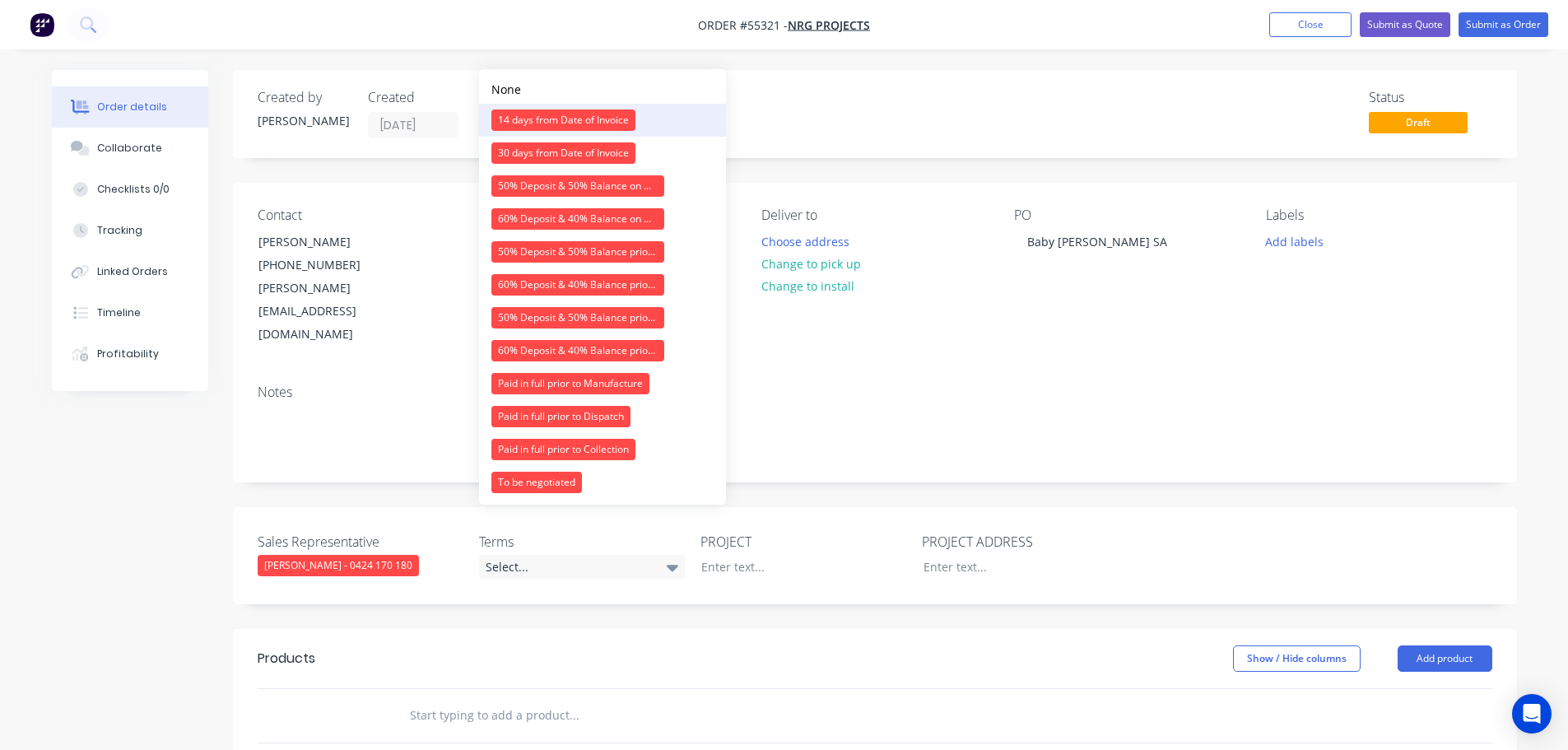
click at [547, 113] on div "14 days from Date of Invoice" at bounding box center [564, 120] width 145 height 22
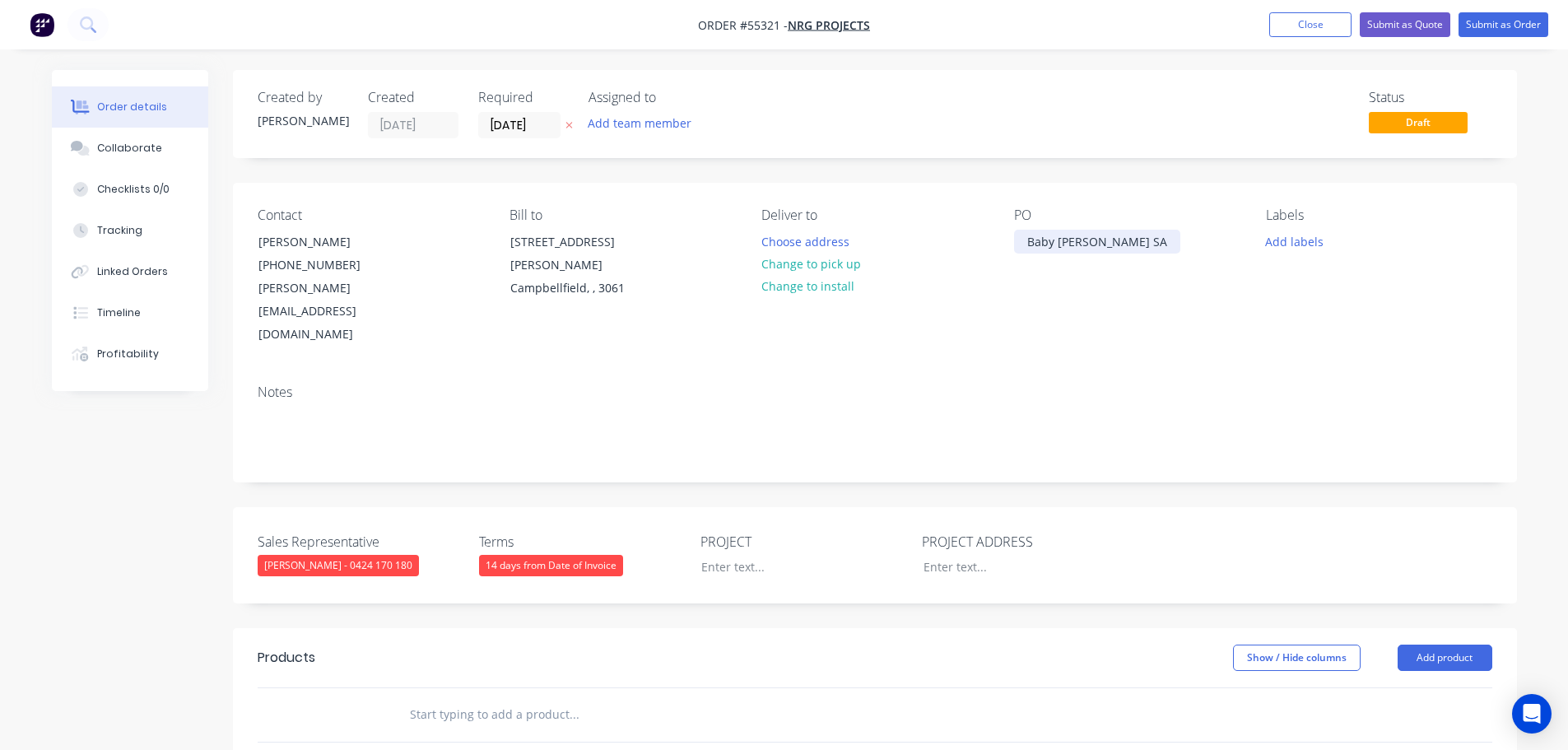
click at [1059, 241] on div "Baby Bunting, Marion SA" at bounding box center [1097, 241] width 166 height 23
copy div "Baby Bunting, Marion SA"
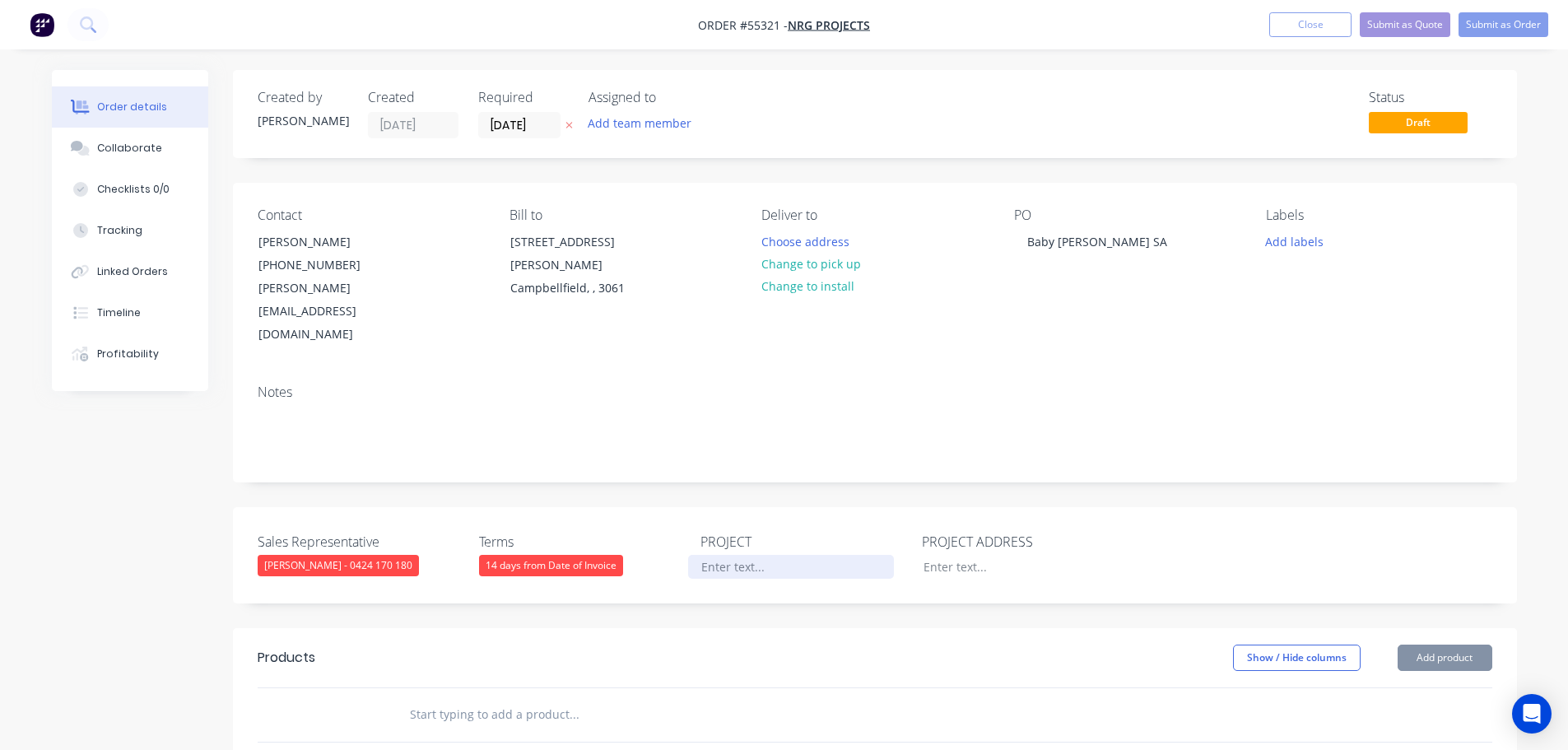
click at [725, 555] on div at bounding box center [790, 566] width 206 height 23
paste div
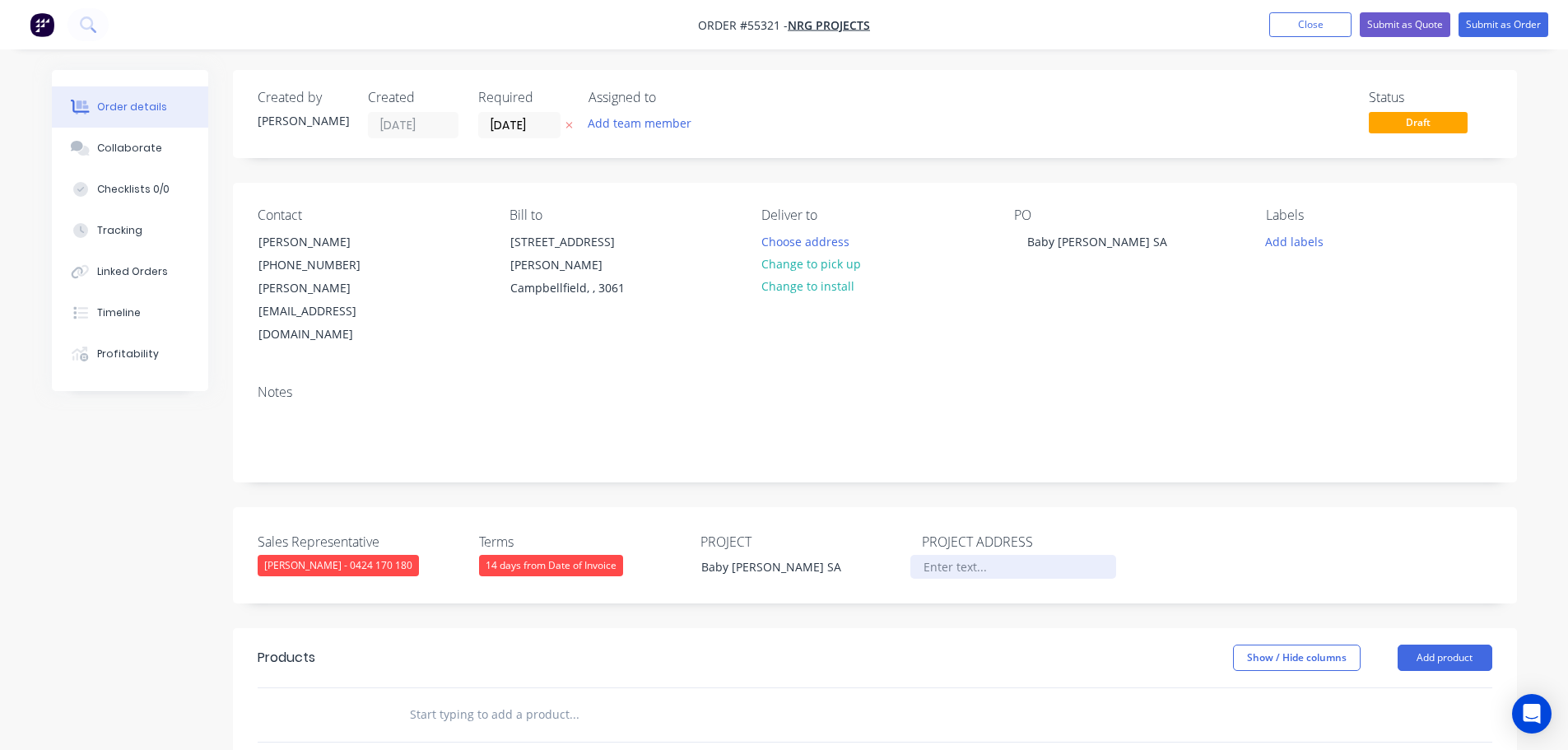
click at [930, 555] on div at bounding box center [1012, 566] width 206 height 23
paste div
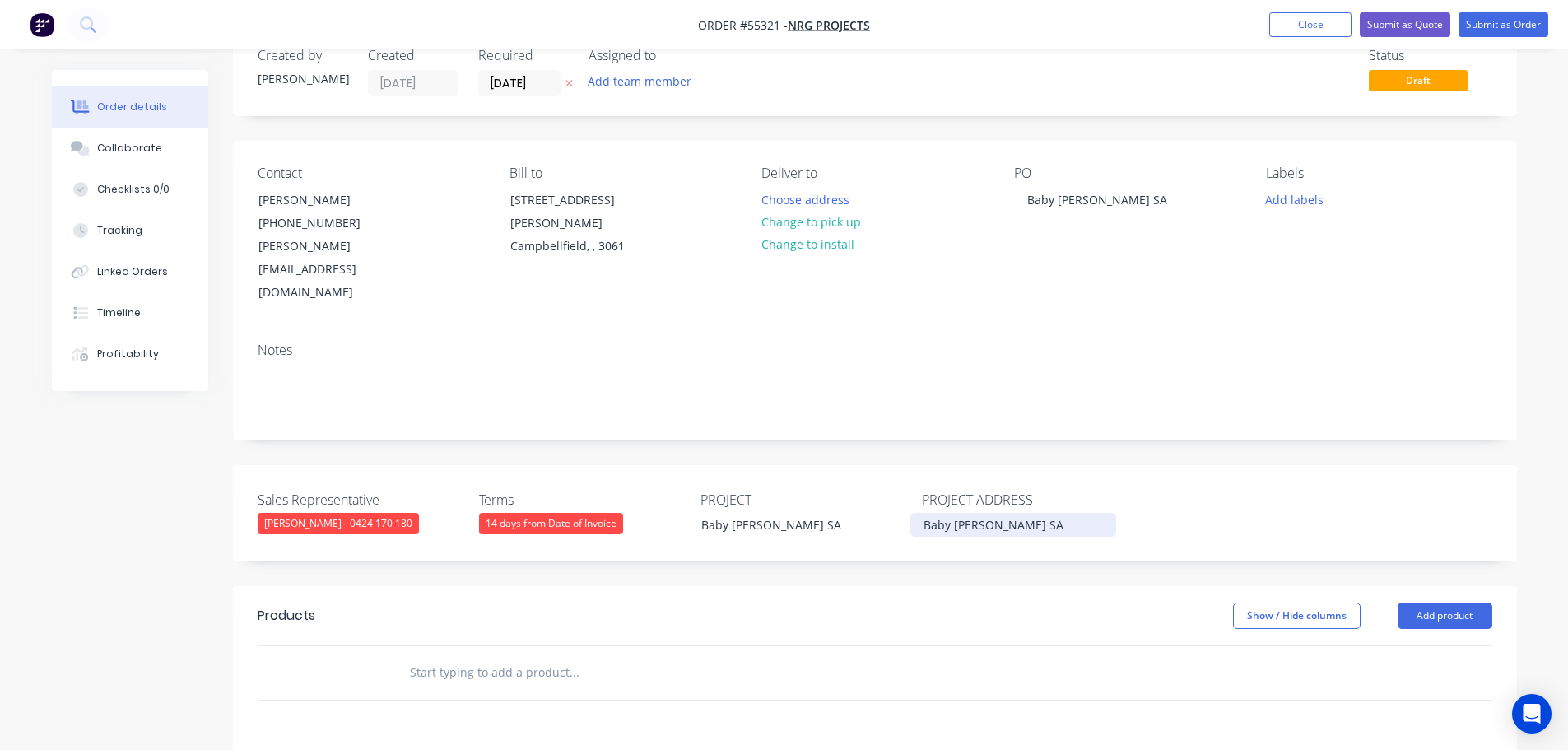
scroll to position [83, 0]
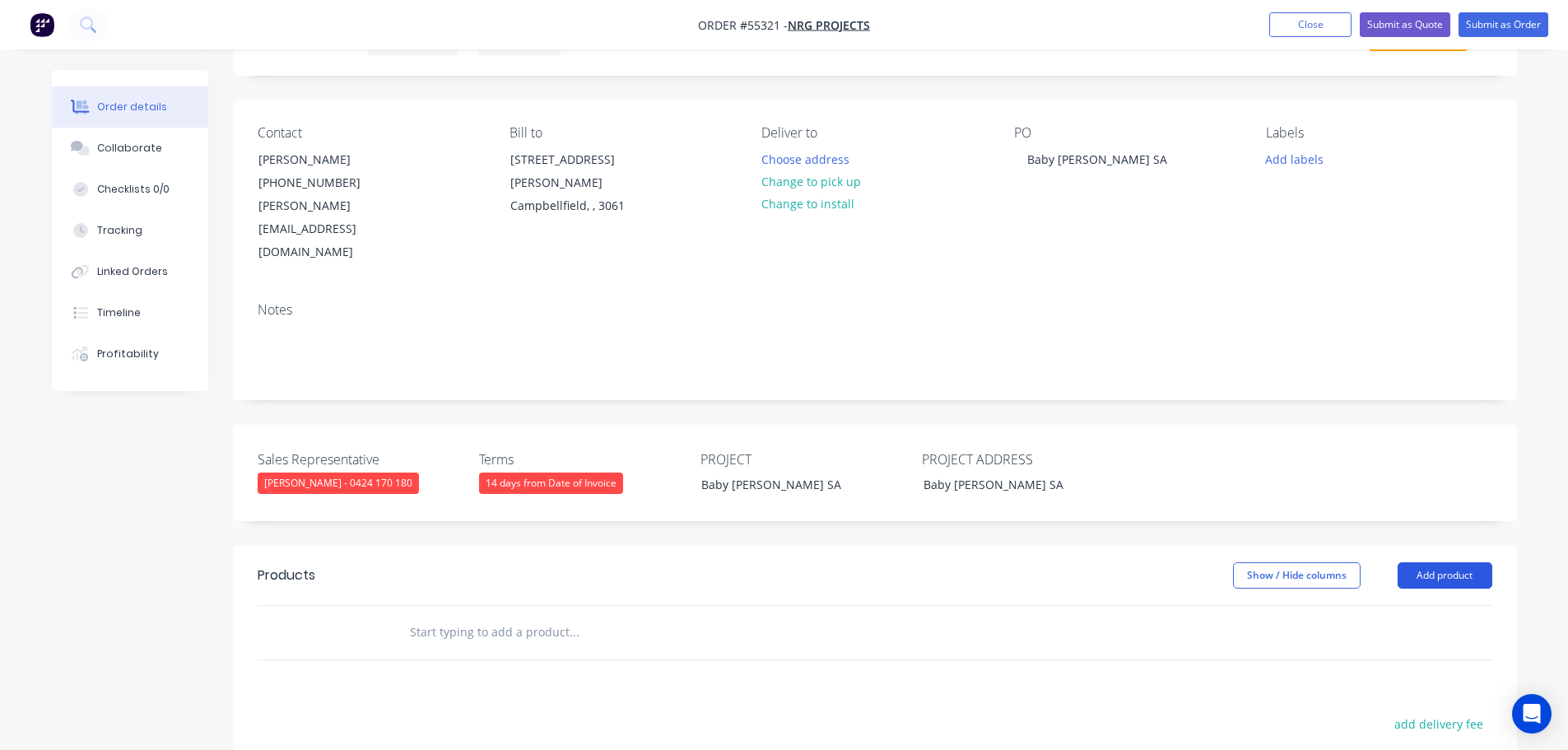
click at [1456, 562] on button "Add product" at bounding box center [1445, 575] width 95 height 26
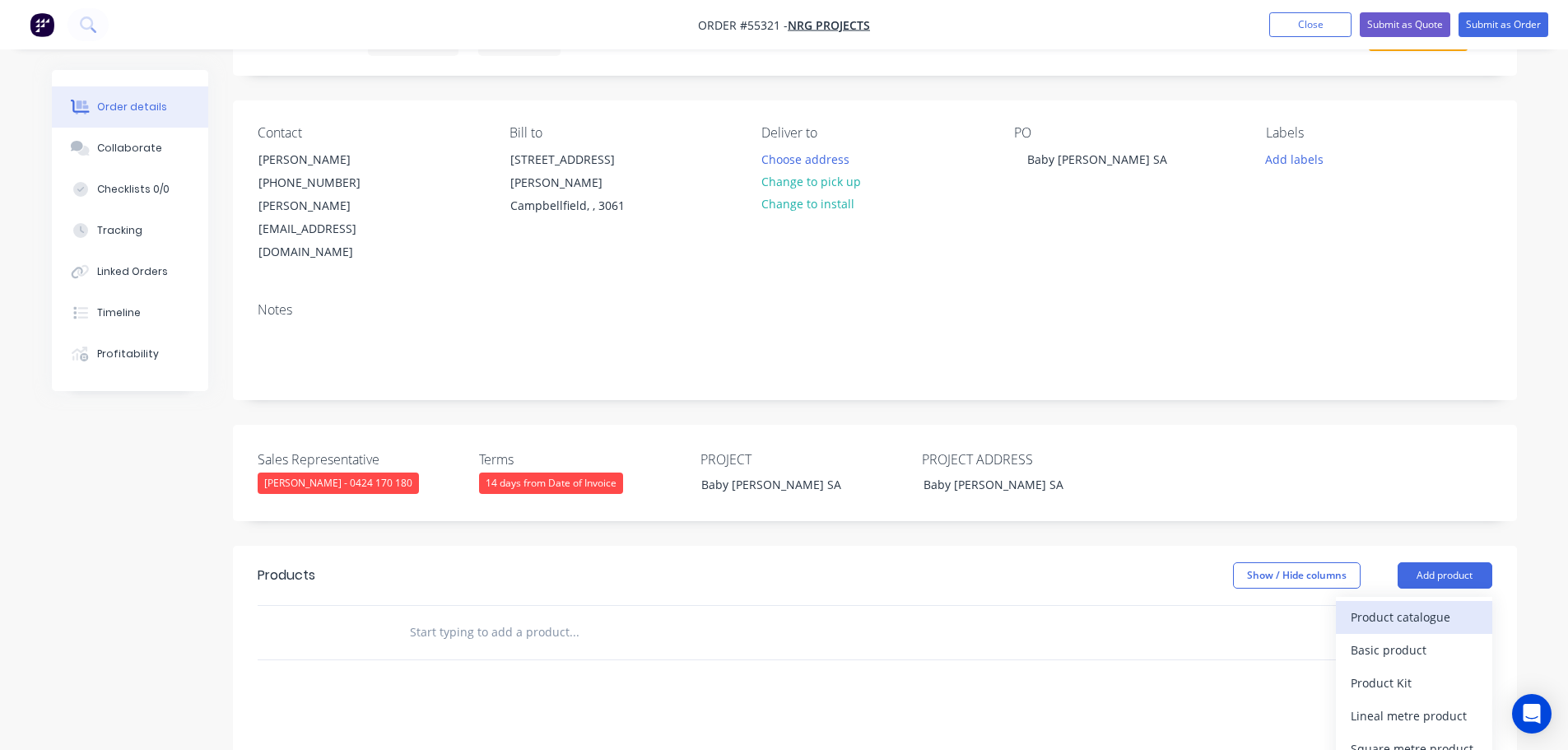
click at [1403, 605] on div "Product catalogue" at bounding box center [1414, 617] width 127 height 23
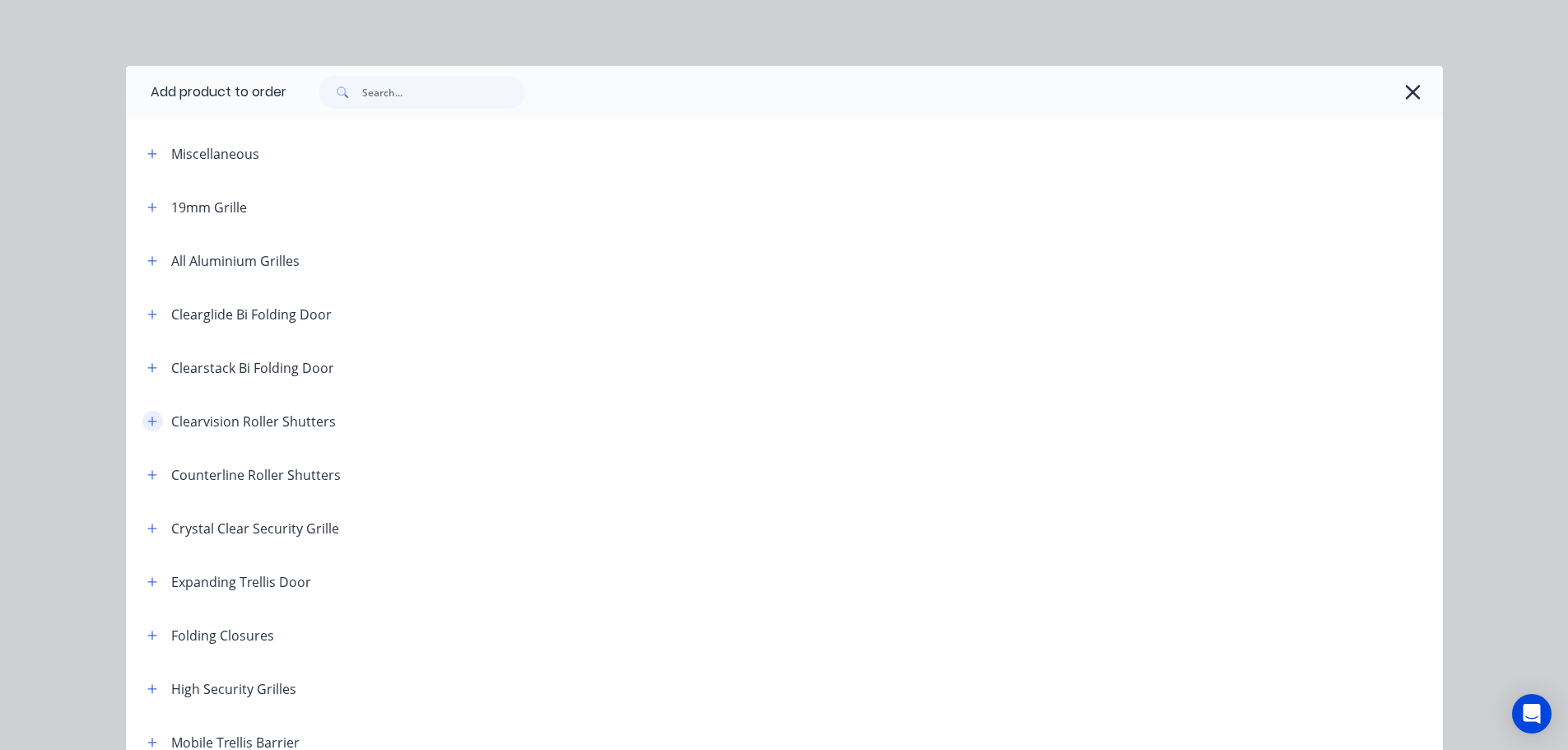
click at [151, 421] on button "button" at bounding box center [153, 421] width 21 height 21
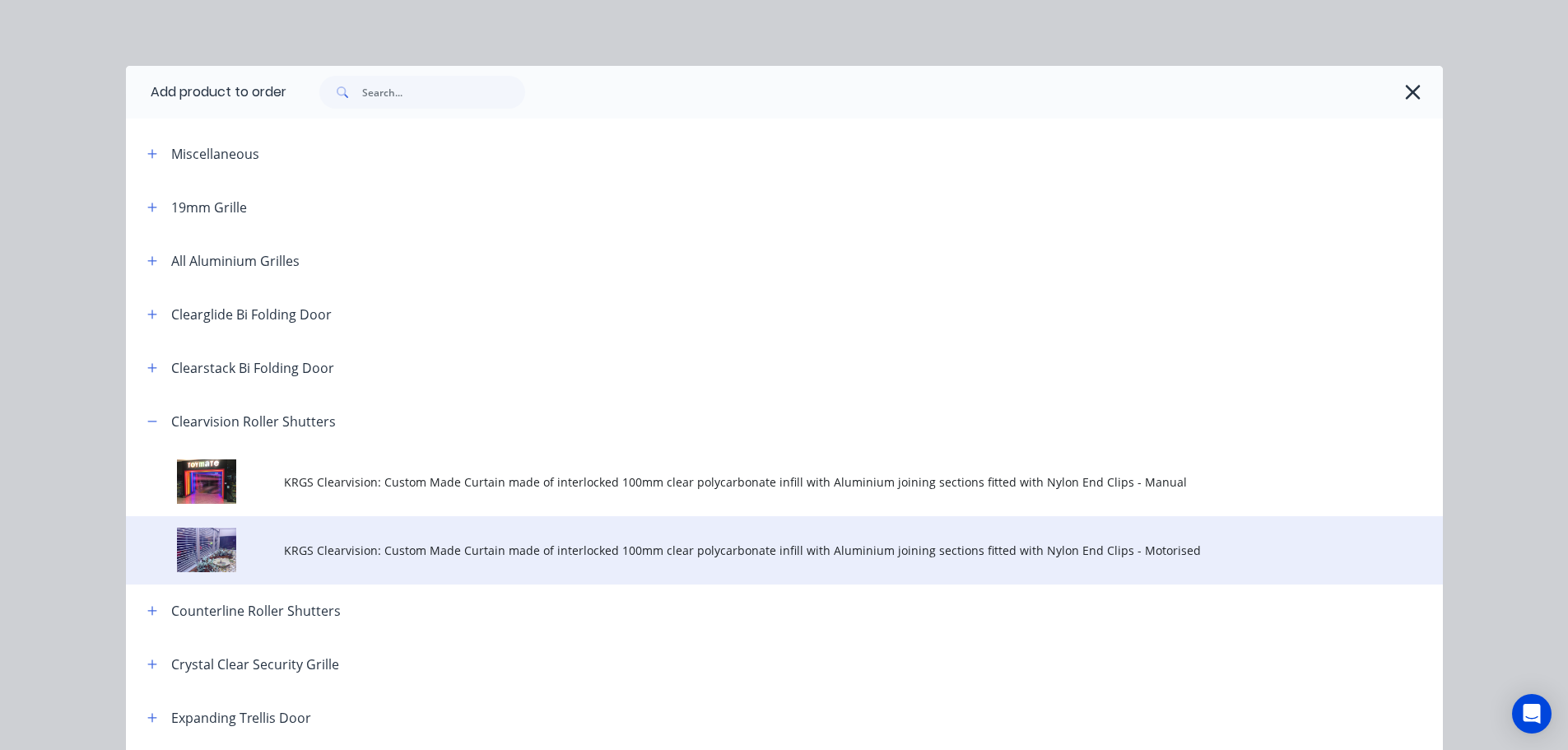
click at [510, 552] on span "KRGS Clearvision: Custom Made Curtain made of interlocked 100mm clear polycarbo…" at bounding box center [748, 550] width 927 height 17
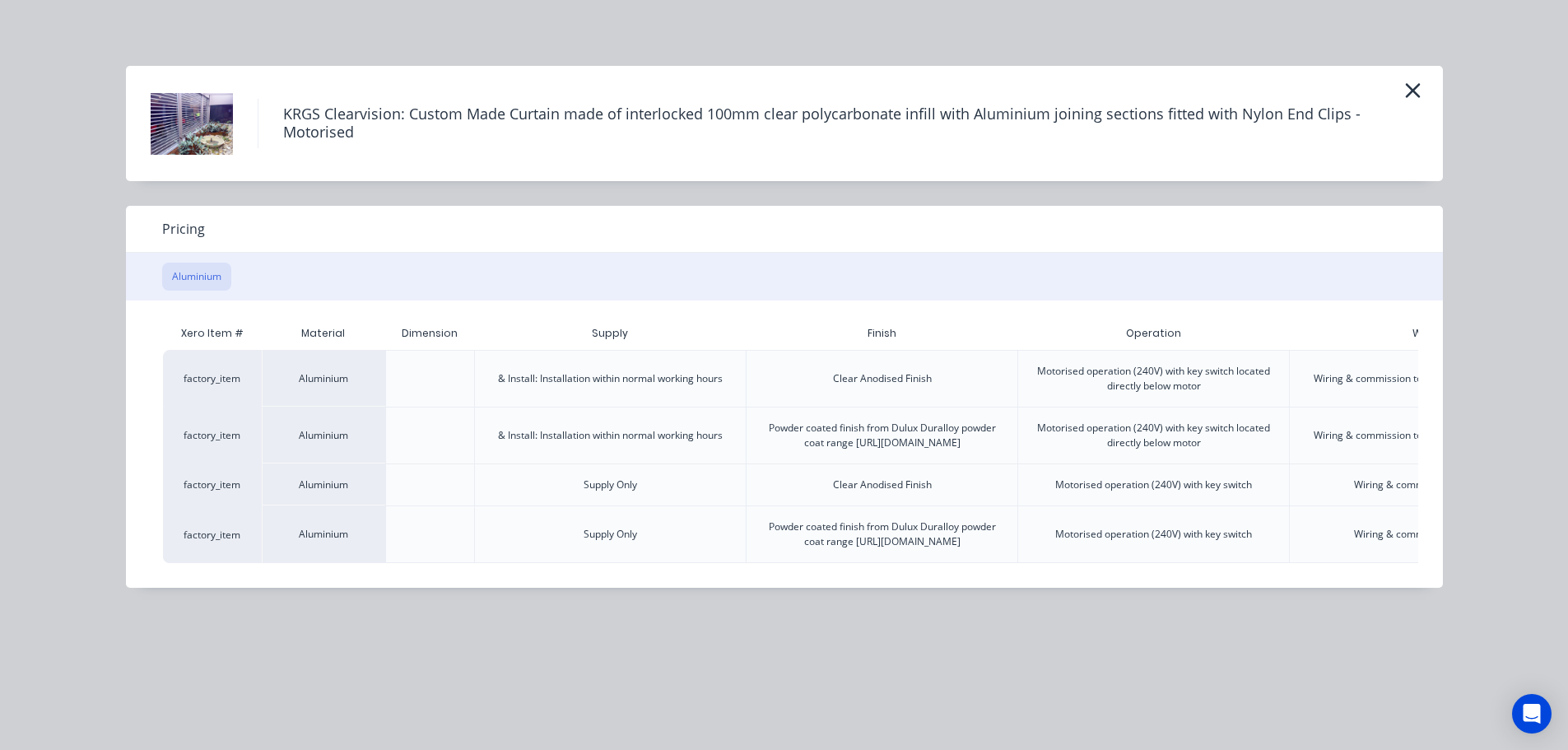
scroll to position [0, 231]
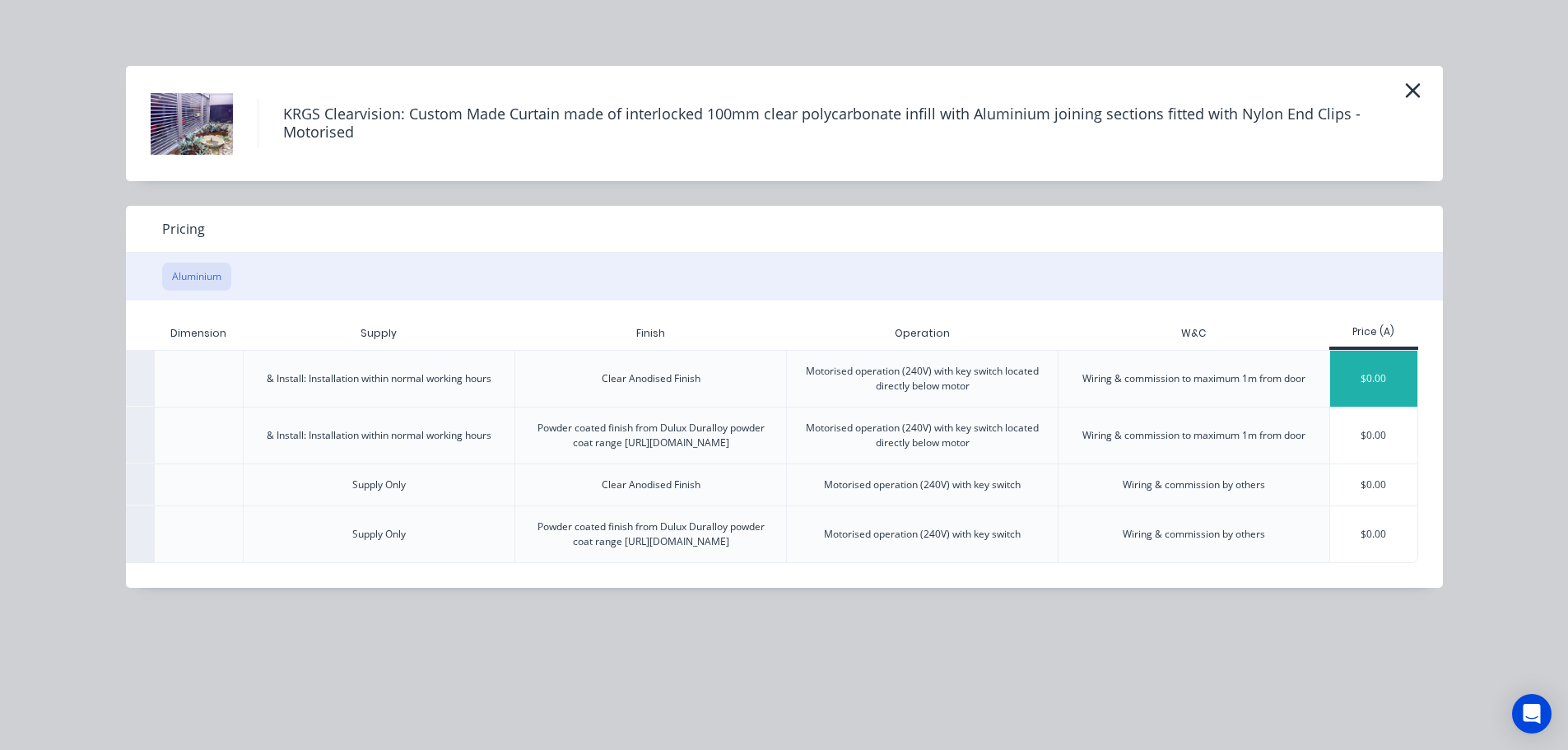
click at [1377, 389] on div "$0.00" at bounding box center [1375, 379] width 88 height 56
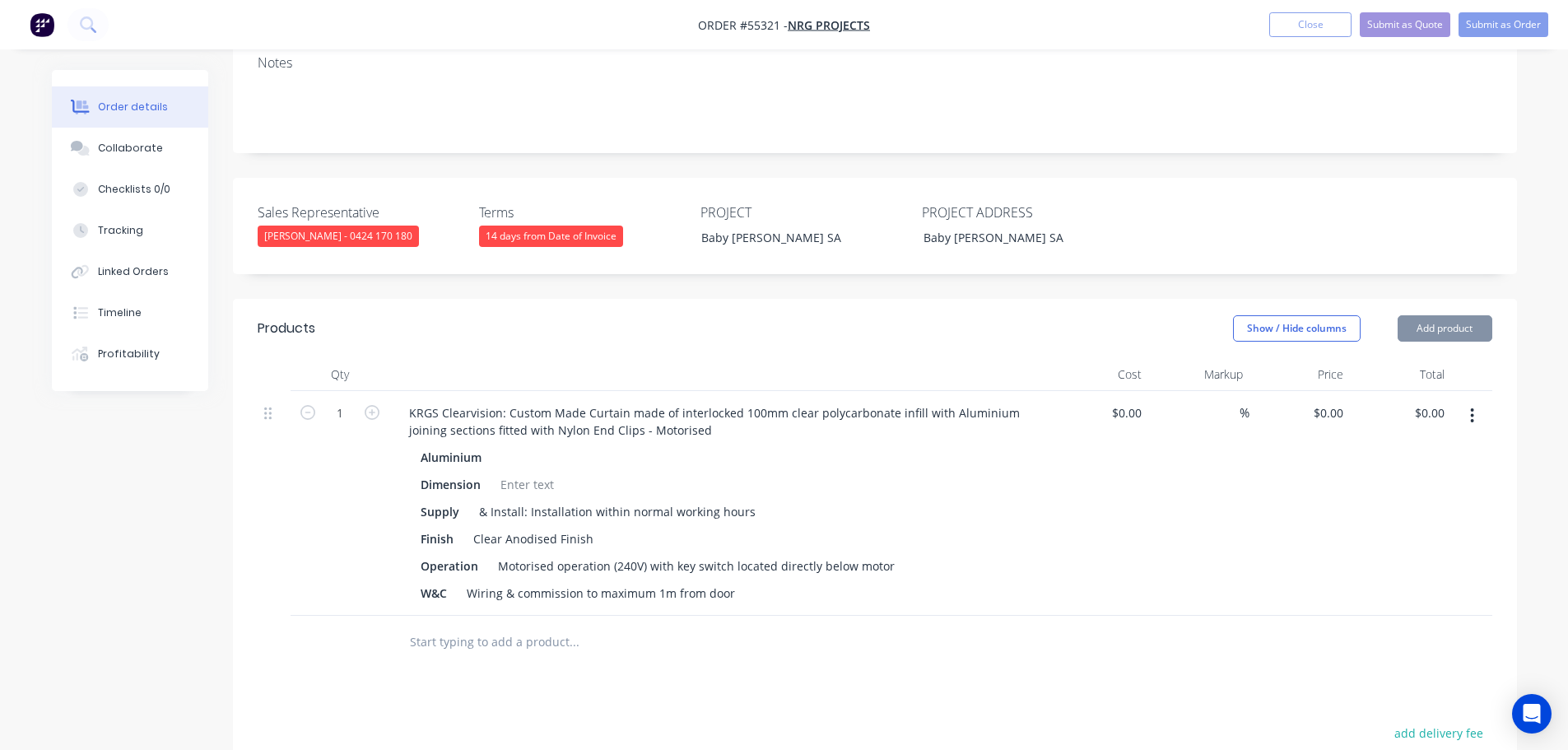
scroll to position [576, 0]
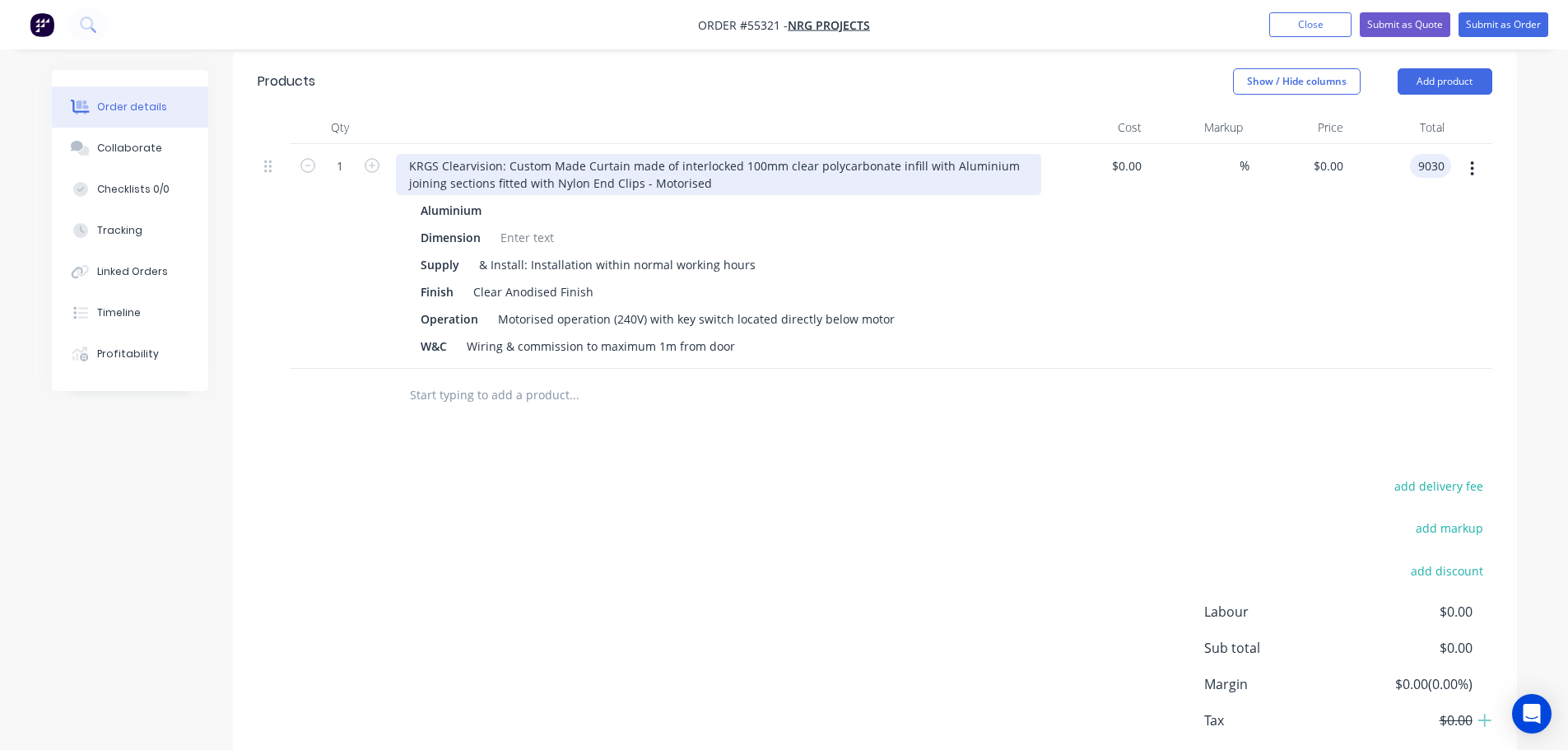
type input "9030"
type input "$9,030.00"
click at [405, 154] on div "KRGS Clearvision: Custom Made Curtain made of interlocked 100mm clear polycarbo…" at bounding box center [719, 175] width 646 height 41
click at [404, 154] on div "KRGS Clearvision: Custom Made Curtain made of interlocked 100mm clear polycarbo…" at bounding box center [719, 175] width 646 height 41
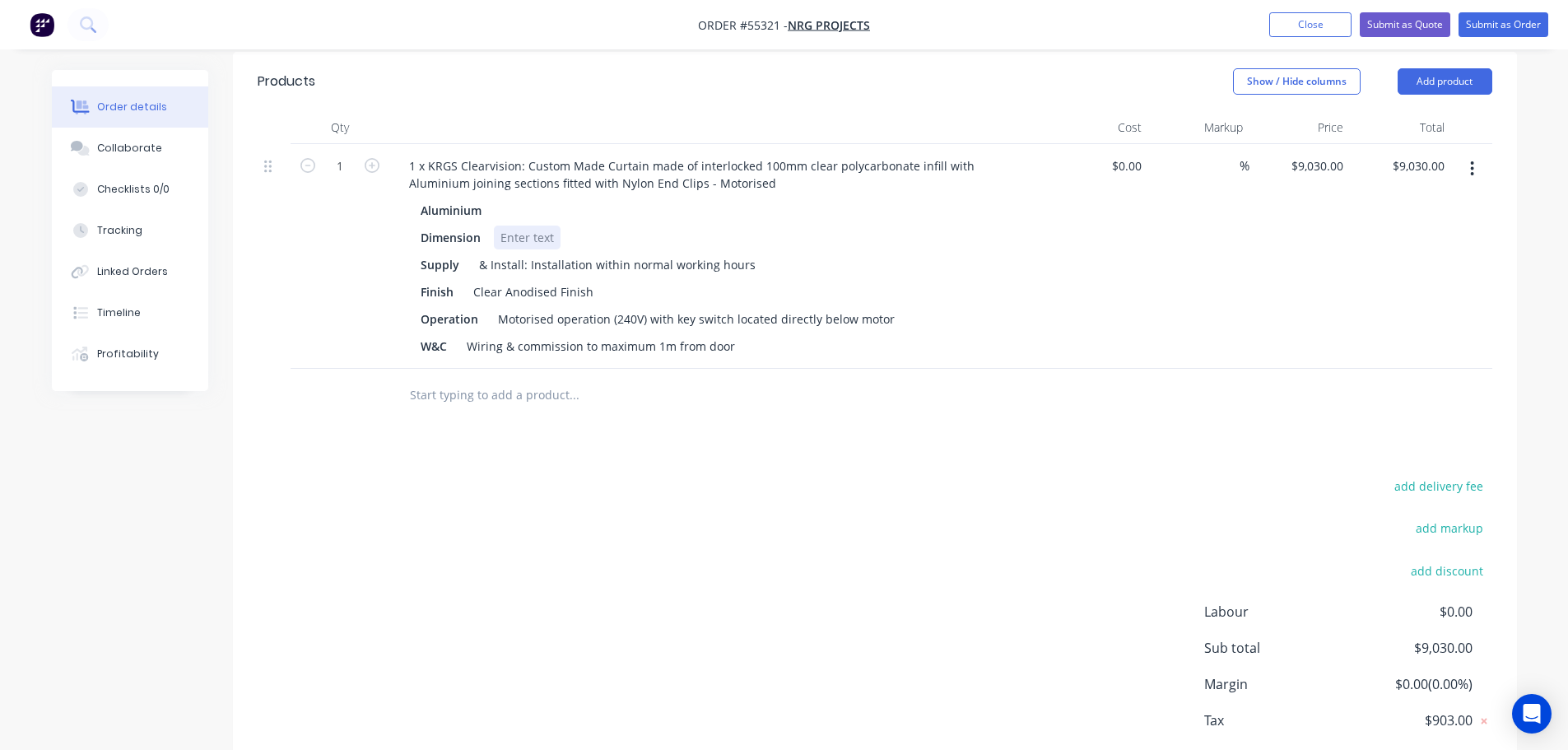
click at [506, 225] on div at bounding box center [526, 237] width 67 height 23
click at [673, 307] on div "Motorised operation (240V) with key switch located directly below motor" at bounding box center [696, 318] width 410 height 23
drag, startPoint x: 735, startPoint y: 272, endPoint x: 747, endPoint y: 363, distance: 91.8
click at [739, 298] on div "Aluminium Dimension 1 x 5000mm W x 3600mm H Supply & Install: Installation with…" at bounding box center [719, 278] width 646 height 160
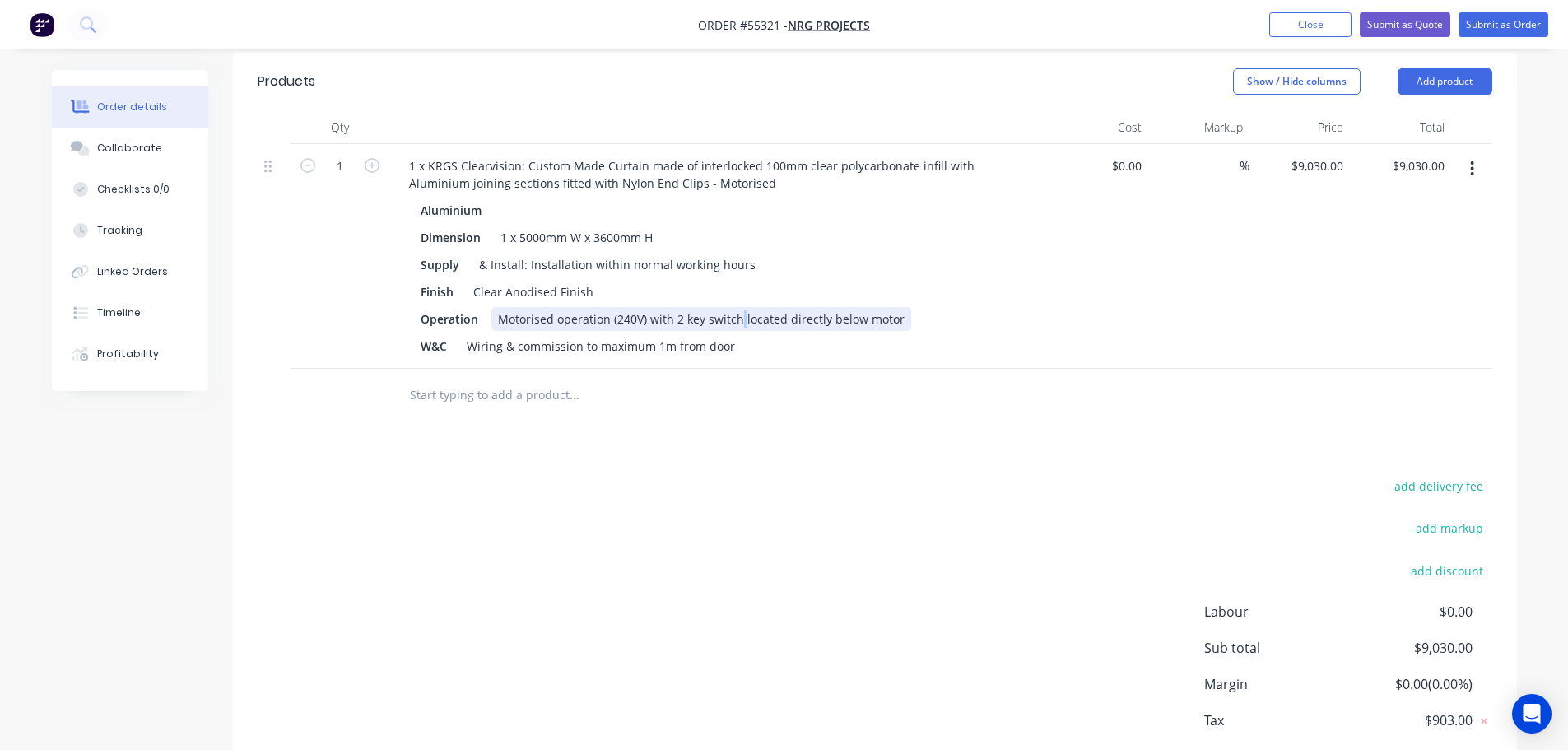
click at [735, 307] on div "Motorised operation (240V) with 2 key switch located directly below motor" at bounding box center [701, 318] width 419 height 23
click at [1382, 26] on button "Submit as Quote" at bounding box center [1405, 24] width 90 height 24
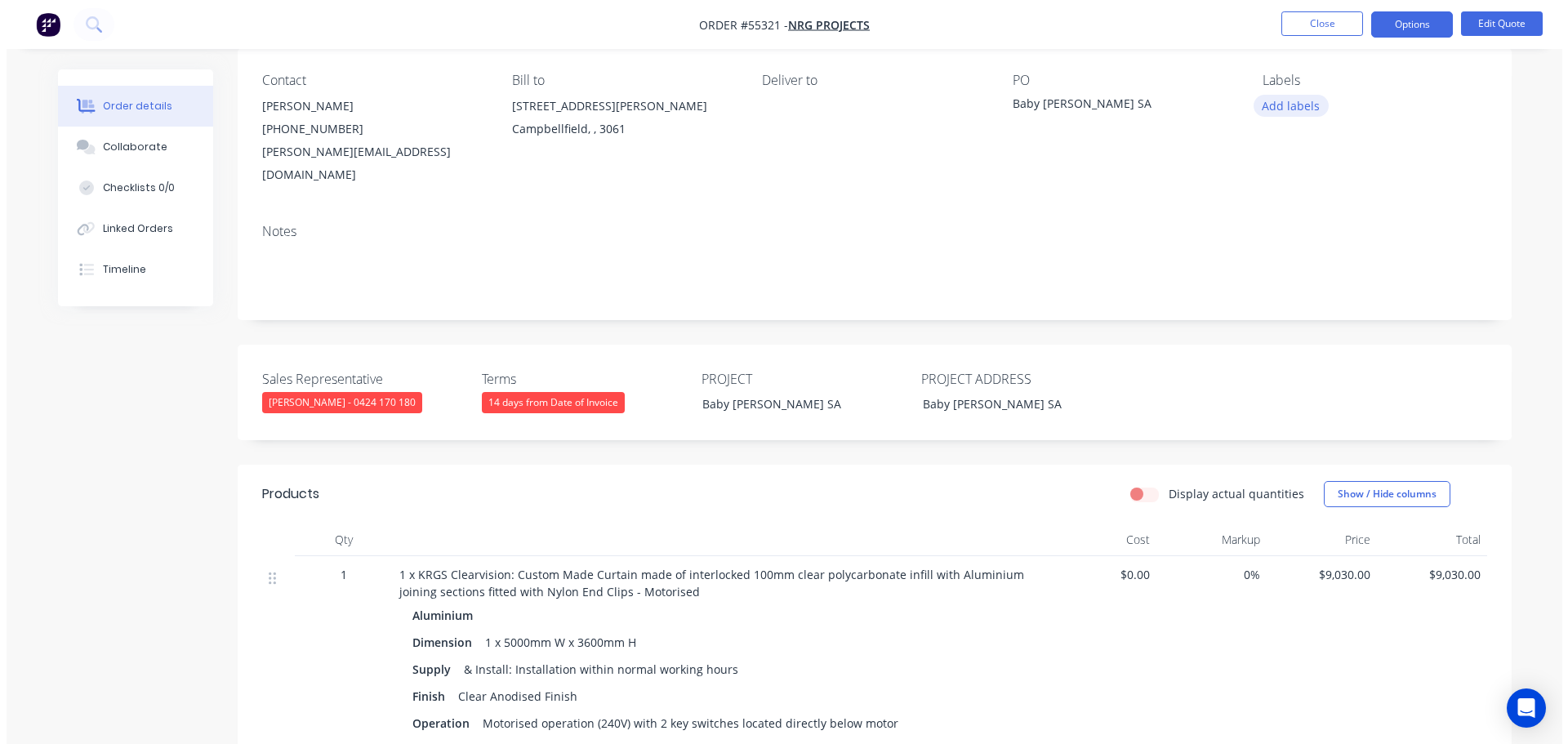
scroll to position [0, 0]
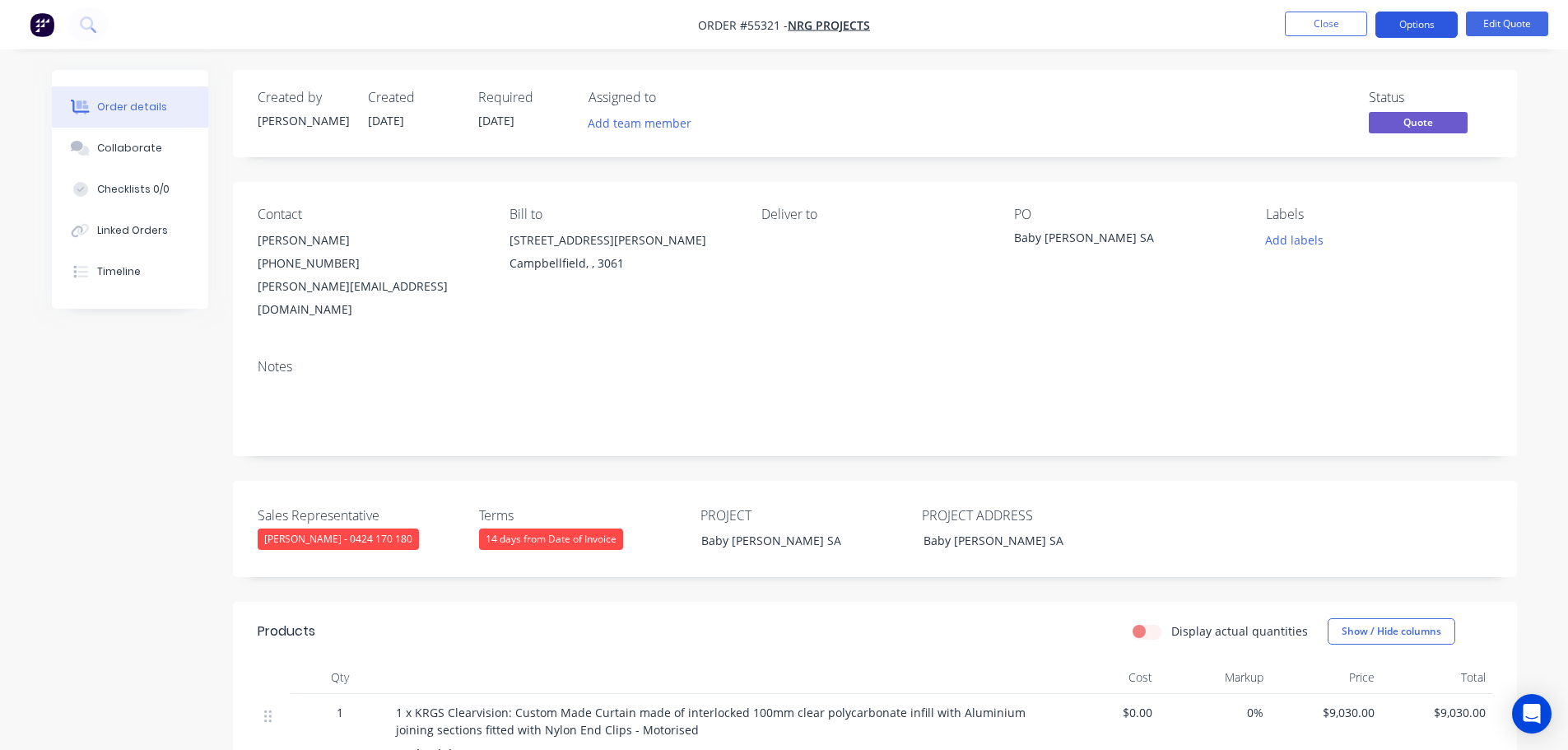
click at [1424, 16] on button "Options" at bounding box center [1417, 24] width 83 height 26
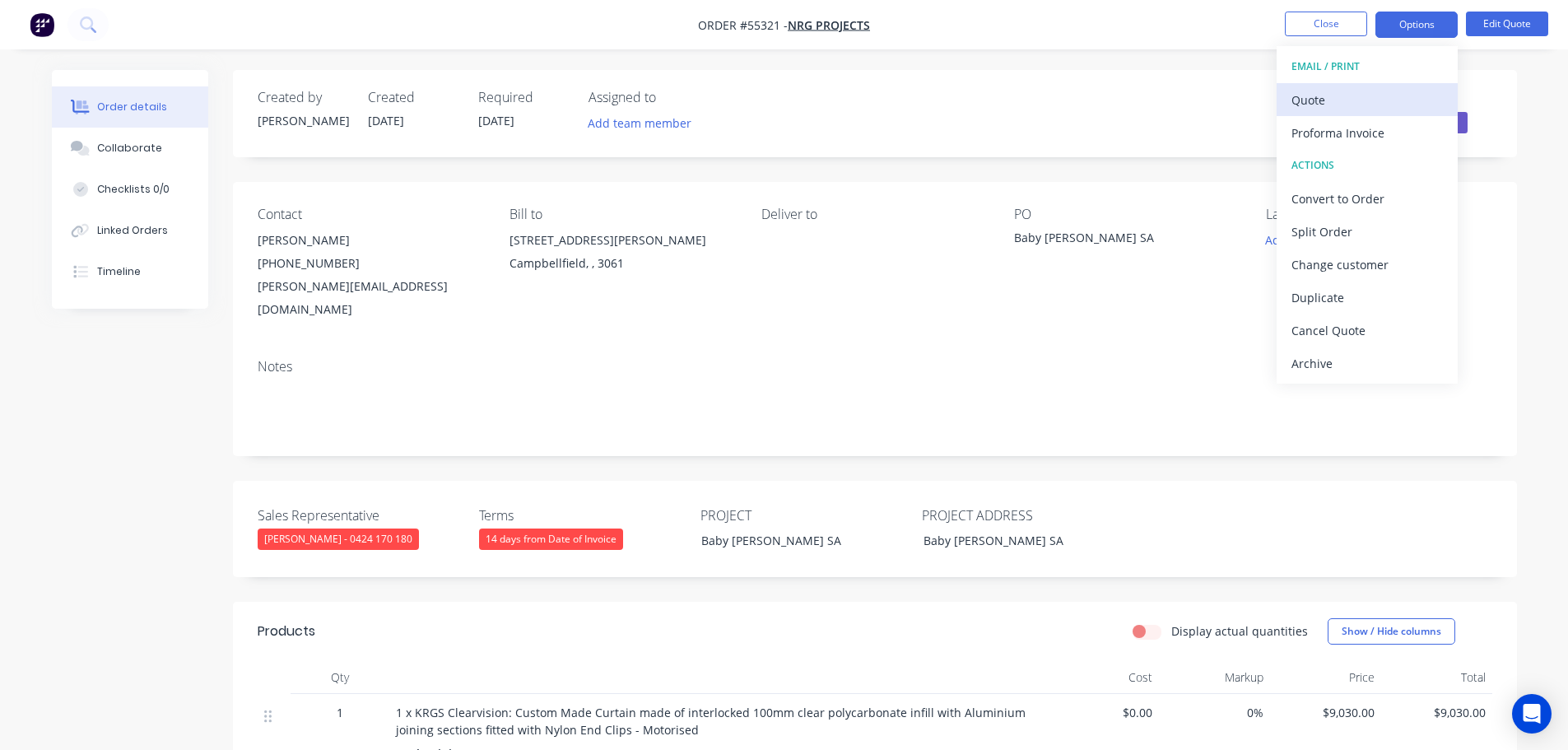
click at [1321, 102] on div "Quote" at bounding box center [1366, 99] width 151 height 23
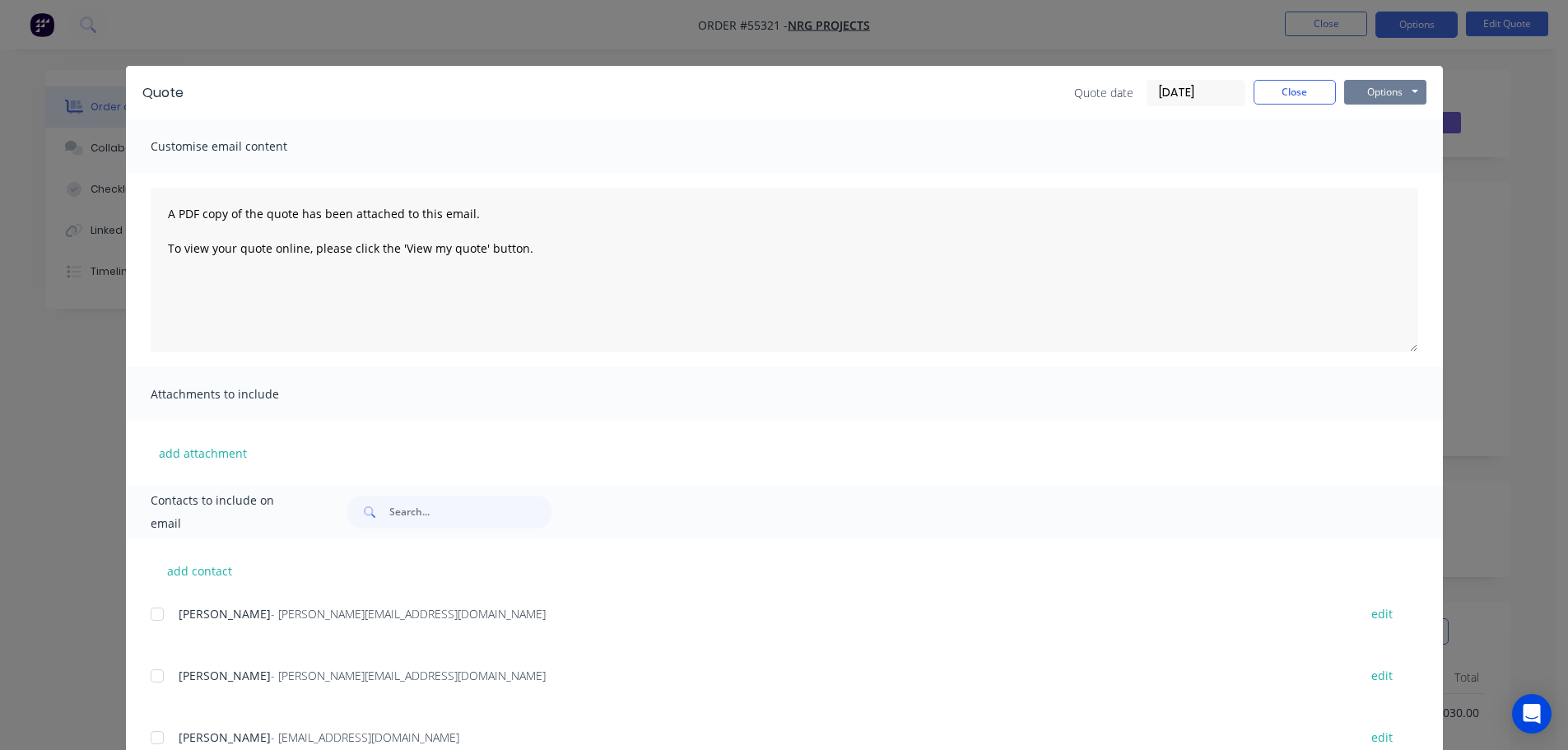
click at [1363, 98] on button "Options" at bounding box center [1385, 92] width 83 height 24
click at [1374, 149] on button "Print" at bounding box center [1396, 148] width 105 height 27
click at [1271, 94] on button "Close" at bounding box center [1295, 92] width 83 height 24
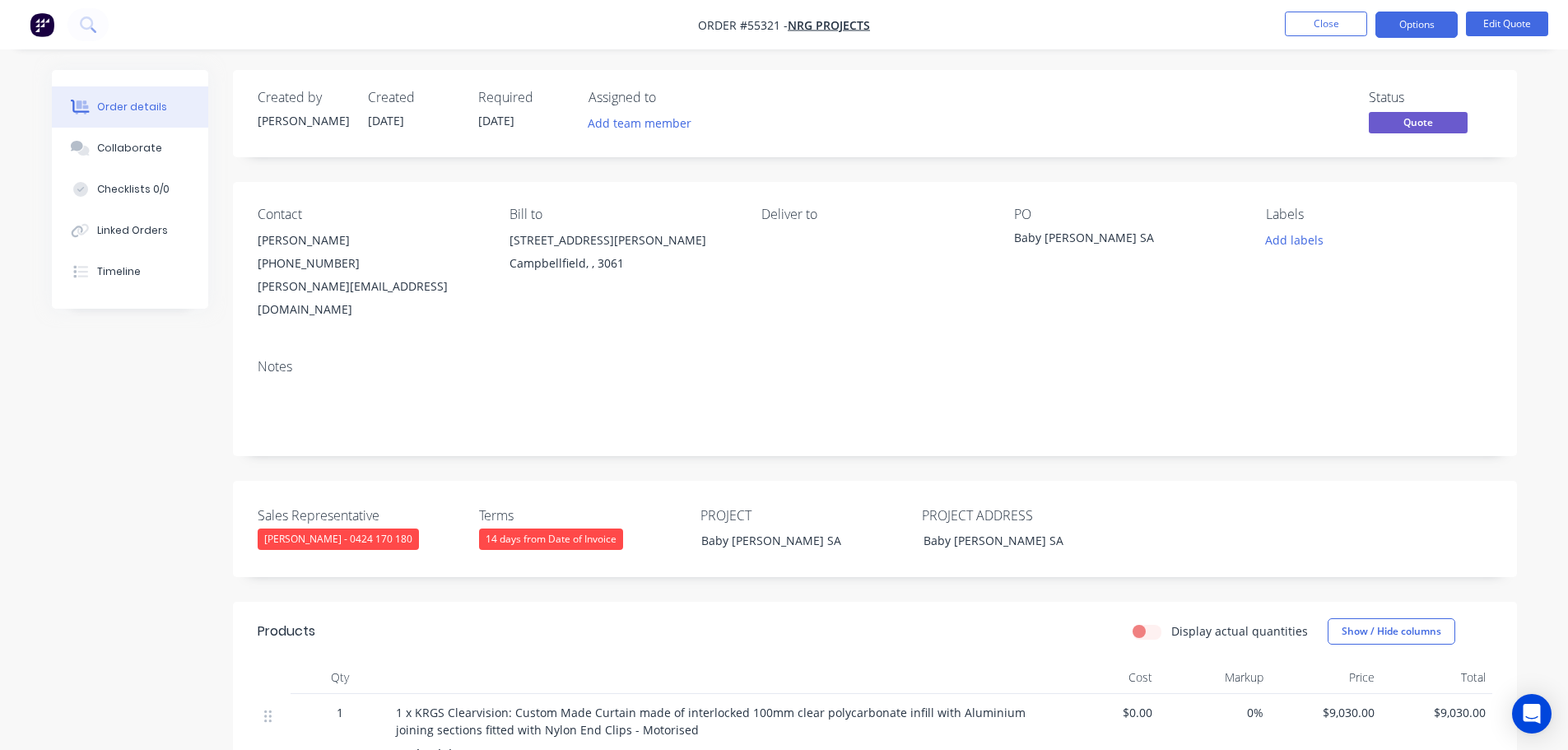
click at [319, 289] on div "peter@nrgprojects.com.au" at bounding box center [371, 298] width 225 height 46
copy div "peter@nrgprojects.com.au"
click at [1087, 239] on div "Baby Bunting, Marion SA" at bounding box center [1117, 240] width 206 height 23
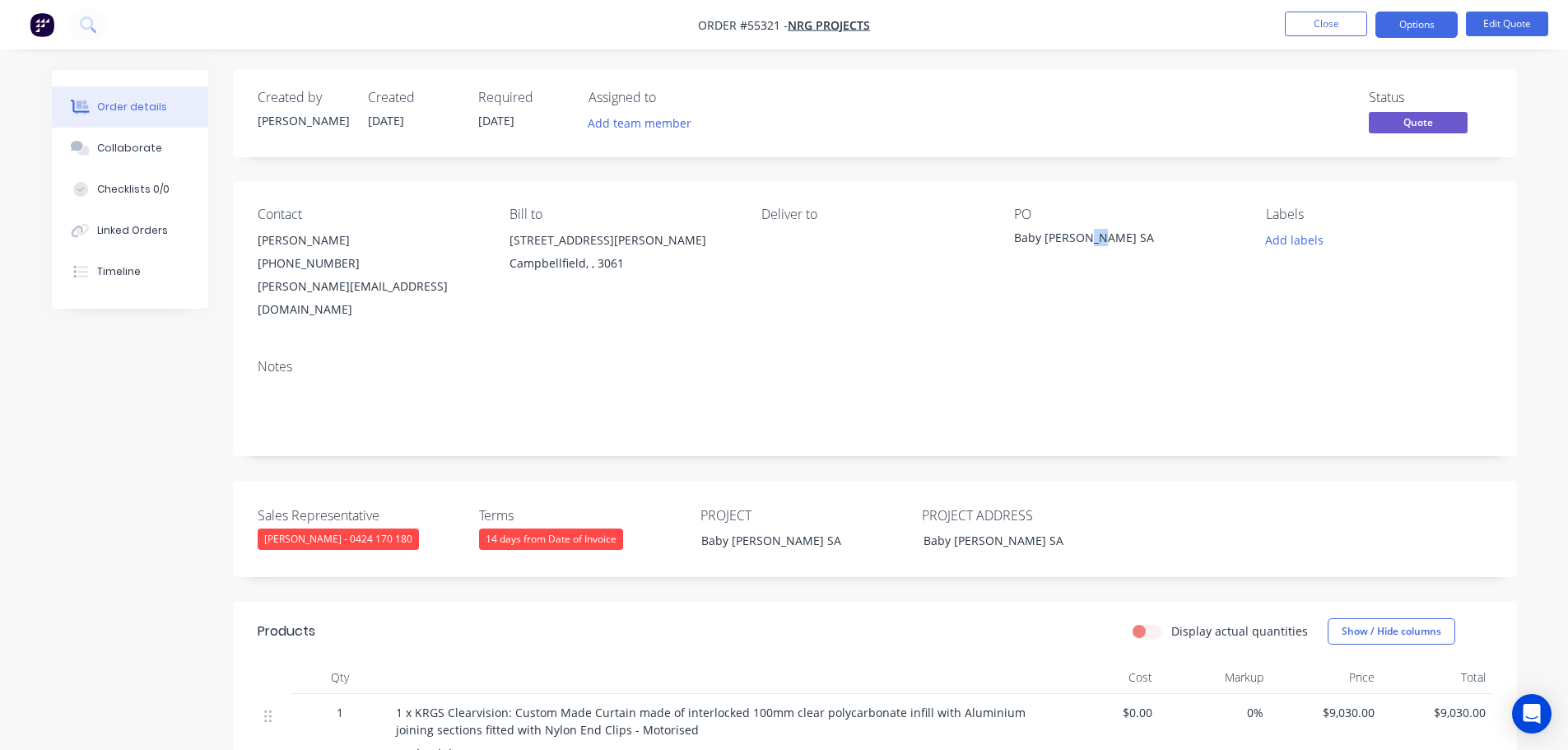
click at [1087, 239] on div "Baby Bunting, Marion SA" at bounding box center [1117, 240] width 206 height 23
copy div "Baby Bunting, Marion SA"
click at [1334, 28] on button "Close" at bounding box center [1326, 23] width 83 height 24
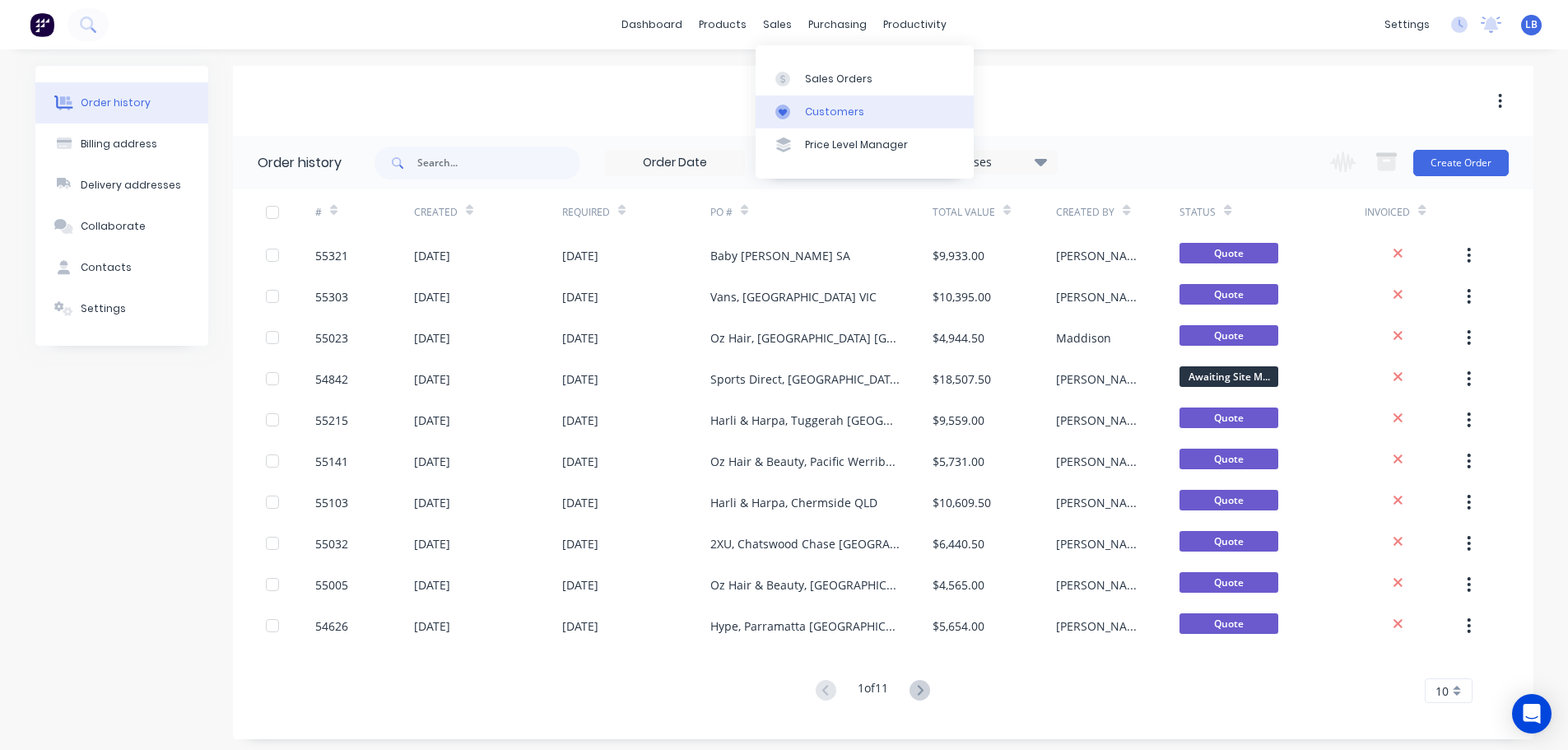
click at [838, 112] on div "Customers" at bounding box center [834, 112] width 59 height 15
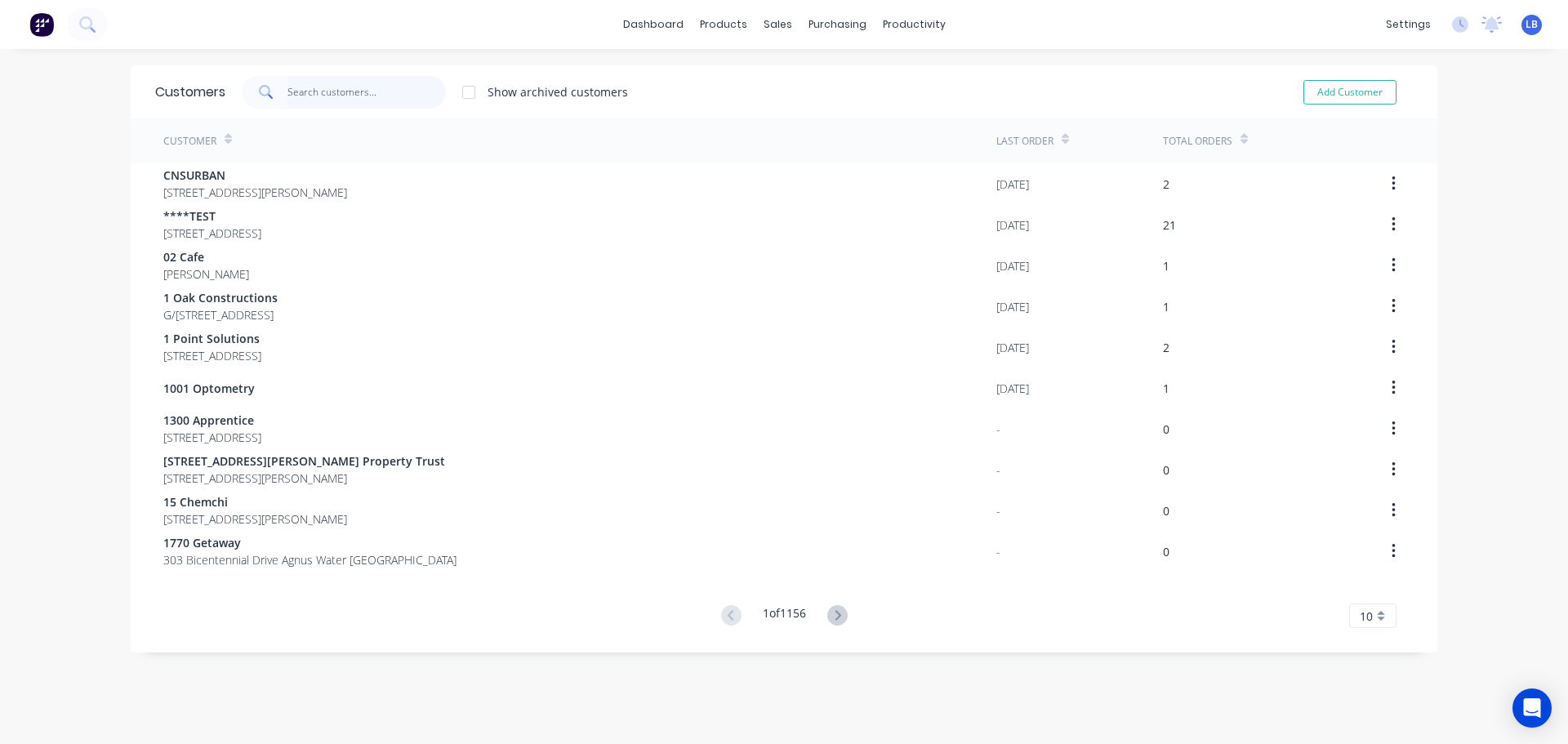
click at [330, 90] on input "text" at bounding box center [367, 92] width 159 height 33
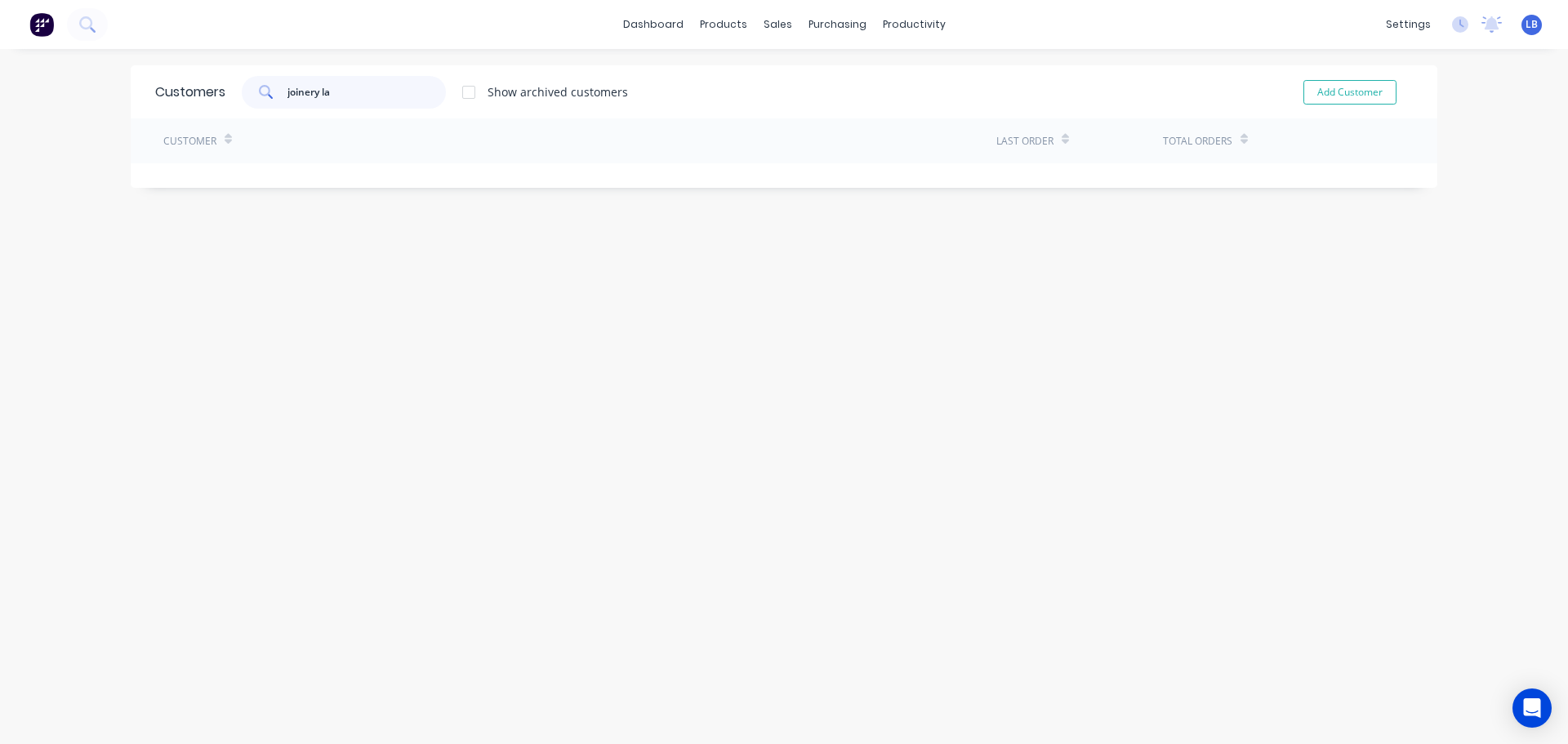
type input "joinery lab"
drag, startPoint x: 337, startPoint y: 91, endPoint x: 256, endPoint y: 99, distance: 81.4
click at [256, 99] on div "joinery lab" at bounding box center [344, 92] width 204 height 33
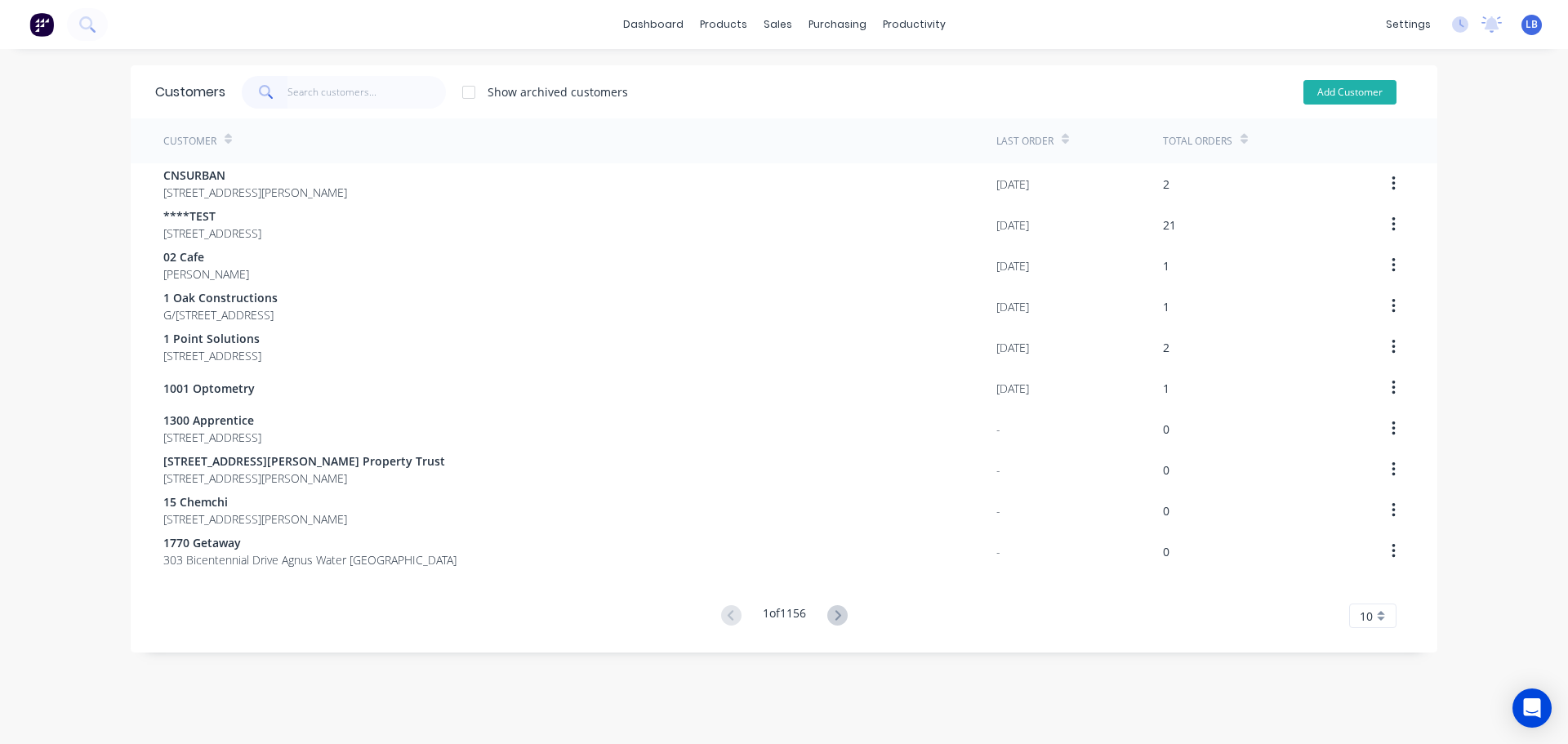
click at [1314, 94] on button "Add Customer" at bounding box center [1350, 92] width 93 height 24
select select "AU"
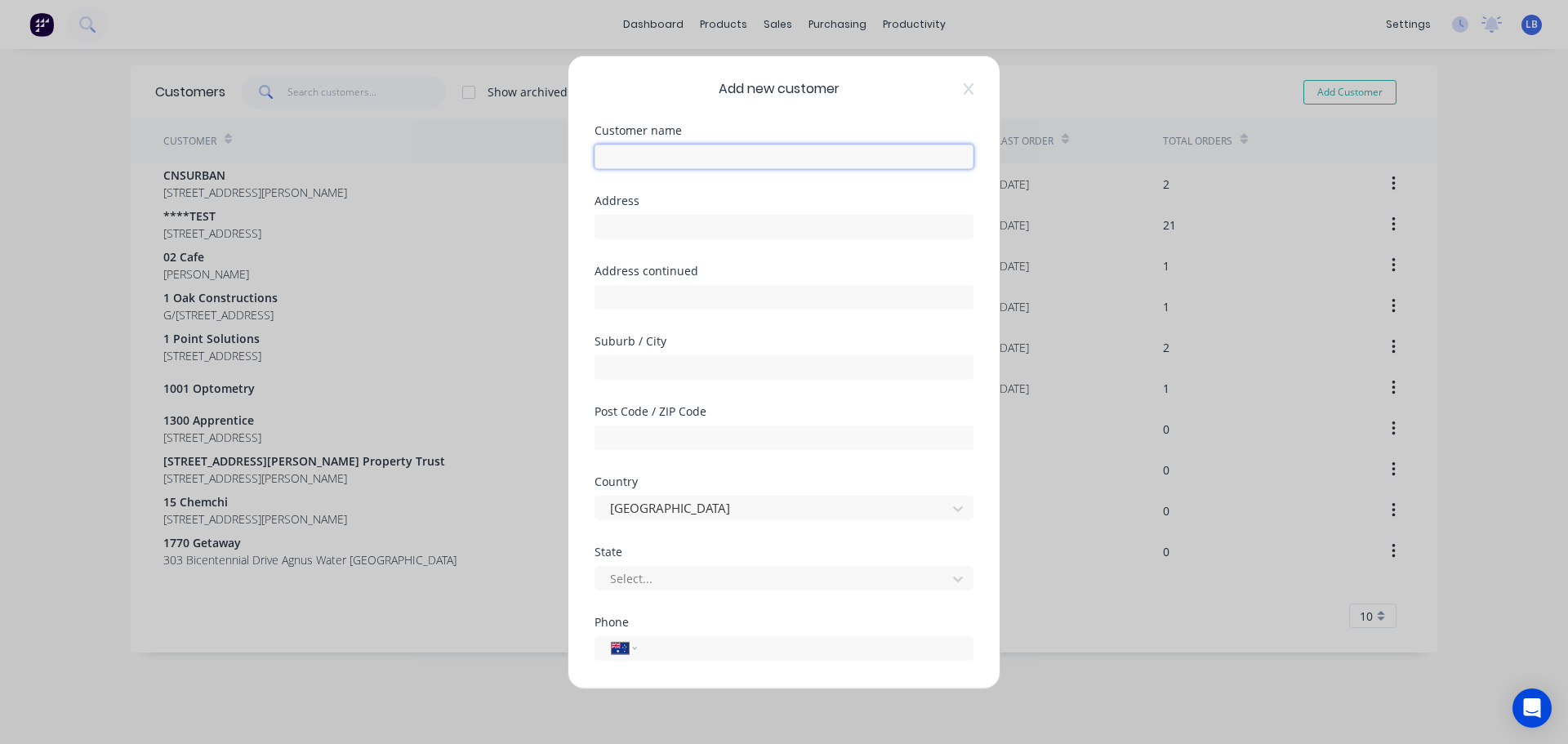
click at [615, 164] on input "text" at bounding box center [784, 156] width 379 height 24
paste input "joinery lab"
click at [608, 159] on input "joinery lab" at bounding box center [784, 156] width 379 height 24
click at [649, 156] on input "Joinery lab" at bounding box center [784, 156] width 379 height 24
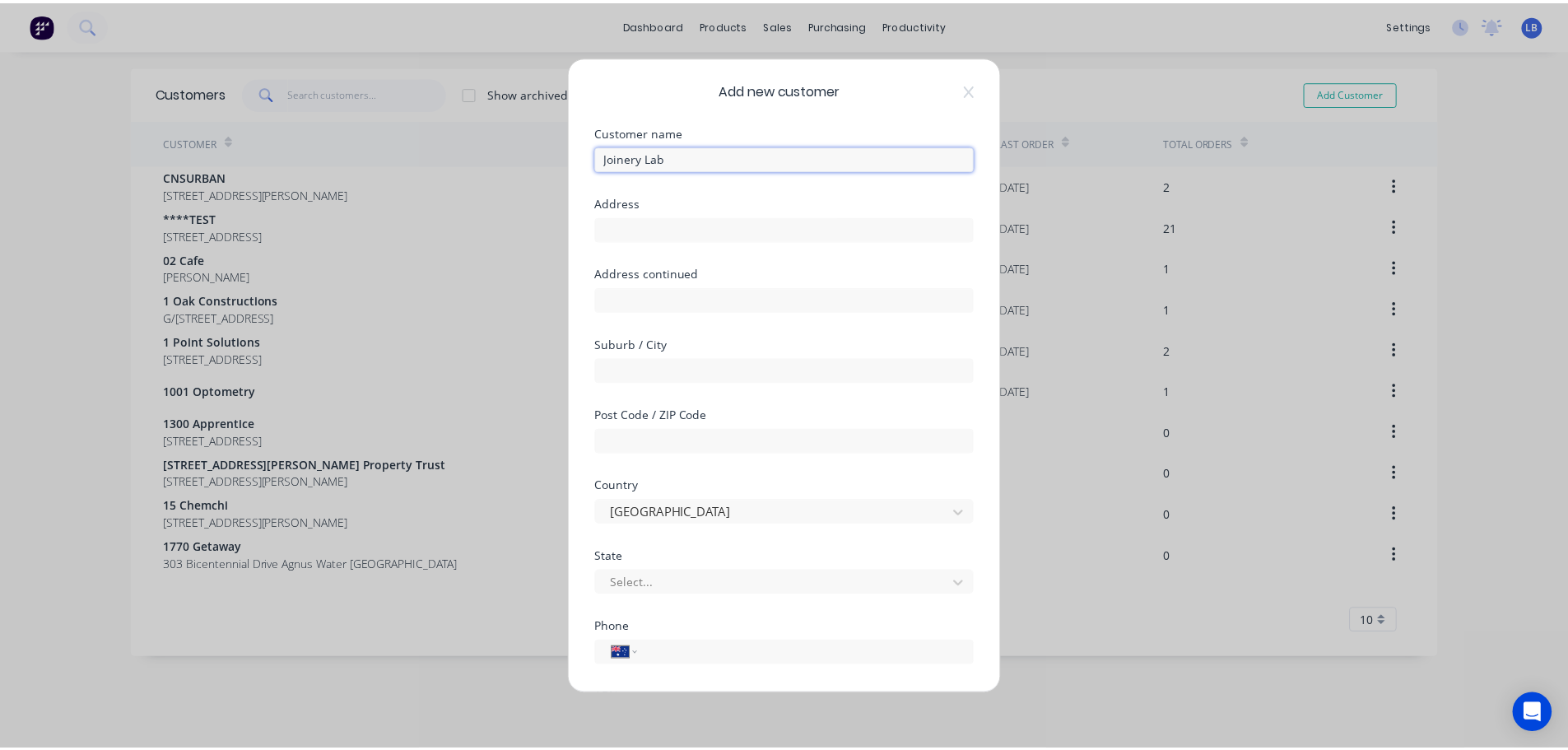
scroll to position [166, 0]
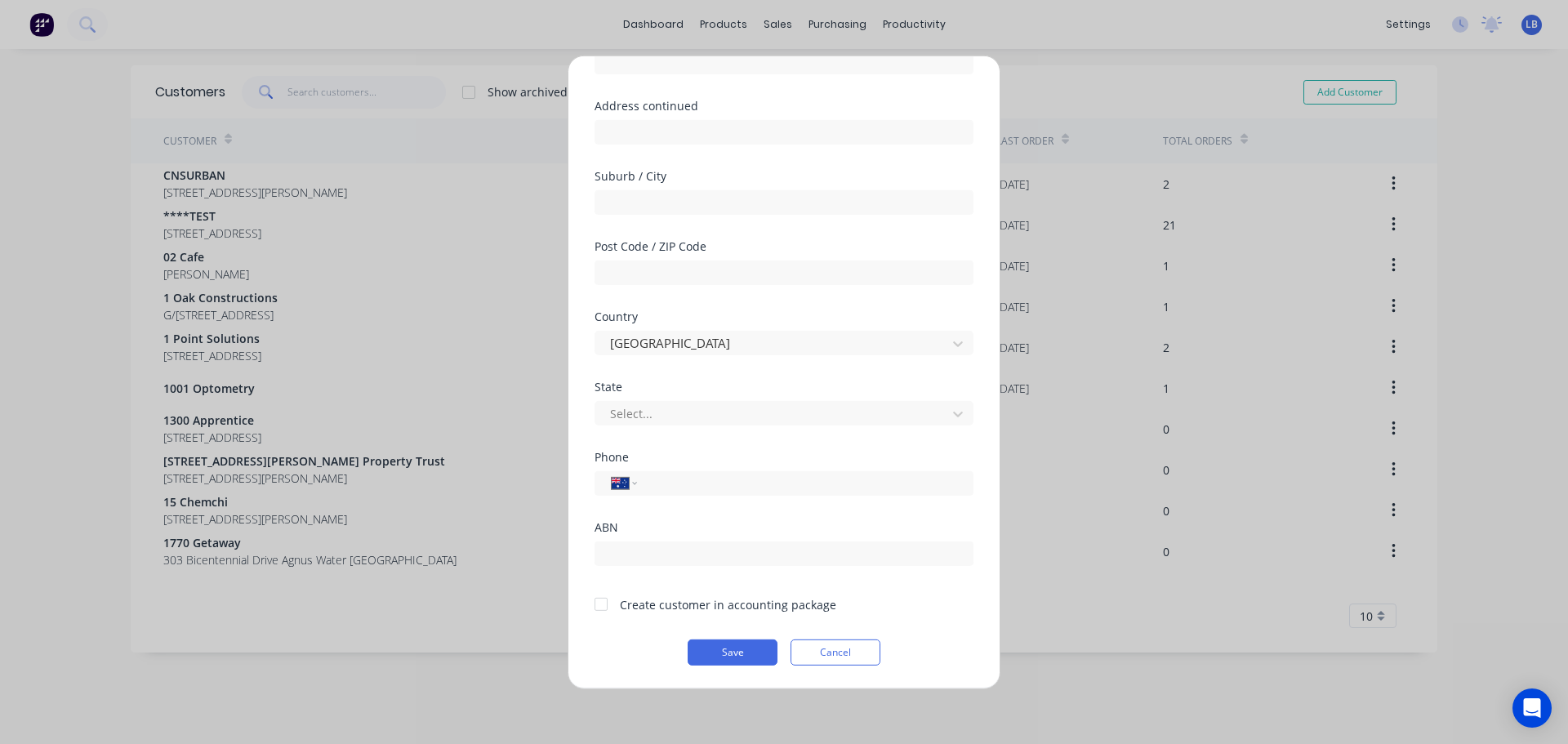
type input "Joinery Lab"
click at [602, 604] on div at bounding box center [601, 604] width 33 height 33
click at [694, 653] on button "Save" at bounding box center [733, 652] width 89 height 26
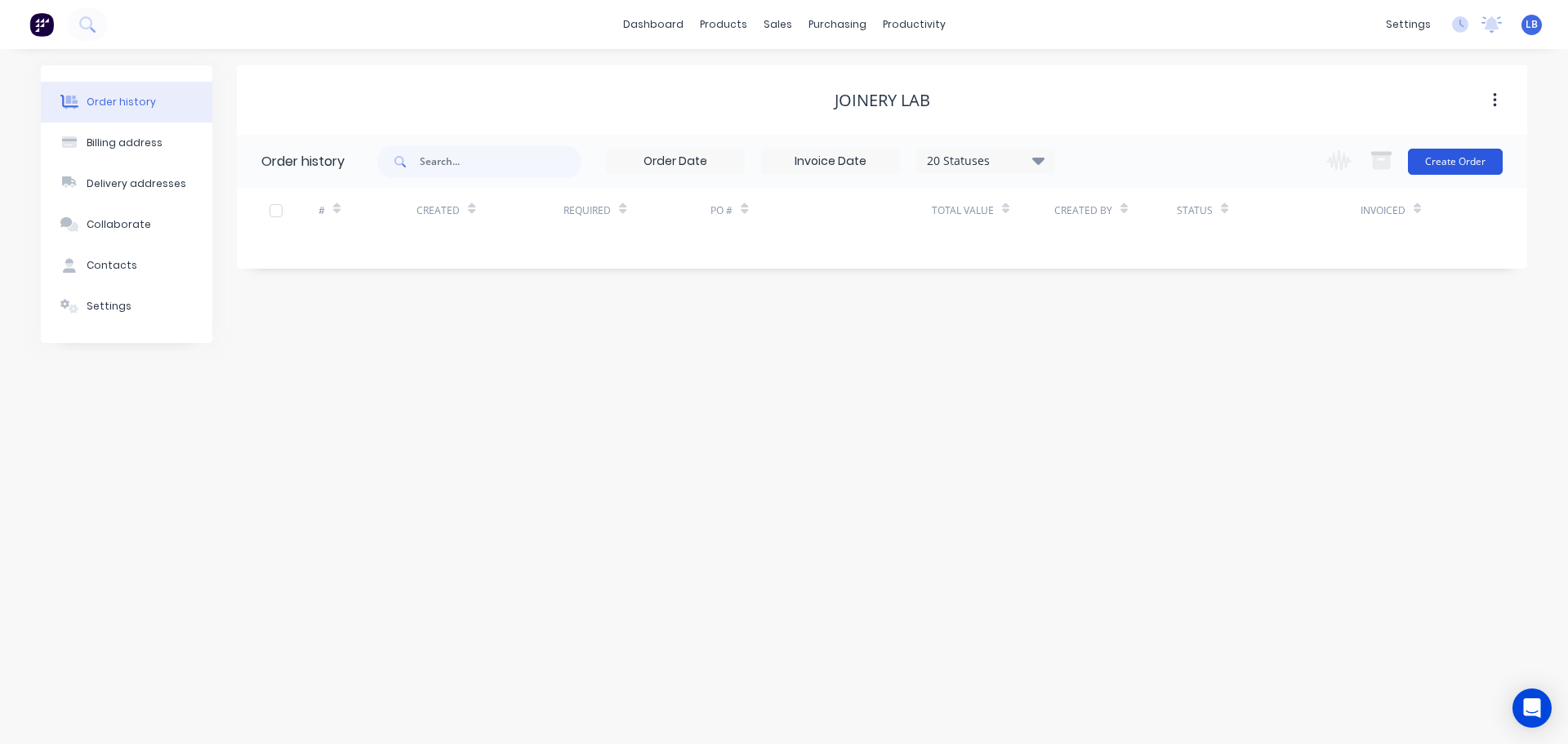
click at [1460, 157] on button "Create Order" at bounding box center [1455, 162] width 95 height 26
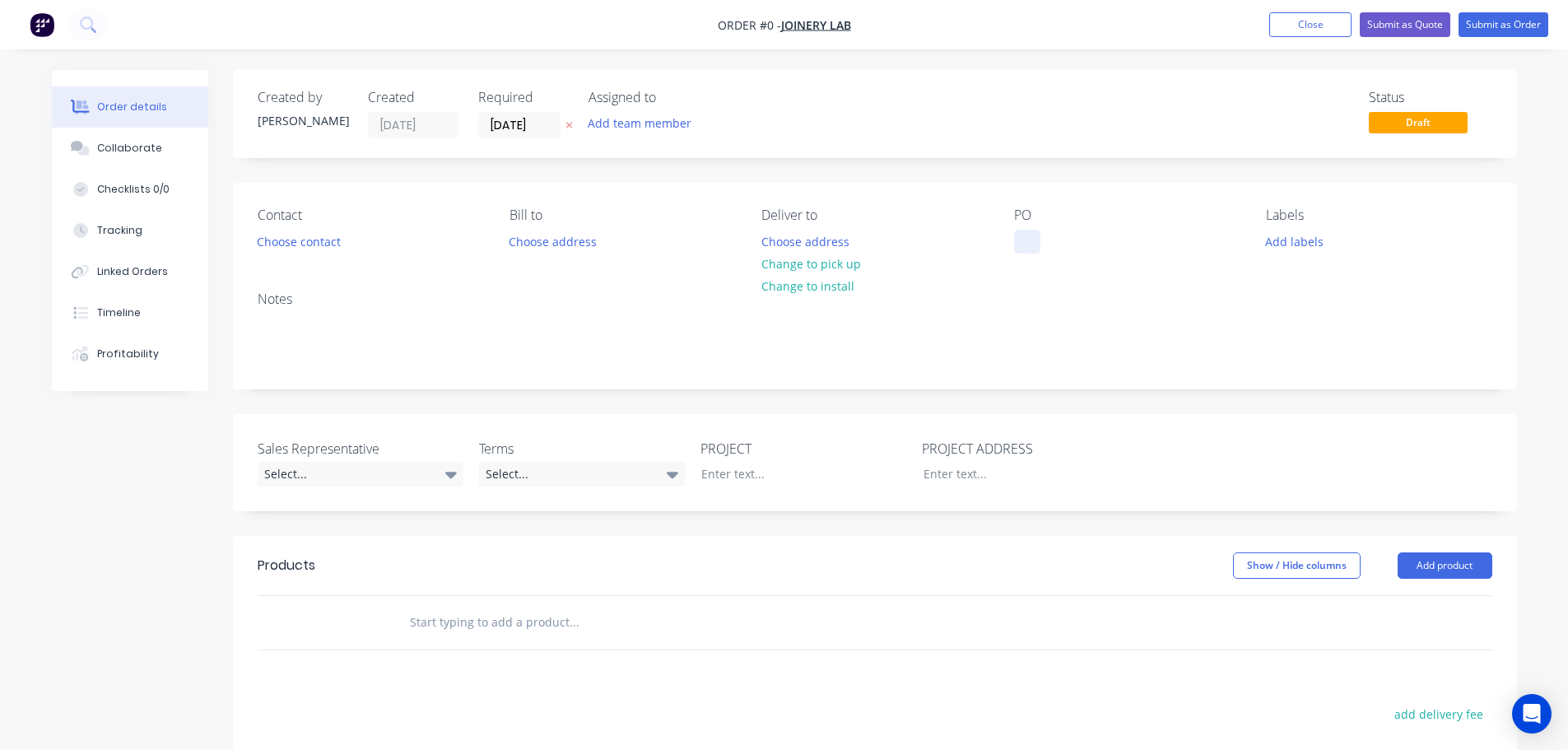
click at [1015, 233] on div at bounding box center [1028, 241] width 26 height 23
click at [1072, 243] on div "Melbourne" at bounding box center [1084, 241] width 140 height 23
copy div "Melbourne"
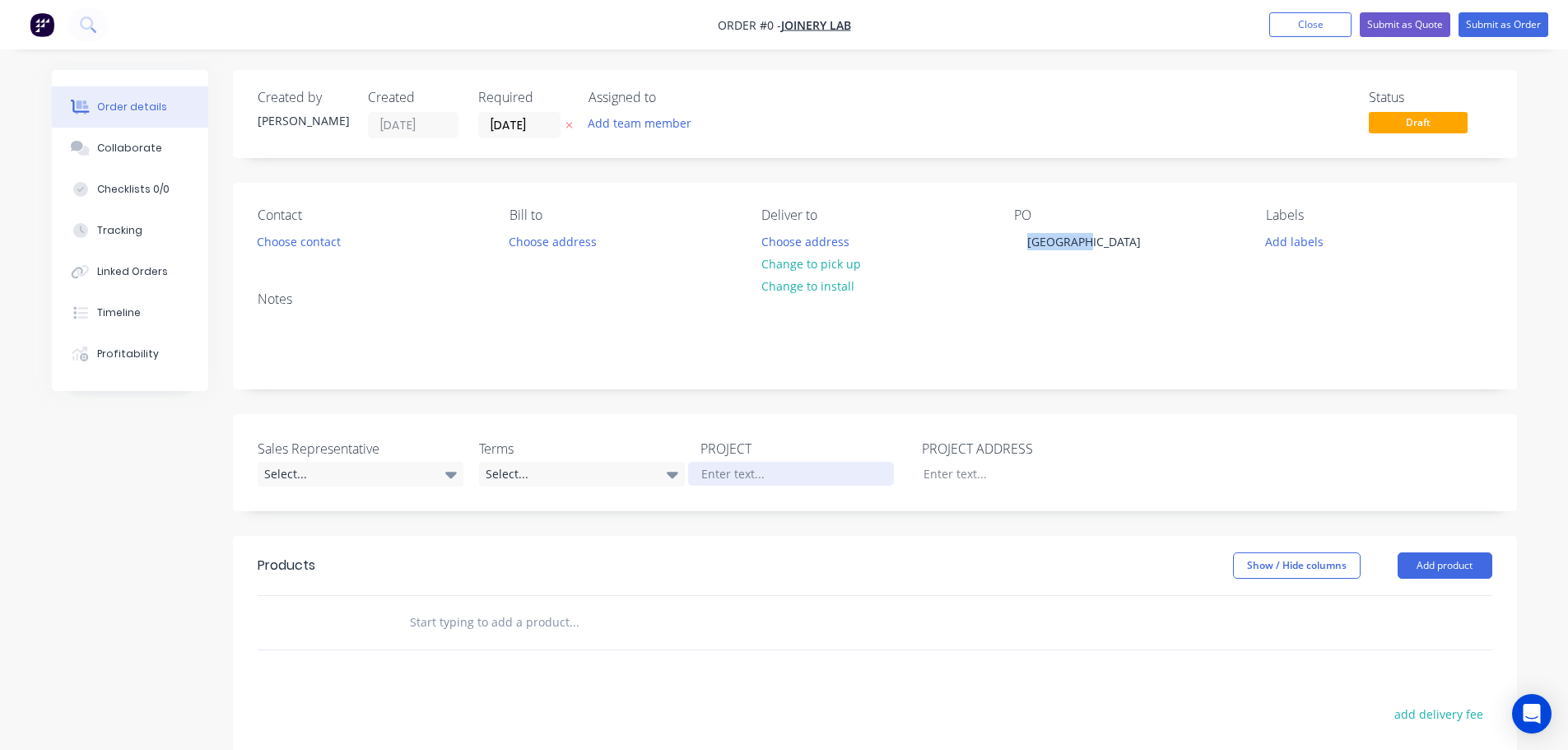
click at [727, 473] on div "Order details Collaborate Checklists 0/0 Tracking Linked Orders Timeline Profit…" at bounding box center [784, 571] width 1499 height 1001
click at [940, 478] on div at bounding box center [1012, 473] width 206 height 23
paste div
click at [294, 246] on button "Choose contact" at bounding box center [298, 241] width 101 height 23
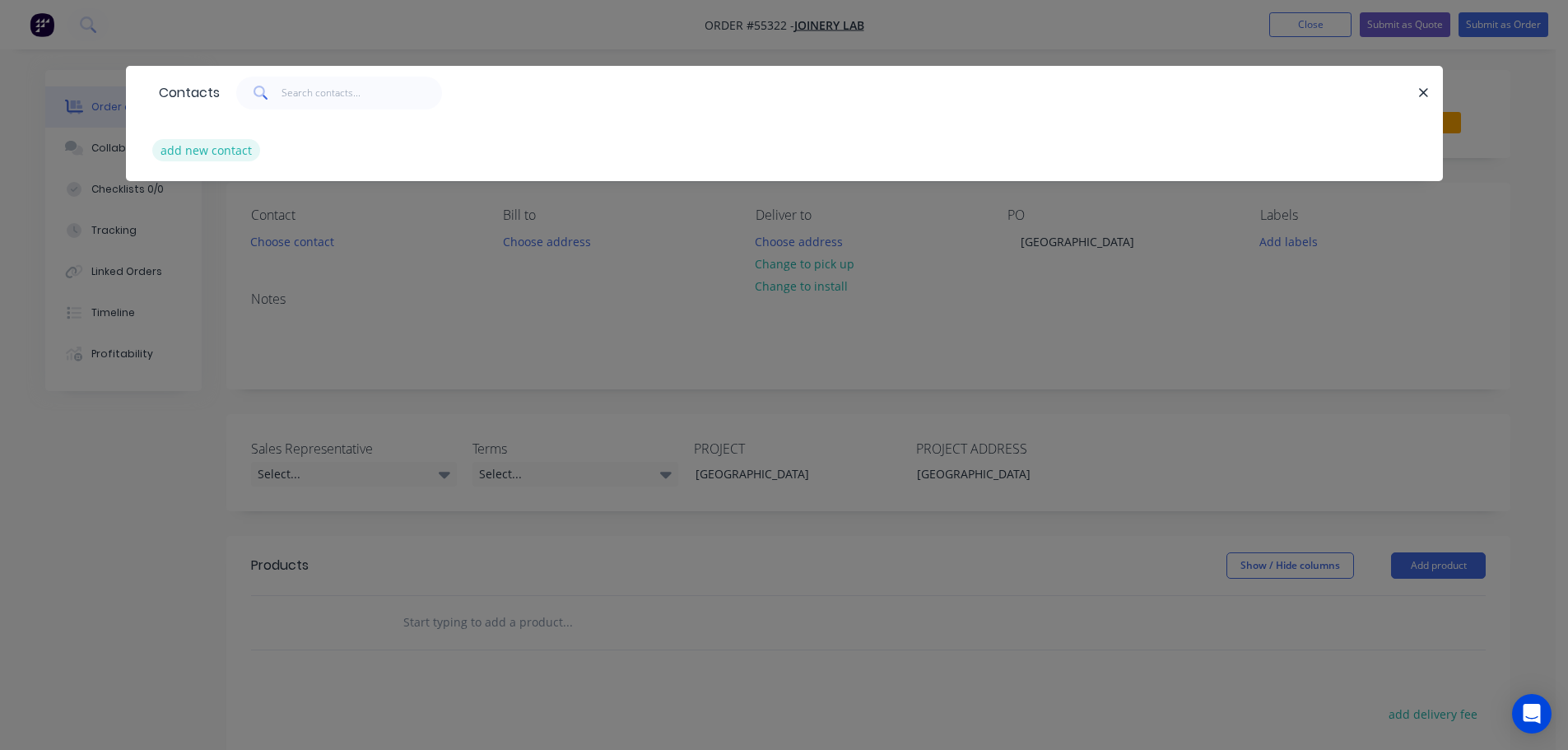
click at [227, 155] on button "add new contact" at bounding box center [206, 150] width 109 height 23
select select "AU"
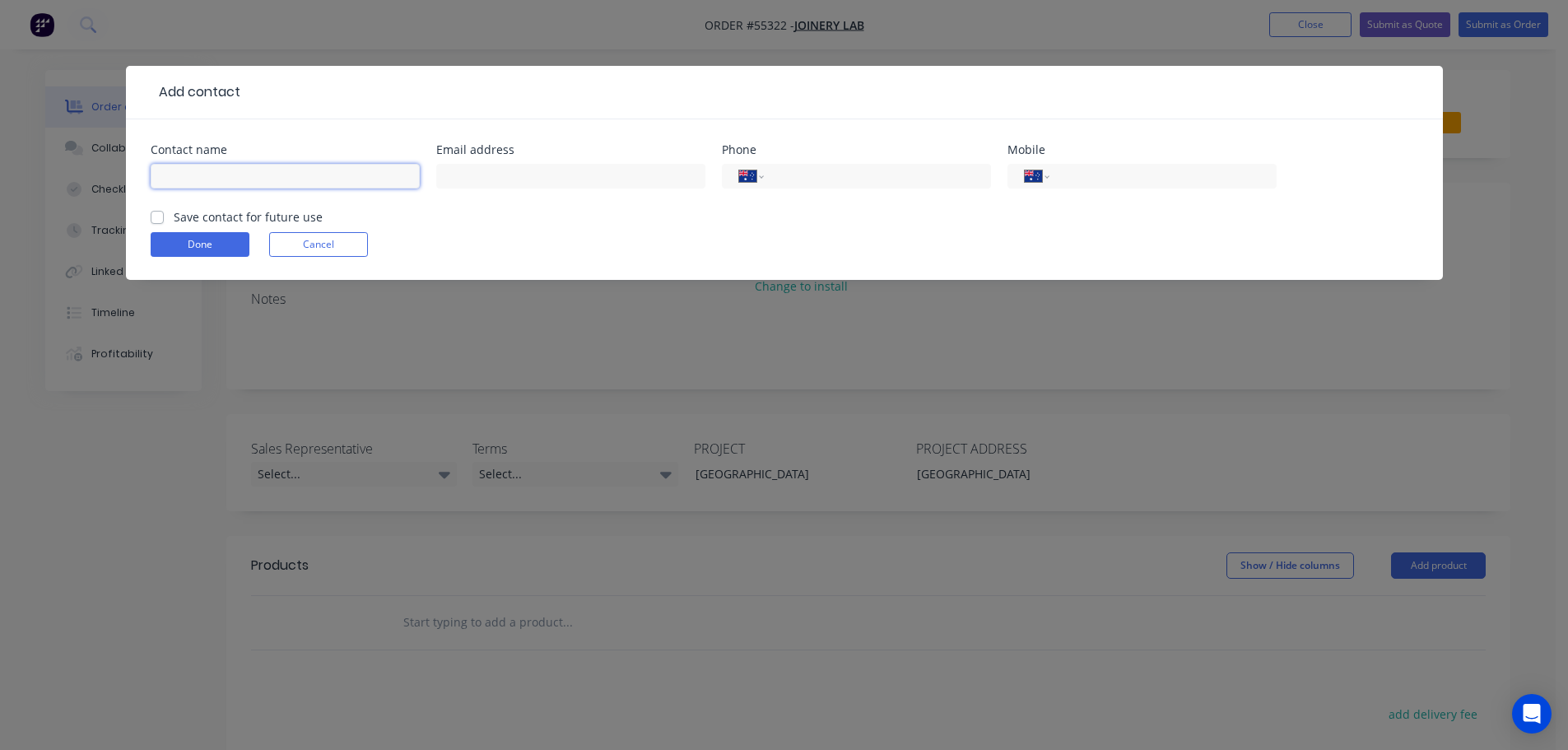
click at [182, 175] on input "text" at bounding box center [285, 176] width 269 height 24
type input "Eric"
click at [470, 177] on input "text" at bounding box center [571, 176] width 269 height 24
type input "eric@joinerylab.com.au"
click at [1164, 171] on input "tel" at bounding box center [1160, 176] width 198 height 19
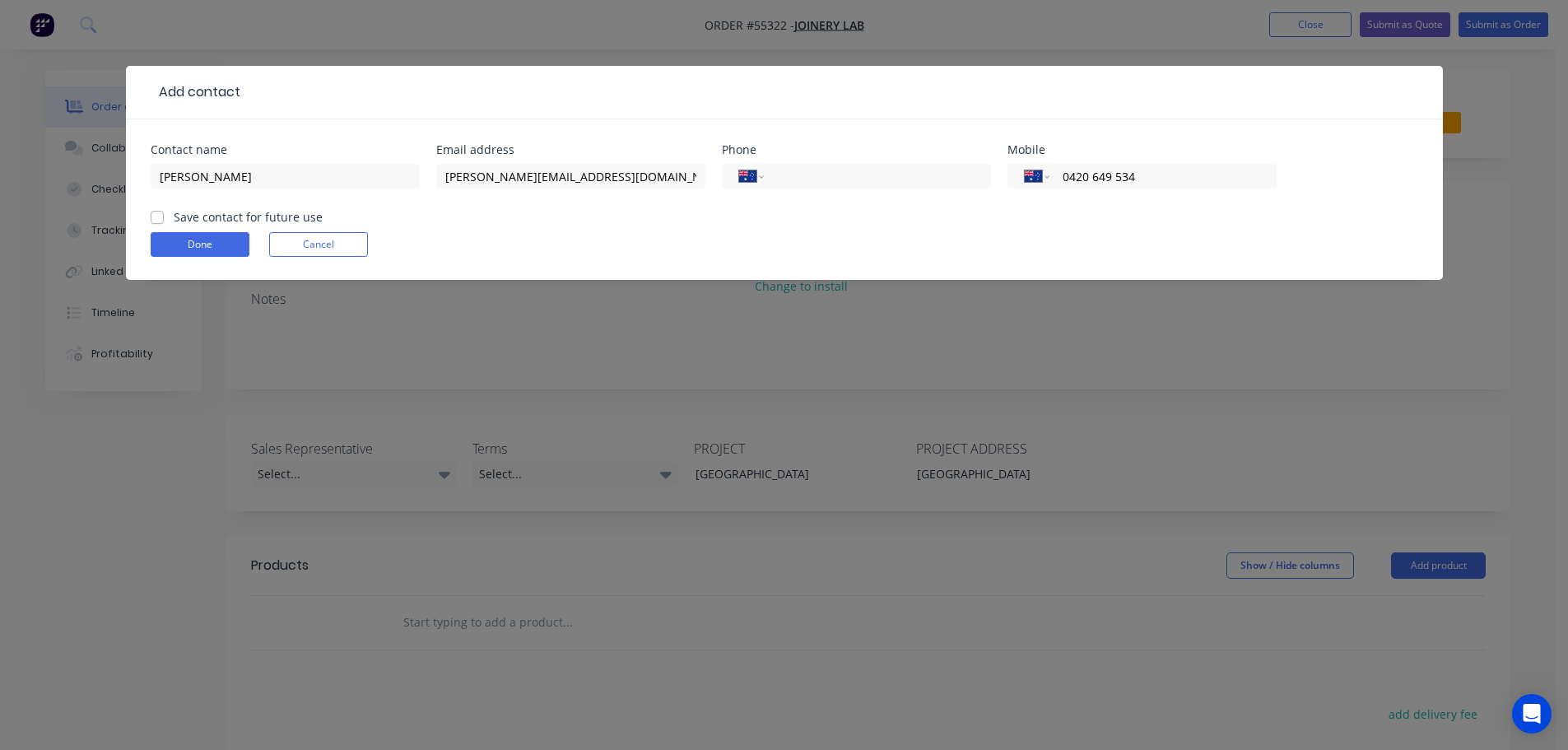
type input "0420 649 534"
click at [174, 215] on label "Save contact for future use" at bounding box center [248, 217] width 149 height 17
click at [158, 215] on input "Save contact for future use" at bounding box center [158, 216] width 13 height 16
checkbox input "true"
click at [178, 245] on button "Done" at bounding box center [200, 244] width 99 height 24
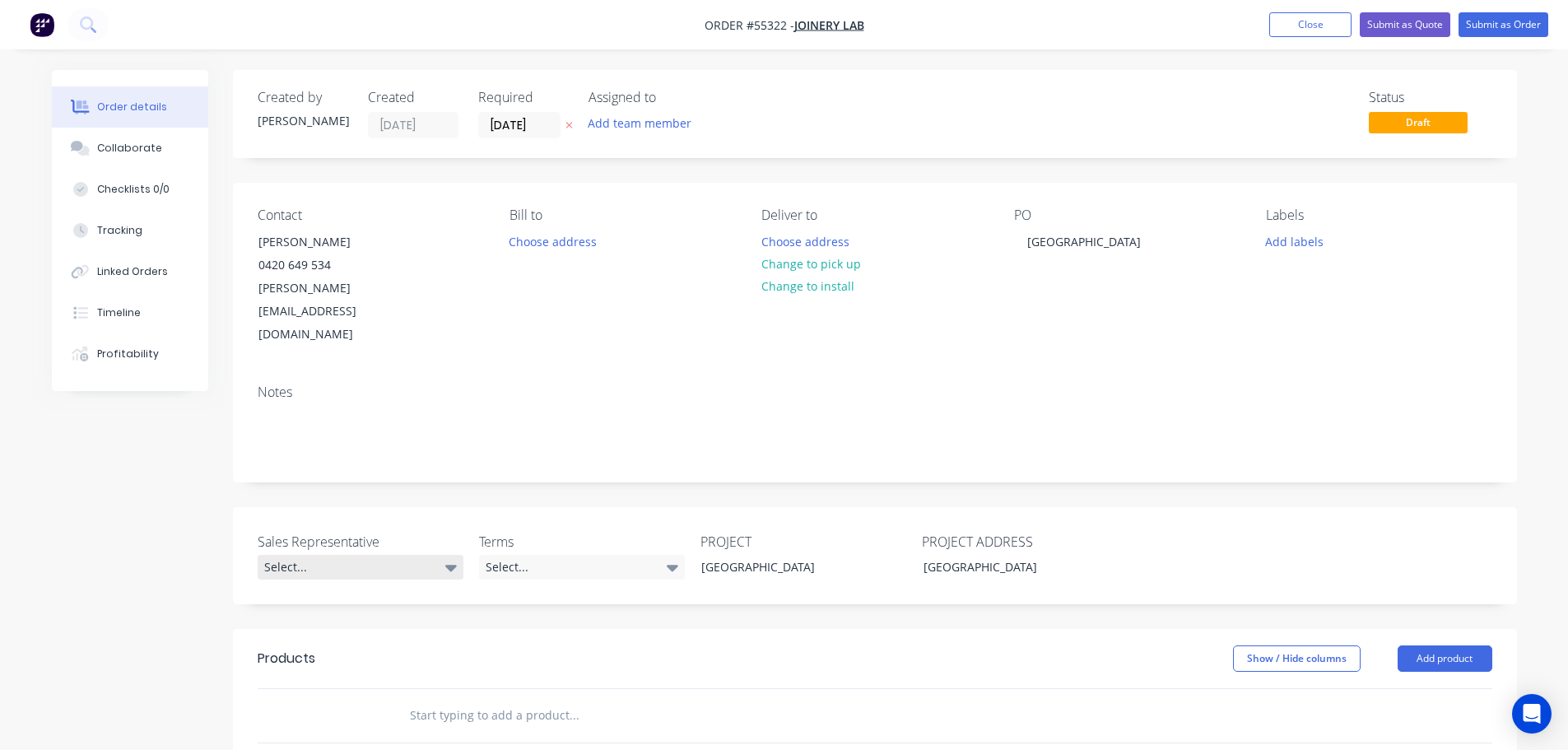
click at [318, 555] on div "Select..." at bounding box center [360, 567] width 206 height 24
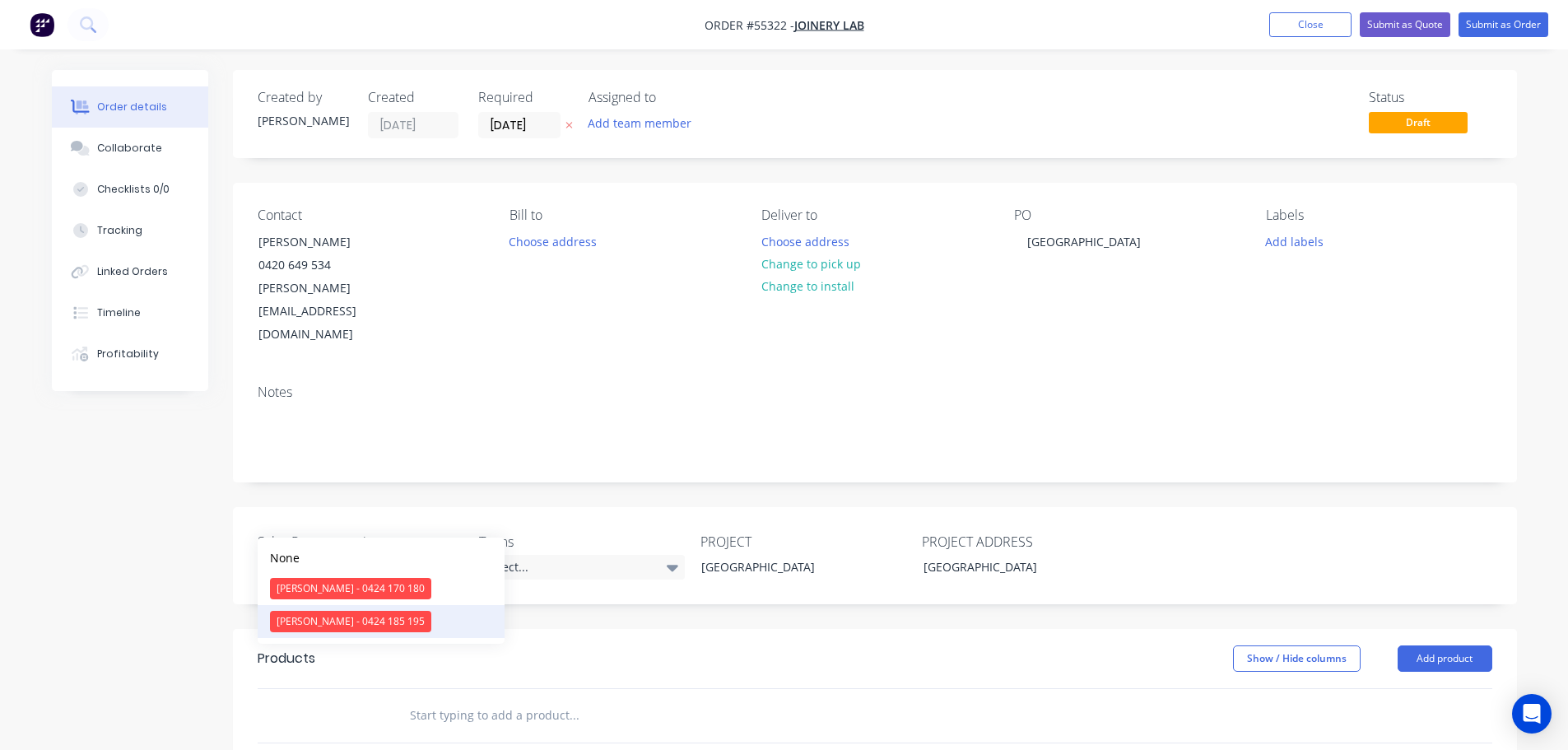
click at [311, 631] on div "Drew Blackman - 0424 185 195" at bounding box center [351, 621] width 161 height 22
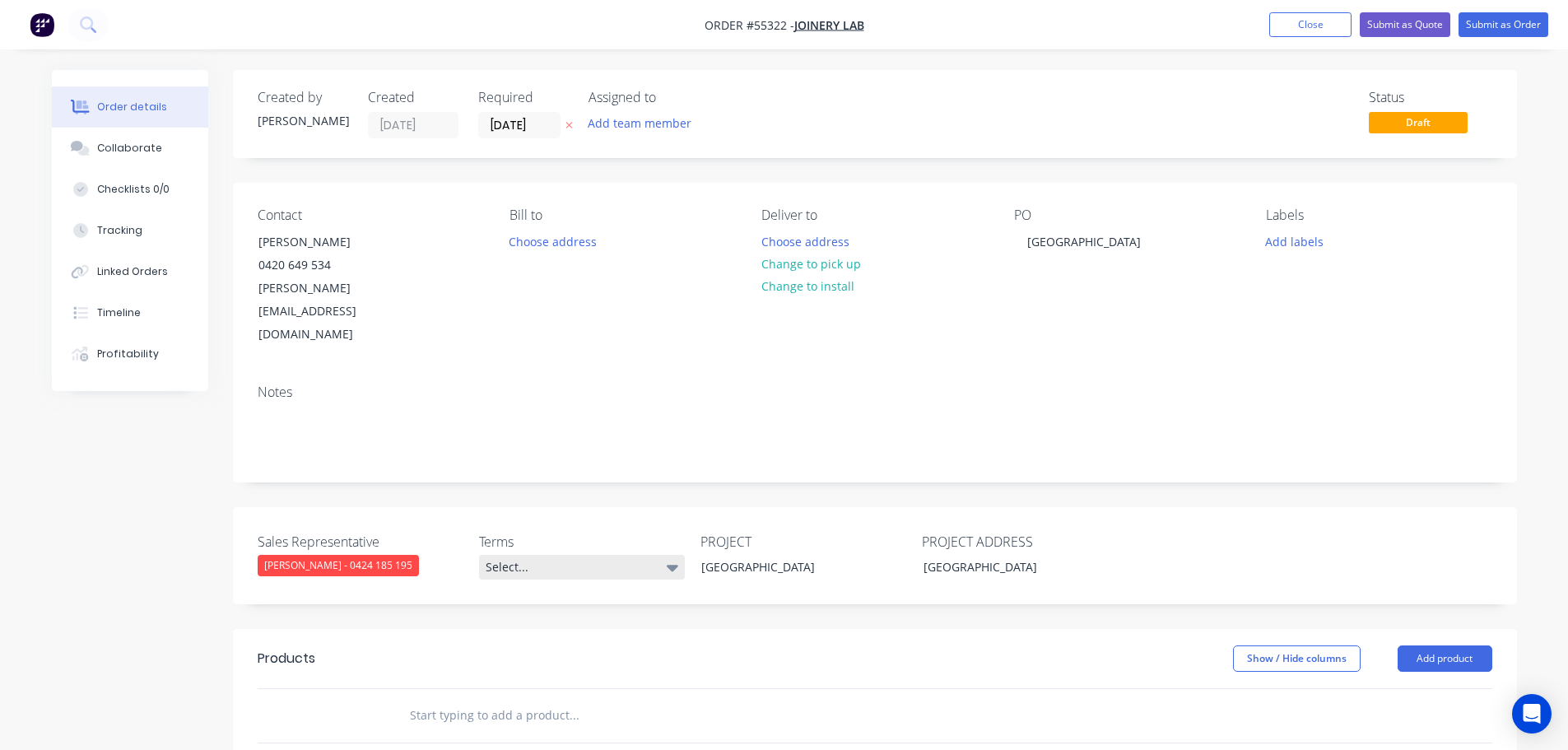
click at [511, 555] on div "Select..." at bounding box center [582, 567] width 206 height 24
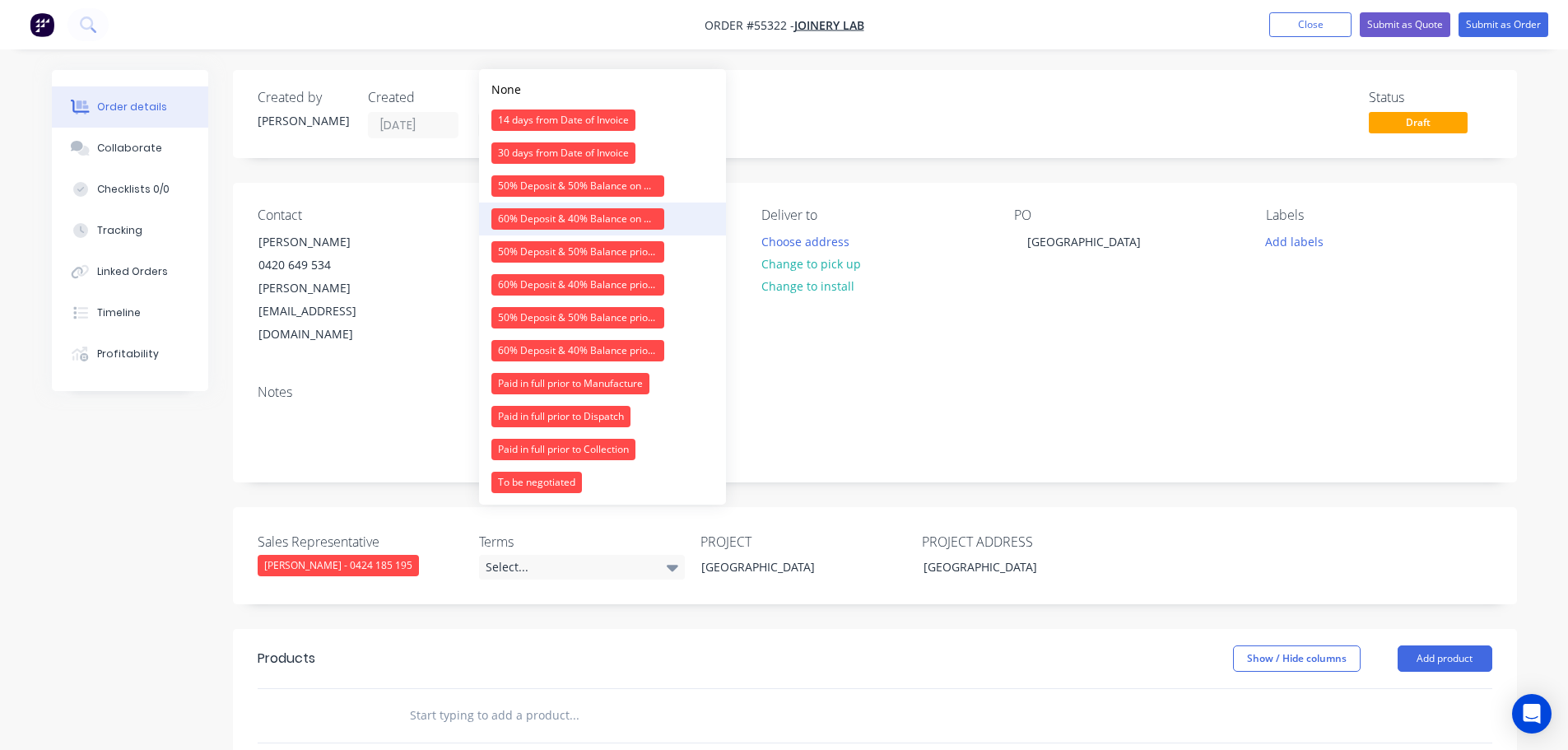
click at [556, 220] on div "60% Deposit & 40% Balance on Day of Installation" at bounding box center [578, 219] width 173 height 22
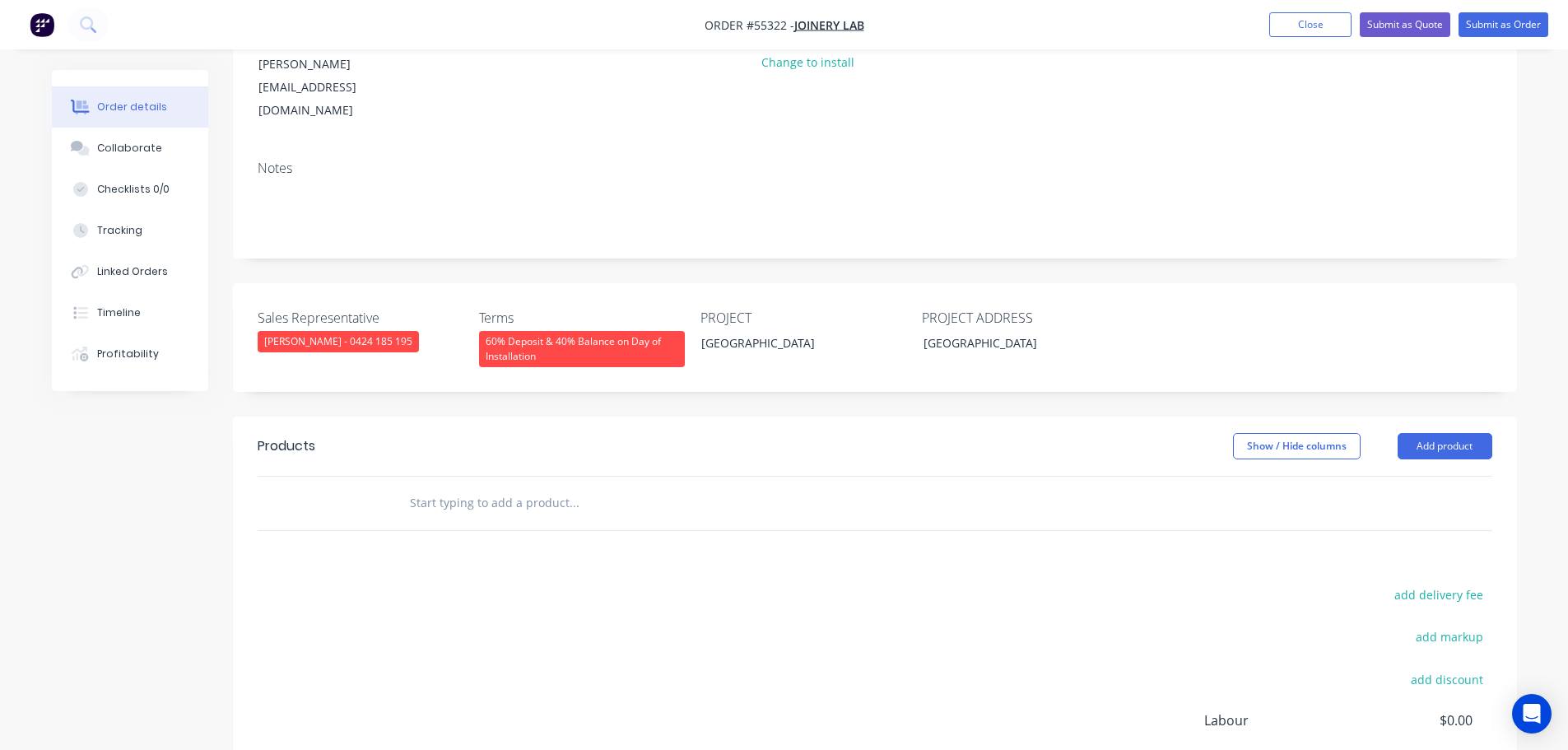
scroll to position [247, 0]
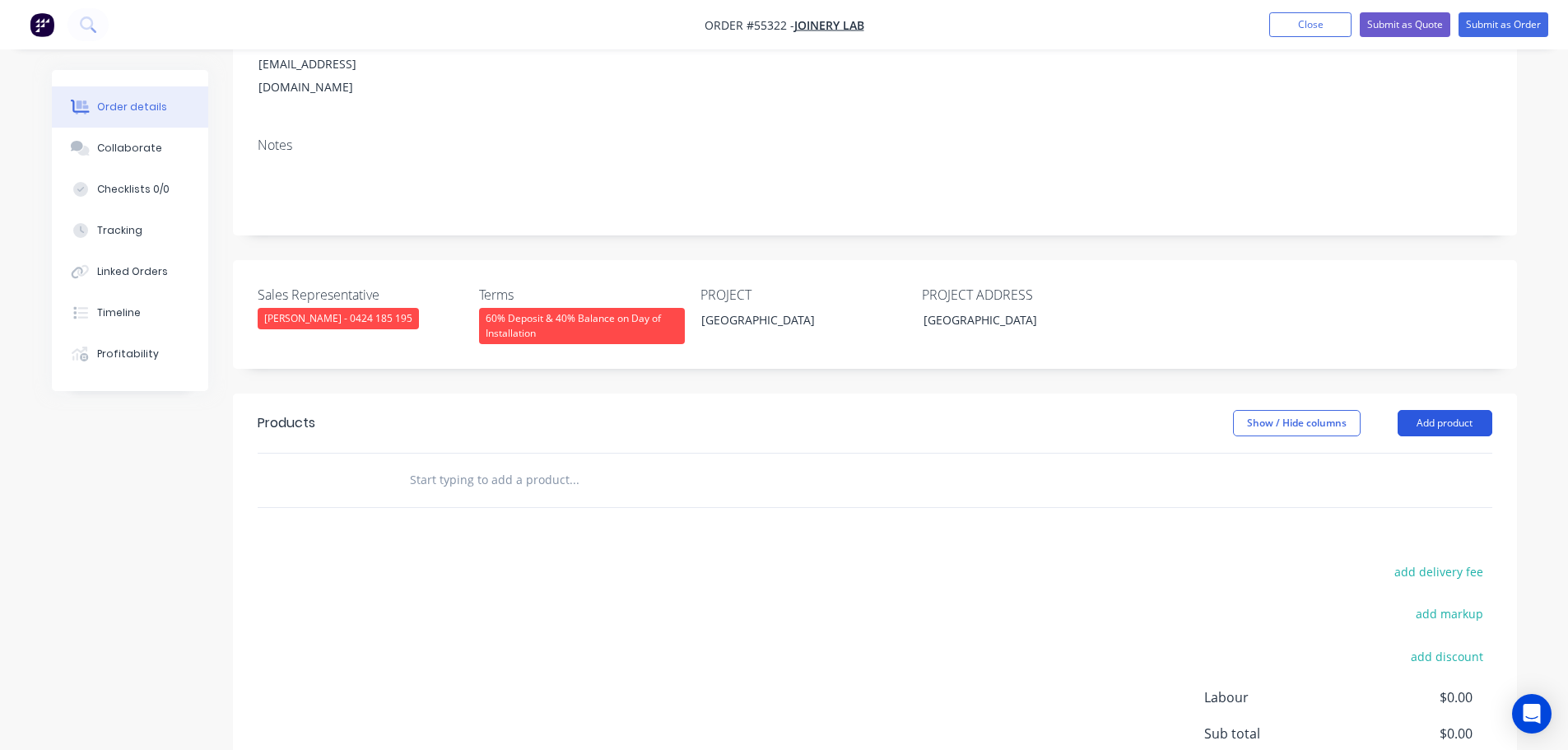
click at [1448, 410] on button "Add product" at bounding box center [1445, 423] width 95 height 26
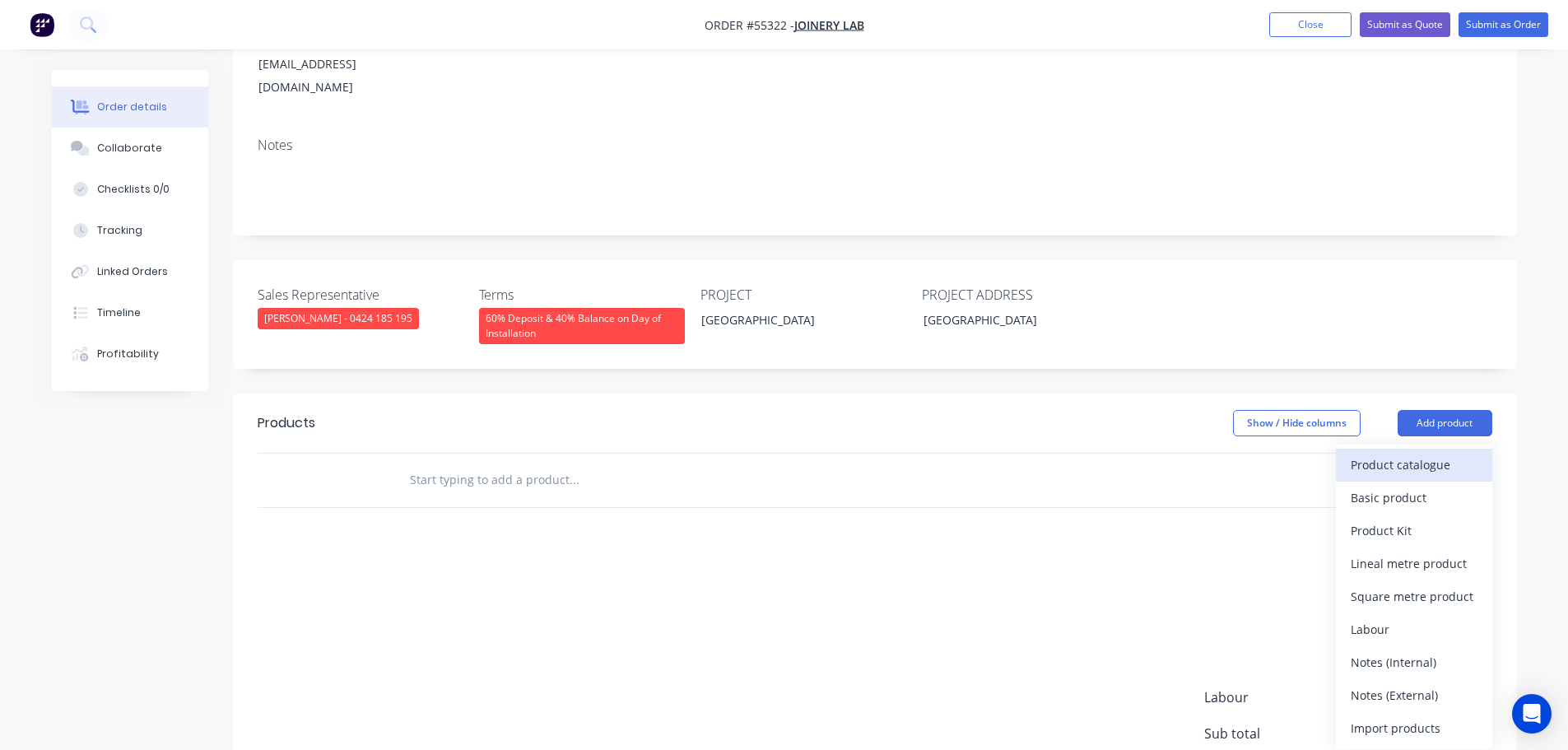
click at [1386, 452] on div "Product catalogue" at bounding box center [1414, 464] width 127 height 23
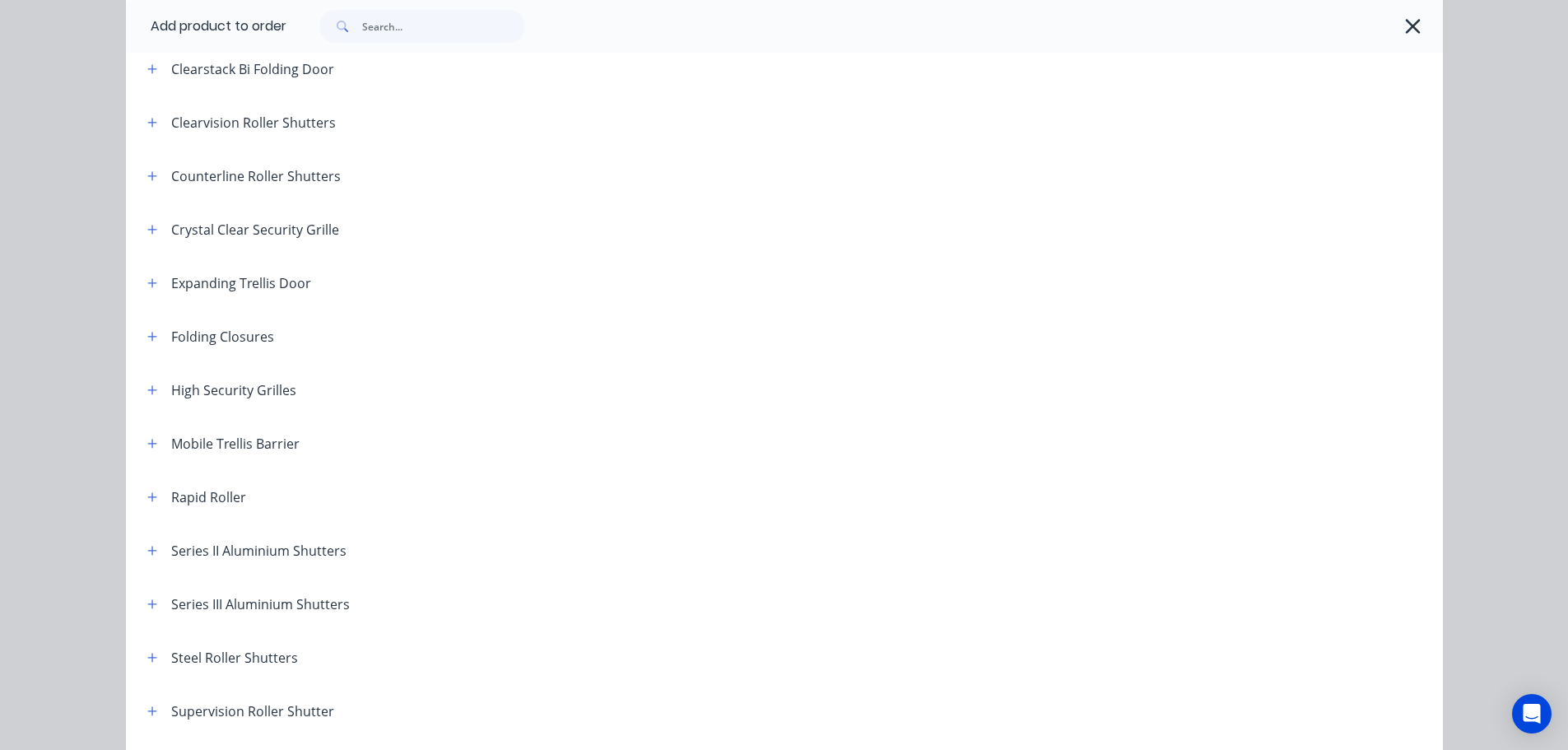
scroll to position [329, 0]
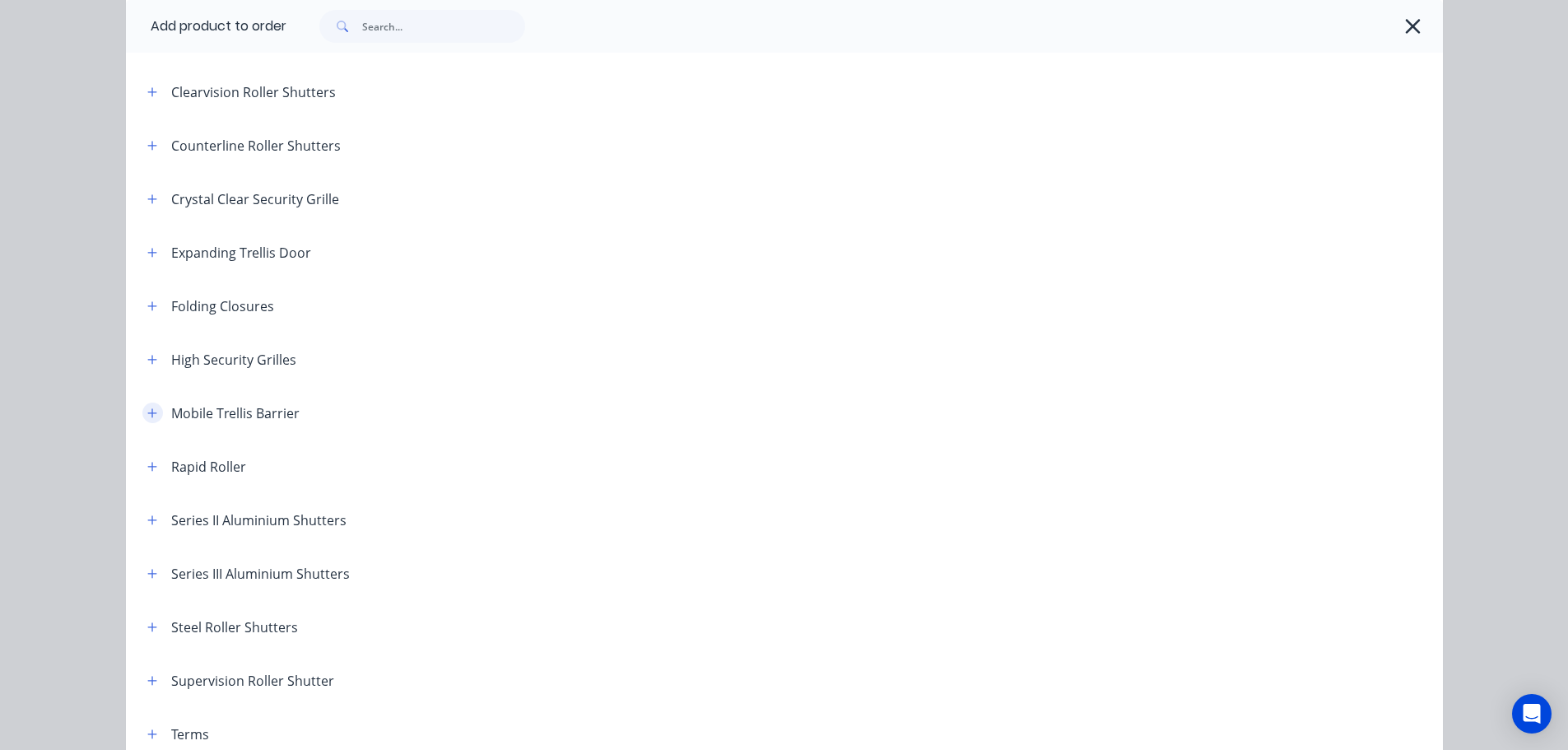
click at [143, 411] on button "button" at bounding box center [153, 413] width 21 height 21
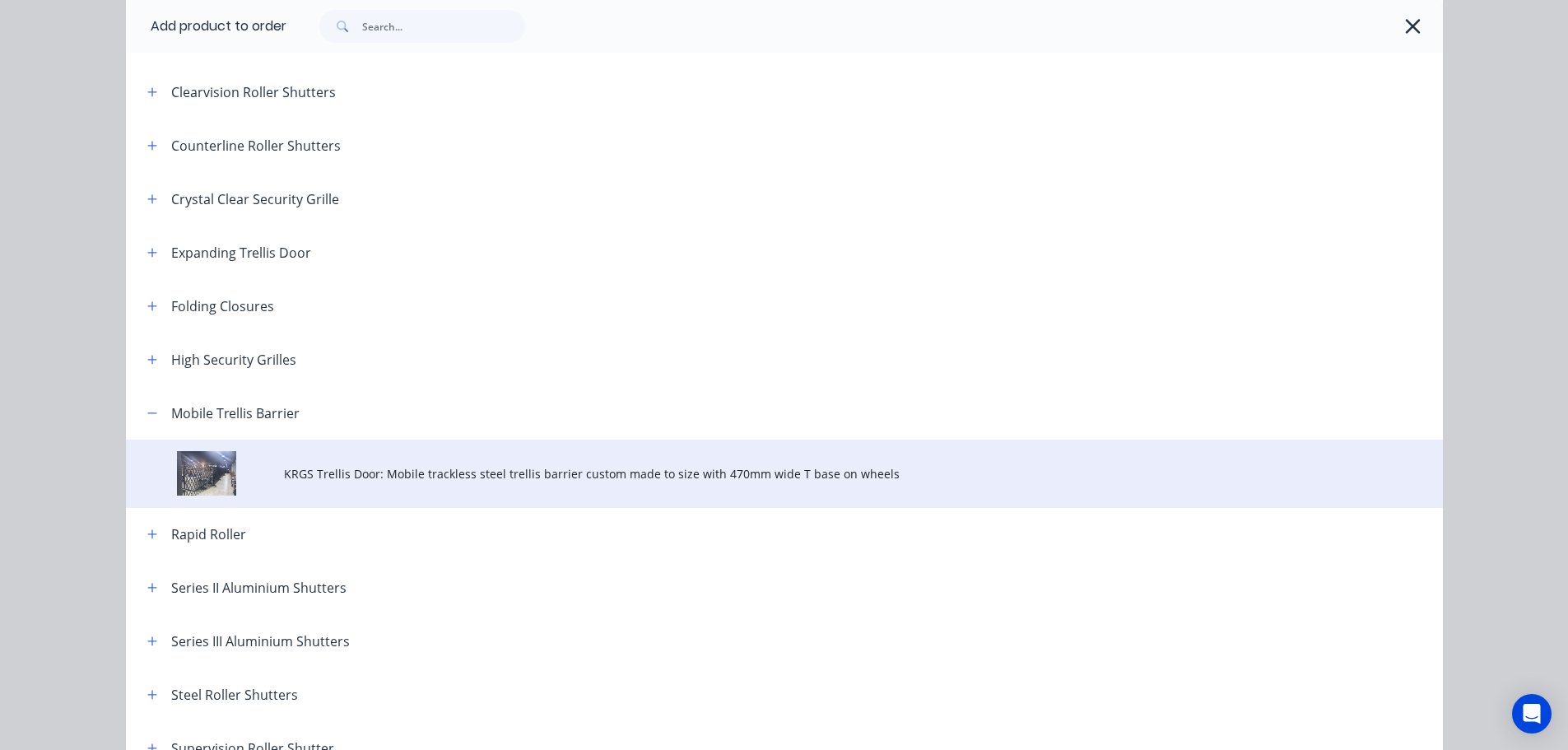
click at [600, 474] on span "KRGS Trellis Door: Mobile trackless steel trellis barrier custom made to size w…" at bounding box center [748, 474] width 927 height 17
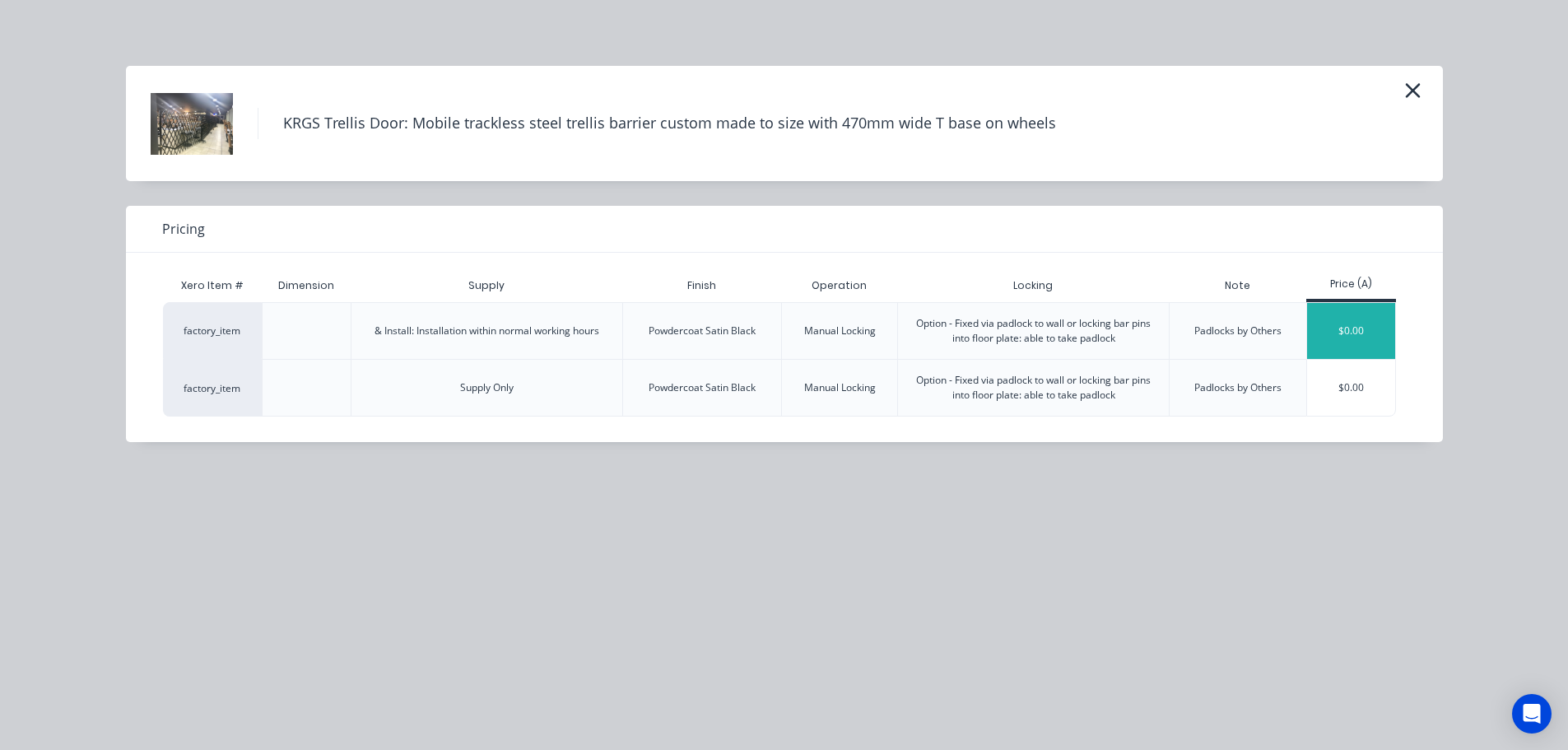
click at [1380, 332] on div "$0.00" at bounding box center [1351, 331] width 88 height 56
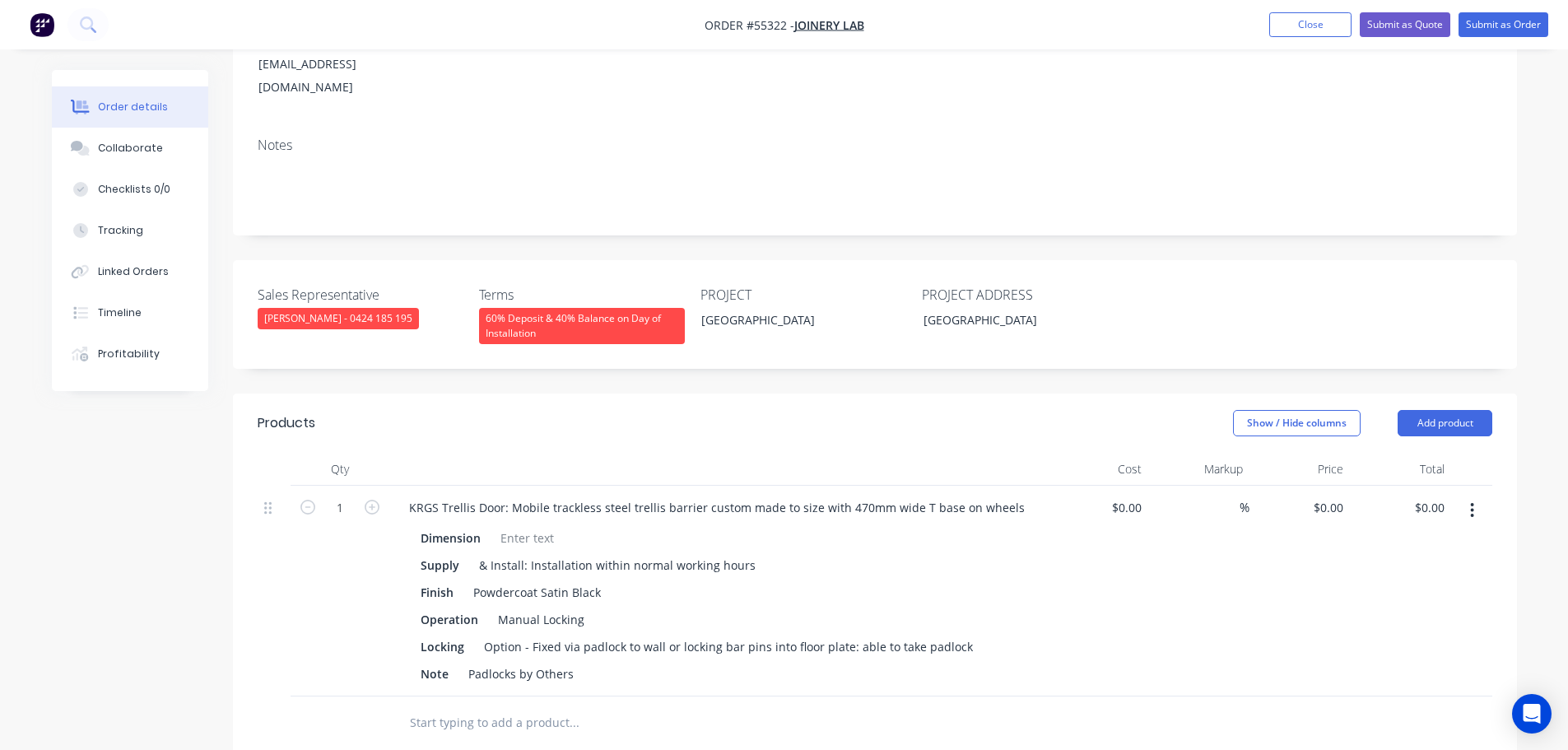
scroll to position [494, 0]
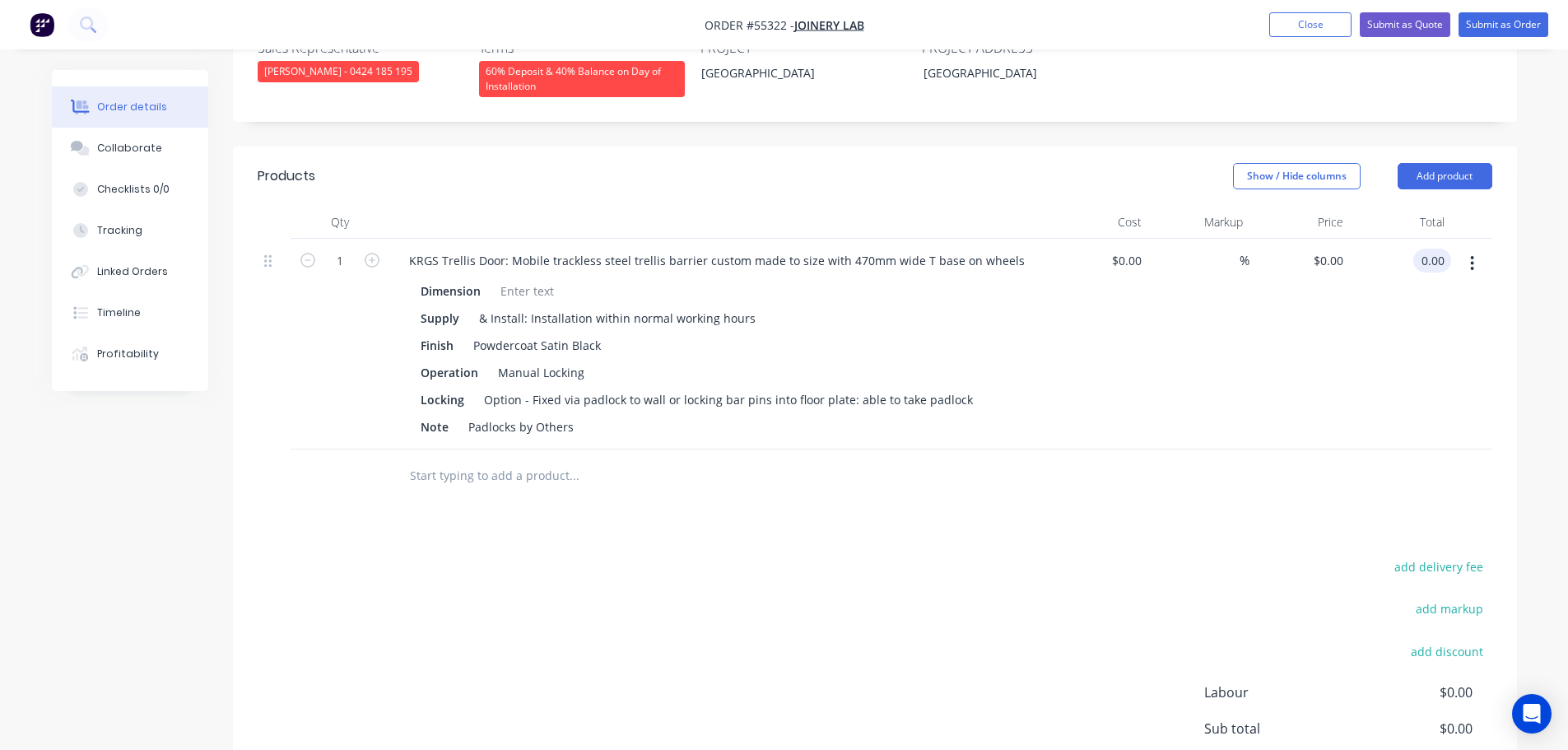
click at [1439, 249] on input "0.00" at bounding box center [1435, 260] width 31 height 23
type input "13900"
type input "$13,900.00"
click at [517, 279] on div at bounding box center [526, 290] width 67 height 23
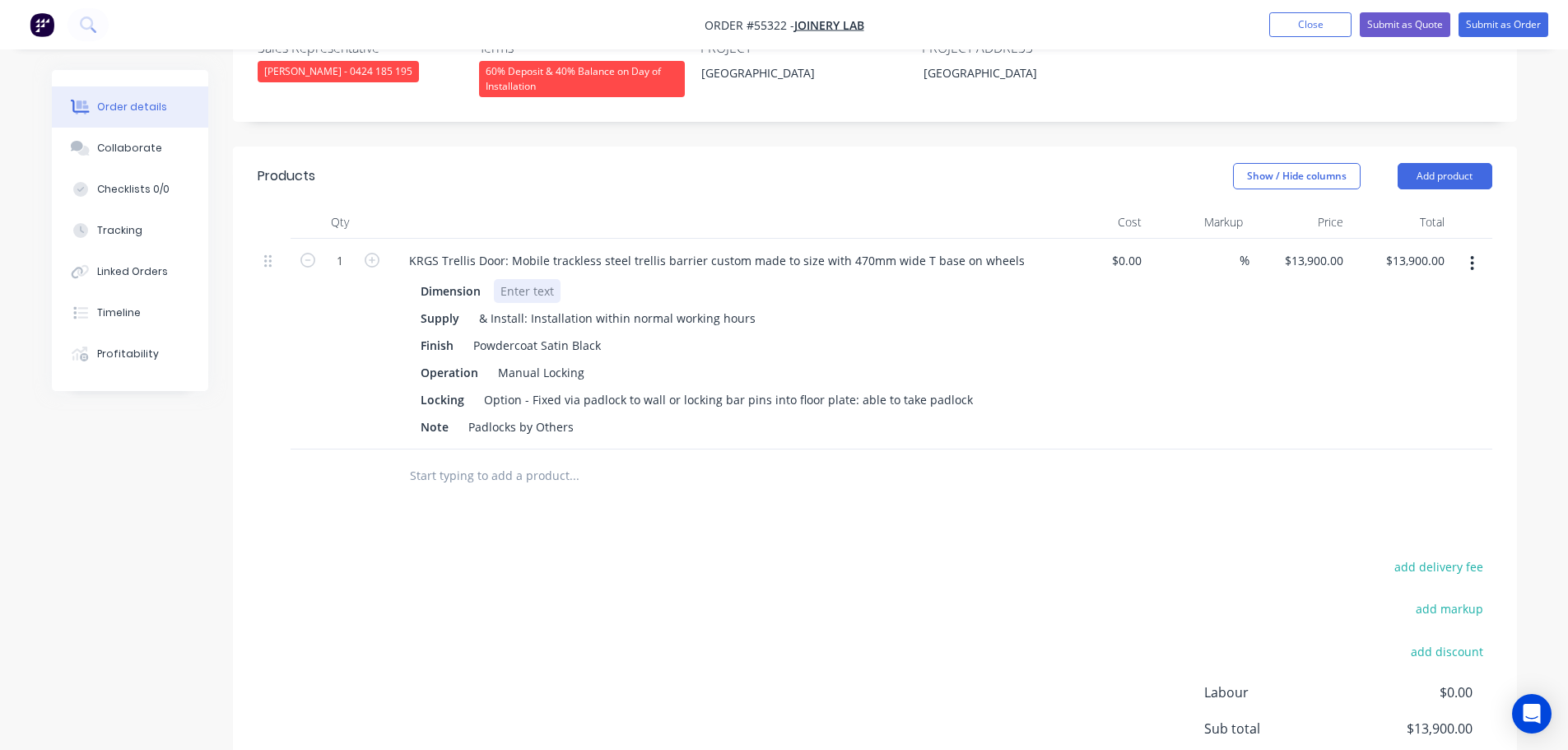
click at [517, 279] on div at bounding box center [526, 290] width 67 height 23
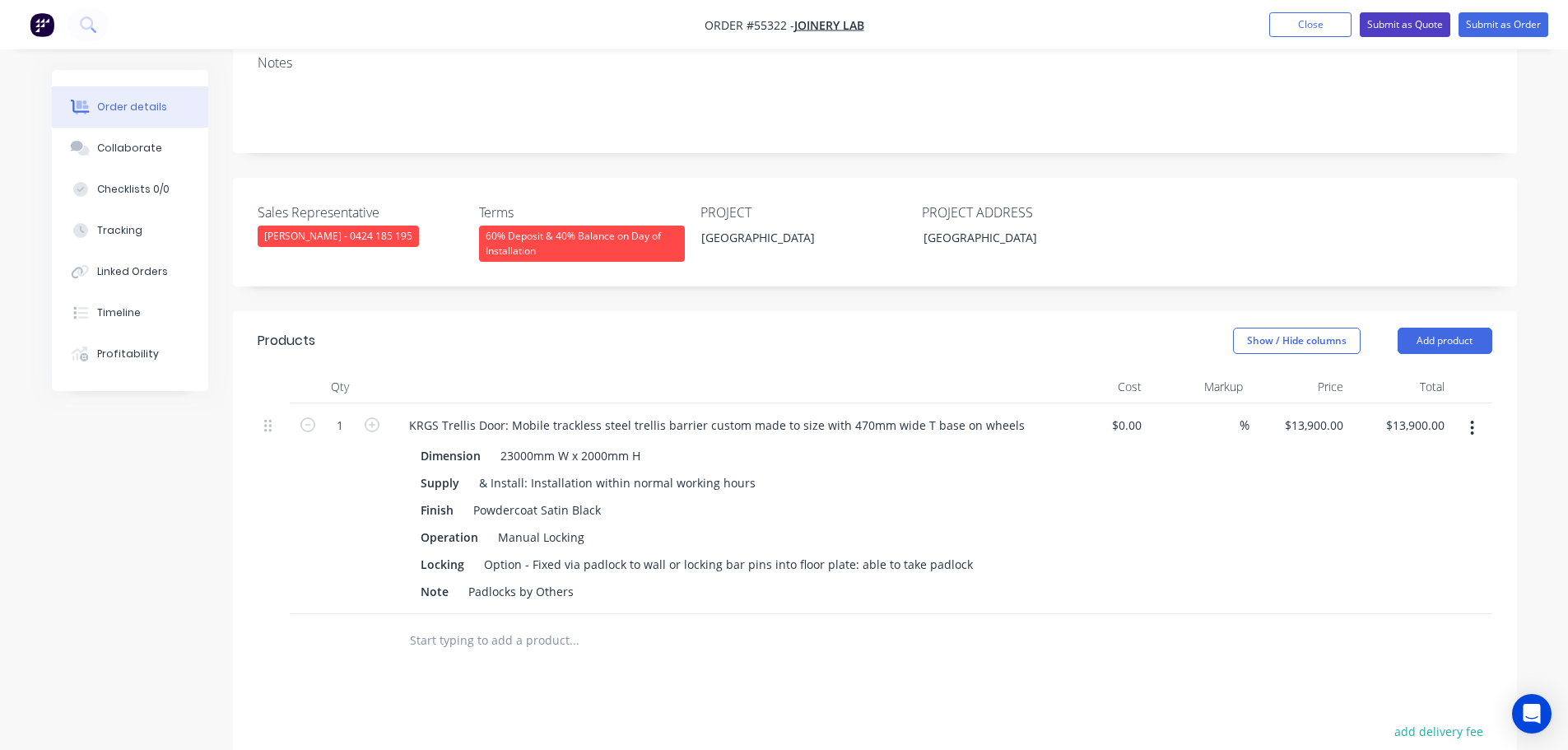
click at [1399, 30] on button "Submit as Quote" at bounding box center [1405, 24] width 90 height 24
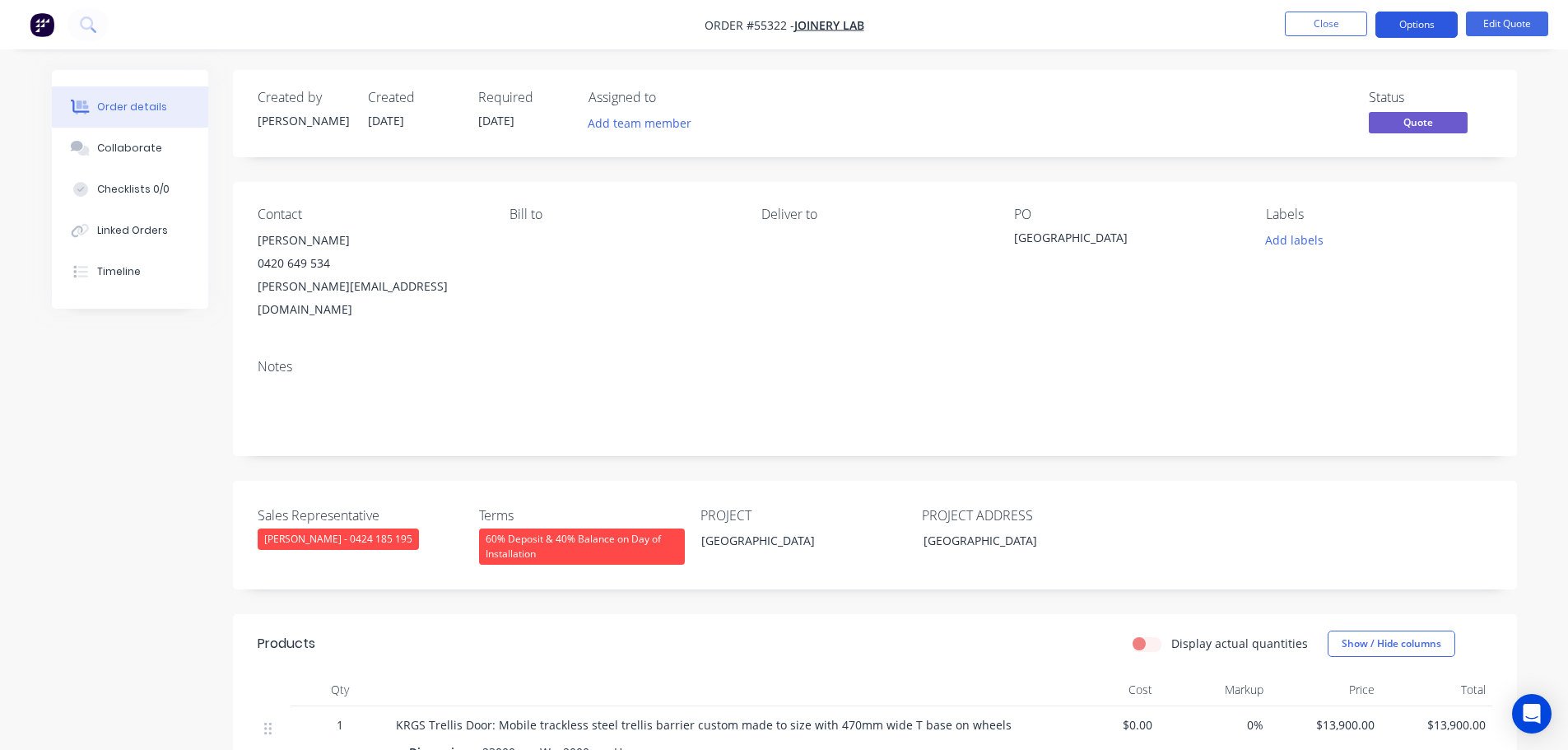
click at [1407, 24] on button "Options" at bounding box center [1417, 24] width 83 height 26
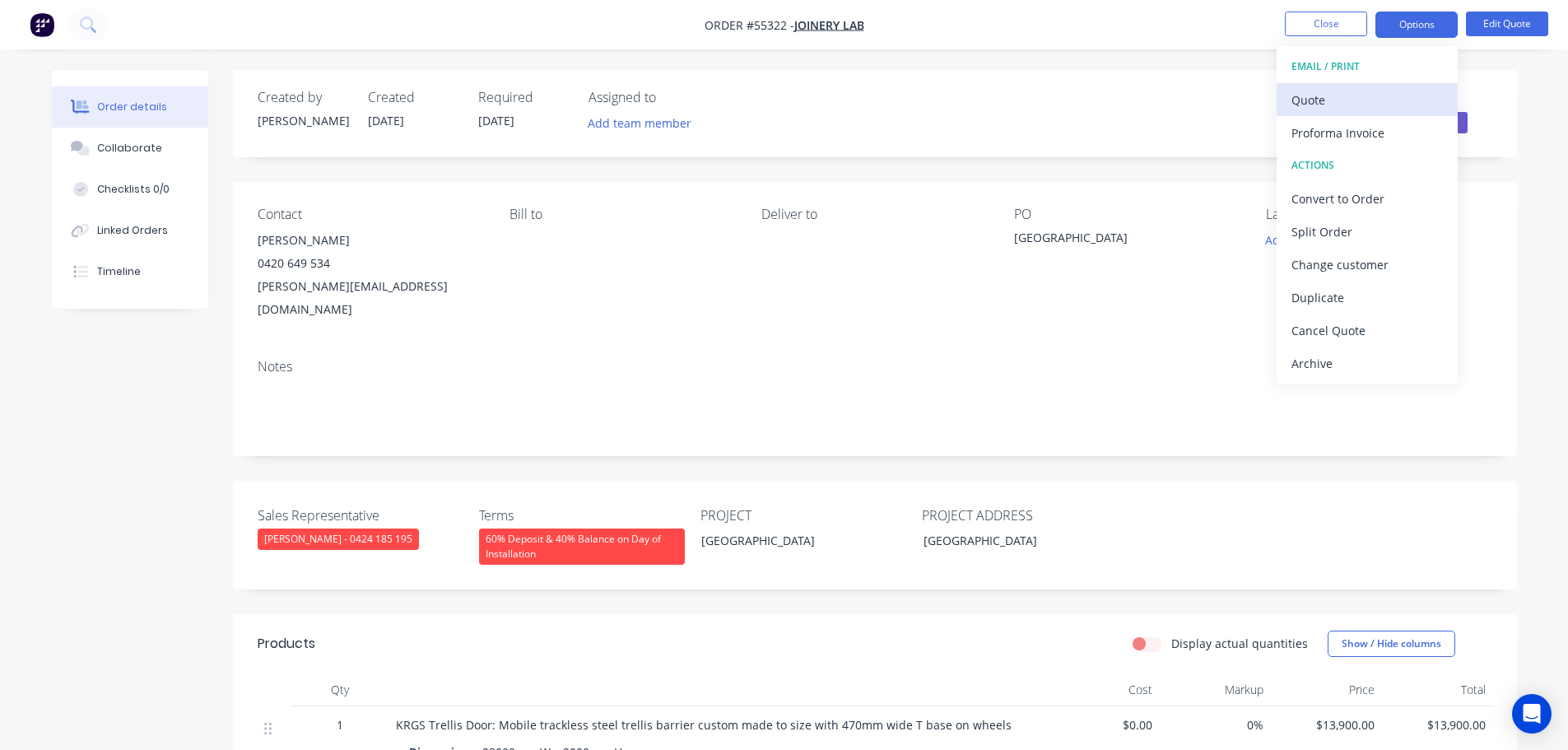
click at [1305, 96] on div "Quote" at bounding box center [1366, 99] width 151 height 23
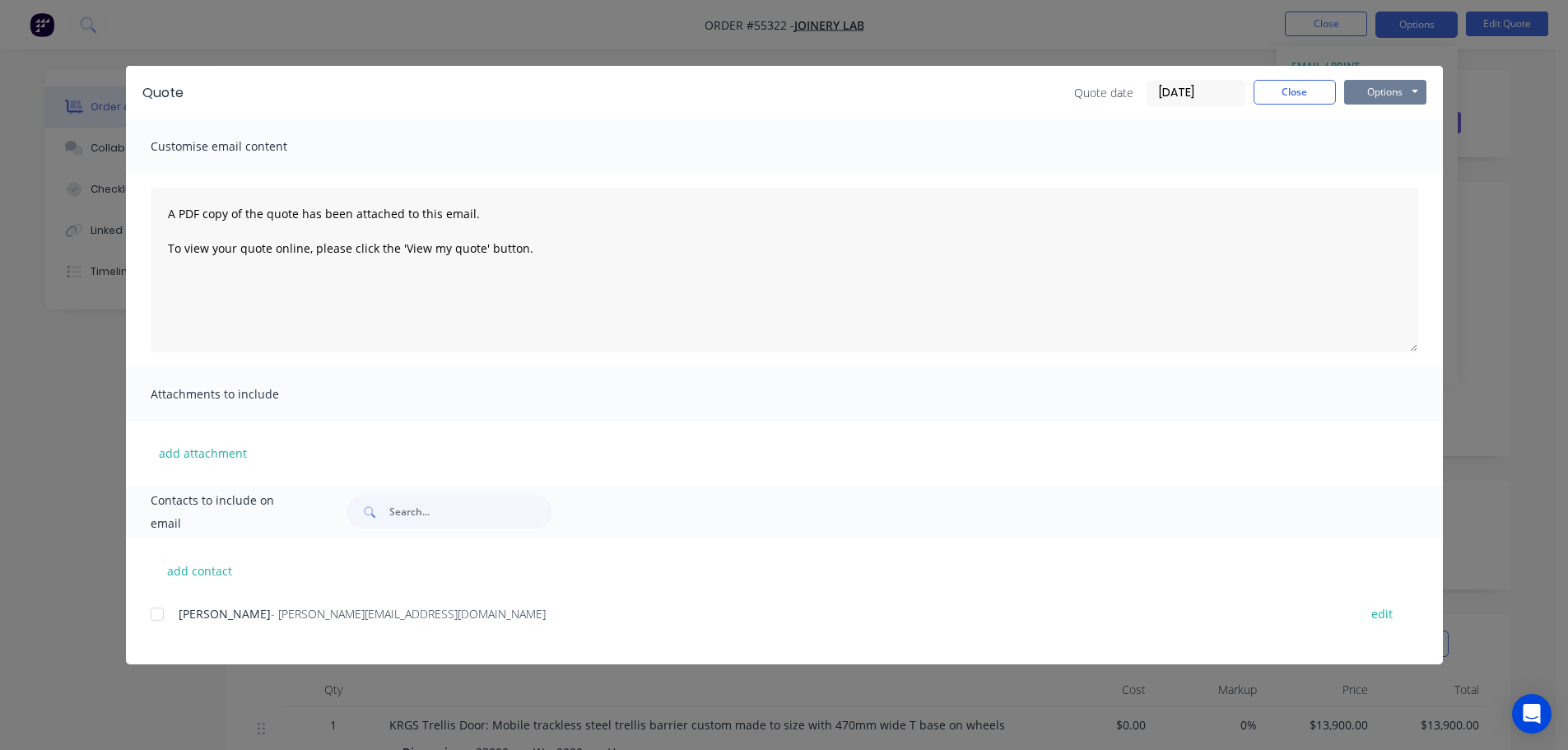
click at [1357, 98] on button "Options" at bounding box center [1385, 92] width 83 height 24
click at [1377, 152] on button "Print" at bounding box center [1396, 148] width 105 height 27
click at [1290, 95] on button "Close" at bounding box center [1295, 92] width 83 height 24
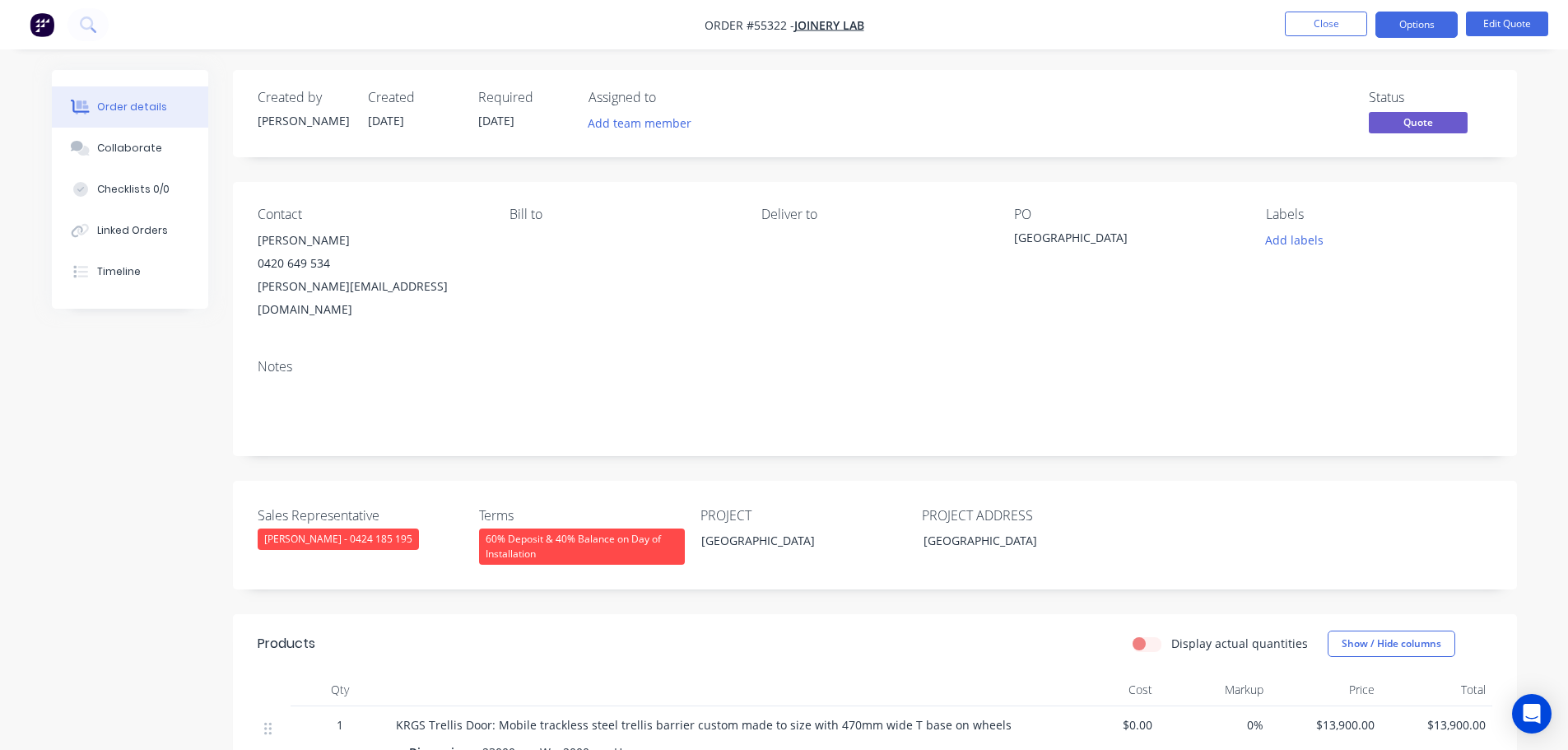
click at [283, 284] on div "eric@joinerylab.com.au" at bounding box center [371, 298] width 225 height 46
copy div "eric@joinerylab.com.au"
click at [1049, 242] on div "Melbourne" at bounding box center [1117, 240] width 206 height 23
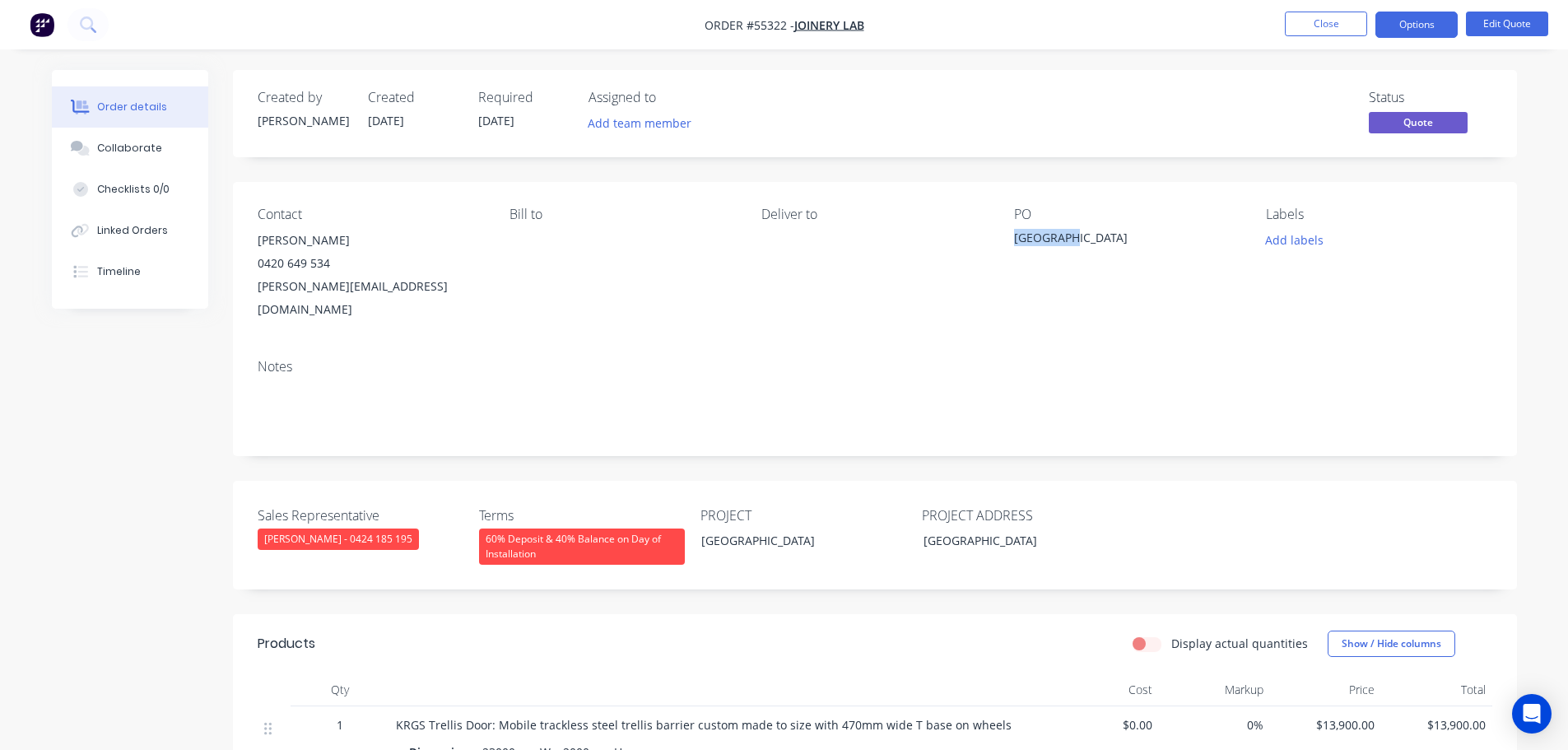
click at [1049, 242] on div "Melbourne" at bounding box center [1117, 240] width 206 height 23
copy div "Melbourne"
click at [330, 268] on span at bounding box center [330, 263] width 0 height 16
click at [1308, 24] on button "Close" at bounding box center [1326, 23] width 83 height 24
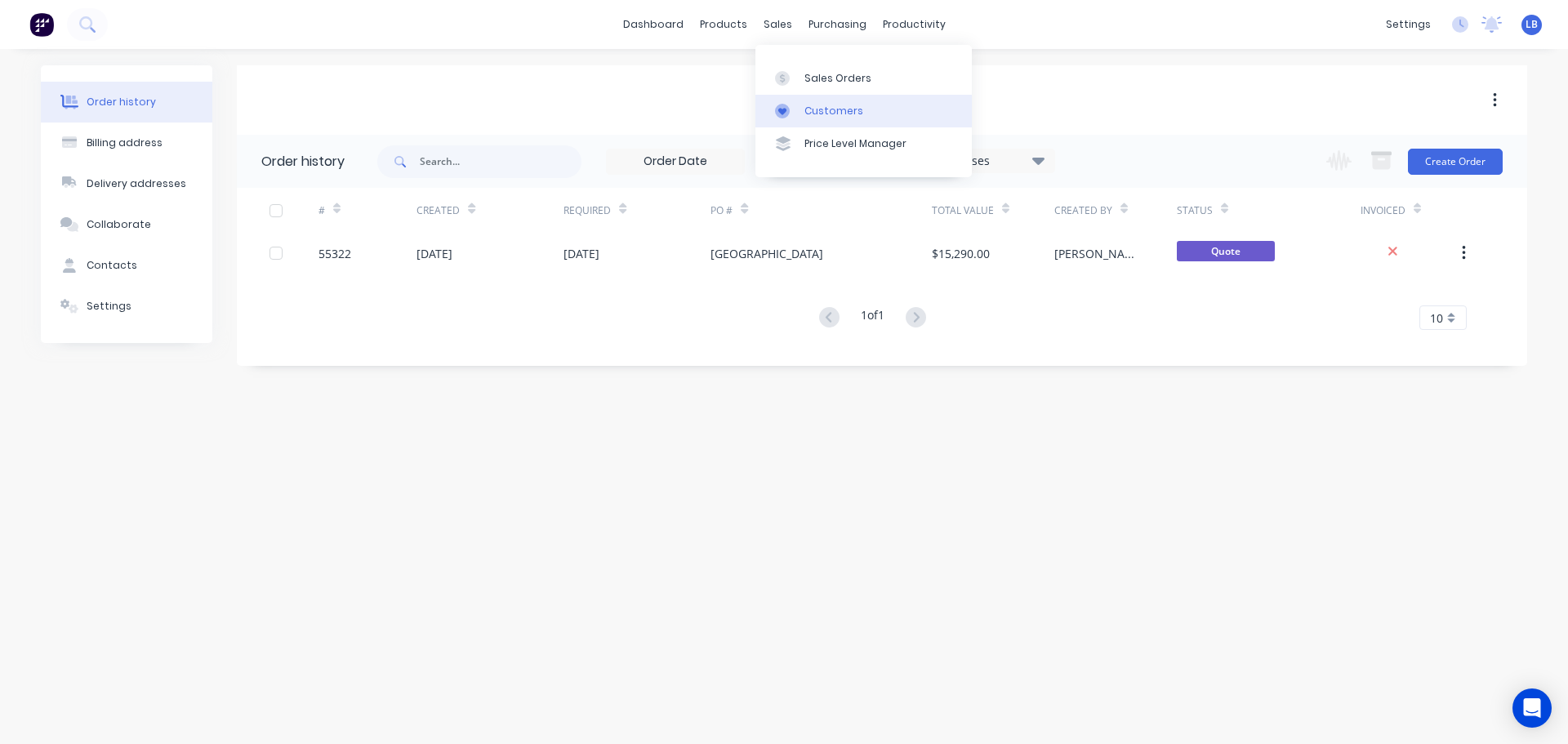
click at [834, 110] on div "Customers" at bounding box center [833, 111] width 59 height 15
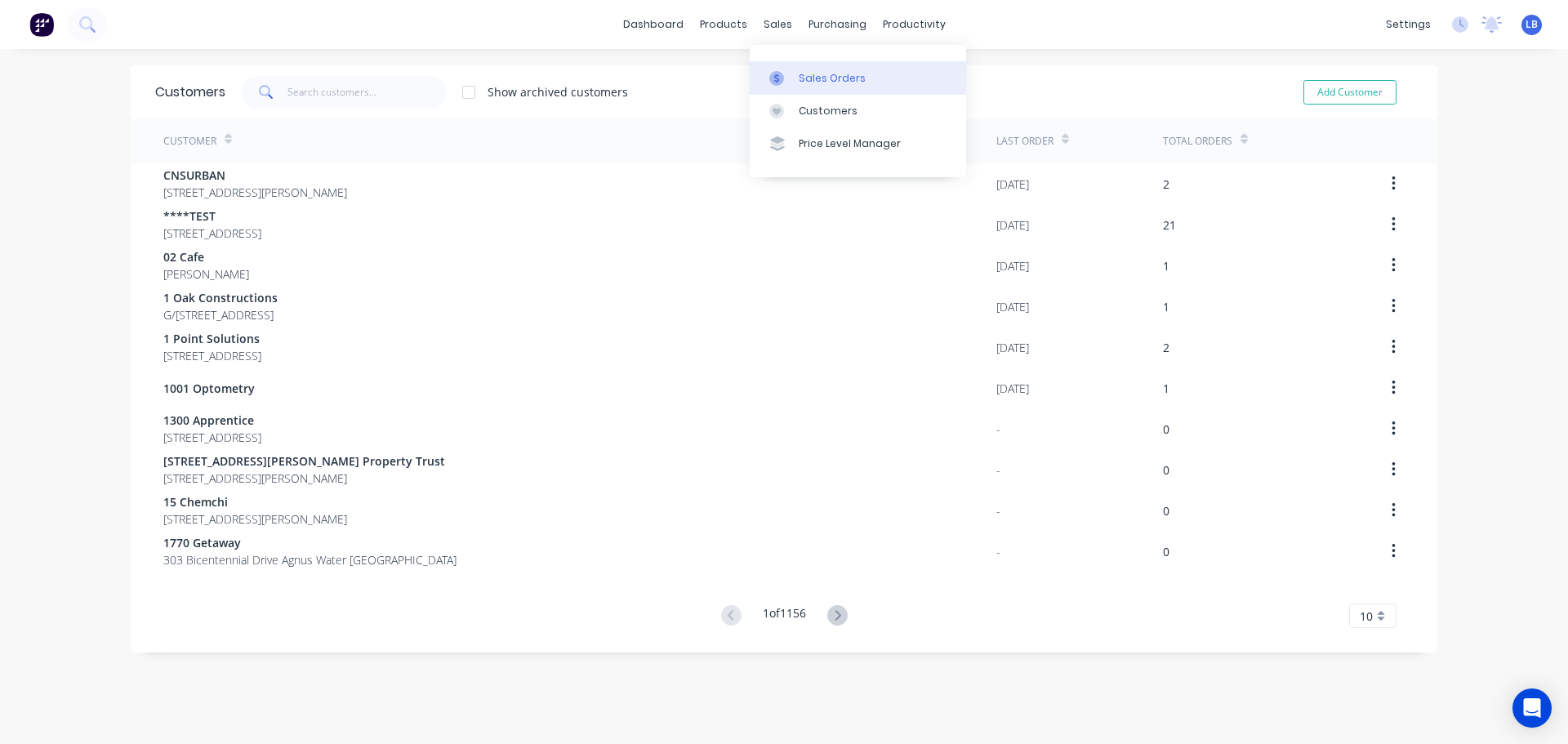
click at [816, 75] on div "Sales Orders" at bounding box center [832, 78] width 67 height 15
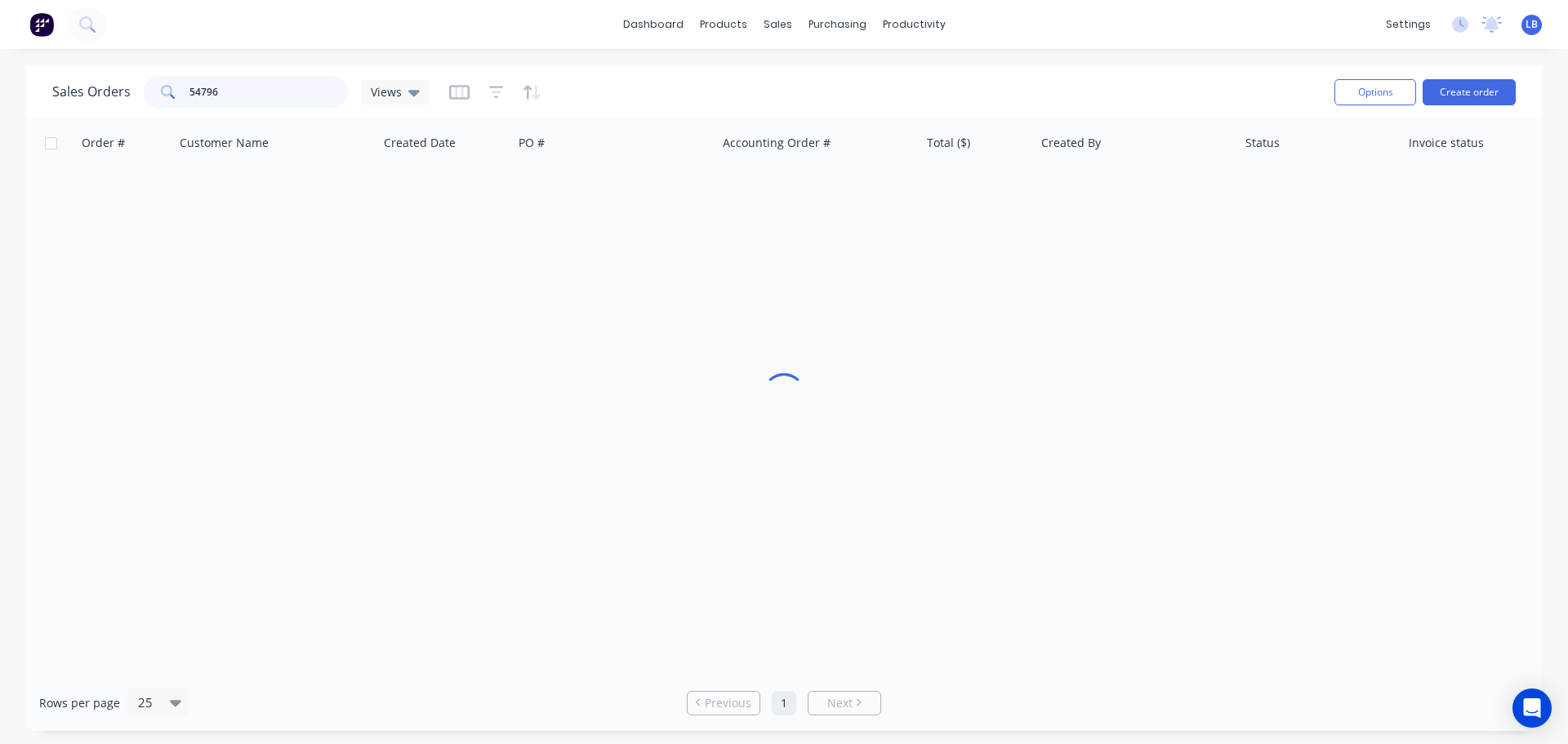
drag, startPoint x: 243, startPoint y: 96, endPoint x: 142, endPoint y: 108, distance: 101.7
click at [142, 107] on div "Sales Orders 54796 Views" at bounding box center [240, 92] width 377 height 33
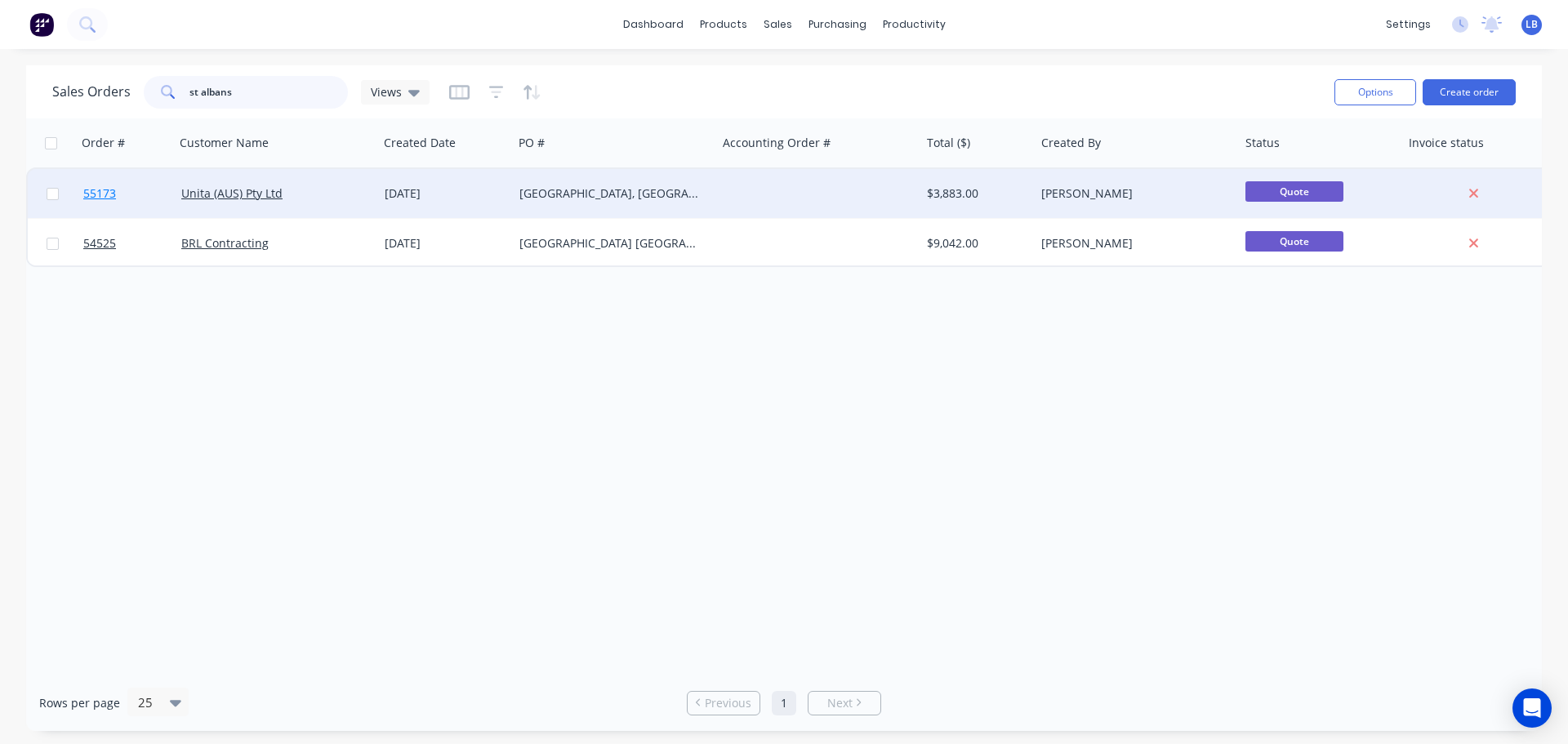
type input "st albans"
click at [98, 202] on link "55173" at bounding box center [131, 194] width 98 height 49
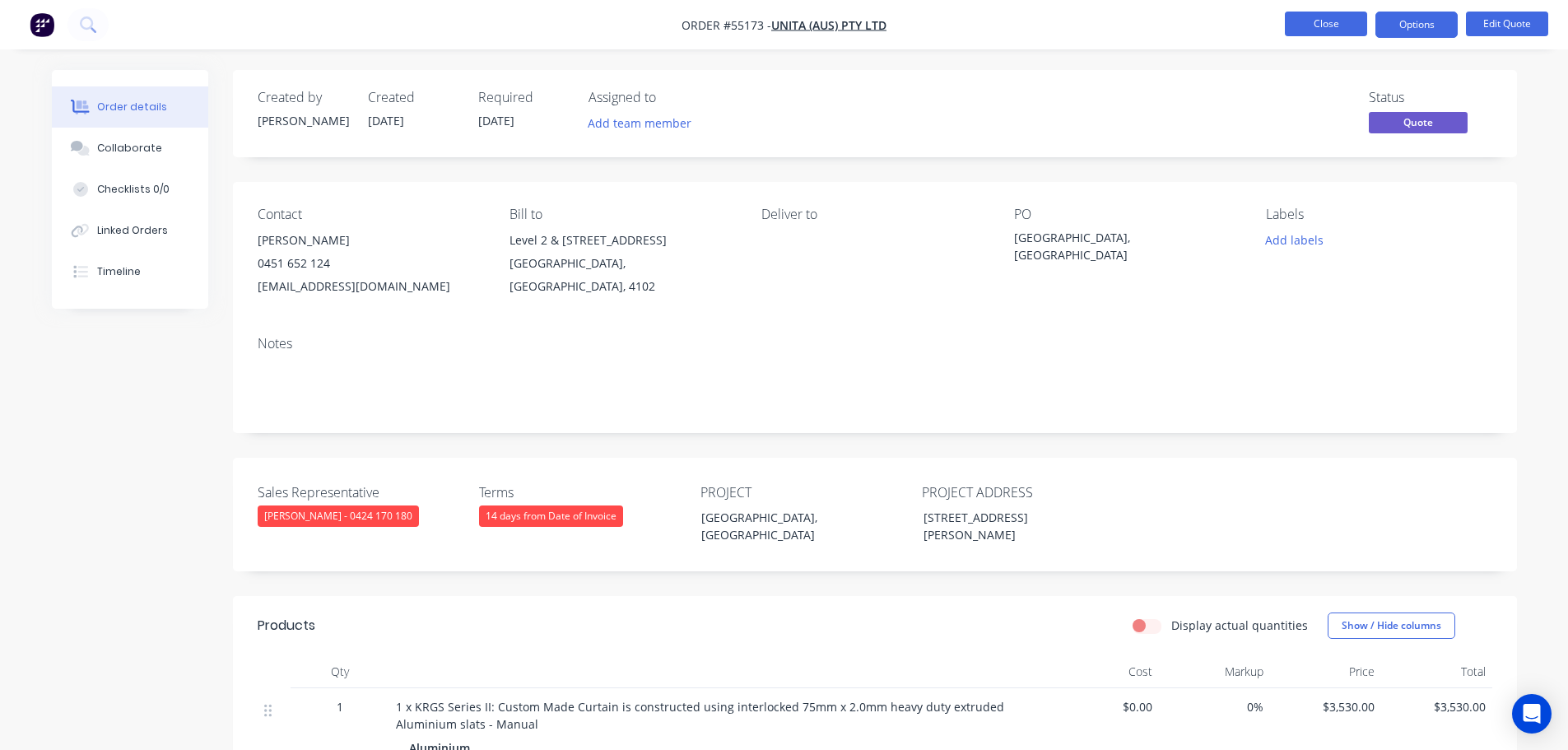
click at [1339, 24] on button "Close" at bounding box center [1326, 23] width 83 height 24
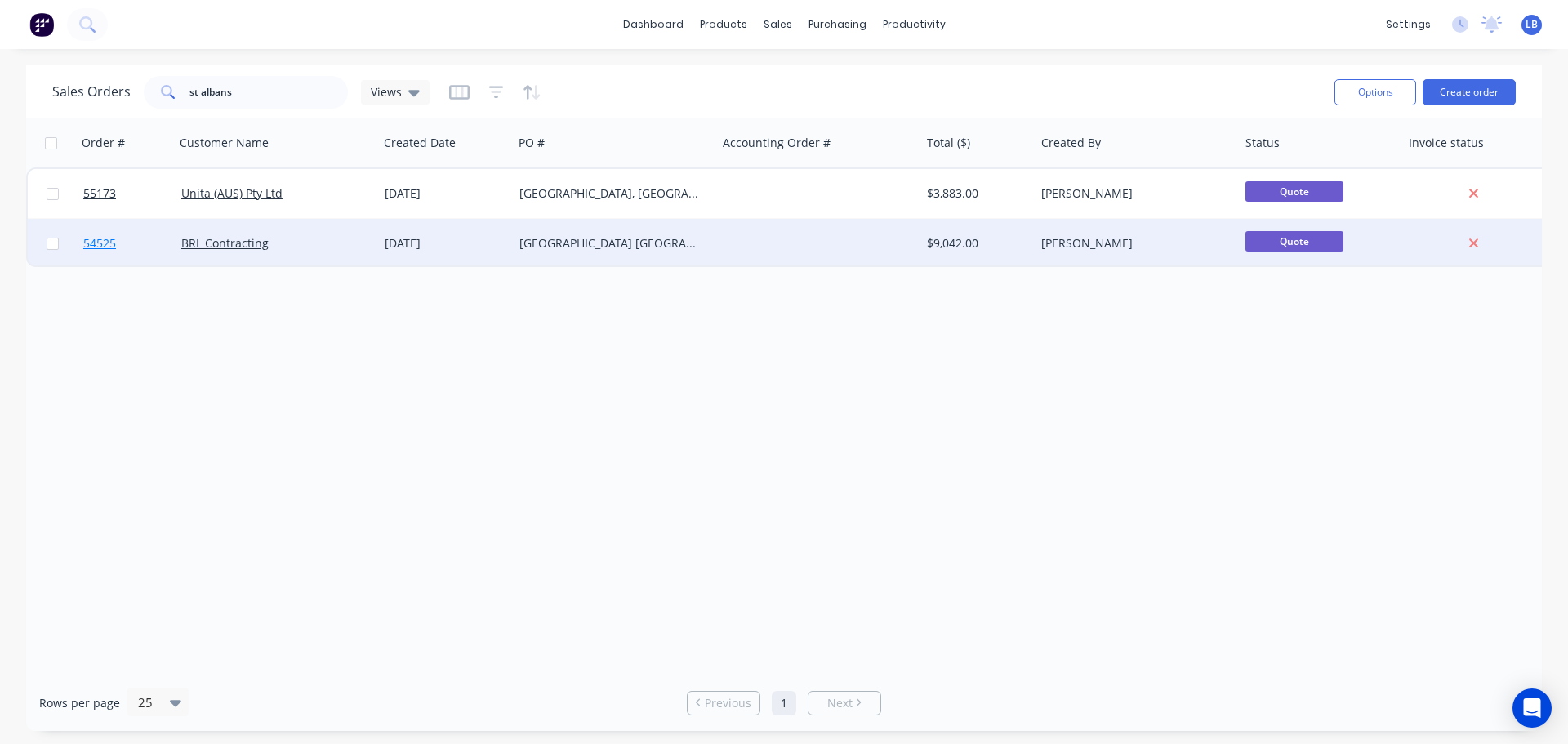
click at [96, 240] on span "54525" at bounding box center [99, 244] width 33 height 17
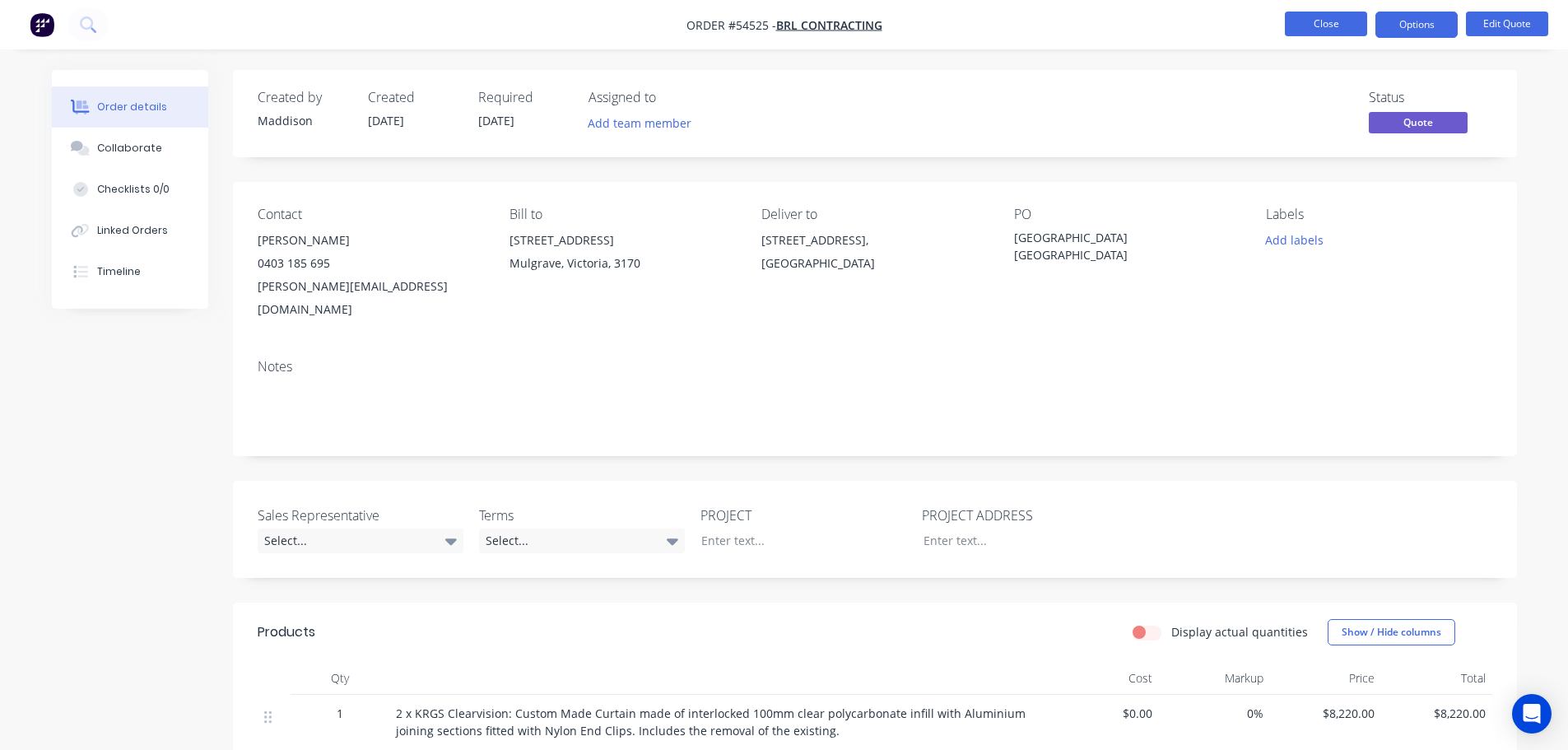
click at [1306, 27] on button "Close" at bounding box center [1326, 23] width 83 height 24
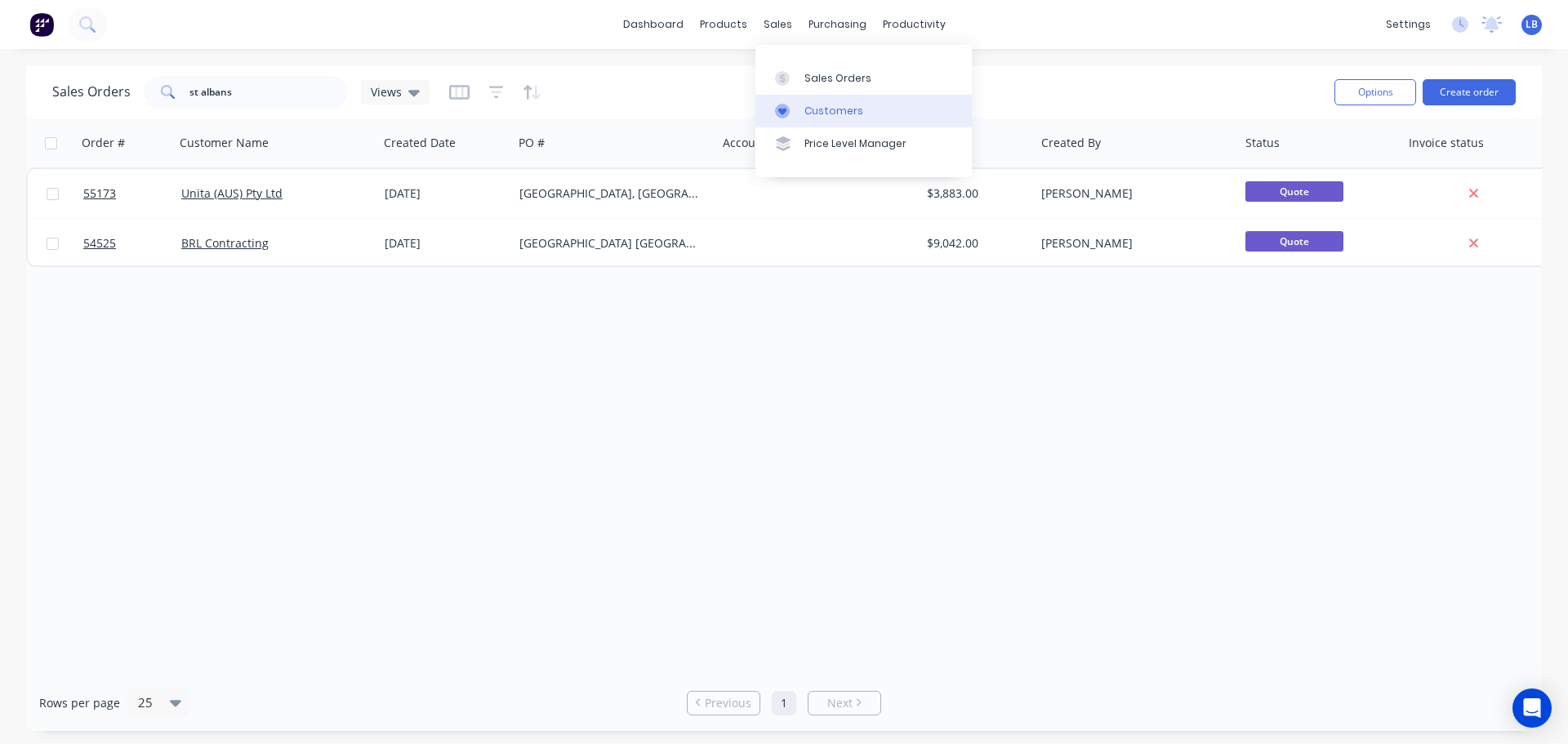
click at [834, 106] on div "Customers" at bounding box center [833, 111] width 59 height 15
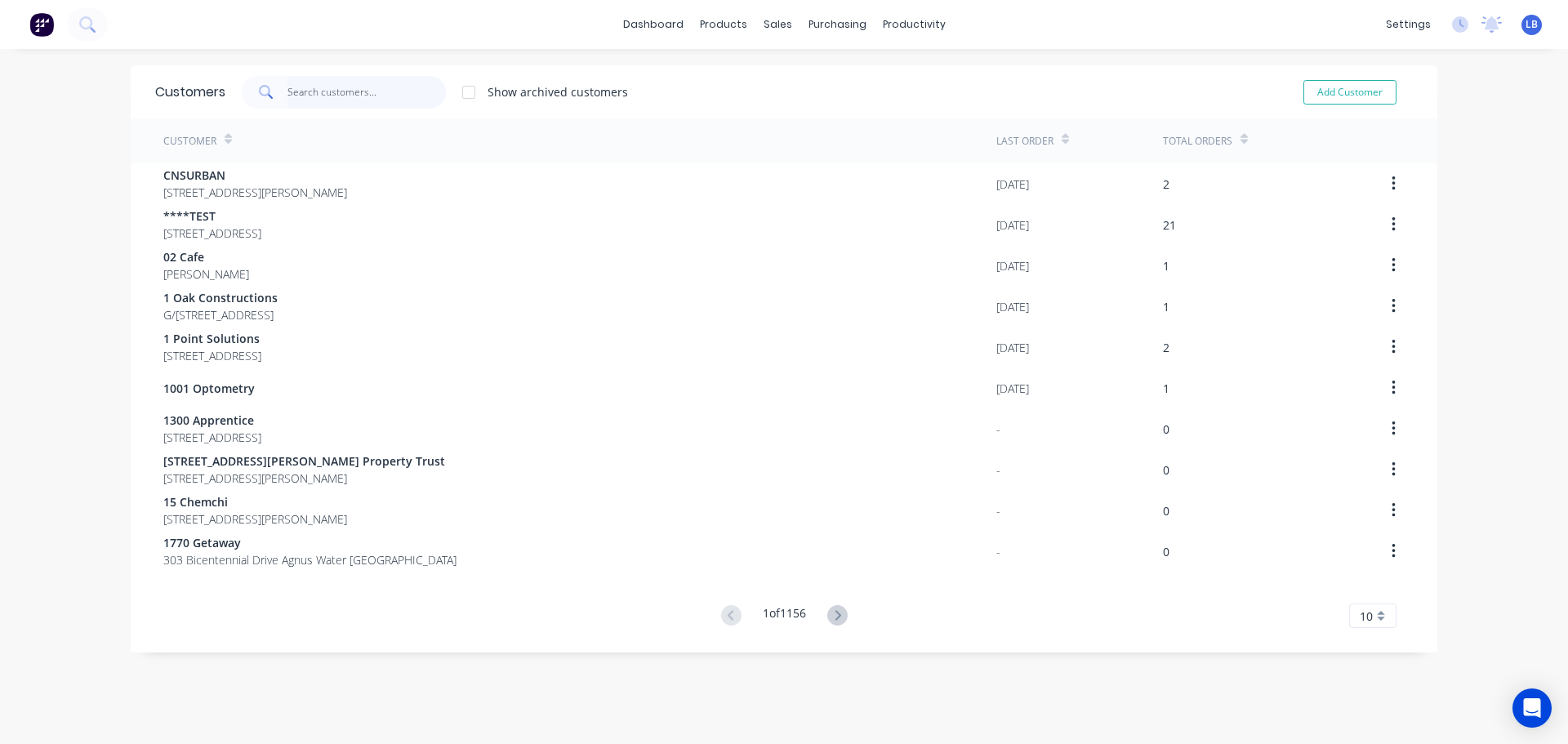
click at [339, 97] on input "text" at bounding box center [367, 92] width 159 height 33
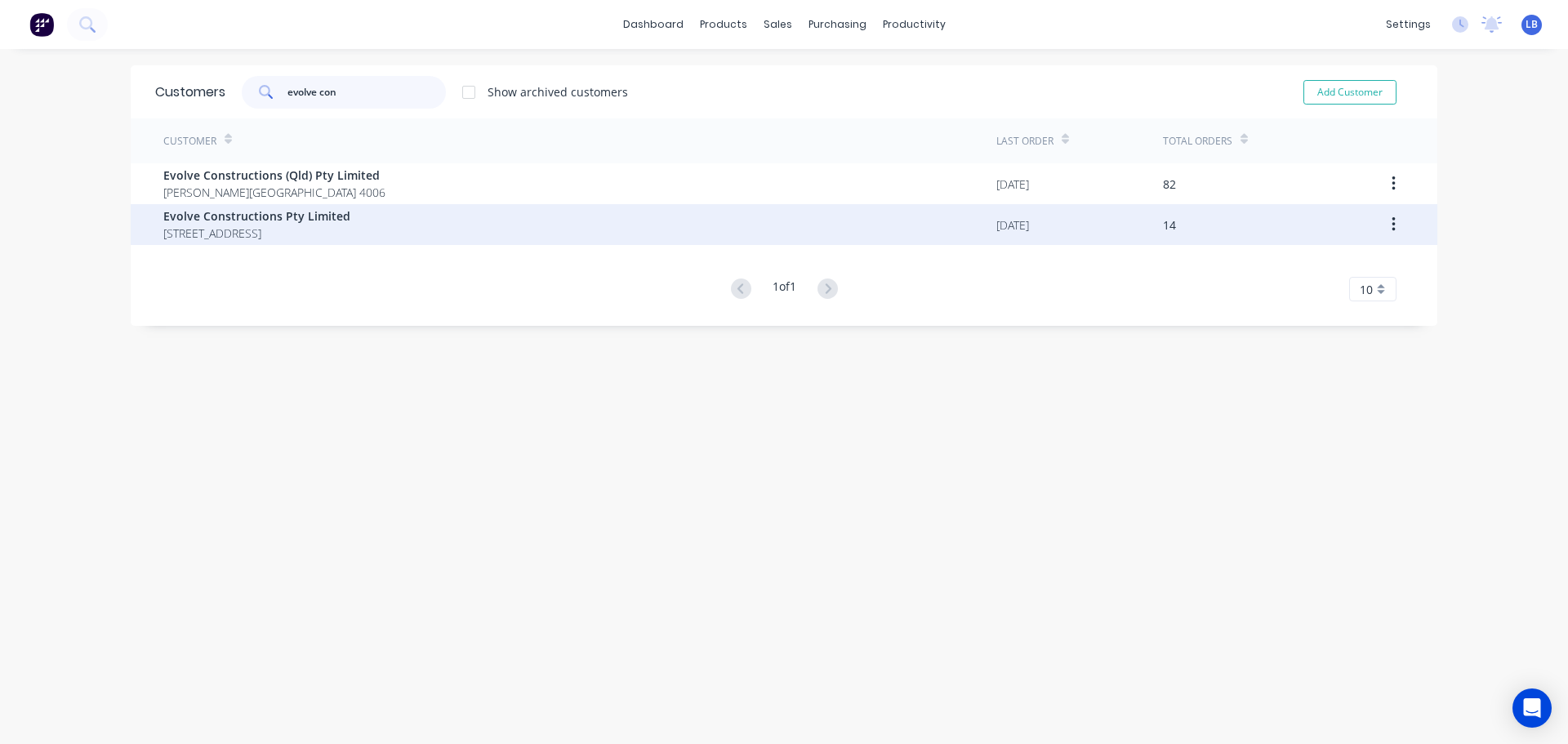
type input "evolve con"
click at [266, 219] on span "Evolve Constructions Pty Limited" at bounding box center [256, 216] width 187 height 17
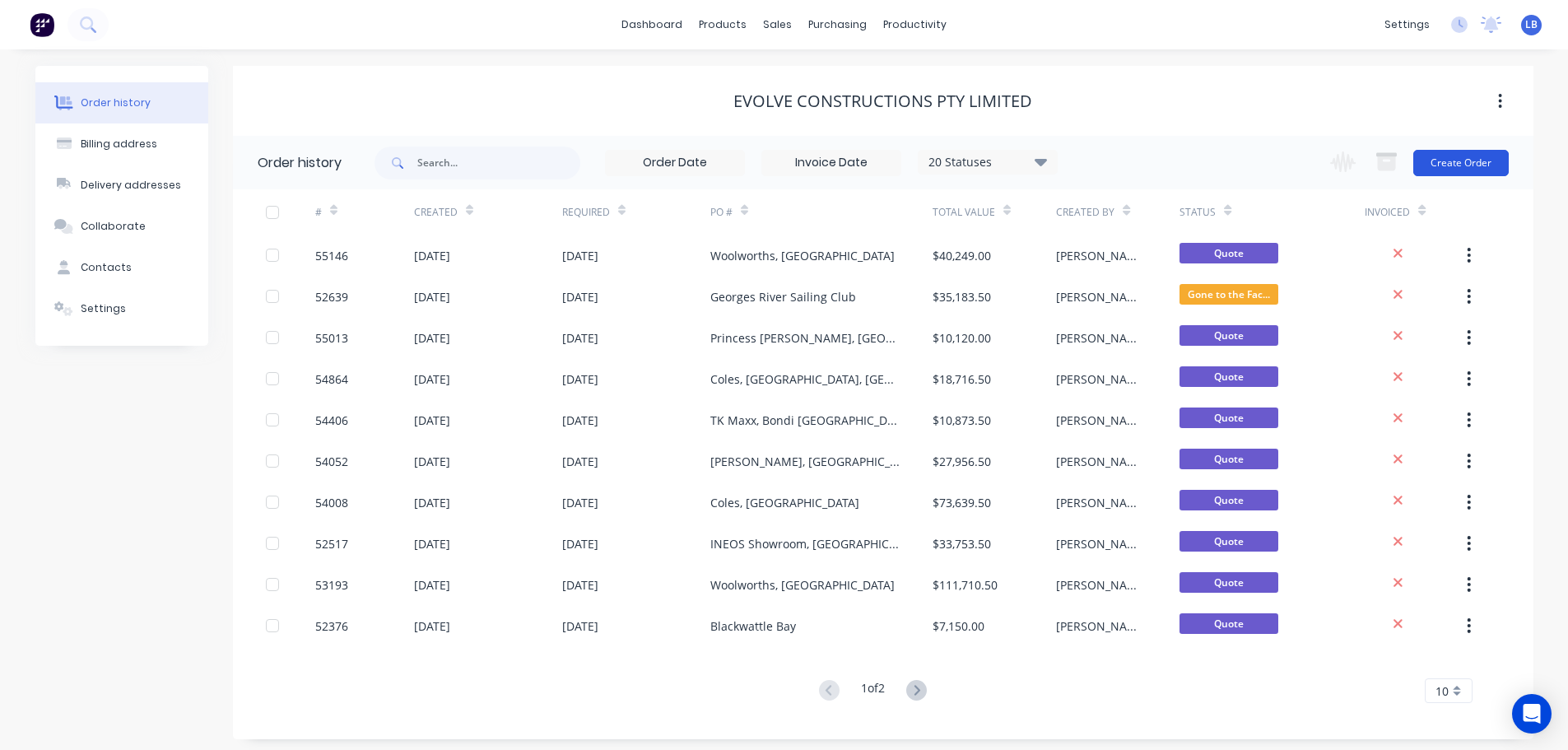
click at [1429, 169] on button "Create Order" at bounding box center [1461, 163] width 96 height 26
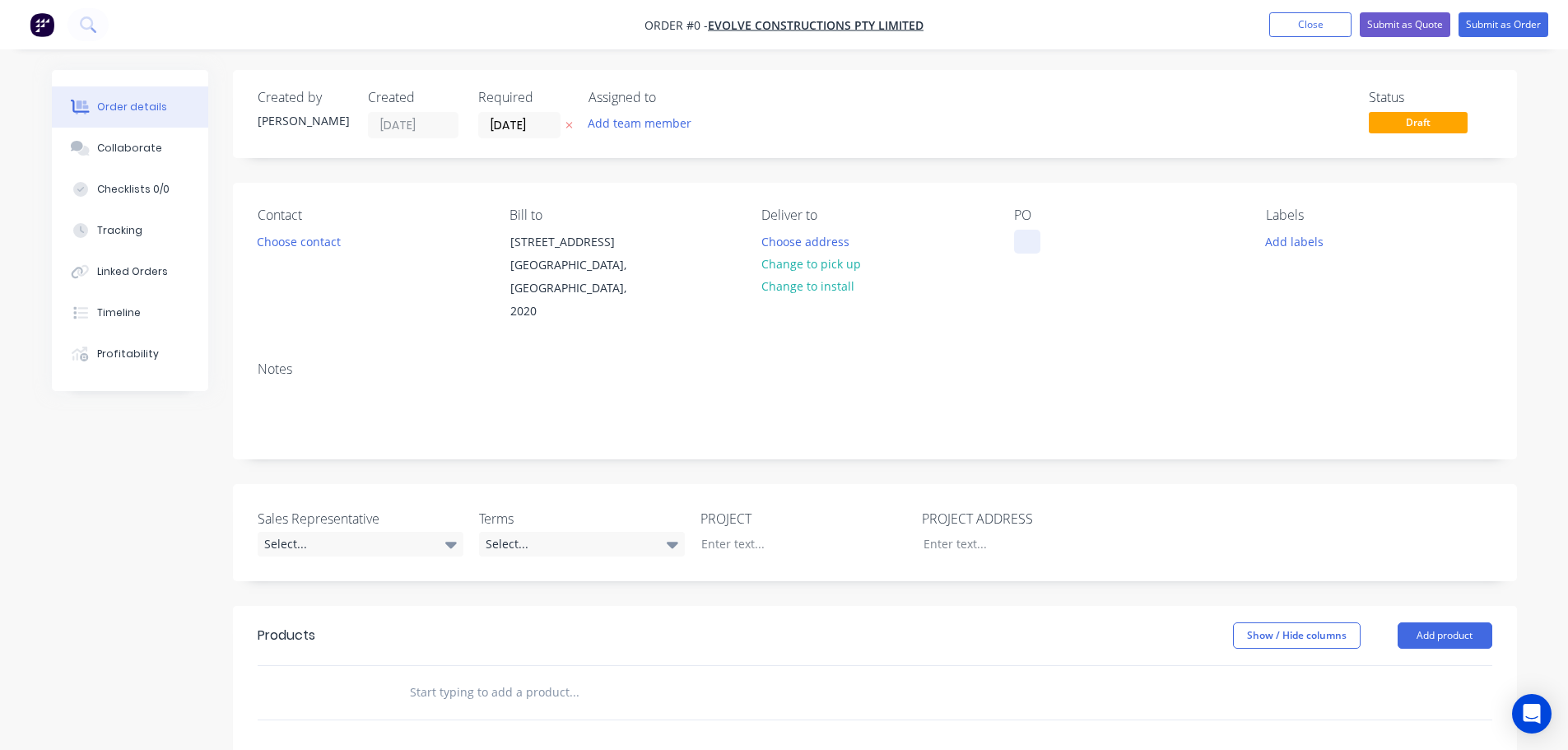
click at [1025, 239] on div at bounding box center [1028, 241] width 26 height 23
click at [300, 247] on div "Order details Collaborate Checklists 0/0 Tracking Linked Orders Timeline Profit…" at bounding box center [784, 605] width 1499 height 1070
click at [300, 247] on button "Choose contact" at bounding box center [298, 241] width 101 height 23
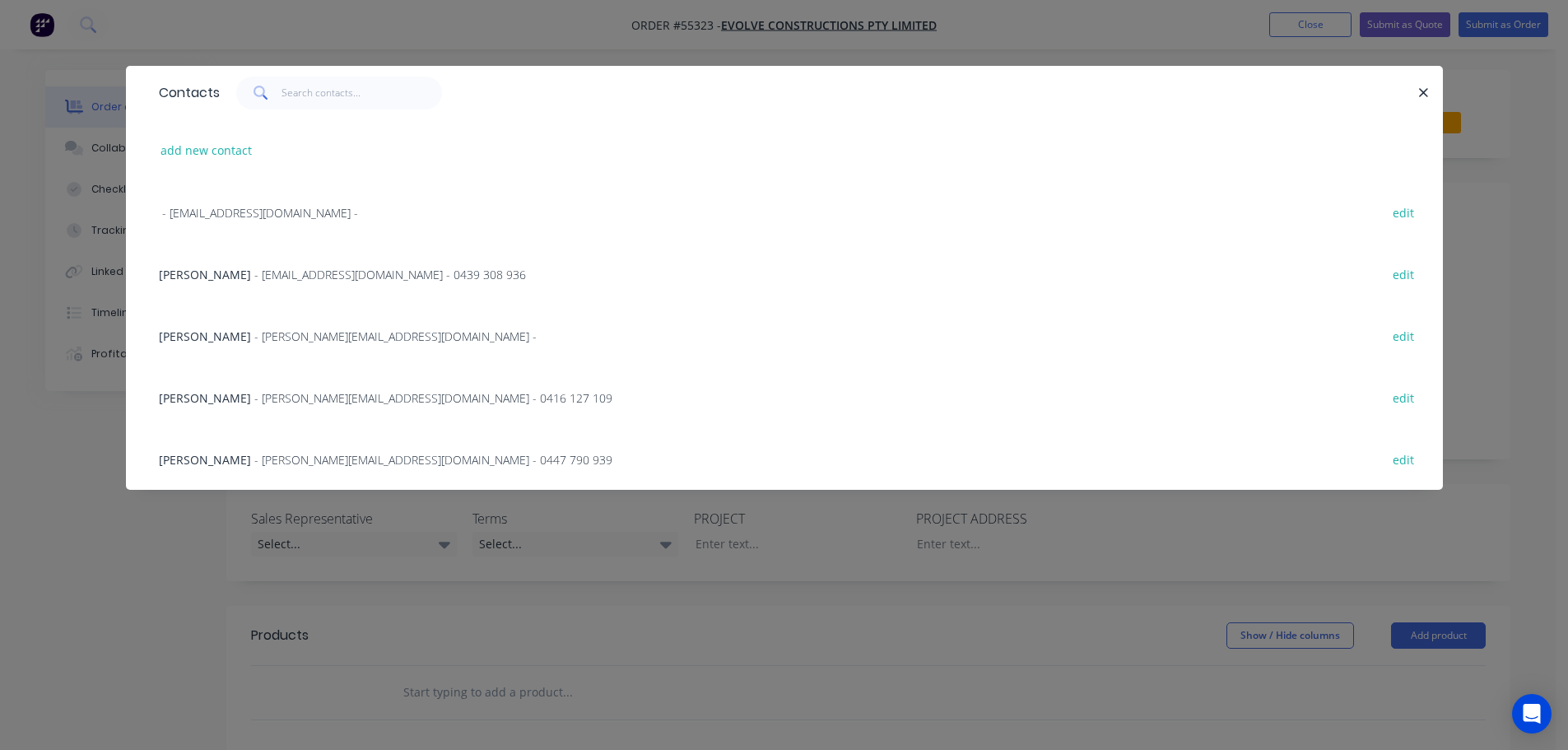
click at [192, 280] on span "Samuel Lynne" at bounding box center [205, 274] width 92 height 16
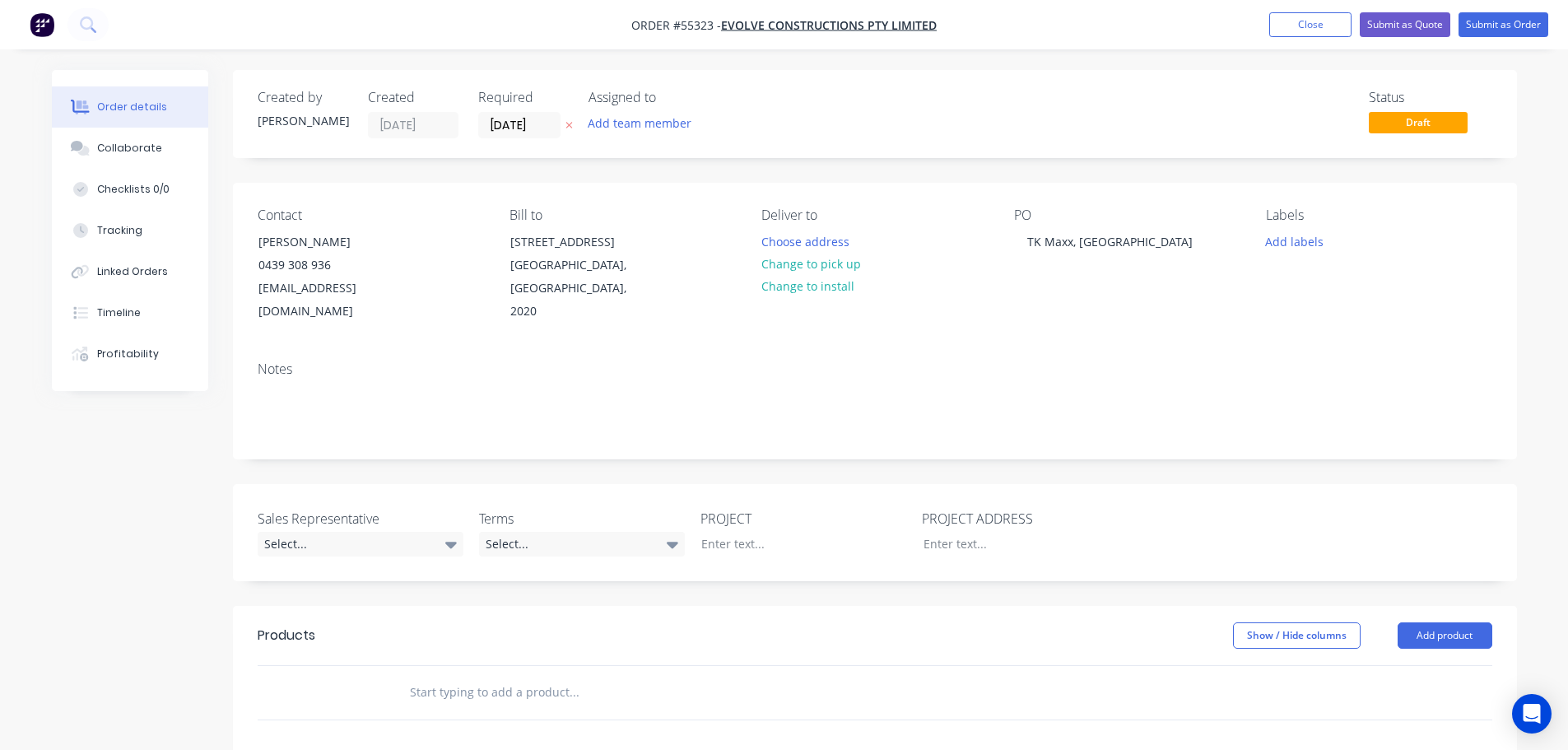
scroll to position [83, 0]
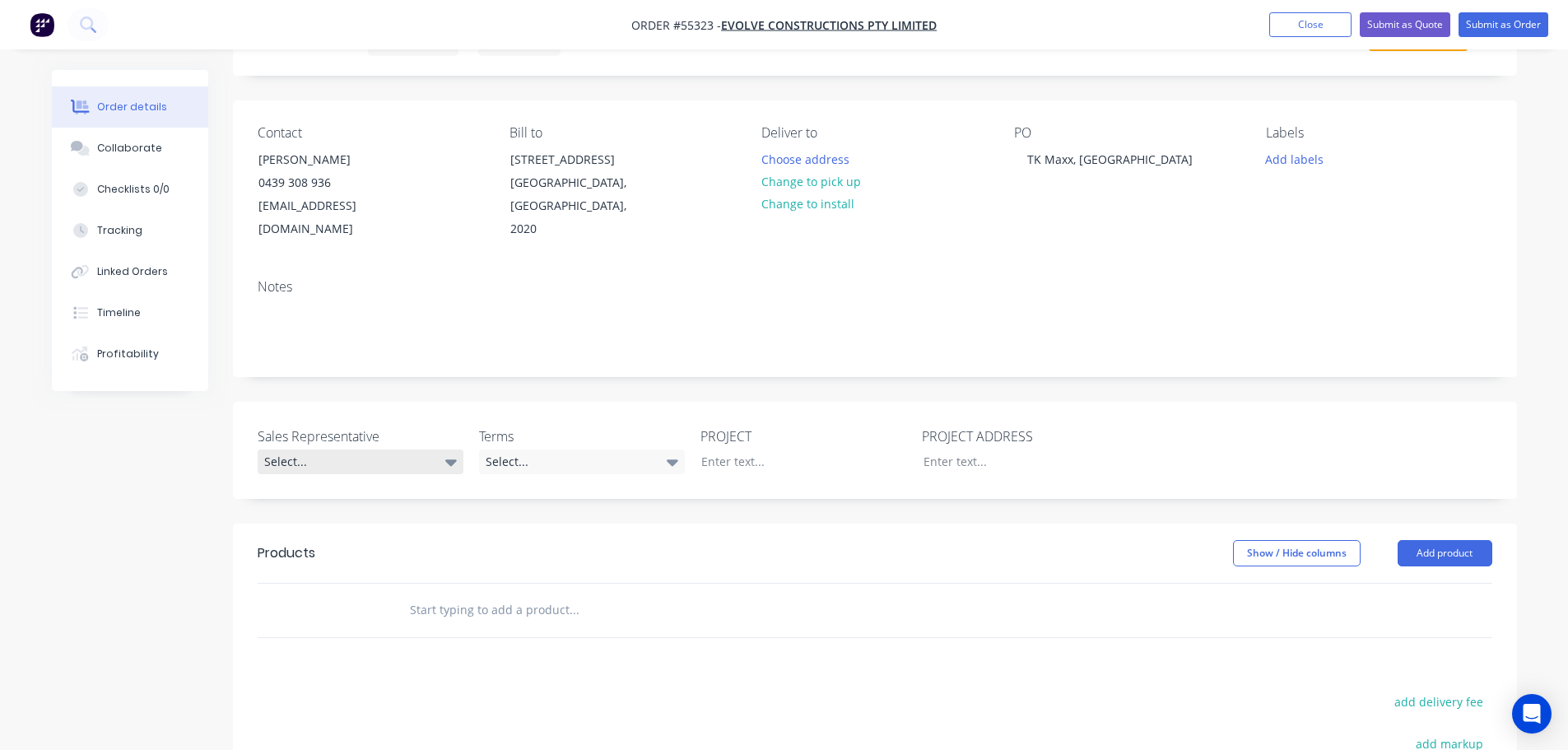
click at [311, 450] on div "Select..." at bounding box center [360, 462] width 206 height 24
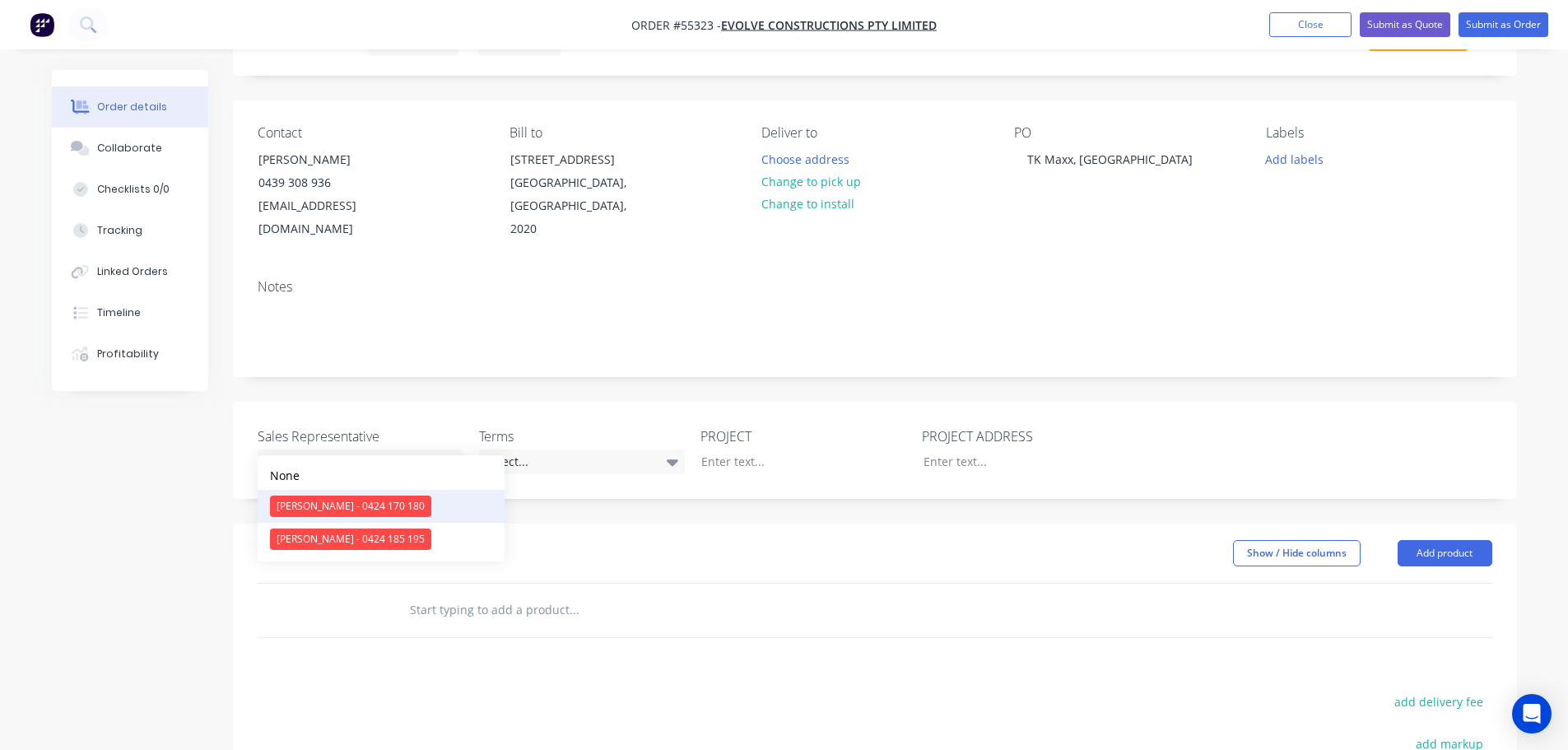
click at [302, 510] on div "Clayton Blackman - 0424 170 180" at bounding box center [351, 506] width 161 height 22
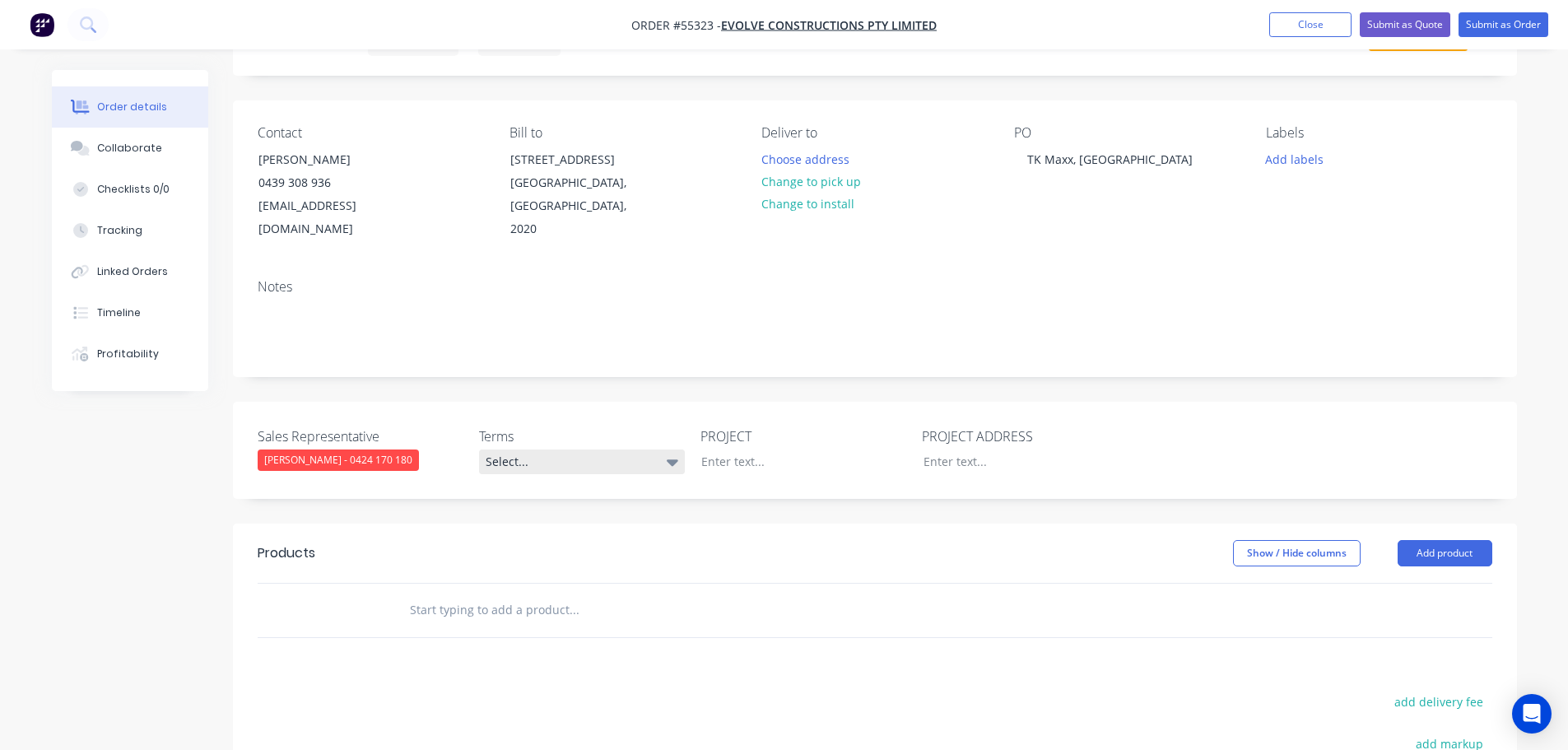
click at [538, 450] on div "Select..." at bounding box center [582, 462] width 206 height 24
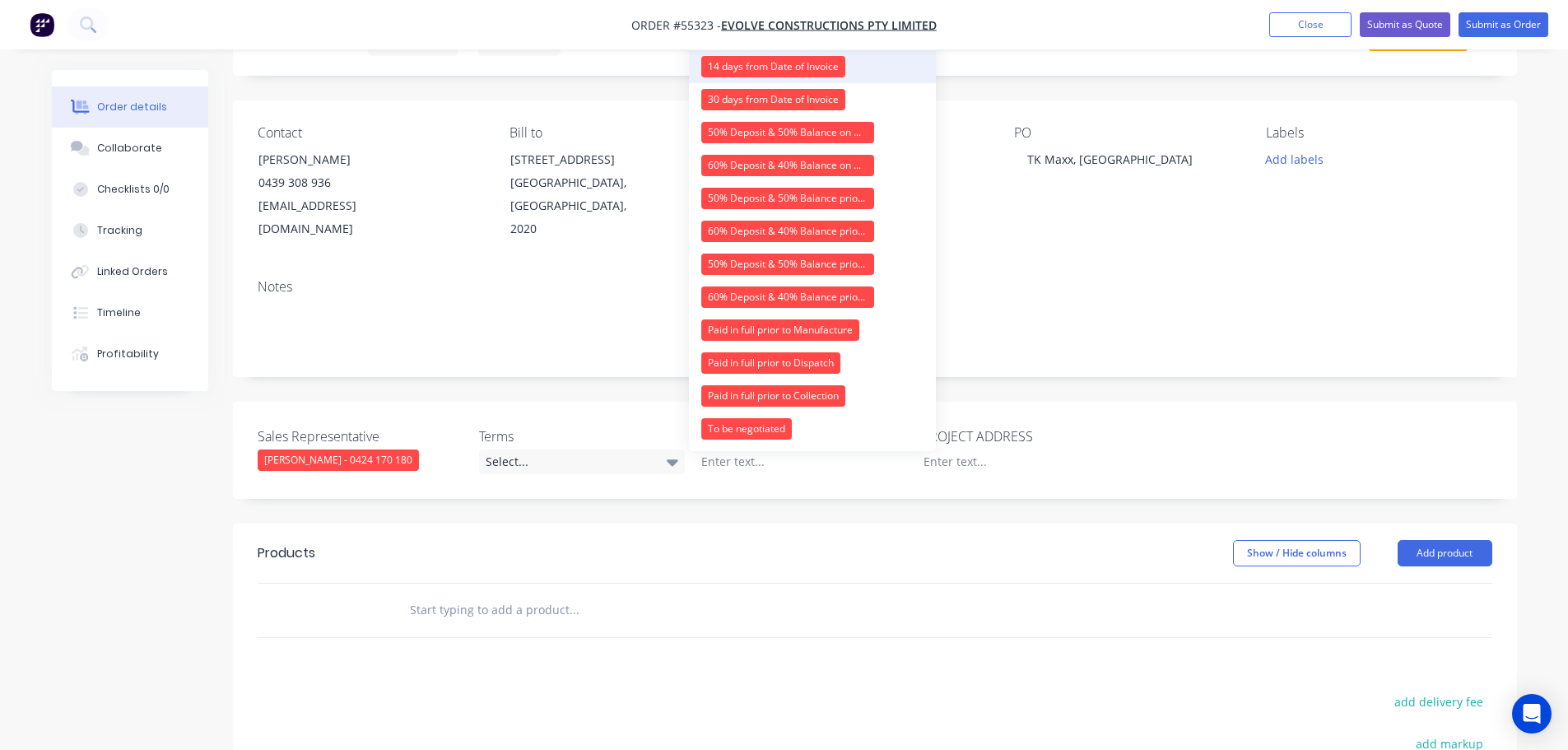
click at [748, 69] on div "14 days from Date of Invoice" at bounding box center [773, 67] width 145 height 22
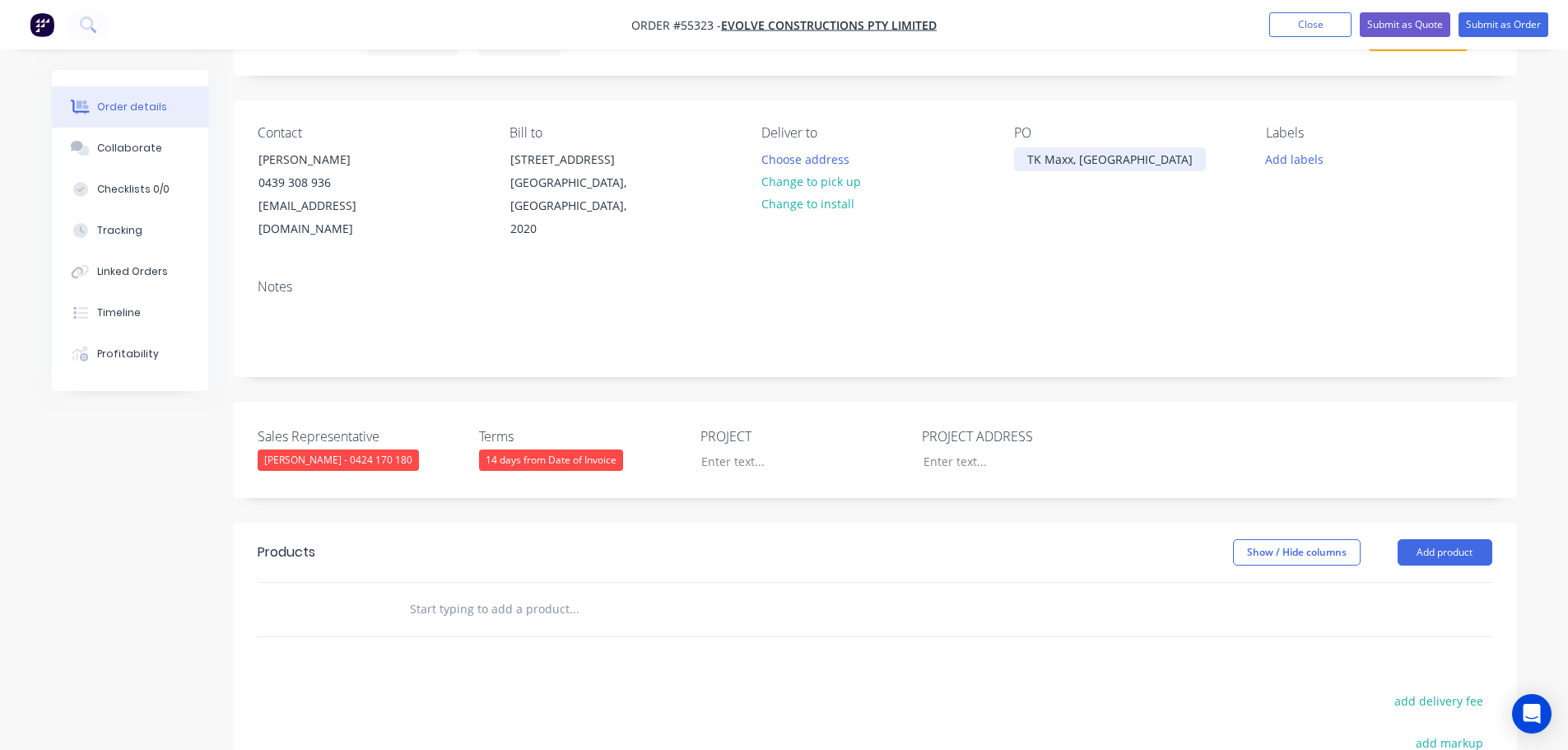
click at [1076, 158] on div "TK Maxx, Lavington NSW" at bounding box center [1110, 159] width 191 height 23
copy div "TK Maxx, Lavington NSW"
click at [731, 450] on div at bounding box center [790, 461] width 206 height 23
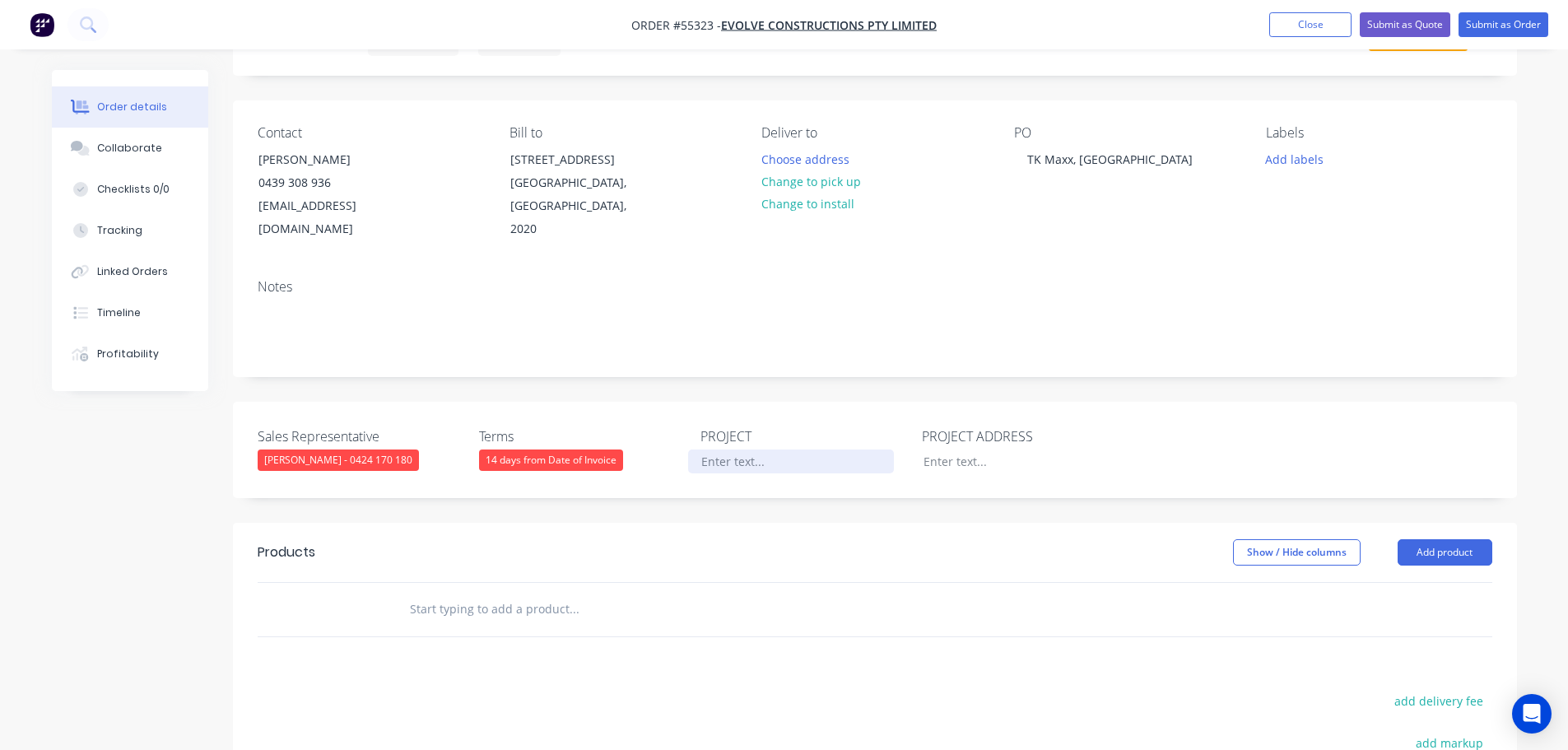
paste div
click at [942, 450] on div at bounding box center [1012, 461] width 206 height 23
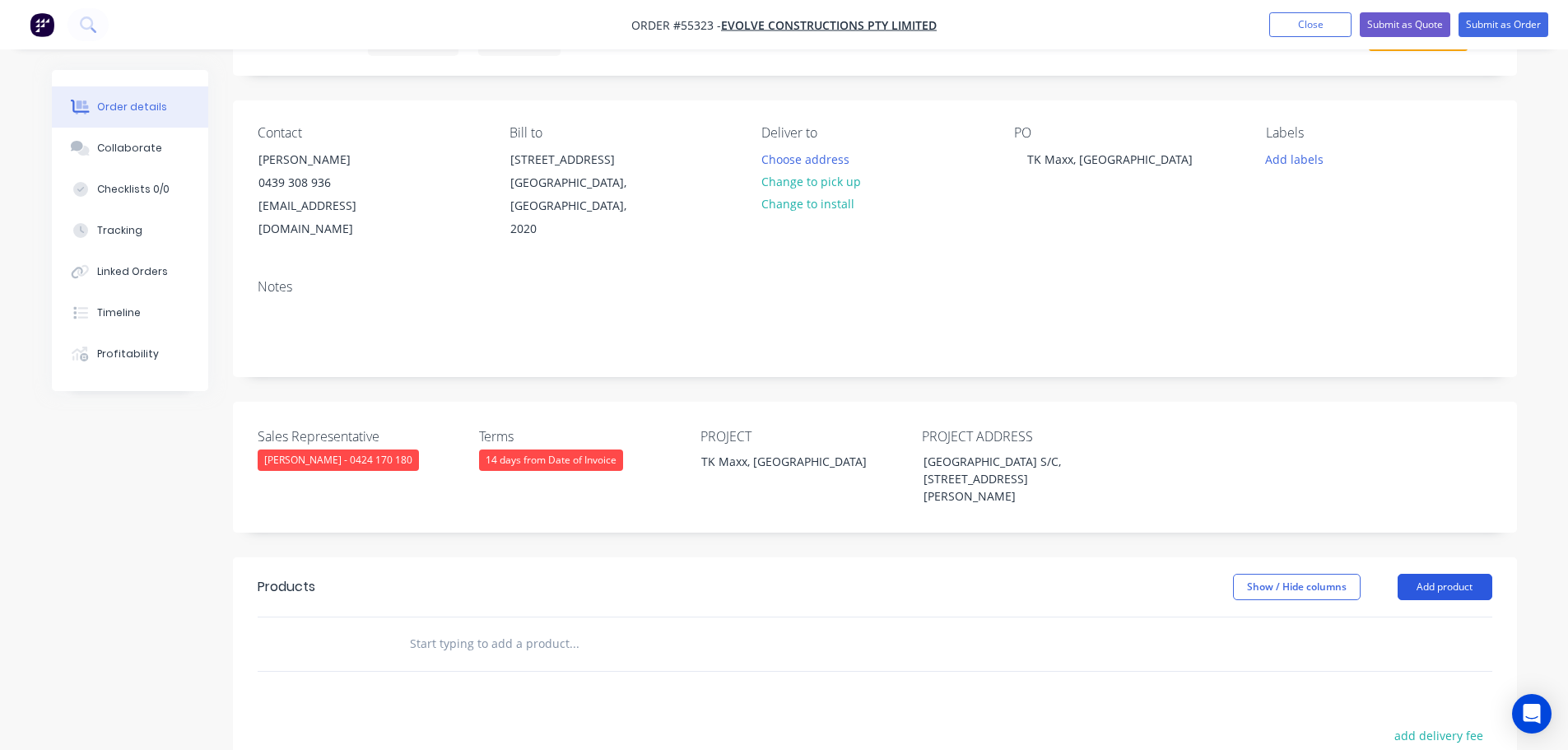
click at [1475, 574] on button "Add product" at bounding box center [1445, 587] width 95 height 26
click at [1405, 617] on div "Product catalogue" at bounding box center [1414, 628] width 127 height 23
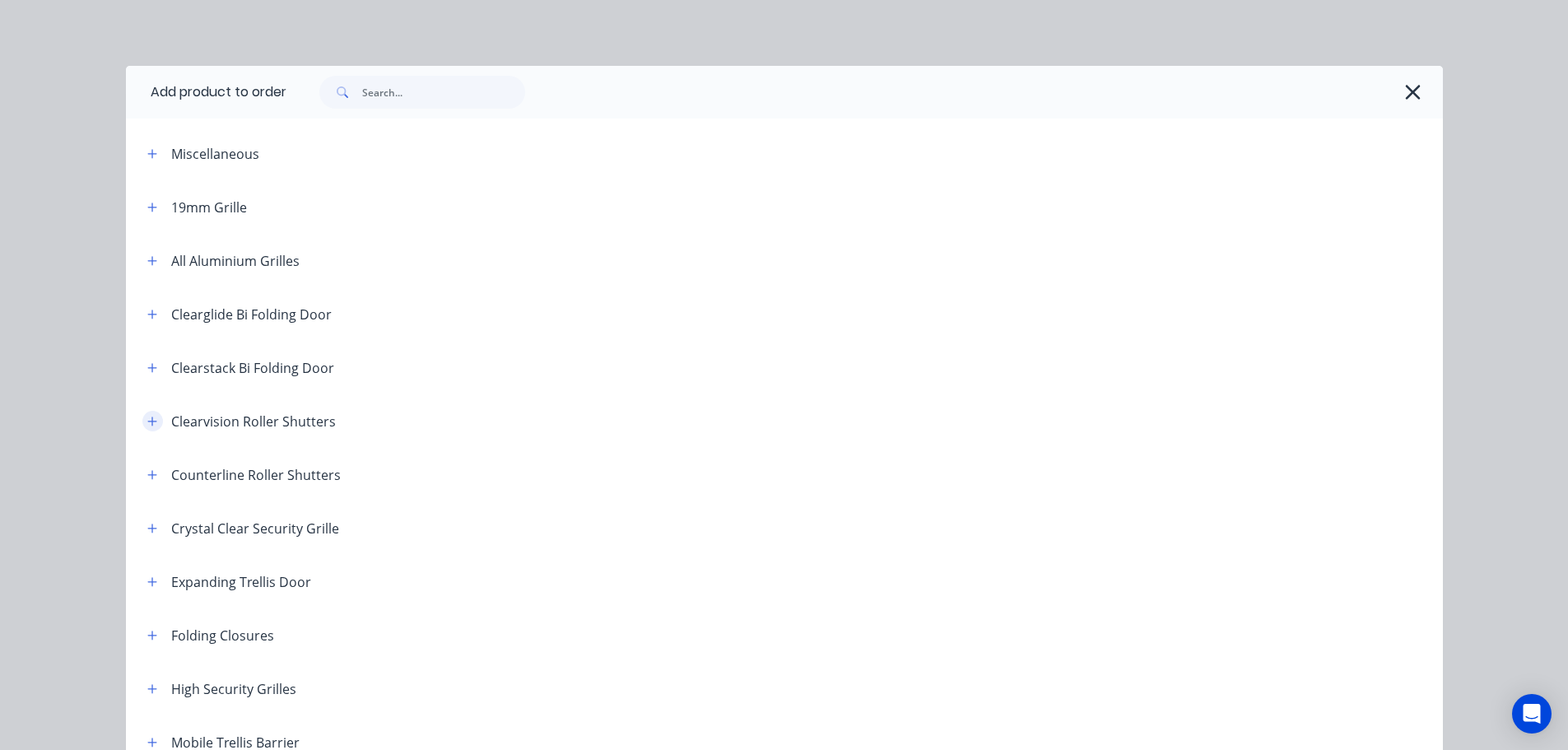
click at [147, 423] on icon "button" at bounding box center [152, 421] width 9 height 9
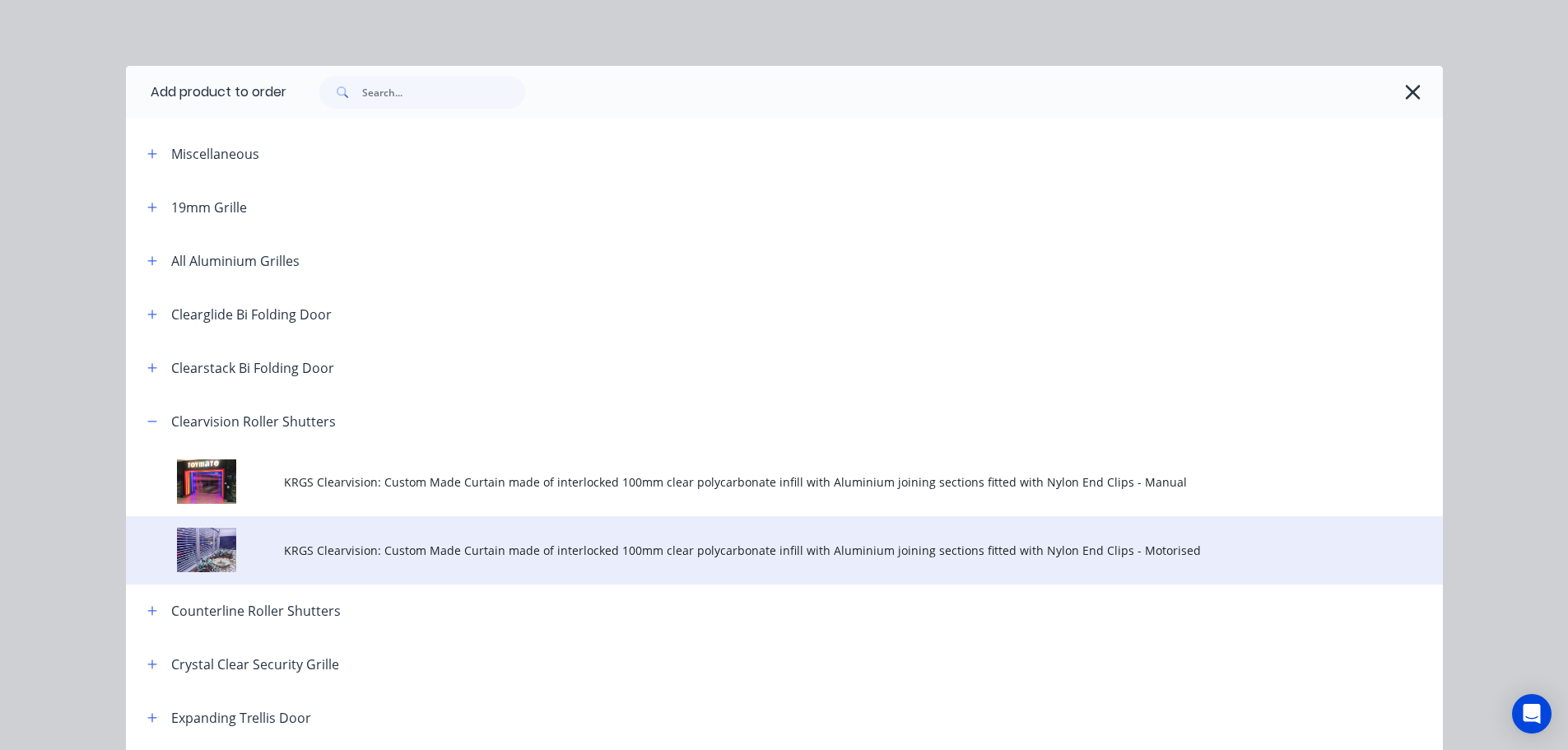
click at [396, 556] on span "KRGS Clearvision: Custom Made Curtain made of interlocked 100mm clear polycarbo…" at bounding box center [748, 550] width 927 height 17
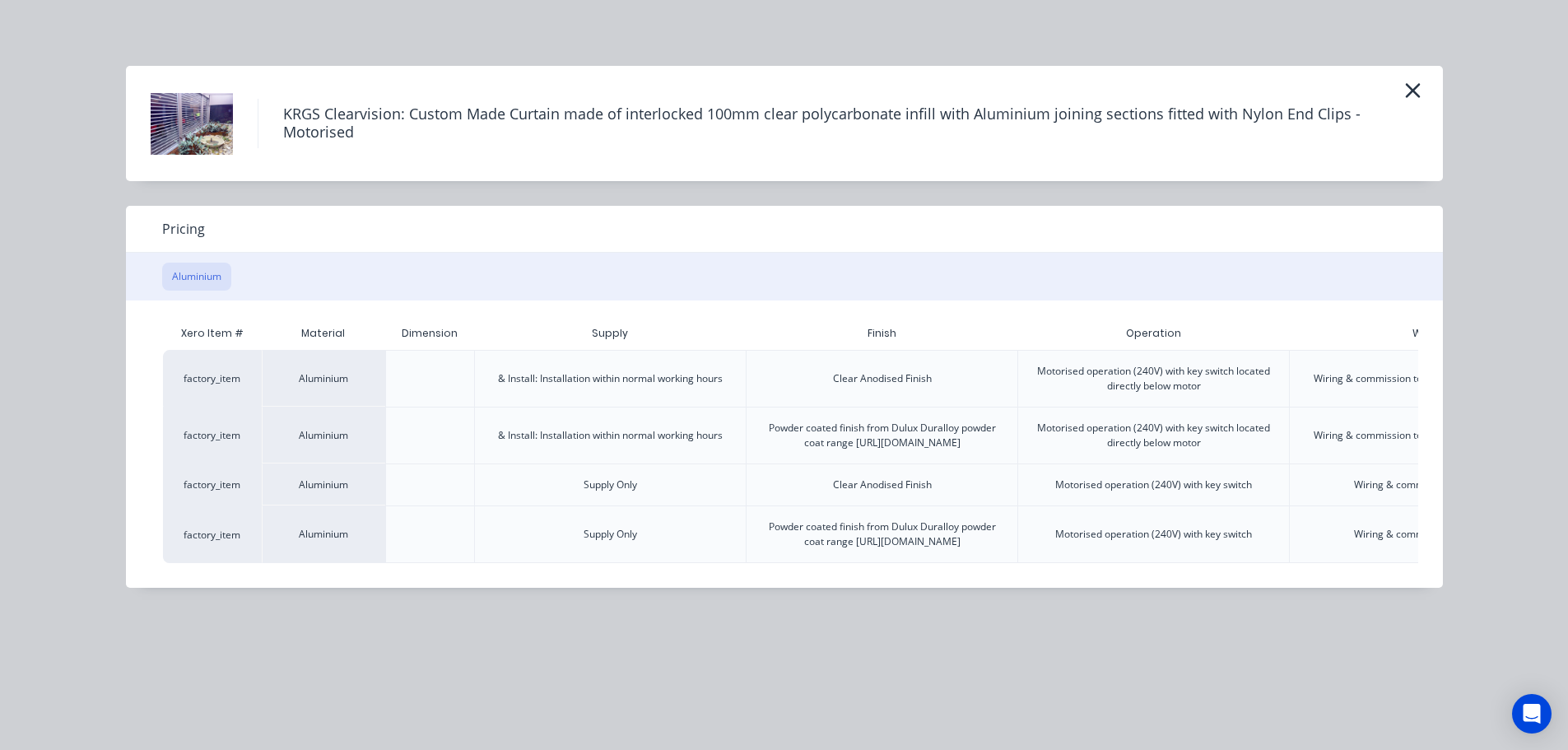
scroll to position [0, 231]
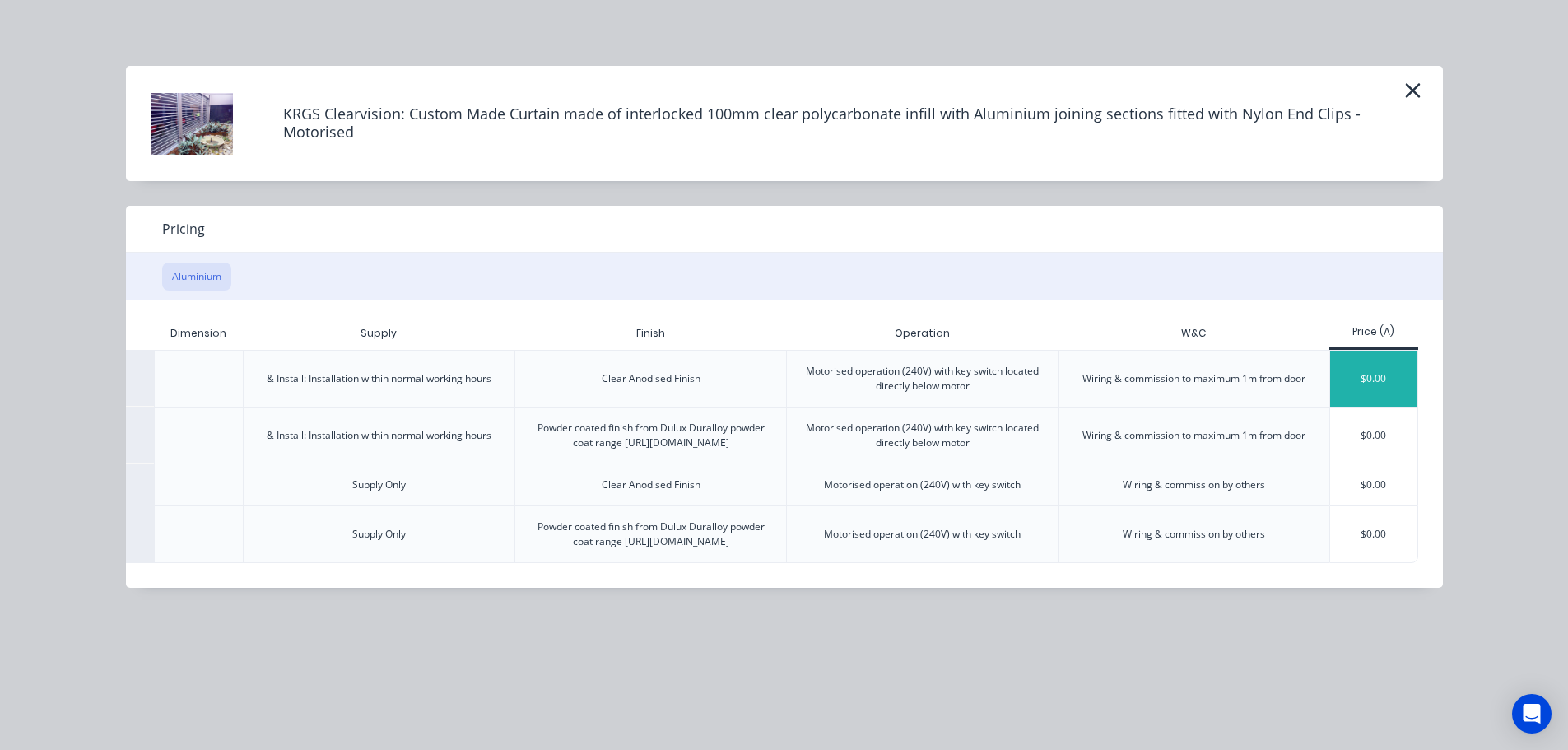
click at [1372, 374] on div "$0.00" at bounding box center [1375, 379] width 88 height 56
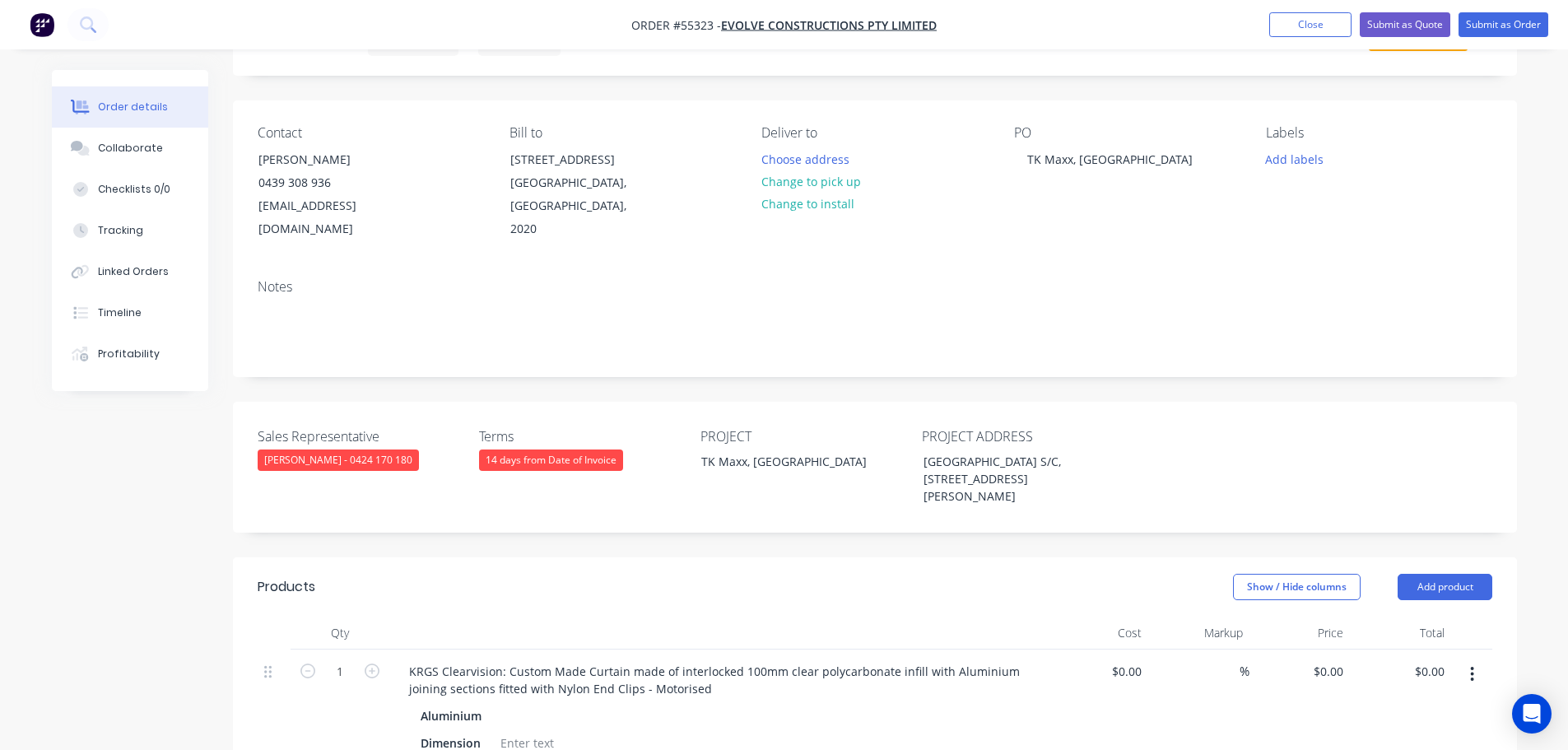
scroll to position [494, 0]
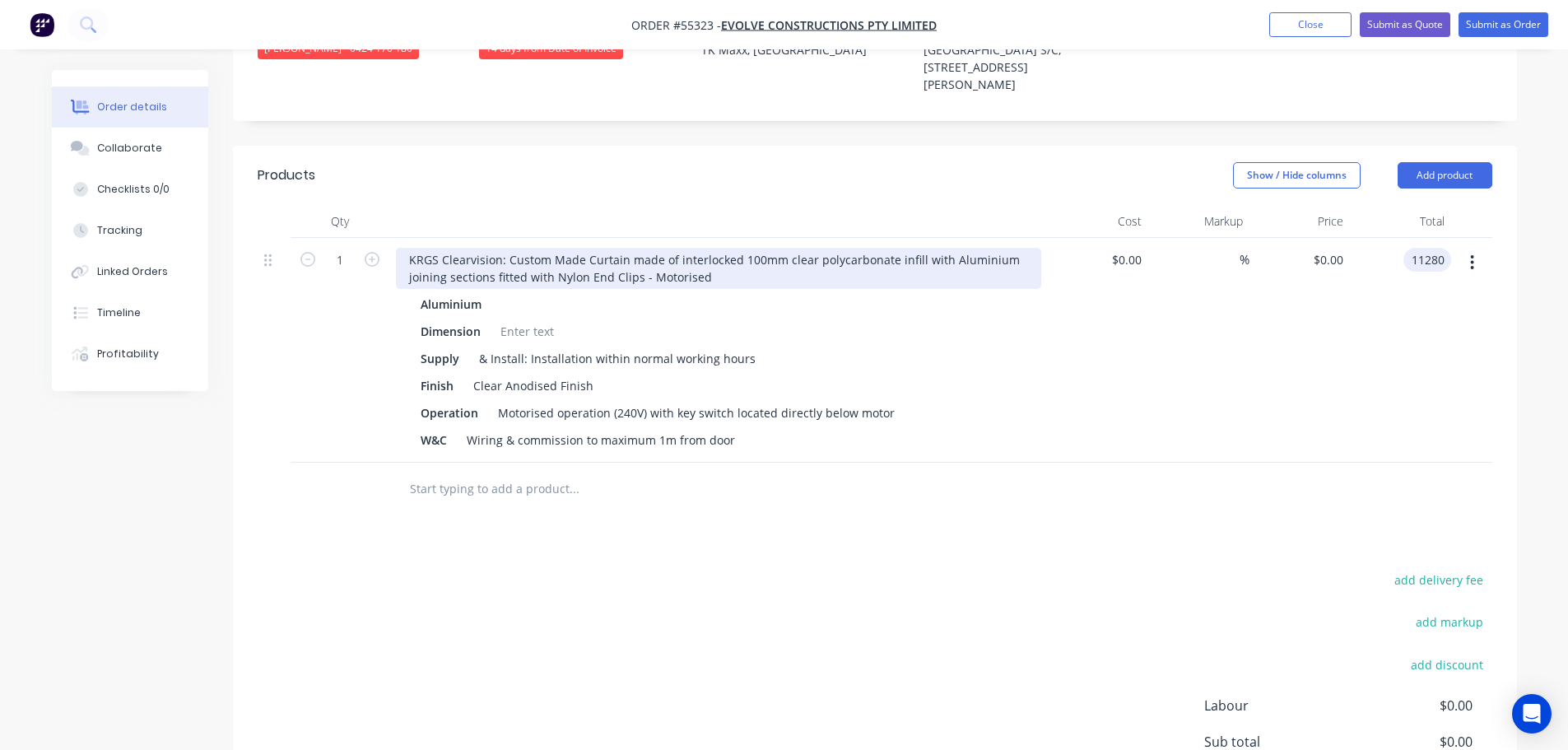
type input "11280"
type input "$11,280.00"
click at [404, 248] on div "KRGS Clearvision: Custom Made Curtain made of interlocked 100mm clear polycarbo…" at bounding box center [719, 268] width 646 height 41
click at [399, 248] on div "KRGS Clearvision: Custom Made Curtain made of interlocked 100mm clear polycarbo…" at bounding box center [719, 268] width 646 height 41
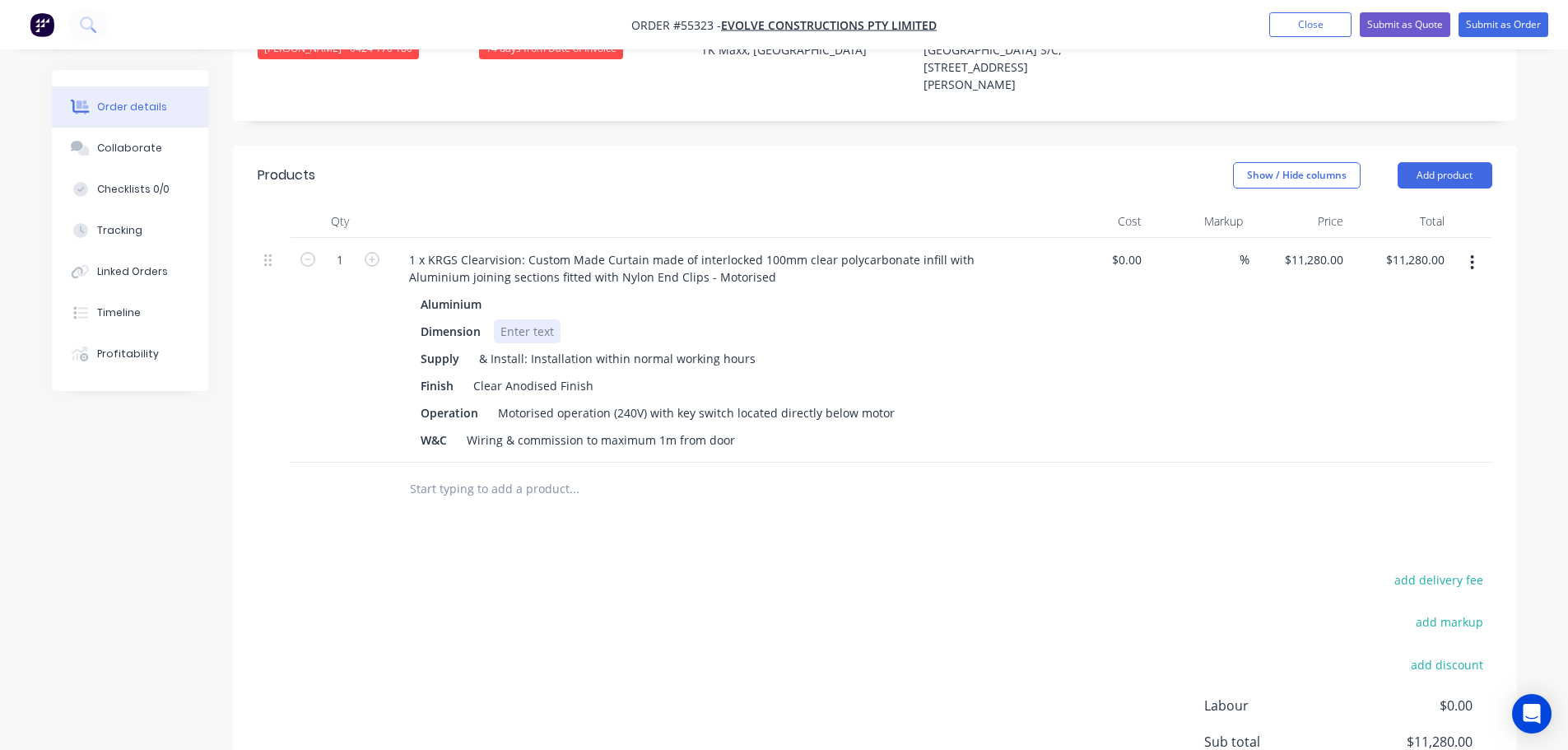
click at [520, 319] on div at bounding box center [526, 330] width 67 height 23
drag, startPoint x: 673, startPoint y: 373, endPoint x: 674, endPoint y: 382, distance: 9.1
click at [674, 401] on div "Motorised operation (240V) with key switch located directly below motor" at bounding box center [696, 412] width 410 height 23
click at [737, 401] on div "Motorised operation (240V) with 2 key switch located directly below motor" at bounding box center [701, 412] width 419 height 23
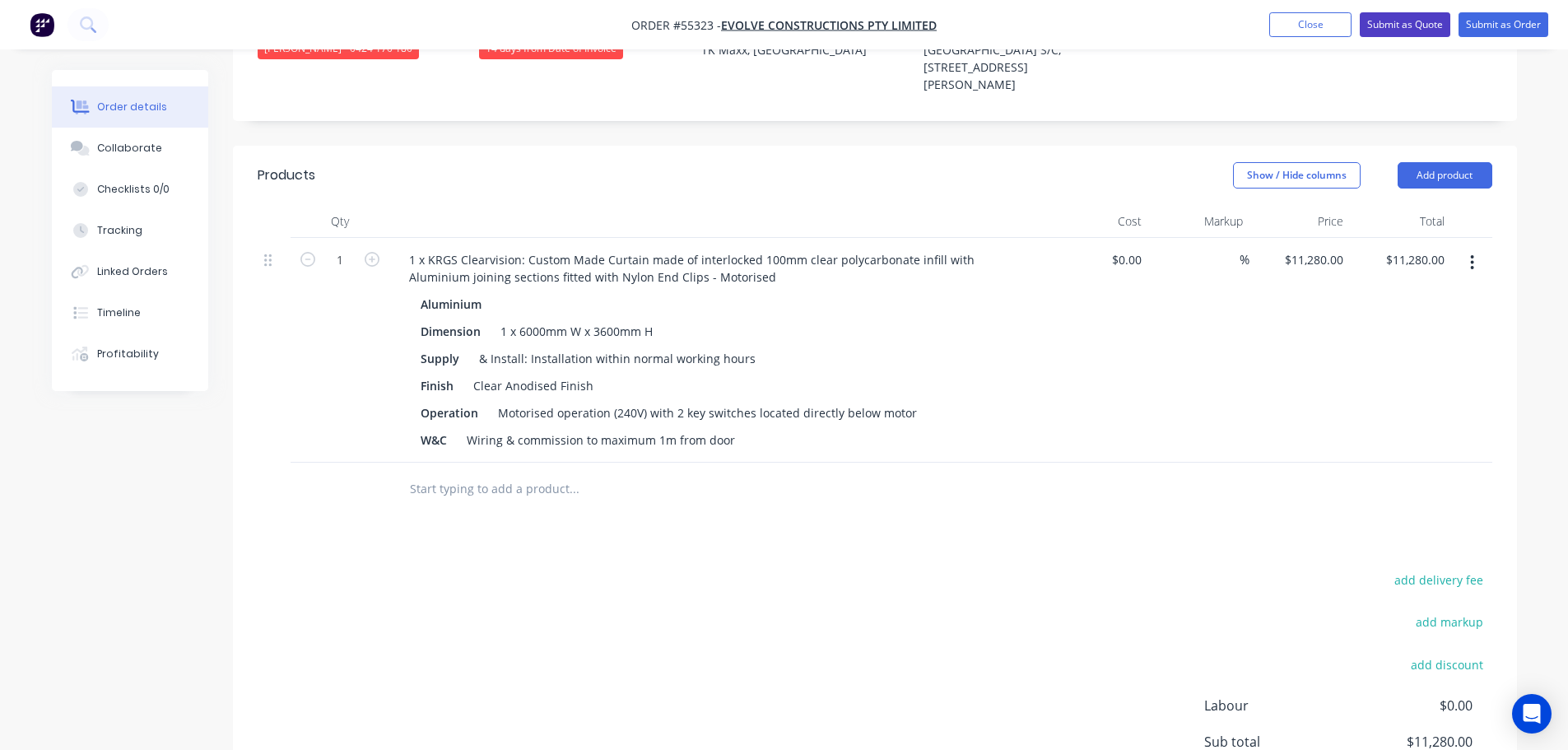
click at [1392, 23] on button "Submit as Quote" at bounding box center [1405, 24] width 90 height 24
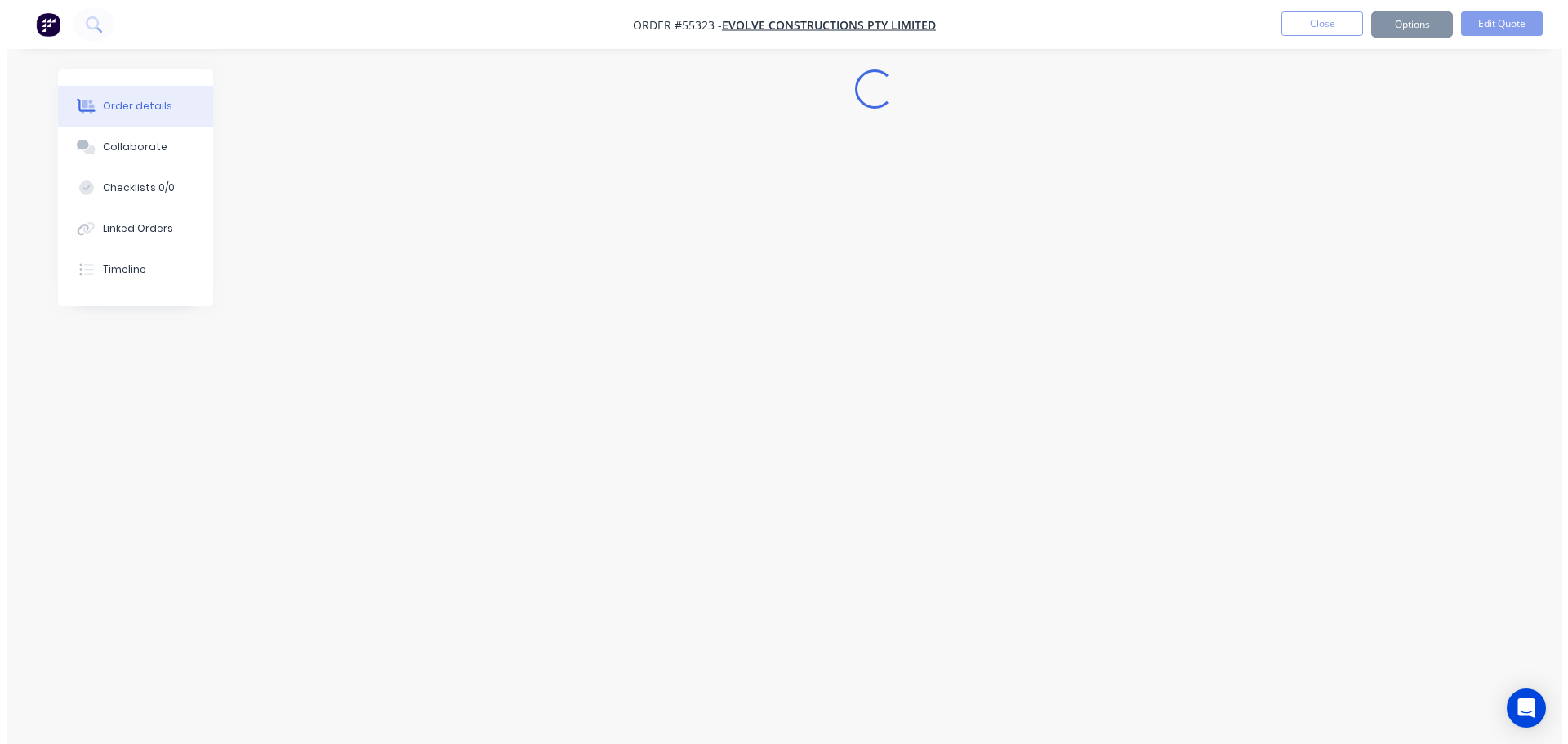
scroll to position [0, 0]
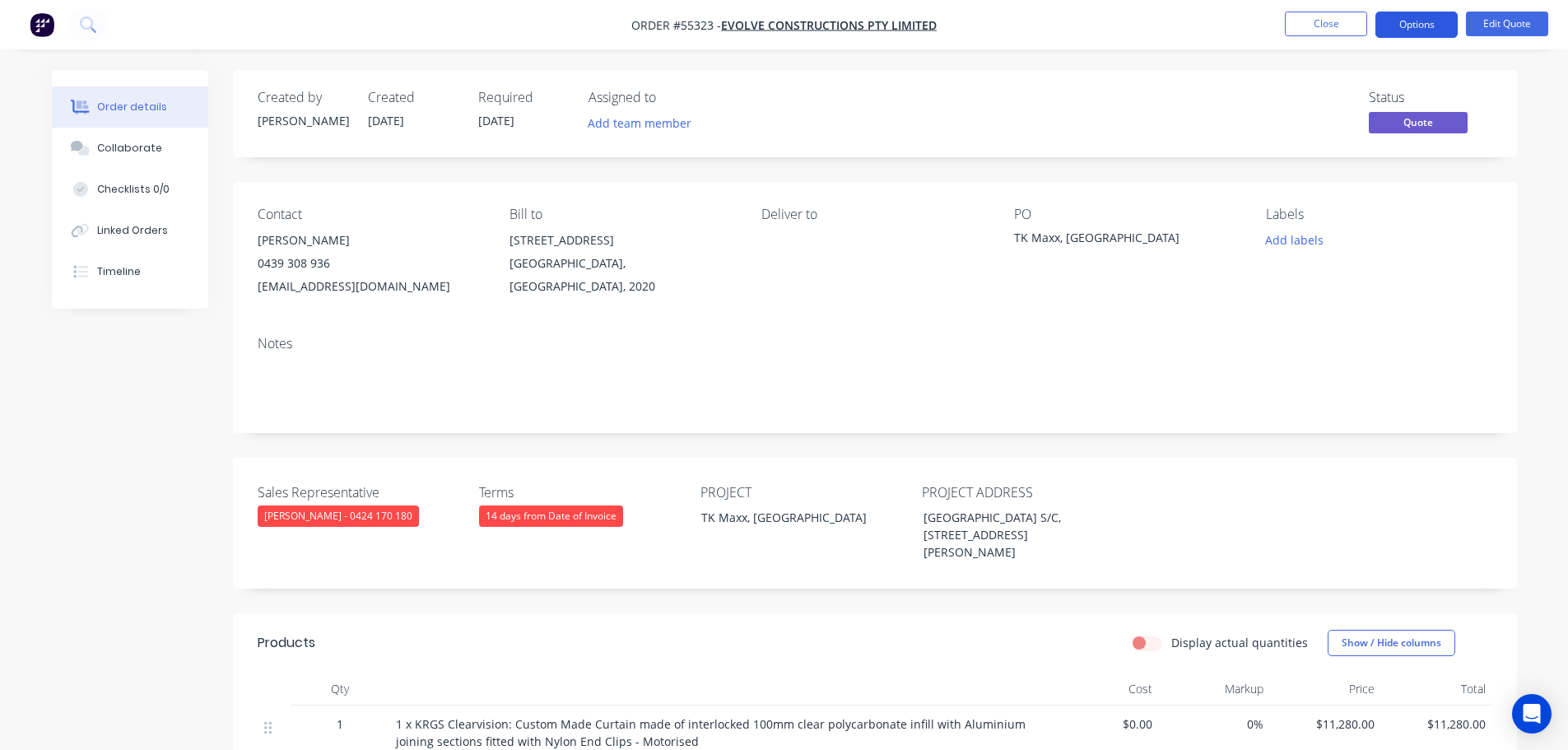
click at [1402, 27] on button "Options" at bounding box center [1417, 24] width 83 height 26
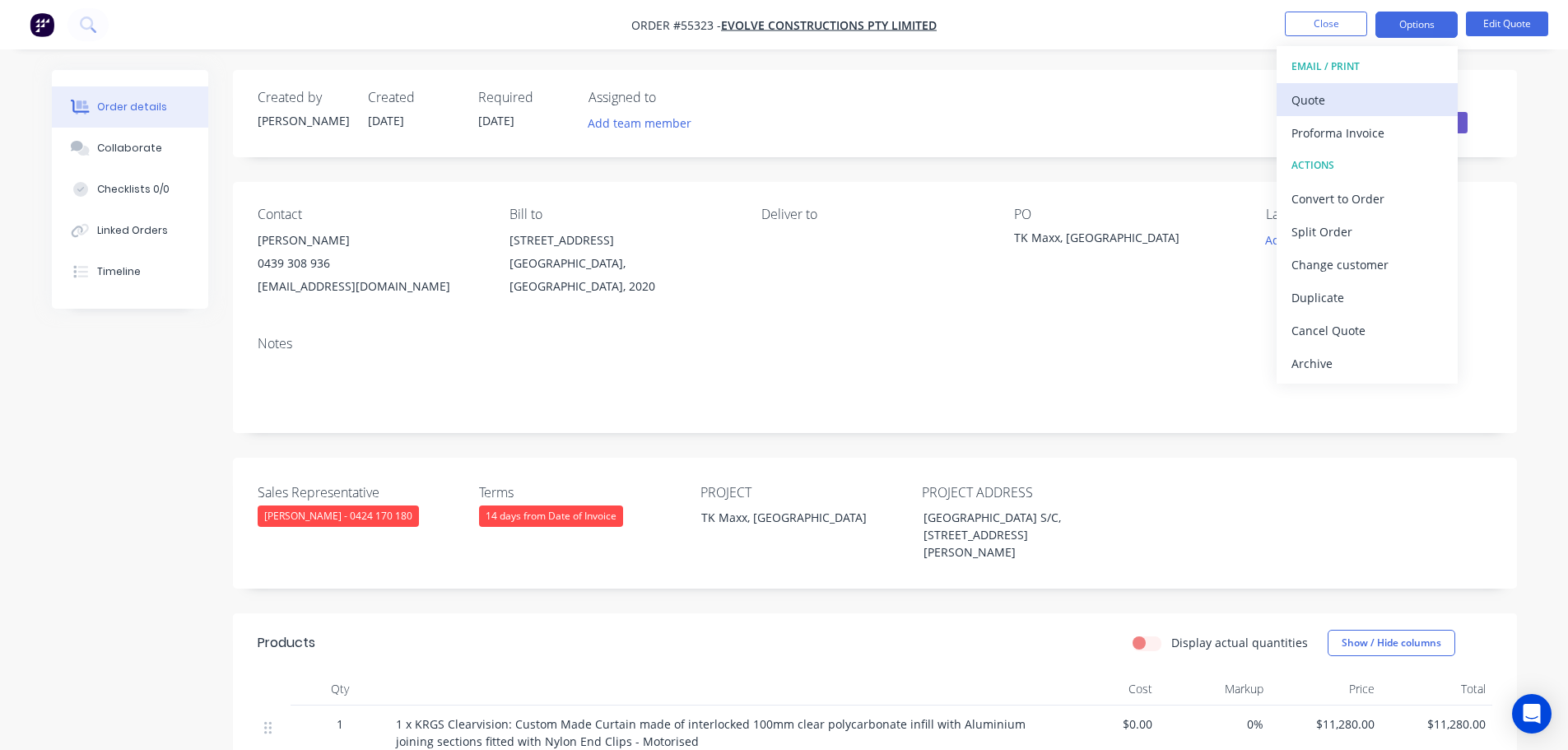
click at [1310, 102] on div "Quote" at bounding box center [1366, 99] width 151 height 23
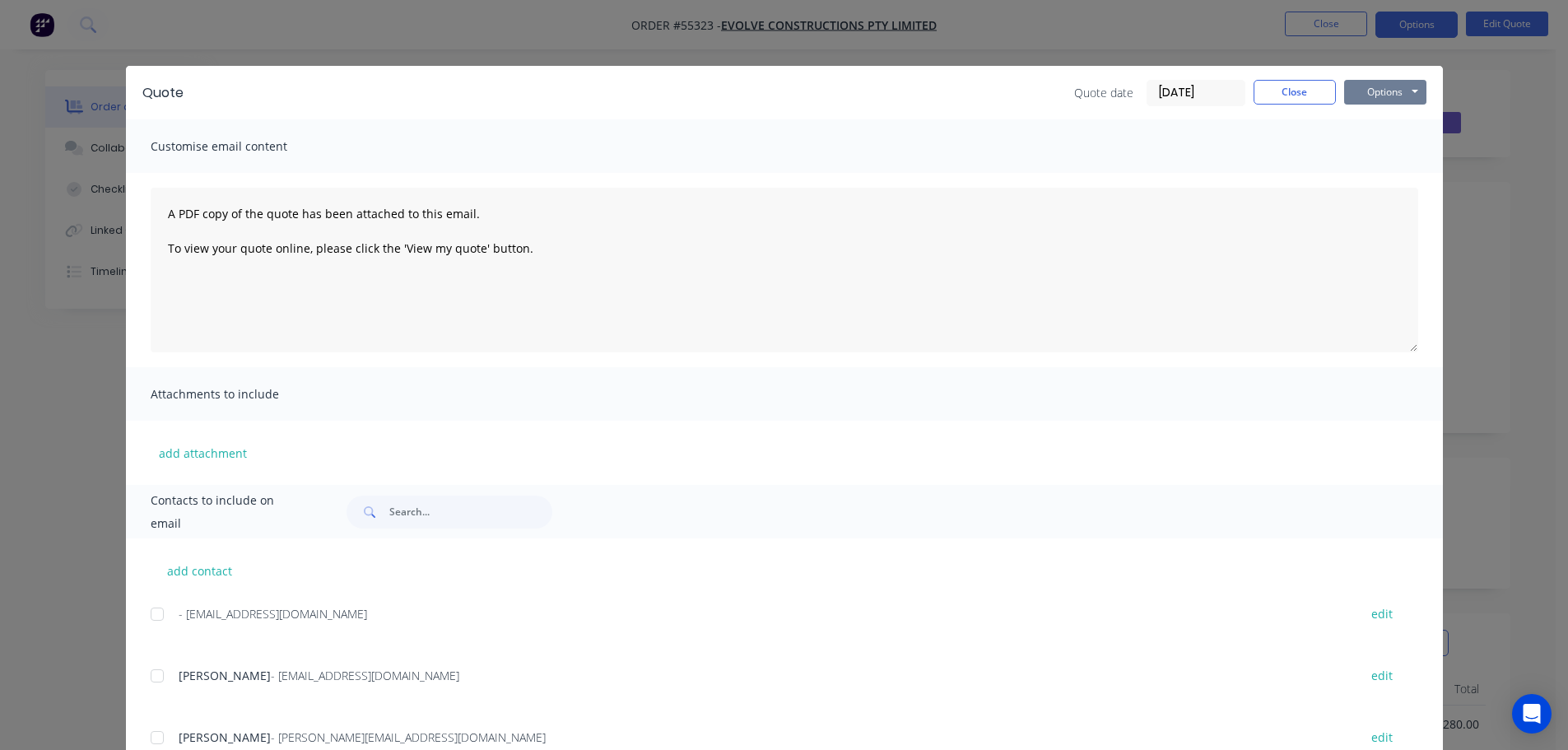
click at [1362, 97] on button "Options" at bounding box center [1385, 92] width 83 height 24
click at [1374, 151] on button "Print" at bounding box center [1396, 148] width 105 height 27
click at [1277, 96] on button "Close" at bounding box center [1295, 92] width 83 height 24
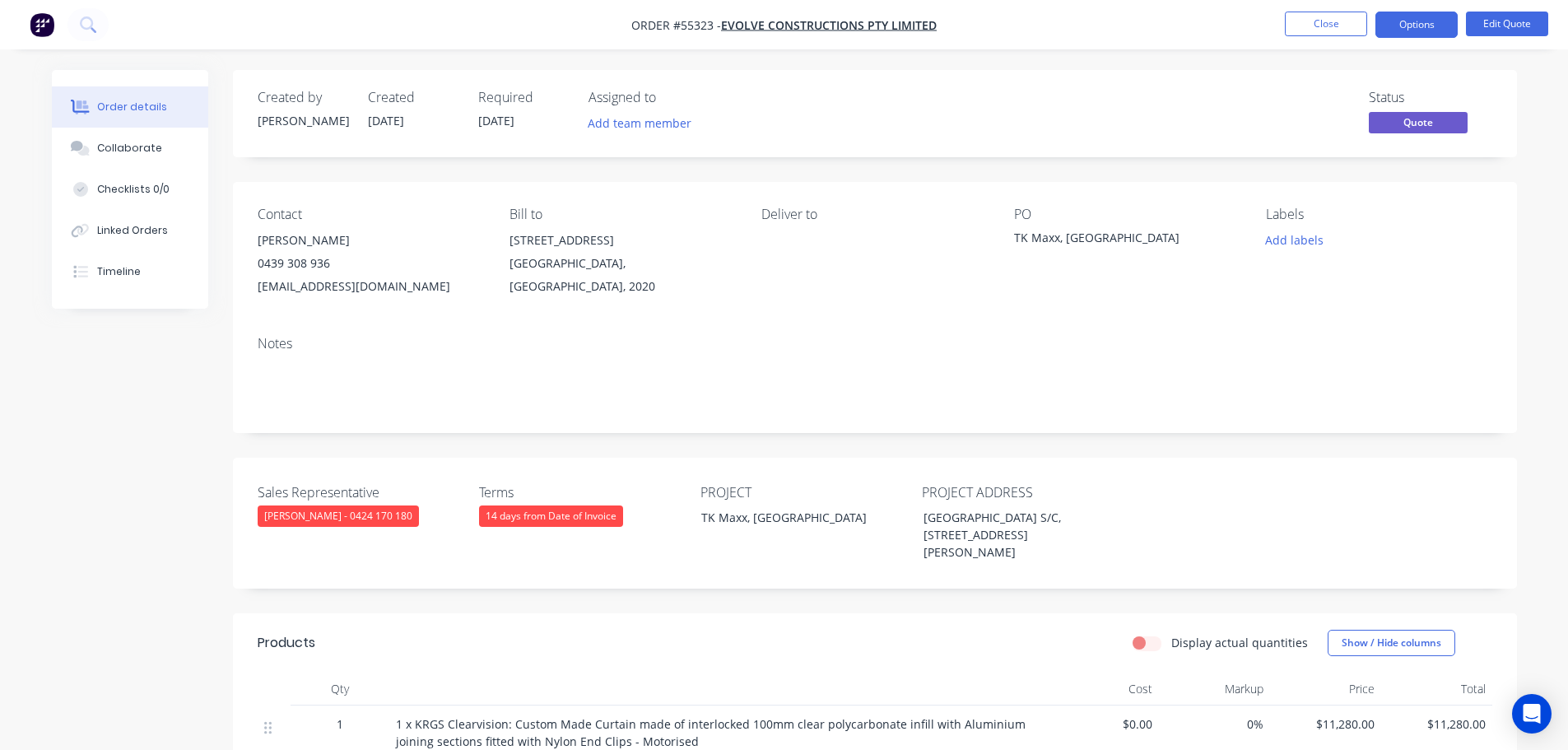
click at [372, 283] on div "s.lynne@evolveconstructions.com.au" at bounding box center [371, 286] width 225 height 23
click at [1079, 235] on div "TK Maxx, Lavington NSW" at bounding box center [1117, 240] width 206 height 23
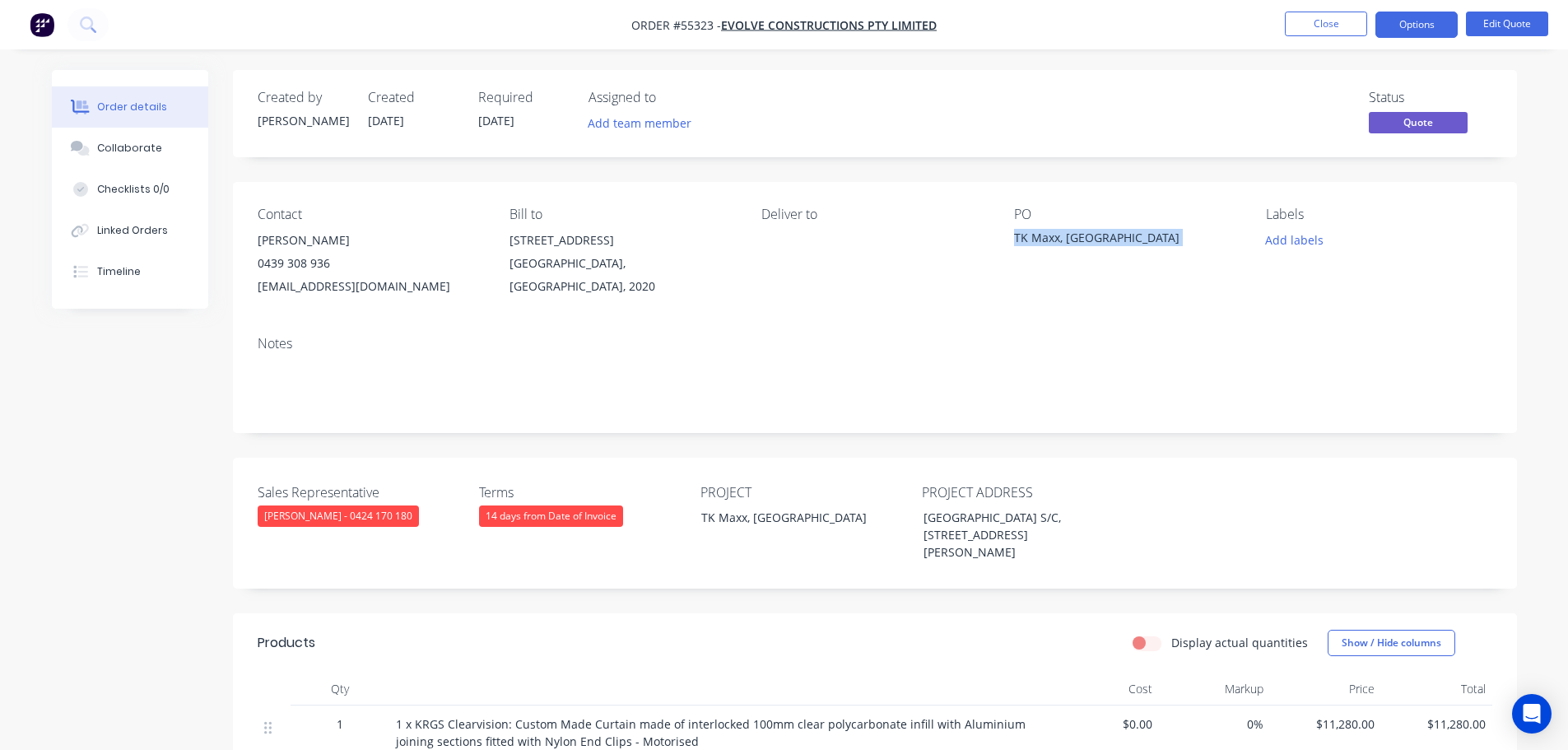
click at [1079, 235] on div "TK Maxx, Lavington NSW" at bounding box center [1117, 240] width 206 height 23
click at [330, 265] on span at bounding box center [330, 263] width 0 height 16
click at [1342, 29] on button "Close" at bounding box center [1326, 23] width 83 height 24
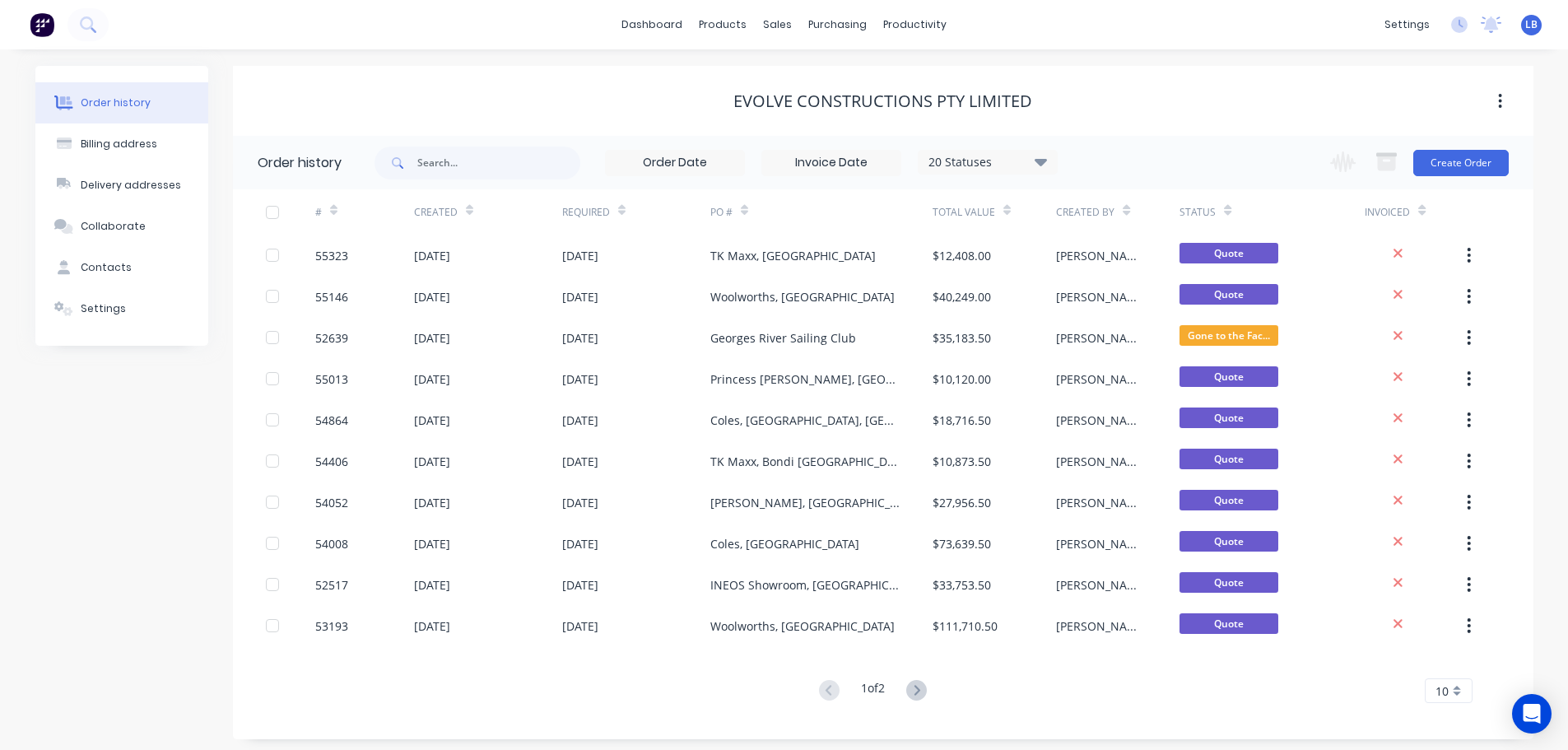
click at [1525, 24] on div "LB KRGS Doors Pty Ltd Leanne Blackman Administrator Profile Sign out" at bounding box center [1531, 25] width 21 height 21
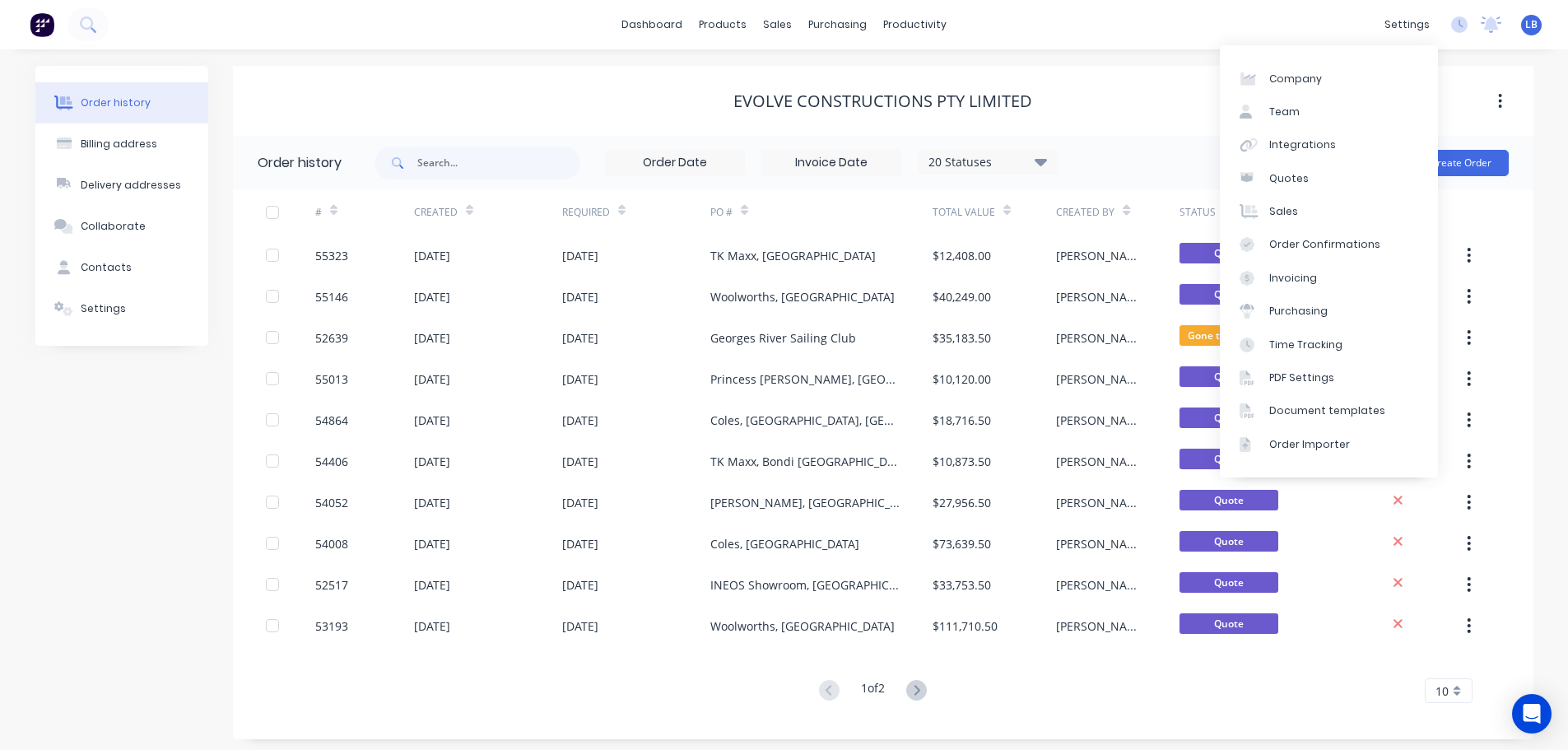
click at [1427, 57] on div "Company Team Integrations Quotes Sales Order Confirmations Invoicing Purchasing…" at bounding box center [1329, 261] width 218 height 433
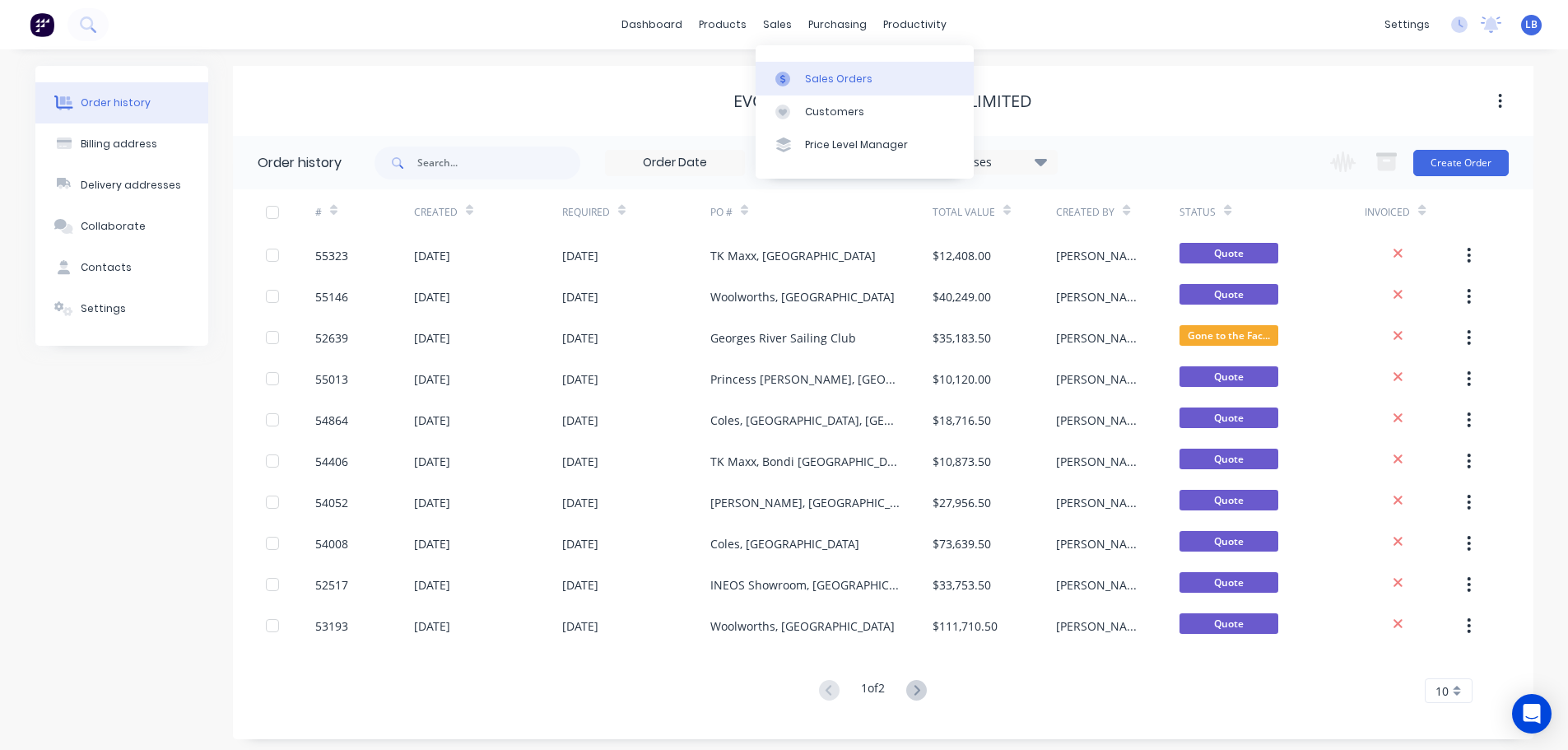
click at [835, 81] on div "Sales Orders" at bounding box center [839, 79] width 68 height 15
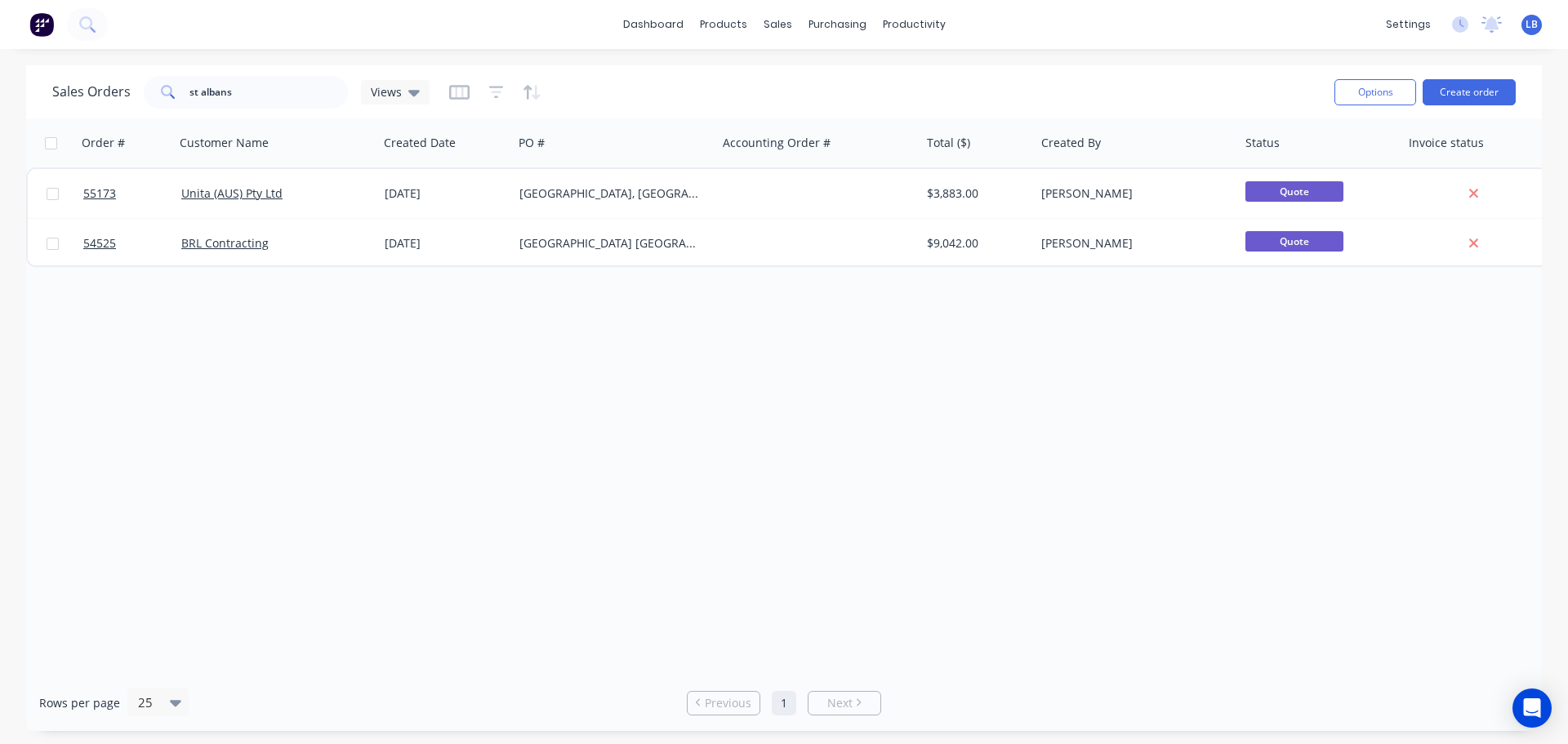
click at [1530, 22] on span "LB" at bounding box center [1532, 24] width 12 height 15
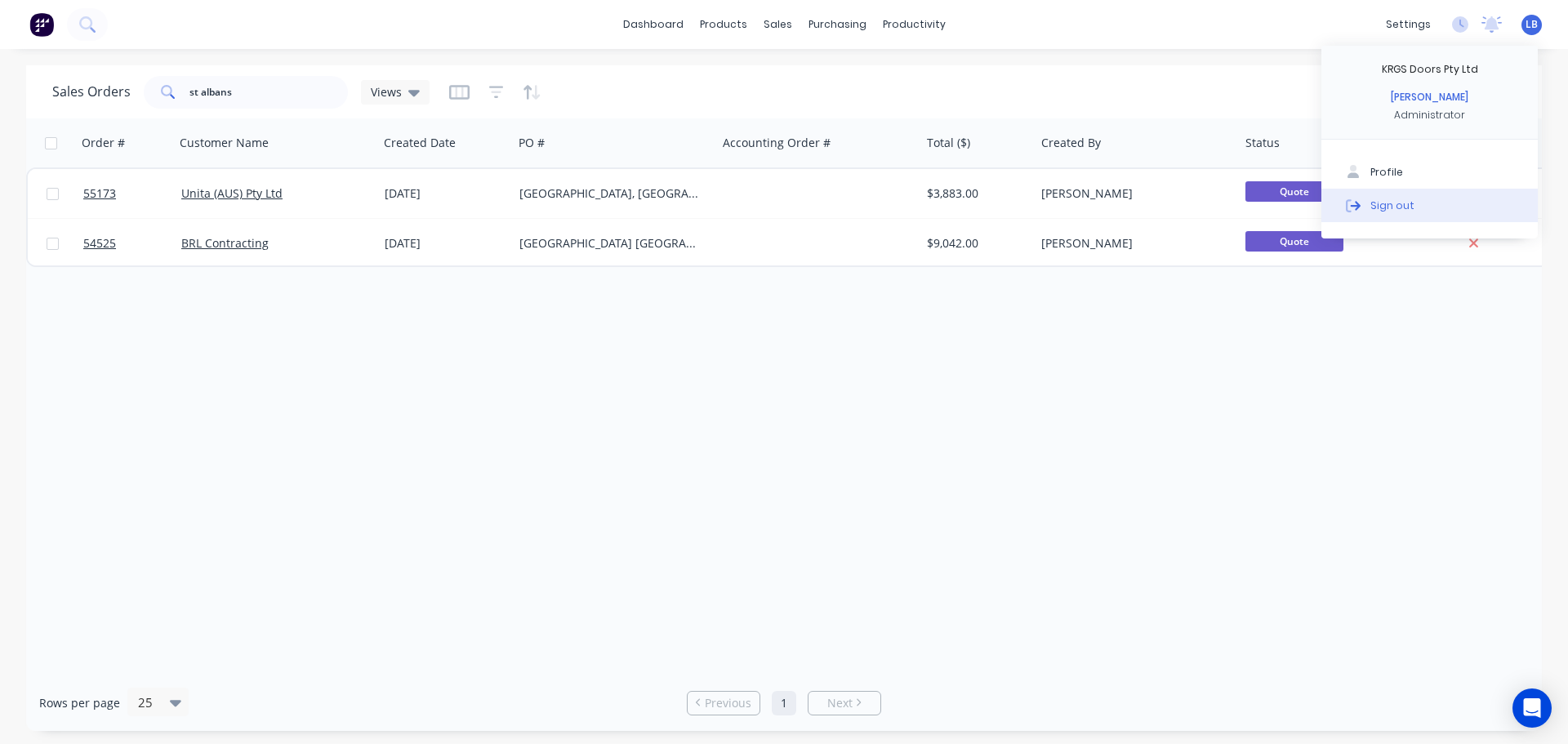
click at [1391, 209] on div "Sign out" at bounding box center [1392, 205] width 44 height 15
